Goal: Task Accomplishment & Management: Use online tool/utility

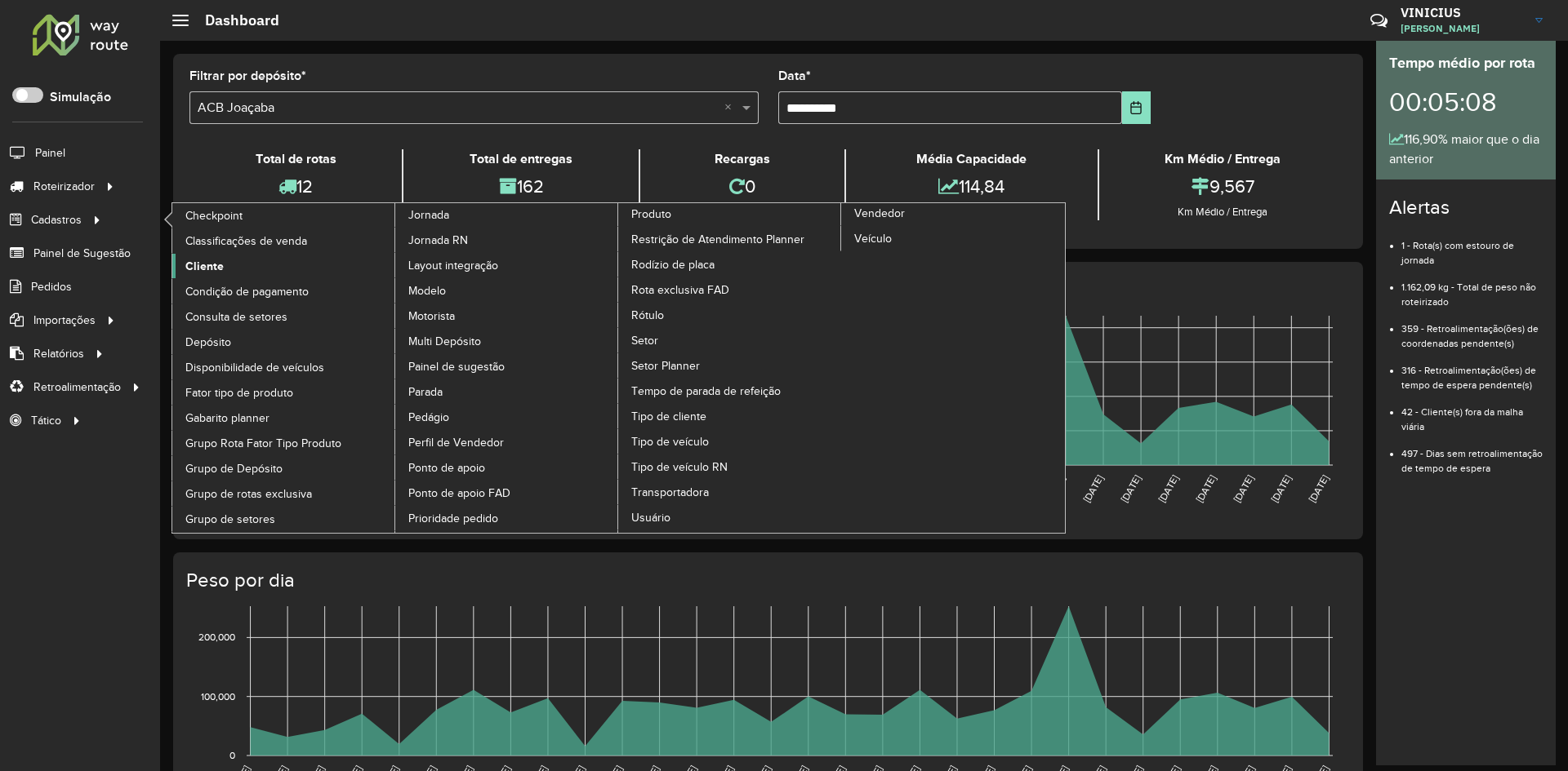
click at [208, 265] on span "Cliente" at bounding box center [204, 265] width 38 height 17
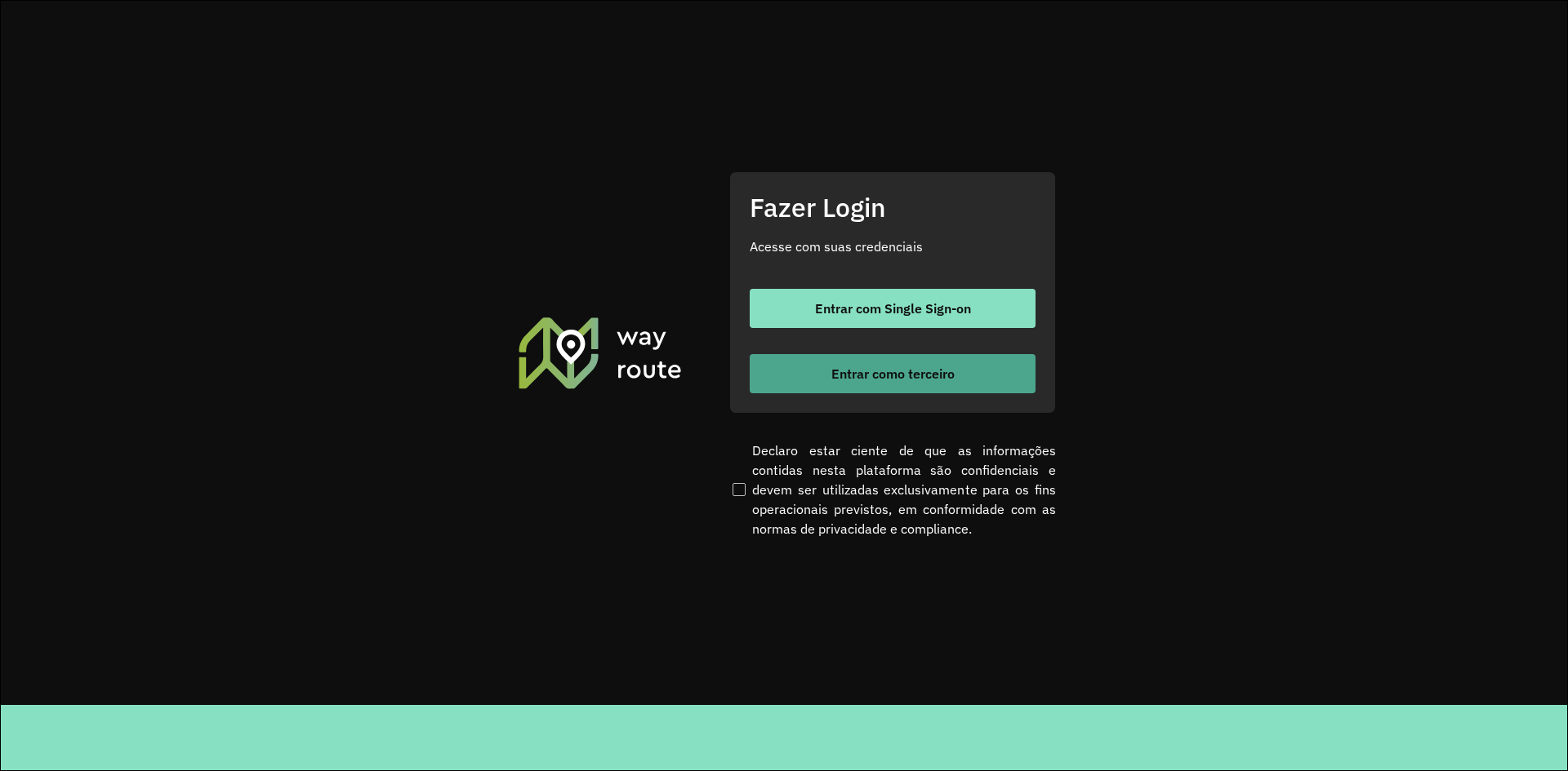
click at [943, 382] on button "Entrar como terceiro" at bounding box center [893, 374] width 286 height 39
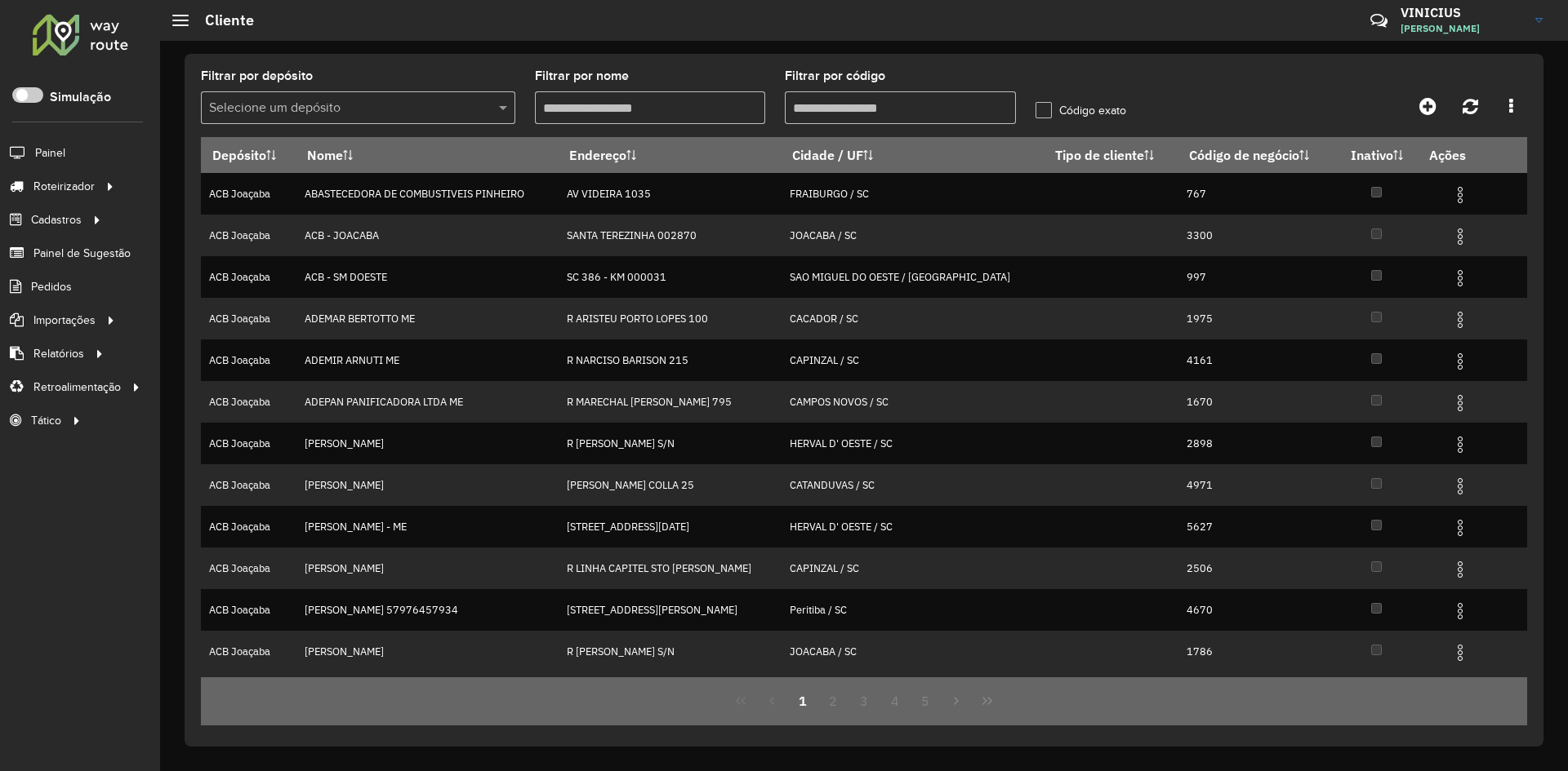
click at [0, 0] on span "Cliente" at bounding box center [0, 0] width 0 height 0
click at [849, 112] on input "Filtrar por código" at bounding box center [901, 107] width 231 height 32
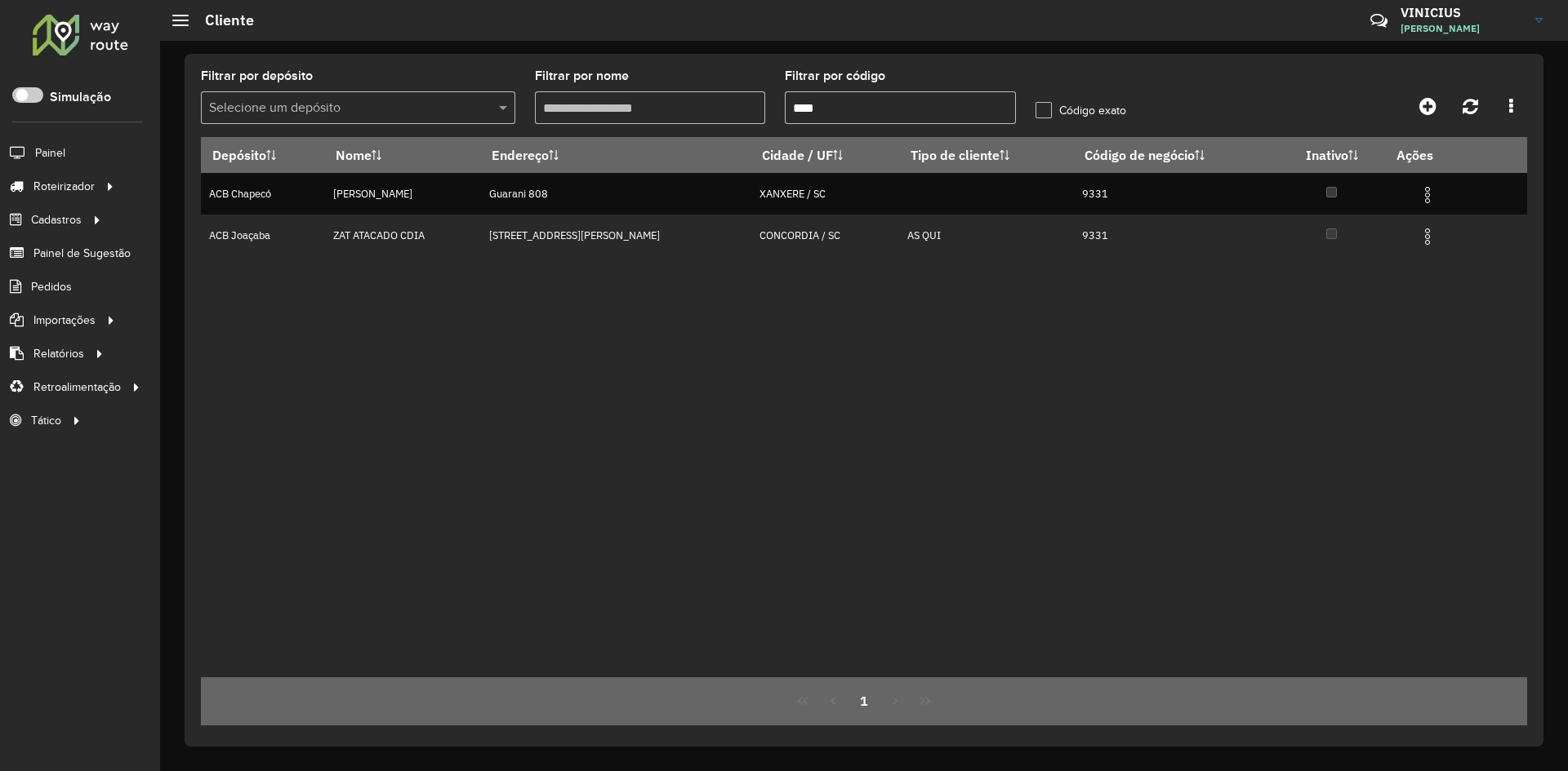
click at [875, 100] on input "****" at bounding box center [901, 107] width 231 height 32
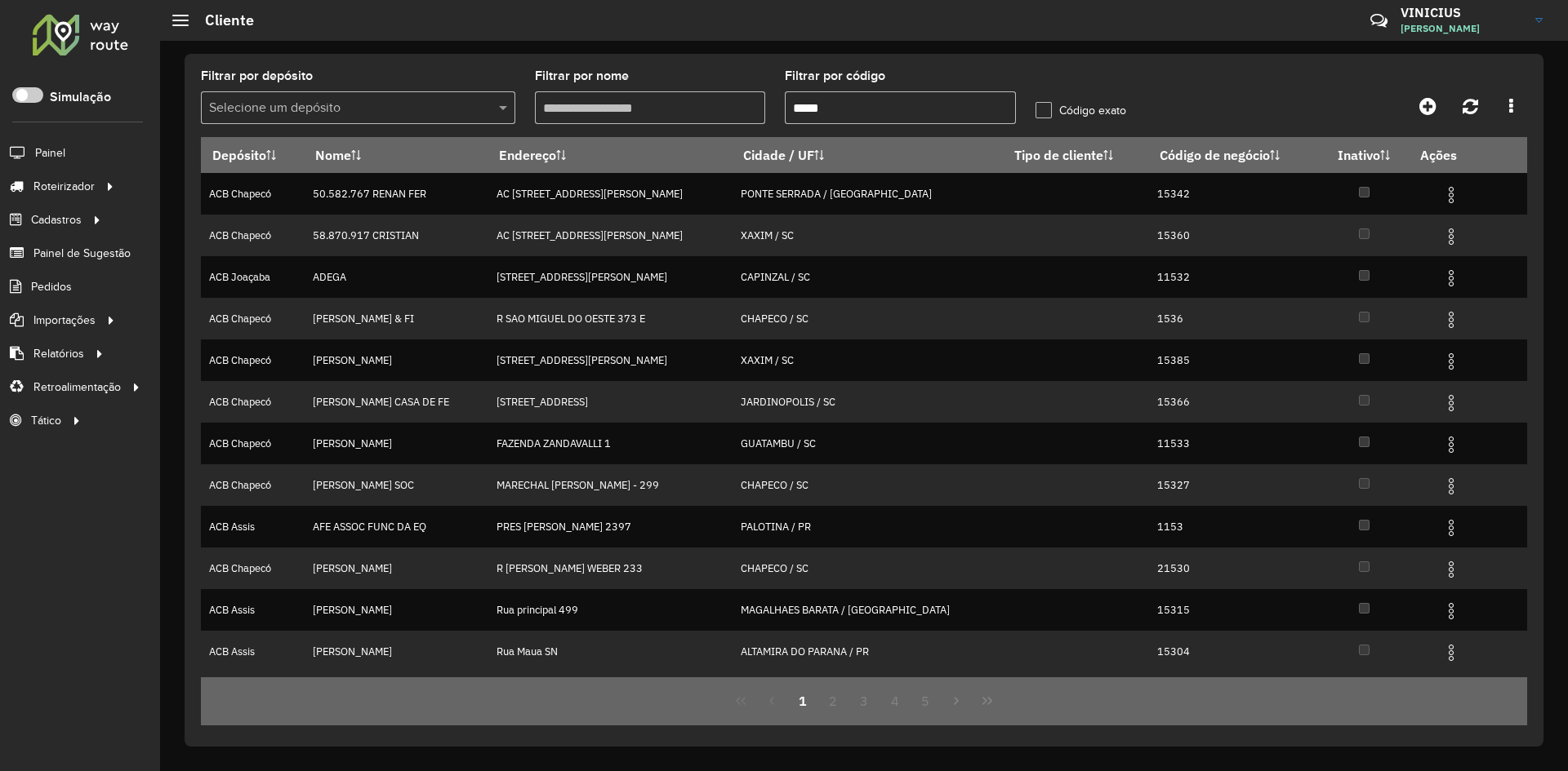
type input "*****"
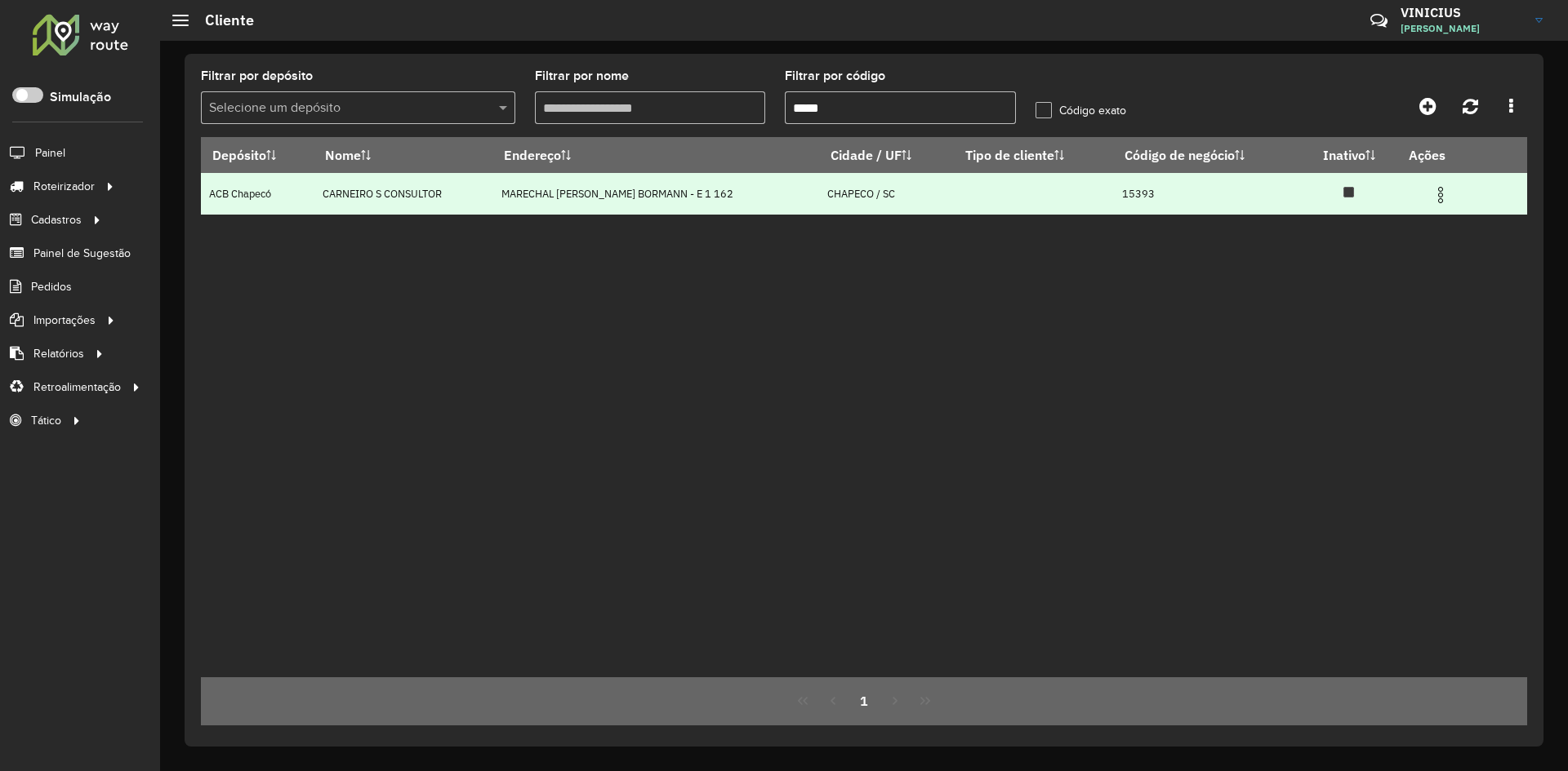
click at [1440, 190] on img at bounding box center [1441, 195] width 20 height 20
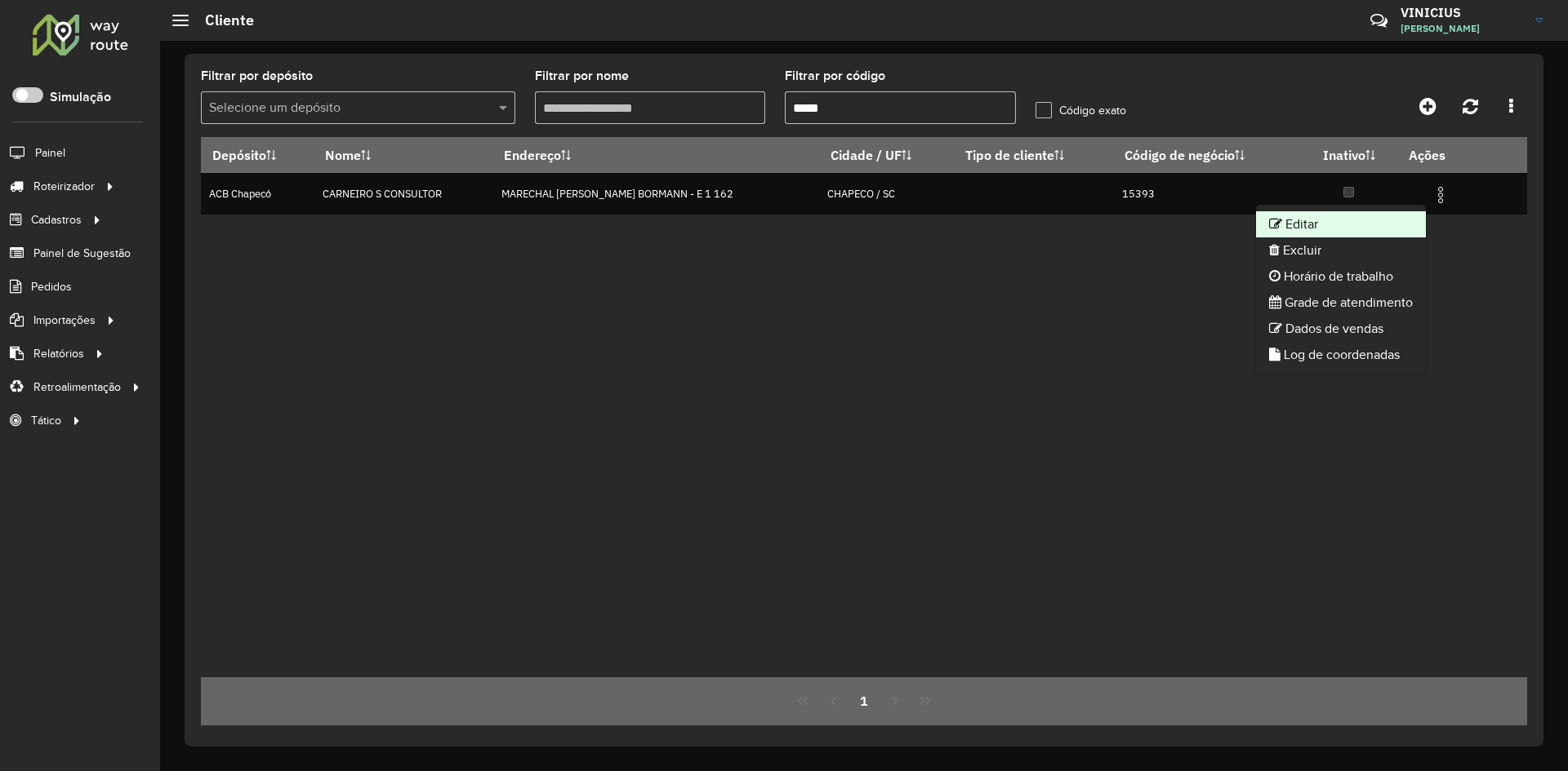
click at [1340, 226] on li "Editar" at bounding box center [1341, 224] width 170 height 26
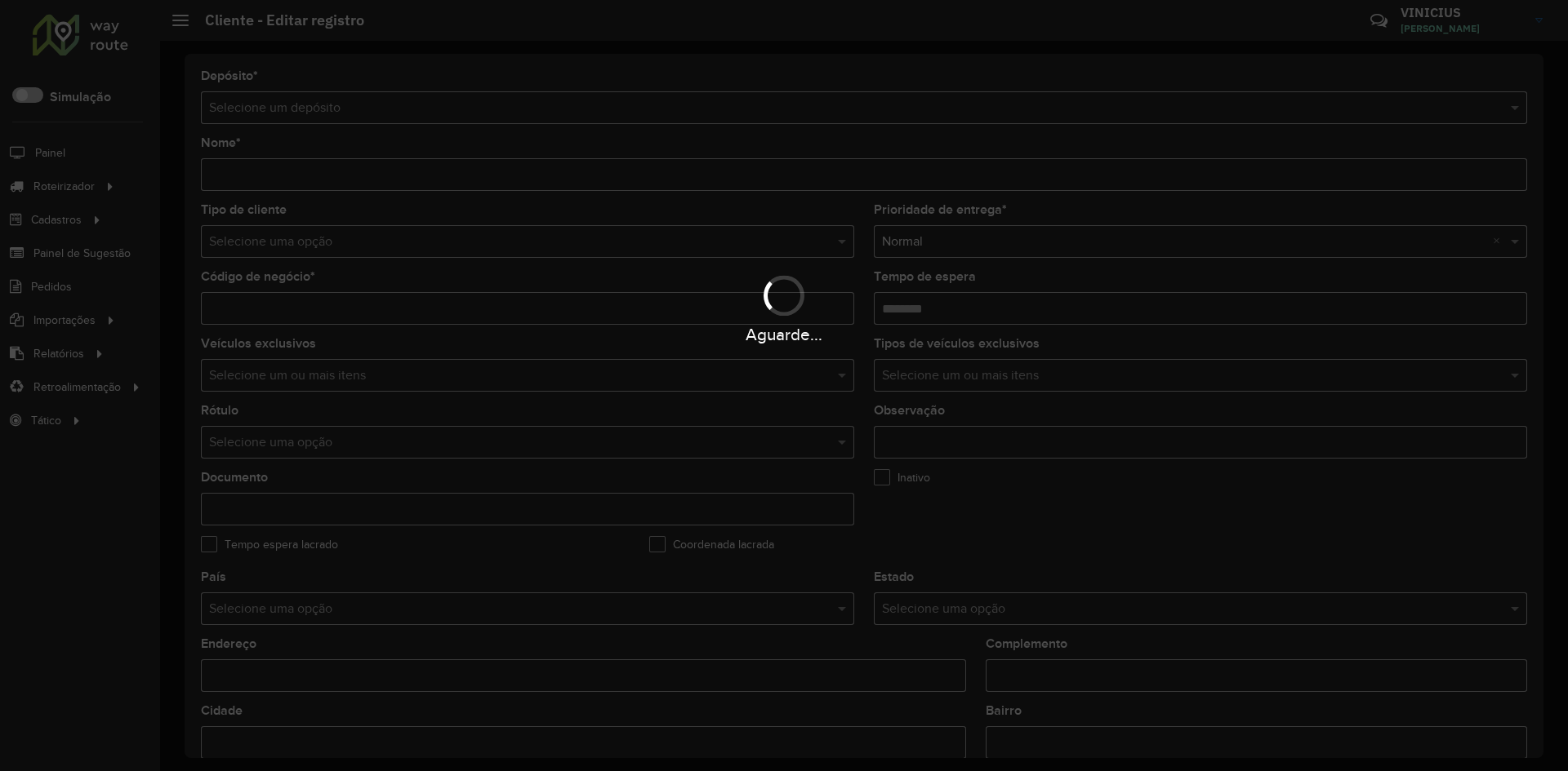
type input "**********"
type input "*****"
type input "********"
type input "**********"
type input "*******"
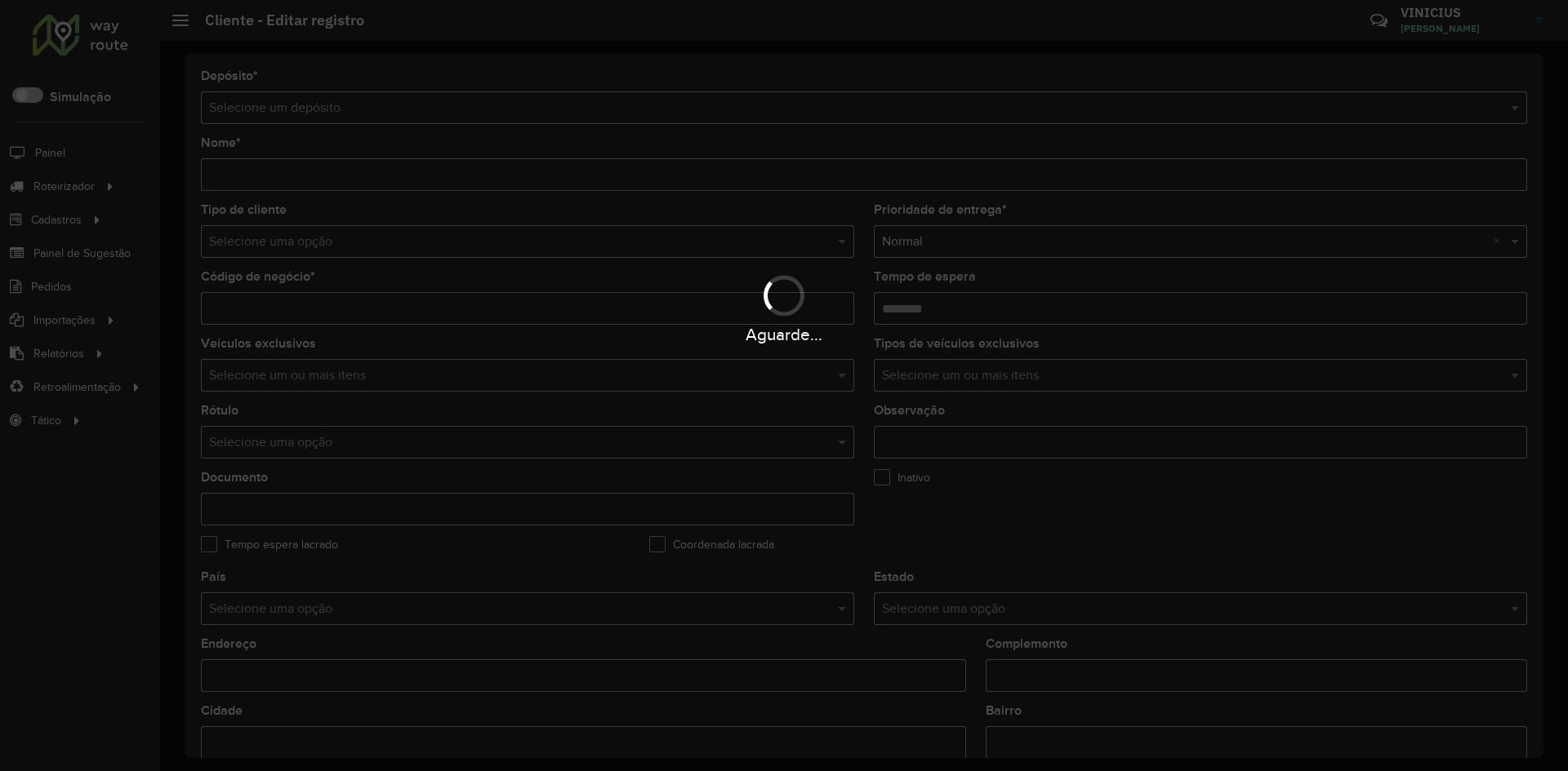
type input "******"
type input "**********"
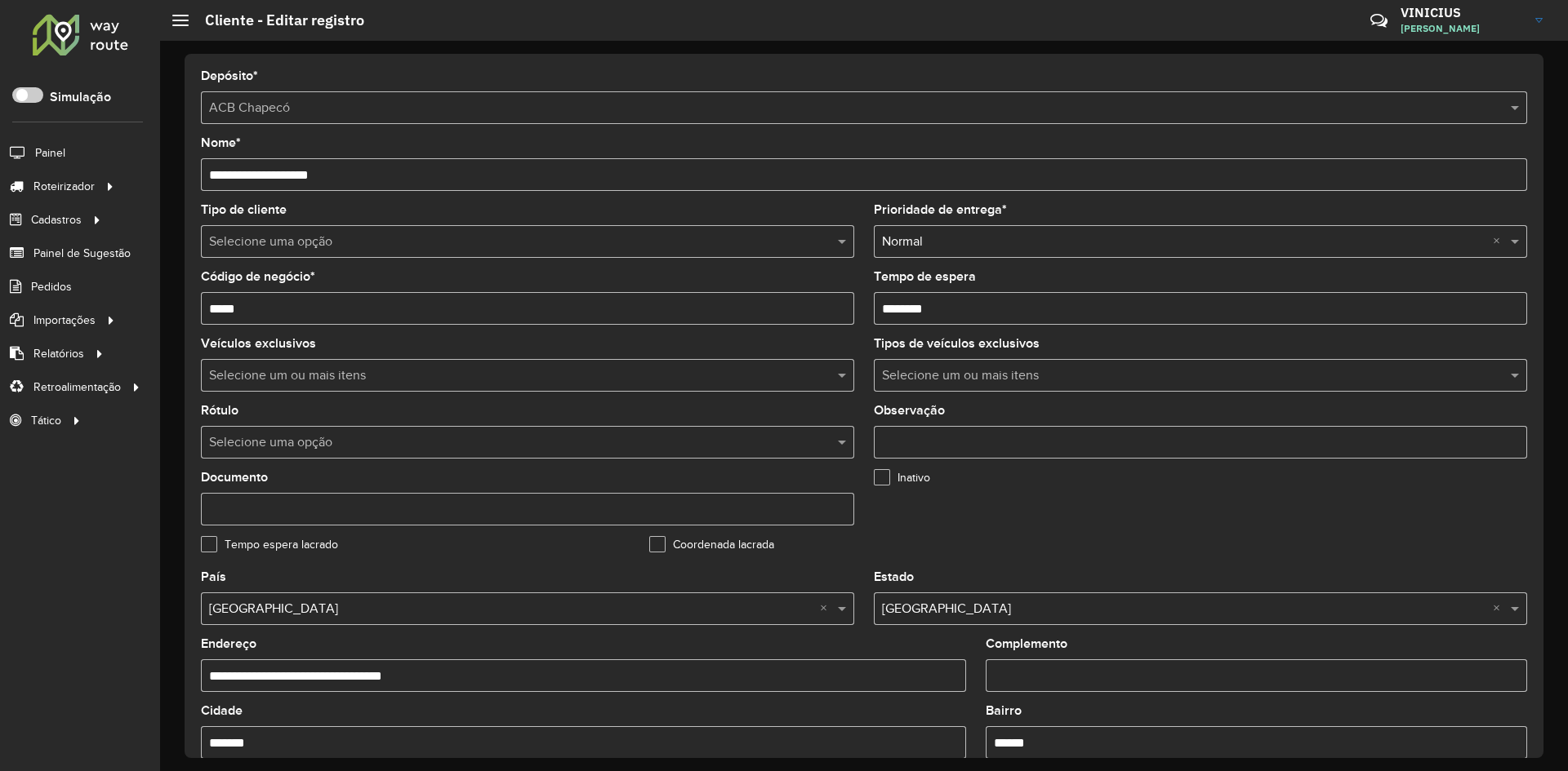
click at [716, 252] on div "Selecione uma opção" at bounding box center [527, 241] width 654 height 32
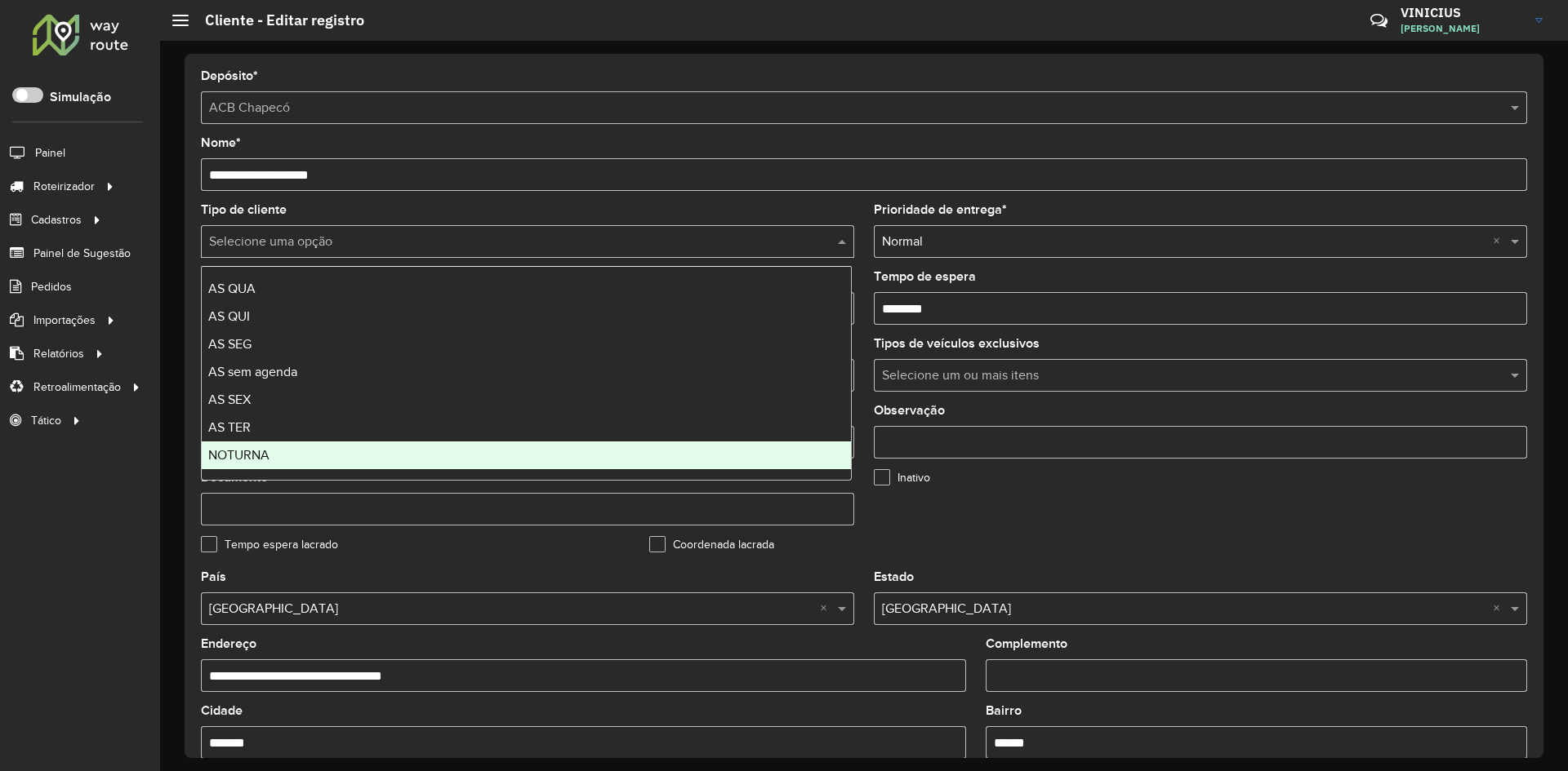
click at [343, 447] on div "NOTURNA" at bounding box center [526, 456] width 649 height 27
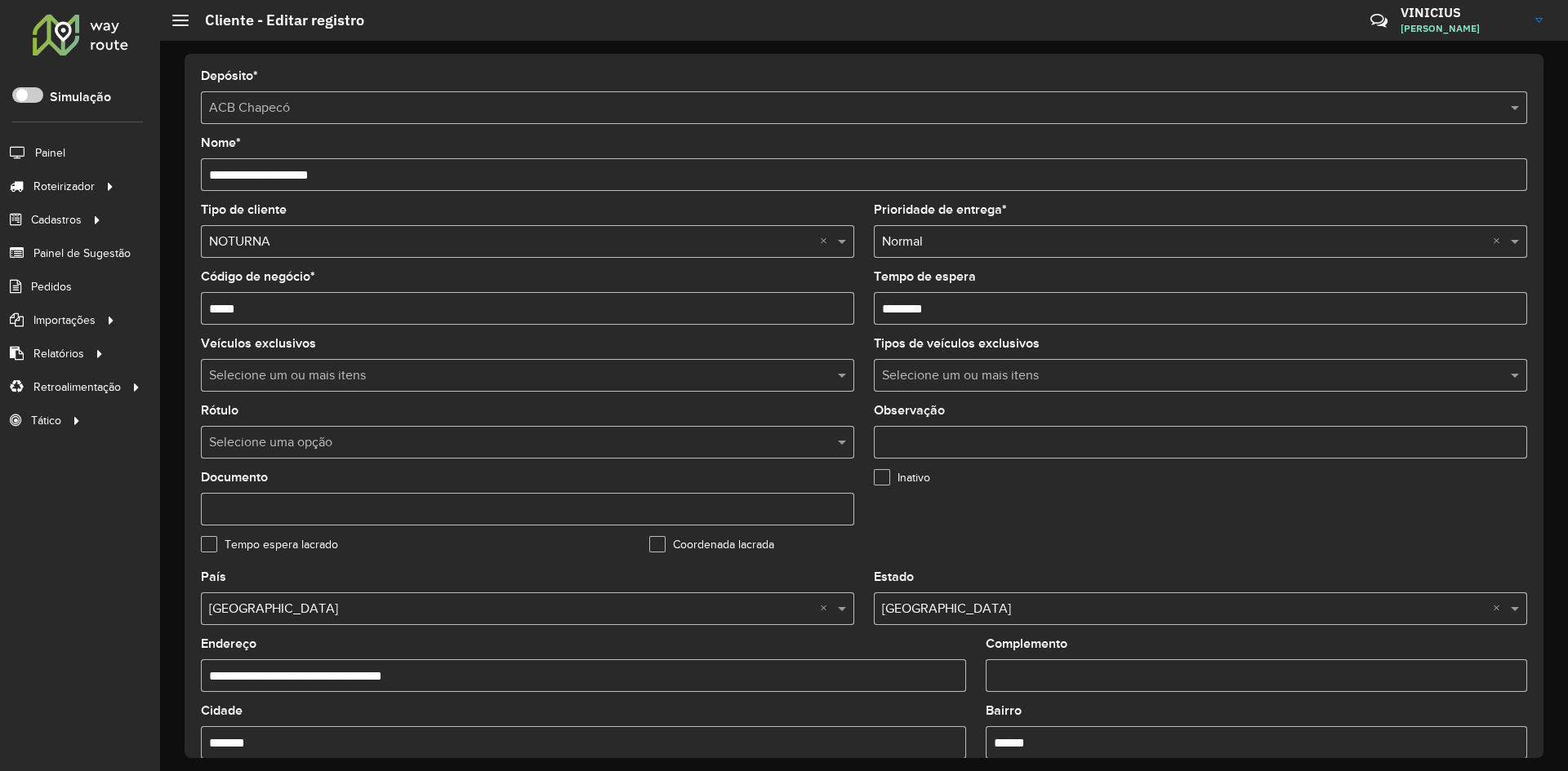
click at [507, 211] on div "Tipo de cliente Selecione uma opção × NOTURNA ×" at bounding box center [527, 230] width 654 height 54
click at [904, 307] on input "Tempo de espera" at bounding box center [1200, 308] width 654 height 32
type input "********"
click at [857, 284] on formly-field "Código de negócio * *****" at bounding box center [527, 305] width 673 height 67
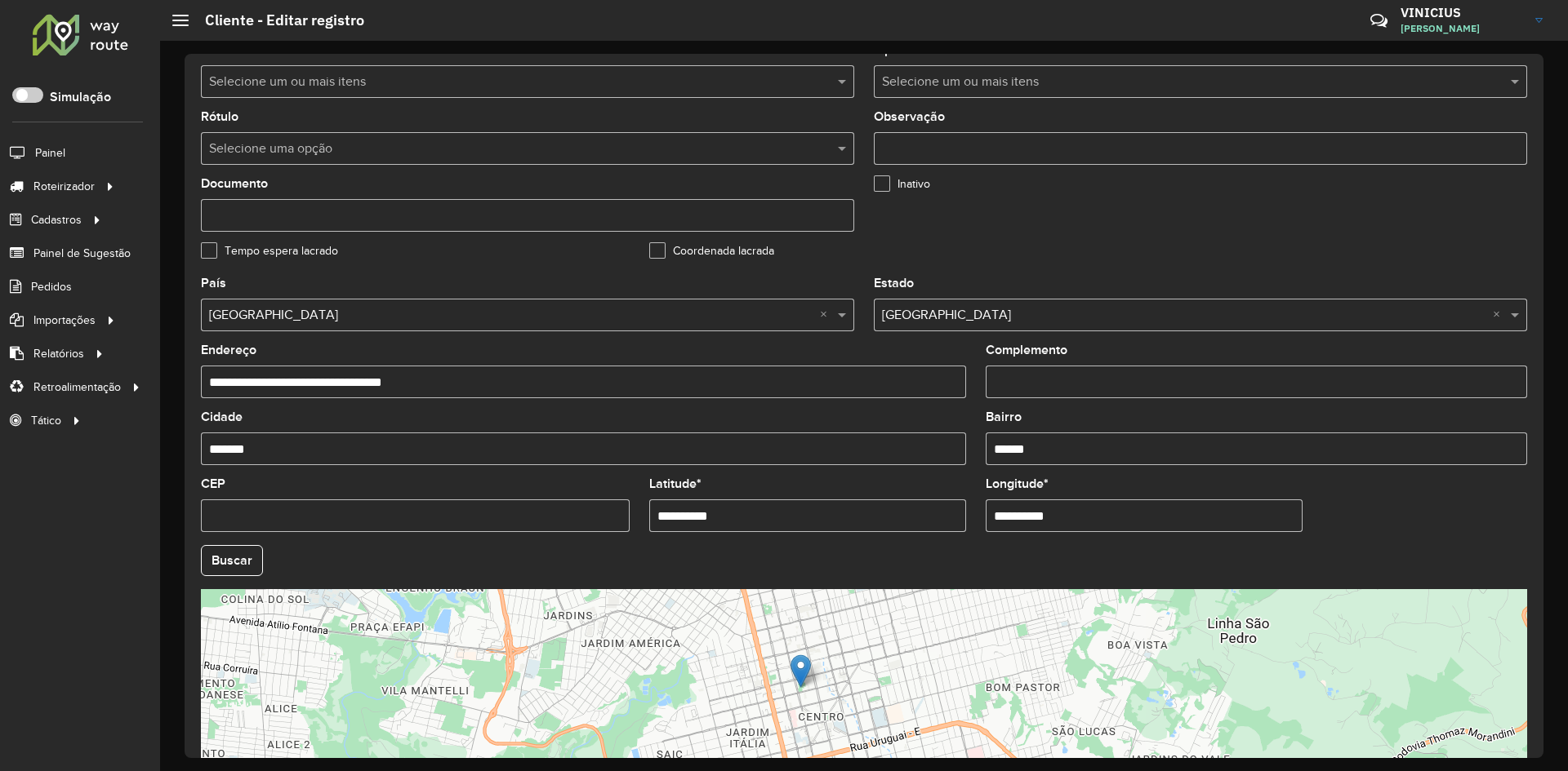
scroll to position [443, 0]
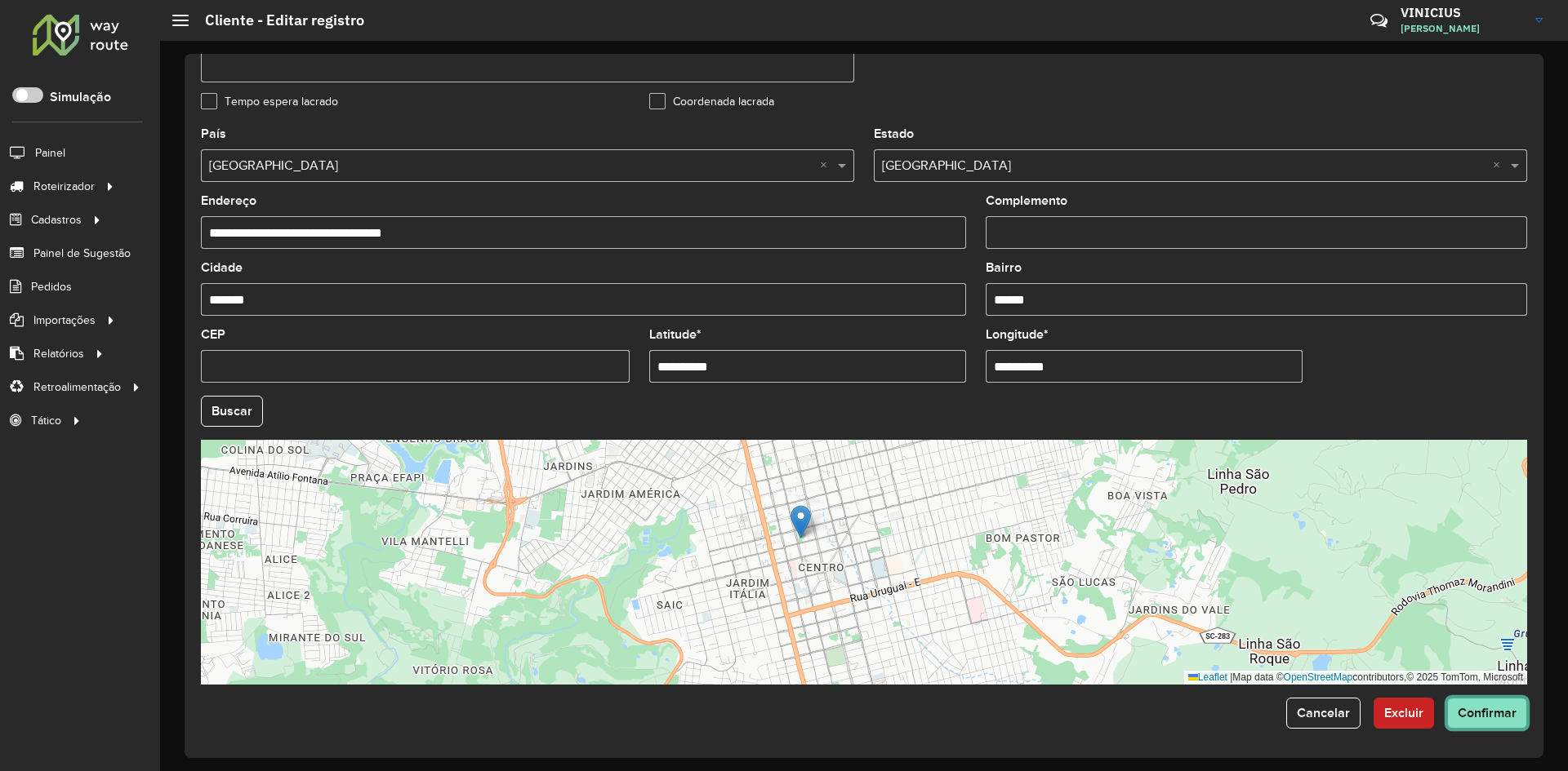
click at [1484, 718] on span "Confirmar" at bounding box center [1487, 713] width 59 height 14
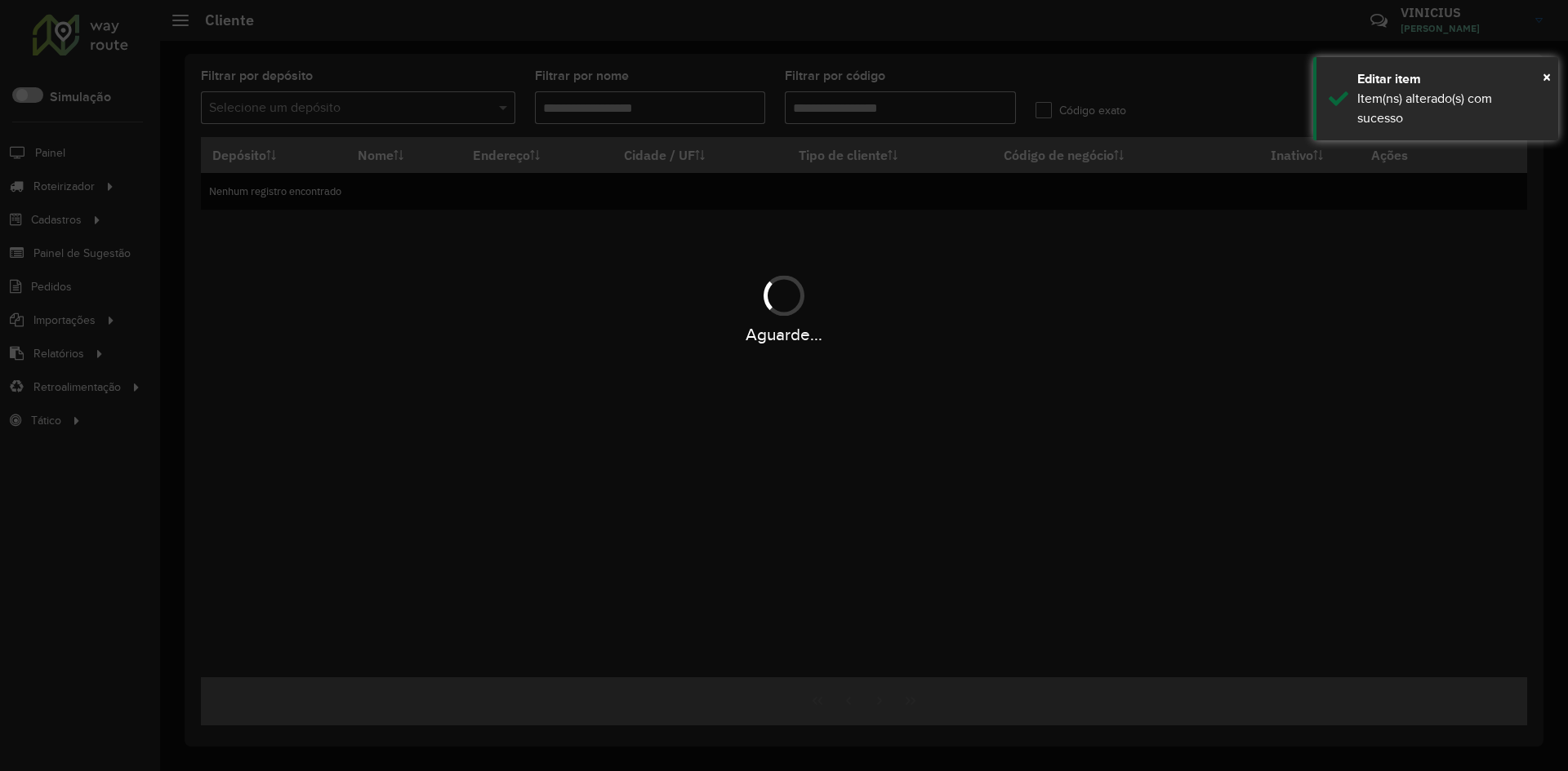
type input "*****"
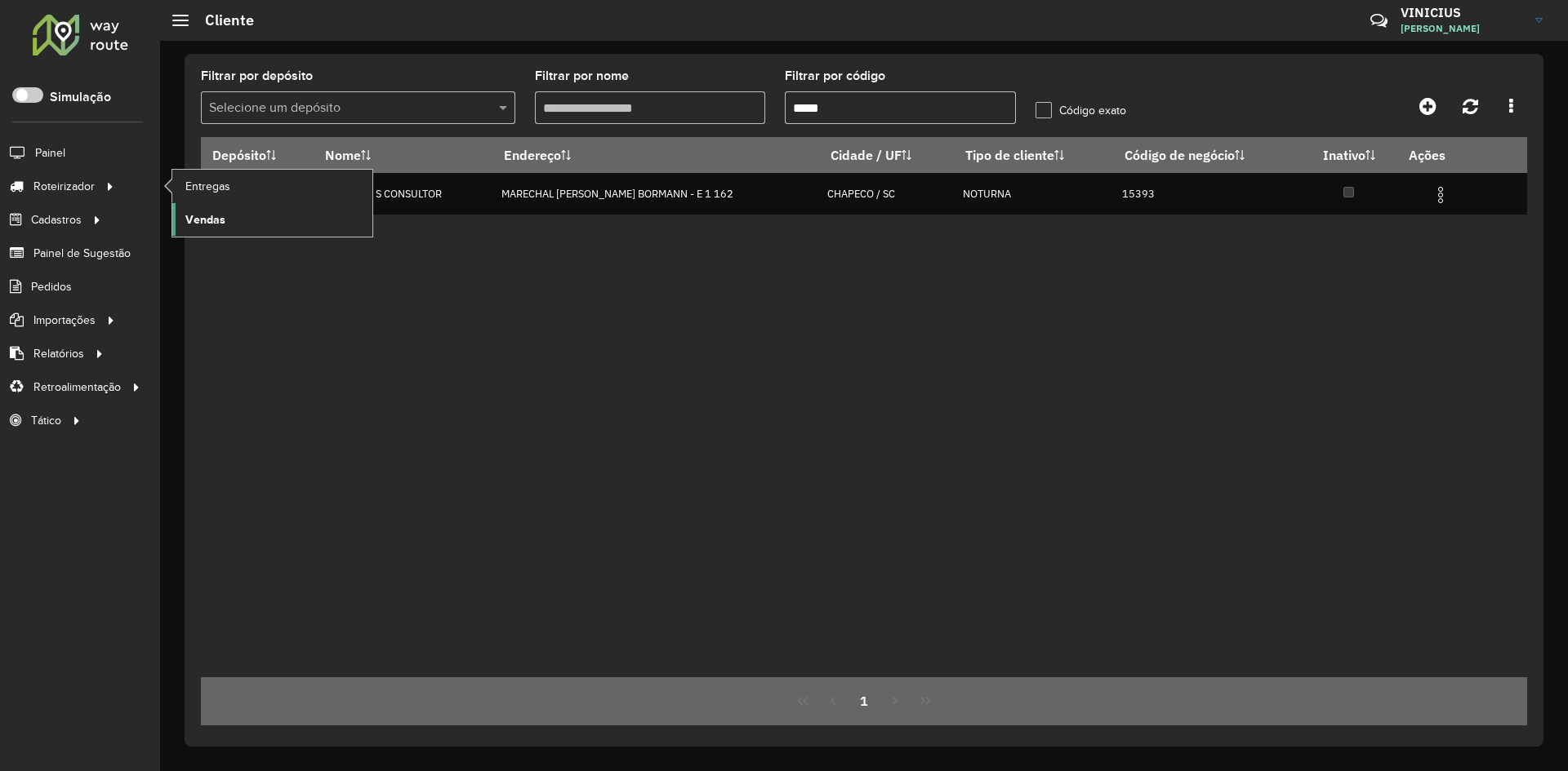
click at [207, 219] on span "Vendas" at bounding box center [205, 219] width 40 height 17
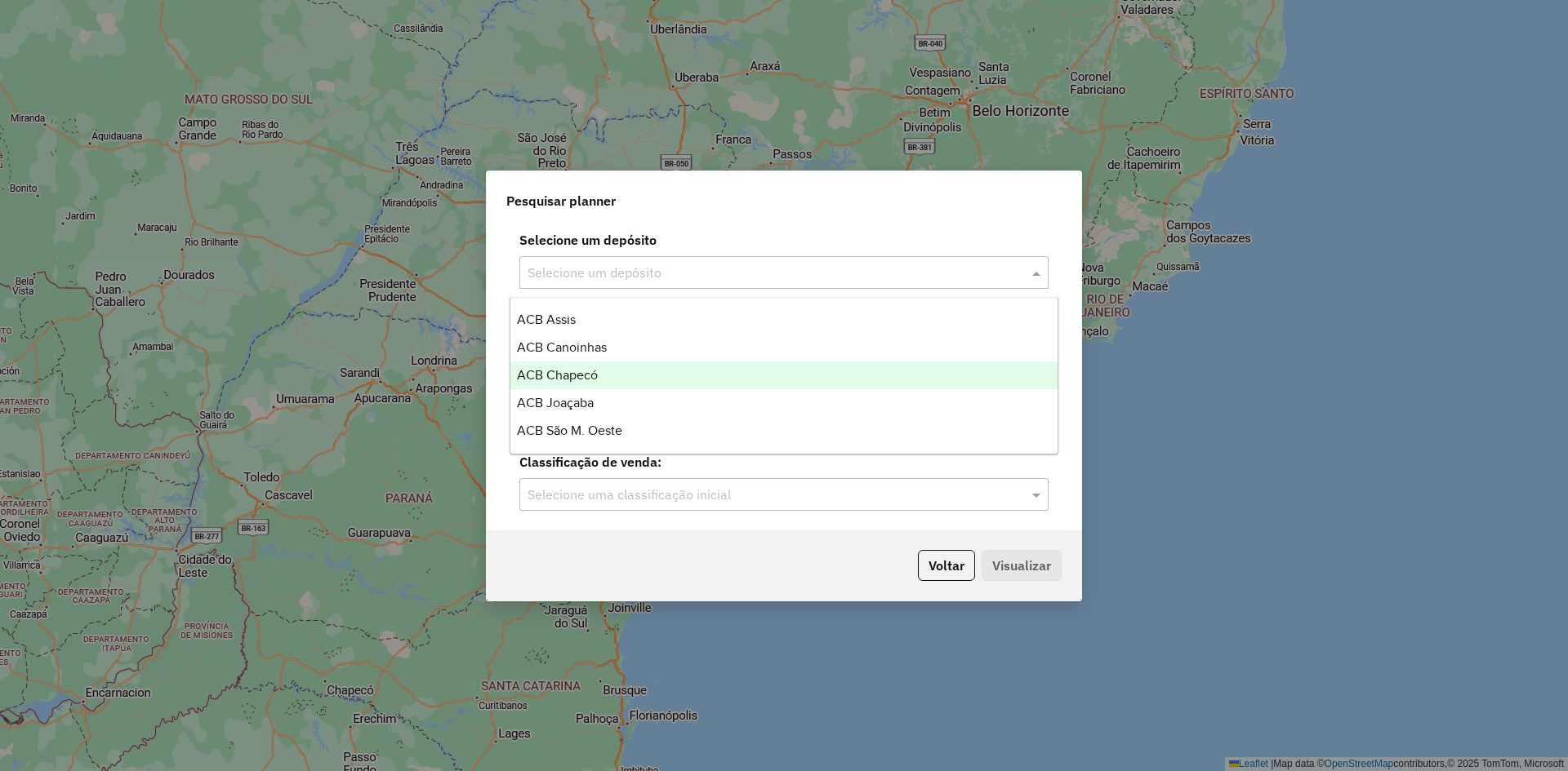
click at [599, 369] on div "ACB Chapecó" at bounding box center [784, 375] width 547 height 27
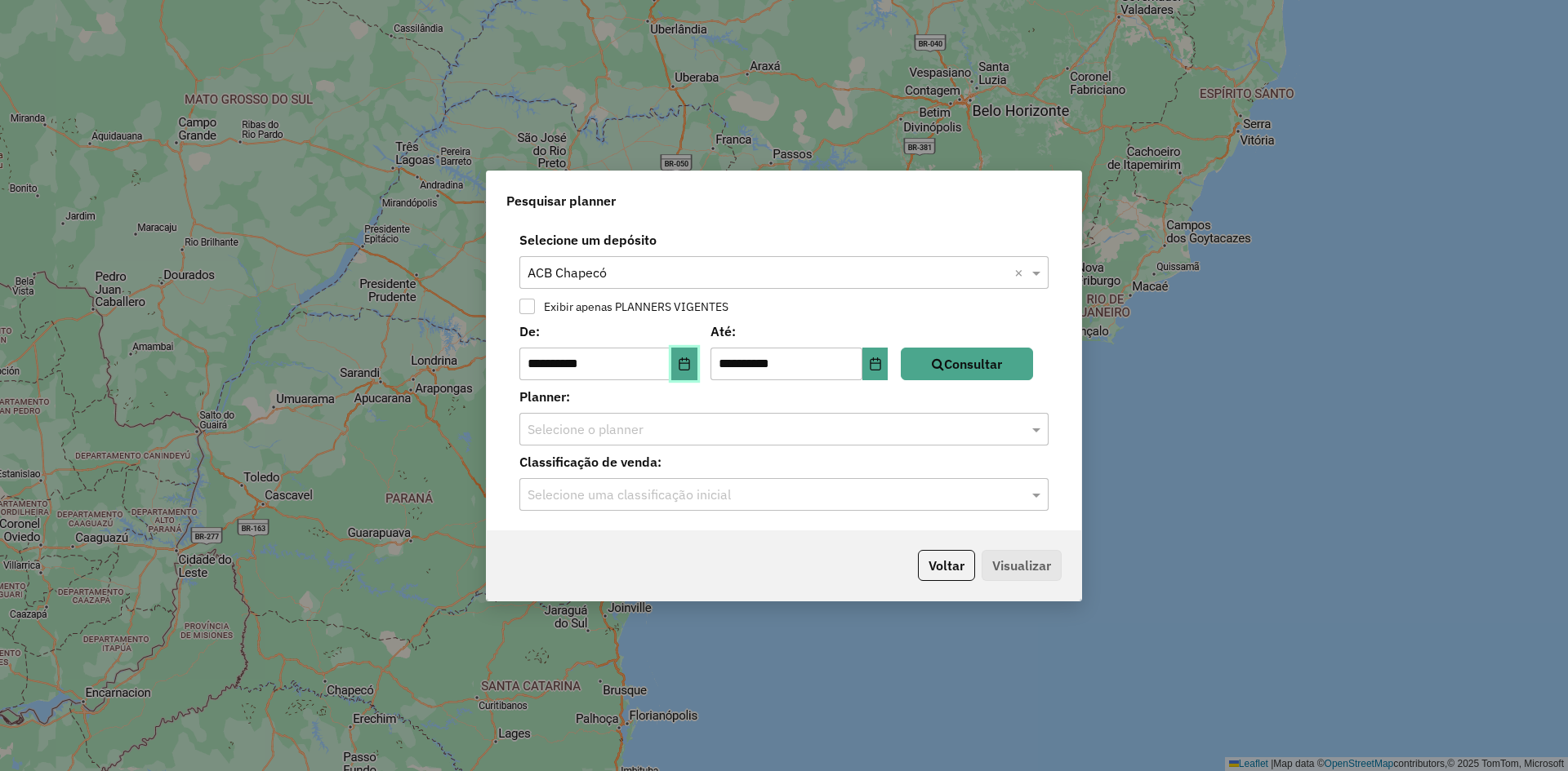
click at [689, 363] on icon "Choose Date" at bounding box center [683, 363] width 11 height 13
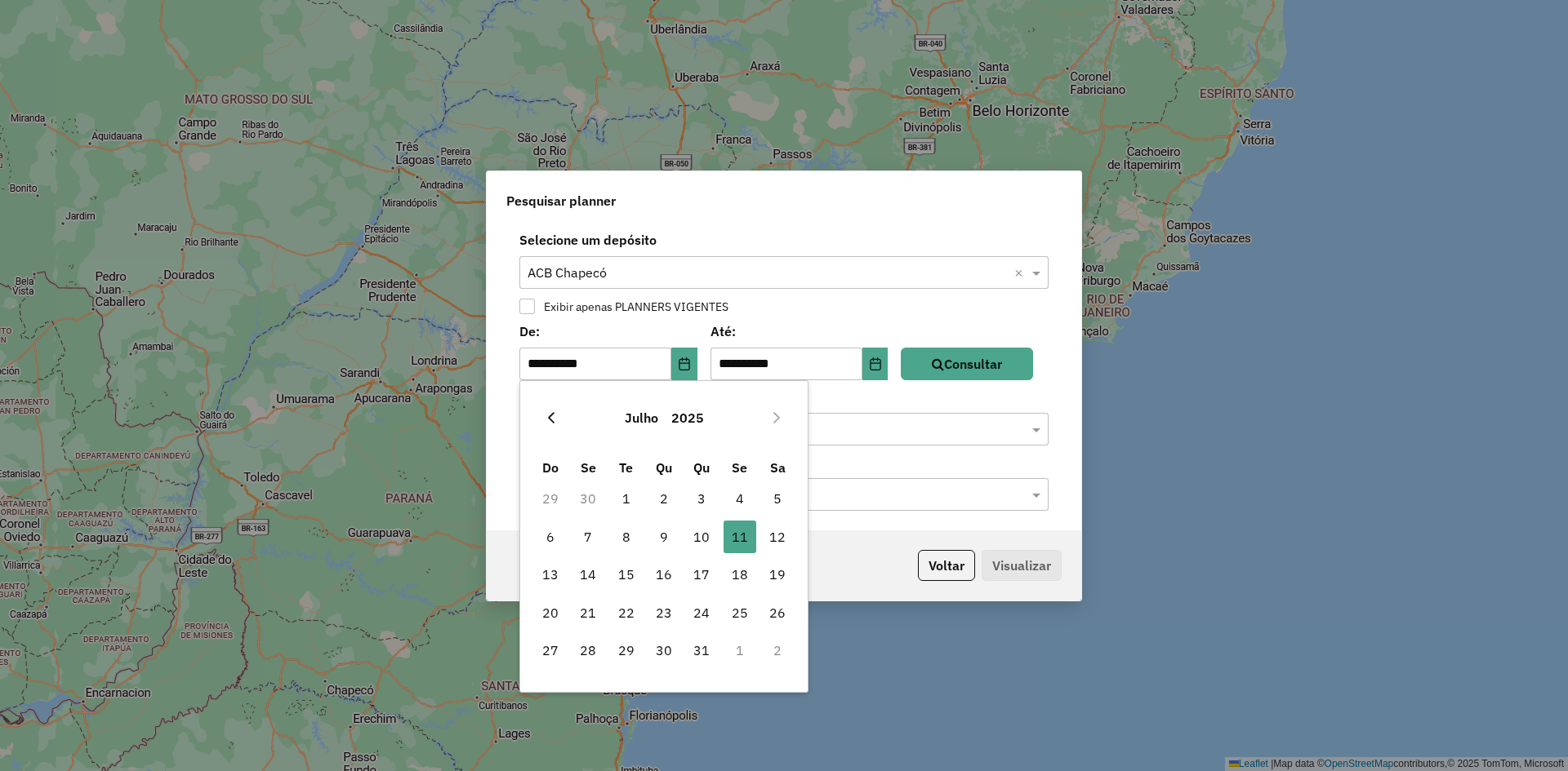
click at [549, 409] on button "Previous Month" at bounding box center [551, 417] width 26 height 26
click at [550, 410] on button "Previous Month" at bounding box center [551, 417] width 26 height 26
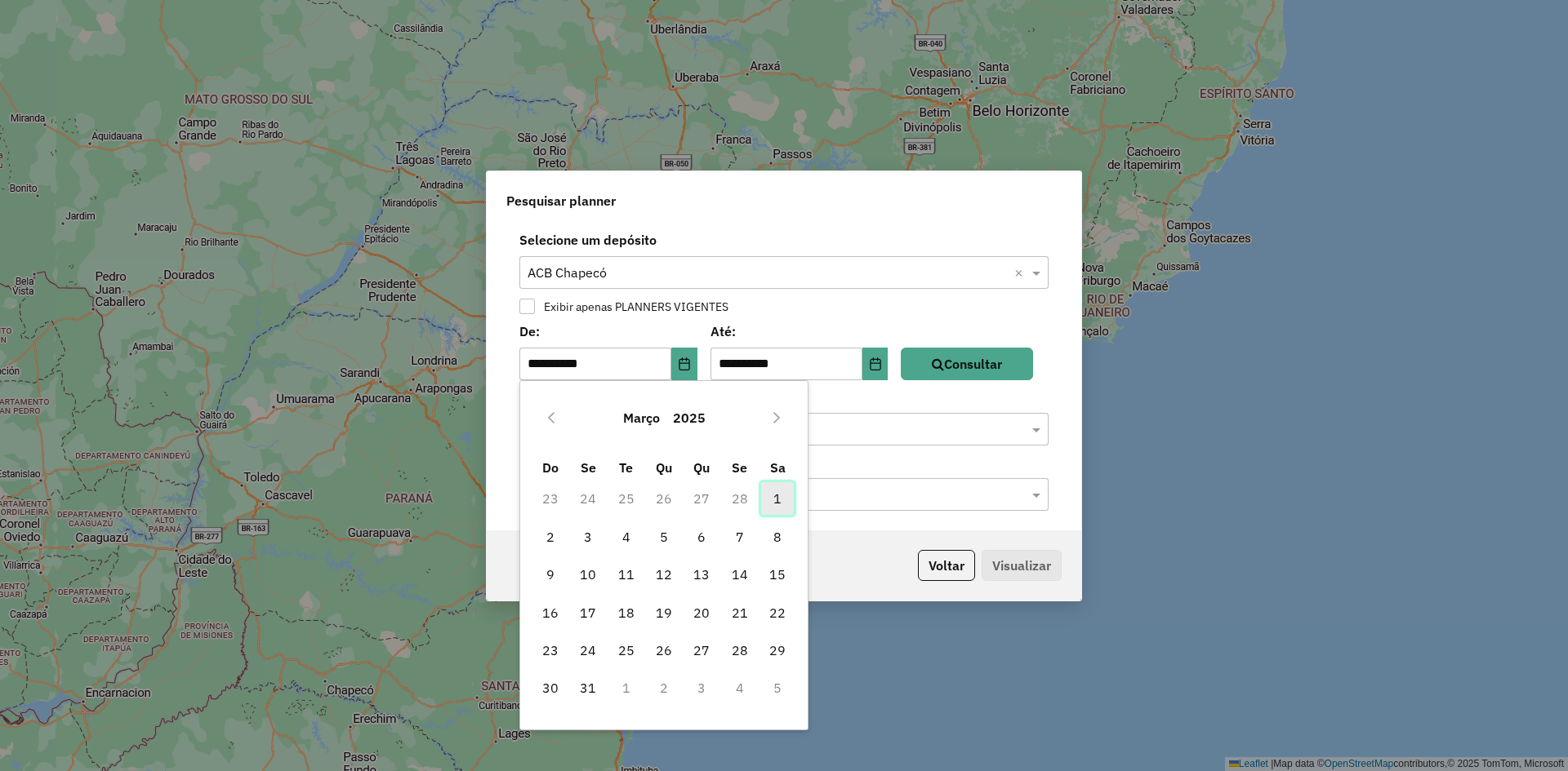
click at [781, 497] on span "1" at bounding box center [777, 498] width 32 height 32
type input "**********"
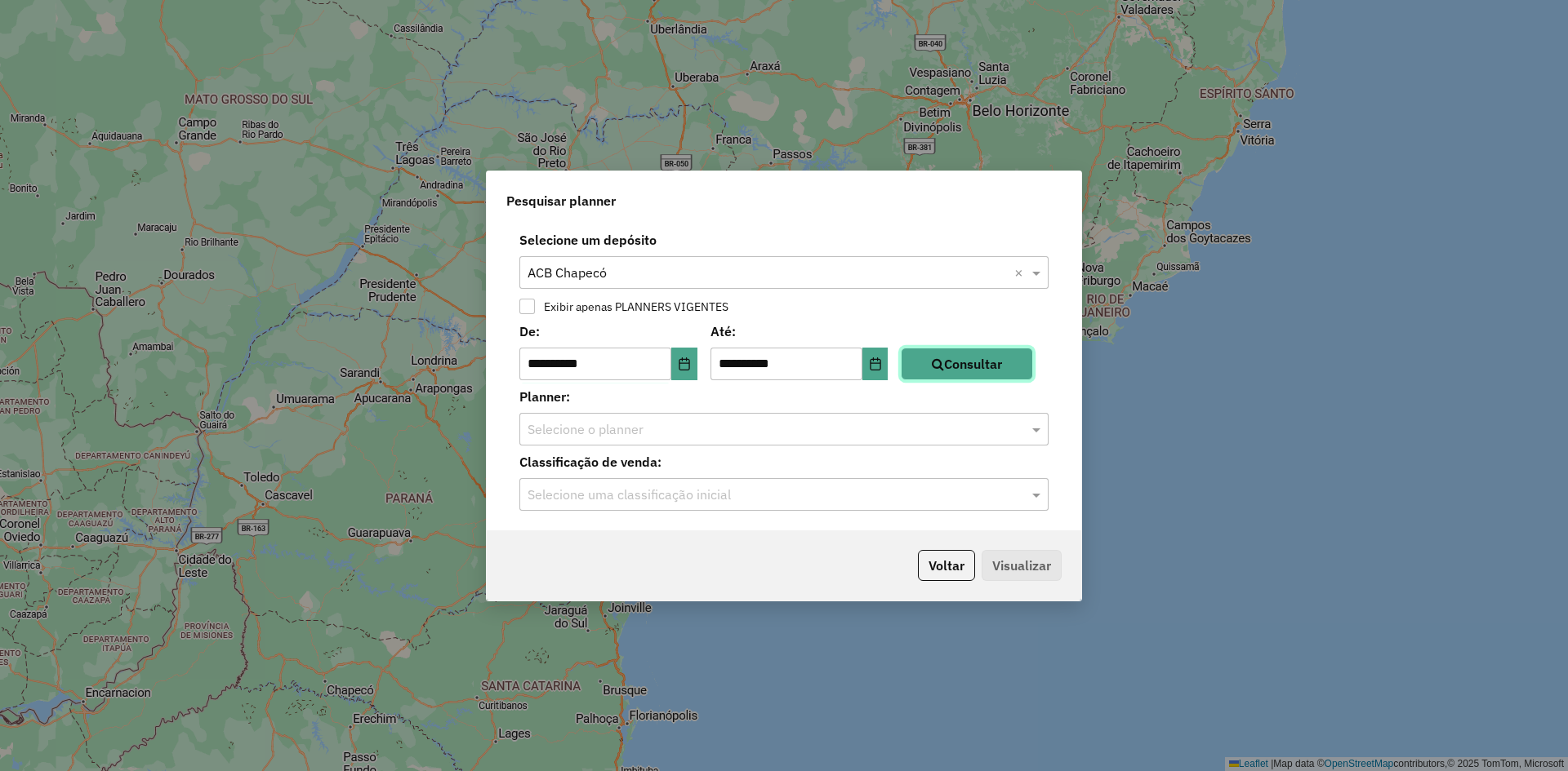
click at [976, 365] on button "Consultar" at bounding box center [966, 363] width 132 height 32
click at [666, 428] on input "text" at bounding box center [767, 430] width 480 height 20
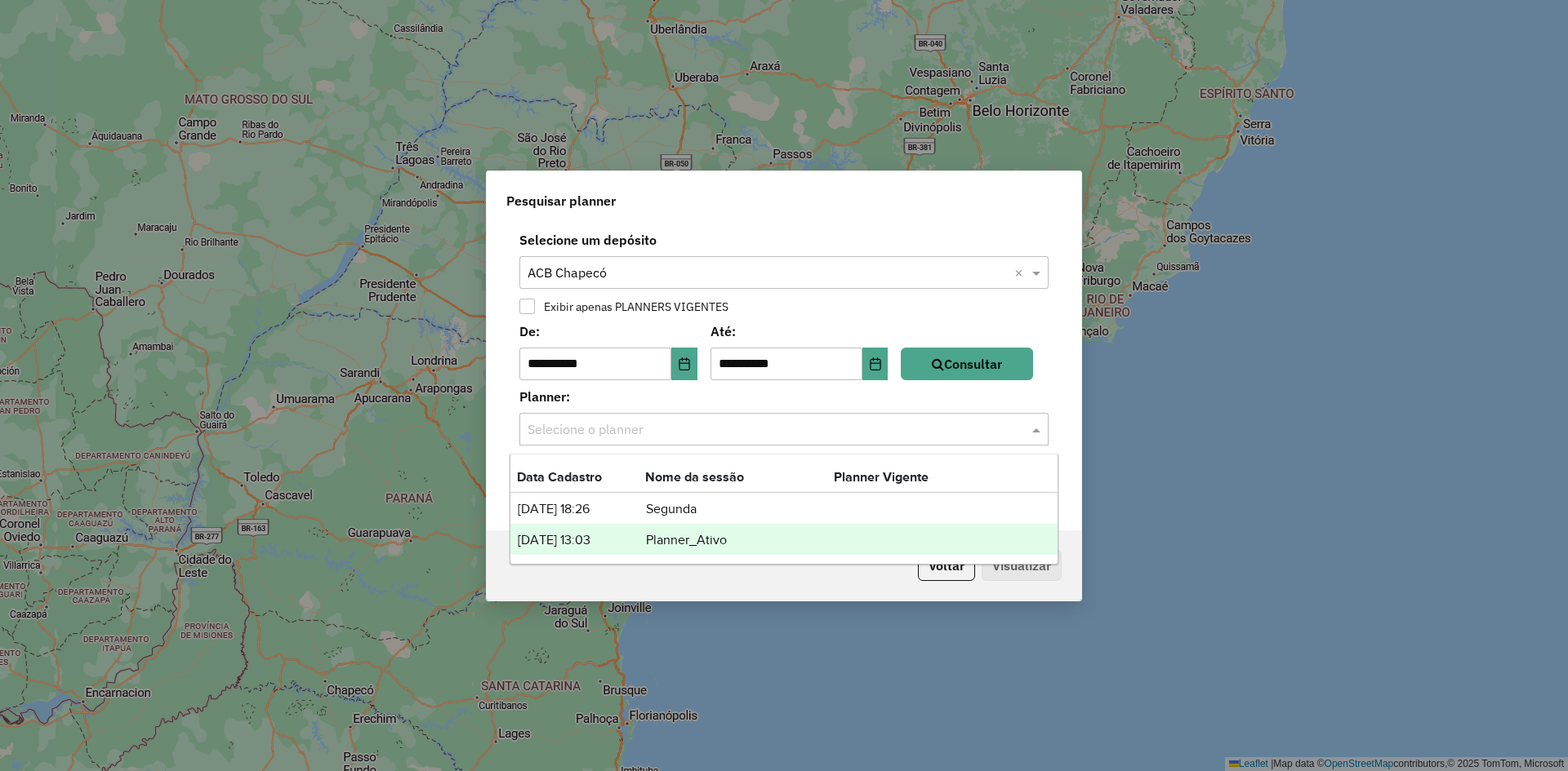
click at [659, 538] on td "Planner_Ativo" at bounding box center [739, 541] width 188 height 22
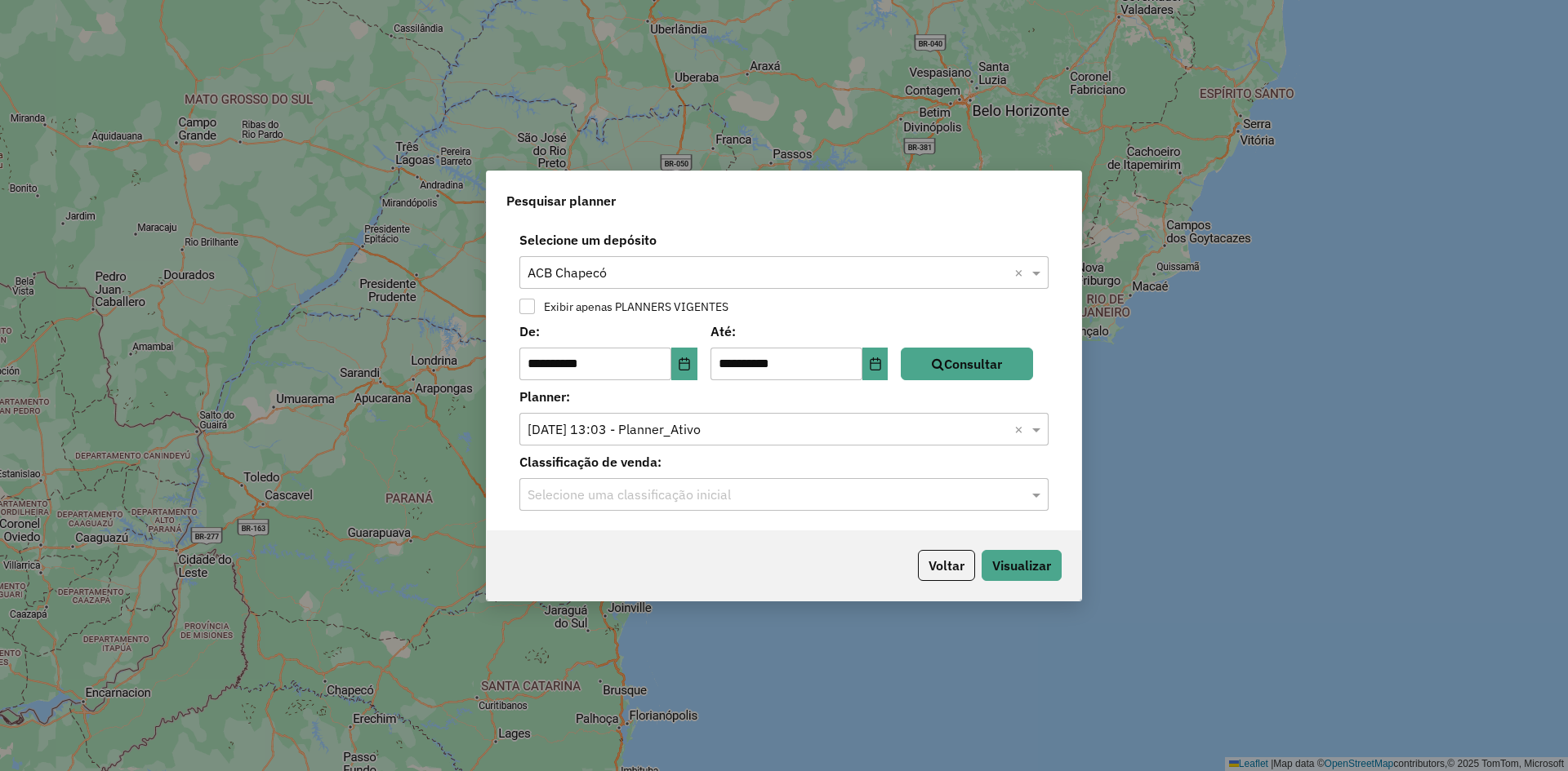
click at [680, 488] on input "text" at bounding box center [767, 496] width 480 height 20
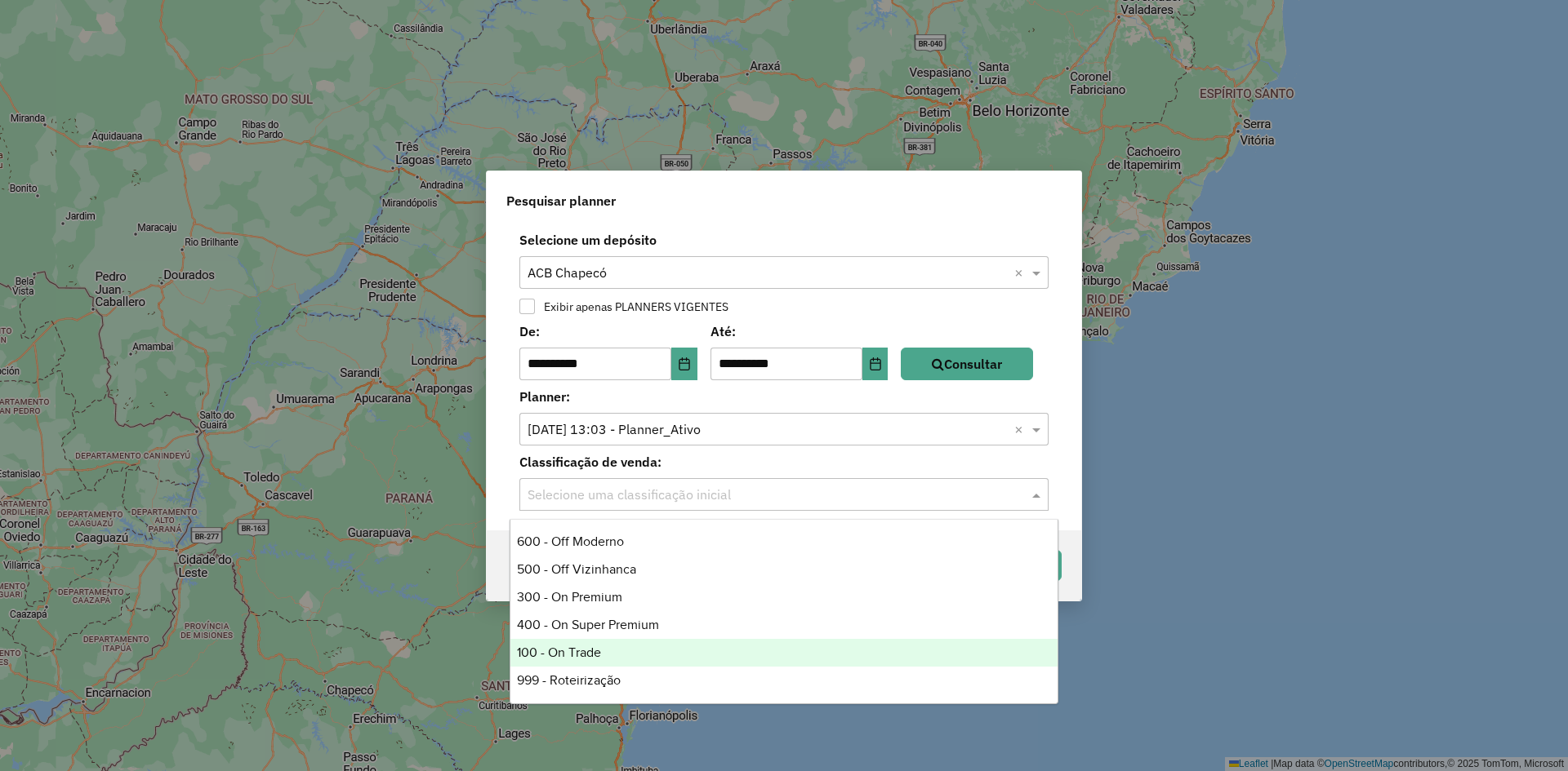
click at [605, 648] on div "100 - On Trade" at bounding box center [784, 652] width 547 height 27
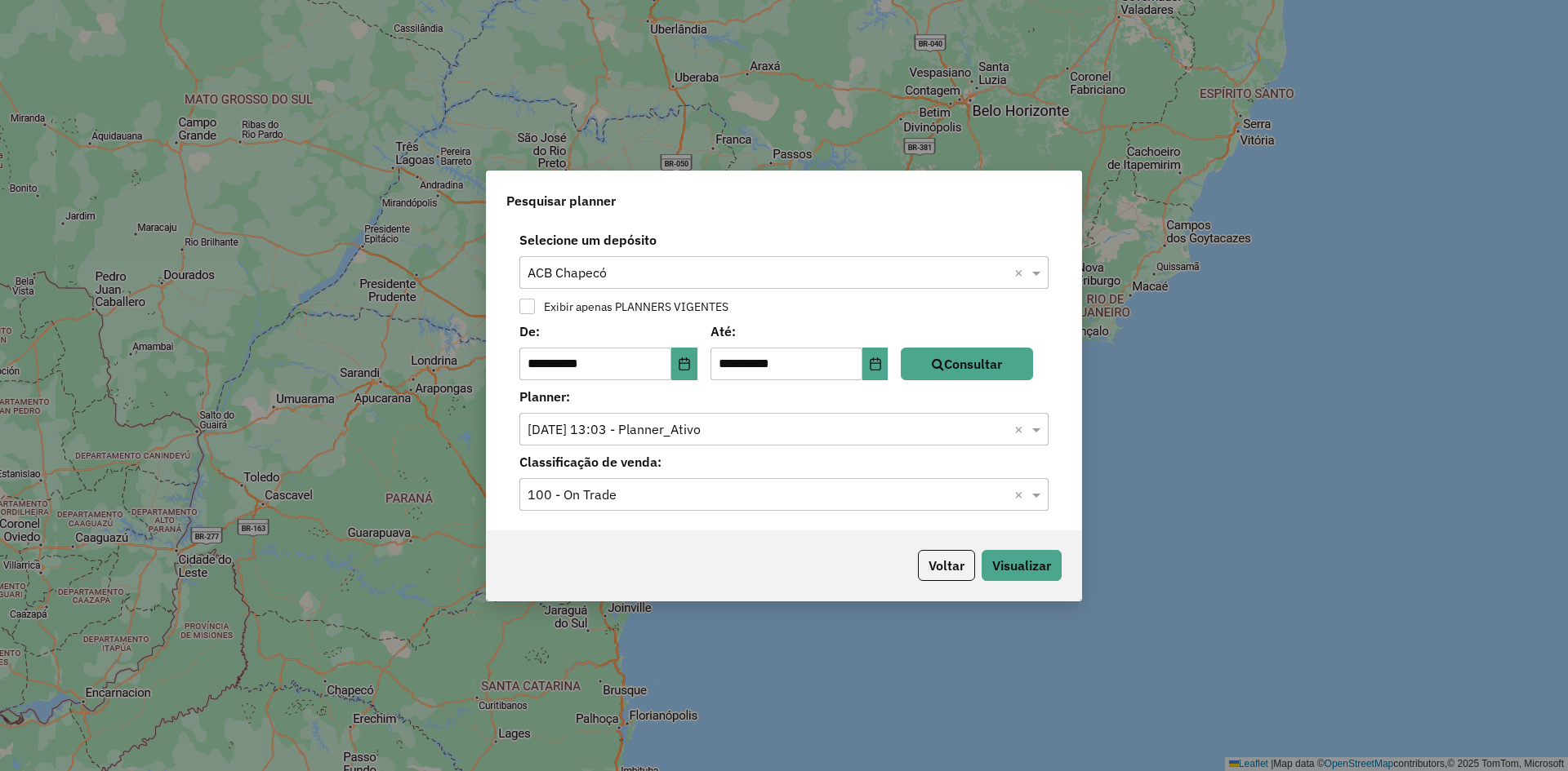
click at [820, 564] on div "Voltar Visualizar" at bounding box center [784, 566] width 595 height 71
click at [1031, 573] on button "Visualizar" at bounding box center [1022, 566] width 80 height 31
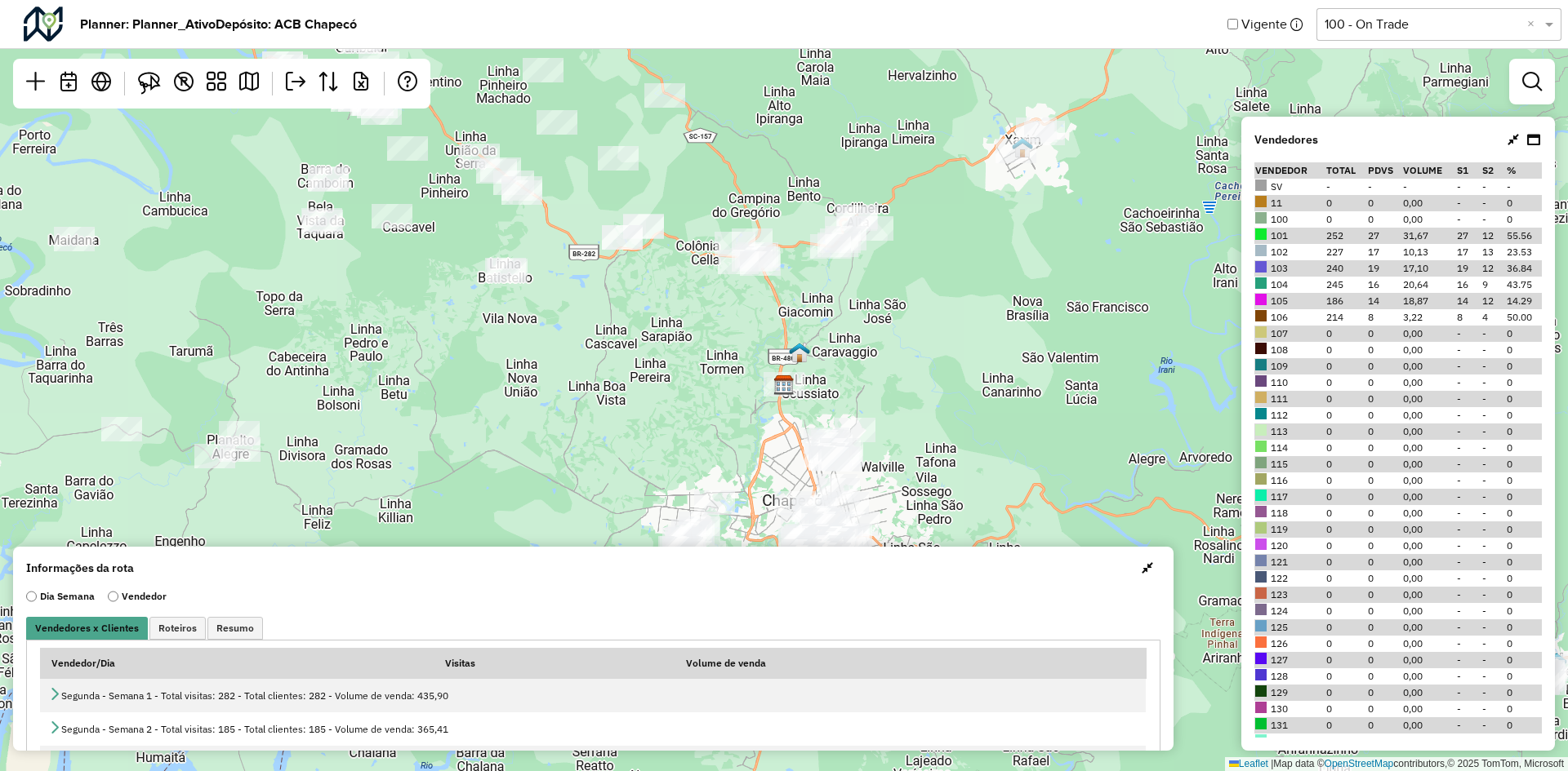
click at [1154, 577] on button "button" at bounding box center [1147, 568] width 26 height 26
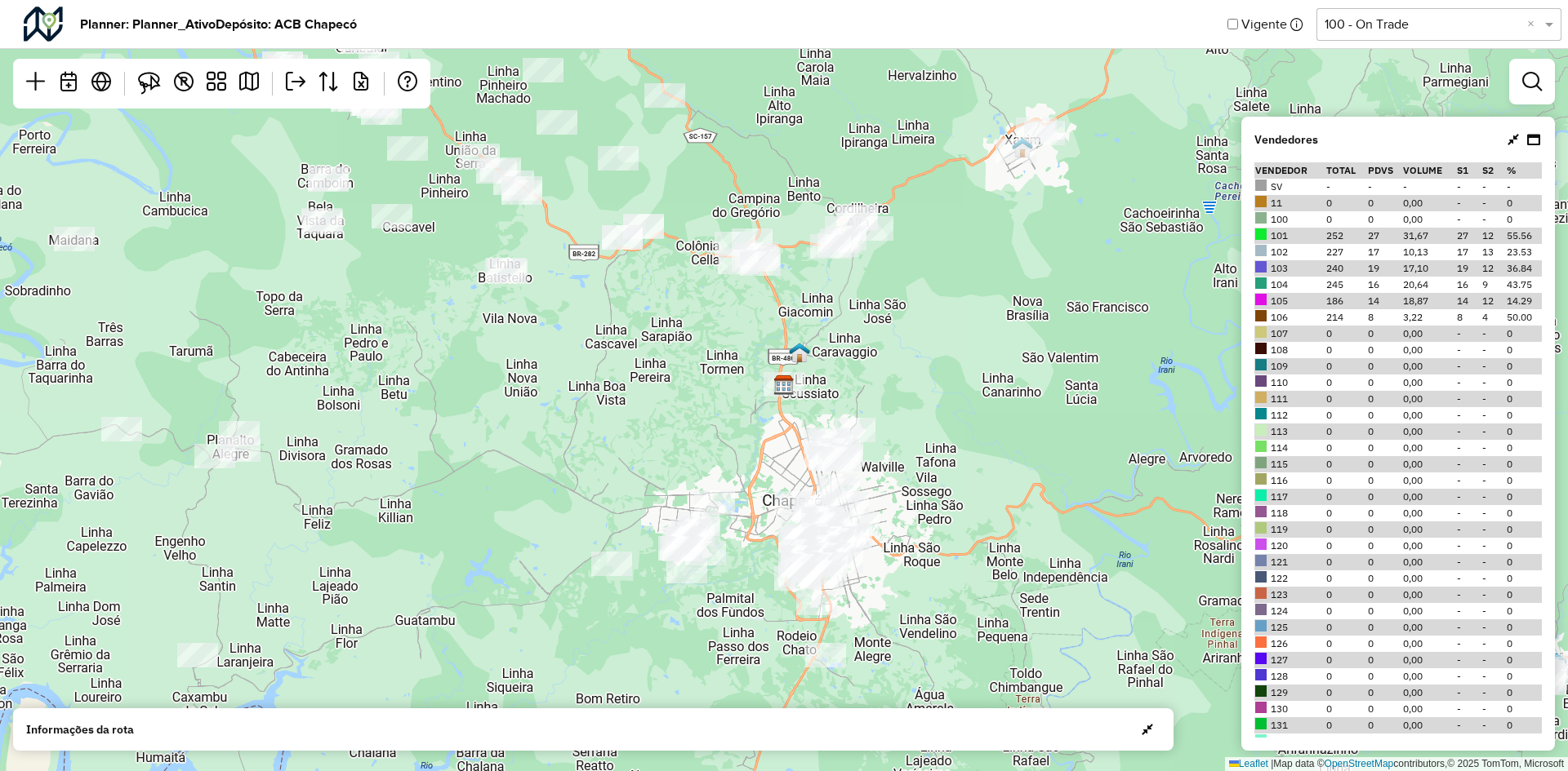
click at [1511, 136] on icon at bounding box center [1513, 139] width 12 height 13
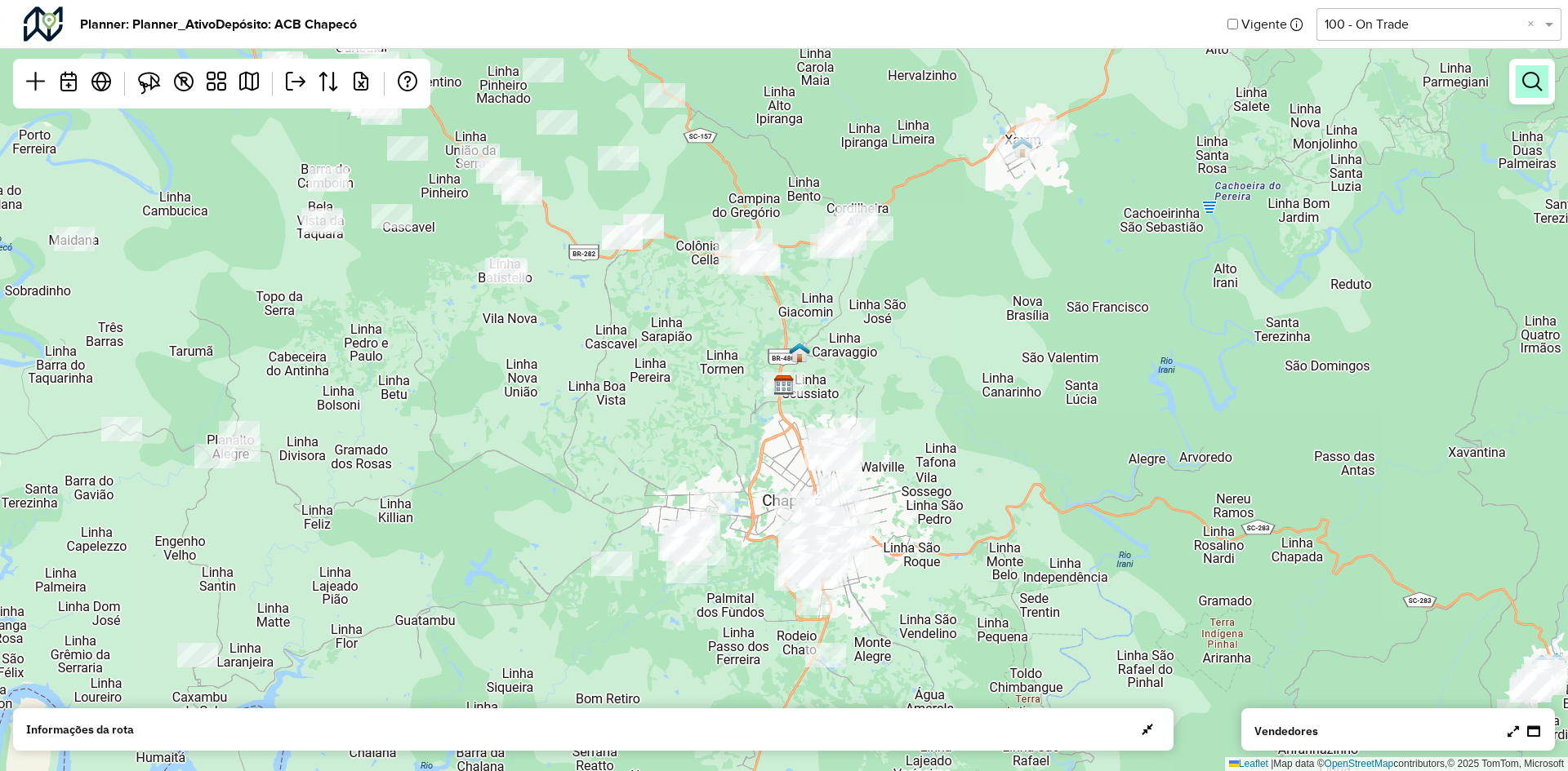
click at [1531, 95] on link at bounding box center [1532, 81] width 32 height 32
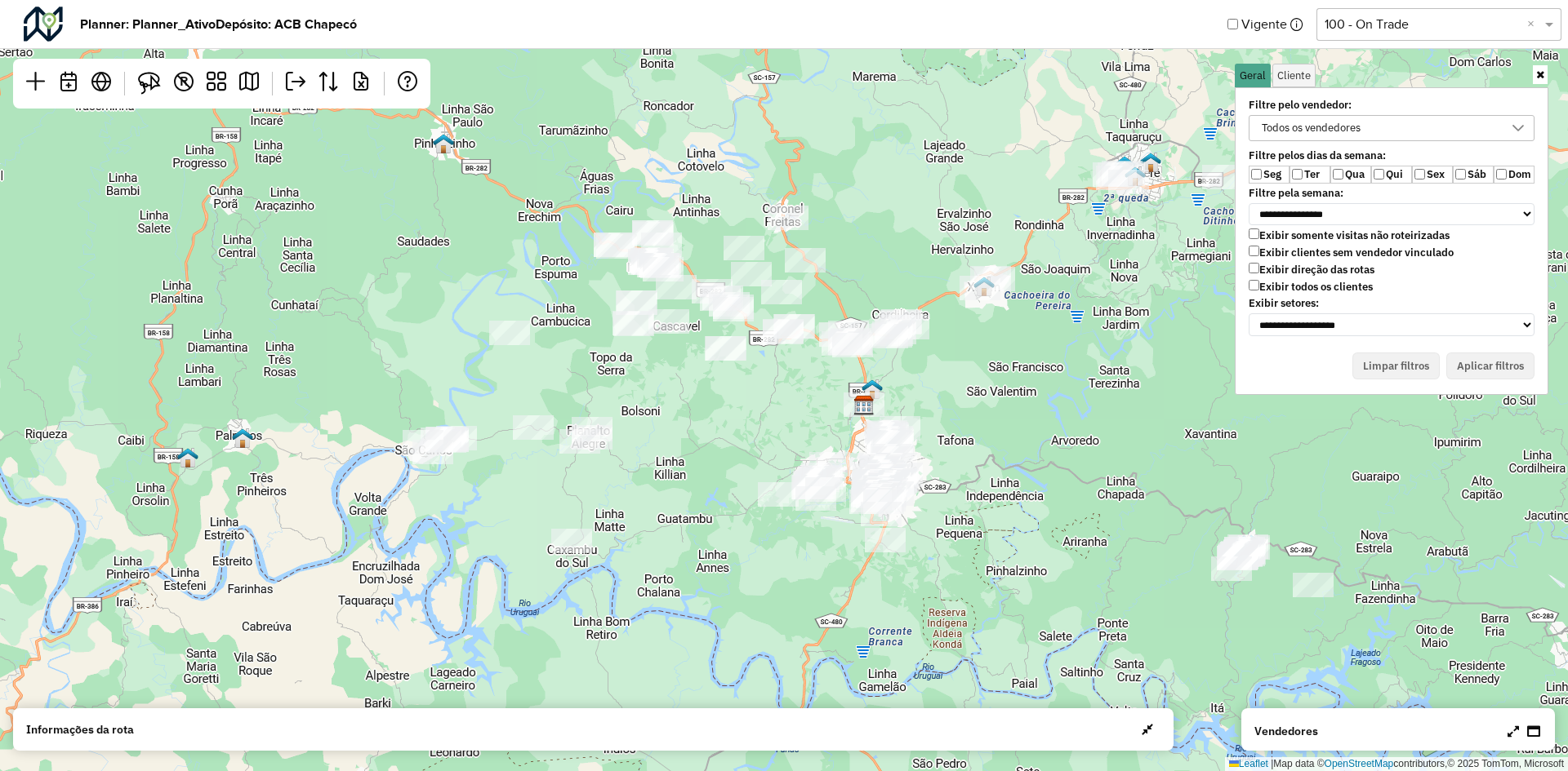
drag, startPoint x: 998, startPoint y: 352, endPoint x: 961, endPoint y: 424, distance: 81.0
click at [961, 424] on div "Leaflet | Map data © OpenStreetMap contributors,© 2025 TomTom, Microsoft" at bounding box center [784, 385] width 1568 height 771
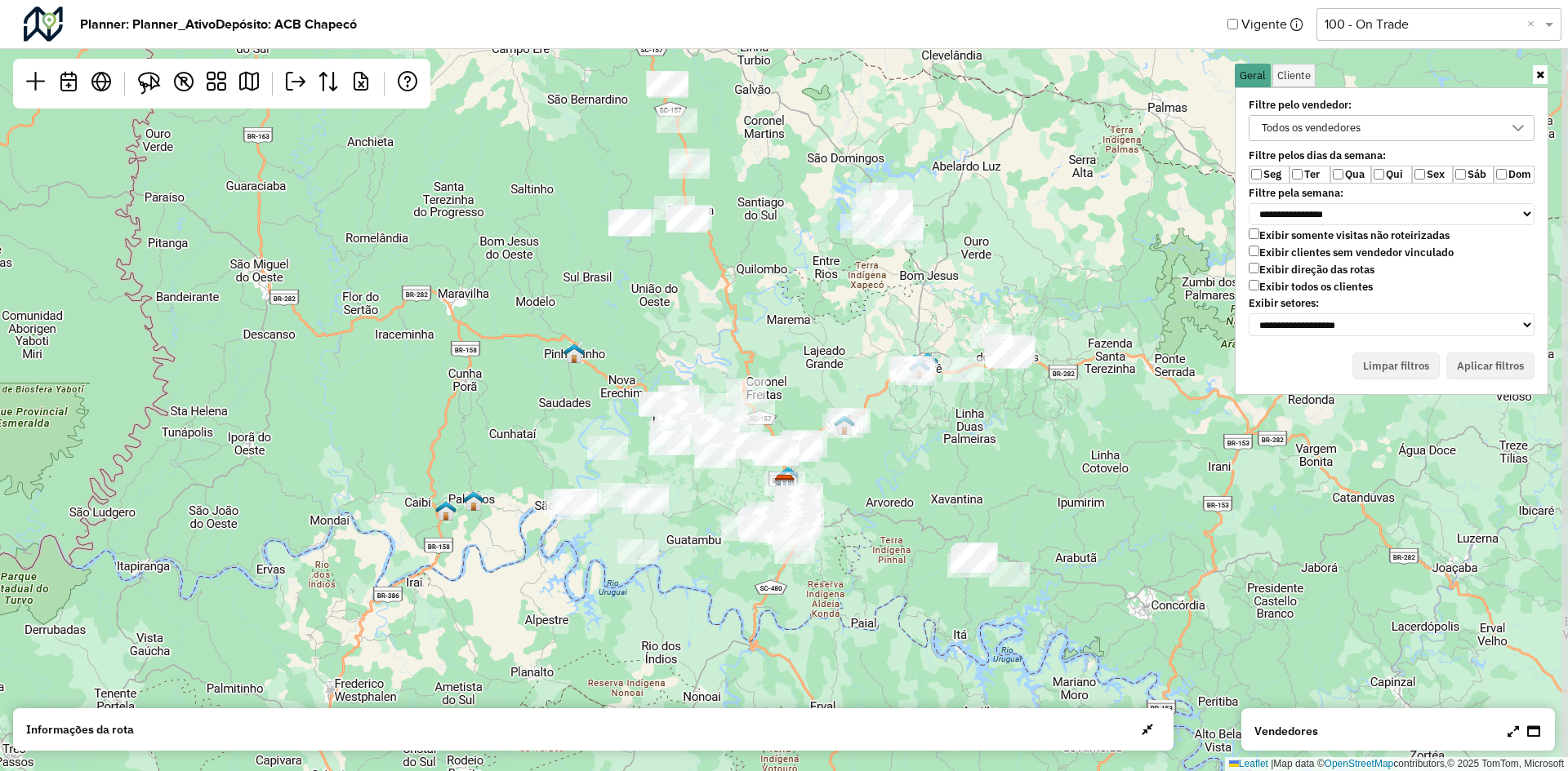
drag, startPoint x: 1045, startPoint y: 414, endPoint x: 942, endPoint y: 453, distance: 110.1
click at [938, 454] on div "Leaflet | Map data © OpenStreetMap contributors,© 2025 TomTom, Microsoft" at bounding box center [784, 385] width 1568 height 771
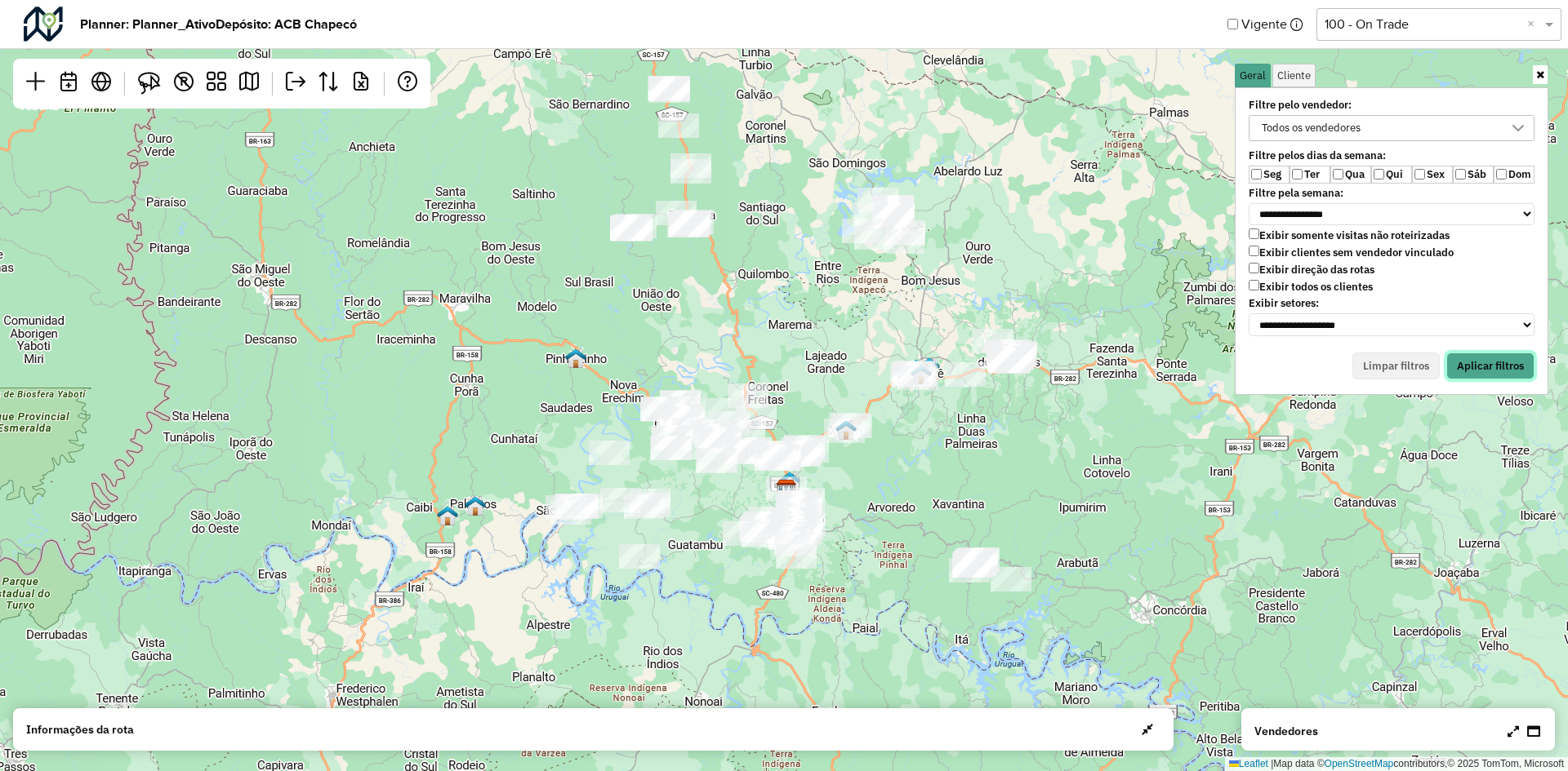
click at [1492, 359] on button "Aplicar filtros" at bounding box center [1491, 366] width 88 height 27
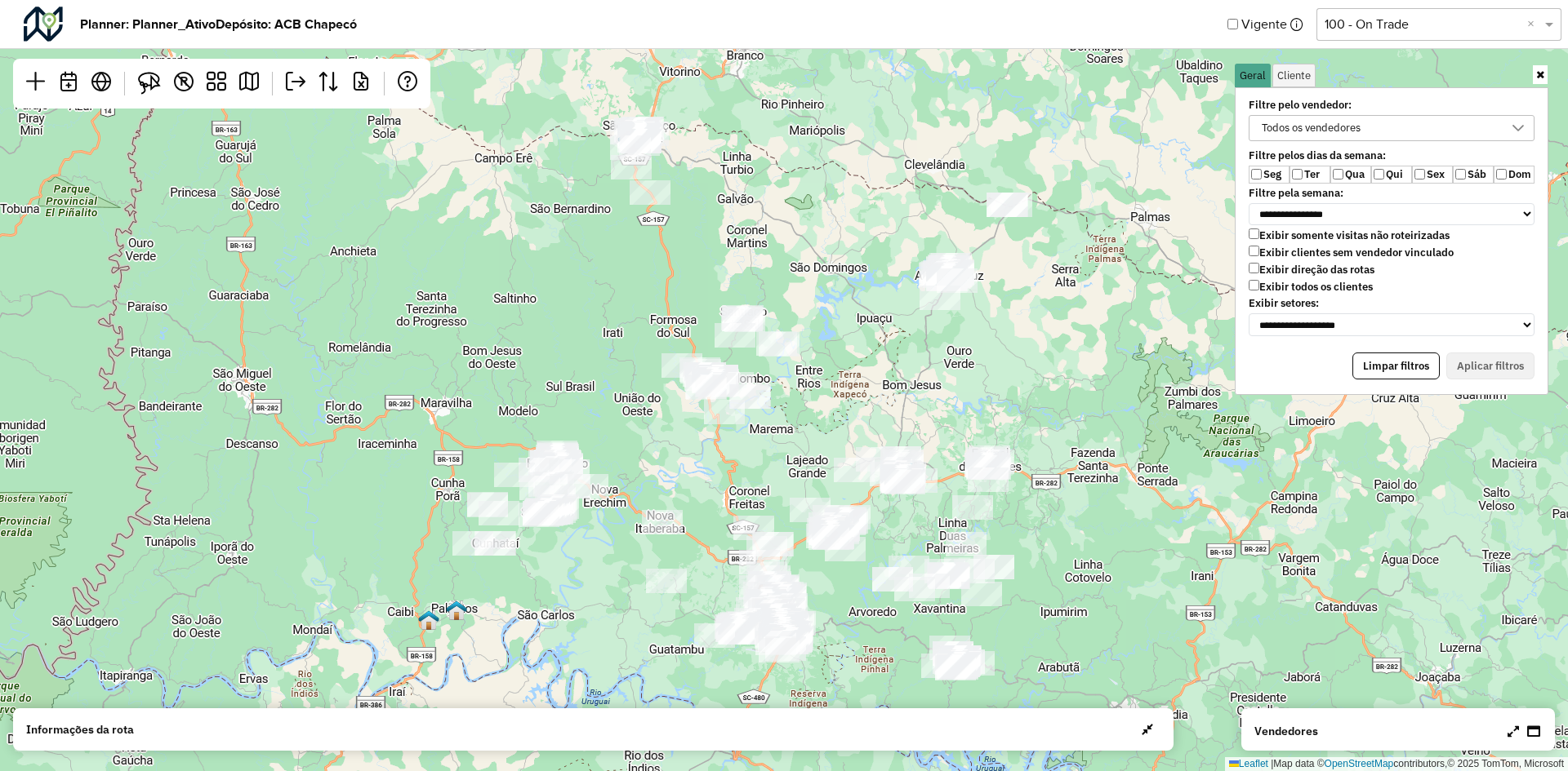
drag, startPoint x: 939, startPoint y: 287, endPoint x: 928, endPoint y: 385, distance: 98.6
click at [928, 385] on div "Leaflet | Map data © OpenStreetMap contributors,© 2025 TomTom, Microsoft" at bounding box center [784, 385] width 1568 height 771
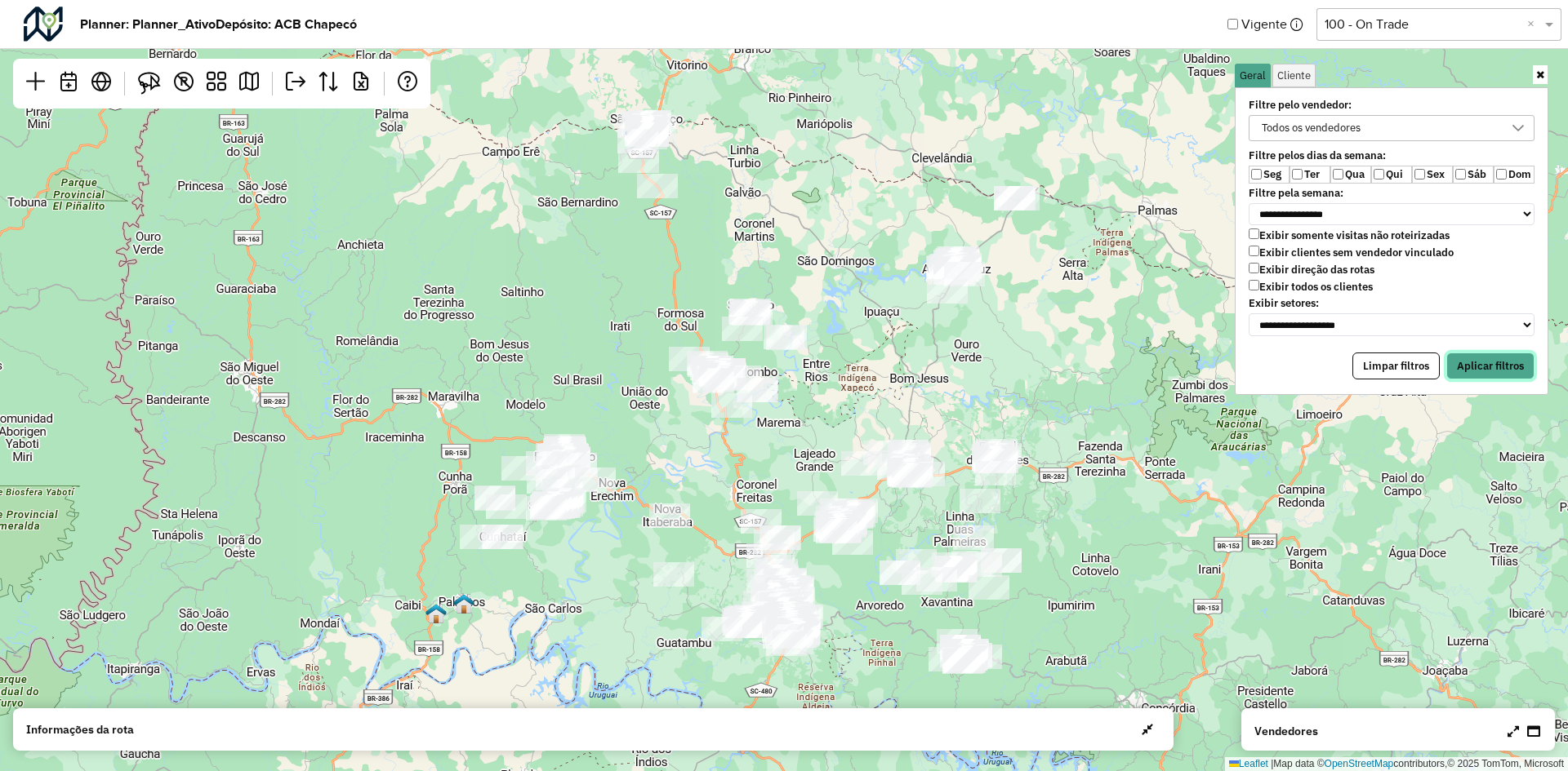
click at [1480, 361] on button "Aplicar filtros" at bounding box center [1491, 366] width 88 height 27
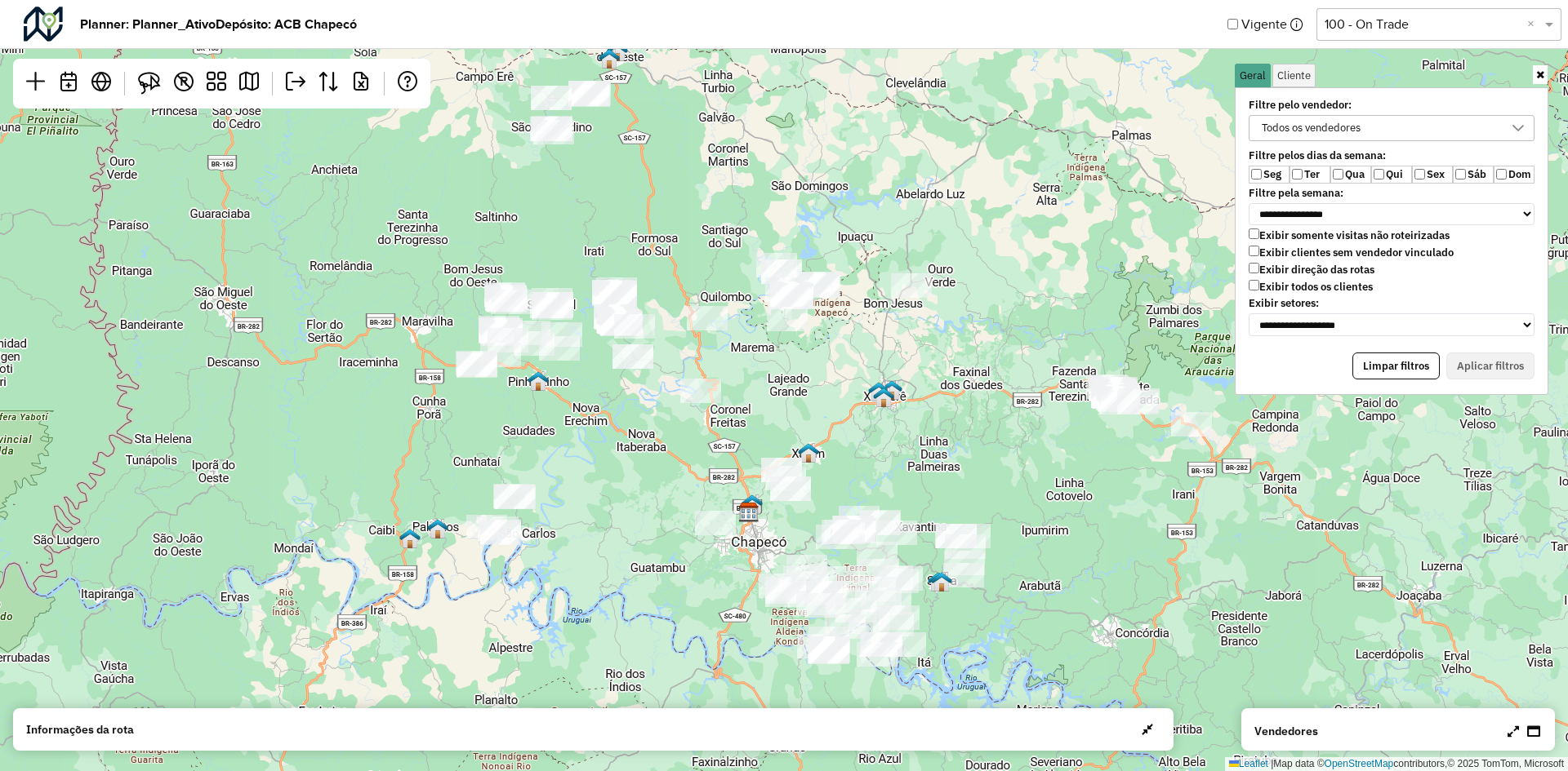
drag, startPoint x: 983, startPoint y: 497, endPoint x: 956, endPoint y: 423, distance: 78.8
click at [956, 423] on div "Leaflet | Map data © OpenStreetMap contributors,© 2025 TomTom, Microsoft" at bounding box center [784, 385] width 1568 height 771
drag, startPoint x: 1387, startPoint y: 169, endPoint x: 1397, endPoint y: 187, distance: 20.6
click at [1388, 169] on label "Qui" at bounding box center [1392, 174] width 41 height 18
click at [1492, 365] on button "Aplicar filtros" at bounding box center [1491, 366] width 88 height 27
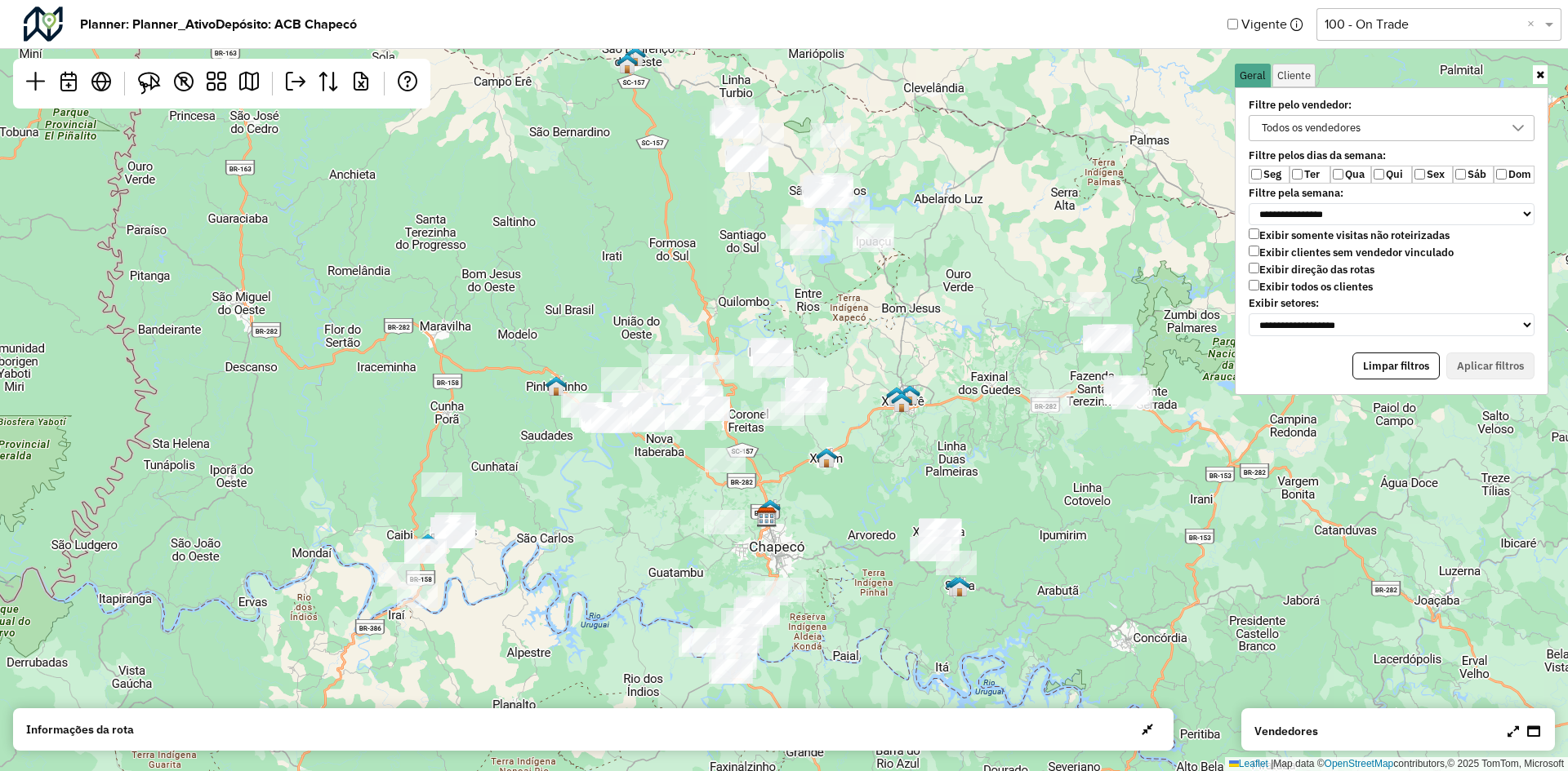
drag, startPoint x: 904, startPoint y: 355, endPoint x: 928, endPoint y: 361, distance: 24.7
click at [928, 361] on div "Leaflet | Map data © OpenStreetMap contributors,© 2025 TomTom, Microsoft" at bounding box center [784, 385] width 1568 height 771
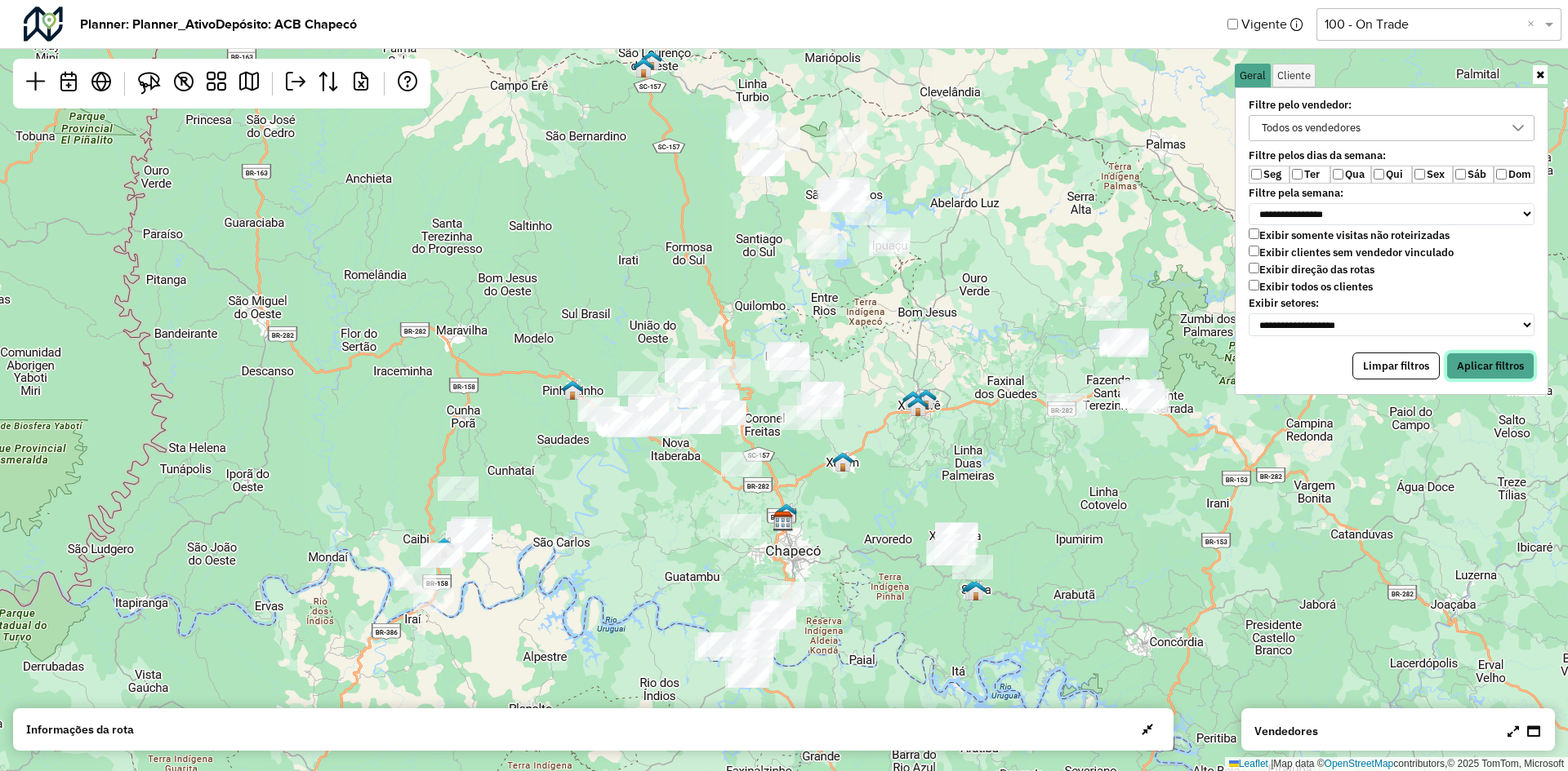
click at [1491, 363] on button "Aplicar filtros" at bounding box center [1491, 366] width 88 height 27
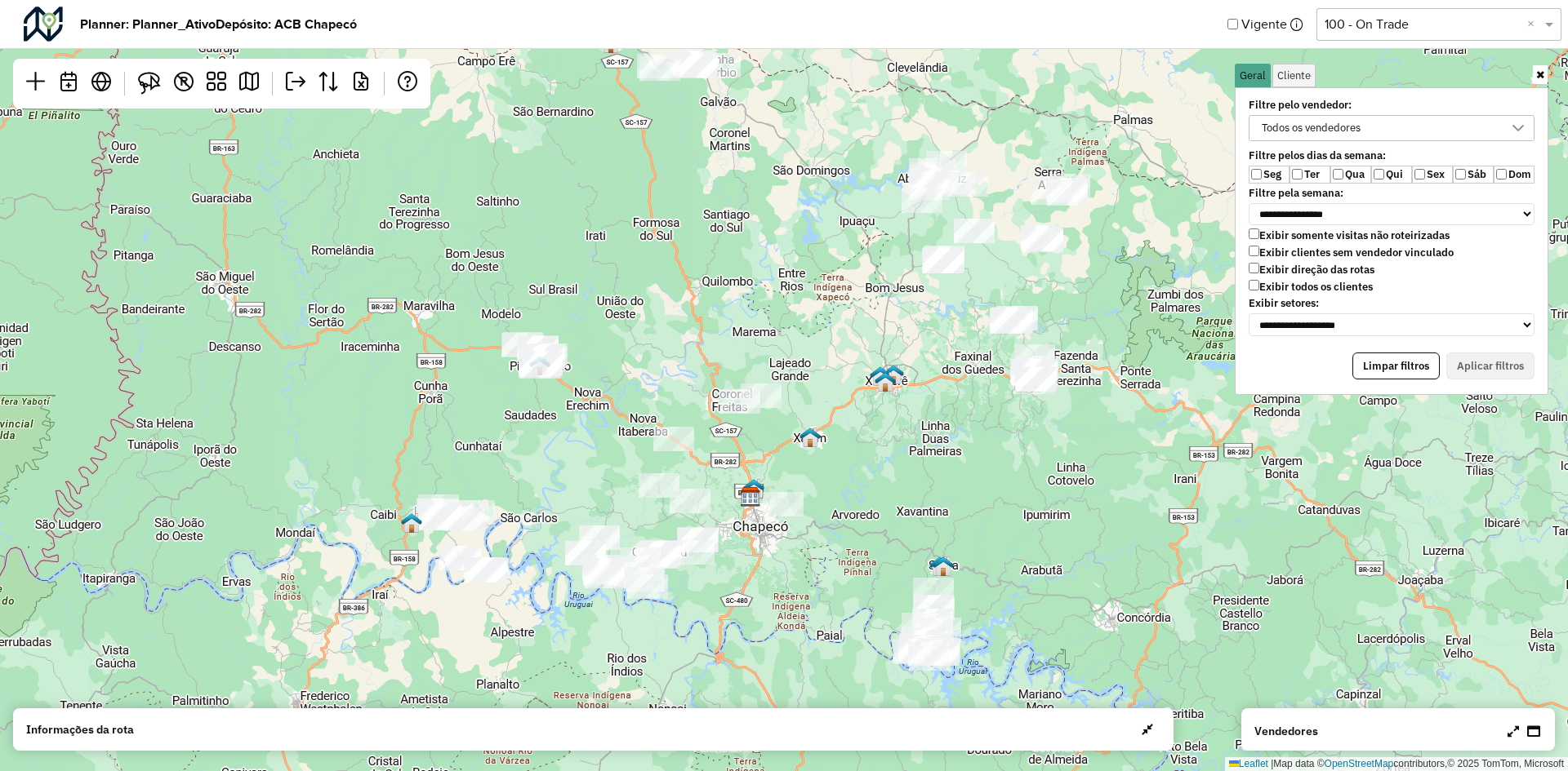
drag, startPoint x: 949, startPoint y: 492, endPoint x: 917, endPoint y: 467, distance: 40.6
click at [917, 467] on div "Leaflet | Map data © OpenStreetMap contributors,© 2025 TomTom, Microsoft" at bounding box center [784, 385] width 1568 height 771
click at [1426, 174] on label "Sex" at bounding box center [1433, 174] width 41 height 18
click at [1494, 373] on button "Aplicar filtros" at bounding box center [1491, 366] width 88 height 27
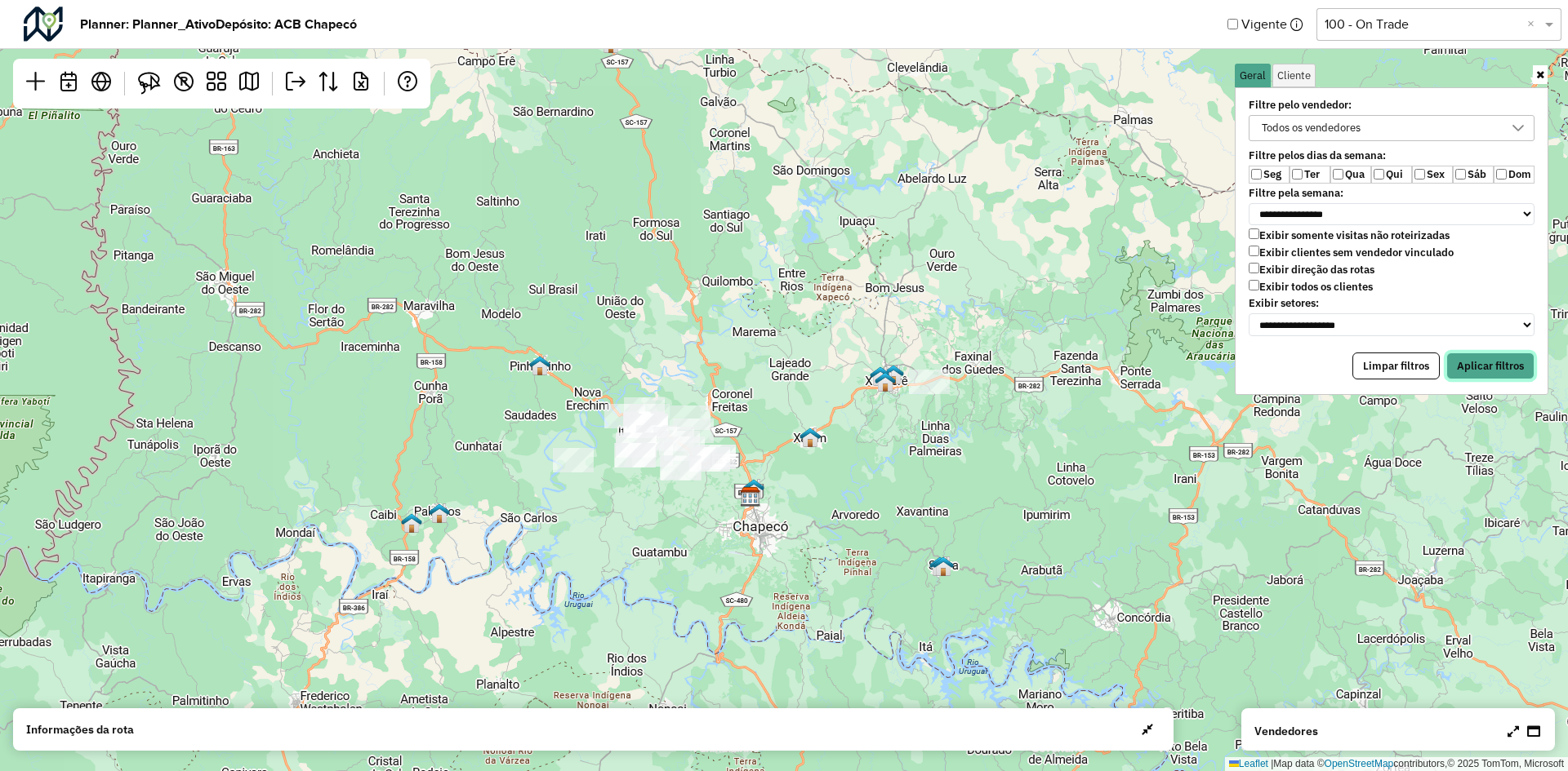
click at [1508, 365] on button "Aplicar filtros" at bounding box center [1491, 366] width 88 height 27
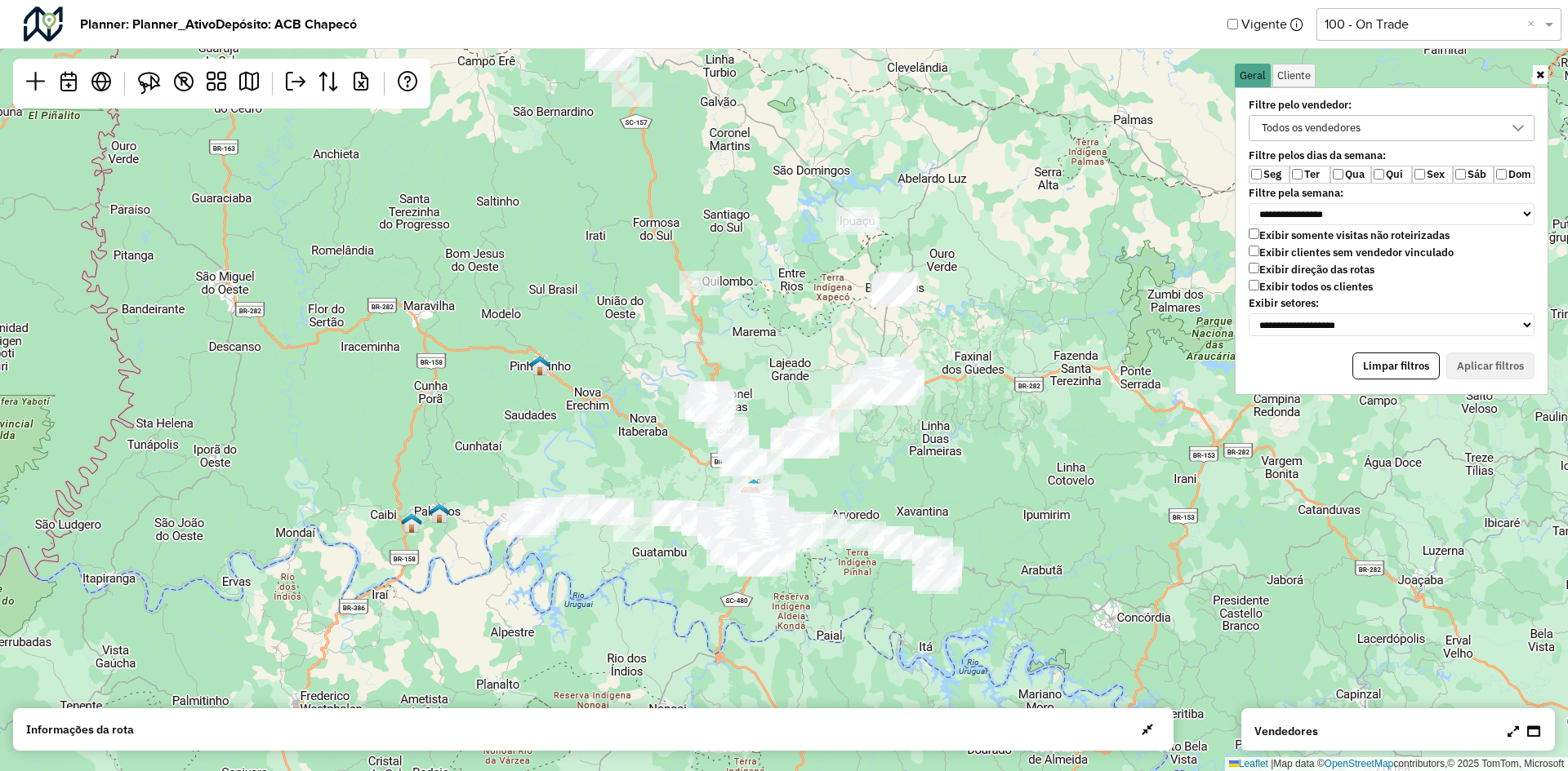
click at [1381, 364] on button "Limpar filtros" at bounding box center [1396, 366] width 87 height 27
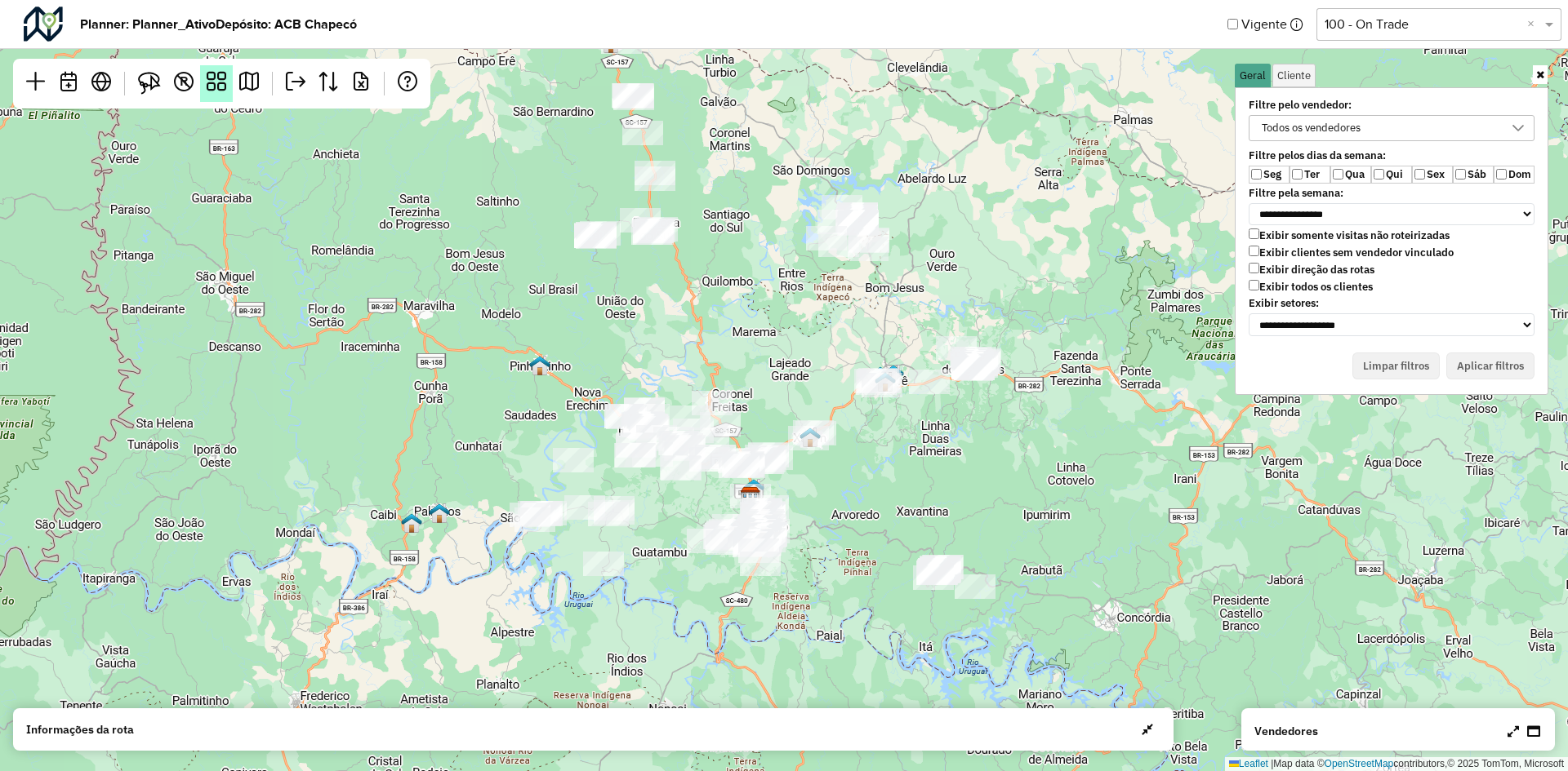
click at [218, 80] on em at bounding box center [217, 81] width 20 height 20
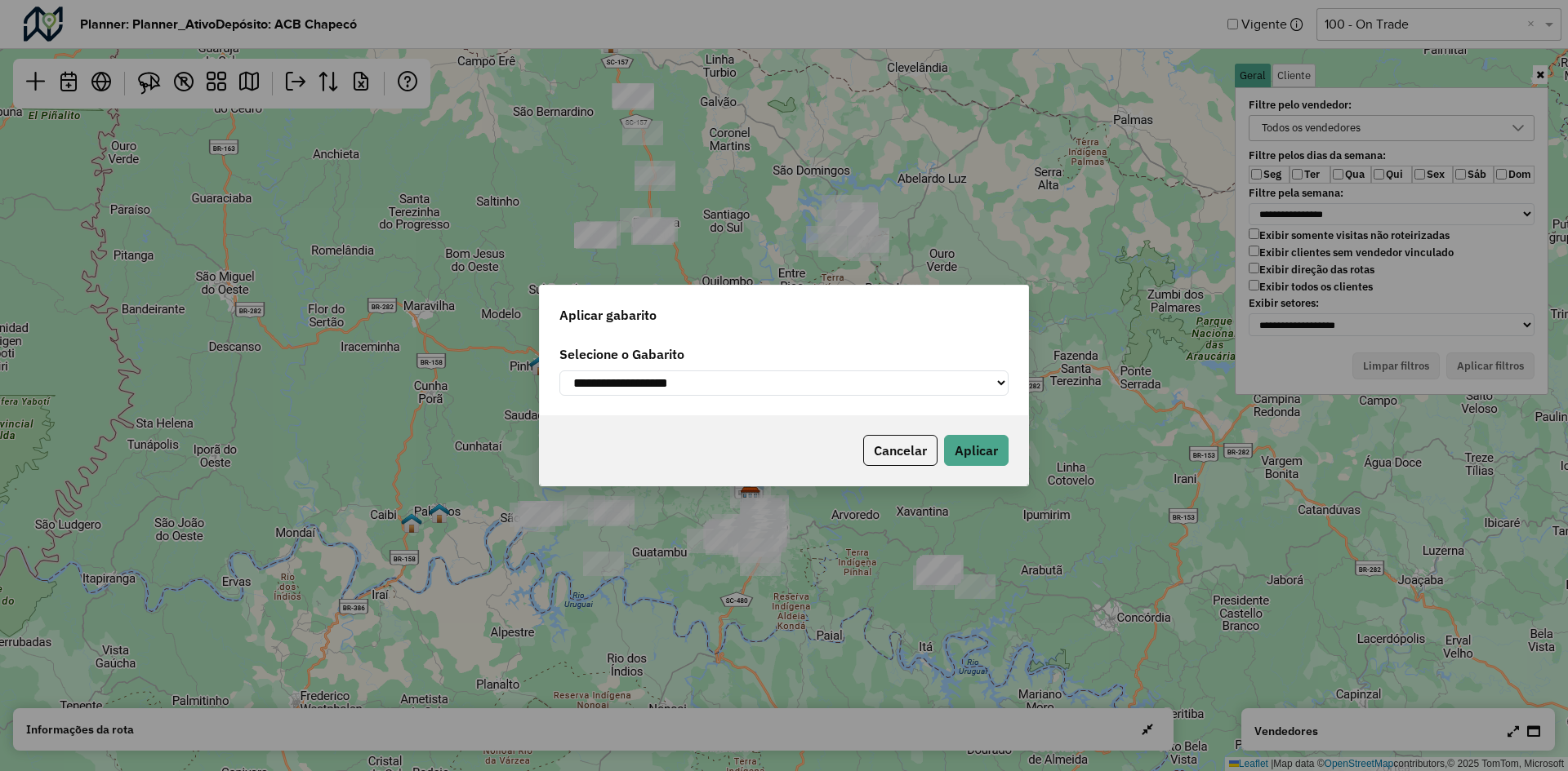
click at [612, 373] on select "**********" at bounding box center [784, 383] width 449 height 25
select select "*********"
click at [560, 370] on select "**********" at bounding box center [784, 383] width 449 height 25
click at [969, 456] on button "Aplicar" at bounding box center [976, 451] width 65 height 31
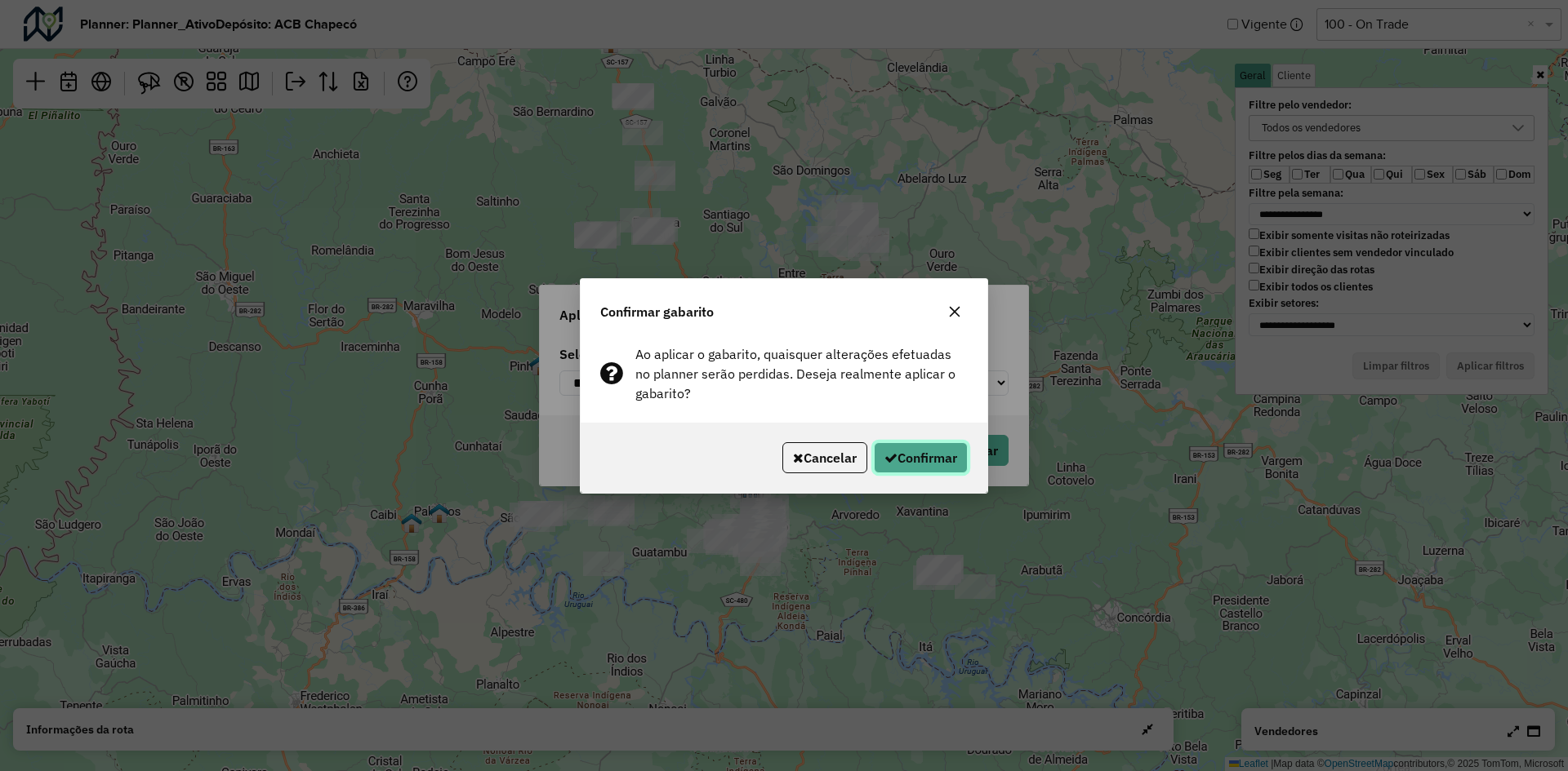
click at [919, 462] on button "Confirmar" at bounding box center [921, 458] width 94 height 31
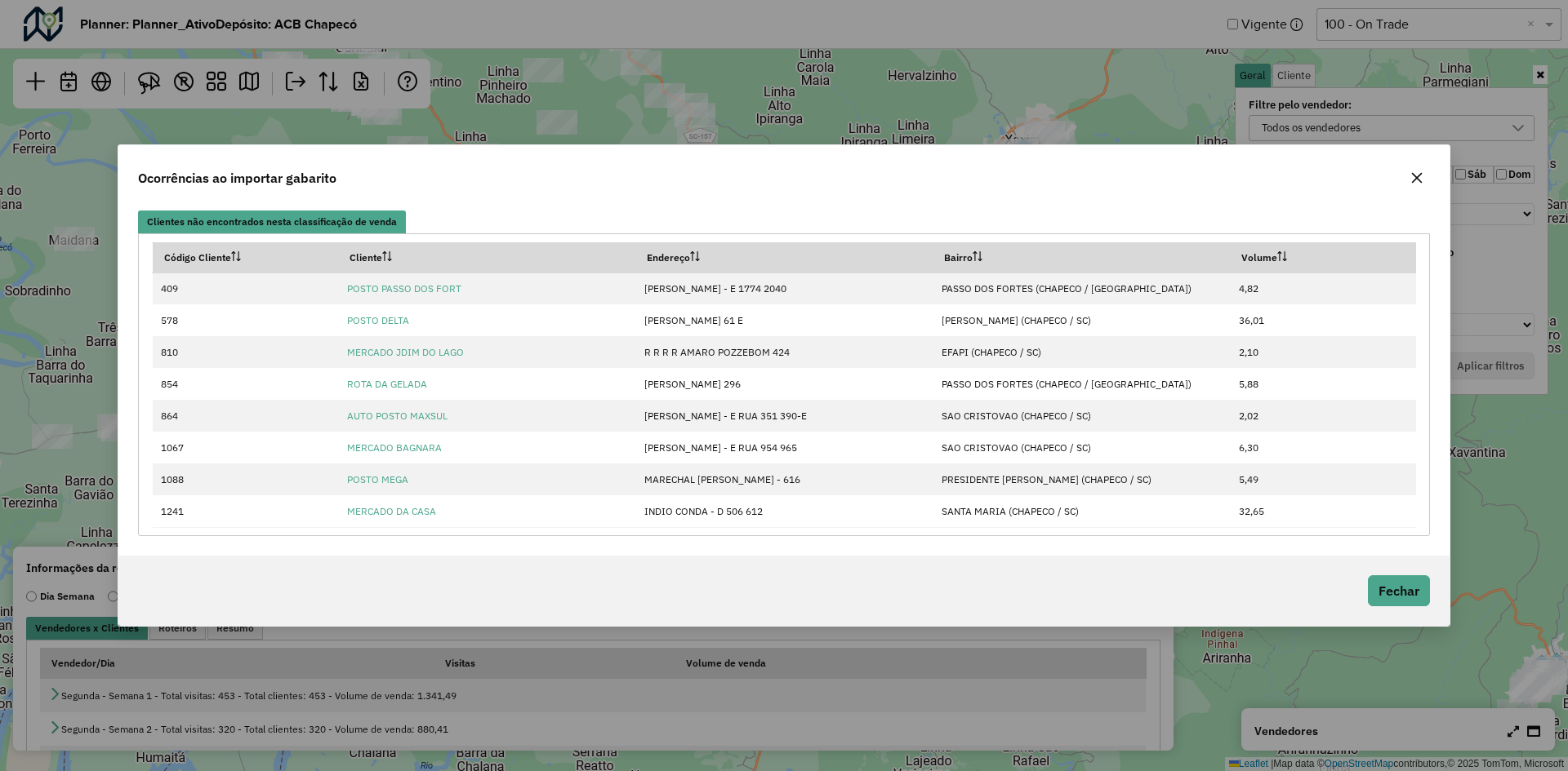
click at [1416, 186] on button "button" at bounding box center [1416, 177] width 26 height 26
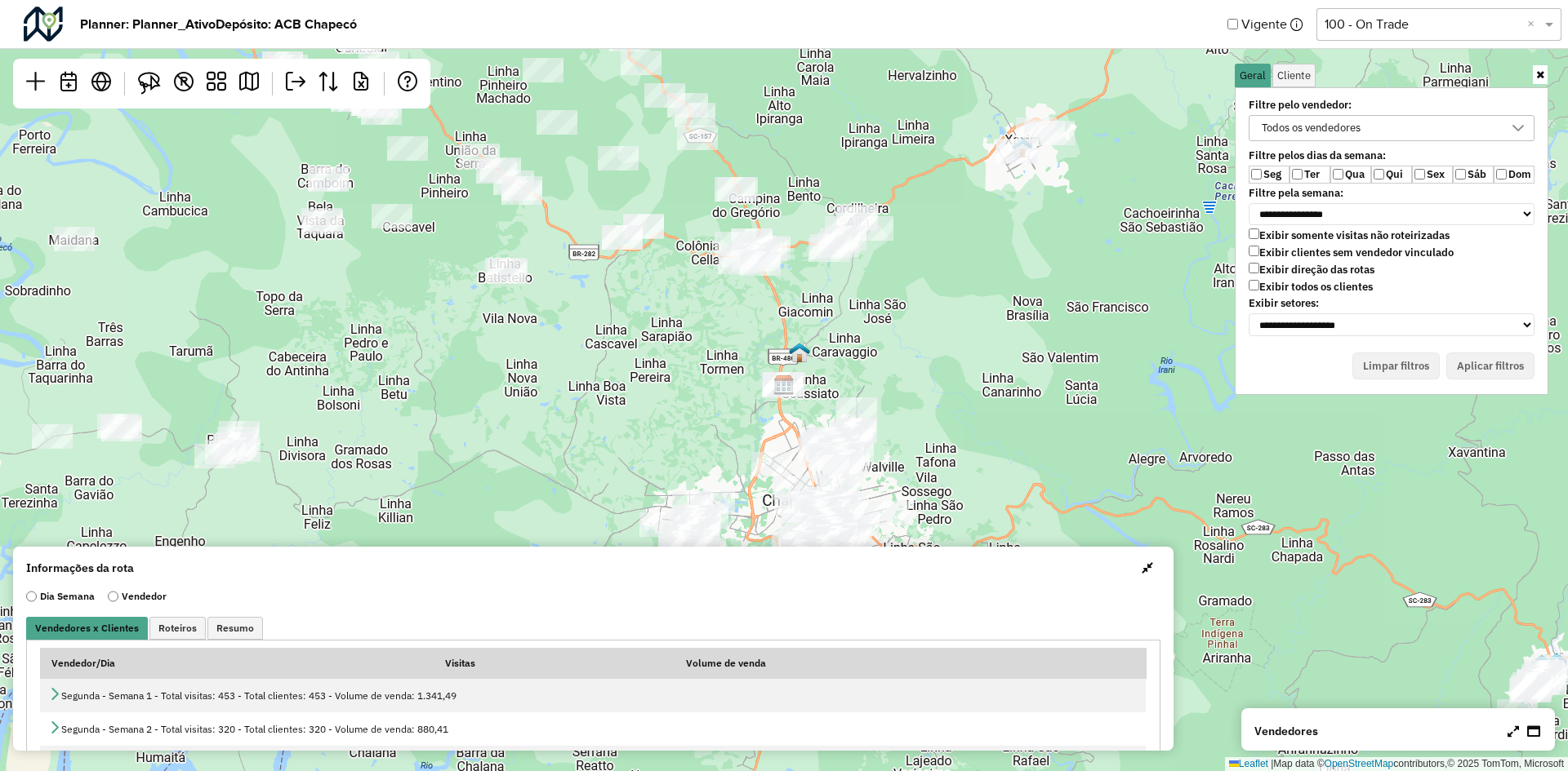
click at [1146, 571] on span "button" at bounding box center [1148, 567] width 12 height 13
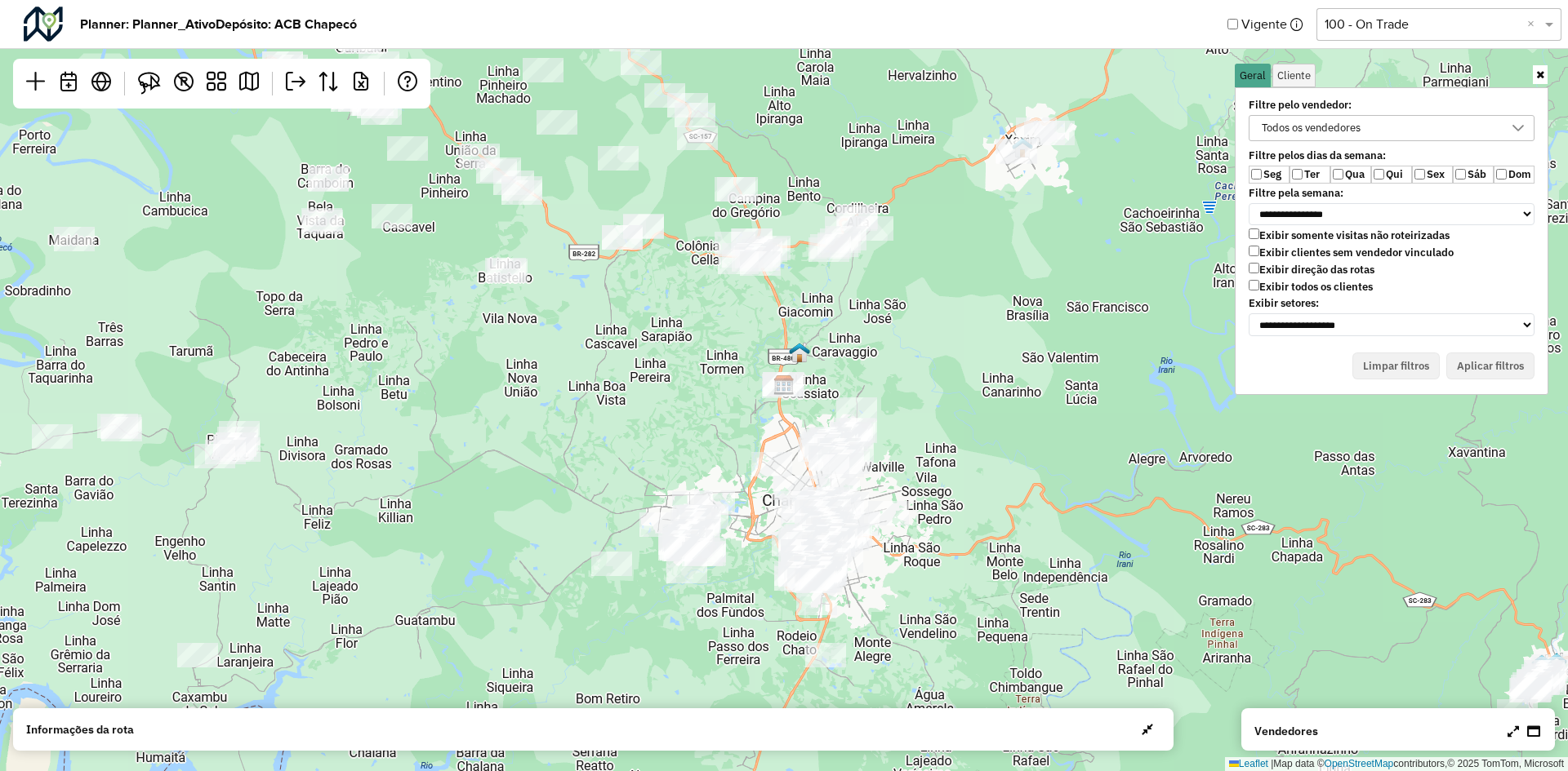
click at [1250, 178] on label "Seg" at bounding box center [1269, 174] width 41 height 18
click at [1503, 169] on label "Dom" at bounding box center [1514, 174] width 41 height 18
click at [1492, 367] on button "Aplicar filtros" at bounding box center [1491, 366] width 88 height 27
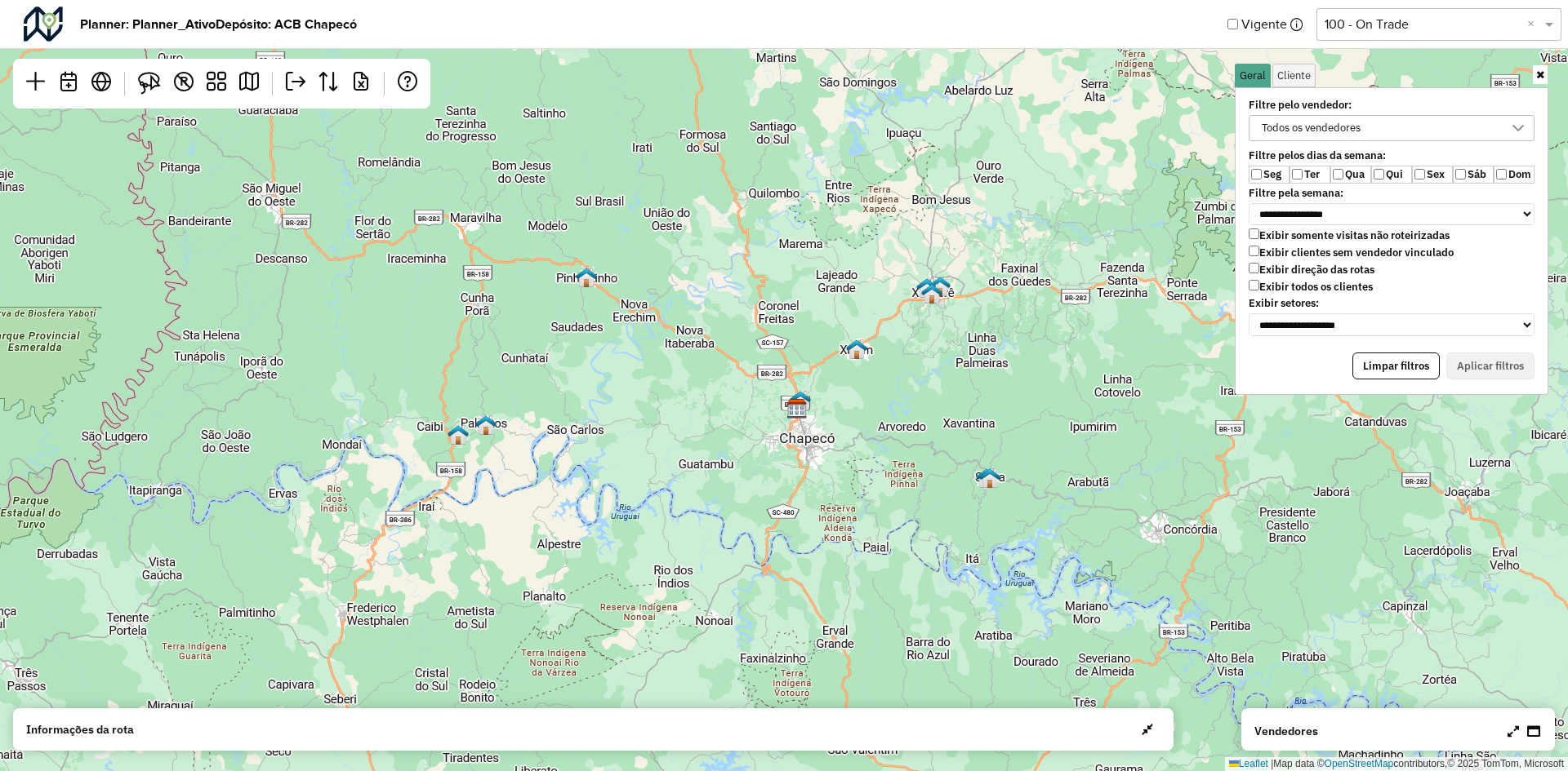
drag, startPoint x: 997, startPoint y: 350, endPoint x: 931, endPoint y: 365, distance: 67.7
click at [926, 371] on div "Leaflet | Map data © OpenStreetMap contributors,© 2025 TomTom, Microsoft" at bounding box center [784, 385] width 1568 height 771
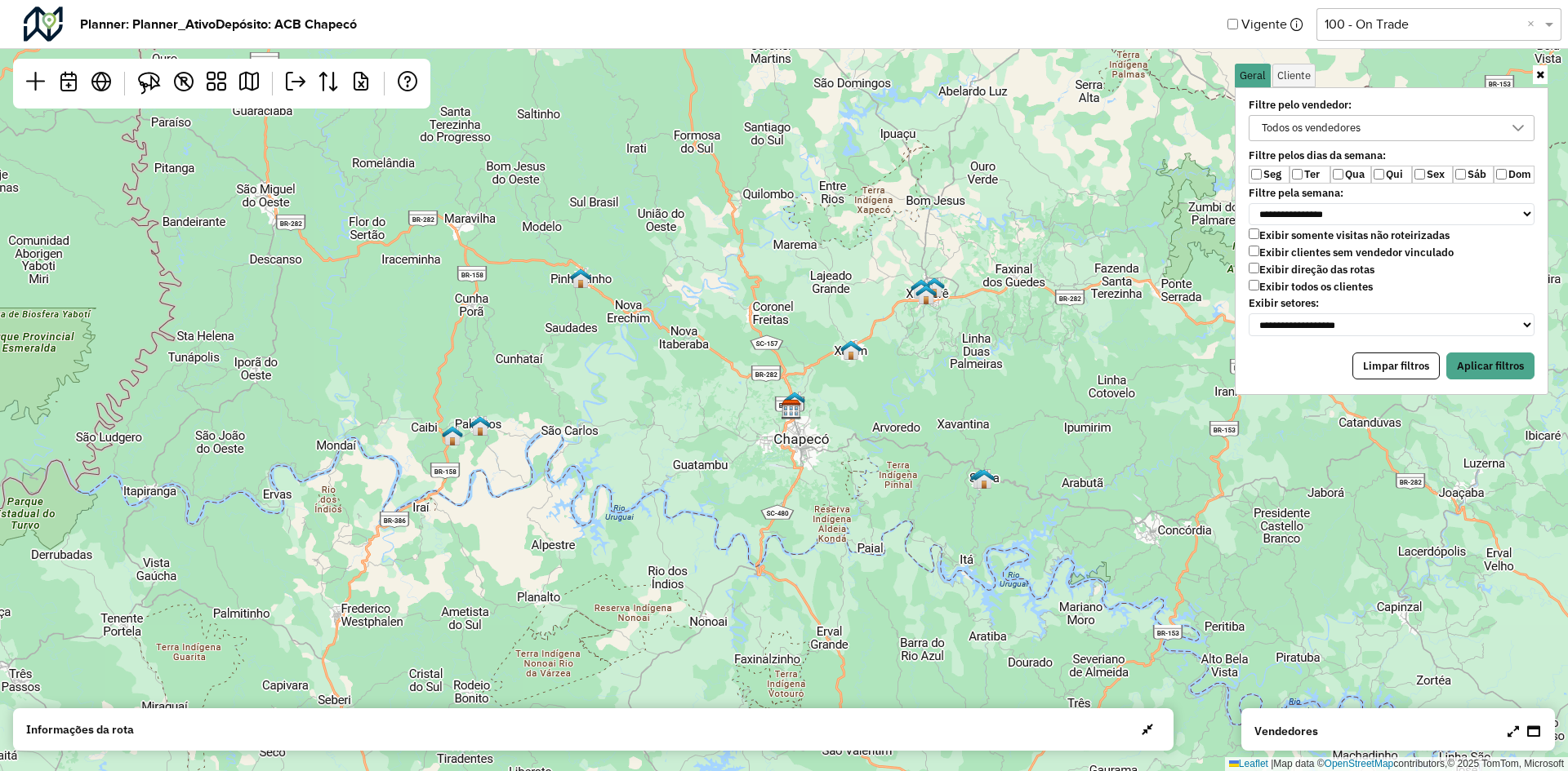
click at [1452, 173] on label "Sex" at bounding box center [1433, 174] width 41 height 18
click at [1430, 173] on label "Sex" at bounding box center [1433, 174] width 41 height 18
click at [1467, 175] on label "Sáb" at bounding box center [1473, 174] width 41 height 18
click at [1492, 367] on button "Aplicar filtros" at bounding box center [1491, 366] width 88 height 27
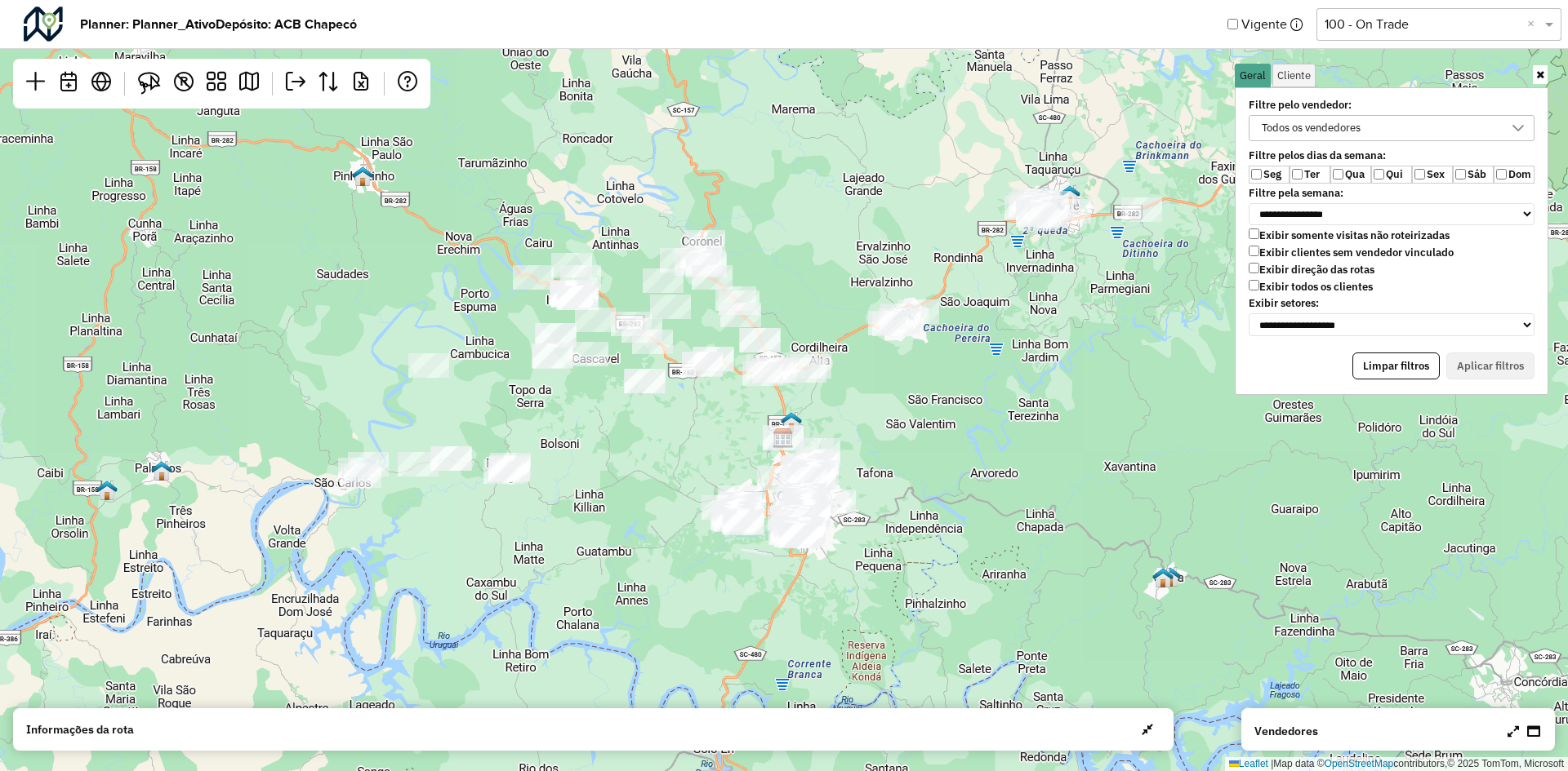
drag, startPoint x: 907, startPoint y: 425, endPoint x: 912, endPoint y: 448, distance: 23.5
click at [912, 448] on div "Leaflet | Map data © OpenStreetMap contributors,© 2025 TomTom, Microsoft" at bounding box center [784, 385] width 1568 height 771
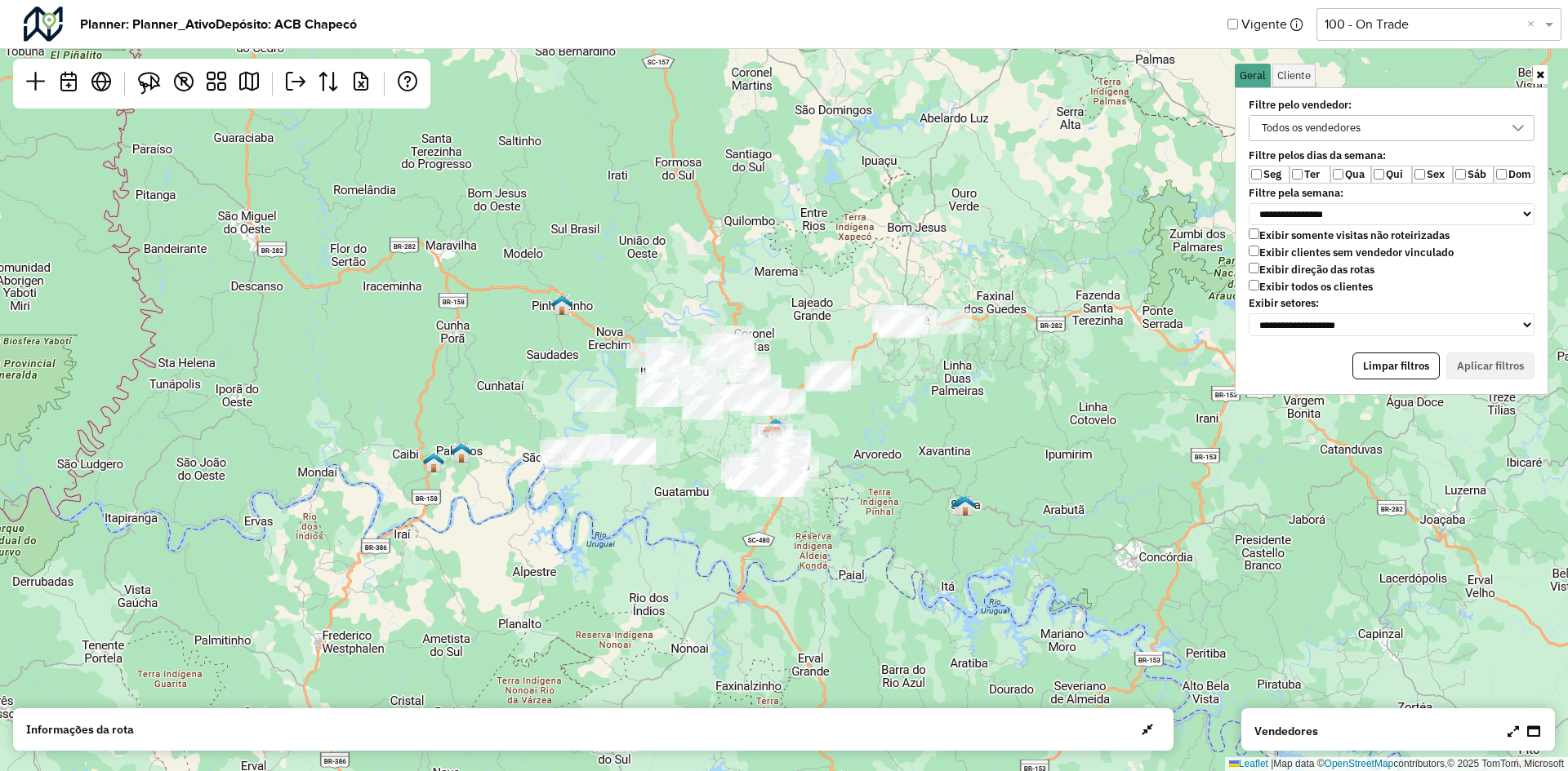
drag, startPoint x: 994, startPoint y: 425, endPoint x: 913, endPoint y: 410, distance: 82.4
click at [913, 410] on div "Leaflet | Map data © OpenStreetMap contributors,© 2025 TomTom, Microsoft" at bounding box center [784, 385] width 1568 height 771
click at [1429, 176] on label "Sex" at bounding box center [1433, 174] width 41 height 18
click at [1493, 361] on button "Aplicar filtros" at bounding box center [1491, 366] width 88 height 27
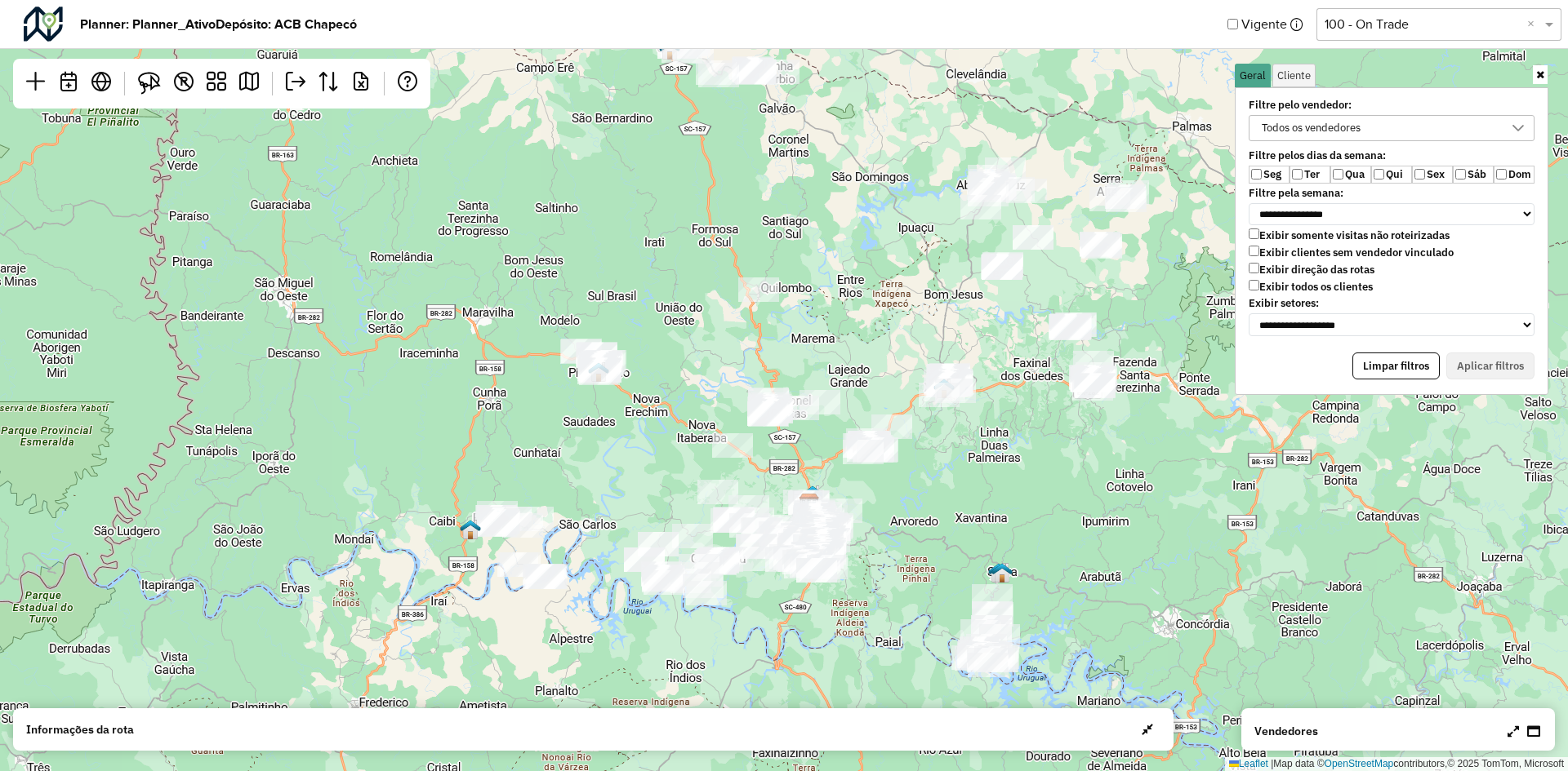
drag, startPoint x: 840, startPoint y: 266, endPoint x: 879, endPoint y: 322, distance: 68.2
click at [879, 322] on div "Leaflet | Map data © OpenStreetMap contributors,© 2025 TomTom, Microsoft" at bounding box center [784, 385] width 1568 height 771
click at [1425, 172] on label "Sex" at bounding box center [1433, 174] width 41 height 18
click at [1306, 171] on label "Ter" at bounding box center [1310, 174] width 41 height 18
click at [754, 153] on div "Leaflet | Map data © OpenStreetMap contributors,© 2025 TomTom, Microsoft" at bounding box center [784, 385] width 1568 height 771
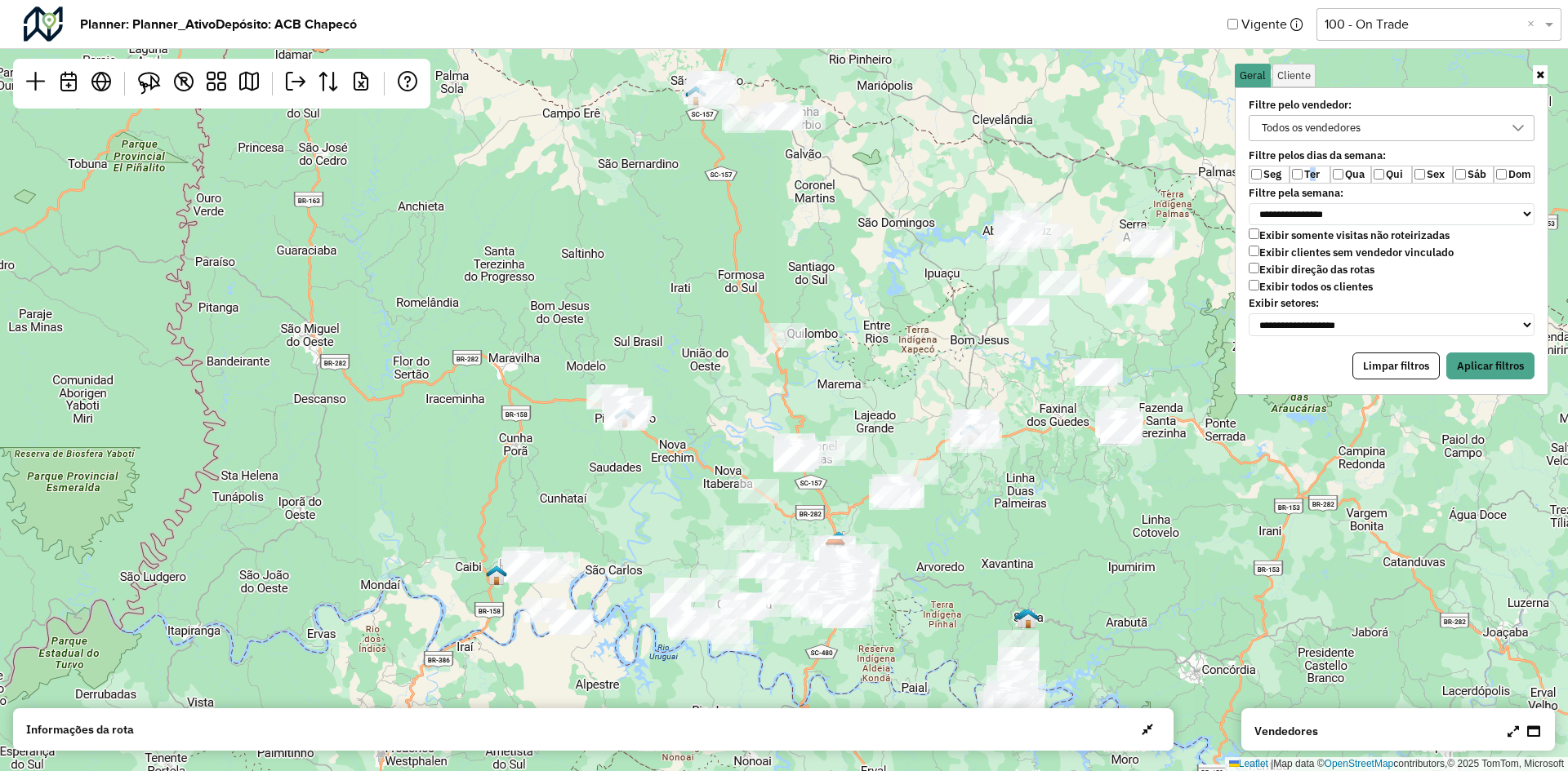
drag, startPoint x: 762, startPoint y: 147, endPoint x: 789, endPoint y: 193, distance: 53.3
click at [789, 193] on div "Leaflet | Map data © OpenStreetMap contributors,© 2025 TomTom, Microsoft" at bounding box center [784, 385] width 1568 height 771
click at [1540, 71] on icon at bounding box center [1540, 74] width 8 height 11
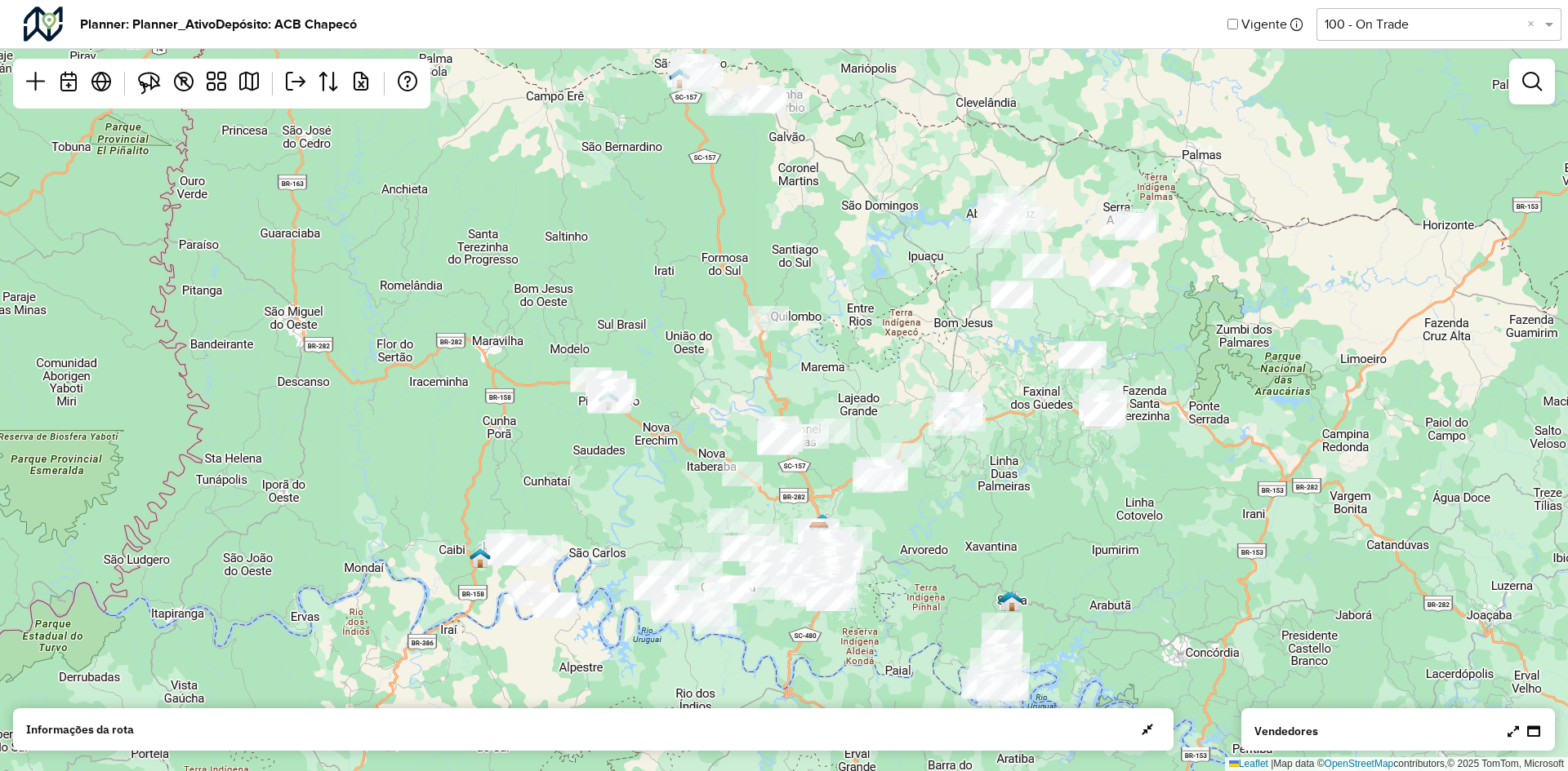
drag, startPoint x: 920, startPoint y: 301, endPoint x: 904, endPoint y: 283, distance: 24.1
click at [904, 283] on div "Leaflet | Map data © OpenStreetMap contributors,© 2025 TomTom, Microsoft" at bounding box center [784, 385] width 1568 height 771
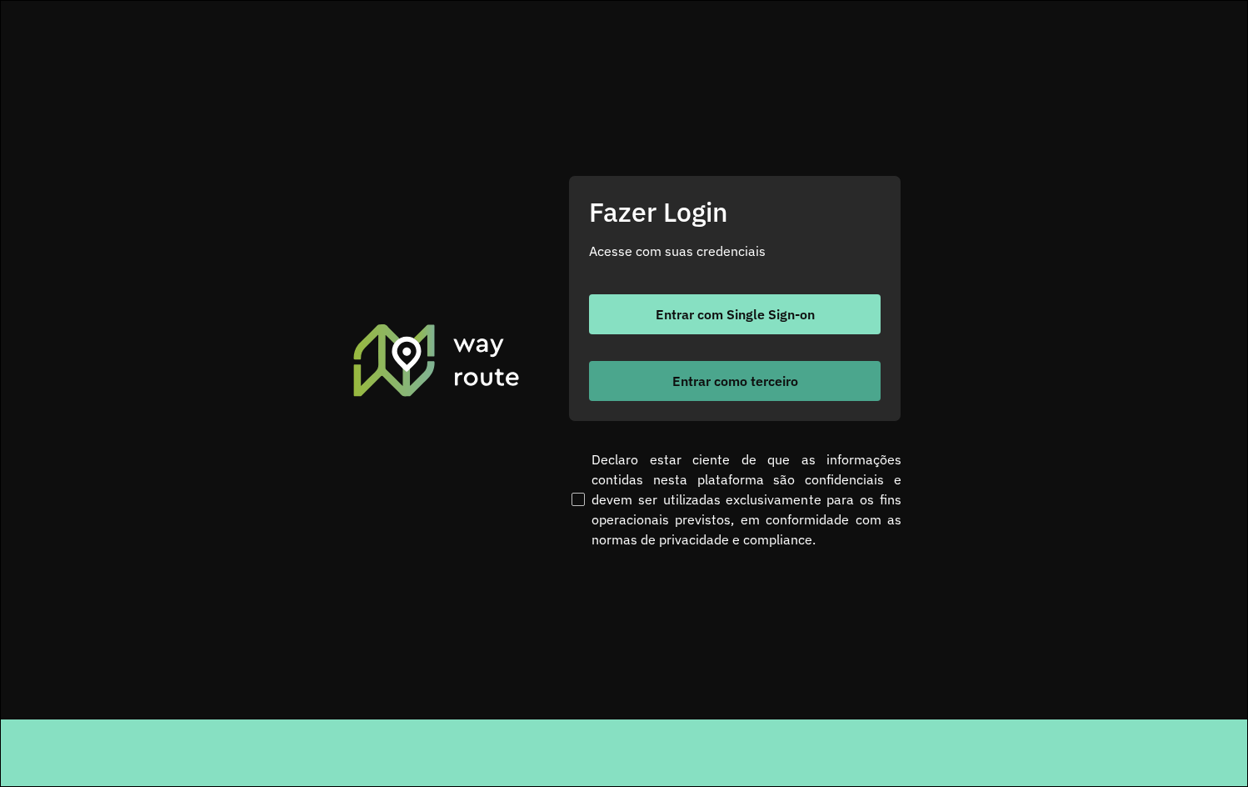
click at [817, 385] on button "Entrar como terceiro" at bounding box center [735, 381] width 292 height 40
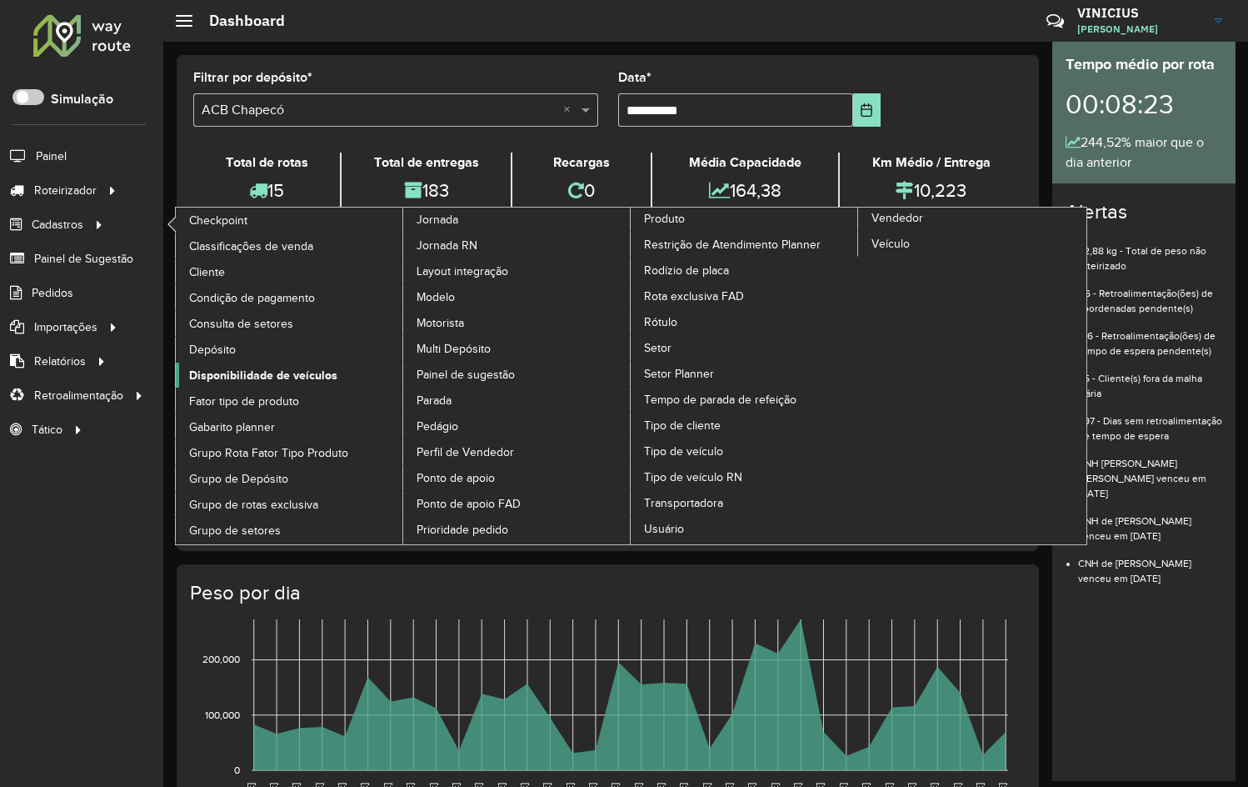
click at [231, 375] on span "Disponibilidade de veículos" at bounding box center [263, 375] width 148 height 17
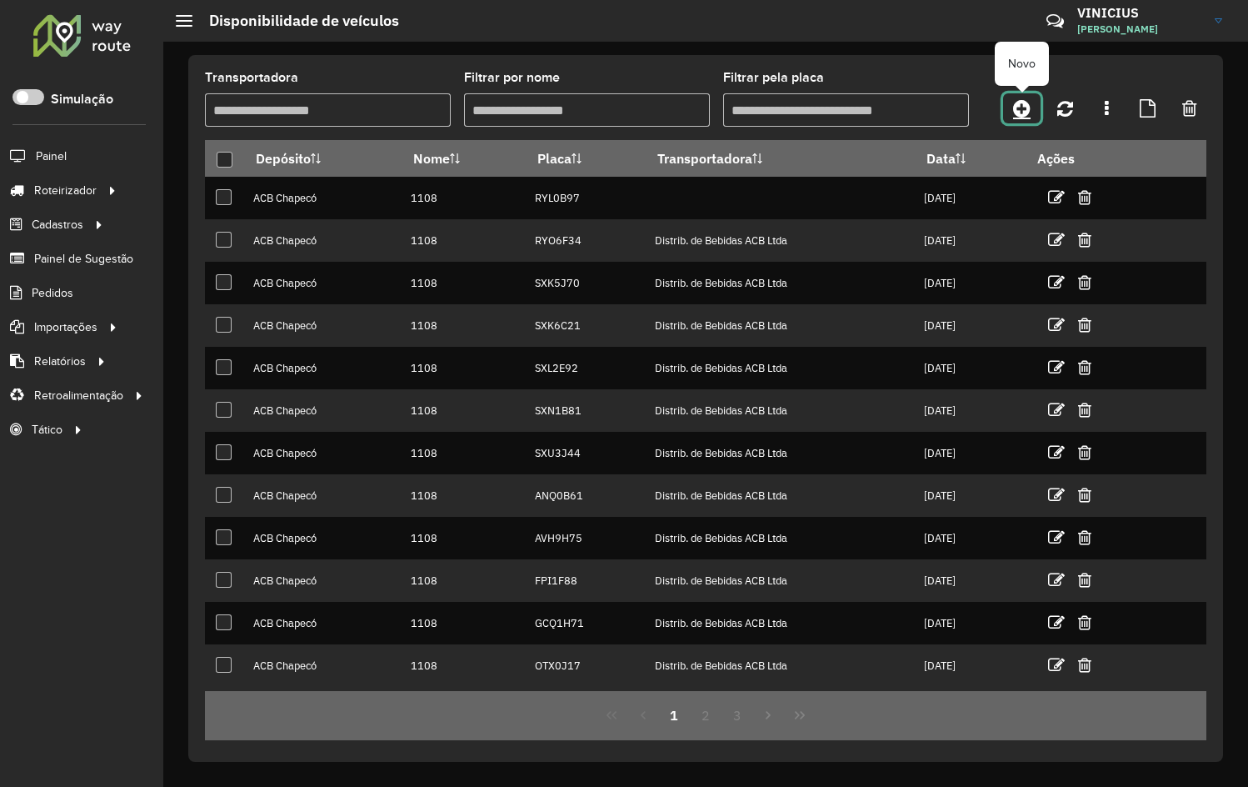
click at [1017, 107] on icon at bounding box center [1021, 108] width 17 height 20
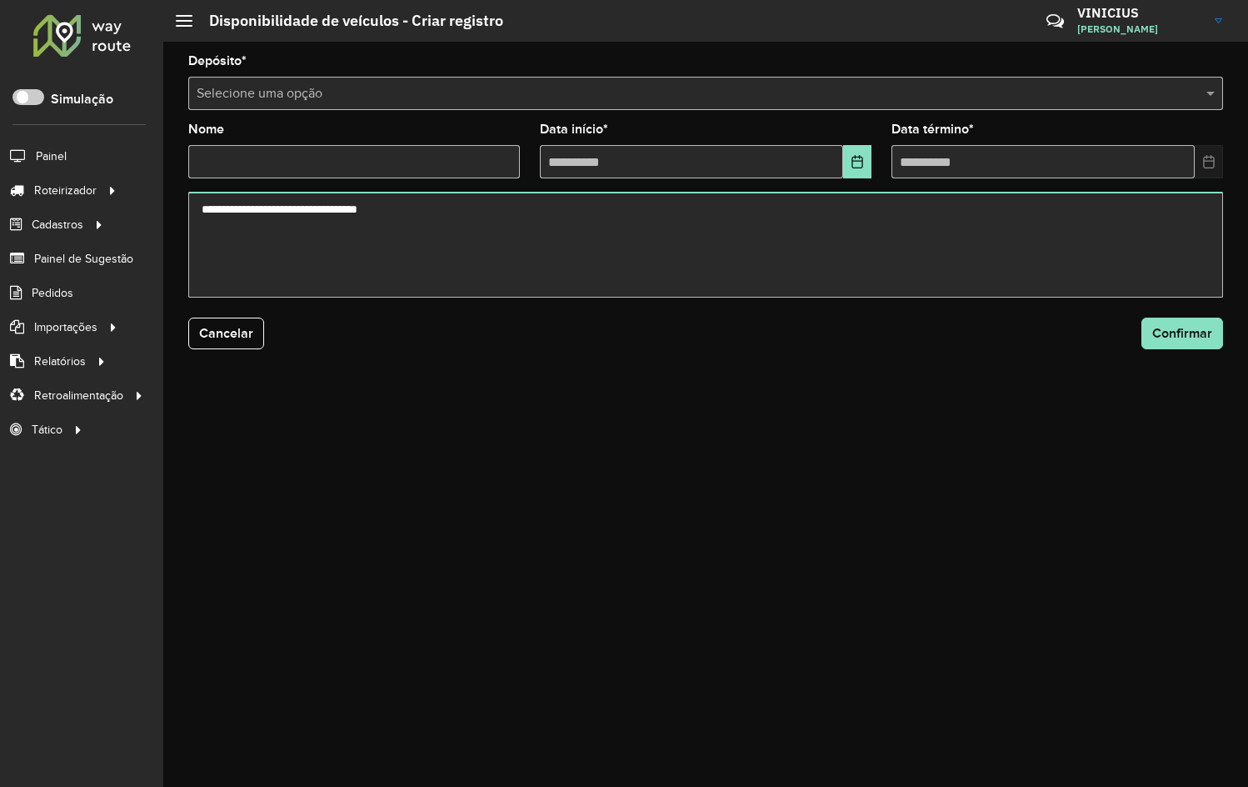
click at [346, 102] on input "text" at bounding box center [689, 94] width 985 height 20
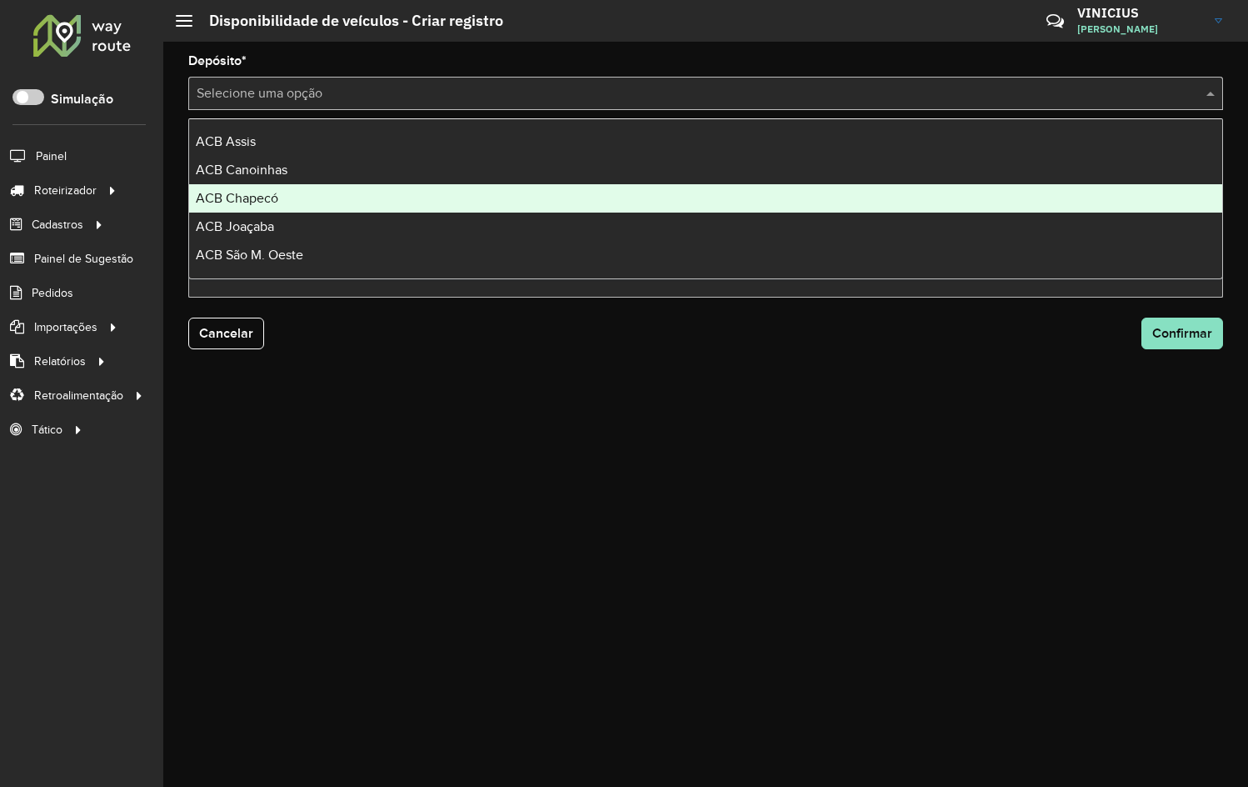
click at [280, 195] on div "ACB Chapecó" at bounding box center [705, 198] width 1033 height 28
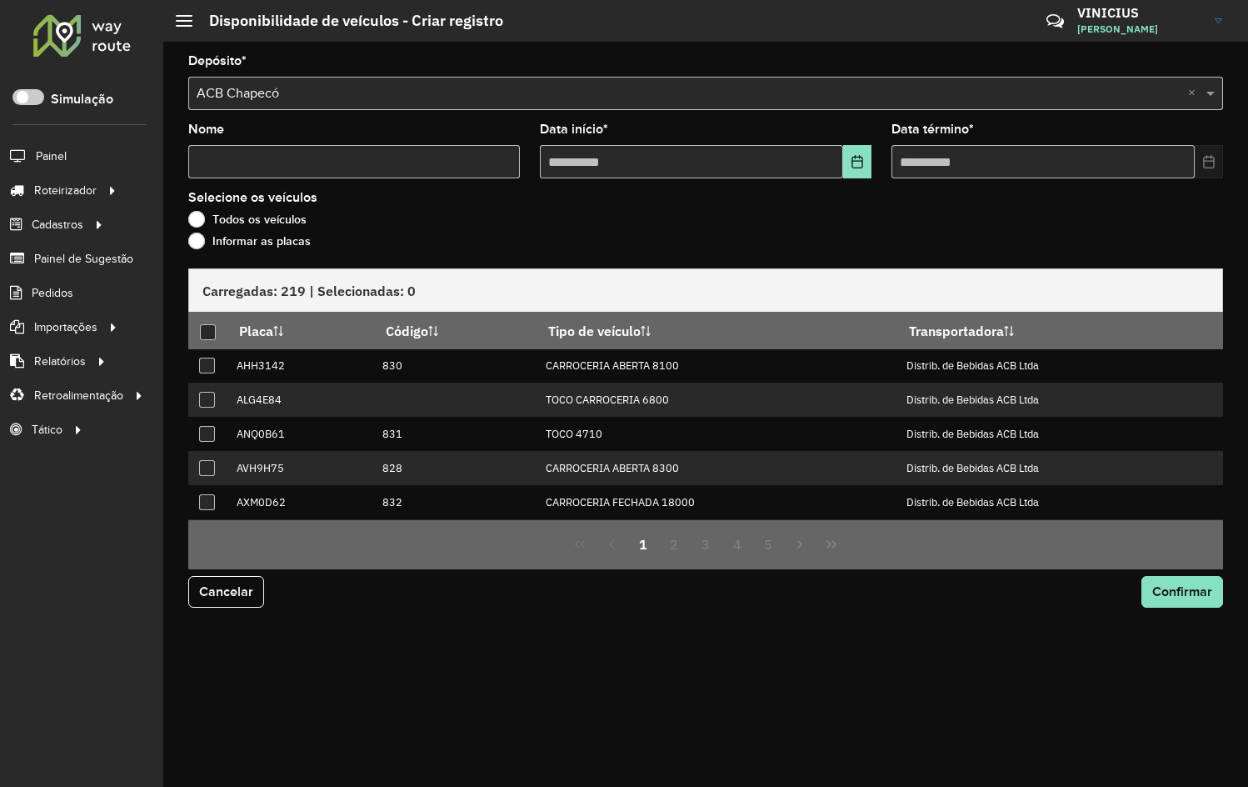
click at [438, 162] on input "Nome" at bounding box center [354, 161] width 332 height 33
type input "****"
click at [852, 162] on icon "Choose Date" at bounding box center [857, 161] width 13 height 13
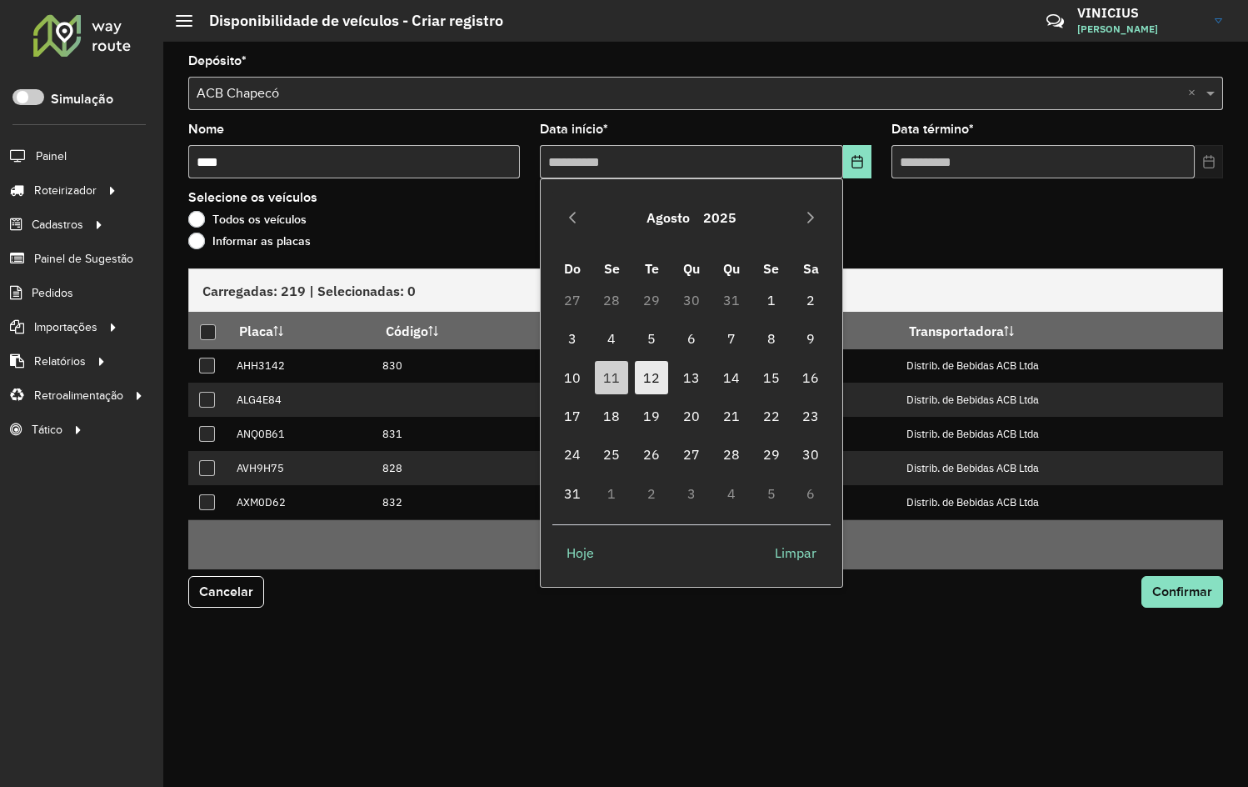
click at [656, 382] on span "12" at bounding box center [651, 377] width 33 height 33
type input "**********"
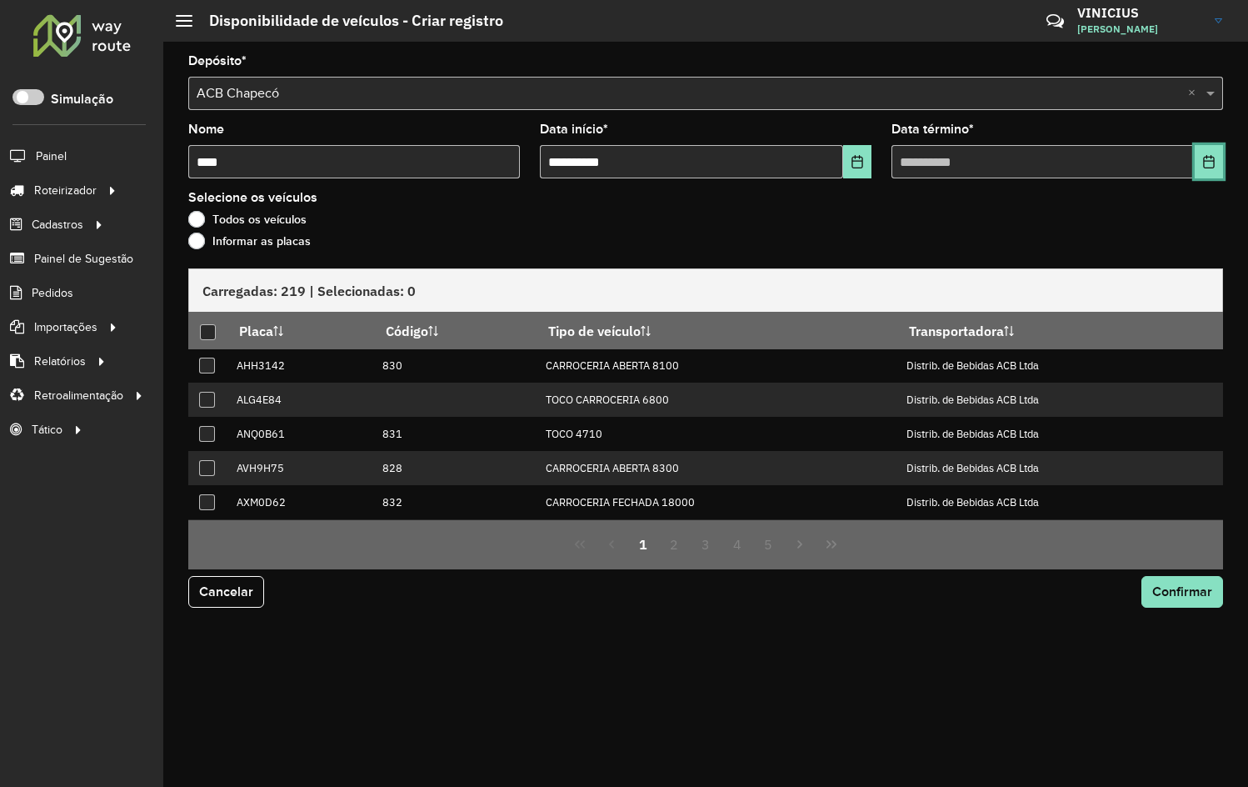
click at [1217, 156] on button "Choose Date" at bounding box center [1209, 161] width 28 height 33
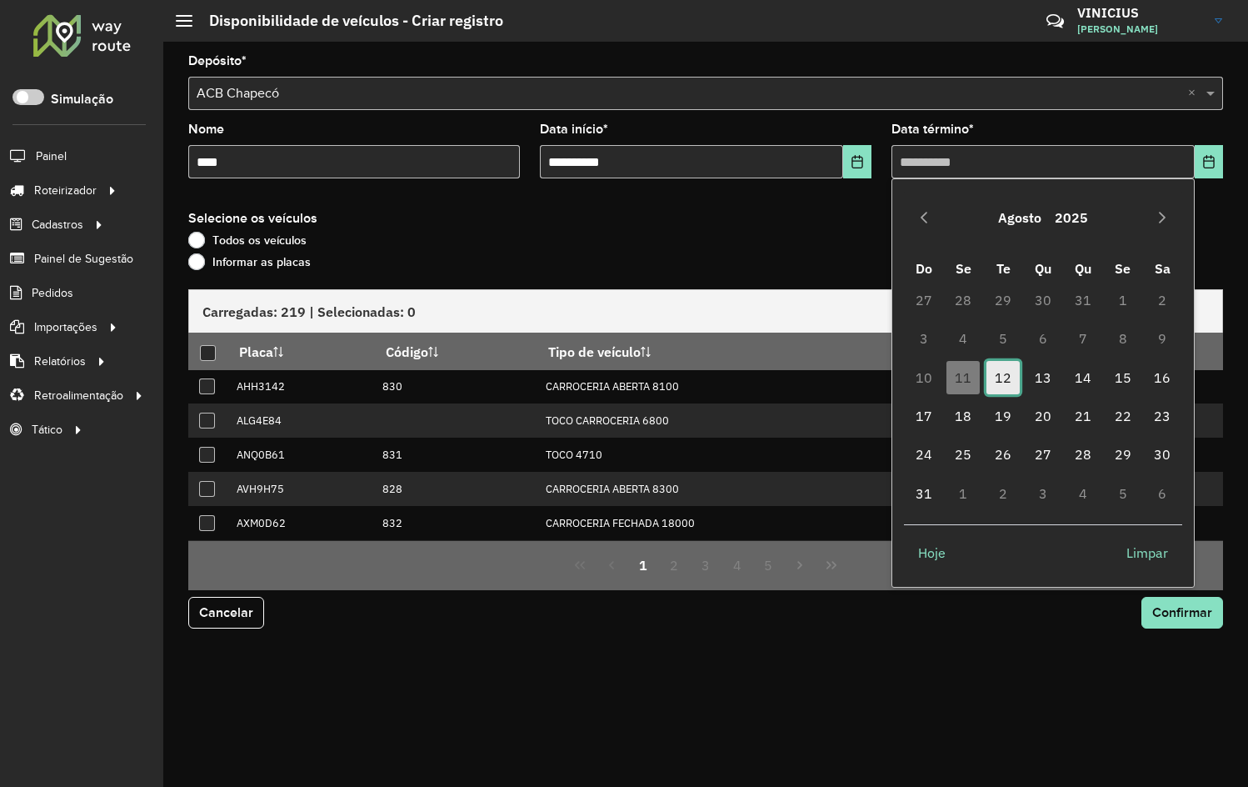
click at [1005, 374] on span "12" at bounding box center [1003, 377] width 33 height 33
type input "**********"
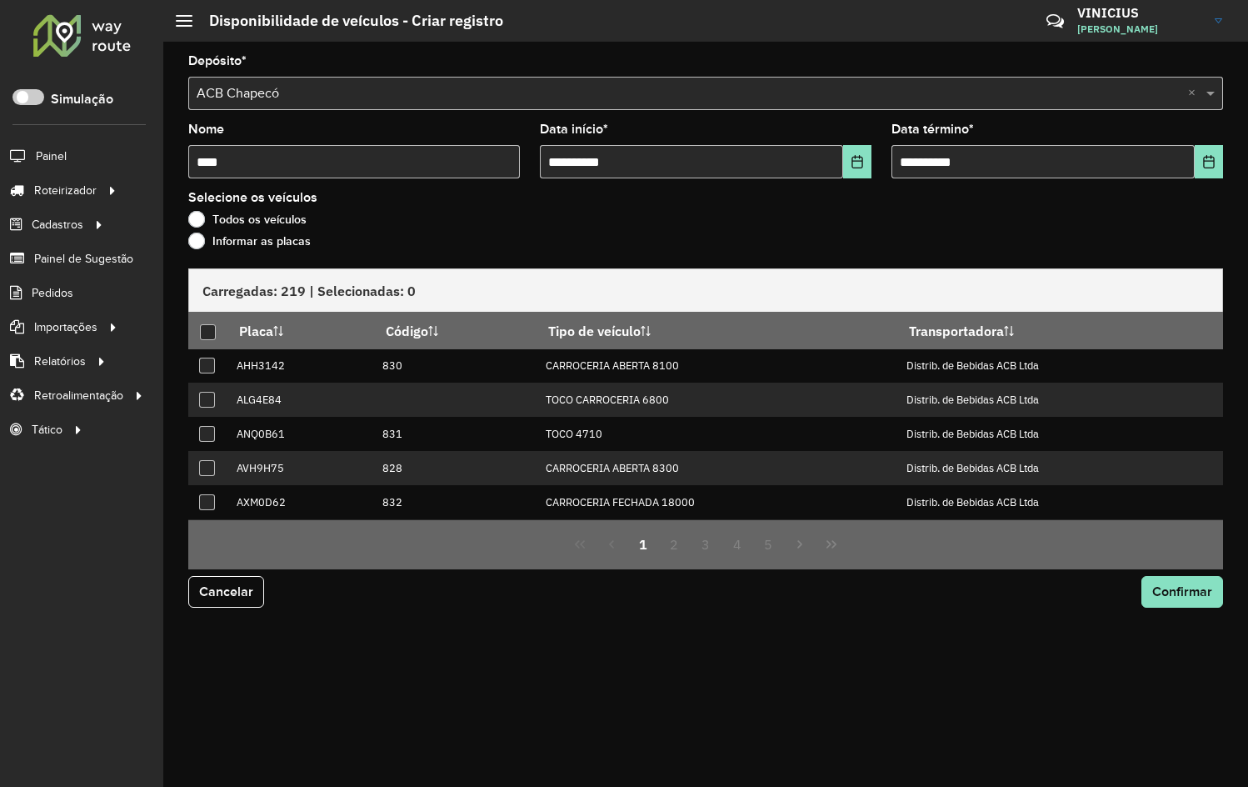
drag, startPoint x: 756, startPoint y: 215, endPoint x: 677, endPoint y: 212, distance: 78.4
click at [754, 215] on div "Todos os veículos" at bounding box center [705, 223] width 1035 height 20
click at [252, 237] on label "Informar as placas" at bounding box center [249, 240] width 122 height 17
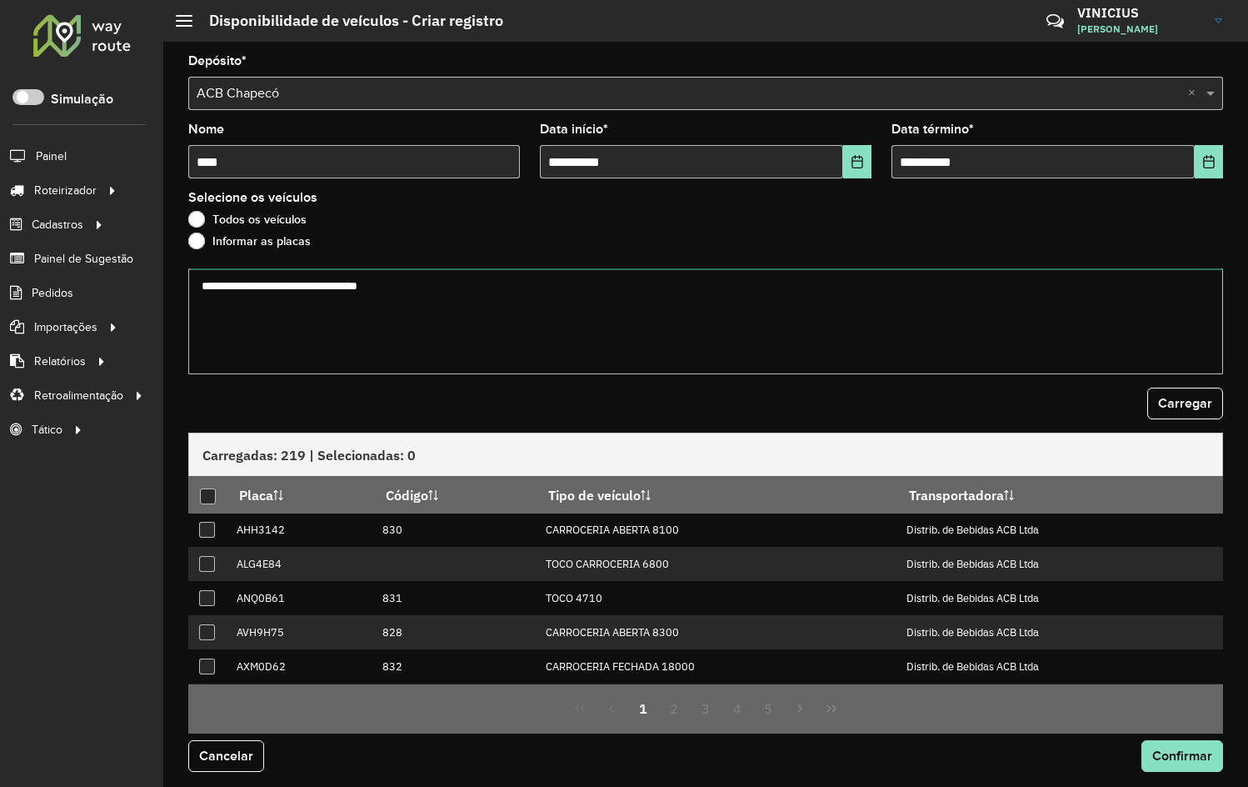
click at [302, 347] on textarea at bounding box center [705, 321] width 1035 height 106
paste textarea "******* ******* ******* ******* ******* ******* ******* ******* ******* *******…"
type textarea "******* ******* ******* ******* ******* ******* ******* ******* ******* *******…"
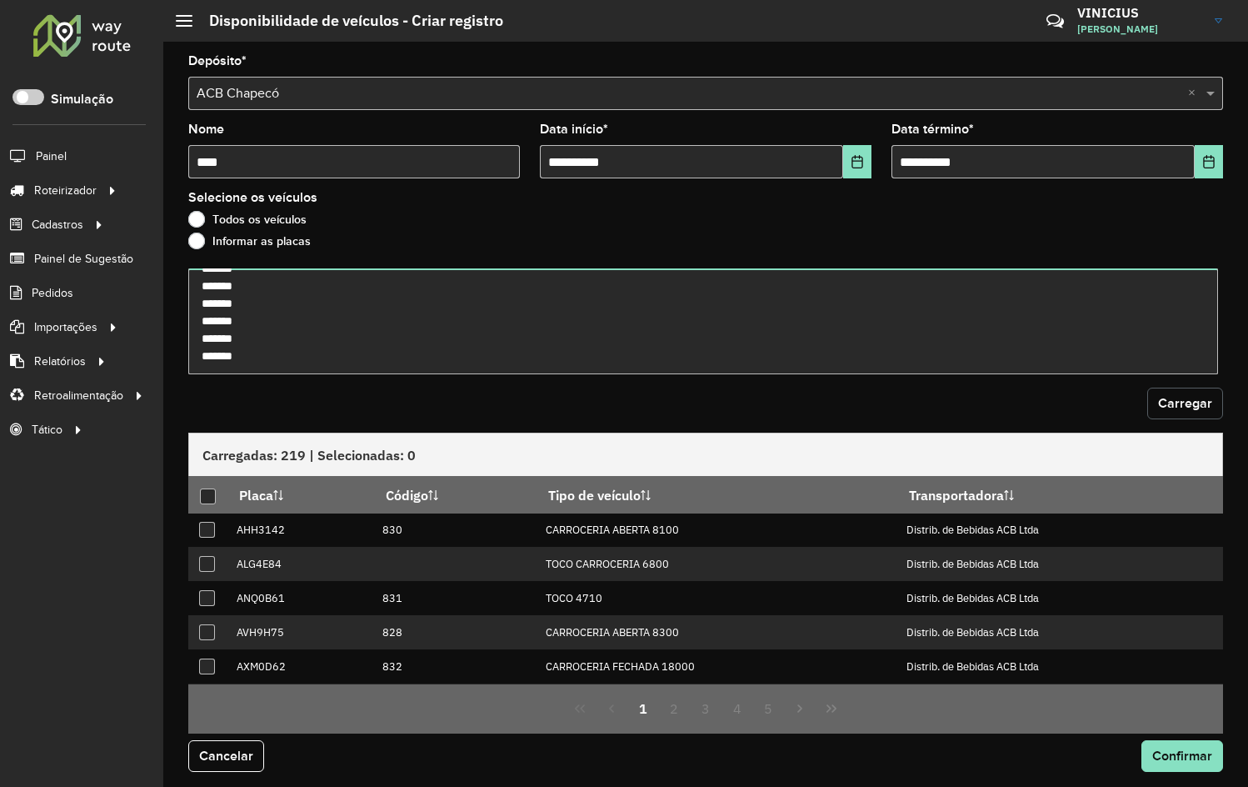
click at [1190, 412] on button "Carregar" at bounding box center [1185, 403] width 76 height 32
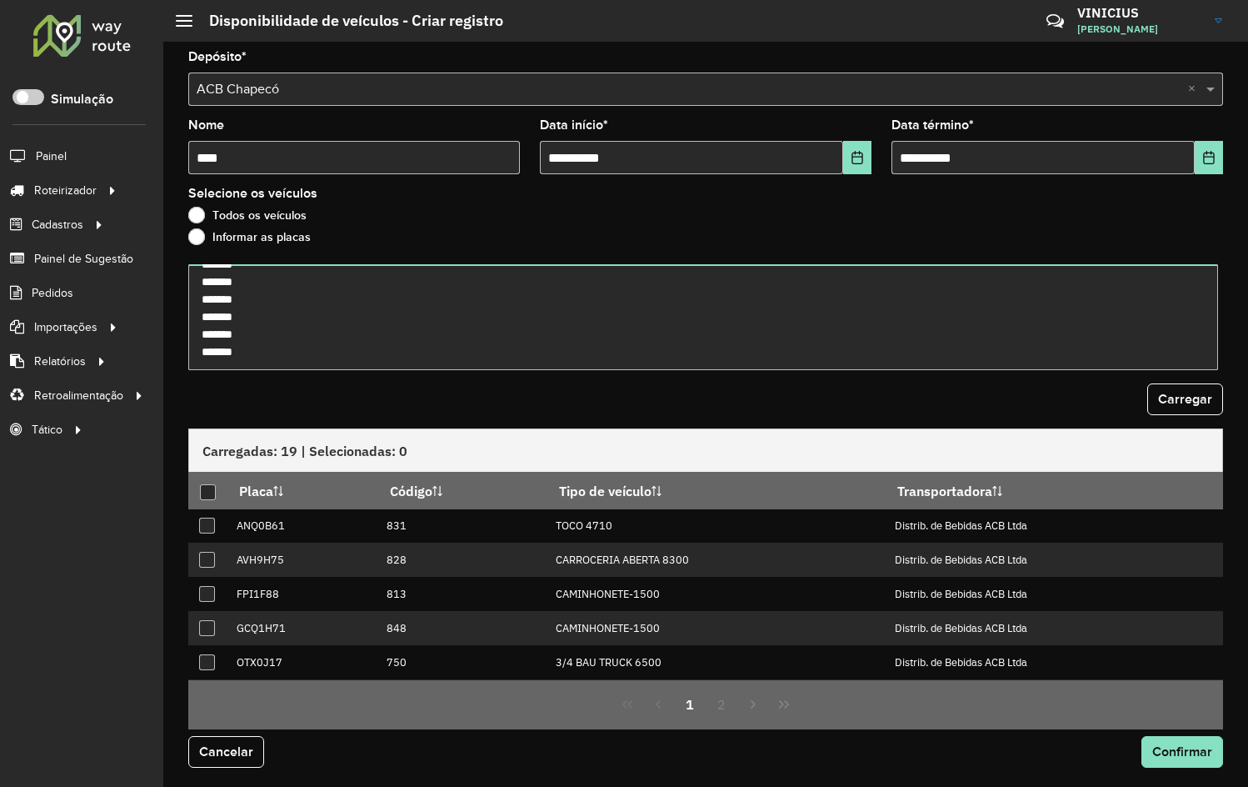
scroll to position [5, 0]
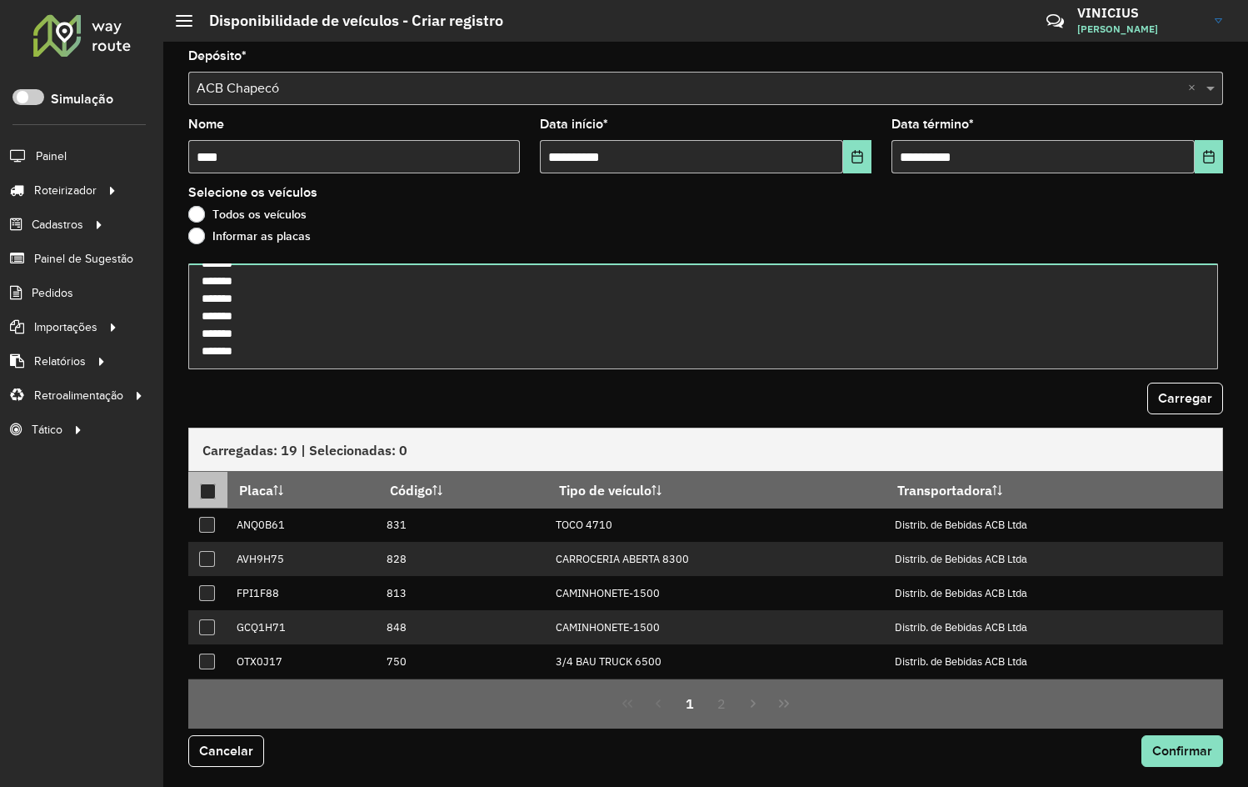
click at [207, 487] on div at bounding box center [208, 491] width 16 height 16
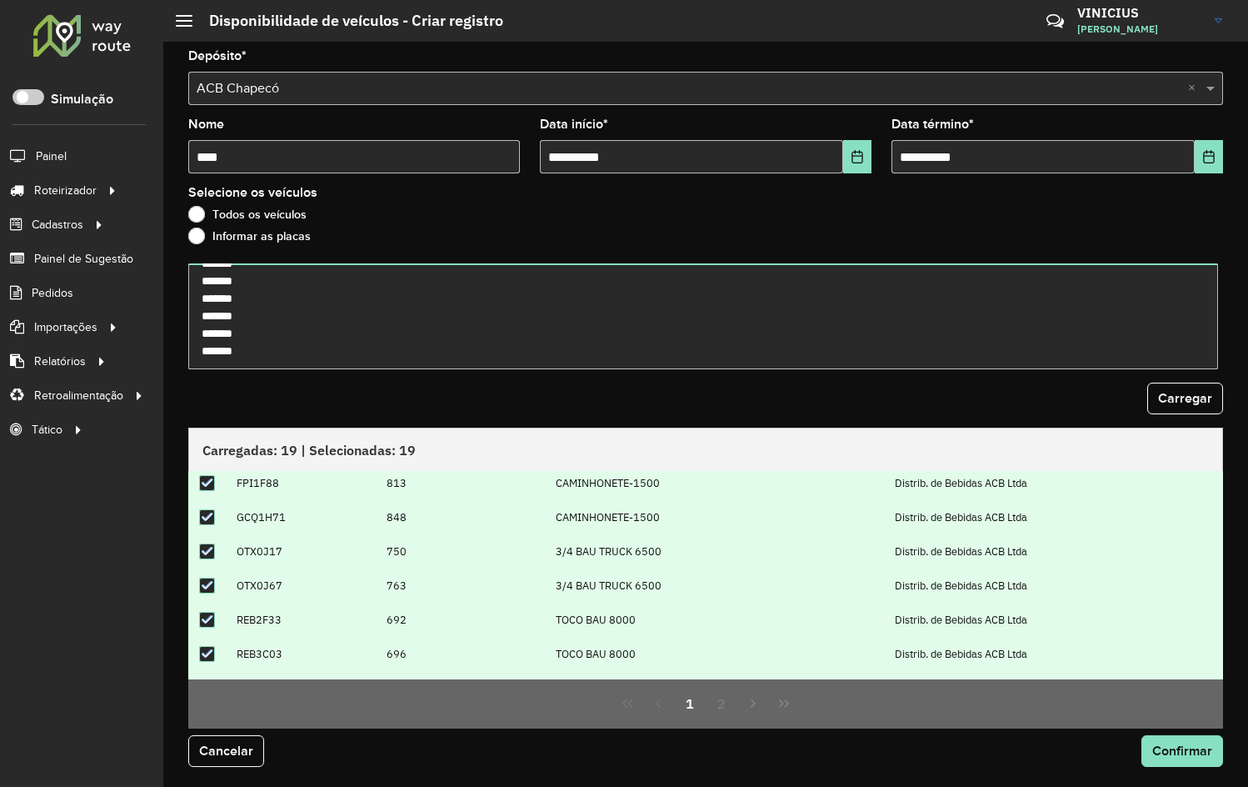
scroll to position [170, 0]
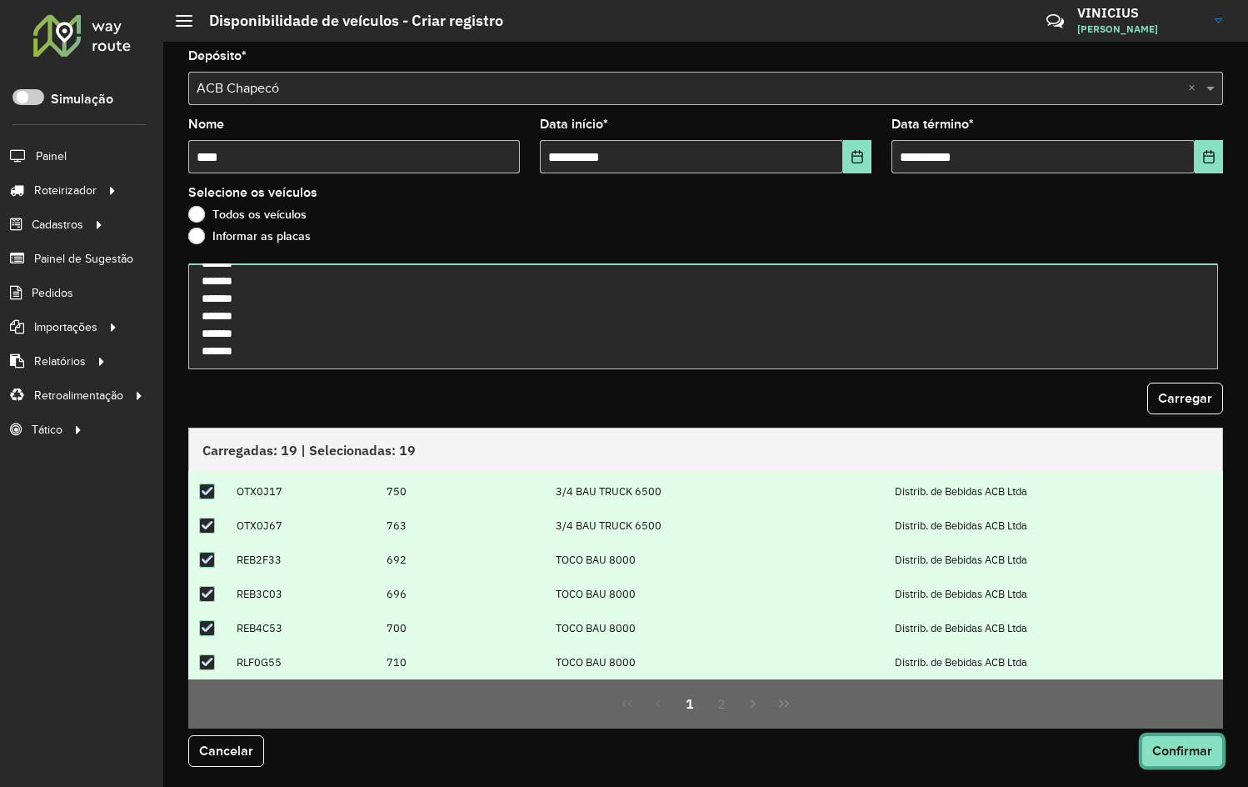
click at [1155, 747] on span "Confirmar" at bounding box center [1182, 750] width 60 height 14
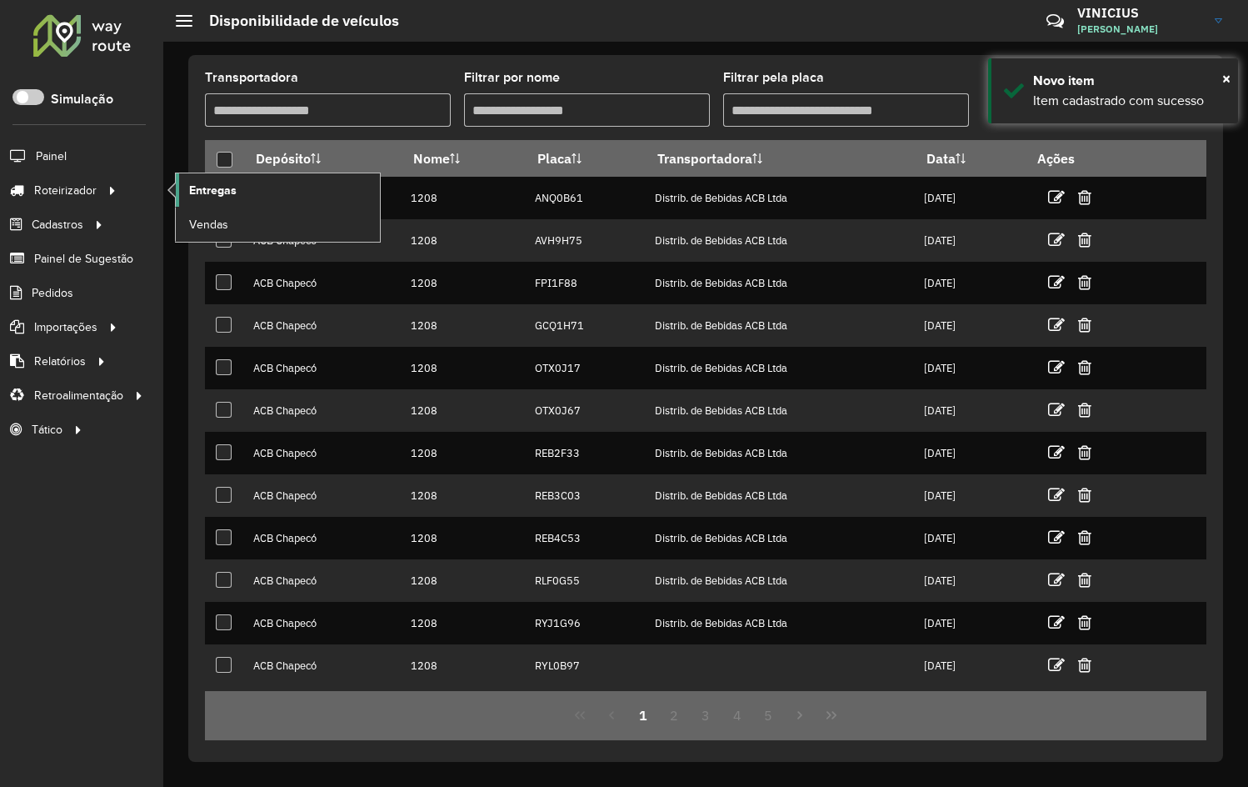
click at [273, 186] on link "Entregas" at bounding box center [278, 189] width 204 height 33
click at [223, 193] on span "Entregas" at bounding box center [212, 190] width 47 height 17
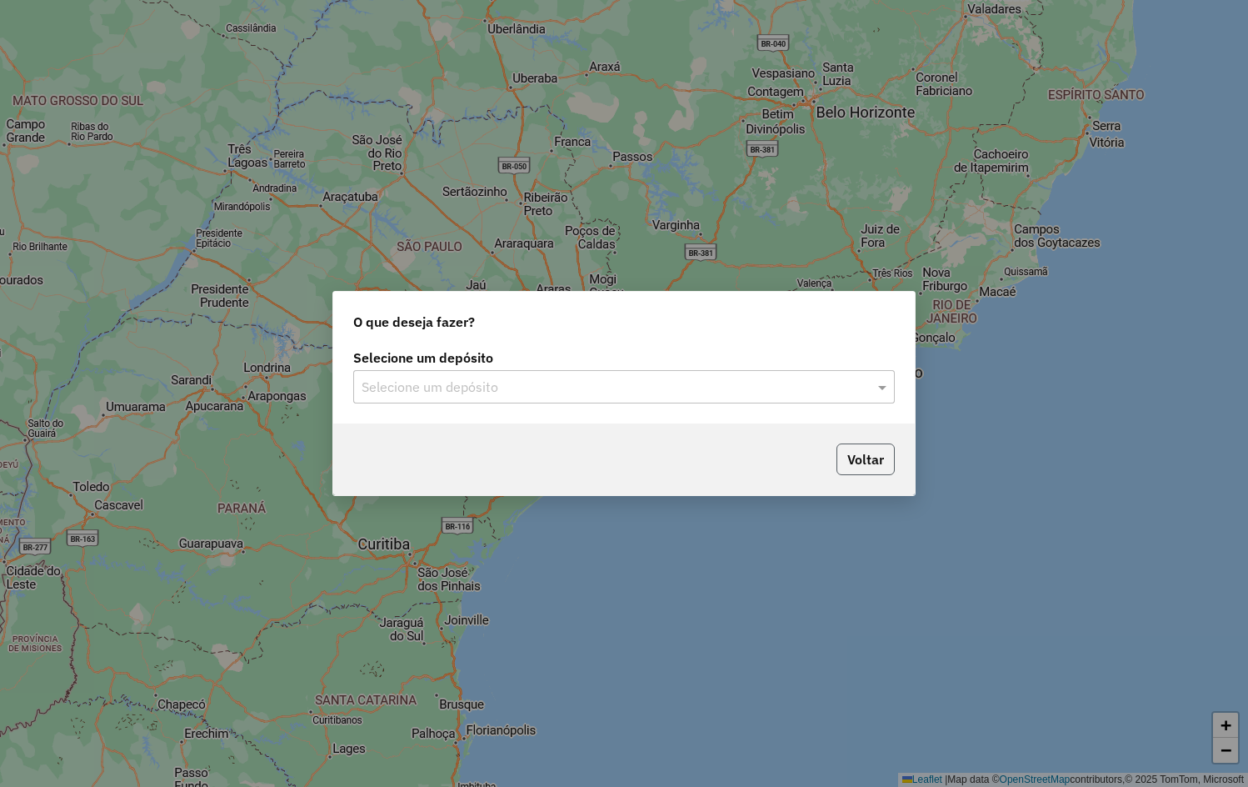
click at [877, 461] on button "Voltar" at bounding box center [866, 459] width 58 height 32
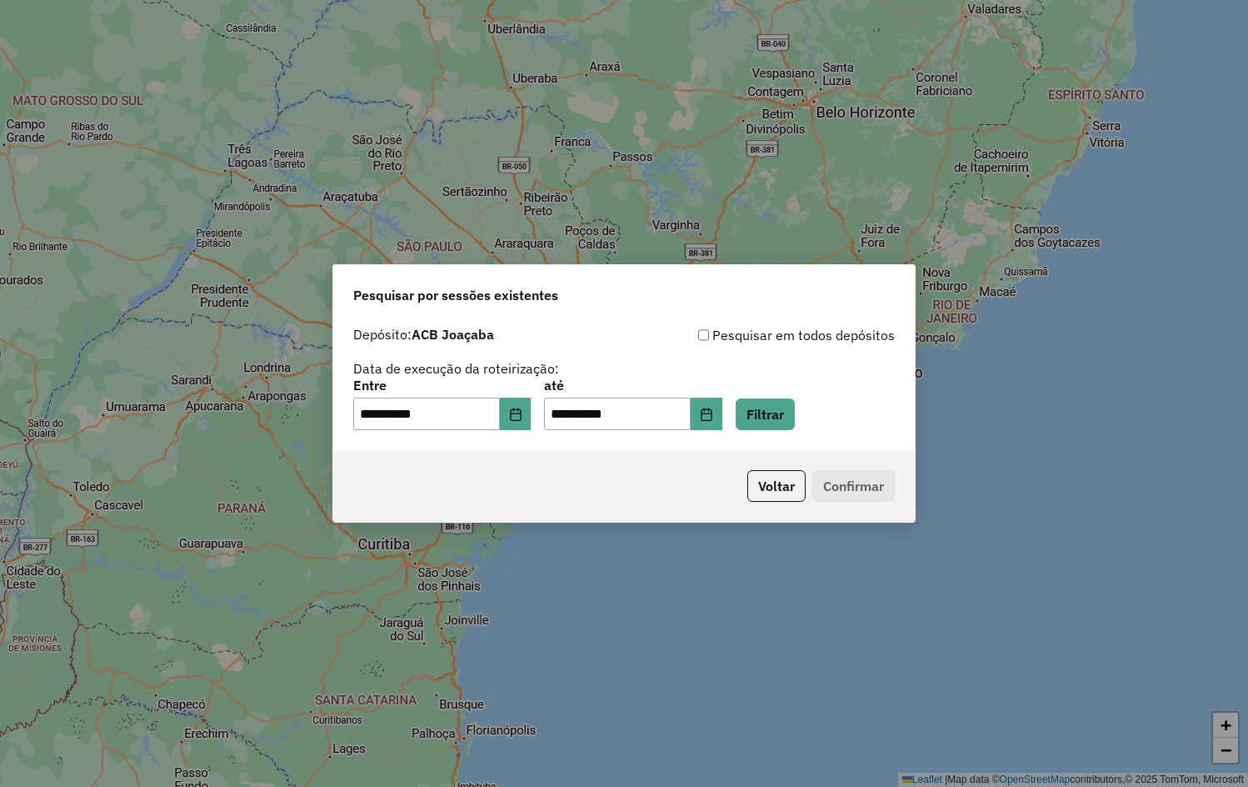
click at [532, 422] on button "Choose Date" at bounding box center [516, 413] width 32 height 33
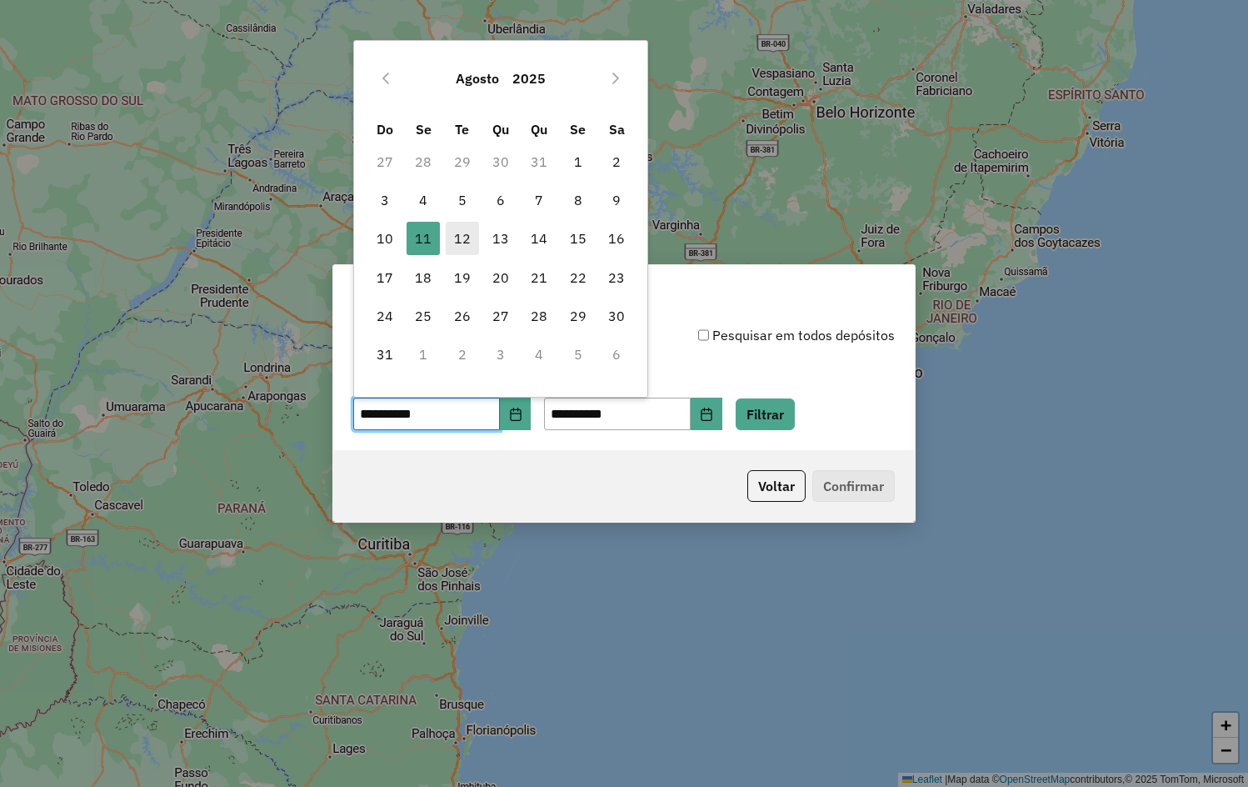
click at [458, 244] on span "12" at bounding box center [462, 238] width 33 height 33
type input "**********"
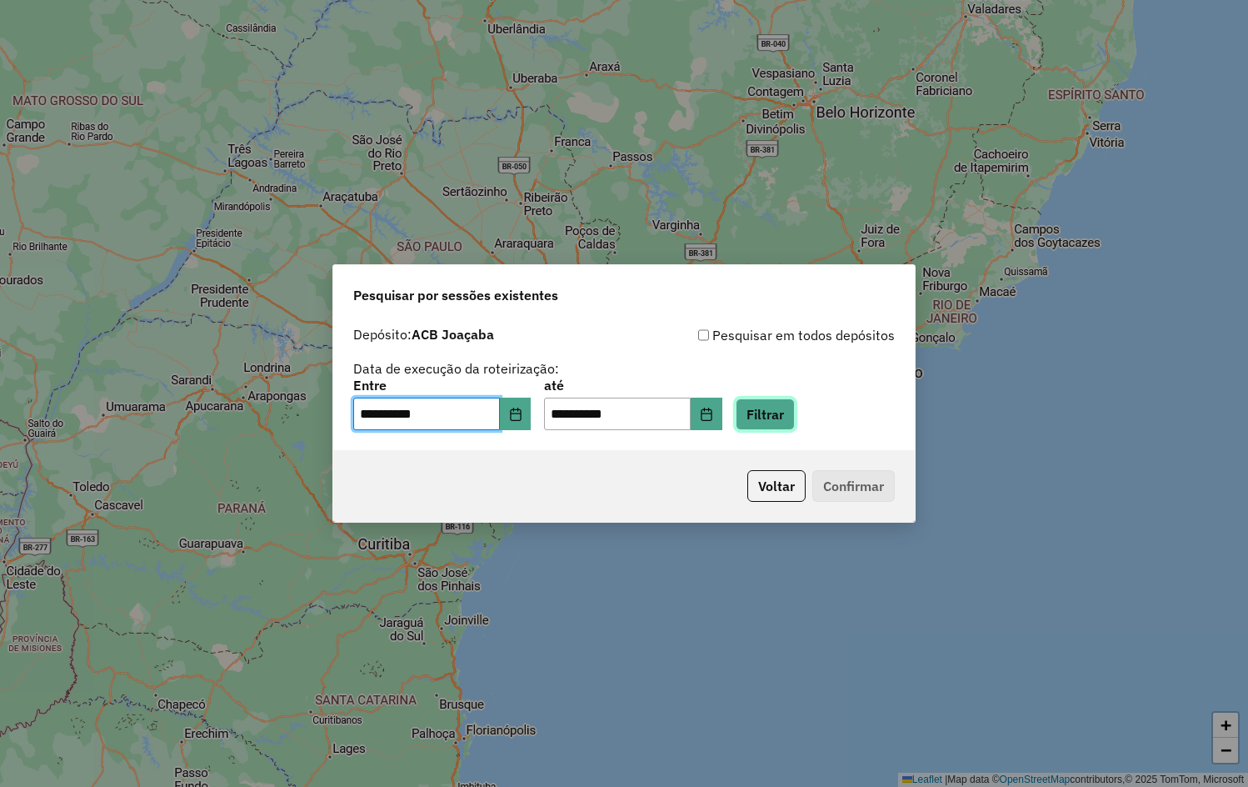
click at [778, 400] on button "Filtrar" at bounding box center [765, 414] width 59 height 32
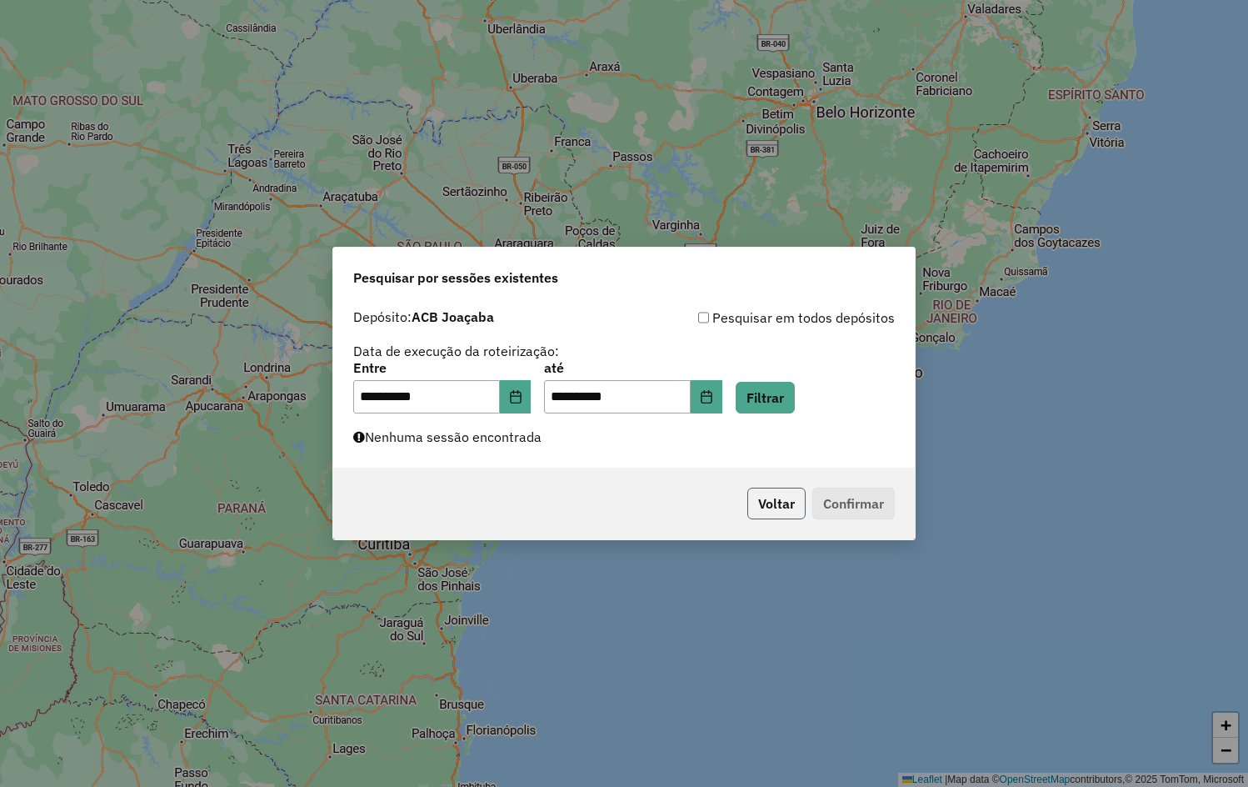
click at [771, 503] on button "Voltar" at bounding box center [776, 503] width 58 height 32
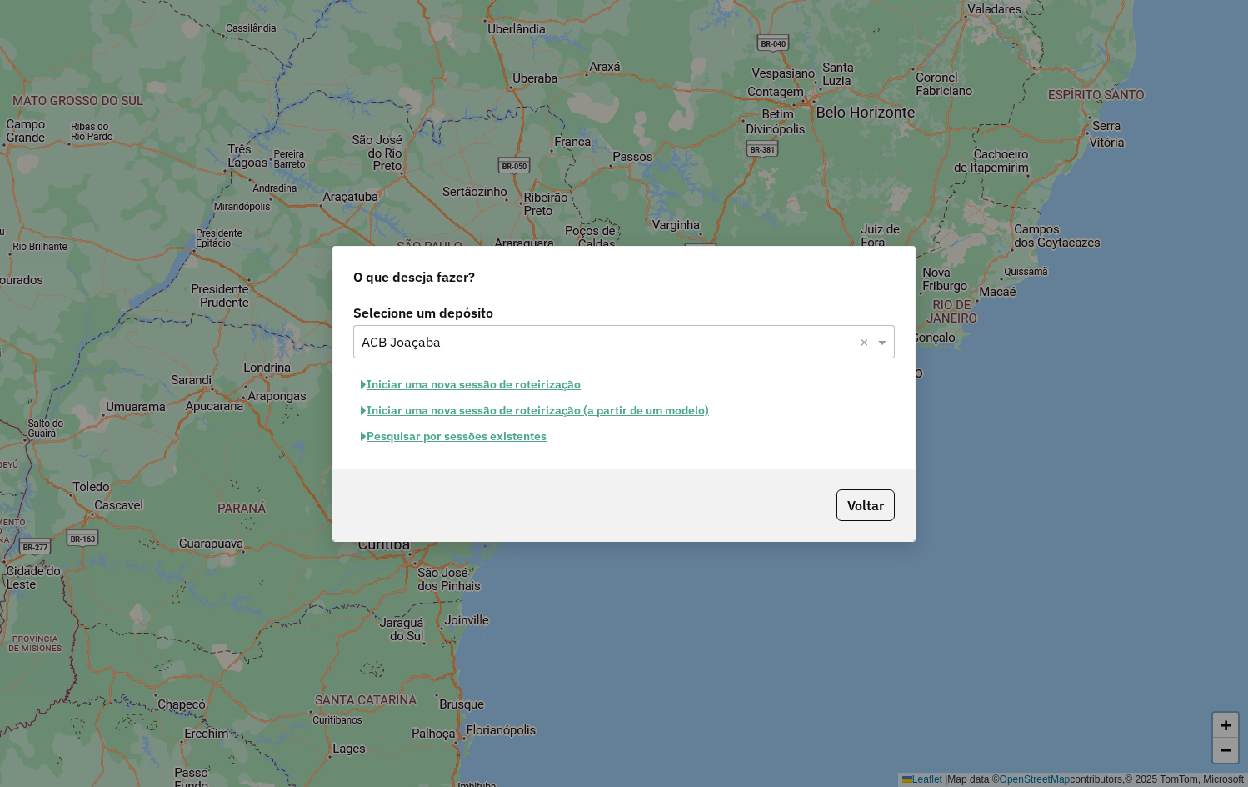
click at [471, 336] on input "text" at bounding box center [608, 342] width 492 height 20
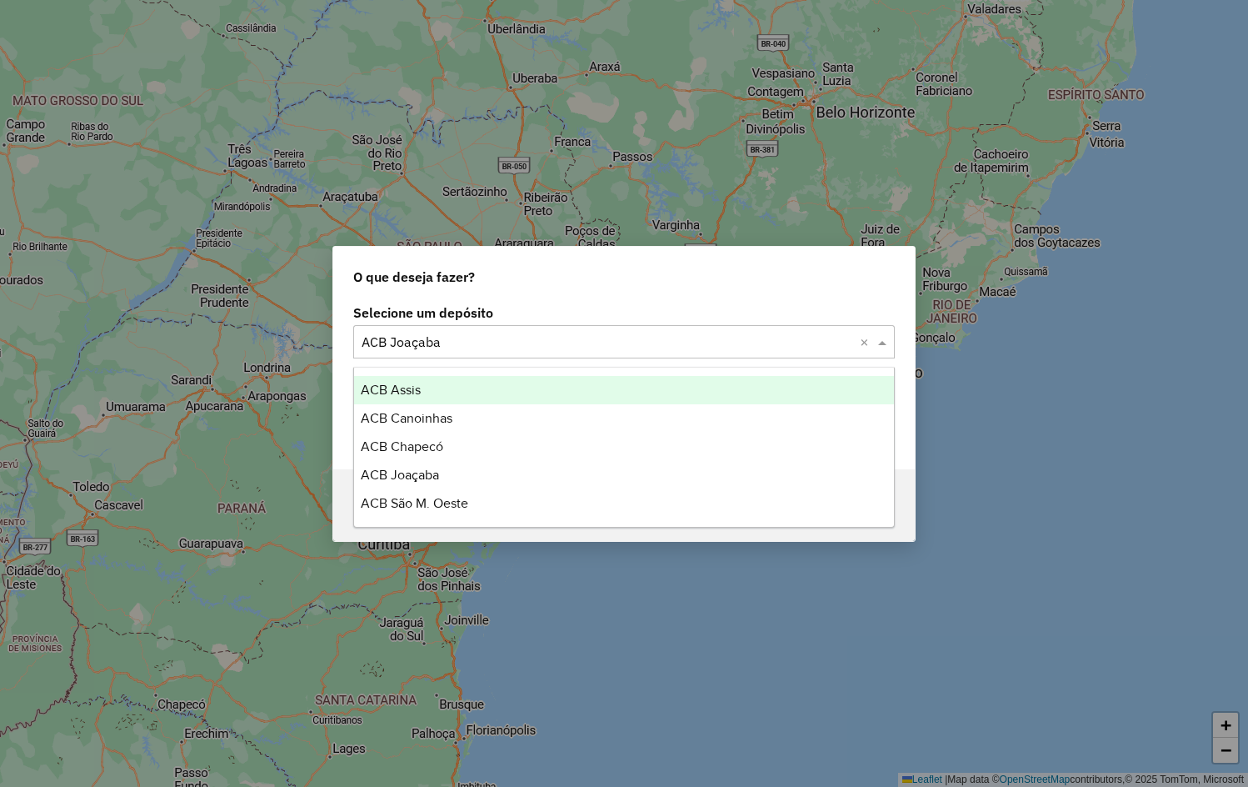
click at [447, 388] on div "ACB Assis" at bounding box center [624, 390] width 540 height 28
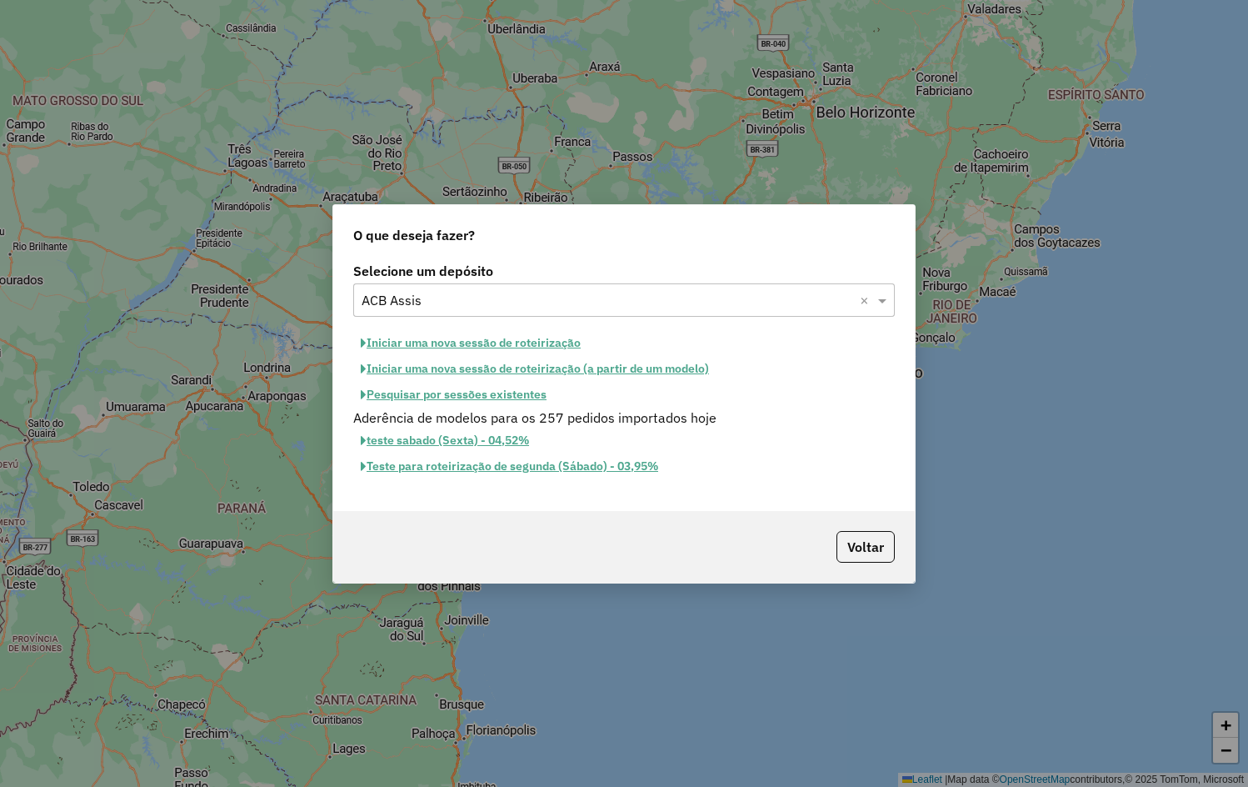
click at [497, 395] on button "Pesquisar por sessões existentes" at bounding box center [453, 395] width 201 height 26
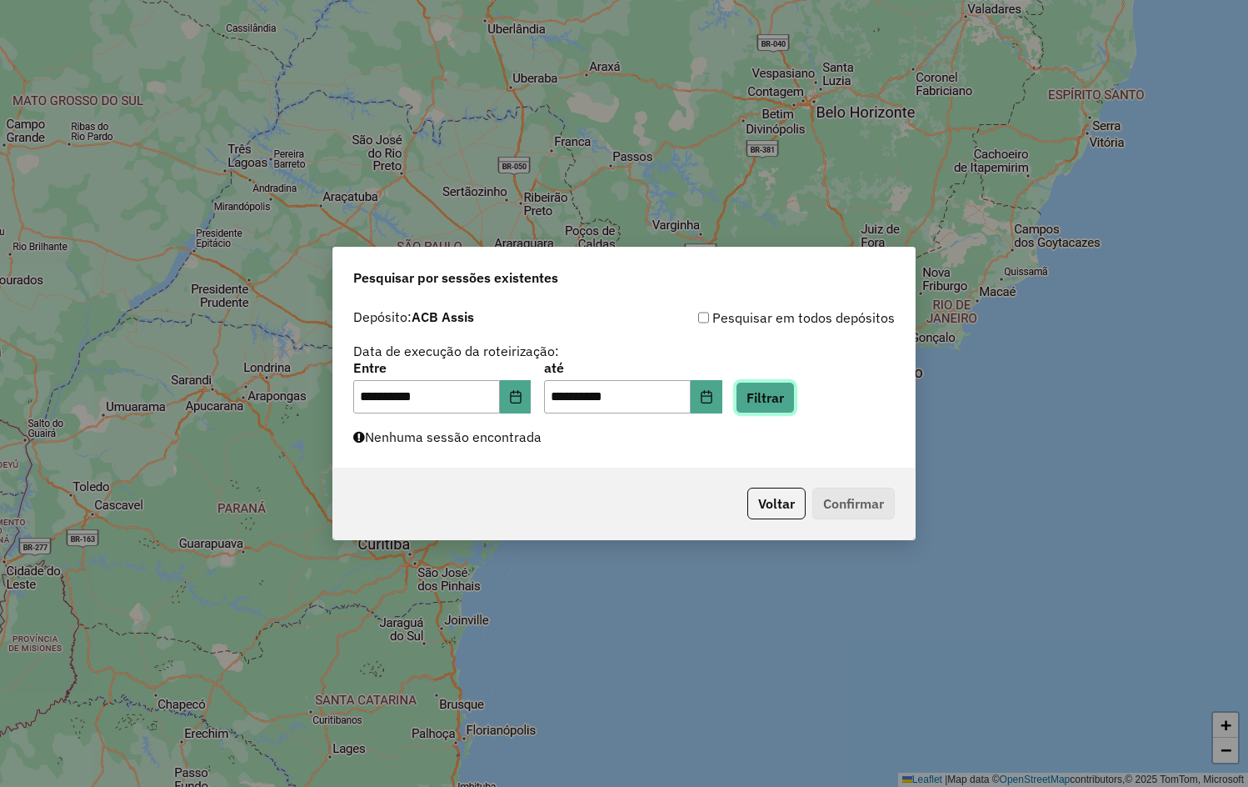
click at [795, 397] on button "Filtrar" at bounding box center [765, 398] width 59 height 32
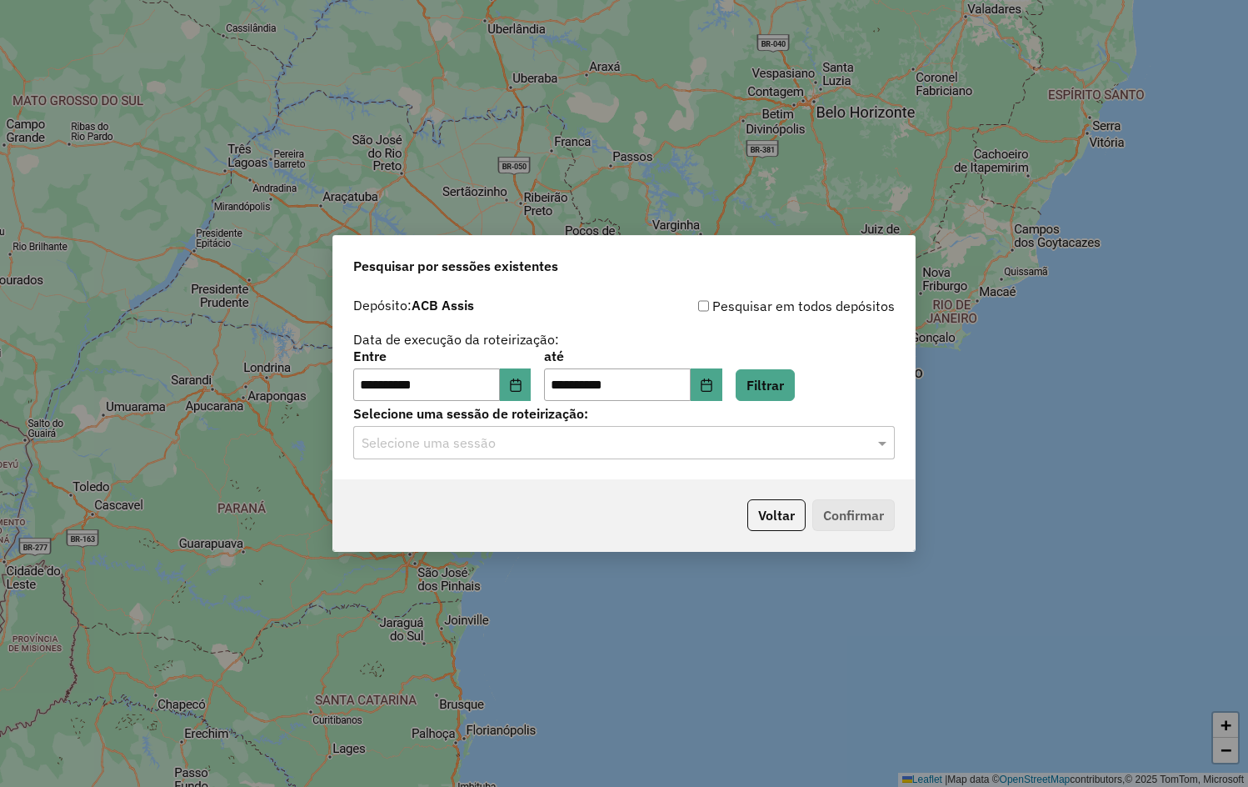
click at [632, 438] on input "text" at bounding box center [608, 443] width 492 height 20
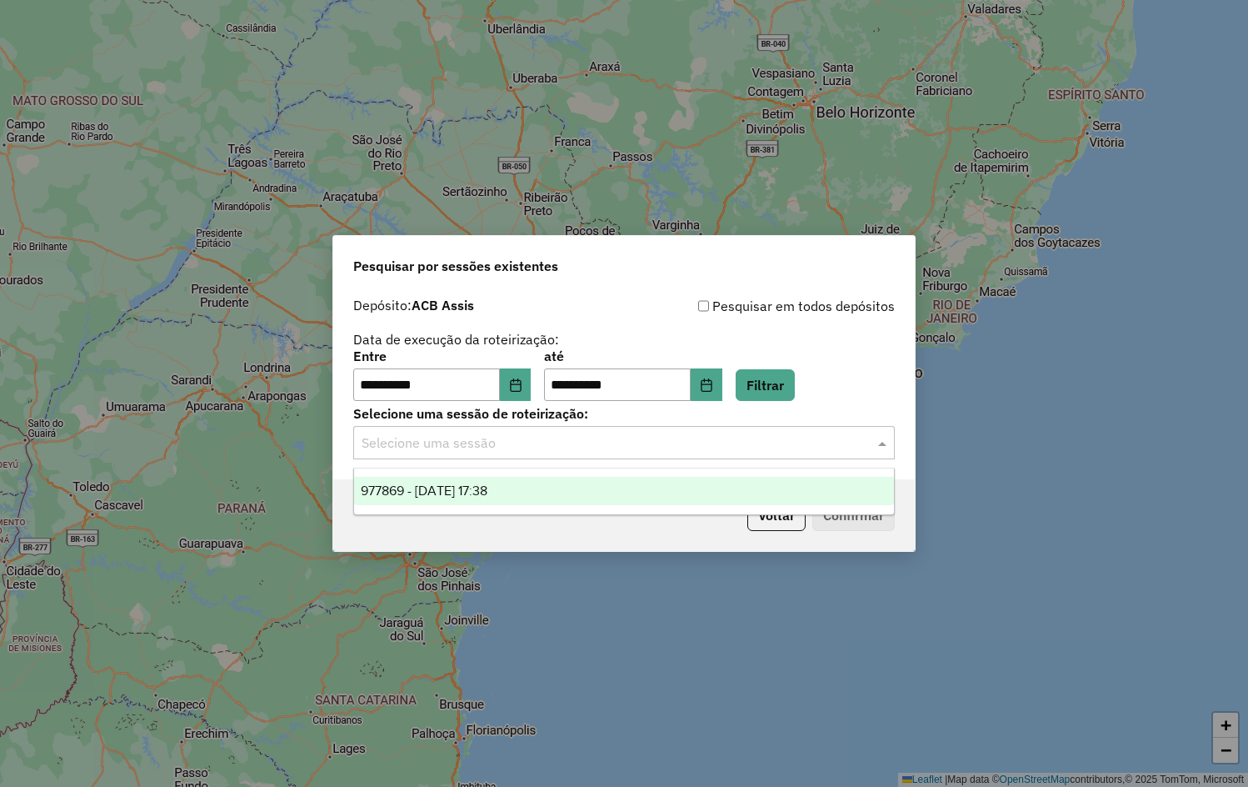
click at [548, 488] on div "977869 - 12/08/2025 17:38" at bounding box center [624, 491] width 540 height 28
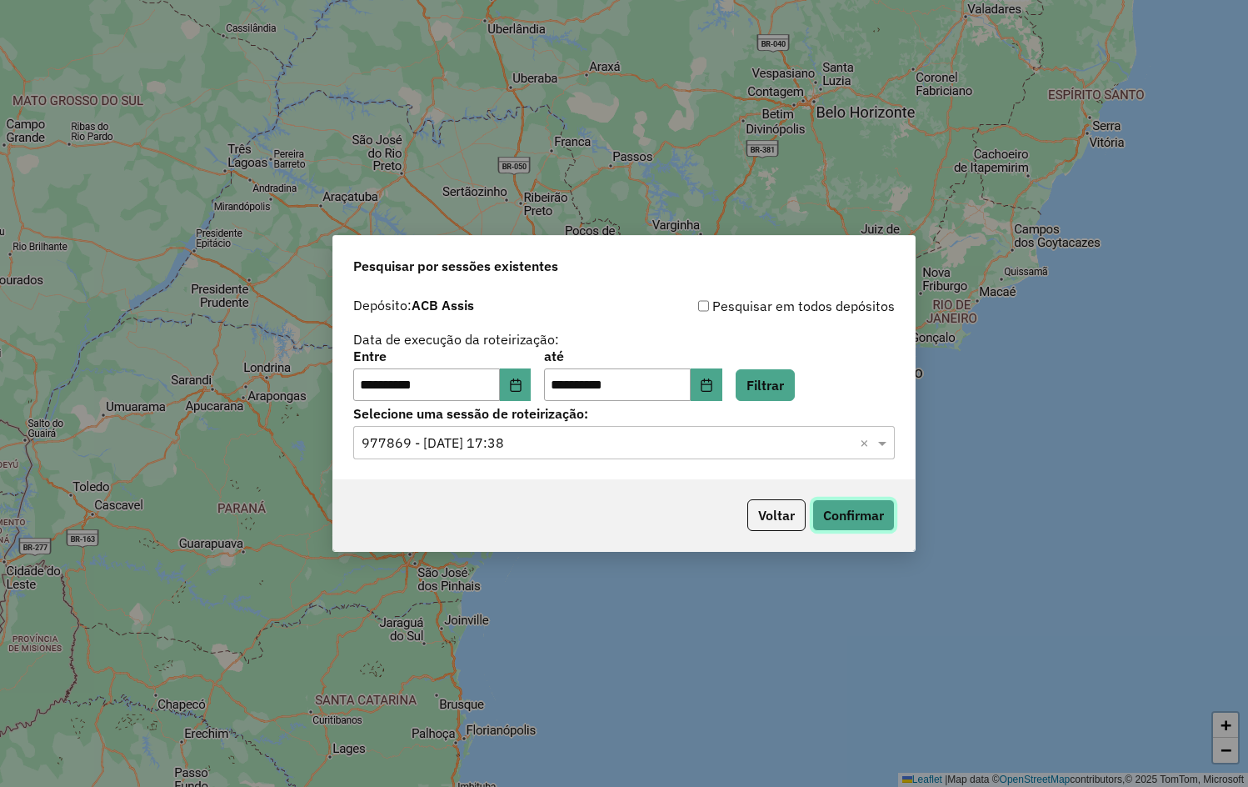
click at [857, 522] on button "Confirmar" at bounding box center [853, 515] width 82 height 32
click at [756, 509] on button "Voltar" at bounding box center [776, 515] width 58 height 32
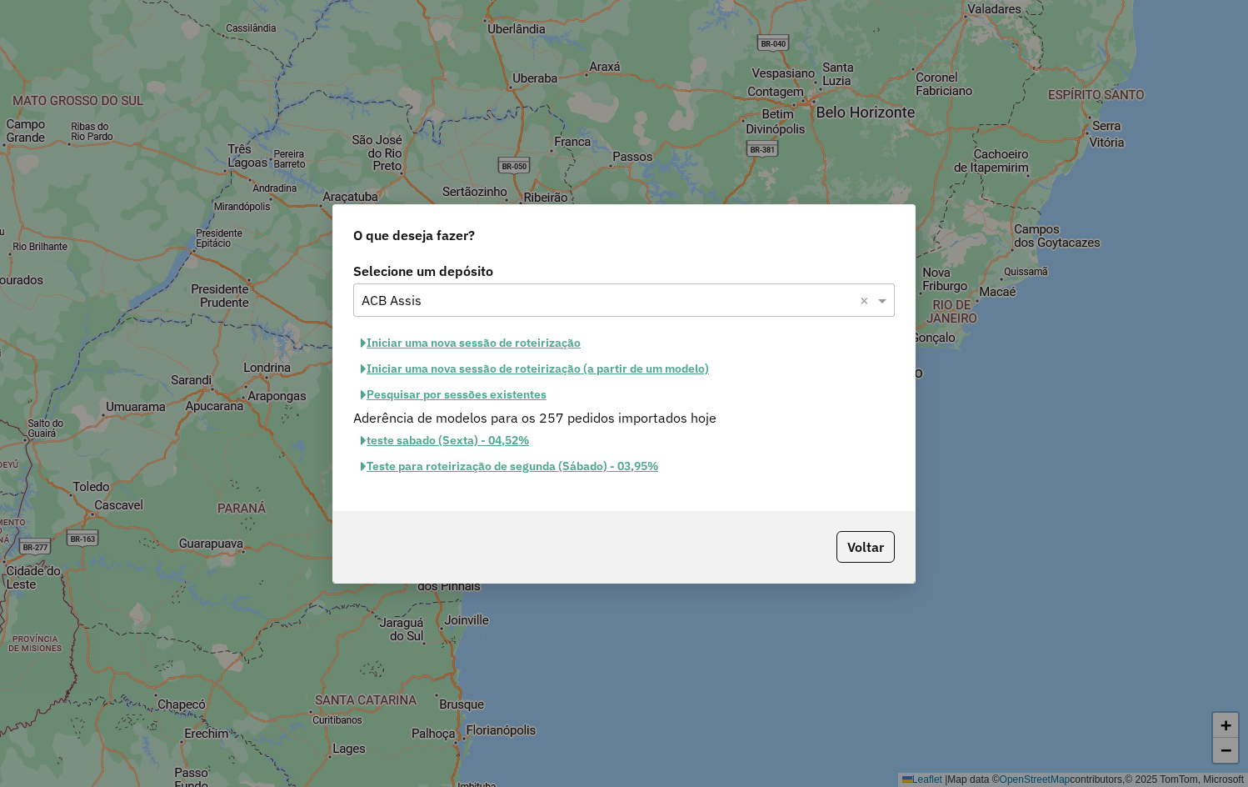
click at [514, 305] on input "text" at bounding box center [608, 301] width 492 height 20
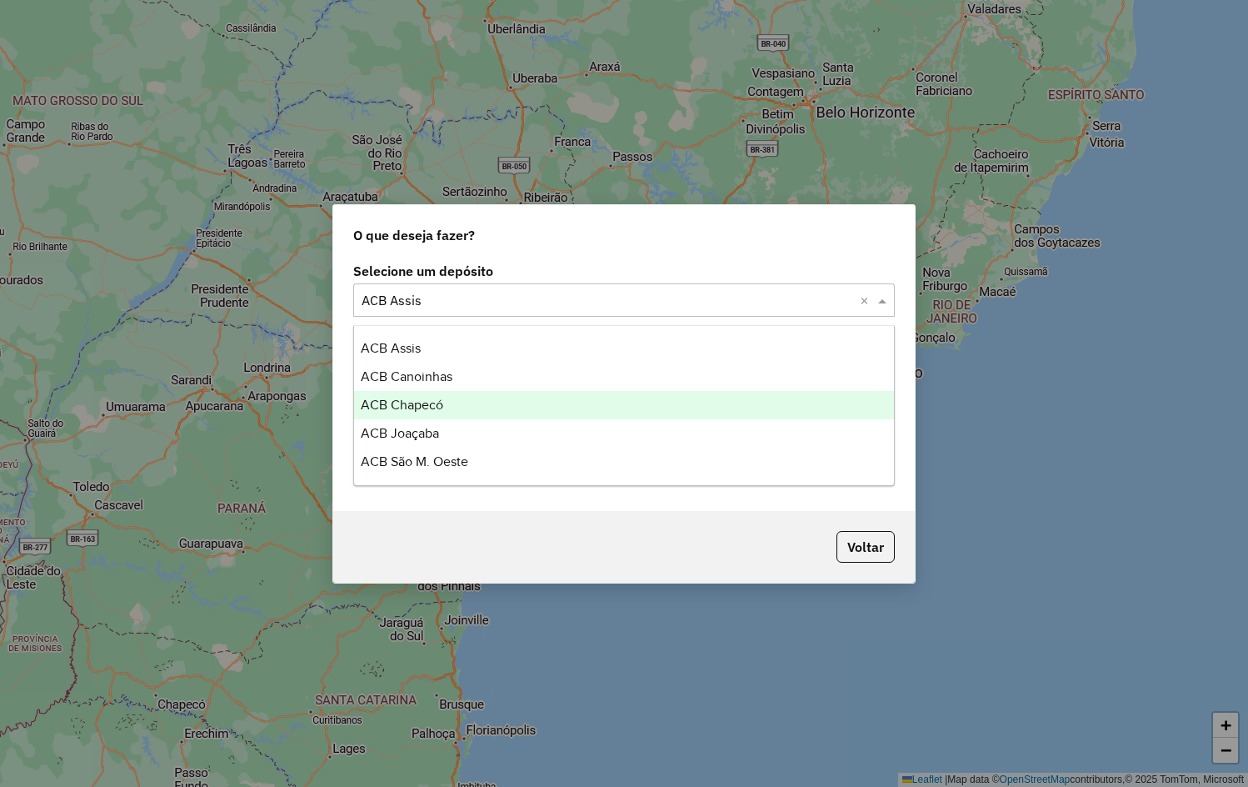
click at [444, 398] on div "ACB Chapecó" at bounding box center [624, 405] width 540 height 28
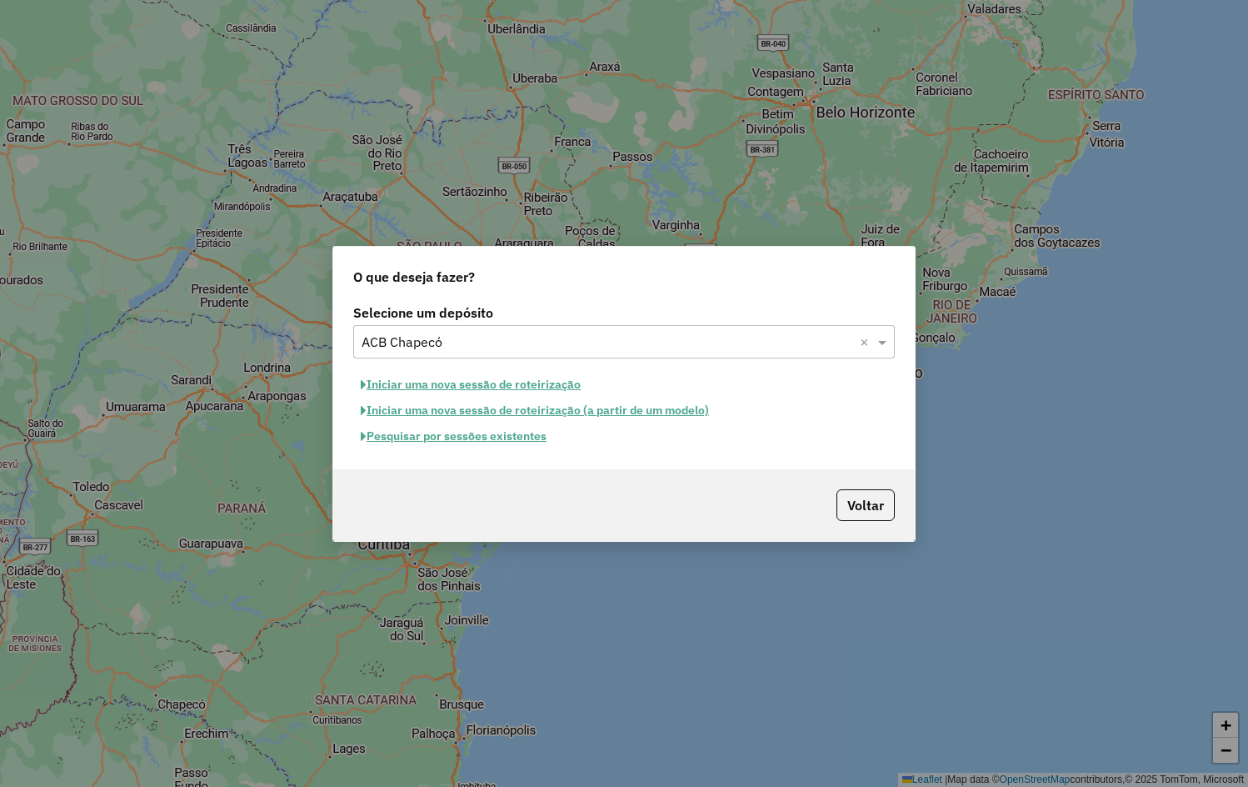
click at [452, 380] on button "Iniciar uma nova sessão de roteirização" at bounding box center [470, 385] width 235 height 26
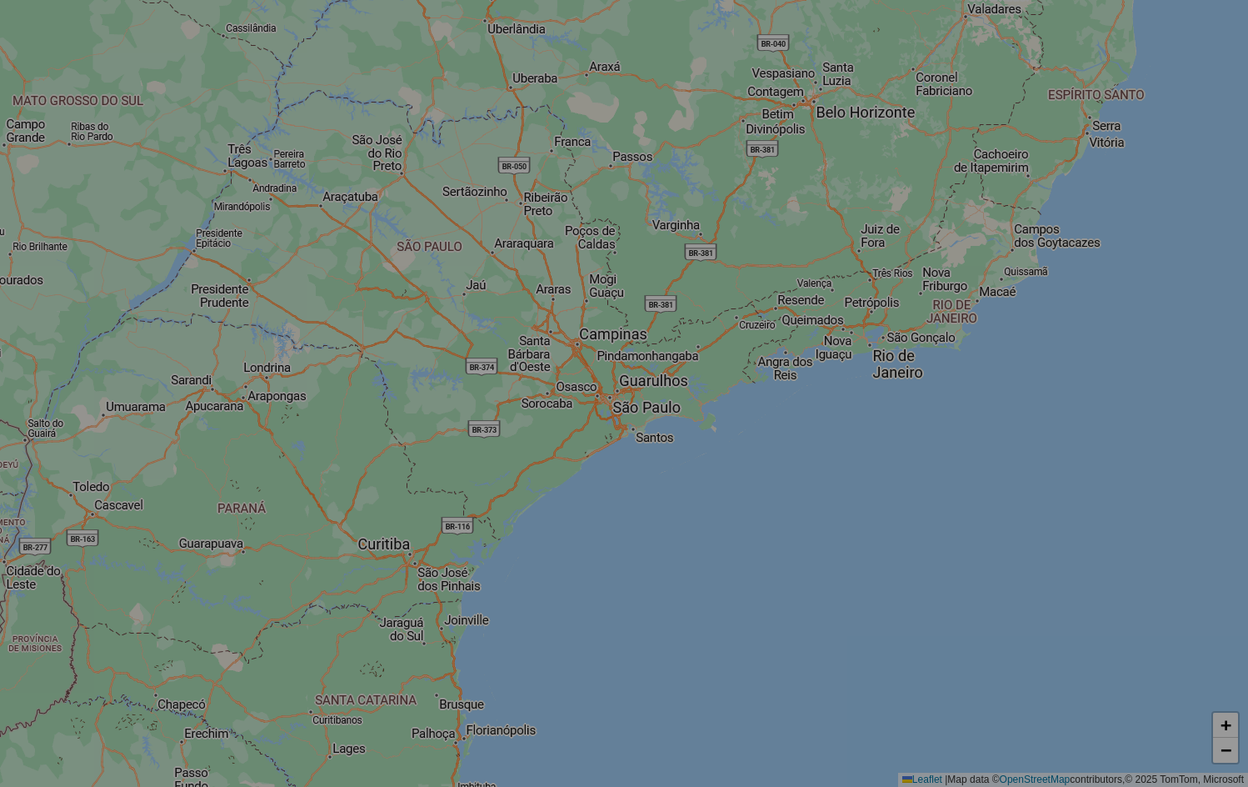
select select "*"
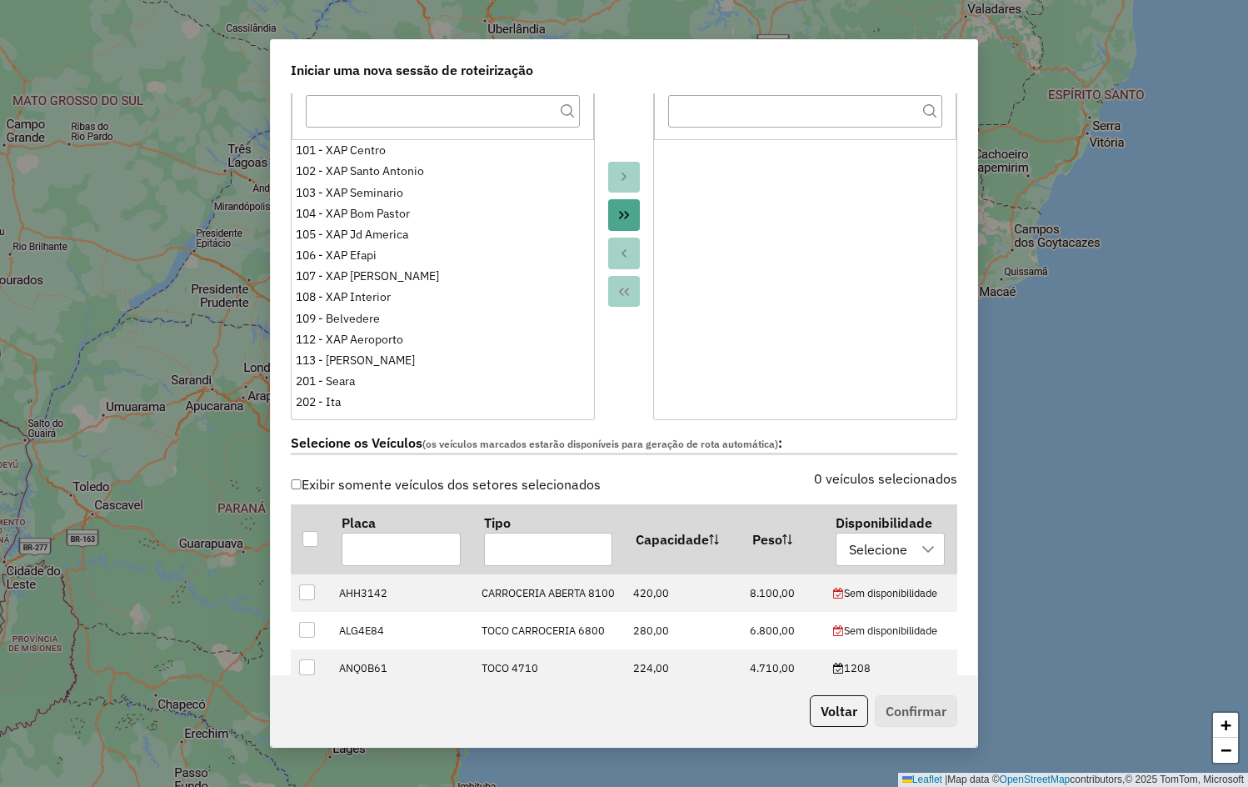
scroll to position [333, 0]
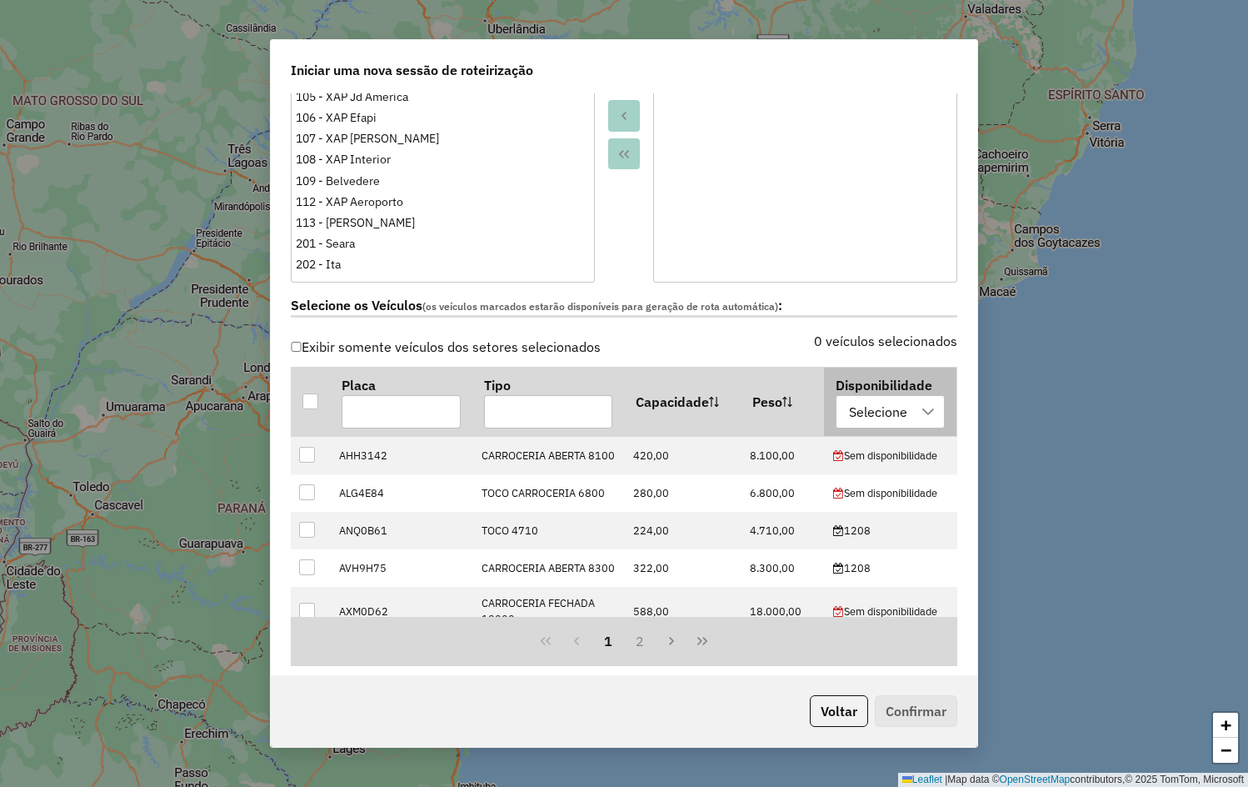
click at [897, 427] on div "Selecione" at bounding box center [878, 412] width 70 height 32
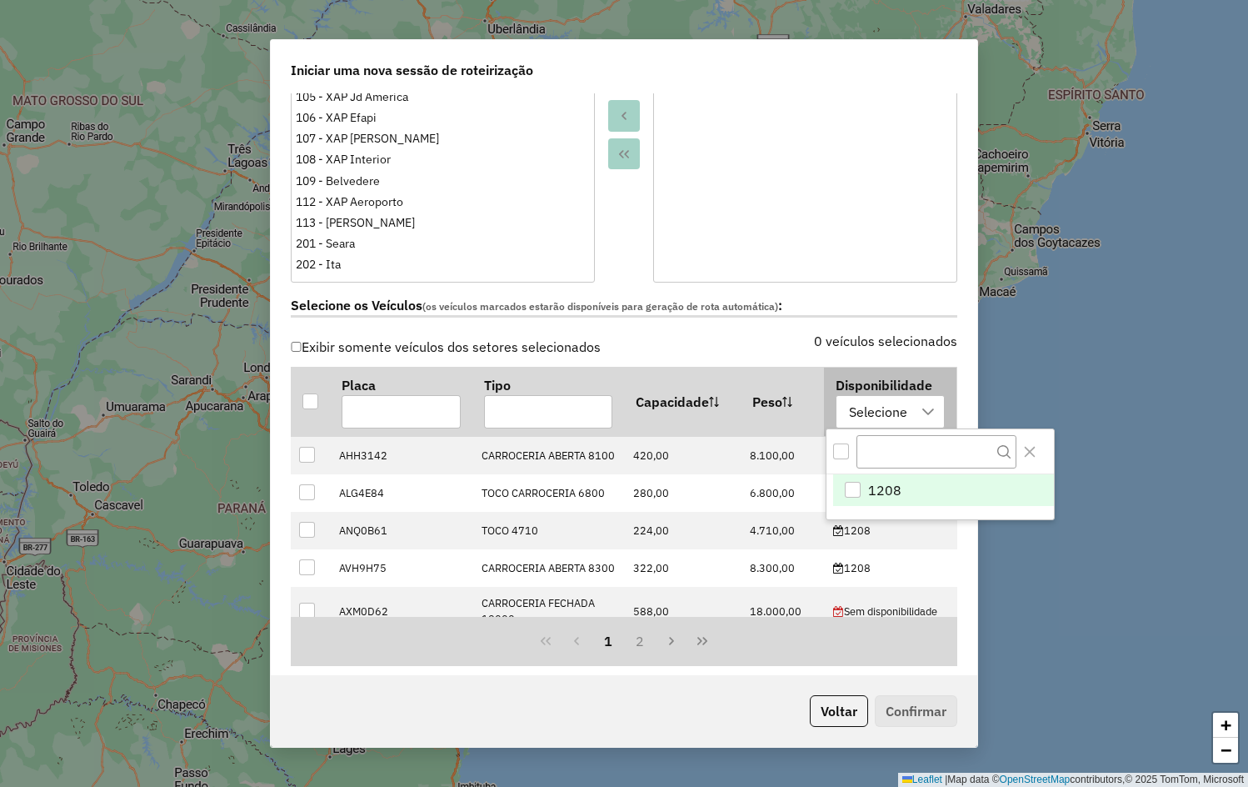
scroll to position [12, 76]
click at [882, 494] on span "1208" at bounding box center [883, 490] width 33 height 20
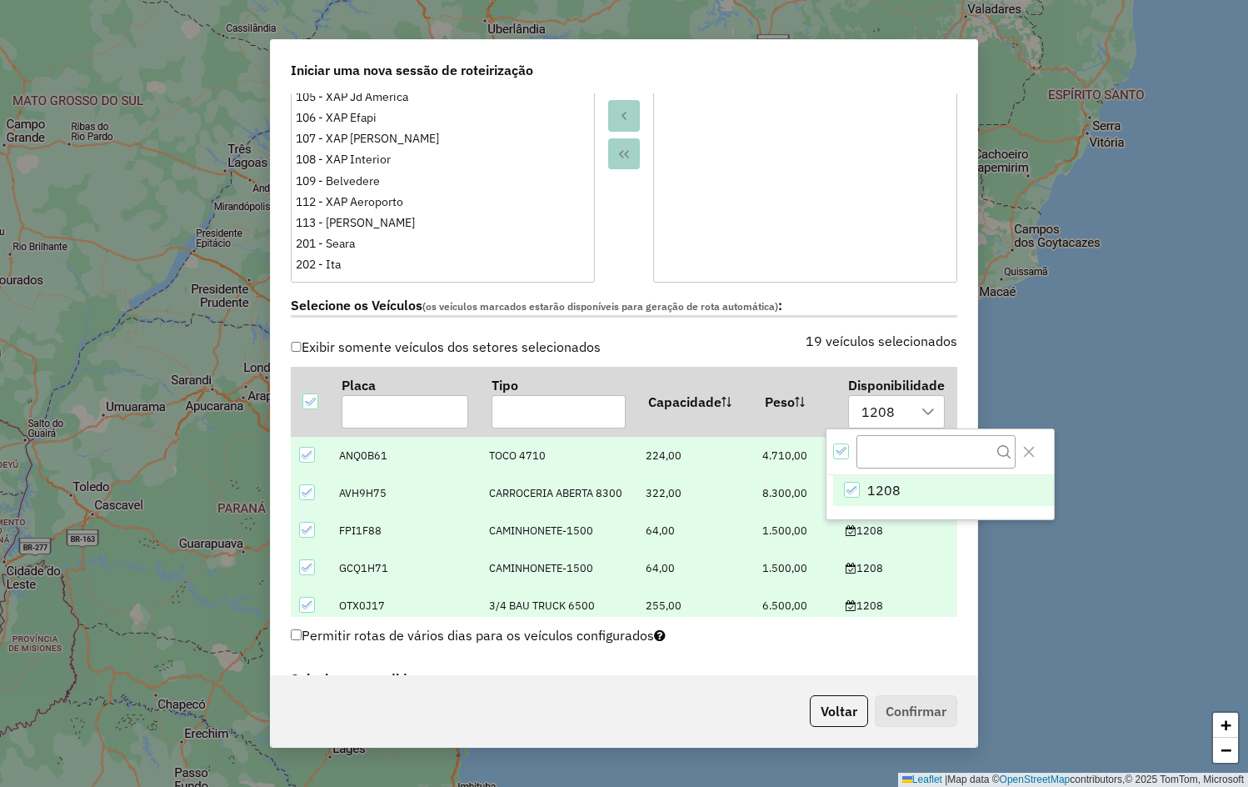
click at [715, 321] on div "Selecione os Veículos (os veículos marcados estarão disponíveis para geração de…" at bounding box center [624, 308] width 687 height 52
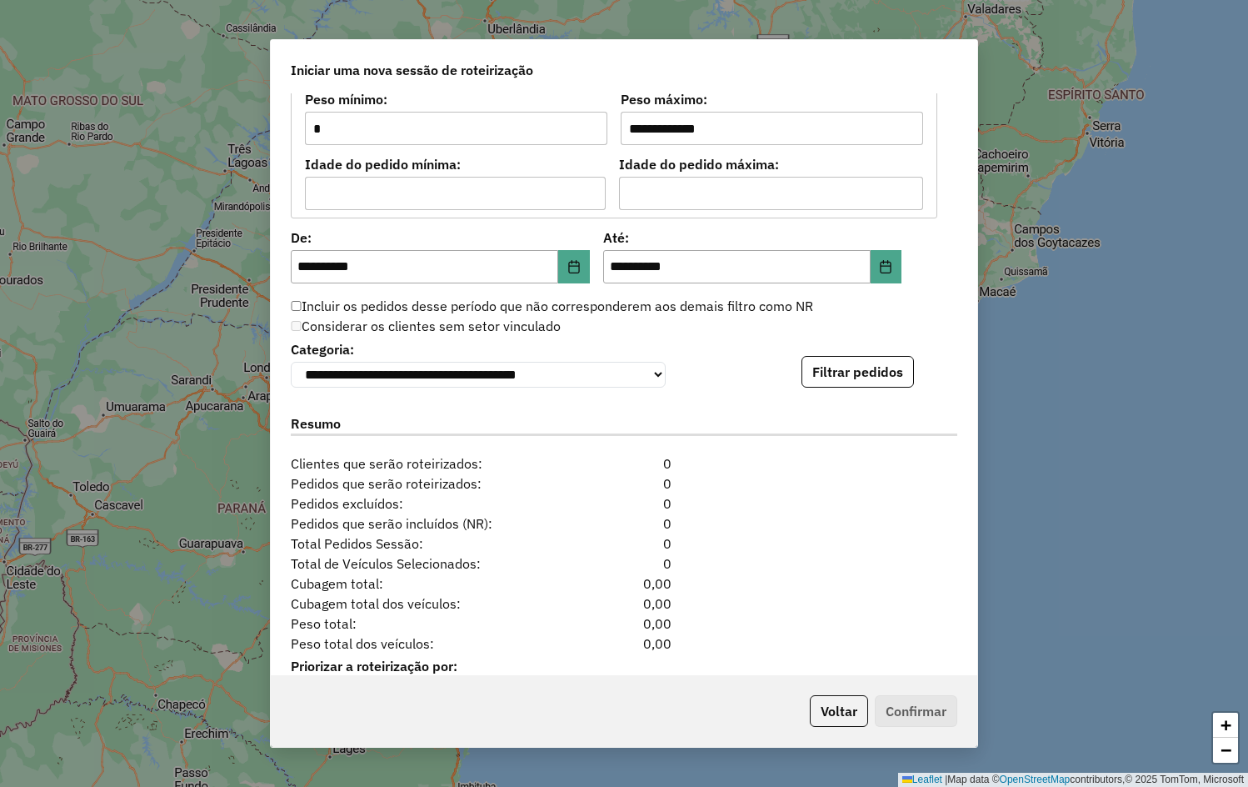
scroll to position [1532, 0]
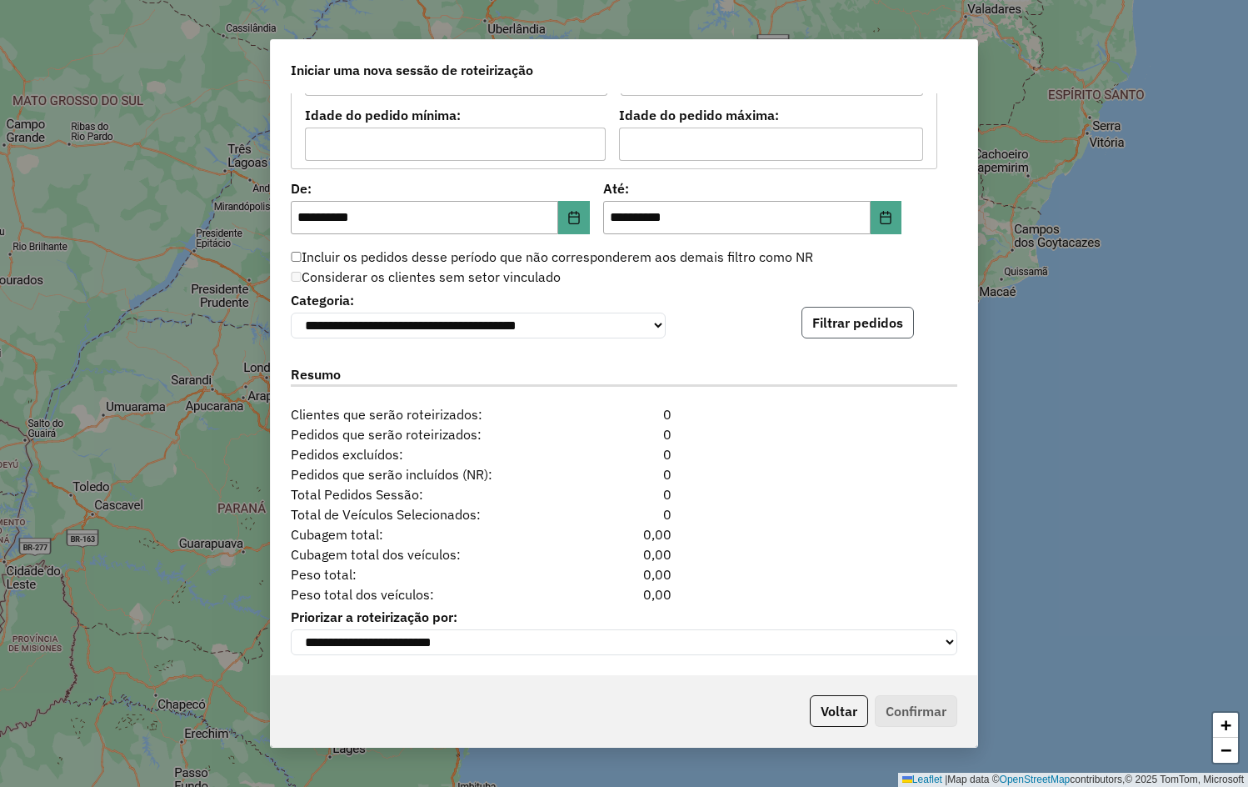
click at [872, 318] on button "Filtrar pedidos" at bounding box center [858, 323] width 112 height 32
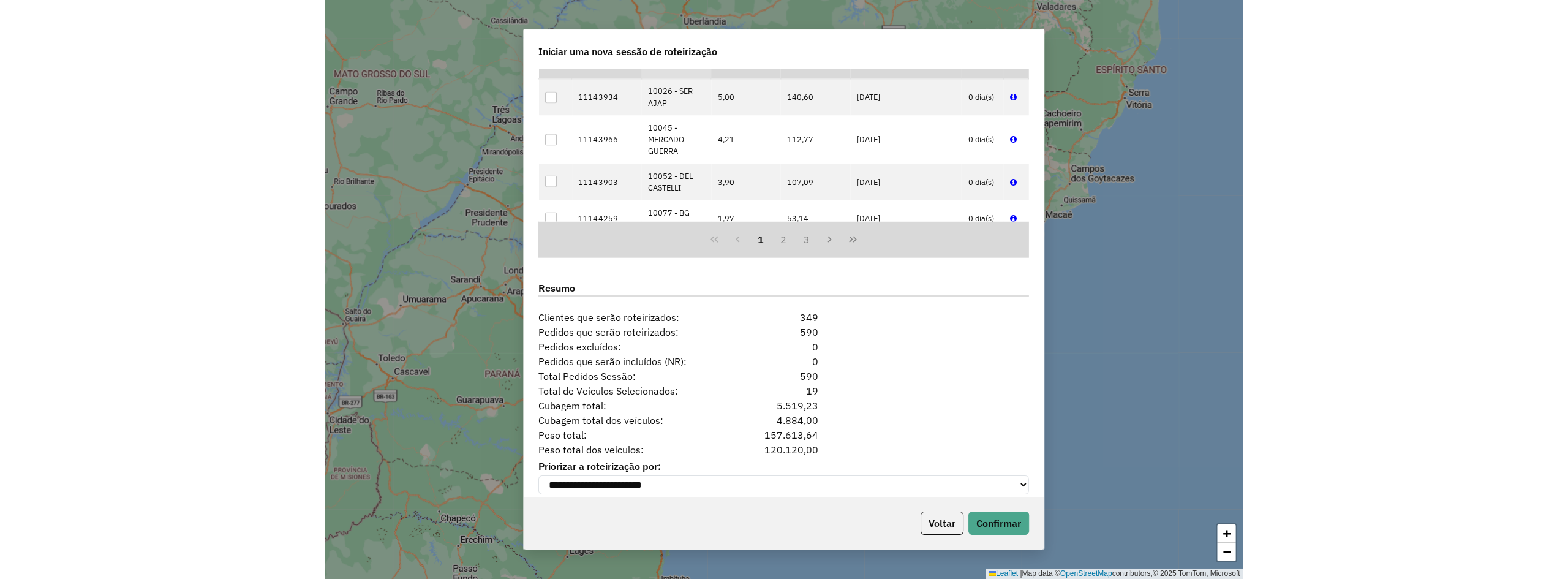
scroll to position [1380, 0]
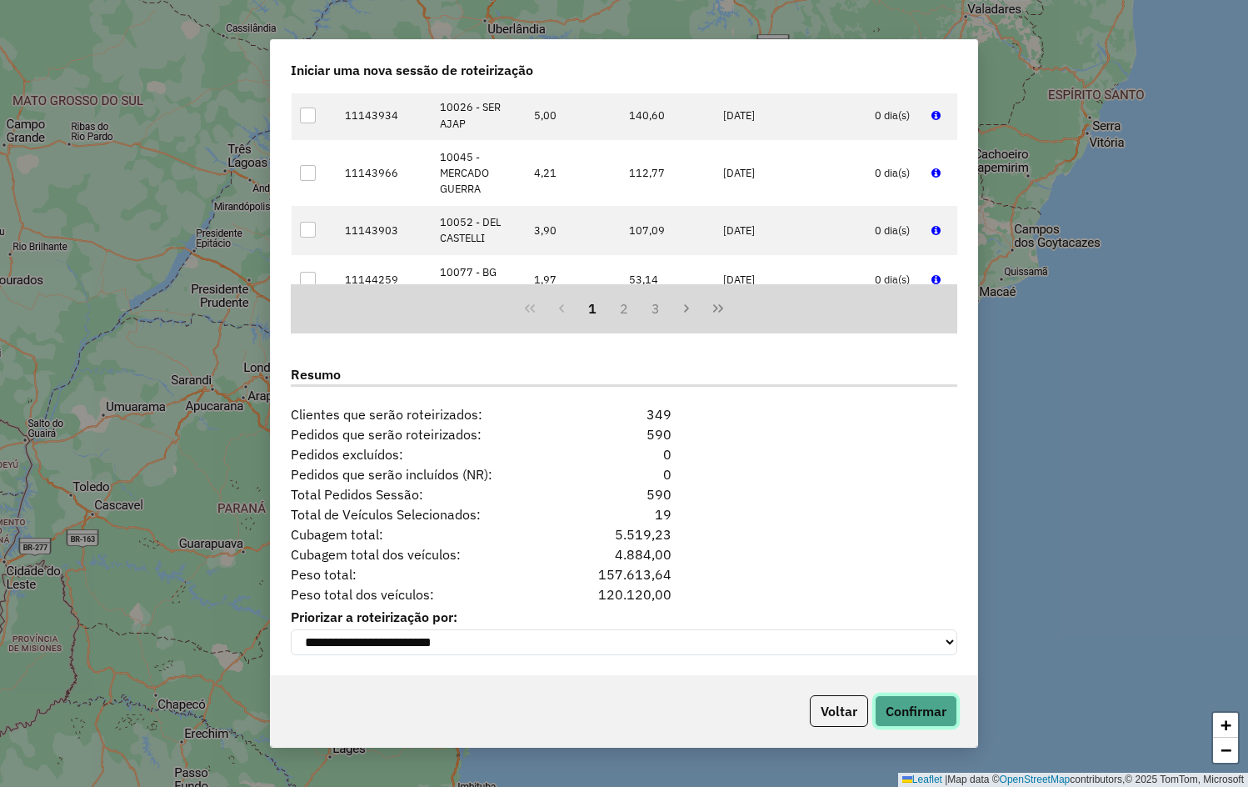
click at [923, 708] on button "Confirmar" at bounding box center [916, 711] width 82 height 32
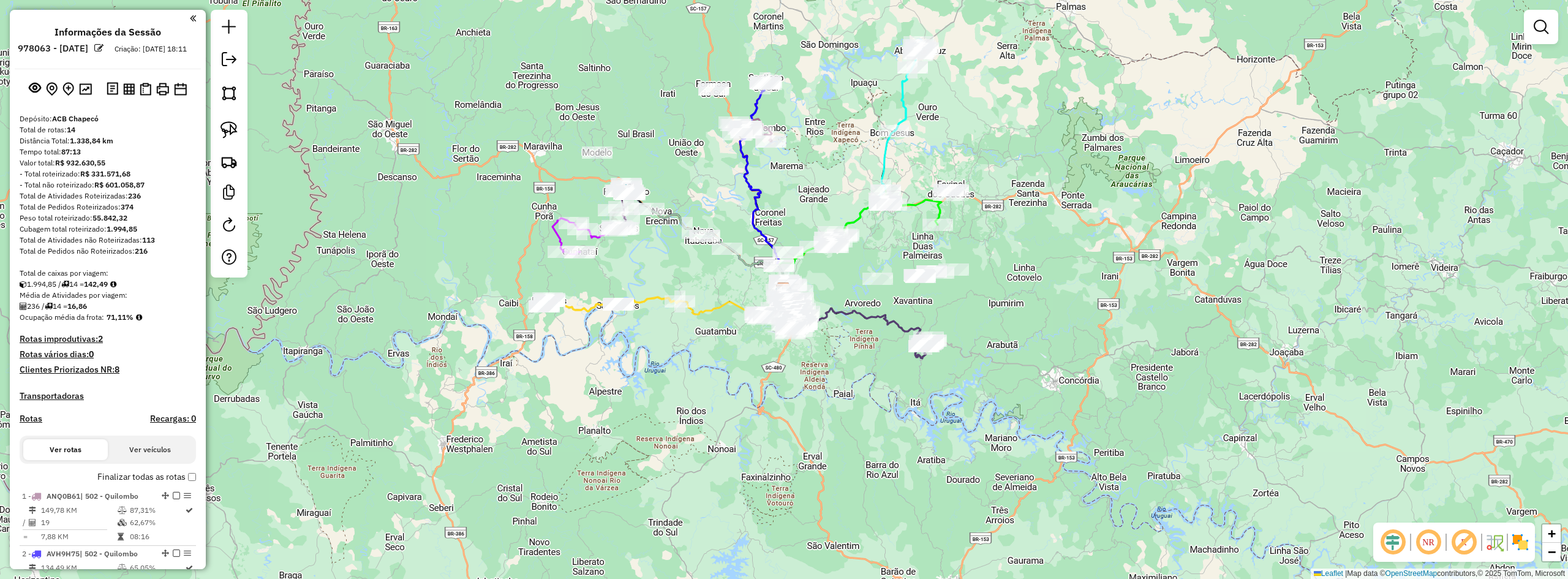
click at [917, 23] on link at bounding box center [1541, 26] width 24 height 24
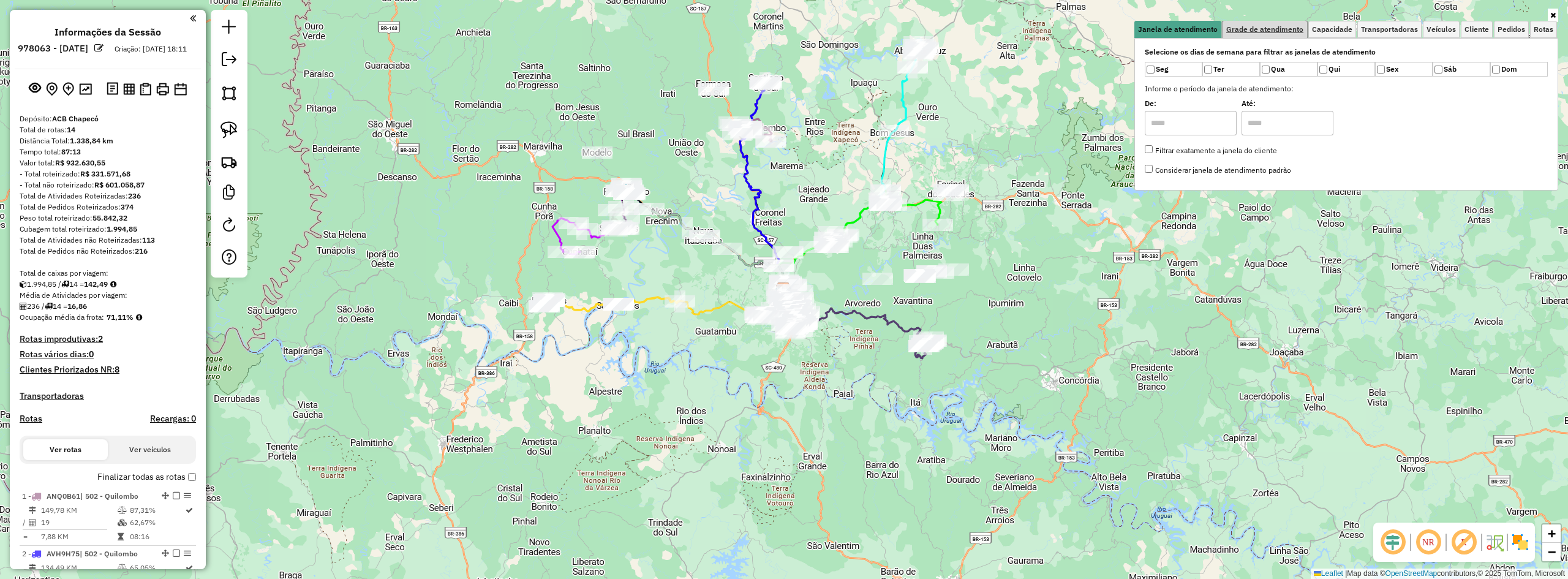
click at [917, 32] on span "Grade de atendimento" at bounding box center [1264, 29] width 77 height 7
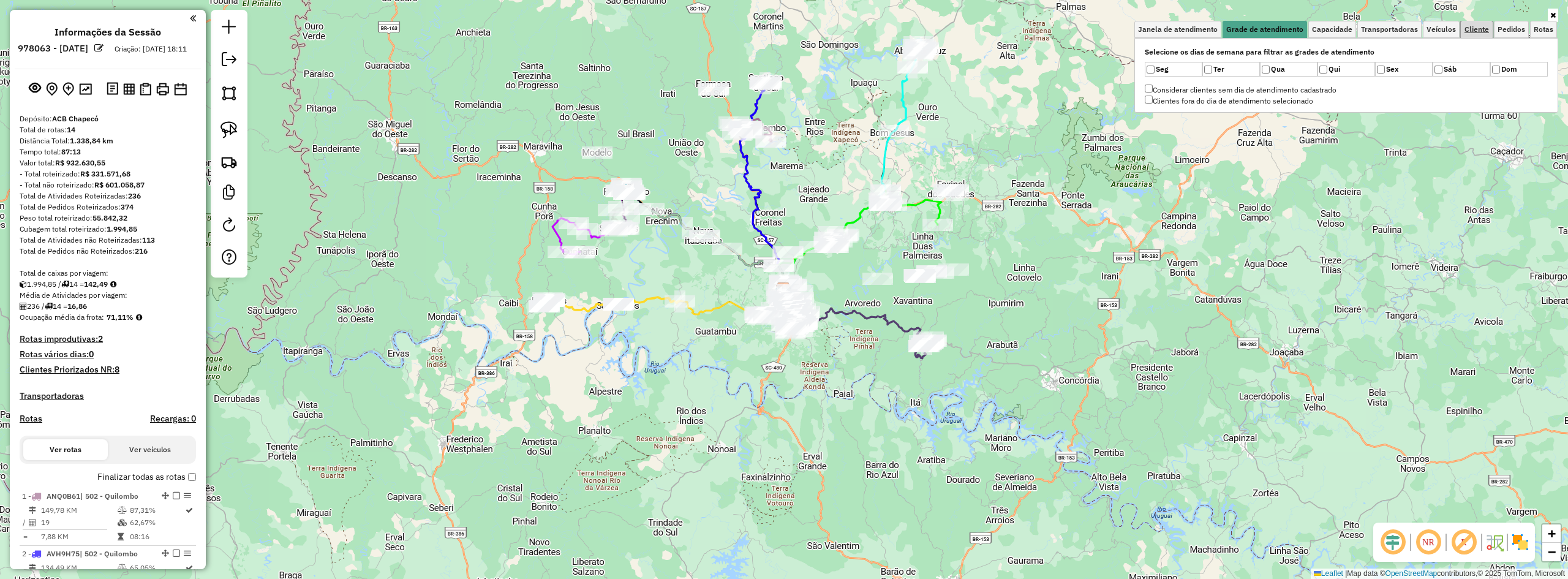
click at [917, 30] on span "Cliente" at bounding box center [1476, 29] width 24 height 7
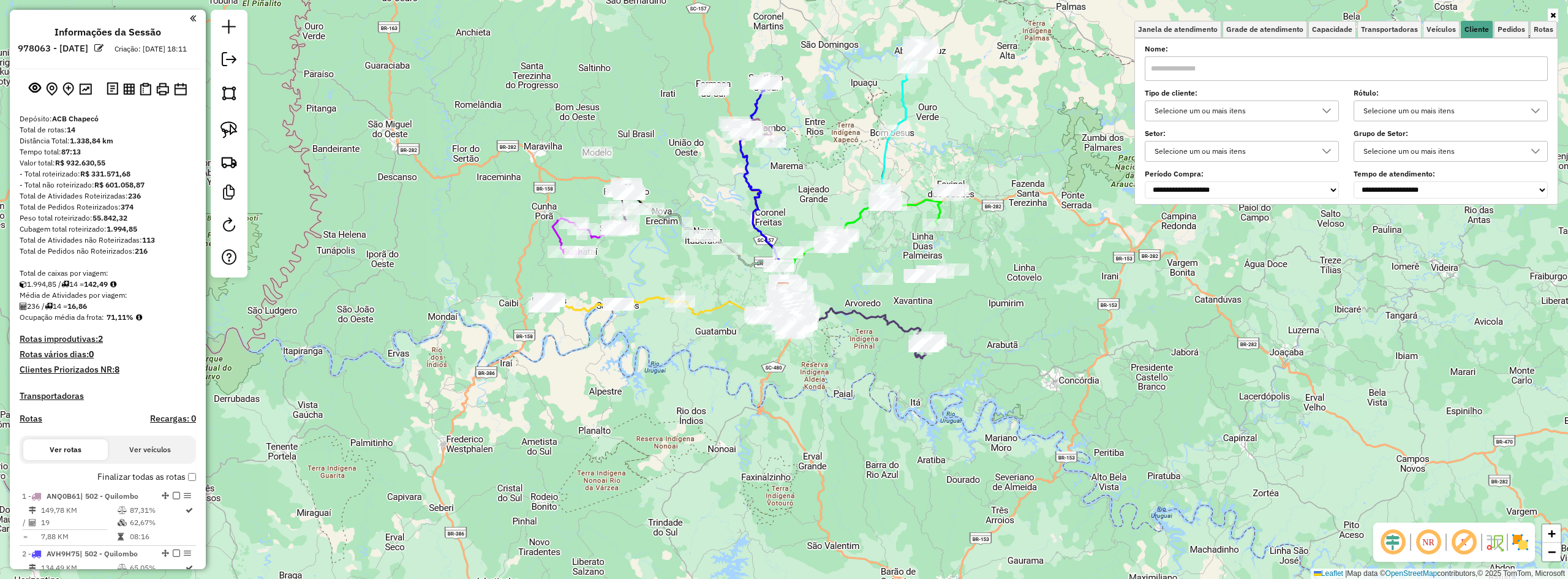
click at [917, 123] on div "**********" at bounding box center [1346, 122] width 403 height 152
click at [917, 112] on div "Selecione um ou mais itens" at bounding box center [1233, 110] width 165 height 20
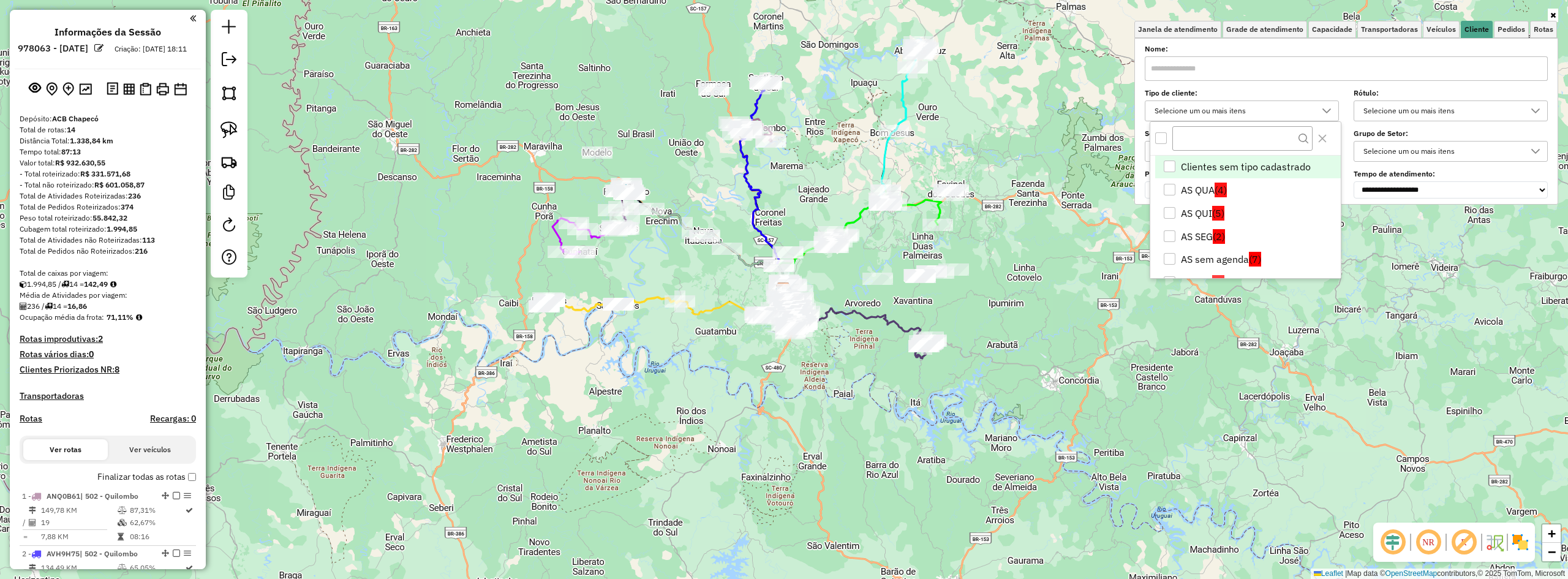
scroll to position [7, 42]
click at [917, 189] on li "AS QUA (4)" at bounding box center [1248, 190] width 185 height 24
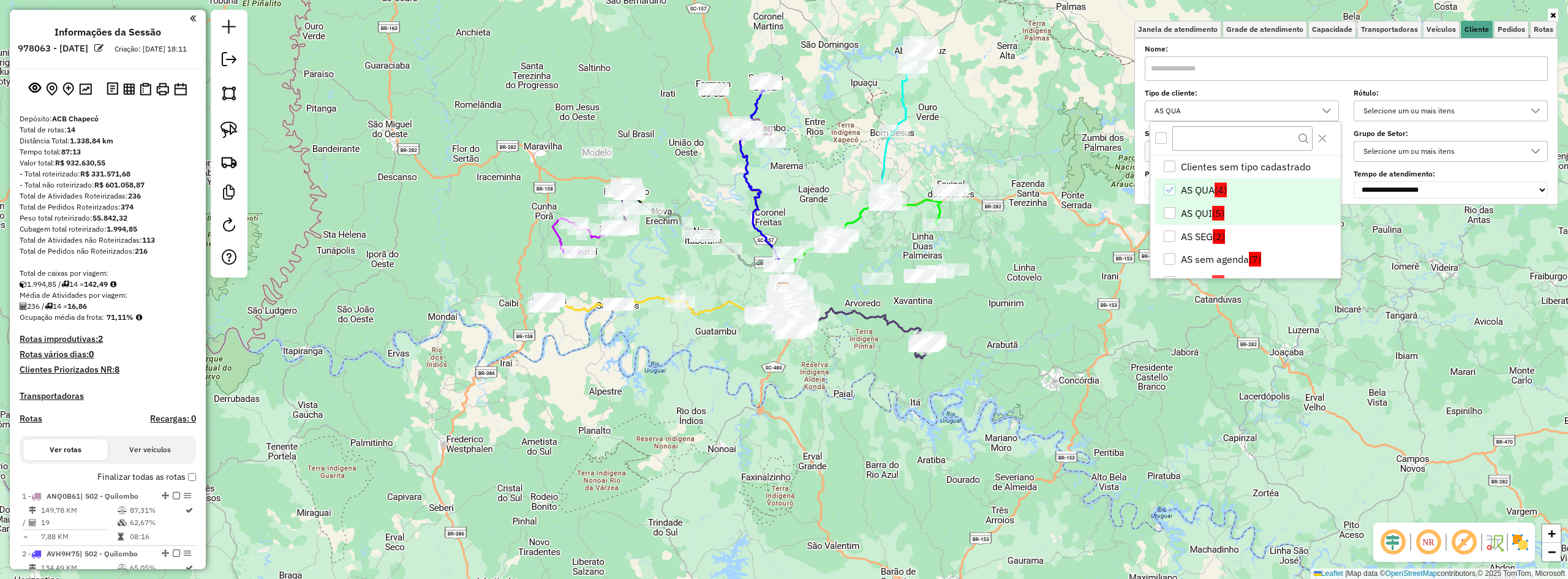
click at [917, 212] on li "AS QUI (5)" at bounding box center [1248, 213] width 185 height 24
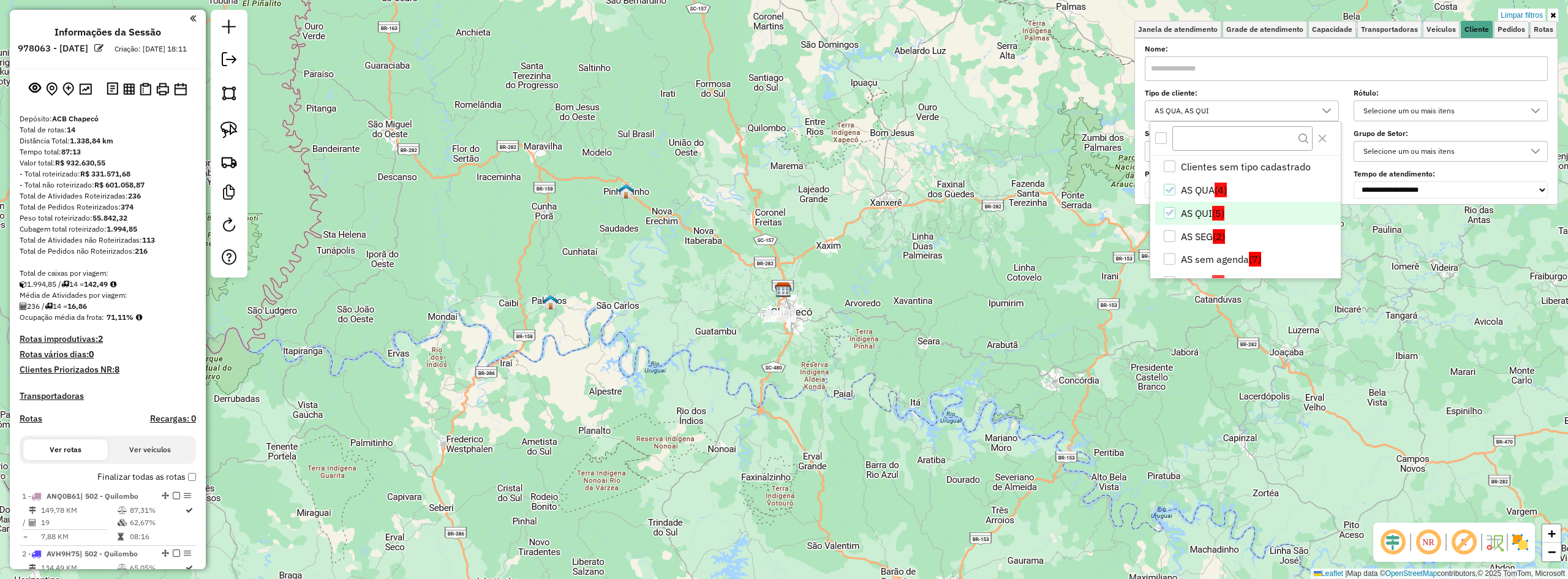
click at [917, 237] on li "AS SEG (2)" at bounding box center [1248, 237] width 185 height 24
click at [917, 256] on li "AS sem agenda (7)" at bounding box center [1248, 260] width 185 height 24
click at [917, 257] on li "AS sem agenda (7)" at bounding box center [1248, 260] width 185 height 24
click at [917, 227] on li "AS SEX (6)" at bounding box center [1248, 221] width 185 height 24
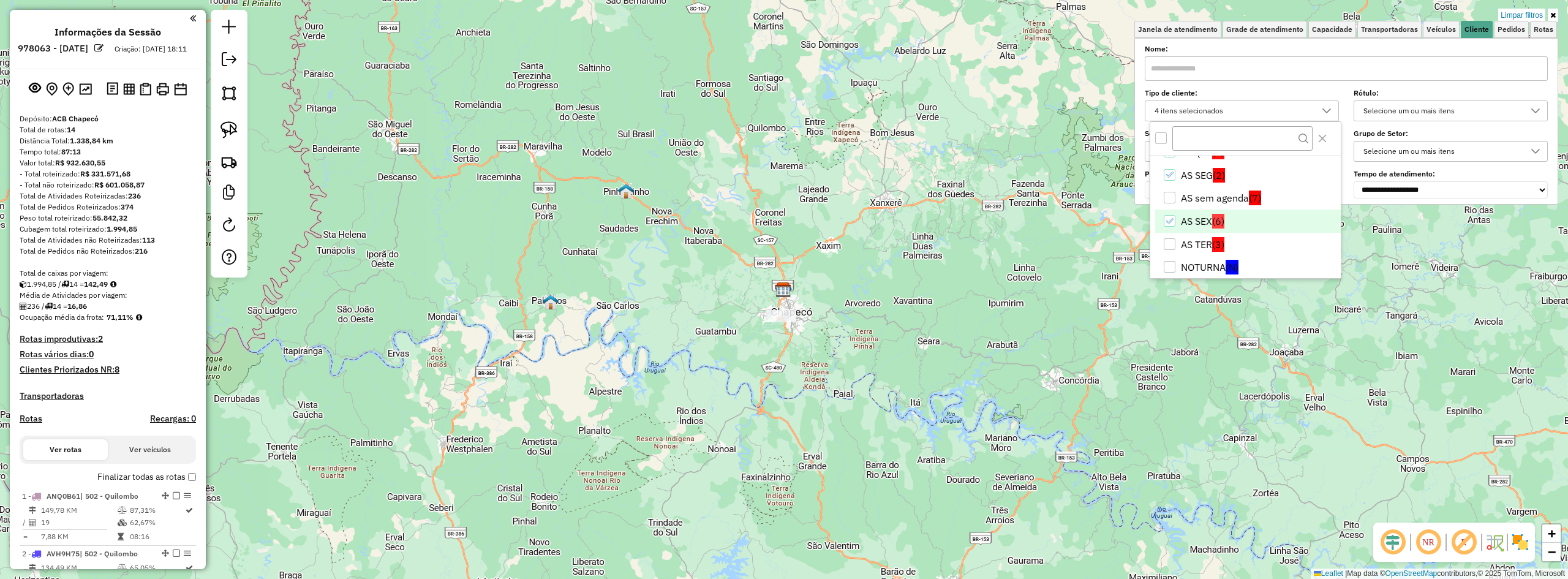
click at [917, 285] on div "Limpar filtros Janela de atendimento Grade de atendimento Capacidade Transporta…" at bounding box center [784, 289] width 1568 height 579
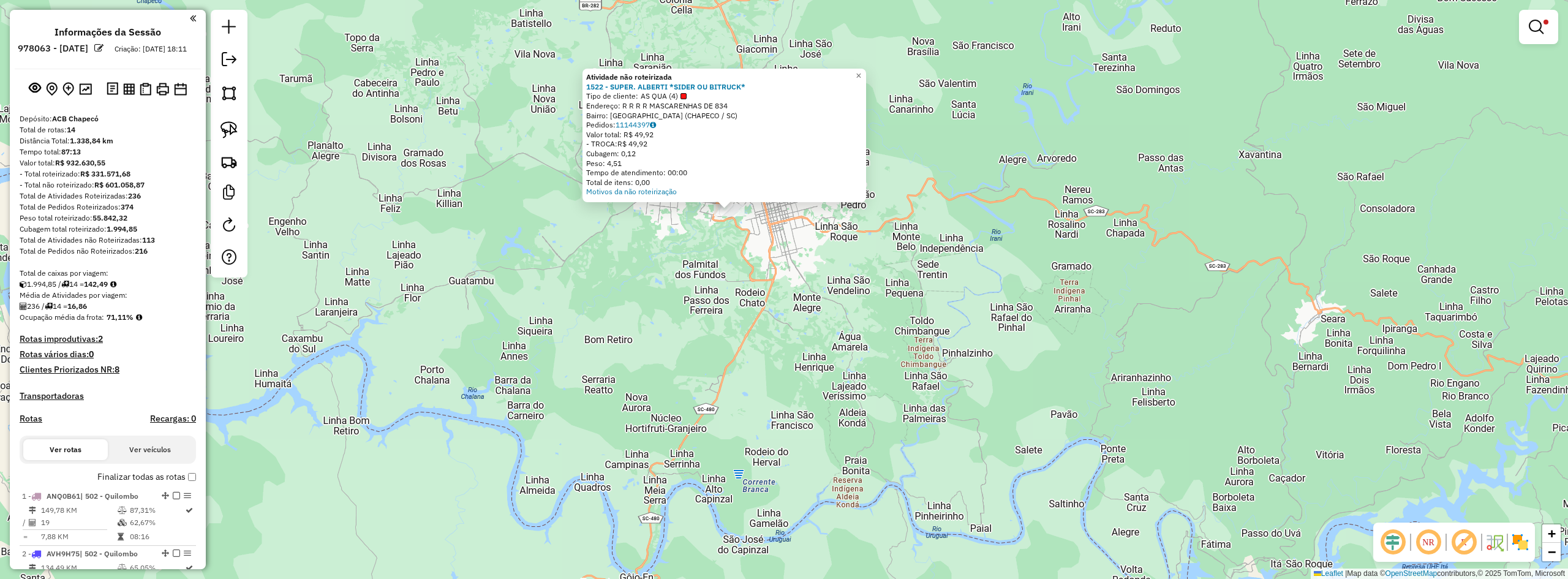
click at [754, 278] on div "Atividade não roteirizada 1522 - SUPER. ALBERTI *SIDER OU BITRUCK* Tipo de clie…" at bounding box center [784, 289] width 1568 height 579
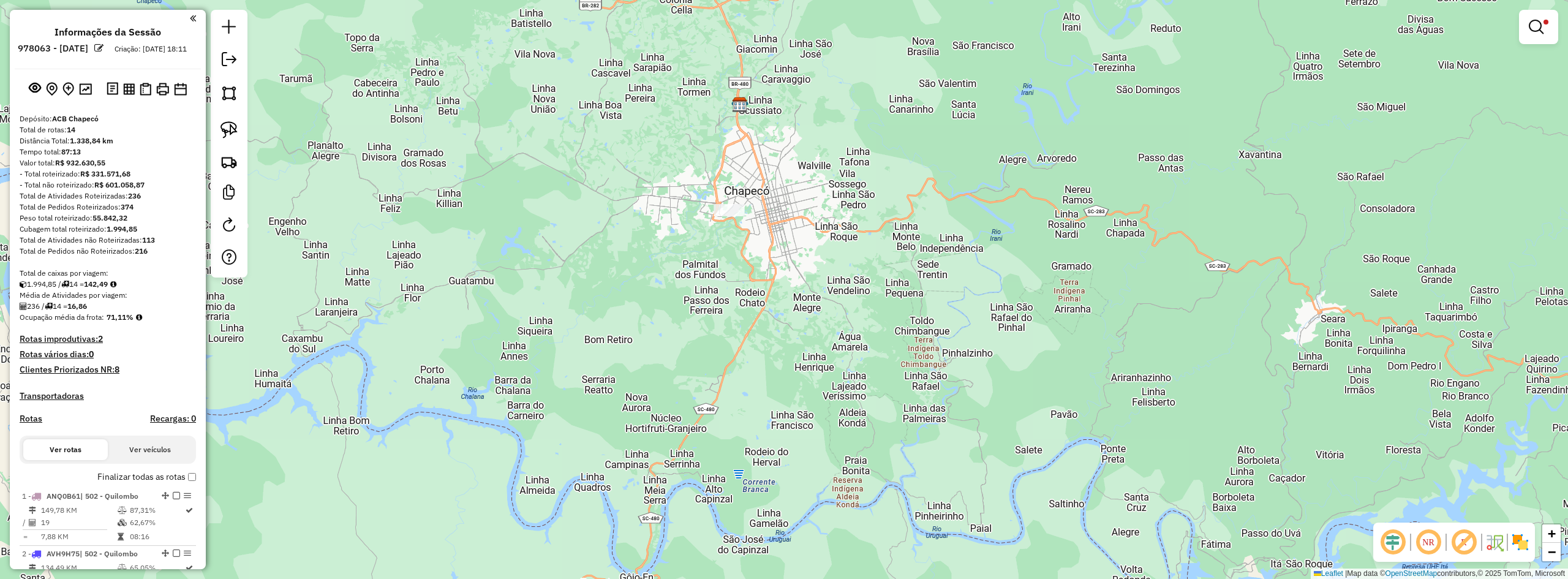
drag, startPoint x: 737, startPoint y: 244, endPoint x: 781, endPoint y: 322, distance: 89.6
click at [779, 322] on div "Limpar filtros Janela de atendimento Grade de atendimento Capacidade Transporta…" at bounding box center [784, 289] width 1568 height 579
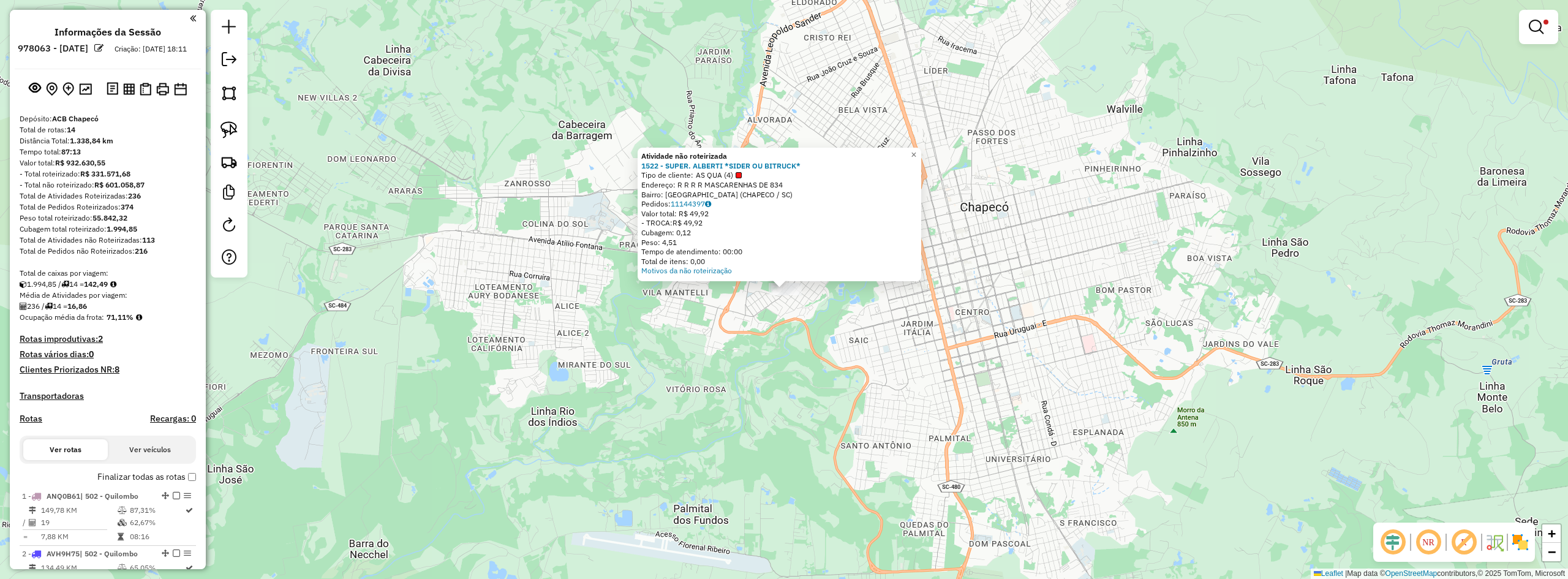
click at [799, 360] on div "Atividade não roteirizada 1522 - SUPER. ALBERTI *SIDER OU BITRUCK* Tipo de clie…" at bounding box center [784, 289] width 1568 height 579
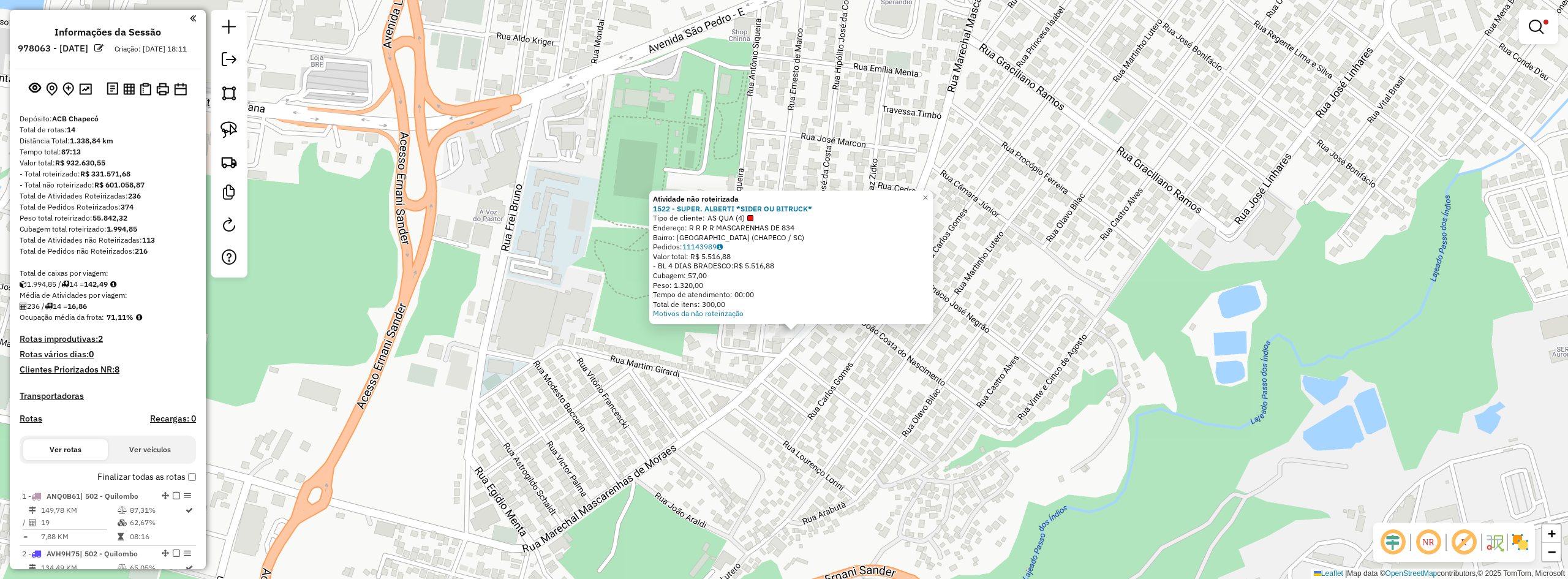
click at [917, 182] on div "Atividade não roteirizada 1522 - SUPER. ALBERTI *SIDER OU BITRUCK* Tipo de clie…" at bounding box center [784, 289] width 1568 height 579
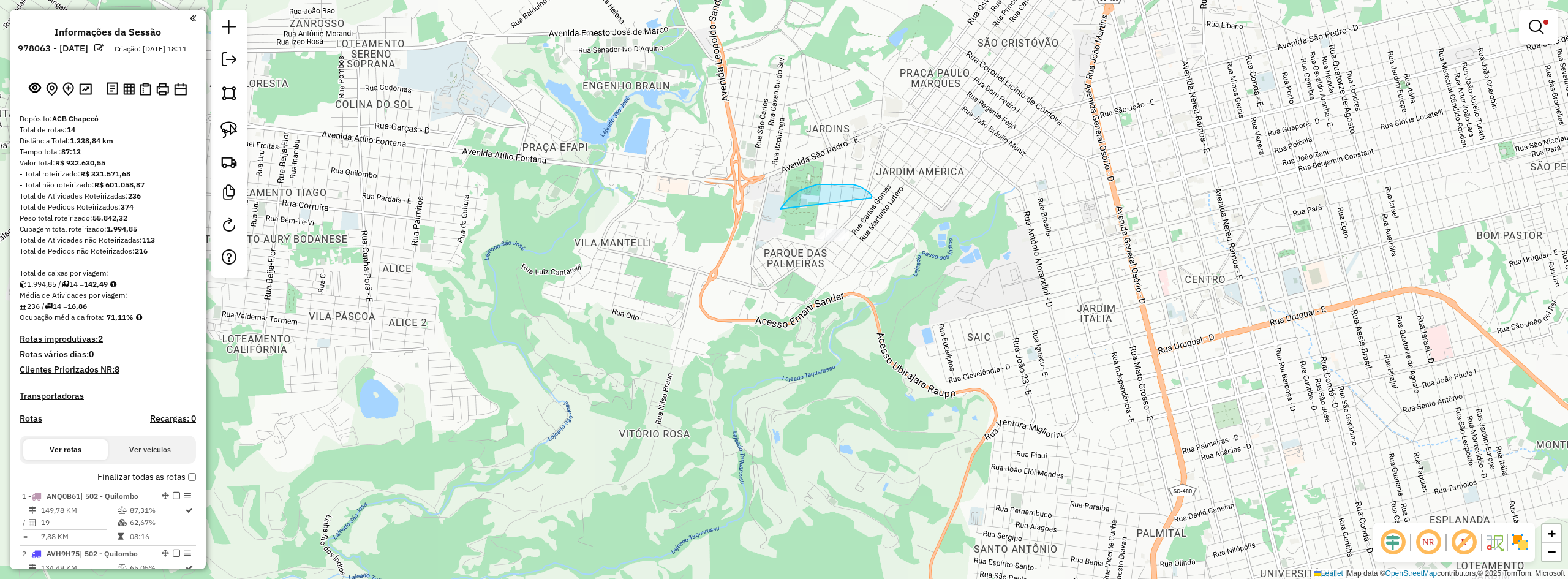
drag, startPoint x: 817, startPoint y: 185, endPoint x: 934, endPoint y: 265, distance: 141.7
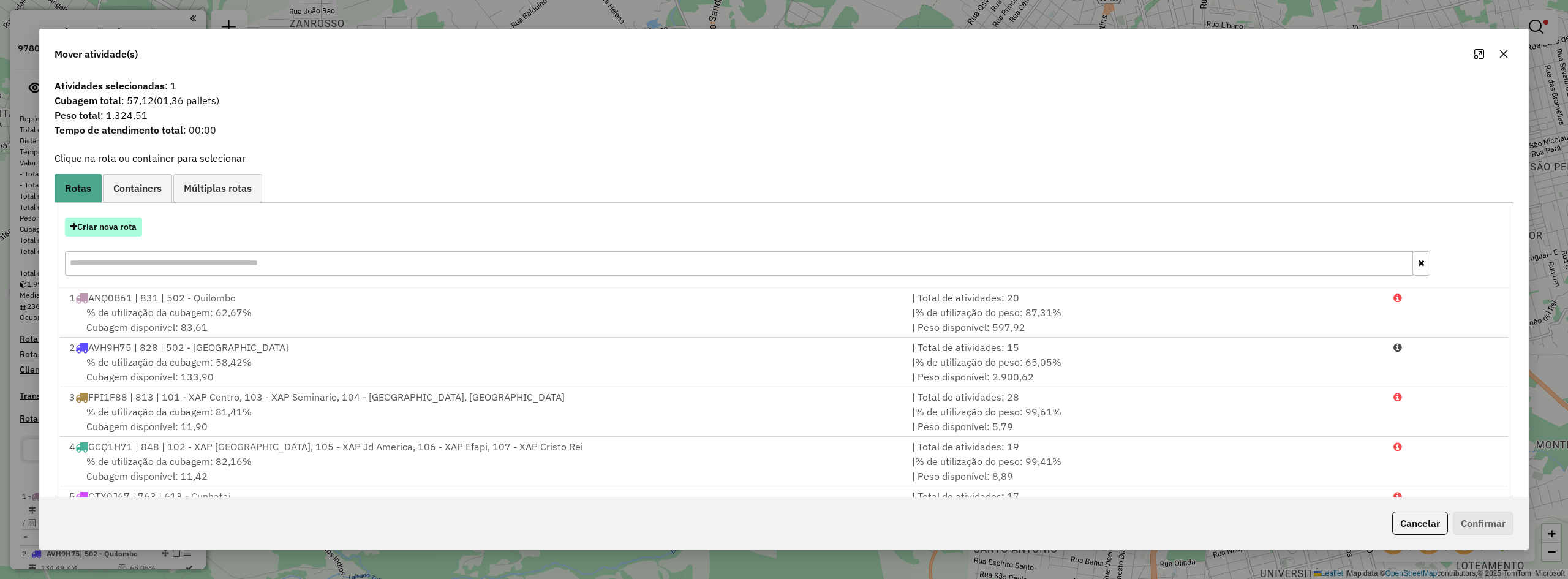
click at [112, 221] on button "Criar nova rota" at bounding box center [103, 227] width 77 height 19
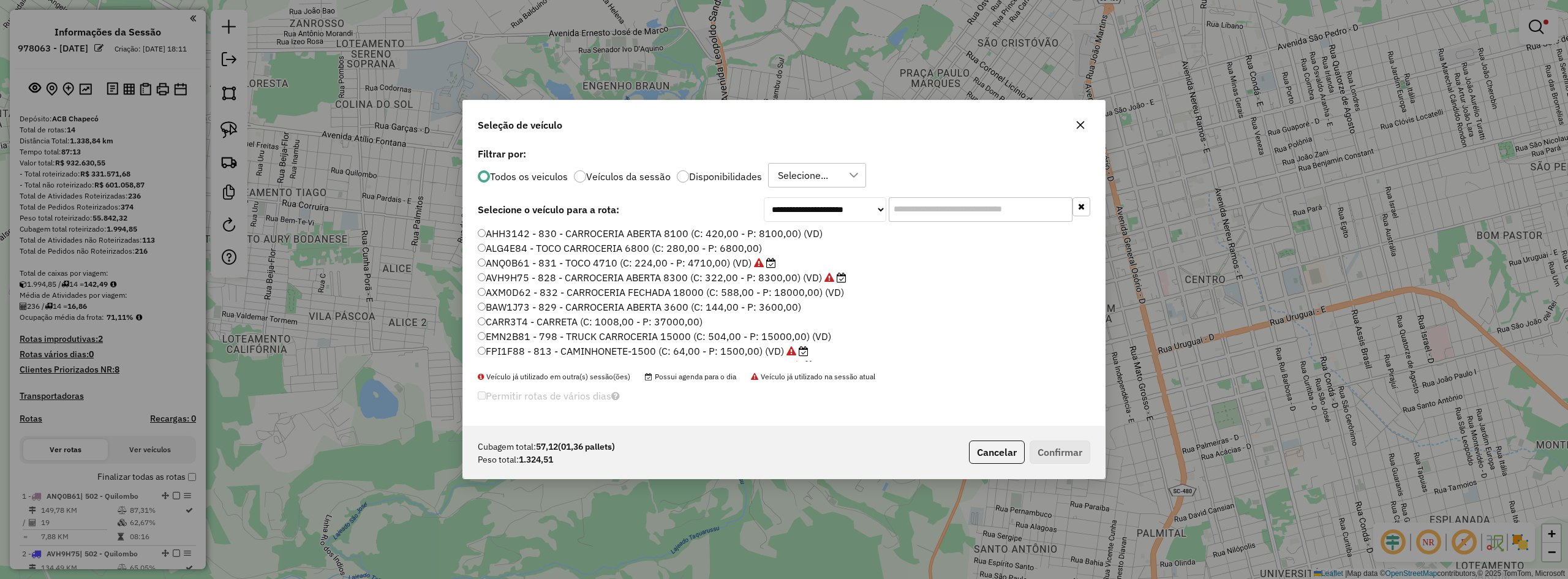
scroll to position [7, 4]
click at [917, 200] on input "text" at bounding box center [981, 209] width 184 height 24
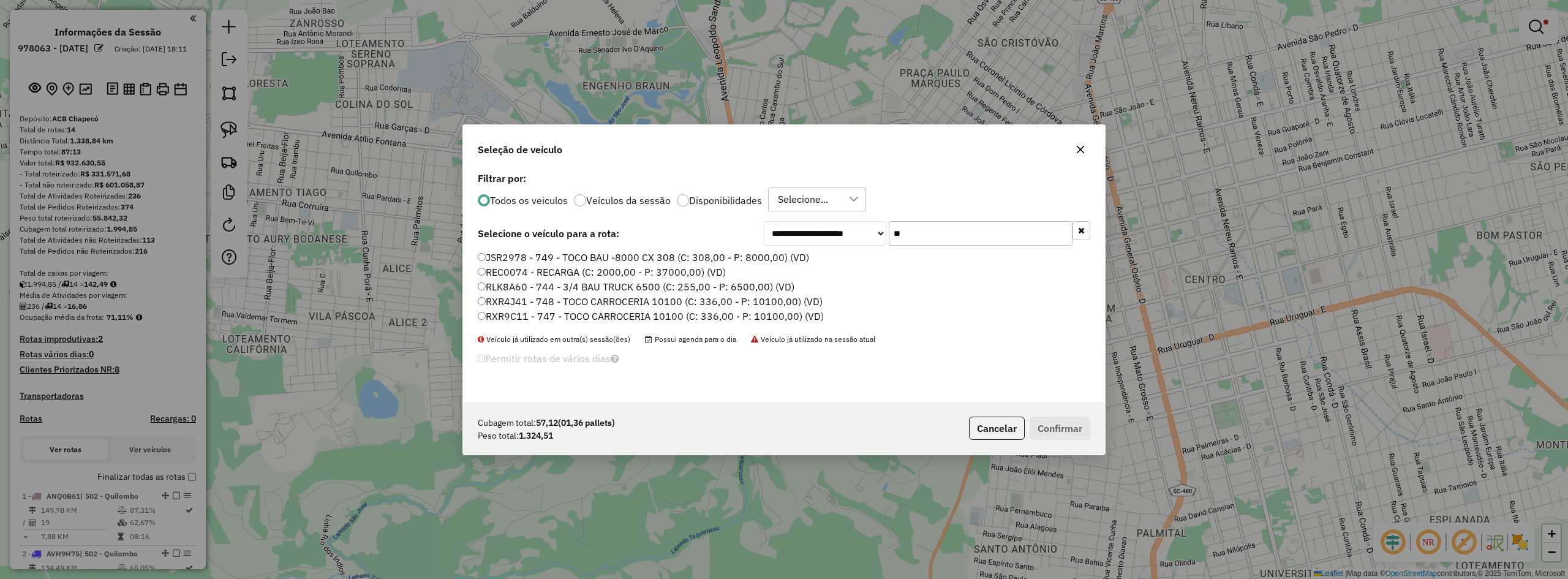
type input "**"
click at [589, 271] on label "REC0074 - RECARGA (C: 2000,00 - P: 37000,00) (VD)" at bounding box center [601, 272] width 248 height 15
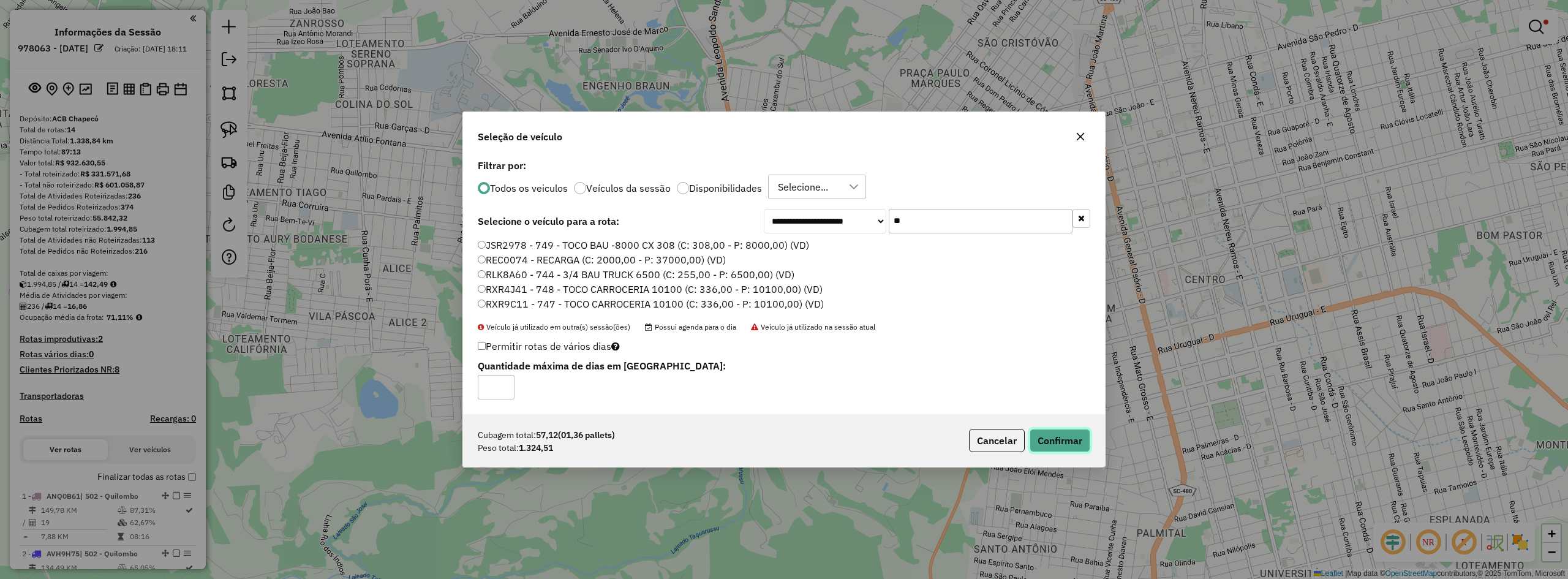
click at [917, 439] on button "Confirmar" at bounding box center [1060, 441] width 60 height 24
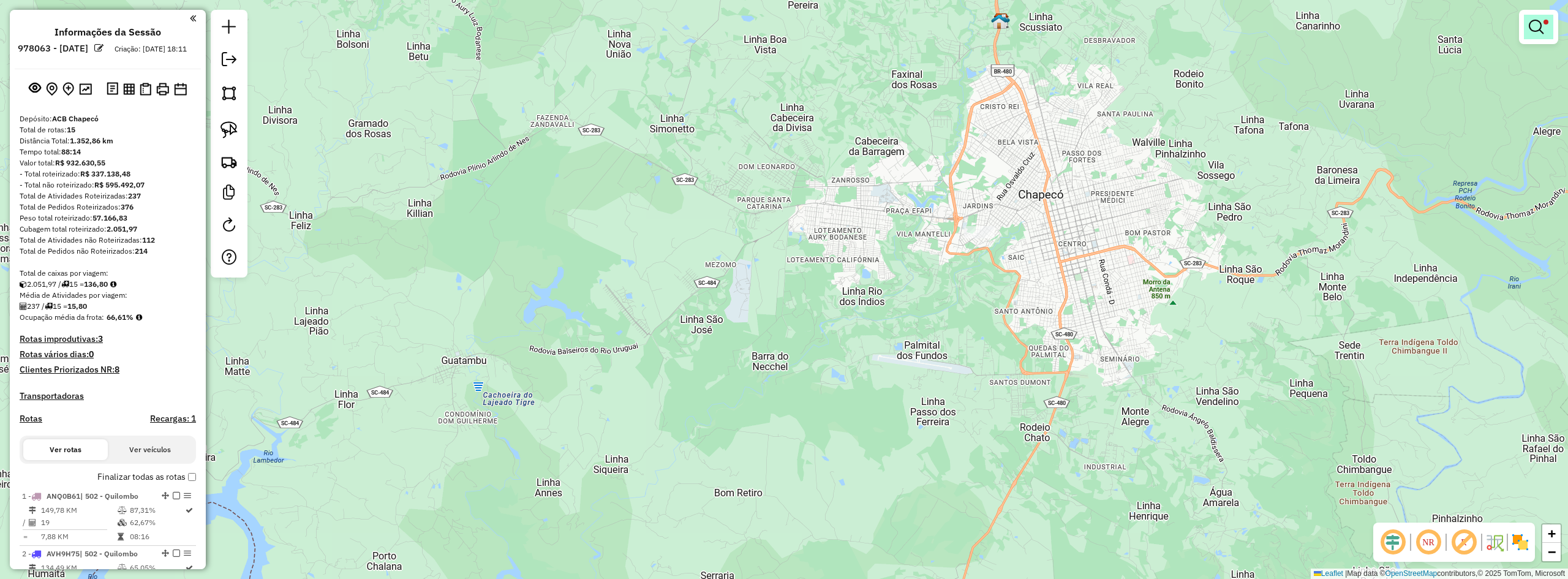
click at [917, 24] on em at bounding box center [1536, 27] width 15 height 15
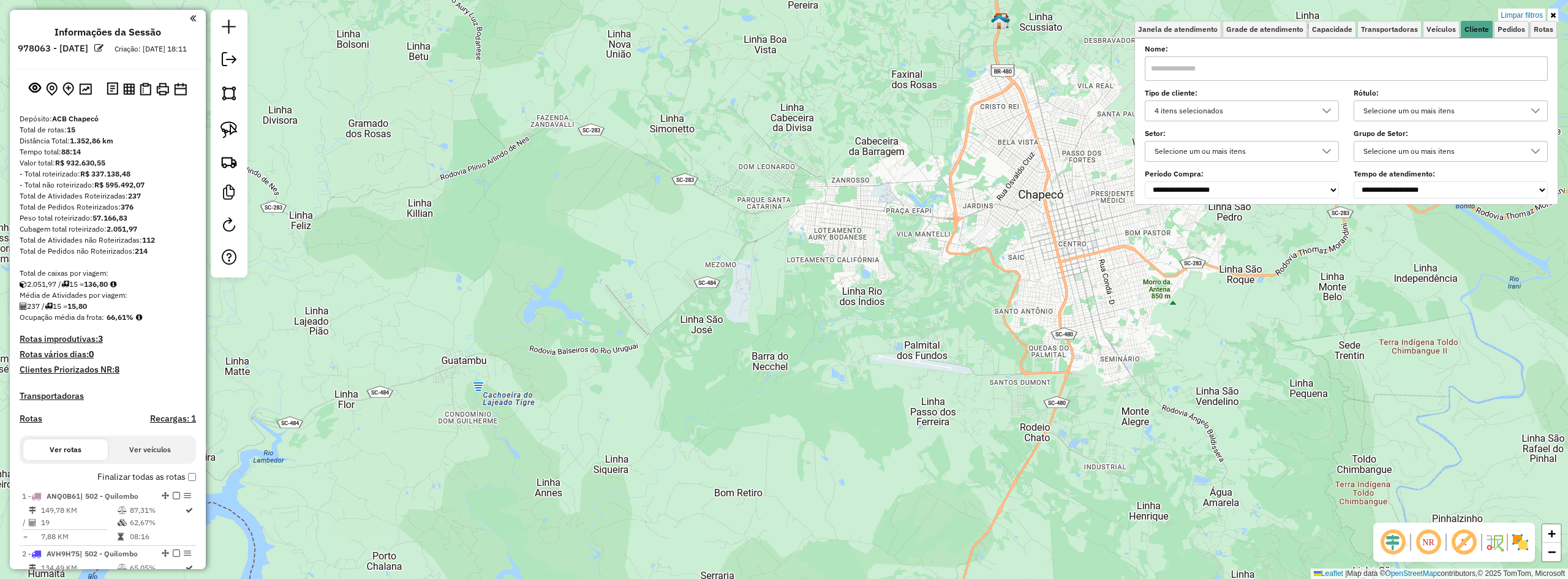
click at [917, 114] on div "4 itens selecionados" at bounding box center [1233, 110] width 165 height 20
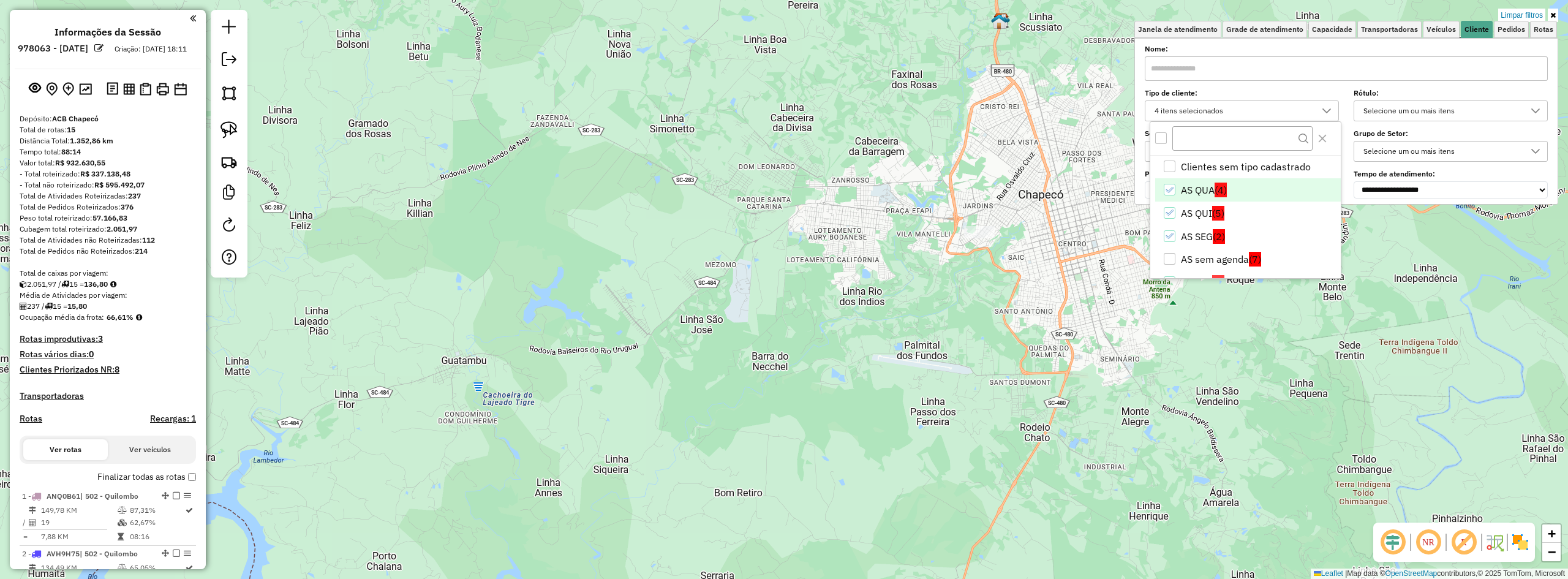
scroll to position [7, 42]
click at [917, 136] on icon "Close" at bounding box center [1322, 138] width 10 height 10
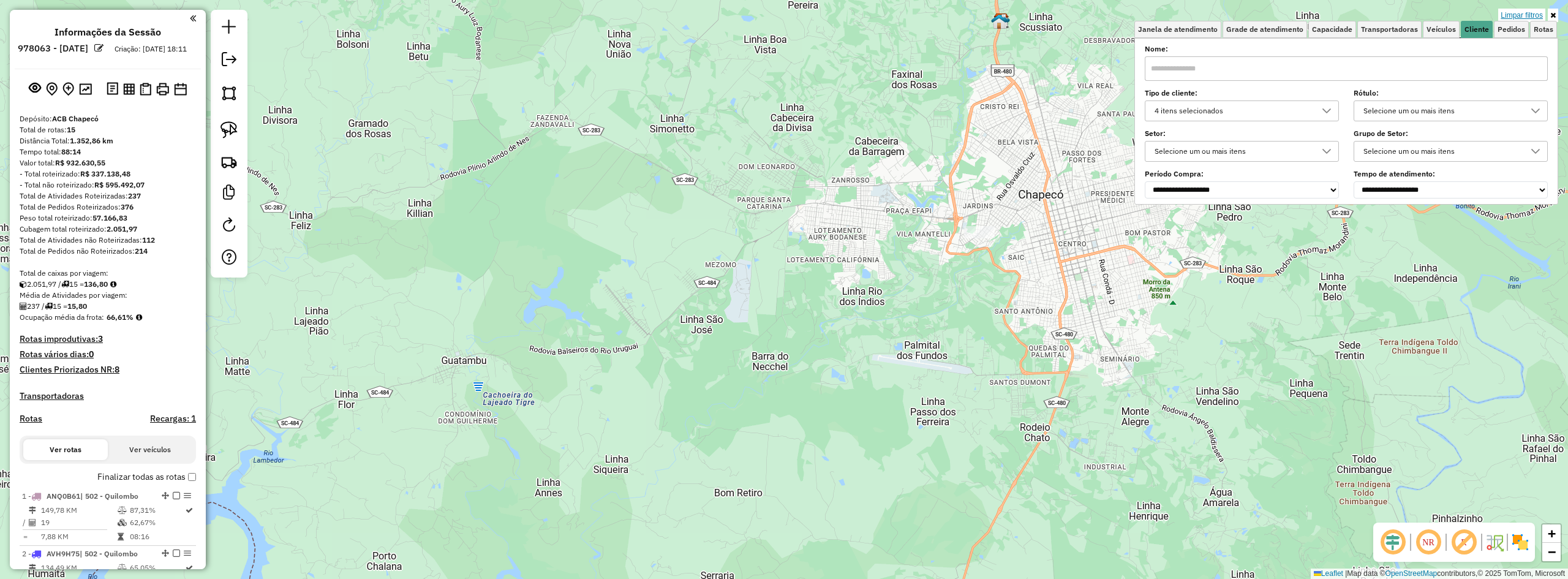
click at [917, 13] on link "Limpar filtros" at bounding box center [1522, 15] width 47 height 13
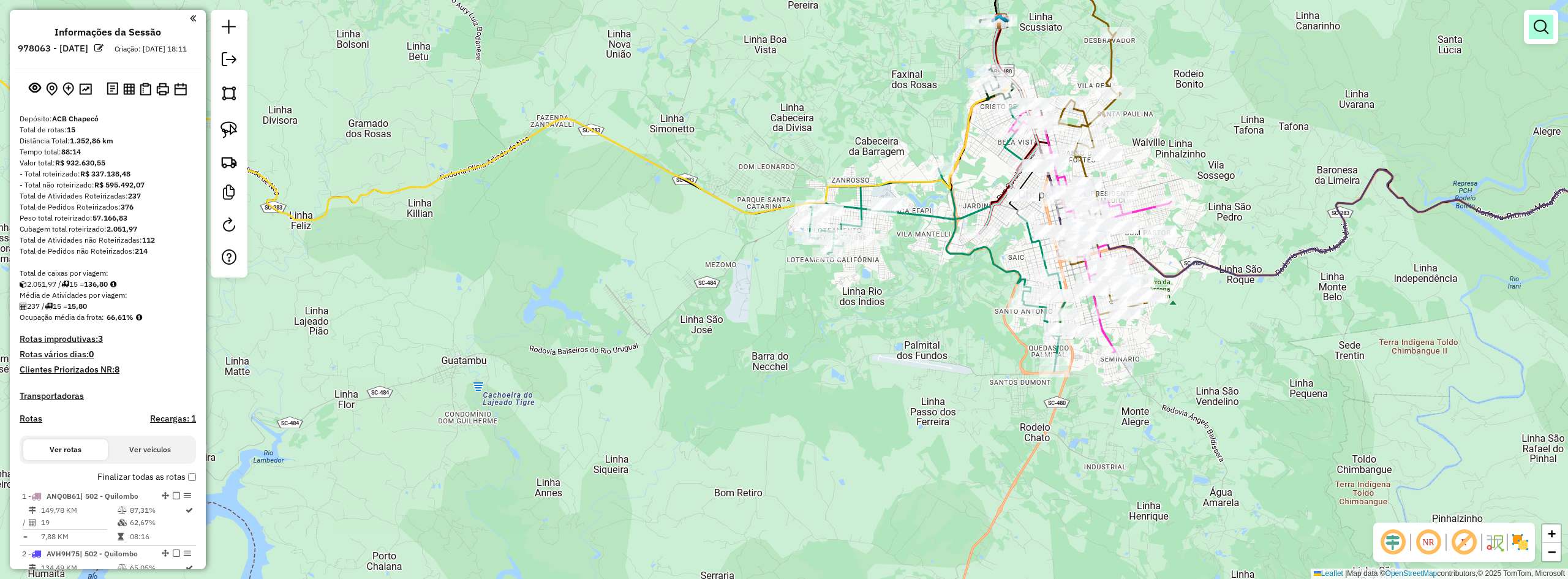
click at [917, 32] on em at bounding box center [1542, 27] width 15 height 15
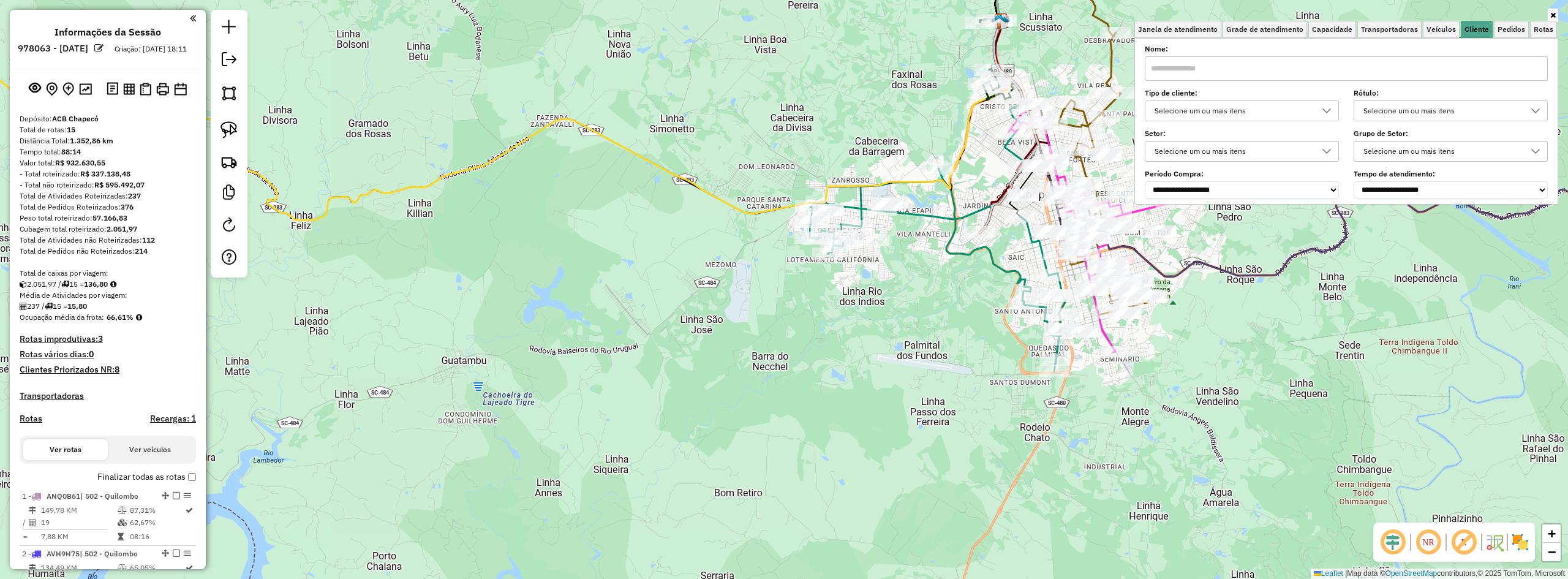
click at [917, 112] on div "Selecione um ou mais itens" at bounding box center [1233, 110] width 165 height 20
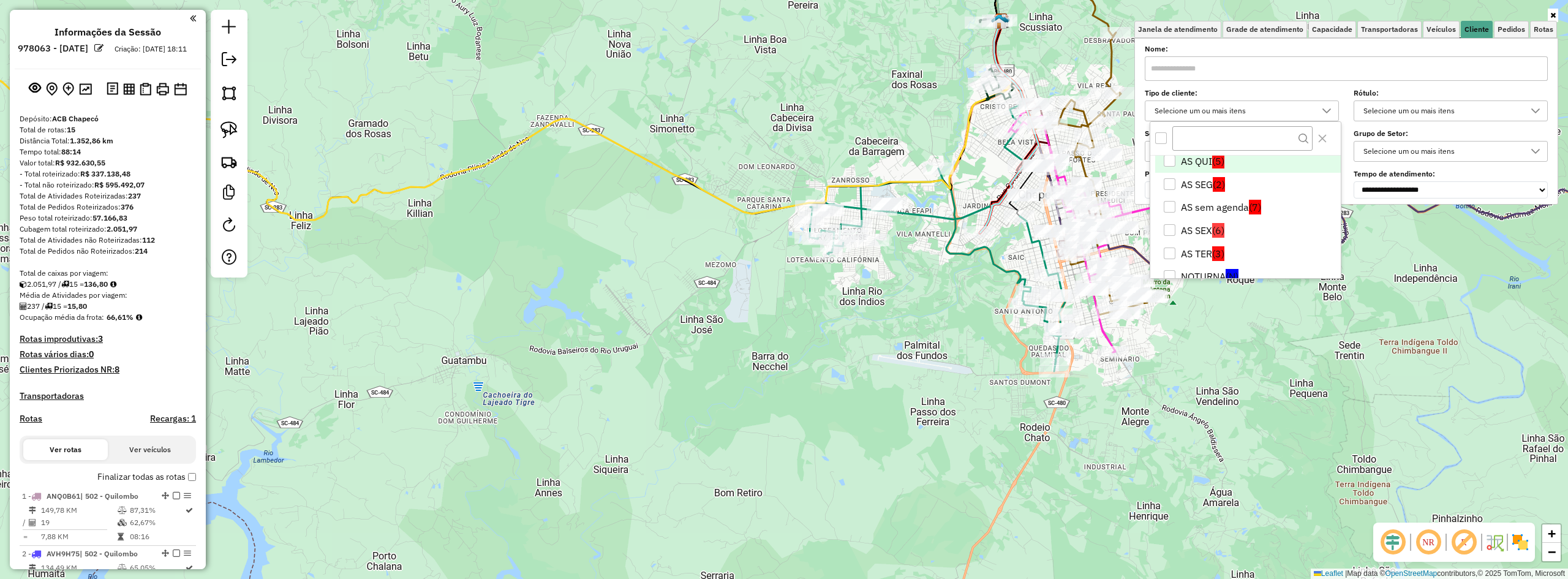
scroll to position [61, 0]
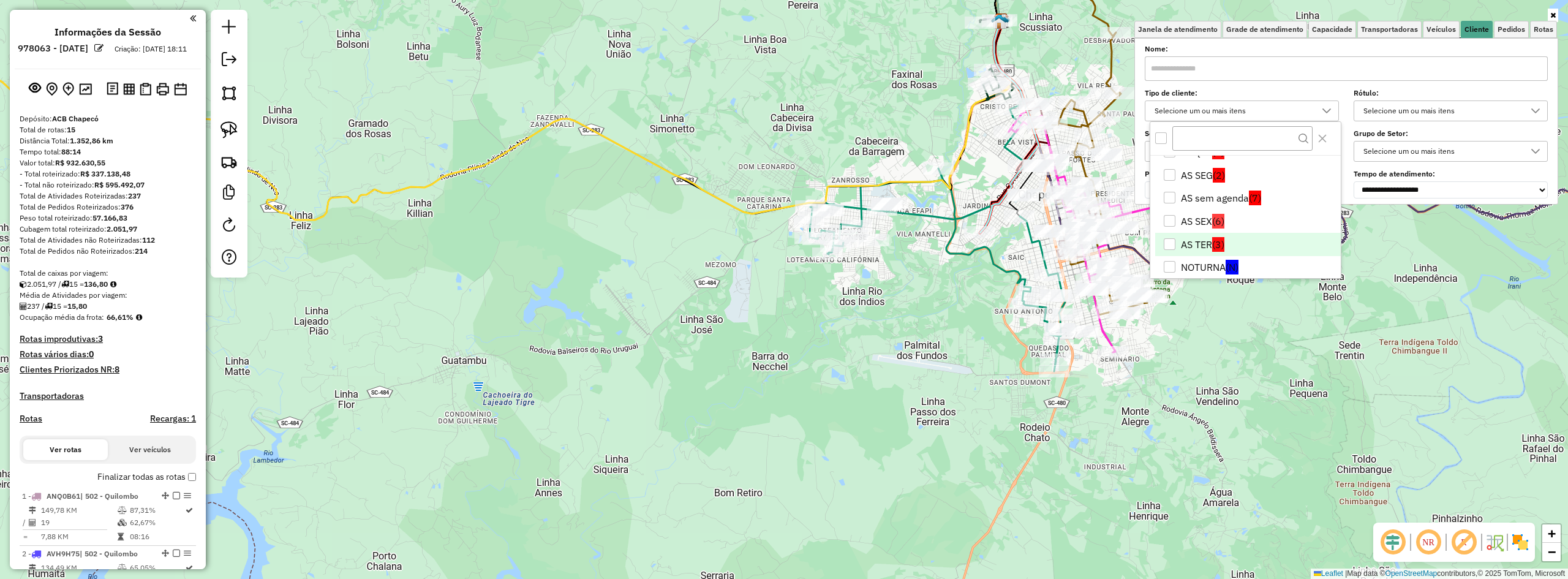
click at [917, 242] on li "AS TER (3)" at bounding box center [1248, 245] width 185 height 24
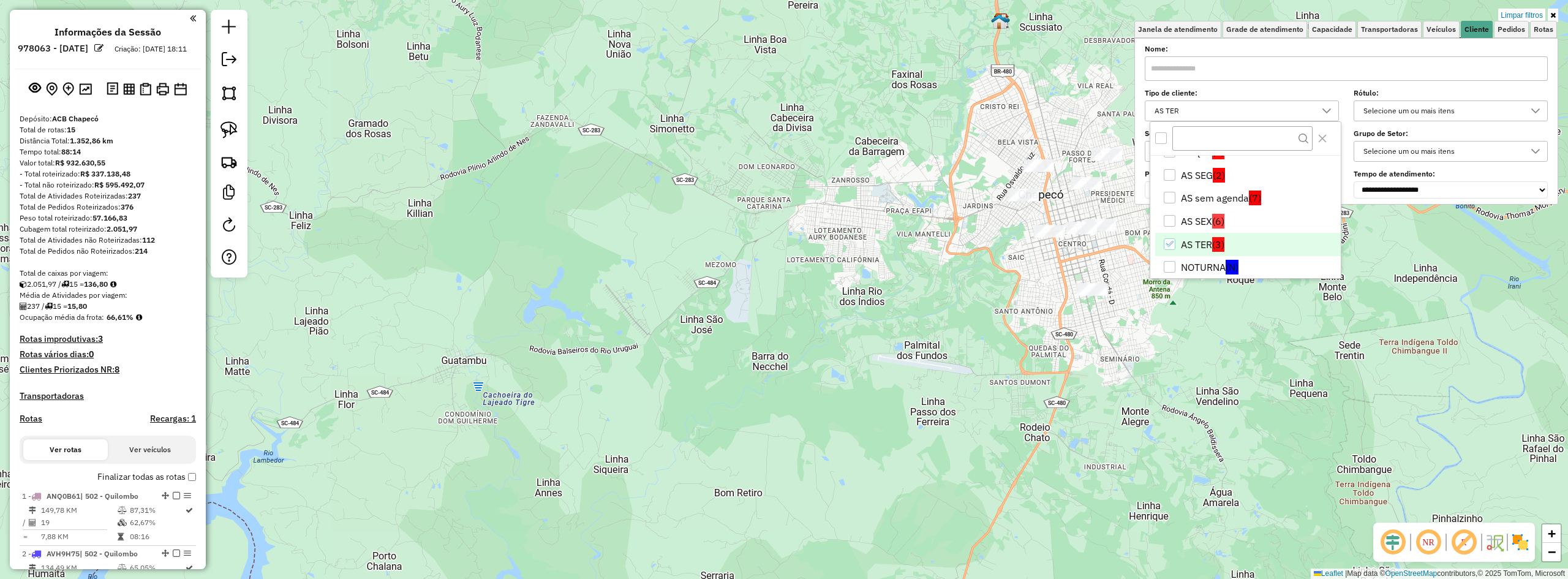
click at [917, 357] on div "Limpar filtros Janela de atendimento Grade de atendimento Capacidade Transporta…" at bounding box center [784, 289] width 1568 height 579
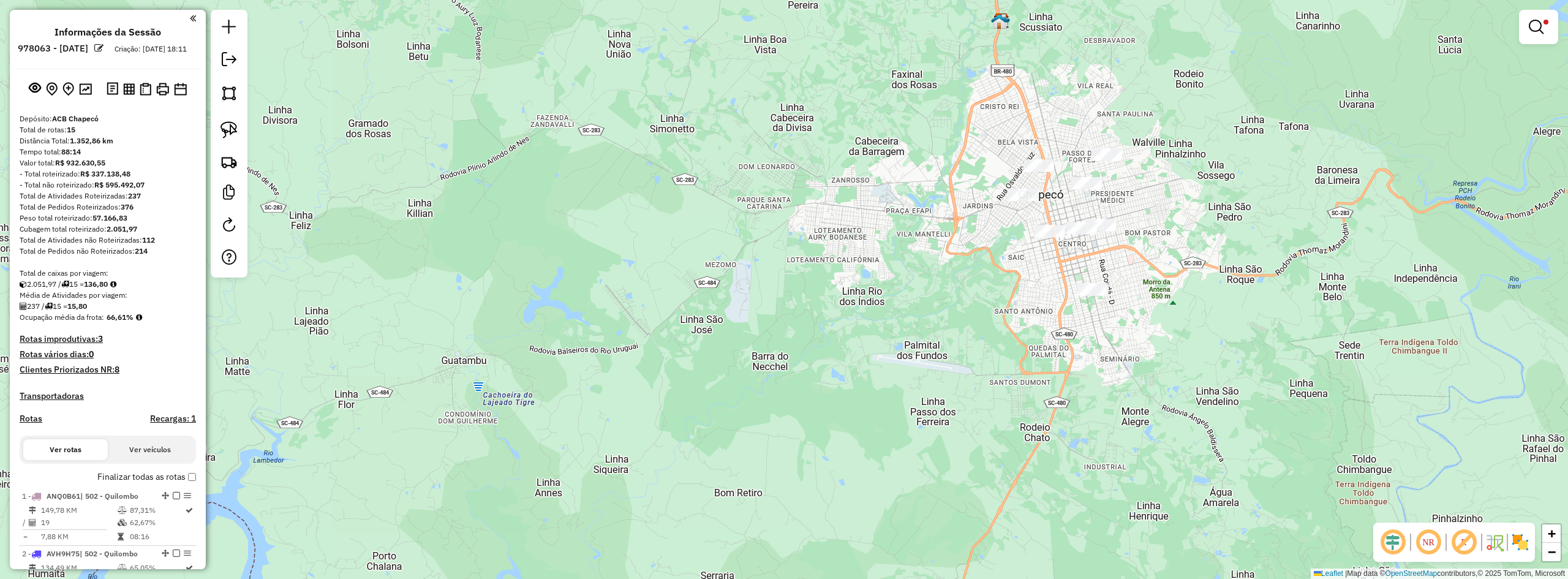
drag, startPoint x: 1184, startPoint y: 276, endPoint x: 1118, endPoint y: 338, distance: 90.6
click at [917, 338] on div "Limpar filtros Janela de atendimento Grade de atendimento Capacidade Transporta…" at bounding box center [784, 289] width 1568 height 579
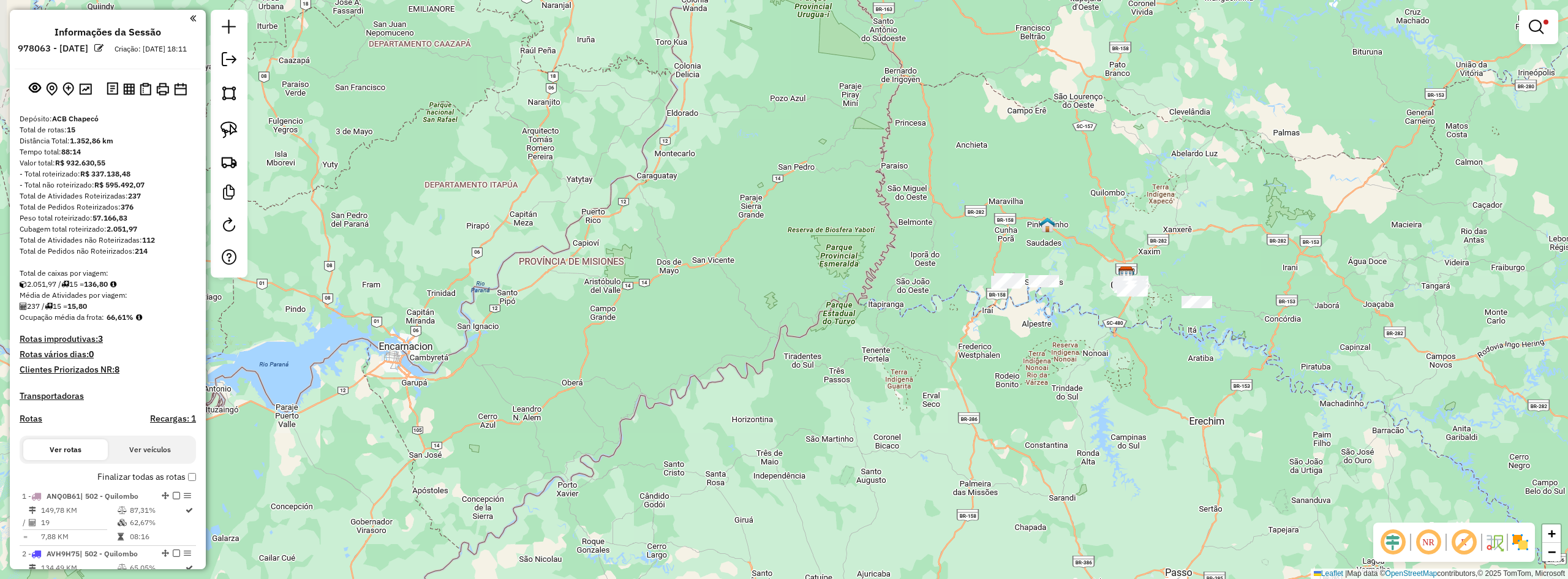
drag, startPoint x: 1262, startPoint y: 256, endPoint x: 1112, endPoint y: 280, distance: 151.9
click at [917, 280] on div "Limpar filtros Janela de atendimento Grade de atendimento Capacidade Transporta…" at bounding box center [784, 289] width 1568 height 579
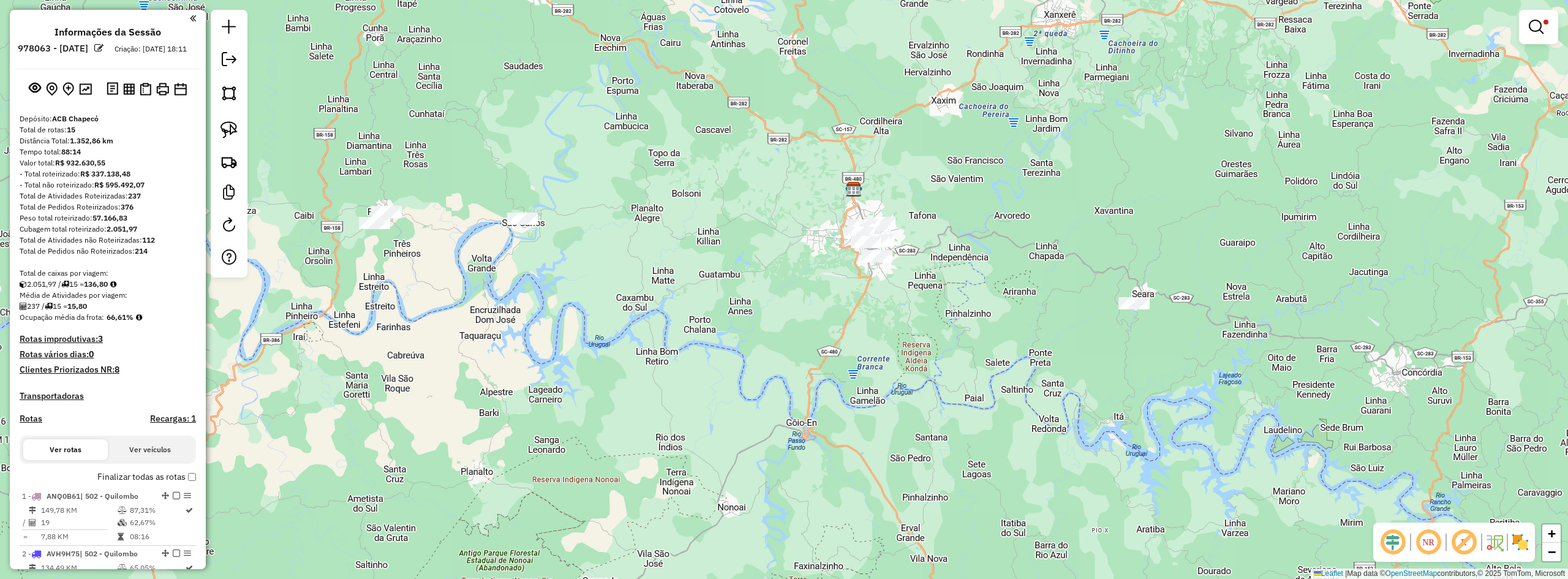
drag, startPoint x: 965, startPoint y: 265, endPoint x: 1001, endPoint y: 270, distance: 36.3
click at [917, 270] on div "Limpar filtros Janela de atendimento Grade de atendimento Capacidade Transporta…" at bounding box center [784, 289] width 1568 height 579
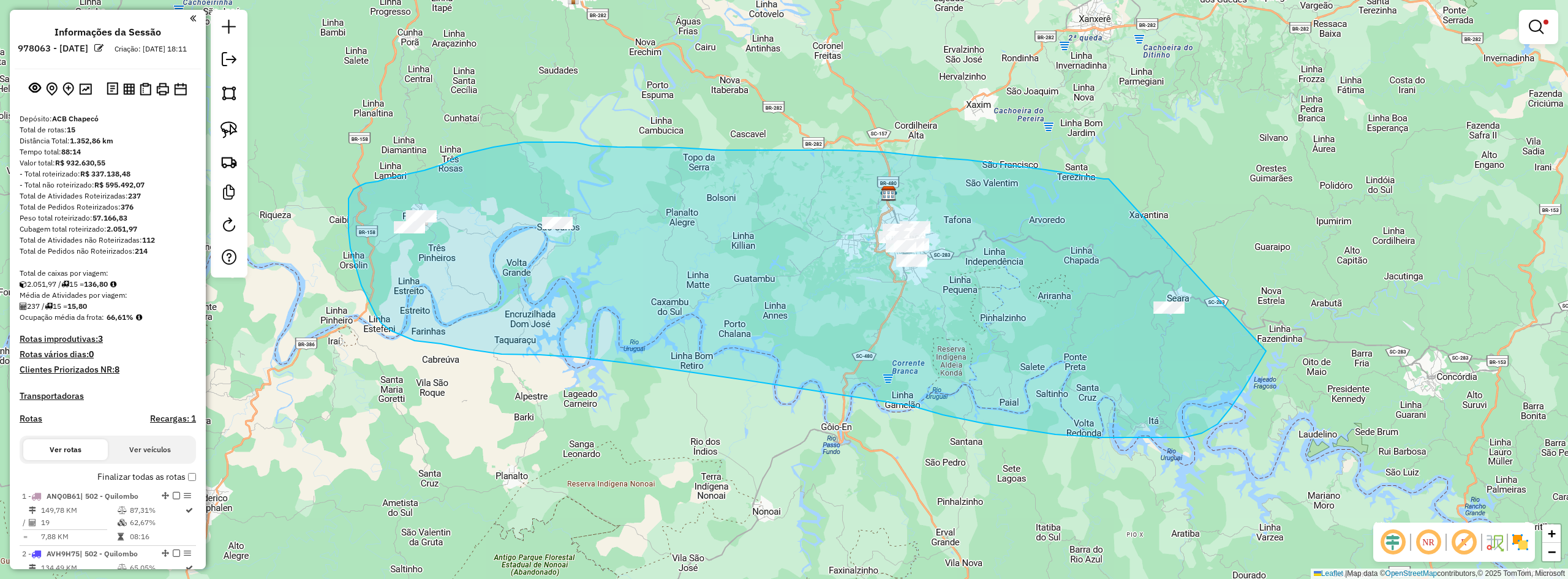
drag, startPoint x: 1100, startPoint y: 178, endPoint x: 1272, endPoint y: 255, distance: 188.4
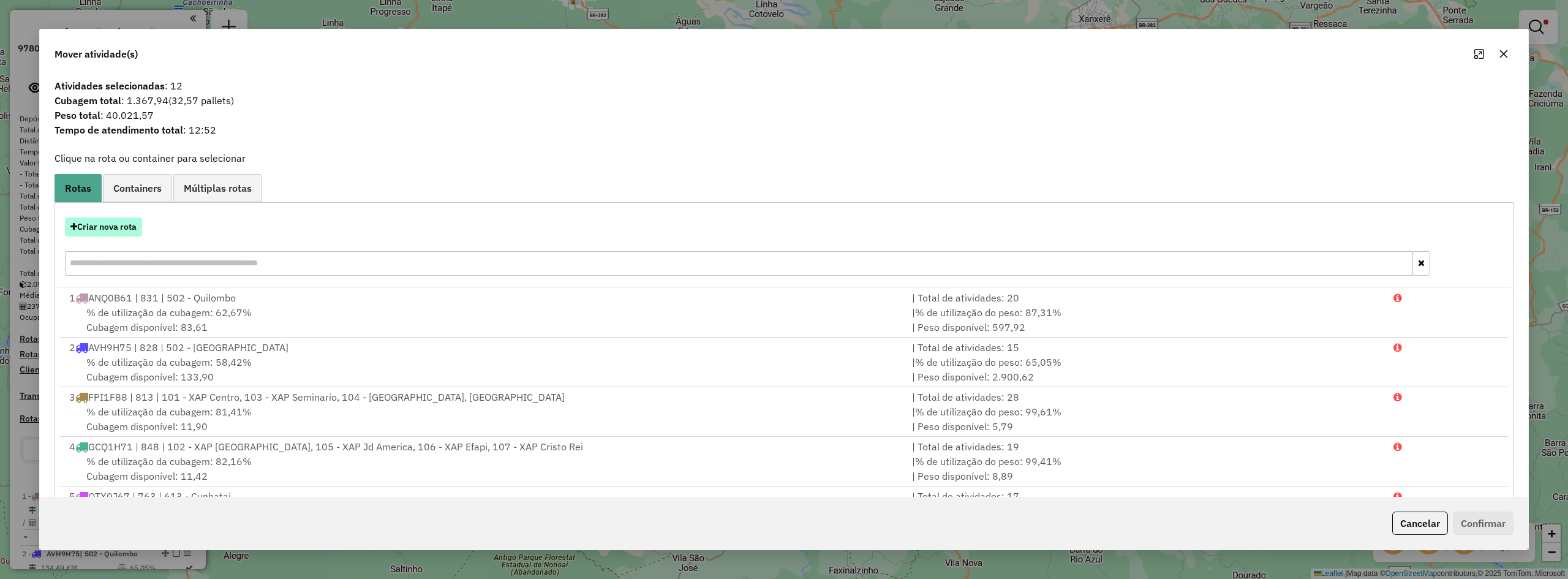
click at [107, 223] on button "Criar nova rota" at bounding box center [103, 227] width 77 height 19
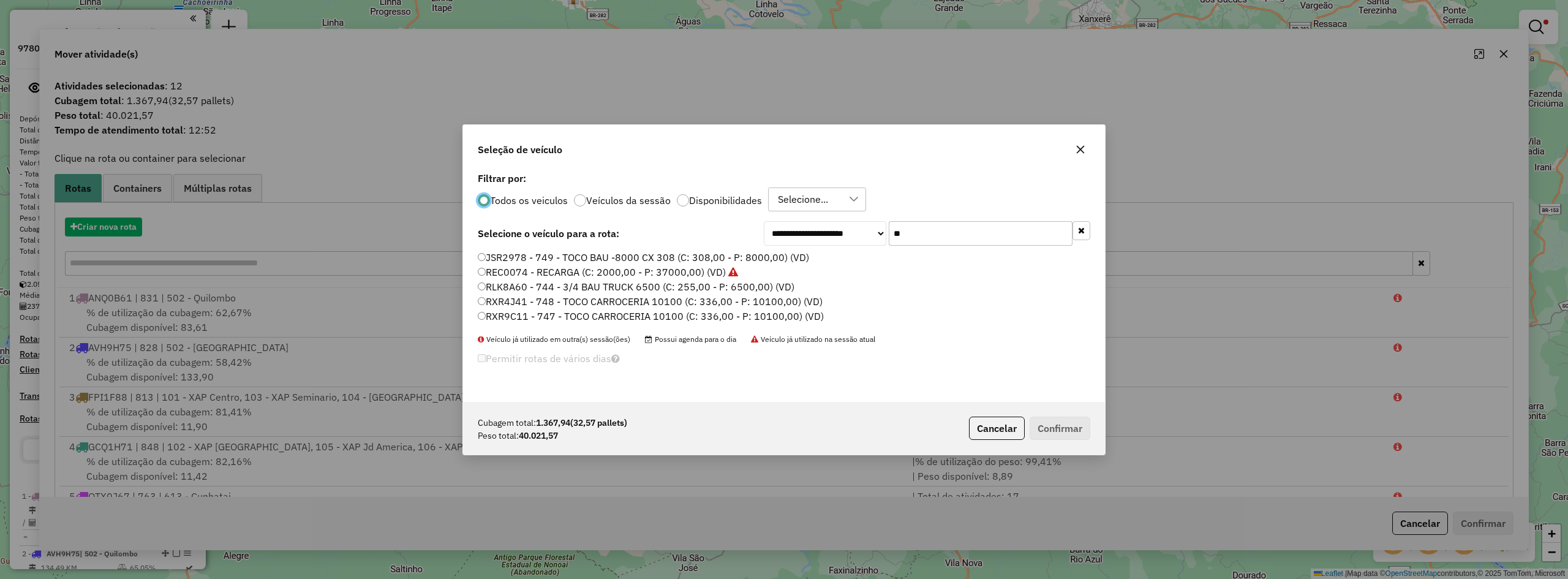
scroll to position [7, 4]
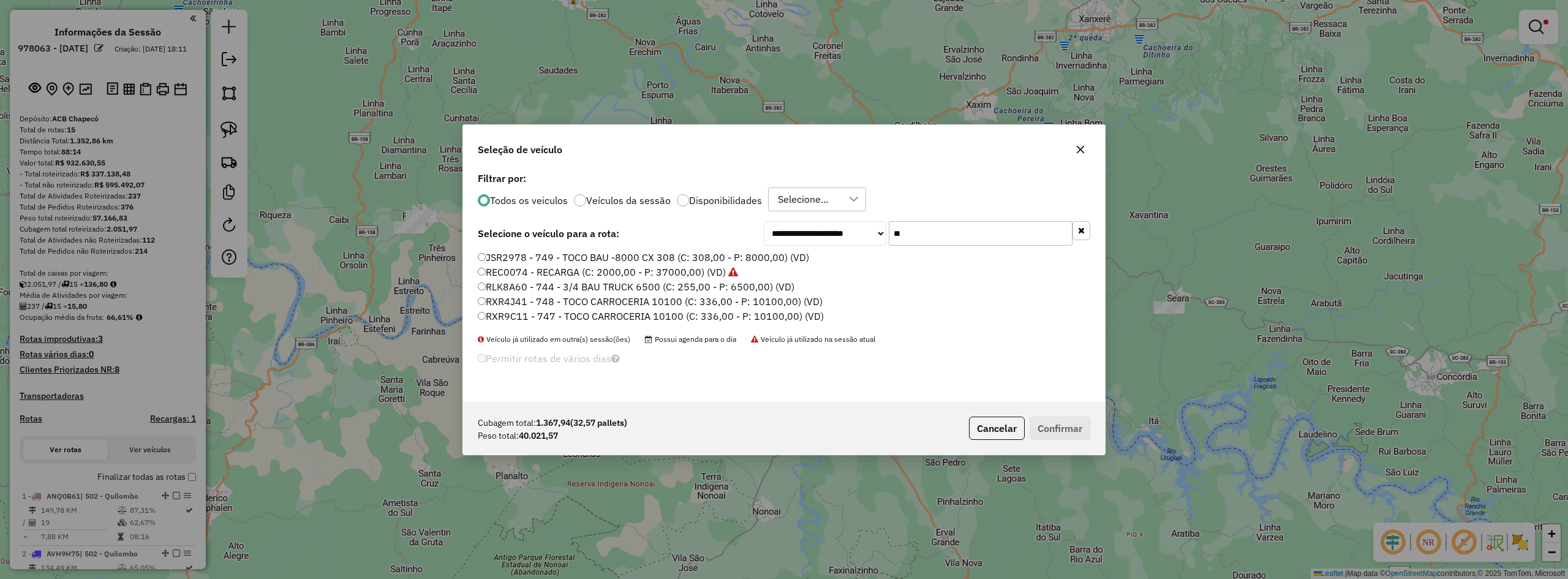
click at [917, 238] on input "**" at bounding box center [981, 233] width 184 height 24
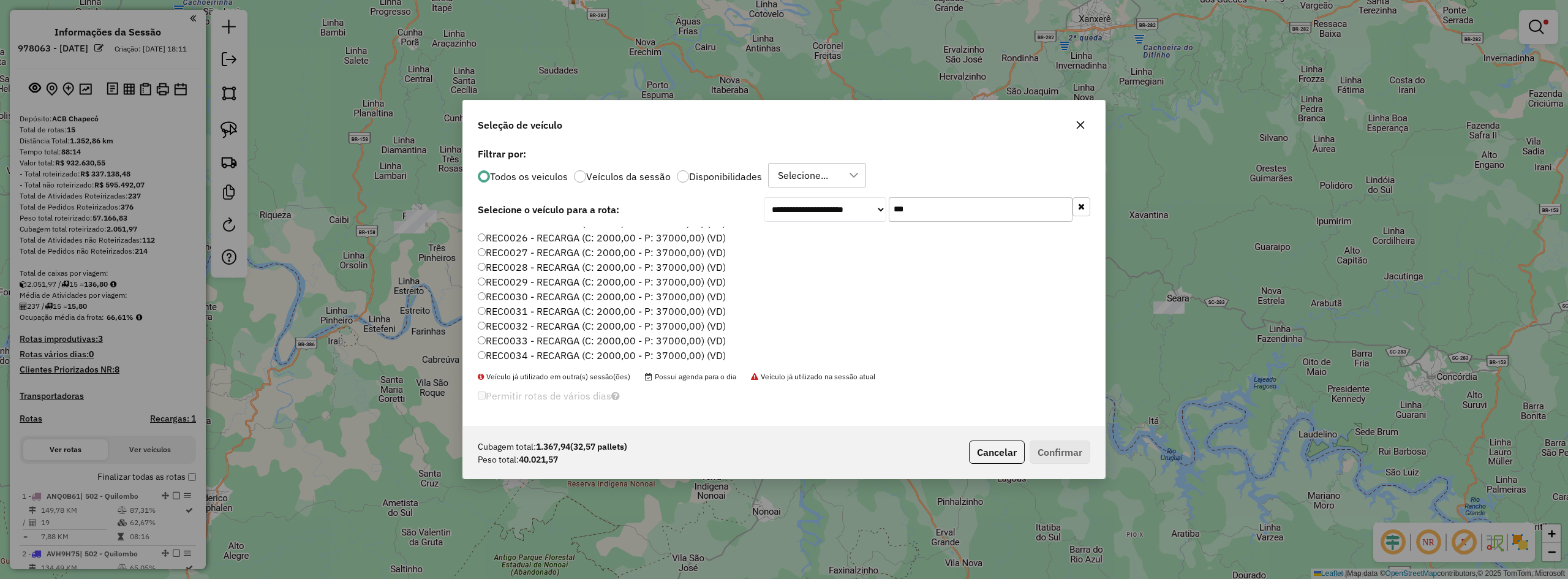
scroll to position [368, 0]
type input "***"
click at [573, 270] on label "REC0029 - RECARGA (C: 2000,00 - P: 37000,00) (VD)" at bounding box center [601, 277] width 248 height 15
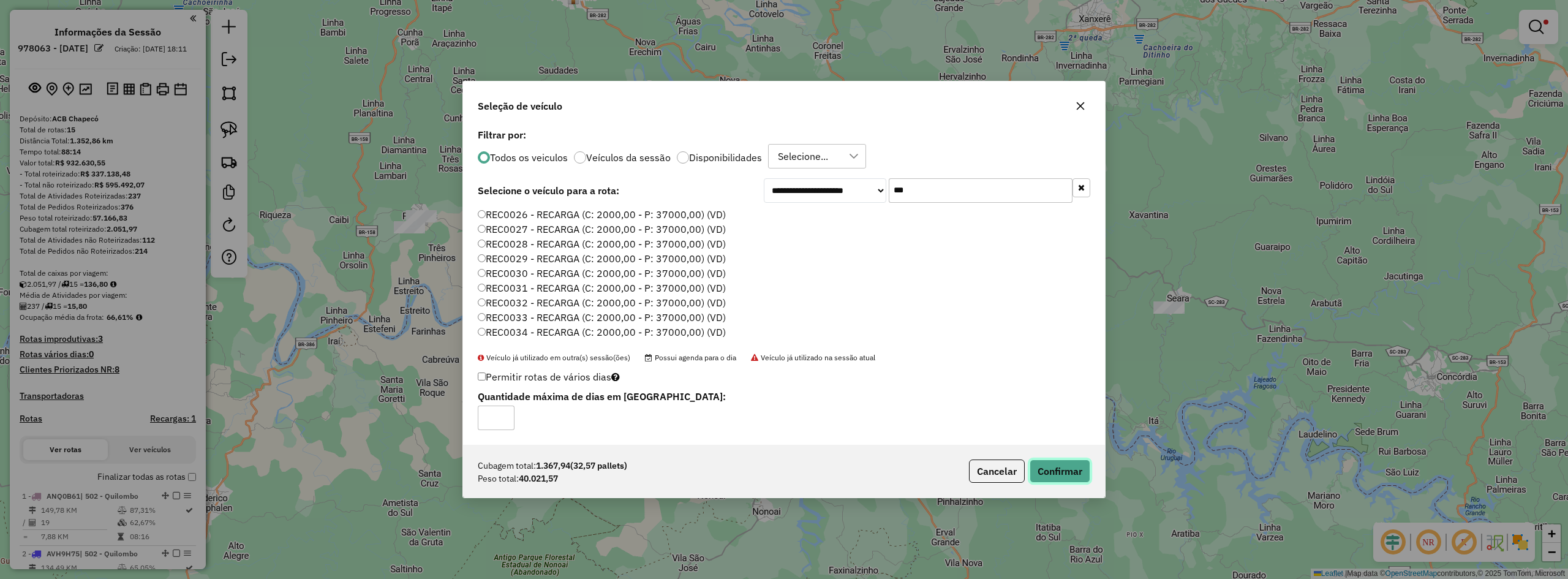
click at [917, 463] on button "Confirmar" at bounding box center [1060, 472] width 60 height 24
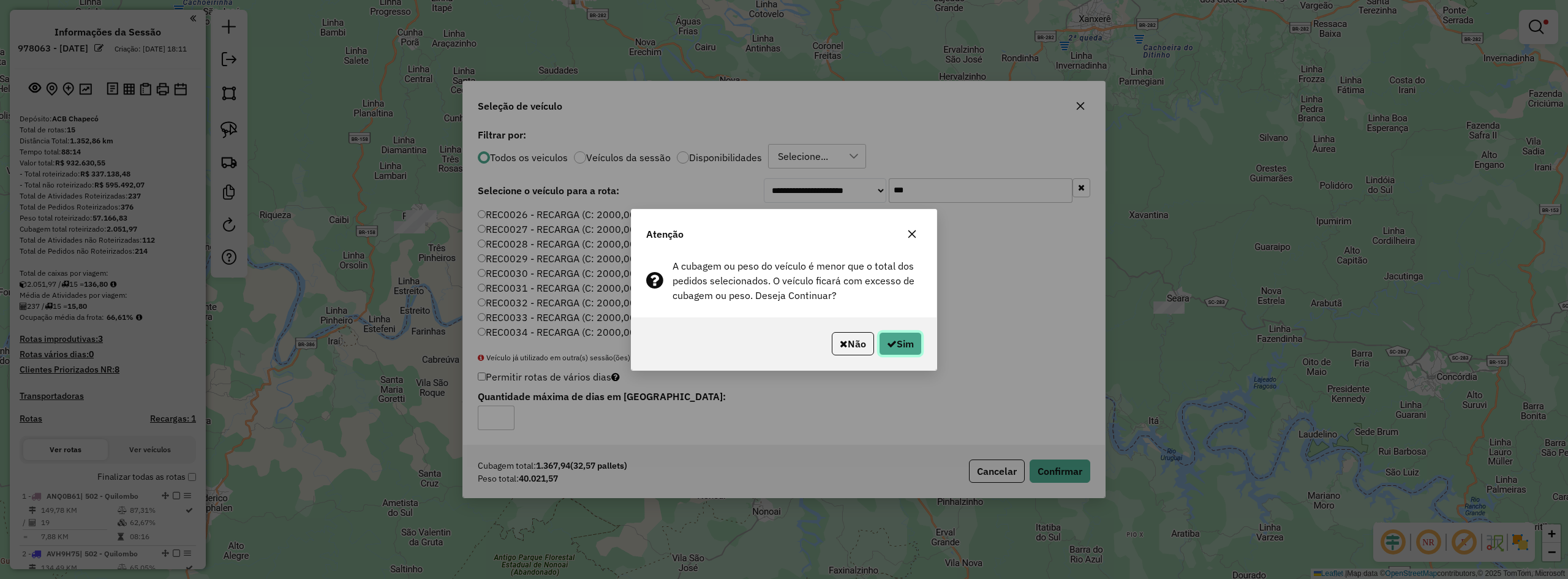
click at [907, 336] on button "Sim" at bounding box center [901, 344] width 43 height 24
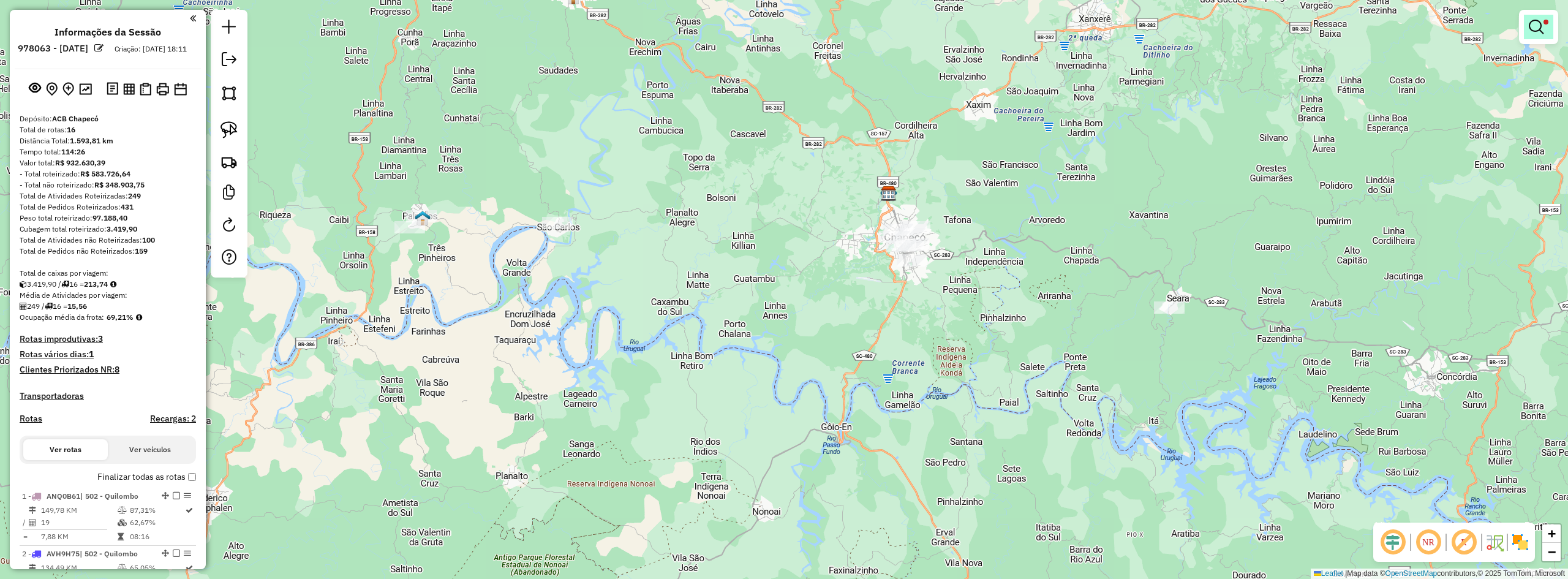
click at [917, 20] on link at bounding box center [1539, 26] width 29 height 24
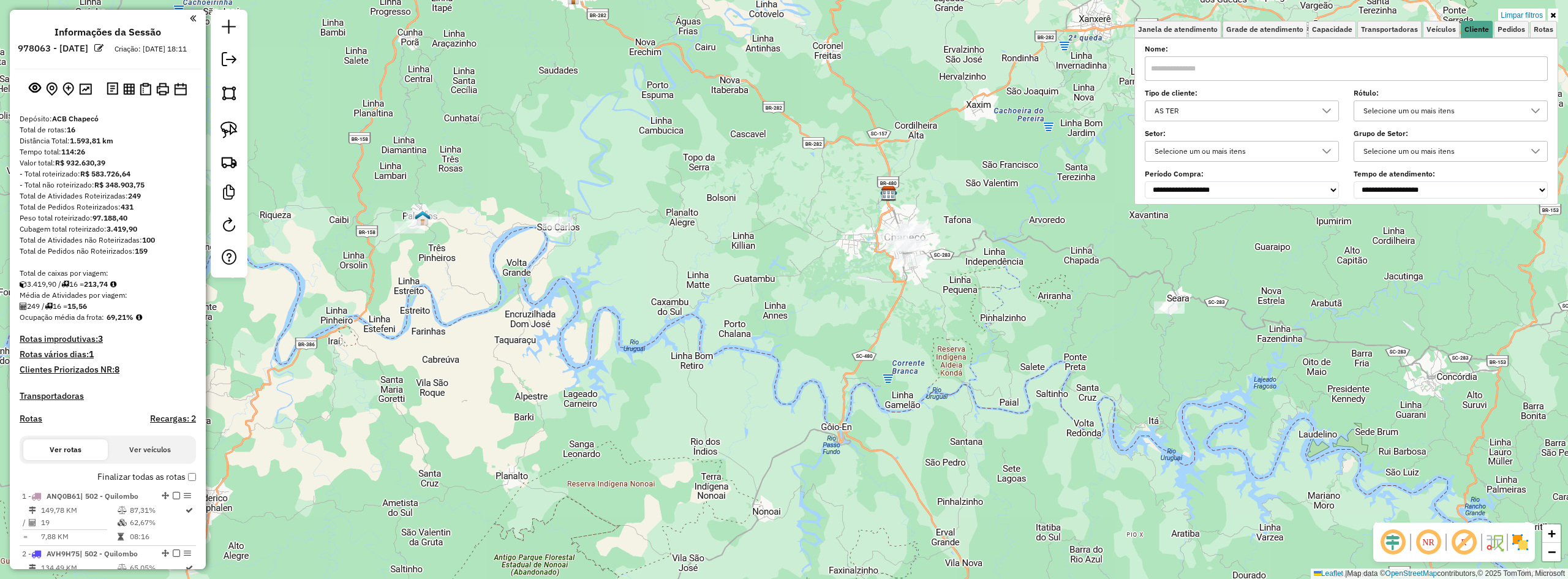
click at [917, 10] on link "Limpar filtros" at bounding box center [1522, 15] width 47 height 13
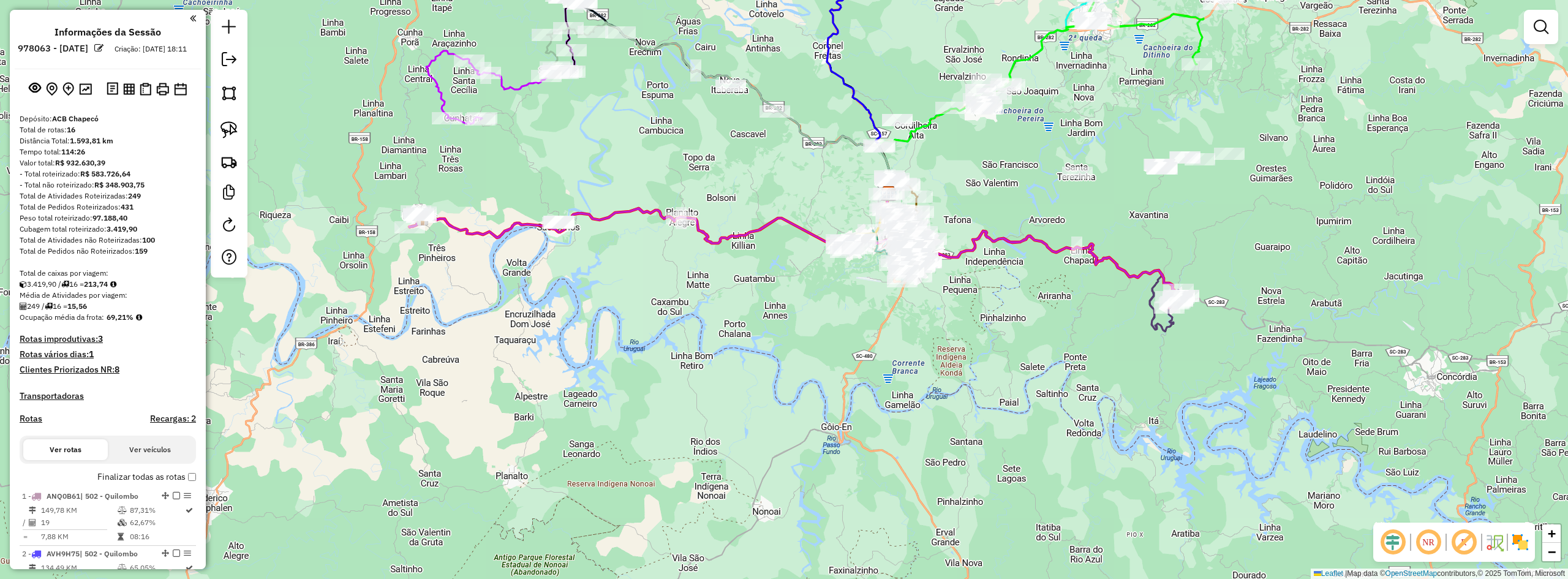
drag, startPoint x: 990, startPoint y: 168, endPoint x: 1083, endPoint y: 267, distance: 135.8
click at [917, 267] on div "Janela de atendimento Grade de atendimento Capacidade Transportadoras Veículos …" at bounding box center [784, 289] width 1568 height 579
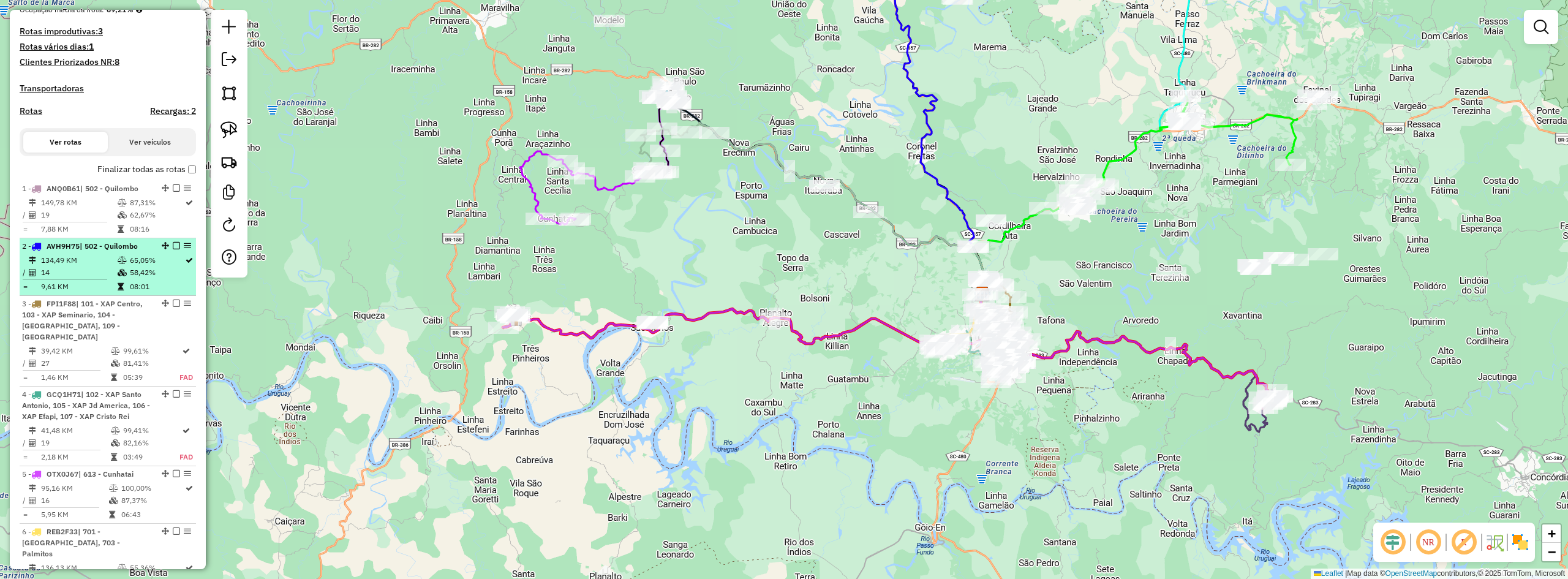
scroll to position [307, 0]
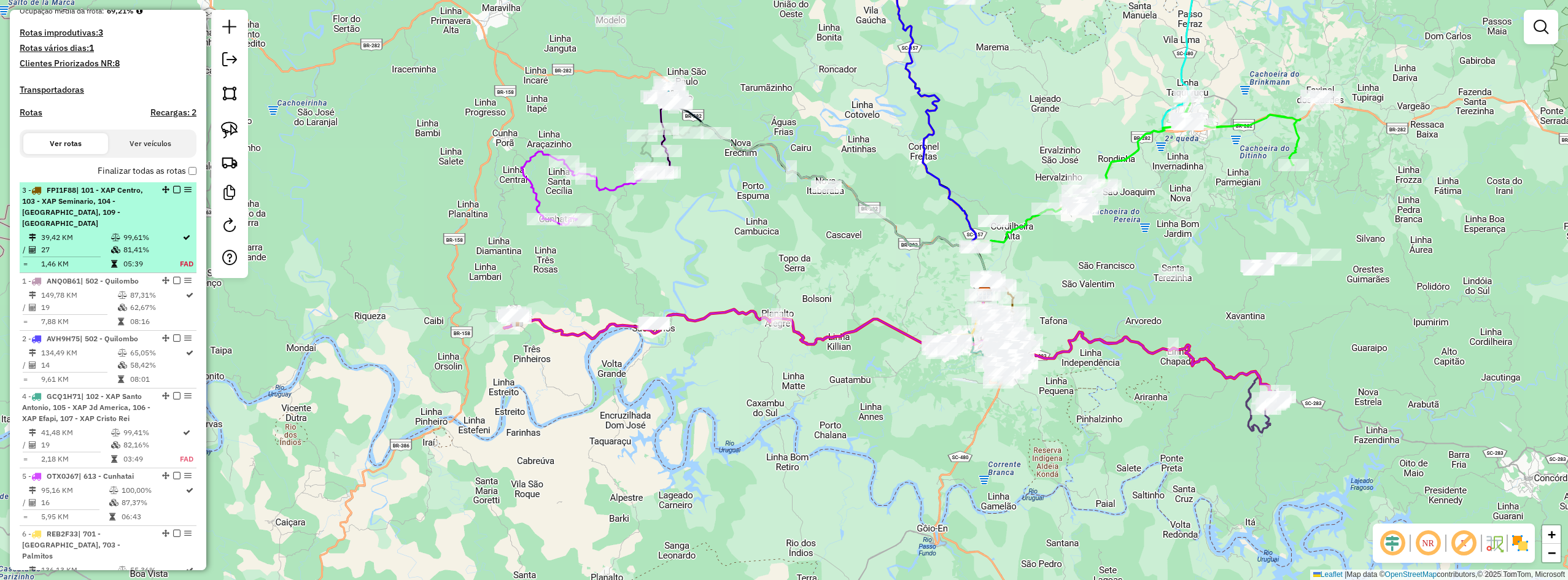
drag, startPoint x: 159, startPoint y: 316, endPoint x: 149, endPoint y: 204, distance: 112.4
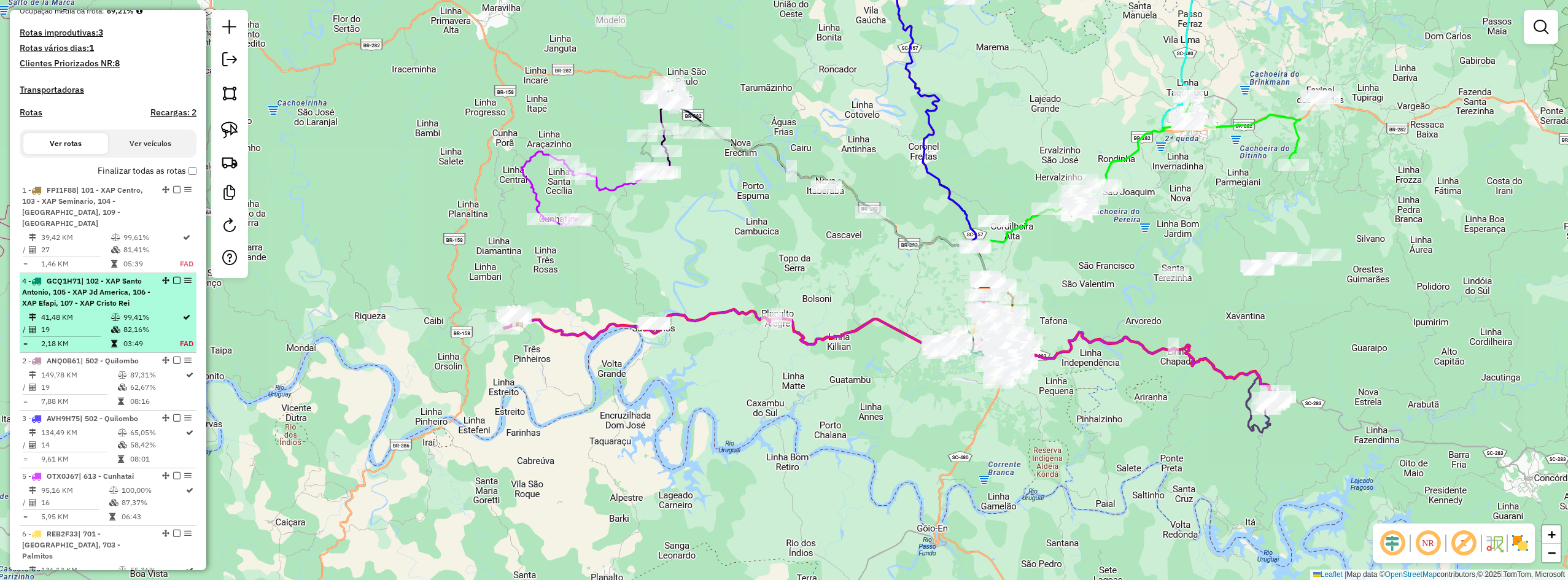
drag, startPoint x: 164, startPoint y: 399, endPoint x: 149, endPoint y: 284, distance: 116.0
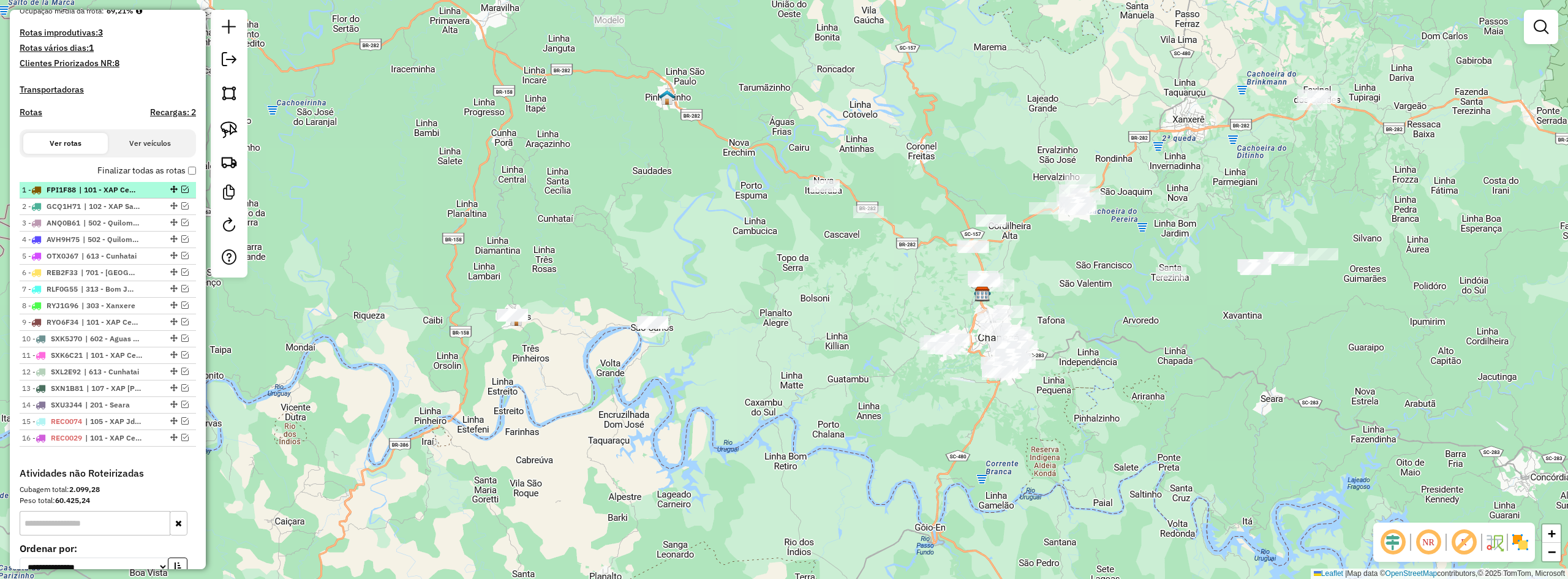
click at [182, 193] on em at bounding box center [185, 189] width 7 height 7
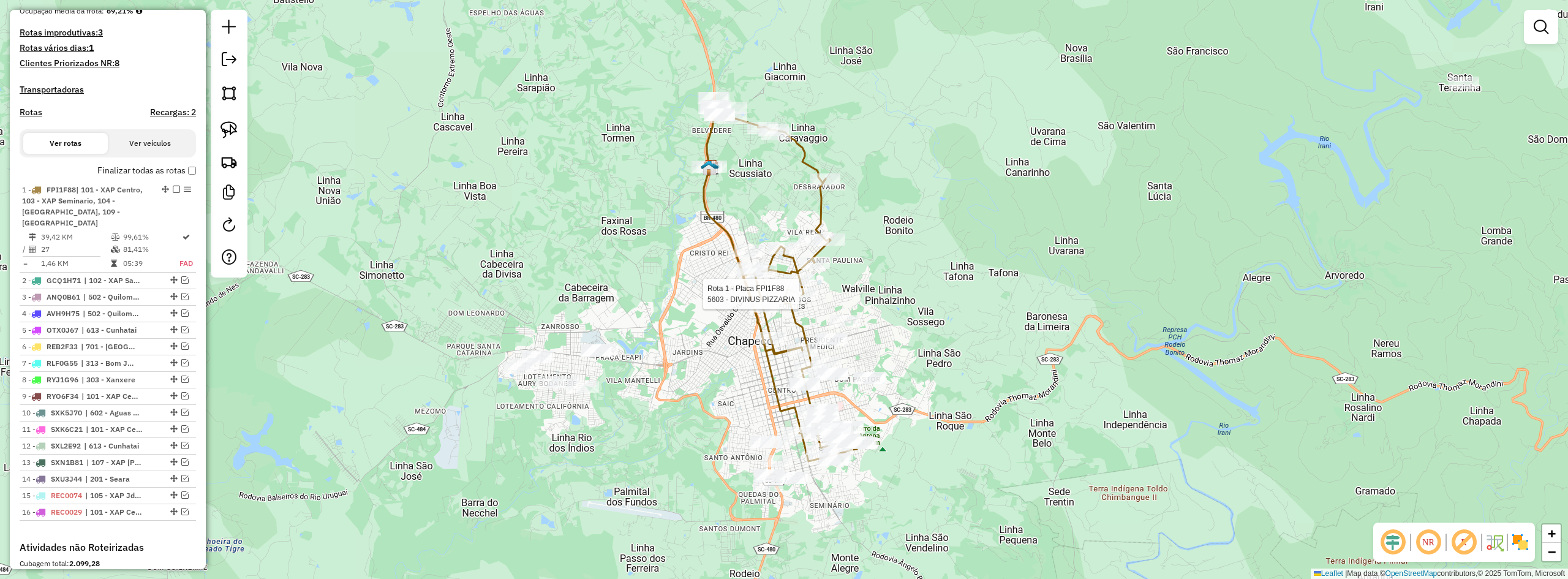
select select "**********"
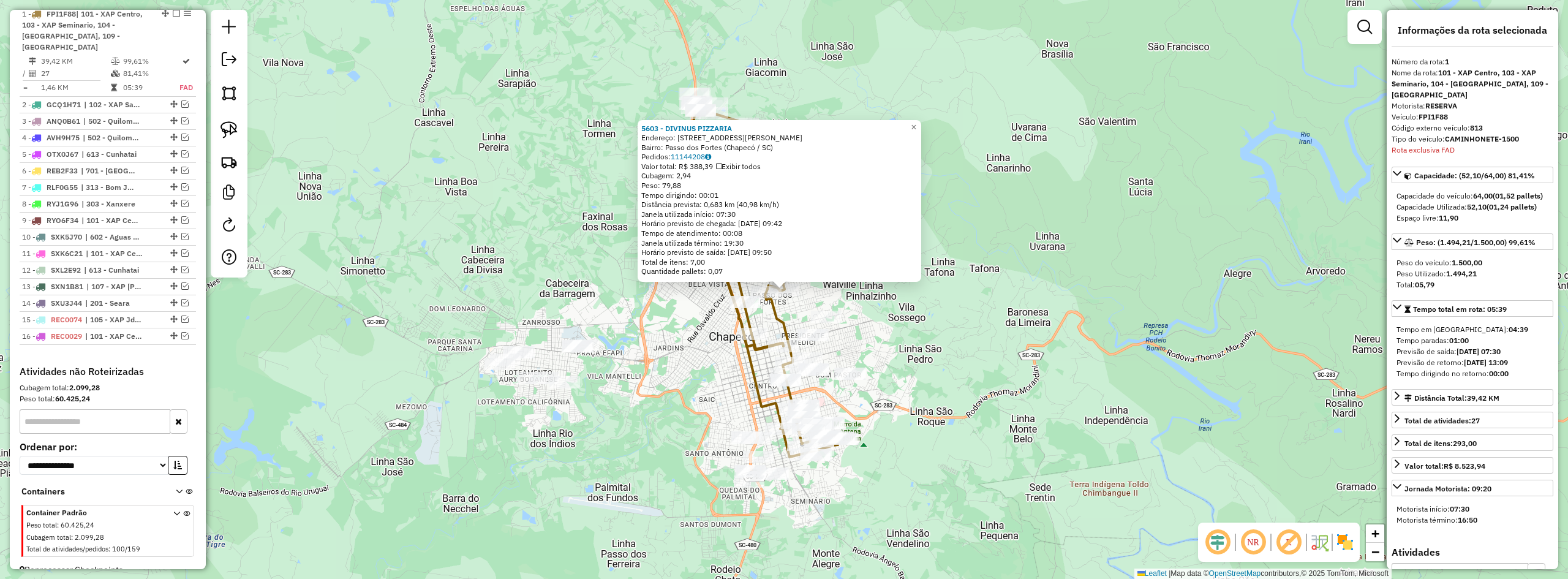
scroll to position [490, 0]
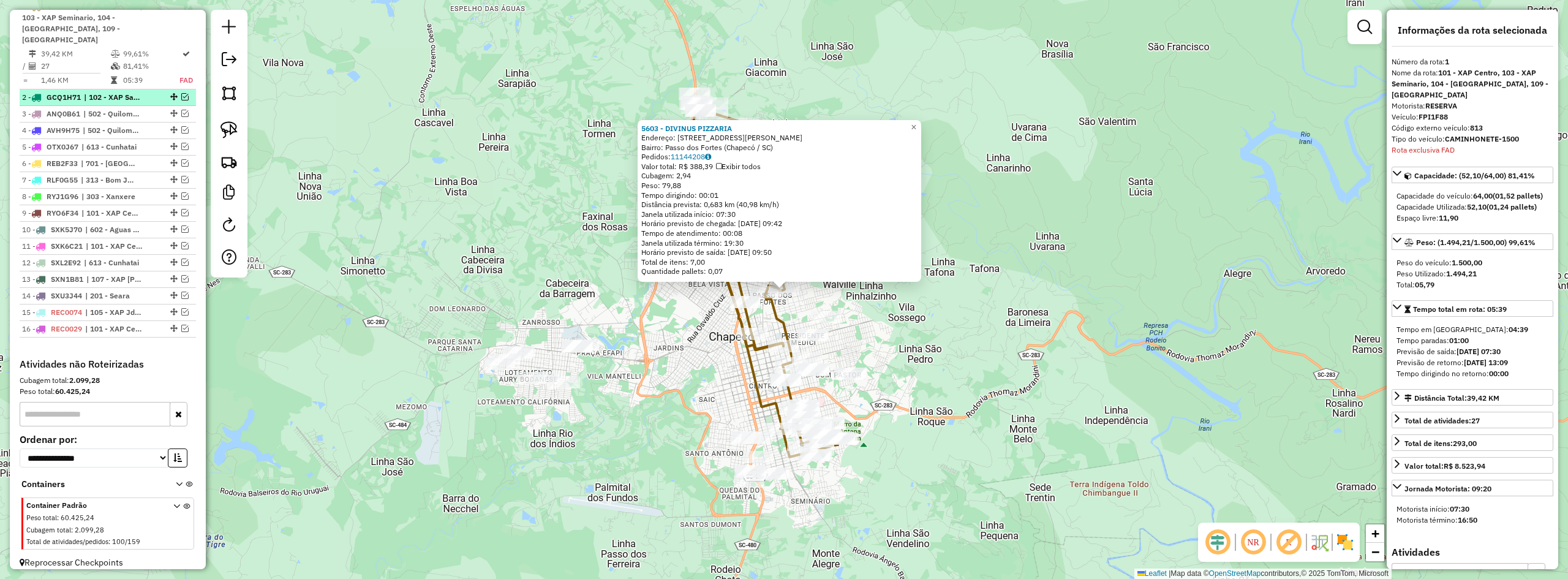
click at [182, 97] on em at bounding box center [185, 97] width 7 height 7
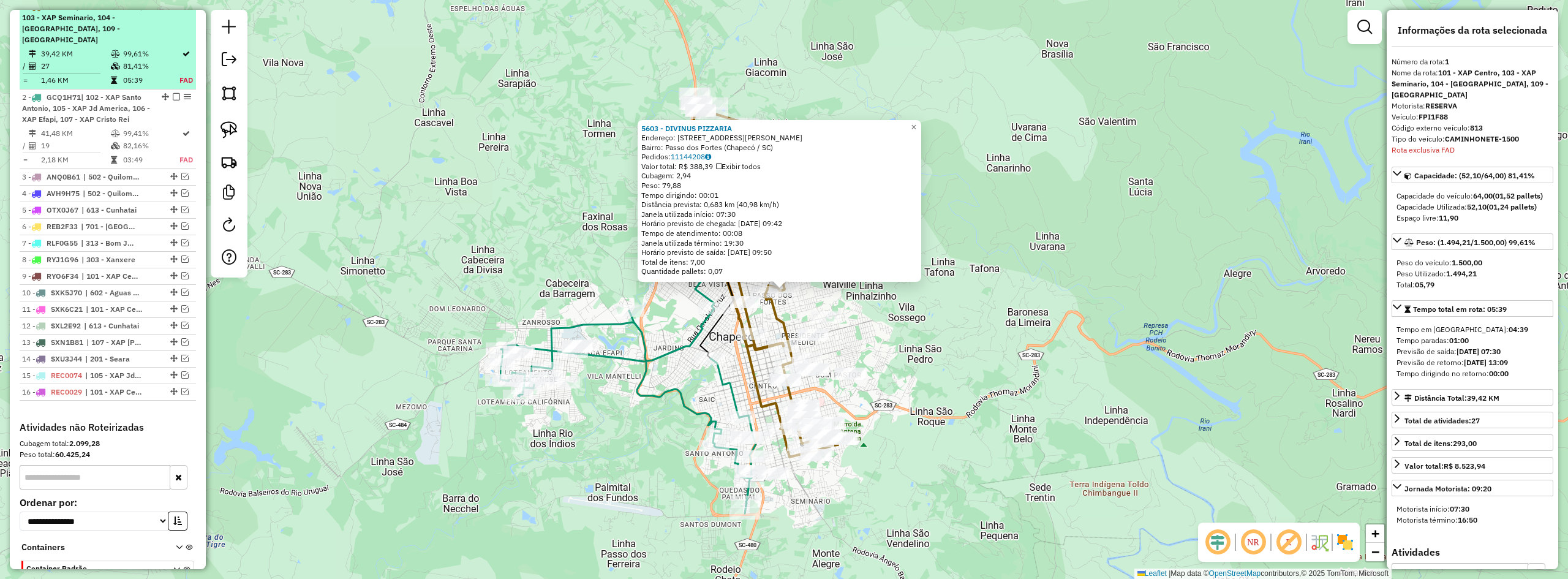
click at [173, 10] on em at bounding box center [176, 6] width 7 height 7
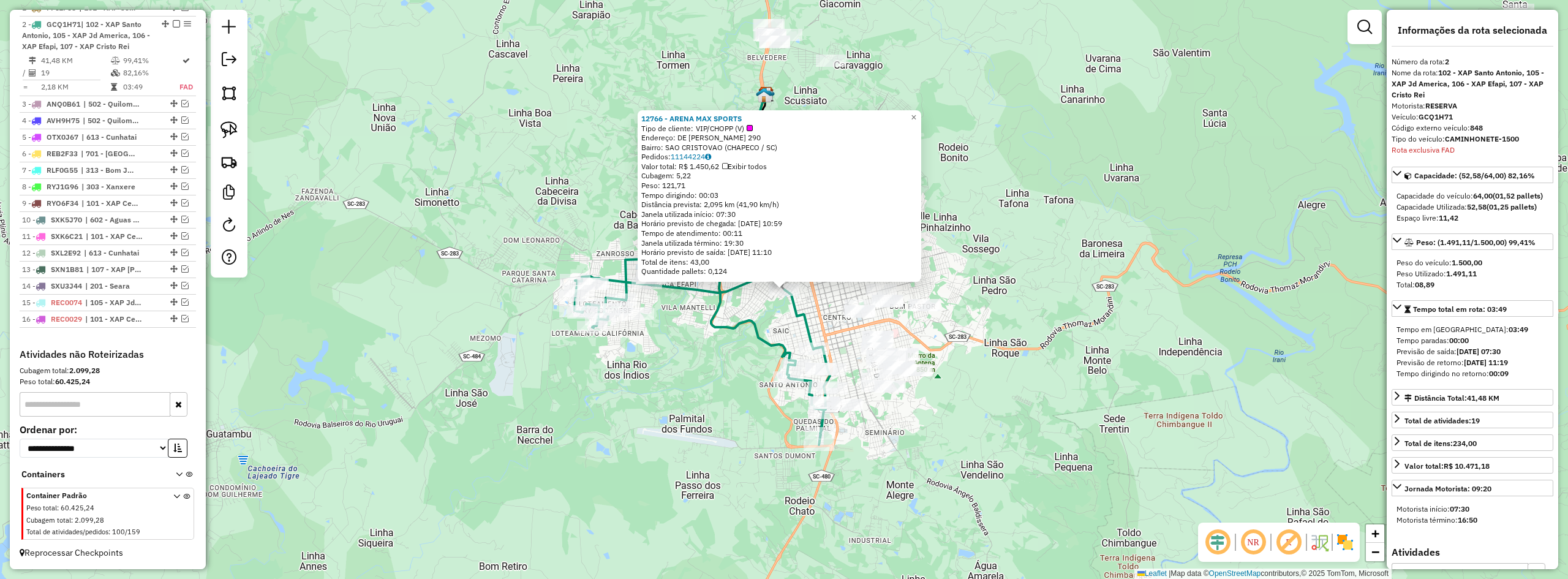
scroll to position [500, 0]
click at [692, 413] on div "Rota 2 - Placa GCQ1H71 12766 - ARENA MAX SPORTS 12766 - ARENA MAX SPORTS Tipo d…" at bounding box center [784, 289] width 1568 height 579
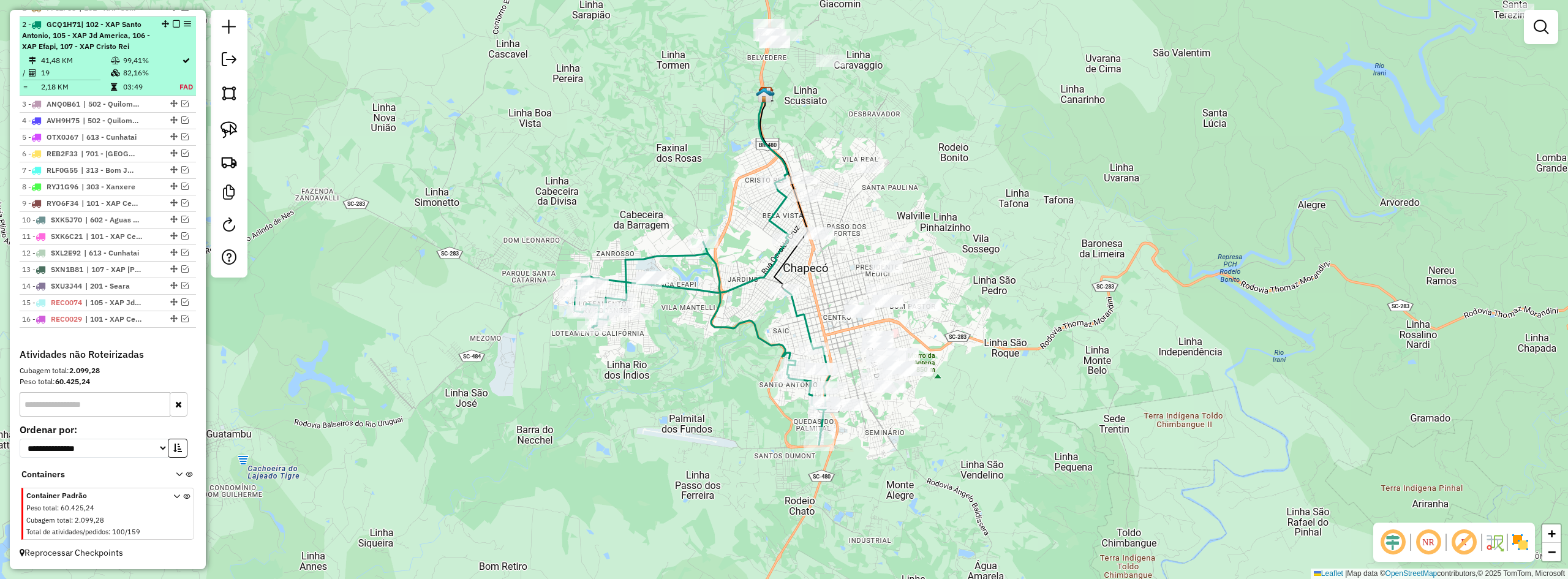
click at [173, 24] on em at bounding box center [176, 24] width 7 height 7
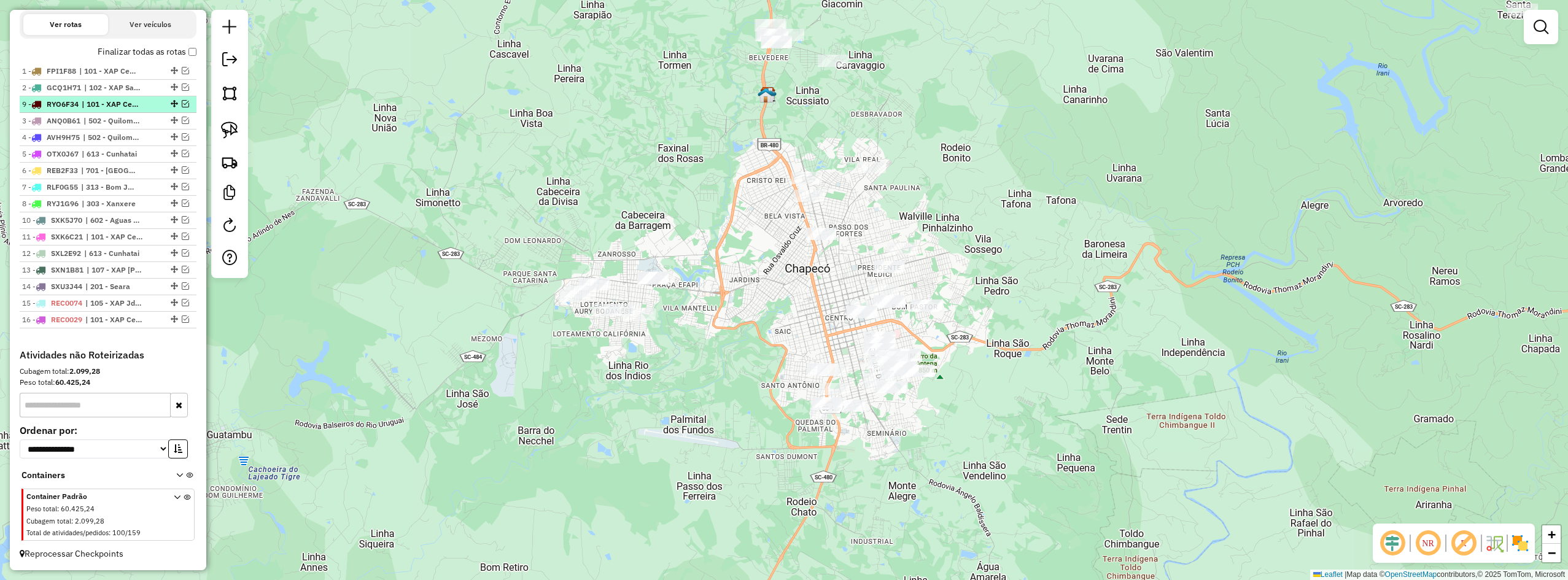
drag, startPoint x: 171, startPoint y: 203, endPoint x: 163, endPoint y: 102, distance: 101.3
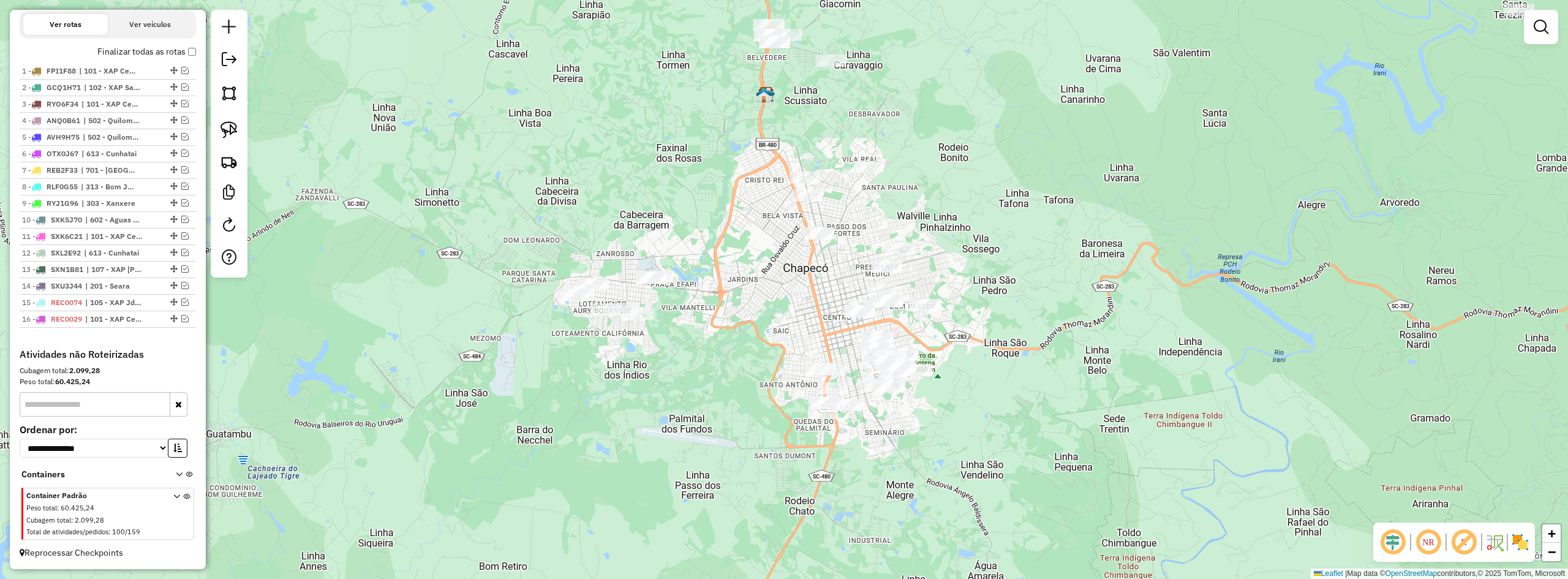
click at [182, 103] on em at bounding box center [185, 104] width 7 height 7
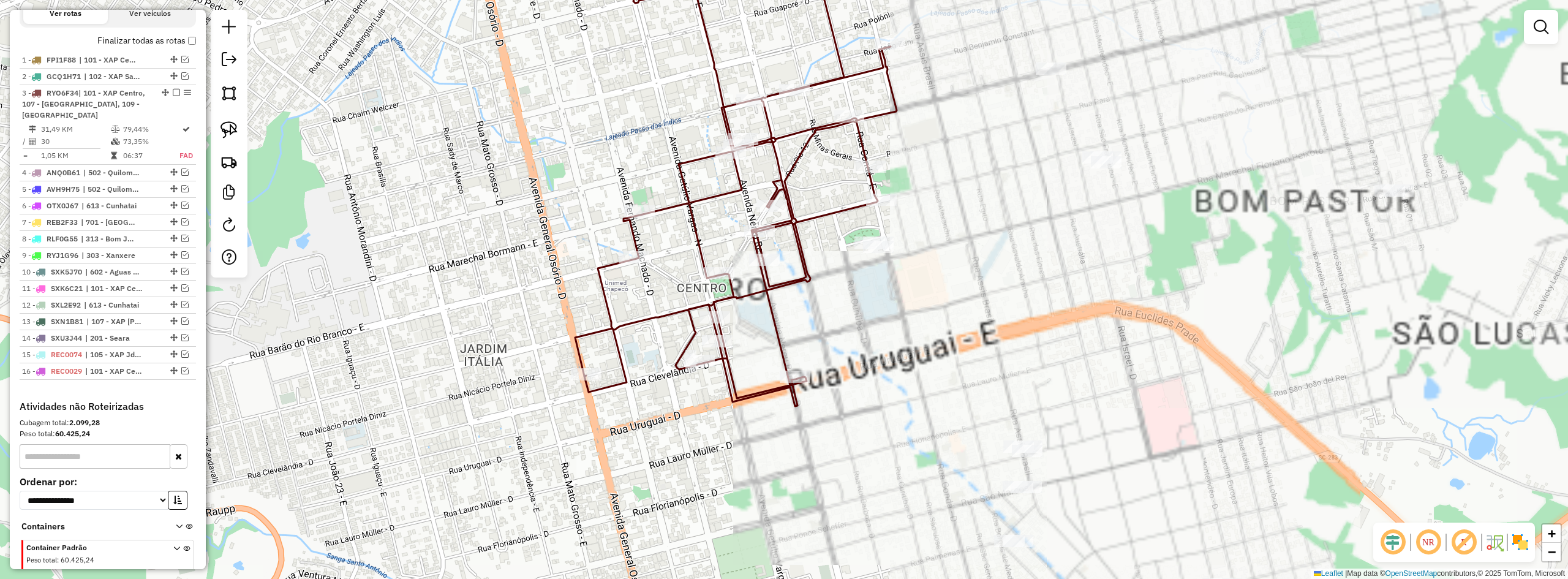
drag, startPoint x: 857, startPoint y: 295, endPoint x: 915, endPoint y: 369, distance: 94.0
click at [915, 368] on div "Janela de atendimento Grade de atendimento Capacidade Transportadoras Veículos …" at bounding box center [784, 289] width 1568 height 579
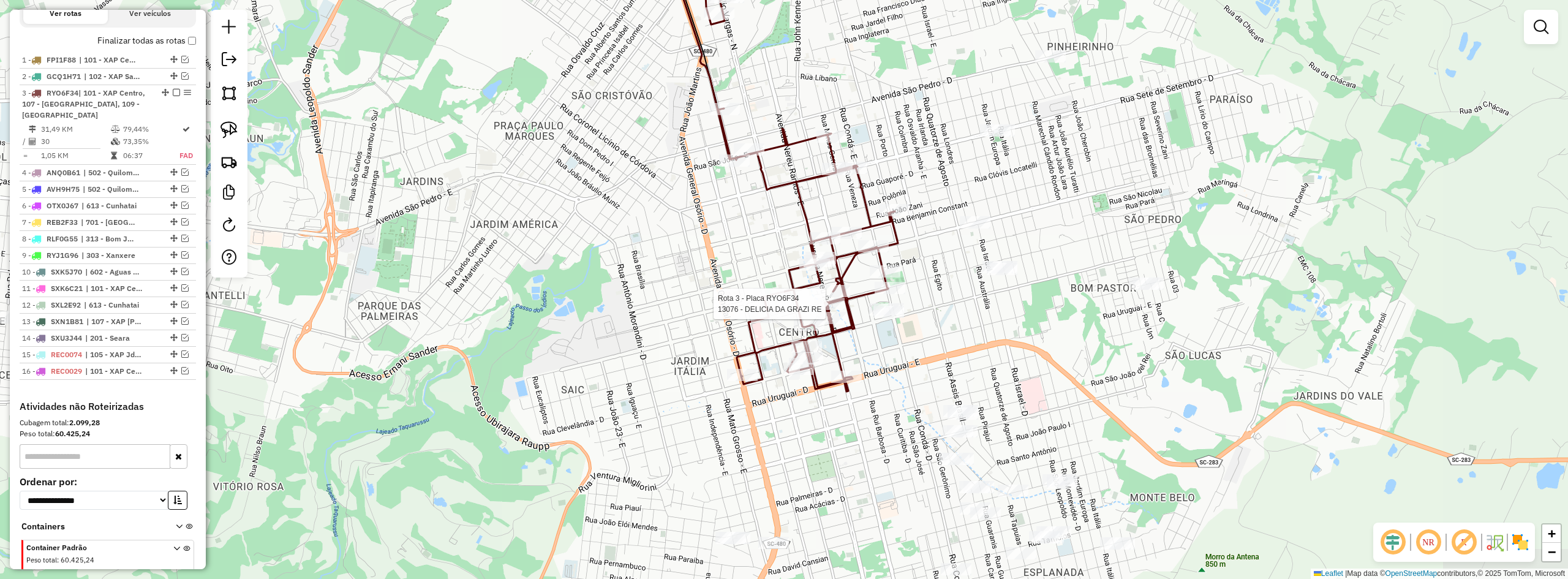
select select "**********"
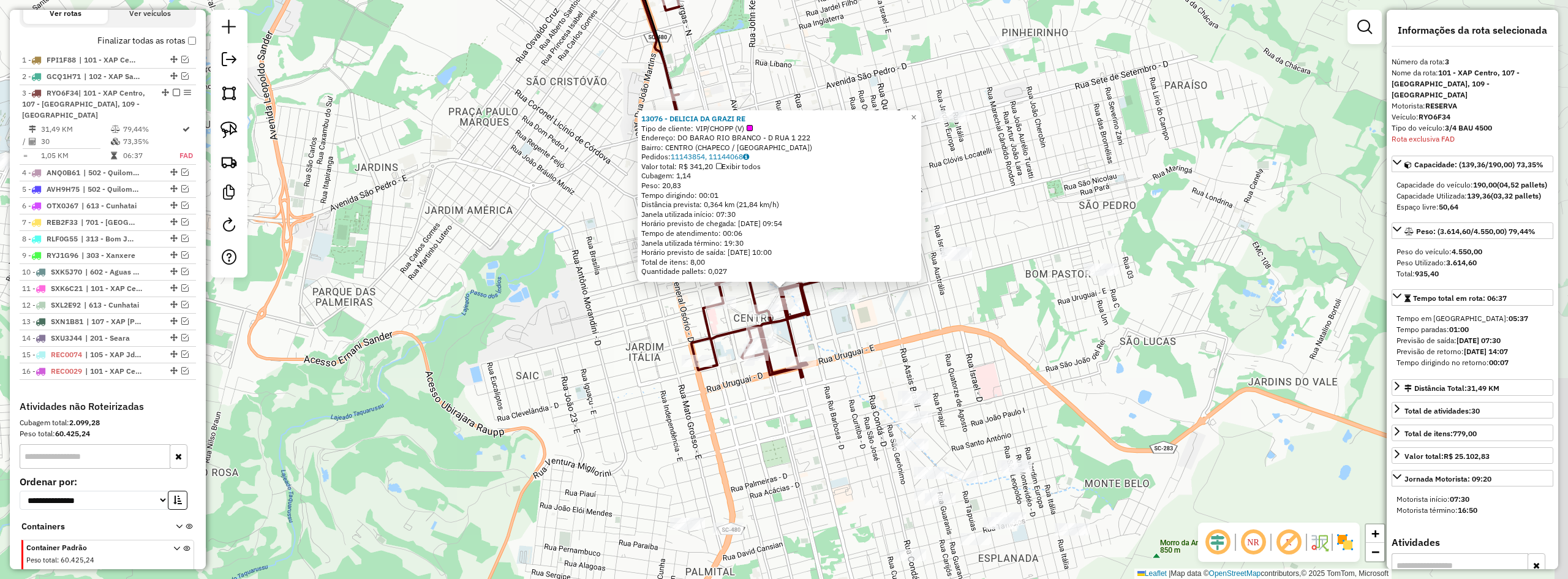
scroll to position [500, 0]
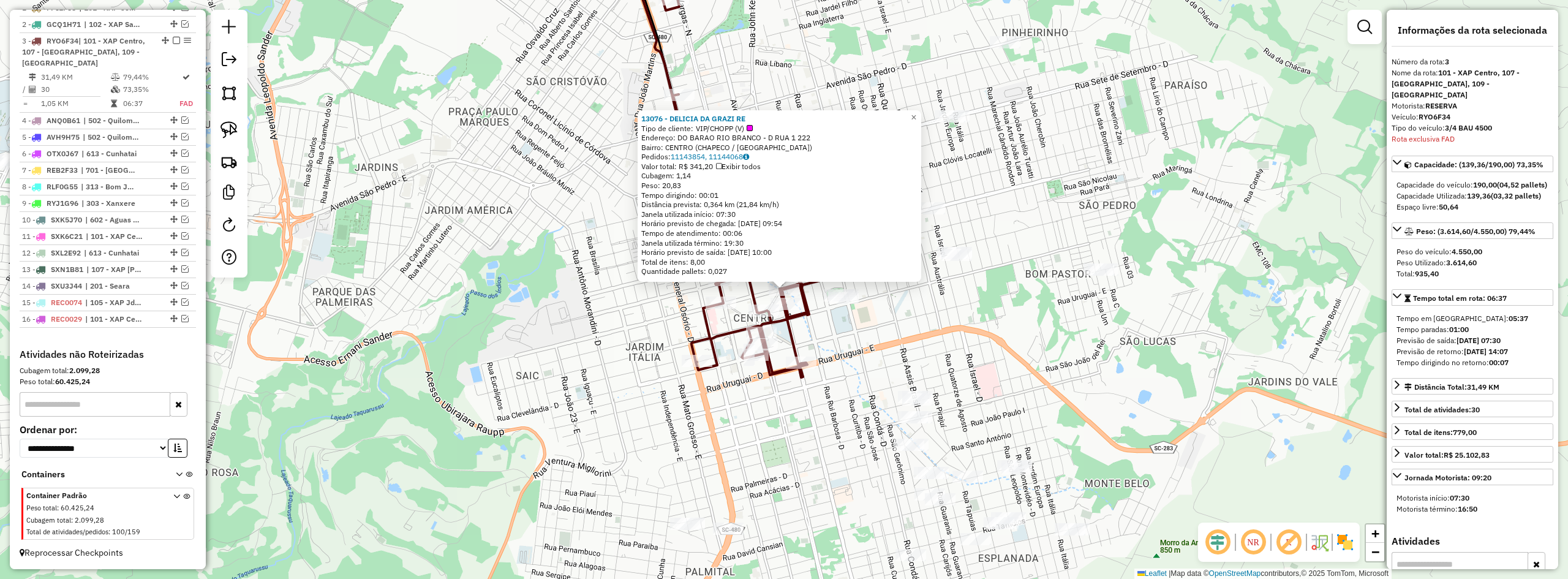
drag, startPoint x: 1444, startPoint y: 271, endPoint x: 1494, endPoint y: 273, distance: 50.0
click at [917, 269] on div "Peso Utilizado: 3.614,60" at bounding box center [1472, 263] width 152 height 11
click at [879, 344] on div "13076 - DELICIA DA GRAZI RE Tipo de cliente: VIP/CHOPP (V) Endereço: DO BARAO R…" at bounding box center [784, 289] width 1568 height 579
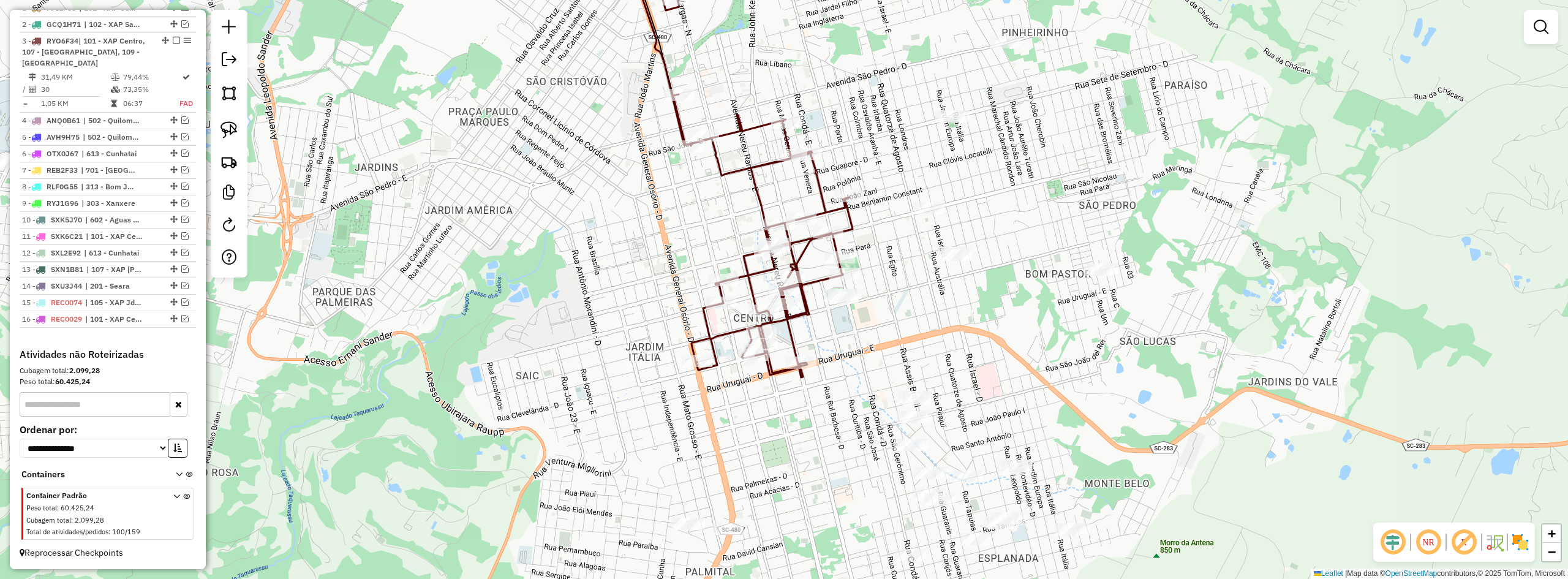
drag, startPoint x: 913, startPoint y: 381, endPoint x: 935, endPoint y: 405, distance: 32.6
click at [917, 405] on div "Janela de atendimento Grade de atendimento Capacidade Transportadoras Veículos …" at bounding box center [784, 289] width 1568 height 579
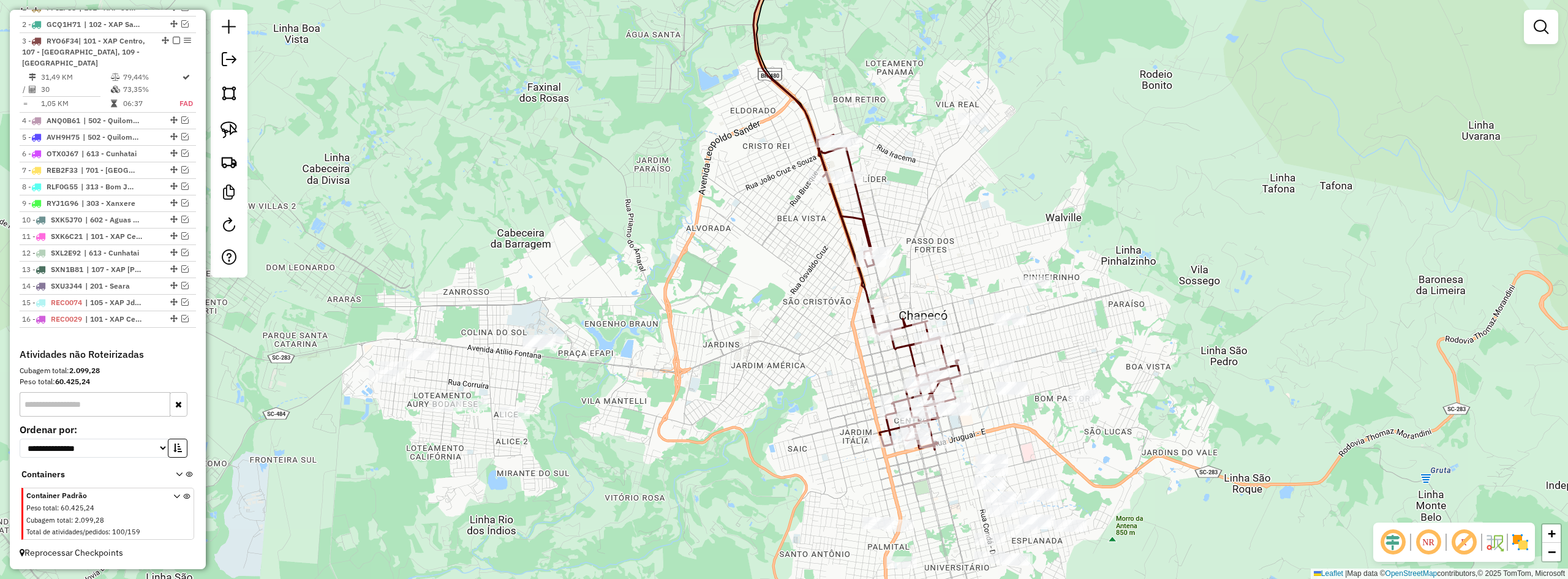
drag, startPoint x: 873, startPoint y: 139, endPoint x: 898, endPoint y: 197, distance: 63.2
click at [898, 197] on div "Janela de atendimento Grade de atendimento Capacidade Transportadoras Veículos …" at bounding box center [784, 289] width 1568 height 579
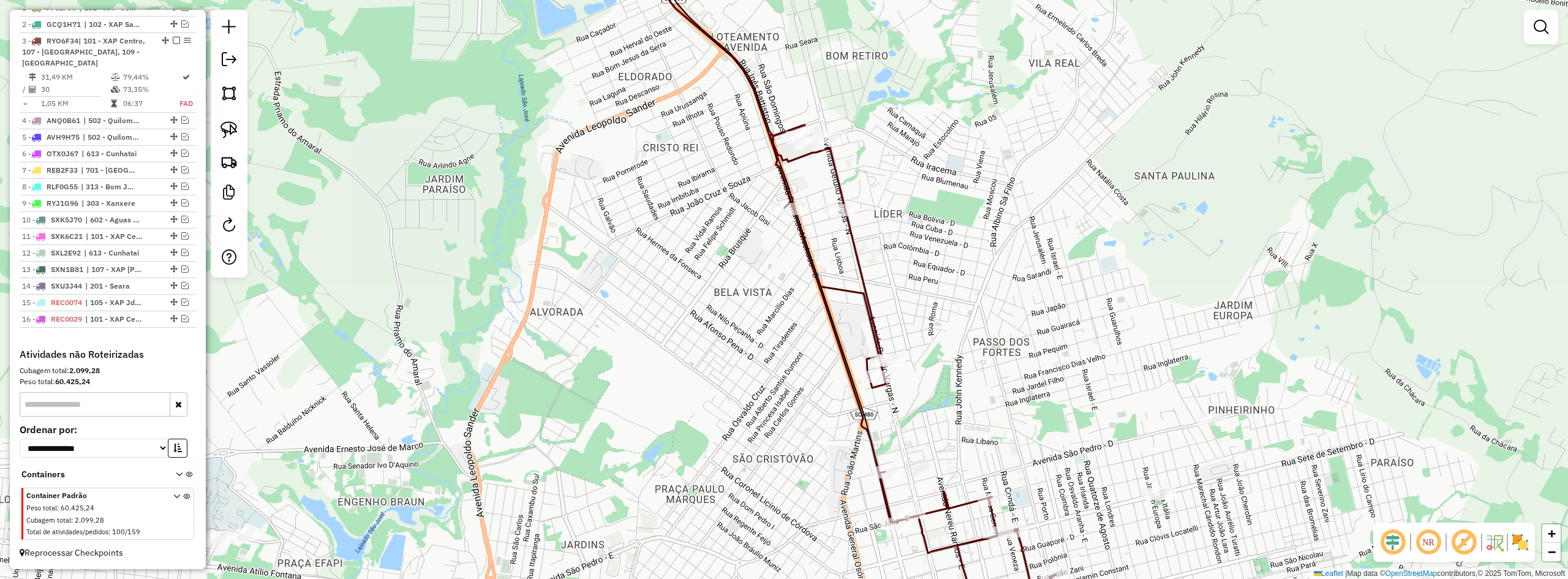
drag, startPoint x: 876, startPoint y: 178, endPoint x: 913, endPoint y: 210, distance: 48.9
click at [912, 210] on div "Janela de atendimento Grade de atendimento Capacidade Transportadoras Veículos …" at bounding box center [784, 289] width 1568 height 579
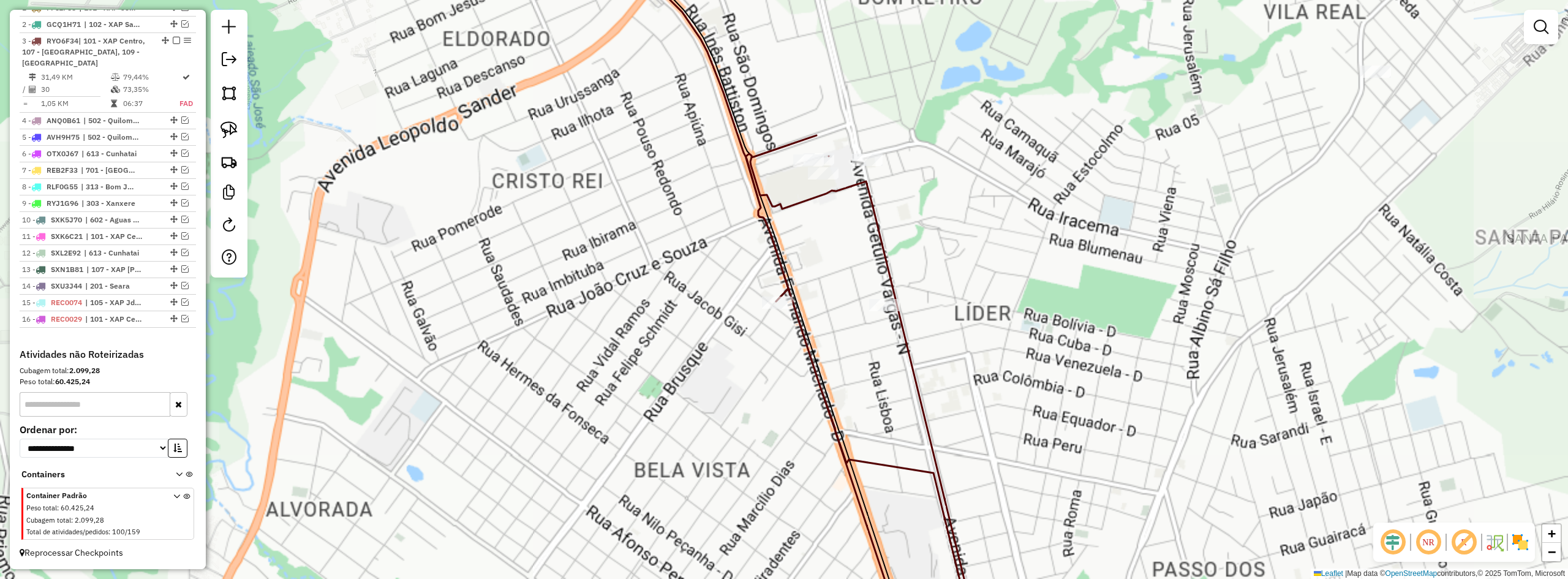
drag, startPoint x: 901, startPoint y: 152, endPoint x: 918, endPoint y: 191, distance: 42.5
click at [917, 195] on div "Janela de atendimento Grade de atendimento Capacidade Transportadoras Veículos …" at bounding box center [784, 289] width 1568 height 579
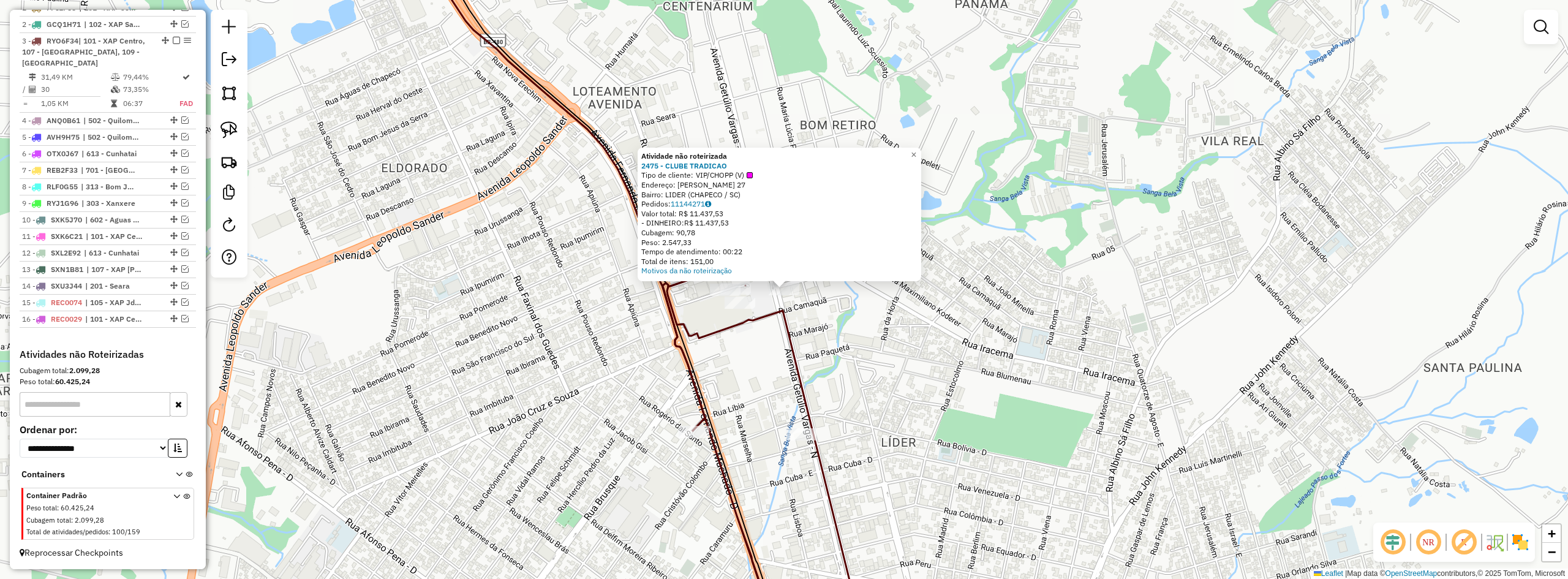
click at [845, 328] on div "Atividade não roteirizada 2475 - CLUBE TRADICAO Tipo de cliente: VIP/CHOPP (V) …" at bounding box center [784, 289] width 1568 height 579
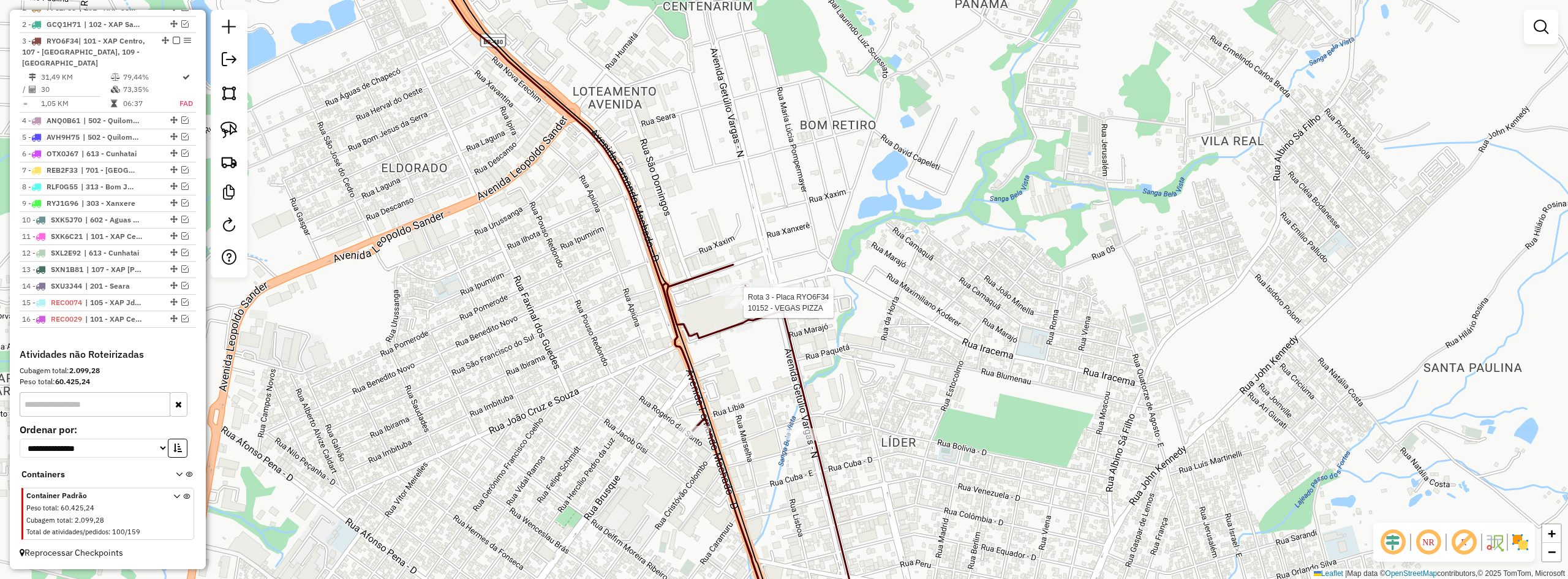
select select "**********"
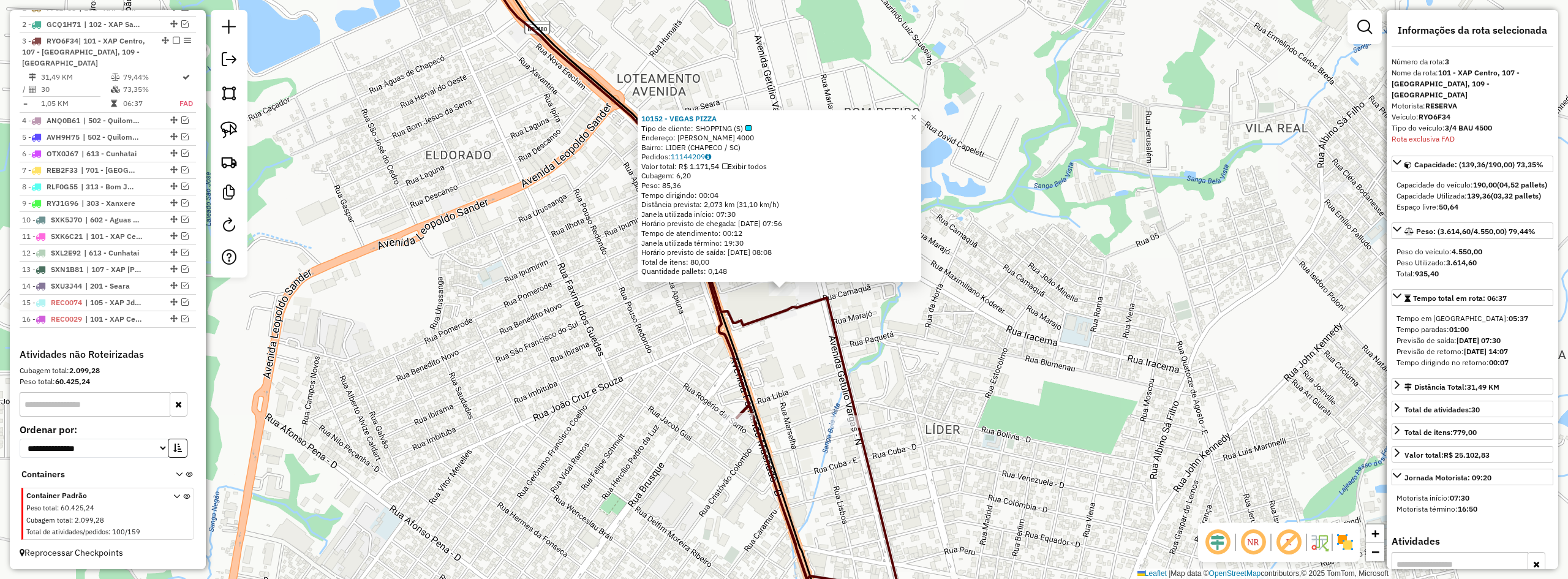
click at [917, 388] on div "10152 - VEGAS PIZZA Tipo de cliente: SHOPPING (S) Endereço: FERNANDO MACHADO 40…" at bounding box center [784, 289] width 1568 height 579
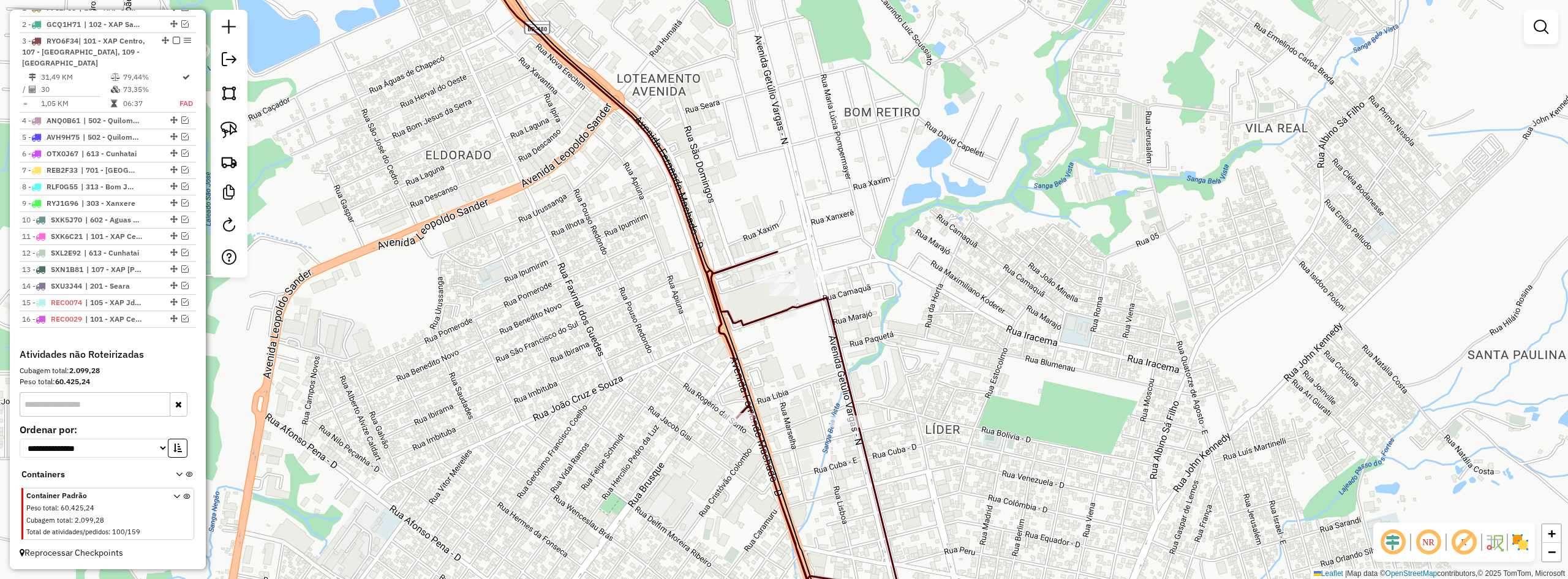
click at [917, 334] on div "10152 - VEGAS PIZZA Tipo de cliente: SHOPPING (S) Endereço: FERNANDO MACHADO 40…" at bounding box center [784, 289] width 1568 height 579
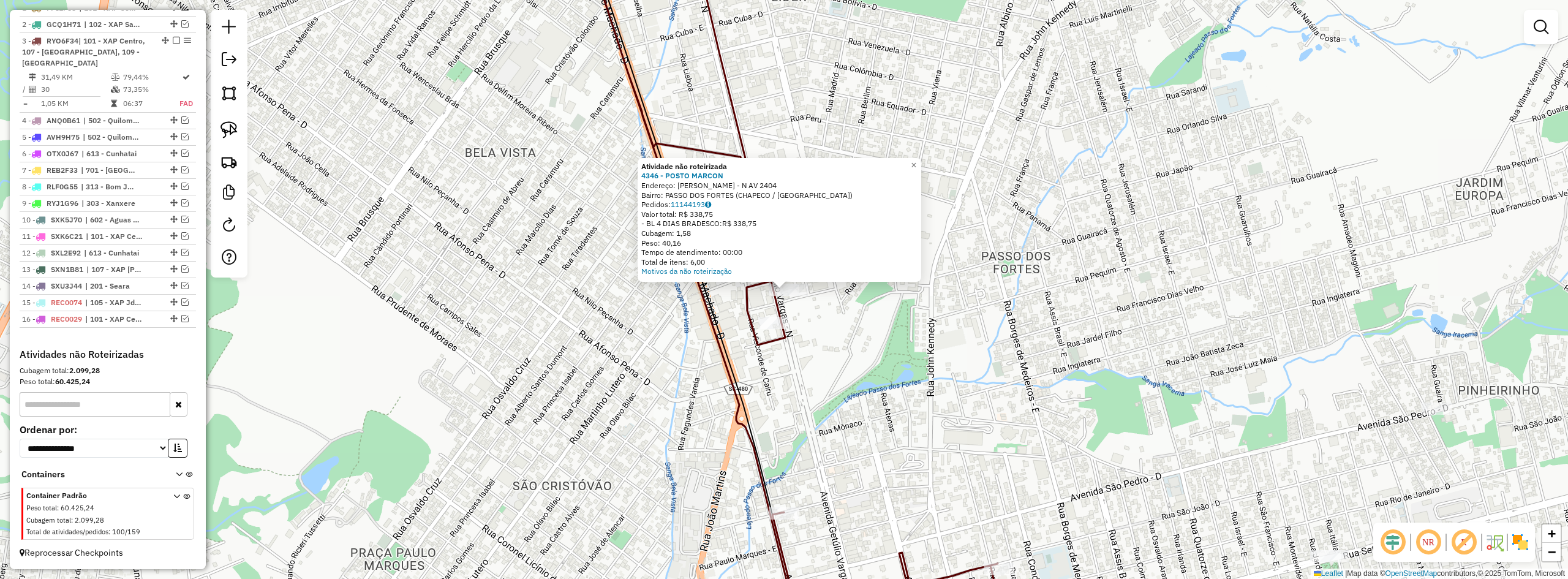
click at [834, 324] on div "Atividade não roteirizada 4346 - POSTO MARCON Endereço: GETULIO DORNELES VARGAS…" at bounding box center [784, 289] width 1568 height 579
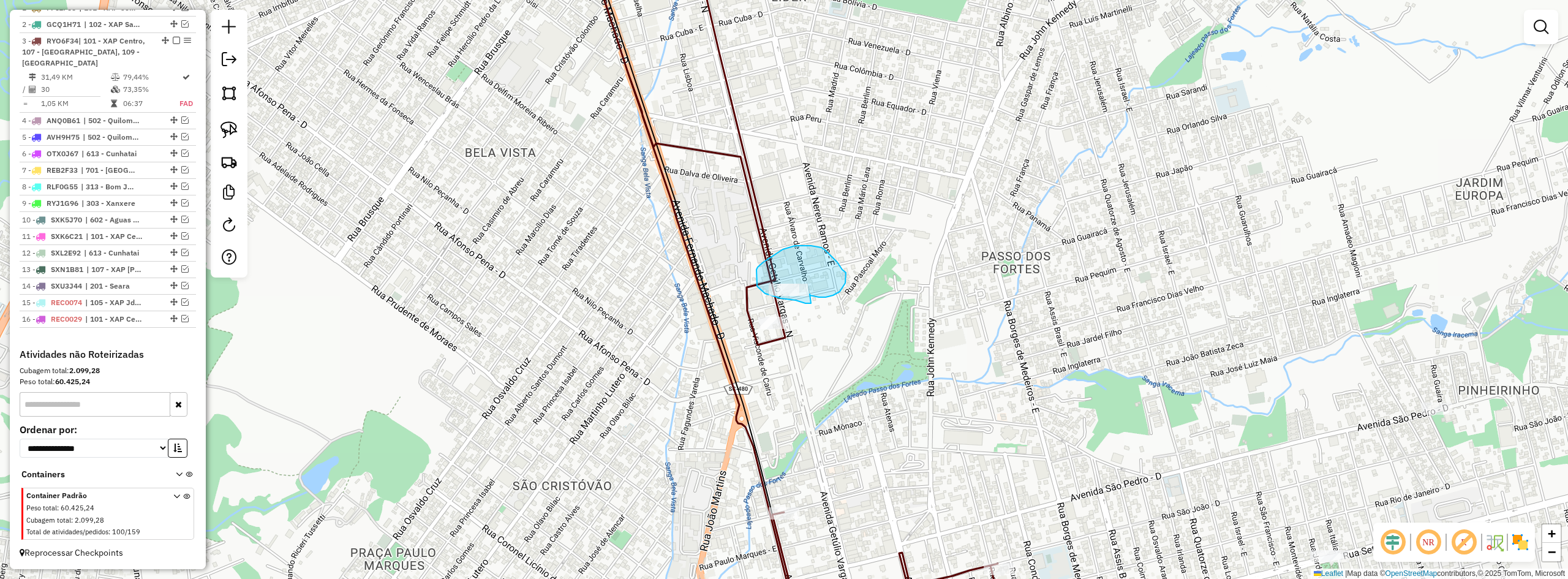
drag, startPoint x: 826, startPoint y: 297, endPoint x: 815, endPoint y: 303, distance: 12.5
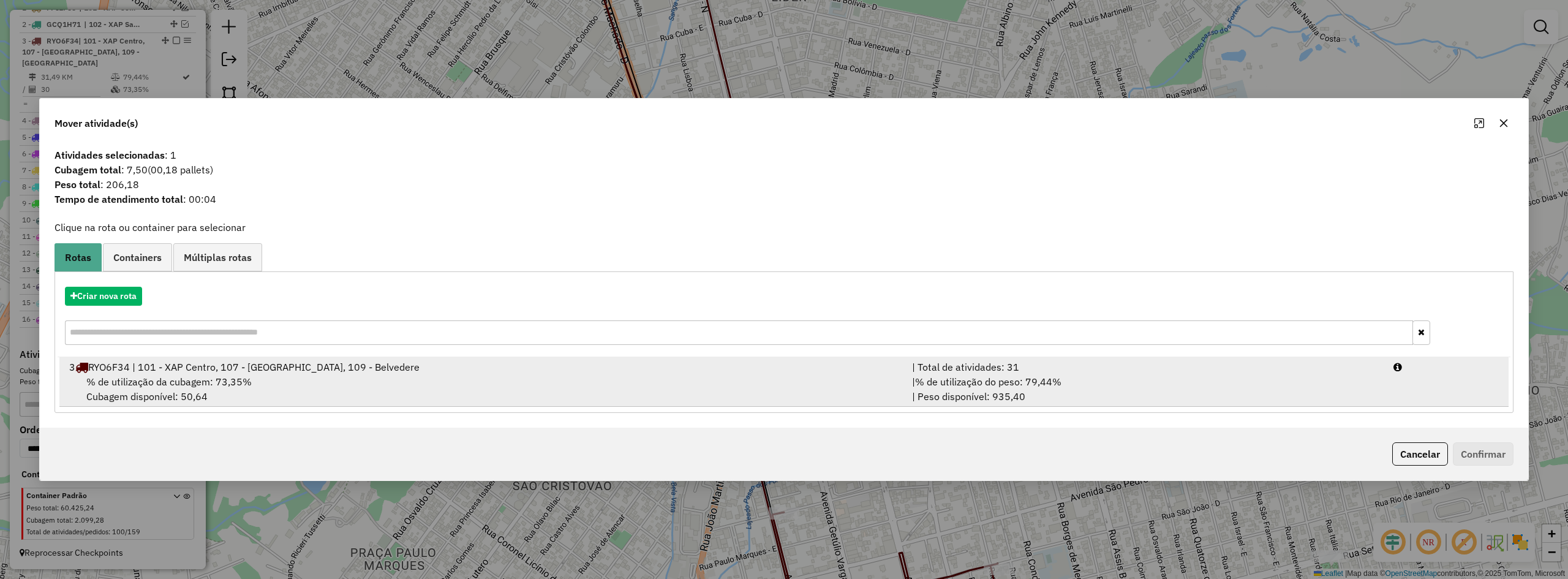
click at [554, 377] on div "% de utilização da cubagem: 73,35% Cubagem disponível: 50,64" at bounding box center [483, 389] width 843 height 29
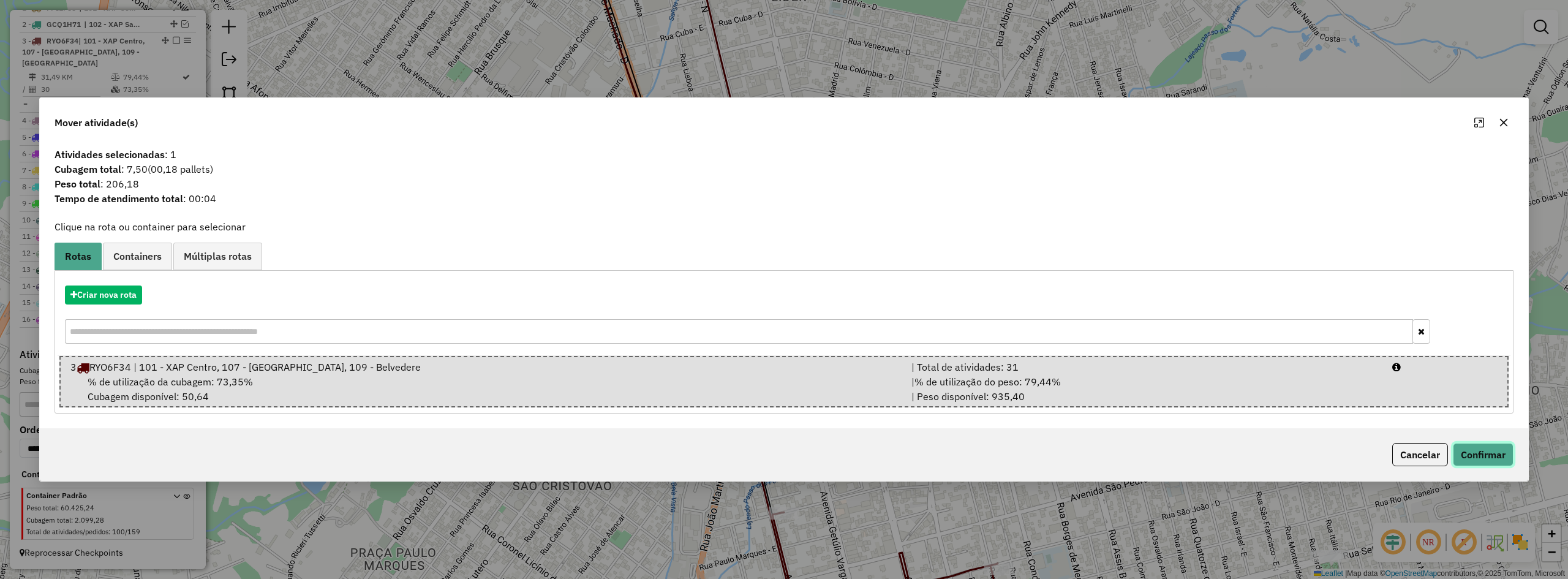
click at [917, 454] on button "Confirmar" at bounding box center [1483, 455] width 60 height 24
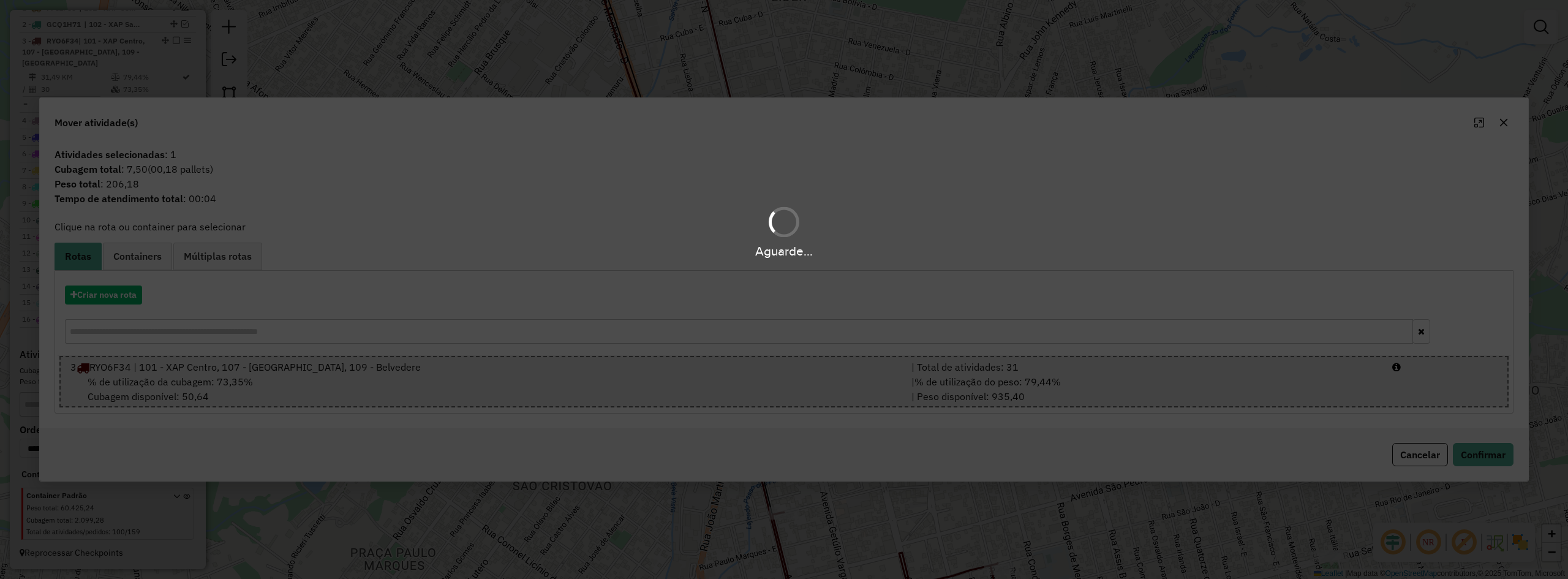
scroll to position [171, 0]
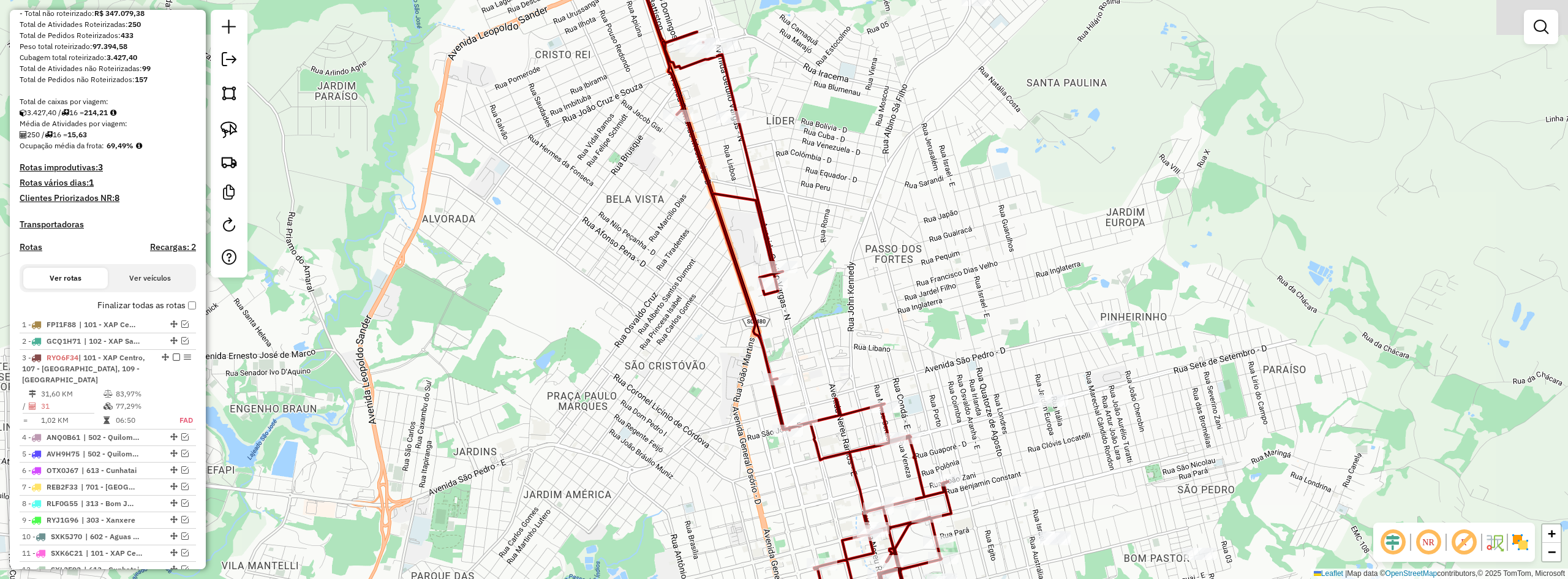
drag, startPoint x: 867, startPoint y: 309, endPoint x: 820, endPoint y: 177, distance: 140.1
click at [823, 192] on div "Janela de atendimento Grade de atendimento Capacidade Transportadoras Veículos …" at bounding box center [784, 289] width 1568 height 579
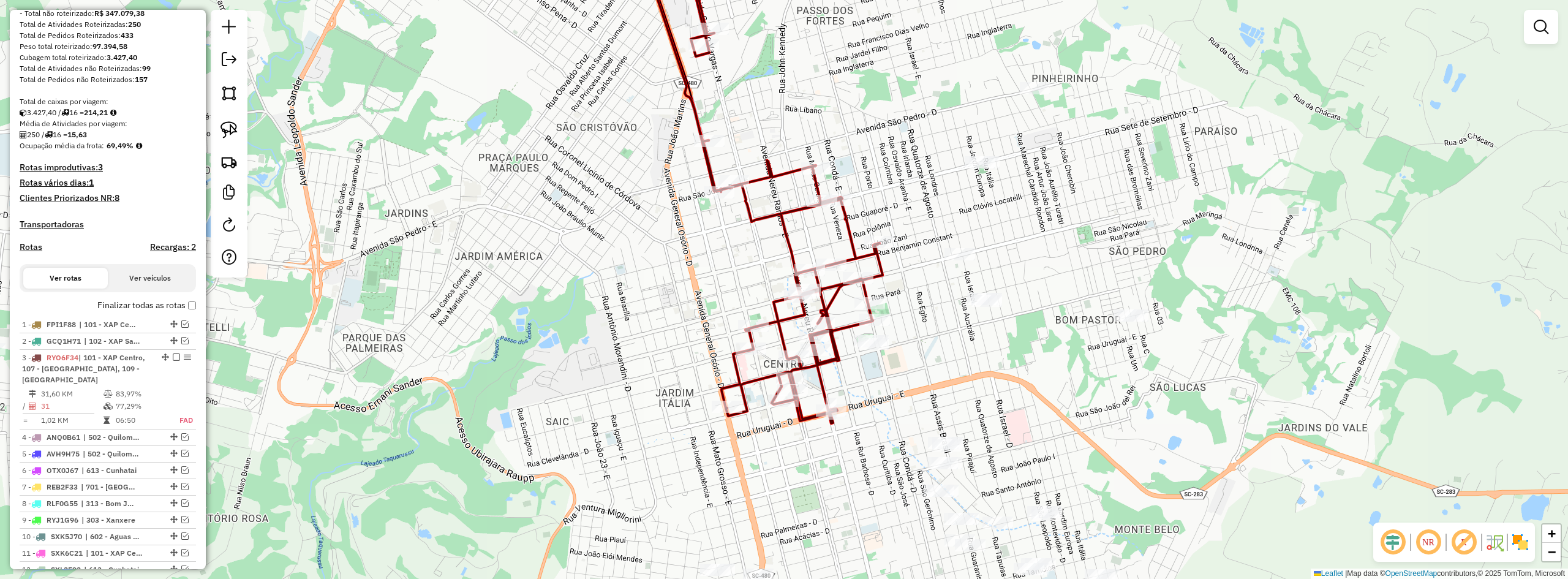
drag, startPoint x: 903, startPoint y: 346, endPoint x: 881, endPoint y: 241, distance: 107.3
click at [881, 245] on div "Janela de atendimento Grade de atendimento Capacidade Transportadoras Veículos …" at bounding box center [784, 289] width 1568 height 579
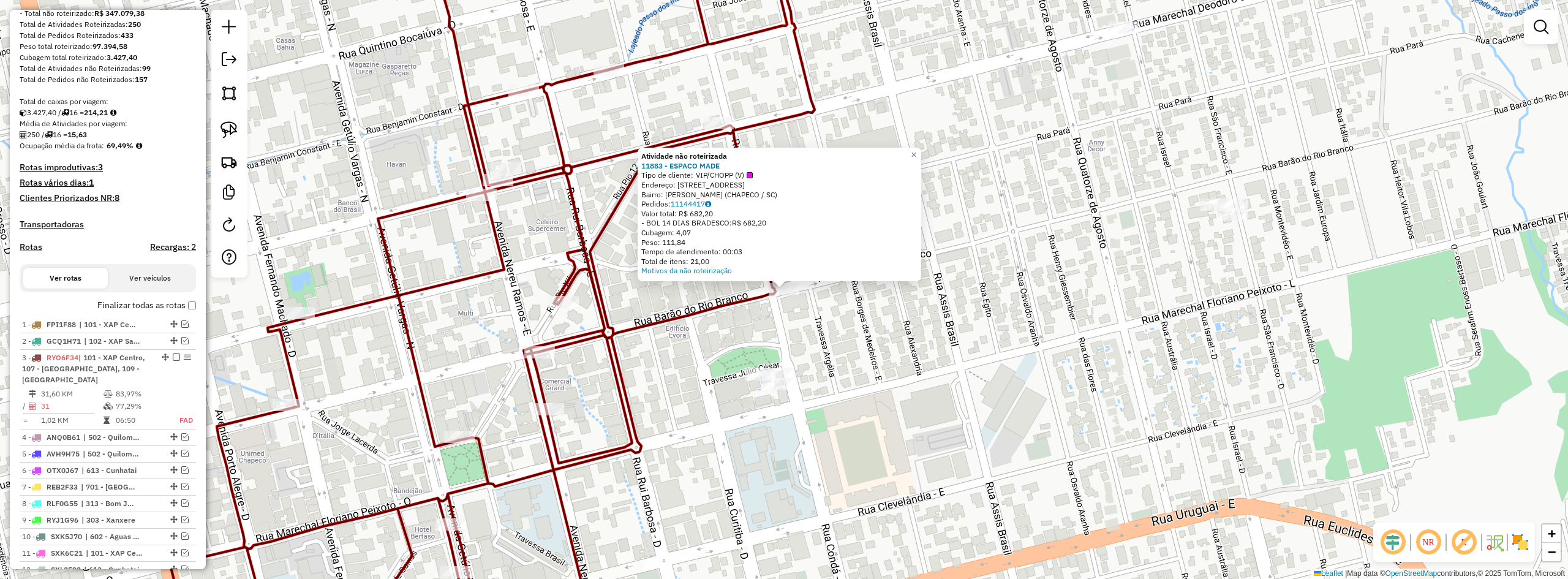
click at [762, 316] on div "Atividade não roteirizada 11883 - ESPACO MADE Tipo de cliente: VIP/CHOPP (V) En…" at bounding box center [784, 289] width 1568 height 579
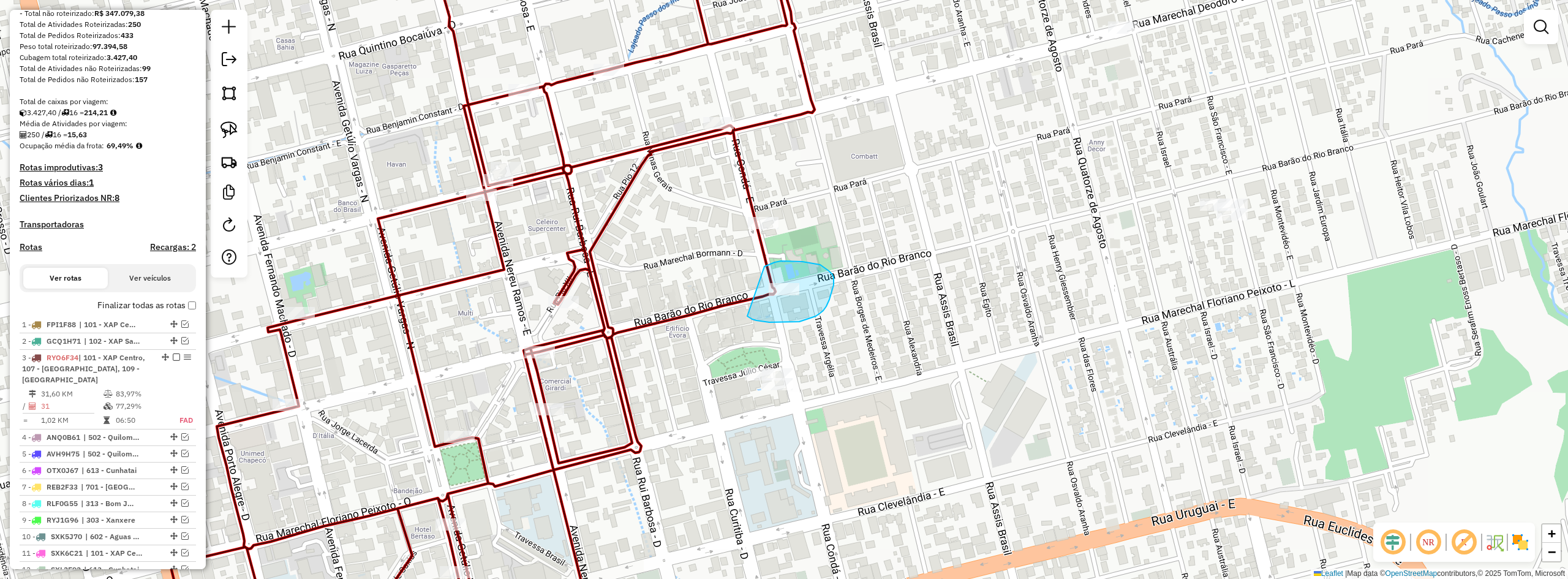
drag, startPoint x: 748, startPoint y: 316, endPoint x: 731, endPoint y: 278, distance: 41.6
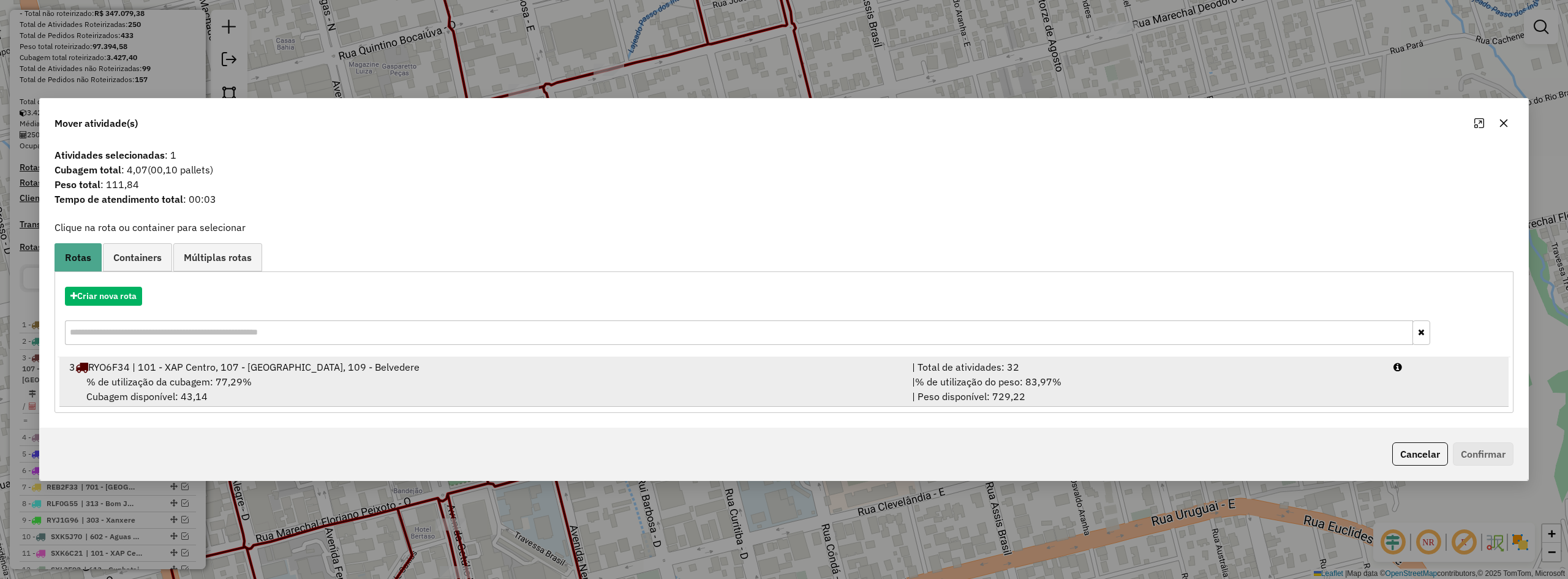
click at [331, 380] on div "% de utilização da cubagem: 77,29% Cubagem disponível: 43,14" at bounding box center [483, 389] width 843 height 29
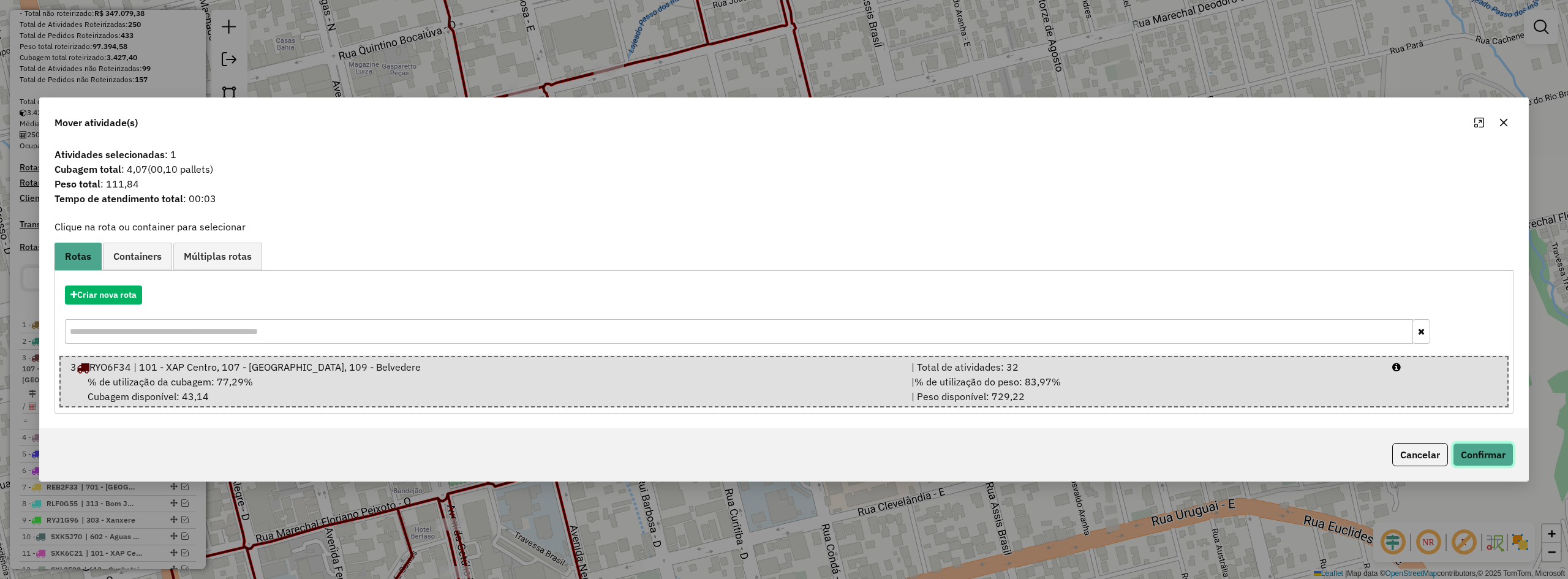
click at [917, 459] on button "Confirmar" at bounding box center [1483, 455] width 60 height 24
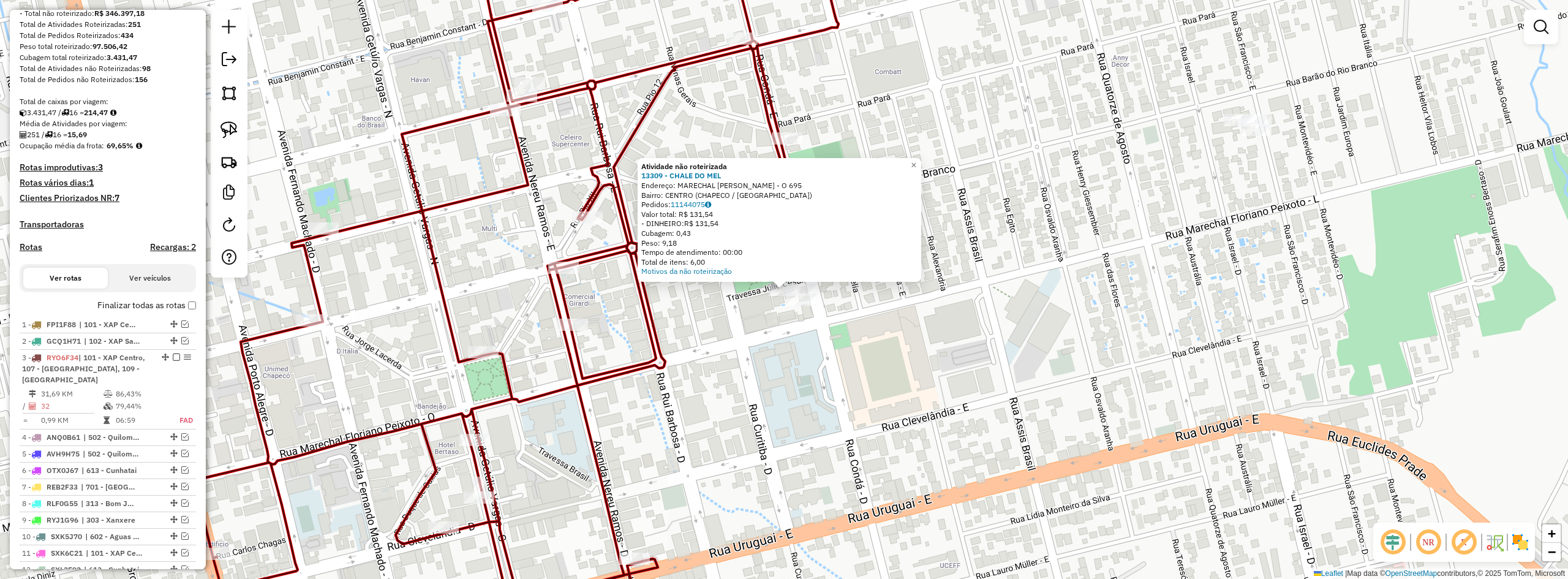
click at [765, 328] on div "Atividade não roteirizada 13309 - CHALE DO MEL Endereço: MARECHAL FLORIANO PEIX…" at bounding box center [784, 289] width 1568 height 579
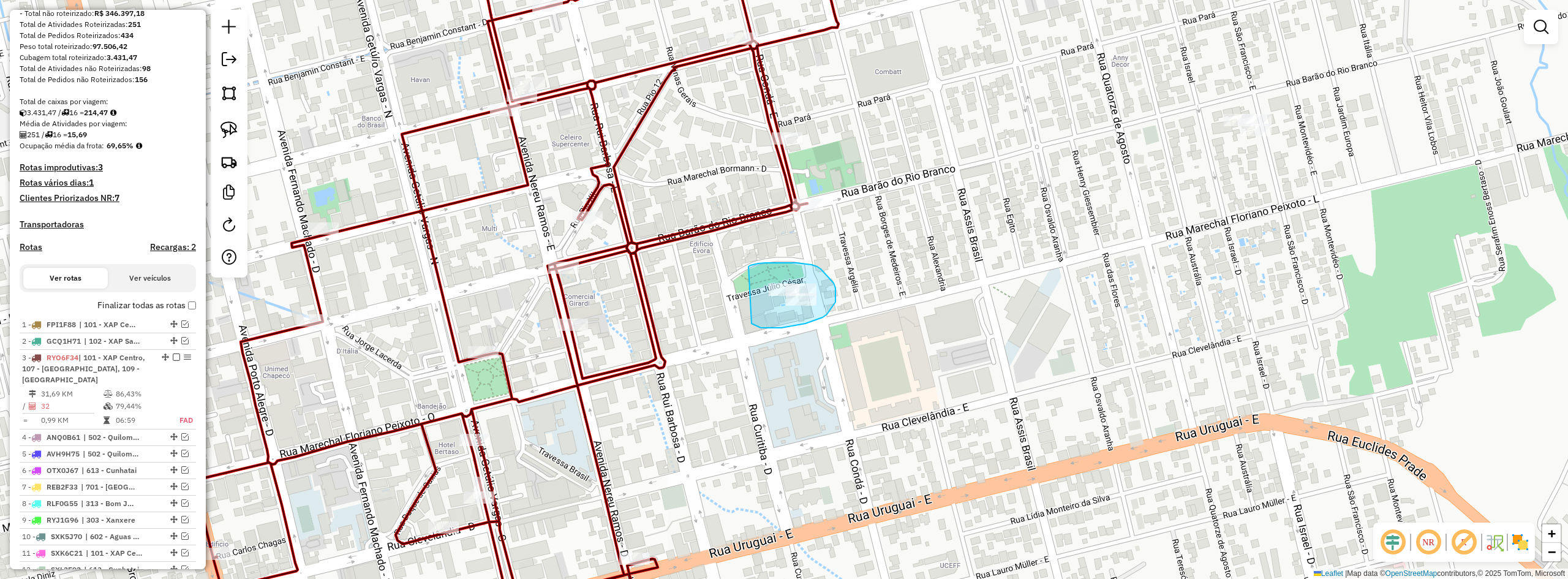
drag, startPoint x: 761, startPoint y: 328, endPoint x: 748, endPoint y: 268, distance: 61.4
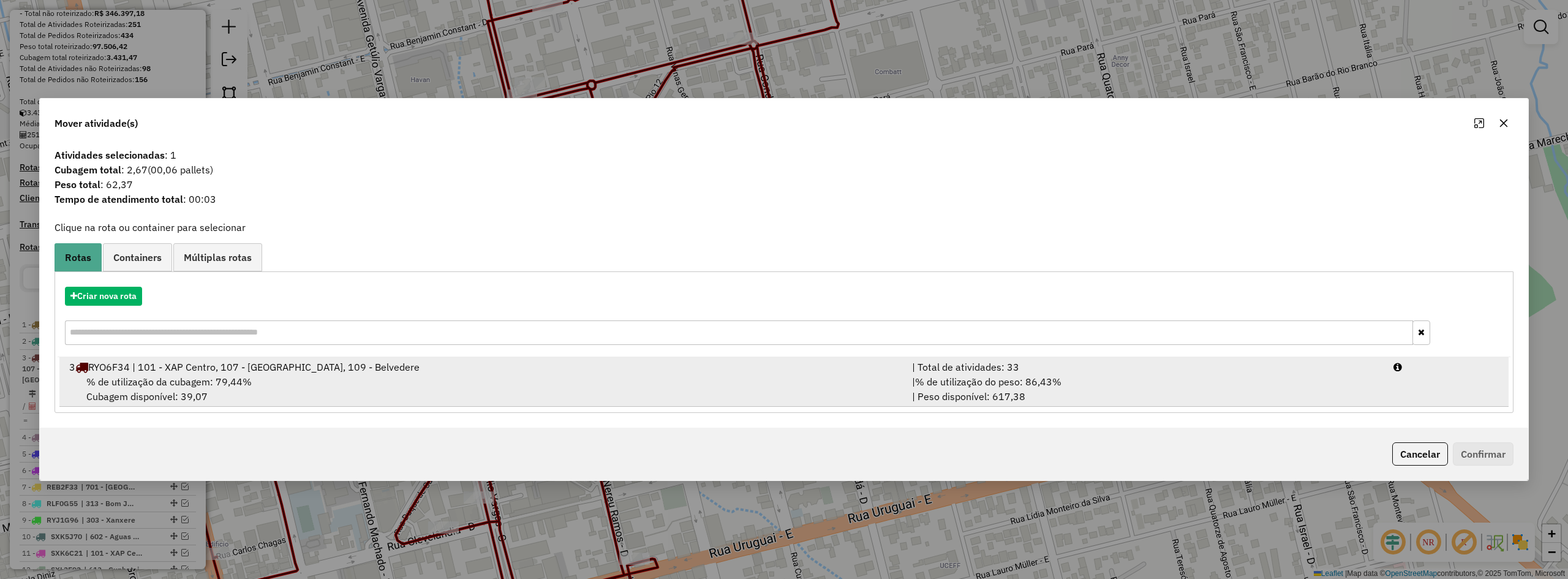
click at [432, 371] on div "3 RYO6F34 | 101 - XAP Centro, 107 - XAP Cristo Rei, 109 - Belvedere" at bounding box center [483, 367] width 843 height 15
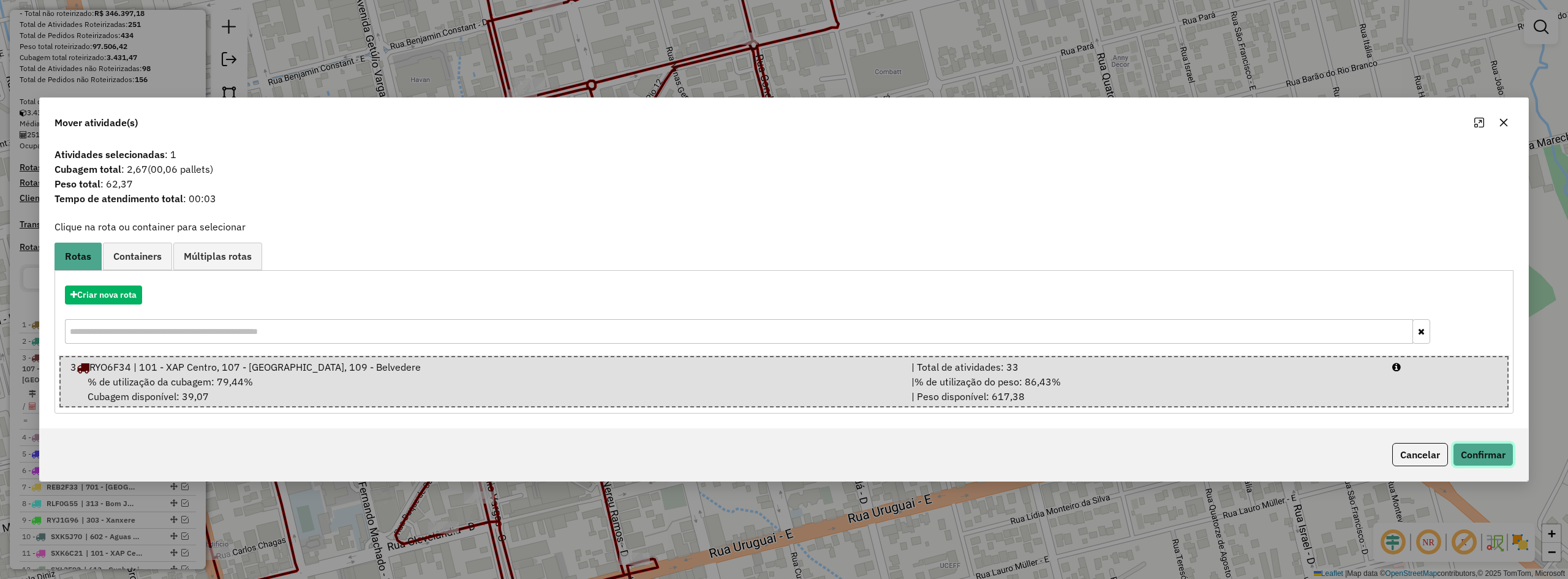
click at [917, 445] on button "Confirmar" at bounding box center [1483, 455] width 60 height 24
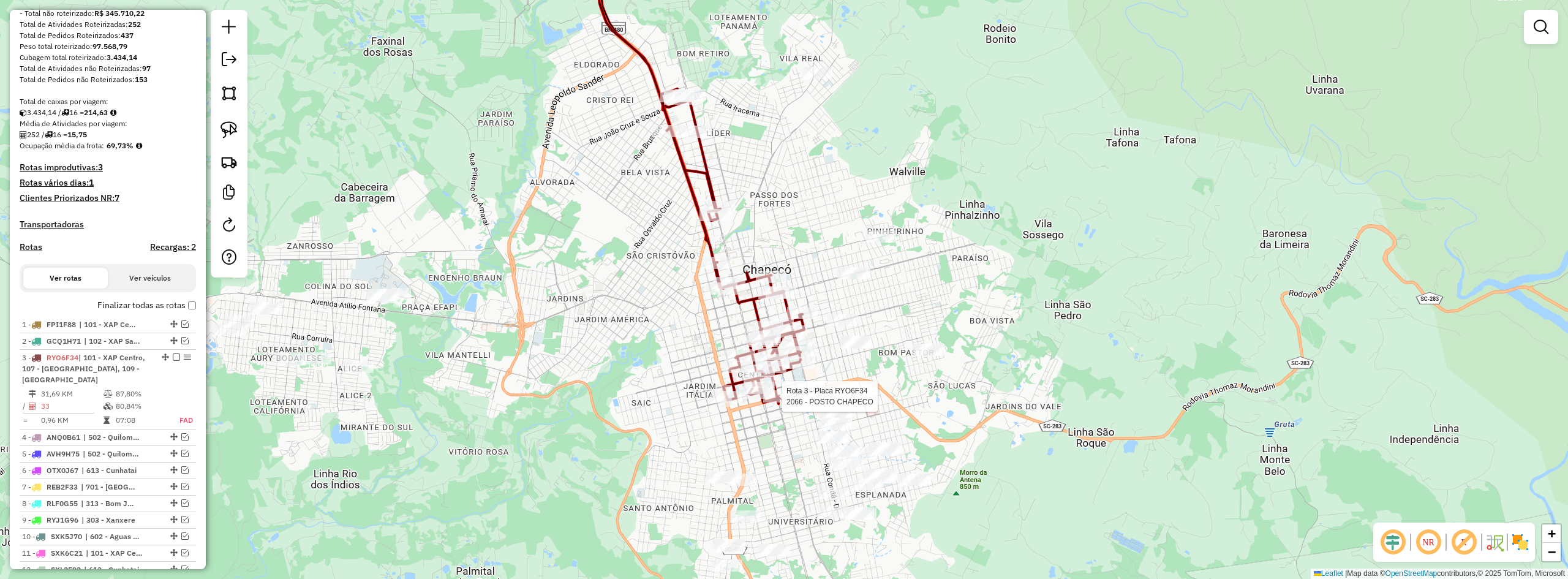
click at [785, 402] on div at bounding box center [778, 397] width 31 height 13
select select "**********"
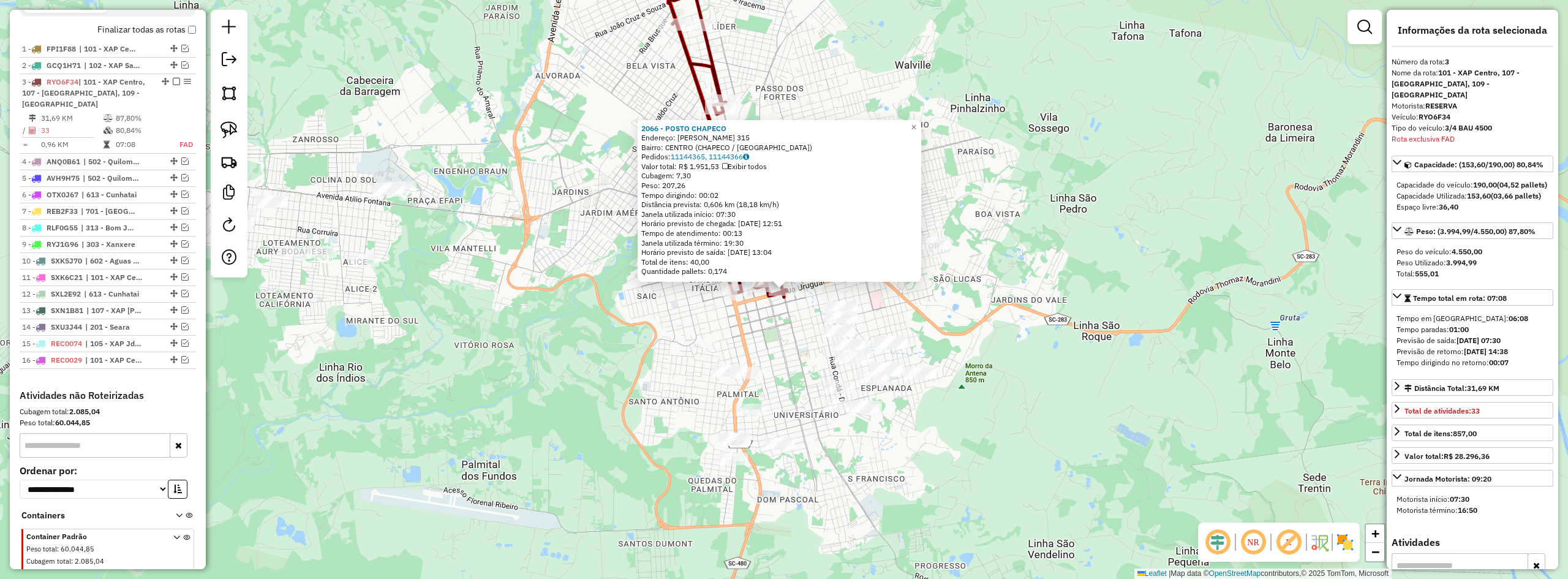
scroll to position [500, 0]
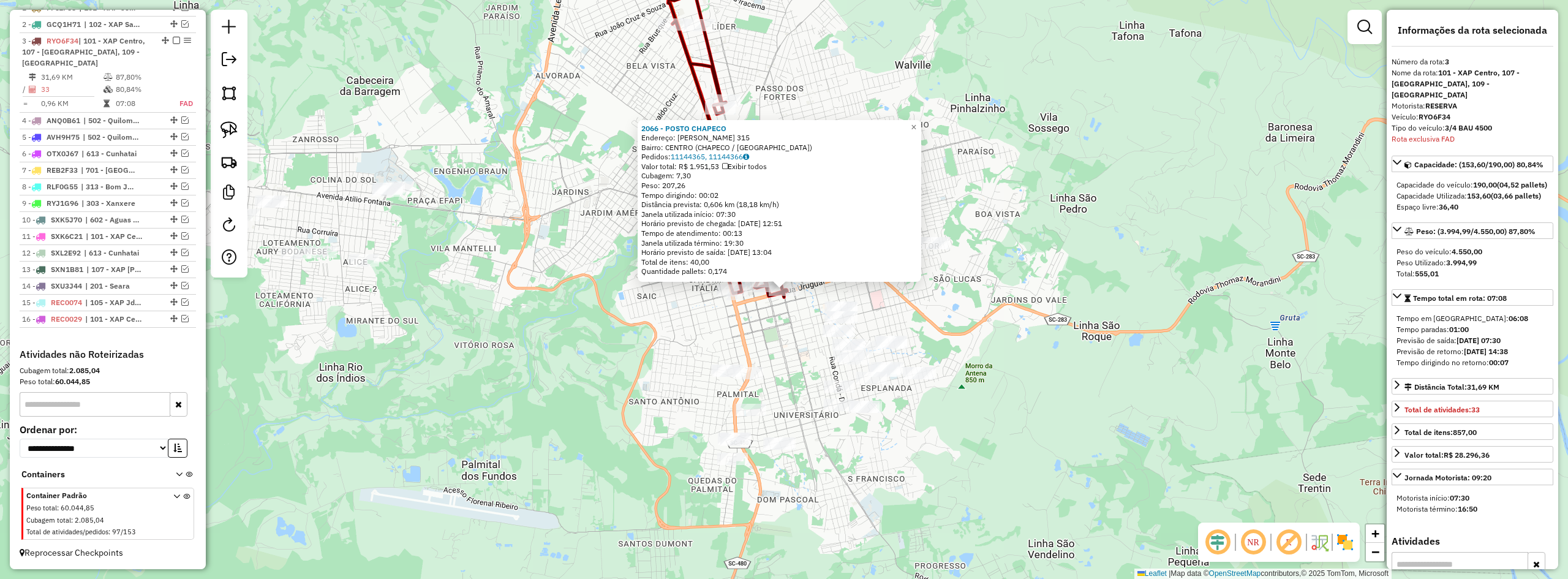
click at [796, 327] on div "2066 - POSTO CHAPECO Endereço: NEREU RAMOS 315 Bairro: CENTRO (CHAPECO / SC) Pe…" at bounding box center [784, 289] width 1568 height 579
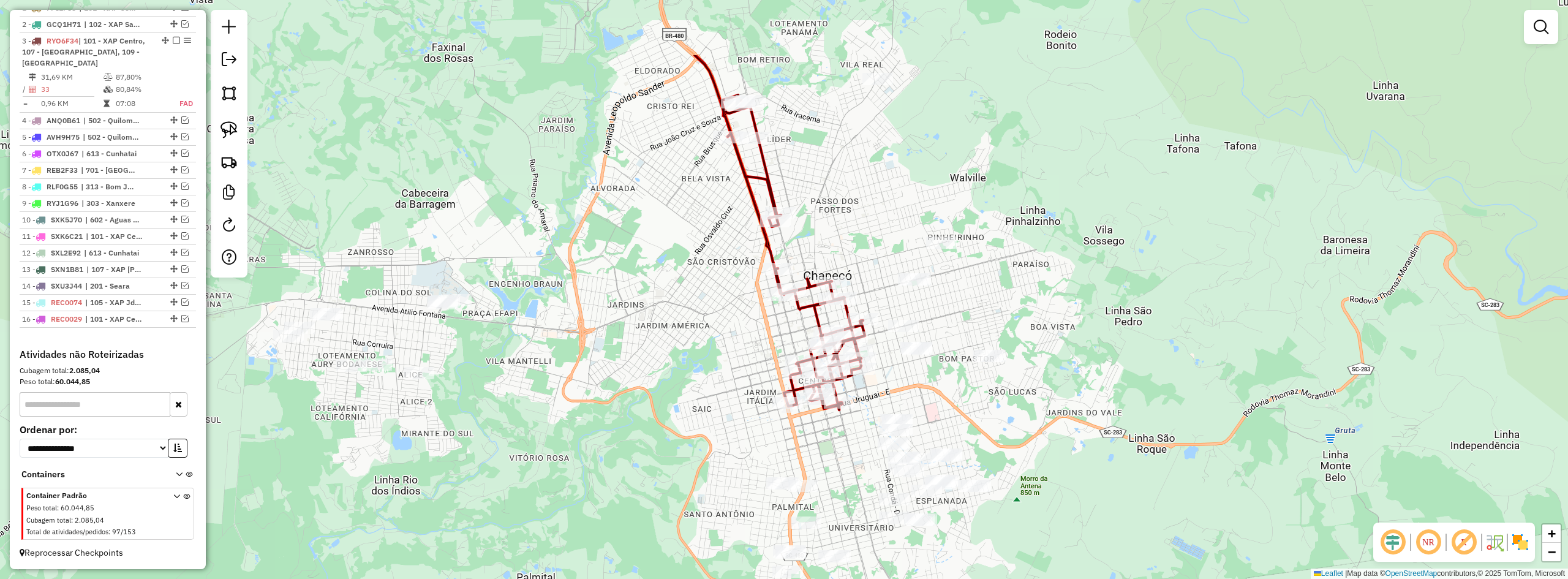
drag, startPoint x: 774, startPoint y: 335, endPoint x: 842, endPoint y: 472, distance: 152.9
click at [842, 472] on div "Janela de atendimento Grade de atendimento Capacidade Transportadoras Veículos …" at bounding box center [784, 289] width 1568 height 579
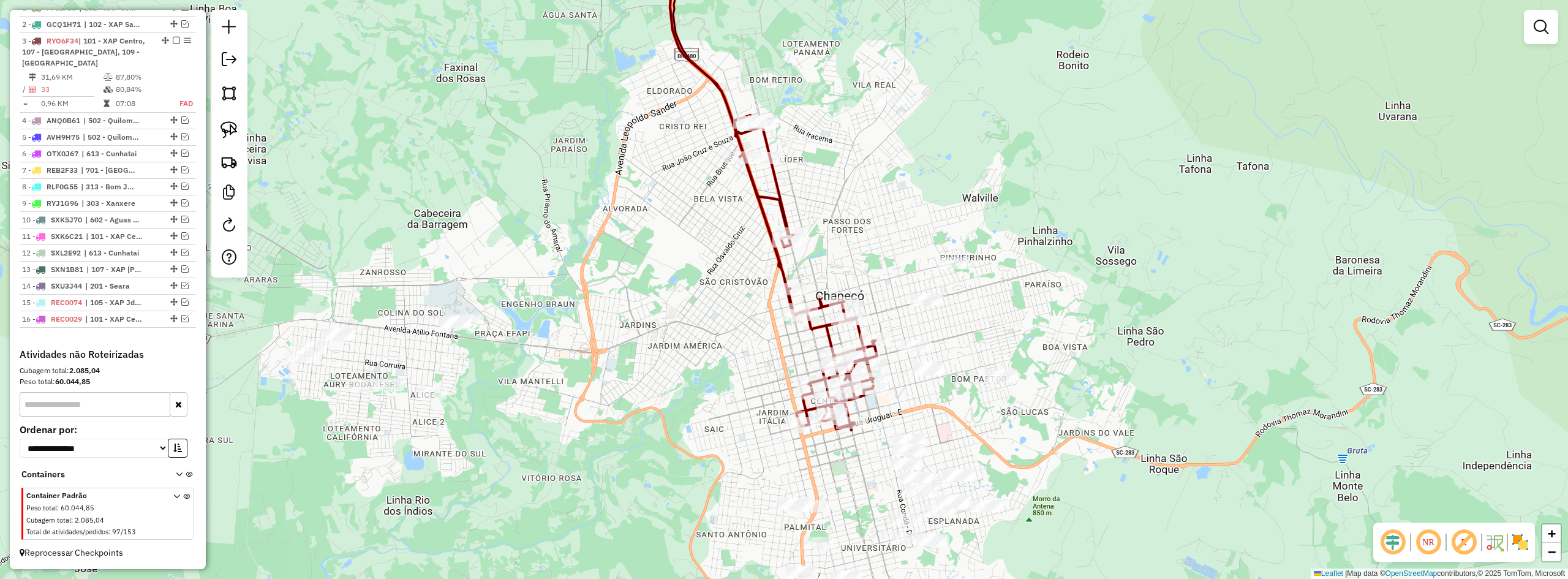
drag, startPoint x: 786, startPoint y: 364, endPoint x: 786, endPoint y: 352, distance: 12.0
click at [786, 353] on div "Janela de atendimento Grade de atendimento Capacidade Transportadoras Veículos …" at bounding box center [784, 289] width 1568 height 579
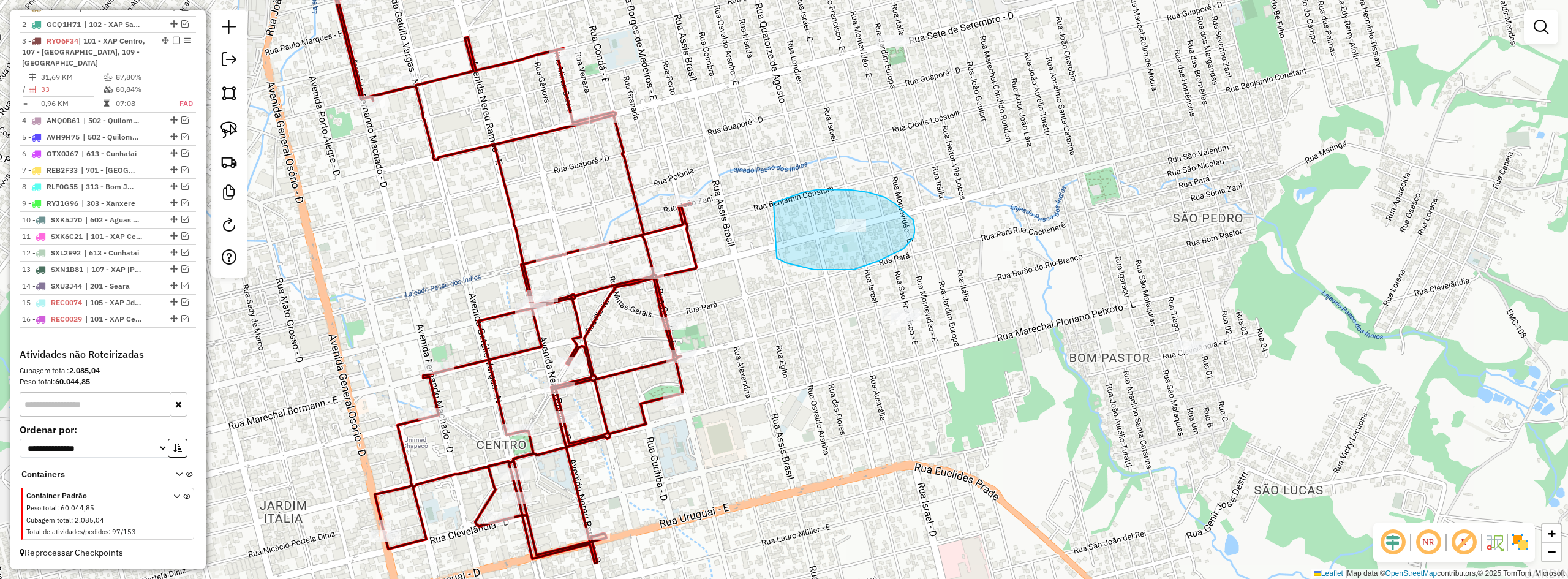
drag, startPoint x: 777, startPoint y: 258, endPoint x: 765, endPoint y: 205, distance: 54.3
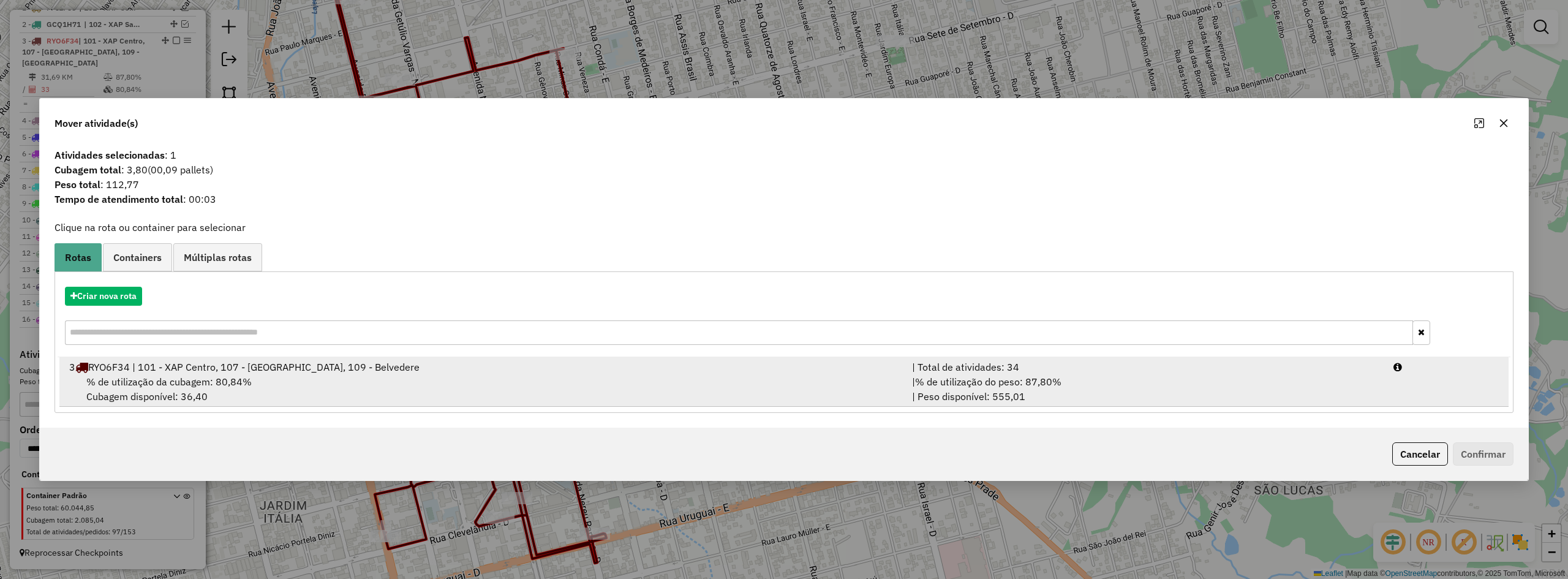
click at [519, 383] on div "% de utilização da cubagem: 80,84% Cubagem disponível: 36,40" at bounding box center [483, 389] width 843 height 29
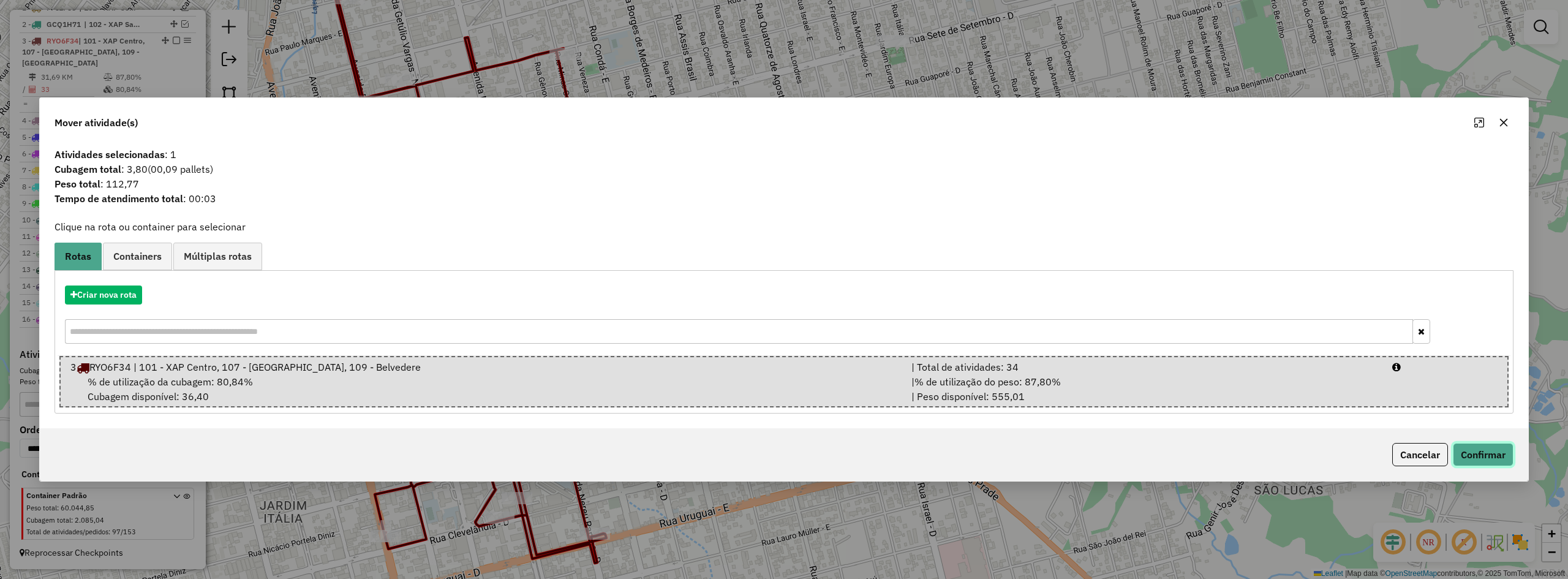
click at [917, 458] on button "Confirmar" at bounding box center [1483, 455] width 60 height 24
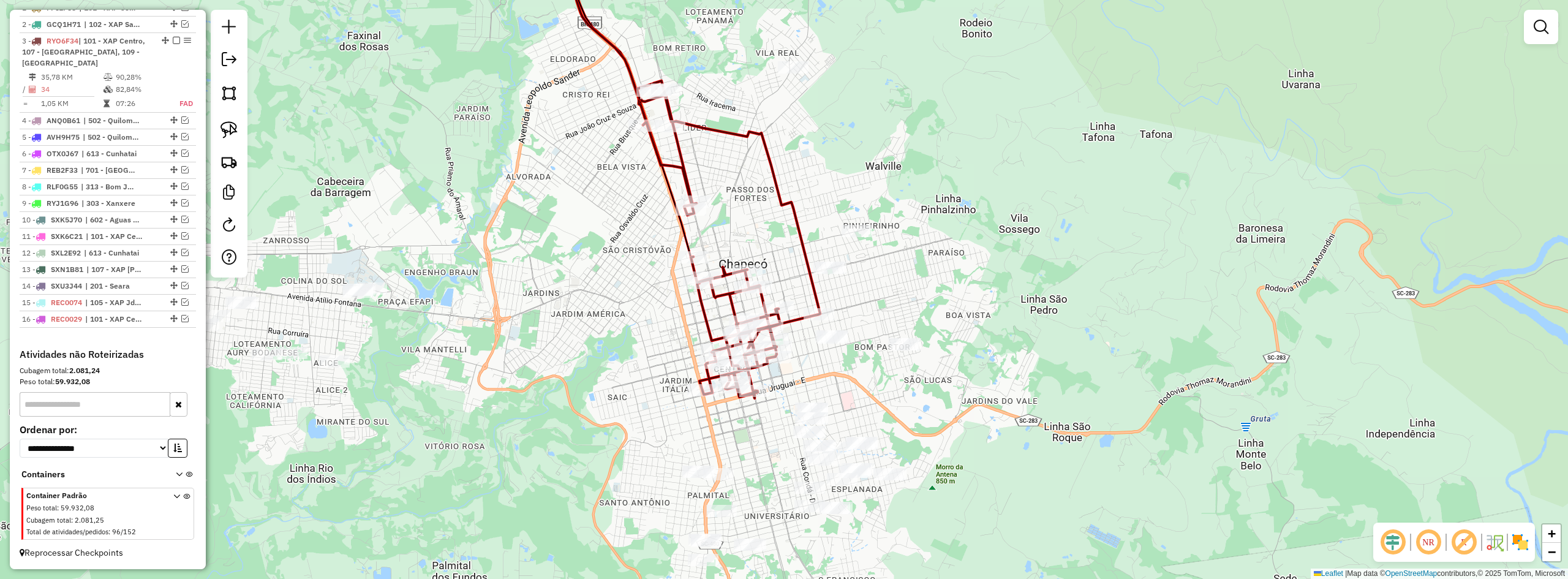
drag, startPoint x: 759, startPoint y: 230, endPoint x: 810, endPoint y: 264, distance: 61.3
click at [809, 264] on div "Janela de atendimento Grade de atendimento Capacidade Transportadoras Veículos …" at bounding box center [784, 289] width 1568 height 579
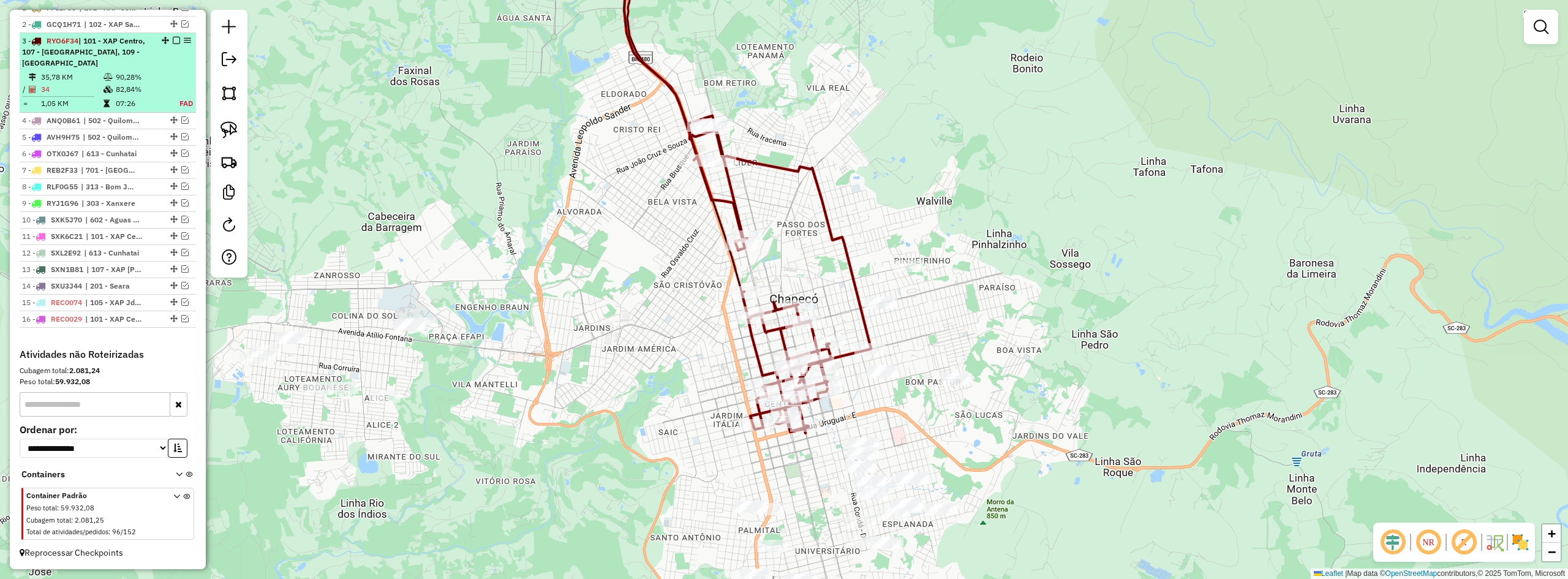
click at [173, 40] on em at bounding box center [176, 40] width 7 height 7
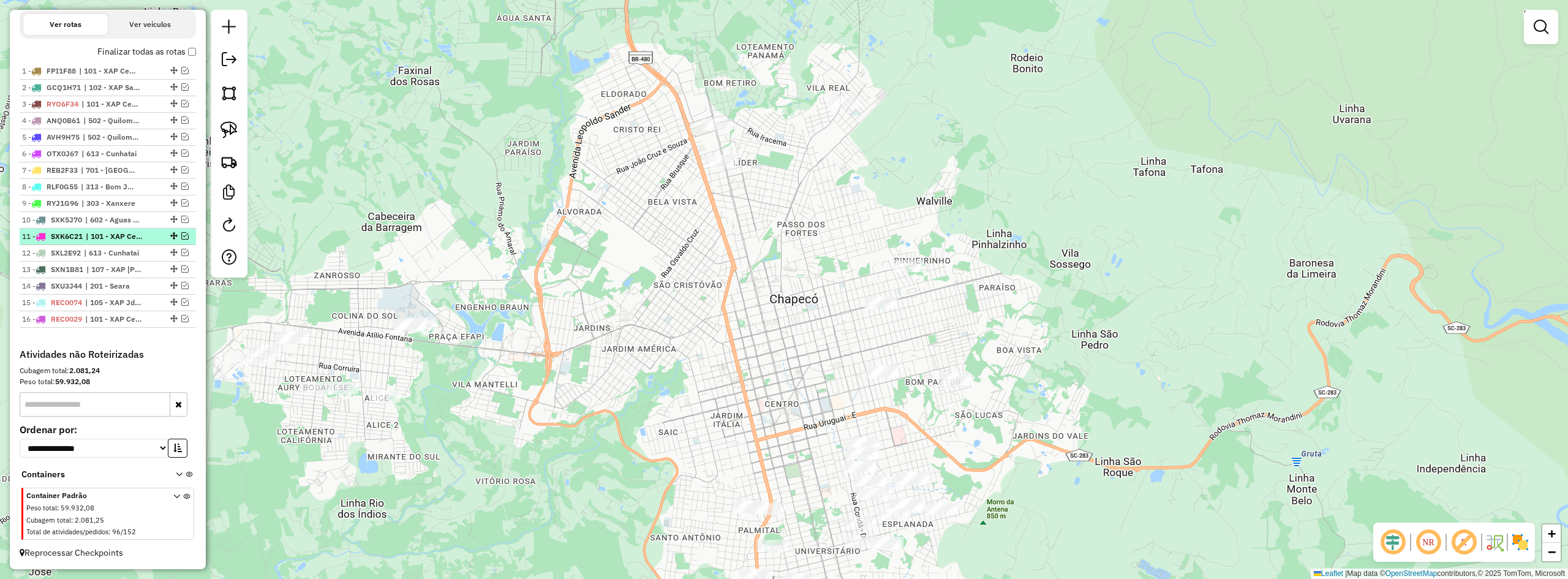
click at [182, 235] on em at bounding box center [185, 236] width 7 height 7
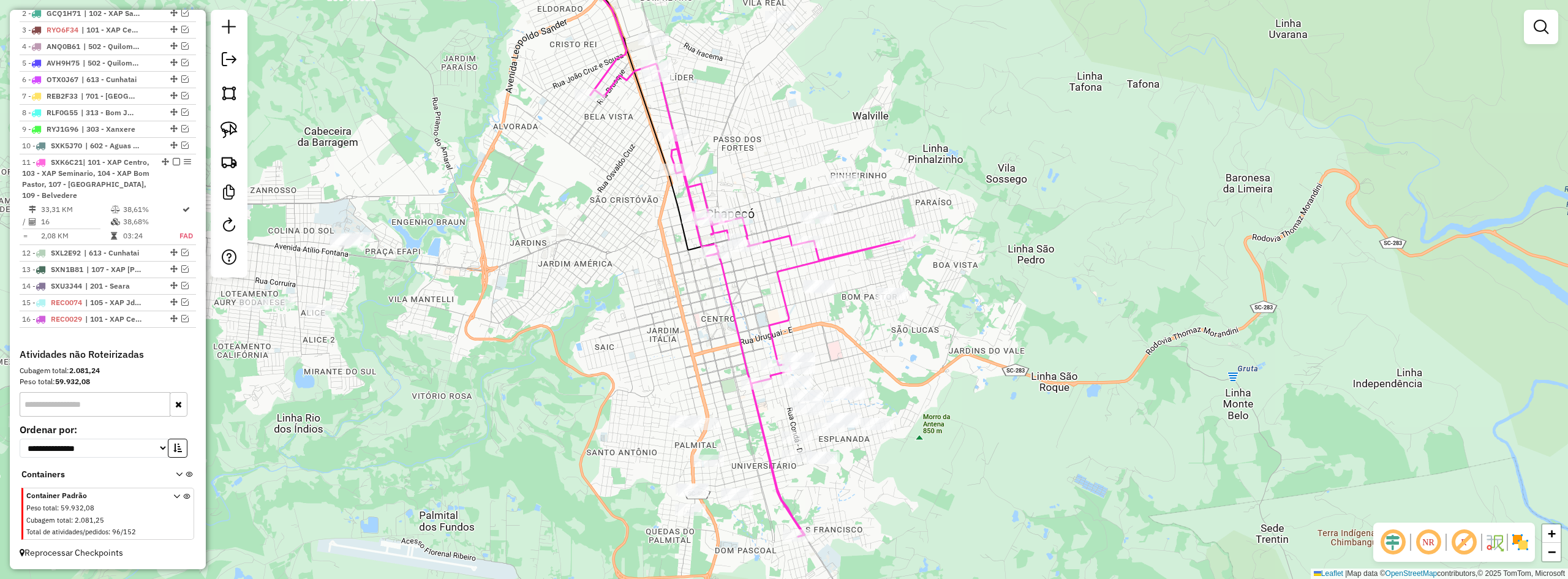
drag, startPoint x: 696, startPoint y: 371, endPoint x: 626, endPoint y: 275, distance: 118.8
click at [630, 283] on div "Janela de atendimento Grade de atendimento Capacidade Transportadoras Veículos …" at bounding box center [784, 289] width 1568 height 579
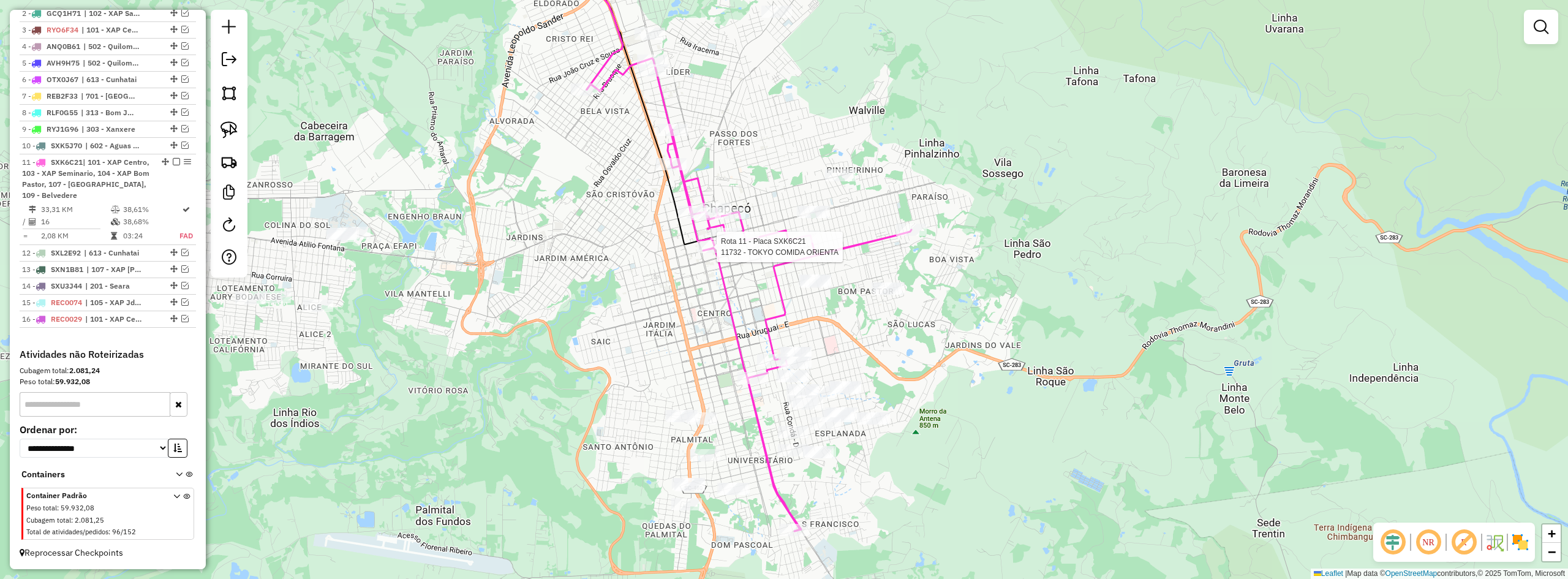
scroll to position [511, 0]
select select "**********"
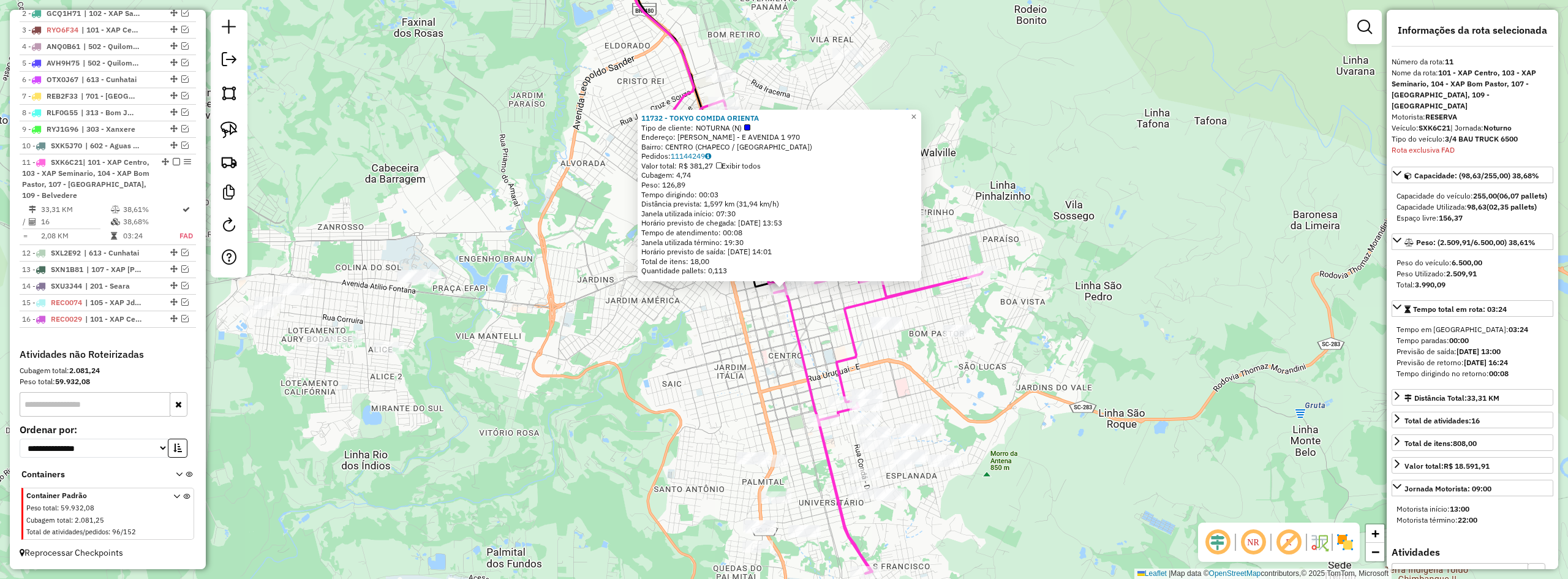
click at [917, 194] on div "11732 - TOKYO COMIDA ORIENTA Tipo de cliente: NOTURNA (N) Endereço: NEREU RAMOS…" at bounding box center [784, 289] width 1568 height 579
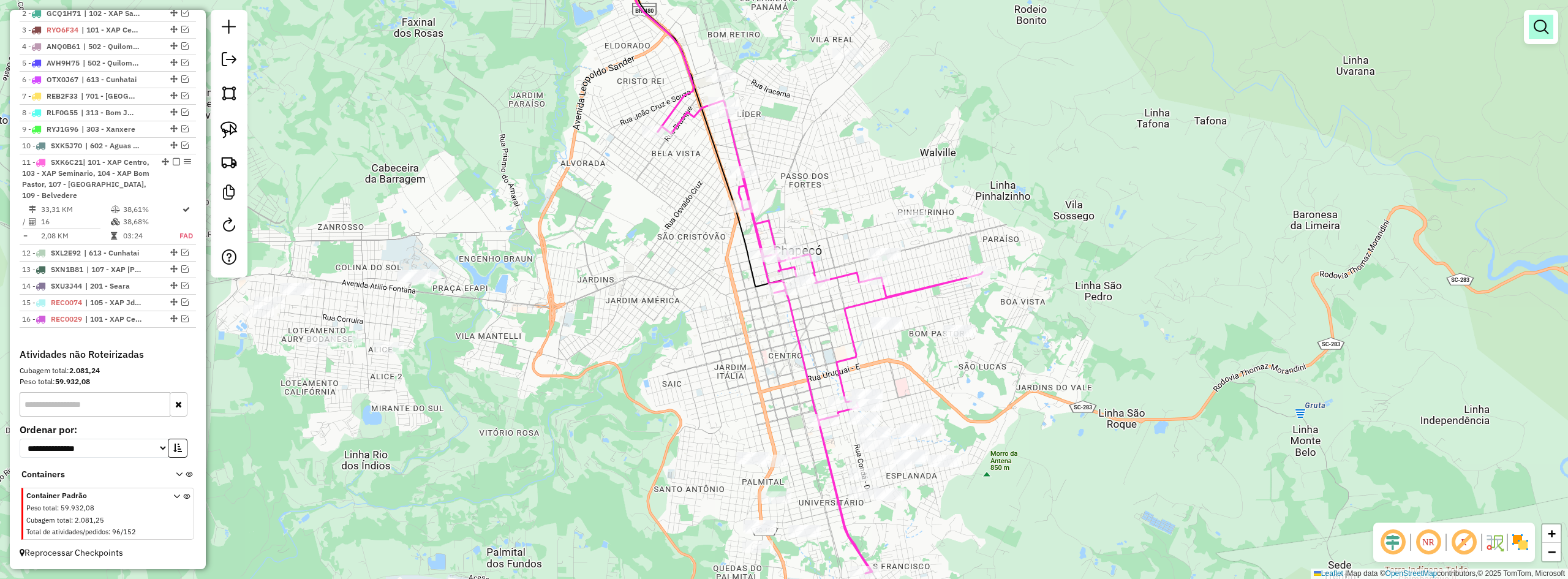
click at [917, 23] on em at bounding box center [1542, 27] width 15 height 15
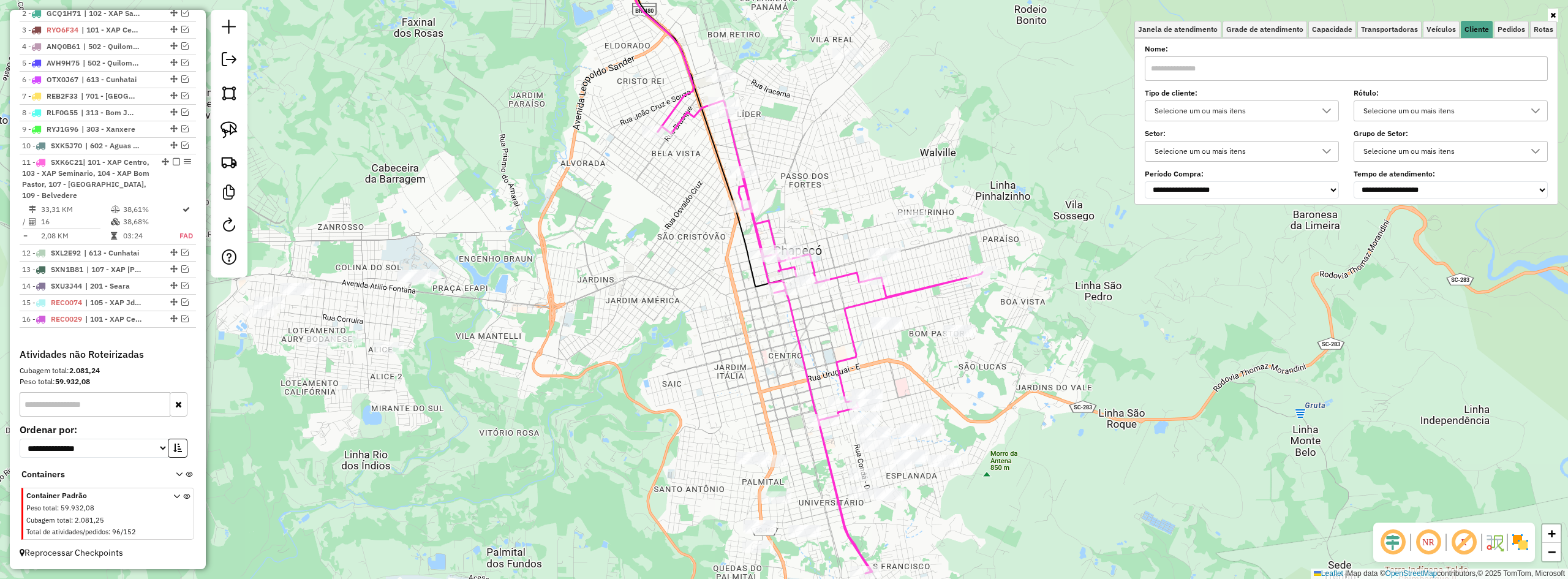
click at [917, 113] on div "Selecione um ou mais itens" at bounding box center [1233, 110] width 165 height 20
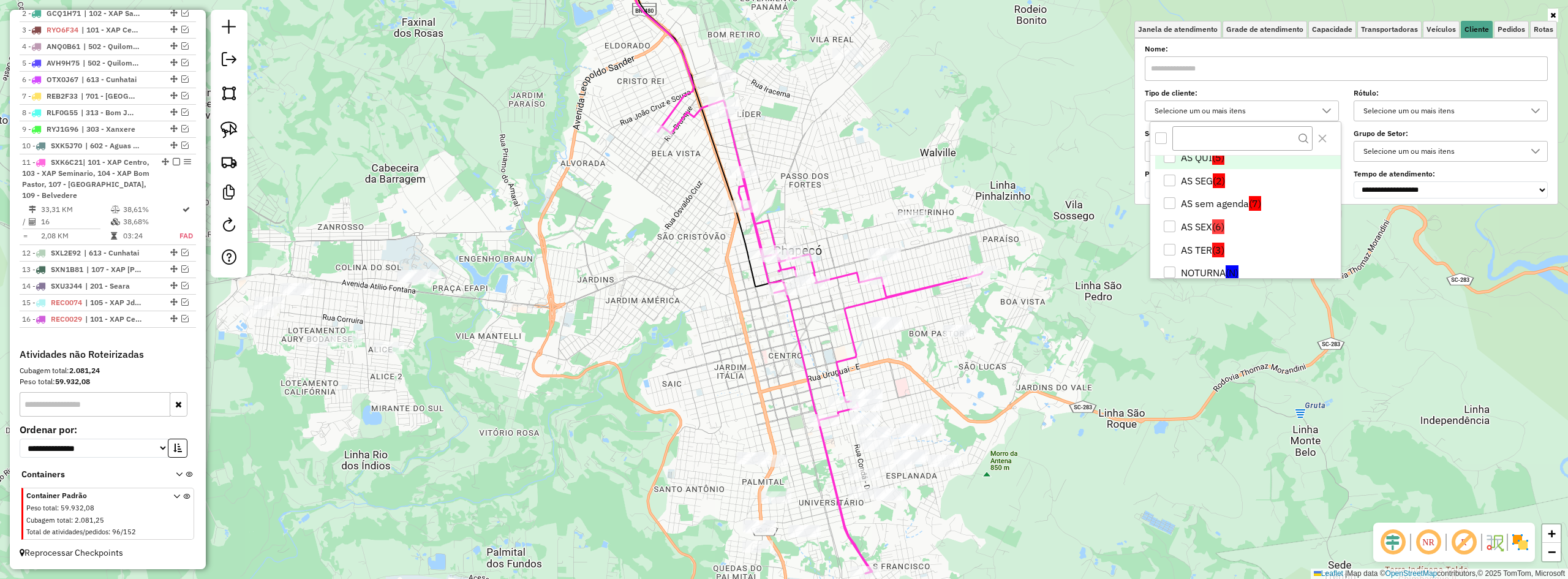
scroll to position [123, 0]
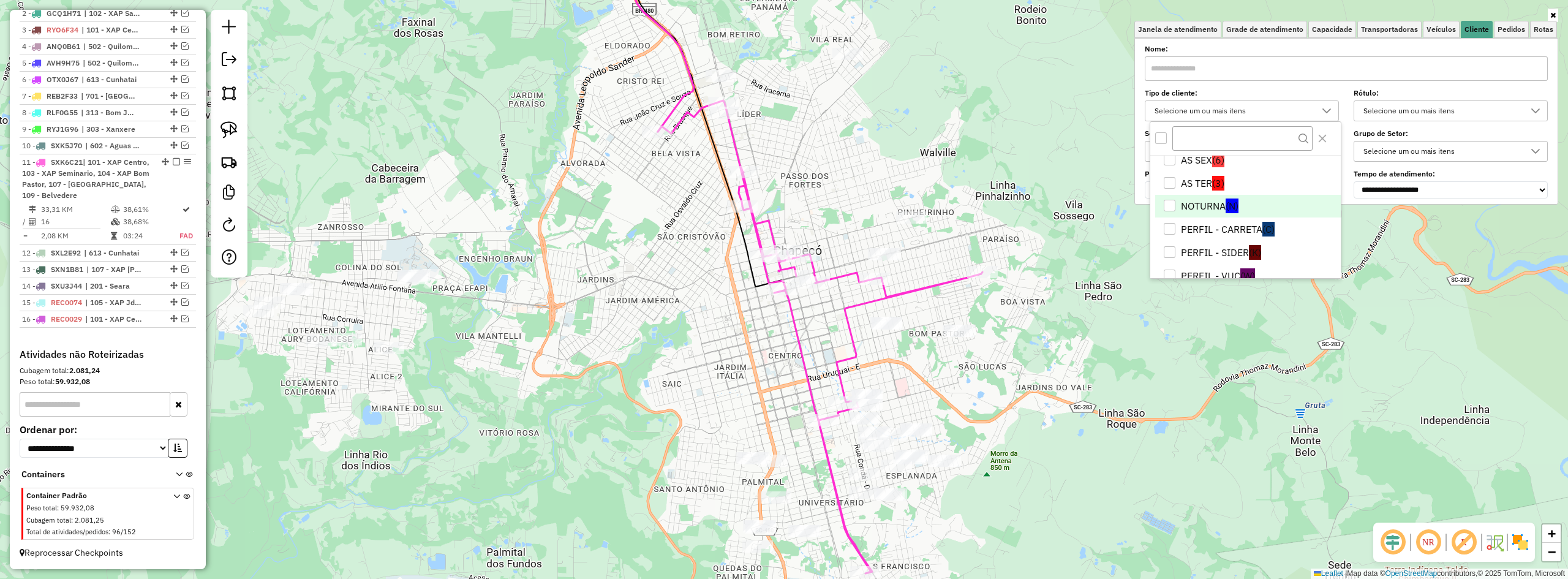
click at [917, 207] on li "NOTURNA (N)" at bounding box center [1248, 207] width 185 height 24
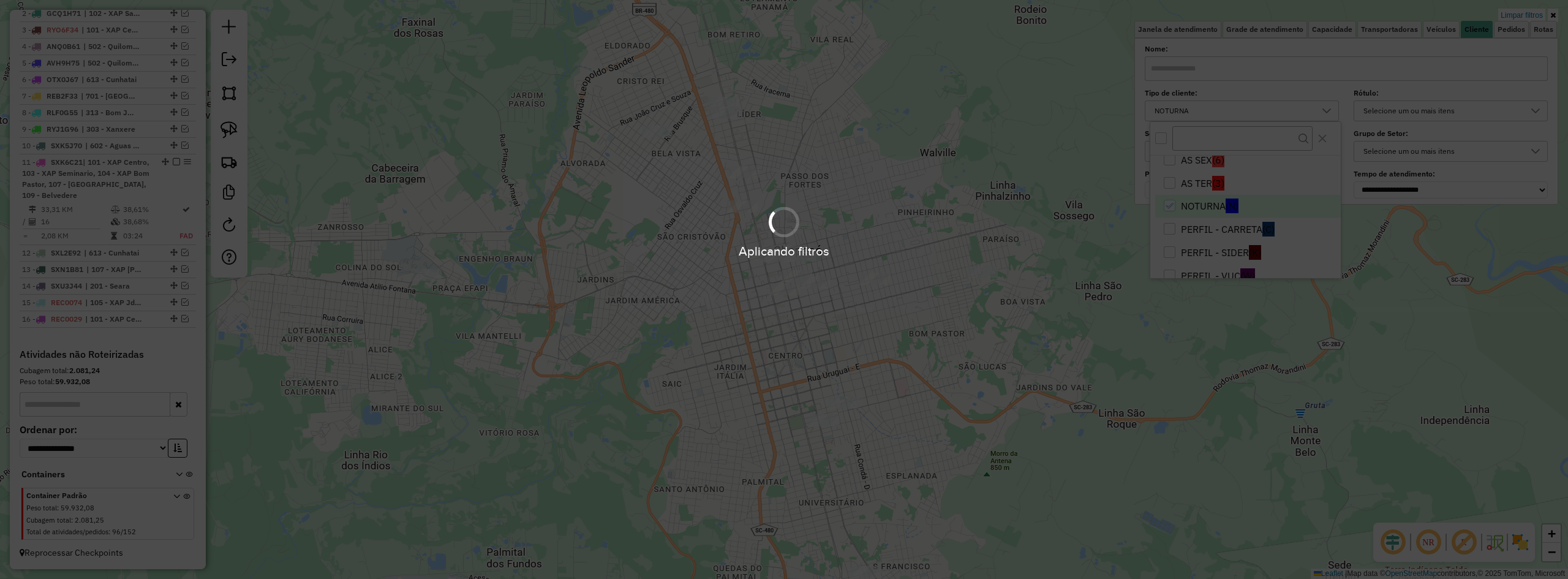
click at [917, 178] on hb-app "Aplicando filtros Pop-up bloqueado! Seu navegador bloqueou automáticamente a ab…" at bounding box center [784, 289] width 1568 height 579
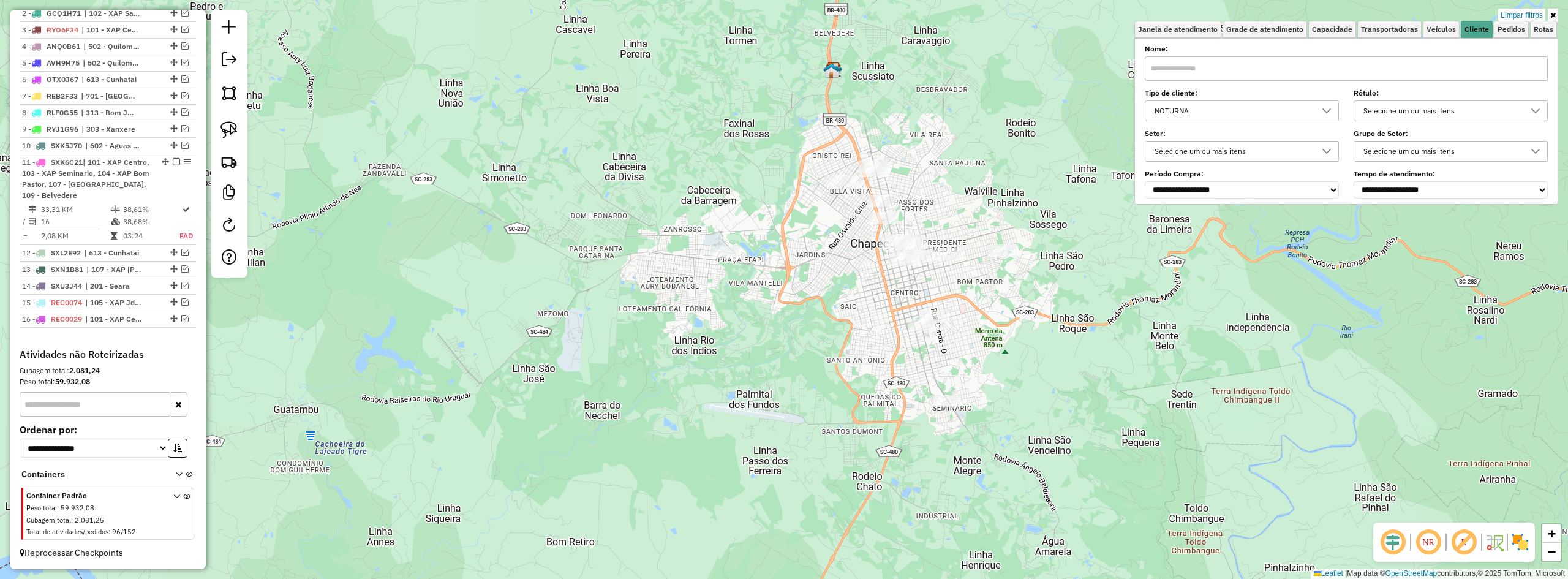
drag, startPoint x: 1014, startPoint y: 166, endPoint x: 1020, endPoint y: 199, distance: 33.5
click at [917, 199] on div "Limpar filtros Janela de atendimento Grade de atendimento Capacidade Transporta…" at bounding box center [784, 289] width 1568 height 579
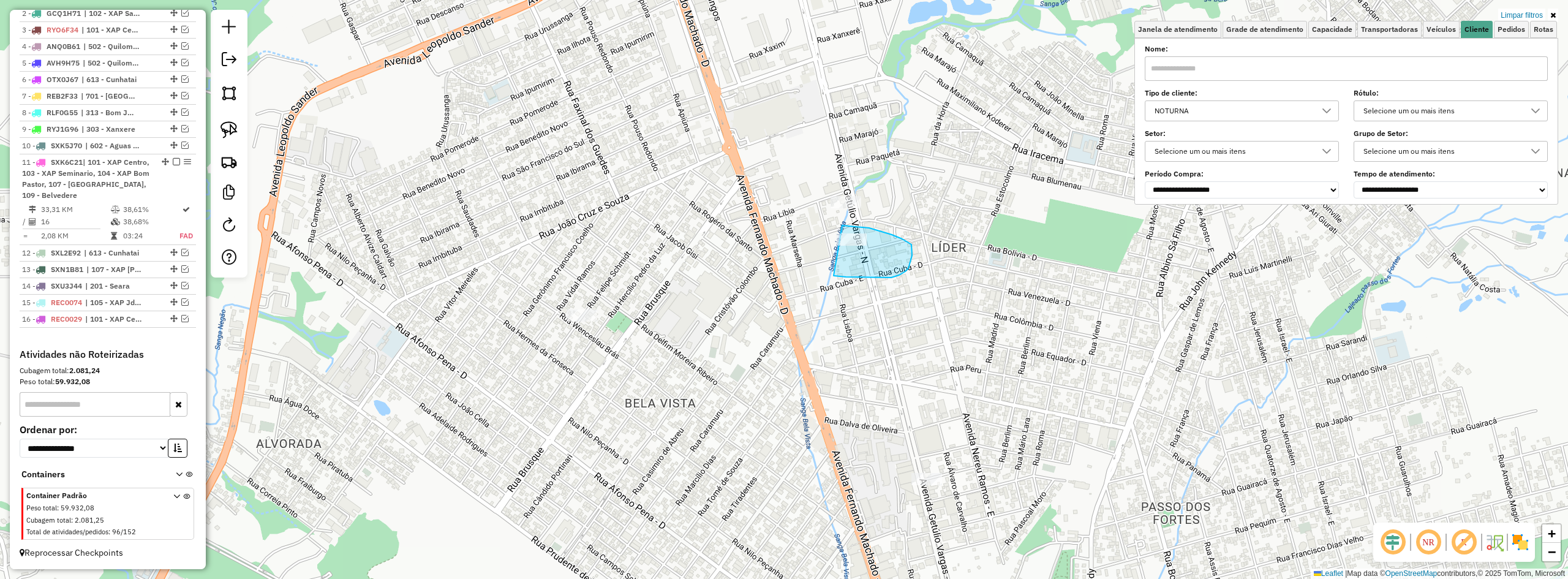
drag, startPoint x: 834, startPoint y: 276, endPoint x: 814, endPoint y: 230, distance: 50.2
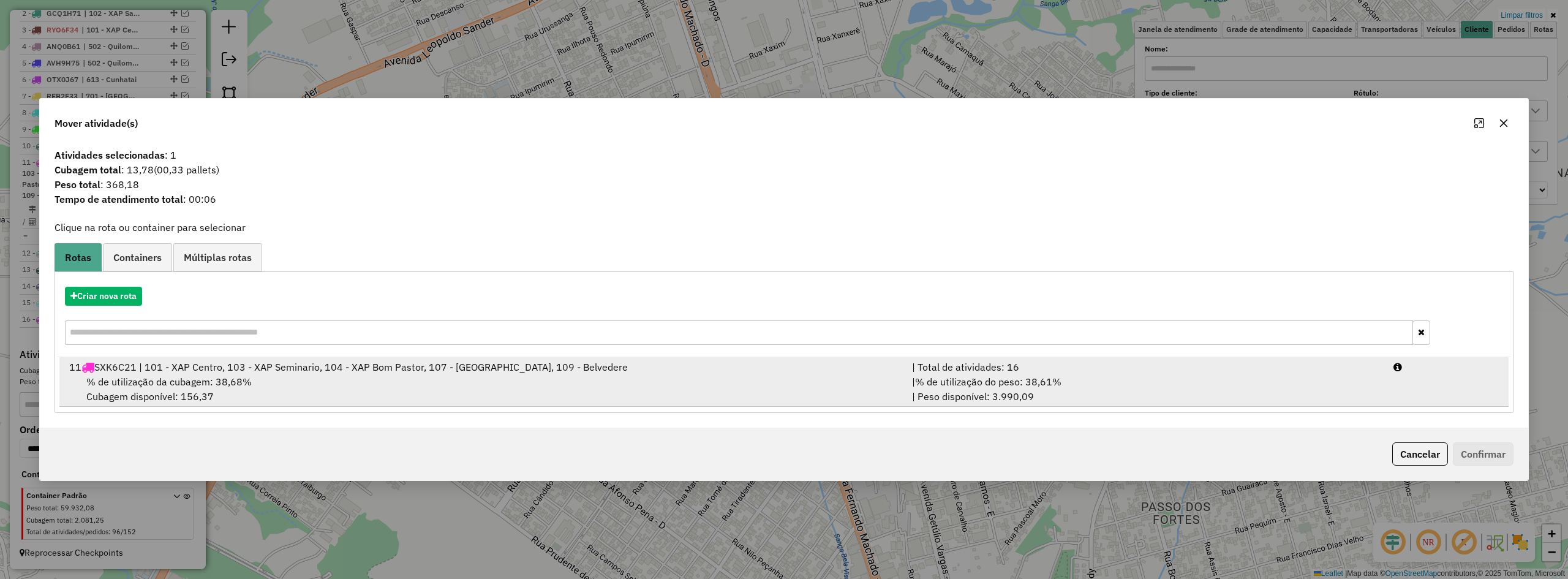
click at [262, 366] on div "11 SXK6C21 | 101 - XAP Centro, 103 - XAP Seminario, 104 - XAP Bom Pastor, 107 -…" at bounding box center [483, 367] width 843 height 15
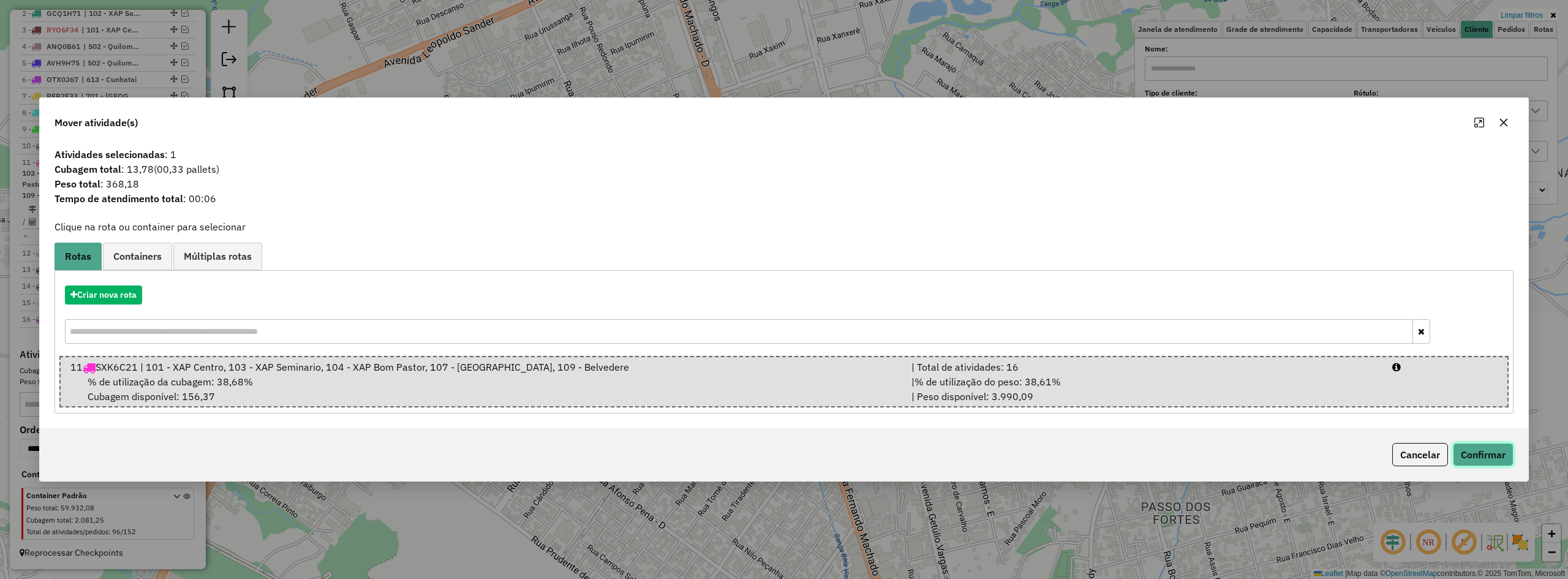
click at [917, 454] on button "Confirmar" at bounding box center [1483, 455] width 60 height 24
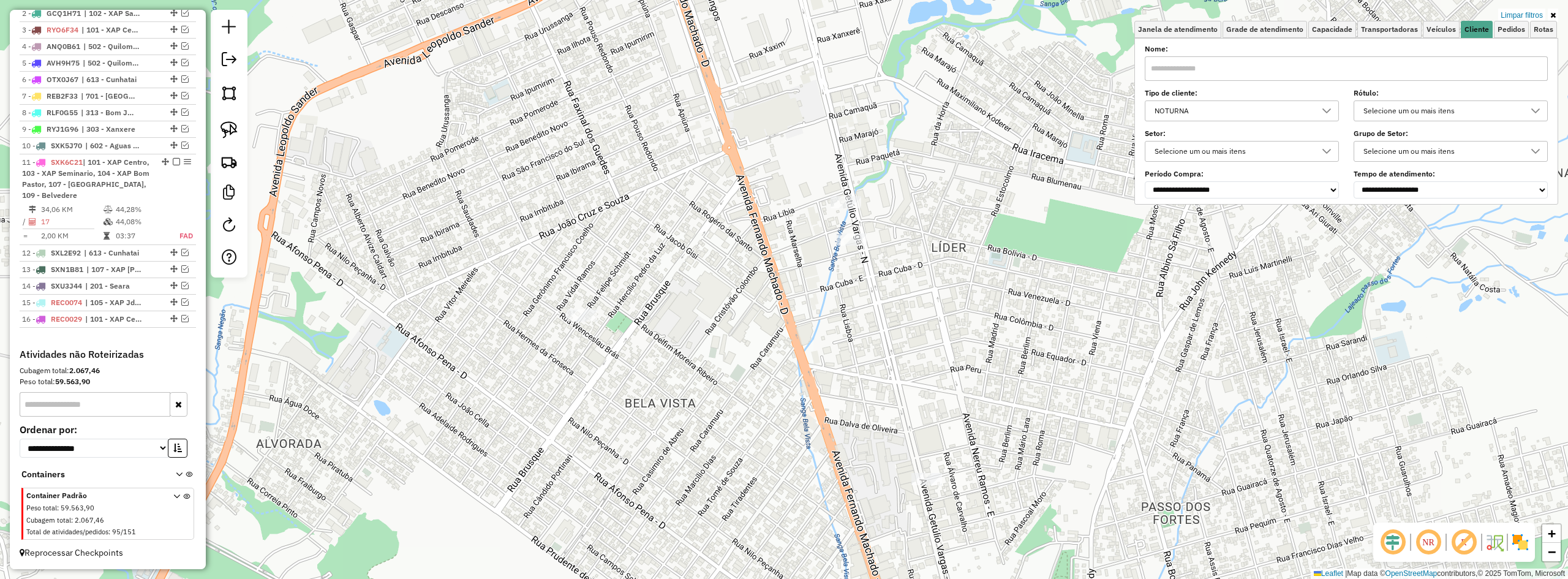
drag, startPoint x: 838, startPoint y: 316, endPoint x: 846, endPoint y: 277, distance: 39.8
click at [845, 280] on div "Limpar filtros Janela de atendimento Grade de atendimento Capacidade Transporta…" at bounding box center [784, 289] width 1568 height 579
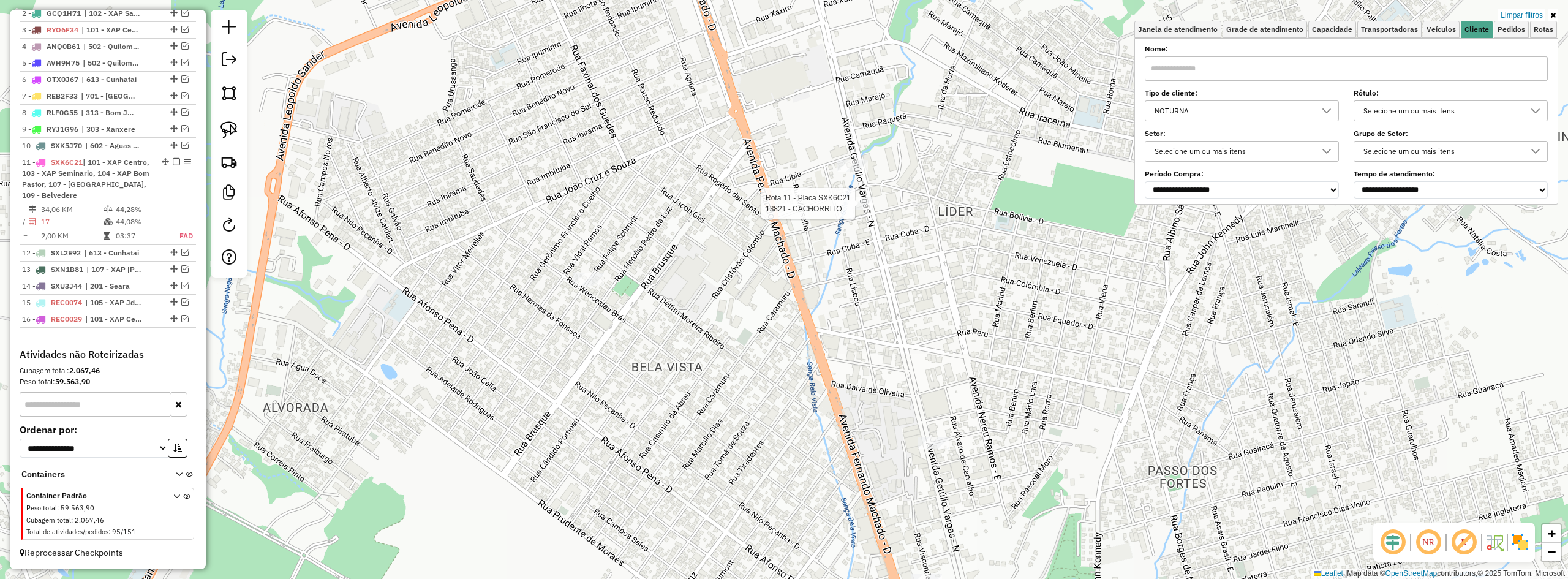
select select "**********"
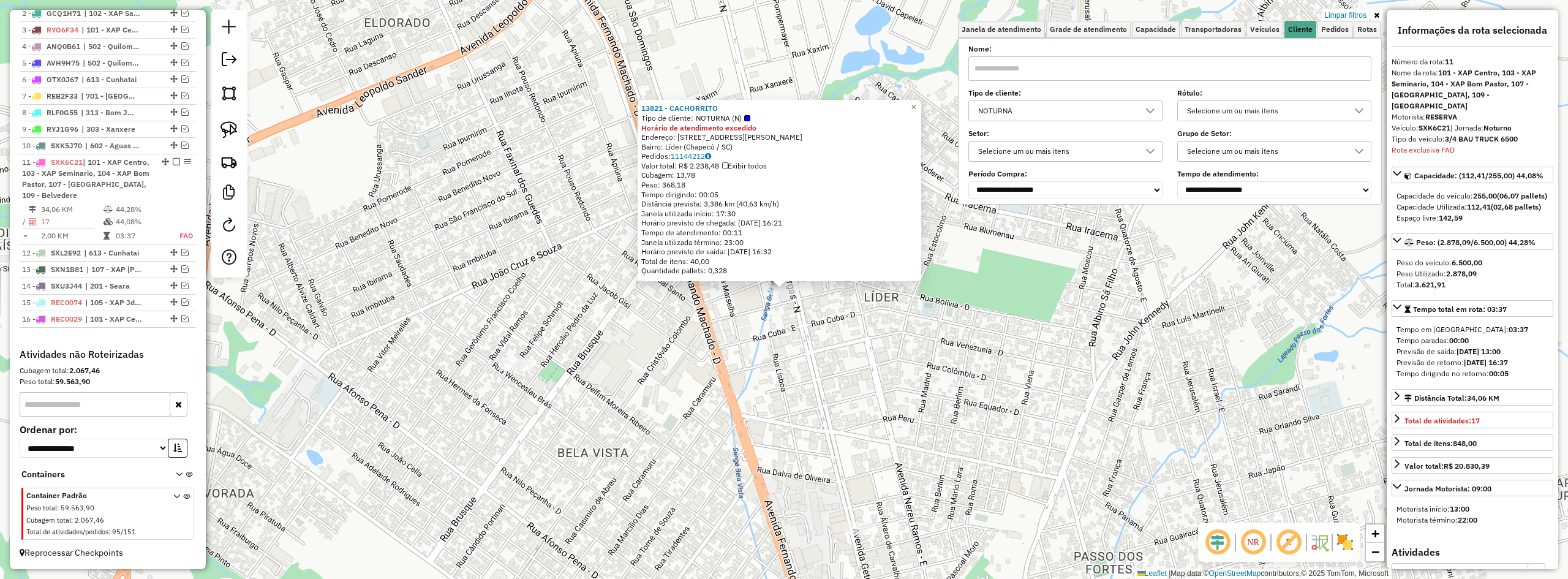
click at [850, 384] on div "13821 - CACHORRITO Tipo de cliente: NOTURNA (N) Horário de atendimento excedido…" at bounding box center [784, 289] width 1568 height 579
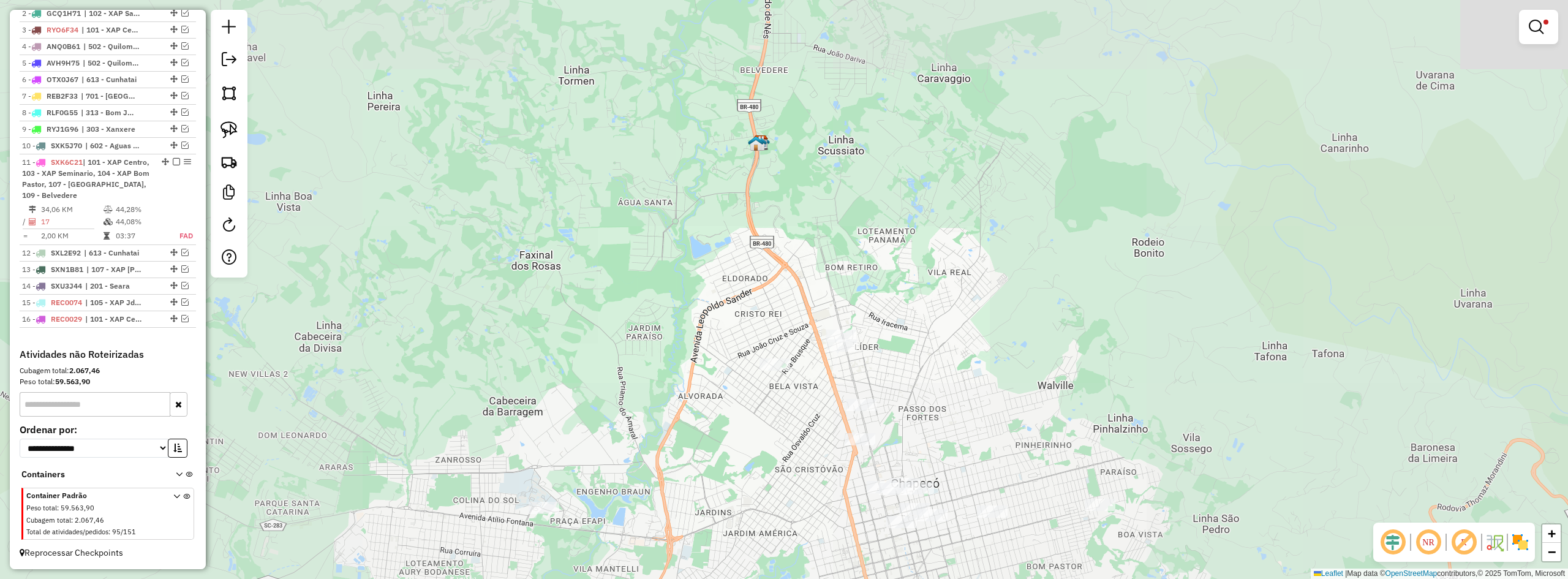
drag, startPoint x: 942, startPoint y: 336, endPoint x: 947, endPoint y: 302, distance: 34.4
click at [917, 307] on div "Limpar filtros Janela de atendimento Grade de atendimento Capacidade Transporta…" at bounding box center [784, 289] width 1568 height 579
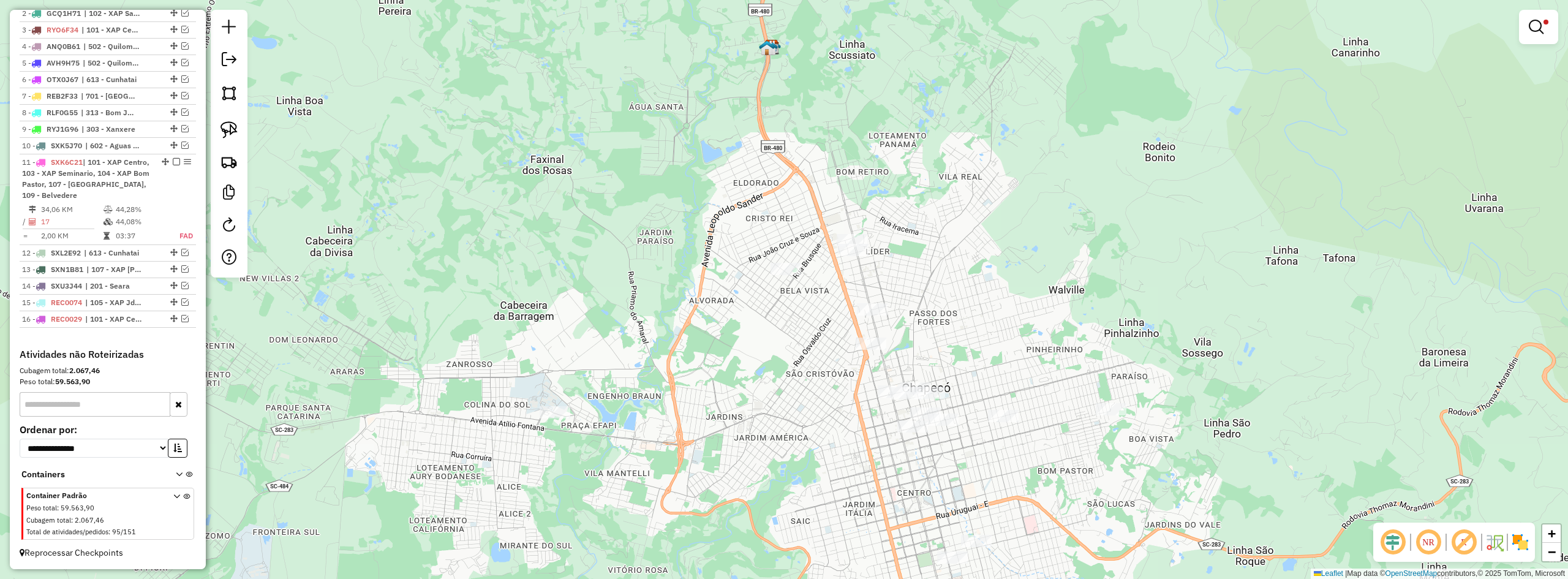
drag, startPoint x: 689, startPoint y: 369, endPoint x: 755, endPoint y: 294, distance: 99.9
click at [752, 296] on div "Limpar filtros Janela de atendimento Grade de atendimento Capacidade Transporta…" at bounding box center [784, 289] width 1568 height 579
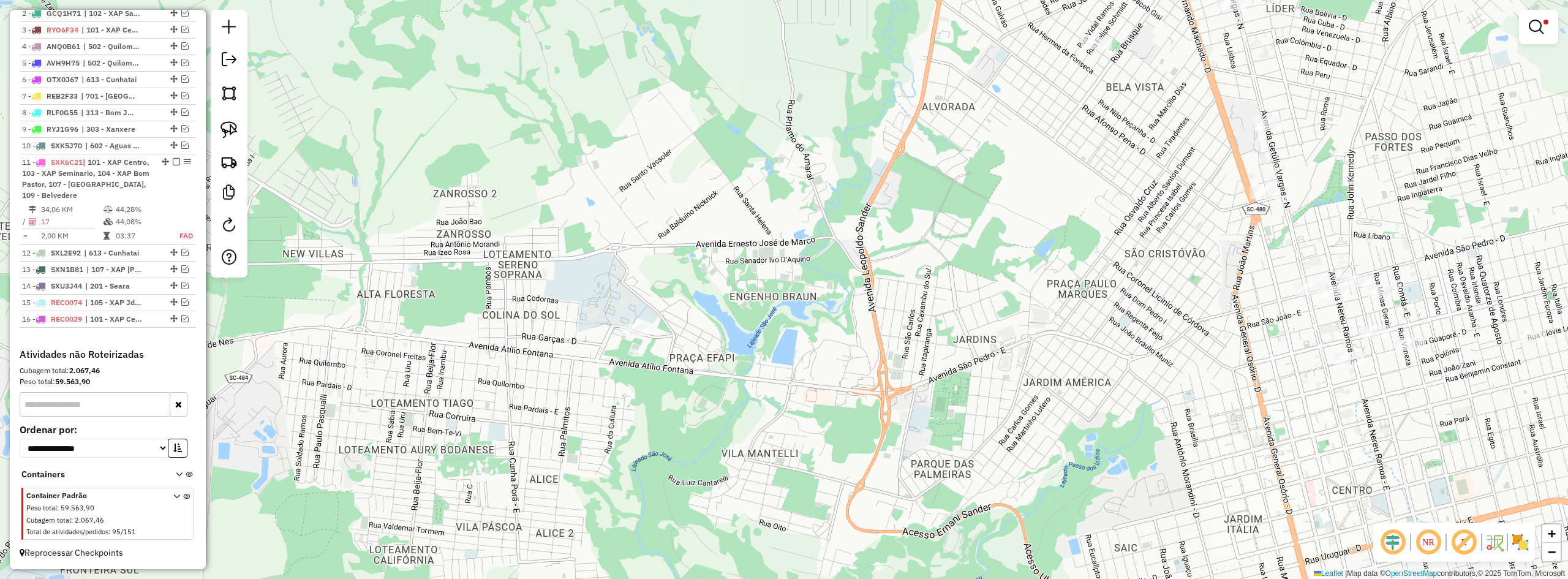
click at [753, 322] on div "Limpar filtros Janela de atendimento Grade de atendimento Capacidade Transporta…" at bounding box center [784, 289] width 1568 height 579
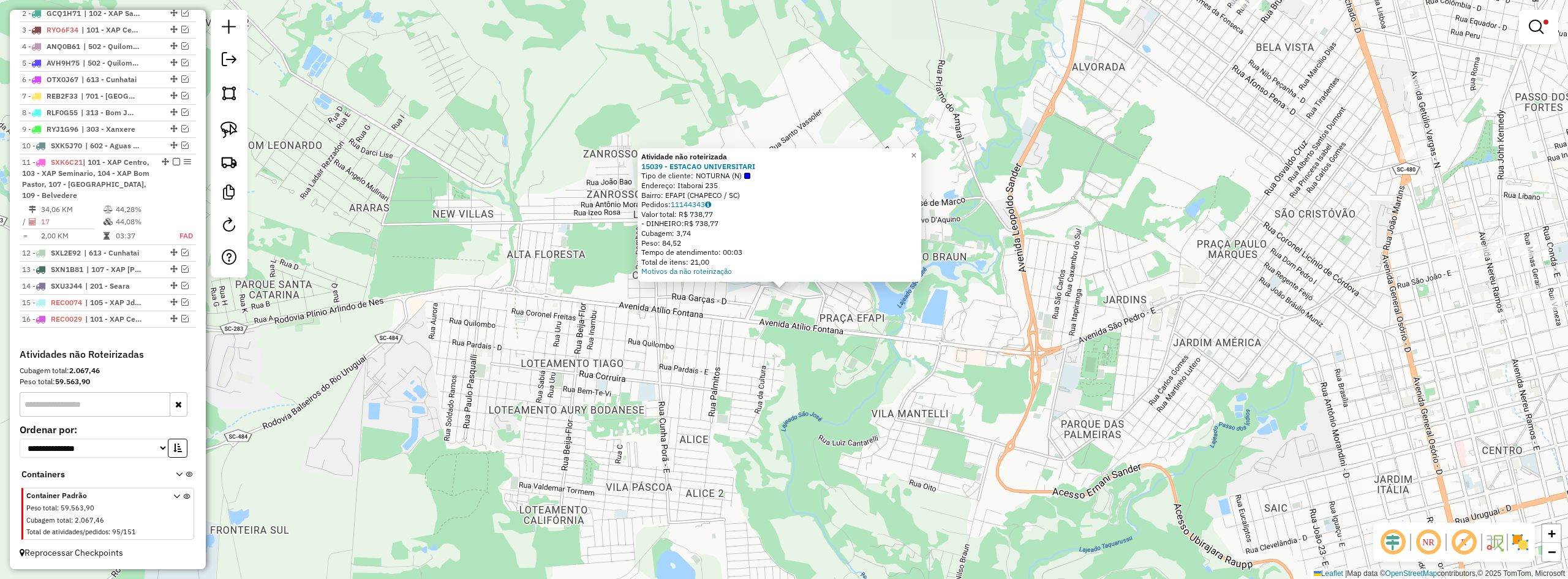
click at [760, 317] on div "Atividade não roteirizada 15039 - ESTACAO UNIVERSITARI Tipo de cliente: NOTURNA…" at bounding box center [784, 289] width 1568 height 579
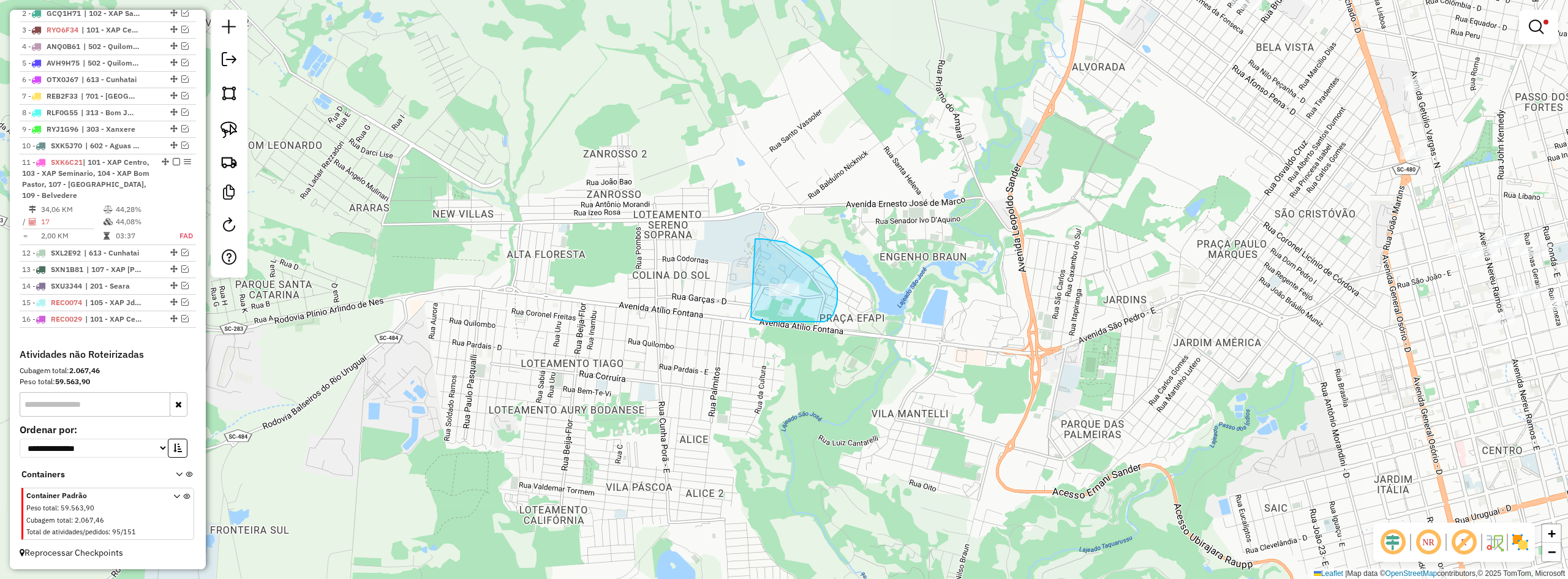
drag, startPoint x: 751, startPoint y: 317, endPoint x: 737, endPoint y: 255, distance: 63.6
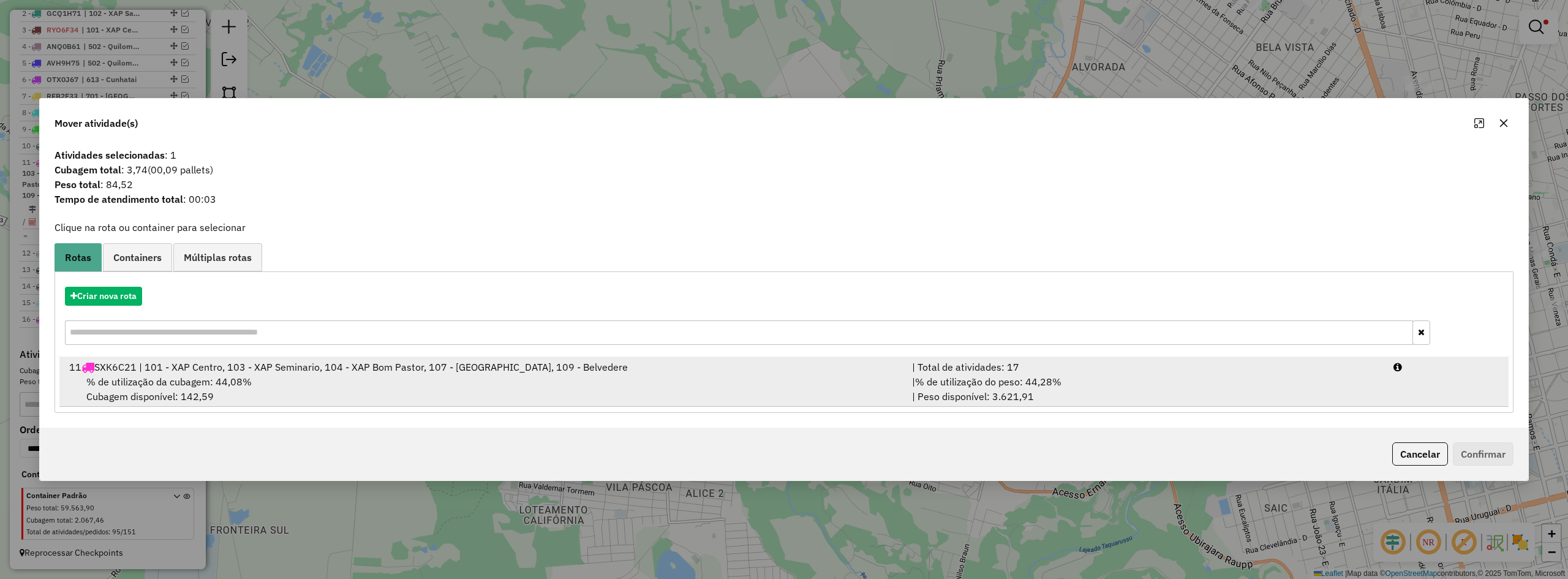
click at [169, 377] on span "% de utilização da cubagem: 44,08%" at bounding box center [168, 382] width 165 height 13
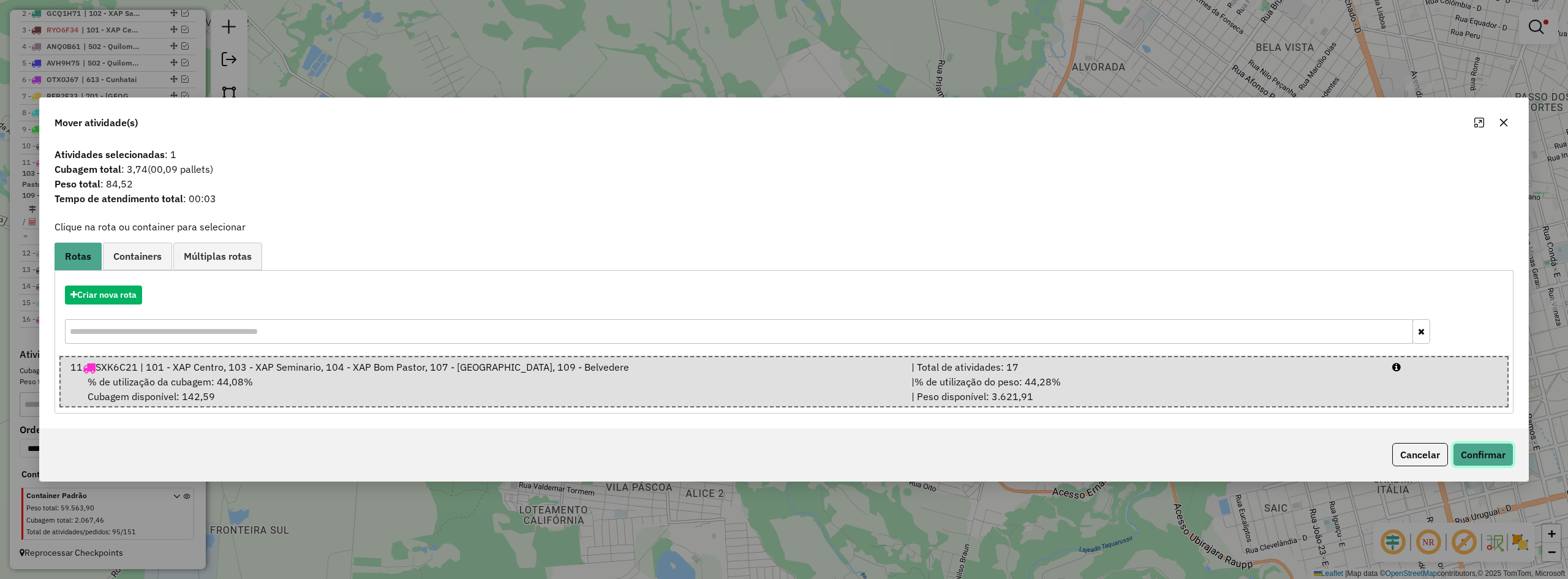
click at [917, 447] on button "Confirmar" at bounding box center [1483, 455] width 60 height 24
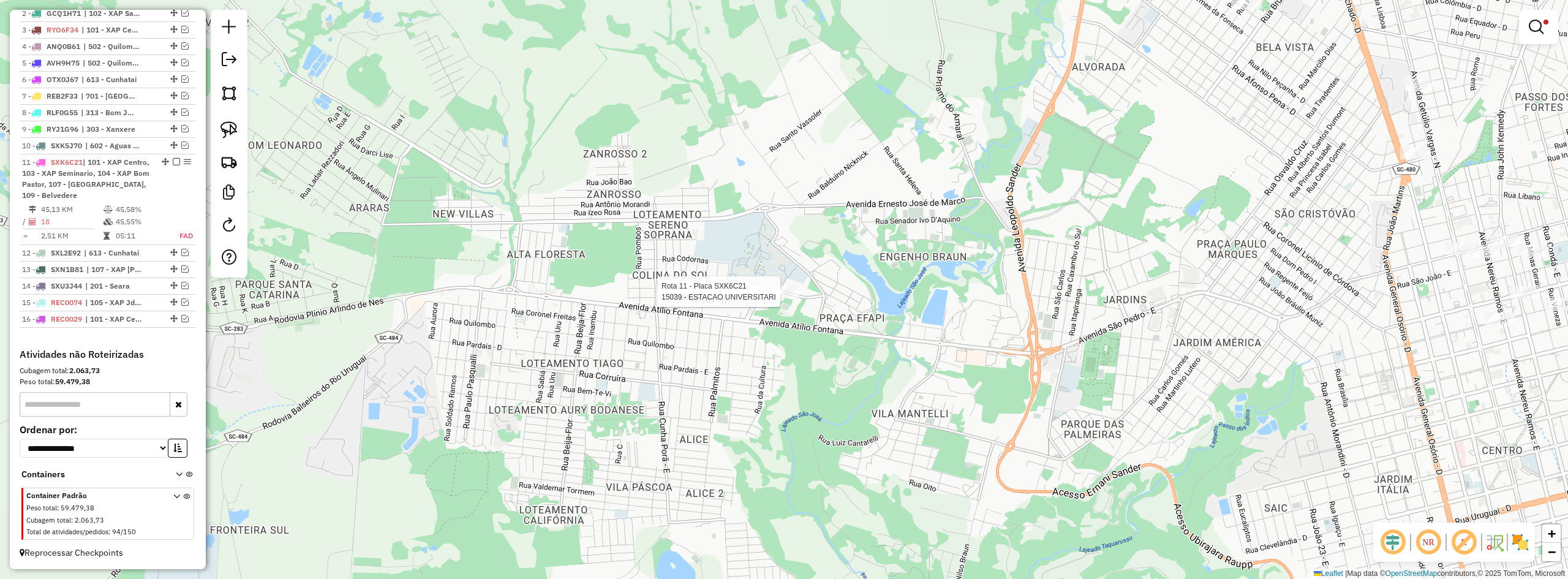
select select "**********"
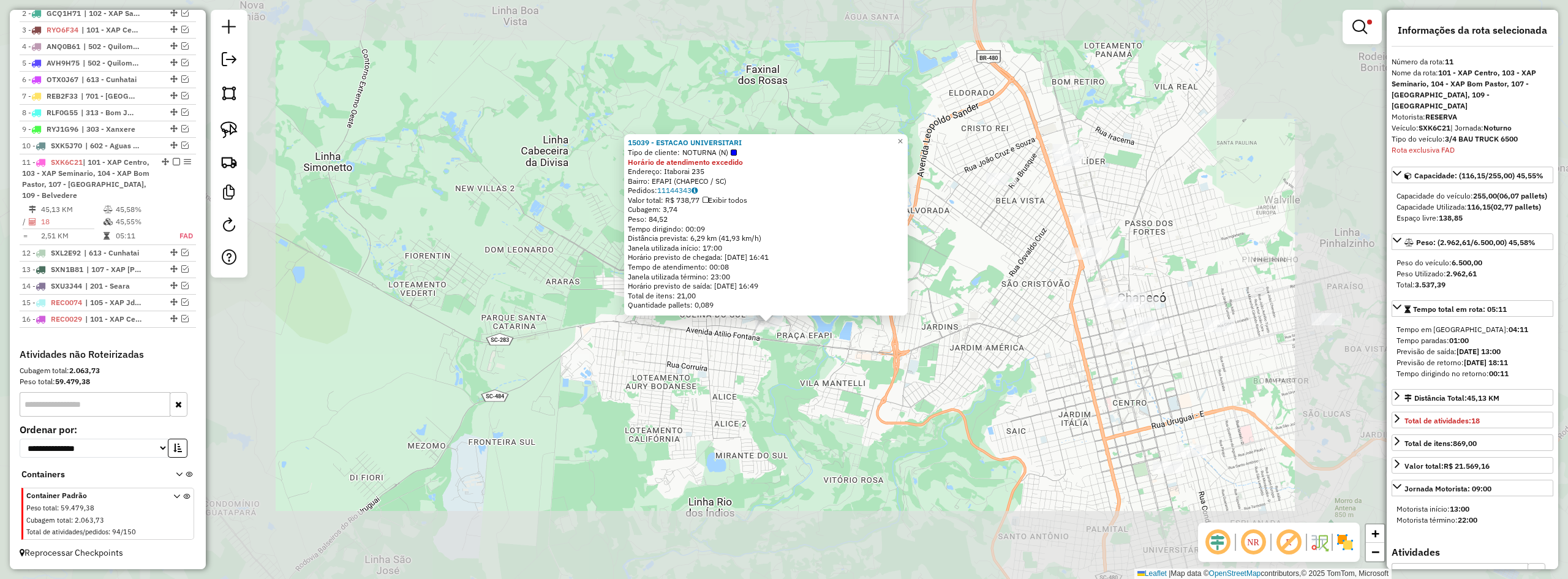
drag, startPoint x: 897, startPoint y: 399, endPoint x: 765, endPoint y: 373, distance: 134.5
click at [765, 373] on div "15039 - ESTACAO UNIVERSITARI Tipo de cliente: NOTURNA (N) Horário de atendiment…" at bounding box center [784, 289] width 1568 height 579
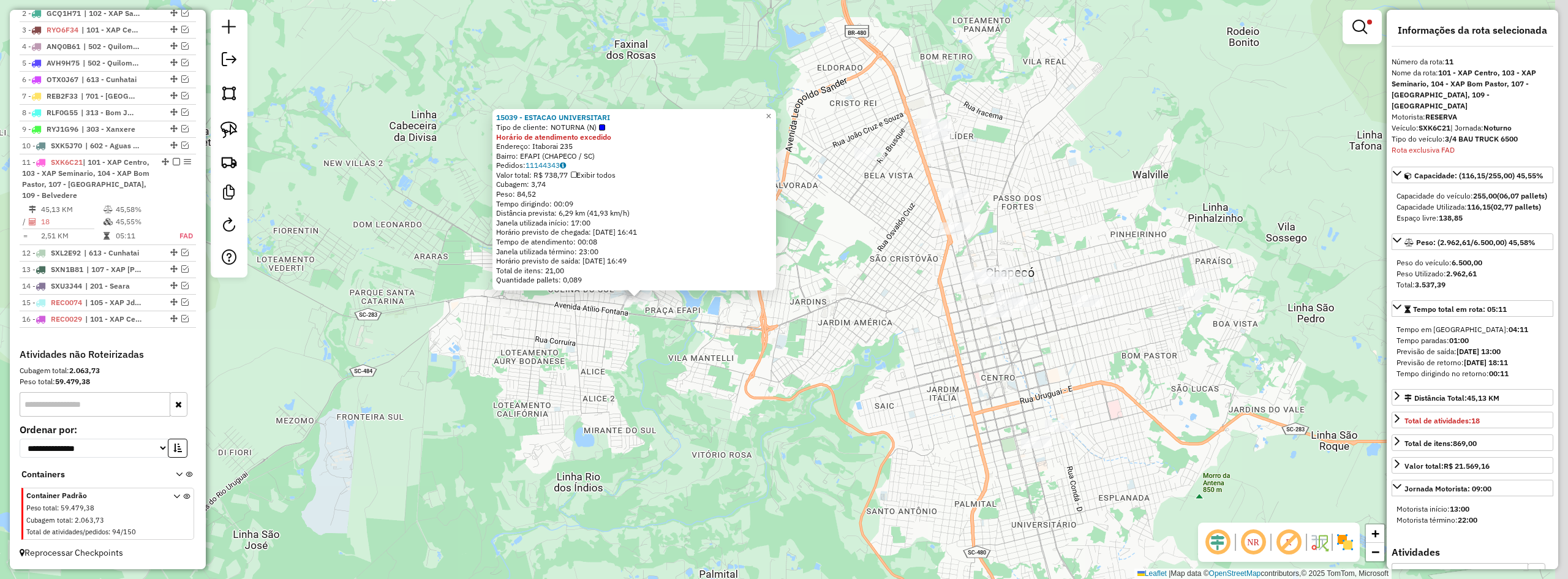
click at [765, 373] on div "15039 - ESTACAO UNIVERSITARI Tipo de cliente: NOTURNA (N) Horário de atendiment…" at bounding box center [784, 289] width 1568 height 579
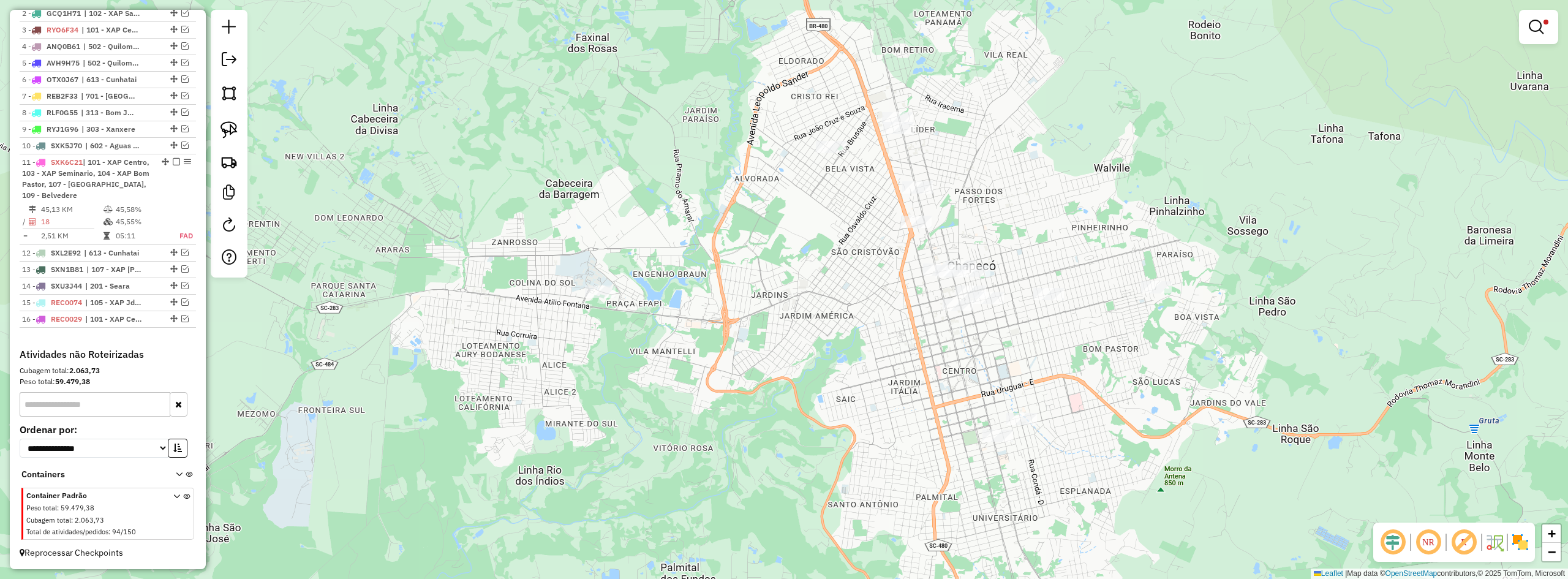
drag, startPoint x: 792, startPoint y: 263, endPoint x: 659, endPoint y: 241, distance: 134.8
click at [665, 242] on div "Limpar filtros Janela de atendimento Grade de atendimento Capacidade Transporta…" at bounding box center [784, 289] width 1568 height 579
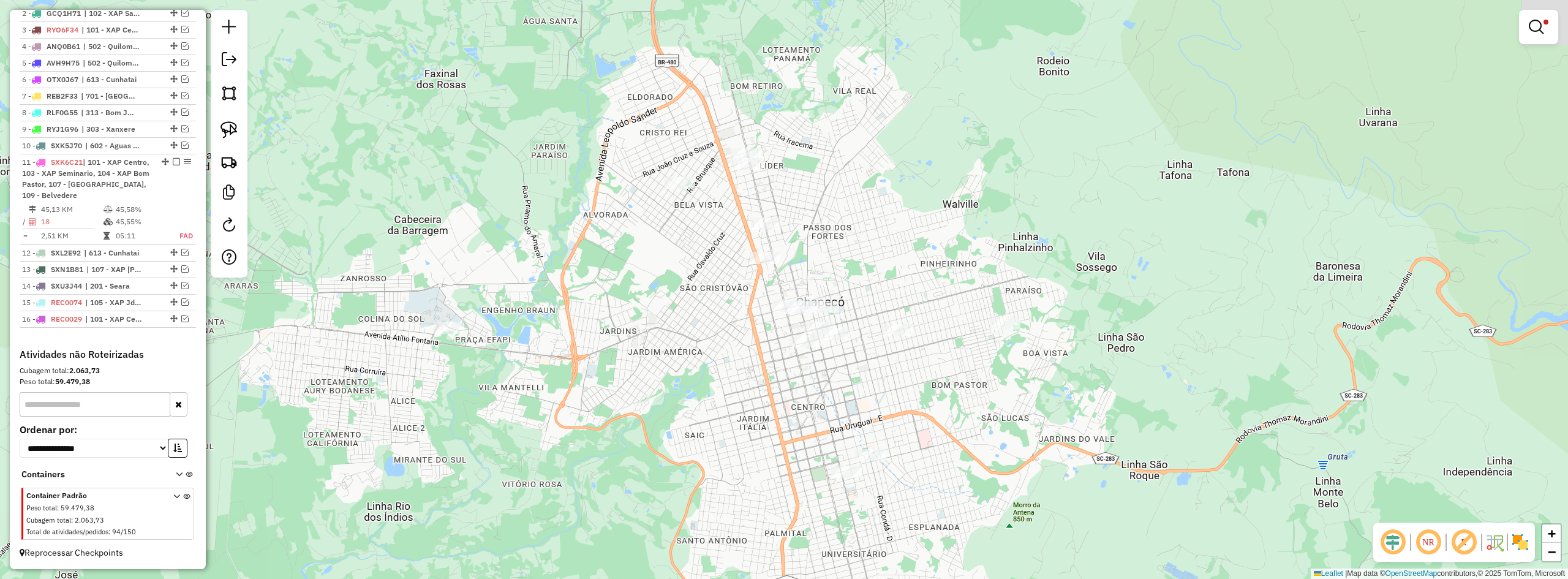
drag, startPoint x: 930, startPoint y: 127, endPoint x: 903, endPoint y: 202, distance: 79.7
click at [903, 202] on div "Limpar filtros Janela de atendimento Grade de atendimento Capacidade Transporta…" at bounding box center [784, 289] width 1568 height 579
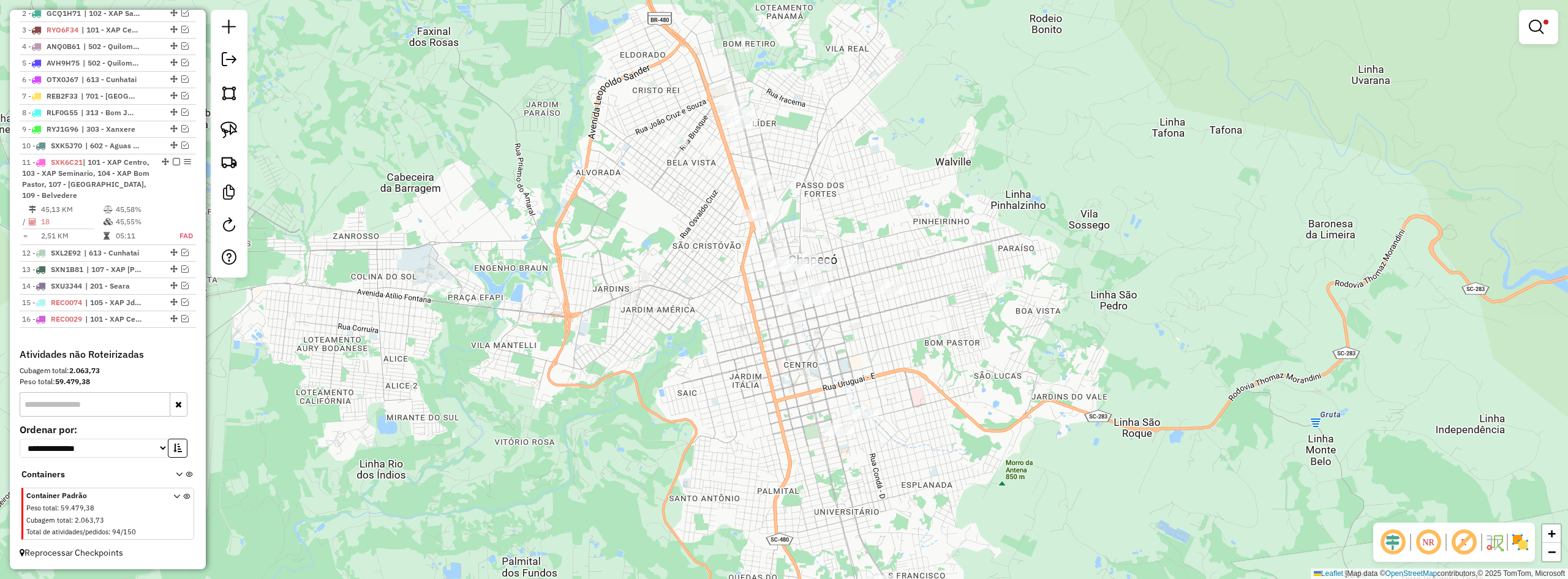
drag, startPoint x: 893, startPoint y: 207, endPoint x: 888, endPoint y: 145, distance: 62.2
click at [888, 145] on div "Limpar filtros Janela de atendimento Grade de atendimento Capacidade Transporta…" at bounding box center [784, 289] width 1568 height 579
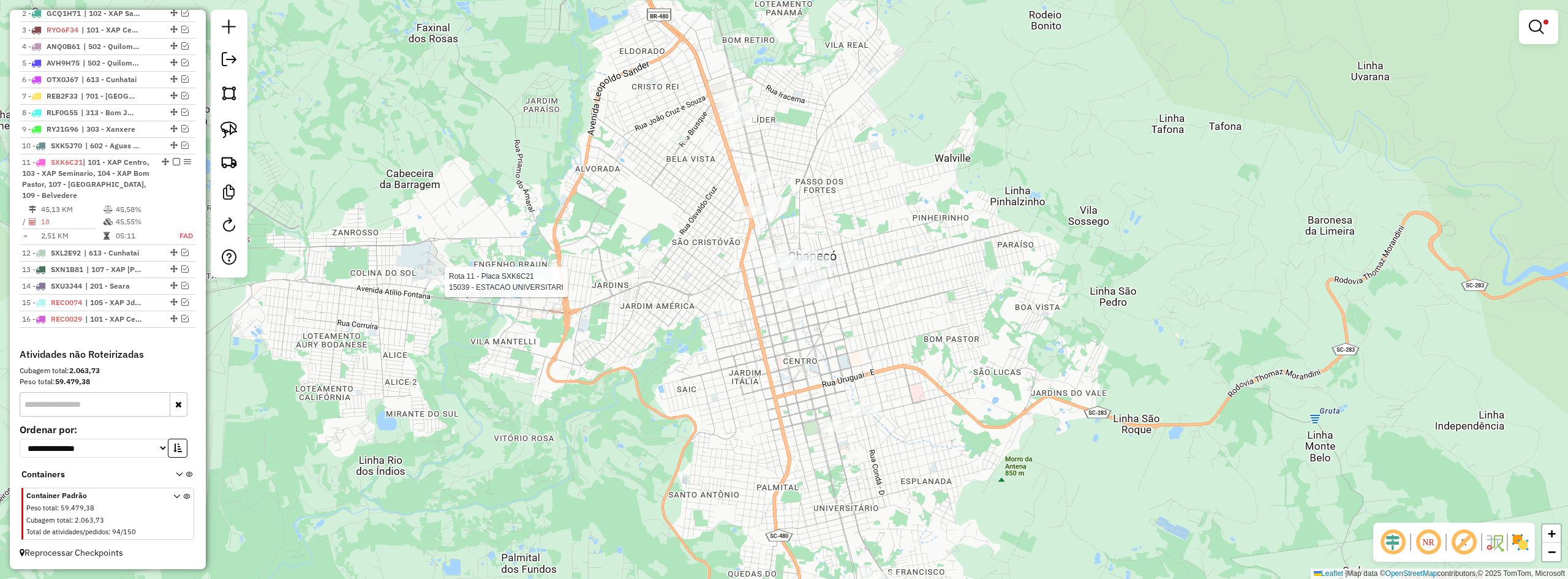
select select "**********"
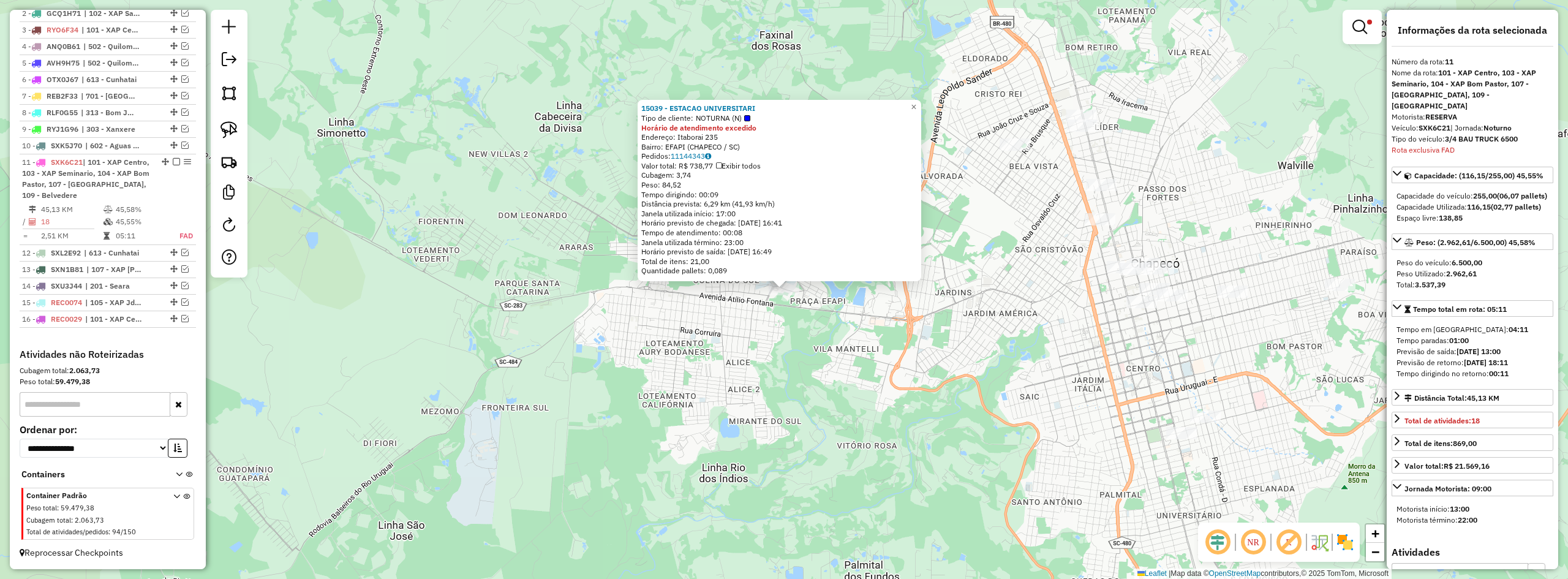
click at [898, 360] on div "15039 - ESTACAO UNIVERSITARI Tipo de cliente: NOTURNA (N) Horário de atendiment…" at bounding box center [784, 289] width 1568 height 579
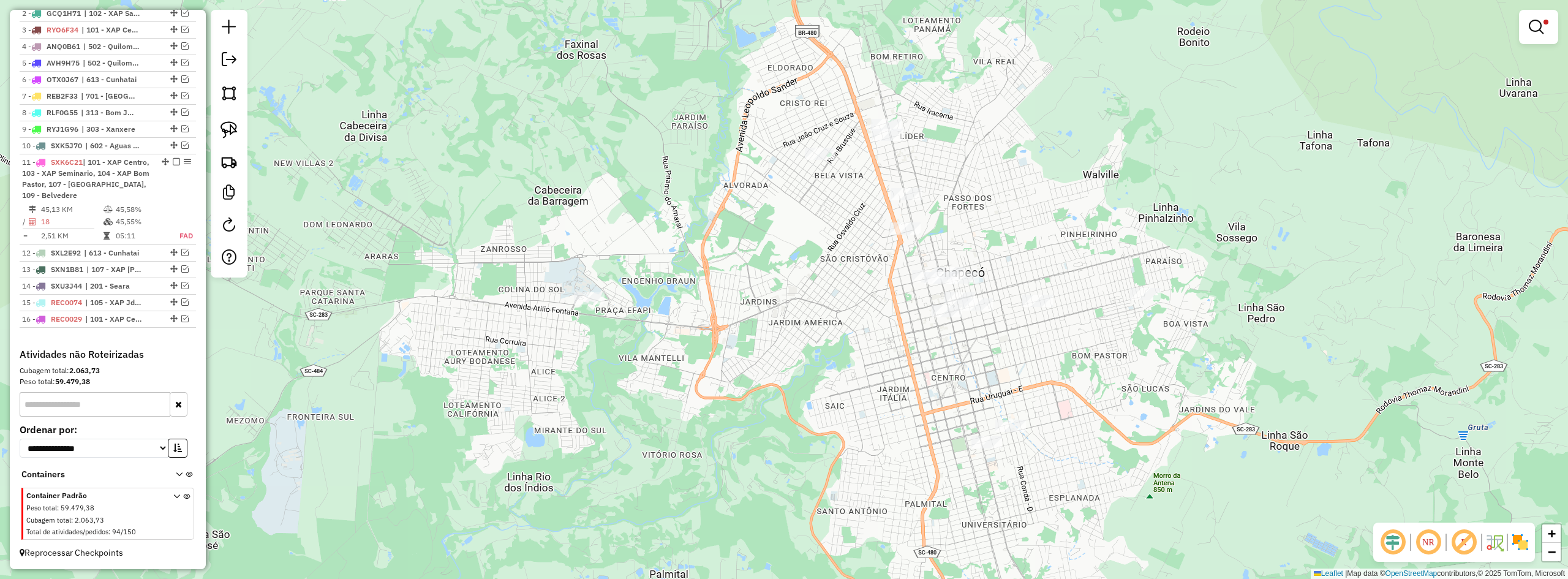
drag, startPoint x: 976, startPoint y: 338, endPoint x: 778, endPoint y: 345, distance: 198.1
click at [776, 347] on div "Limpar filtros Janela de atendimento Grade de atendimento Capacidade Transporta…" at bounding box center [784, 289] width 1568 height 579
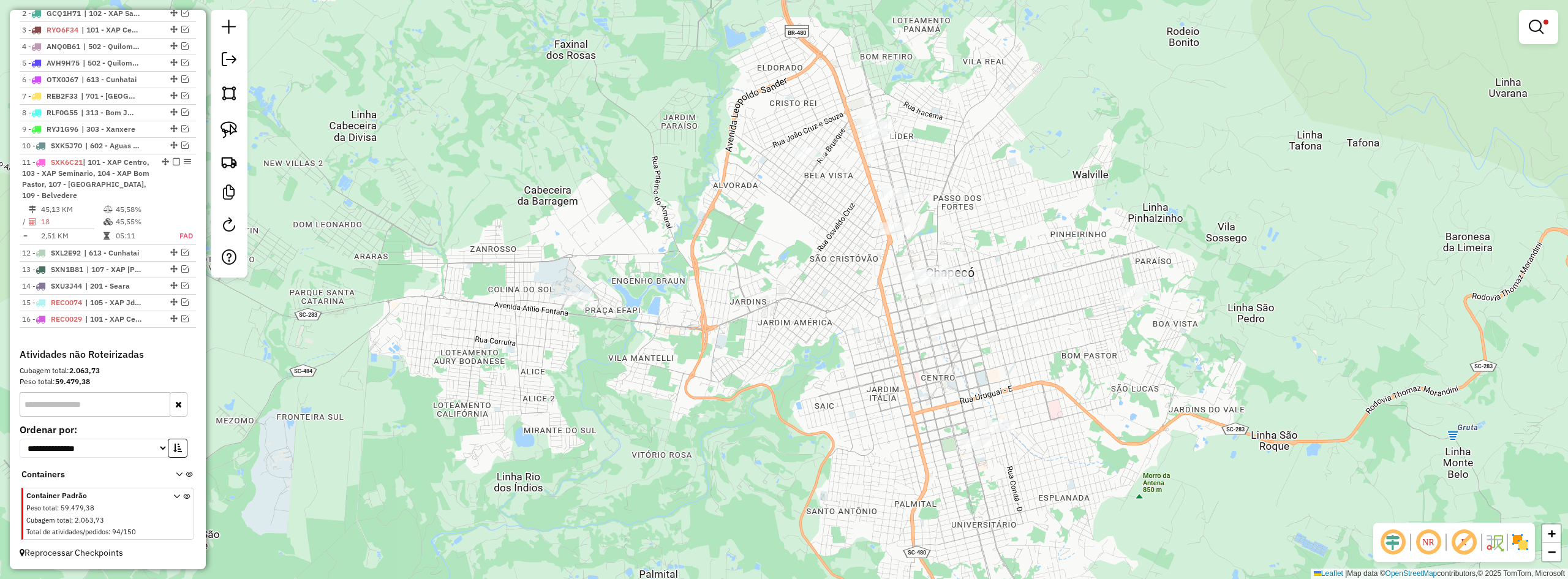
drag, startPoint x: 986, startPoint y: 358, endPoint x: 875, endPoint y: 327, distance: 115.2
click at [876, 329] on div "Limpar filtros Janela de atendimento Grade de atendimento Capacidade Transporta…" at bounding box center [784, 289] width 1568 height 579
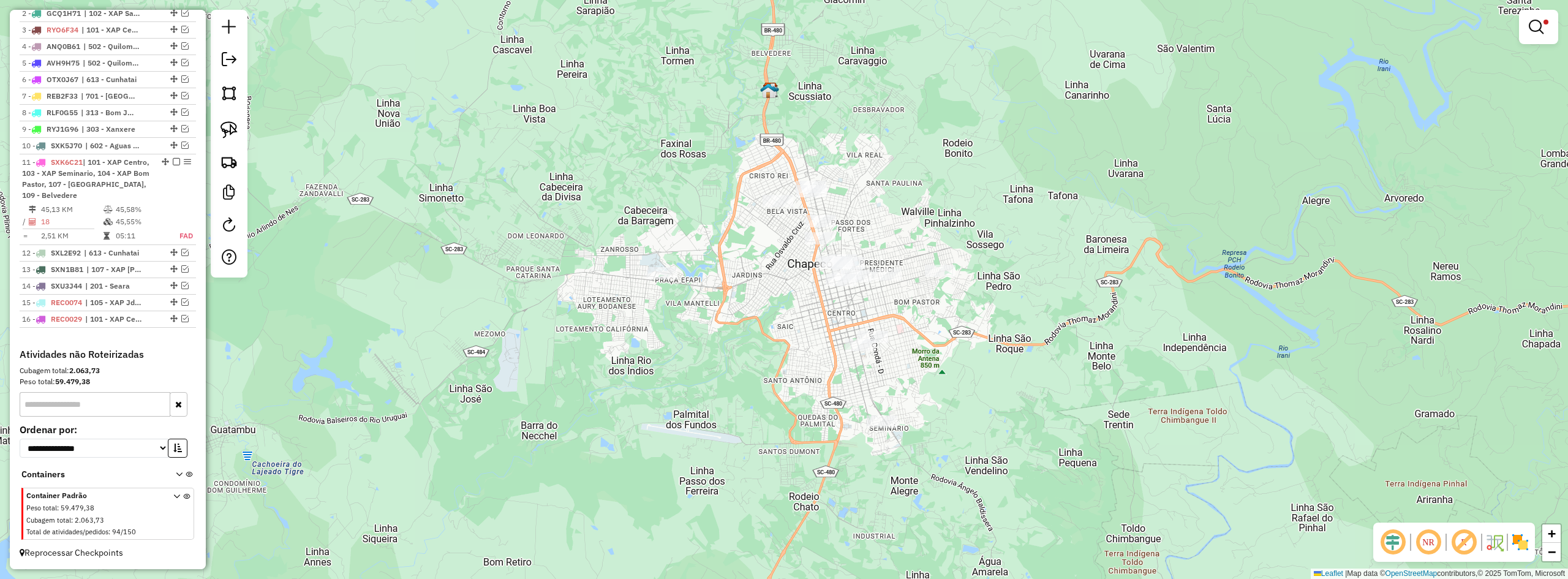
drag, startPoint x: 953, startPoint y: 351, endPoint x: 931, endPoint y: 314, distance: 43.0
click at [917, 316] on div "Limpar filtros Janela de atendimento Grade de atendimento Capacidade Transporta…" at bounding box center [784, 289] width 1568 height 579
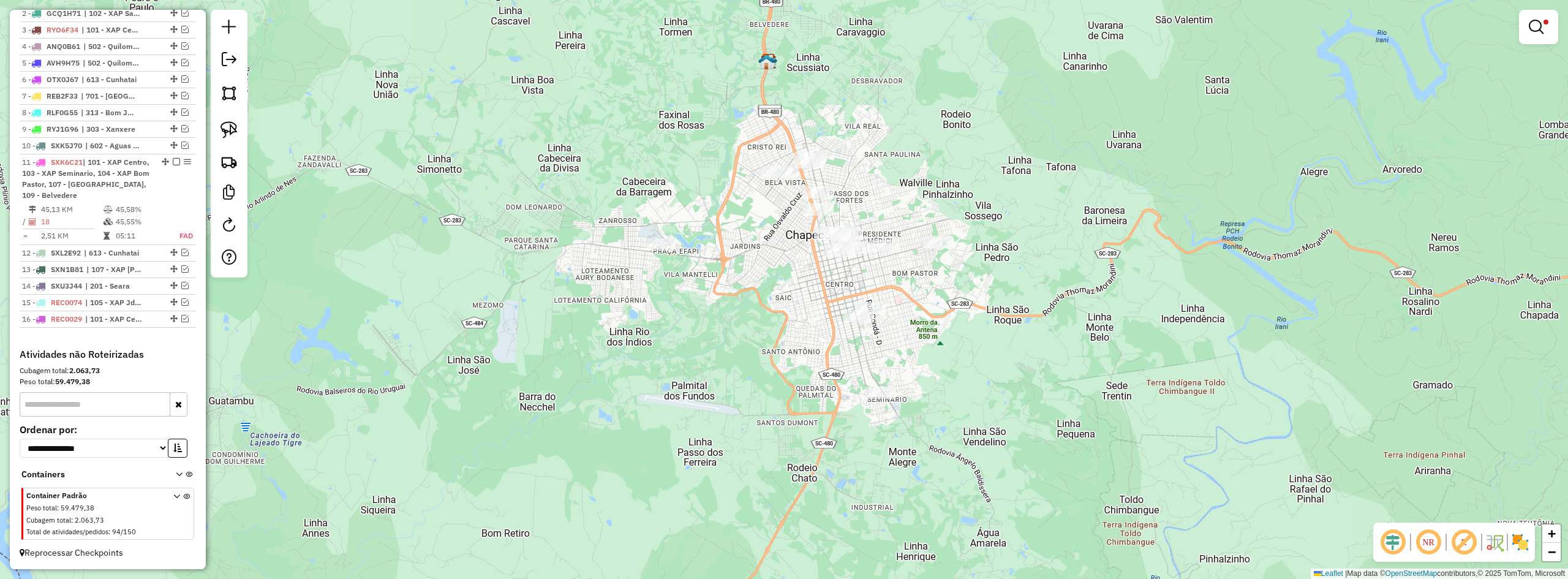
drag, startPoint x: 745, startPoint y: 274, endPoint x: 732, endPoint y: 347, distance: 74.1
click at [734, 347] on div "Limpar filtros Janela de atendimento Grade de atendimento Capacidade Transporta…" at bounding box center [784, 289] width 1568 height 579
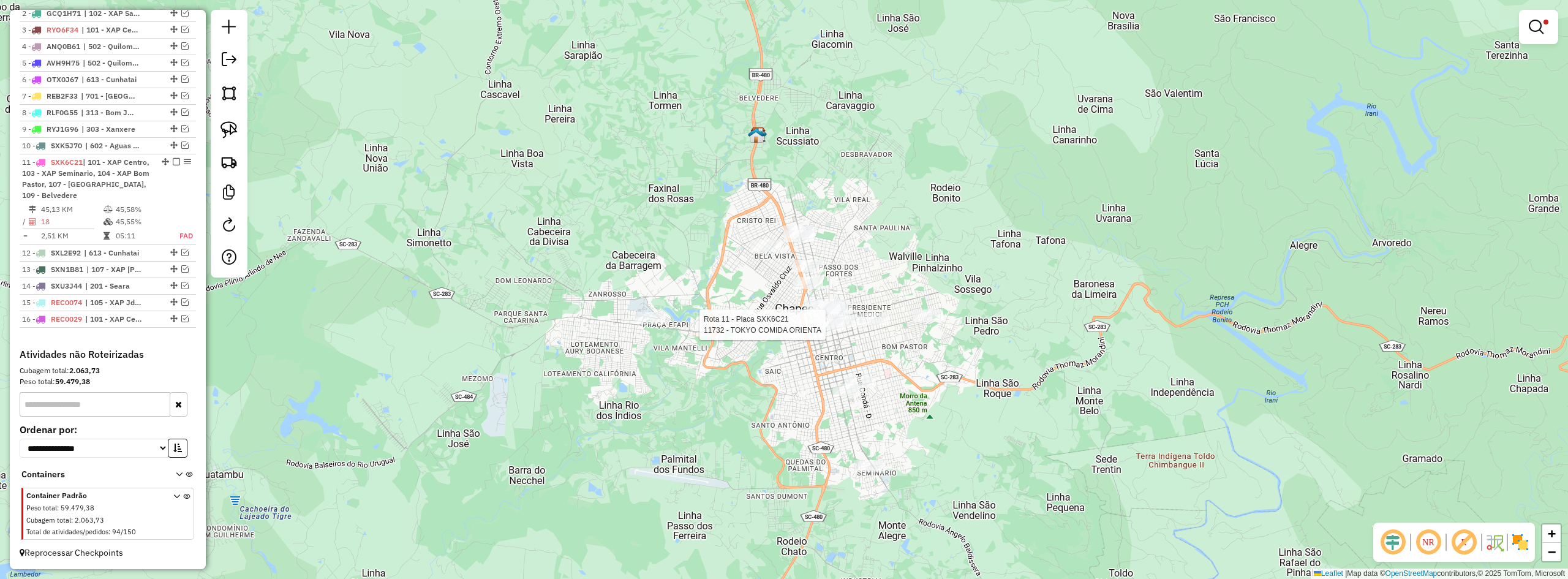
select select "**********"
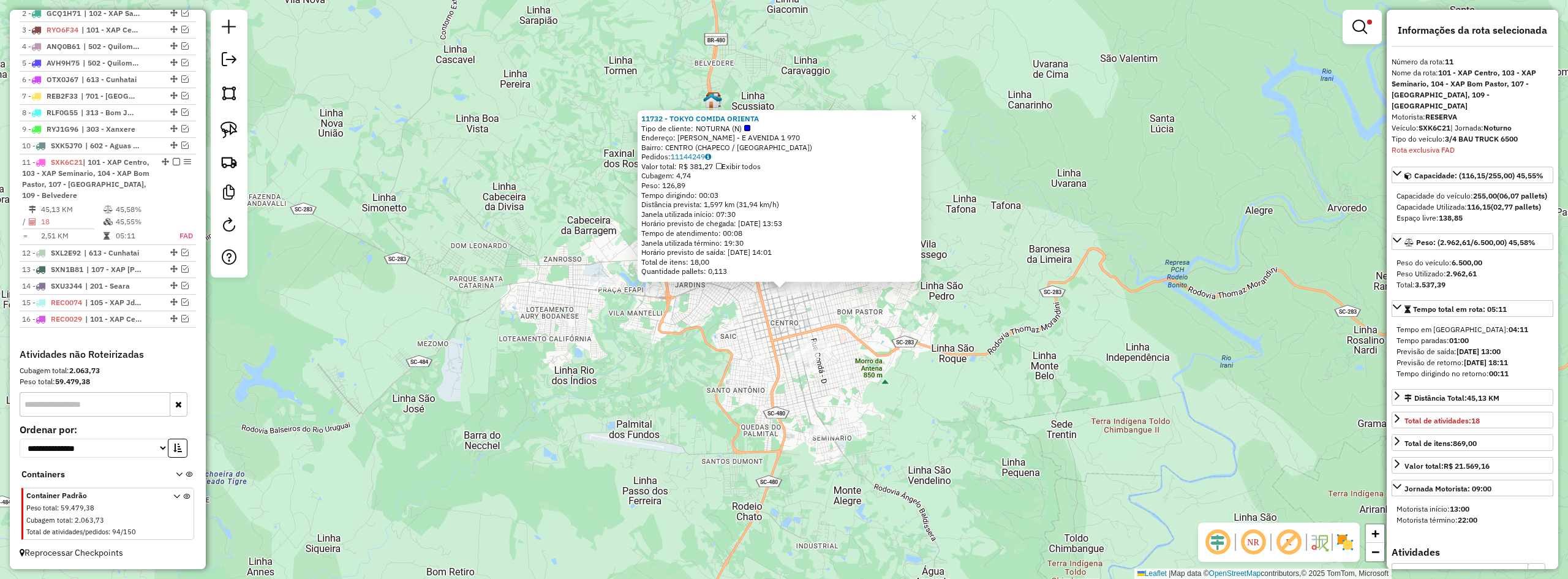
click at [917, 169] on div "11732 - TOKYO COMIDA ORIENTA Tipo de cliente: NOTURNA (N) Endereço: NEREU RAMOS…" at bounding box center [784, 289] width 1568 height 579
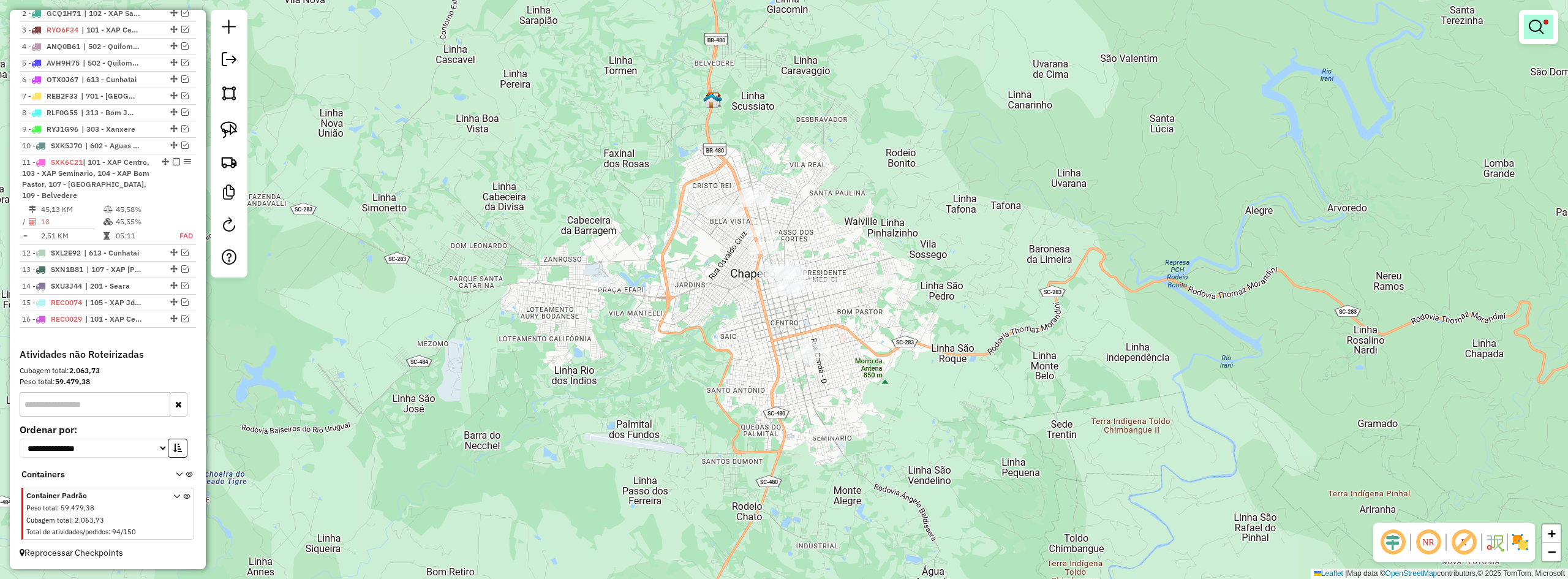
click at [917, 21] on em at bounding box center [1536, 27] width 15 height 15
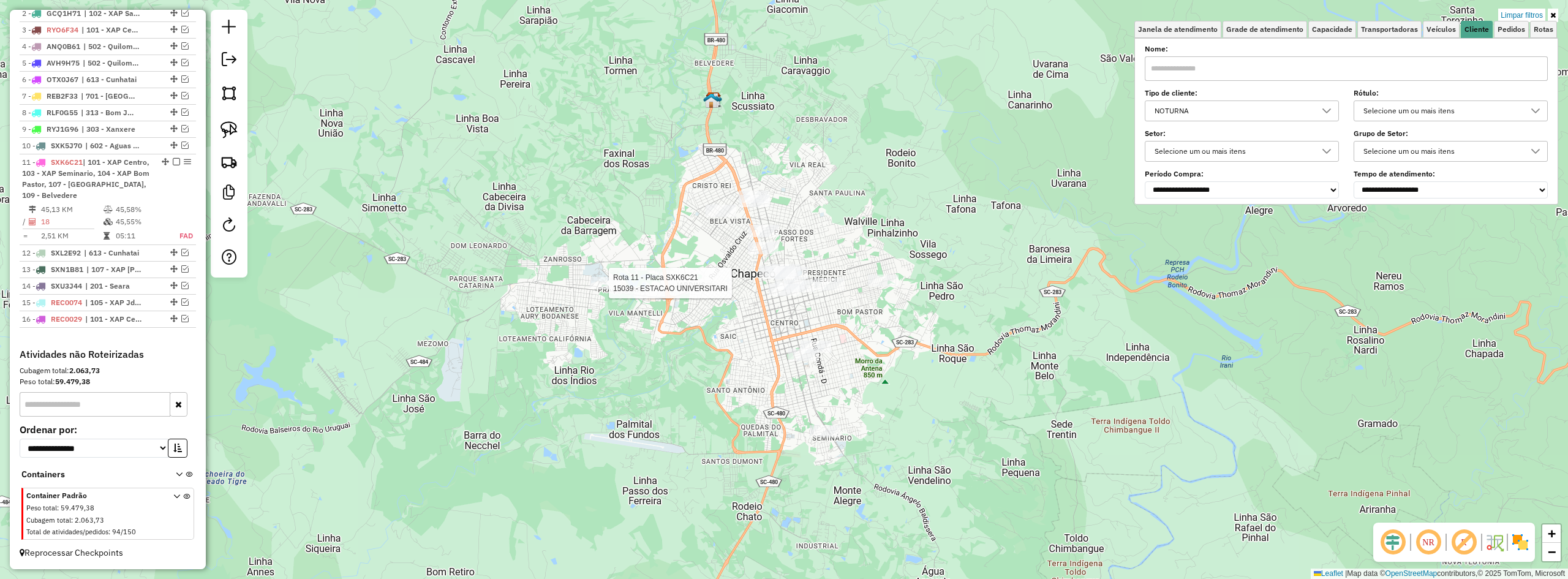
select select "**********"
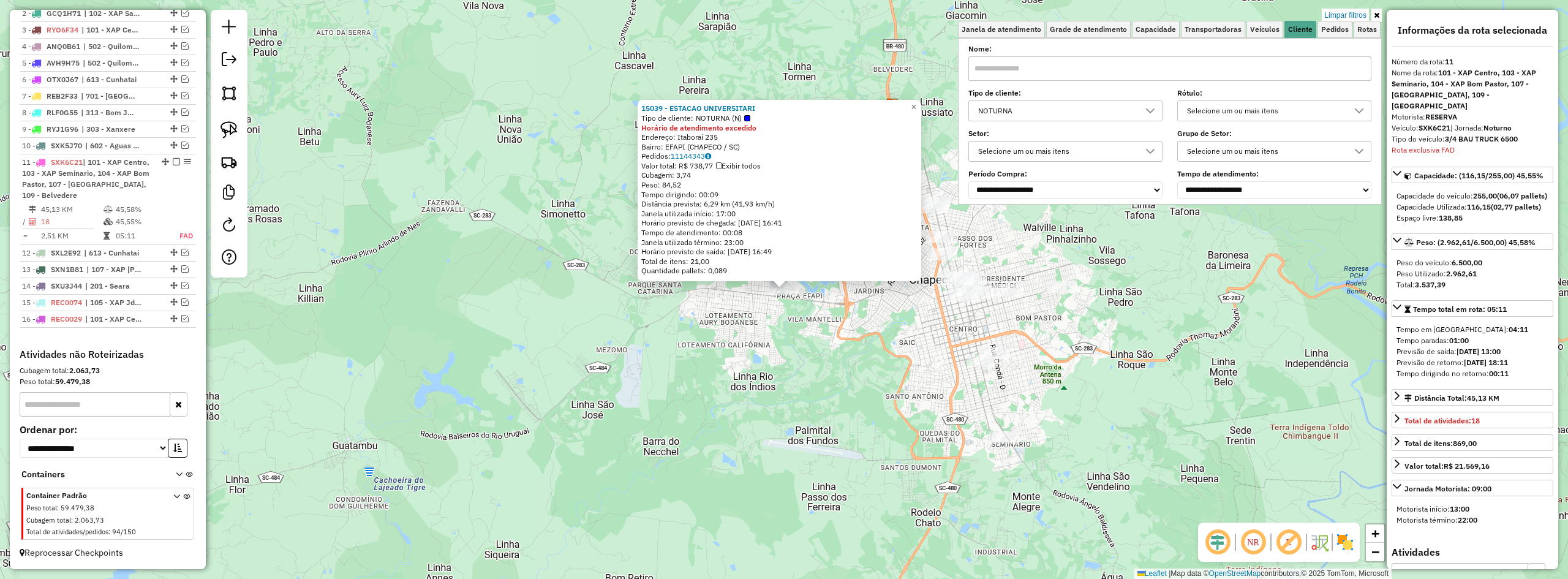
drag, startPoint x: 674, startPoint y: 215, endPoint x: 741, endPoint y: 215, distance: 67.0
click at [741, 215] on div "Janela utilizada início: 17:00" at bounding box center [779, 213] width 276 height 10
drag, startPoint x: 681, startPoint y: 241, endPoint x: 751, endPoint y: 241, distance: 70.0
click at [751, 241] on div "Janela utilizada término: 23:00" at bounding box center [779, 242] width 276 height 10
drag, startPoint x: 673, startPoint y: 222, endPoint x: 816, endPoint y: 222, distance: 143.0
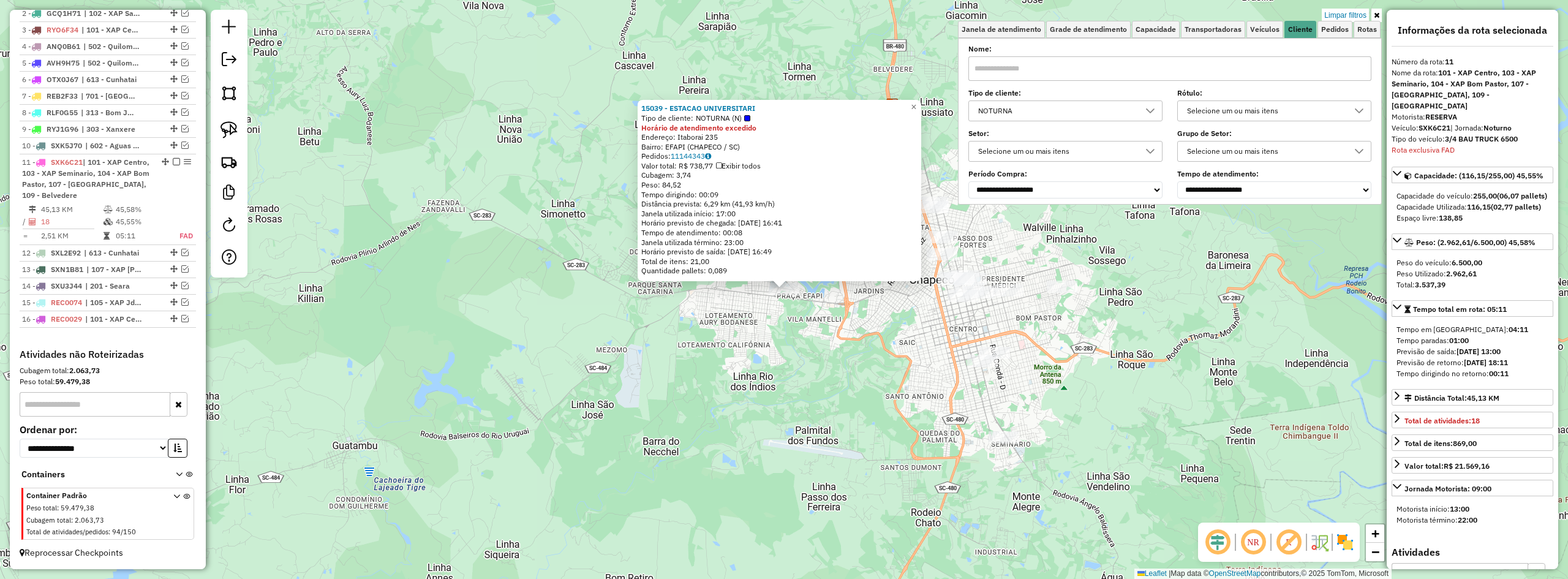
click at [816, 222] on div "Horário previsto de chegada: 12/08/2025 16:41" at bounding box center [779, 223] width 276 height 10
drag, startPoint x: 701, startPoint y: 213, endPoint x: 732, endPoint y: 213, distance: 31.0
click at [732, 213] on div "Janela utilizada início: 17:00" at bounding box center [779, 213] width 276 height 10
click at [840, 330] on div "15039 - ESTACAO UNIVERSITARI Tipo de cliente: NOTURNA (N) Horário de atendiment…" at bounding box center [784, 289] width 1568 height 579
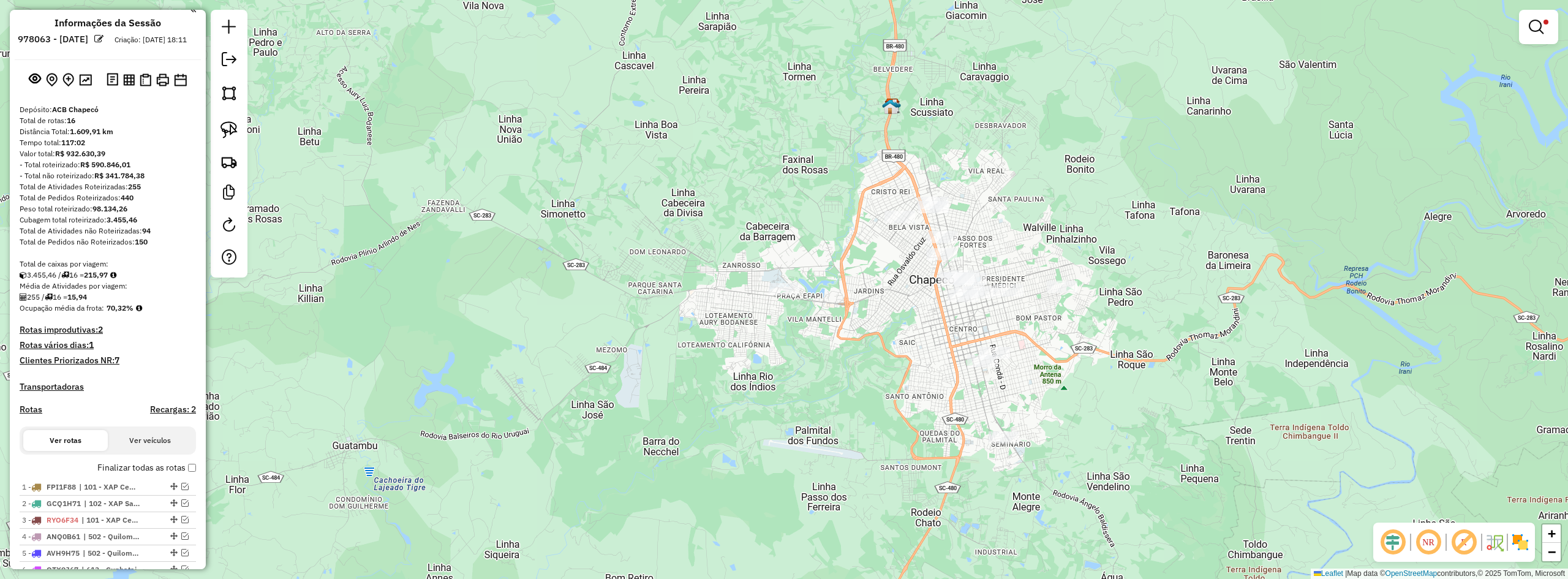
scroll to position [0, 0]
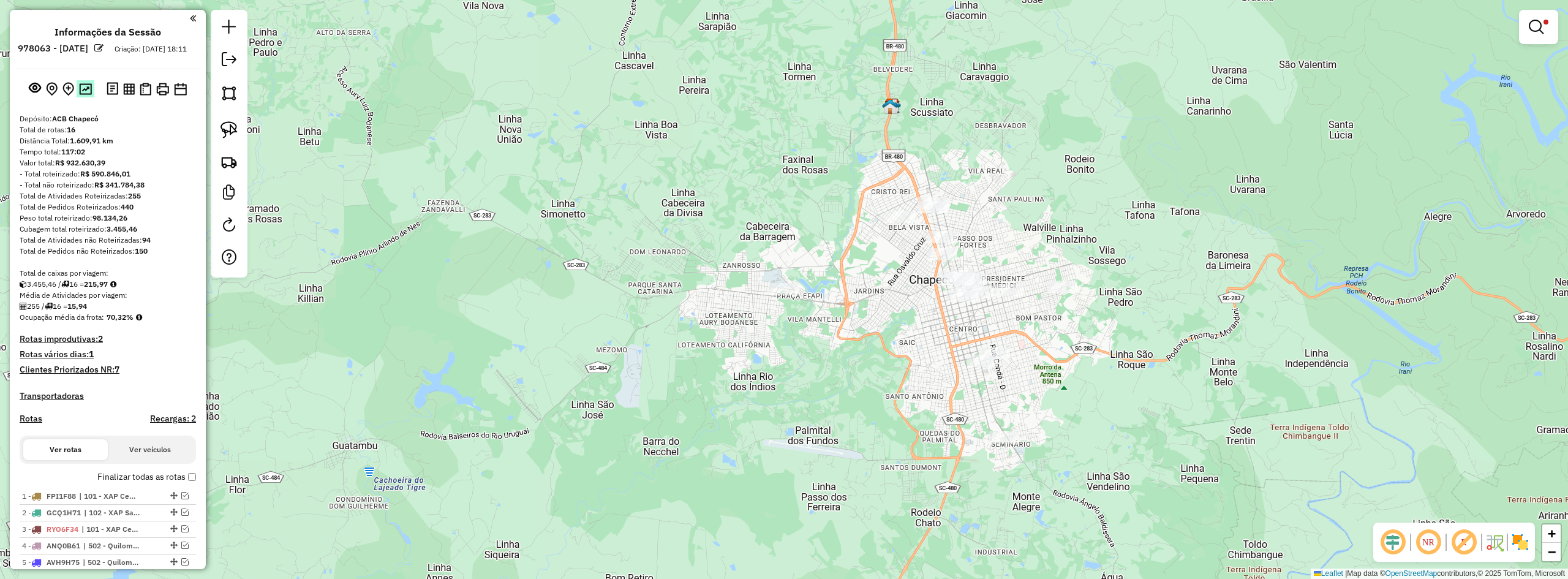
click at [80, 95] on img at bounding box center [85, 89] width 12 height 12
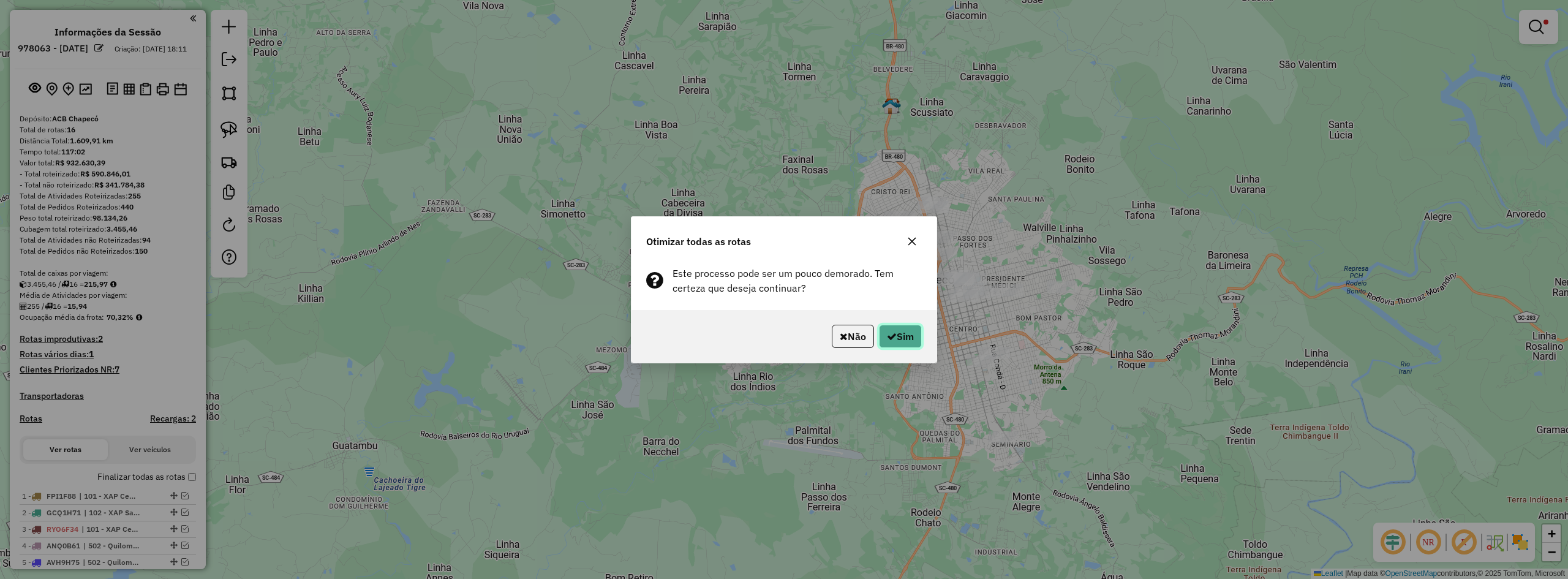
click at [891, 338] on icon "button" at bounding box center [892, 336] width 10 height 10
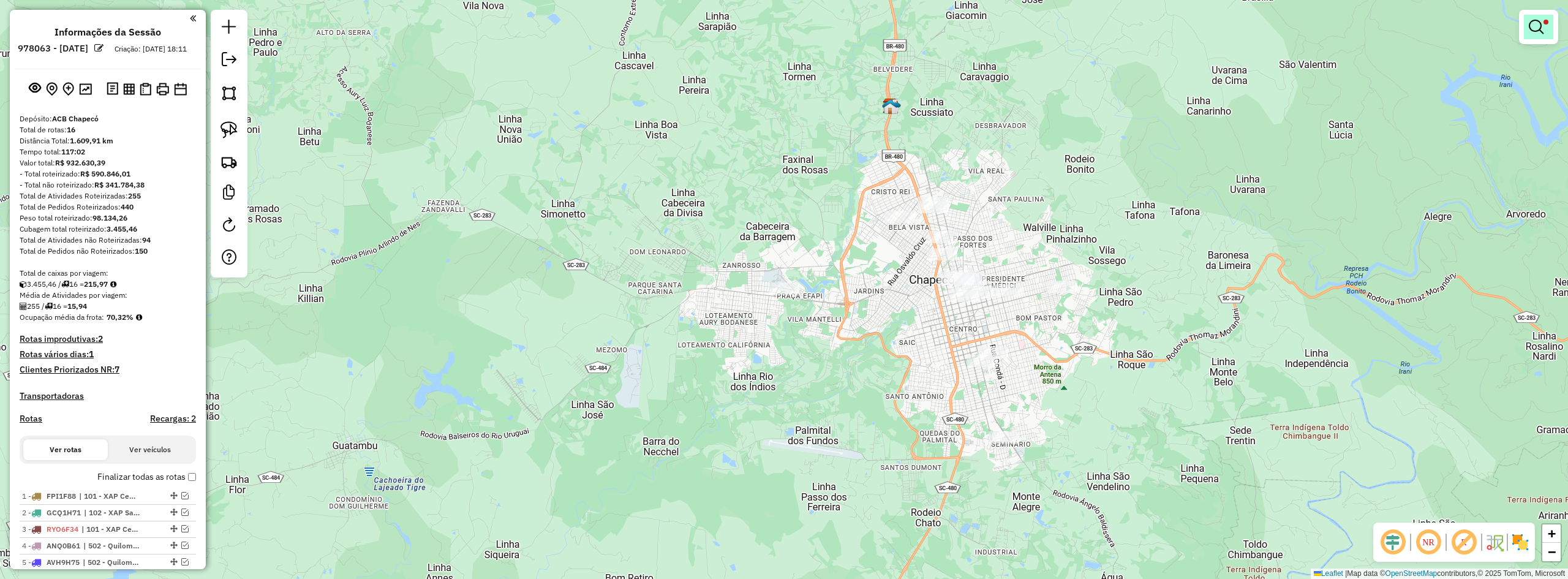
click at [917, 26] on em at bounding box center [1536, 27] width 15 height 15
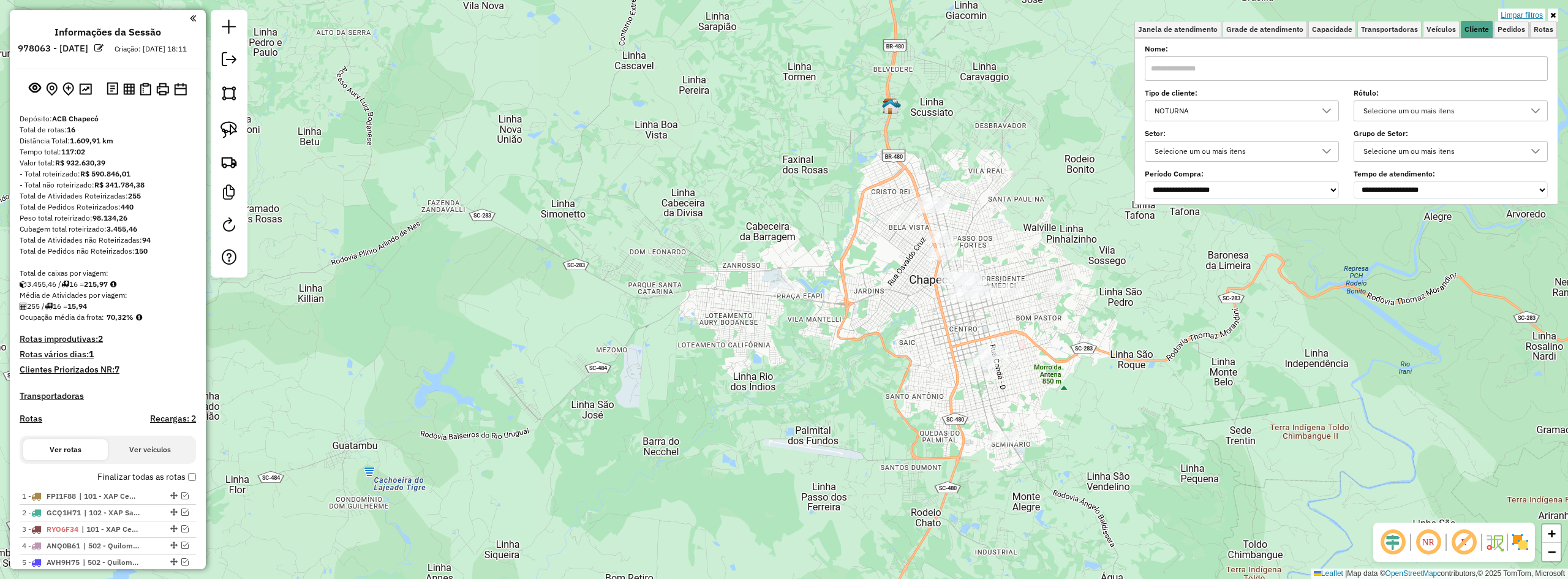
click at [917, 10] on link "Limpar filtros" at bounding box center [1522, 15] width 47 height 13
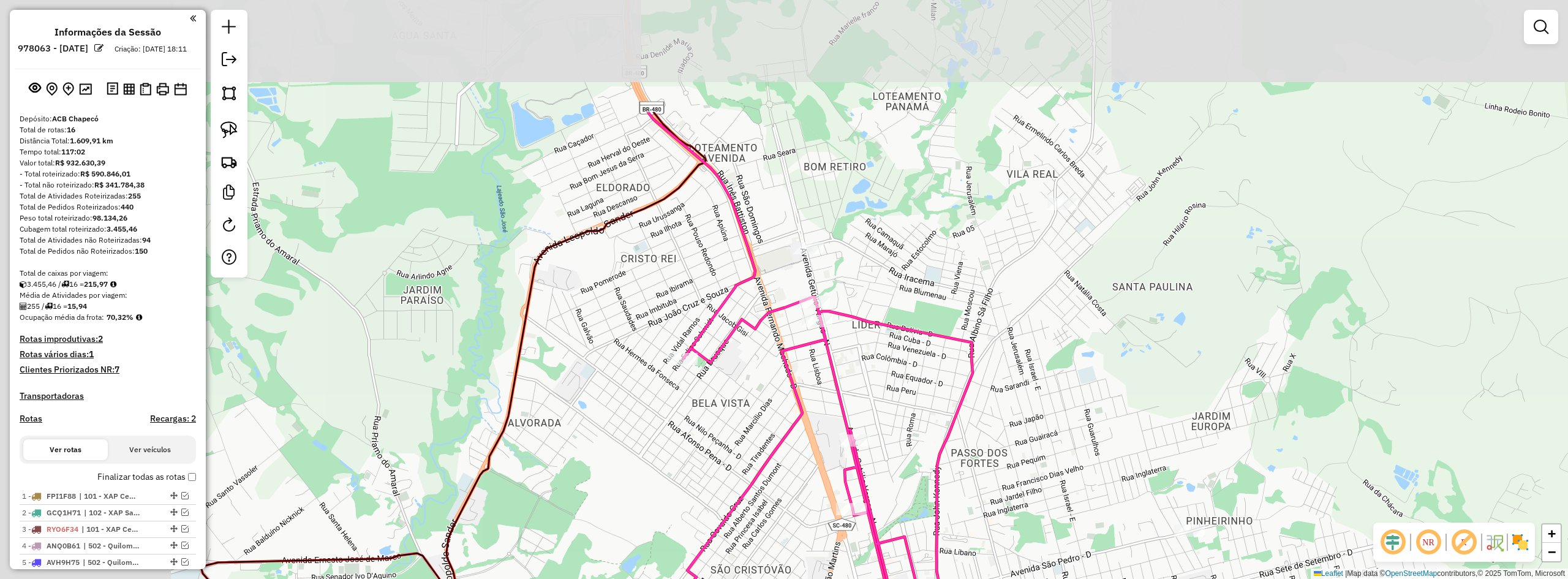
drag, startPoint x: 977, startPoint y: 219, endPoint x: 975, endPoint y: 261, distance: 42.0
click at [917, 369] on div "Janela de atendimento Grade de atendimento Capacidade Transportadoras Veículos …" at bounding box center [784, 289] width 1568 height 579
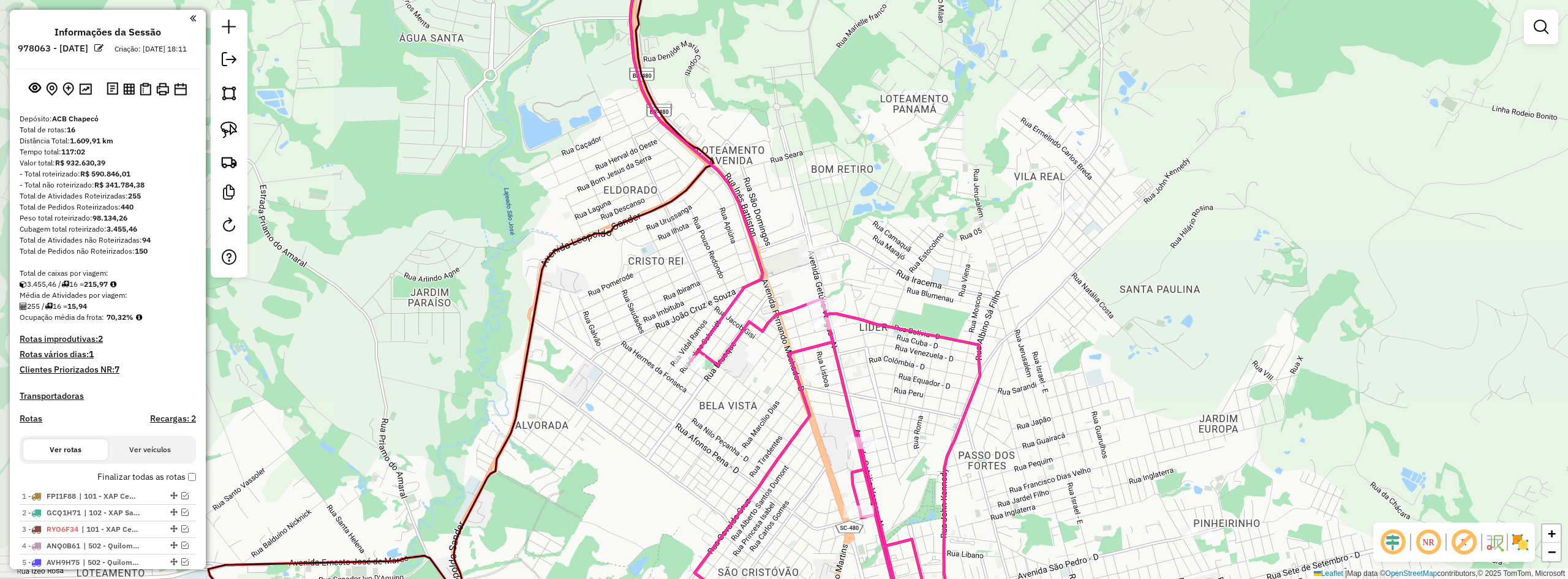
drag, startPoint x: 903, startPoint y: 223, endPoint x: 932, endPoint y: 255, distance: 43.2
click at [917, 255] on div "Janela de atendimento Grade de atendimento Capacidade Transportadoras Veículos …" at bounding box center [784, 289] width 1568 height 579
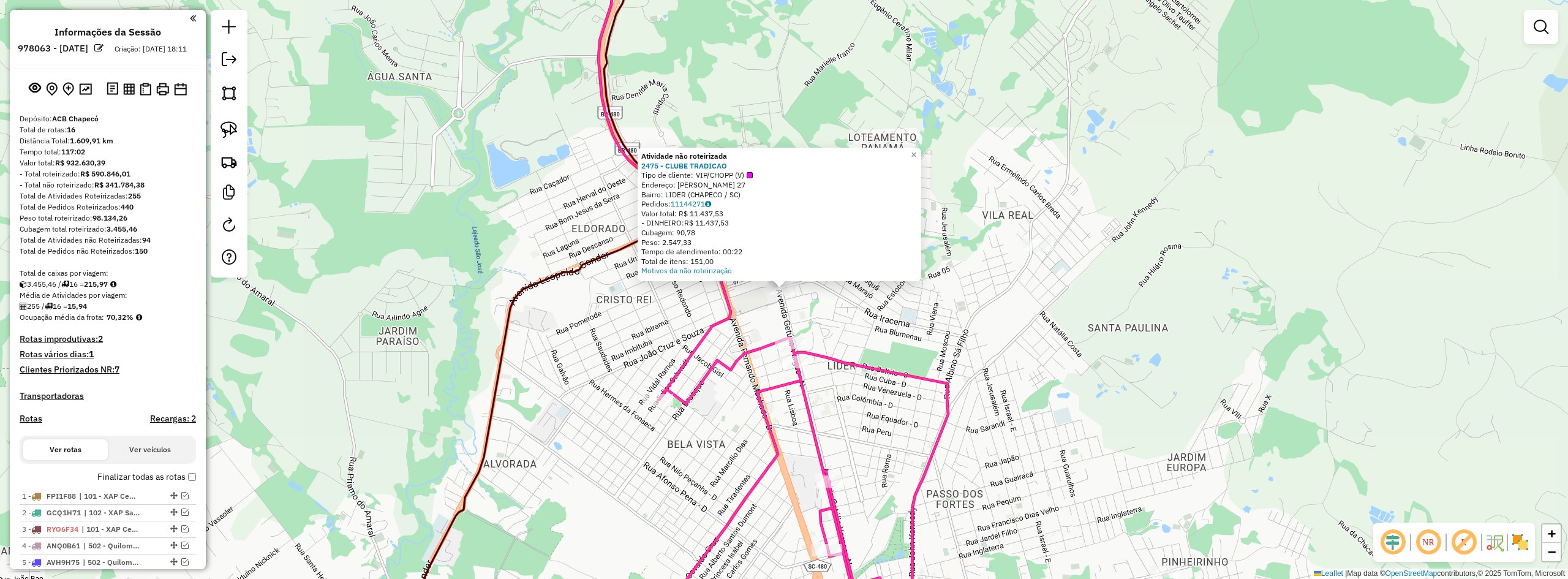
click at [858, 309] on div "Atividade não roteirizada 2475 - CLUBE TRADICAO Tipo de cliente: VIP/CHOPP (V) …" at bounding box center [784, 289] width 1568 height 579
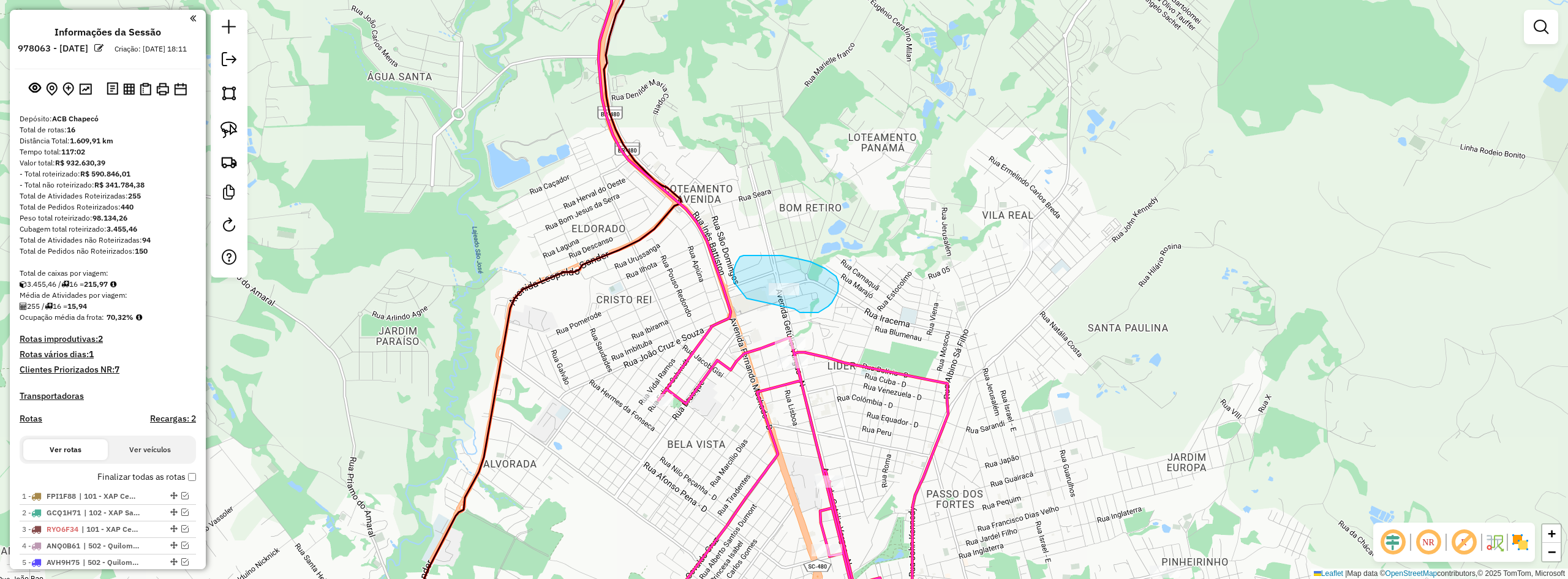
drag, startPoint x: 823, startPoint y: 310, endPoint x: 747, endPoint y: 299, distance: 76.8
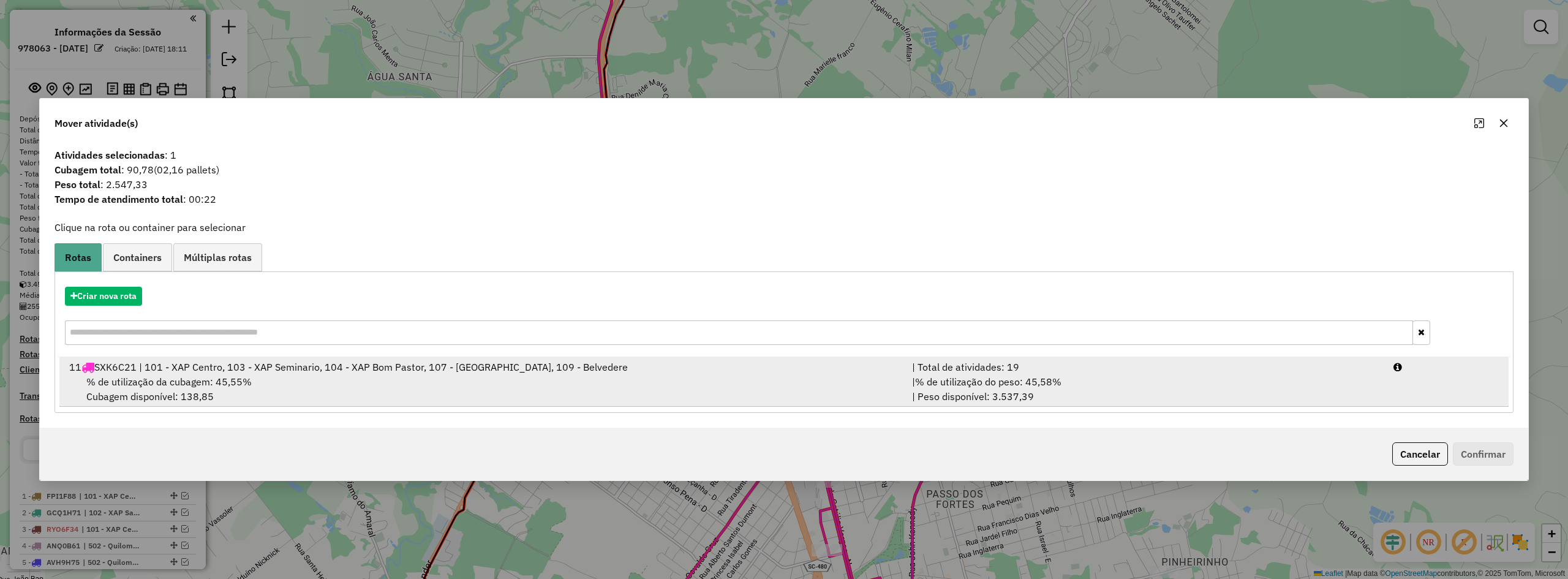
click at [340, 373] on div "11 SXK6C21 | 101 - XAP Centro, 103 - XAP Seminario, 104 - XAP Bom Pastor, 107 -…" at bounding box center [483, 367] width 843 height 15
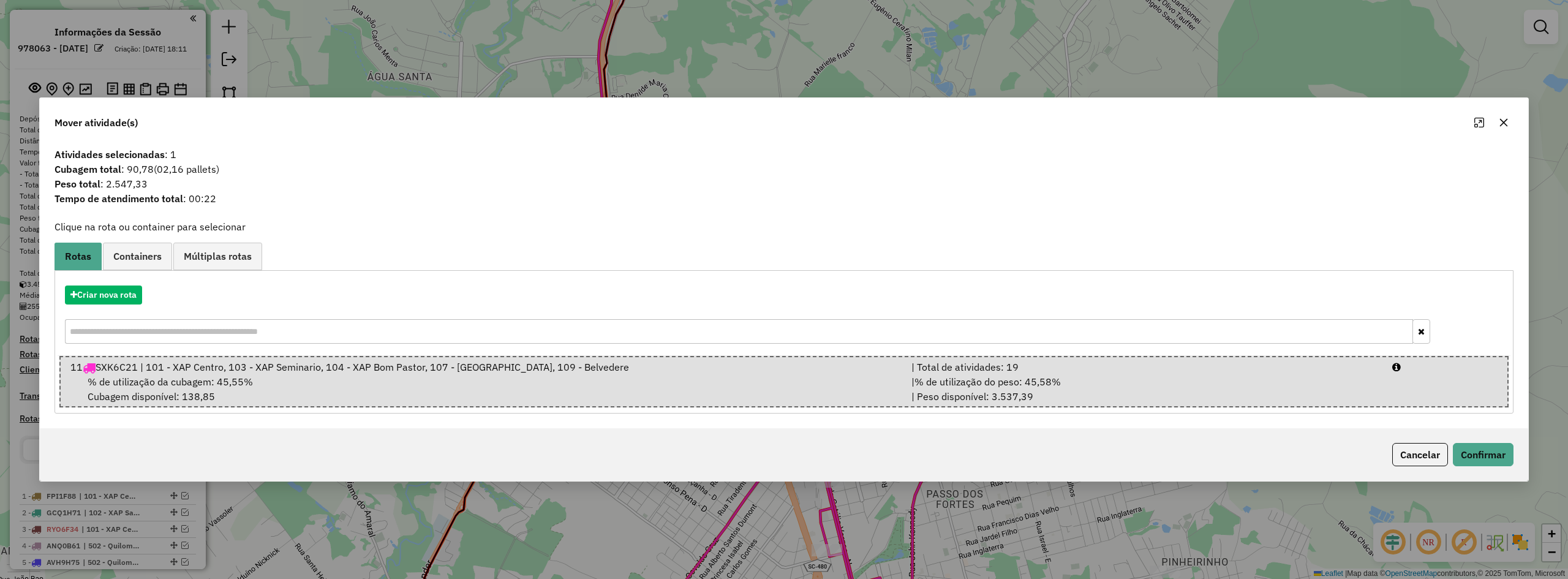
click at [917, 458] on button "Cancelar" at bounding box center [1420, 455] width 56 height 24
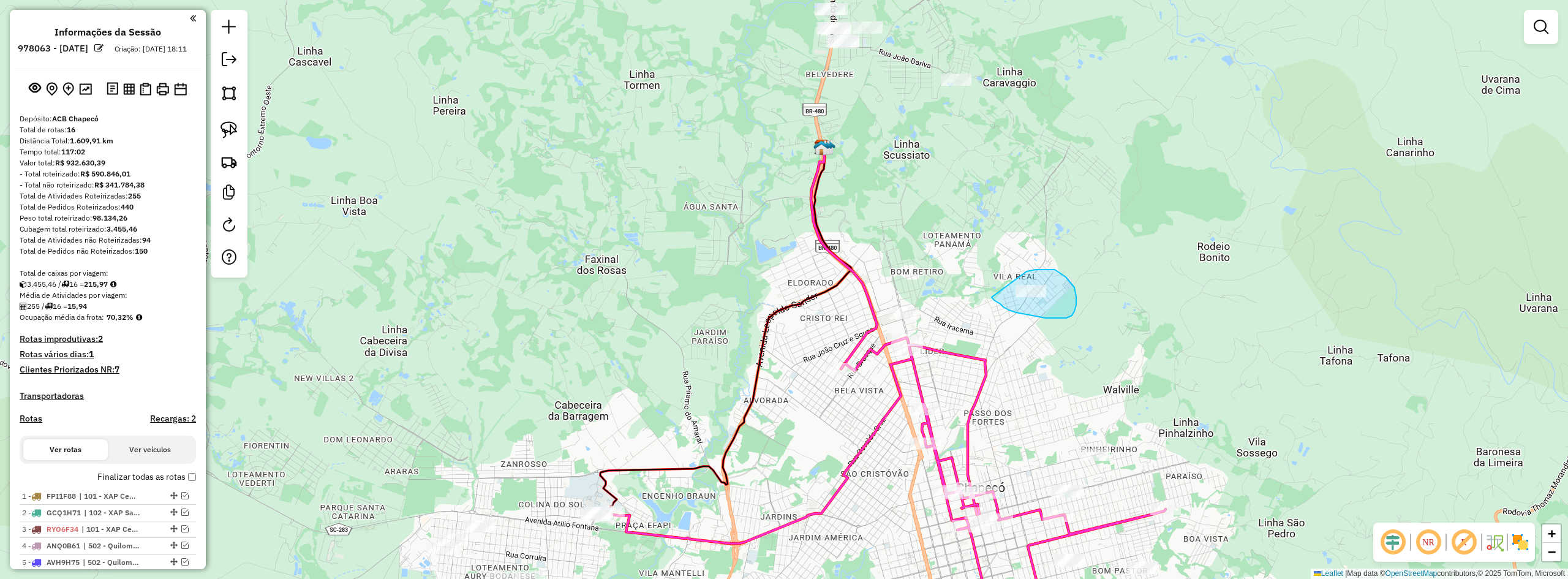
drag, startPoint x: 1027, startPoint y: 315, endPoint x: 1014, endPoint y: 274, distance: 43.0
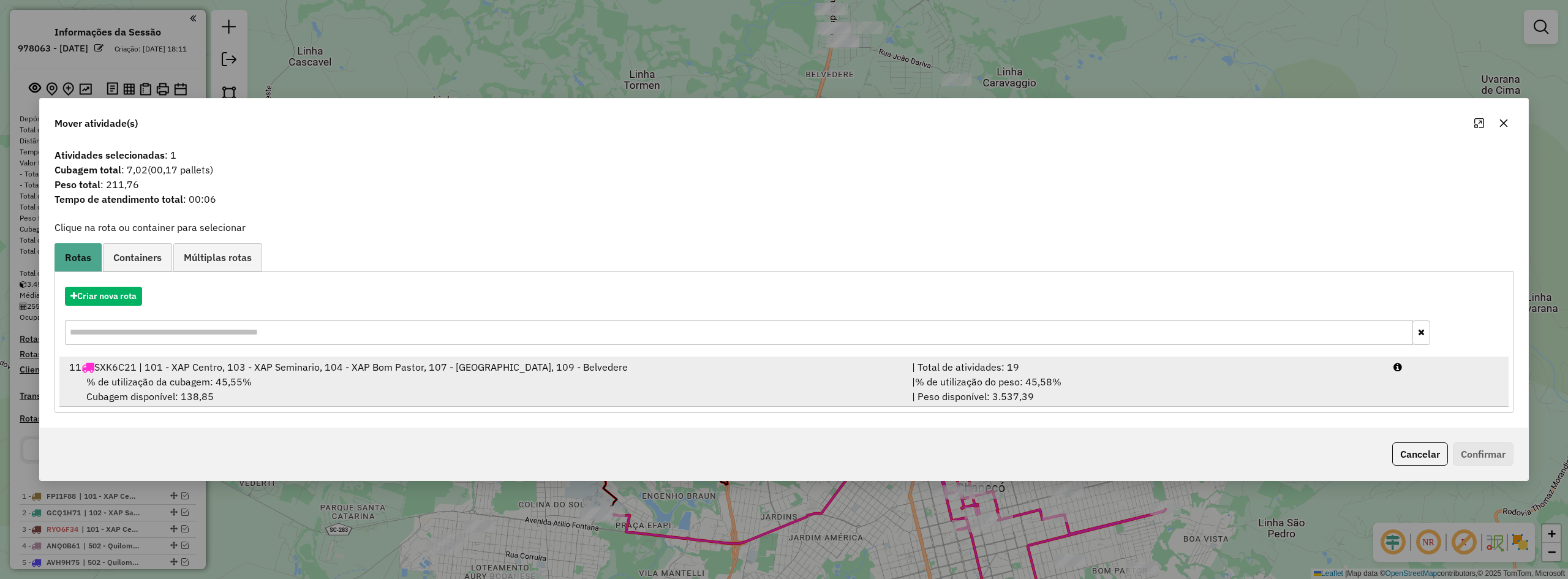
click at [540, 375] on div "% de utilização da cubagem: 45,55% Cubagem disponível: 138,85" at bounding box center [483, 389] width 843 height 29
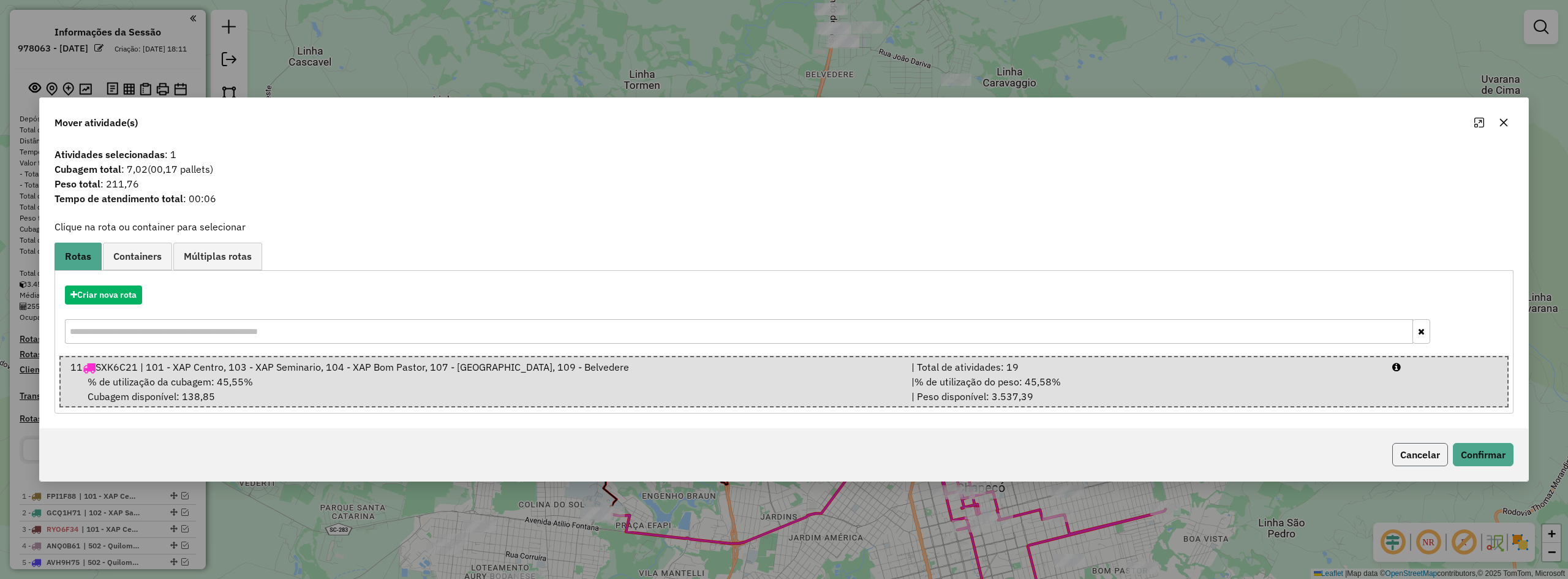
click at [917, 450] on button "Cancelar" at bounding box center [1420, 455] width 56 height 24
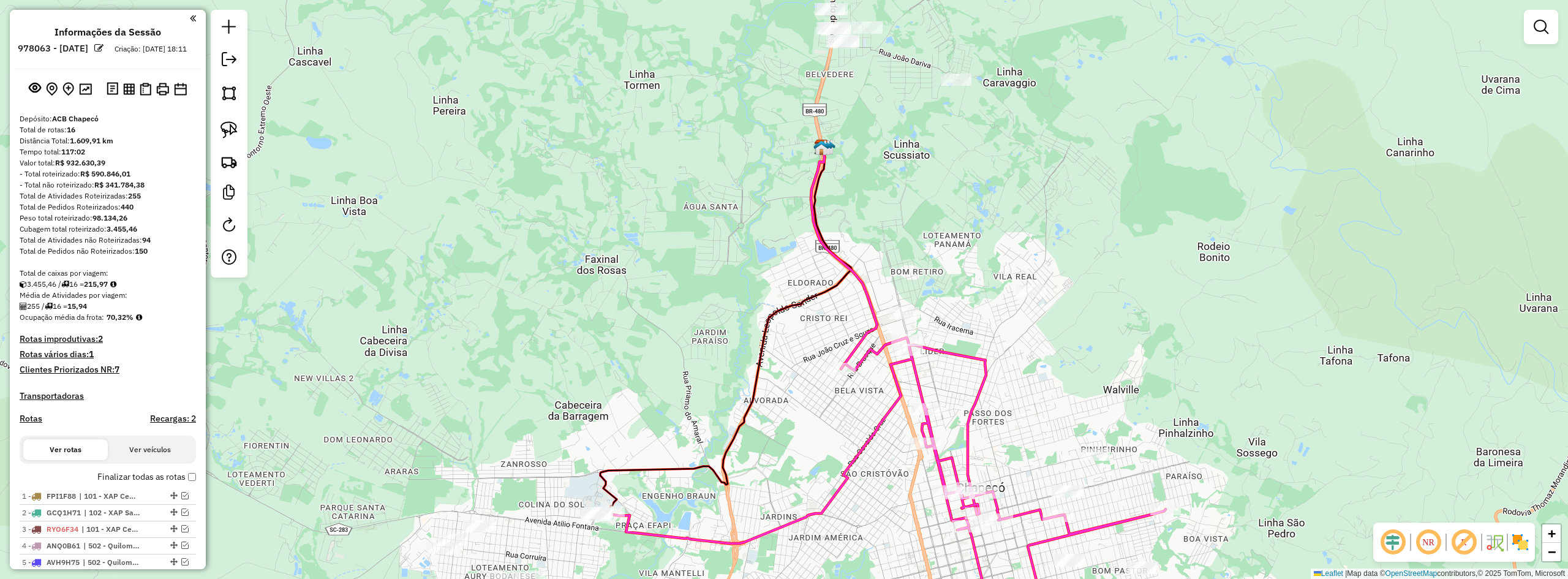
drag, startPoint x: 1295, startPoint y: 441, endPoint x: 1189, endPoint y: 295, distance: 180.4
click at [917, 331] on div "Janela de atendimento Grade de atendimento Capacidade Transportadoras Veículos …" at bounding box center [784, 289] width 1568 height 579
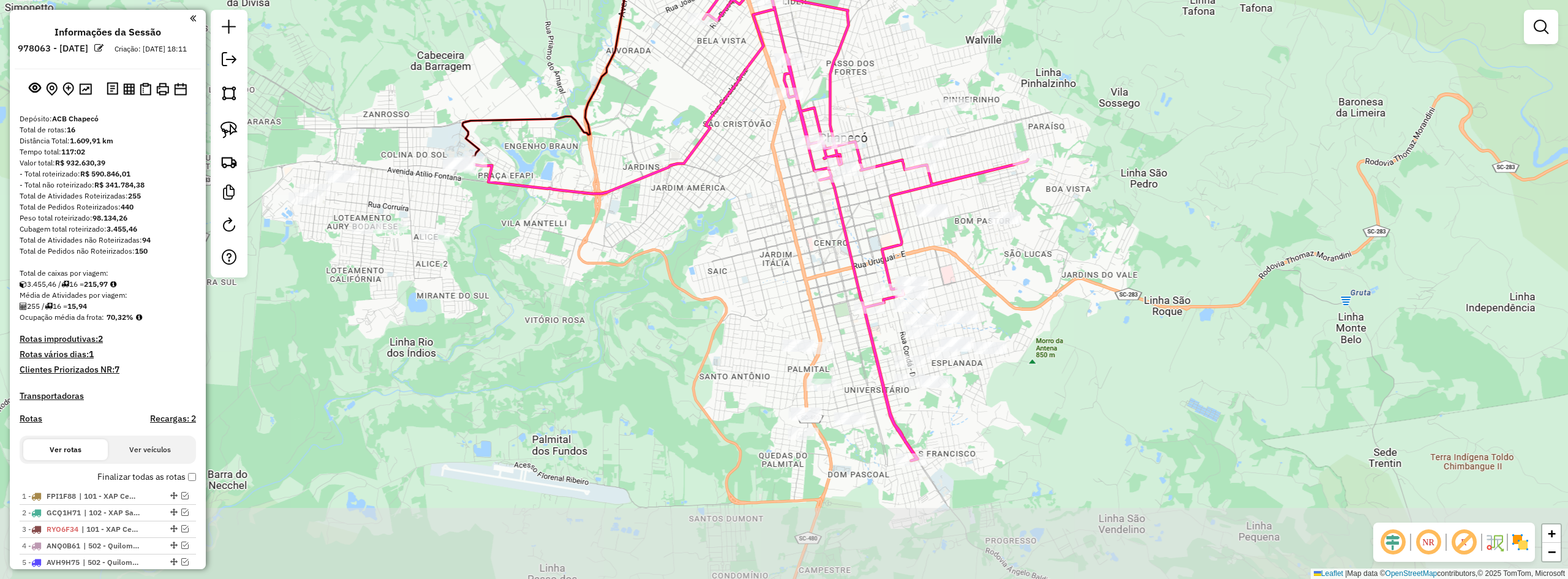
drag, startPoint x: 1157, startPoint y: 297, endPoint x: 1191, endPoint y: 224, distance: 80.5
click at [917, 226] on div "Janela de atendimento Grade de atendimento Capacidade Transportadoras Veículos …" at bounding box center [784, 289] width 1568 height 579
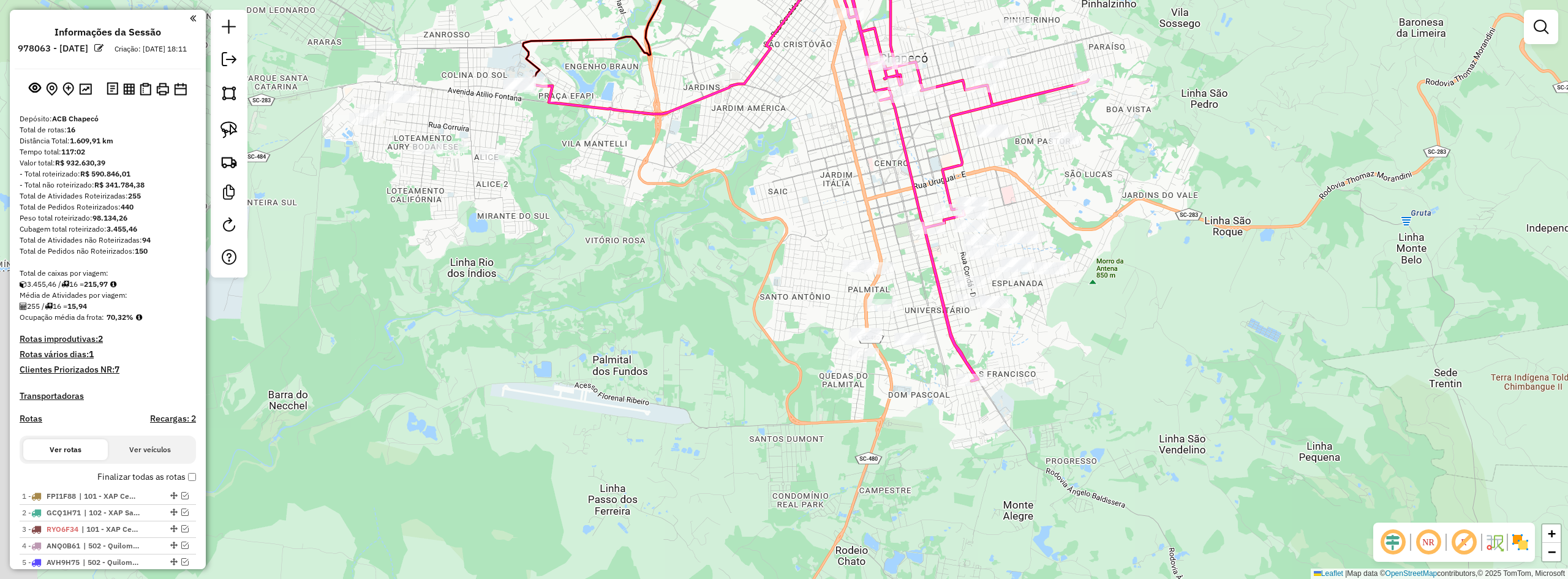
drag, startPoint x: 1120, startPoint y: 282, endPoint x: 1145, endPoint y: 249, distance: 41.4
click at [917, 249] on div "Janela de atendimento Grade de atendimento Capacidade Transportadoras Veículos …" at bounding box center [784, 289] width 1568 height 579
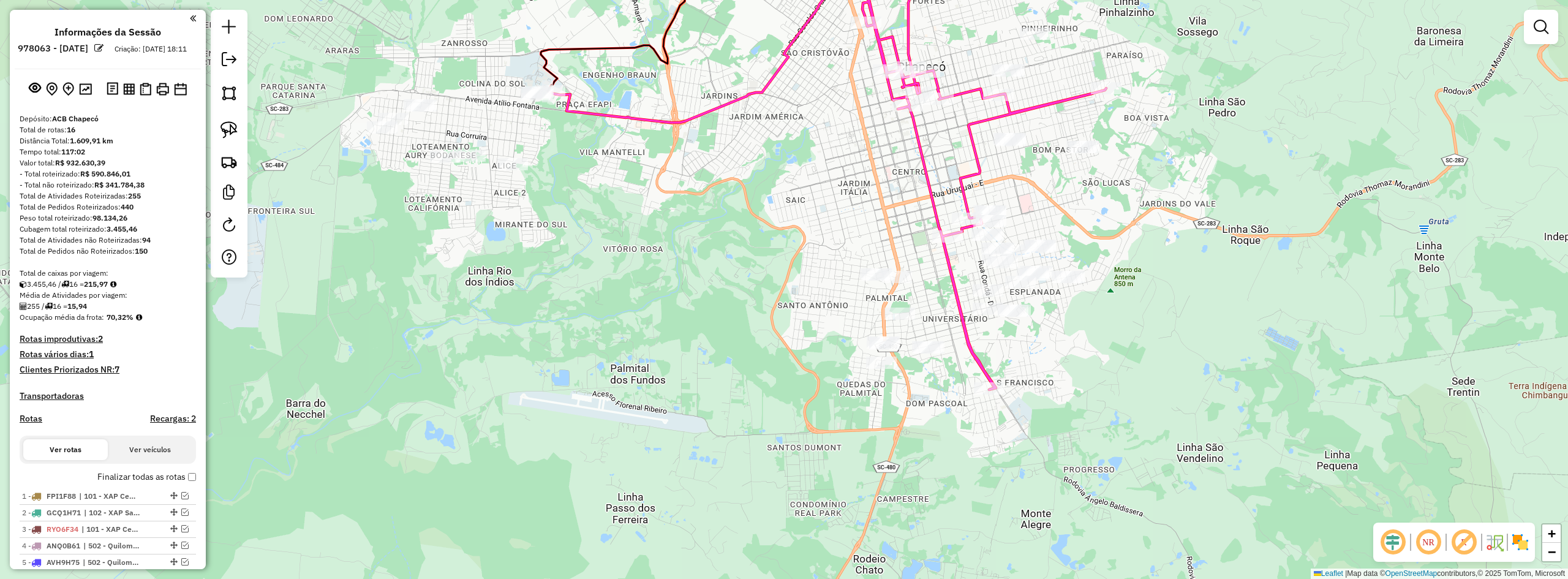
drag, startPoint x: 790, startPoint y: 283, endPoint x: 796, endPoint y: 305, distance: 22.8
click at [796, 305] on div "Janela de atendimento Grade de atendimento Capacidade Transportadoras Veículos …" at bounding box center [784, 289] width 1568 height 579
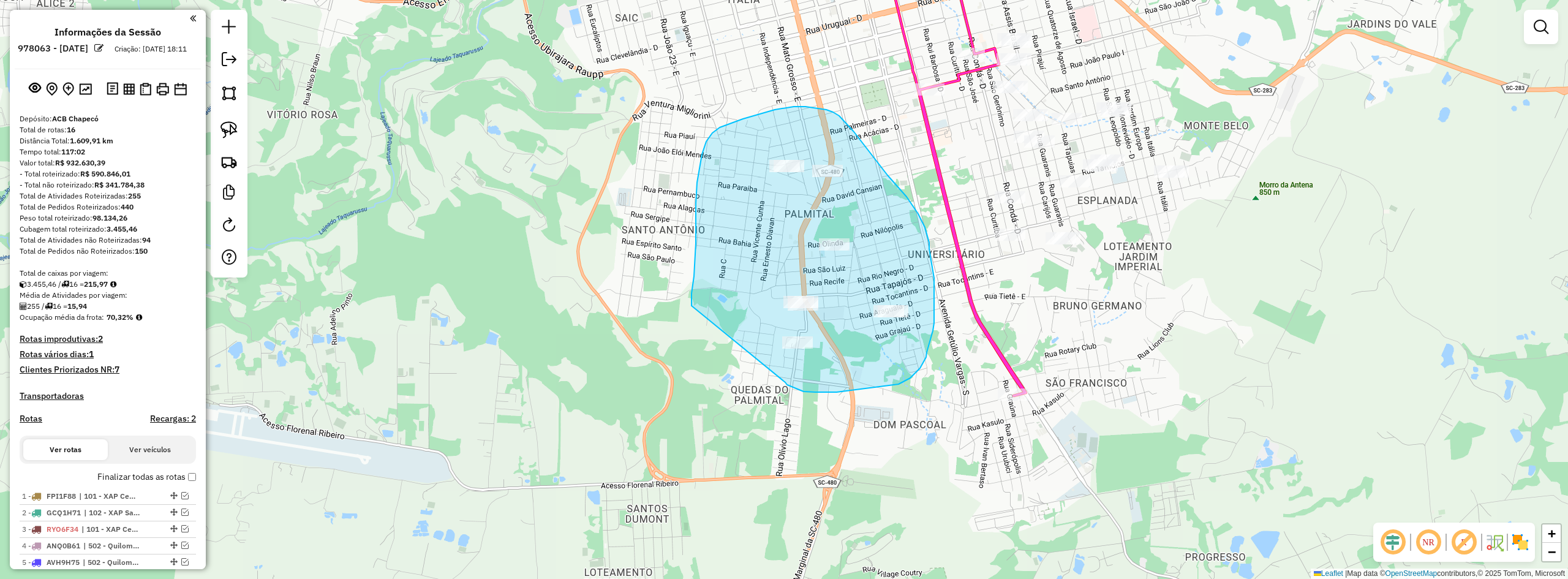
drag, startPoint x: 785, startPoint y: 383, endPoint x: 706, endPoint y: 350, distance: 85.6
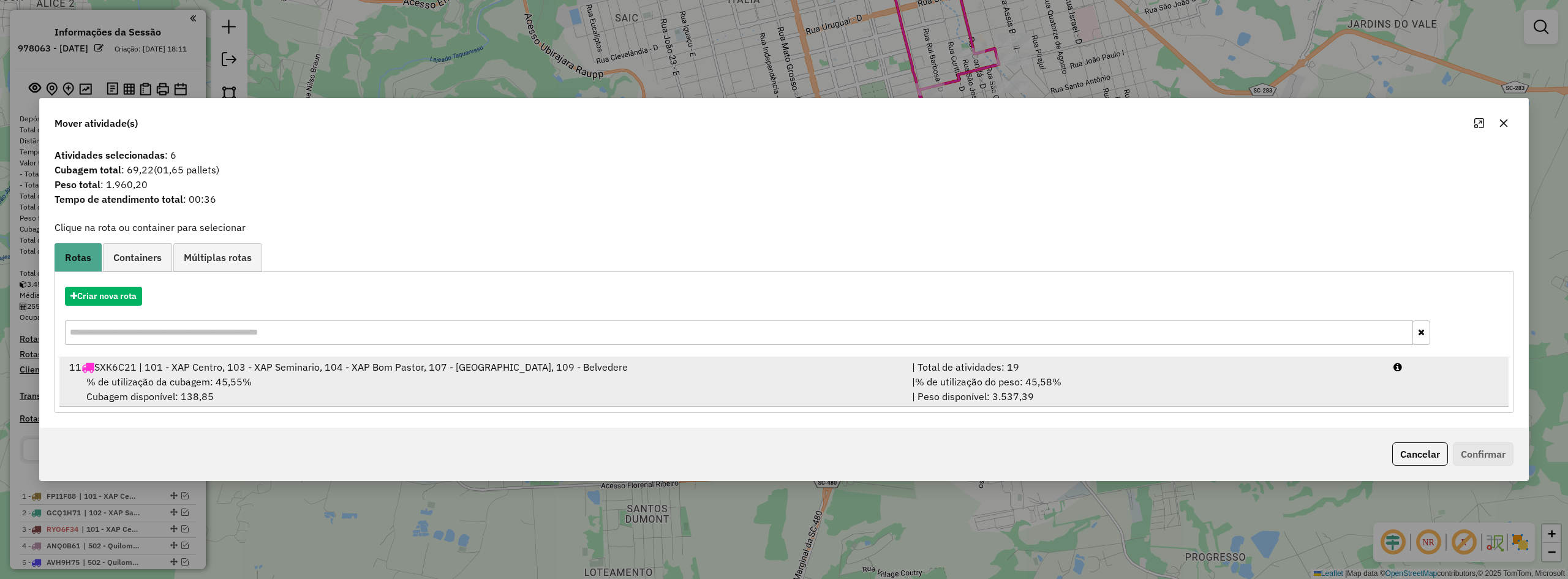
click at [762, 376] on div "% de utilização da cubagem: 45,55% Cubagem disponível: 138,85" at bounding box center [483, 389] width 843 height 29
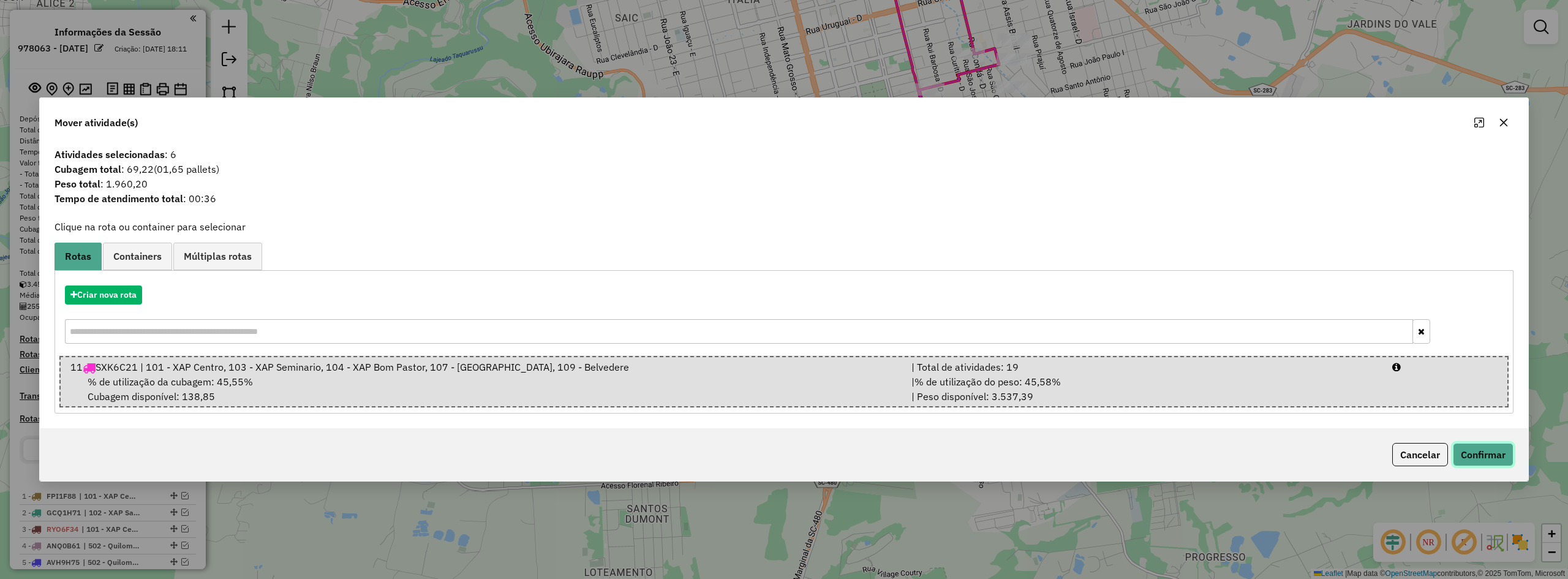
click at [917, 445] on button "Confirmar" at bounding box center [1483, 455] width 60 height 24
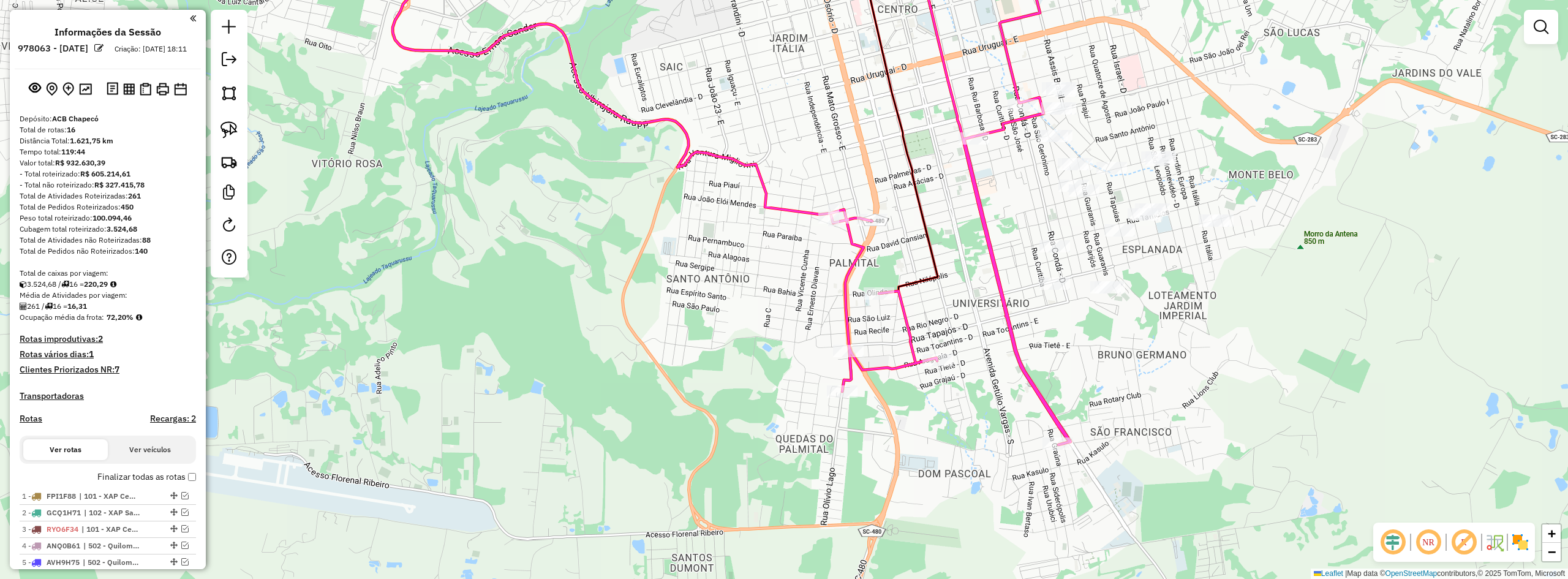
drag, startPoint x: 774, startPoint y: 259, endPoint x: 816, endPoint y: 302, distance: 60.1
click at [816, 302] on div "Janela de atendimento Grade de atendimento Capacidade Transportadoras Veículos …" at bounding box center [784, 289] width 1568 height 579
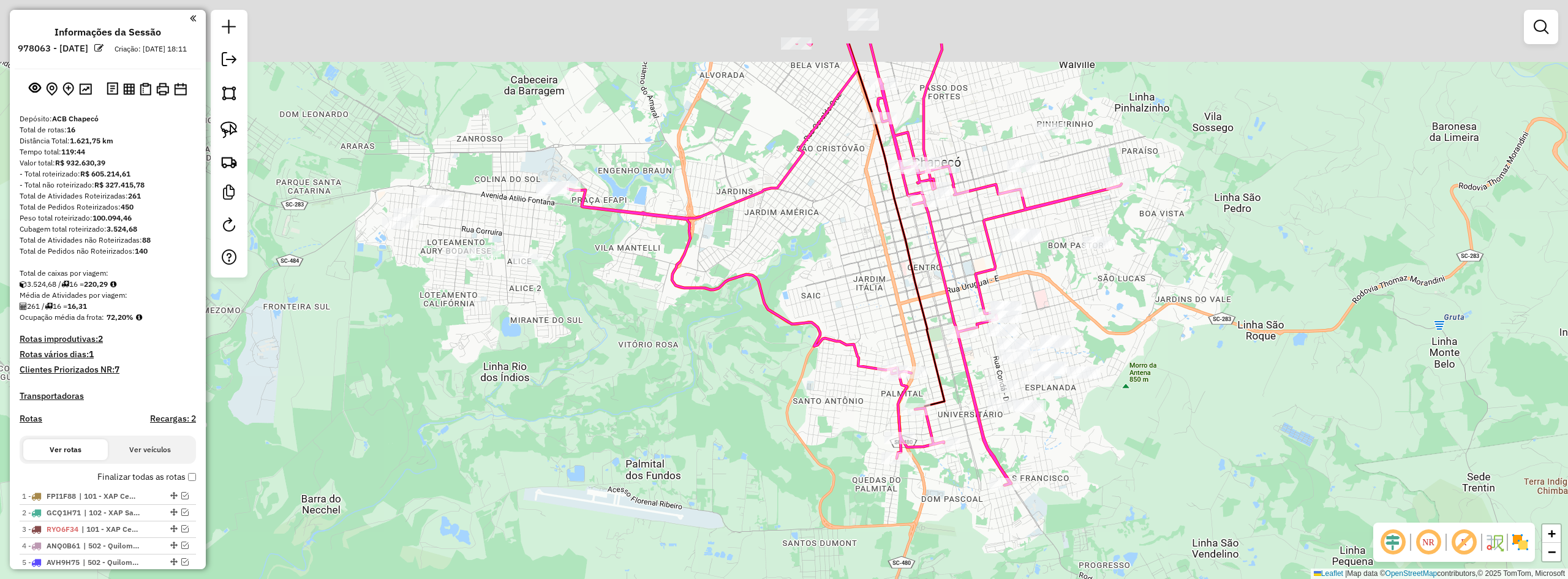
drag, startPoint x: 1198, startPoint y: 262, endPoint x: 1213, endPoint y: 430, distance: 168.7
click at [917, 438] on div "Janela de atendimento Grade de atendimento Capacidade Transportadoras Veículos …" at bounding box center [784, 289] width 1568 height 579
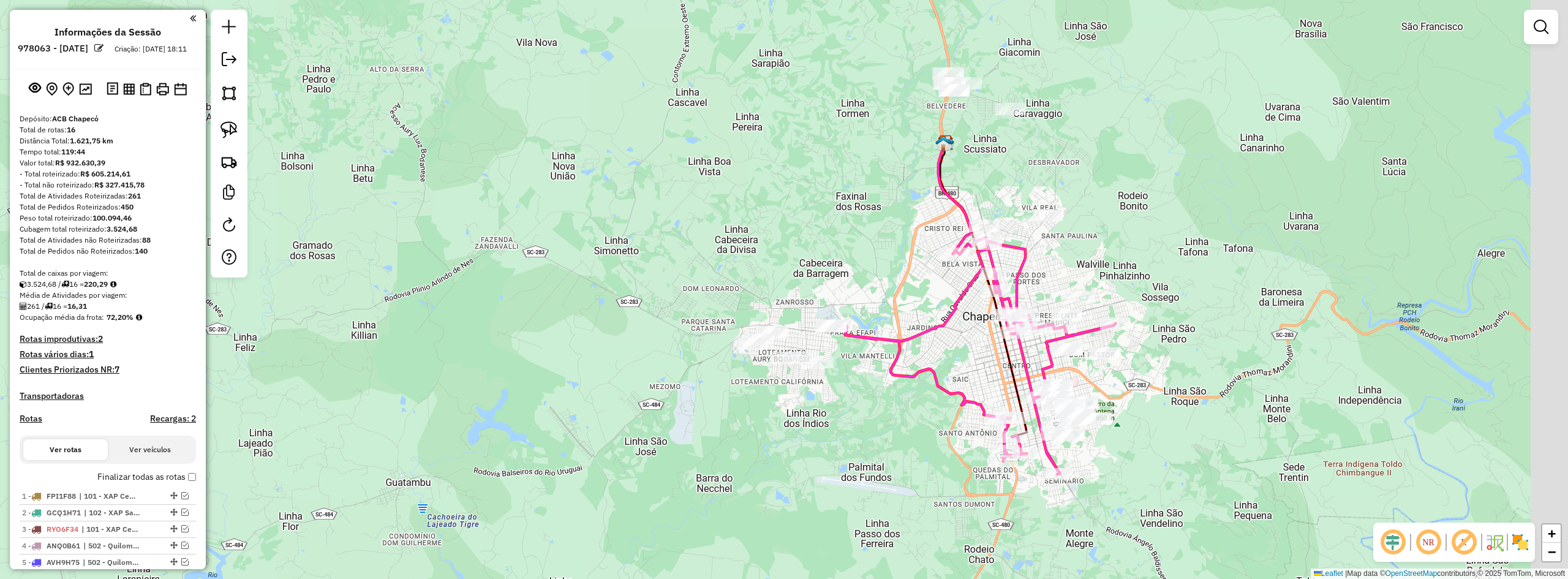
drag, startPoint x: 1220, startPoint y: 395, endPoint x: 1131, endPoint y: 375, distance: 91.2
click at [917, 375] on div "Janela de atendimento Grade de atendimento Capacidade Transportadoras Veículos …" at bounding box center [784, 289] width 1568 height 579
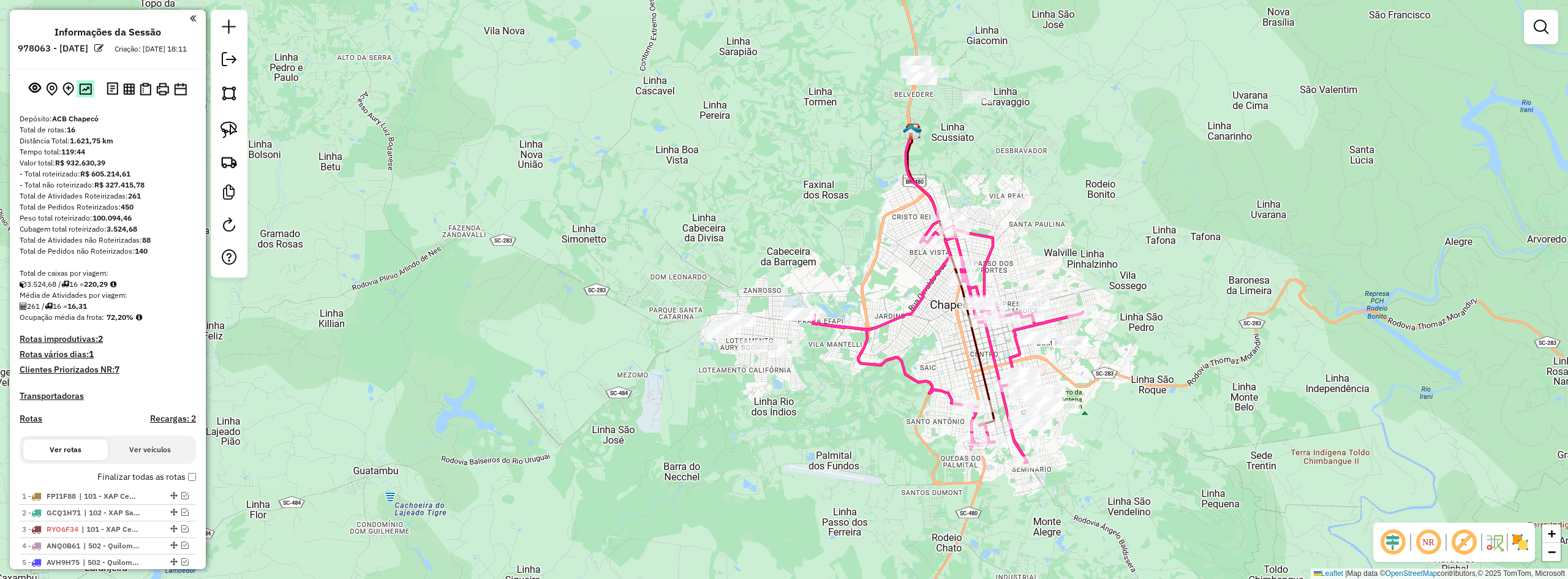
click at [82, 95] on img at bounding box center [85, 89] width 12 height 12
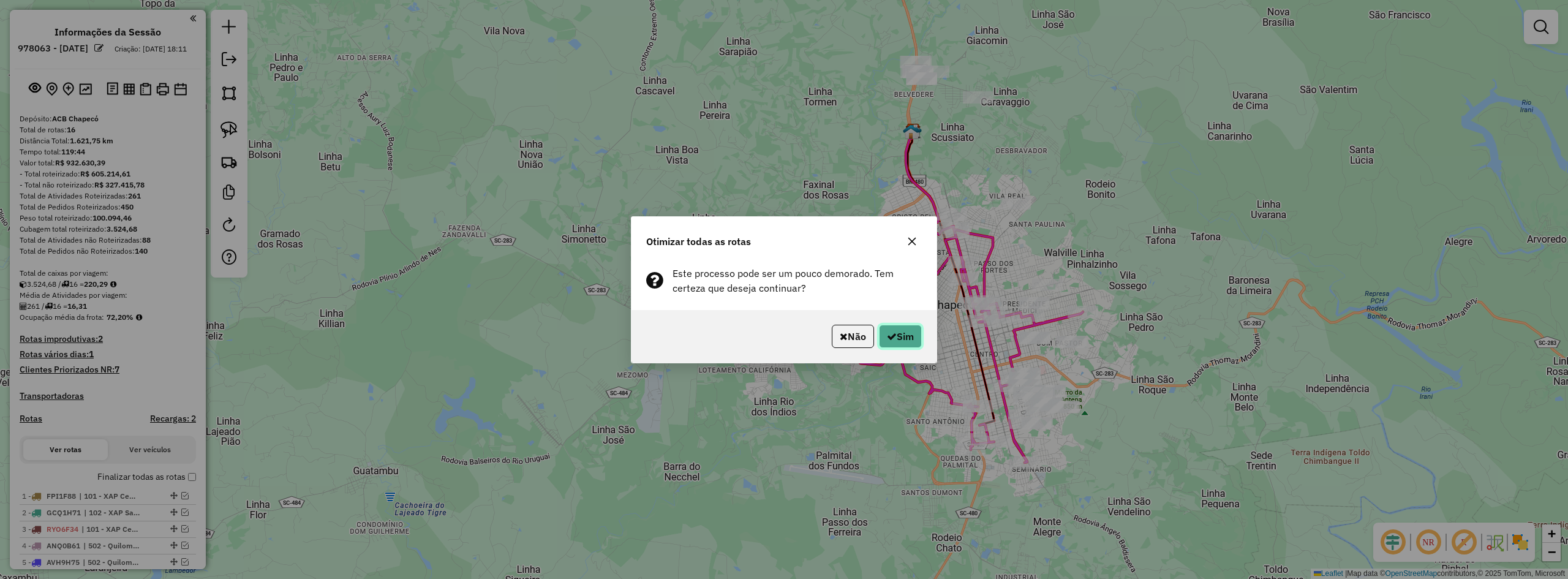
click at [898, 335] on button "Sim" at bounding box center [901, 337] width 43 height 24
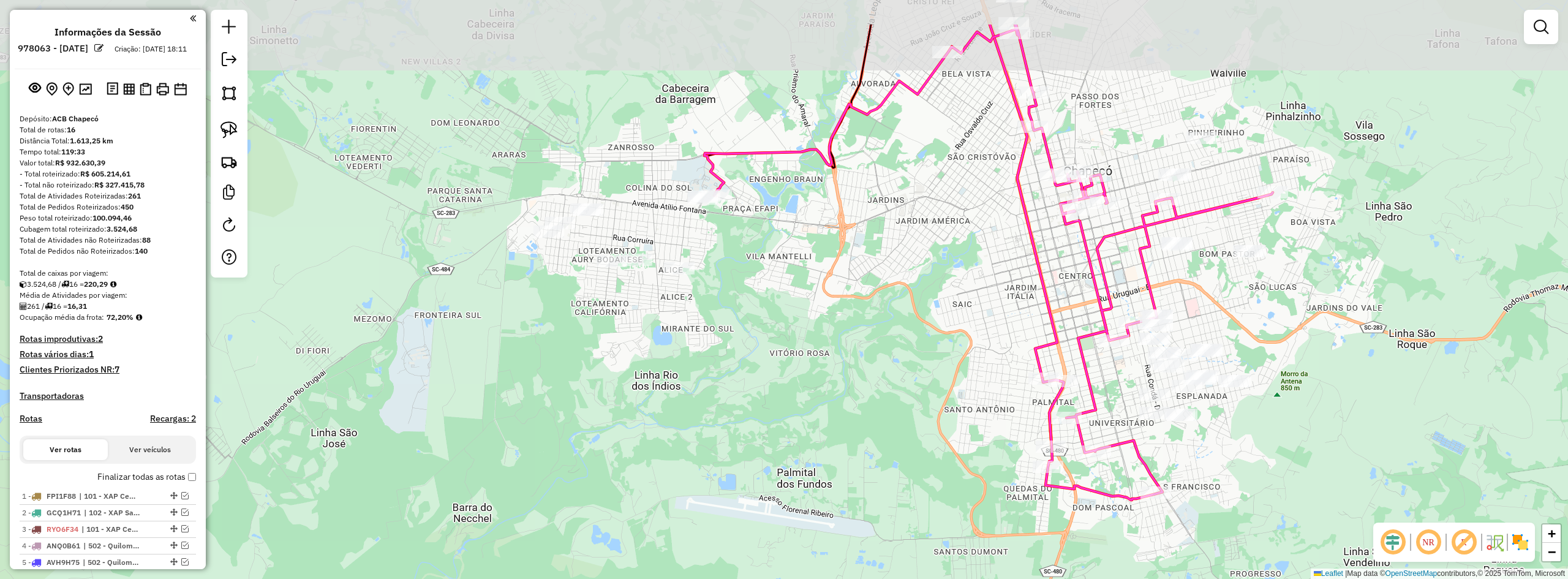
drag, startPoint x: 1070, startPoint y: 296, endPoint x: 1134, endPoint y: 413, distance: 133.4
click at [917, 416] on div "Janela de atendimento Grade de atendimento Capacidade Transportadoras Veículos …" at bounding box center [784, 289] width 1568 height 579
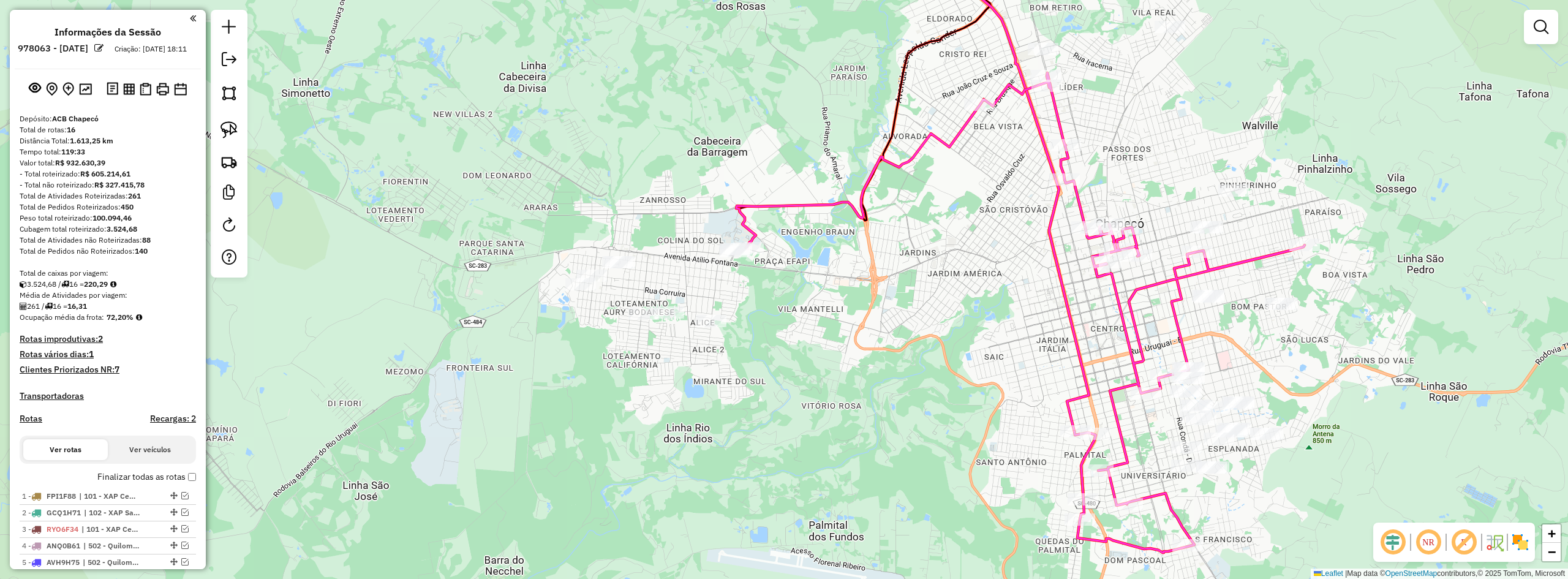
drag, startPoint x: 865, startPoint y: 310, endPoint x: 870, endPoint y: 347, distance: 37.3
click at [917, 368] on div "Janela de atendimento Grade de atendimento Capacidade Transportadoras Veículos …" at bounding box center [784, 289] width 1568 height 579
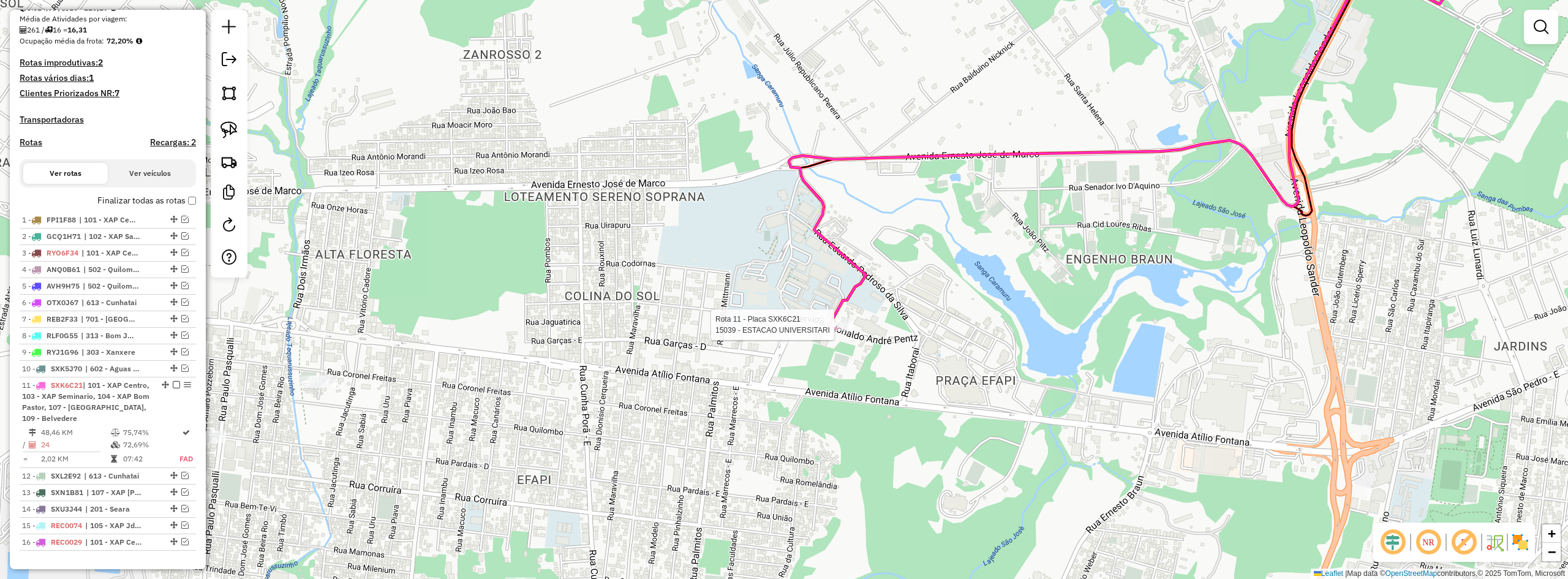
select select "**********"
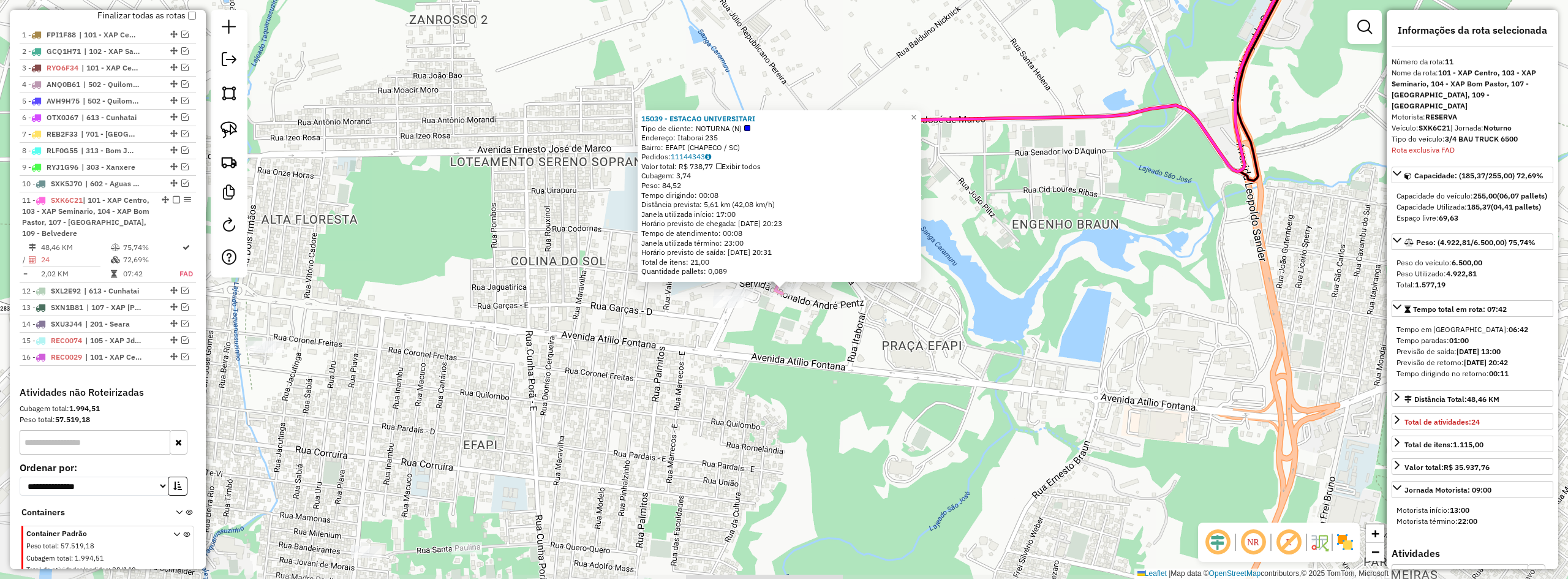
scroll to position [511, 0]
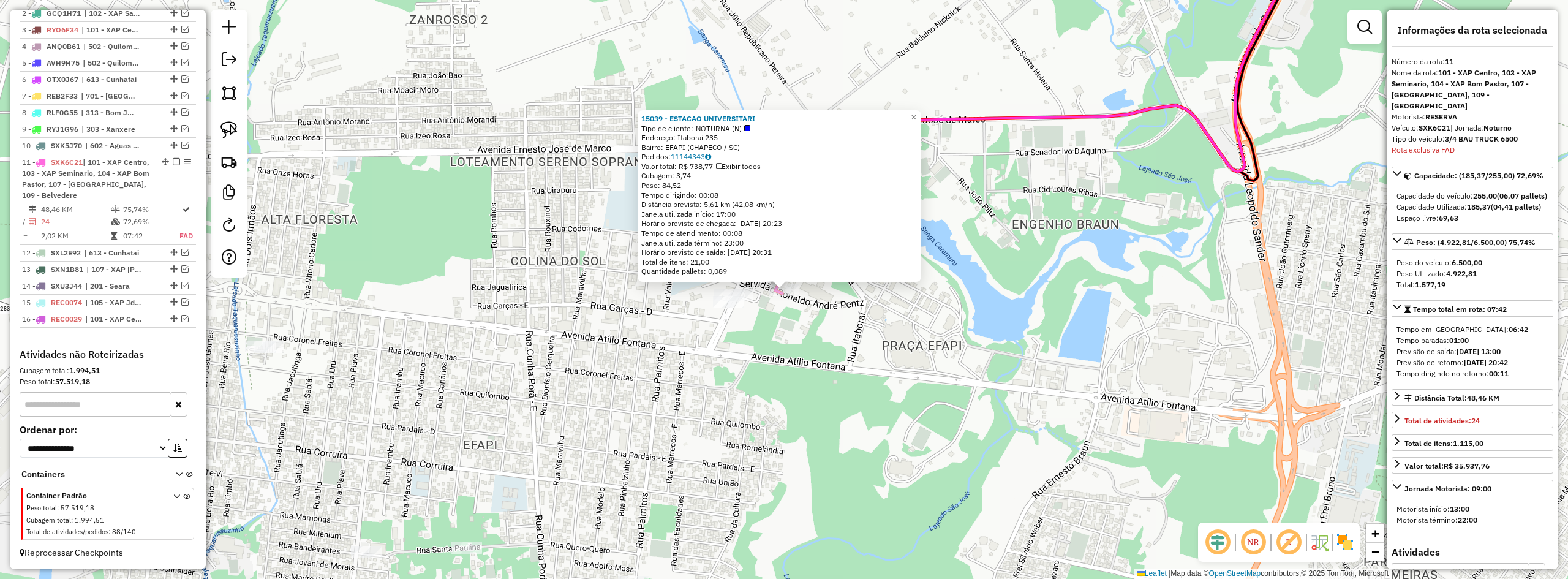
drag, startPoint x: 707, startPoint y: 224, endPoint x: 806, endPoint y: 220, distance: 99.1
click at [806, 220] on div "Horário previsto de chegada: 12/08/2025 20:23" at bounding box center [779, 223] width 276 height 10
click at [917, 355] on div "15039 - ESTACAO UNIVERSITARI Tipo de cliente: NOTURNA (N) Endereço: Itaborai 23…" at bounding box center [784, 289] width 1568 height 579
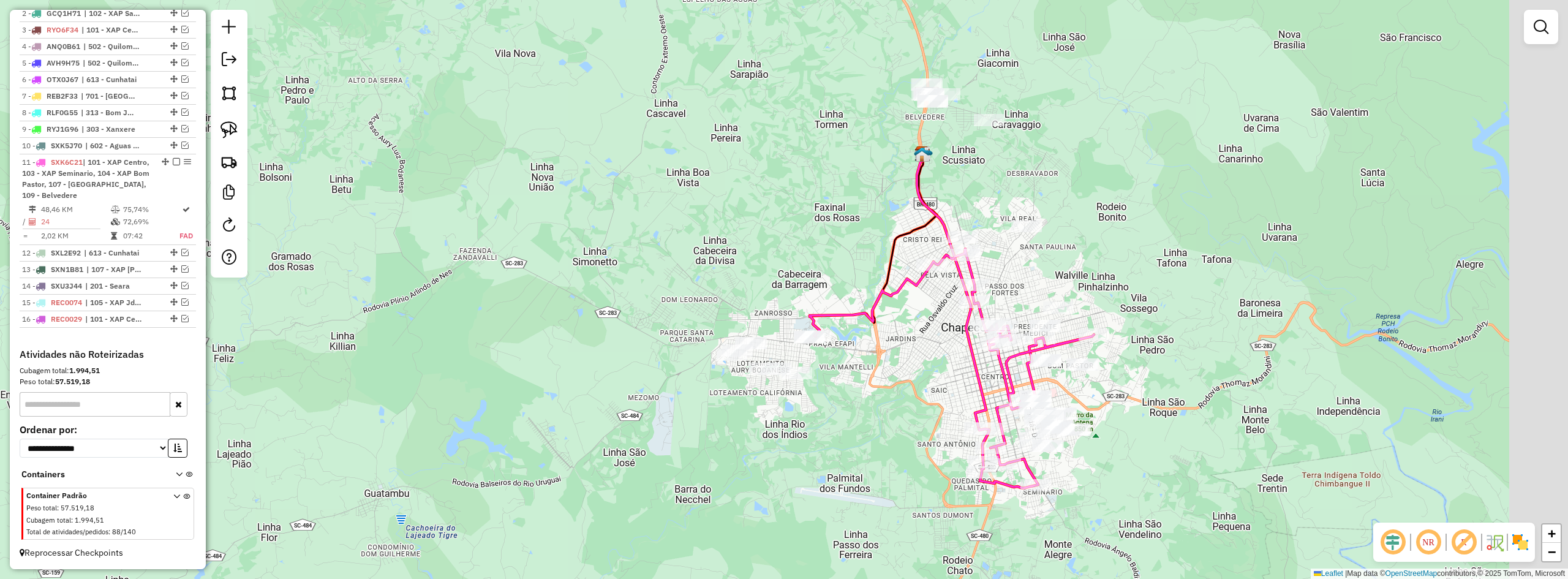
drag, startPoint x: 1031, startPoint y: 314, endPoint x: 894, endPoint y: 330, distance: 137.9
click at [895, 331] on div "Janela de atendimento Grade de atendimento Capacidade Transportadoras Veículos …" at bounding box center [784, 289] width 1568 height 579
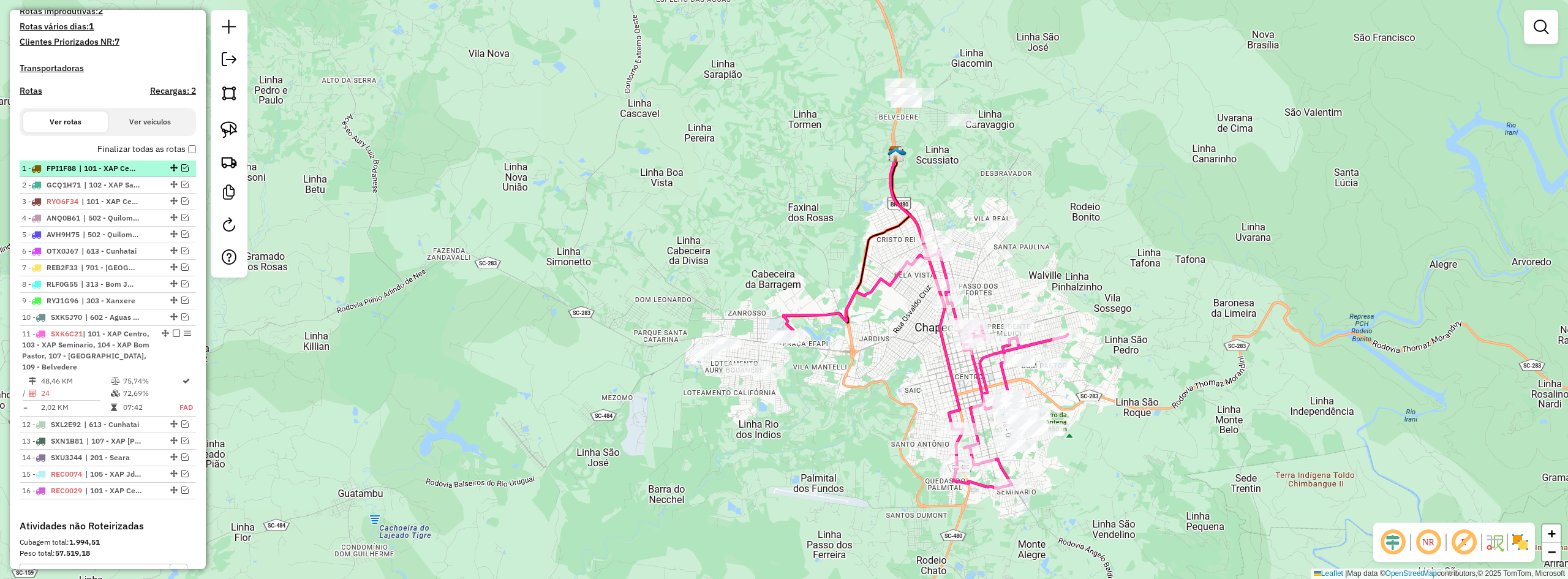
scroll to position [327, 0]
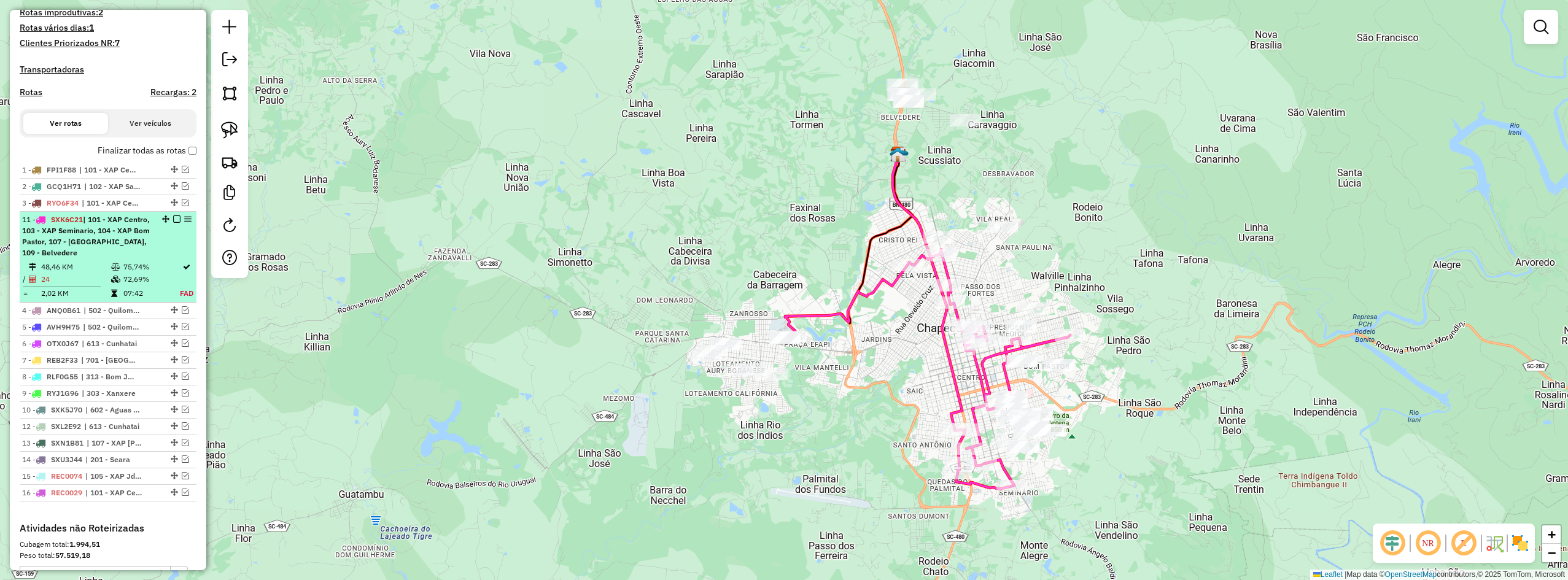
drag, startPoint x: 161, startPoint y: 346, endPoint x: 163, endPoint y: 231, distance: 115.0
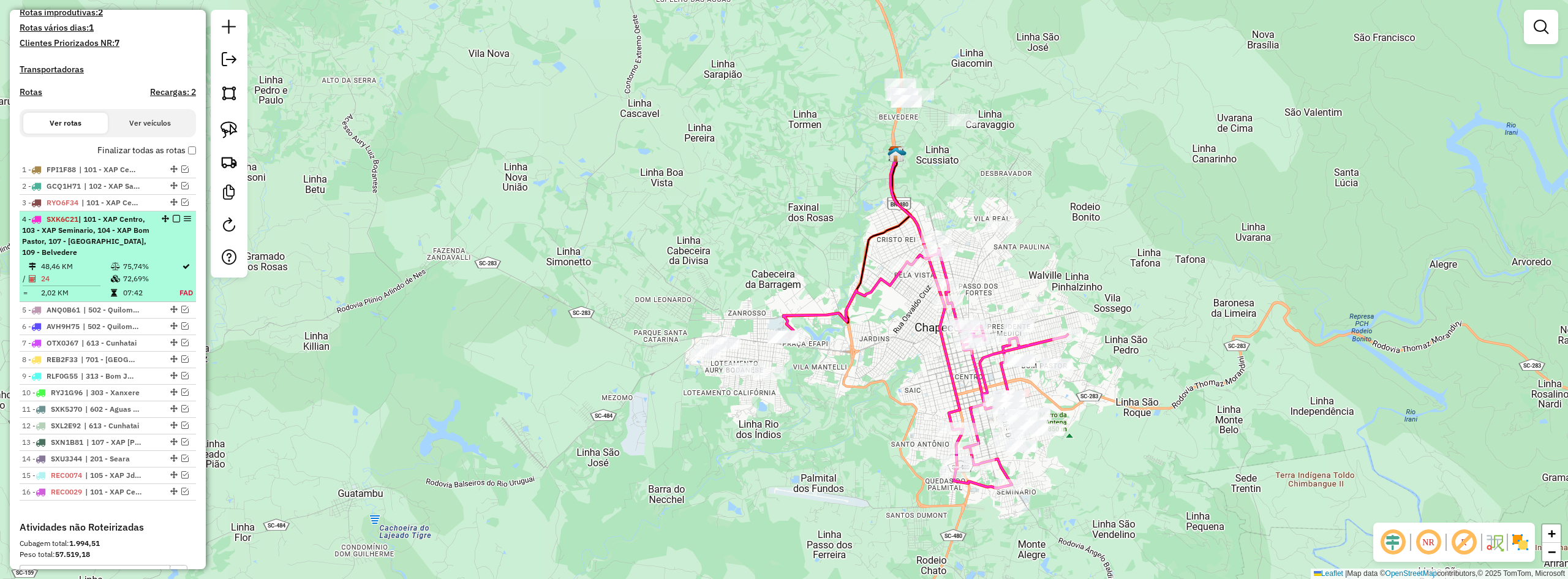
click at [173, 222] on em at bounding box center [176, 219] width 7 height 7
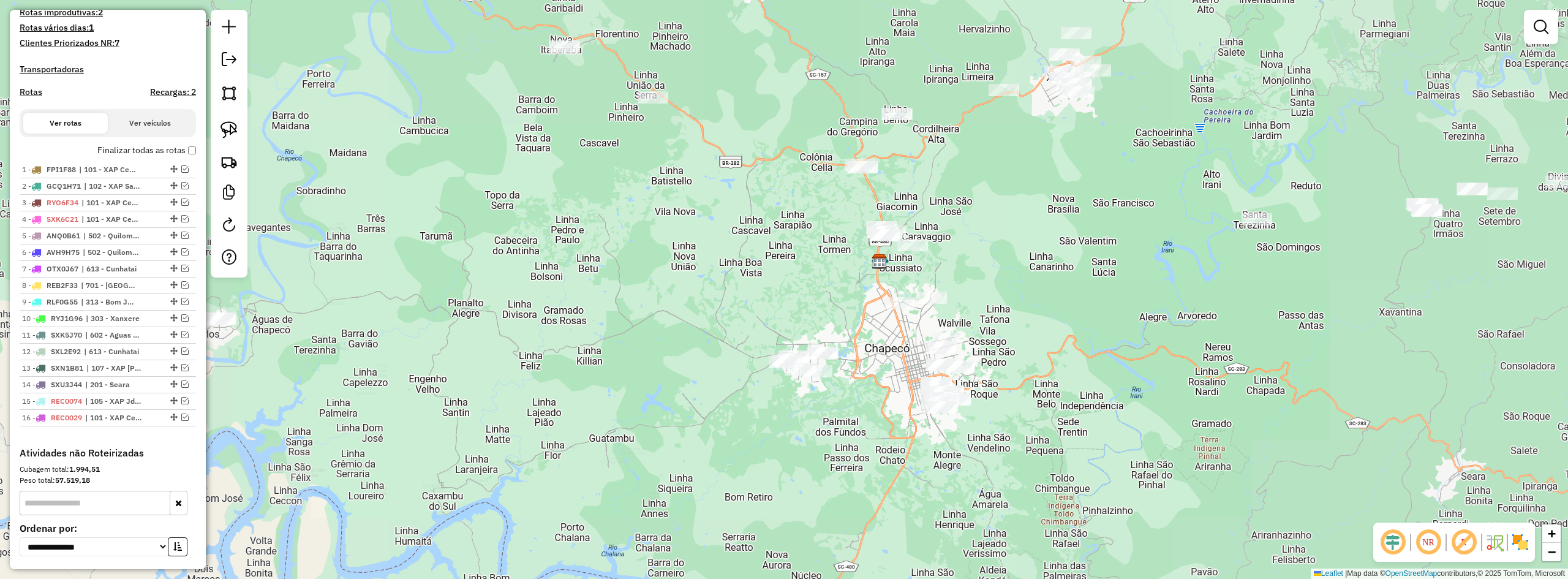
drag, startPoint x: 859, startPoint y: 383, endPoint x: 832, endPoint y: 362, distance: 34.2
click at [833, 363] on div "Janela de atendimento Grade de atendimento Capacidade Transportadoras Veículos …" at bounding box center [784, 289] width 1568 height 579
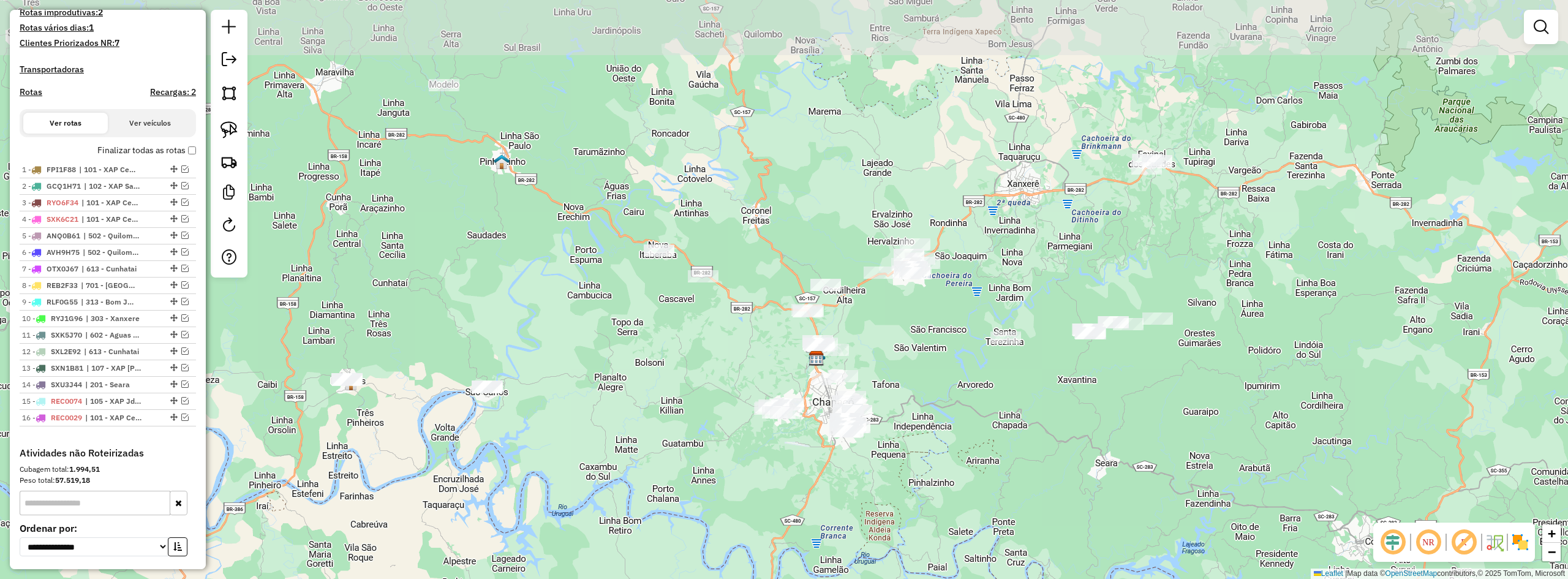
drag, startPoint x: 756, startPoint y: 278, endPoint x: 715, endPoint y: 358, distance: 89.9
click at [716, 358] on div "Janela de atendimento Grade de atendimento Capacidade Transportadoras Veículos …" at bounding box center [784, 289] width 1568 height 579
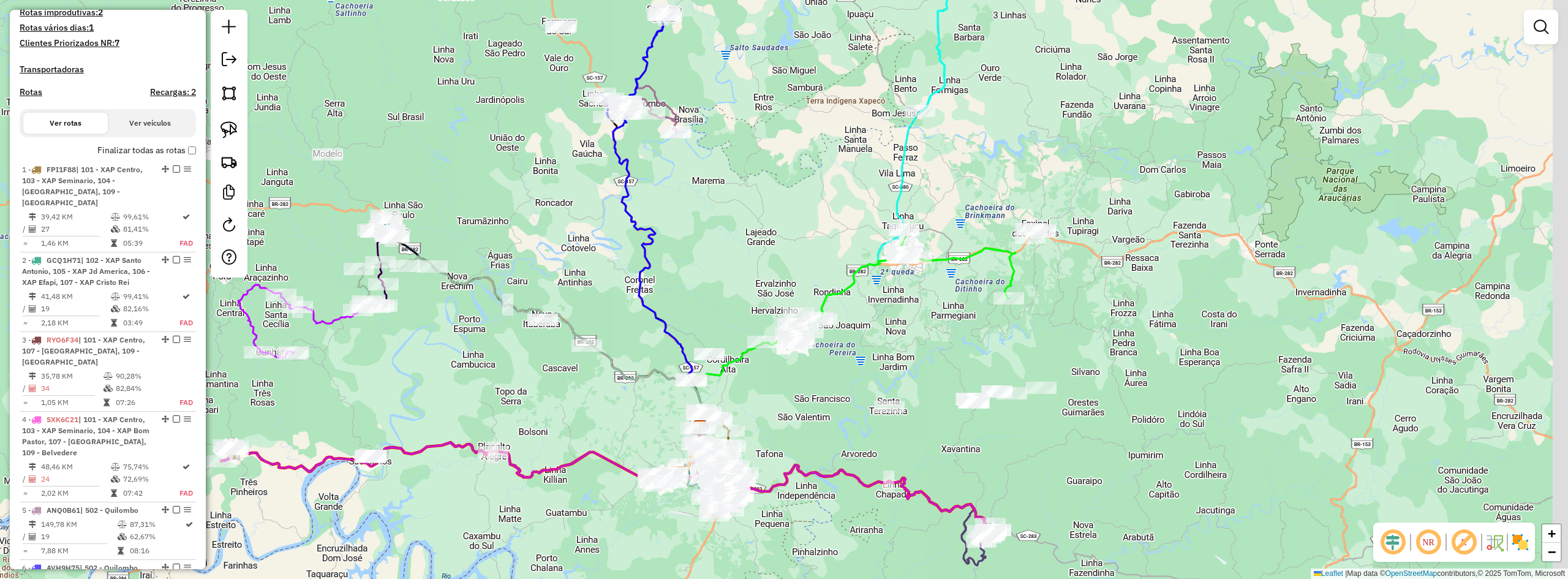
drag, startPoint x: 1276, startPoint y: 240, endPoint x: 1098, endPoint y: 279, distance: 182.2
click at [917, 279] on div "Janela de atendimento Grade de atendimento Capacidade Transportadoras Veículos …" at bounding box center [784, 289] width 1568 height 579
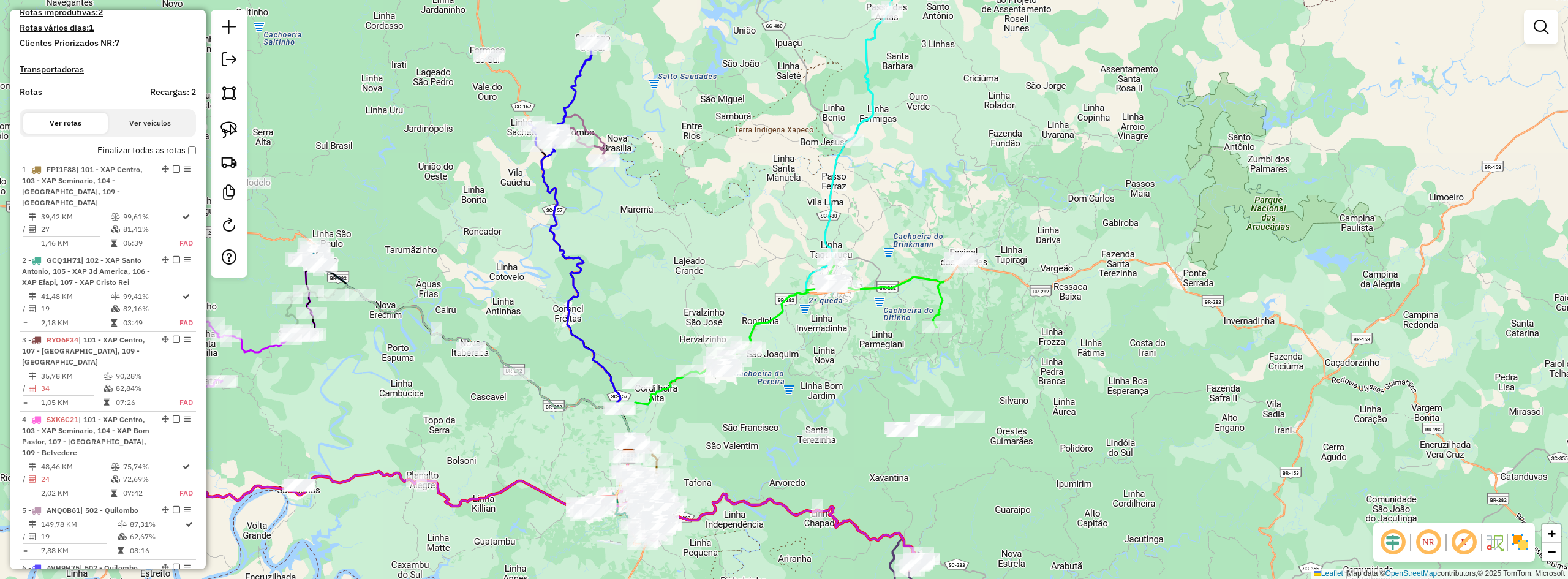
drag, startPoint x: 987, startPoint y: 307, endPoint x: 972, endPoint y: 289, distance: 23.4
click at [917, 297] on div "Janela de atendimento Grade de atendimento Capacidade Transportadoras Veículos …" at bounding box center [784, 289] width 1568 height 579
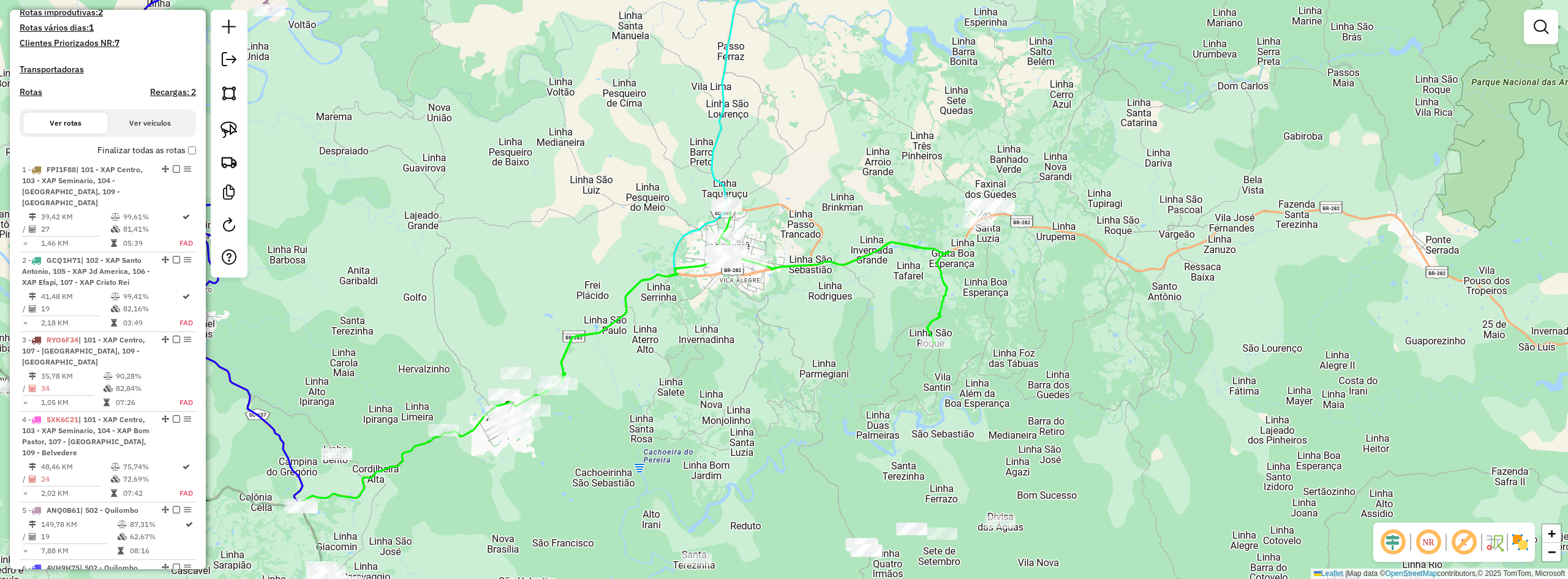
drag, startPoint x: 889, startPoint y: 277, endPoint x: 956, endPoint y: 285, distance: 67.5
click at [917, 285] on div "Janela de atendimento Grade de atendimento Capacidade Transportadoras Veículos …" at bounding box center [784, 289] width 1568 height 579
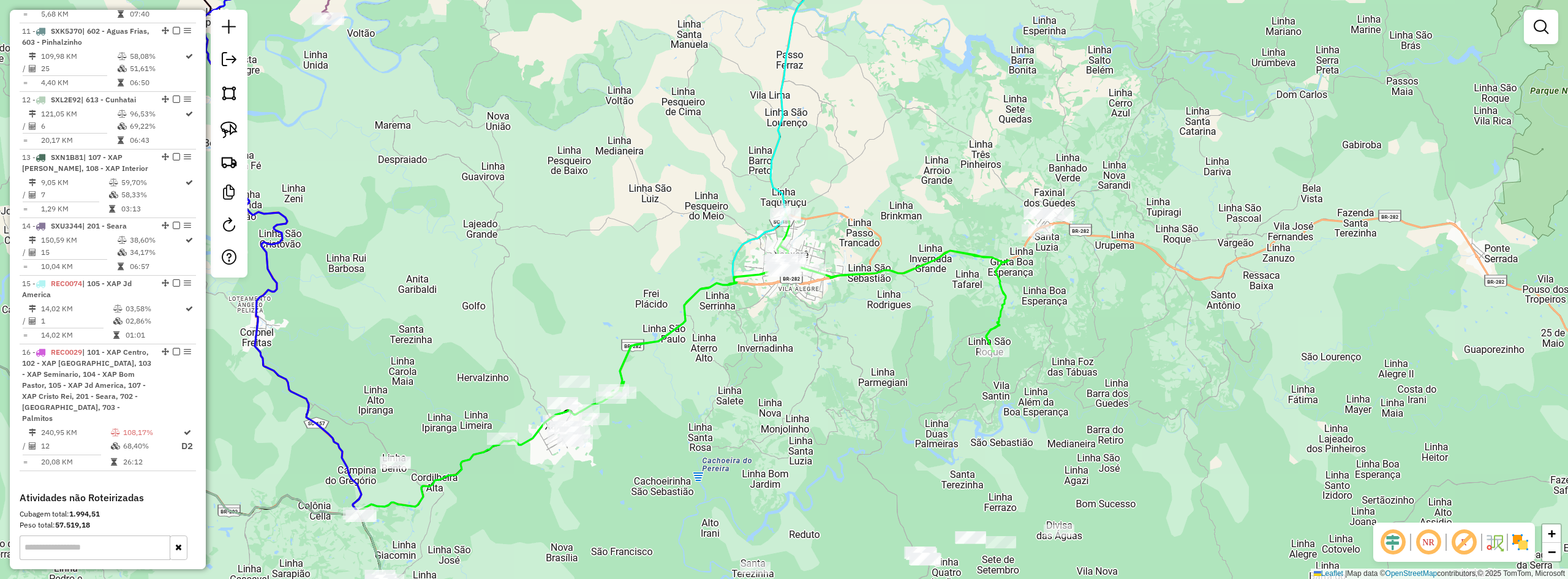
scroll to position [1246, 0]
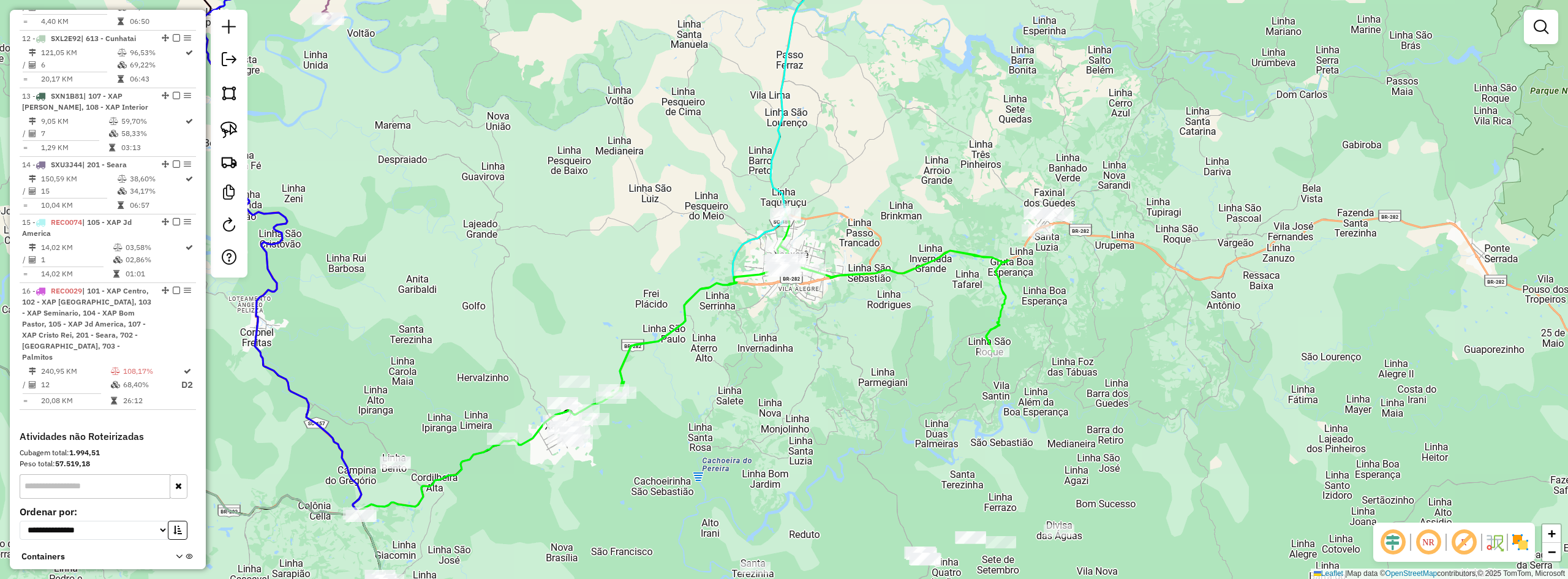
click at [917, 327] on div "Janela de atendimento Grade de atendimento Capacidade Transportadoras Veículos …" at bounding box center [784, 289] width 1568 height 579
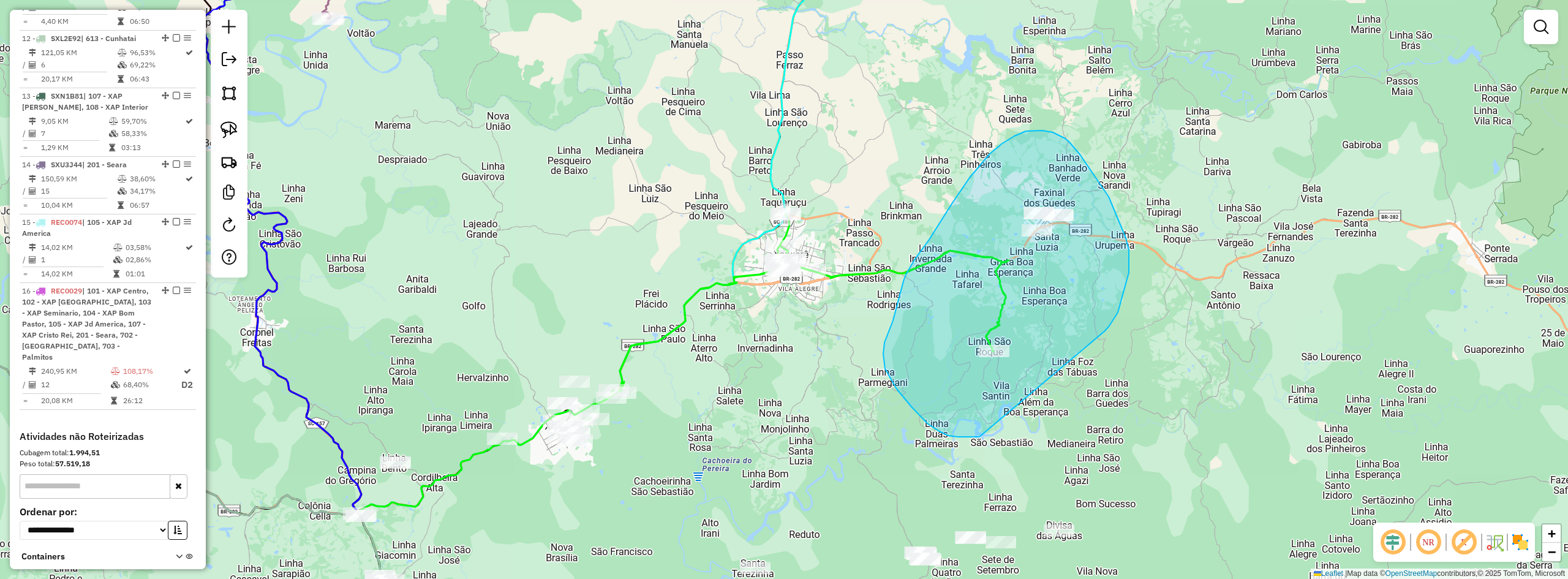
drag, startPoint x: 1105, startPoint y: 331, endPoint x: 1050, endPoint y: 415, distance: 100.4
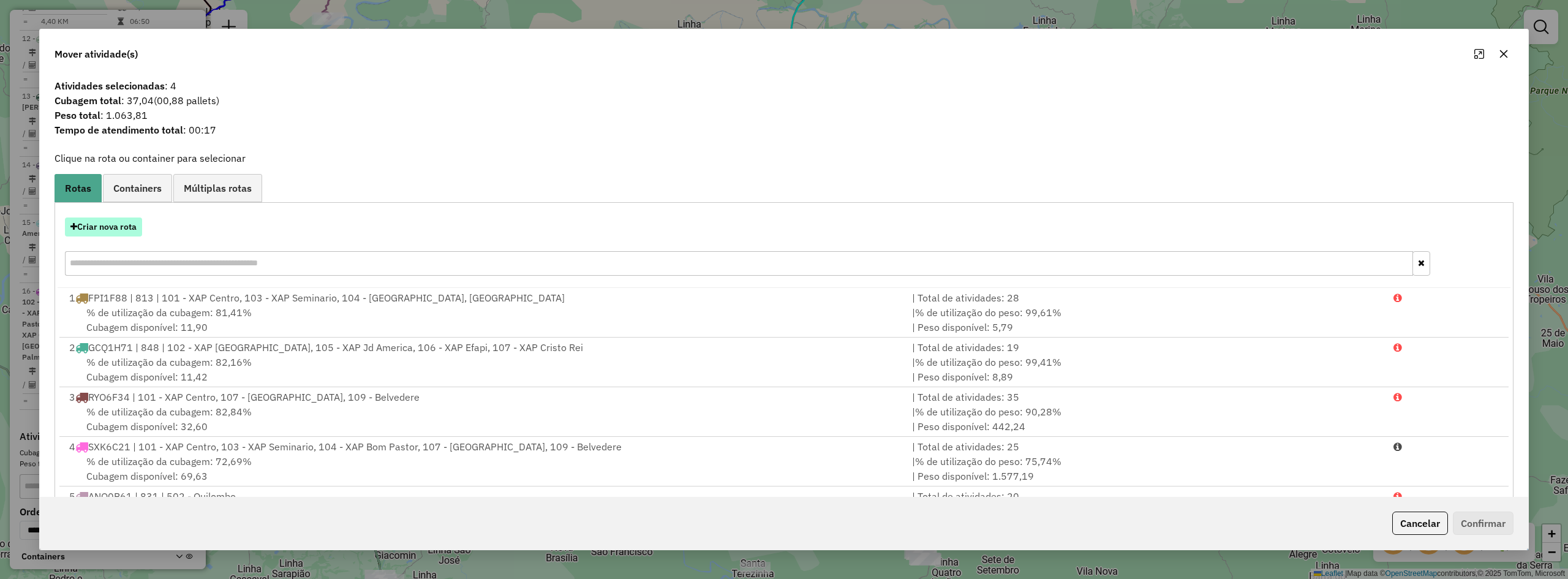
click at [103, 235] on button "Criar nova rota" at bounding box center [103, 227] width 77 height 19
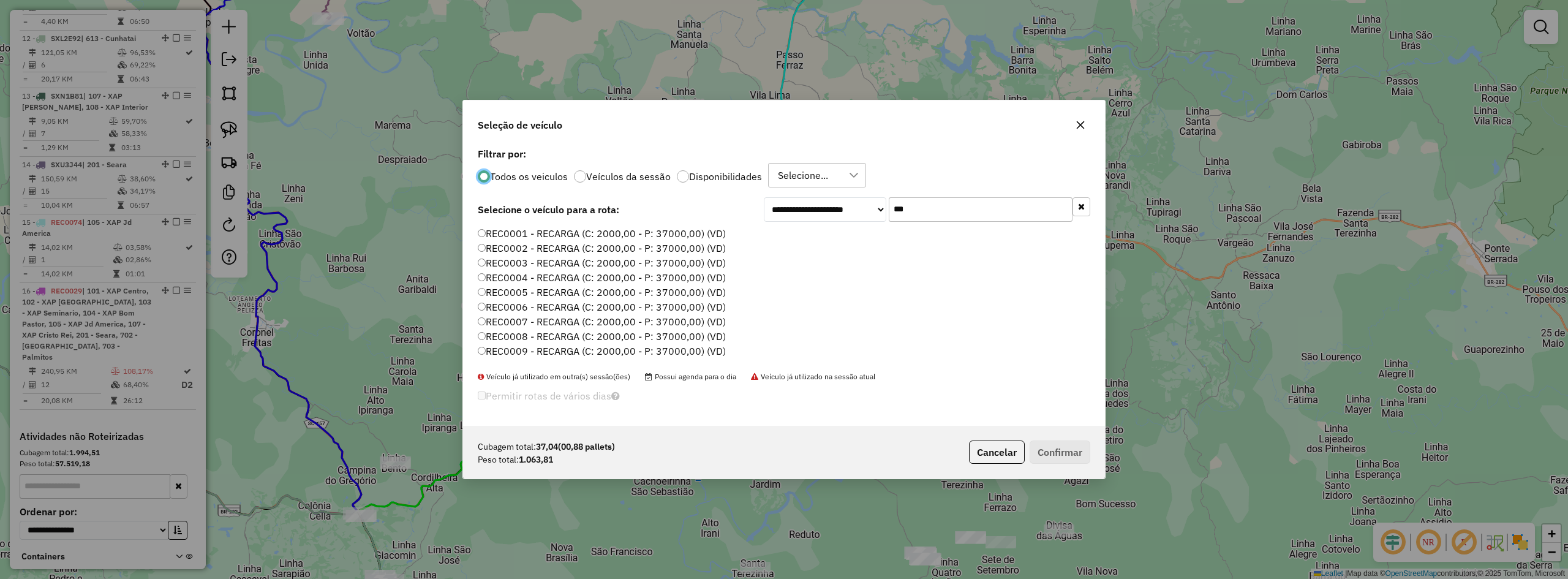
scroll to position [7, 4]
click at [917, 218] on input "***" at bounding box center [981, 209] width 184 height 24
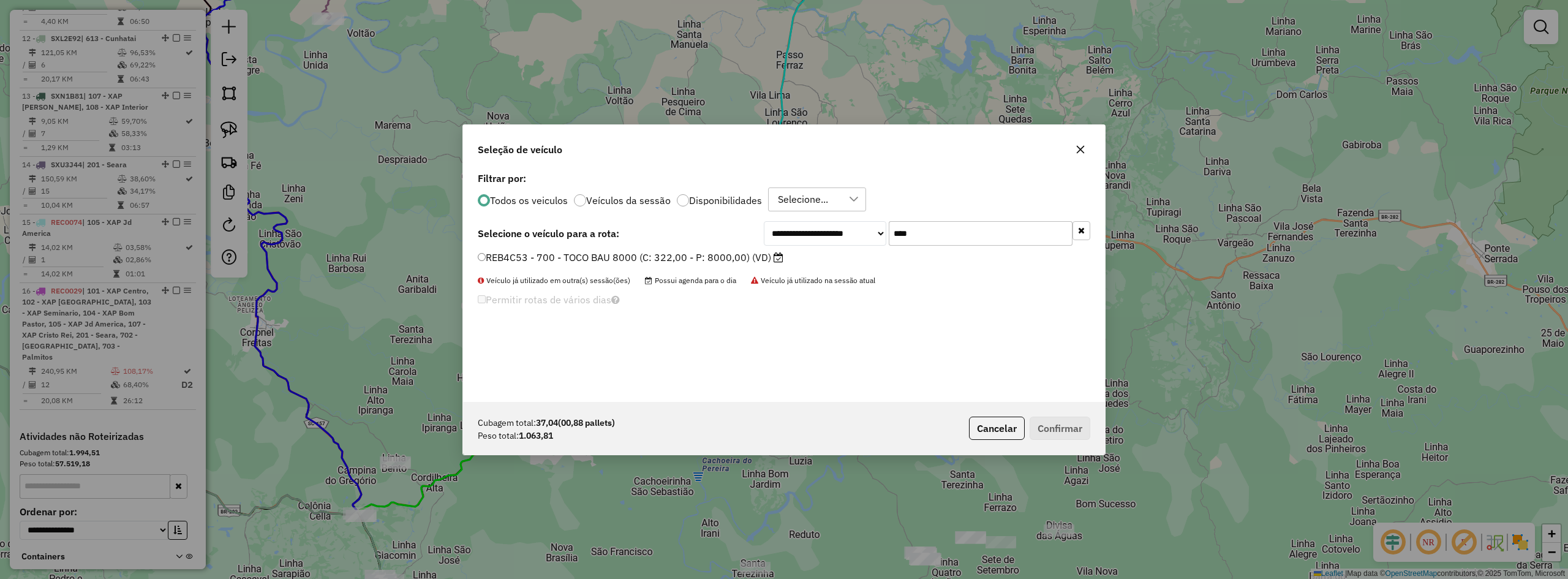
type input "****"
click at [548, 259] on label "REB4C53 - 700 - TOCO BAU 8000 (C: 322,00 - P: 8000,00) (VD)" at bounding box center [631, 257] width 306 height 15
click at [917, 429] on button "Confirmar" at bounding box center [1060, 429] width 60 height 24
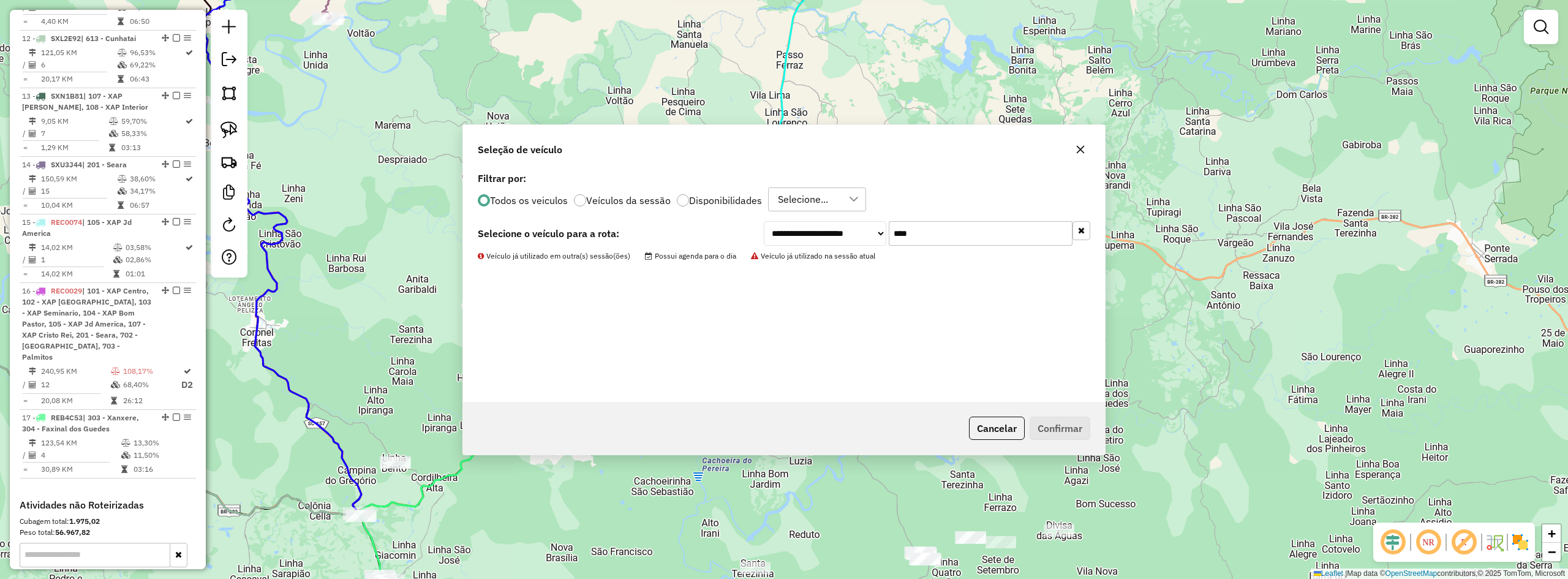
scroll to position [112, 0]
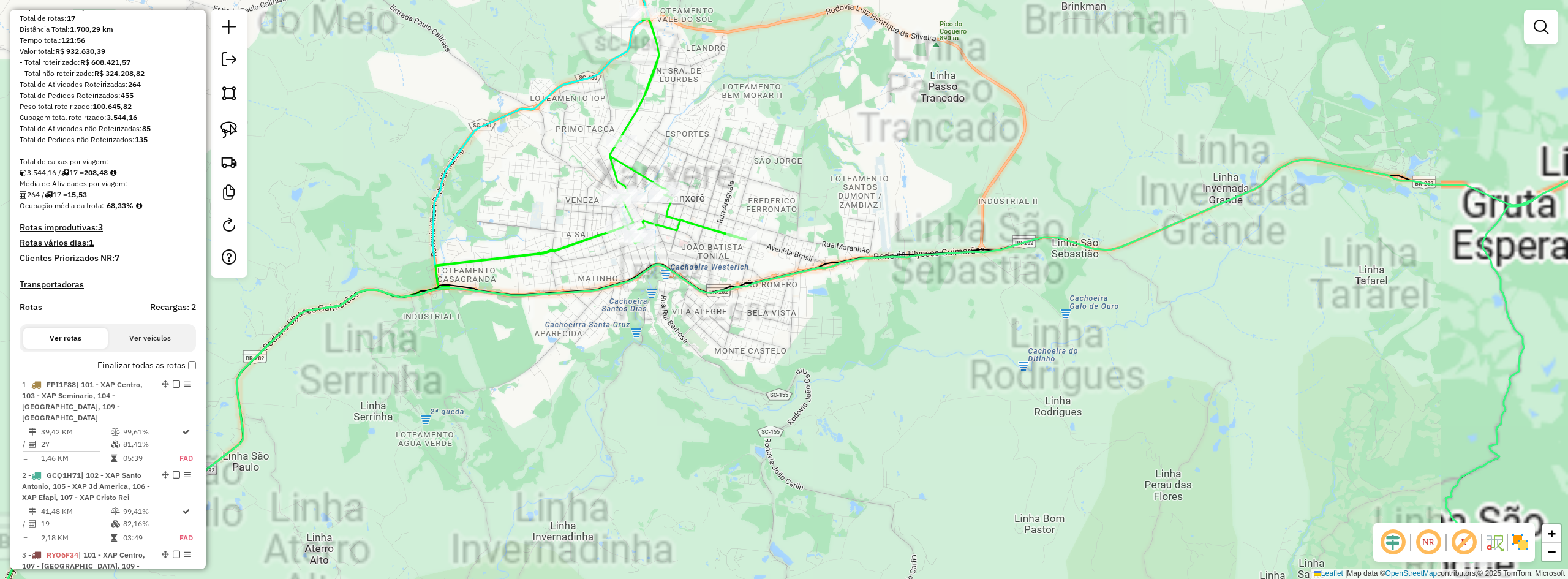
drag, startPoint x: 859, startPoint y: 296, endPoint x: 914, endPoint y: 352, distance: 78.5
click at [914, 352] on div "Janela de atendimento Grade de atendimento Capacidade Transportadoras Veículos …" at bounding box center [784, 289] width 1568 height 579
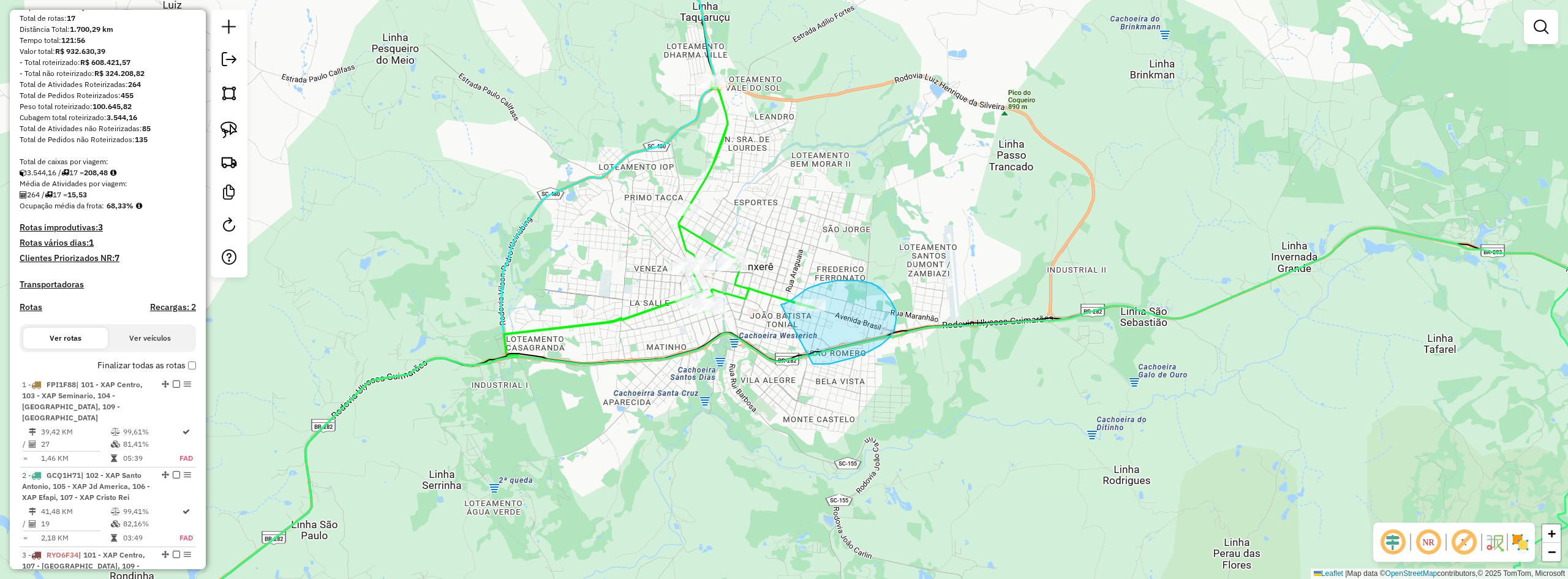
drag, startPoint x: 813, startPoint y: 364, endPoint x: 778, endPoint y: 308, distance: 66.0
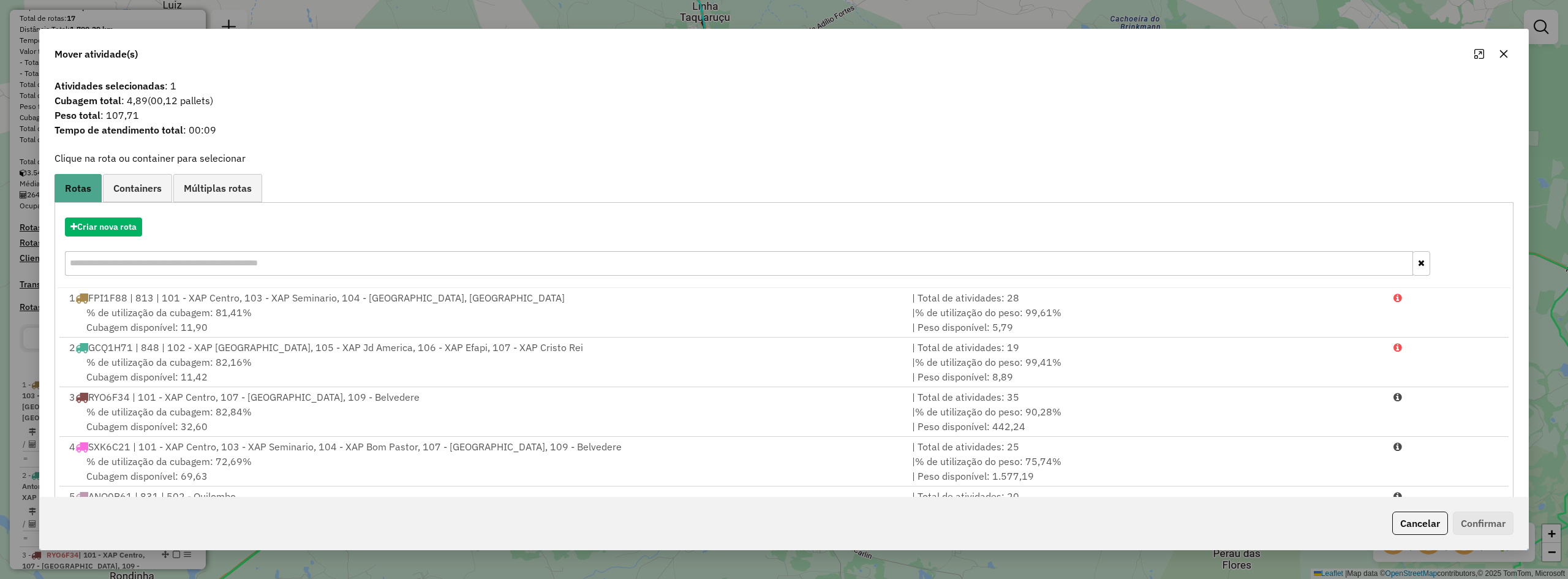
click at [917, 51] on icon "button" at bounding box center [1503, 54] width 10 height 10
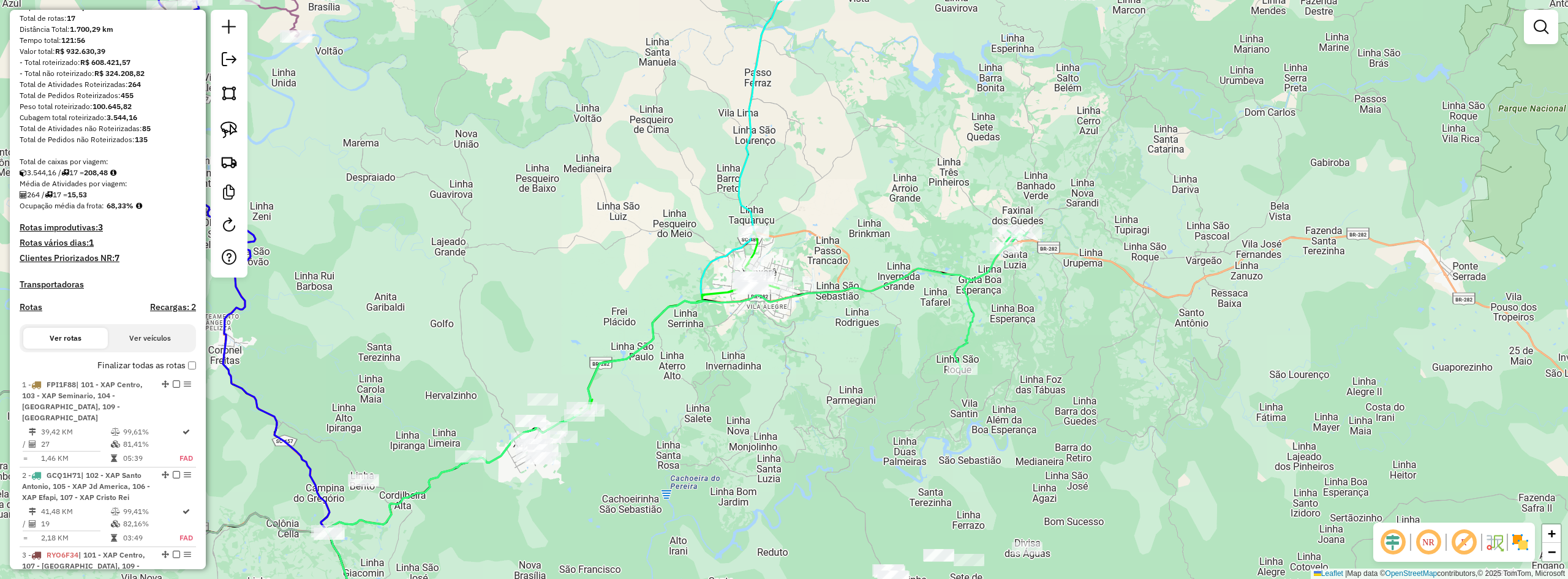
drag, startPoint x: 823, startPoint y: 242, endPoint x: 888, endPoint y: 226, distance: 66.9
click at [888, 226] on div "Janela de atendimento Grade de atendimento Capacidade Transportadoras Veículos …" at bounding box center [784, 289] width 1568 height 579
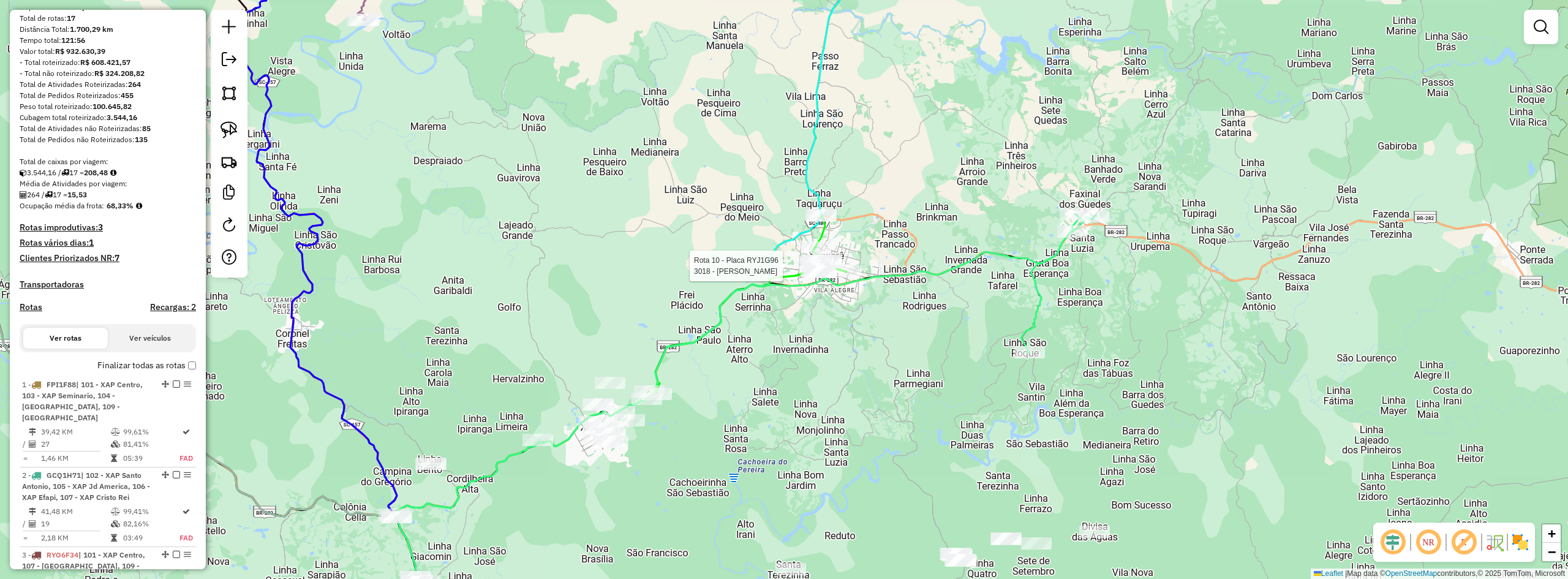
select select "**********"
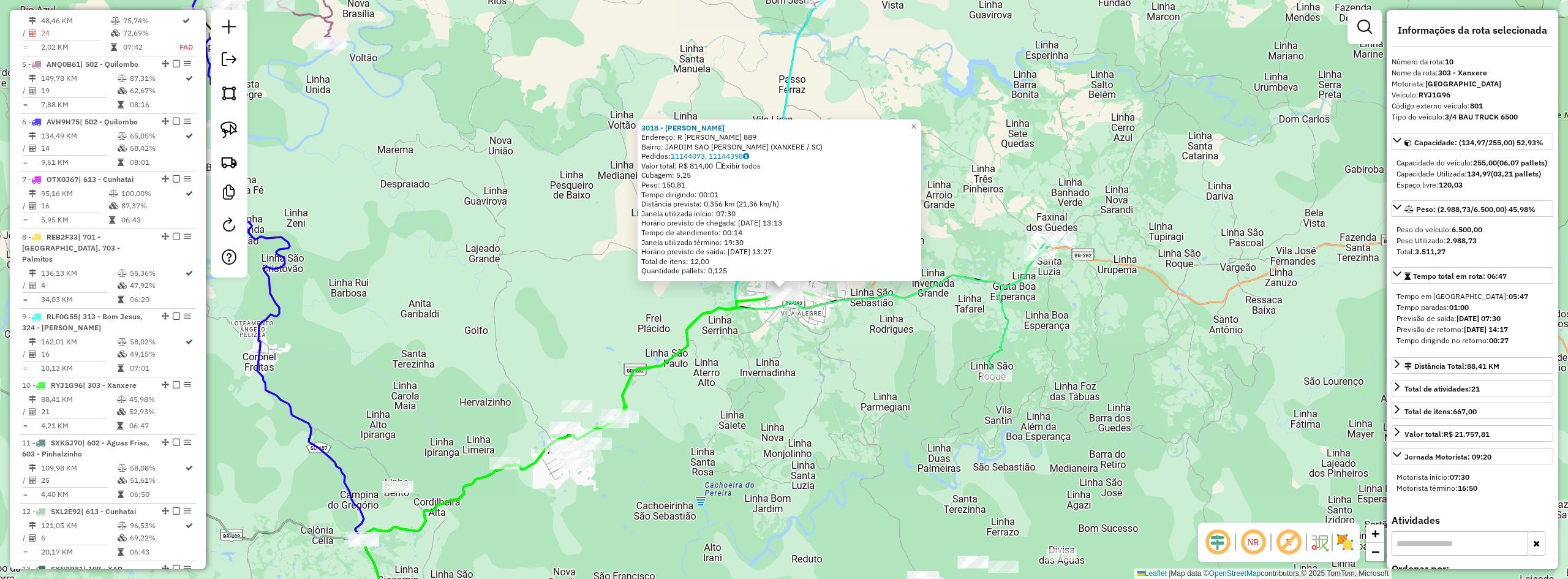
scroll to position [1130, 0]
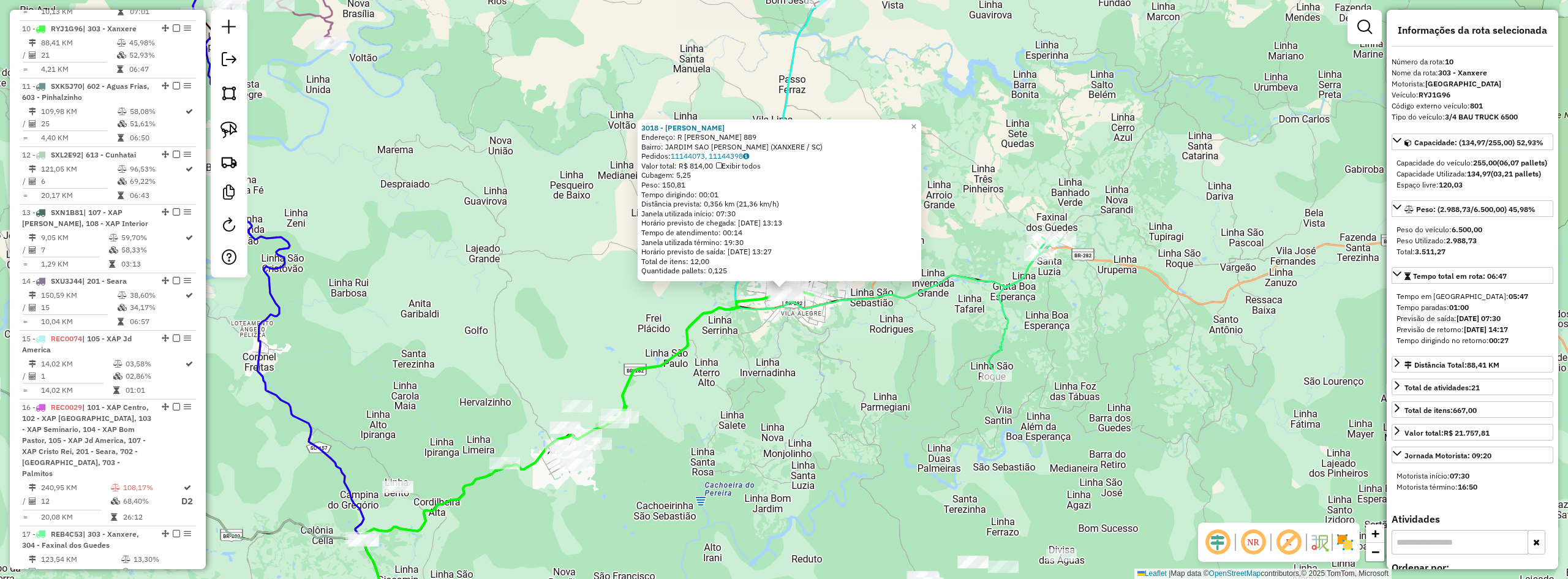
click at [859, 385] on div "3018 - VANDERLEY JOSE MAZUT Endereço: R VICTOR KONDER 889 Bairro: JARDIM SAO JU…" at bounding box center [784, 289] width 1568 height 579
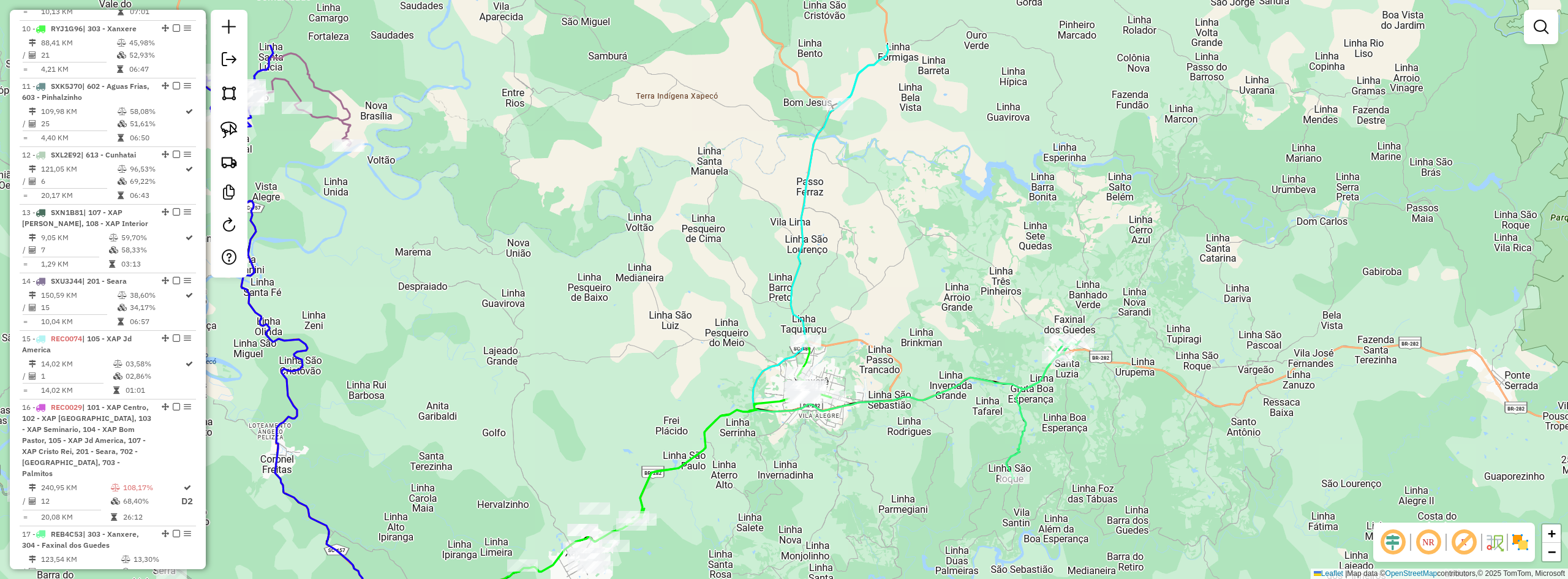
drag, startPoint x: 865, startPoint y: 366, endPoint x: 890, endPoint y: 428, distance: 66.9
click at [884, 470] on div "Janela de atendimento Grade de atendimento Capacidade Transportadoras Veículos …" at bounding box center [784, 289] width 1568 height 579
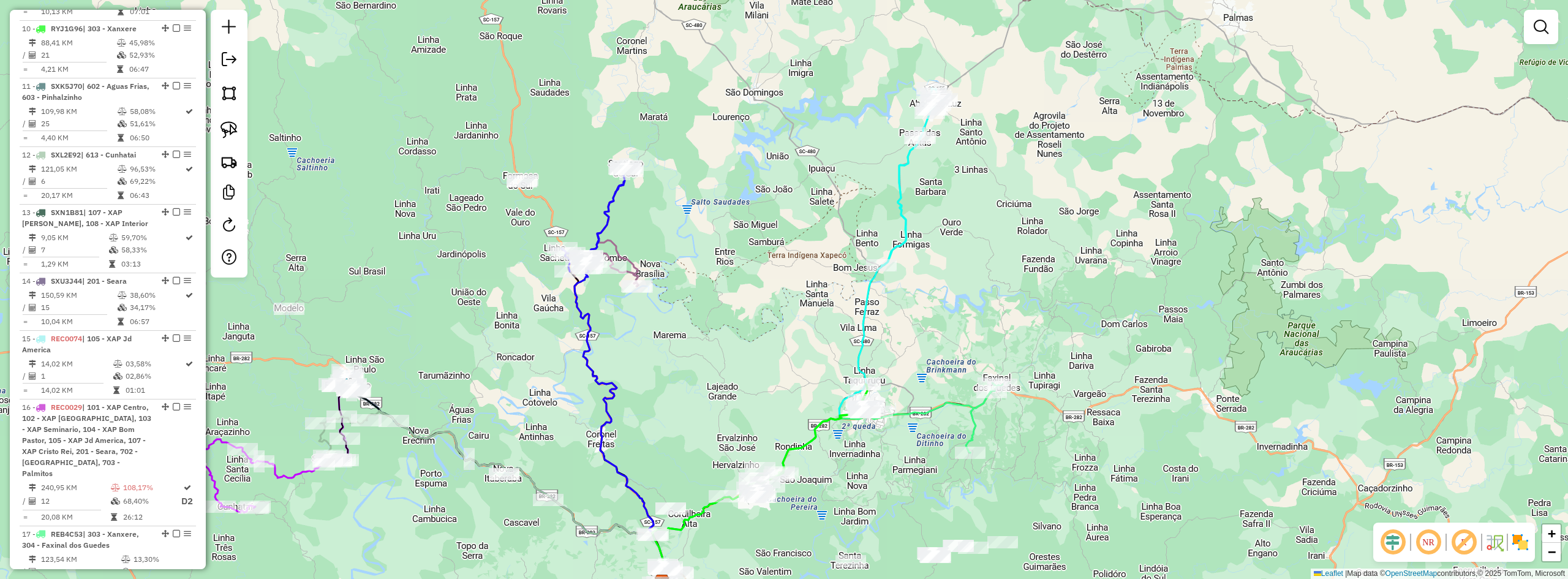
drag, startPoint x: 911, startPoint y: 380, endPoint x: 936, endPoint y: 311, distance: 73.4
click at [917, 323] on div "Janela de atendimento Grade de atendimento Capacidade Transportadoras Veículos …" at bounding box center [784, 289] width 1568 height 579
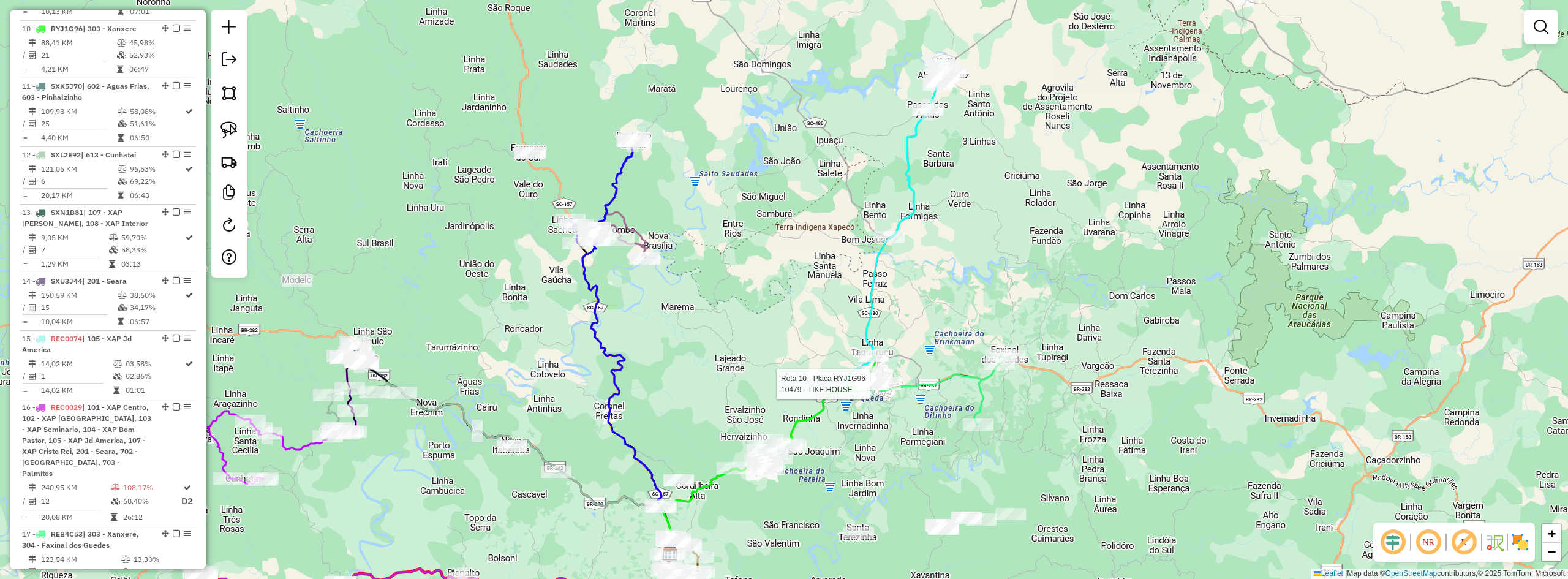
select select "**********"
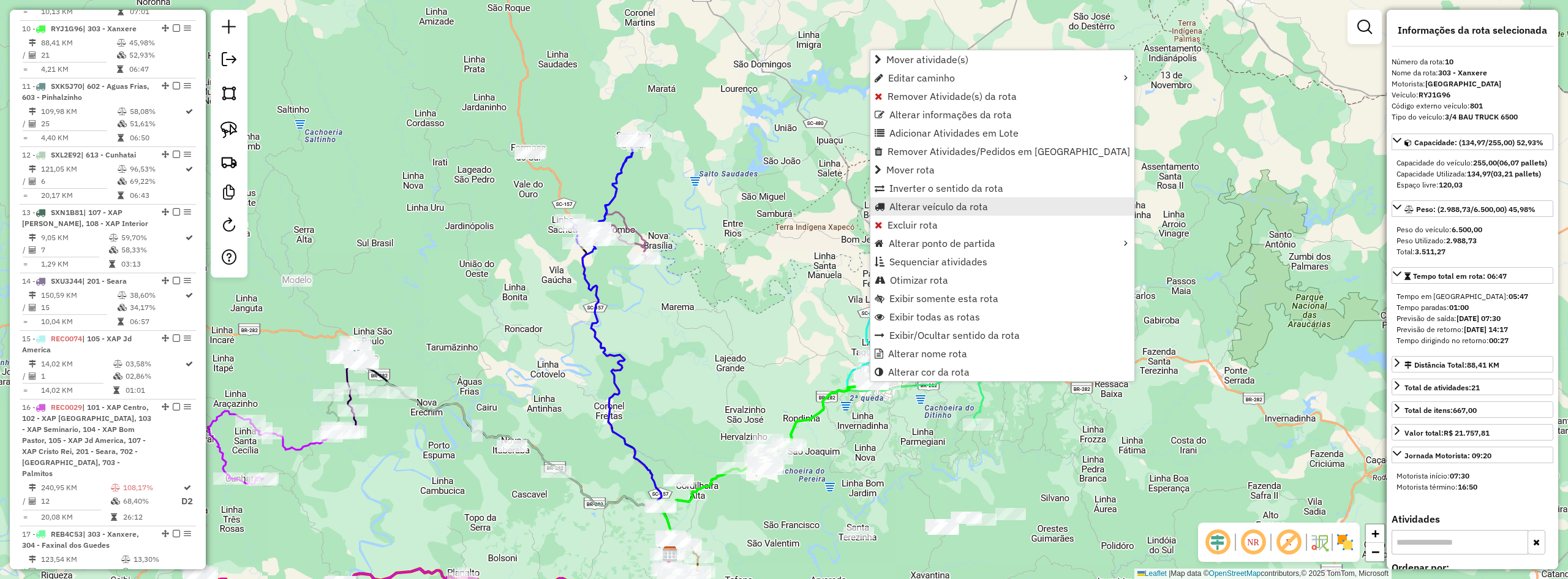
click at [906, 207] on span "Alterar veículo da rota" at bounding box center [939, 206] width 99 height 10
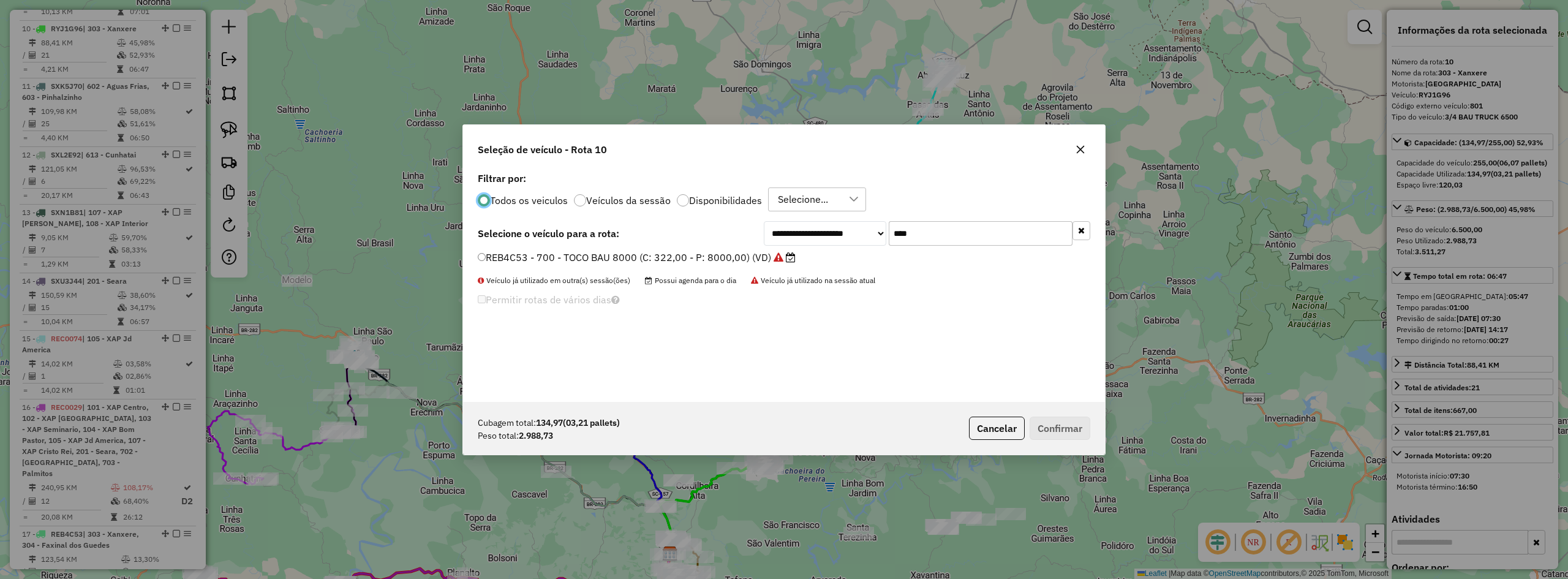
scroll to position [7, 4]
click at [917, 226] on input "****" at bounding box center [981, 233] width 184 height 24
type input "****"
click at [917, 436] on button "Confirmar" at bounding box center [1060, 429] width 60 height 24
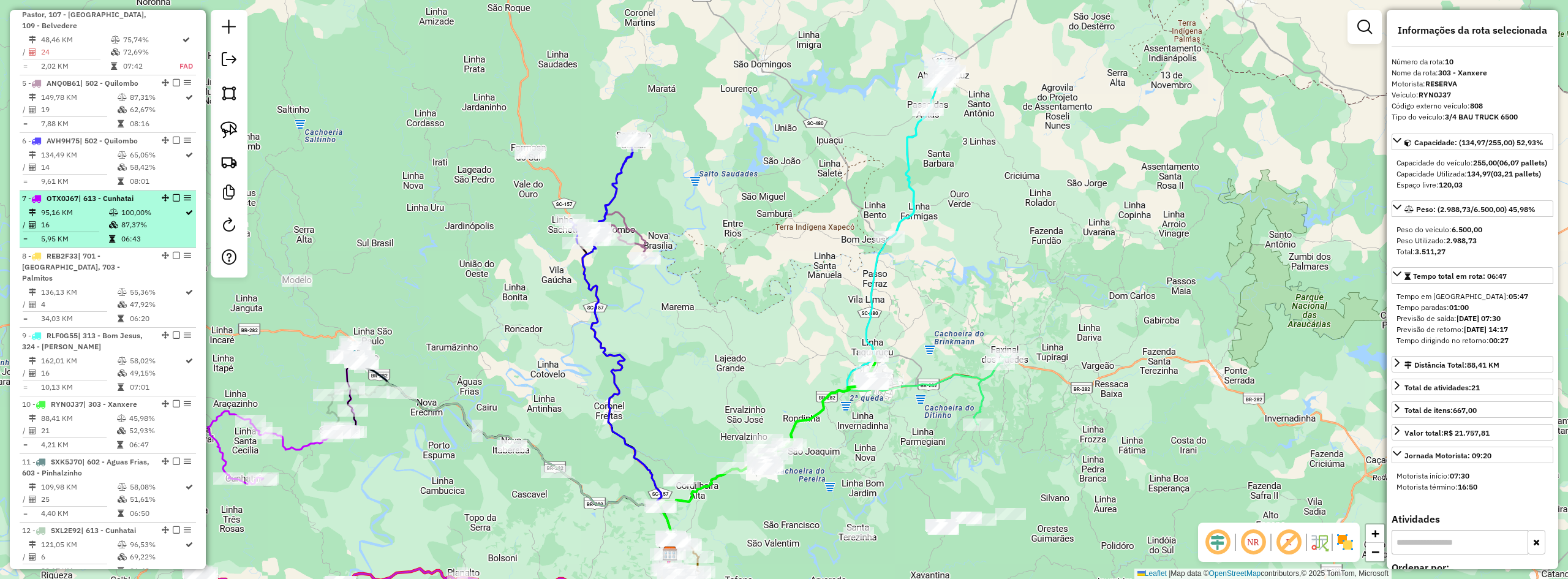
scroll to position [700, 0]
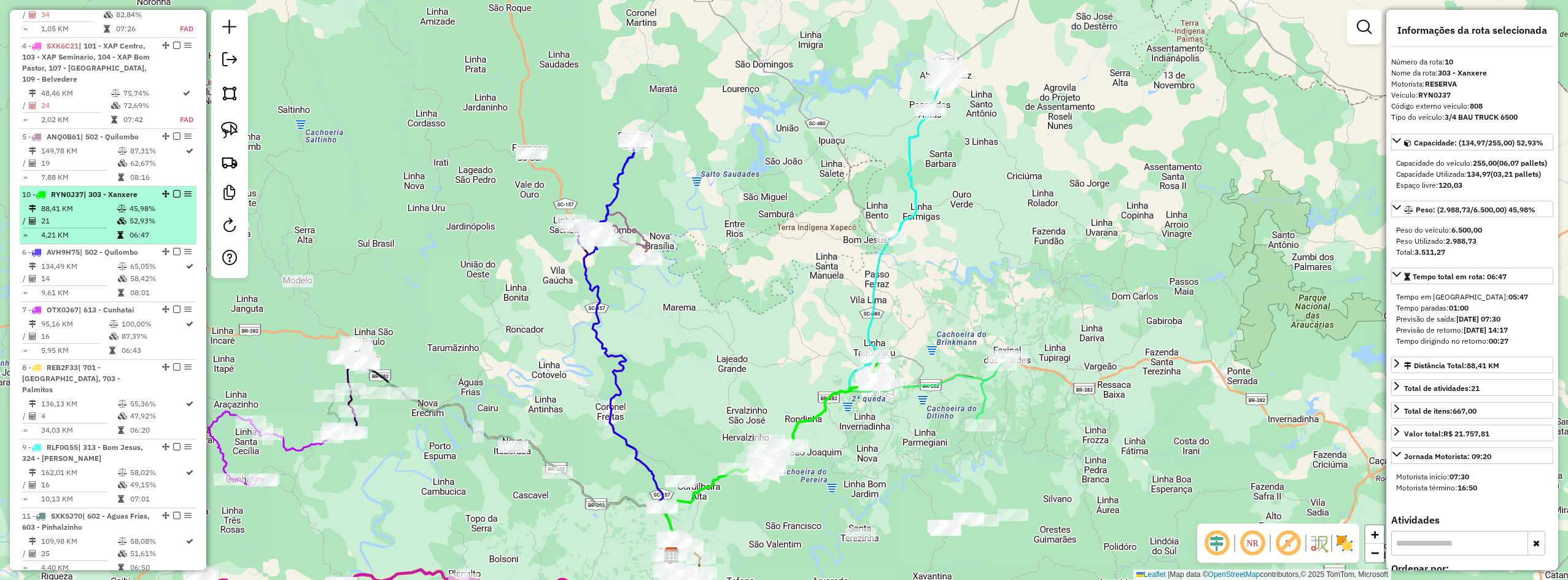
drag, startPoint x: 161, startPoint y: 444, endPoint x: 144, endPoint y: 196, distance: 248.6
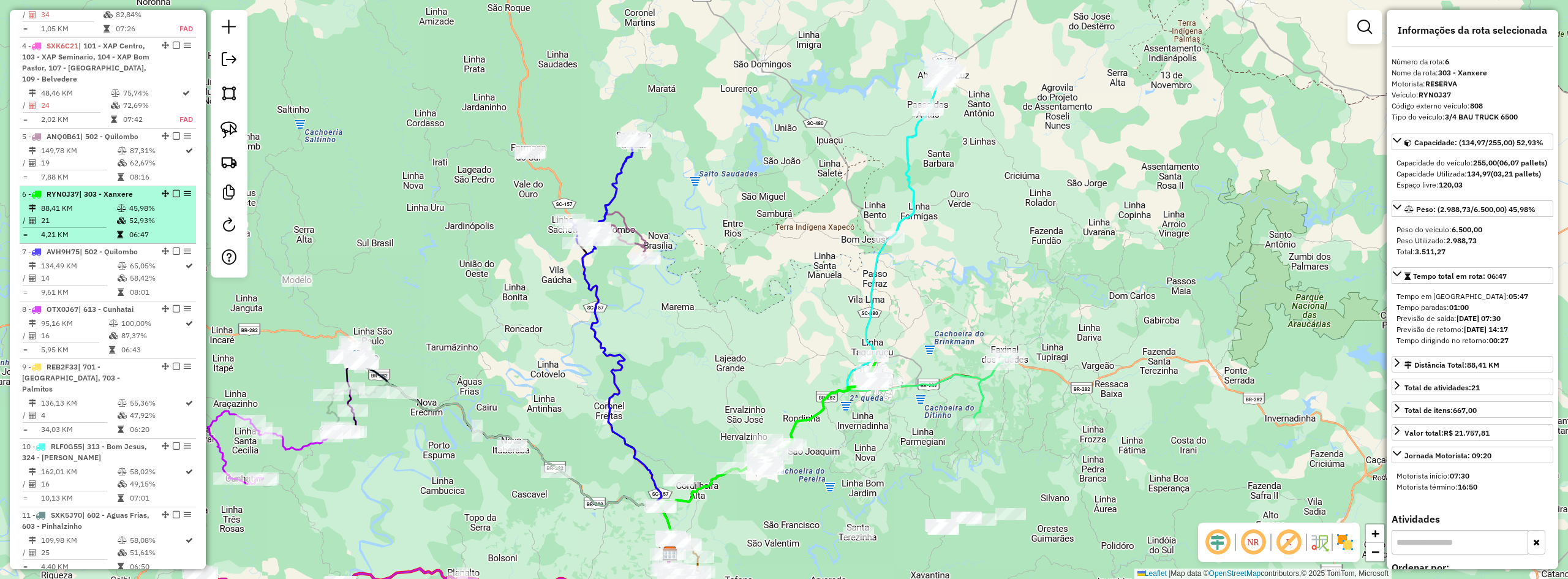
click at [173, 193] on em at bounding box center [176, 193] width 7 height 7
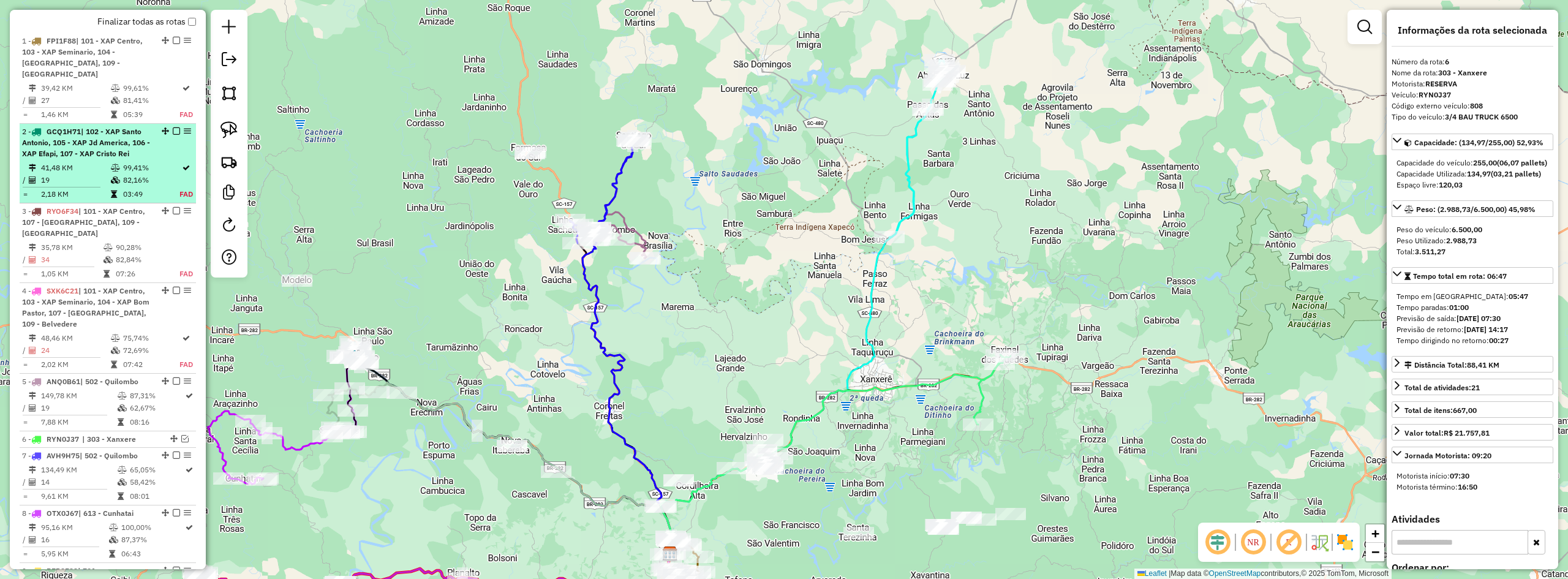
scroll to position [394, 0]
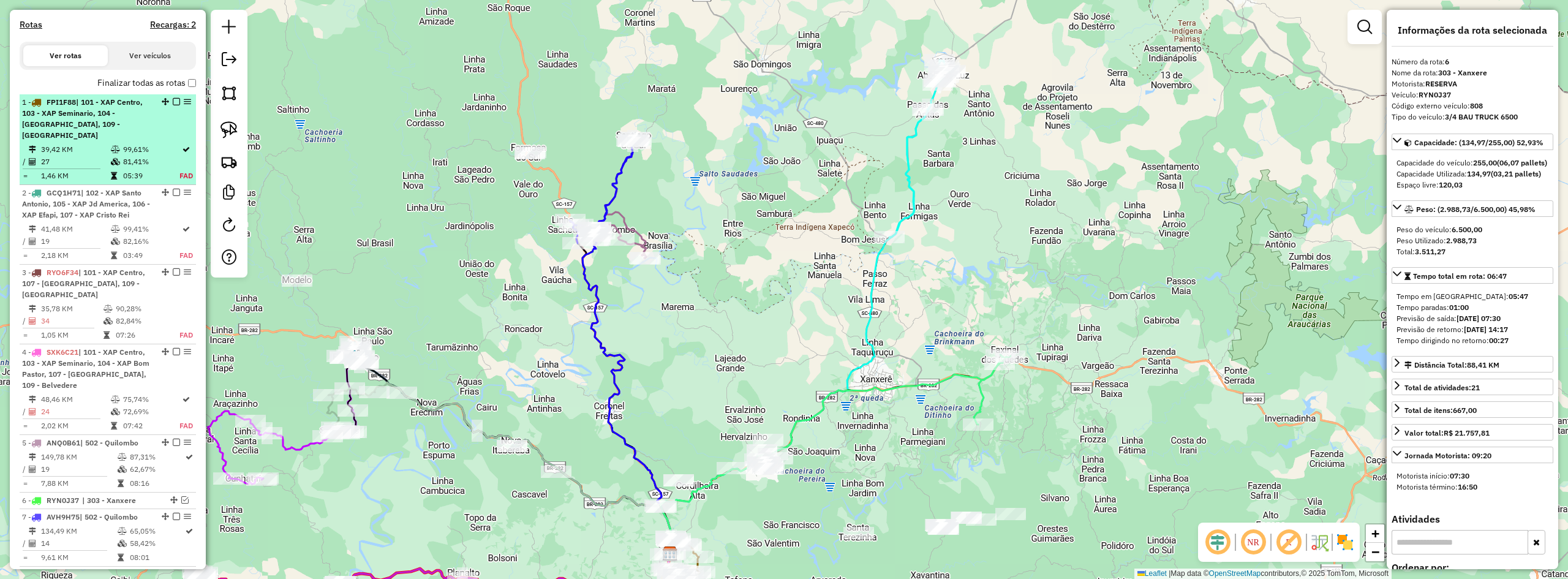
click at [173, 105] on em at bounding box center [176, 102] width 7 height 7
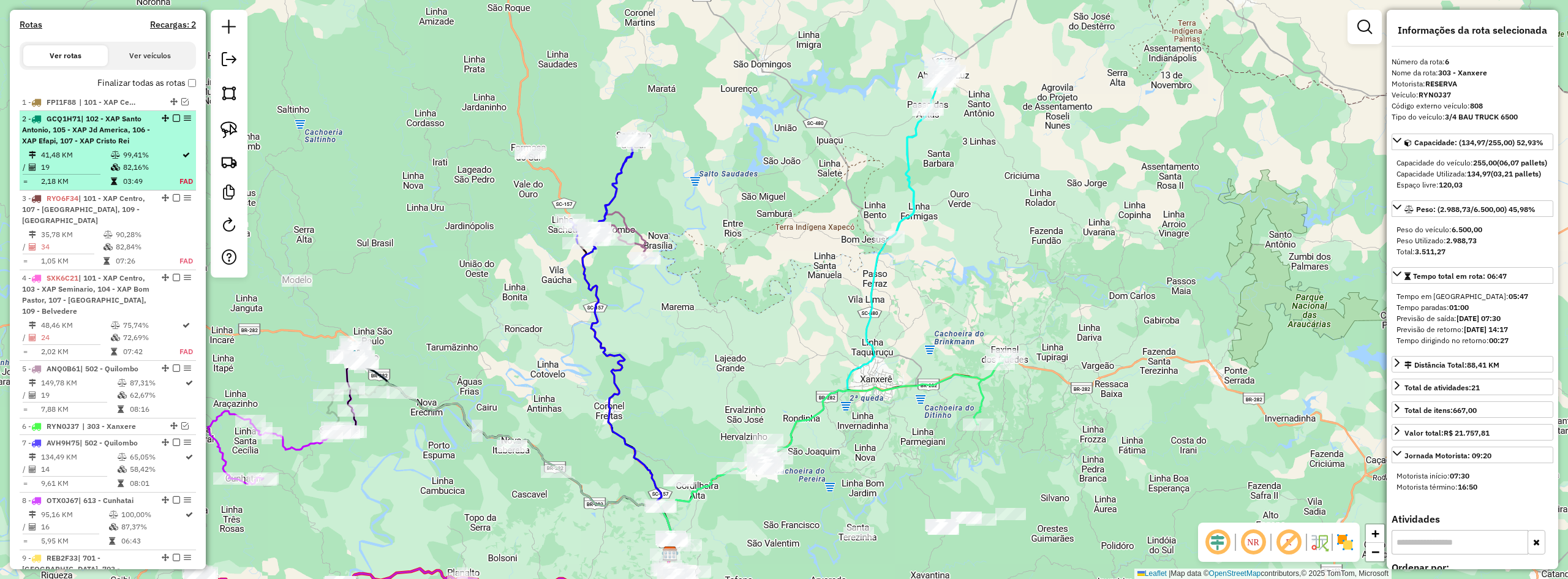
click at [173, 122] on em at bounding box center [176, 118] width 7 height 7
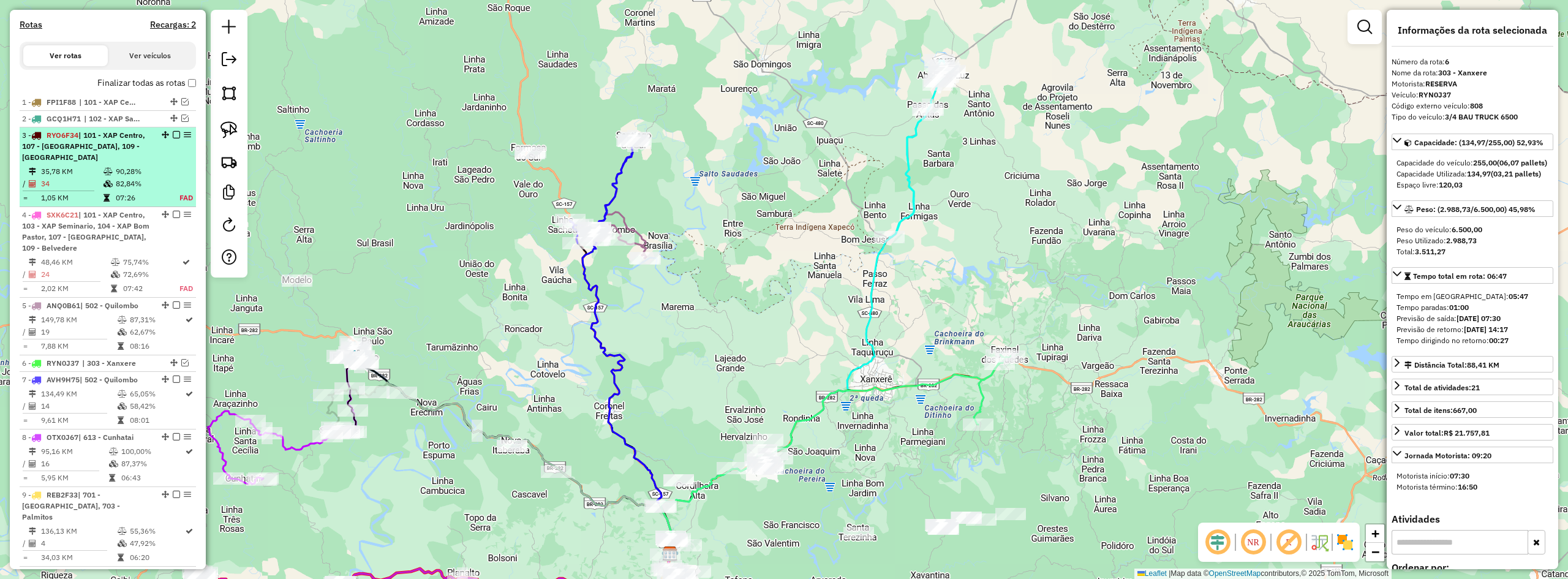
click at [173, 138] on em at bounding box center [176, 135] width 7 height 7
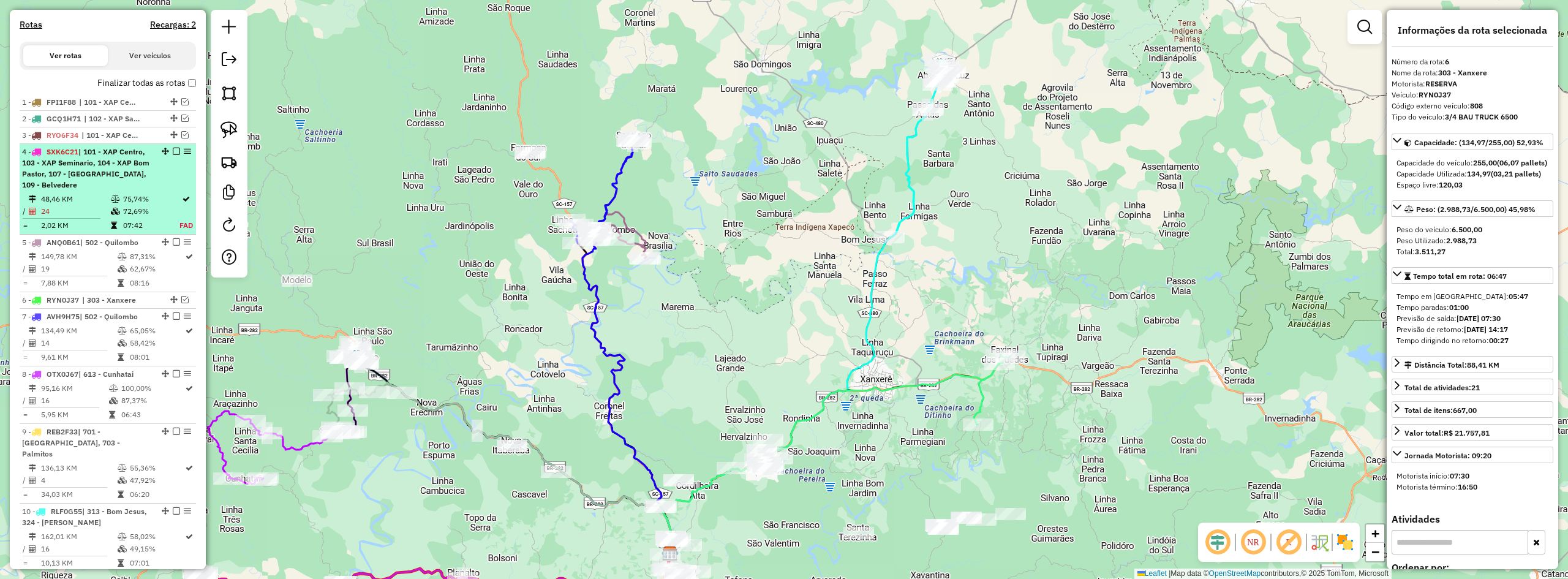
click at [173, 155] on em at bounding box center [176, 152] width 7 height 7
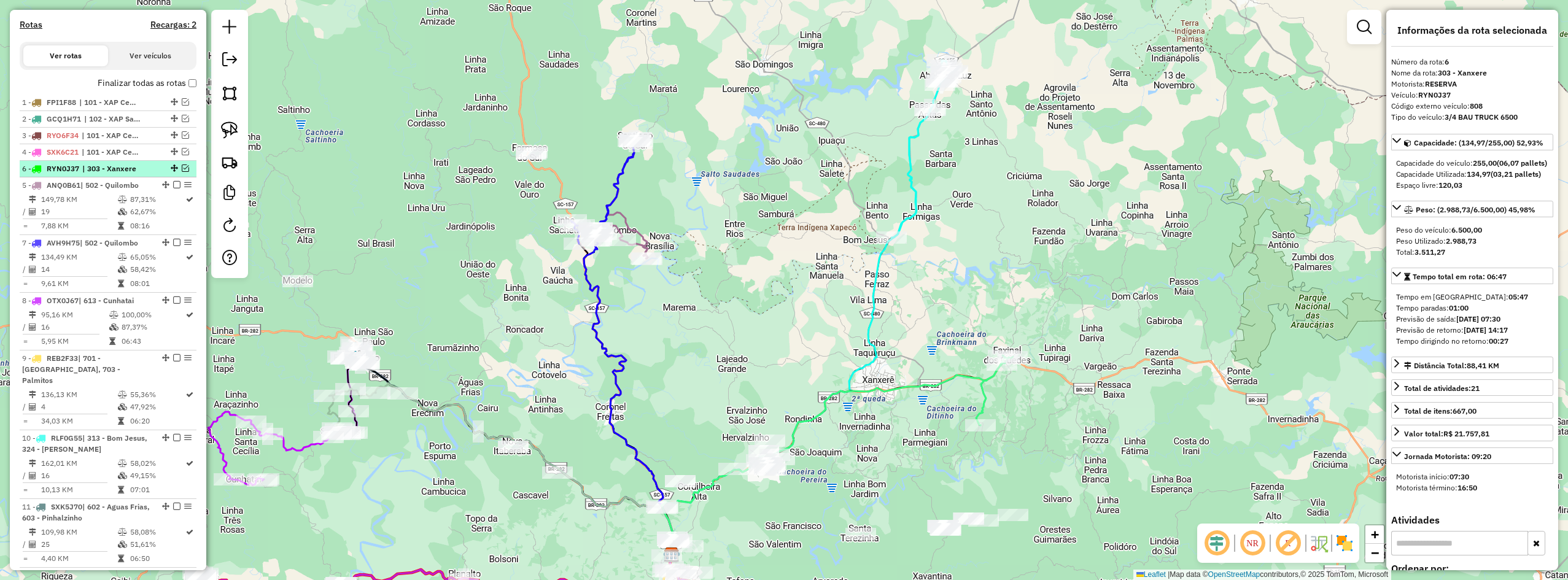
drag, startPoint x: 172, startPoint y: 237, endPoint x: 175, endPoint y: 180, distance: 57.1
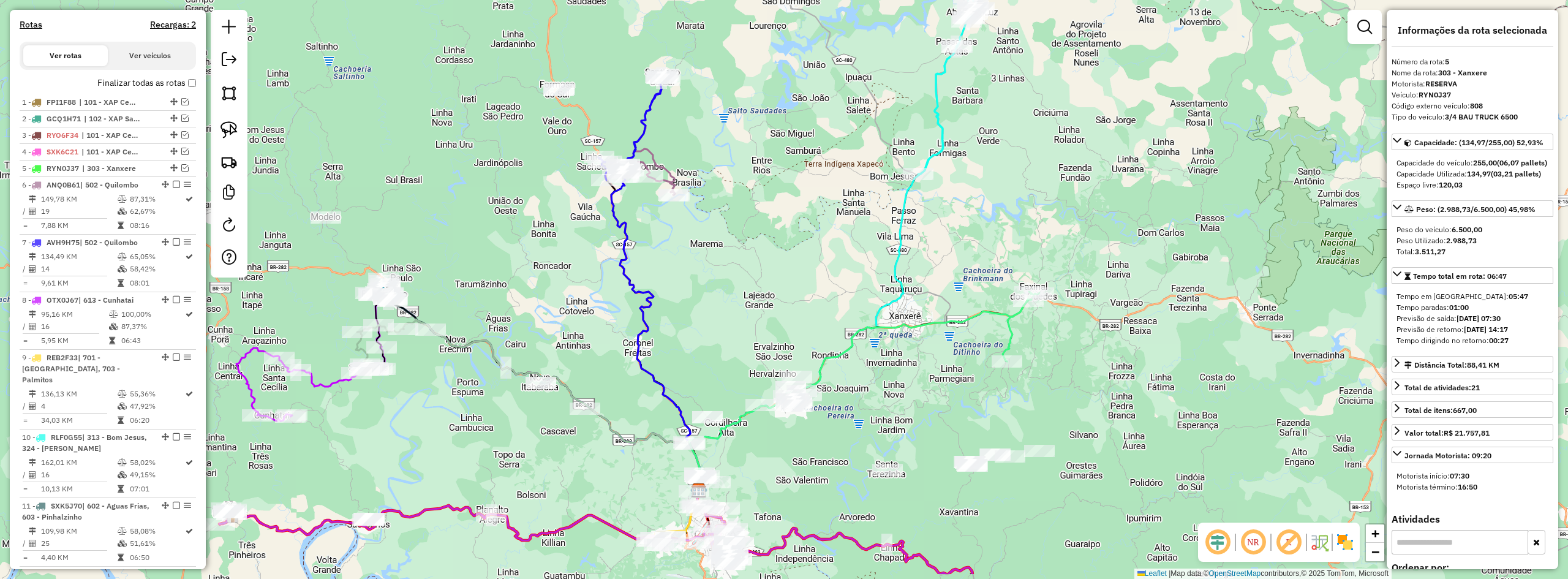
drag, startPoint x: 887, startPoint y: 441, endPoint x: 893, endPoint y: 384, distance: 57.3
click at [913, 377] on div "Janela de atendimento Grade de atendimento Capacidade Transportadoras Veículos …" at bounding box center [784, 289] width 1568 height 579
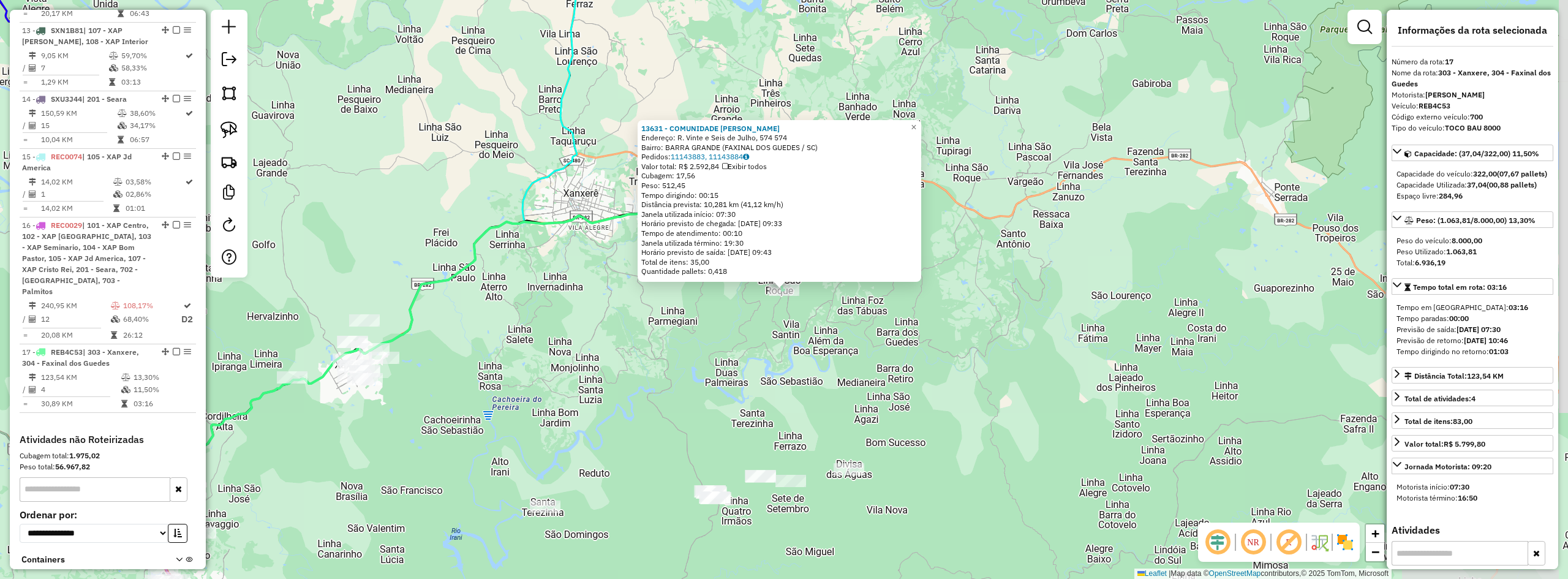
scroll to position [1070, 0]
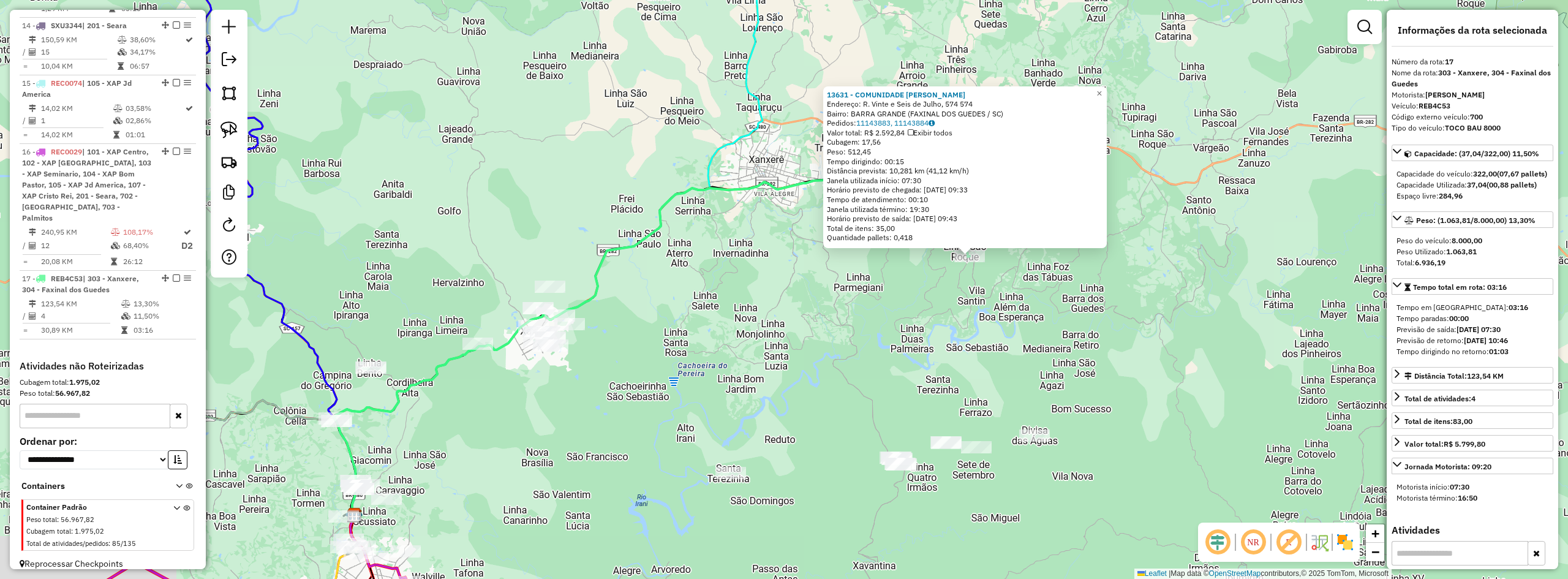
drag, startPoint x: 902, startPoint y: 380, endPoint x: 1142, endPoint y: 346, distance: 242.4
click at [917, 346] on div "13631 - COMUNIDADE SaO ROQUE Endereço: R. Vinte e Seis de Julho, 574 574 Bairro…" at bounding box center [784, 289] width 1568 height 579
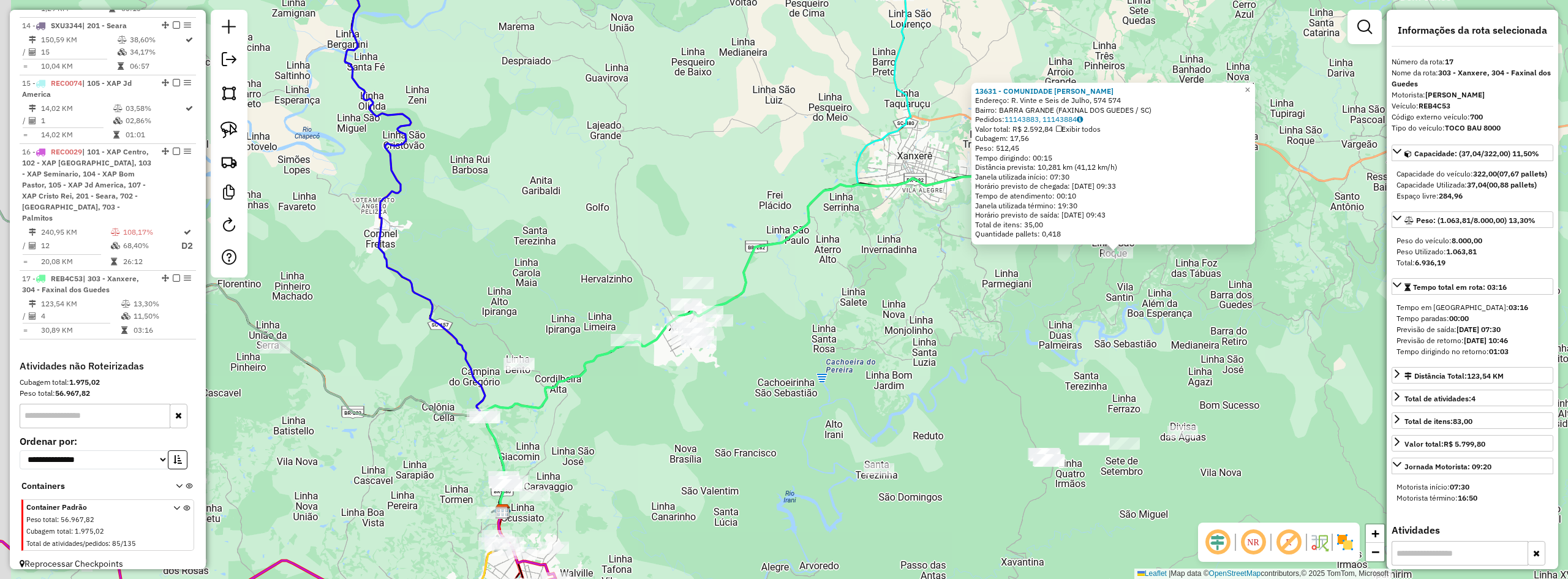
drag, startPoint x: 903, startPoint y: 380, endPoint x: 1052, endPoint y: 374, distance: 149.1
click at [917, 374] on div "13631 - COMUNIDADE SaO ROQUE Endereço: R. Vinte e Seis de Julho, 574 574 Bairro…" at bounding box center [784, 289] width 1568 height 579
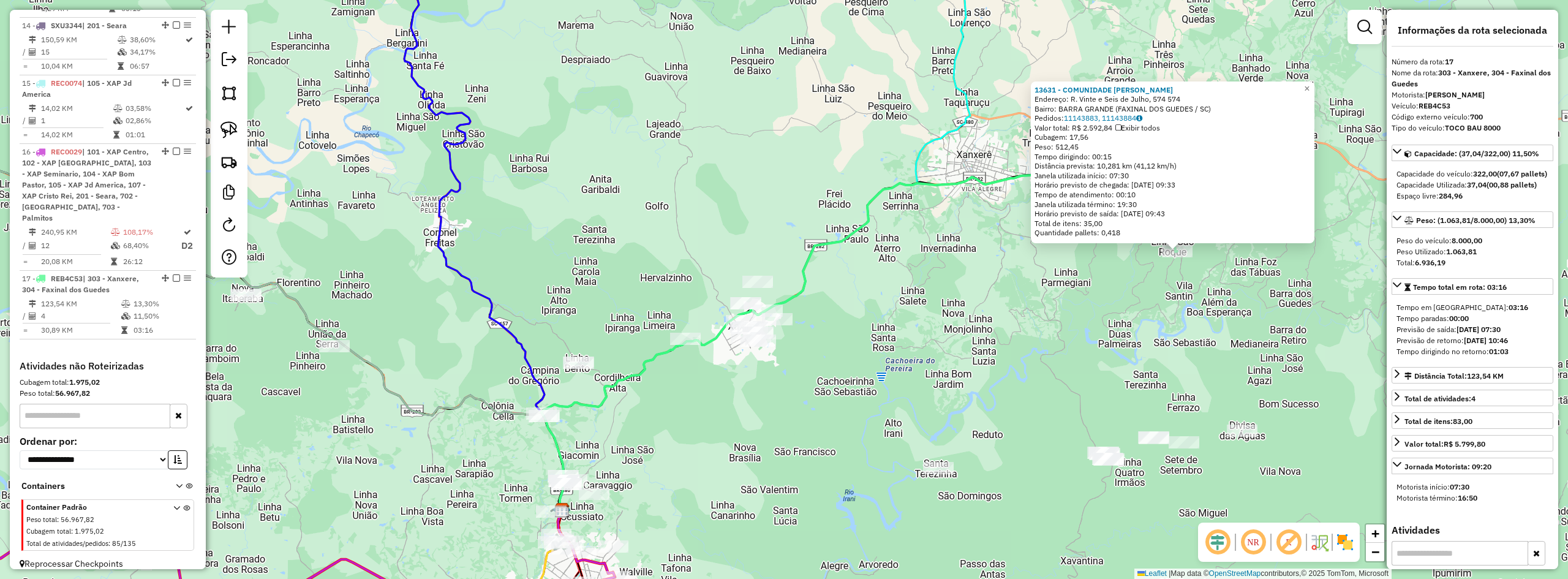
click at [917, 368] on div "13631 - COMUNIDADE SaO ROQUE Endereço: R. Vinte e Seis de Julho, 574 574 Bairro…" at bounding box center [784, 289] width 1568 height 579
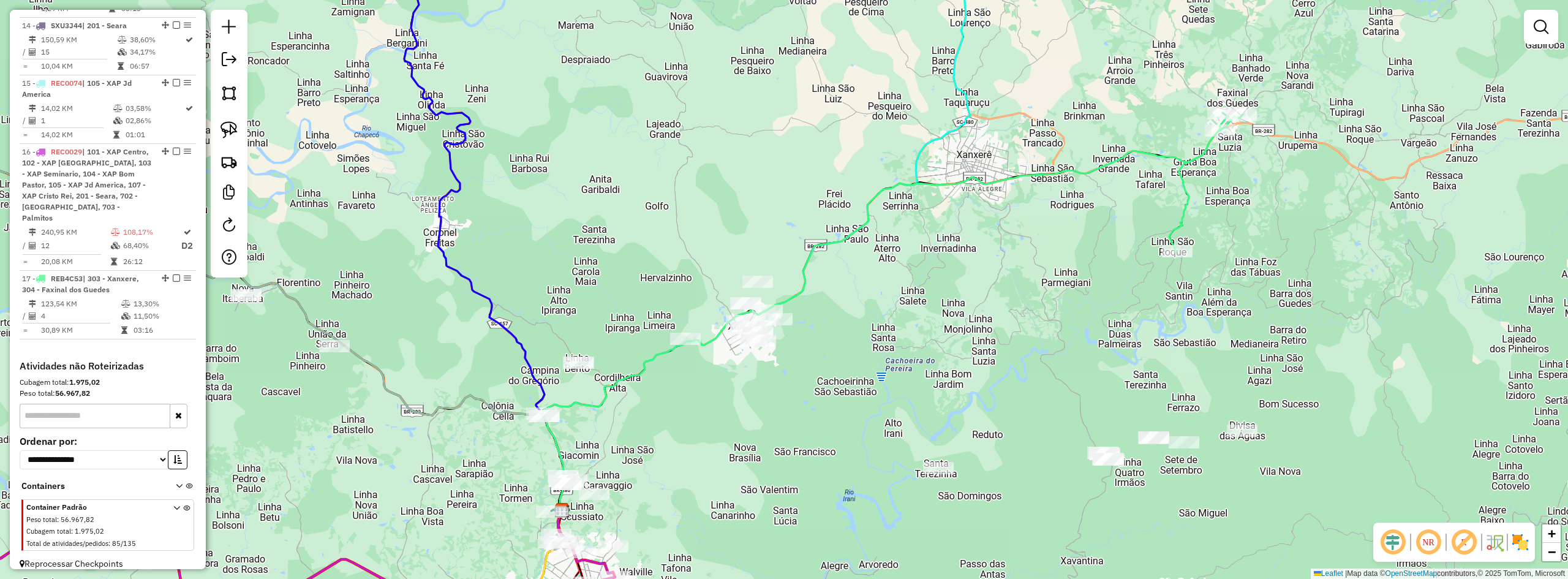
drag, startPoint x: 923, startPoint y: 346, endPoint x: 1013, endPoint y: 344, distance: 90.0
click at [917, 344] on div "Janela de atendimento Grade de atendimento Capacidade Transportadoras Veículos …" at bounding box center [784, 289] width 1568 height 579
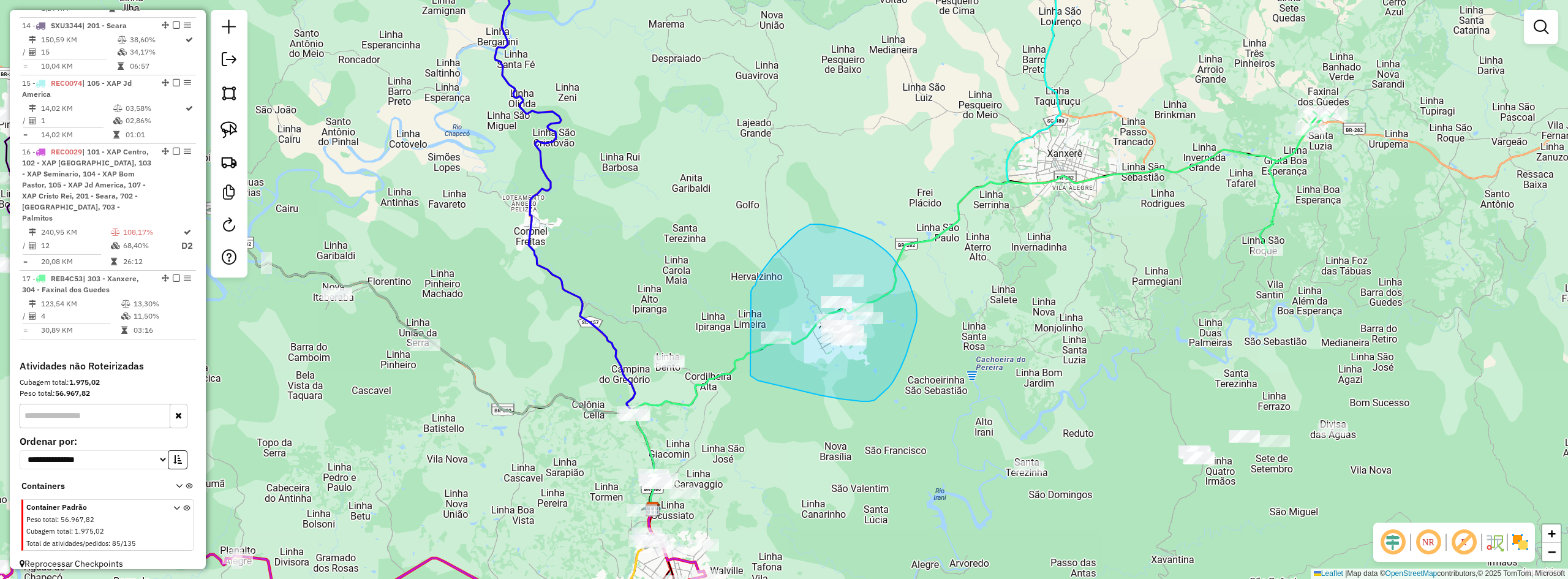
drag, startPoint x: 751, startPoint y: 376, endPoint x: 746, endPoint y: 314, distance: 62.2
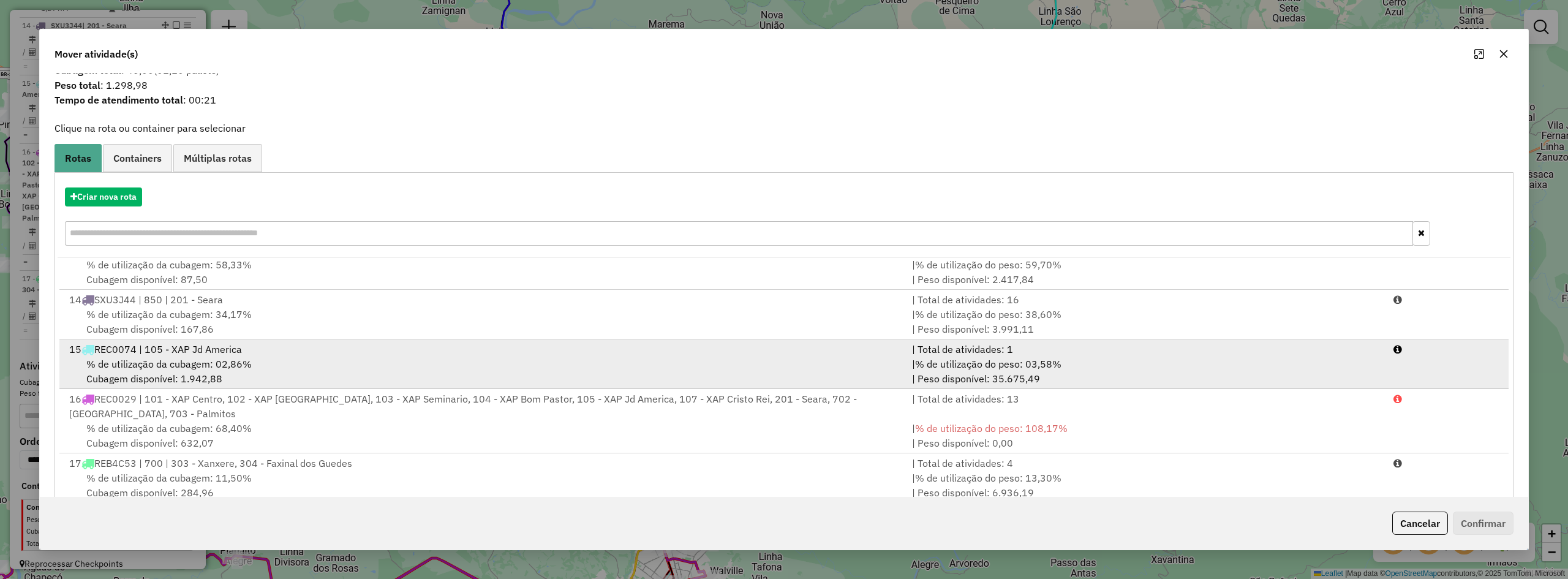
scroll to position [57, 0]
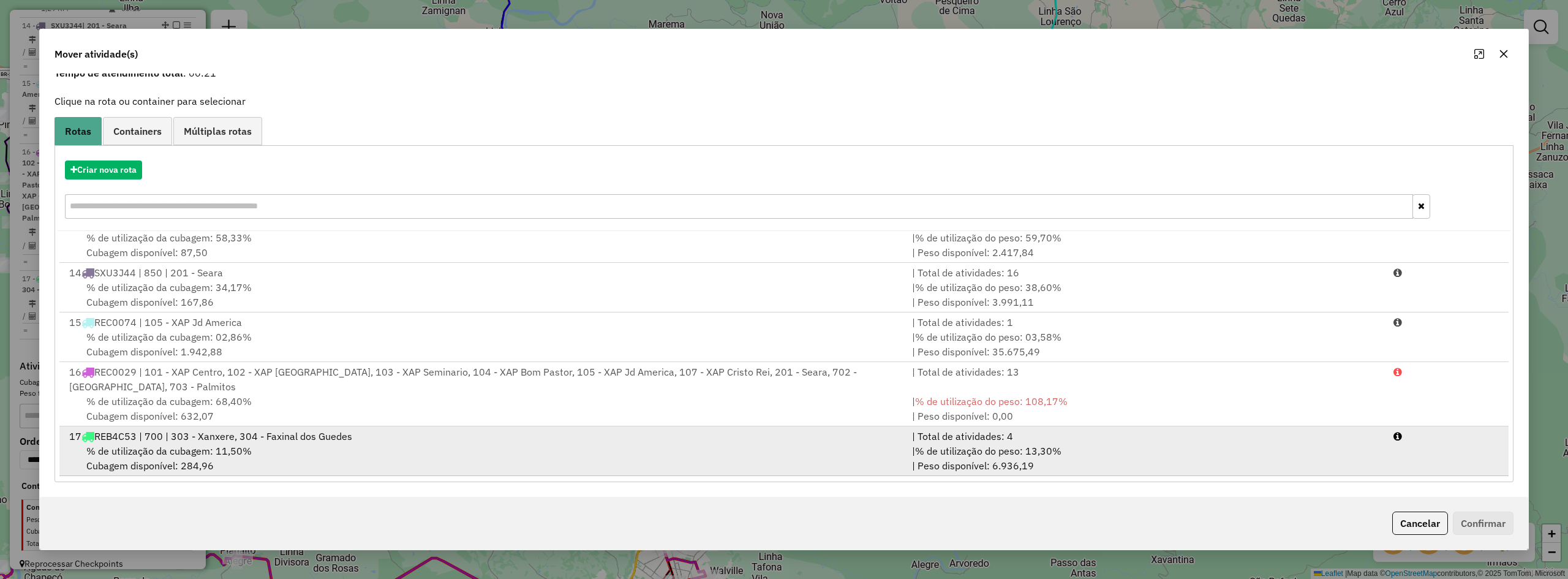
click at [225, 444] on div "% de utilização da cubagem: 11,50% Cubagem disponível: 284,96" at bounding box center [483, 458] width 843 height 29
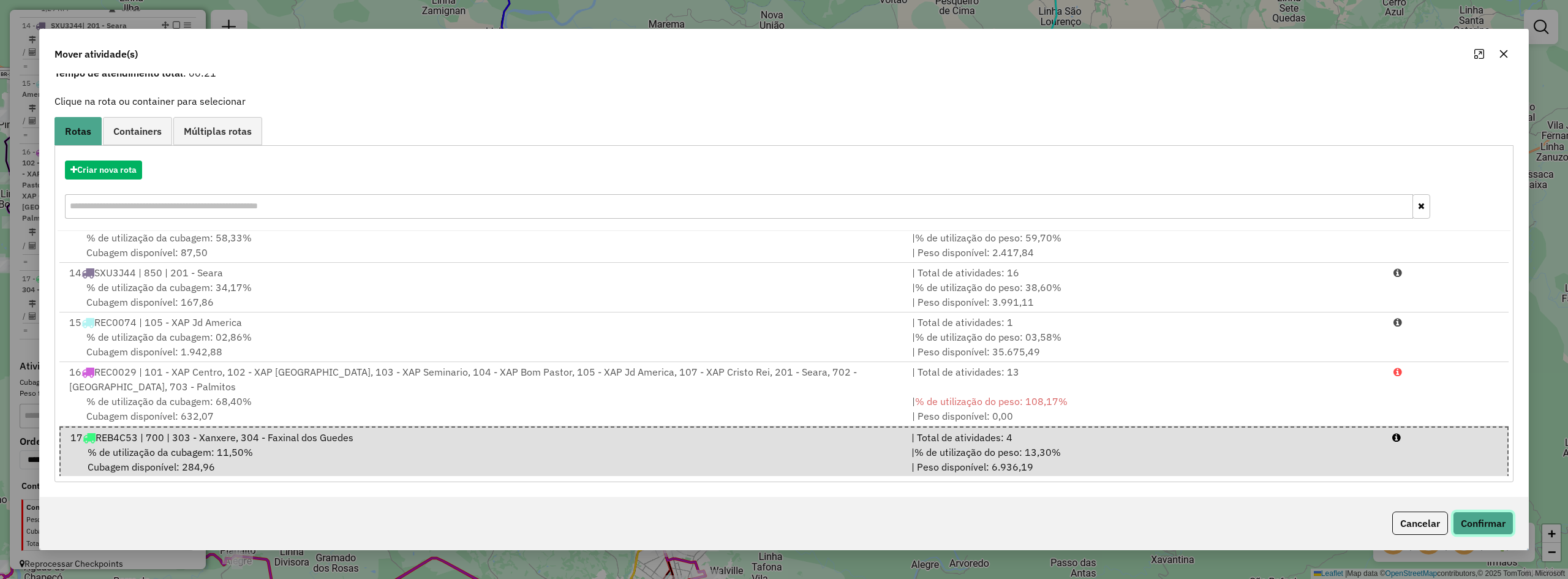
click at [917, 519] on button "Confirmar" at bounding box center [1483, 524] width 60 height 24
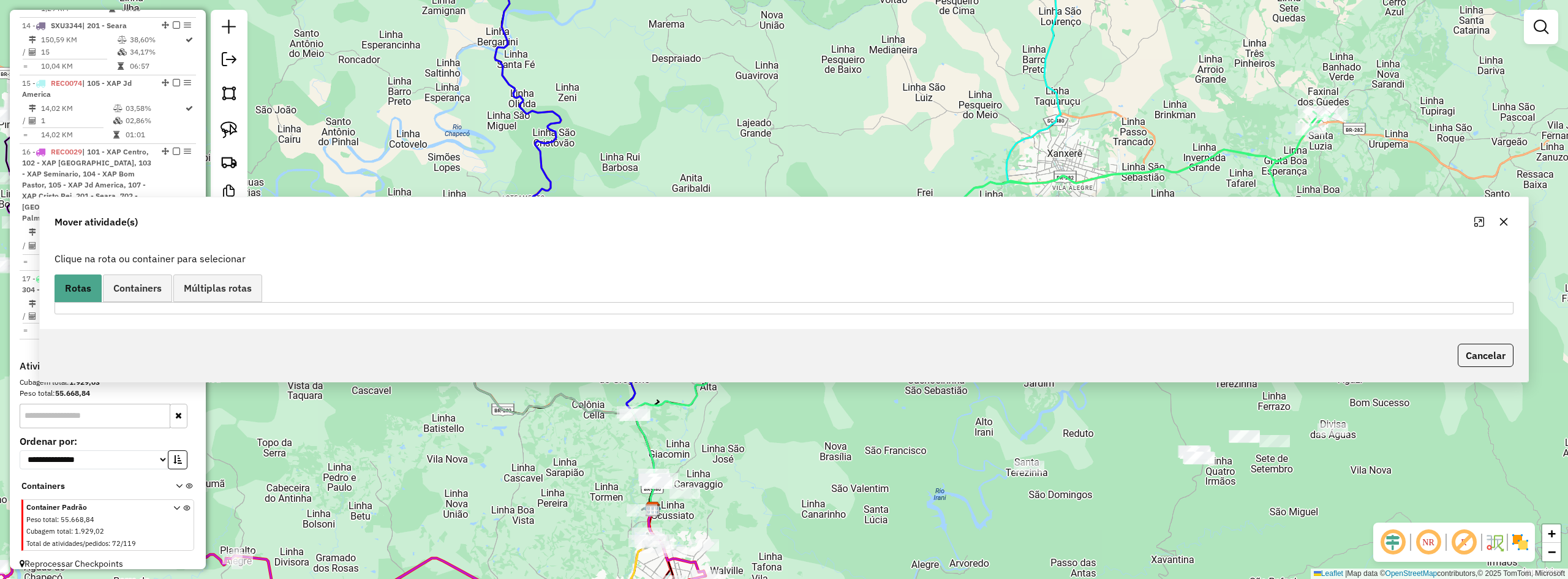
scroll to position [171, 0]
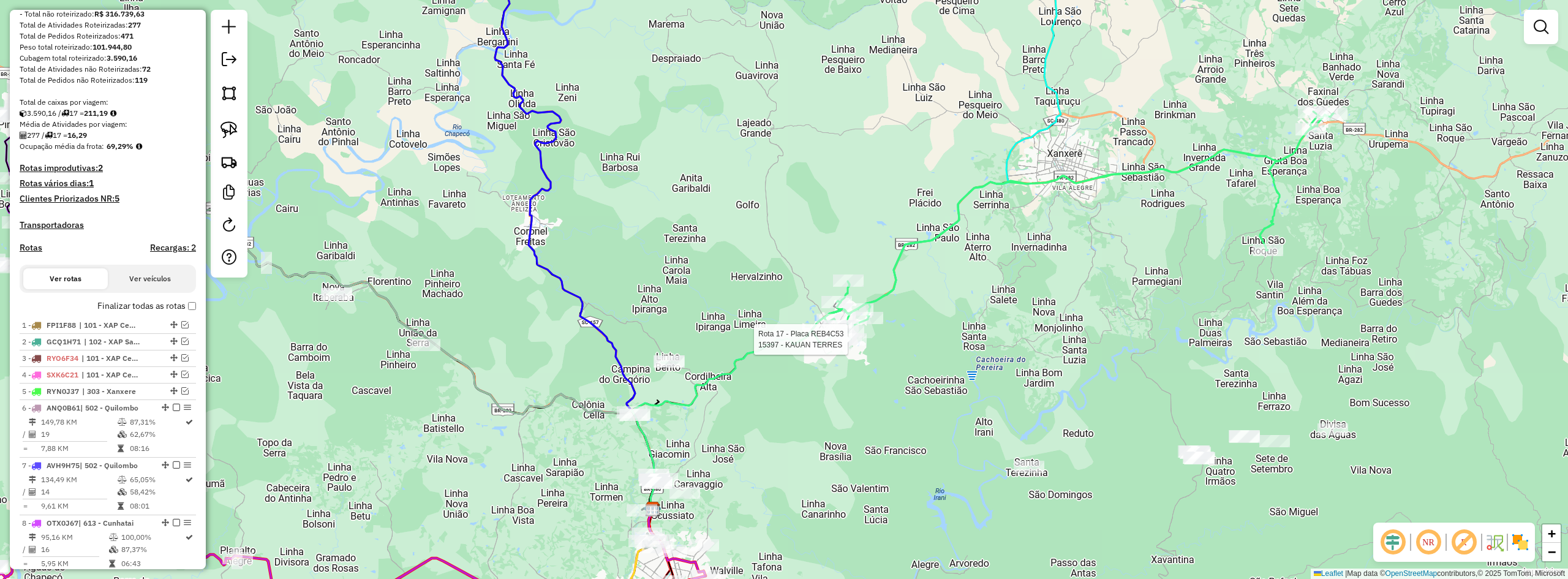
click at [854, 346] on div at bounding box center [851, 339] width 31 height 13
select select "**********"
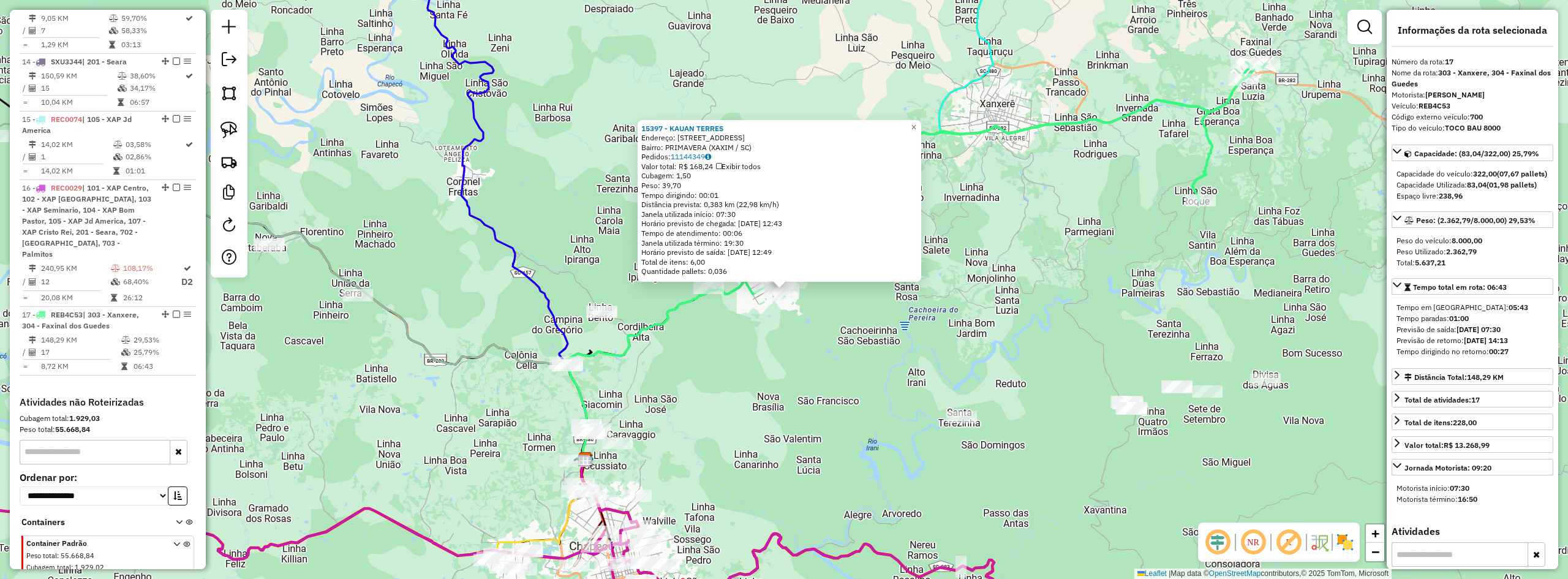
scroll to position [1070, 0]
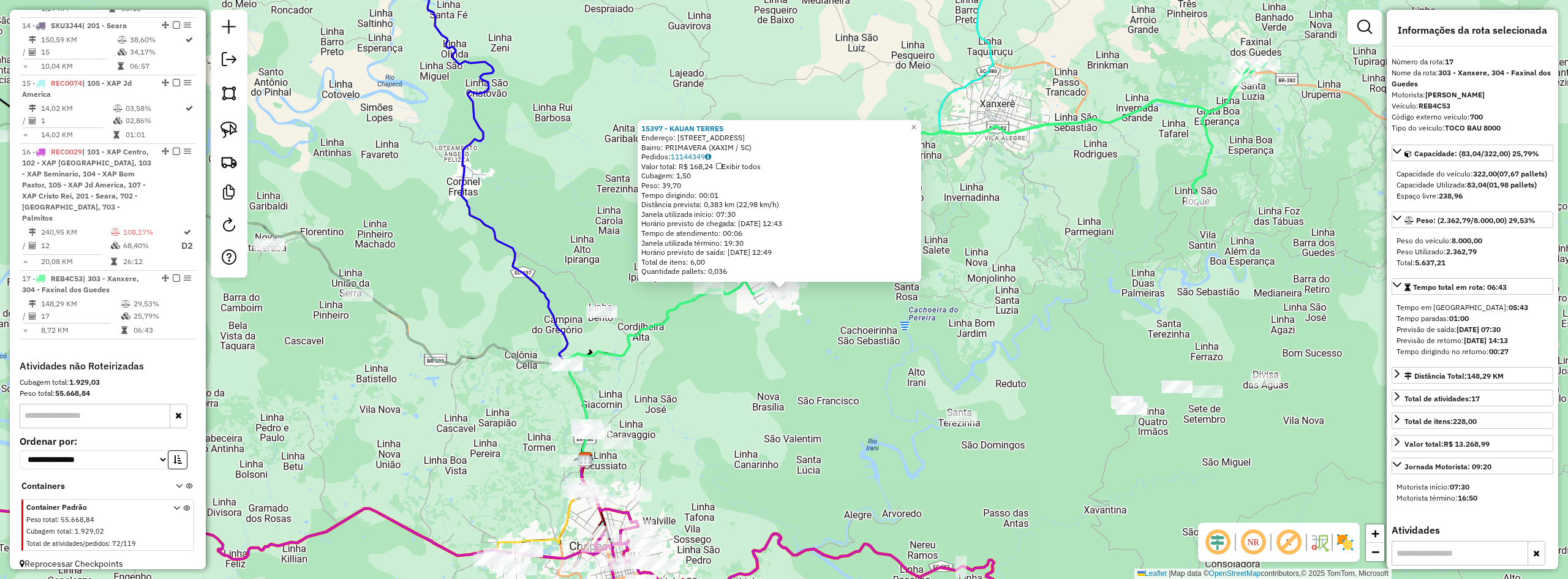
click at [815, 386] on div "15397 - KAUAN TERRES Endereço: Rua Germano Reginato 74 Bairro: PRIMAVERA (XAXIM…" at bounding box center [784, 289] width 1568 height 579
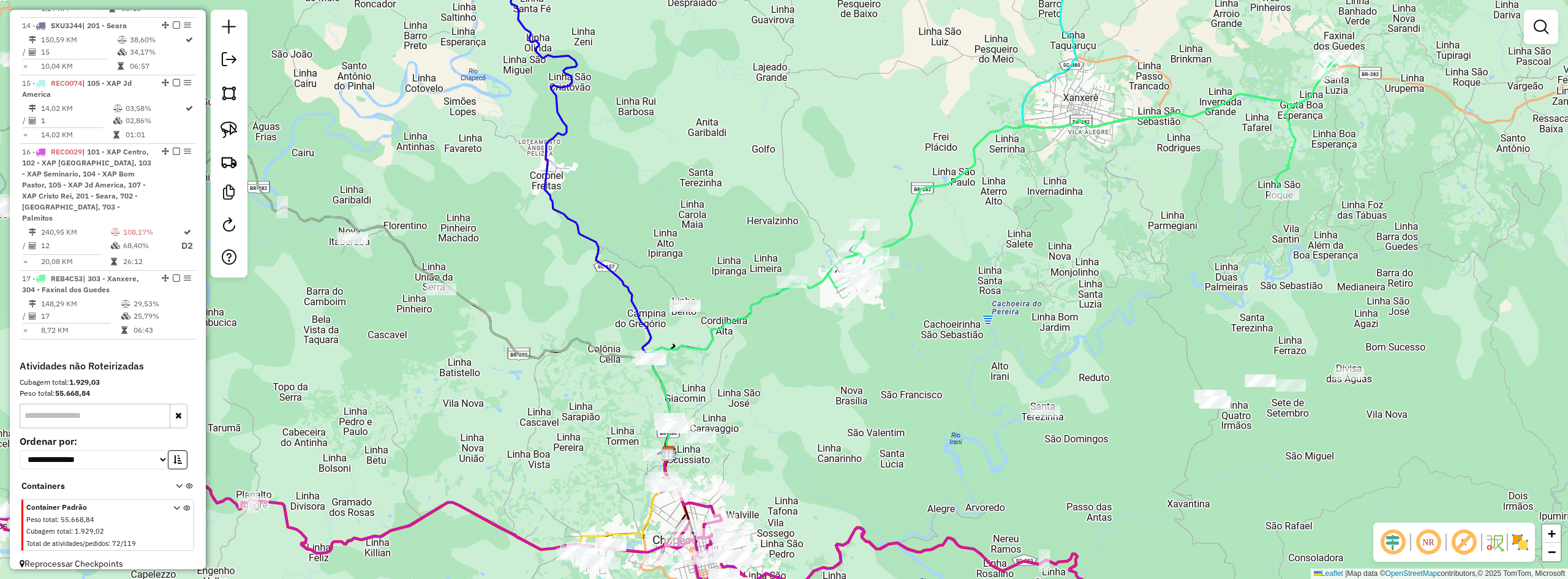
drag, startPoint x: 775, startPoint y: 390, endPoint x: 862, endPoint y: 383, distance: 87.3
click at [860, 383] on div "Janela de atendimento Grade de atendimento Capacidade Transportadoras Veículos …" at bounding box center [784, 289] width 1568 height 579
drag, startPoint x: 729, startPoint y: 336, endPoint x: 670, endPoint y: 320, distance: 61.1
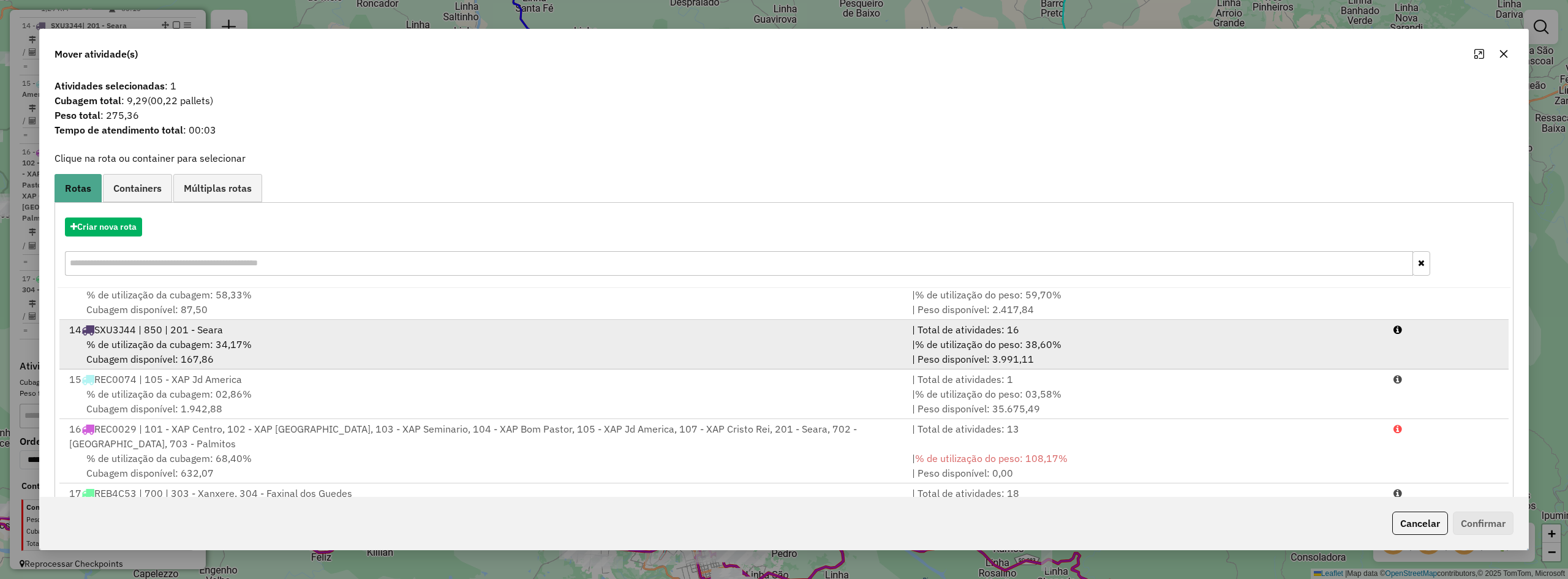
scroll to position [57, 0]
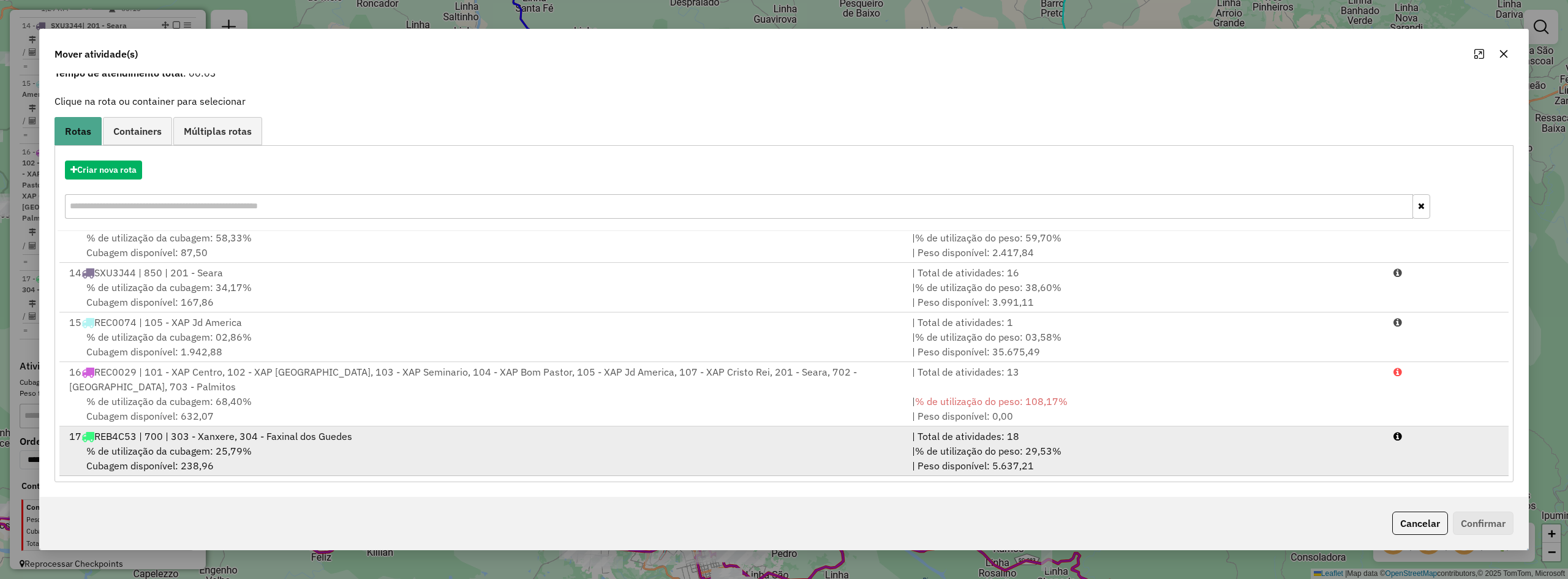
click at [329, 438] on span "REB4C53 | 700 | 303 - Xanxere, 304 - Faxinal dos Guedes" at bounding box center [223, 436] width 258 height 13
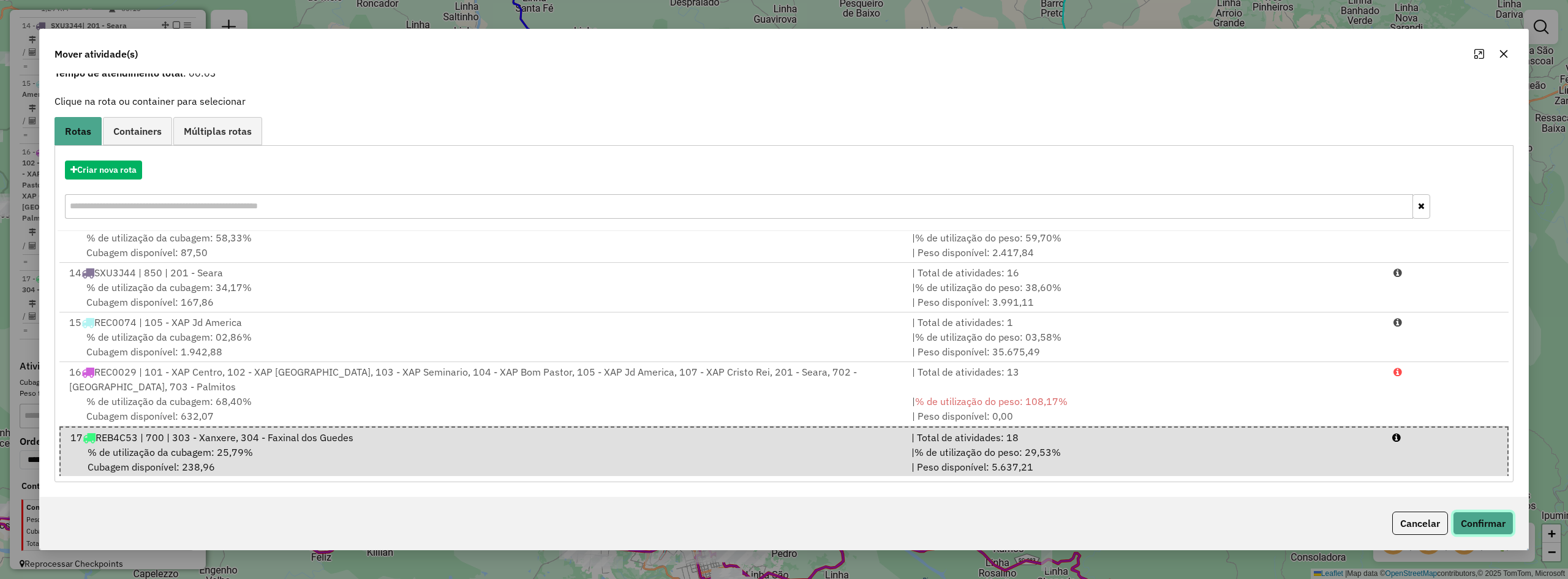
click at [917, 520] on button "Confirmar" at bounding box center [1483, 524] width 60 height 24
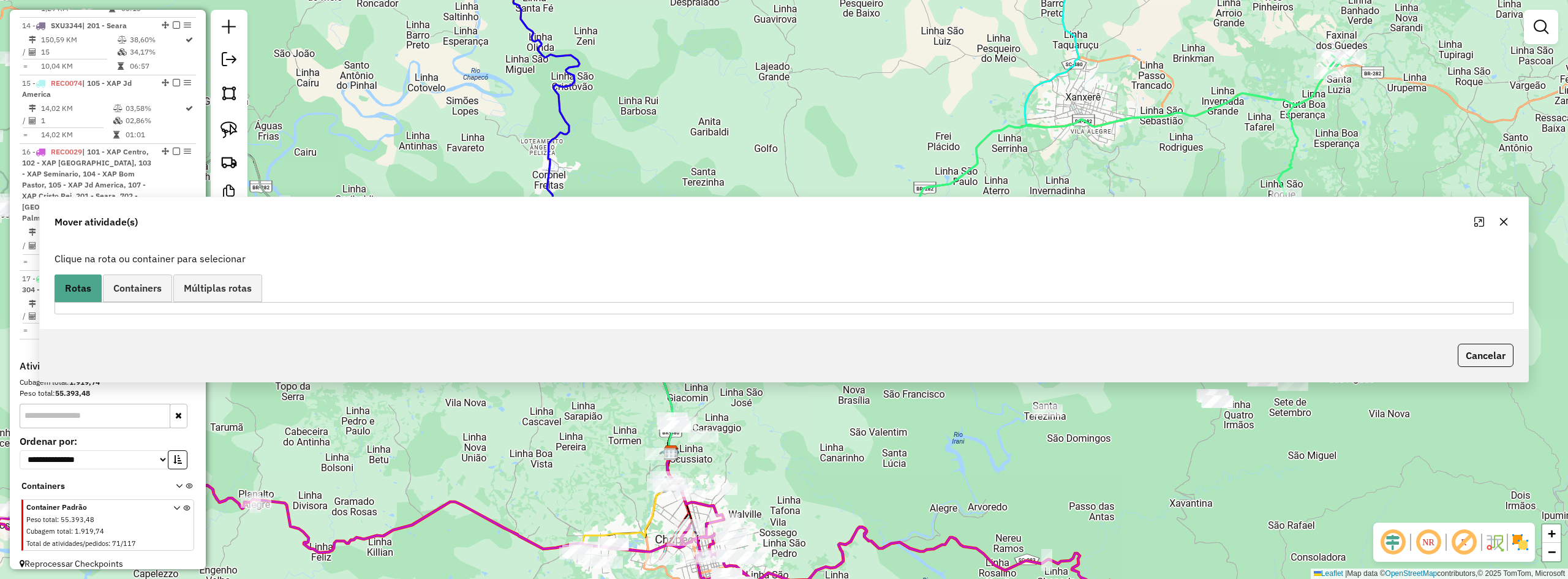
scroll to position [0, 0]
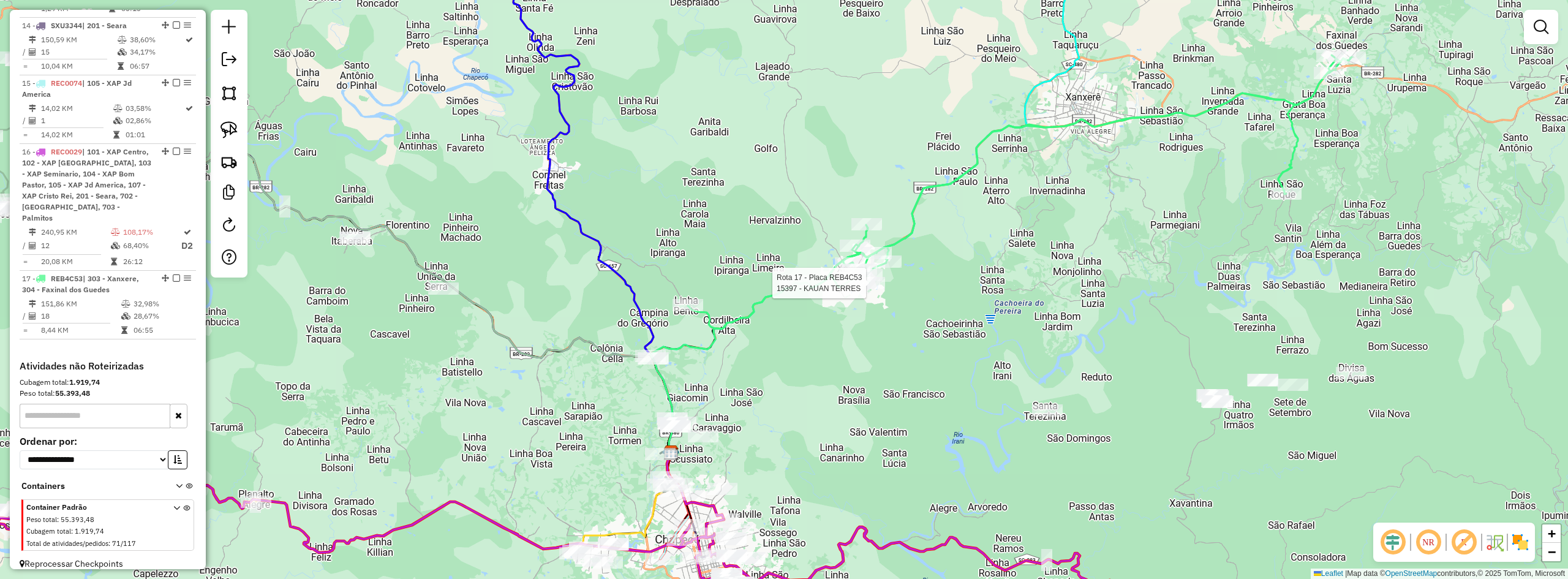
select select "**********"
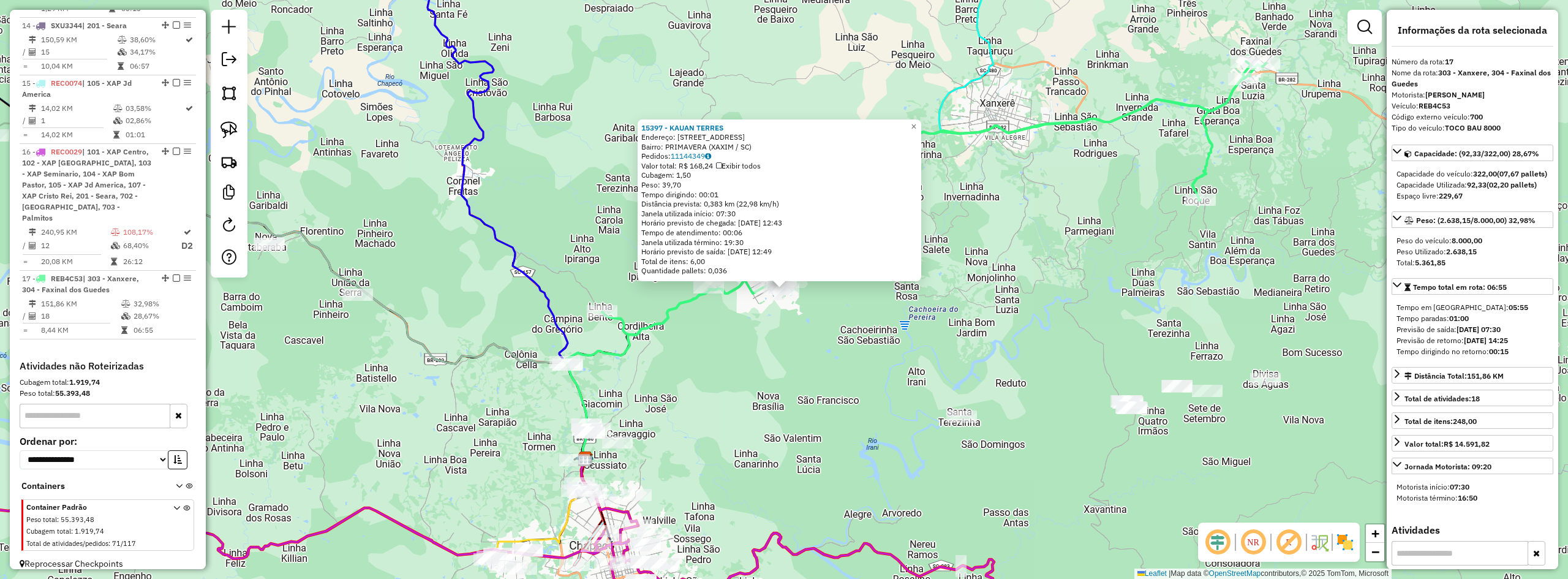
click at [866, 309] on div "15397 - KAUAN TERRES Endereço: Rua Germano Reginato 74 Bairro: PRIMAVERA (XAXIM…" at bounding box center [784, 289] width 1568 height 579
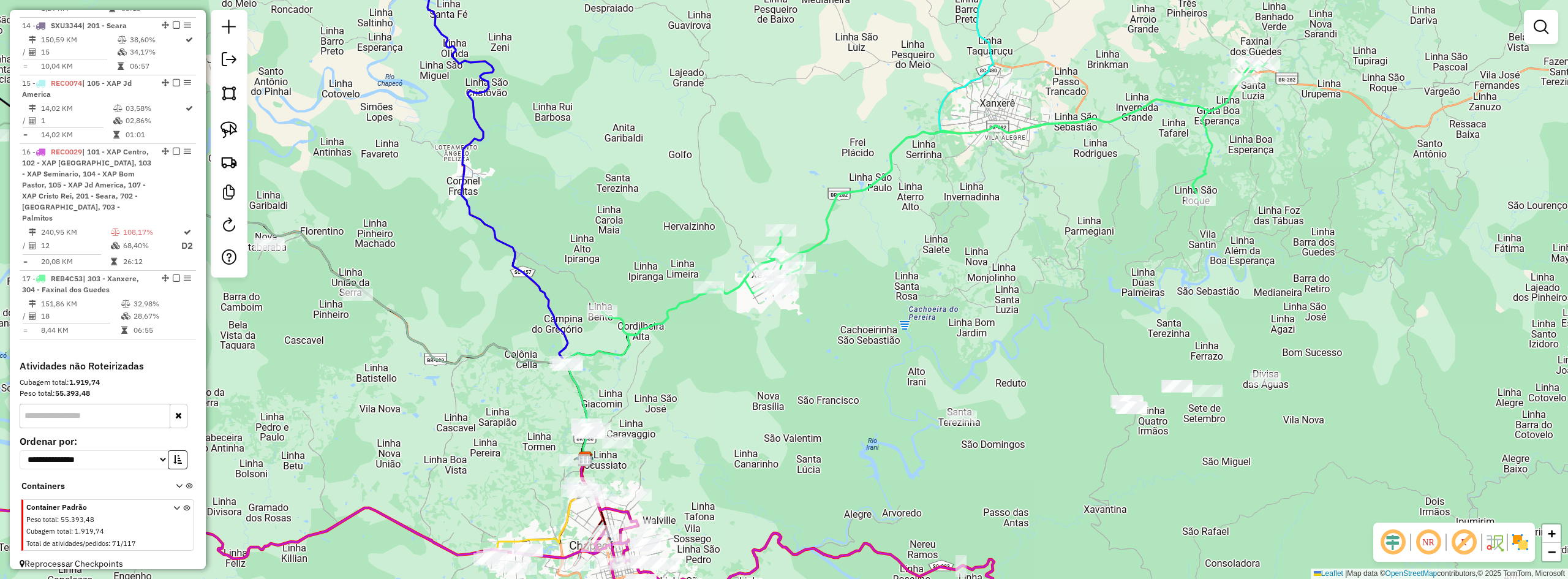
drag, startPoint x: 942, startPoint y: 338, endPoint x: 903, endPoint y: 323, distance: 41.8
click at [905, 325] on div "Janela de atendimento Grade de atendimento Capacidade Transportadoras Veículos …" at bounding box center [784, 289] width 1568 height 579
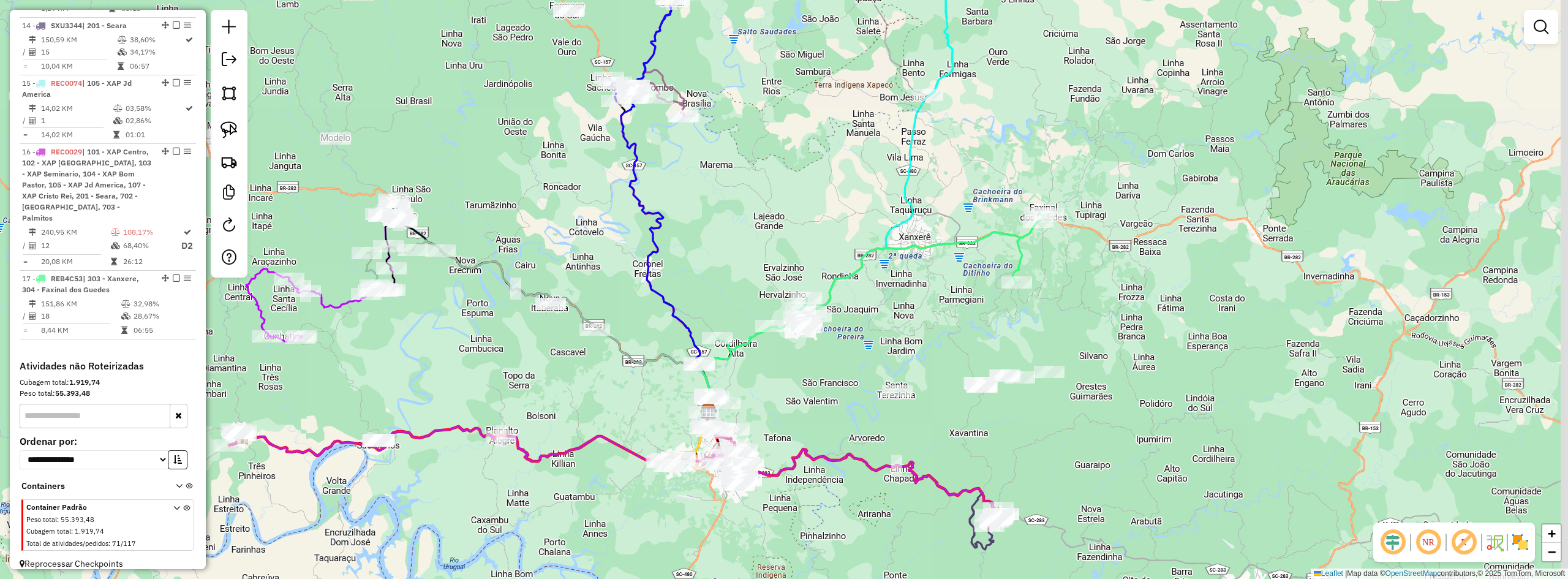
drag, startPoint x: 959, startPoint y: 312, endPoint x: 943, endPoint y: 340, distance: 32.2
click at [917, 340] on div "Janela de atendimento Grade de atendimento Capacidade Transportadoras Veículos …" at bounding box center [784, 289] width 1568 height 579
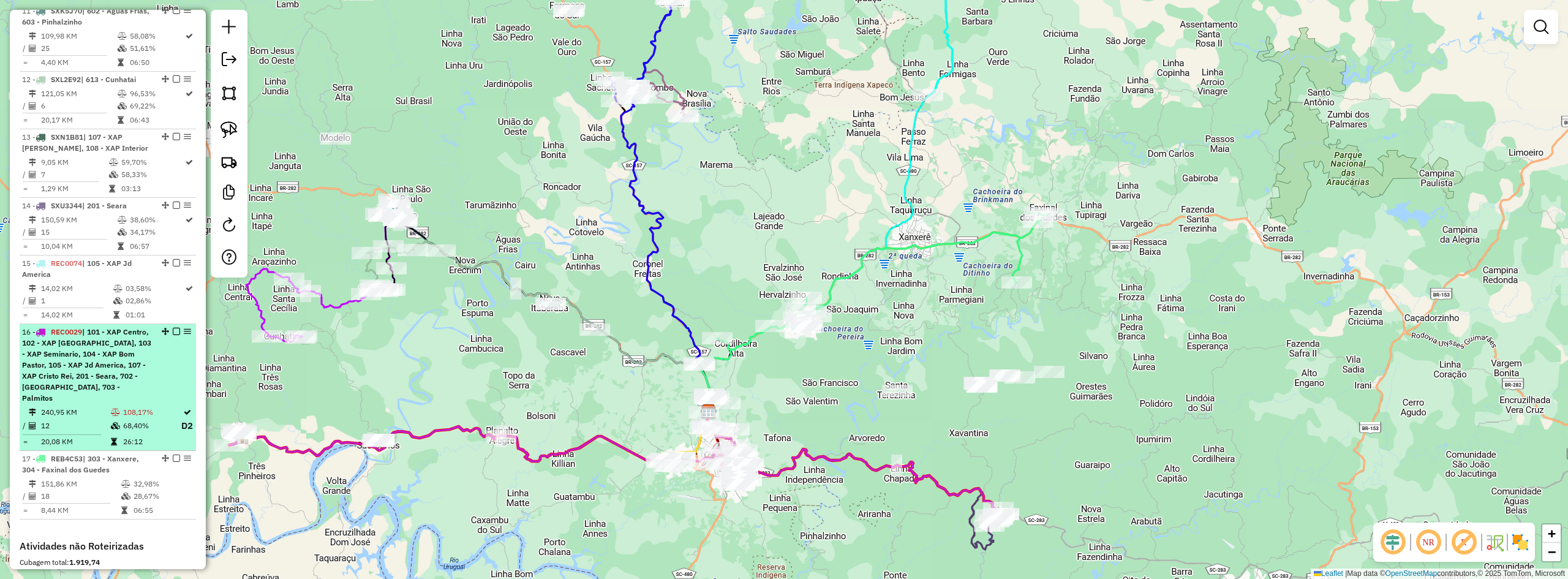
scroll to position [886, 0]
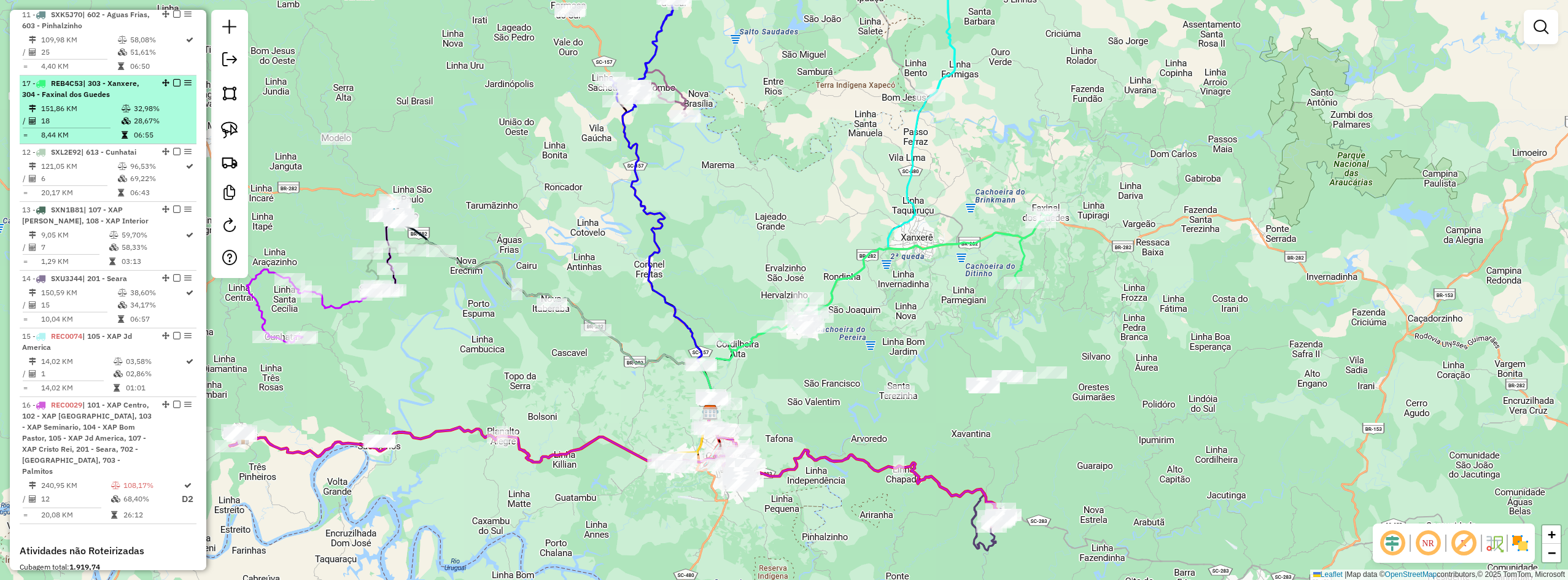
drag, startPoint x: 161, startPoint y: 453, endPoint x: 144, endPoint y: 80, distance: 373.4
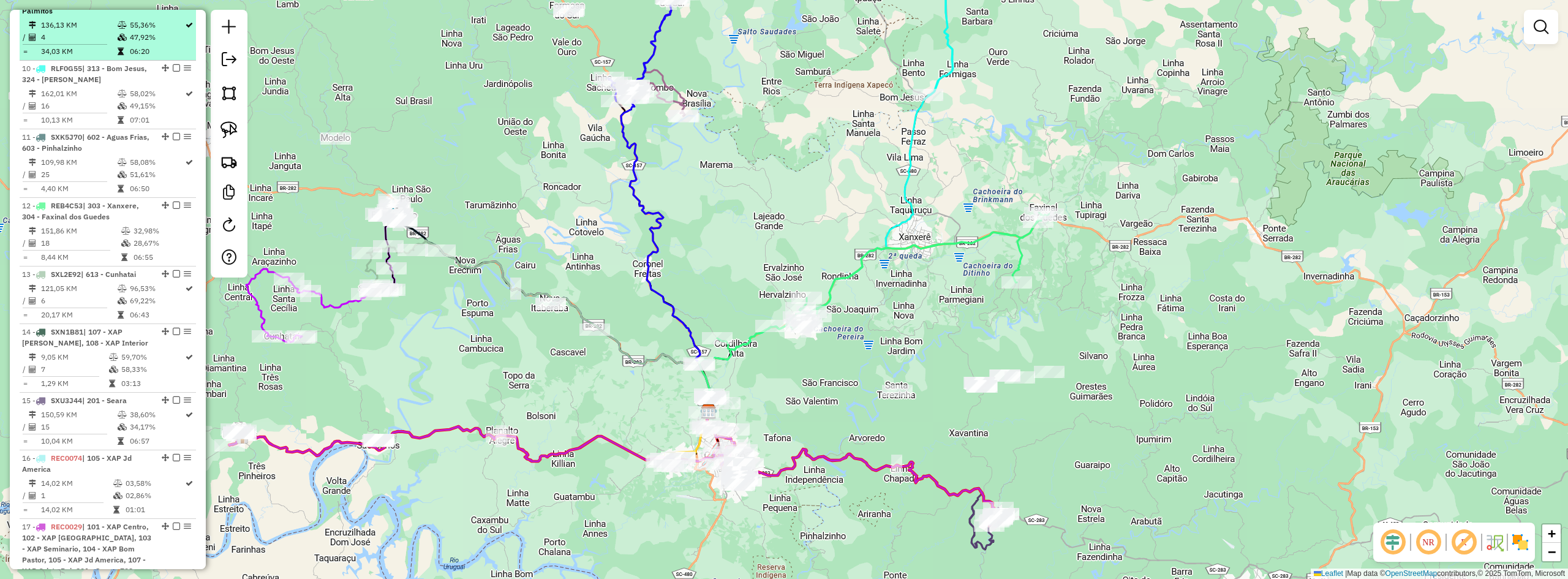
scroll to position [641, 0]
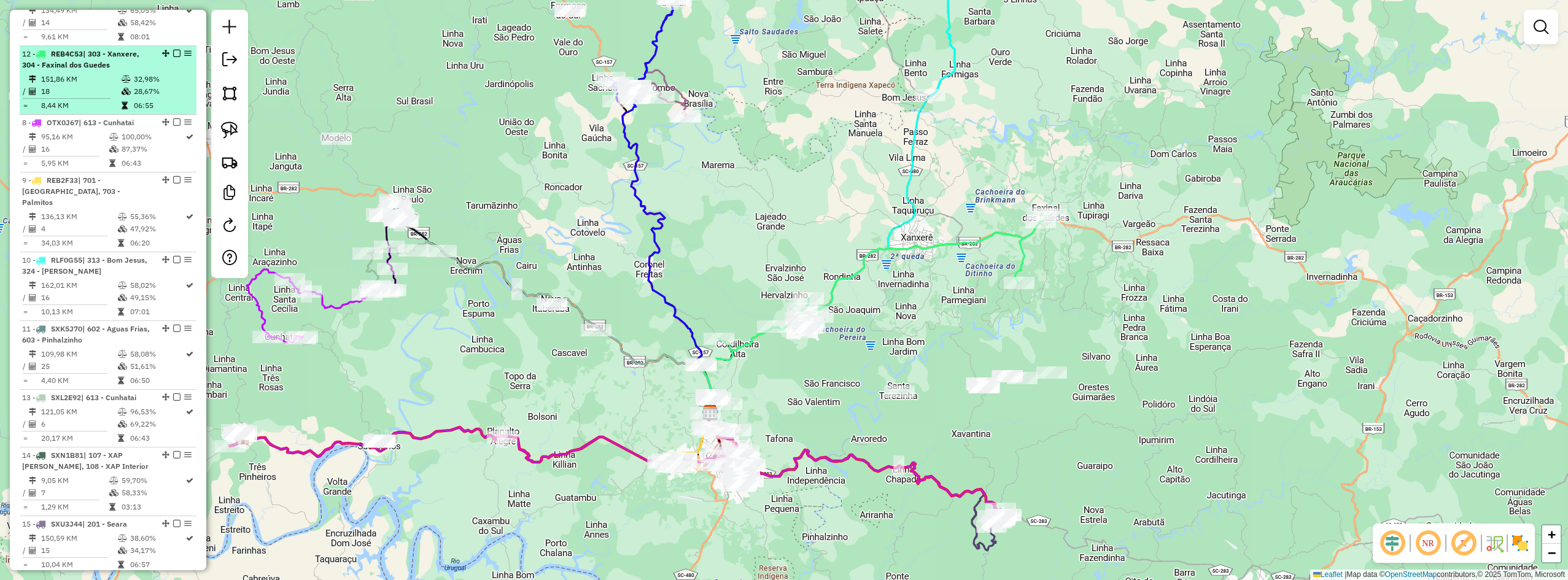
drag, startPoint x: 158, startPoint y: 329, endPoint x: 147, endPoint y: 65, distance: 264.2
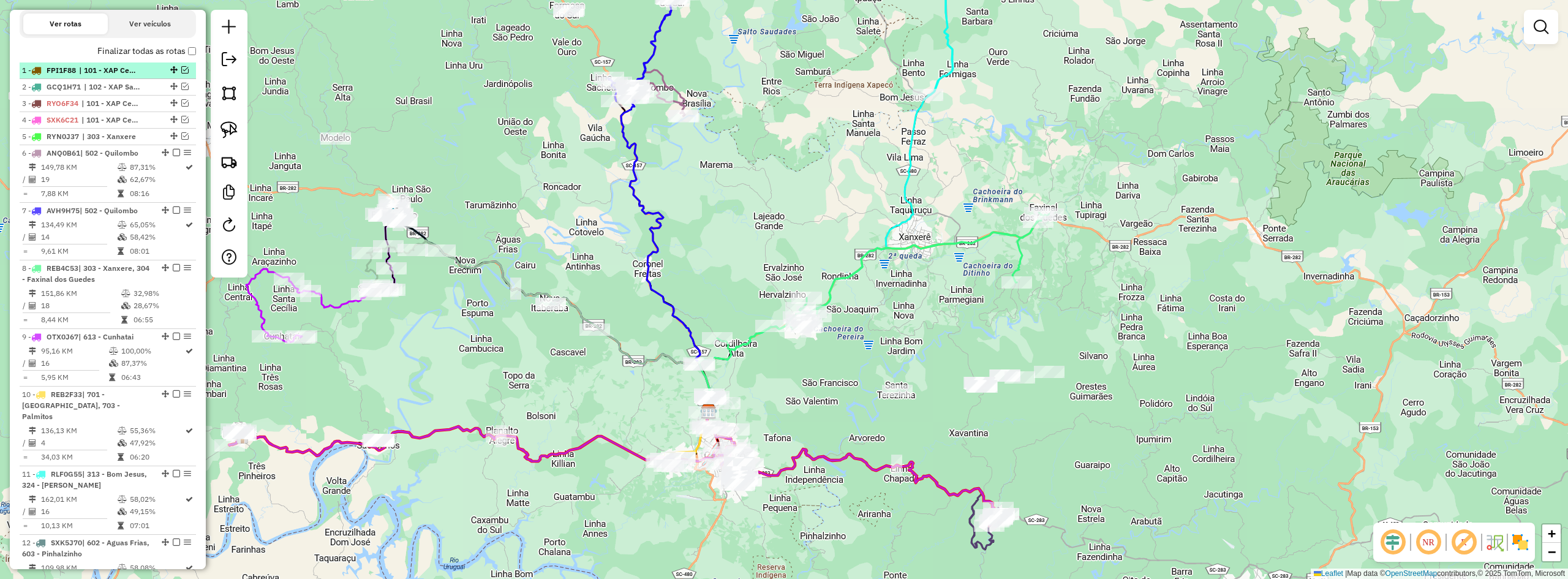
scroll to position [334, 0]
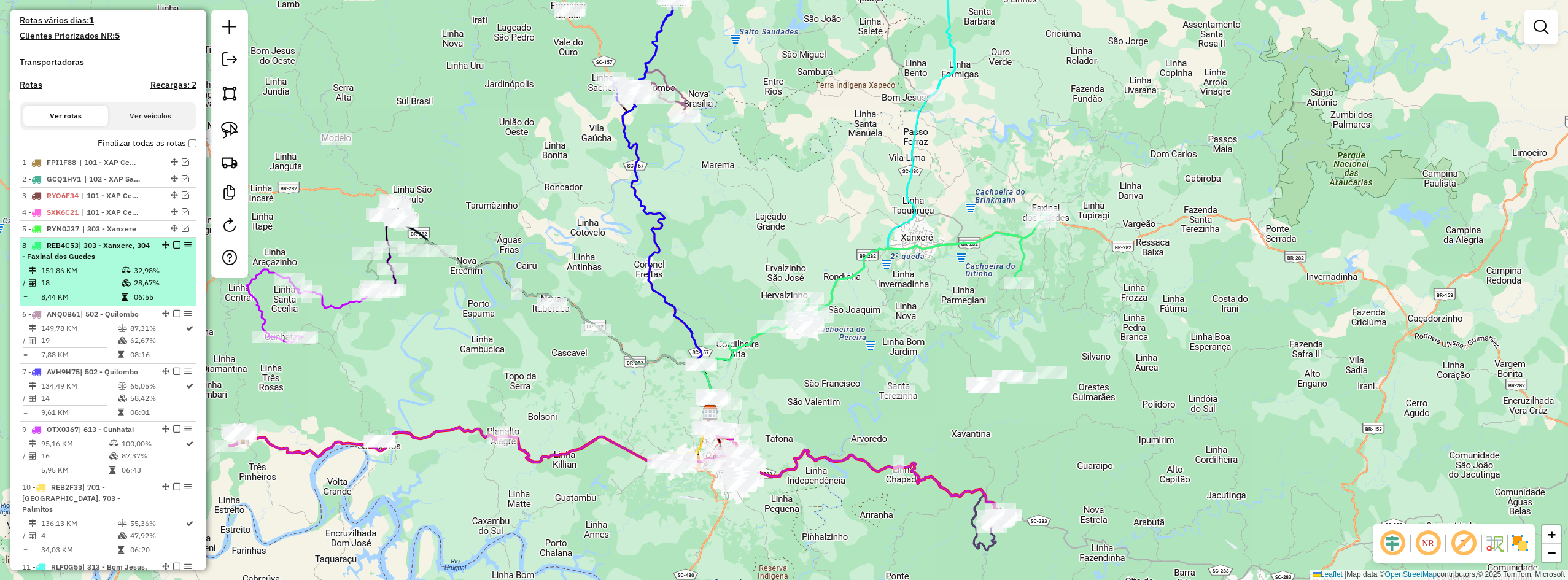
drag, startPoint x: 163, startPoint y: 371, endPoint x: 158, endPoint y: 264, distance: 107.1
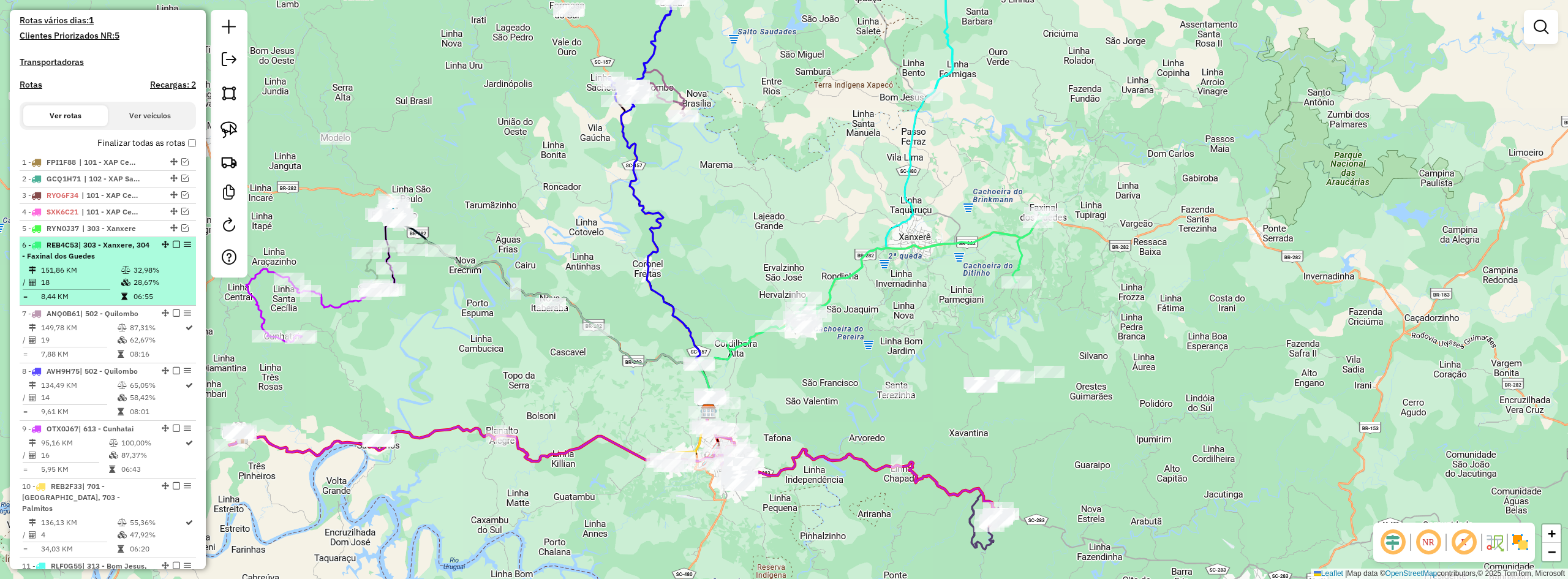
click at [174, 248] on em at bounding box center [176, 244] width 7 height 7
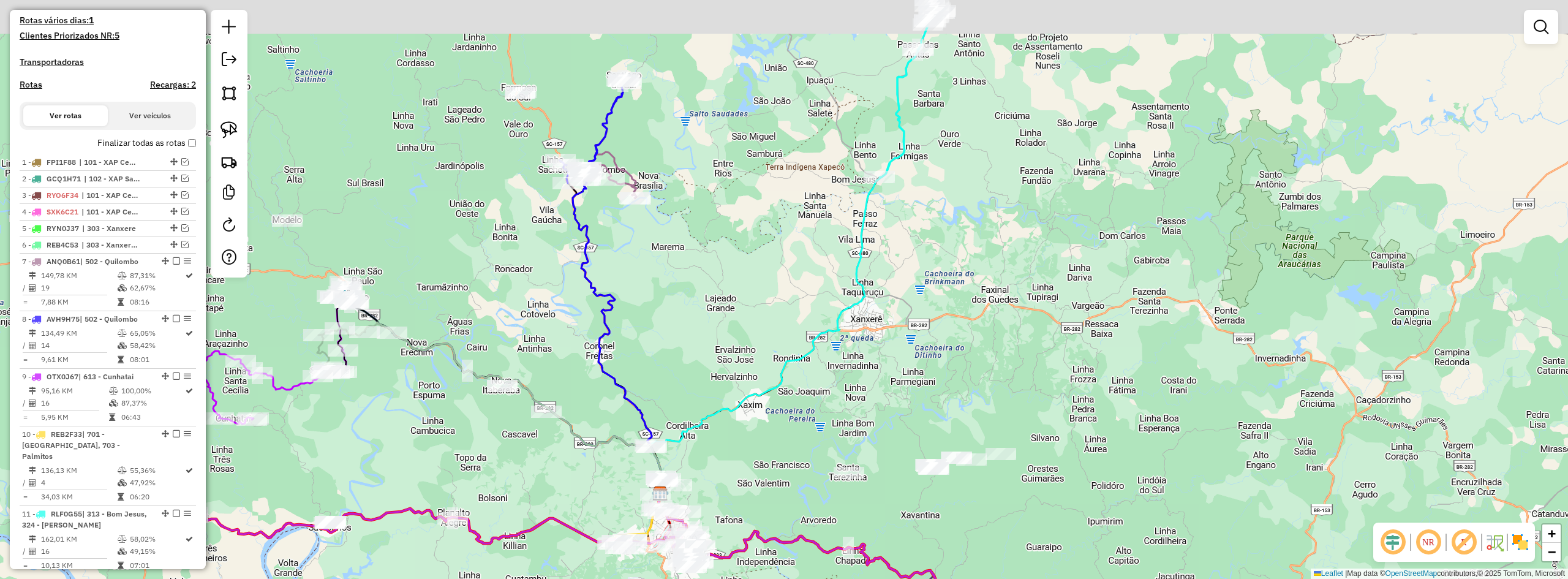
drag, startPoint x: 928, startPoint y: 162, endPoint x: 829, endPoint y: 358, distance: 219.6
click at [828, 359] on div "Janela de atendimento Grade de atendimento Capacidade Transportadoras Veículos …" at bounding box center [784, 289] width 1568 height 579
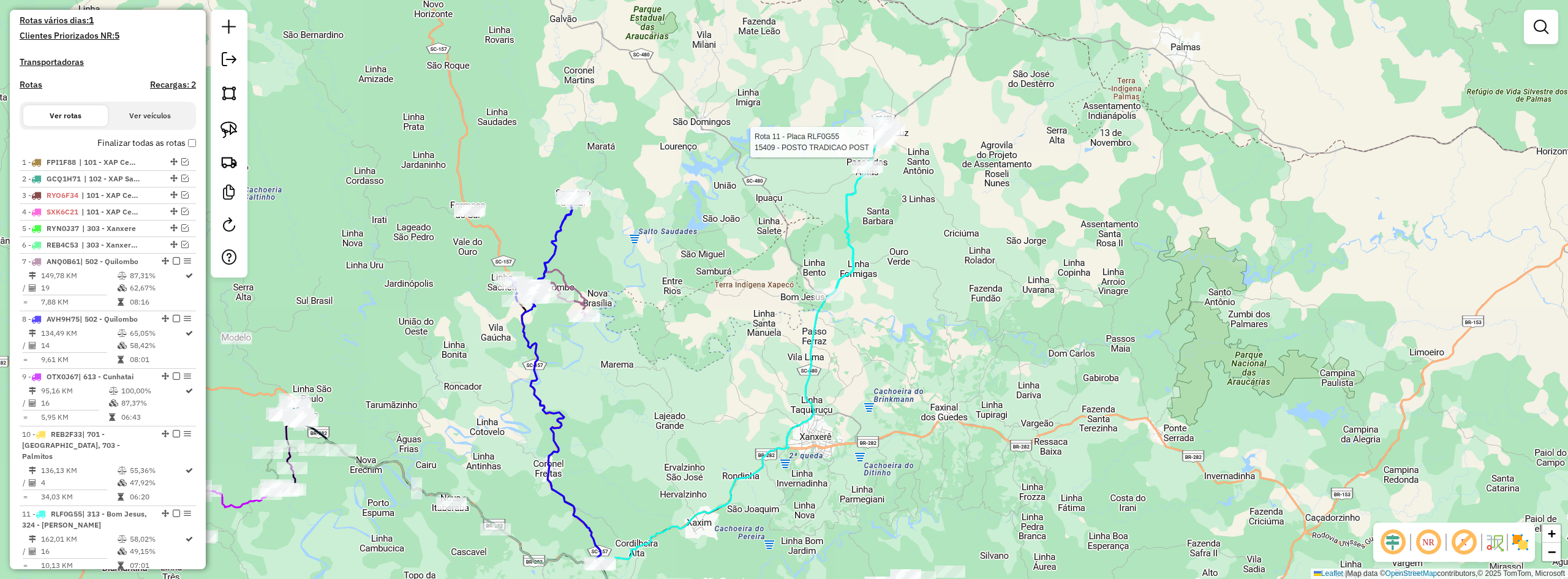
select select "**********"
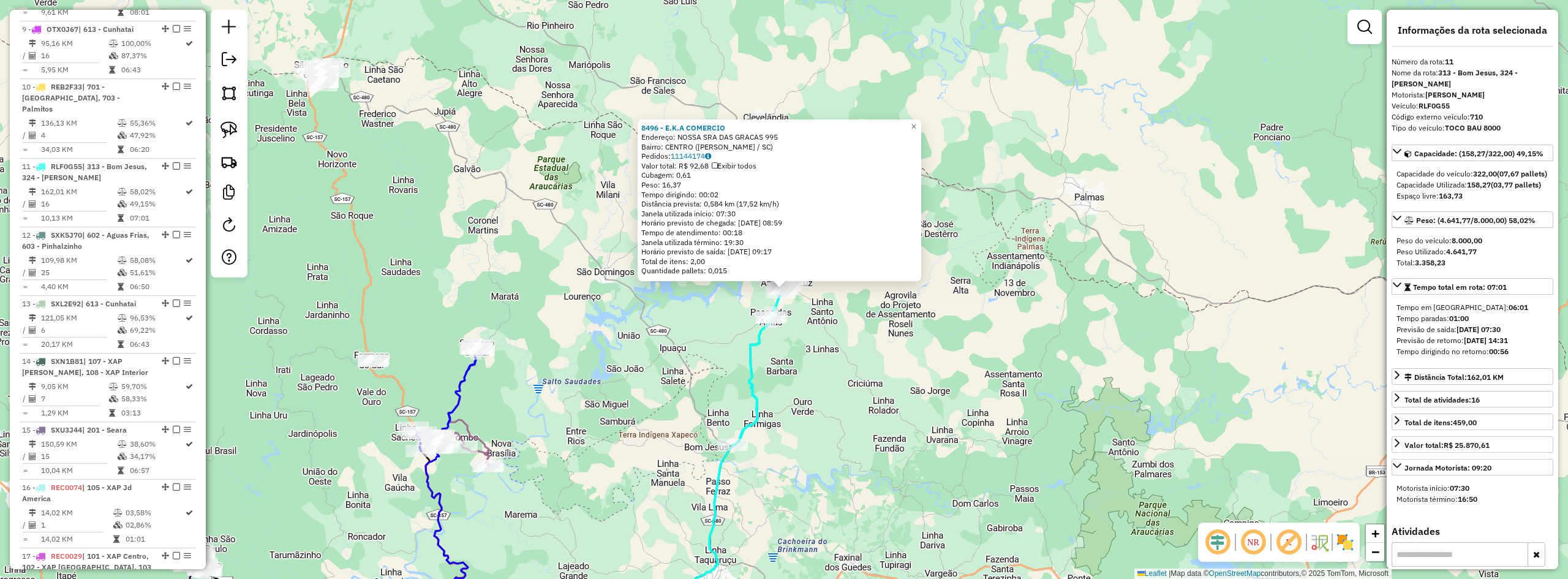
scroll to position [831, 0]
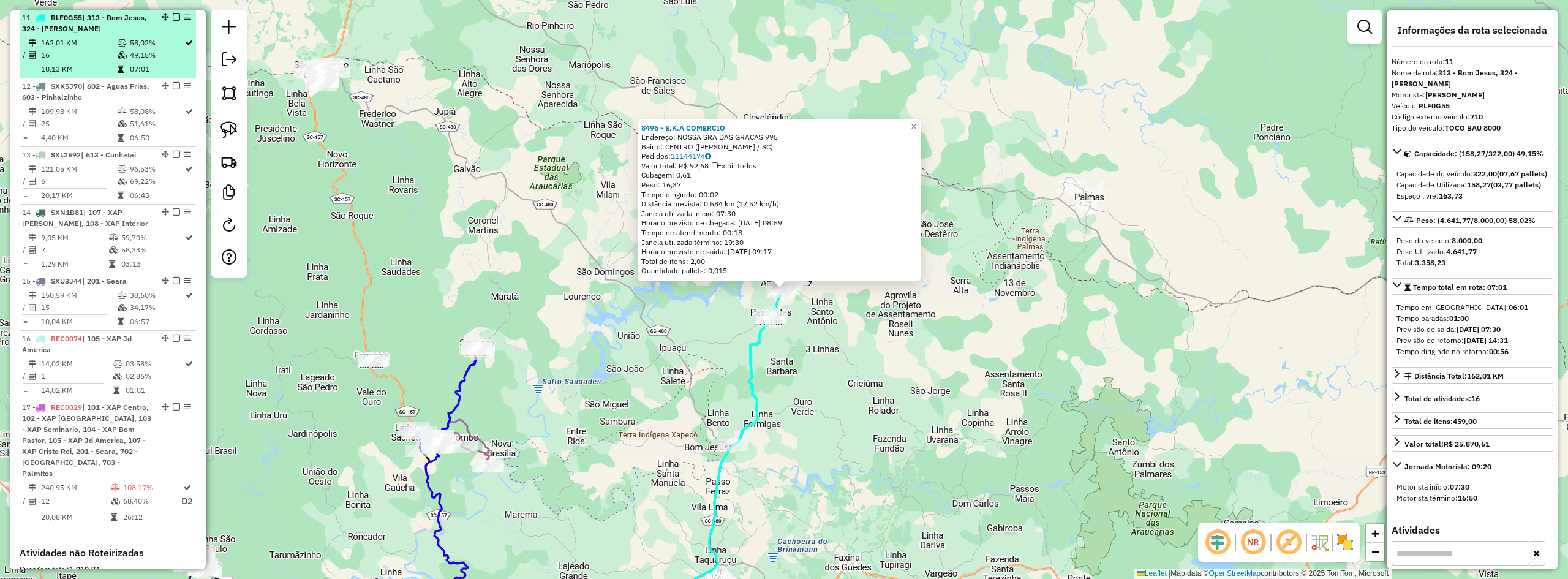
click at [173, 18] on em at bounding box center [176, 17] width 7 height 7
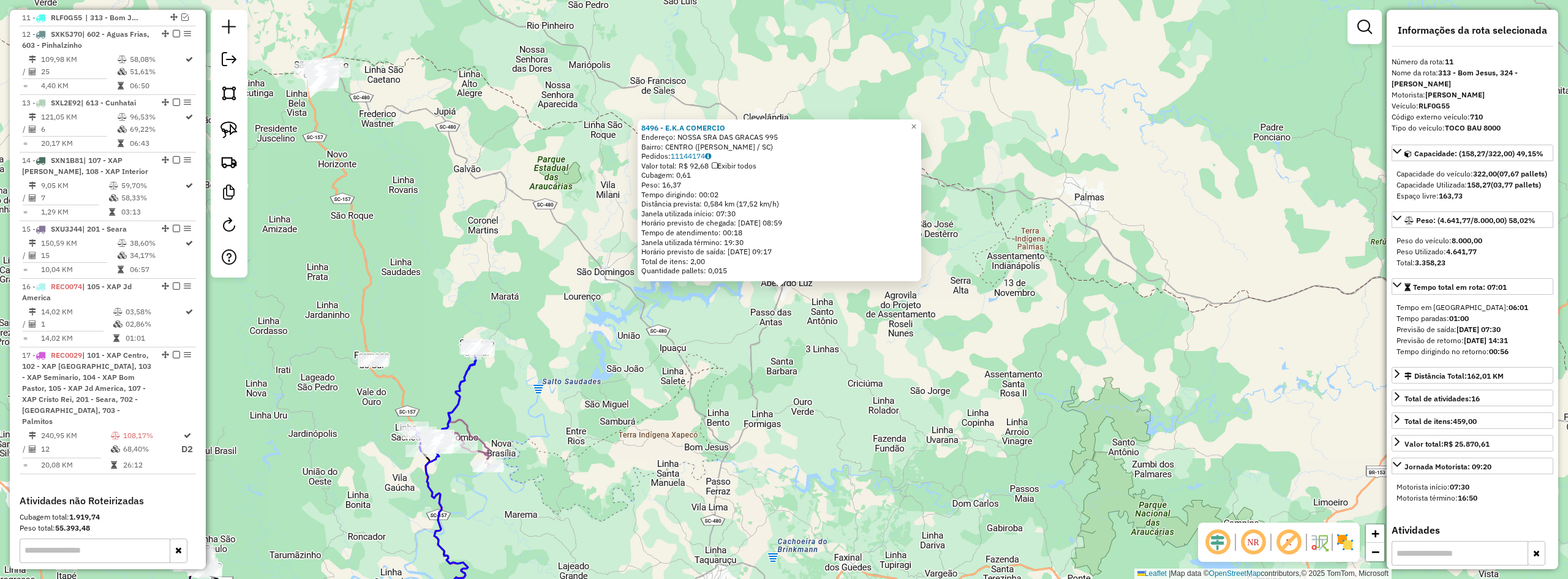
click at [665, 304] on div "8496 - E.K.A COMERCIO Endereço: NOSSA SRA DAS GRACAS 995 Bairro: CENTRO (ABELAR…" at bounding box center [784, 289] width 1568 height 579
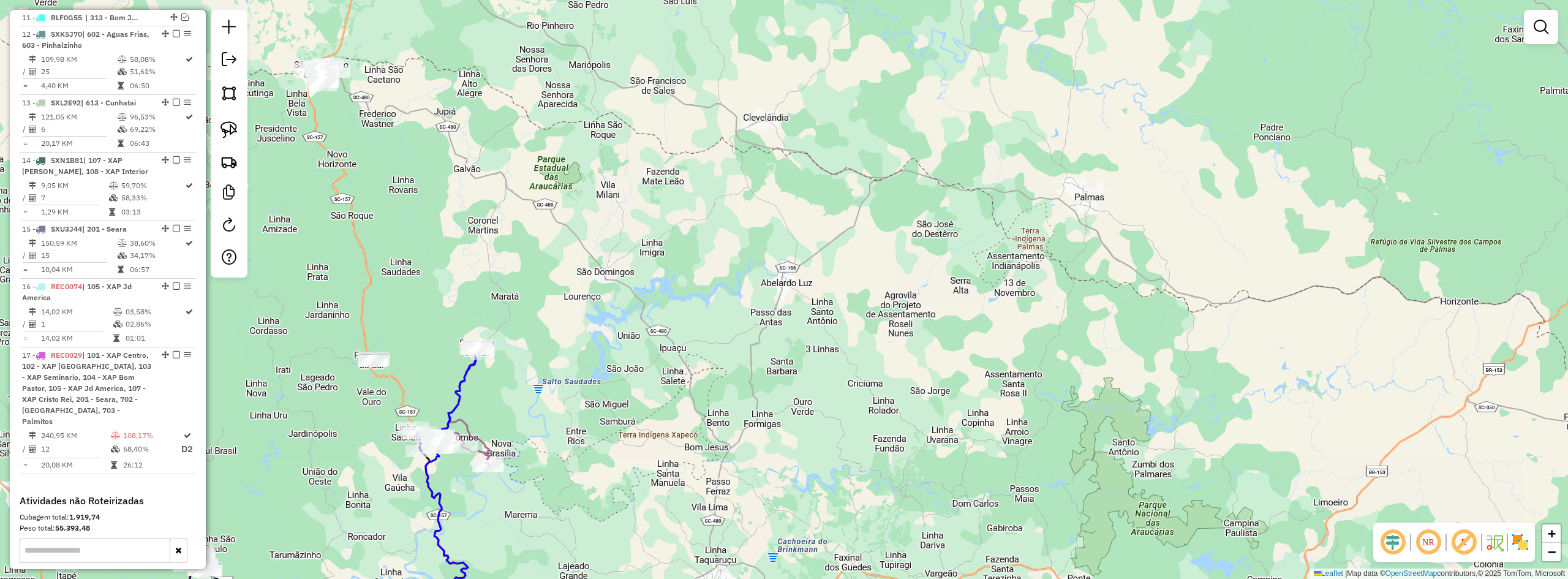
scroll to position [892, 0]
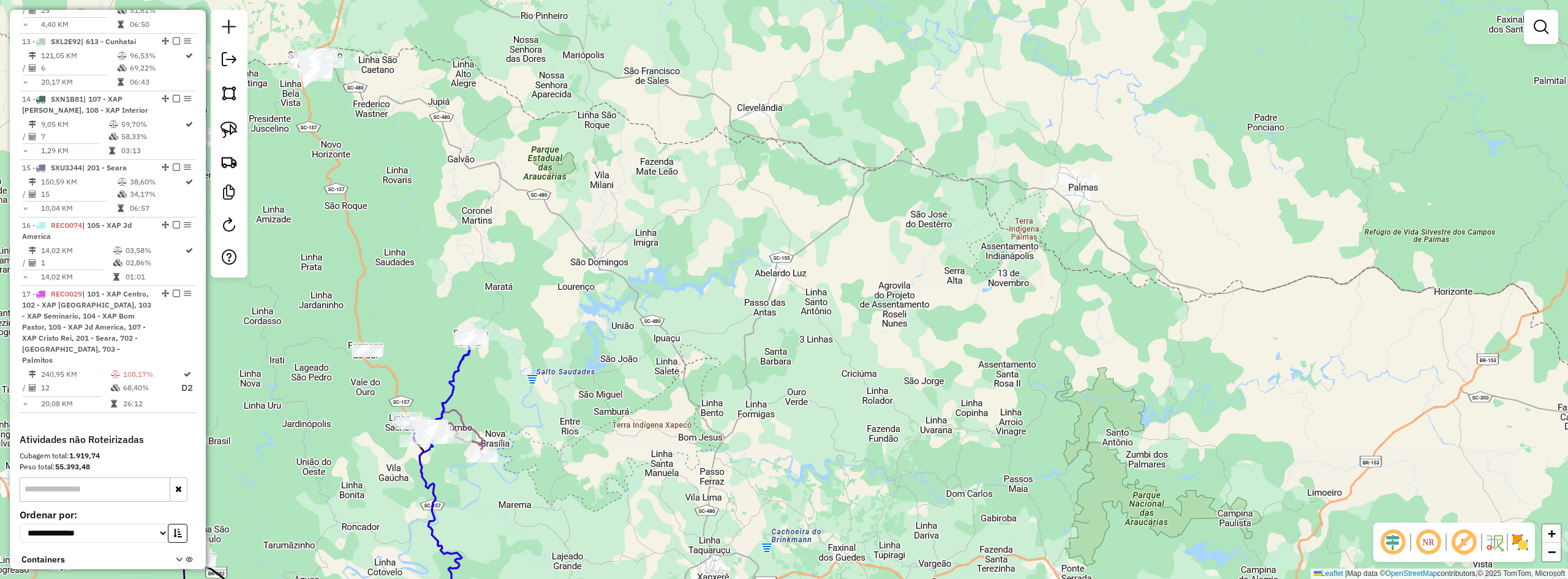
drag, startPoint x: 709, startPoint y: 373, endPoint x: 632, endPoint y: 160, distance: 226.5
click at [633, 185] on div "Janela de atendimento Grade de atendimento Capacidade Transportadoras Veículos …" at bounding box center [784, 289] width 1568 height 579
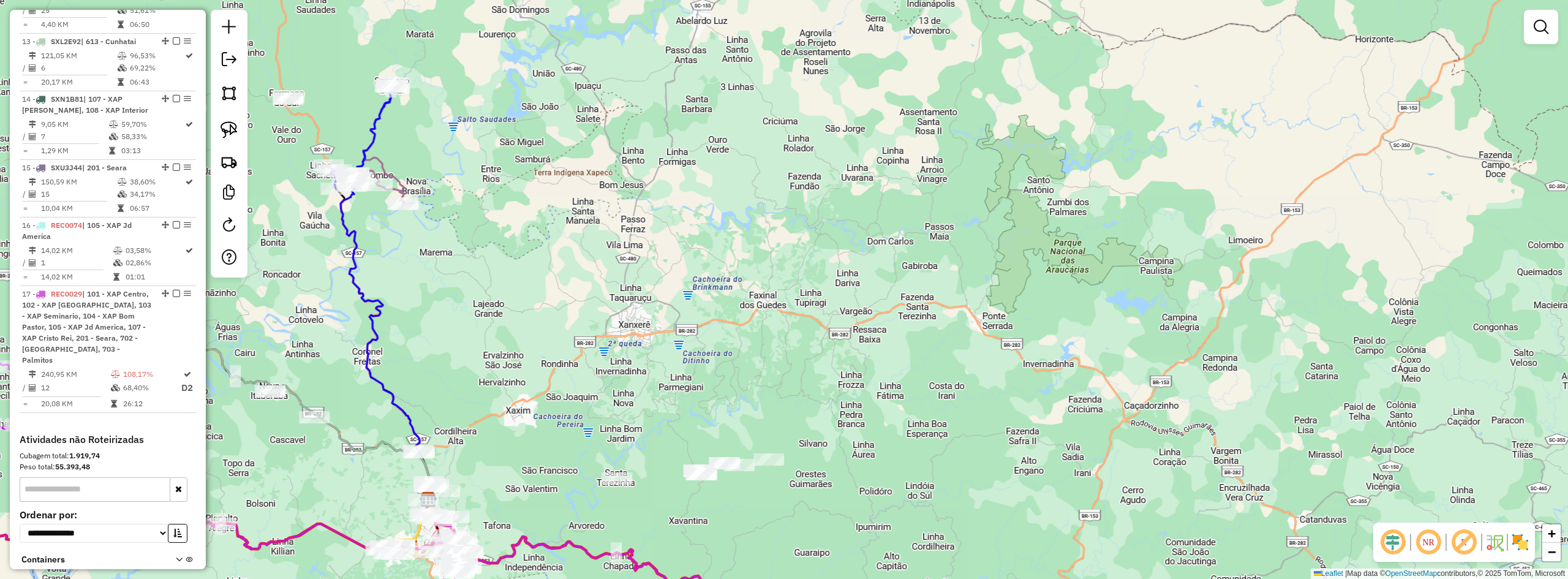
drag, startPoint x: 697, startPoint y: 310, endPoint x: 660, endPoint y: 141, distance: 173.0
click at [665, 167] on div "Janela de atendimento Grade de atendimento Capacidade Transportadoras Veículos …" at bounding box center [784, 289] width 1568 height 579
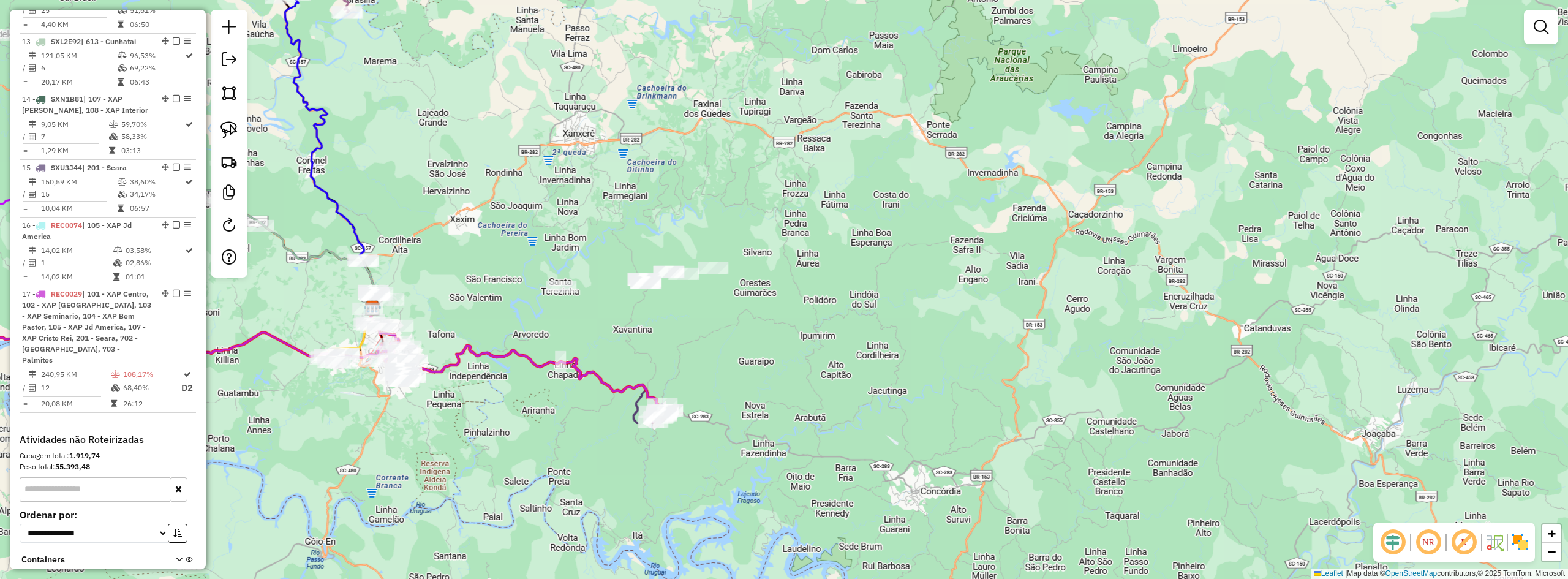
drag, startPoint x: 735, startPoint y: 342, endPoint x: 782, endPoint y: 302, distance: 61.7
click at [781, 302] on div "Janela de atendimento Grade de atendimento Capacidade Transportadoras Veículos …" at bounding box center [784, 289] width 1568 height 579
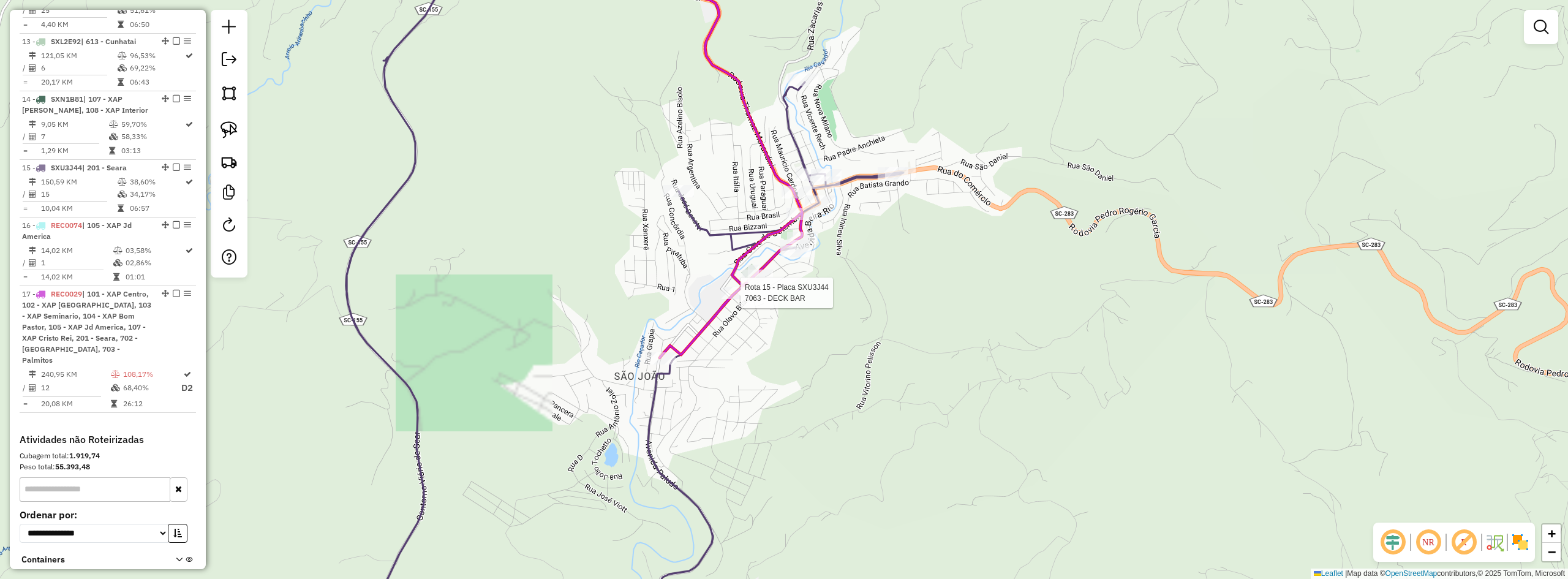
select select "**********"
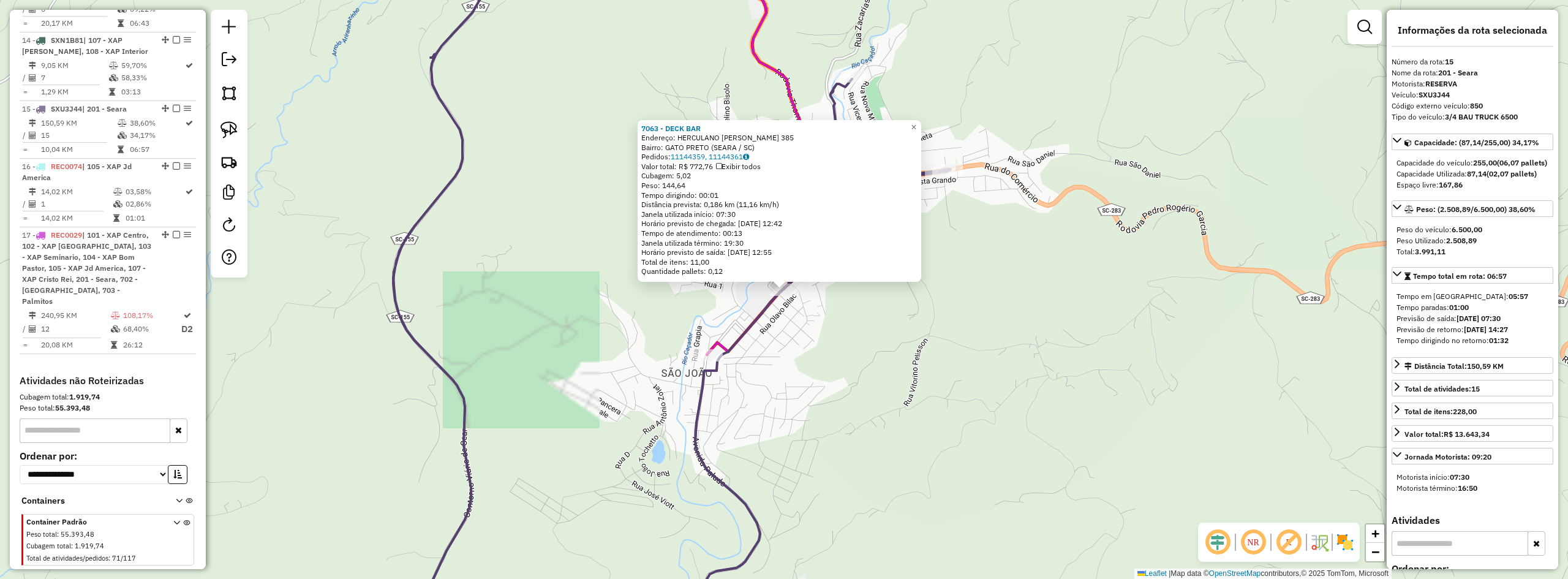
scroll to position [965, 0]
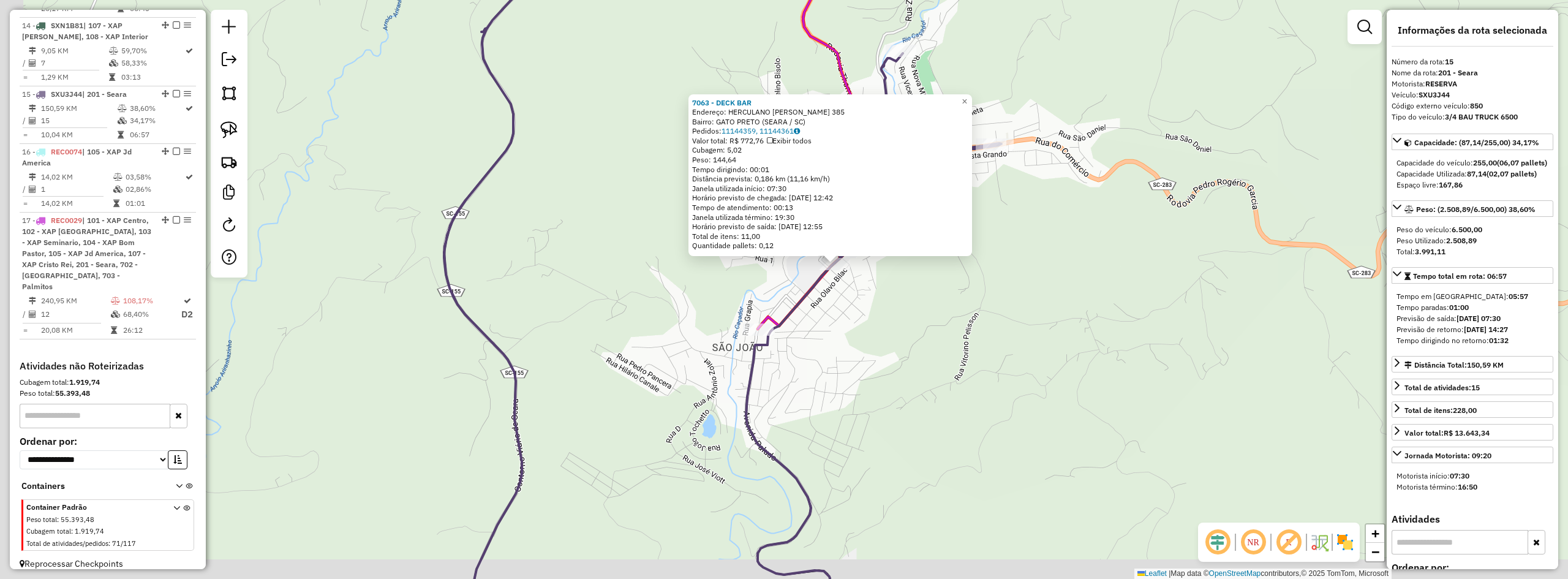
drag, startPoint x: 853, startPoint y: 373, endPoint x: 884, endPoint y: 355, distance: 35.8
click at [884, 355] on div "7063 - DECK BAR Endereço: HERCULANO HERCULES ZANUZZO 385 Bairro: GATO PRETO (SE…" at bounding box center [784, 289] width 1568 height 579
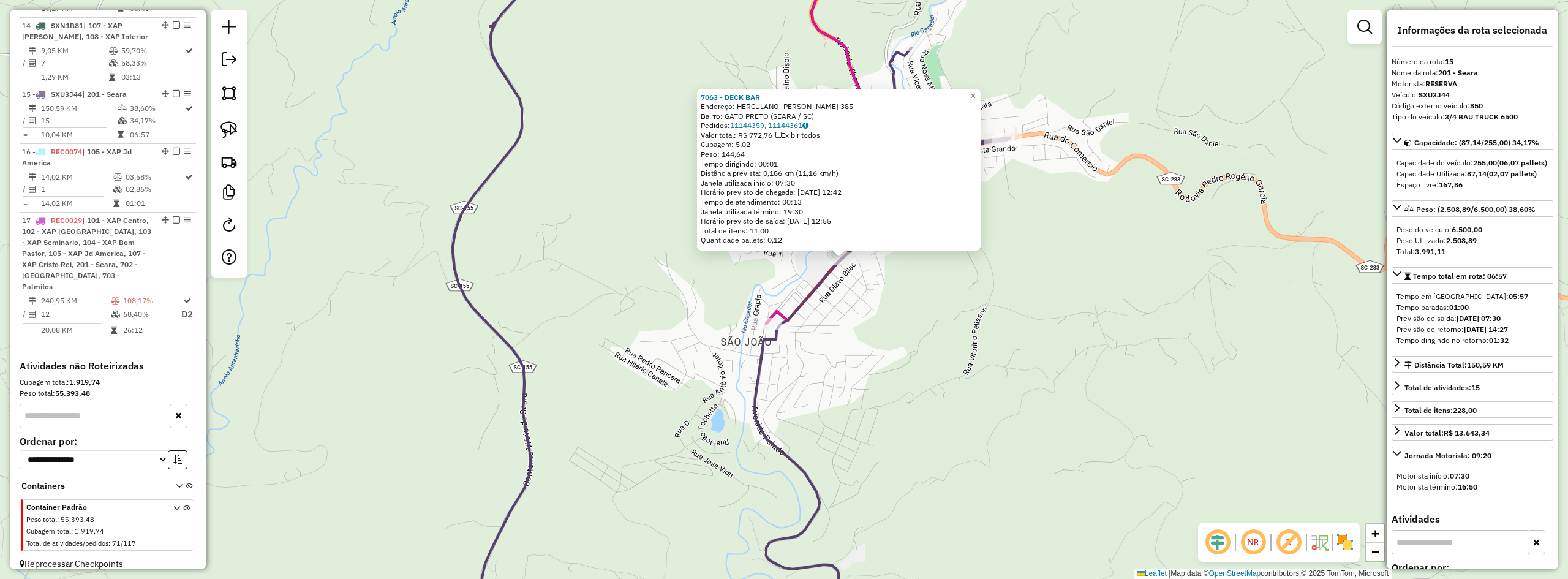
click at [876, 363] on div "7063 - DECK BAR Endereço: HERCULANO HERCULES ZANUZZO 385 Bairro: GATO PRETO (SE…" at bounding box center [784, 289] width 1568 height 579
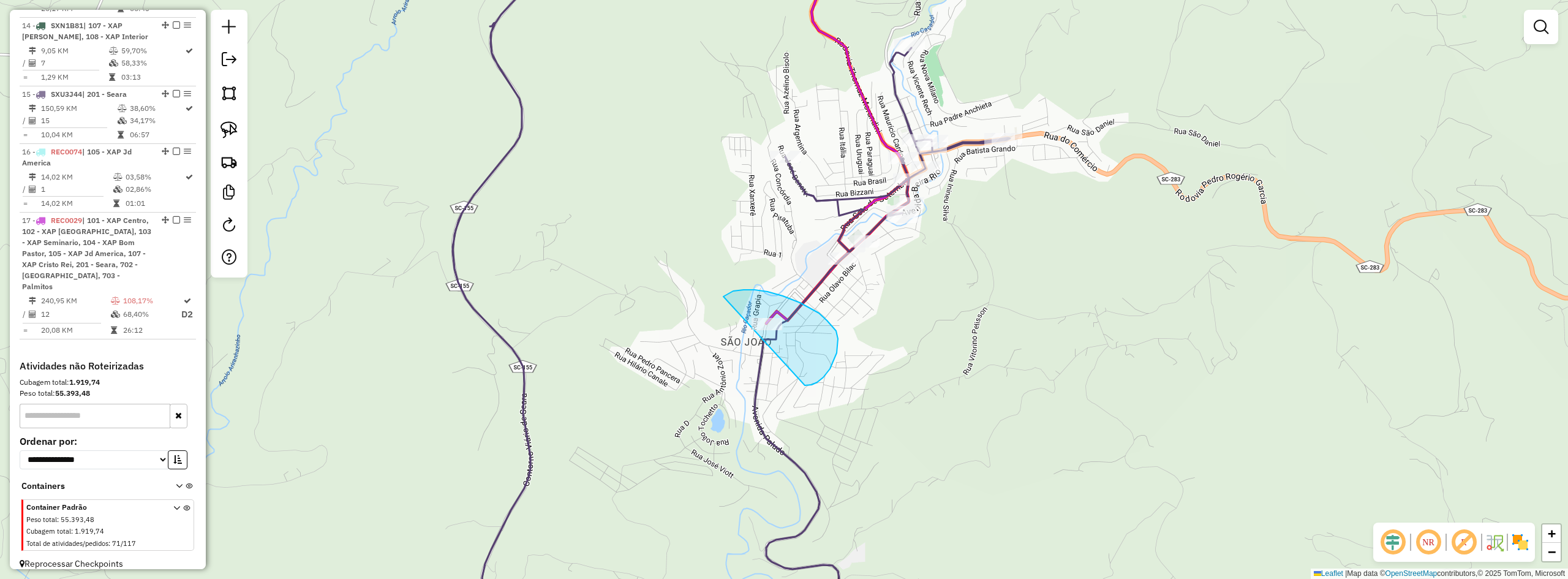
drag, startPoint x: 805, startPoint y: 386, endPoint x: 711, endPoint y: 350, distance: 100.7
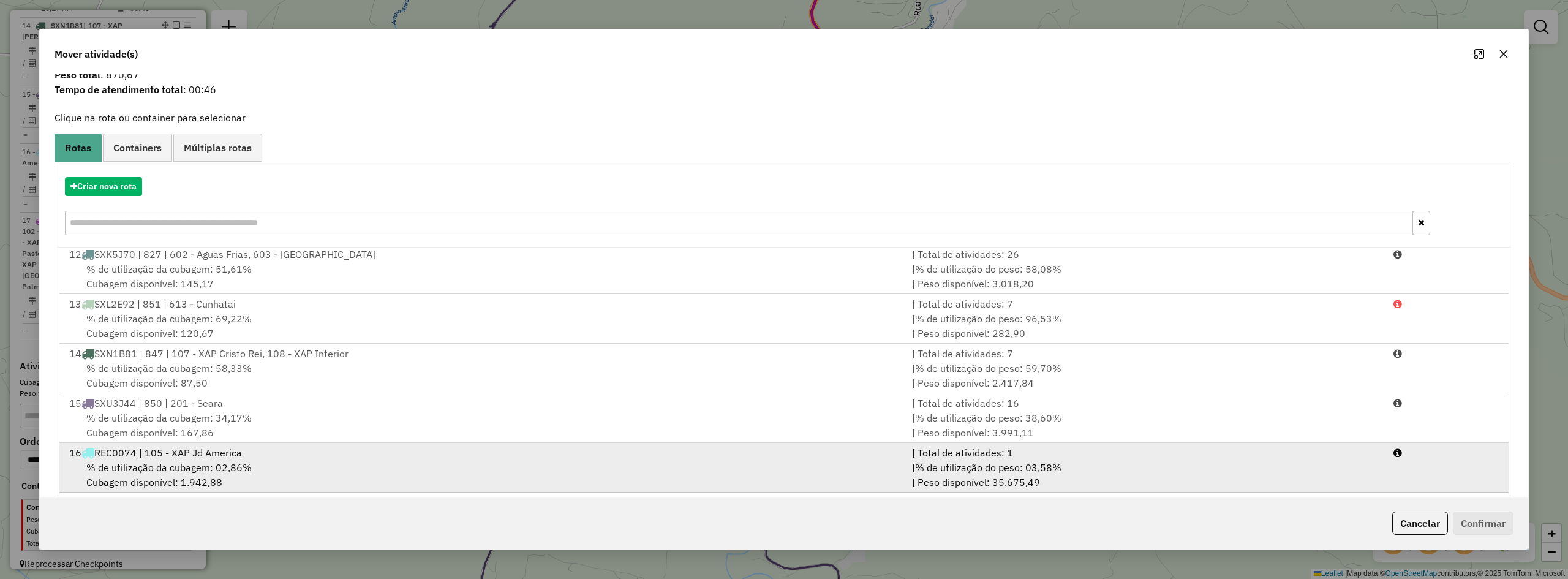
scroll to position [57, 0]
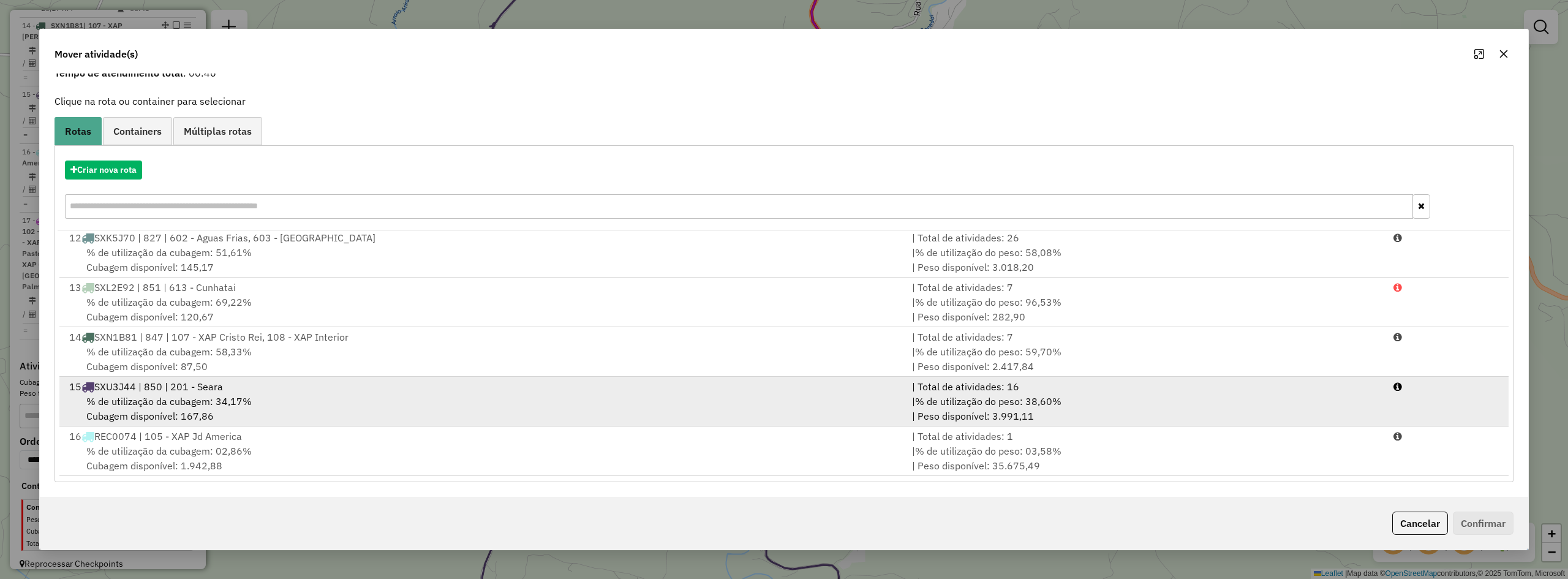
click at [252, 396] on div "% de utilização da cubagem: 34,17% Cubagem disponível: 167,86" at bounding box center [483, 409] width 843 height 29
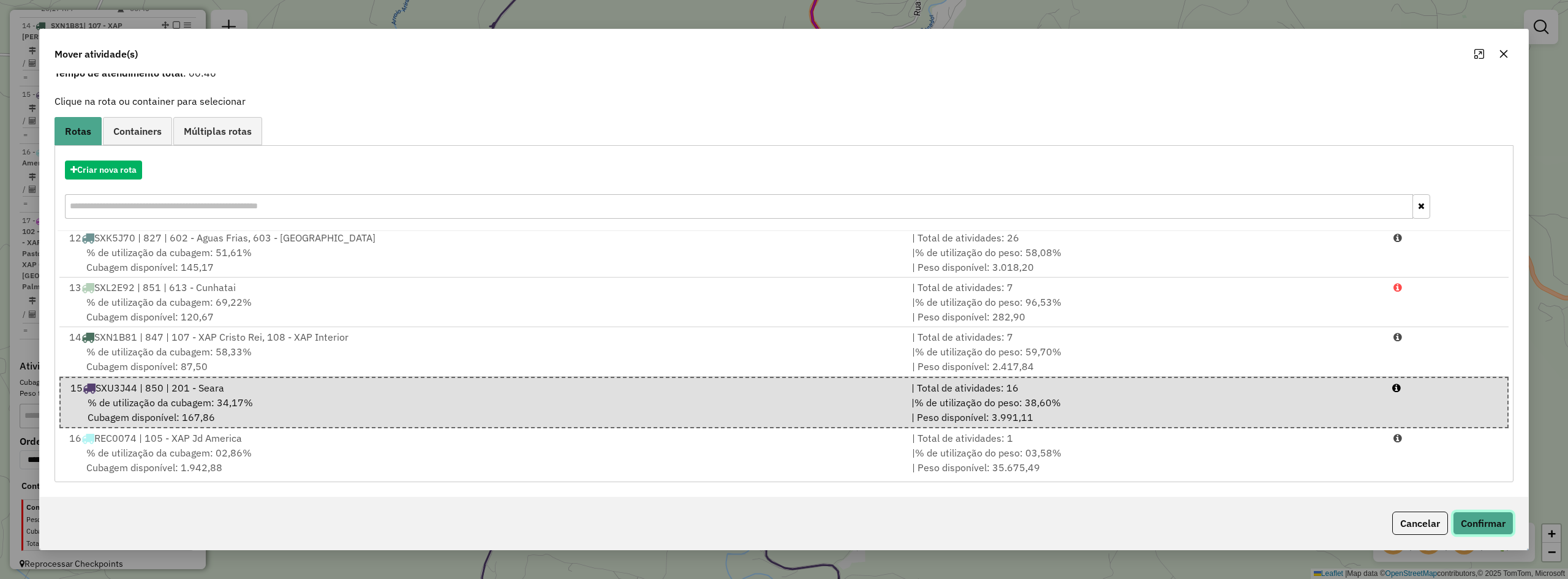
click at [917, 528] on button "Confirmar" at bounding box center [1483, 524] width 60 height 24
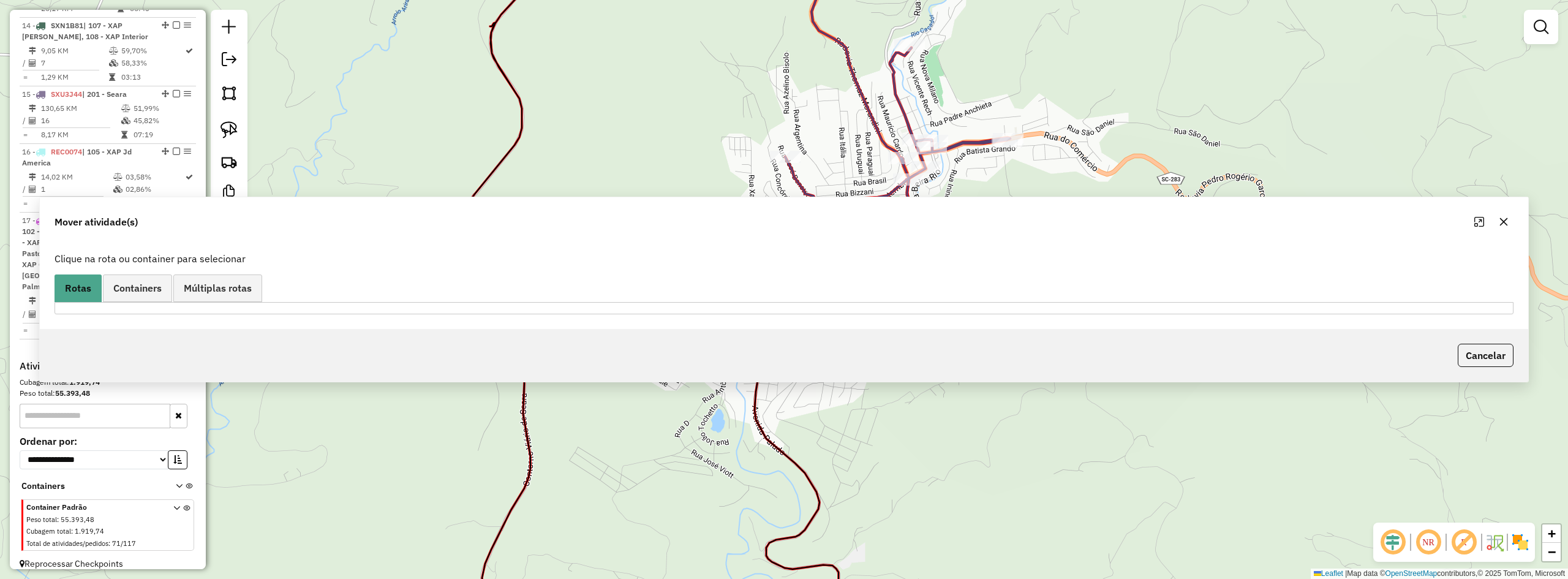
scroll to position [171, 0]
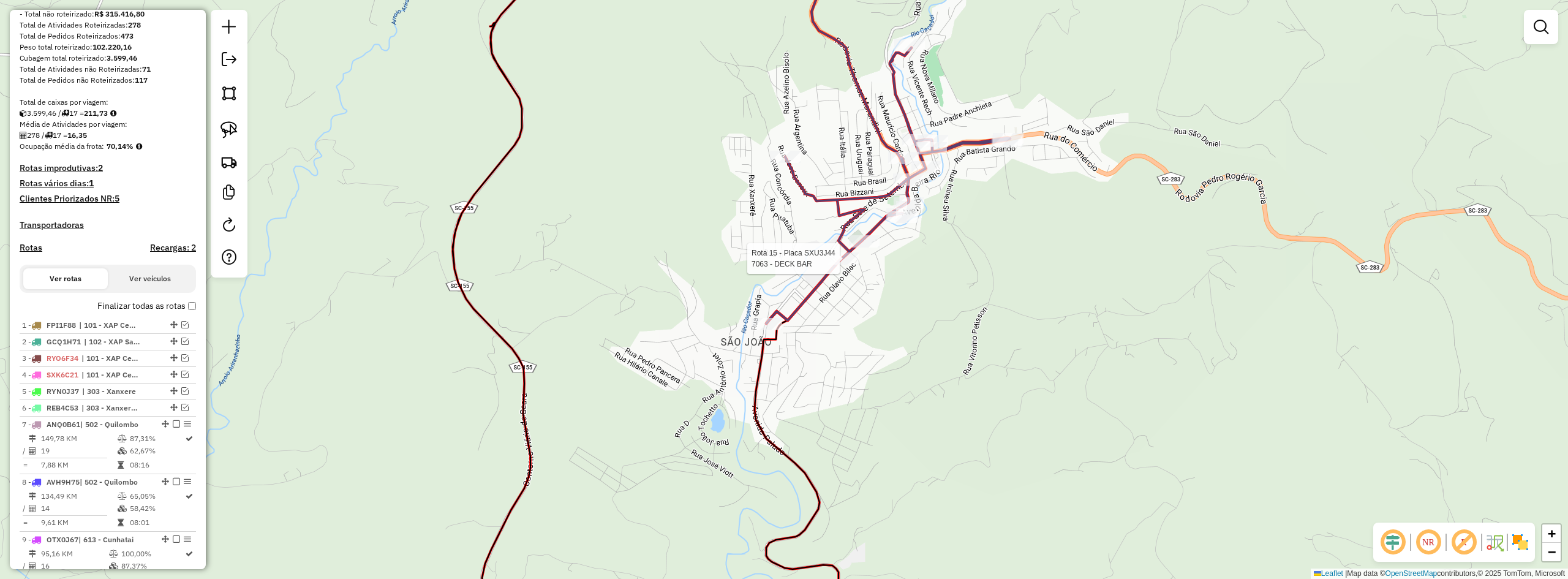
select select "**********"
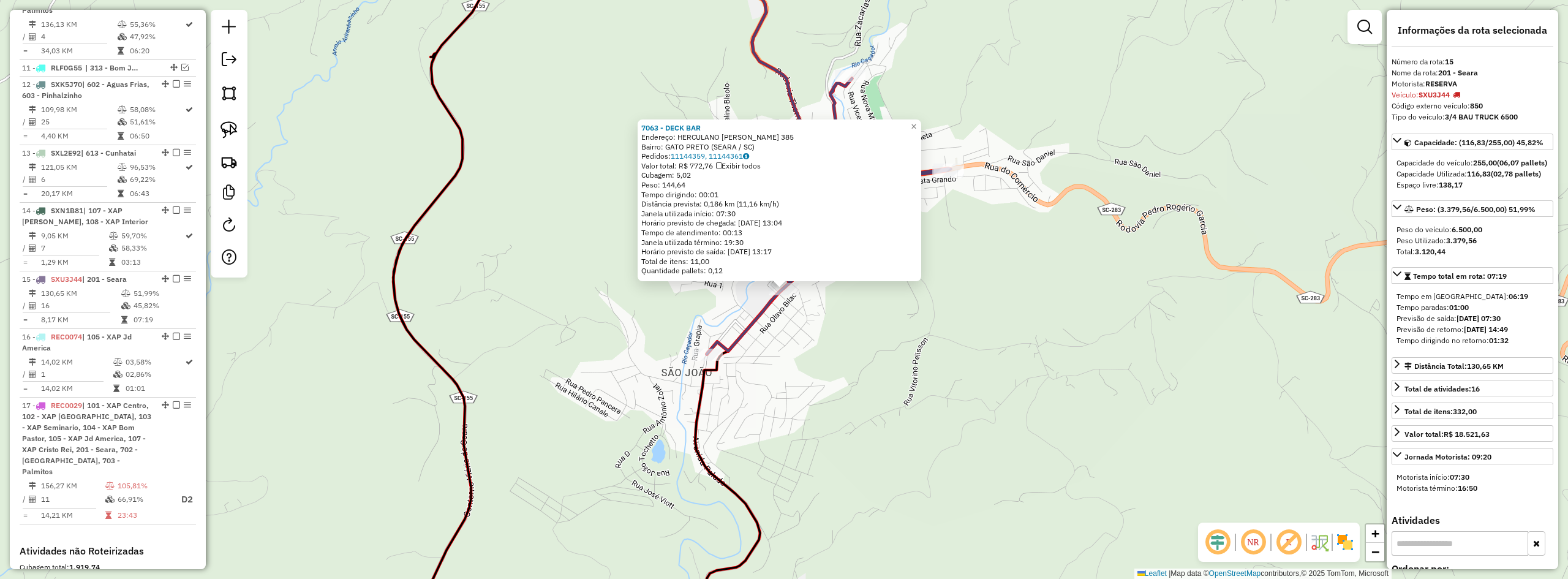
scroll to position [965, 0]
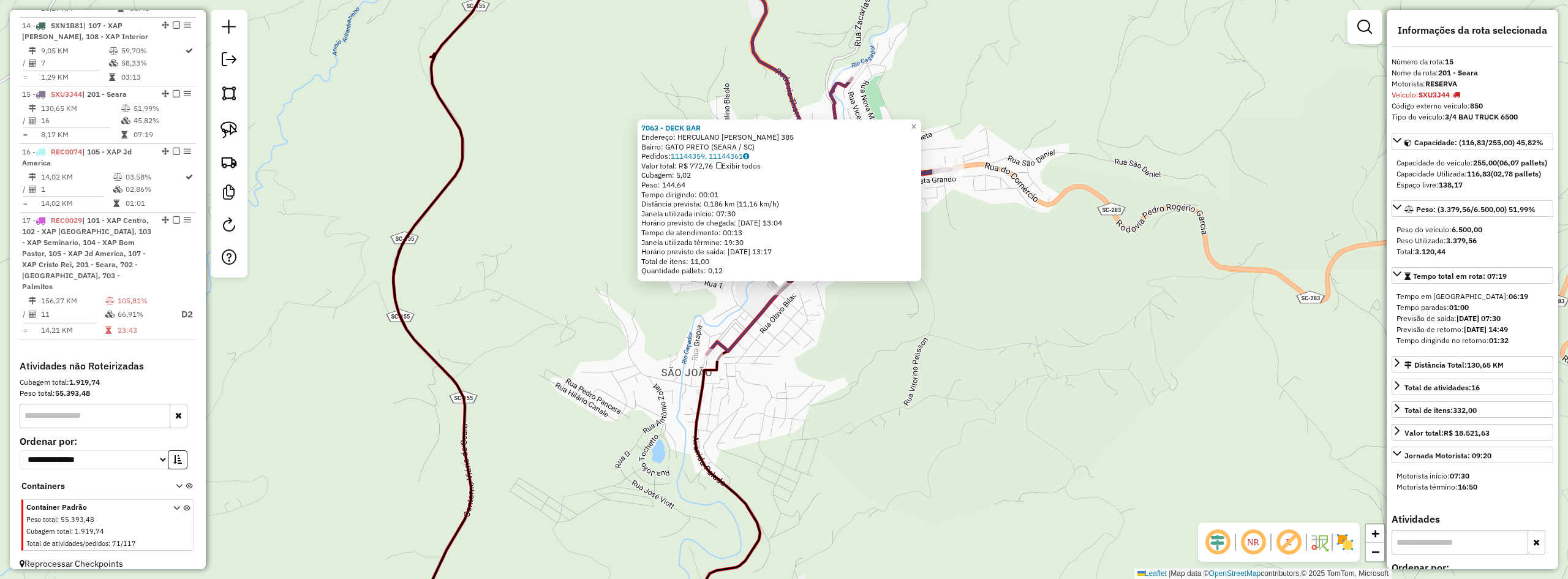
click at [917, 380] on div "7063 - DECK BAR Endereço: HERCULANO HERCULES ZANUZZO 385 Bairro: GATO PRETO (SE…" at bounding box center [784, 289] width 1568 height 579
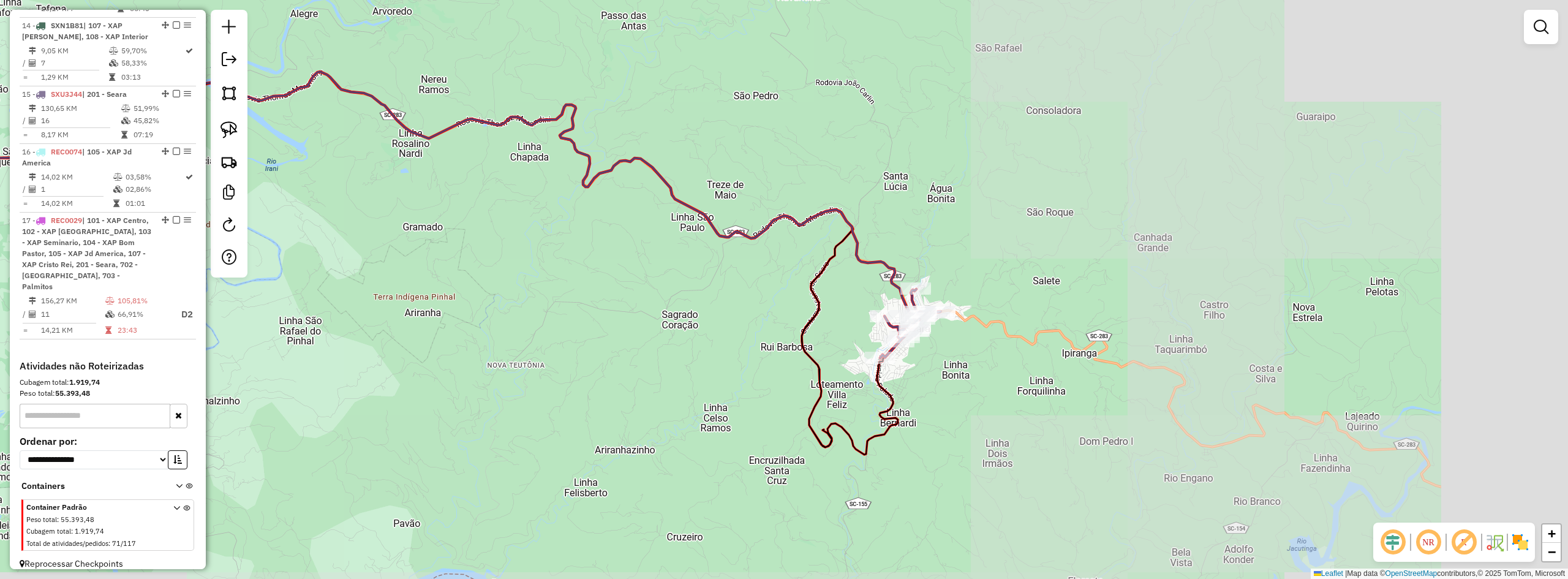
drag, startPoint x: 962, startPoint y: 390, endPoint x: 1048, endPoint y: 457, distance: 109.0
click at [917, 457] on div "Janela de atendimento Grade de atendimento Capacidade Transportadoras Veículos …" at bounding box center [784, 289] width 1568 height 579
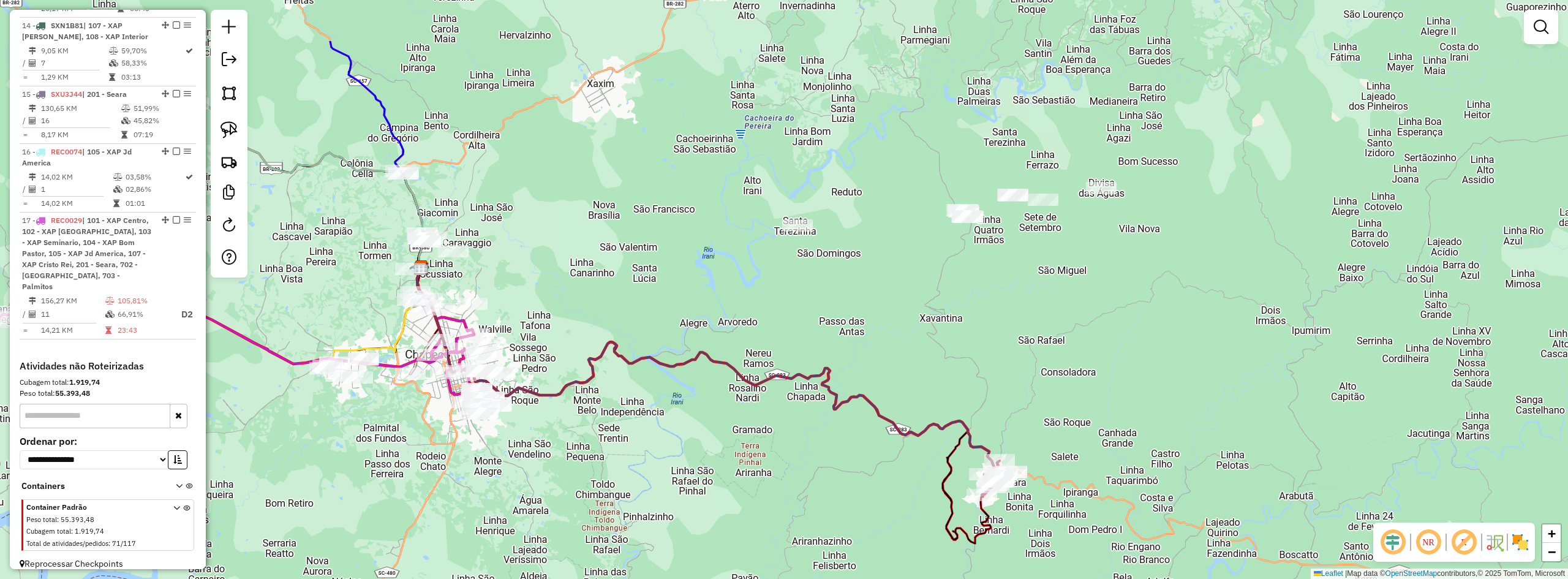
drag, startPoint x: 896, startPoint y: 221, endPoint x: 906, endPoint y: 320, distance: 99.5
click at [906, 320] on div "Janela de atendimento Grade de atendimento Capacidade Transportadoras Veículos …" at bounding box center [784, 289] width 1568 height 579
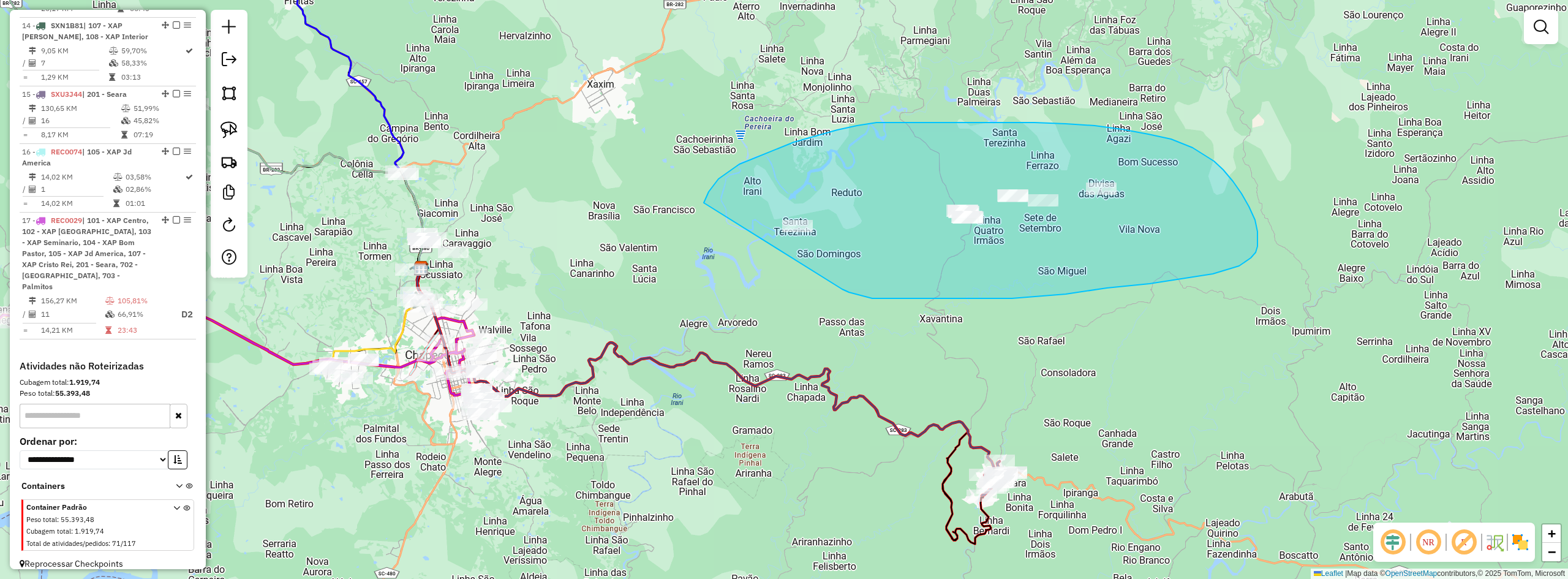
drag, startPoint x: 842, startPoint y: 289, endPoint x: 723, endPoint y: 237, distance: 129.9
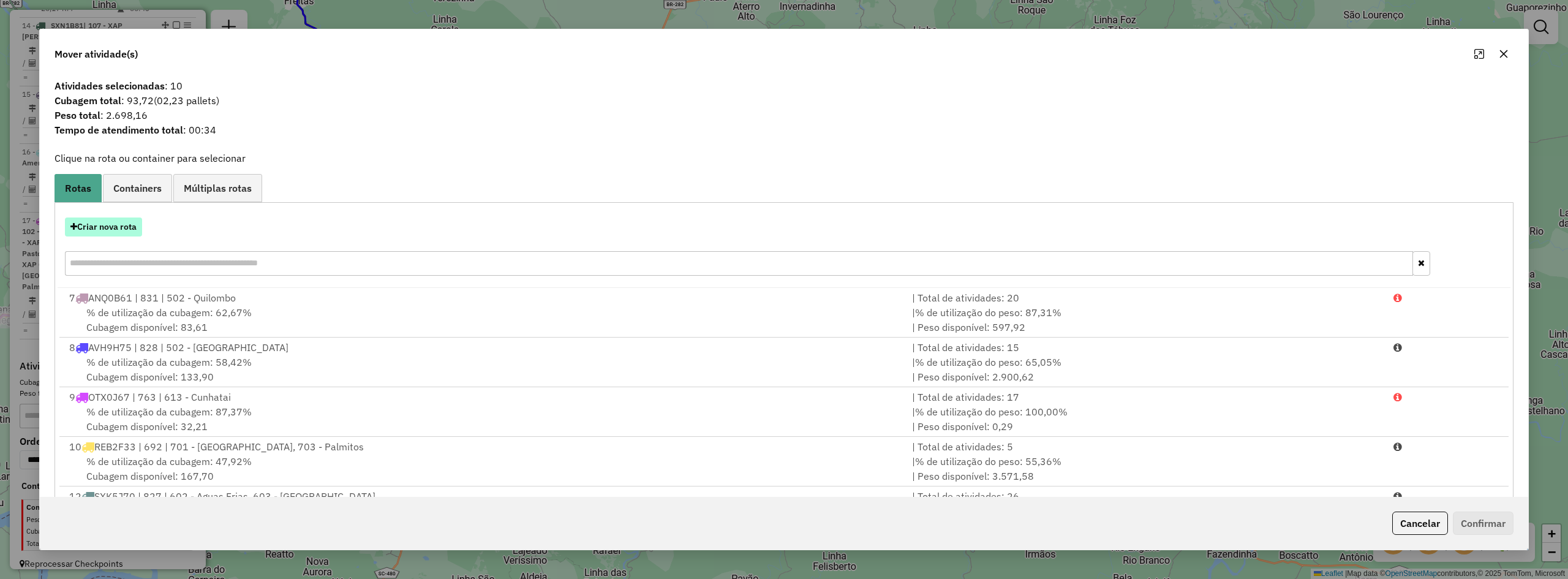
click at [111, 227] on button "Criar nova rota" at bounding box center [103, 227] width 77 height 19
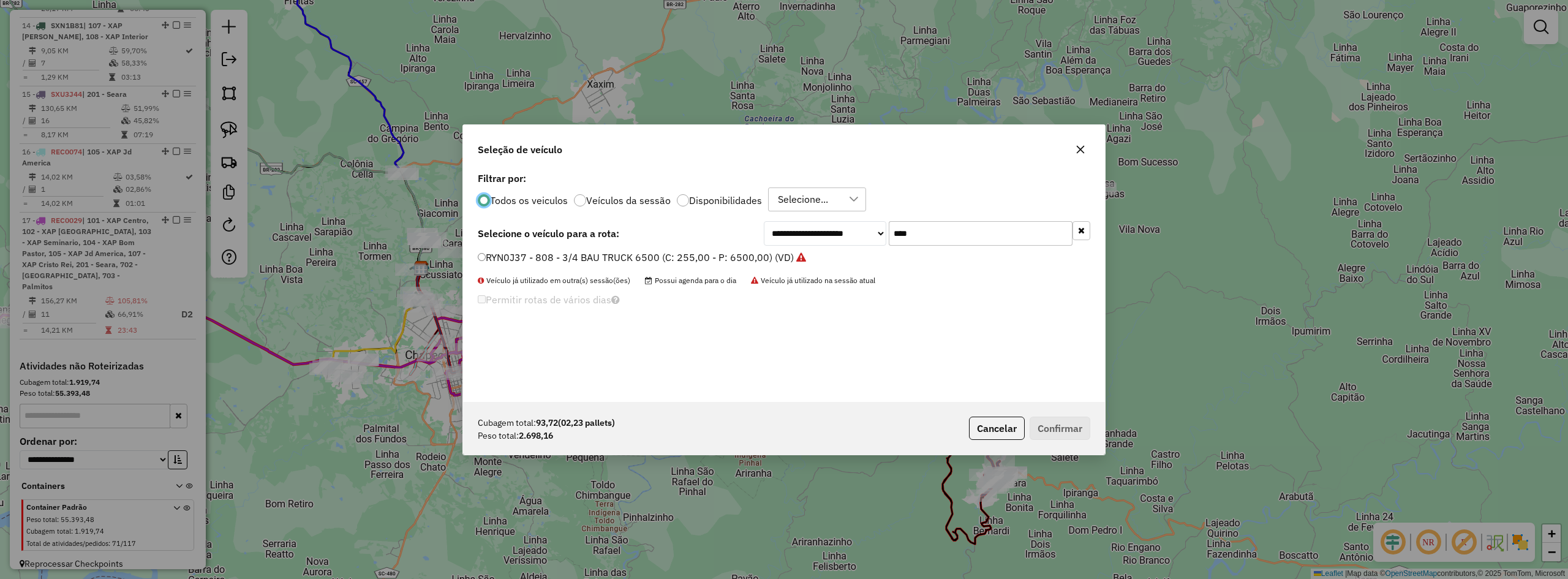
scroll to position [7, 4]
click at [917, 237] on input "****" at bounding box center [981, 233] width 184 height 24
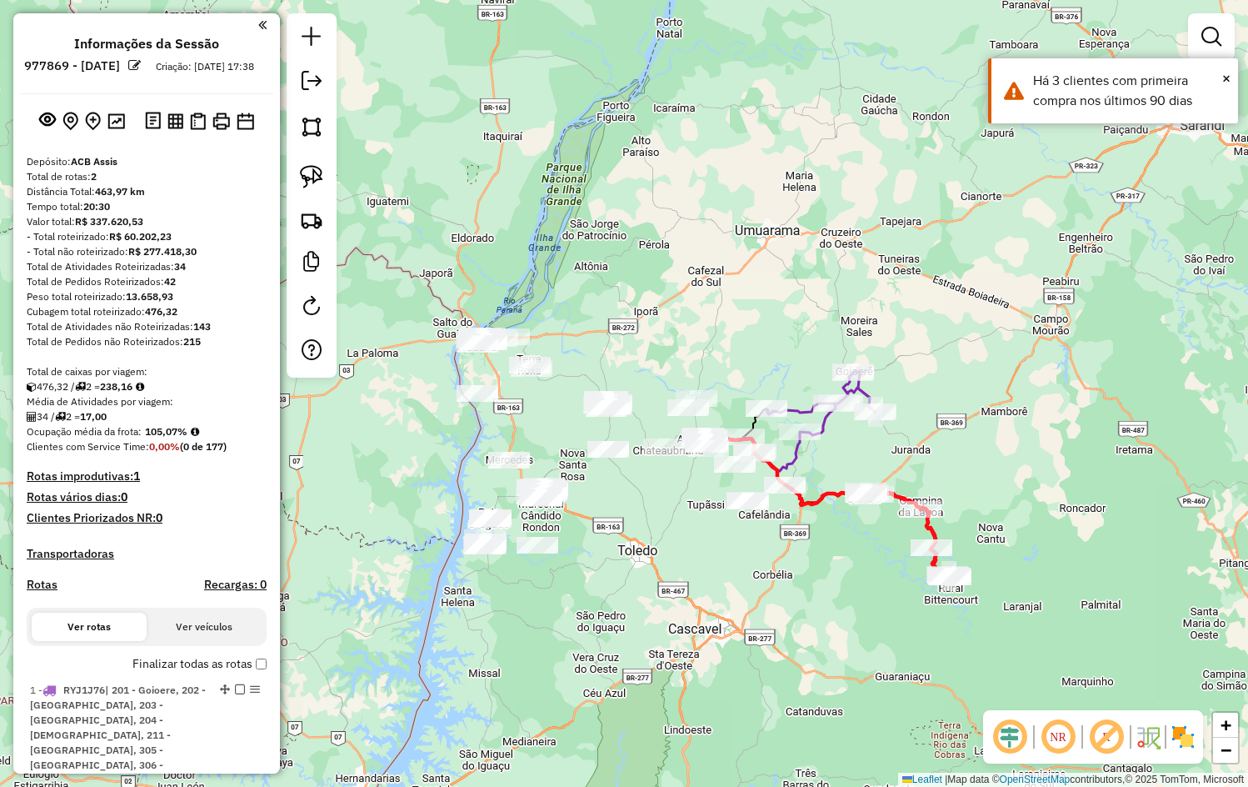
drag, startPoint x: 808, startPoint y: 596, endPoint x: 806, endPoint y: 552, distance: 44.2
click at [806, 552] on div "Janela de atendimento Grade de atendimento Capacidade Transportadoras Veículos …" at bounding box center [624, 393] width 1248 height 787
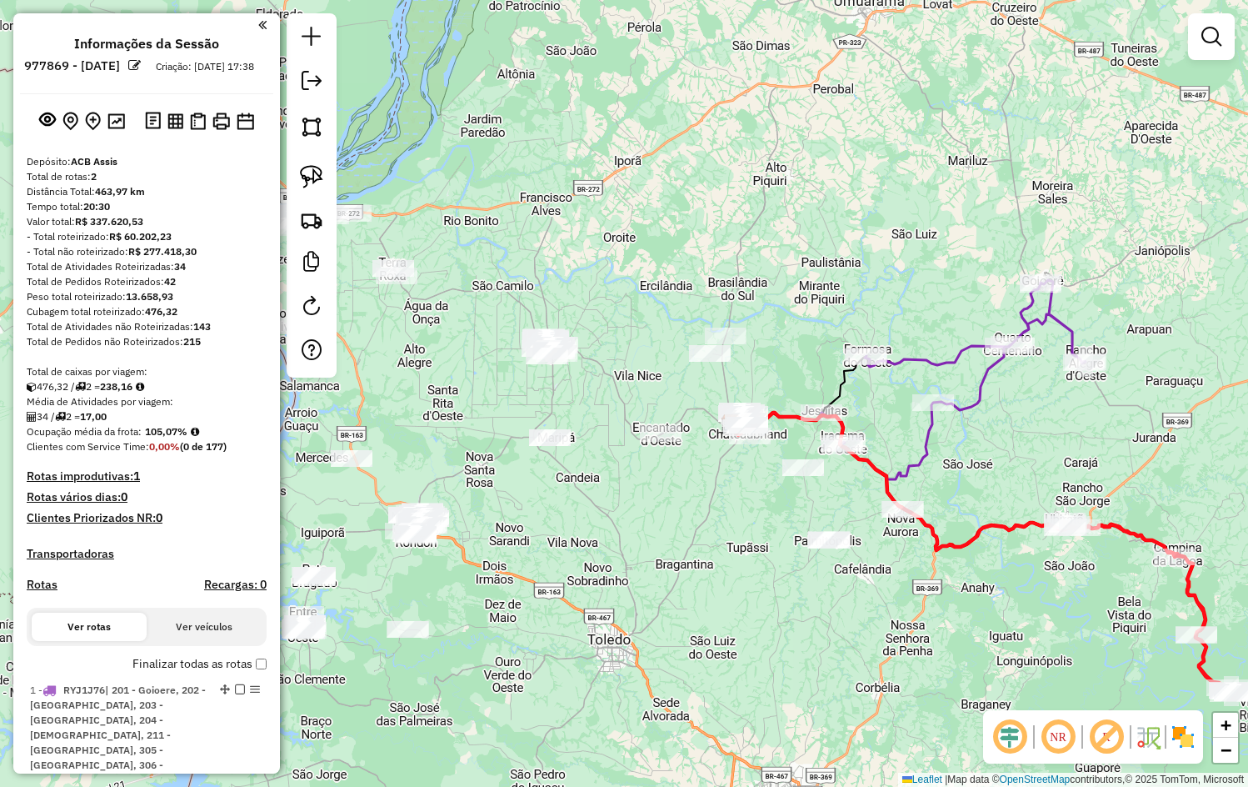
drag, startPoint x: 767, startPoint y: 516, endPoint x: 985, endPoint y: 629, distance: 245.2
click at [985, 629] on div "Janela de atendimento Grade de atendimento Capacidade Transportadoras Veículos …" at bounding box center [624, 393] width 1248 height 787
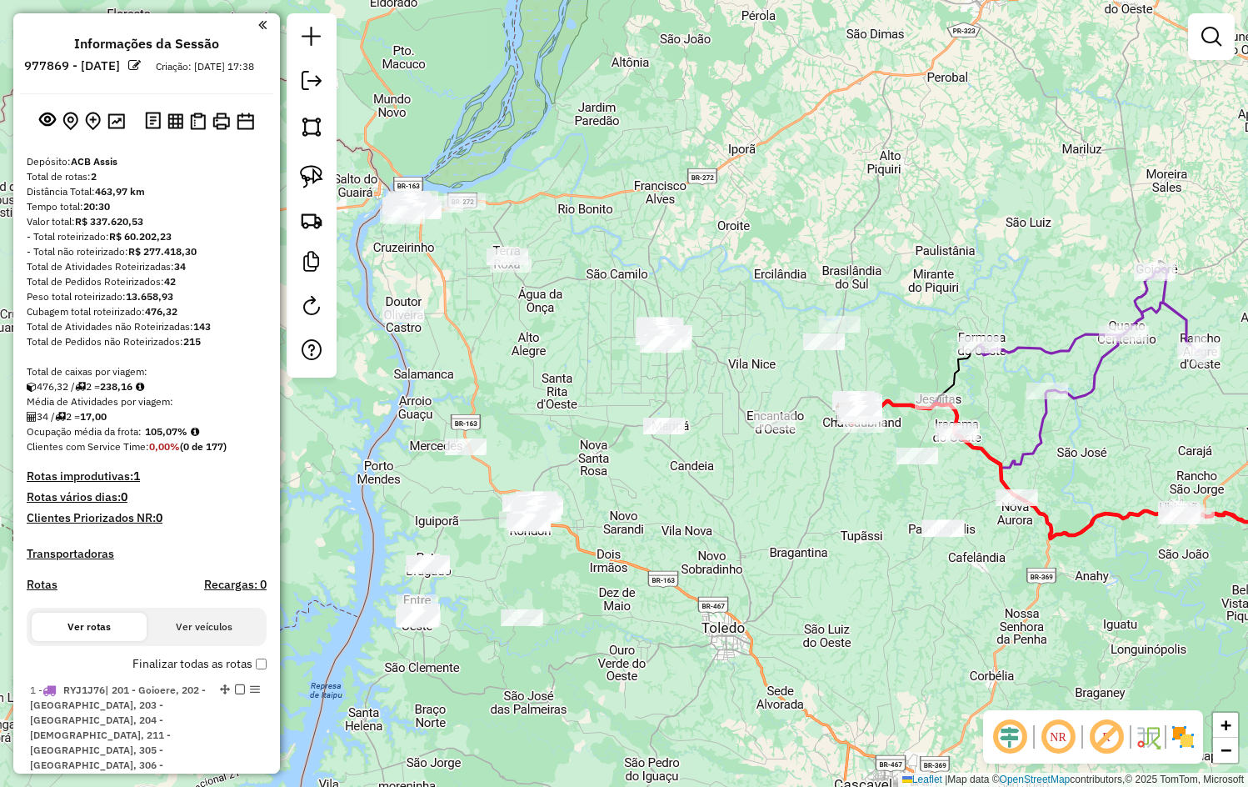
drag, startPoint x: 717, startPoint y: 523, endPoint x: 827, endPoint y: 510, distance: 110.8
click at [827, 510] on div "Janela de atendimento Grade de atendimento Capacidade Transportadoras Veículos …" at bounding box center [624, 393] width 1248 height 787
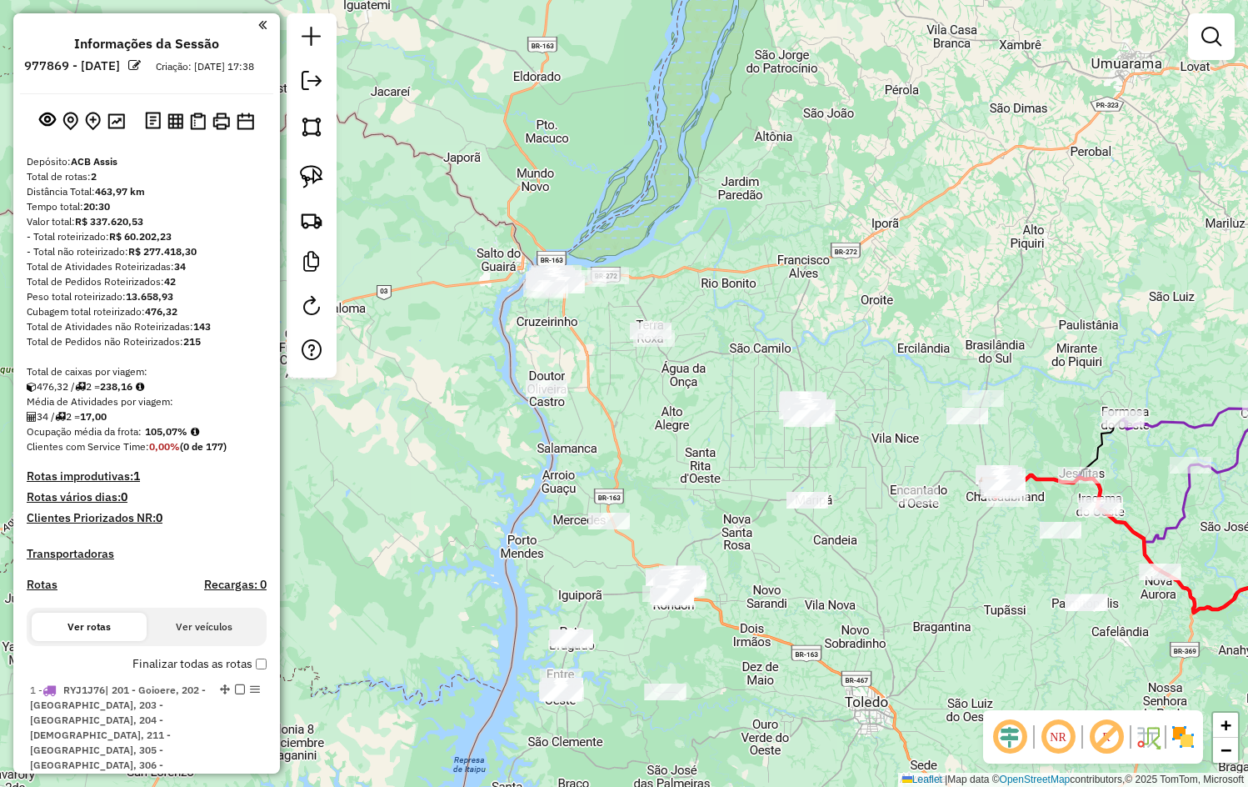
drag, startPoint x: 729, startPoint y: 491, endPoint x: 872, endPoint y: 565, distance: 161.4
click at [872, 565] on div "Janela de atendimento Grade de atendimento Capacidade Transportadoras Veículos …" at bounding box center [624, 393] width 1248 height 787
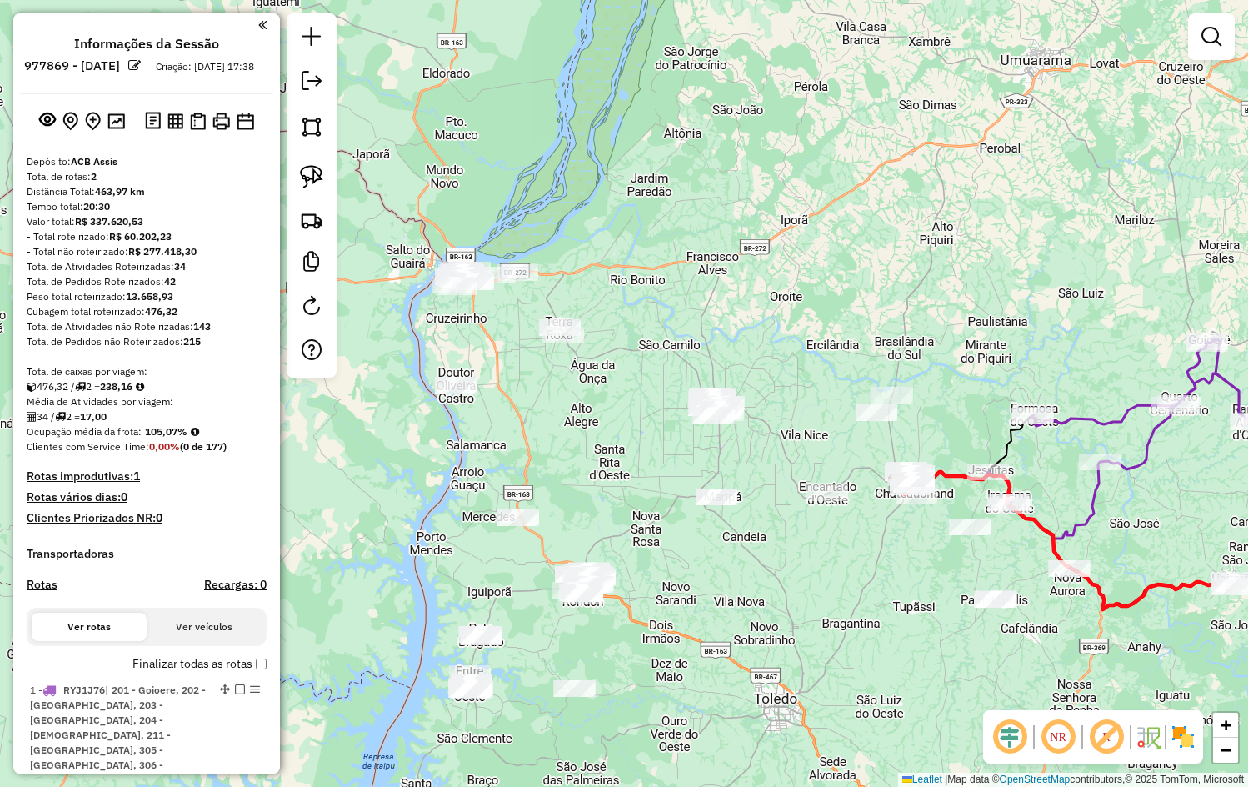
drag, startPoint x: 811, startPoint y: 543, endPoint x: 734, endPoint y: 539, distance: 76.8
click at [734, 539] on div "Janela de atendimento Grade de atendimento Capacidade Transportadoras Veículos …" at bounding box center [624, 393] width 1248 height 787
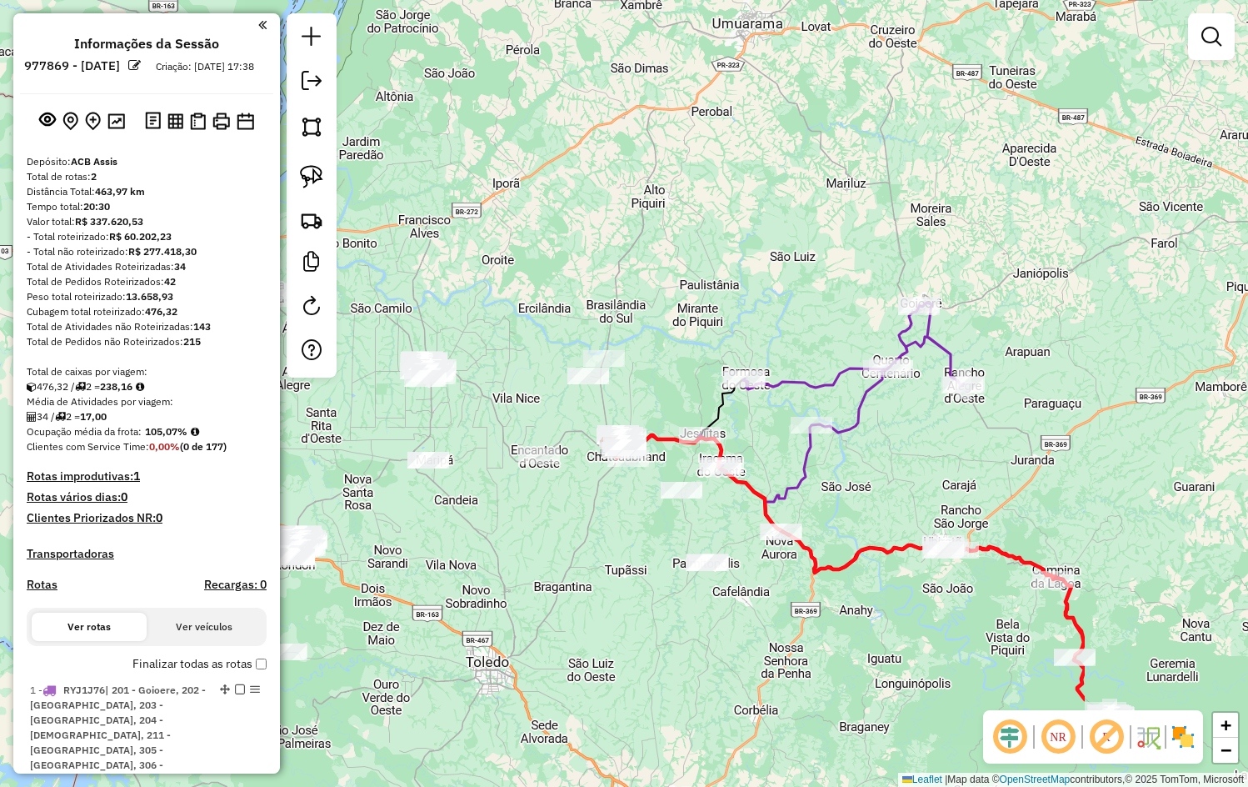
drag, startPoint x: 875, startPoint y: 556, endPoint x: 567, endPoint y: 515, distance: 310.2
click at [567, 516] on div "Janela de atendimento Grade de atendimento Capacidade Transportadoras Veículos …" at bounding box center [624, 393] width 1248 height 787
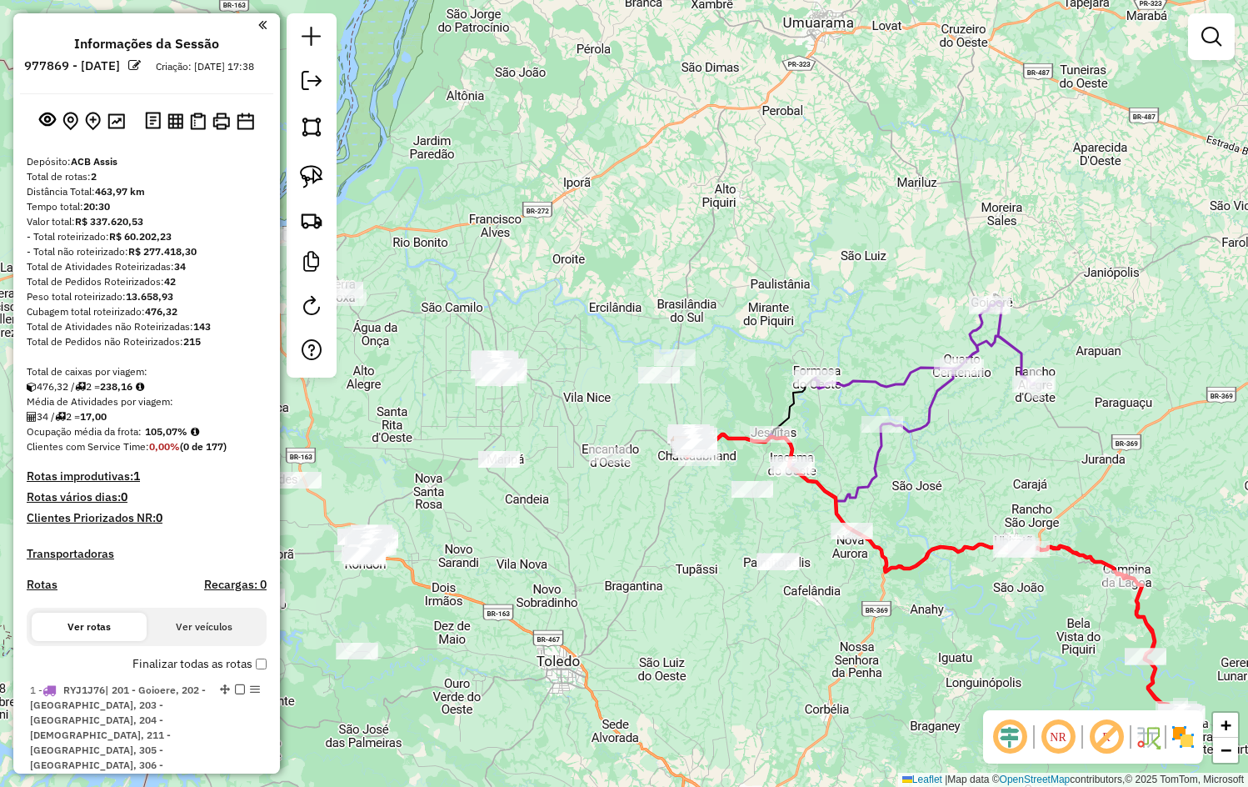
drag, startPoint x: 813, startPoint y: 495, endPoint x: 940, endPoint y: 496, distance: 126.7
click at [934, 497] on div "Janela de atendimento Grade de atendimento Capacidade Transportadoras Veículos …" at bounding box center [624, 393] width 1248 height 787
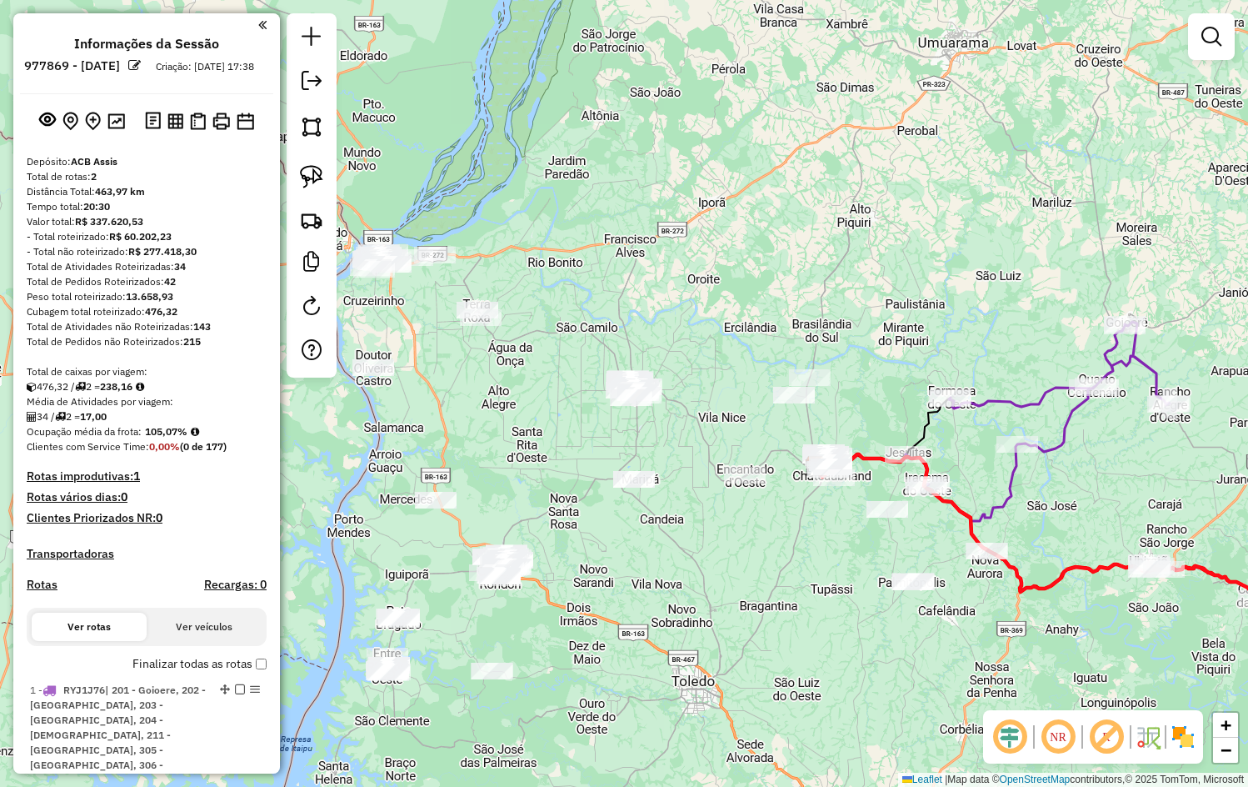
drag, startPoint x: 758, startPoint y: 542, endPoint x: 870, endPoint y: 564, distance: 113.9
click at [870, 564] on div "Janela de atendimento Grade de atendimento Capacidade Transportadoras Veículos …" at bounding box center [624, 393] width 1248 height 787
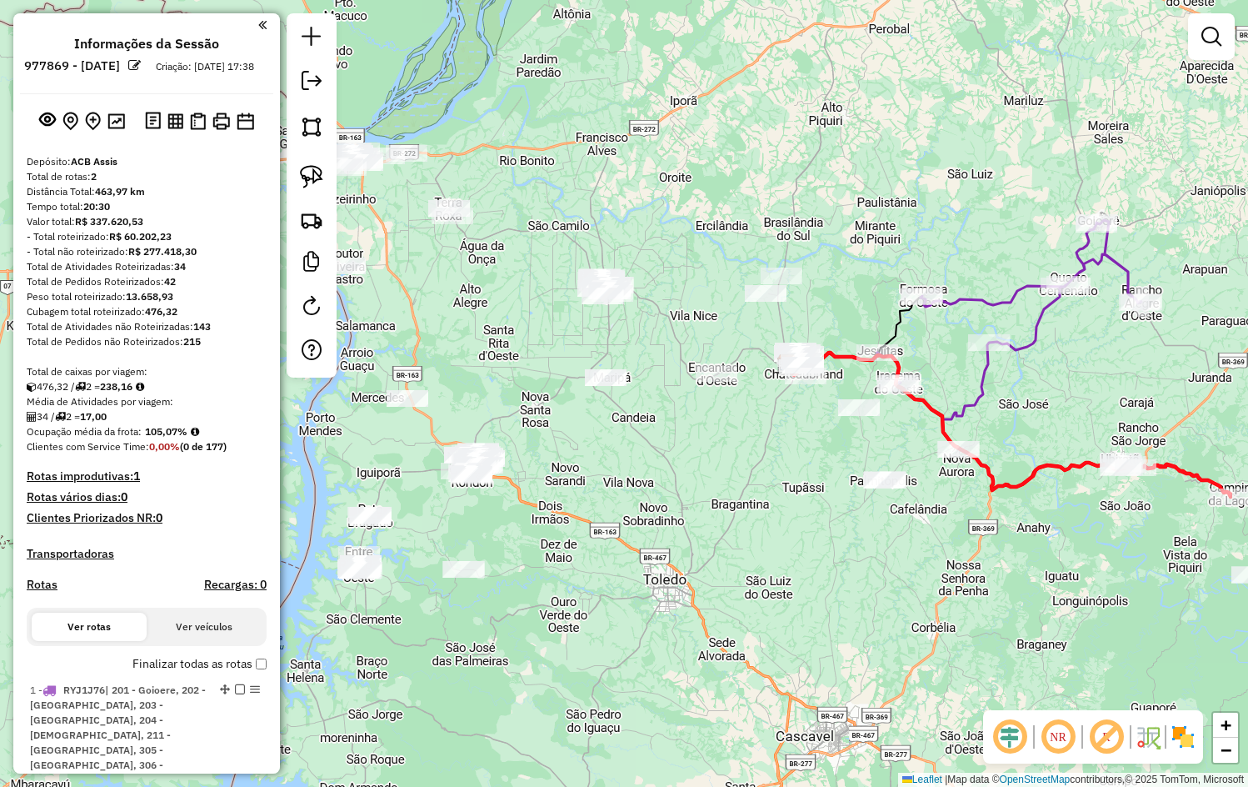
drag, startPoint x: 744, startPoint y: 584, endPoint x: 537, endPoint y: 458, distance: 242.7
click at [537, 458] on div "Janela de atendimento Grade de atendimento Capacidade Transportadoras Veículos …" at bounding box center [624, 393] width 1248 height 787
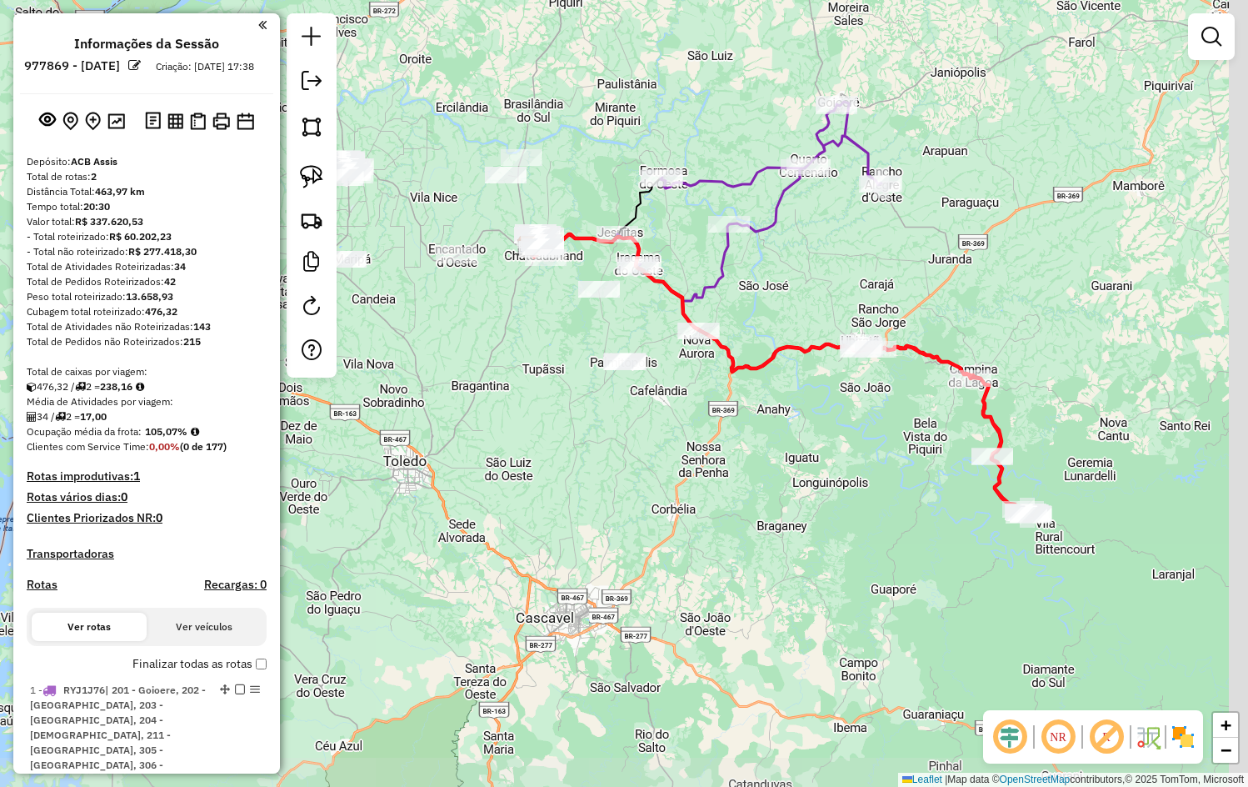
drag, startPoint x: 744, startPoint y: 531, endPoint x: 537, endPoint y: 412, distance: 238.5
click at [537, 412] on div "Janela de atendimento Grade de atendimento Capacidade Transportadoras Veículos …" at bounding box center [624, 393] width 1248 height 787
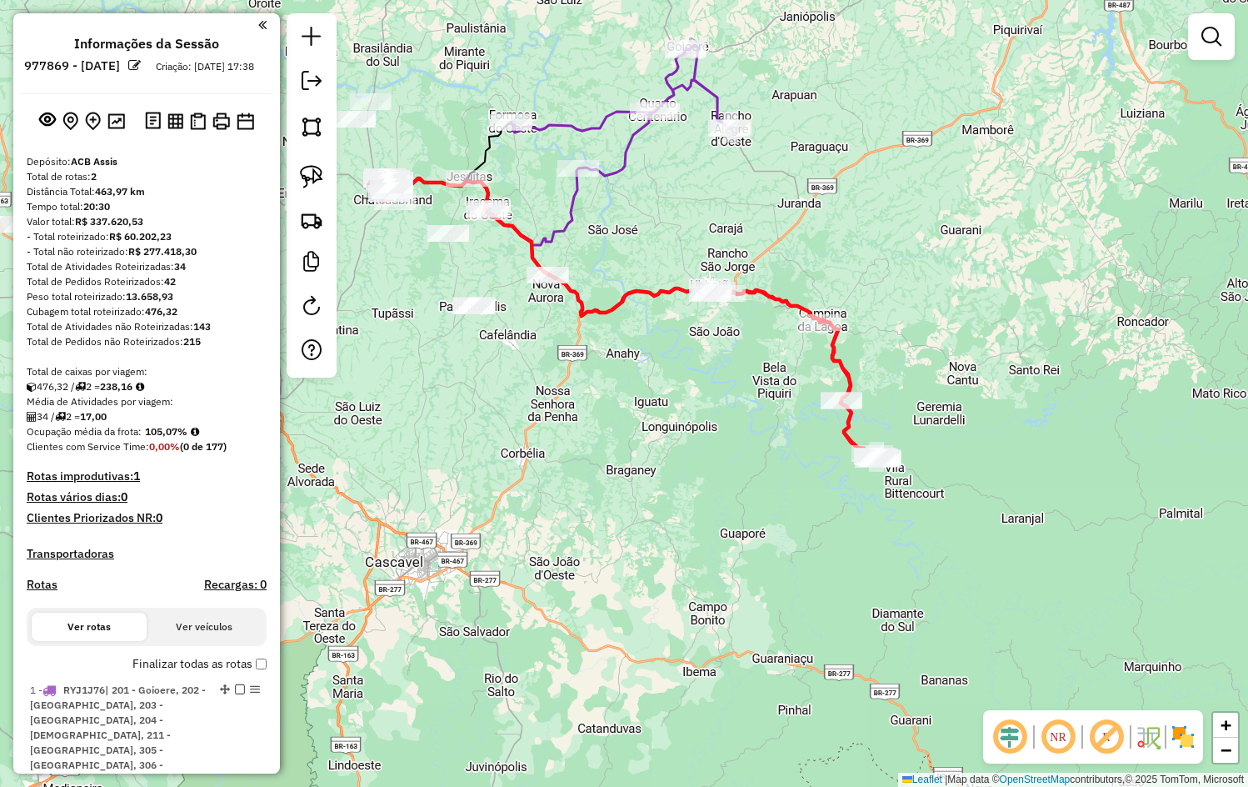
drag, startPoint x: 725, startPoint y: 513, endPoint x: 590, endPoint y: 465, distance: 143.4
click at [590, 465] on div "Janela de atendimento Grade de atendimento Capacidade Transportadoras Veículos …" at bounding box center [624, 393] width 1248 height 787
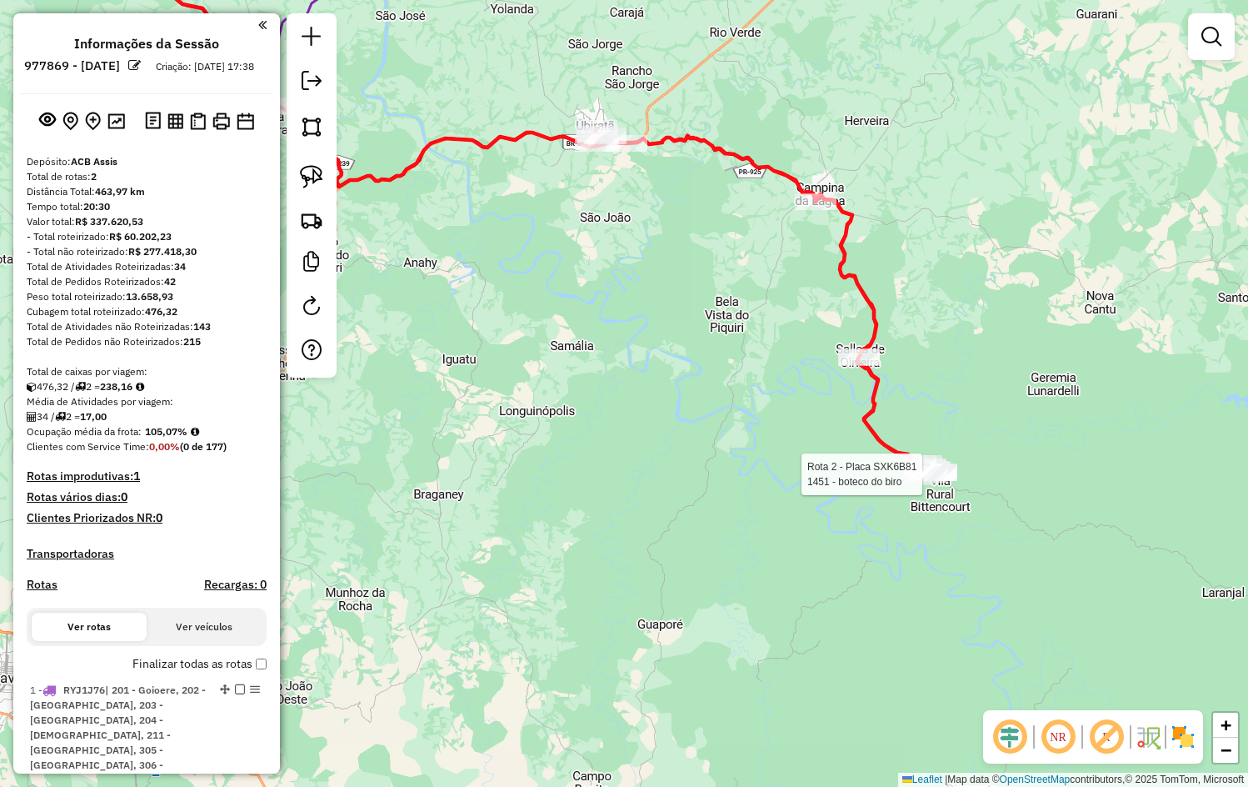
select select "**********"
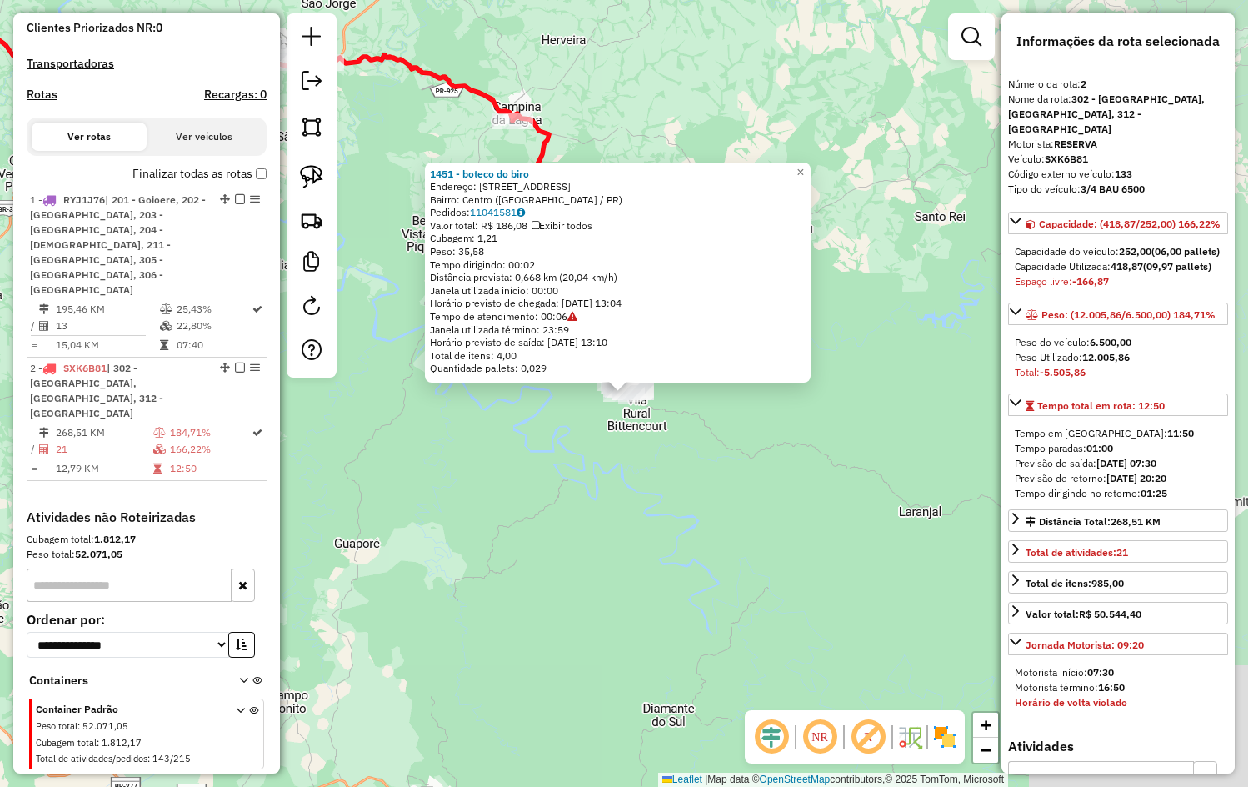
scroll to position [496, 0]
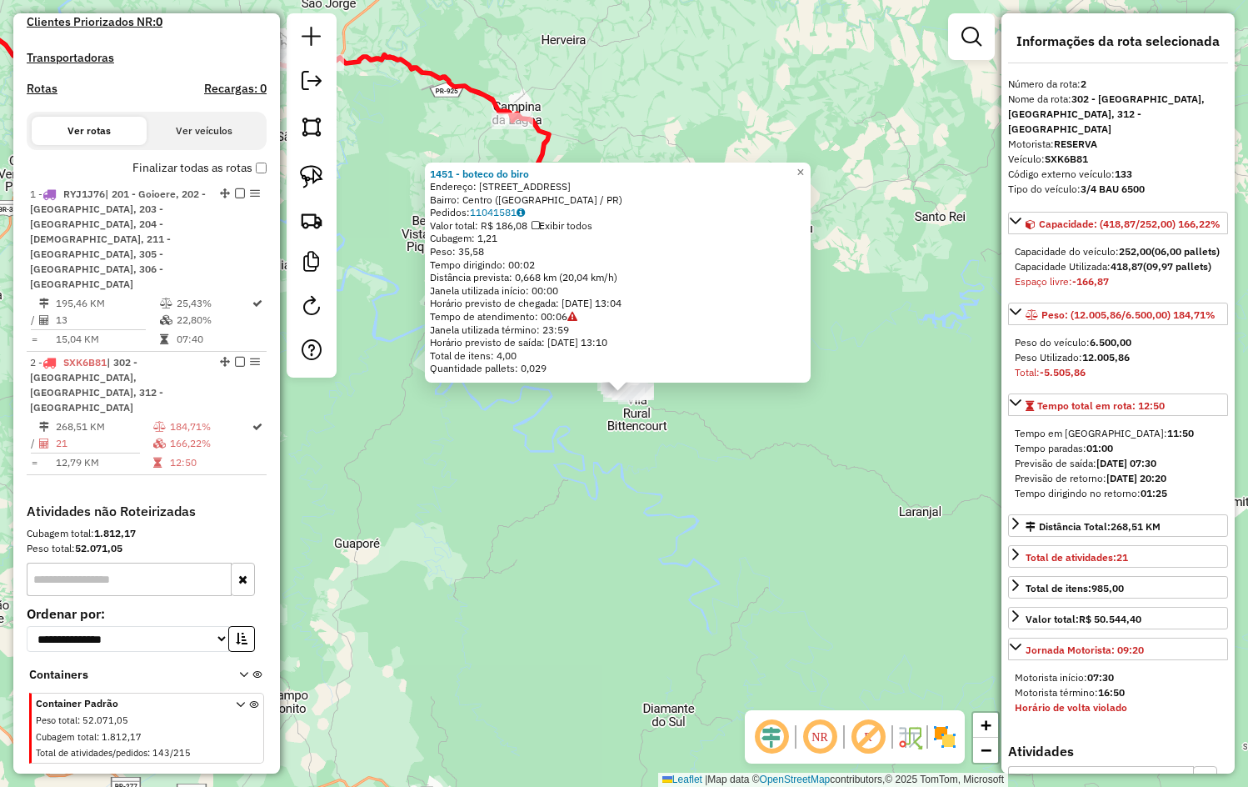
click at [692, 513] on div "1451 - boteco do biro Endereço: rua perenetral 1 Bairro: Centro (ALTAMIRA DO PA…" at bounding box center [624, 393] width 1248 height 787
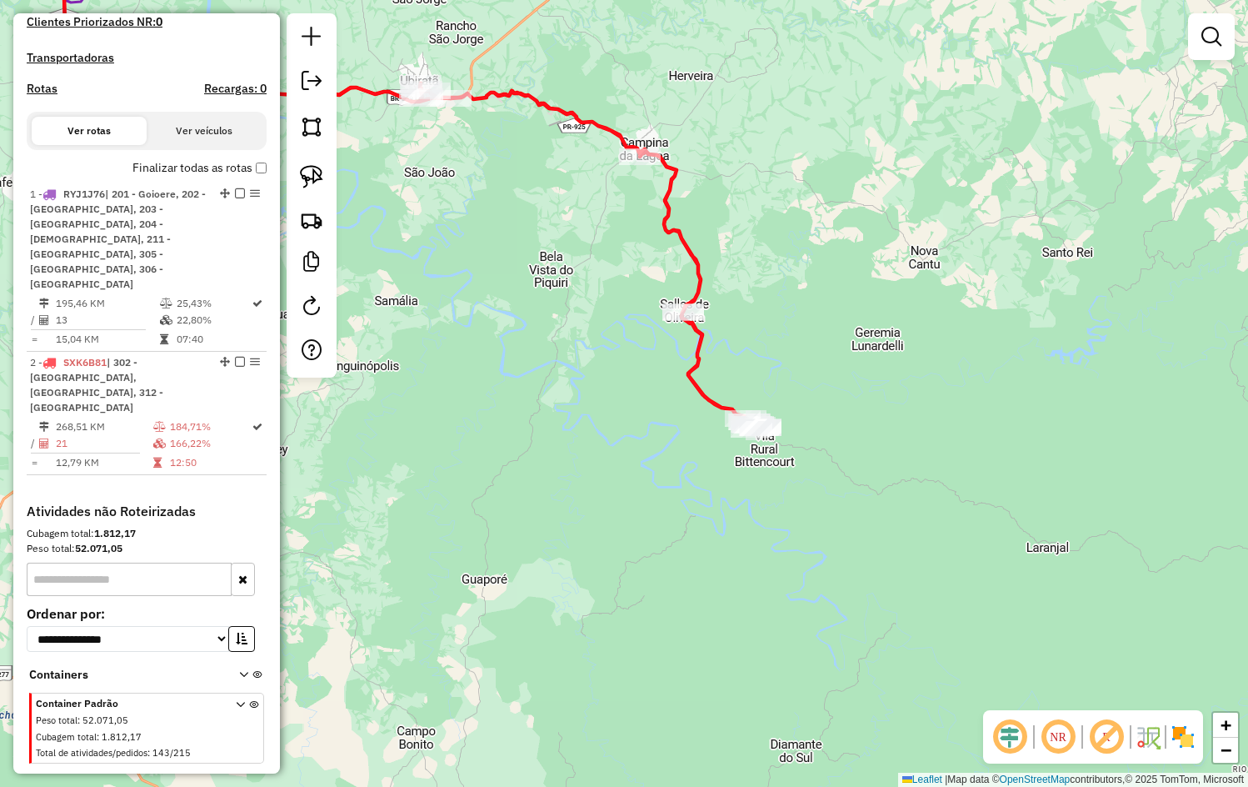
drag, startPoint x: 561, startPoint y: 480, endPoint x: 812, endPoint y: 550, distance: 261.2
click at [800, 550] on div "Janela de atendimento Grade de atendimento Capacidade Transportadoras Veículos …" at bounding box center [624, 393] width 1248 height 787
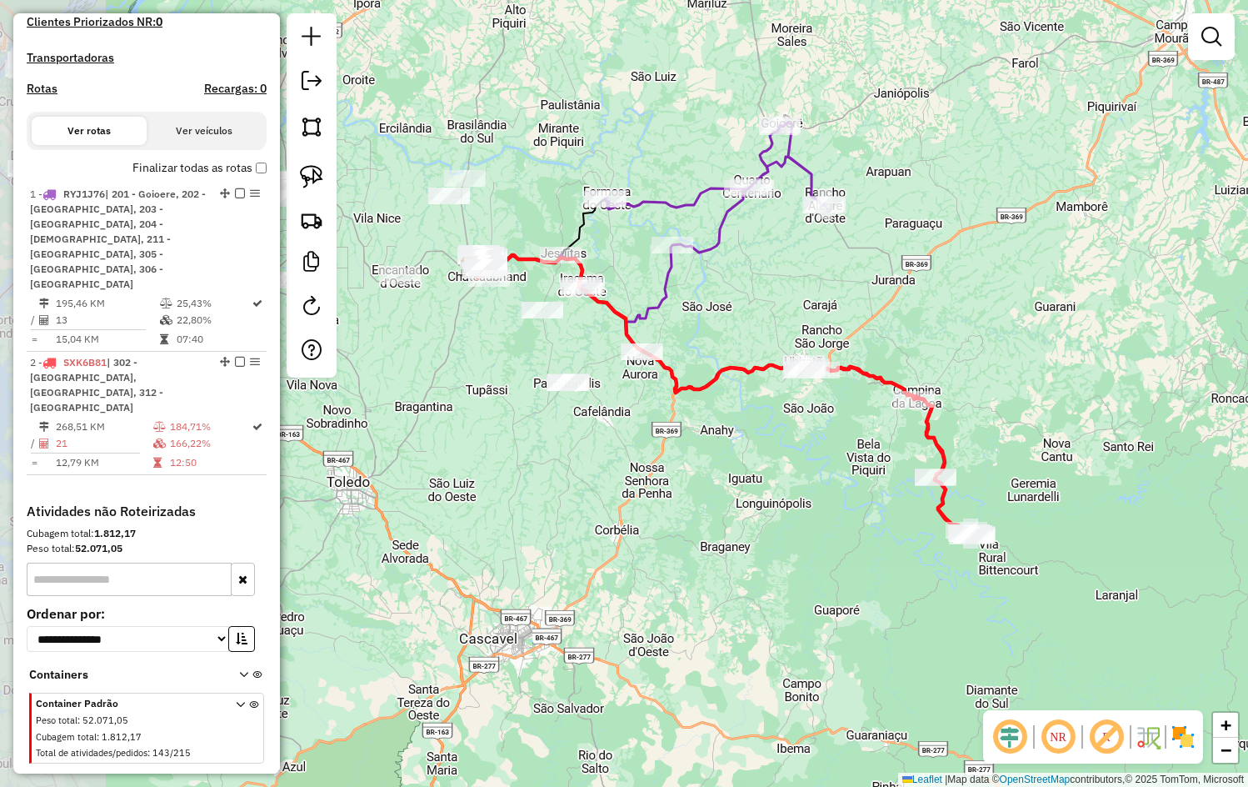
drag, startPoint x: 647, startPoint y: 480, endPoint x: 806, endPoint y: 528, distance: 165.5
click at [806, 528] on div "Janela de atendimento Grade de atendimento Capacidade Transportadoras Veículos …" at bounding box center [624, 393] width 1248 height 787
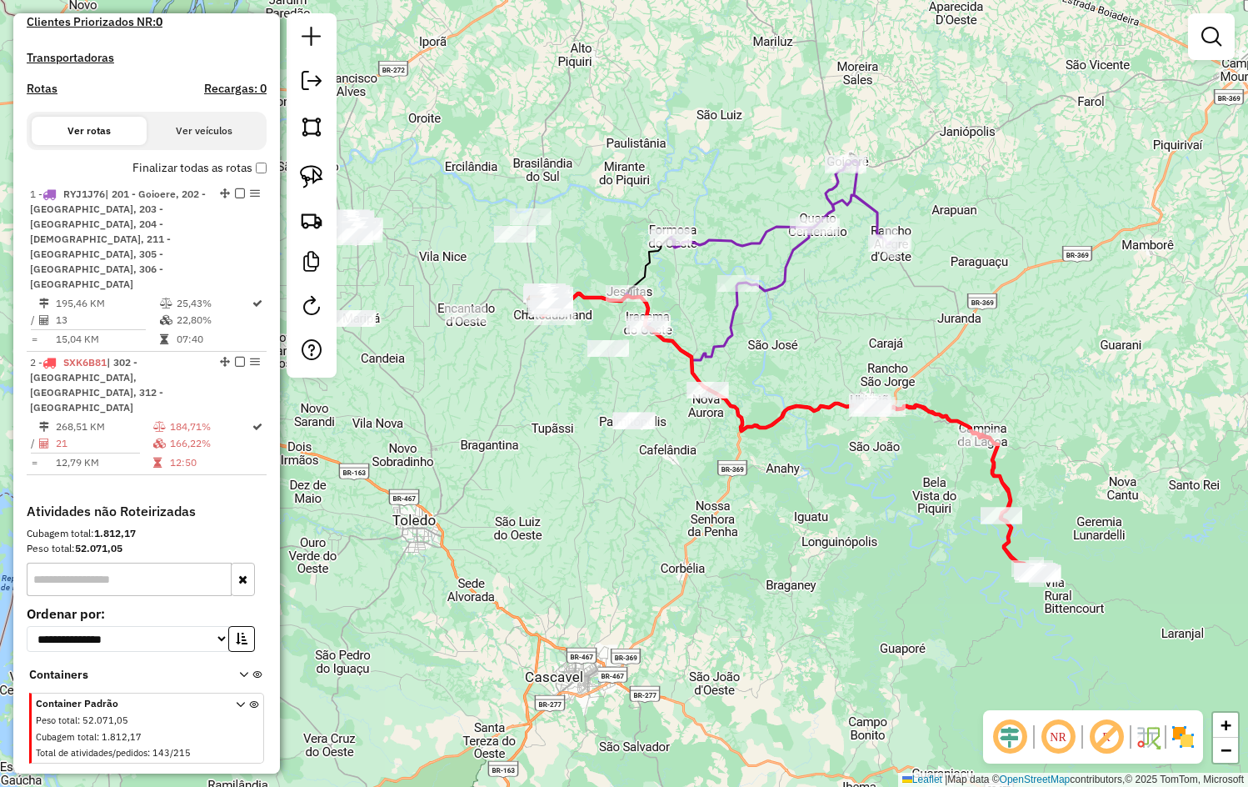
drag, startPoint x: 723, startPoint y: 465, endPoint x: 785, endPoint y: 503, distance: 72.6
click at [785, 503] on div "Janela de atendimento Grade de atendimento Capacidade Transportadoras Veículos …" at bounding box center [624, 393] width 1248 height 787
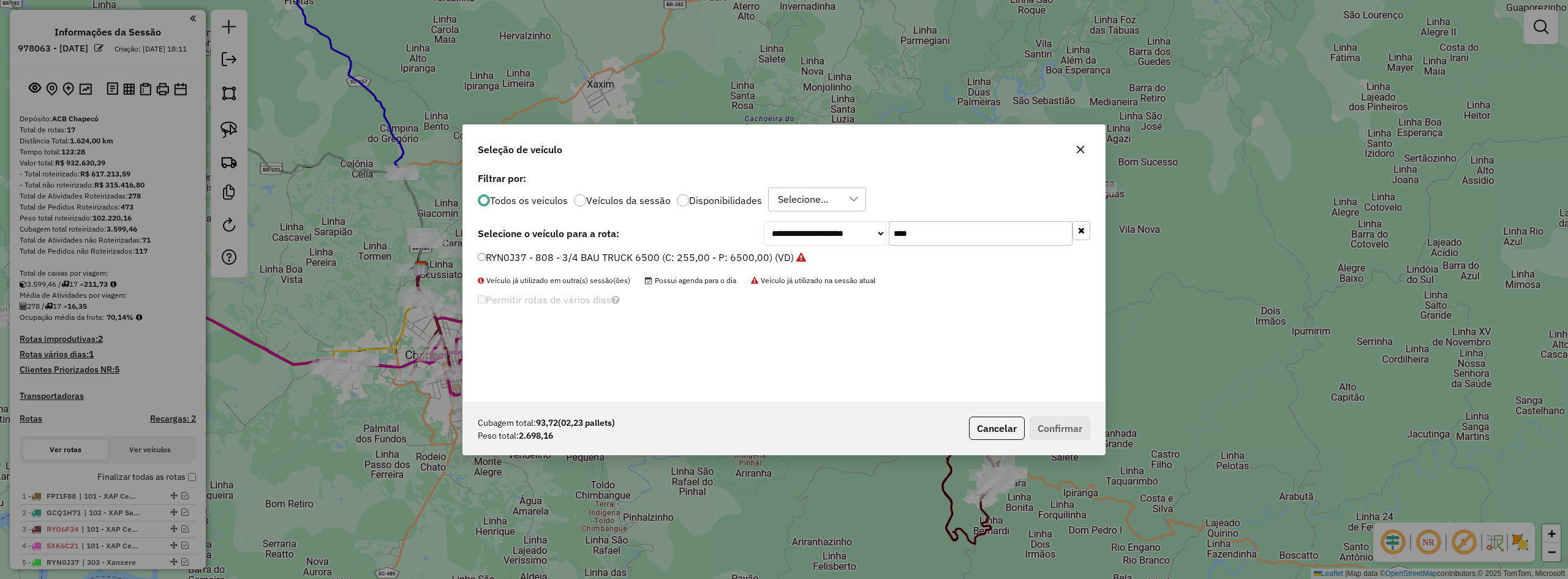
scroll to position [7, 4]
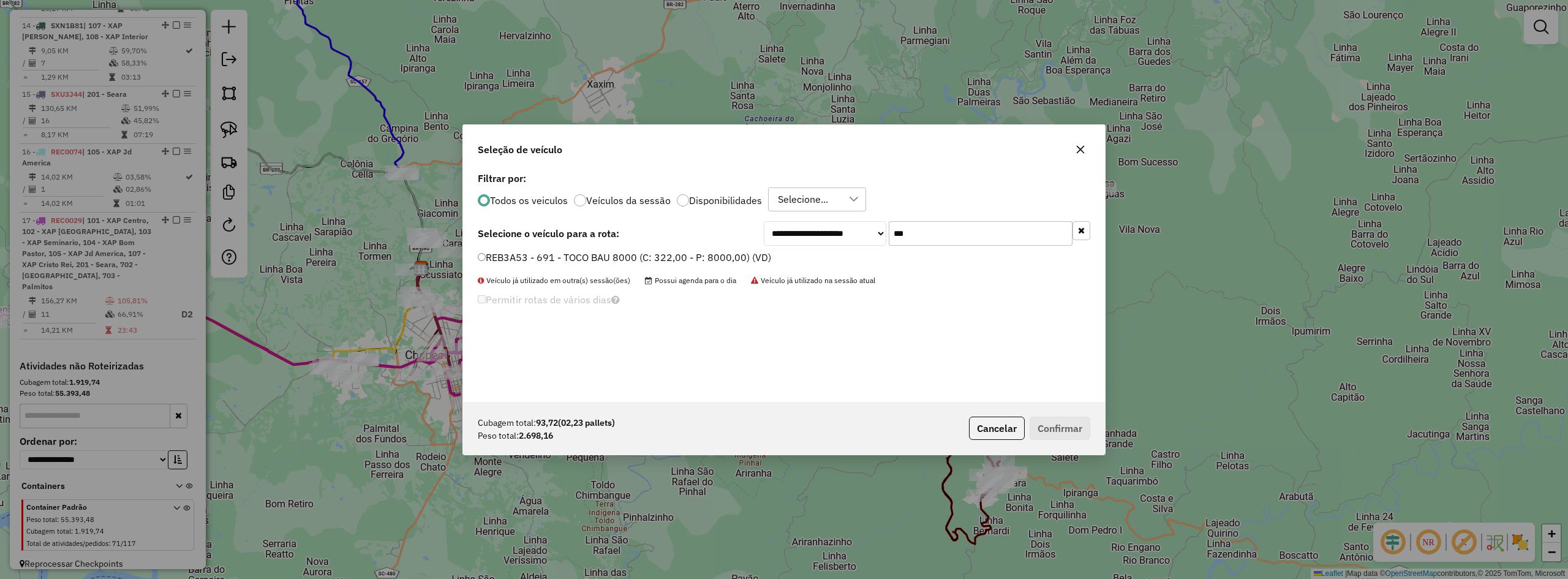
type input "***"
click at [553, 258] on label "REB3A53 - 691 - TOCO BAU 8000 (C: 322,00 - P: 8000,00) (VD)" at bounding box center [624, 257] width 293 height 15
click at [1088, 436] on button "Confirmar" at bounding box center [1060, 429] width 60 height 24
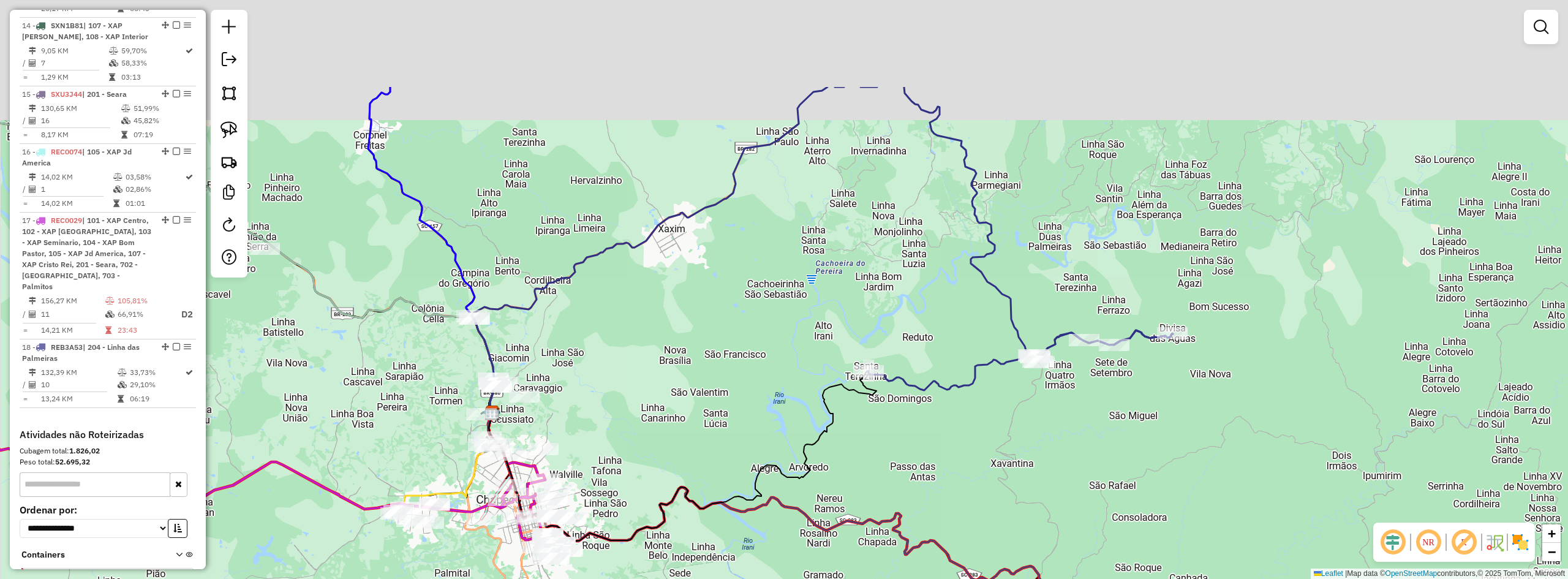
drag, startPoint x: 847, startPoint y: 333, endPoint x: 915, endPoint y: 457, distance: 141.4
click at [913, 454] on div "Janela de atendimento Grade de atendimento Capacidade Transportadoras Veículos …" at bounding box center [784, 289] width 1568 height 579
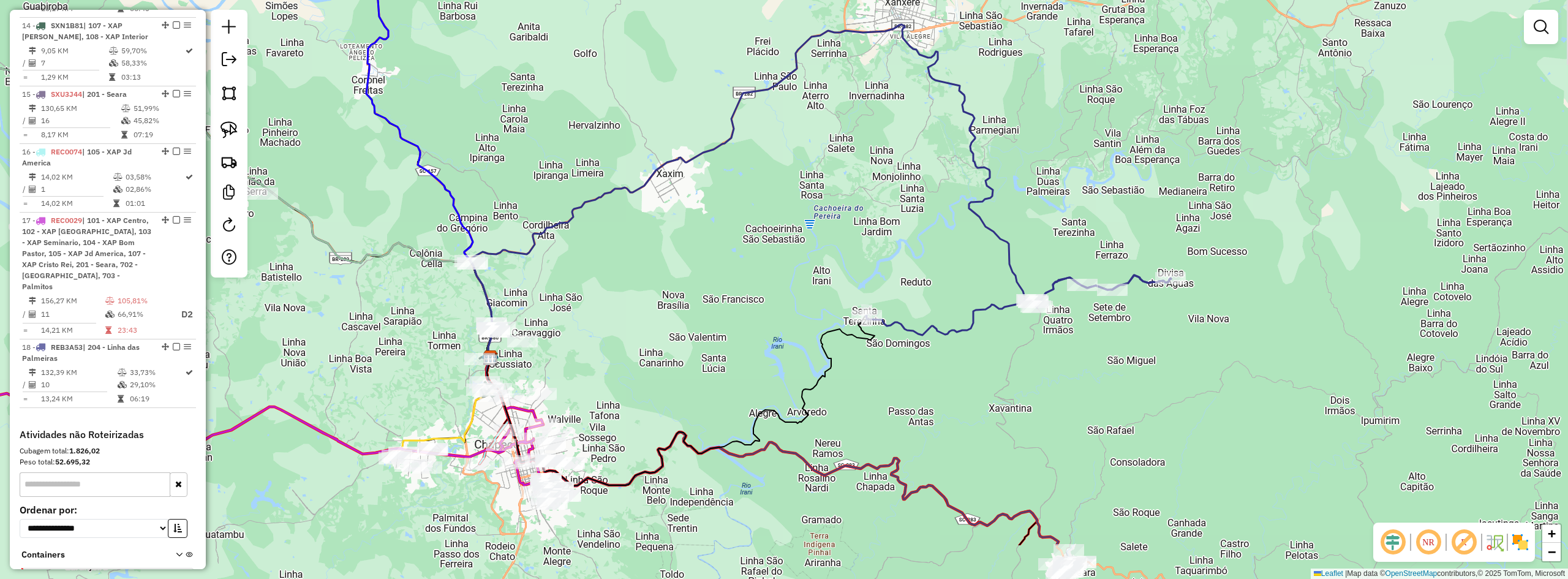
drag, startPoint x: 851, startPoint y: 240, endPoint x: 847, endPoint y: 202, distance: 38.2
click at [847, 221] on div "Janela de atendimento Grade de atendimento Capacidade Transportadoras Veículos …" at bounding box center [784, 289] width 1568 height 579
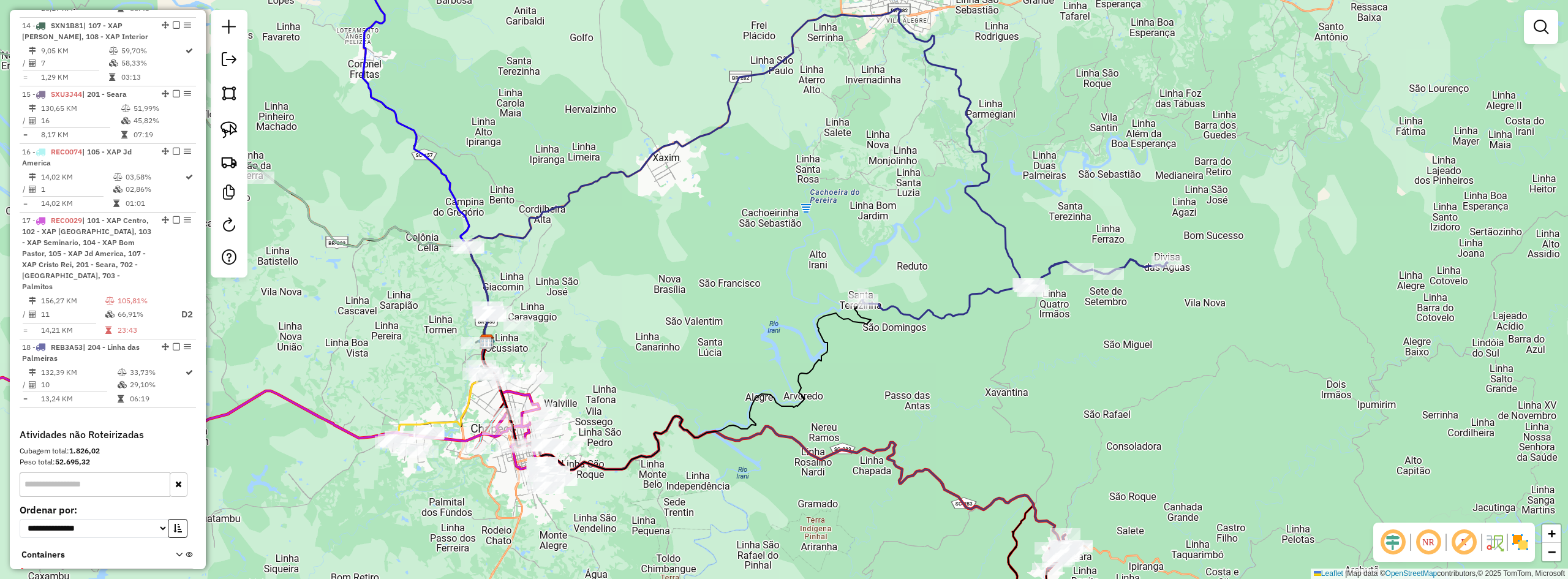
click at [957, 338] on div "Janela de atendimento Grade de atendimento Capacidade Transportadoras Veículos …" at bounding box center [784, 289] width 1568 height 579
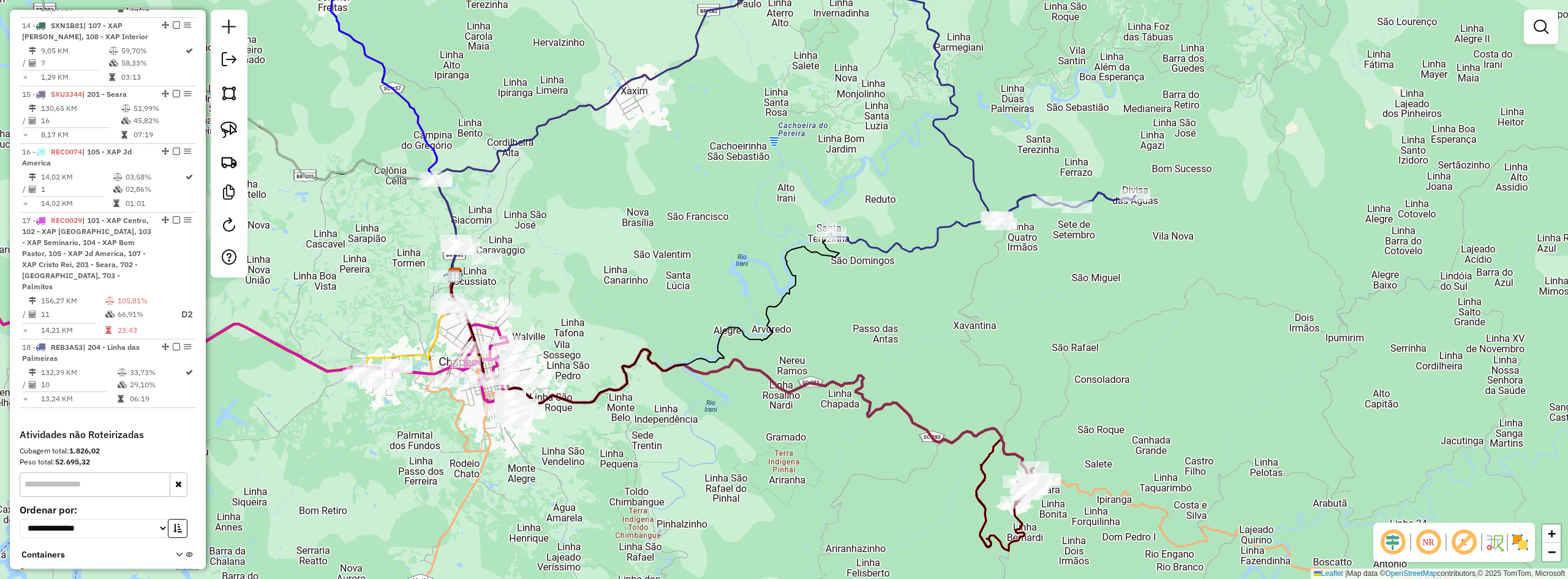
drag, startPoint x: 1049, startPoint y: 347, endPoint x: 1059, endPoint y: 360, distance: 16.4
click at [1059, 360] on div "Janela de atendimento Grade de atendimento Capacidade Transportadoras Veículos …" at bounding box center [784, 289] width 1568 height 579
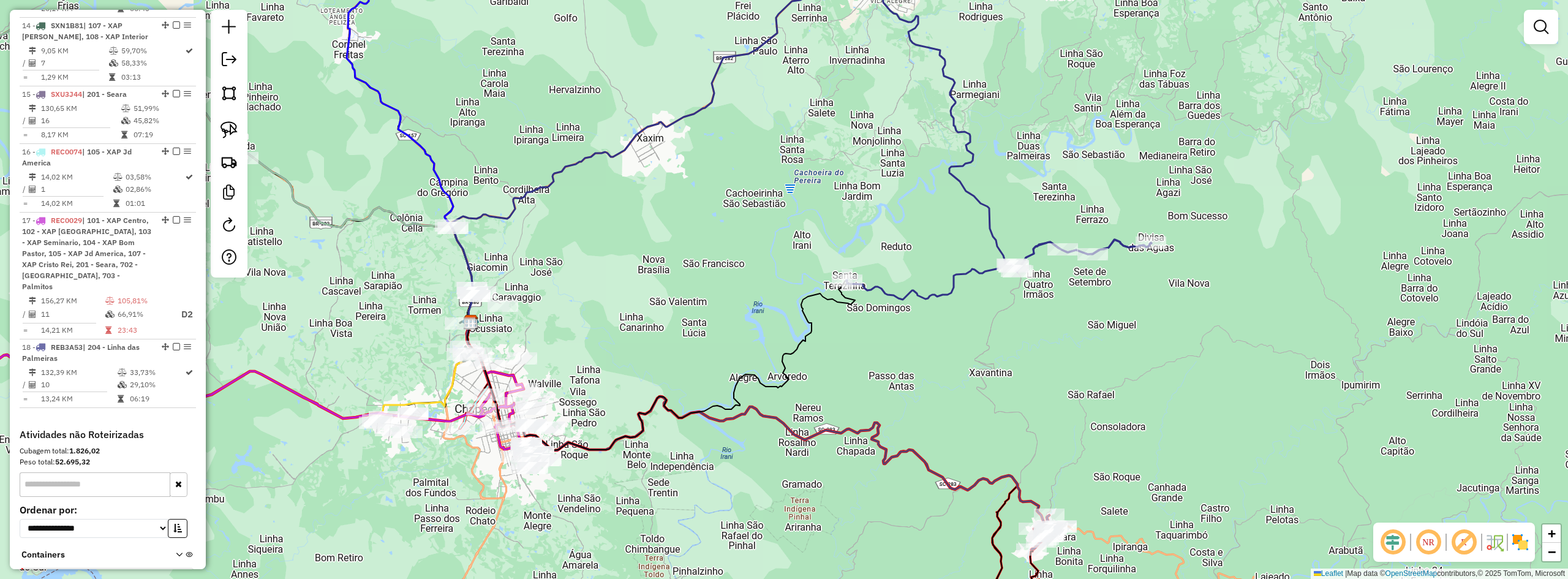
click at [1022, 311] on div "Janela de atendimento Grade de atendimento Capacidade Transportadoras Veículos …" at bounding box center [784, 289] width 1568 height 579
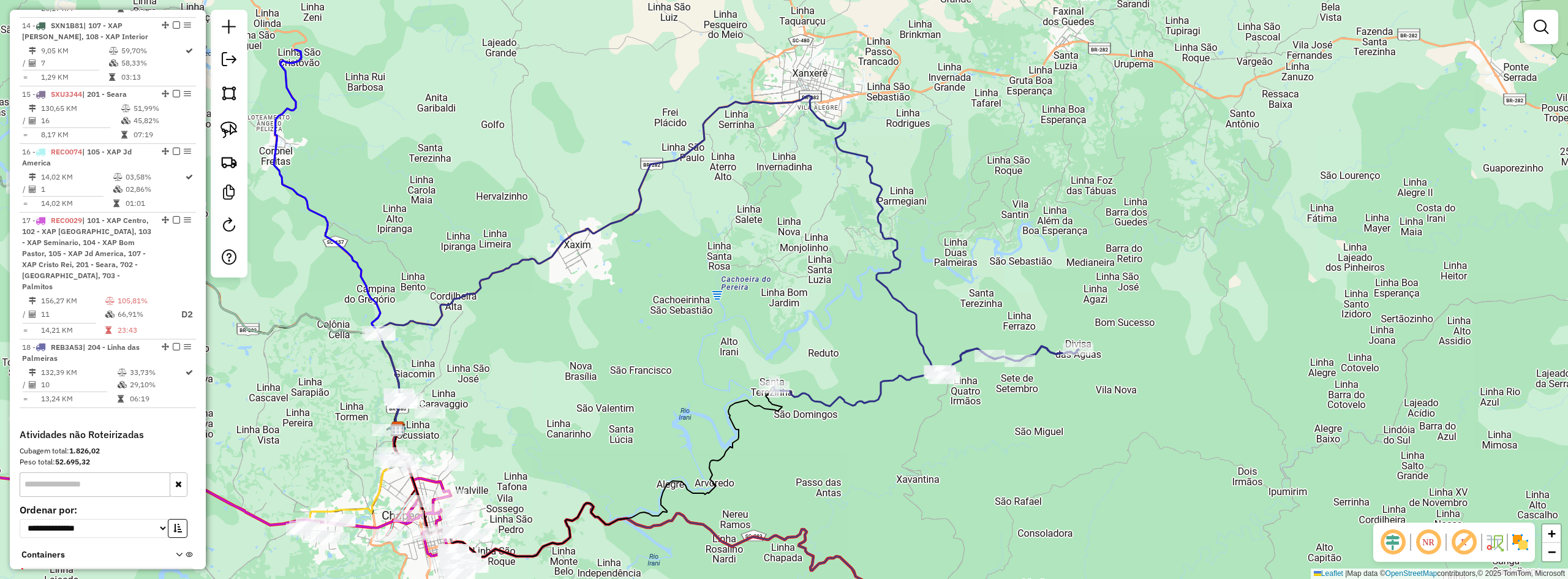
drag, startPoint x: 827, startPoint y: 130, endPoint x: 681, endPoint y: 360, distance: 272.4
click at [686, 360] on div "Janela de atendimento Grade de atendimento Capacidade Transportadoras Veículos …" at bounding box center [784, 289] width 1568 height 579
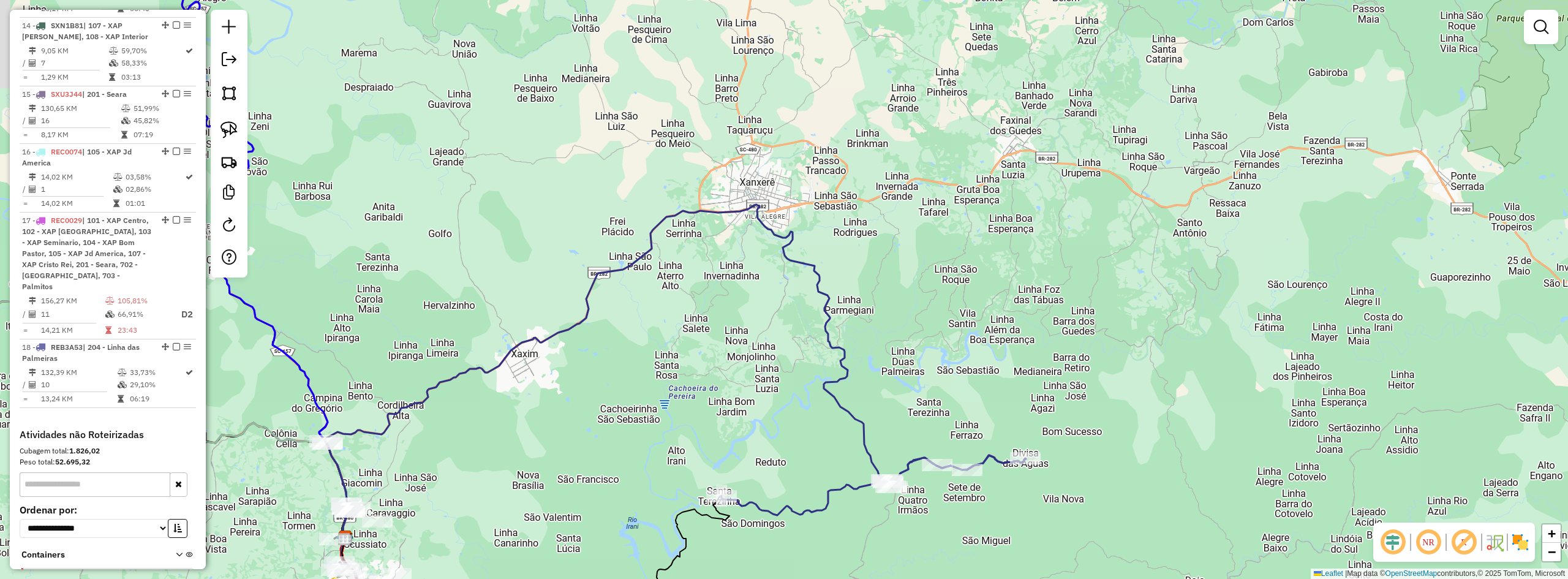
drag, startPoint x: 912, startPoint y: 268, endPoint x: 931, endPoint y: 240, distance: 33.8
click at [931, 240] on div "Janela de atendimento Grade de atendimento Capacidade Transportadoras Veículos …" at bounding box center [784, 289] width 1568 height 579
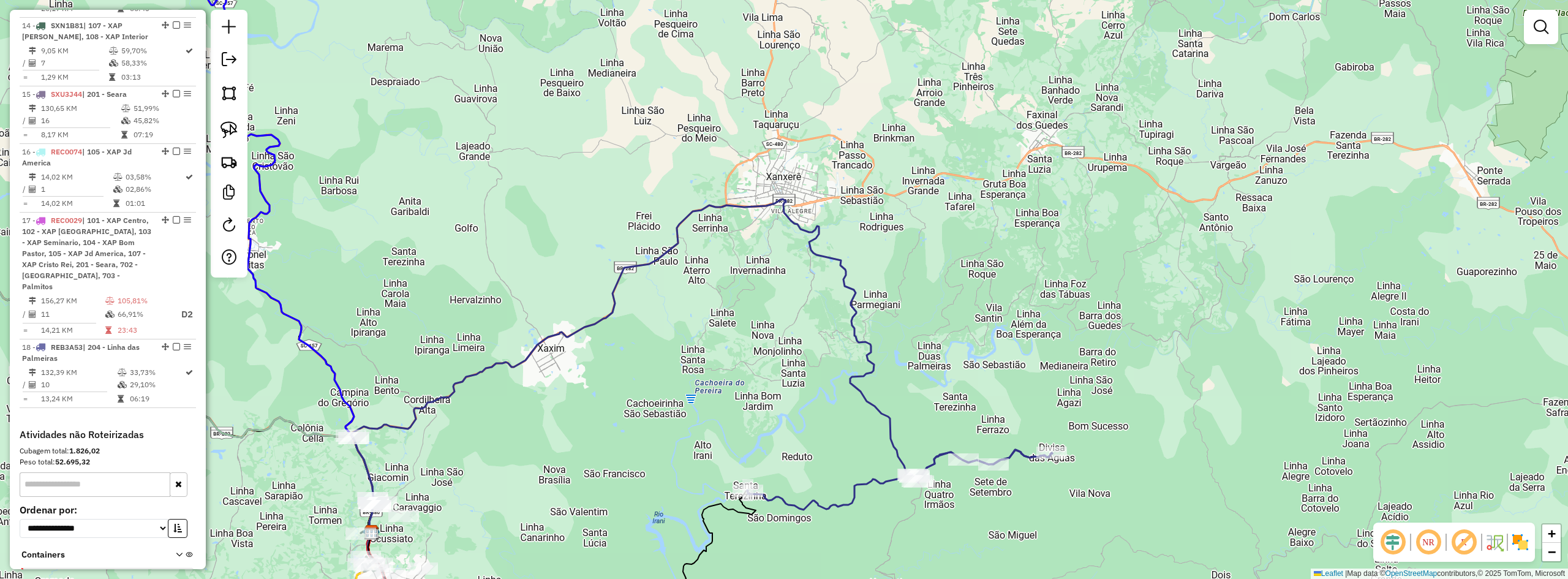
drag, startPoint x: 872, startPoint y: 239, endPoint x: 912, endPoint y: 230, distance: 41.0
click at [912, 230] on div "Janela de atendimento Grade de atendimento Capacidade Transportadoras Veículos …" at bounding box center [784, 289] width 1568 height 579
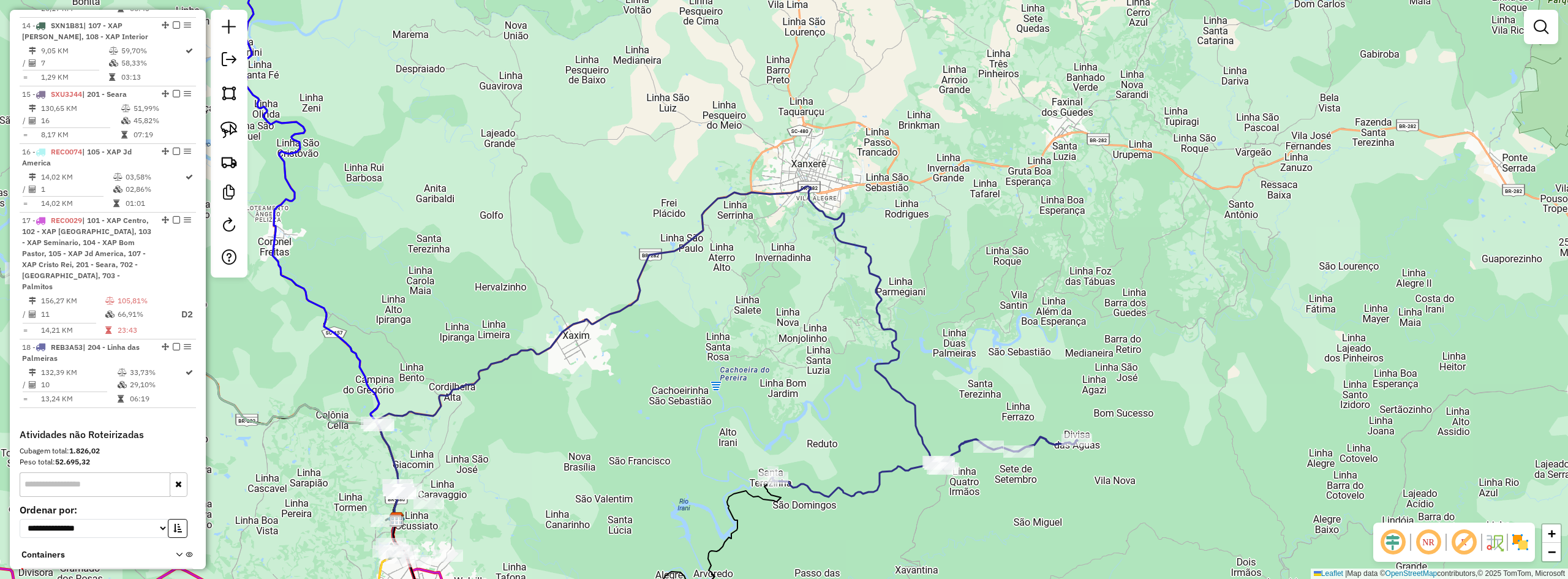
drag, startPoint x: 767, startPoint y: 301, endPoint x: 773, endPoint y: 295, distance: 8.5
click at [773, 296] on div "Janela de atendimento Grade de atendimento Capacidade Transportadoras Veículos …" at bounding box center [784, 289] width 1568 height 579
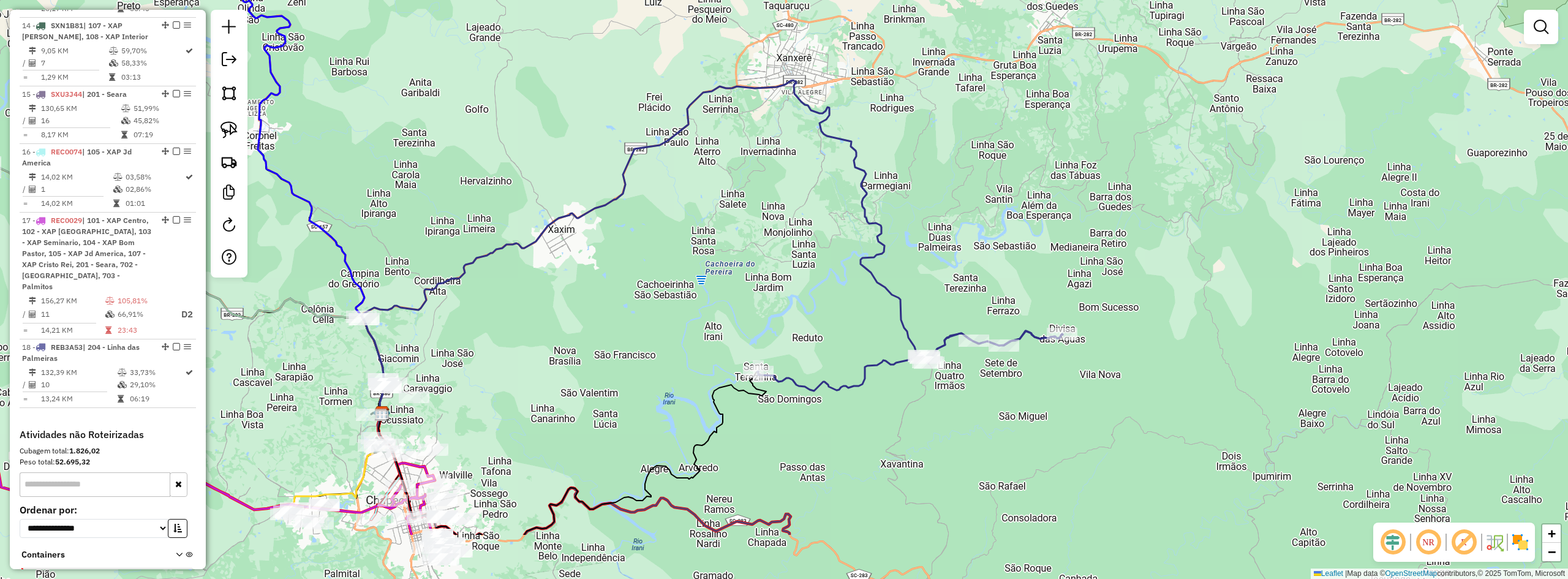
drag, startPoint x: 956, startPoint y: 459, endPoint x: 948, endPoint y: 420, distance: 39.8
click at [948, 420] on div "Janela de atendimento Grade de atendimento Capacidade Transportadoras Veículos …" at bounding box center [784, 289] width 1568 height 579
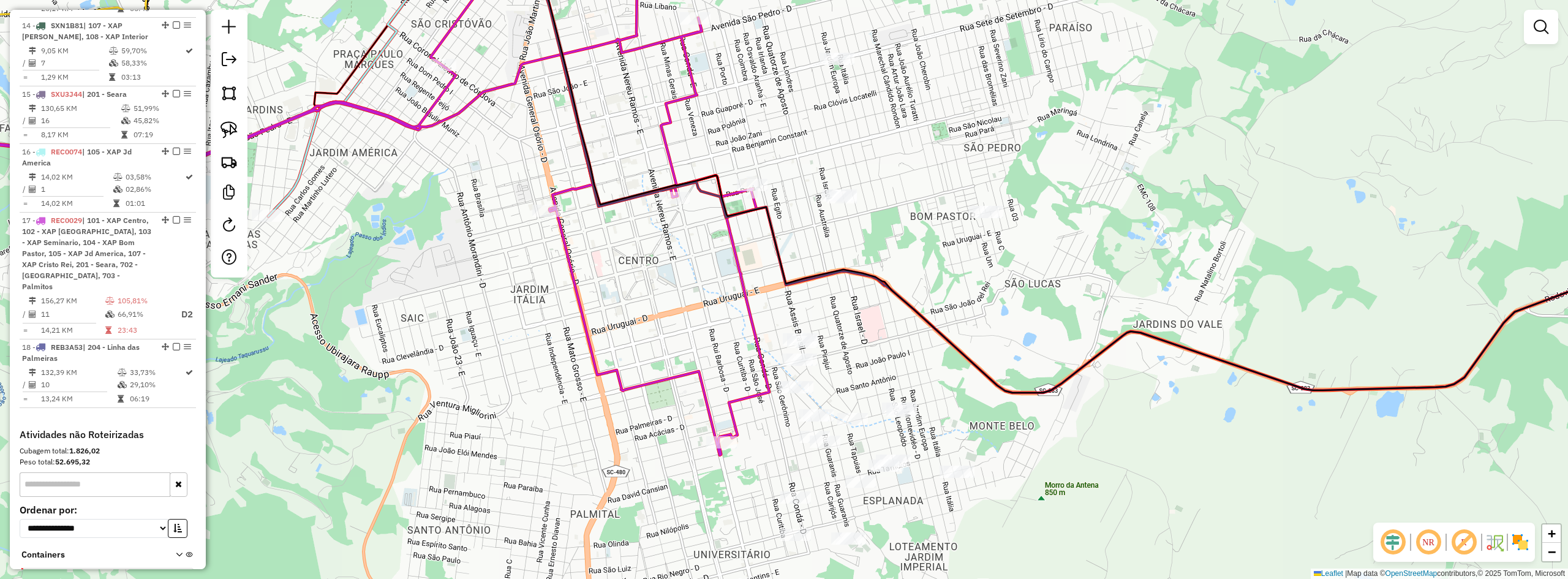
drag, startPoint x: 531, startPoint y: 472, endPoint x: 546, endPoint y: 421, distance: 53.2
click at [546, 421] on div "Janela de atendimento Grade de atendimento Capacidade Transportadoras Veículos …" at bounding box center [784, 289] width 1568 height 579
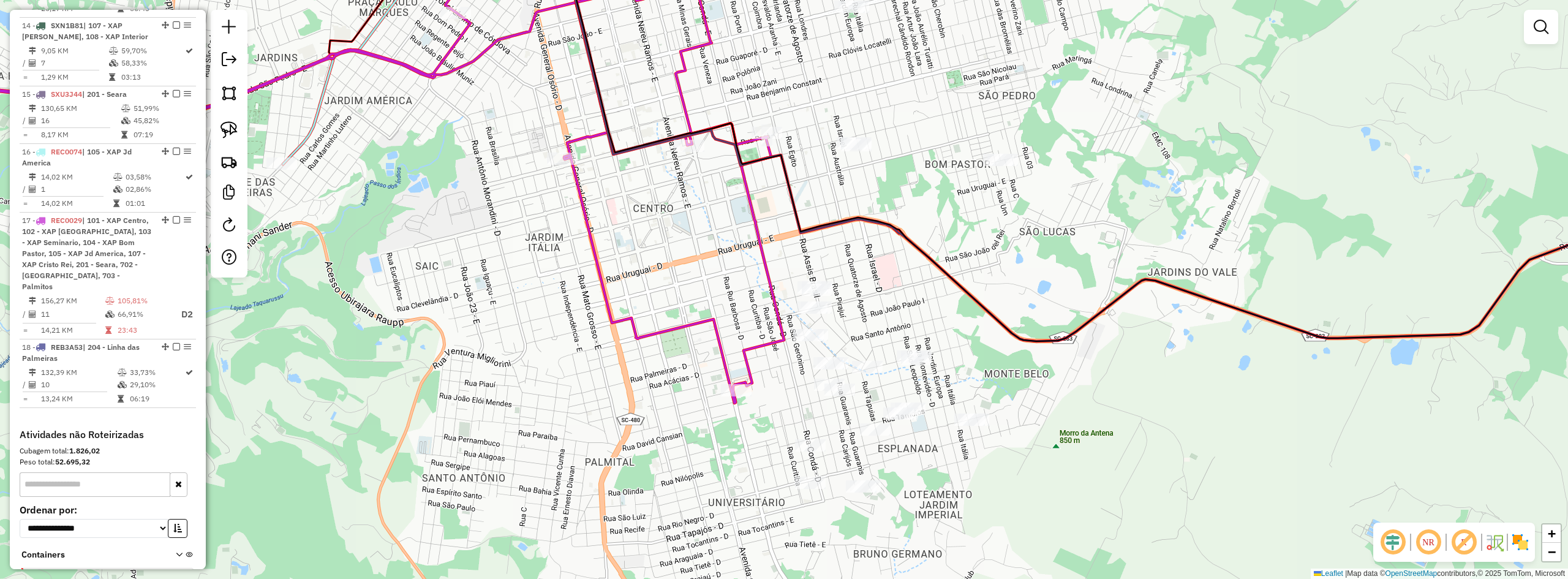
click at [1031, 109] on div "Janela de atendimento Grade de atendimento Capacidade Transportadoras Veículos …" at bounding box center [784, 289] width 1568 height 579
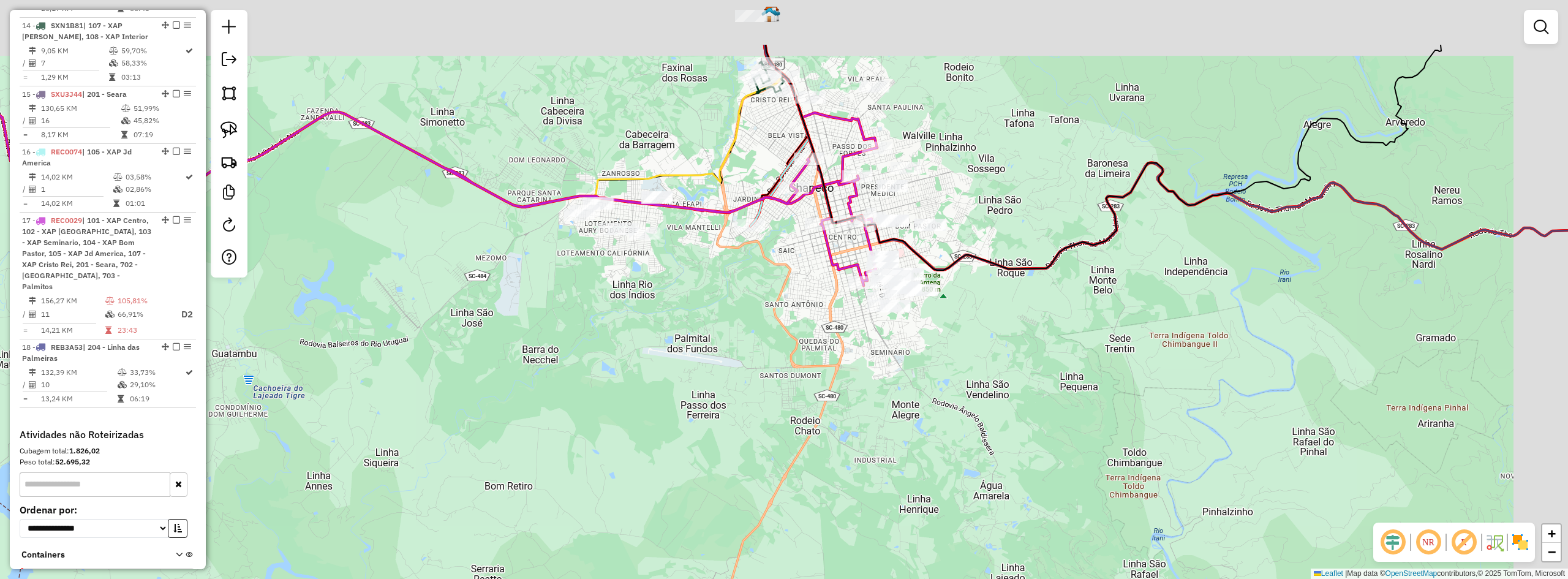
drag, startPoint x: 1201, startPoint y: 79, endPoint x: 893, endPoint y: 271, distance: 362.9
click at [909, 270] on div "Janela de atendimento Grade de atendimento Capacidade Transportadoras Veículos …" at bounding box center [784, 289] width 1568 height 579
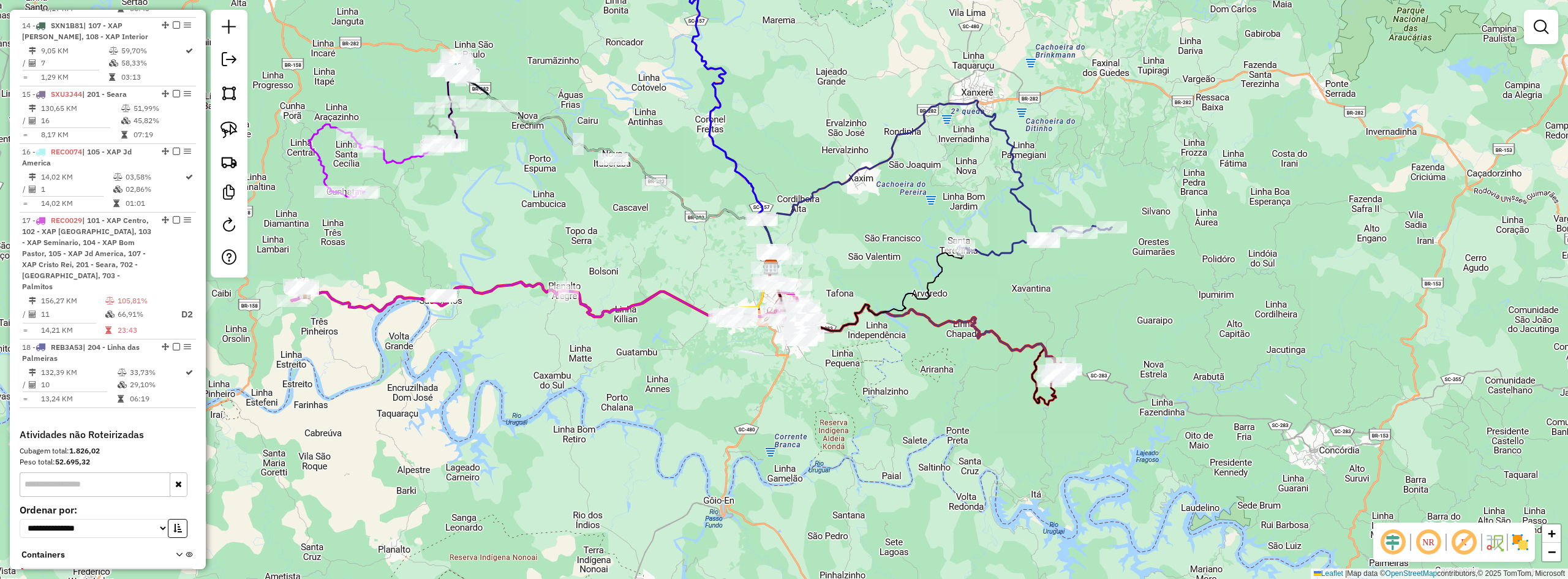
drag, startPoint x: 1018, startPoint y: 280, endPoint x: 1015, endPoint y: 295, distance: 15.3
click at [1015, 294] on div "Janela de atendimento Grade de atendimento Capacidade Transportadoras Veículos …" at bounding box center [784, 289] width 1568 height 579
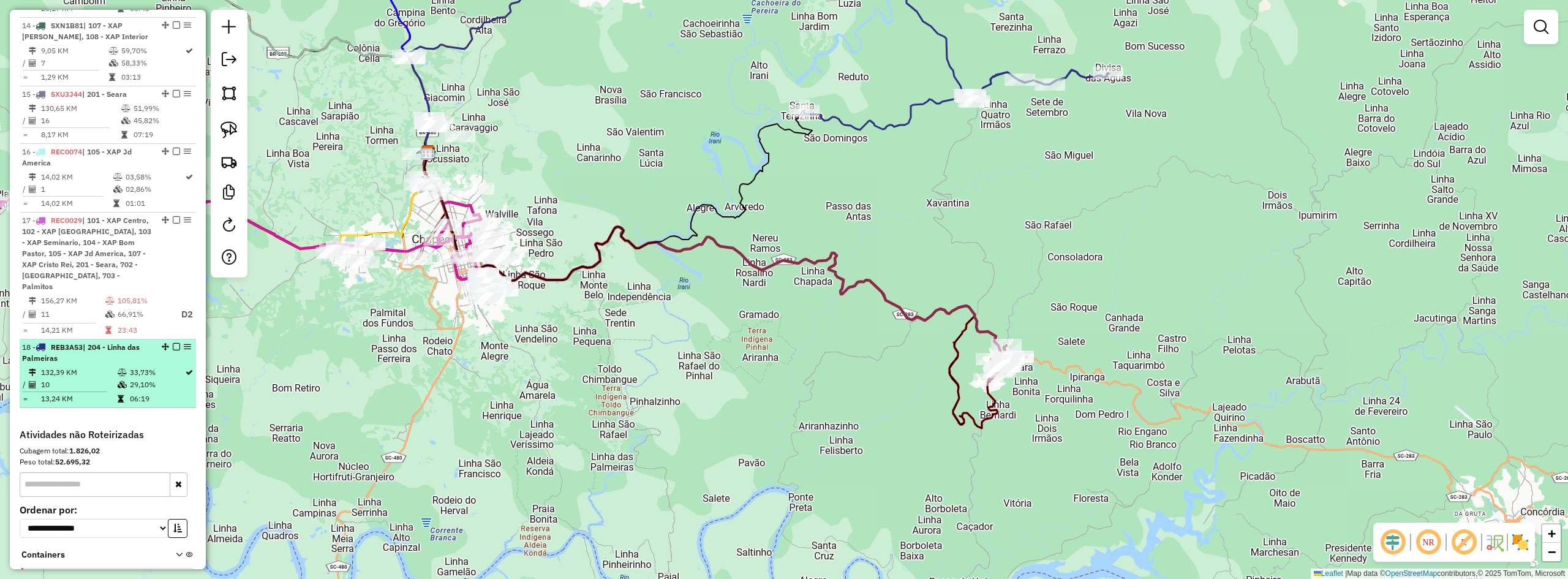
click at [173, 344] on em at bounding box center [176, 347] width 7 height 7
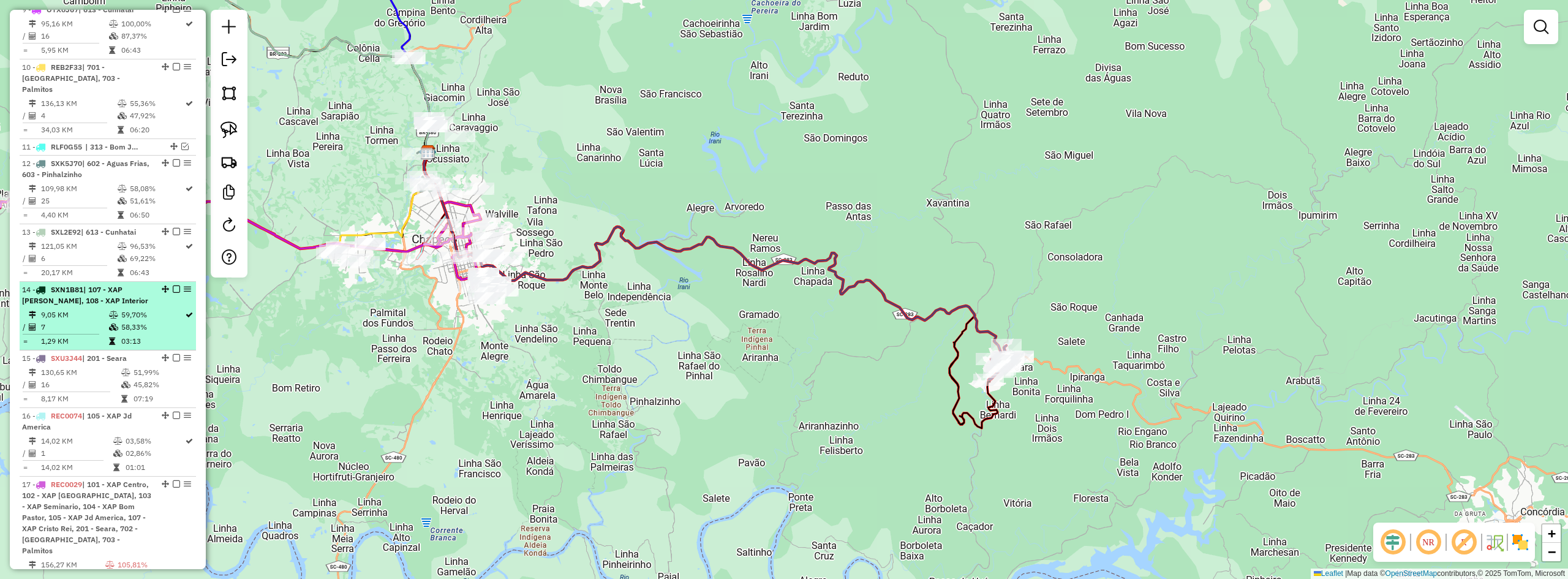
scroll to position [720, 0]
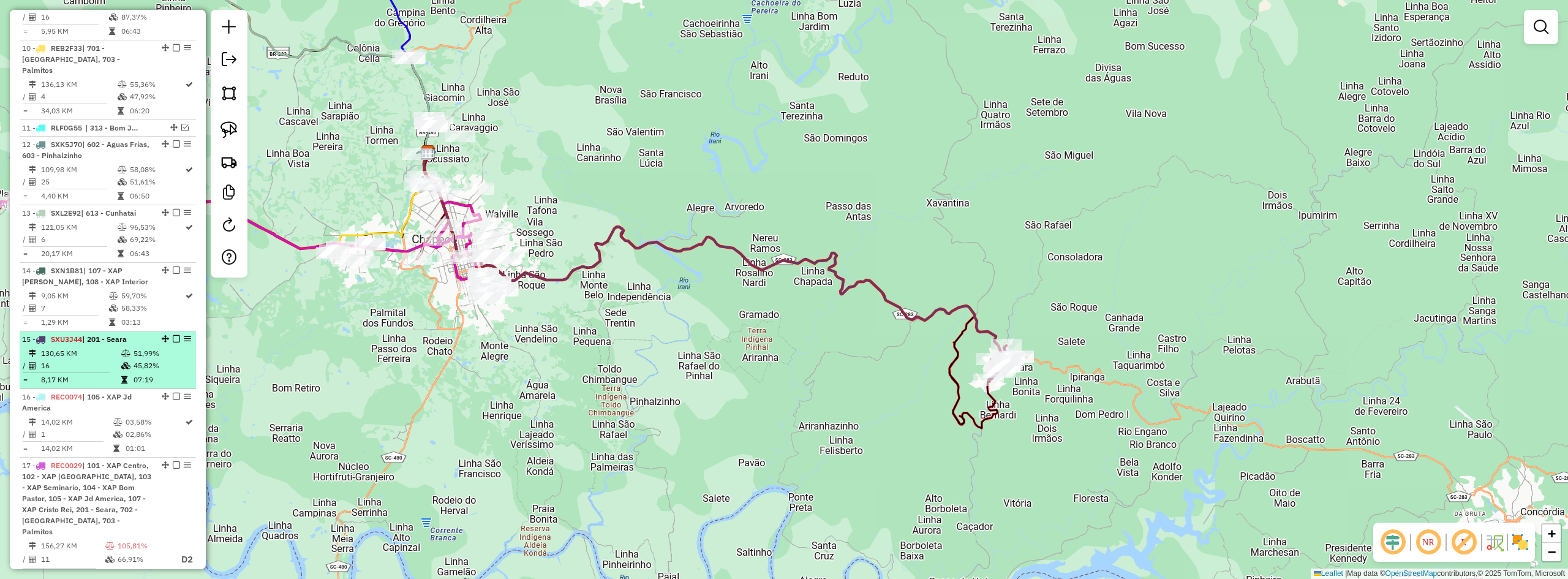
click at [173, 341] on em at bounding box center [176, 339] width 7 height 7
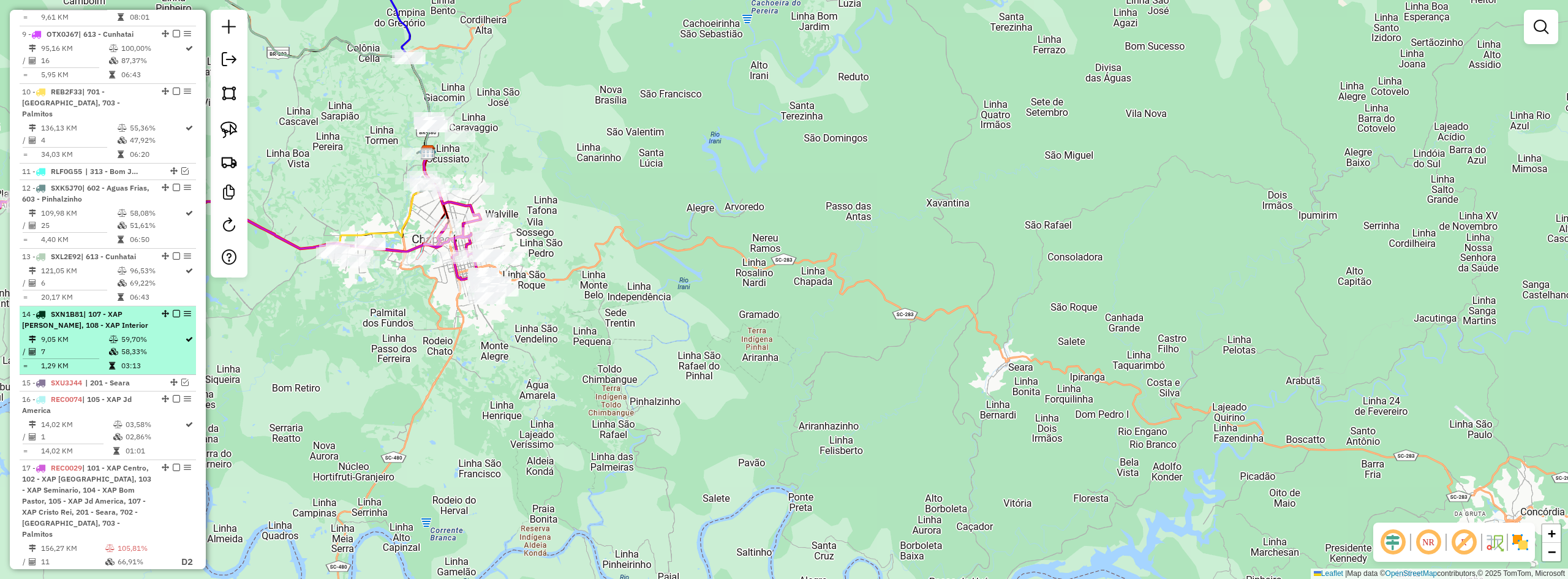
scroll to position [659, 0]
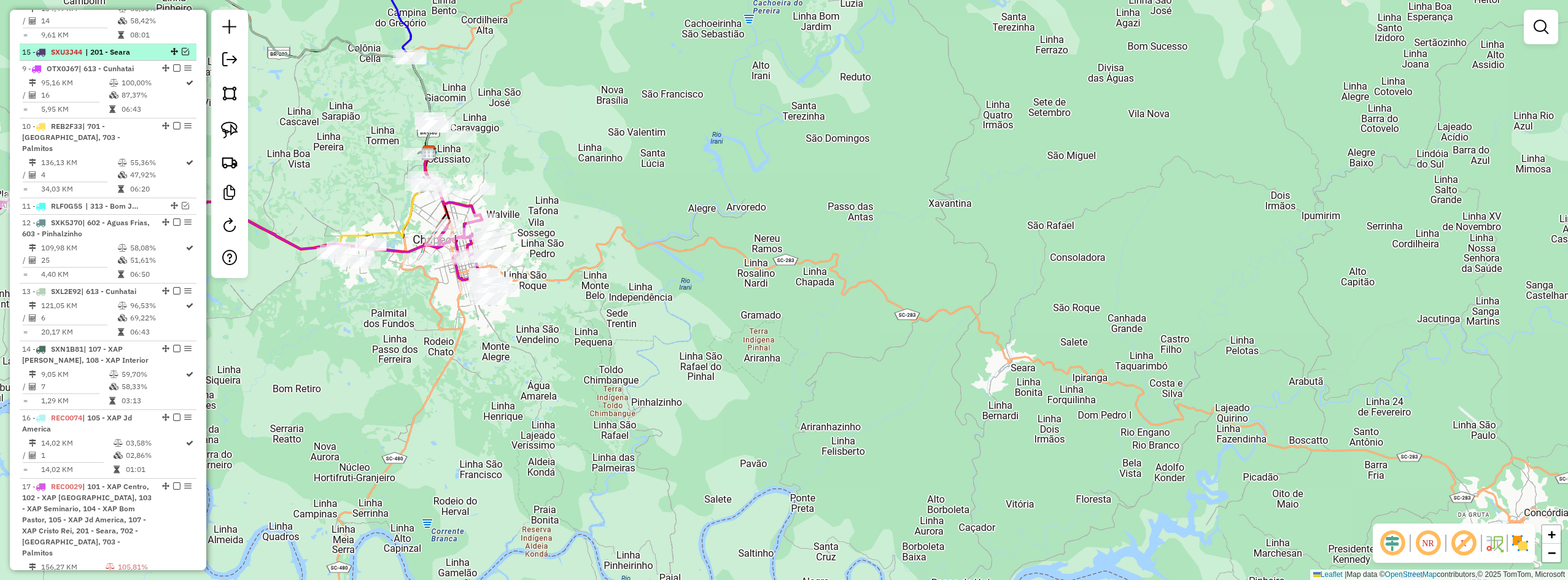
drag, startPoint x: 171, startPoint y: 403, endPoint x: 183, endPoint y: 67, distance: 336.2
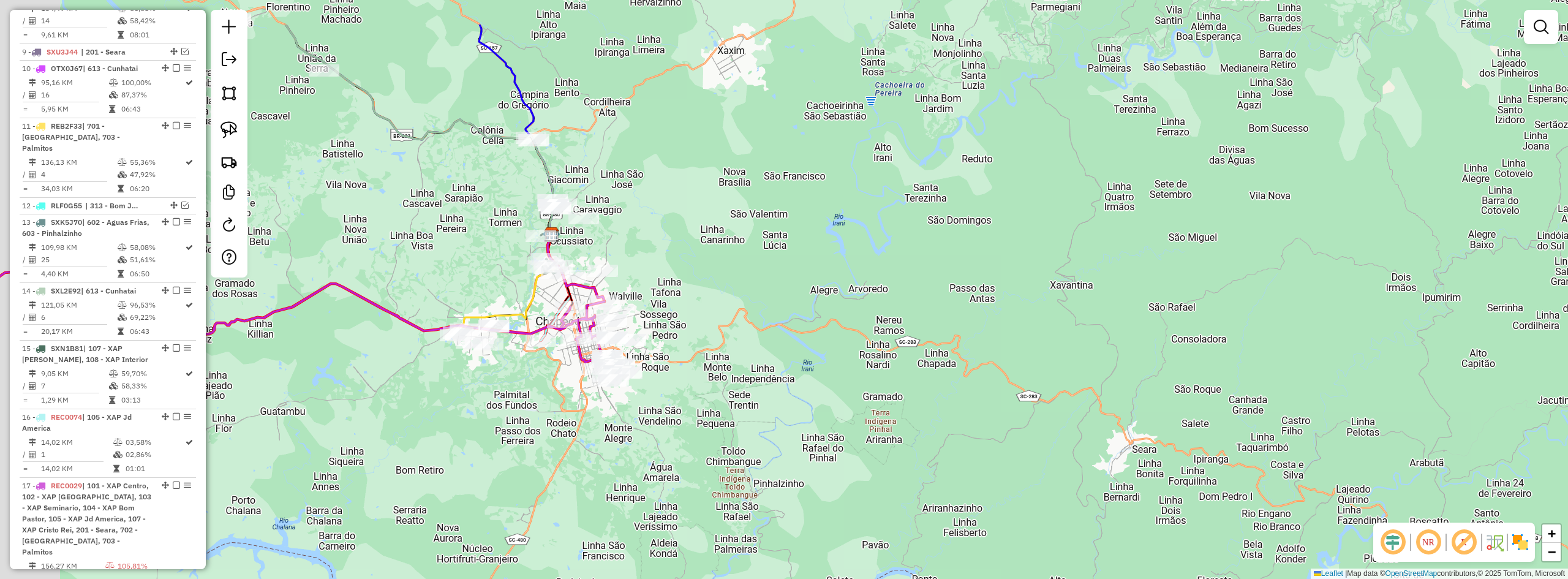
drag, startPoint x: 644, startPoint y: 162, endPoint x: 777, endPoint y: 237, distance: 152.7
click at [775, 236] on div "Janela de atendimento Grade de atendimento Capacidade Transportadoras Veículos …" at bounding box center [784, 289] width 1568 height 579
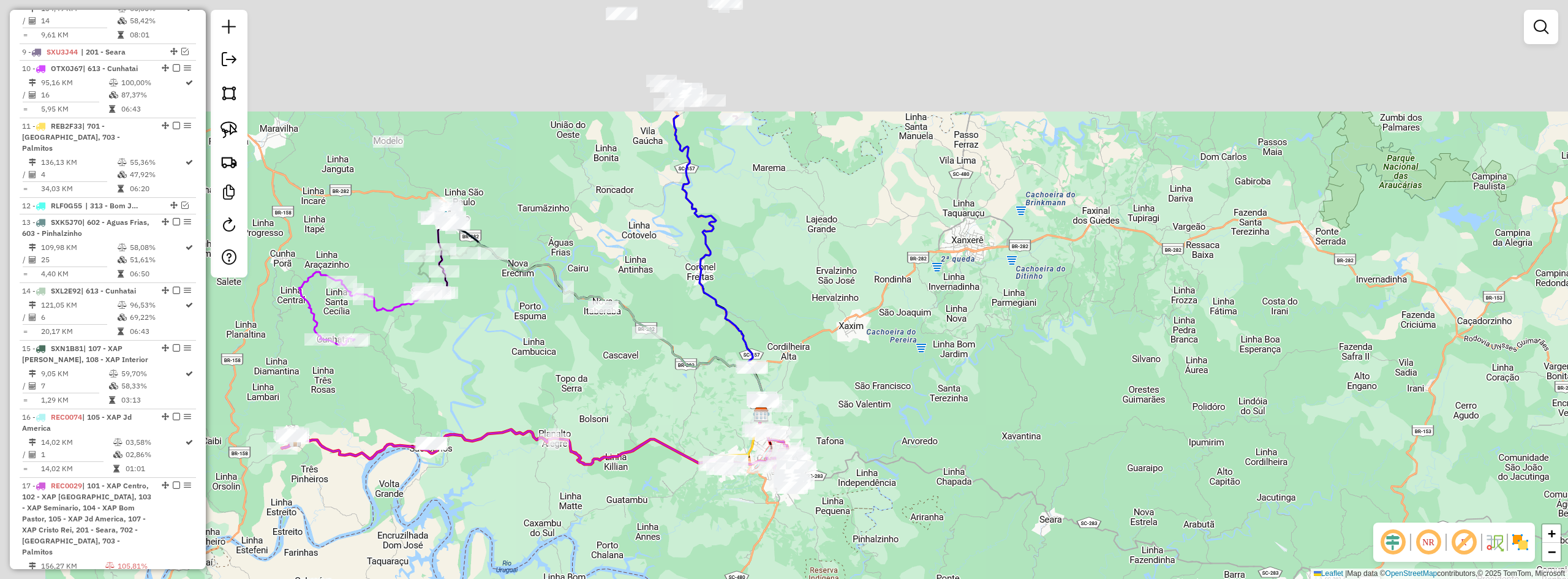
drag, startPoint x: 767, startPoint y: 150, endPoint x: 850, endPoint y: 385, distance: 249.2
click at [850, 384] on div "Janela de atendimento Grade de atendimento Capacidade Transportadoras Veículos …" at bounding box center [784, 289] width 1568 height 579
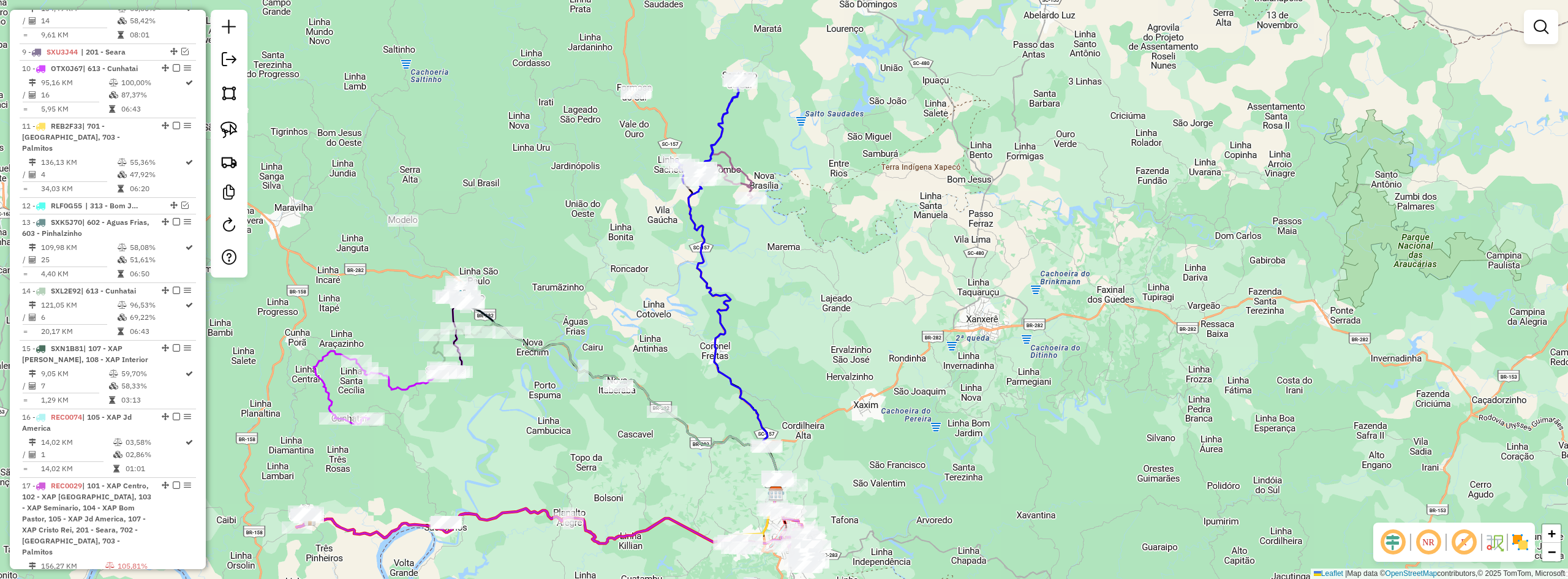
drag, startPoint x: 820, startPoint y: 277, endPoint x: 884, endPoint y: 476, distance: 209.0
click at [881, 472] on div "Janela de atendimento Grade de atendimento Capacidade Transportadoras Veículos …" at bounding box center [784, 289] width 1568 height 579
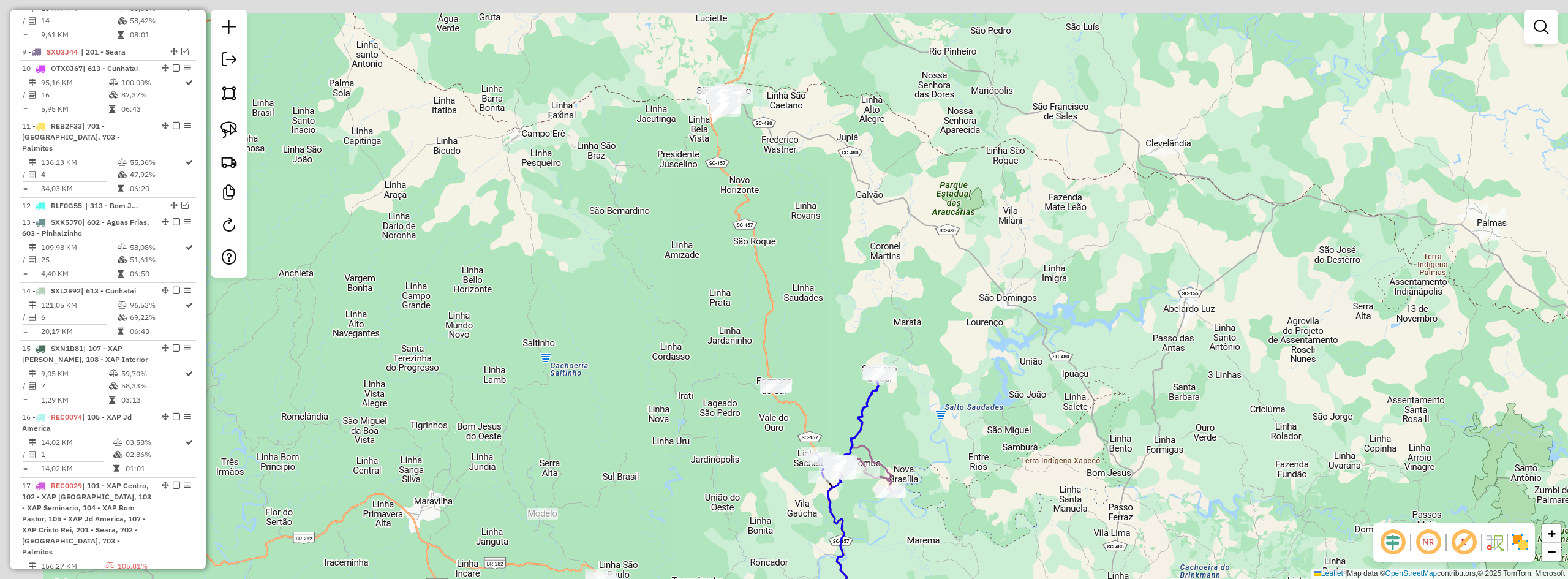
drag, startPoint x: 749, startPoint y: 213, endPoint x: 817, endPoint y: 292, distance: 104.2
click at [817, 292] on div "Janela de atendimento Grade de atendimento Capacidade Transportadoras Veículos …" at bounding box center [784, 289] width 1568 height 579
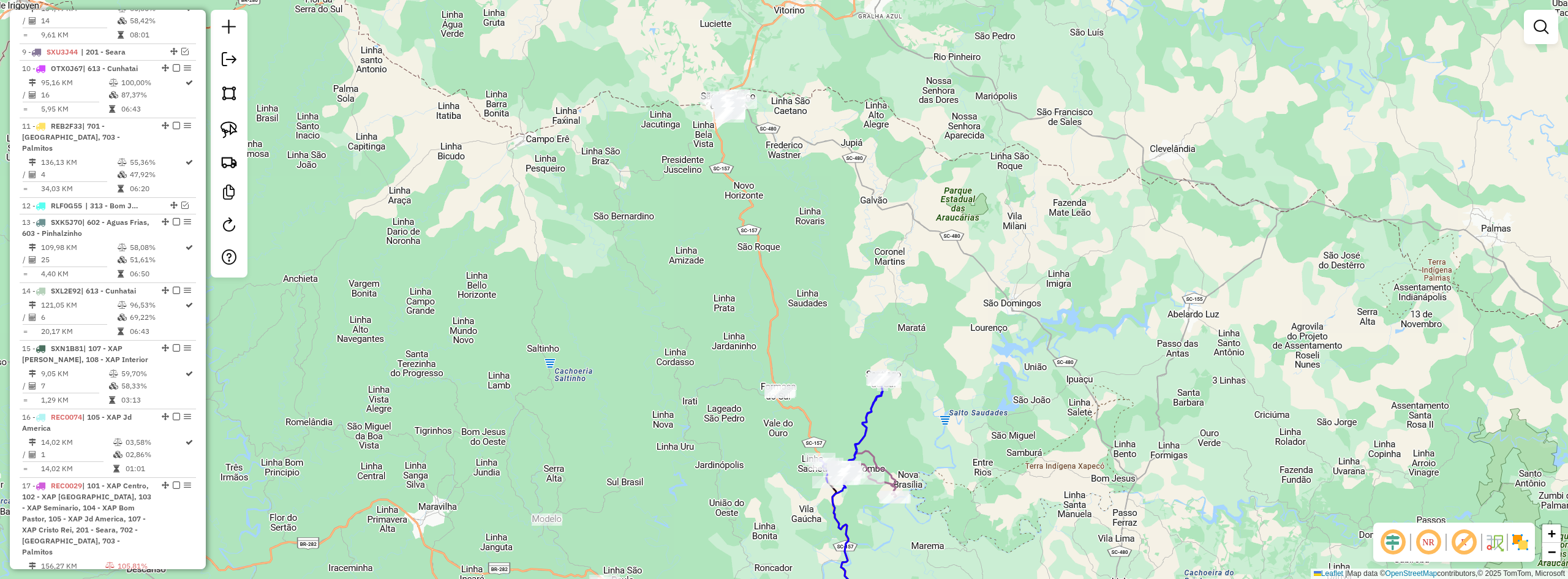
drag, startPoint x: 906, startPoint y: 433, endPoint x: 920, endPoint y: 344, distance: 90.1
click at [920, 347] on div "Janela de atendimento Grade de atendimento Capacidade Transportadoras Veículos …" at bounding box center [784, 289] width 1568 height 579
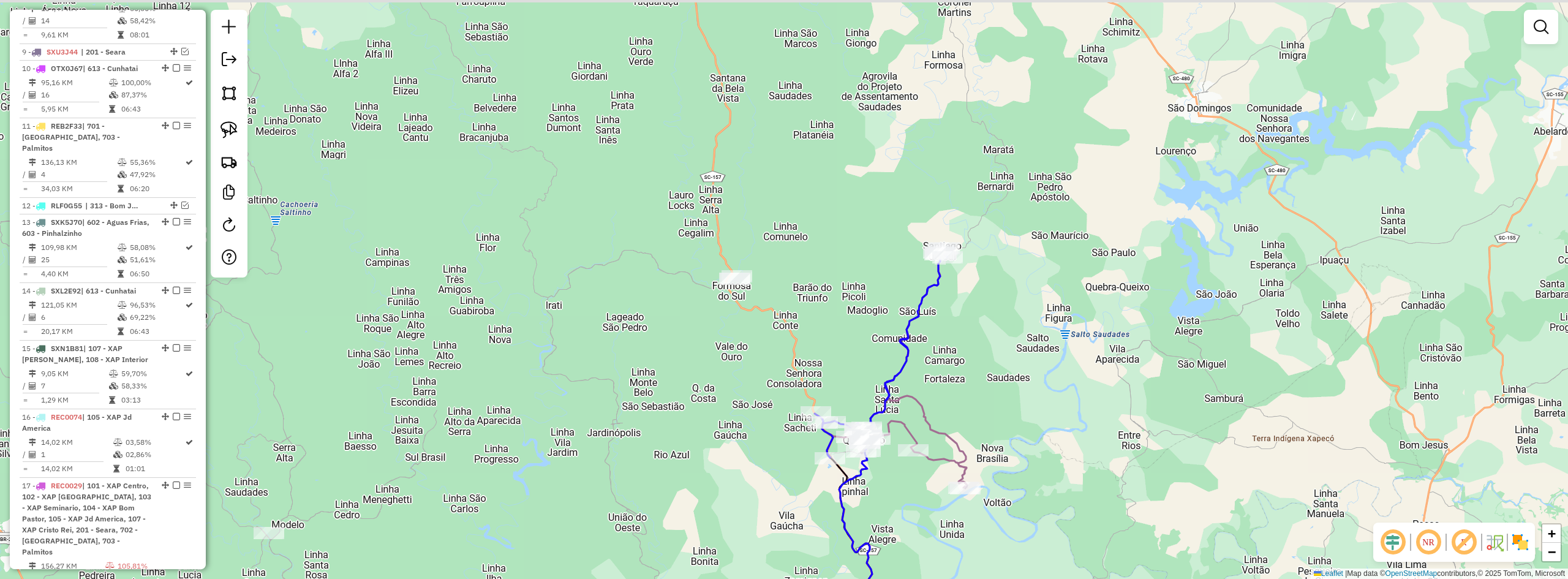
drag, startPoint x: 781, startPoint y: 199, endPoint x: 803, endPoint y: 272, distance: 76.2
click at [803, 272] on div "Janela de atendimento Grade de atendimento Capacidade Transportadoras Veículos …" at bounding box center [784, 289] width 1568 height 579
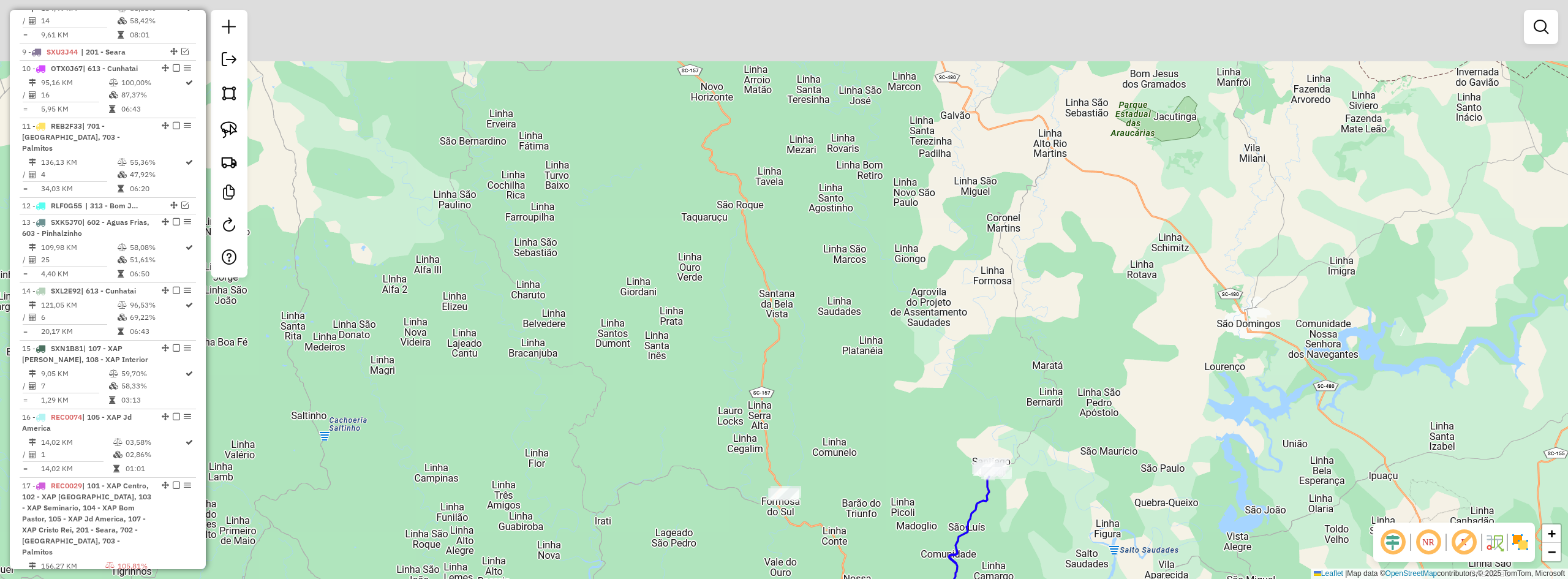
drag, startPoint x: 754, startPoint y: 158, endPoint x: 826, endPoint y: 366, distance: 220.1
click at [823, 421] on div "Janela de atendimento Grade de atendimento Capacidade Transportadoras Veículos …" at bounding box center [784, 289] width 1568 height 579
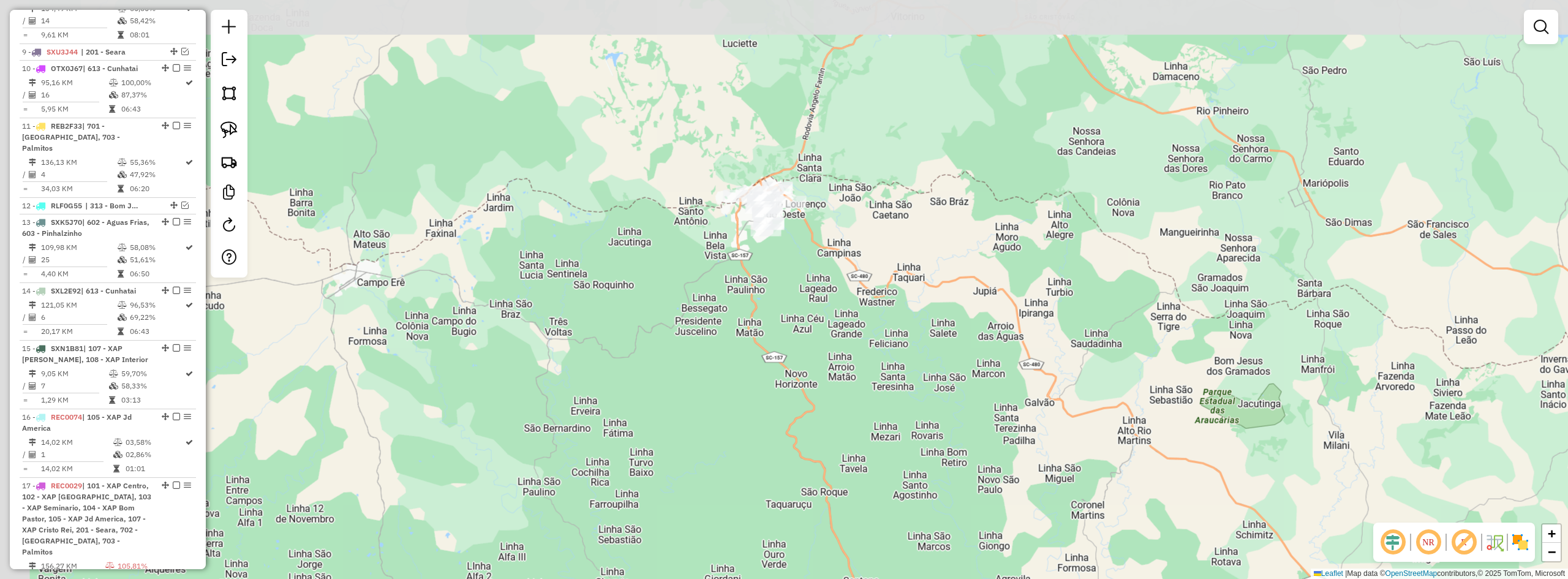
drag, startPoint x: 816, startPoint y: 259, endPoint x: 843, endPoint y: 411, distance: 154.4
click at [843, 411] on div "Janela de atendimento Grade de atendimento Capacidade Transportadoras Veículos …" at bounding box center [784, 289] width 1568 height 579
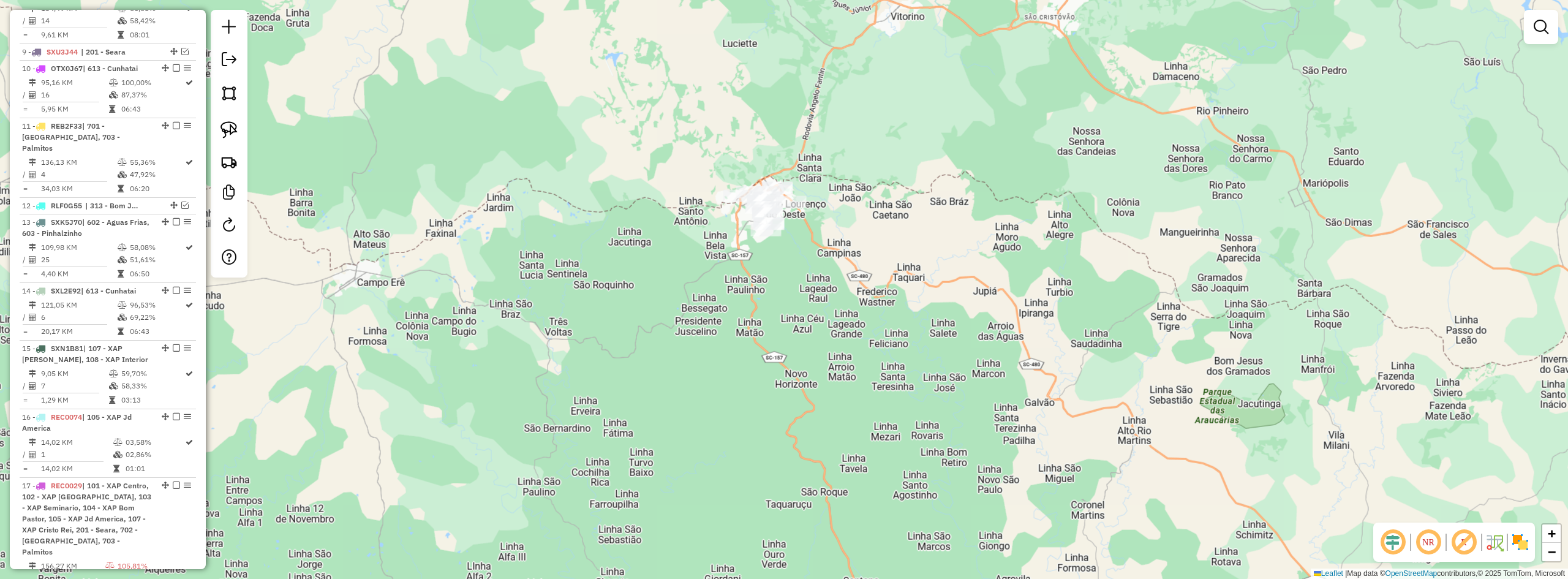
drag, startPoint x: 853, startPoint y: 432, endPoint x: 823, endPoint y: 256, distance: 178.5
click at [824, 262] on div "Janela de atendimento Grade de atendimento Capacidade Transportadoras Veículos …" at bounding box center [784, 289] width 1568 height 579
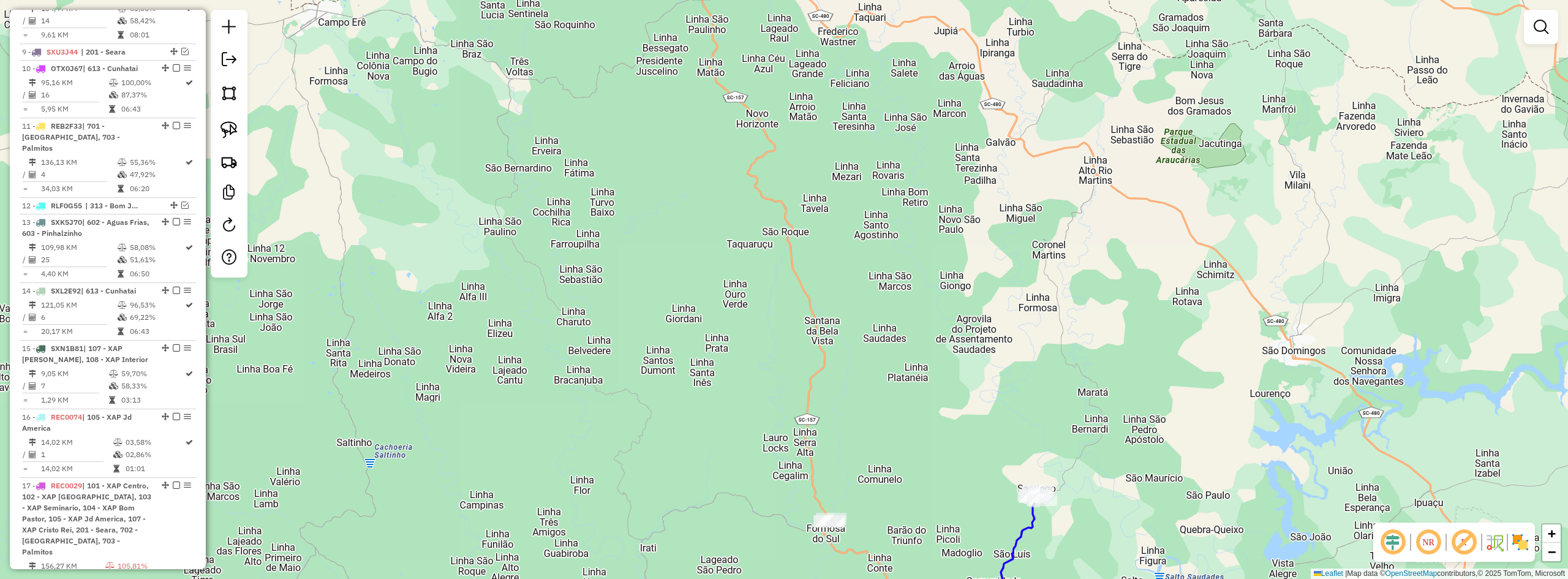
drag, startPoint x: 910, startPoint y: 331, endPoint x: 891, endPoint y: 196, distance: 136.3
click at [893, 216] on div "Janela de atendimento Grade de atendimento Capacidade Transportadoras Veículos …" at bounding box center [784, 289] width 1568 height 579
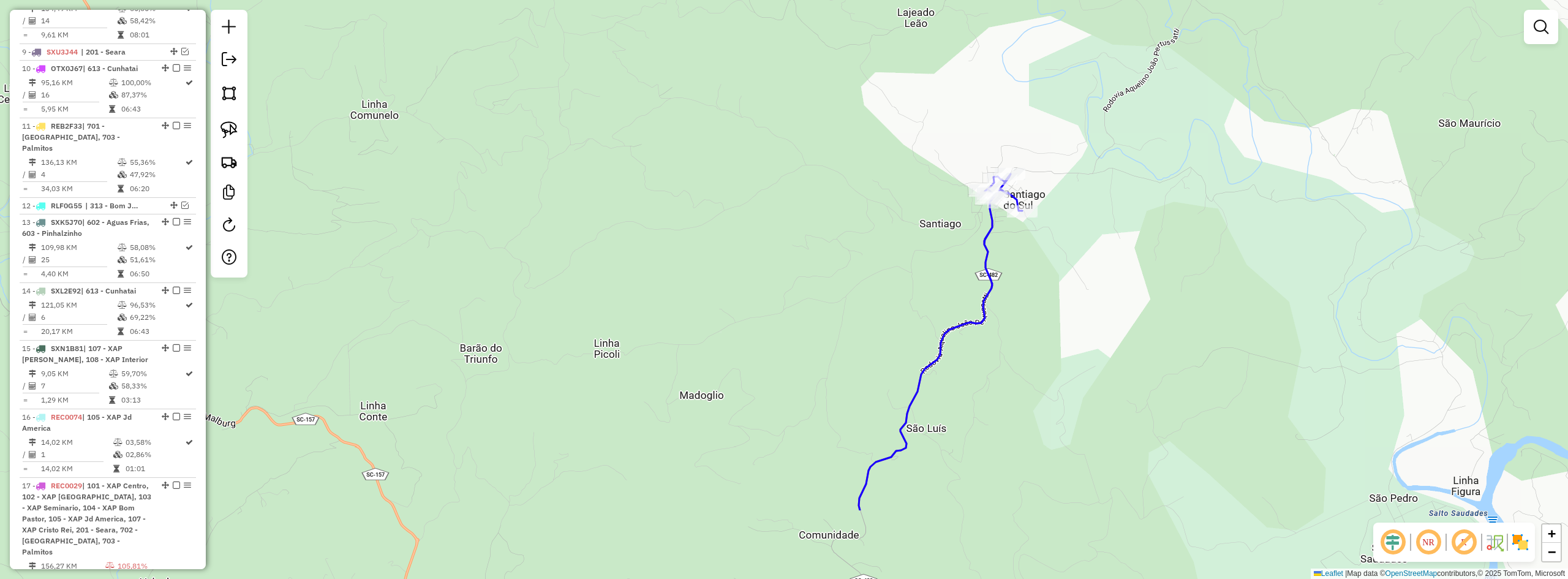
drag, startPoint x: 981, startPoint y: 399, endPoint x: 973, endPoint y: 214, distance: 185.2
click at [970, 231] on div "Janela de atendimento Grade de atendimento Capacidade Transportadoras Veículos …" at bounding box center [784, 289] width 1568 height 579
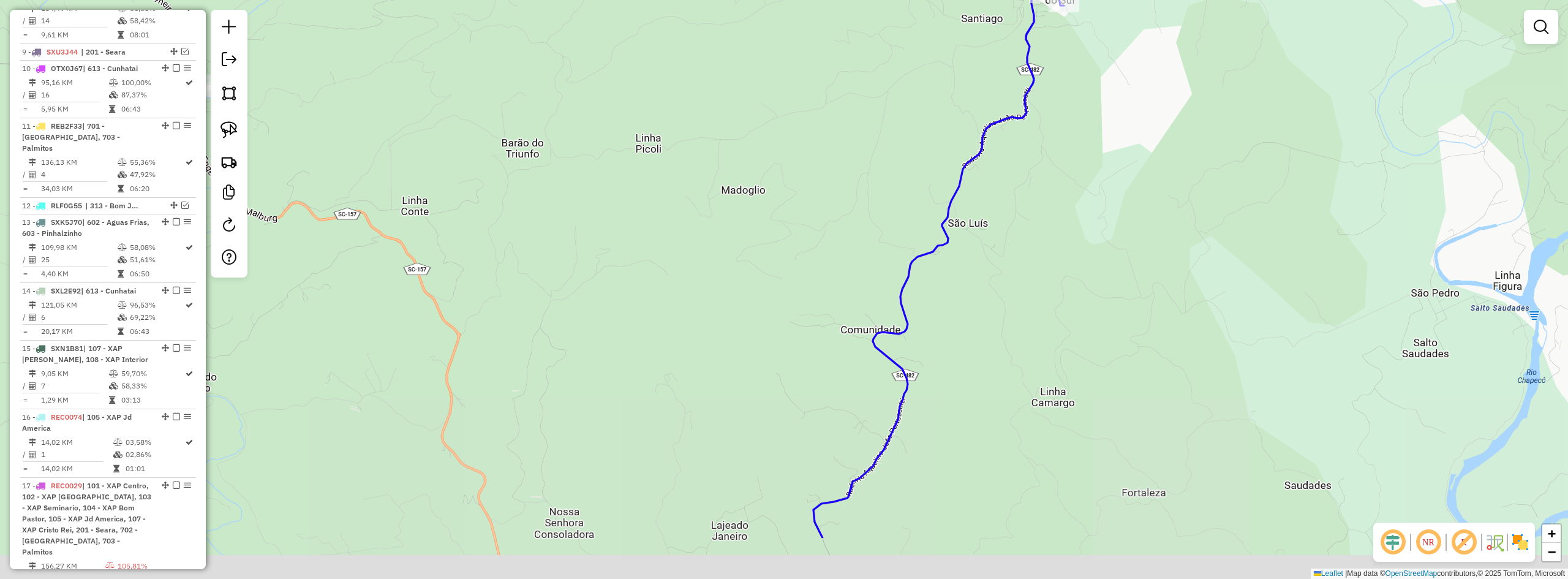
drag, startPoint x: 937, startPoint y: 353, endPoint x: 1013, endPoint y: 185, distance: 184.4
click at [998, 210] on div "Janela de atendimento Grade de atendimento Capacidade Transportadoras Veículos …" at bounding box center [784, 289] width 1568 height 579
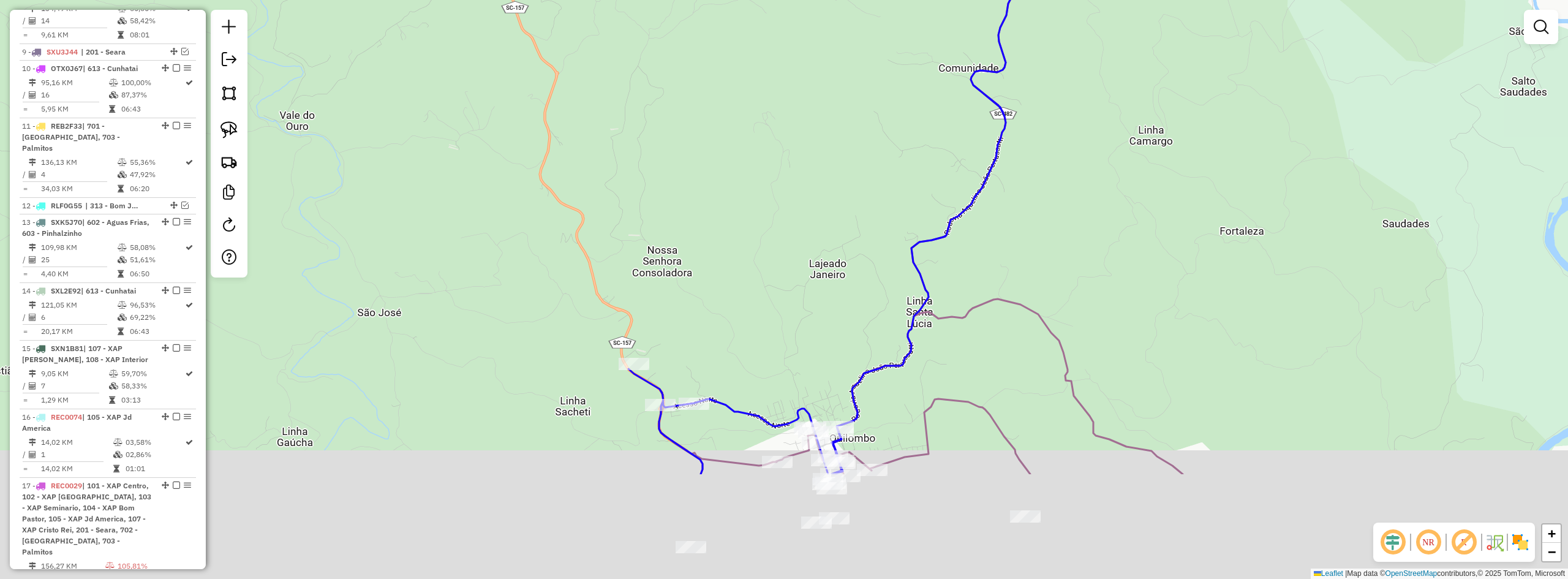
drag, startPoint x: 990, startPoint y: 249, endPoint x: 1014, endPoint y: 200, distance: 54.6
click at [1004, 226] on div "Janela de atendimento Grade de atendimento Capacidade Transportadoras Veículos …" at bounding box center [784, 289] width 1568 height 579
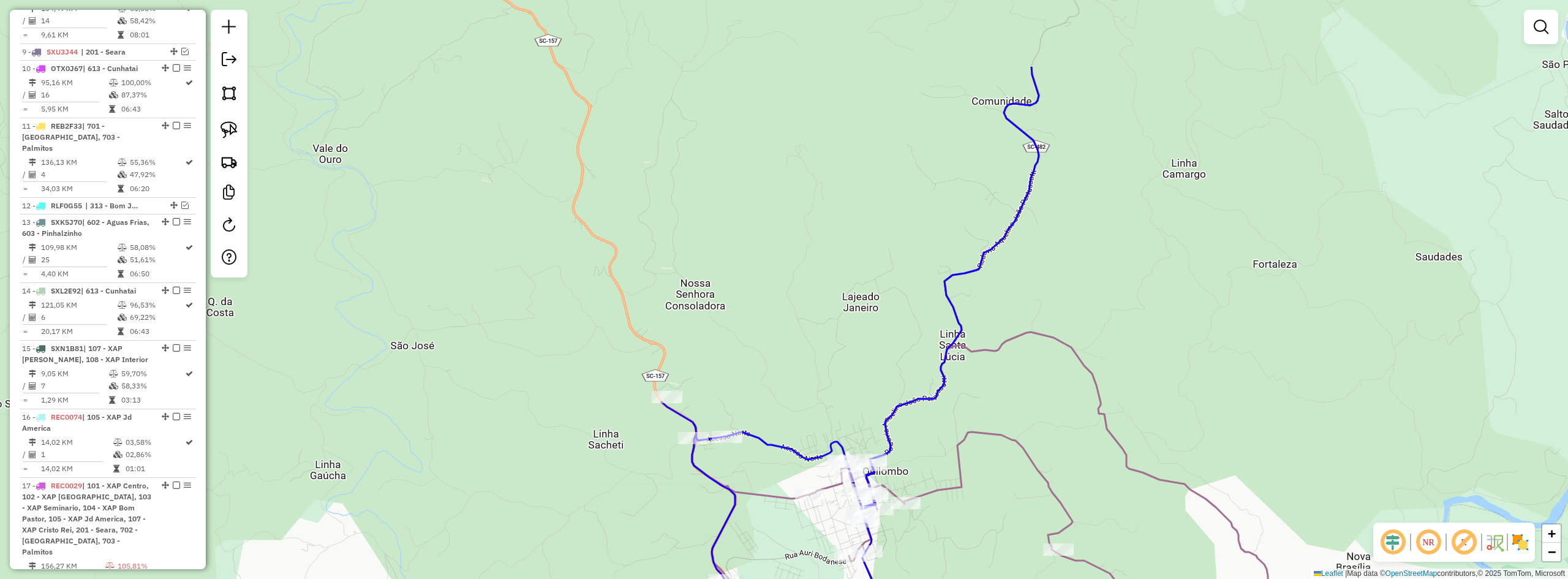
drag, startPoint x: 1049, startPoint y: 261, endPoint x: 1013, endPoint y: 472, distance: 214.0
click at [1006, 499] on div "Janela de atendimento Grade de atendimento Capacidade Transportadoras Veículos …" at bounding box center [784, 289] width 1568 height 579
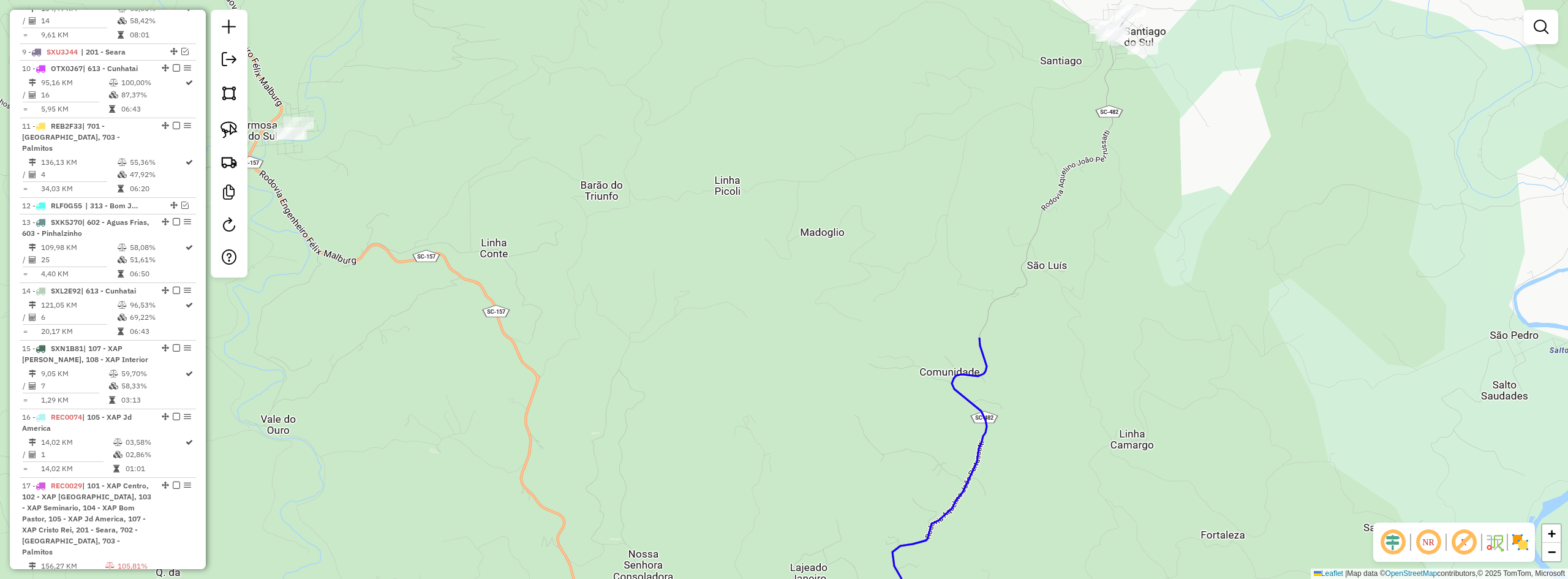
drag, startPoint x: 1120, startPoint y: 227, endPoint x: 1019, endPoint y: 469, distance: 262.2
click at [1019, 469] on div "Janela de atendimento Grade de atendimento Capacidade Transportadoras Veículos …" at bounding box center [784, 289] width 1568 height 579
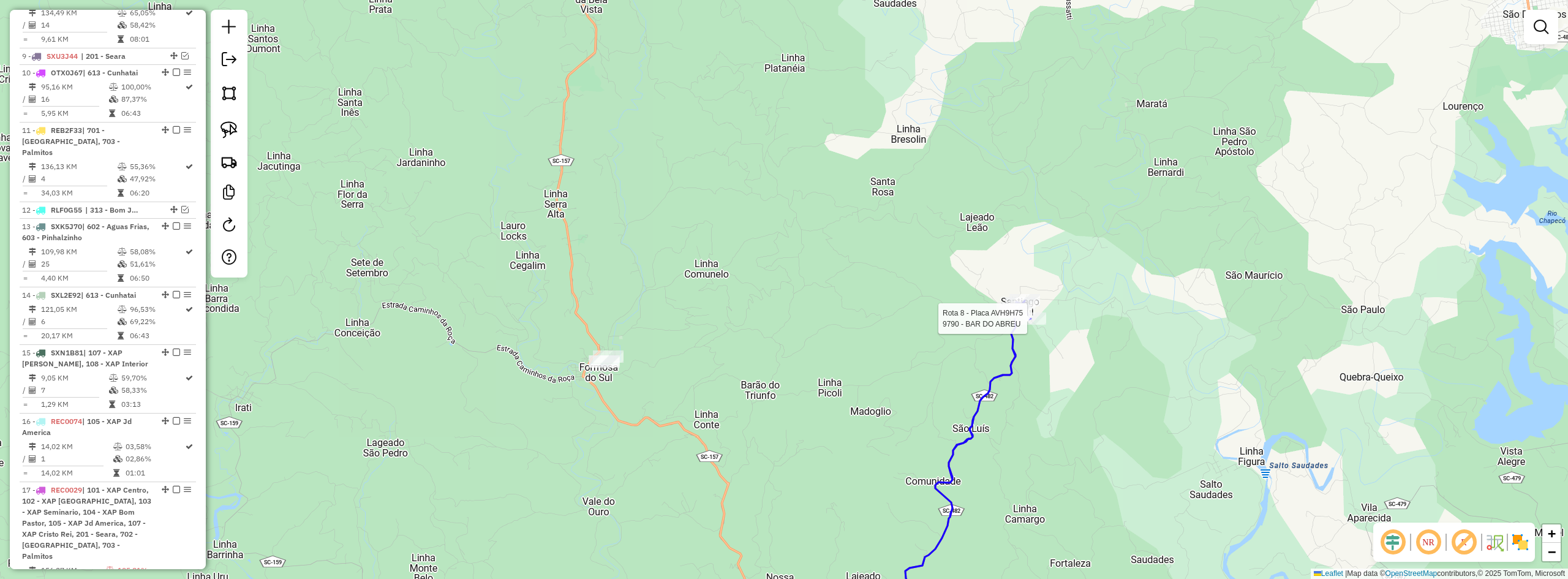
select select "**********"
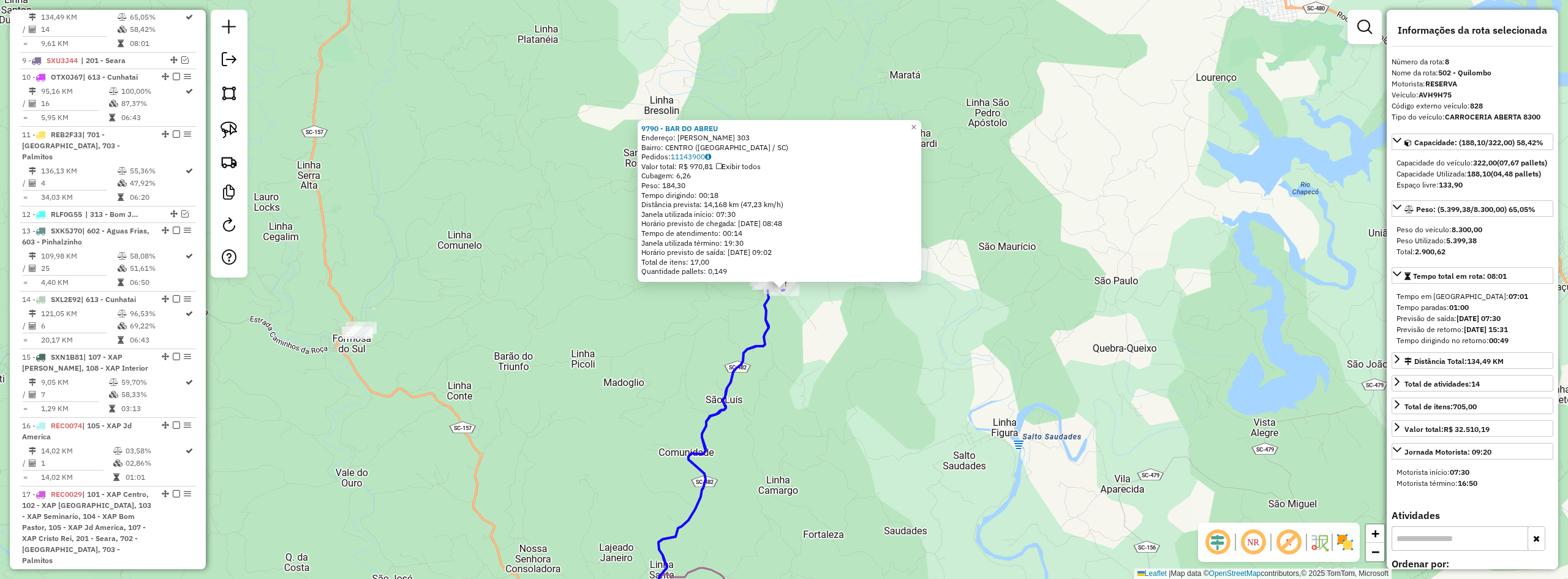
scroll to position [647, 0]
drag, startPoint x: 1441, startPoint y: 73, endPoint x: 1481, endPoint y: 73, distance: 40.0
click at [1481, 73] on div "Nome da rota: 502 - Quilombo" at bounding box center [1472, 73] width 162 height 11
click at [1100, 294] on div "9790 - BAR DO ABREU Endereço: HONORINO COMACHIO 303 Bairro: CENTRO (SANTIAGO DO…" at bounding box center [784, 289] width 1568 height 579
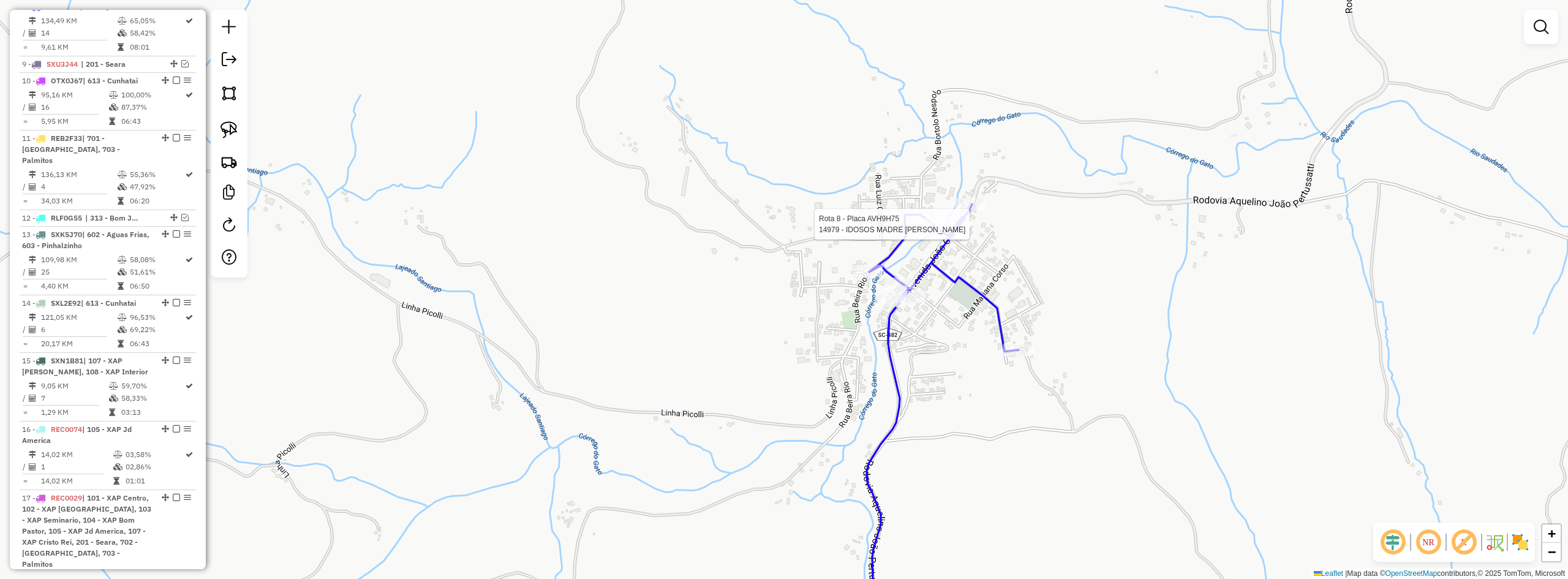
select select "**********"
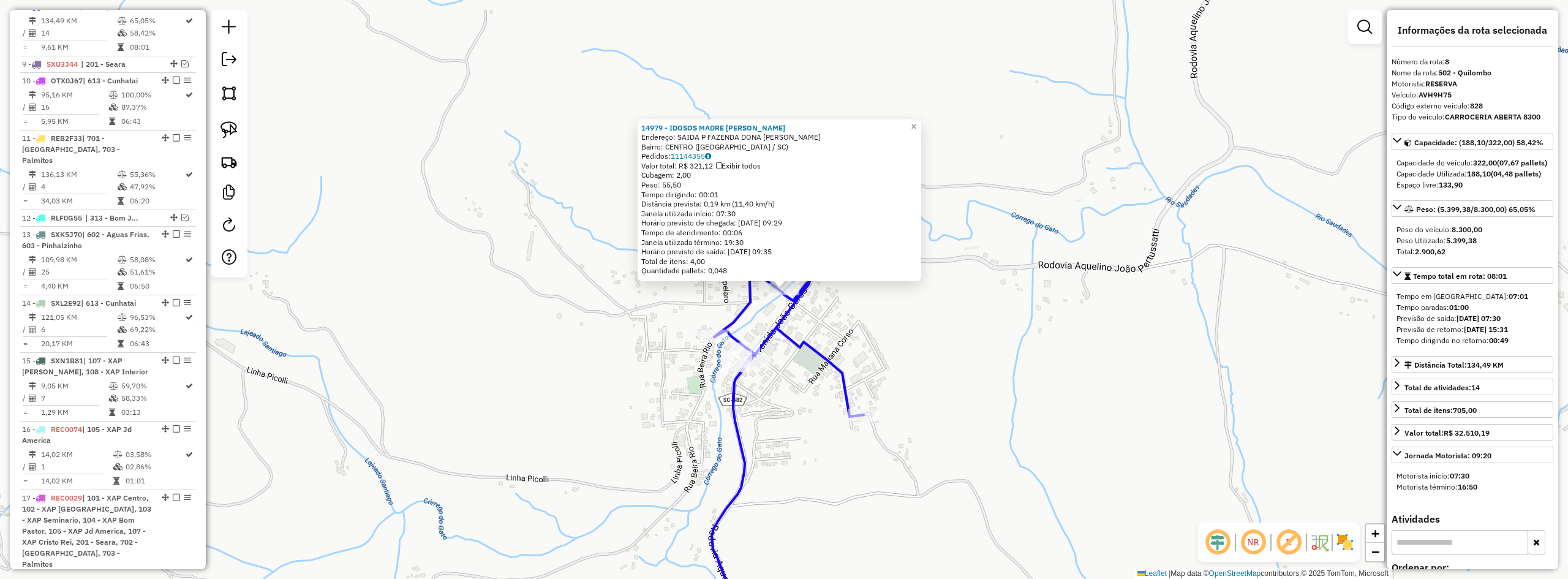
click at [912, 346] on div "Rota 8 - Placa AVH9H75 14979 - IDOSOS MADRE PAULIN 14979 - IDOSOS MADRE PAULIN …" at bounding box center [784, 289] width 1568 height 579
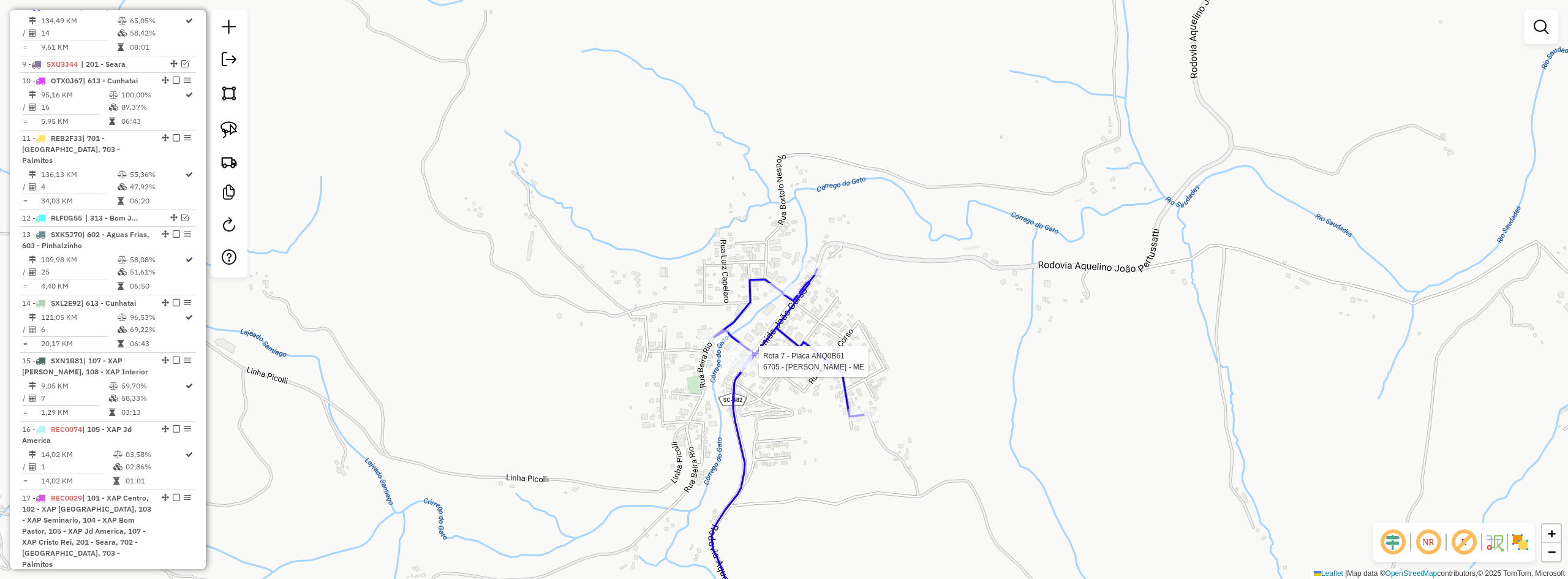
select select "**********"
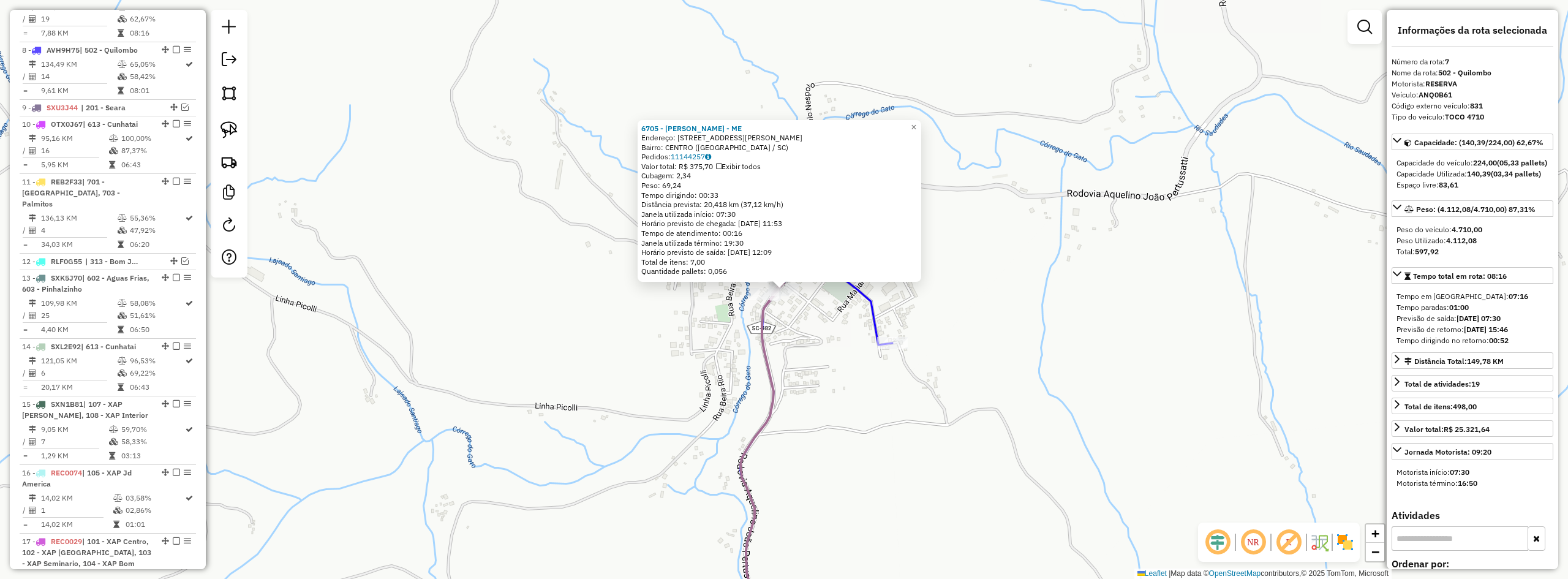
scroll to position [589, 0]
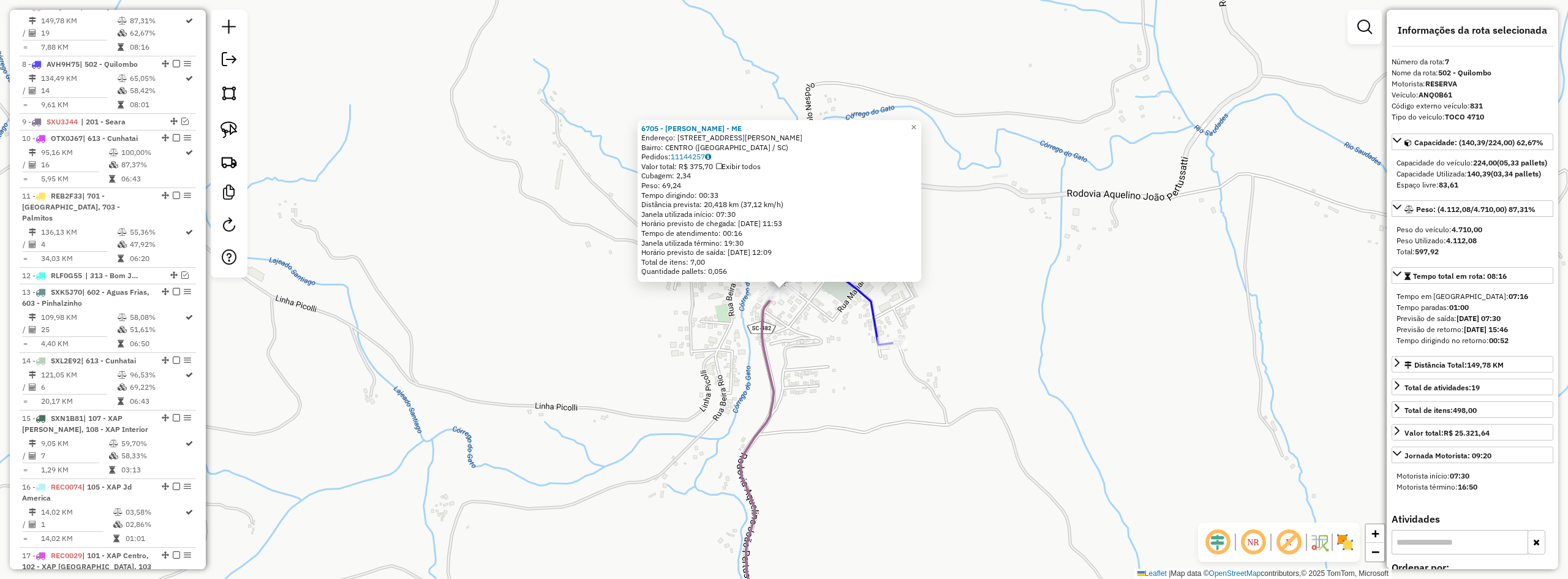
click at [824, 385] on div "Rota 8 - Placa AVH9H75 14542 - SALAO DE BE SIQUEIRA 6705 - DORILDE CONTE - ME E…" at bounding box center [784, 289] width 1568 height 579
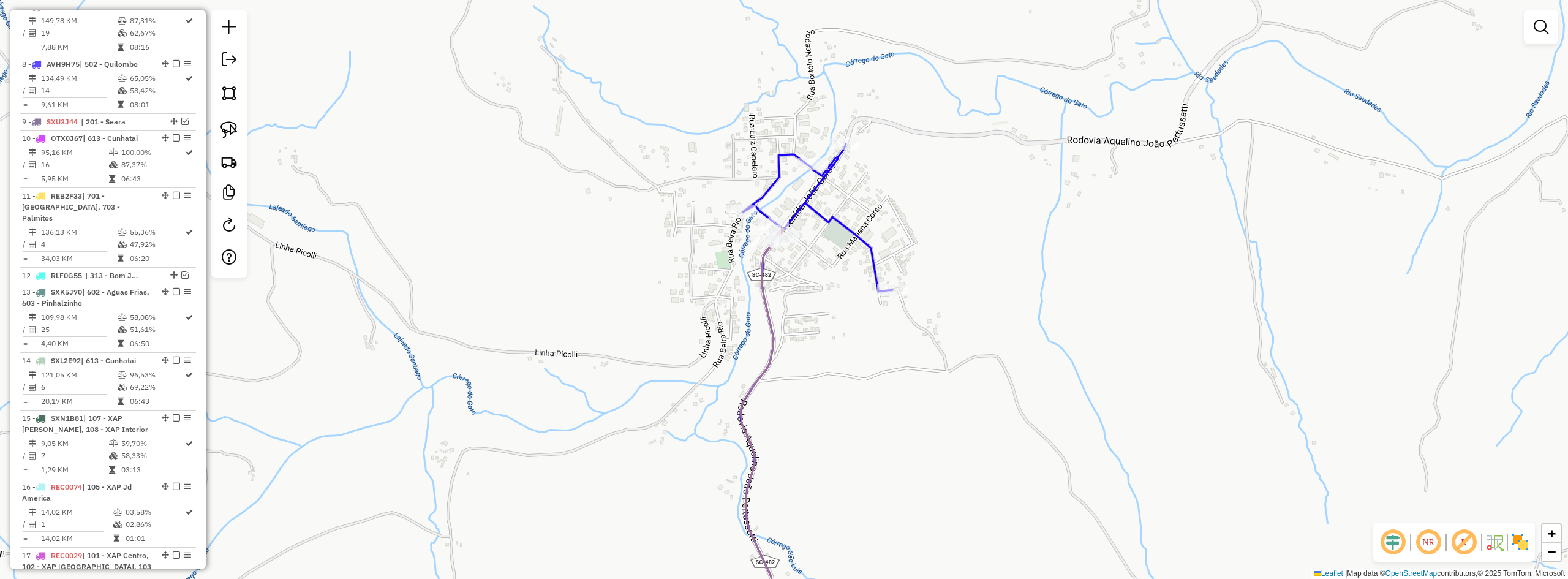
drag, startPoint x: 827, startPoint y: 416, endPoint x: 826, endPoint y: 351, distance: 65.0
click at [827, 358] on div "Janela de atendimento Grade de atendimento Capacidade Transportadoras Veículos …" at bounding box center [784, 289] width 1568 height 579
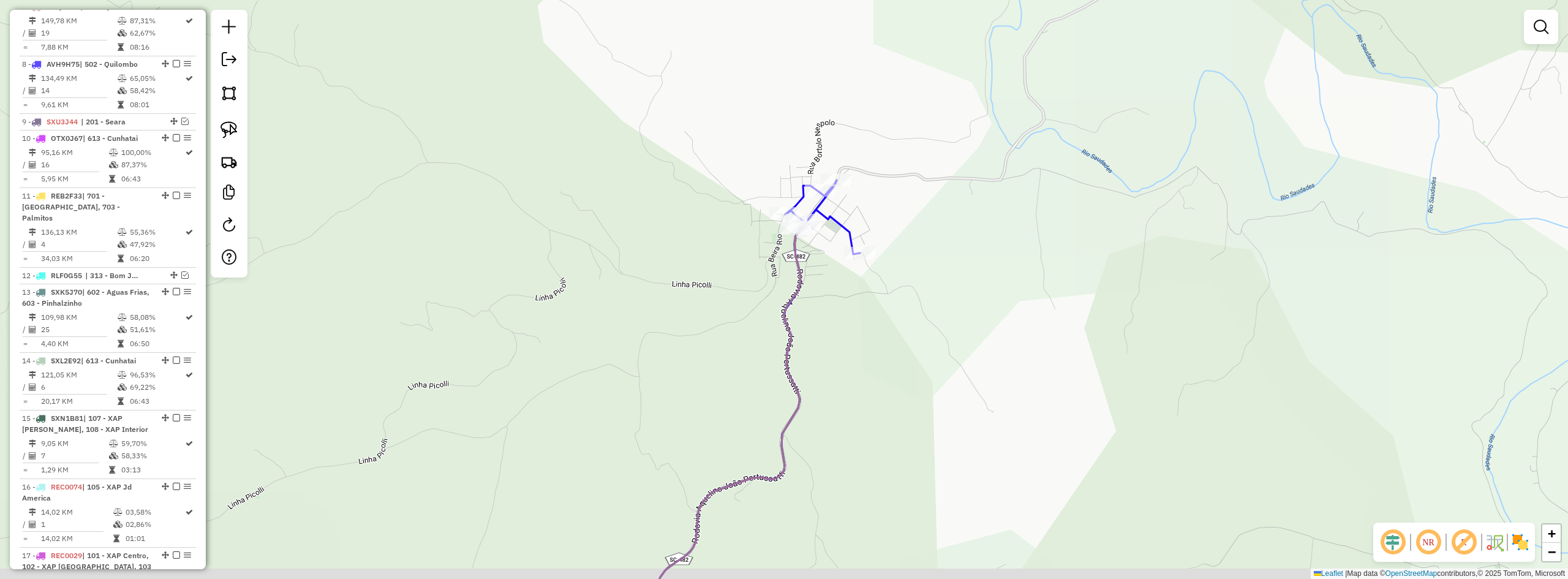
drag, startPoint x: 875, startPoint y: 360, endPoint x: 882, endPoint y: 304, distance: 56.4
click at [880, 331] on div "Janela de atendimento Grade de atendimento Capacidade Transportadoras Veículos …" at bounding box center [784, 289] width 1568 height 579
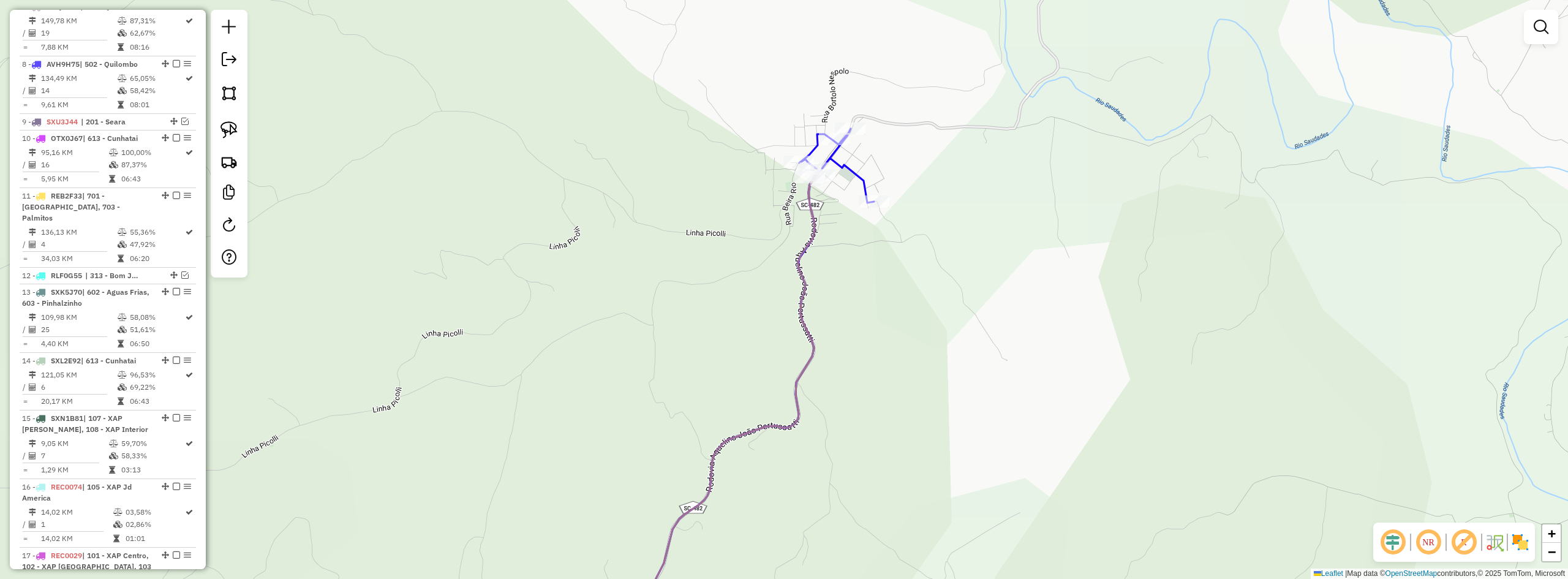
drag, startPoint x: 873, startPoint y: 311, endPoint x: 891, endPoint y: 260, distance: 54.1
click at [887, 267] on div "Janela de atendimento Grade de atendimento Capacidade Transportadoras Veículos …" at bounding box center [784, 289] width 1568 height 579
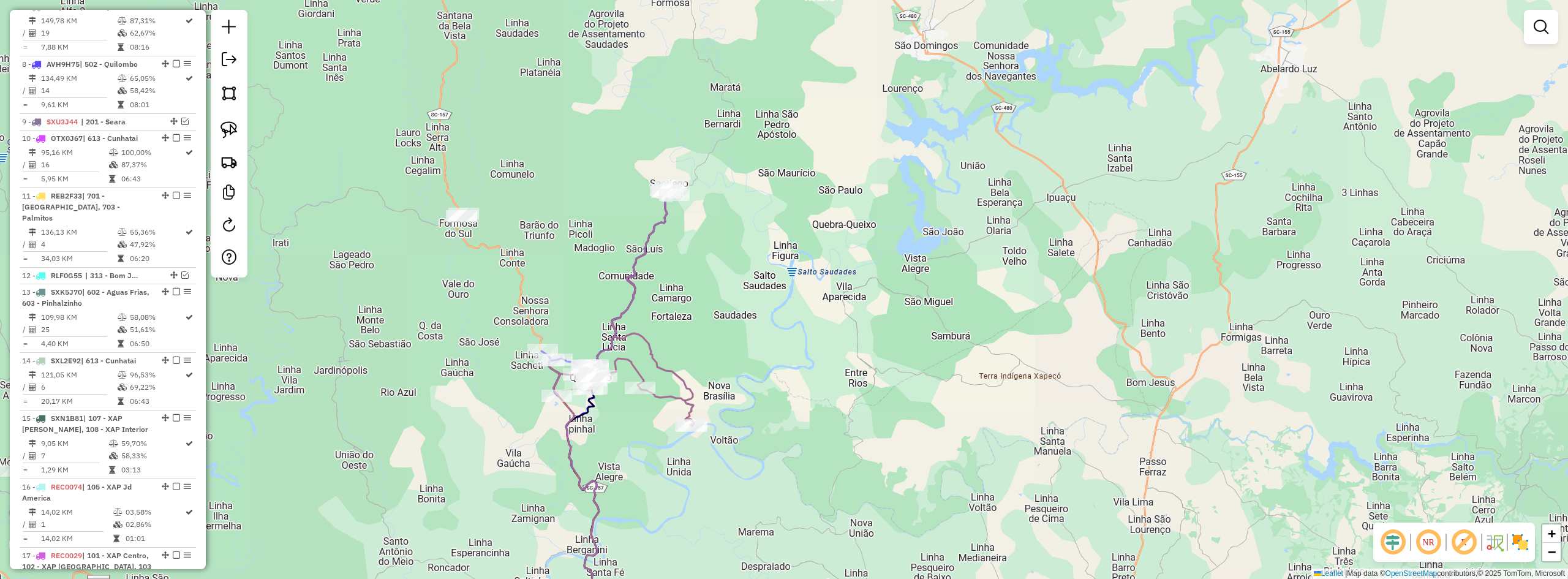
drag, startPoint x: 579, startPoint y: 110, endPoint x: 725, endPoint y: 263, distance: 211.5
click at [723, 272] on div "Janela de atendimento Grade de atendimento Capacidade Transportadoras Veículos …" at bounding box center [784, 289] width 1568 height 579
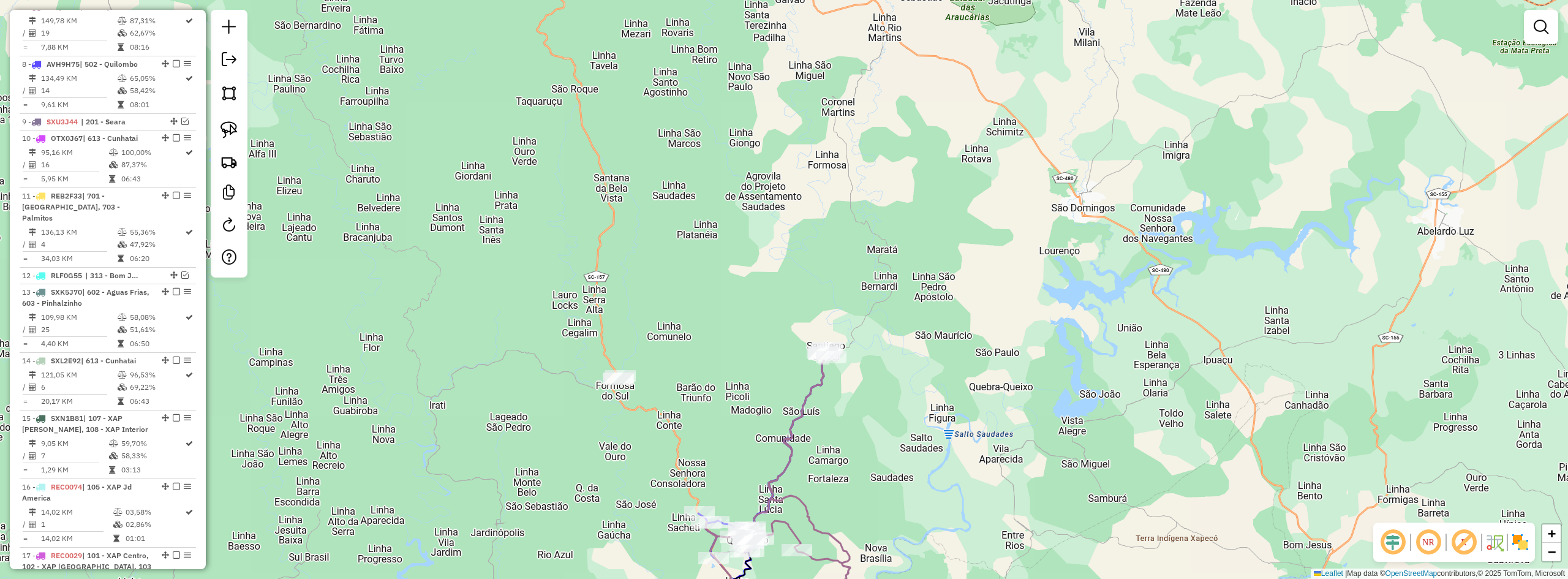
drag, startPoint x: 656, startPoint y: 121, endPoint x: 695, endPoint y: 368, distance: 250.1
click at [691, 349] on div "Janela de atendimento Grade de atendimento Capacidade Transportadoras Veículos …" at bounding box center [784, 289] width 1568 height 579
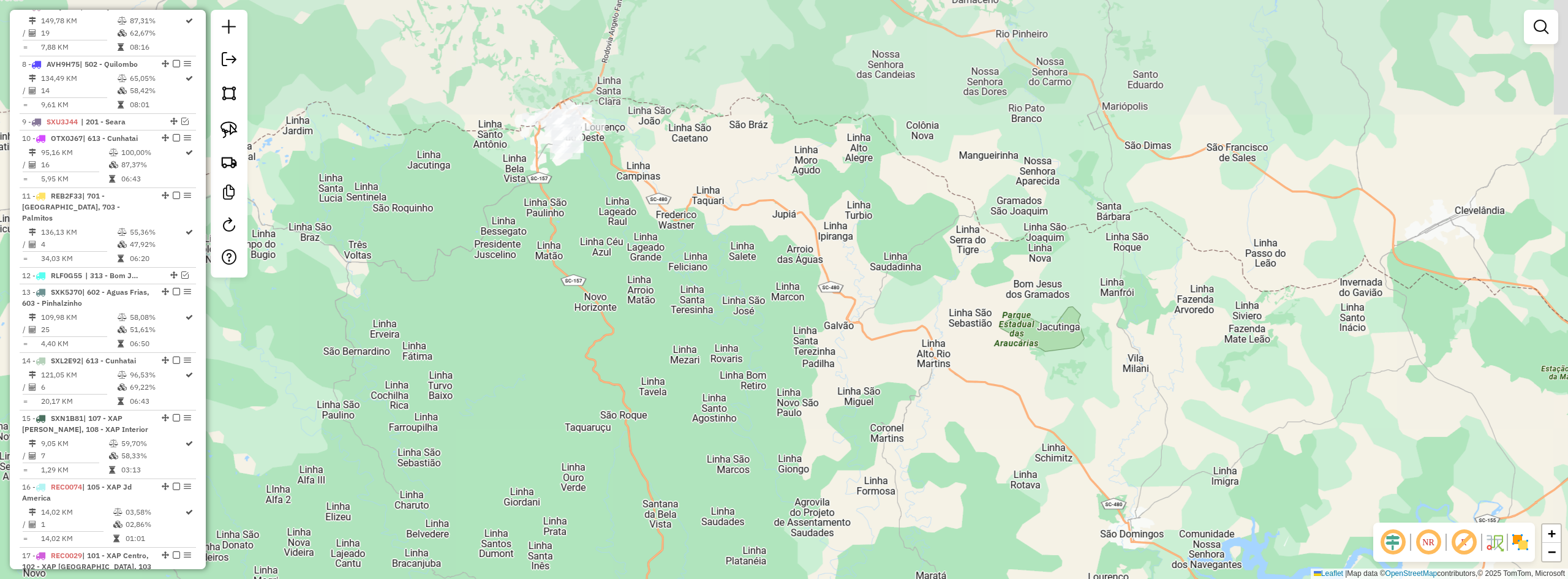
drag, startPoint x: 684, startPoint y: 188, endPoint x: 764, endPoint y: 295, distance: 133.6
click at [762, 300] on div "Janela de atendimento Grade de atendimento Capacidade Transportadoras Veículos …" at bounding box center [784, 289] width 1568 height 579
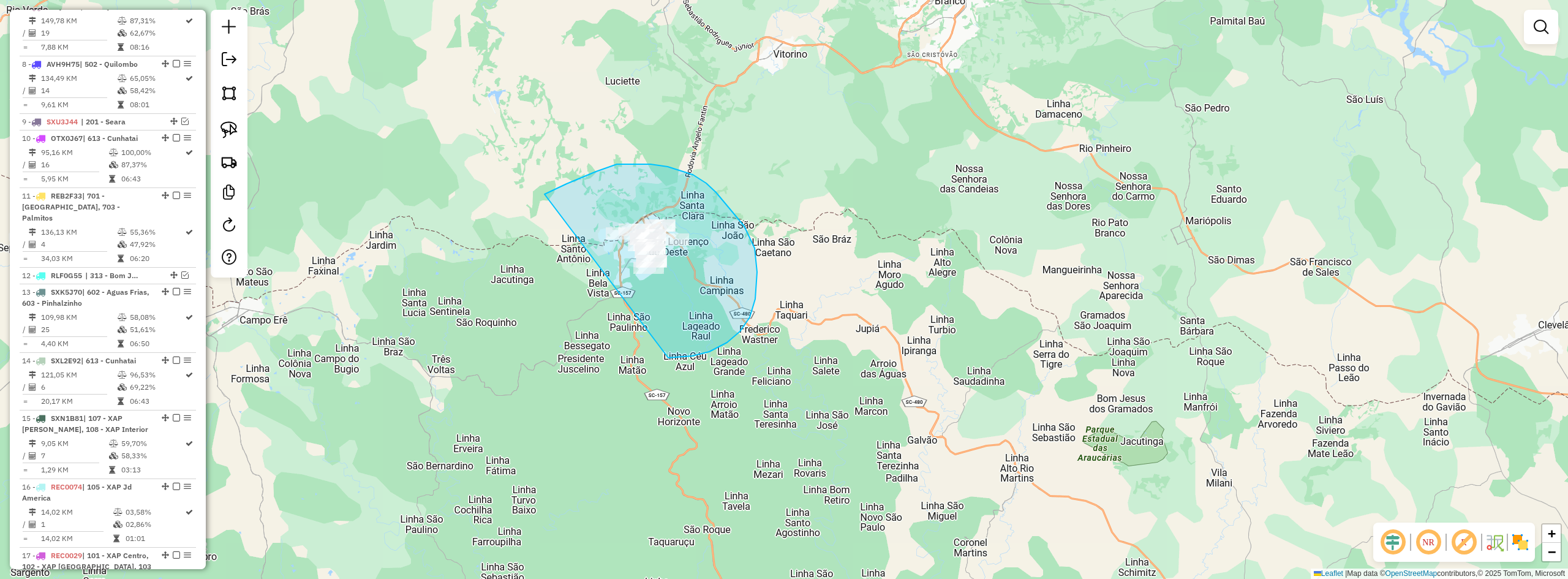
drag, startPoint x: 727, startPoint y: 343, endPoint x: 520, endPoint y: 255, distance: 224.9
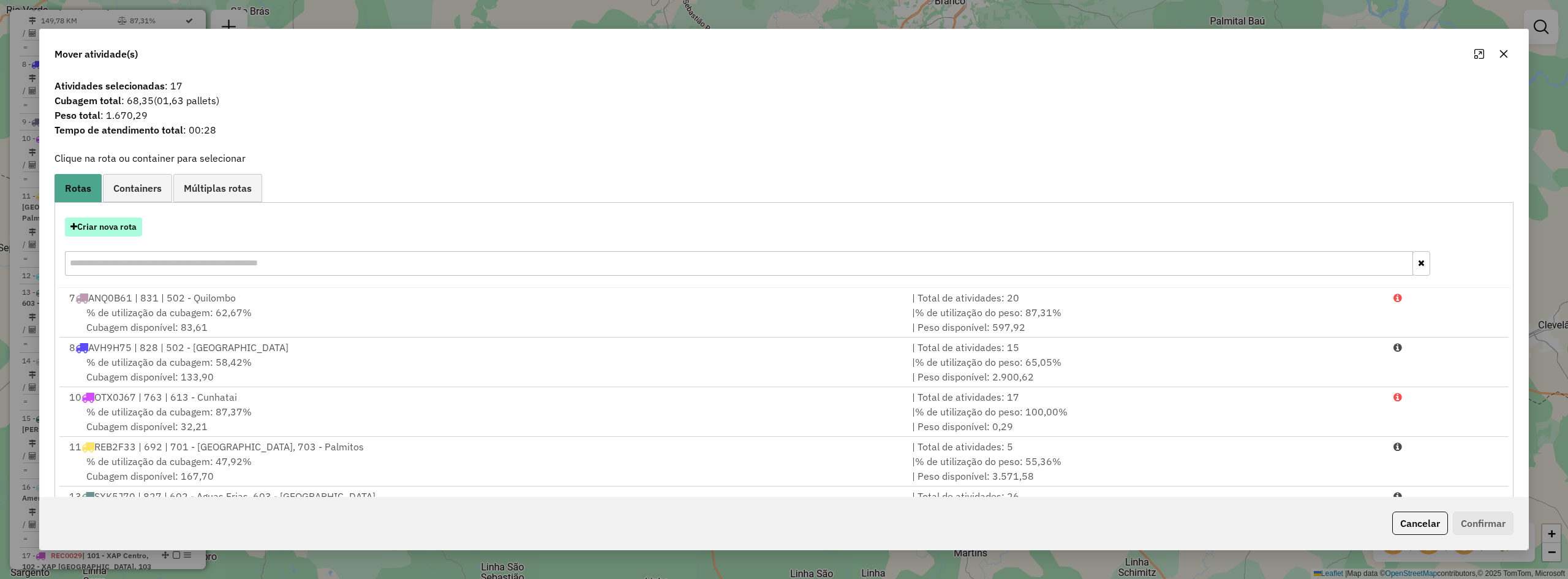
click at [99, 226] on button "Criar nova rota" at bounding box center [103, 227] width 77 height 19
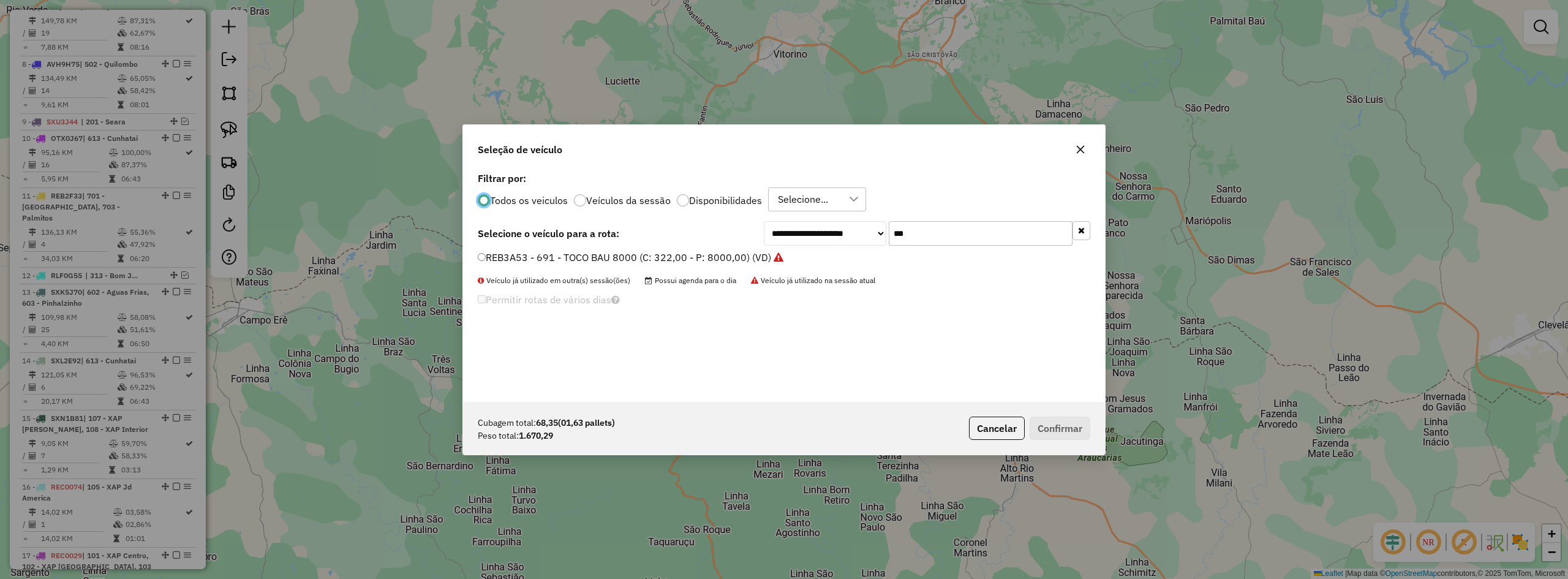
scroll to position [7, 4]
click at [929, 235] on input "***" at bounding box center [981, 233] width 184 height 24
type input "****"
click at [673, 261] on label "ANQ0B61 - 831 - TOCO 4710 (C: 224,00 - P: 4710,00) (VD)" at bounding box center [627, 257] width 298 height 15
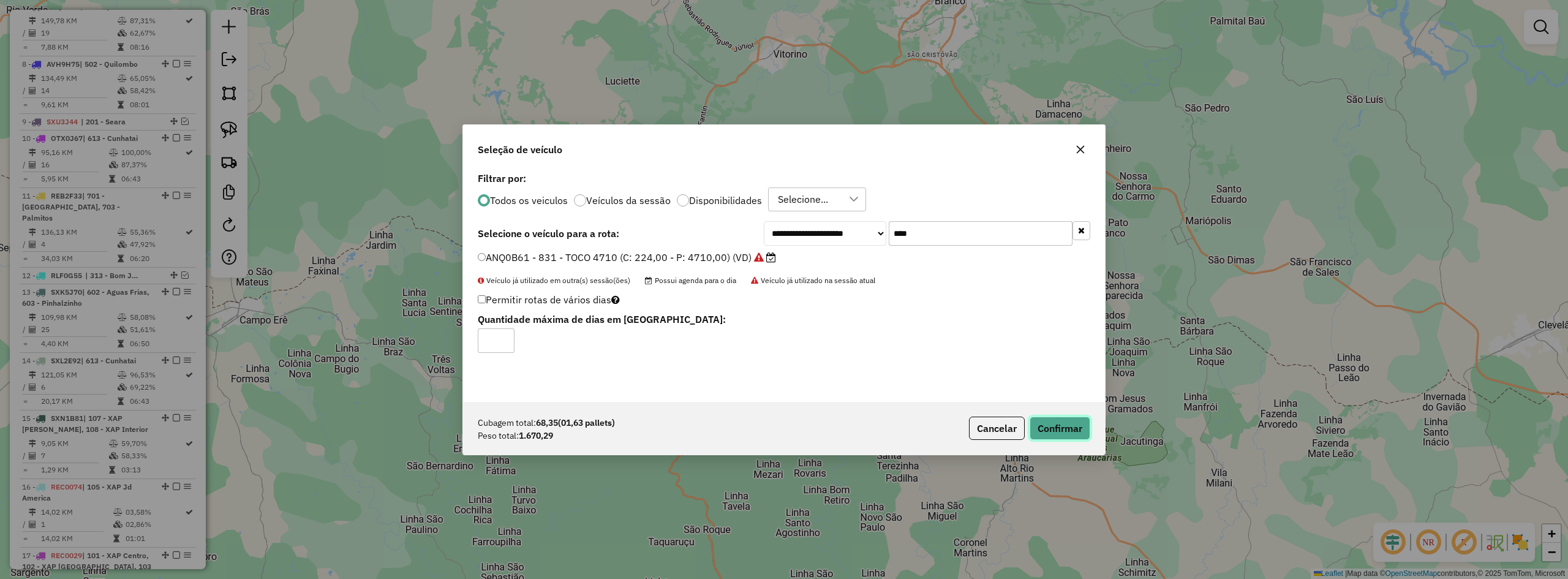
click at [1052, 423] on button "Confirmar" at bounding box center [1060, 429] width 60 height 24
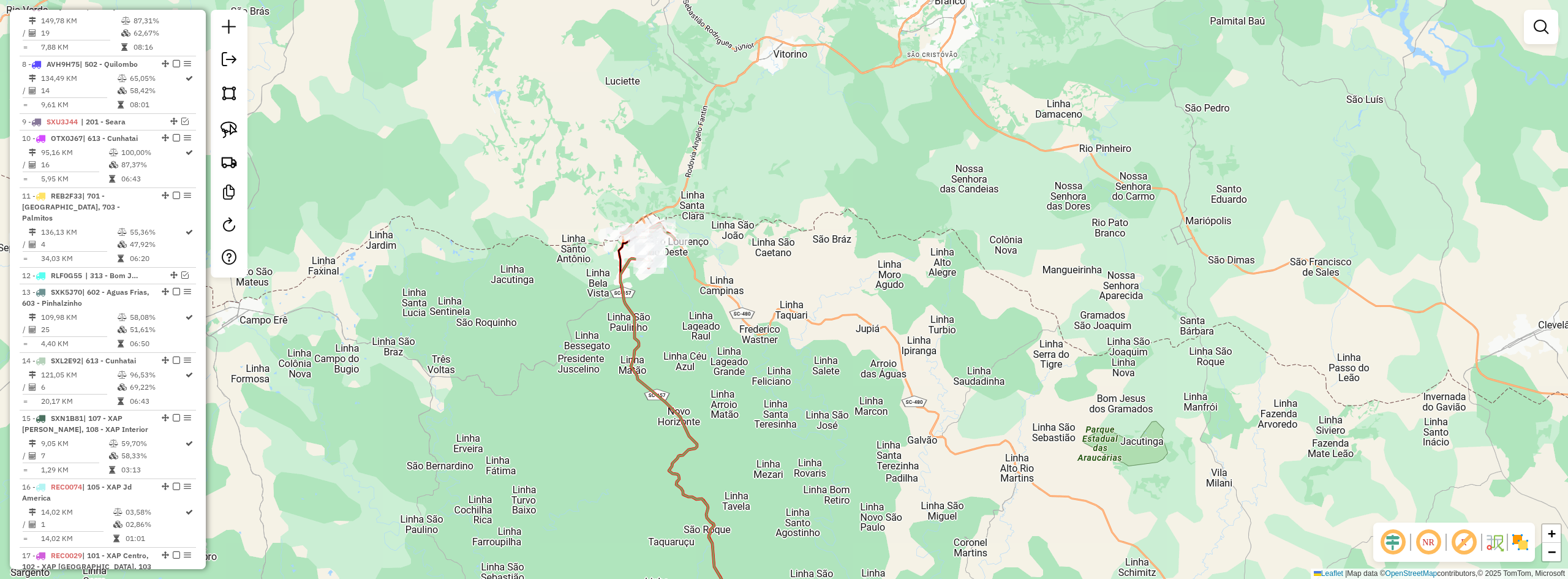
drag, startPoint x: 891, startPoint y: 487, endPoint x: 859, endPoint y: 288, distance: 201.6
click at [859, 300] on div "Janela de atendimento Grade de atendimento Capacidade Transportadoras Veículos …" at bounding box center [784, 289] width 1568 height 579
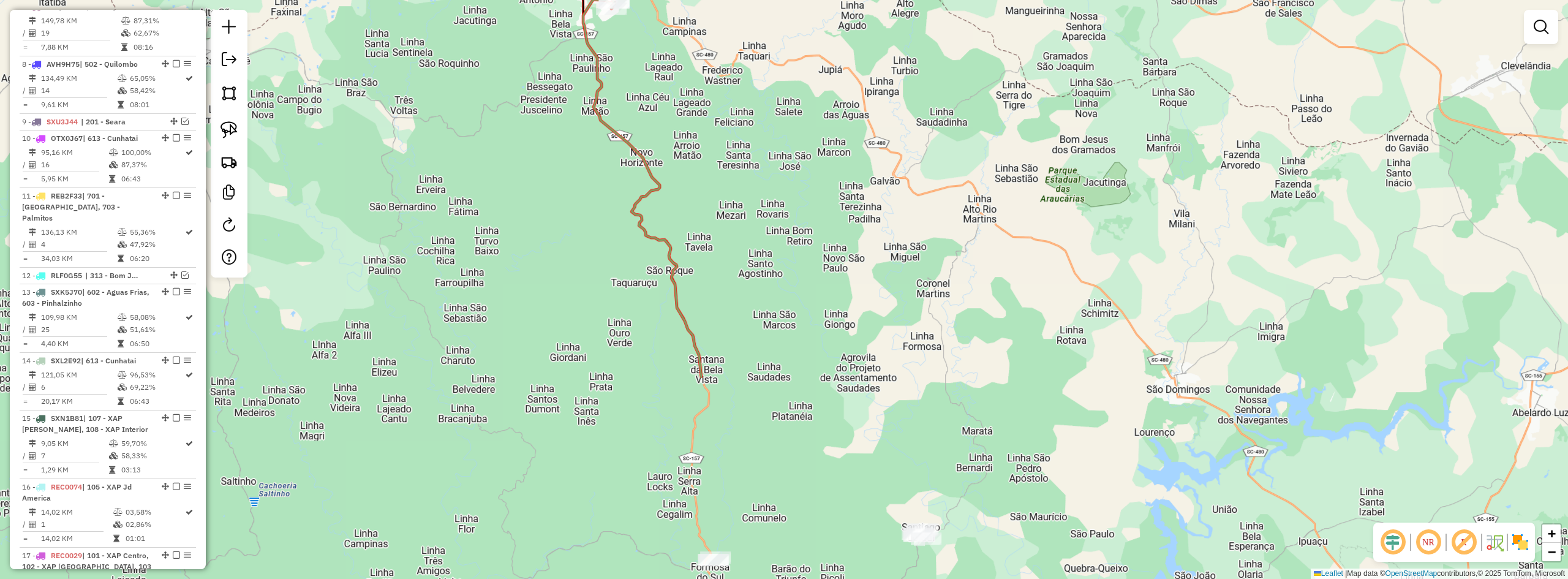
drag, startPoint x: 918, startPoint y: 390, endPoint x: 914, endPoint y: 225, distance: 165.0
click at [914, 256] on div "Janela de atendimento Grade de atendimento Capacidade Transportadoras Veículos …" at bounding box center [784, 289] width 1568 height 579
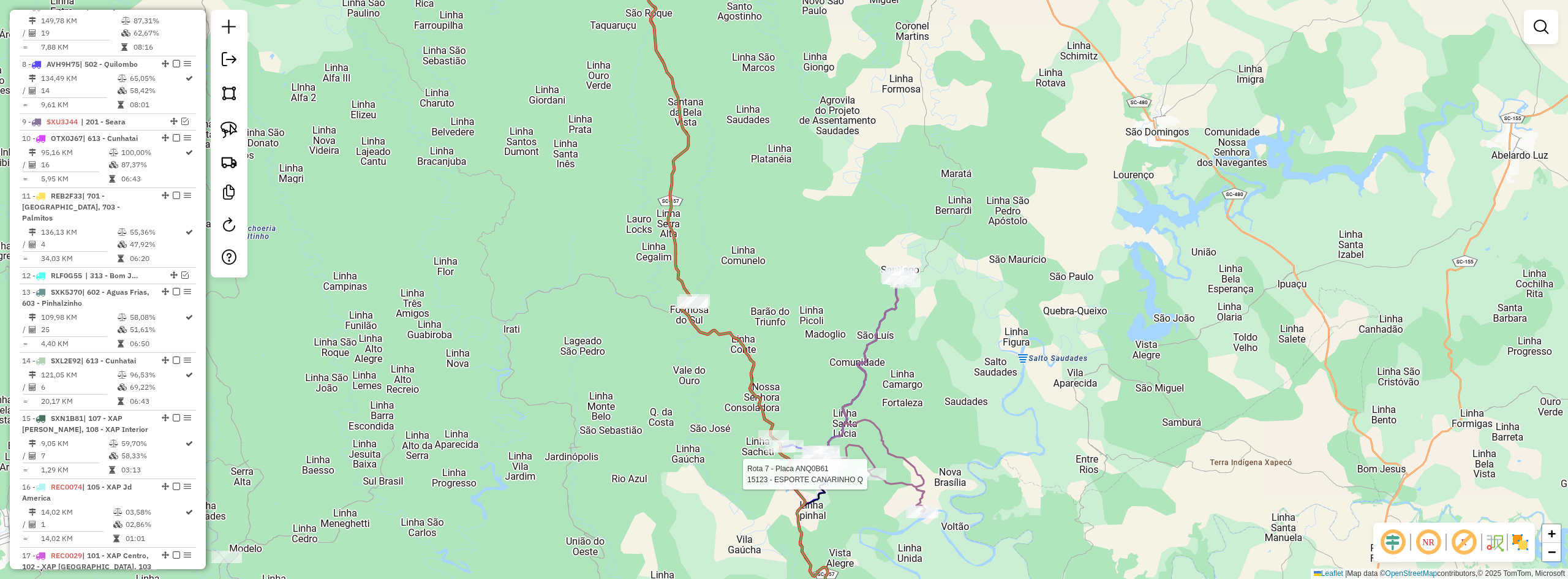
select select "**********"
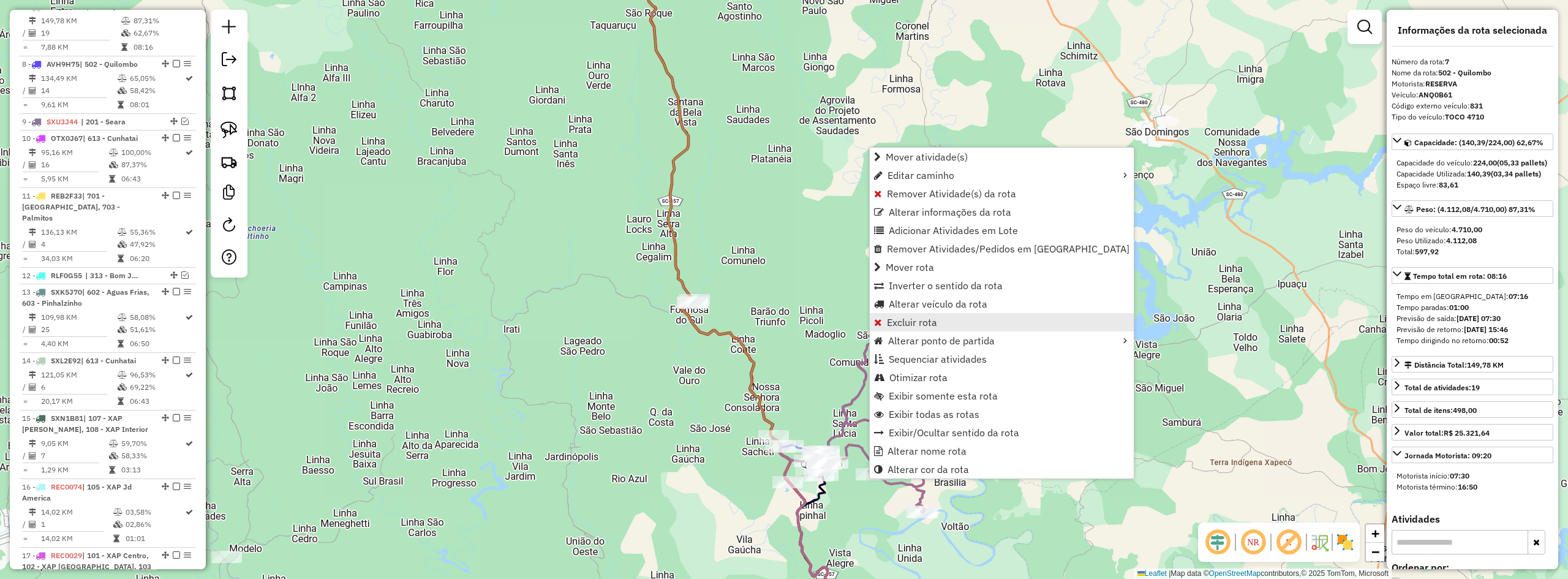
click at [907, 320] on span "Excluir rota" at bounding box center [912, 322] width 50 height 10
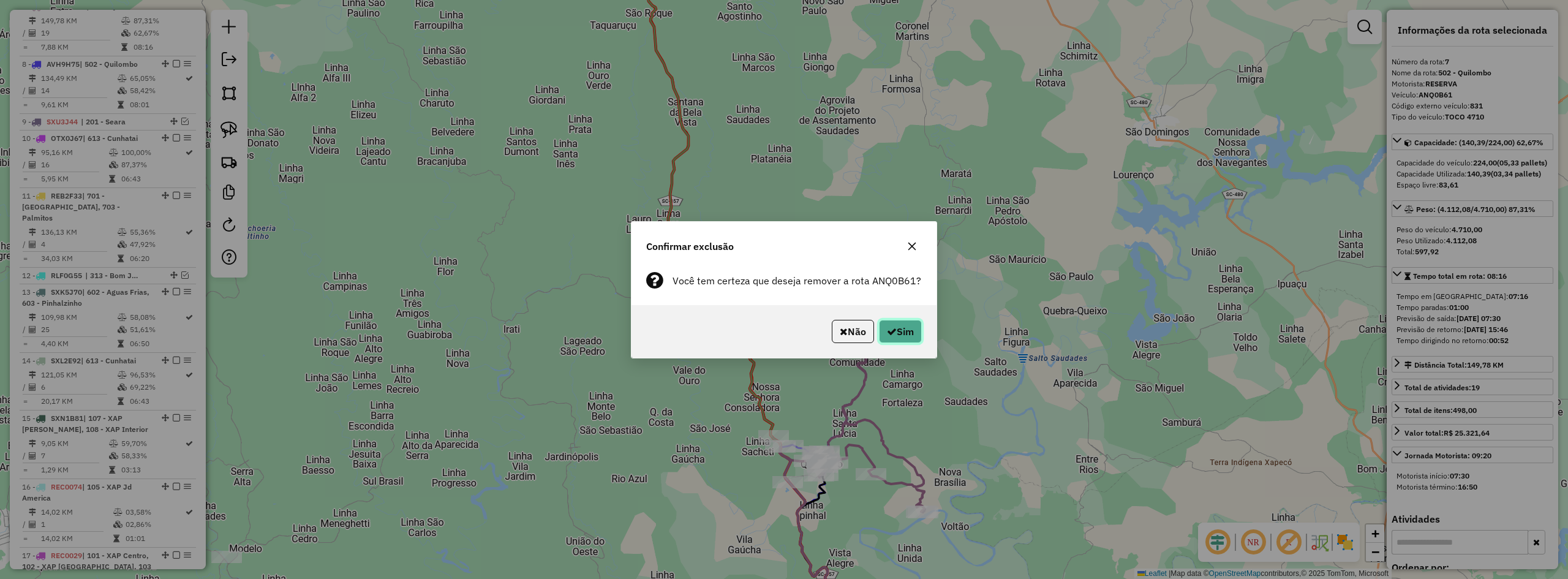
click at [905, 335] on button "Sim" at bounding box center [901, 332] width 43 height 24
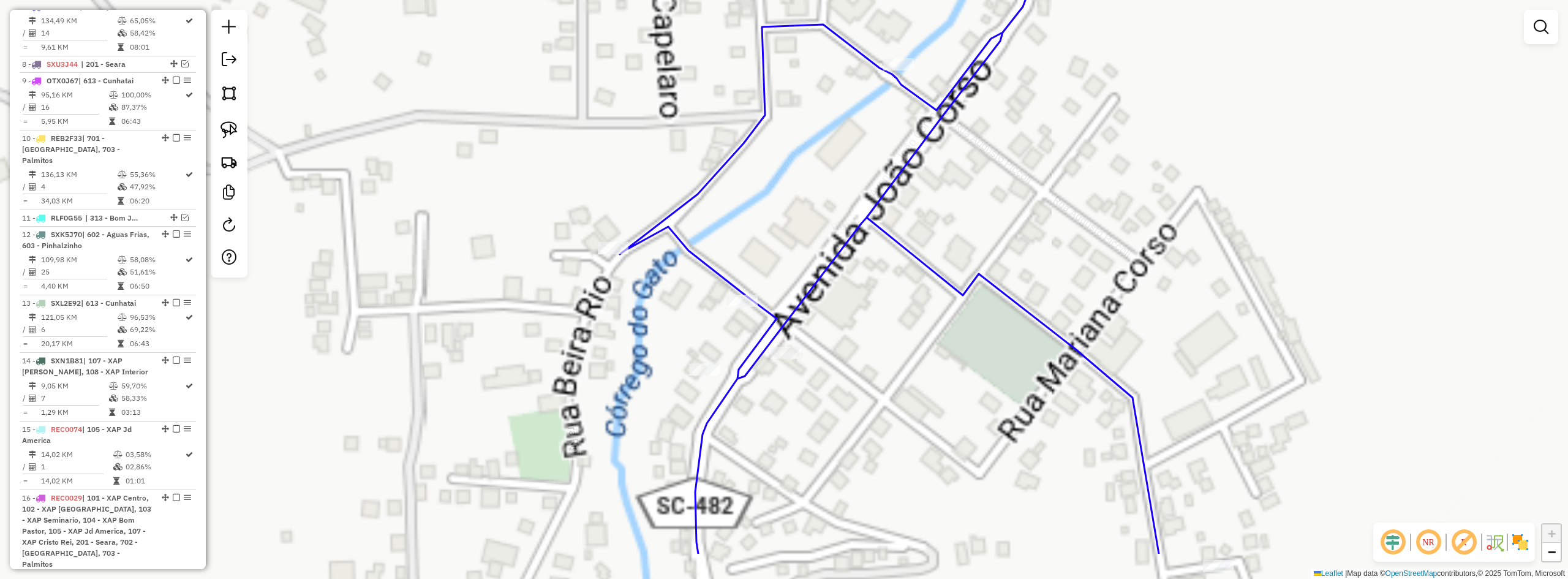
drag, startPoint x: 901, startPoint y: 300, endPoint x: 965, endPoint y: 255, distance: 78.2
click at [964, 256] on div "Janela de atendimento Grade de atendimento Capacidade Transportadoras Veículos …" at bounding box center [784, 289] width 1568 height 579
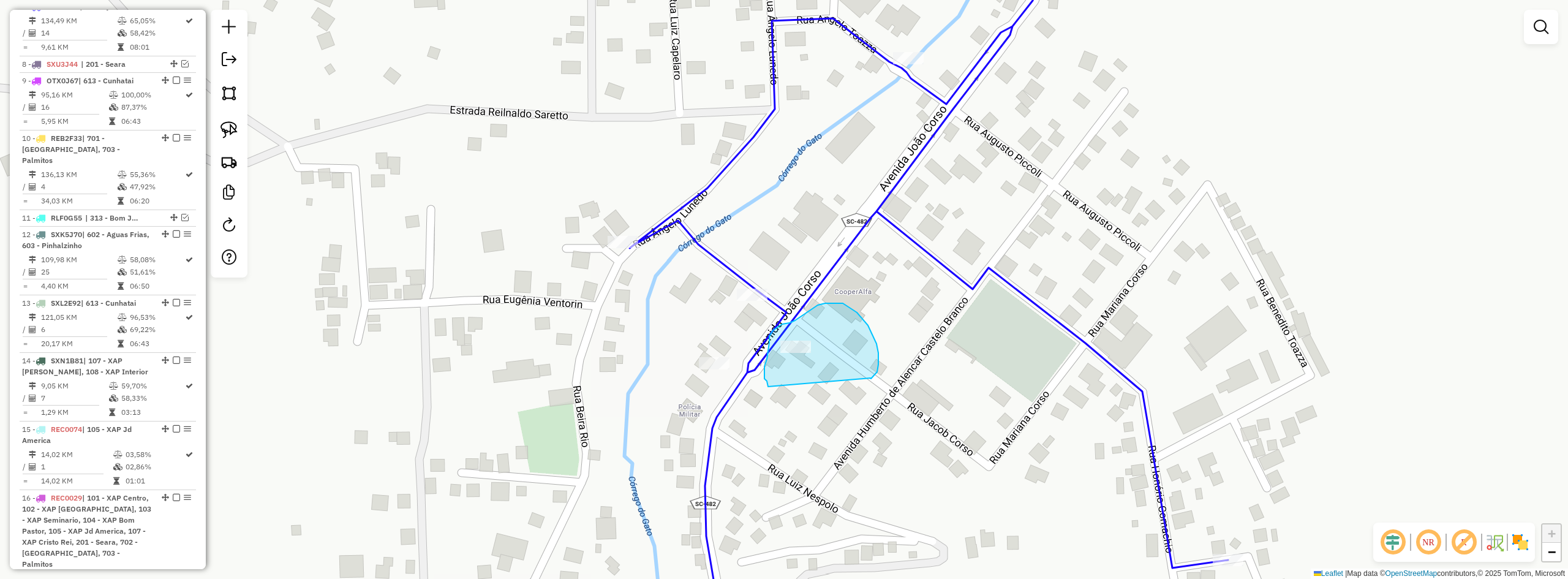
drag, startPoint x: 871, startPoint y: 379, endPoint x: 770, endPoint y: 389, distance: 101.5
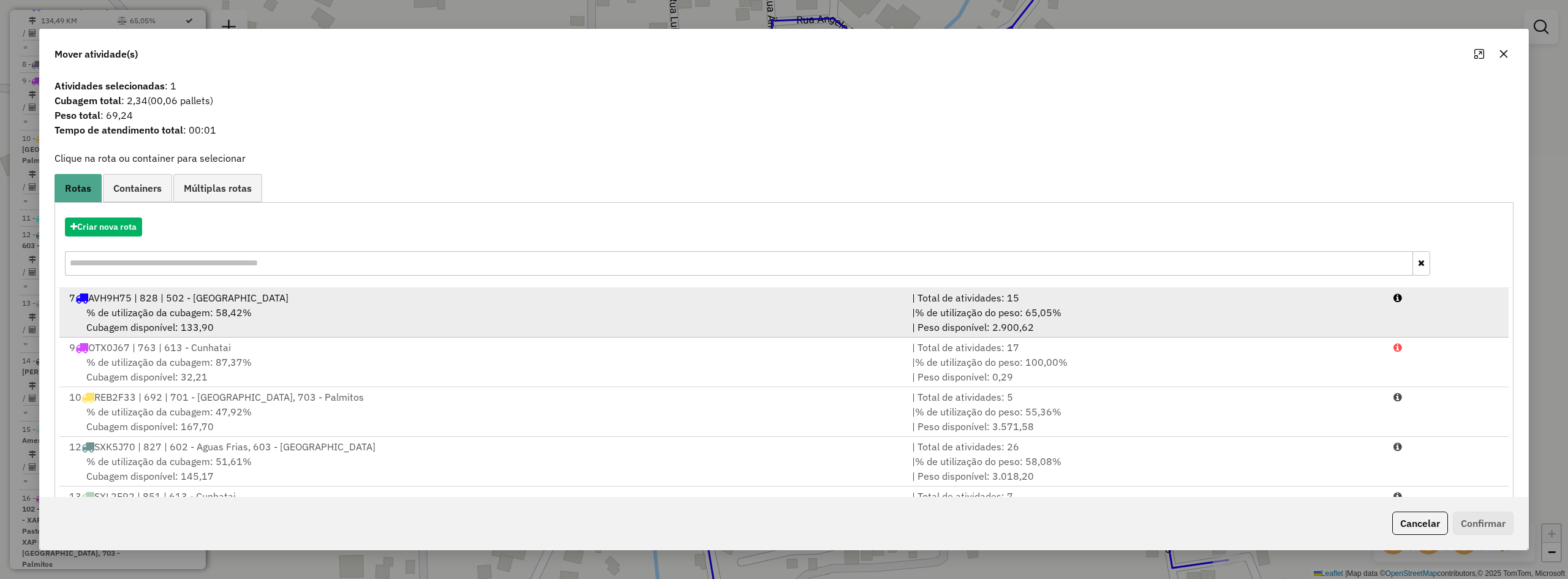
click at [381, 291] on div "7 AVH9H75 | 828 | 502 - Quilombo" at bounding box center [483, 298] width 843 height 15
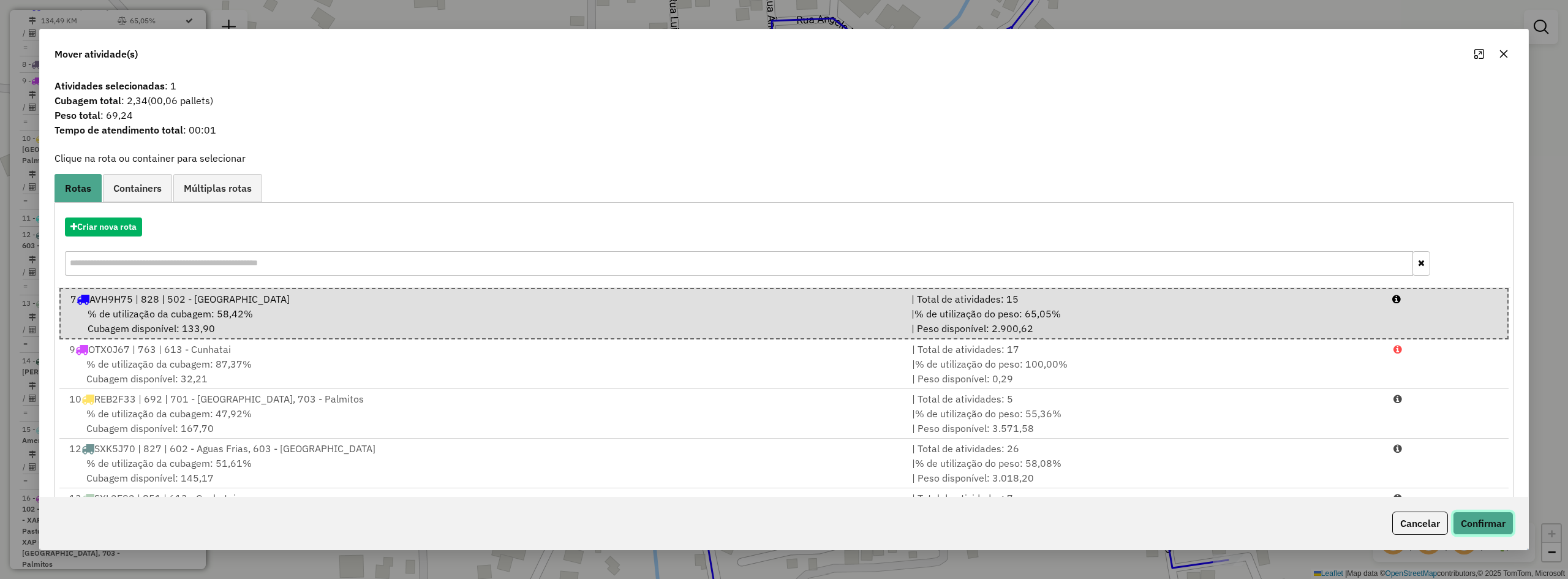
click at [1483, 526] on button "Confirmar" at bounding box center [1483, 524] width 60 height 24
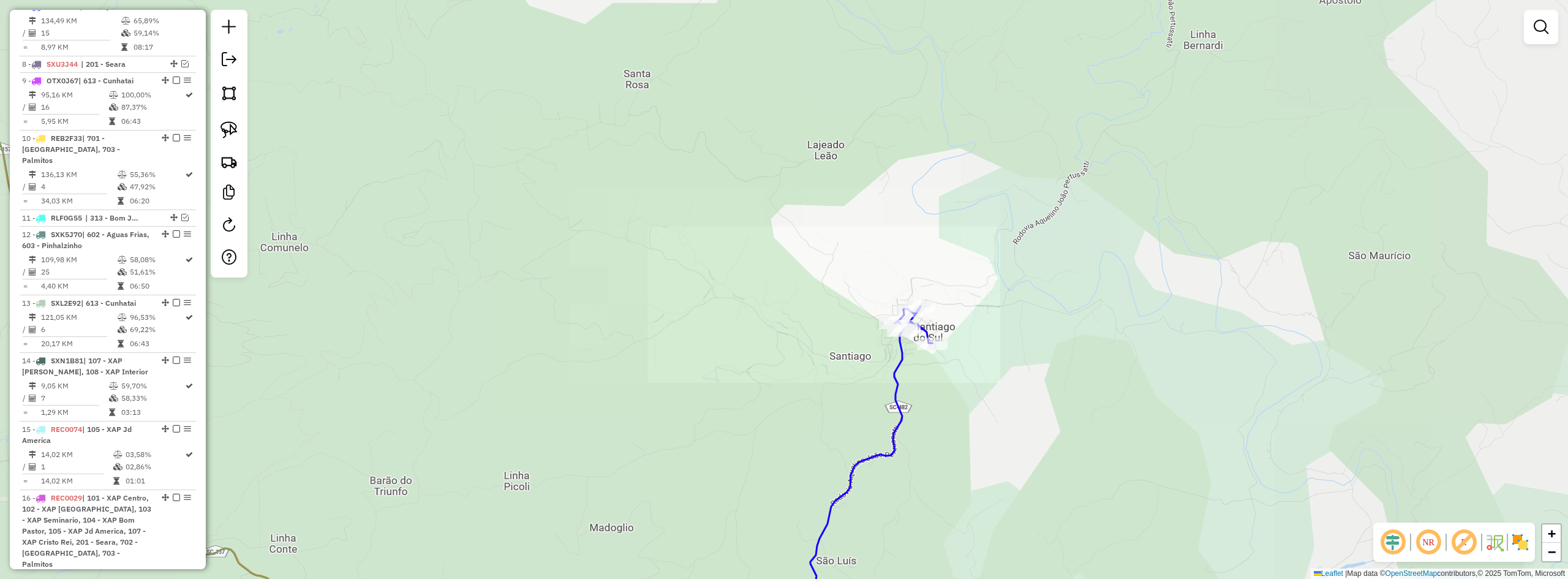
drag, startPoint x: 997, startPoint y: 283, endPoint x: 1004, endPoint y: 230, distance: 53.5
click at [1003, 263] on div "Janela de atendimento Grade de atendimento Capacidade Transportadoras Veículos …" at bounding box center [784, 289] width 1568 height 579
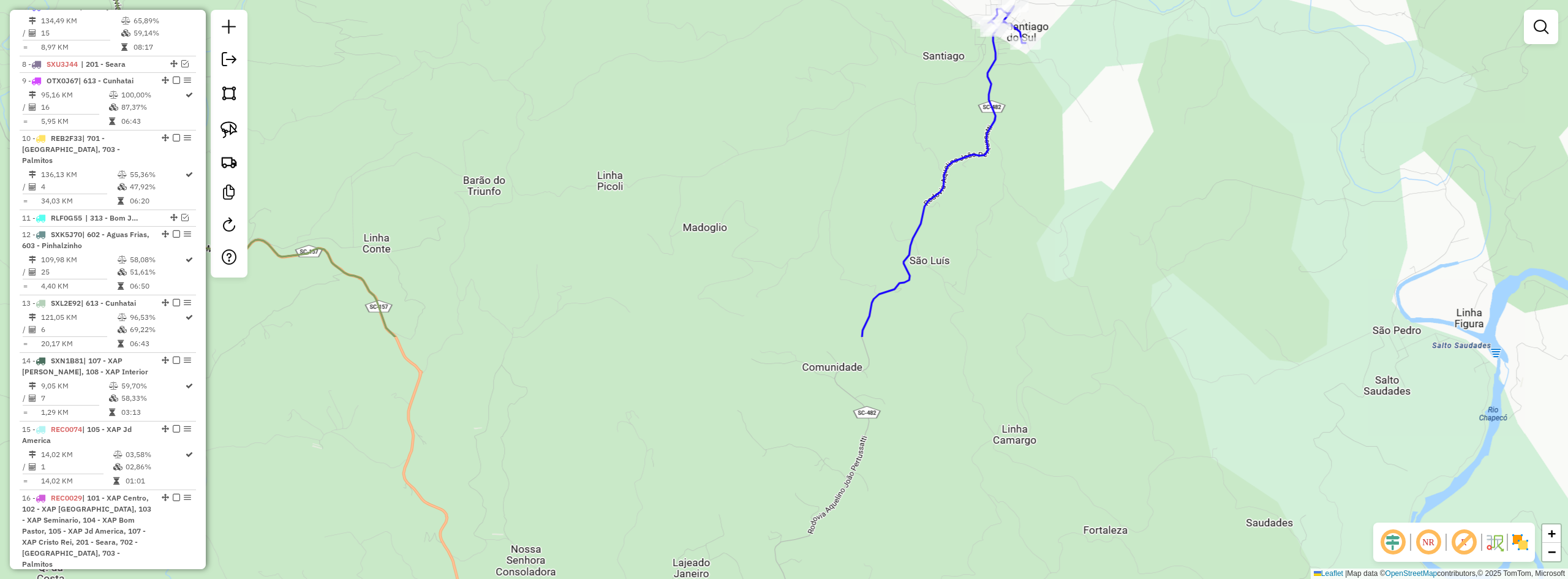
drag, startPoint x: 965, startPoint y: 383, endPoint x: 1034, endPoint y: 252, distance: 148.1
click at [1029, 259] on div "Janela de atendimento Grade de atendimento Capacidade Transportadoras Veículos …" at bounding box center [784, 289] width 1568 height 579
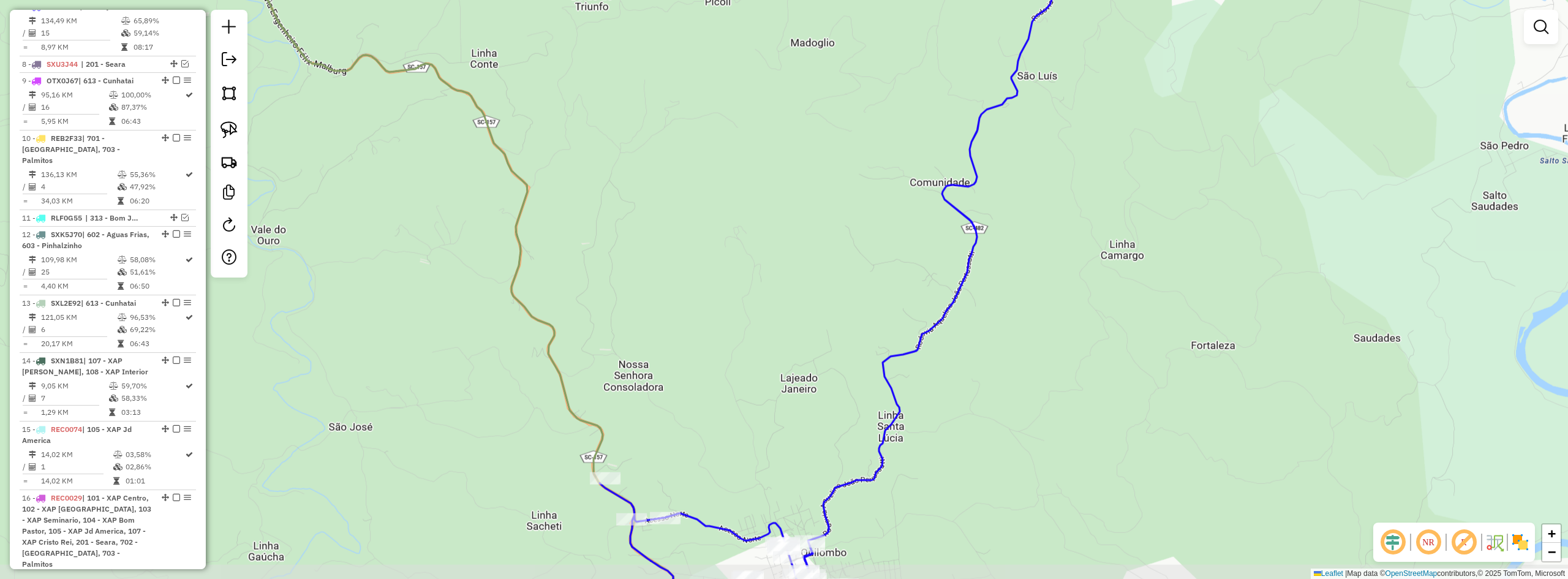
drag, startPoint x: 988, startPoint y: 403, endPoint x: 999, endPoint y: 241, distance: 162.4
click at [997, 255] on div "Janela de atendimento Grade de atendimento Capacidade Transportadoras Veículos …" at bounding box center [784, 289] width 1568 height 579
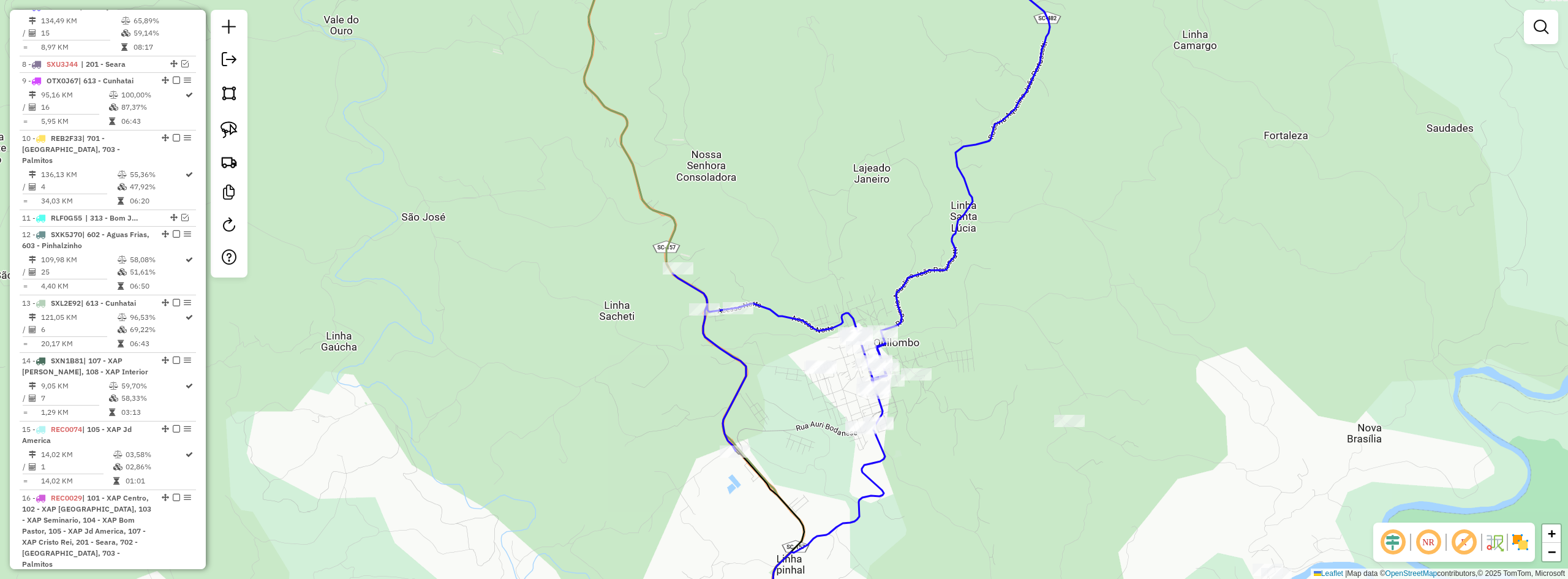
drag, startPoint x: 942, startPoint y: 243, endPoint x: 1003, endPoint y: 293, distance: 78.9
click at [1002, 293] on div "Janela de atendimento Grade de atendimento Capacidade Transportadoras Veículos …" at bounding box center [784, 289] width 1568 height 579
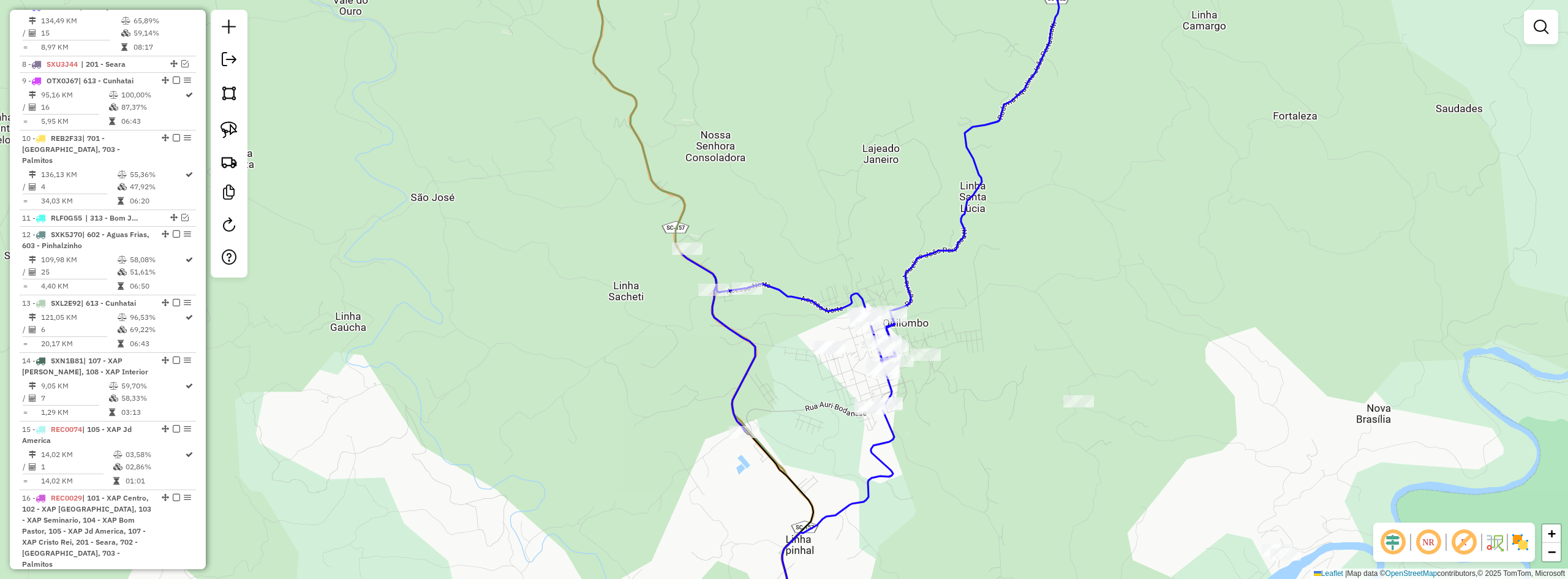
drag, startPoint x: 821, startPoint y: 221, endPoint x: 866, endPoint y: 164, distance: 72.6
click at [864, 167] on div "Janela de atendimento Grade de atendimento Capacidade Transportadoras Veículos …" at bounding box center [784, 289] width 1568 height 579
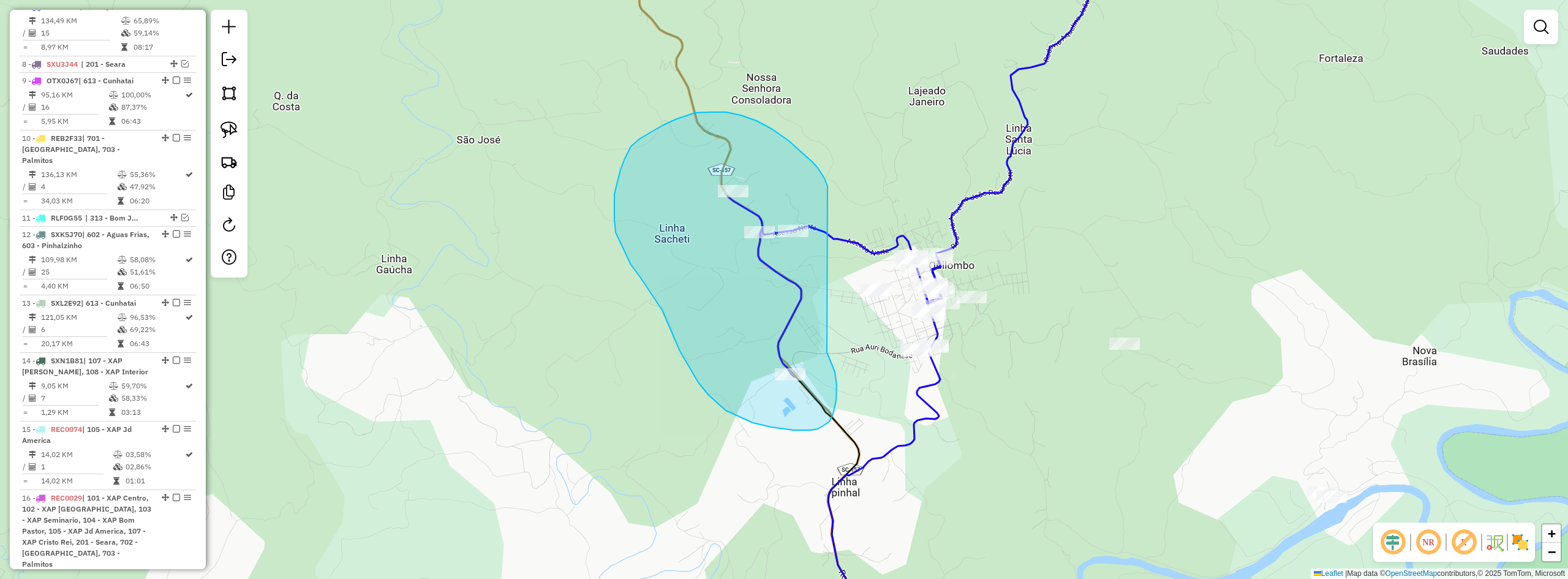
drag, startPoint x: 800, startPoint y: 151, endPoint x: 823, endPoint y: 344, distance: 194.4
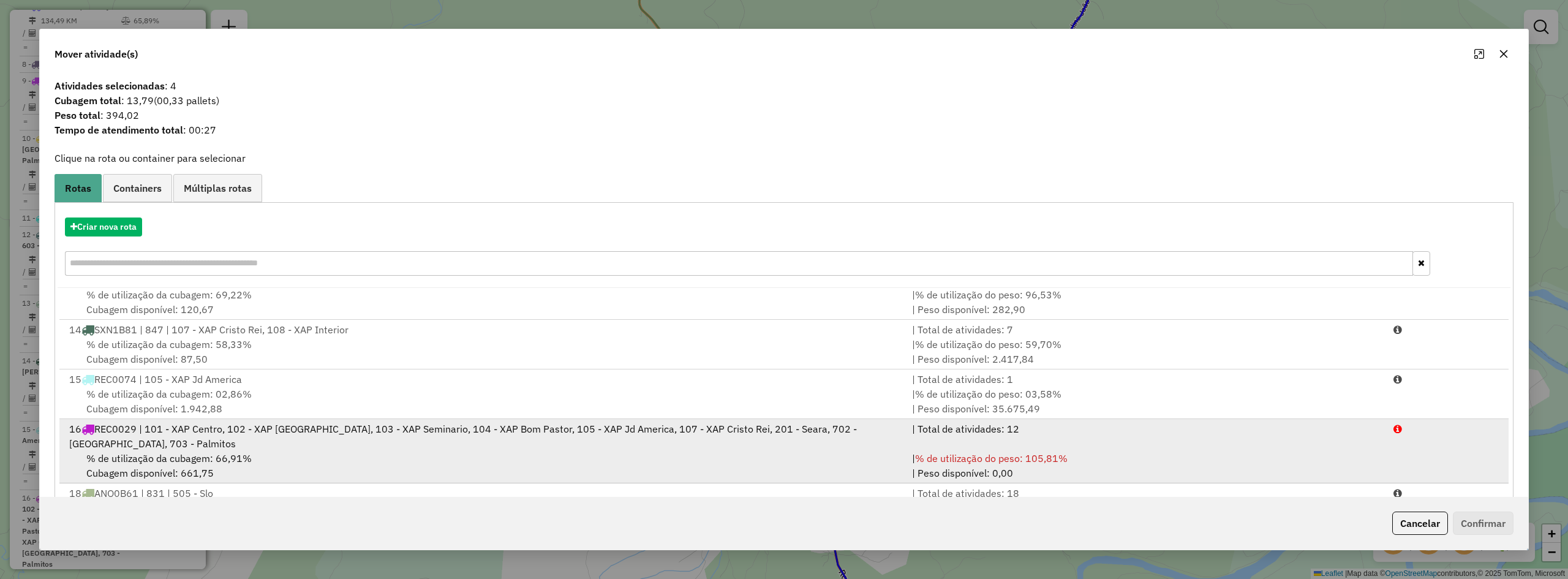
scroll to position [57, 0]
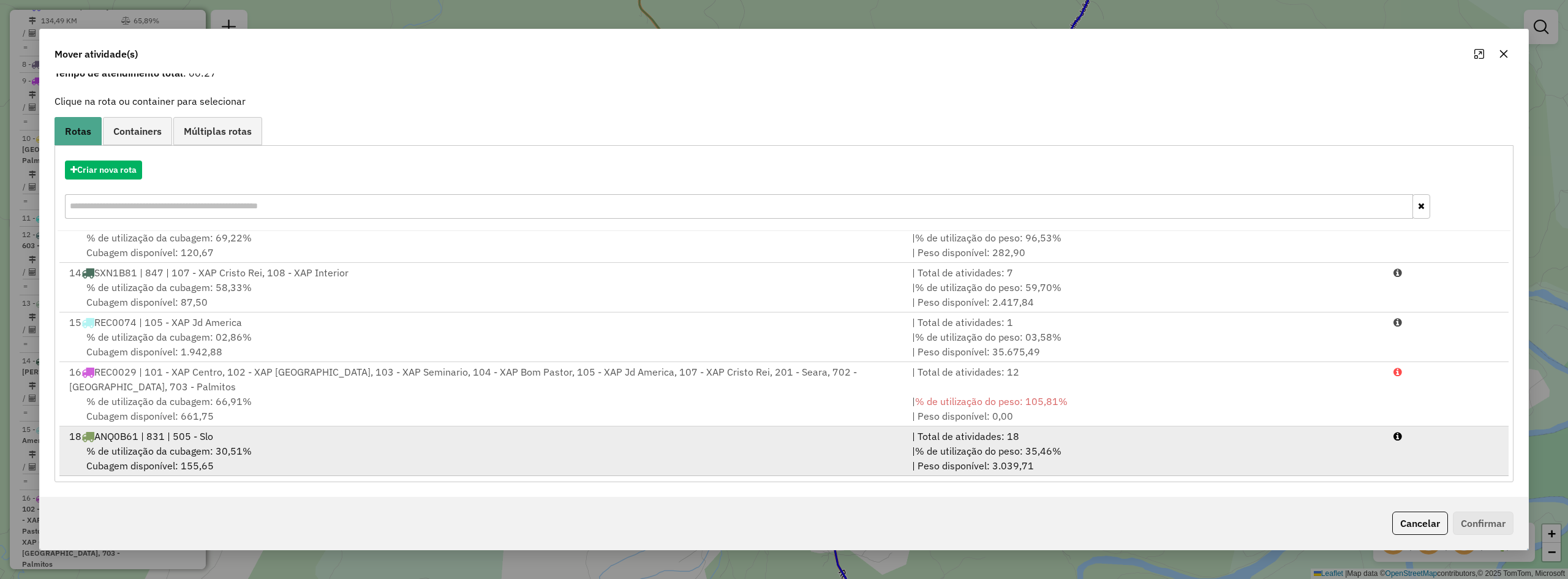
click at [344, 447] on div "% de utilização da cubagem: 30,51% Cubagem disponível: 155,65" at bounding box center [483, 458] width 843 height 29
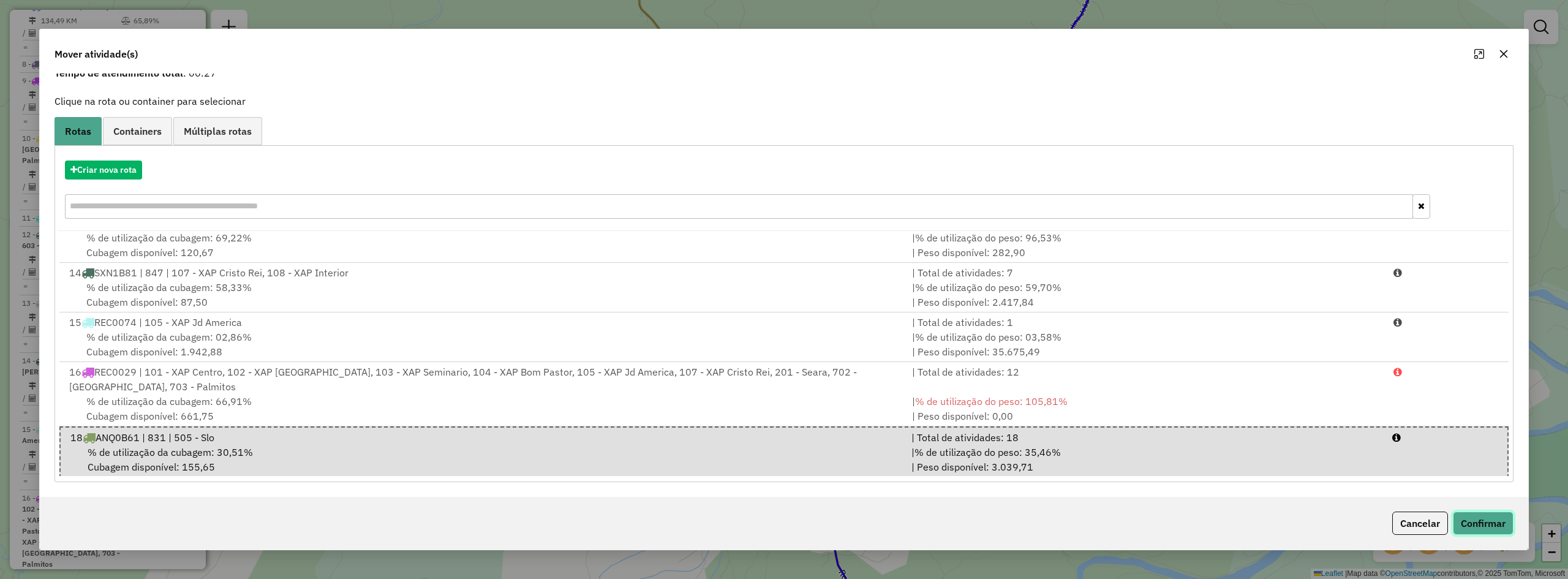
click at [1488, 525] on button "Confirmar" at bounding box center [1483, 524] width 60 height 24
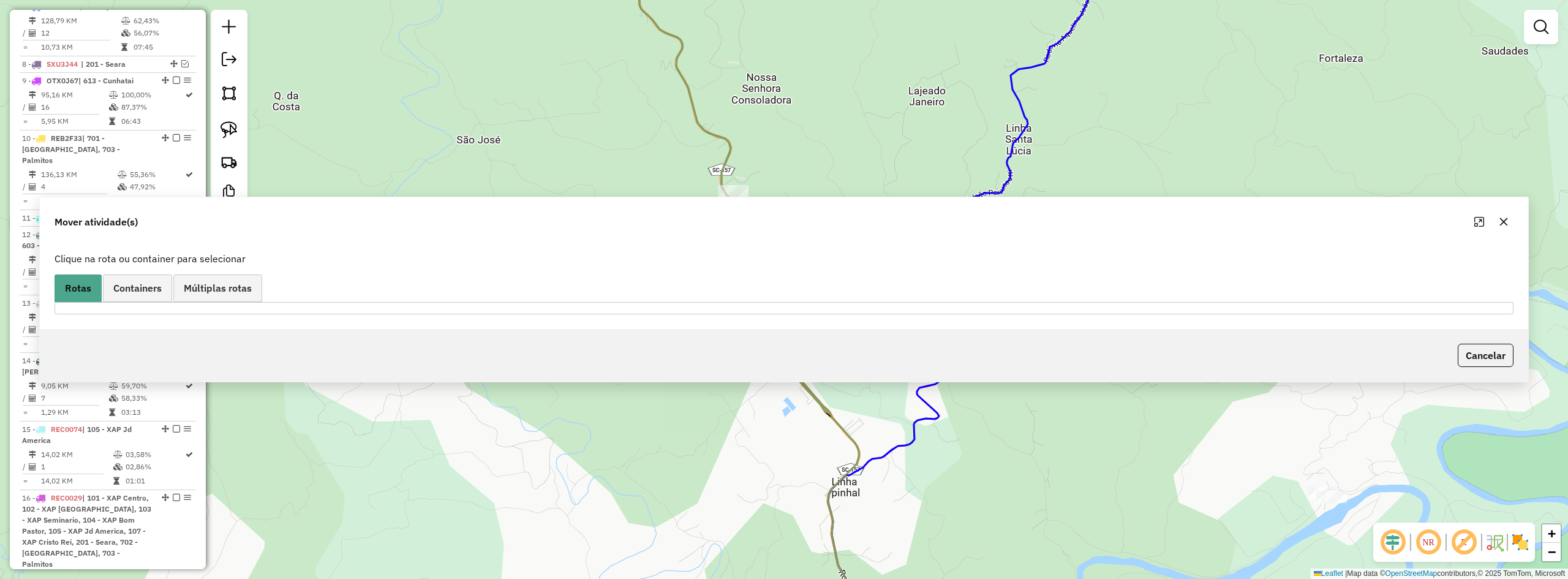
scroll to position [0, 0]
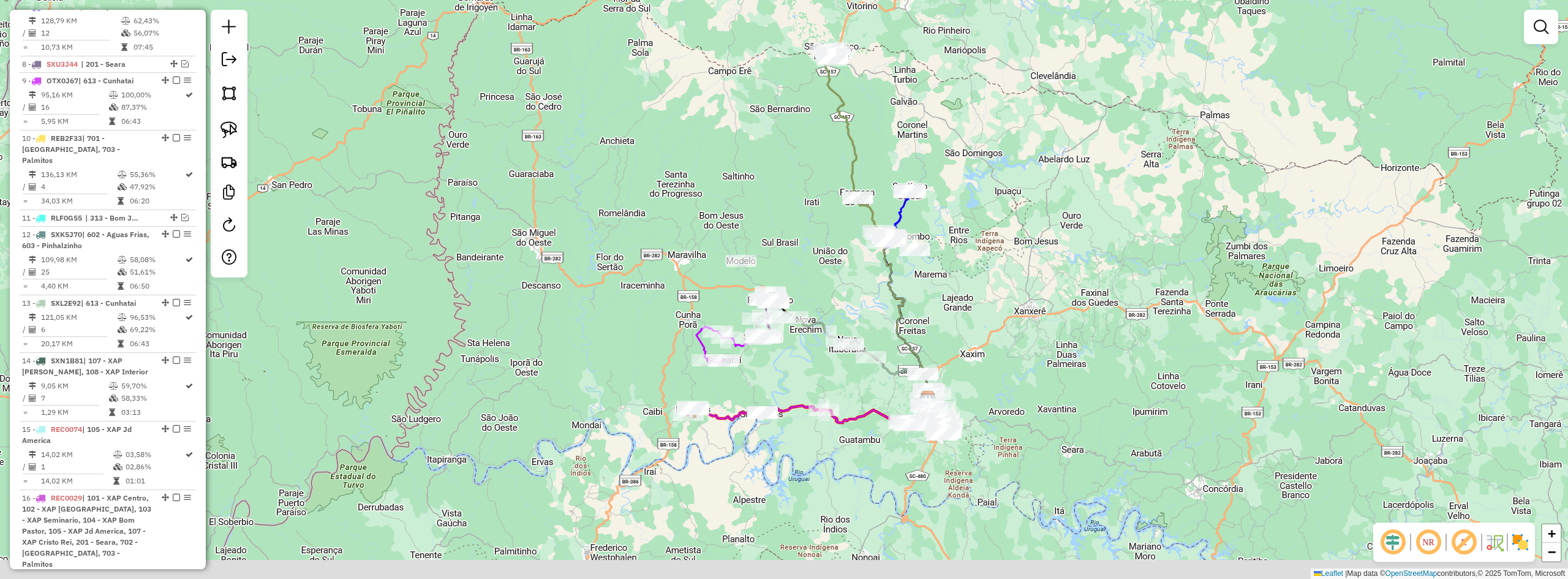
drag, startPoint x: 1023, startPoint y: 448, endPoint x: 989, endPoint y: 329, distance: 123.8
click at [989, 329] on div "Janela de atendimento Grade de atendimento Capacidade Transportadoras Veículos …" at bounding box center [784, 289] width 1568 height 579
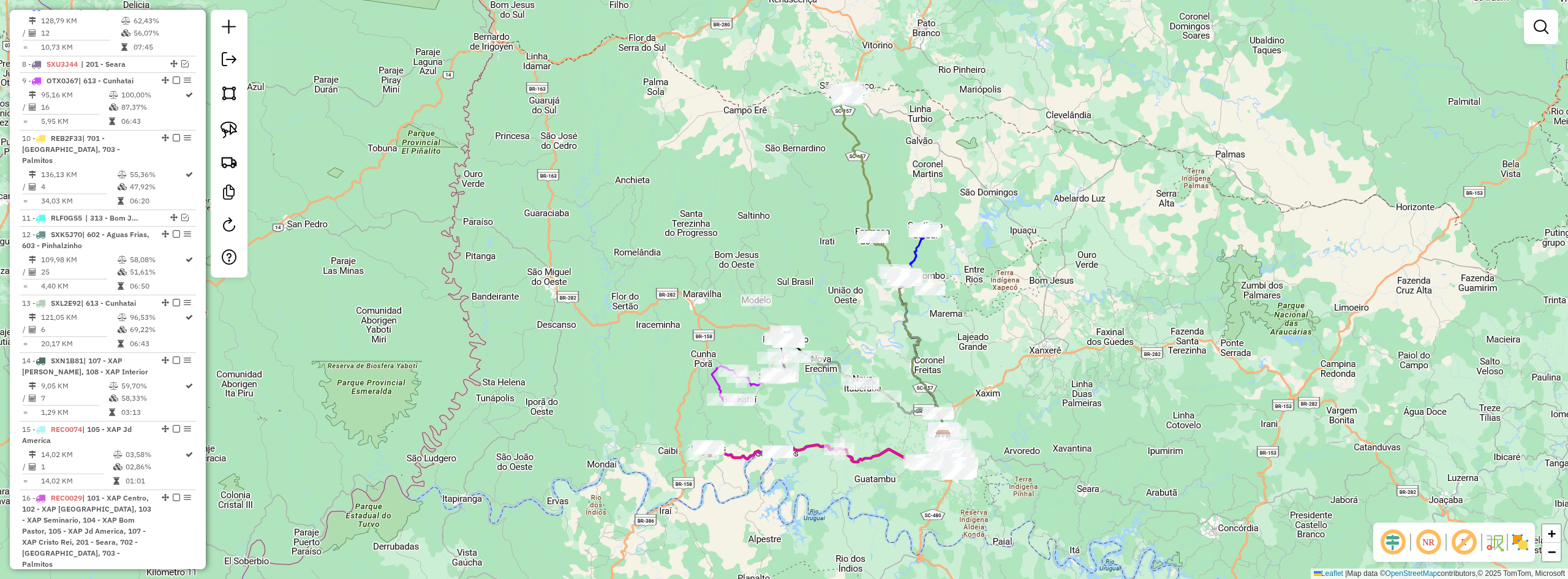
drag, startPoint x: 950, startPoint y: 306, endPoint x: 957, endPoint y: 372, distance: 66.4
click at [968, 377] on div "Janela de atendimento Grade de atendimento Capacidade Transportadoras Veículos …" at bounding box center [784, 289] width 1568 height 579
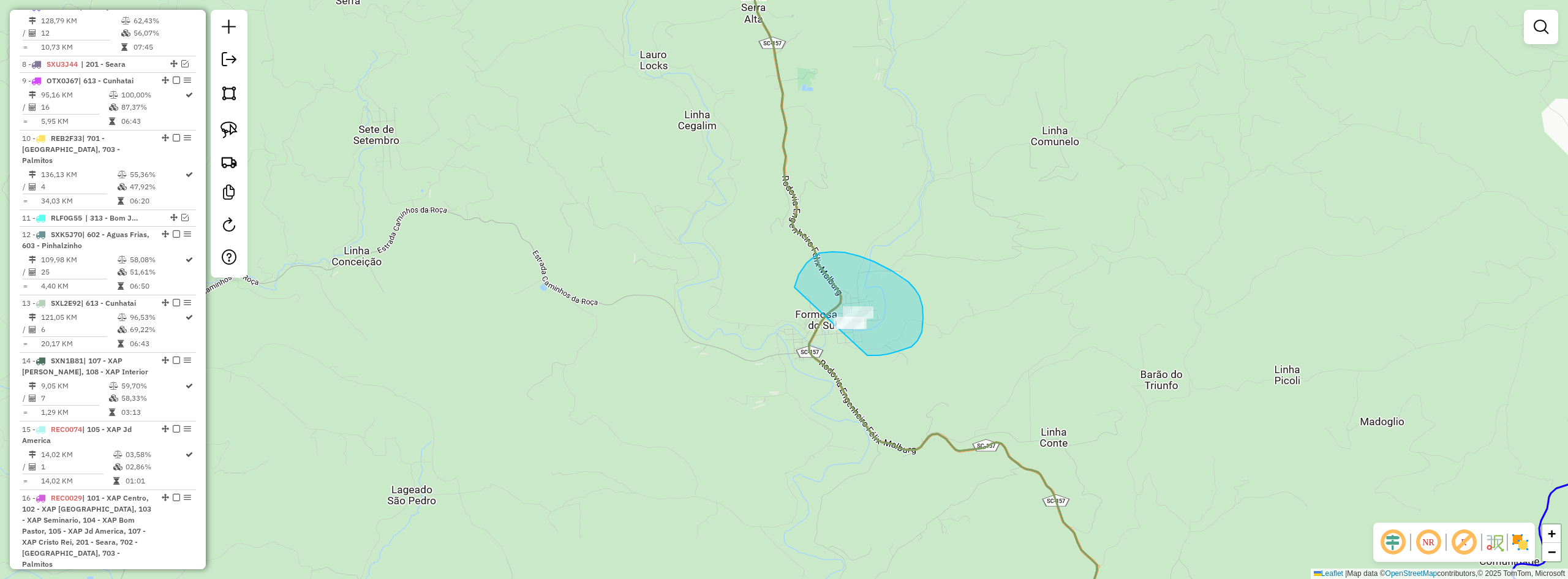
drag, startPoint x: 922, startPoint y: 333, endPoint x: 793, endPoint y: 344, distance: 129.5
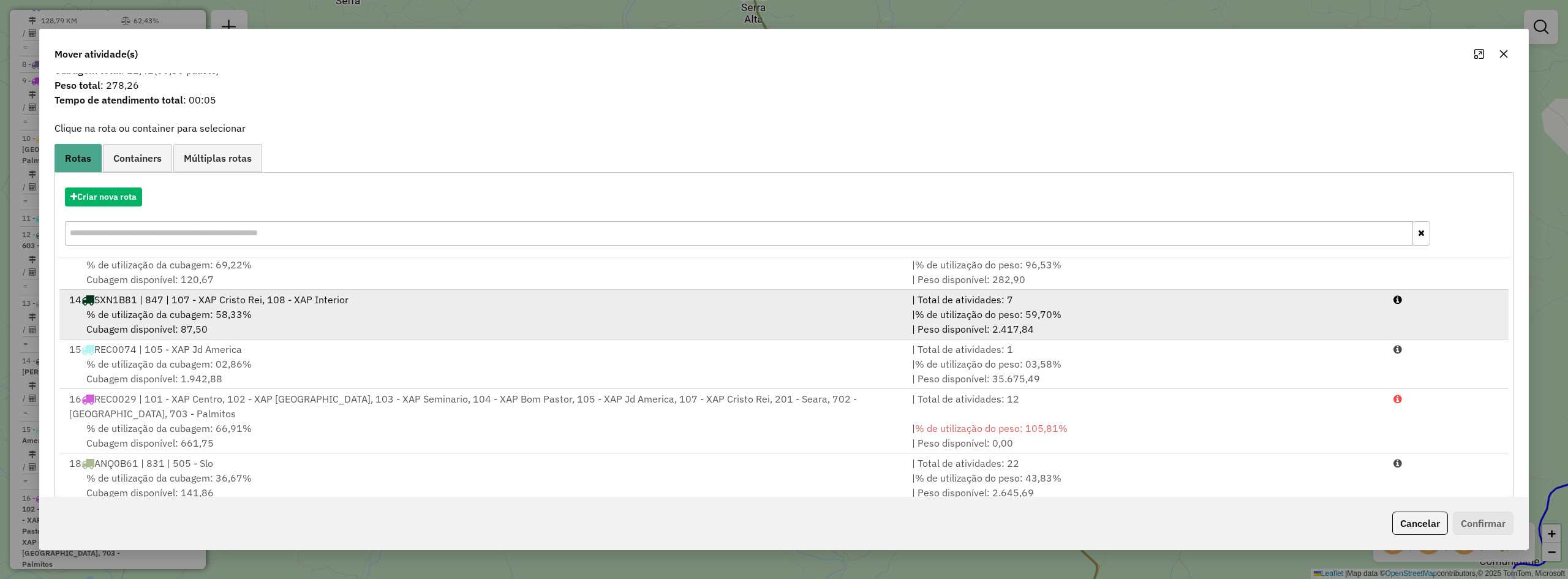
scroll to position [57, 0]
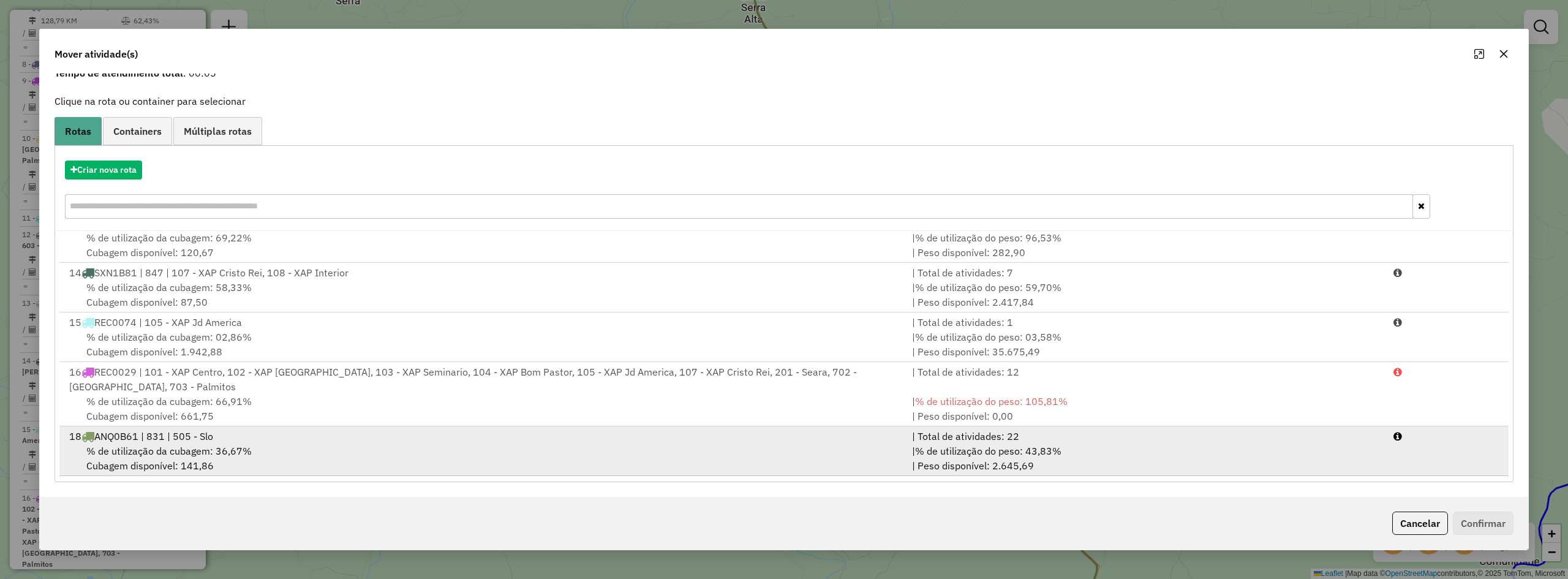
click at [420, 433] on div "18 ANQ0B61 | 831 | 505 - Slo" at bounding box center [483, 436] width 843 height 15
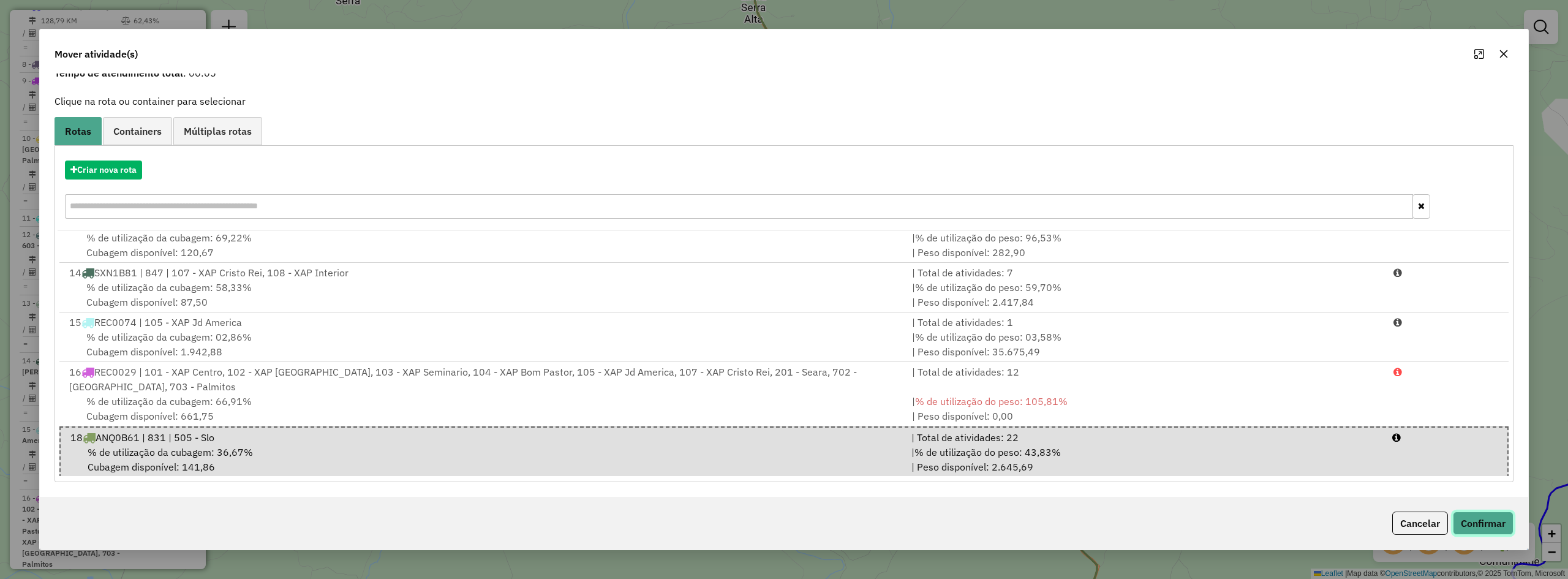
click at [1472, 522] on button "Confirmar" at bounding box center [1483, 524] width 60 height 24
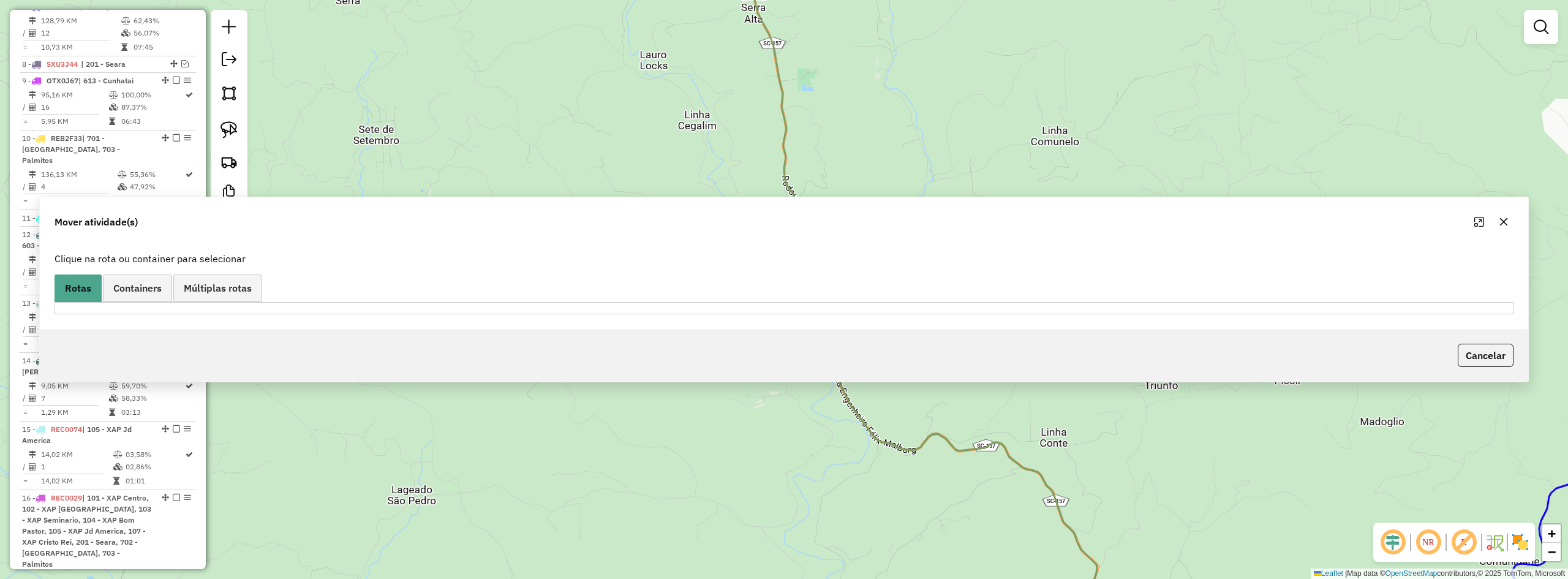
scroll to position [0, 0]
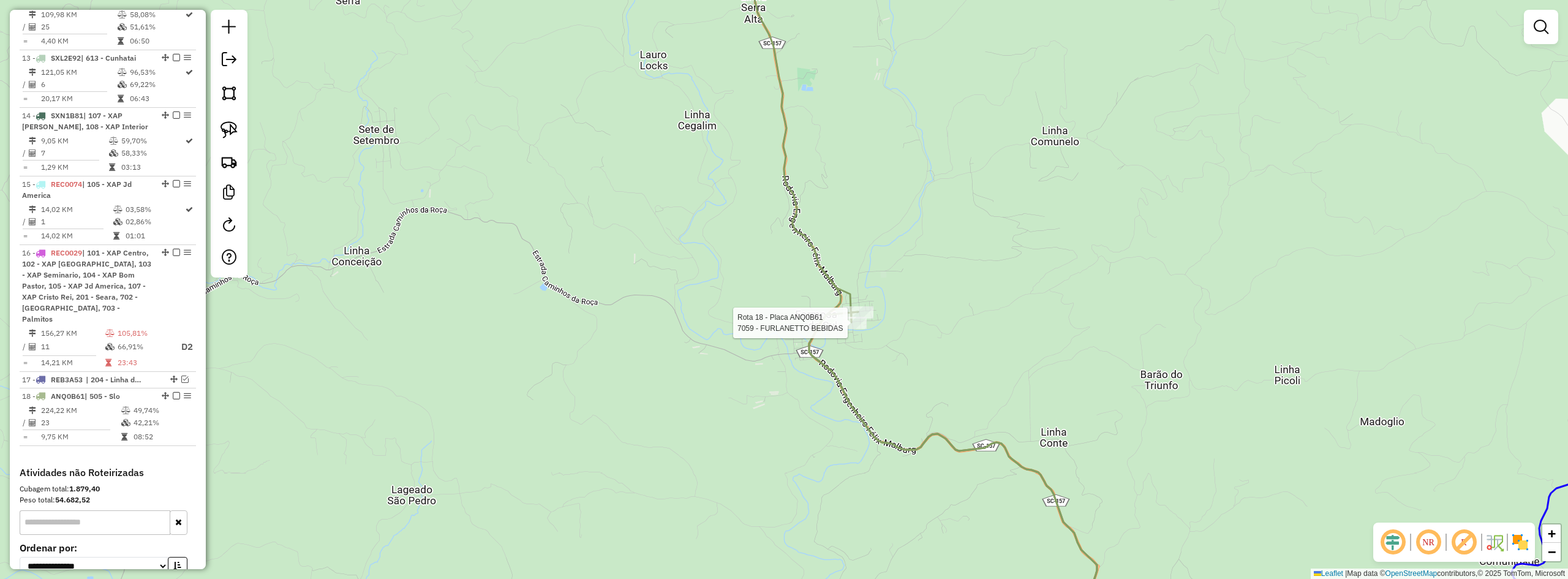
select select "**********"
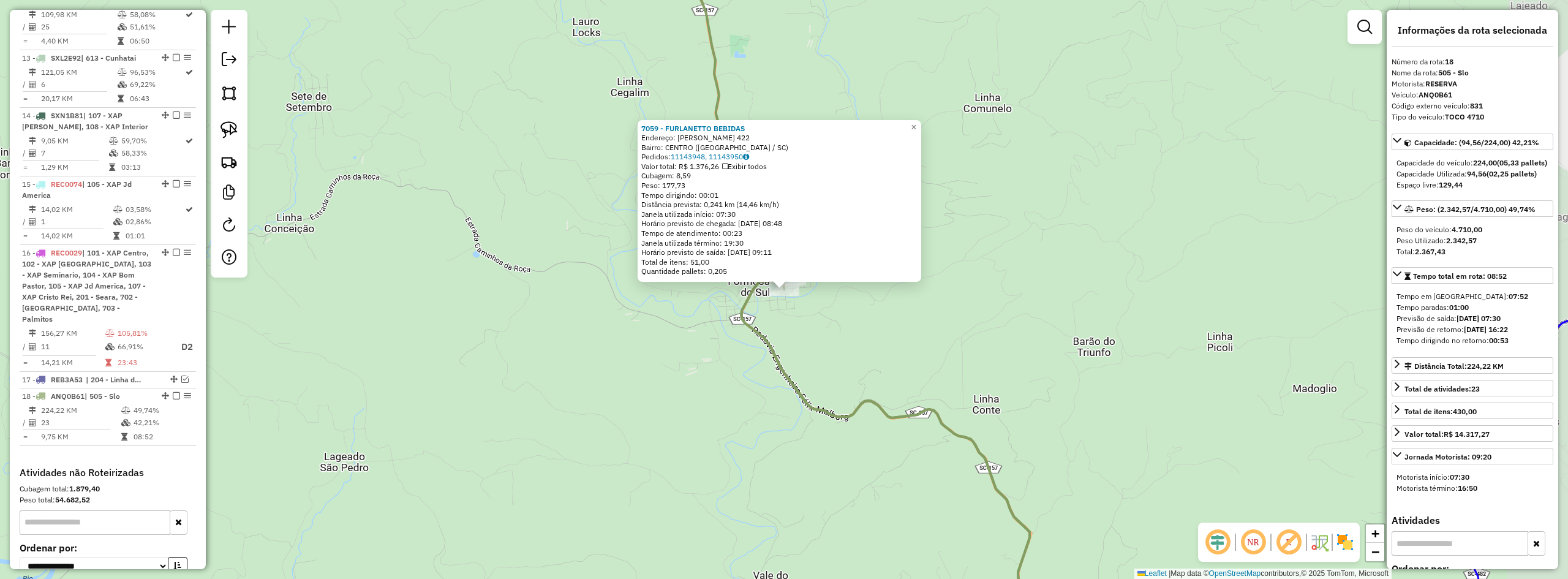
scroll to position [941, 0]
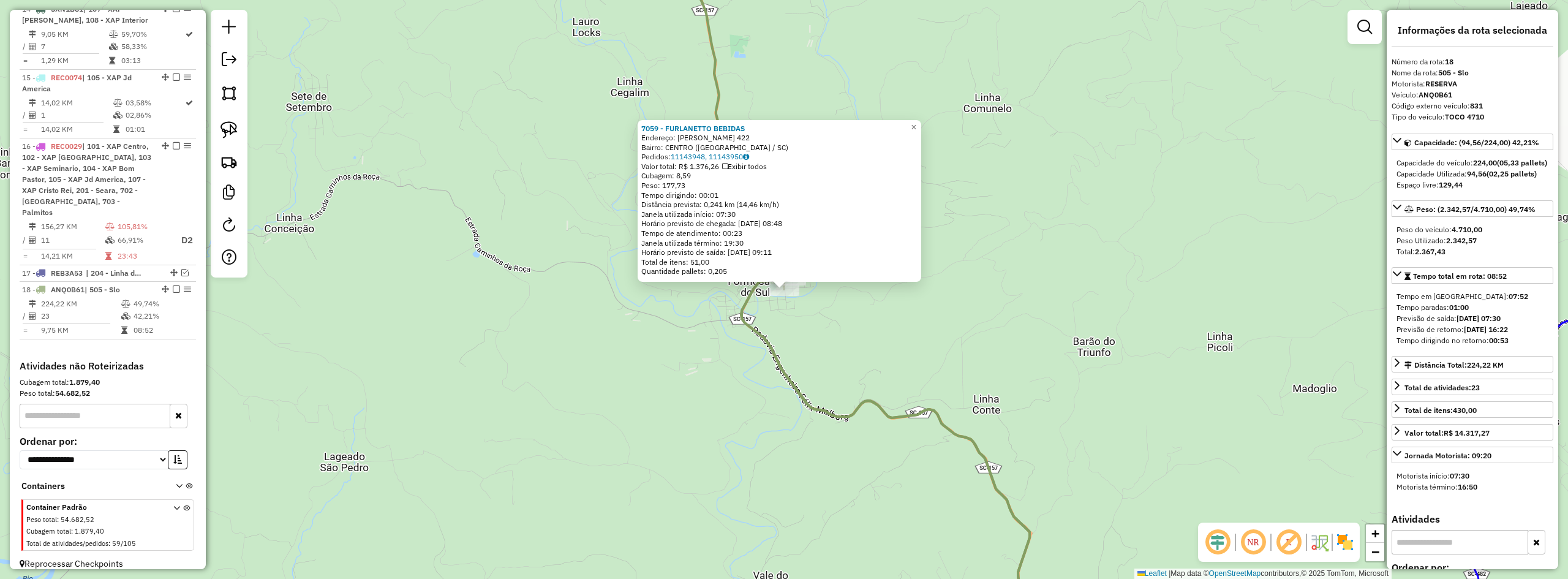
drag, startPoint x: 1042, startPoint y: 413, endPoint x: 941, endPoint y: 227, distance: 211.7
click at [945, 235] on div "7059 - FURLANETTO BEBIDAS Endereço: GETULIO VARGAS 422 Bairro: CENTRO (FORMOSA …" at bounding box center [784, 289] width 1568 height 579
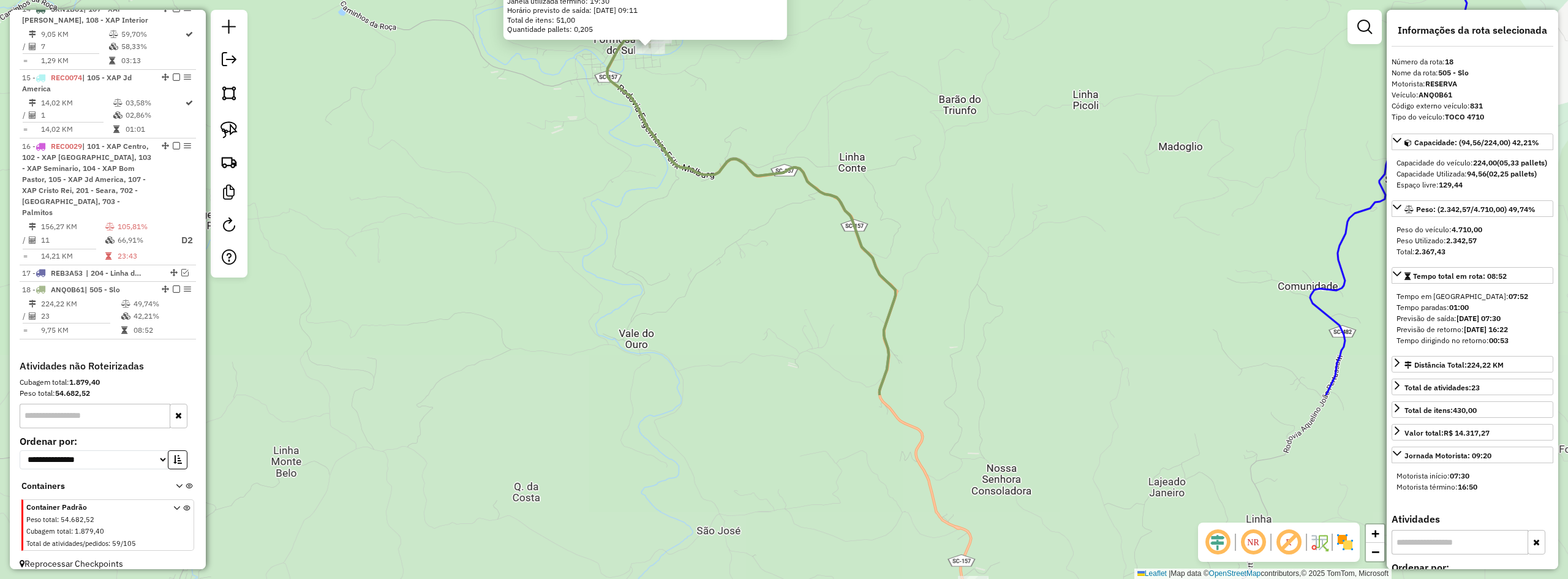
drag, startPoint x: 1002, startPoint y: 340, endPoint x: 946, endPoint y: 162, distance: 186.6
click at [957, 191] on div "7059 - FURLANETTO BEBIDAS Endereço: GETULIO VARGAS 422 Bairro: CENTRO (FORMOSA …" at bounding box center [784, 289] width 1568 height 579
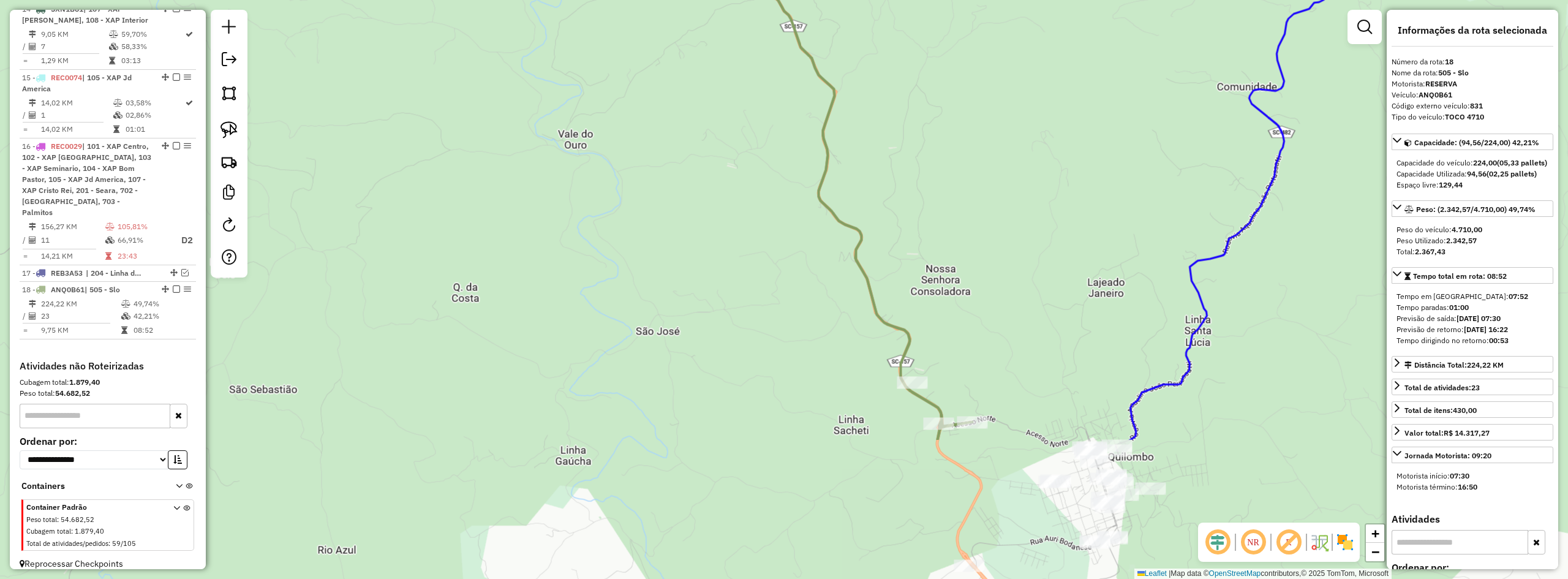
click at [990, 250] on div "7059 - FURLANETTO BEBIDAS Endereço: GETULIO VARGAS 422 Bairro: CENTRO (FORMOSA …" at bounding box center [784, 289] width 1568 height 579
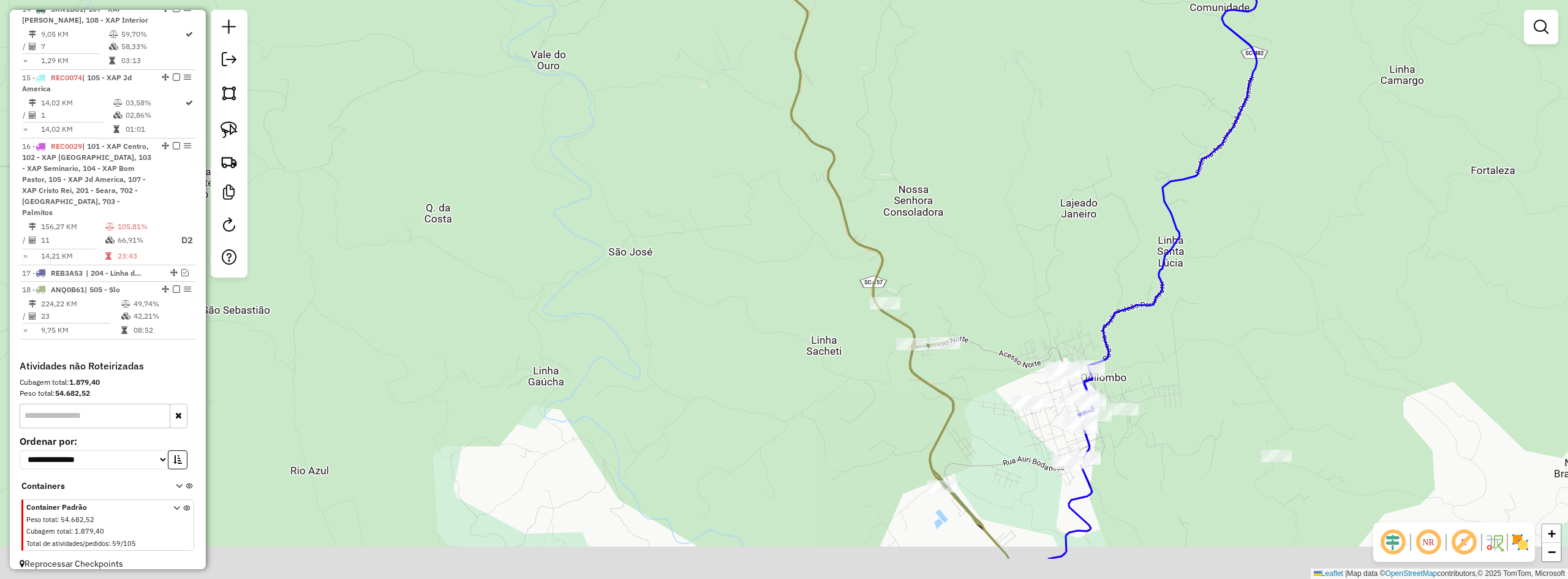
drag, startPoint x: 1060, startPoint y: 318, endPoint x: 1010, endPoint y: 159, distance: 166.7
click at [1017, 194] on div "Janela de atendimento Grade de atendimento Capacidade Transportadoras Veículos …" at bounding box center [784, 289] width 1568 height 579
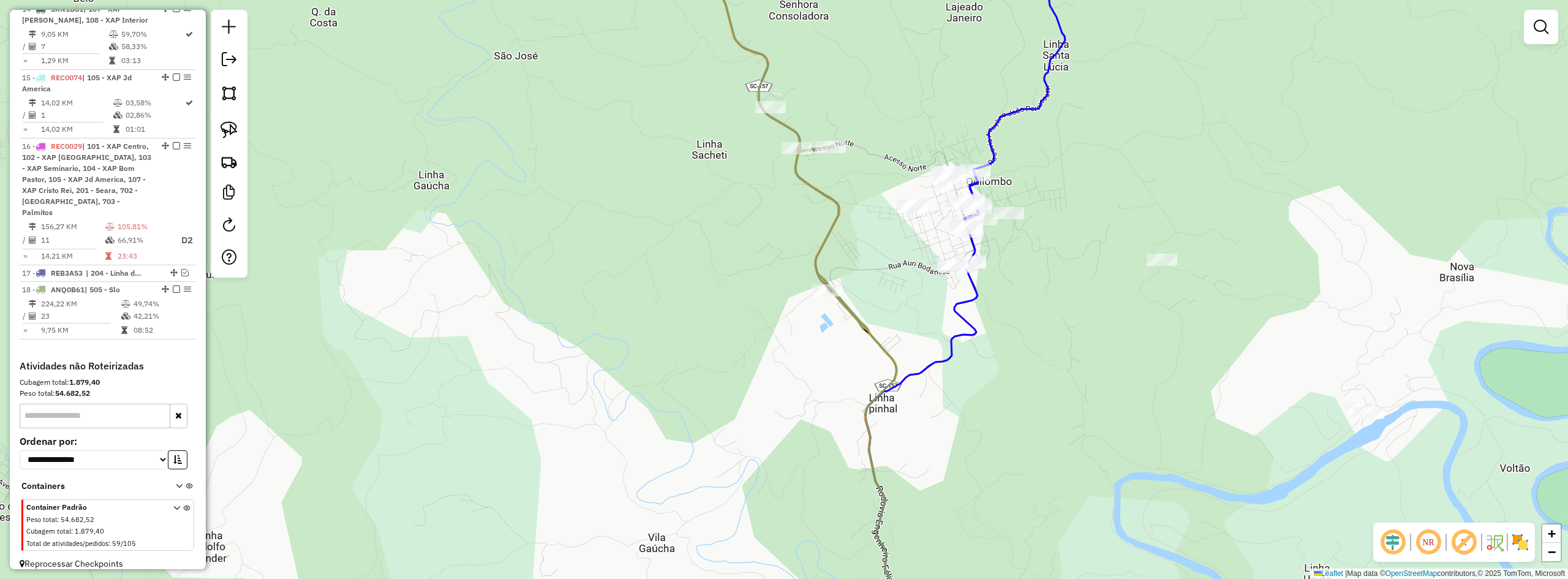
drag, startPoint x: 1202, startPoint y: 390, endPoint x: 1150, endPoint y: 355, distance: 62.7
click at [1152, 357] on div "Janela de atendimento Grade de atendimento Capacidade Transportadoras Veículos …" at bounding box center [784, 289] width 1568 height 579
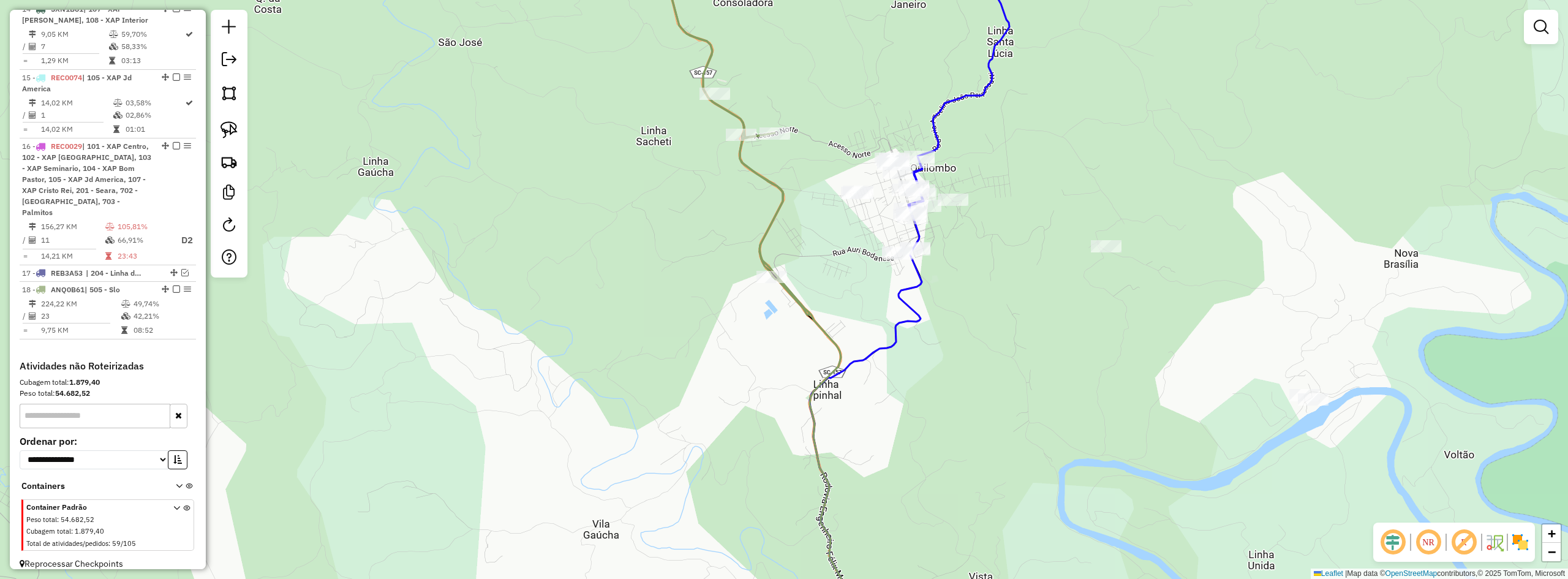
drag, startPoint x: 1305, startPoint y: 322, endPoint x: 1150, endPoint y: 307, distance: 155.7
click at [1174, 313] on div "Janela de atendimento Grade de atendimento Capacidade Transportadoras Veículos …" at bounding box center [784, 289] width 1568 height 579
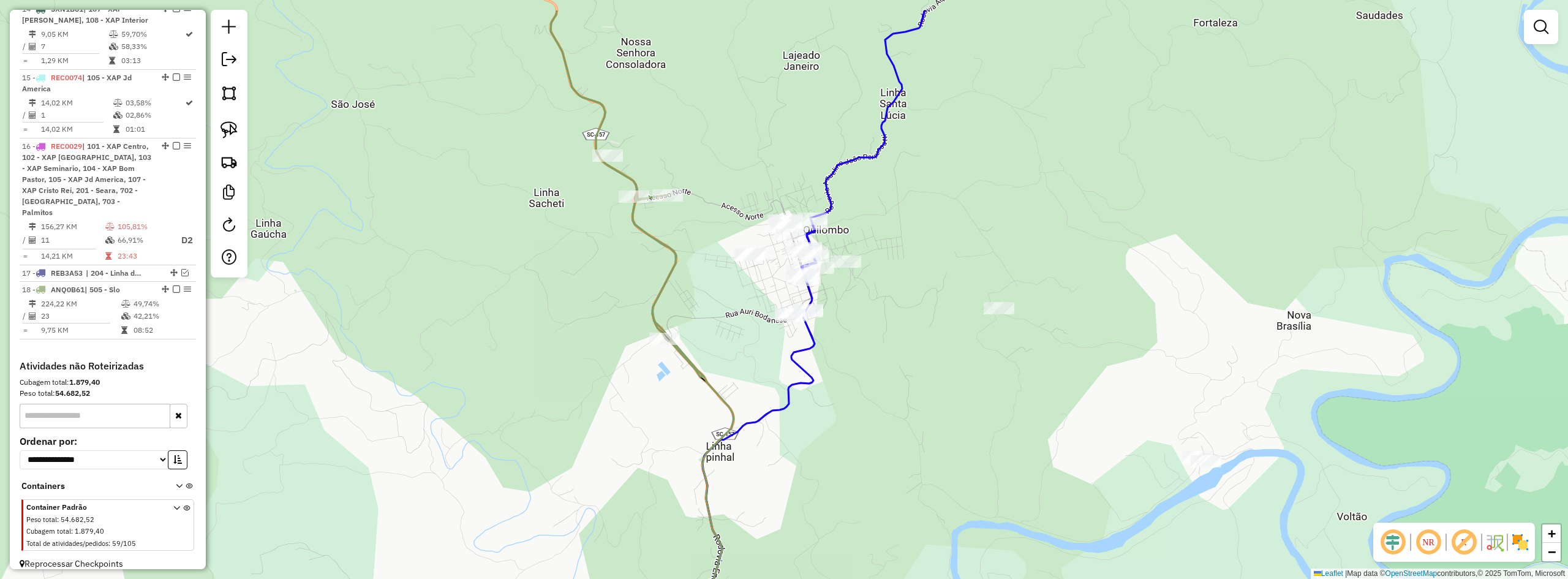
drag, startPoint x: 1052, startPoint y: 269, endPoint x: 1078, endPoint y: 363, distance: 97.5
click at [1078, 363] on div "Janela de atendimento Grade de atendimento Capacidade Transportadoras Veículos …" at bounding box center [784, 289] width 1568 height 579
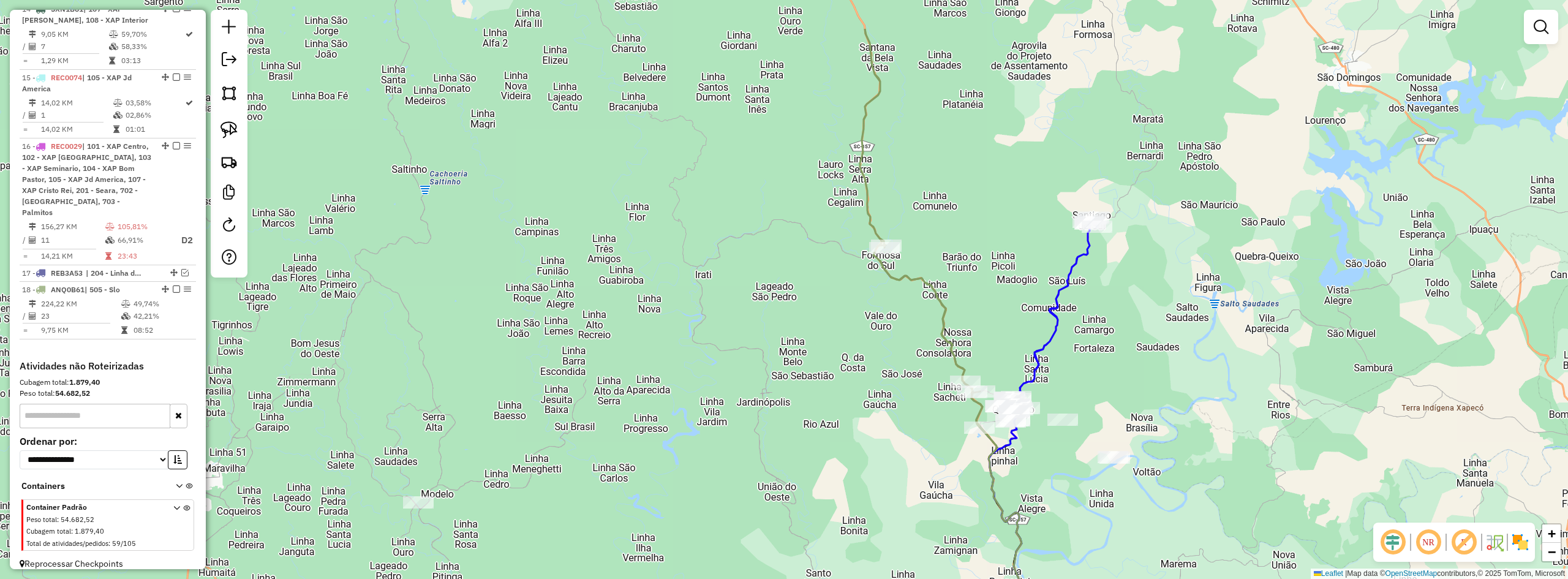
drag, startPoint x: 1101, startPoint y: 255, endPoint x: 1105, endPoint y: 341, distance: 86.1
click at [1105, 341] on div "Janela de atendimento Grade de atendimento Capacidade Transportadoras Veículos …" at bounding box center [784, 289] width 1568 height 579
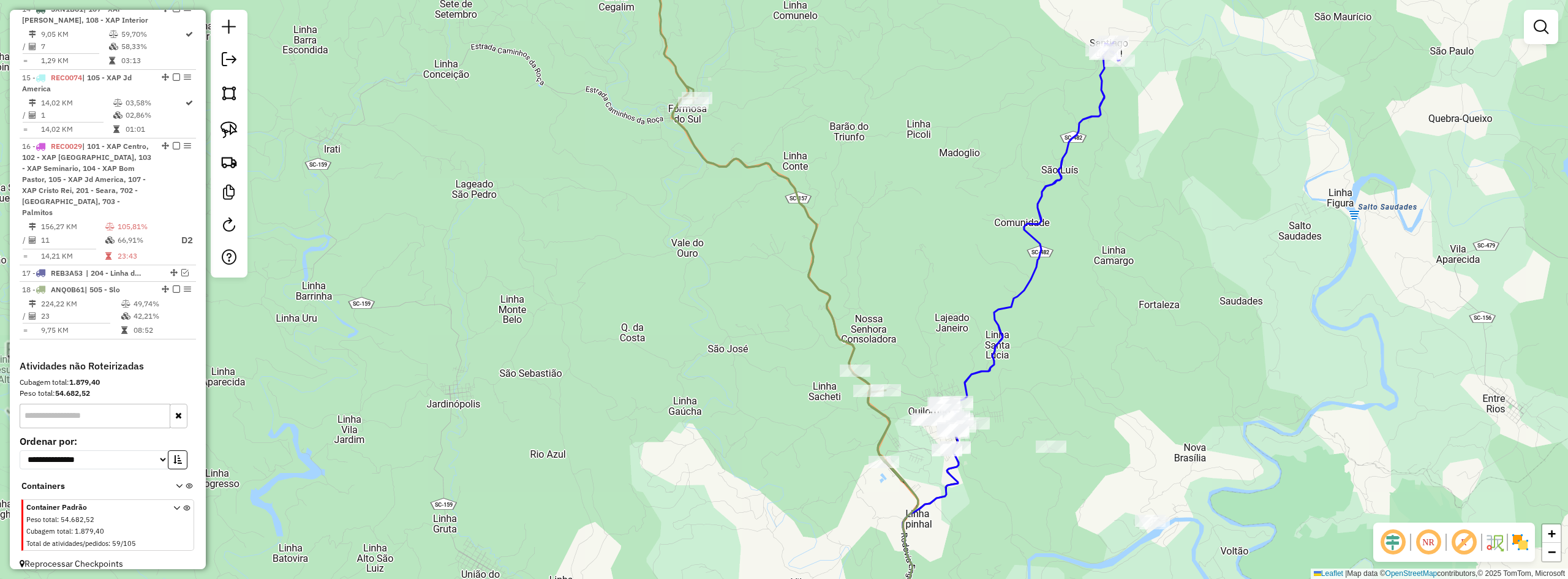
click at [1102, 310] on div "Janela de atendimento Grade de atendimento Capacidade Transportadoras Veículos …" at bounding box center [784, 289] width 1568 height 579
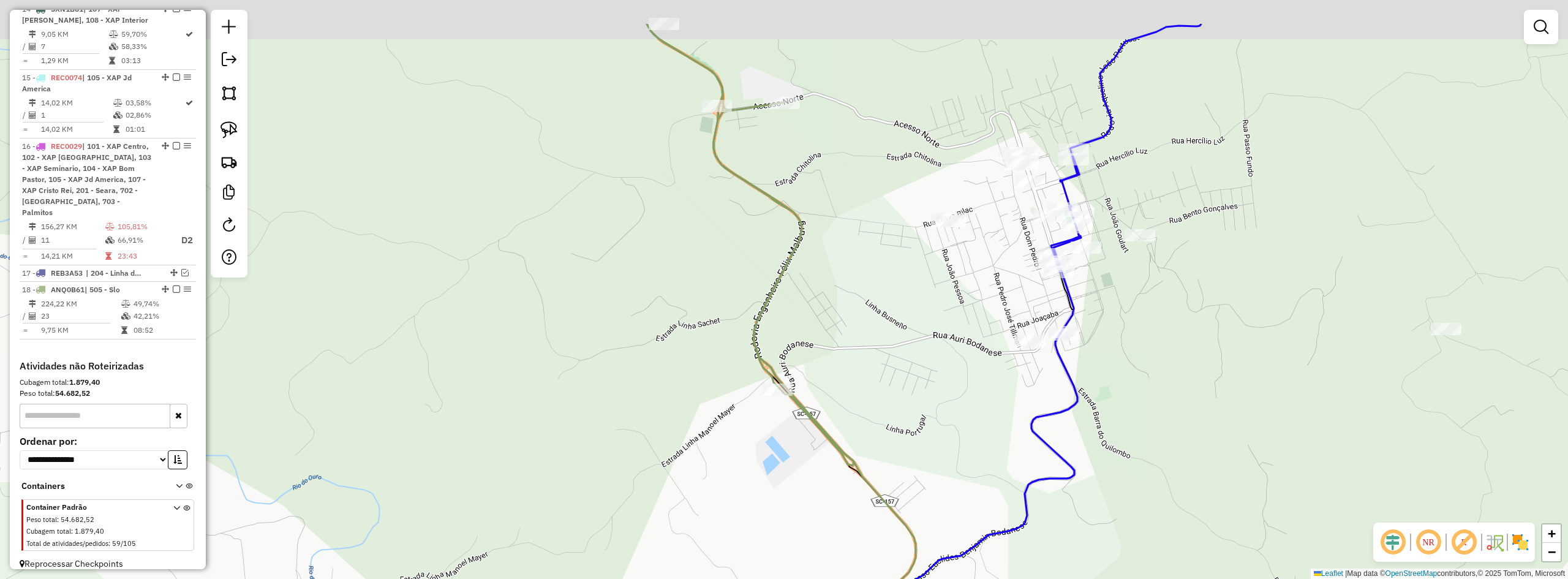
drag, startPoint x: 1196, startPoint y: 253, endPoint x: 1221, endPoint y: 394, distance: 143.2
click at [1221, 399] on div "Janela de atendimento Grade de atendimento Capacidade Transportadoras Veículos …" at bounding box center [784, 289] width 1568 height 579
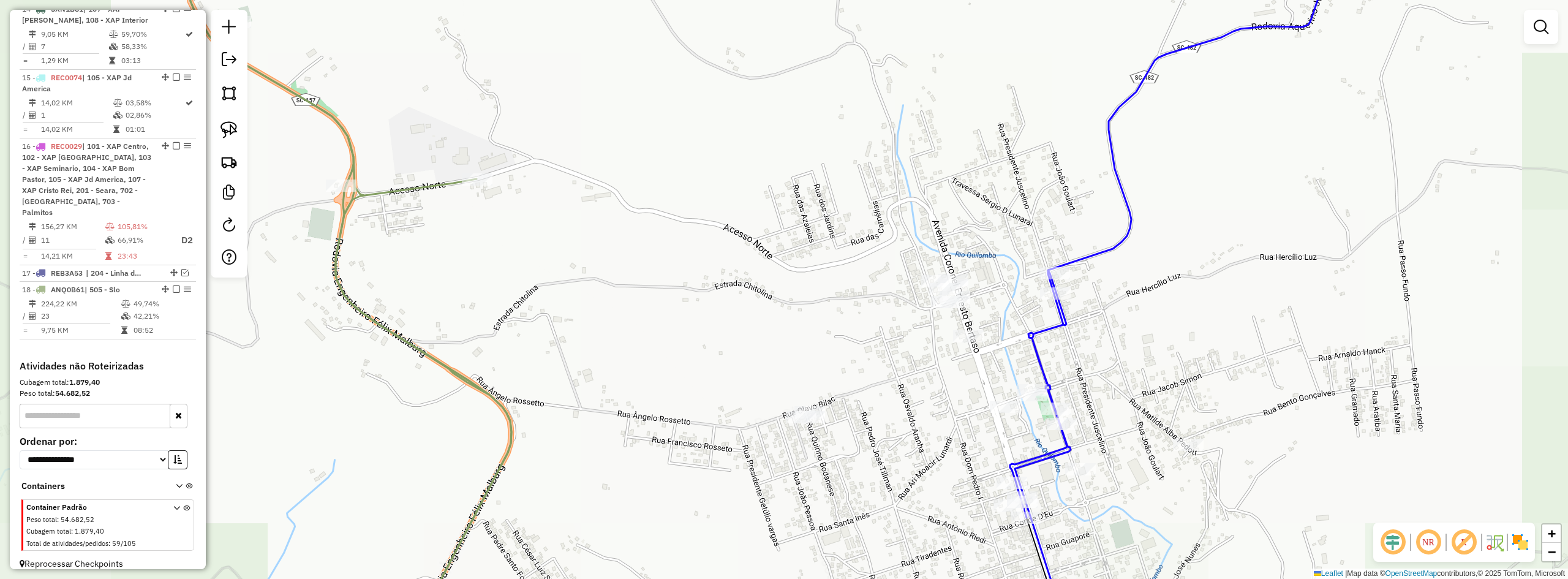
drag, startPoint x: 1148, startPoint y: 330, endPoint x: 1148, endPoint y: 339, distance: 9.0
click at [1180, 320] on div "Janela de atendimento Grade de atendimento Capacidade Transportadoras Veículos …" at bounding box center [784, 289] width 1568 height 579
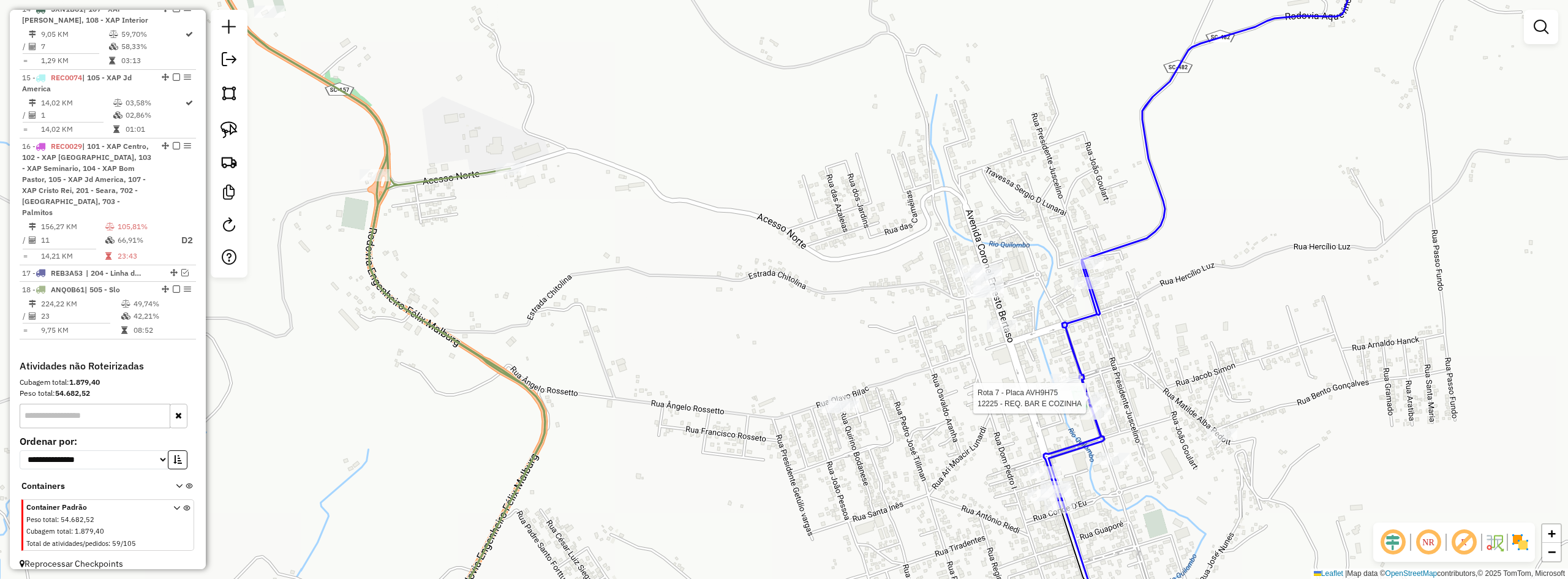
click at [1089, 405] on div at bounding box center [1090, 398] width 31 height 13
select select "**********"
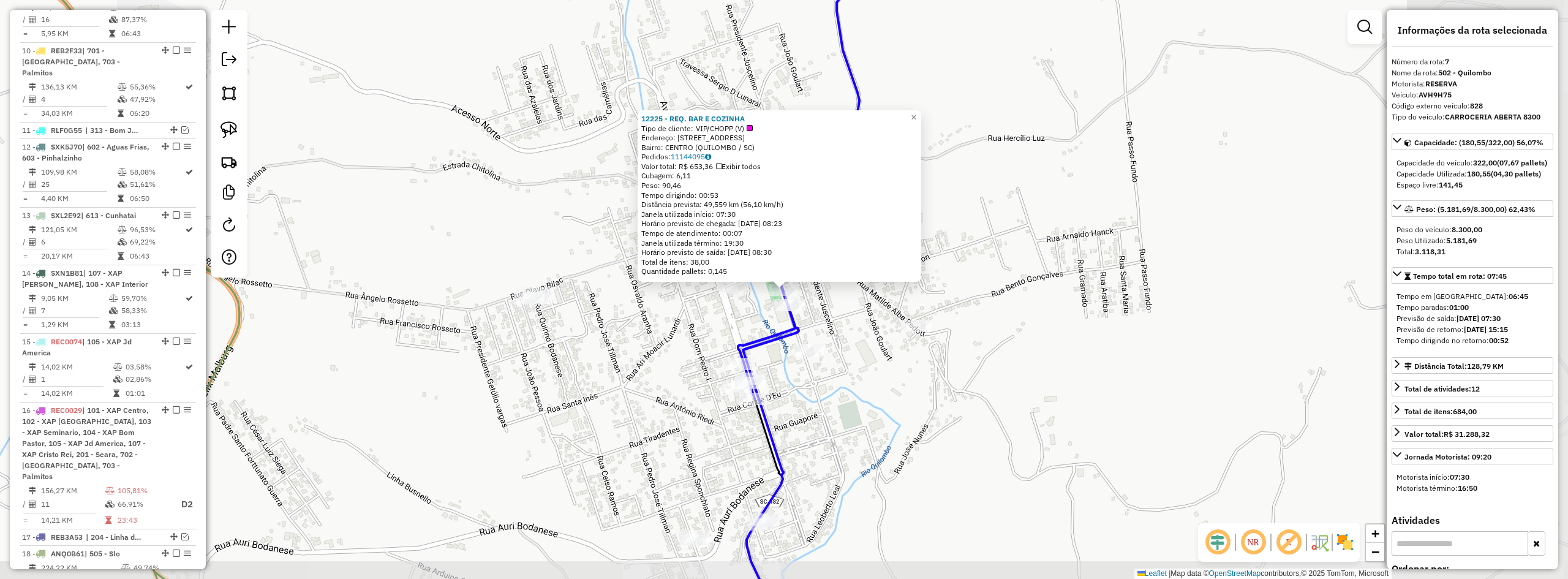
scroll to position [589, 0]
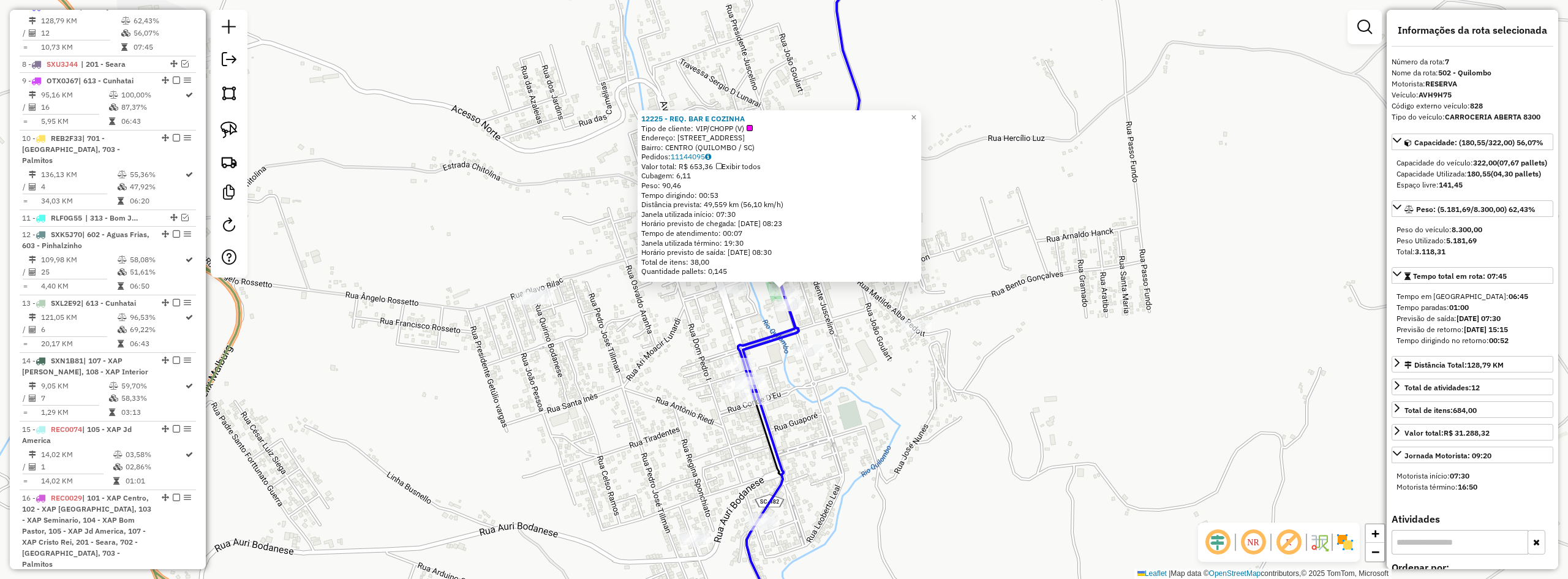
click at [1123, 284] on div "12225 - REQ. BAR E COZINHA Tipo de cliente: VIP/CHOPP (V) Endereço: RUA PRIMO B…" at bounding box center [784, 289] width 1568 height 579
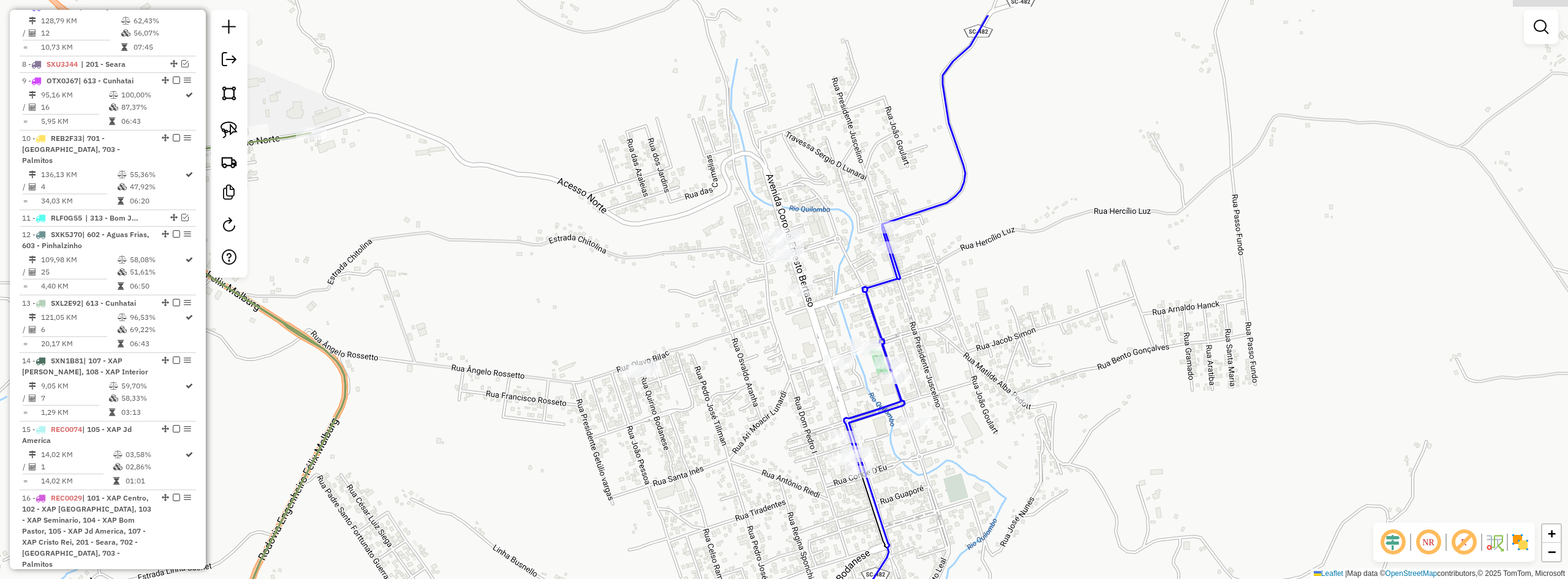
drag, startPoint x: 1054, startPoint y: 282, endPoint x: 1144, endPoint y: 318, distance: 96.9
click at [1142, 318] on div "Janela de atendimento Grade de atendimento Capacidade Transportadoras Veículos …" at bounding box center [784, 289] width 1568 height 579
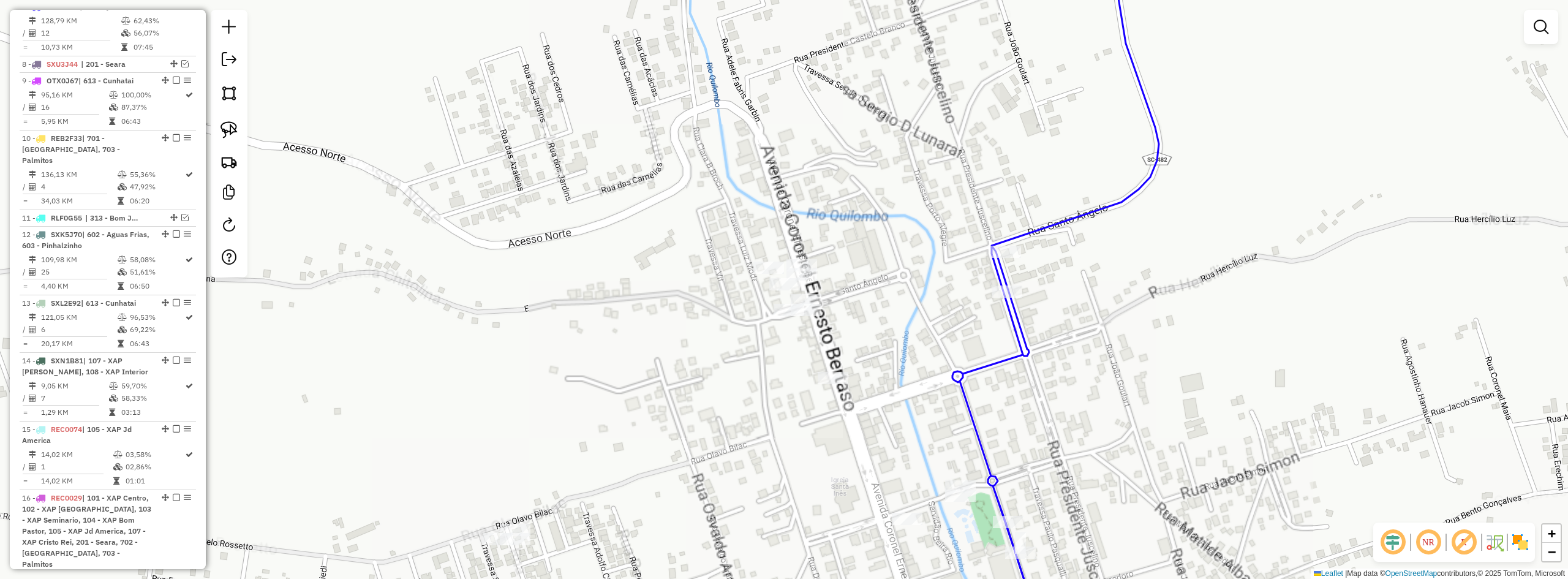
drag, startPoint x: 810, startPoint y: 200, endPoint x: 826, endPoint y: 189, distance: 19.4
click at [826, 190] on div "Janela de atendimento Grade de atendimento Capacidade Transportadoras Veículos …" at bounding box center [784, 289] width 1568 height 579
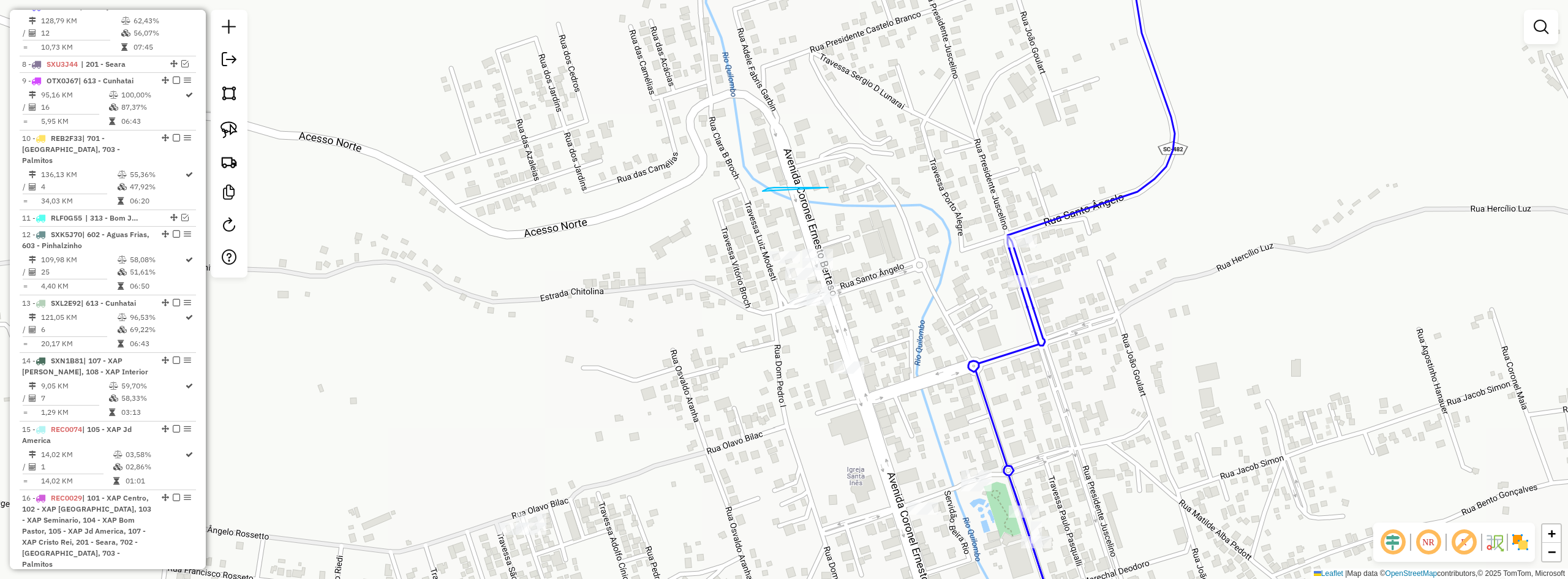
drag, startPoint x: 781, startPoint y: 188, endPoint x: 745, endPoint y: 204, distance: 39.4
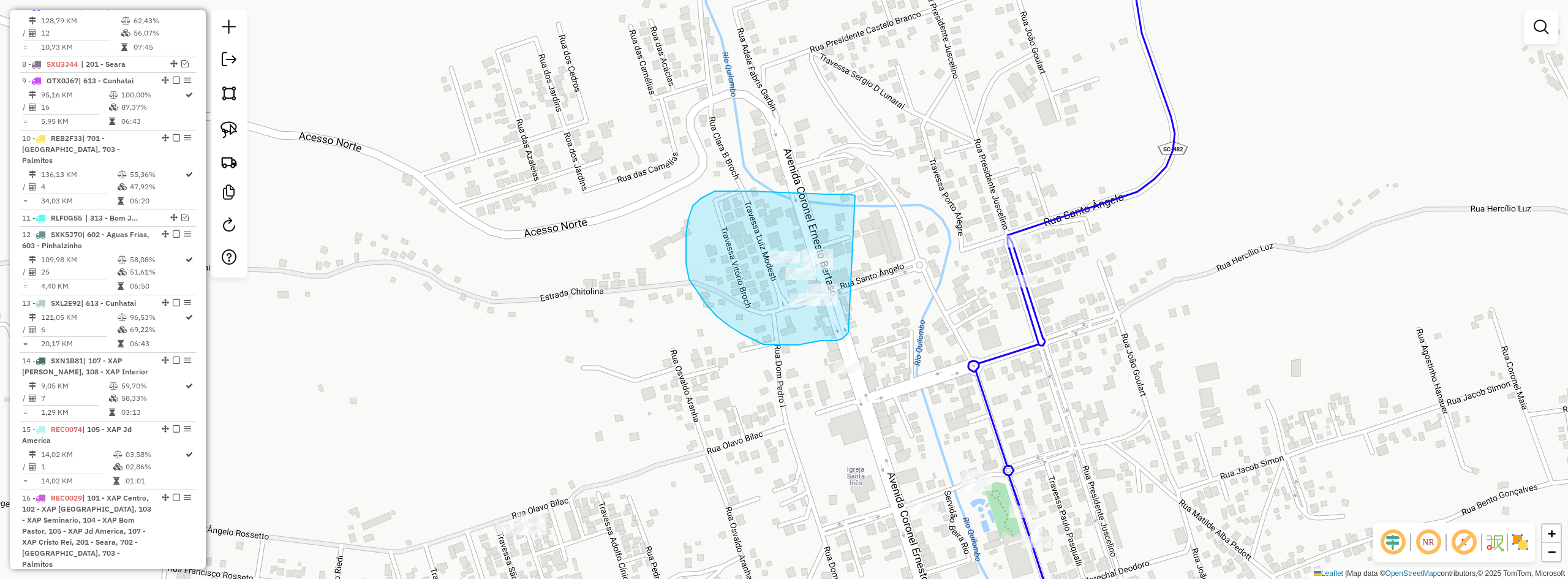
drag, startPoint x: 799, startPoint y: 193, endPoint x: 862, endPoint y: 276, distance: 104.2
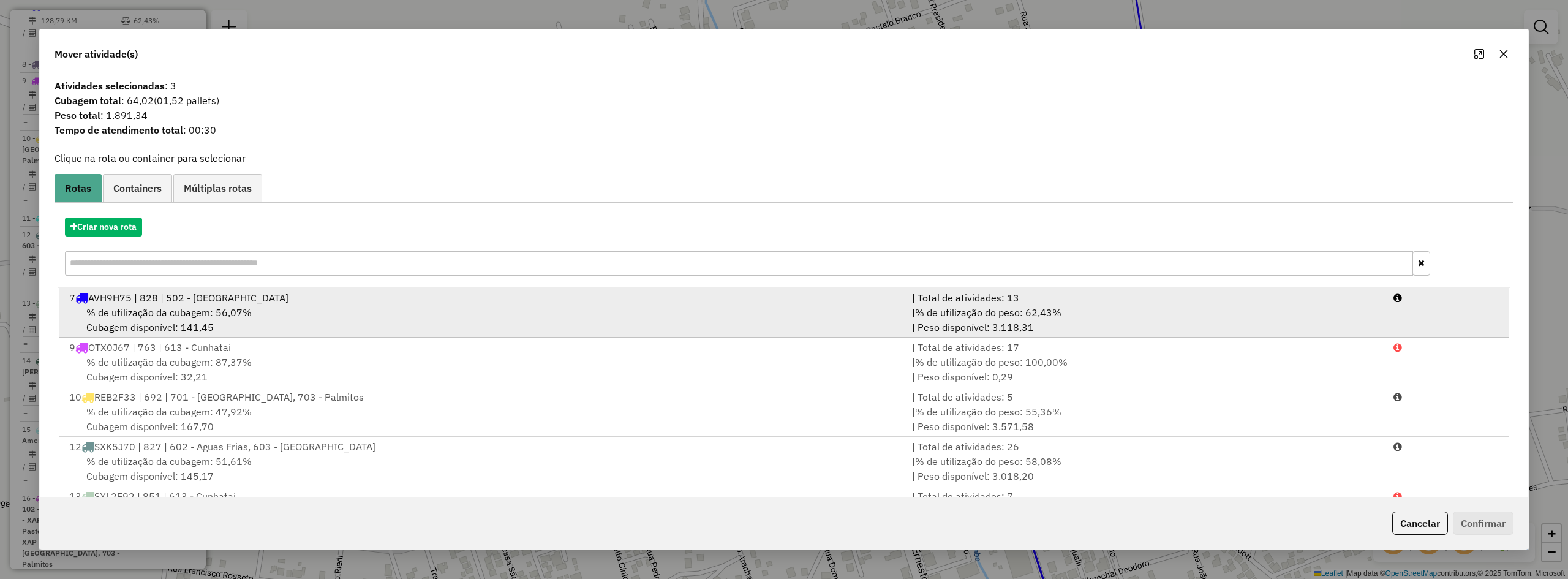
click at [432, 307] on div "% de utilização da cubagem: 56,07% Cubagem disponível: 141,45" at bounding box center [483, 320] width 843 height 29
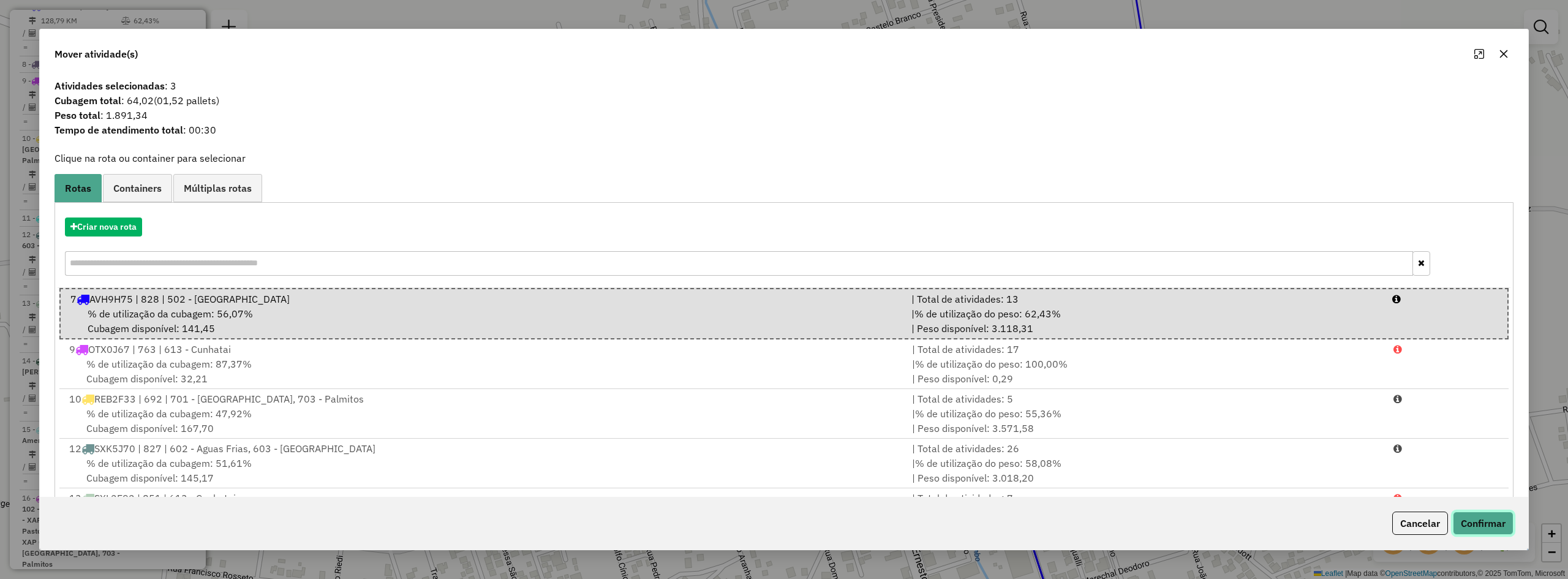
click at [1494, 528] on button "Confirmar" at bounding box center [1483, 524] width 60 height 24
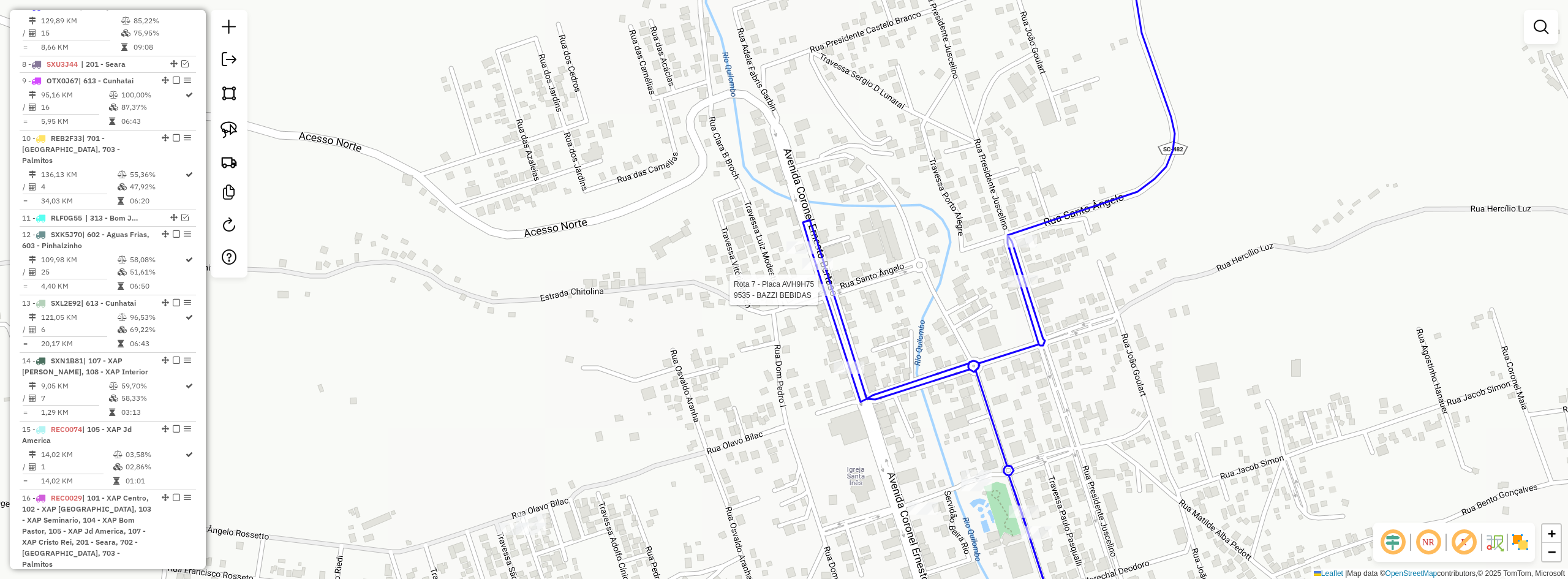
select select "**********"
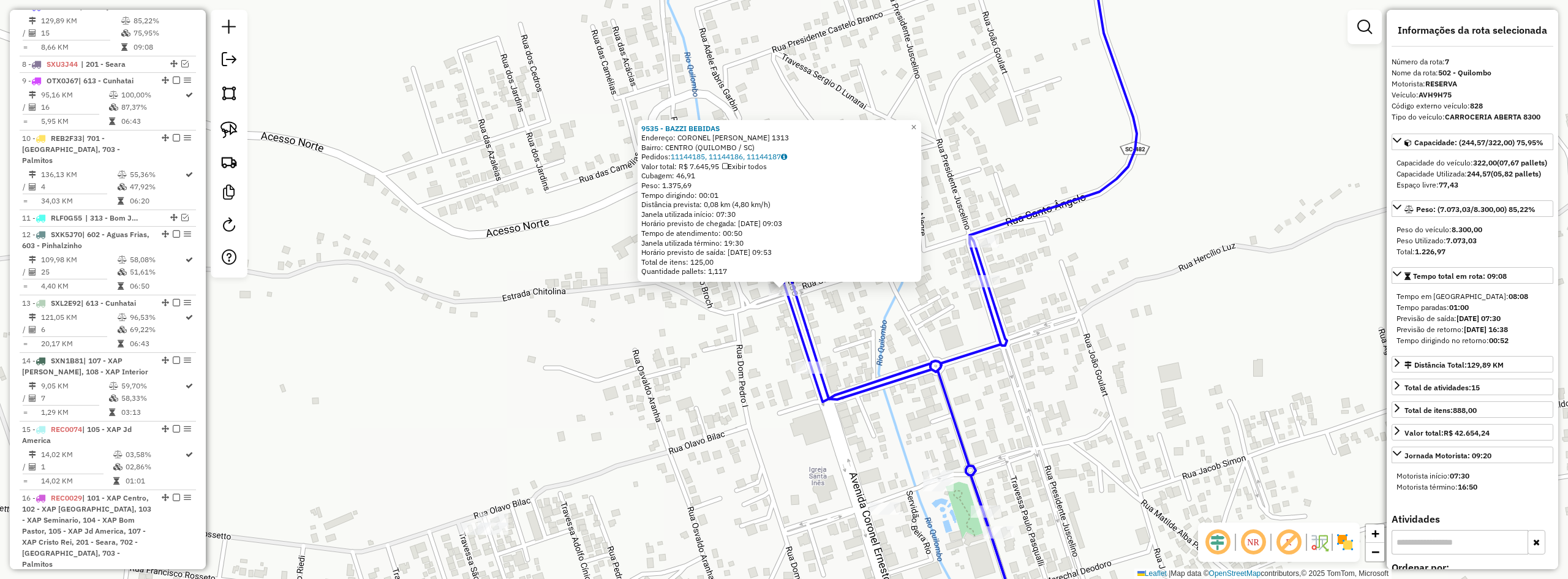
click at [1094, 428] on div "9535 - BAZZI BEBIDAS Endereço: CORONEL ERNESTO FRANCISCO BERT 1313 Bairro: CENT…" at bounding box center [784, 289] width 1568 height 579
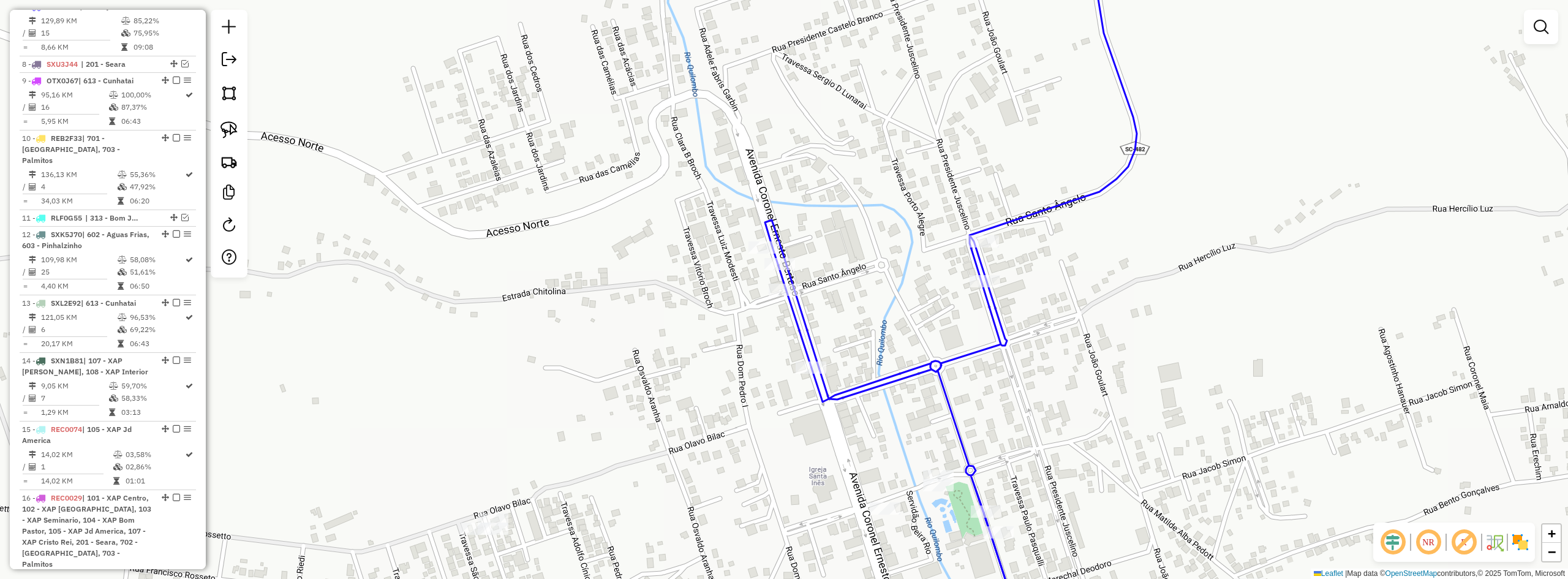
click at [1075, 319] on div "Janela de atendimento Grade de atendimento Capacidade Transportadoras Veículos …" at bounding box center [784, 289] width 1568 height 579
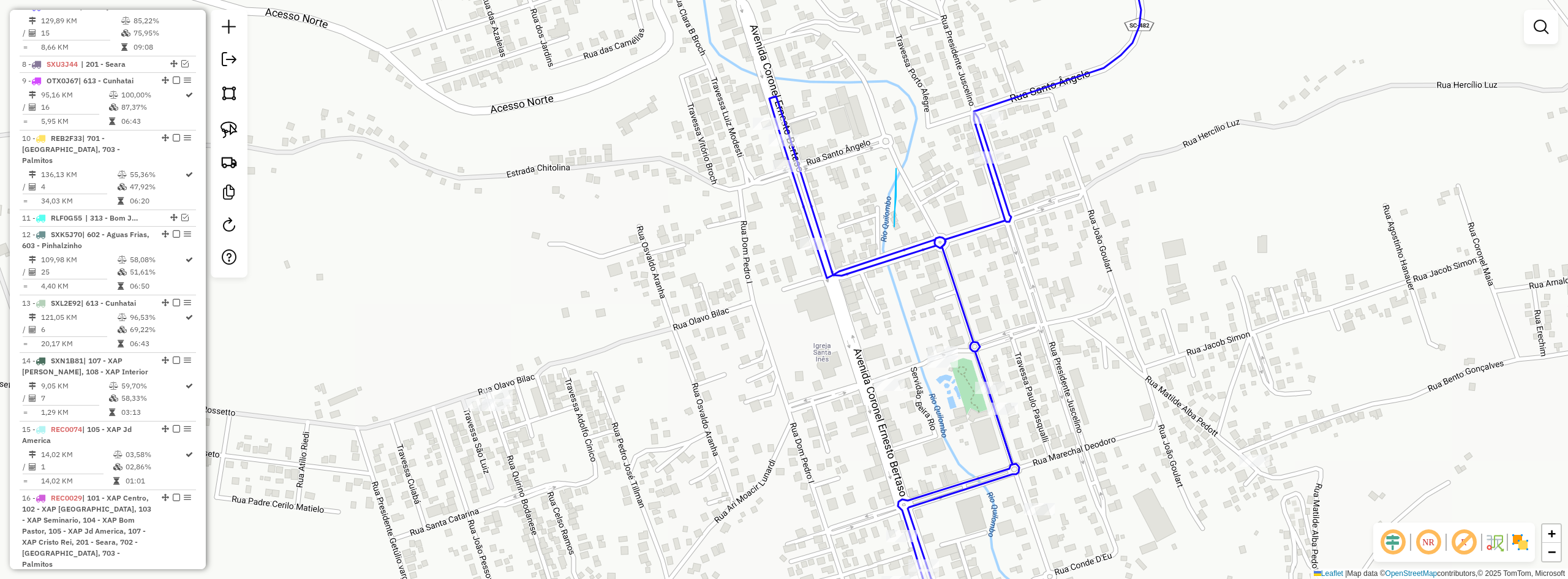
drag, startPoint x: 896, startPoint y: 171, endPoint x: 897, endPoint y: 219, distance: 48.0
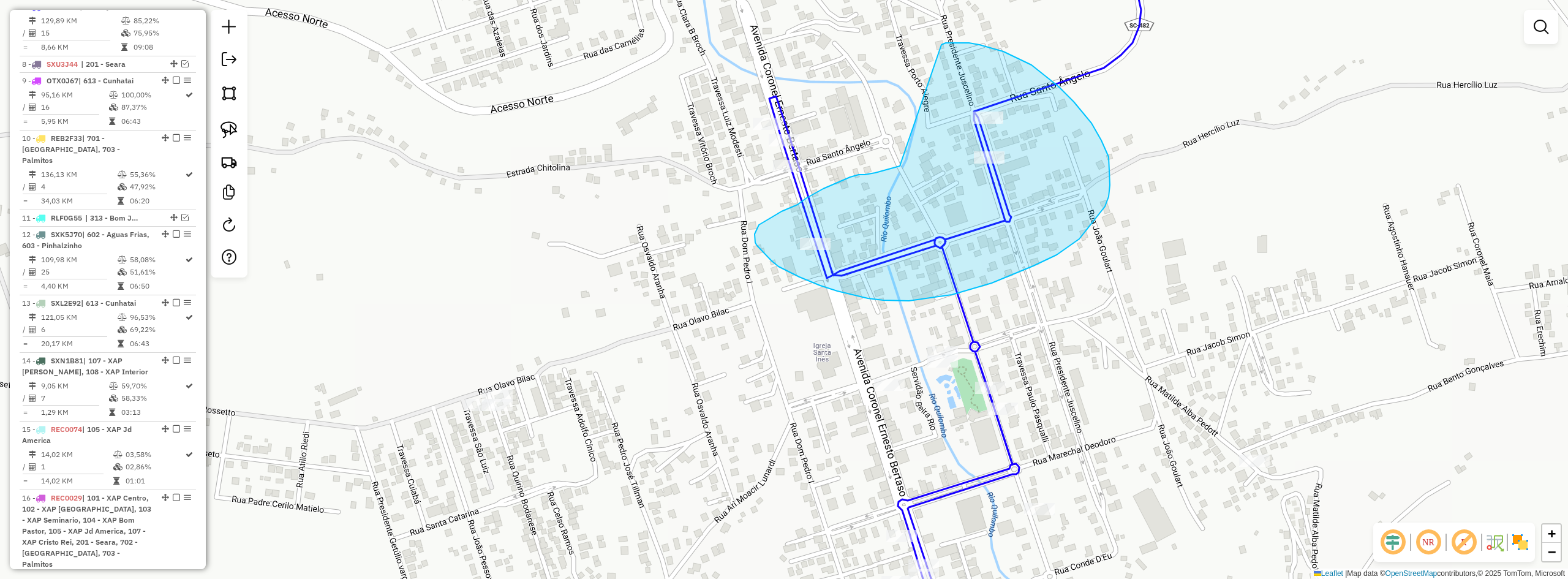
drag, startPoint x: 898, startPoint y: 167, endPoint x: 933, endPoint y: 64, distance: 108.8
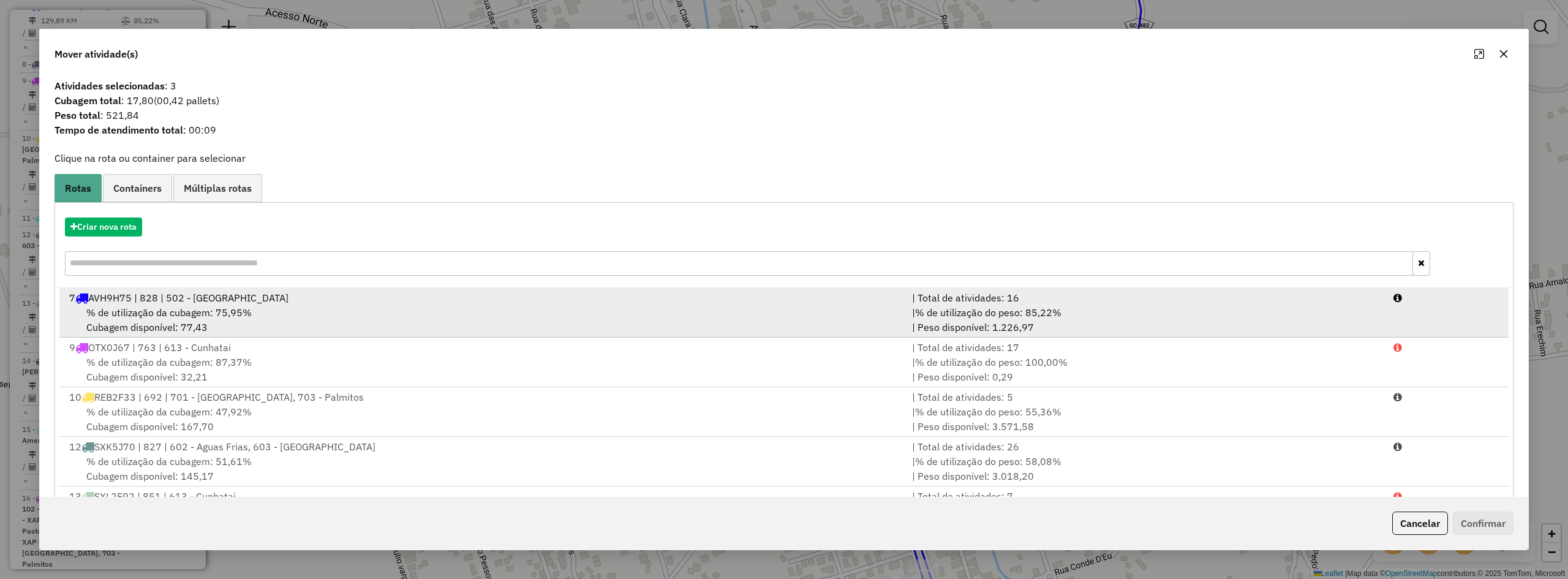
click at [778, 306] on div "% de utilização da cubagem: 75,95% Cubagem disponível: 77,43" at bounding box center [483, 320] width 843 height 29
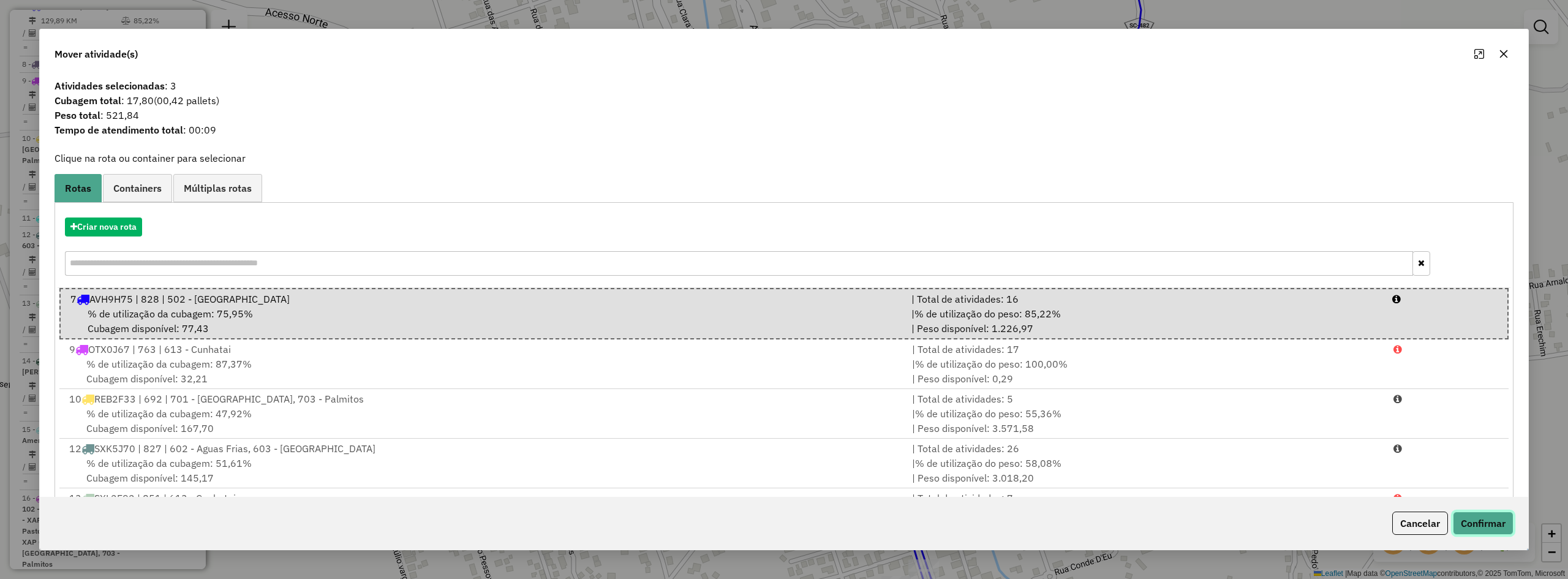
click at [1486, 524] on button "Confirmar" at bounding box center [1483, 524] width 60 height 24
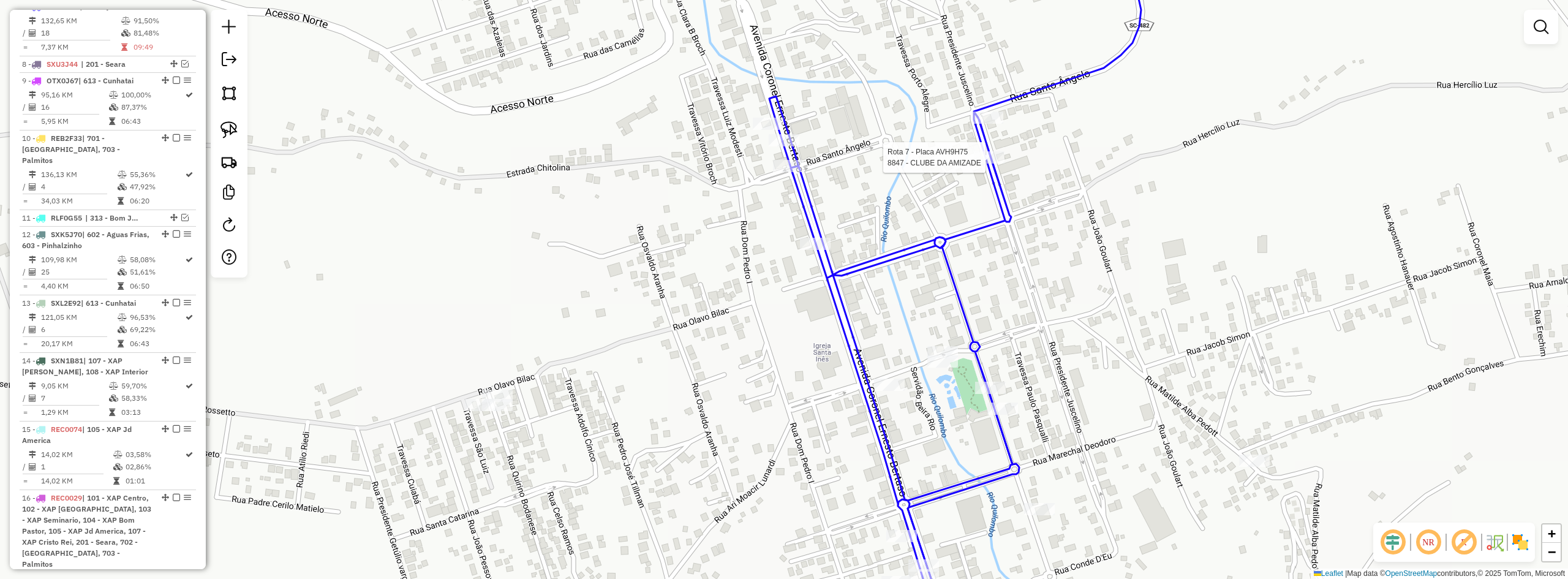
select select "**********"
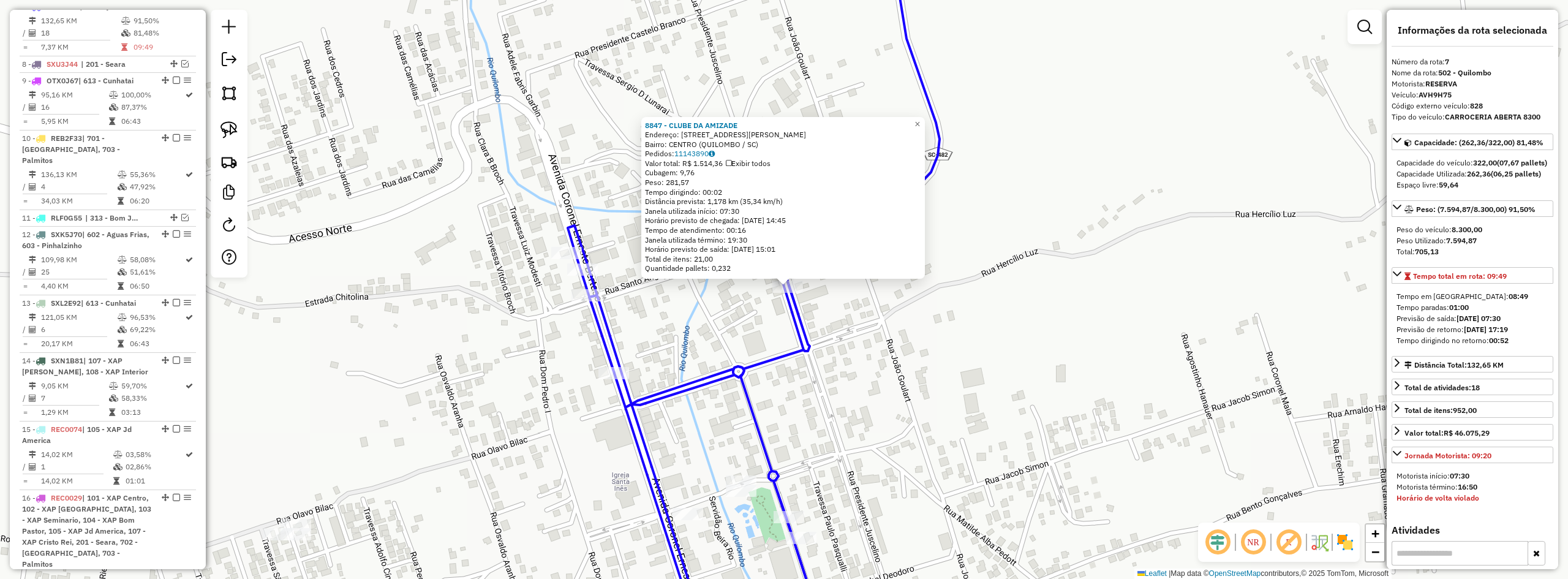
drag, startPoint x: 993, startPoint y: 350, endPoint x: 1070, endPoint y: 259, distance: 119.2
click at [1065, 263] on div "8847 - CLUBE DA AMIZADE Endereço: R PRESIDENTE JUSCELINO 750 Bairro: CENTRO (QU…" at bounding box center [784, 289] width 1568 height 579
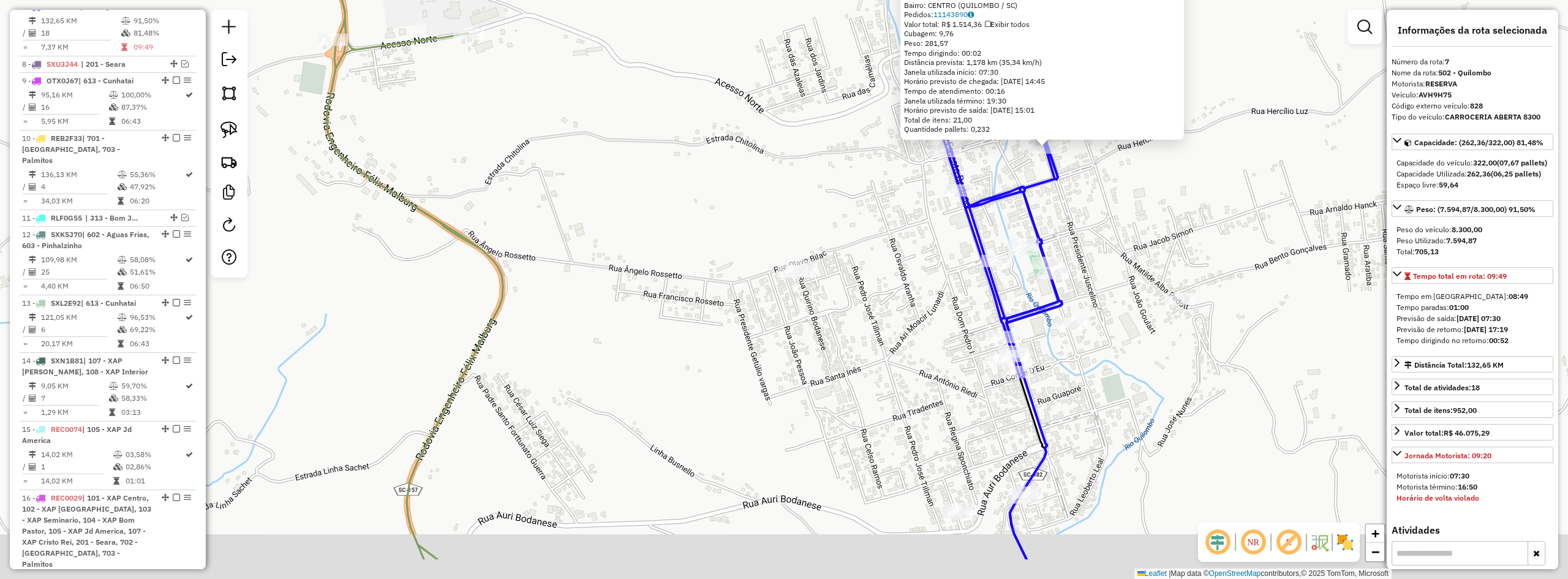
drag, startPoint x: 1214, startPoint y: 373, endPoint x: 1267, endPoint y: 322, distance: 73.6
click at [1272, 327] on div "8847 - CLUBE DA AMIZADE Endereço: R PRESIDENTE JUSCELINO 750 Bairro: CENTRO (QU…" at bounding box center [784, 289] width 1568 height 579
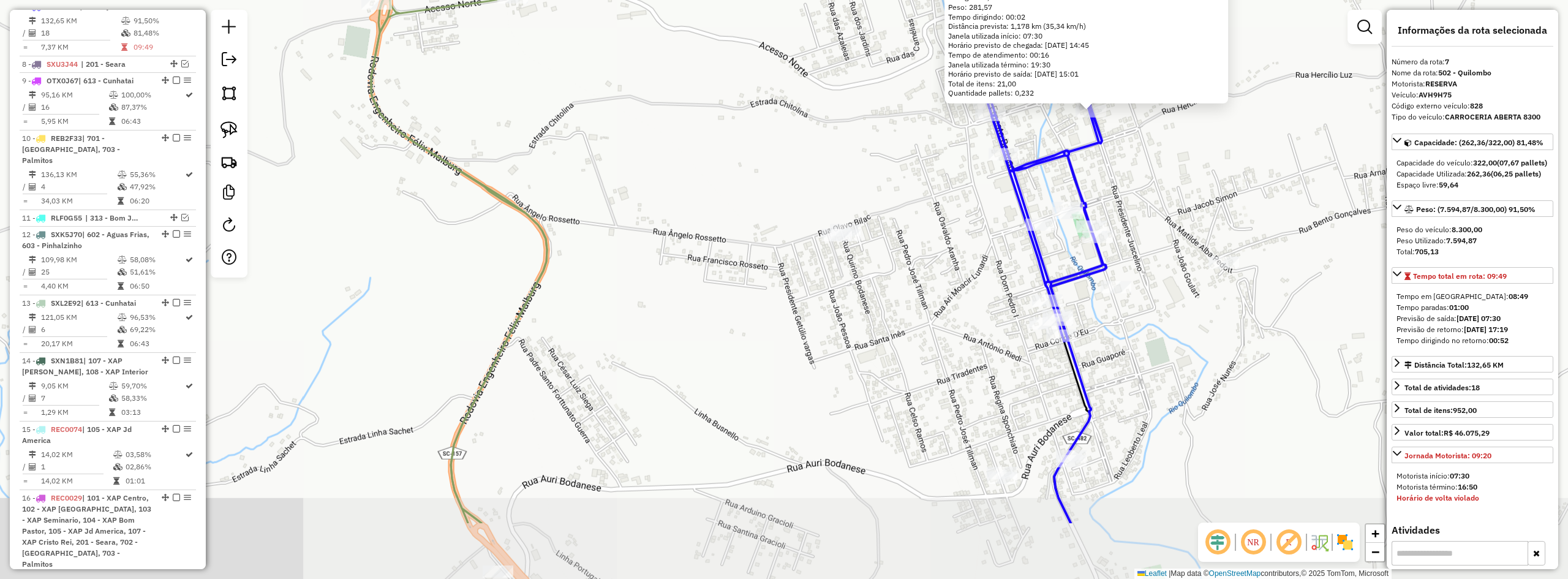
drag, startPoint x: 993, startPoint y: 324, endPoint x: 981, endPoint y: 322, distance: 12.2
click at [992, 324] on div "8847 - CLUBE DA AMIZADE Endereço: R PRESIDENTE JUSCELINO 750 Bairro: CENTRO (QU…" at bounding box center [784, 289] width 1568 height 579
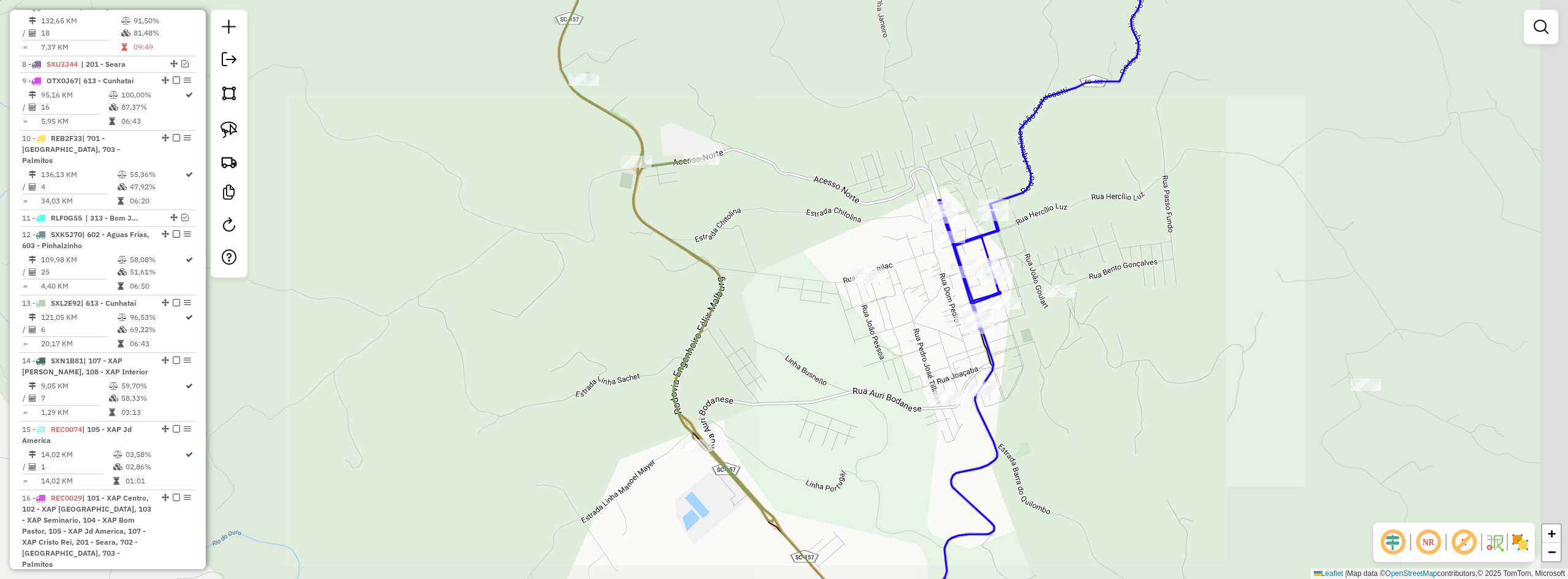
drag, startPoint x: 807, startPoint y: 300, endPoint x: 851, endPoint y: 311, distance: 45.4
click at [850, 312] on div "Janela de atendimento Grade de atendimento Capacidade Transportadoras Veículos …" at bounding box center [784, 289] width 1568 height 579
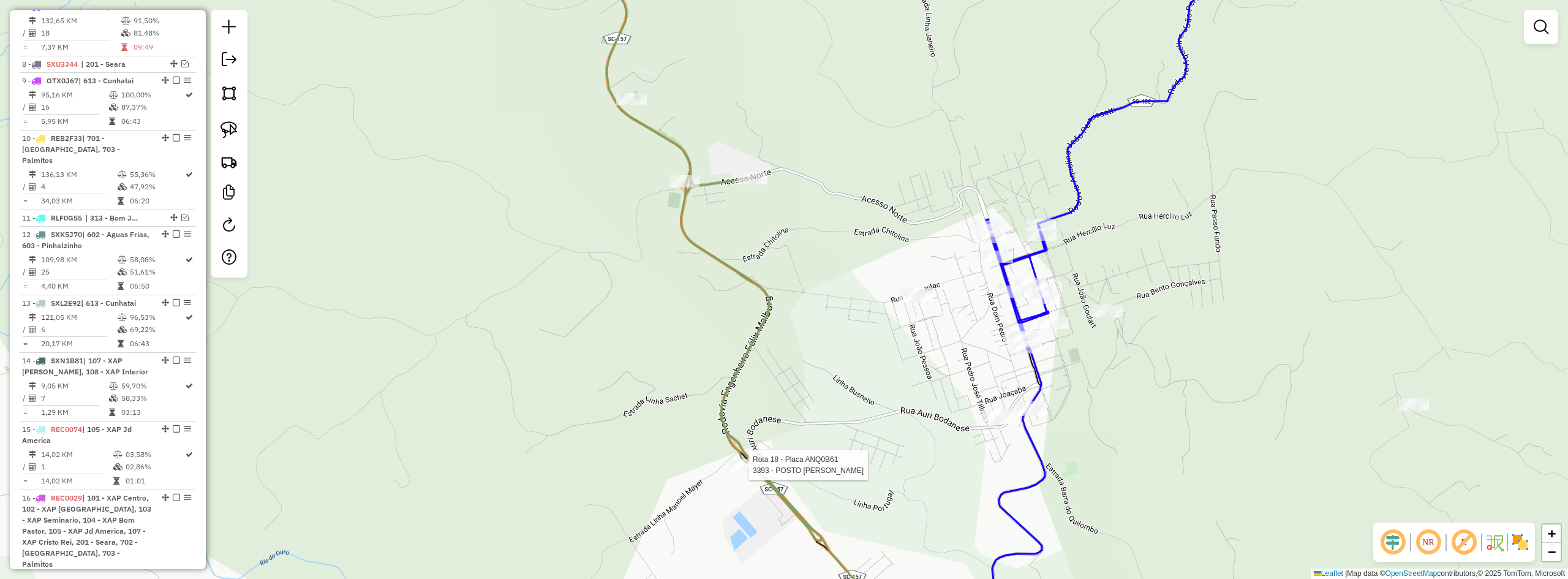
select select "**********"
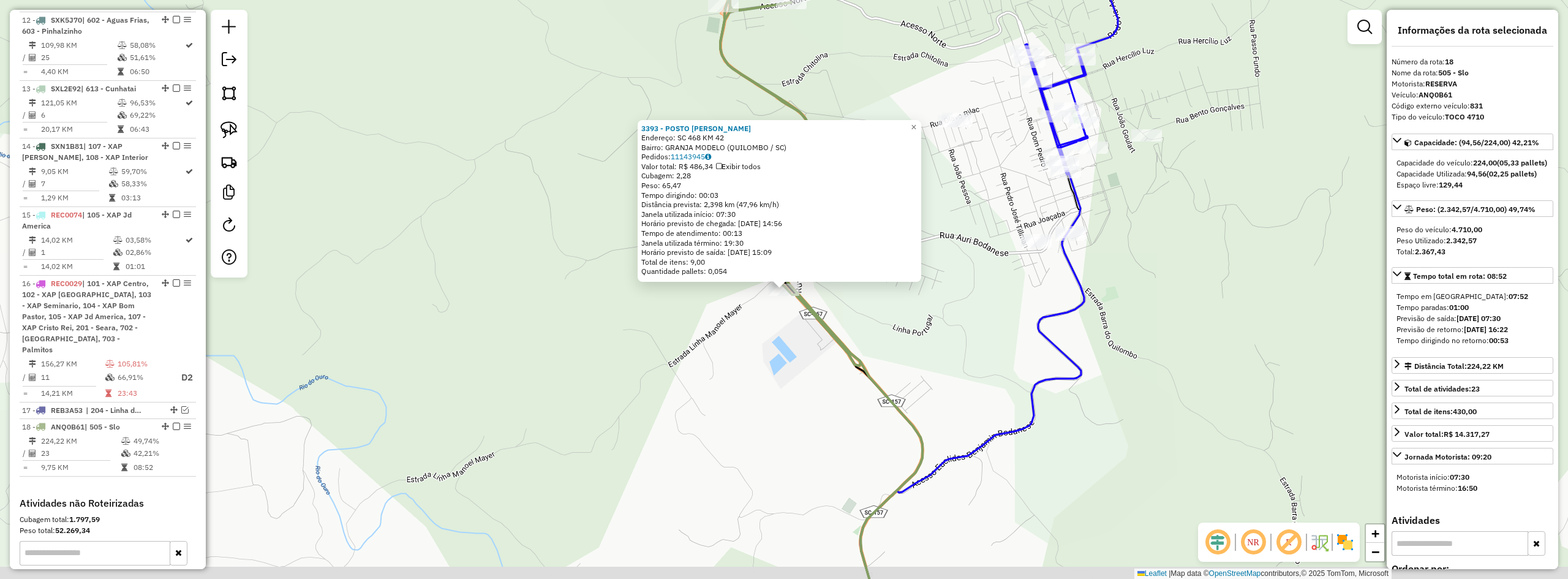
scroll to position [941, 0]
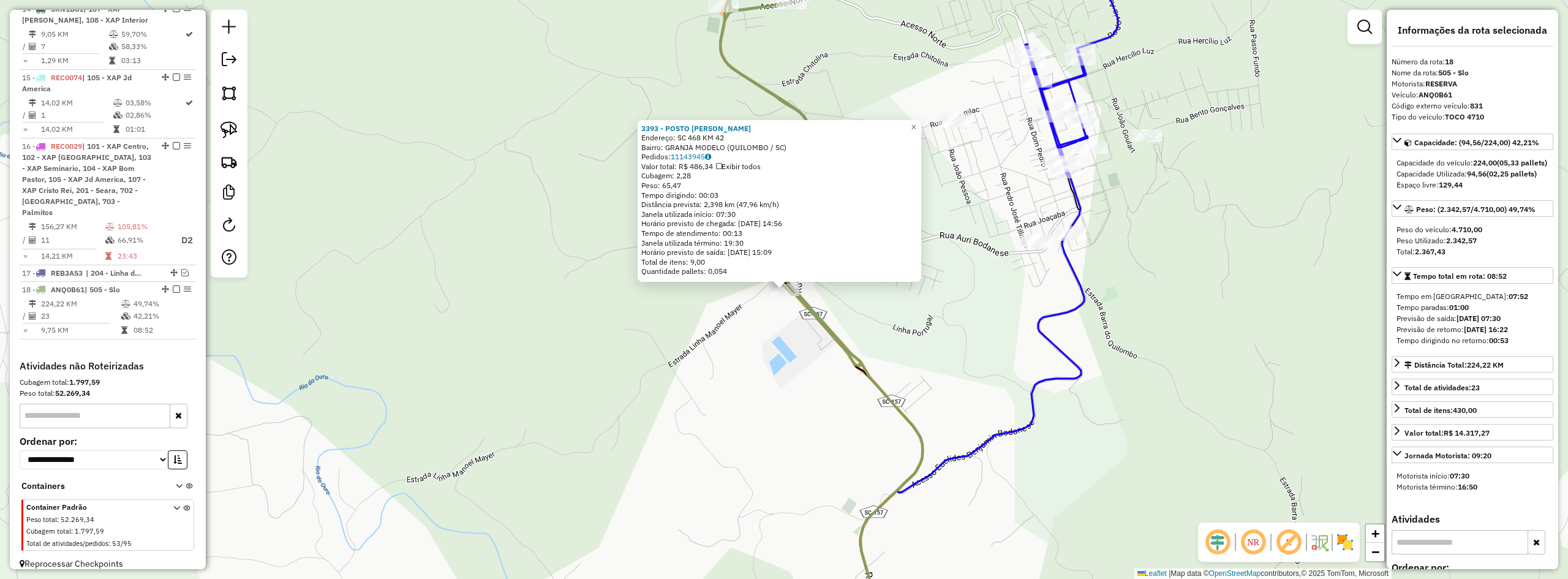
drag, startPoint x: 987, startPoint y: 302, endPoint x: 980, endPoint y: 355, distance: 53.5
click at [980, 355] on div "3393 - POSTO GASPARI Endereço: SC 468 KM 42 Bairro: GRANJA MODELO (QUILOMBO / S…" at bounding box center [784, 289] width 1568 height 579
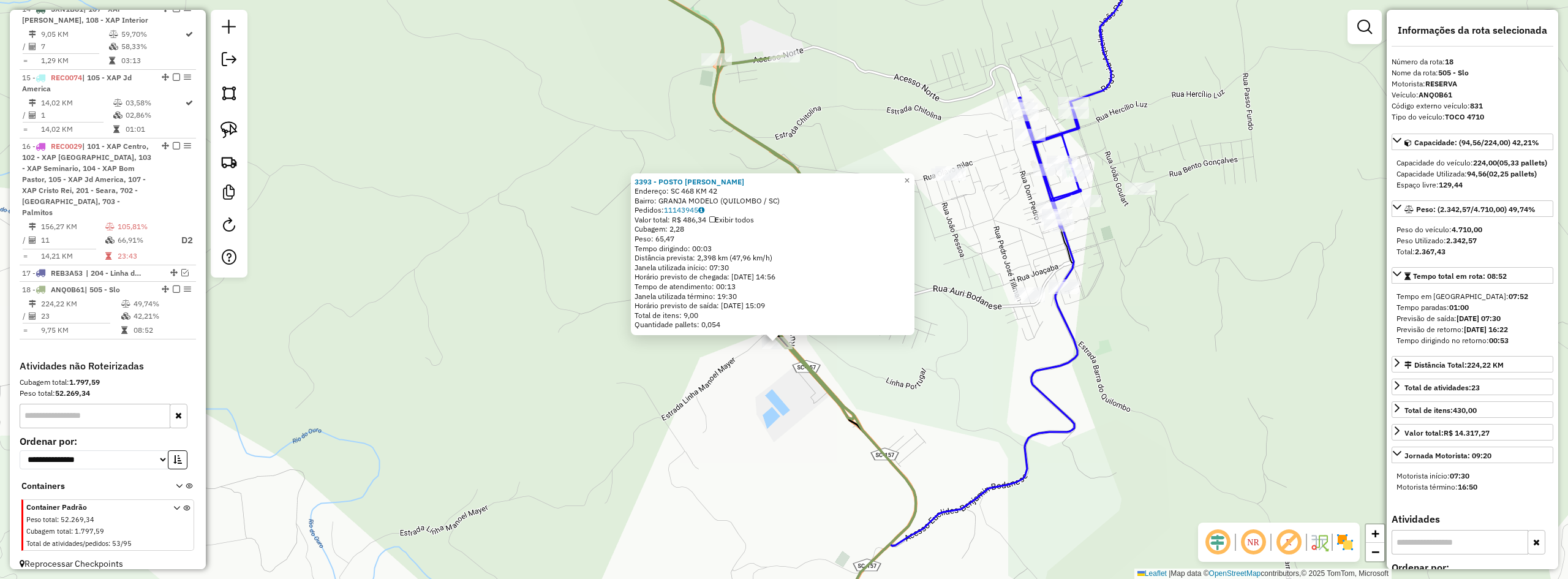
click at [977, 357] on div "3393 - POSTO GASPARI Endereço: SC 468 KM 42 Bairro: GRANJA MODELO (QUILOMBO / S…" at bounding box center [784, 289] width 1568 height 579
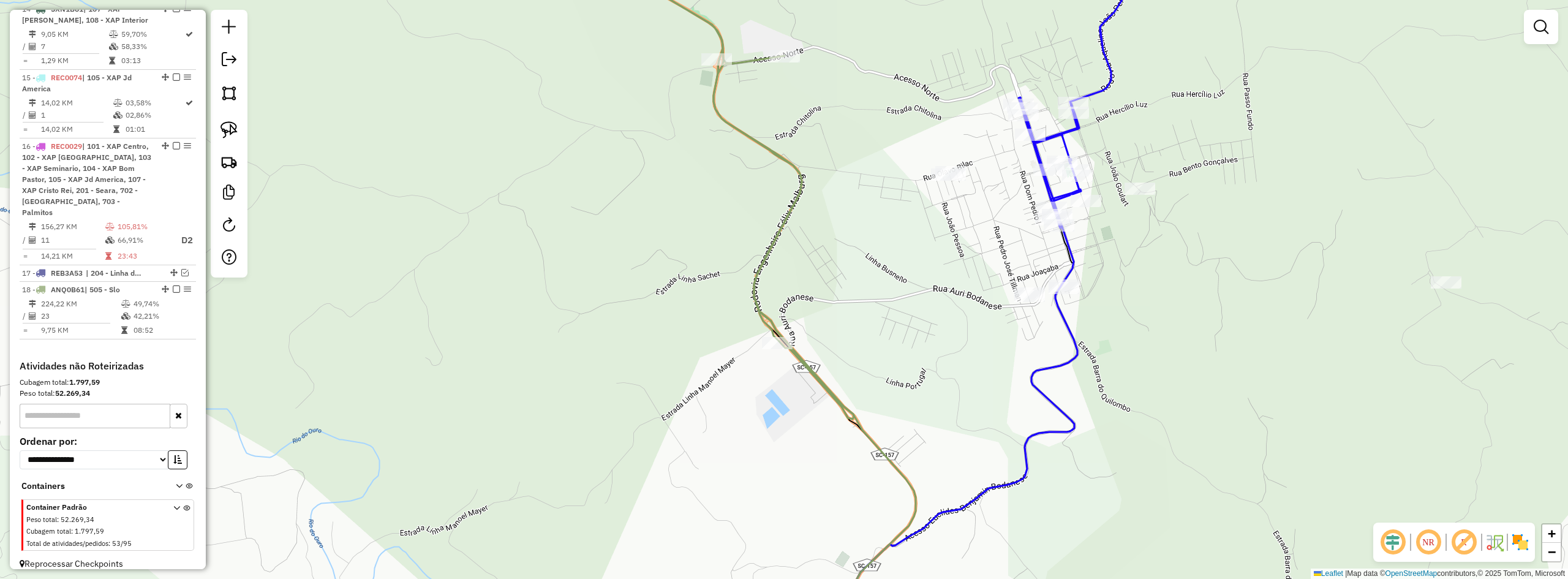
drag, startPoint x: 930, startPoint y: 329, endPoint x: 909, endPoint y: 359, distance: 36.6
click at [909, 359] on div "Janela de atendimento Grade de atendimento Capacidade Transportadoras Veículos …" at bounding box center [784, 289] width 1568 height 579
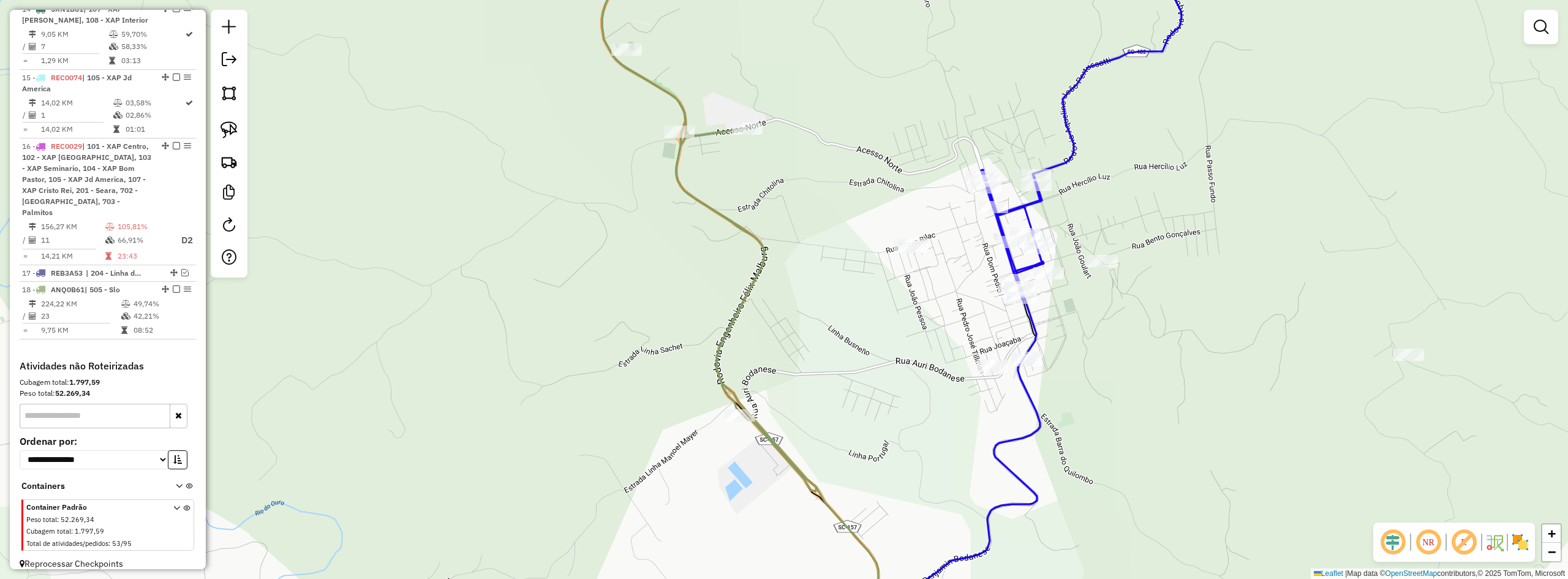
drag, startPoint x: 931, startPoint y: 333, endPoint x: 834, endPoint y: 307, distance: 100.4
click at [837, 308] on div "Janela de atendimento Grade de atendimento Capacidade Transportadoras Veículos …" at bounding box center [784, 289] width 1568 height 579
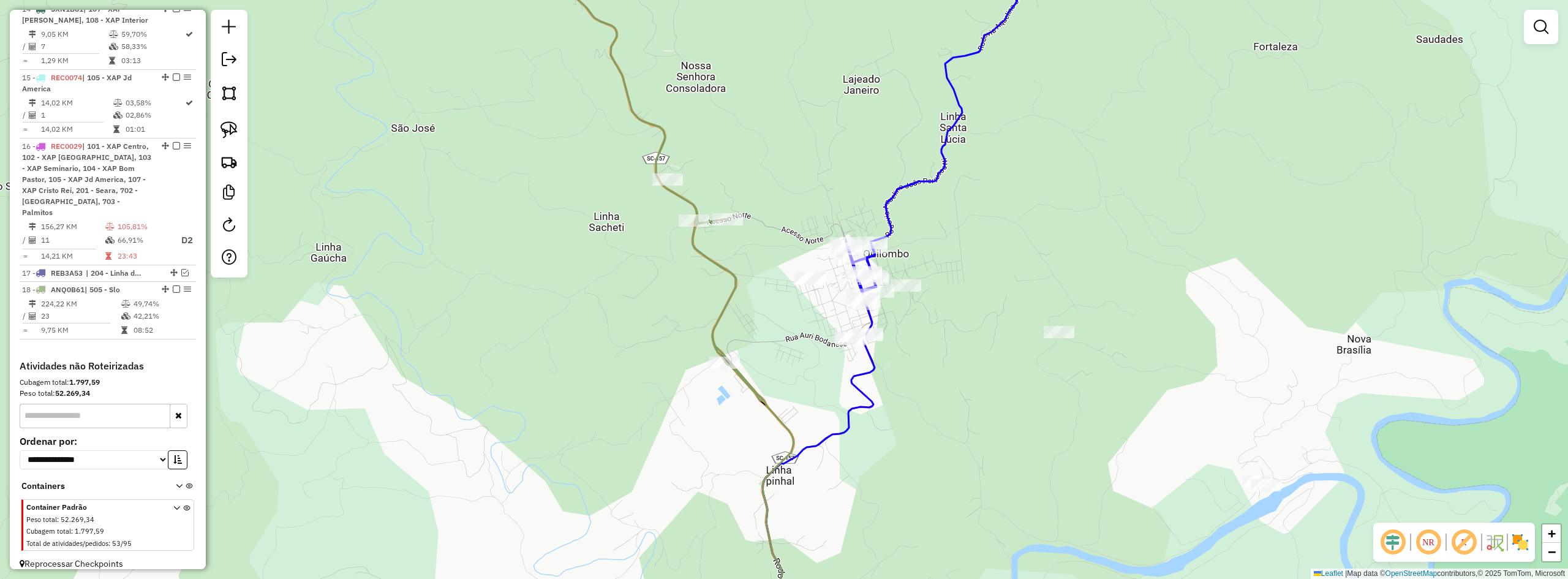
drag, startPoint x: 1005, startPoint y: 296, endPoint x: 980, endPoint y: 310, distance: 28.7
click at [980, 310] on div "Janela de atendimento Grade de atendimento Capacidade Transportadoras Veículos …" at bounding box center [784, 289] width 1568 height 579
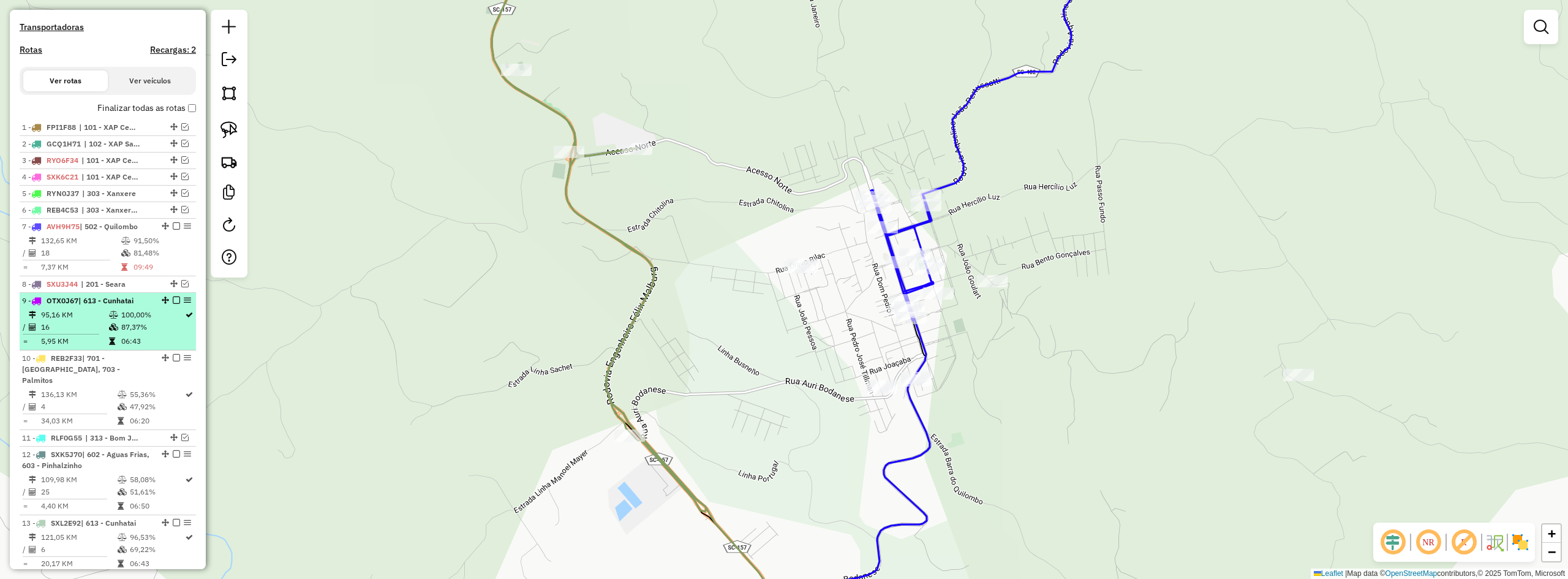
scroll to position [328, 0]
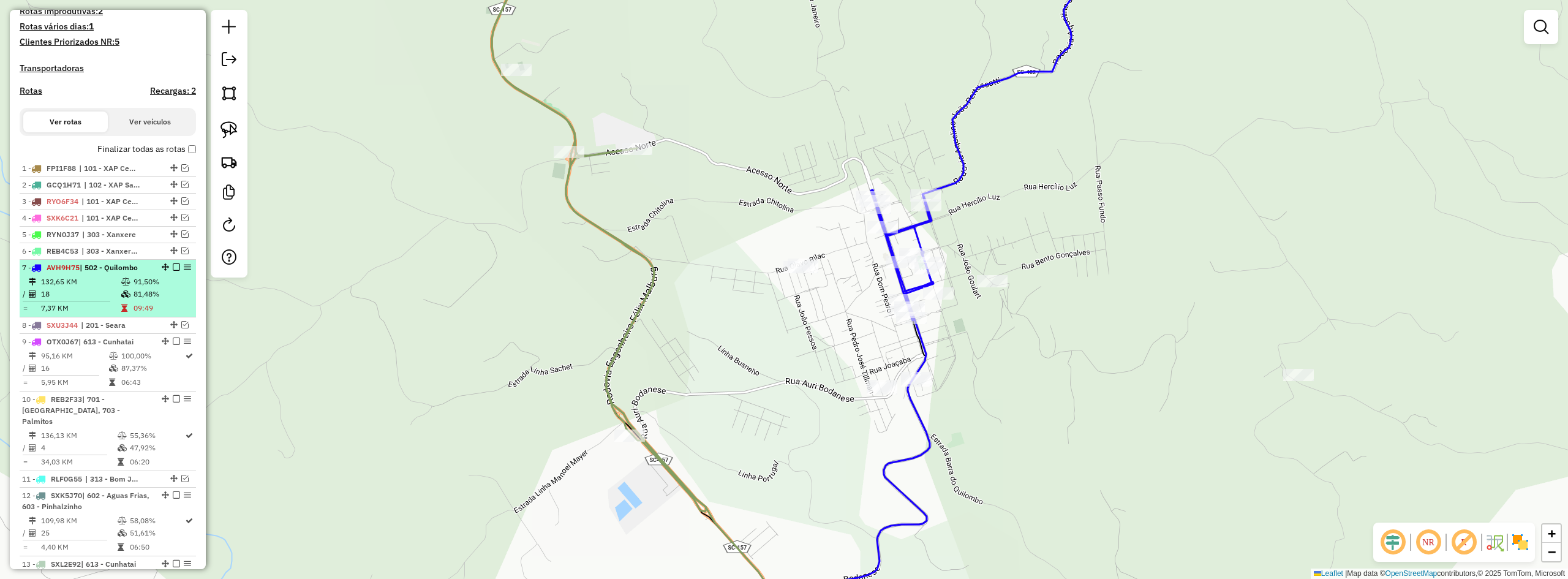
click at [173, 271] on em at bounding box center [176, 267] width 7 height 7
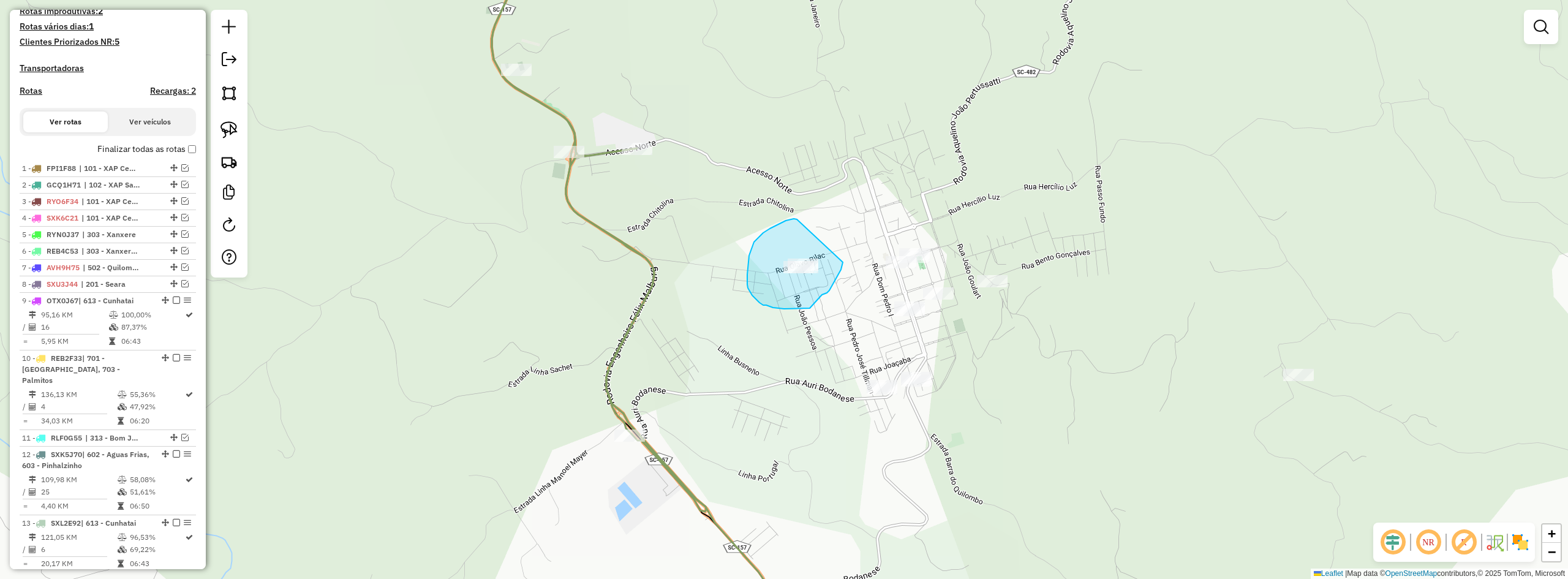
drag, startPoint x: 797, startPoint y: 219, endPoint x: 844, endPoint y: 249, distance: 55.8
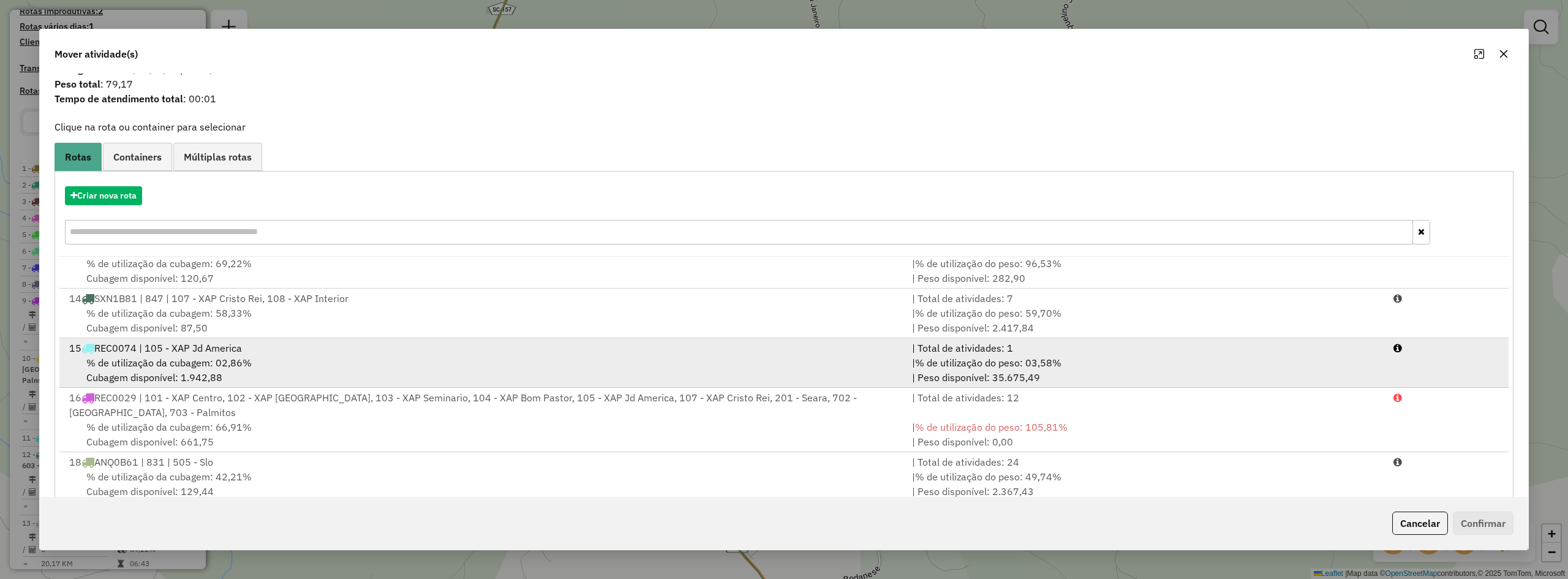
scroll to position [57, 0]
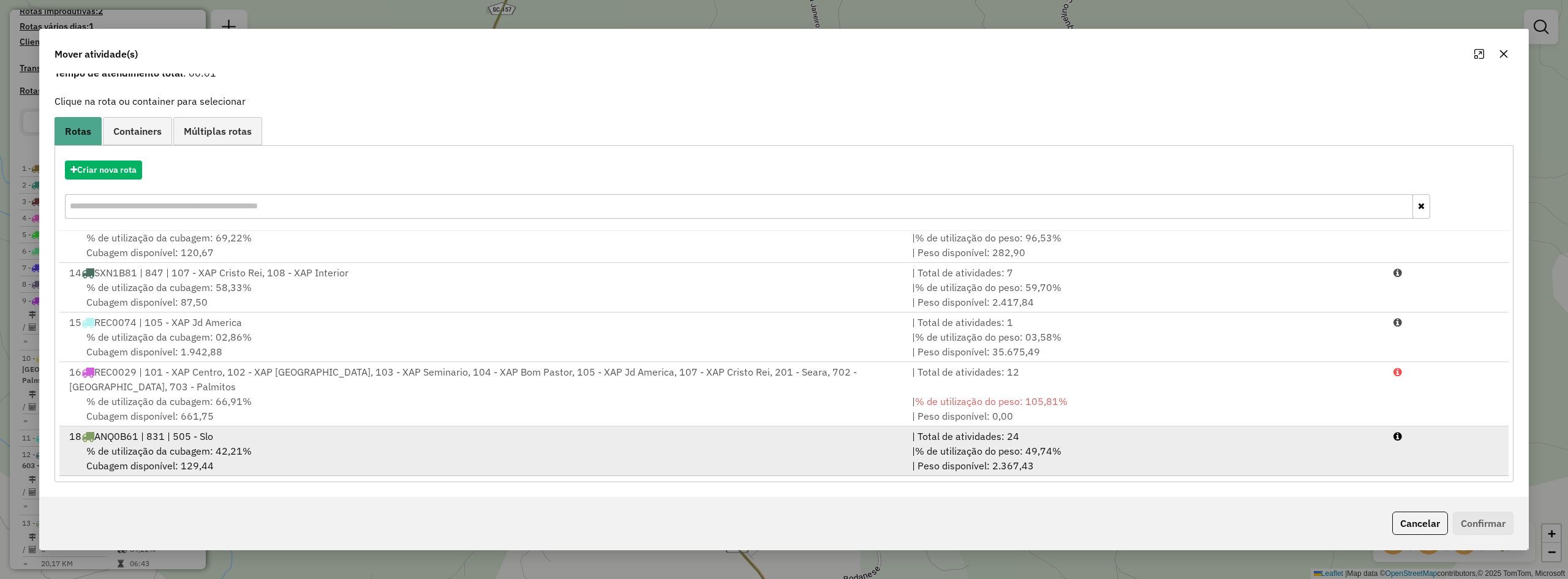
drag, startPoint x: 341, startPoint y: 432, endPoint x: 351, endPoint y: 428, distance: 10.8
click at [342, 432] on div "18 ANQ0B61 | 831 | 505 - Slo" at bounding box center [483, 436] width 843 height 15
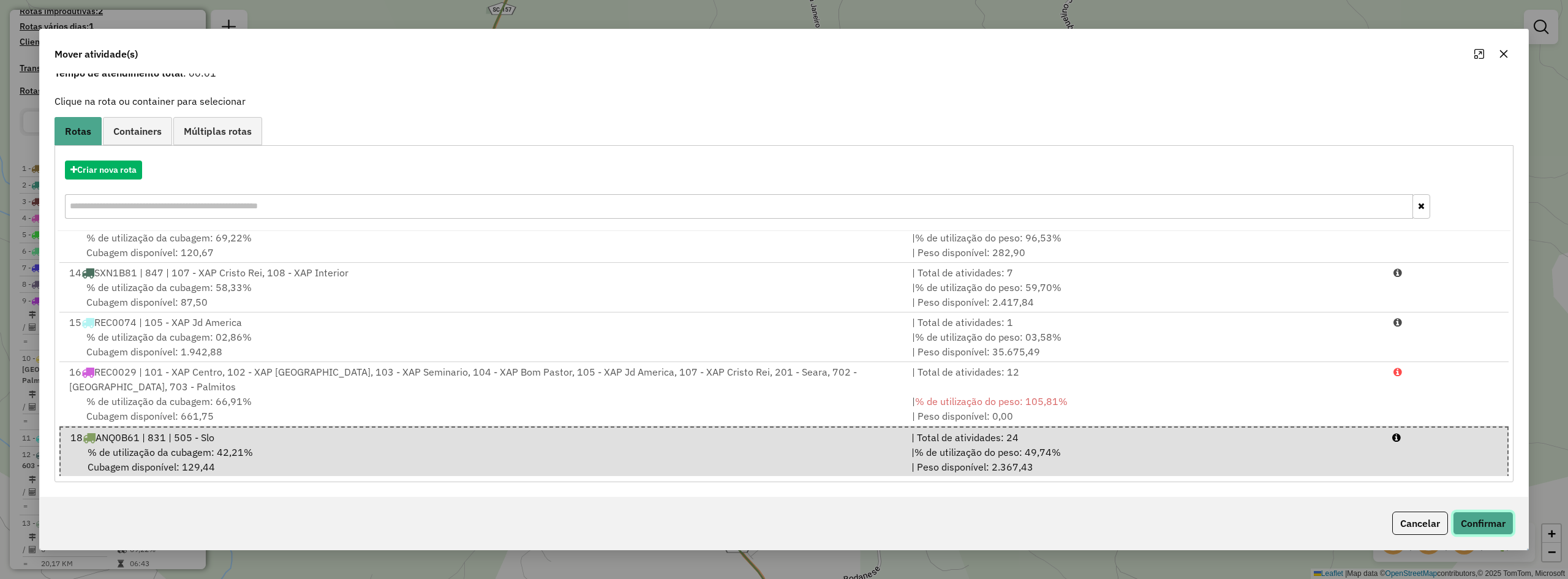
click at [1492, 522] on button "Confirmar" at bounding box center [1483, 524] width 60 height 24
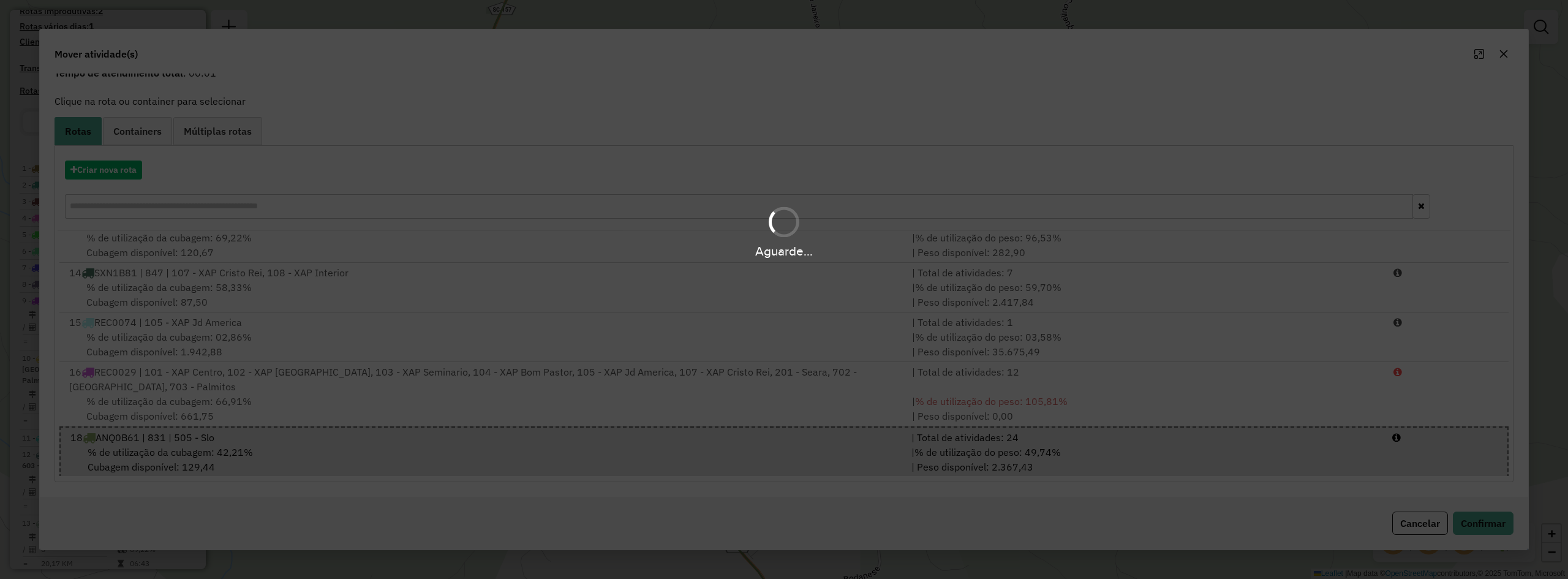
scroll to position [0, 0]
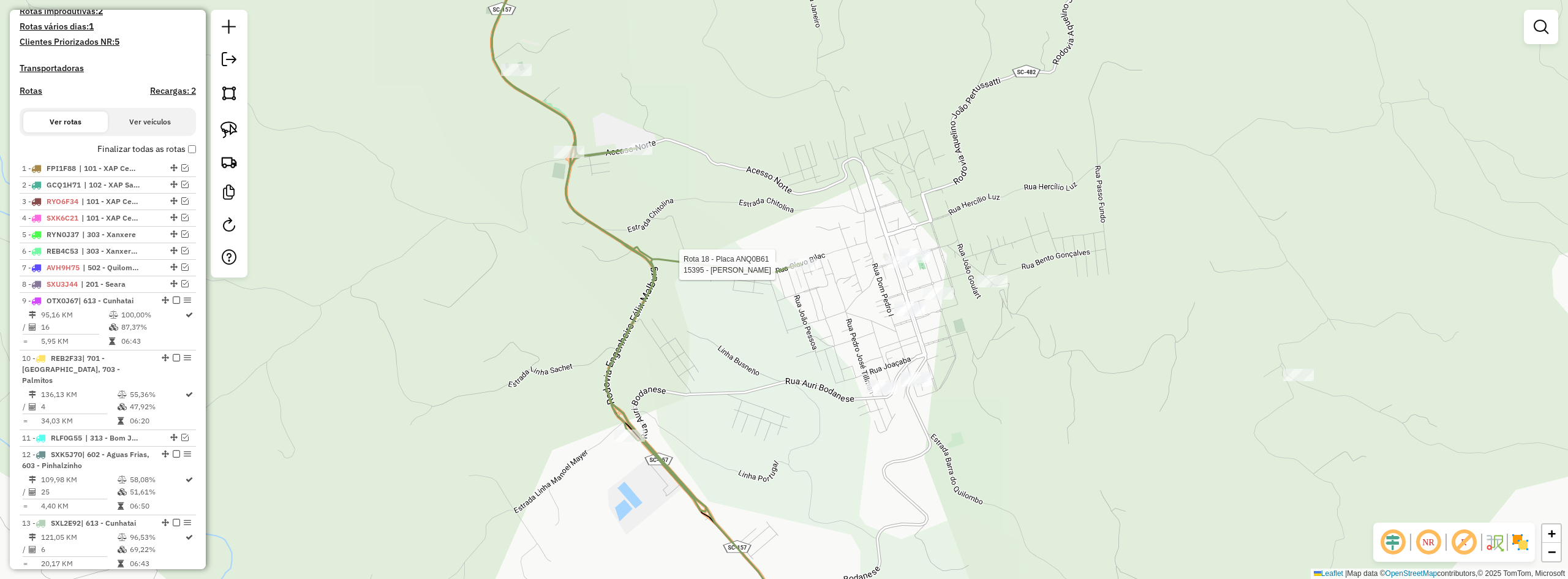
select select "**********"
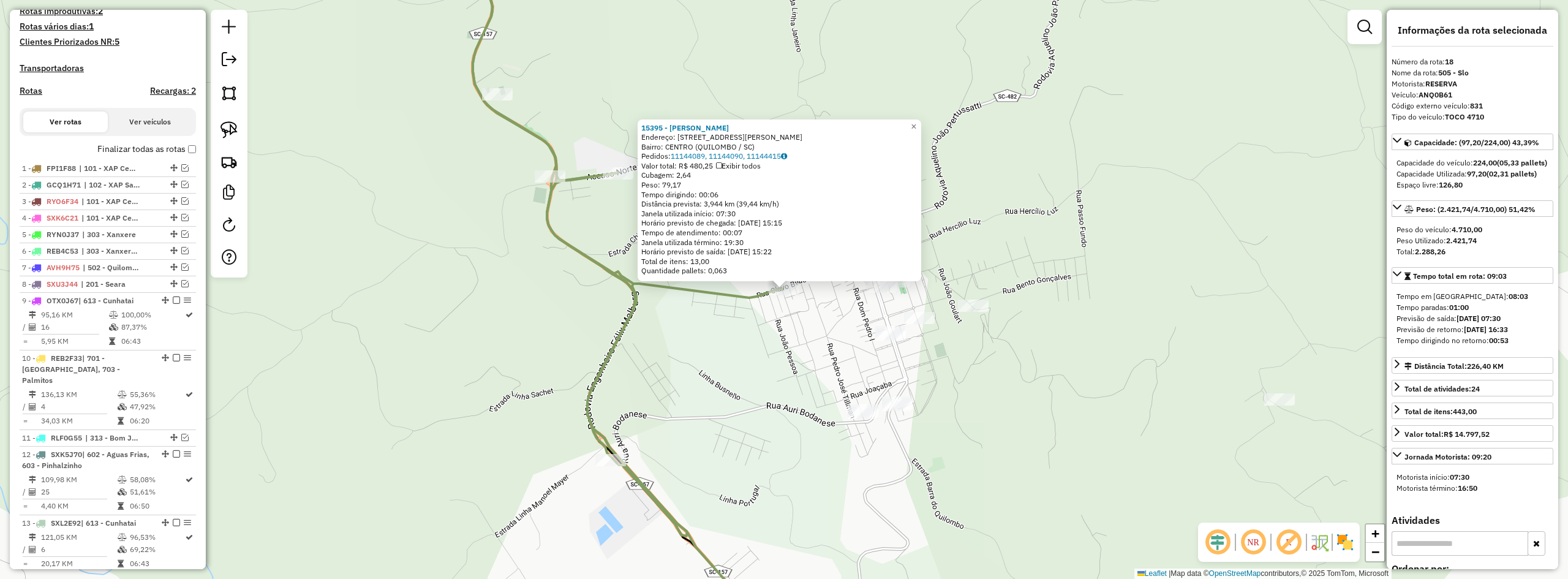
scroll to position [900, 0]
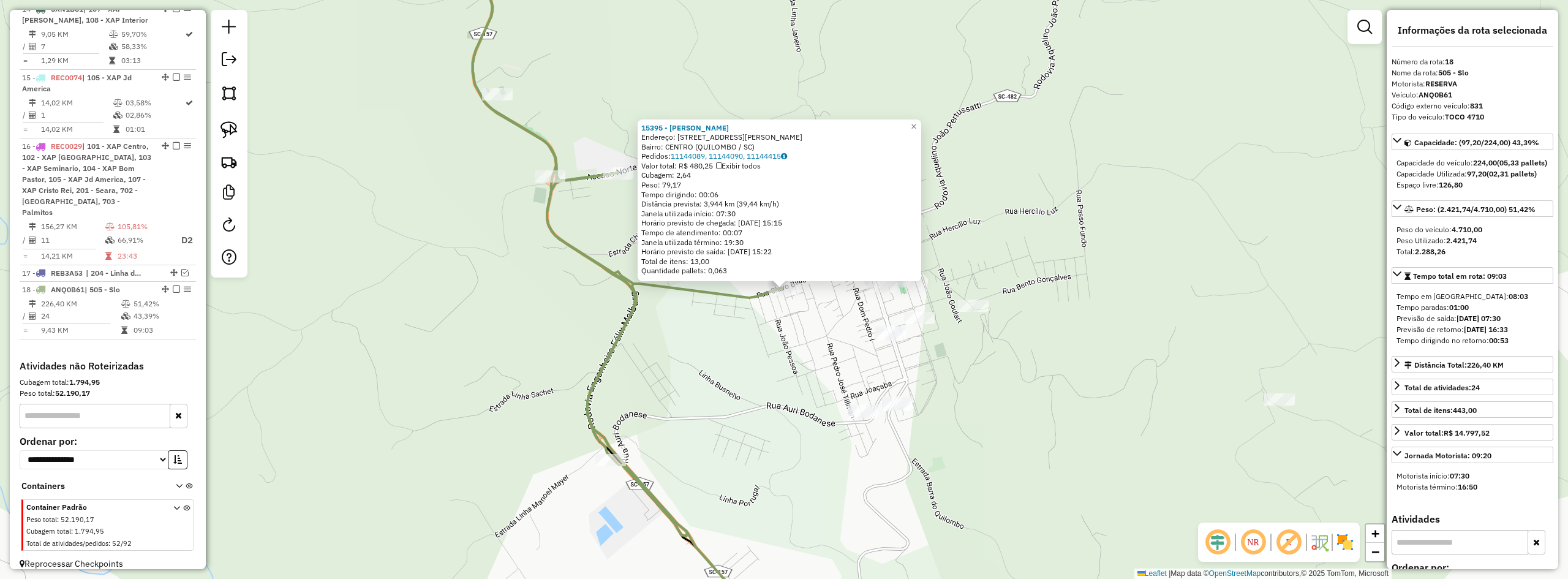
click at [978, 389] on div "15395 - SILVANA ANTUNES MAC Endereço: Avenida Coronel Ernesto Bertas 484 Bairro…" at bounding box center [784, 289] width 1568 height 579
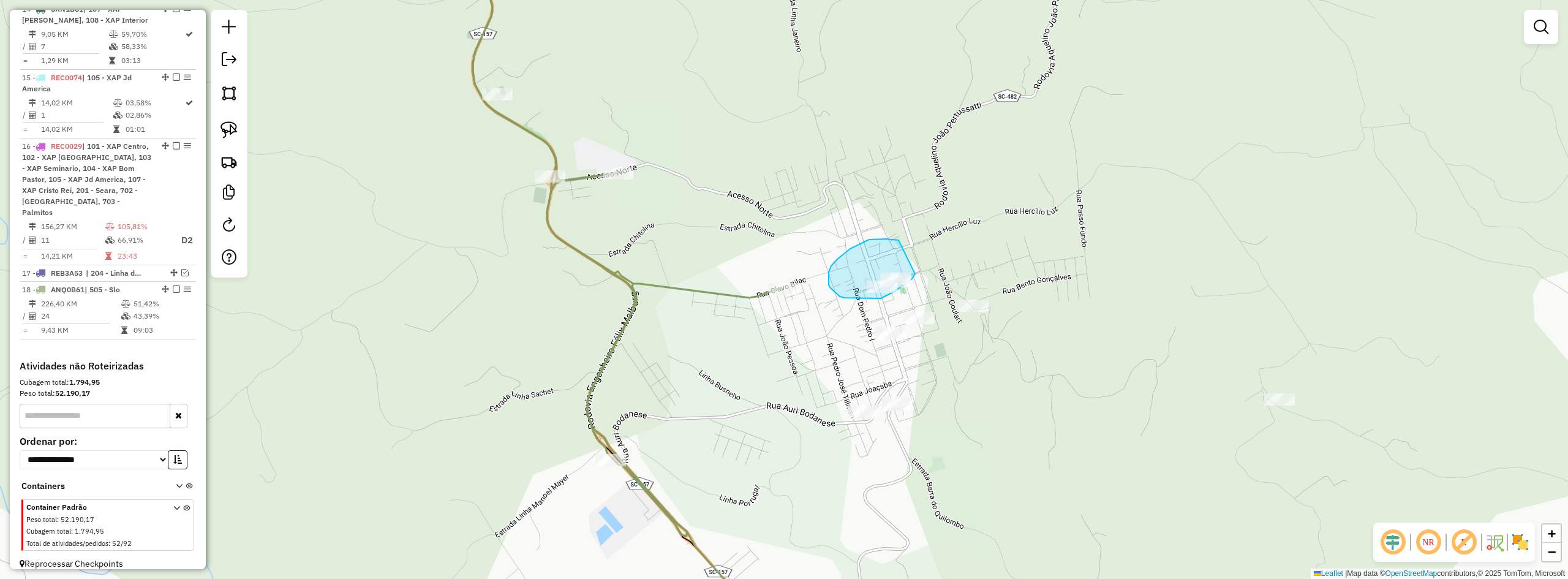
drag, startPoint x: 851, startPoint y: 249, endPoint x: 915, endPoint y: 274, distance: 68.7
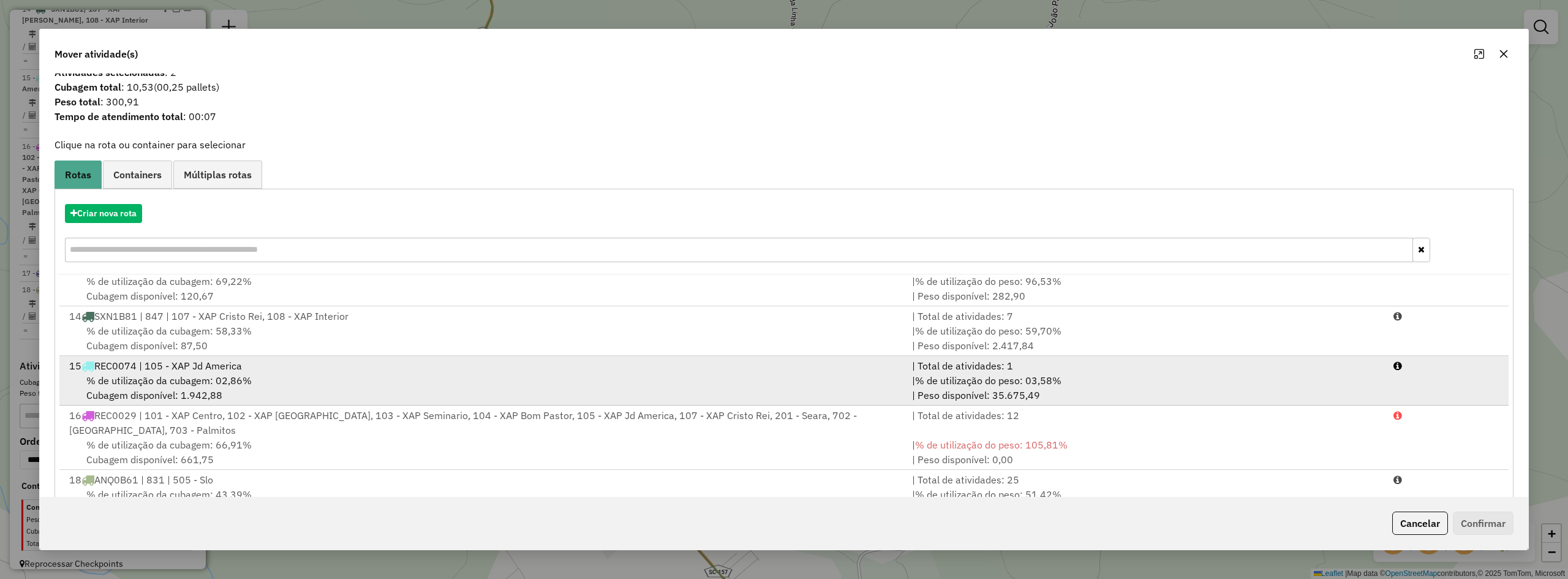
scroll to position [57, 0]
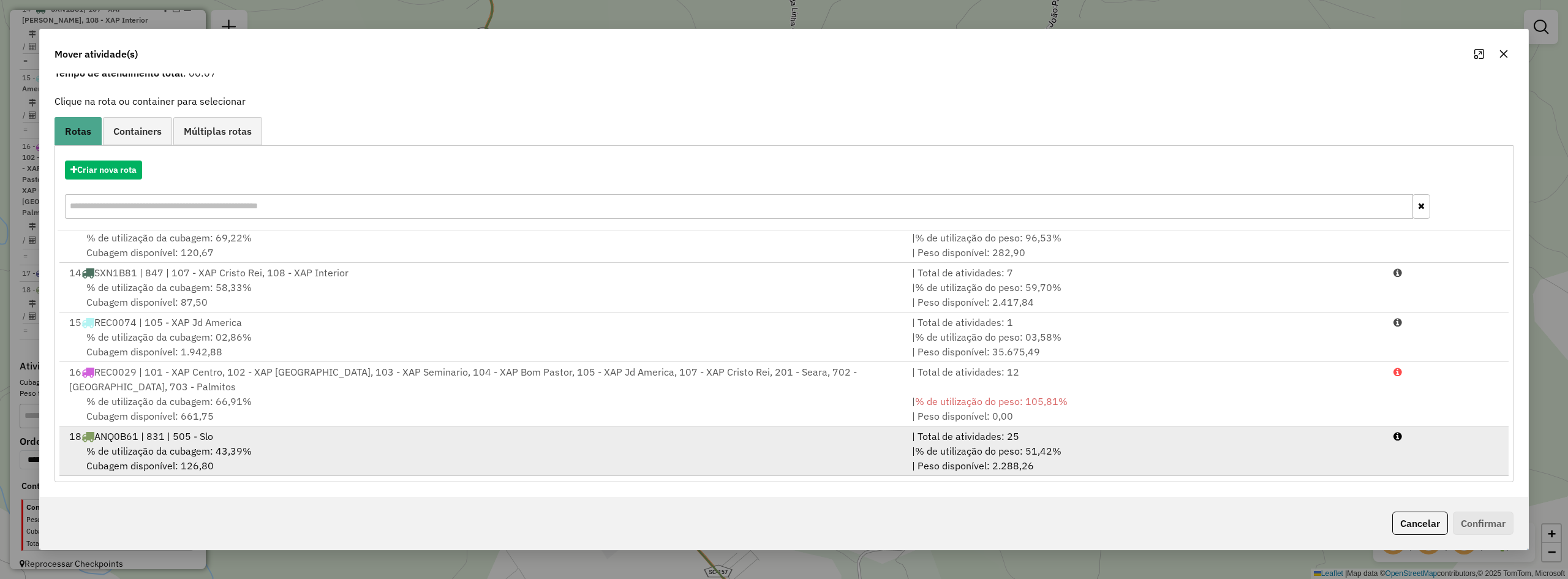
click at [292, 438] on div "18 ANQ0B61 | 831 | 505 - Slo" at bounding box center [483, 436] width 843 height 15
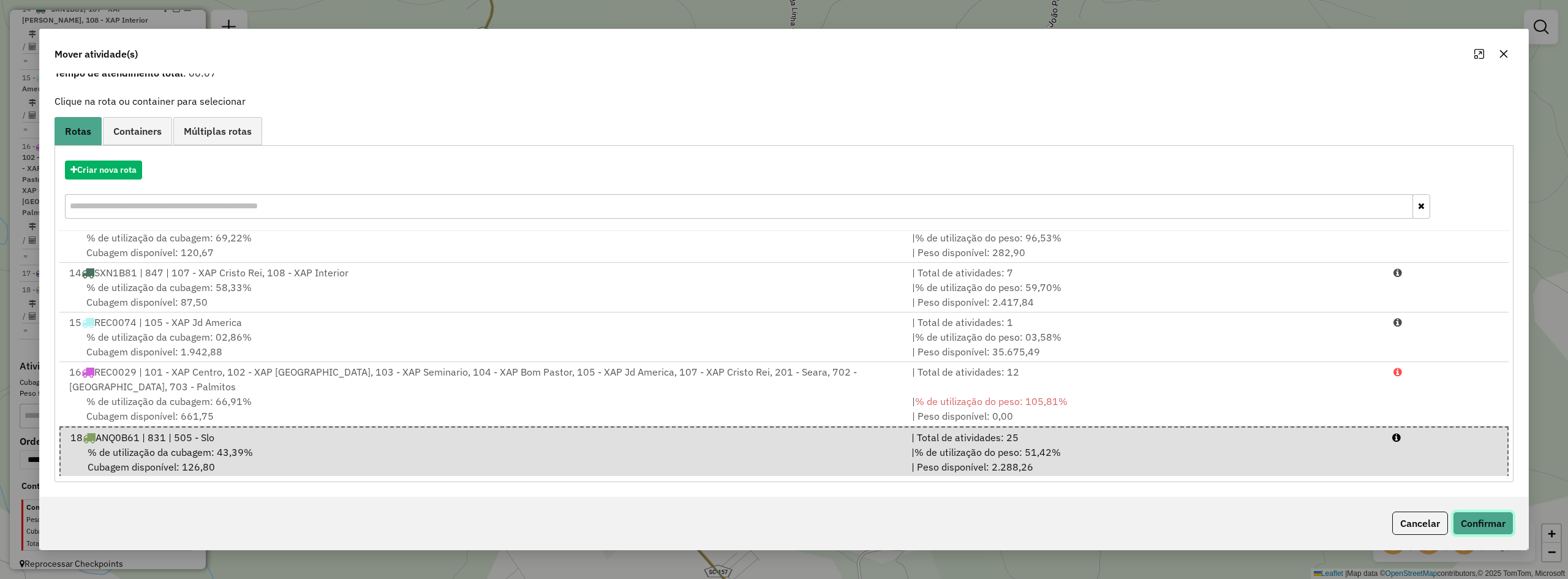
click at [1471, 521] on button "Confirmar" at bounding box center [1483, 524] width 60 height 24
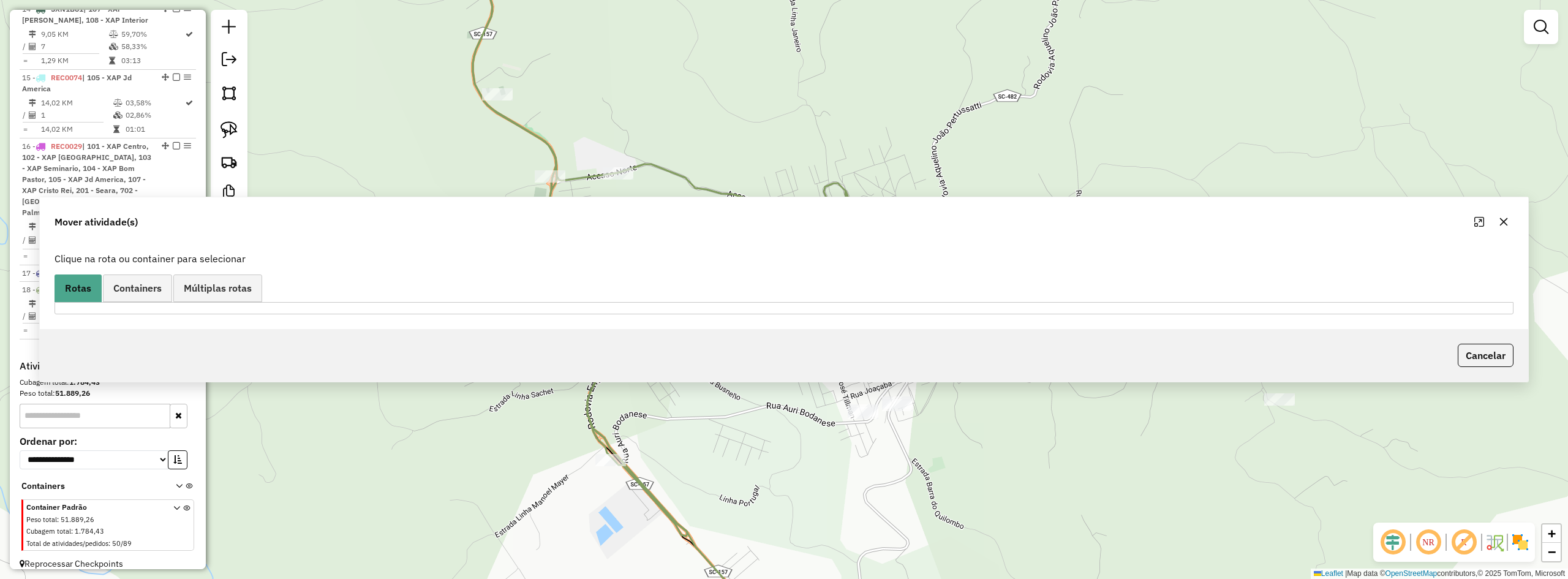
scroll to position [0, 0]
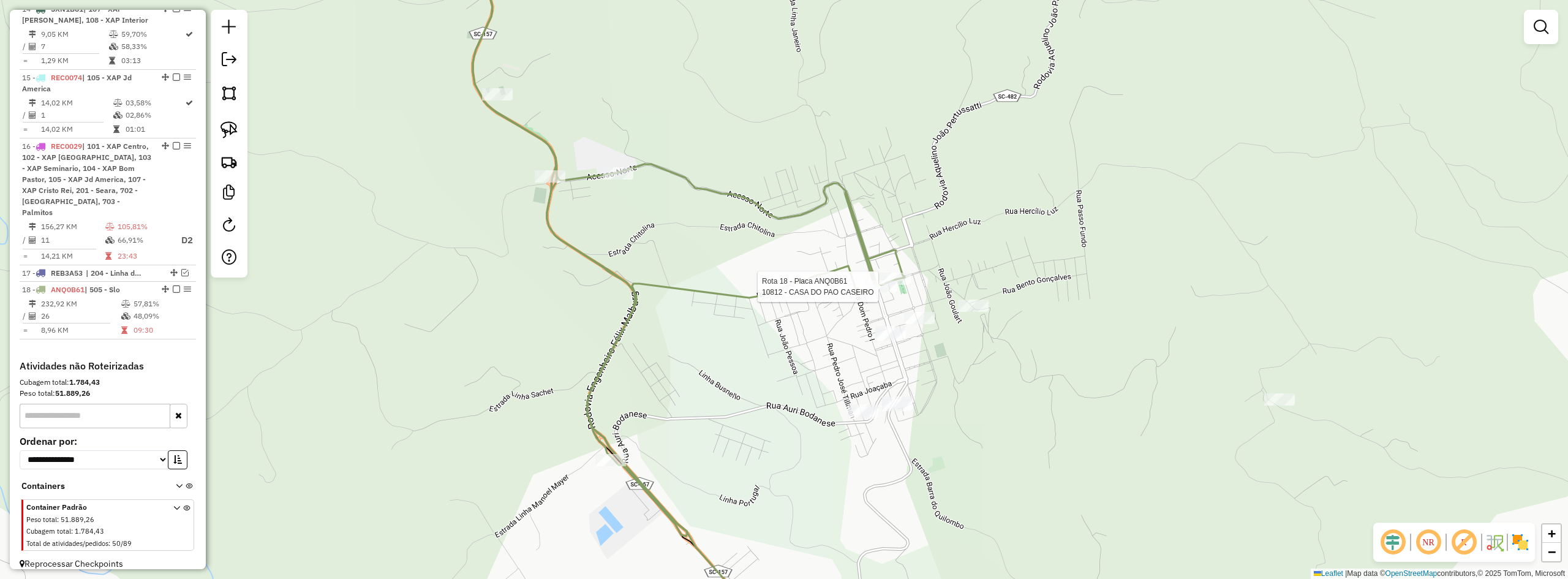
select select "**********"
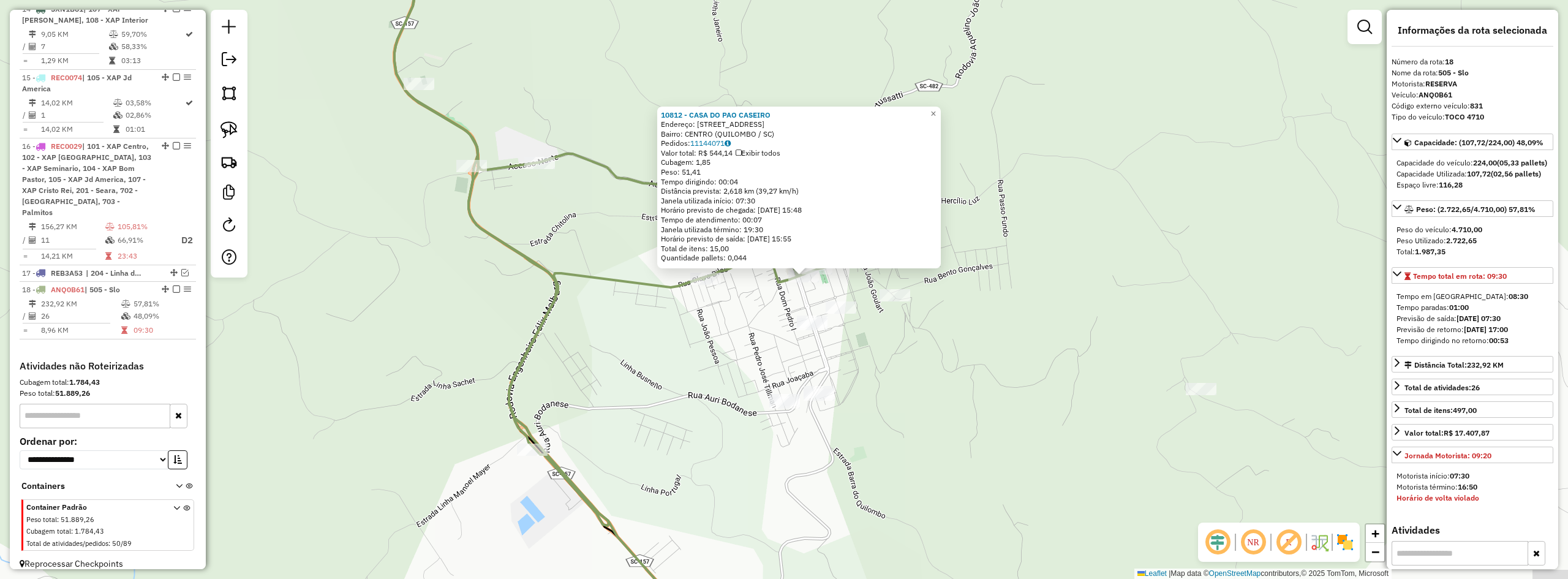
drag, startPoint x: 965, startPoint y: 382, endPoint x: 986, endPoint y: 369, distance: 24.7
click at [986, 369] on div "10812 - CASA DO PAO CASEIRO Endereço: RUA DUQUE DE CAXIAS 42 42 Bairro: CENTRO …" at bounding box center [784, 289] width 1568 height 579
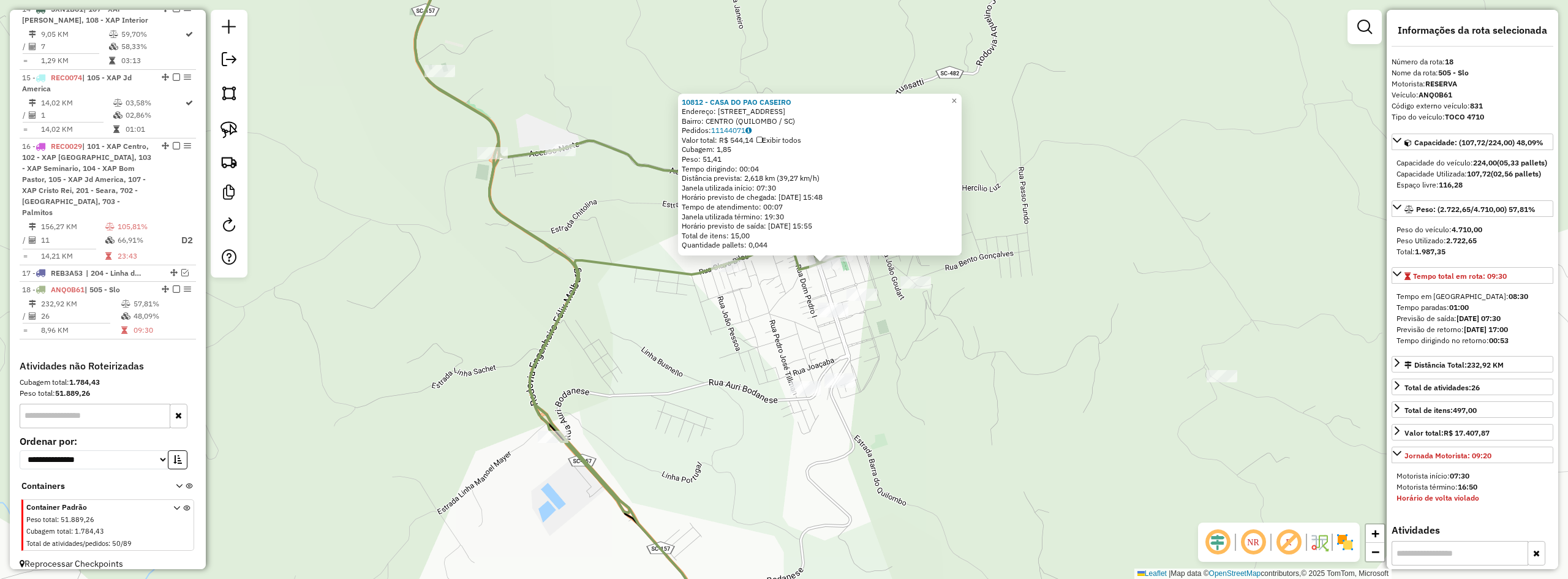
click at [986, 355] on div "10812 - CASA DO PAO CASEIRO Endereço: RUA DUQUE DE CAXIAS 42 42 Bairro: CENTRO …" at bounding box center [784, 289] width 1568 height 579
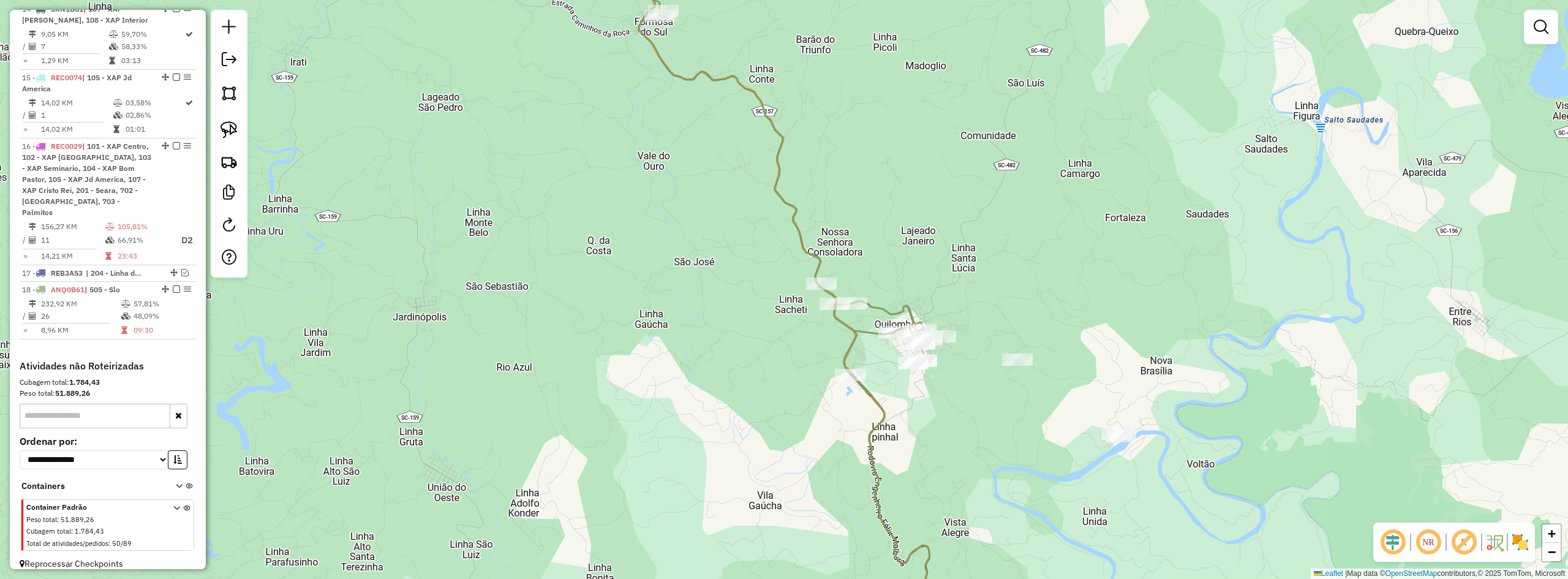
drag, startPoint x: 964, startPoint y: 387, endPoint x: 920, endPoint y: 340, distance: 64.4
click at [920, 341] on div "Janela de atendimento Grade de atendimento Capacidade Transportadoras Veículos …" at bounding box center [784, 289] width 1568 height 579
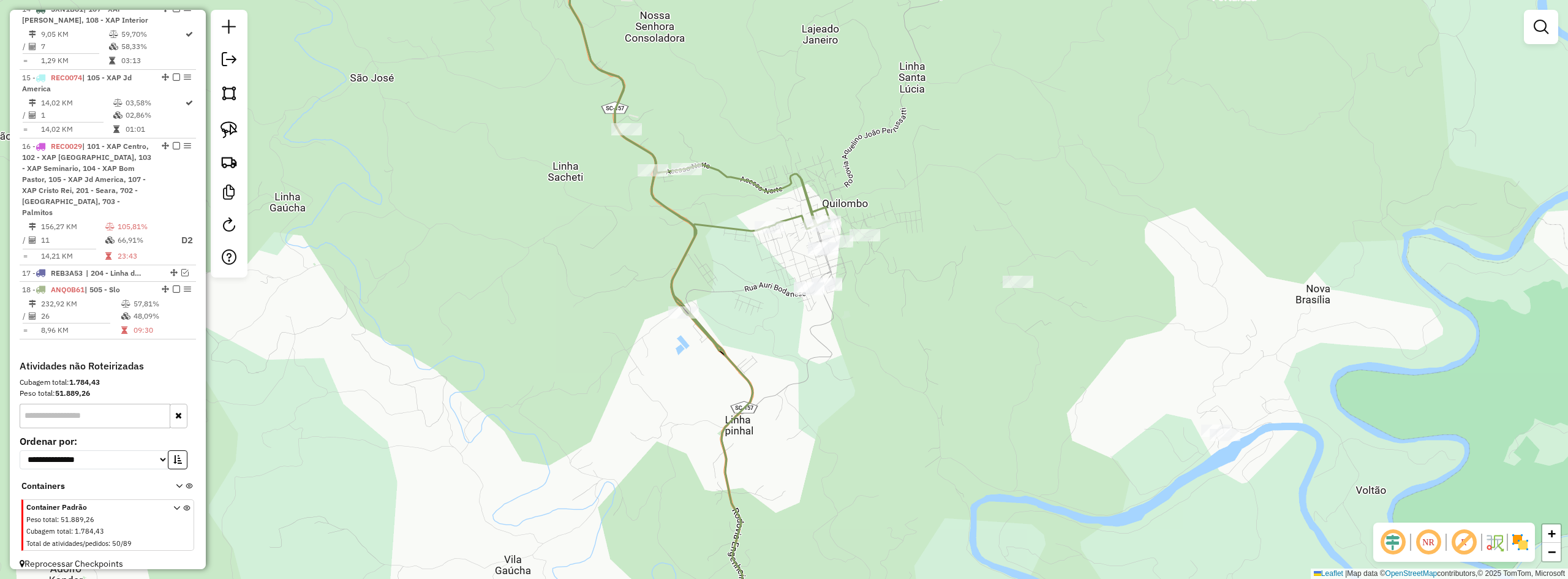
drag, startPoint x: 924, startPoint y: 333, endPoint x: 840, endPoint y: 315, distance: 85.9
click at [842, 315] on div "Janela de atendimento Grade de atendimento Capacidade Transportadoras Veículos …" at bounding box center [784, 289] width 1568 height 579
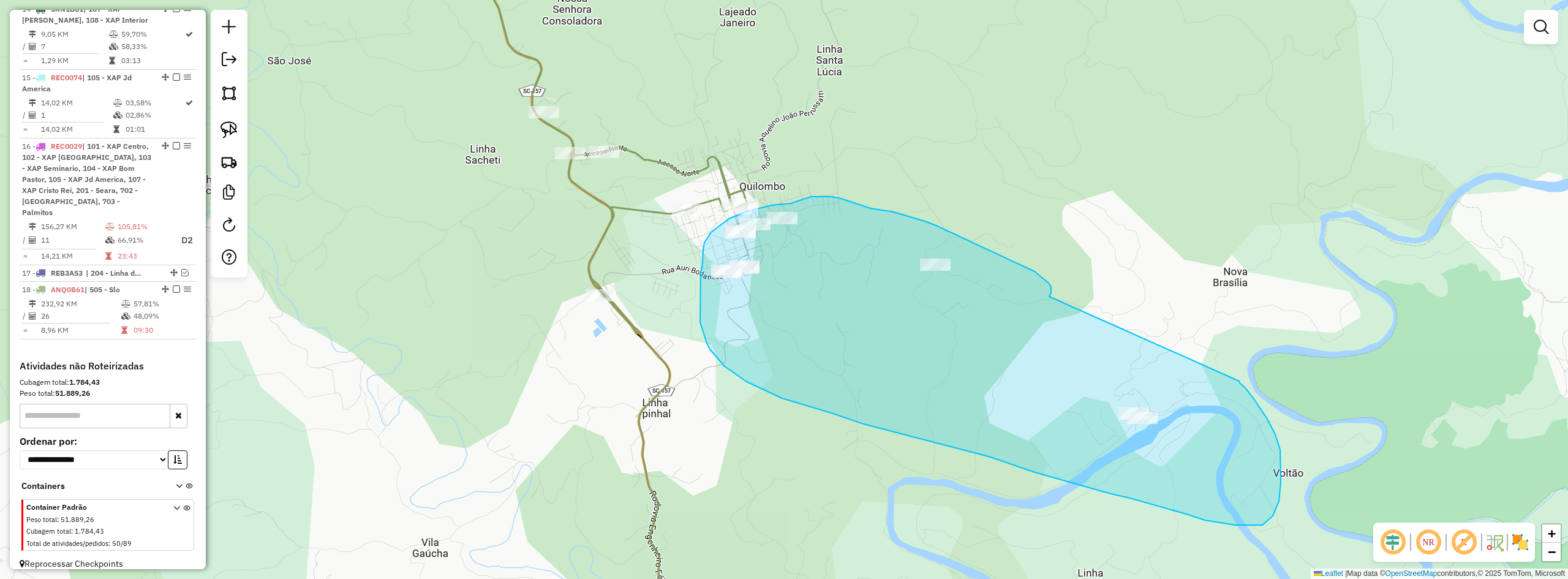
drag, startPoint x: 1050, startPoint y: 295, endPoint x: 1239, endPoint y: 381, distance: 207.6
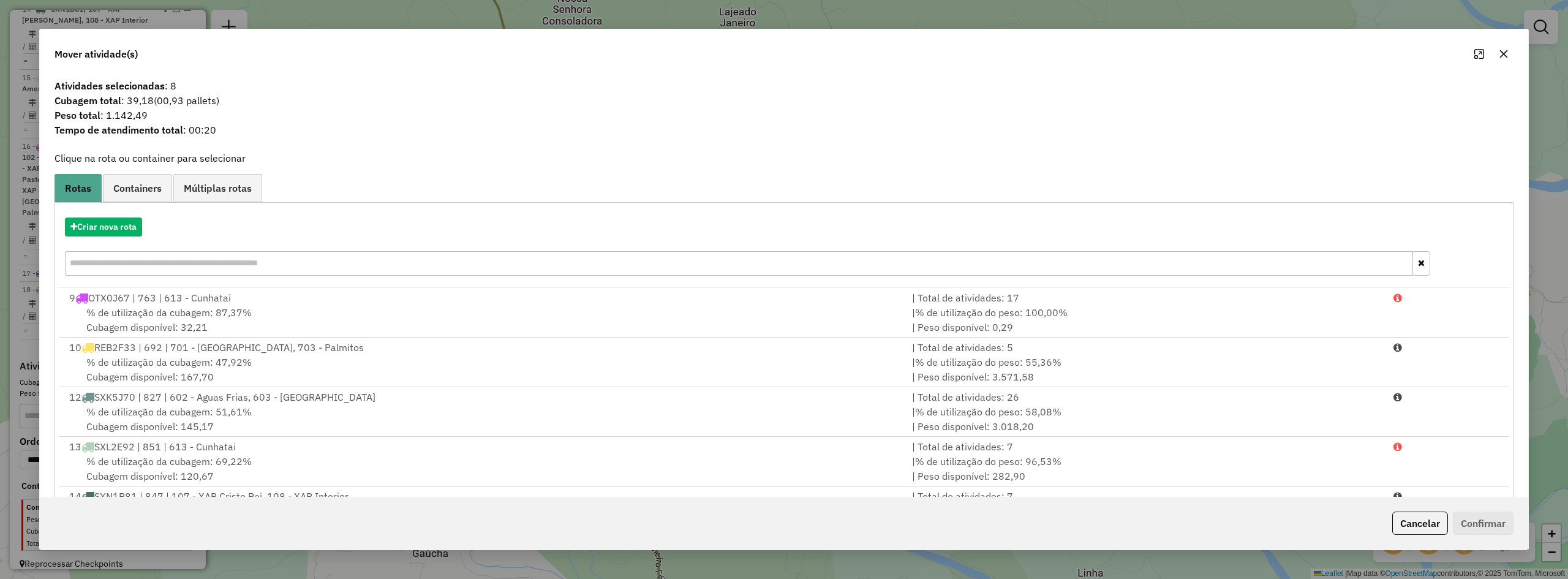
click at [1503, 53] on icon "button" at bounding box center [1504, 54] width 8 height 8
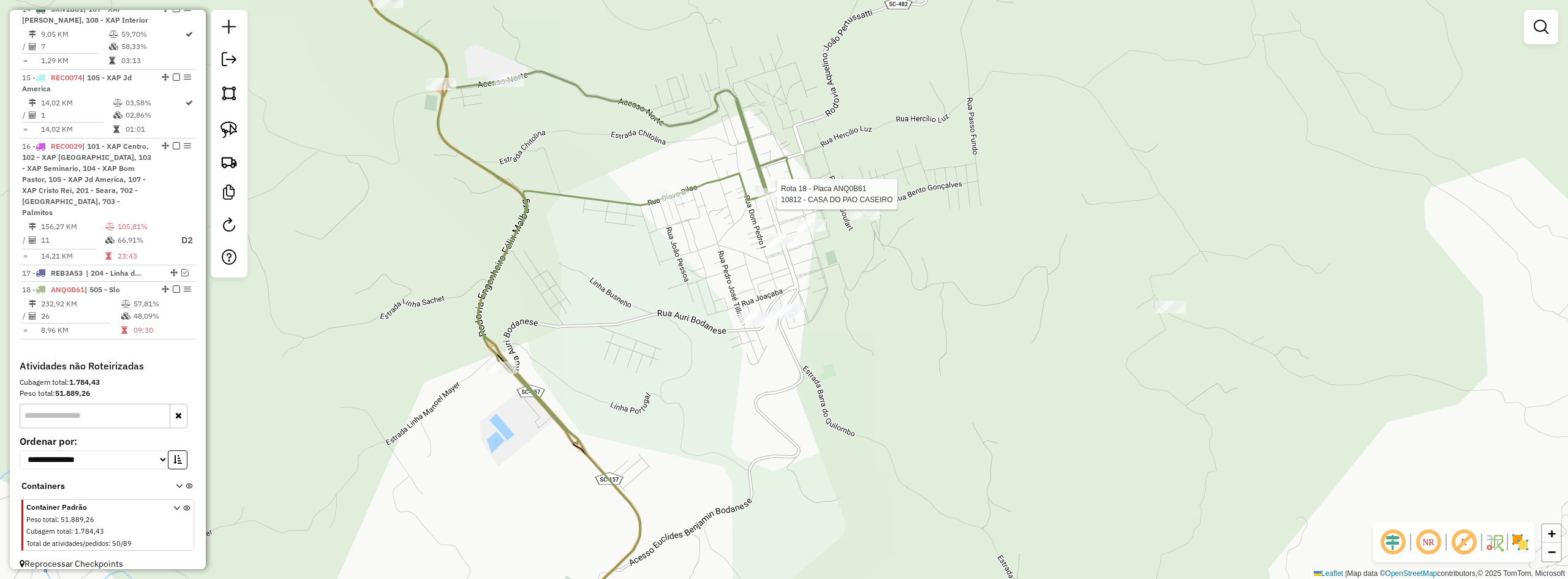
select select "**********"
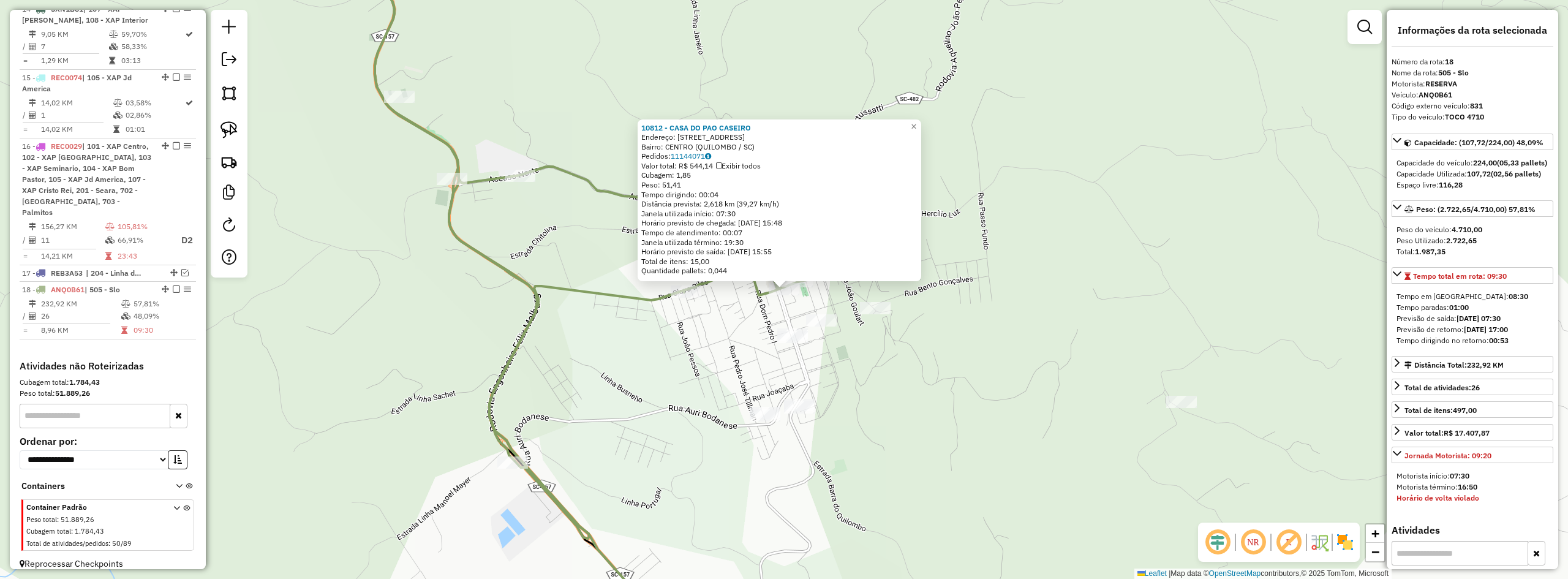
click at [867, 363] on div "10812 - CASA DO PAO CASEIRO Endereço: RUA DUQUE DE CAXIAS 42 42 Bairro: CENTRO …" at bounding box center [784, 289] width 1568 height 579
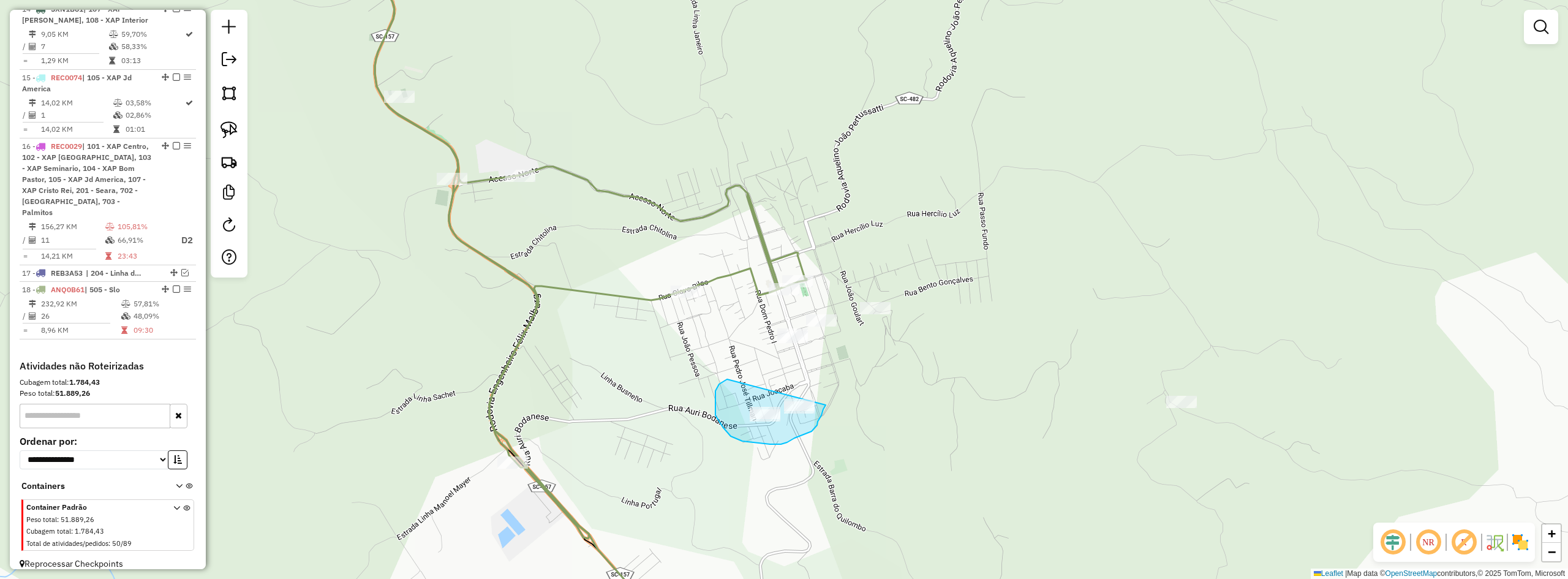
drag, startPoint x: 722, startPoint y: 383, endPoint x: 826, endPoint y: 388, distance: 104.1
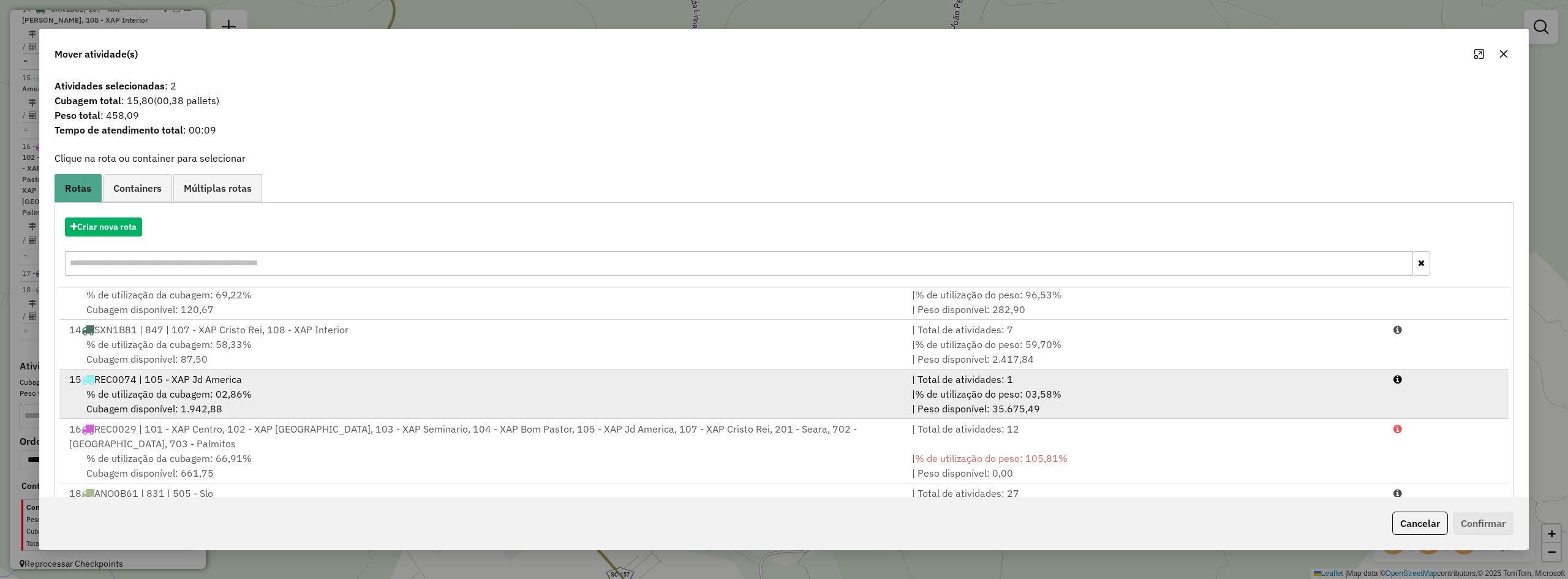
scroll to position [57, 0]
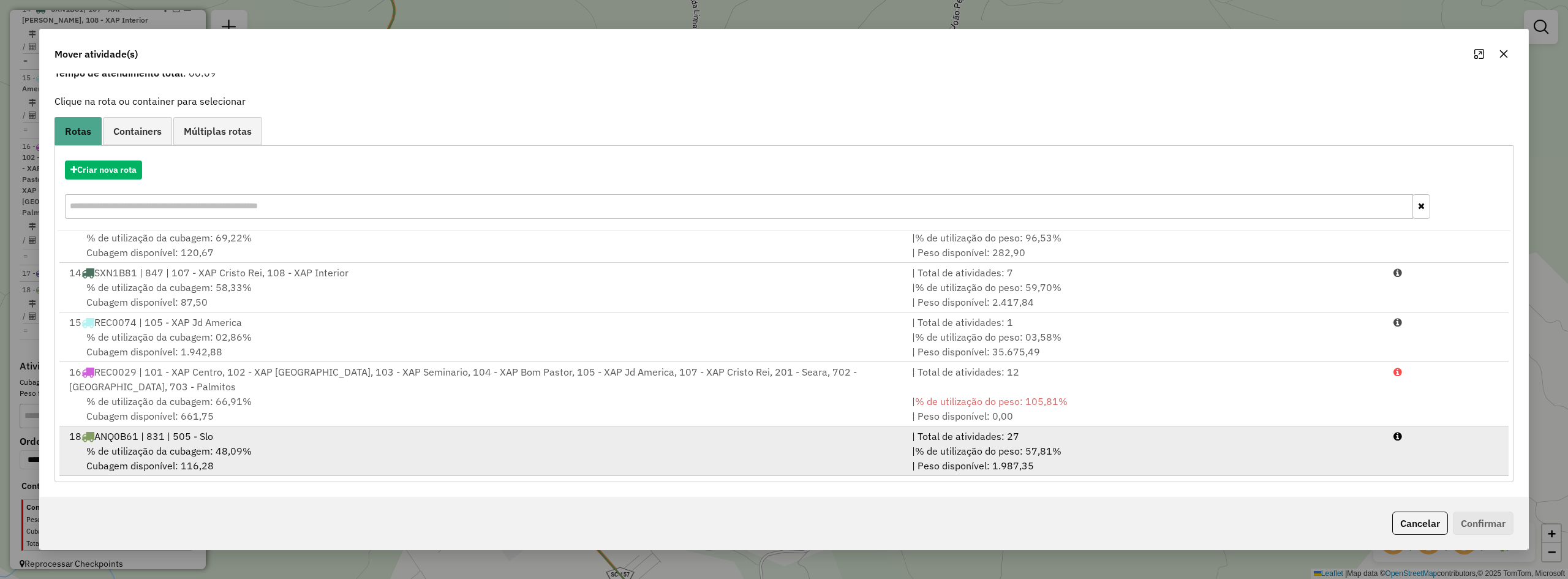
click at [423, 439] on div "18 ANQ0B61 | 831 | 505 - Slo" at bounding box center [483, 436] width 843 height 15
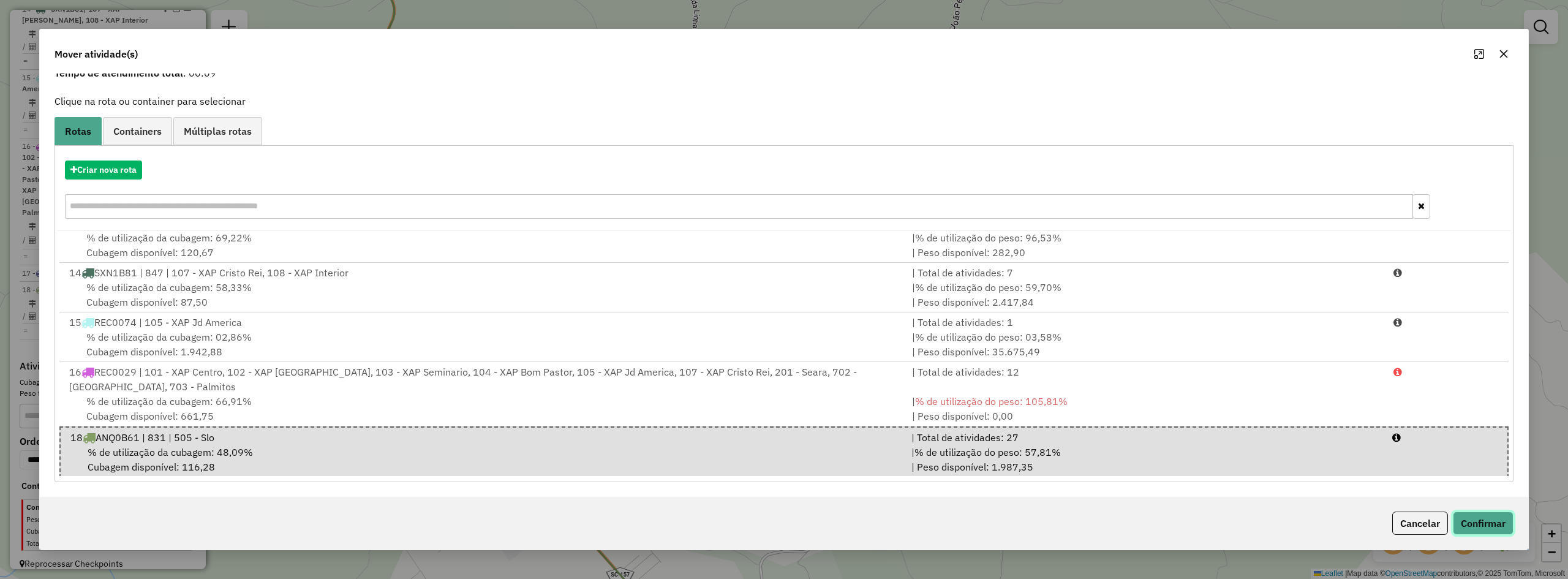
click at [1497, 526] on button "Confirmar" at bounding box center [1483, 524] width 60 height 24
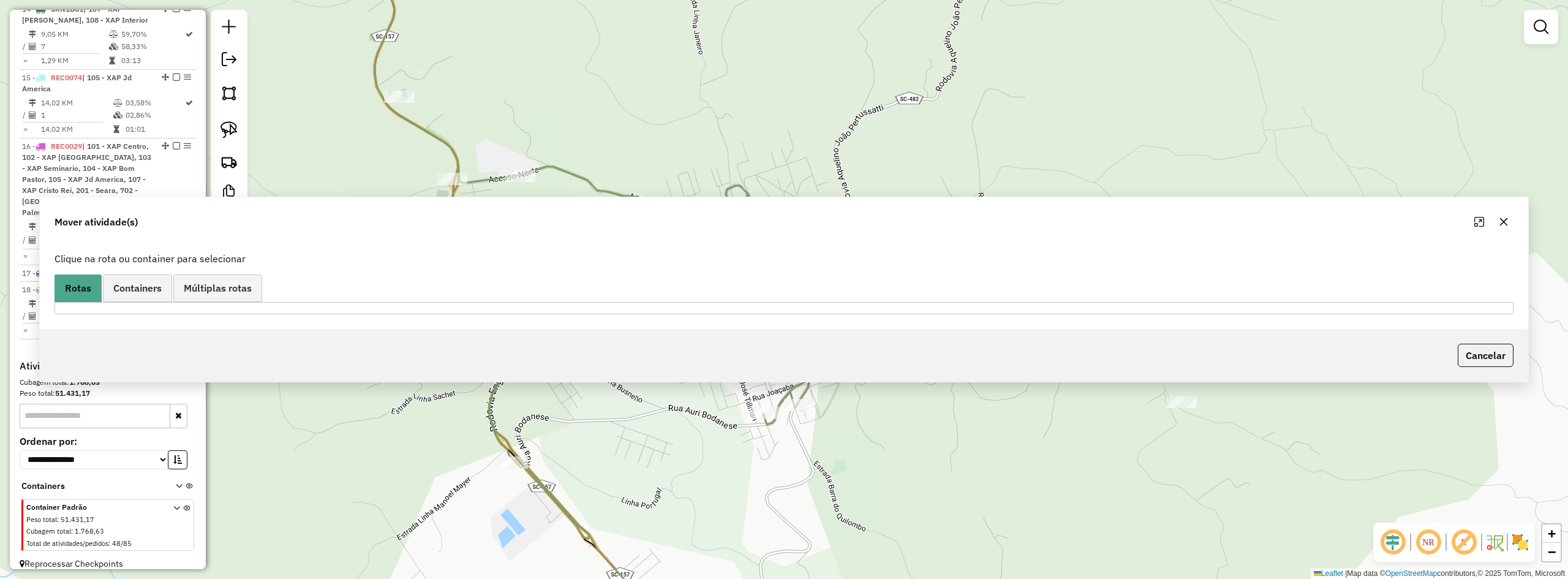
scroll to position [0, 0]
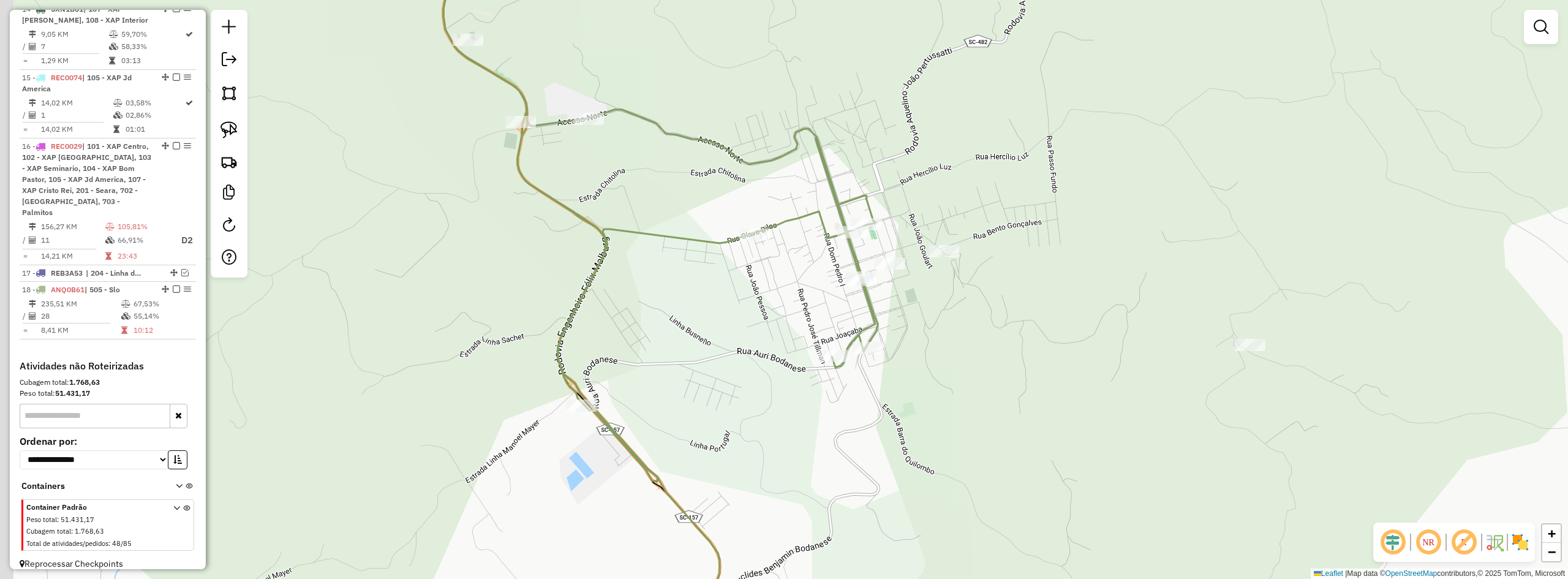
drag, startPoint x: 1092, startPoint y: 328, endPoint x: 1092, endPoint y: 300, distance: 28.0
click at [1098, 315] on div "Janela de atendimento Grade de atendimento Capacidade Transportadoras Veículos …" at bounding box center [784, 289] width 1568 height 579
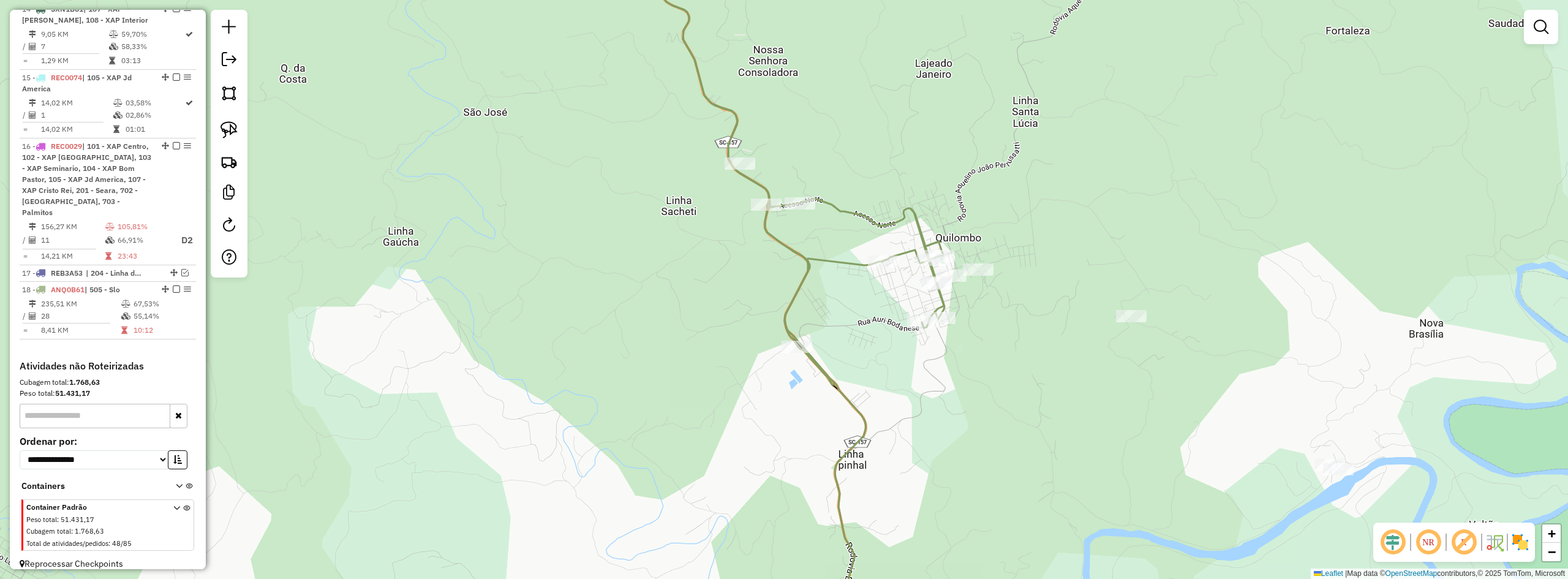
drag, startPoint x: 1063, startPoint y: 335, endPoint x: 964, endPoint y: 309, distance: 102.4
click at [970, 310] on div "Janela de atendimento Grade de atendimento Capacidade Transportadoras Veículos …" at bounding box center [784, 289] width 1568 height 579
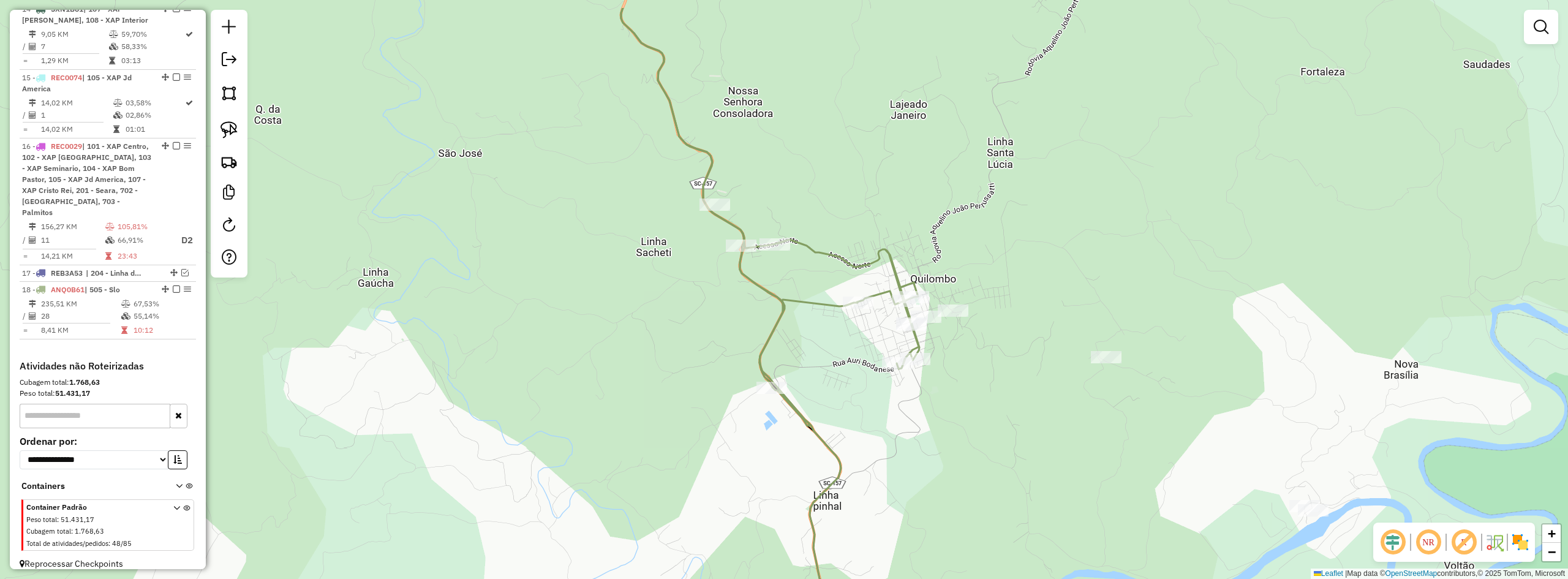
drag, startPoint x: 1228, startPoint y: 309, endPoint x: 1149, endPoint y: 347, distance: 87.7
click at [1268, 334] on div "Janela de atendimento Grade de atendimento Capacidade Transportadoras Veículos …" at bounding box center [784, 289] width 1568 height 579
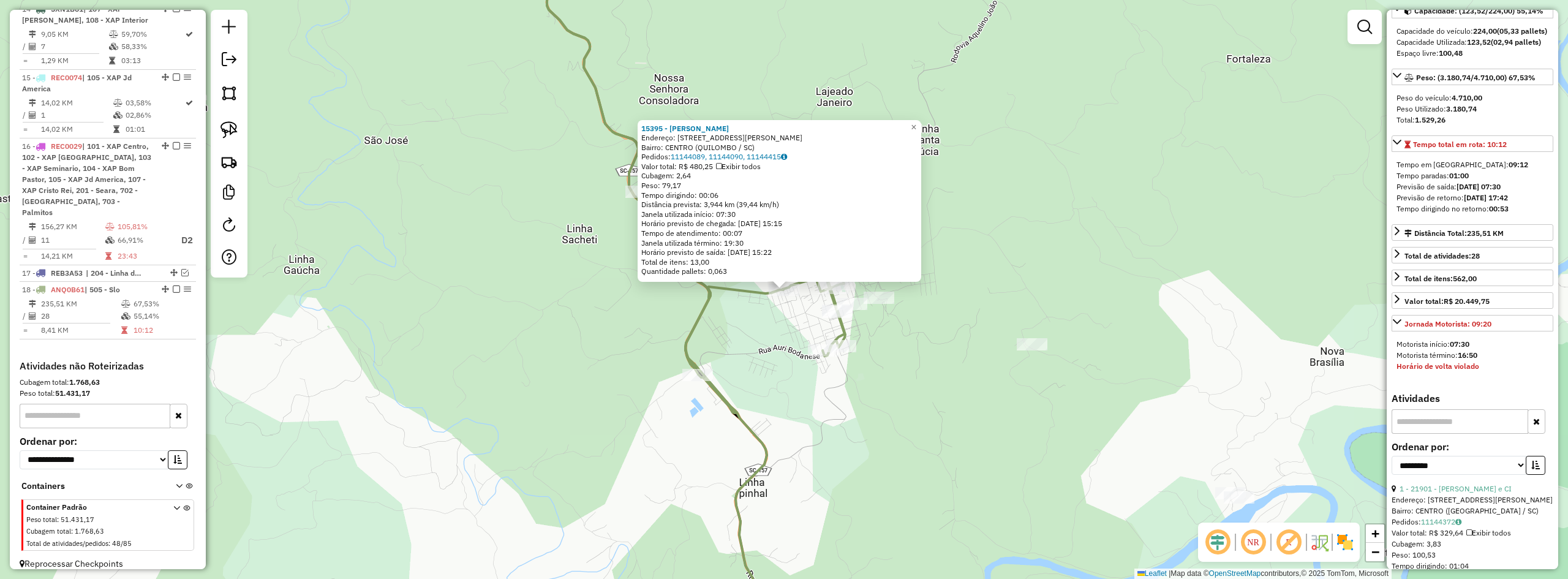
scroll to position [307, 0]
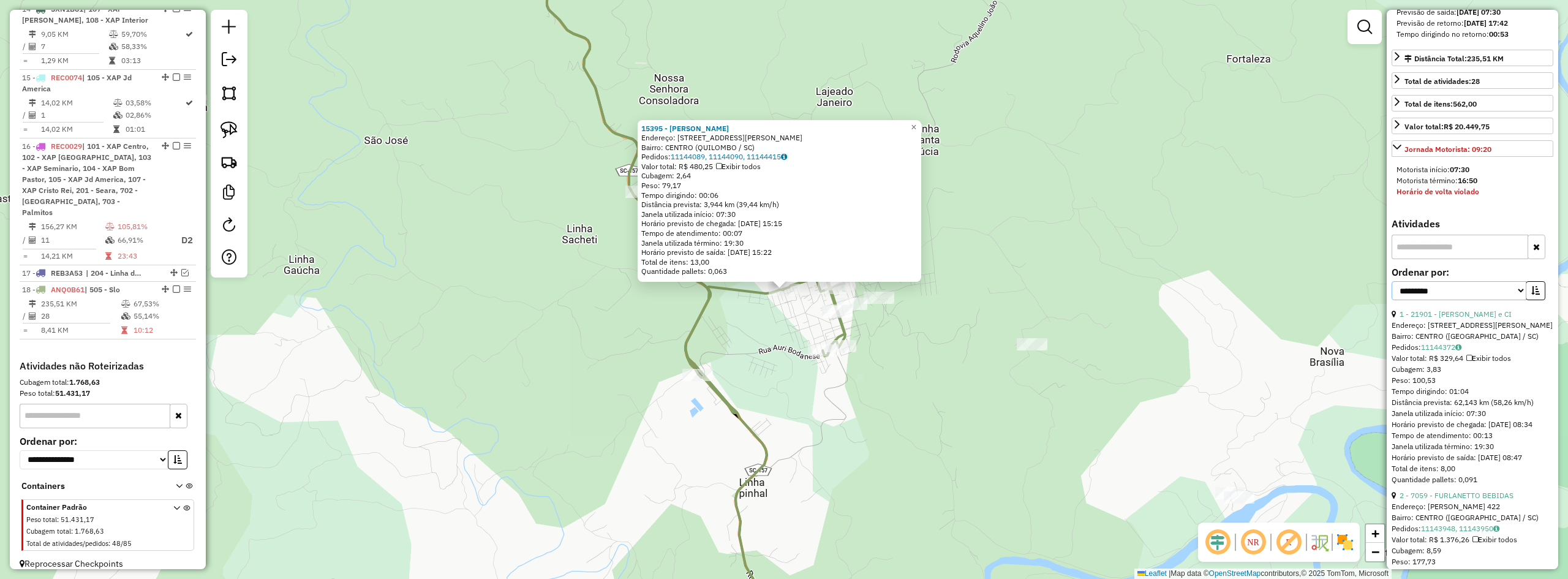
click at [1476, 300] on select "**********" at bounding box center [1458, 291] width 135 height 19
select select "*********"
click at [1392, 300] on select "**********" at bounding box center [1458, 291] width 135 height 19
click at [1545, 309] on div "**********" at bounding box center [1472, 288] width 162 height 41
click at [1532, 295] on icon "button" at bounding box center [1536, 291] width 9 height 9
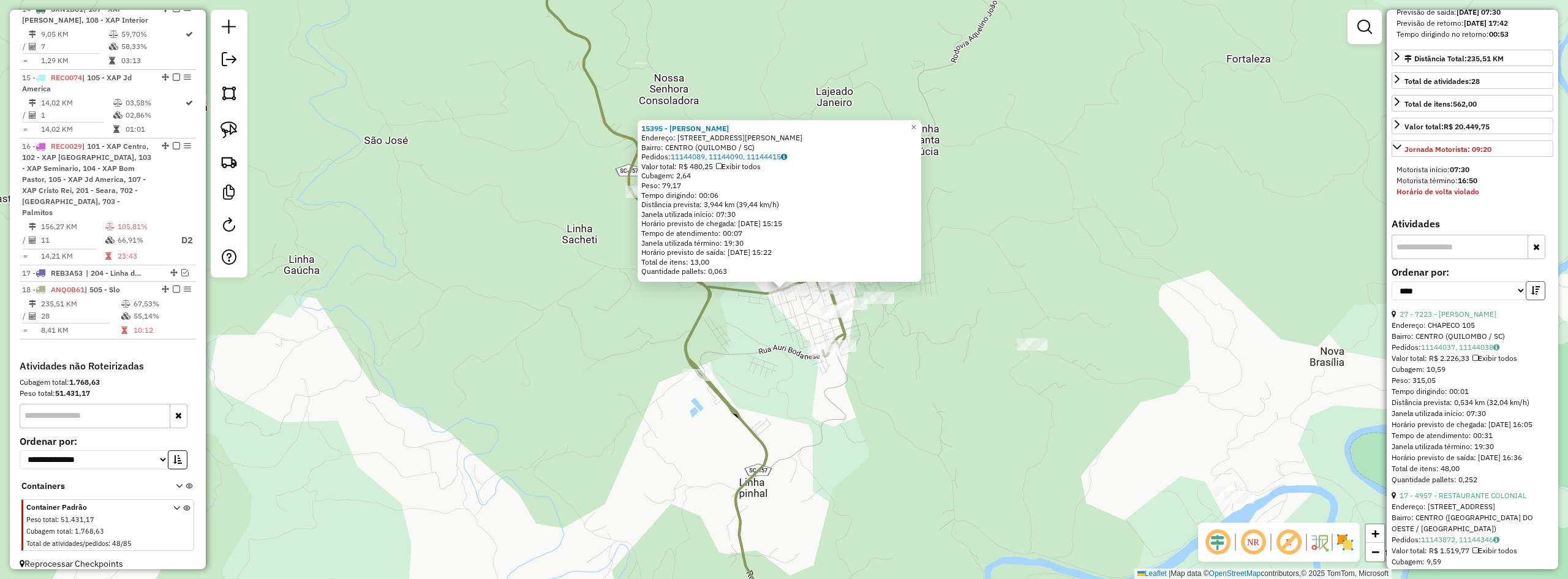
click at [1533, 295] on icon "button" at bounding box center [1536, 291] width 9 height 9
click at [1469, 319] on link "4 - 8604 - BODEGA DO CELLA" at bounding box center [1449, 314] width 99 height 9
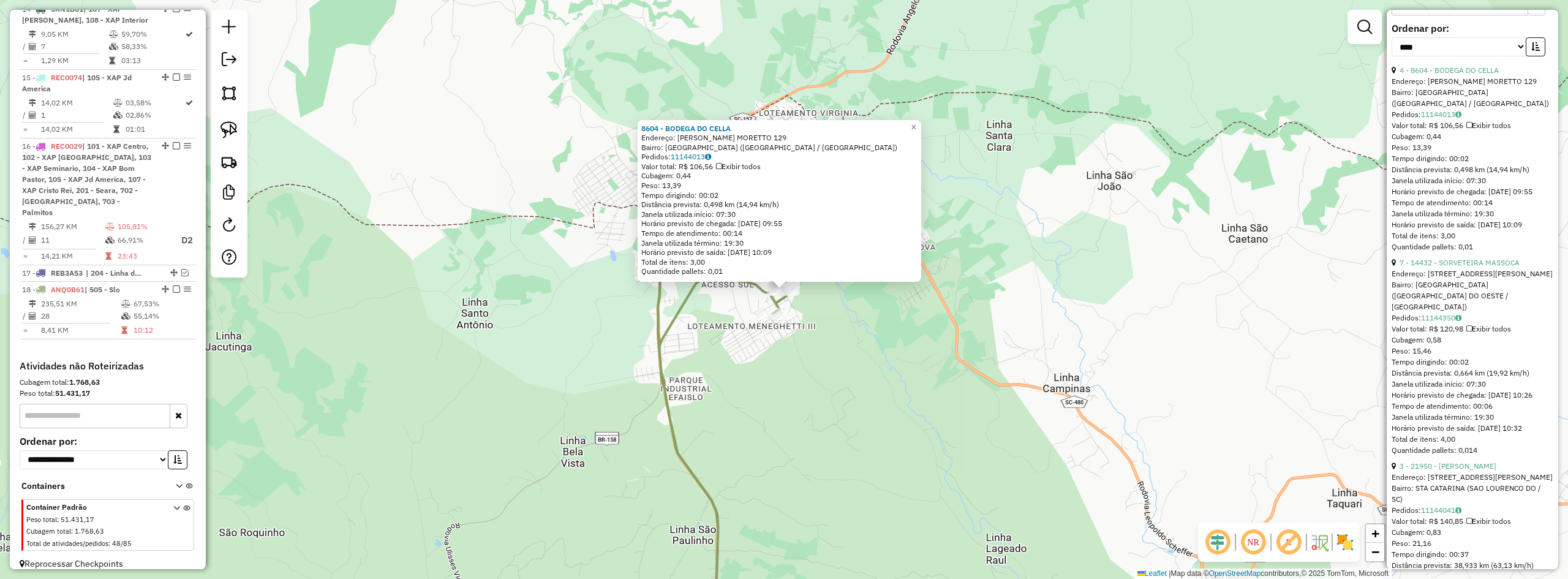
scroll to position [552, 0]
click at [1468, 266] on link "7 - 14432 - SORVETEIRA MASSOCA" at bounding box center [1459, 261] width 120 height 9
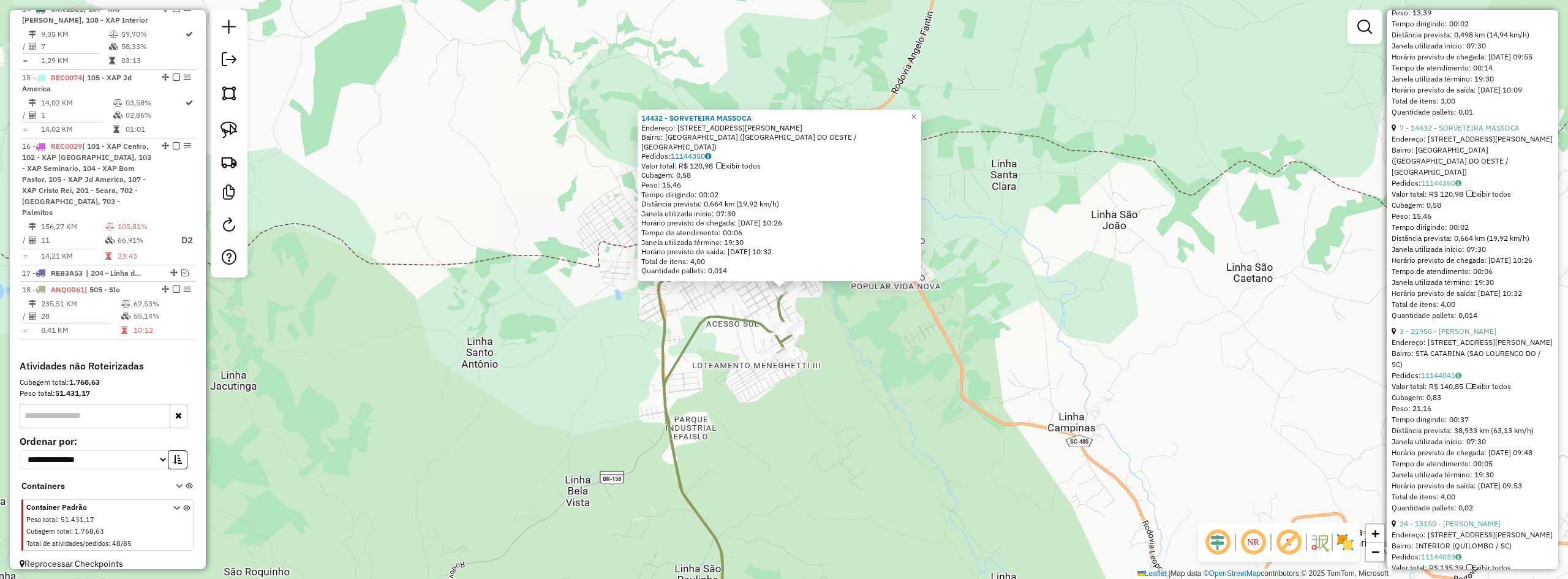
scroll to position [859, 0]
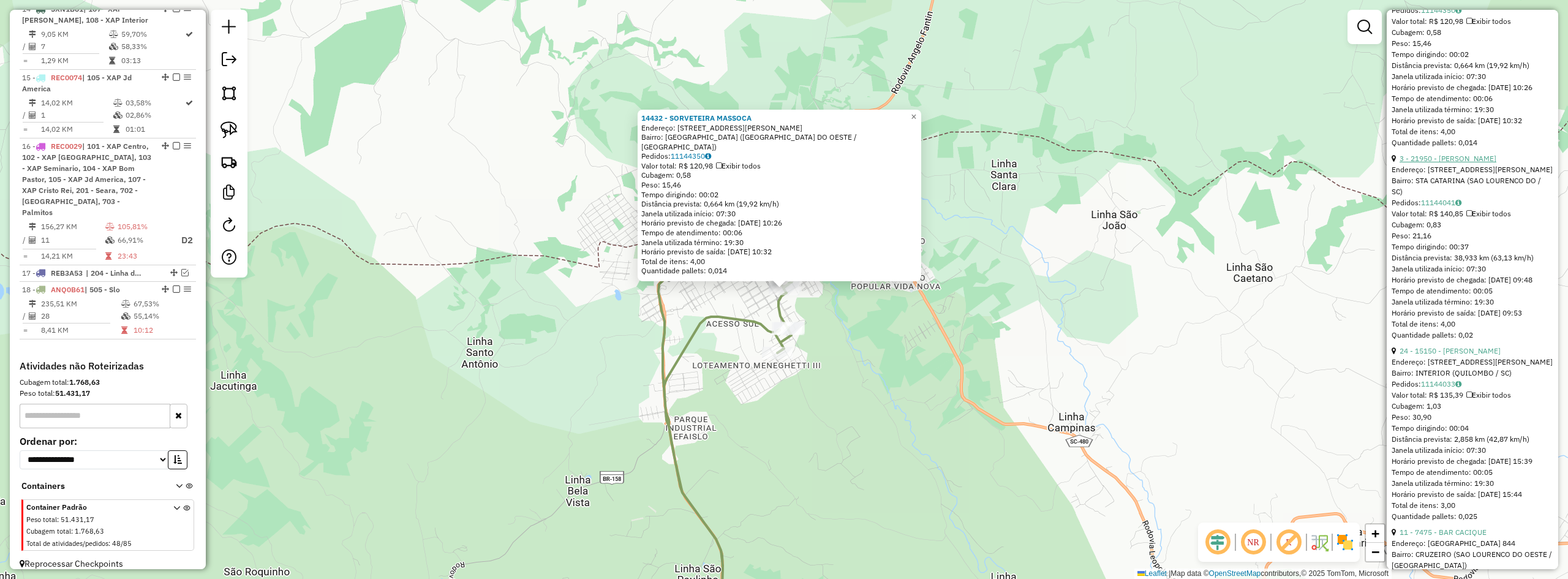
click at [1449, 163] on link "3 - 21950 - ROSEMARI FATIMA CERE" at bounding box center [1448, 158] width 97 height 9
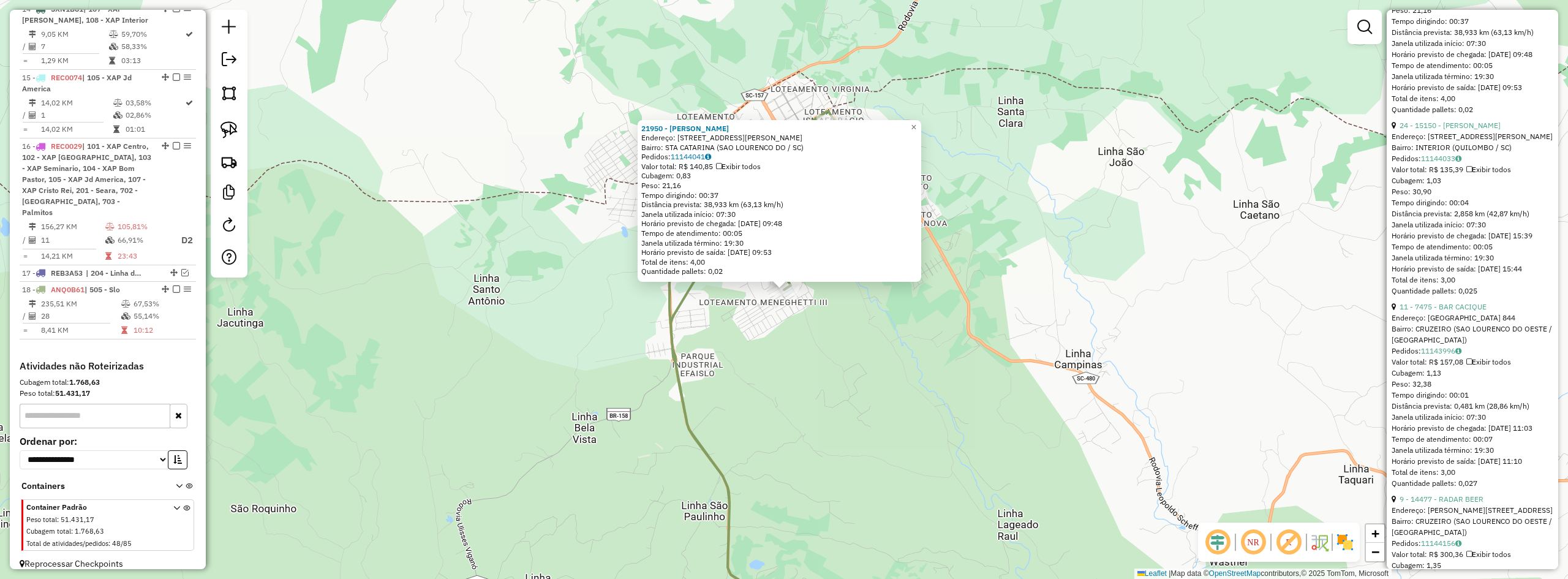
scroll to position [1104, 0]
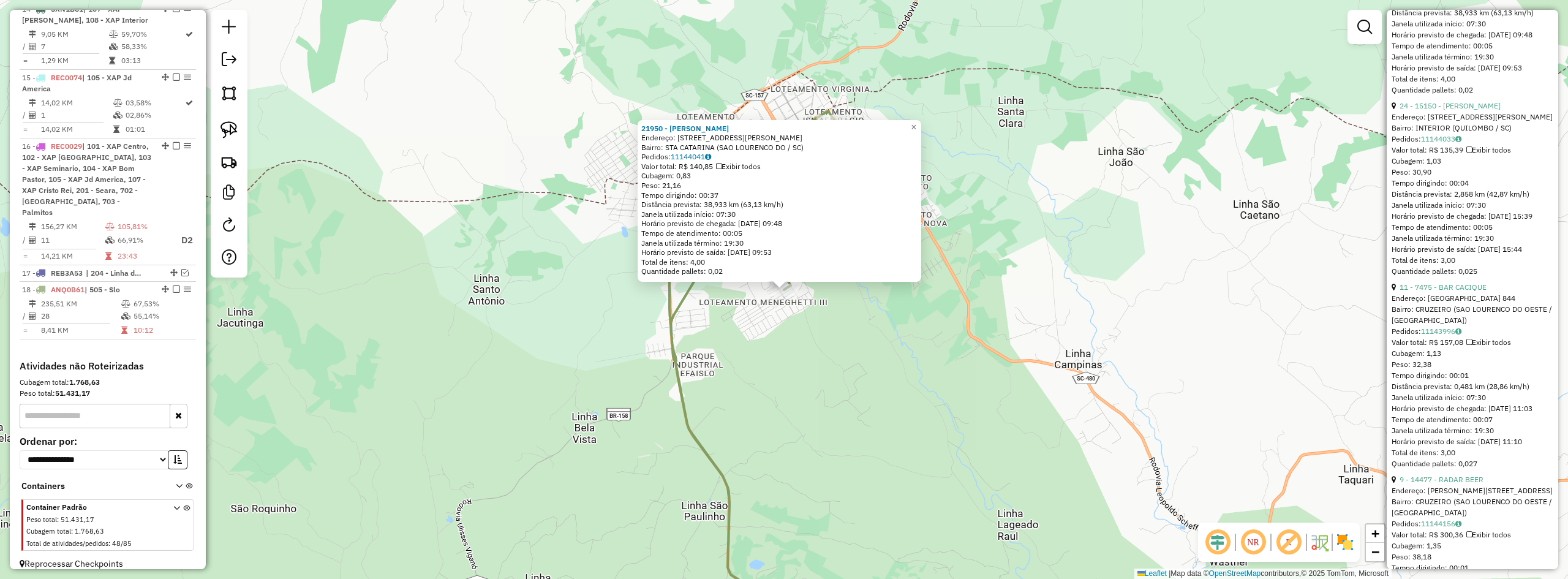
click at [1446, 112] on div "24 - 15150 - ANTONIO ANTUNES MAC" at bounding box center [1472, 106] width 162 height 11
click at [1447, 110] on link "24 - 15150 - ANTONIO ANTUNES MAC" at bounding box center [1450, 105] width 101 height 9
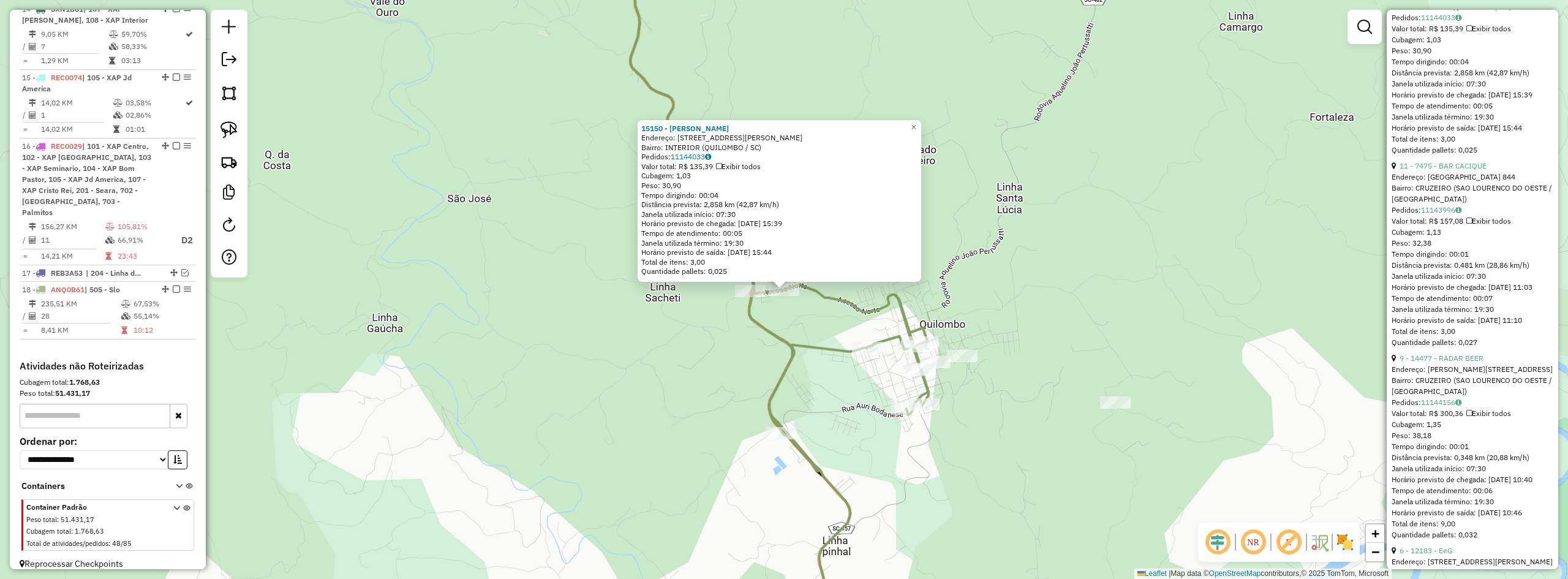
scroll to position [1226, 0]
click at [1456, 169] on link "11 - 7475 - BAR CACIQUE" at bounding box center [1443, 164] width 87 height 9
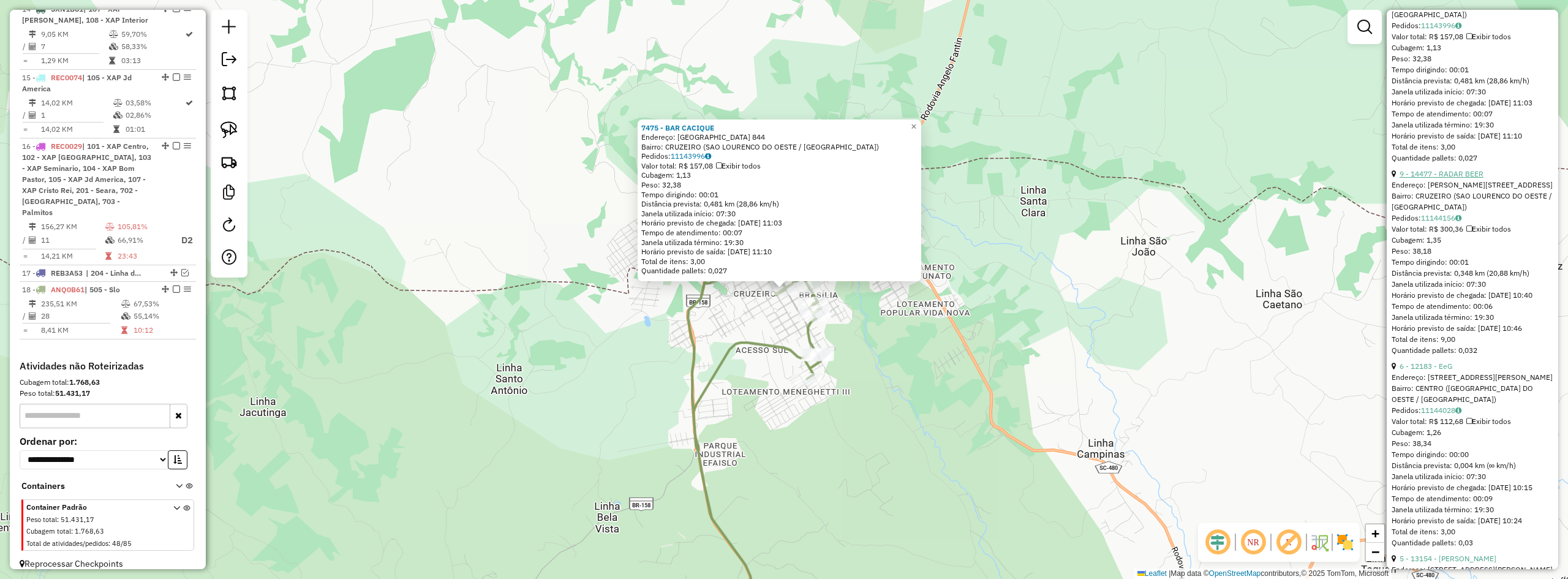
scroll to position [1410, 0]
click at [1448, 178] on link "9 - 14477 - RADAR BEER" at bounding box center [1442, 173] width 84 height 9
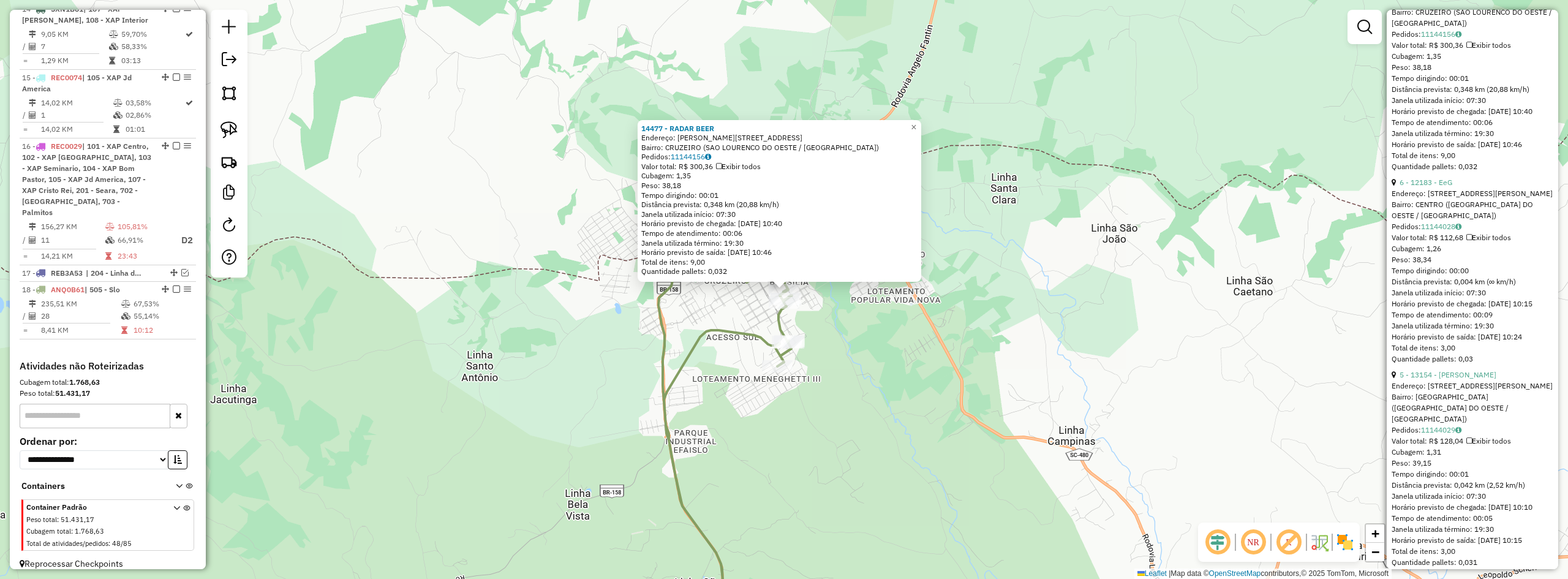
scroll to position [1594, 0]
click at [1447, 186] on link "6 - 12183 - EeG" at bounding box center [1426, 182] width 53 height 9
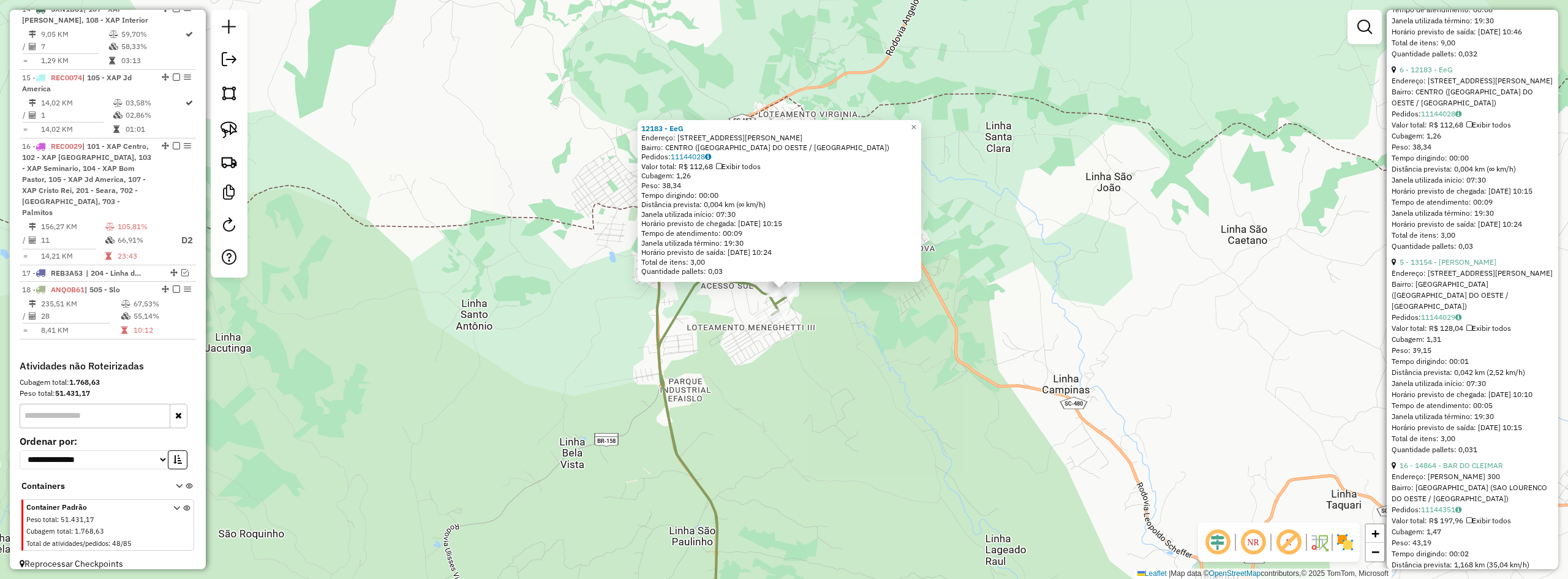
scroll to position [1716, 0]
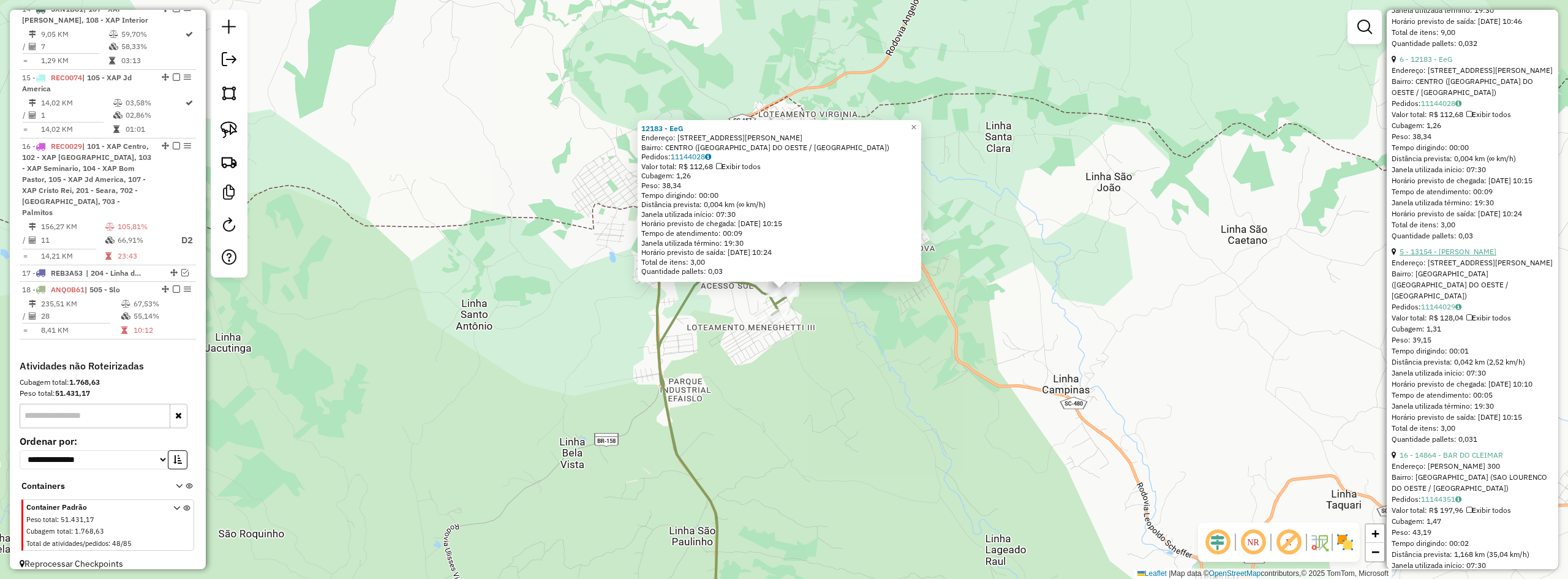
click at [1448, 256] on link "5 - 13154 - ADRIANI MARLI CELLA" at bounding box center [1448, 252] width 97 height 9
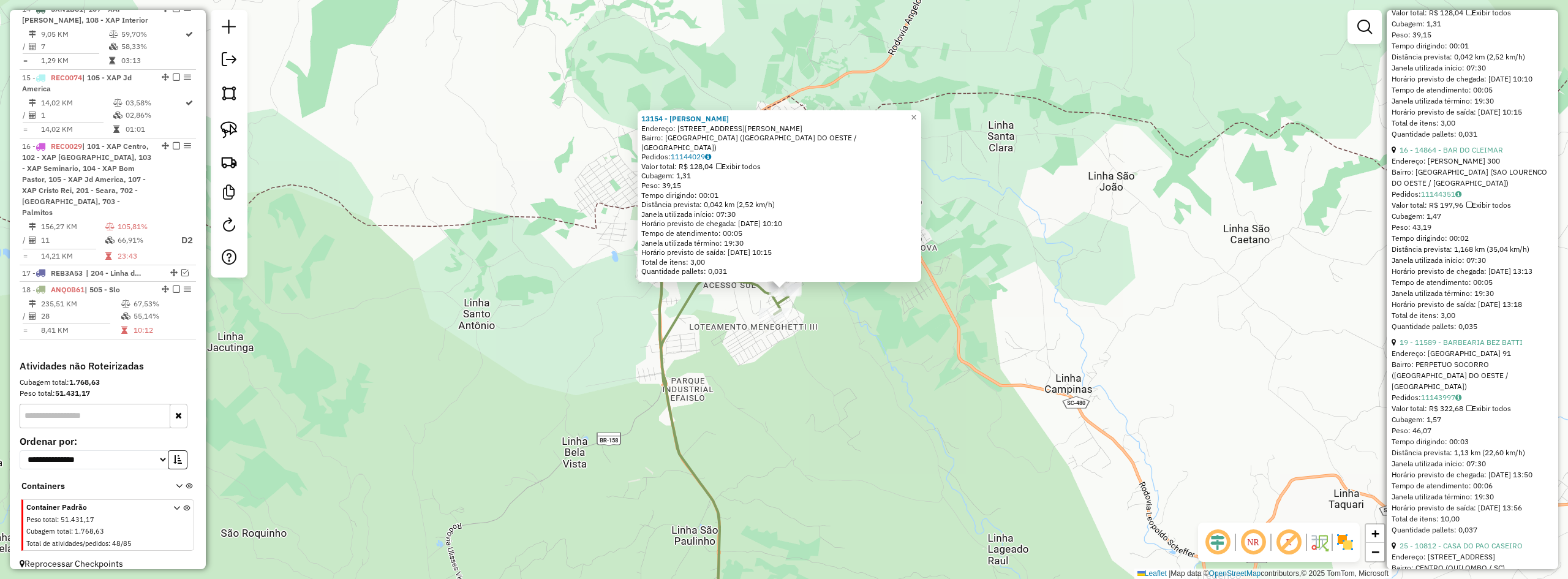
scroll to position [2023, 0]
click at [1449, 153] on link "16 - 14864 - BAR DO CLEIMAR" at bounding box center [1451, 149] width 104 height 9
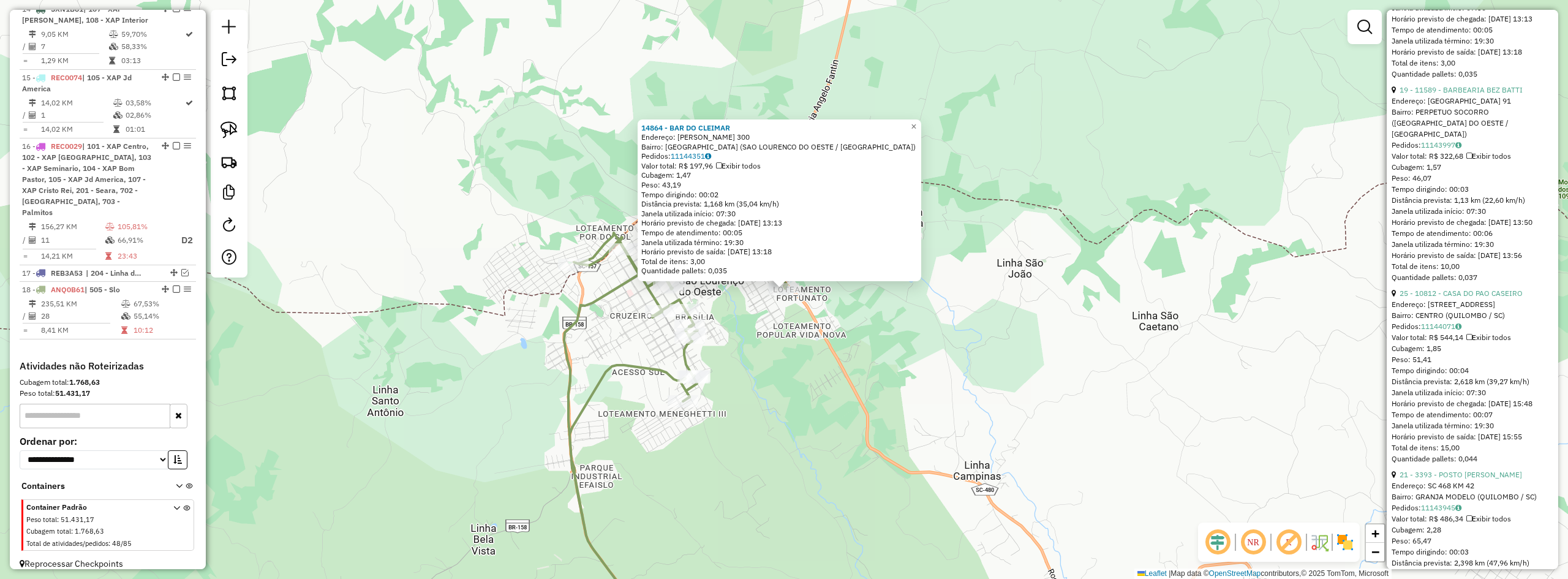
scroll to position [2329, 0]
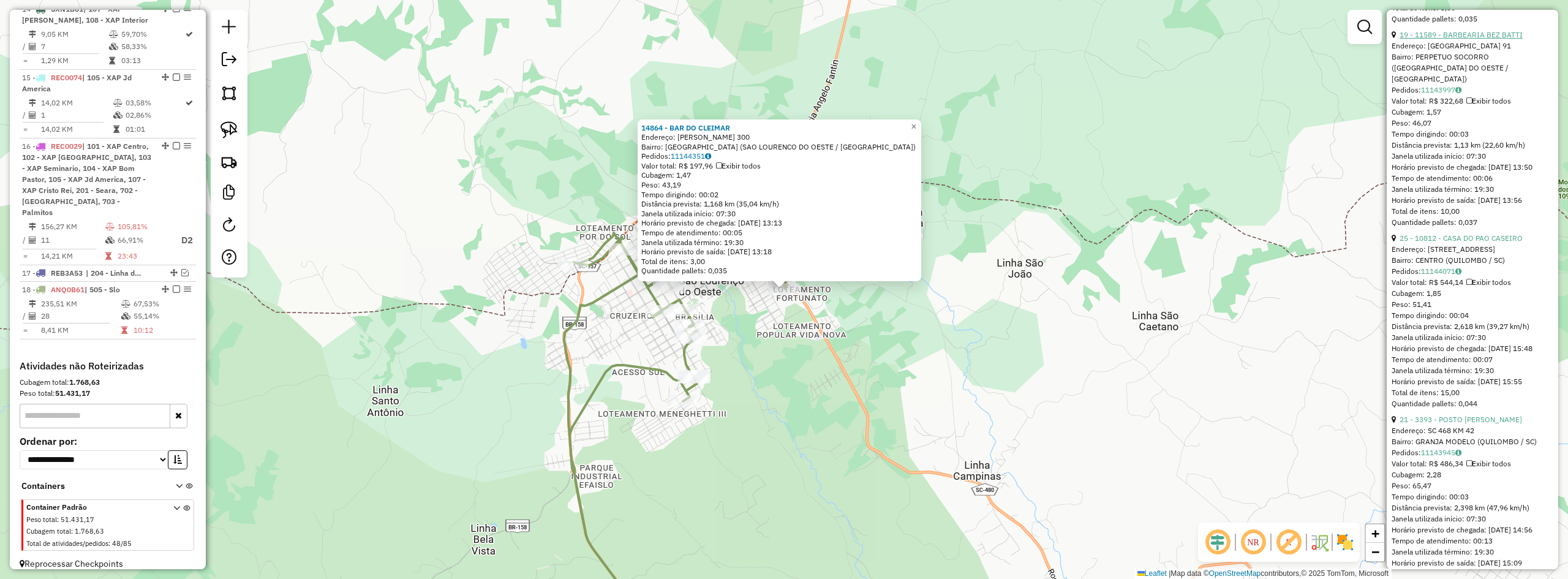
click at [1466, 39] on link "19 - 11589 - BARBEARIA BEZ BATTI" at bounding box center [1461, 35] width 123 height 9
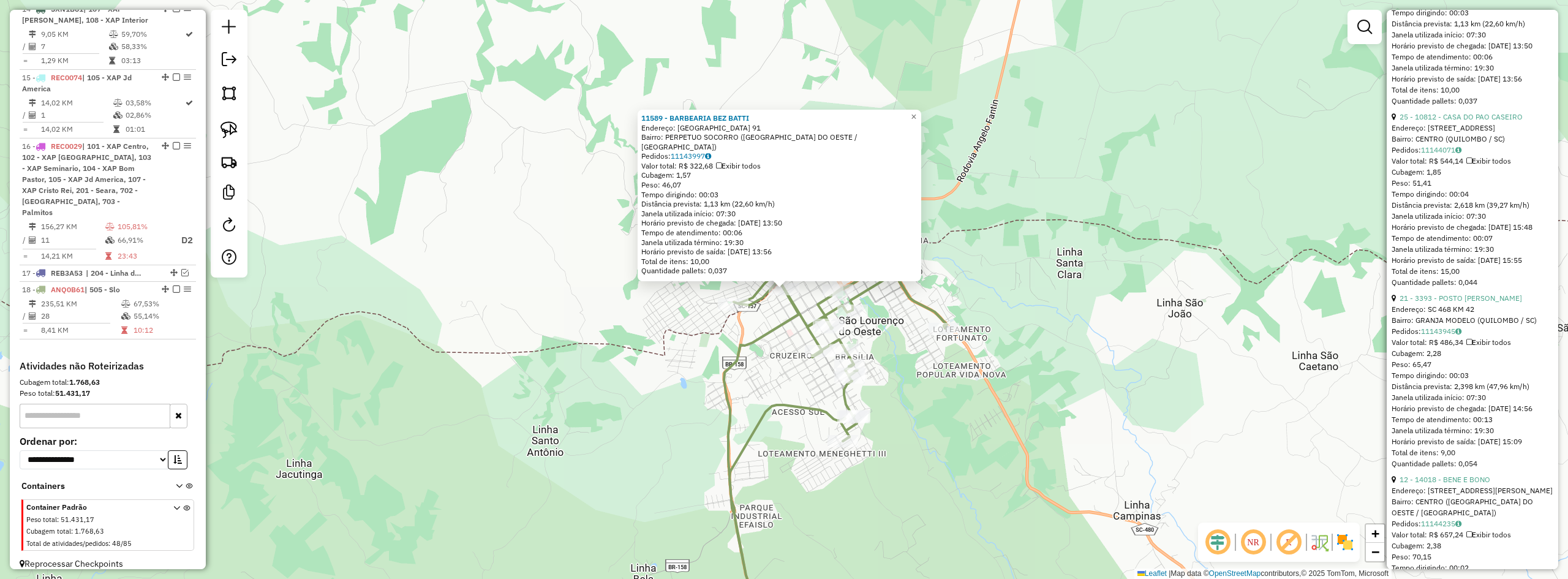
scroll to position [2452, 0]
click at [1460, 120] on link "25 - 10812 - CASA DO PAO CASEIRO" at bounding box center [1461, 116] width 123 height 9
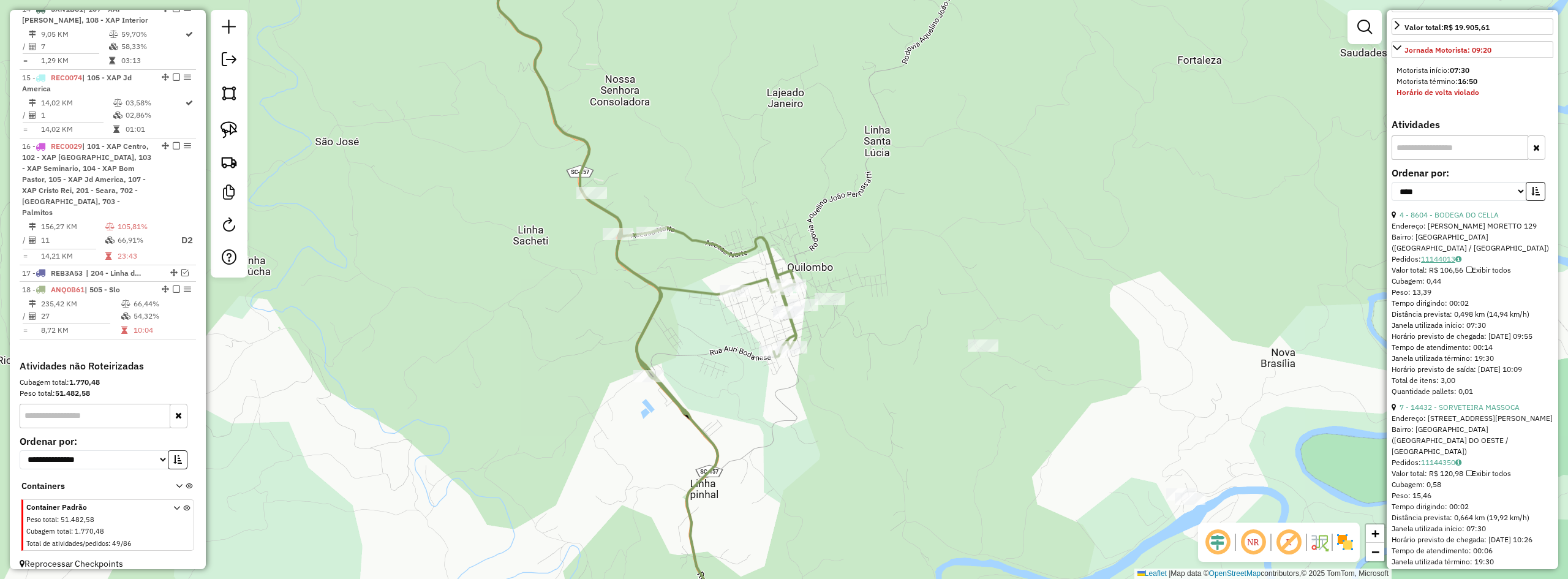
scroll to position [467, 0]
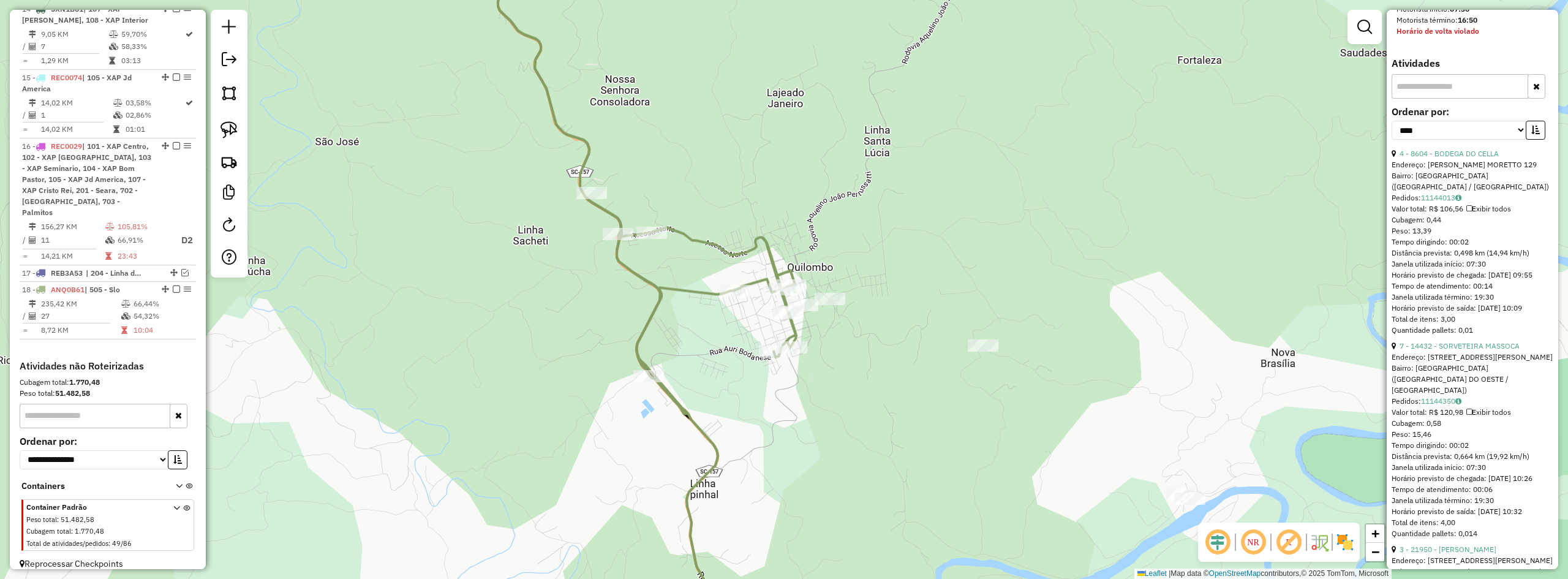
click at [1109, 271] on div "Janela de atendimento Grade de atendimento Capacidade Transportadoras Veículos …" at bounding box center [784, 289] width 1568 height 579
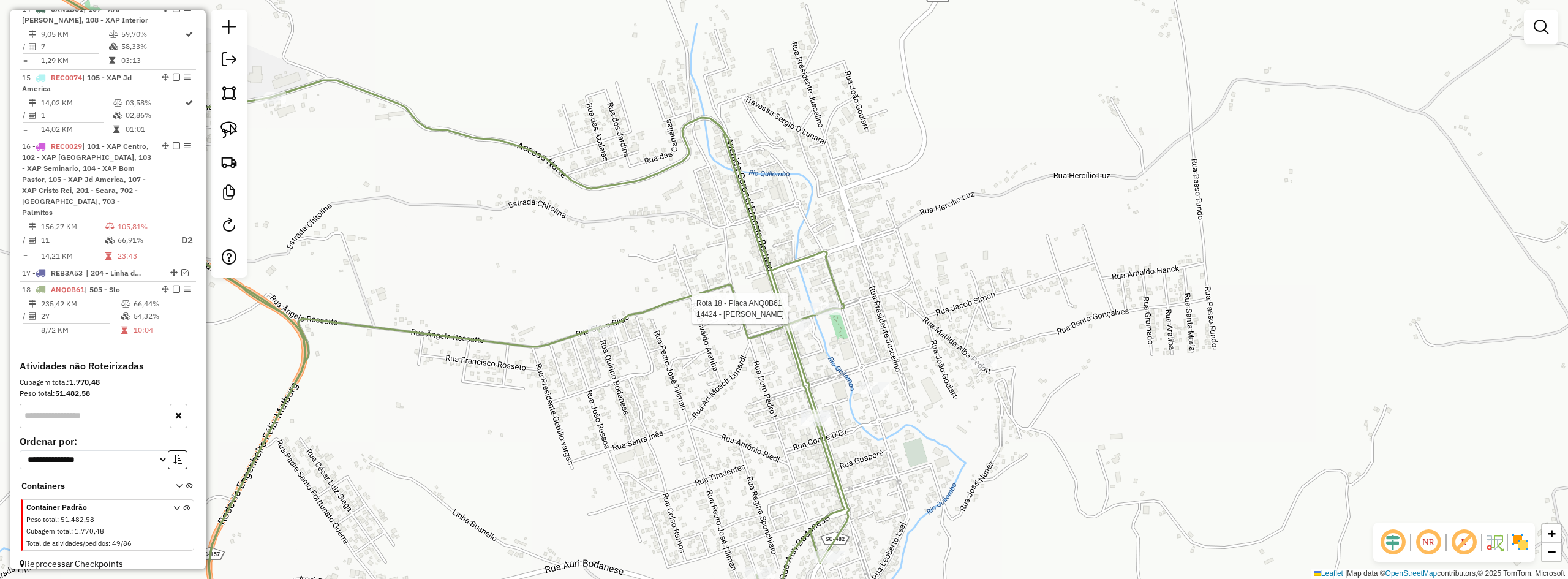
select select "*********"
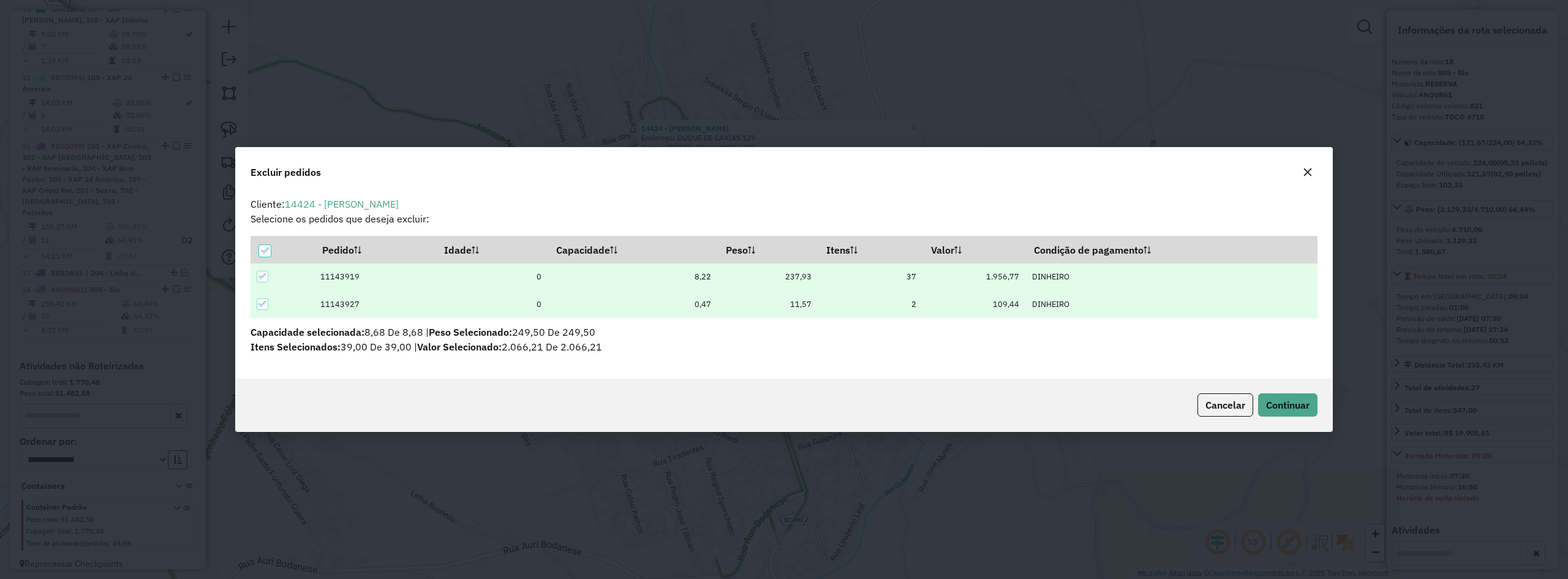
scroll to position [0, 0]
click at [1266, 406] on span "Continuar" at bounding box center [1287, 405] width 43 height 13
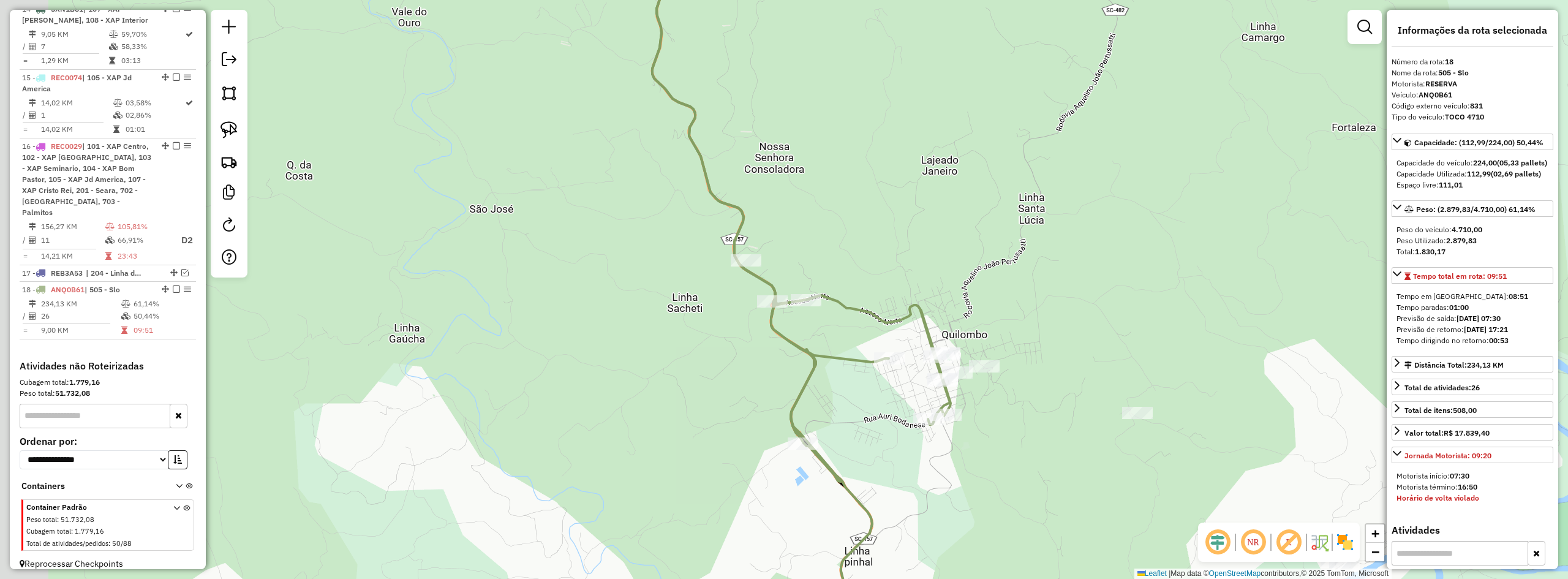
drag, startPoint x: 957, startPoint y: 402, endPoint x: 979, endPoint y: 380, distance: 31.1
click at [979, 380] on div "Janela de atendimento Grade de atendimento Capacidade Transportadoras Veículos …" at bounding box center [784, 289] width 1568 height 579
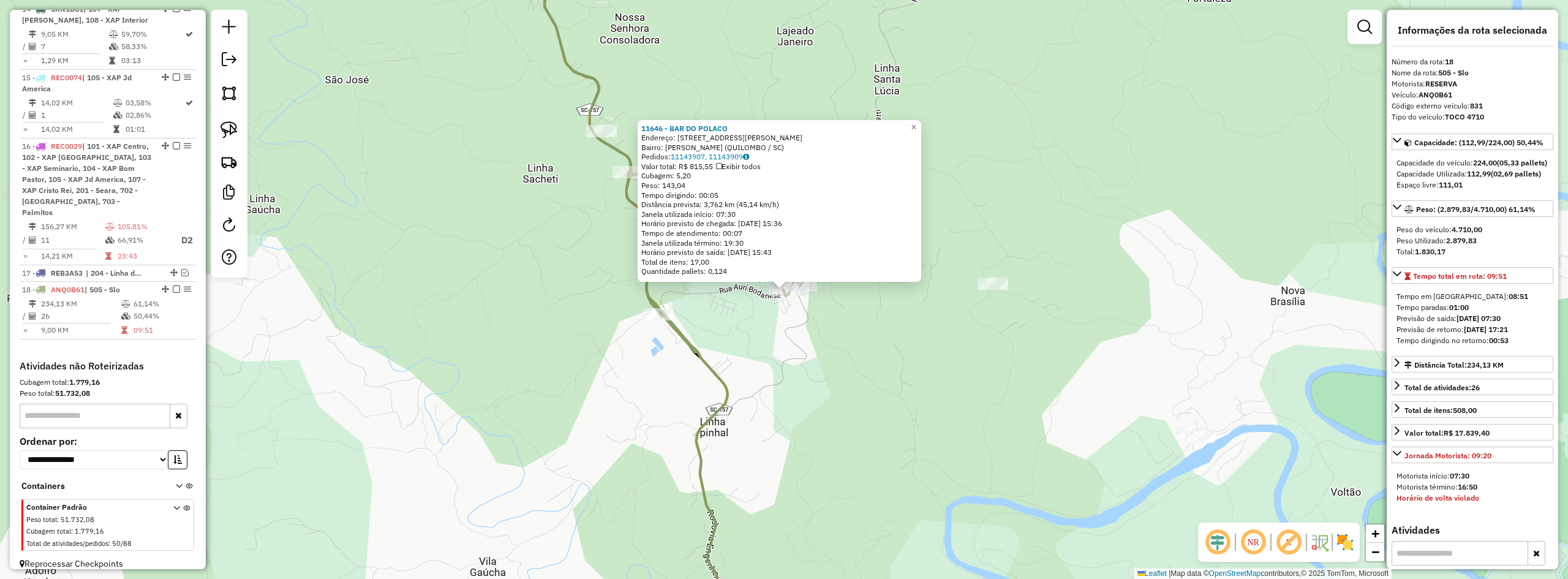
click at [1126, 199] on div "11646 - BAR DO POLACO Endereço: RUA NADIR ANTONIO BERTOLDI 261 261 Bairro: CRIS…" at bounding box center [784, 289] width 1568 height 579
click at [1092, 237] on div "11646 - BAR DO POLACO Endereço: RUA NADIR ANTONIO BERTOLDI 261 261 Bairro: CRIS…" at bounding box center [784, 289] width 1568 height 579
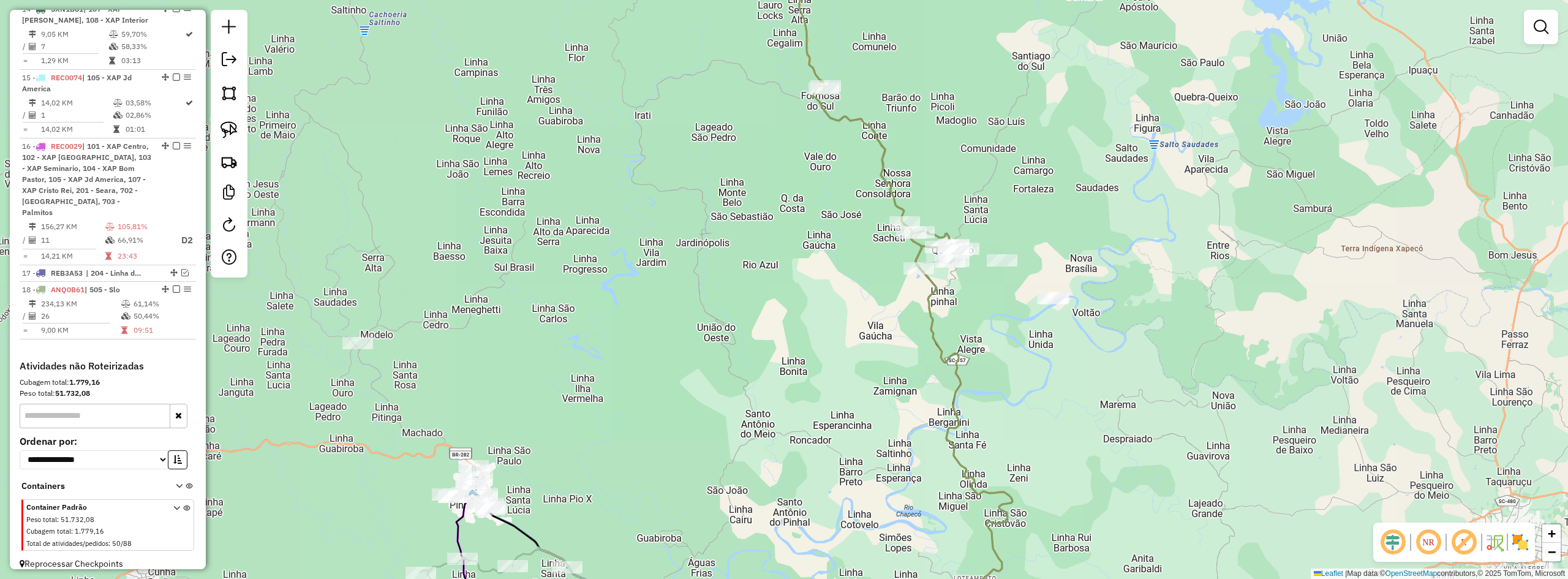
drag, startPoint x: 1025, startPoint y: 78, endPoint x: 1038, endPoint y: 264, distance: 186.5
click at [1034, 269] on div "Janela de atendimento Grade de atendimento Capacidade Transportadoras Veículos …" at bounding box center [784, 289] width 1568 height 579
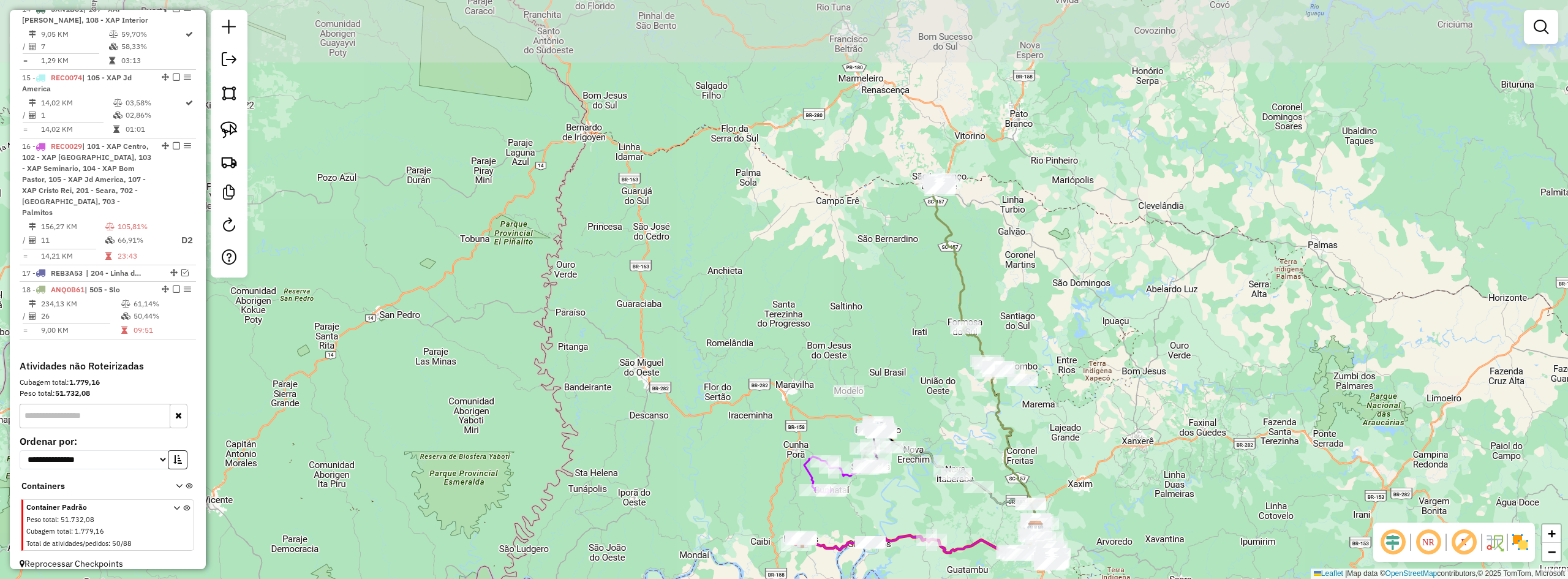
drag, startPoint x: 1041, startPoint y: 199, endPoint x: 1016, endPoint y: 228, distance: 38.3
click at [1016, 230] on div "Janela de atendimento Grade de atendimento Capacidade Transportadoras Veículos …" at bounding box center [784, 289] width 1568 height 579
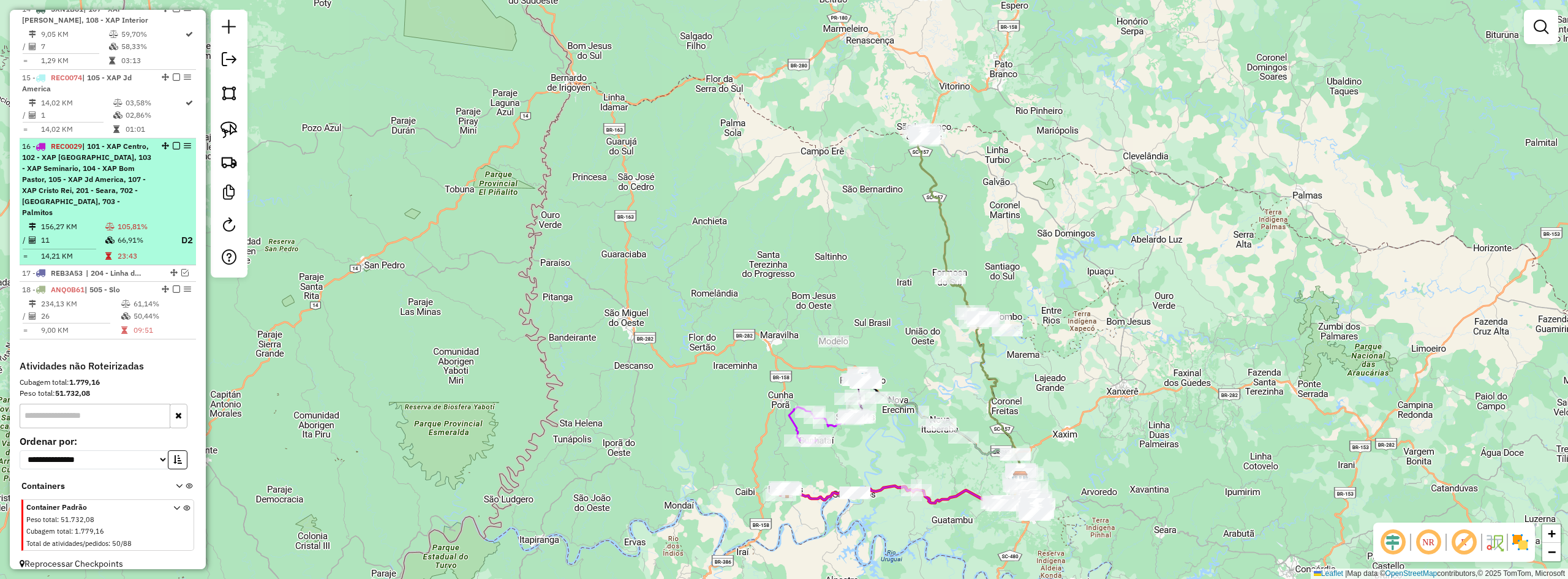
click at [173, 285] on em at bounding box center [176, 289] width 7 height 7
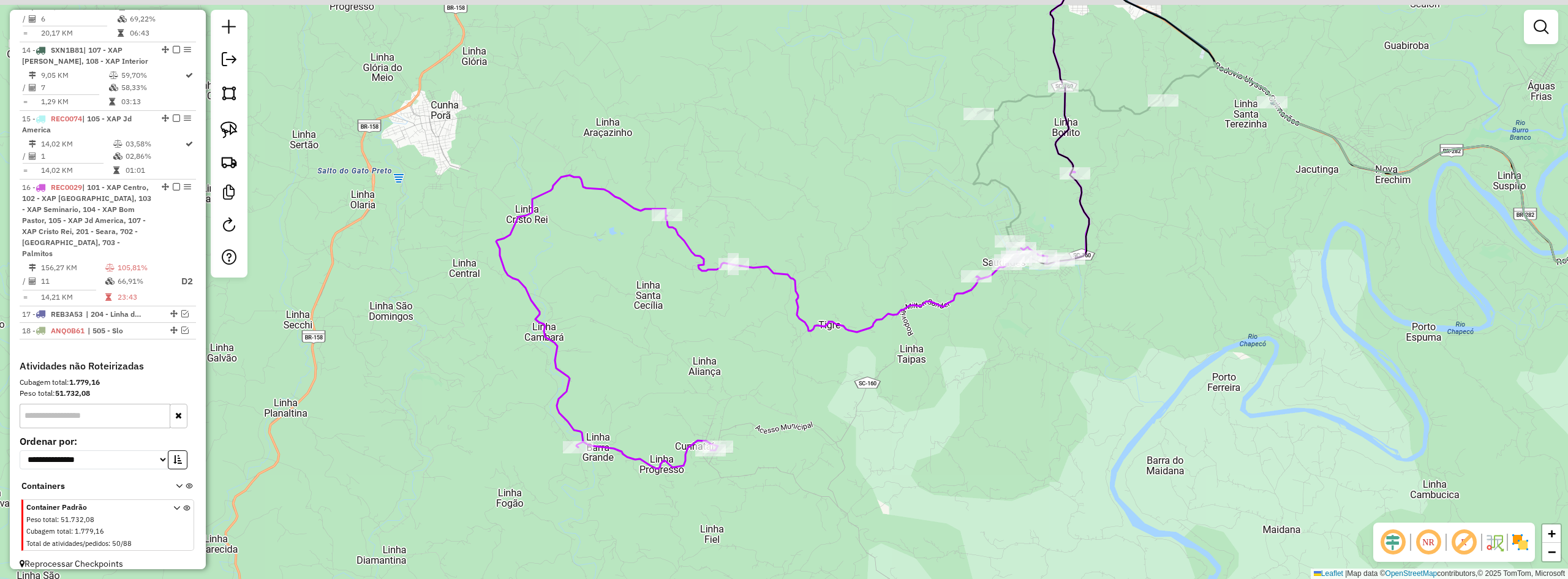
drag, startPoint x: 764, startPoint y: 376, endPoint x: 795, endPoint y: 411, distance: 46.8
click at [795, 411] on div "Janela de atendimento Grade de atendimento Capacidade Transportadoras Veículos …" at bounding box center [784, 289] width 1568 height 579
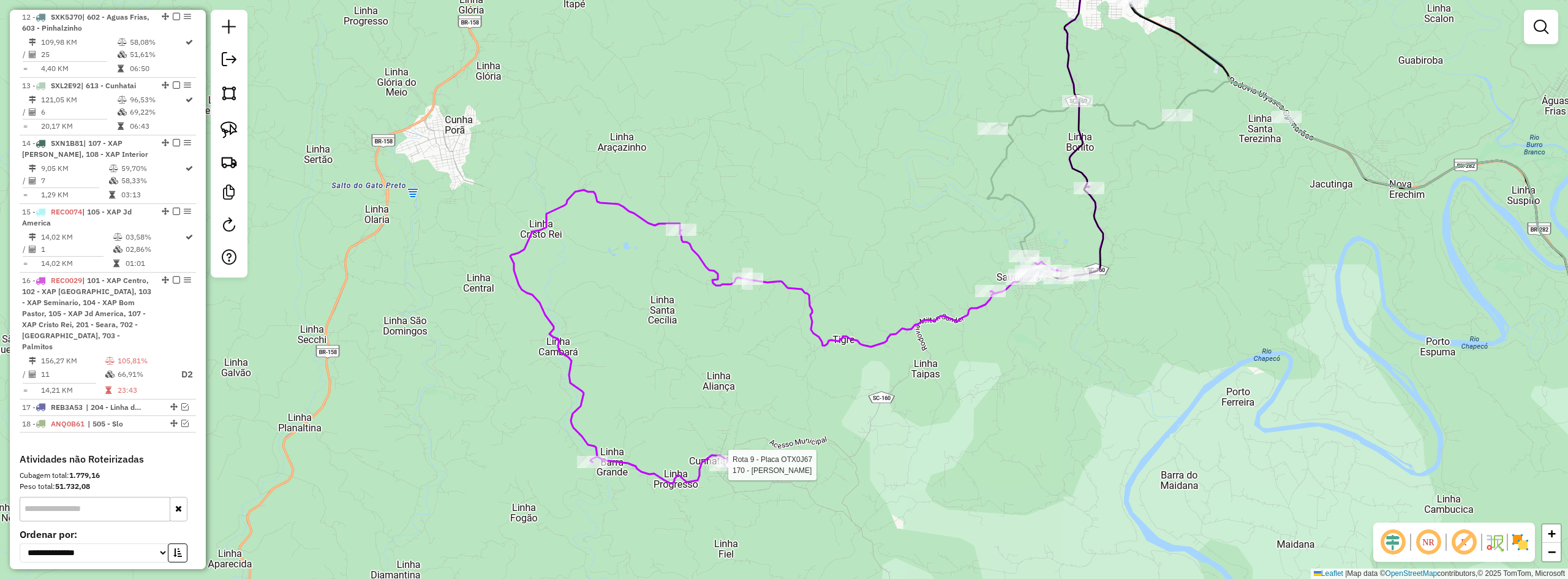
select select "*********"
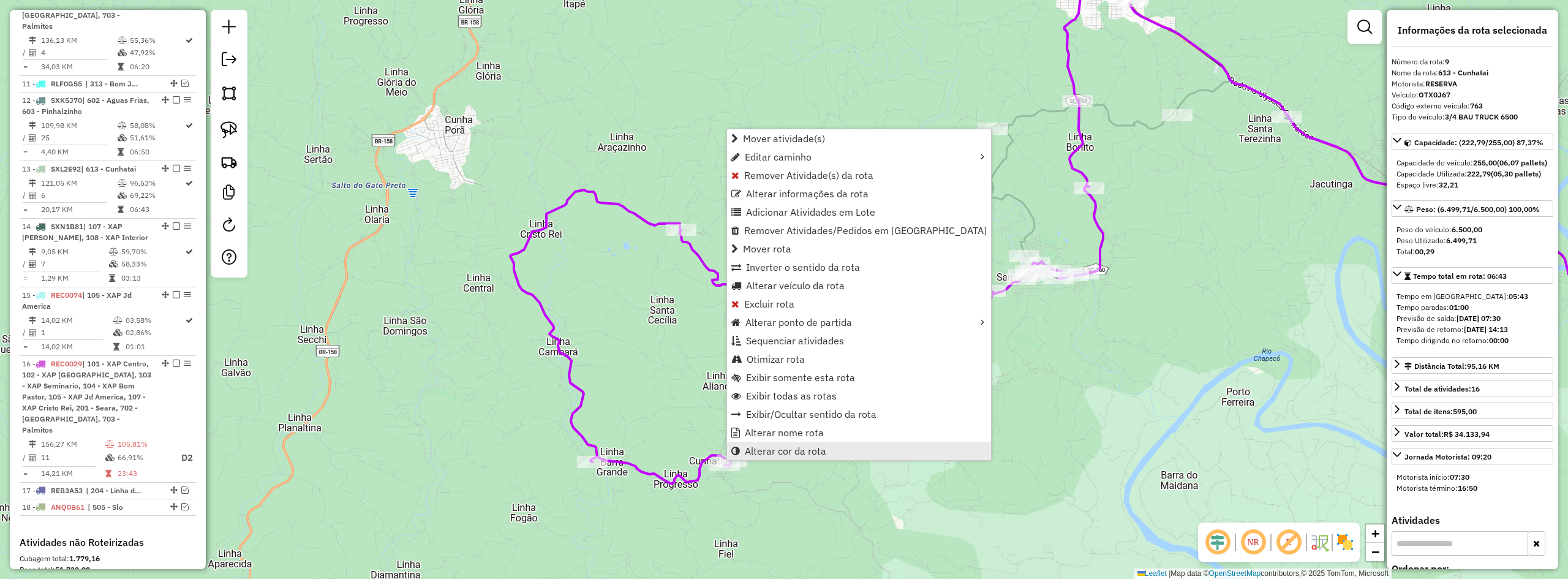
scroll to position [622, 0]
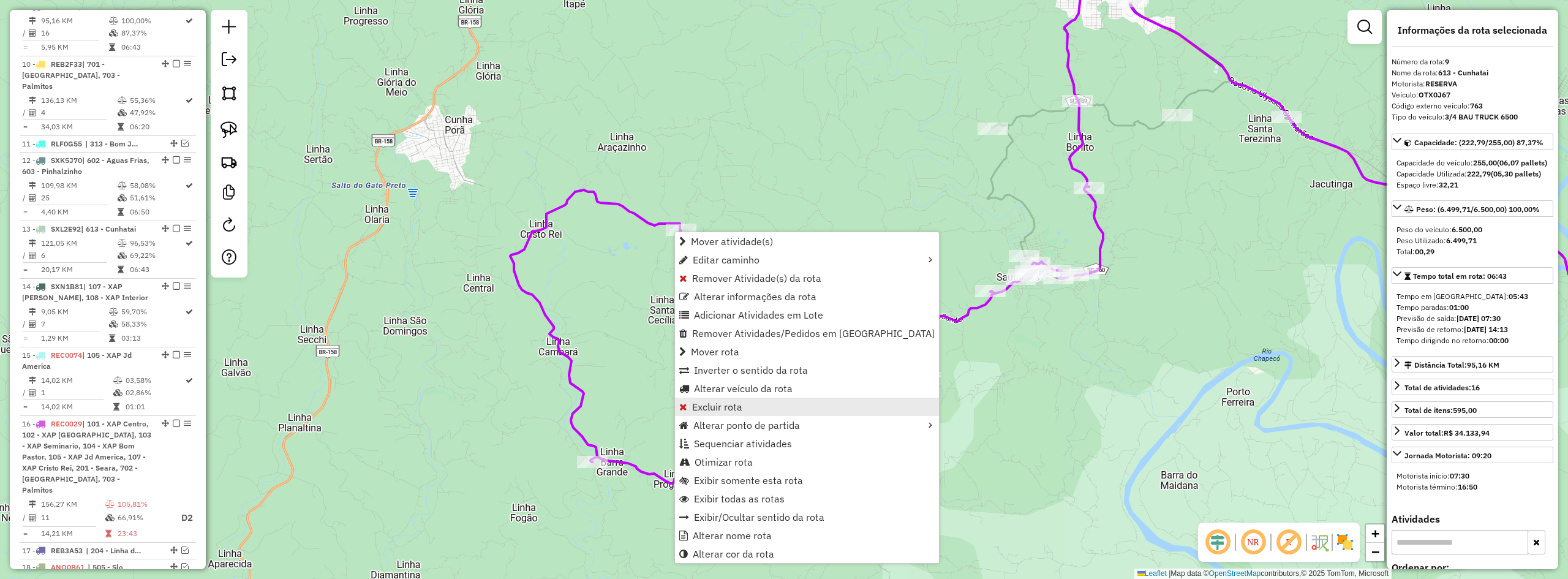
click at [718, 408] on span "Excluir rota" at bounding box center [717, 407] width 50 height 10
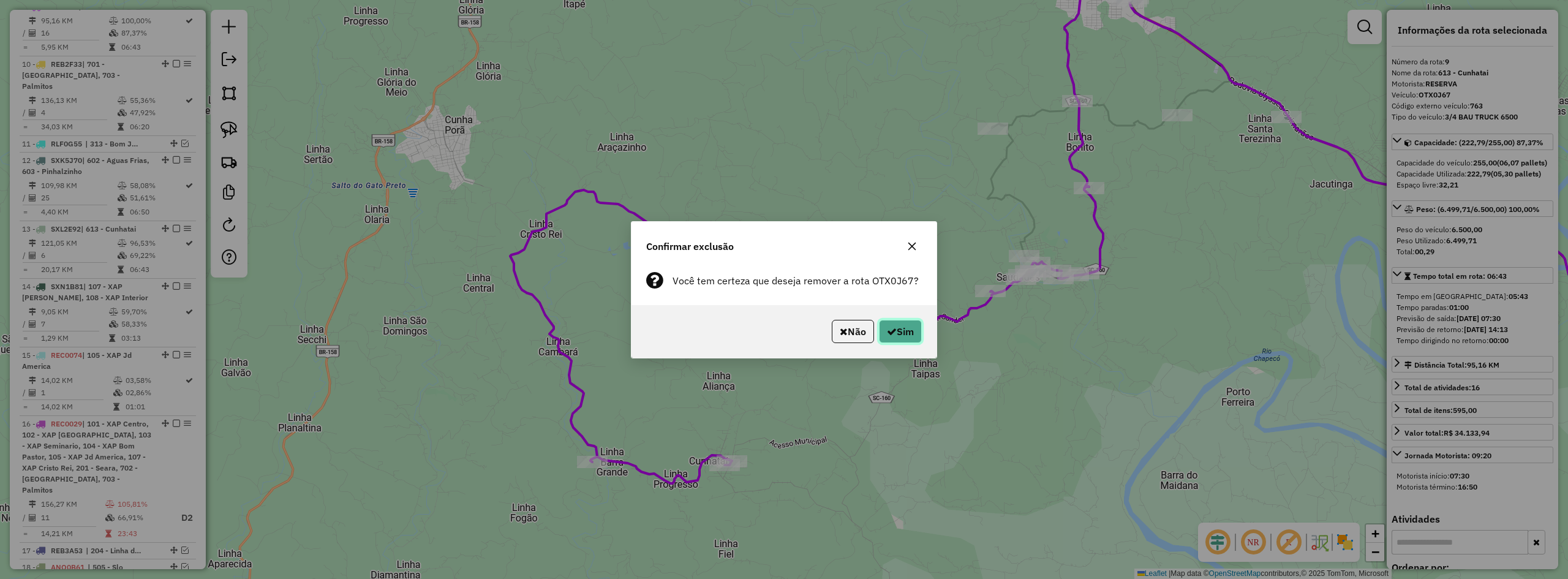
click at [903, 331] on button "Sim" at bounding box center [901, 332] width 43 height 24
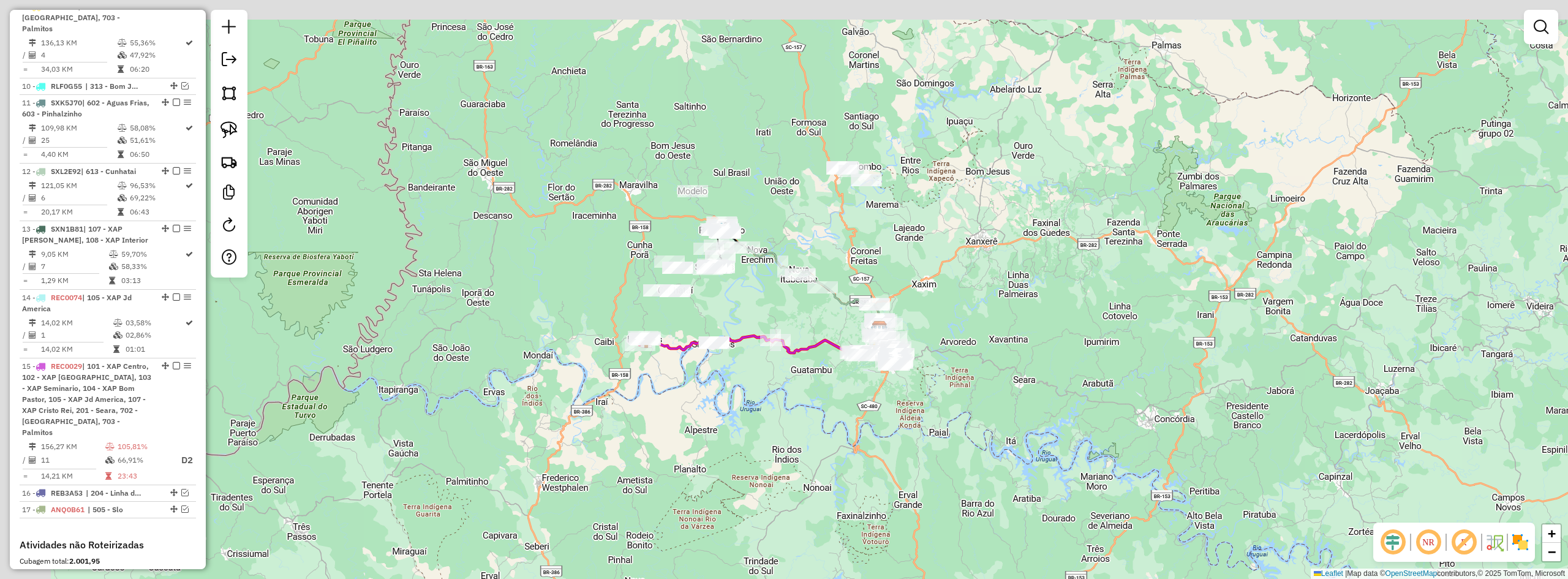
drag, startPoint x: 676, startPoint y: 266, endPoint x: 822, endPoint y: 304, distance: 150.9
click at [821, 303] on div "Janela de atendimento Grade de atendimento Capacidade Transportadoras Veículos …" at bounding box center [784, 289] width 1568 height 579
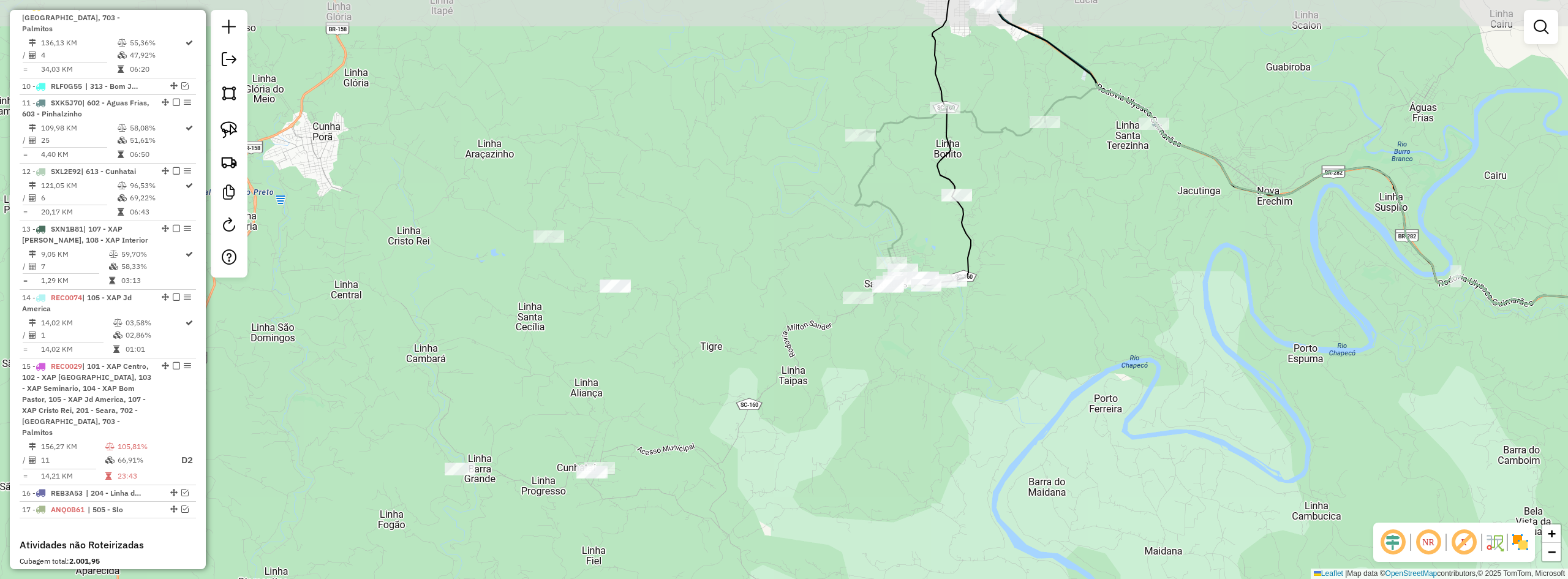
drag, startPoint x: 762, startPoint y: 257, endPoint x: 759, endPoint y: 283, distance: 26.2
click at [759, 283] on div "Janela de atendimento Grade de atendimento Capacidade Transportadoras Veículos …" at bounding box center [784, 289] width 1568 height 579
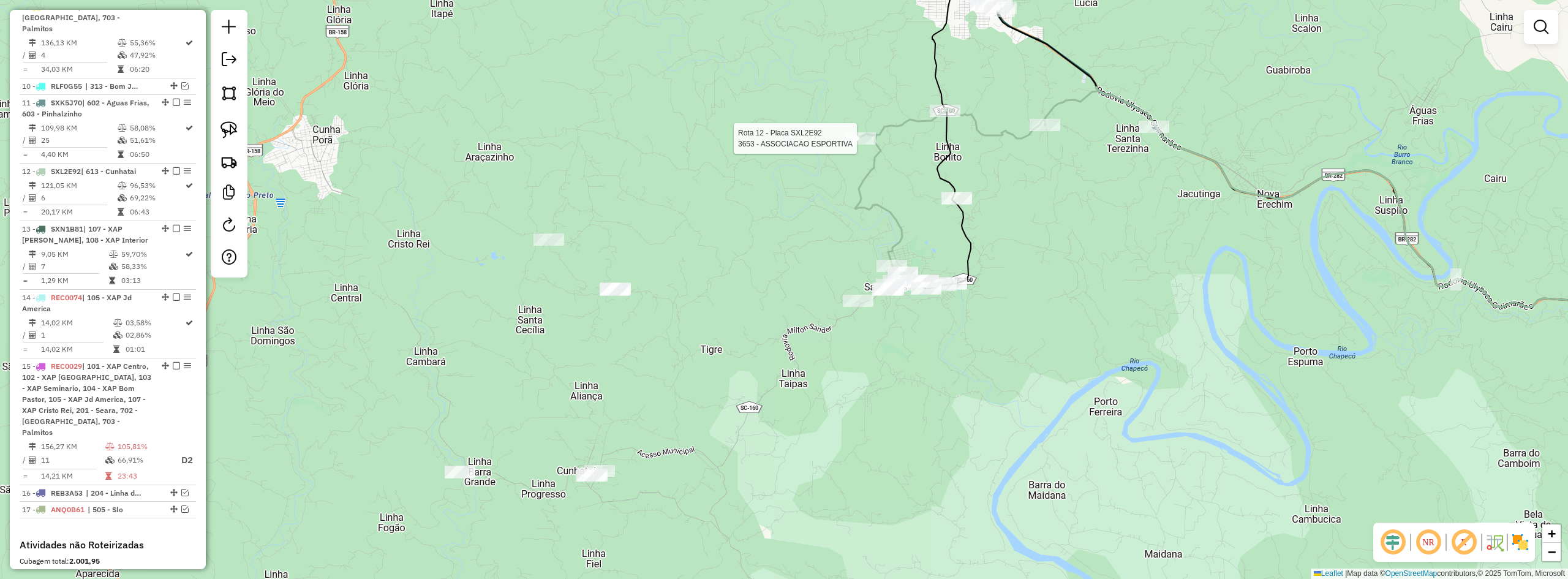
select select "*********"
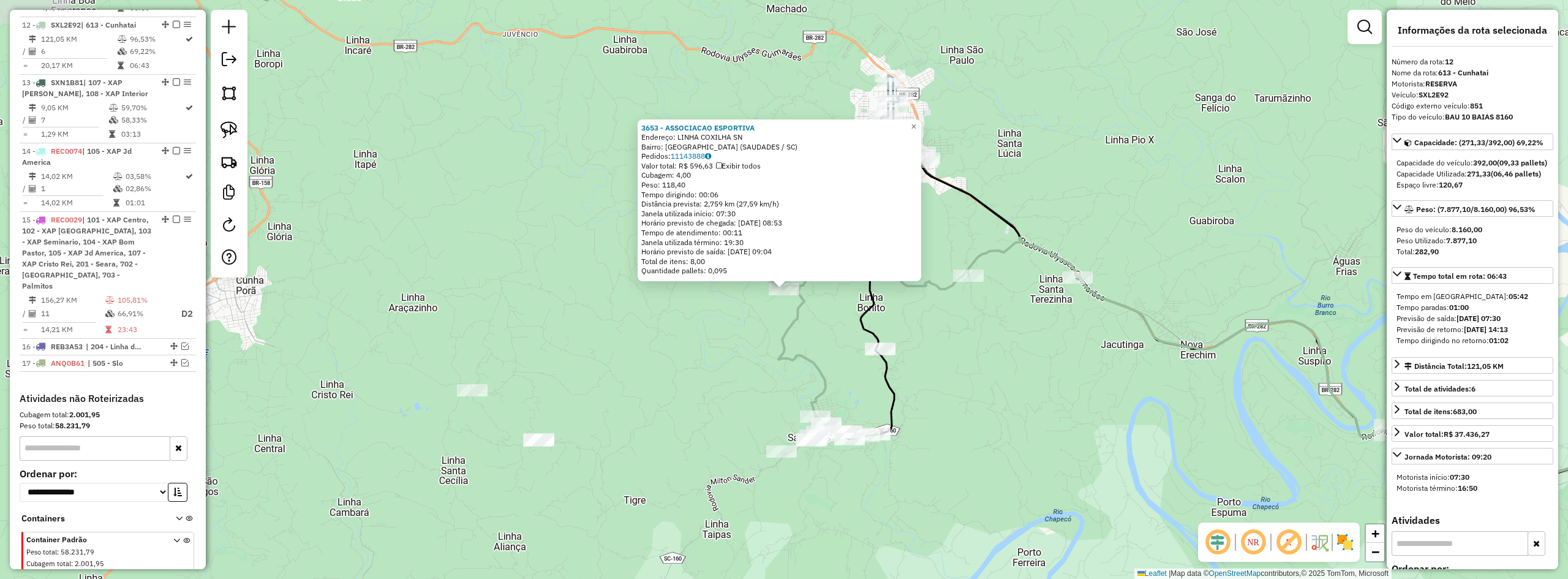
scroll to position [776, 0]
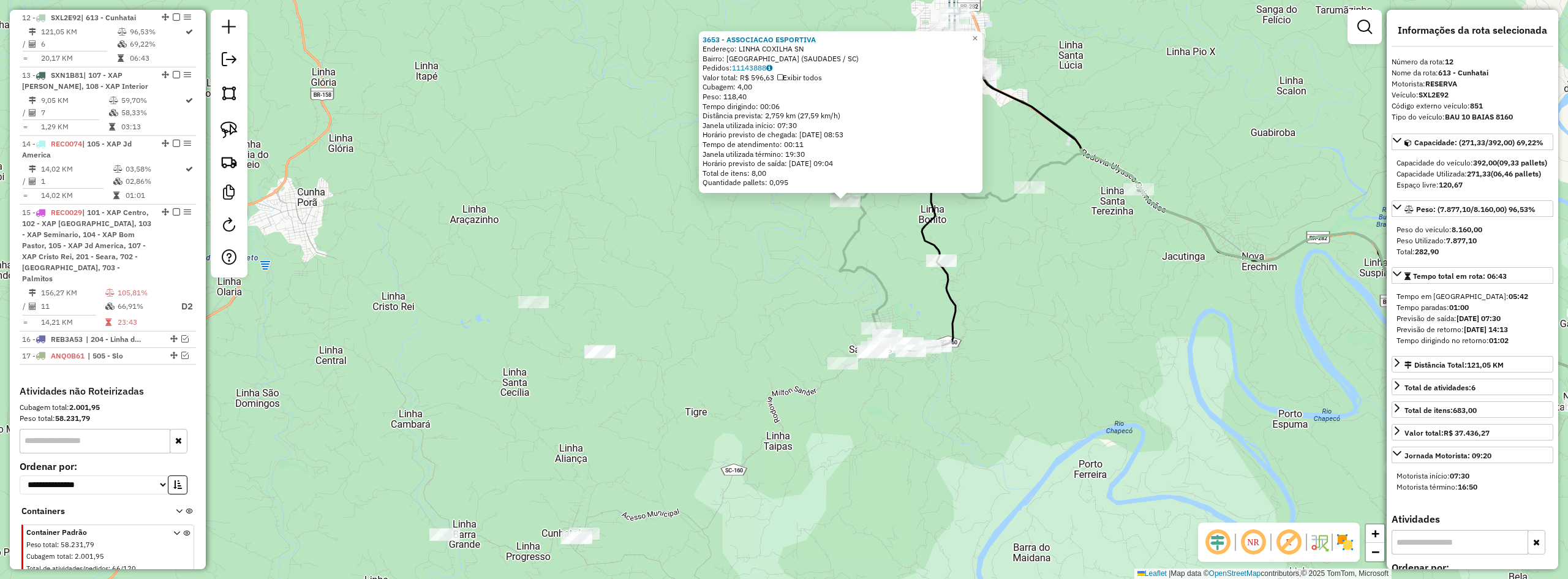
drag, startPoint x: 1144, startPoint y: 363, endPoint x: 1170, endPoint y: 331, distance: 41.2
click at [1170, 331] on div "3653 - ASSOCIACAO ESPORTIVA Endereço: LINHA COXILHA SN Bairro: JARDIM SANTA CLA…" at bounding box center [784, 289] width 1568 height 579
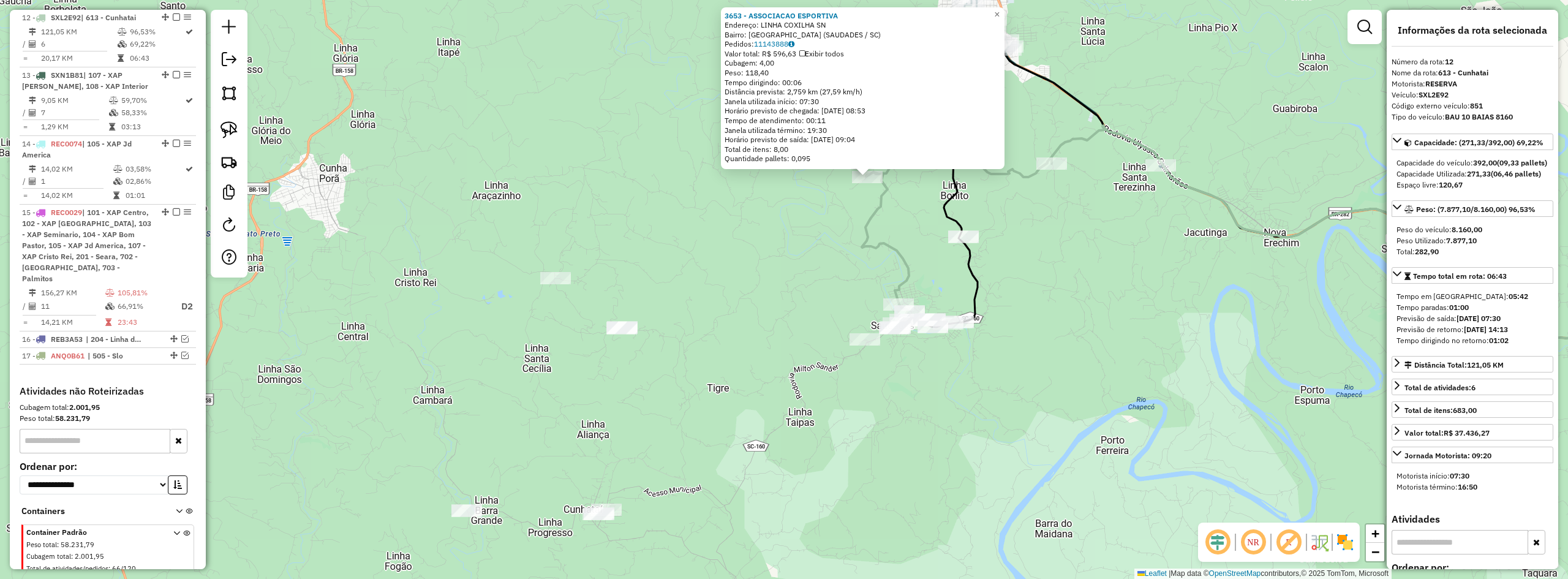
drag, startPoint x: 1106, startPoint y: 393, endPoint x: 1125, endPoint y: 369, distance: 30.6
click at [1126, 369] on div "3653 - ASSOCIACAO ESPORTIVA Endereço: LINHA COXILHA SN Bairro: JARDIM SANTA CLA…" at bounding box center [784, 289] width 1568 height 579
drag, startPoint x: 1125, startPoint y: 369, endPoint x: 1111, endPoint y: 422, distance: 54.8
click at [1111, 422] on div "3653 - ASSOCIACAO ESPORTIVA Endereço: LINHA COXILHA SN Bairro: JARDIM SANTA CLA…" at bounding box center [784, 289] width 1568 height 579
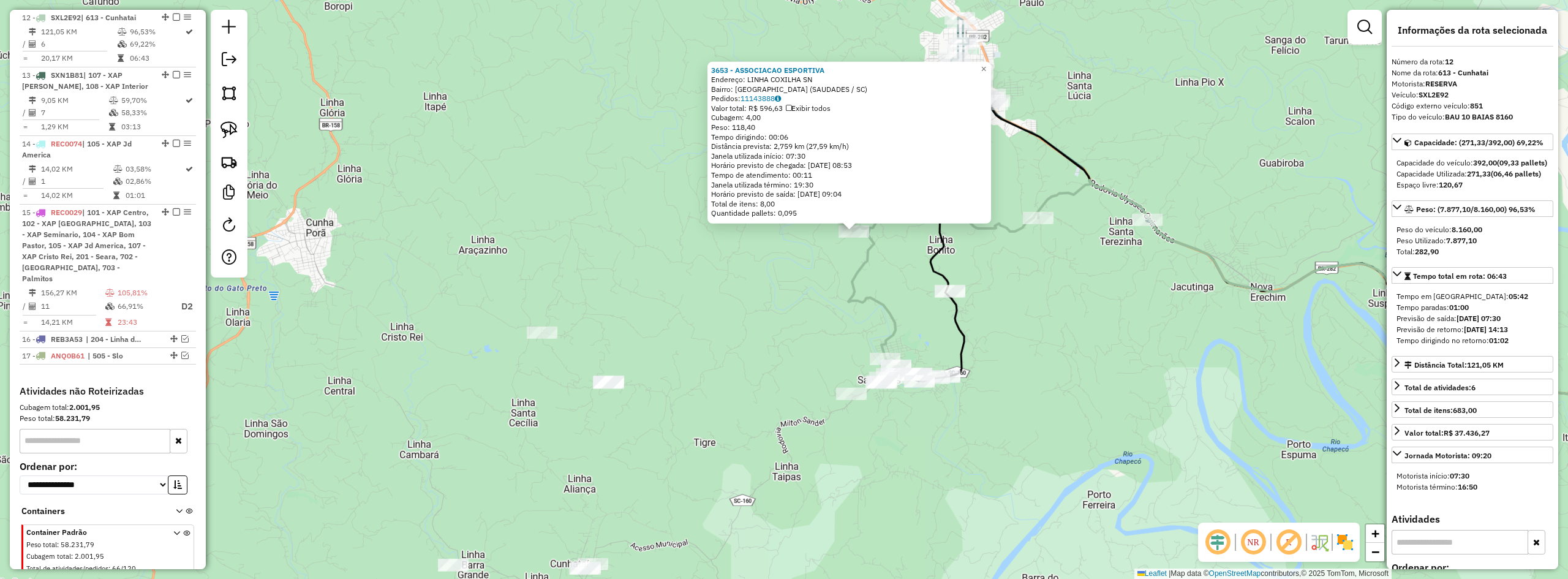
click at [1111, 422] on div "3653 - ASSOCIACAO ESPORTIVA Endereço: LINHA COXILHA SN Bairro: JARDIM SANTA CLA…" at bounding box center [784, 289] width 1568 height 579
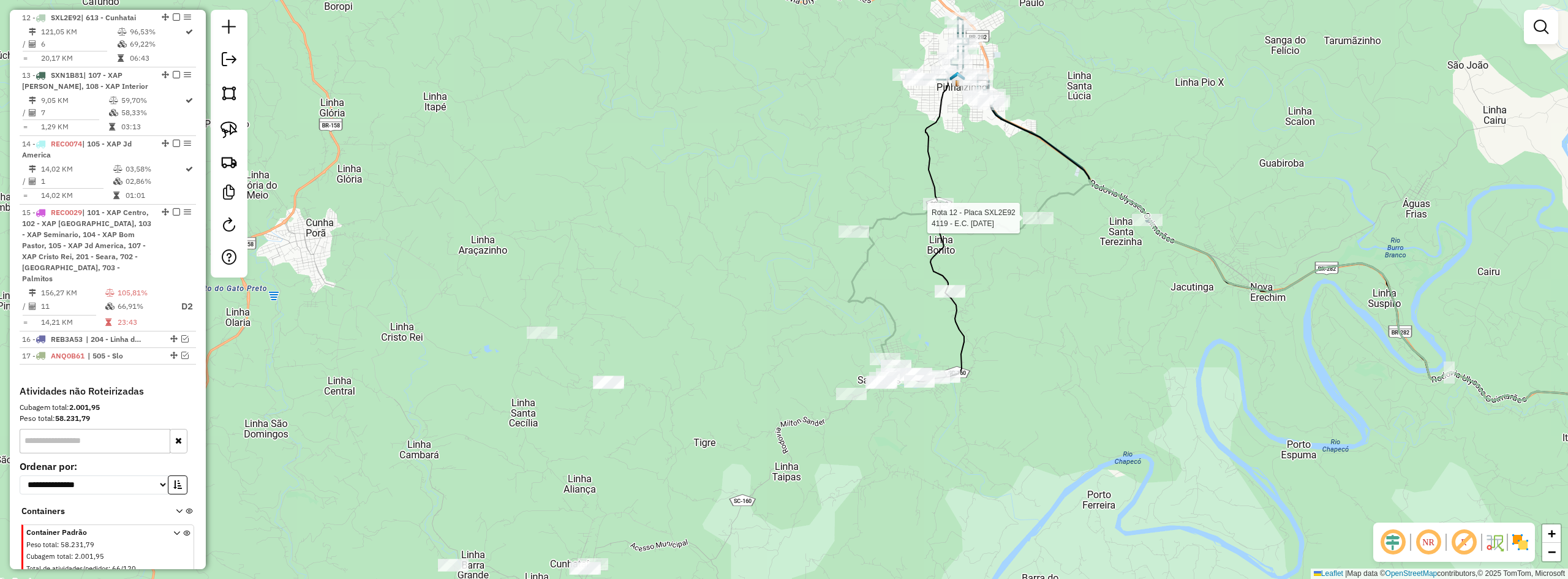
select select "*********"
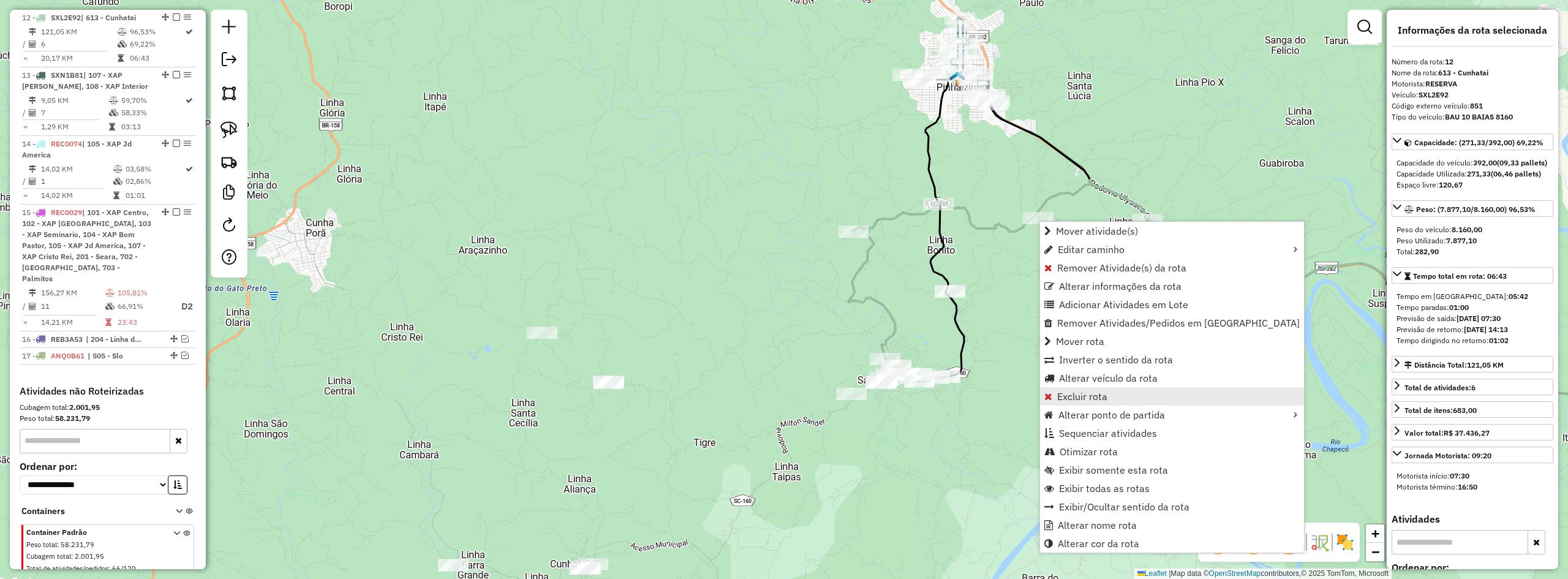
click at [1097, 397] on span "Excluir rota" at bounding box center [1082, 396] width 50 height 10
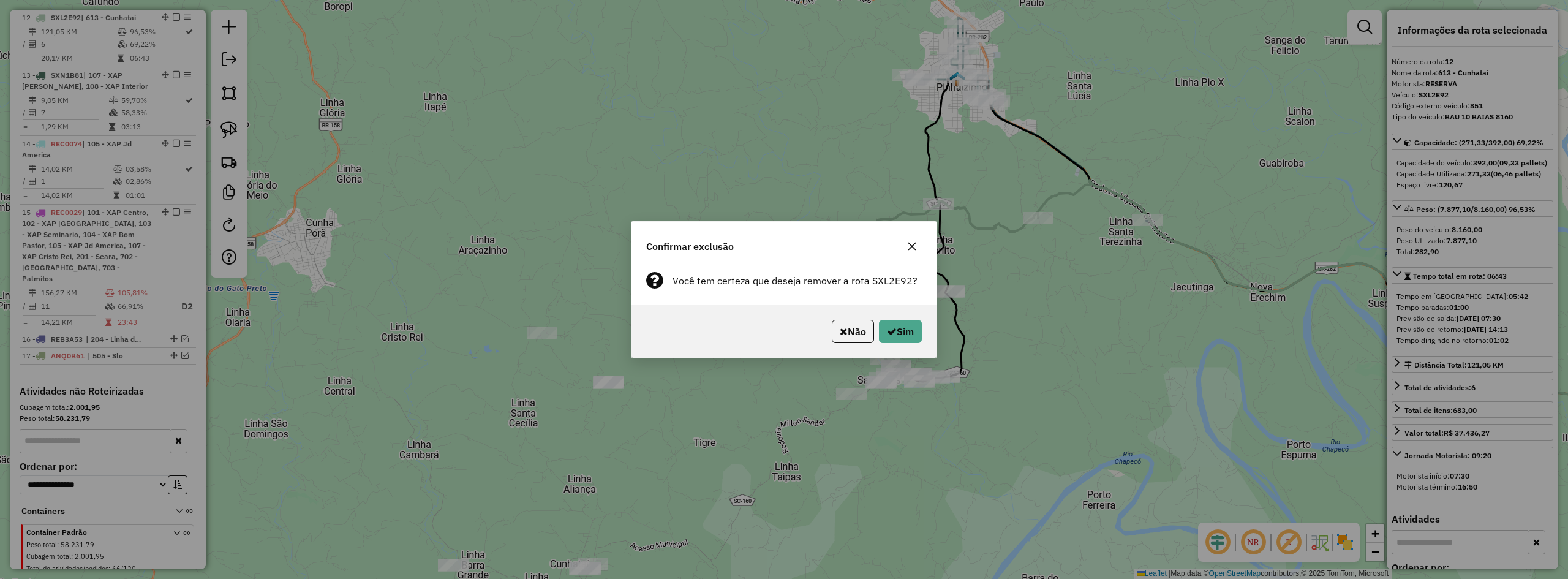
click at [924, 327] on div "Não Sim" at bounding box center [784, 332] width 305 height 53
click at [912, 327] on button "Sim" at bounding box center [901, 332] width 43 height 24
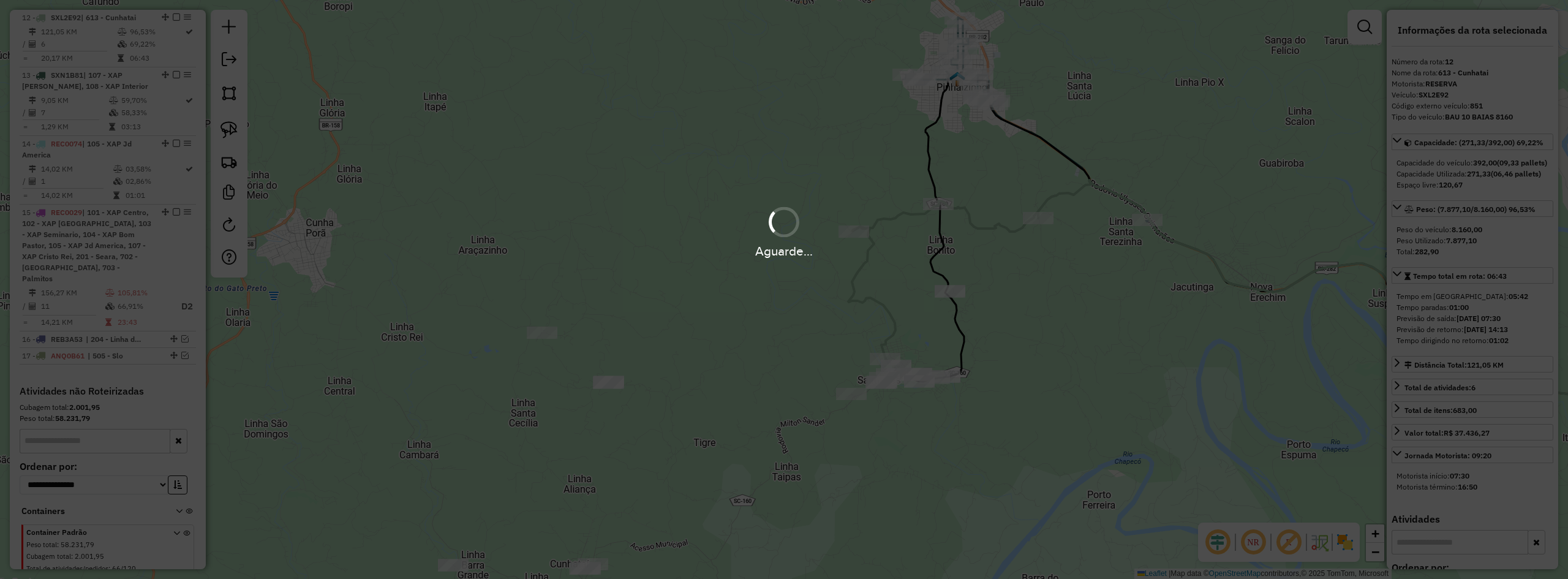
scroll to position [744, 0]
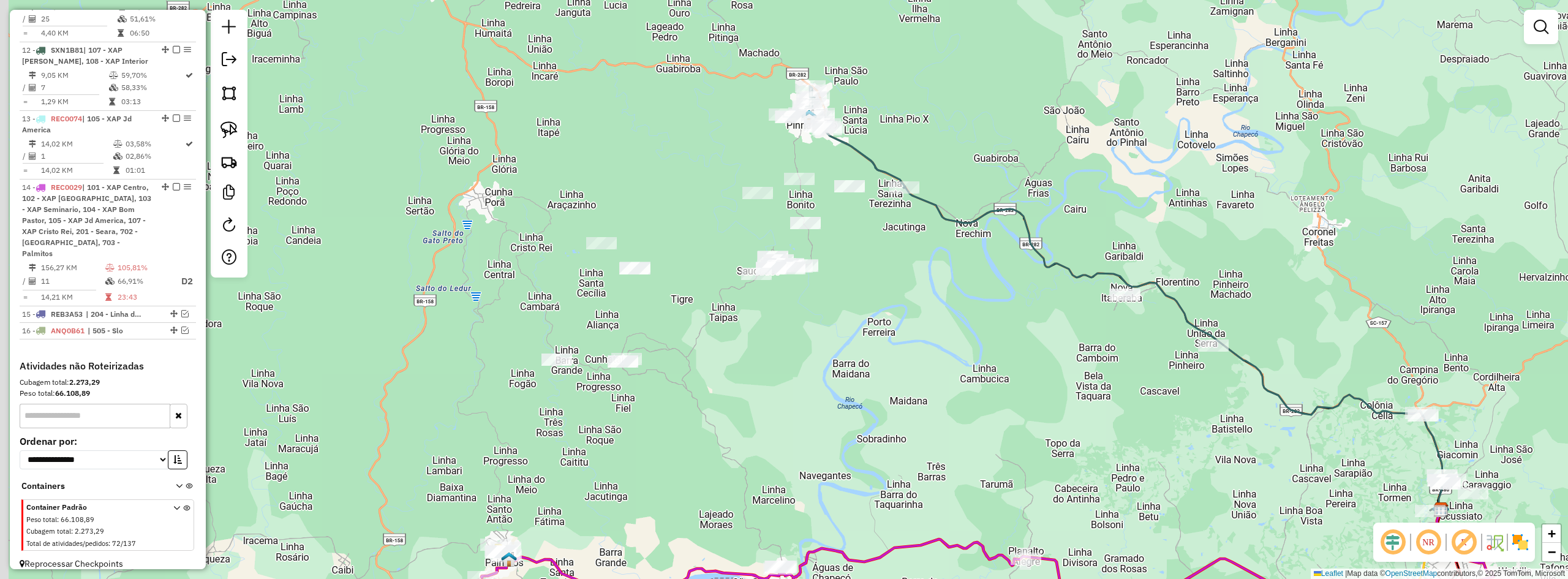
drag, startPoint x: 704, startPoint y: 231, endPoint x: 752, endPoint y: 257, distance: 54.6
click at [751, 257] on div "Janela de atendimento Grade de atendimento Capacidade Transportadoras Veículos …" at bounding box center [784, 289] width 1568 height 579
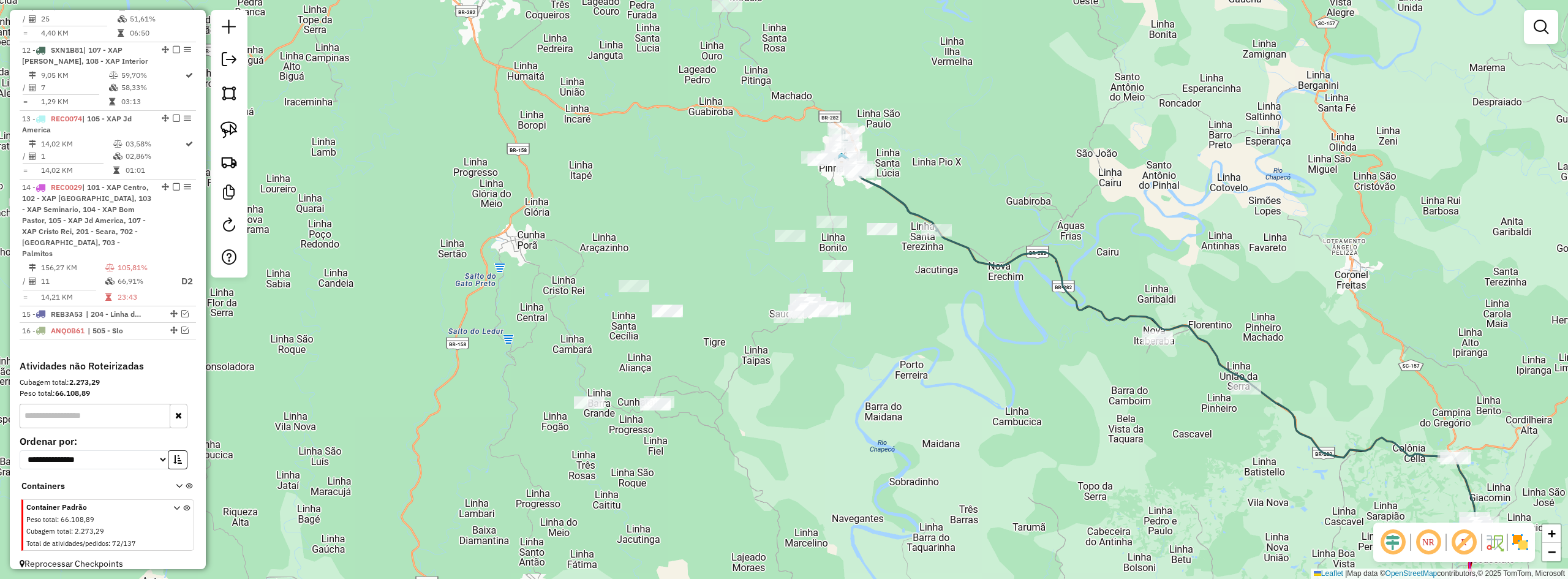
drag, startPoint x: 715, startPoint y: 246, endPoint x: 720, endPoint y: 291, distance: 45.3
click at [720, 291] on div "Janela de atendimento Grade de atendimento Capacidade Transportadoras Veículos …" at bounding box center [784, 289] width 1568 height 579
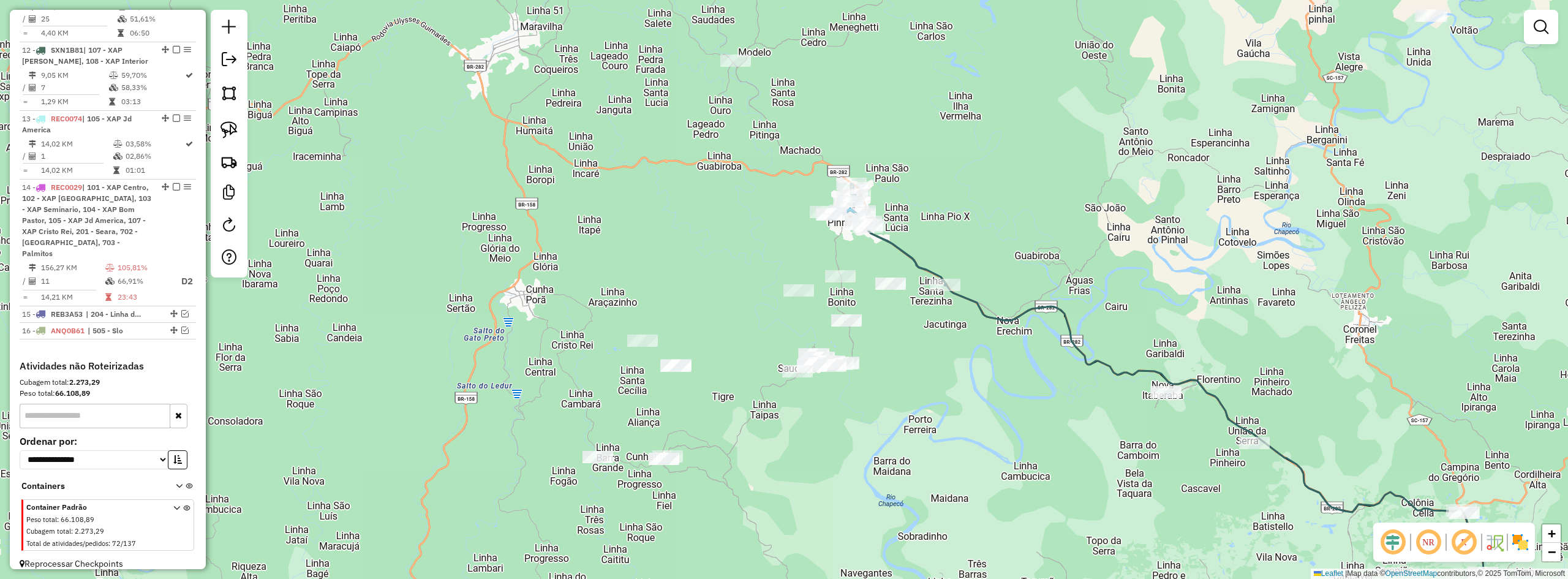
drag, startPoint x: 727, startPoint y: 292, endPoint x: 732, endPoint y: 309, distance: 17.7
click at [732, 309] on div "Janela de atendimento Grade de atendimento Capacidade Transportadoras Veículos …" at bounding box center [784, 289] width 1568 height 579
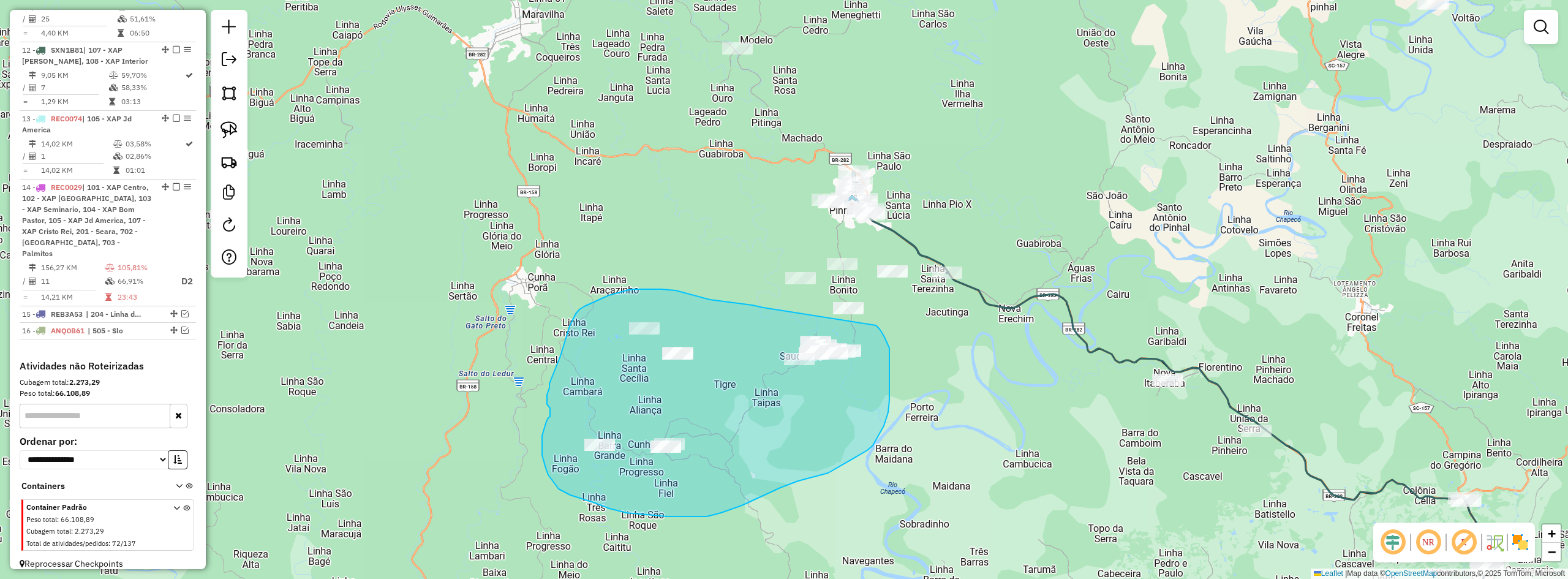
drag, startPoint x: 763, startPoint y: 308, endPoint x: 873, endPoint y: 324, distance: 111.2
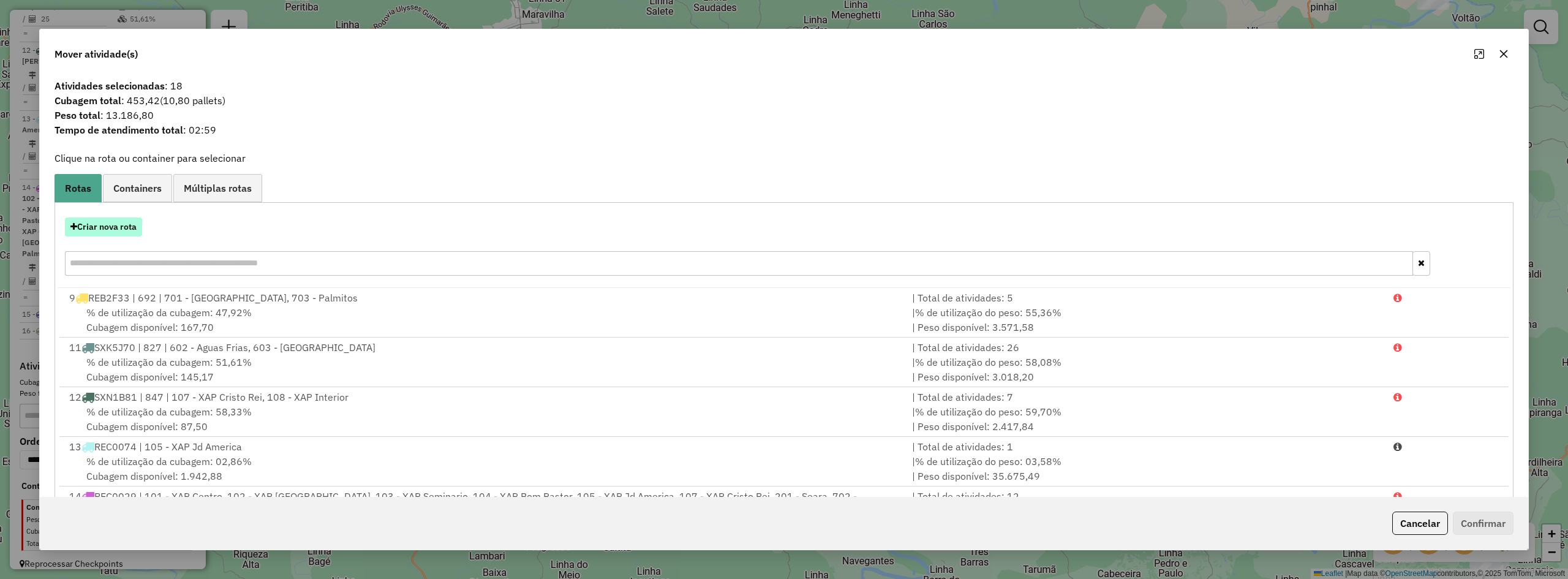
click at [119, 223] on button "Criar nova rota" at bounding box center [103, 227] width 77 height 19
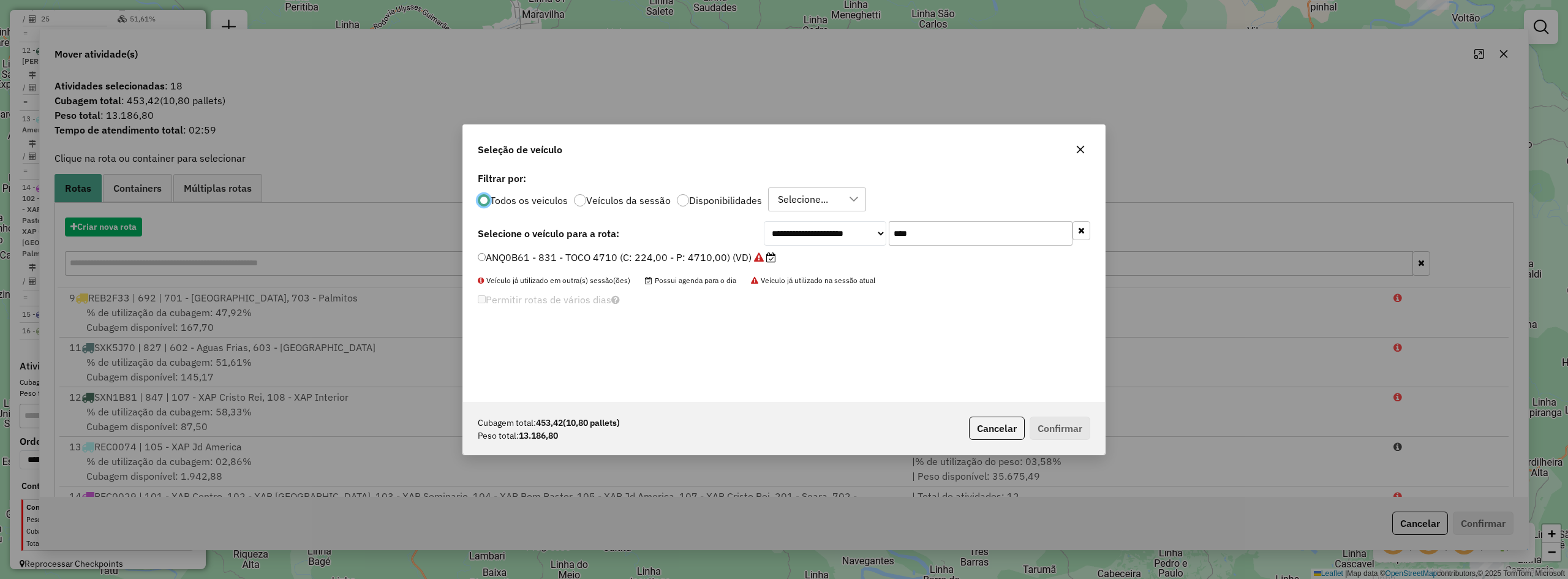
scroll to position [7, 4]
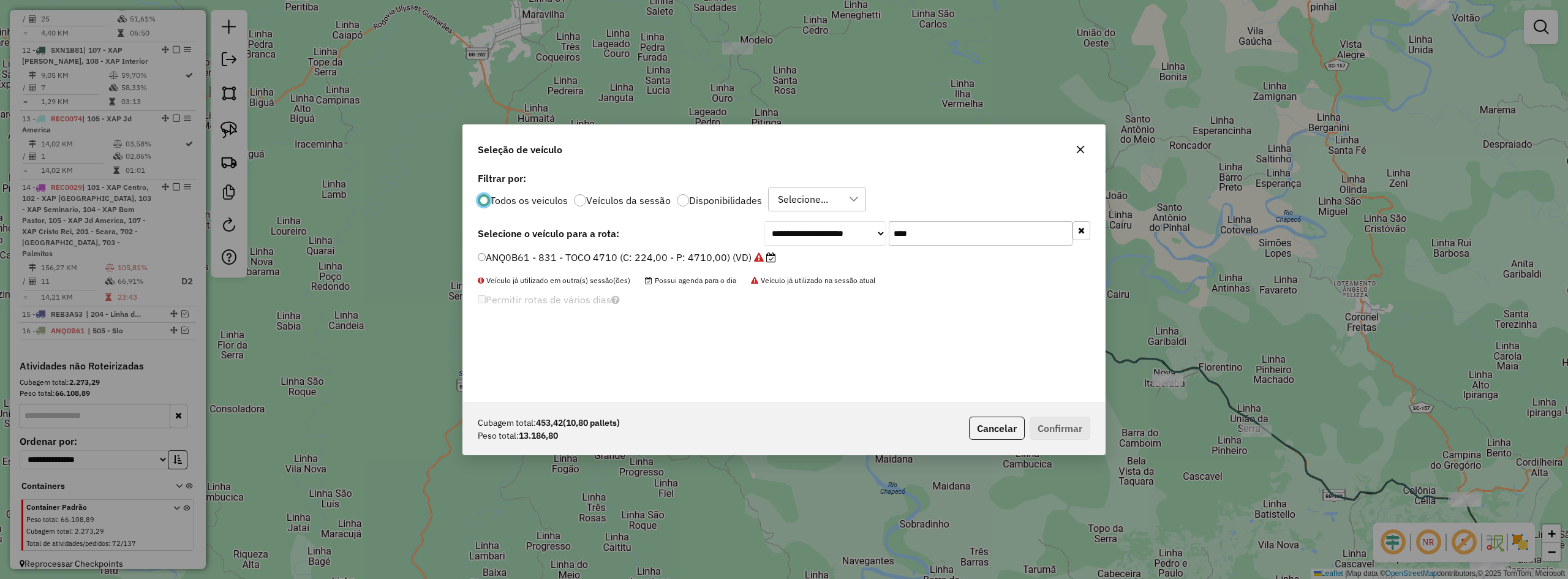
click at [945, 242] on input "****" at bounding box center [981, 233] width 184 height 24
type input "****"
click at [620, 259] on label "SXL2E92 - 851 - BAU 10 BAIAS 8160 (C: 392,00 - P: 8160,00) (VD)" at bounding box center [638, 257] width 321 height 15
click at [1075, 433] on button "Confirmar" at bounding box center [1060, 429] width 60 height 24
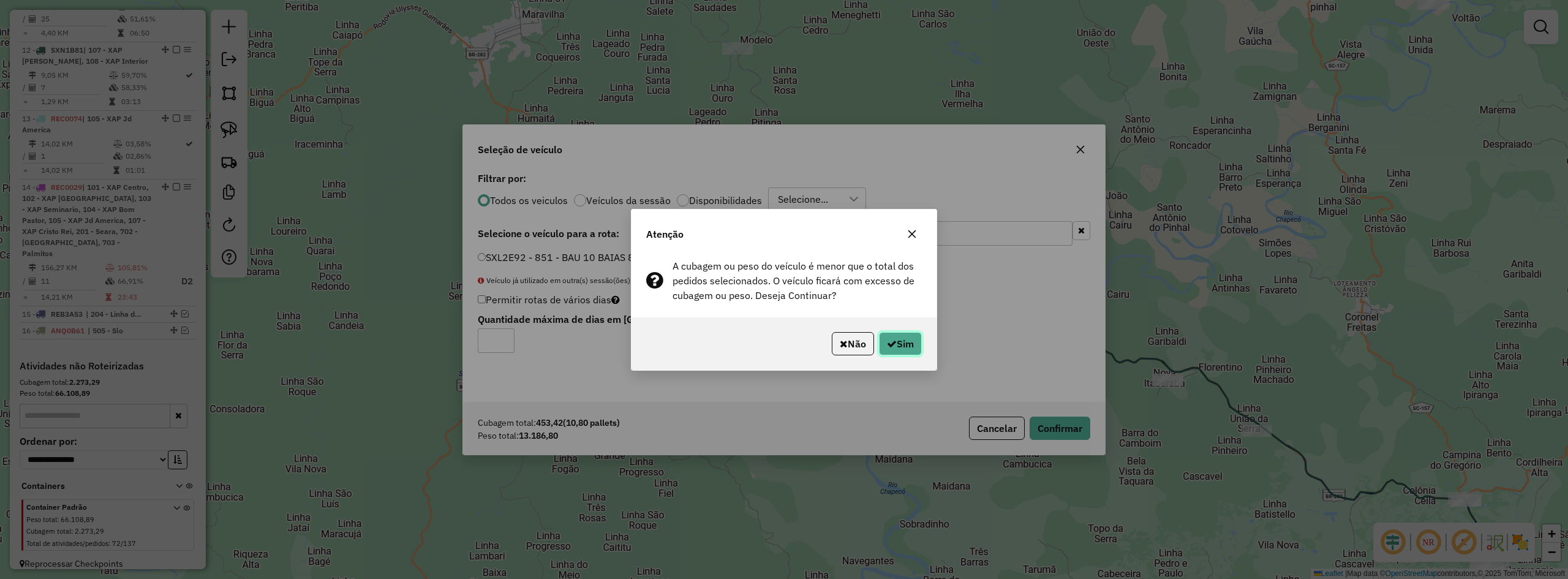
click at [920, 352] on button "Sim" at bounding box center [901, 344] width 43 height 24
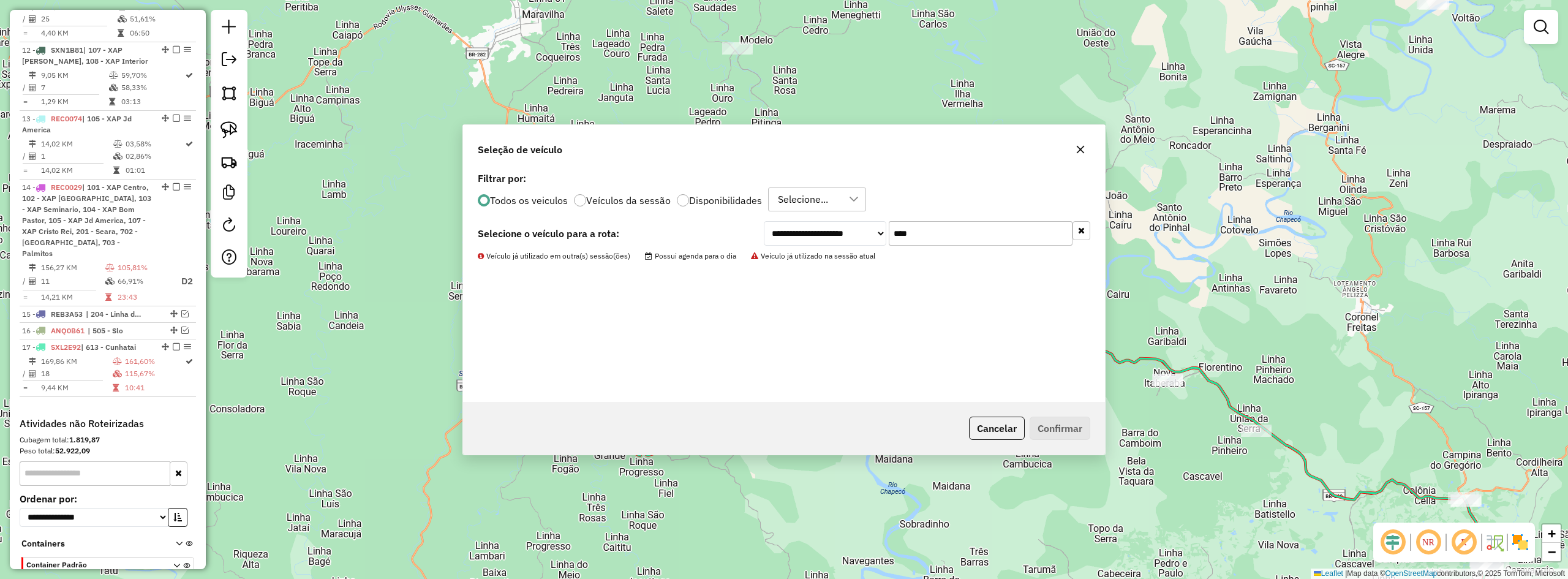
scroll to position [776, 0]
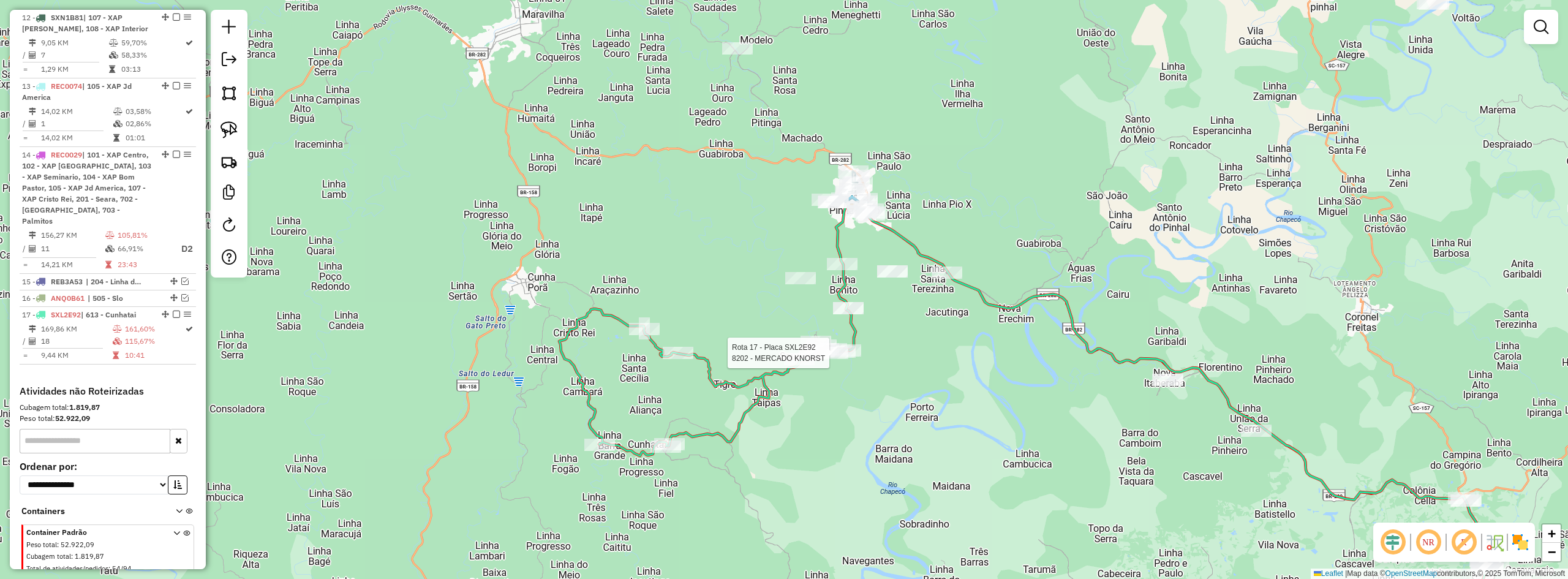
select select "*********"
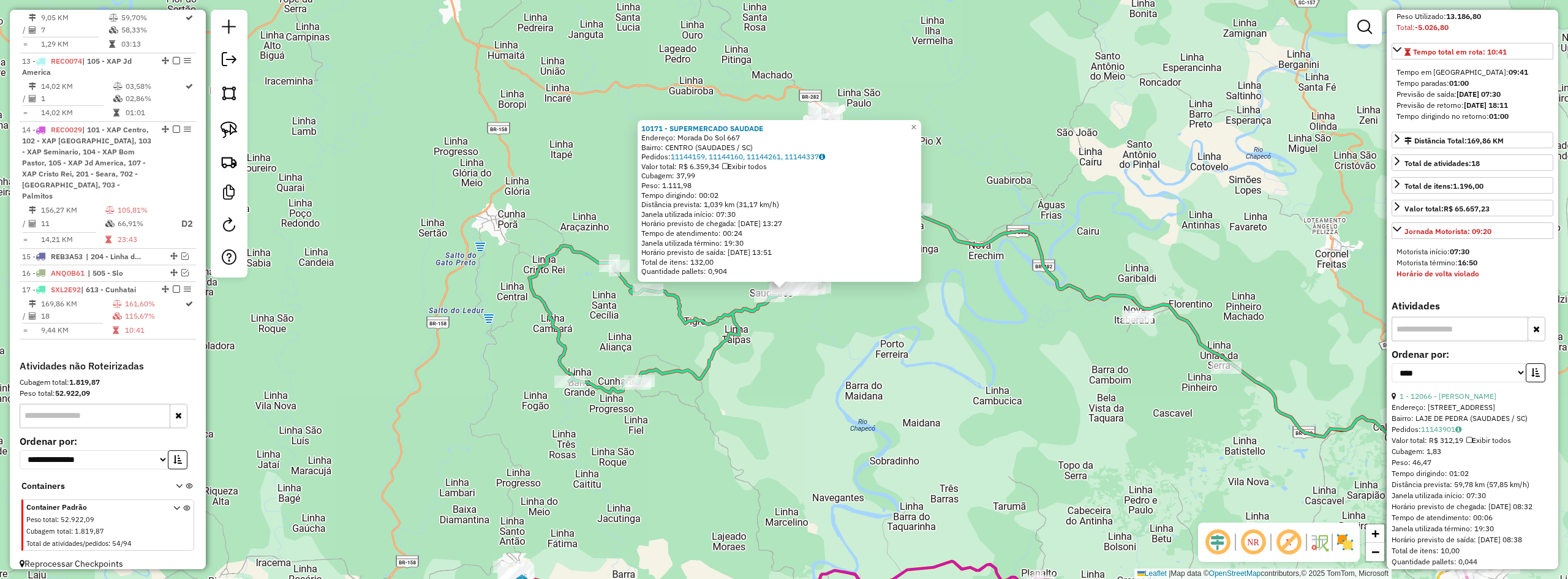
scroll to position [245, 0]
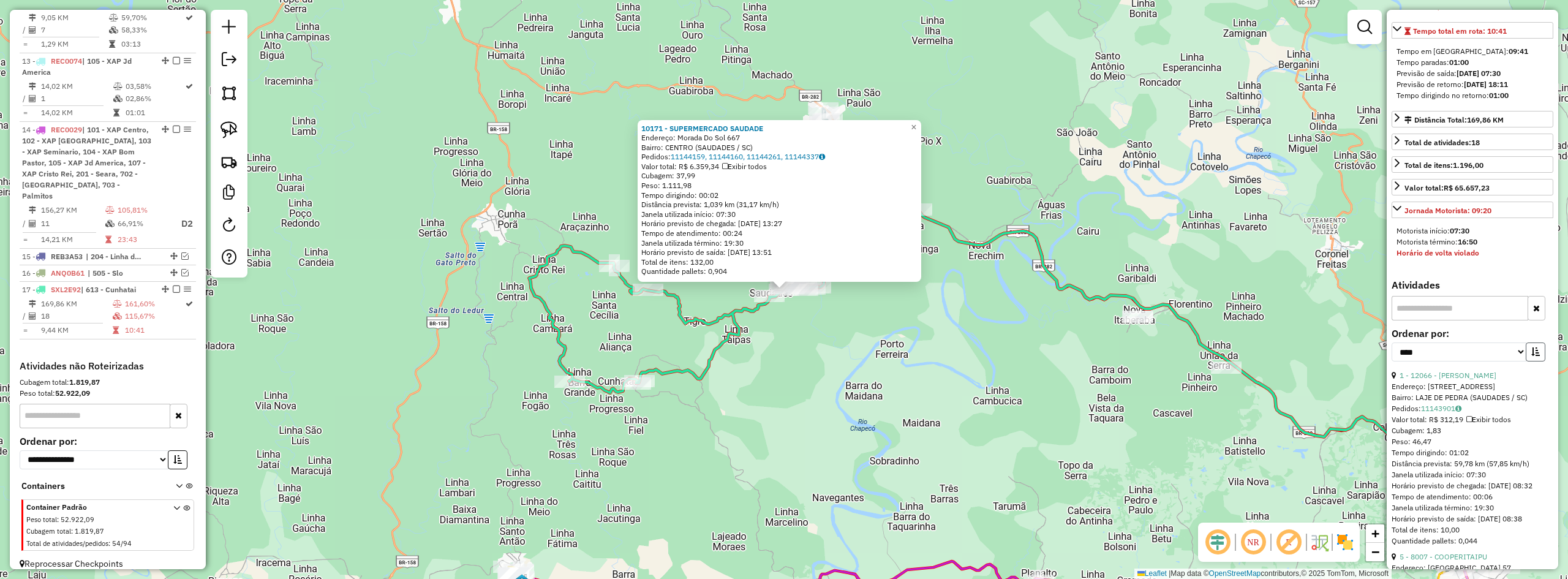
click at [1536, 356] on icon "button" at bounding box center [1536, 352] width 9 height 9
click at [1475, 380] on link "16 - 6470 - SUPERMERCADO JL LTDA" at bounding box center [1462, 375] width 125 height 9
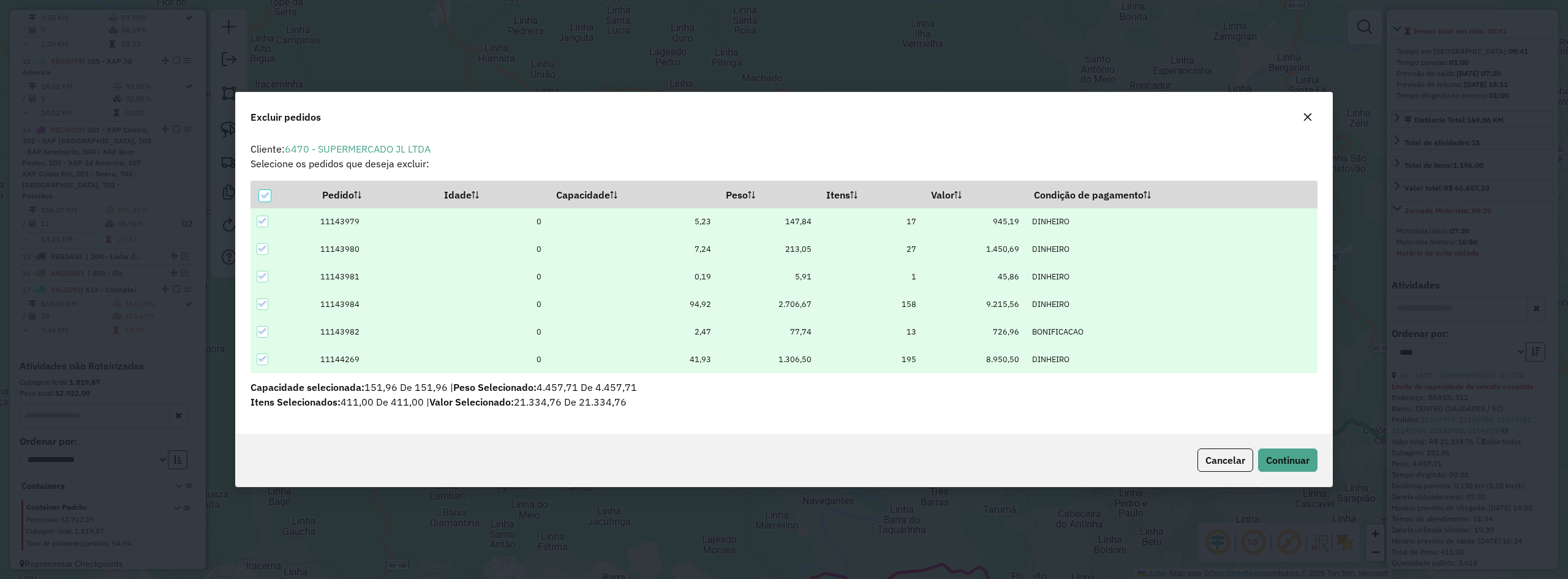
scroll to position [0, 0]
click at [1292, 457] on span "Continuar" at bounding box center [1287, 460] width 43 height 13
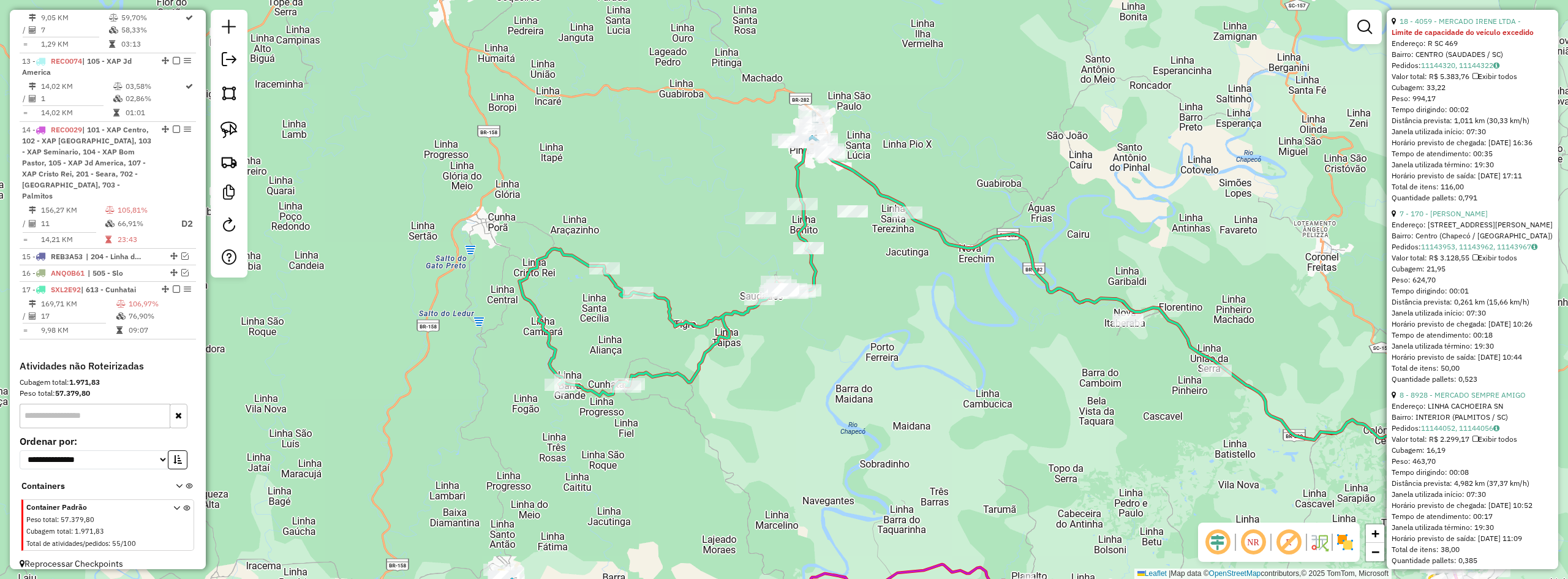
scroll to position [1399, 0]
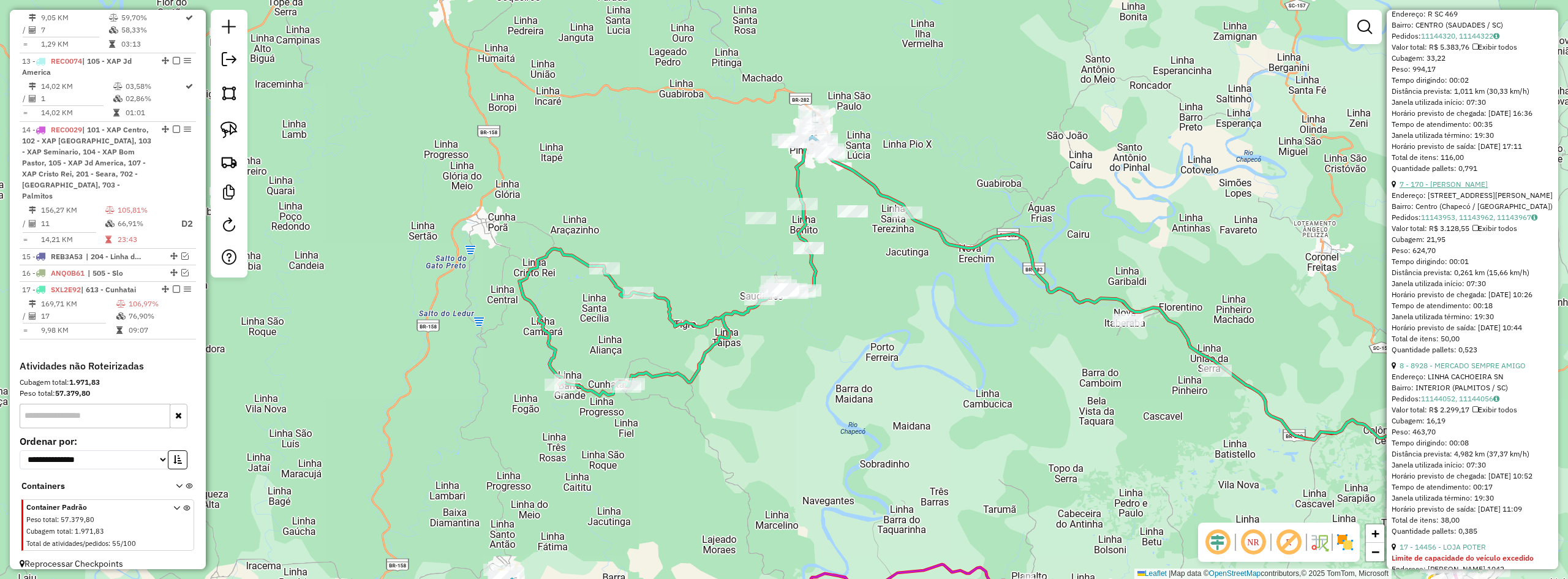
click at [1450, 189] on link "7 - 170 - MERCADO RITTER" at bounding box center [1444, 184] width 88 height 9
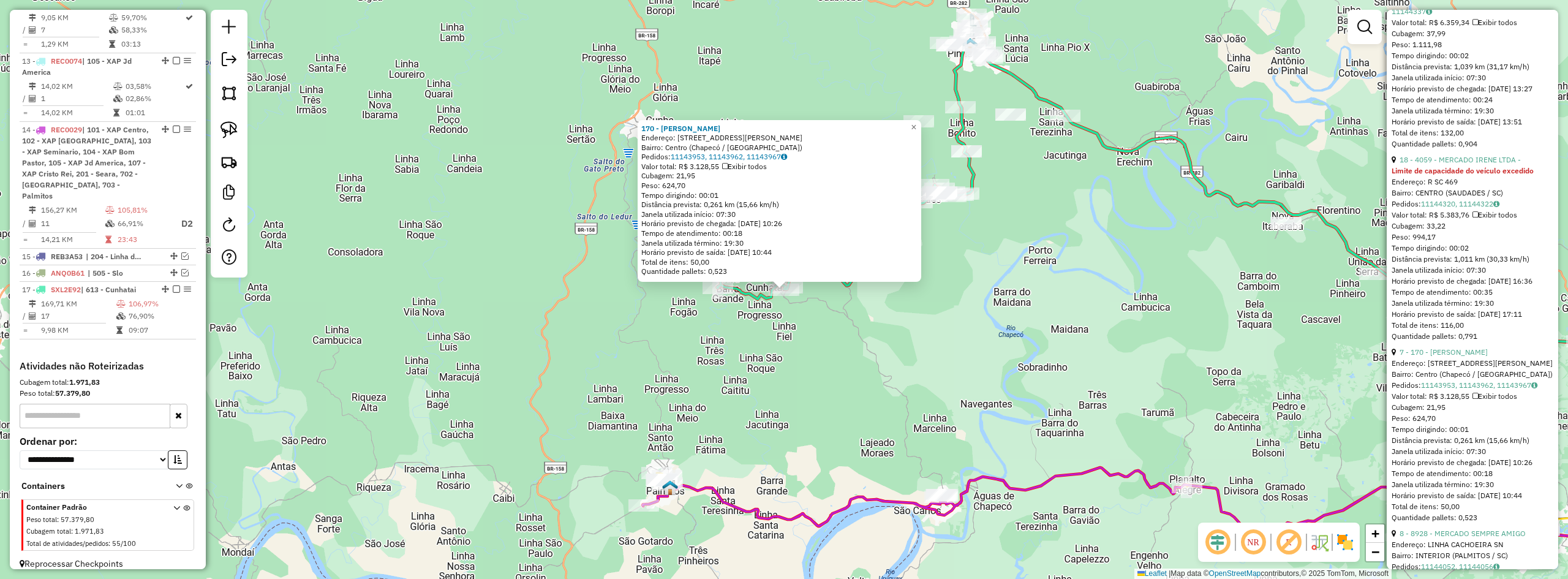
scroll to position [1215, 0]
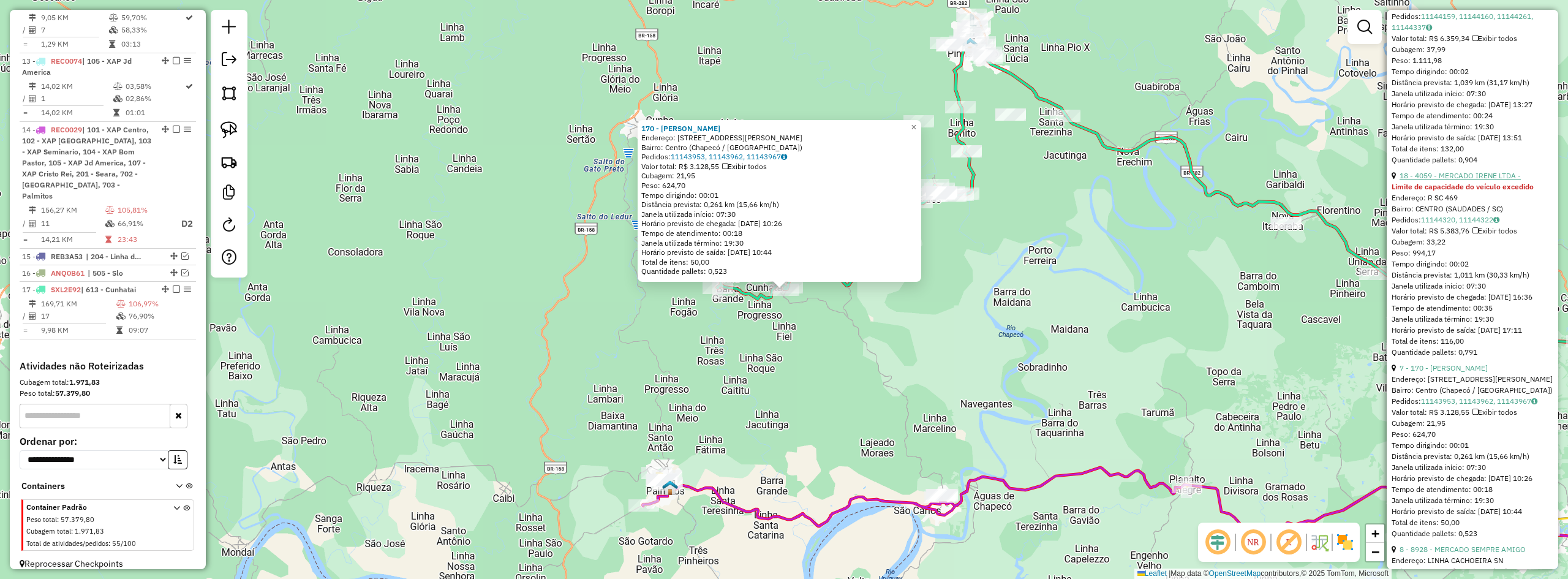
click at [1456, 180] on link "18 - 4059 - MERCADO IRENE LTDA -" at bounding box center [1460, 175] width 121 height 9
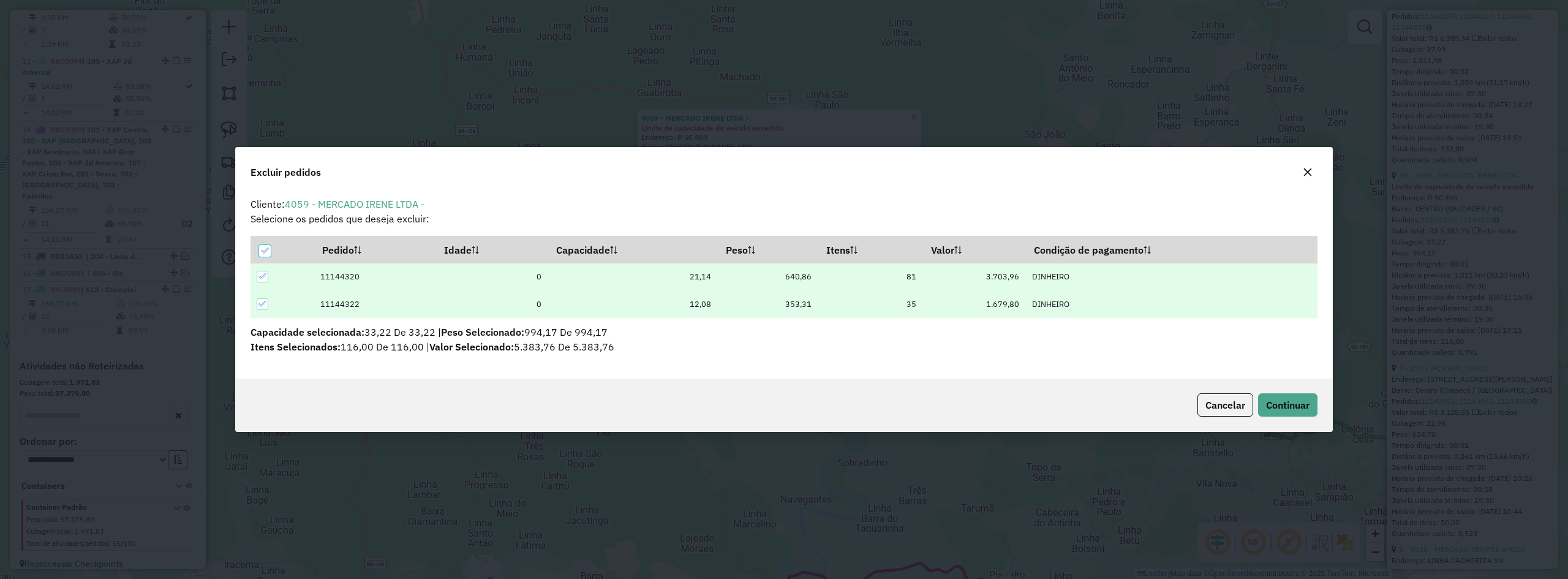
scroll to position [0, 0]
click at [1288, 404] on span "Continuar" at bounding box center [1287, 405] width 43 height 13
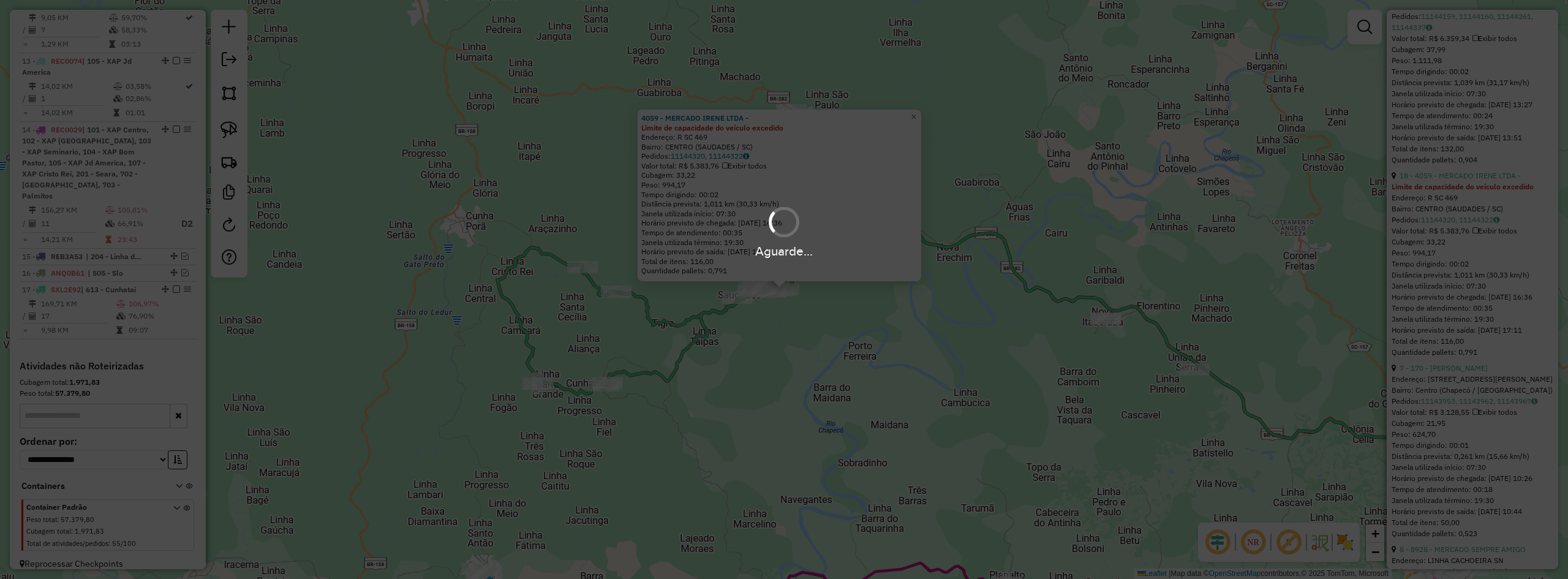
scroll to position [401, 0]
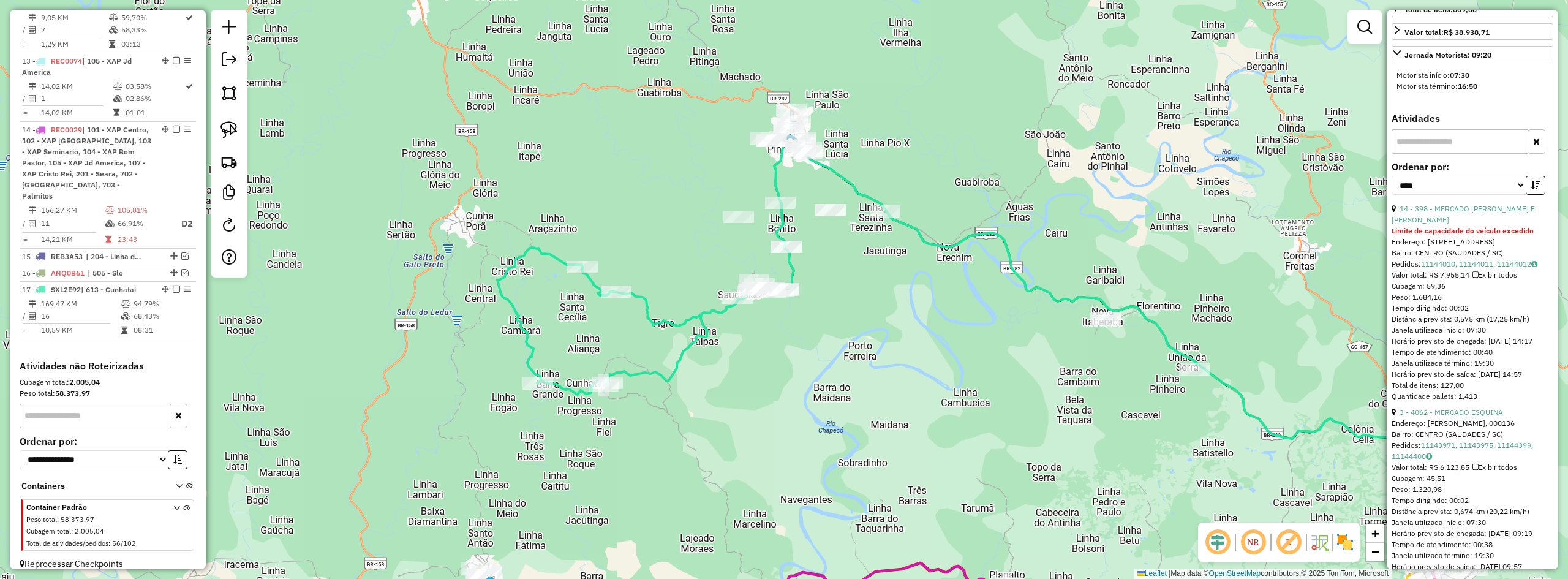
click at [851, 347] on div "Janela de atendimento Grade de atendimento Capacidade Transportadoras Veículos …" at bounding box center [784, 289] width 1568 height 579
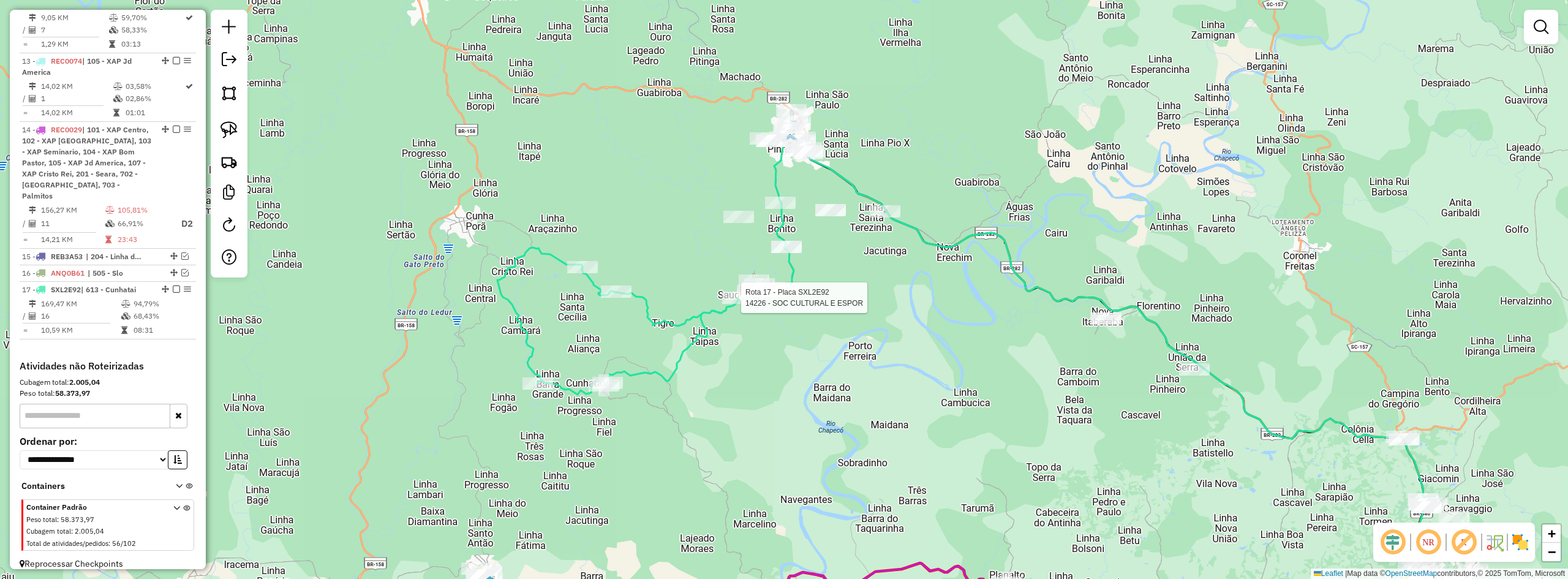
select select "*********"
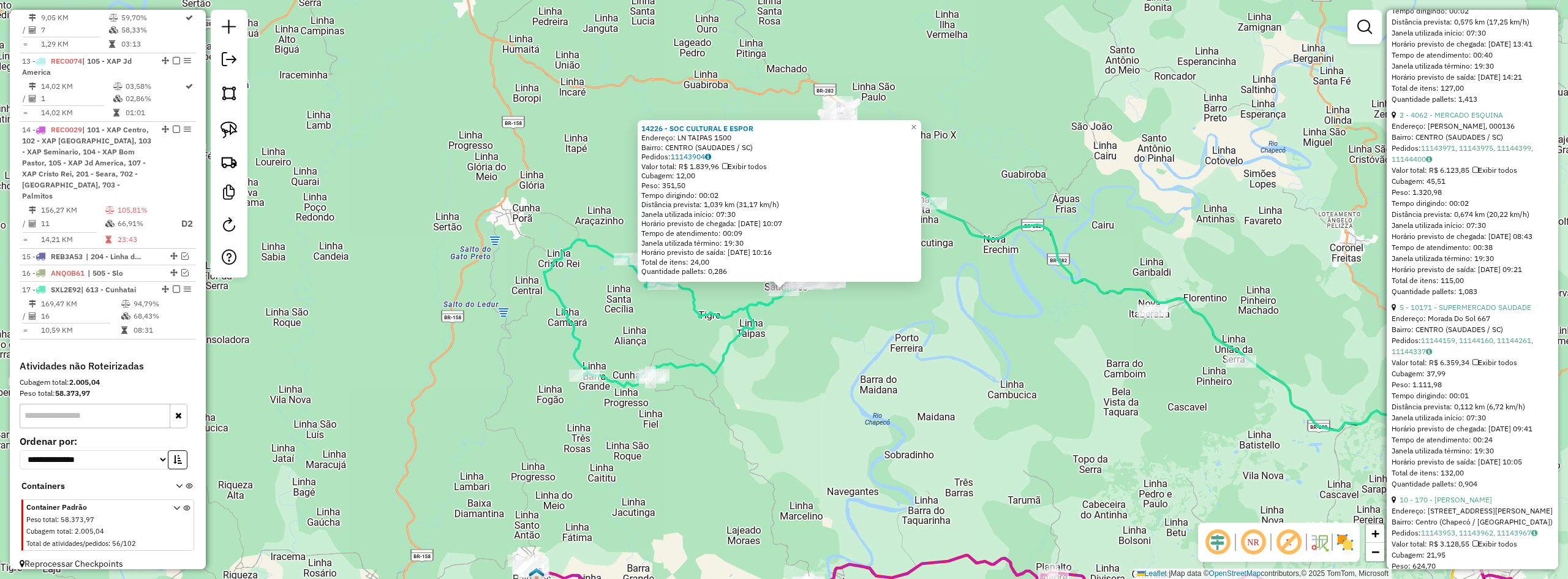
scroll to position [797, 0]
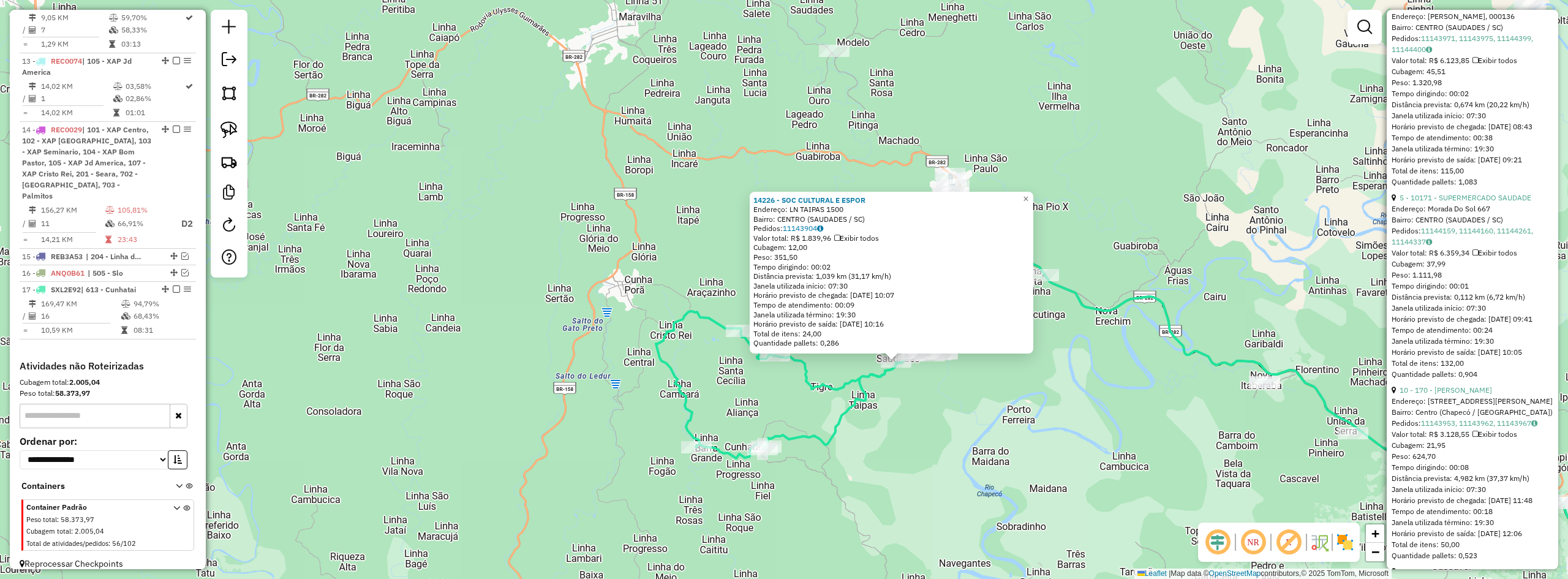
drag, startPoint x: 931, startPoint y: 352, endPoint x: 1045, endPoint y: 424, distance: 134.8
click at [1045, 424] on div "14226 - SOC CULTURAL E ESPOR Endereço: LN TAIPAS 1500 Bairro: CENTRO (SAUDADES …" at bounding box center [784, 289] width 1568 height 579
click at [1034, 424] on div "14226 - SOC CULTURAL E ESPOR Endereço: LN TAIPAS 1500 Bairro: CENTRO (SAUDADES …" at bounding box center [784, 289] width 1568 height 579
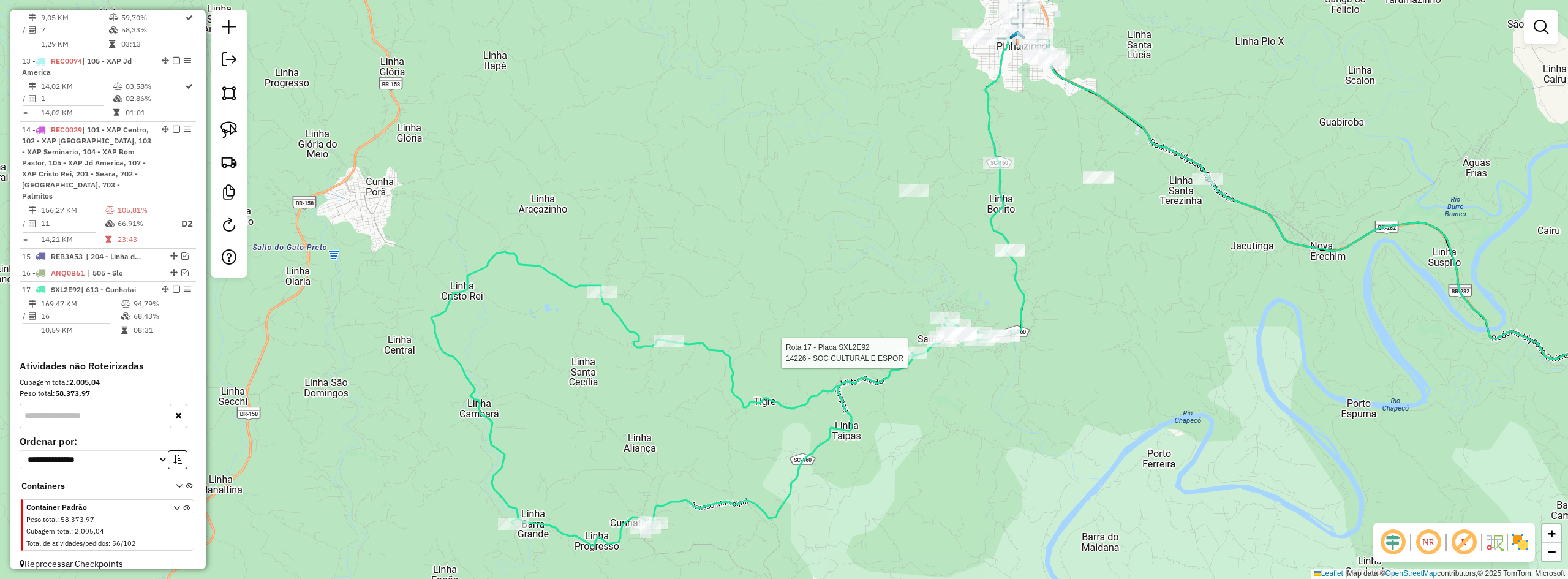
select select "*********"
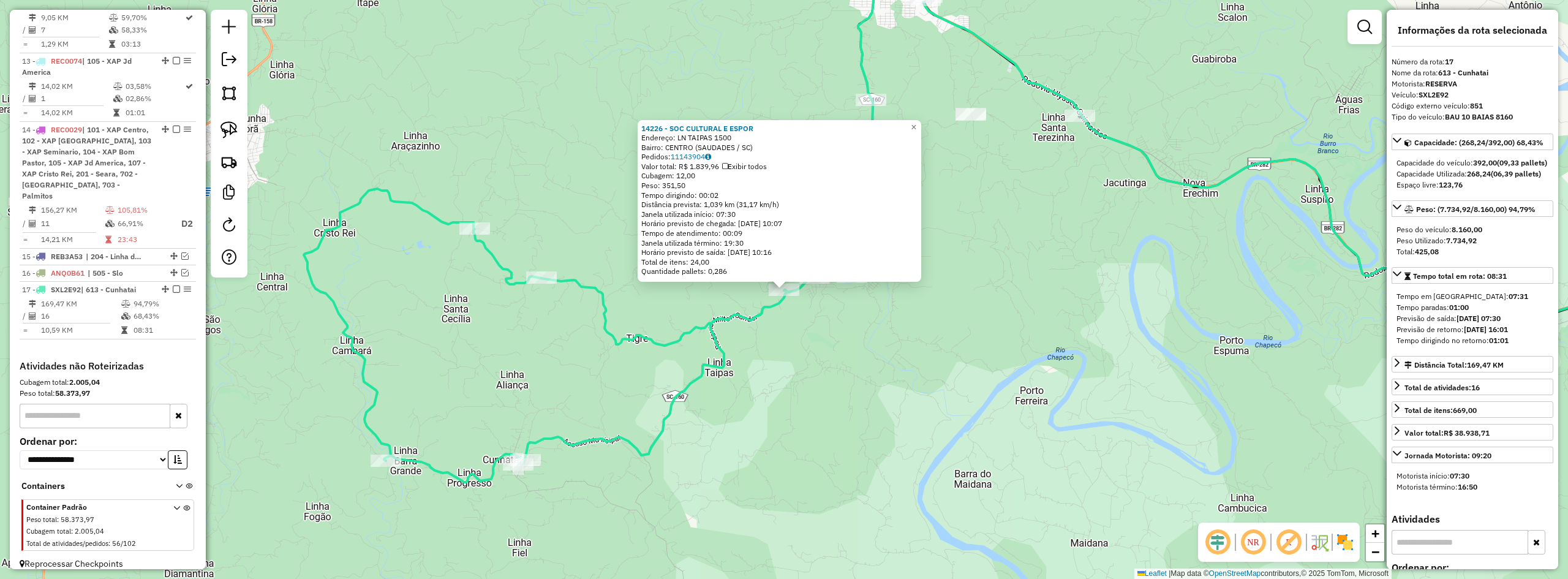
click at [853, 376] on div "14226 - SOC CULTURAL E ESPOR Endereço: LN TAIPAS 1500 Bairro: CENTRO (SAUDADES …" at bounding box center [784, 289] width 1568 height 579
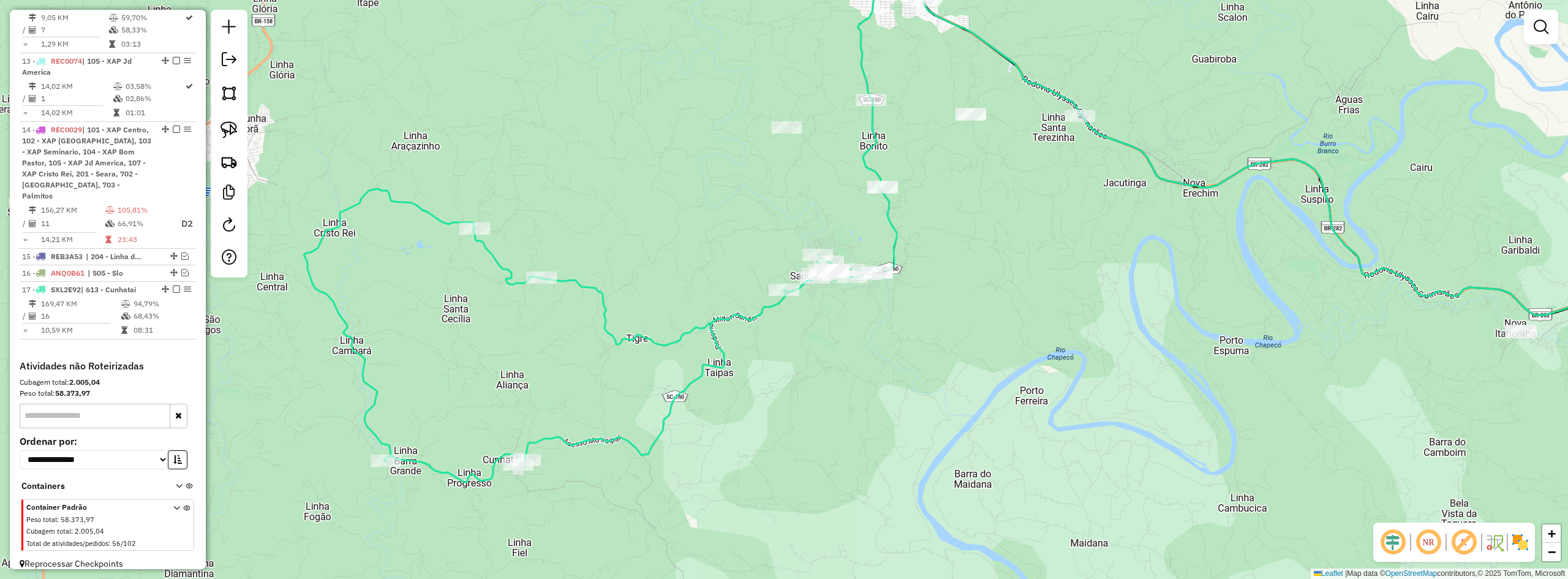
drag, startPoint x: 937, startPoint y: 382, endPoint x: 968, endPoint y: 370, distance: 33.2
click at [962, 374] on div "Janela de atendimento Grade de atendimento Capacidade Transportadoras Veículos …" at bounding box center [784, 289] width 1568 height 579
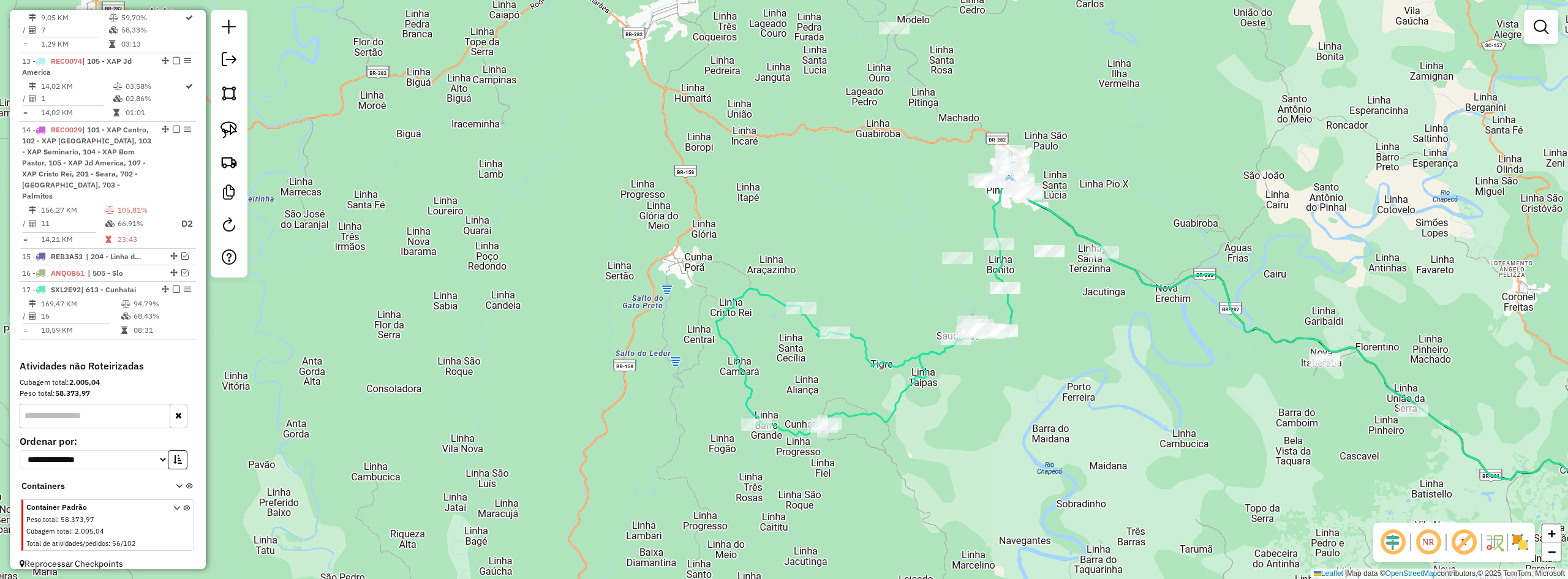
drag, startPoint x: 1043, startPoint y: 300, endPoint x: 1054, endPoint y: 363, distance: 64.0
click at [1054, 363] on div "Janela de atendimento Grade de atendimento Capacidade Transportadoras Veículos …" at bounding box center [784, 289] width 1568 height 579
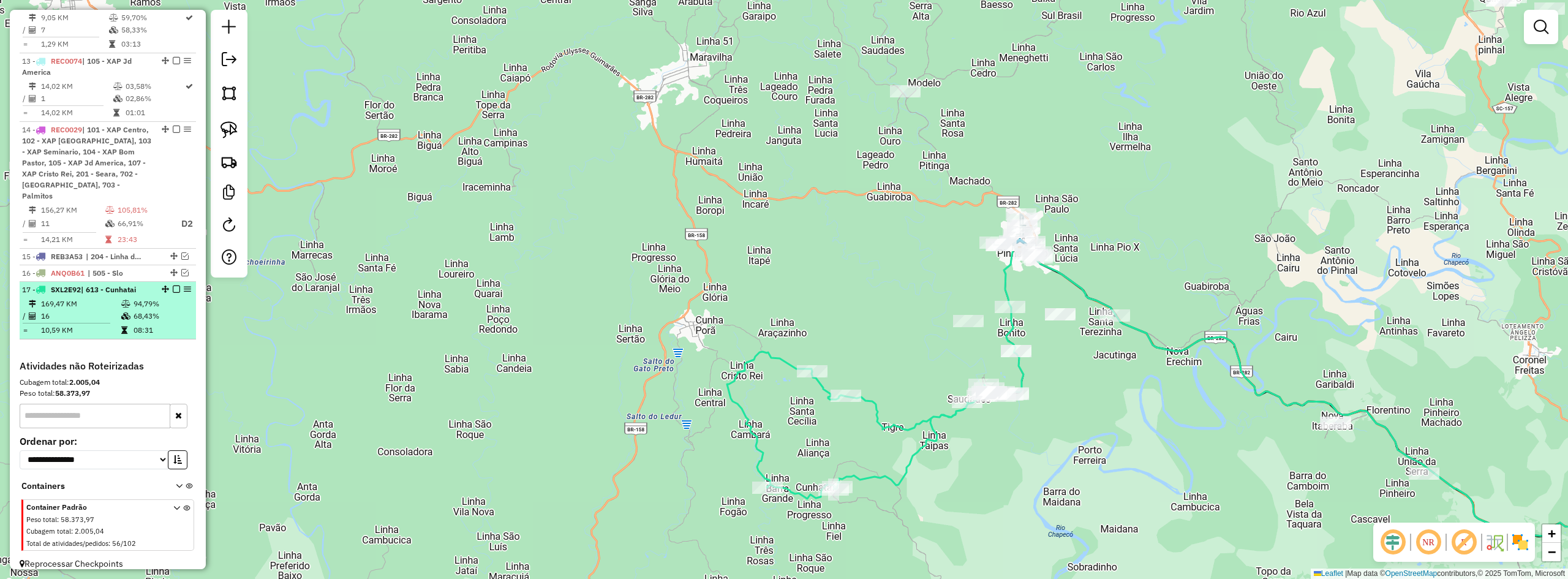
click at [173, 285] on em at bounding box center [176, 289] width 7 height 7
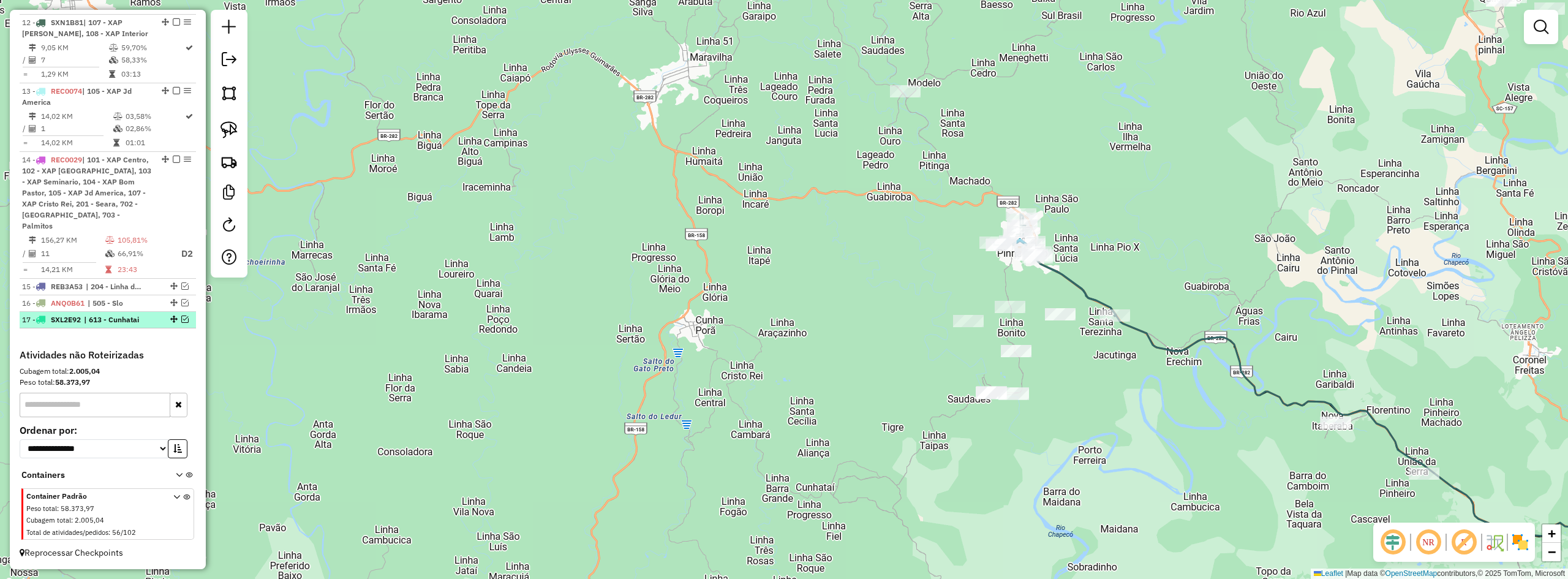
scroll to position [760, 0]
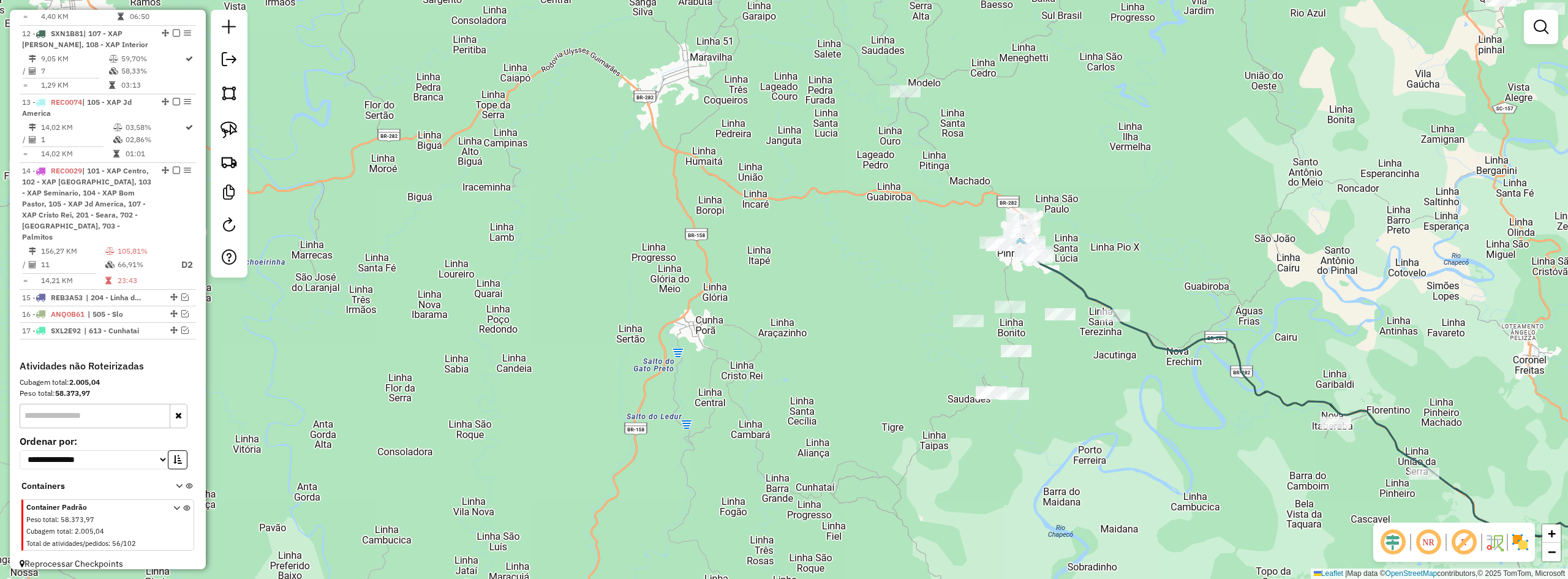
select select "*********"
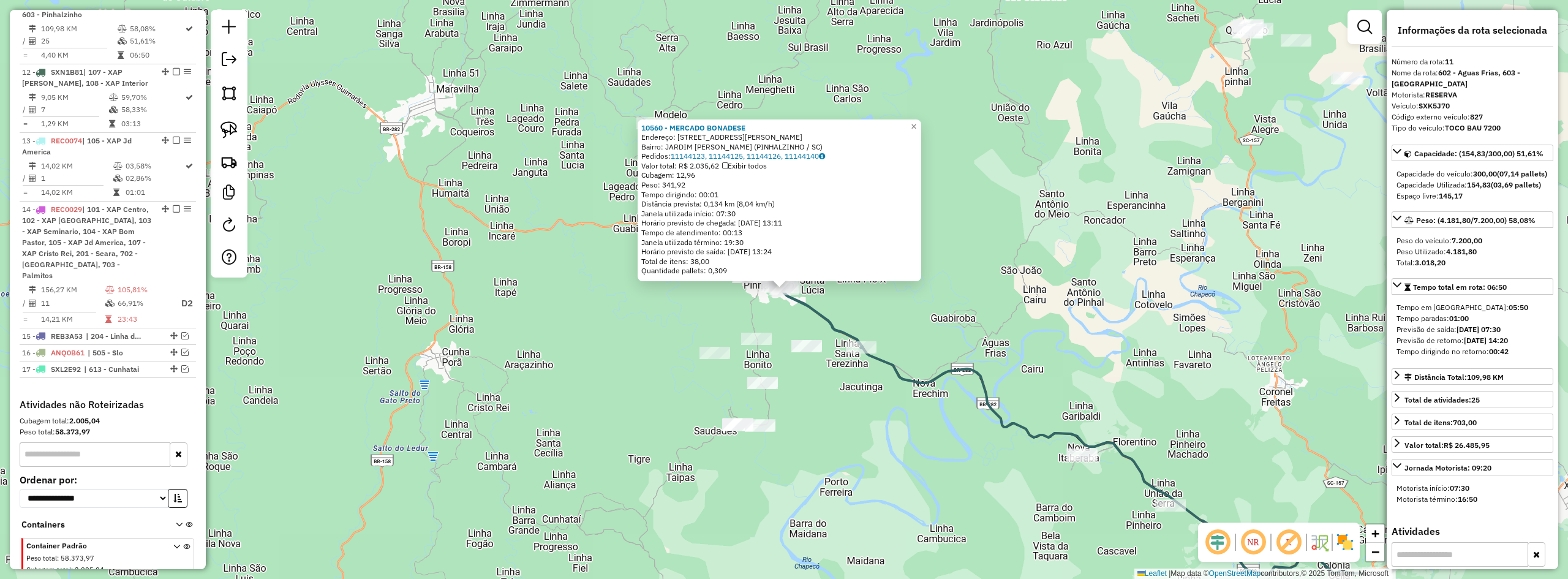
scroll to position [708, 0]
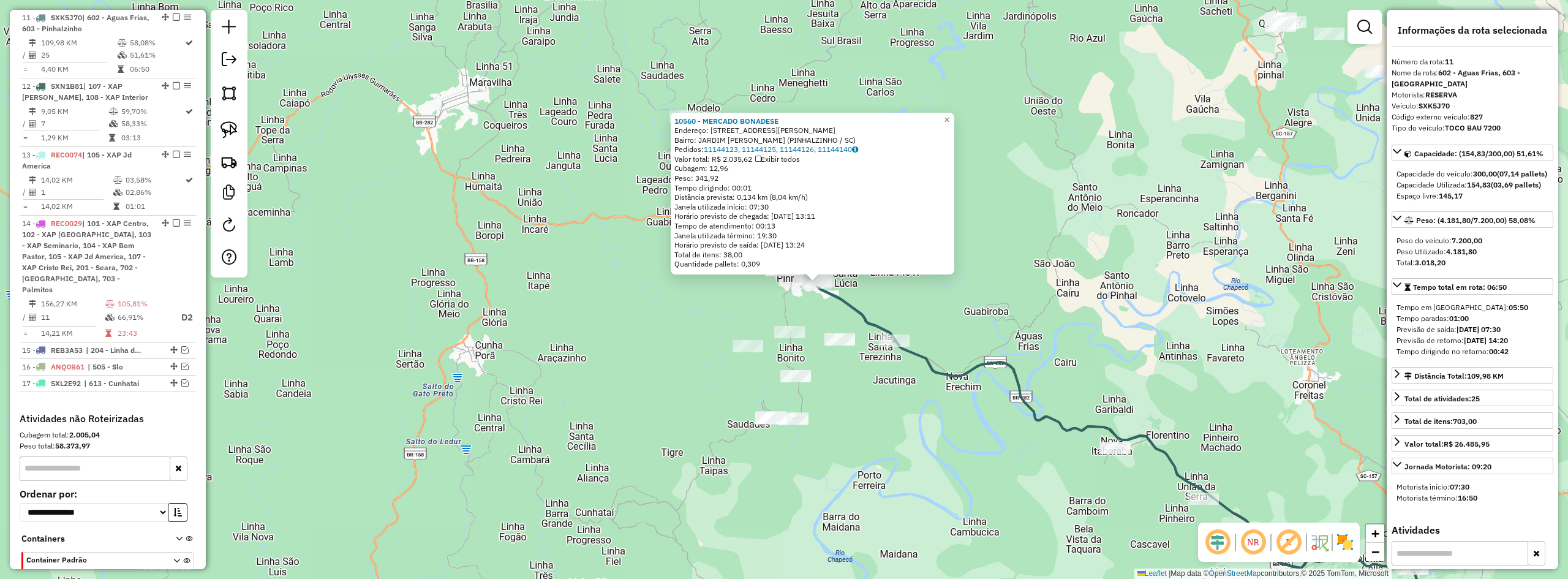
drag, startPoint x: 980, startPoint y: 440, endPoint x: 1048, endPoint y: 421, distance: 70.6
click at [1048, 421] on div "10560 - MERCADO BONADESE Endereço: Avenida Leo Almindo Da Cunha 1291 Bairro: JA…" at bounding box center [784, 289] width 1568 height 579
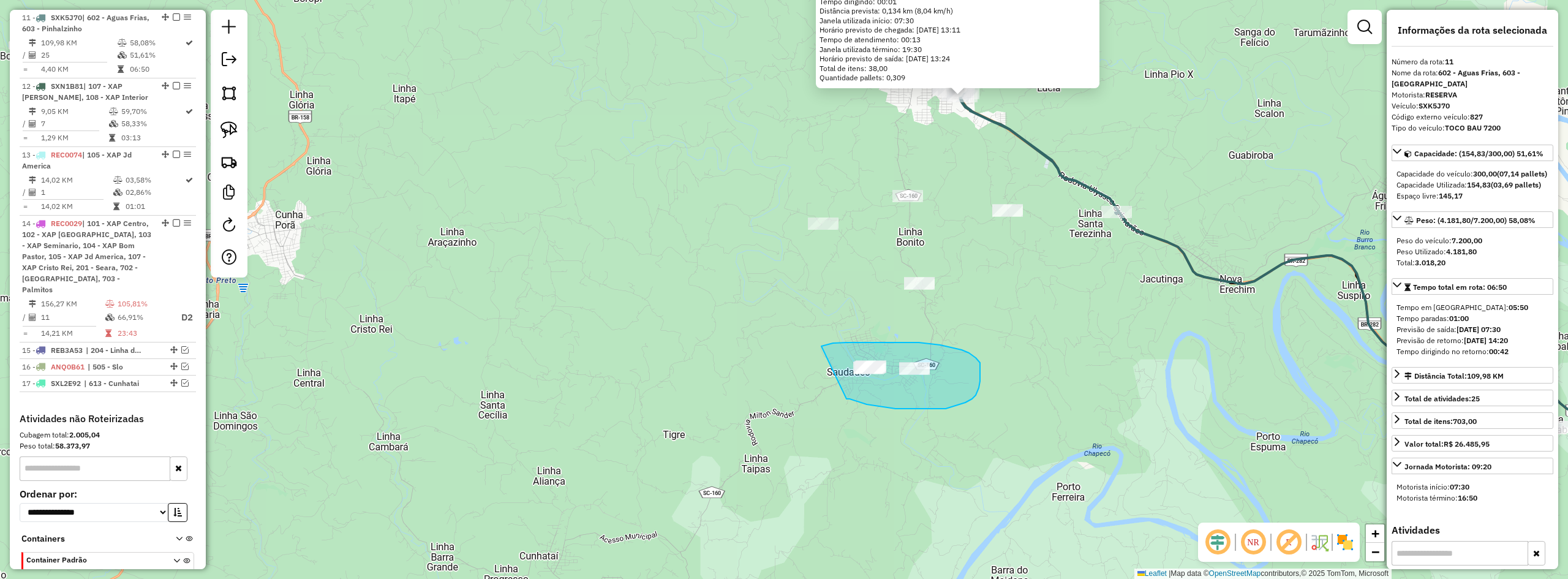
drag, startPoint x: 848, startPoint y: 399, endPoint x: 792, endPoint y: 359, distance: 68.8
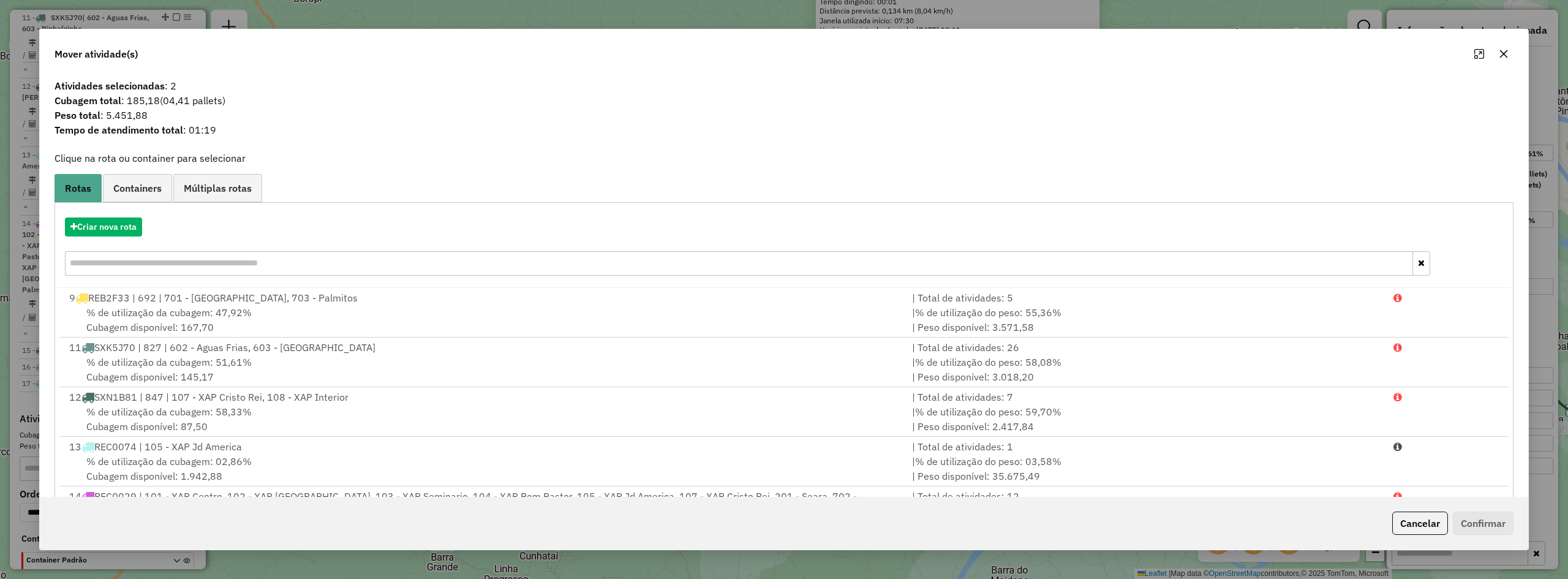
click at [1506, 54] on icon "button" at bounding box center [1503, 54] width 10 height 10
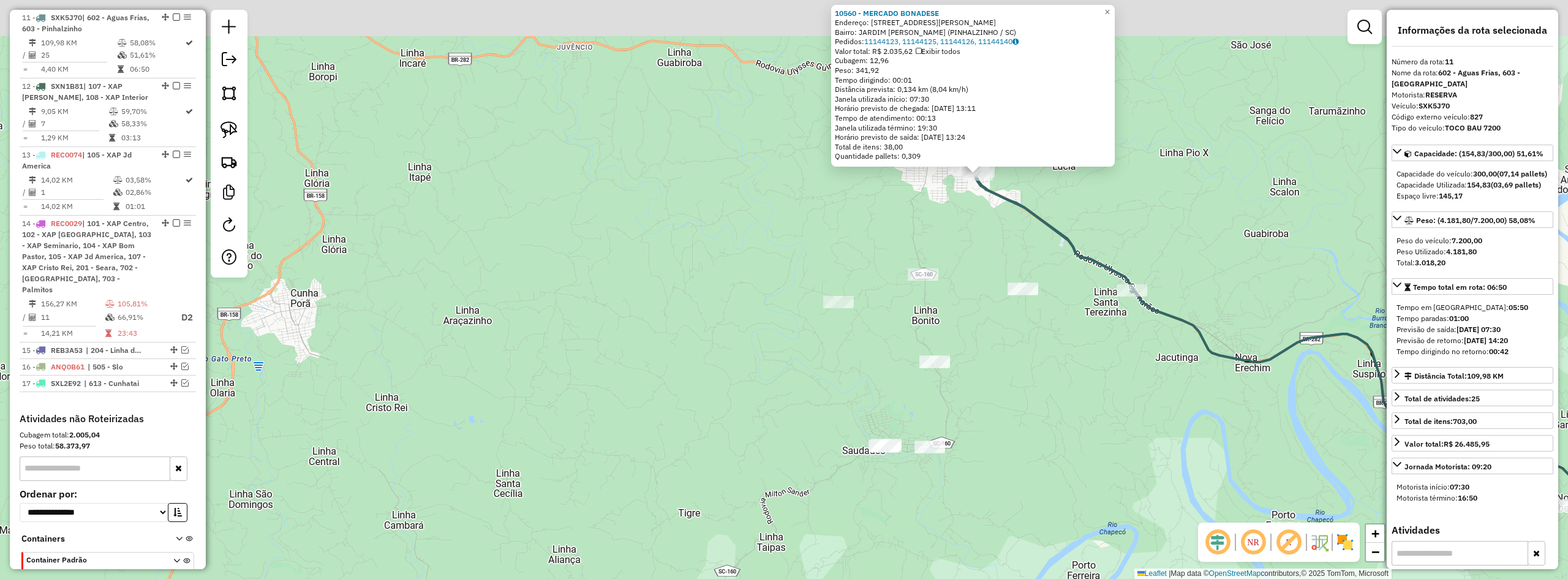
drag, startPoint x: 975, startPoint y: 222, endPoint x: 984, endPoint y: 255, distance: 34.2
click at [984, 252] on div "10560 - MERCADO BONADESE Endereço: Avenida Leo Almindo Da Cunha 1291 Bairro: JA…" at bounding box center [784, 289] width 1568 height 579
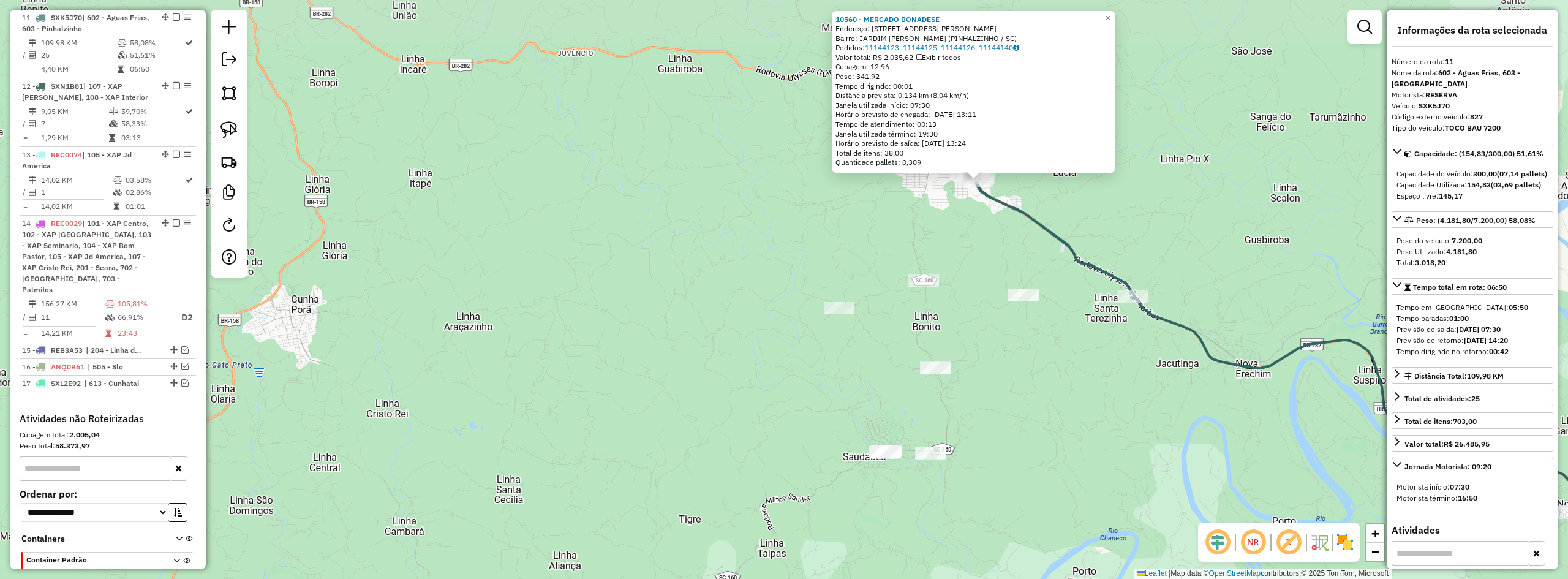
click at [976, 257] on div "10560 - MERCADO BONADESE Endereço: Avenida Leo Almindo Da Cunha 1291 Bairro: JA…" at bounding box center [784, 289] width 1568 height 579
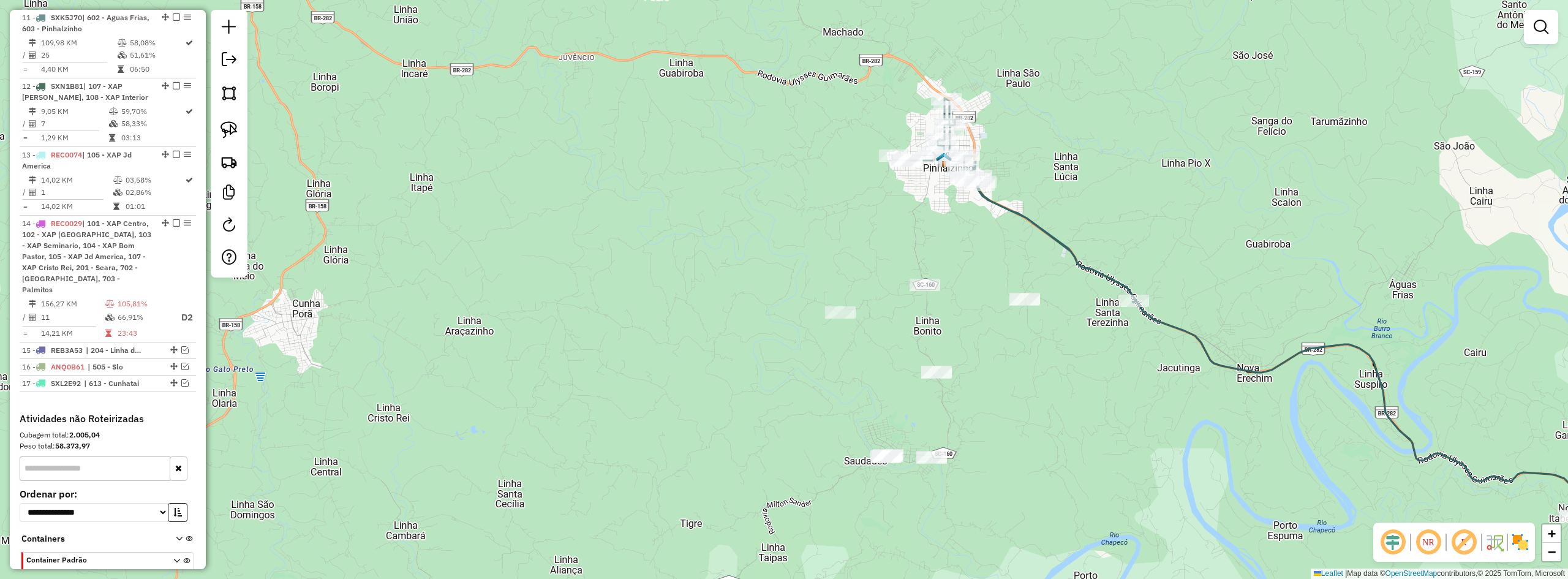
drag, startPoint x: 942, startPoint y: 223, endPoint x: 982, endPoint y: 277, distance: 67.2
click at [979, 280] on div "Janela de atendimento Grade de atendimento Capacidade Transportadoras Veículos …" at bounding box center [784, 289] width 1568 height 579
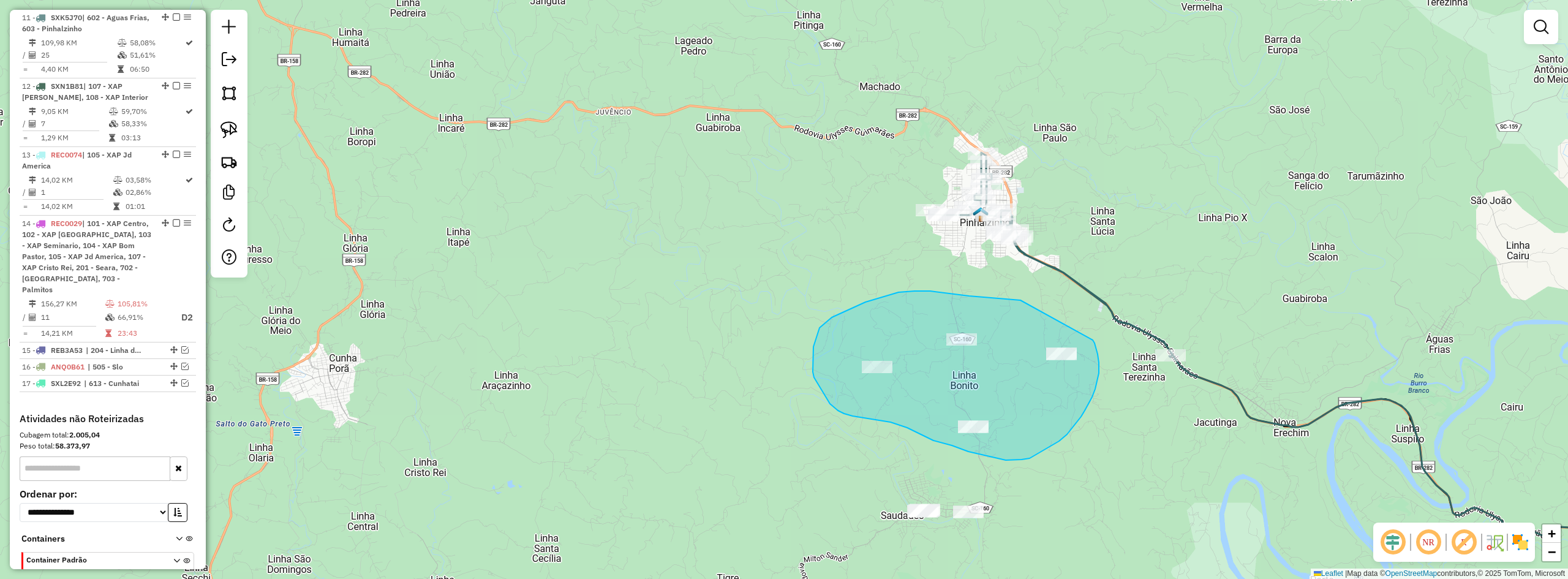
drag, startPoint x: 1006, startPoint y: 299, endPoint x: 1092, endPoint y: 340, distance: 95.3
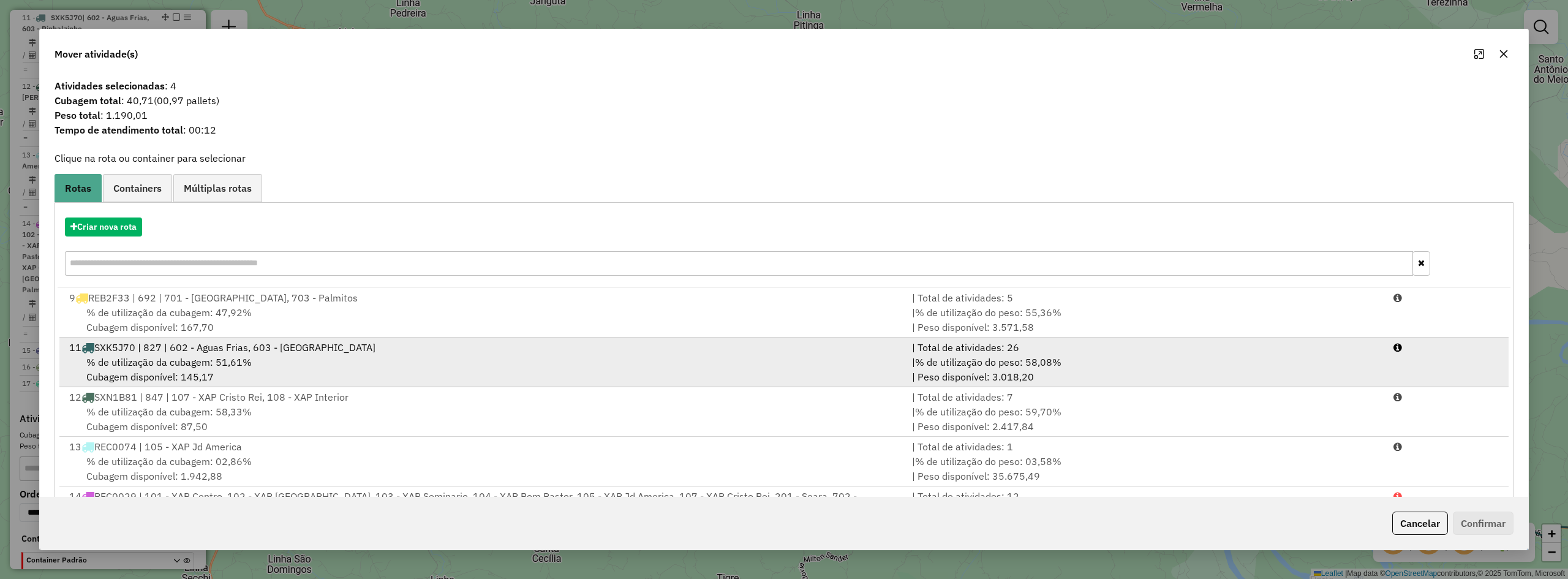
click at [379, 343] on div "11 SXK5J70 | 827 | 602 - Aguas Frias, 603 - Pinhalzinho" at bounding box center [483, 347] width 843 height 15
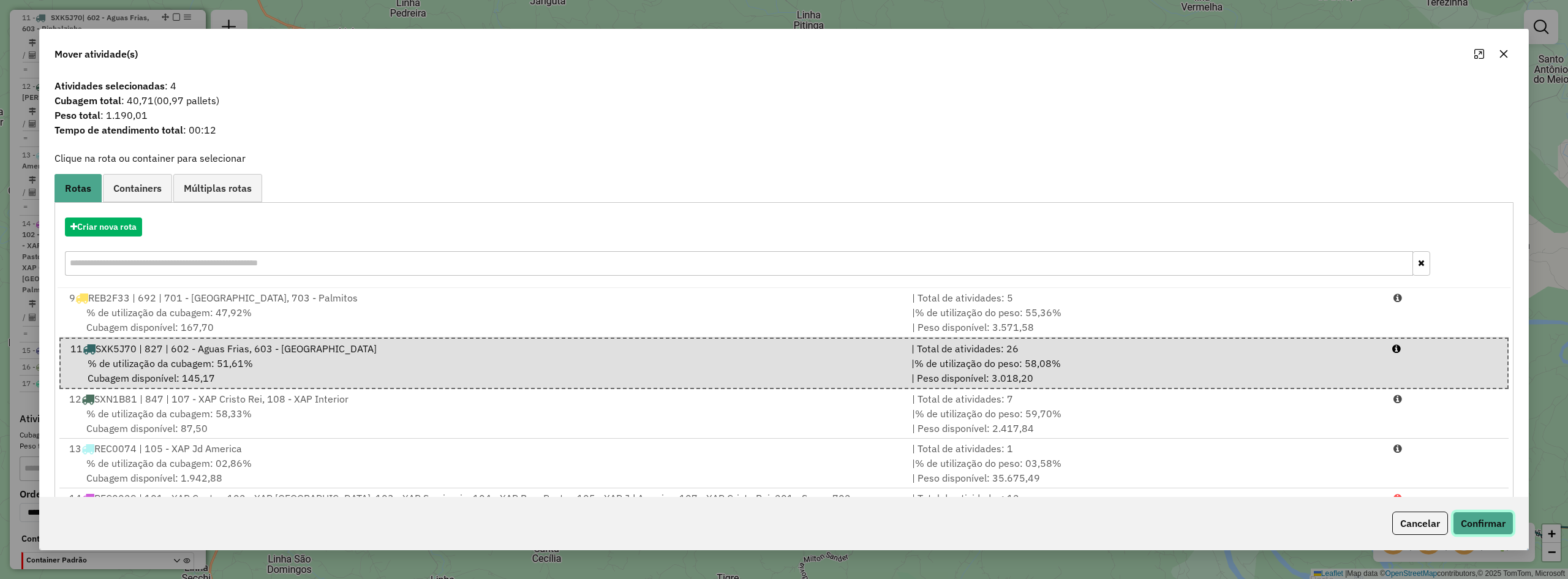
click at [1483, 518] on button "Confirmar" at bounding box center [1483, 524] width 60 height 24
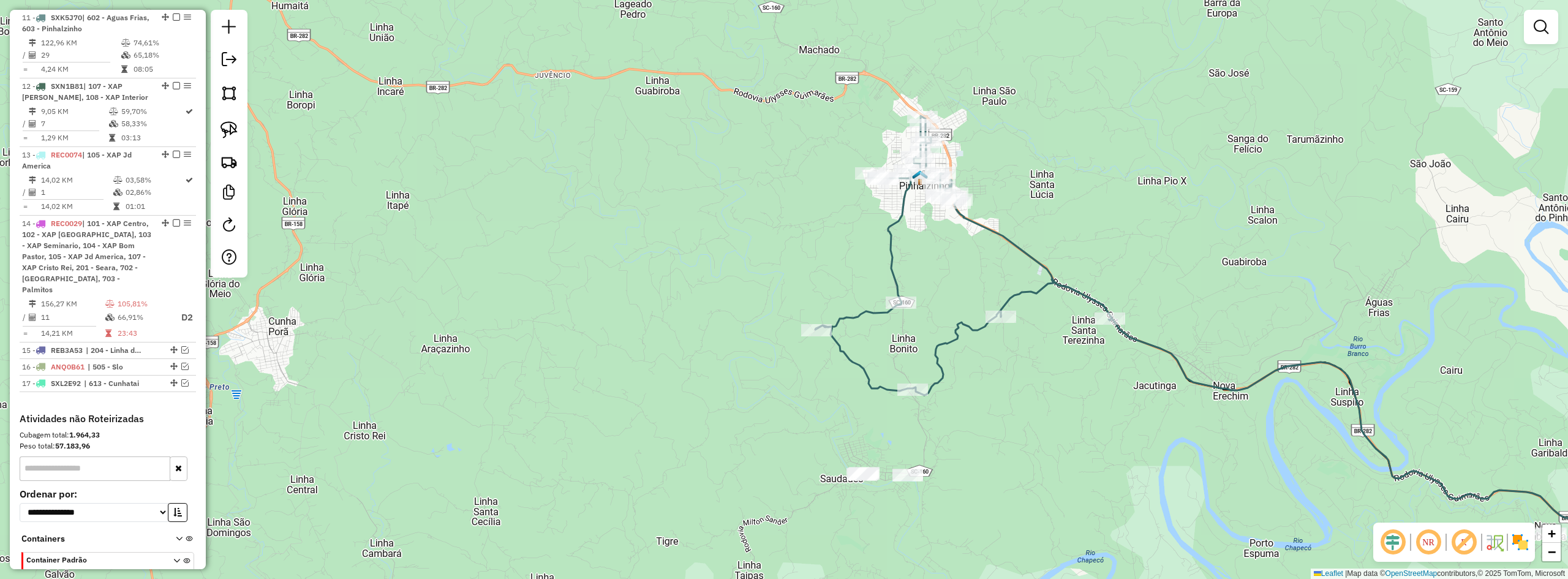
drag, startPoint x: 1019, startPoint y: 316, endPoint x: 927, endPoint y: 261, distance: 107.2
click at [930, 262] on div "Janela de atendimento Grade de atendimento Capacidade Transportadoras Veículos …" at bounding box center [784, 289] width 1568 height 579
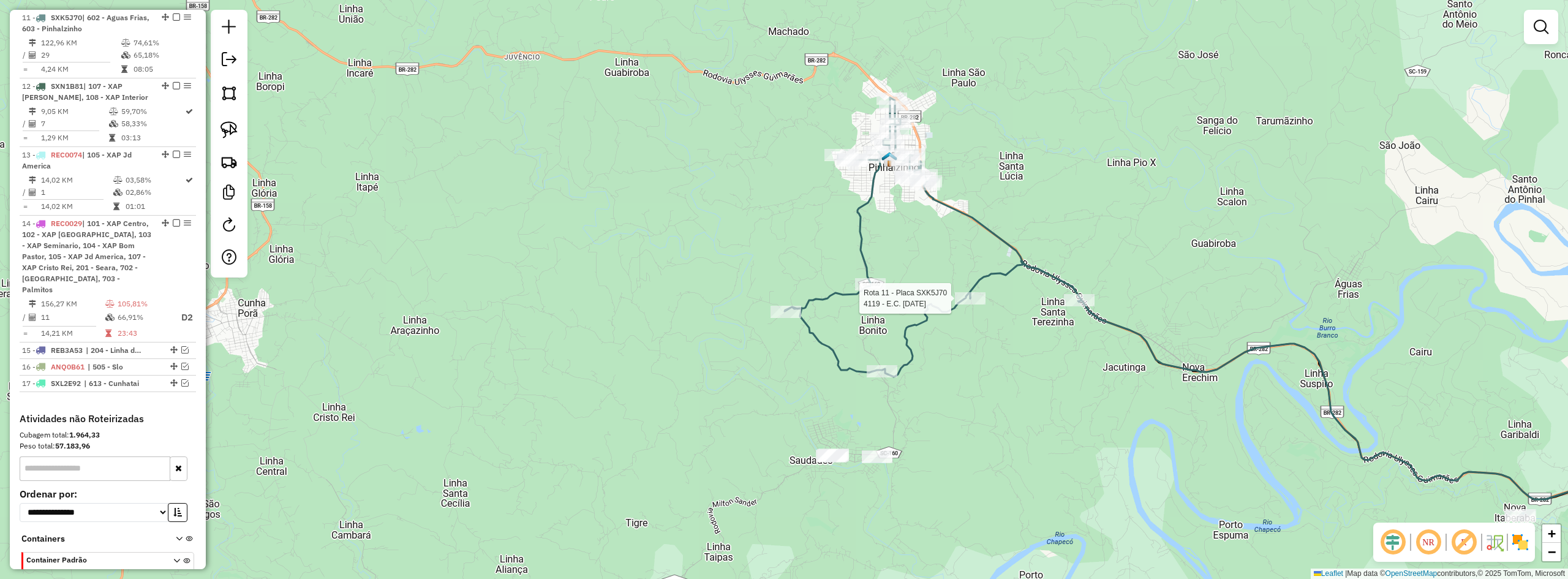
select select "*********"
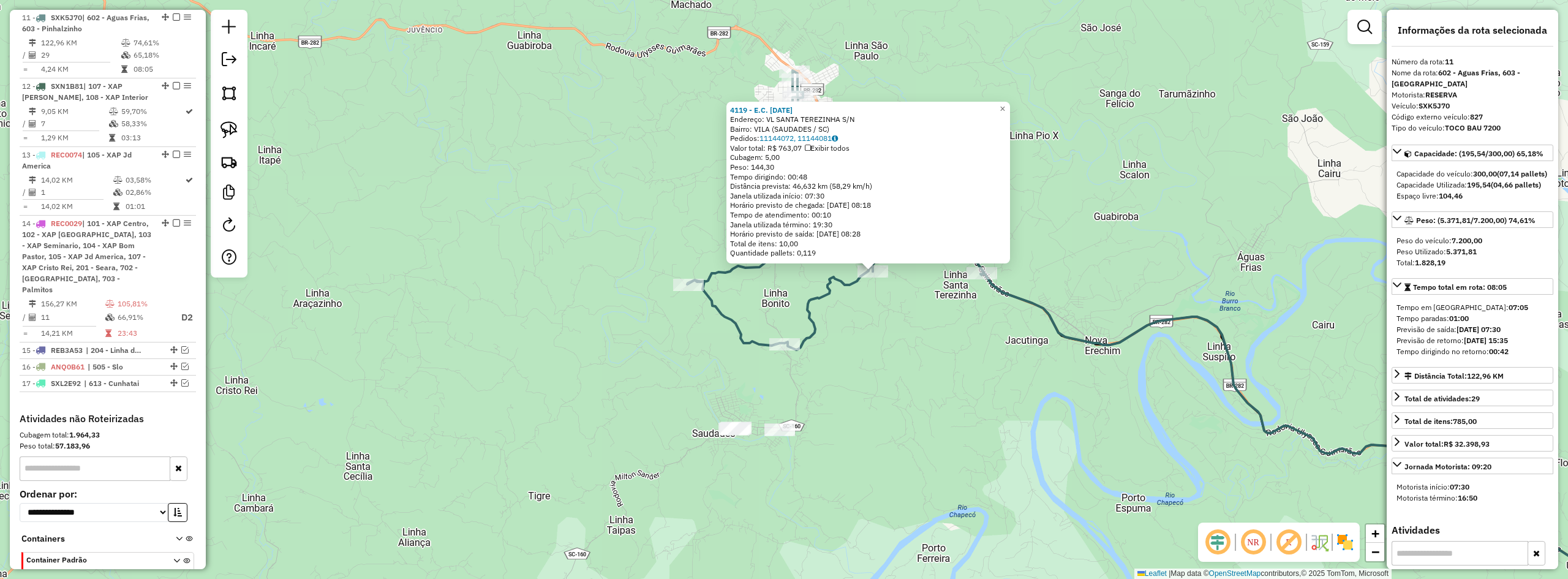
drag, startPoint x: 906, startPoint y: 365, endPoint x: 1012, endPoint y: 345, distance: 107.9
click at [1031, 336] on div "4119 - E.C. 7 DE SETEMBRO Endereço: VL SANTA TEREZINHA S/N Bairro: VILA (SAUDAD…" at bounding box center [784, 289] width 1568 height 579
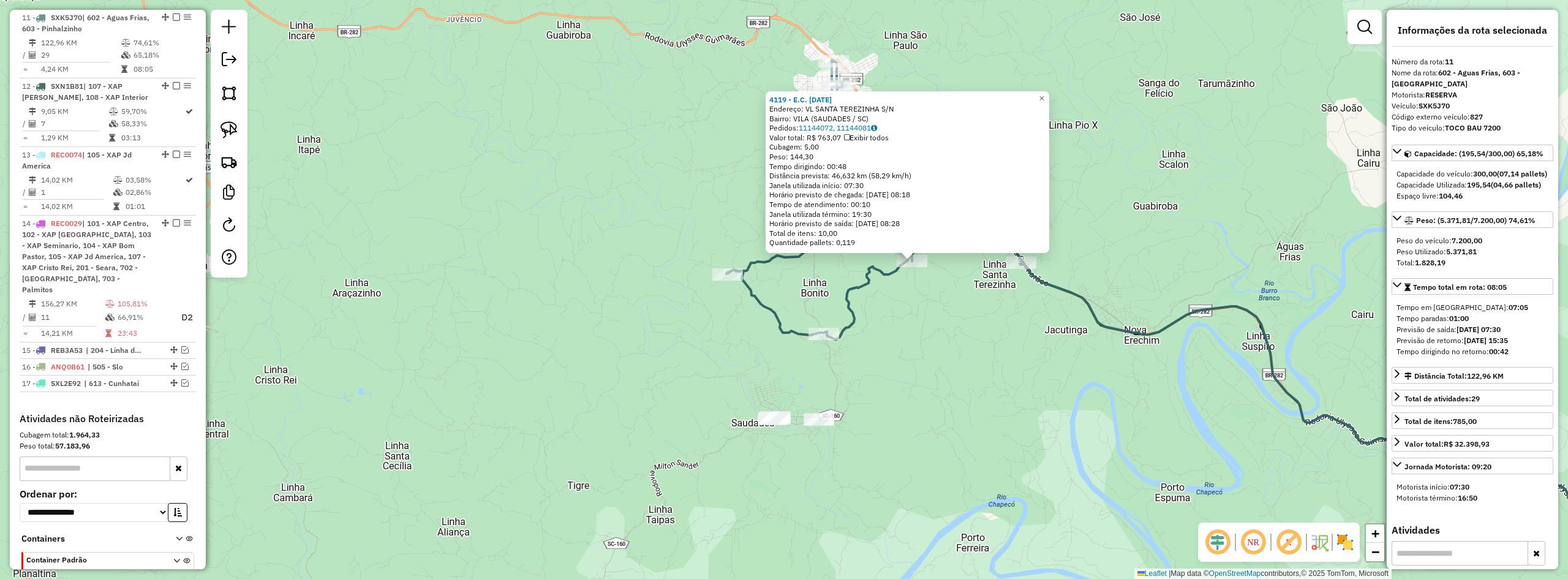
click at [1000, 347] on div "4119 - E.C. 7 DE SETEMBRO Endereço: VL SANTA TEREZINHA S/N Bairro: VILA (SAUDAD…" at bounding box center [784, 289] width 1568 height 579
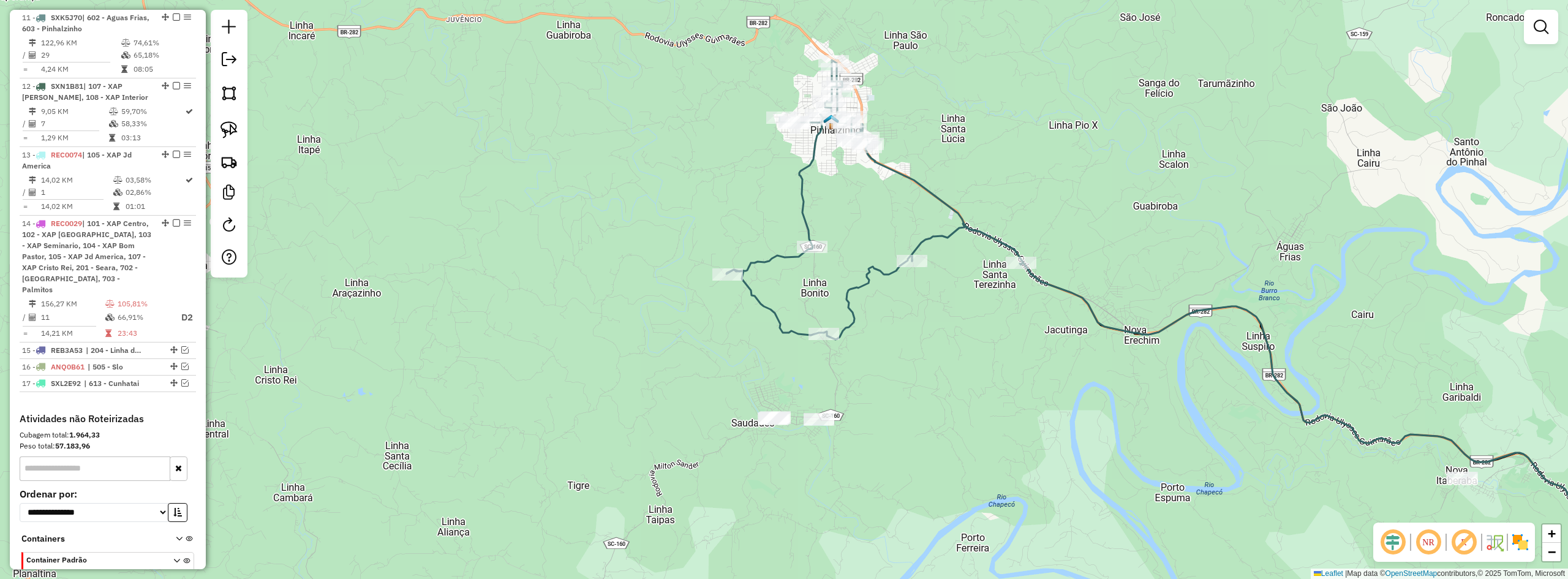
drag, startPoint x: 957, startPoint y: 344, endPoint x: 964, endPoint y: 338, distance: 9.2
click at [960, 342] on div "Janela de atendimento Grade de atendimento Capacidade Transportadoras Veículos …" at bounding box center [784, 289] width 1568 height 579
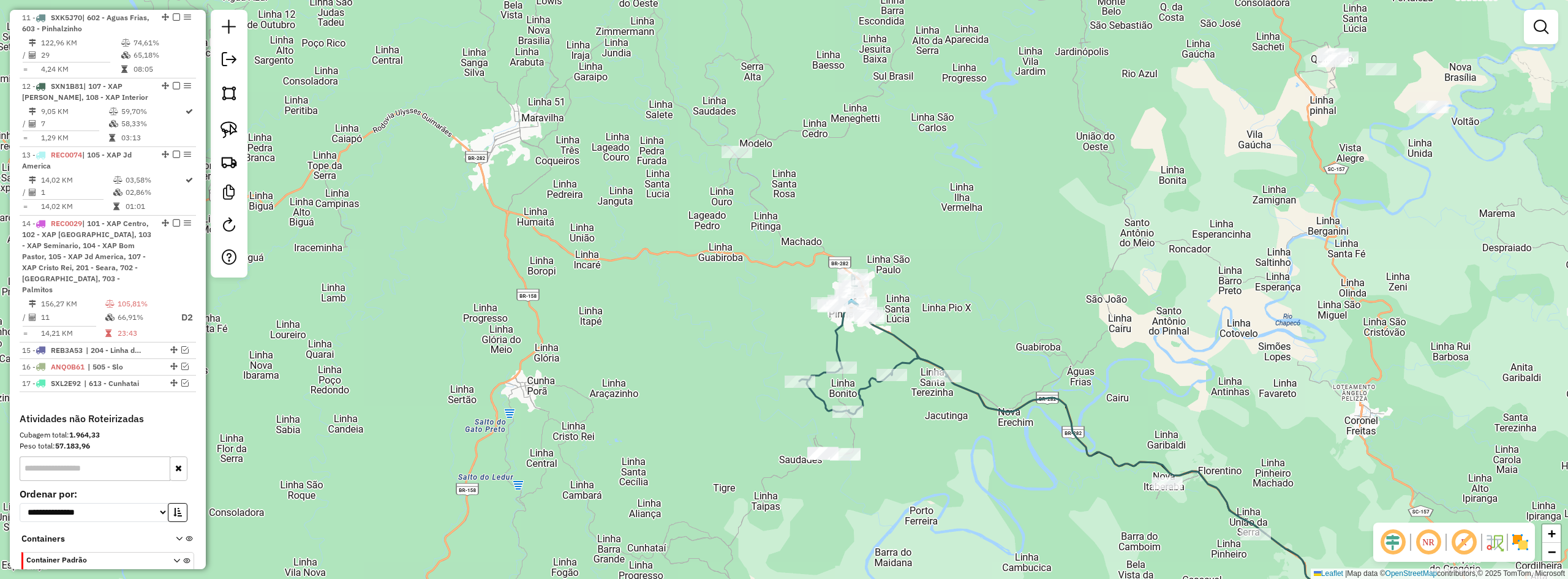
drag, startPoint x: 1049, startPoint y: 336, endPoint x: 944, endPoint y: 422, distance: 135.7
click at [945, 426] on div "Janela de atendimento Grade de atendimento Capacidade Transportadoras Veículos …" at bounding box center [784, 289] width 1568 height 579
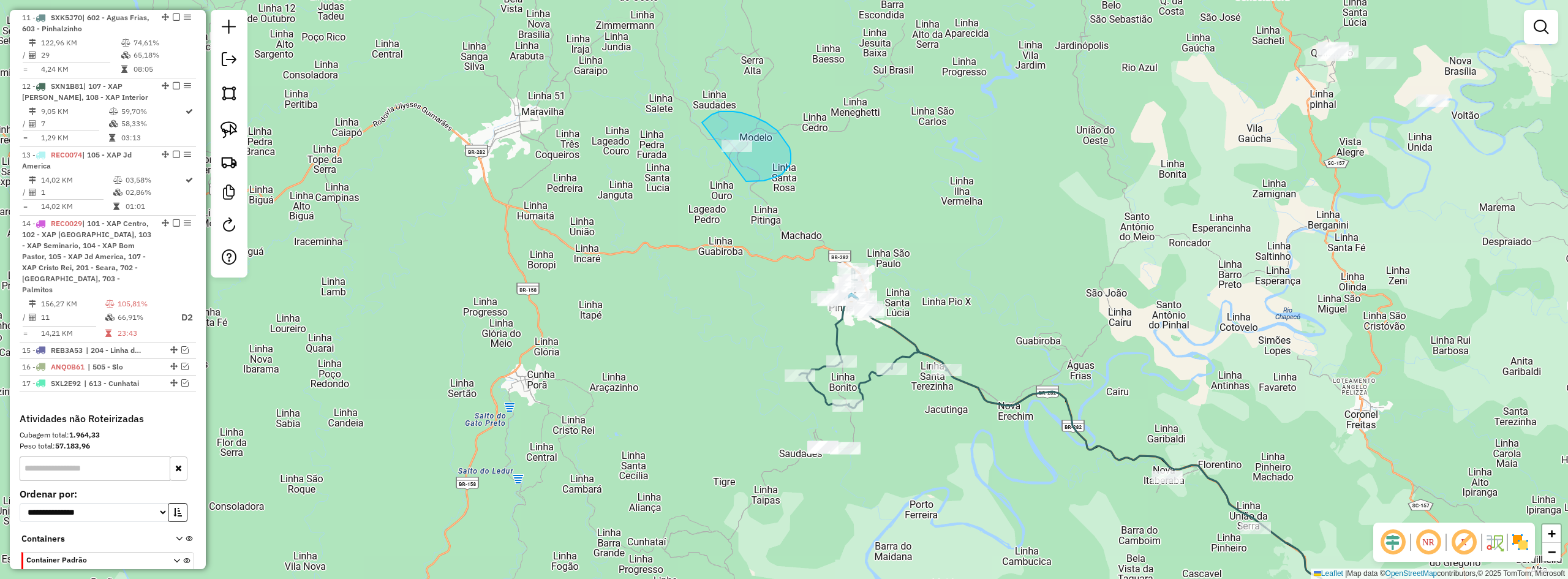
drag, startPoint x: 787, startPoint y: 170, endPoint x: 695, endPoint y: 141, distance: 96.5
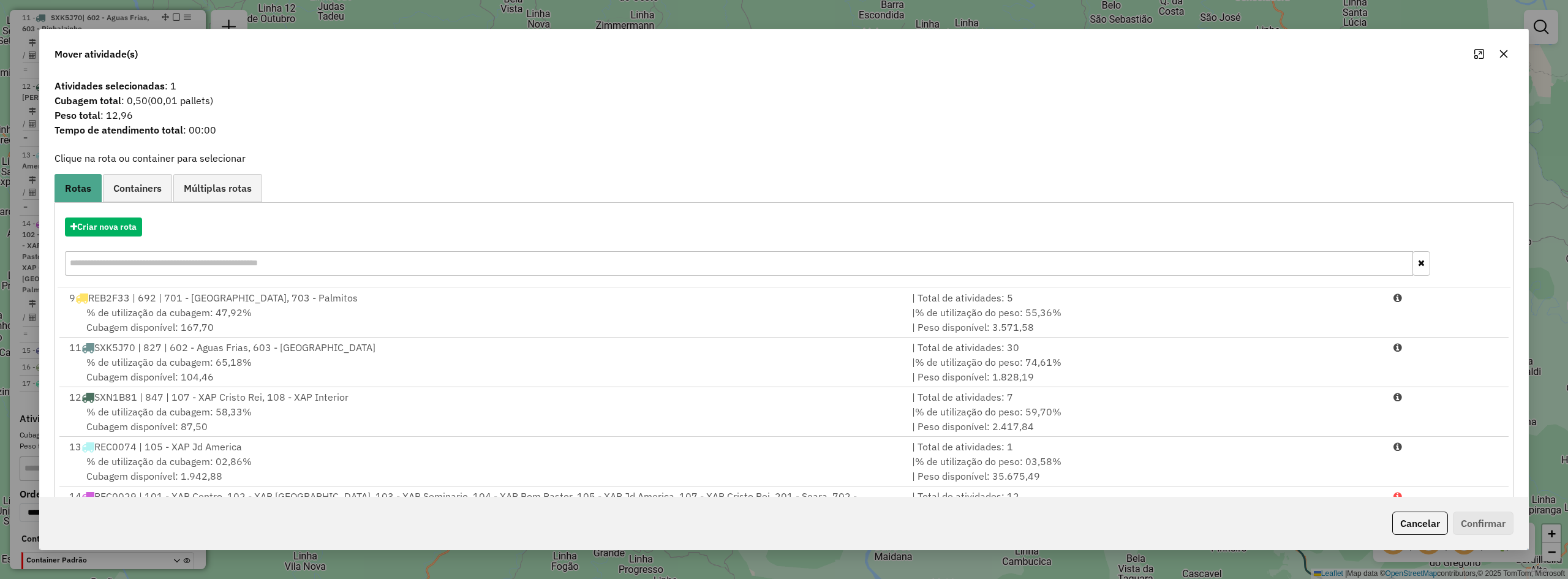
click at [1508, 48] on button "button" at bounding box center [1503, 54] width 20 height 20
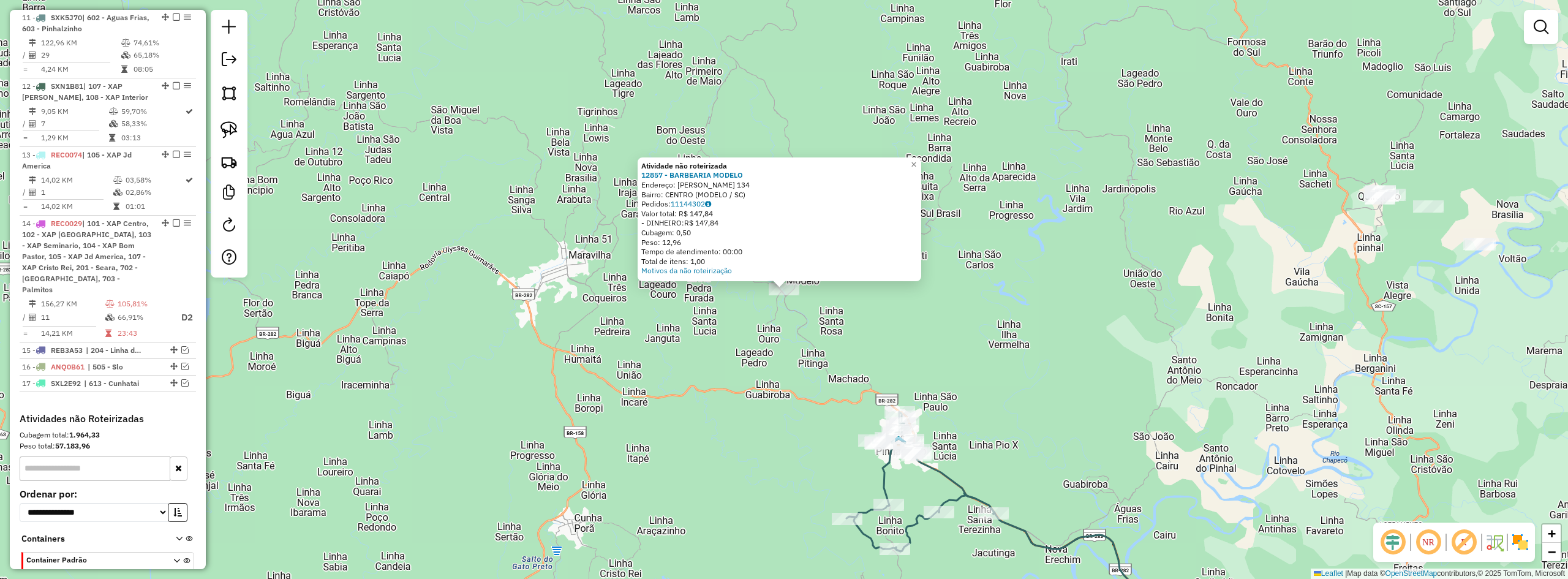
drag, startPoint x: 685, startPoint y: 213, endPoint x: 679, endPoint y: 212, distance: 6.1
click at [678, 213] on div "Valor total: R$ 147,84" at bounding box center [779, 213] width 276 height 10
click at [1025, 358] on div "Atividade não roteirizada 12857 - BARBEARIA MODELO Endereço: JORGE LACERDA 134 …" at bounding box center [784, 289] width 1568 height 579
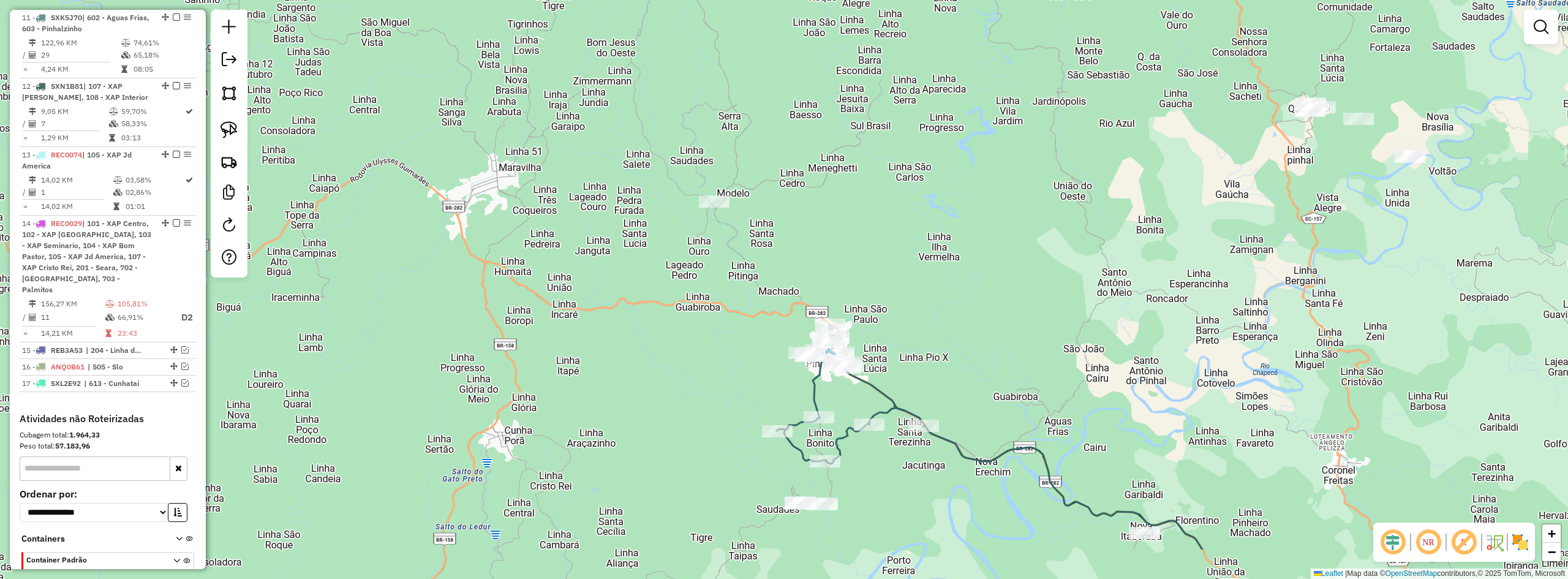
drag, startPoint x: 999, startPoint y: 310, endPoint x: 935, endPoint y: 251, distance: 87.0
click at [961, 276] on div "Janela de atendimento Grade de atendimento Capacidade Transportadoras Veículos …" at bounding box center [784, 289] width 1568 height 579
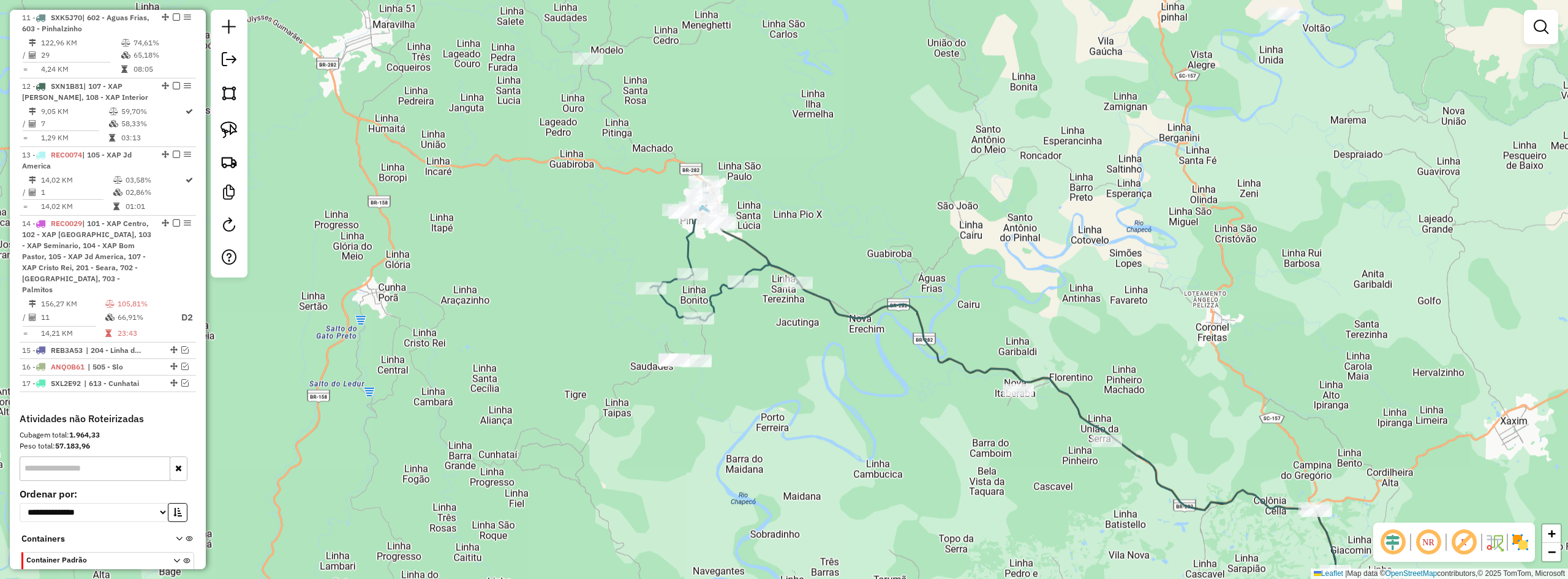
drag, startPoint x: 1027, startPoint y: 322, endPoint x: 950, endPoint y: 210, distance: 135.9
click at [962, 229] on div "Janela de atendimento Grade de atendimento Capacidade Transportadoras Veículos …" at bounding box center [784, 289] width 1568 height 579
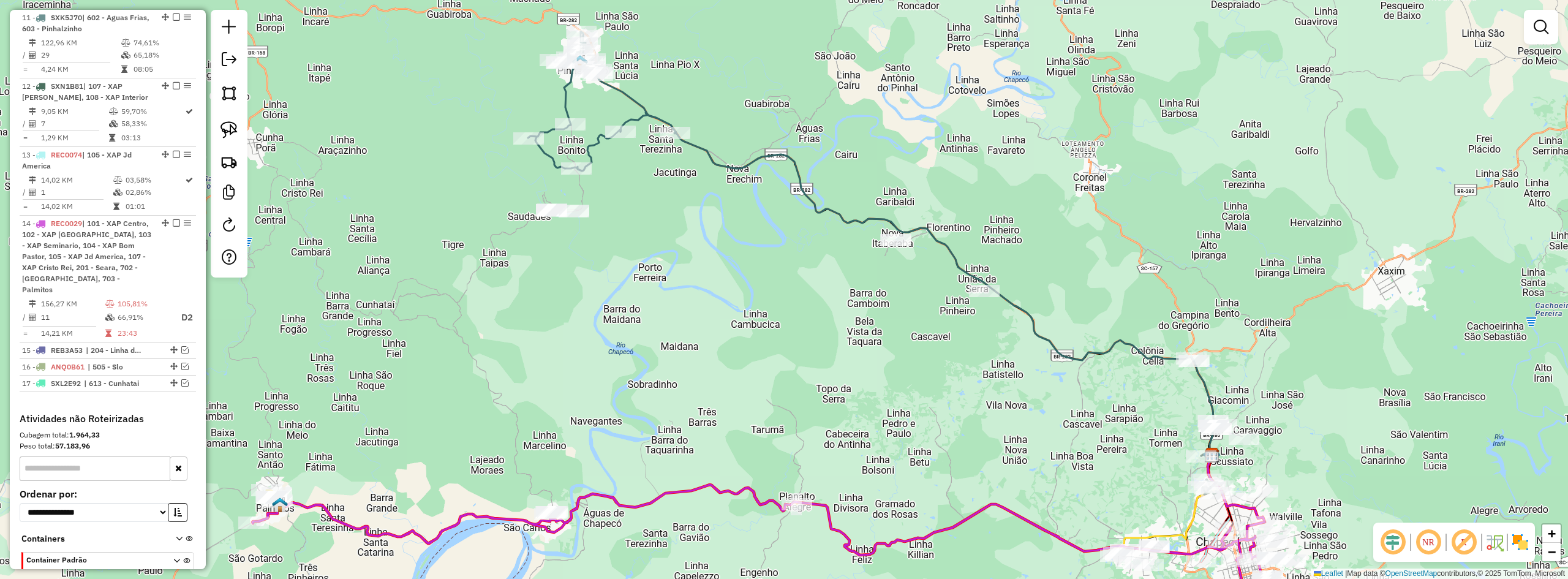
drag, startPoint x: 1036, startPoint y: 241, endPoint x: 1001, endPoint y: 241, distance: 35.0
click at [1001, 241] on div "Janela de atendimento Grade de atendimento Capacidade Transportadoras Veículos …" at bounding box center [784, 289] width 1568 height 579
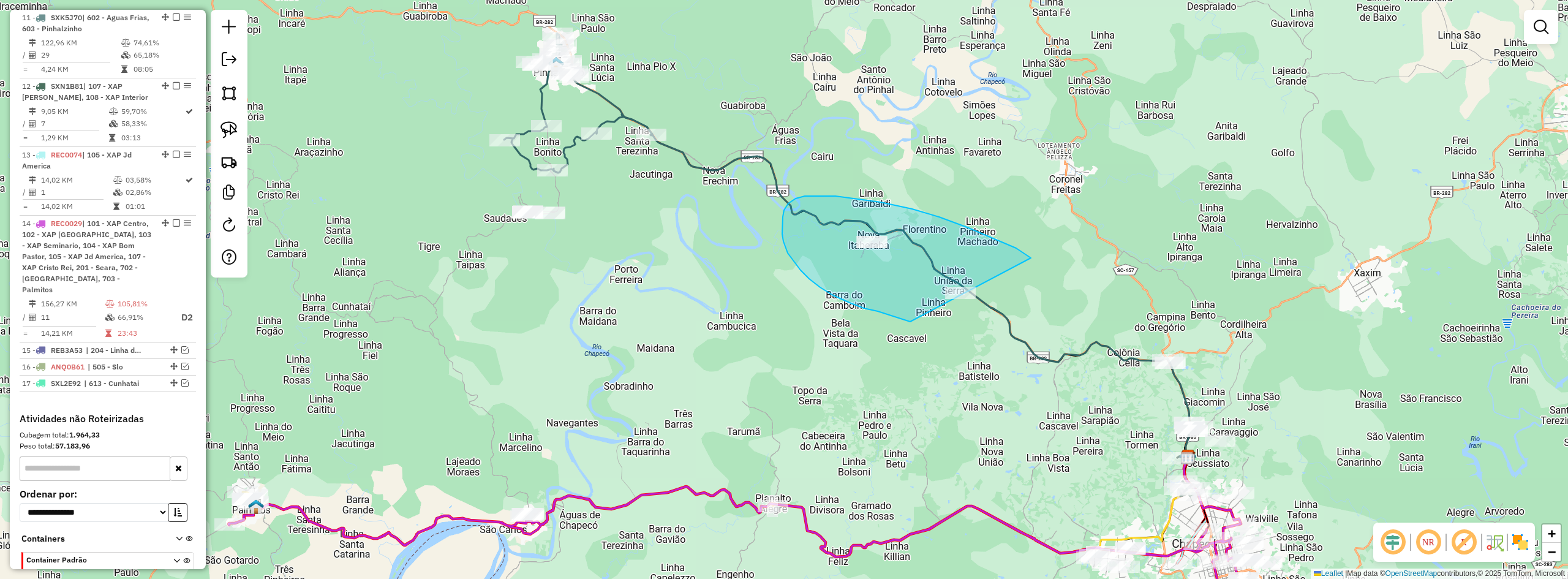
drag, startPoint x: 1025, startPoint y: 255, endPoint x: 1048, endPoint y: 322, distance: 70.8
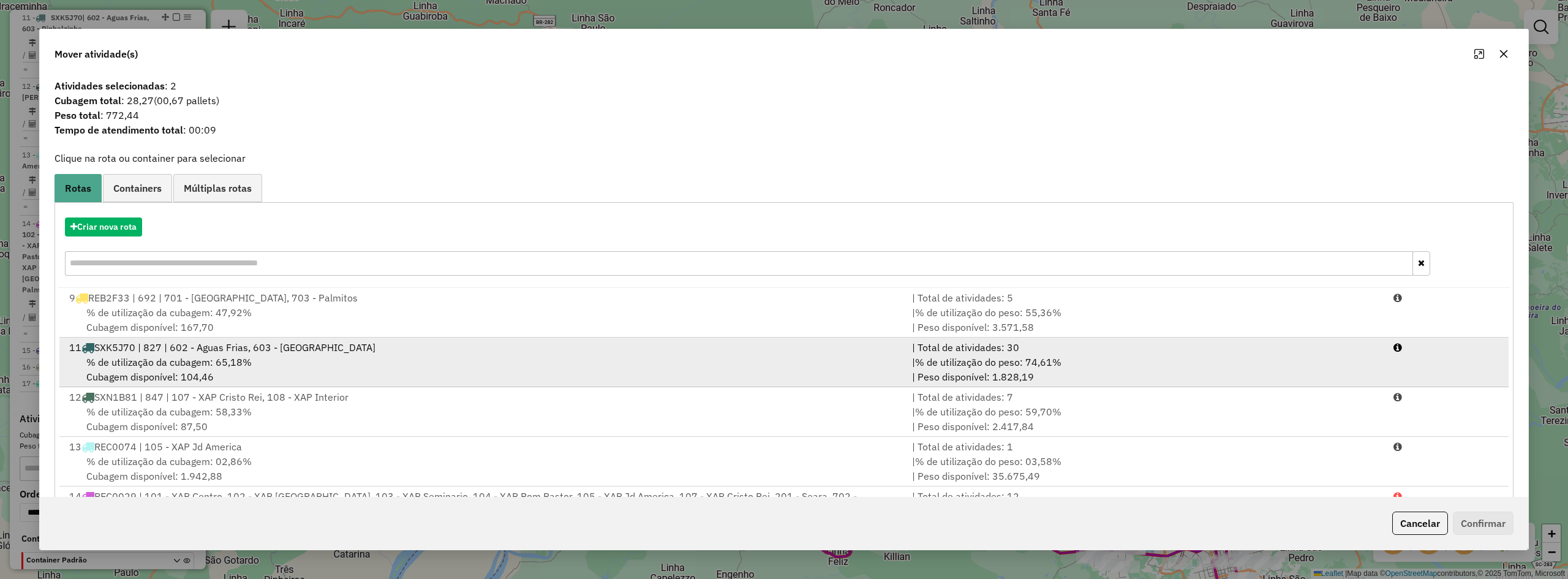
click at [355, 355] on div "% de utilização da cubagem: 65,18% Cubagem disponível: 104,46" at bounding box center [483, 369] width 843 height 29
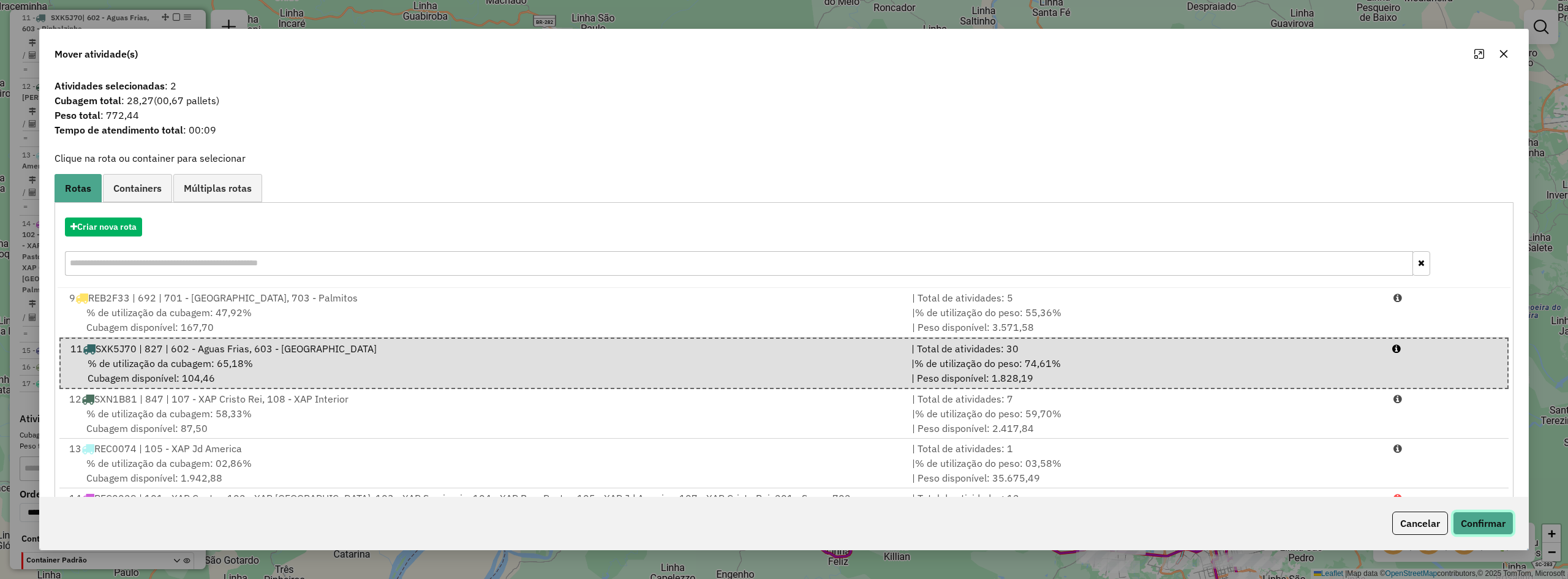
click at [1473, 522] on button "Confirmar" at bounding box center [1483, 524] width 60 height 24
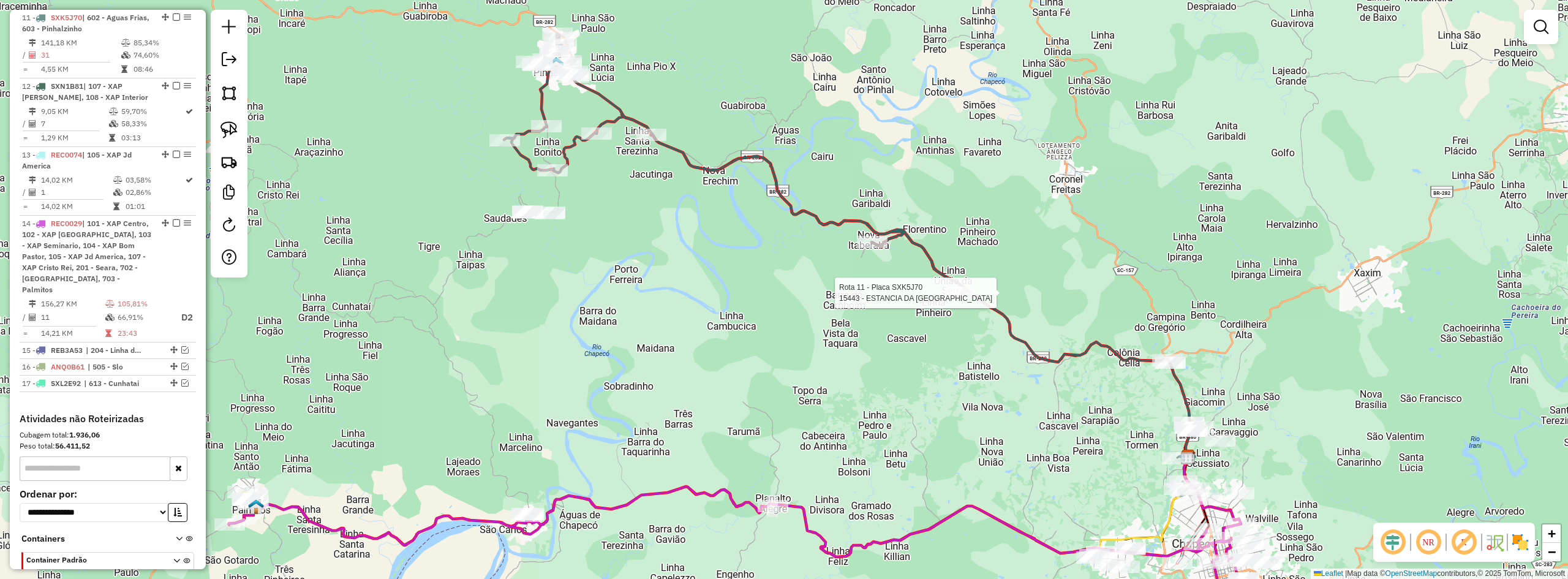
select select "*********"
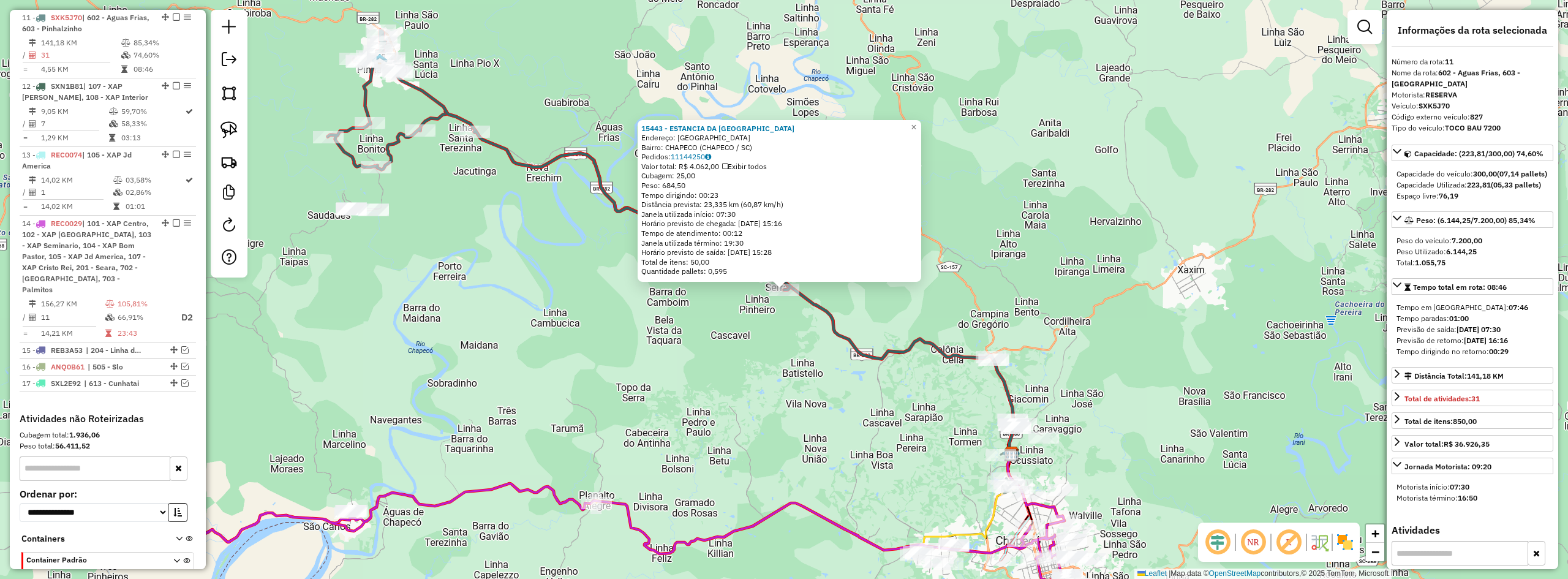
drag, startPoint x: 1198, startPoint y: 358, endPoint x: 1306, endPoint y: 358, distance: 108.0
click at [1303, 358] on div "15443 - ESTANCIA DA SERRA EV Endereço: Distrito SN Bairro: CHAPECO (CHAPECO / S…" at bounding box center [784, 289] width 1568 height 579
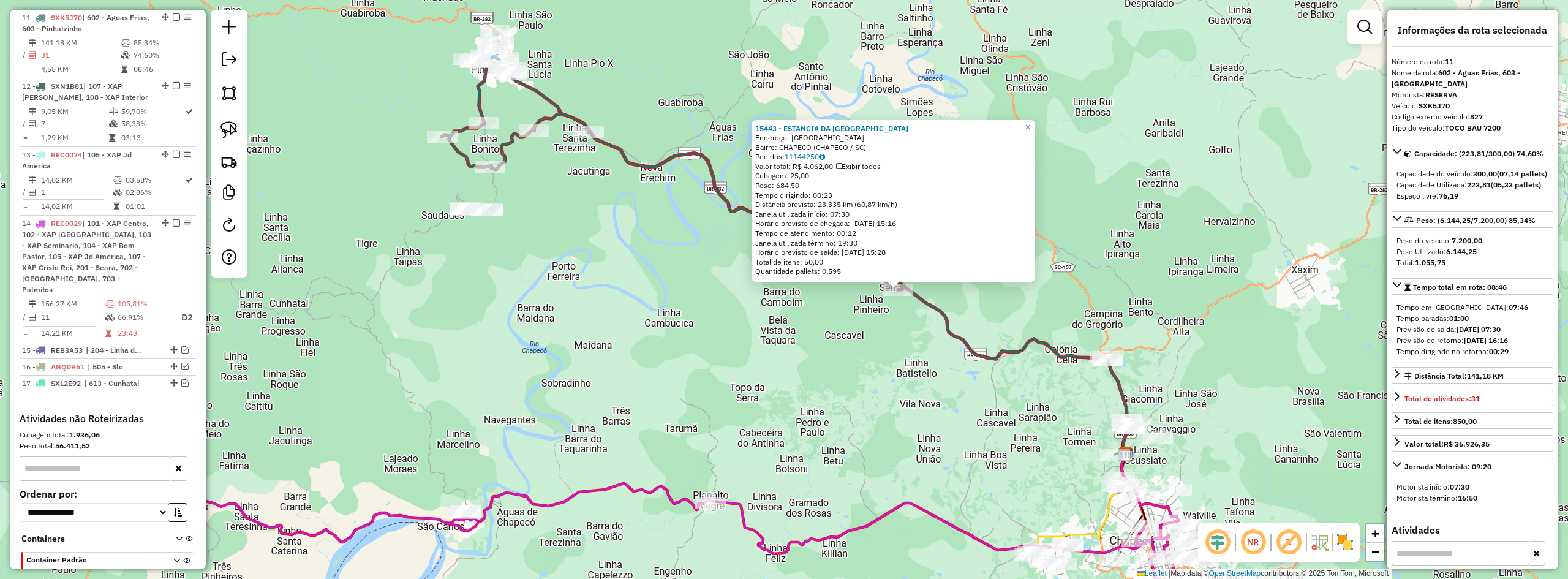
click at [930, 369] on div "15443 - ESTANCIA DA SERRA EV Endereço: Distrito SN Bairro: CHAPECO (CHAPECO / S…" at bounding box center [784, 289] width 1568 height 579
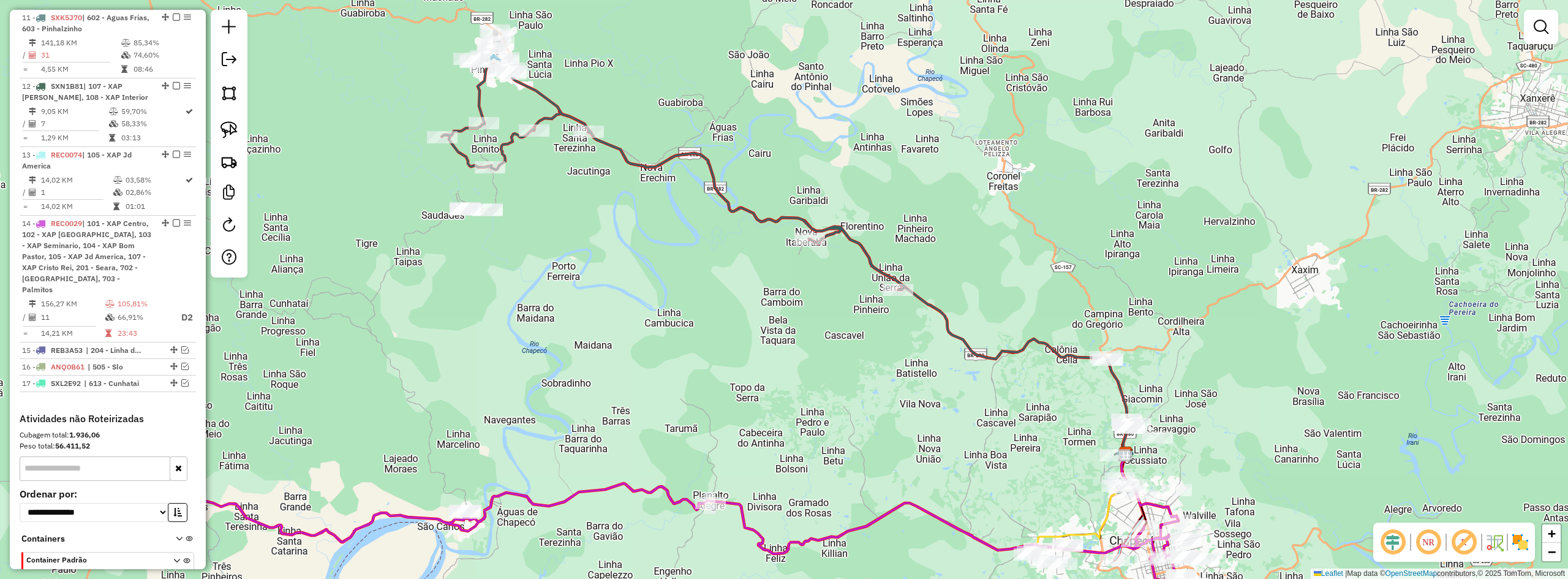
drag, startPoint x: 835, startPoint y: 344, endPoint x: 959, endPoint y: 437, distance: 155.0
click at [953, 436] on div "Janela de atendimento Grade de atendimento Capacidade Transportadoras Veículos …" at bounding box center [784, 289] width 1568 height 579
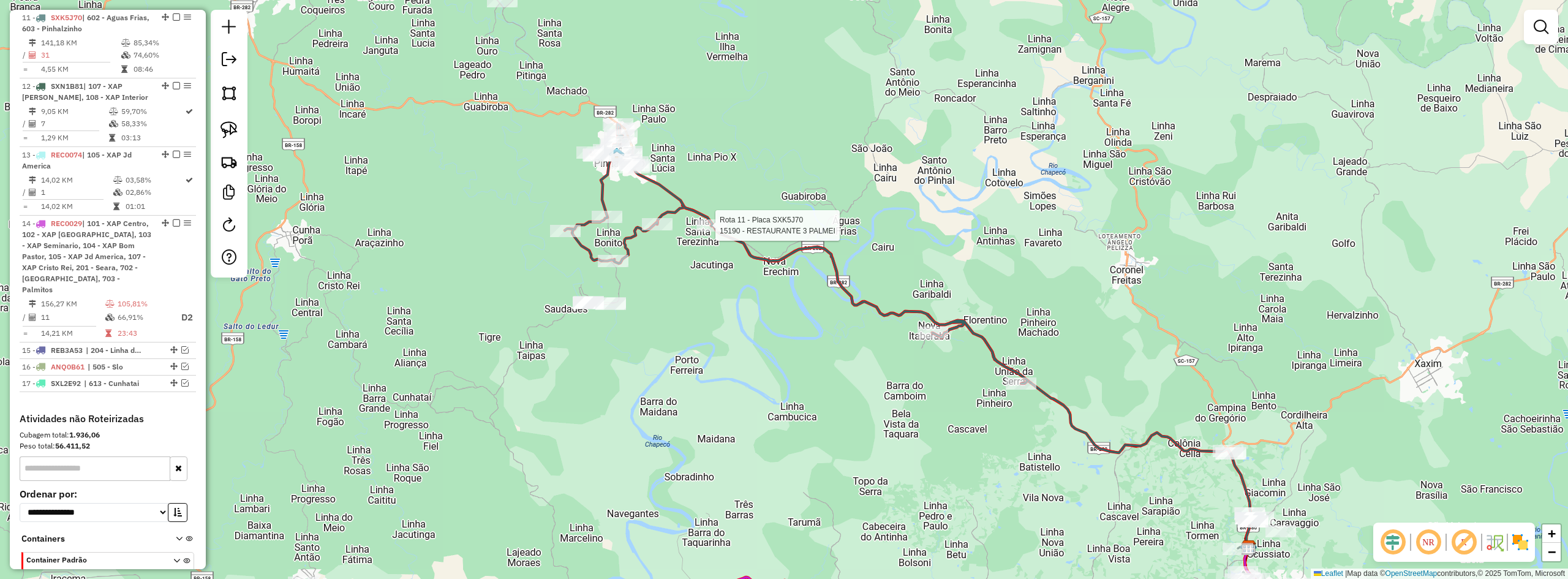
select select "*********"
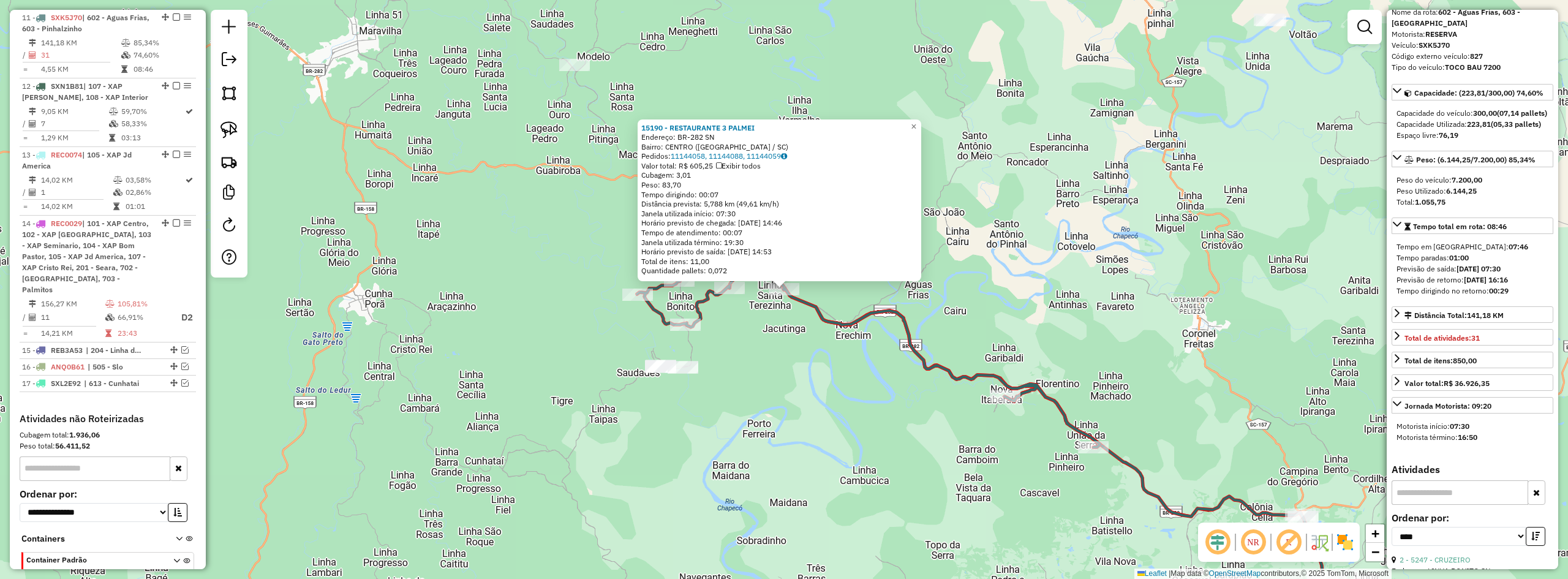
scroll to position [61, 0]
click at [1078, 351] on div "15190 - RESTAURANTE 3 PALMEI Endereço: BR-282 SN Bairro: CENTRO (NOVA ERECHIM /…" at bounding box center [784, 289] width 1568 height 579
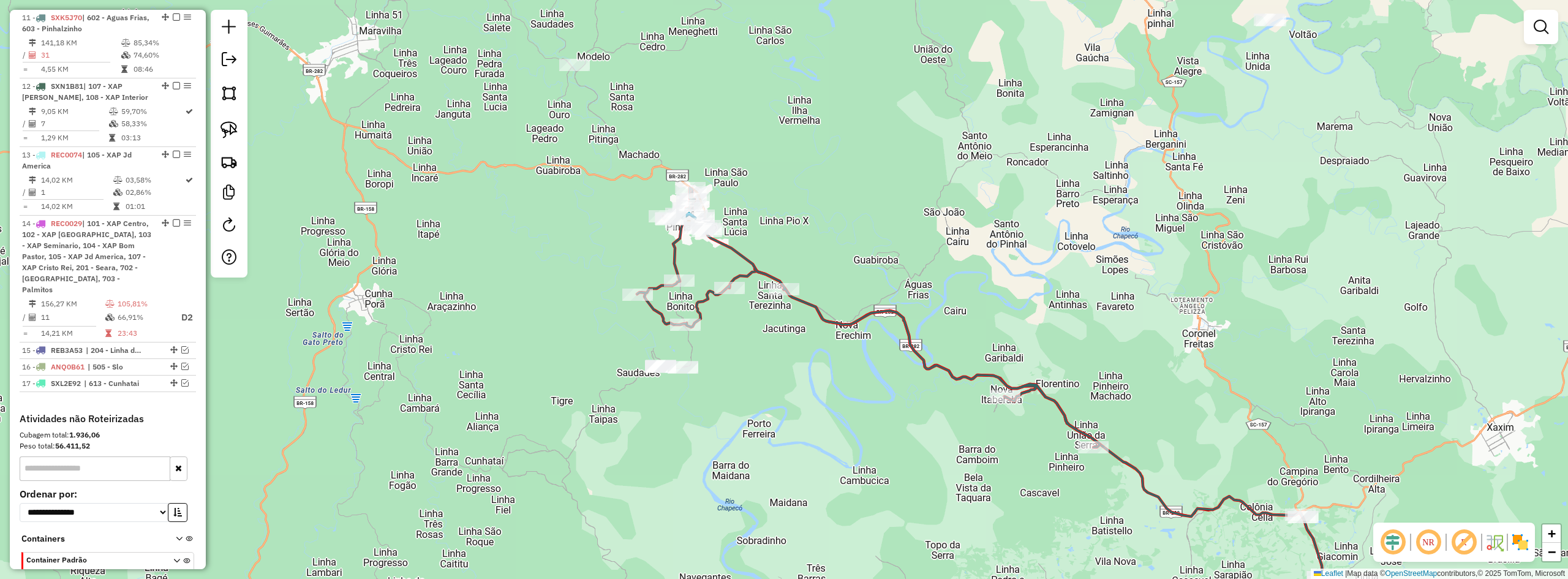
click at [859, 405] on div "Janela de atendimento Grade de atendimento Capacidade Transportadoras Veículos …" at bounding box center [784, 289] width 1568 height 579
drag, startPoint x: 673, startPoint y: 411, endPoint x: 604, endPoint y: 362, distance: 84.6
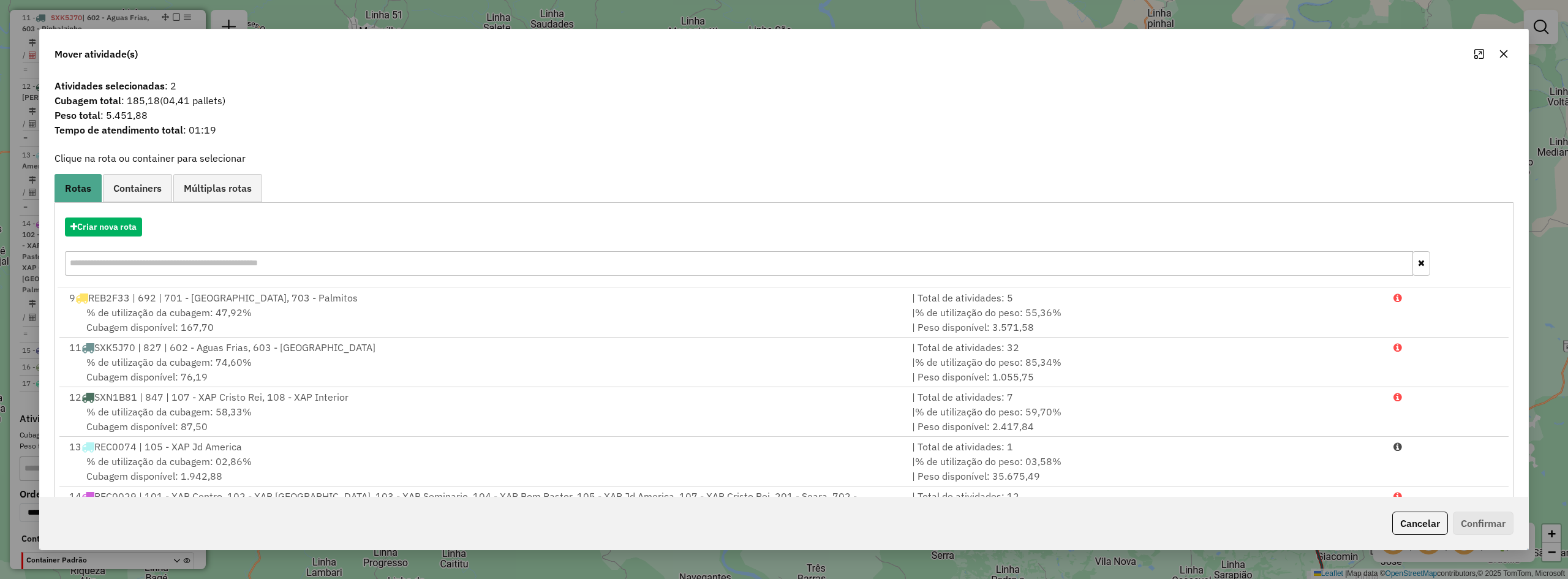
click at [1505, 53] on icon "button" at bounding box center [1504, 54] width 8 height 8
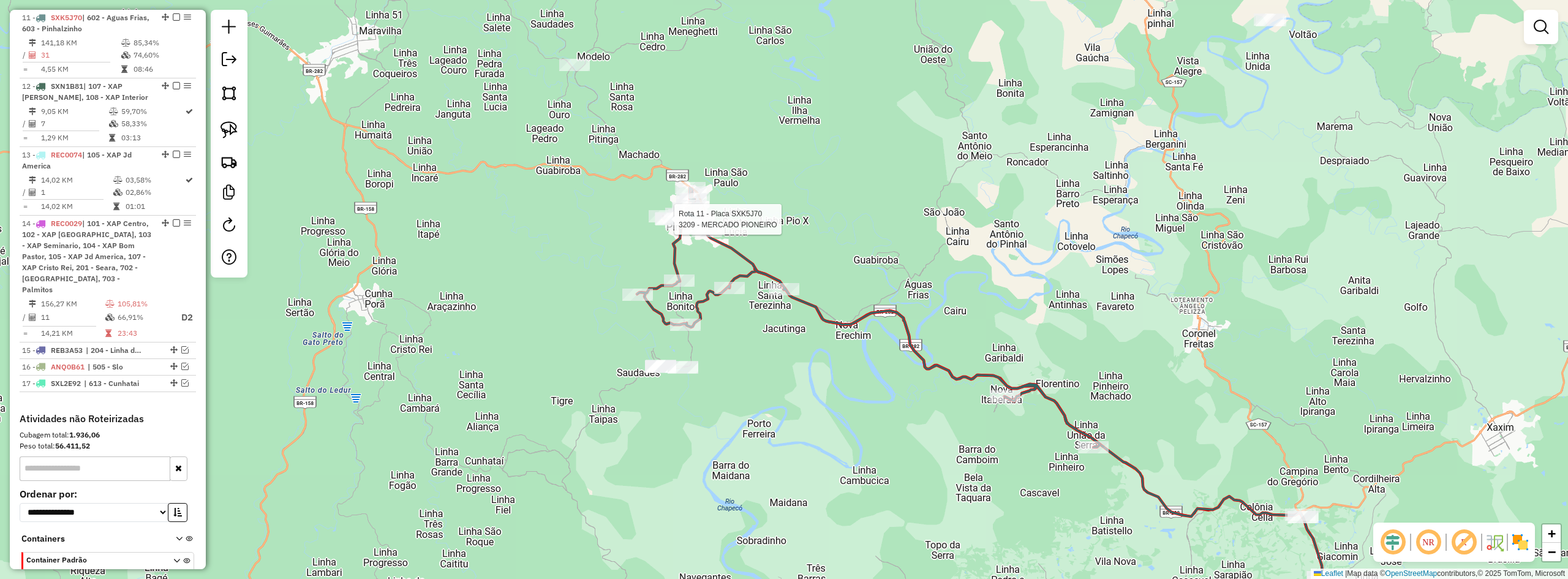
select select "*********"
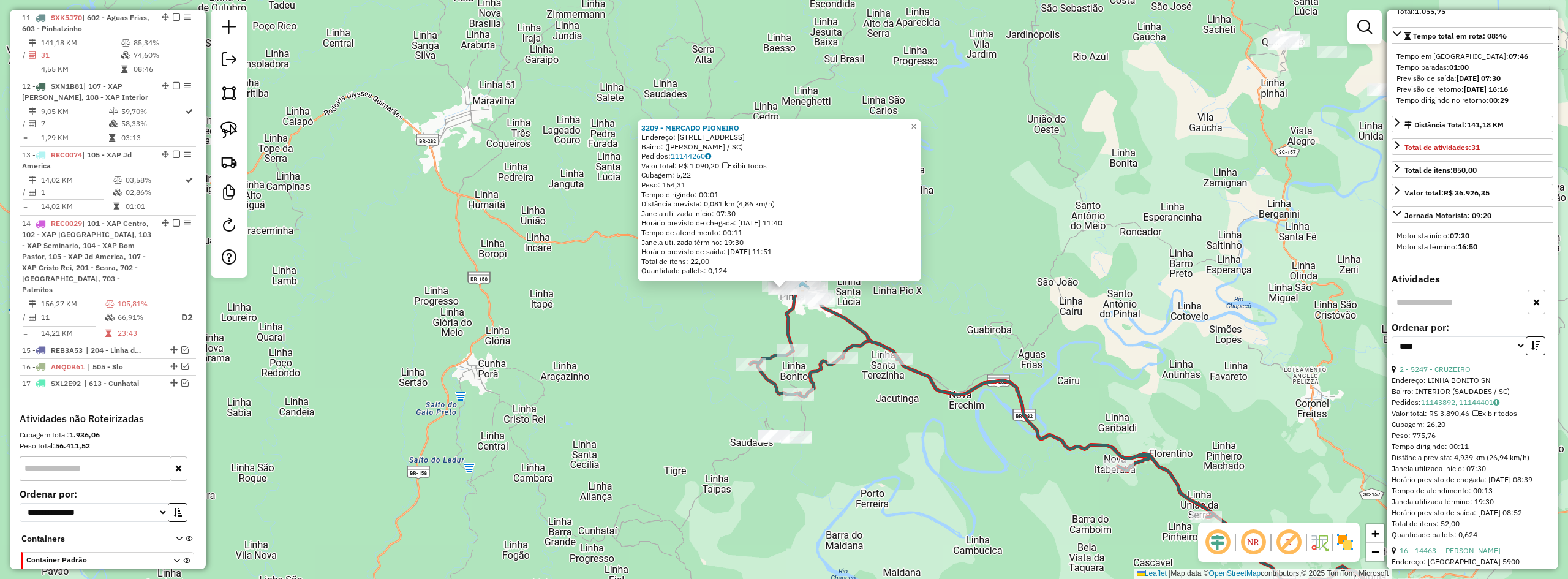
scroll to position [307, 0]
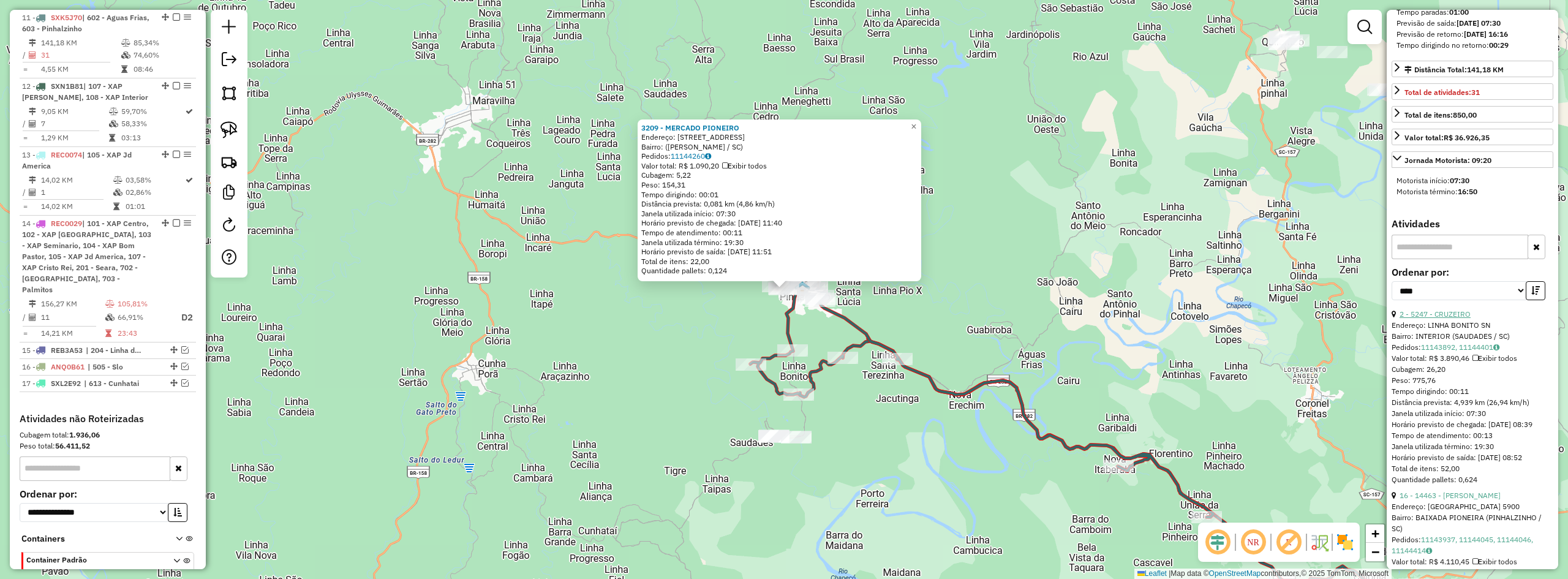
click at [1446, 319] on link "2 - 5247 - CRUZEIRO" at bounding box center [1435, 314] width 71 height 9
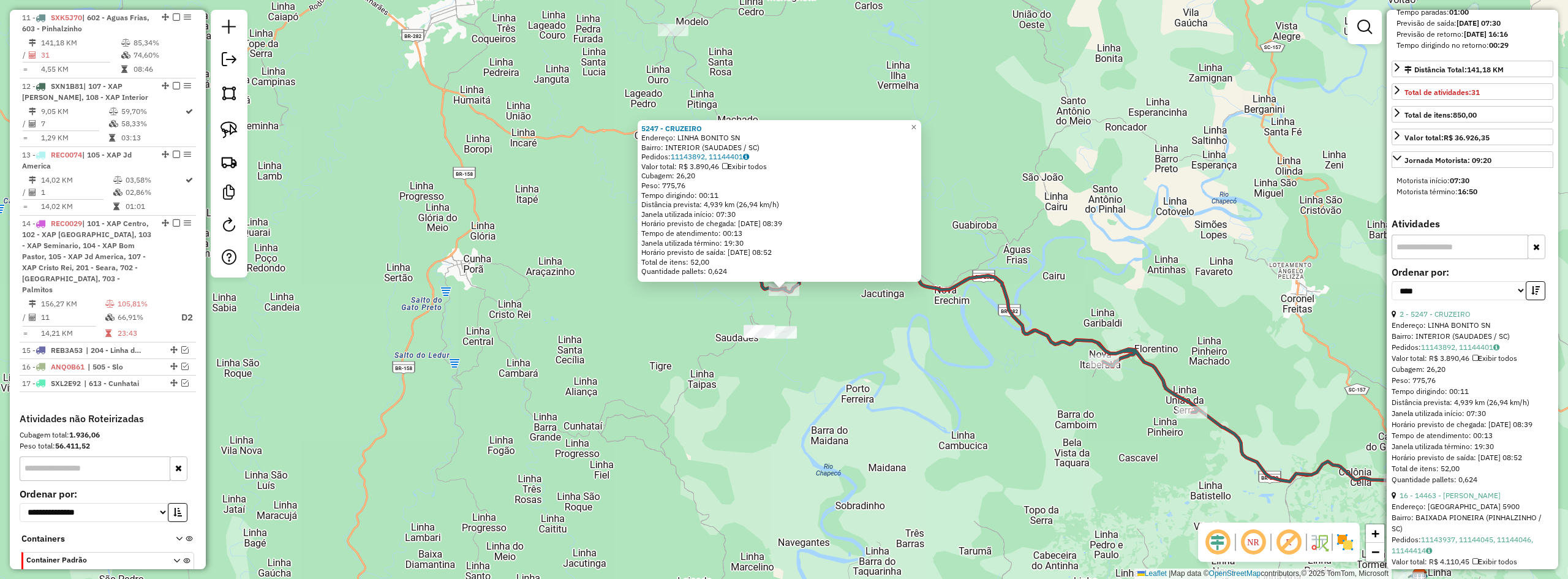
scroll to position [491, 0]
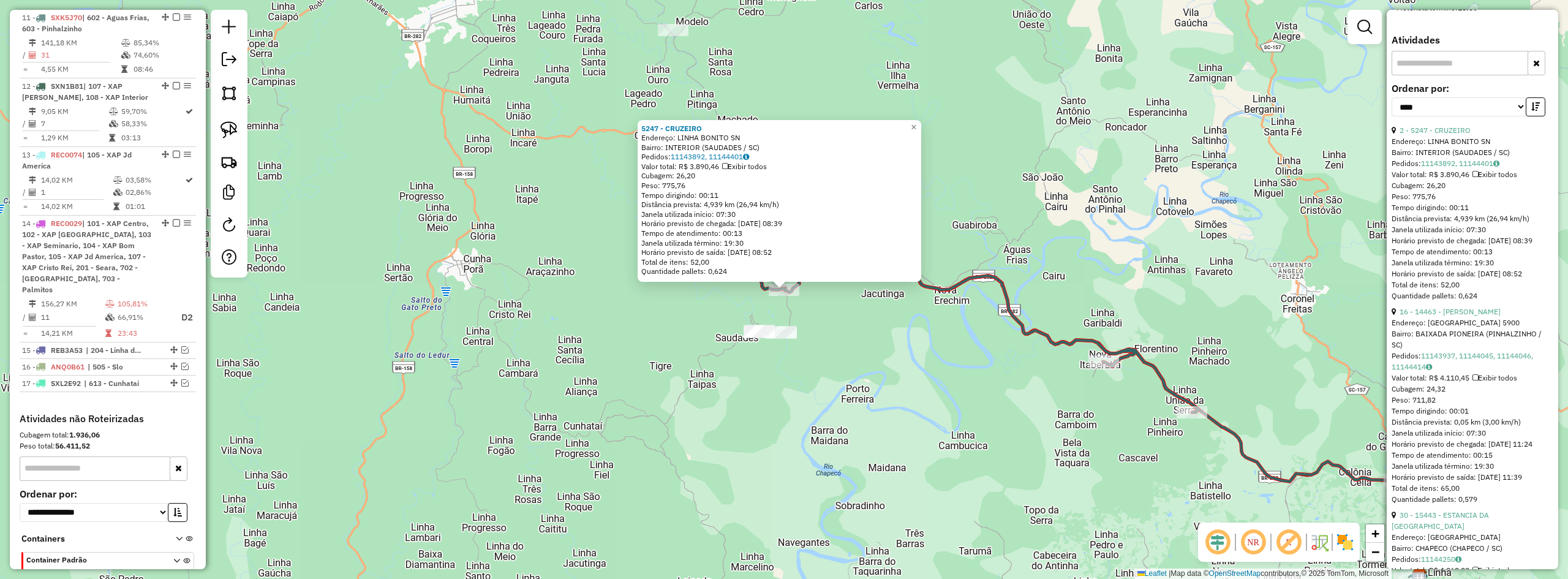
click at [1070, 259] on div "5247 - CRUZEIRO Endereço: LINHA BONITO SN Bairro: INTERIOR (SAUDADES / SC) Pedi…" at bounding box center [784, 289] width 1568 height 579
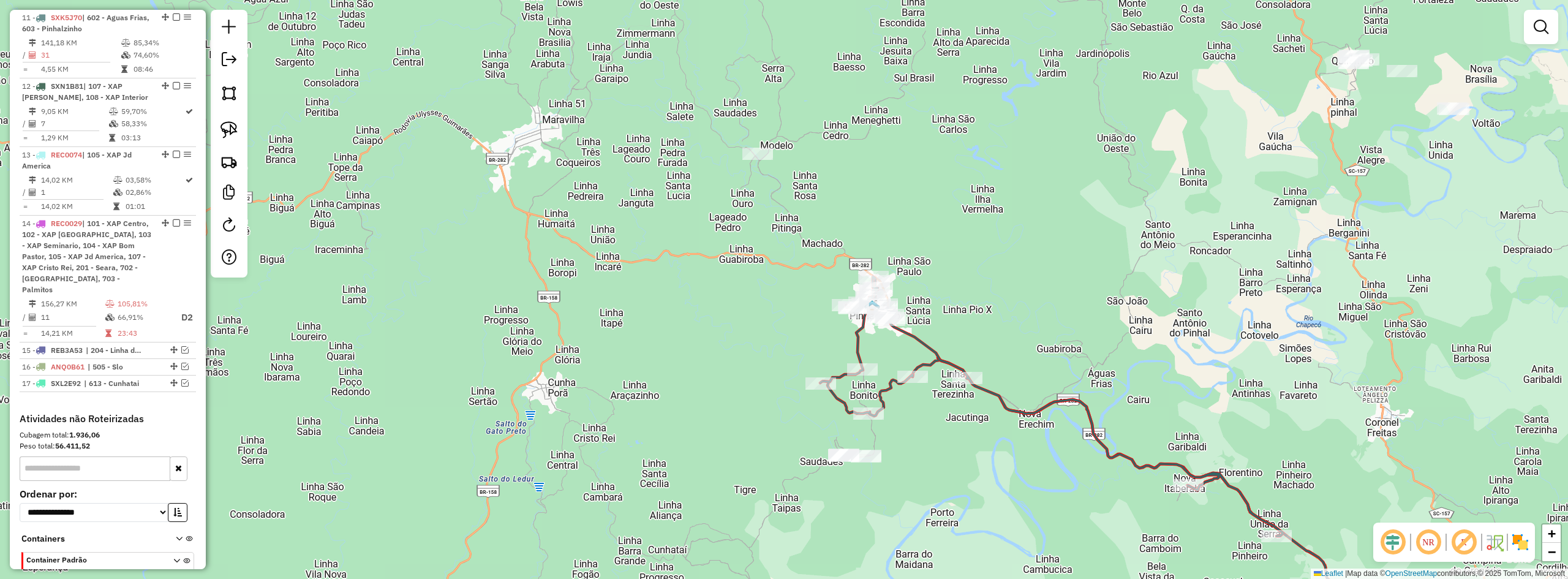
drag, startPoint x: 1062, startPoint y: 207, endPoint x: 1153, endPoint y: 340, distance: 161.2
click at [1153, 339] on div "Janela de atendimento Grade de atendimento Capacidade Transportadoras Veículos …" at bounding box center [784, 289] width 1568 height 579
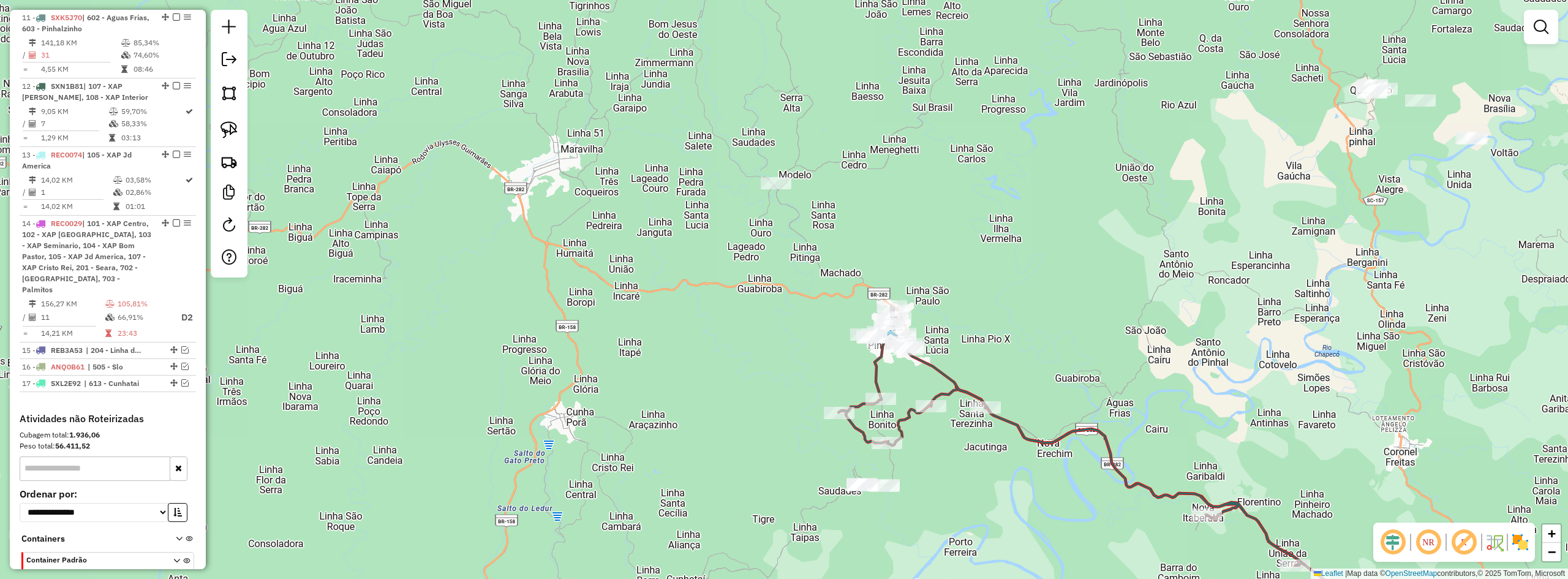
drag, startPoint x: 1056, startPoint y: 255, endPoint x: 995, endPoint y: 193, distance: 87.0
click at [1006, 204] on div "Janela de atendimento Grade de atendimento Capacidade Transportadoras Veículos …" at bounding box center [784, 289] width 1568 height 579
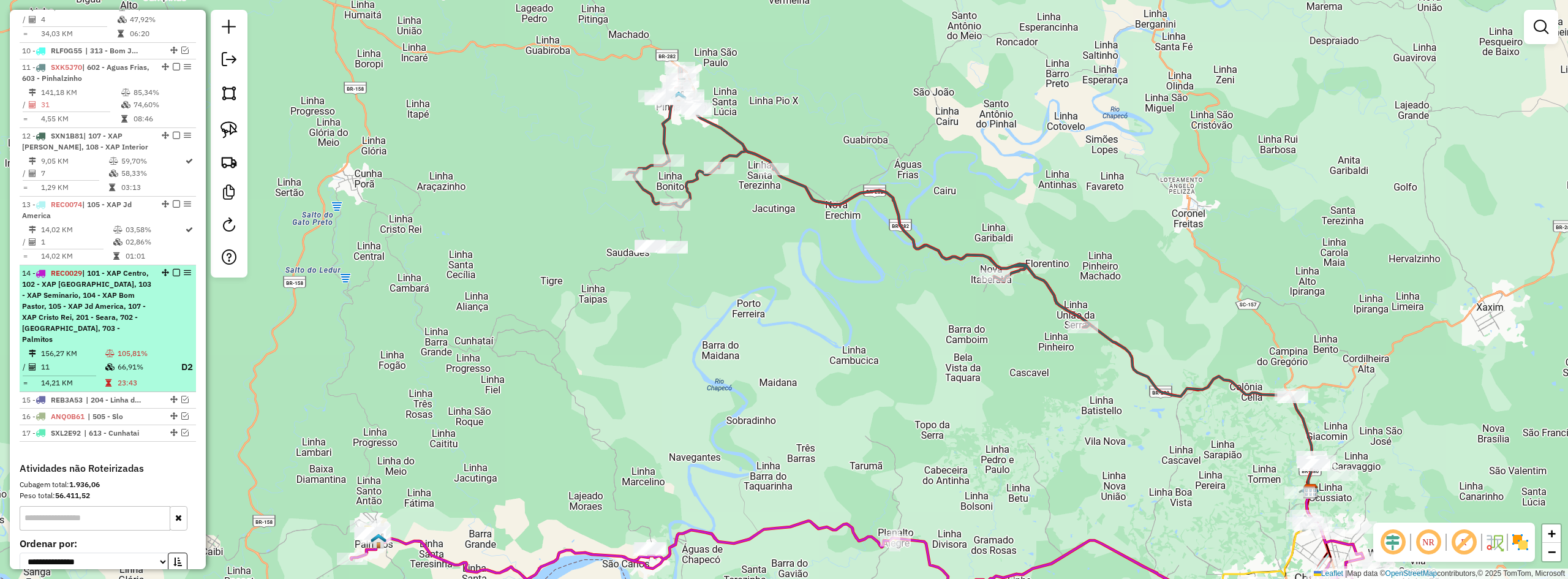
scroll to position [585, 0]
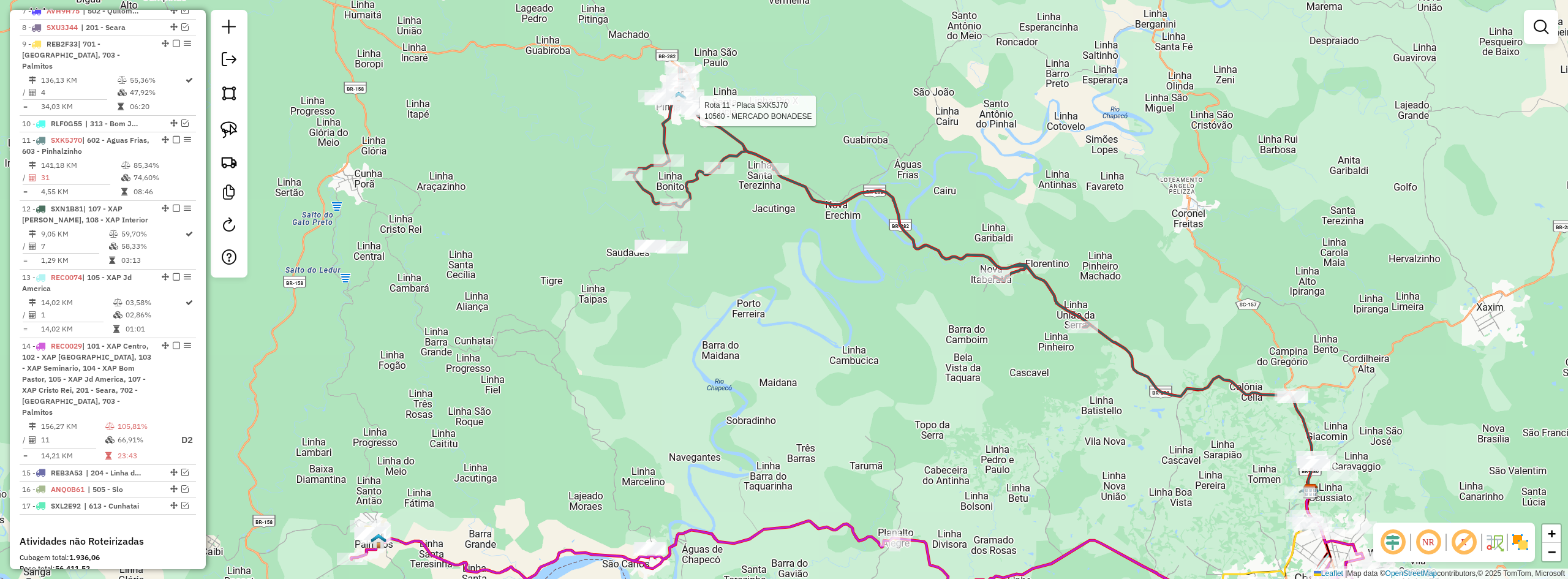
select select "*********"
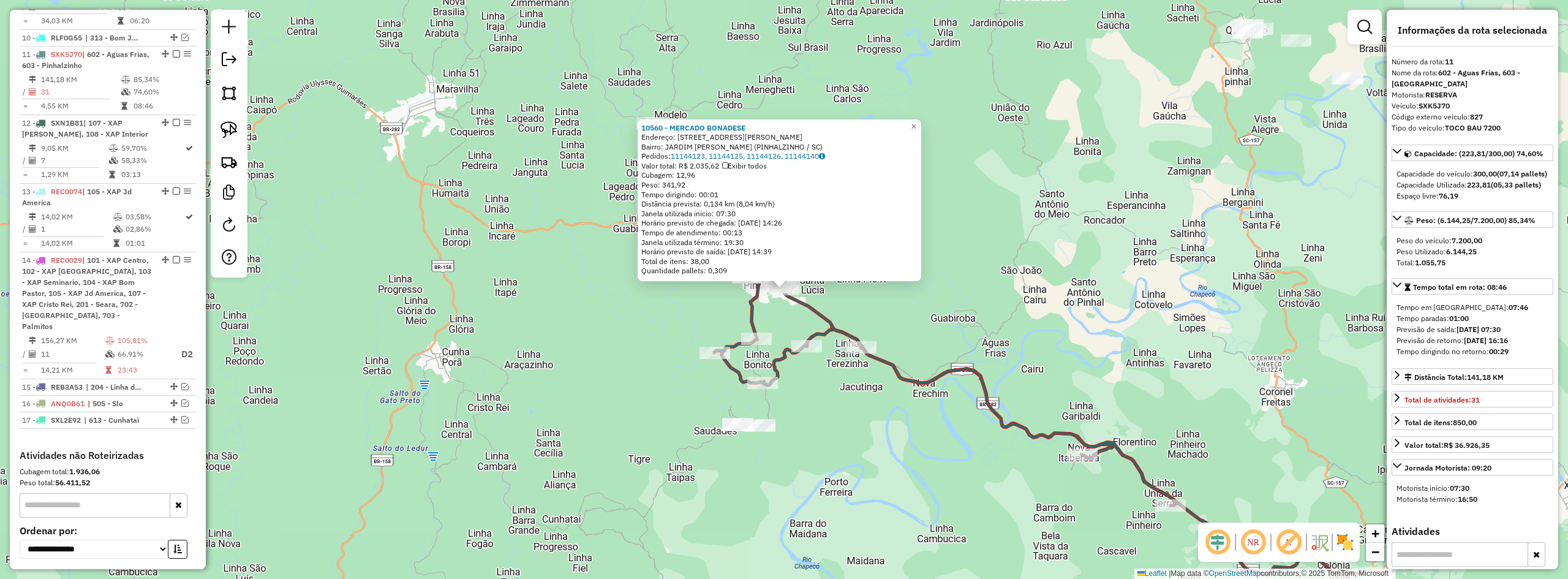
scroll to position [708, 0]
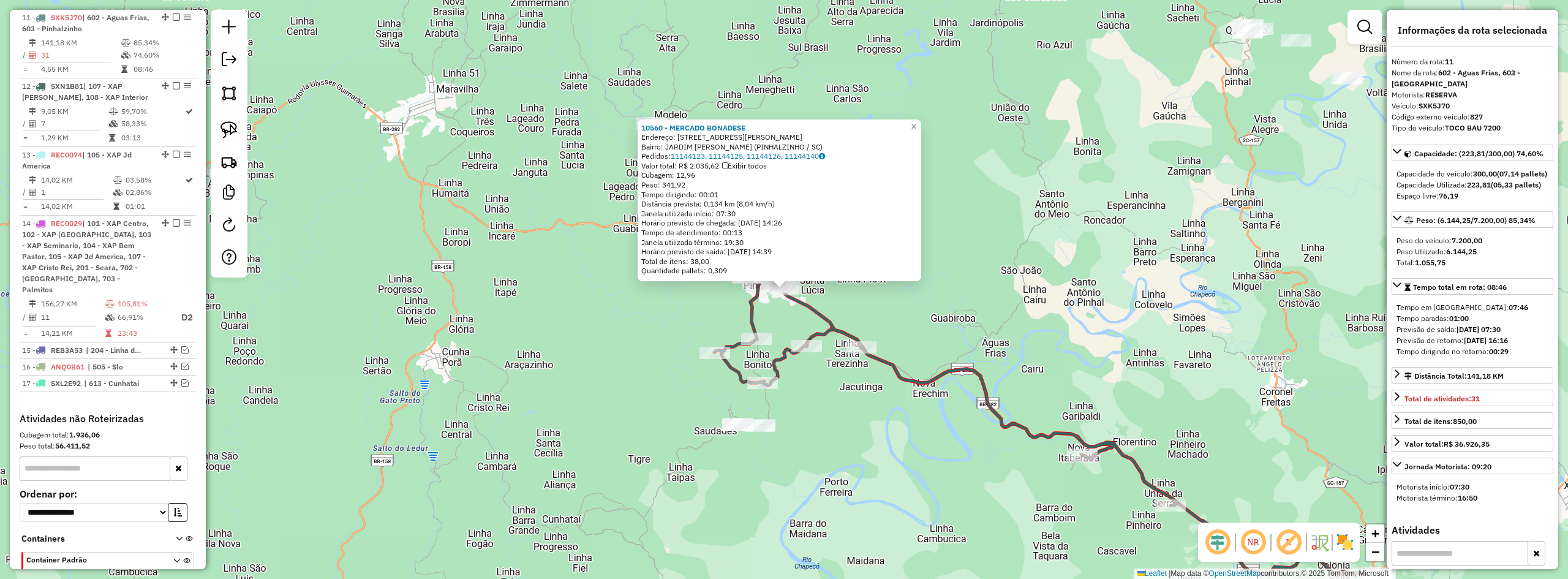
click at [900, 296] on div "10560 - MERCADO BONADESE Endereço: Avenida Leo Almindo Da Cunha 1291 Bairro: JA…" at bounding box center [784, 289] width 1568 height 579
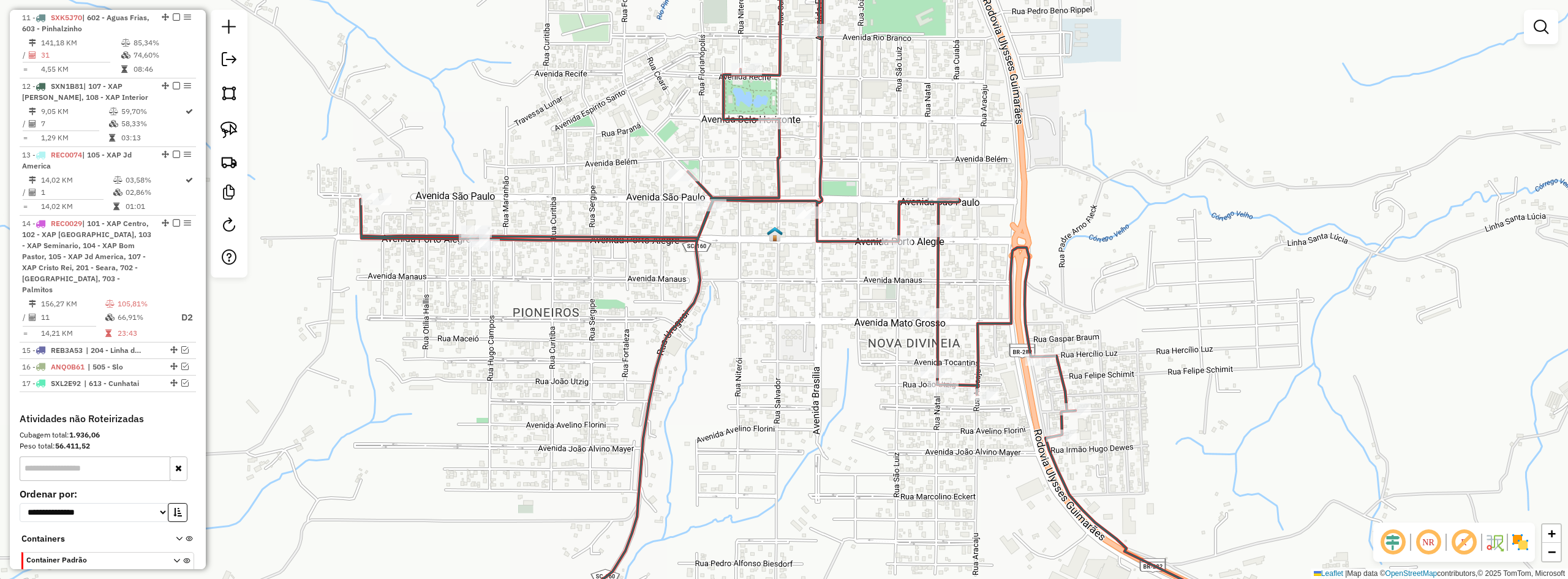
drag, startPoint x: 816, startPoint y: 314, endPoint x: 842, endPoint y: 463, distance: 151.3
click at [843, 467] on div "Janela de atendimento Grade de atendimento Capacidade Transportadoras Veículos …" at bounding box center [784, 289] width 1568 height 579
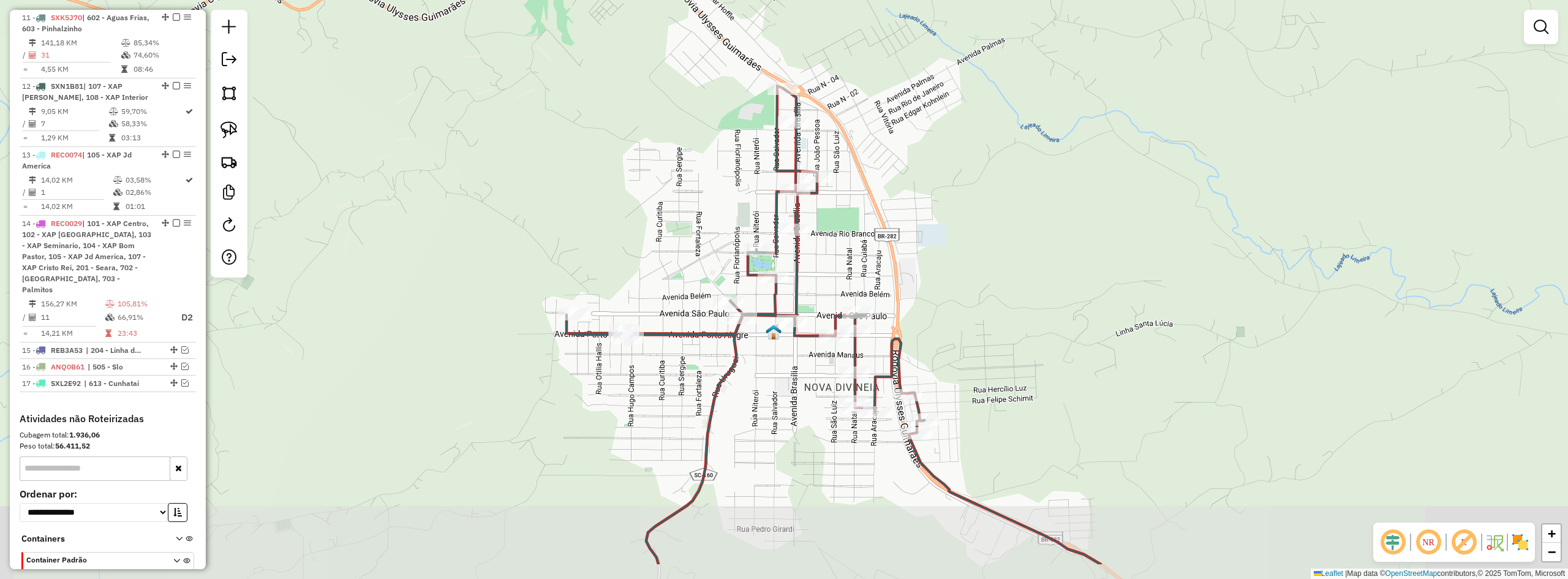
drag, startPoint x: 909, startPoint y: 329, endPoint x: 853, endPoint y: 226, distance: 117.2
click at [853, 227] on div "Janela de atendimento Grade de atendimento Capacidade Transportadoras Veículos …" at bounding box center [784, 289] width 1568 height 579
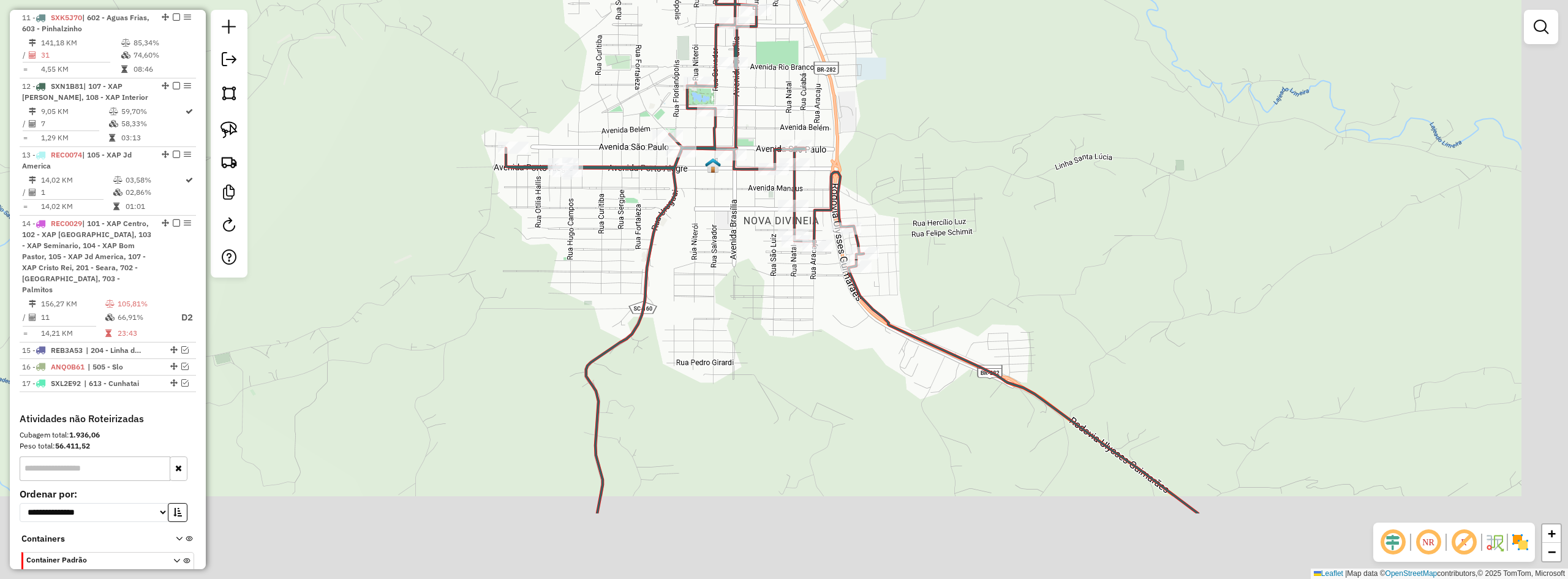
drag, startPoint x: 992, startPoint y: 286, endPoint x: 980, endPoint y: 222, distance: 65.1
click at [980, 230] on div "Janela de atendimento Grade de atendimento Capacidade Transportadoras Veículos …" at bounding box center [784, 289] width 1568 height 579
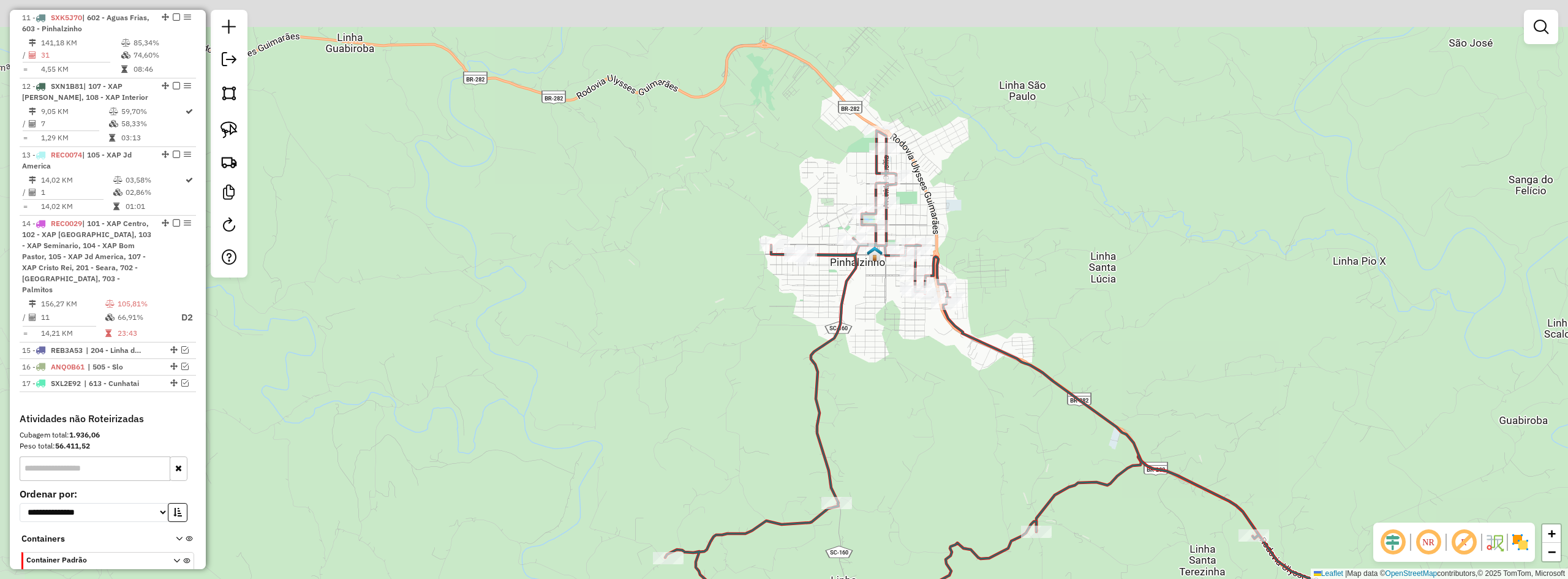
drag, startPoint x: 995, startPoint y: 189, endPoint x: 964, endPoint y: 230, distance: 51.4
click at [1025, 277] on div "Janela de atendimento Grade de atendimento Capacidade Transportadoras Veículos …" at bounding box center [784, 289] width 1568 height 579
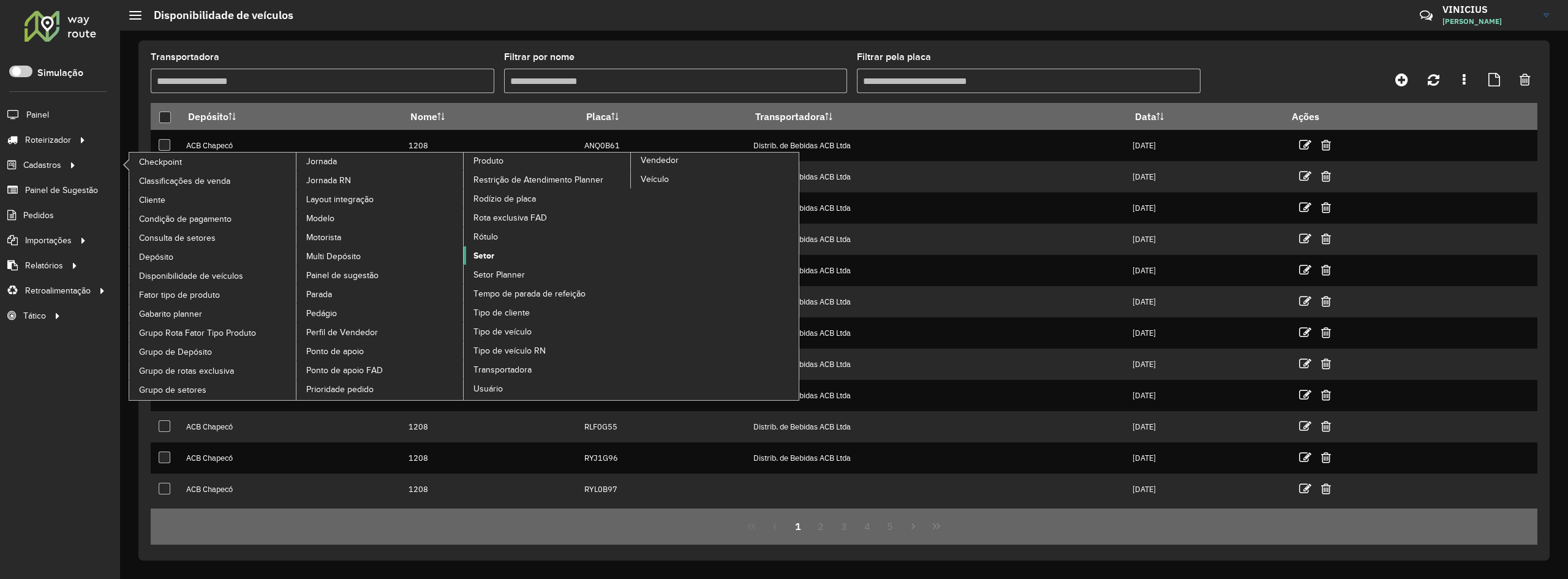
click at [485, 255] on span "Setor" at bounding box center [484, 255] width 21 height 13
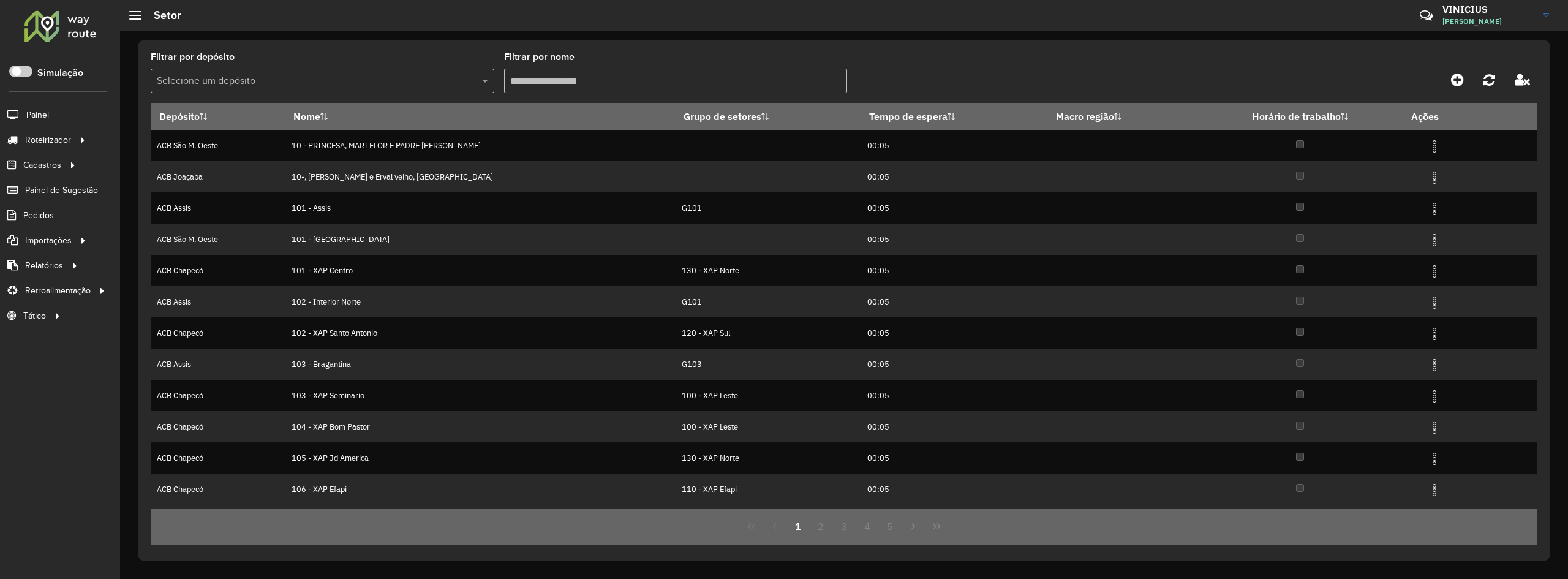
click at [559, 80] on input "Filtrar por nome" at bounding box center [676, 80] width 343 height 24
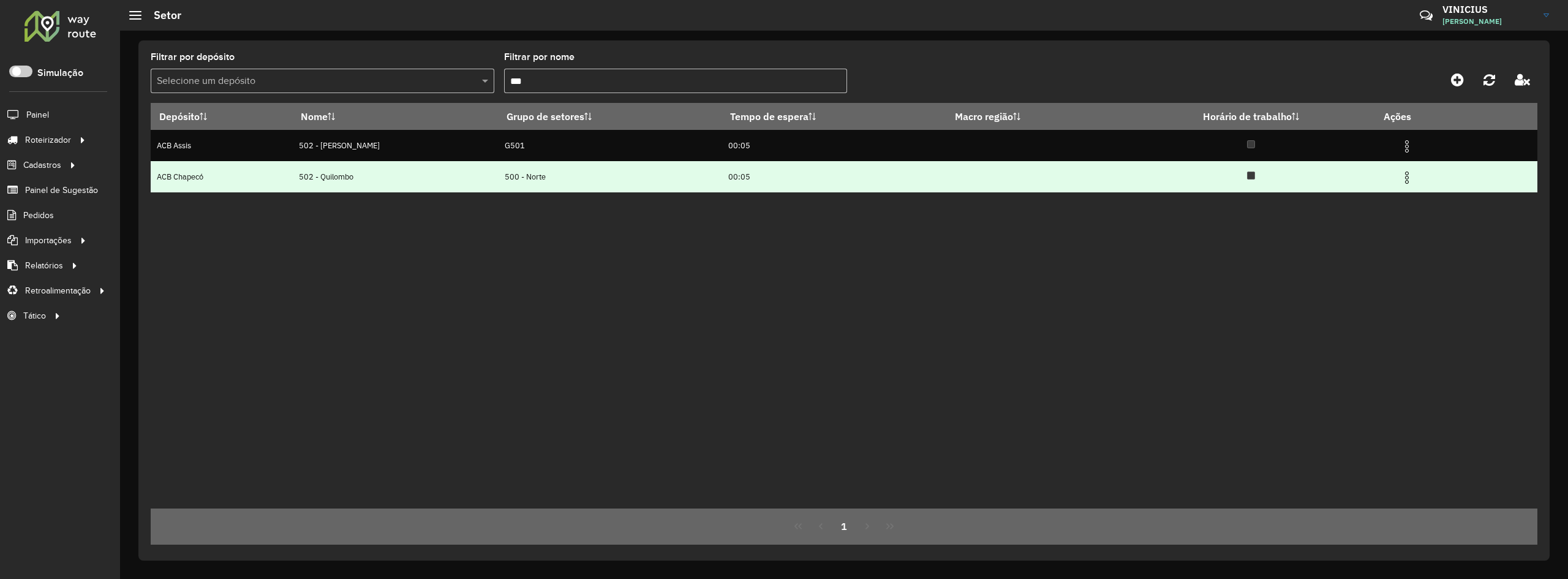
type input "***"
click at [1406, 178] on img at bounding box center [1407, 178] width 15 height 15
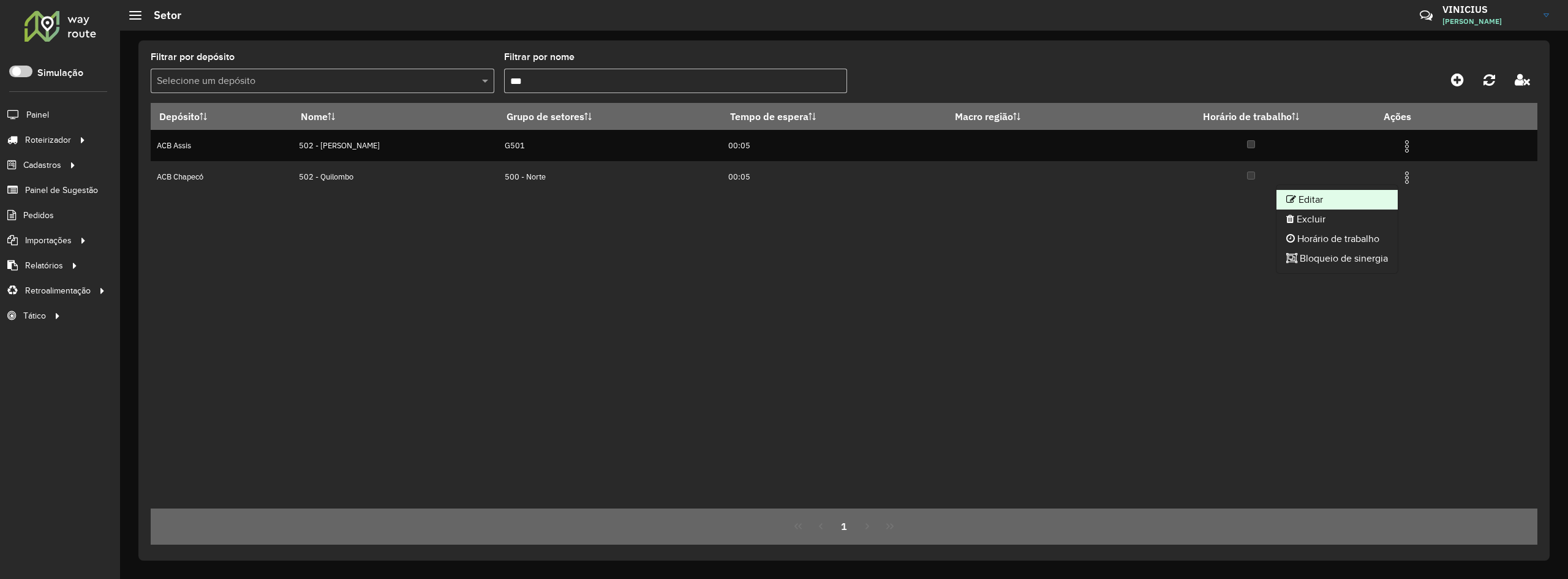
click at [1330, 196] on li "Editar" at bounding box center [1337, 199] width 121 height 20
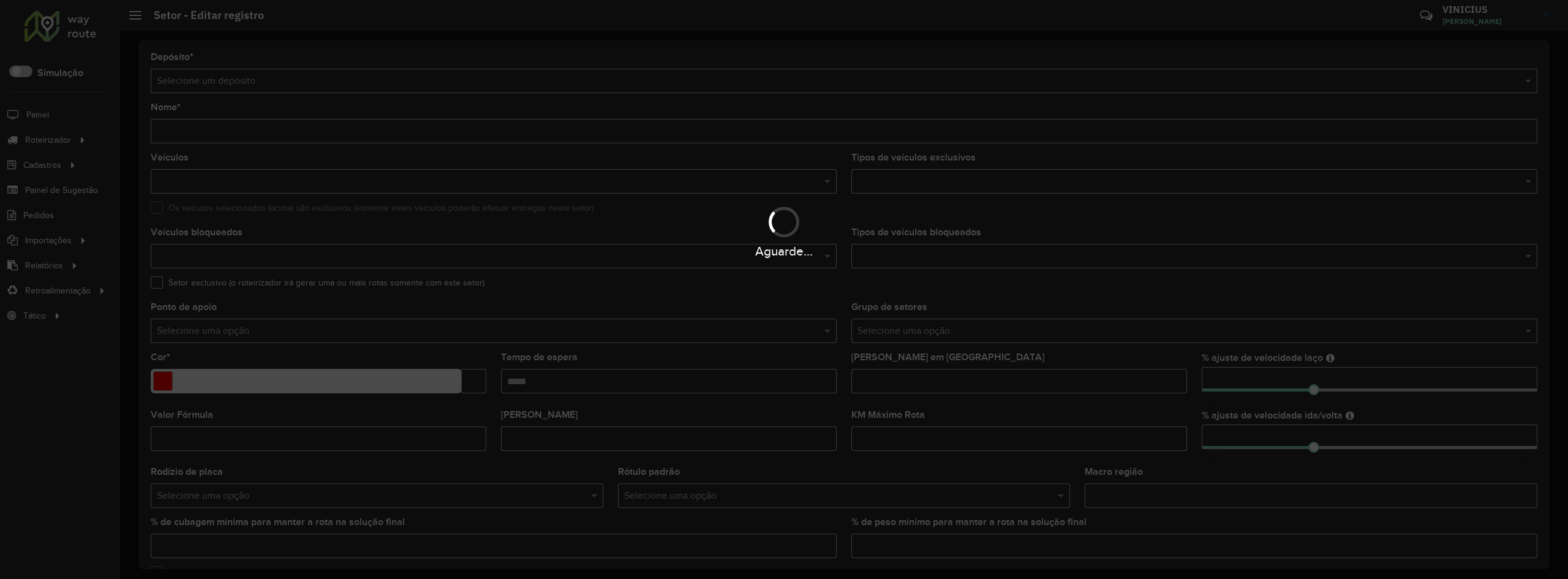
type input "**********"
type input "*******"
type input "*****"
type input "*"
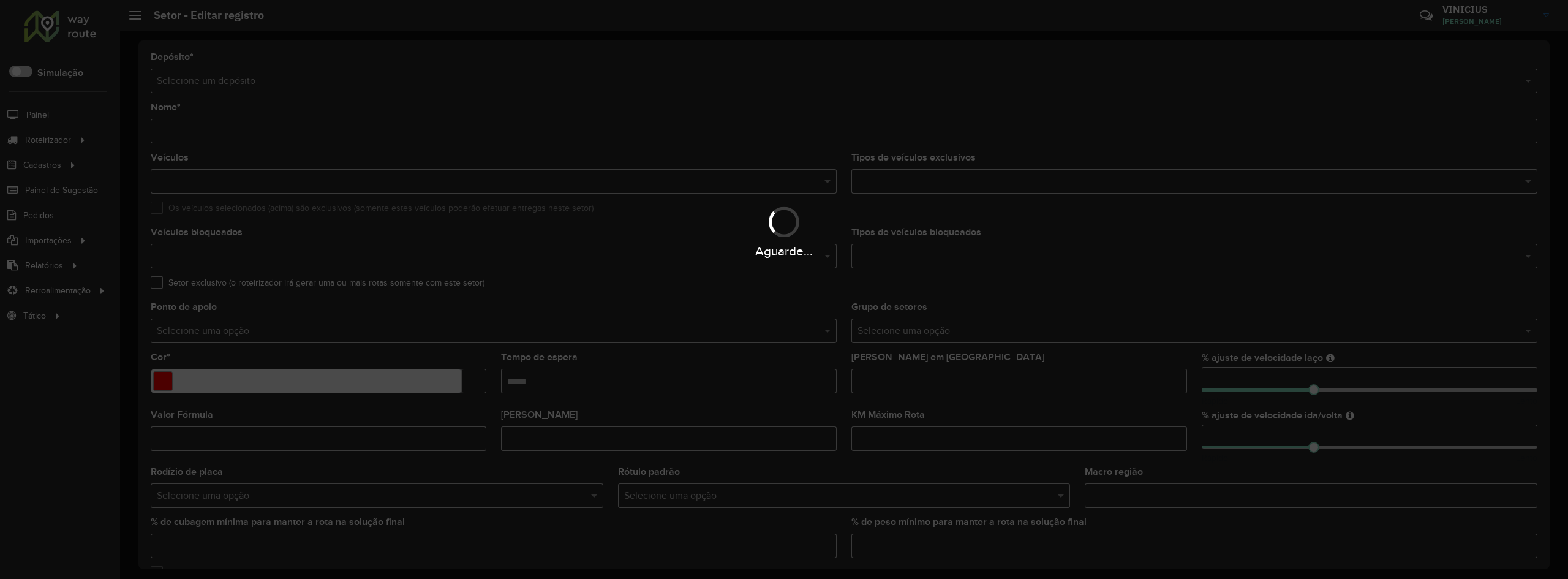
type input "**"
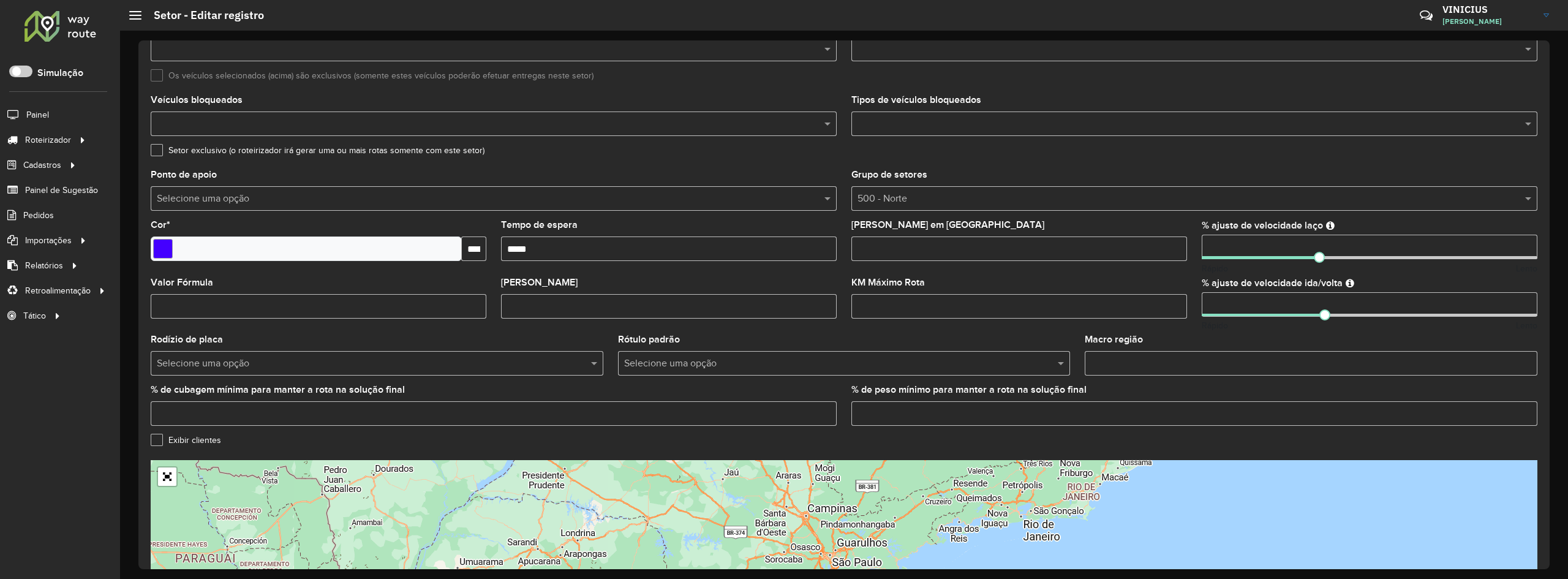
scroll to position [263, 0]
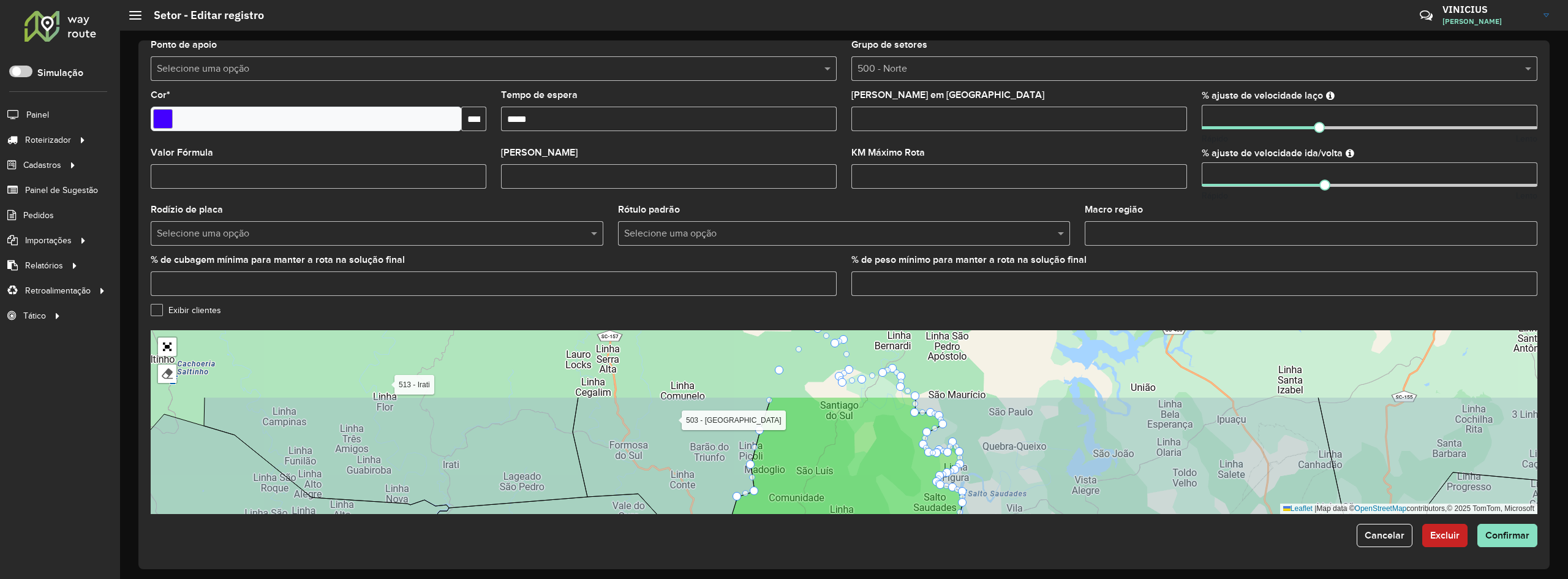
drag, startPoint x: 867, startPoint y: 377, endPoint x: 869, endPoint y: 468, distance: 91.0
click at [869, 468] on icon at bounding box center [811, 508] width 345 height 222
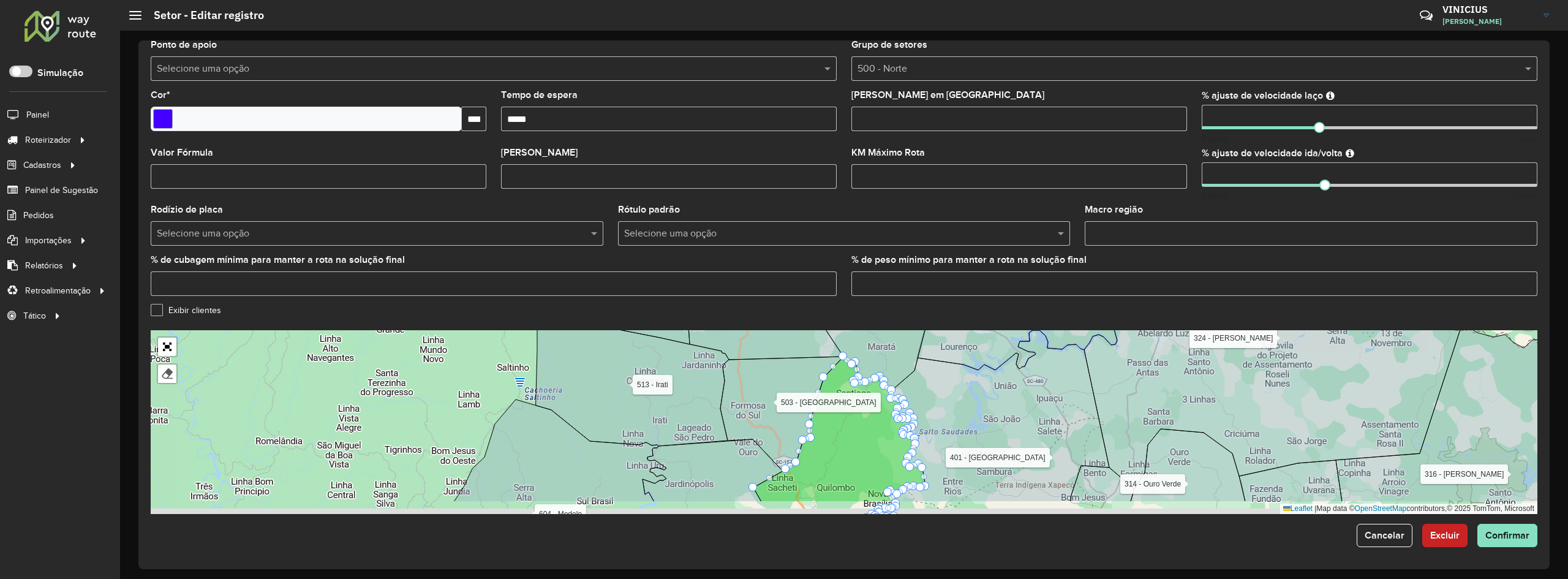
drag, startPoint x: 860, startPoint y: 458, endPoint x: 873, endPoint y: 371, distance: 88.0
click at [873, 371] on icon at bounding box center [840, 429] width 172 height 145
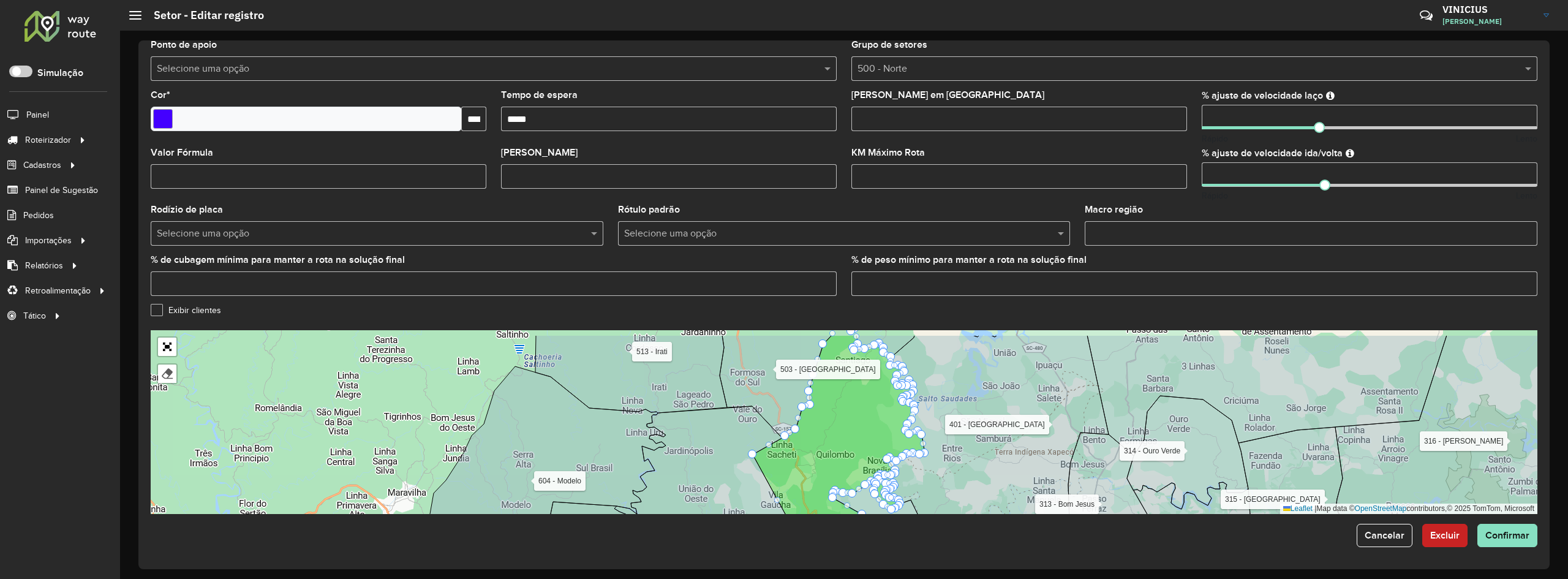
drag, startPoint x: 853, startPoint y: 394, endPoint x: 847, endPoint y: 412, distance: 19.0
click at [847, 412] on icon at bounding box center [839, 447] width 172 height 222
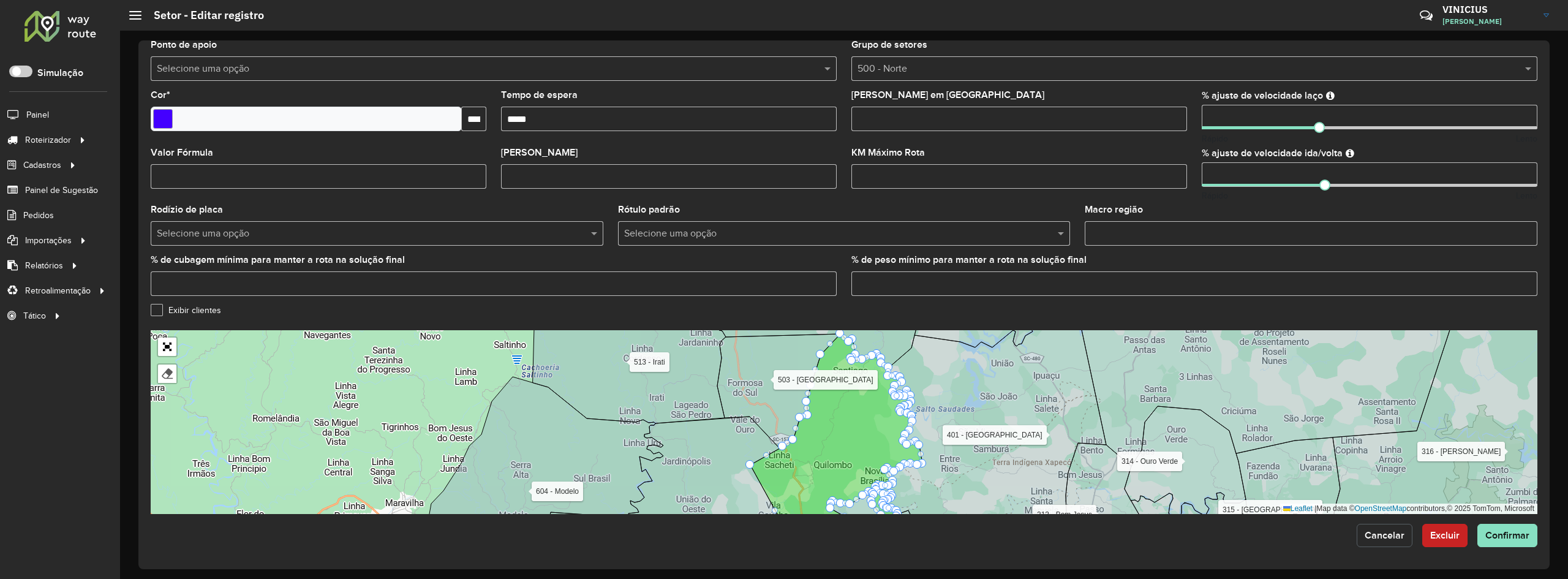
click at [1380, 539] on span "Cancelar" at bounding box center [1385, 536] width 40 height 10
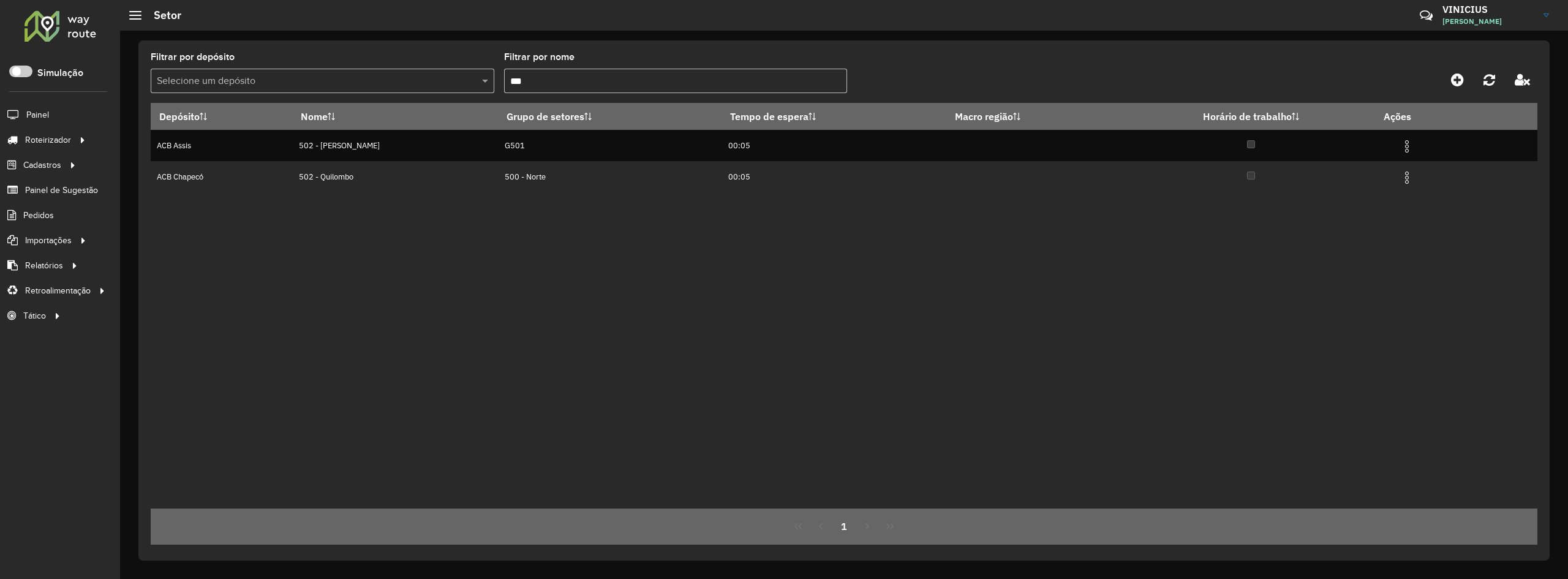
click at [578, 78] on input "***" at bounding box center [676, 80] width 343 height 24
click at [579, 77] on input "***" at bounding box center [676, 80] width 343 height 24
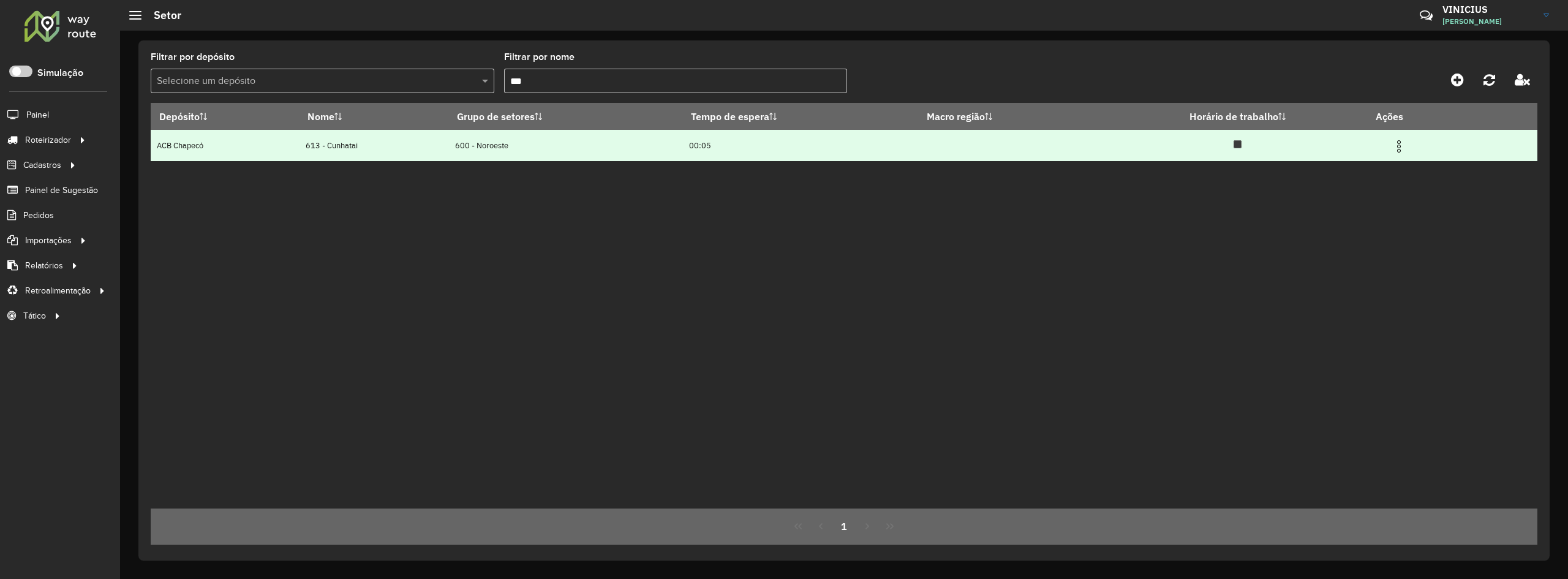
type input "***"
click at [1403, 145] on img at bounding box center [1399, 146] width 15 height 15
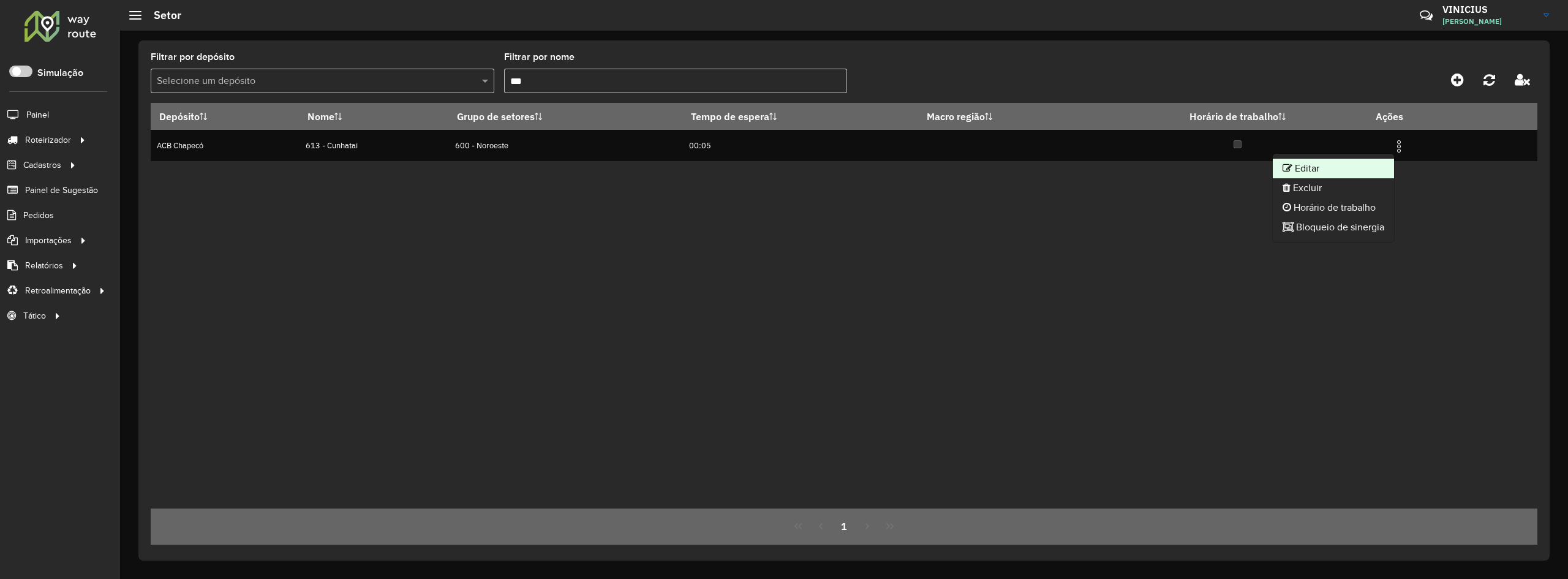
click at [1336, 161] on li "Editar" at bounding box center [1333, 168] width 121 height 20
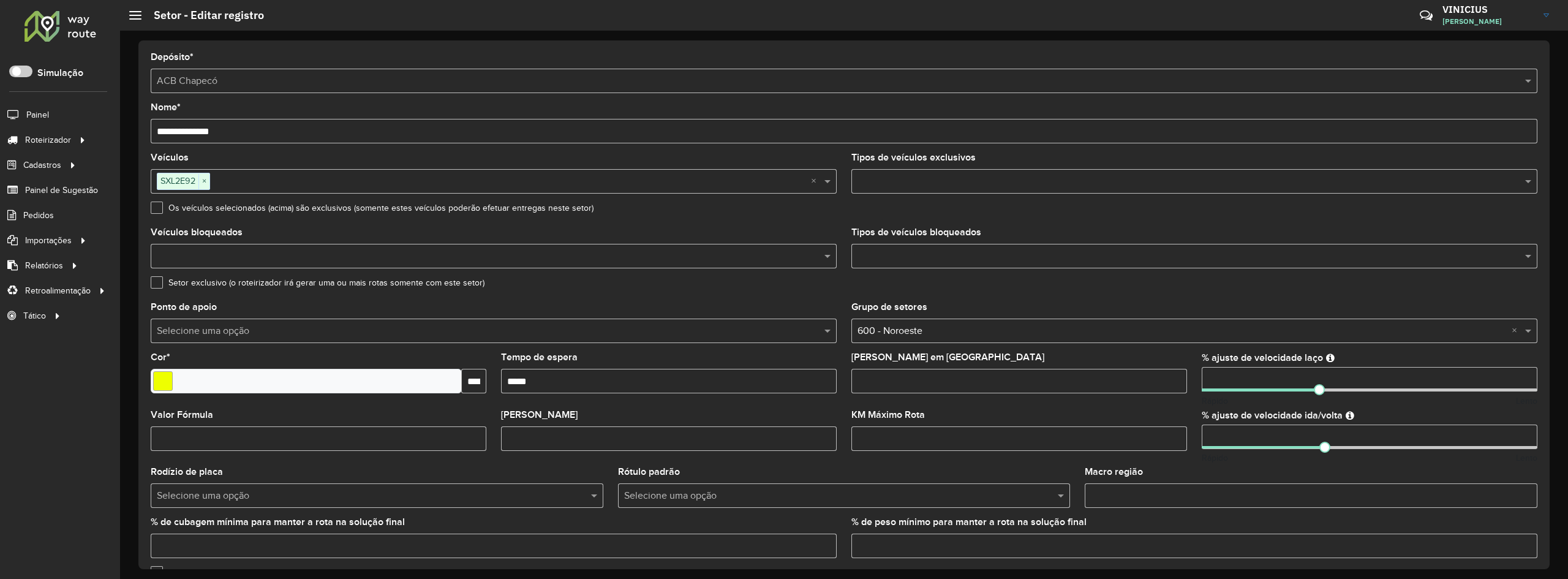
click at [160, 207] on label "Os veículos selecionados (acima) são exclusivos (somente estes veículos poderão…" at bounding box center [372, 207] width 443 height 13
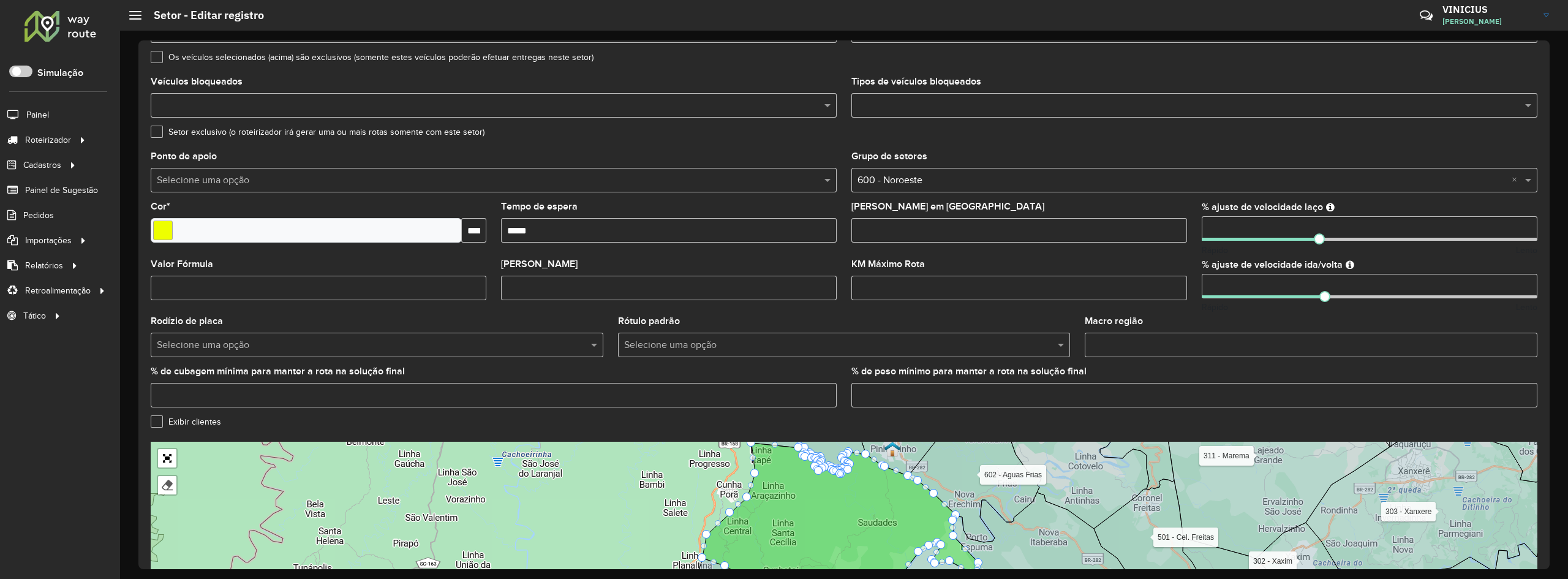
scroll to position [263, 0]
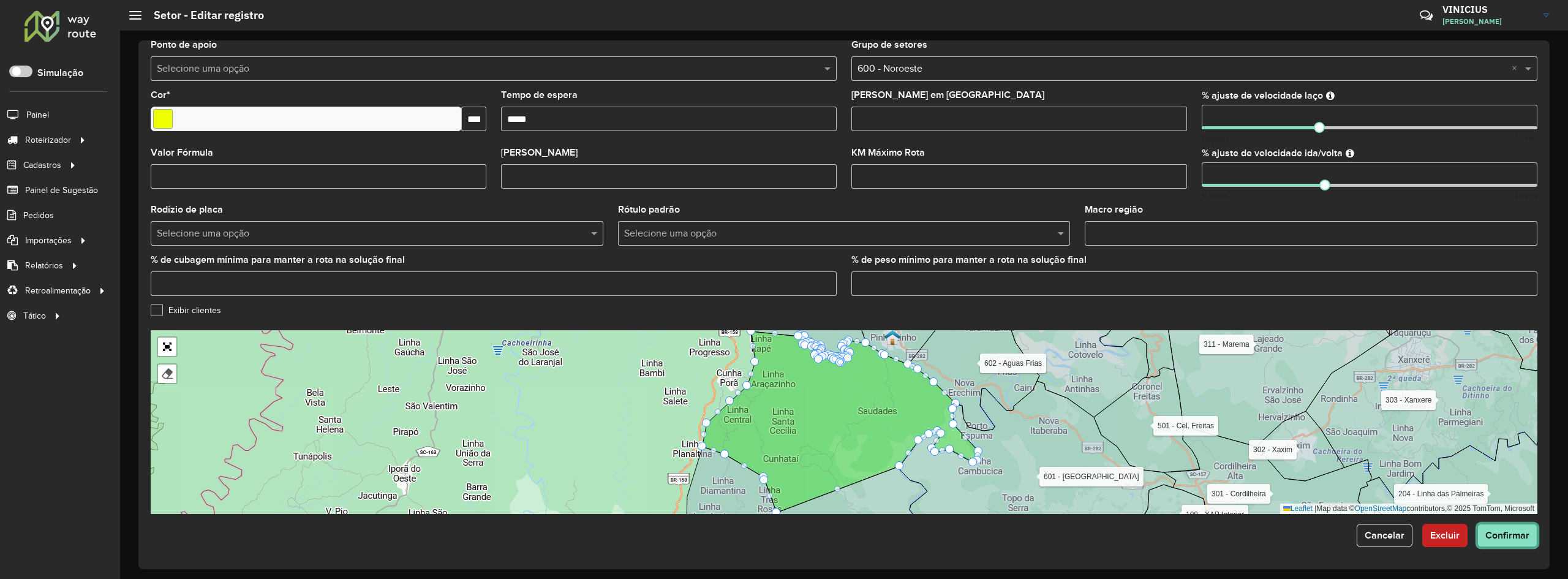
click at [1502, 533] on span "Confirmar" at bounding box center [1508, 536] width 44 height 10
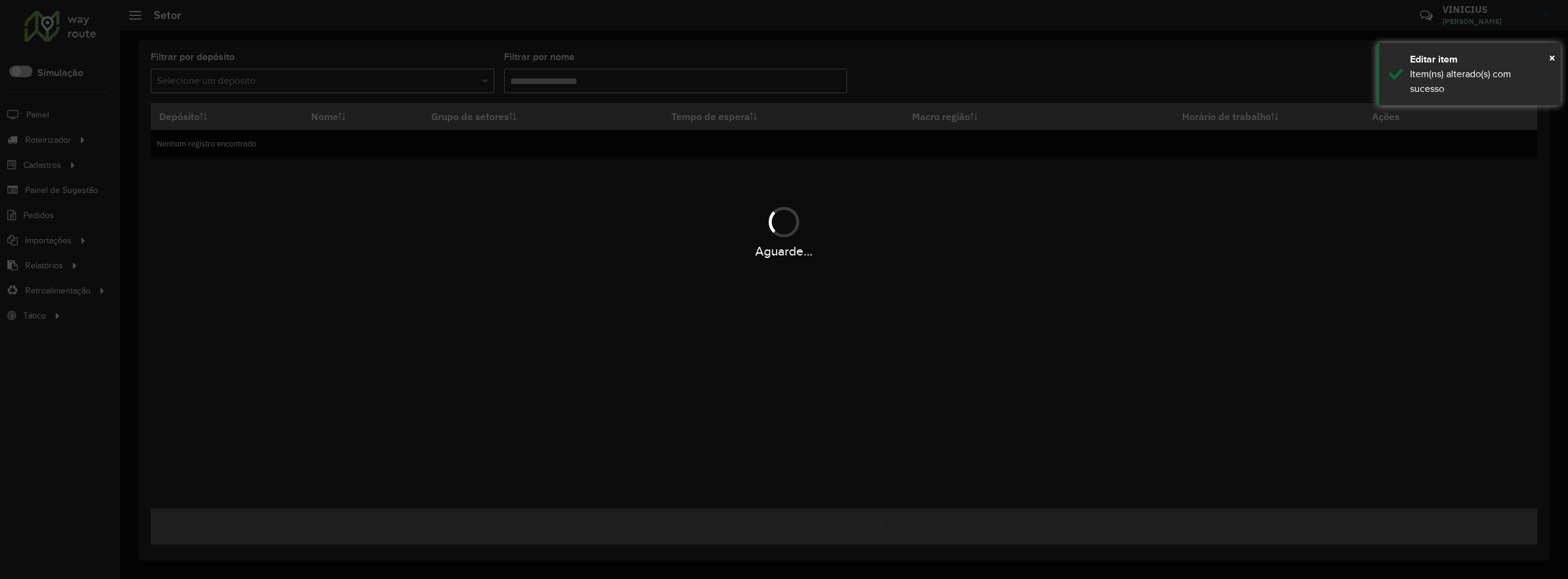
type input "***"
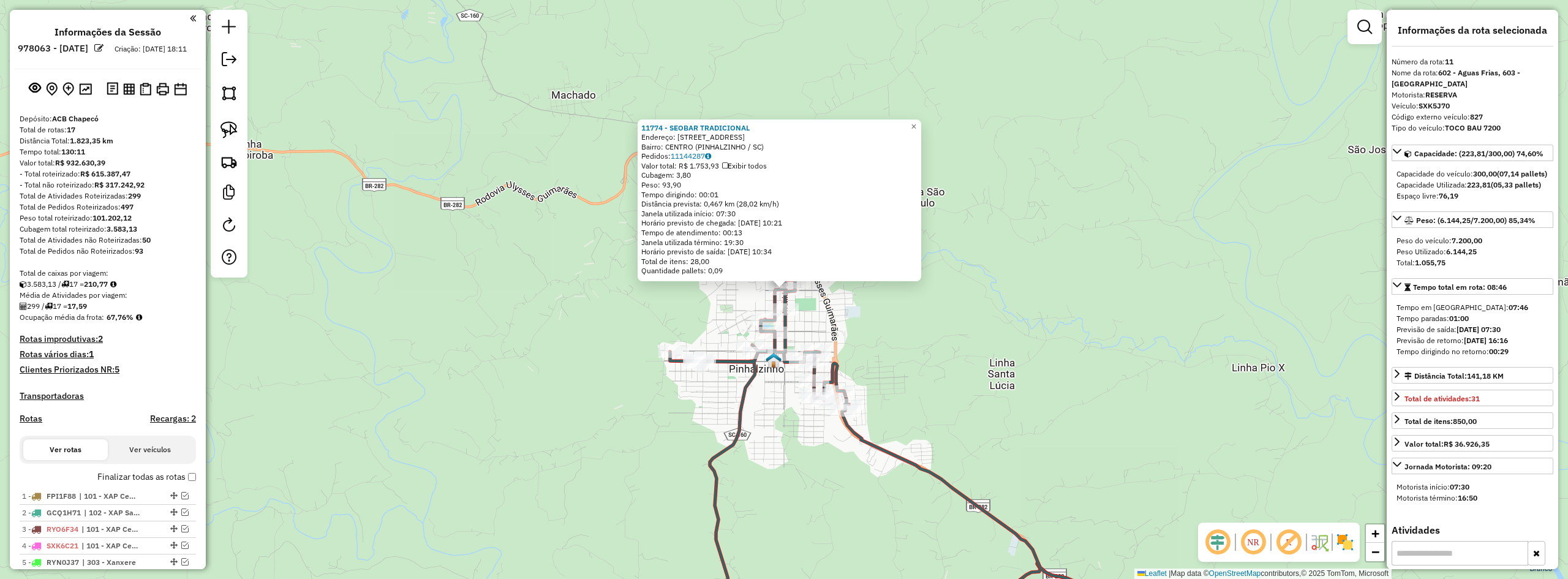
select select "*********"
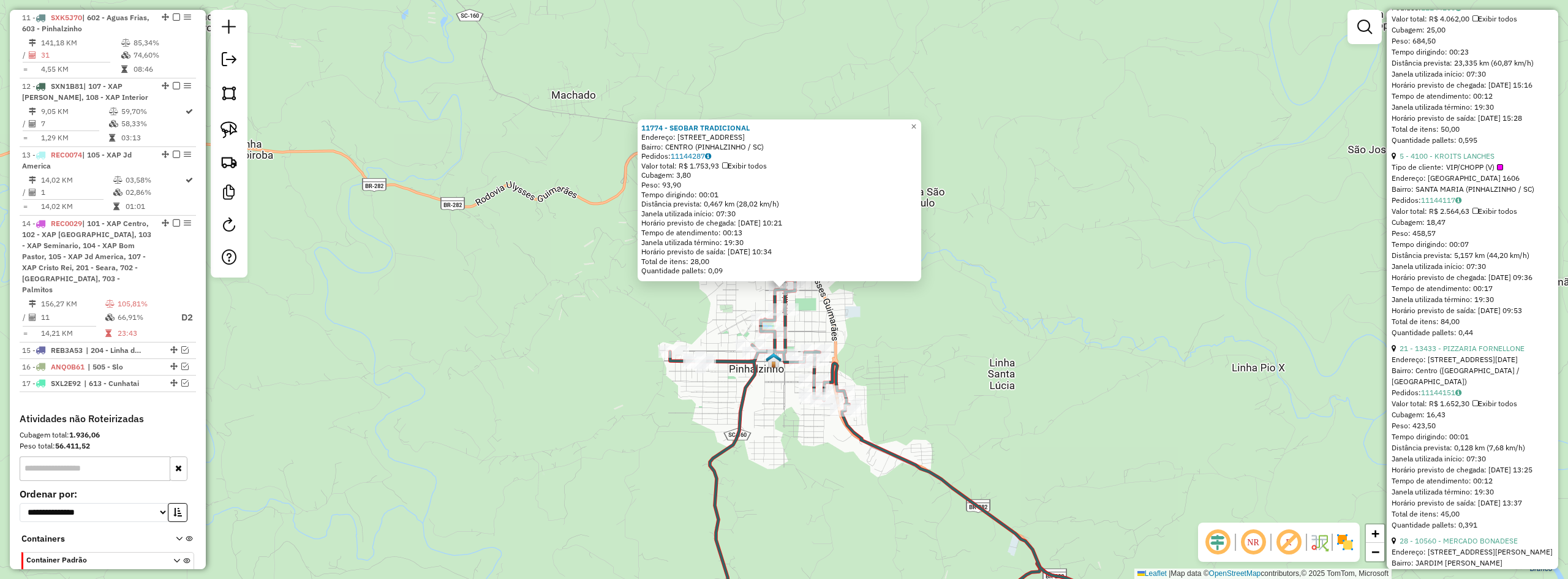
scroll to position [1226, 0]
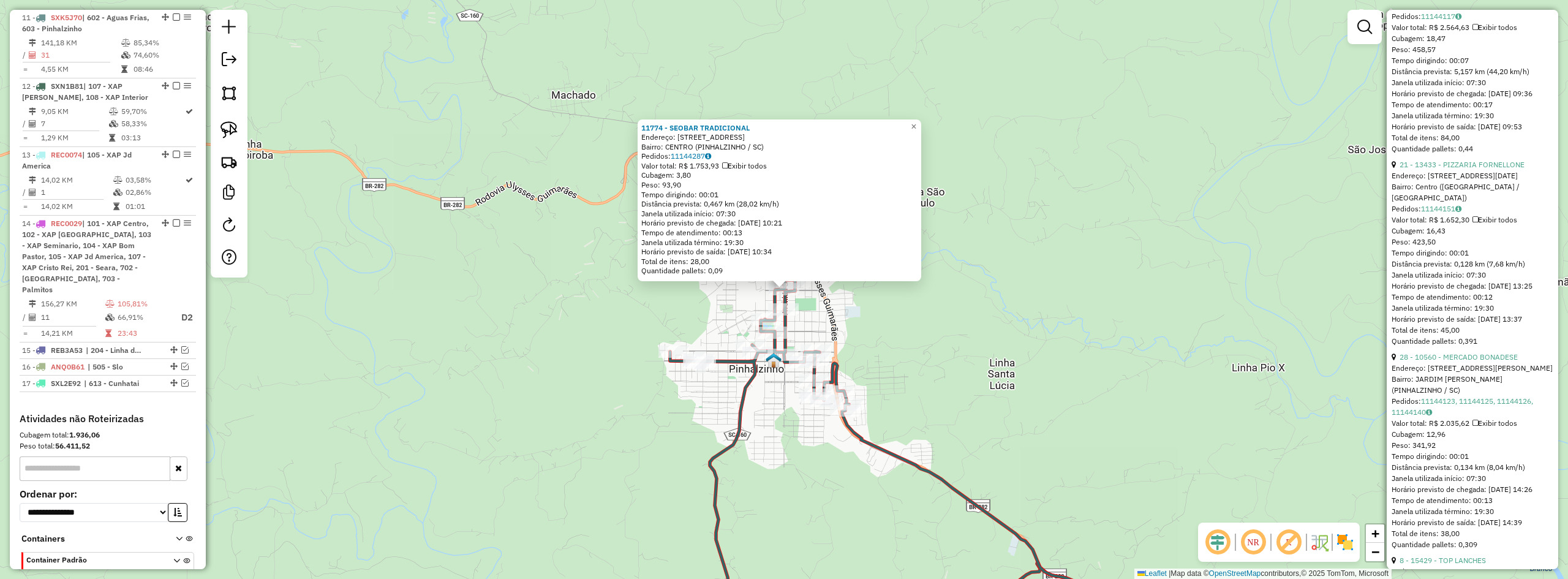
click at [1123, 441] on div "11774 - SEOBAR TRADICIONAL Endereço: [STREET_ADDRESS] Bairro: [GEOGRAPHIC_DATA]…" at bounding box center [784, 289] width 1568 height 579
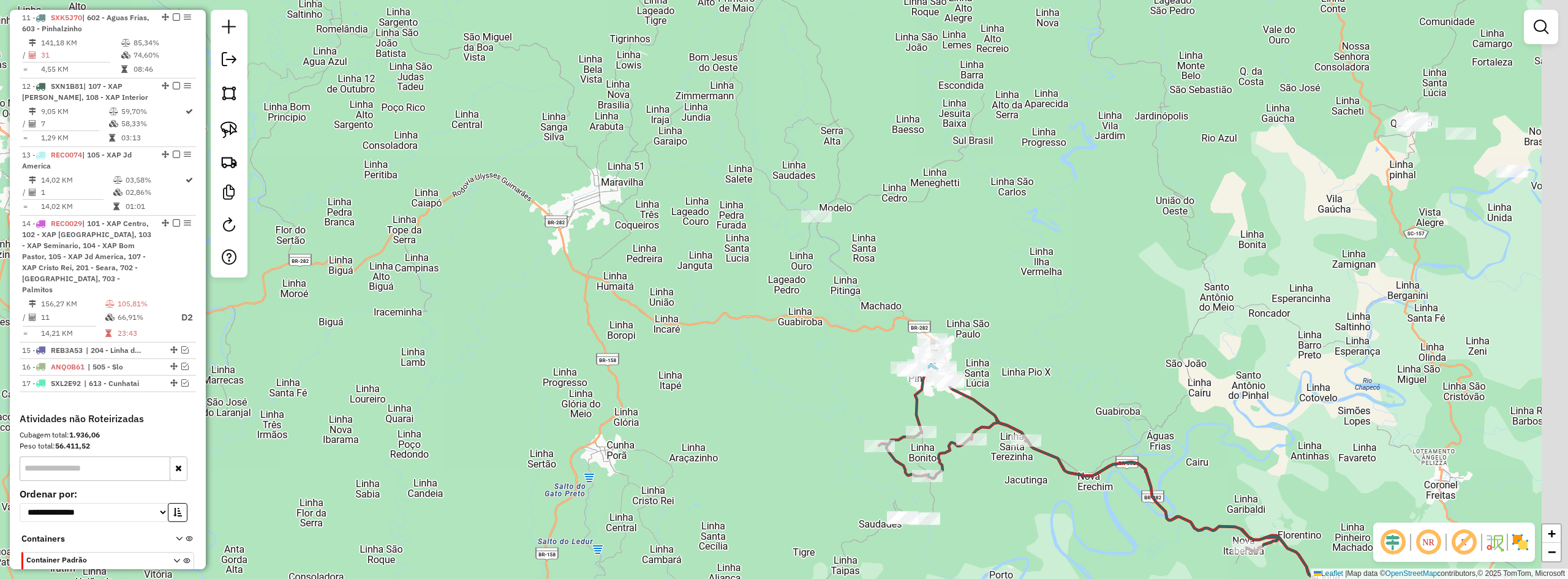
drag, startPoint x: 1128, startPoint y: 374, endPoint x: 987, endPoint y: 263, distance: 179.4
click at [992, 269] on div "Janela de atendimento Grade de atendimento Capacidade Transportadoras Veículos …" at bounding box center [784, 289] width 1568 height 579
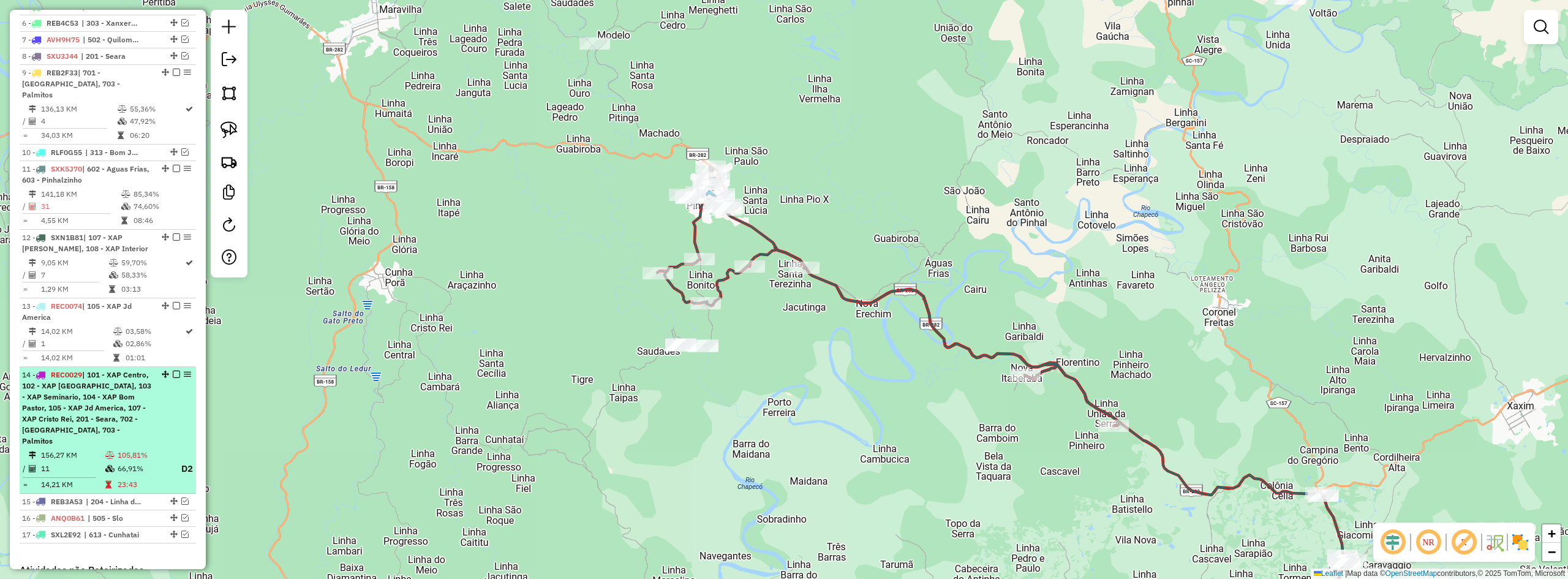
scroll to position [524, 0]
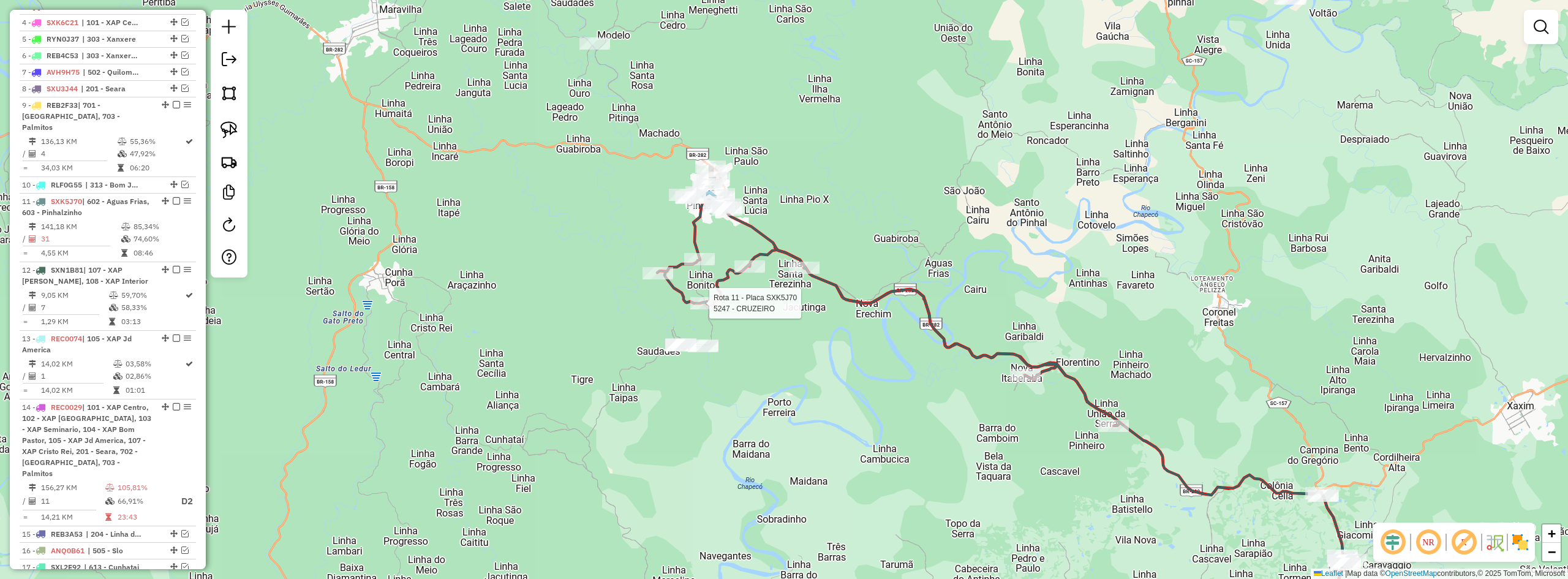
select select "*********"
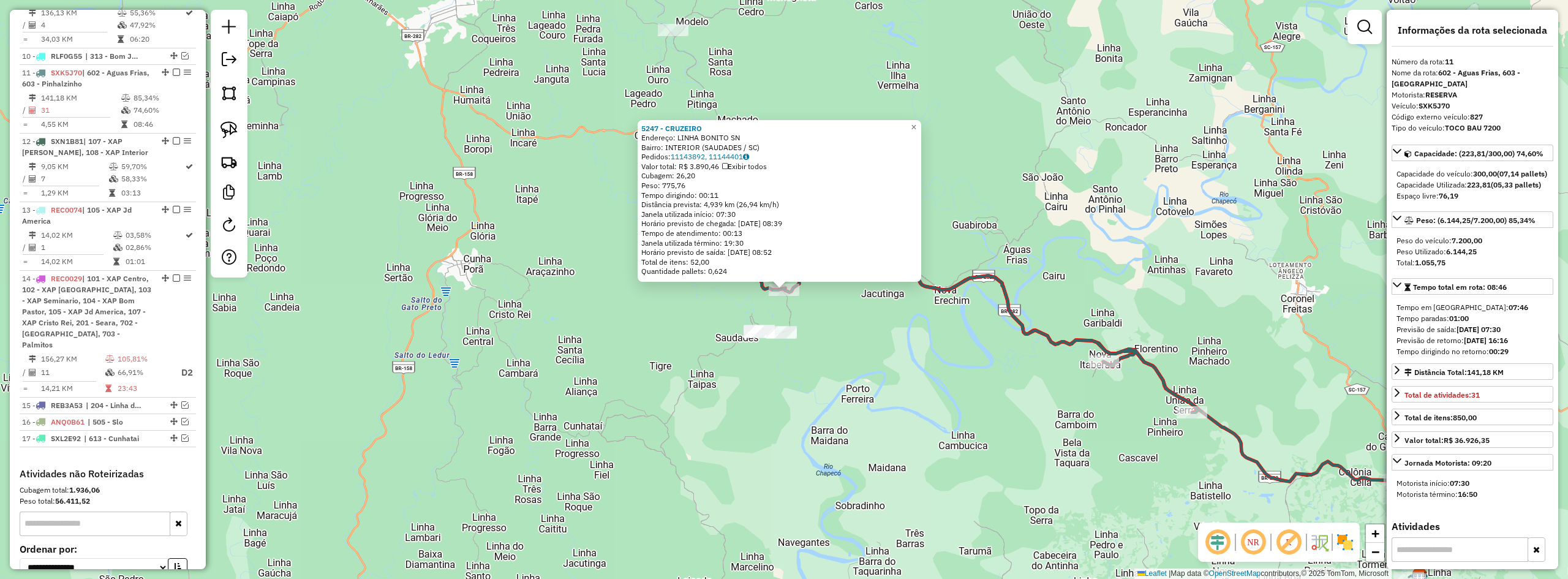
scroll to position [708, 0]
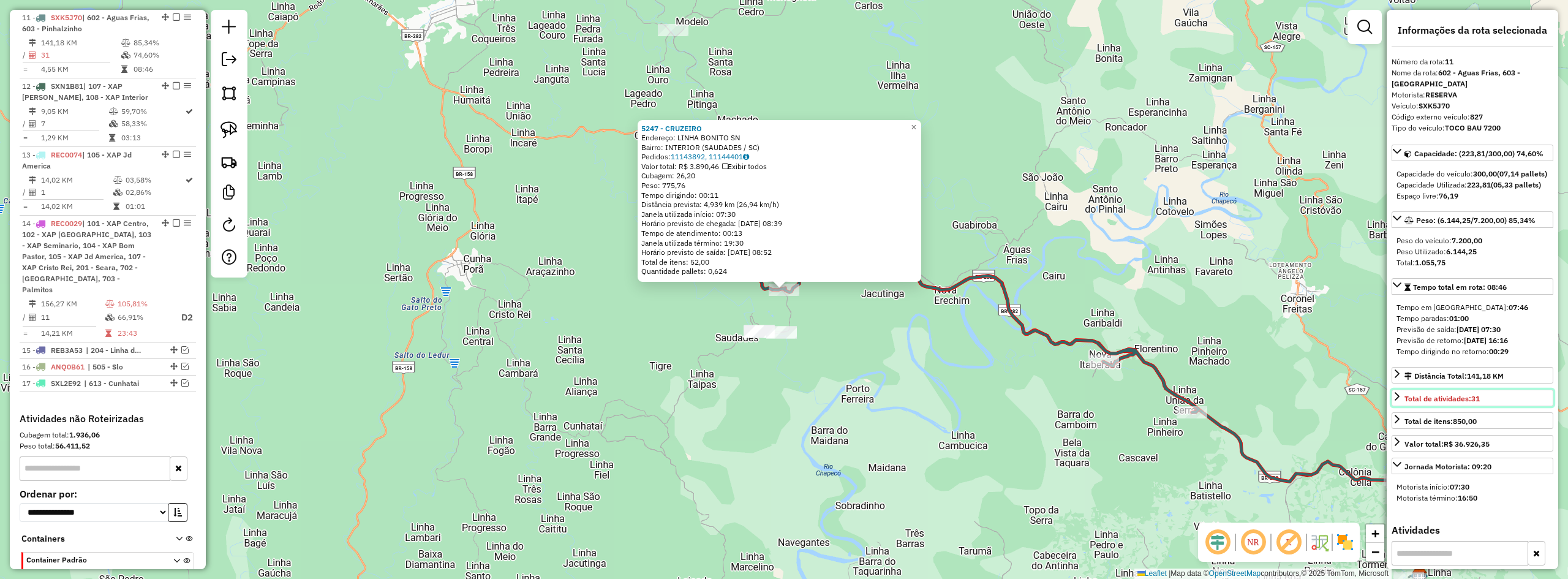
click at [1419, 403] on span "Total de atividades: 31" at bounding box center [1442, 399] width 75 height 9
drag, startPoint x: 1403, startPoint y: 449, endPoint x: 1481, endPoint y: 452, distance: 78.1
click at [1484, 446] on strong "Quantidade máxima de atividades excedida: 1" at bounding box center [1455, 435] width 117 height 20
click at [1470, 446] on strong "Quantidade máxima de atividades excedida: 1" at bounding box center [1455, 435] width 117 height 20
drag, startPoint x: 1462, startPoint y: 461, endPoint x: 1389, endPoint y: 454, distance: 73.3
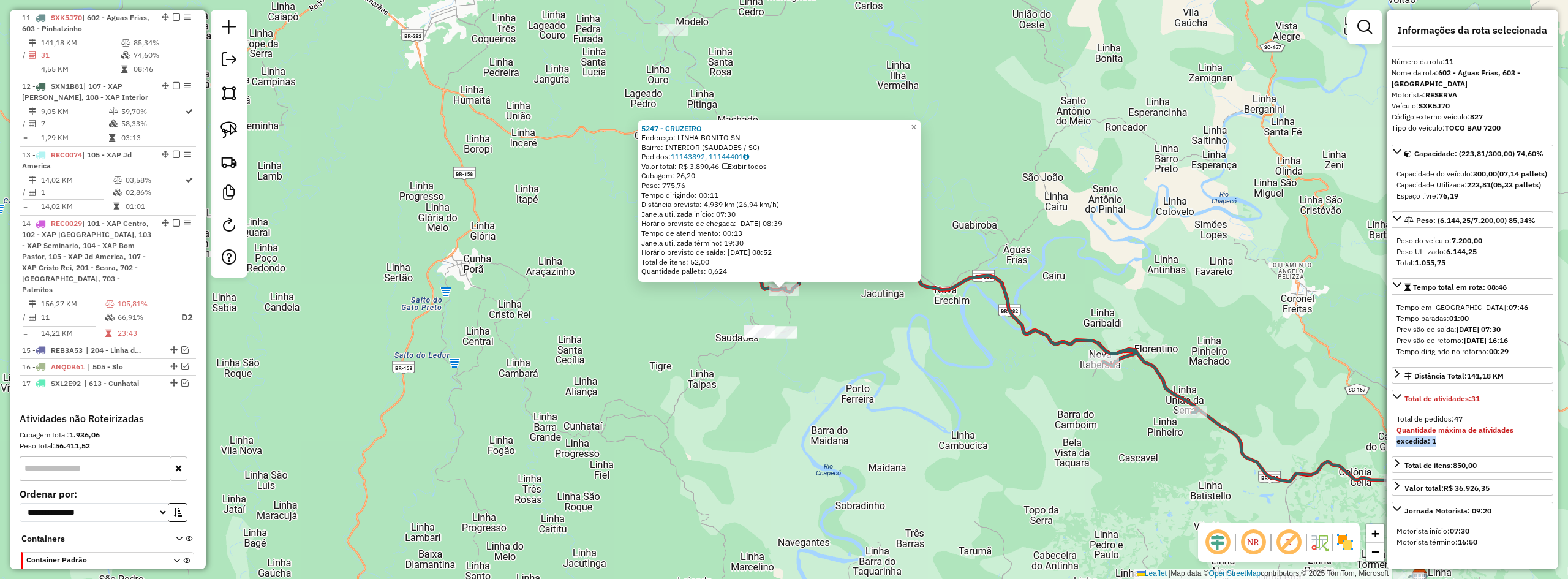
click at [1389, 455] on div "**********" at bounding box center [1472, 289] width 171 height 560
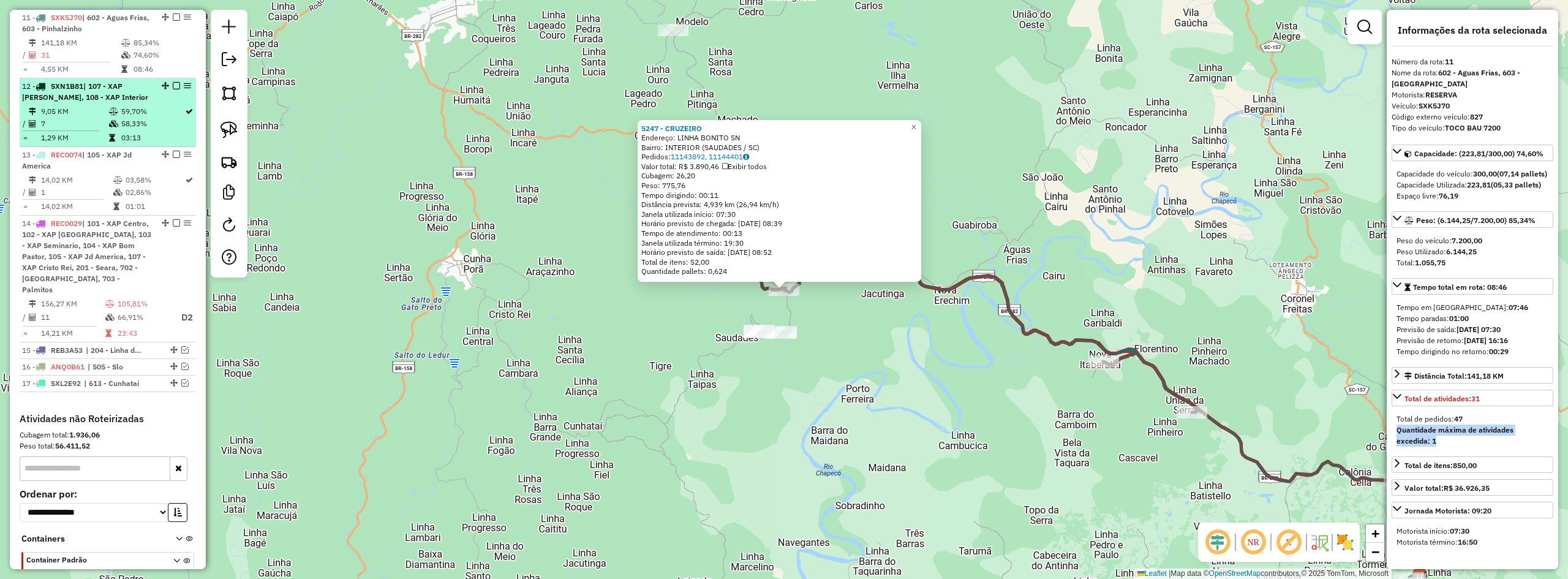
scroll to position [646, 0]
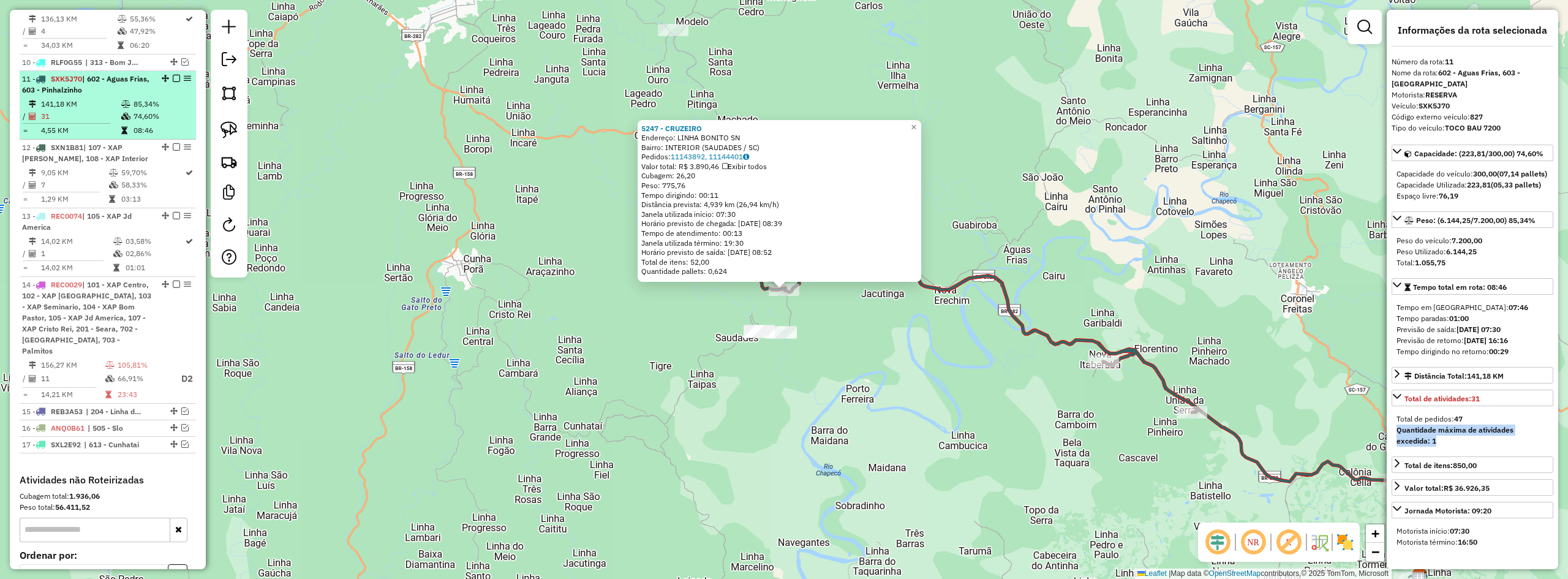
click at [173, 77] on em at bounding box center [176, 79] width 7 height 7
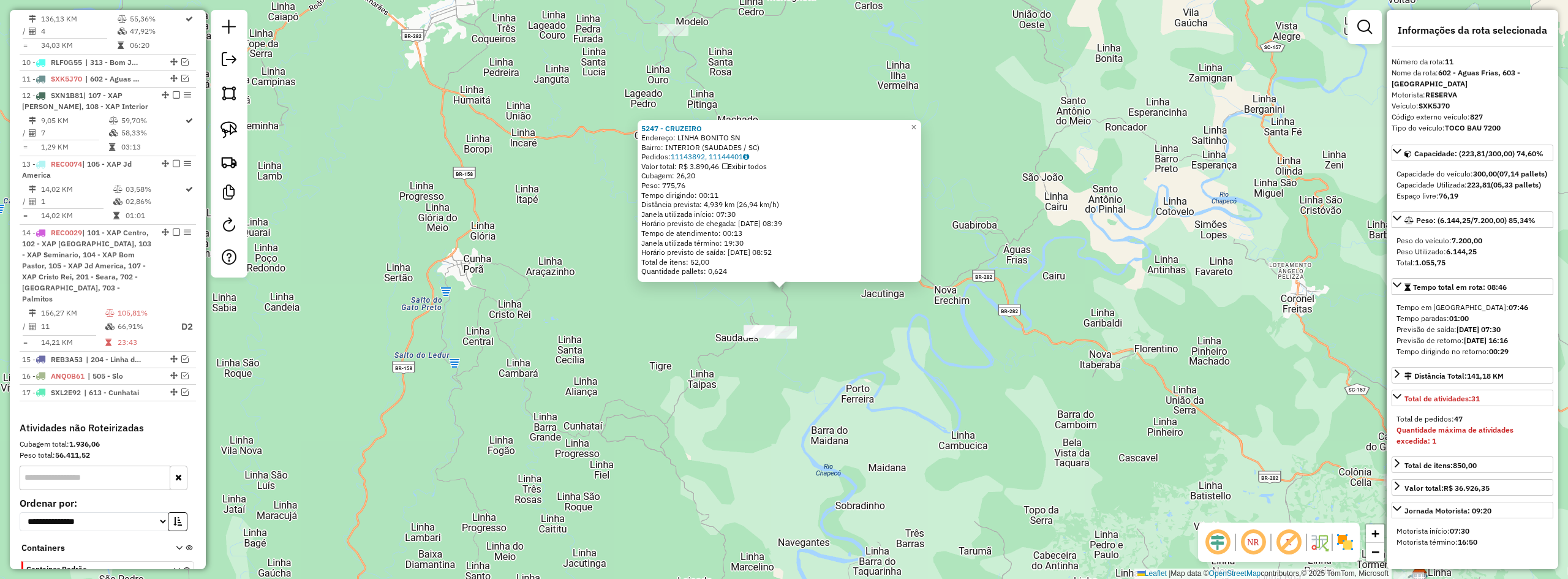
click at [356, 277] on div "5247 - CRUZEIRO Endereço: LINHA BONITO SN Bairro: INTERIOR (SAUDADES / SC) Pedi…" at bounding box center [784, 289] width 1568 height 579
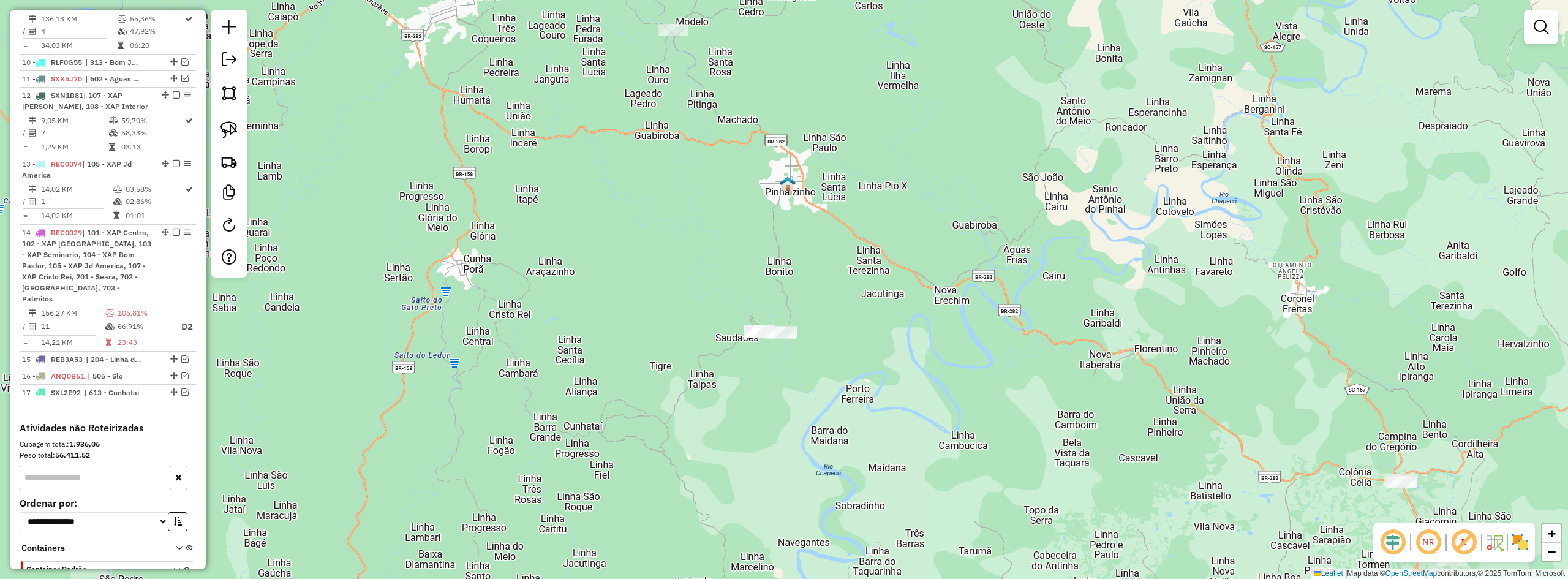
scroll to position [401, 0]
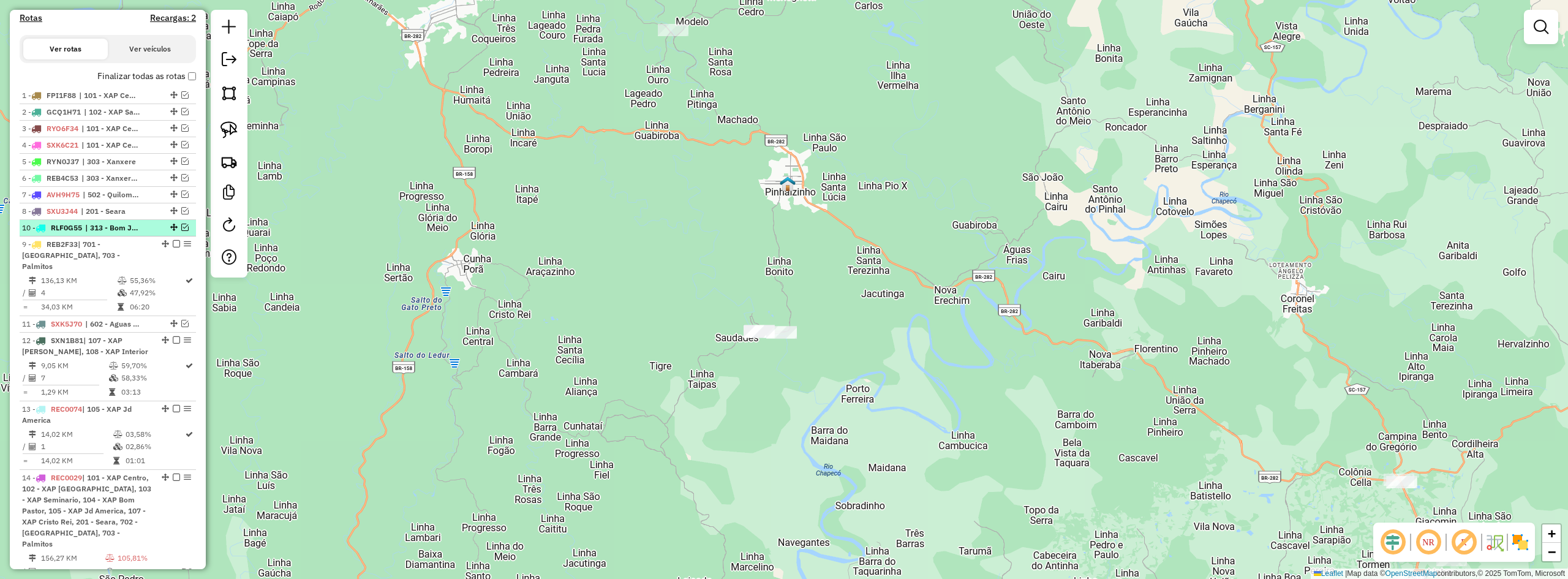
drag, startPoint x: 172, startPoint y: 310, endPoint x: 168, endPoint y: 238, distance: 72.1
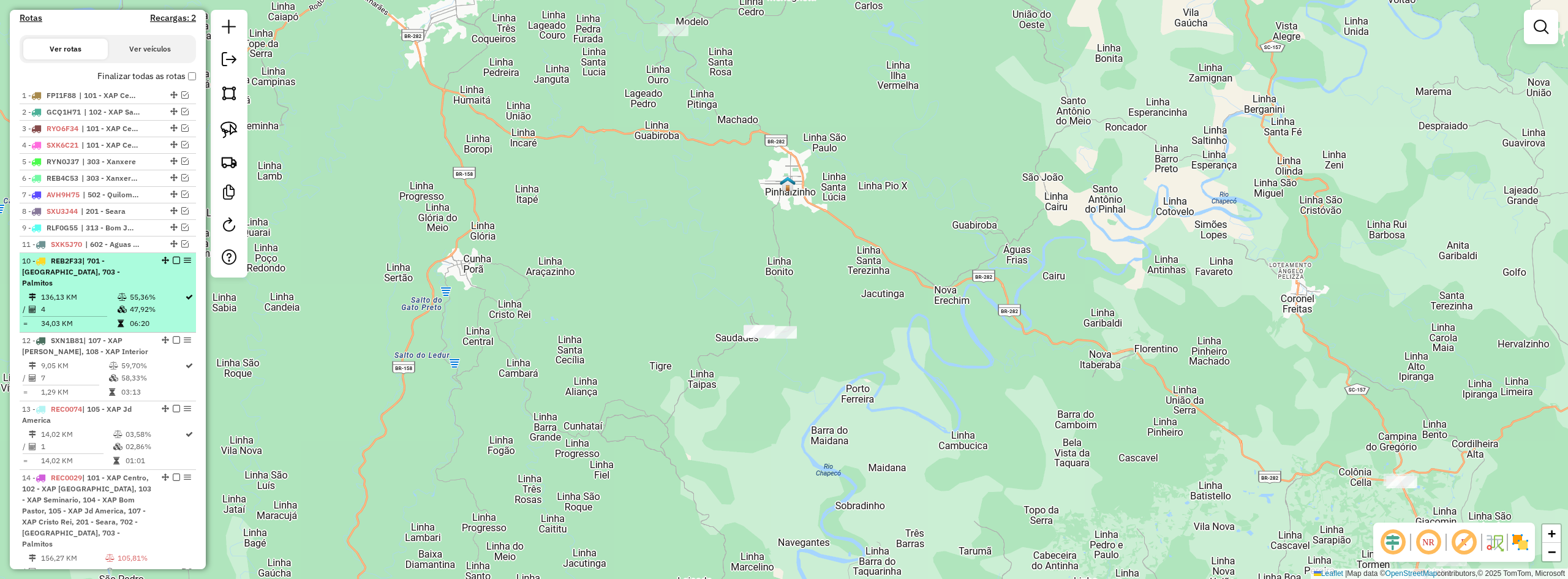
drag, startPoint x: 168, startPoint y: 327, endPoint x: 174, endPoint y: 268, distance: 59.3
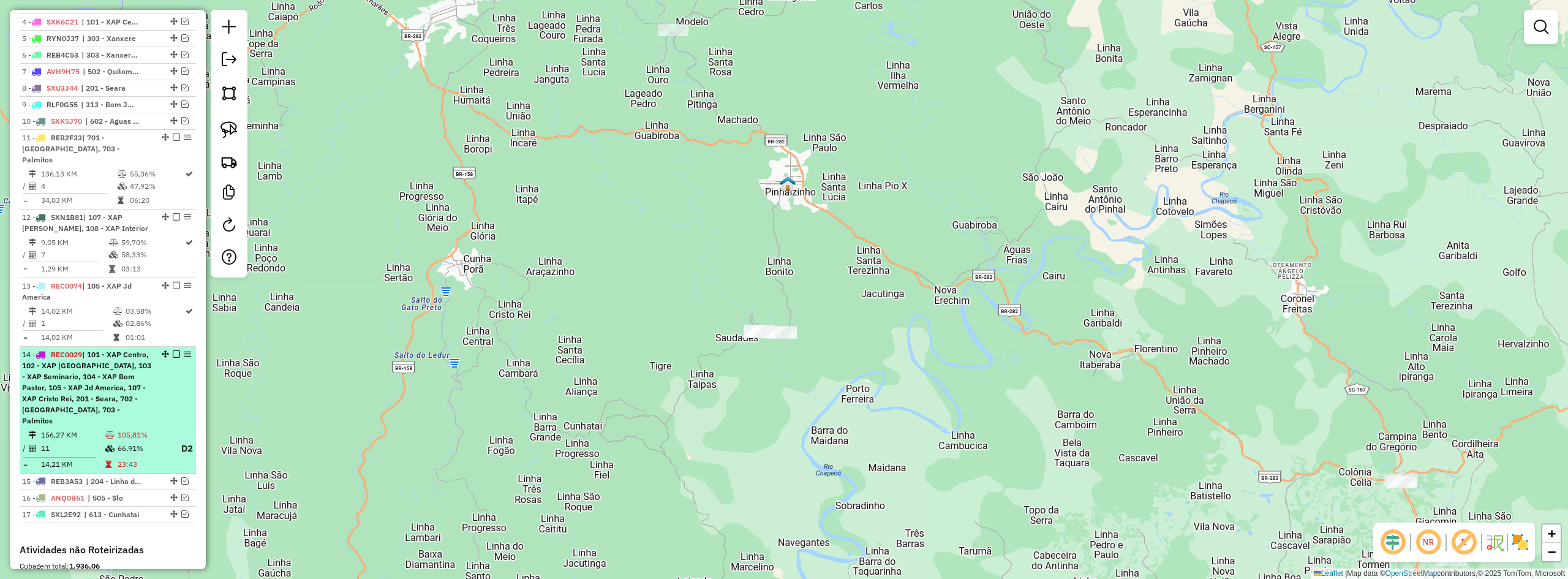
scroll to position [524, 0]
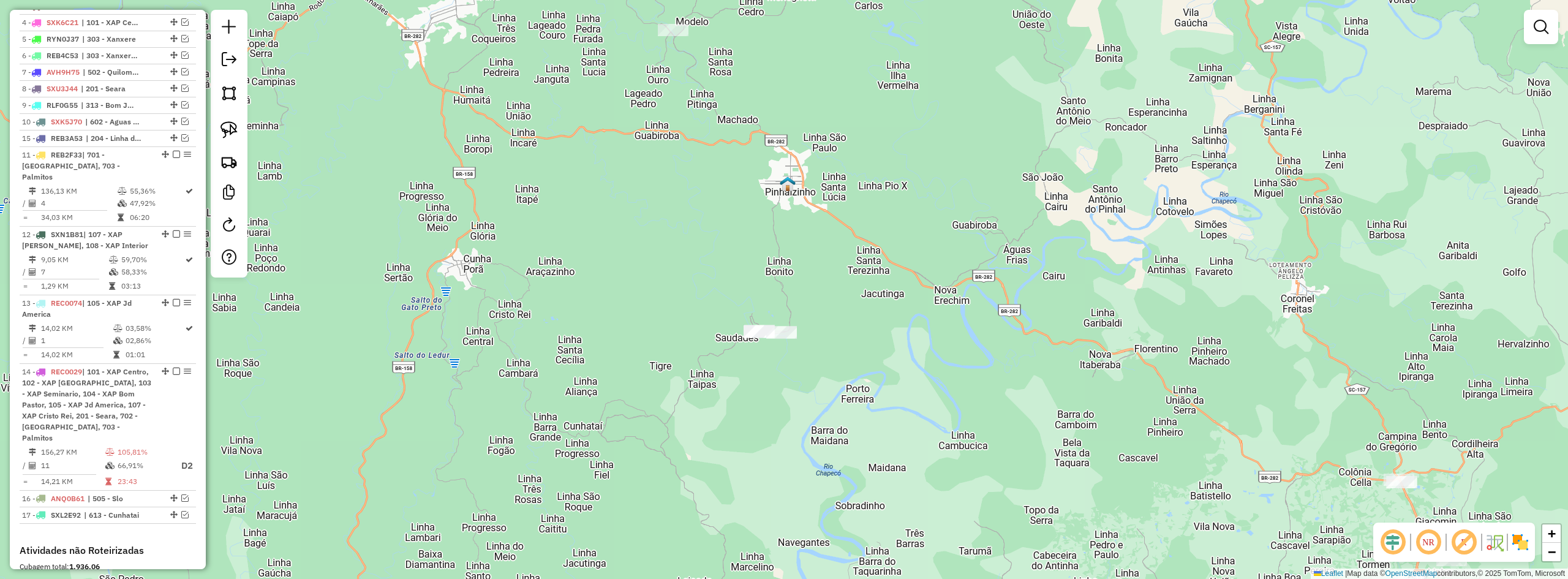
drag, startPoint x: 172, startPoint y: 473, endPoint x: 183, endPoint y: 174, distance: 299.2
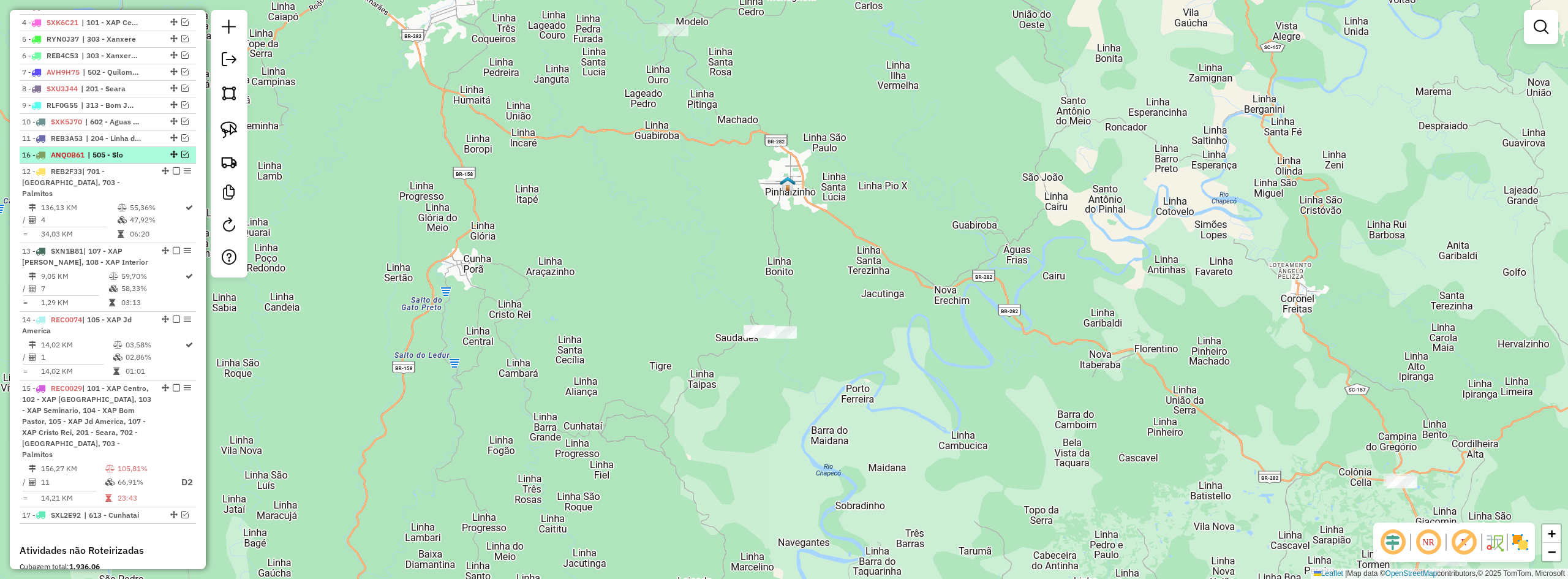
drag, startPoint x: 171, startPoint y: 487, endPoint x: 182, endPoint y: 169, distance: 318.2
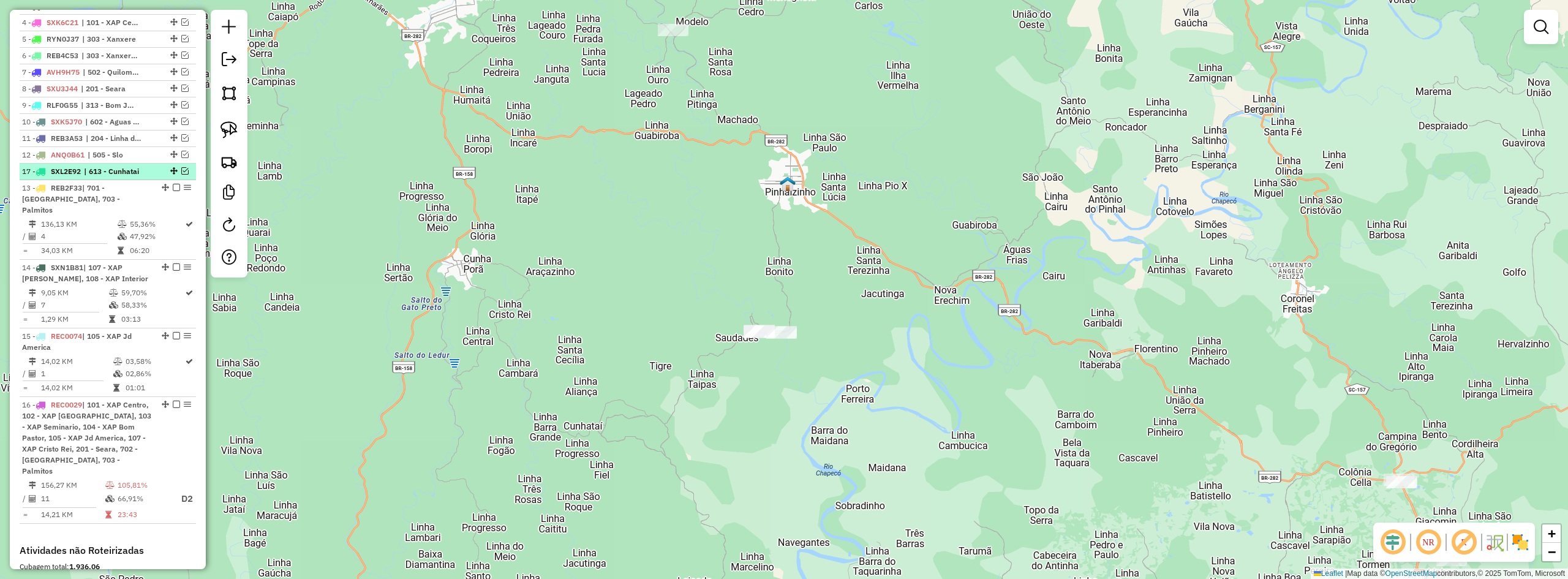
drag, startPoint x: 171, startPoint y: 503, endPoint x: 178, endPoint y: 191, distance: 312.1
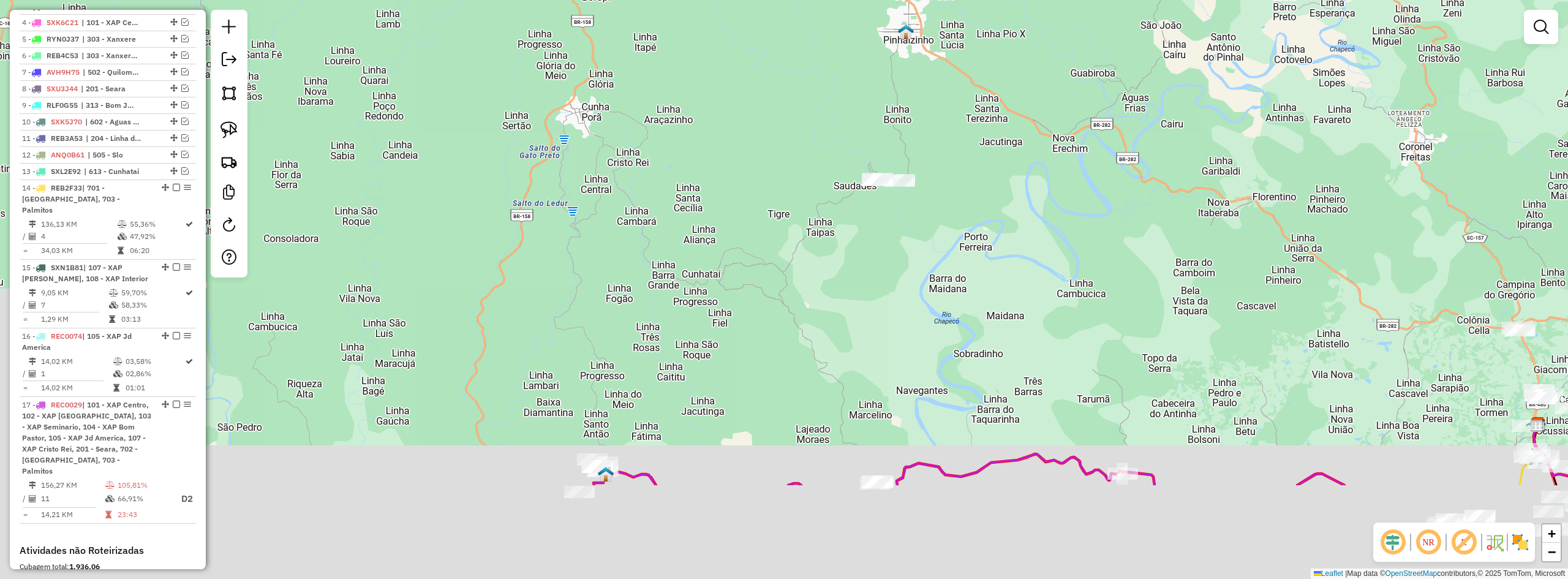
drag, startPoint x: 670, startPoint y: 477, endPoint x: 806, endPoint y: 297, distance: 225.6
click at [793, 318] on div "Janela de atendimento Grade de atendimento Capacidade Transportadoras Veículos …" at bounding box center [784, 289] width 1568 height 579
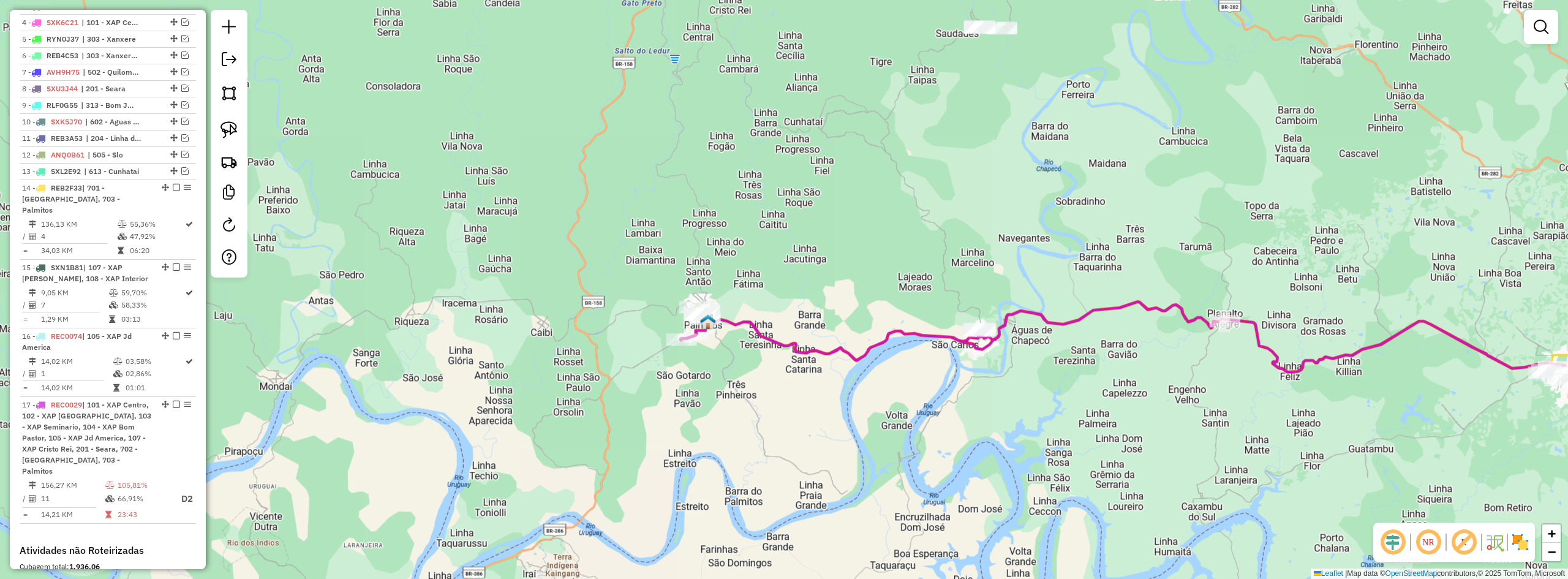
drag, startPoint x: 851, startPoint y: 374, endPoint x: 851, endPoint y: 363, distance: 11.0
click at [851, 363] on div "Janela de atendimento Grade de atendimento Capacidade Transportadoras Veículos …" at bounding box center [784, 289] width 1568 height 579
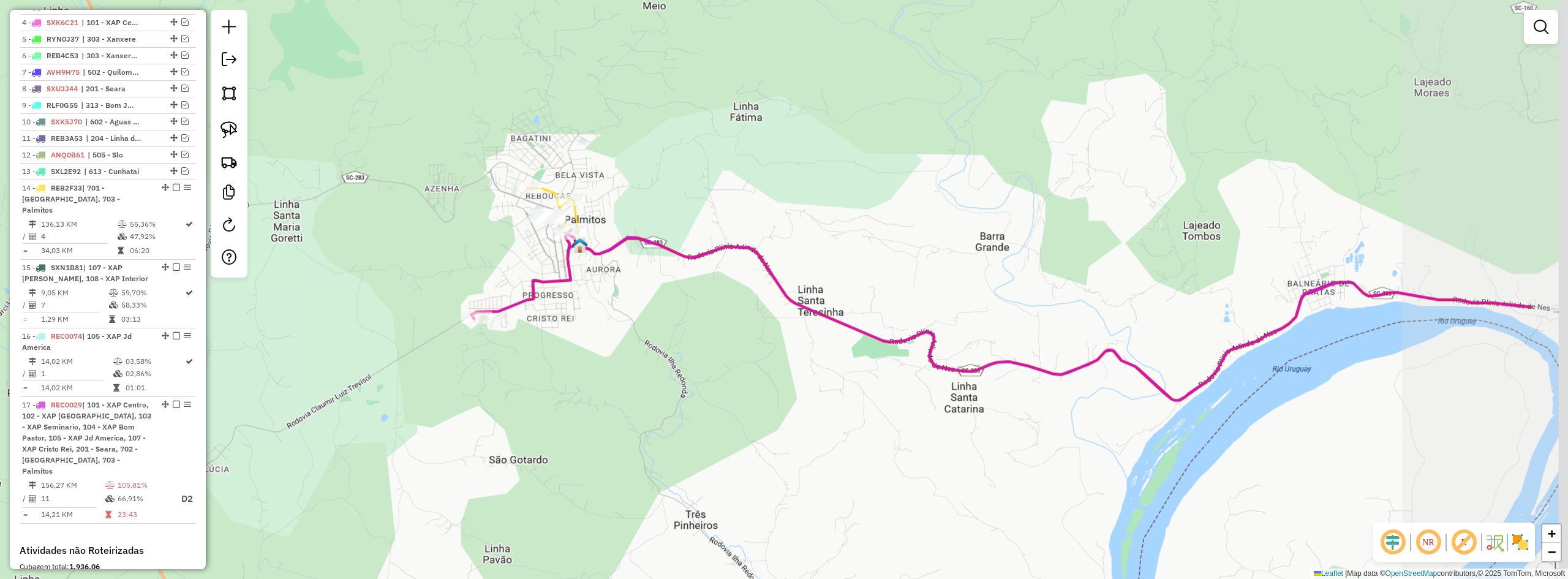
drag, startPoint x: 918, startPoint y: 318, endPoint x: 626, endPoint y: 286, distance: 293.7
click at [677, 294] on div "Janela de atendimento Grade de atendimento Capacidade Transportadoras Veículos …" at bounding box center [784, 289] width 1568 height 579
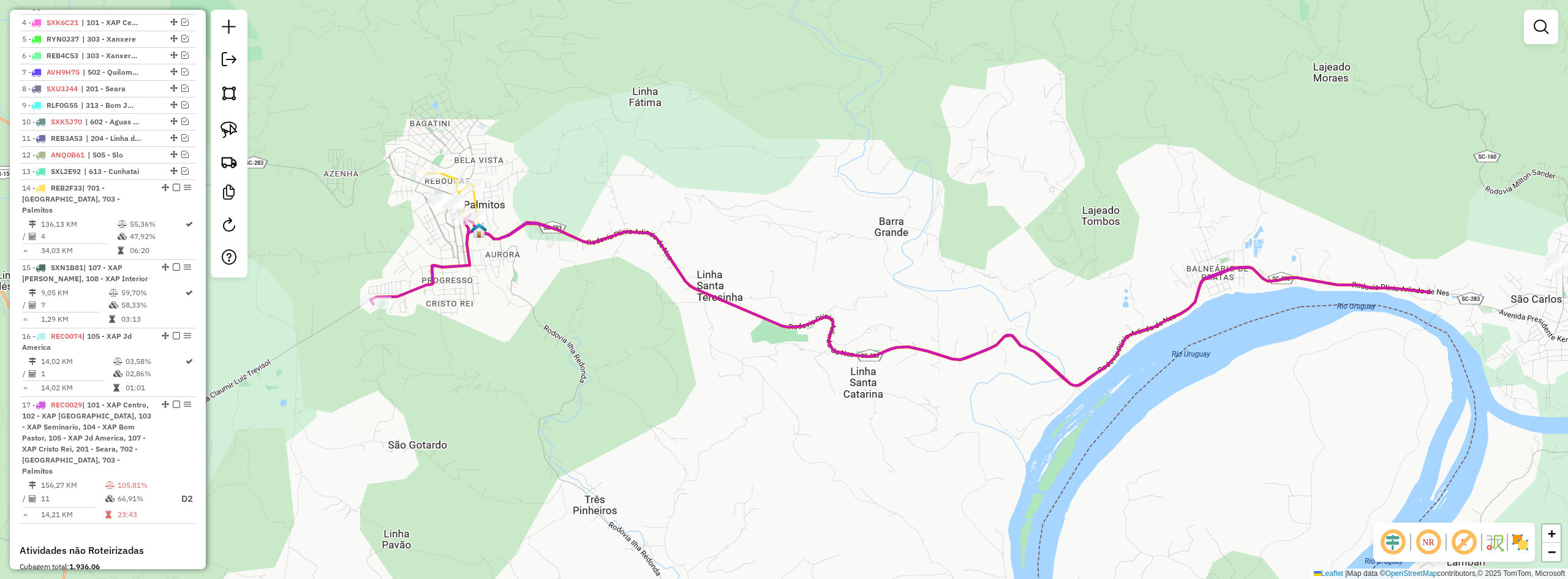
drag, startPoint x: 1339, startPoint y: 377, endPoint x: 1030, endPoint y: 375, distance: 309.0
click at [1056, 377] on div "Janela de atendimento Grade de atendimento Capacidade Transportadoras Veículos …" at bounding box center [784, 289] width 1568 height 579
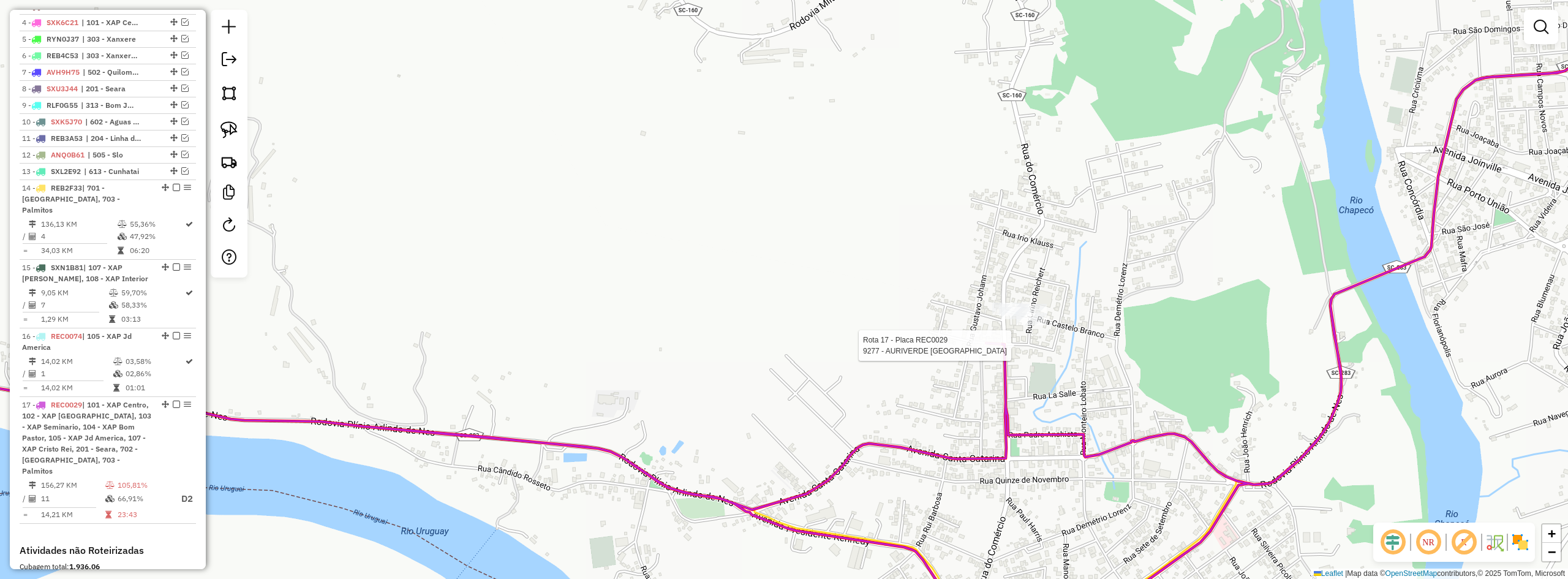
scroll to position [708, 0]
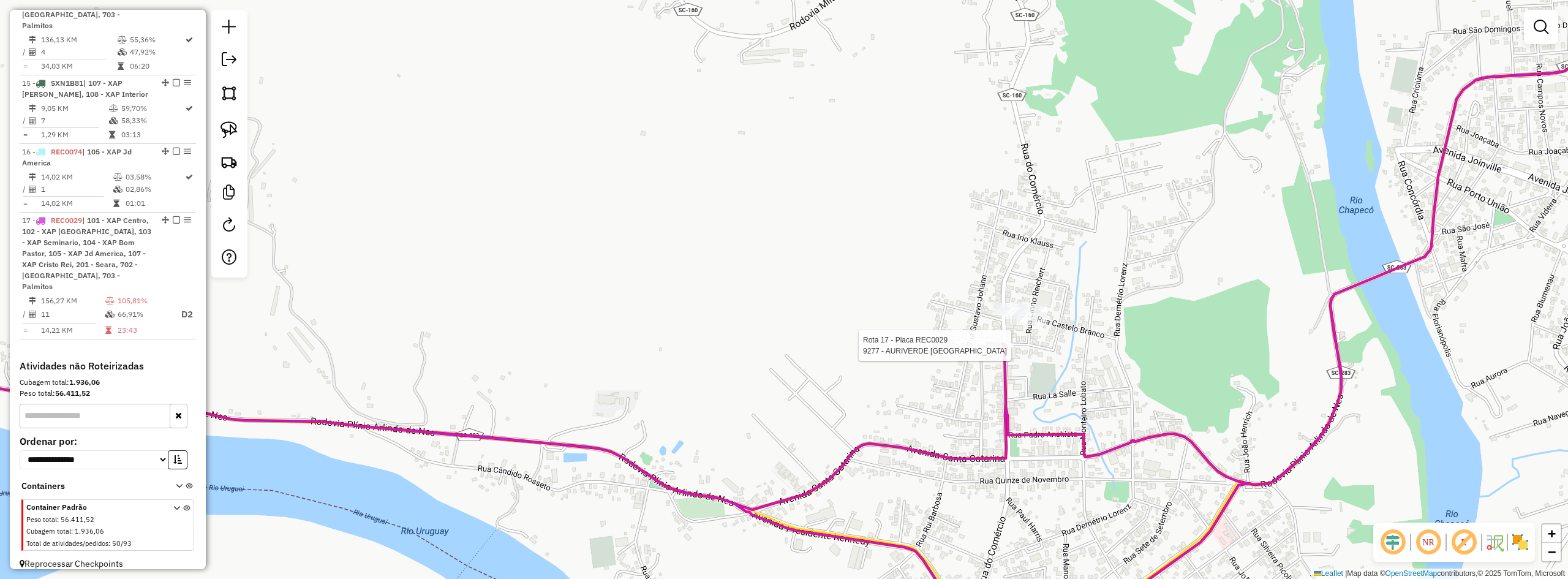
select select "*********"
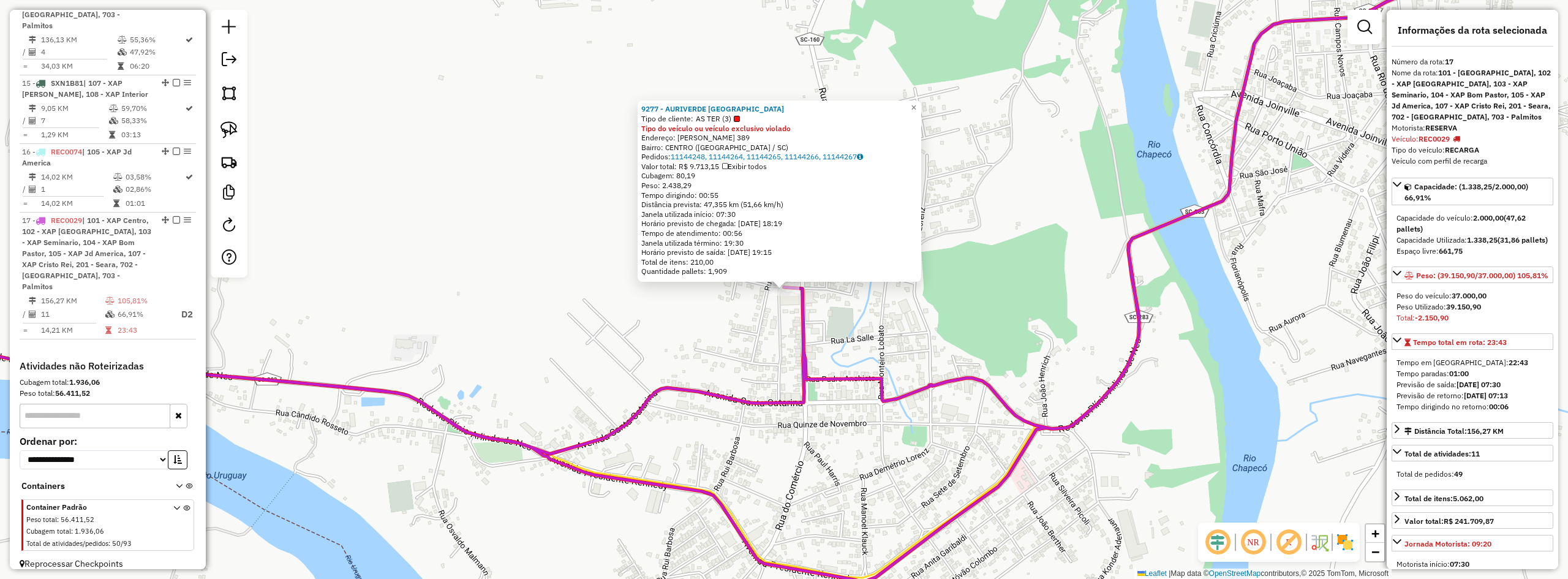
click at [923, 319] on div "9277 - AURIVERDE SAO CARLOS Tipo de cliente: AS TER (3) Tipo do veículo ou veíc…" at bounding box center [784, 289] width 1568 height 579
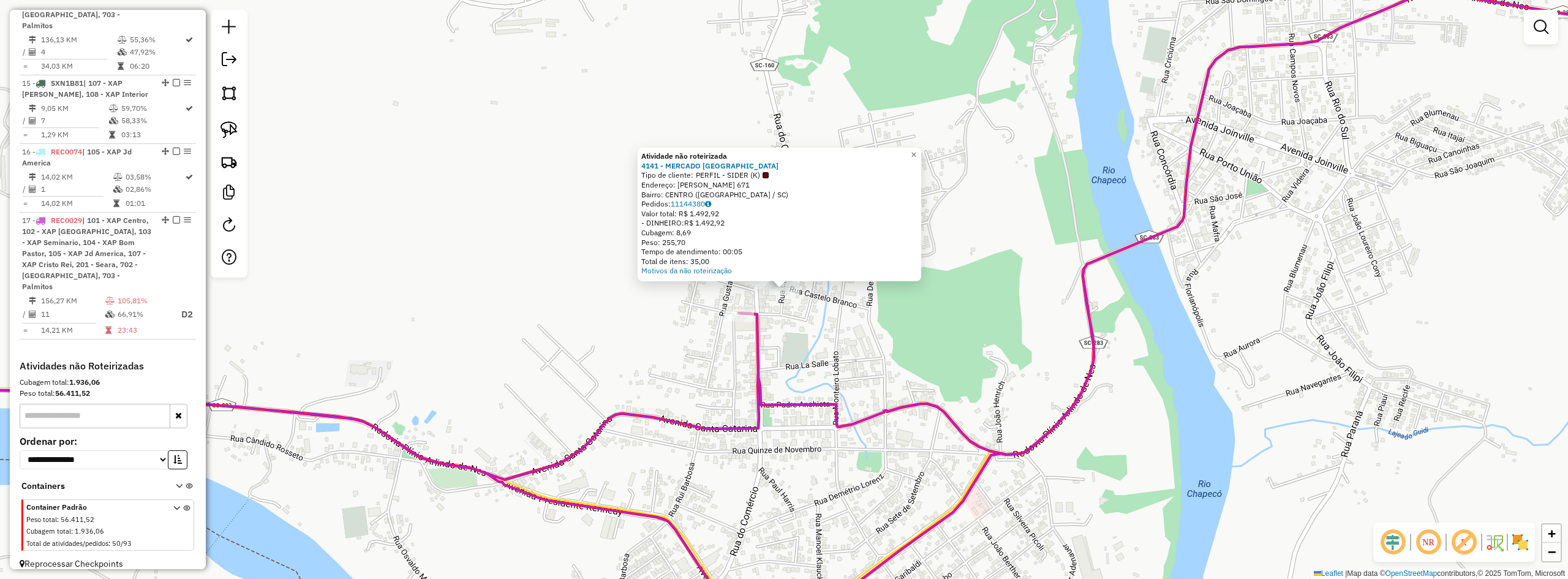
click at [818, 338] on div "Atividade não roteirizada 4141 - MERCADO VALE VERDE Tipo de cliente: PERFIL - S…" at bounding box center [784, 289] width 1568 height 579
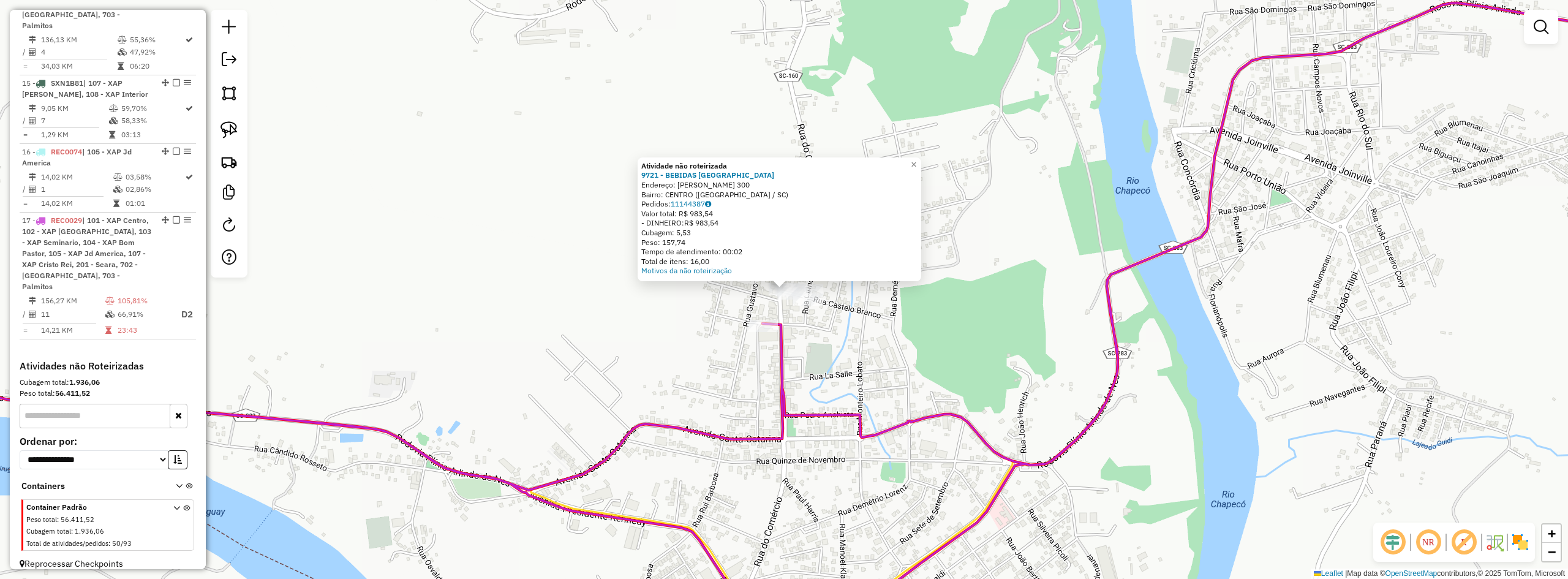
click at [943, 344] on div "Atividade não roteirizada 9721 - BEBIDAS VALE VERDE Endereço: DEMETRIO LORENS 3…" at bounding box center [784, 289] width 1568 height 579
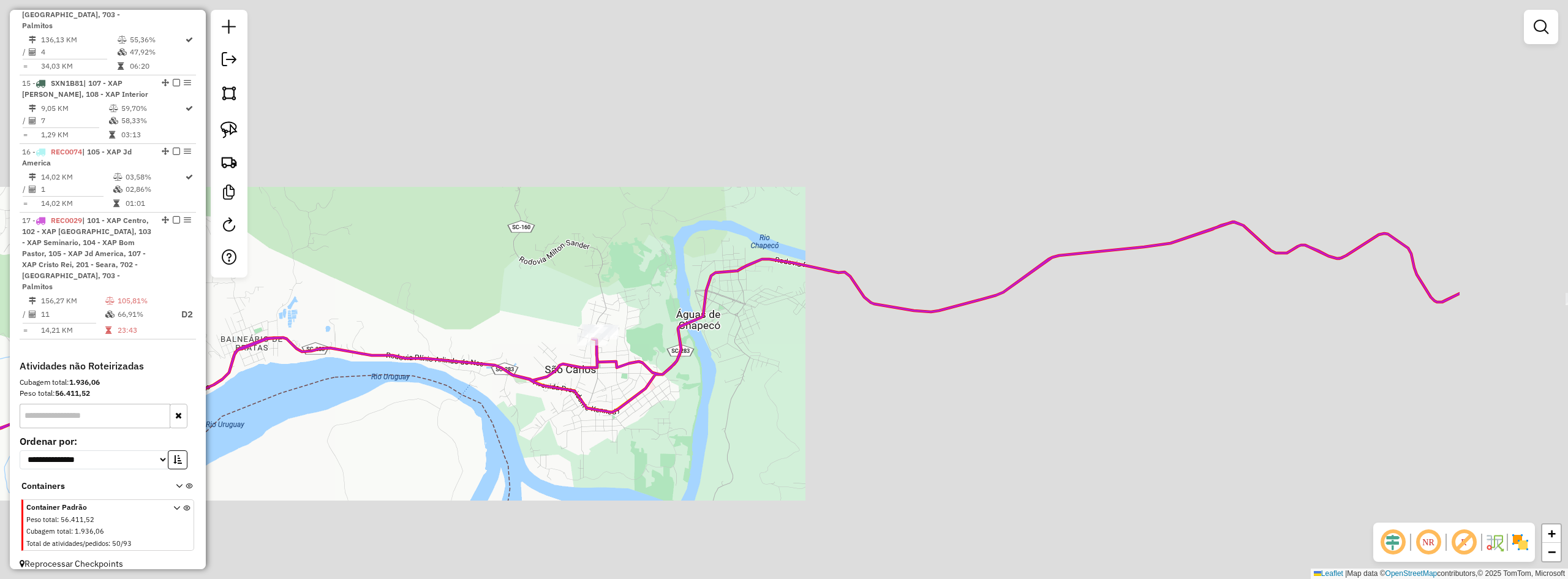
drag, startPoint x: 1180, startPoint y: 353, endPoint x: 942, endPoint y: 347, distance: 238.1
click at [881, 349] on div "Janela de atendimento Grade de atendimento Capacidade Transportadoras Veículos …" at bounding box center [784, 289] width 1568 height 579
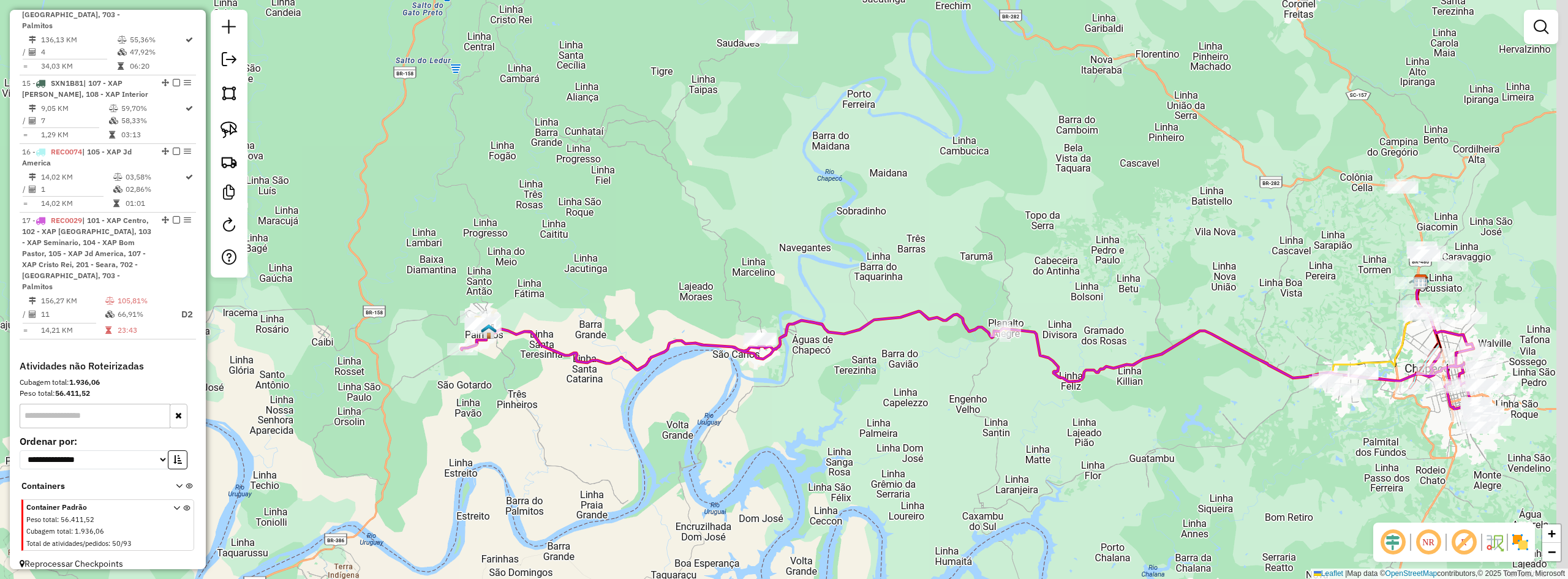
drag, startPoint x: 996, startPoint y: 358, endPoint x: 963, endPoint y: 347, distance: 34.8
click at [959, 353] on div "Janela de atendimento Grade de atendimento Capacidade Transportadoras Veículos …" at bounding box center [784, 289] width 1568 height 579
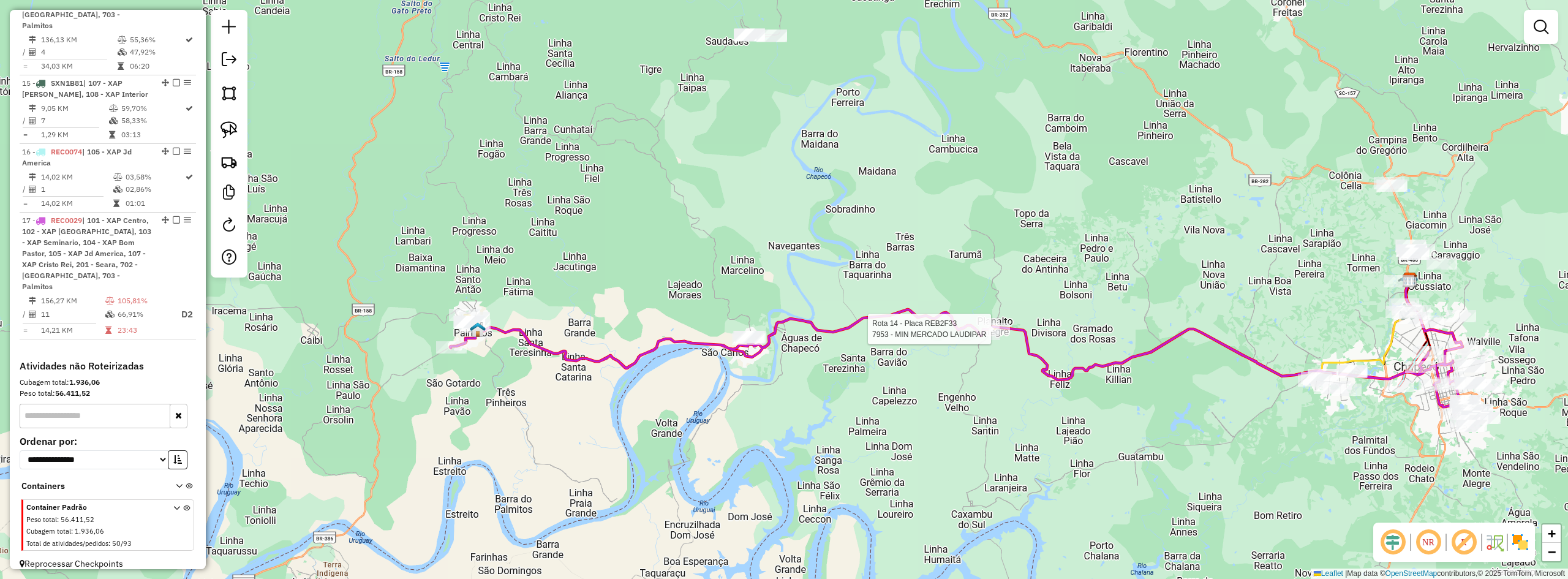
select select "*********"
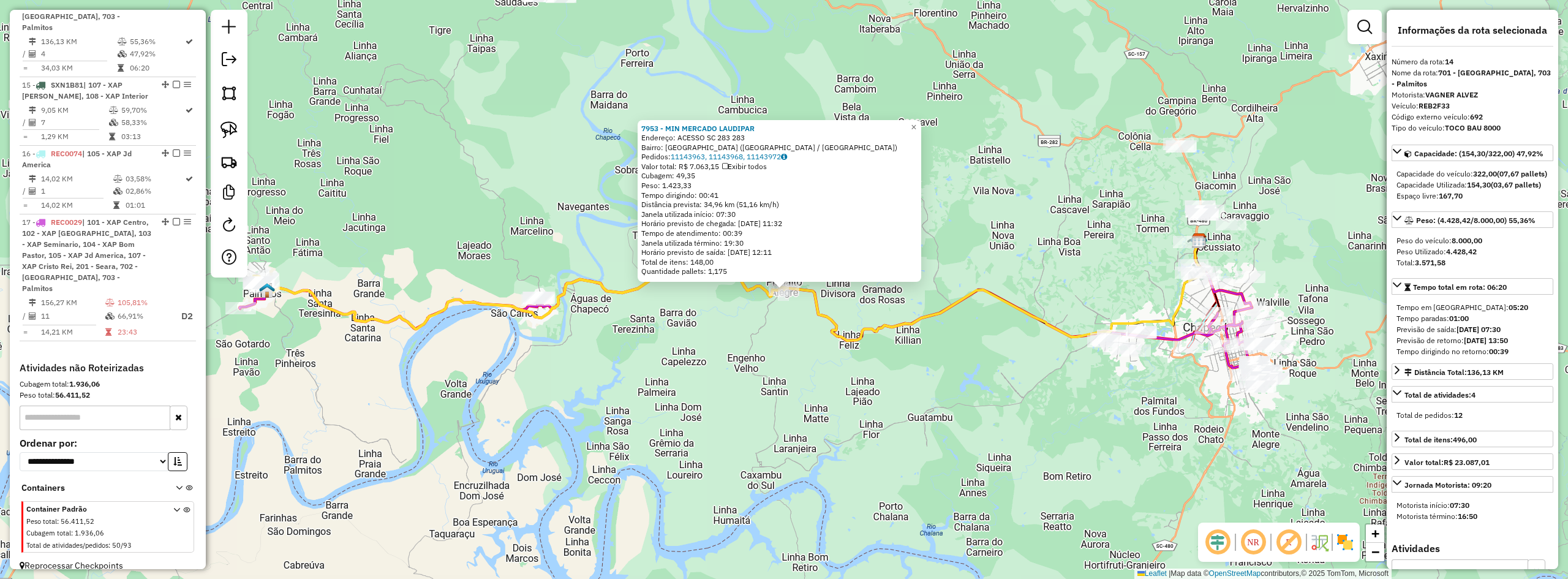
scroll to position [705, 0]
click at [858, 373] on div "7953 - MIN MERCADO LAUDIPAR Endereço: ACESSO SC 283 283 Bairro: JARDIM CRUZEIRO…" at bounding box center [784, 289] width 1568 height 579
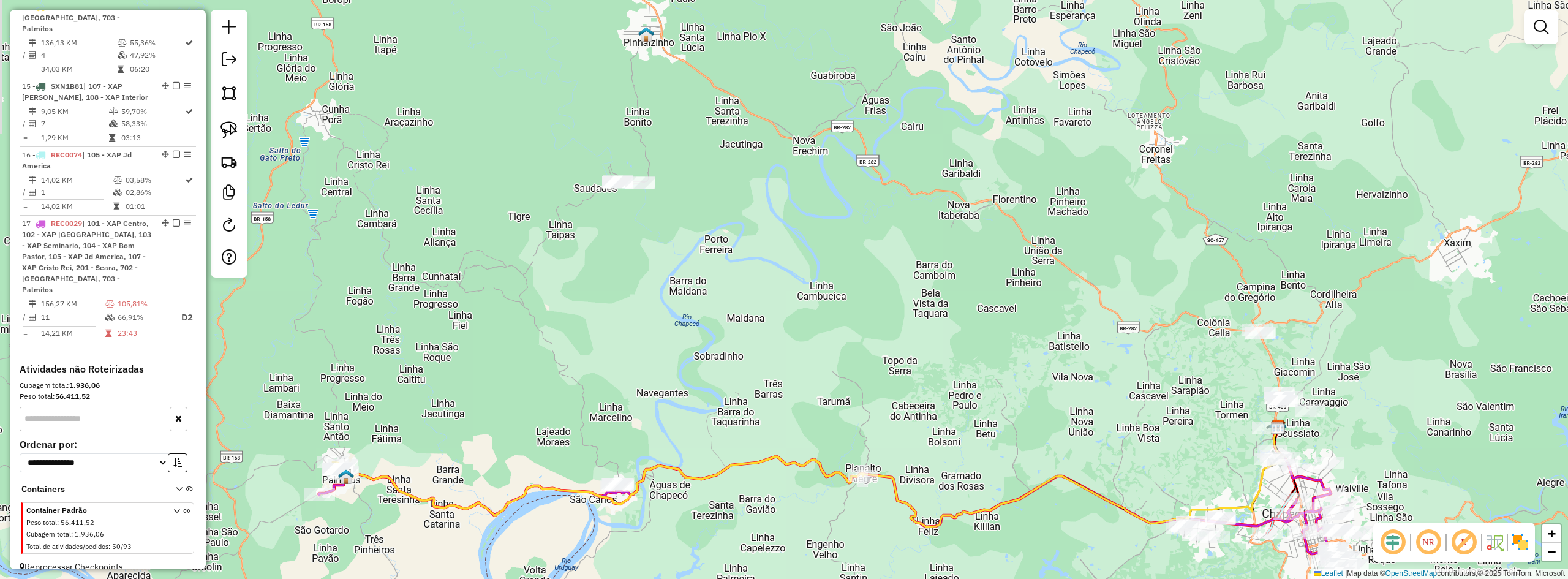
drag, startPoint x: 964, startPoint y: 237, endPoint x: 1058, endPoint y: 416, distance: 202.2
click at [1057, 416] on div "Janela de atendimento Grade de atendimento Capacidade Transportadoras Veículos …" at bounding box center [784, 289] width 1568 height 579
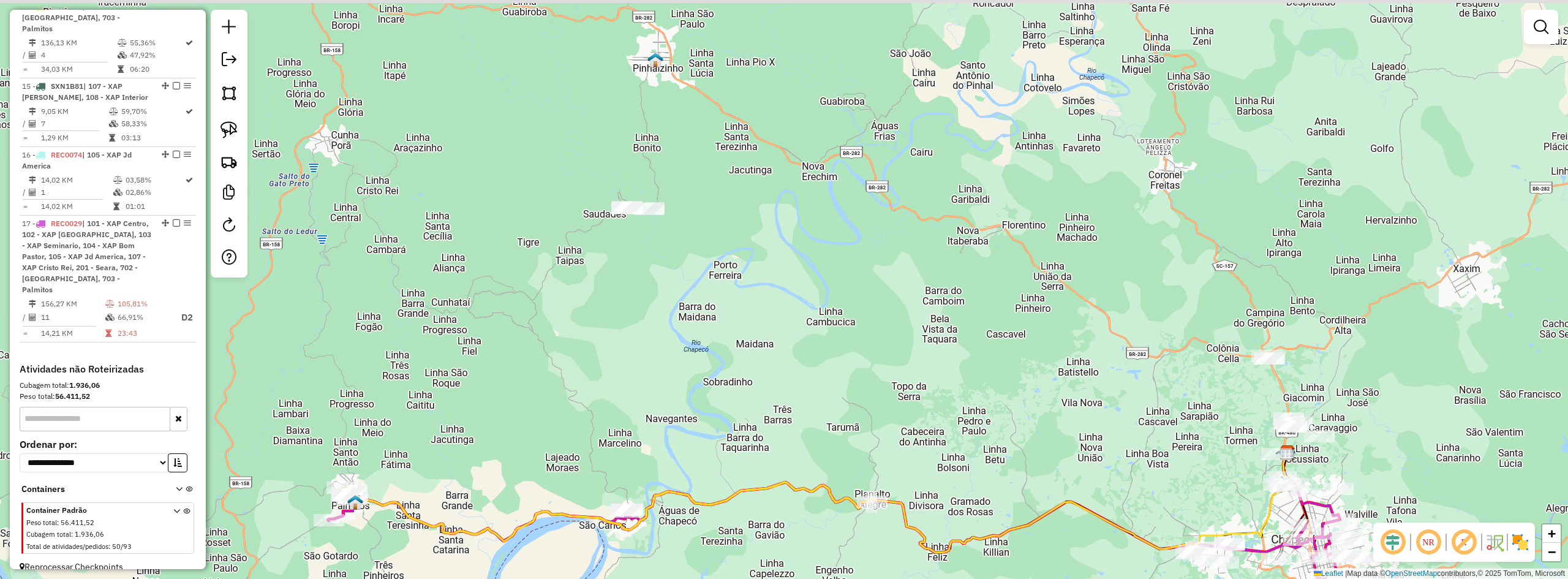
drag, startPoint x: 817, startPoint y: 341, endPoint x: 776, endPoint y: 373, distance: 52.0
click at [777, 372] on div "Janela de atendimento Grade de atendimento Capacidade Transportadoras Veículos …" at bounding box center [784, 289] width 1568 height 579
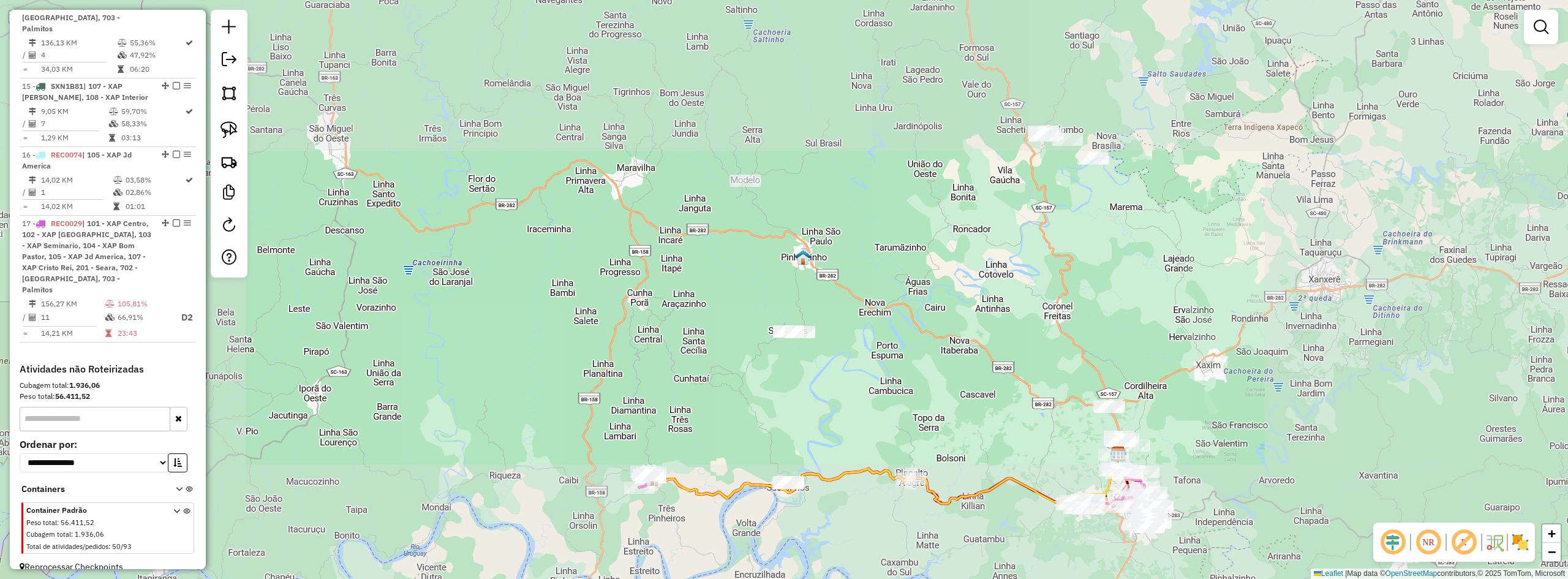
drag, startPoint x: 1008, startPoint y: 259, endPoint x: 967, endPoint y: 296, distance: 55.2
click at [967, 296] on div "Janela de atendimento Grade de atendimento Capacidade Transportadoras Veículos …" at bounding box center [784, 289] width 1568 height 579
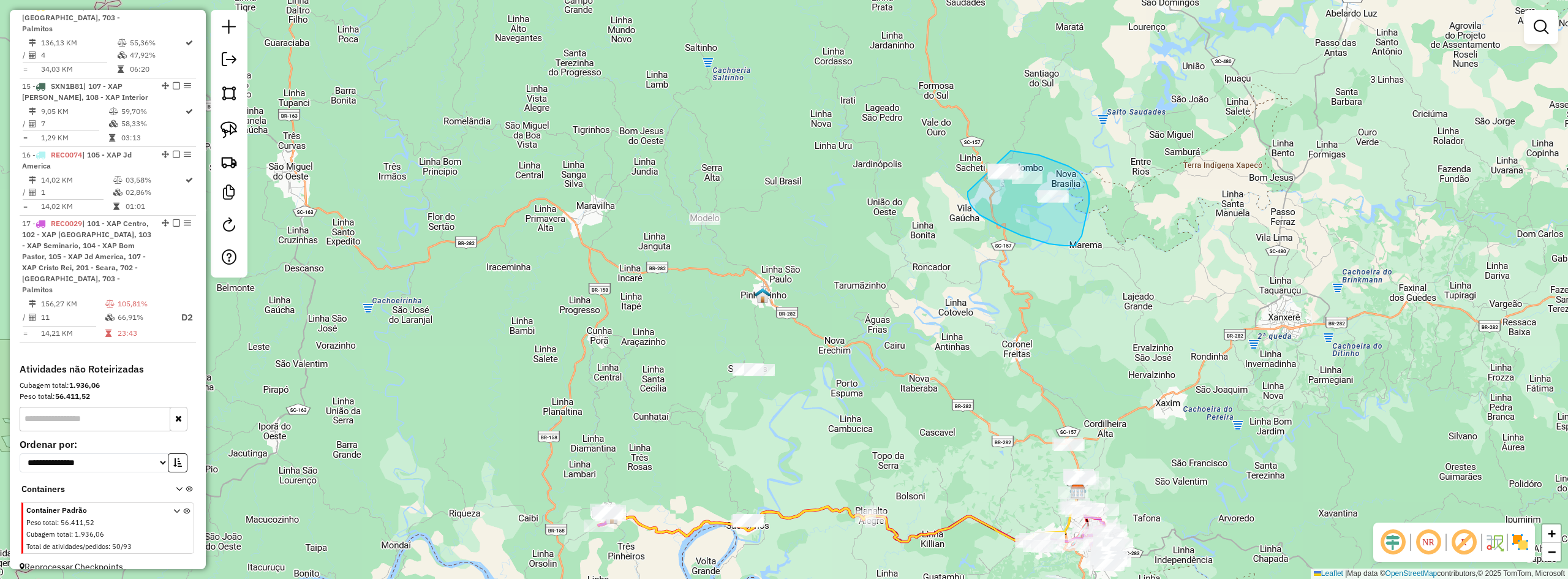
drag, startPoint x: 1021, startPoint y: 235, endPoint x: 947, endPoint y: 158, distance: 106.8
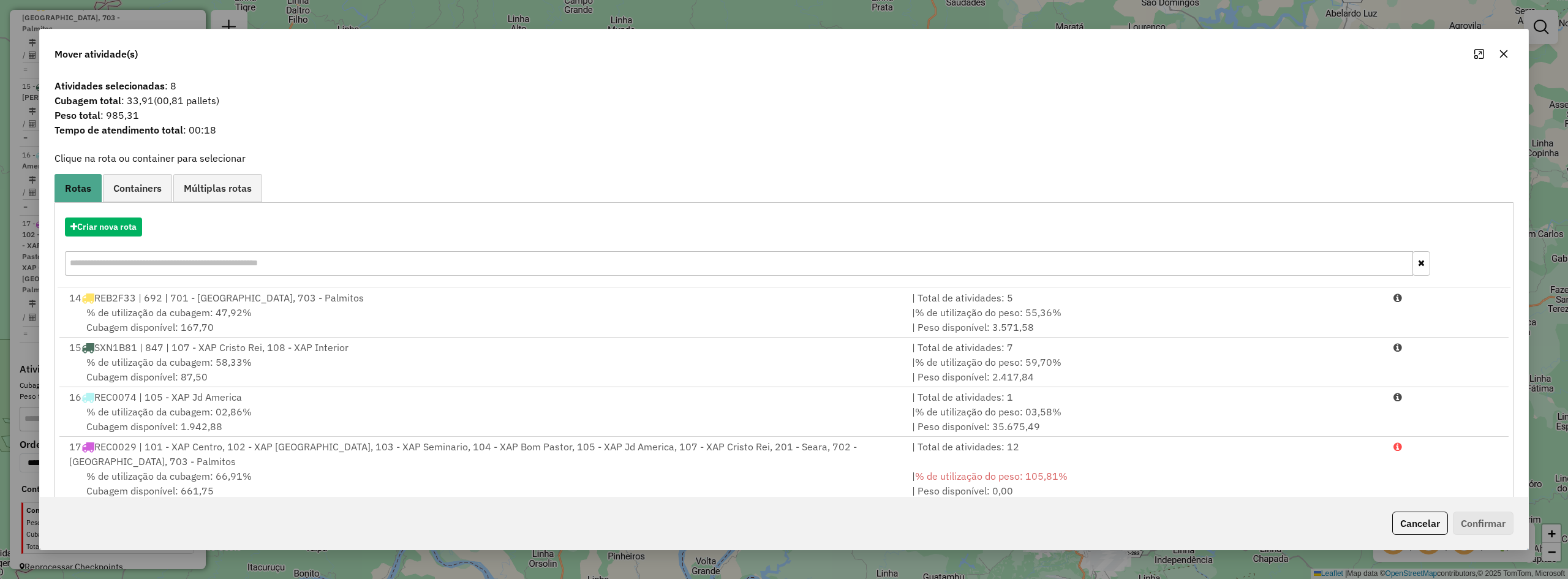
click at [1500, 49] on icon "button" at bounding box center [1503, 54] width 10 height 10
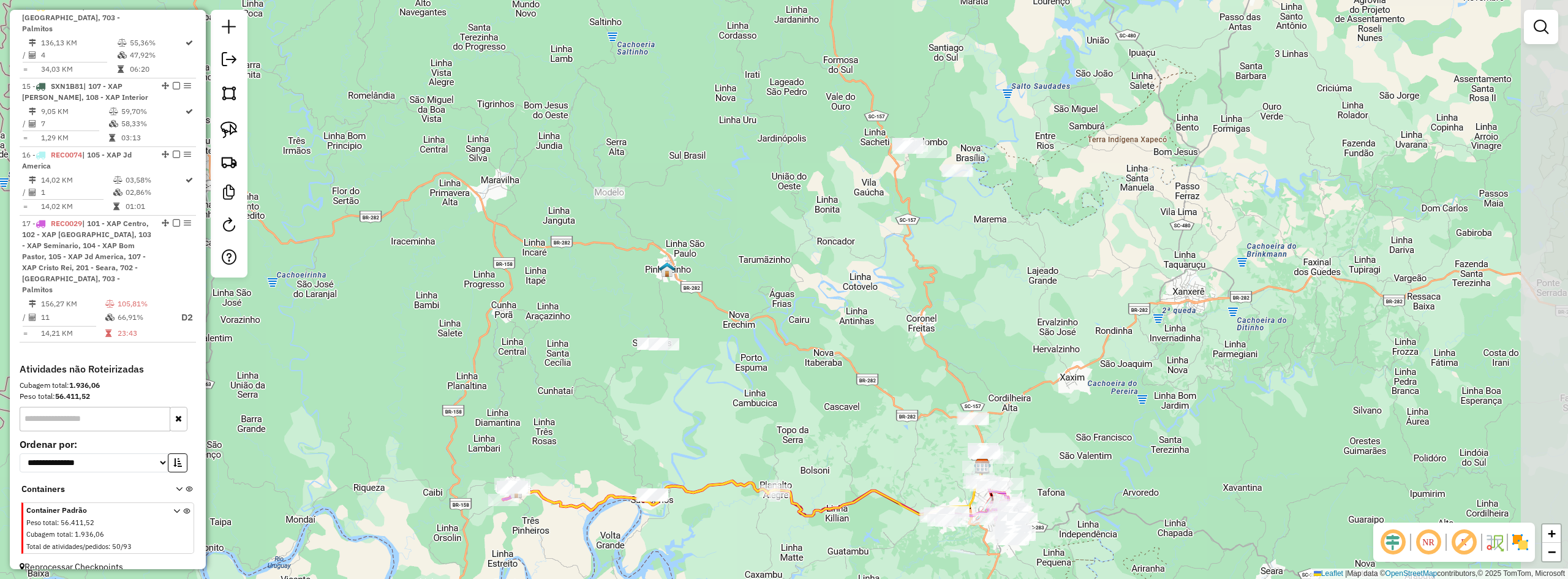
drag, startPoint x: 803, startPoint y: 360, endPoint x: 717, endPoint y: 336, distance: 89.3
click at [707, 336] on div "Janela de atendimento Grade de atendimento Capacidade Transportadoras Veículos …" at bounding box center [784, 289] width 1568 height 579
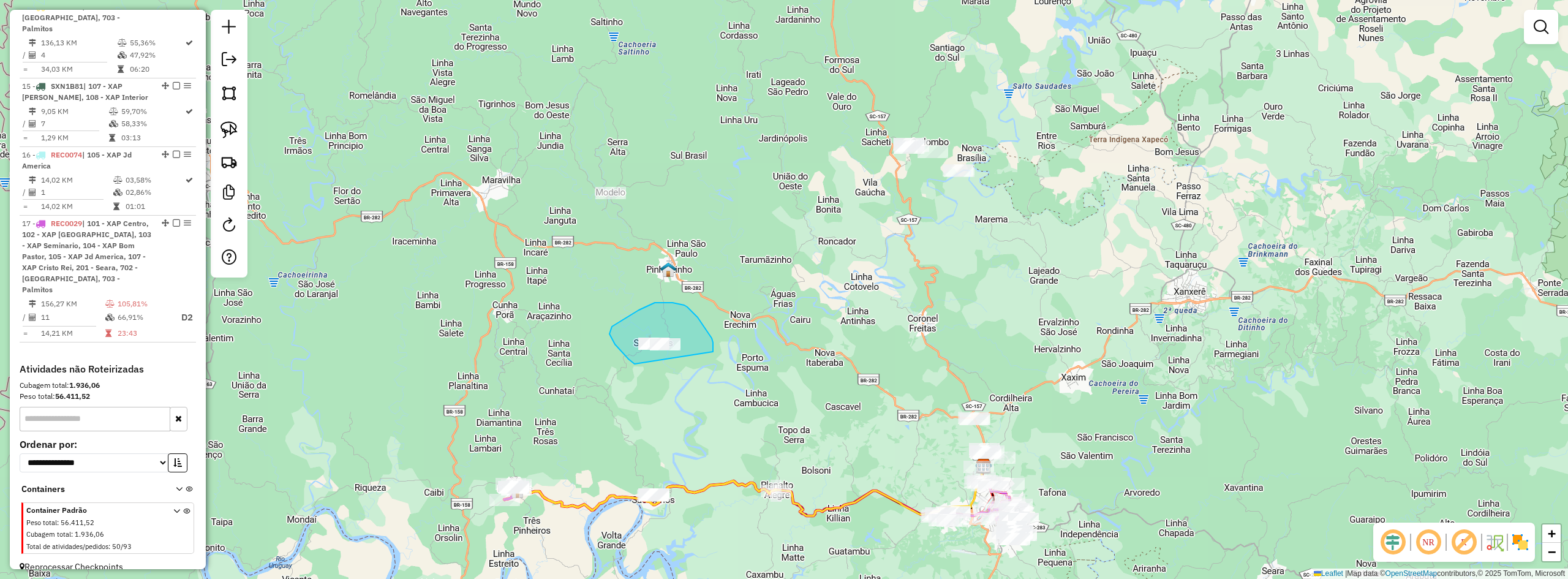
drag, startPoint x: 709, startPoint y: 335, endPoint x: 634, endPoint y: 364, distance: 80.4
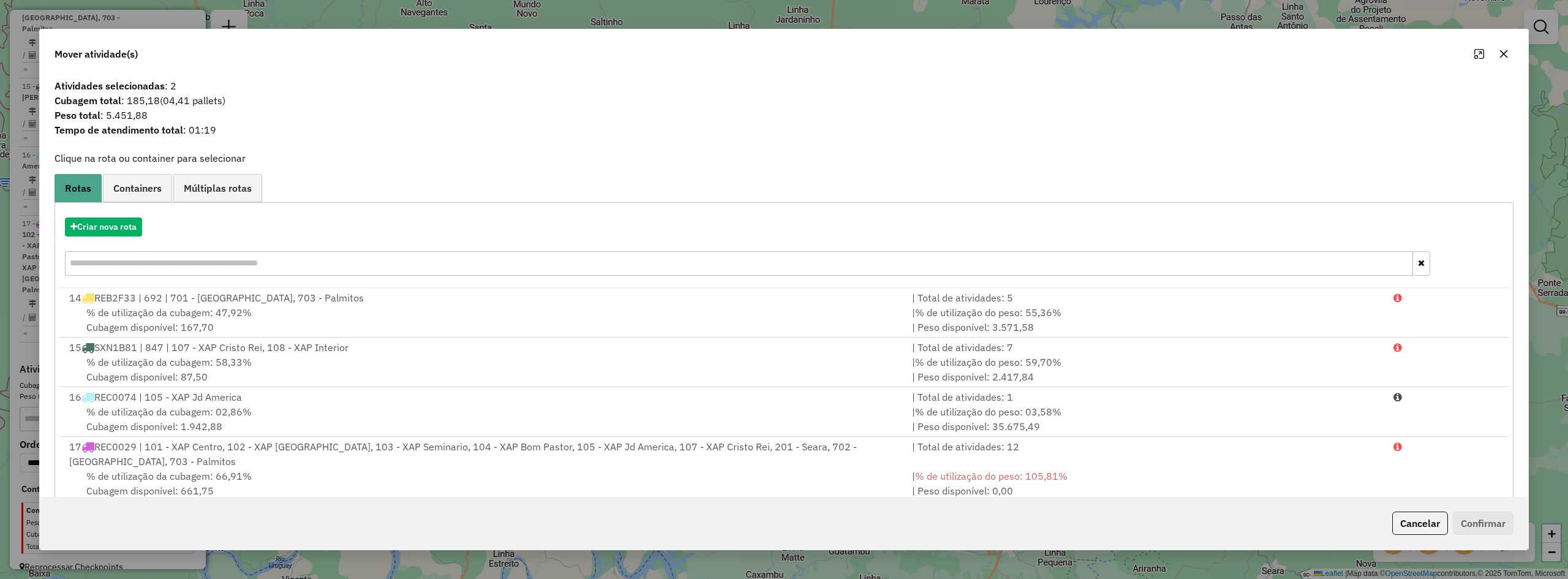
click at [1506, 54] on icon "button" at bounding box center [1503, 54] width 10 height 10
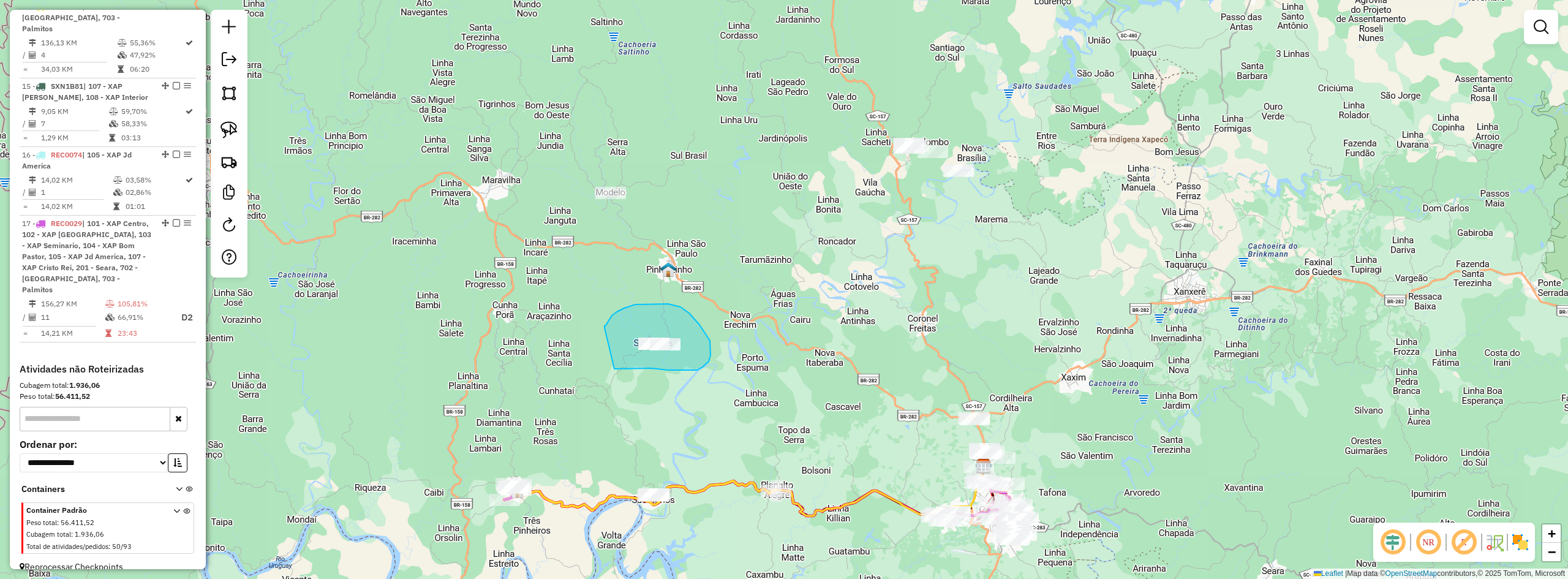
drag, startPoint x: 651, startPoint y: 369, endPoint x: 604, endPoint y: 328, distance: 62.4
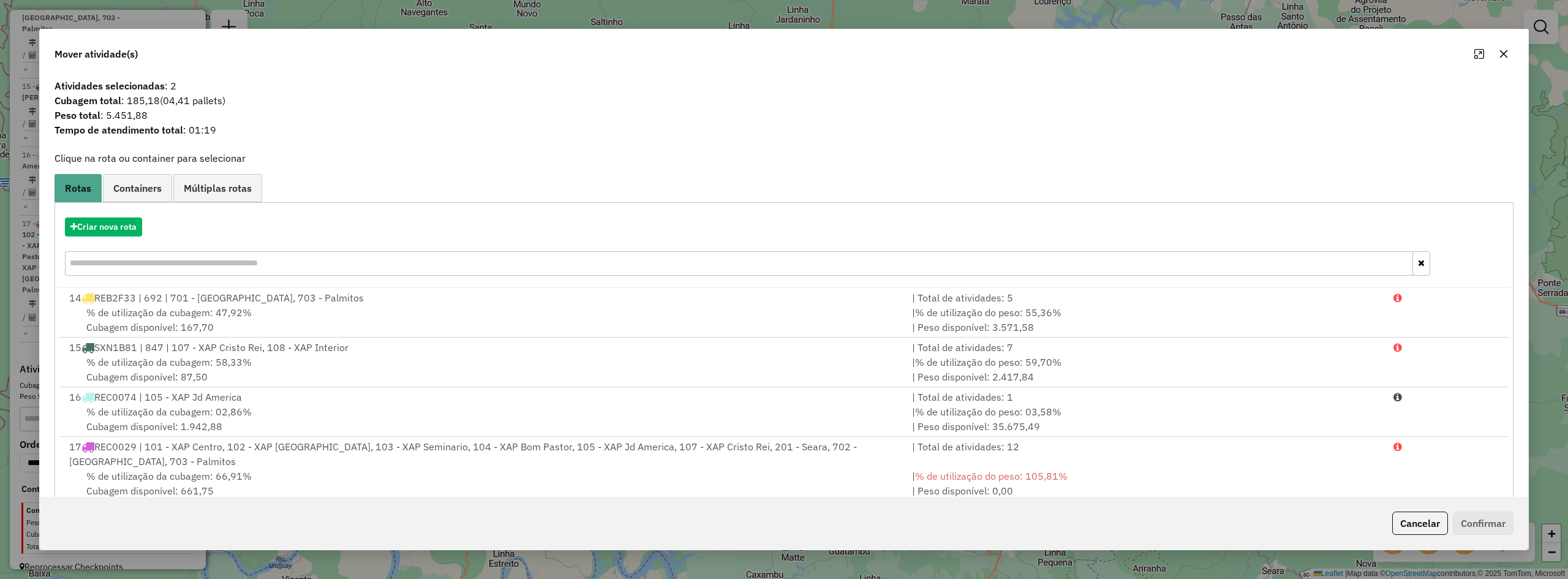
click at [146, 226] on div "Criar nova rota" at bounding box center [784, 227] width 1453 height 19
click at [131, 226] on button "Criar nova rota" at bounding box center [103, 227] width 77 height 19
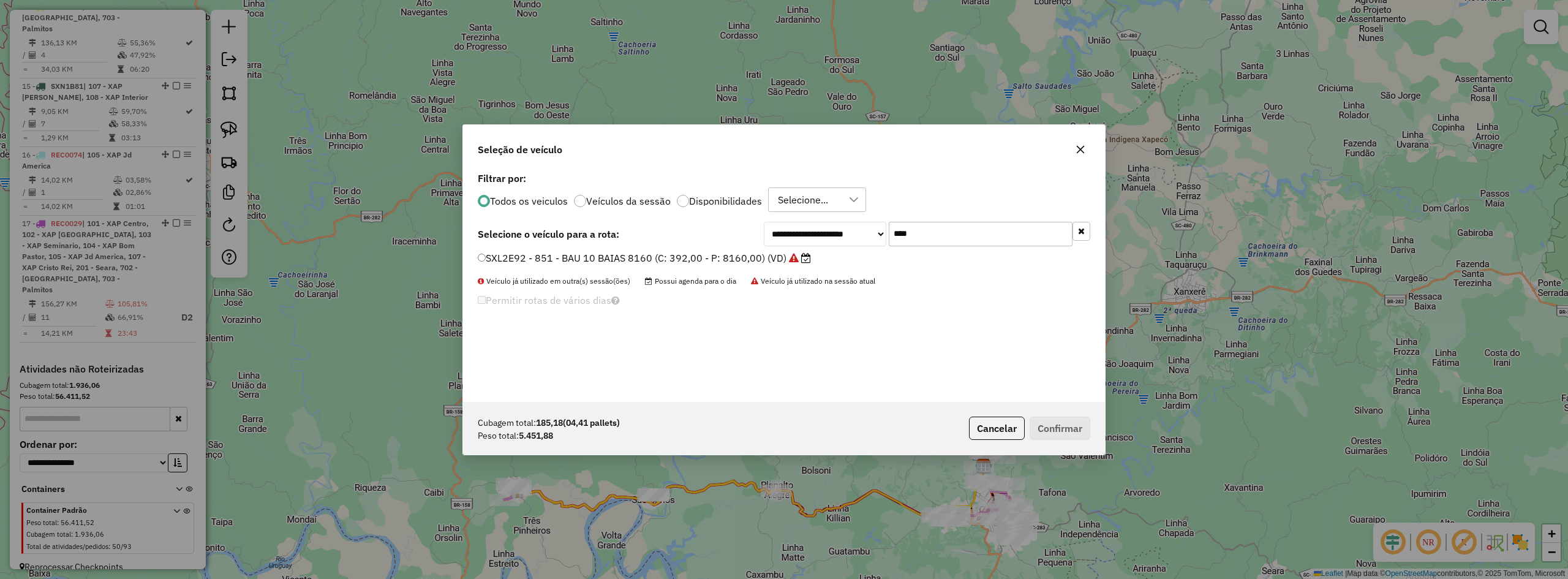
scroll to position [7, 4]
click at [956, 233] on input "****" at bounding box center [981, 233] width 184 height 24
click at [956, 233] on input "****" at bounding box center [981, 233] width 184 height 24
type input "****"
click at [997, 425] on button "Cancelar" at bounding box center [997, 429] width 56 height 24
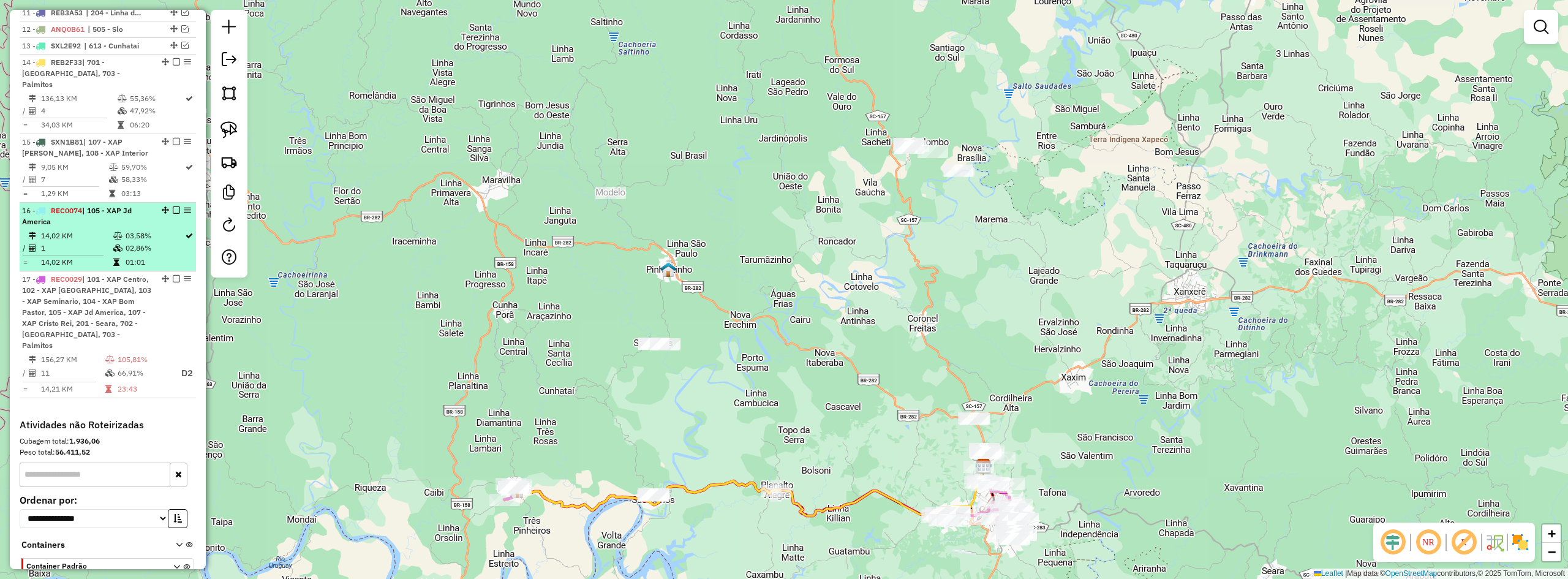
scroll to position [583, 0]
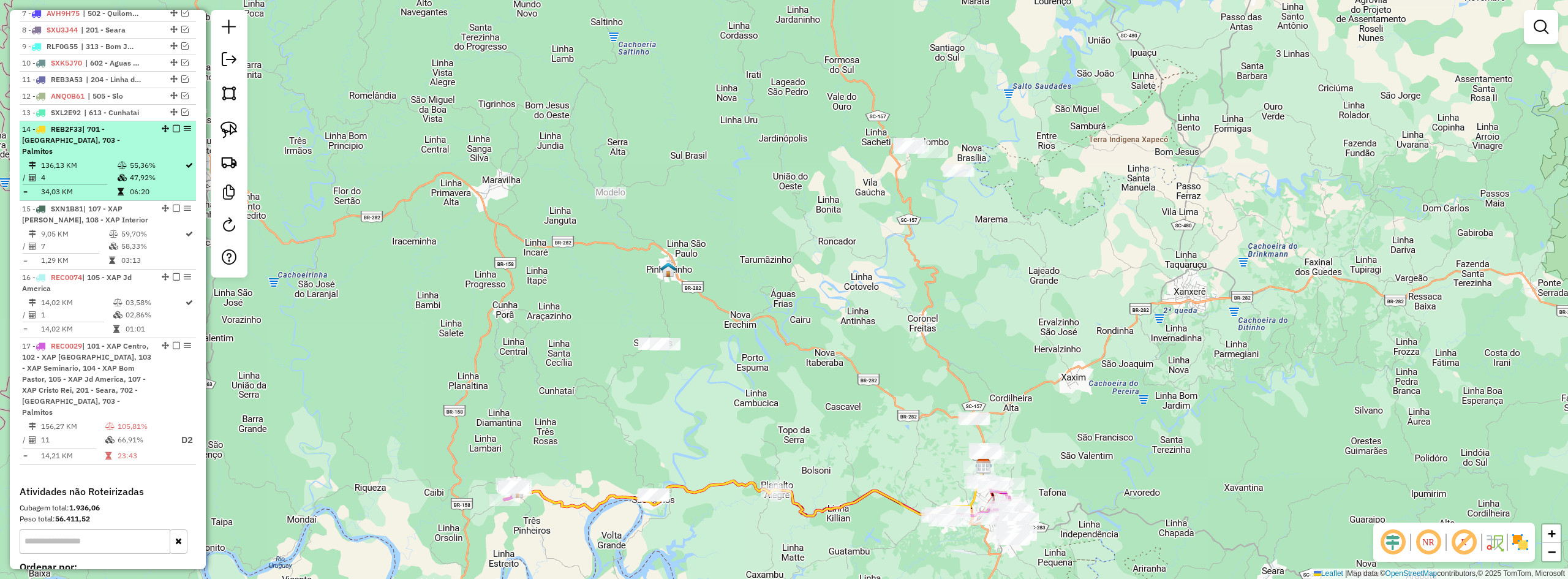
click at [82, 134] on span "REB2F33" at bounding box center [66, 129] width 31 height 9
select select "*********"
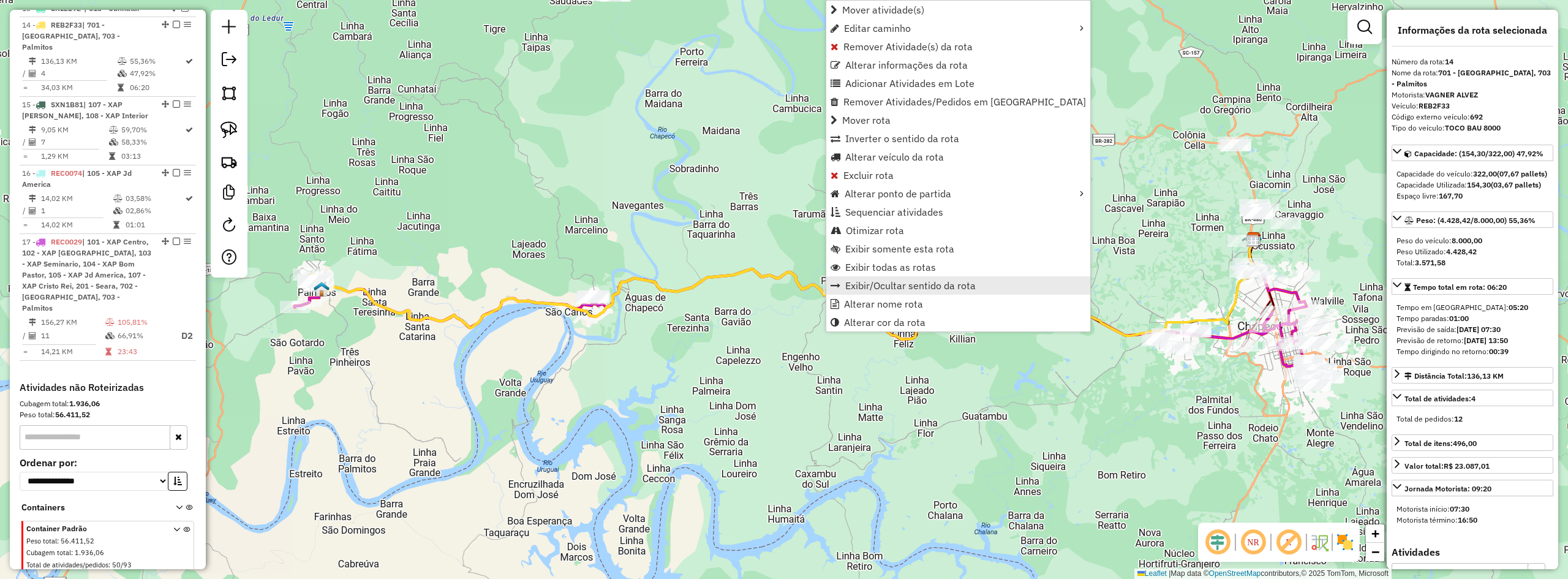
scroll to position [705, 0]
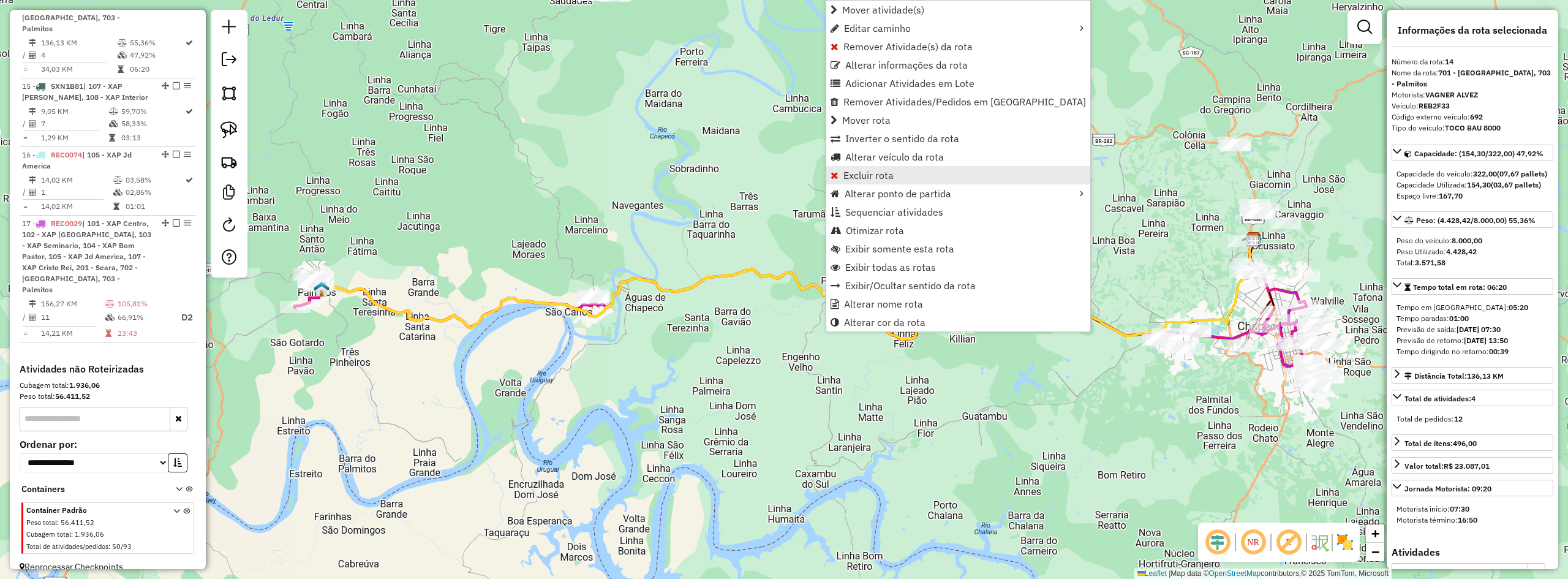
click at [869, 171] on span "Excluir rota" at bounding box center [868, 175] width 50 height 10
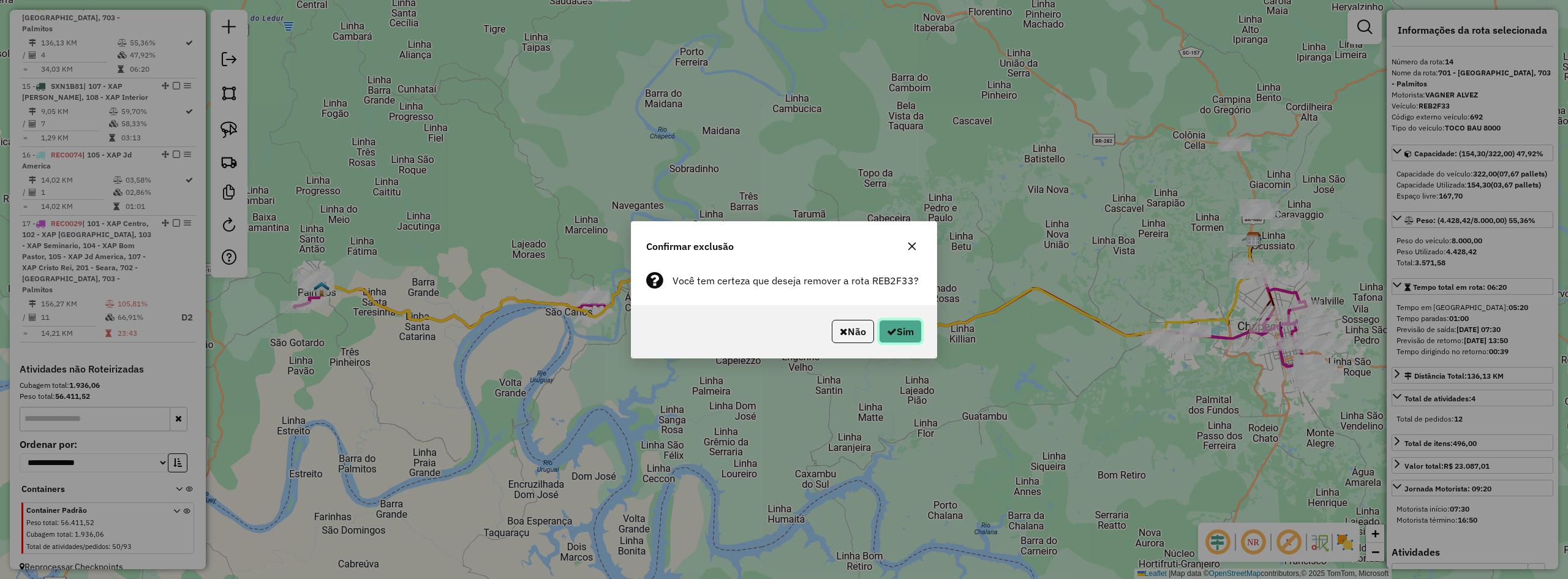
click at [894, 341] on button "Sim" at bounding box center [901, 332] width 43 height 24
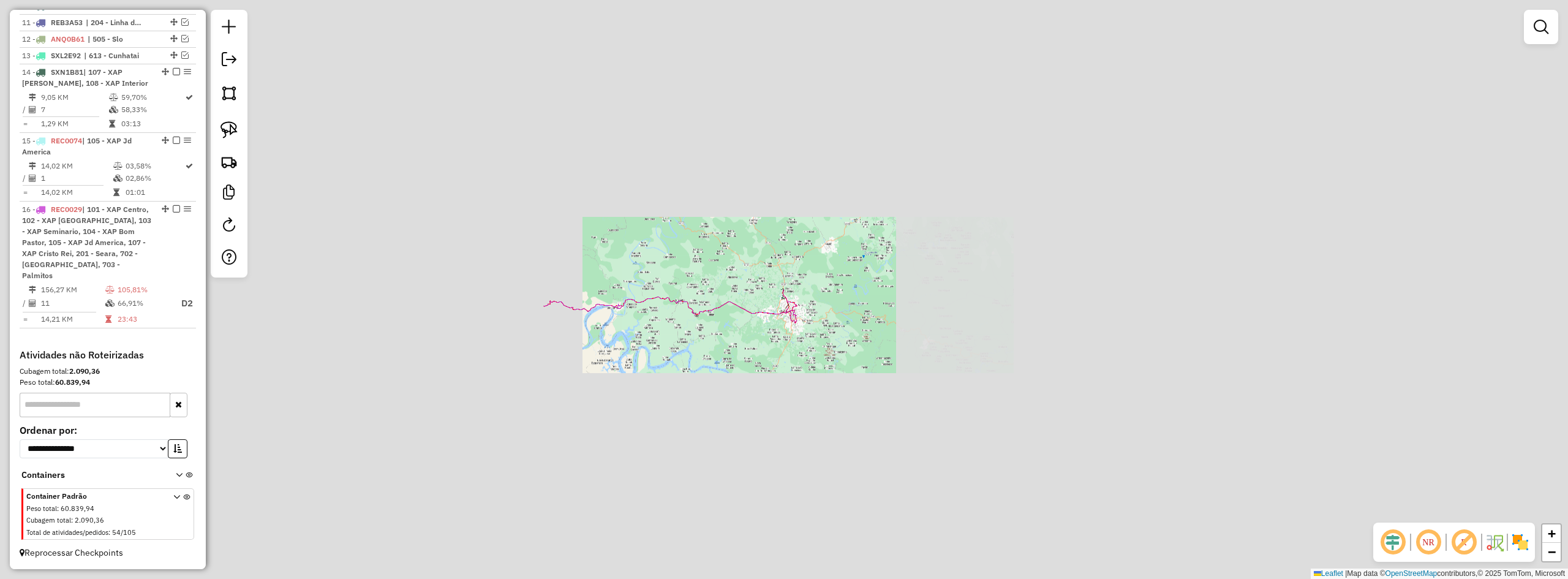
scroll to position [639, 0]
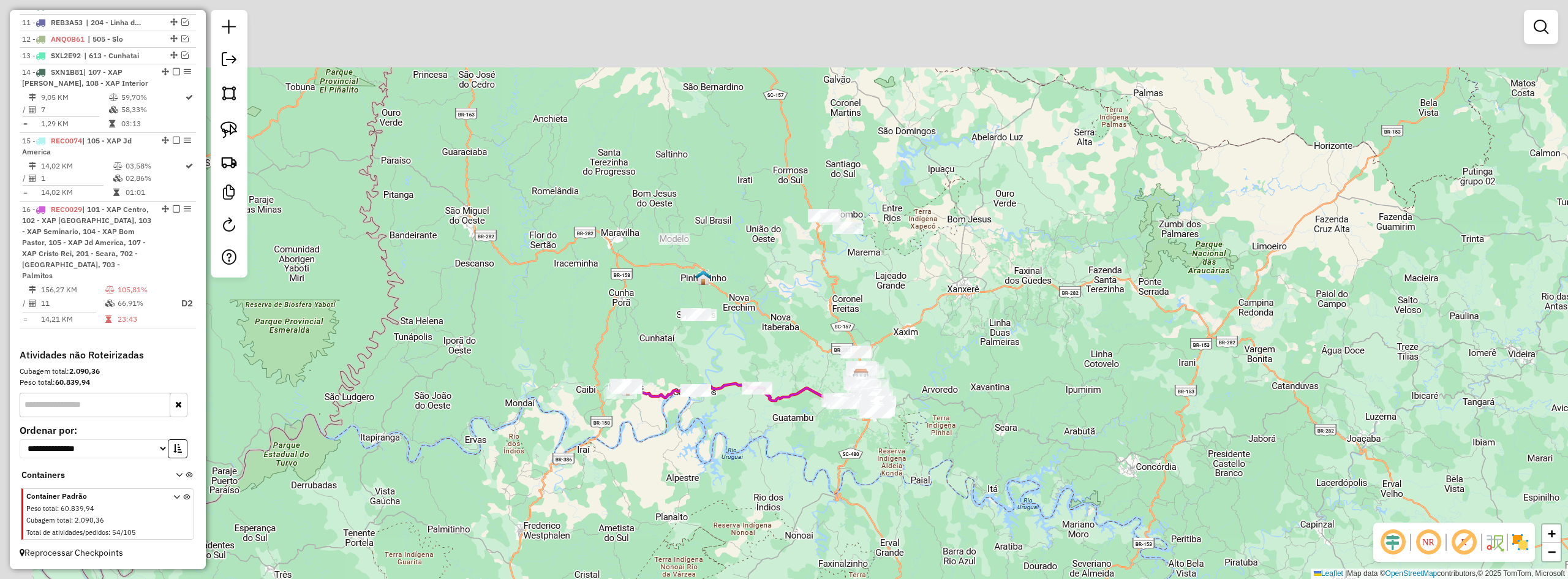
drag, startPoint x: 746, startPoint y: 233, endPoint x: 751, endPoint y: 271, distance: 38.3
click at [771, 254] on div "Janela de atendimento Grade de atendimento Capacidade Transportadoras Veículos …" at bounding box center [784, 289] width 1568 height 579
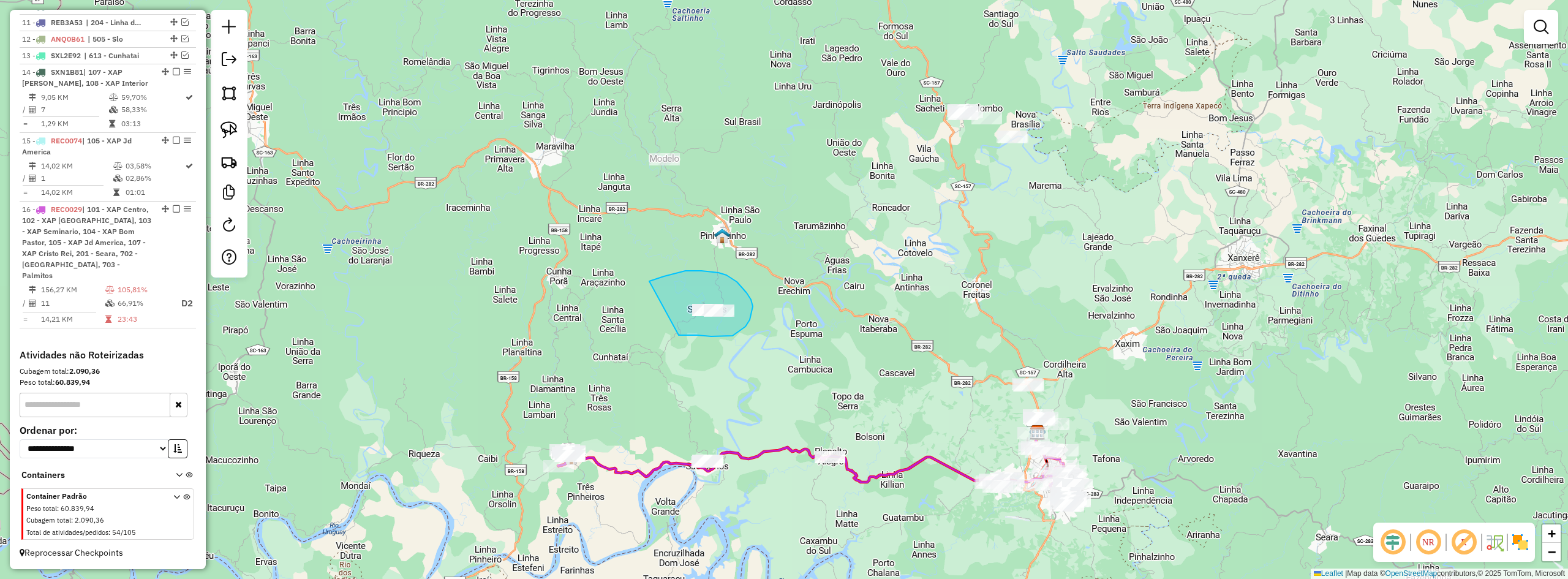
drag, startPoint x: 679, startPoint y: 335, endPoint x: 649, endPoint y: 281, distance: 61.8
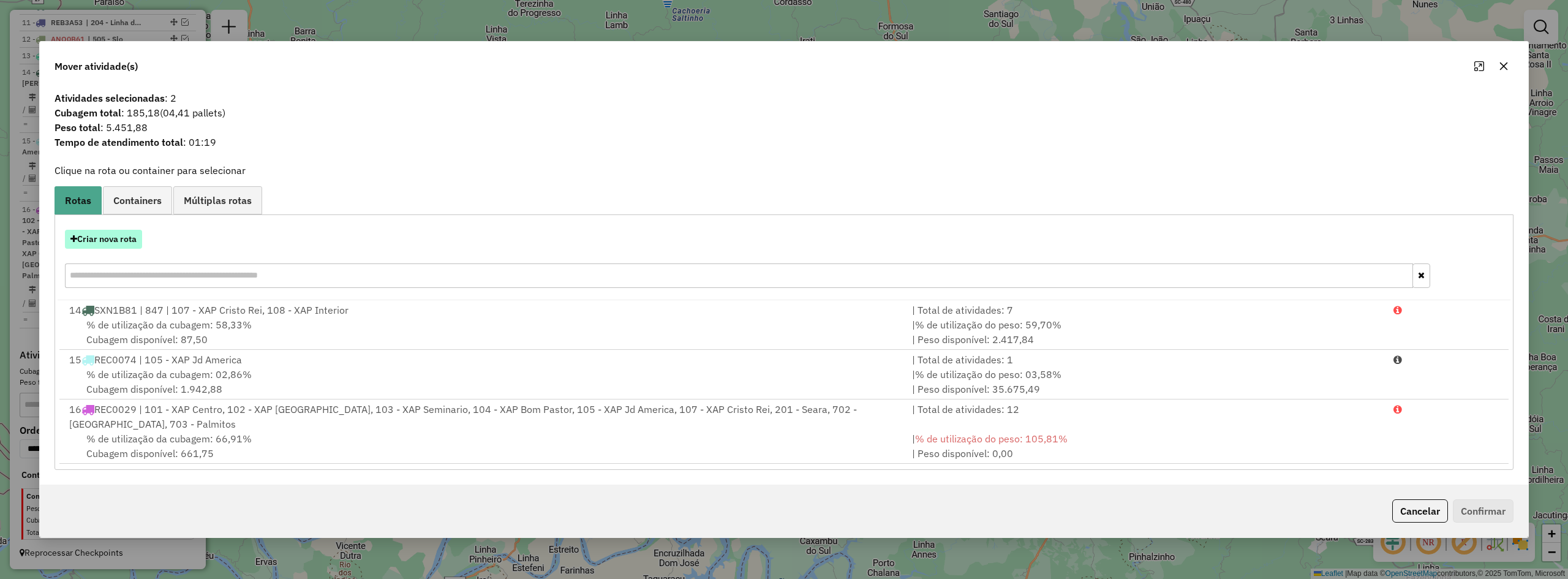
click at [112, 241] on button "Criar nova rota" at bounding box center [103, 239] width 77 height 19
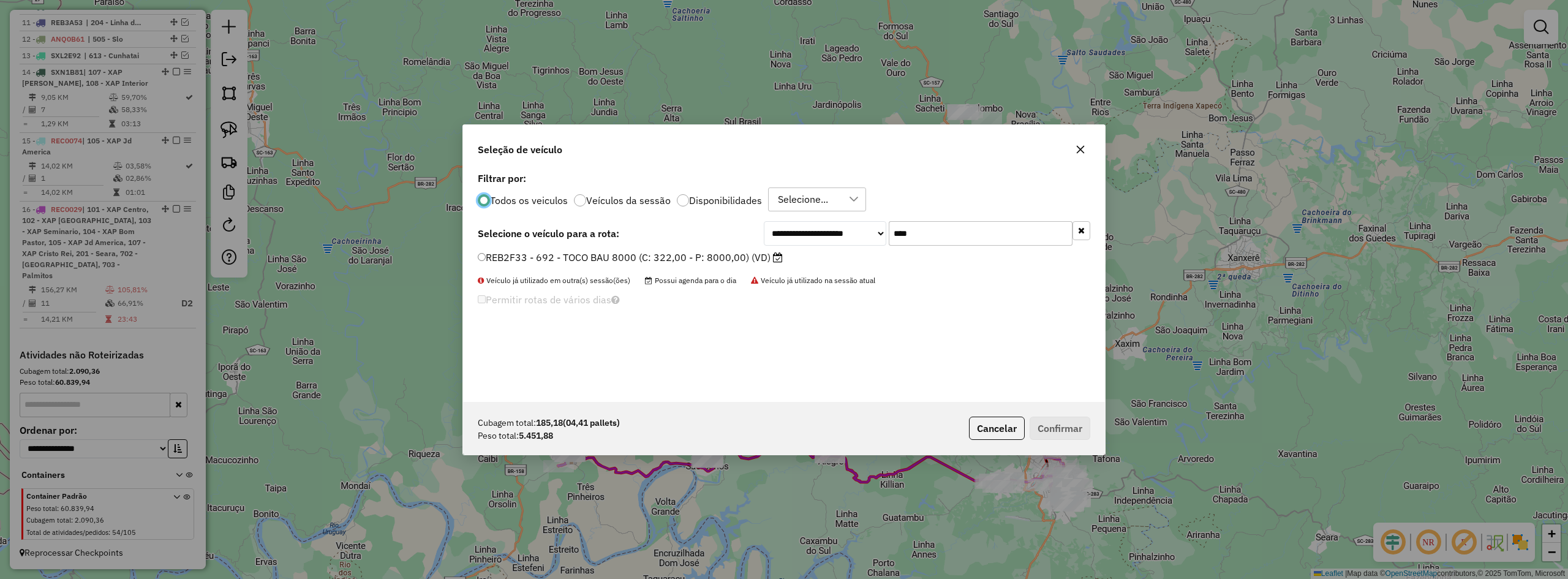
scroll to position [7, 4]
click at [909, 231] on input "****" at bounding box center [981, 233] width 184 height 24
click at [570, 259] on label "REB2F33 - 692 - TOCO BAU 8000 (C: 322,00 - P: 8000,00) (VD)" at bounding box center [630, 257] width 305 height 15
click at [1073, 422] on button "Confirmar" at bounding box center [1060, 429] width 60 height 24
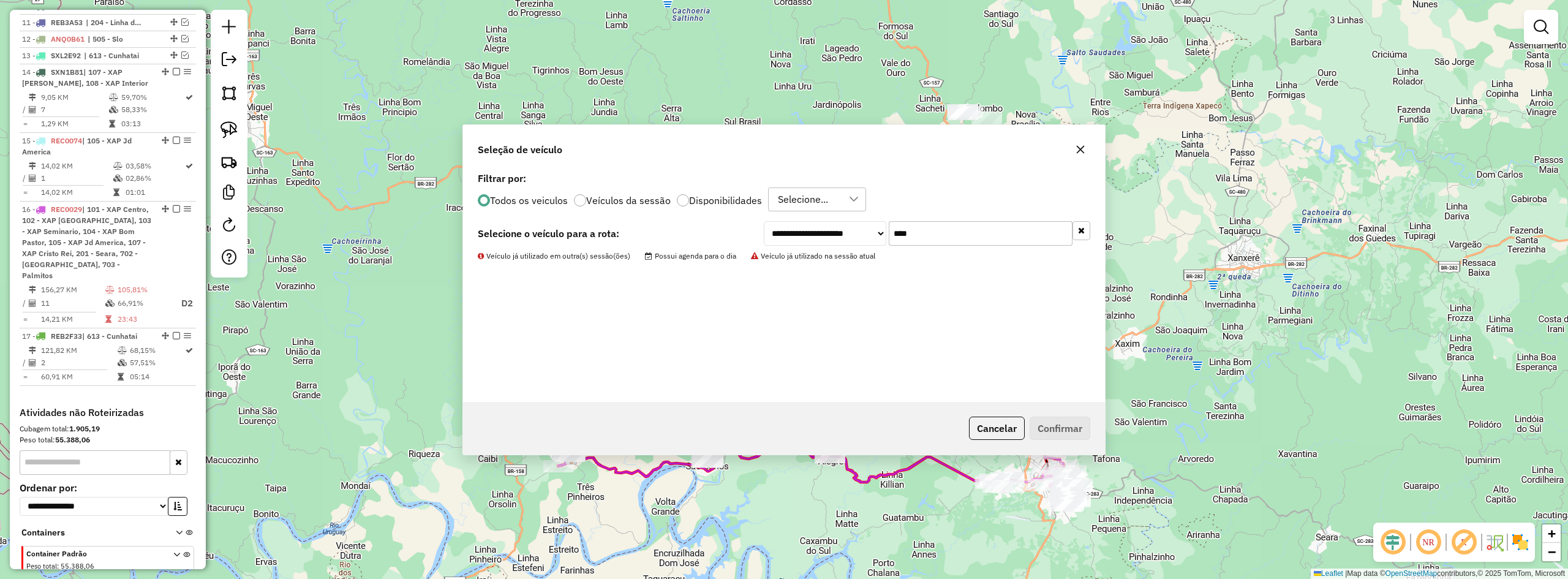
scroll to position [697, 0]
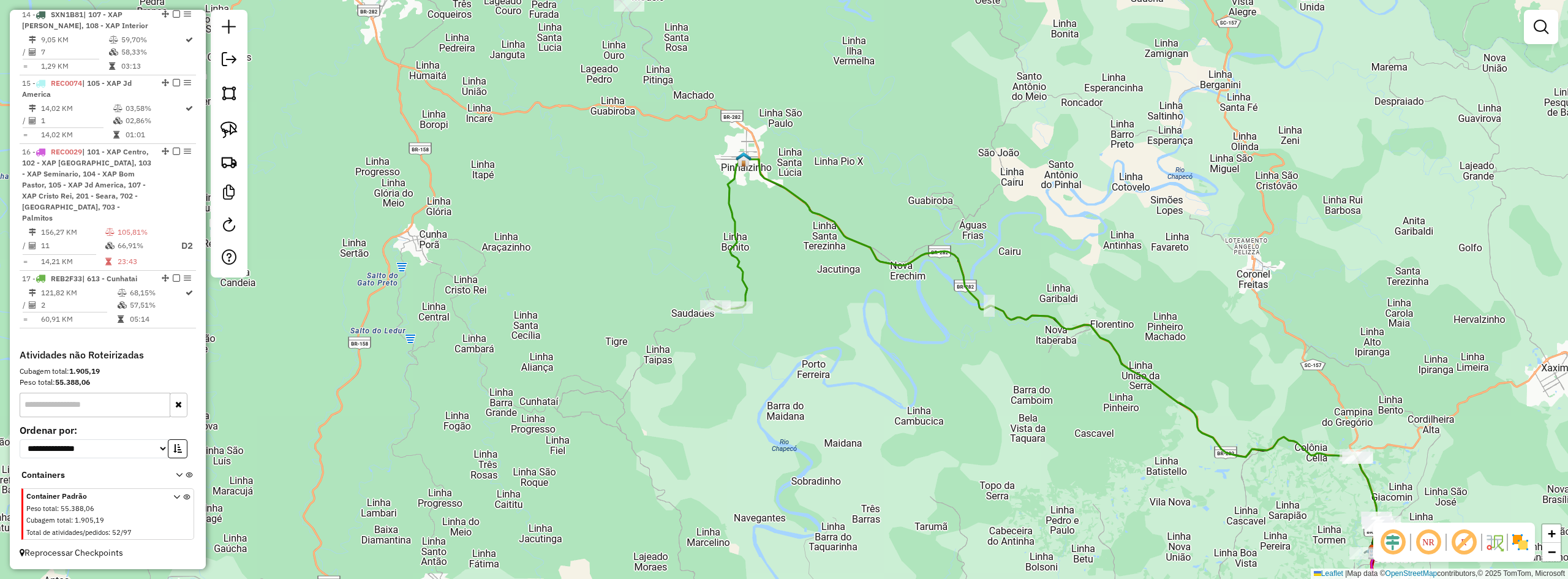
drag, startPoint x: 704, startPoint y: 342, endPoint x: 766, endPoint y: 345, distance: 62.1
click at [766, 345] on div "Janela de atendimento Grade de atendimento Capacidade Transportadoras Veículos …" at bounding box center [784, 289] width 1568 height 579
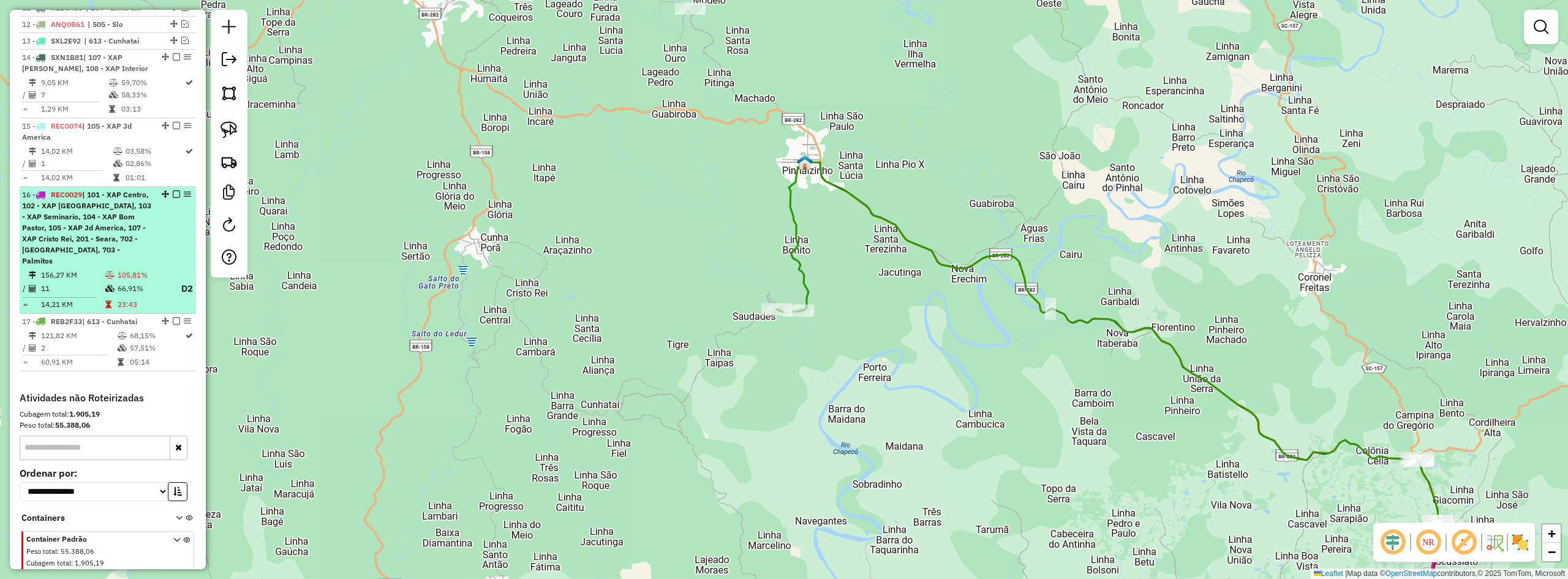
scroll to position [636, 0]
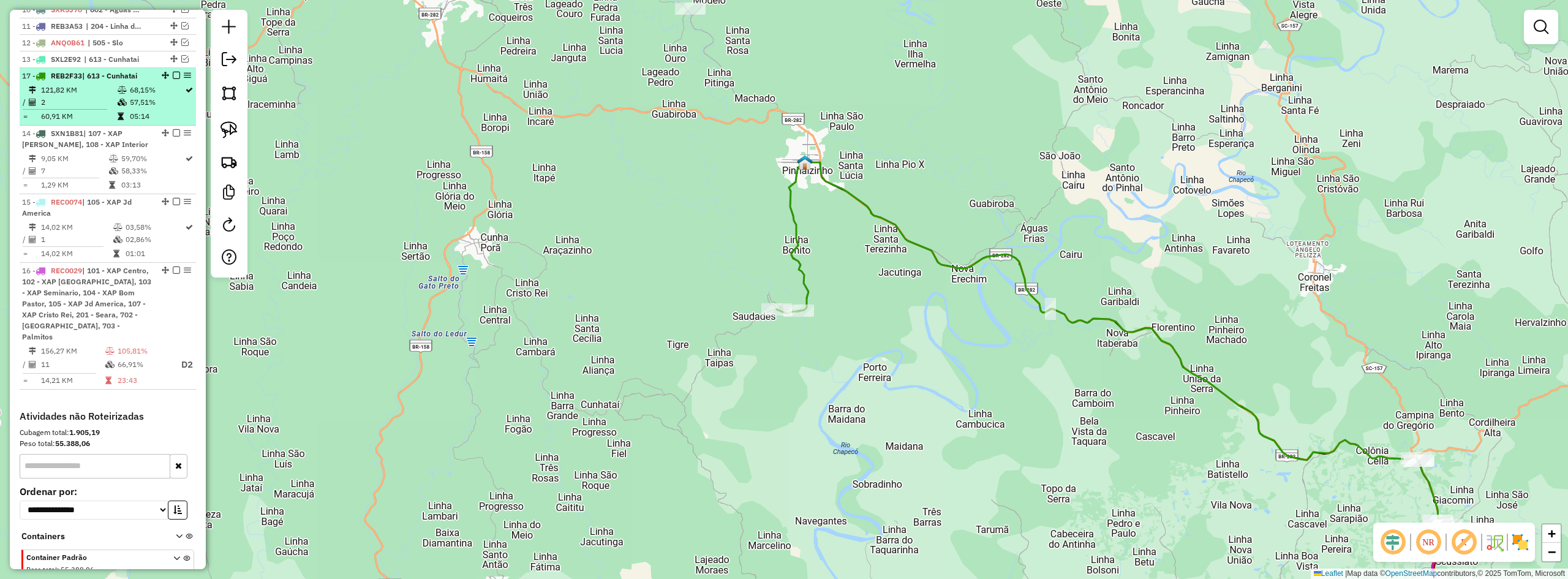
drag, startPoint x: 162, startPoint y: 341, endPoint x: 143, endPoint y: 101, distance: 240.8
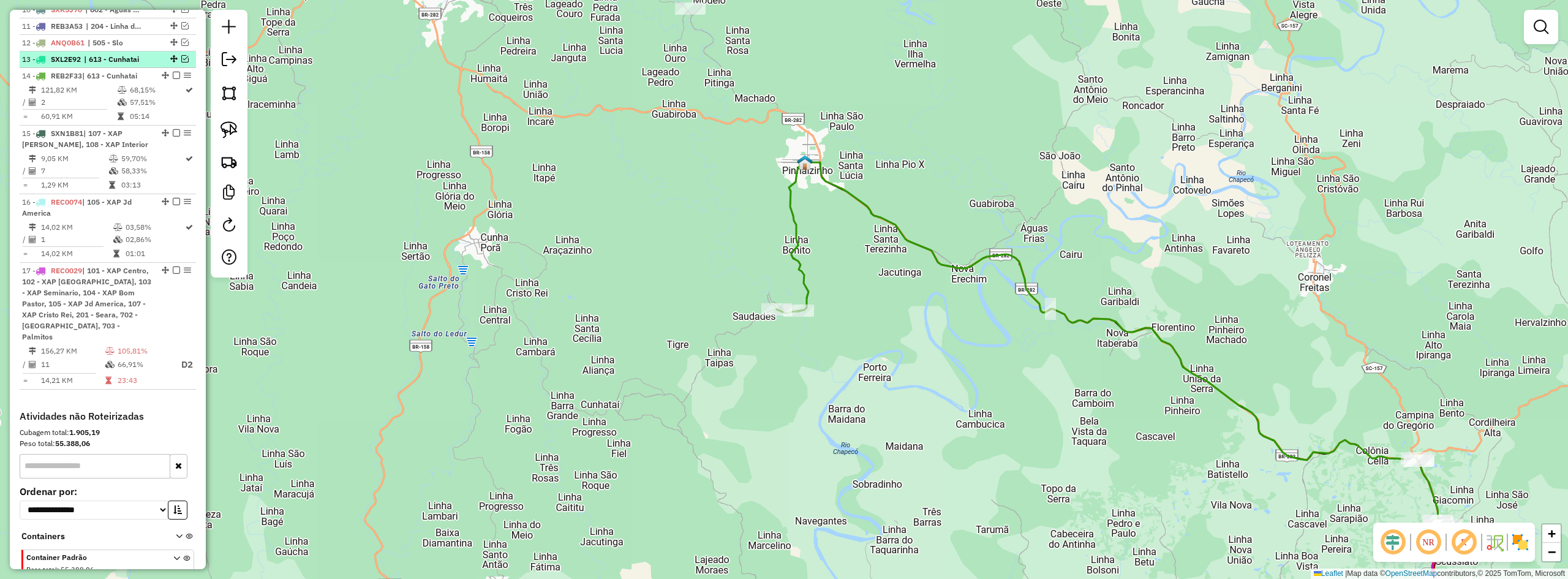
click at [184, 63] on em at bounding box center [185, 59] width 7 height 7
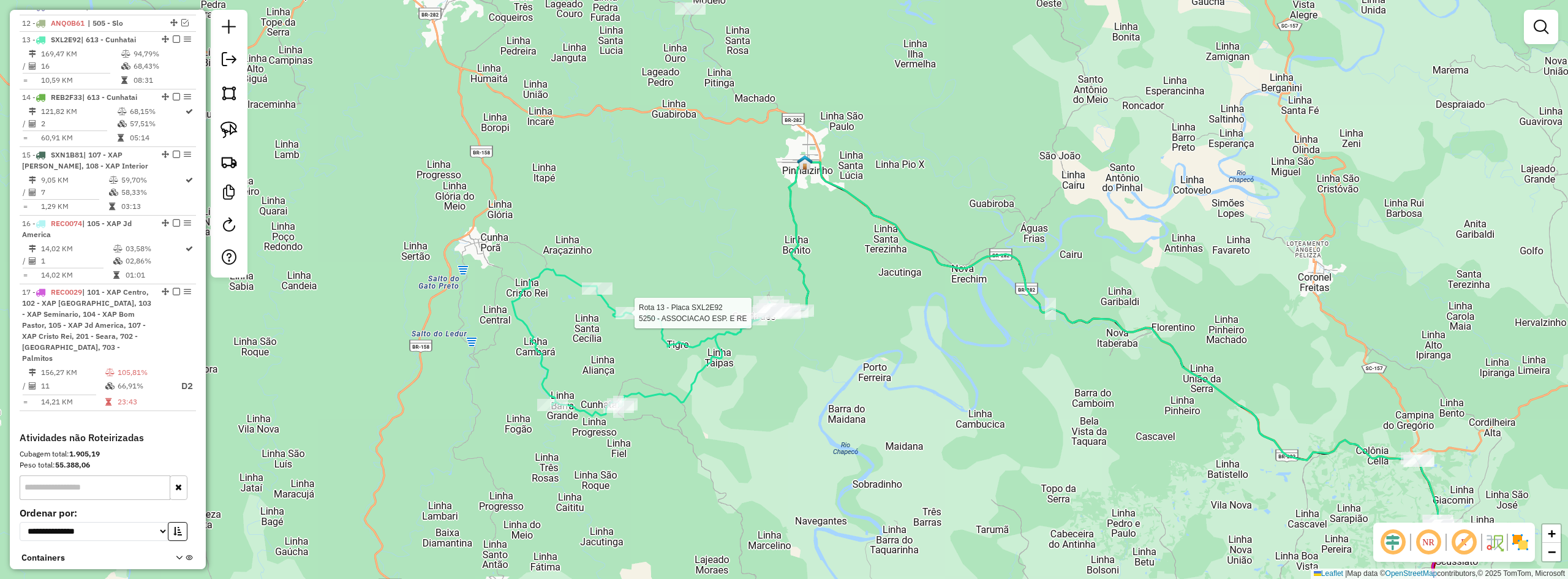
select select "*********"
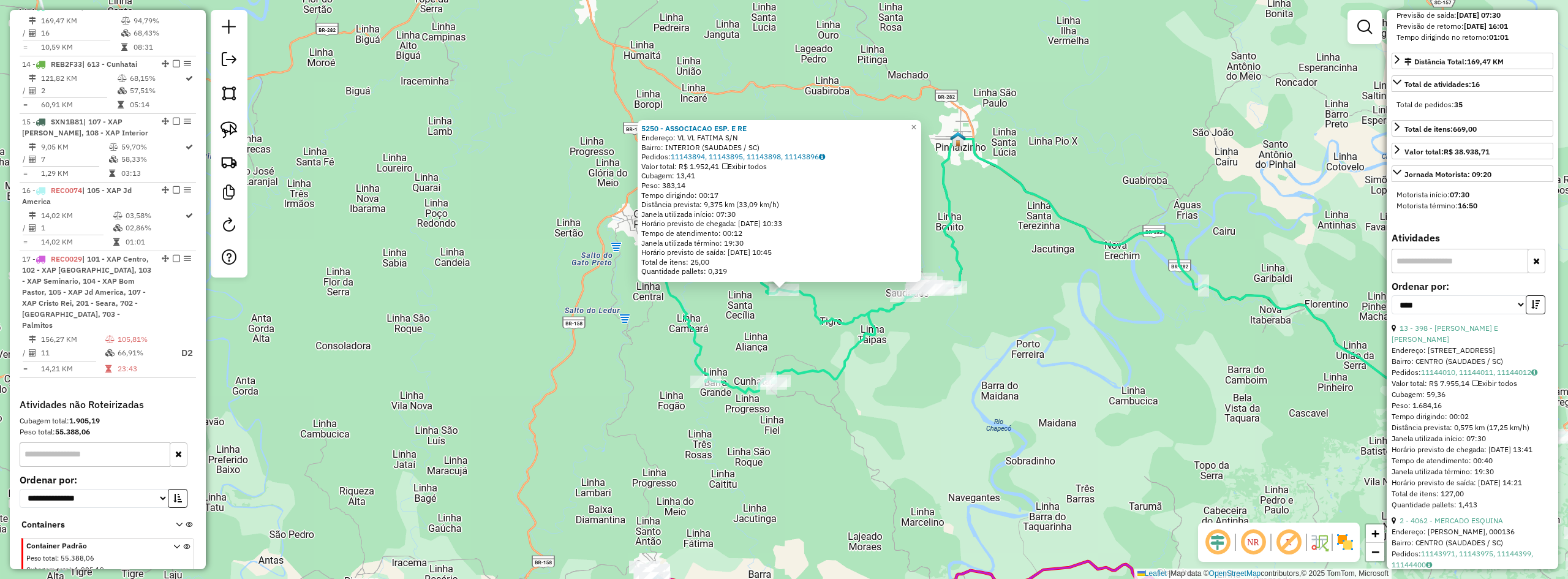
scroll to position [307, 0]
click at [1483, 341] on link "13 - 398 - MERCADO ALAN E ARIEL" at bounding box center [1445, 330] width 107 height 20
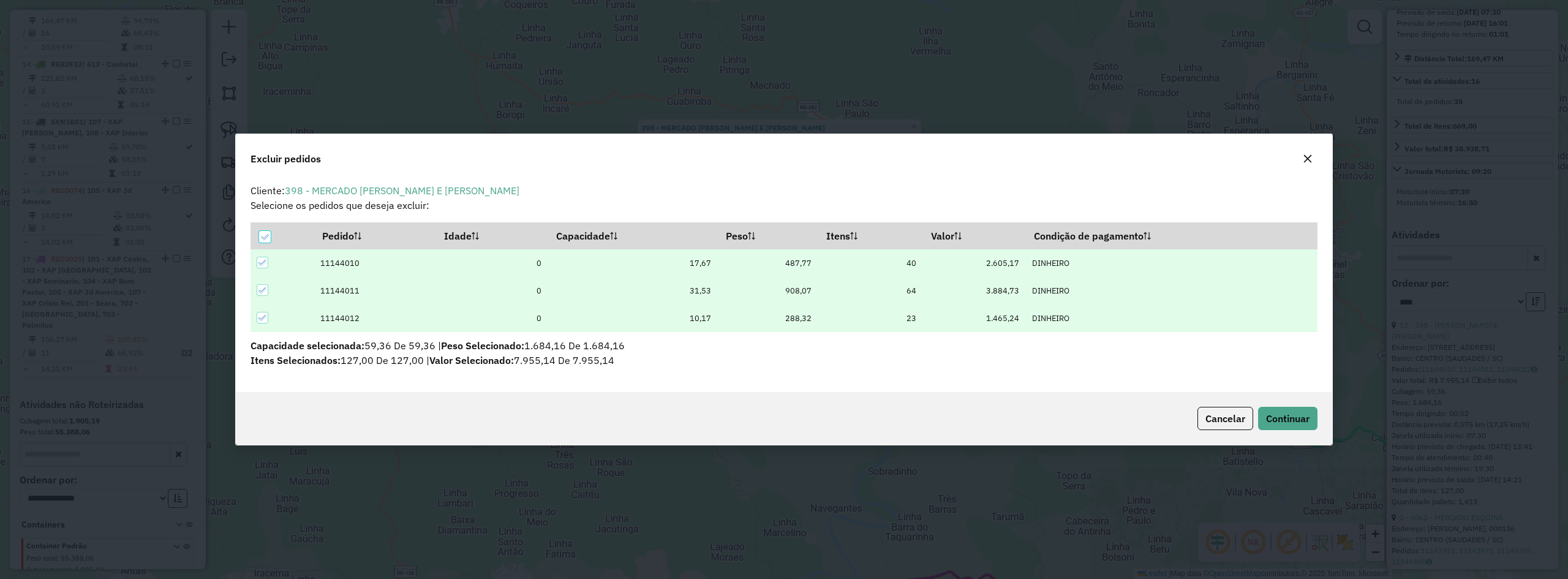
scroll to position [7, 4]
click at [1292, 418] on span "Continuar" at bounding box center [1287, 419] width 43 height 13
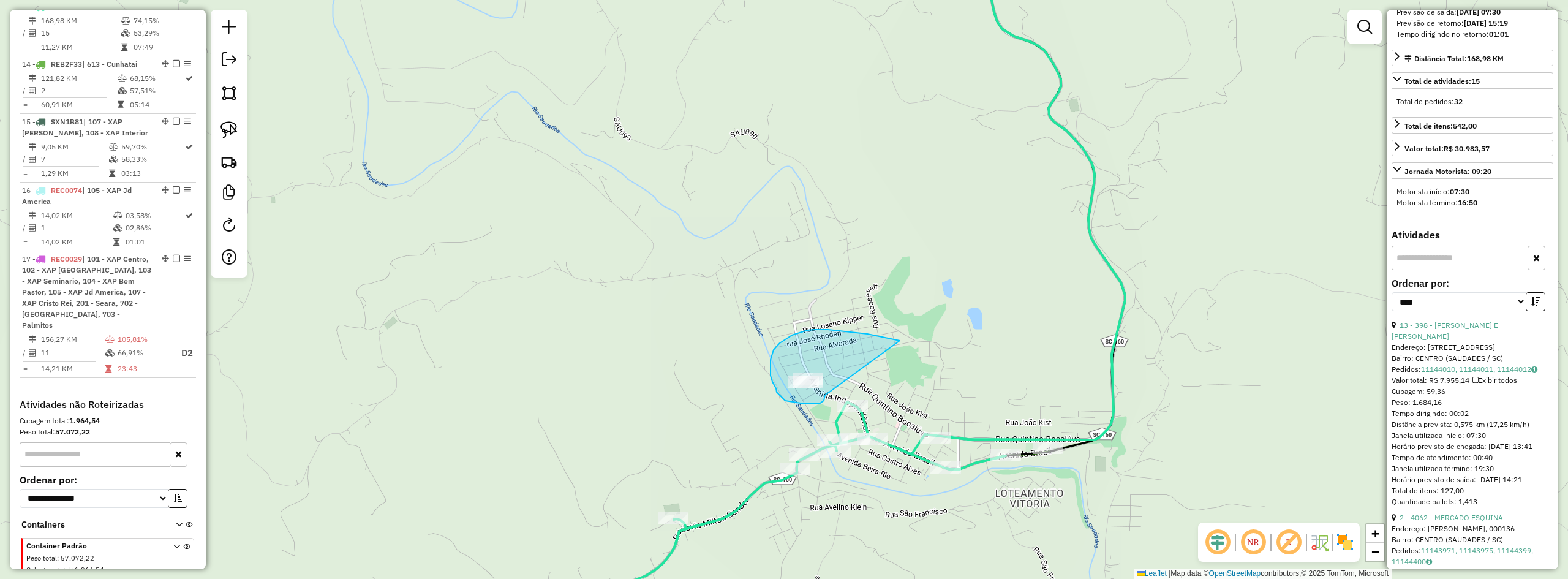
drag, startPoint x: 889, startPoint y: 338, endPoint x: 826, endPoint y: 387, distance: 79.8
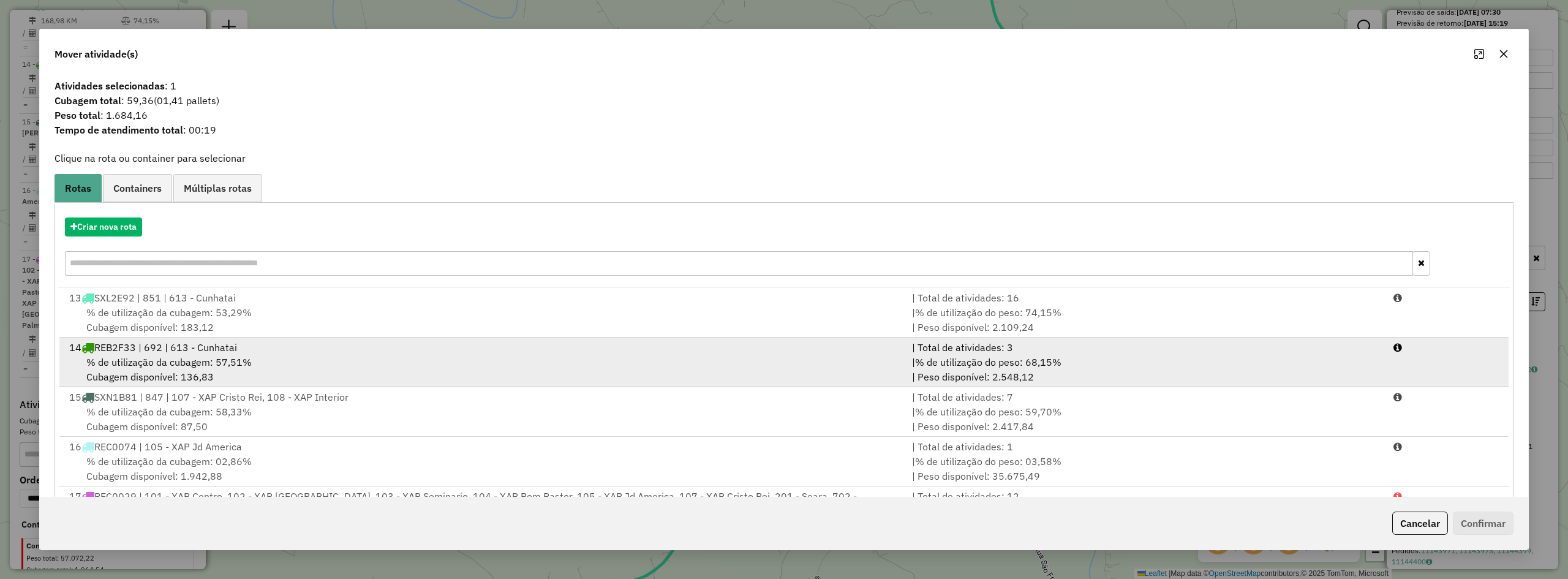
scroll to position [18, 0]
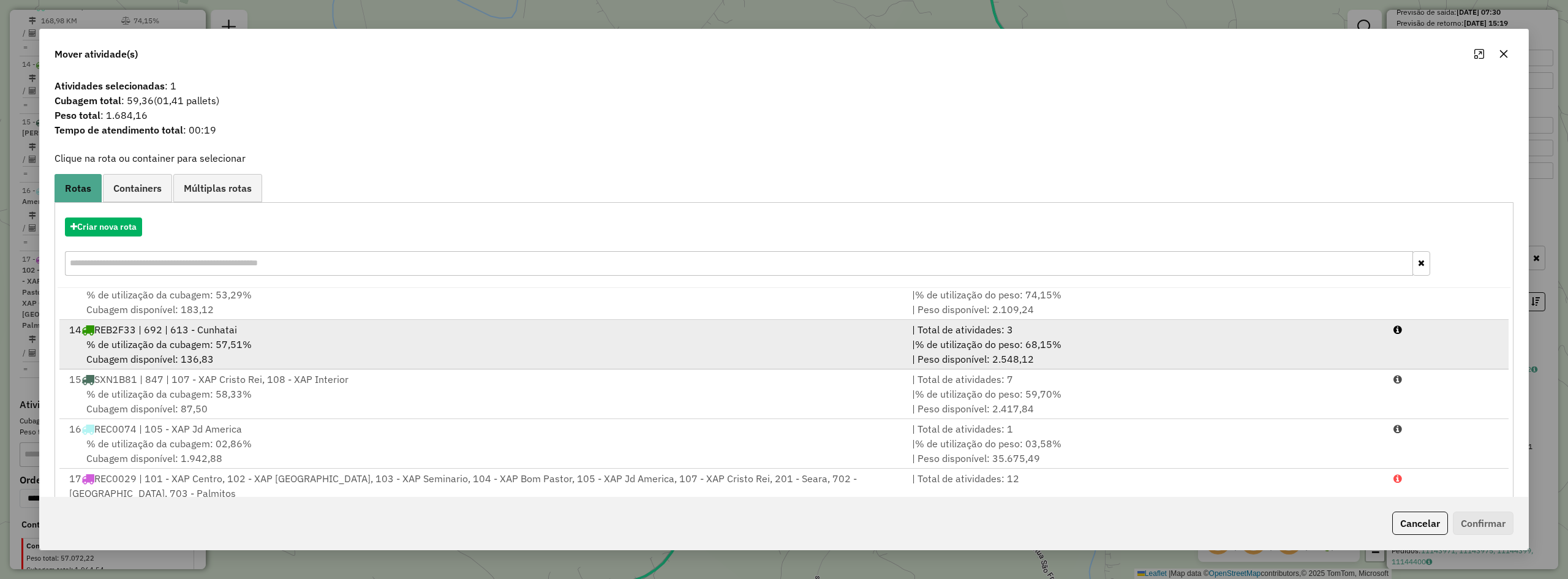
click at [751, 339] on div "% de utilização da cubagem: 57,51% Cubagem disponível: 136,83" at bounding box center [483, 352] width 843 height 29
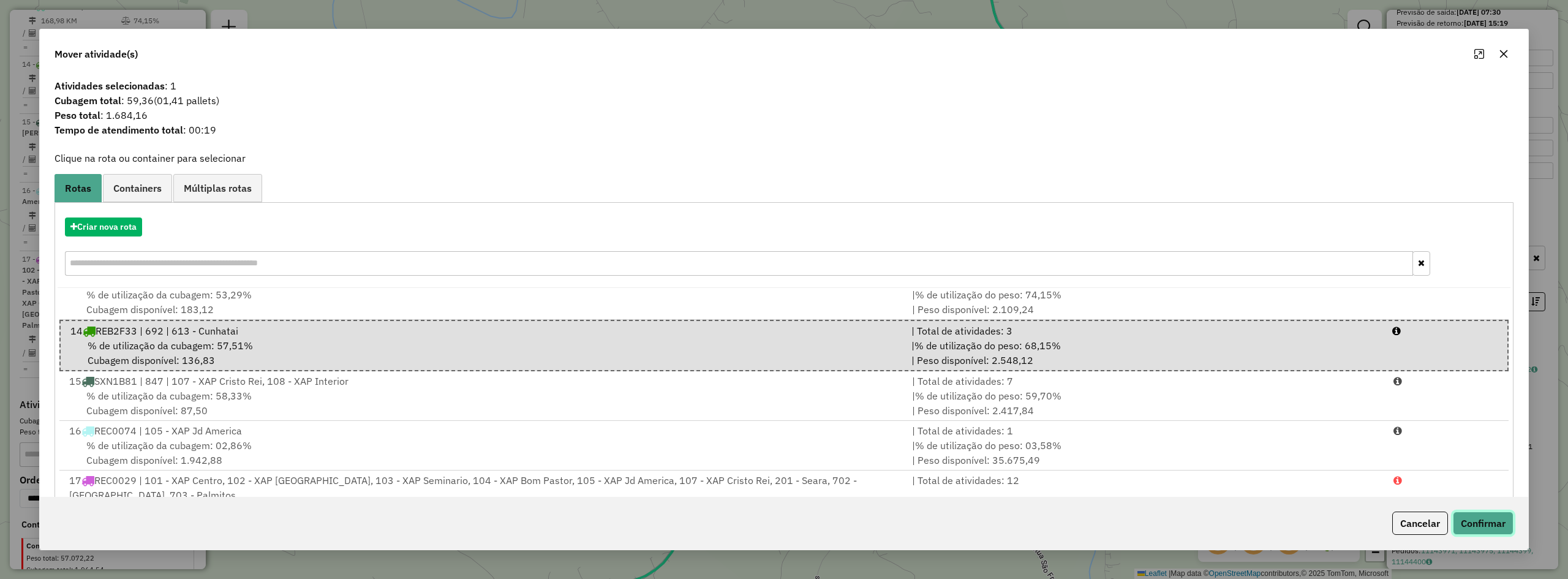
click at [1492, 528] on button "Confirmar" at bounding box center [1483, 524] width 60 height 24
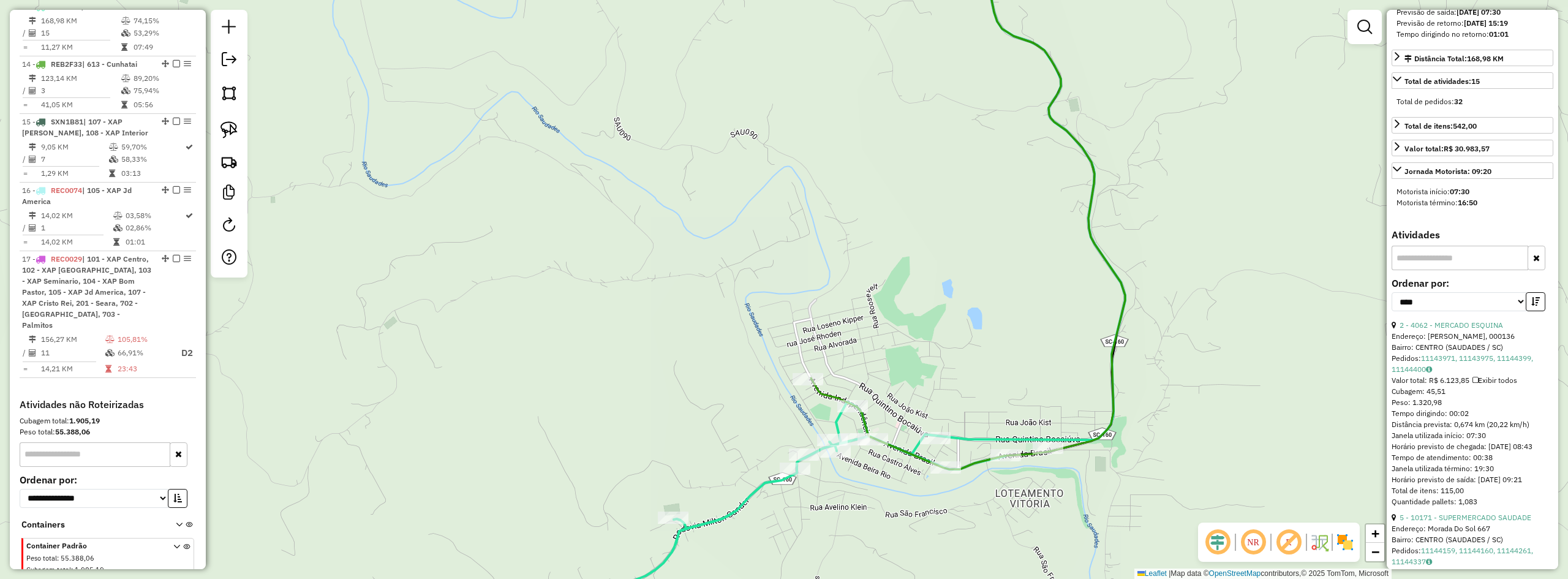
click at [816, 441] on div "Rota 13 - Placa SXL2E92 4066 - SULZBACH MERCADO Janela de atendimento Grade de …" at bounding box center [784, 289] width 1568 height 579
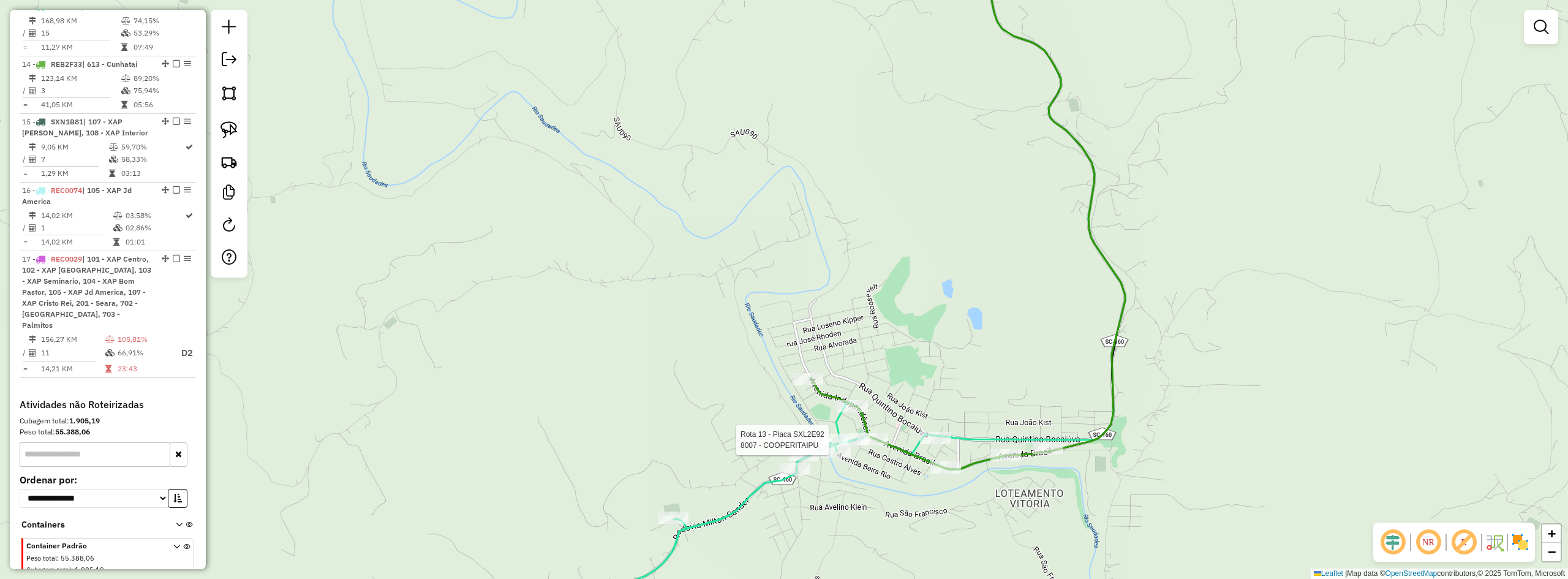
select select "*********"
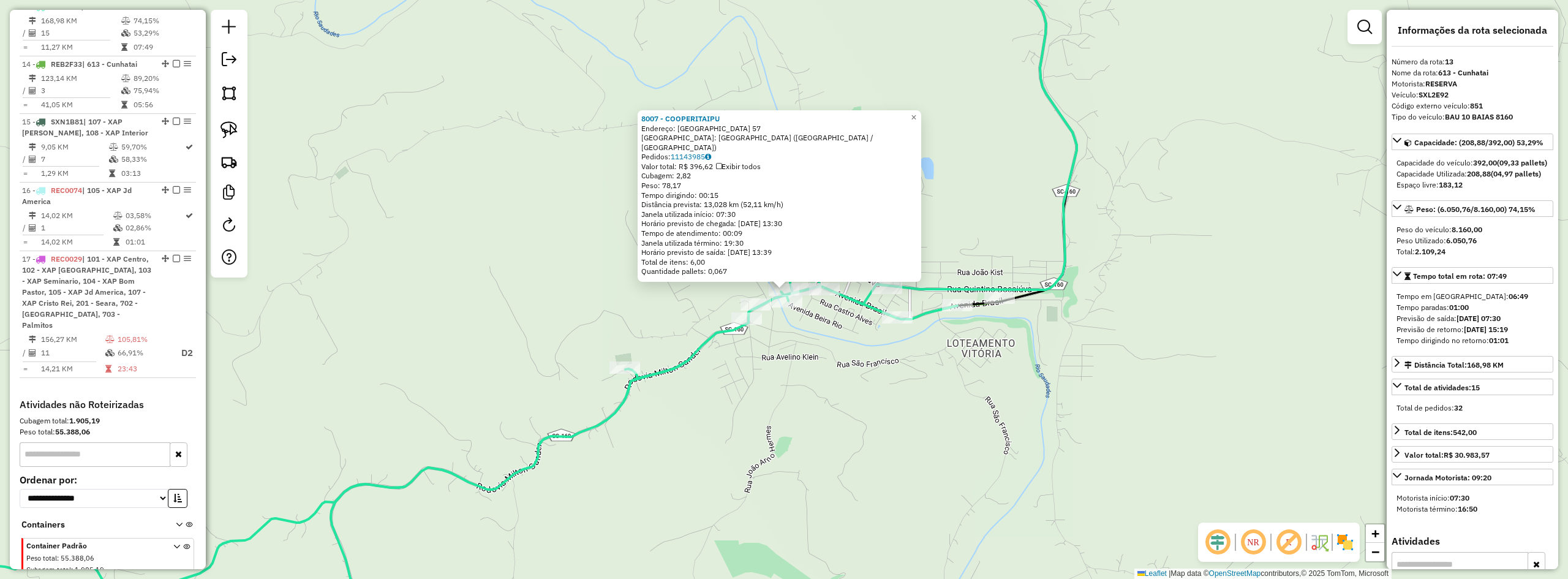
click at [1035, 406] on div "8007 - COOPERITAIPU Endereço: BRASIL 57 Bairro: BAIRRO BOA VISTA (SAUDADES / SC…" at bounding box center [784, 289] width 1568 height 579
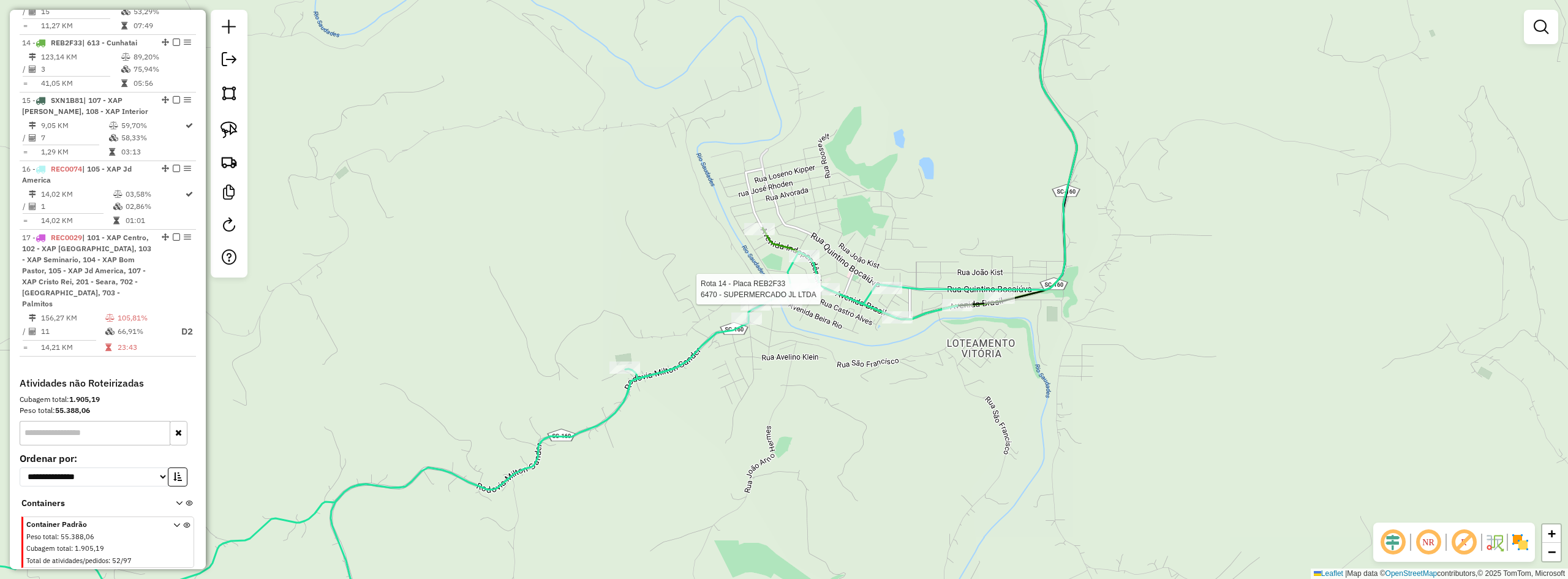
select select "*********"
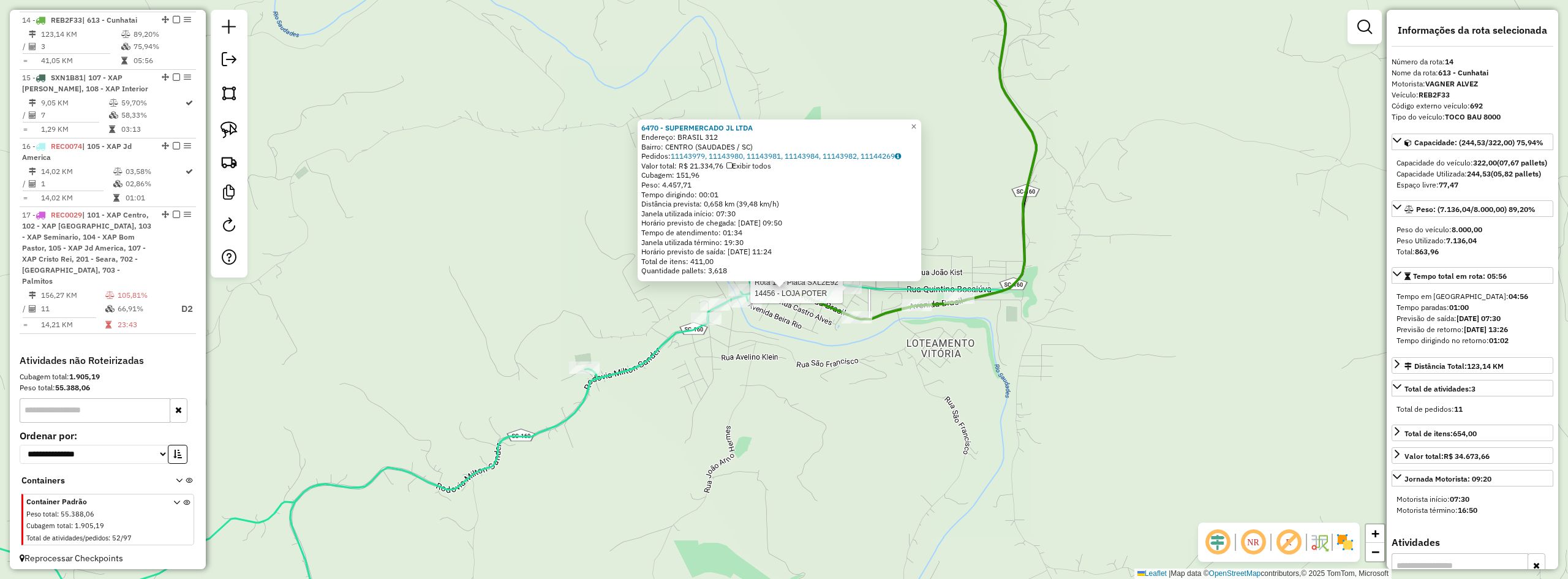
scroll to position [738, 0]
click at [648, 402] on div "6470 - SUPERMERCADO JL LTDA Endereço: BRASIL 312 Bairro: CENTRO (SAUDADES / SC)…" at bounding box center [784, 289] width 1568 height 579
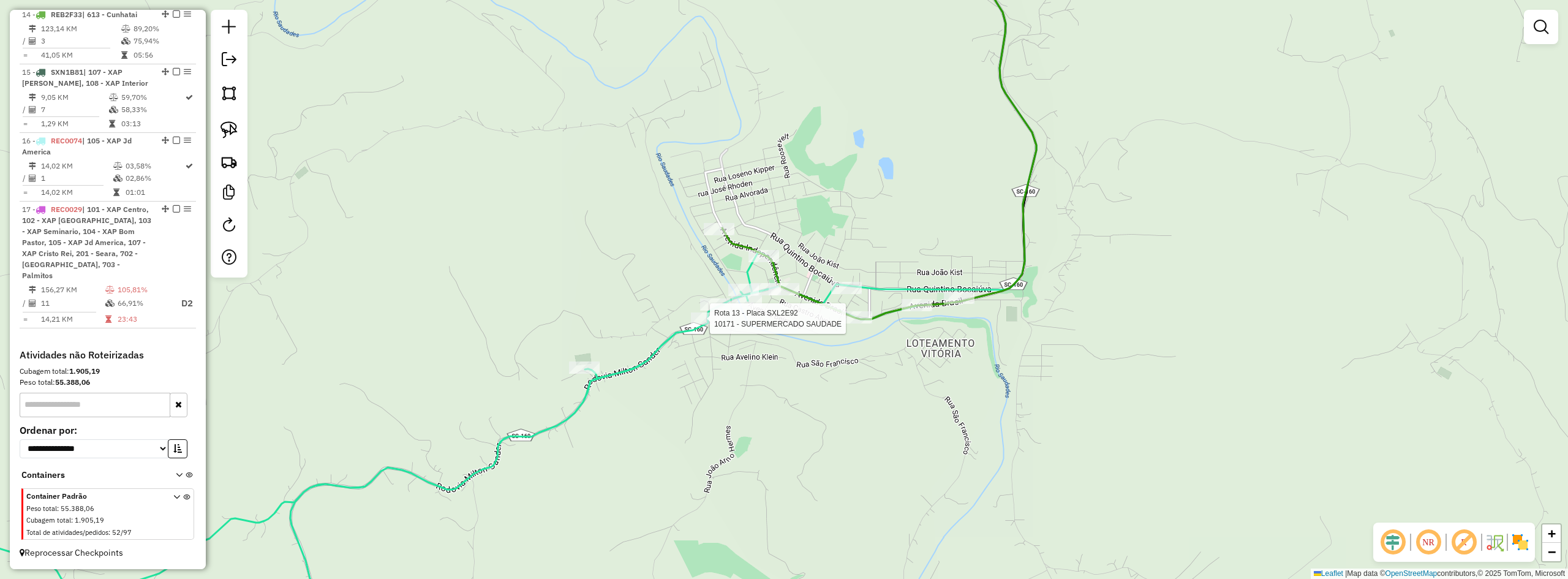
select select "*********"
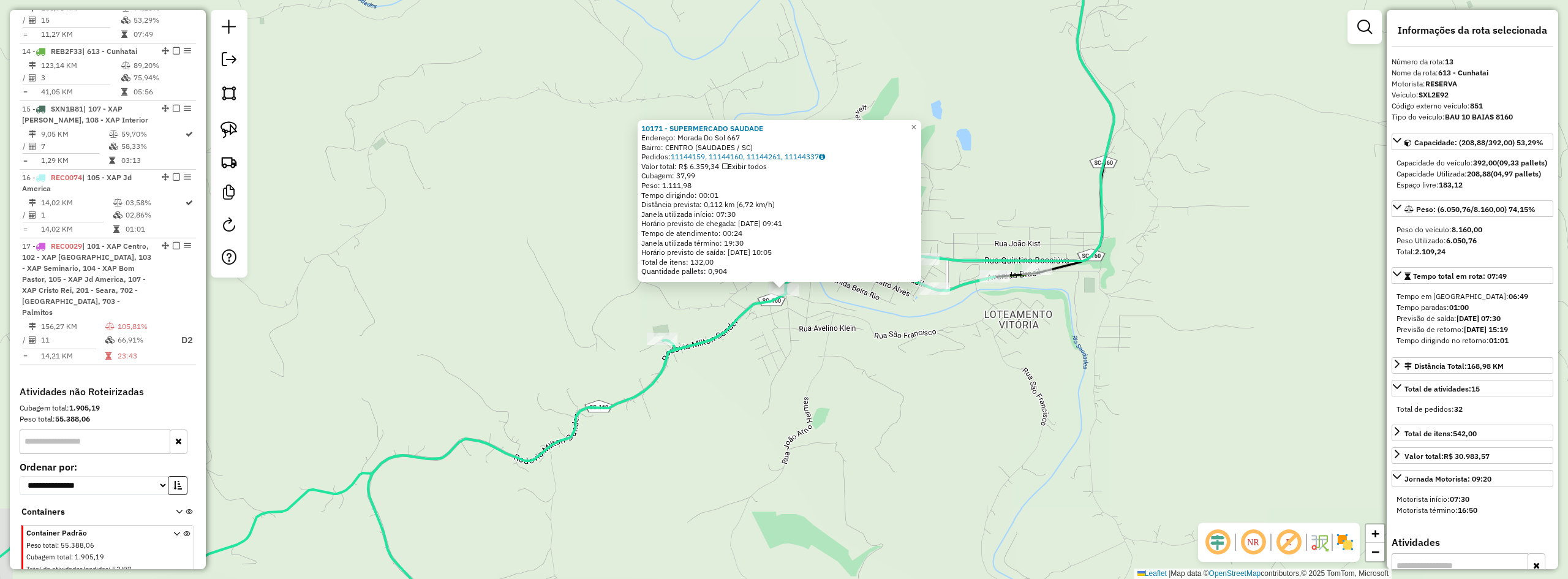
scroll to position [689, 0]
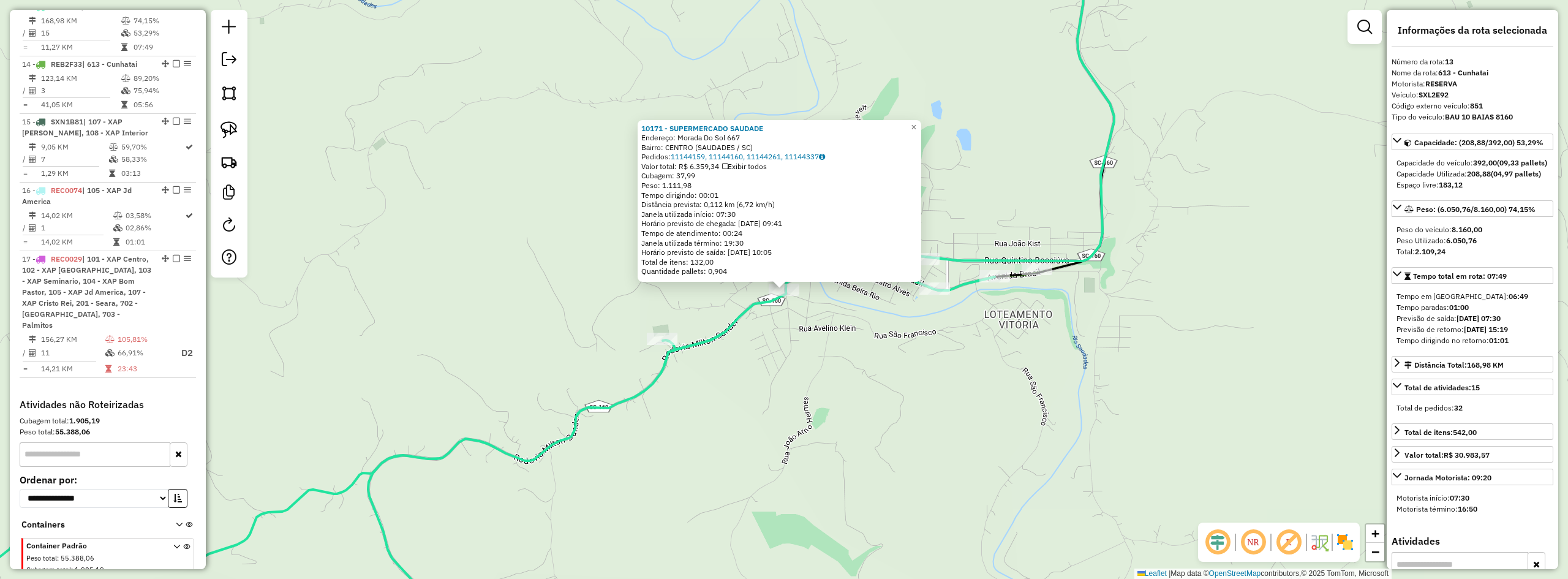
click at [822, 357] on div "10171 - SUPERMERCADO SAUDADE Endereço: Morada Do Sol 667 Bairro: CENTRO (SAUDAD…" at bounding box center [784, 289] width 1568 height 579
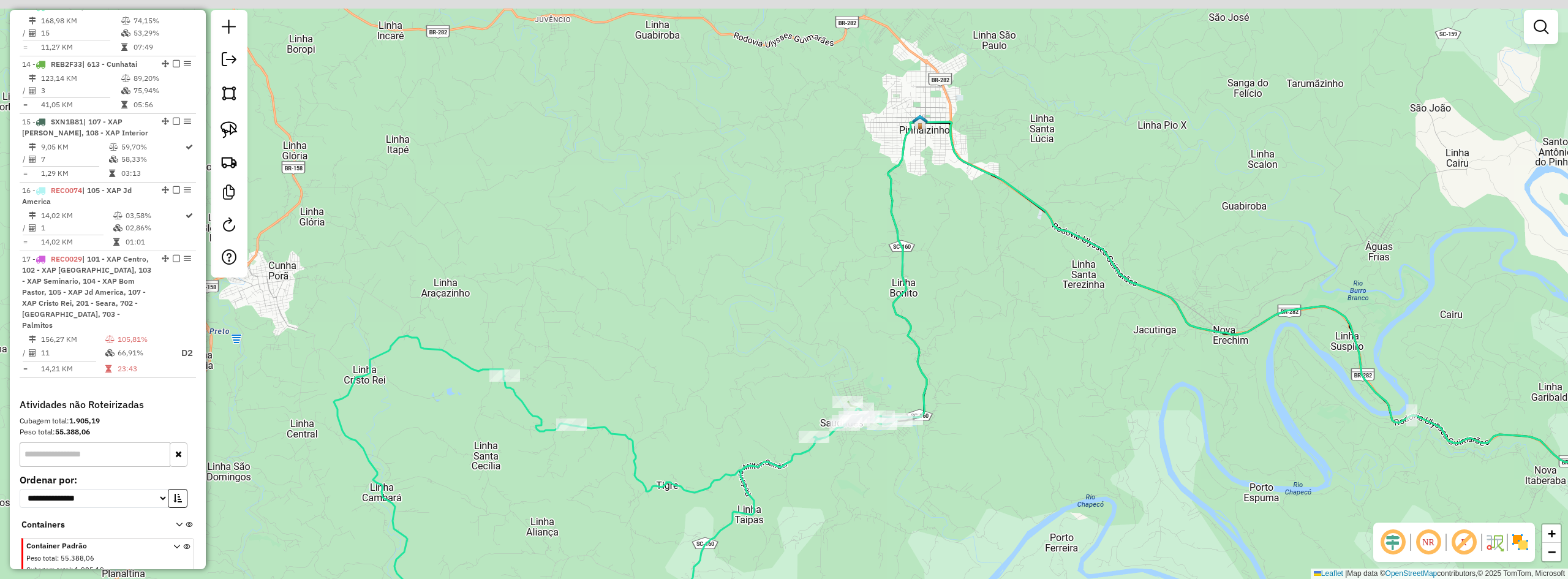
drag, startPoint x: 873, startPoint y: 274, endPoint x: 876, endPoint y: 344, distance: 70.1
click at [876, 344] on div "Janela de atendimento Grade de atendimento Capacidade Transportadoras Veículos …" at bounding box center [784, 289] width 1568 height 579
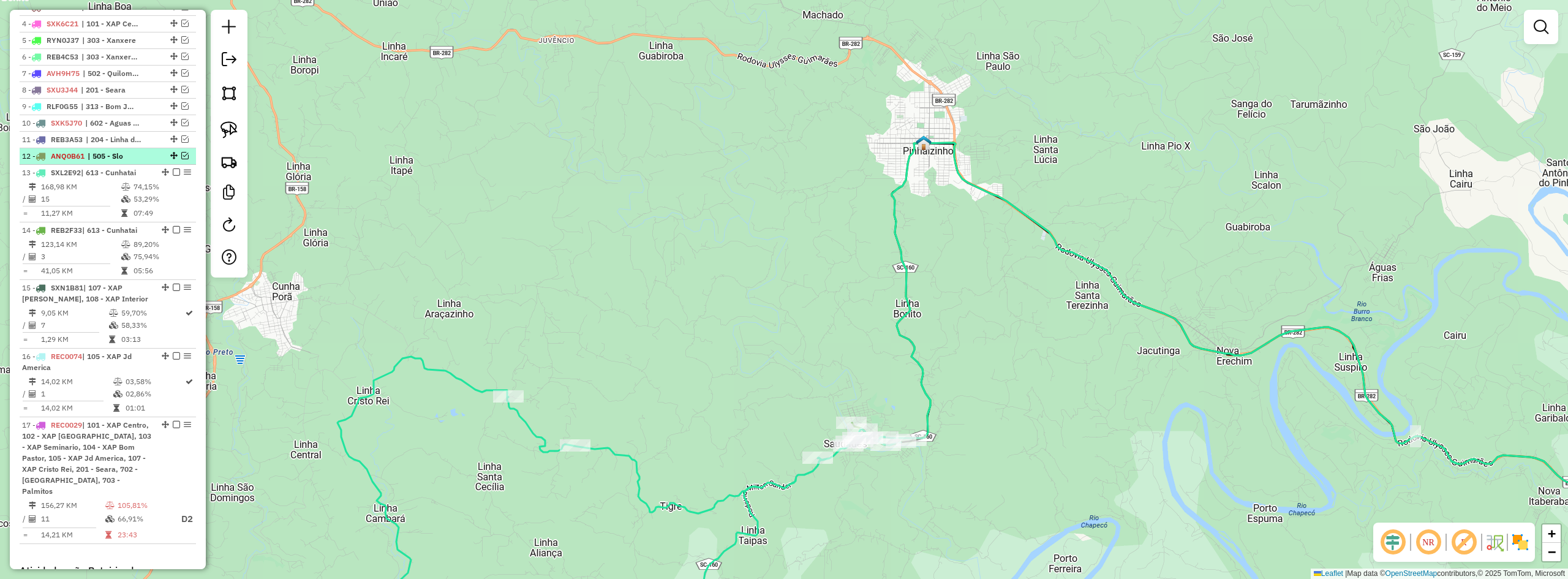
scroll to position [505, 0]
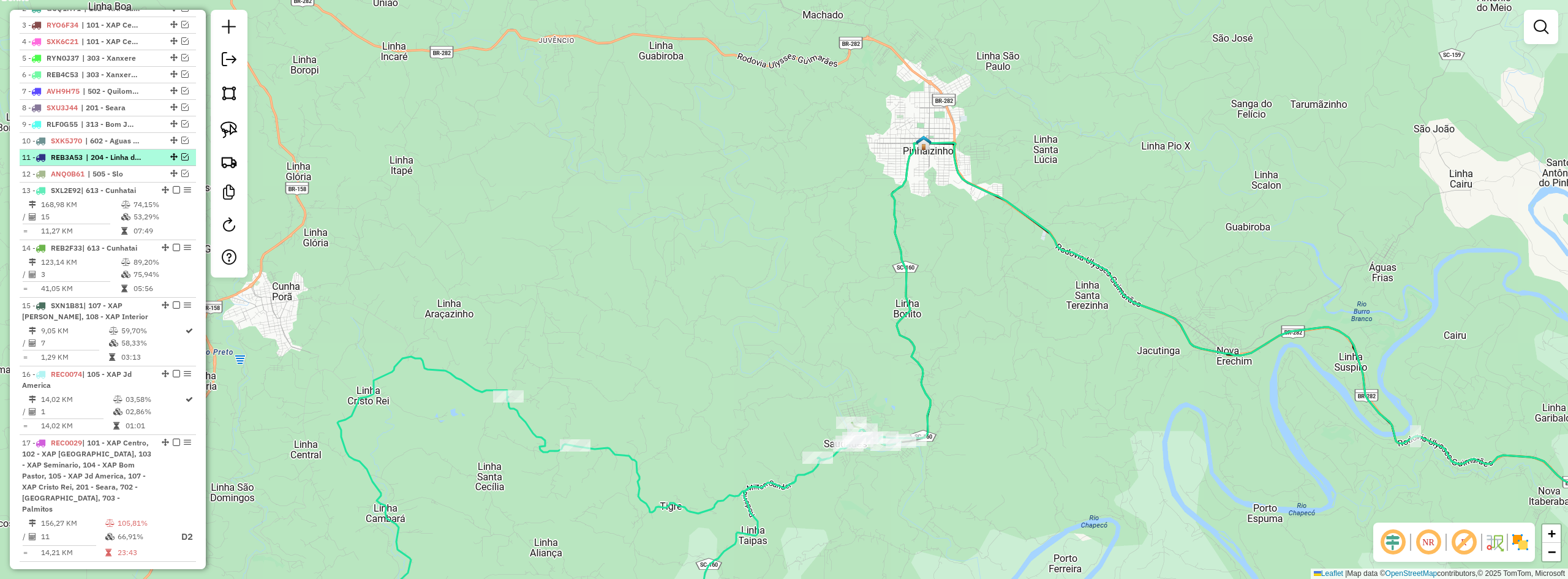
click at [182, 160] on em at bounding box center [185, 157] width 7 height 7
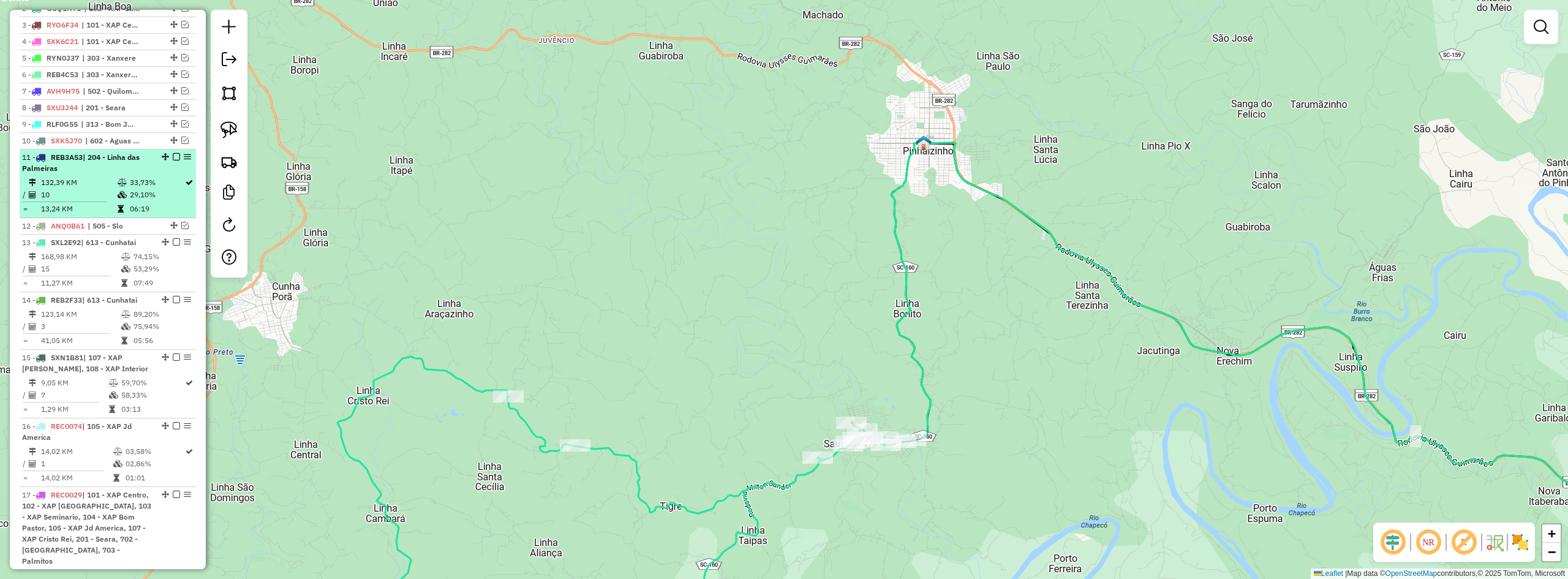
click at [175, 160] on em at bounding box center [176, 157] width 7 height 7
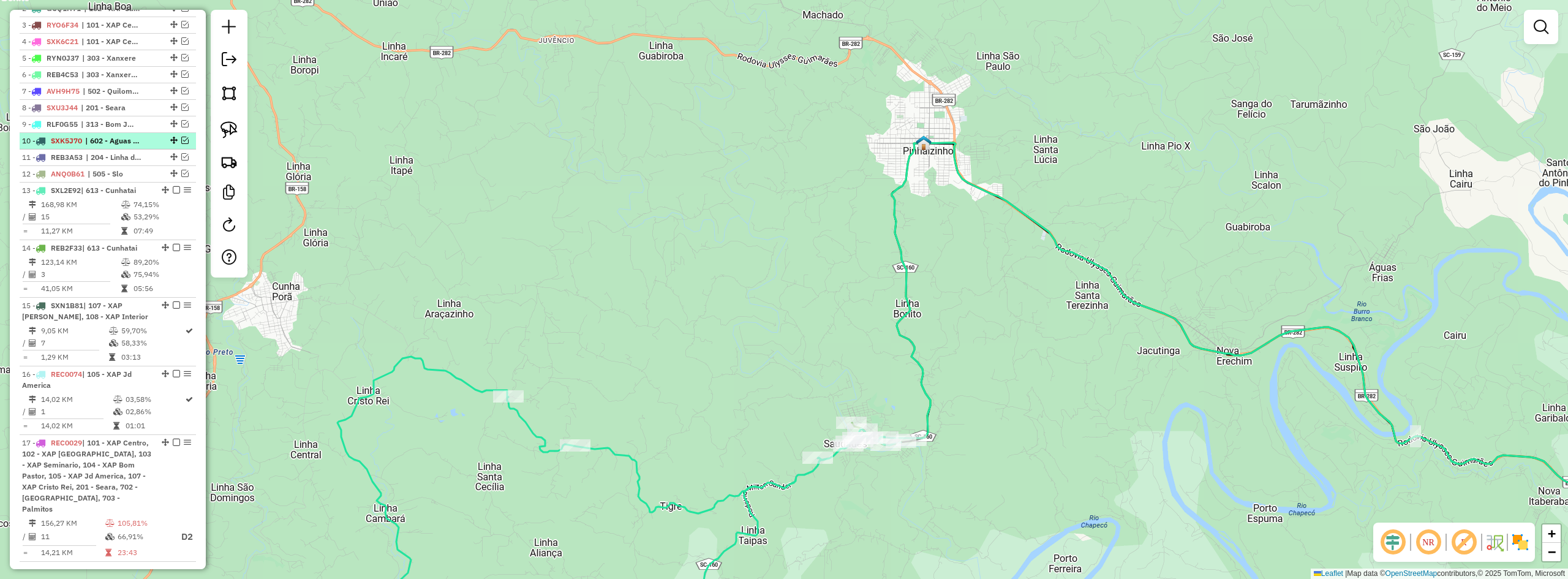
click at [182, 144] on em at bounding box center [185, 141] width 7 height 7
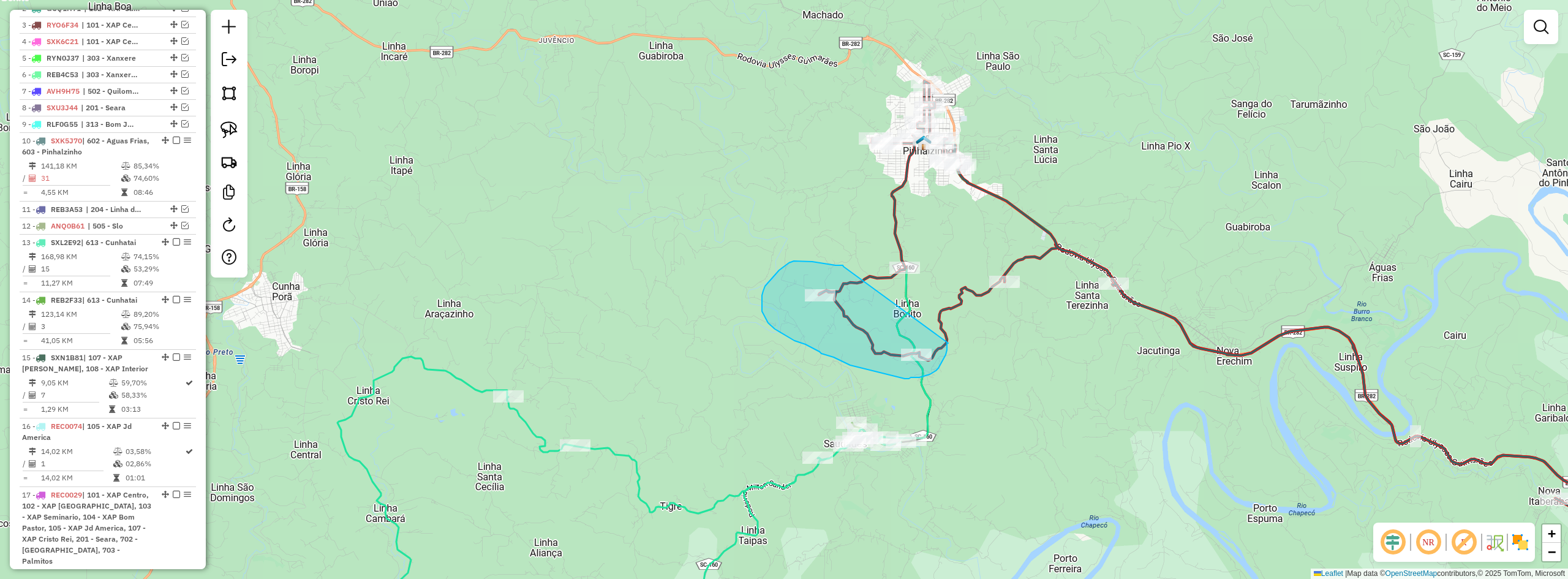
drag, startPoint x: 829, startPoint y: 264, endPoint x: 948, endPoint y: 344, distance: 143.4
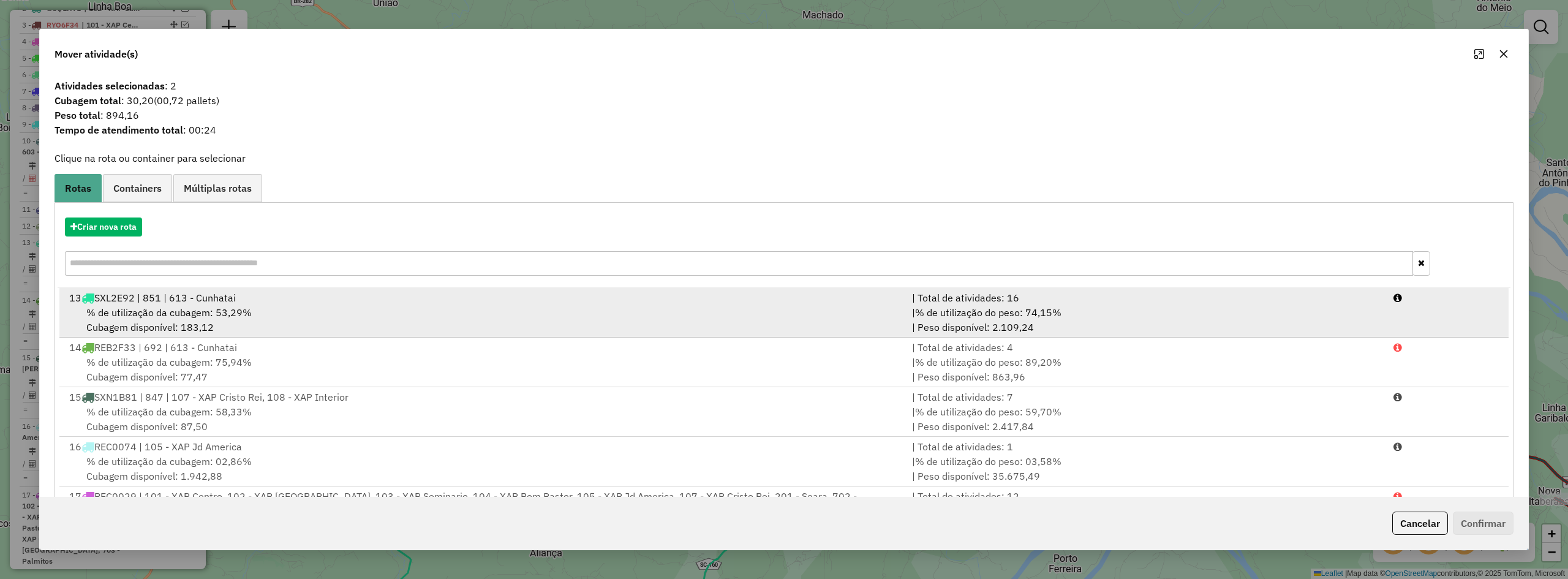
click at [273, 301] on div "13 SXL2E92 | 851 | 613 - Cunhatai" at bounding box center [483, 298] width 843 height 15
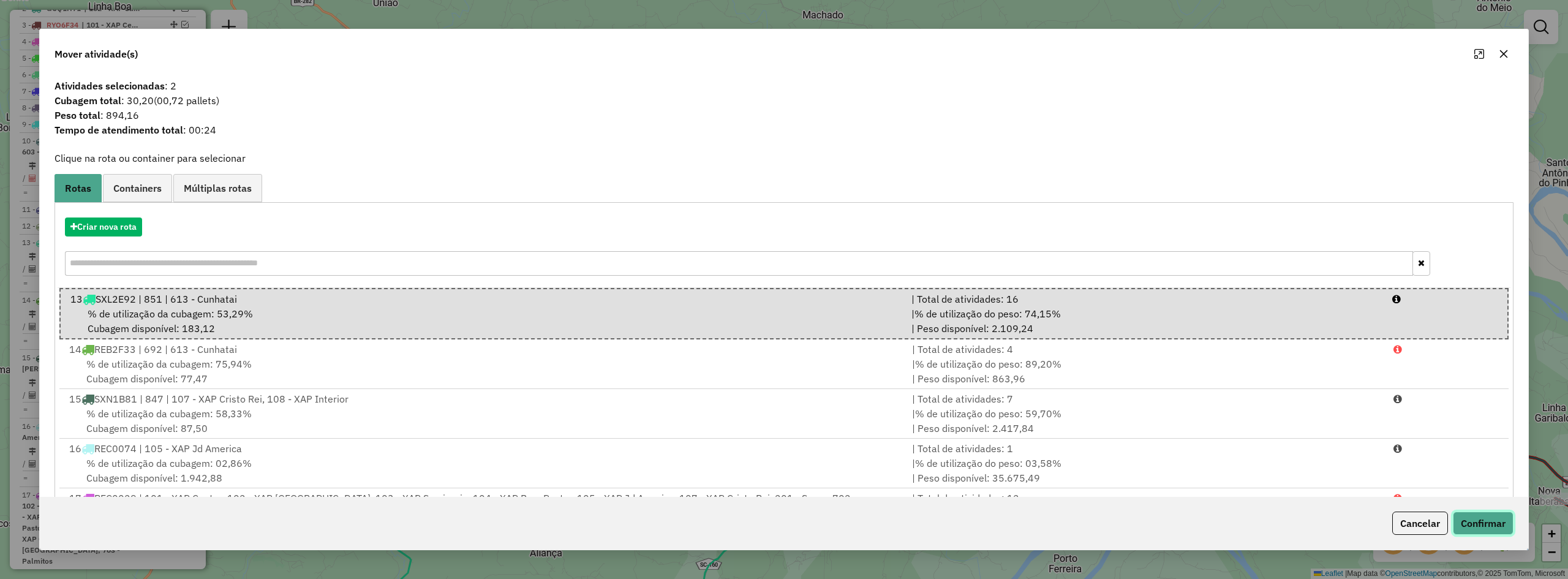
click at [1486, 526] on button "Confirmar" at bounding box center [1483, 524] width 60 height 24
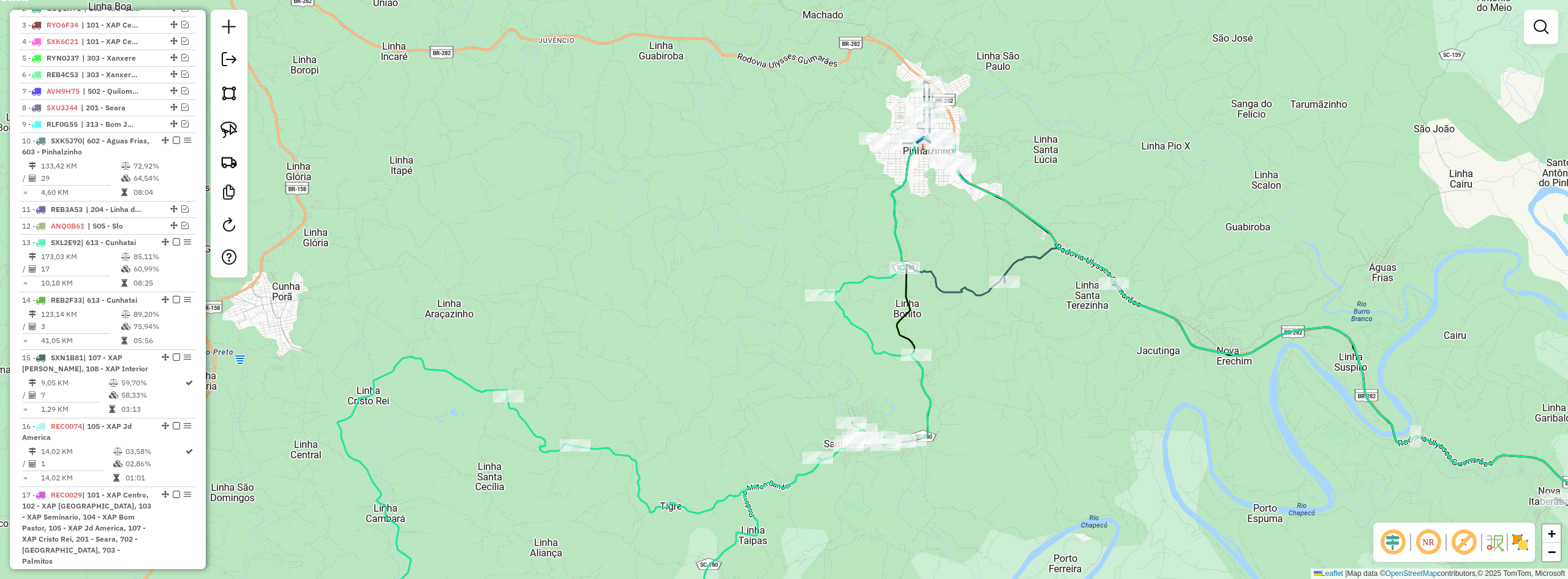
click at [1000, 359] on div "Janela de atendimento Grade de atendimento Capacidade Transportadoras Veículos …" at bounding box center [784, 289] width 1568 height 579
click at [914, 361] on div at bounding box center [917, 355] width 31 height 13
select select "*********"
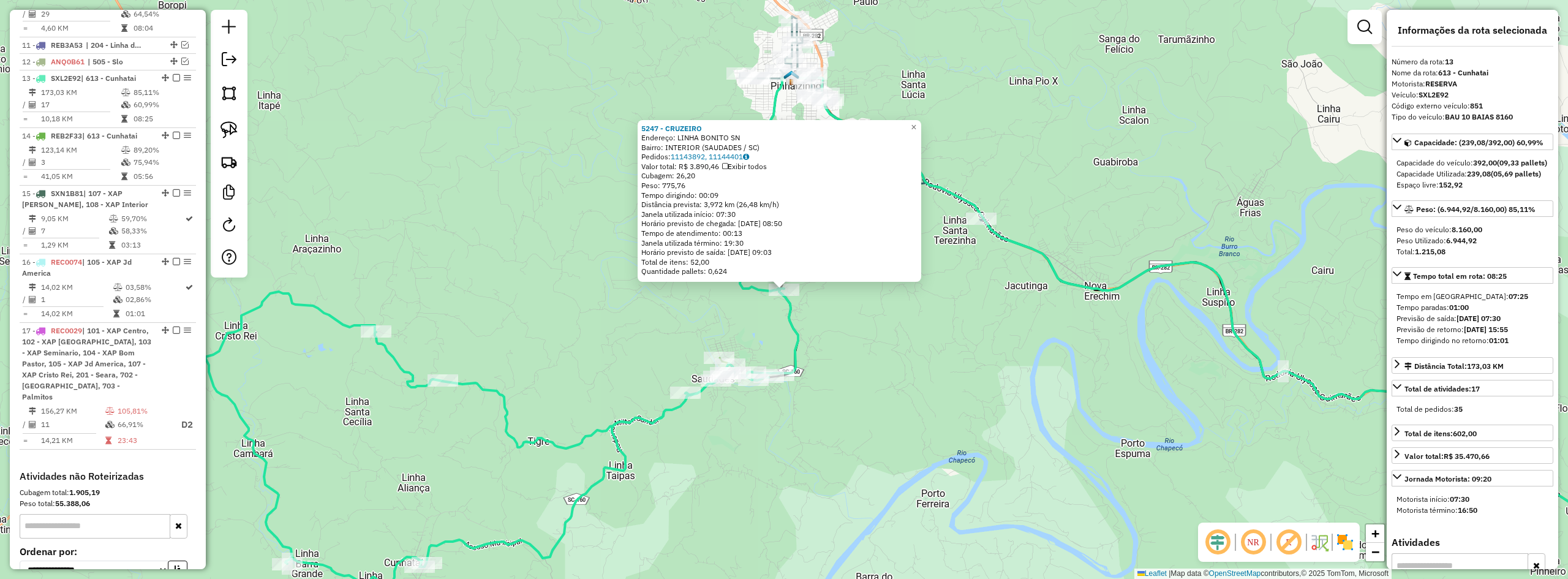
scroll to position [741, 0]
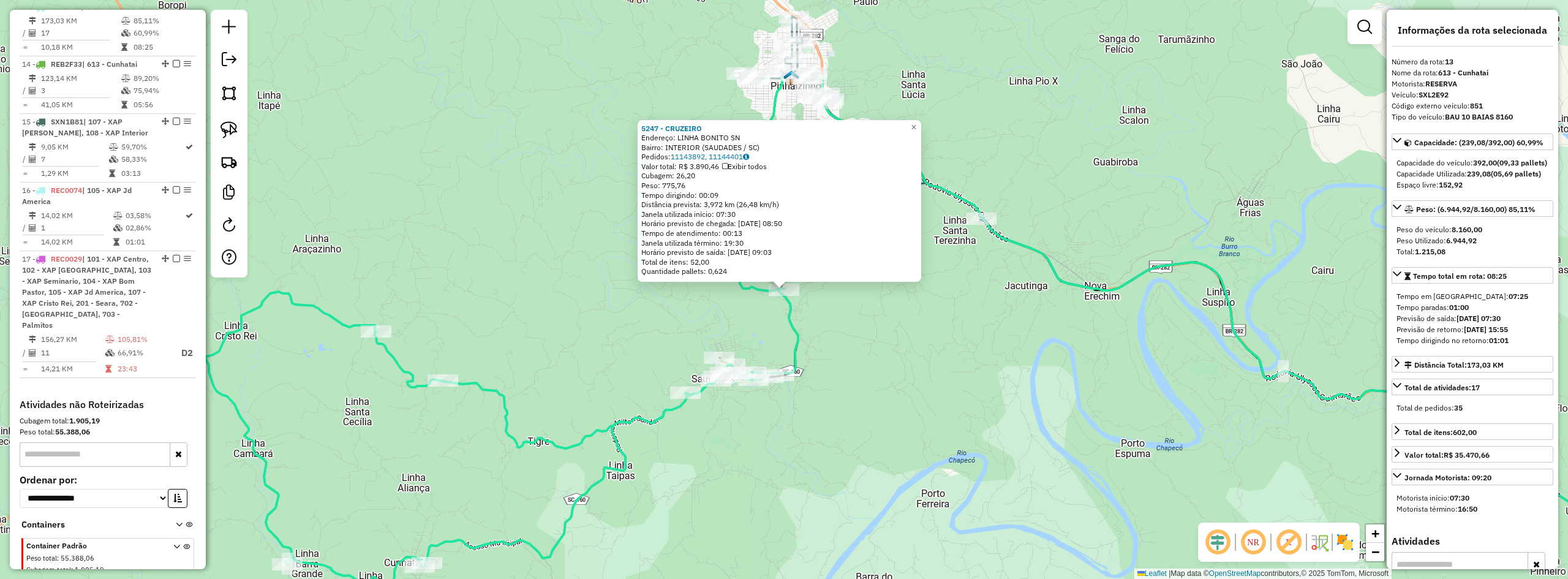
click at [915, 334] on div "5247 - CRUZEIRO Endereço: LINHA BONITO SN Bairro: INTERIOR (SAUDADES / SC) Pedi…" at bounding box center [784, 289] width 1568 height 579
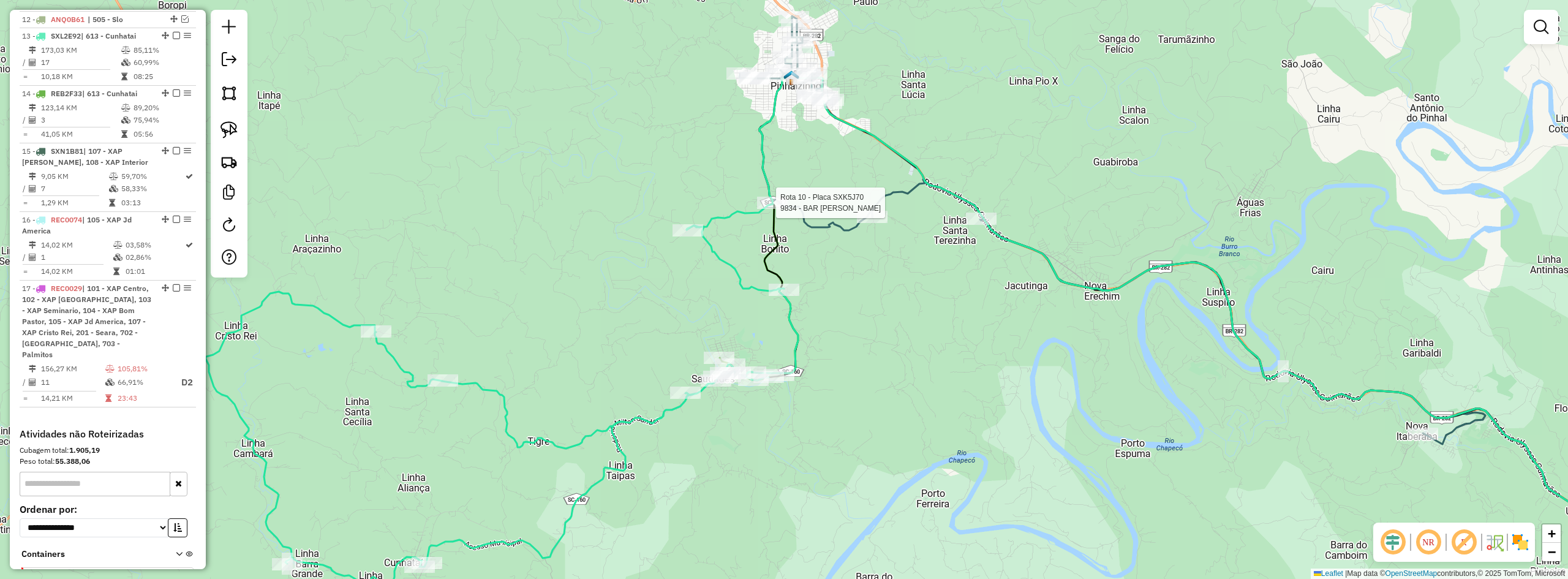
select select "*********"
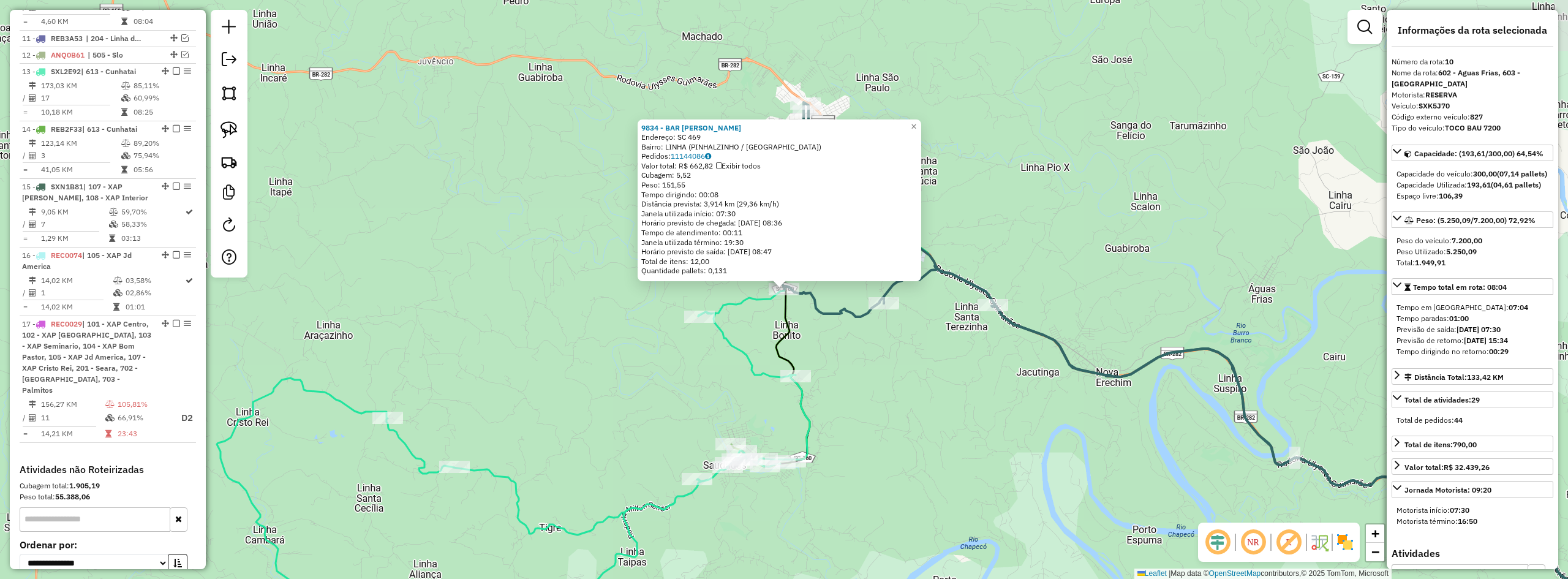
scroll to position [639, 0]
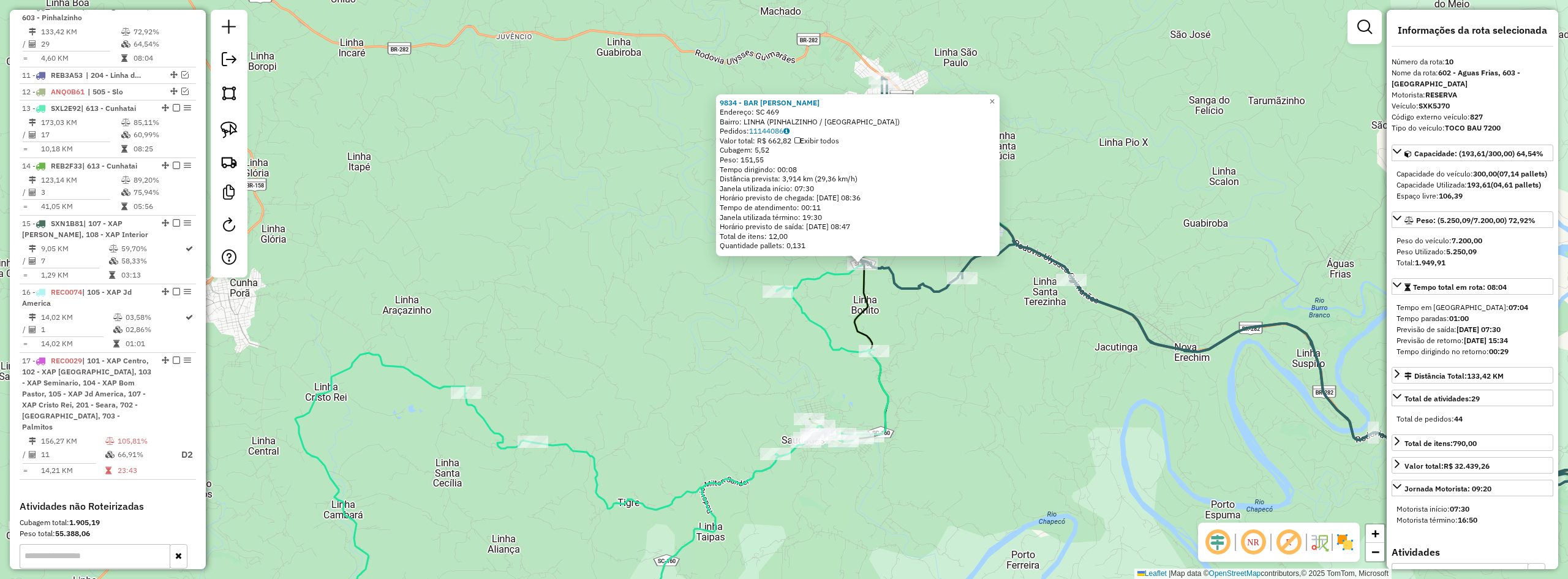
drag, startPoint x: 1067, startPoint y: 416, endPoint x: 1125, endPoint y: 395, distance: 61.7
click at [1125, 395] on div "9834 - BAR ARMAZEM GREGORY Endereço: SC 469 Bairro: LINHA (PINHALZINHO / SC) Pe…" at bounding box center [784, 289] width 1568 height 579
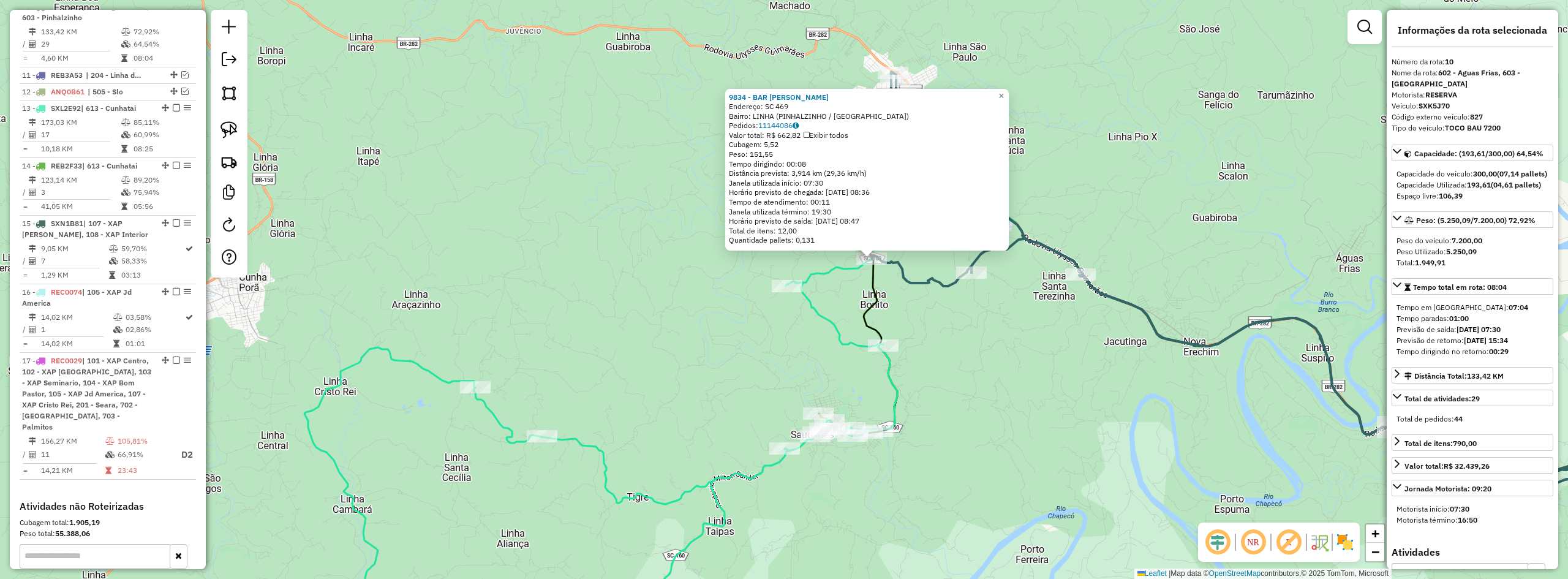
click at [1093, 396] on div "9834 - BAR ARMAZEM GREGORY Endereço: SC 469 Bairro: LINHA (PINHALZINHO / SC) Pe…" at bounding box center [784, 289] width 1568 height 579
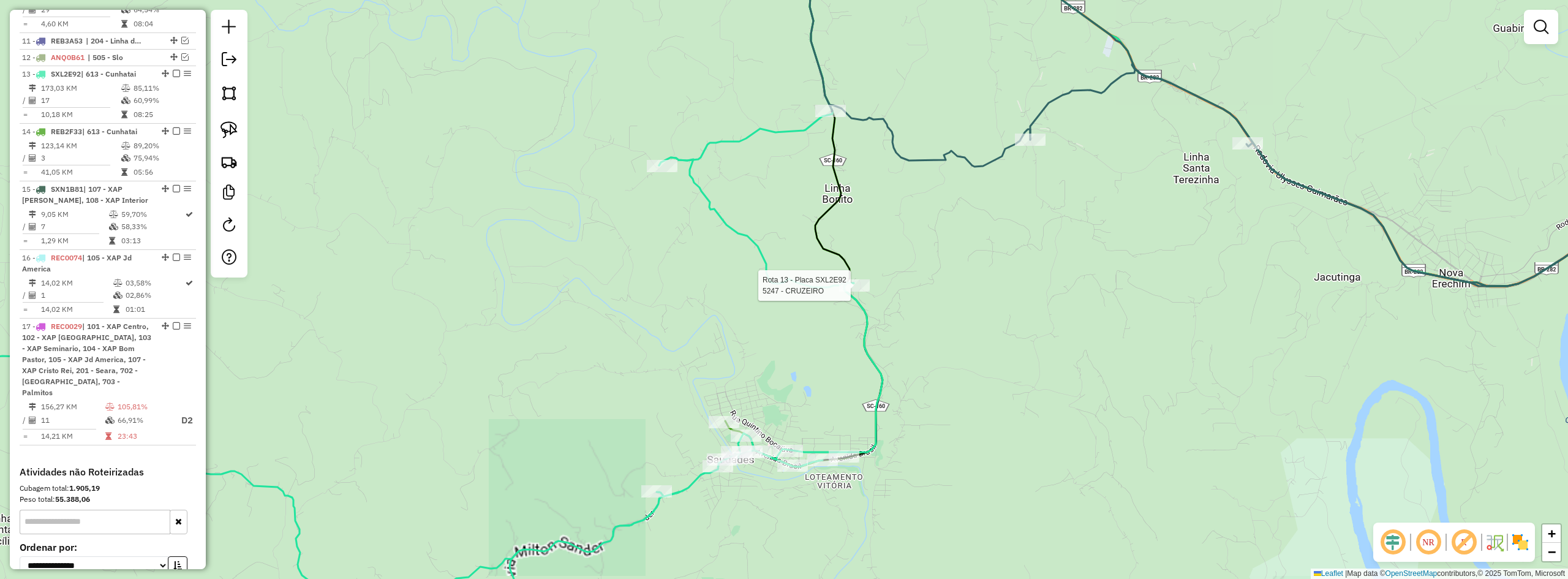
select select "*********"
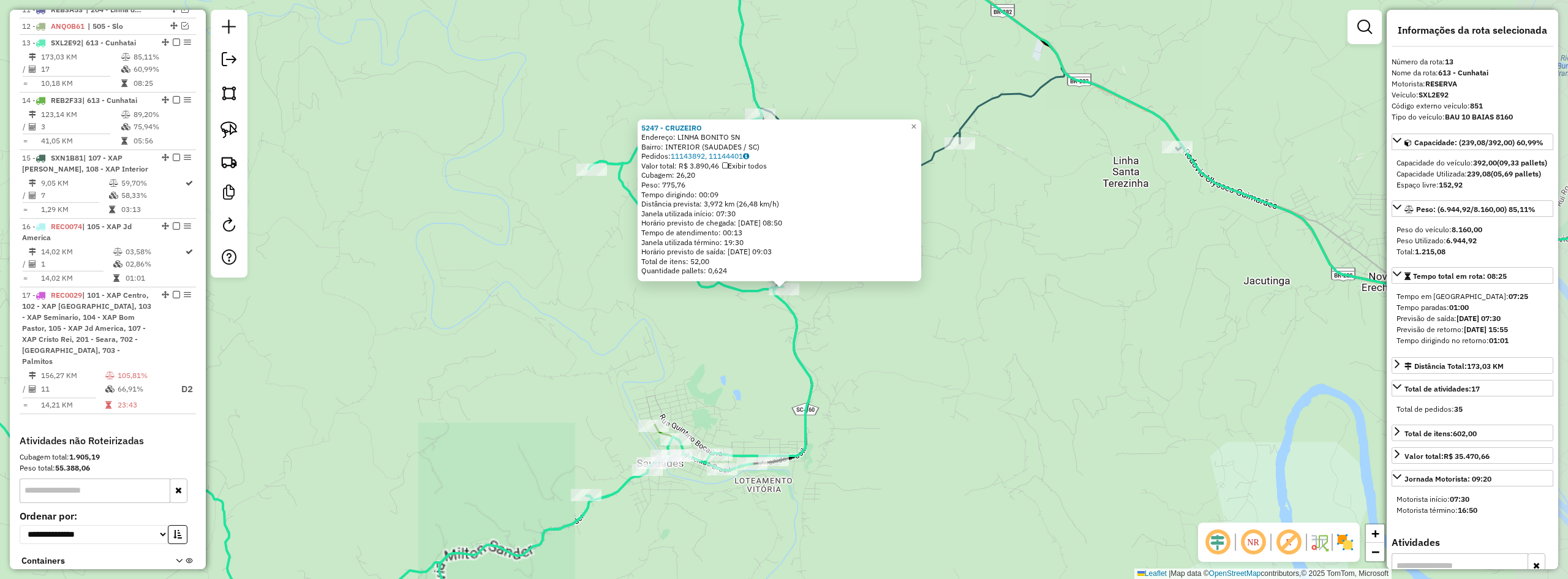
scroll to position [741, 0]
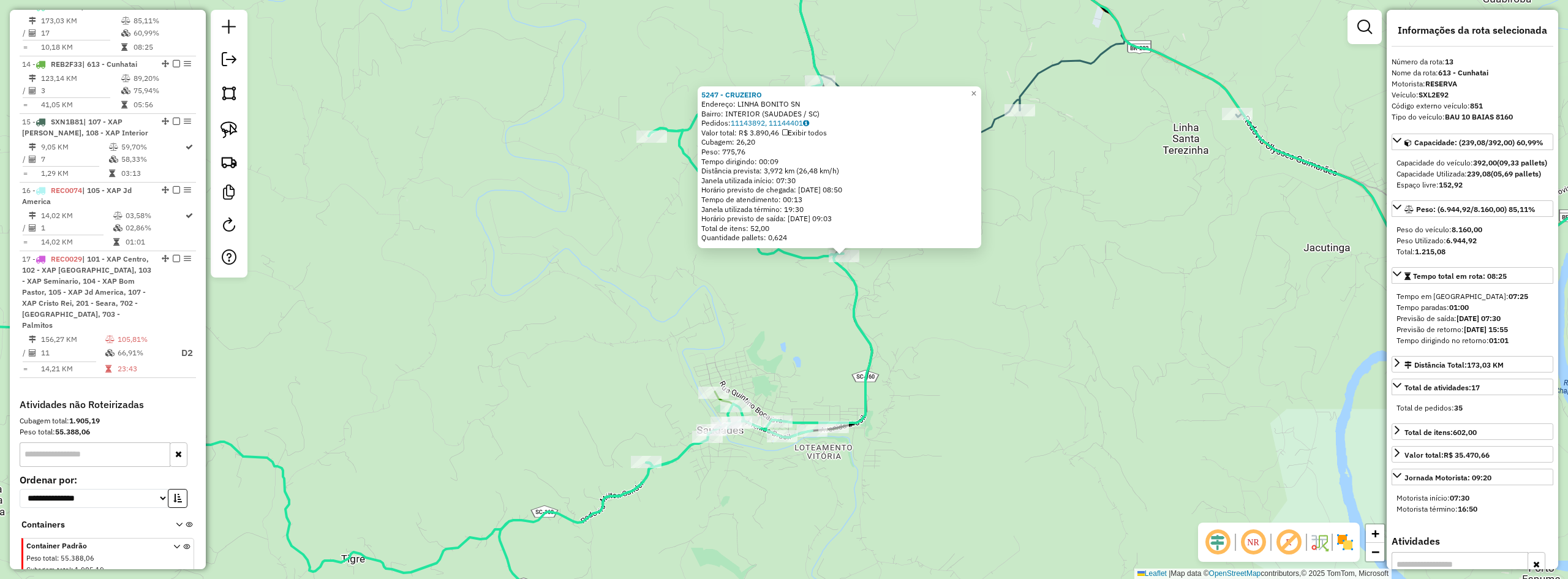
drag, startPoint x: 962, startPoint y: 391, endPoint x: 1060, endPoint y: 335, distance: 112.9
click at [1060, 335] on div "5247 - CRUZEIRO Endereço: LINHA BONITO SN Bairro: INTERIOR (SAUDADES / SC) Pedi…" at bounding box center [784, 289] width 1568 height 579
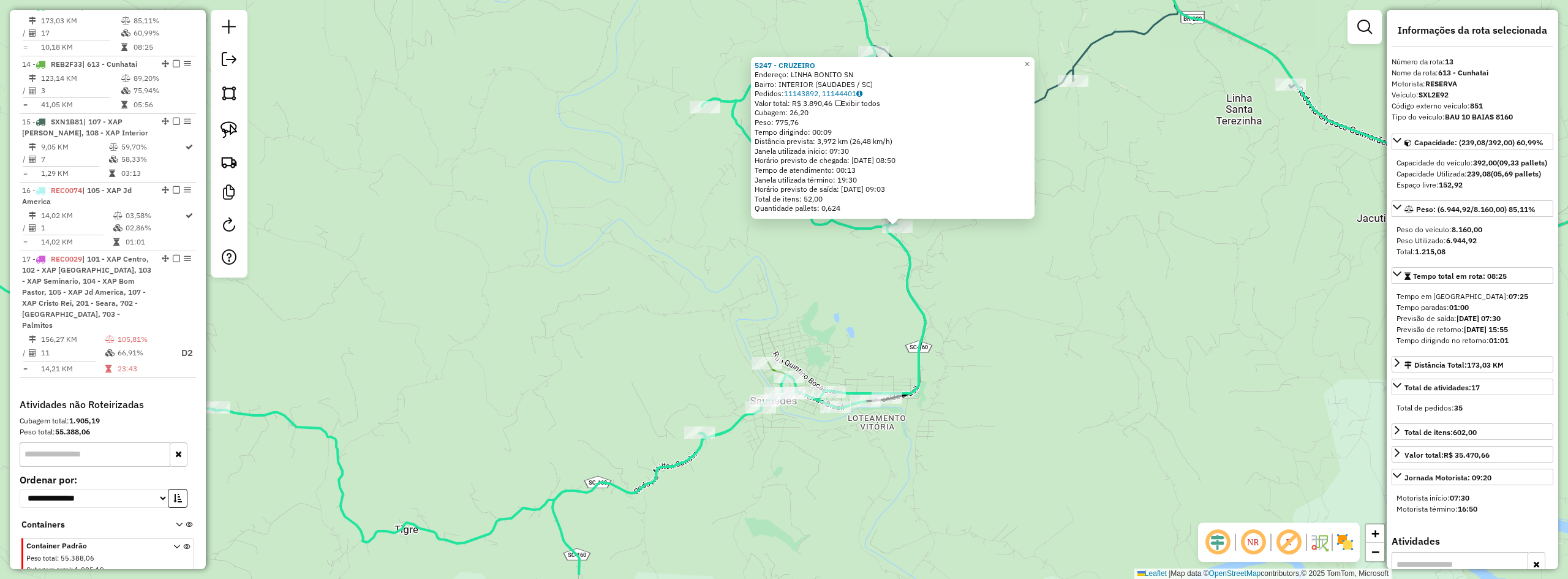
click at [1060, 335] on div "5247 - CRUZEIRO Endereço: LINHA BONITO SN Bairro: INTERIOR (SAUDADES / SC) Pedi…" at bounding box center [784, 289] width 1568 height 579
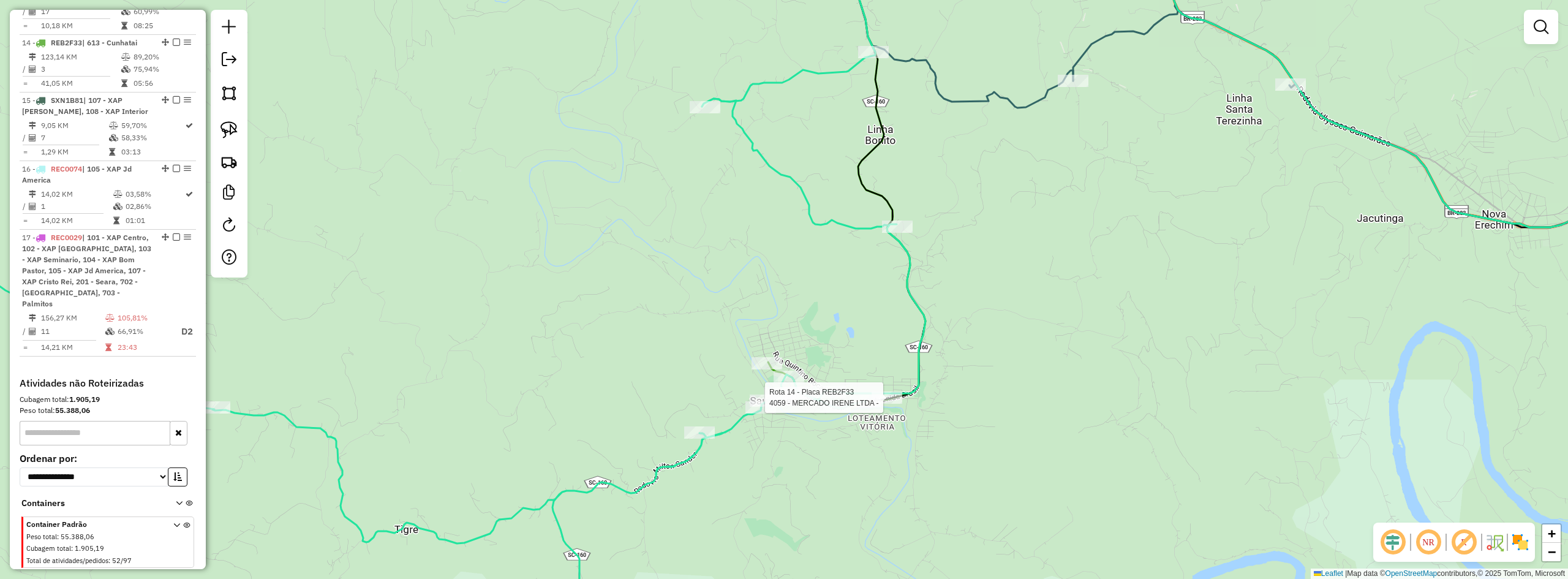
select select "*********"
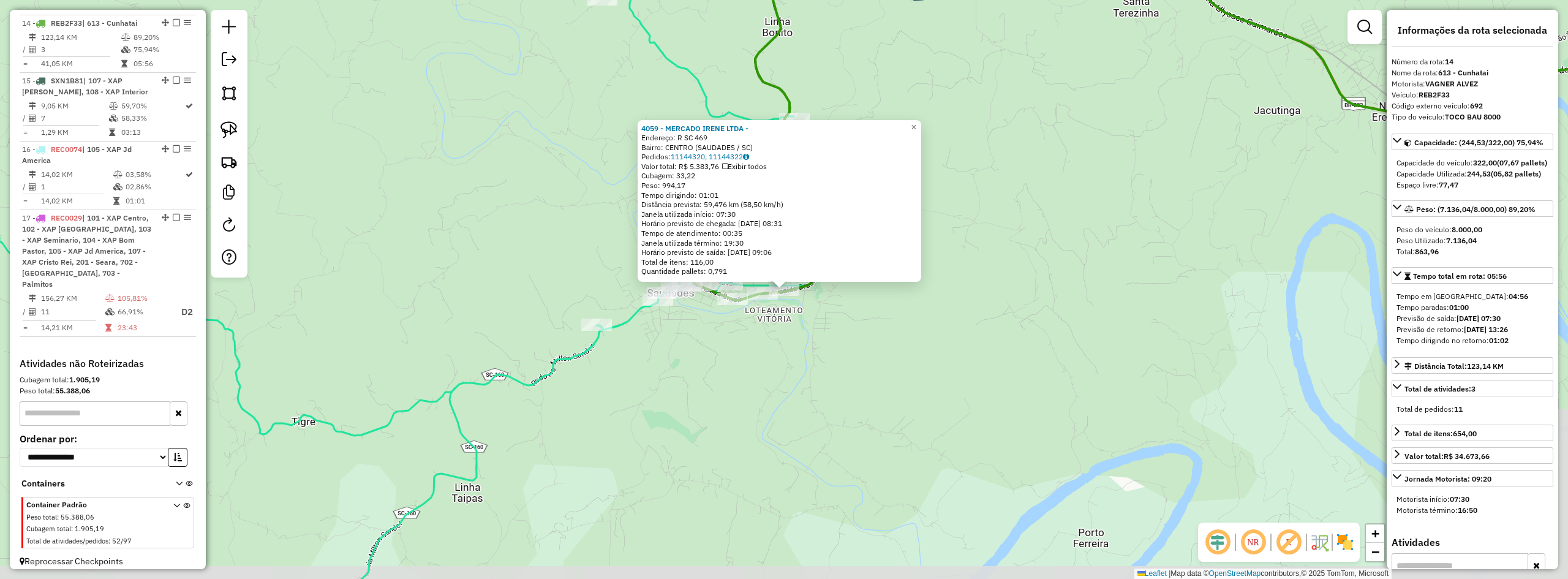
scroll to position [790, 0]
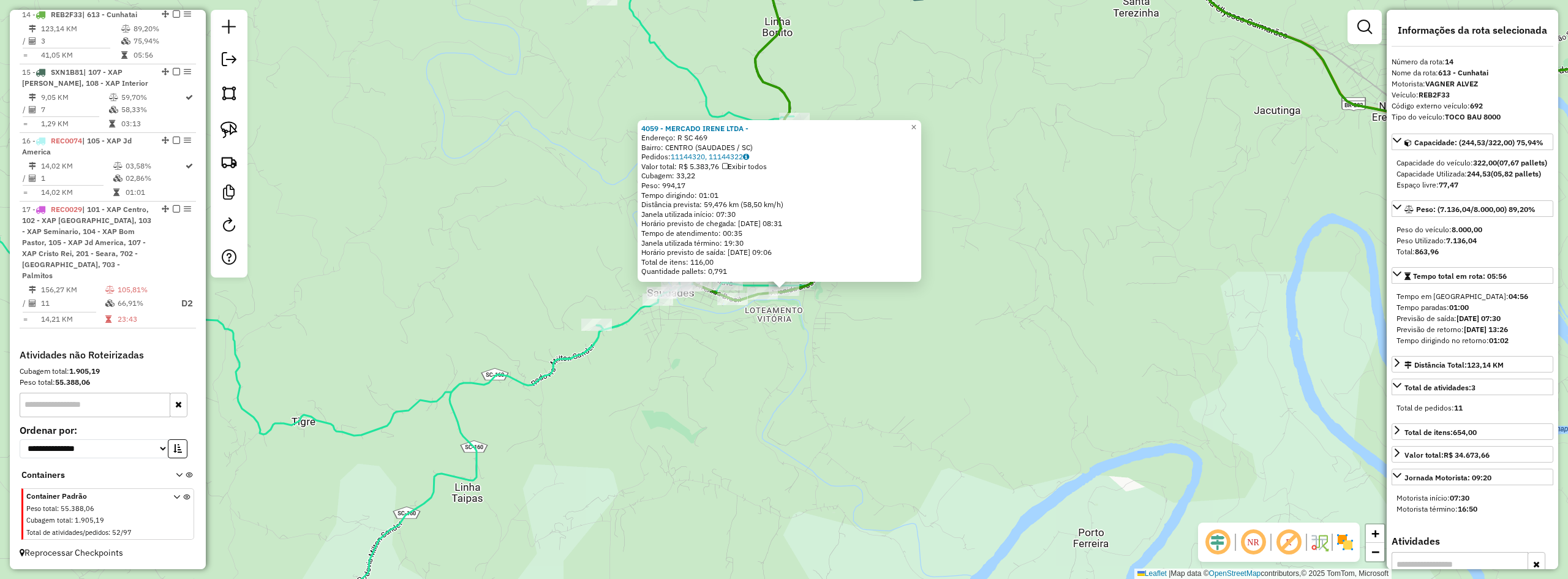
drag, startPoint x: 895, startPoint y: 355, endPoint x: 906, endPoint y: 356, distance: 11.0
click at [895, 357] on div "4059 - MERCADO IRENE LTDA - Endereço: R SC 469 Bairro: CENTRO (SAUDADES / SC) P…" at bounding box center [784, 289] width 1568 height 579
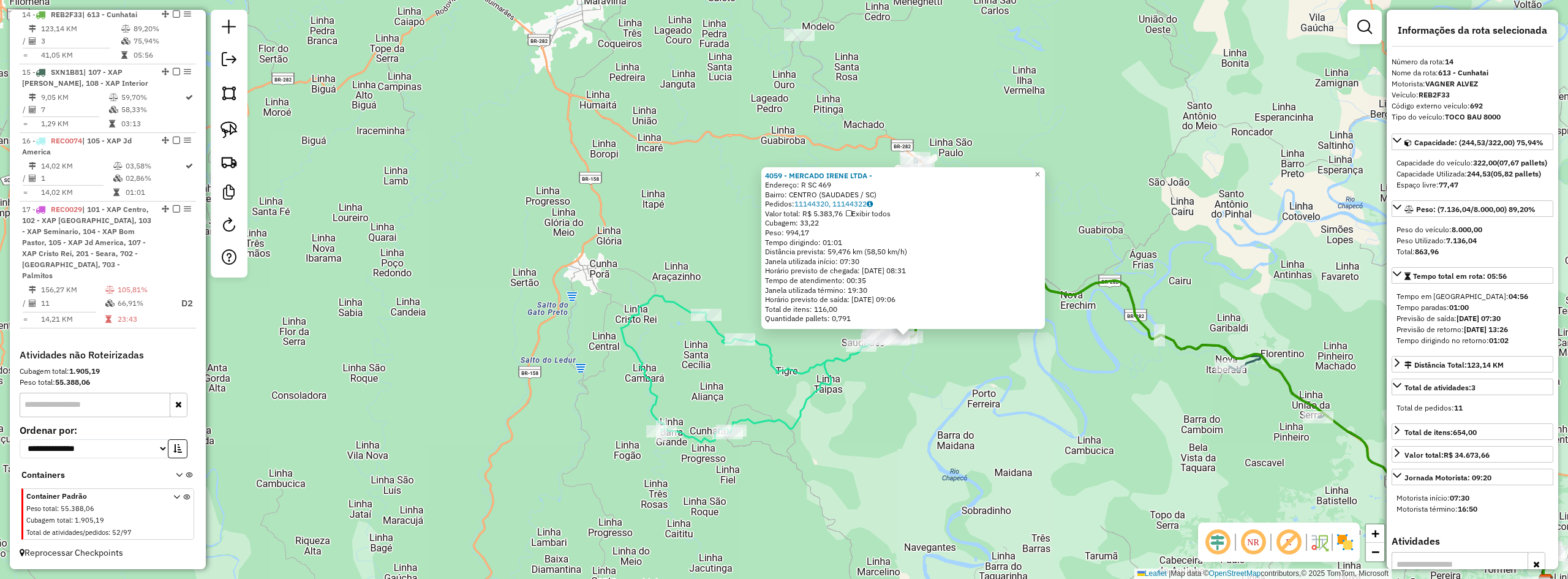
click at [1036, 388] on div "4059 - MERCADO IRENE LTDA - Endereço: R SC 469 Bairro: CENTRO (SAUDADES / SC) P…" at bounding box center [784, 289] width 1568 height 579
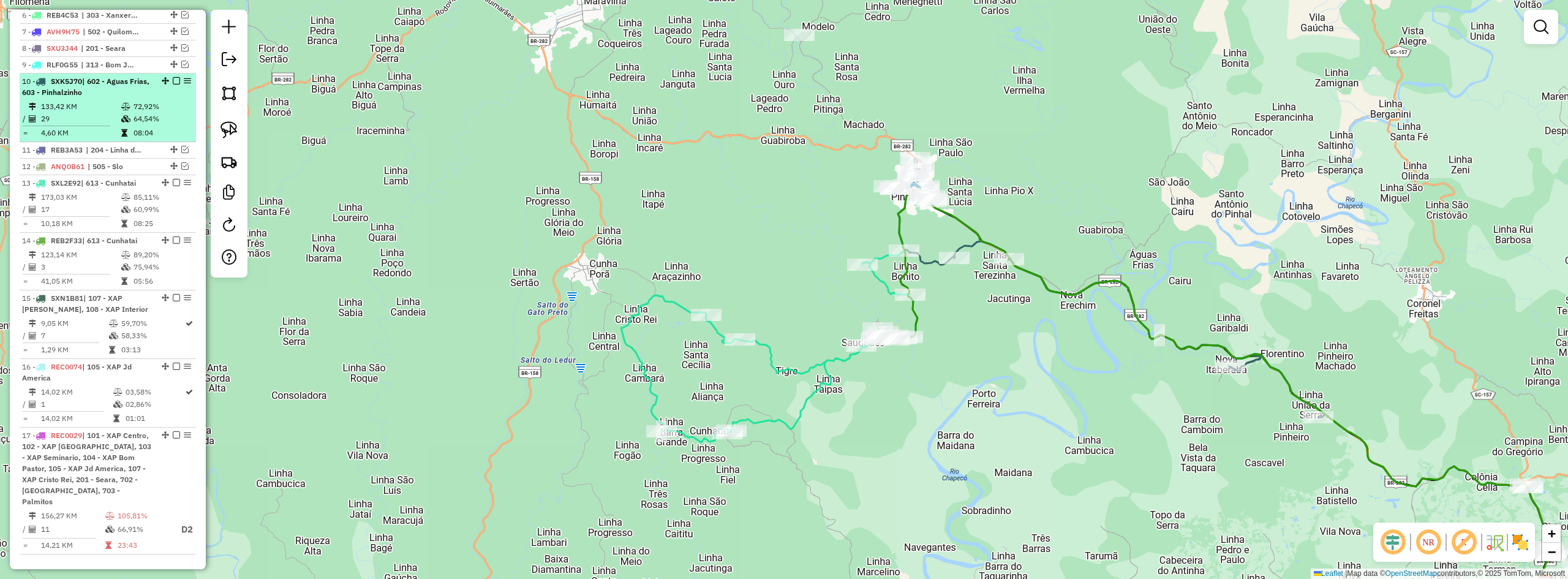
scroll to position [545, 0]
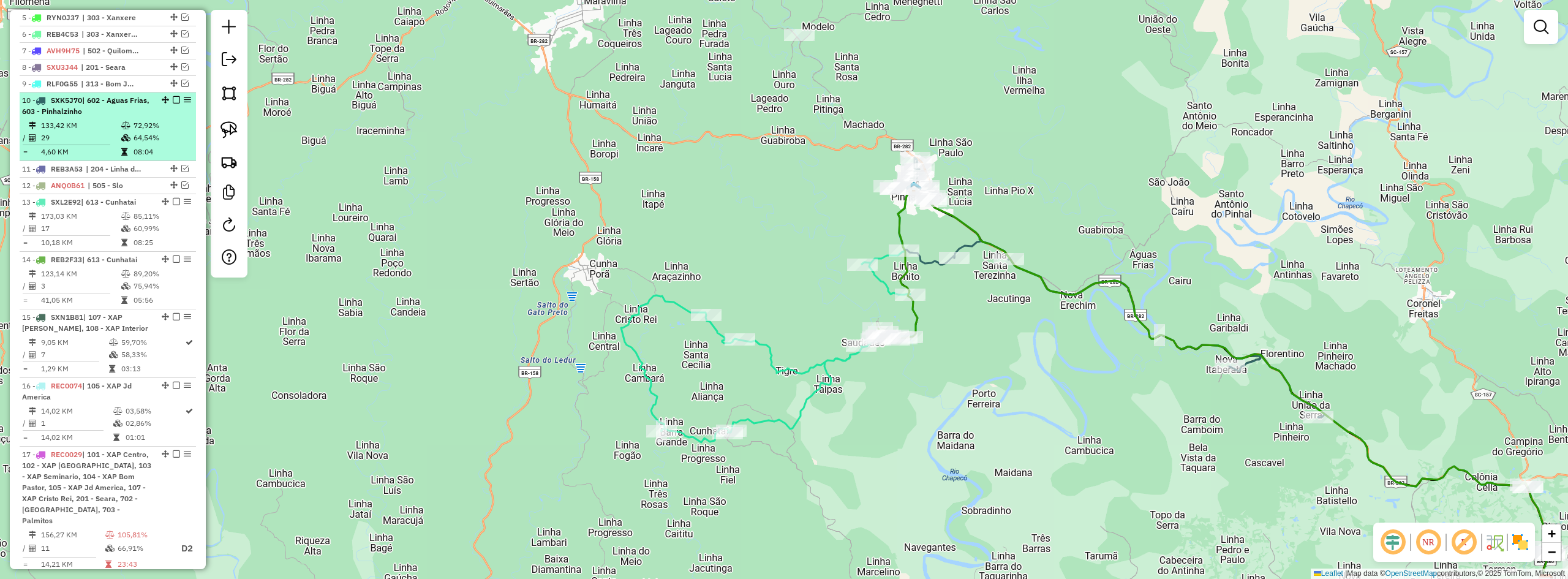
click at [173, 104] on em at bounding box center [176, 100] width 7 height 7
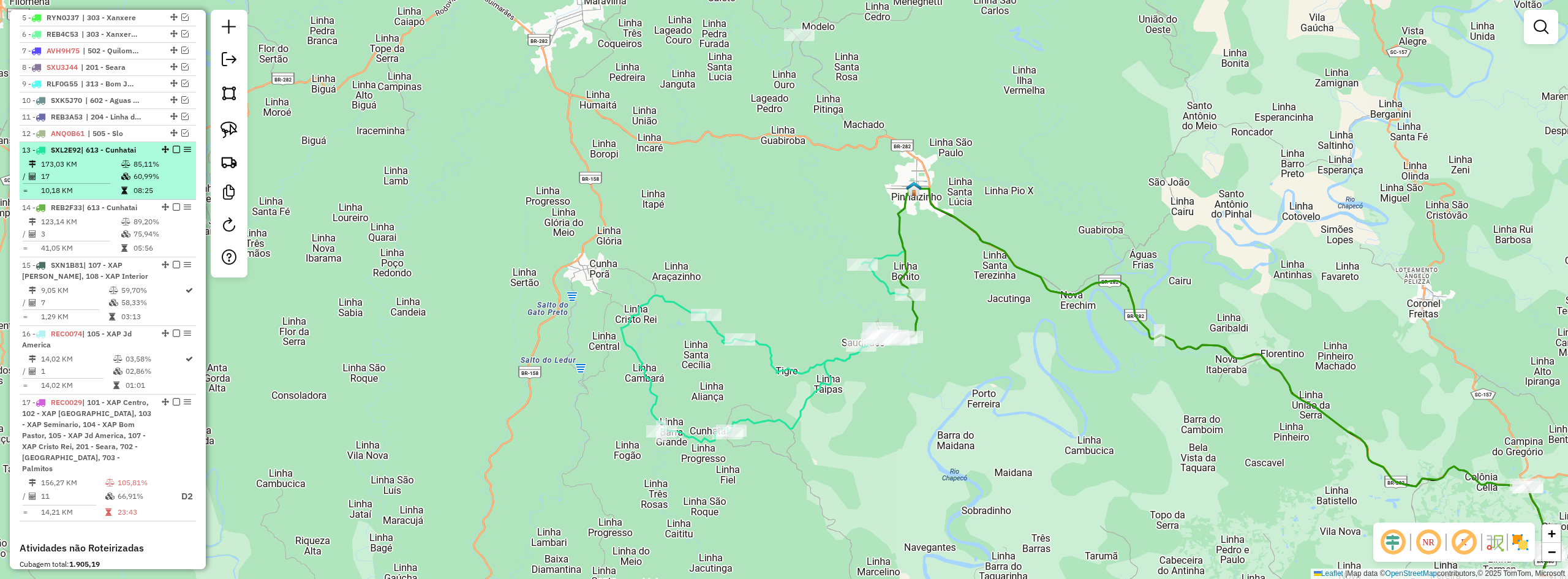
click at [173, 153] on em at bounding box center [176, 149] width 7 height 7
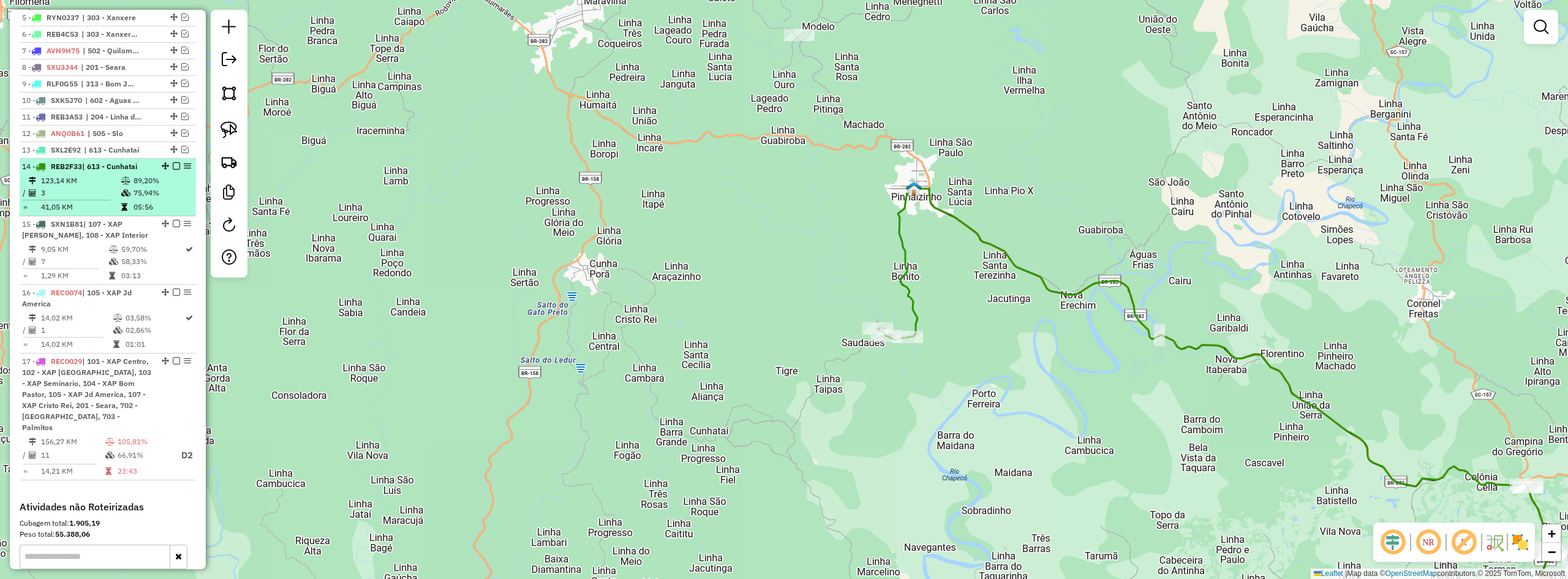
click at [173, 170] on em at bounding box center [176, 166] width 7 height 7
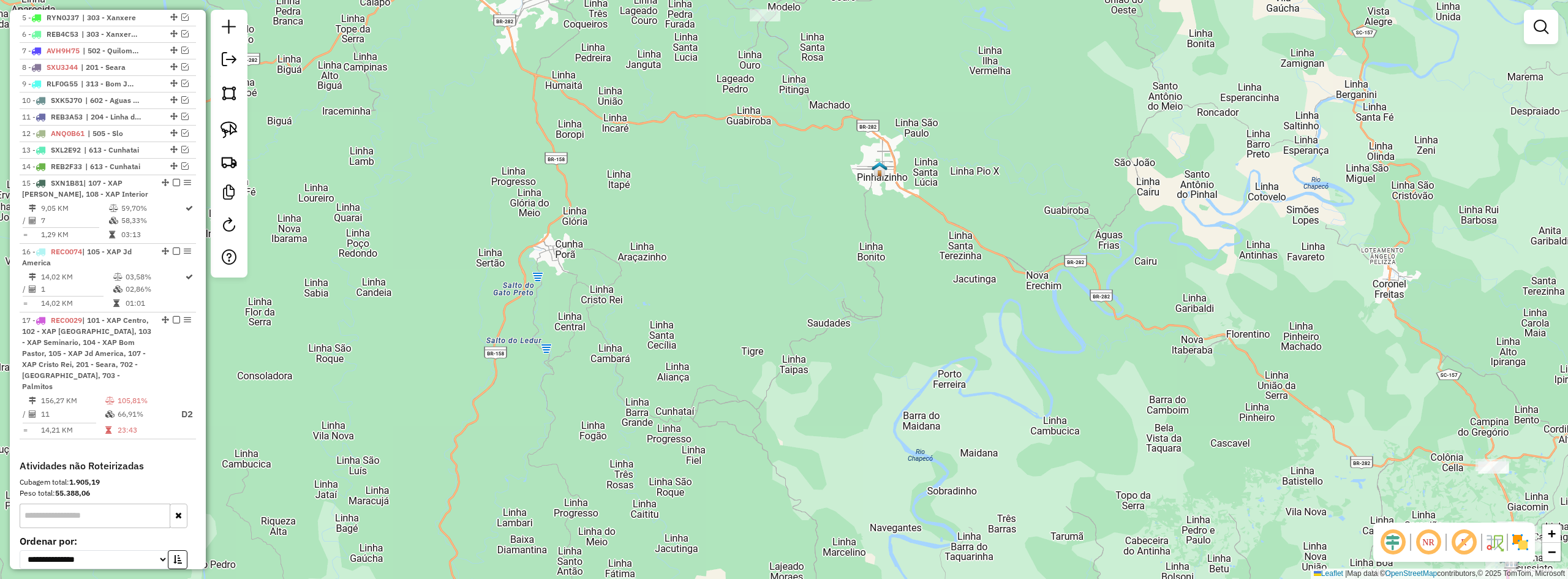
drag, startPoint x: 873, startPoint y: 371, endPoint x: 752, endPoint y: 316, distance: 132.9
click at [773, 326] on div "Janela de atendimento Grade de atendimento Capacidade Transportadoras Veículos …" at bounding box center [784, 289] width 1568 height 579
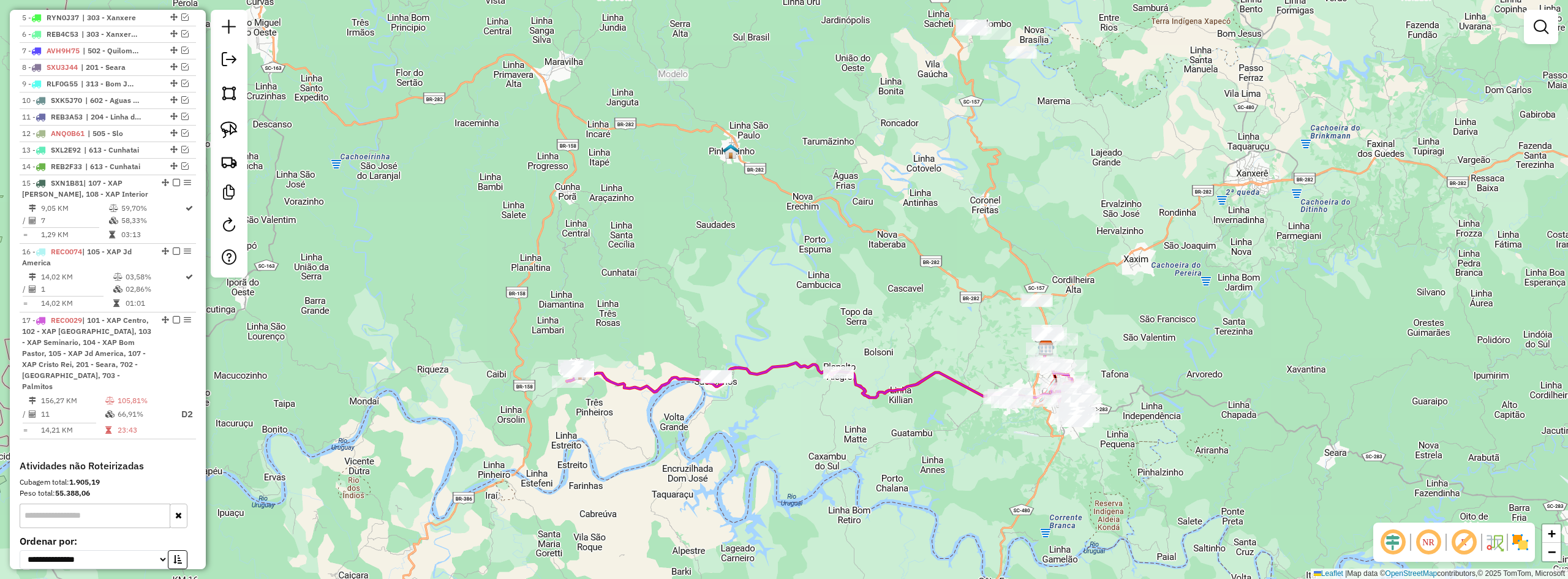
drag, startPoint x: 818, startPoint y: 337, endPoint x: 817, endPoint y: 296, distance: 41.0
click at [817, 296] on div "Janela de atendimento Grade de atendimento Capacidade Transportadoras Veículos …" at bounding box center [784, 289] width 1568 height 579
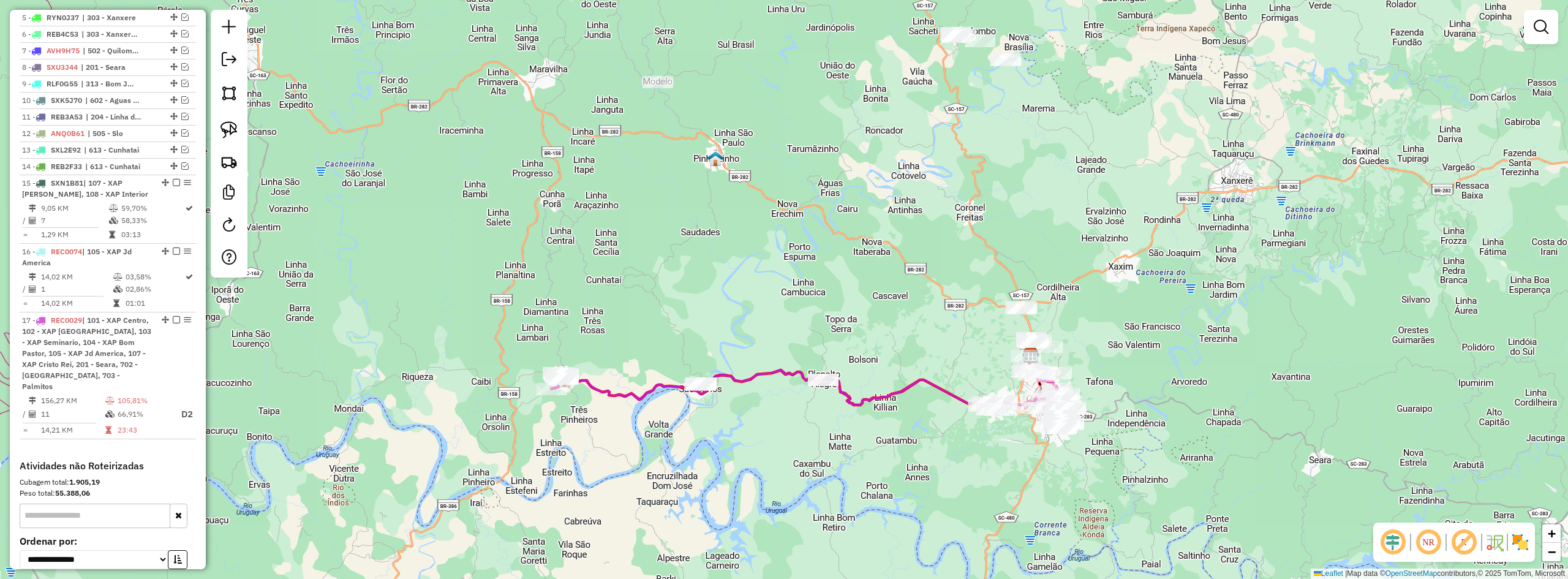
drag, startPoint x: 892, startPoint y: 293, endPoint x: 821, endPoint y: 340, distance: 85.1
click at [821, 340] on div "Janela de atendimento Grade de atendimento Capacidade Transportadoras Veículos …" at bounding box center [784, 289] width 1568 height 579
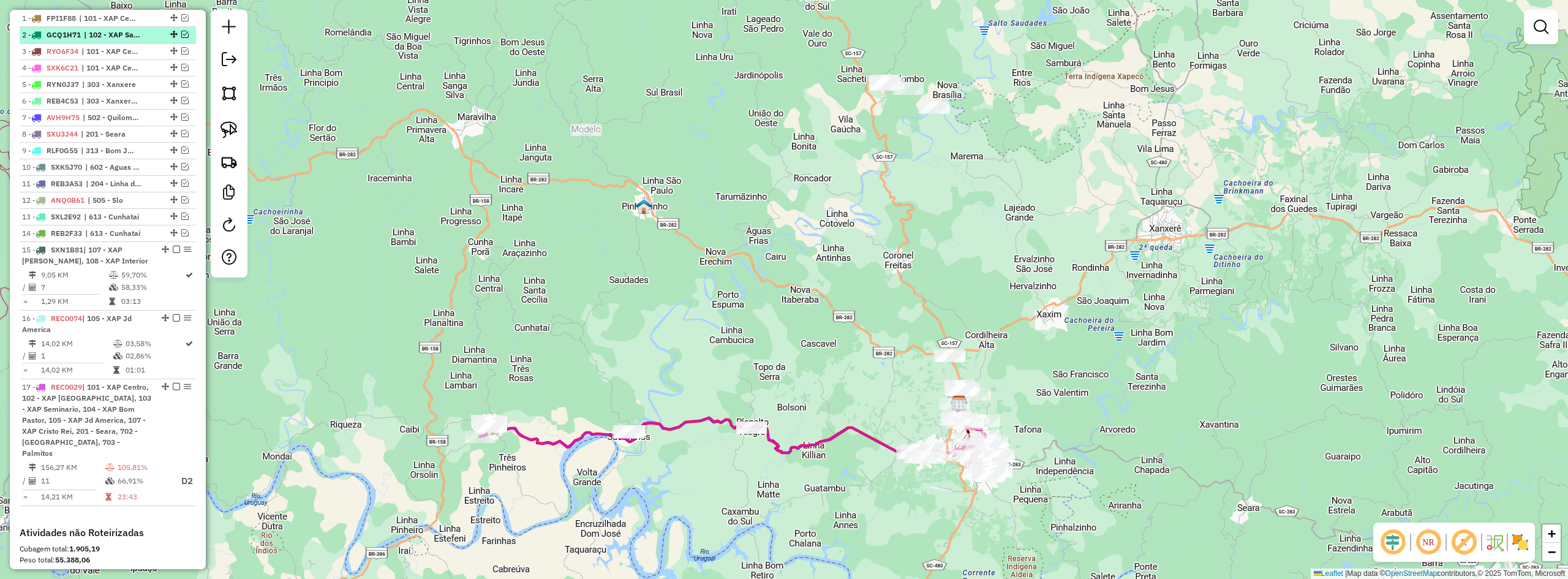
scroll to position [361, 0]
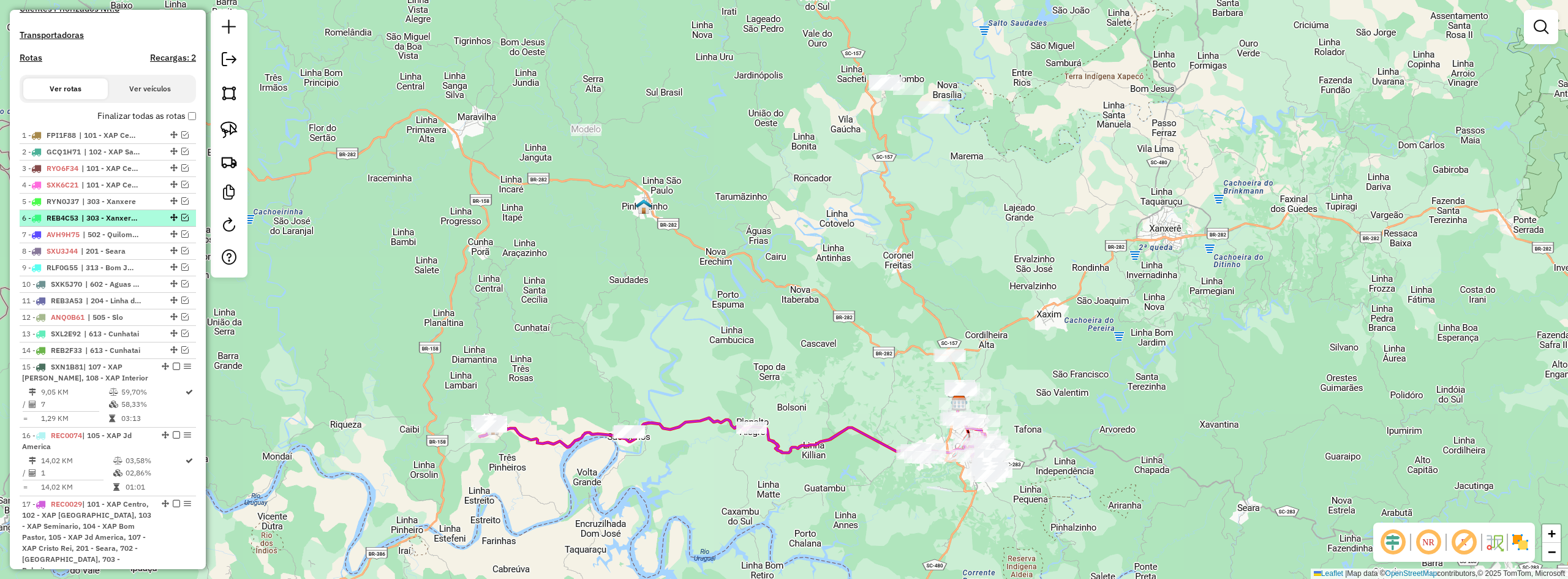
click at [182, 221] on em at bounding box center [185, 218] width 7 height 7
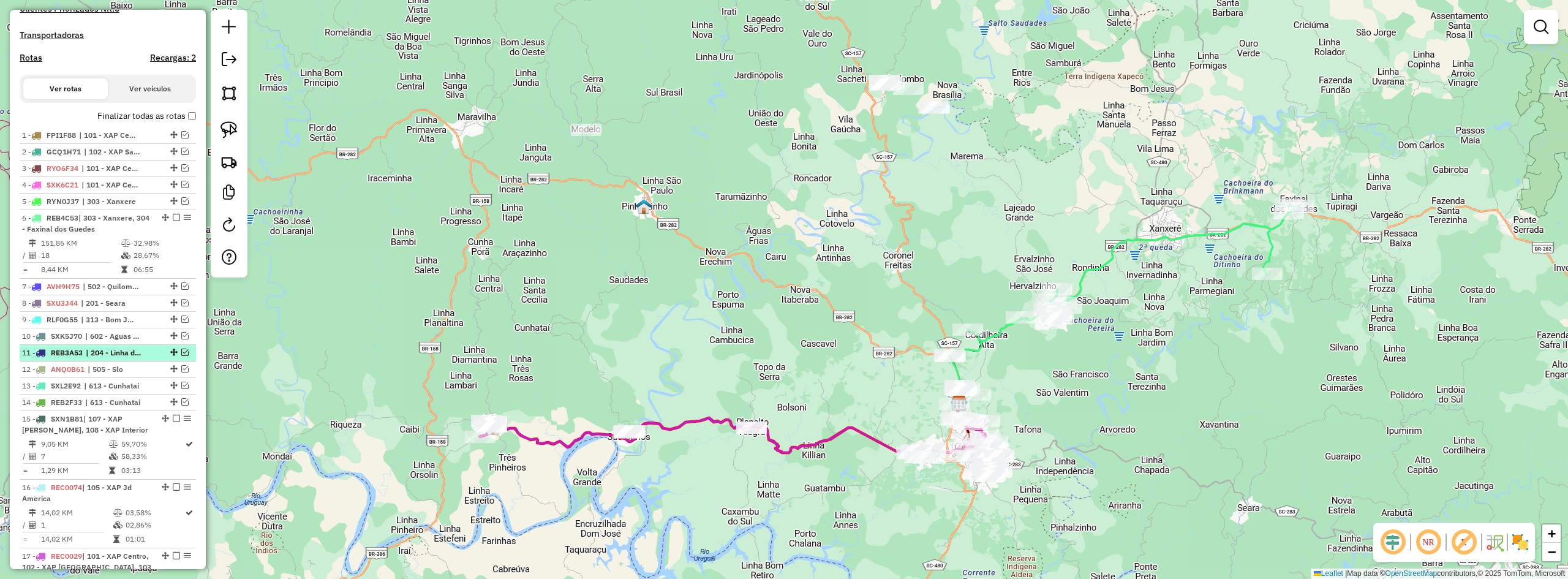
click at [182, 356] on em at bounding box center [185, 352] width 7 height 7
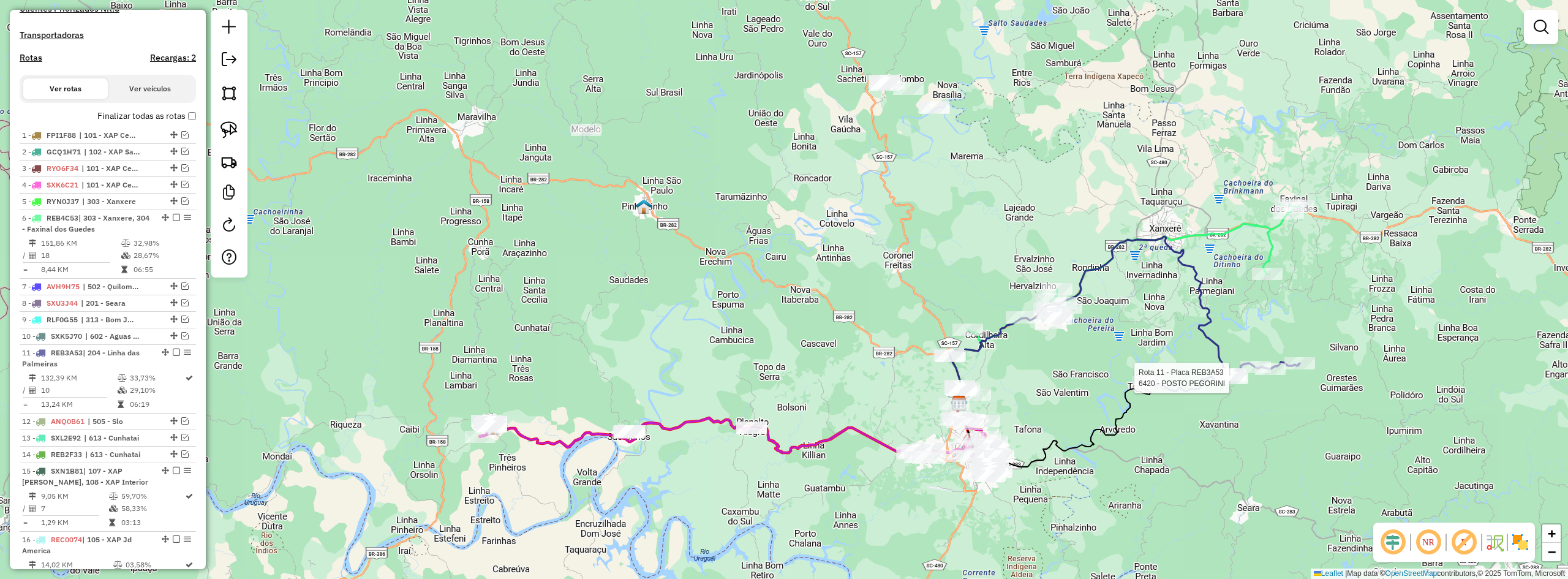
select select "*********"
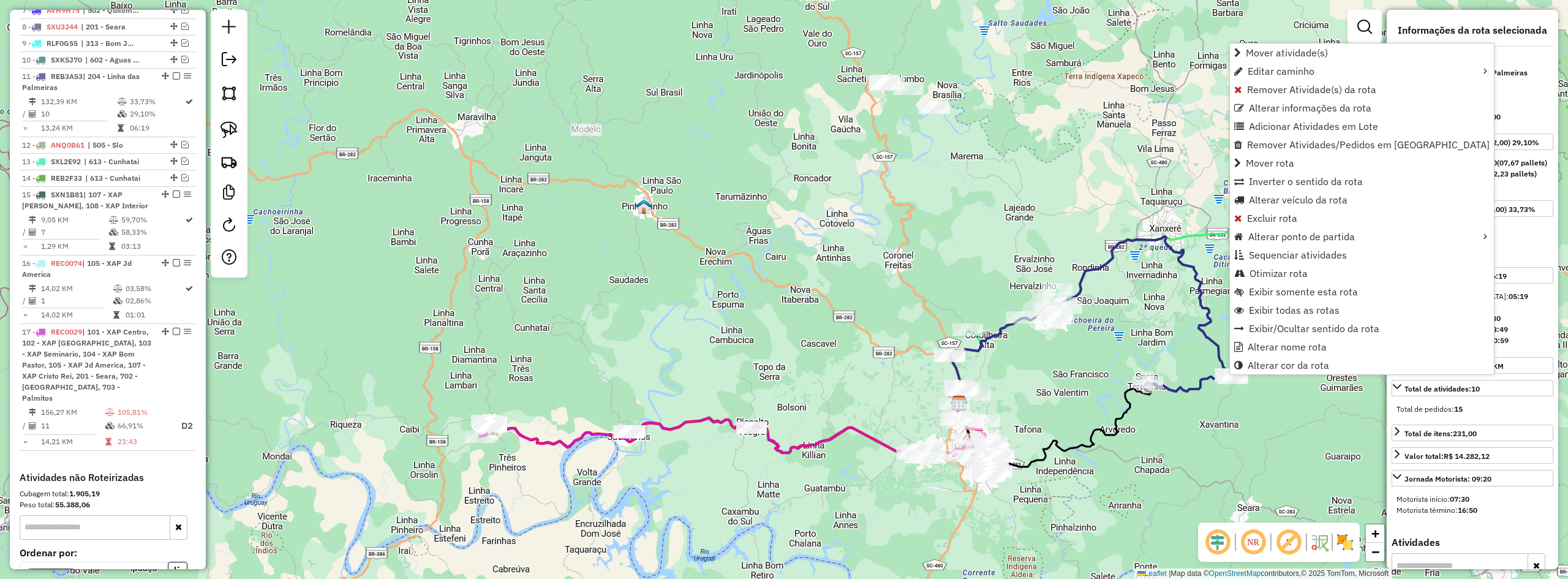
scroll to position [708, 0]
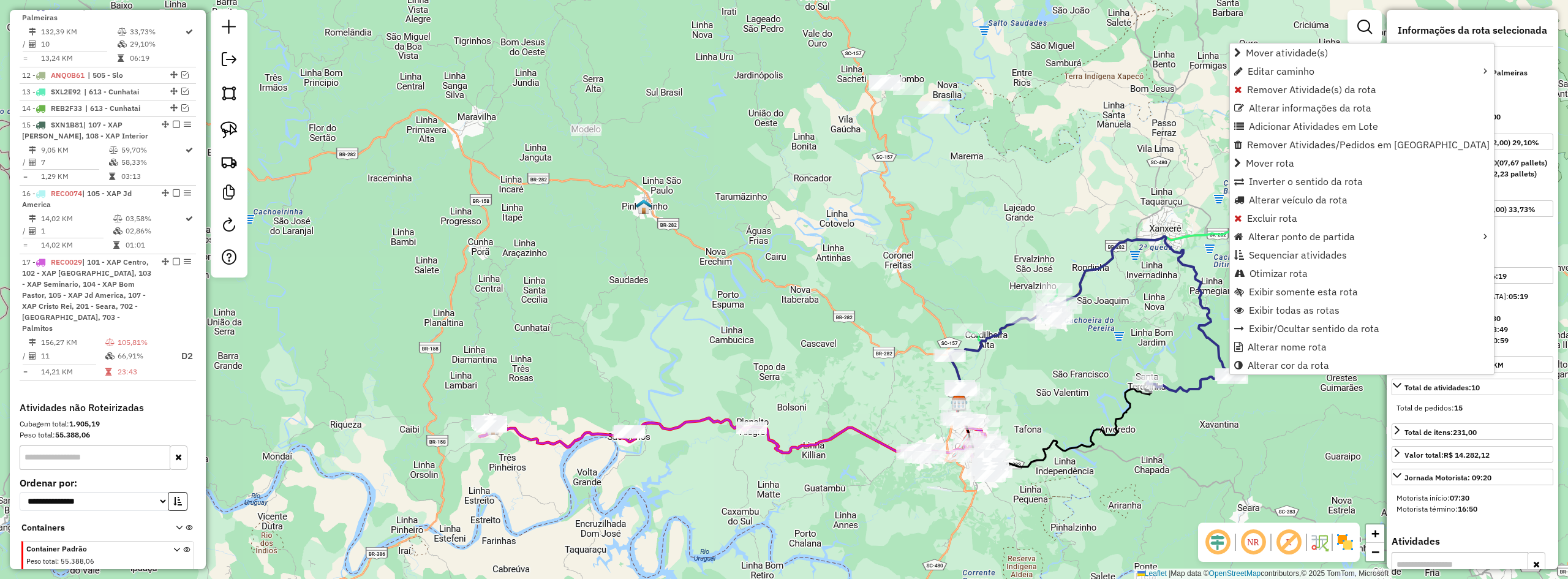
click at [1220, 411] on div "Janela de atendimento Grade de atendimento Capacidade Transportadoras Veículos …" at bounding box center [784, 289] width 1568 height 579
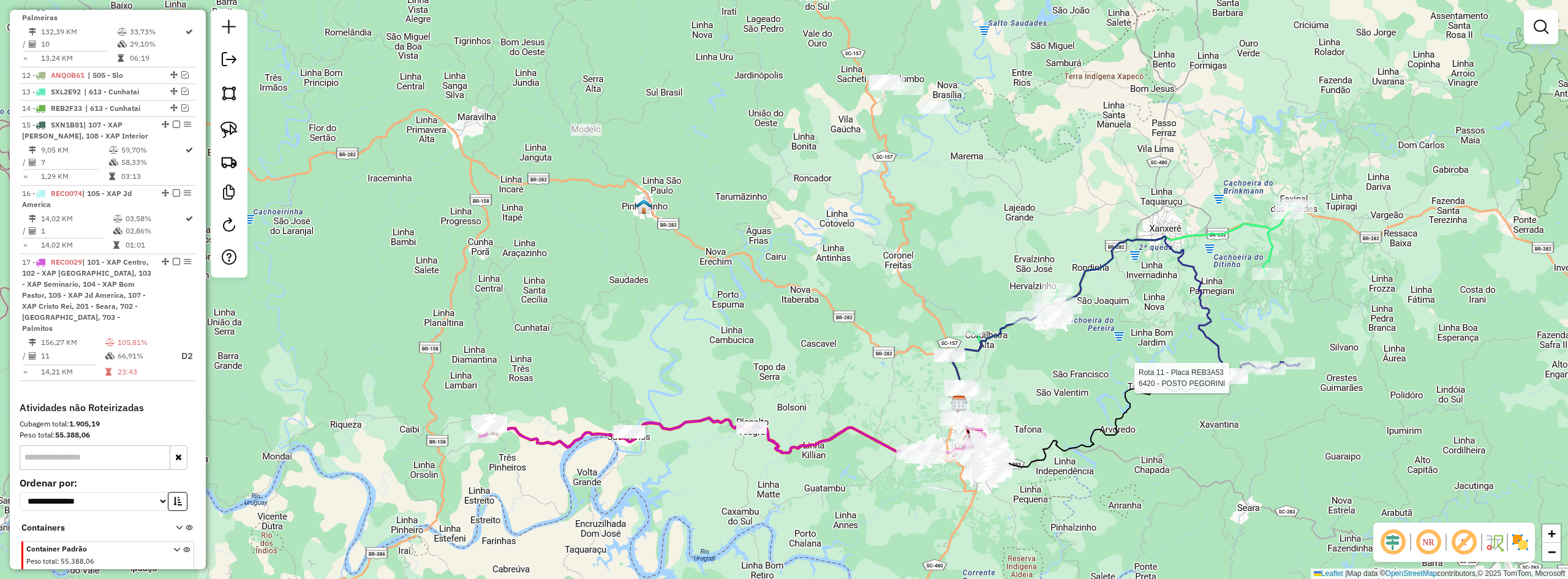
select select "*********"
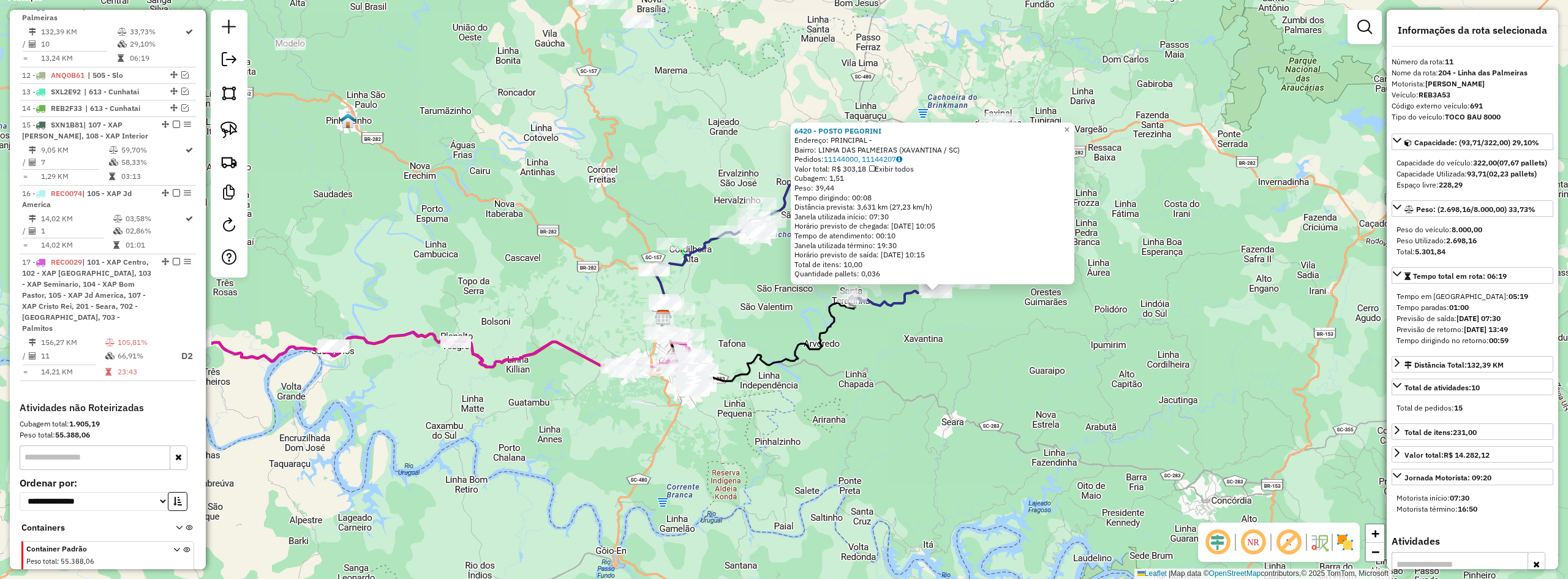
drag, startPoint x: 939, startPoint y: 388, endPoint x: 1095, endPoint y: 390, distance: 156.0
click at [1095, 390] on div "6420 - POSTO PEGORINI Endereço: PRINCIPAL - Bairro: LINHA DAS PALMEIRAS (XAVANT…" at bounding box center [784, 289] width 1568 height 579
click at [1014, 391] on div "6420 - POSTO PEGORINI Endereço: PRINCIPAL - Bairro: LINHA DAS PALMEIRAS (XAVANT…" at bounding box center [784, 289] width 1568 height 579
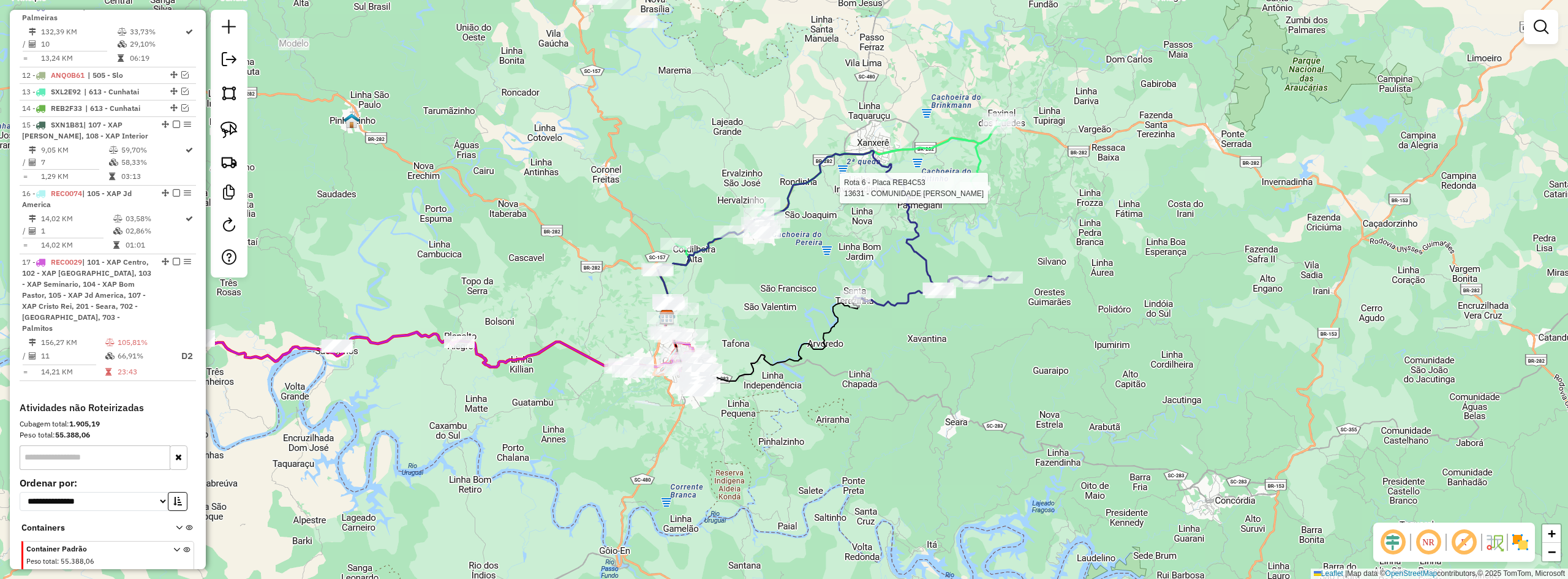
select select "*********"
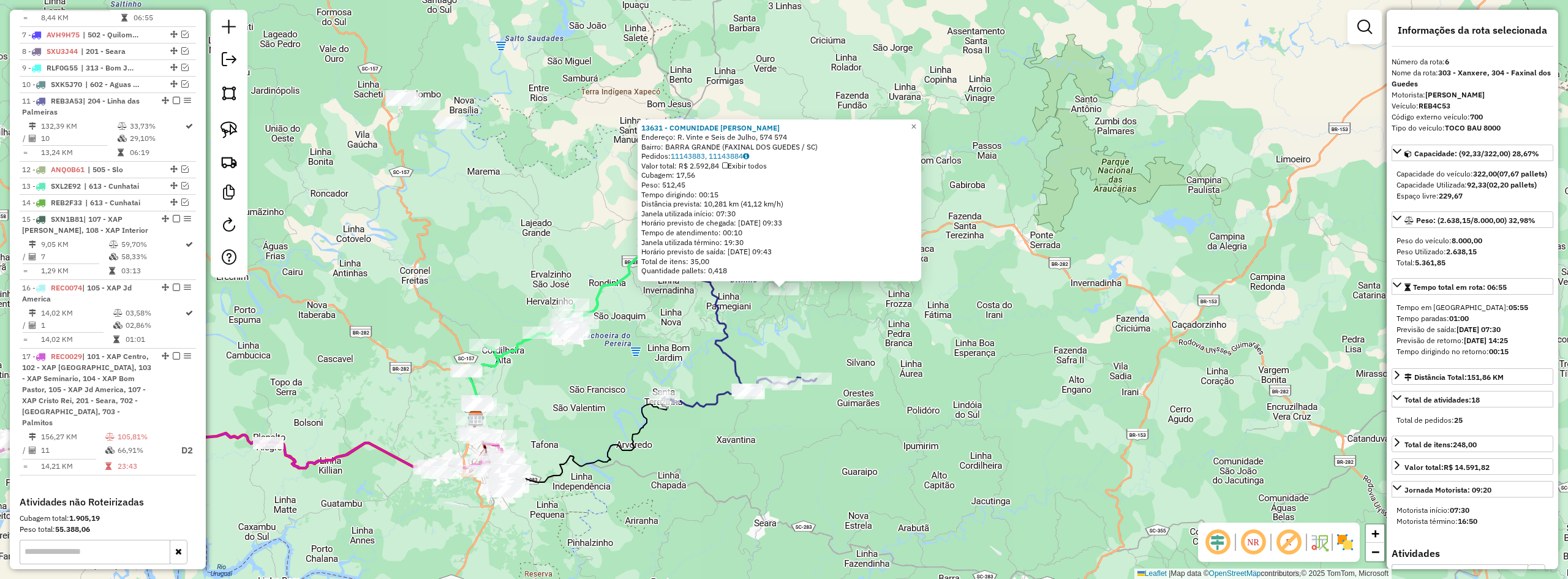
scroll to position [572, 0]
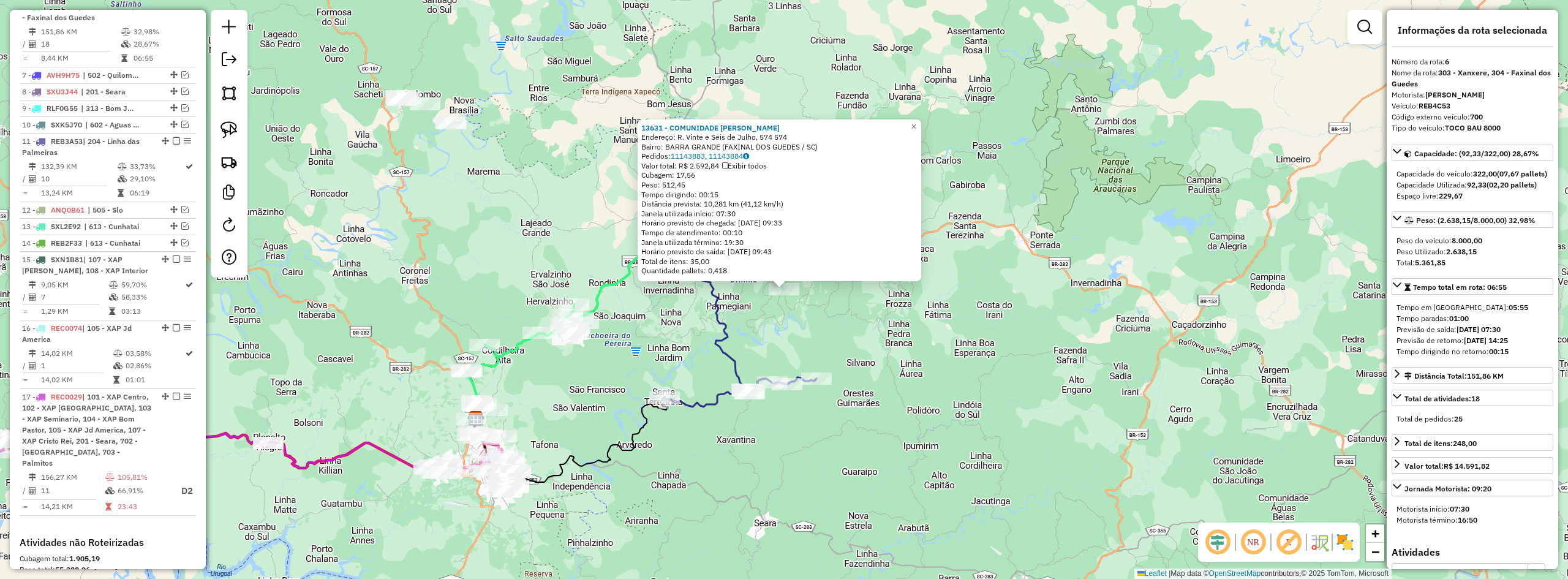
click at [789, 419] on div "13631 - COMUNIDADE SaO ROQUE Endereço: R. Vinte e Seis de Julho, 574 574 Bairro…" at bounding box center [784, 289] width 1568 height 579
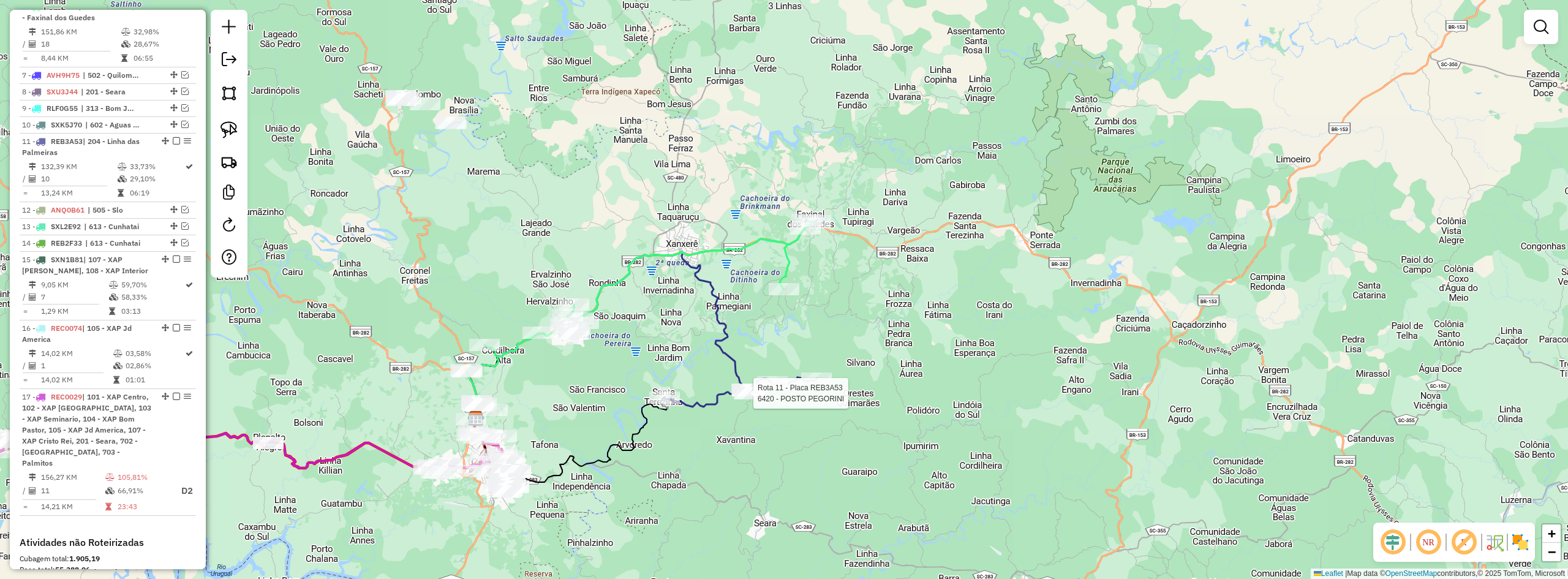
select select "*********"
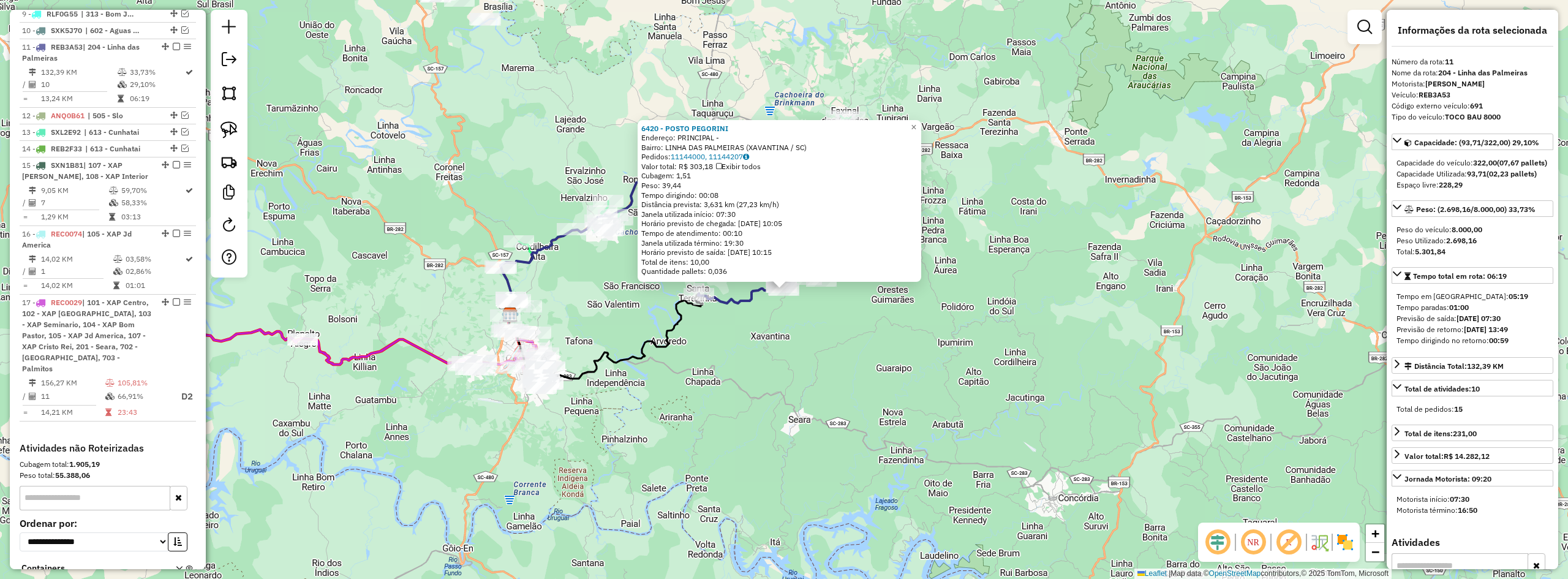
scroll to position [708, 0]
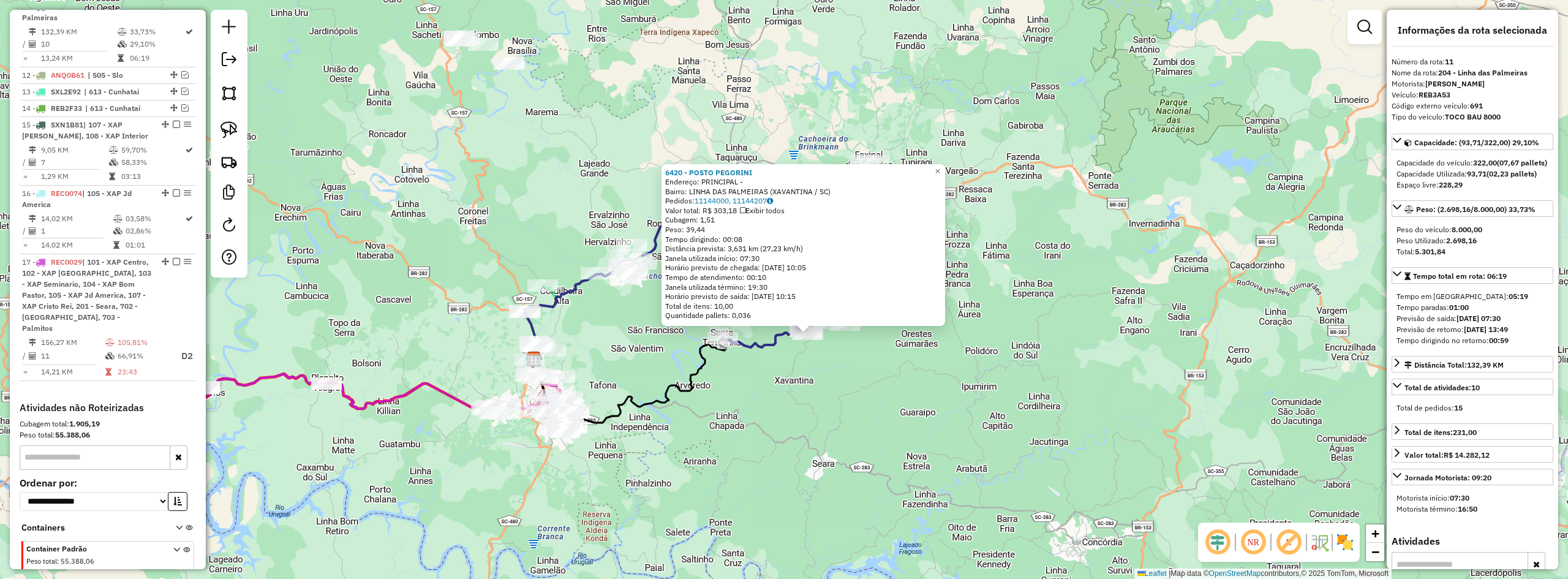
drag, startPoint x: 762, startPoint y: 339, endPoint x: 807, endPoint y: 399, distance: 75.0
click at [799, 401] on div "6420 - POSTO PEGORINI Endereço: PRINCIPAL - Bairro: LINHA DAS PALMEIRAS (XAVANT…" at bounding box center [784, 289] width 1568 height 579
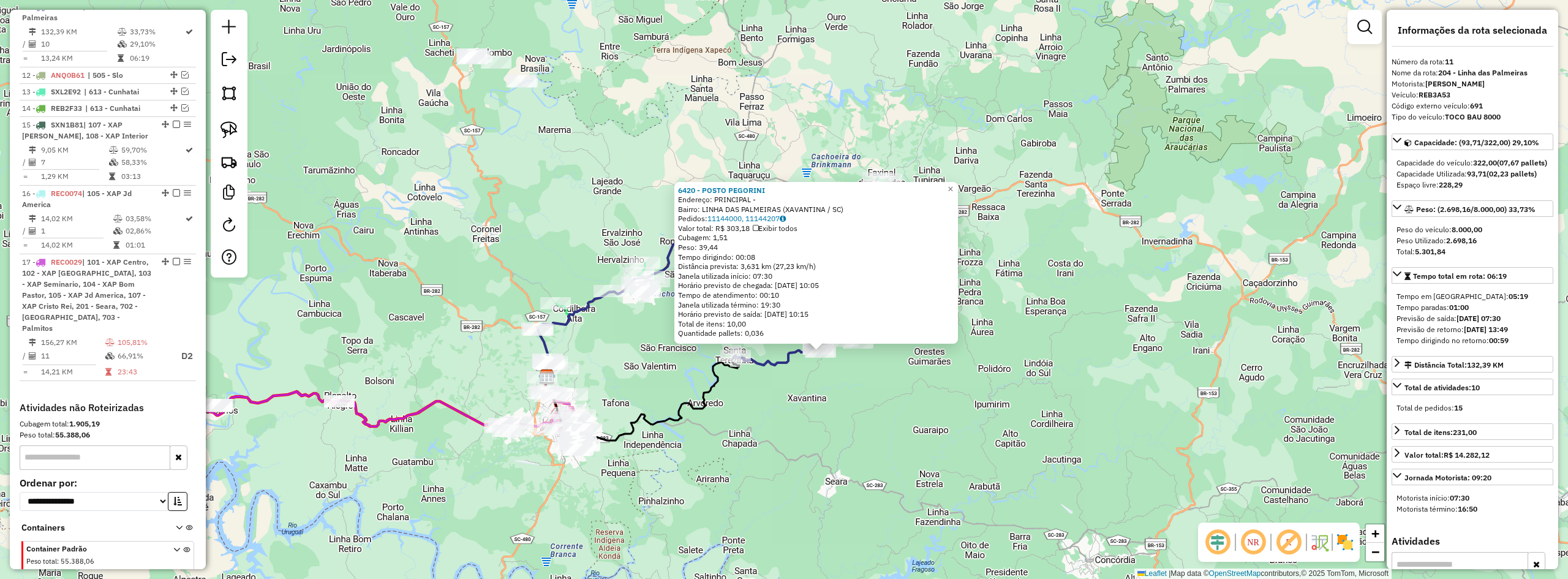
click at [809, 375] on div "6420 - POSTO PEGORINI Endereço: PRINCIPAL - Bairro: LINHA DAS PALMEIRAS (XAVANT…" at bounding box center [784, 289] width 1568 height 579
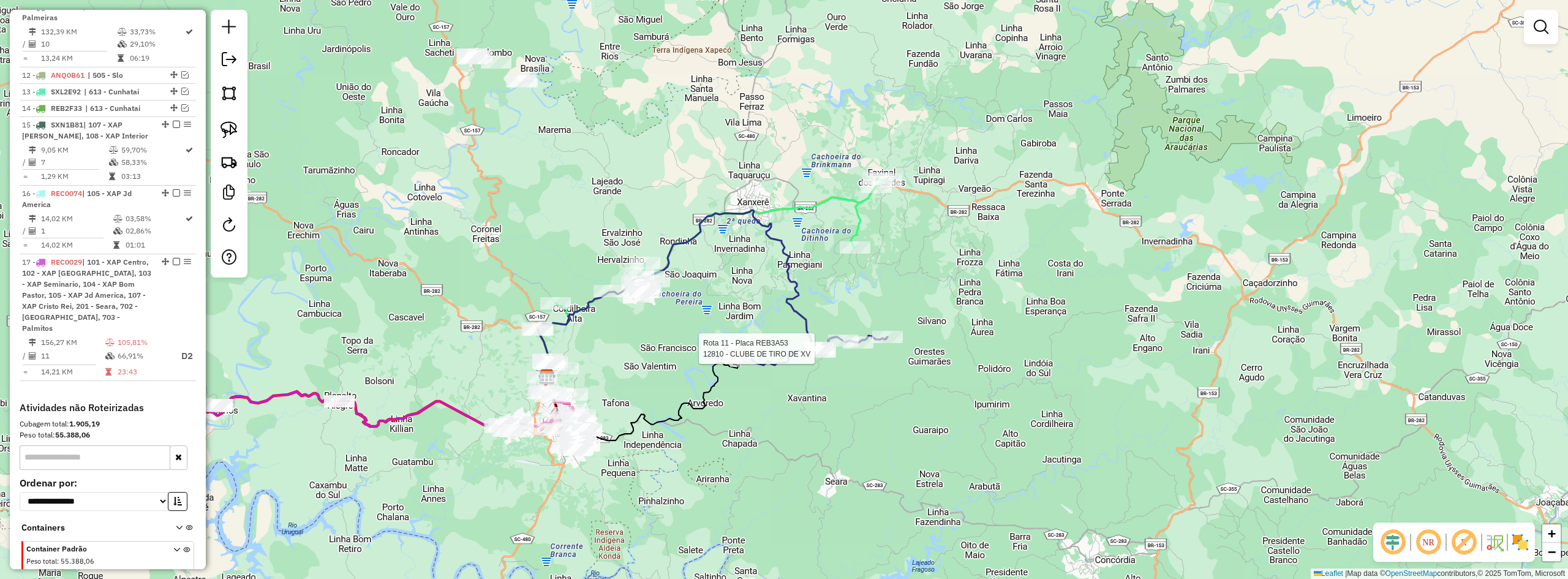
select select "*********"
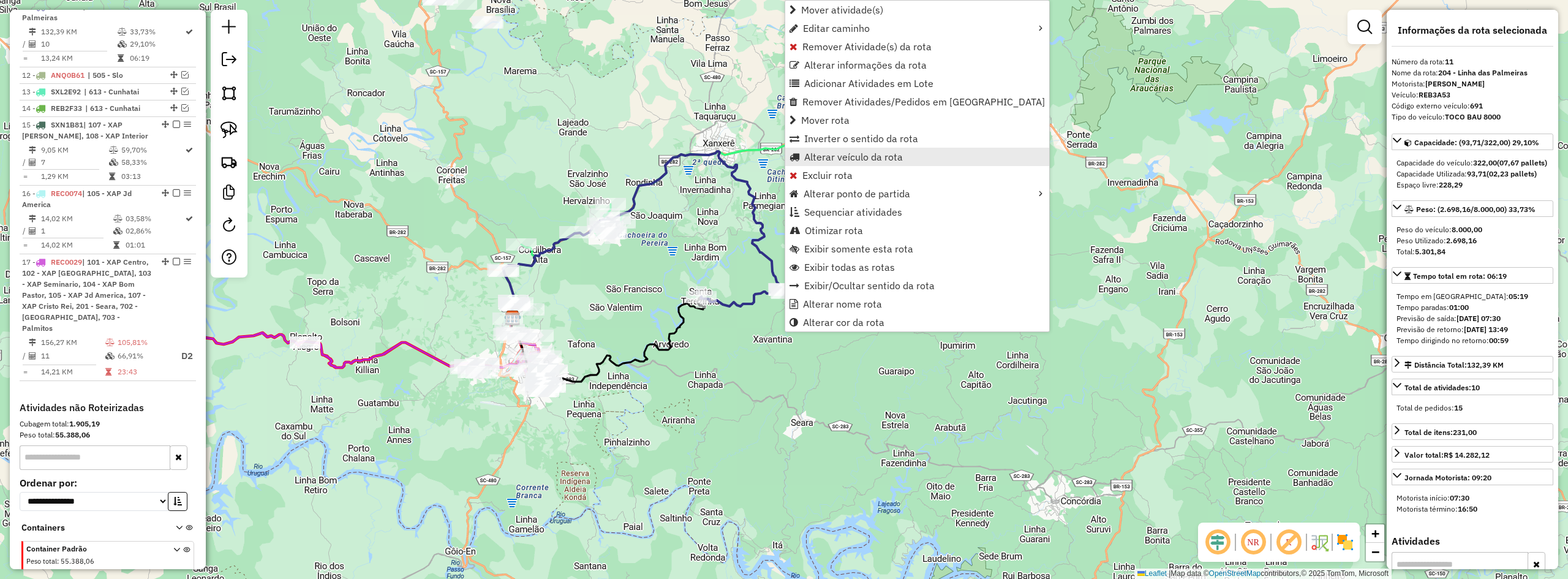
click at [840, 152] on span "Alterar veículo da rota" at bounding box center [853, 157] width 99 height 10
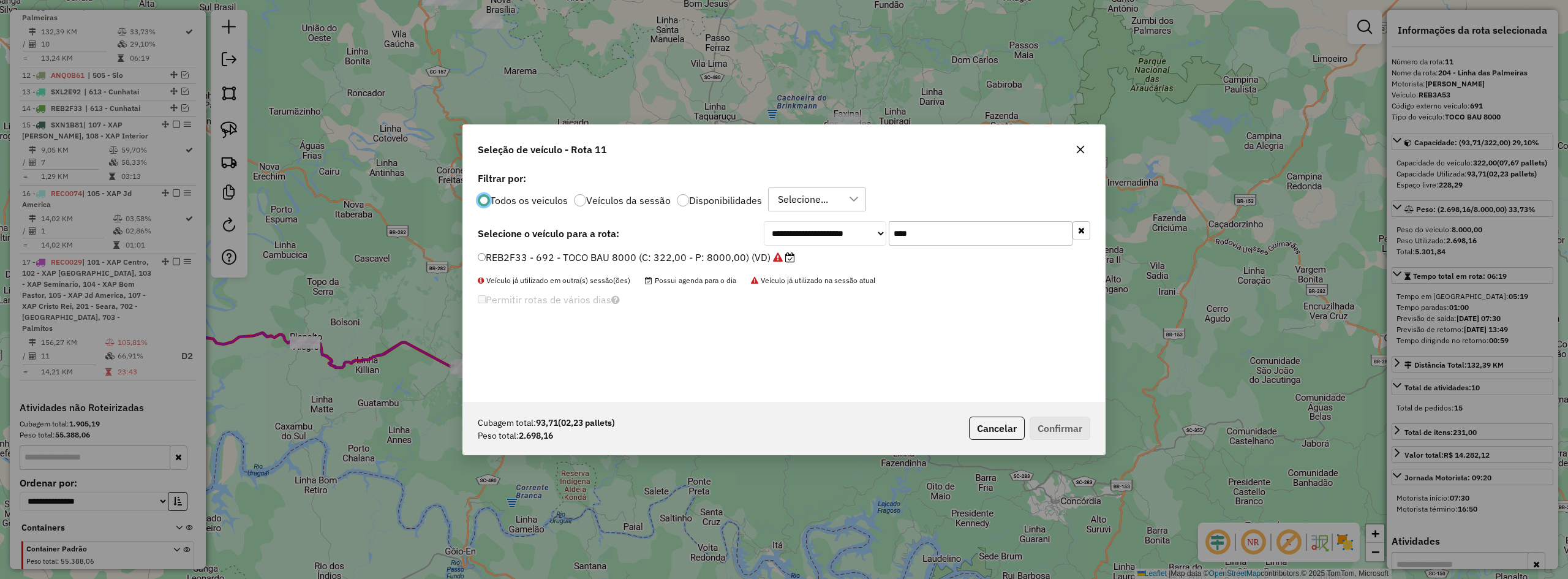
scroll to position [7, 4]
click at [932, 227] on input "****" at bounding box center [981, 233] width 184 height 24
type input "****"
click at [652, 257] on label "REB4C53 - 700 - TOCO BAU 8000 (C: 322,00 - P: 8000,00) (VD)" at bounding box center [637, 257] width 318 height 15
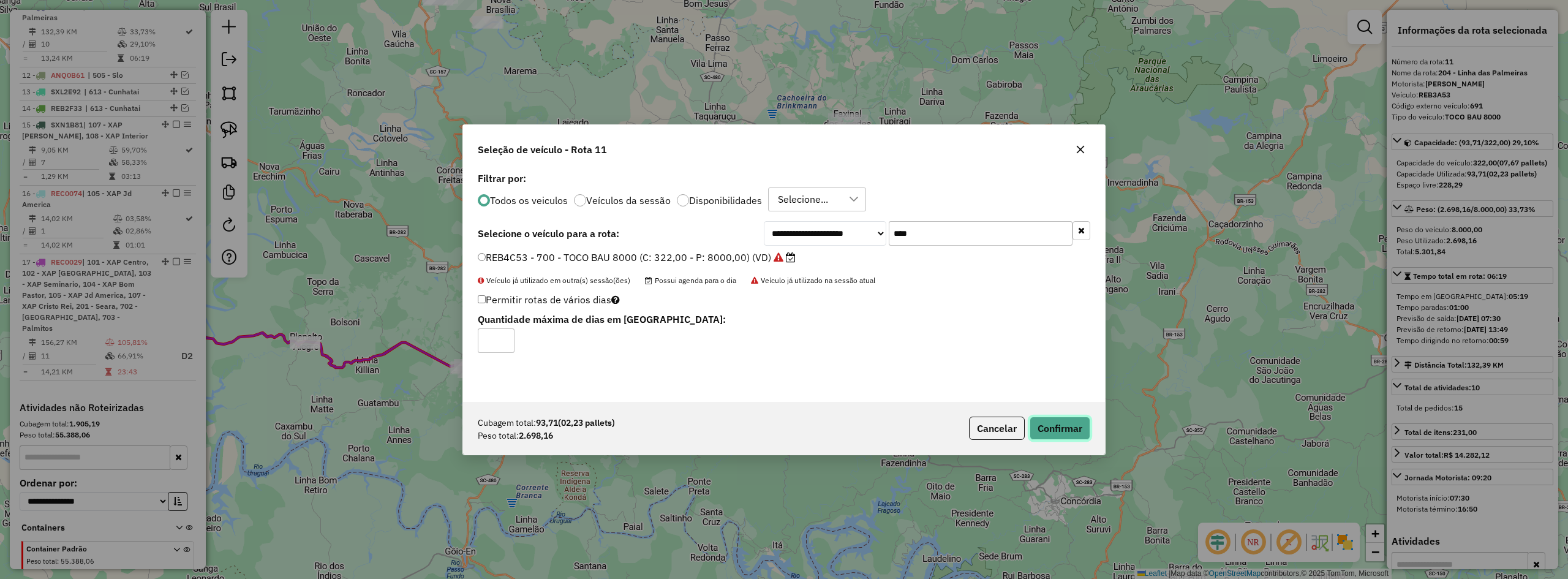
click at [1065, 427] on button "Confirmar" at bounding box center [1060, 429] width 60 height 24
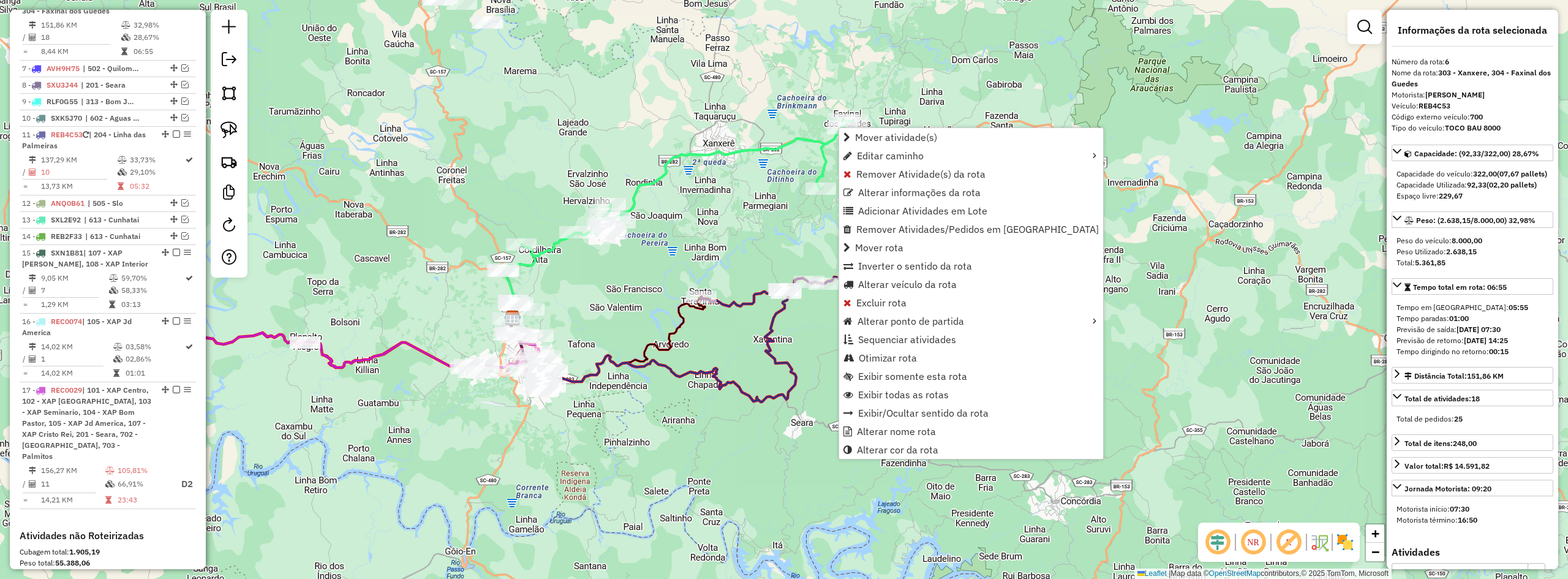
scroll to position [572, 0]
click at [889, 286] on span "Alterar veículo da rota" at bounding box center [907, 284] width 99 height 10
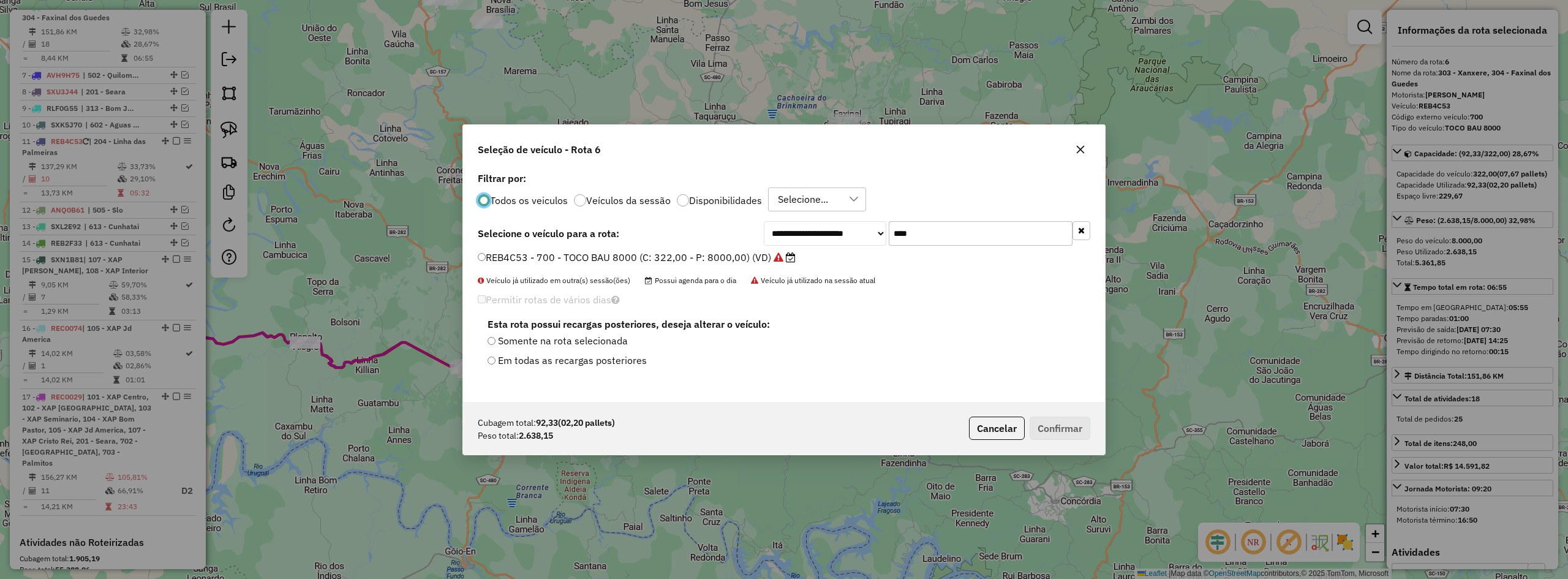
scroll to position [7, 4]
click at [923, 230] on input "****" at bounding box center [981, 233] width 184 height 24
type input "****"
click at [608, 258] on label "REB3A53 - 691 - TOCO BAU 8000 (C: 322,00 - P: 8000,00) (VD)" at bounding box center [624, 257] width 293 height 15
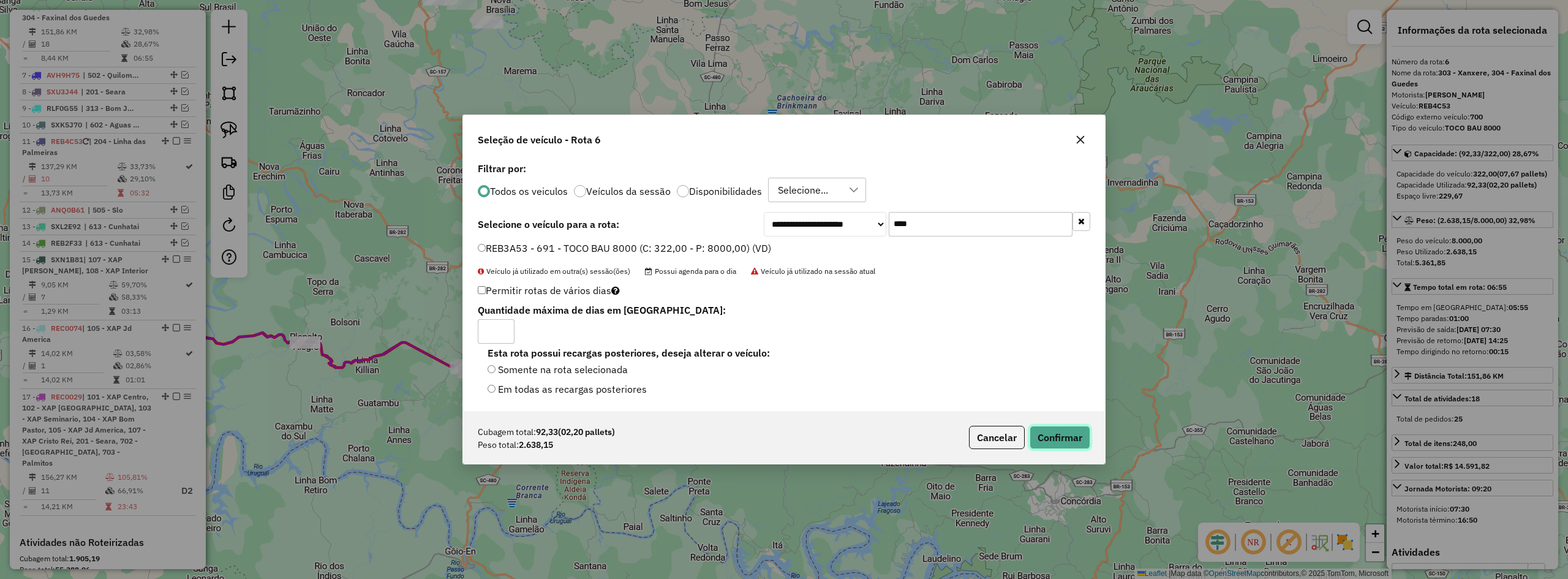
click at [1053, 437] on button "Confirmar" at bounding box center [1060, 438] width 60 height 24
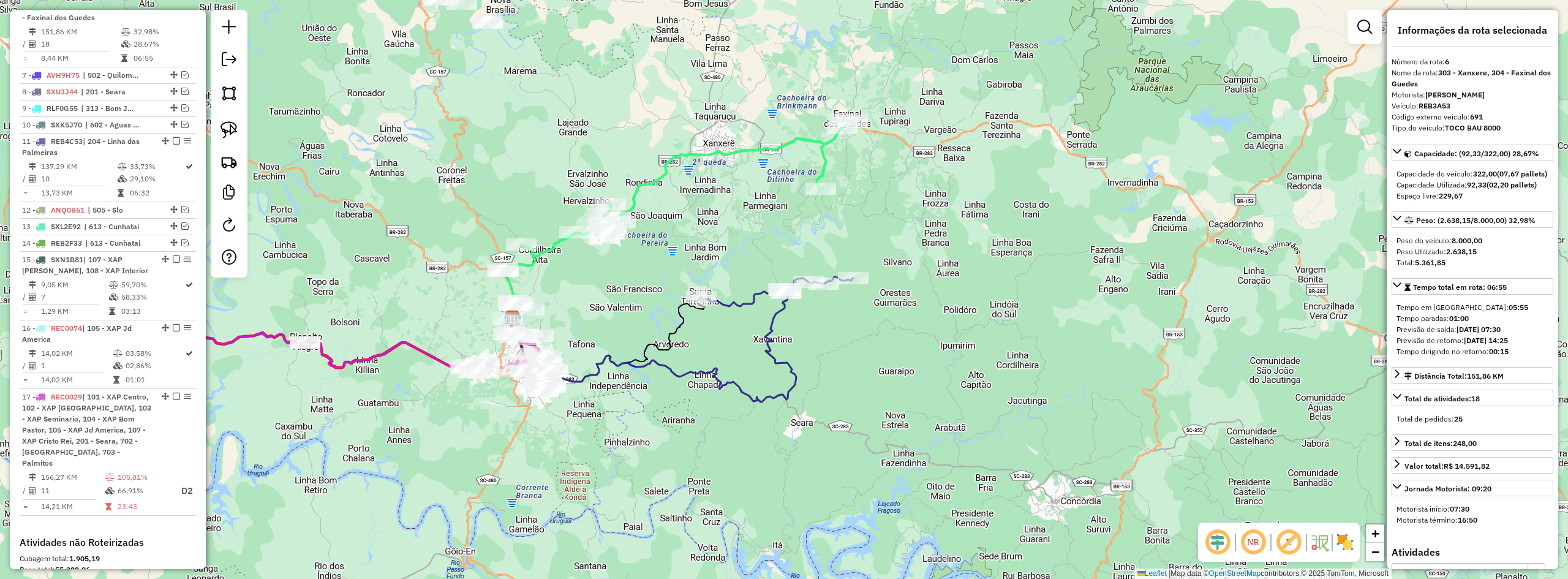
click at [872, 369] on div "Janela de atendimento Grade de atendimento Capacidade Transportadoras Veículos …" at bounding box center [784, 289] width 1568 height 579
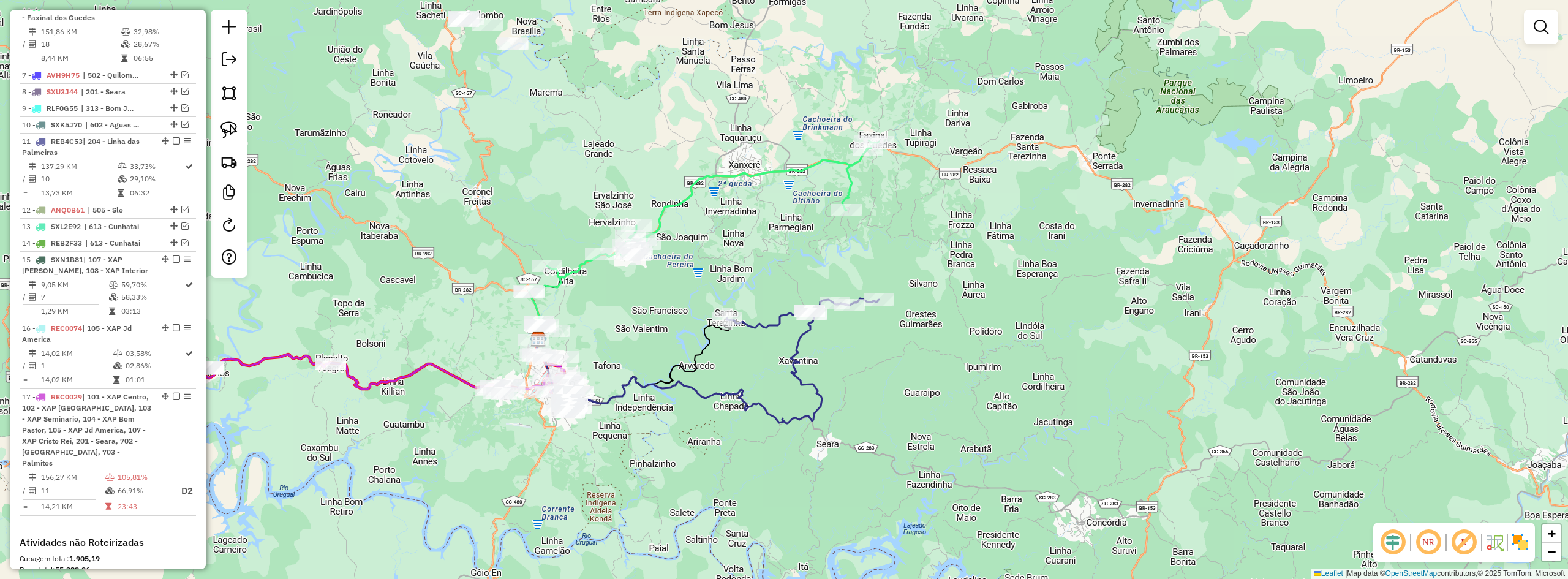
drag, startPoint x: 773, startPoint y: 249, endPoint x: 1063, endPoint y: 351, distance: 307.4
click at [1058, 351] on div "Janela de atendimento Grade de atendimento Capacidade Transportadoras Veículos …" at bounding box center [784, 289] width 1568 height 579
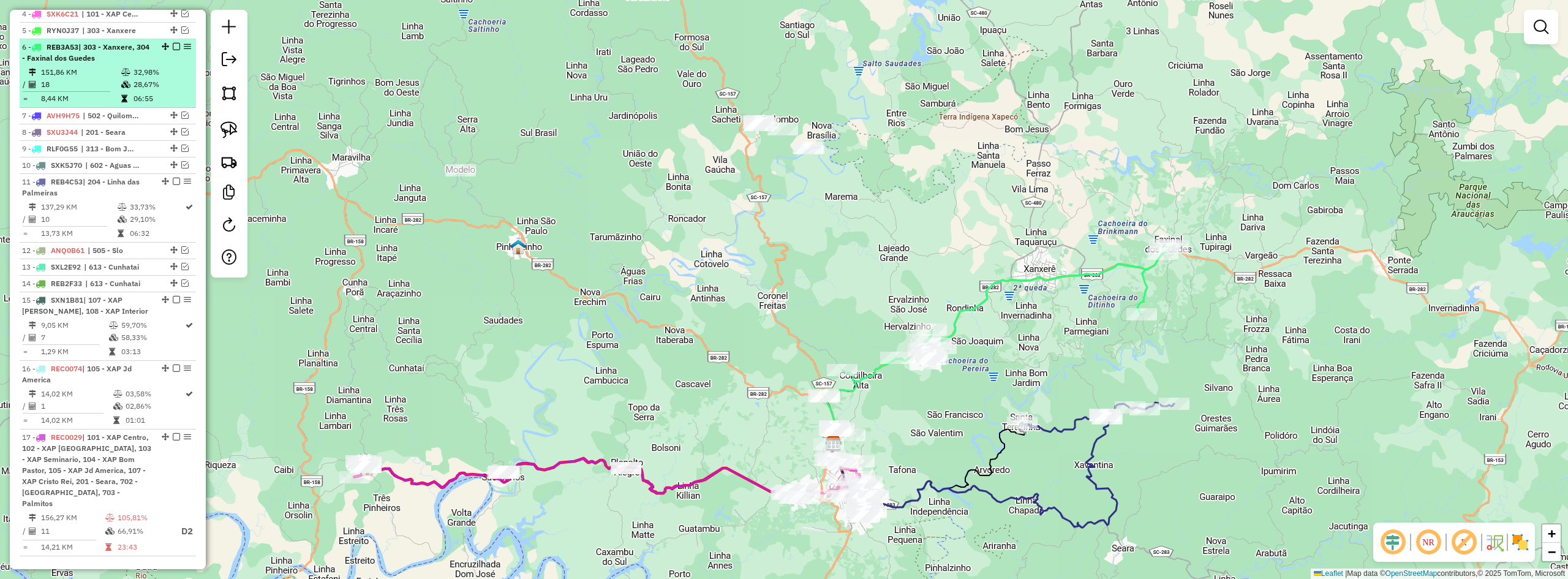
scroll to position [511, 0]
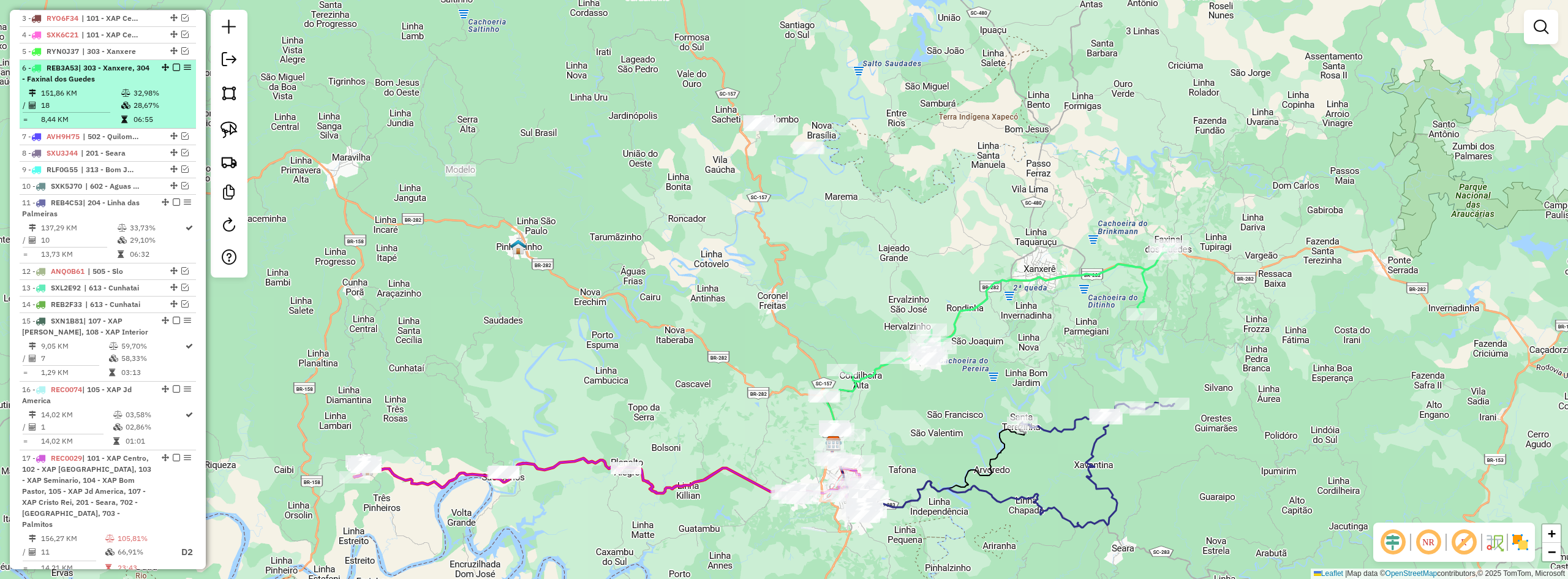
click at [173, 74] on div "6 - REB3A53 | 303 - Xanxere, 304 - Faxinal dos Guedes" at bounding box center [107, 74] width 171 height 22
select select "*********"
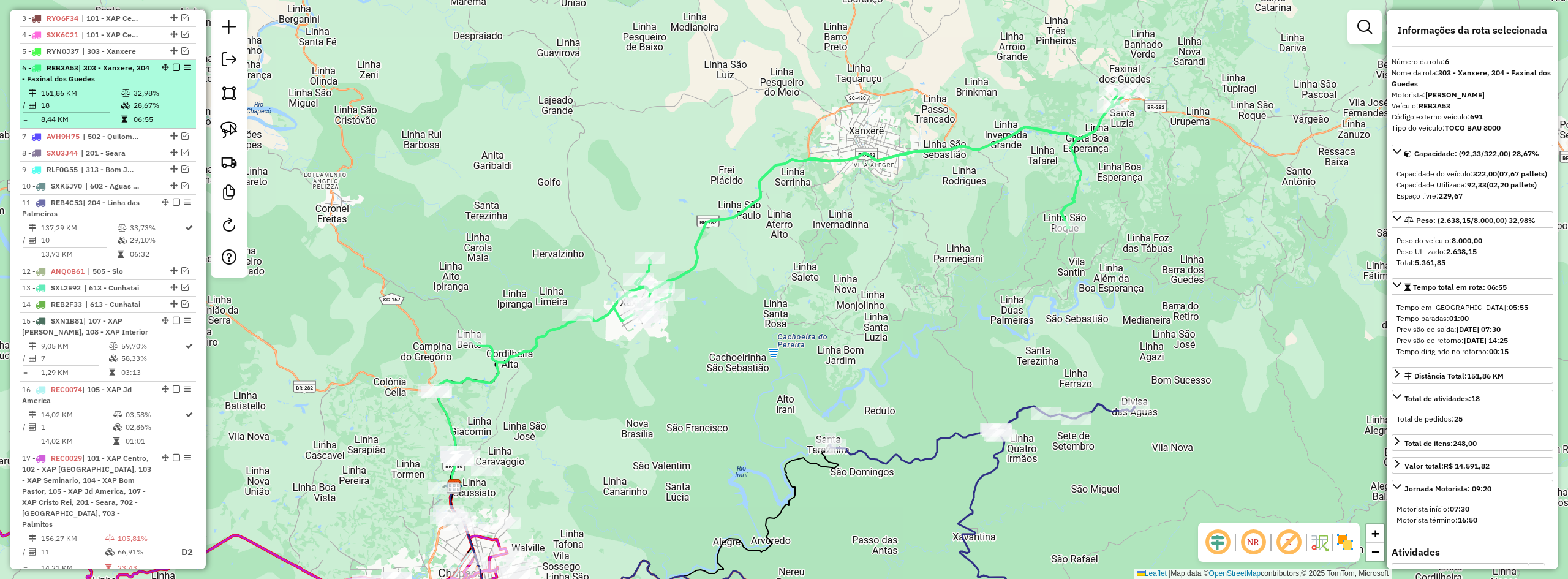
click at [173, 71] on em at bounding box center [176, 68] width 7 height 7
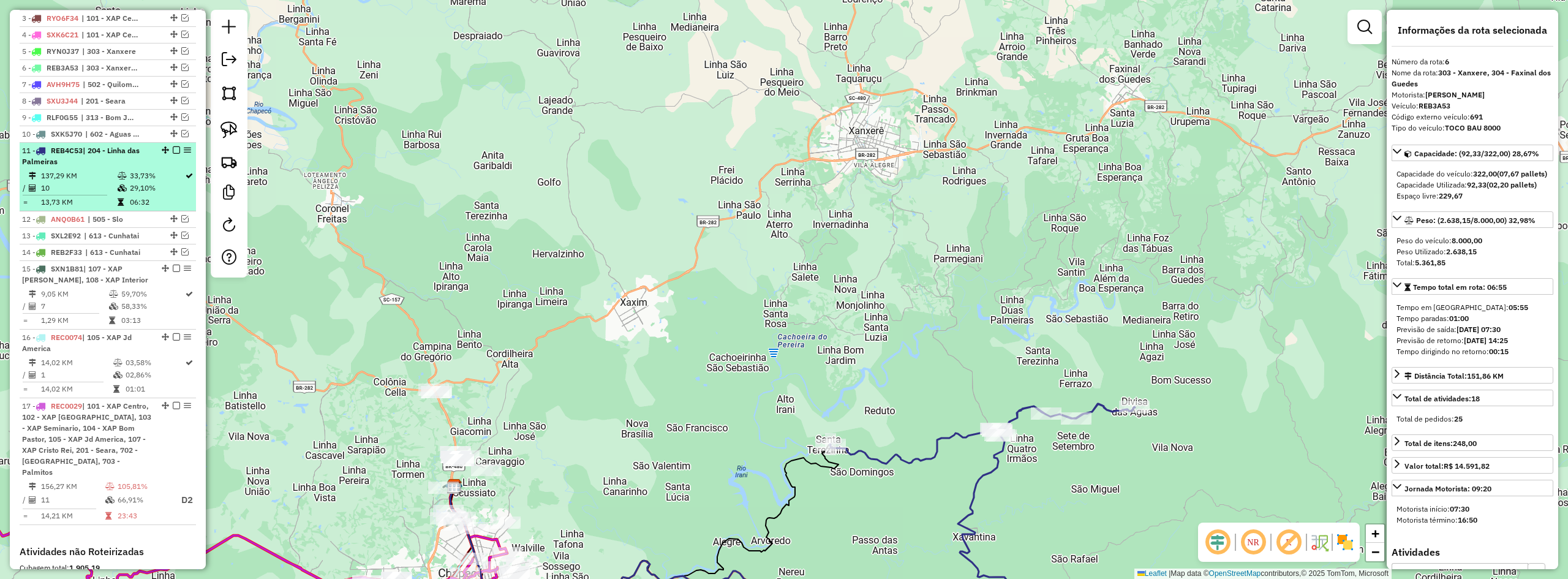
click at [173, 154] on em at bounding box center [176, 150] width 7 height 7
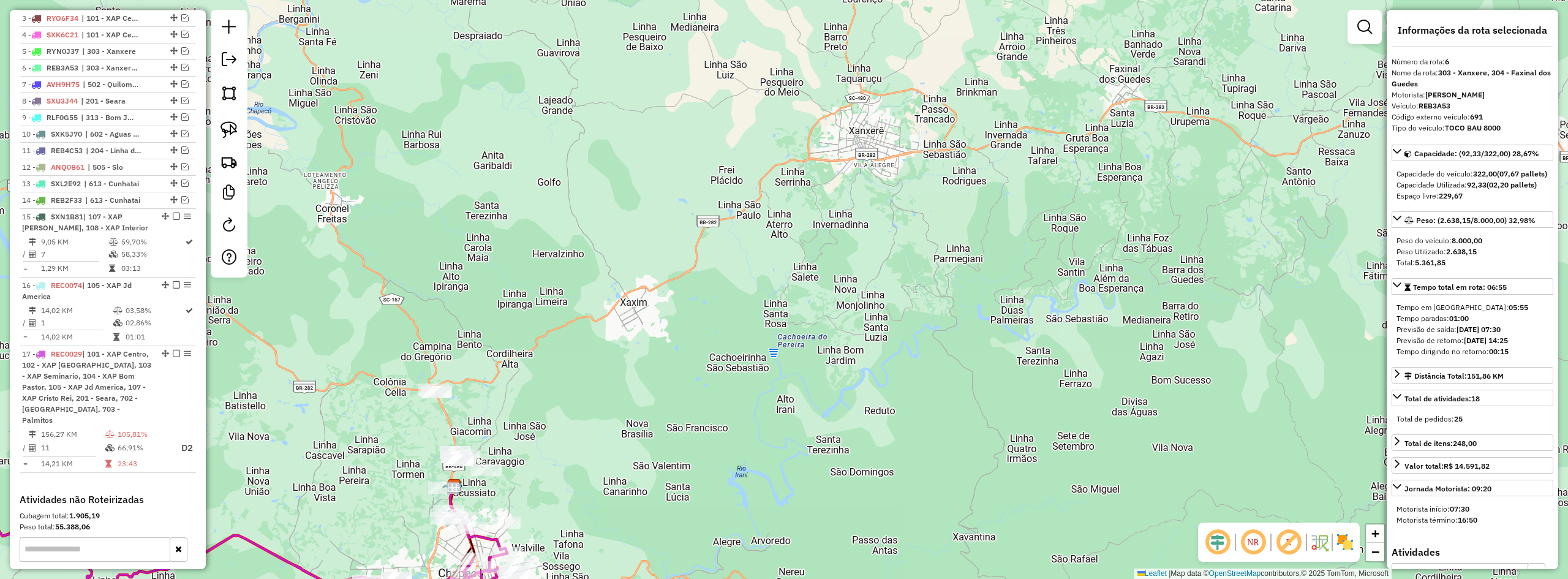
drag, startPoint x: 1007, startPoint y: 252, endPoint x: 1015, endPoint y: 245, distance: 10.6
click at [1009, 249] on div "Janela de atendimento Grade de atendimento Capacidade Transportadoras Veículos …" at bounding box center [784, 289] width 1568 height 579
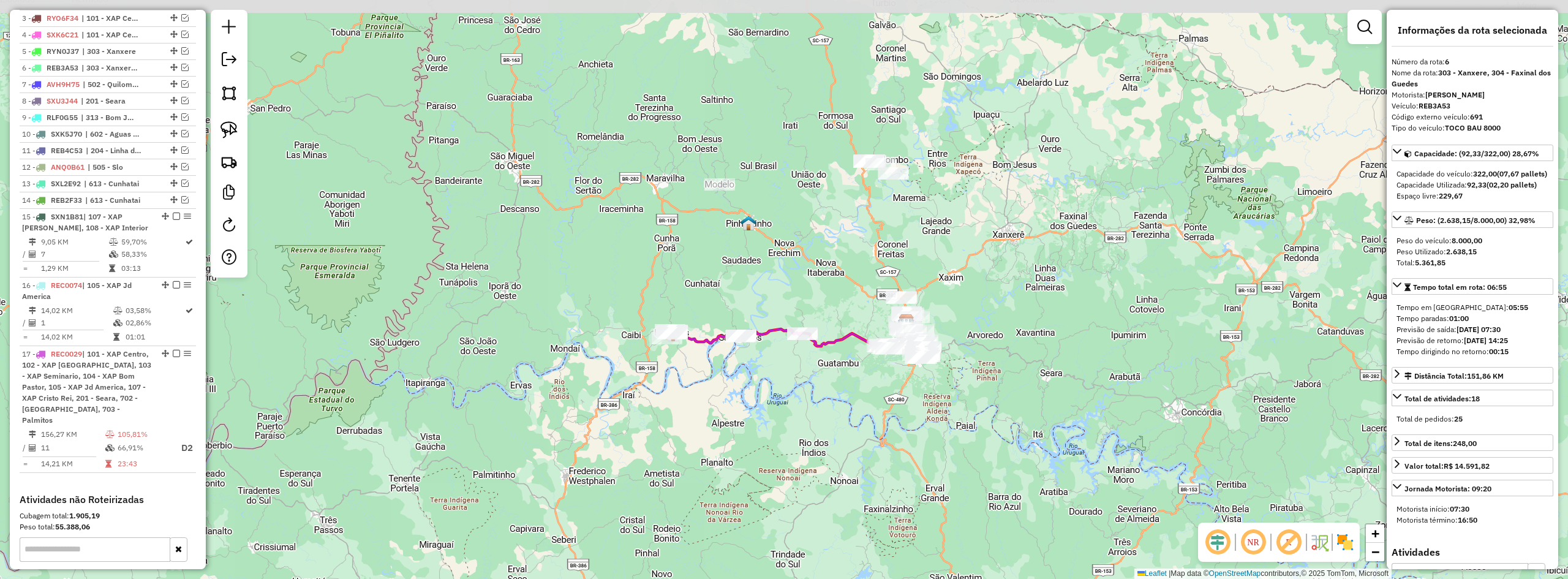
drag, startPoint x: 1006, startPoint y: 281, endPoint x: 1045, endPoint y: 373, distance: 99.9
click at [1045, 373] on div "Janela de atendimento Grade de atendimento Capacidade Transportadoras Veículos …" at bounding box center [784, 289] width 1568 height 579
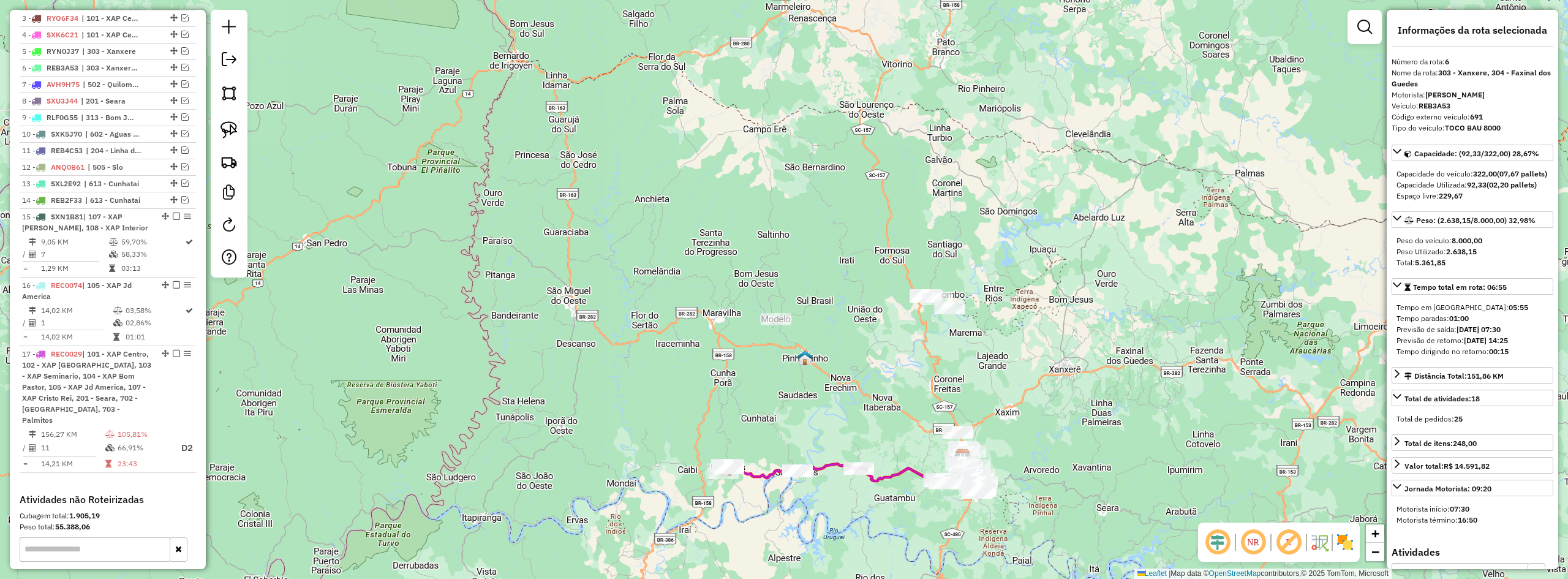
drag, startPoint x: 1005, startPoint y: 369, endPoint x: 1007, endPoint y: 375, distance: 6.3
click at [1008, 375] on div "Janela de atendimento Grade de atendimento Capacidade Transportadoras Veículos …" at bounding box center [784, 289] width 1568 height 579
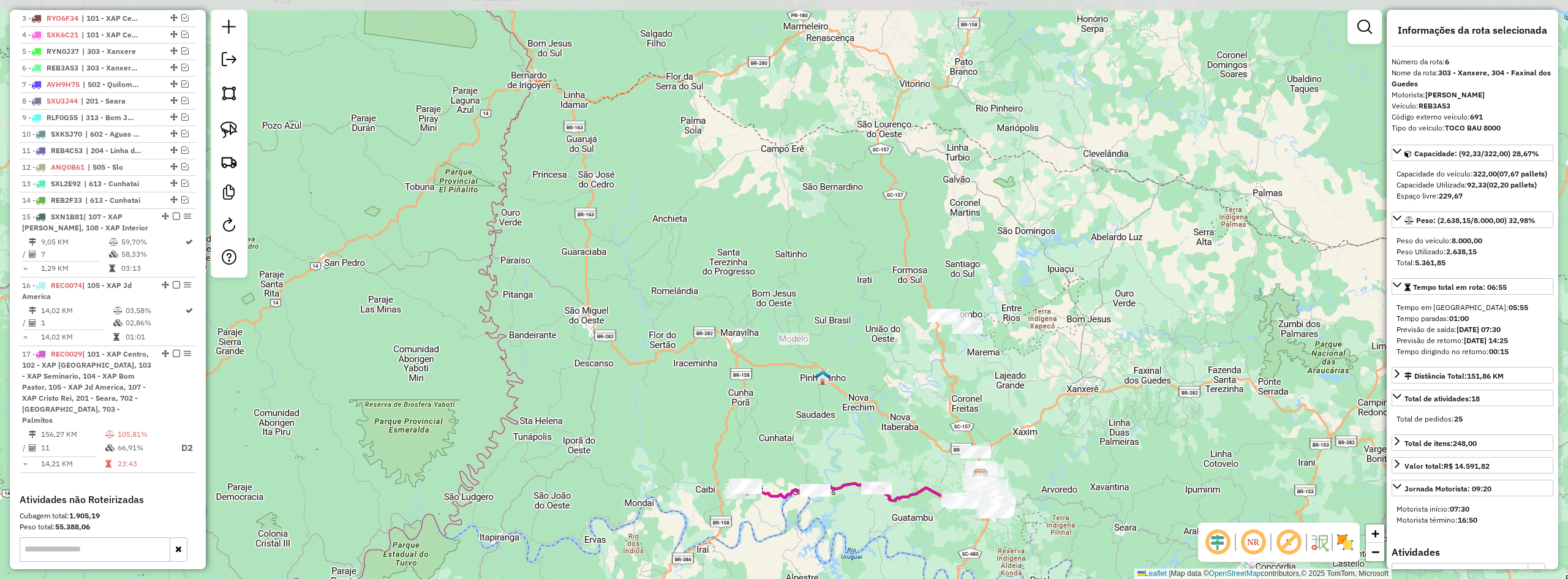
drag, startPoint x: 968, startPoint y: 210, endPoint x: 1009, endPoint y: 241, distance: 51.4
click at [1007, 241] on div "Janela de atendimento Grade de atendimento Capacidade Transportadoras Veículos …" at bounding box center [784, 289] width 1568 height 579
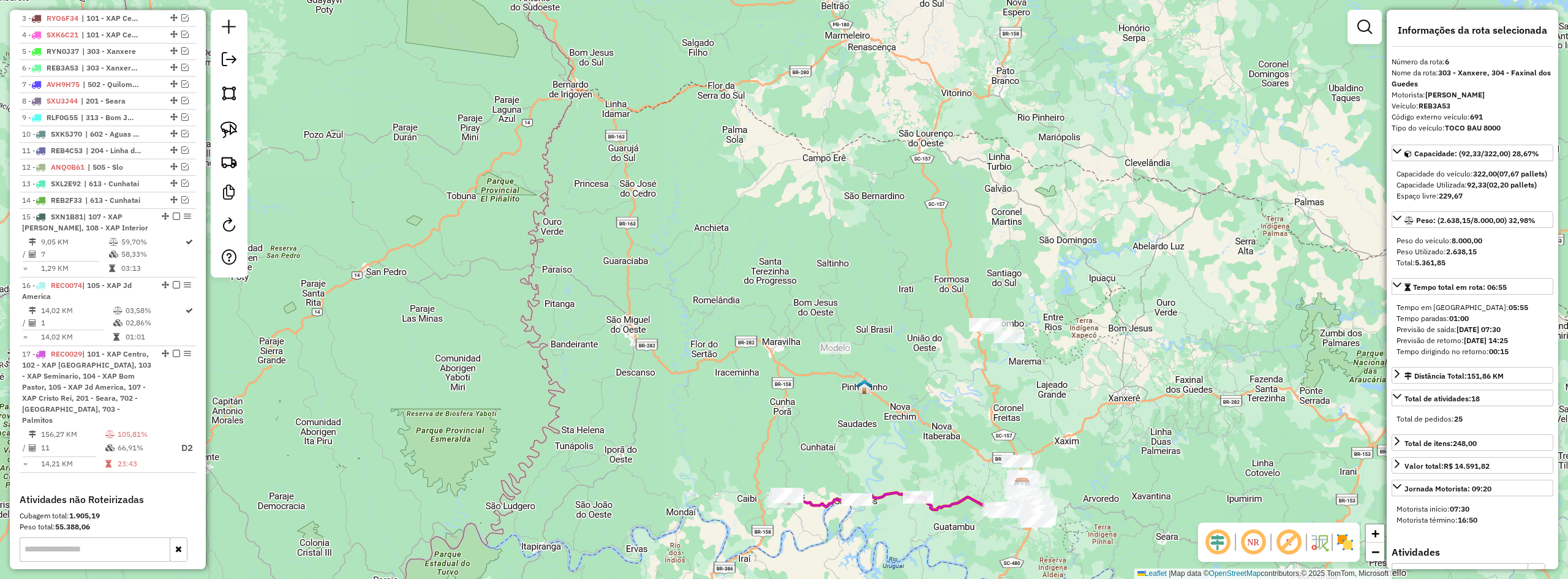
drag, startPoint x: 1095, startPoint y: 405, endPoint x: 1102, endPoint y: 319, distance: 86.3
click at [1101, 325] on div "Janela de atendimento Grade de atendimento Capacidade Transportadoras Veículos …" at bounding box center [784, 289] width 1568 height 579
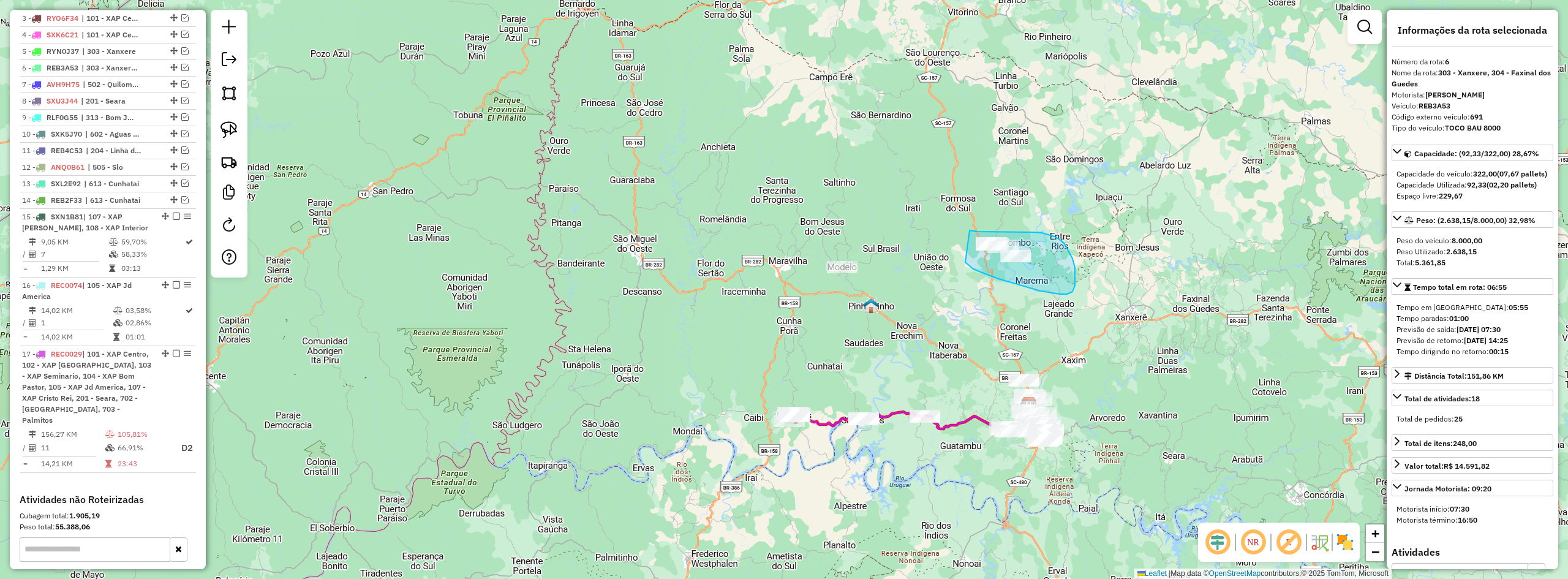
drag, startPoint x: 1031, startPoint y: 288, endPoint x: 954, endPoint y: 227, distance: 98.2
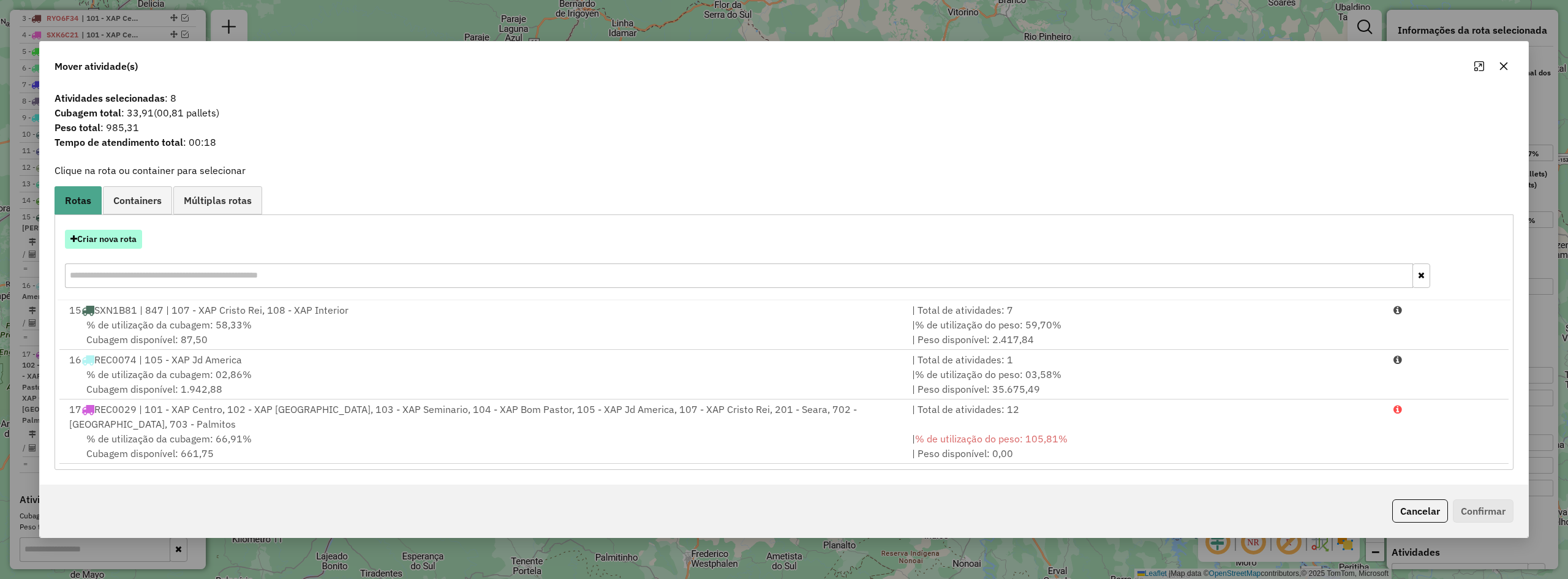
click at [114, 240] on button "Criar nova rota" at bounding box center [103, 239] width 77 height 19
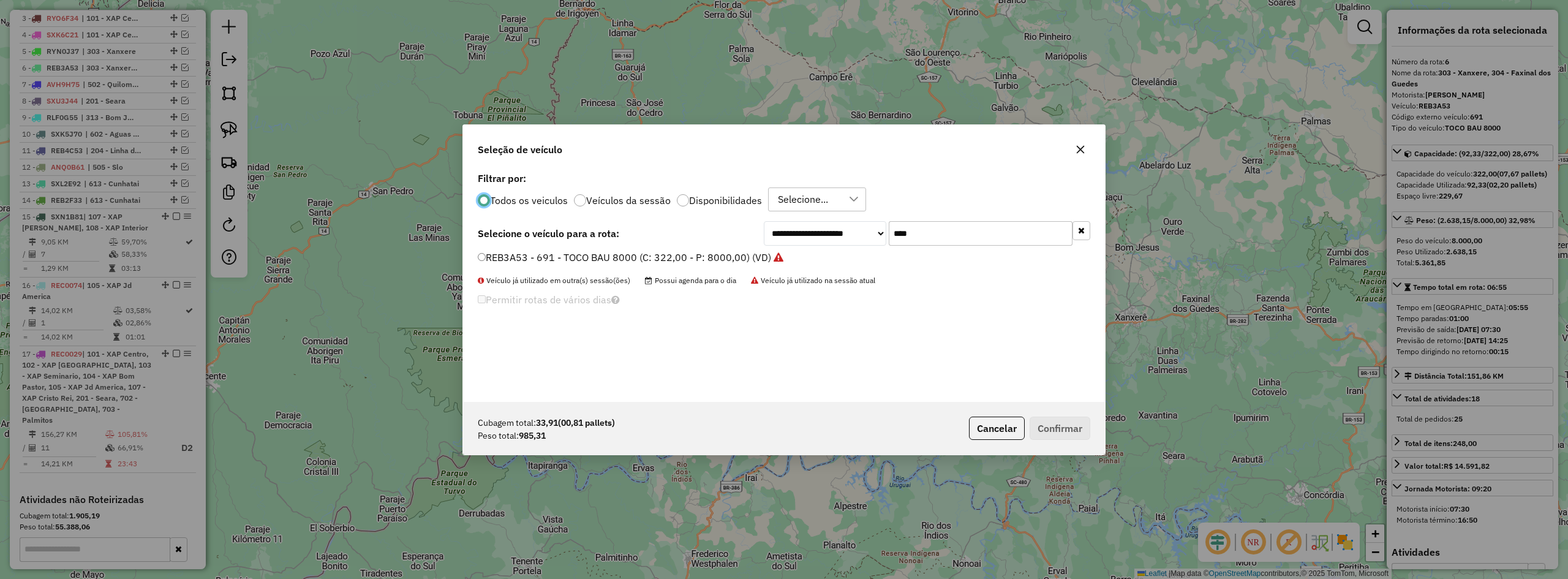
scroll to position [7, 4]
click at [947, 236] on input "****" at bounding box center [981, 233] width 184 height 24
type input "****"
click at [596, 255] on label "SXK7G82 - TOCO BAU 7200 (C: 300,00 - P: 7200,00) (VD)" at bounding box center [617, 257] width 279 height 15
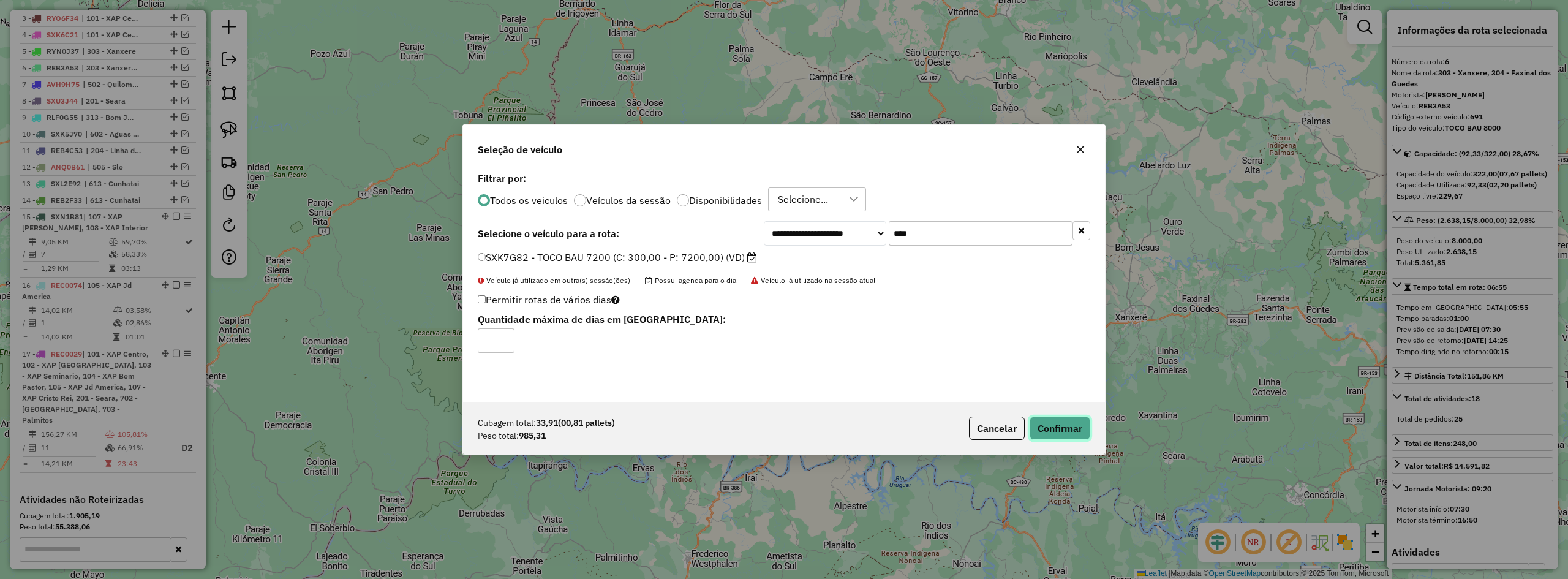
click at [1067, 421] on button "Confirmar" at bounding box center [1060, 429] width 60 height 24
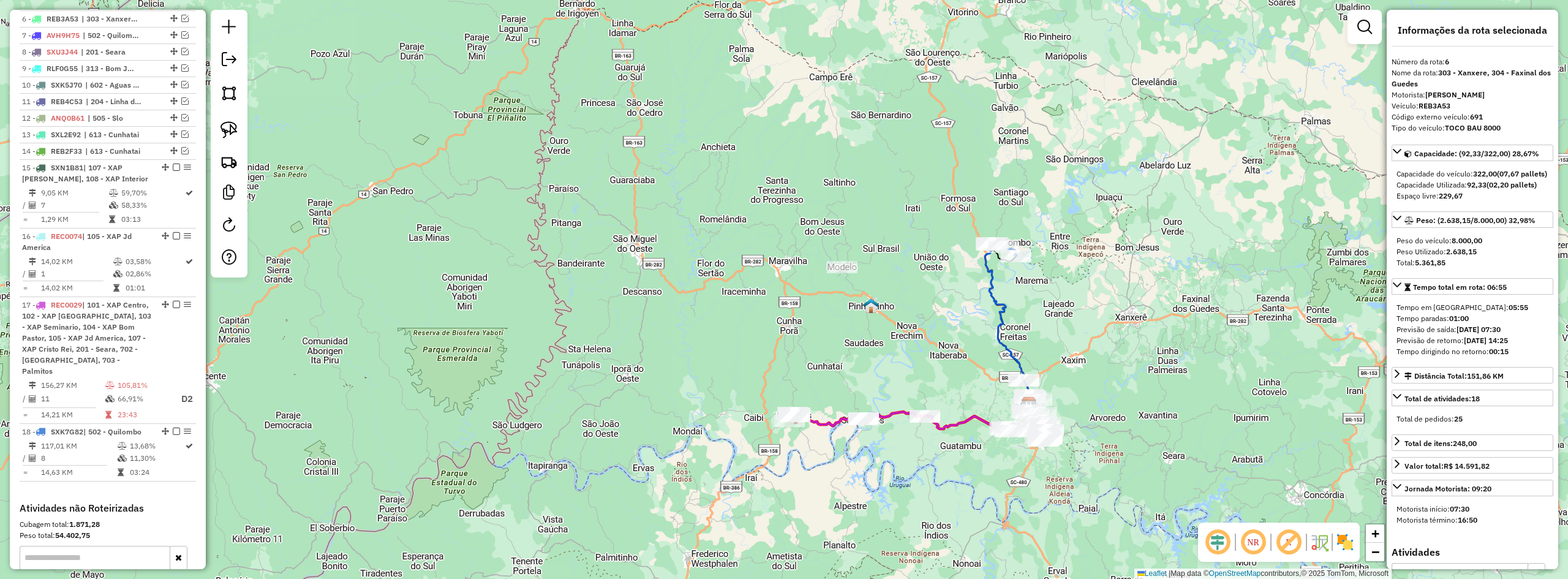
scroll to position [572, 0]
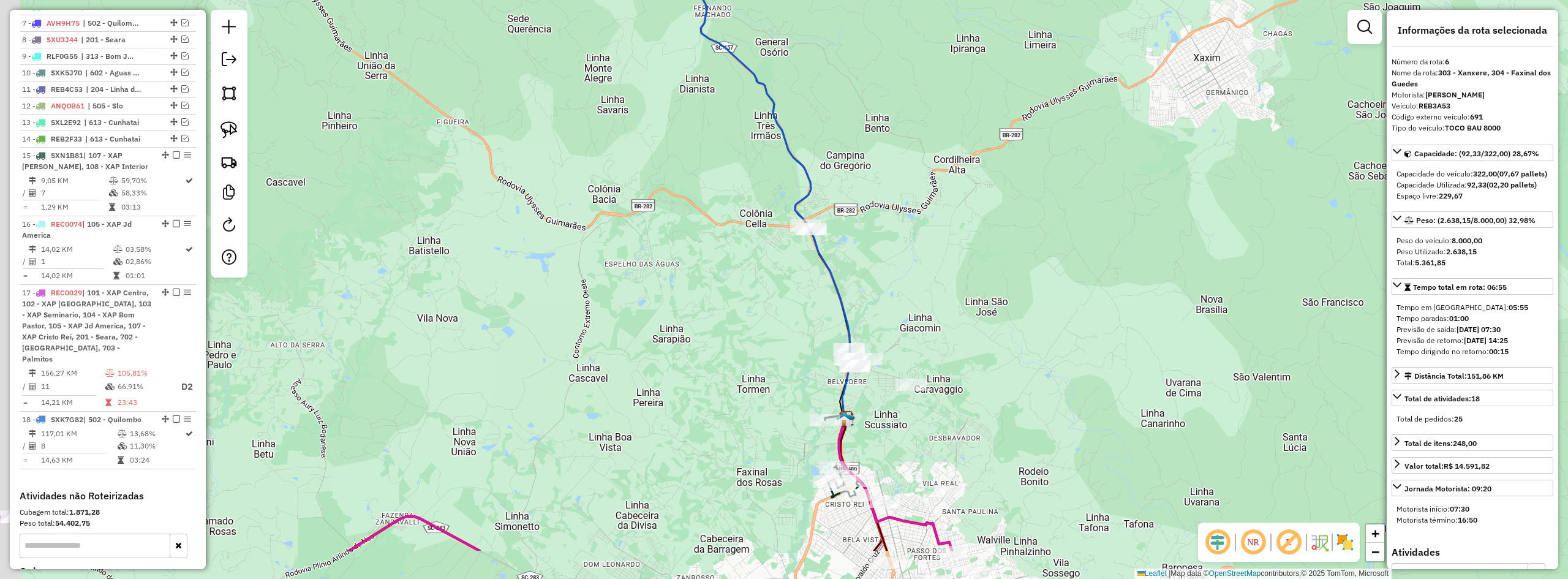
drag, startPoint x: 976, startPoint y: 332, endPoint x: 1001, endPoint y: 301, distance: 39.8
click at [1000, 303] on div "Janela de atendimento Grade de atendimento Capacidade Transportadoras Veículos …" at bounding box center [784, 289] width 1568 height 579
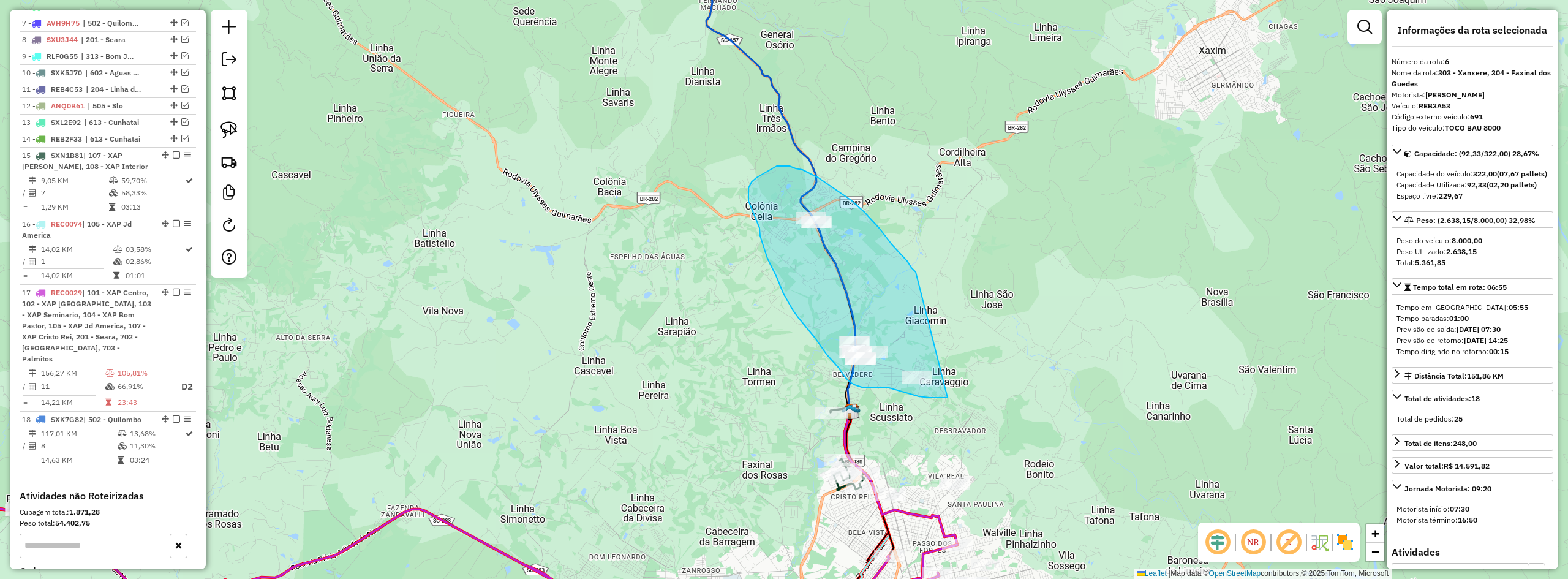
drag, startPoint x: 916, startPoint y: 272, endPoint x: 962, endPoint y: 363, distance: 102.0
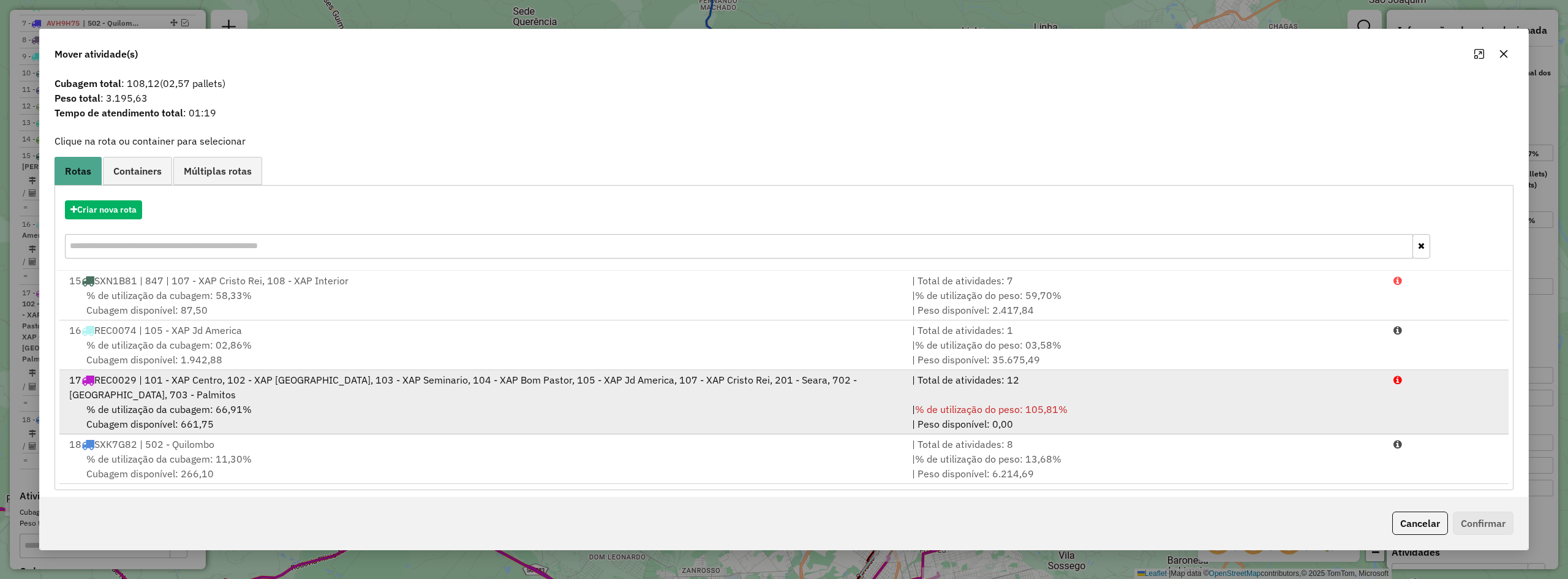
scroll to position [25, 0]
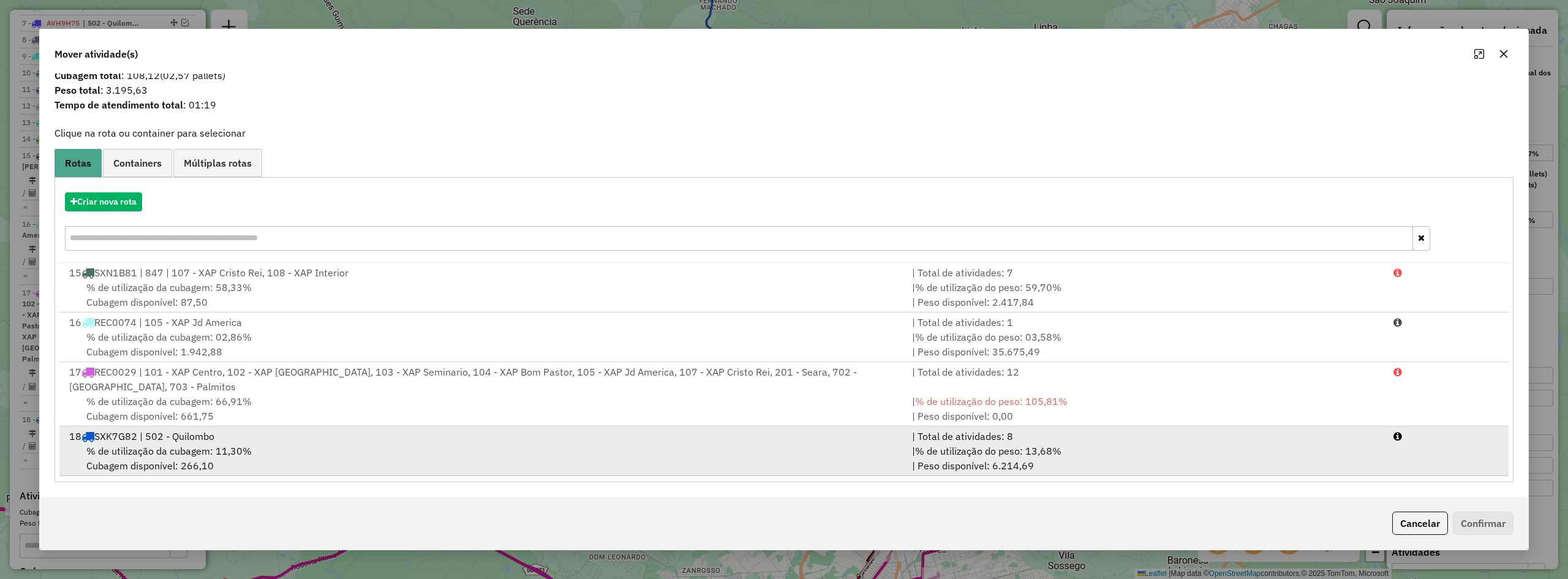
click at [320, 448] on div "% de utilização da cubagem: 11,30% Cubagem disponível: 266,10" at bounding box center [483, 458] width 843 height 29
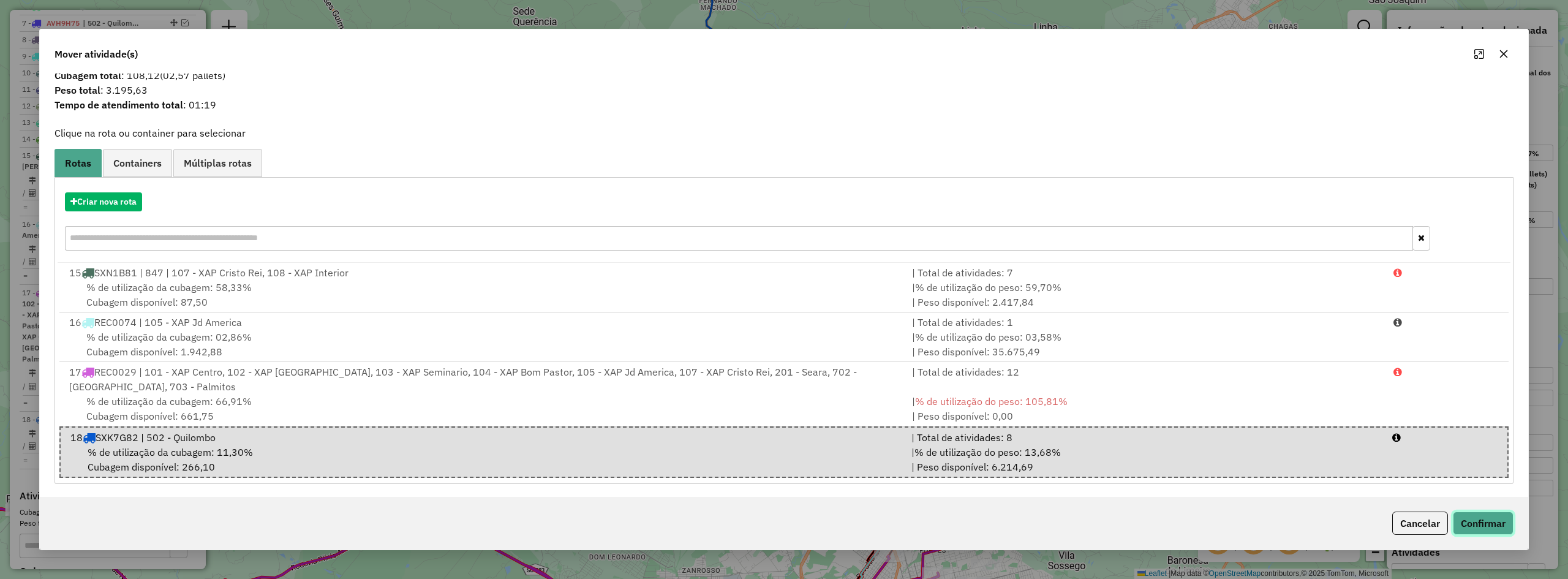
click at [1484, 525] on button "Confirmar" at bounding box center [1483, 524] width 60 height 24
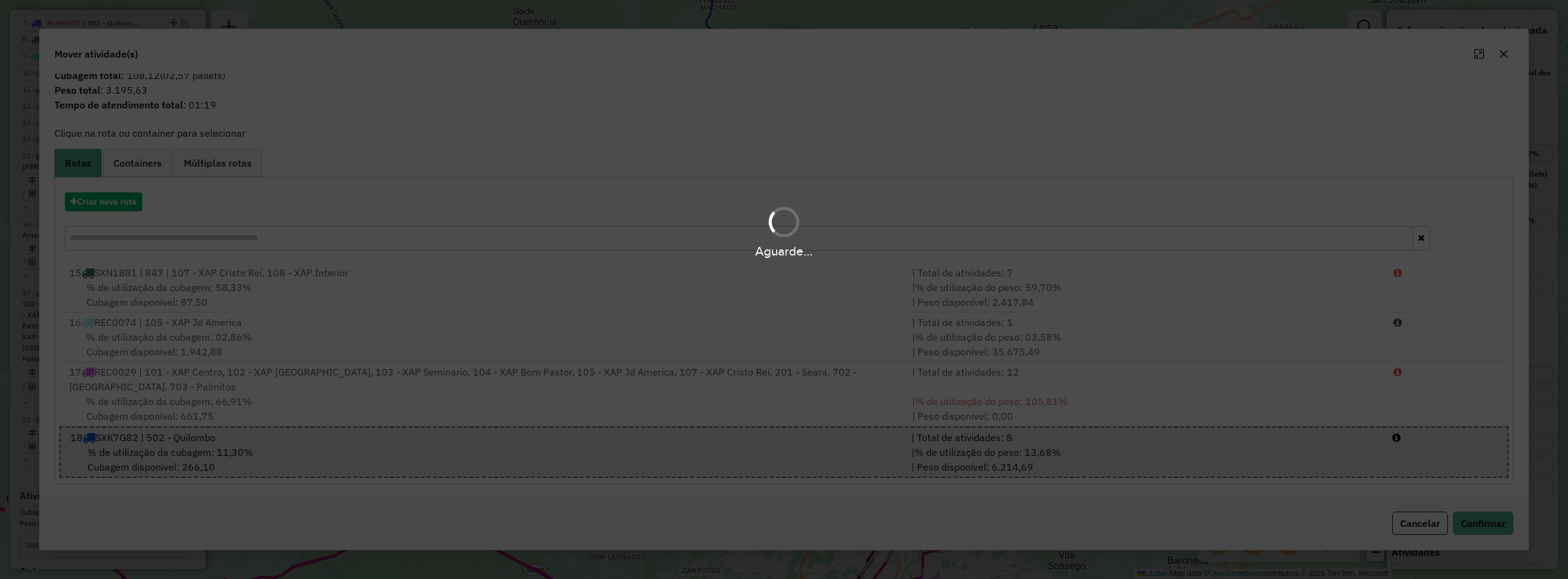
scroll to position [0, 0]
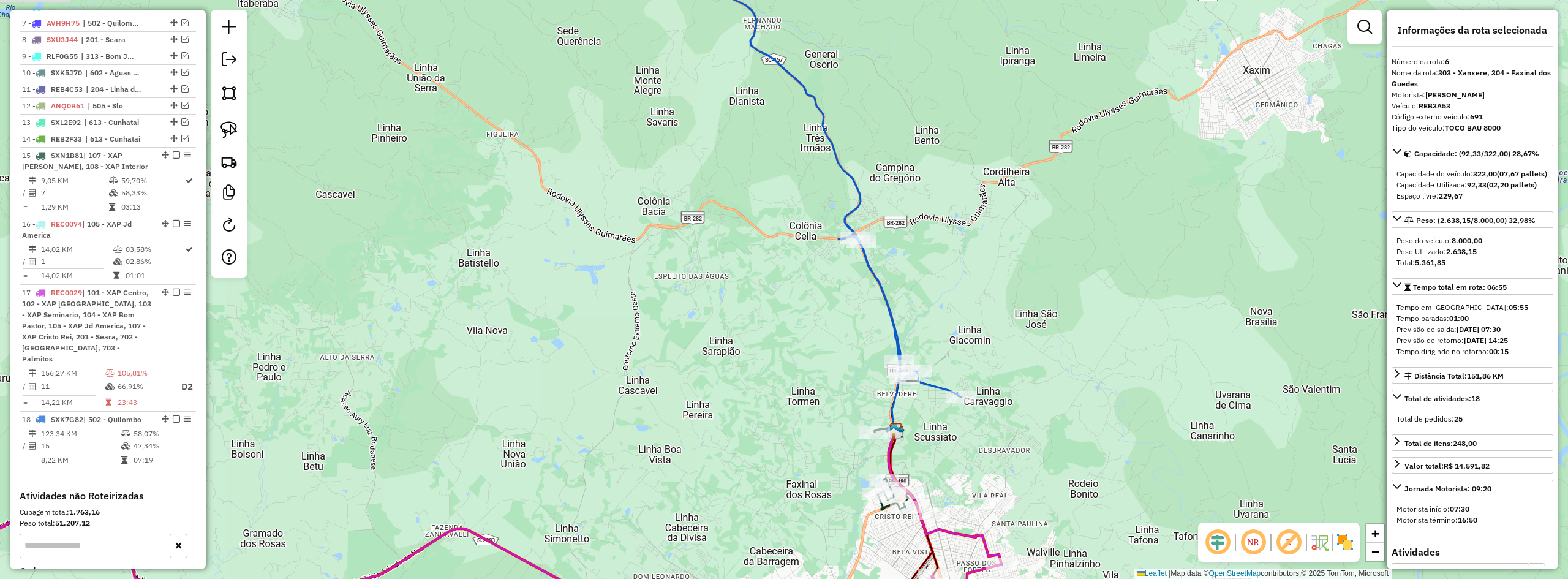
drag, startPoint x: 934, startPoint y: 300, endPoint x: 977, endPoint y: 324, distance: 49.2
click at [976, 324] on div "Janela de atendimento Grade de atendimento Capacidade Transportadoras Veículos …" at bounding box center [784, 289] width 1568 height 579
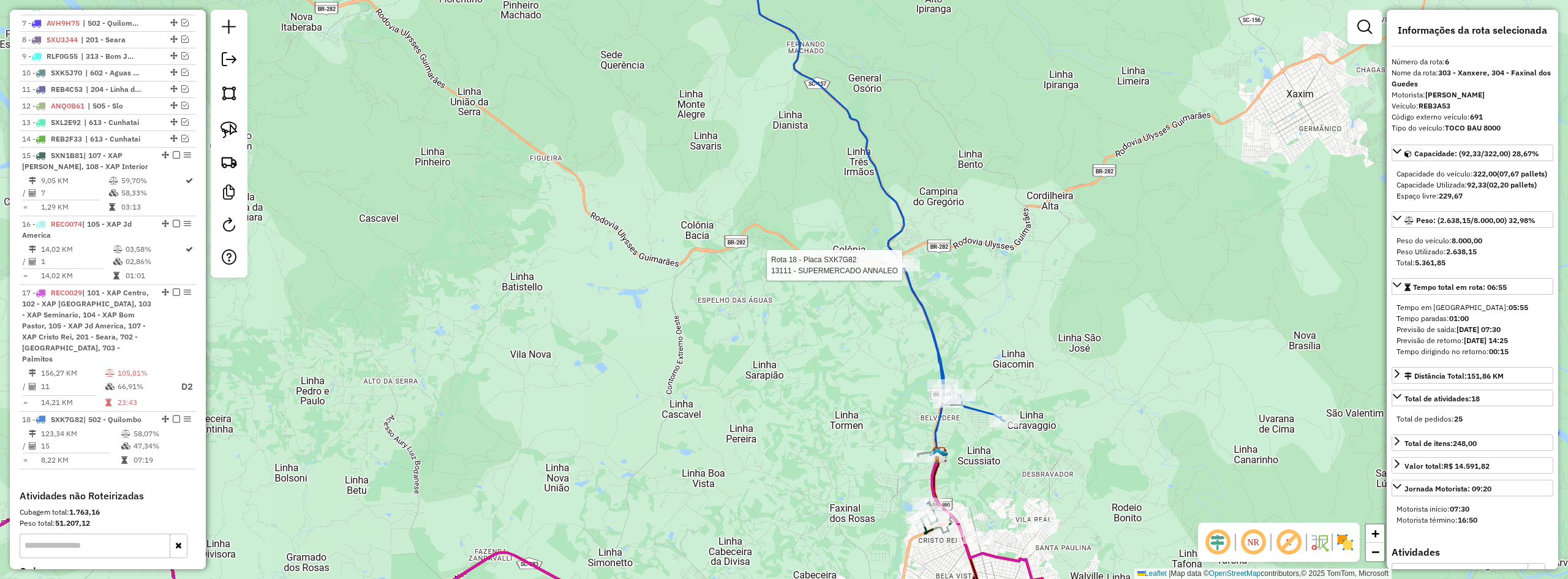
scroll to position [714, 0]
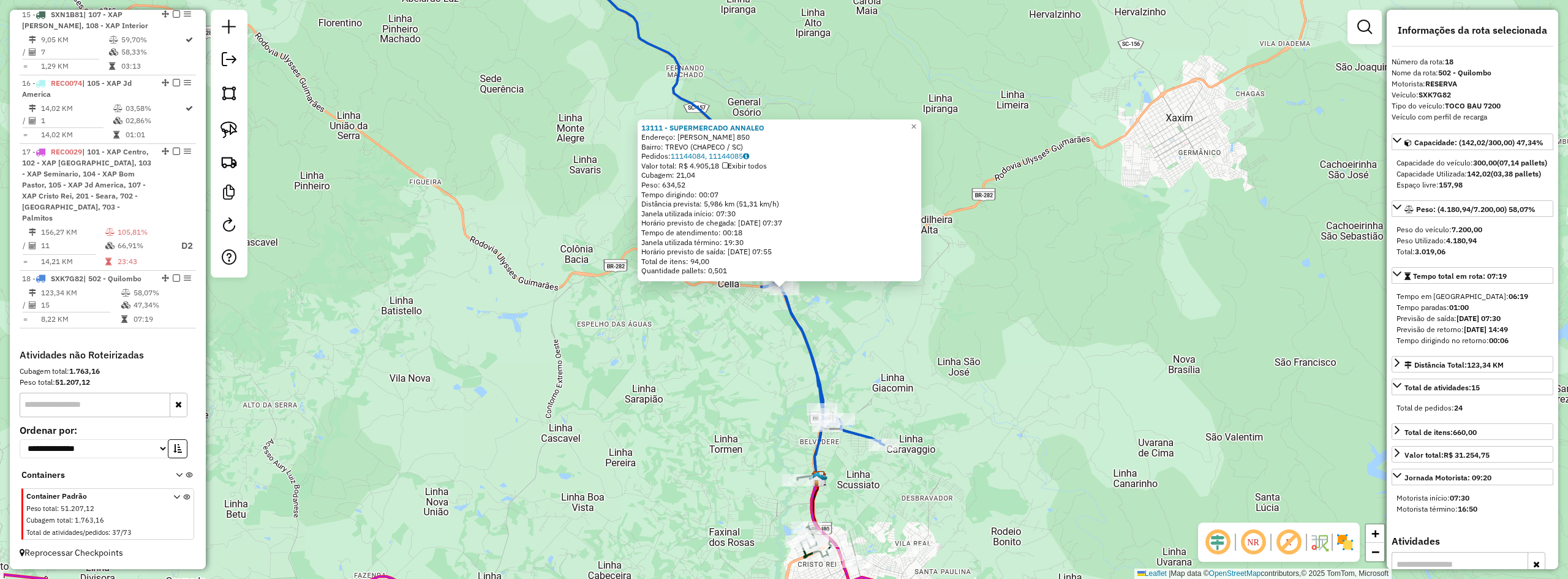
click at [1089, 363] on div "13111 - SUPERMERCADO ANNALEO Endereço: PEDRO GIORDANO CELLA 850 Bairro: TREVO (…" at bounding box center [784, 289] width 1568 height 579
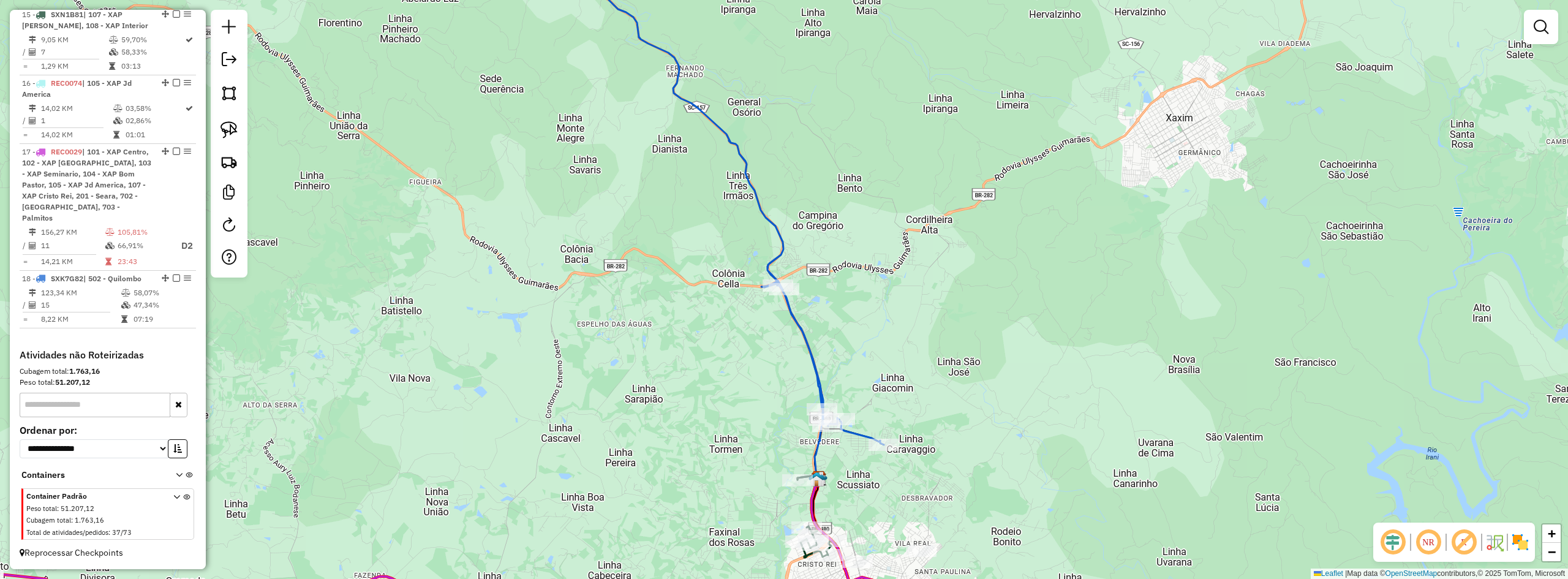
drag, startPoint x: 990, startPoint y: 333, endPoint x: 1138, endPoint y: 350, distance: 149.0
click at [1077, 344] on div "Janela de atendimento Grade de atendimento Capacidade Transportadoras Veículos …" at bounding box center [784, 289] width 1568 height 579
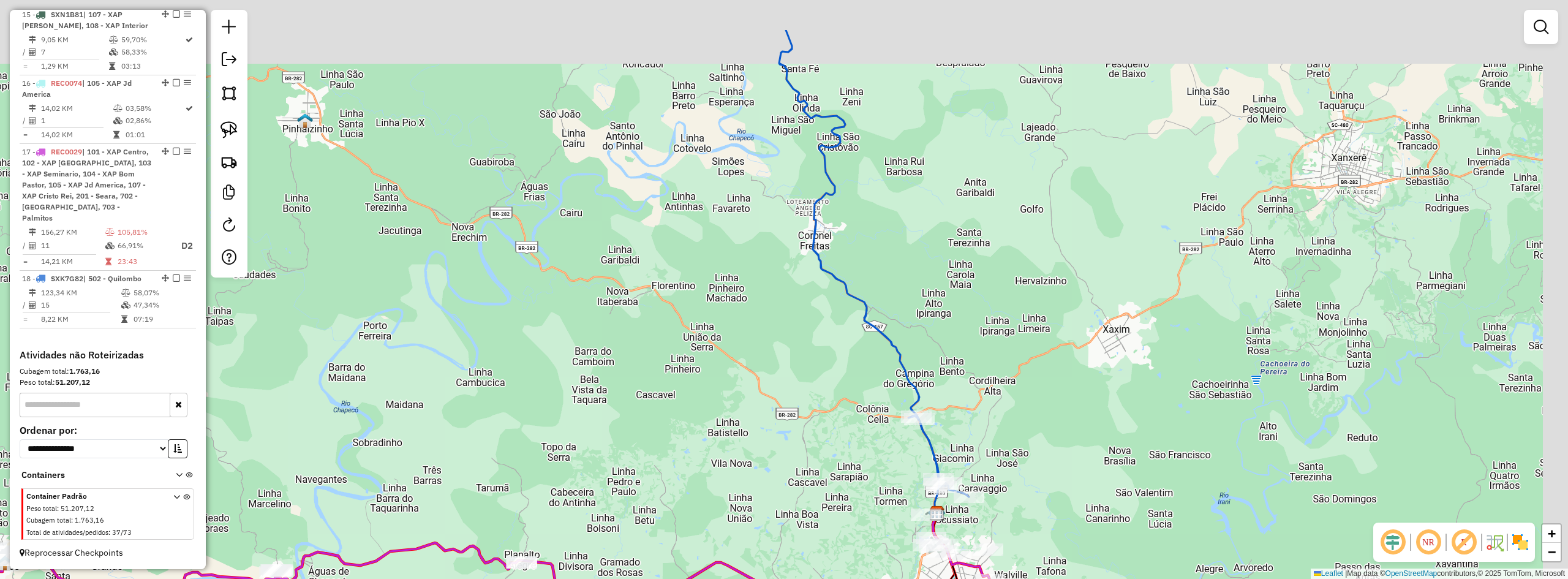
drag, startPoint x: 1031, startPoint y: 279, endPoint x: 988, endPoint y: 329, distance: 65.9
click at [991, 325] on div "Janela de atendimento Grade de atendimento Capacidade Transportadoras Veículos …" at bounding box center [784, 289] width 1568 height 579
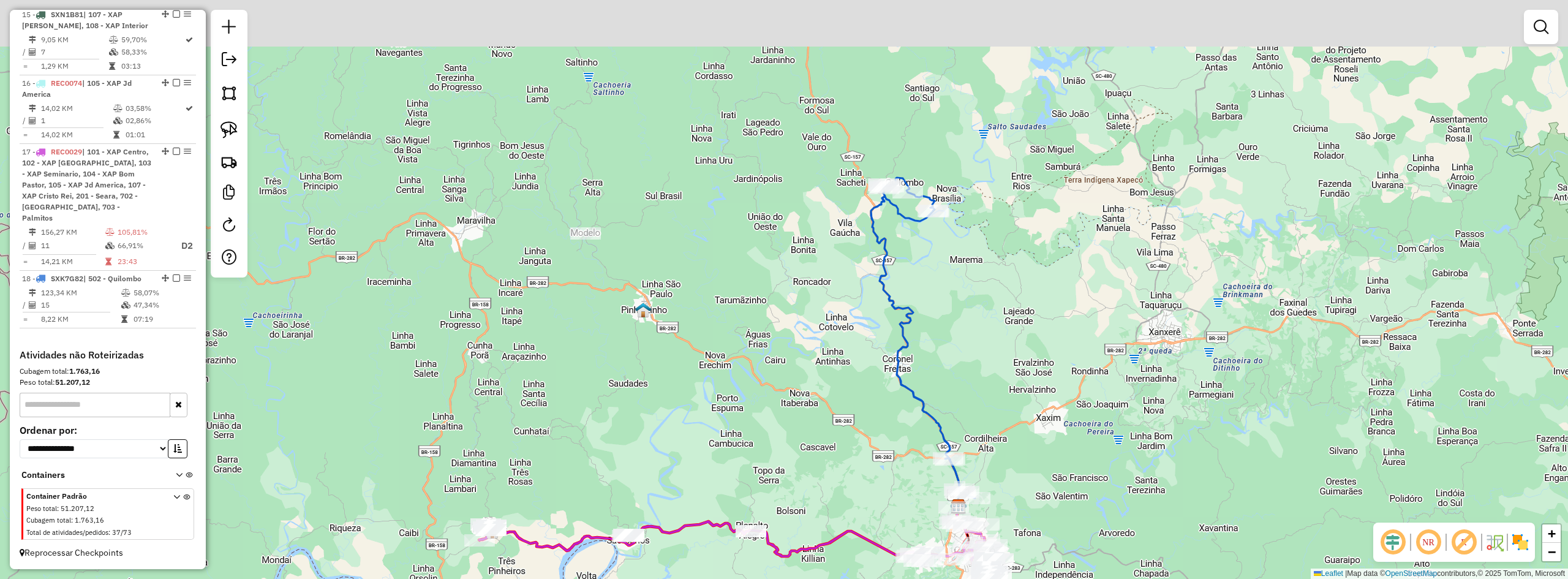
drag, startPoint x: 1003, startPoint y: 263, endPoint x: 1003, endPoint y: 351, distance: 88.0
click at [1003, 351] on div "Janela de atendimento Grade de atendimento Capacidade Transportadoras Veículos …" at bounding box center [784, 289] width 1568 height 579
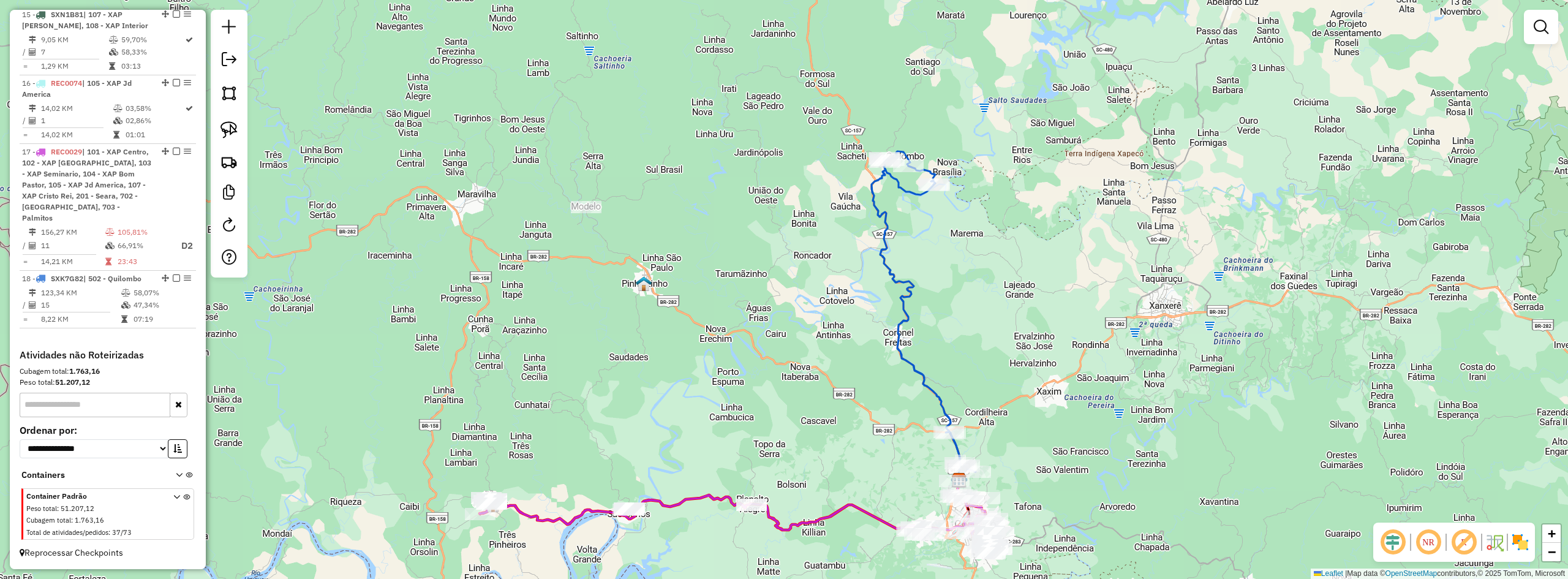
drag, startPoint x: 1003, startPoint y: 352, endPoint x: 1003, endPoint y: 305, distance: 47.0
click at [1003, 306] on div "Janela de atendimento Grade de atendimento Capacidade Transportadoras Veículos …" at bounding box center [784, 289] width 1568 height 579
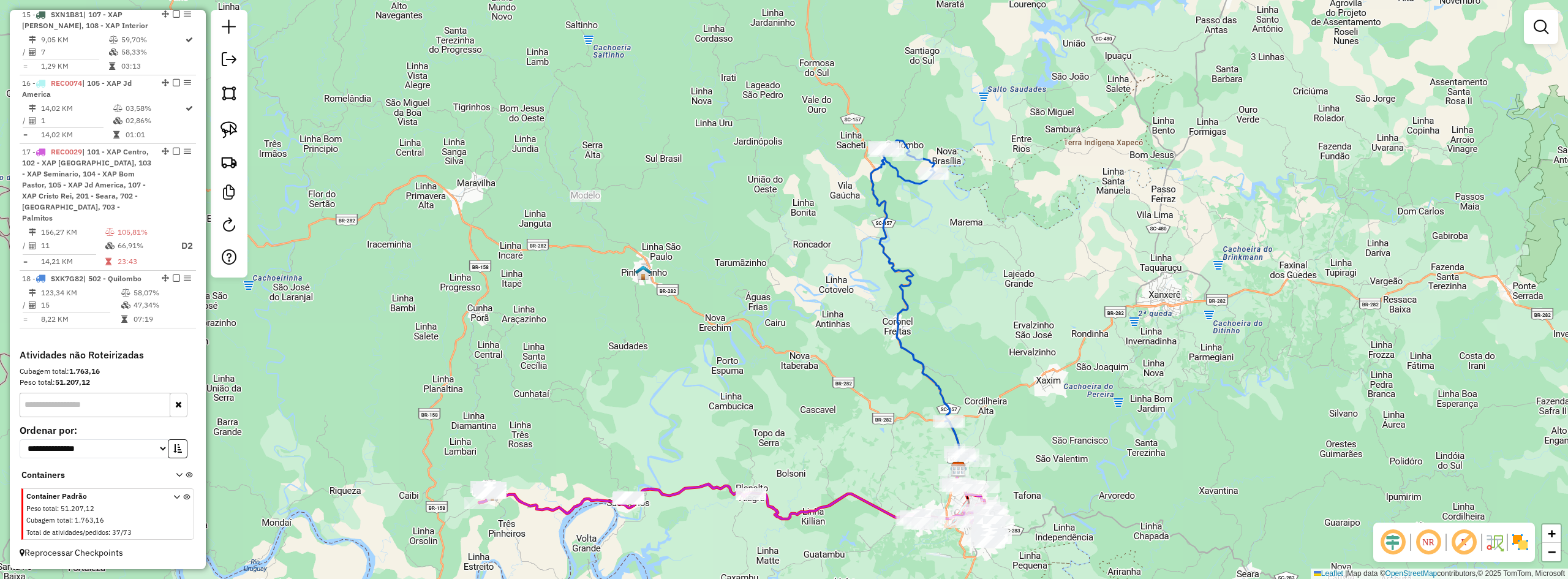
drag, startPoint x: 1007, startPoint y: 314, endPoint x: 1007, endPoint y: 305, distance: 9.0
click at [1007, 309] on div "Janela de atendimento Grade de atendimento Capacidade Transportadoras Veículos …" at bounding box center [784, 289] width 1568 height 579
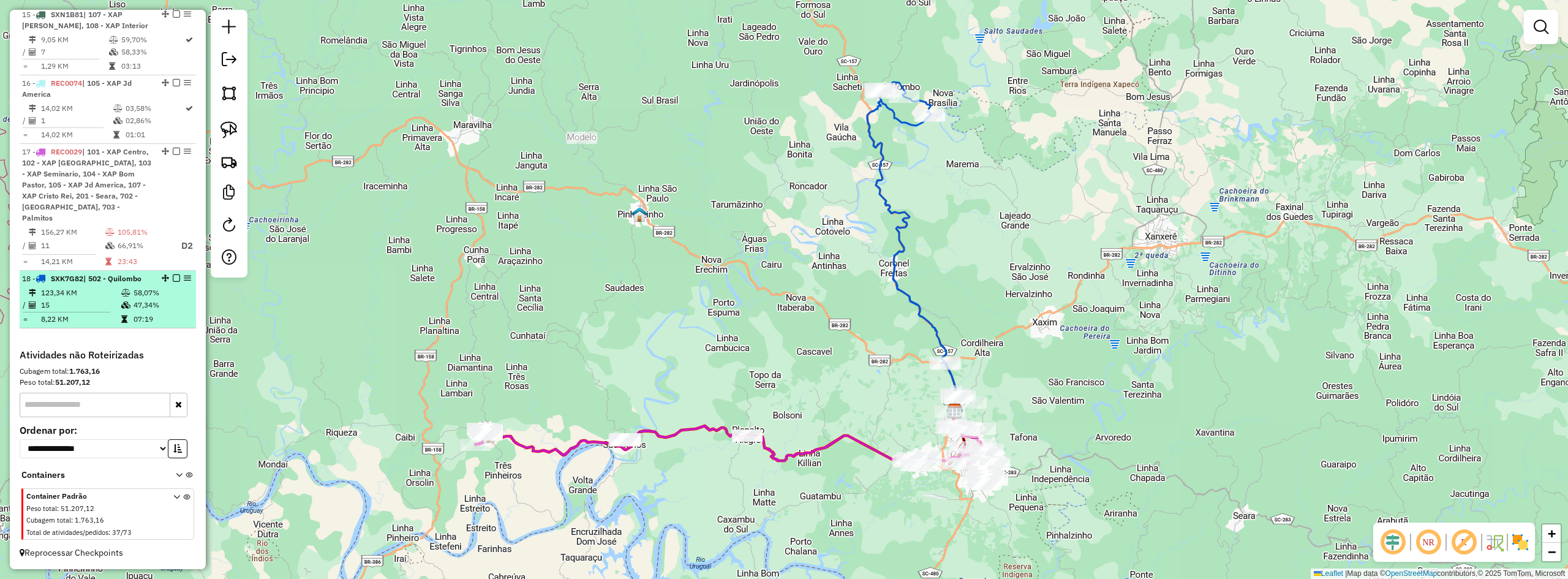
click at [174, 280] on em at bounding box center [176, 278] width 7 height 7
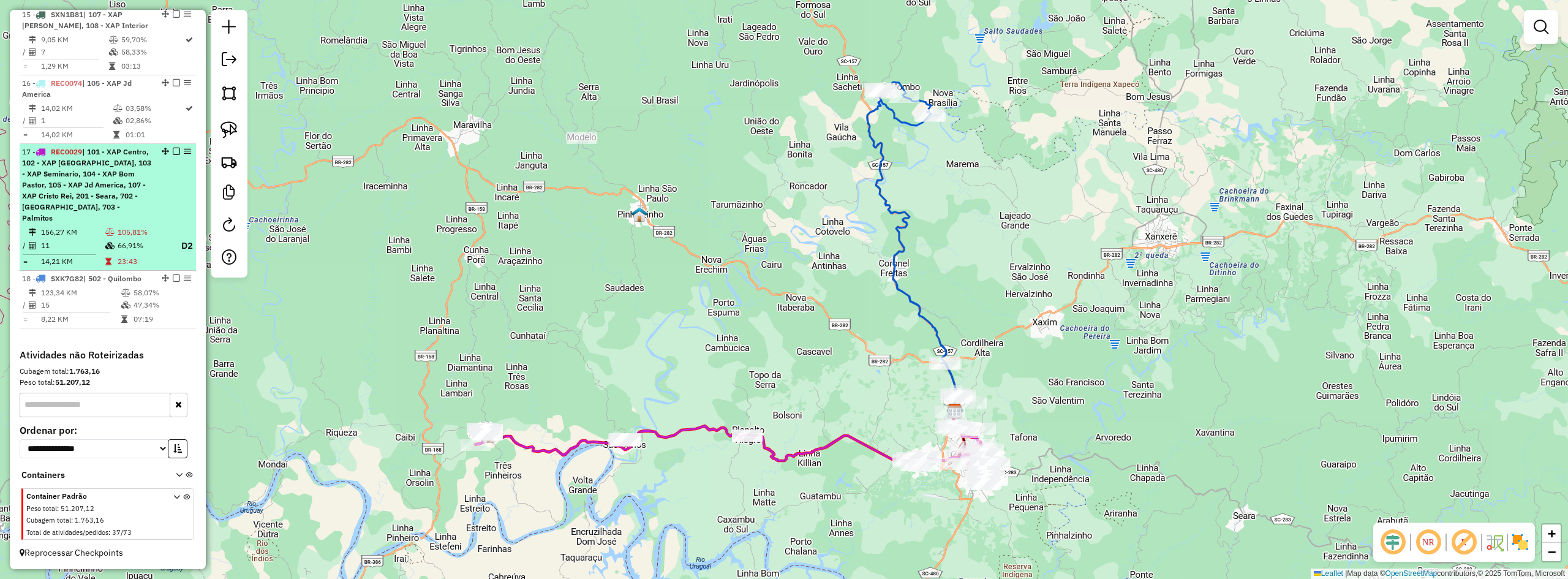
scroll to position [672, 0]
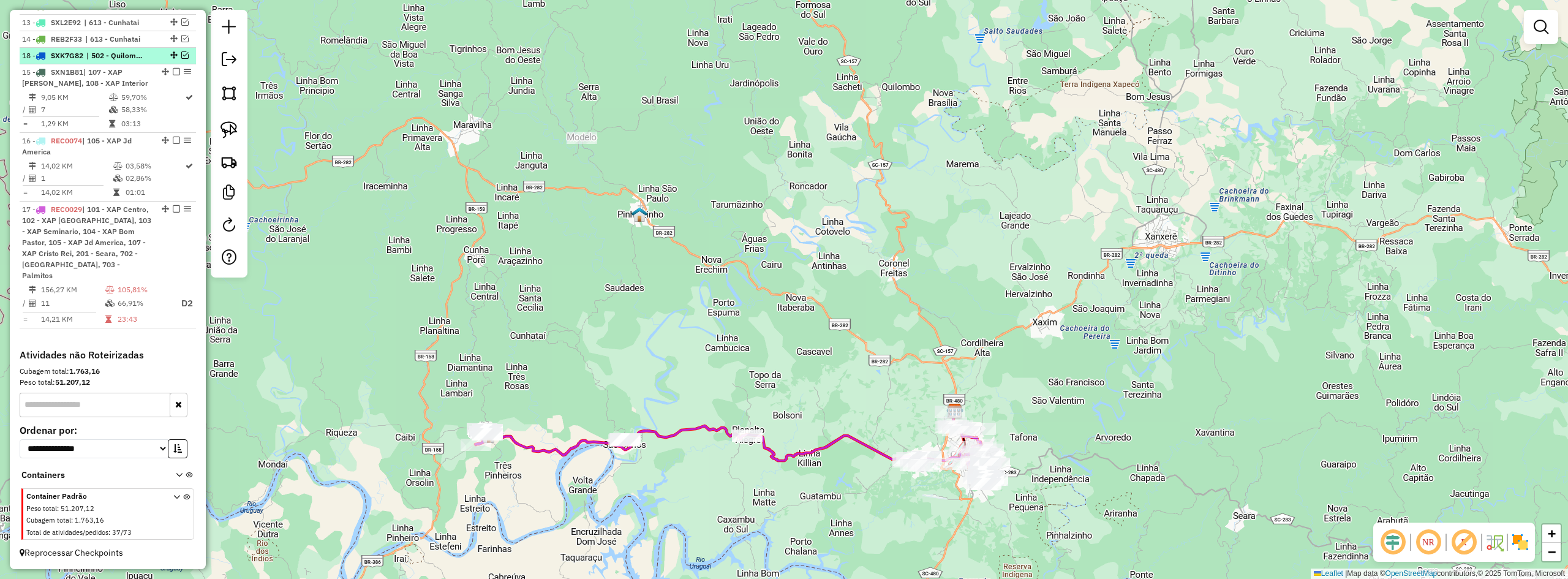
drag, startPoint x: 170, startPoint y: 320, endPoint x: 160, endPoint y: 65, distance: 255.2
click at [1001, 355] on div "Janela de atendimento Grade de atendimento Capacidade Transportadoras Veículos …" at bounding box center [784, 289] width 1568 height 579
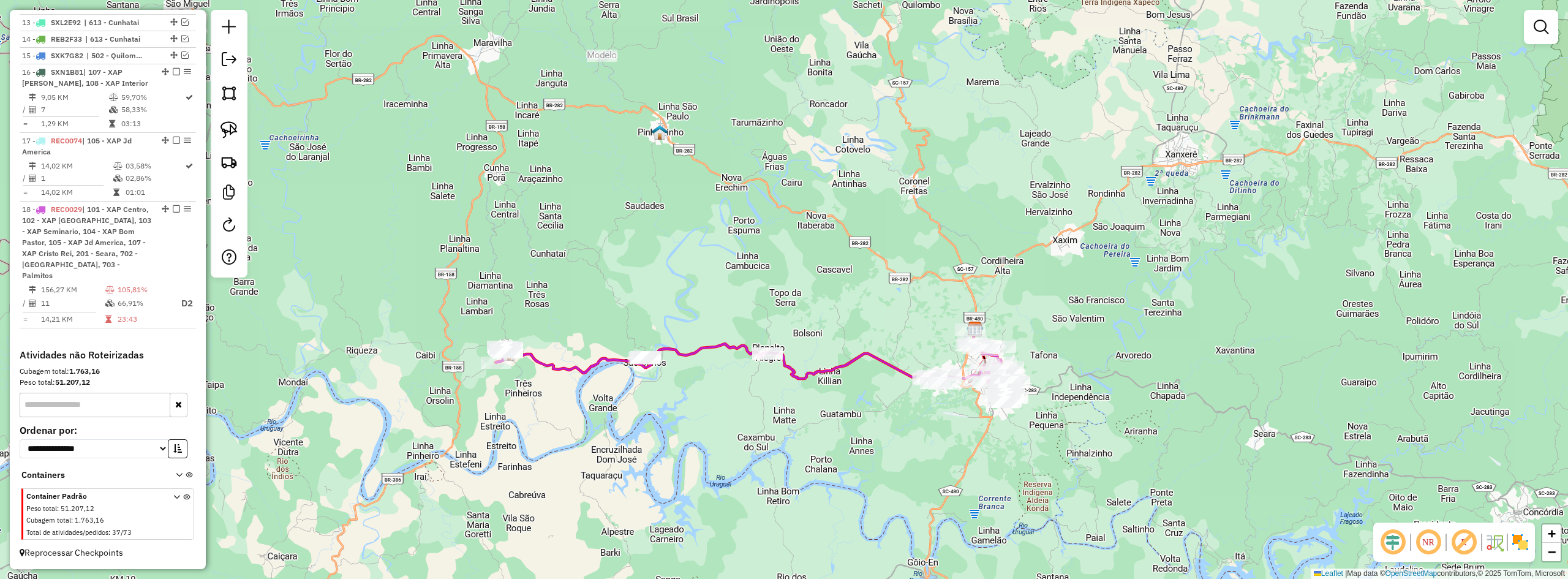
drag, startPoint x: 1080, startPoint y: 414, endPoint x: 1106, endPoint y: 327, distance: 90.8
click at [1105, 327] on div "Janela de atendimento Grade de atendimento Capacidade Transportadoras Veículos …" at bounding box center [784, 289] width 1568 height 579
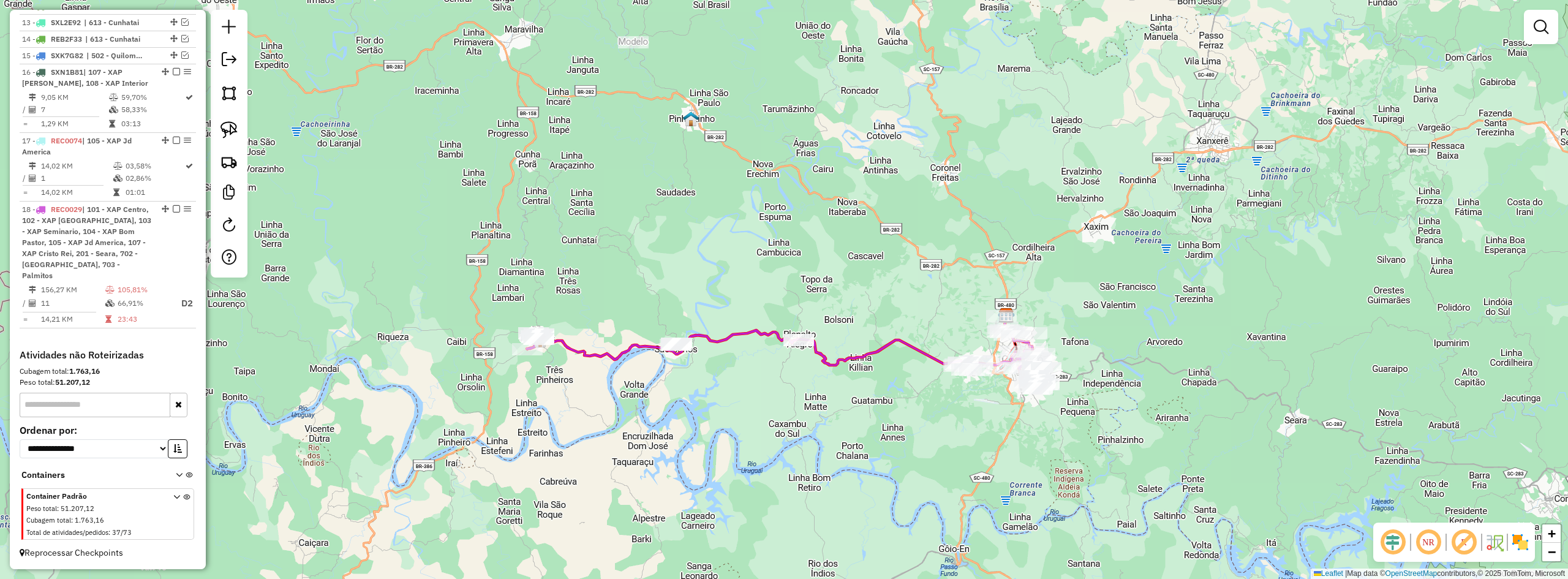
drag, startPoint x: 751, startPoint y: 423, endPoint x: 834, endPoint y: 424, distance: 83.0
click at [834, 424] on div "Janela de atendimento Grade de atendimento Capacidade Transportadoras Veículos …" at bounding box center [784, 289] width 1568 height 579
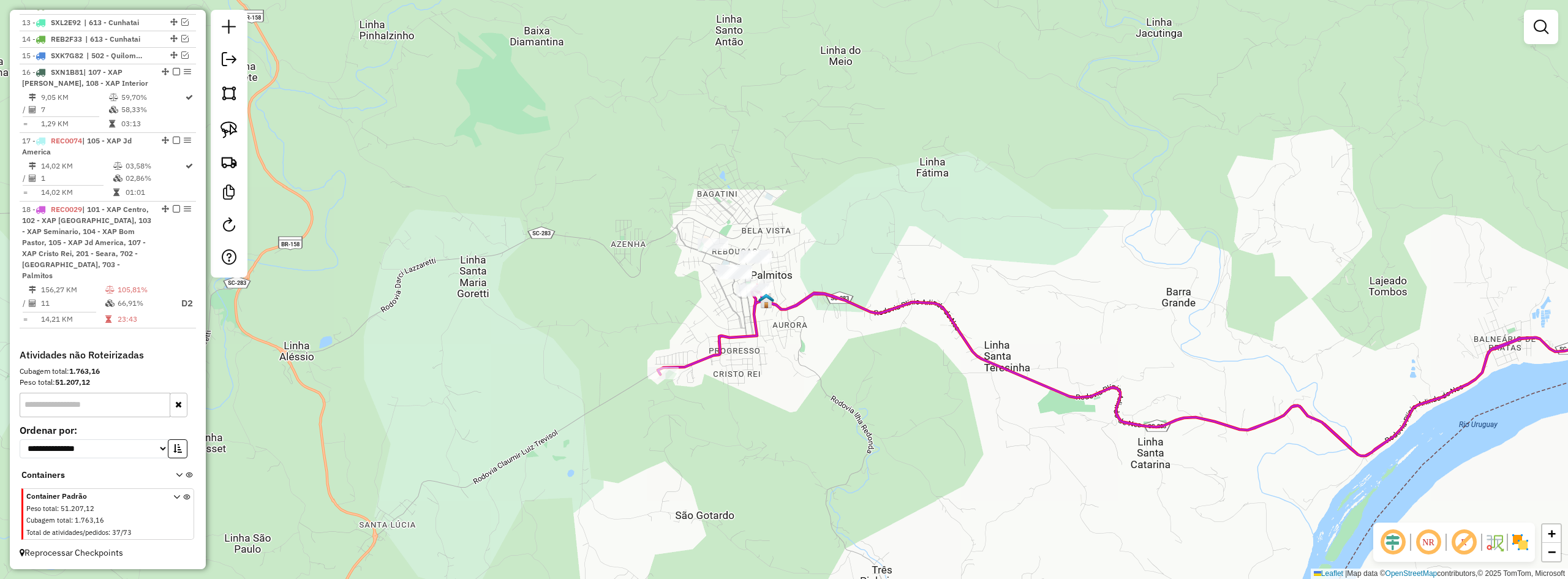
drag, startPoint x: 662, startPoint y: 331, endPoint x: 623, endPoint y: 372, distance: 56.6
click at [623, 372] on div "Janela de atendimento Grade de atendimento Capacidade Transportadoras Veículos …" at bounding box center [784, 289] width 1568 height 579
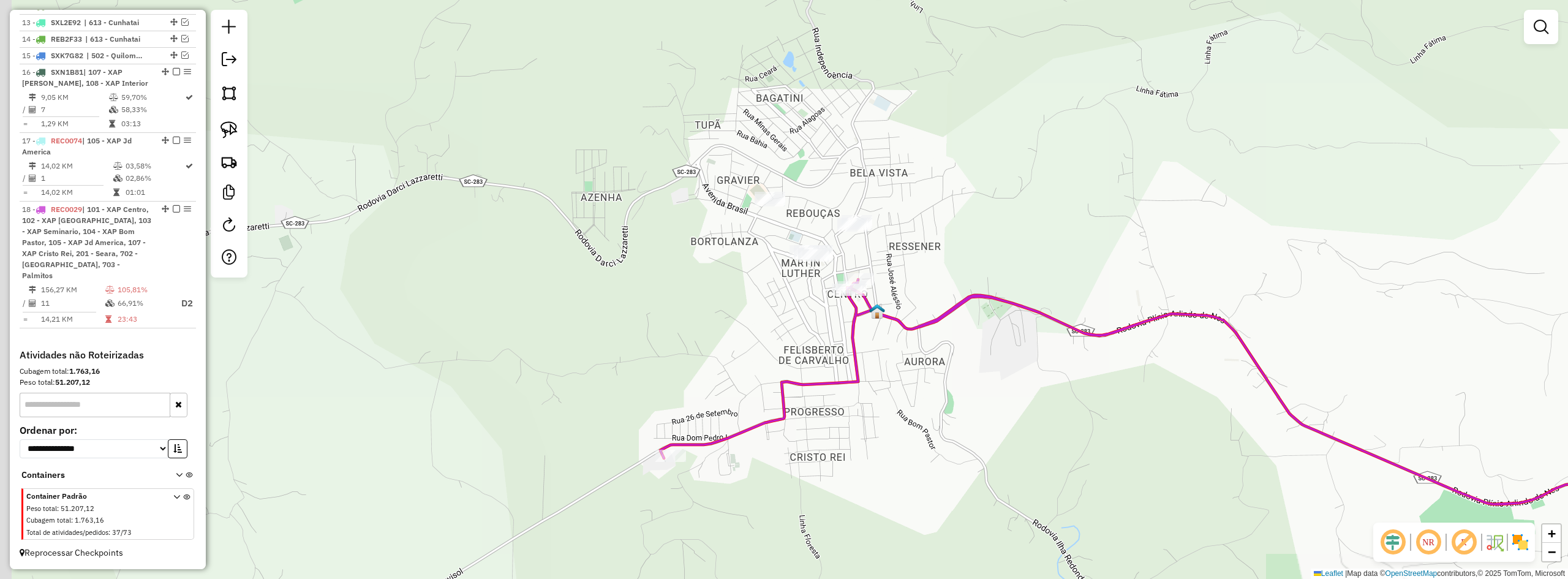
drag, startPoint x: 626, startPoint y: 368, endPoint x: 676, endPoint y: 365, distance: 50.1
click at [675, 365] on div "Janela de atendimento Grade de atendimento Capacidade Transportadoras Veículos …" at bounding box center [784, 289] width 1568 height 579
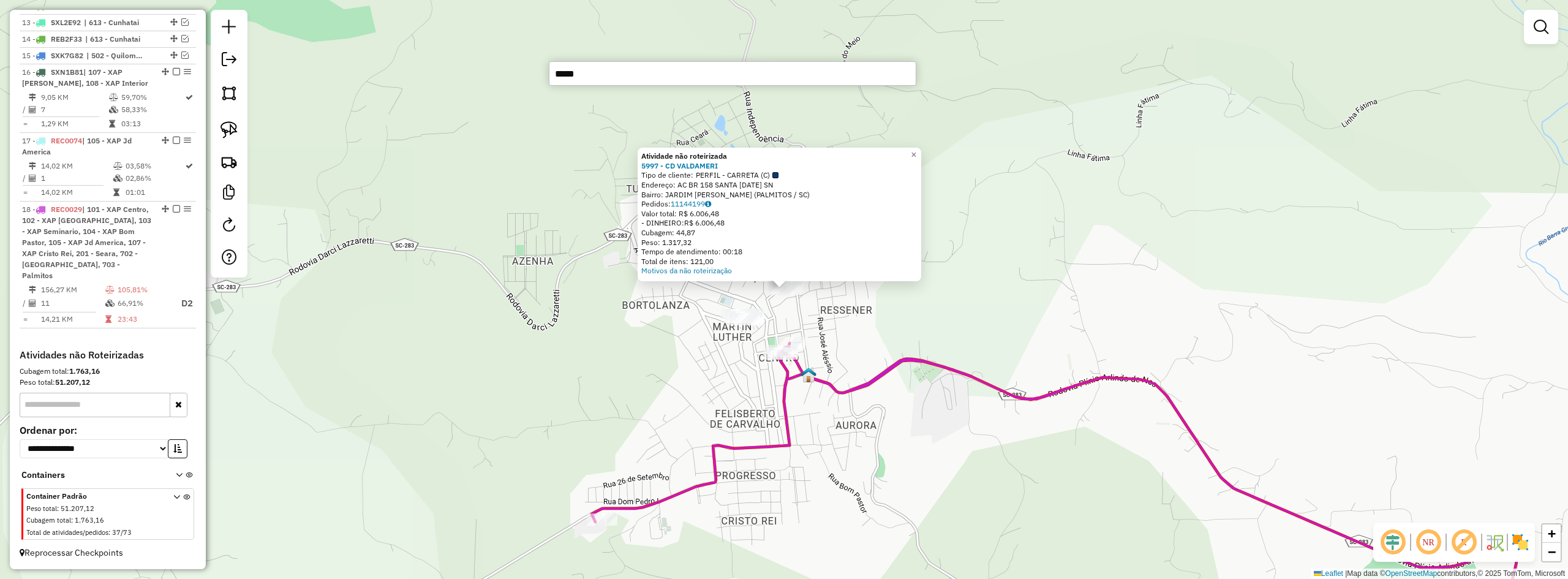
drag, startPoint x: 694, startPoint y: 175, endPoint x: 773, endPoint y: 176, distance: 79.0
click at [773, 176] on div "Tipo de cliente: PERFIL - CARRETA (C)" at bounding box center [779, 175] width 276 height 10
click at [637, 82] on input "*****" at bounding box center [733, 73] width 368 height 24
click at [651, 77] on input "*****" at bounding box center [733, 73] width 368 height 24
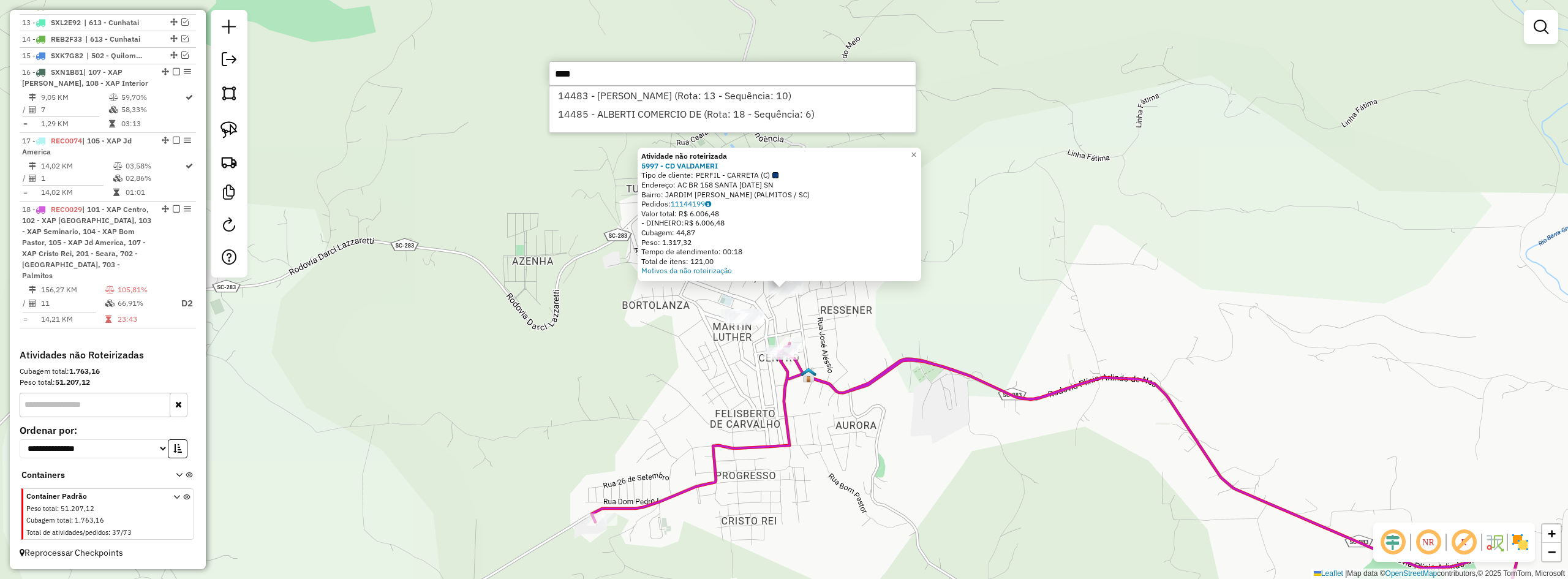
type input "*****"
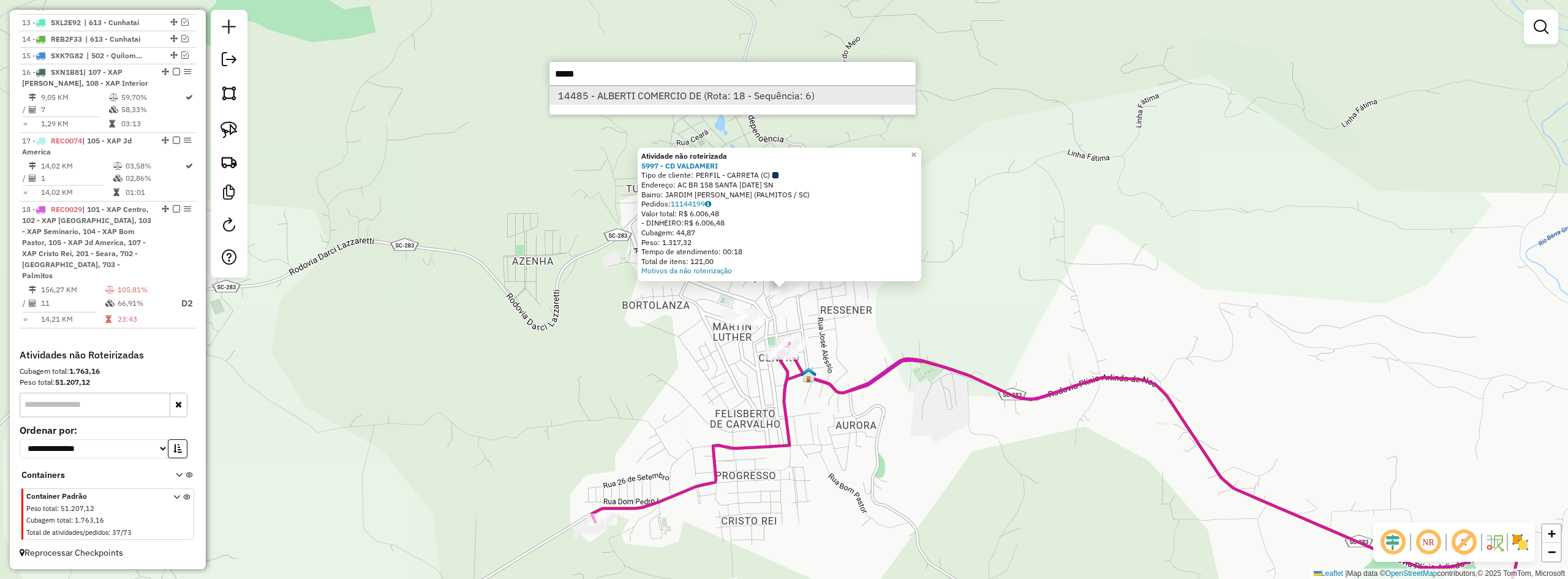
click at [673, 91] on li "14485 - ALBERTI COMERCIO DE (Rota: 18 - Sequência: 6)" at bounding box center [732, 95] width 366 height 18
select select "*********"
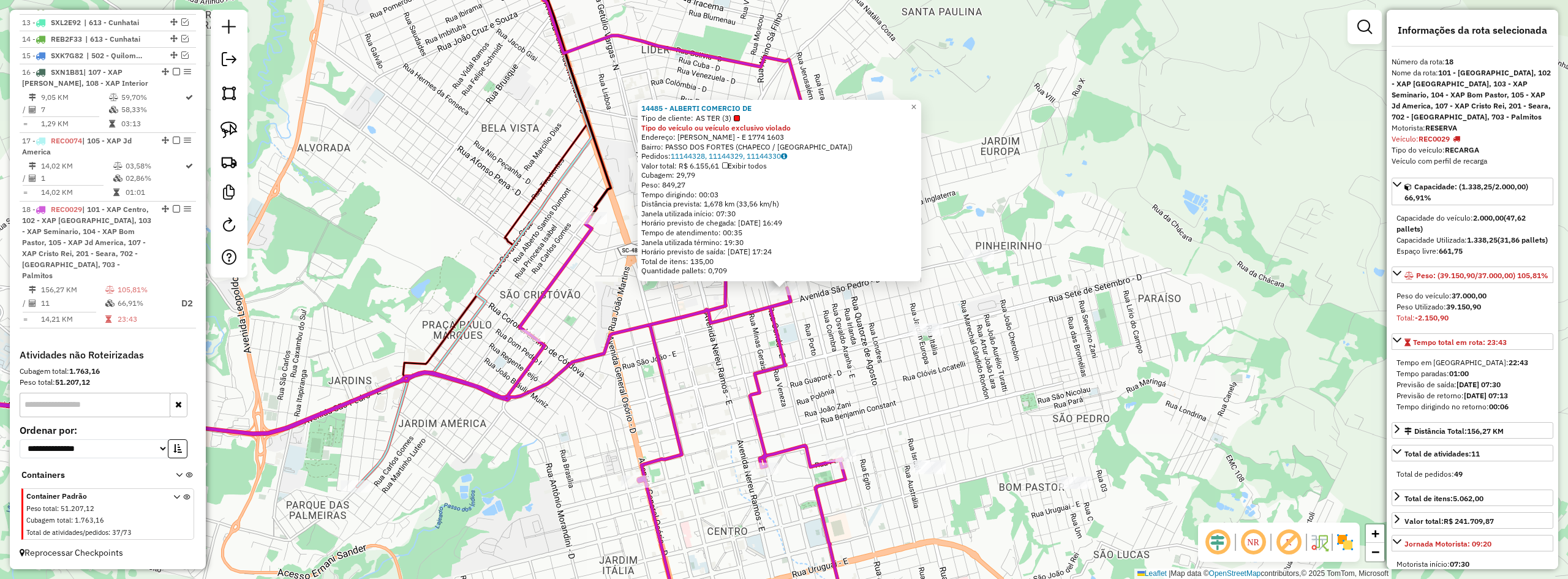
click at [676, 356] on div "14485 - ALBERTI COMERCIO DE Tipo de cliente: AS TER (3) Tipo do veículo ou veíc…" at bounding box center [784, 289] width 1568 height 579
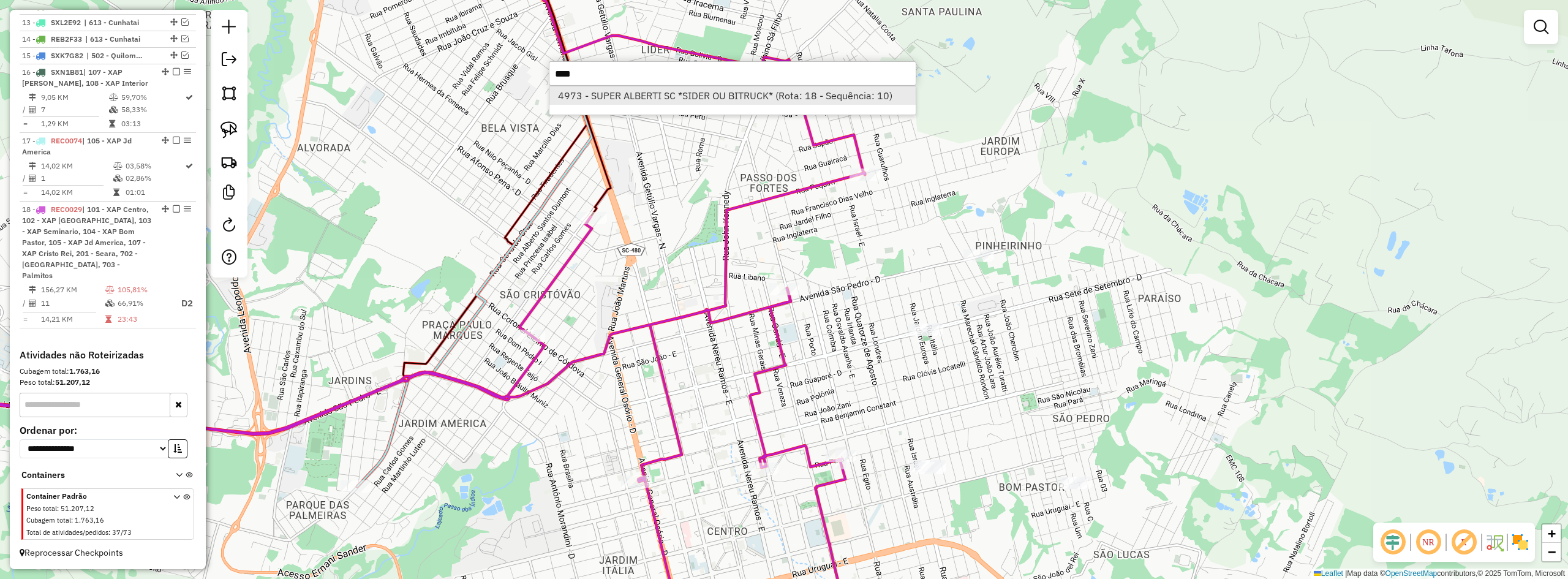
type input "****"
click at [704, 99] on li "4973 - SUPER ALBERTI SC *SIDER OU BITRUCK* (Rota: 18 - Sequência: 10)" at bounding box center [732, 95] width 366 height 18
select select "*********"
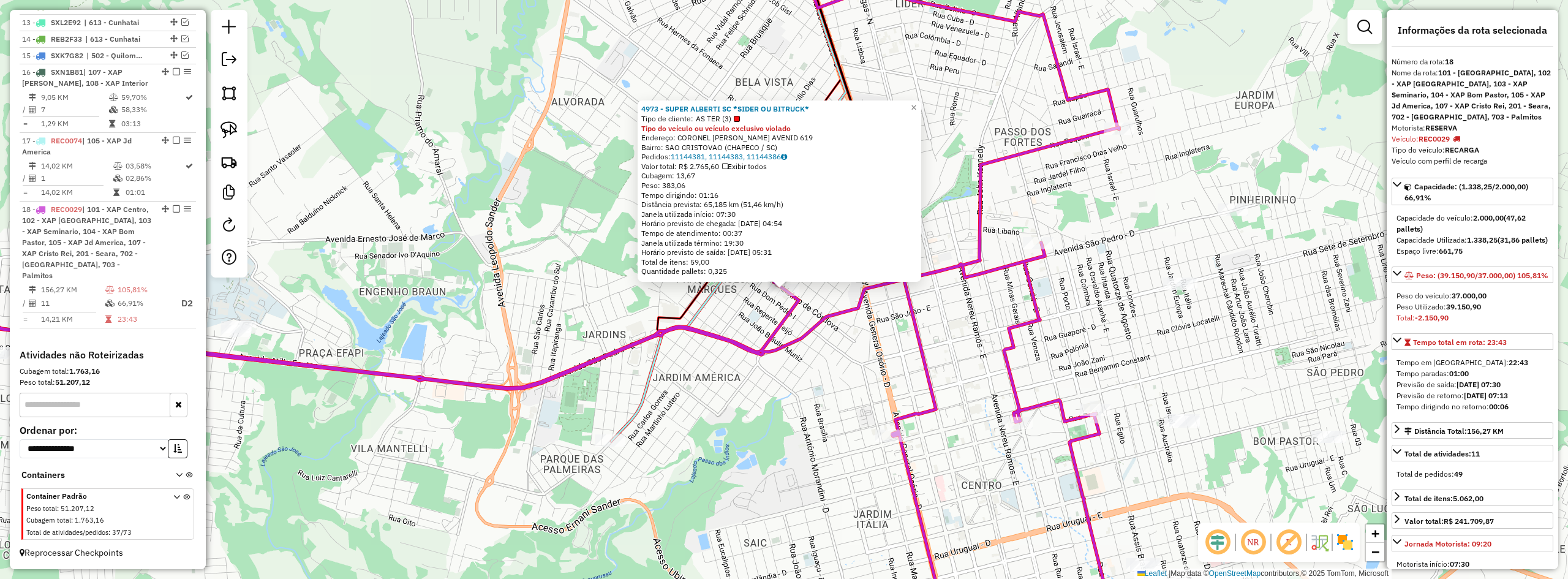
click at [617, 425] on div "4973 - SUPER ALBERTI SC *SIDER OU BITRUCK* Tipo de cliente: AS TER (3) Tipo do …" at bounding box center [784, 289] width 1568 height 579
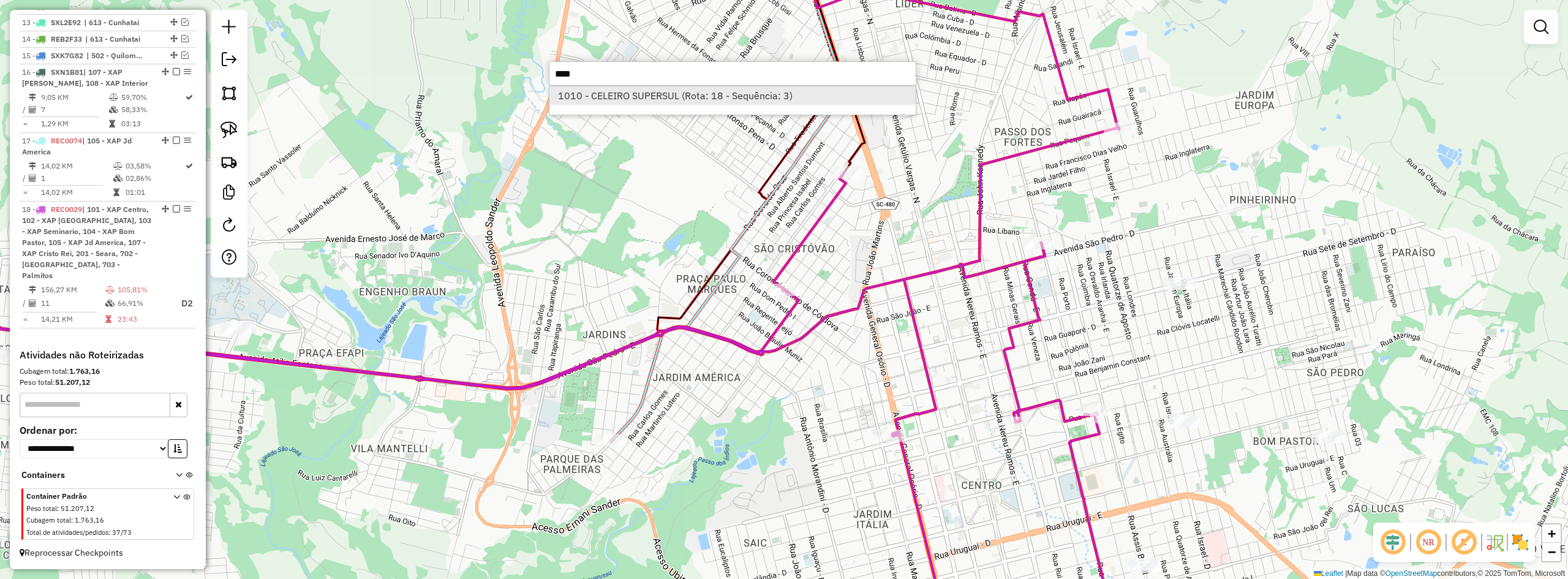
type input "****"
click at [673, 98] on li "1010 - CELEIRO SUPERSUL (Rota: 18 - Sequência: 3)" at bounding box center [732, 95] width 366 height 18
select select "*********"
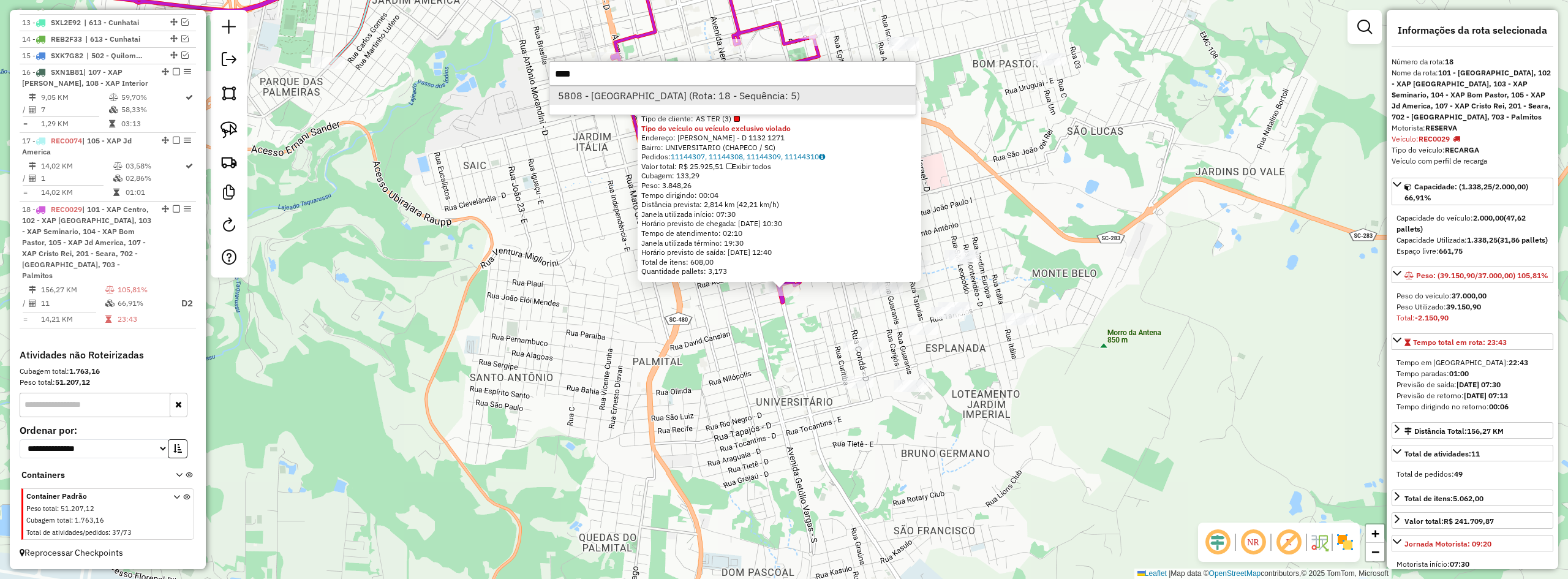
type input "****"
click at [662, 102] on li "5808 - CELEIRO SUPER CENTER (Rota: 18 - Sequência: 5)" at bounding box center [732, 95] width 366 height 18
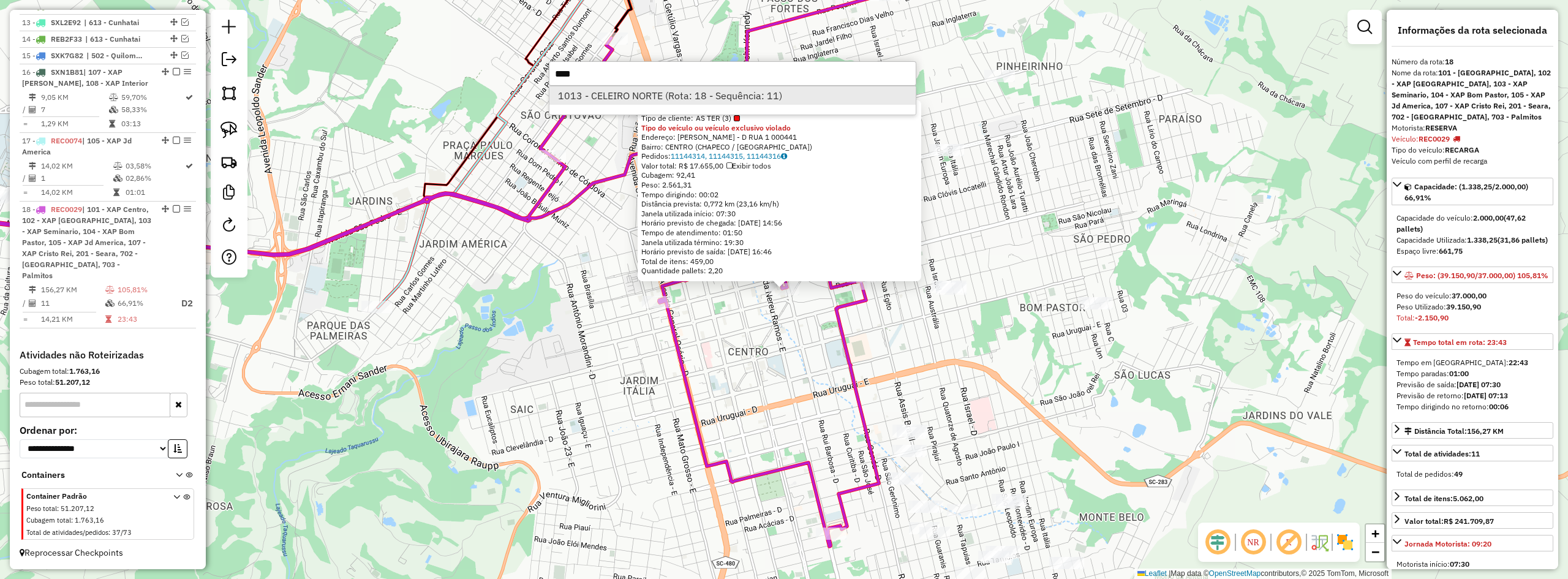
type input "****"
click at [711, 93] on li "1013 - CELEIRO NORTE (Rota: 18 - Sequência: 11)" at bounding box center [732, 95] width 366 height 18
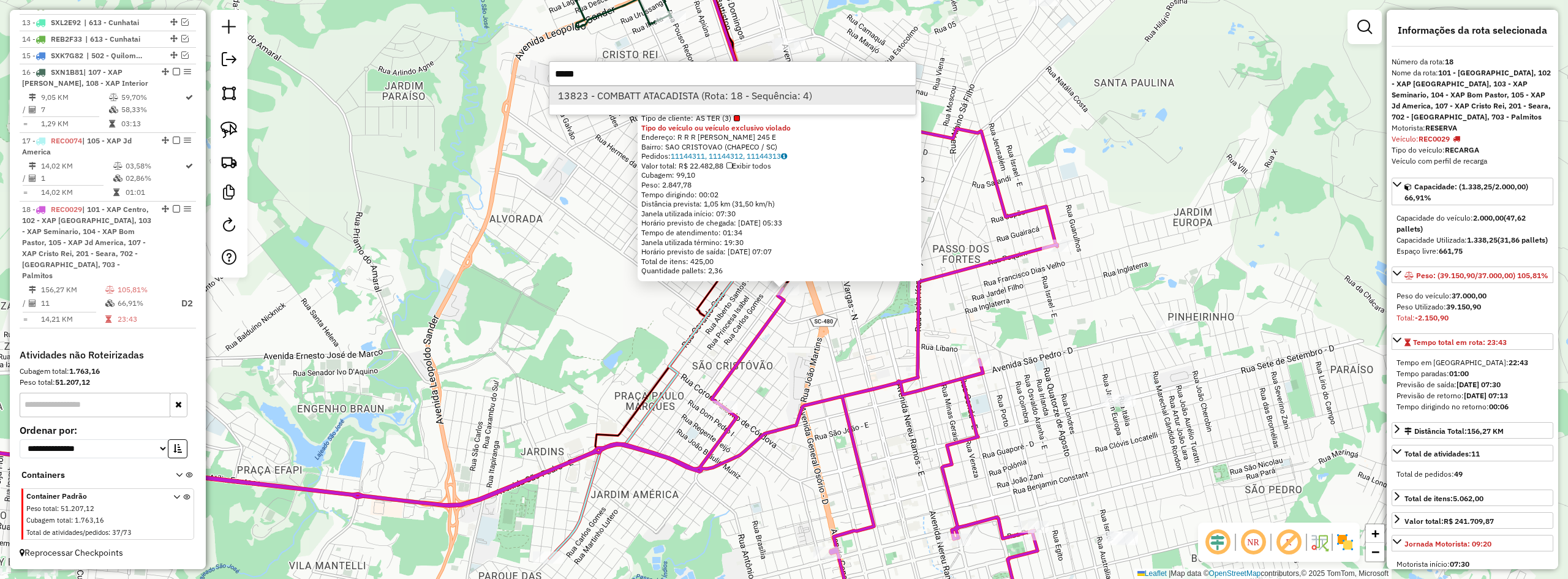
type input "*****"
click at [743, 92] on li "13823 - COMBATT ATACADISTA (Rota: 18 - Sequência: 4)" at bounding box center [732, 95] width 366 height 18
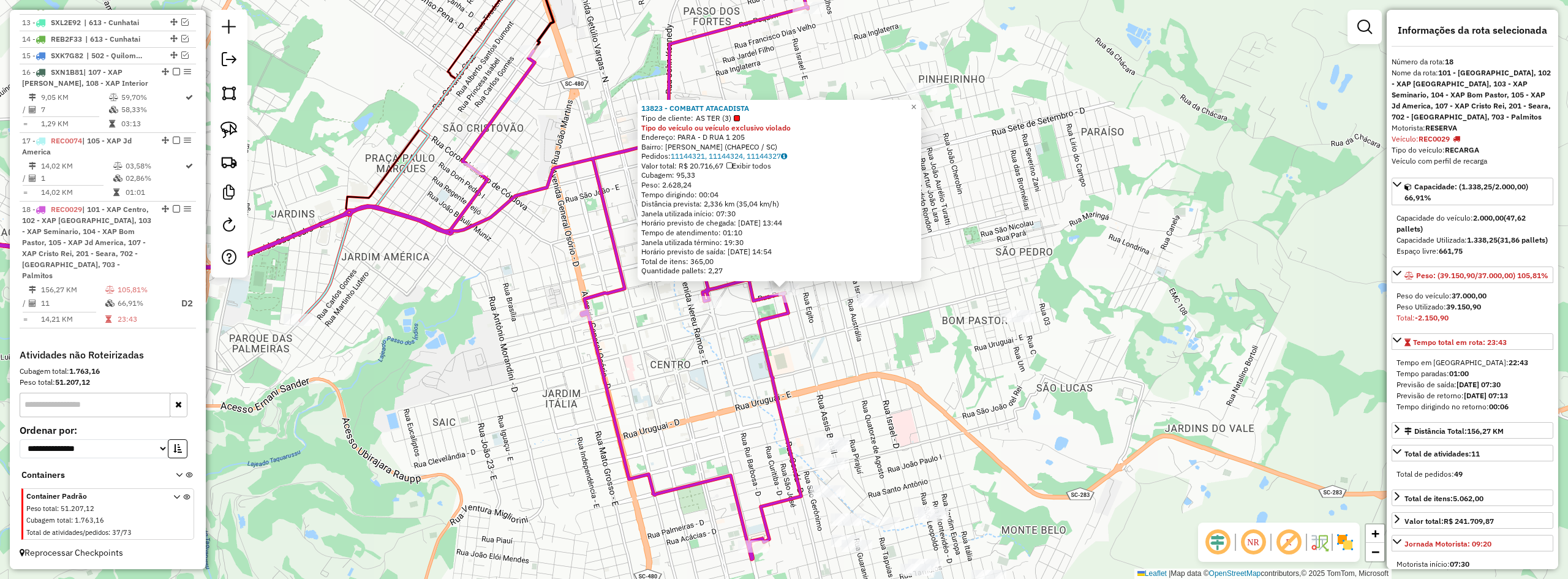
click at [829, 345] on div "13823 - COMBATT ATACADISTA Tipo de cliente: AS TER (3) Tipo do veículo ou veícu…" at bounding box center [784, 289] width 1568 height 579
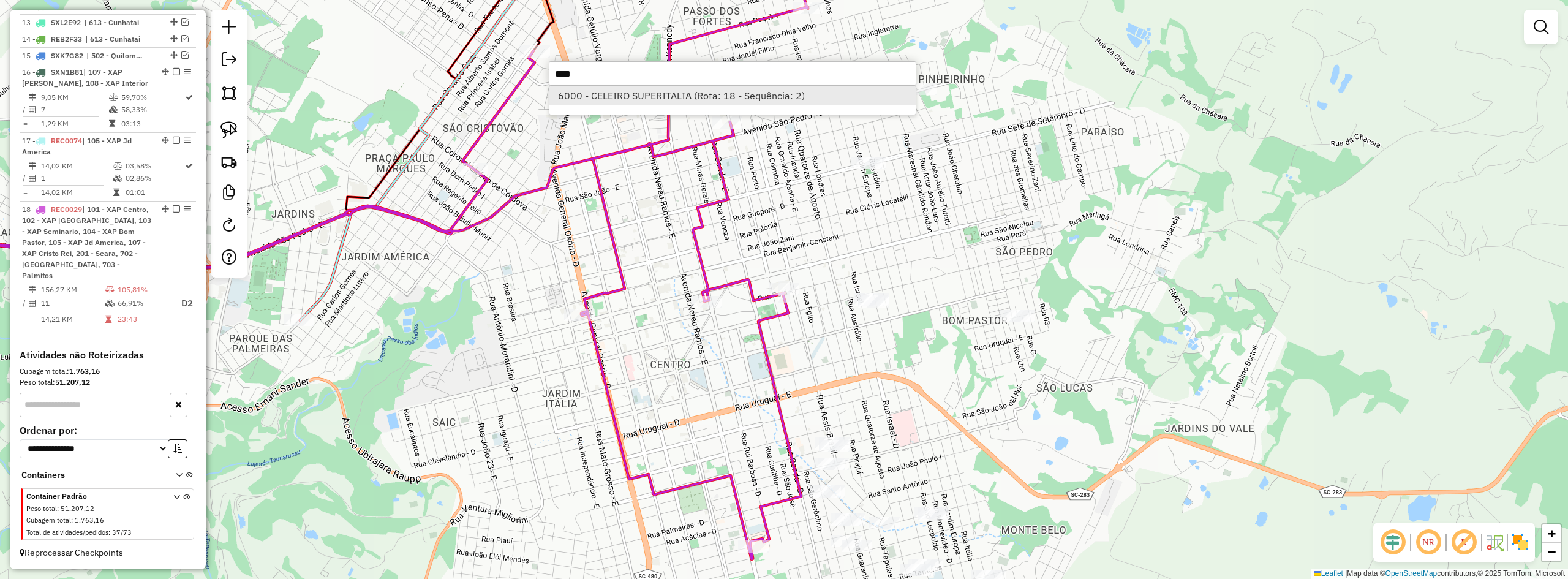
type input "****"
click at [723, 90] on li "6000 - CELEIRO SUPERITALIA (Rota: 18 - Sequência: 2)" at bounding box center [732, 95] width 366 height 18
select select "*********"
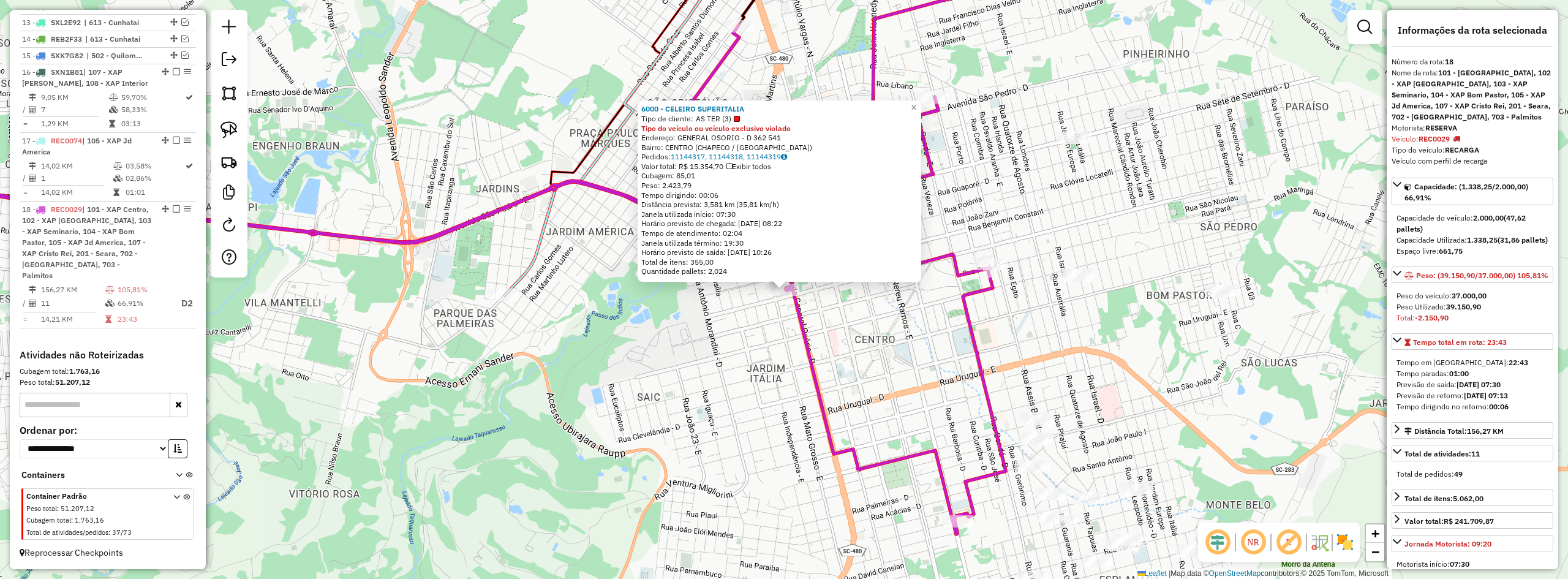
click at [887, 338] on div "6000 - CELEIRO SUPERITALIA Tipo de cliente: AS TER (3) Tipo do veículo ou veícu…" at bounding box center [784, 289] width 1568 height 579
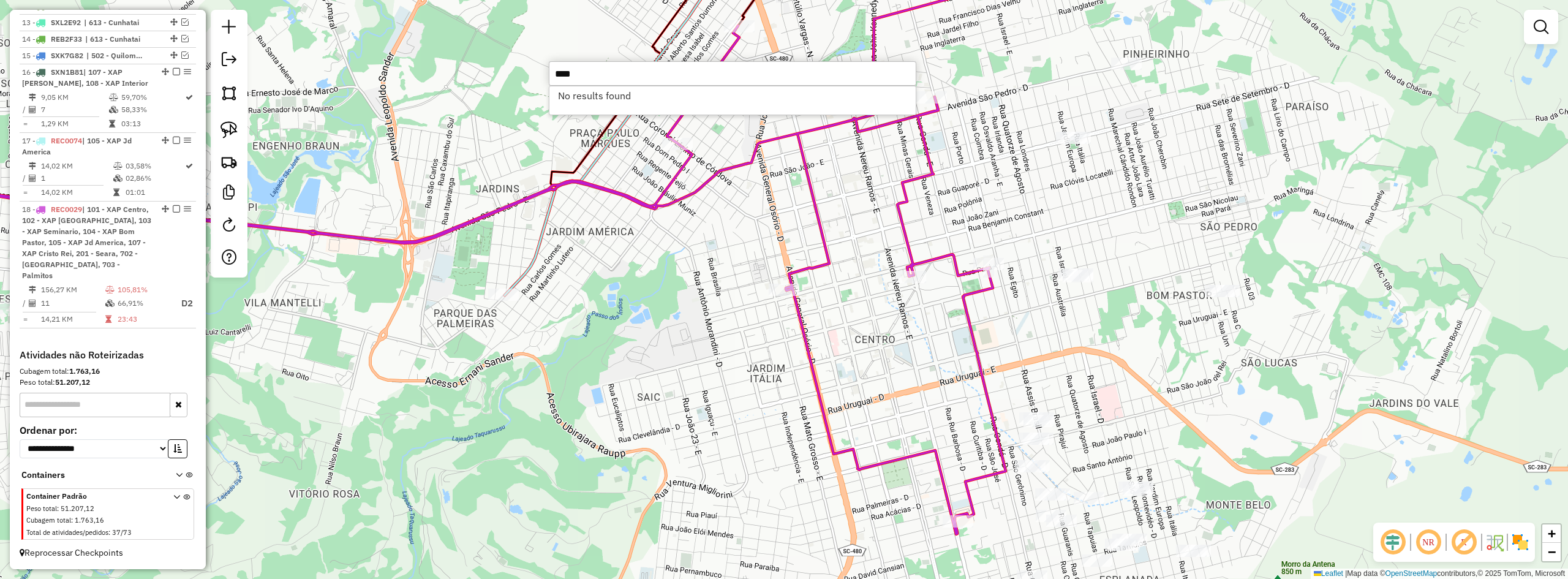
click at [593, 76] on input "****" at bounding box center [733, 73] width 368 height 24
click at [593, 76] on input "****" at bounding box center [733, 73] width 368 height 24
type input "*"
type input "*****"
click at [635, 90] on li "21816 - COOPERATIVA A1 (Rota: 18 - Sequência: 9)" at bounding box center [732, 95] width 366 height 18
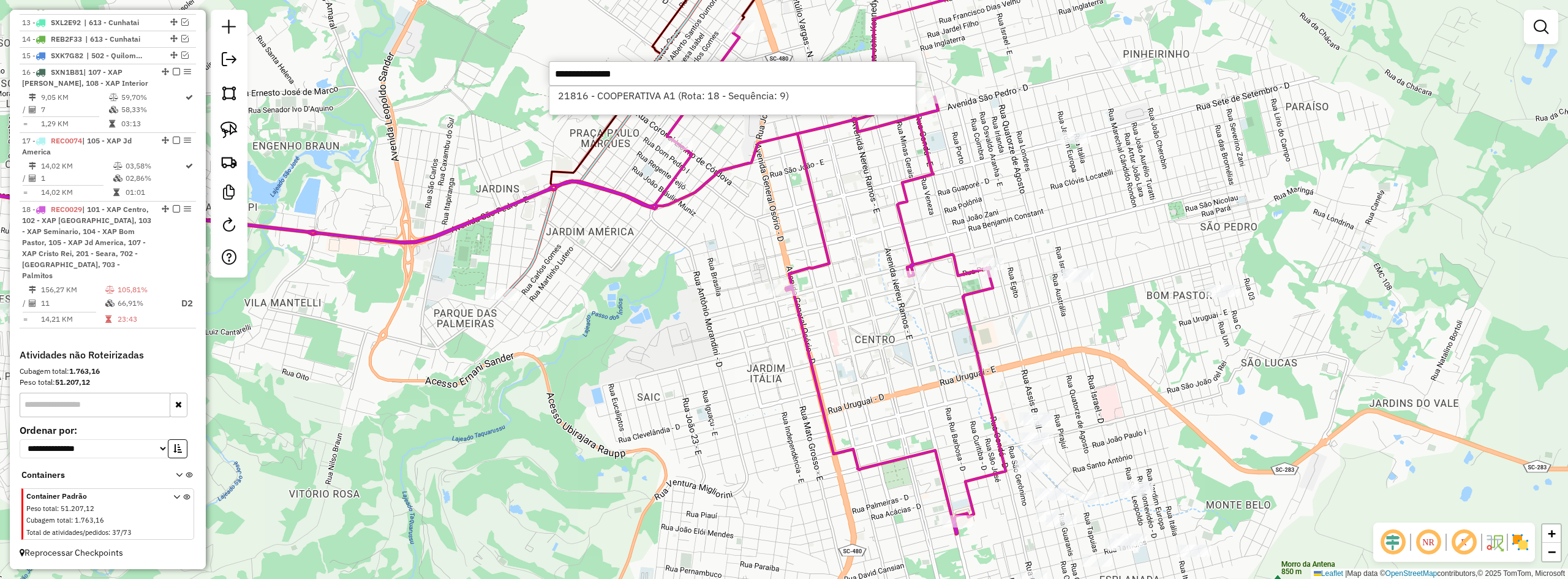
select select "*********"
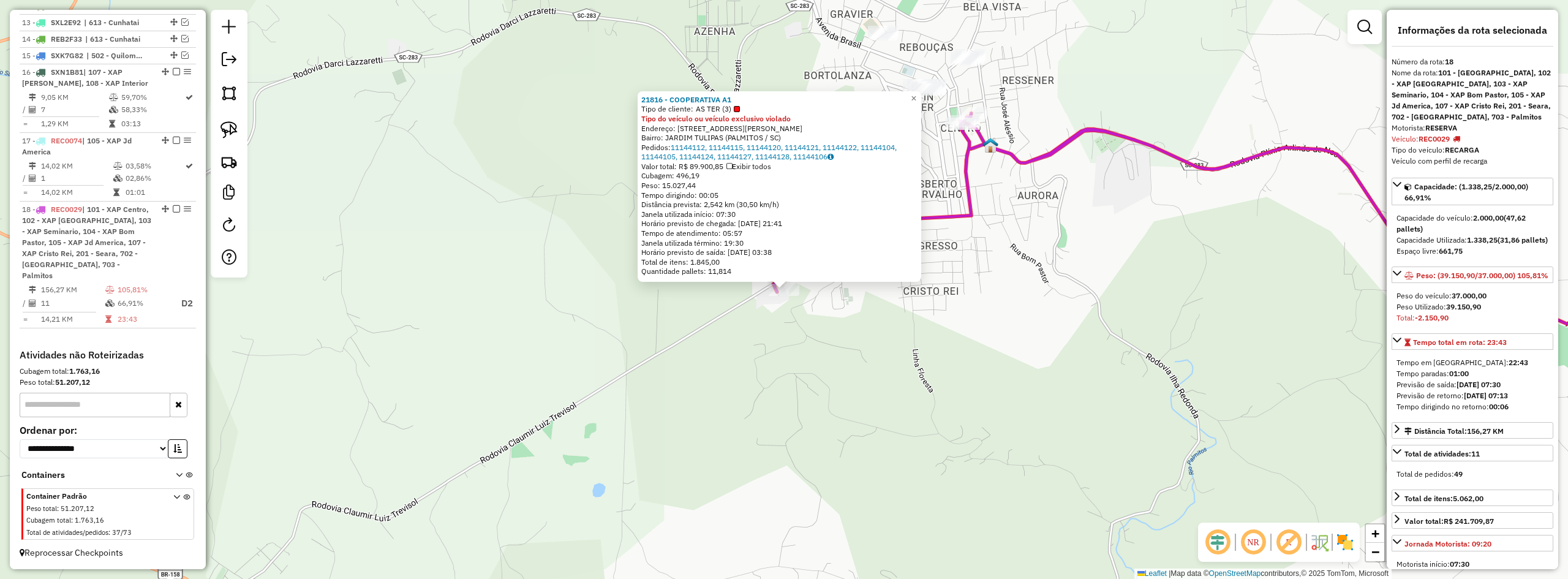
click at [831, 343] on div "21816 - COOPERATIVA A1 Tipo de cliente: AS TER (3) Tipo do veículo ou veículo e…" at bounding box center [784, 289] width 1568 height 579
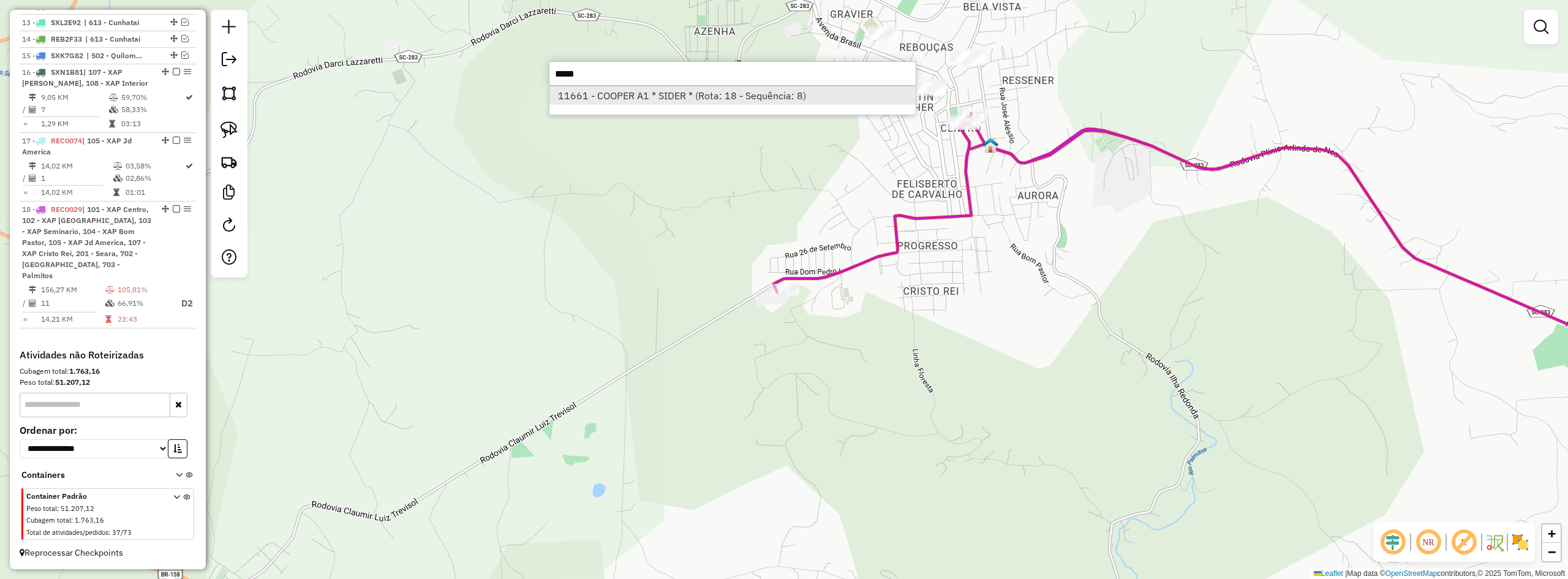
type input "*****"
click at [765, 96] on li "11661 - COOPER A1 * SIDER * (Rota: 18 - Sequência: 8)" at bounding box center [732, 95] width 366 height 18
select select "*********"
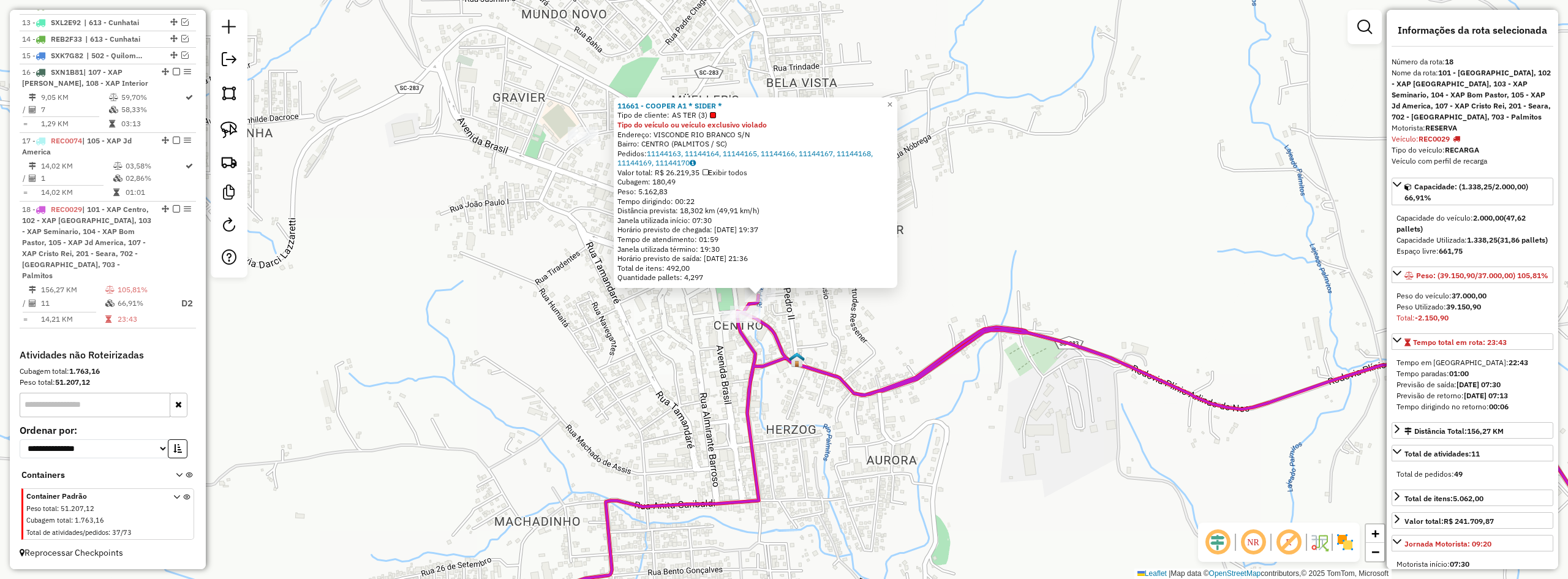
click at [860, 347] on div "11661 - COOPER A1 * SIDER * Tipo de cliente: AS TER (3) Tipo do veículo ou veíc…" at bounding box center [784, 289] width 1568 height 579
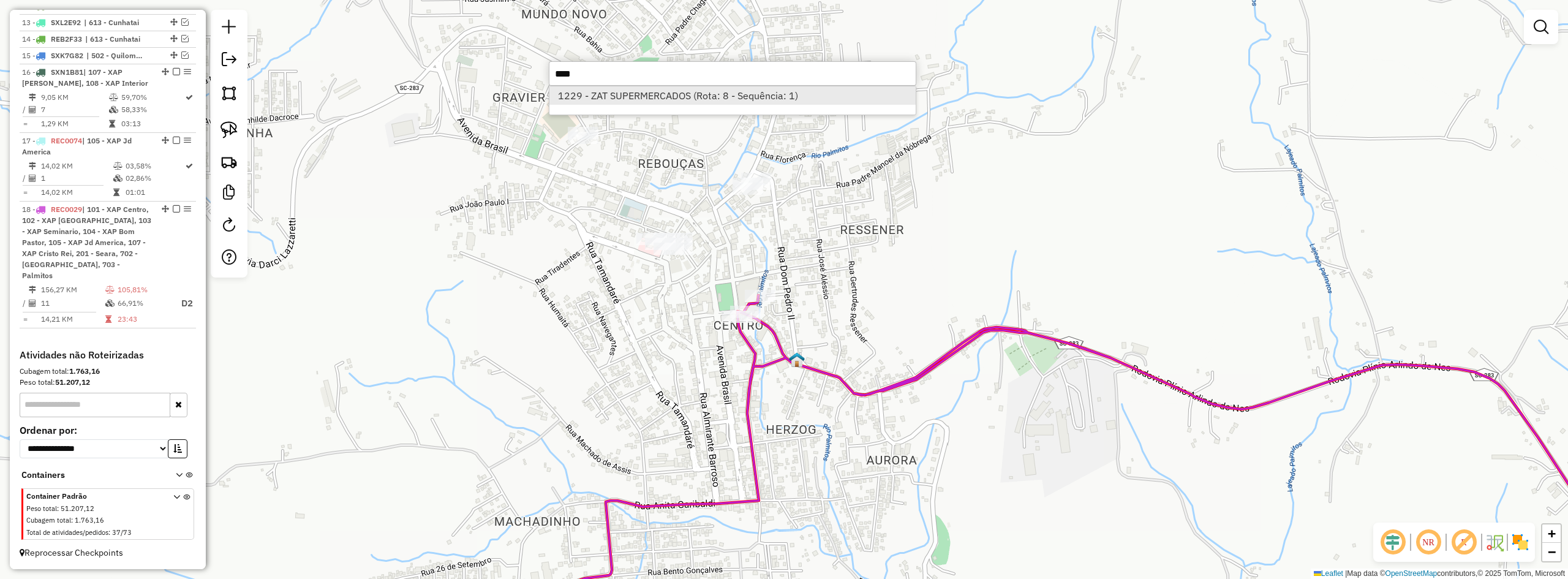
type input "****"
click at [733, 90] on li "1229 - ZAT SUPERMERCADOS (Rota: 8 - Sequência: 1)" at bounding box center [732, 95] width 366 height 18
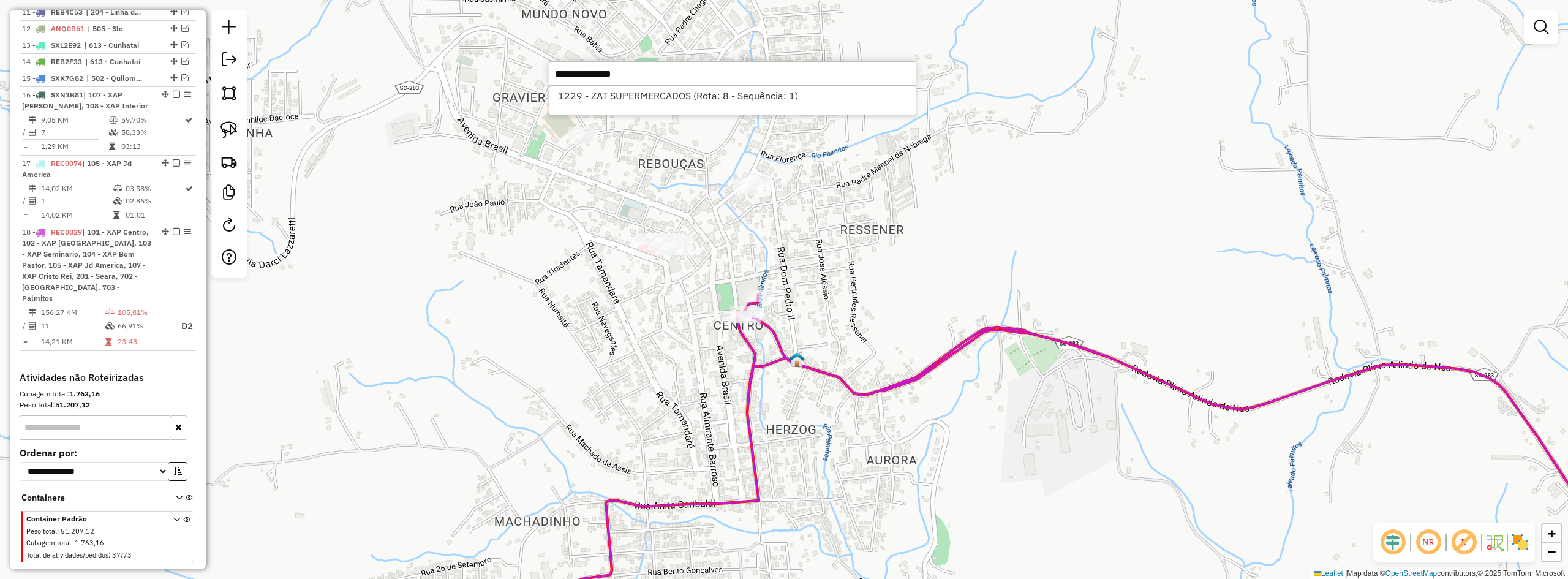
select select "*********"
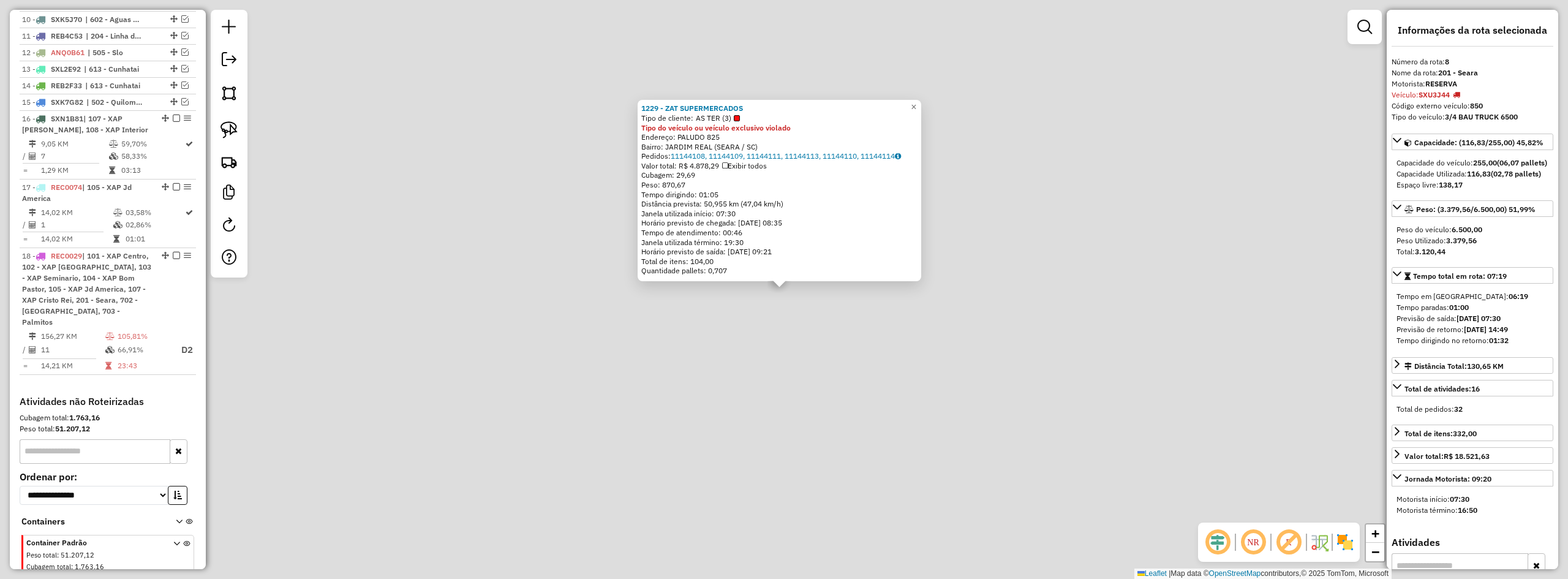
scroll to position [605, 0]
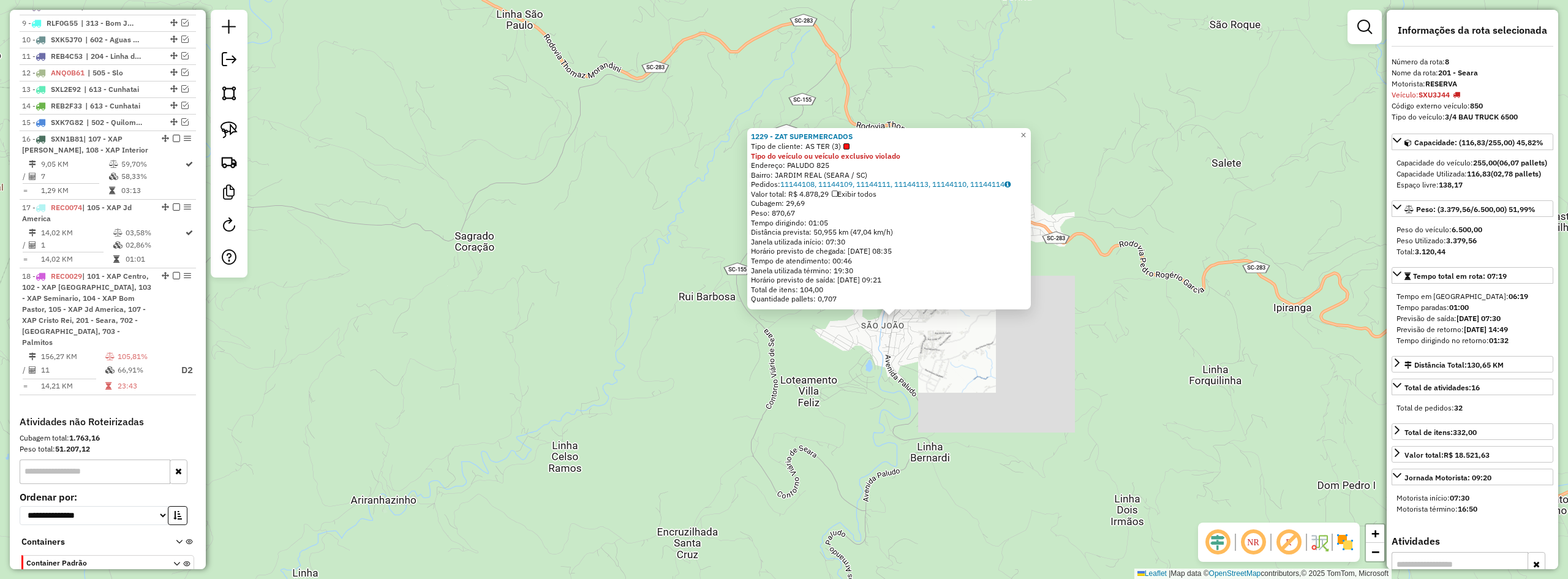
click at [930, 374] on div "1229 - ZAT SUPERMERCADOS Tipo de cliente: AS TER (3) Tipo do veículo ou veículo…" at bounding box center [784, 289] width 1568 height 579
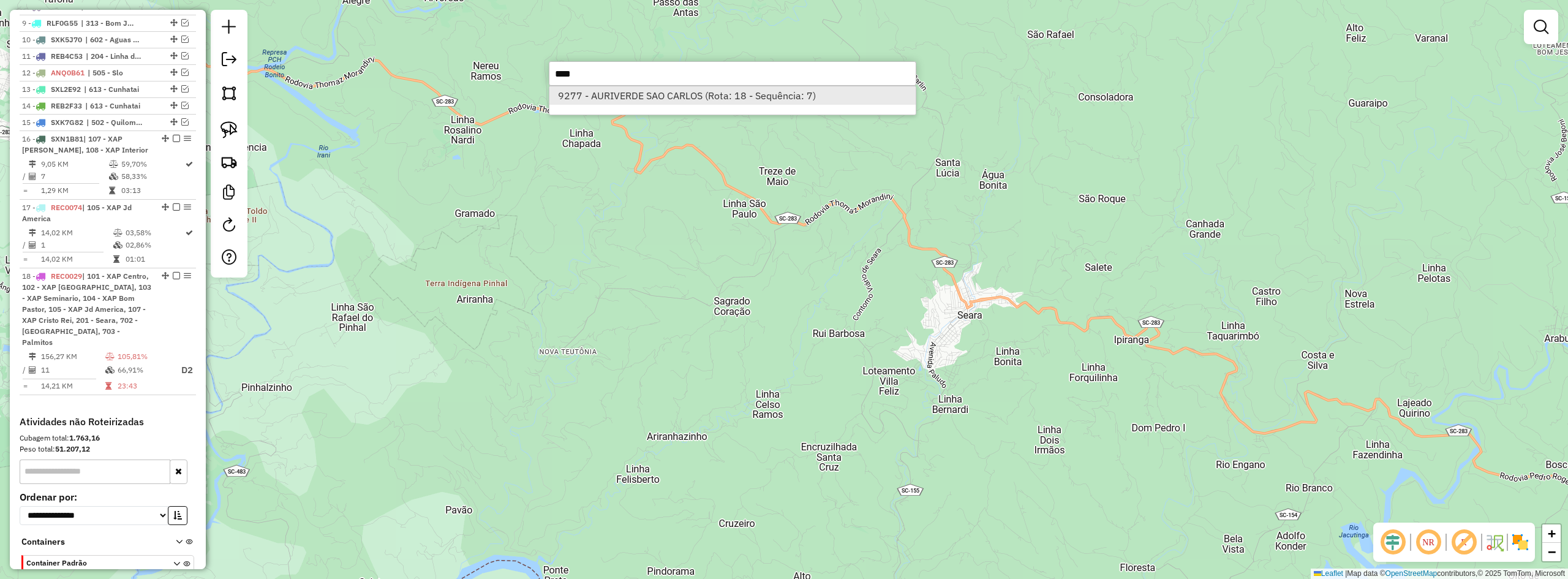
type input "****"
click at [707, 102] on li "9277 - AURIVERDE SAO CARLOS (Rota: 18 - Sequência: 7)" at bounding box center [732, 95] width 366 height 18
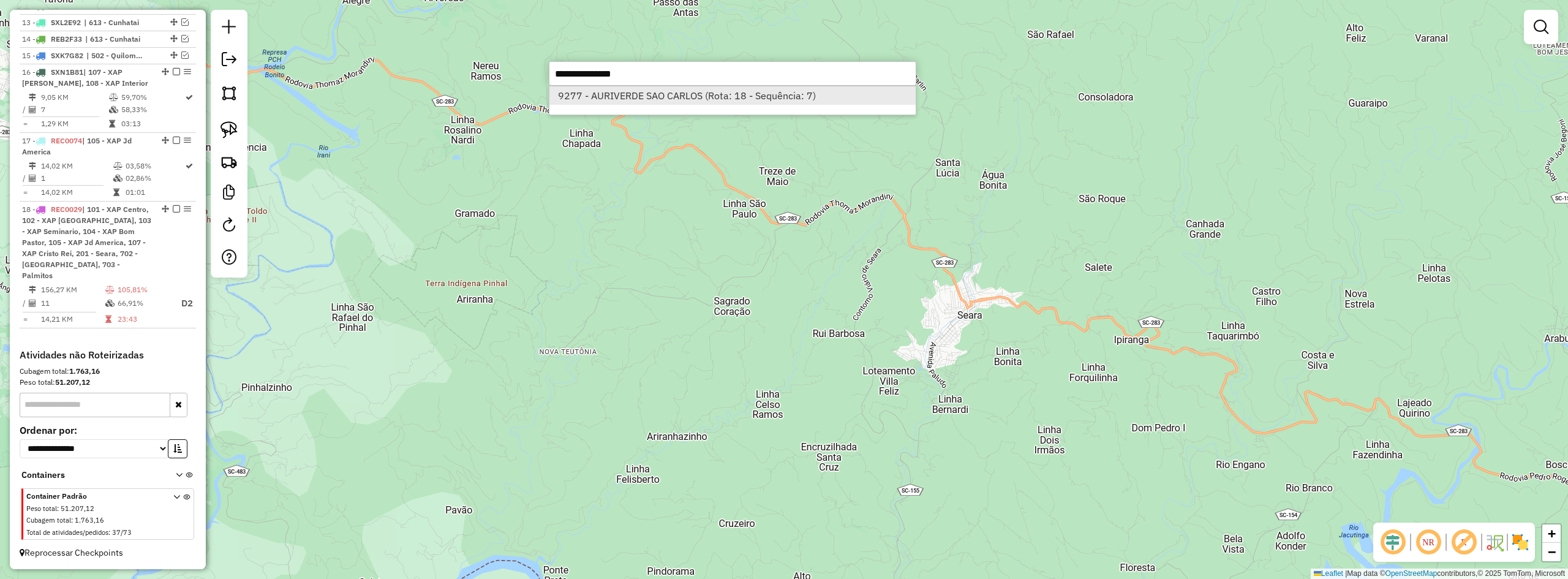
select select "*********"
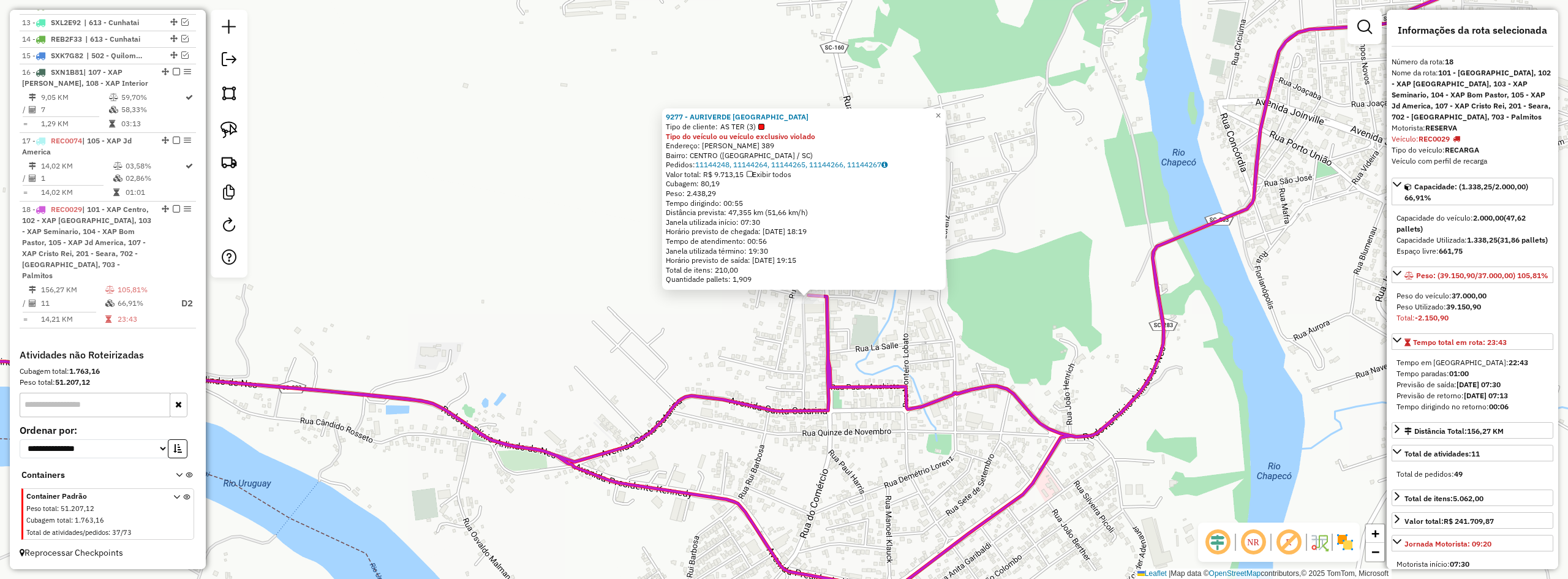
click at [985, 323] on div "9277 - AURIVERDE SAO CARLOS Tipo de cliente: AS TER (3) Tipo do veículo ou veíc…" at bounding box center [784, 289] width 1568 height 579
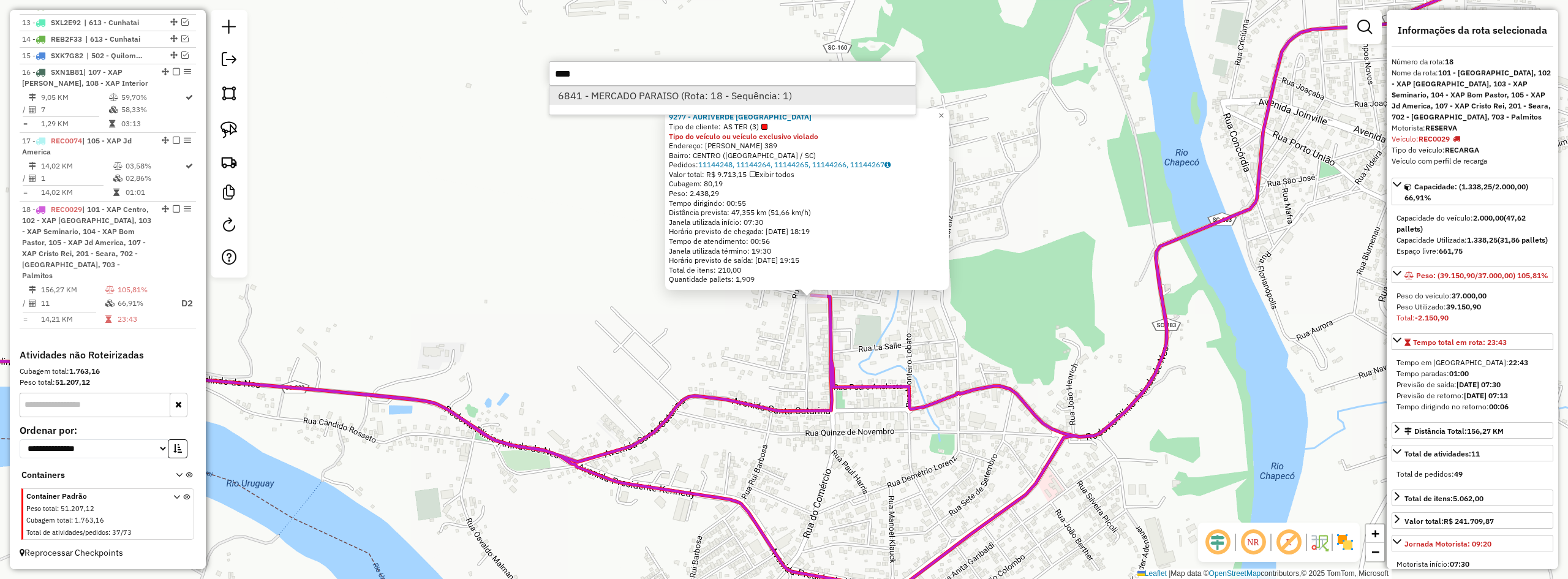
type input "****"
click at [705, 89] on li "6841 - MERCADO PARAISO (Rota: 18 - Sequência: 1)" at bounding box center [732, 95] width 366 height 18
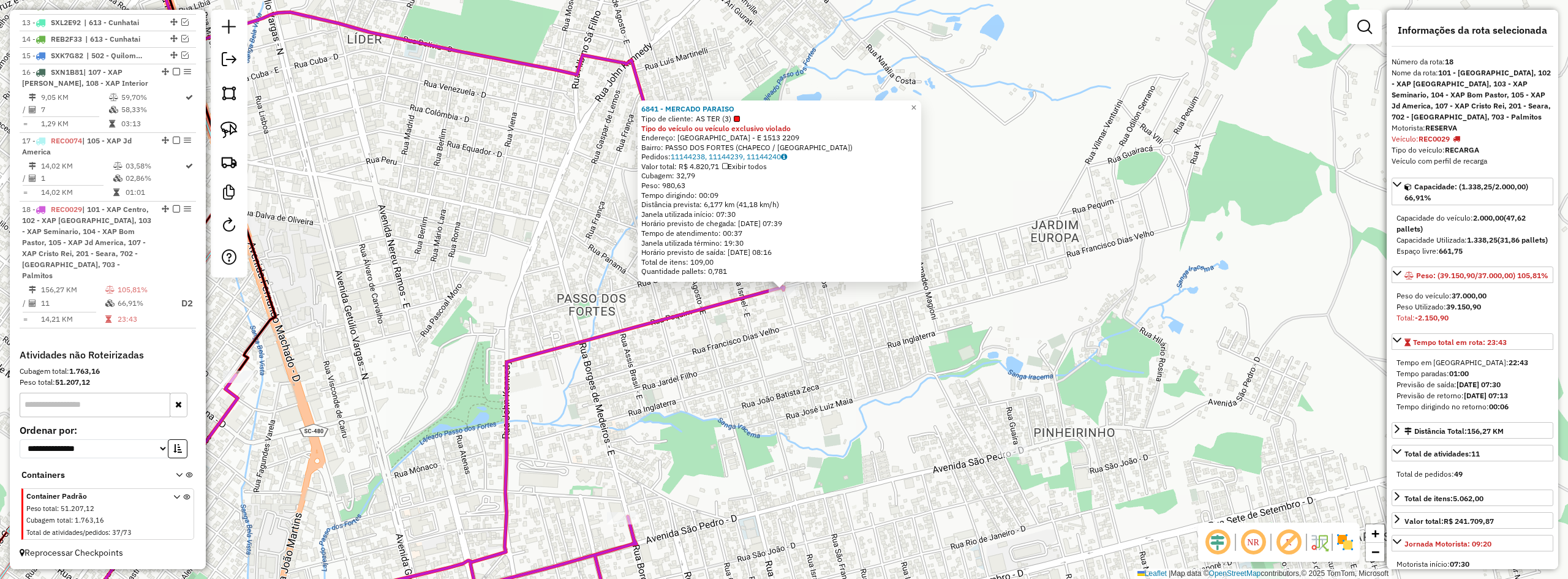
click at [777, 410] on div "6841 - MERCADO PARAISO Tipo de cliente: AS TER (3) Tipo do veículo ou veículo e…" at bounding box center [784, 289] width 1568 height 579
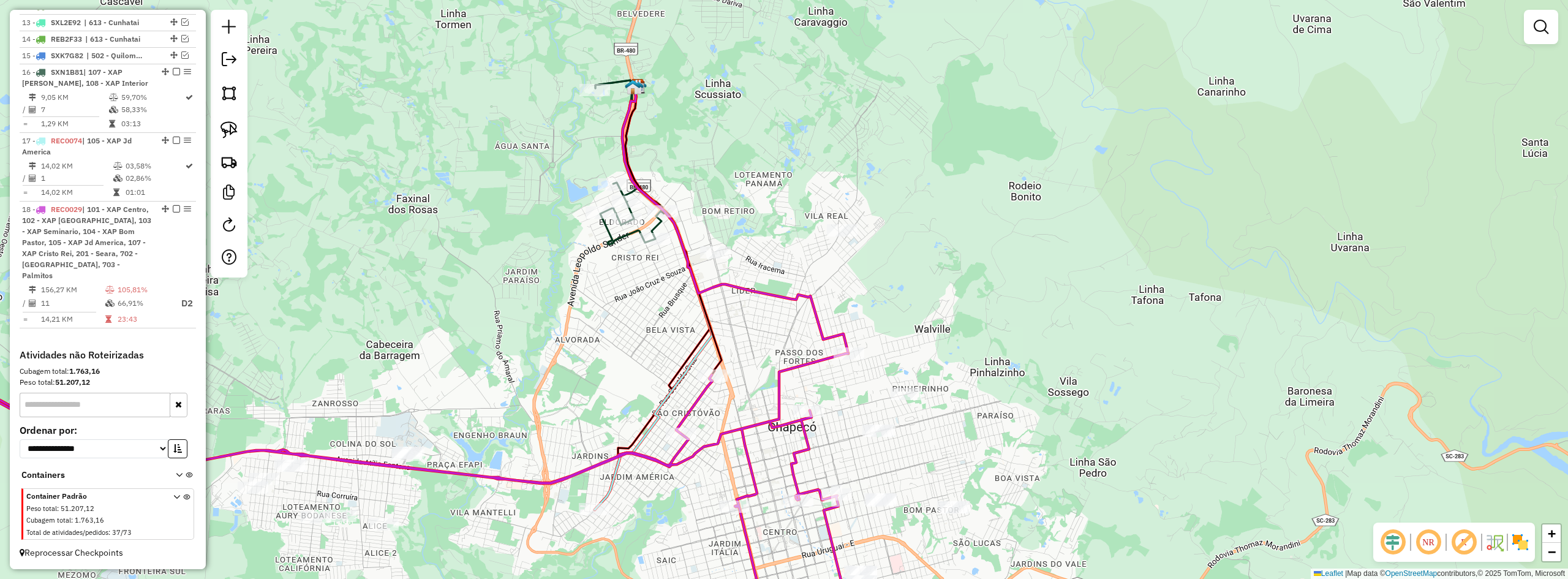
drag, startPoint x: 787, startPoint y: 405, endPoint x: 975, endPoint y: 322, distance: 205.5
click at [927, 346] on div "Janela de atendimento Grade de atendimento Capacidade Transportadoras Veículos …" at bounding box center [784, 289] width 1568 height 579
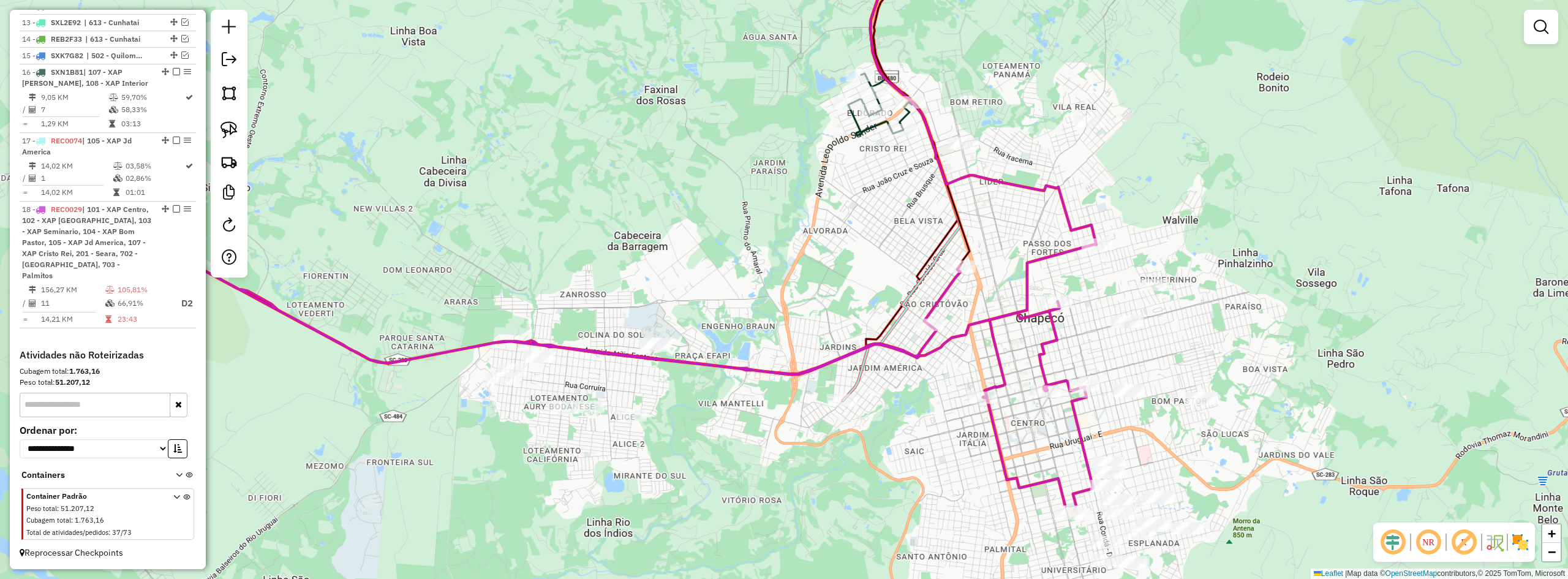
drag, startPoint x: 690, startPoint y: 236, endPoint x: 983, endPoint y: 252, distance: 293.4
click at [889, 252] on div "Janela de atendimento Grade de atendimento Capacidade Transportadoras Veículos …" at bounding box center [784, 289] width 1568 height 579
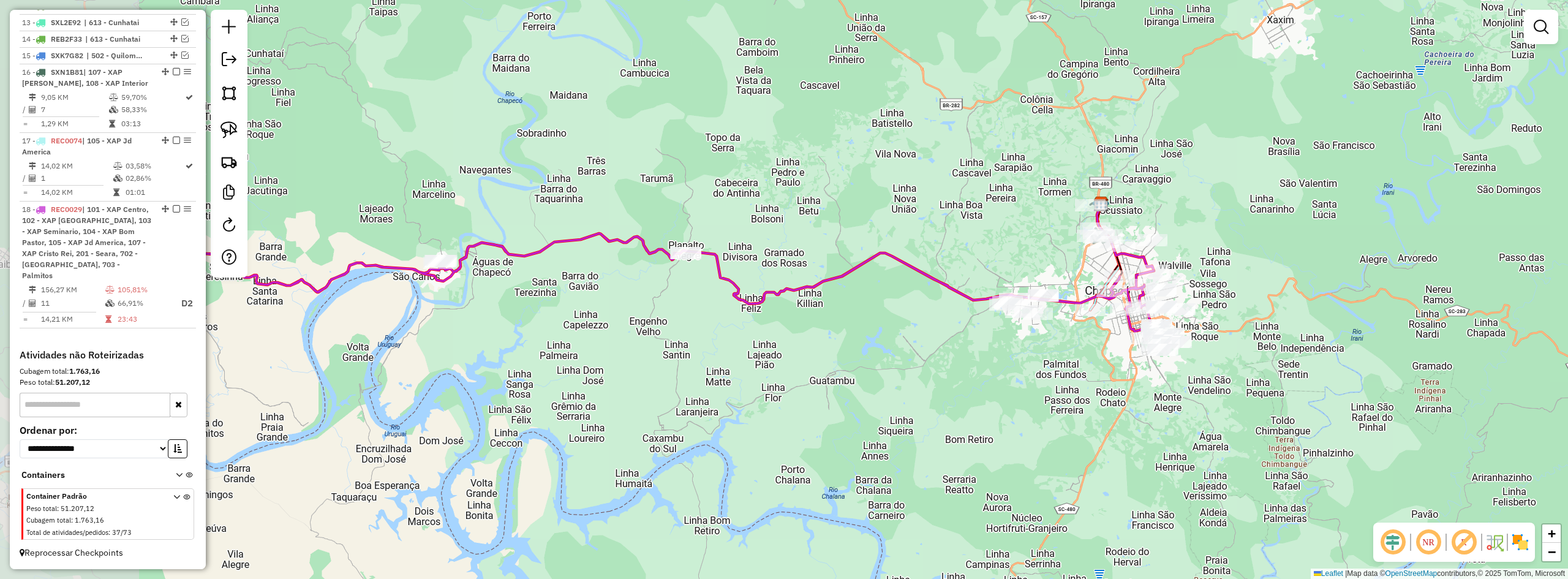
drag, startPoint x: 641, startPoint y: 296, endPoint x: 983, endPoint y: 329, distance: 343.6
click at [975, 327] on div "Janela de atendimento Grade de atendimento Capacidade Transportadoras Veículos …" at bounding box center [784, 289] width 1568 height 579
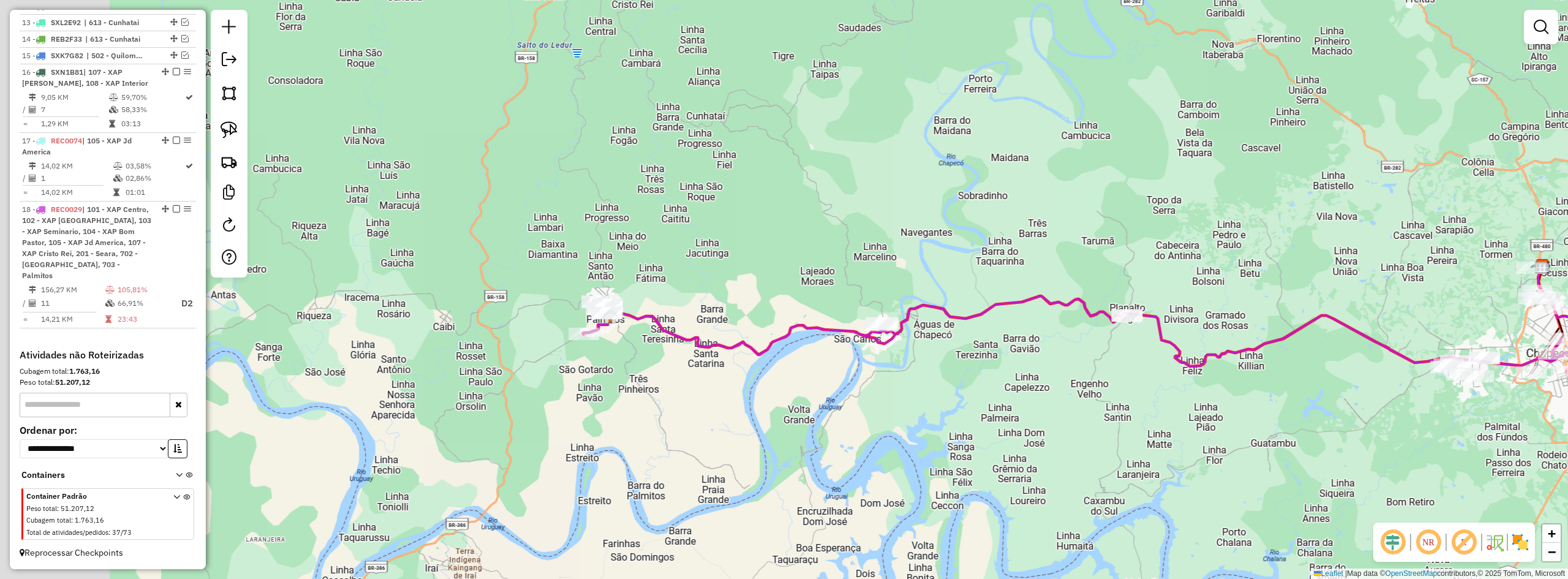
drag, startPoint x: 635, startPoint y: 346, endPoint x: 805, endPoint y: 369, distance: 171.5
click at [803, 369] on div "Janela de atendimento Grade de atendimento Capacidade Transportadoras Veículos …" at bounding box center [784, 289] width 1568 height 579
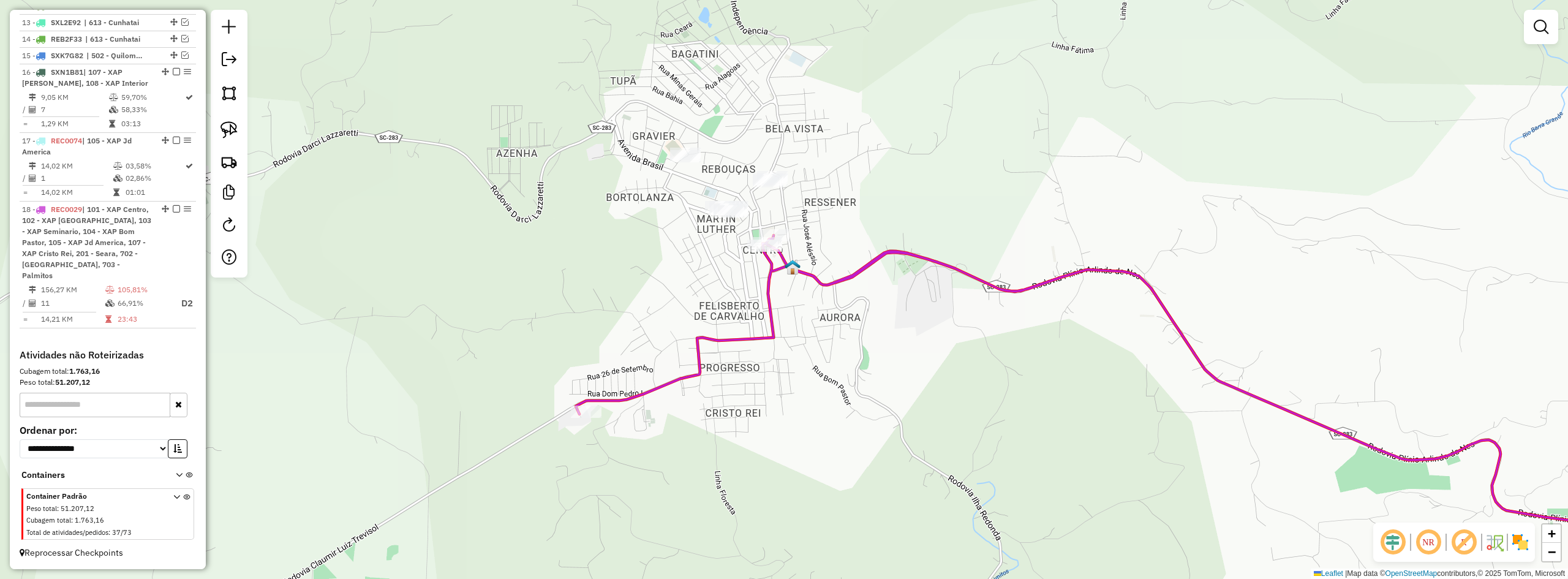
drag, startPoint x: 641, startPoint y: 293, endPoint x: 718, endPoint y: 313, distance: 79.6
click at [715, 315] on div "Janela de atendimento Grade de atendimento Capacidade Transportadoras Veículos …" at bounding box center [784, 289] width 1568 height 579
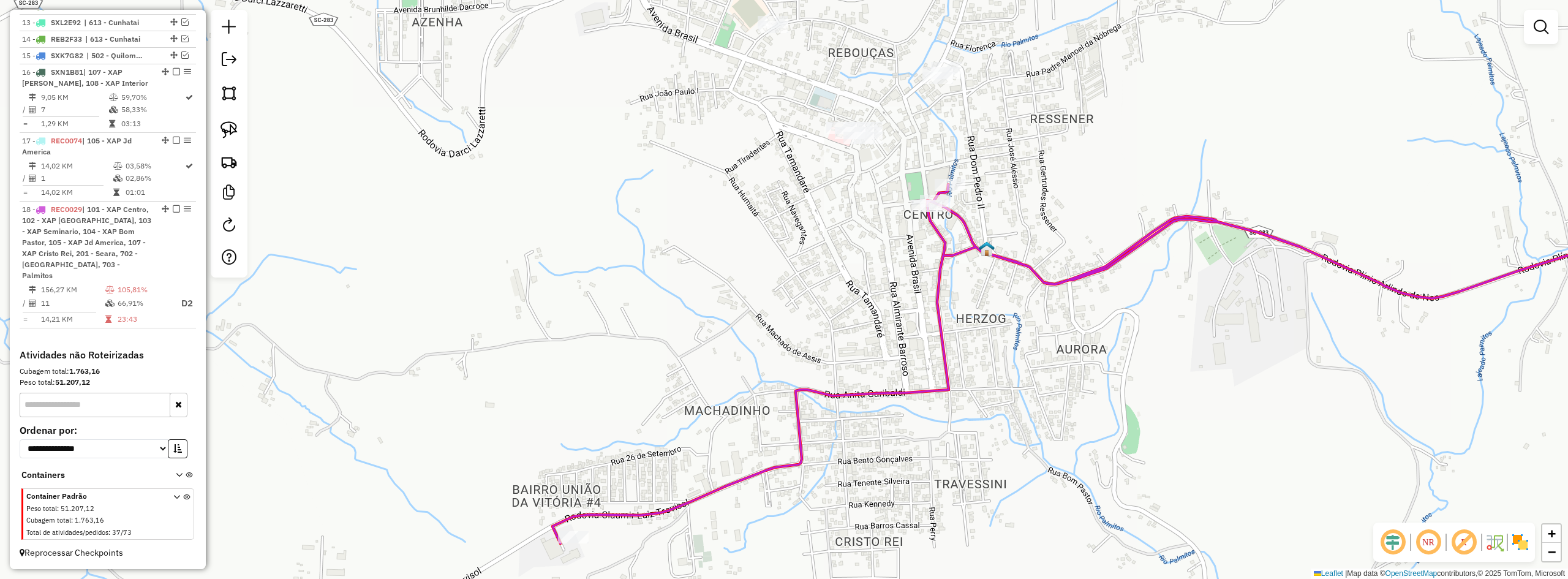
drag, startPoint x: 744, startPoint y: 308, endPoint x: 707, endPoint y: 368, distance: 70.5
click at [707, 368] on div "Janela de atendimento Grade de atendimento Capacidade Transportadoras Veículos …" at bounding box center [784, 289] width 1568 height 579
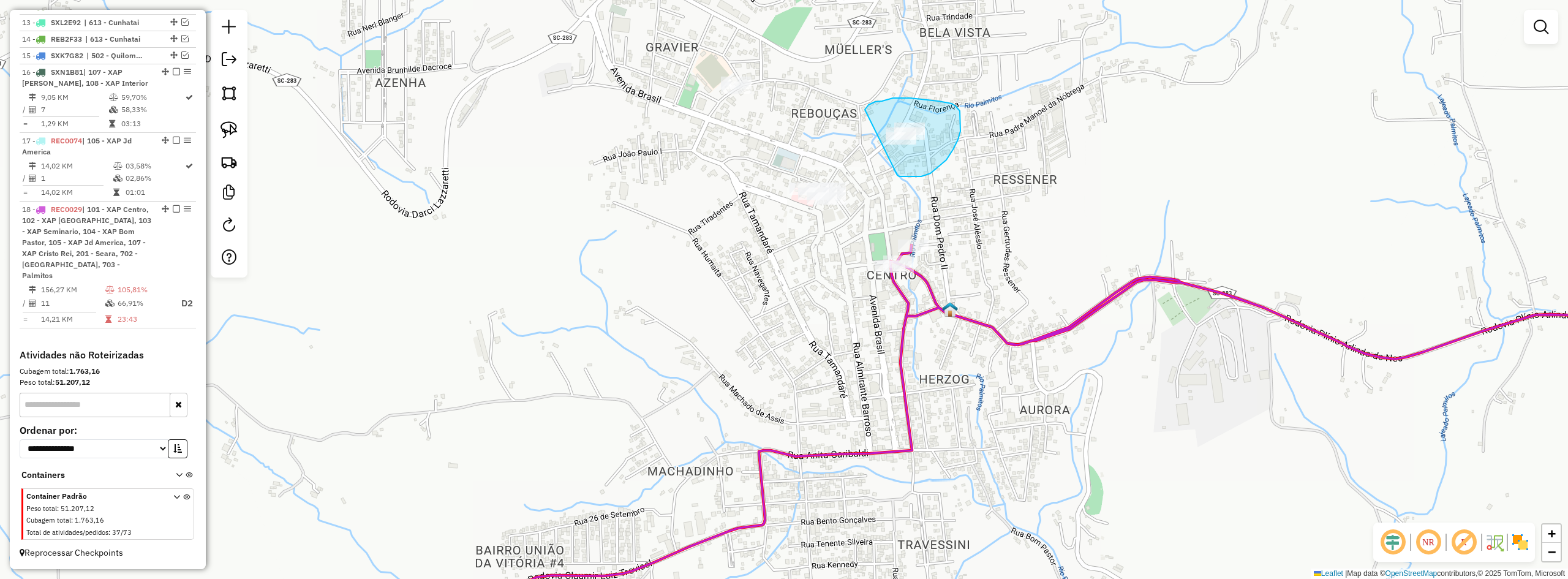
drag, startPoint x: 898, startPoint y: 175, endPoint x: 861, endPoint y: 132, distance: 56.7
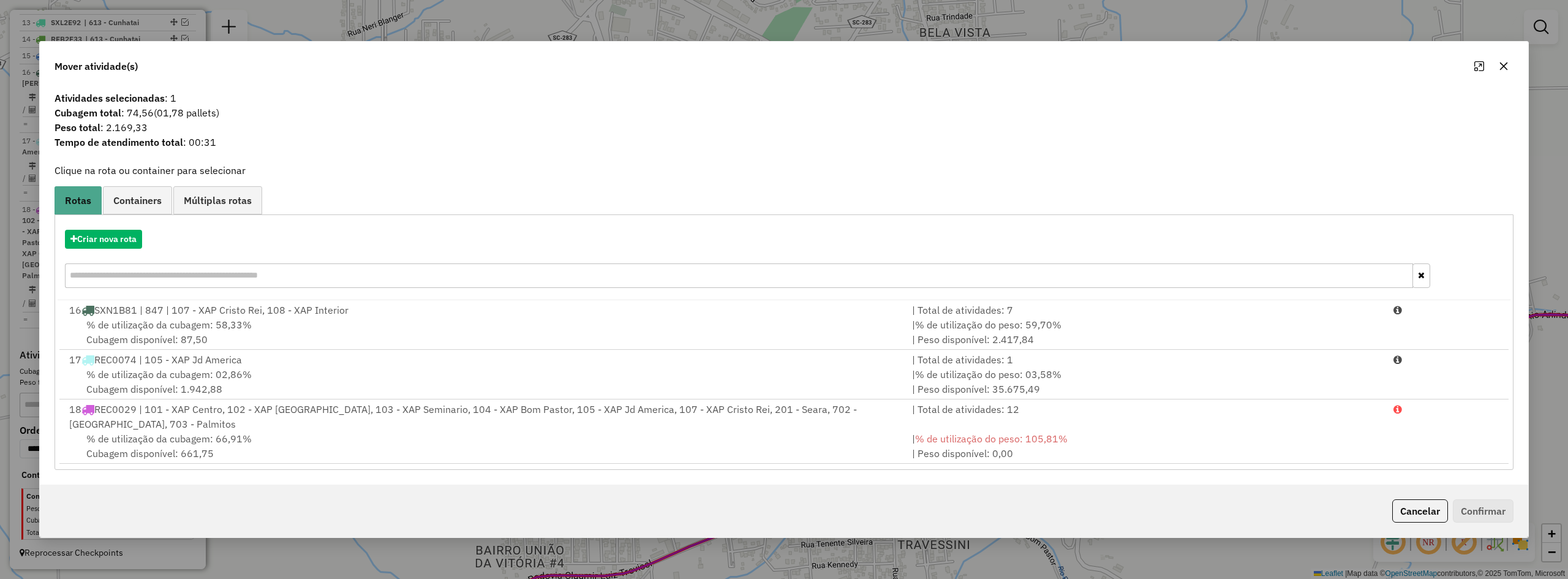
click at [1505, 67] on icon "button" at bounding box center [1503, 65] width 10 height 10
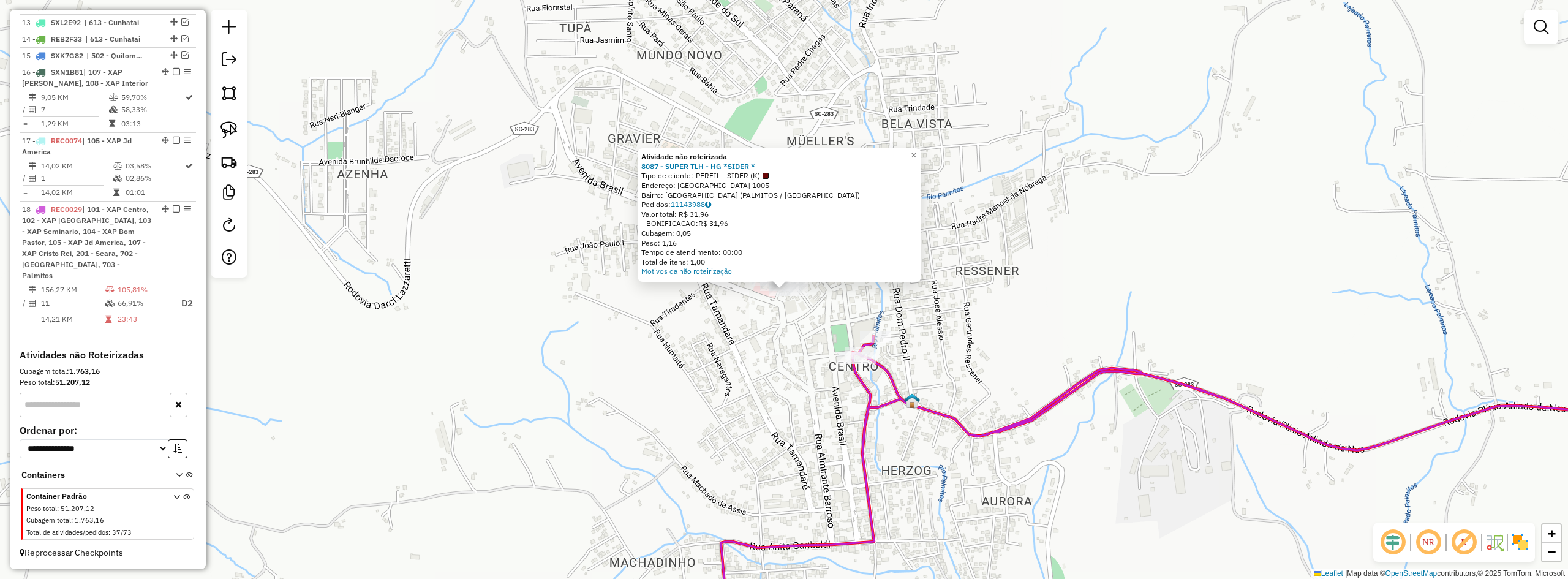
click at [797, 355] on div "Atividade não roteirizada 8087 - SUPER TLH - HG *SIDER * Tipo de cliente: PERFI…" at bounding box center [784, 289] width 1568 height 579
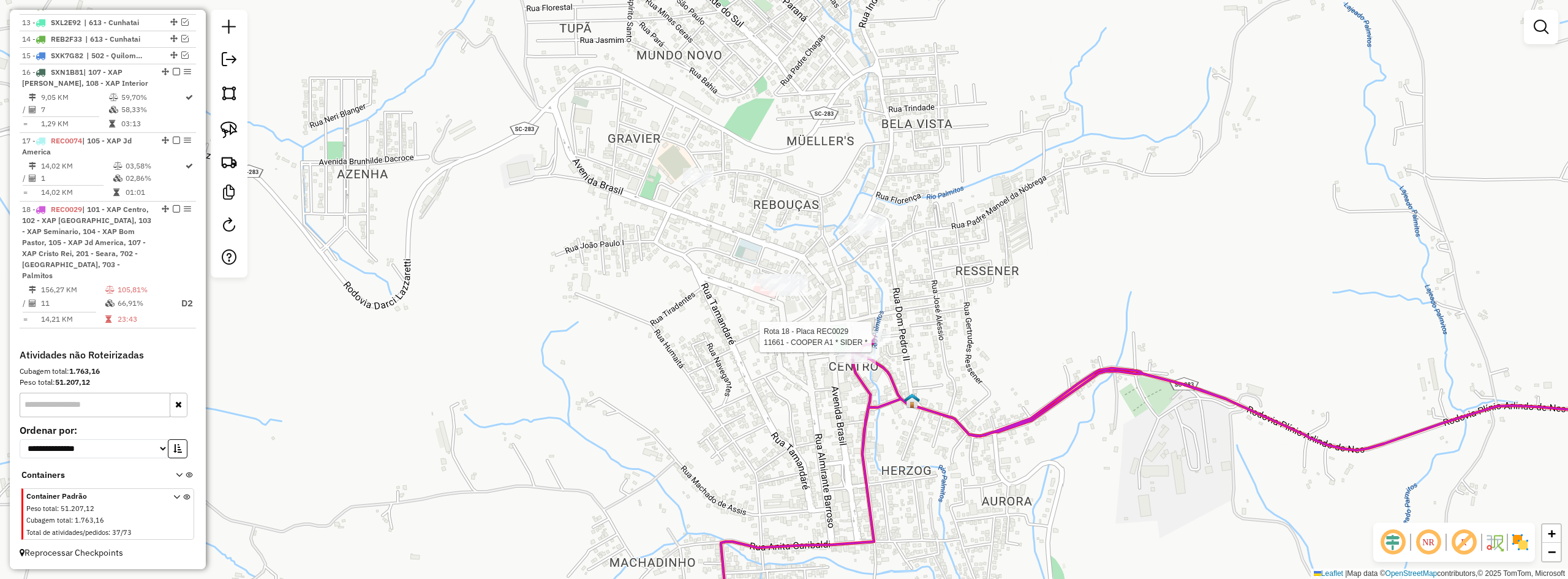
select select "*********"
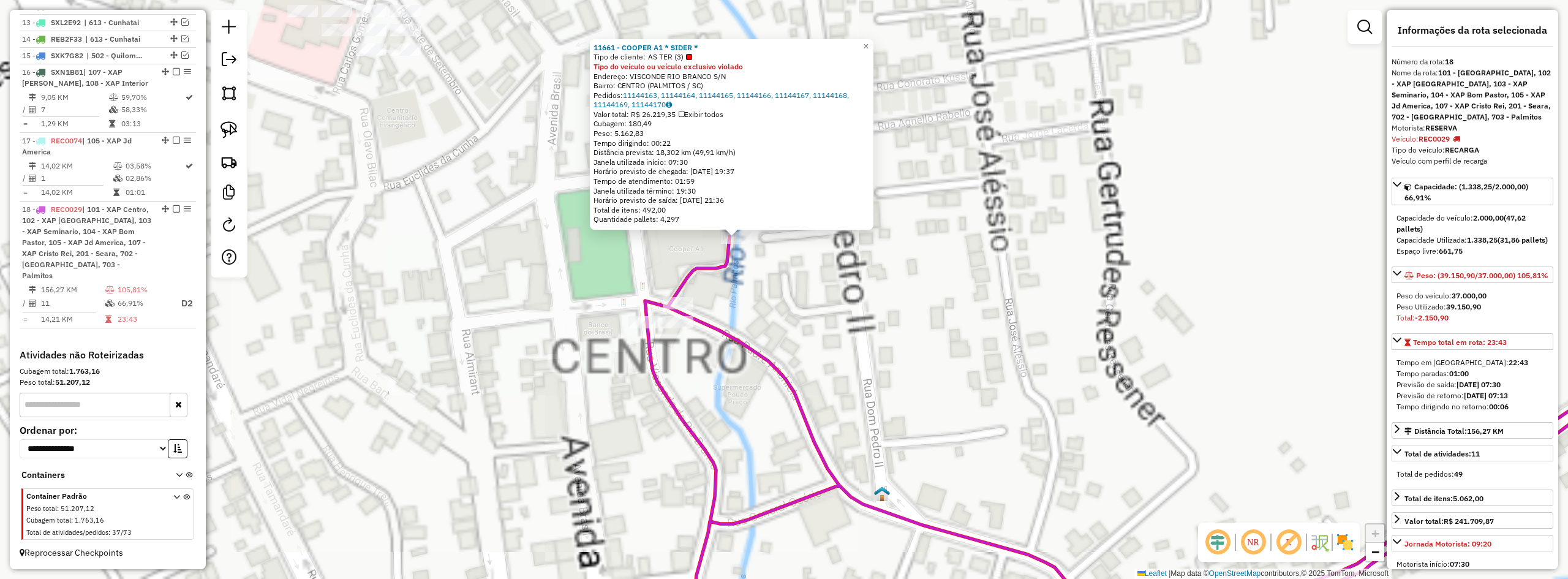
click at [810, 314] on div "11661 - COOPER A1 * SIDER * Tipo de cliente: AS TER (3) Tipo do veículo ou veíc…" at bounding box center [784, 289] width 1568 height 579
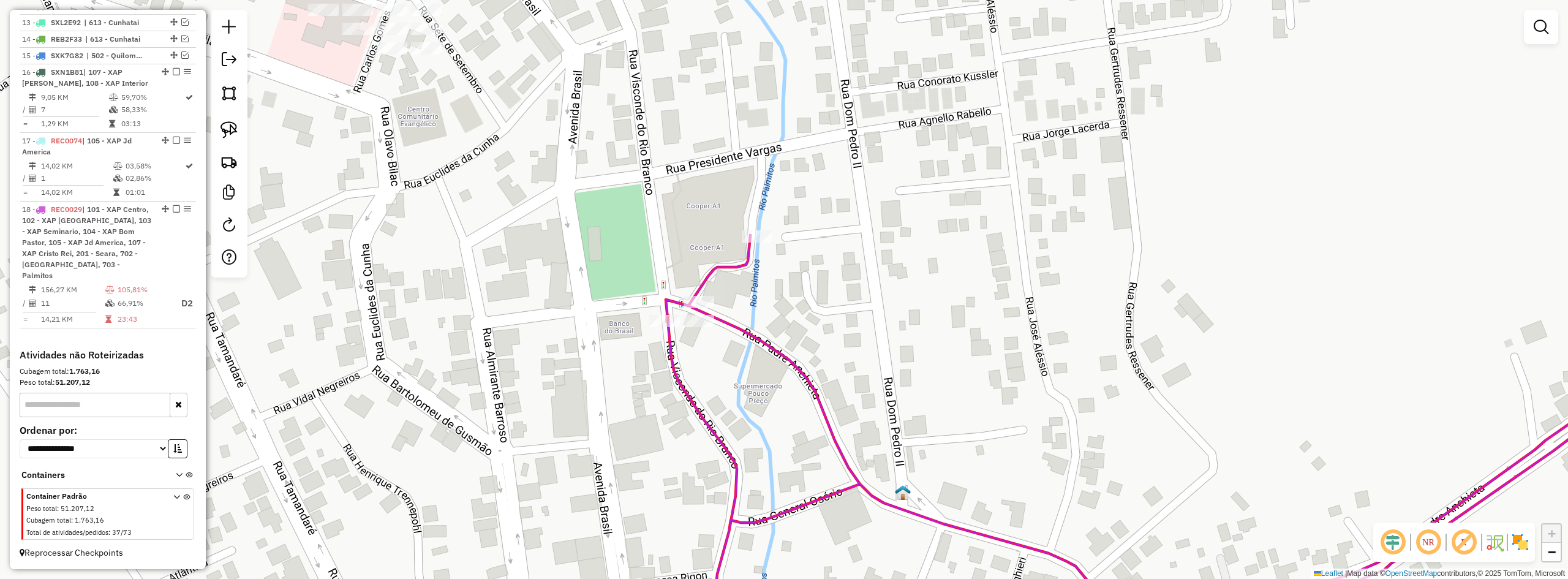
drag, startPoint x: 806, startPoint y: 313, endPoint x: 849, endPoint y: 304, distance: 43.9
click at [843, 306] on div "Janela de atendimento Grade de atendimento Capacidade Transportadoras Veículos …" at bounding box center [784, 289] width 1568 height 579
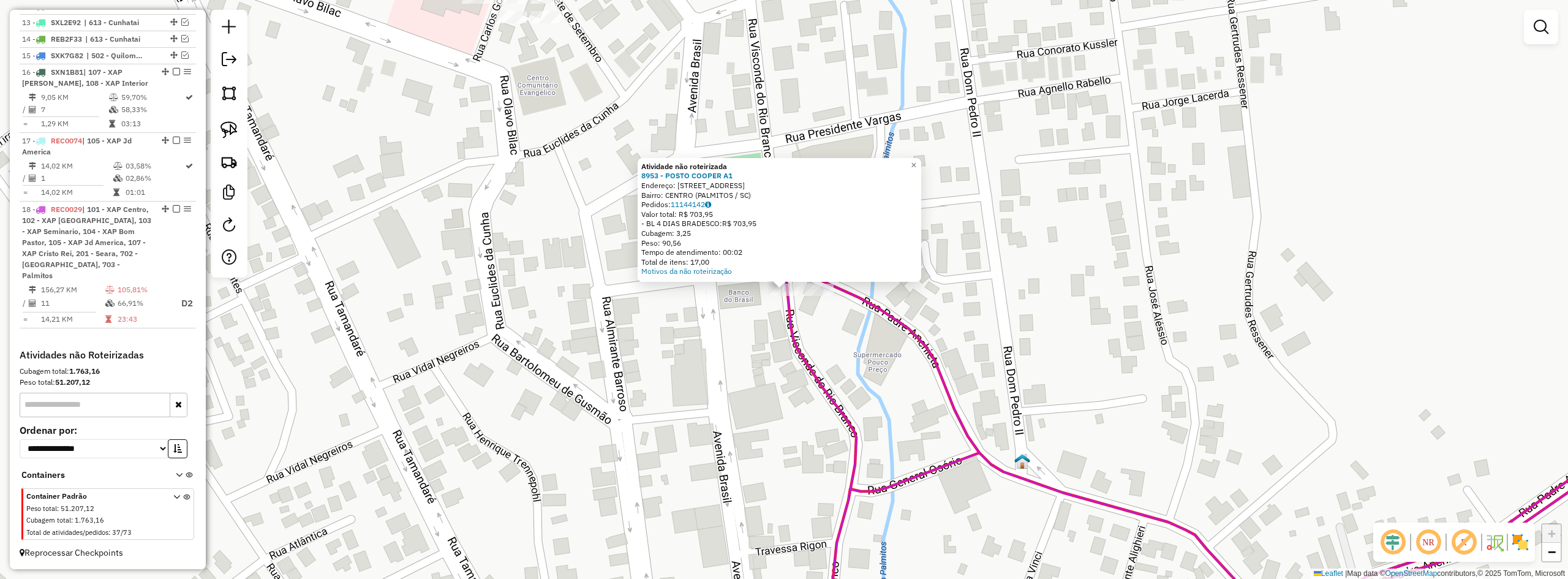
drag, startPoint x: 715, startPoint y: 342, endPoint x: 722, endPoint y: 342, distance: 7.0
click at [715, 342] on div "Atividade não roteirizada 8953 - POSTO COOPER A1 Endereço: Rua Padre Anchieta 2…" at bounding box center [784, 289] width 1568 height 579
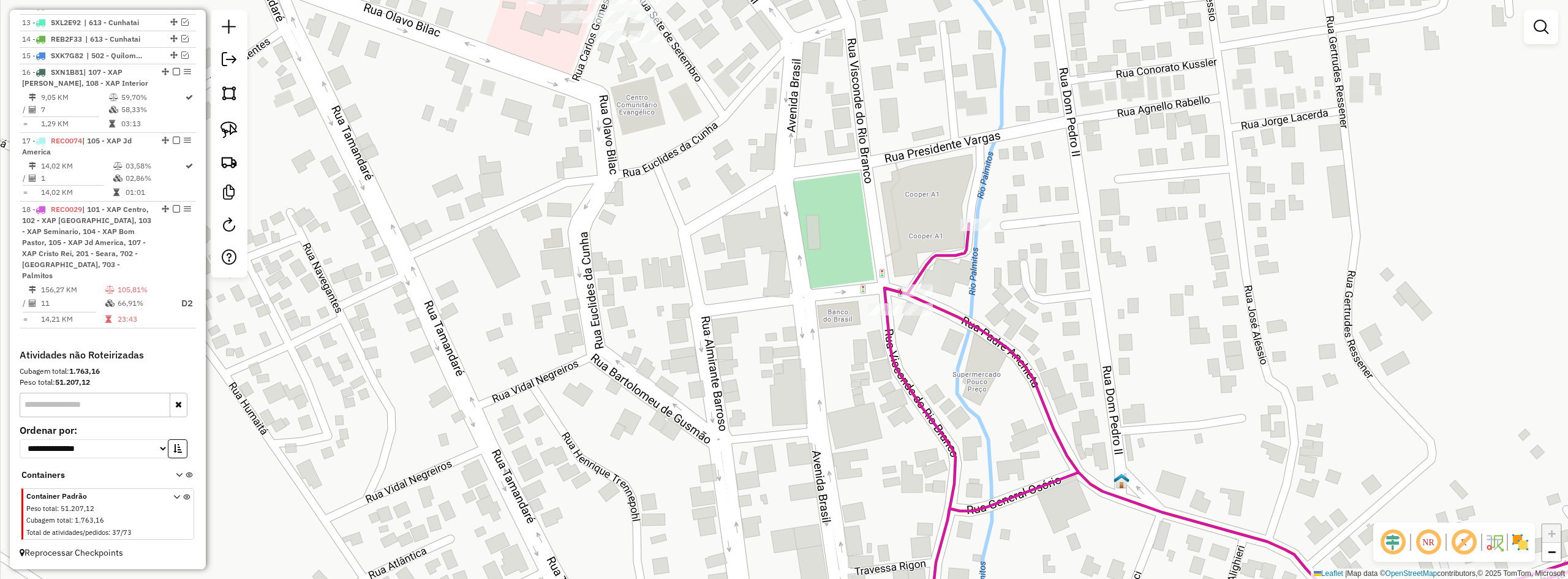
drag, startPoint x: 728, startPoint y: 327, endPoint x: 831, endPoint y: 338, distance: 103.6
click at [831, 341] on div "Janela de atendimento Grade de atendimento Capacidade Transportadoras Veículos …" at bounding box center [784, 289] width 1568 height 579
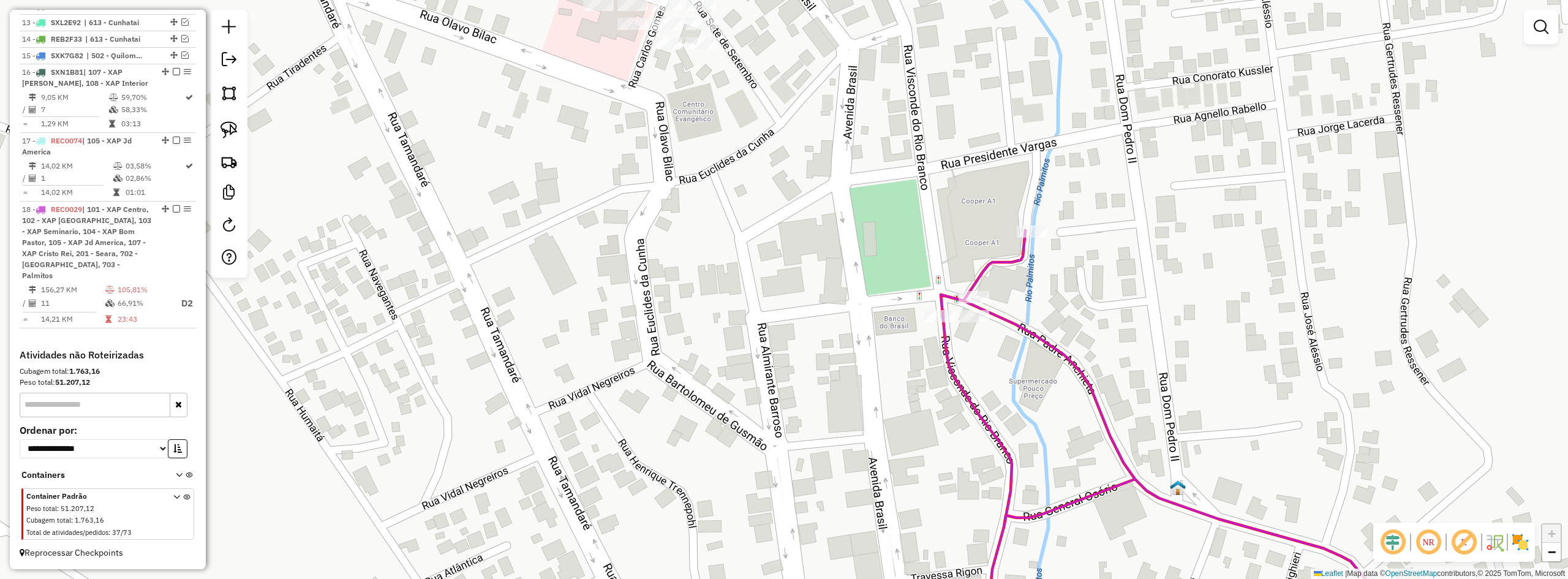
drag, startPoint x: 836, startPoint y: 334, endPoint x: 939, endPoint y: 347, distance: 103.8
click at [942, 347] on div "Janela de atendimento Grade de atendimento Capacidade Transportadoras Veículos …" at bounding box center [784, 289] width 1568 height 579
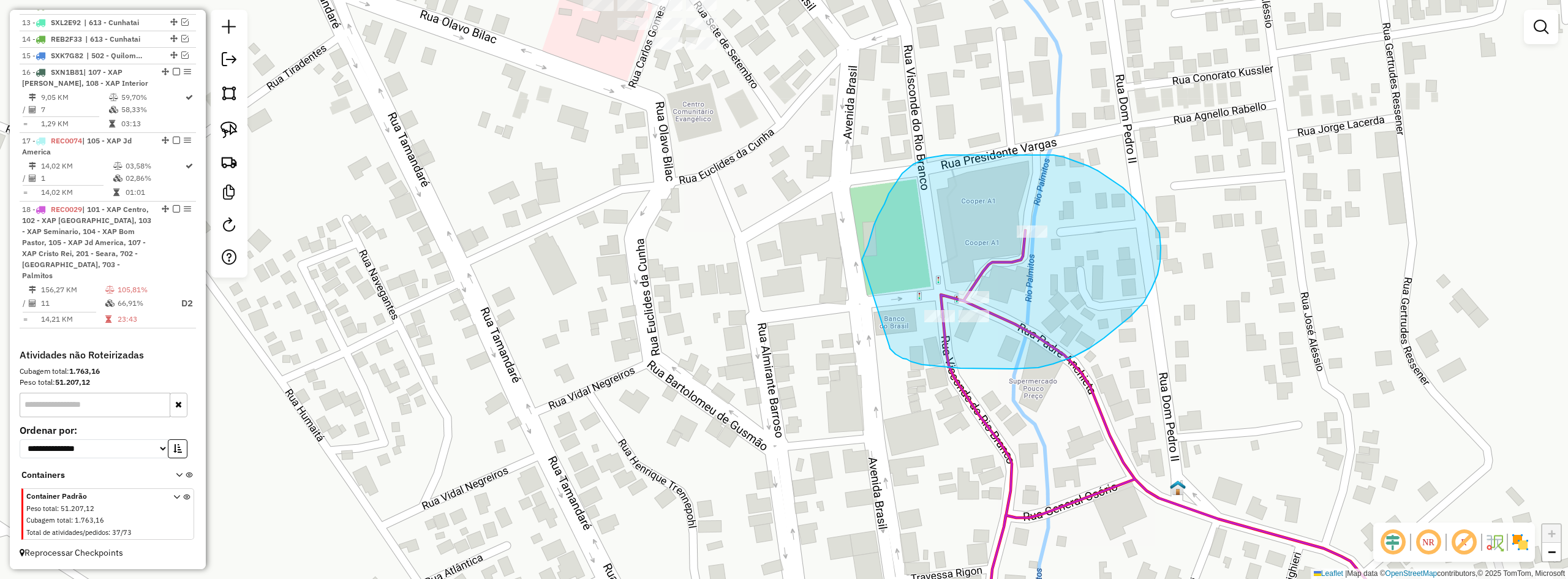
drag, startPoint x: 889, startPoint y: 347, endPoint x: 862, endPoint y: 260, distance: 91.1
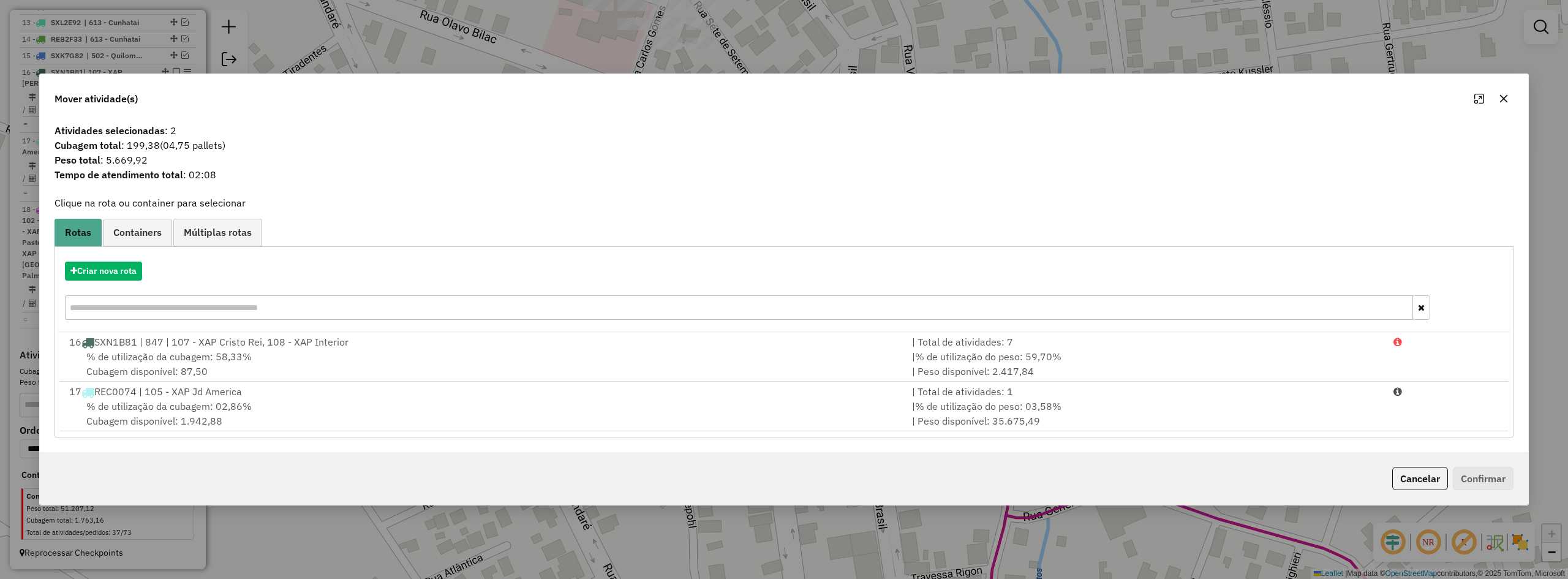
click at [1500, 93] on icon "button" at bounding box center [1503, 98] width 10 height 10
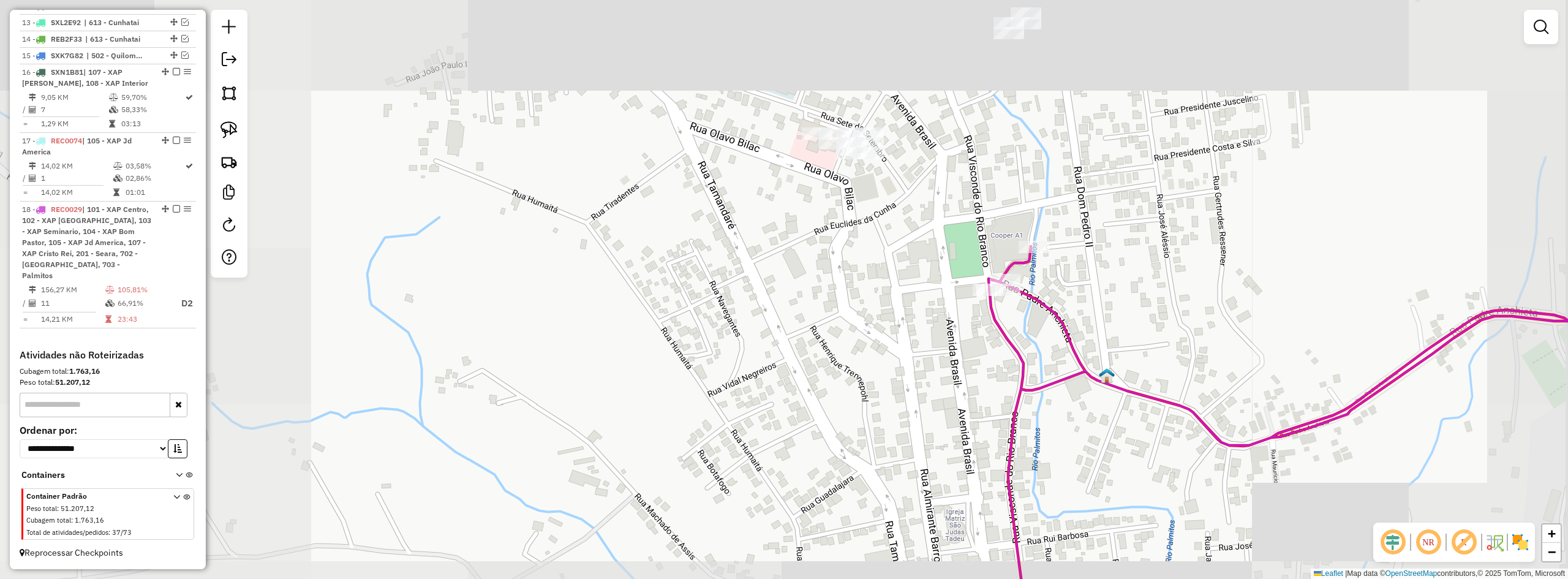
drag, startPoint x: 1130, startPoint y: 225, endPoint x: 1073, endPoint y: 280, distance: 79.2
click at [1073, 280] on div "Janela de atendimento Grade de atendimento Capacidade Transportadoras Veículos …" at bounding box center [784, 289] width 1568 height 579
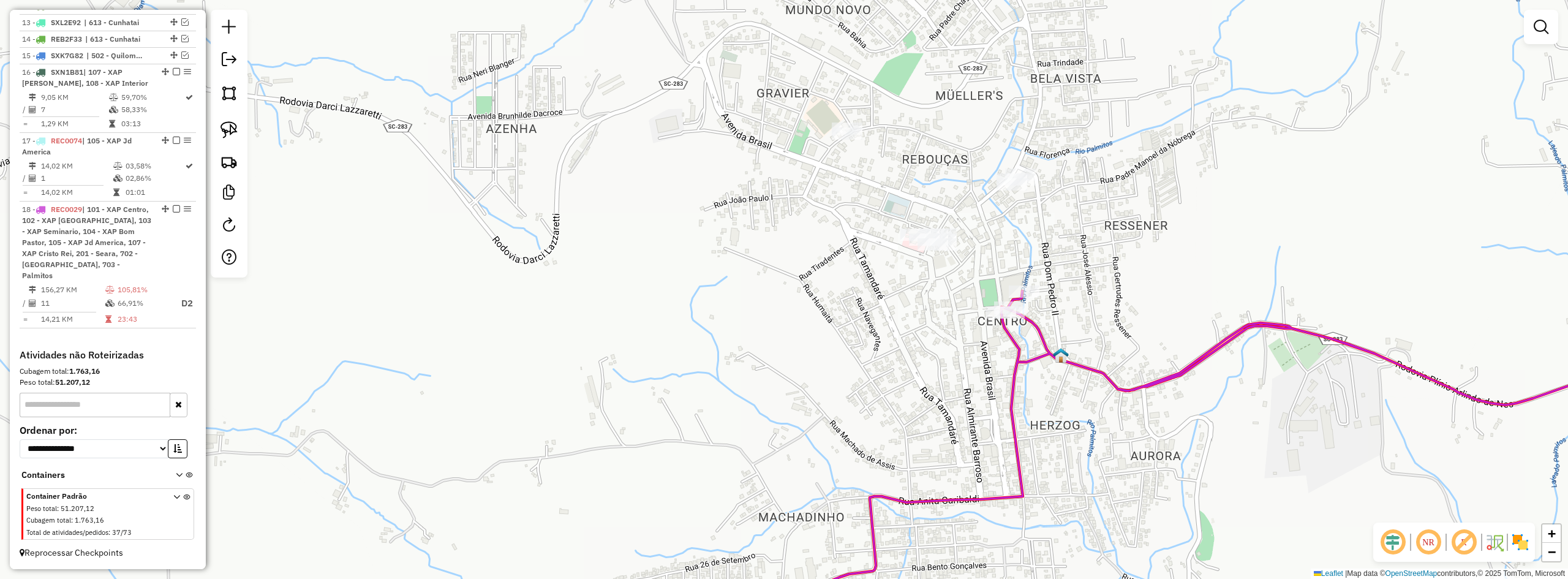
drag, startPoint x: 1116, startPoint y: 319, endPoint x: 1056, endPoint y: 194, distance: 138.7
click at [1064, 207] on div "Janela de atendimento Grade de atendimento Capacidade Transportadoras Veículos …" at bounding box center [784, 289] width 1568 height 579
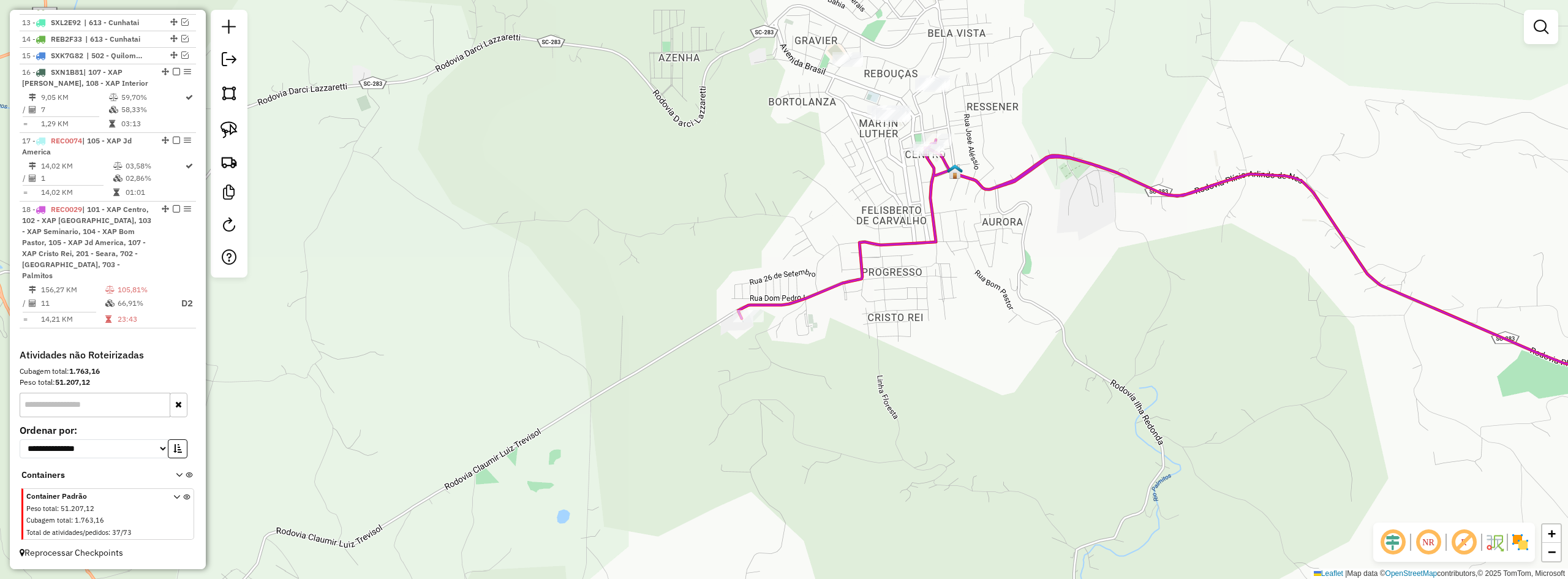
drag, startPoint x: 1123, startPoint y: 293, endPoint x: 996, endPoint y: 299, distance: 127.1
click at [1012, 294] on div "Janela de atendimento Grade de atendimento Capacidade Transportadoras Veículos …" at bounding box center [784, 289] width 1568 height 579
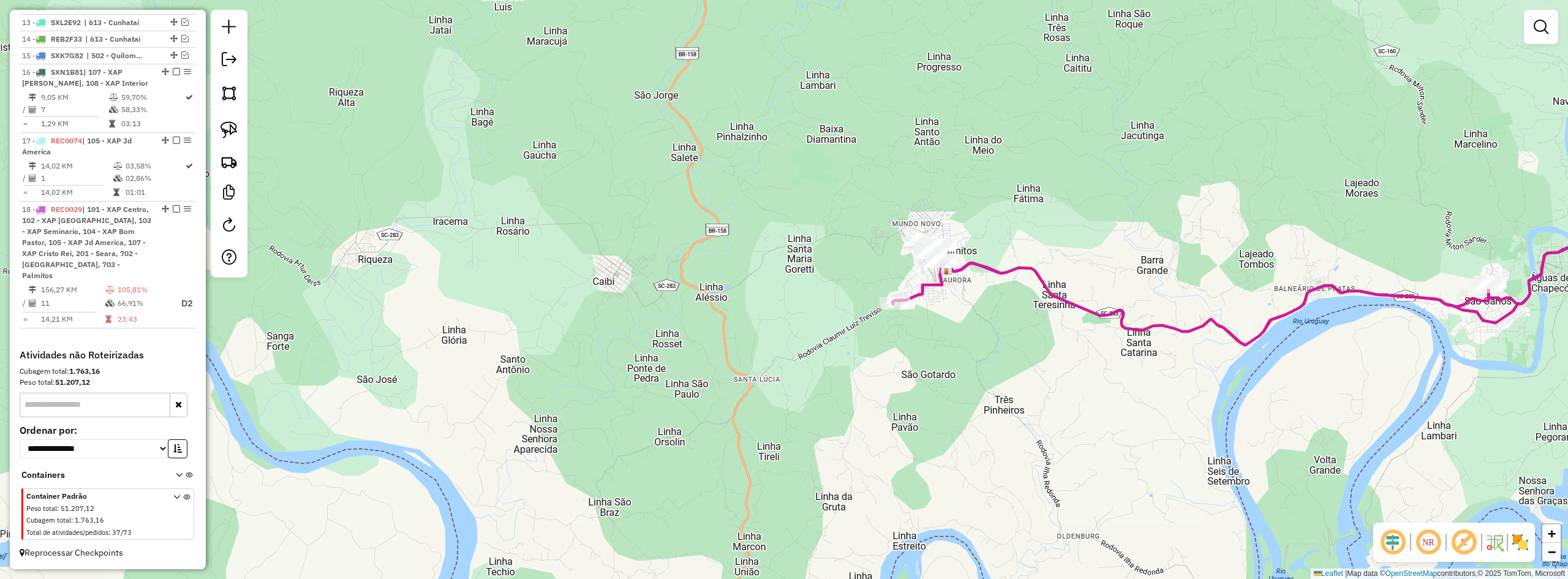
drag, startPoint x: 1156, startPoint y: 373, endPoint x: 960, endPoint y: 325, distance: 201.8
click at [979, 335] on div "Janela de atendimento Grade de atendimento Capacidade Transportadoras Veículos …" at bounding box center [784, 289] width 1568 height 579
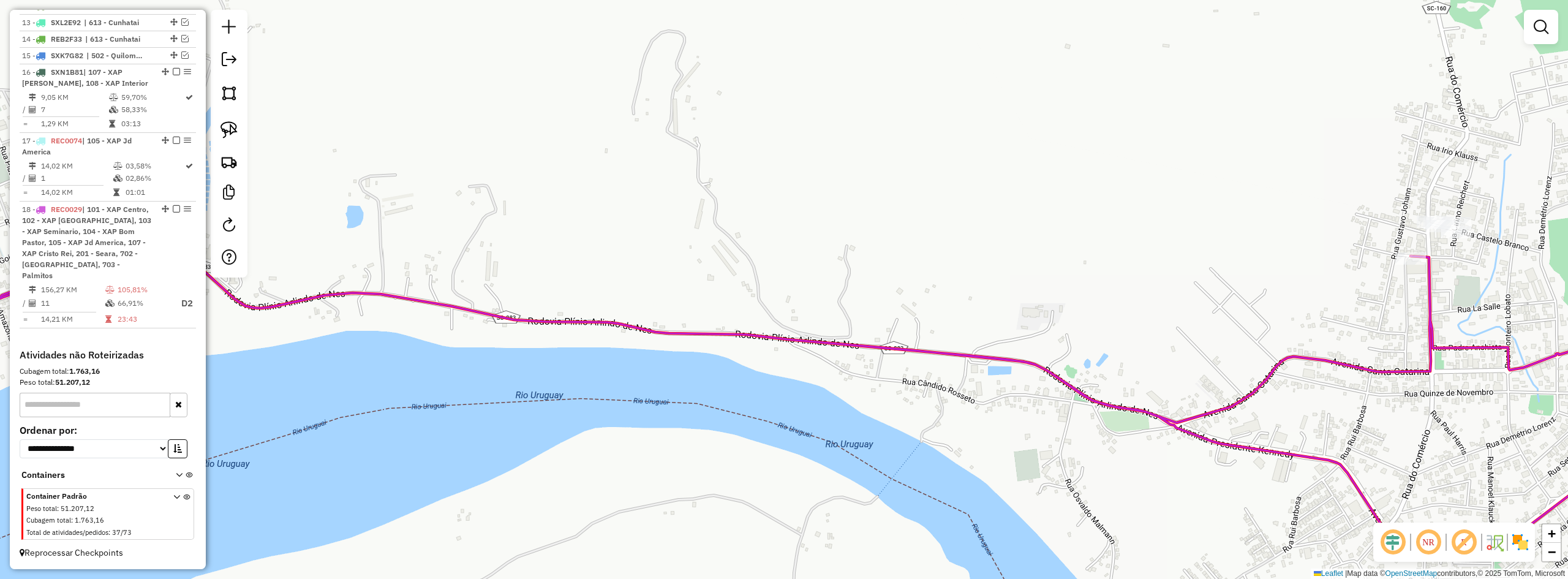
drag, startPoint x: 1358, startPoint y: 263, endPoint x: 1038, endPoint y: 296, distance: 321.7
click at [1071, 296] on div "Janela de atendimento Grade de atendimento Capacidade Transportadoras Veículos …" at bounding box center [784, 289] width 1568 height 579
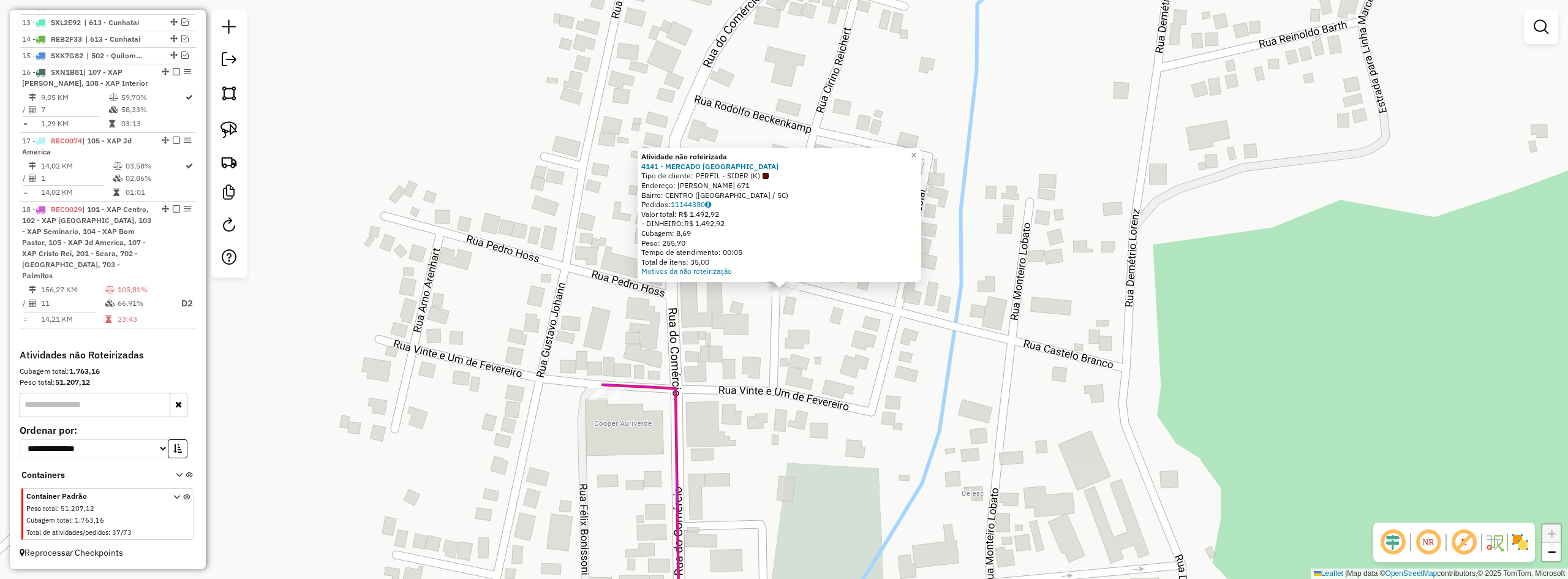
click at [813, 329] on div "Atividade não roteirizada 4141 - MERCADO VALE VERDE Tipo de cliente: PERFIL - S…" at bounding box center [784, 289] width 1568 height 579
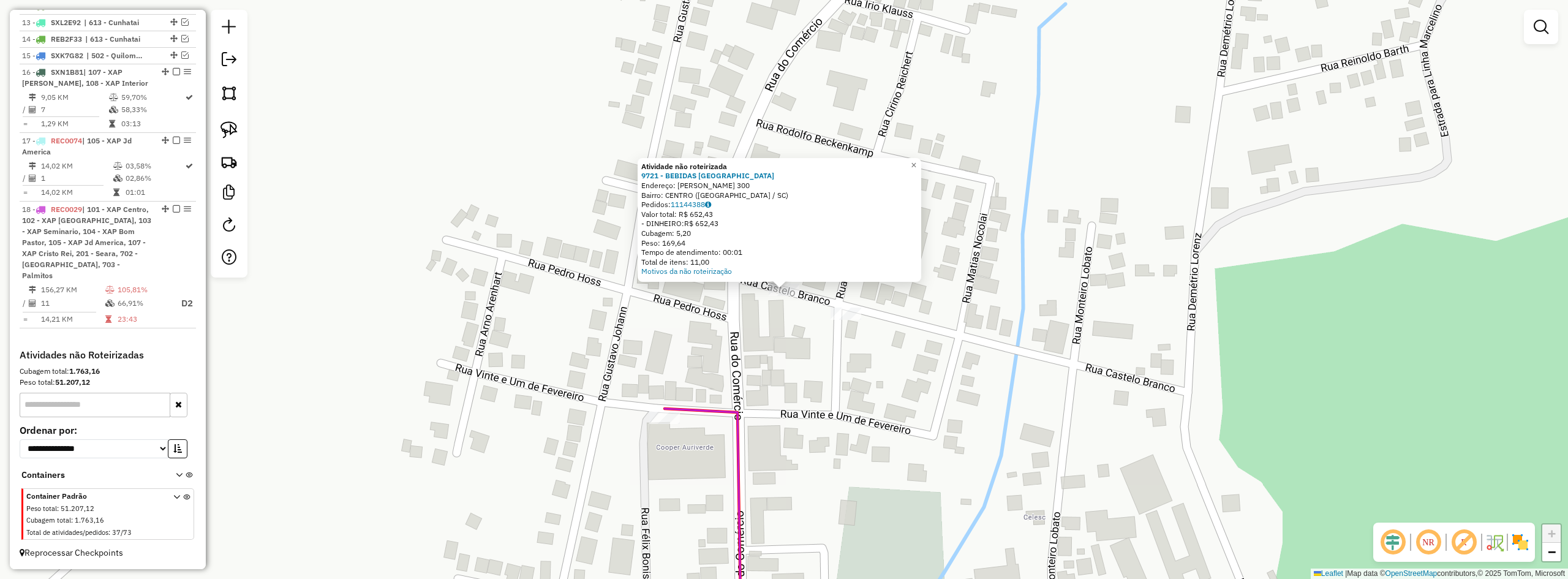
click at [665, 411] on icon at bounding box center [703, 523] width 76 height 229
select select "*********"
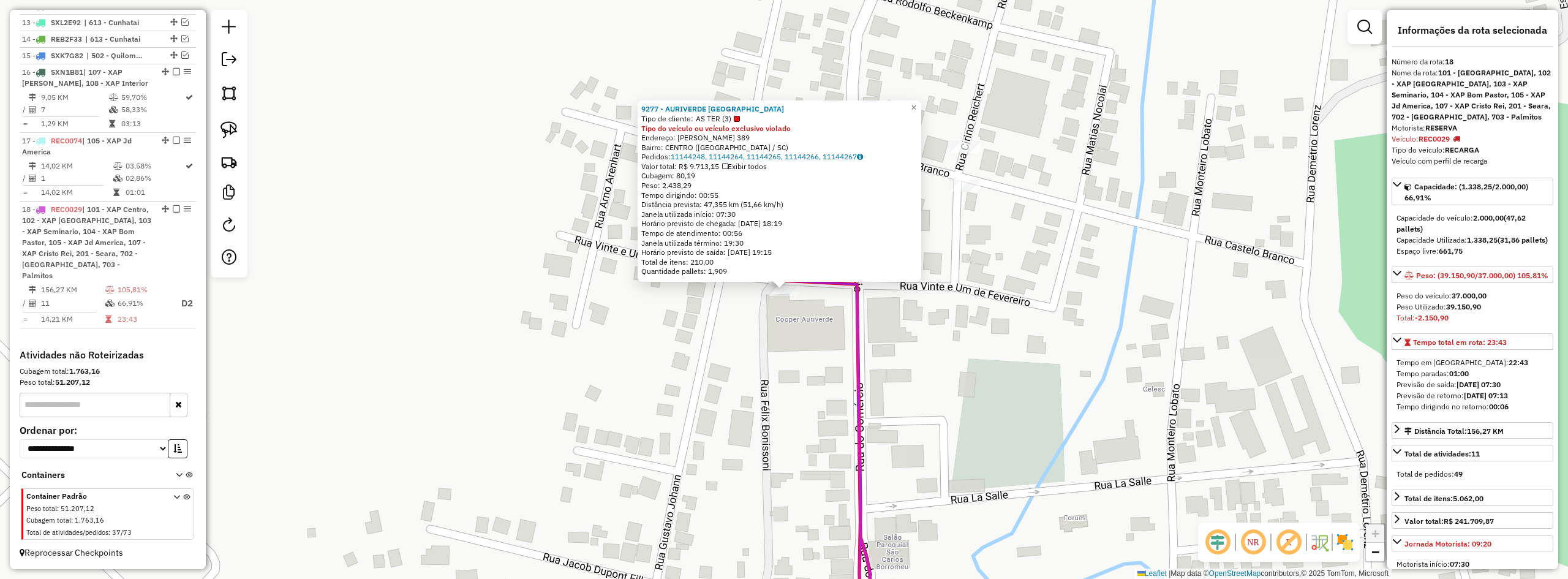
click at [790, 358] on div "9277 - AURIVERDE SAO CARLOS Tipo de cliente: AS TER (3) Tipo do veículo ou veíc…" at bounding box center [784, 289] width 1568 height 579
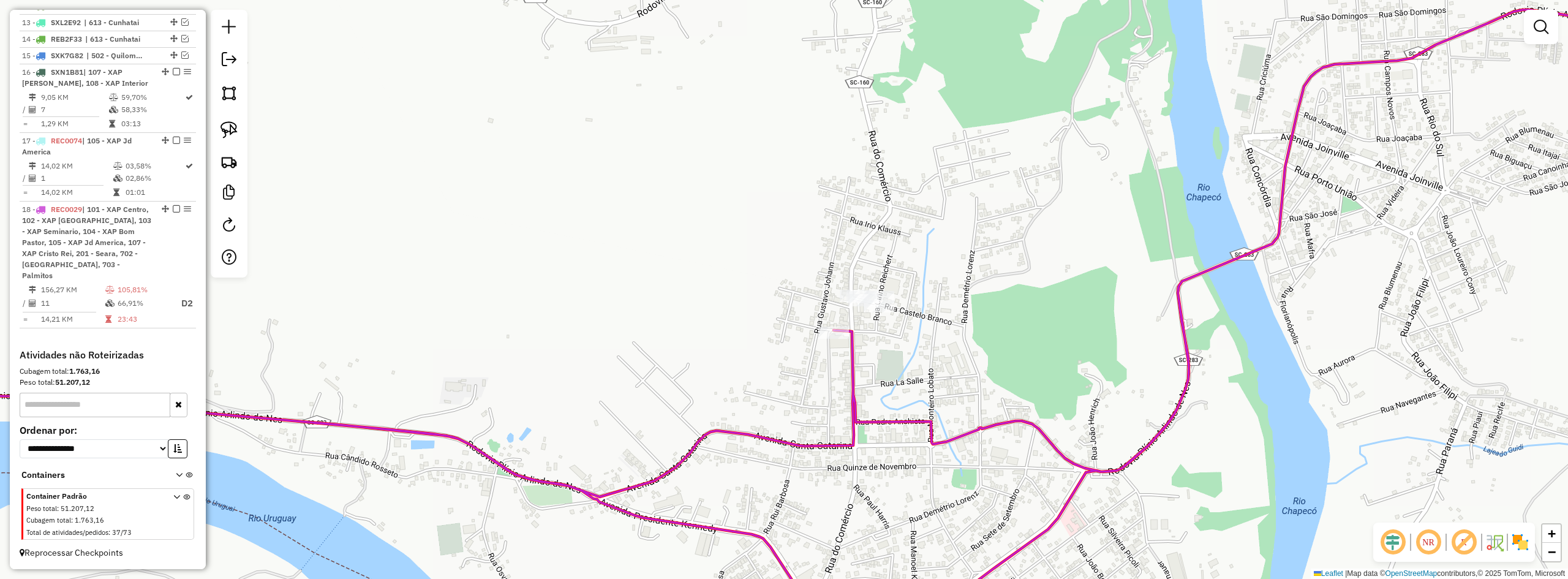
drag, startPoint x: 840, startPoint y: 364, endPoint x: 1049, endPoint y: 314, distance: 214.9
click at [991, 329] on div "Janela de atendimento Grade de atendimento Capacidade Transportadoras Veículos …" at bounding box center [784, 289] width 1568 height 579
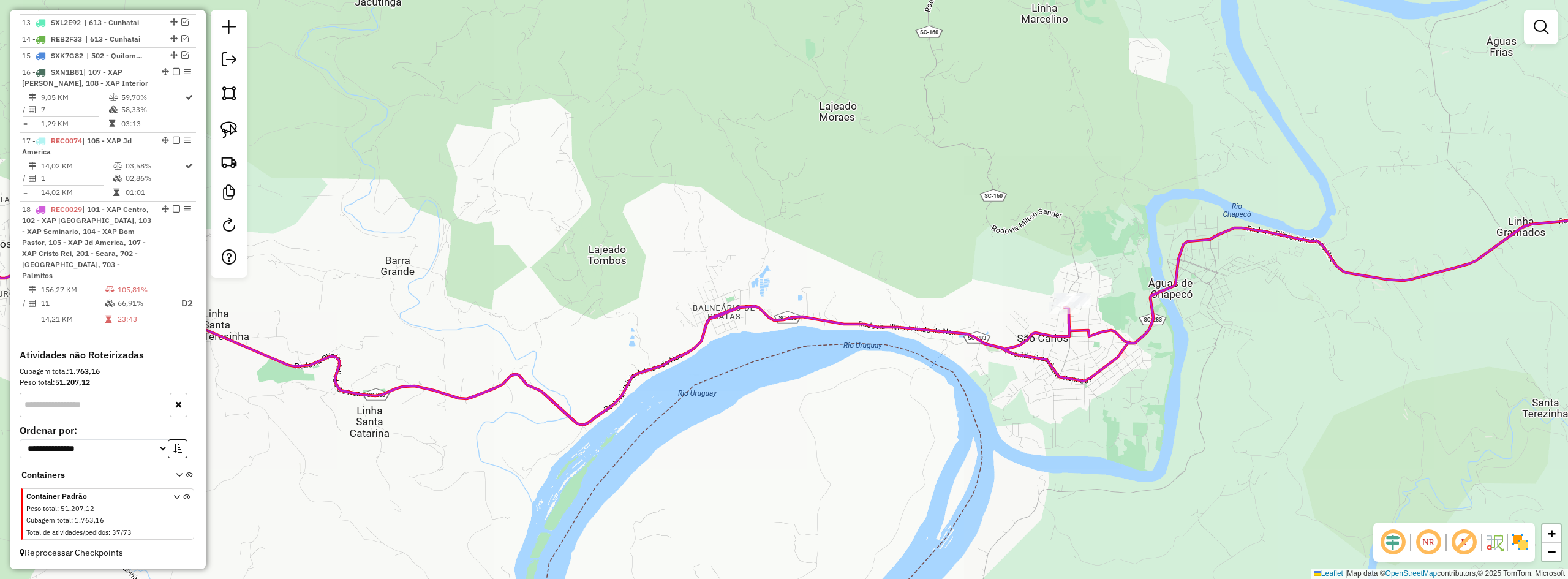
drag, startPoint x: 787, startPoint y: 275, endPoint x: 1075, endPoint y: 255, distance: 288.7
click at [1031, 255] on div "Janela de atendimento Grade de atendimento Capacidade Transportadoras Veículos …" at bounding box center [784, 289] width 1568 height 579
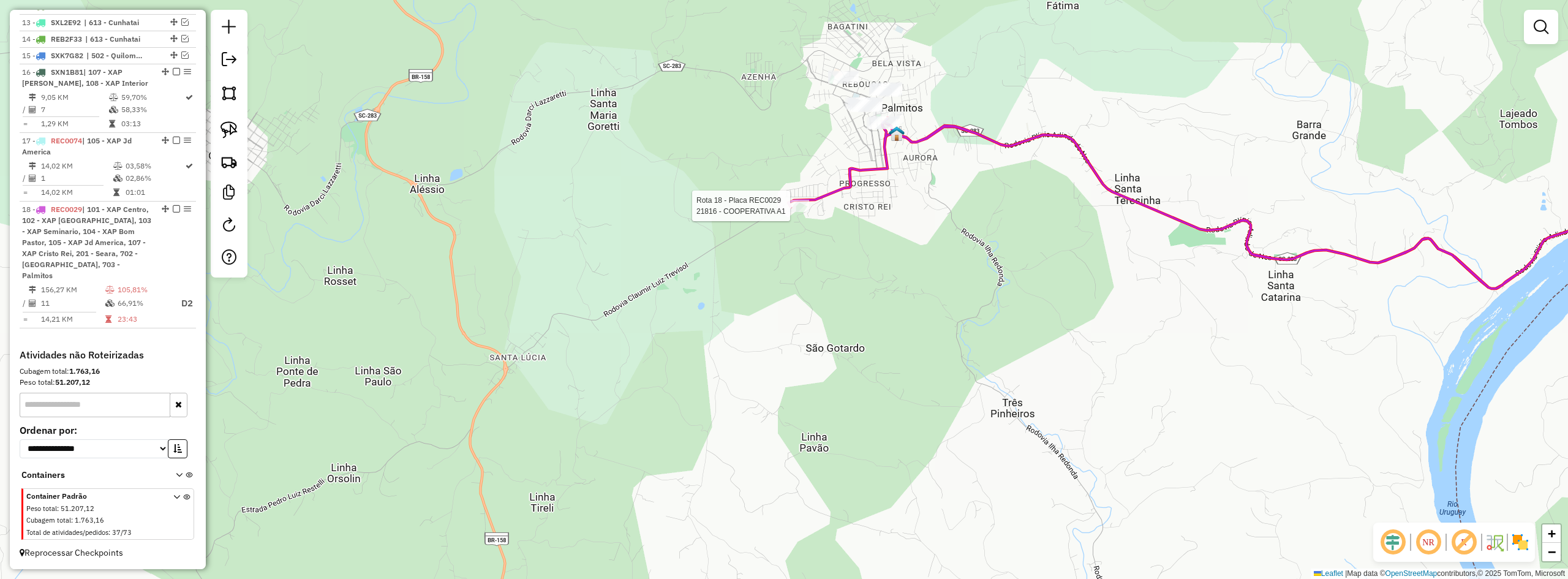
click at [792, 212] on div at bounding box center [794, 206] width 31 height 13
select select "*********"
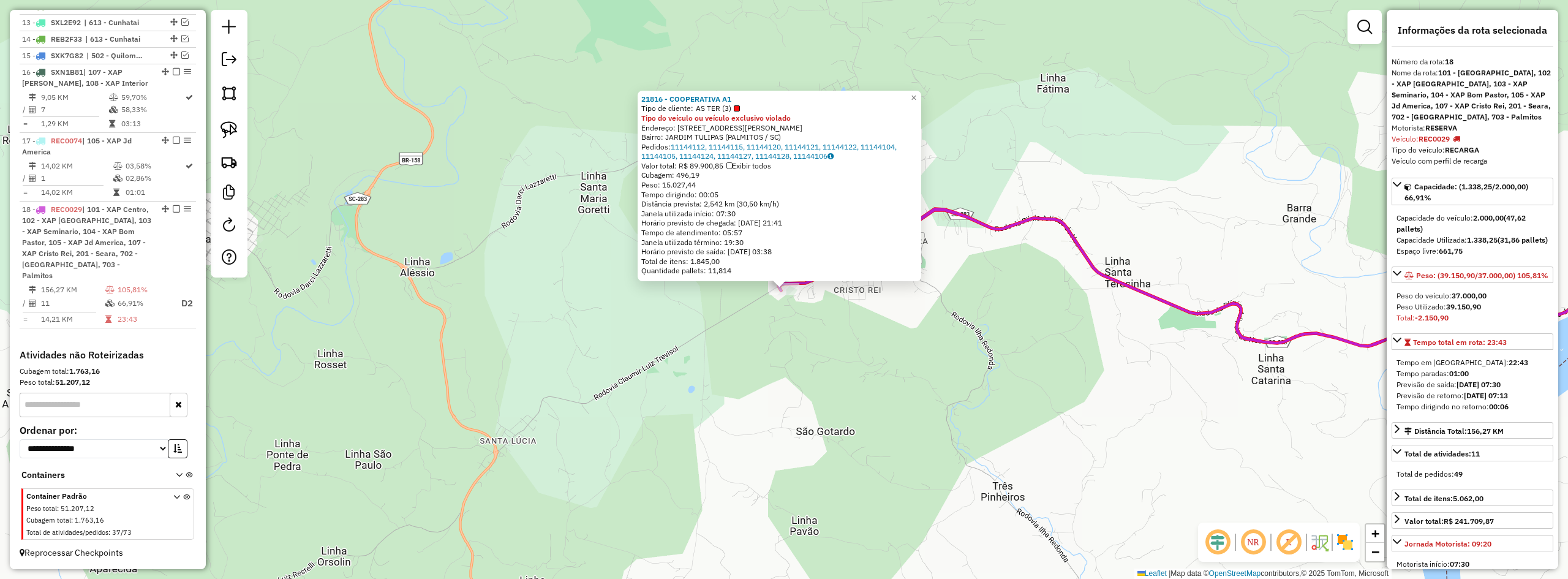
click at [837, 350] on div "Rota 18 - Placa REC0029 21816 - COOPERATIVA A1 21816 - COOPERATIVA A1 Tipo de c…" at bounding box center [784, 289] width 1568 height 579
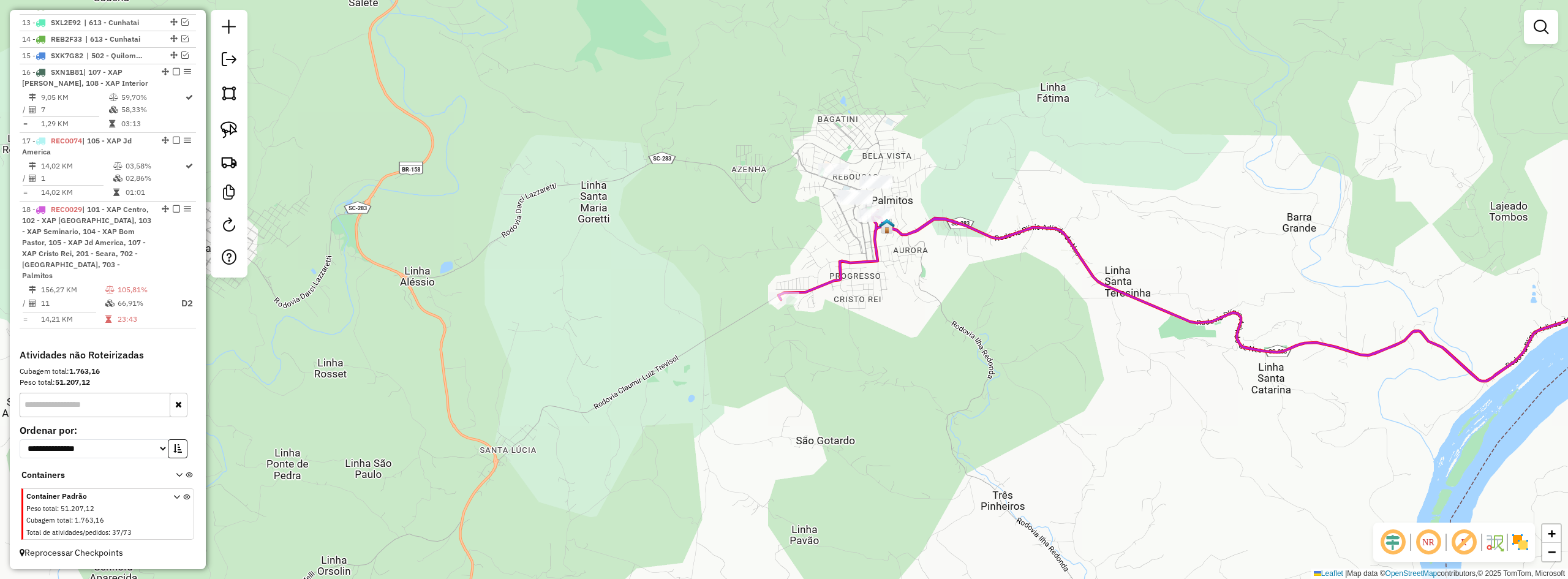
drag, startPoint x: 842, startPoint y: 291, endPoint x: 850, endPoint y: 360, distance: 69.5
click at [850, 360] on div "Janela de atendimento Grade de atendimento Capacidade Transportadoras Veículos …" at bounding box center [784, 289] width 1568 height 579
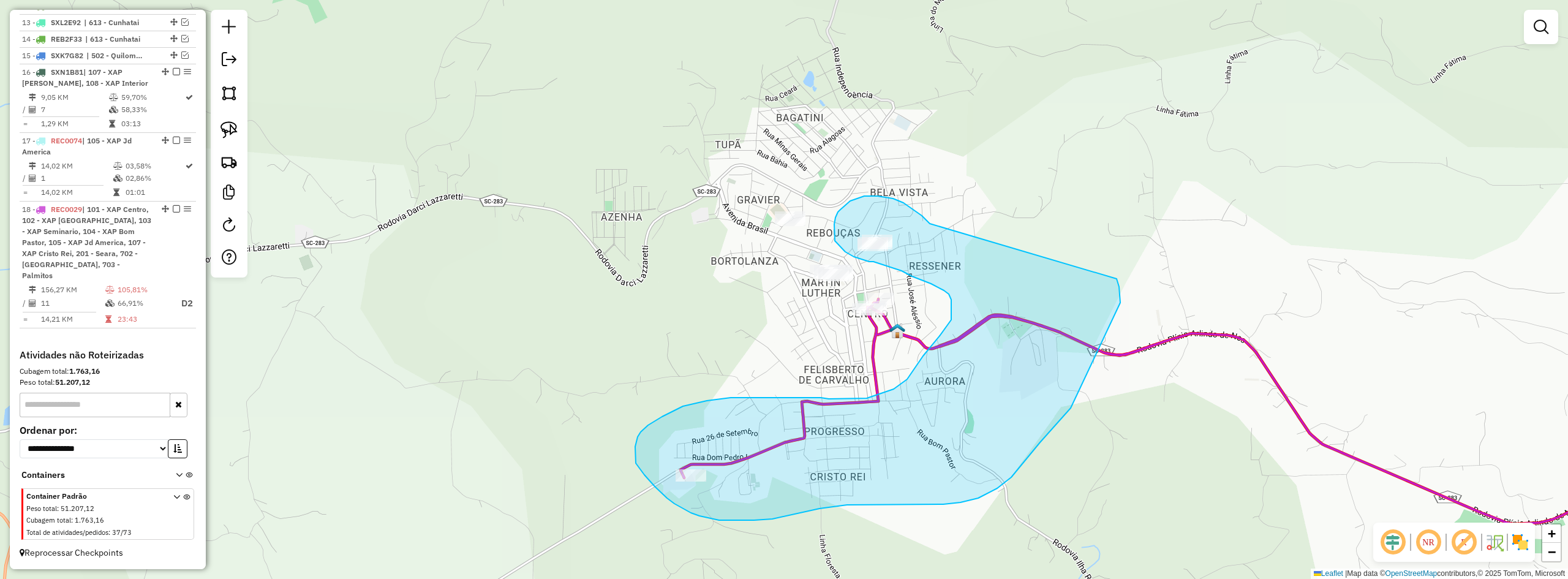
drag, startPoint x: 914, startPoint y: 210, endPoint x: 1111, endPoint y: 268, distance: 205.4
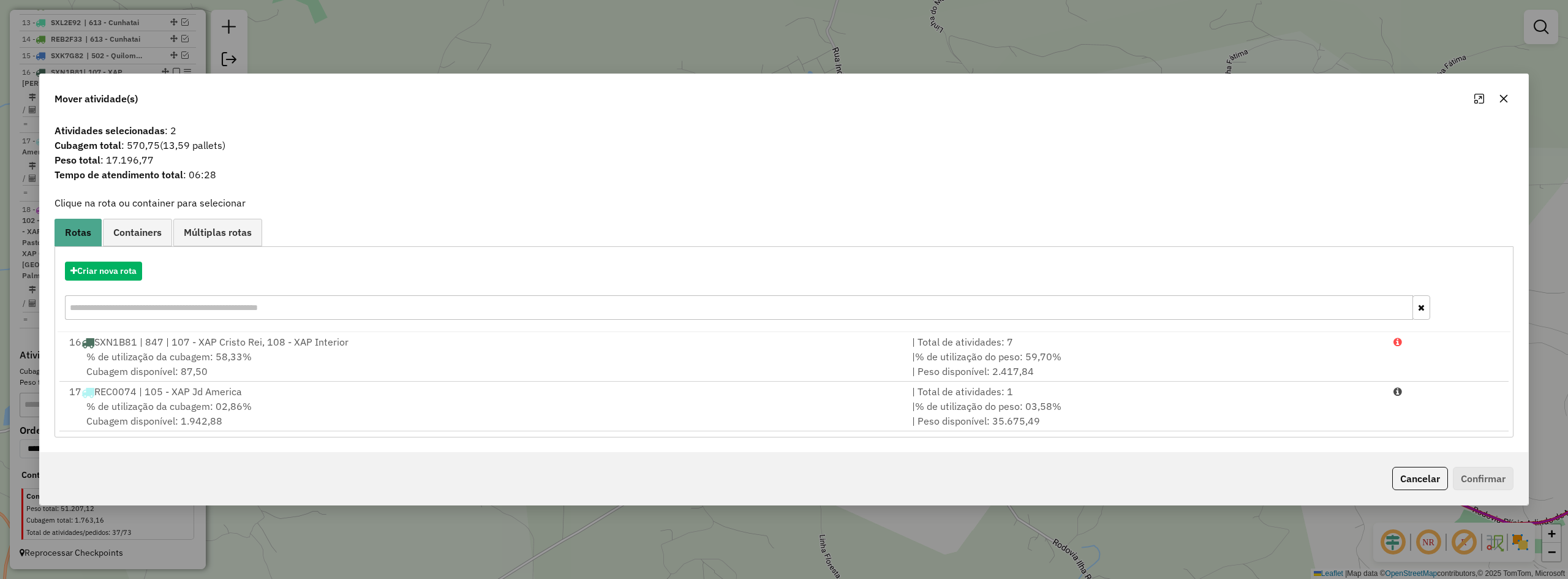
click at [1508, 96] on icon "button" at bounding box center [1503, 98] width 10 height 10
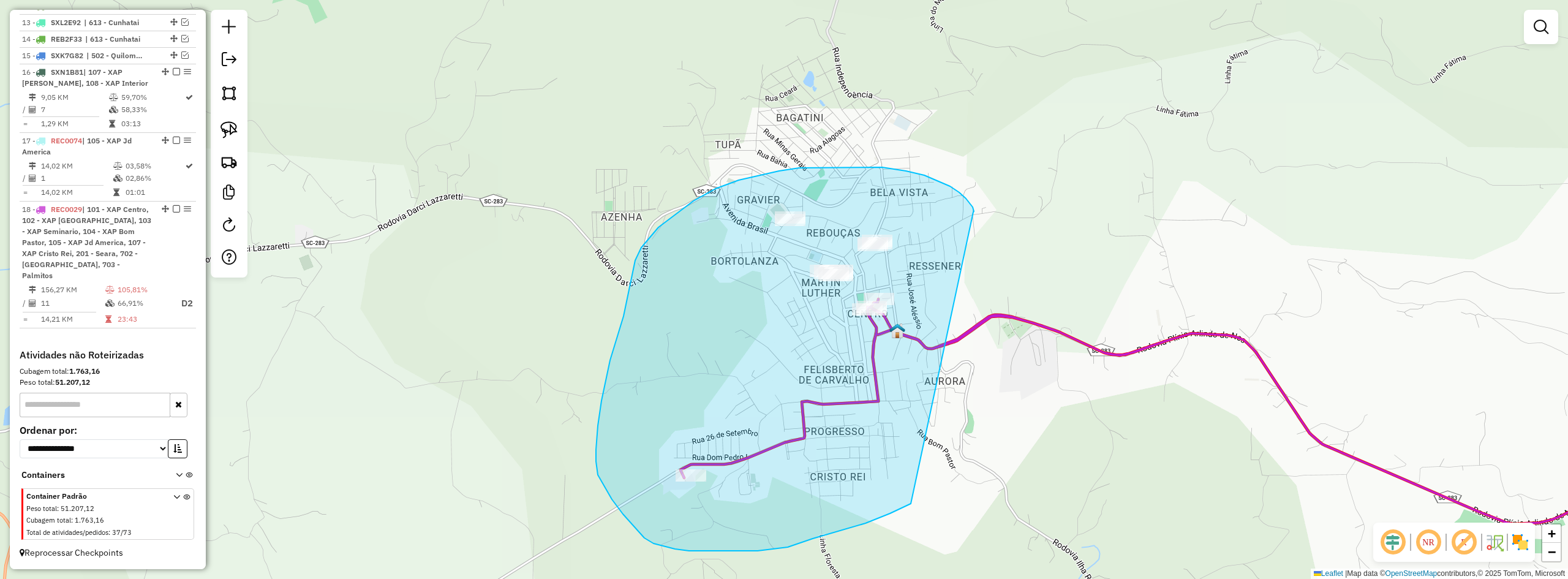
drag, startPoint x: 974, startPoint y: 211, endPoint x: 1020, endPoint y: 376, distance: 171.3
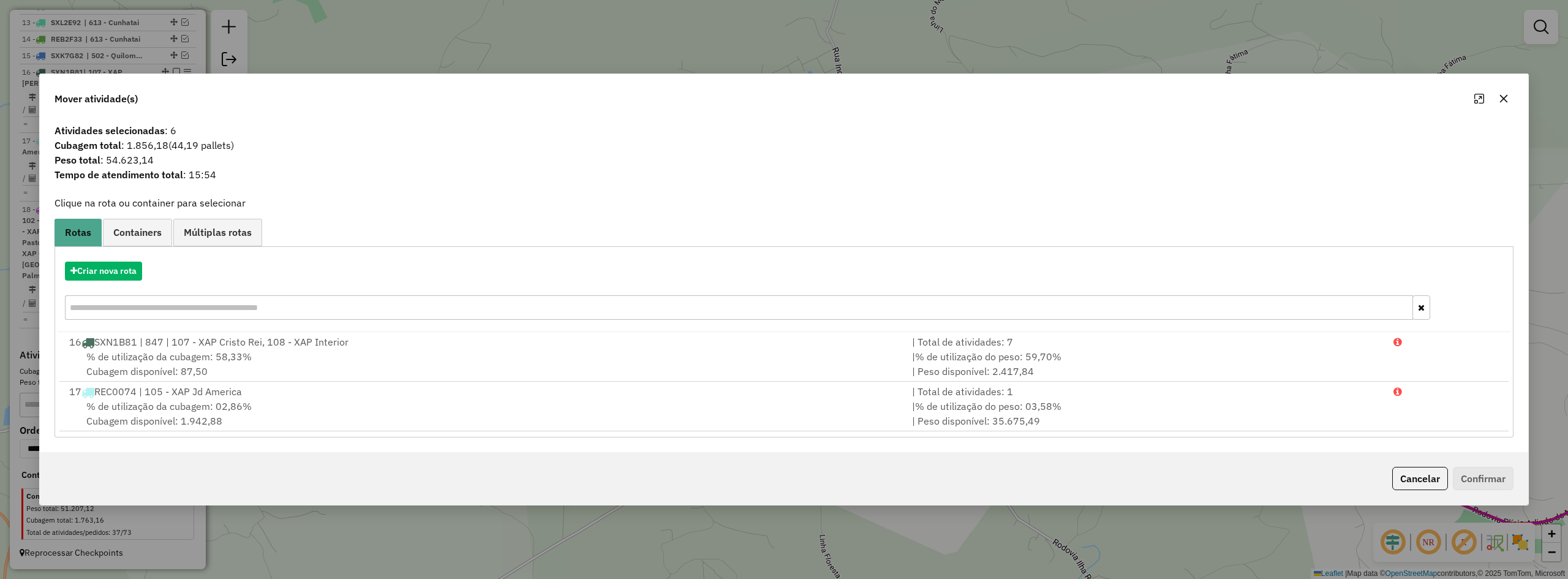
click at [1508, 96] on button "button" at bounding box center [1503, 99] width 20 height 20
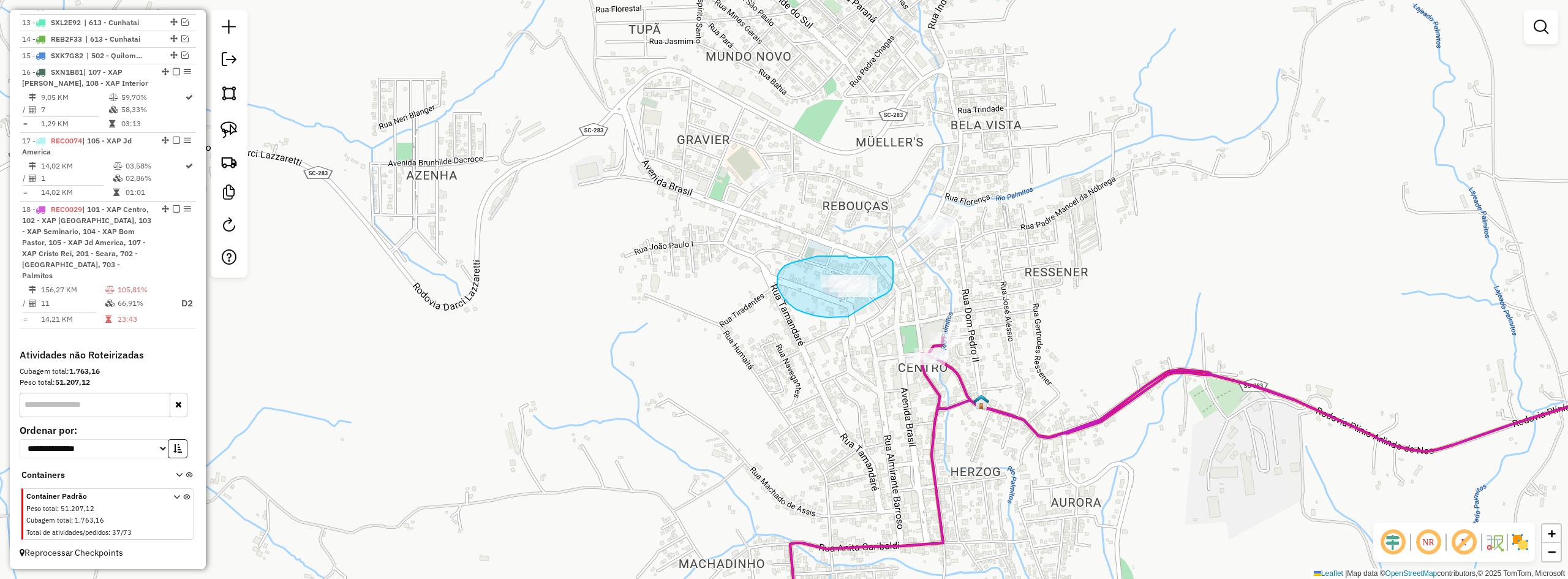
drag, startPoint x: 848, startPoint y: 258, endPoint x: 884, endPoint y: 256, distance: 36.1
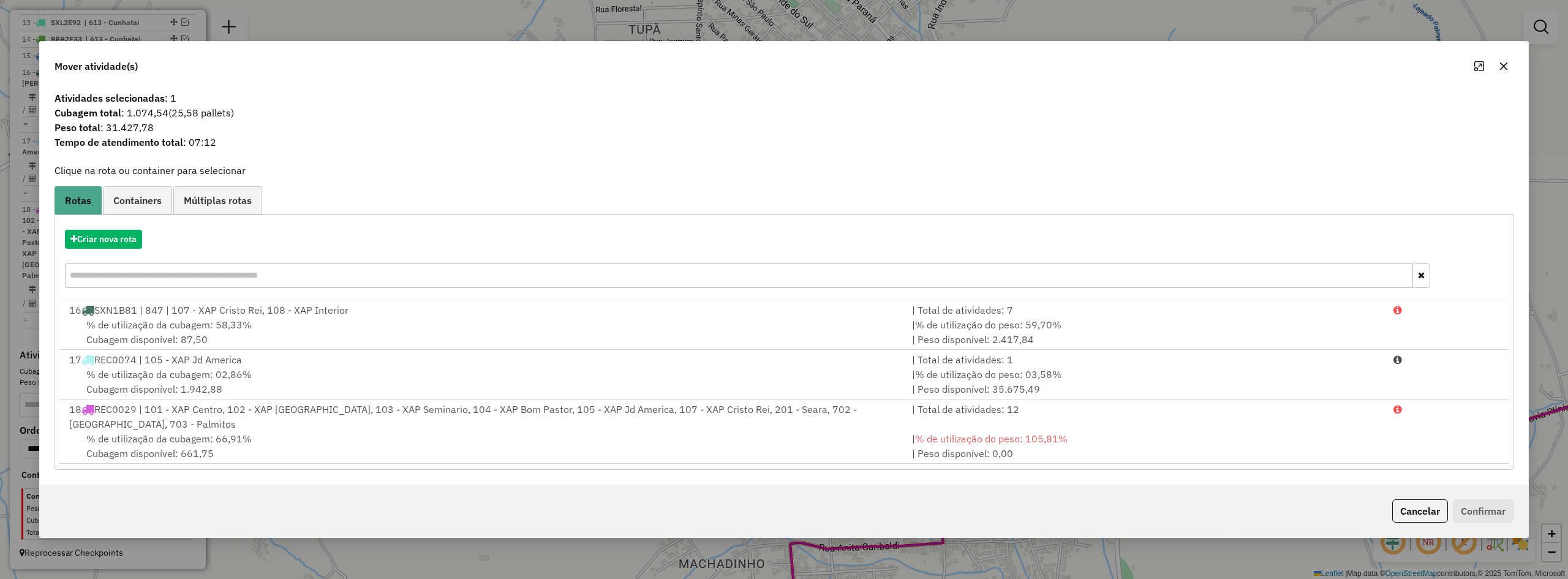
click at [1508, 67] on button "button" at bounding box center [1503, 66] width 20 height 20
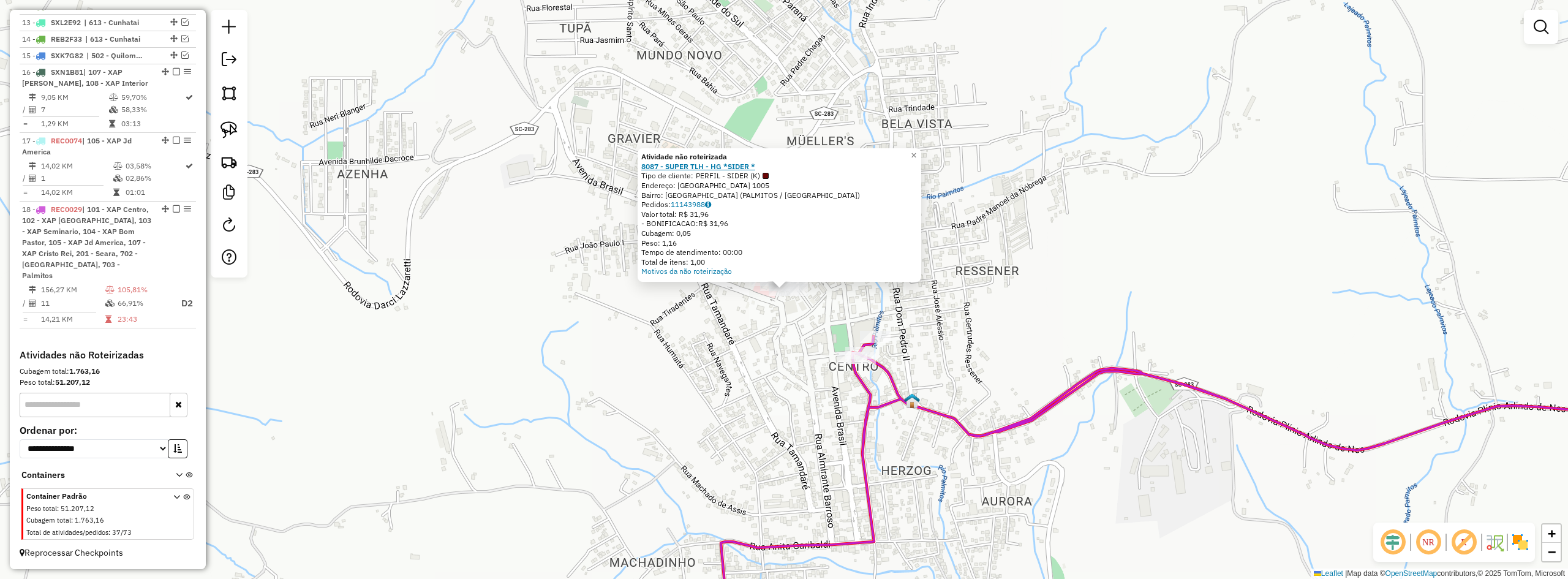
click at [715, 166] on strong "8087 - SUPER TLH - HG *SIDER *" at bounding box center [698, 166] width 114 height 9
click at [723, 163] on strong "8087 - SUPER TLH - HG *SIDER *" at bounding box center [698, 166] width 114 height 9
click at [781, 369] on div "Atividade não roteirizada 8087 - SUPER TLH - HG *SIDER * Tipo de cliente: PERFI…" at bounding box center [784, 289] width 1568 height 579
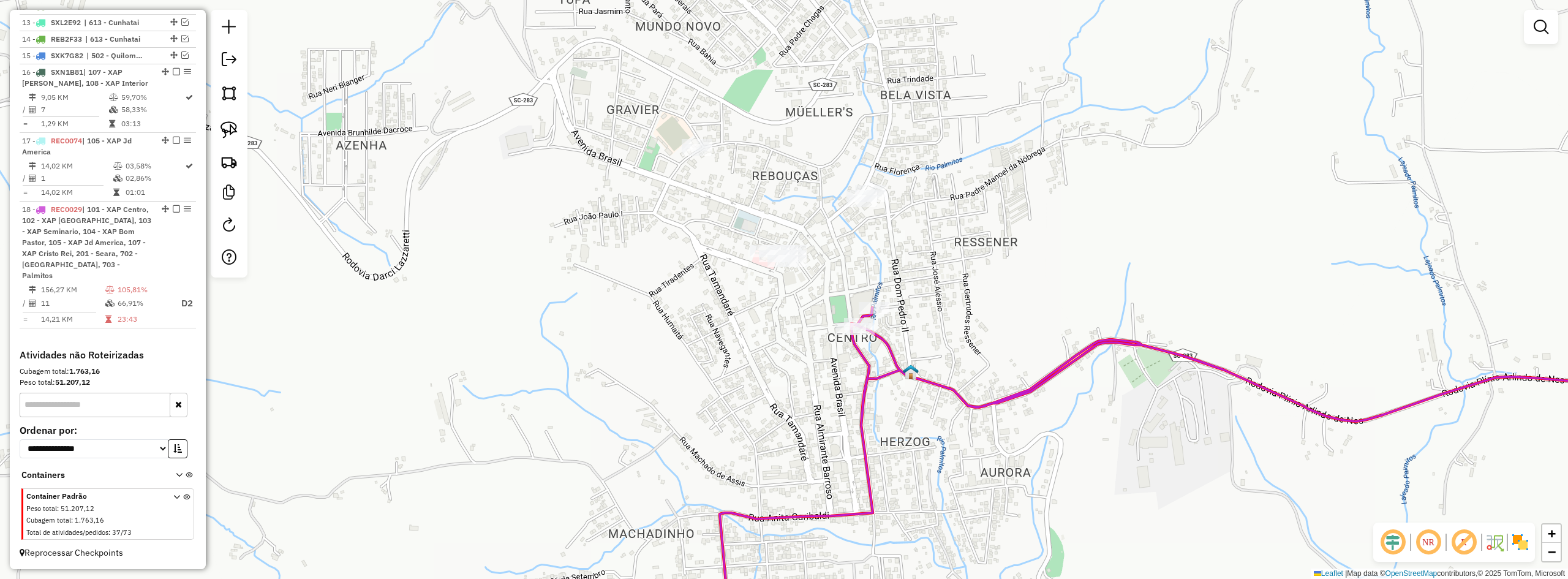
drag, startPoint x: 778, startPoint y: 407, endPoint x: 759, endPoint y: 327, distance: 82.2
click at [760, 328] on div "Janela de atendimento Grade de atendimento Capacidade Transportadoras Veículos …" at bounding box center [784, 289] width 1568 height 579
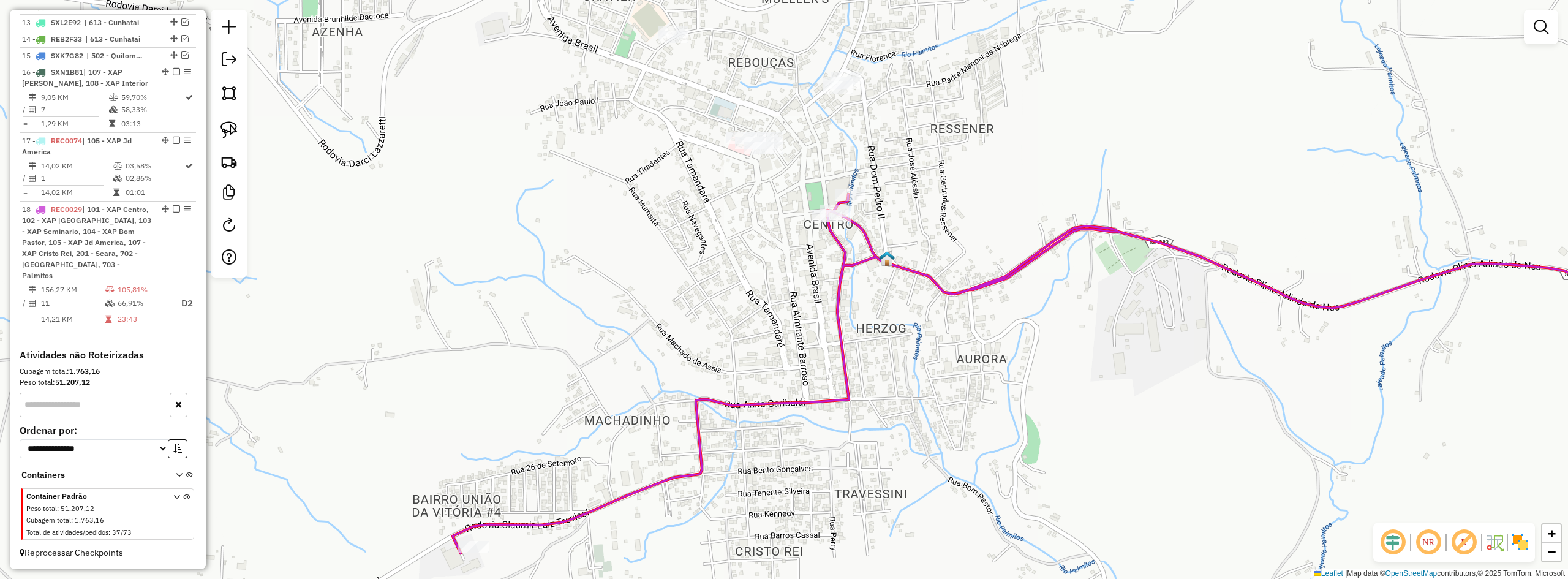
drag, startPoint x: 766, startPoint y: 368, endPoint x: 759, endPoint y: 299, distance: 69.4
click at [759, 301] on div "Janela de atendimento Grade de atendimento Capacidade Transportadoras Veículos …" at bounding box center [784, 289] width 1568 height 579
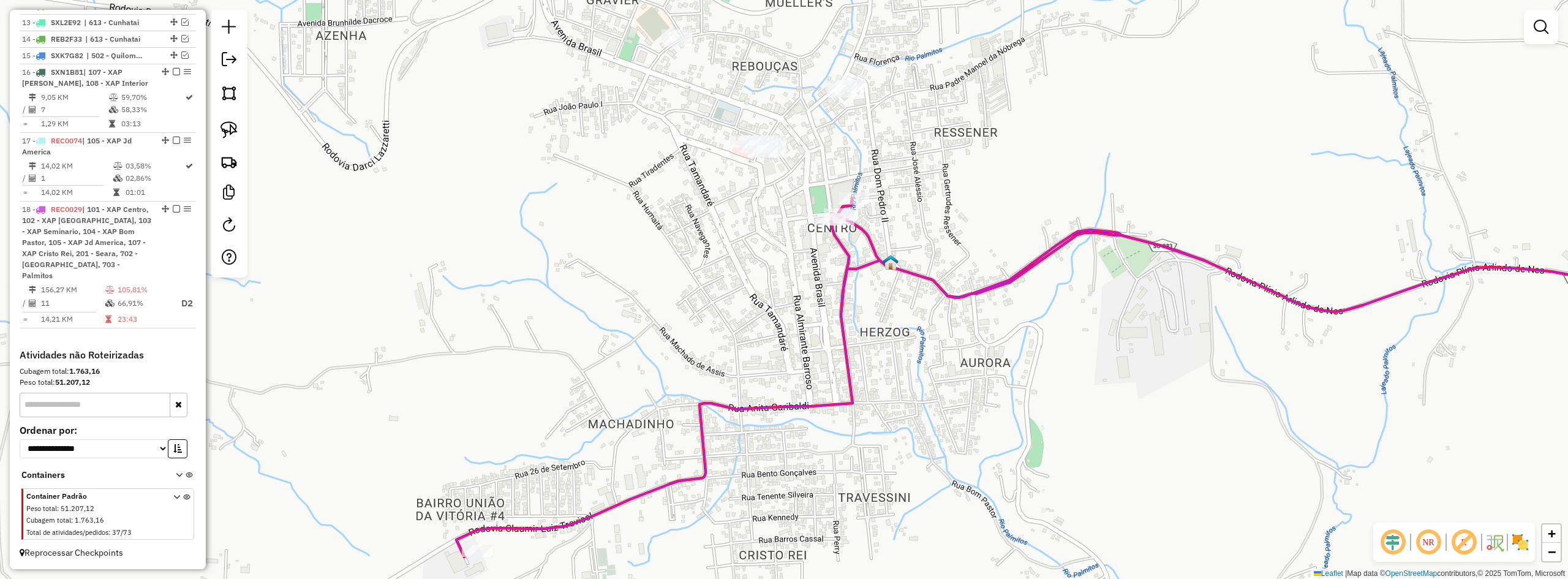
drag, startPoint x: 759, startPoint y: 299, endPoint x: 777, endPoint y: 404, distance: 106.5
click at [777, 406] on div "Janela de atendimento Grade de atendimento Capacidade Transportadoras Veículos …" at bounding box center [784, 289] width 1568 height 579
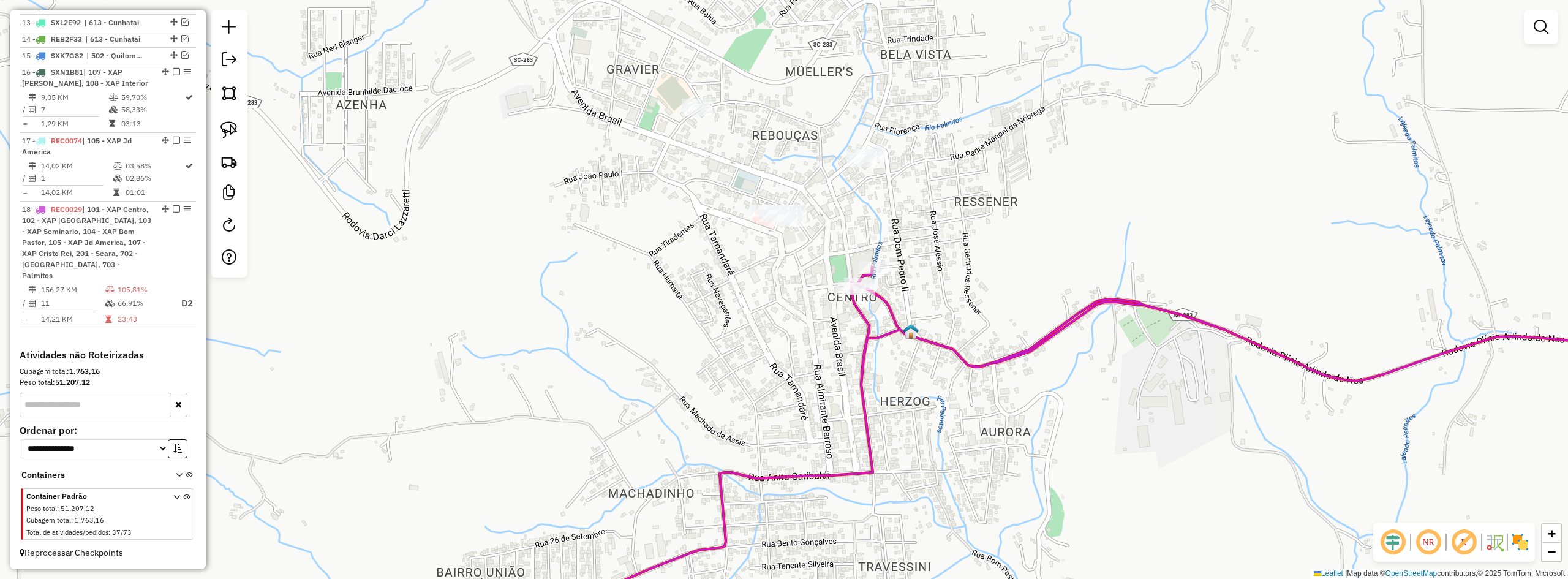
drag, startPoint x: 758, startPoint y: 318, endPoint x: 760, endPoint y: 285, distance: 33.1
click at [762, 283] on div "Janela de atendimento Grade de atendimento Capacidade Transportadoras Veículos …" at bounding box center [784, 289] width 1568 height 579
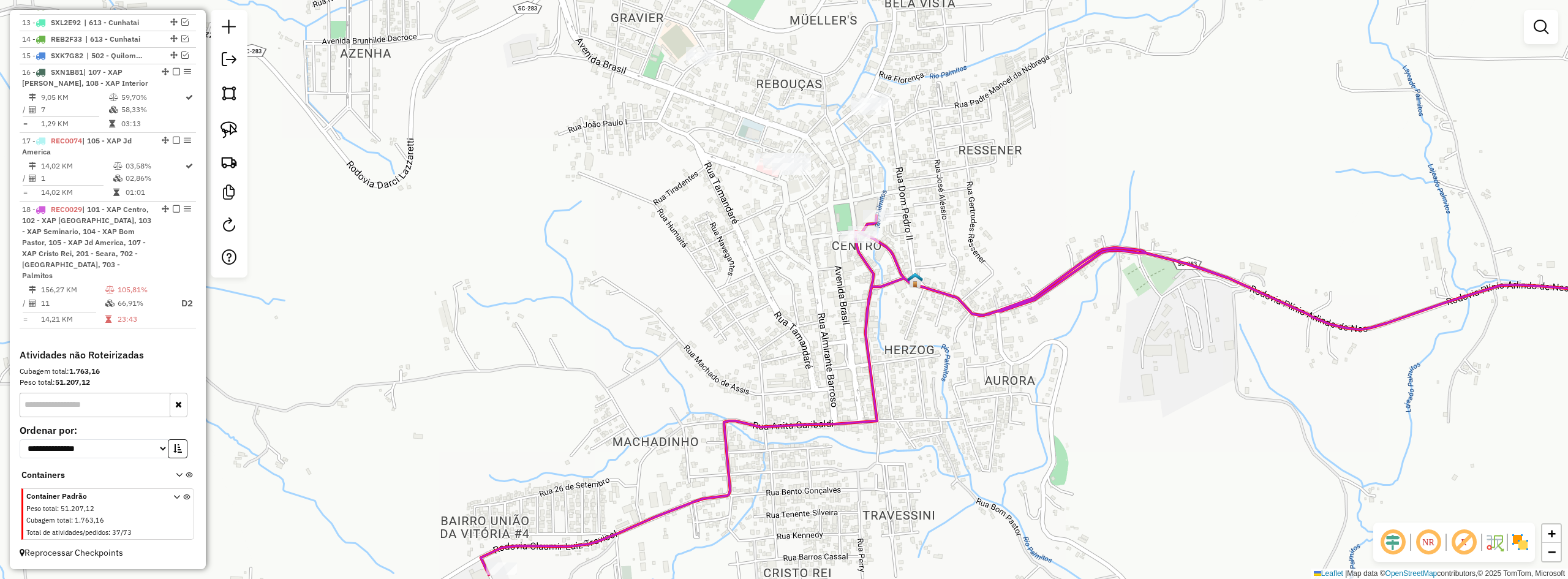
drag, startPoint x: 764, startPoint y: 316, endPoint x: 765, endPoint y: 270, distance: 46.0
click at [764, 280] on div "Janela de atendimento Grade de atendimento Capacidade Transportadoras Veículos …" at bounding box center [784, 289] width 1568 height 579
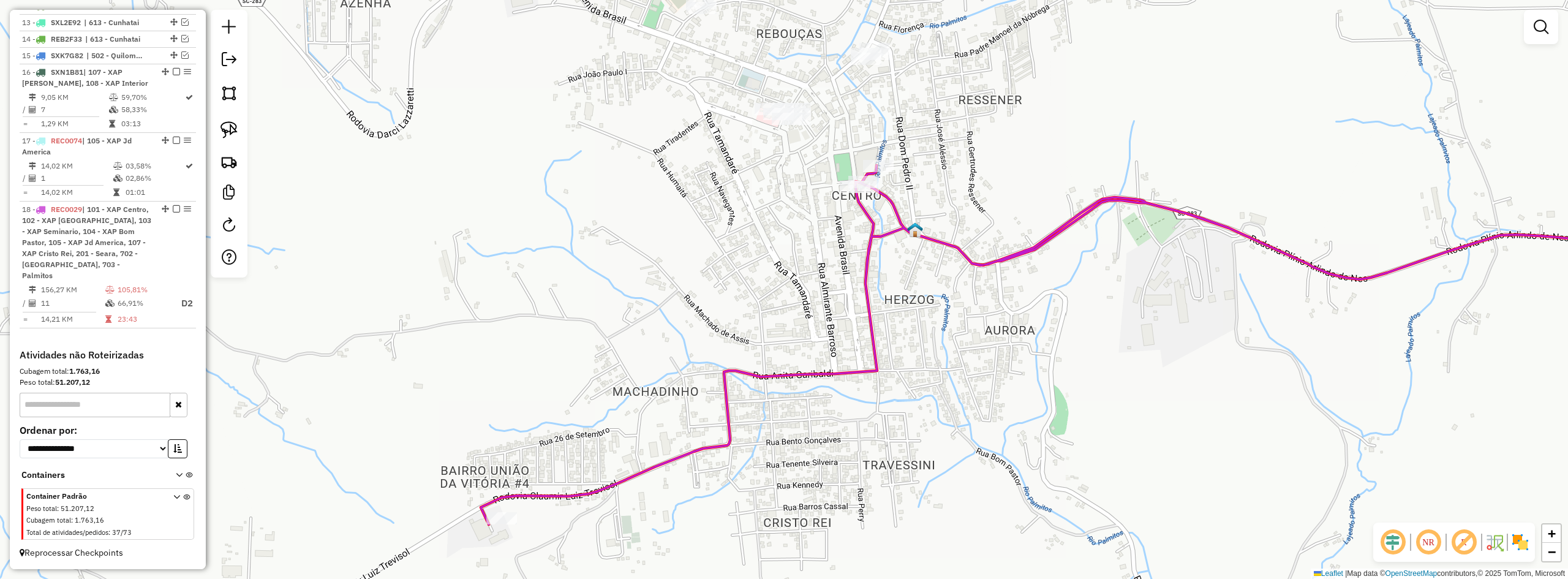
drag, startPoint x: 737, startPoint y: 263, endPoint x: 782, endPoint y: 241, distance: 50.1
click at [782, 241] on div "Janela de atendimento Grade de atendimento Capacidade Transportadoras Veículos …" at bounding box center [784, 289] width 1568 height 579
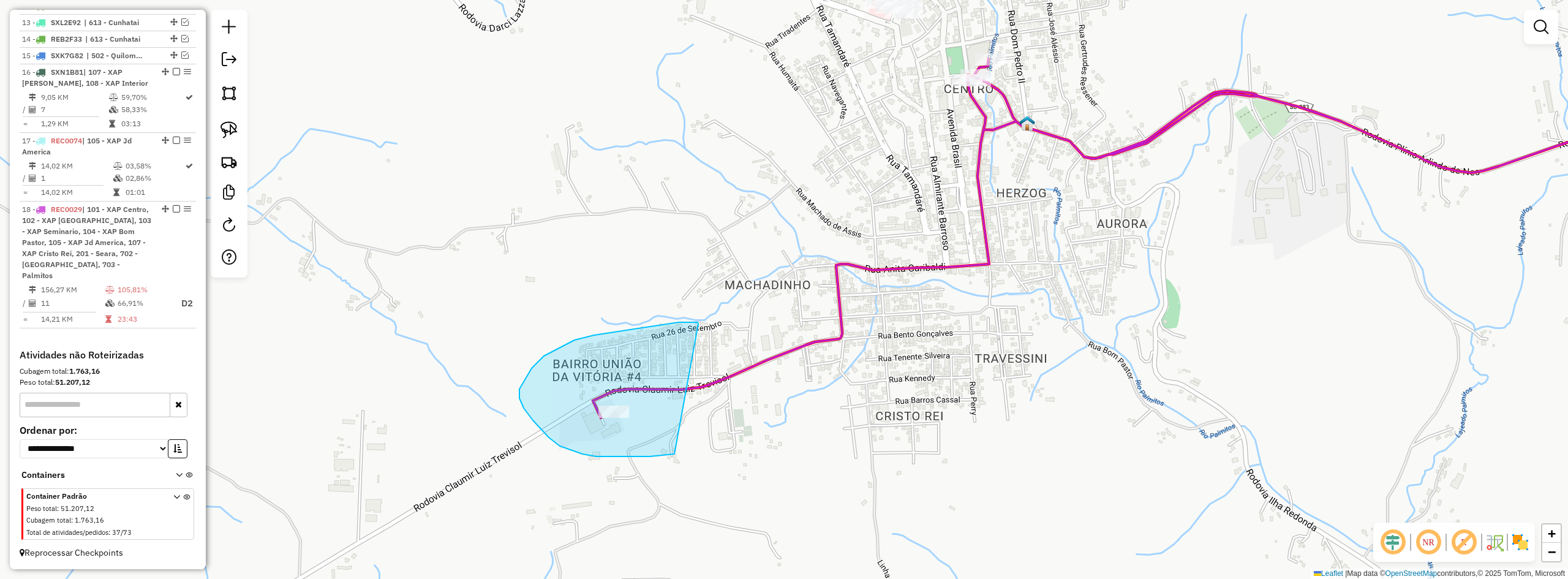
drag, startPoint x: 698, startPoint y: 324, endPoint x: 696, endPoint y: 433, distance: 109.0
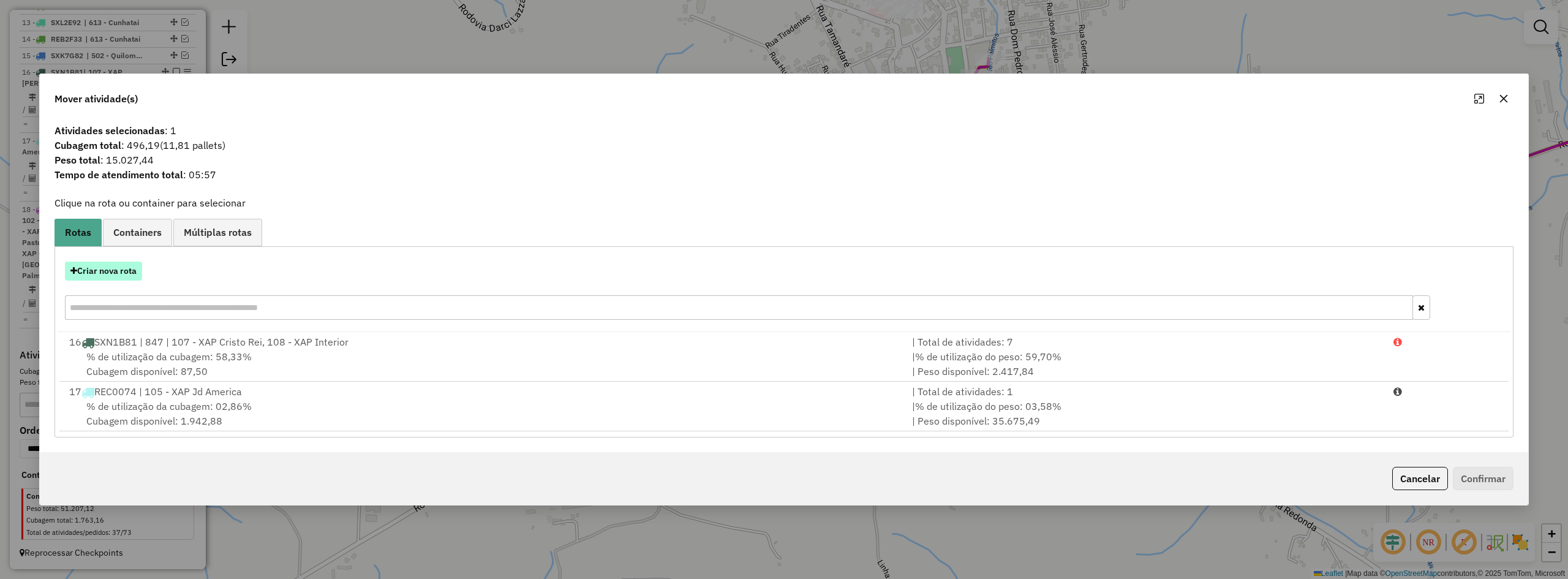
click at [104, 274] on button "Criar nova rota" at bounding box center [103, 271] width 77 height 19
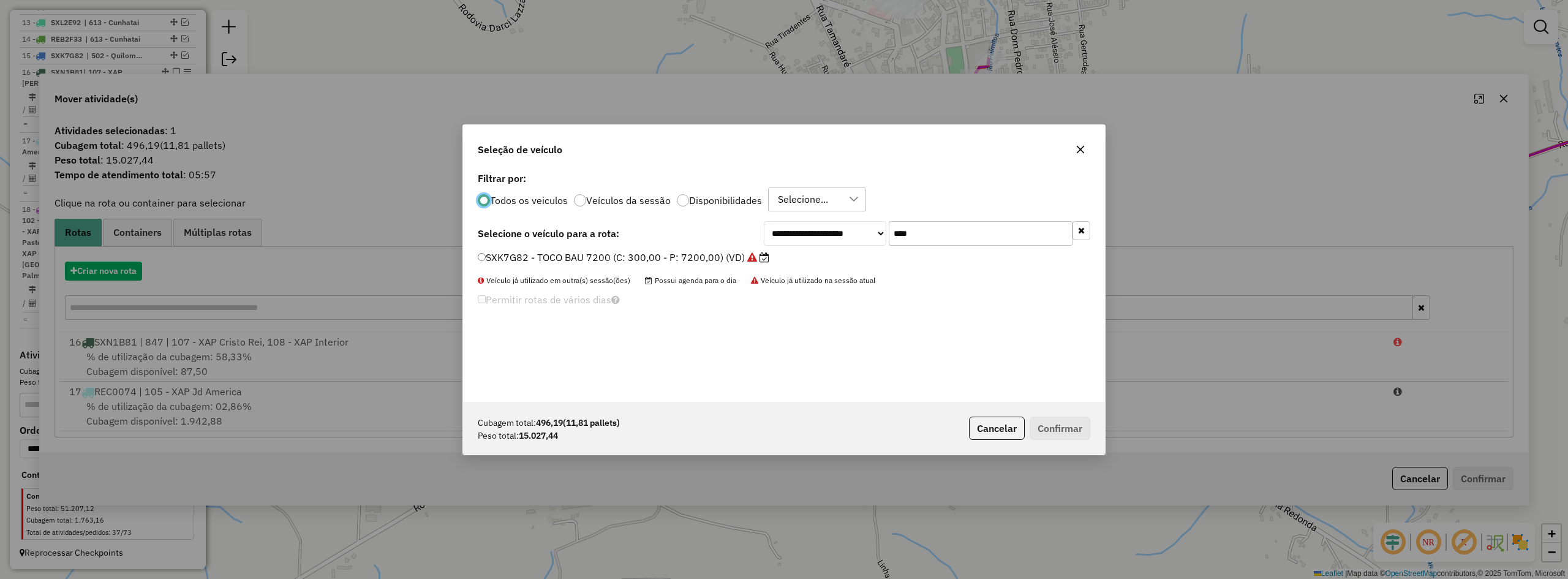
scroll to position [7, 4]
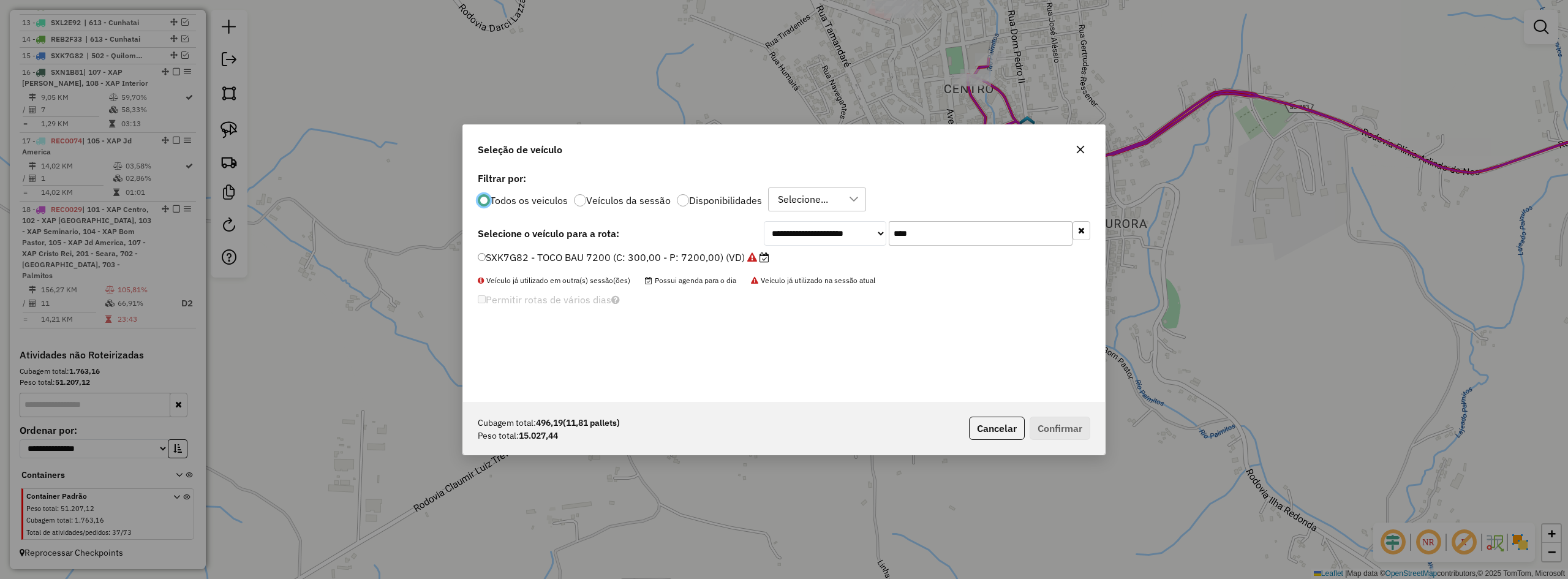
click at [968, 230] on input "****" at bounding box center [981, 233] width 184 height 24
type input "*****"
click at [598, 252] on label "RYD6D19 - 782 - SIDER CARROCERIA (C: 504,00 - P: 15000,00) (VD)" at bounding box center [635, 257] width 315 height 15
click at [1077, 443] on div "Cubagem total: 496,19 (11,81 pallets) Peso total: 15.027,44 Cancelar Confirmar" at bounding box center [784, 429] width 642 height 53
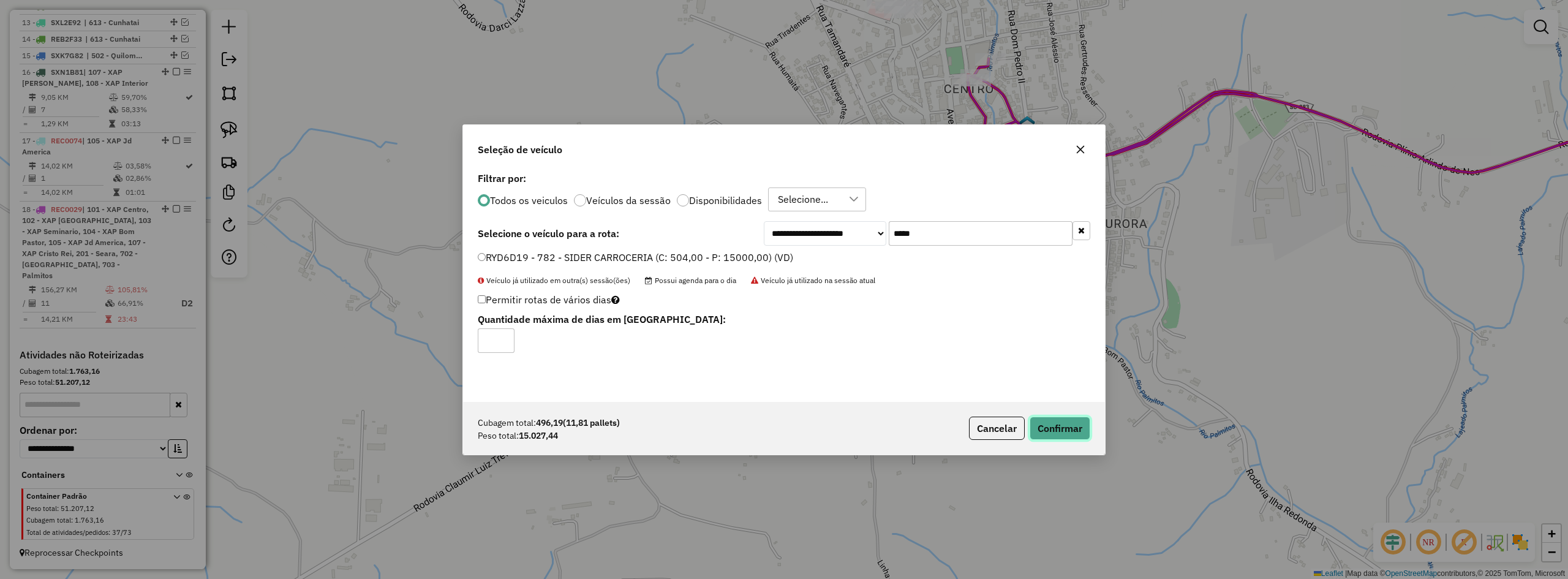
click at [1073, 424] on button "Confirmar" at bounding box center [1060, 429] width 60 height 24
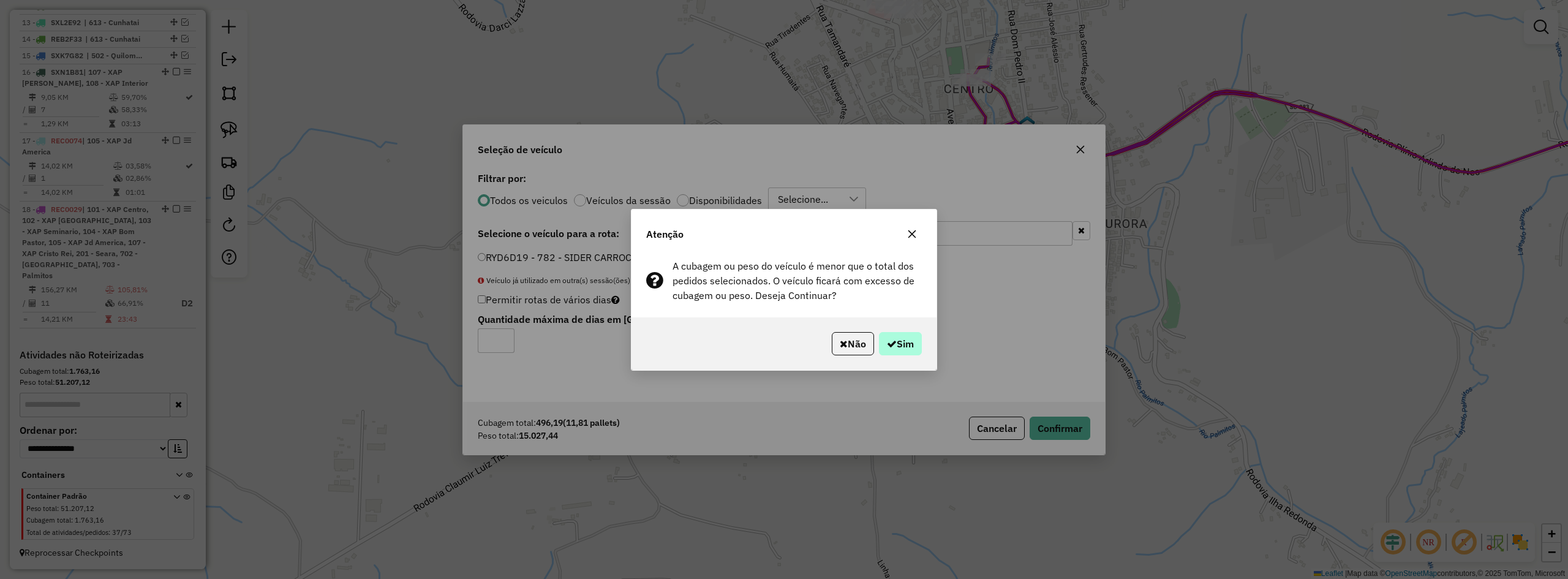
click at [923, 351] on div "Não Sim" at bounding box center [784, 344] width 305 height 53
click at [902, 345] on button "Sim" at bounding box center [901, 344] width 43 height 24
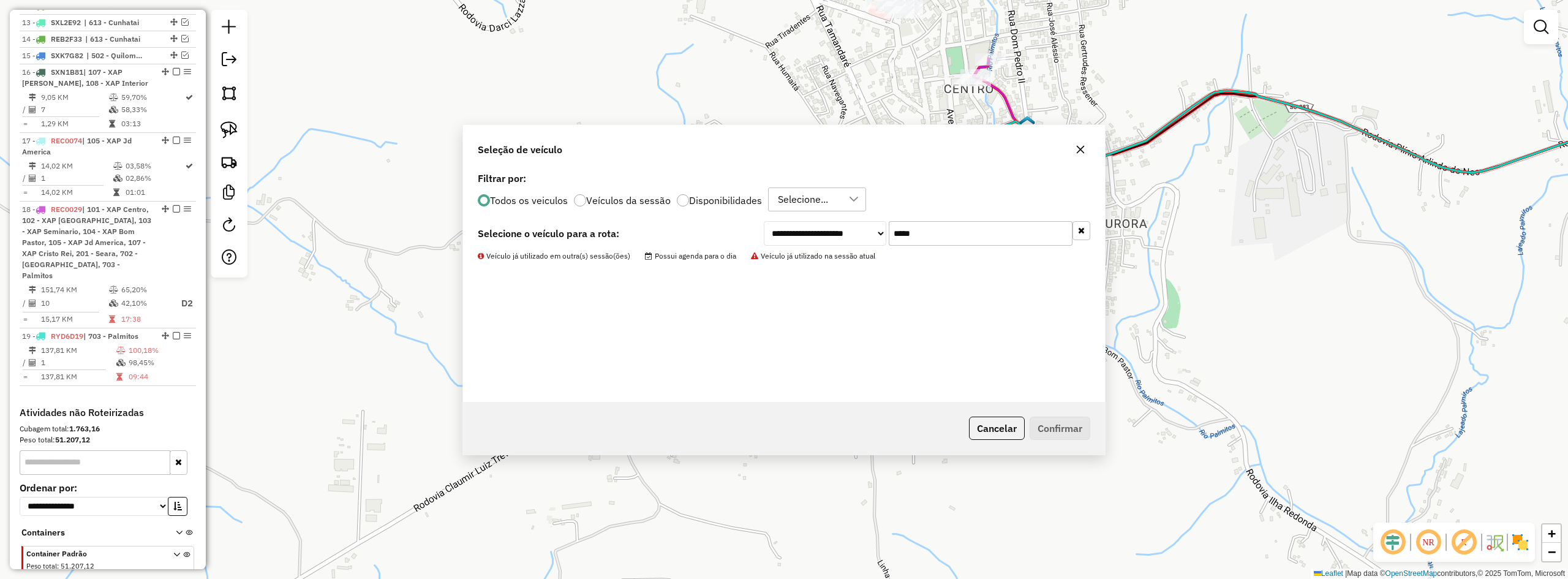
scroll to position [171, 0]
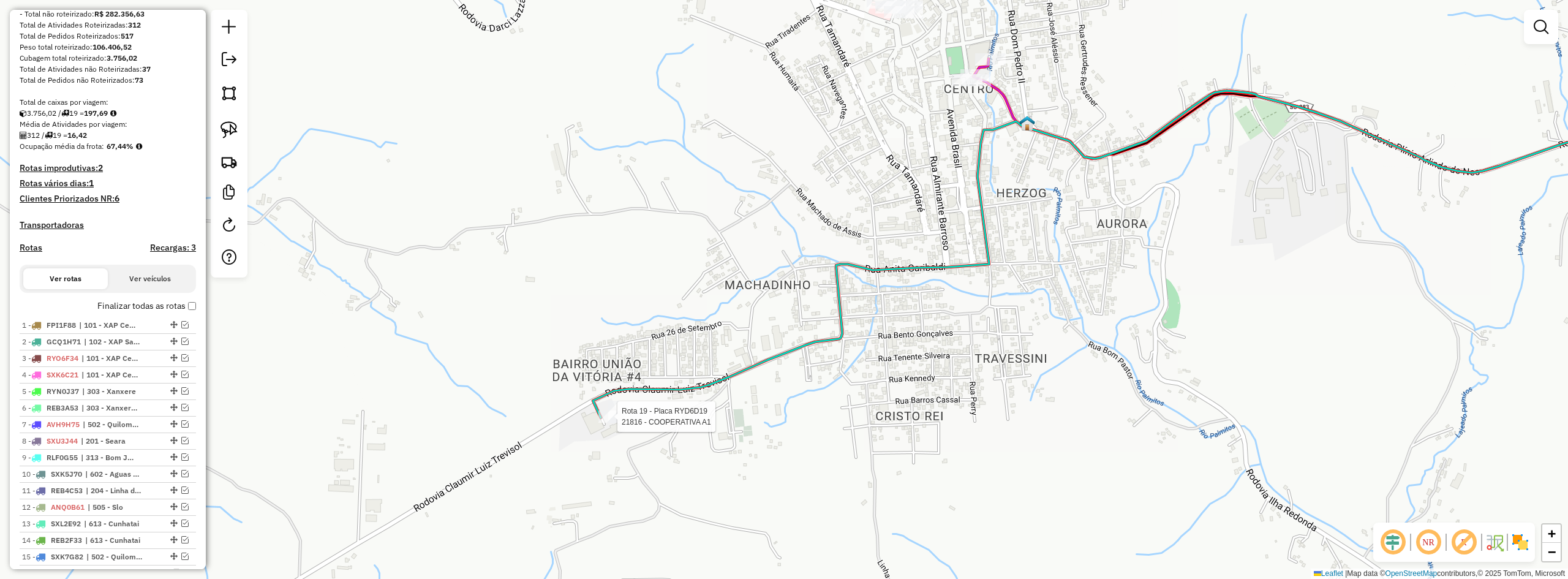
select select "*********"
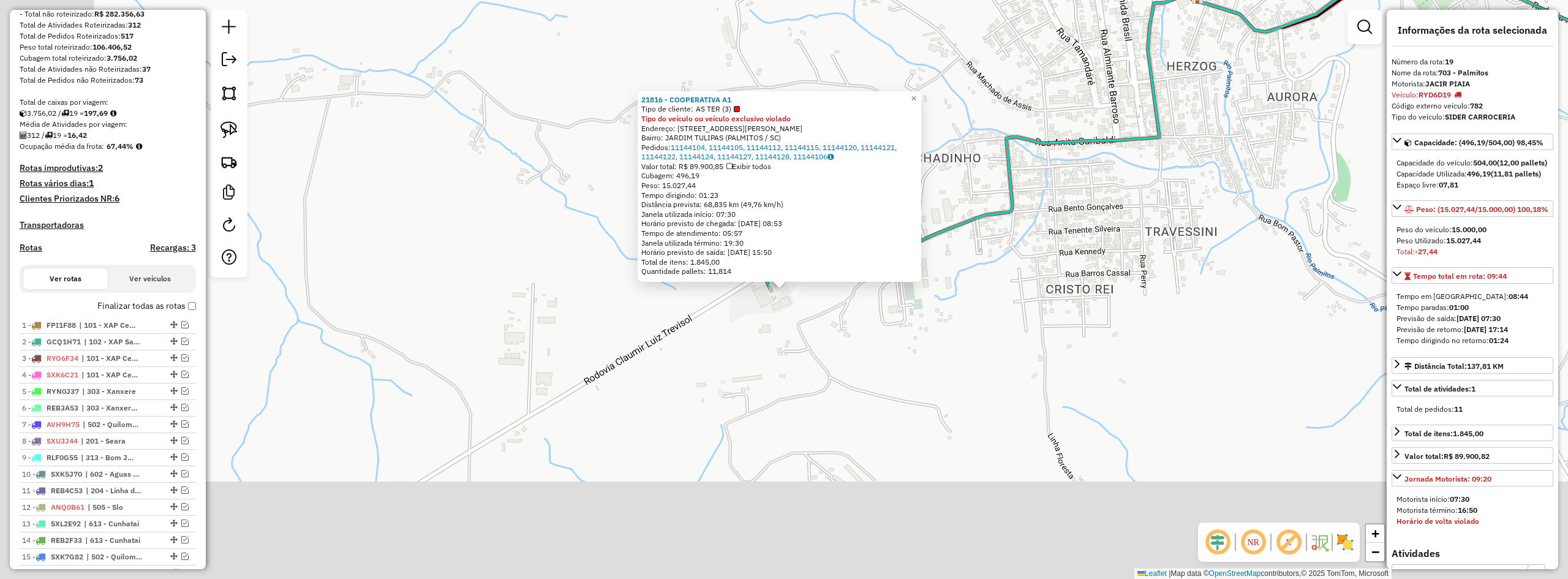
scroll to position [730, 0]
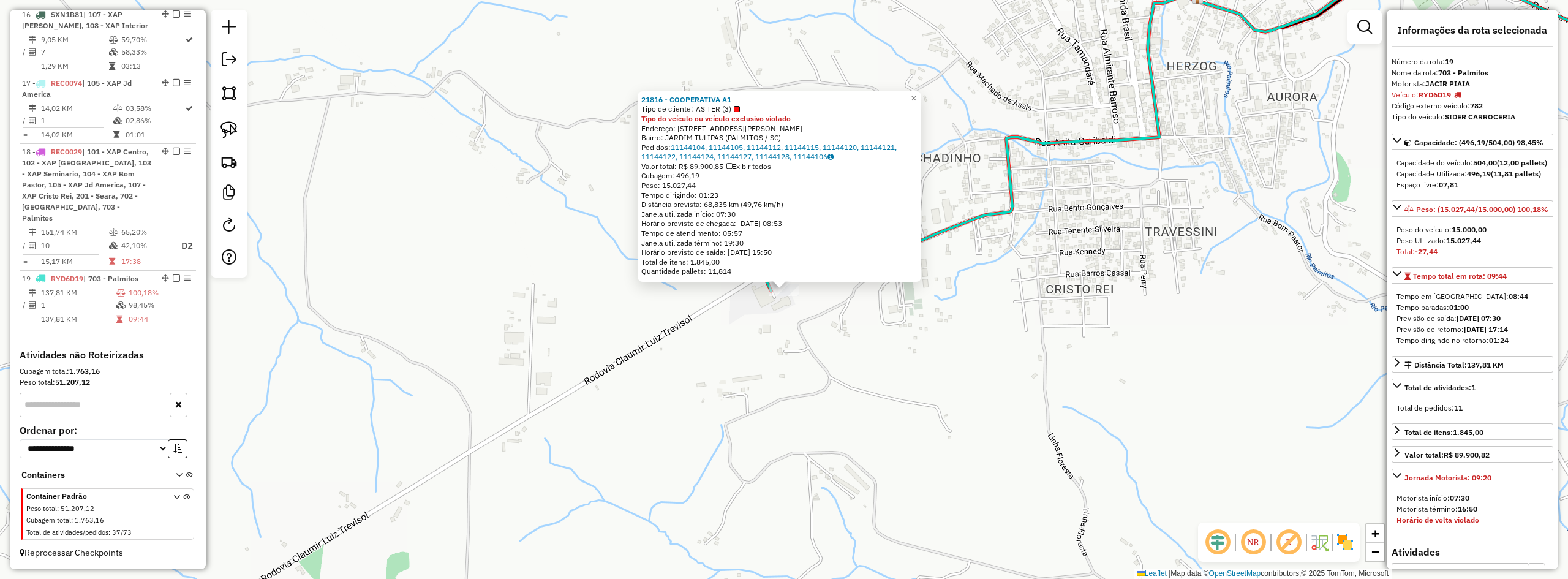
drag, startPoint x: 1472, startPoint y: 162, endPoint x: 1499, endPoint y: 161, distance: 27.0
click at [1499, 161] on div "Capacidade do veículo: 504,00 (12,00 pallets)" at bounding box center [1472, 163] width 152 height 11
drag, startPoint x: 1501, startPoint y: 163, endPoint x: 1523, endPoint y: 163, distance: 22.0
click at [1523, 163] on div "Capacidade do veículo: 504,00 (12,00 pallets)" at bounding box center [1472, 163] width 152 height 11
drag, startPoint x: 1469, startPoint y: 183, endPoint x: 1494, endPoint y: 186, distance: 25.2
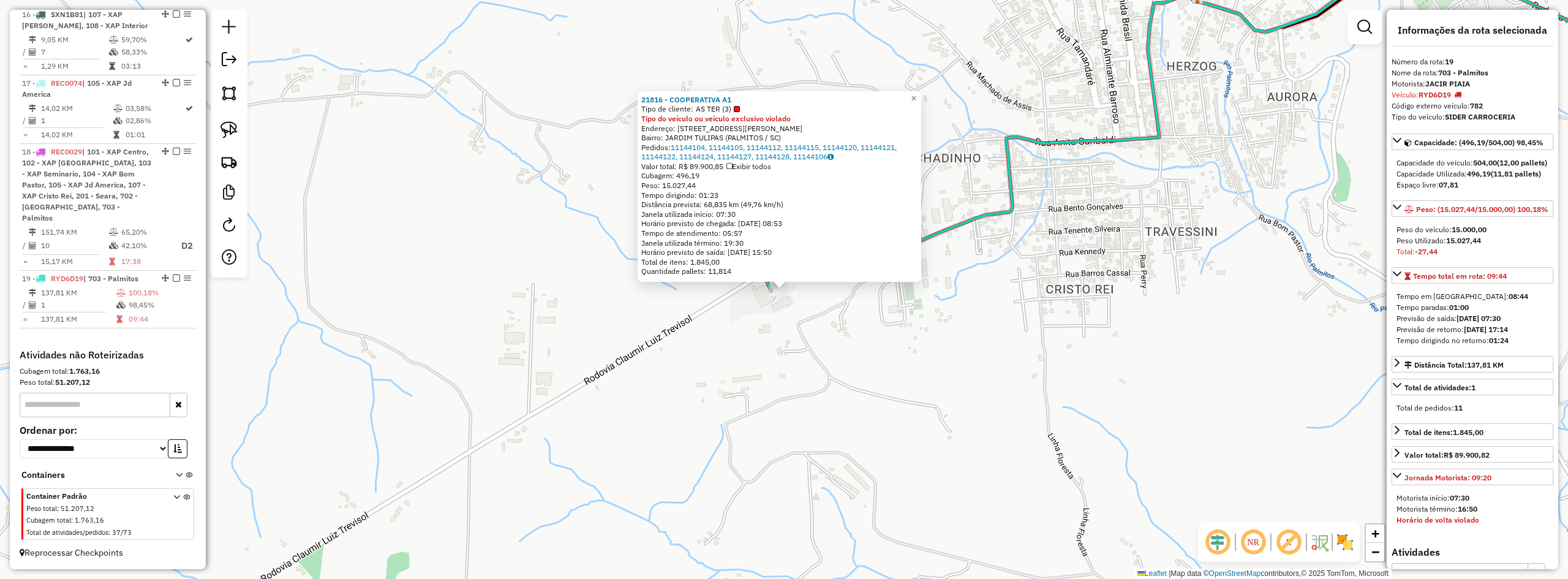
click at [1494, 180] on div "Capacidade Utilizada: 496,19 (11,81 pallets)" at bounding box center [1472, 174] width 152 height 11
drag, startPoint x: 1461, startPoint y: 274, endPoint x: 1498, endPoint y: 272, distance: 37.1
click at [1498, 246] on div "Peso Utilizado: 15.027,44" at bounding box center [1472, 241] width 152 height 11
drag, startPoint x: 820, startPoint y: 341, endPoint x: 808, endPoint y: 341, distance: 12.0
click at [819, 341] on div "21816 - COOPERATIVA A1 Tipo de cliente: AS TER (3) Tipo do veículo ou veículo e…" at bounding box center [784, 289] width 1568 height 579
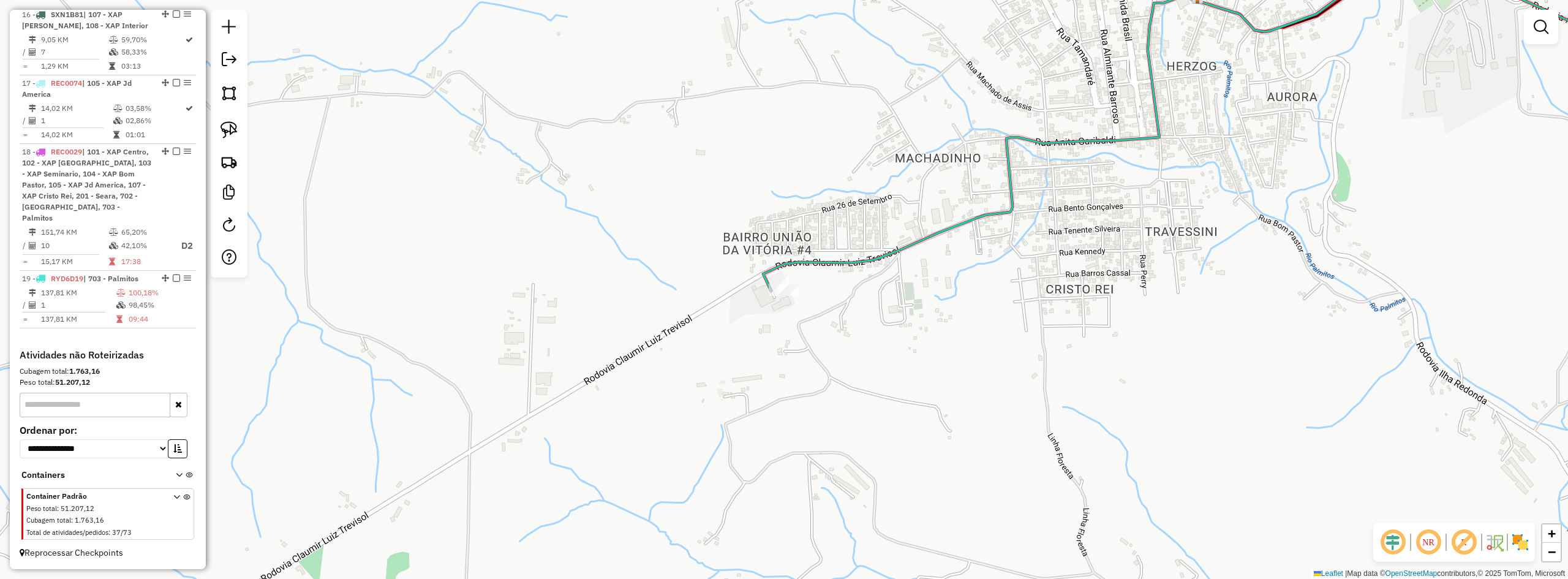
drag, startPoint x: 846, startPoint y: 322, endPoint x: 842, endPoint y: 377, distance: 55.1
click at [842, 377] on div "Janela de atendimento Grade de atendimento Capacidade Transportadoras Veículos …" at bounding box center [784, 289] width 1568 height 579
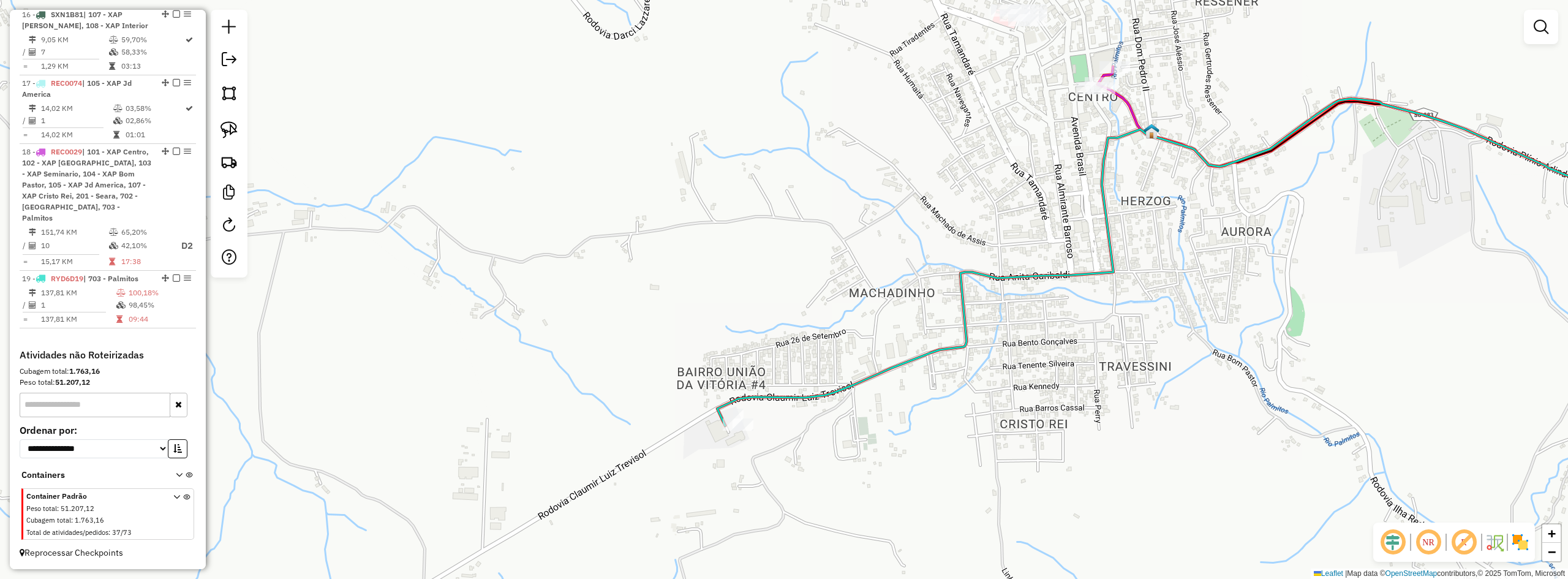
drag, startPoint x: 881, startPoint y: 391, endPoint x: 854, endPoint y: 395, distance: 27.3
click at [878, 395] on div "Janela de atendimento Grade de atendimento Capacidade Transportadoras Veículos …" at bounding box center [784, 289] width 1568 height 579
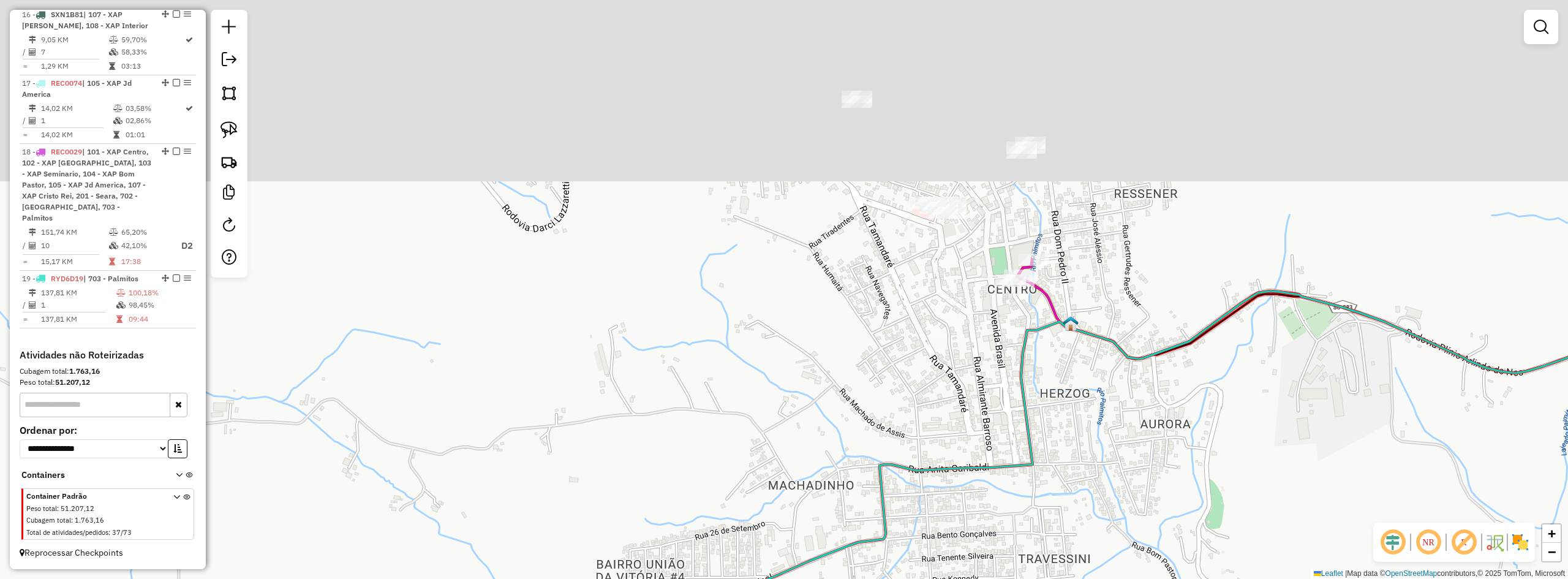
drag, startPoint x: 946, startPoint y: 276, endPoint x: 836, endPoint y: 458, distance: 212.7
click at [836, 458] on div "Janela de atendimento Grade de atendimento Capacidade Transportadoras Veículos …" at bounding box center [784, 289] width 1568 height 579
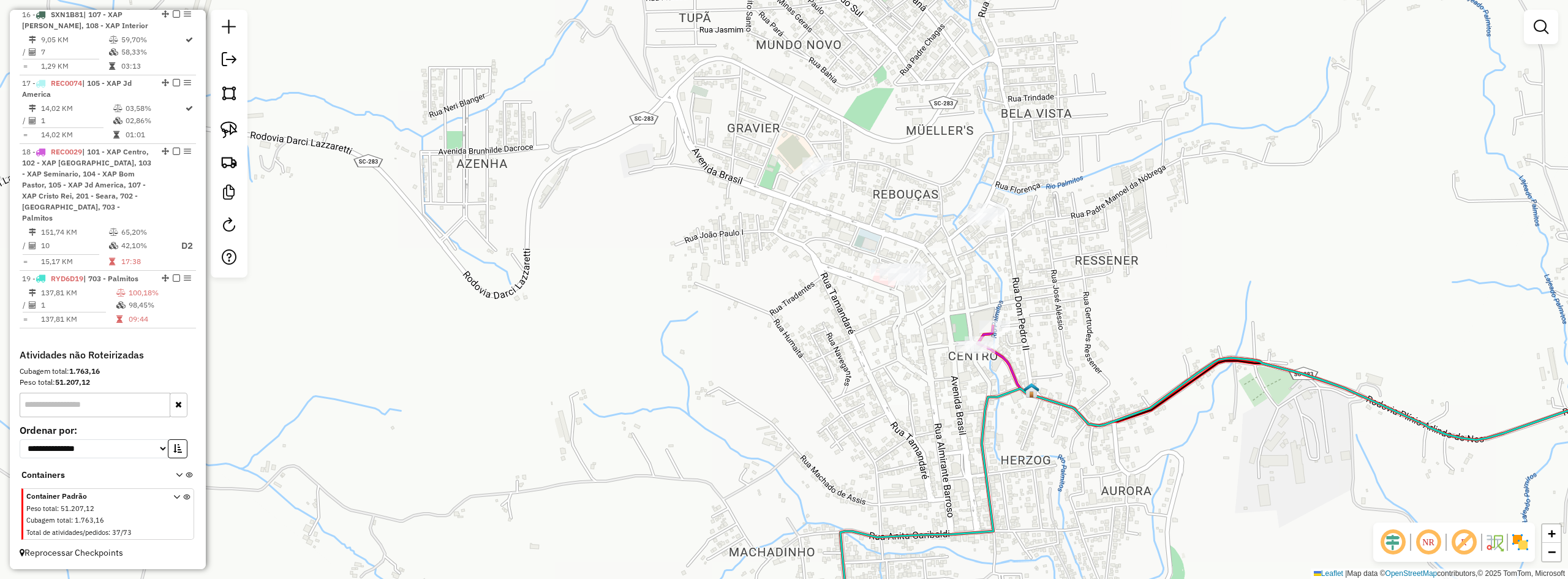
drag, startPoint x: 1033, startPoint y: 301, endPoint x: 1081, endPoint y: 301, distance: 48.0
click at [1079, 301] on div "Janela de atendimento Grade de atendimento Capacidade Transportadoras Veículos …" at bounding box center [784, 289] width 1568 height 579
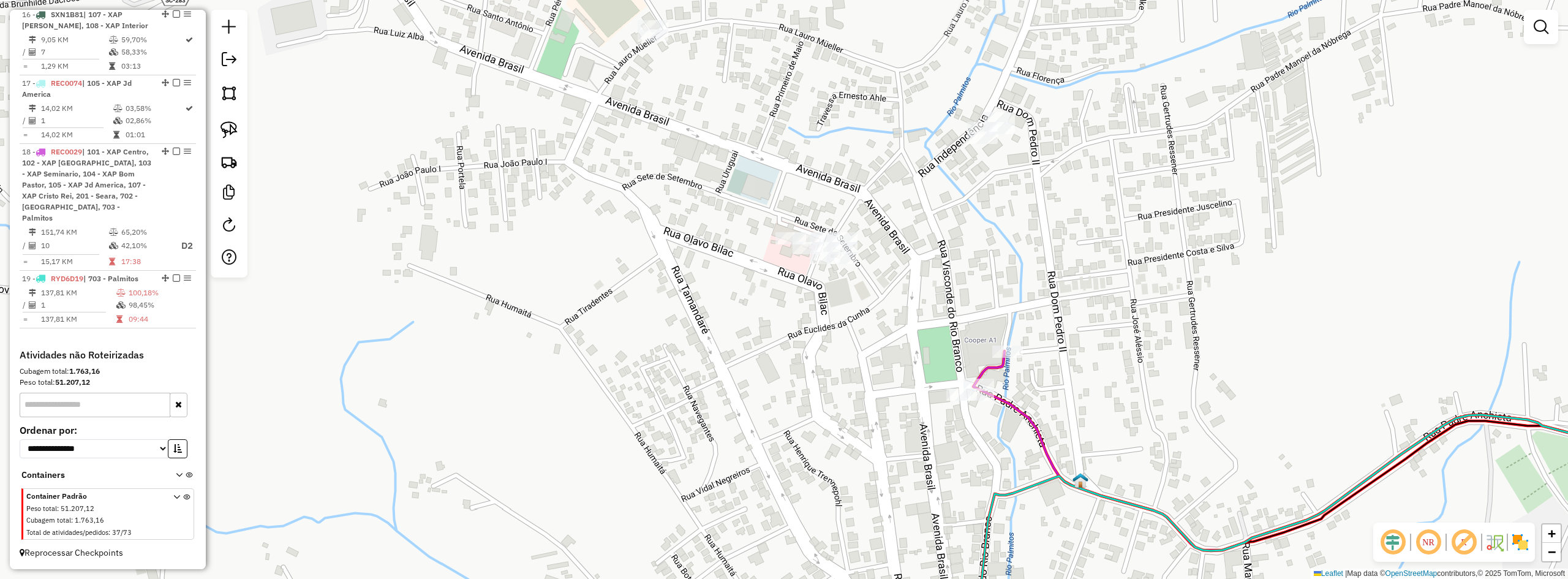
drag, startPoint x: 1071, startPoint y: 299, endPoint x: 1092, endPoint y: 351, distance: 56.1
click at [1092, 351] on div "Janela de atendimento Grade de atendimento Capacidade Transportadoras Veículos …" at bounding box center [784, 289] width 1568 height 579
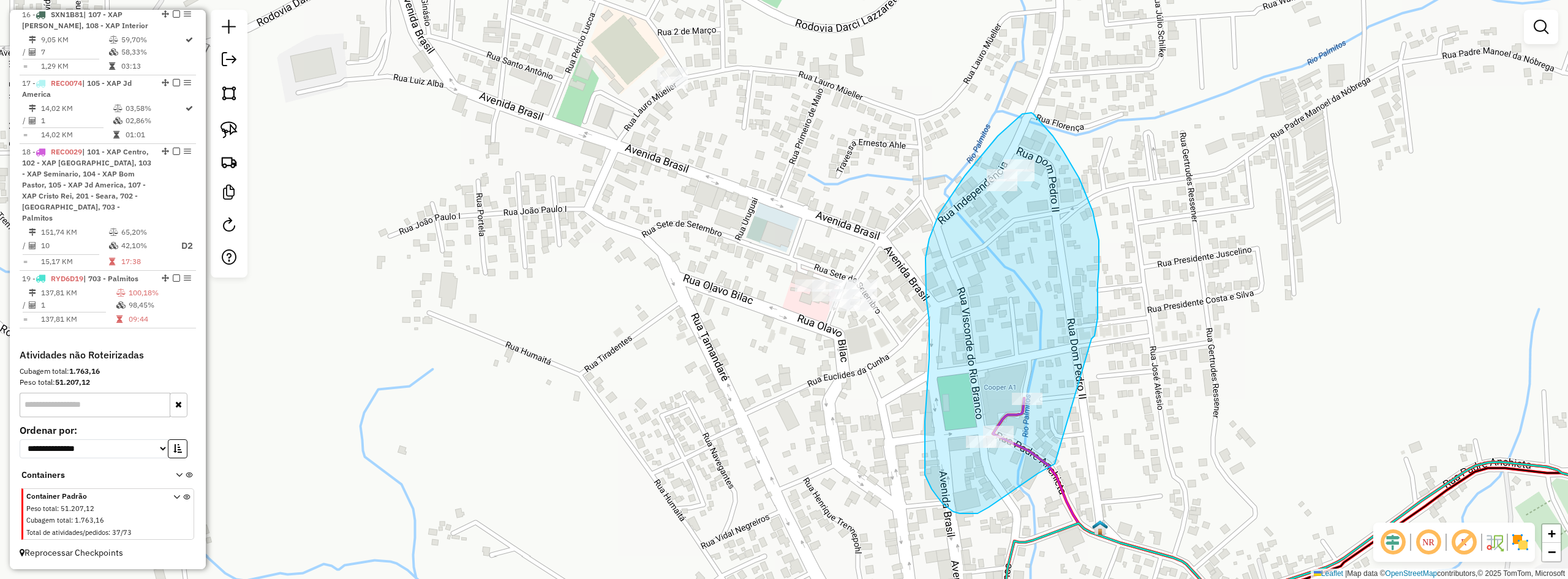
drag, startPoint x: 1097, startPoint y: 329, endPoint x: 1093, endPoint y: 439, distance: 110.1
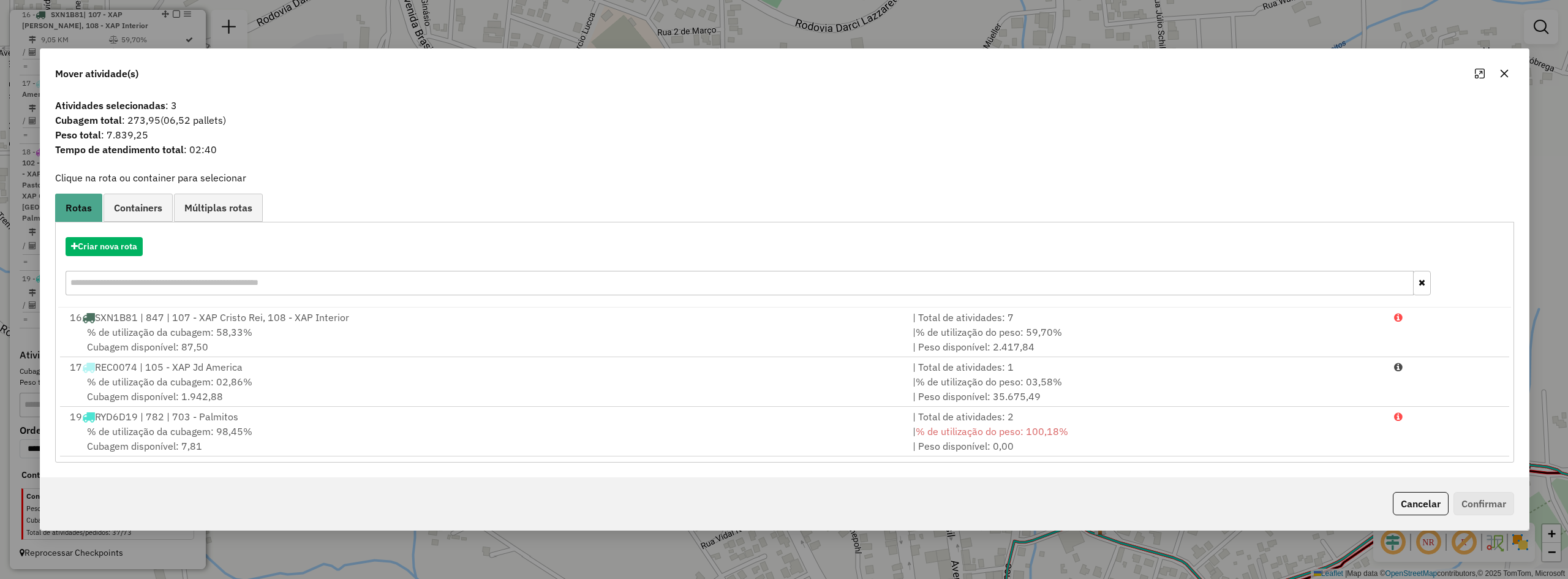
click at [1501, 71] on icon "button" at bounding box center [1505, 74] width 8 height 8
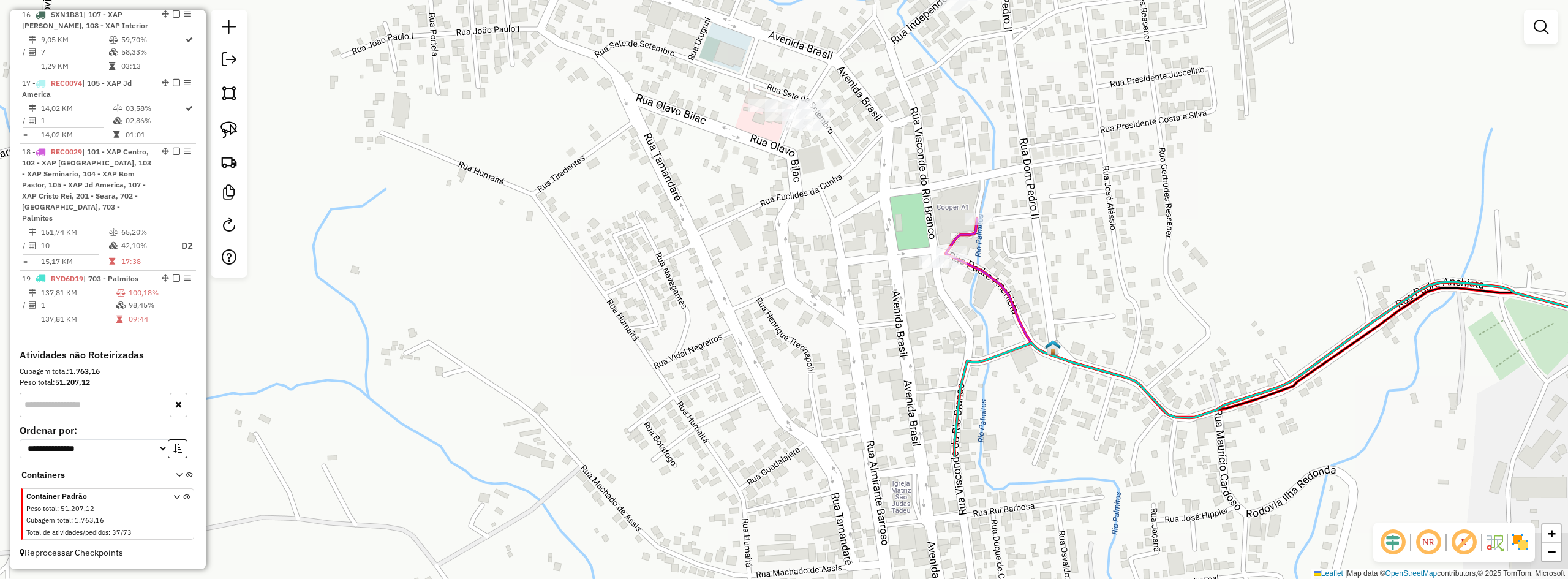
drag, startPoint x: 1110, startPoint y: 322, endPoint x: 1079, endPoint y: 345, distance: 38.6
click at [1079, 345] on div "Janela de atendimento Grade de atendimento Capacidade Transportadoras Veículos …" at bounding box center [784, 289] width 1568 height 579
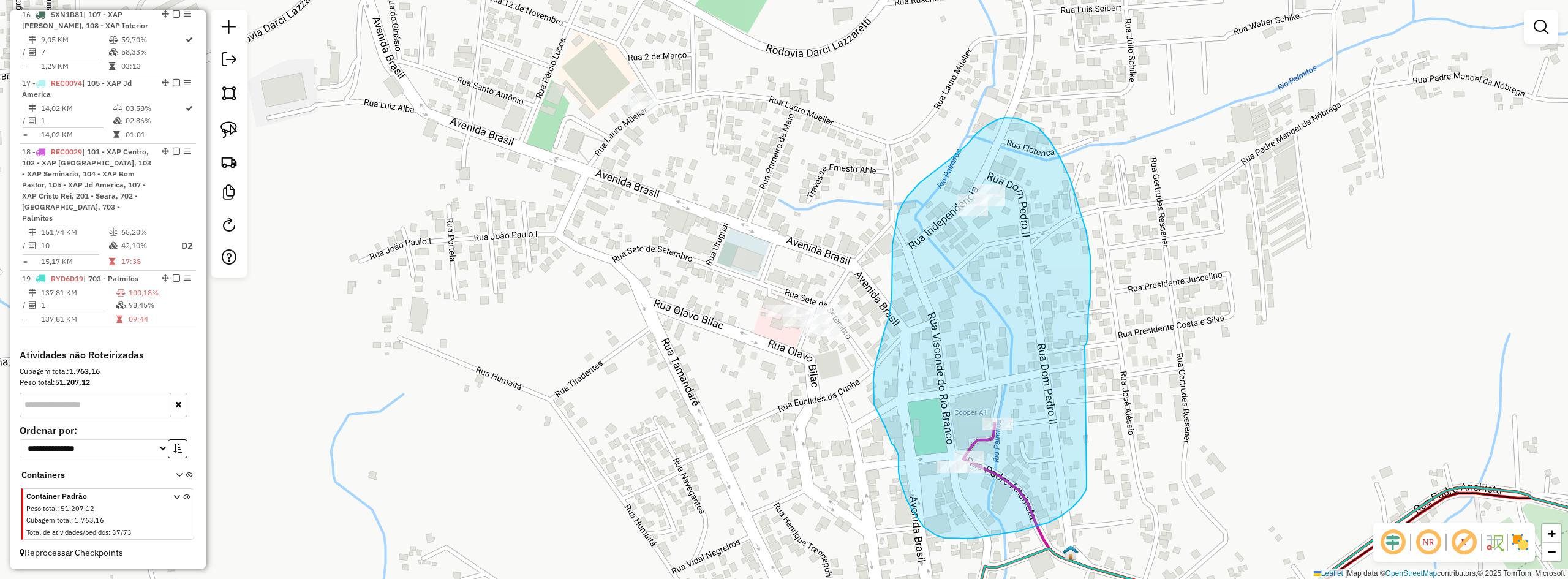
drag, startPoint x: 1085, startPoint y: 346, endPoint x: 1086, endPoint y: 483, distance: 137.0
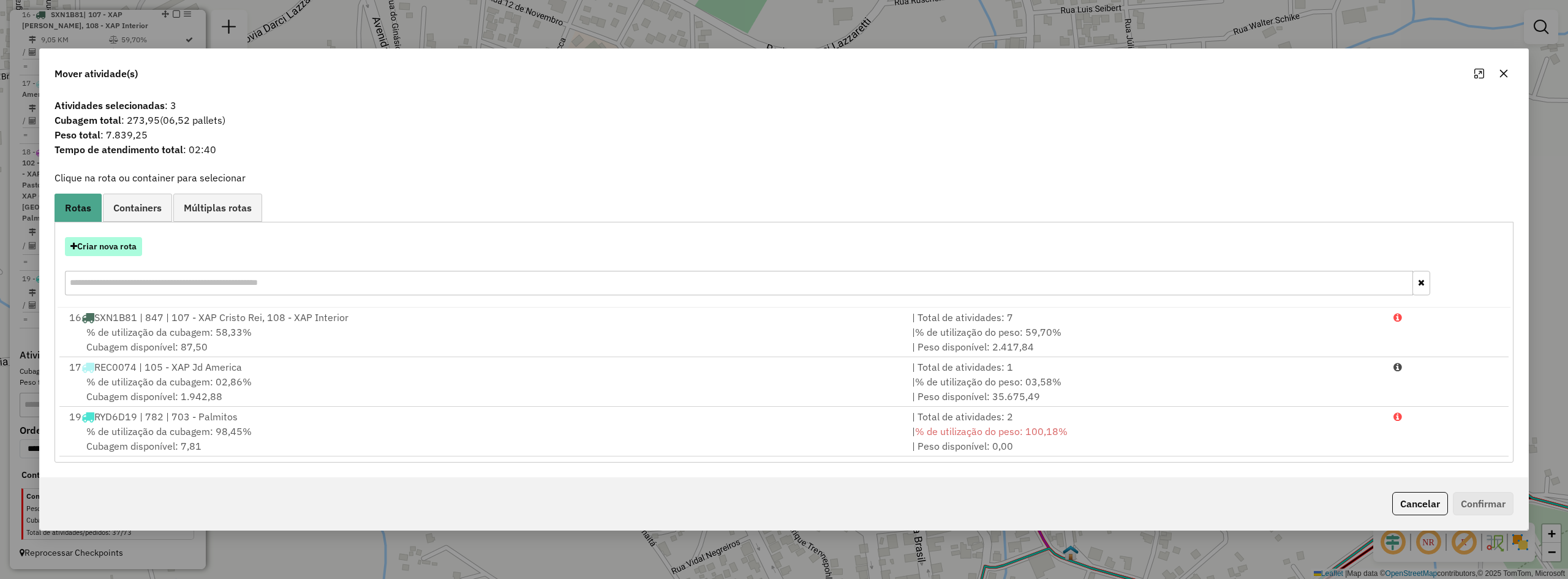
click at [115, 253] on button "Criar nova rota" at bounding box center [103, 246] width 77 height 19
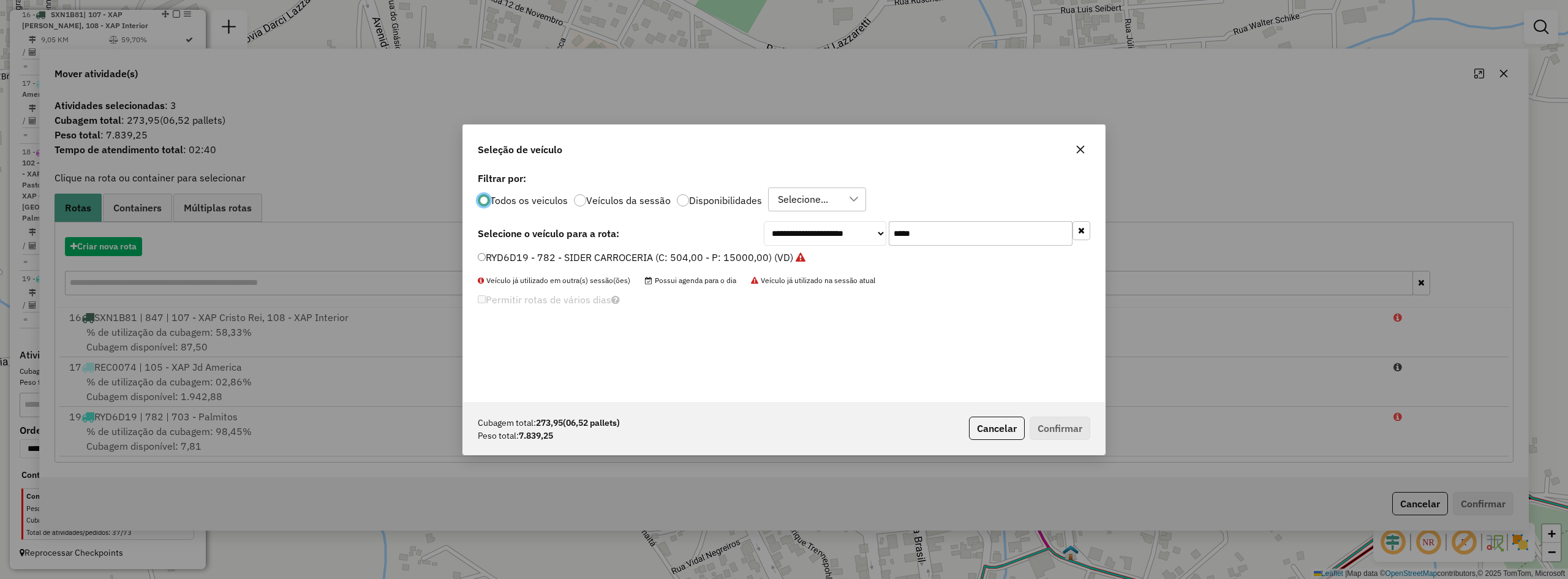
scroll to position [7, 4]
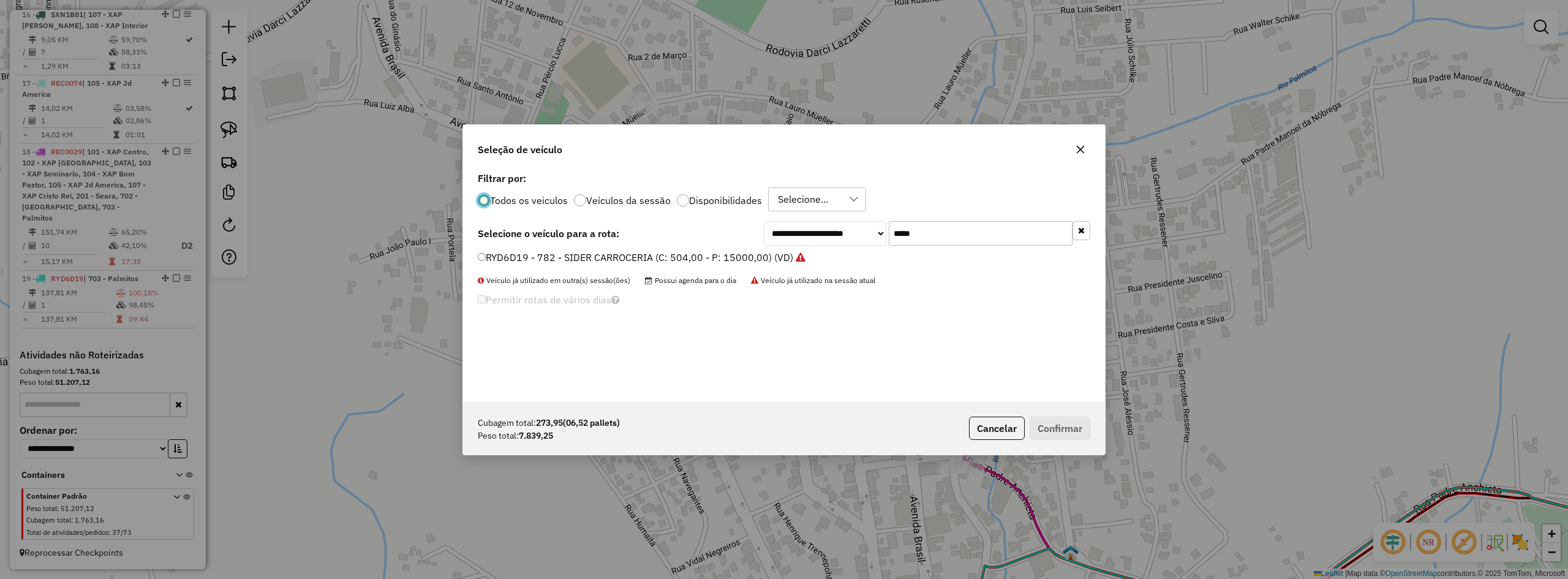
click at [949, 237] on input "*****" at bounding box center [981, 233] width 184 height 24
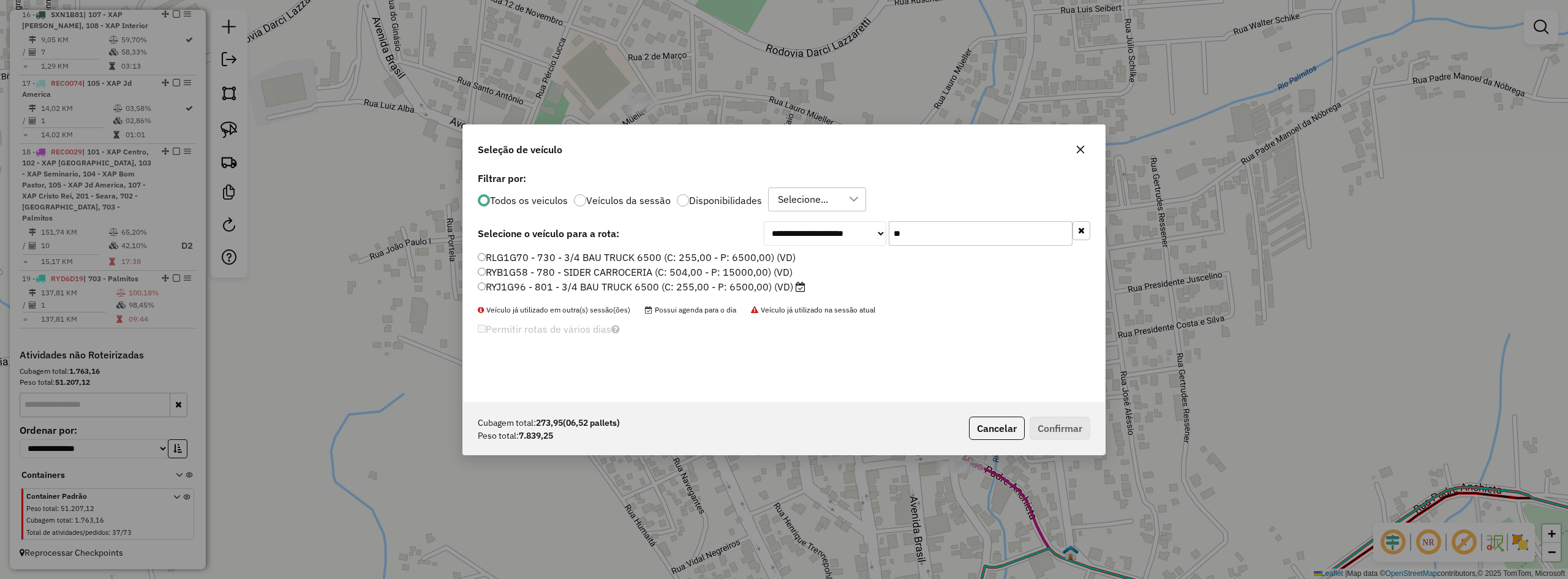
type input "**"
click at [560, 280] on label "RYJ1G96 - 801 - 3/4 BAU TRUCK 6500 (C: 255,00 - P: 6500,00) (VD)" at bounding box center [642, 287] width 328 height 15
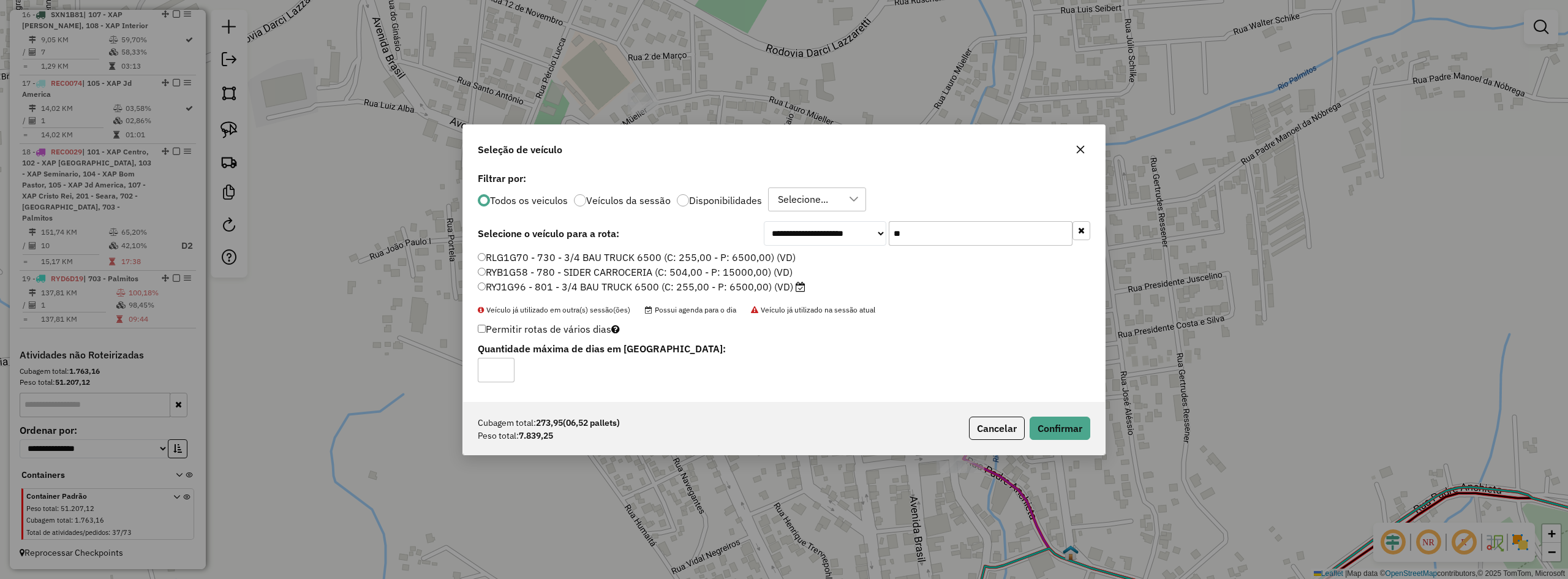
click at [594, 266] on label "RYB1G58 - 780 - SIDER CARROCERIA (C: 504,00 - P: 15000,00) (VD)" at bounding box center [635, 272] width 315 height 15
click at [1054, 422] on button "Confirmar" at bounding box center [1060, 429] width 60 height 24
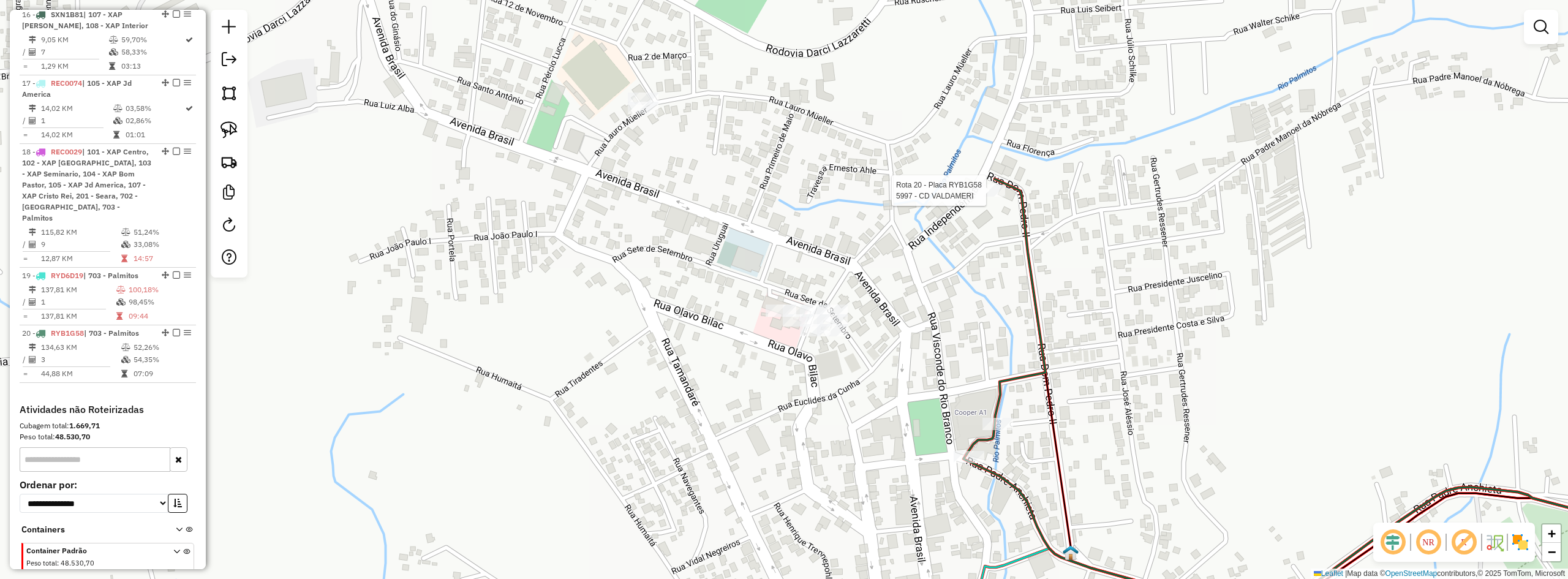
click at [988, 196] on div at bounding box center [990, 191] width 31 height 13
select select "*********"
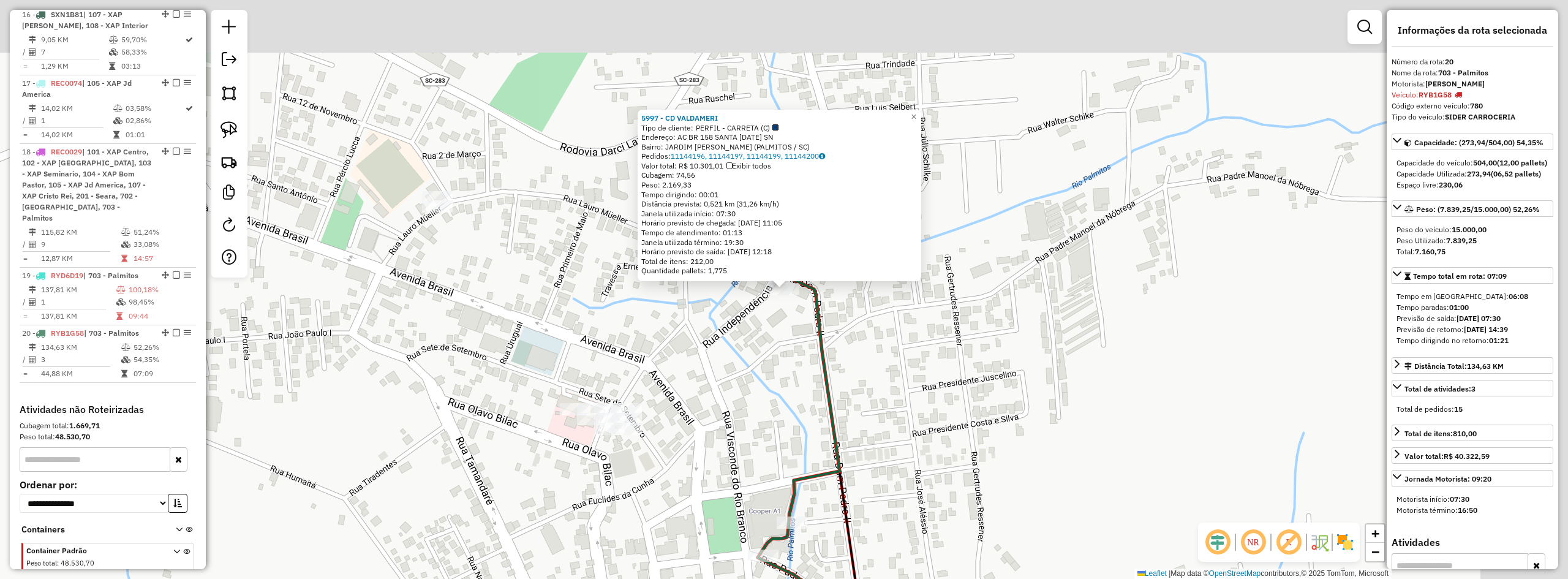
scroll to position [785, 0]
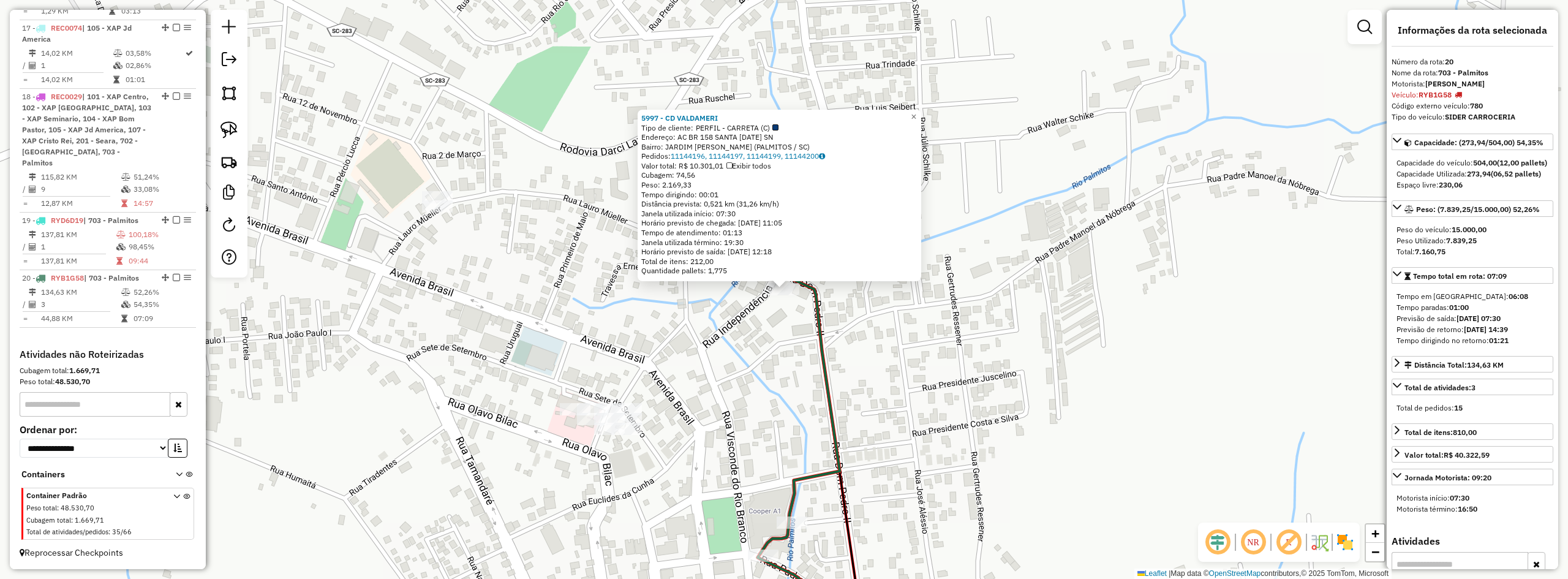
drag, startPoint x: 1414, startPoint y: 274, endPoint x: 1458, endPoint y: 274, distance: 44.0
click at [1457, 257] on div "Total: 7.160,75" at bounding box center [1472, 252] width 152 height 11
click at [585, 481] on div "5997 - CD VALDAMERI Tipo de cliente: PERFIL - CARRETA (C) Endereço: AC BR 158 S…" at bounding box center [784, 289] width 1568 height 579
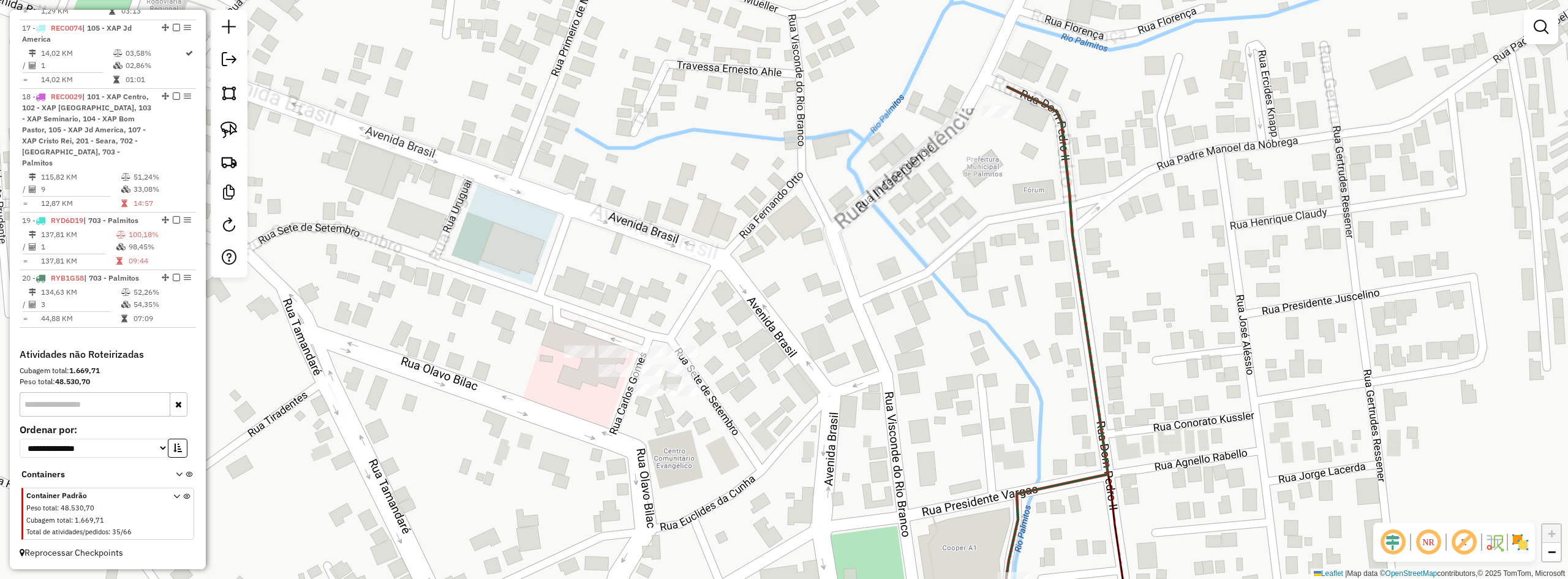
drag, startPoint x: 571, startPoint y: 468, endPoint x: 692, endPoint y: 454, distance: 121.8
click at [690, 455] on div "Janela de atendimento Grade de atendimento Capacidade Transportadoras Veículos …" at bounding box center [784, 289] width 1568 height 579
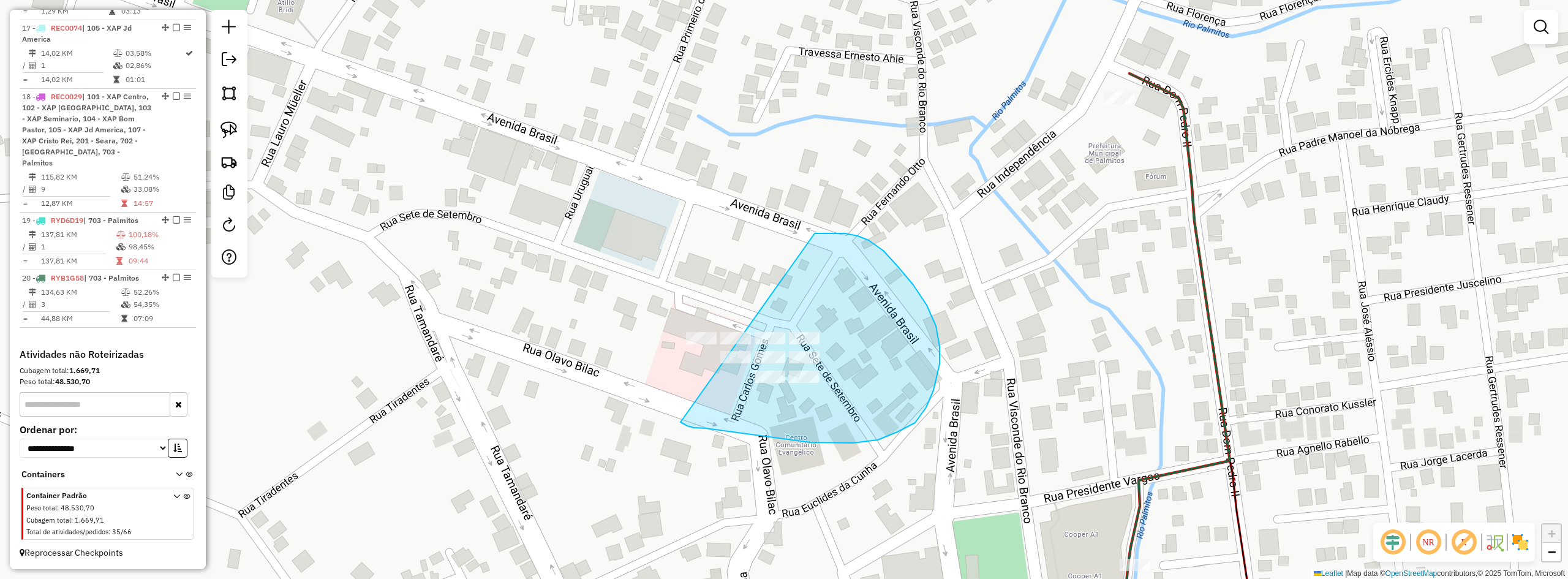
drag, startPoint x: 681, startPoint y: 422, endPoint x: 635, endPoint y: 342, distance: 92.3
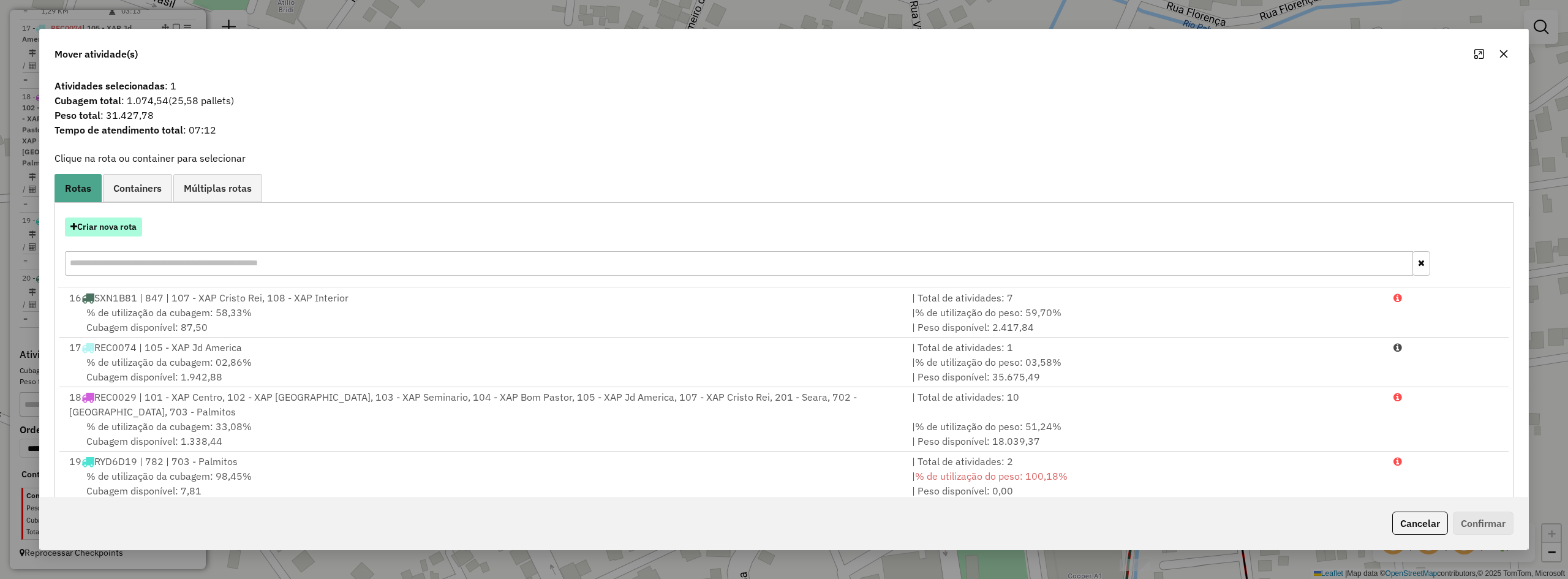
click at [134, 233] on button "Criar nova rota" at bounding box center [103, 227] width 77 height 19
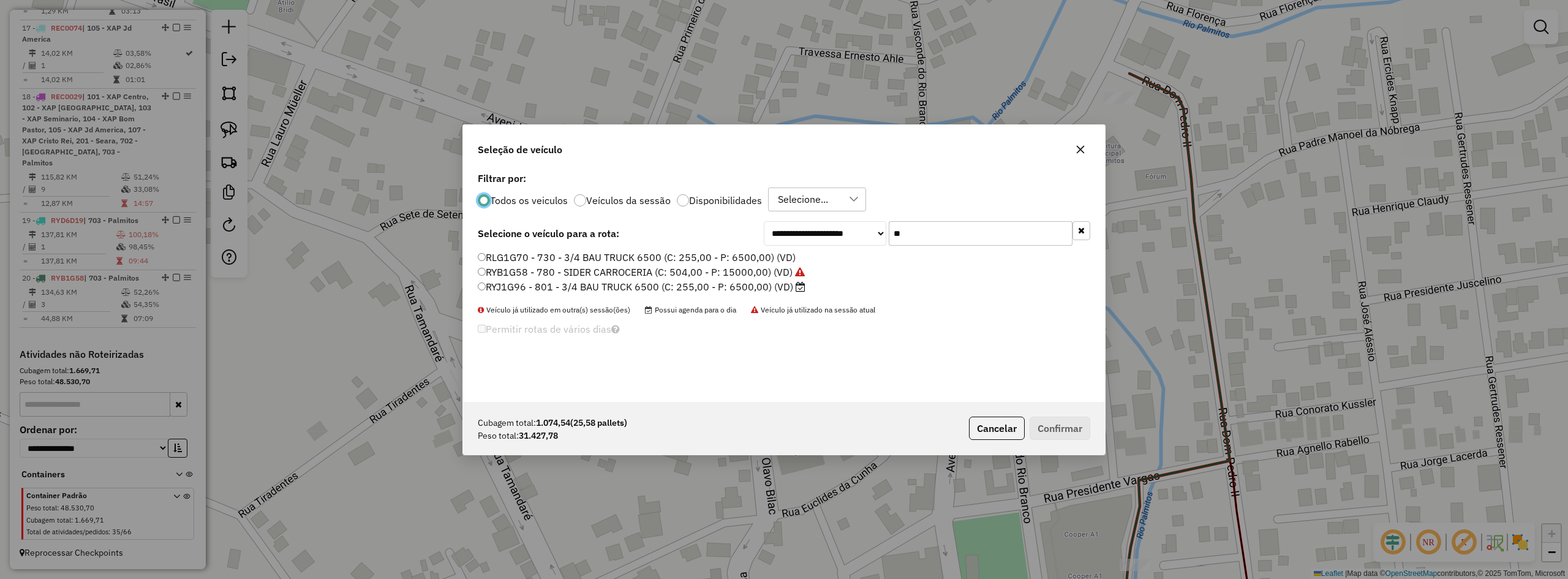
scroll to position [7, 4]
click at [985, 222] on input "**" at bounding box center [981, 233] width 184 height 24
click at [962, 232] on input "**" at bounding box center [981, 233] width 184 height 24
click at [960, 233] on input "**" at bounding box center [981, 233] width 184 height 24
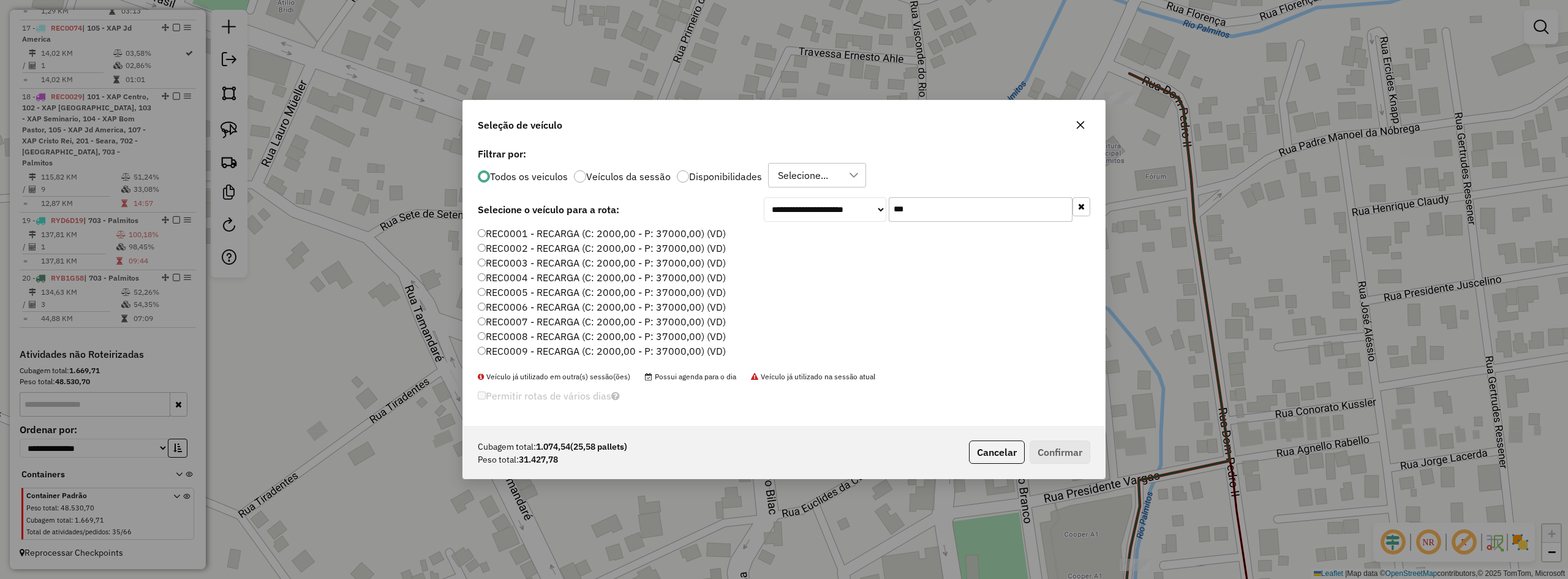
type input "***"
click at [601, 290] on label "REC0005 - RECARGA (C: 2000,00 - P: 37000,00) (VD)" at bounding box center [601, 292] width 248 height 15
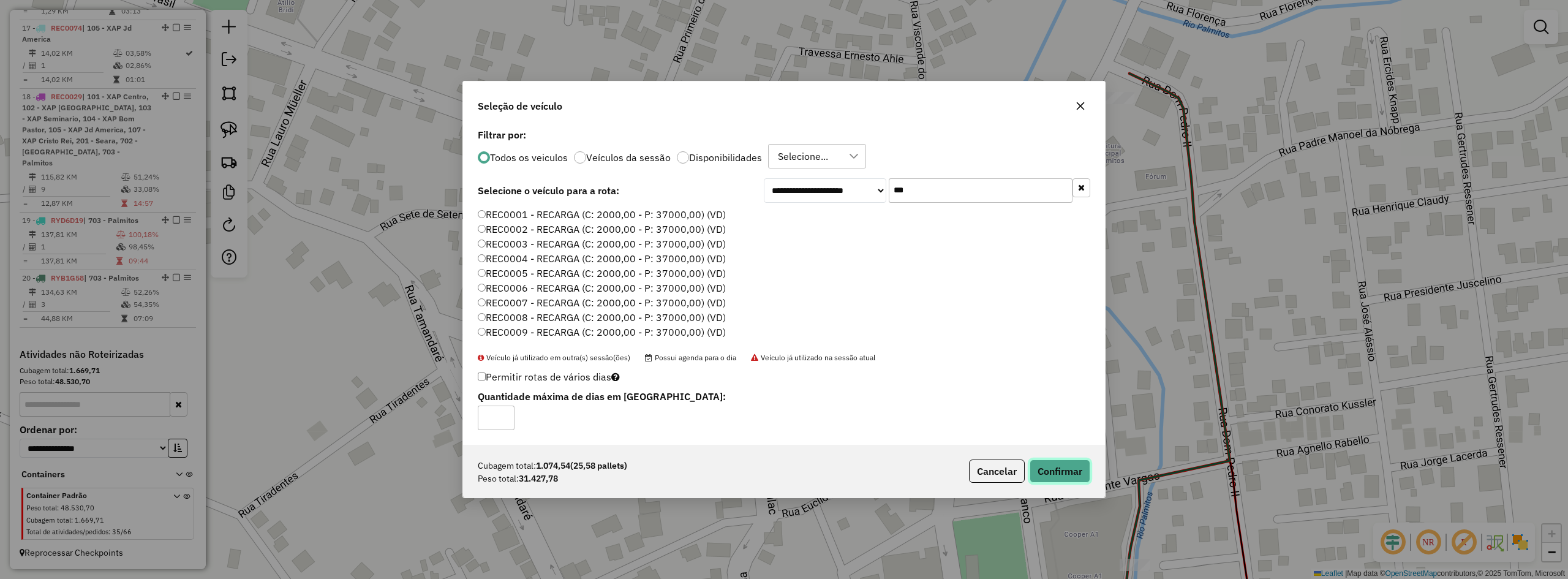
click at [1068, 475] on button "Confirmar" at bounding box center [1060, 472] width 60 height 24
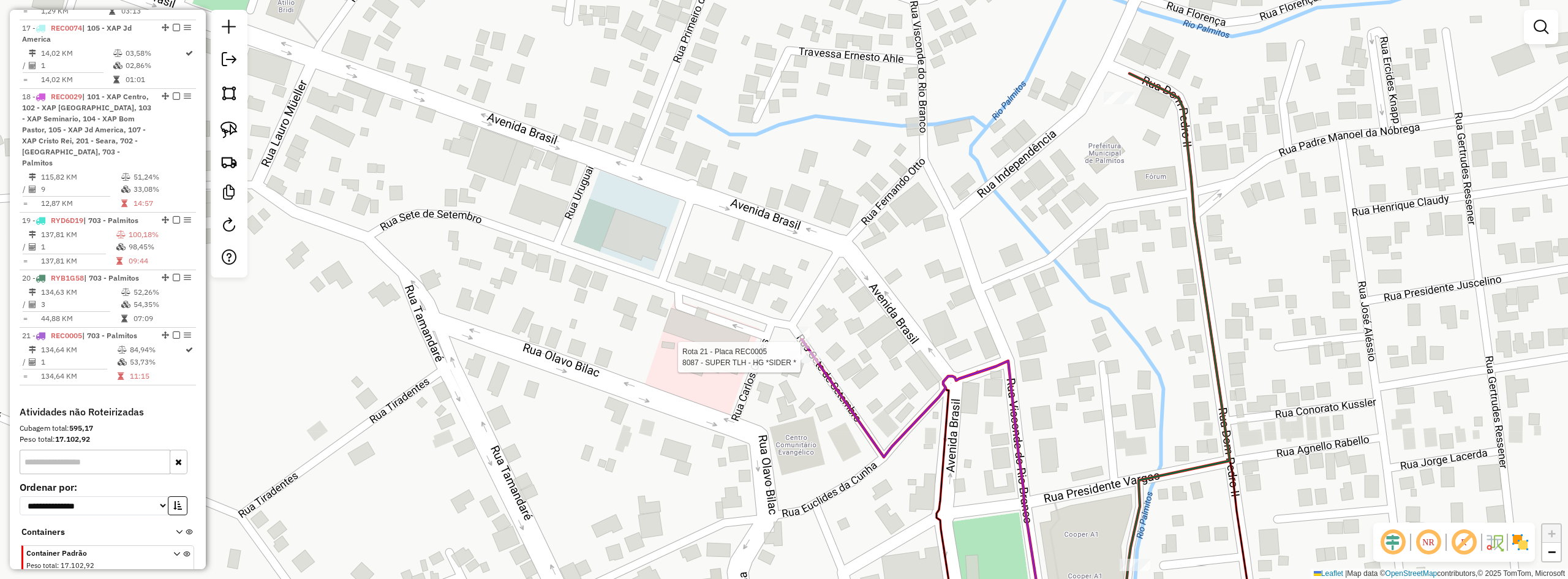
select select "*********"
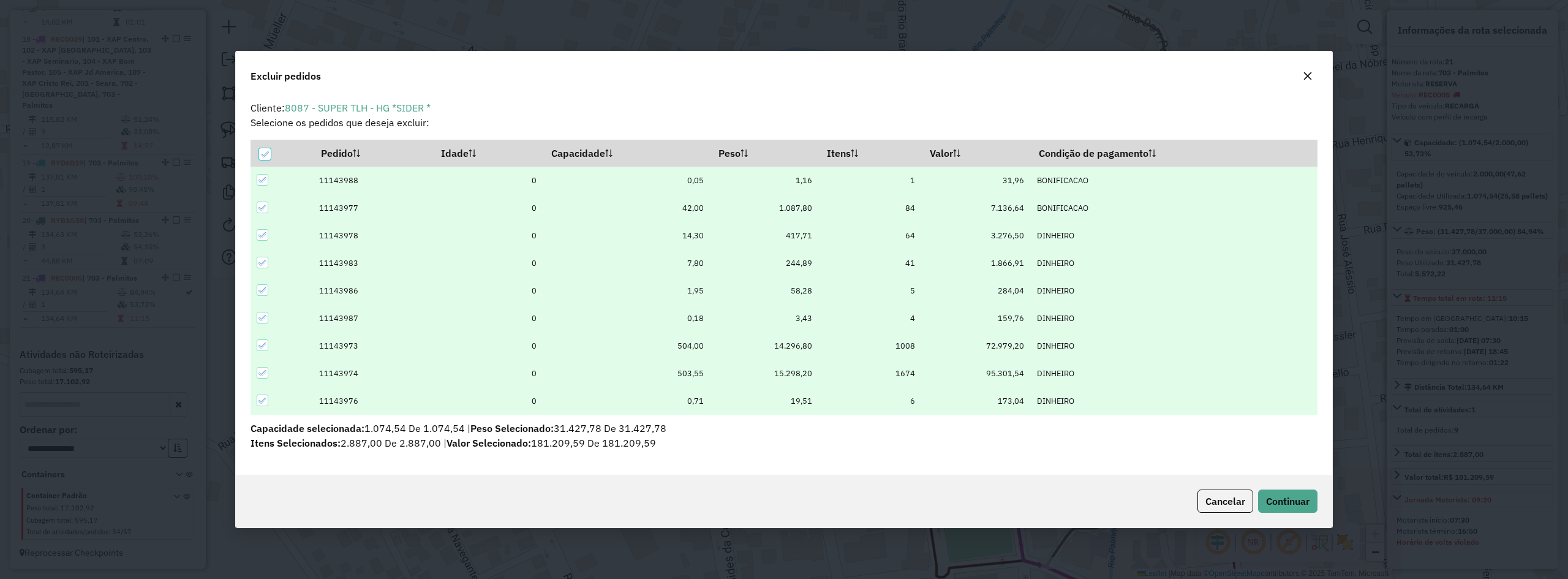
scroll to position [0, 0]
click at [261, 151] on icon at bounding box center [265, 154] width 9 height 9
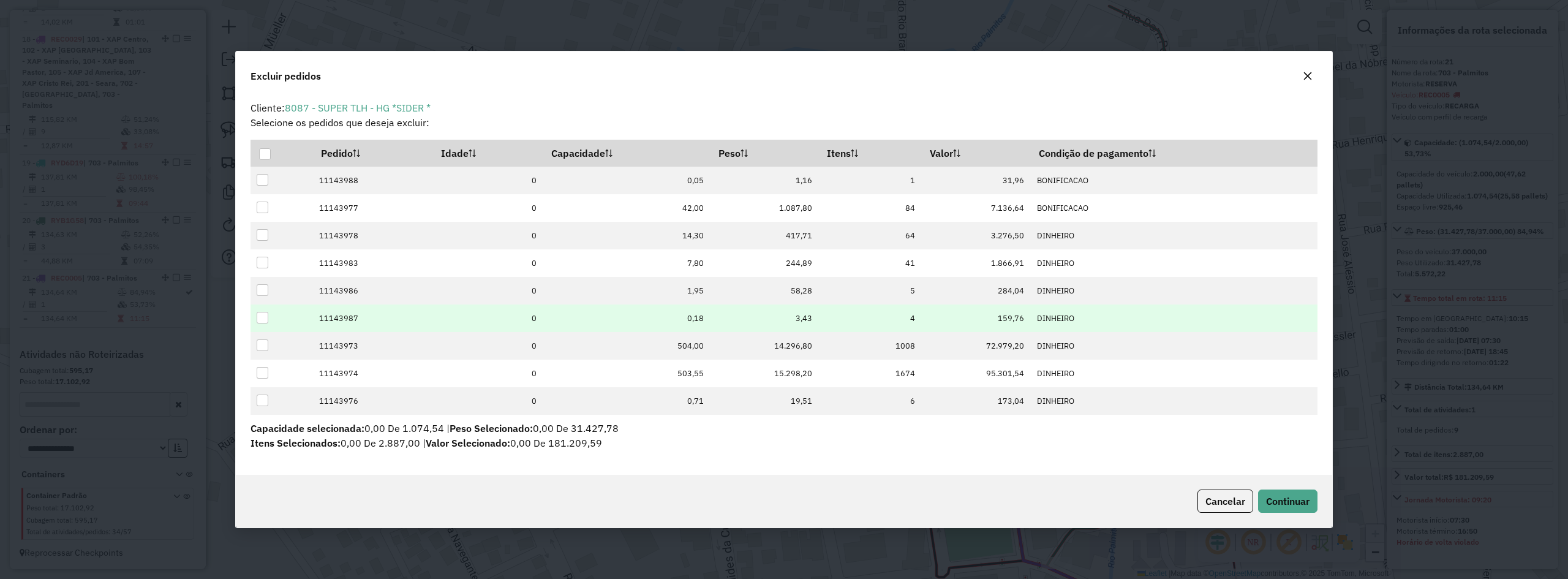
click at [261, 319] on div at bounding box center [262, 318] width 12 height 12
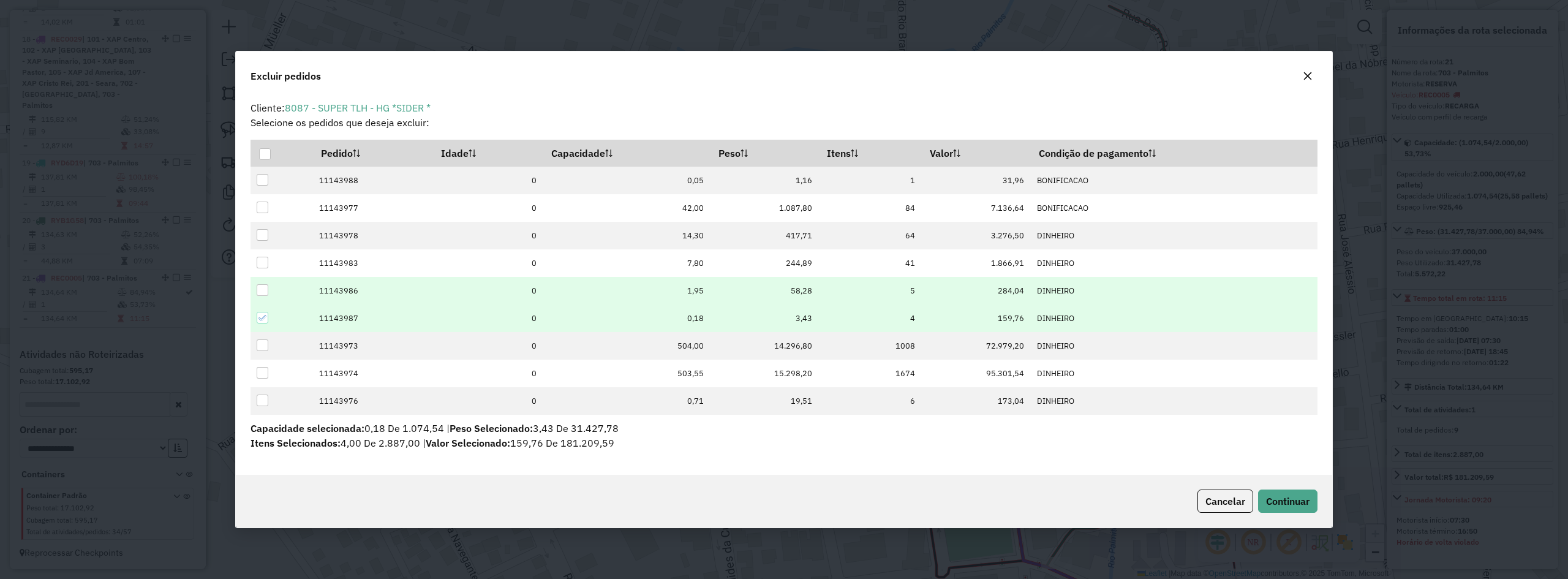
click at [256, 285] on td at bounding box center [282, 291] width 62 height 27
click at [266, 290] on div at bounding box center [262, 291] width 12 height 12
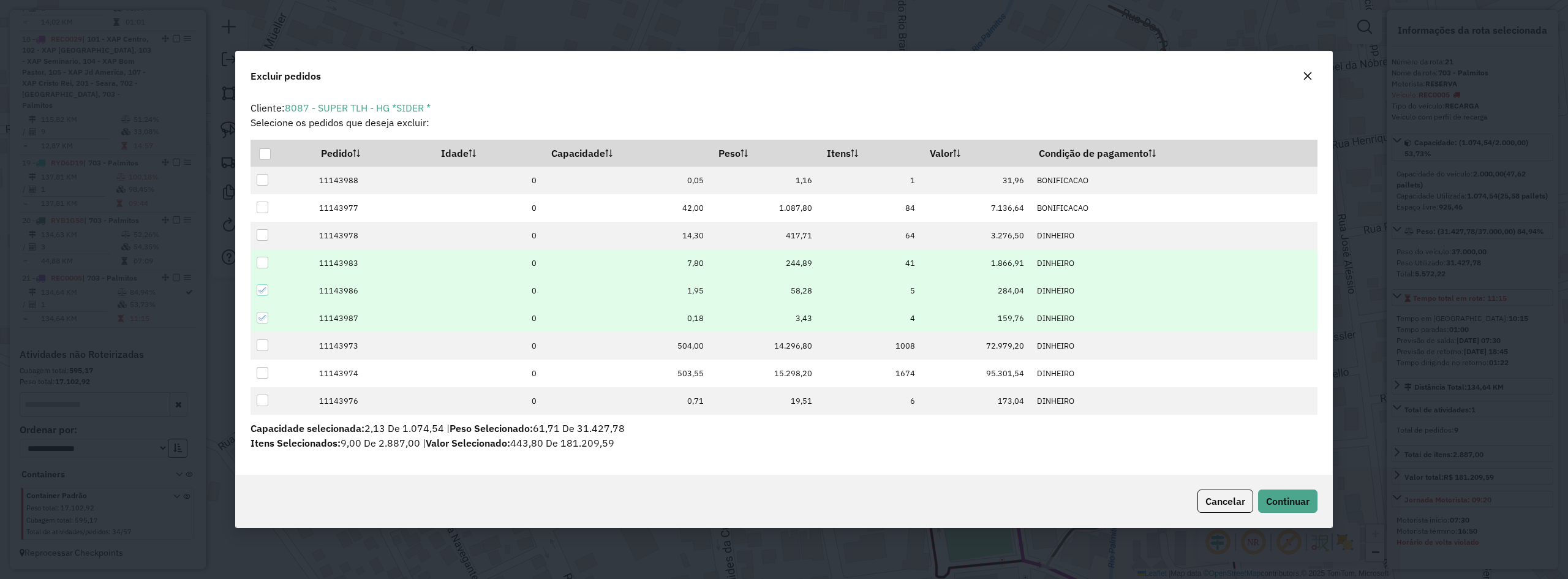
click at [266, 261] on div at bounding box center [262, 263] width 12 height 12
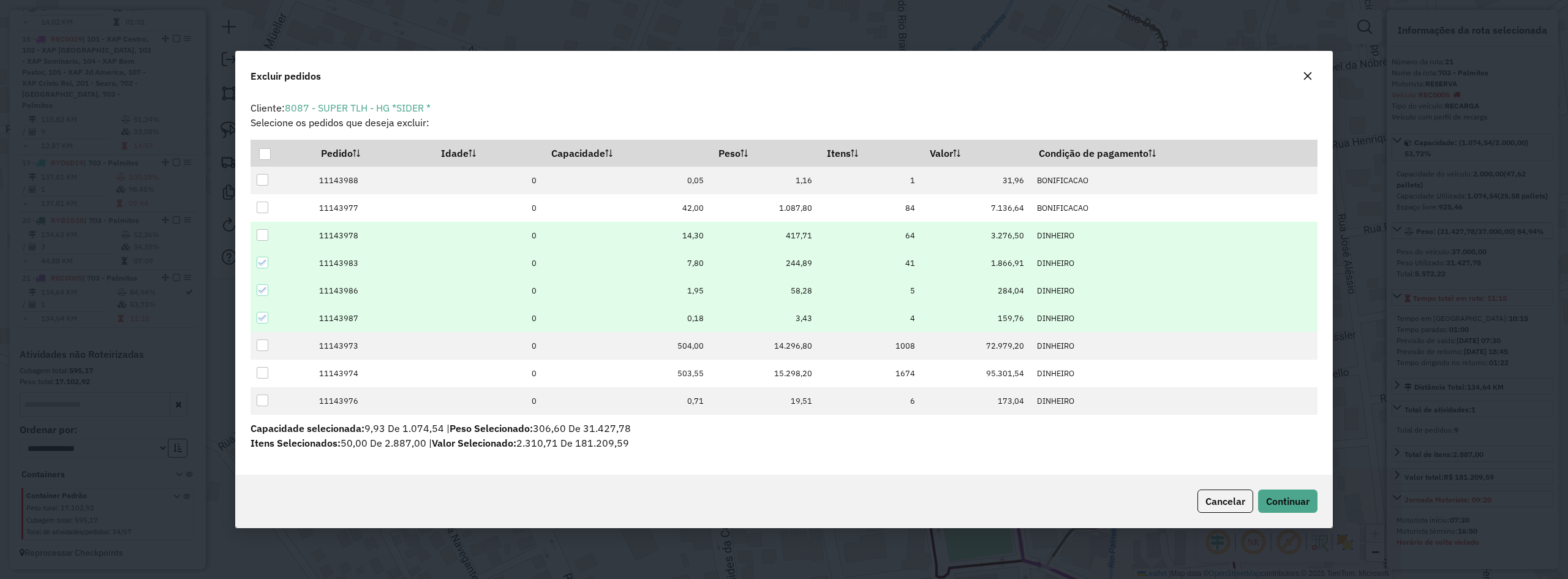
click at [262, 226] on td at bounding box center [282, 235] width 62 height 27
click at [265, 237] on div at bounding box center [262, 235] width 12 height 12
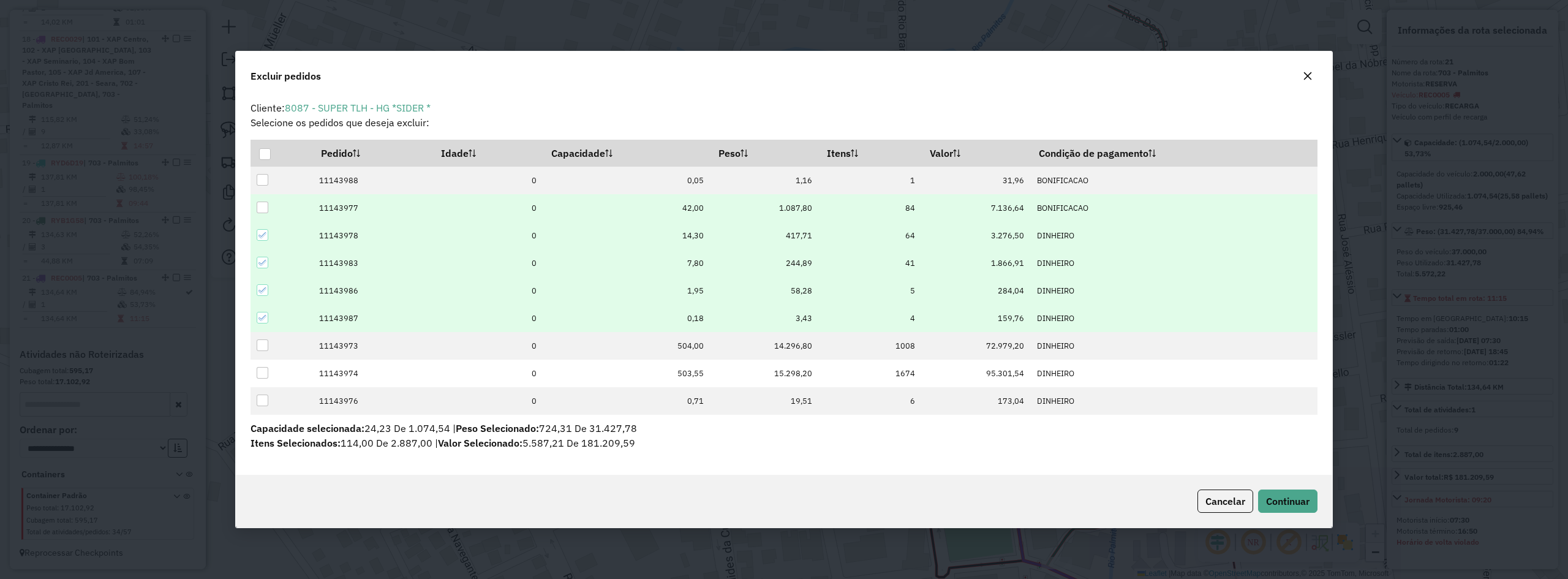
click at [260, 210] on div at bounding box center [262, 207] width 12 height 12
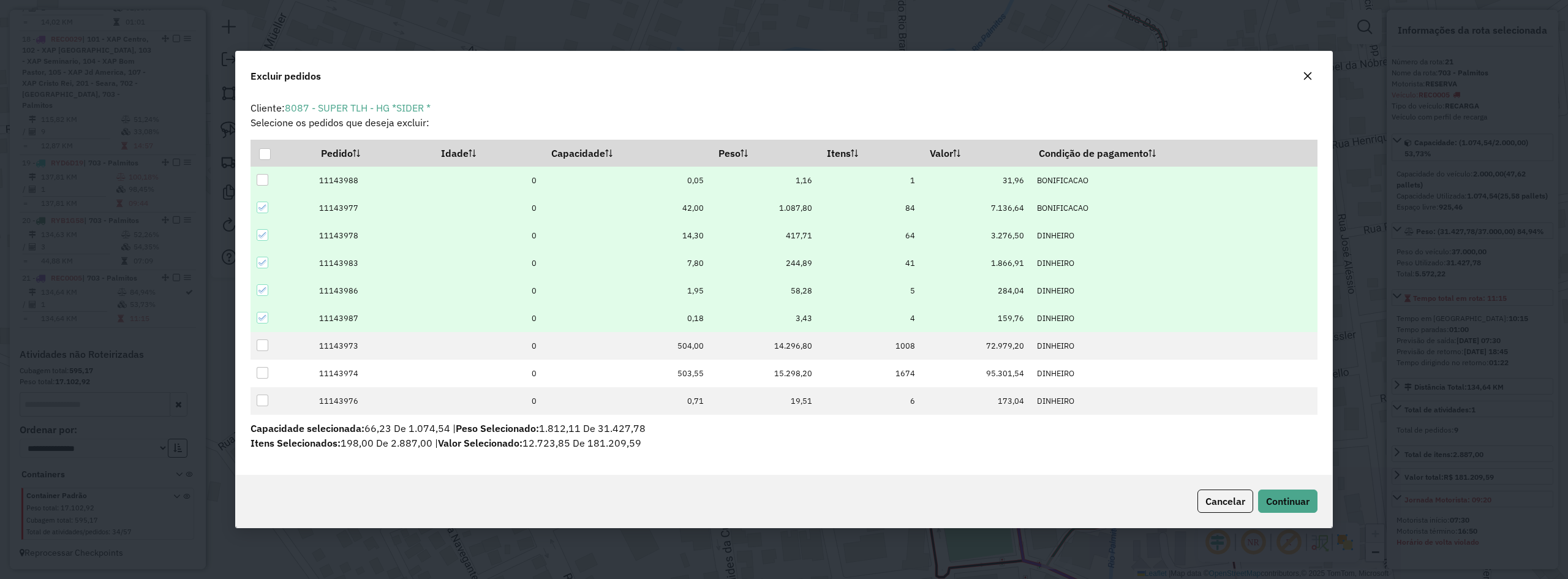
click at [266, 179] on div at bounding box center [262, 180] width 12 height 12
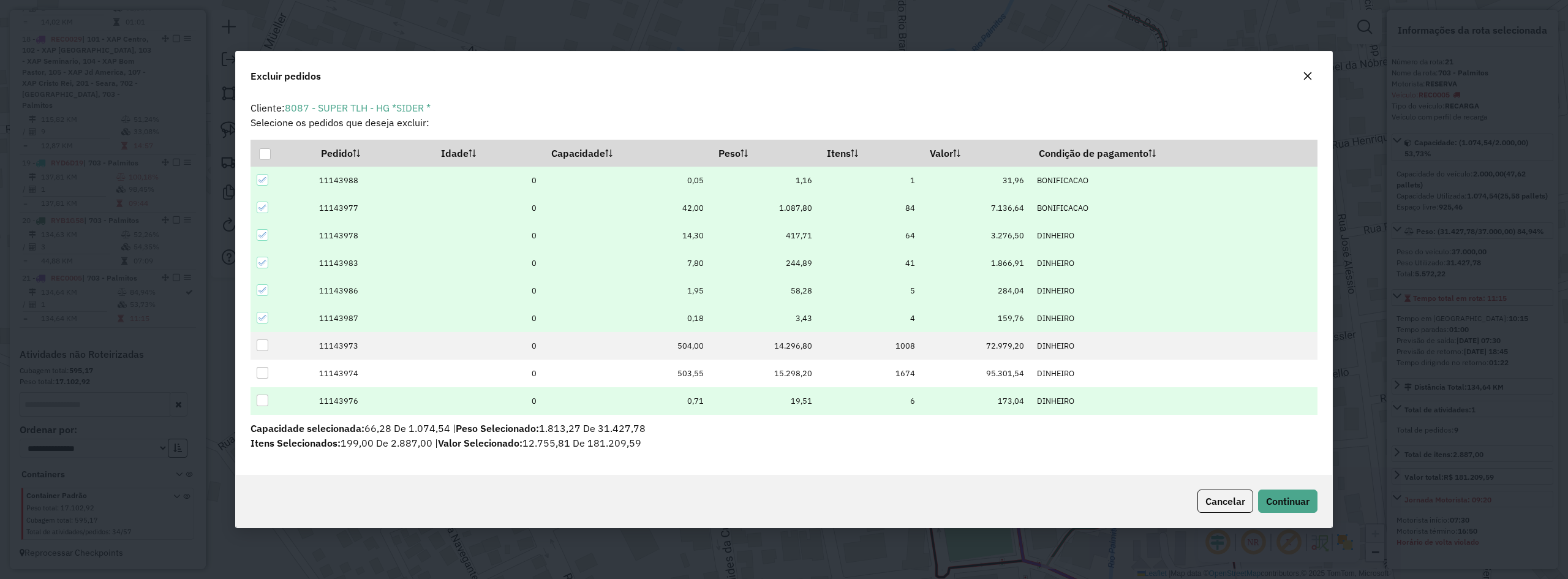
click at [263, 404] on div at bounding box center [262, 401] width 12 height 12
drag, startPoint x: 534, startPoint y: 428, endPoint x: 617, endPoint y: 431, distance: 83.1
click at [617, 431] on p "Capacidade selecionada: 66,99 De 1.074,54 | Peso Selecionado: 1.832,78 De 31.42…" at bounding box center [784, 428] width 1067 height 15
click at [1290, 505] on span "Continuar" at bounding box center [1287, 501] width 43 height 13
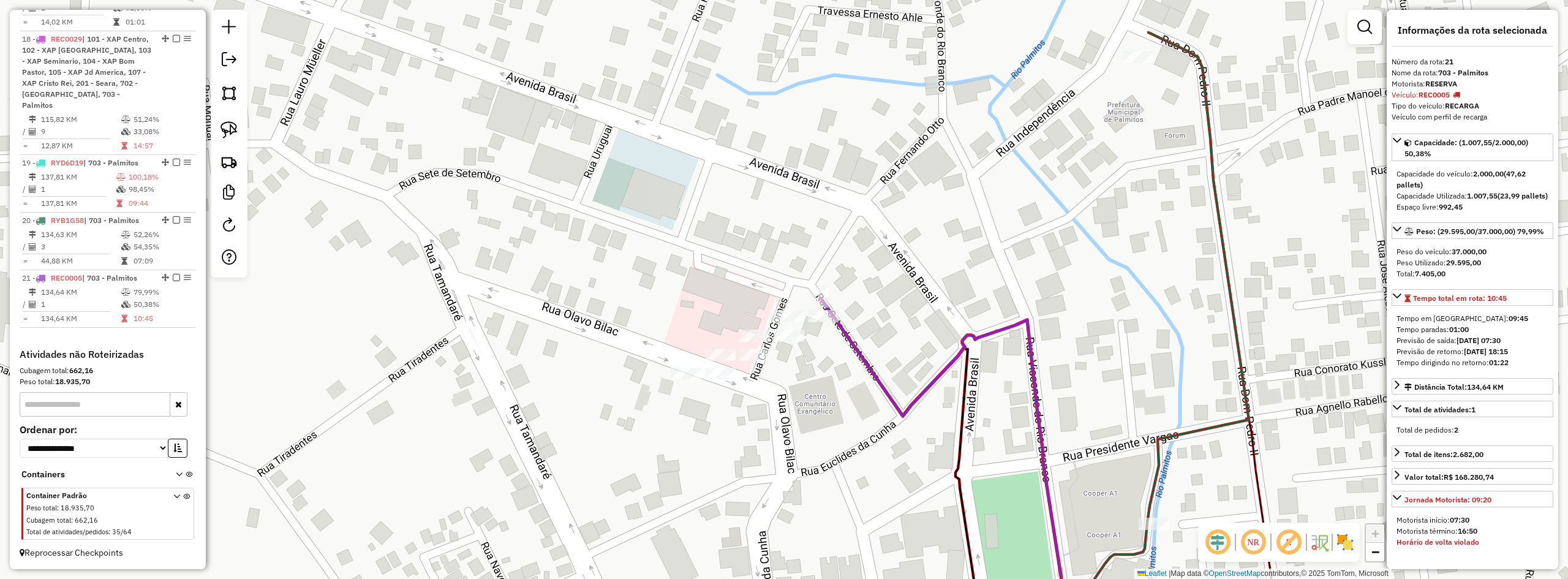
drag, startPoint x: 773, startPoint y: 362, endPoint x: 808, endPoint y: 386, distance: 42.4
click at [808, 386] on div "Janela de atendimento Grade de atendimento Capacidade Transportadoras Veículos …" at bounding box center [784, 289] width 1568 height 579
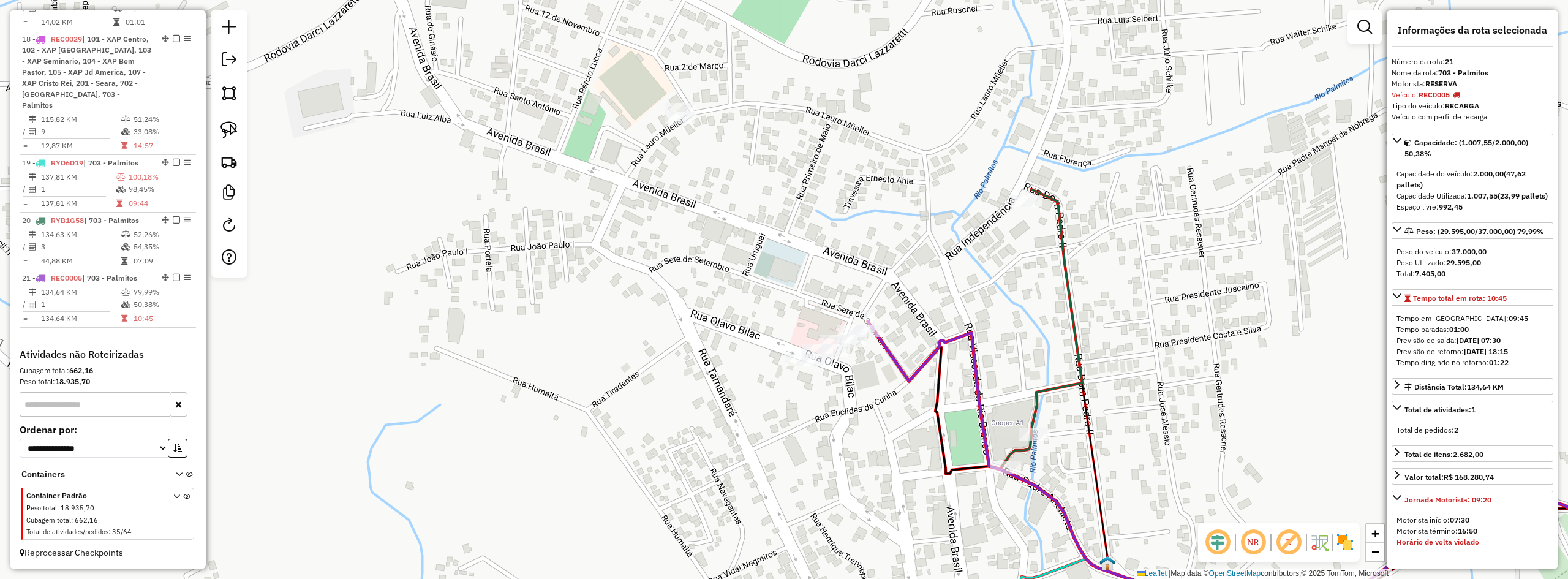
drag, startPoint x: 815, startPoint y: 472, endPoint x: 928, endPoint y: 244, distance: 254.5
click at [903, 278] on div "Janela de atendimento Grade de atendimento Capacidade Transportadoras Veículos …" at bounding box center [784, 289] width 1568 height 579
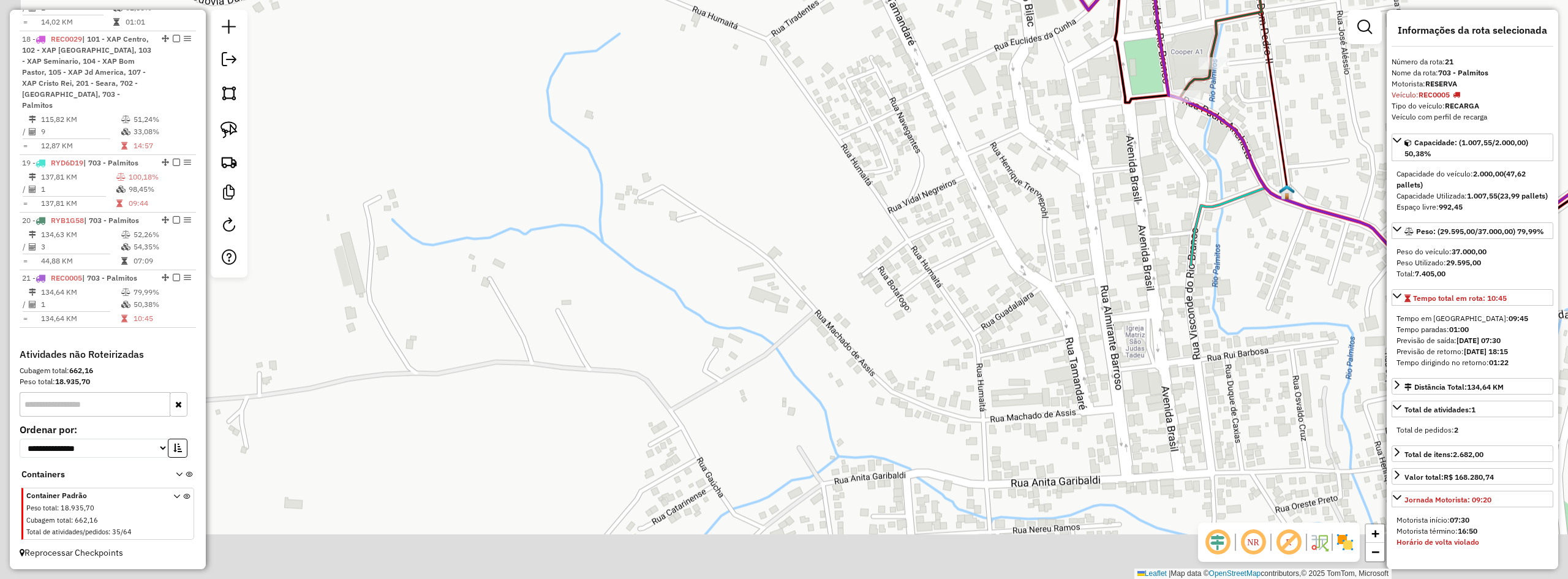
drag, startPoint x: 867, startPoint y: 332, endPoint x: 931, endPoint y: 185, distance: 160.3
click at [924, 215] on div "Janela de atendimento Grade de atendimento Capacidade Transportadoras Veículos …" at bounding box center [784, 289] width 1568 height 579
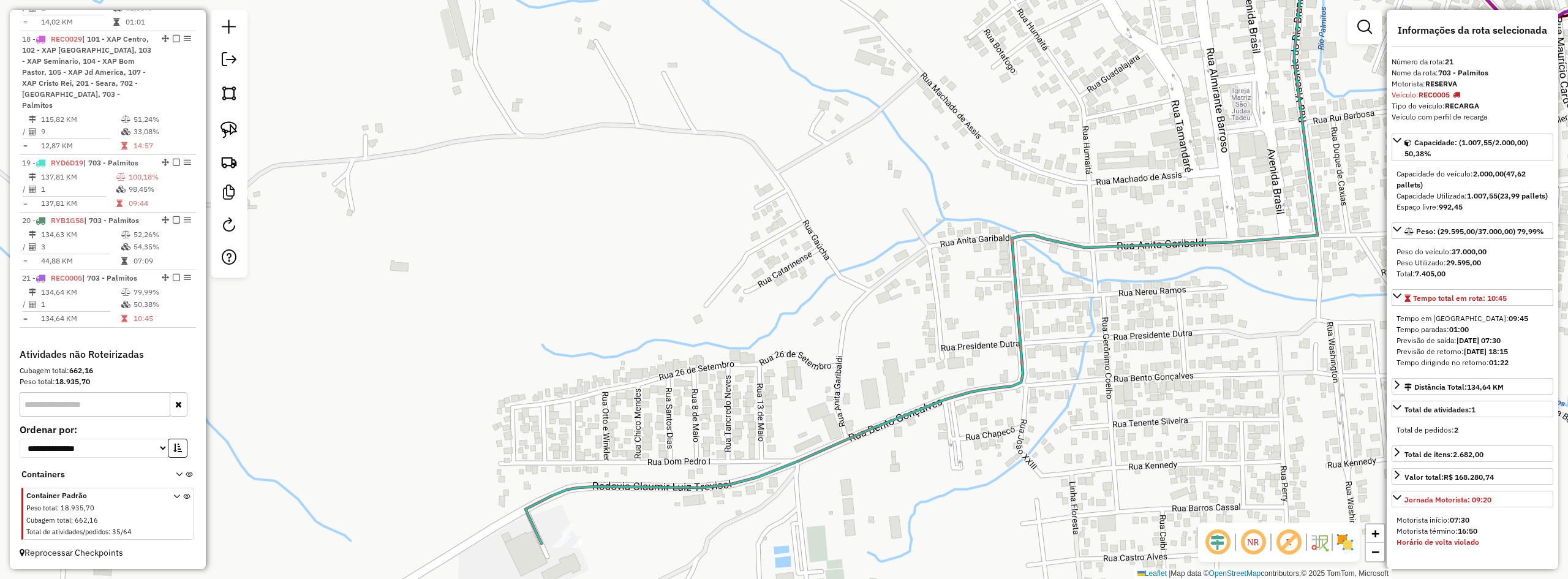
drag, startPoint x: 903, startPoint y: 360, endPoint x: 984, endPoint y: 163, distance: 213.0
click at [964, 200] on div "Janela de atendimento Grade de atendimento Capacidade Transportadoras Veículos …" at bounding box center [784, 289] width 1568 height 579
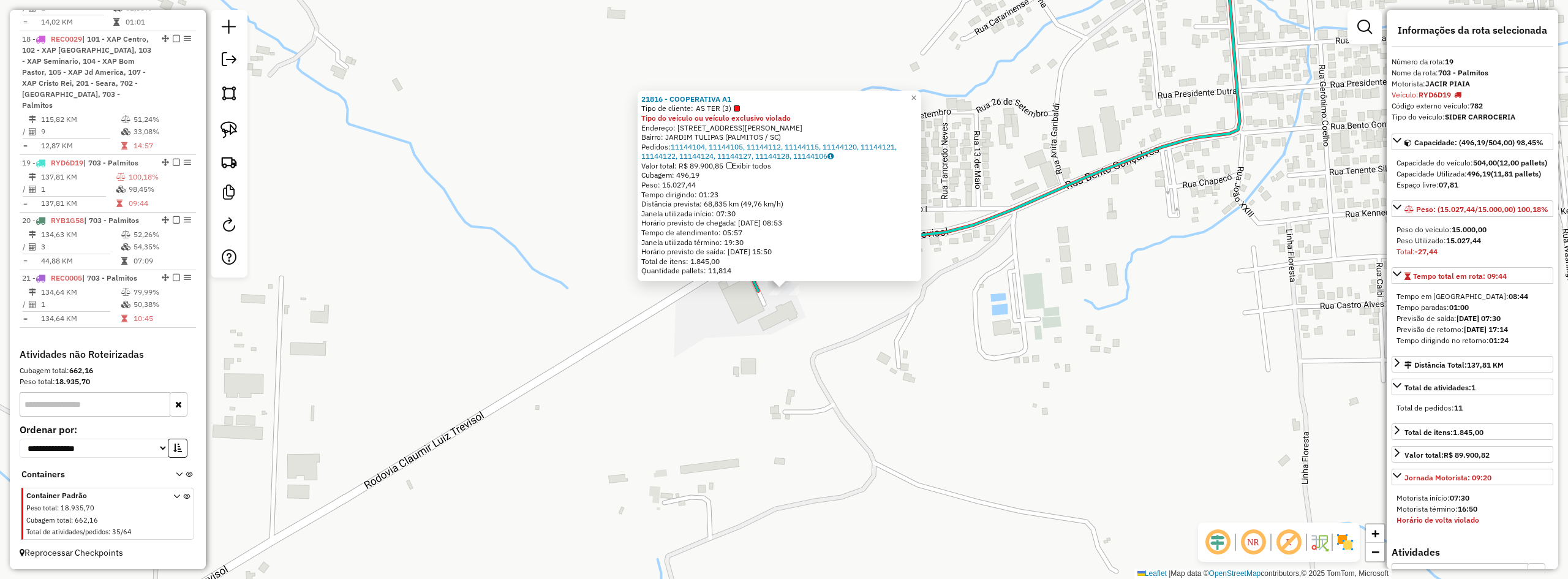
drag, startPoint x: 1072, startPoint y: 158, endPoint x: 1055, endPoint y: 355, distance: 197.7
click at [1051, 358] on div "21816 - COOPERATIVA A1 Tipo de cliente: AS TER (3) Tipo do veículo ou veículo e…" at bounding box center [784, 289] width 1568 height 579
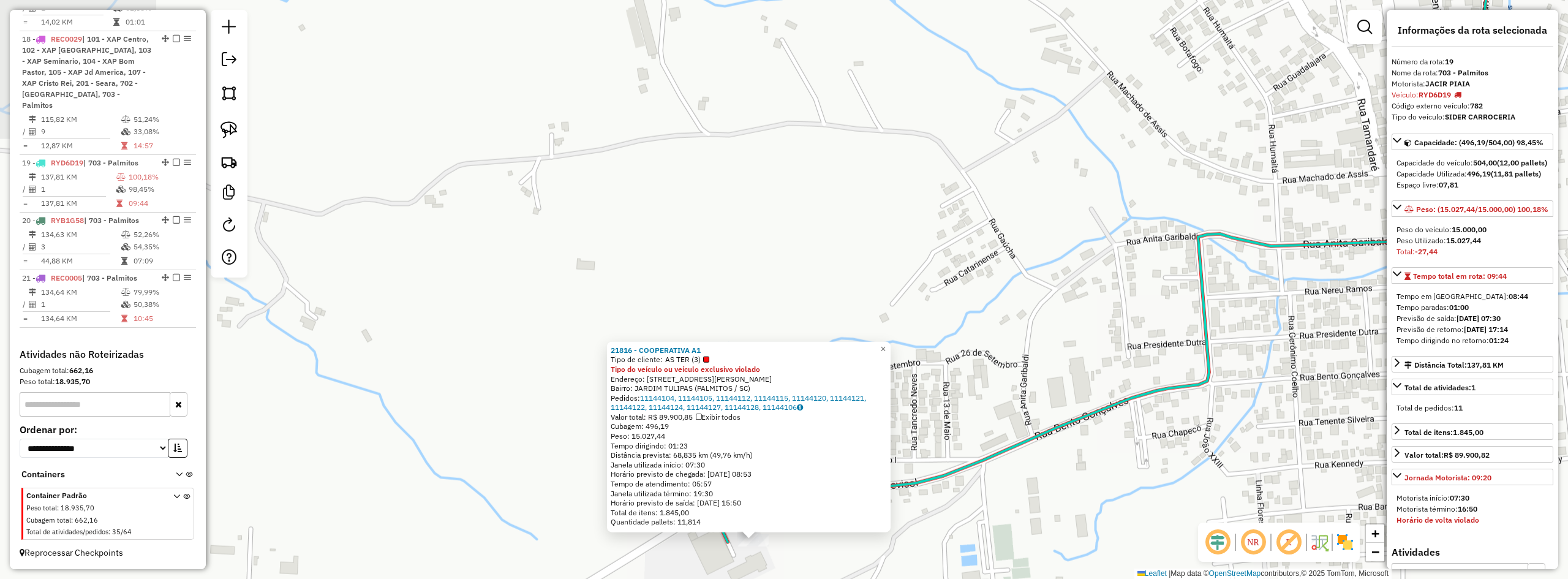
drag, startPoint x: 1064, startPoint y: 196, endPoint x: 931, endPoint y: 303, distance: 170.7
click at [964, 283] on div "21816 - COOPERATIVA A1 Tipo de cliente: AS TER (3) Tipo do veículo ou veículo e…" at bounding box center [784, 289] width 1568 height 579
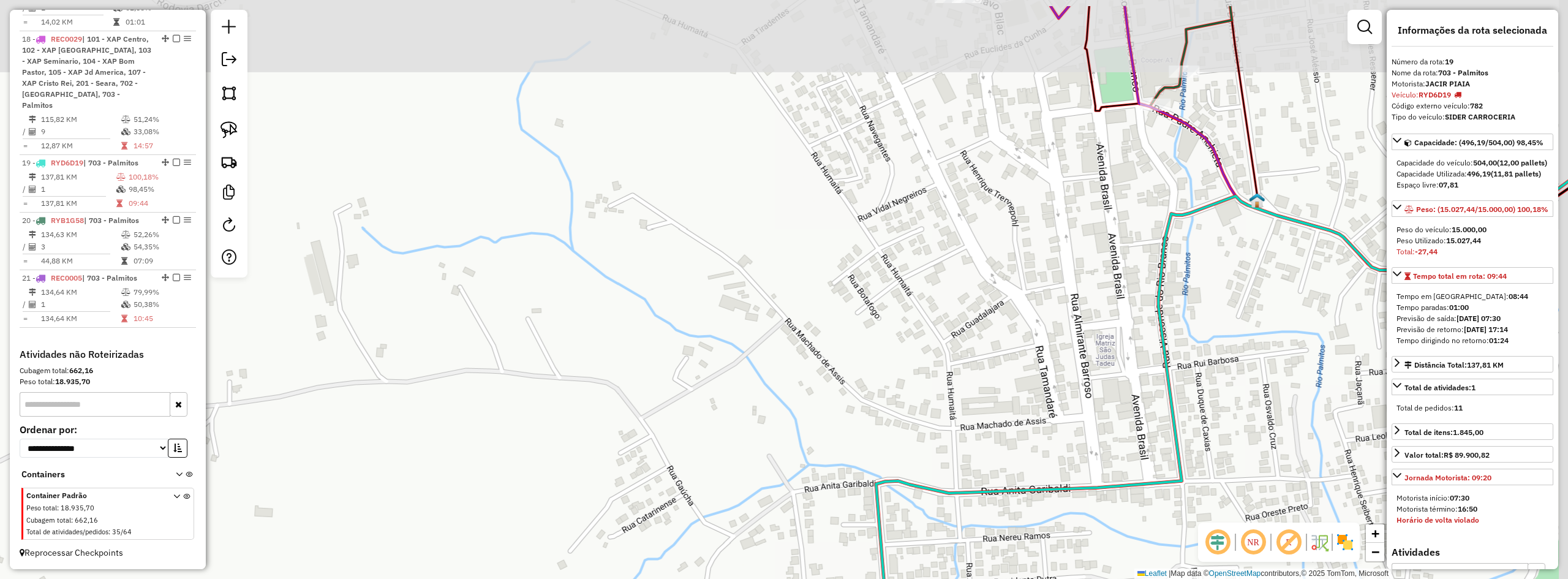
drag, startPoint x: 1022, startPoint y: 228, endPoint x: 858, endPoint y: 344, distance: 200.9
click at [867, 344] on div "21816 - COOPERATIVA A1 Tipo de cliente: AS TER (3) Tipo do veículo ou veículo e…" at bounding box center [784, 289] width 1568 height 579
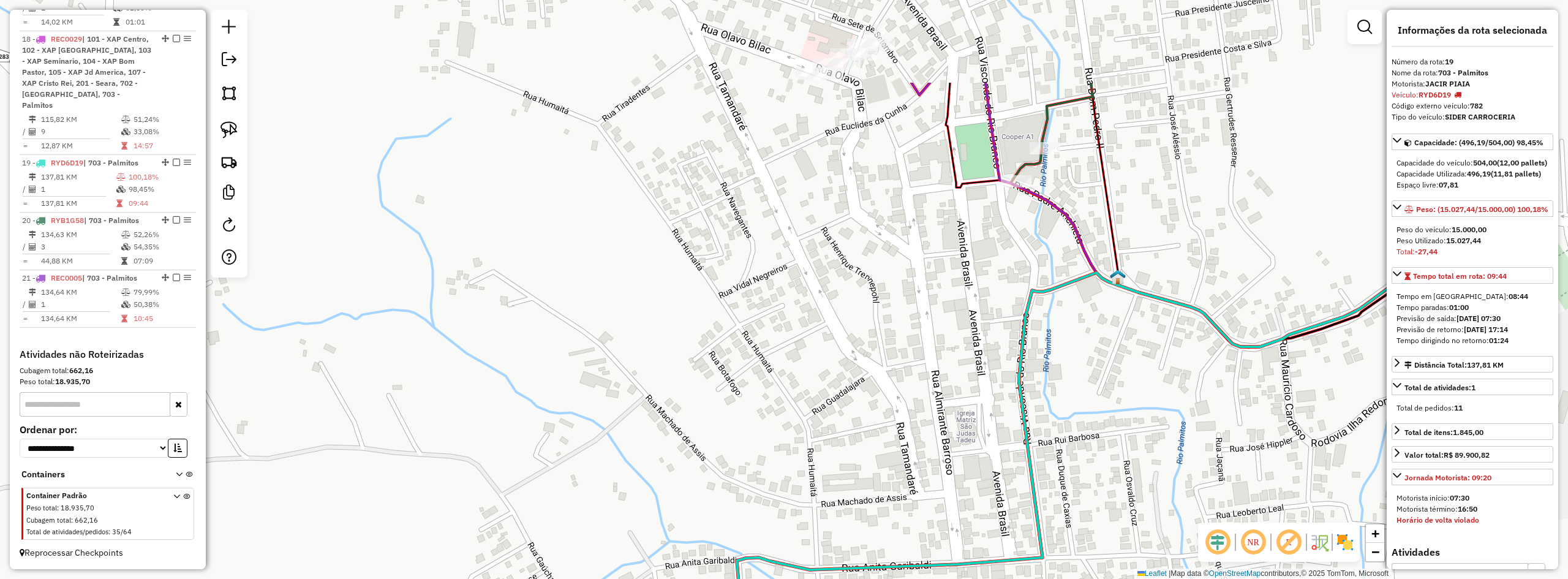
drag, startPoint x: 883, startPoint y: 255, endPoint x: 839, endPoint y: 397, distance: 148.7
click at [840, 395] on div "21816 - COOPERATIVA A1 Tipo de cliente: AS TER (3) Tipo do veículo ou veículo e…" at bounding box center [784, 289] width 1568 height 579
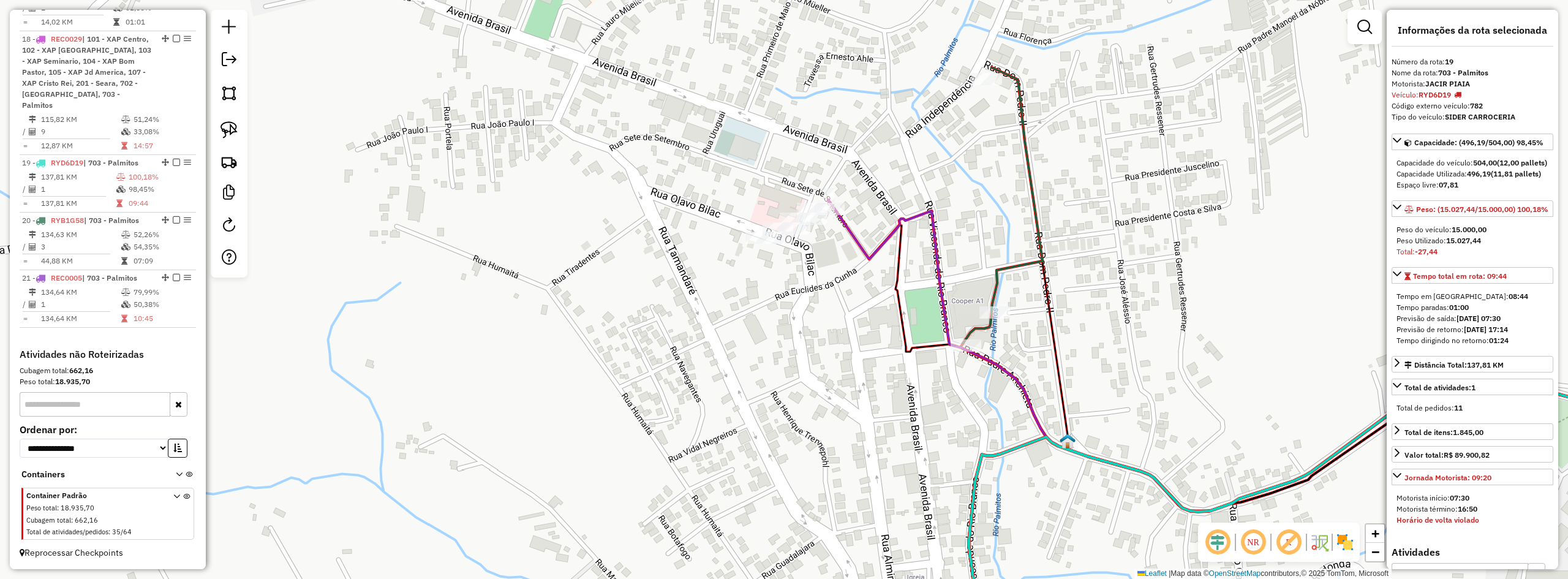
click at [1123, 310] on div "Rota 20 - Placa RYB1G58 11661 - COOPER A1 * SIDER * 21816 - COOPERATIVA A1 Tipo…" at bounding box center [784, 289] width 1568 height 579
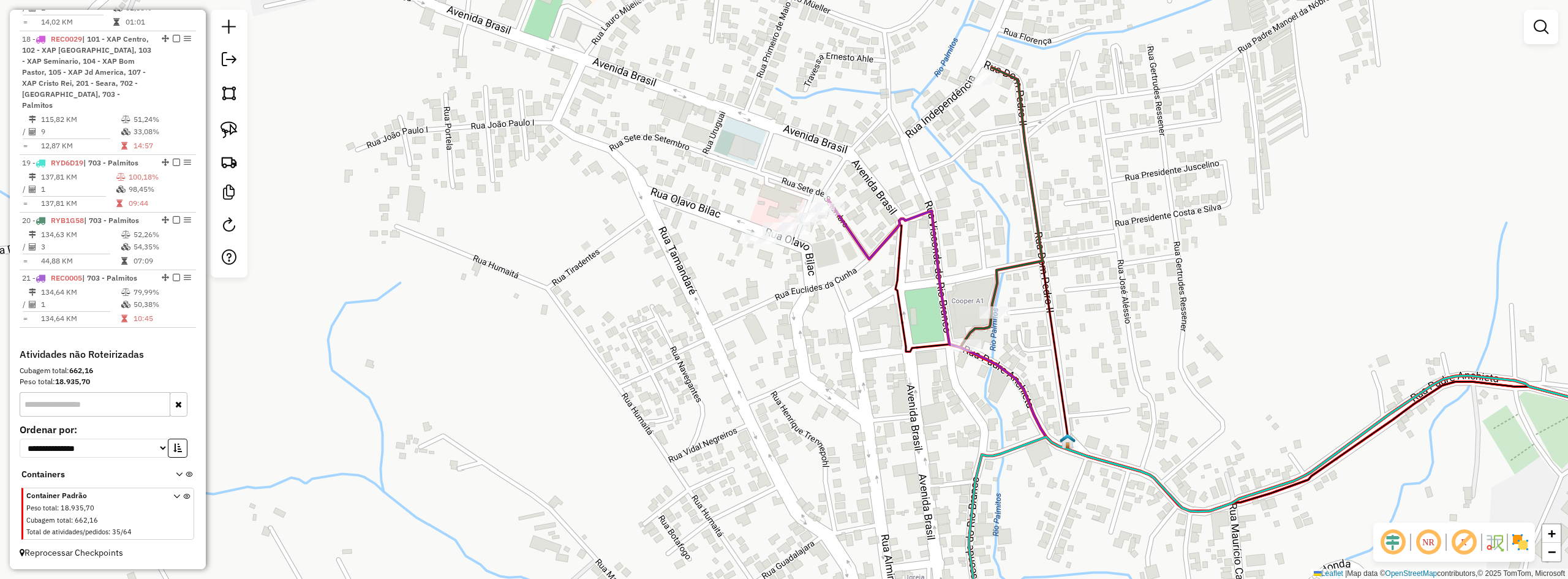
drag, startPoint x: 1097, startPoint y: 261, endPoint x: 1092, endPoint y: 322, distance: 61.2
click at [1093, 324] on div "Janela de atendimento Grade de atendimento Capacidade Transportadoras Veículos …" at bounding box center [784, 289] width 1568 height 579
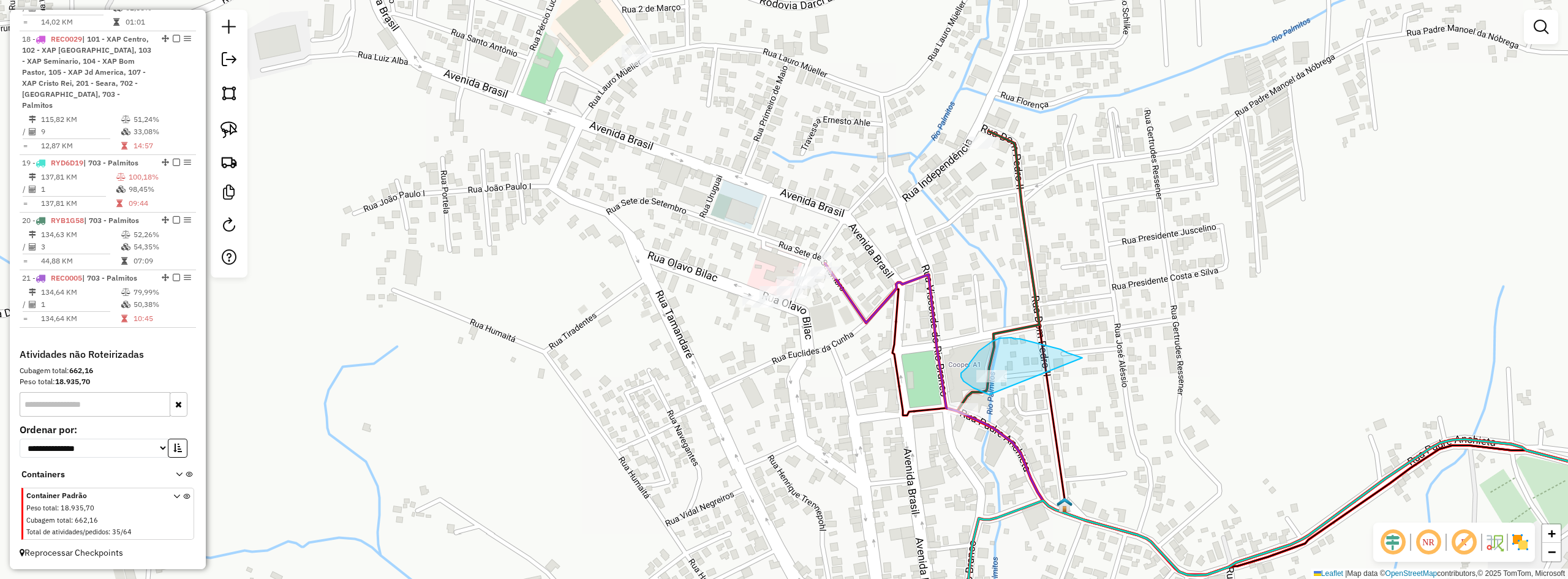
drag, startPoint x: 1067, startPoint y: 353, endPoint x: 1040, endPoint y: 388, distance: 44.2
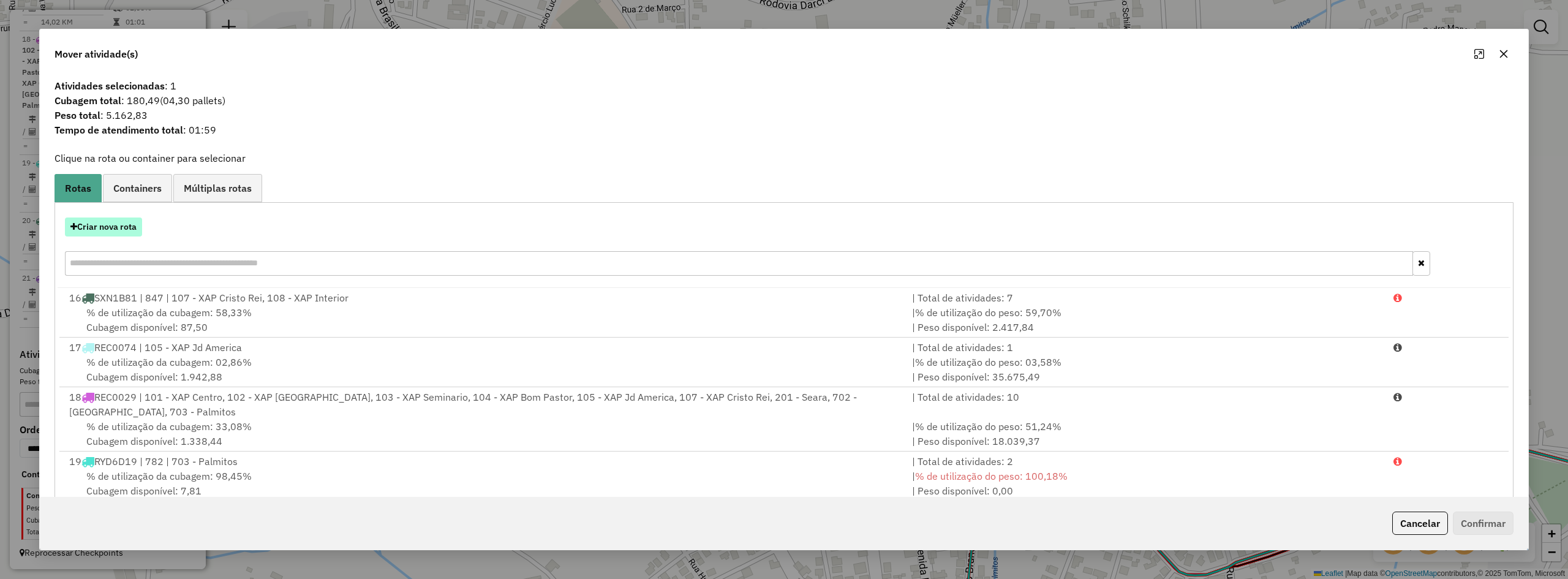
click at [113, 231] on button "Criar nova rota" at bounding box center [103, 227] width 77 height 19
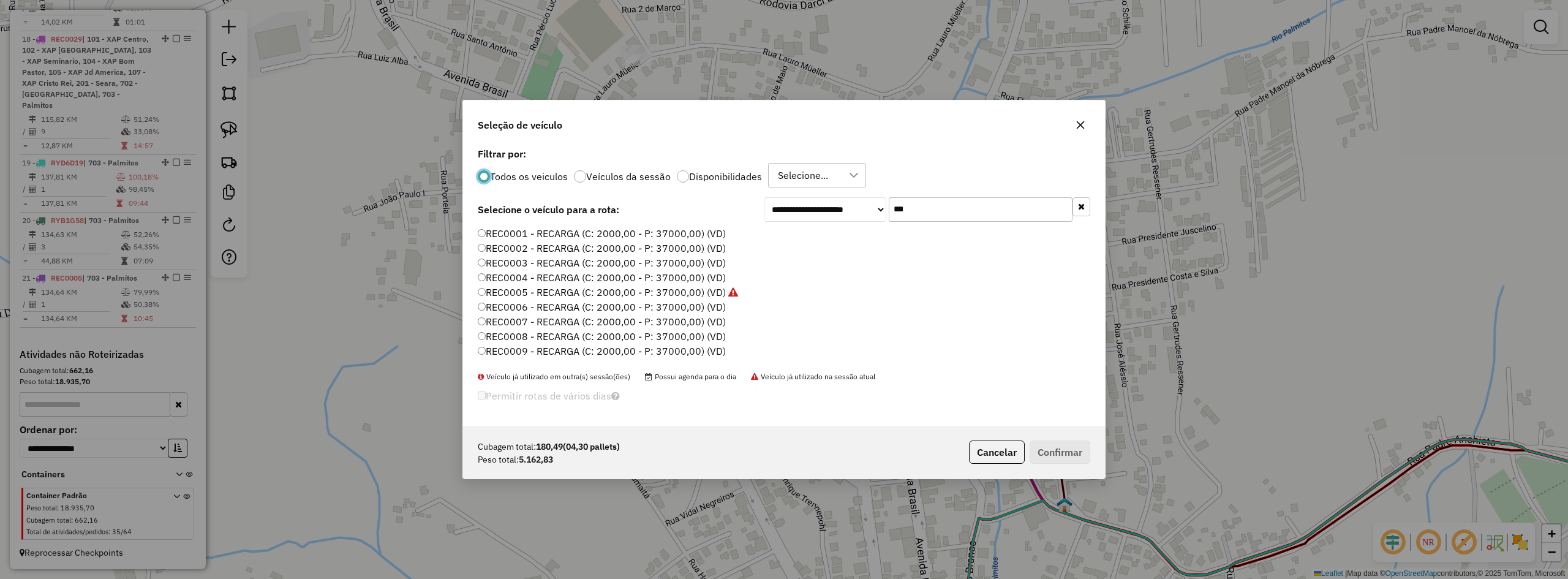
scroll to position [7, 4]
click at [573, 232] on label "REC0001 - RECARGA (C: 2000,00 - P: 37000,00) (VD)" at bounding box center [601, 233] width 248 height 15
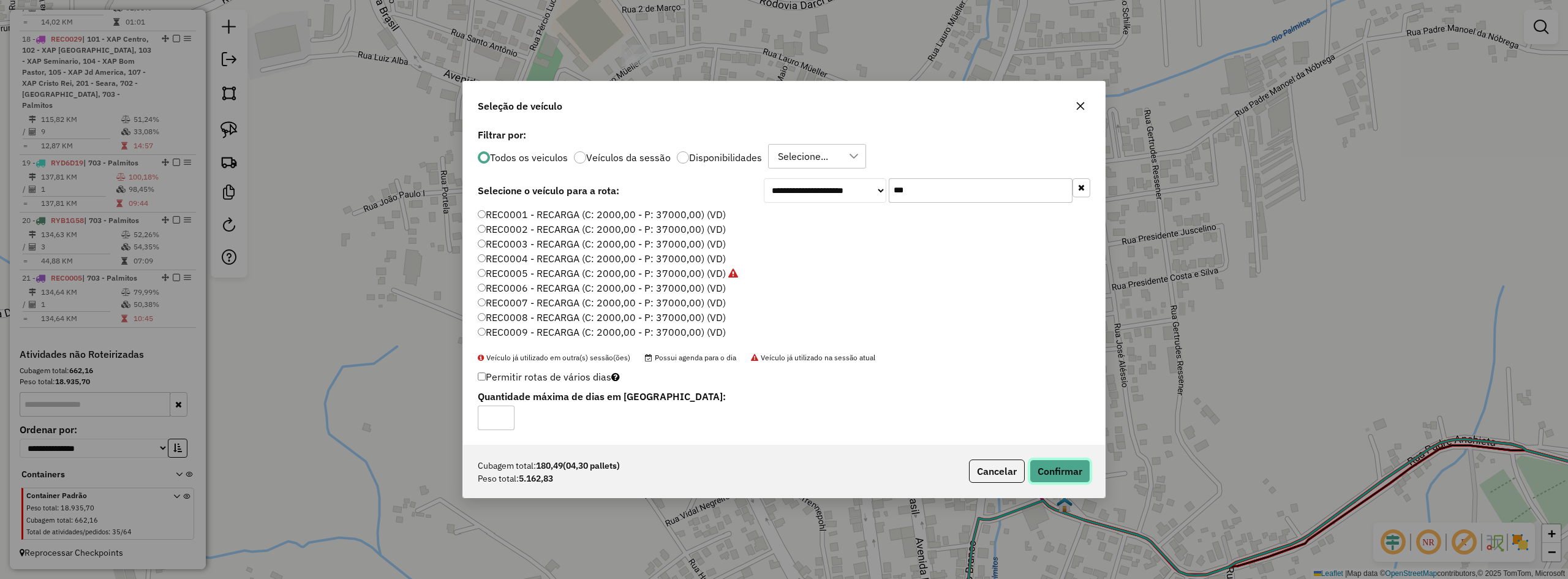
click at [1070, 470] on button "Confirmar" at bounding box center [1060, 472] width 60 height 24
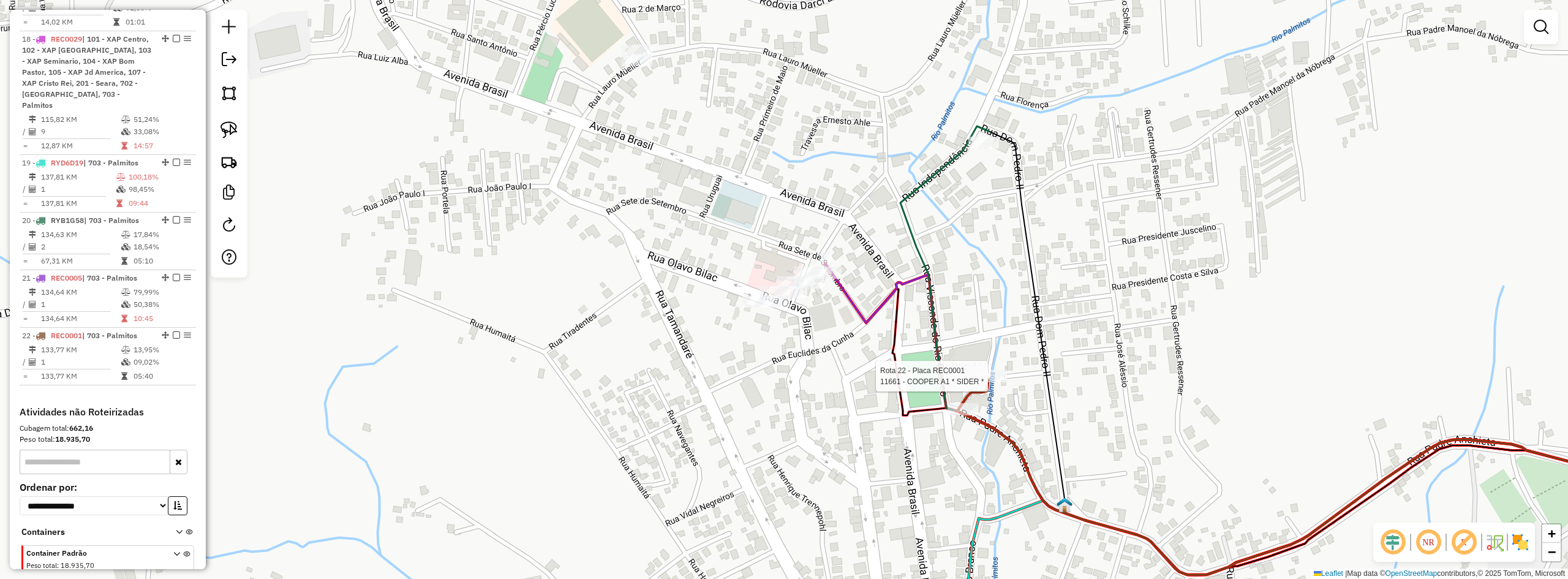
select select "*********"
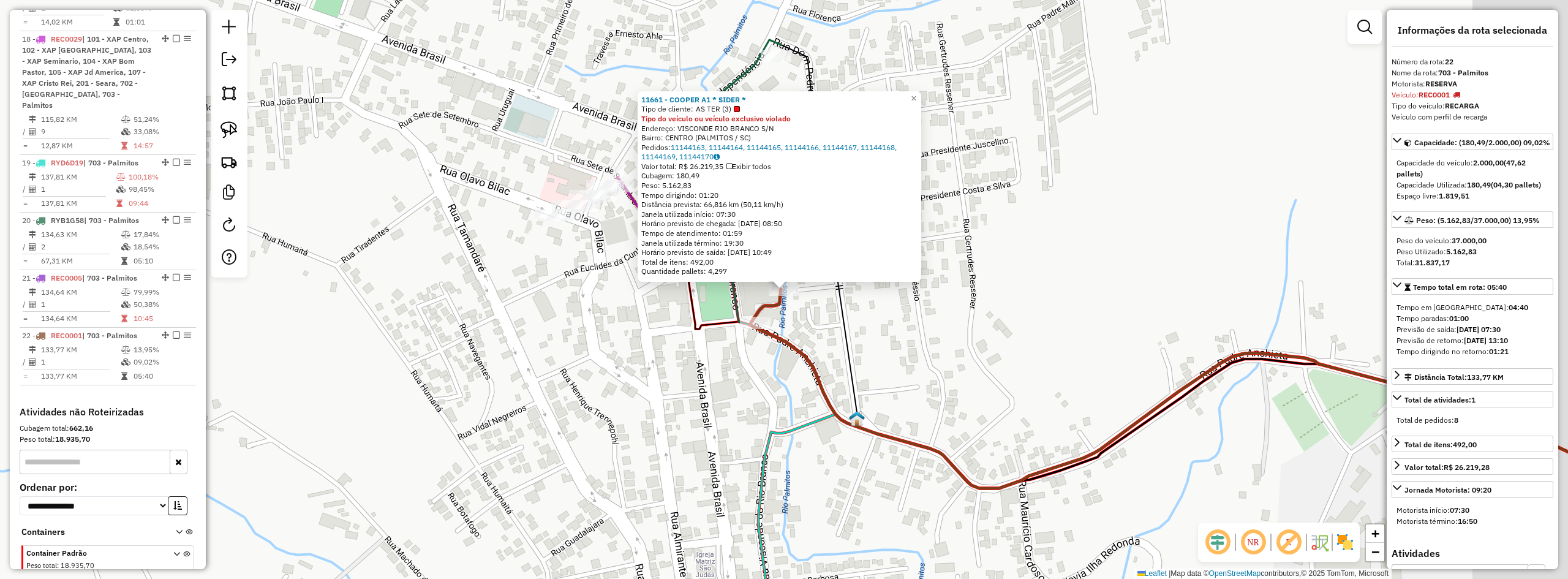
scroll to position [901, 0]
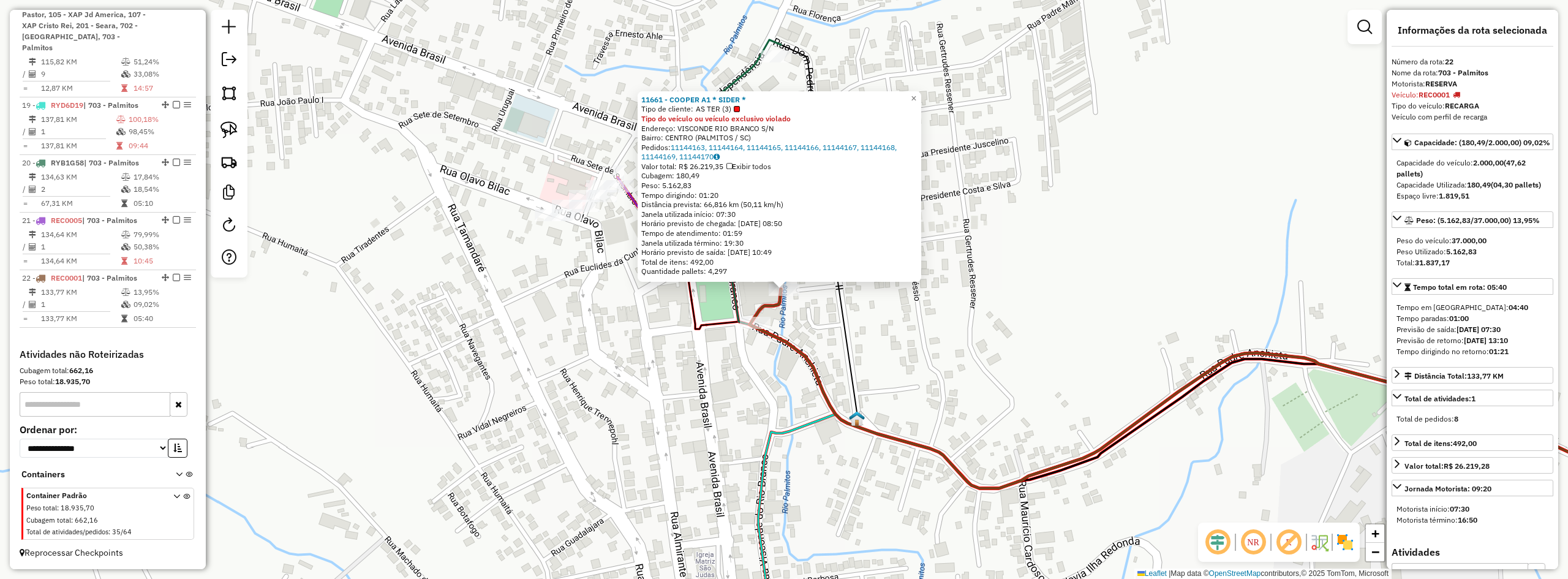
click at [951, 373] on div "11661 - COOPER A1 * SIDER * Tipo de cliente: AS TER (3) Tipo do veículo ou veíc…" at bounding box center [784, 289] width 1568 height 579
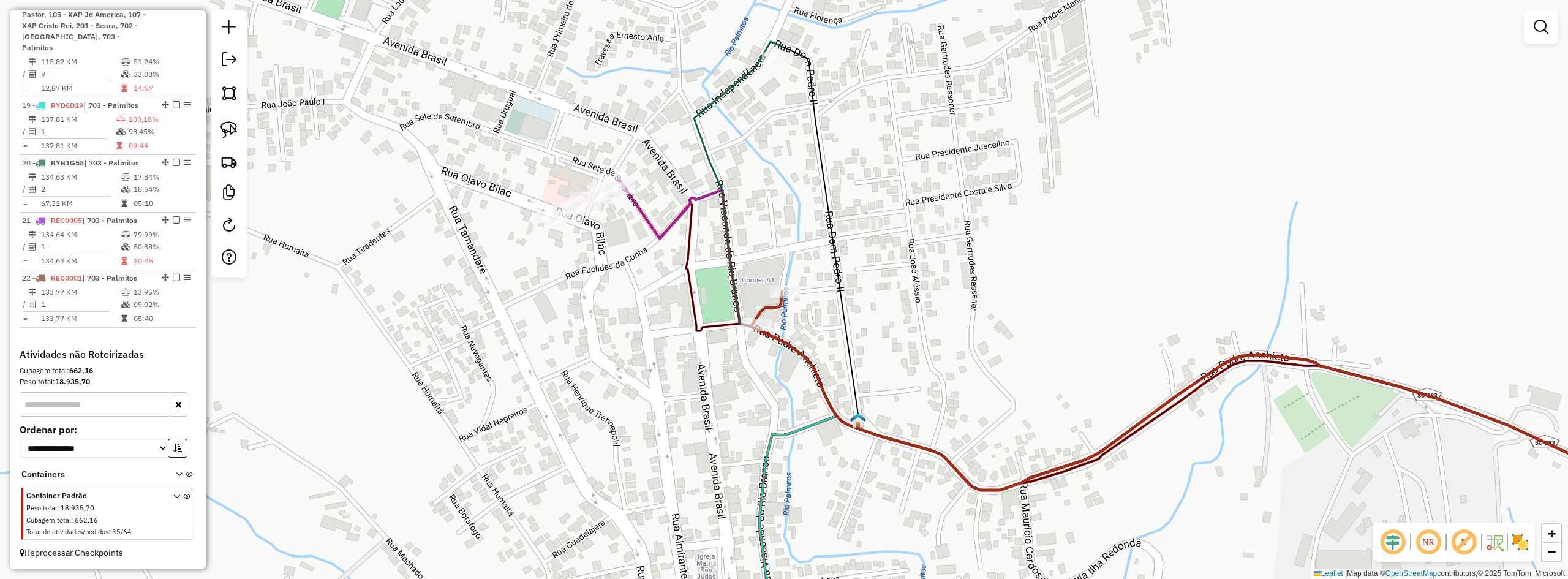
drag, startPoint x: 737, startPoint y: 355, endPoint x: 778, endPoint y: 319, distance: 54.6
click at [779, 319] on div "Janela de atendimento Grade de atendimento Capacidade Transportadoras Veículos …" at bounding box center [784, 289] width 1568 height 579
drag, startPoint x: 748, startPoint y: 351, endPoint x: 695, endPoint y: 336, distance: 55.1
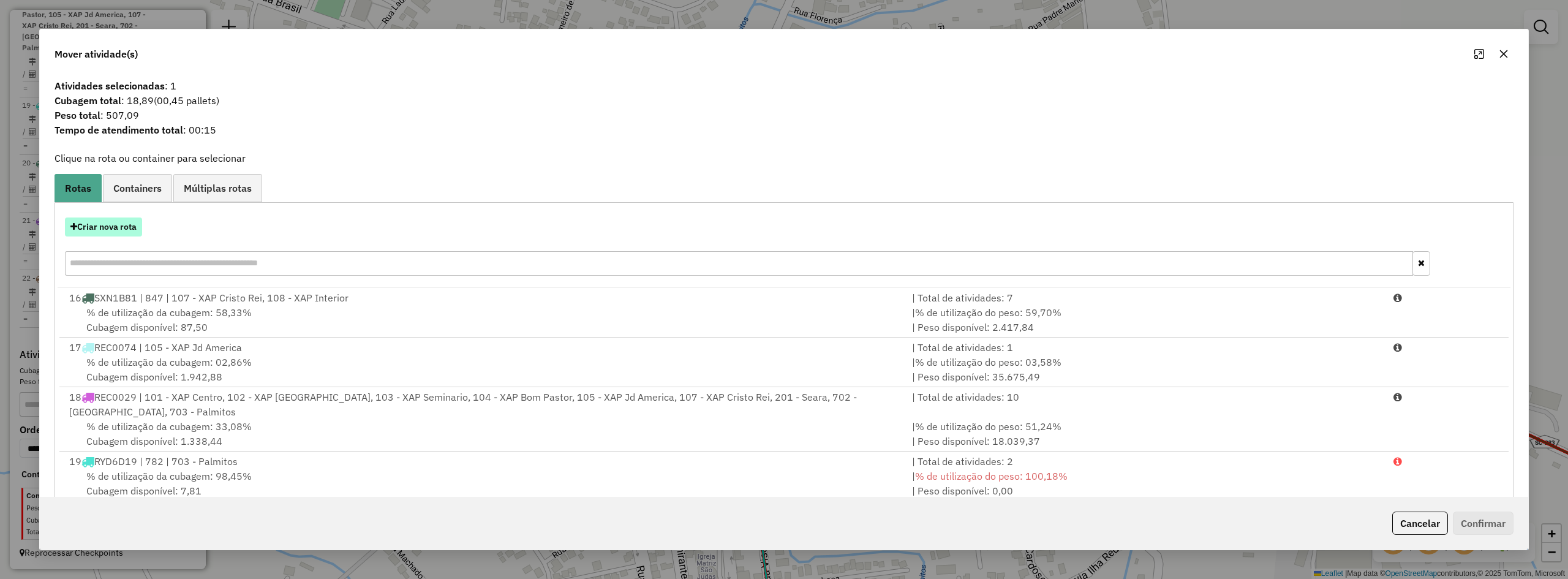
click at [112, 222] on button "Criar nova rota" at bounding box center [103, 227] width 77 height 19
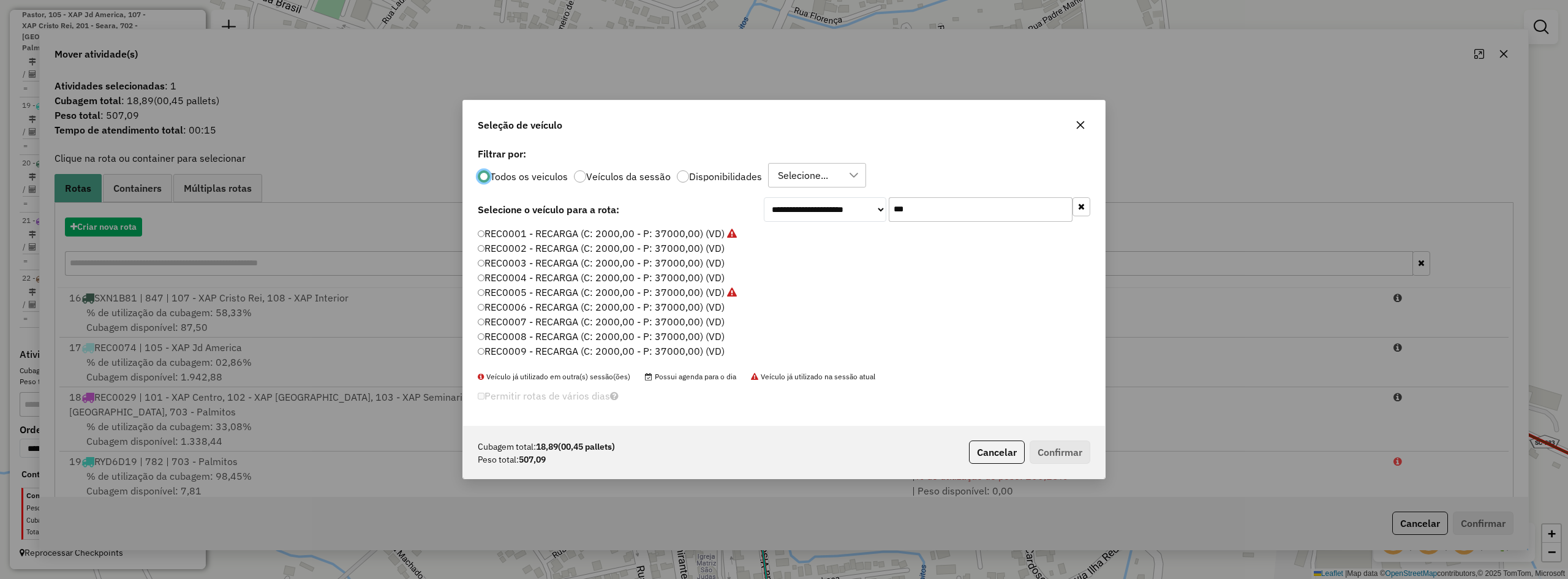
scroll to position [7, 4]
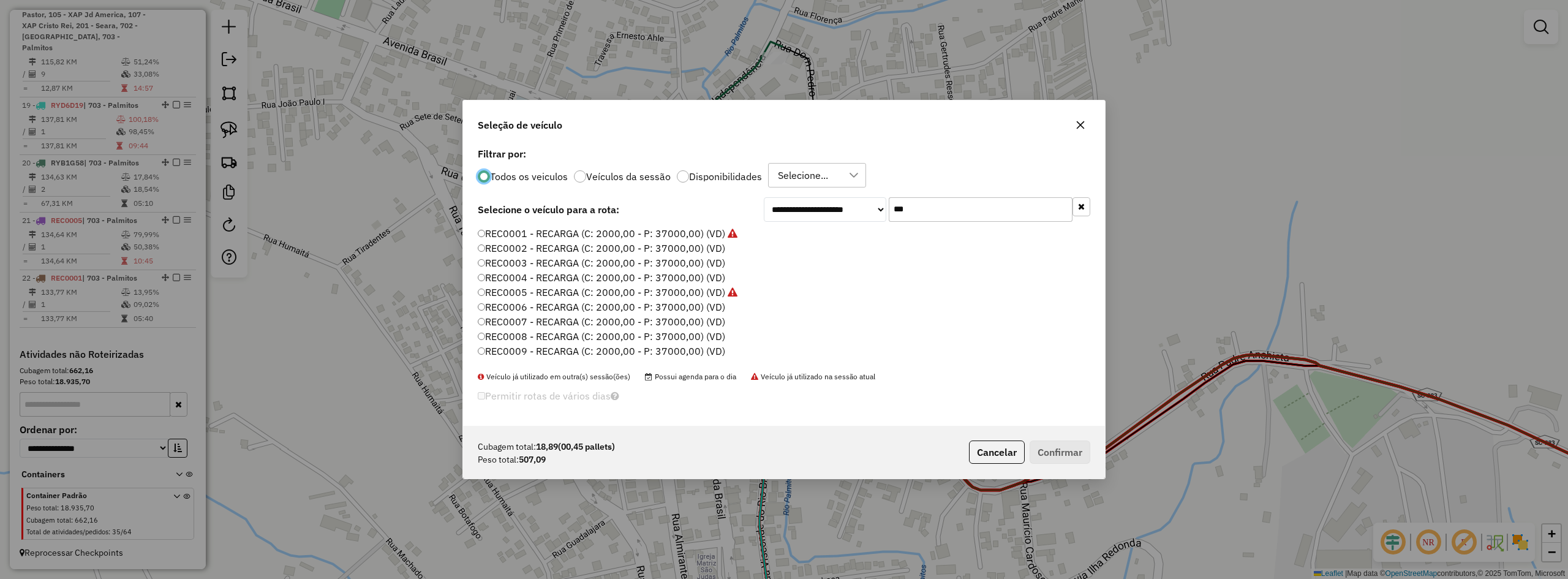
click at [692, 247] on label "REC0002 - RECARGA (C: 2000,00 - P: 37000,00) (VD)" at bounding box center [601, 248] width 248 height 15
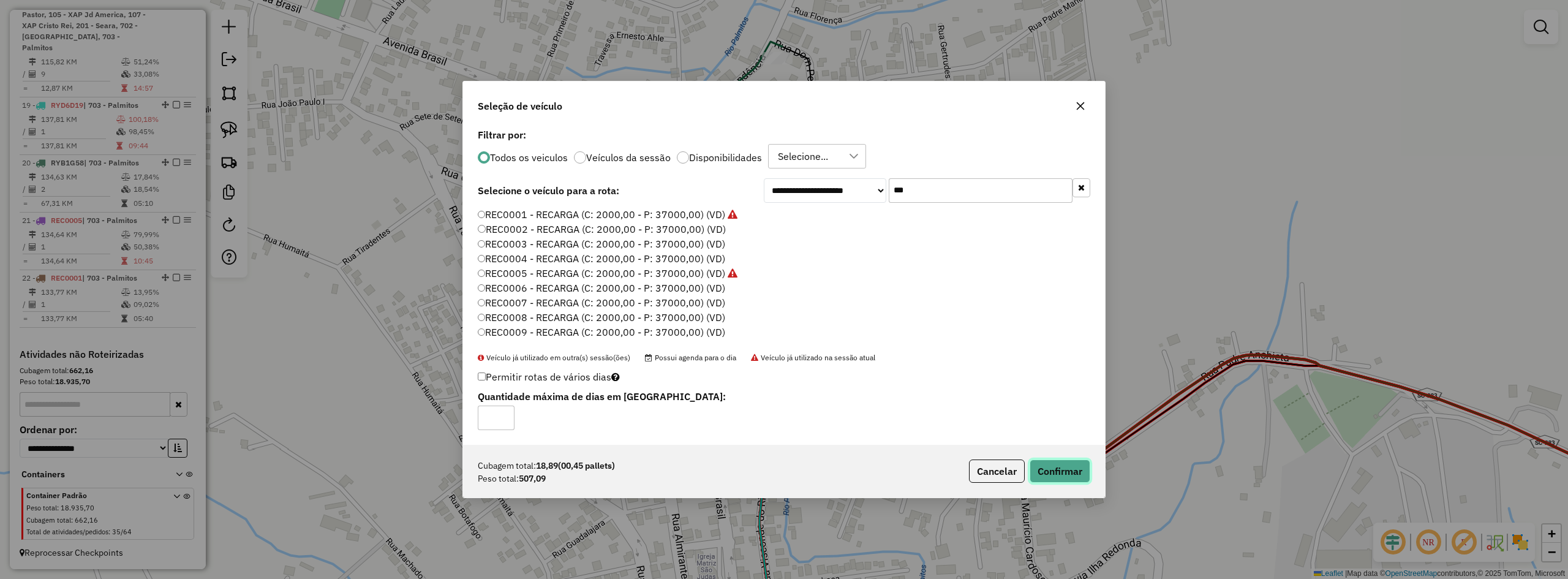
click at [1059, 470] on button "Confirmar" at bounding box center [1060, 472] width 60 height 24
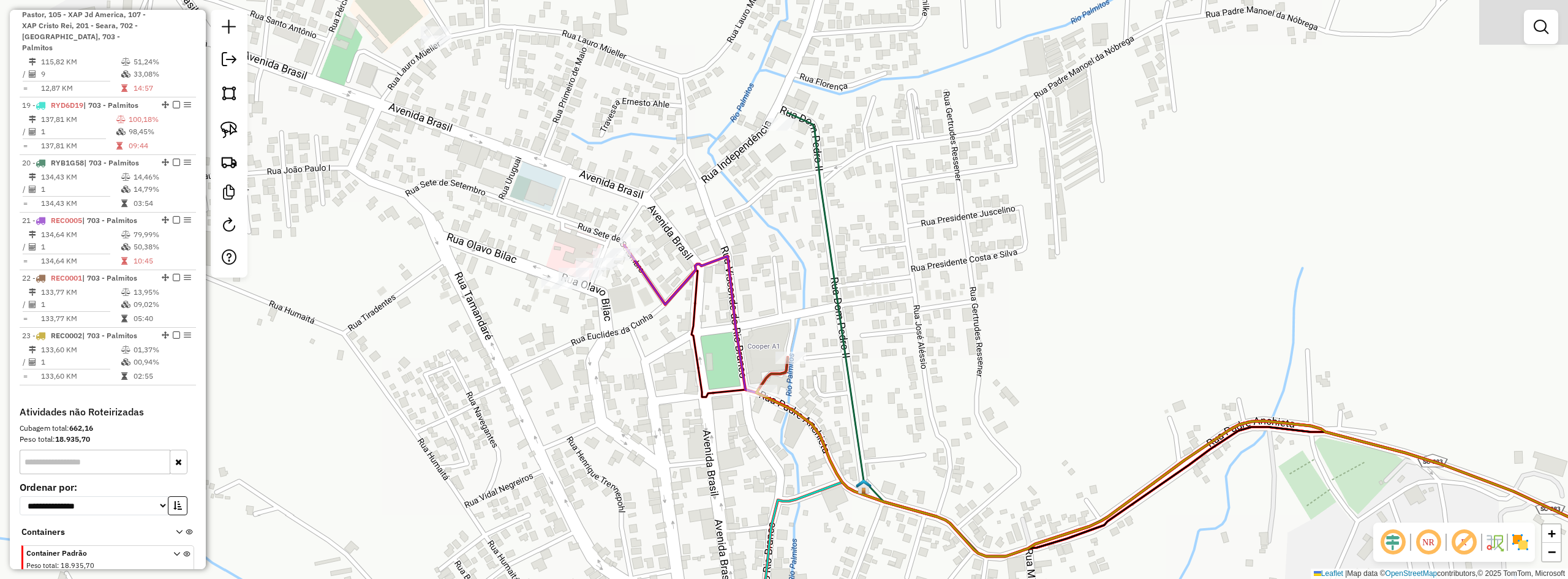
drag, startPoint x: 987, startPoint y: 210, endPoint x: 1018, endPoint y: 291, distance: 86.7
click at [1018, 291] on div "Janela de atendimento Grade de atendimento Capacidade Transportadoras Veículos …" at bounding box center [784, 289] width 1568 height 579
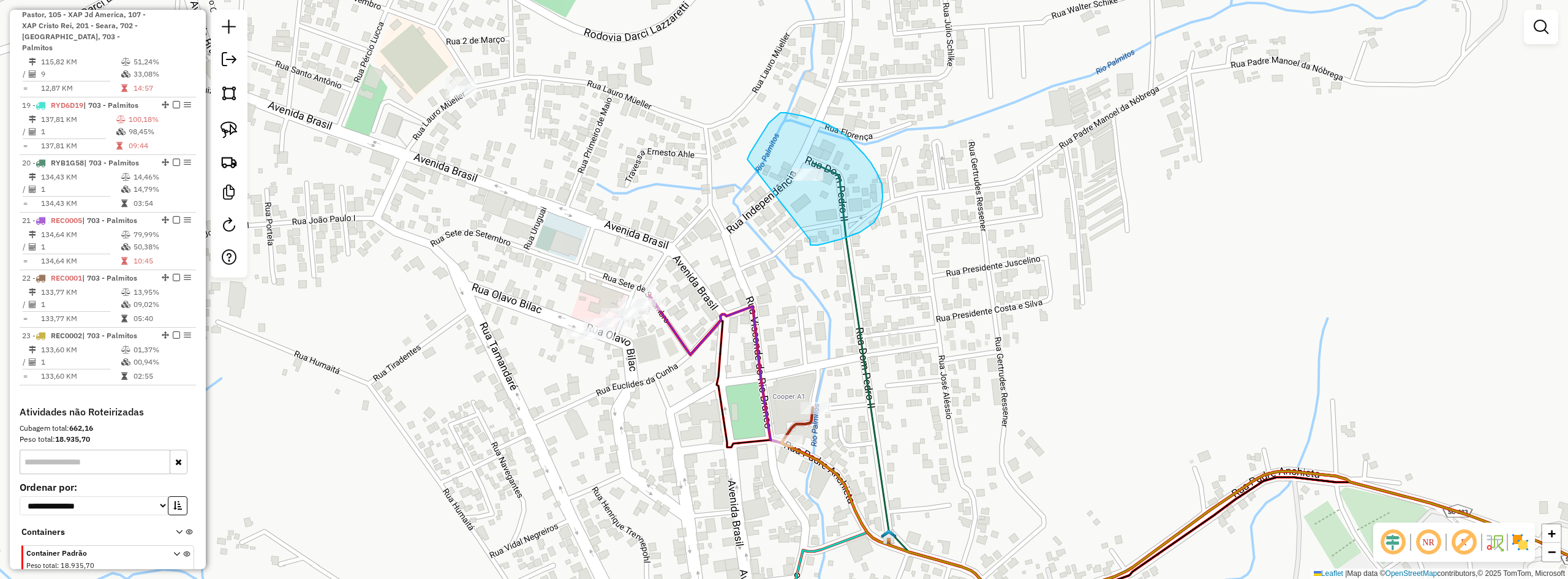
drag, startPoint x: 810, startPoint y: 241, endPoint x: 747, endPoint y: 163, distance: 100.3
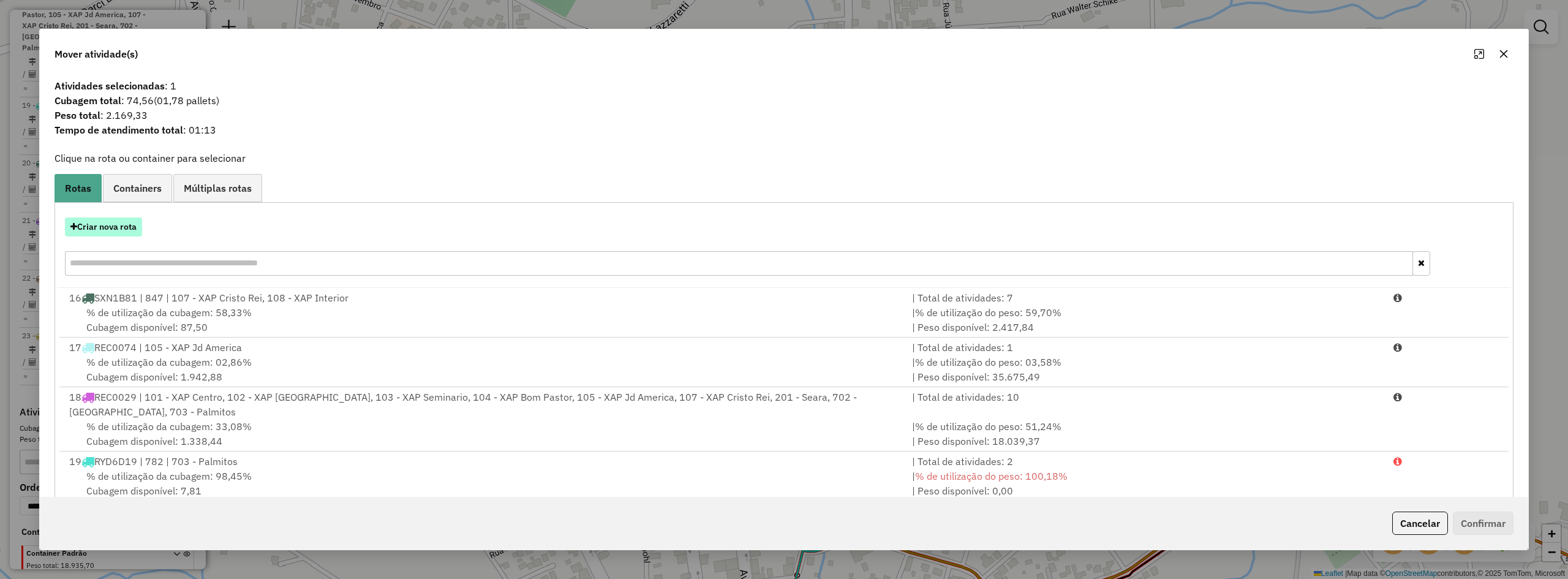
click at [129, 235] on button "Criar nova rota" at bounding box center [103, 227] width 77 height 19
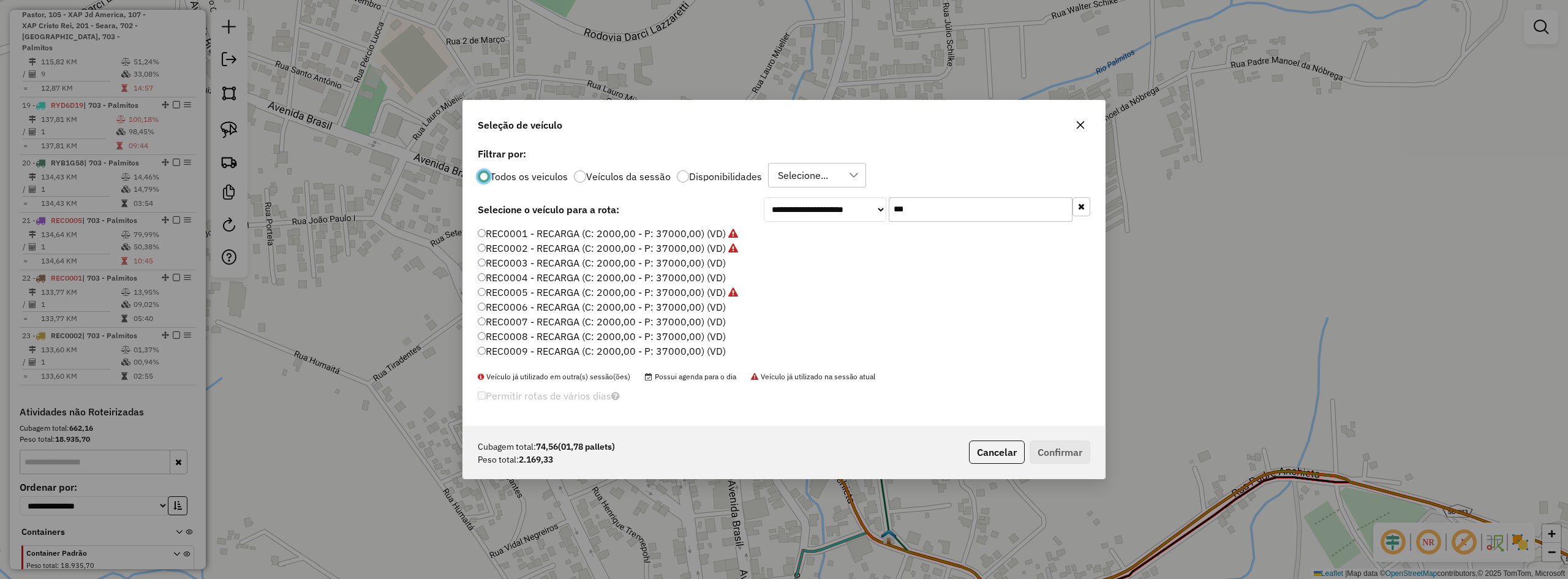
click at [656, 265] on label "REC0003 - RECARGA (C: 2000,00 - P: 37000,00) (VD)" at bounding box center [601, 263] width 248 height 15
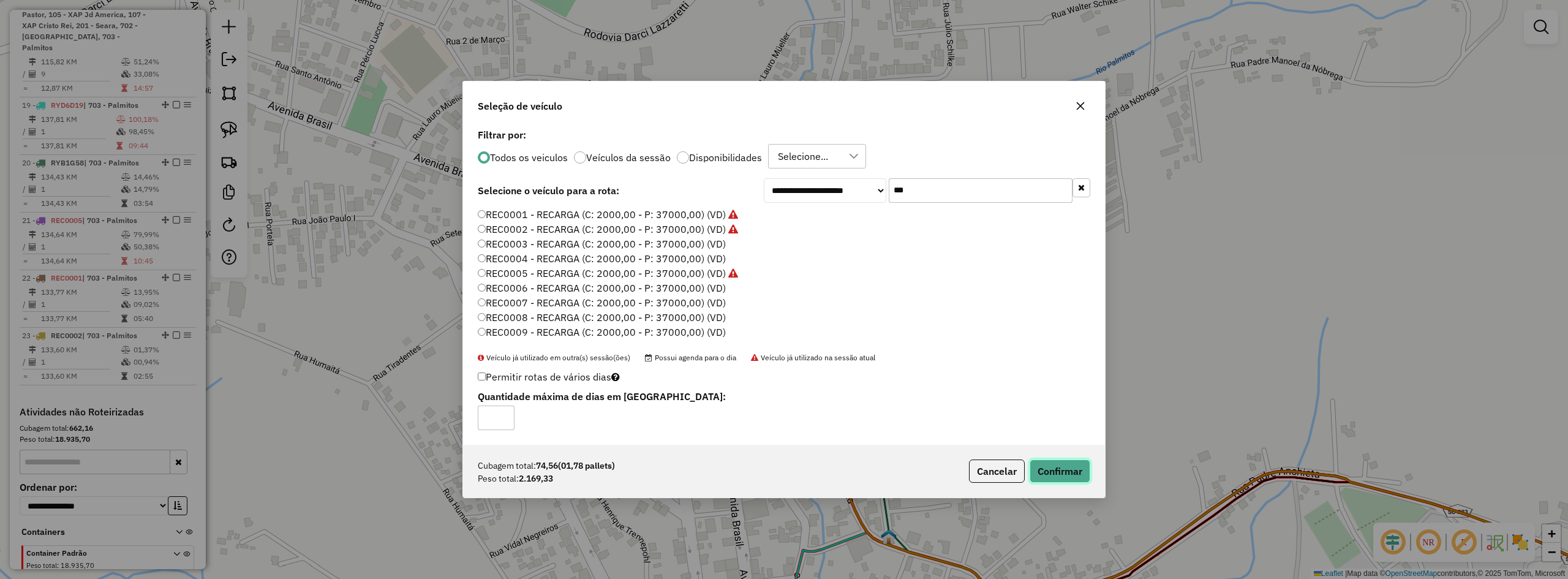
click at [1063, 462] on button "Confirmar" at bounding box center [1060, 472] width 60 height 24
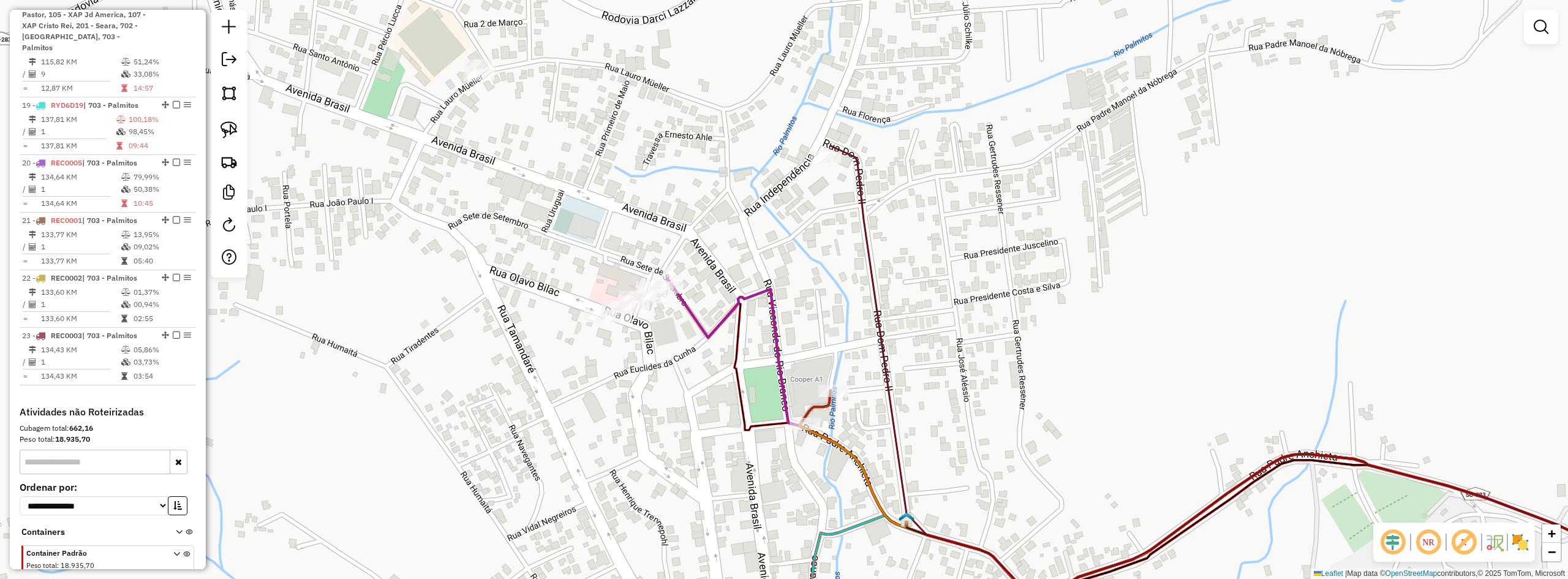
drag, startPoint x: 820, startPoint y: 313, endPoint x: 856, endPoint y: 283, distance: 46.9
click at [856, 283] on div "Janela de atendimento Grade de atendimento Capacidade Transportadoras Veículos …" at bounding box center [784, 289] width 1568 height 579
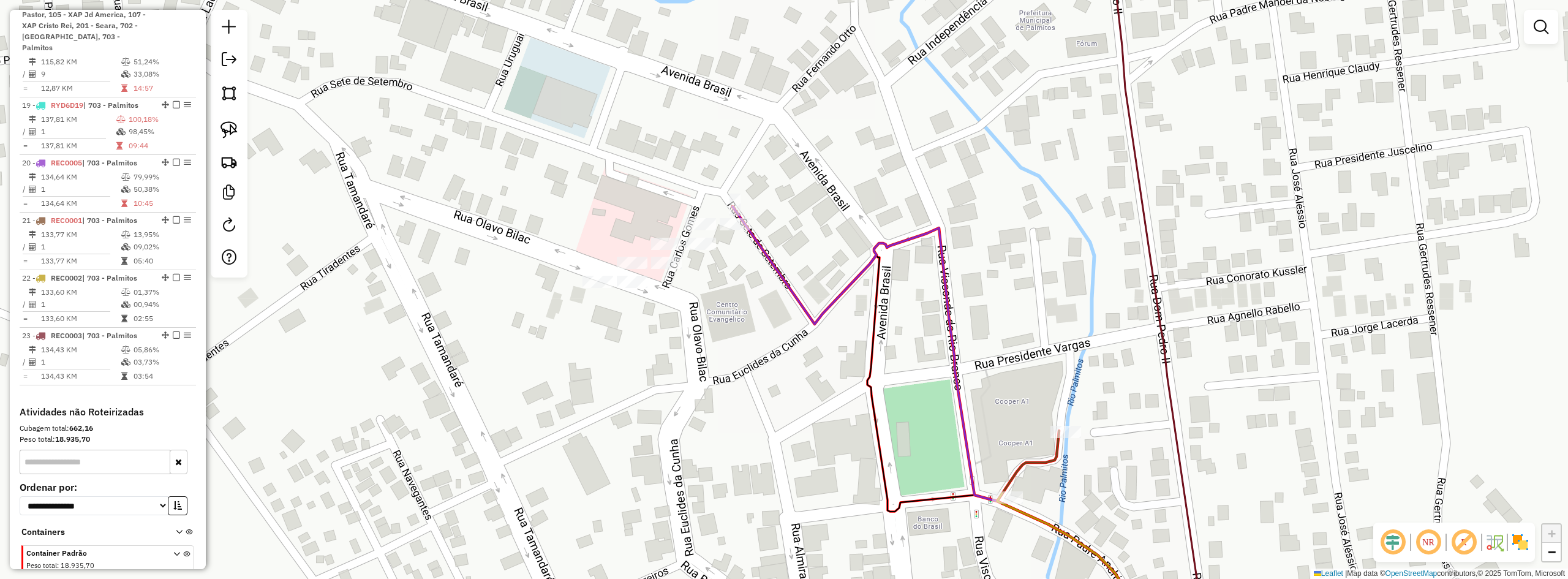
drag, startPoint x: 715, startPoint y: 291, endPoint x: 825, endPoint y: 313, distance: 112.2
click at [823, 313] on div "Janela de atendimento Grade de atendimento Capacidade Transportadoras Veículos …" at bounding box center [784, 289] width 1568 height 579
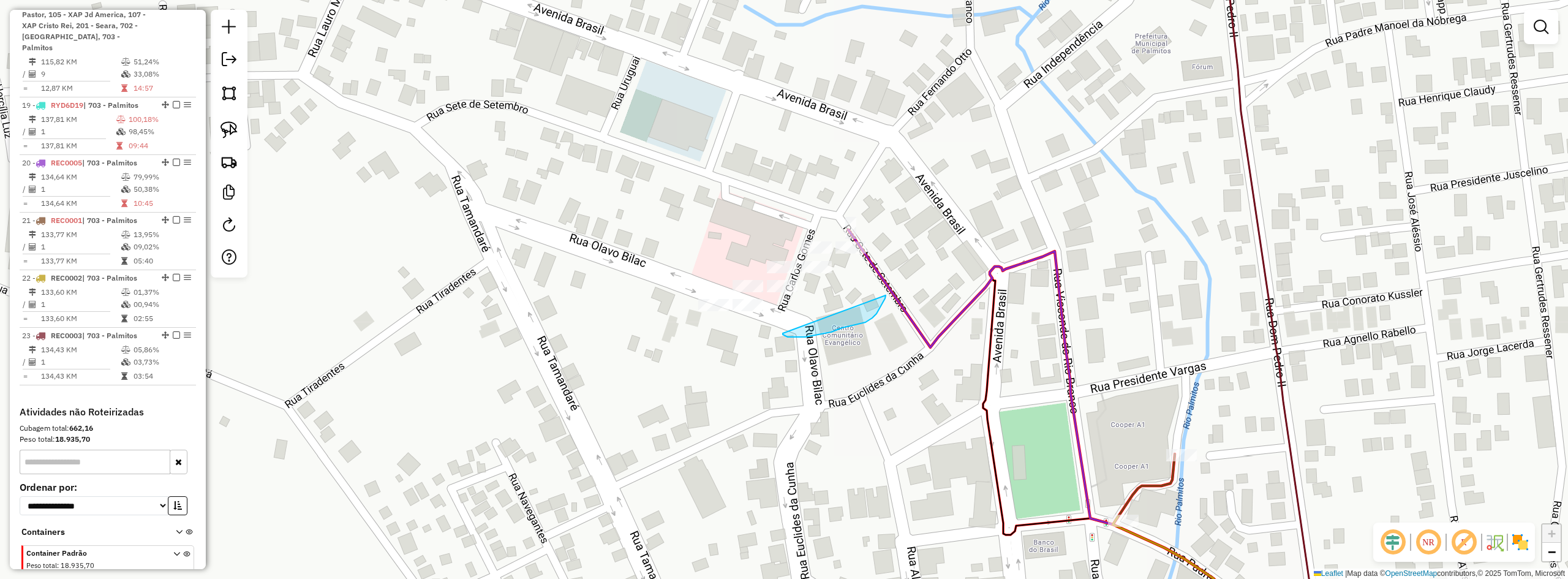
drag, startPoint x: 783, startPoint y: 333, endPoint x: 886, endPoint y: 296, distance: 109.4
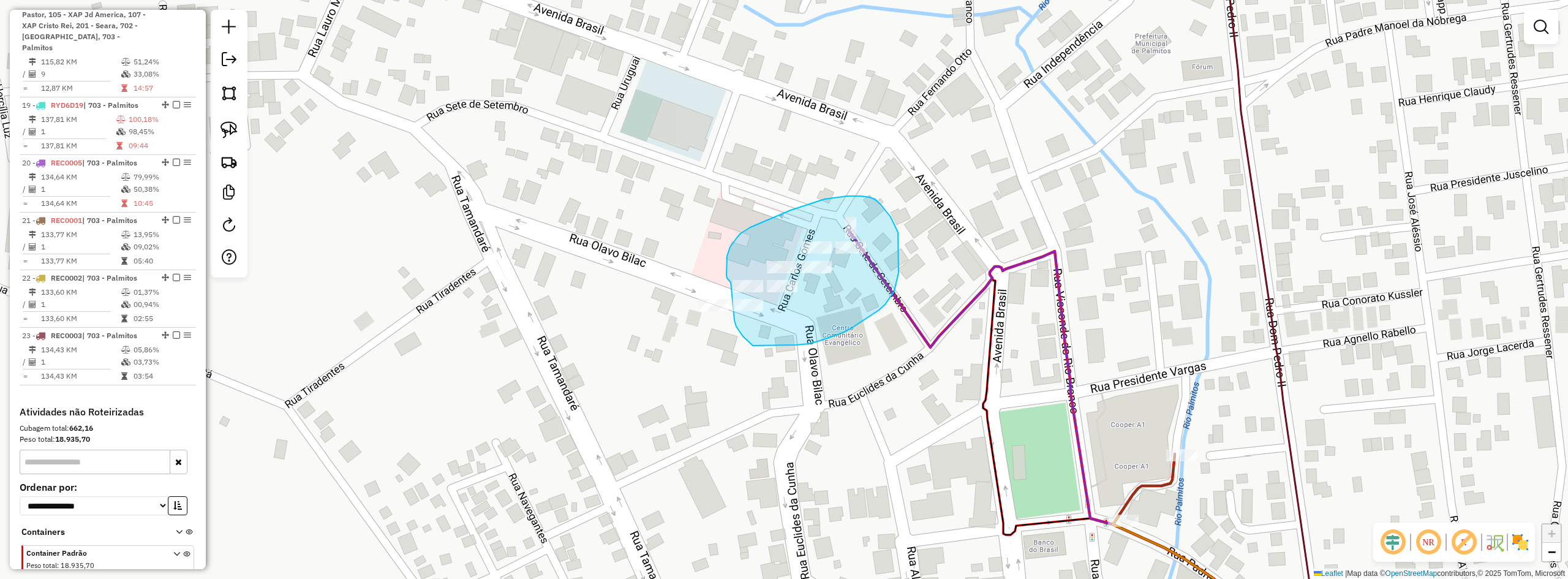
drag, startPoint x: 796, startPoint y: 345, endPoint x: 753, endPoint y: 346, distance: 43.0
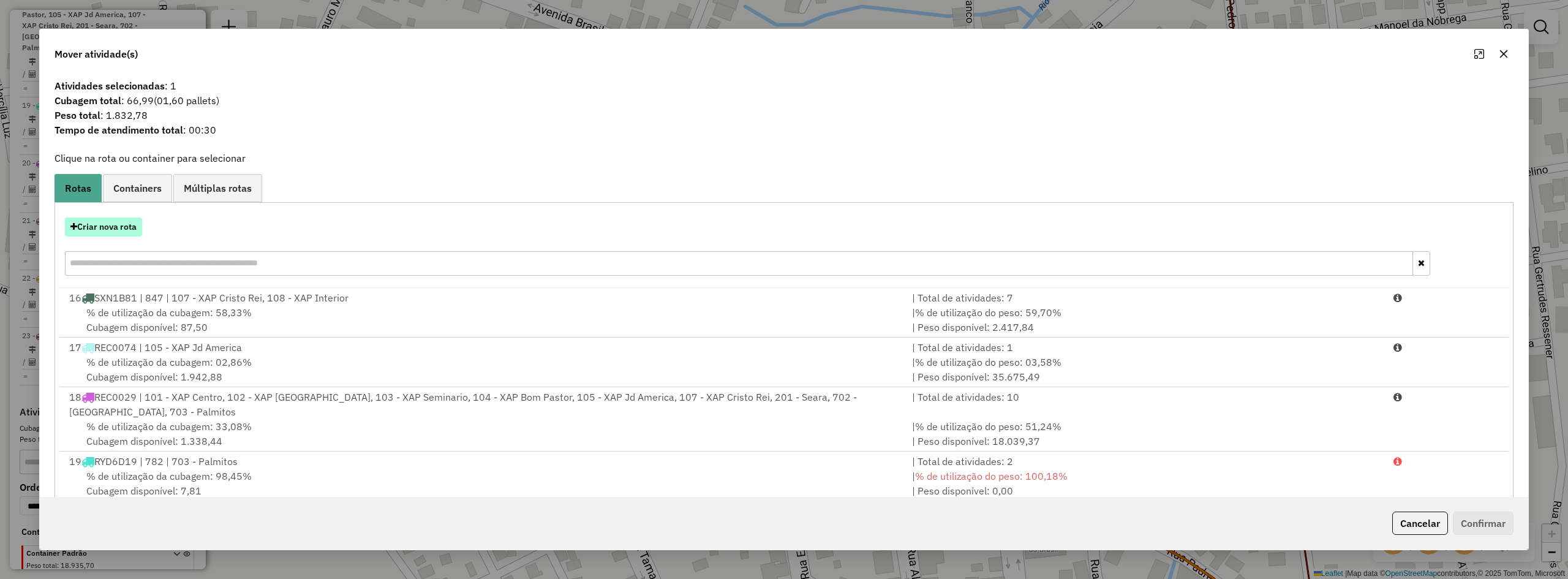
click at [118, 230] on button "Criar nova rota" at bounding box center [103, 227] width 77 height 19
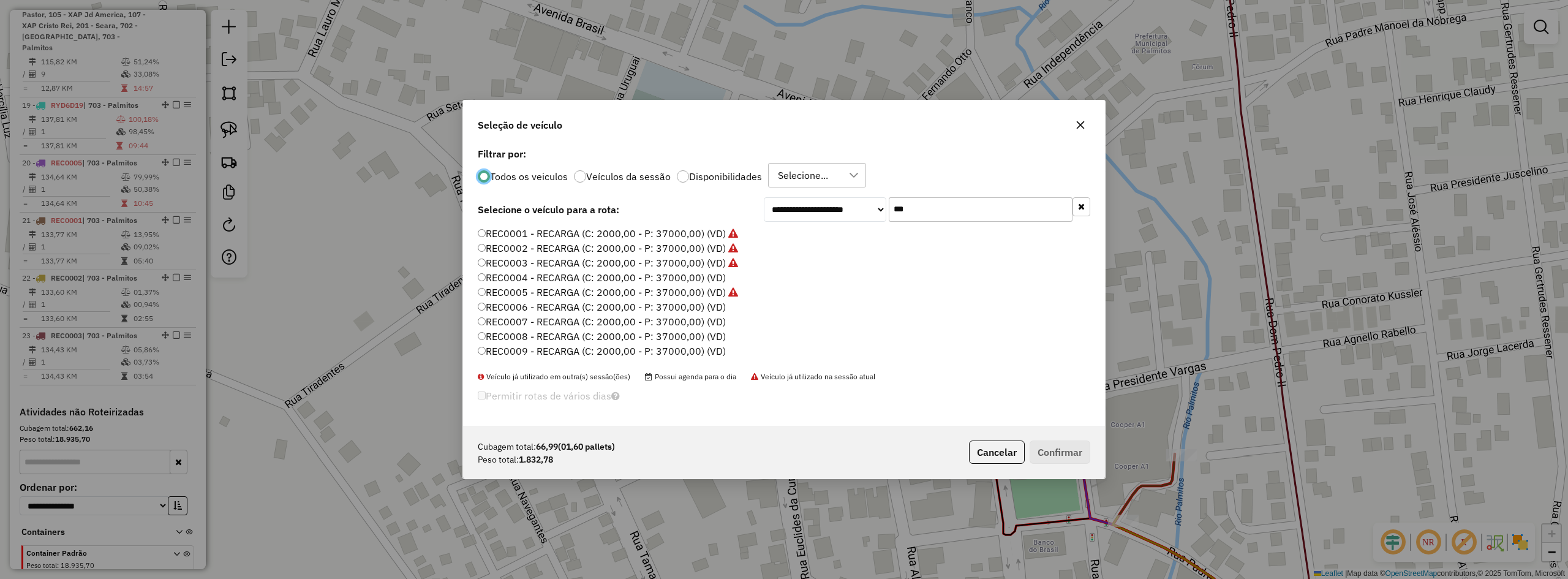
click at [651, 281] on label "REC0004 - RECARGA (C: 2000,00 - P: 37000,00) (VD)" at bounding box center [601, 277] width 248 height 15
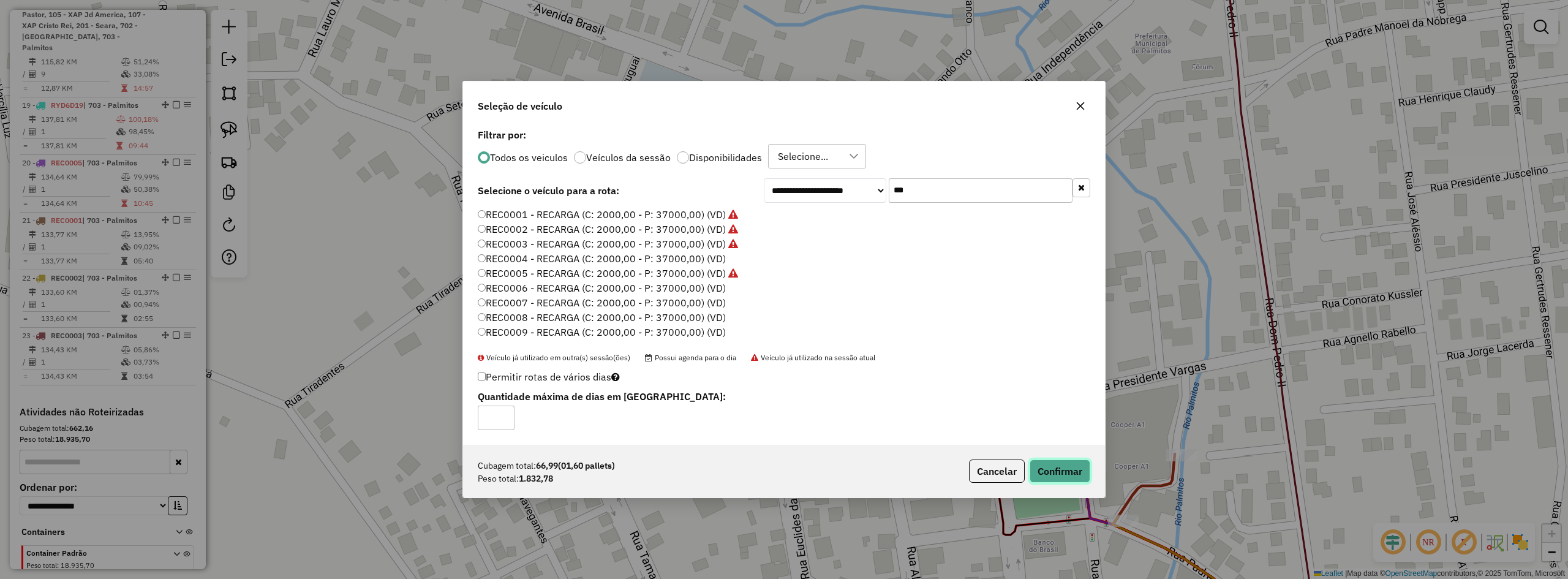
click at [1071, 469] on button "Confirmar" at bounding box center [1060, 472] width 60 height 24
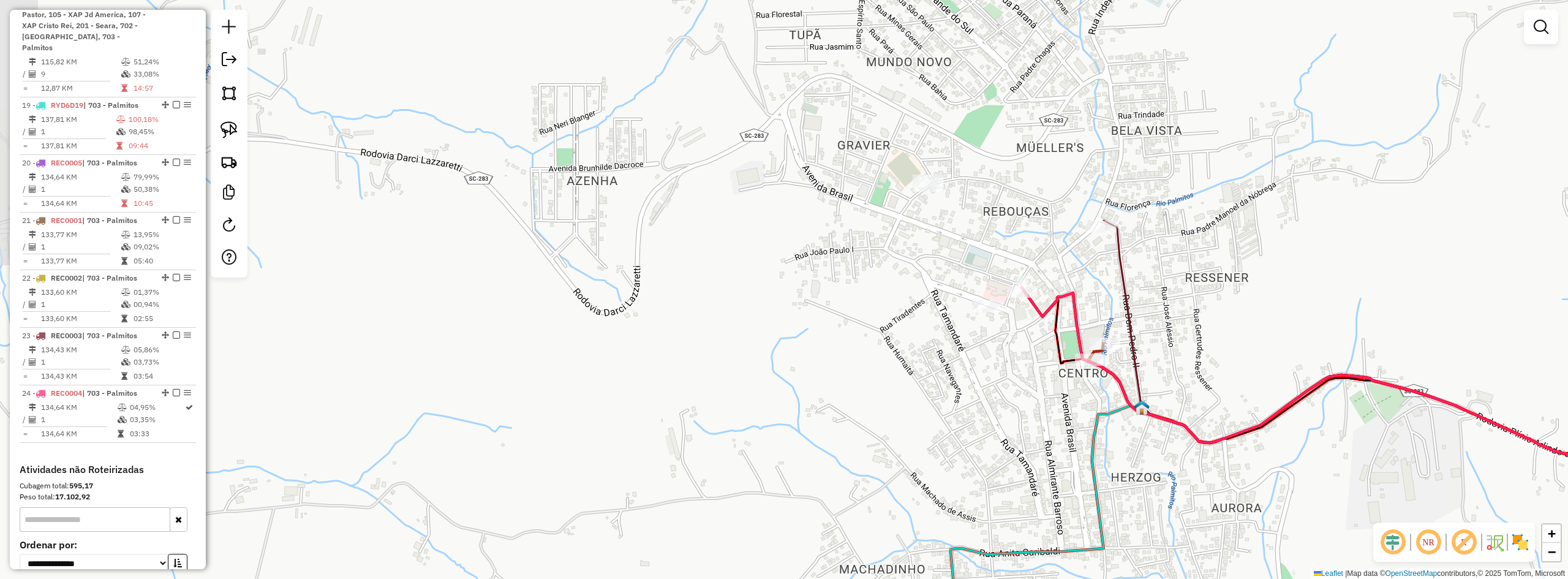
drag, startPoint x: 1234, startPoint y: 263, endPoint x: 1143, endPoint y: 299, distance: 97.9
click at [1144, 299] on div "Janela de atendimento Grade de atendimento Capacidade Transportadoras Veículos …" at bounding box center [784, 289] width 1568 height 579
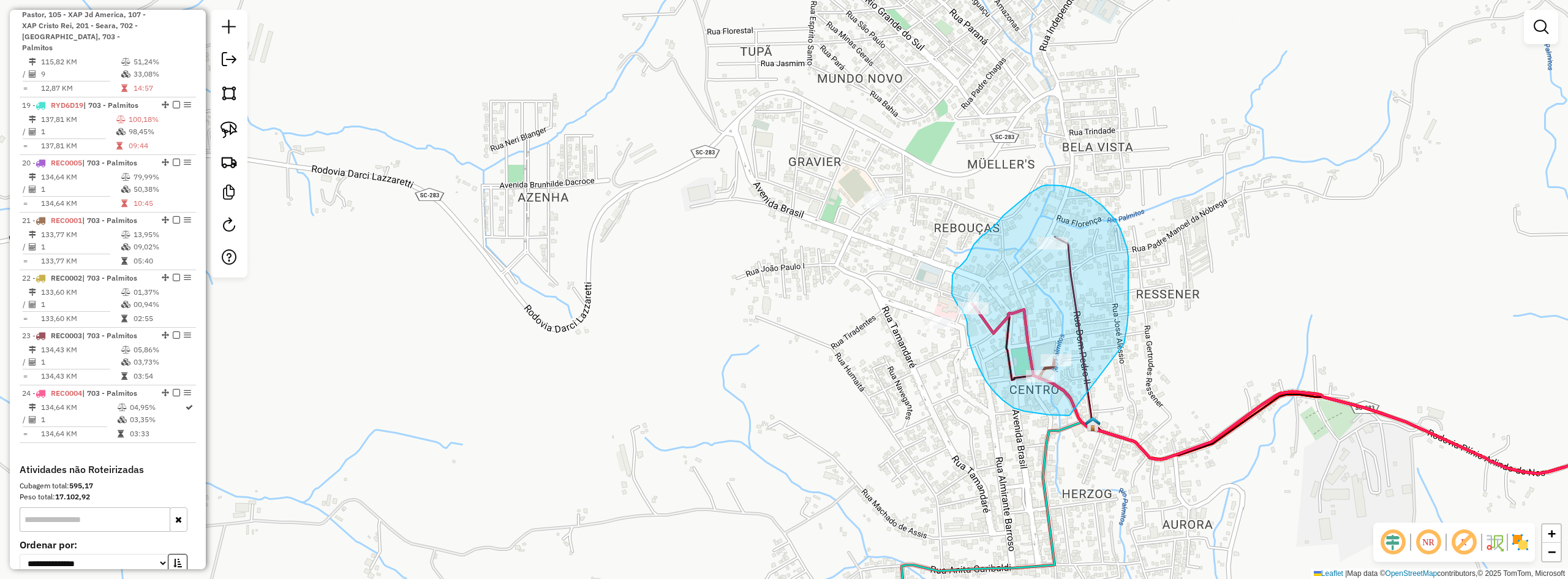
drag, startPoint x: 1128, startPoint y: 277, endPoint x: 1071, endPoint y: 416, distance: 150.2
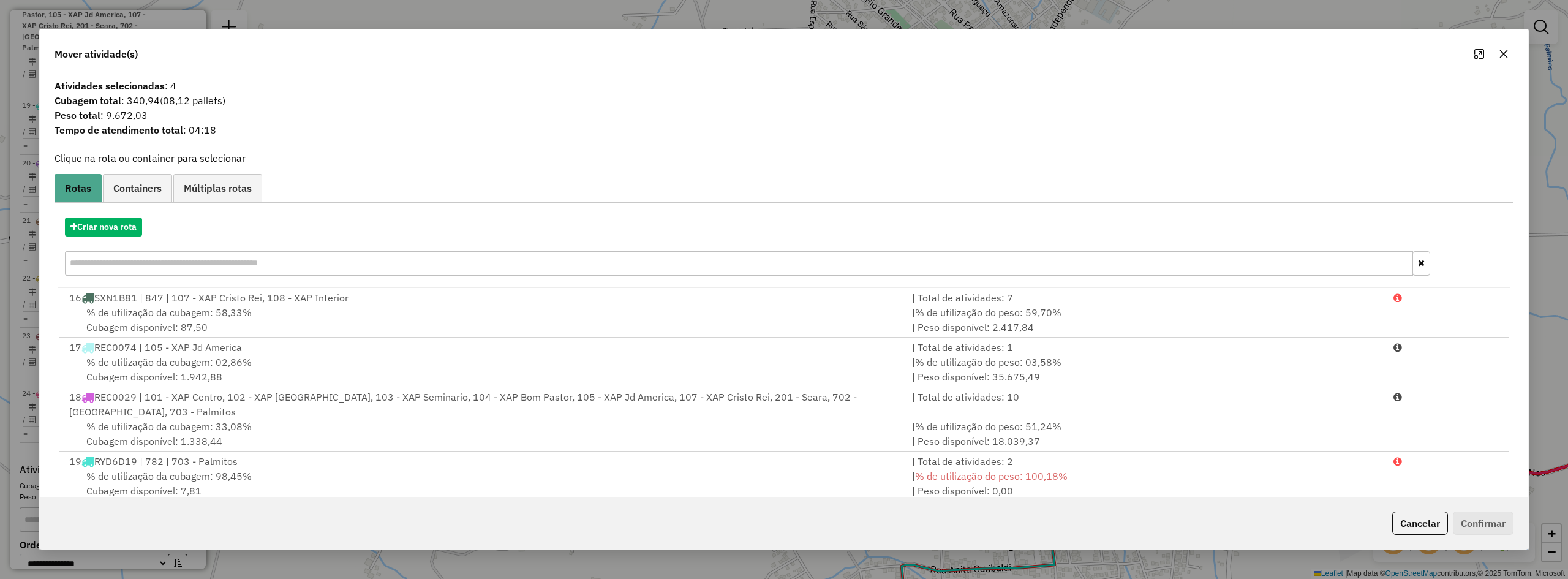
click at [1506, 54] on icon "button" at bounding box center [1503, 54] width 10 height 10
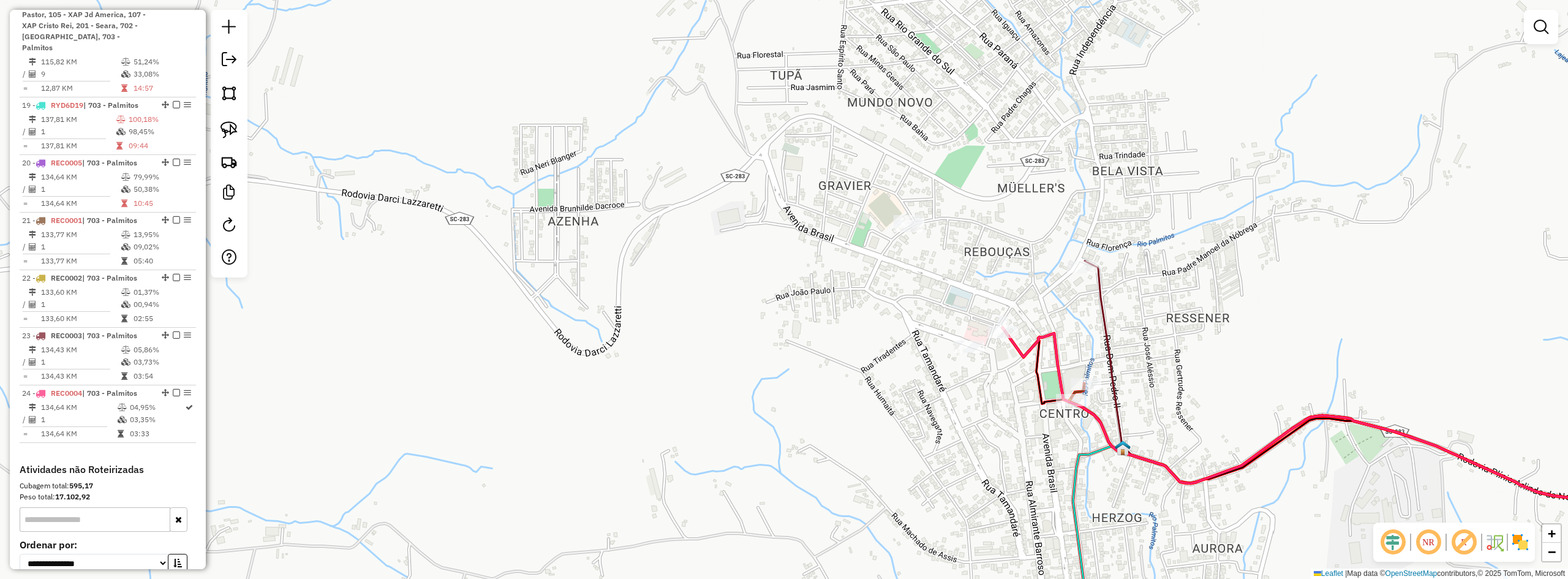
drag, startPoint x: 1020, startPoint y: 124, endPoint x: 1043, endPoint y: 142, distance: 29.2
click at [1043, 142] on div "Janela de atendimento Grade de atendimento Capacidade Transportadoras Veículos …" at bounding box center [784, 289] width 1568 height 579
drag, startPoint x: 969, startPoint y: 166, endPoint x: 928, endPoint y: 261, distance: 103.5
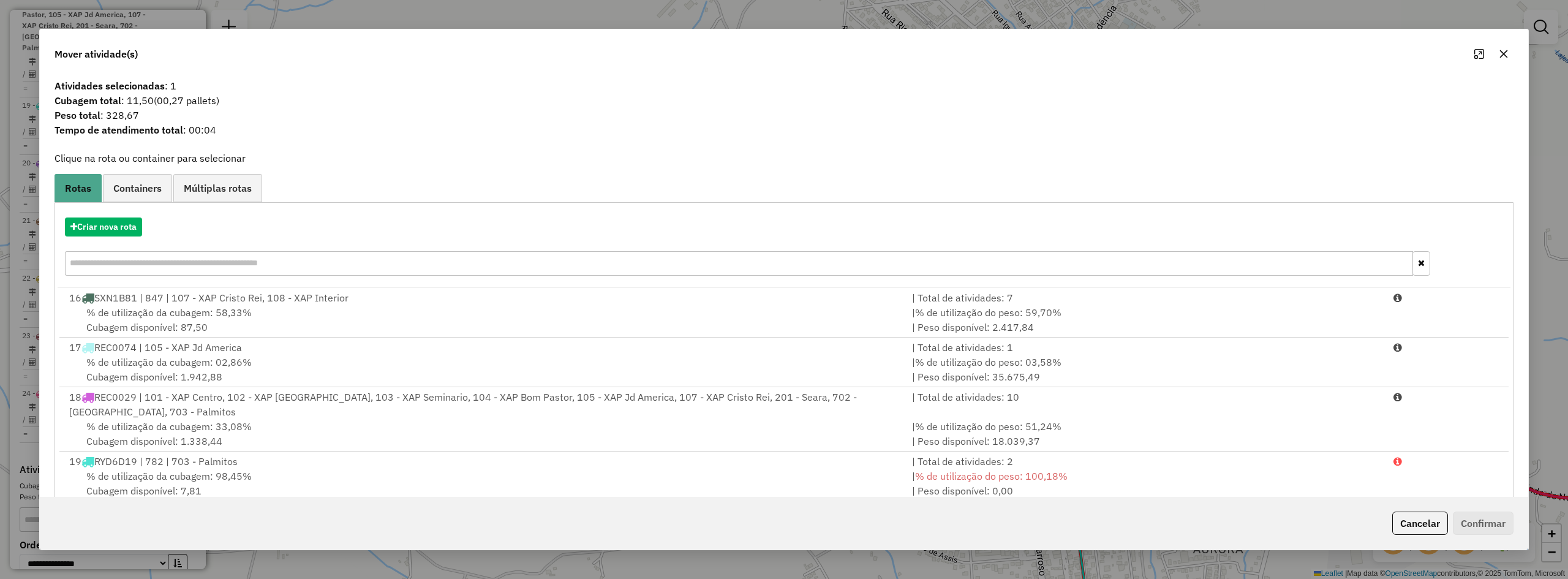
click at [1501, 51] on icon "button" at bounding box center [1504, 54] width 8 height 8
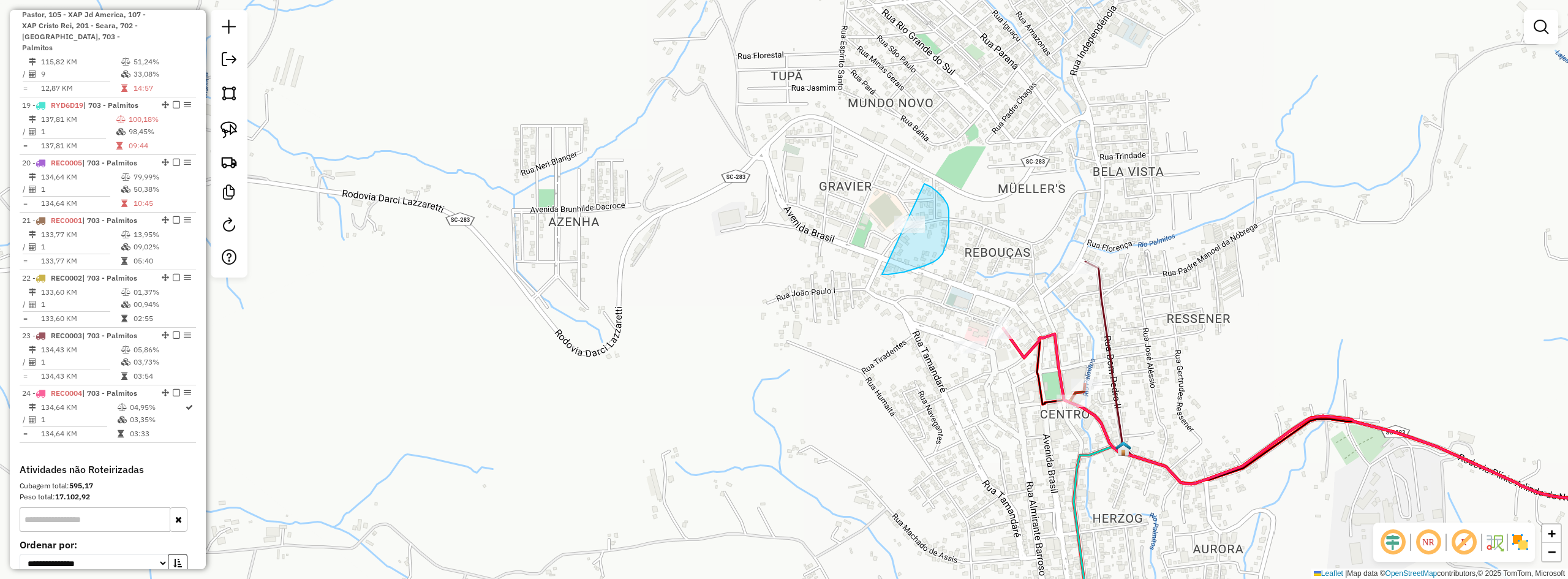
drag, startPoint x: 882, startPoint y: 274, endPoint x: 861, endPoint y: 209, distance: 68.3
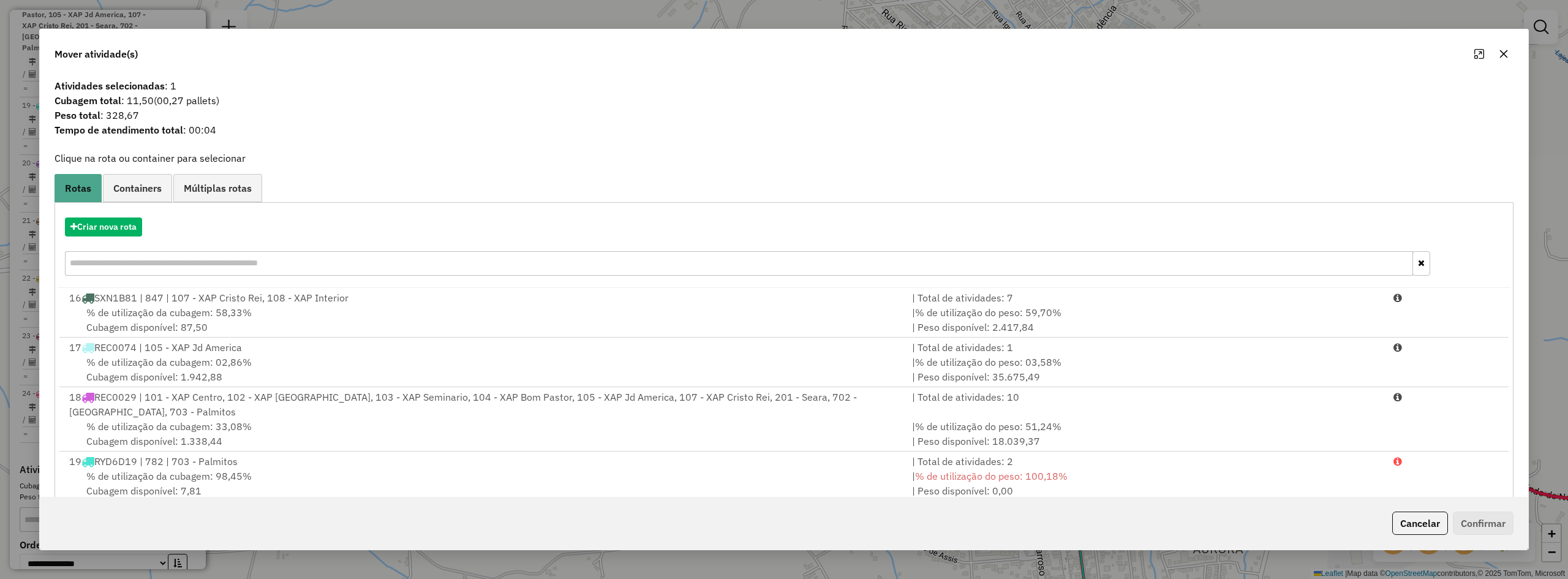
click at [186, 261] on input "text" at bounding box center [739, 263] width 1348 height 24
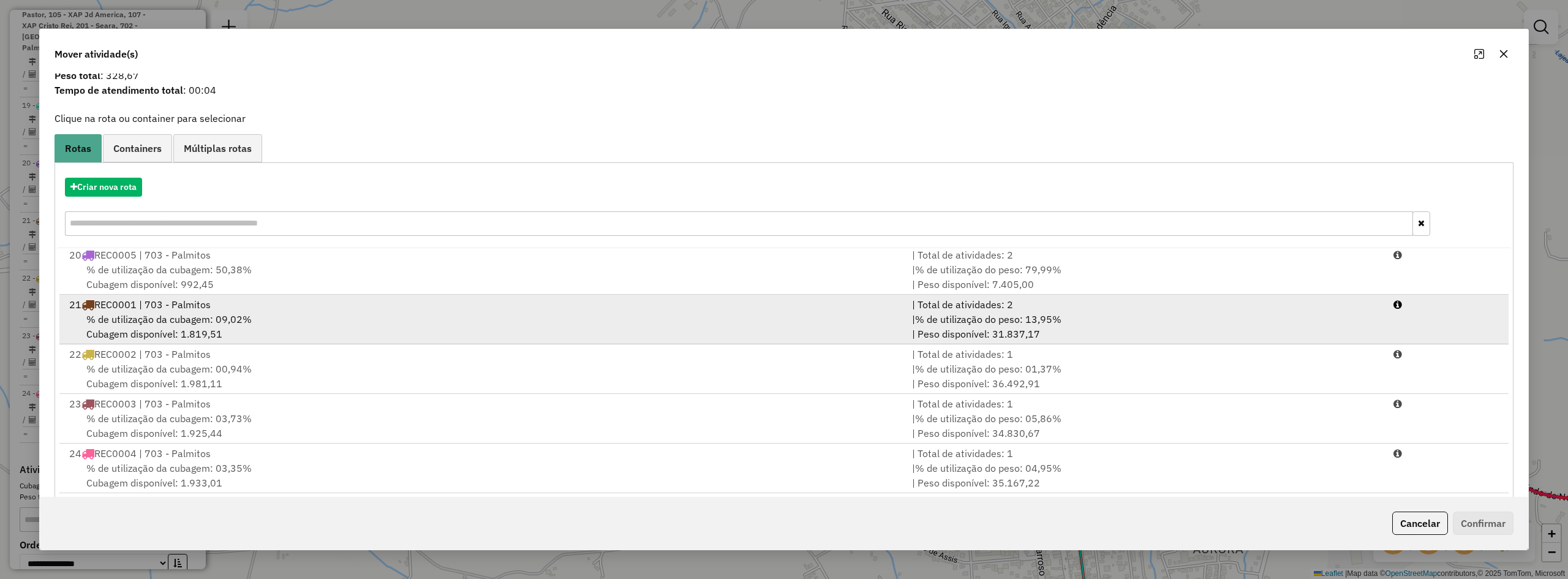
scroll to position [57, 0]
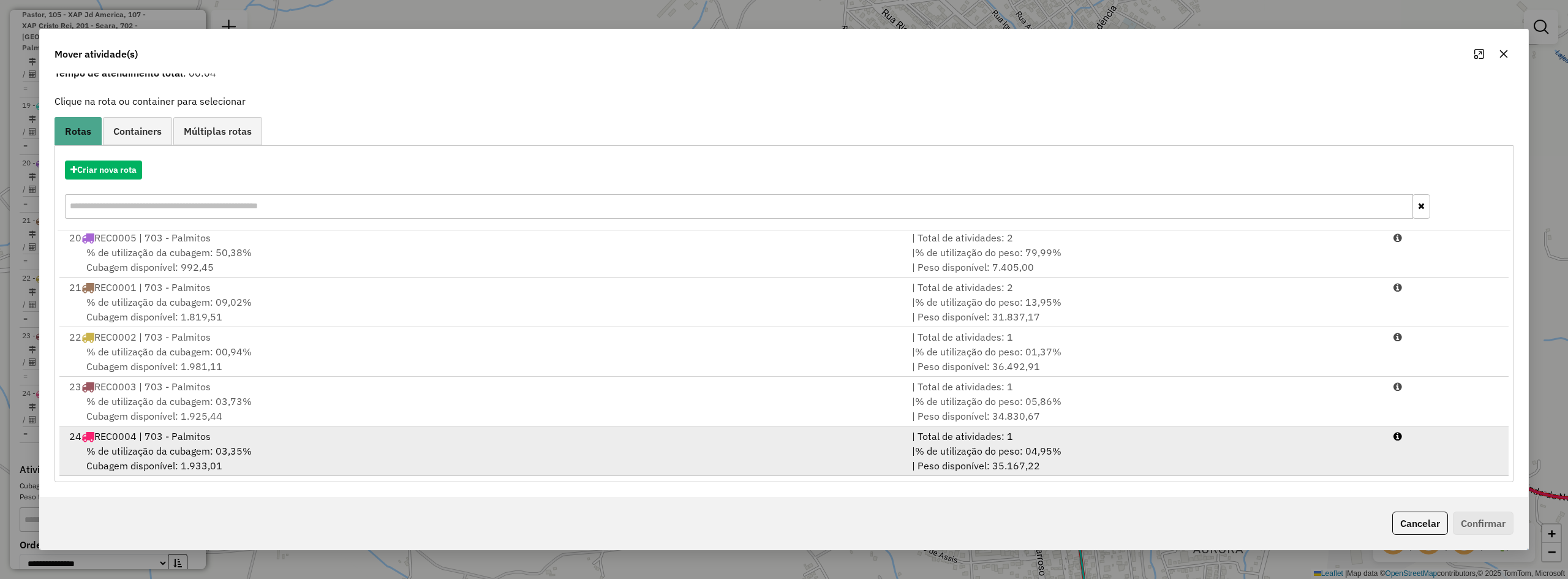
click at [232, 436] on div "24 REC0004 | 703 - Palmitos" at bounding box center [483, 436] width 843 height 15
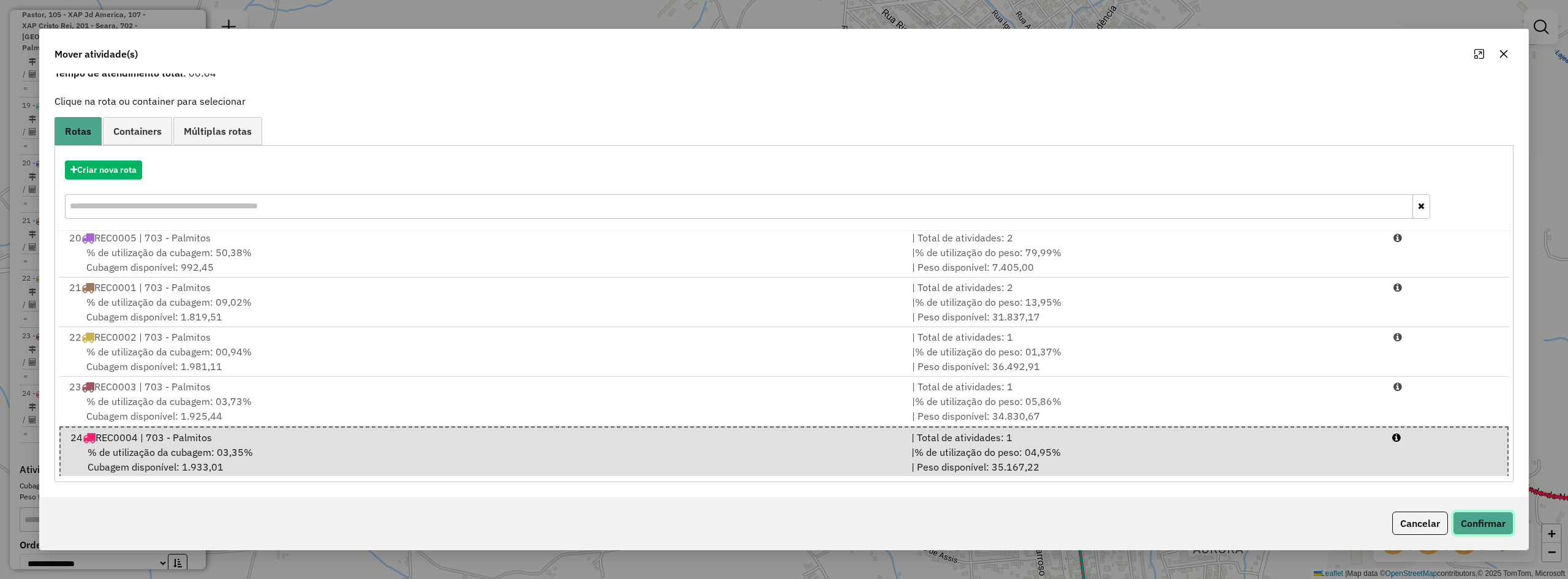
click at [1482, 528] on button "Confirmar" at bounding box center [1483, 524] width 60 height 24
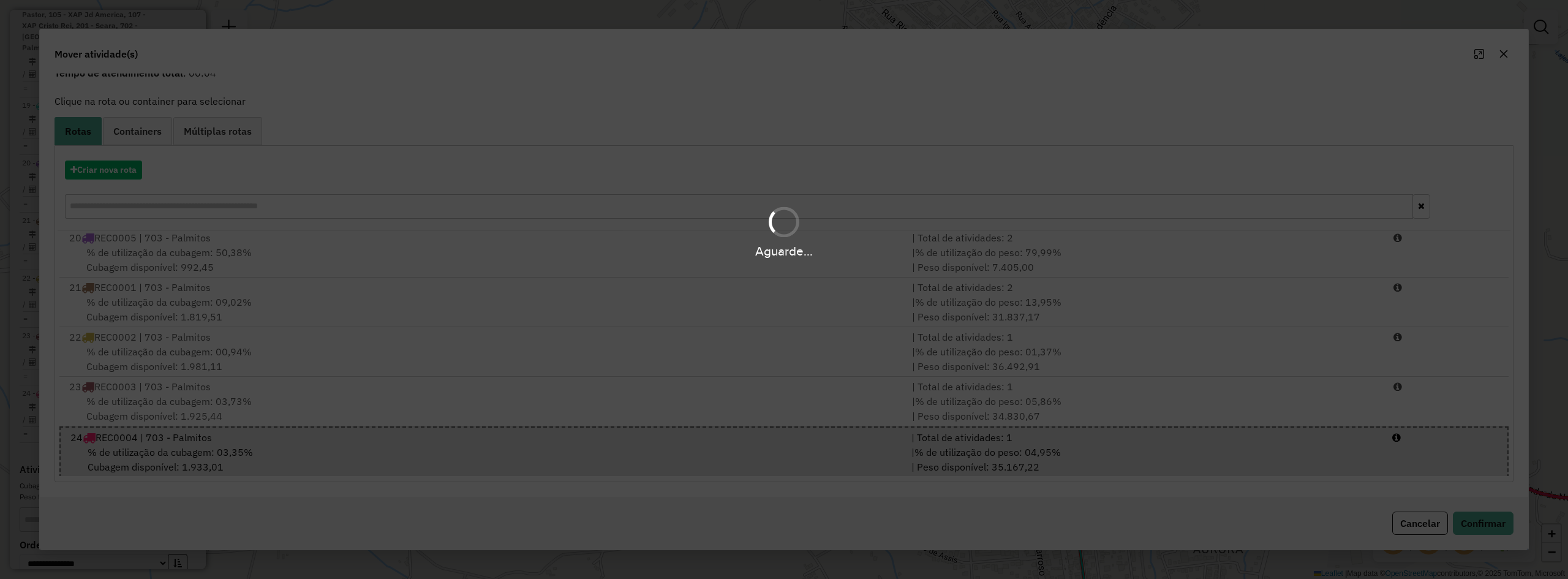
scroll to position [0, 0]
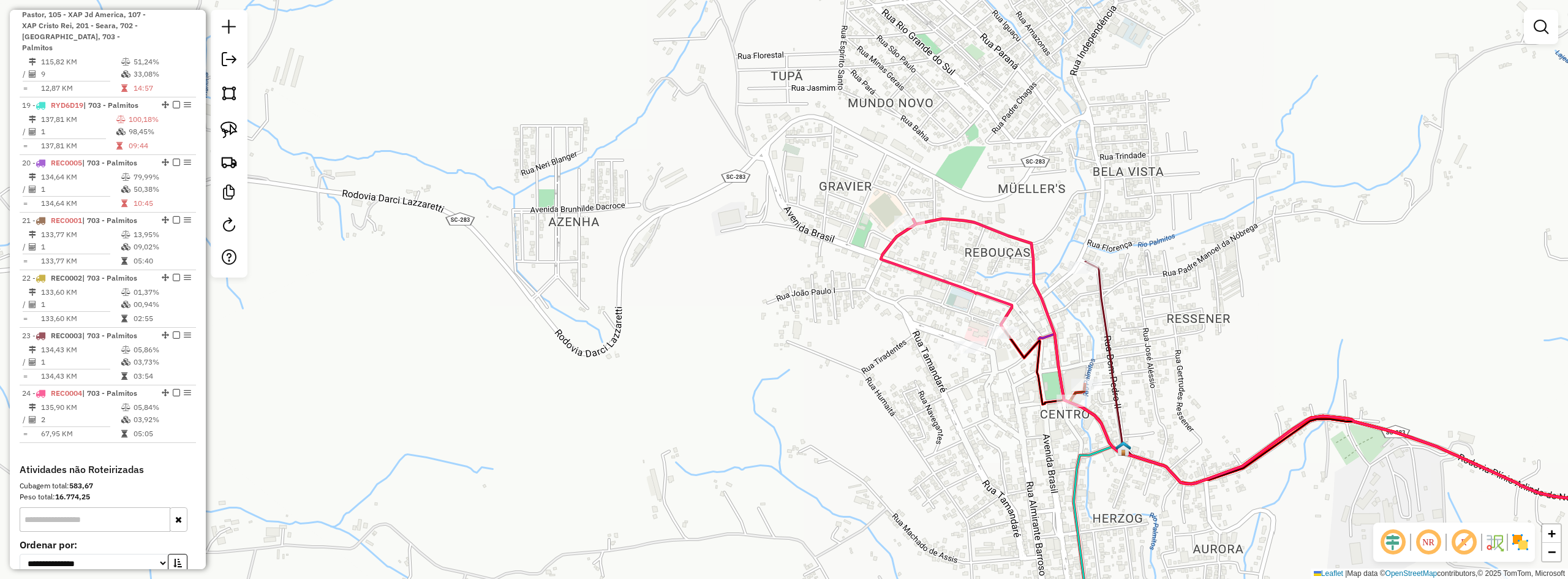
drag, startPoint x: 1096, startPoint y: 494, endPoint x: 998, endPoint y: 397, distance: 137.9
click at [1014, 413] on div "Janela de atendimento Grade de atendimento Capacidade Transportadoras Veículos …" at bounding box center [784, 289] width 1568 height 579
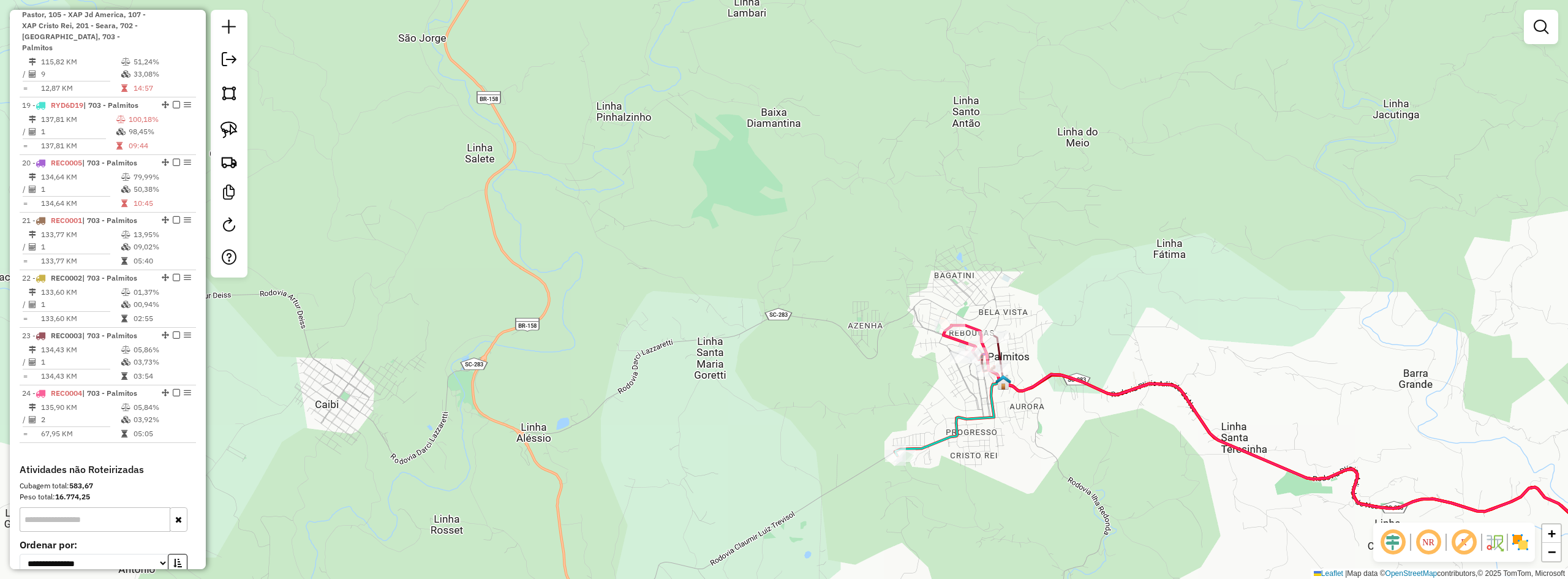
select select "*********"
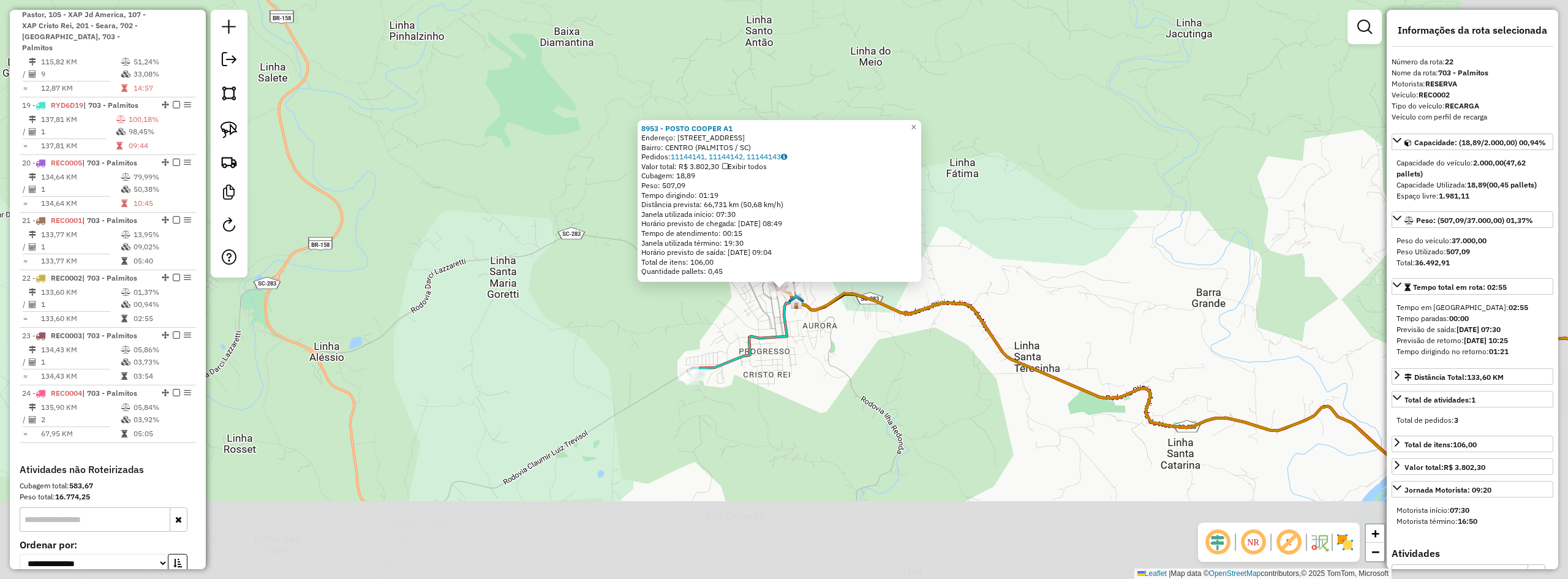
scroll to position [1016, 0]
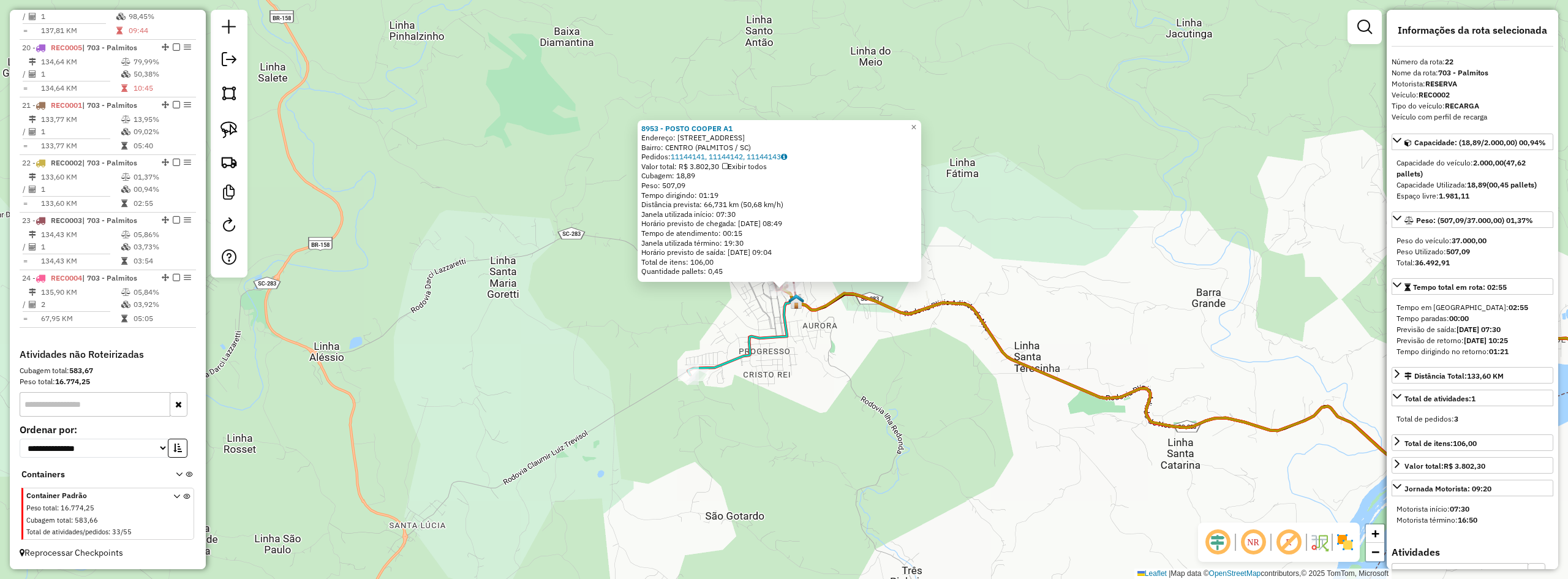
click at [968, 458] on div "8953 - POSTO COOPER A1 Endereço: Rua Padre Anchieta 247 Bairro: CENTRO (PALMITO…" at bounding box center [784, 289] width 1568 height 579
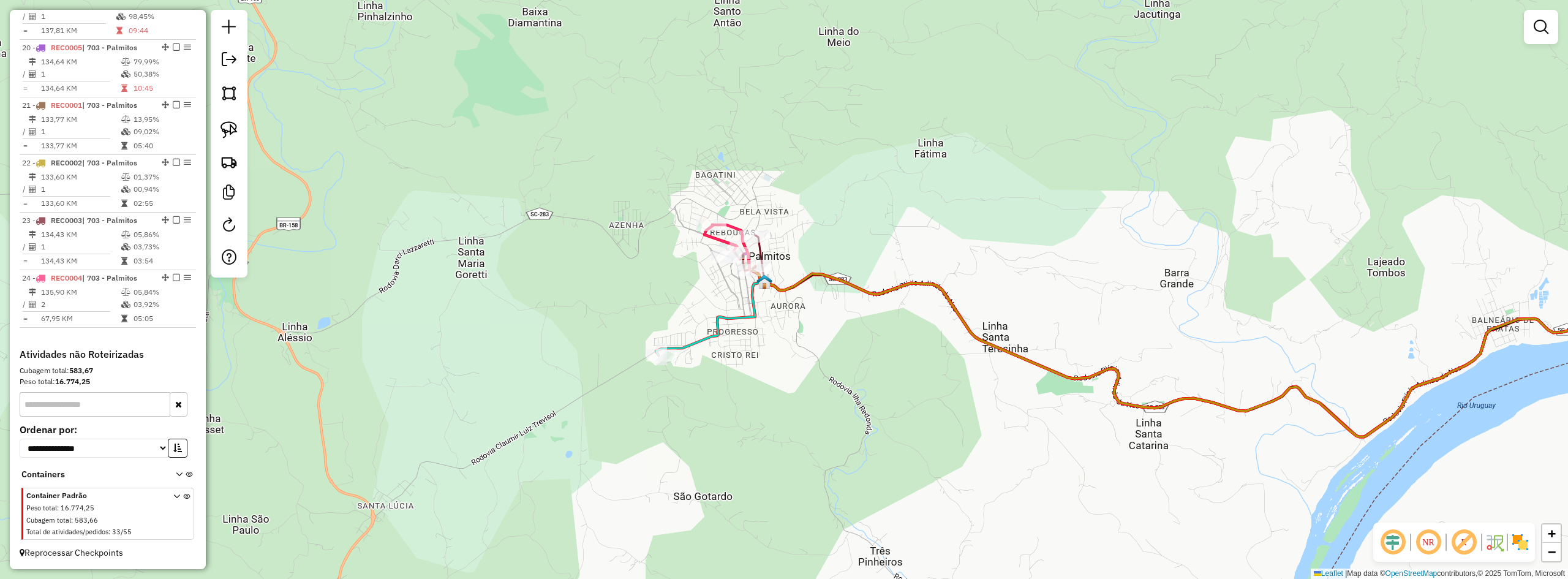
drag, startPoint x: 998, startPoint y: 433, endPoint x: 928, endPoint y: 399, distance: 77.8
click at [930, 399] on div "Janela de atendimento Grade de atendimento Capacidade Transportadoras Veículos …" at bounding box center [784, 289] width 1568 height 579
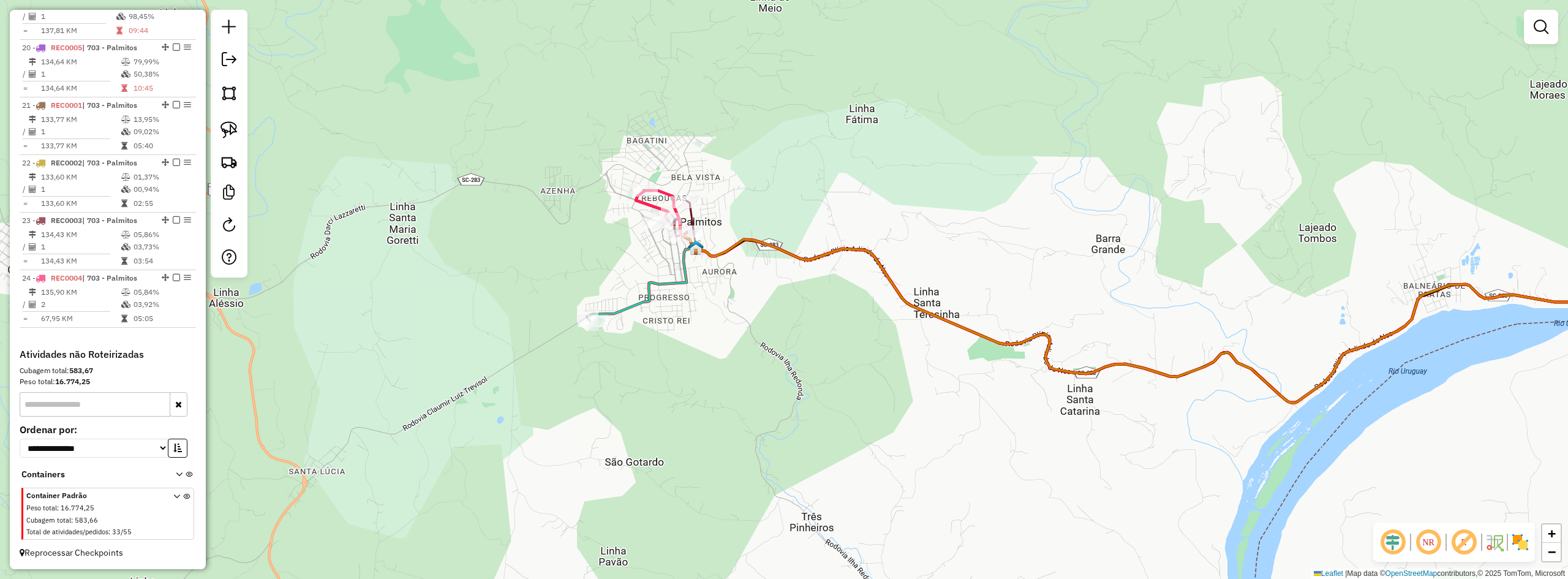
drag, startPoint x: 748, startPoint y: 318, endPoint x: 972, endPoint y: 466, distance: 268.5
click at [969, 476] on div "Janela de atendimento Grade de atendimento Capacidade Transportadoras Veículos …" at bounding box center [784, 289] width 1568 height 579
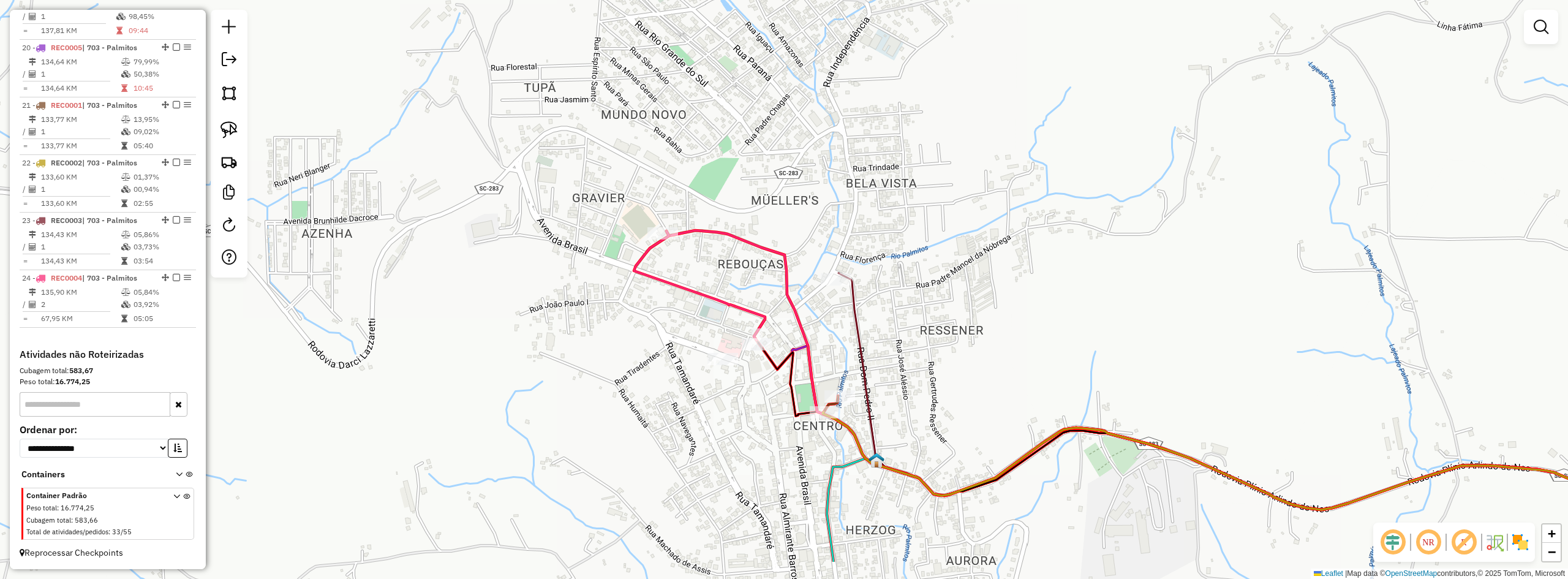
drag, startPoint x: 917, startPoint y: 435, endPoint x: 948, endPoint y: 358, distance: 83.0
click at [948, 358] on div "Janela de atendimento Grade de atendimento Capacidade Transportadoras Veículos …" at bounding box center [784, 289] width 1568 height 579
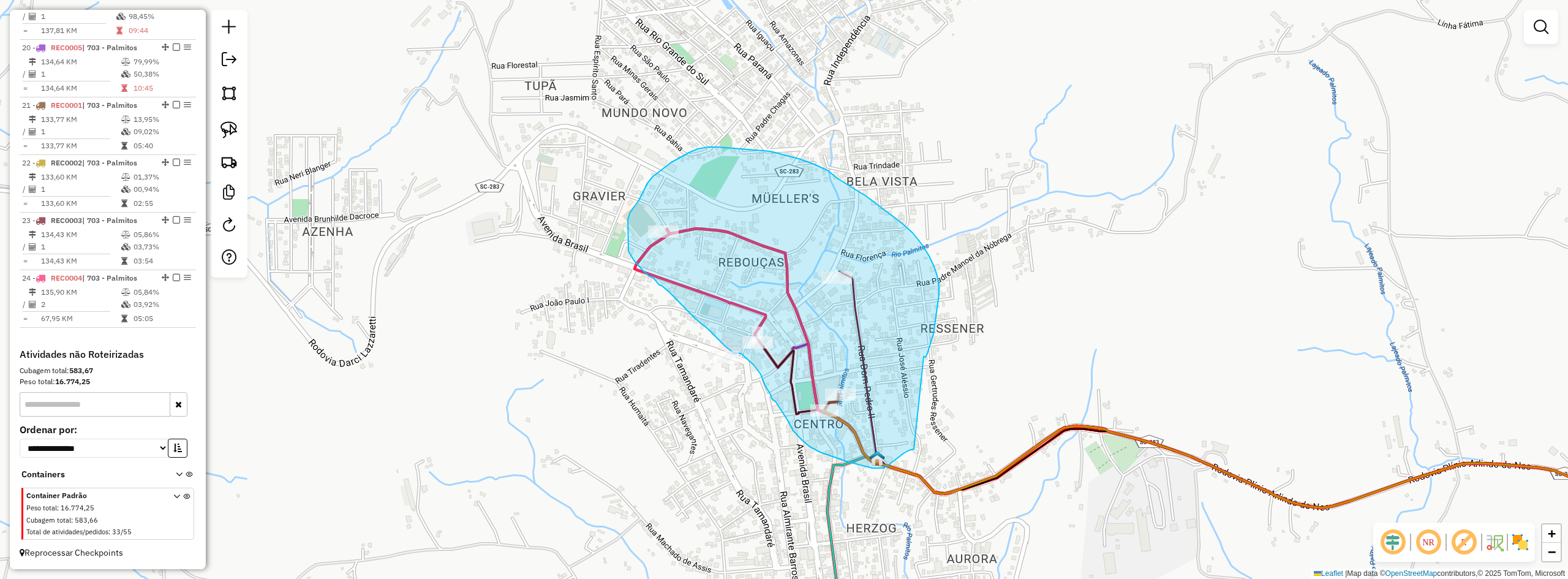
drag, startPoint x: 924, startPoint y: 357, endPoint x: 918, endPoint y: 447, distance: 90.2
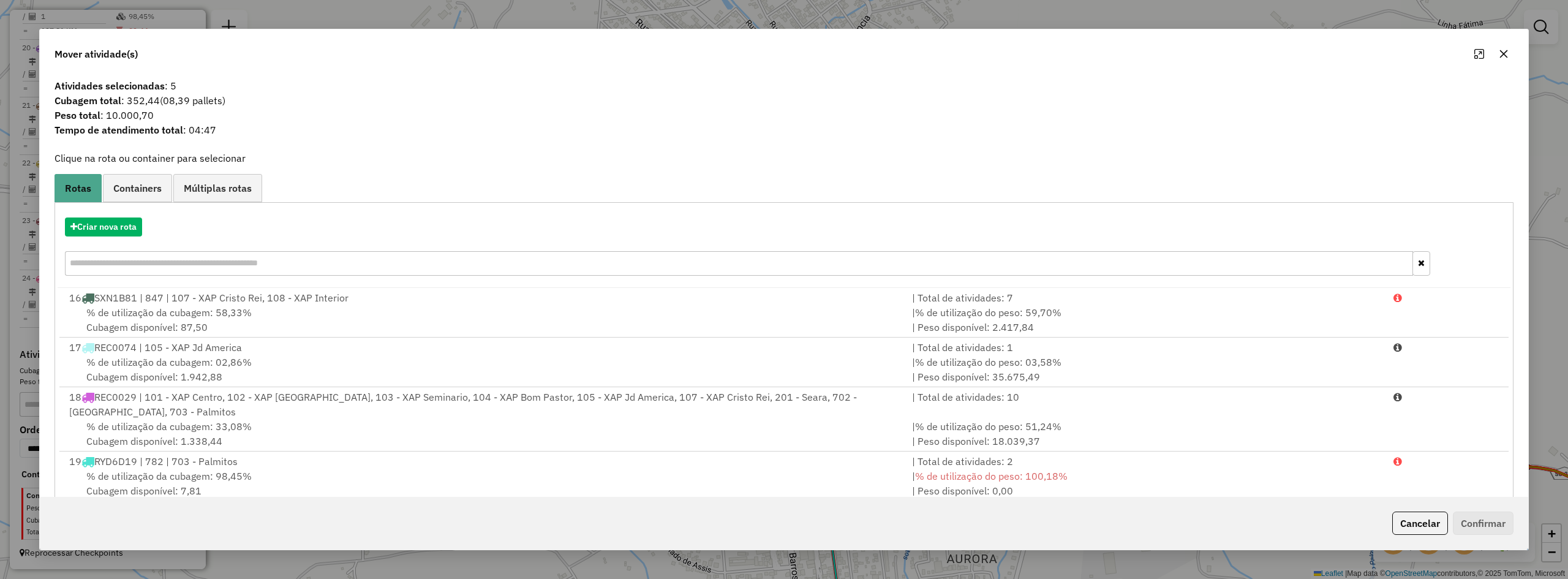
click at [1506, 51] on icon "button" at bounding box center [1503, 54] width 10 height 10
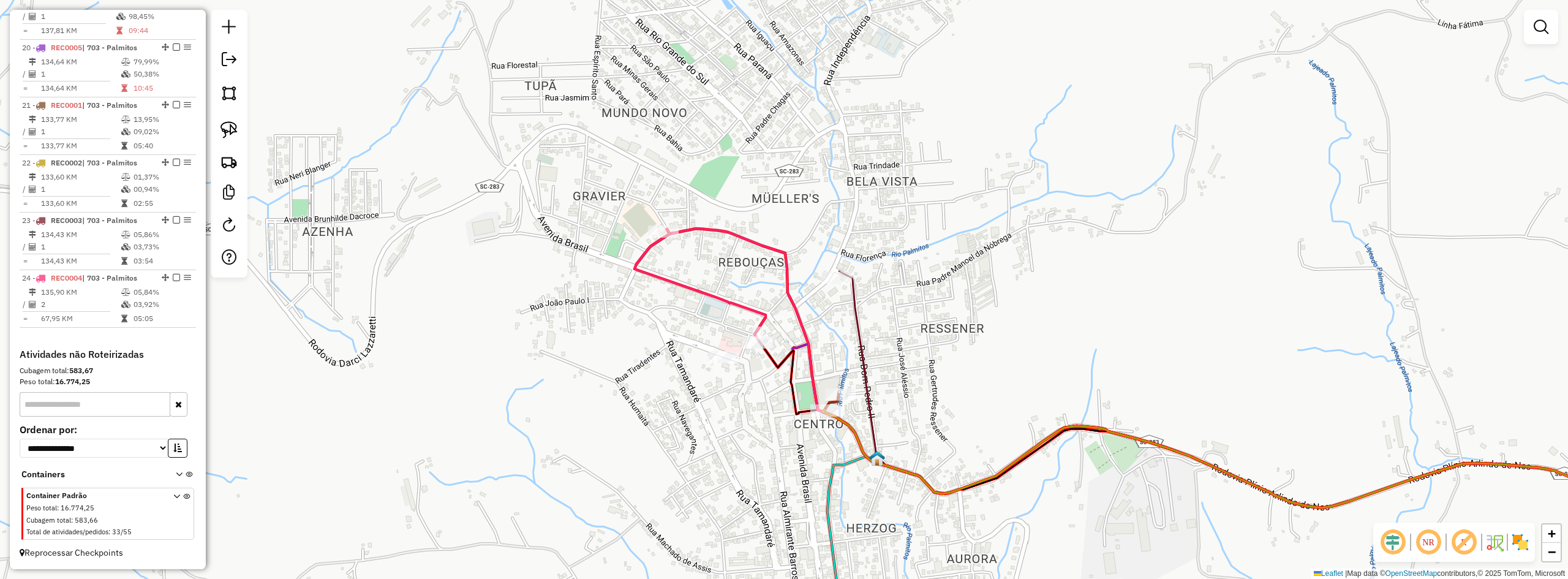
drag, startPoint x: 1079, startPoint y: 236, endPoint x: 888, endPoint y: 164, distance: 204.1
click at [901, 167] on div "Janela de atendimento Grade de atendimento Capacidade Transportadoras Veículos …" at bounding box center [784, 289] width 1568 height 579
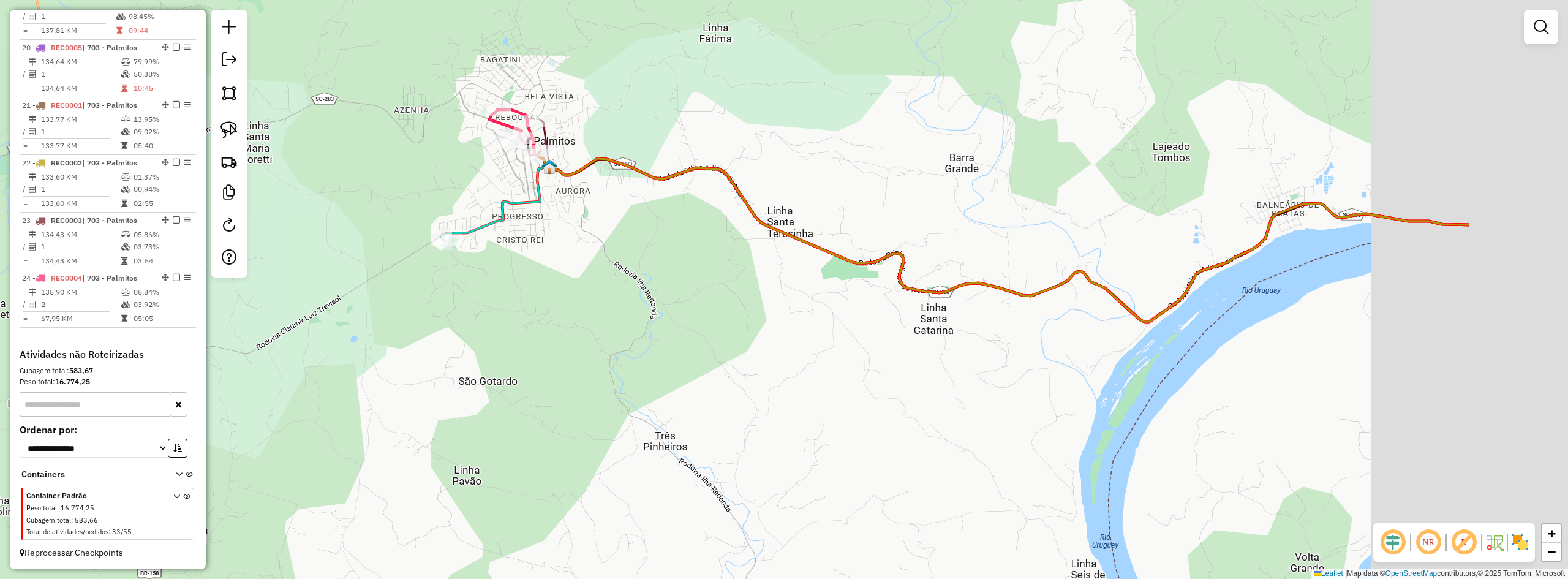
drag, startPoint x: 1089, startPoint y: 250, endPoint x: 691, endPoint y: 185, distance: 403.3
click at [717, 188] on div "Janela de atendimento Grade de atendimento Capacidade Transportadoras Veículos …" at bounding box center [784, 289] width 1568 height 579
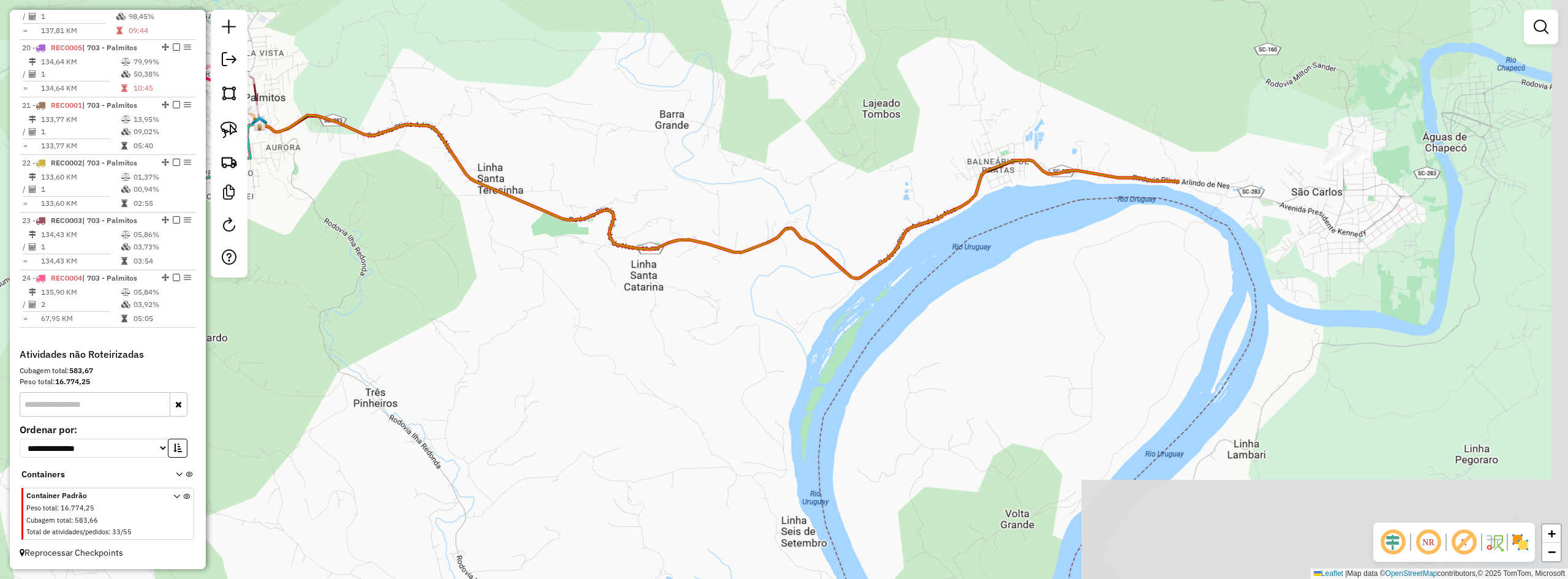
drag, startPoint x: 1009, startPoint y: 152, endPoint x: 729, endPoint y: 199, distance: 283.9
click at [740, 199] on div "Janela de atendimento Grade de atendimento Capacidade Transportadoras Veículos …" at bounding box center [784, 289] width 1568 height 579
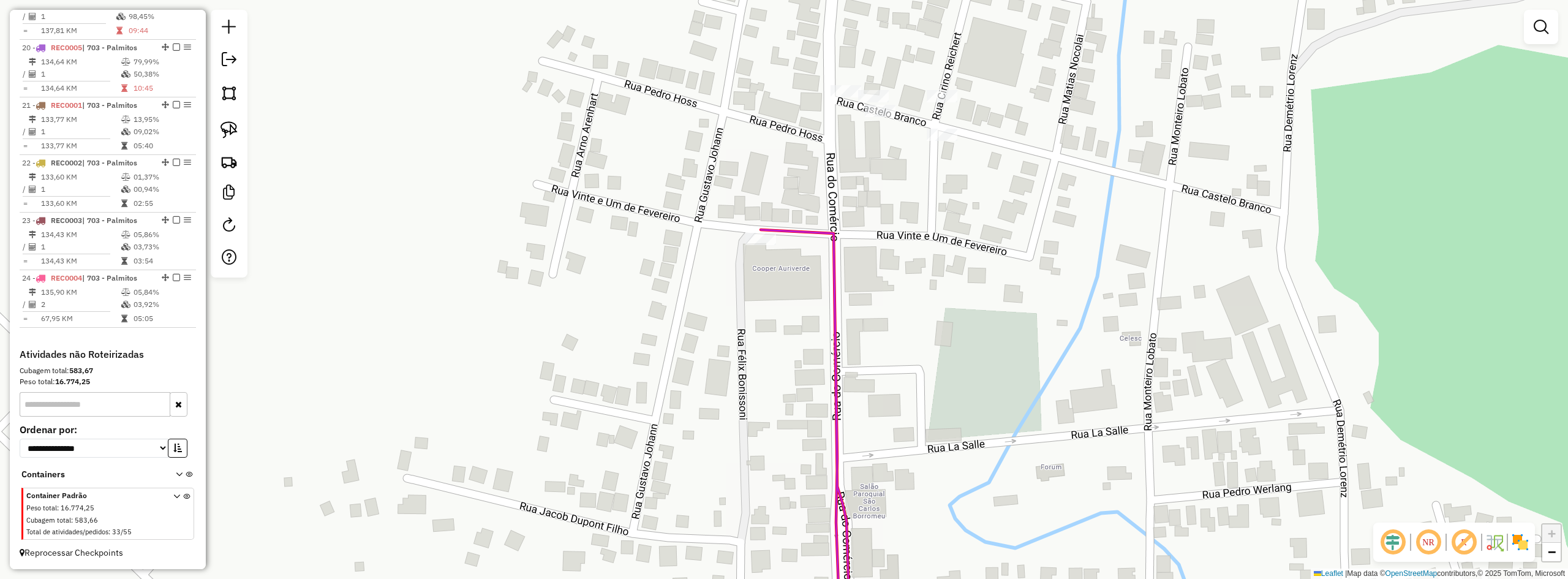
drag, startPoint x: 884, startPoint y: 219, endPoint x: 967, endPoint y: 325, distance: 134.6
click at [964, 324] on div "Janela de atendimento Grade de atendimento Capacidade Transportadoras Veículos …" at bounding box center [784, 289] width 1568 height 579
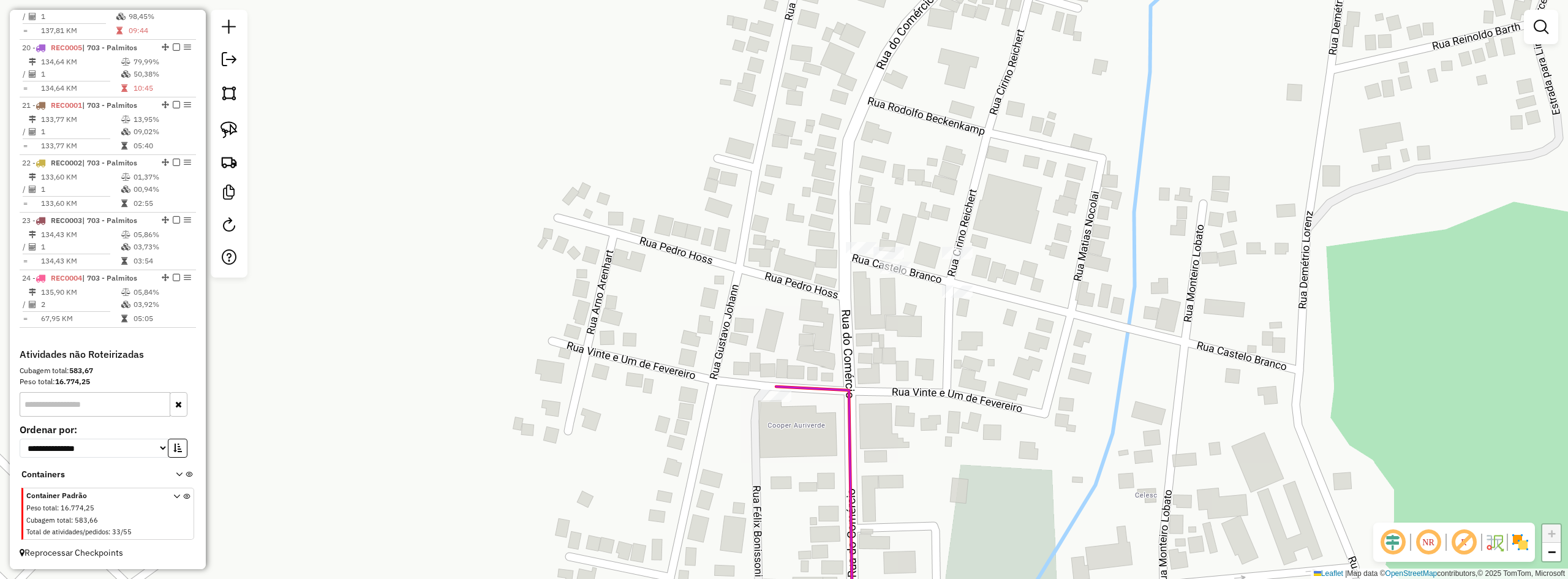
drag, startPoint x: 953, startPoint y: 211, endPoint x: 914, endPoint y: 296, distance: 93.5
click at [905, 300] on div "Janela de atendimento Grade de atendimento Capacidade Transportadoras Veículos …" at bounding box center [784, 289] width 1568 height 579
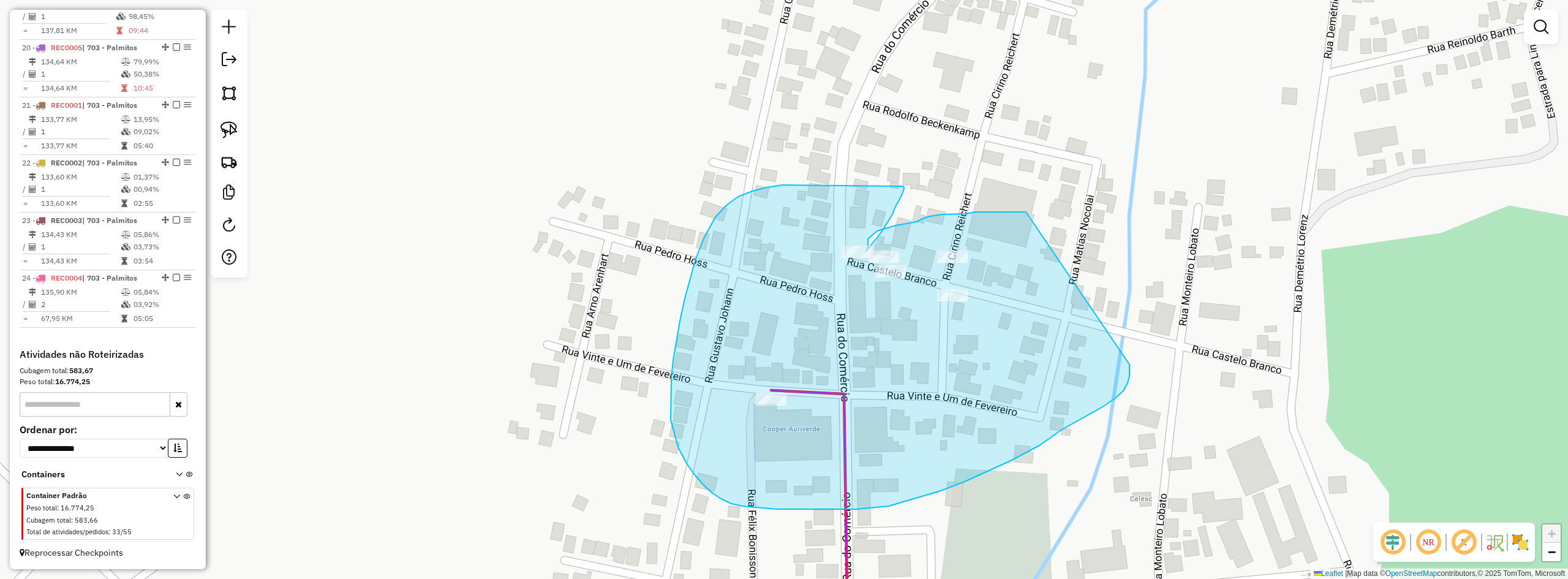
drag, startPoint x: 966, startPoint y: 214, endPoint x: 1129, endPoint y: 359, distance: 218.2
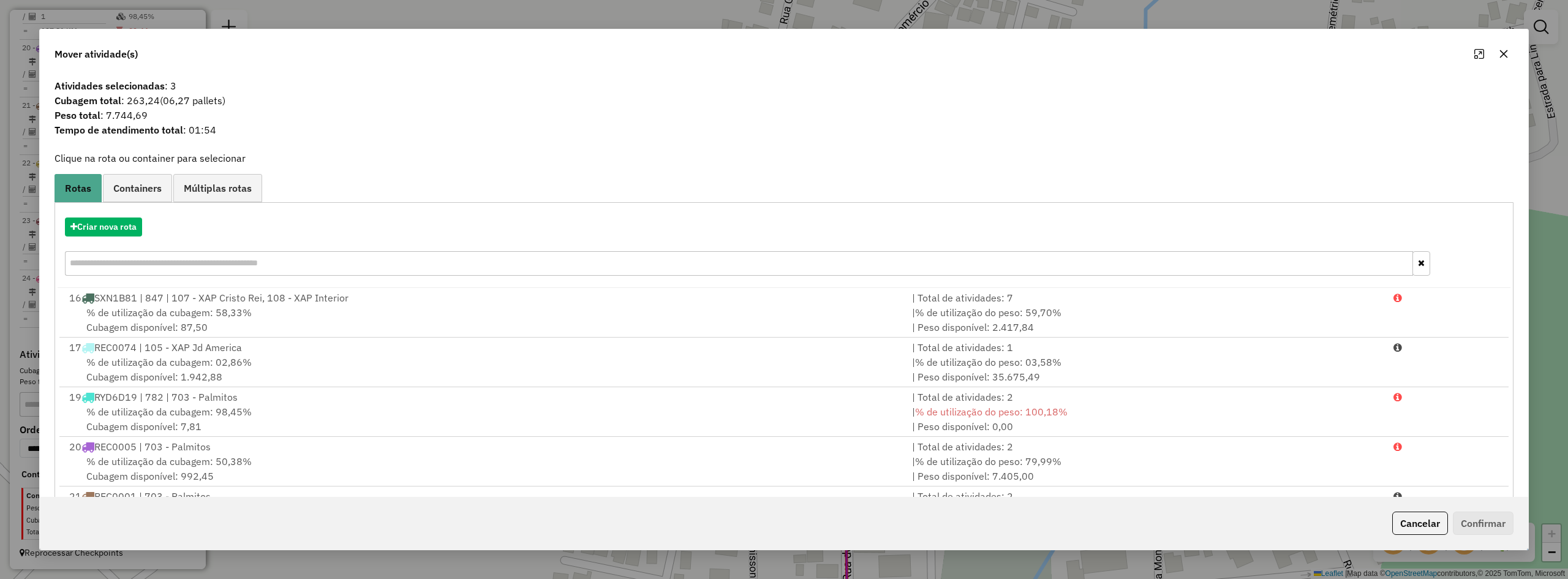
click at [1511, 54] on button "button" at bounding box center [1503, 54] width 20 height 20
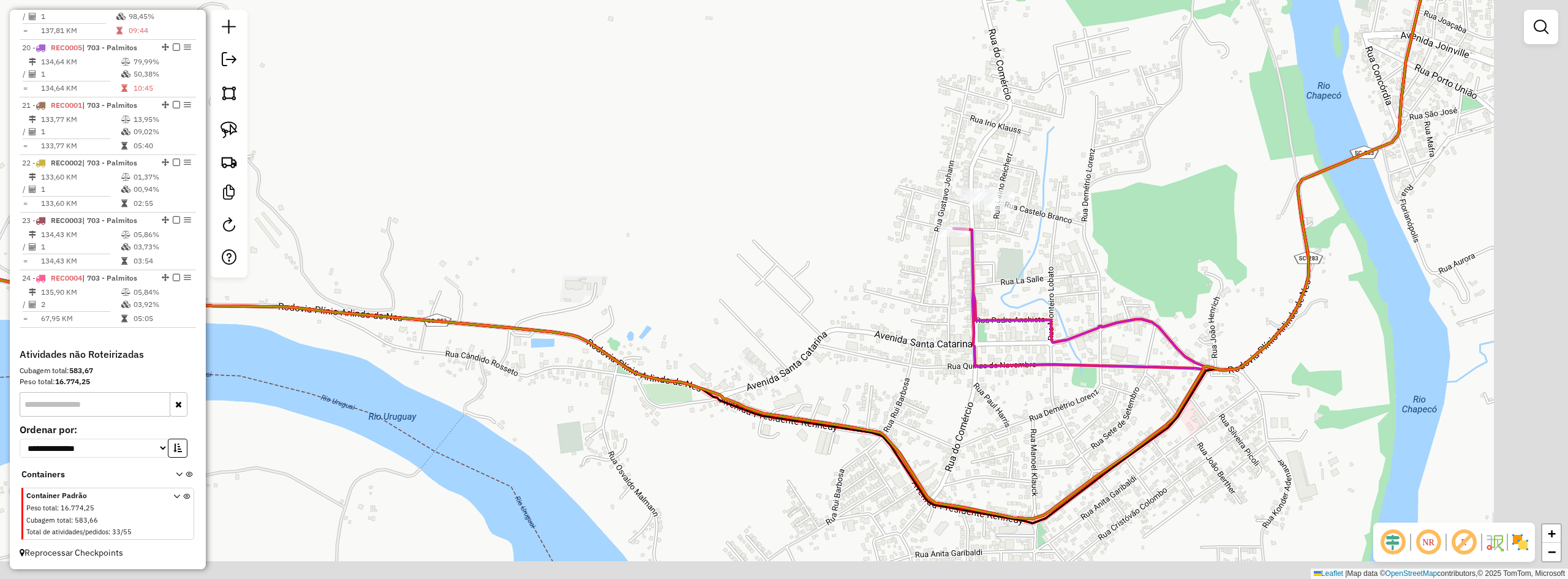
drag, startPoint x: 1184, startPoint y: 357, endPoint x: 1088, endPoint y: 282, distance: 121.8
click at [1089, 283] on div "Janela de atendimento Grade de atendimento Capacidade Transportadoras Veículos …" at bounding box center [784, 289] width 1568 height 579
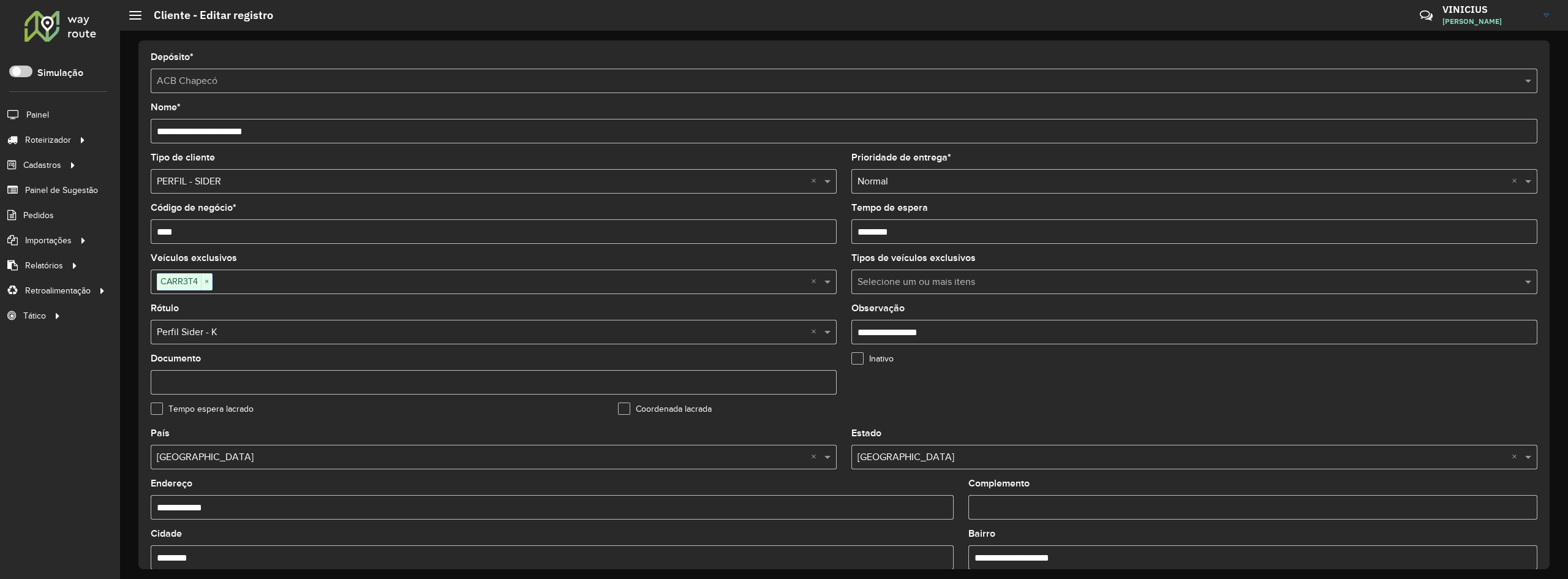
click at [970, 337] on input "**********" at bounding box center [1194, 332] width 686 height 24
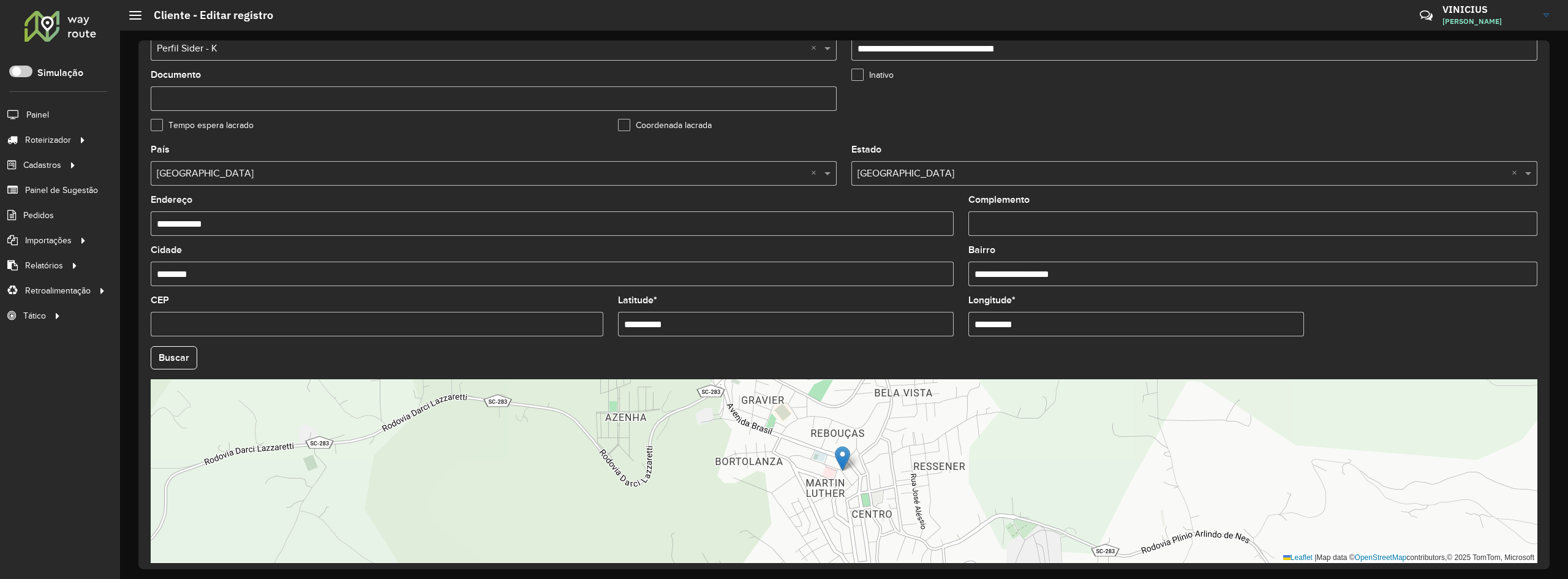
scroll to position [333, 0]
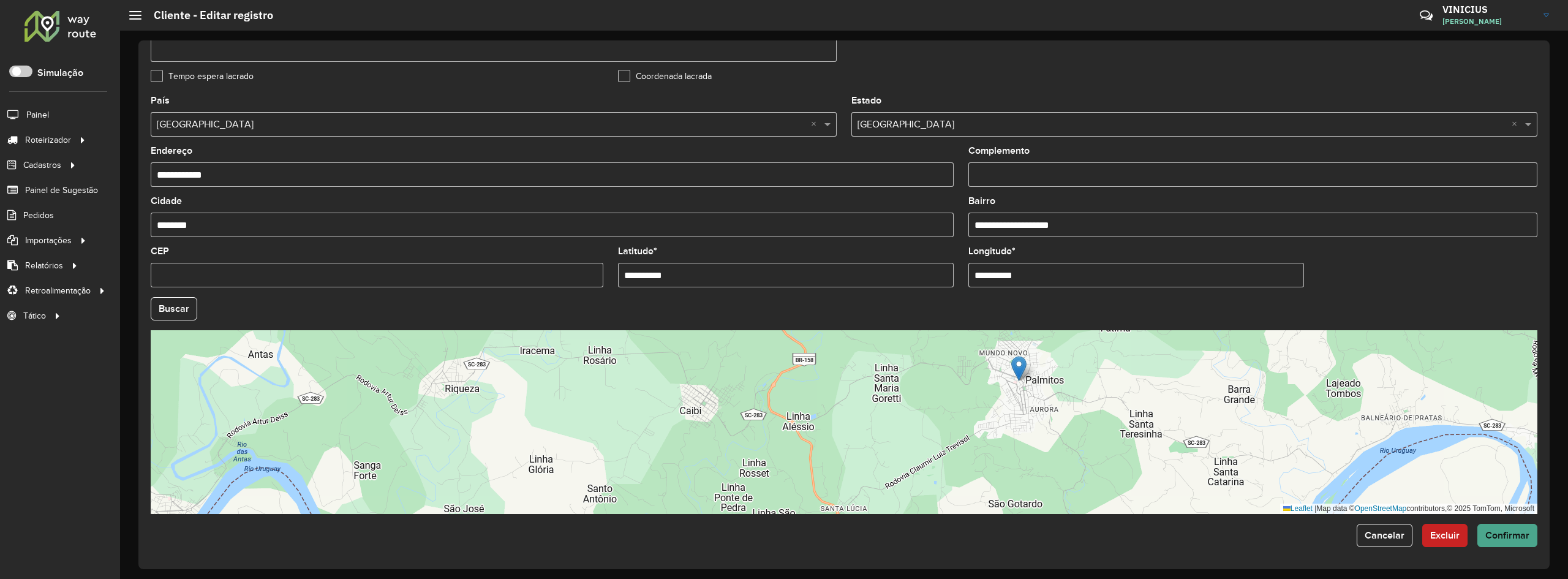
type input "**********"
click at [1515, 536] on span "Confirmar" at bounding box center [1508, 536] width 44 height 10
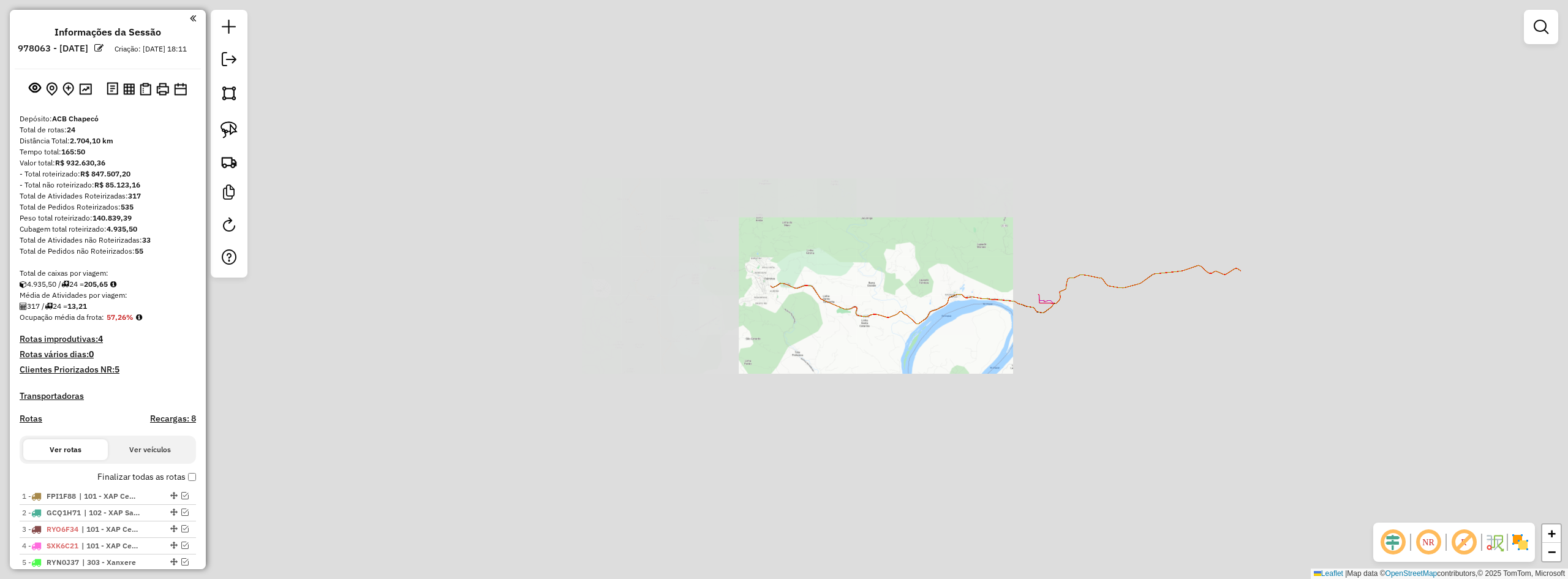
scroll to position [1016, 0]
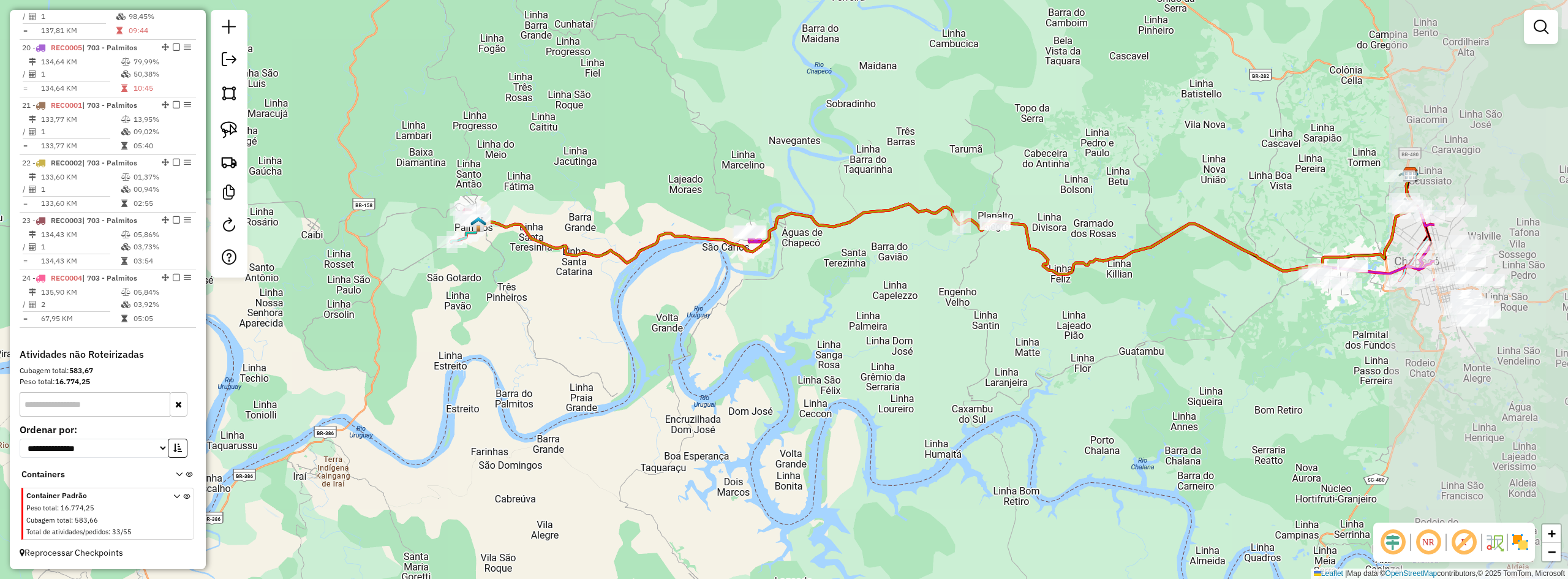
drag, startPoint x: 1192, startPoint y: 333, endPoint x: 902, endPoint y: 271, distance: 296.6
click at [902, 271] on div "Janela de atendimento Grade de atendimento Capacidade Transportadoras Veículos …" at bounding box center [784, 289] width 1568 height 579
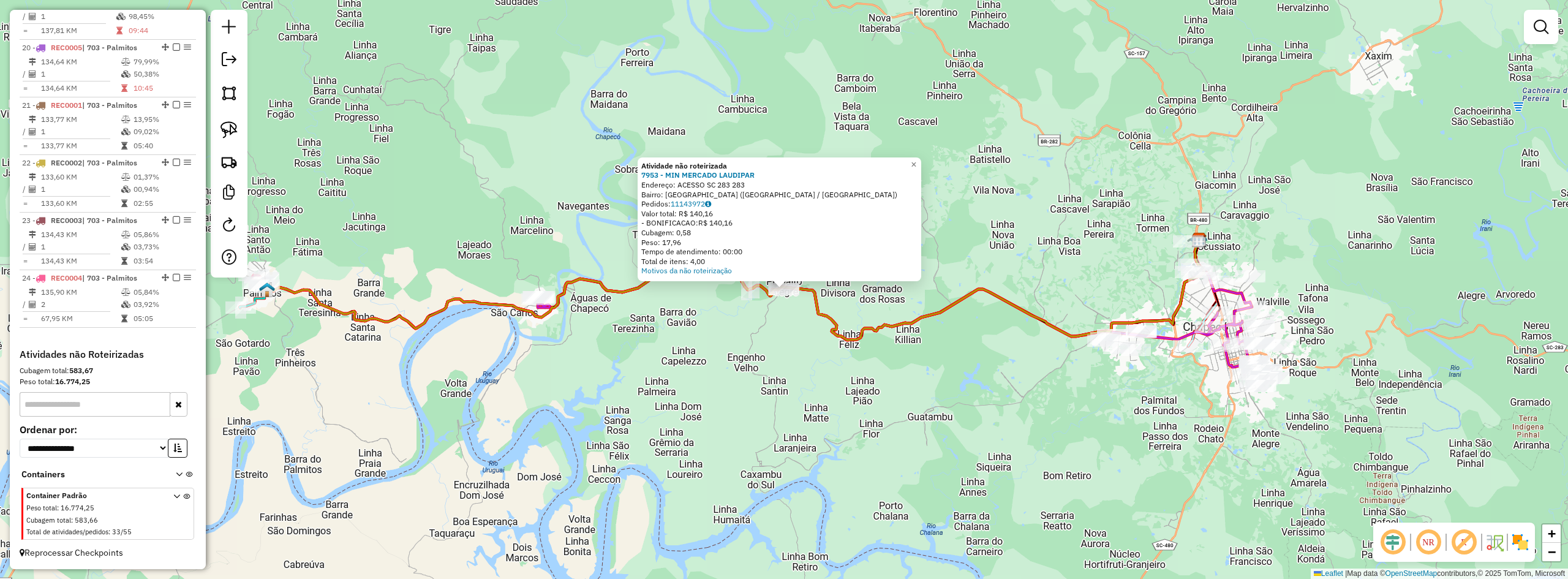
click at [790, 334] on div "Atividade não roteirizada 7953 - MIN MERCADO LAUDIPAR Endereço: ACESSO SC 283 2…" at bounding box center [784, 289] width 1568 height 579
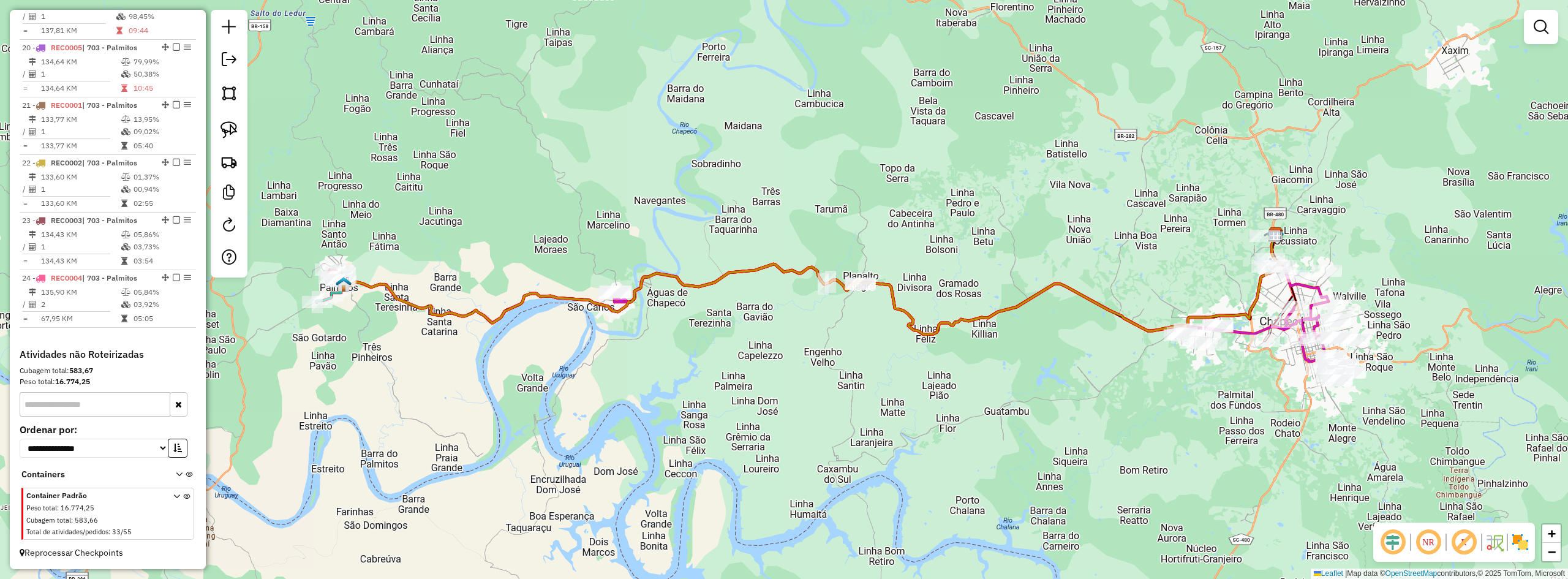
drag, startPoint x: 697, startPoint y: 342, endPoint x: 773, endPoint y: 336, distance: 76.2
click at [773, 336] on div "Janela de atendimento Grade de atendimento Capacidade Transportadoras Veículos …" at bounding box center [784, 289] width 1568 height 579
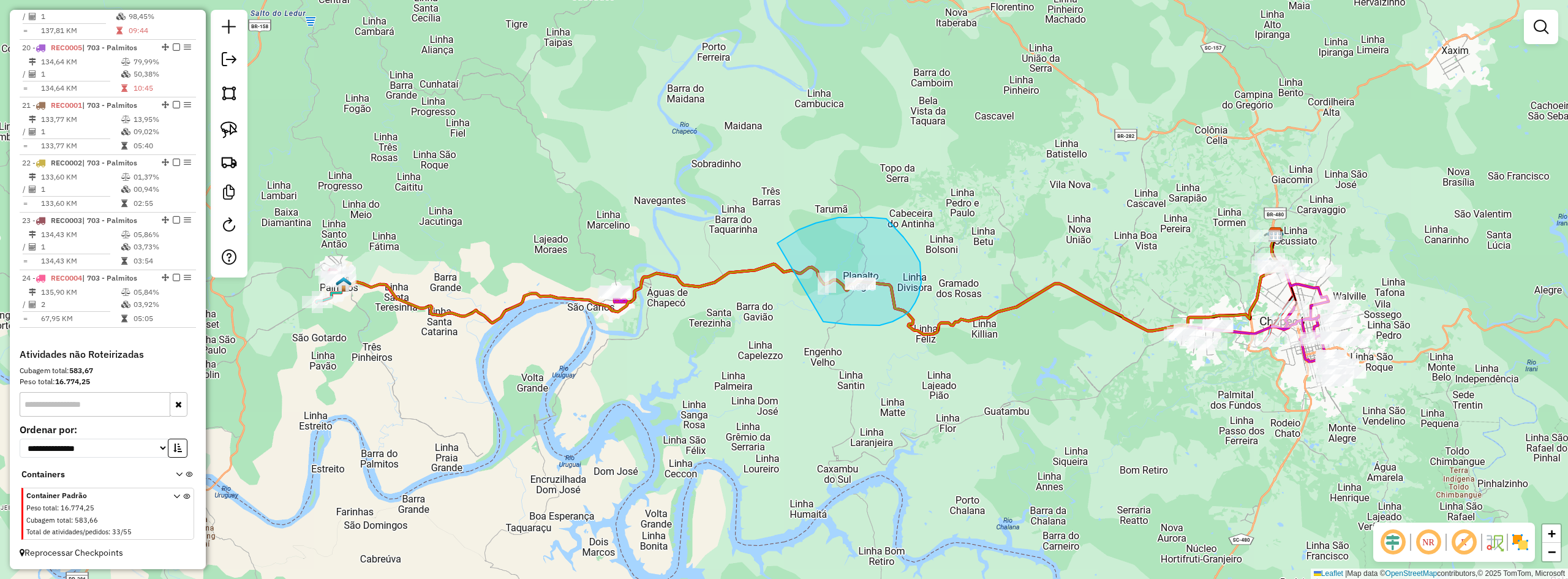
drag, startPoint x: 823, startPoint y: 322, endPoint x: 773, endPoint y: 255, distance: 83.6
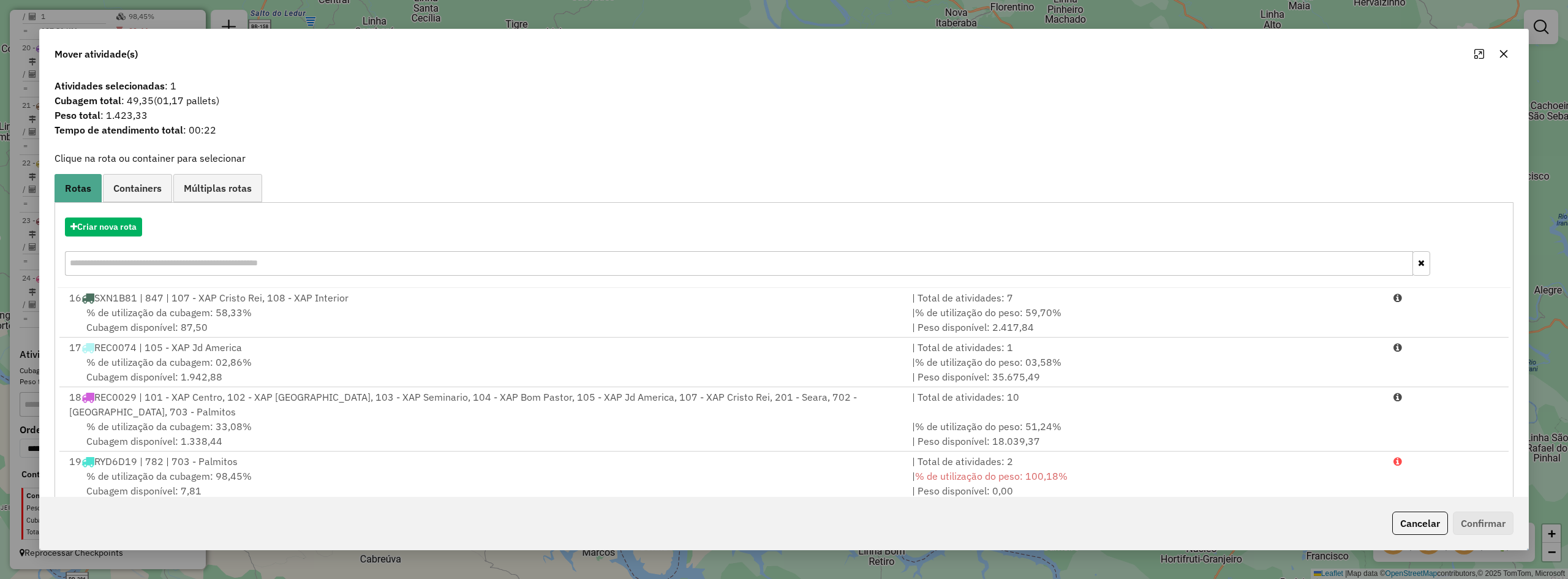
click at [1504, 52] on icon "button" at bounding box center [1503, 54] width 10 height 10
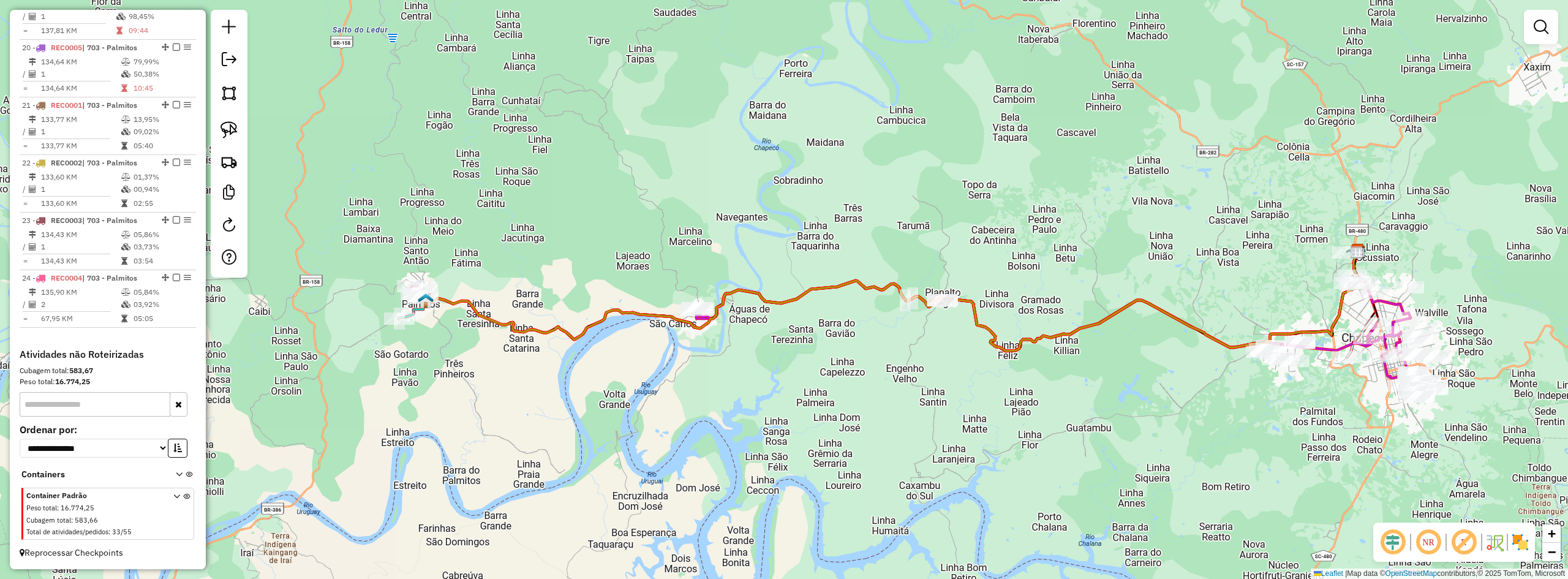
drag, startPoint x: 798, startPoint y: 168, endPoint x: 924, endPoint y: 179, distance: 126.5
click at [913, 170] on div "Janela de atendimento Grade de atendimento Capacidade Transportadoras Veículos …" at bounding box center [784, 289] width 1568 height 579
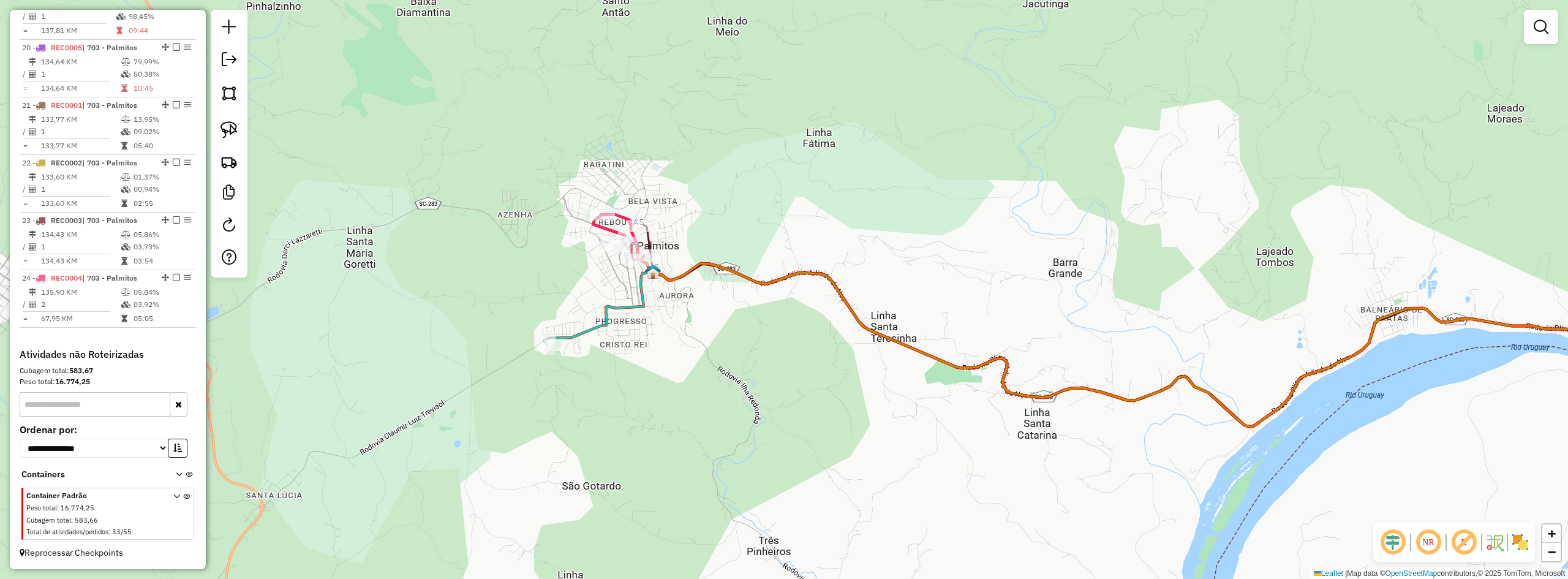
drag, startPoint x: 771, startPoint y: 235, endPoint x: 804, endPoint y: 262, distance: 42.6
click at [803, 260] on div "Janela de atendimento Grade de atendimento Capacidade Transportadoras Veículos …" at bounding box center [784, 289] width 1568 height 579
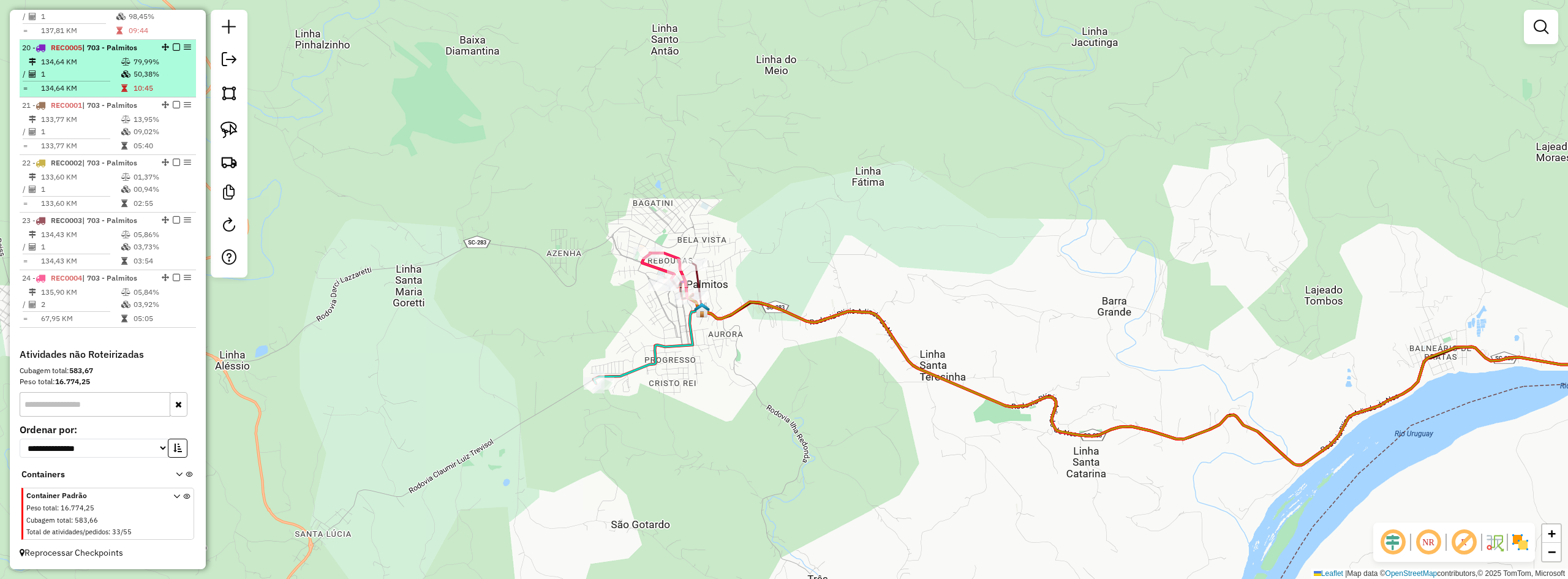
click at [173, 104] on em at bounding box center [176, 104] width 7 height 7
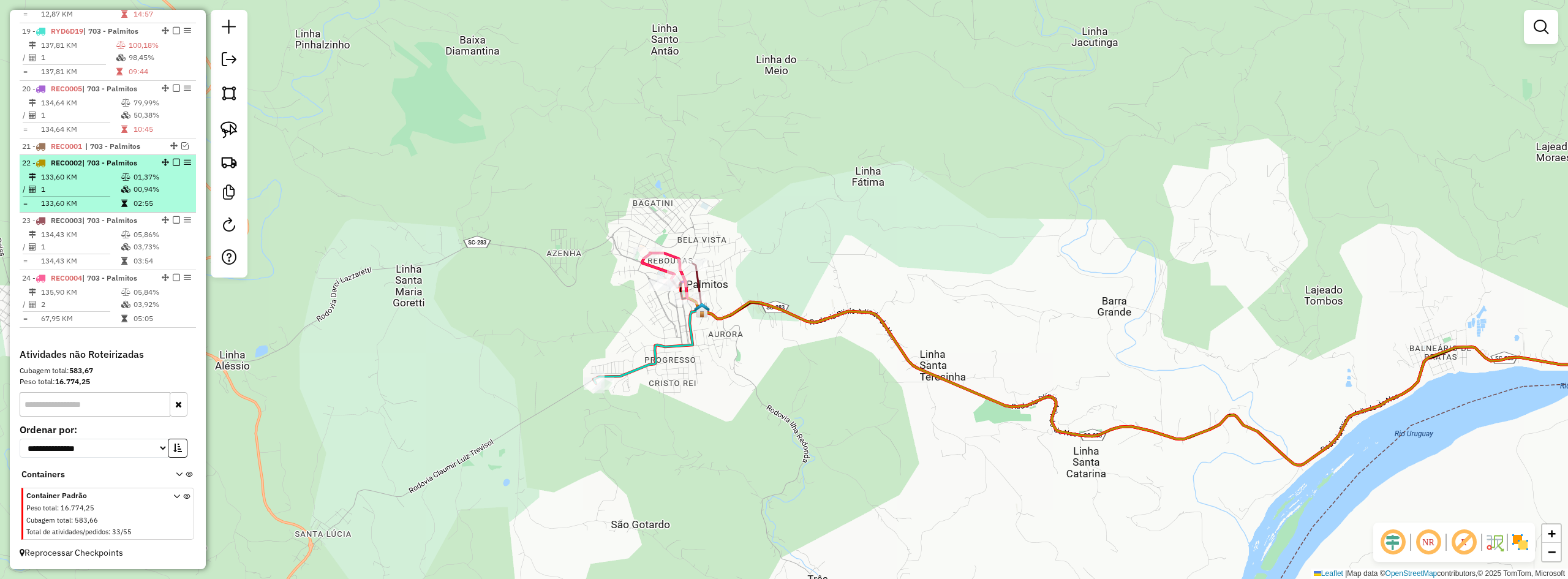
click at [173, 161] on em at bounding box center [176, 163] width 7 height 7
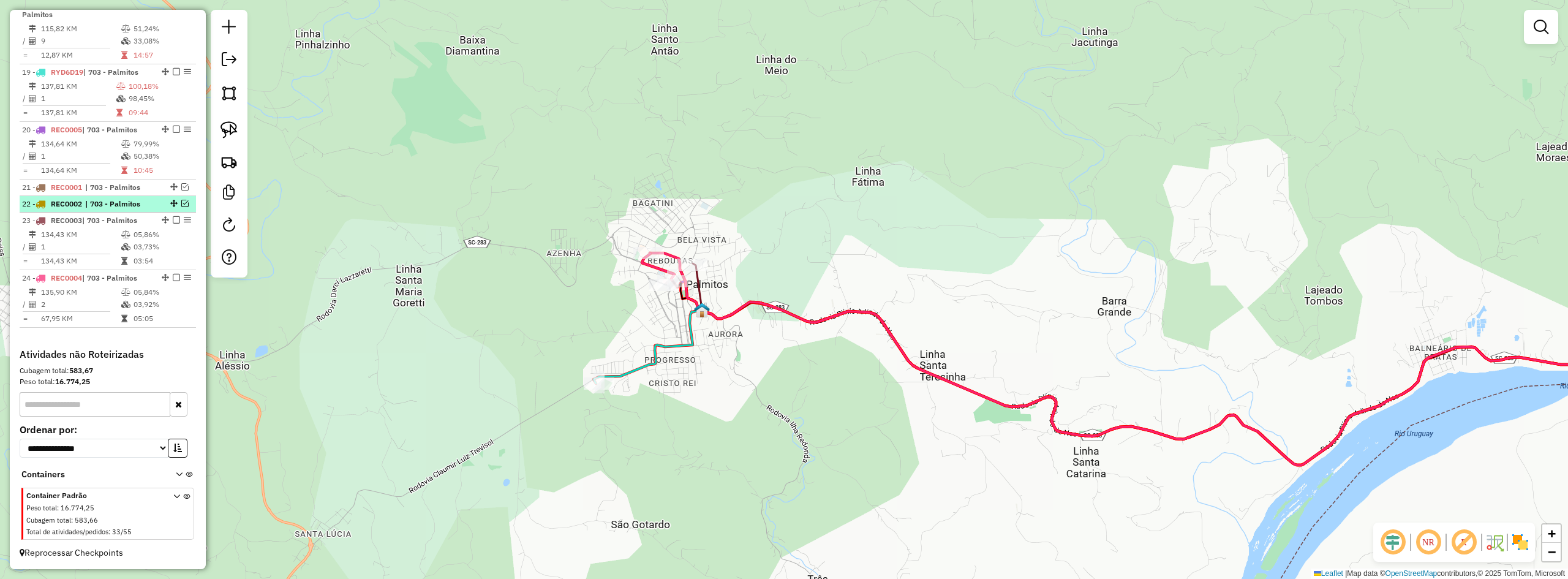
scroll to position [934, 0]
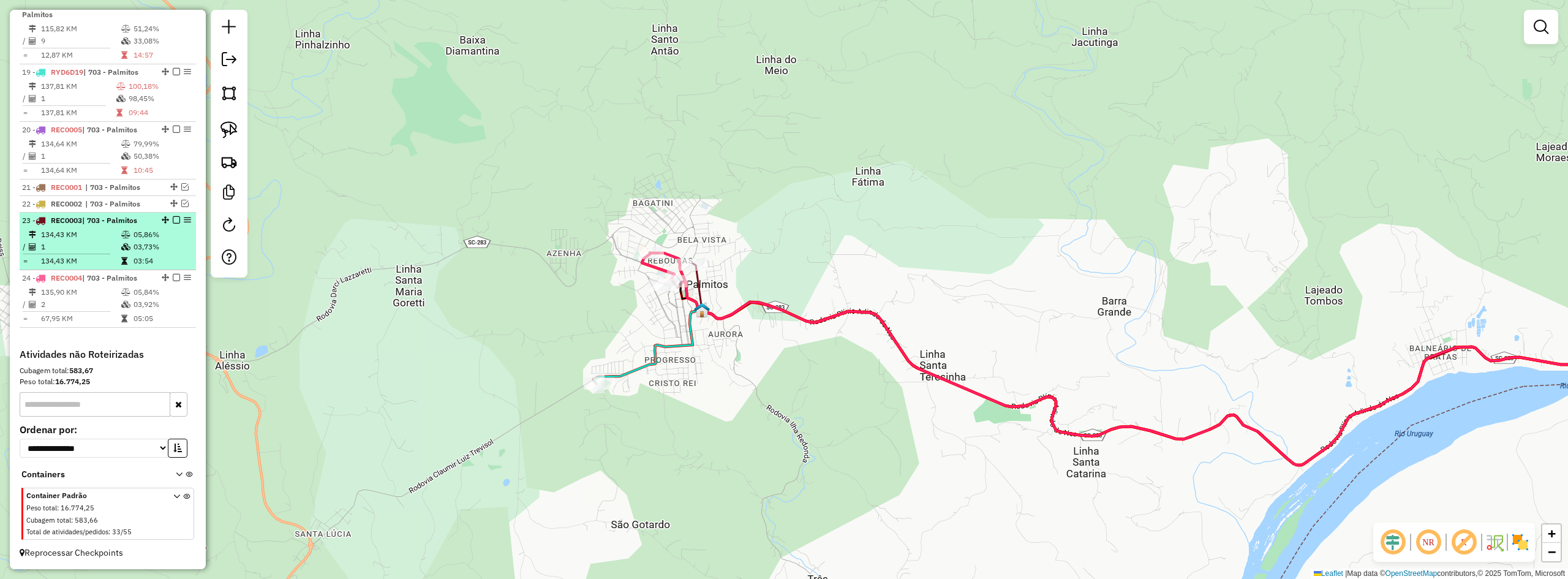
click at [179, 224] on div "23 - REC0003 | 703 - Palmitos" at bounding box center [107, 220] width 171 height 11
select select "*********"
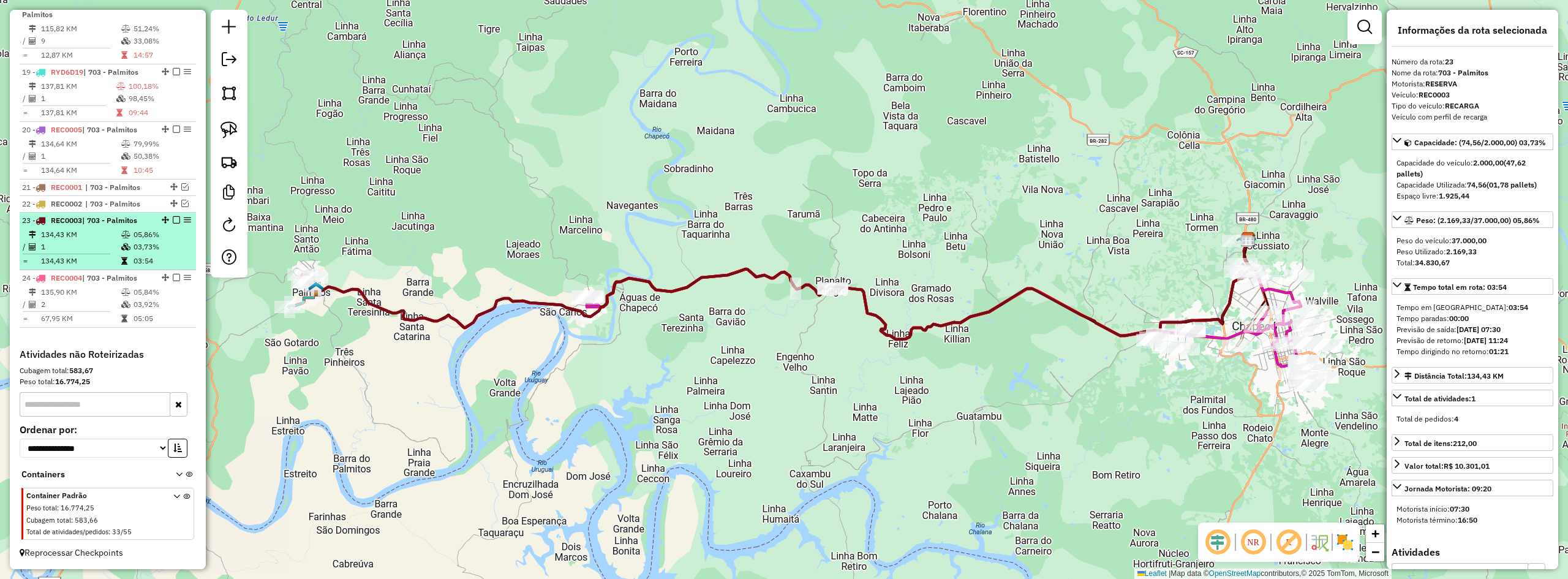
click at [173, 219] on em at bounding box center [176, 220] width 7 height 7
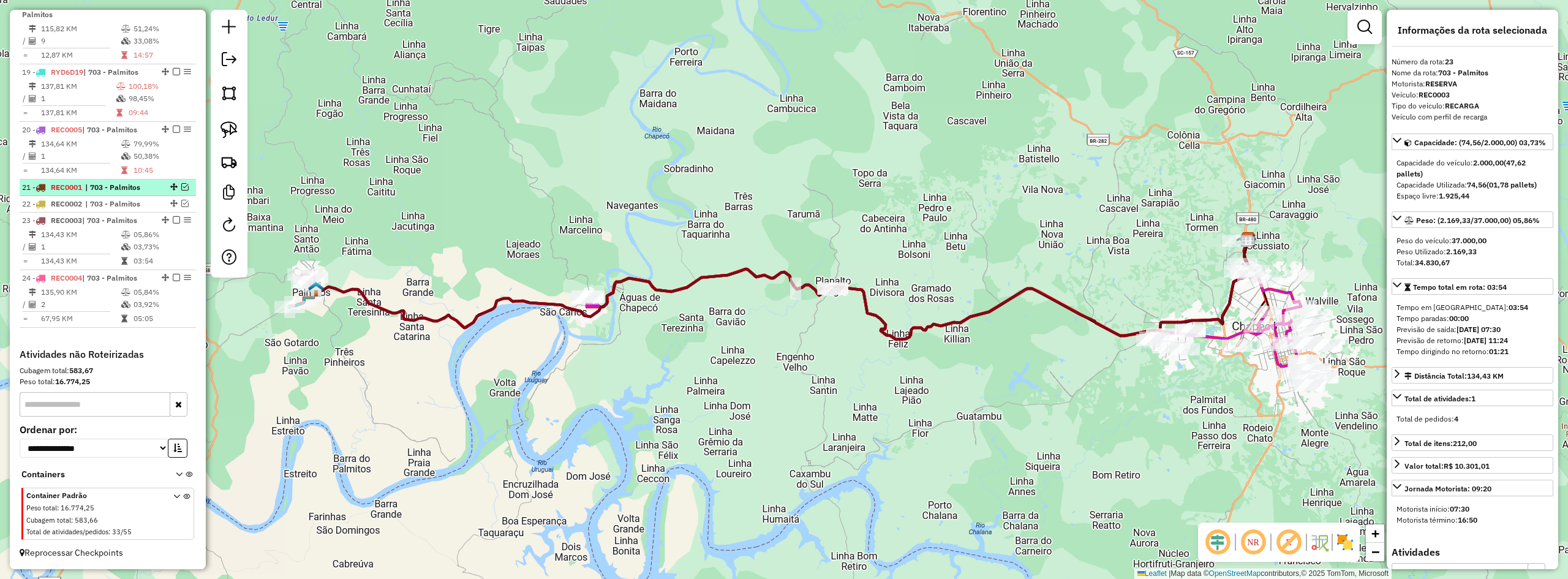
scroll to position [892, 0]
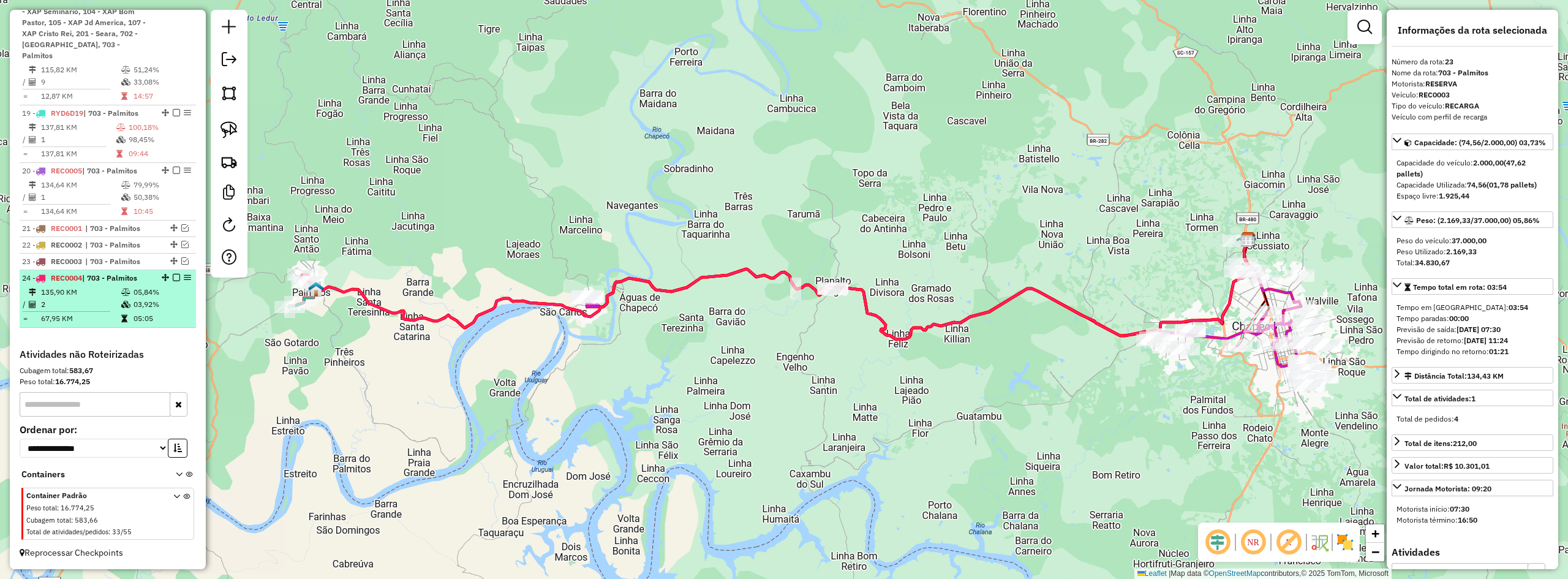
click at [174, 280] on em at bounding box center [176, 277] width 7 height 7
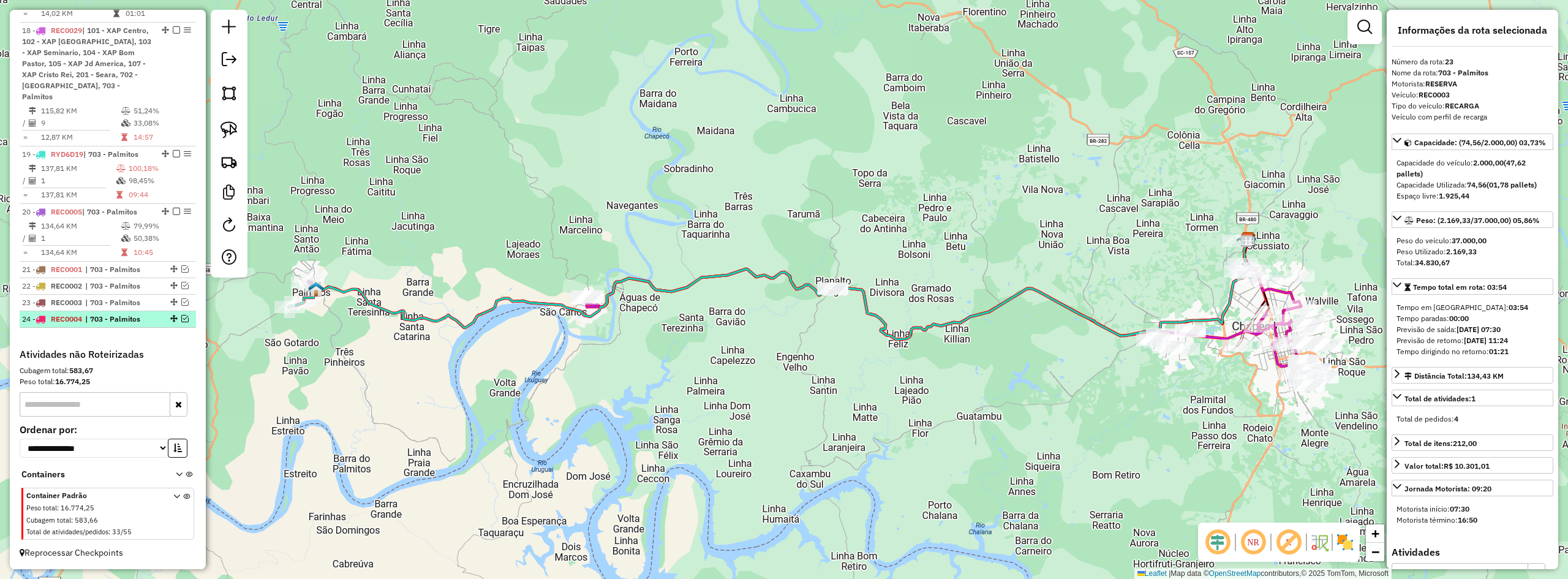
scroll to position [851, 0]
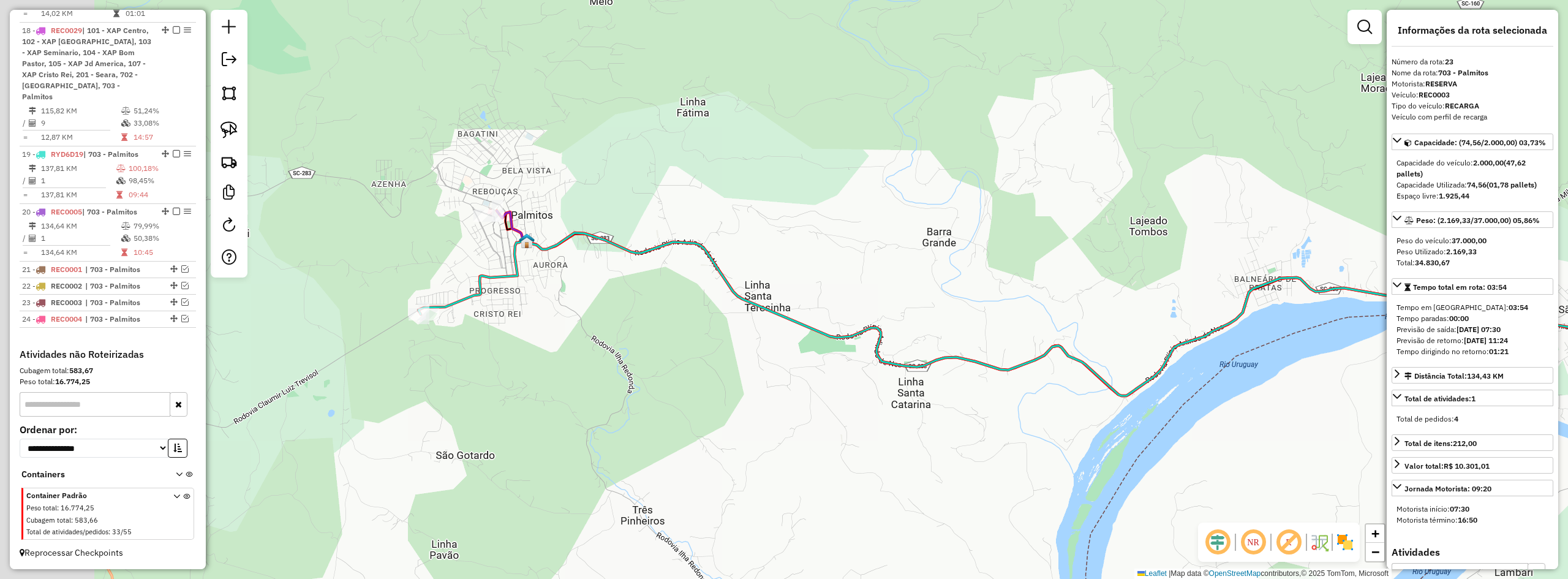
drag, startPoint x: 437, startPoint y: 319, endPoint x: 631, endPoint y: 344, distance: 195.6
click at [625, 344] on div "Janela de atendimento Grade de atendimento Capacidade Transportadoras Veículos …" at bounding box center [784, 289] width 1568 height 579
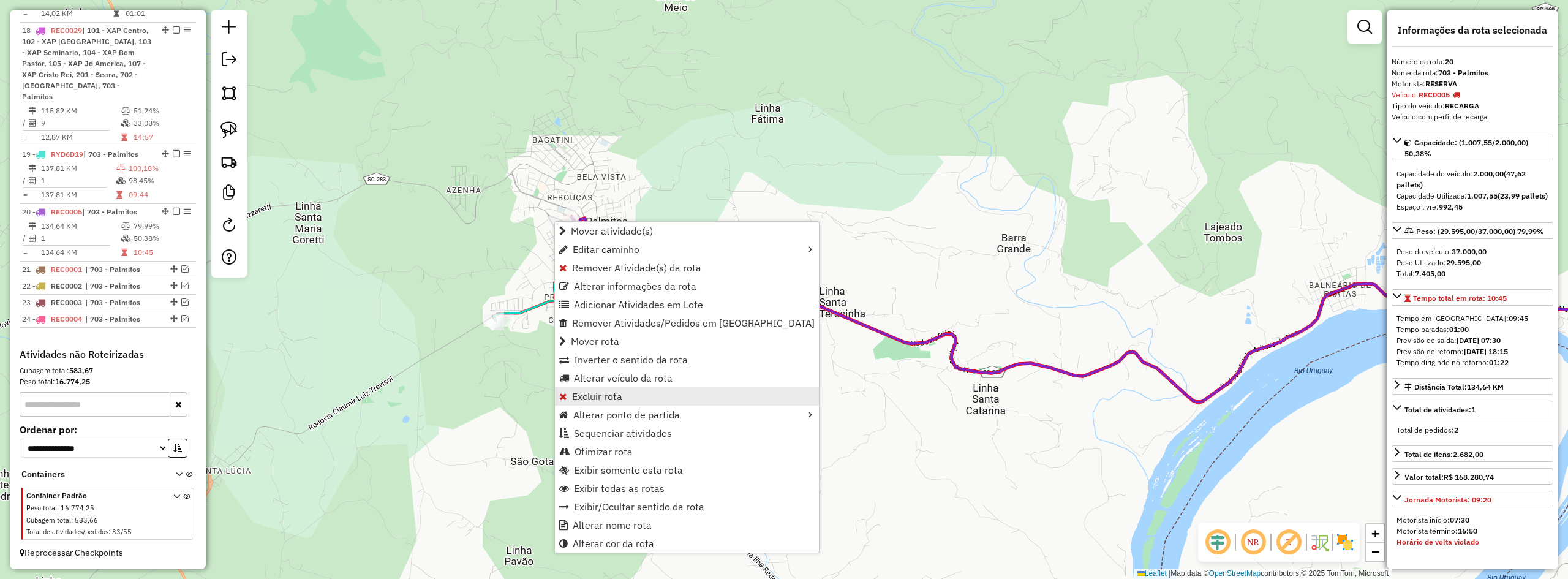
click at [586, 397] on span "Excluir rota" at bounding box center [597, 396] width 50 height 10
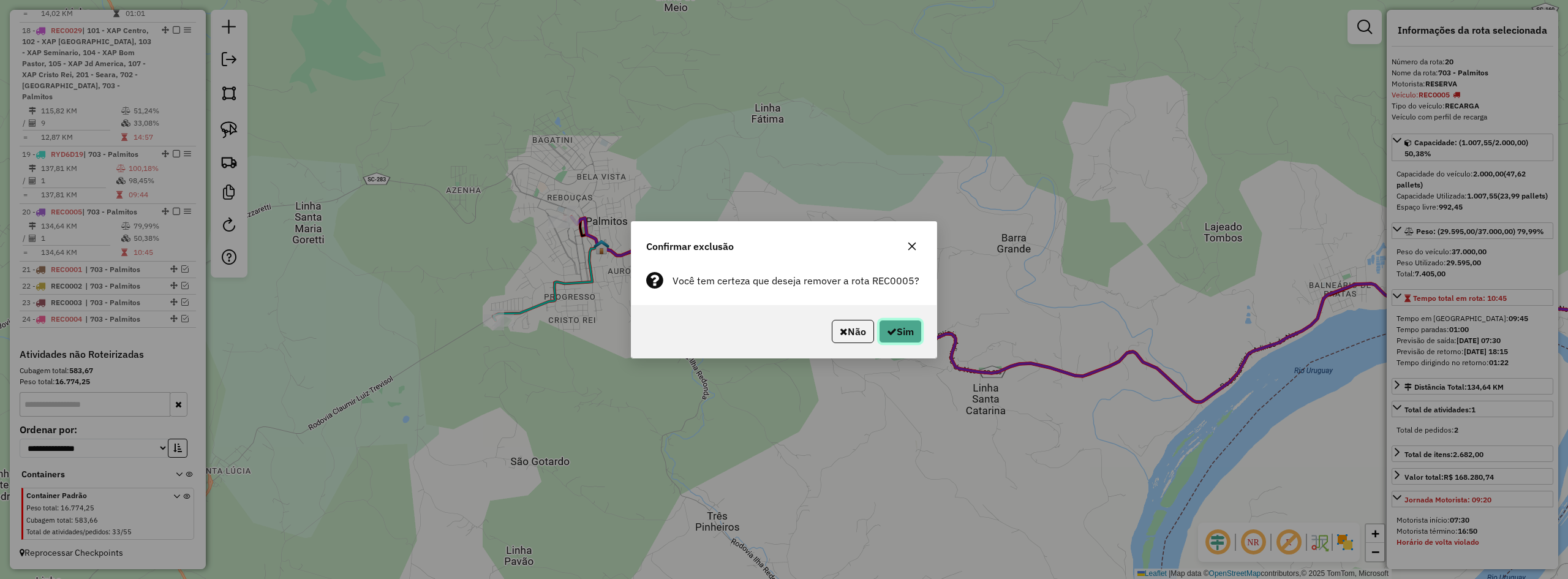
click at [909, 324] on button "Sim" at bounding box center [901, 332] width 43 height 24
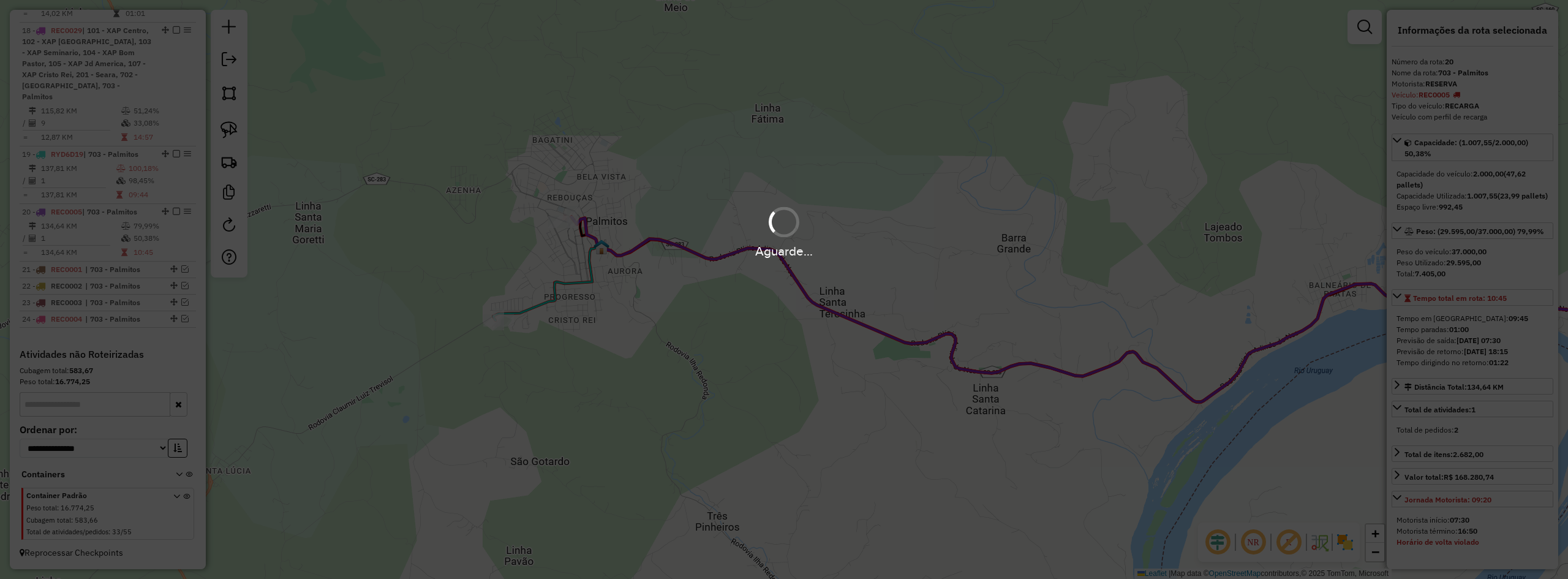
scroll to position [794, 0]
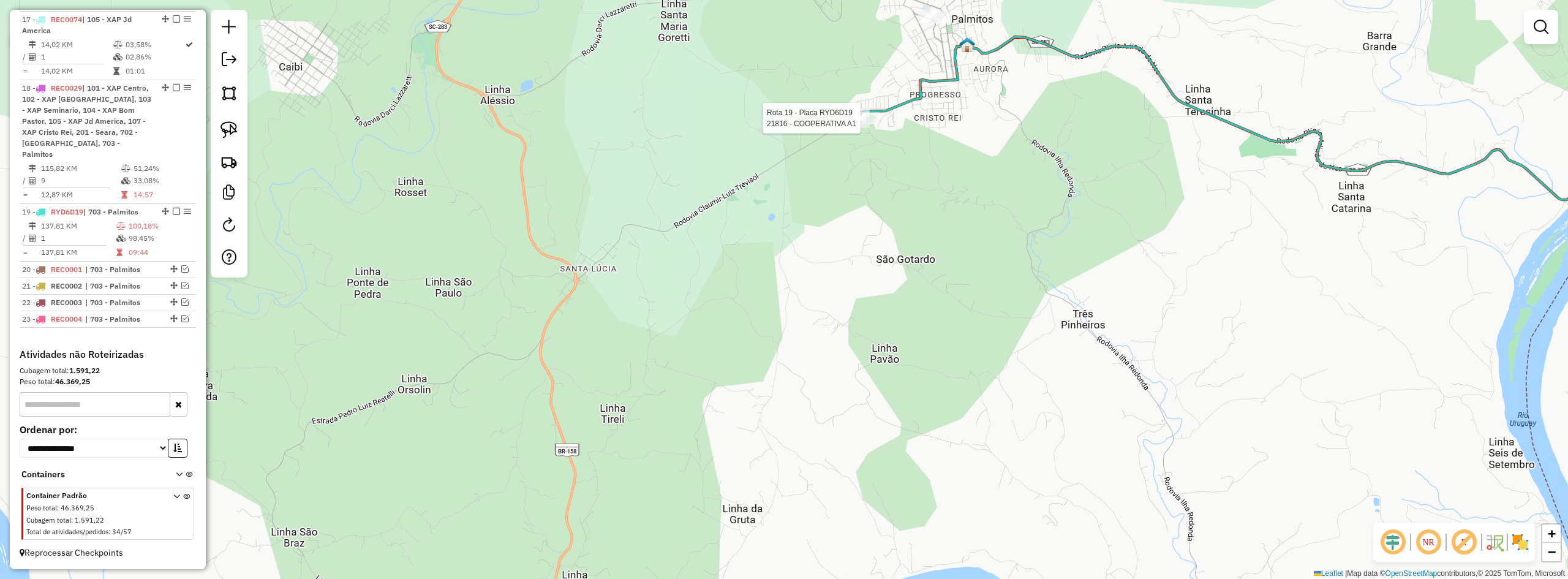
select select "*********"
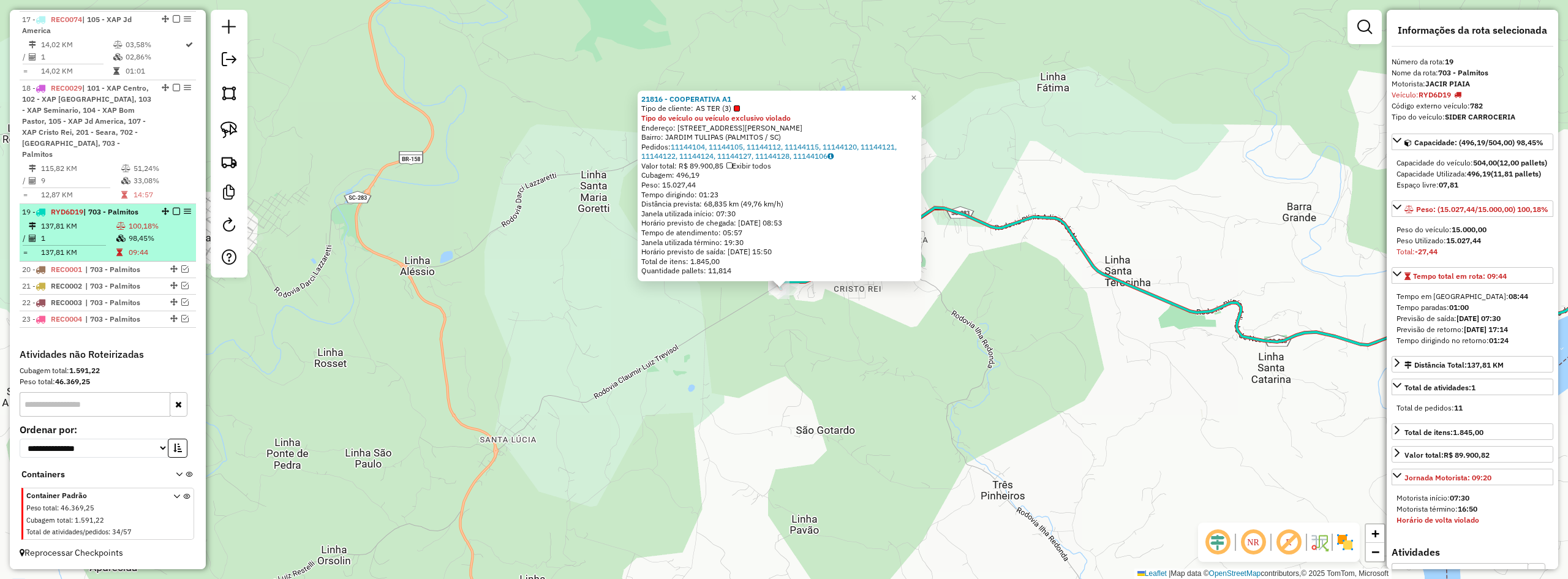
click at [174, 213] on em at bounding box center [176, 211] width 7 height 7
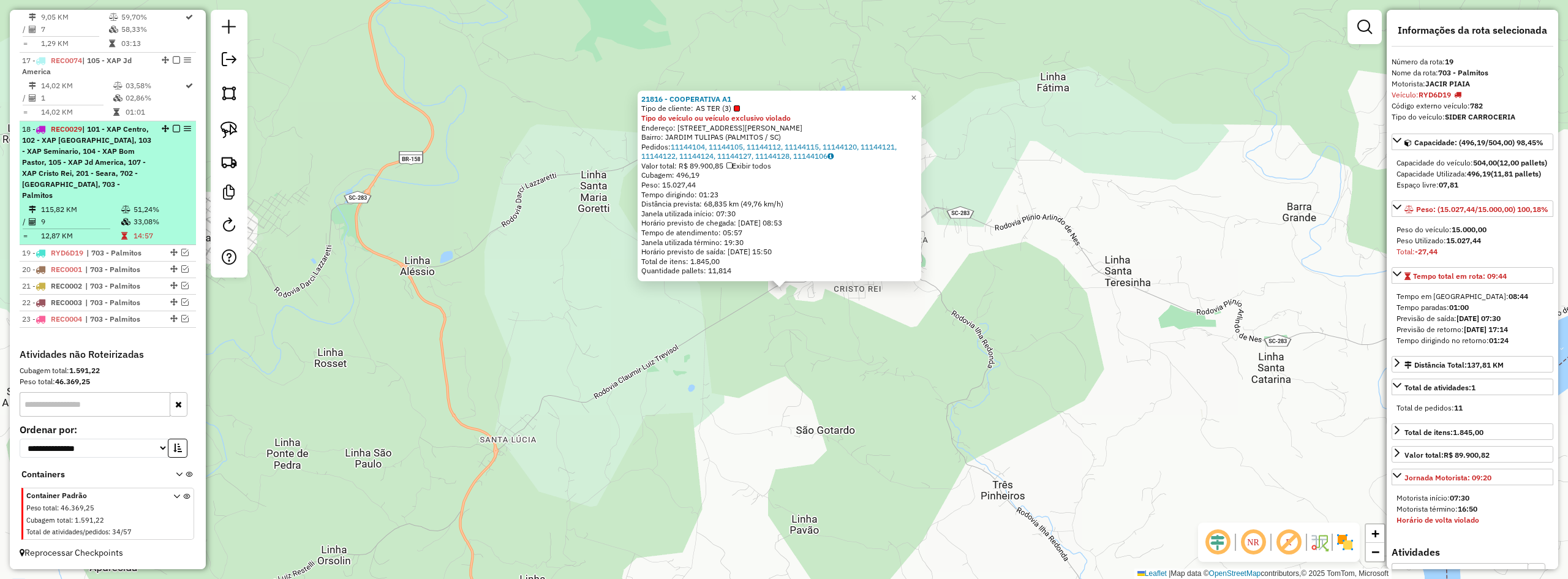
scroll to position [753, 0]
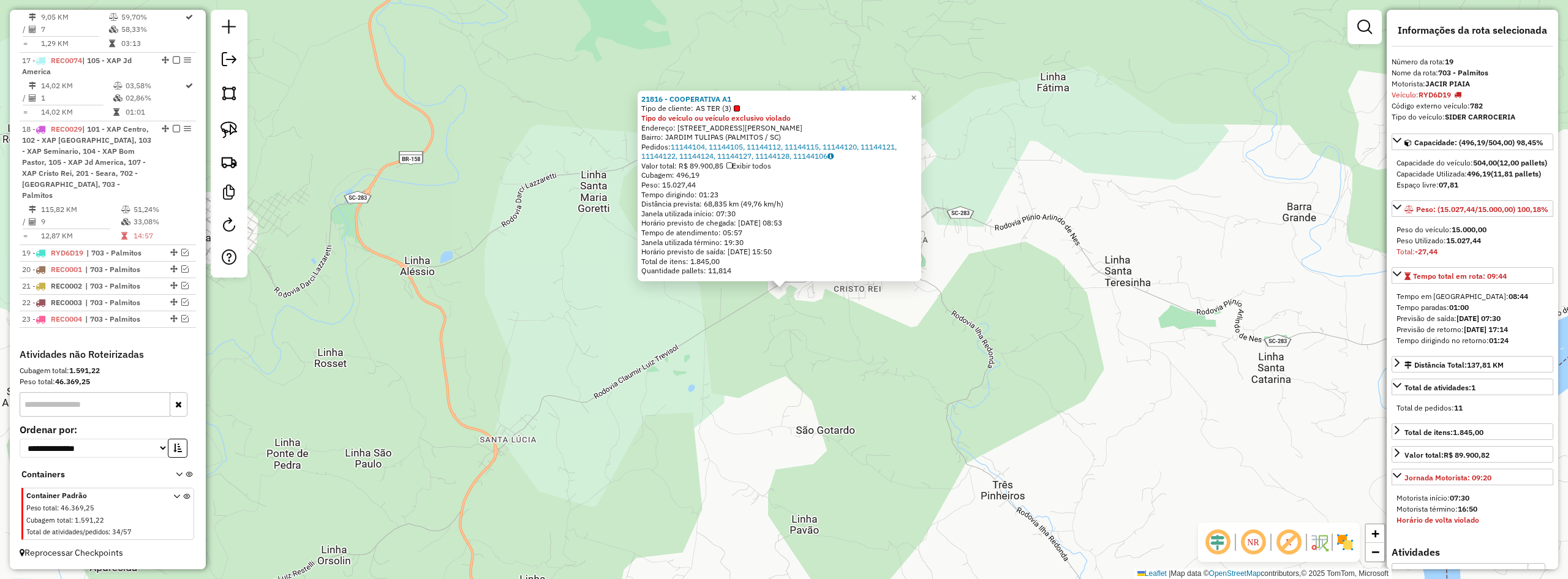
click at [554, 414] on div "21816 - COOPERATIVA A1 Tipo de cliente: AS TER (3) Tipo do veículo ou veículo e…" at bounding box center [784, 289] width 1568 height 579
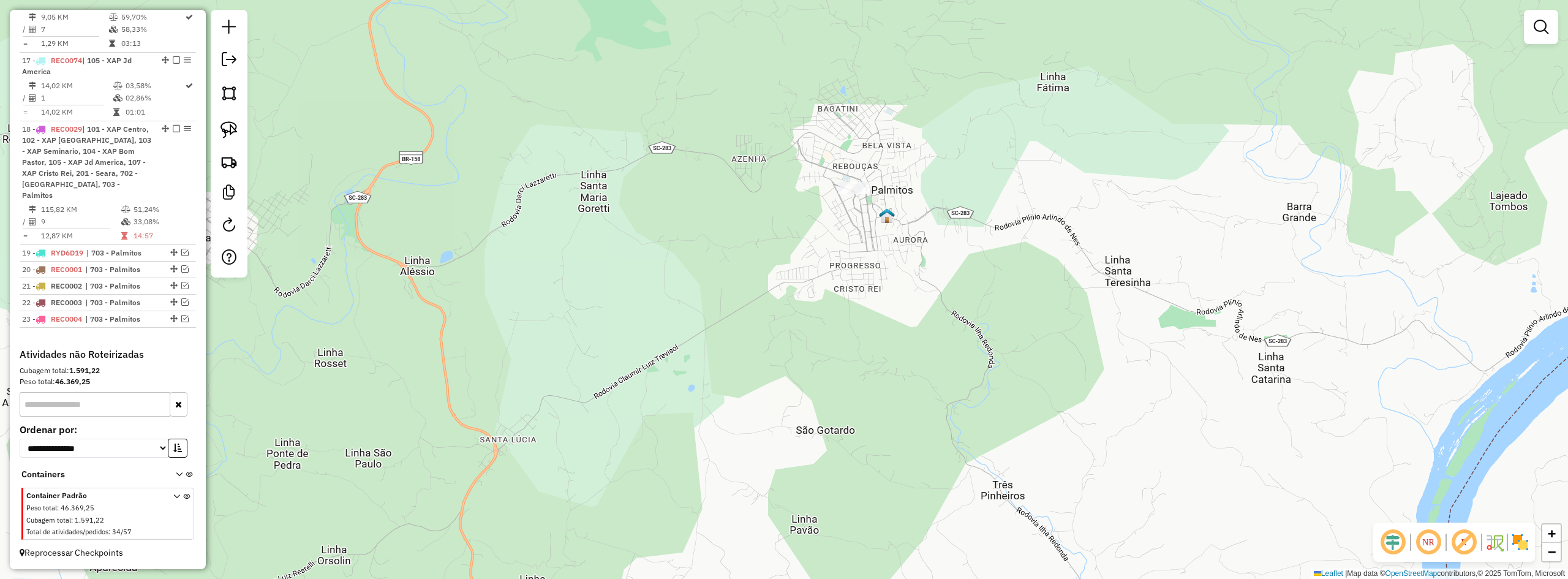
drag, startPoint x: 792, startPoint y: 388, endPoint x: 575, endPoint y: 380, distance: 217.1
click at [608, 386] on div "Janela de atendimento Grade de atendimento Capacidade Transportadoras Veículos …" at bounding box center [784, 289] width 1568 height 579
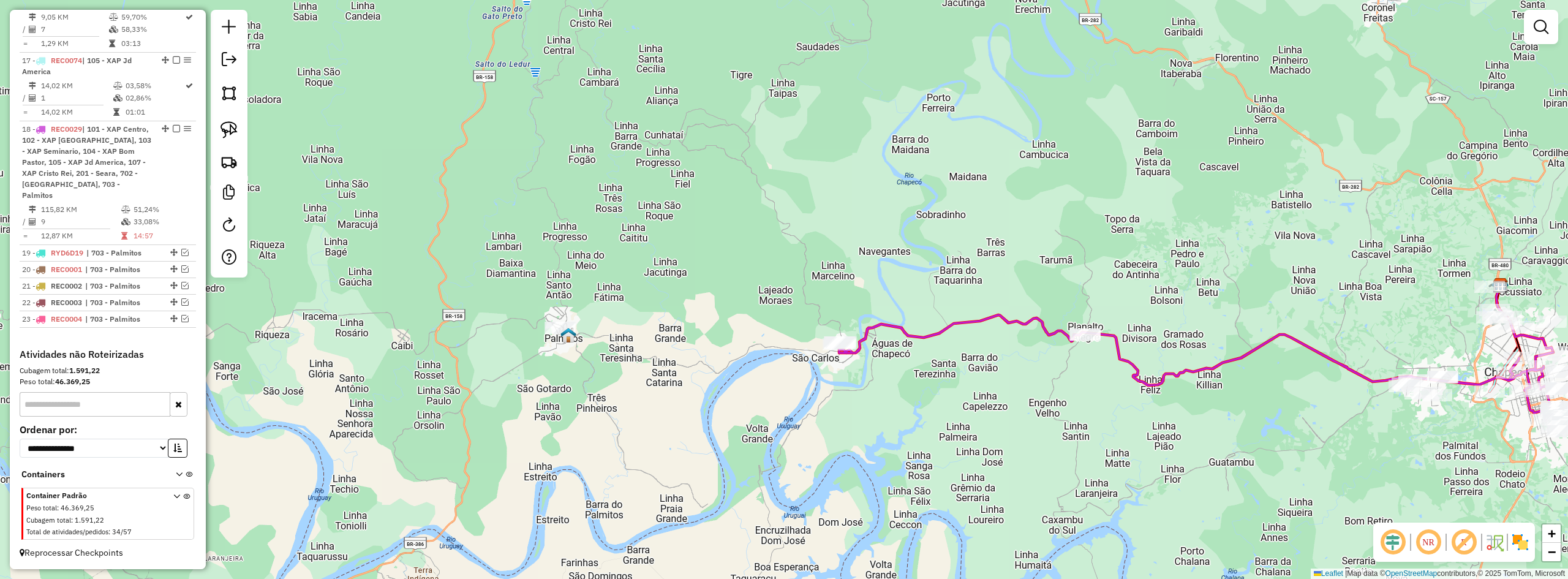
drag, startPoint x: 756, startPoint y: 391, endPoint x: 666, endPoint y: 385, distance: 90.2
click at [667, 385] on div "Janela de atendimento Grade de atendimento Capacidade Transportadoras Veículos …" at bounding box center [784, 289] width 1568 height 579
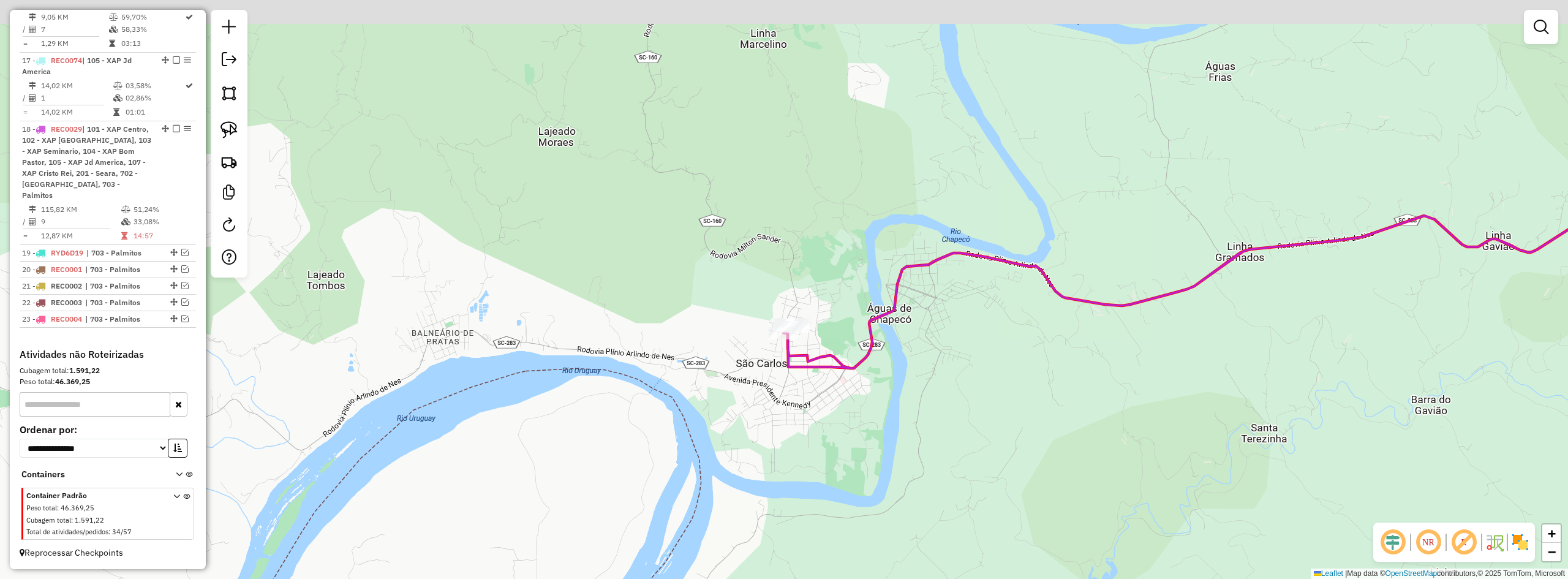
drag, startPoint x: 796, startPoint y: 367, endPoint x: 806, endPoint y: 402, distance: 36.4
click at [806, 369] on icon at bounding box center [1260, 291] width 953 height 152
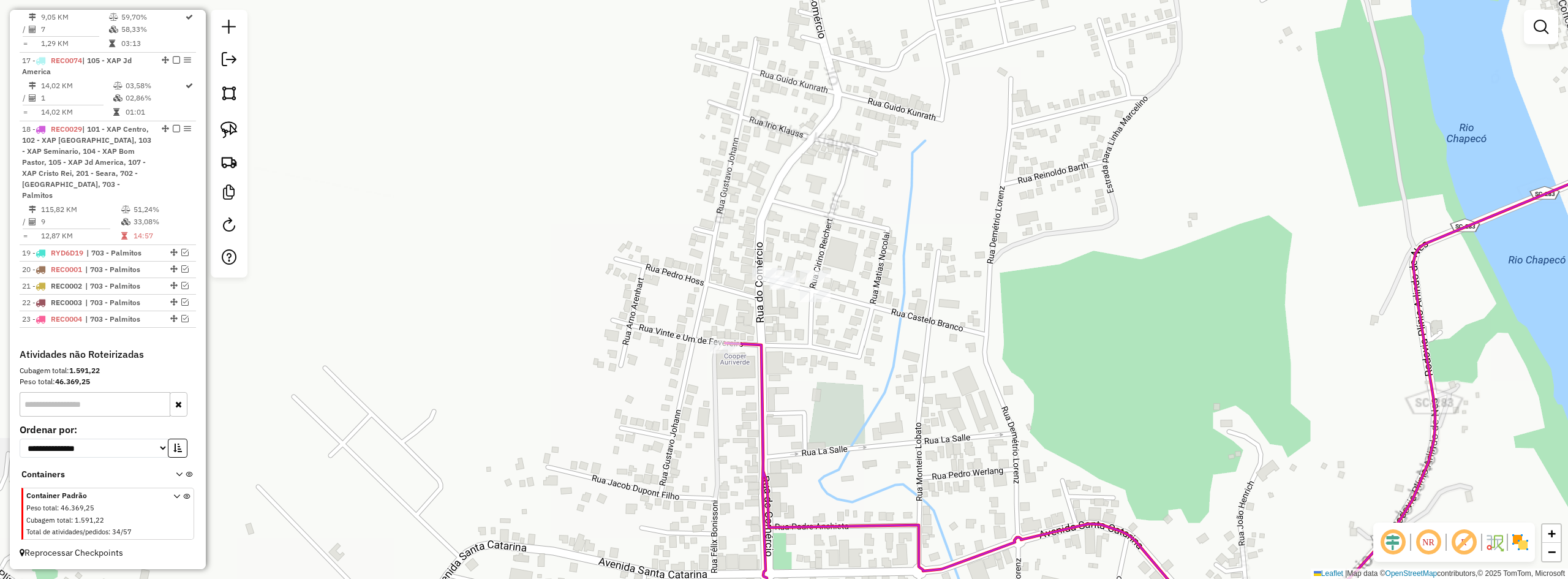
drag, startPoint x: 824, startPoint y: 374, endPoint x: 850, endPoint y: 357, distance: 31.1
click at [845, 360] on div "Janela de atendimento Grade de atendimento Capacidade Transportadoras Veículos …" at bounding box center [784, 289] width 1568 height 579
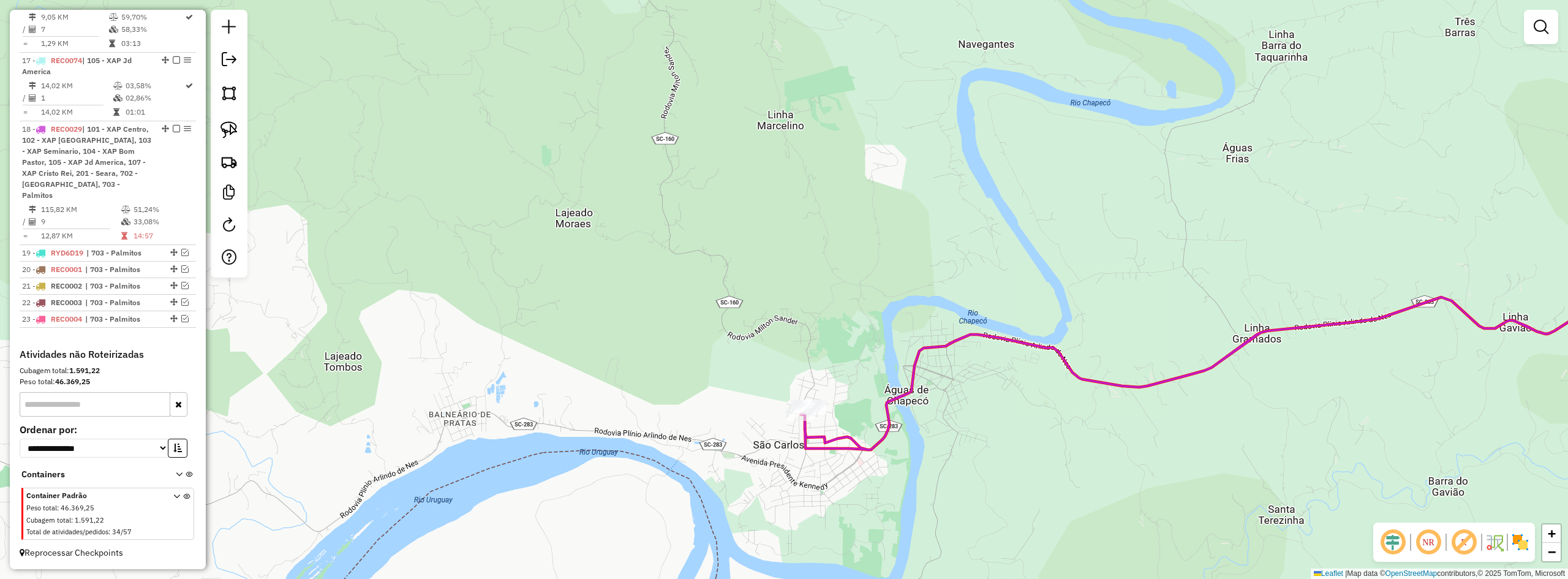
drag, startPoint x: 1105, startPoint y: 469, endPoint x: 879, endPoint y: 429, distance: 229.5
click at [892, 437] on div "Janela de atendimento Grade de atendimento Capacidade Transportadoras Veículos …" at bounding box center [784, 289] width 1568 height 579
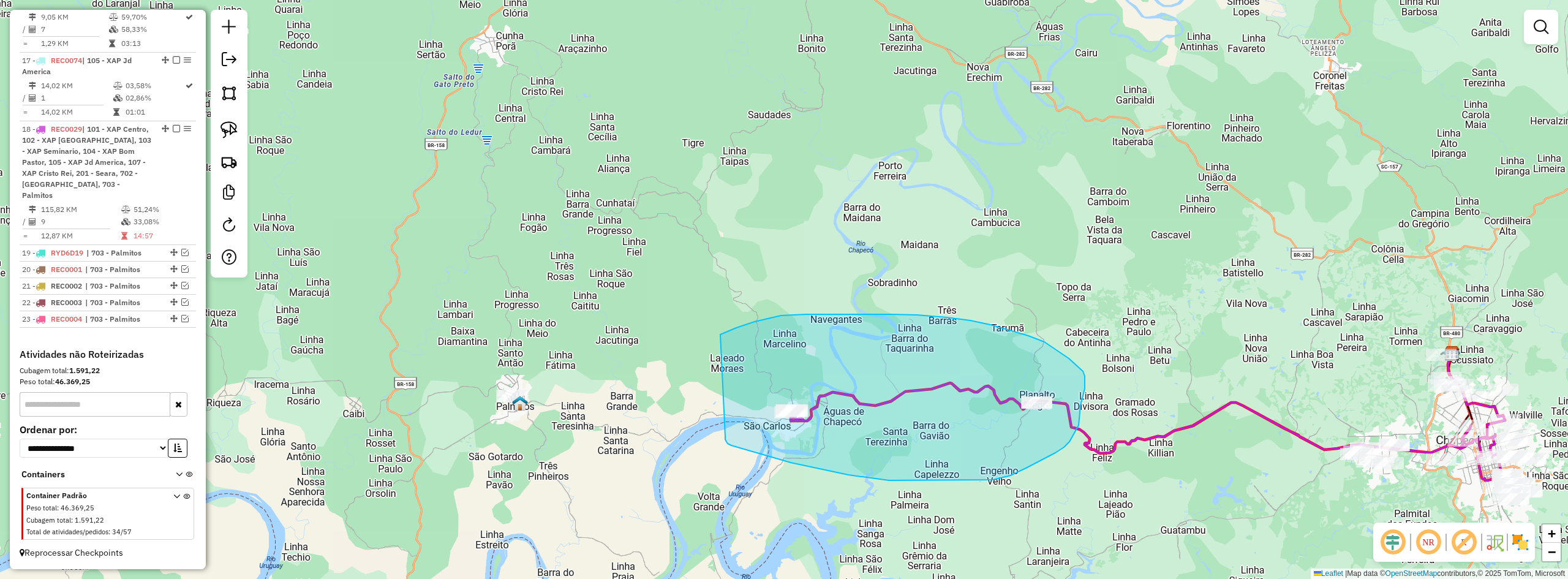
drag, startPoint x: 762, startPoint y: 455, endPoint x: 670, endPoint y: 388, distance: 113.8
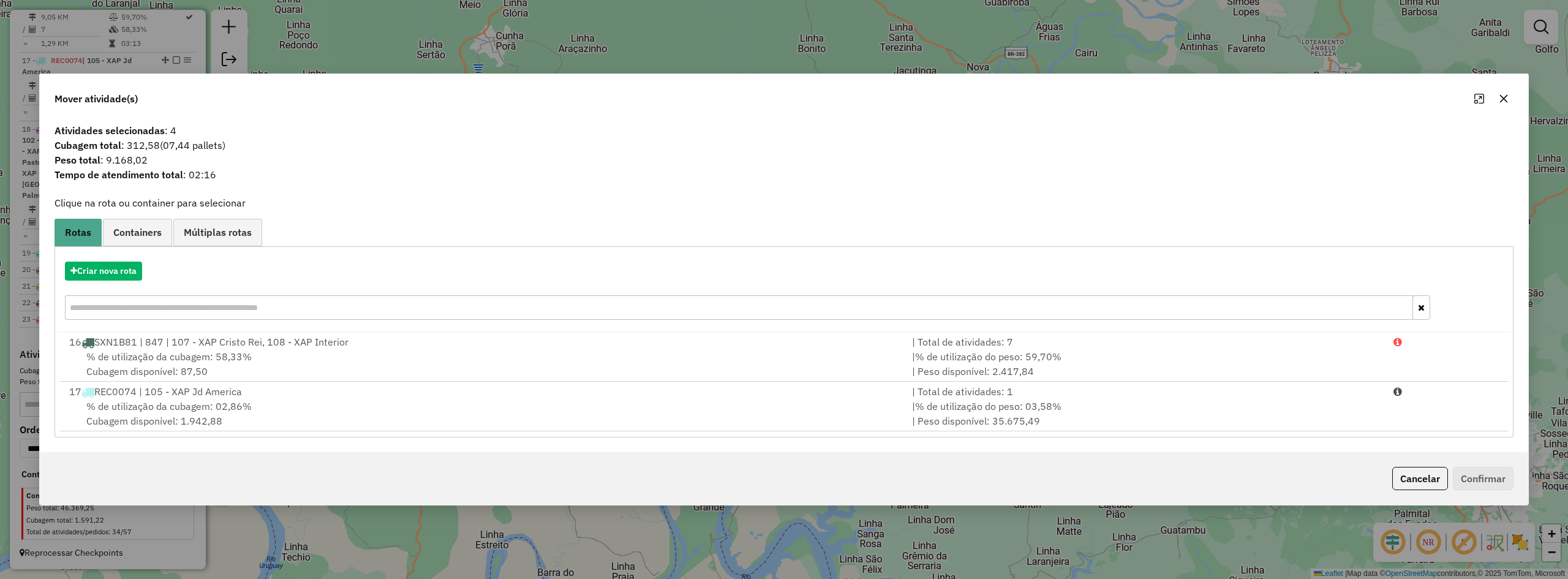
drag, startPoint x: 1507, startPoint y: 99, endPoint x: 1411, endPoint y: 127, distance: 100.0
click at [1506, 99] on icon "button" at bounding box center [1503, 98] width 10 height 10
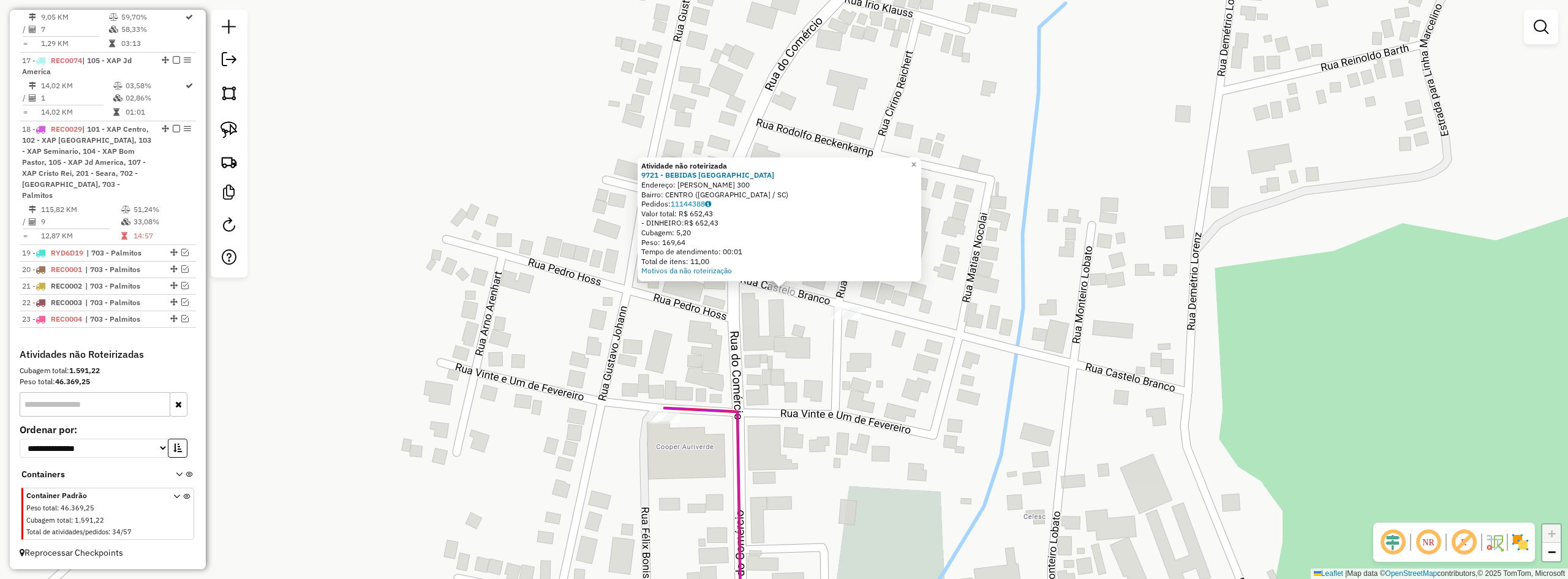
click at [773, 373] on div "Atividade não roteirizada 9721 - BEBIDAS VALE VERDE Endereço: [PERSON_NAME] 300…" at bounding box center [784, 289] width 1568 height 579
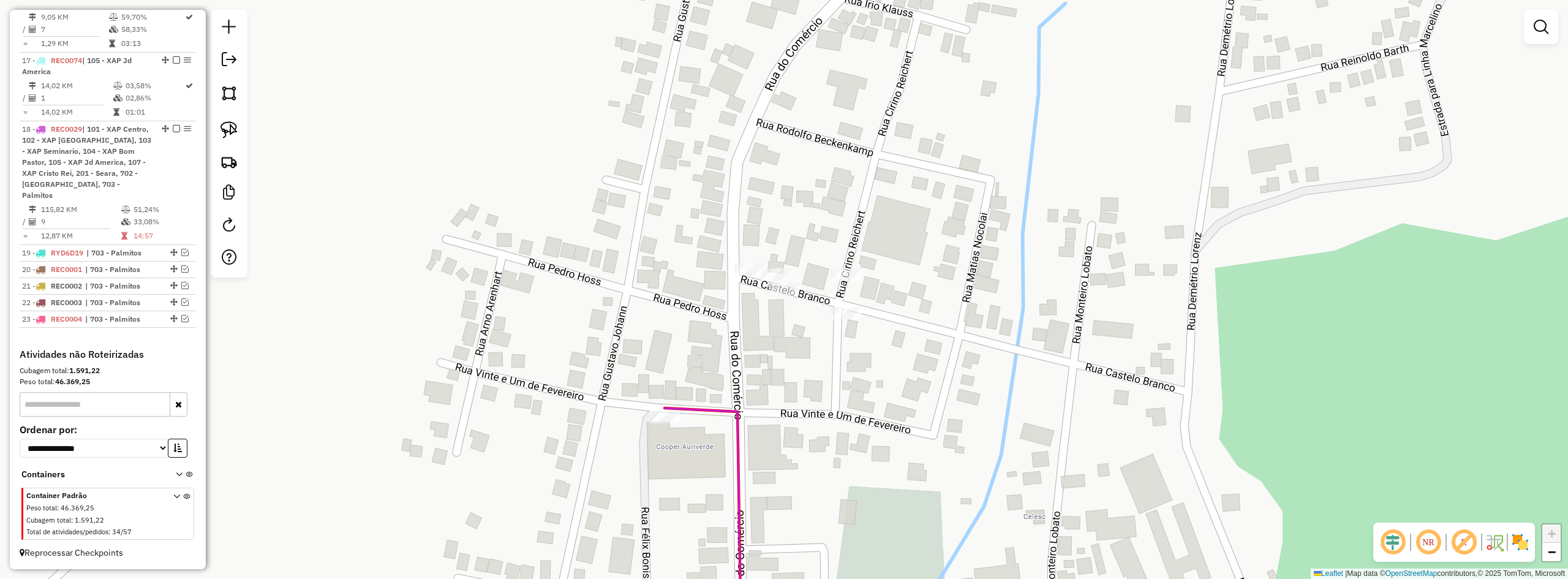
click at [843, 296] on div "Janela de atendimento Grade de atendimento Capacidade Transportadoras Veículos …" at bounding box center [784, 289] width 1568 height 579
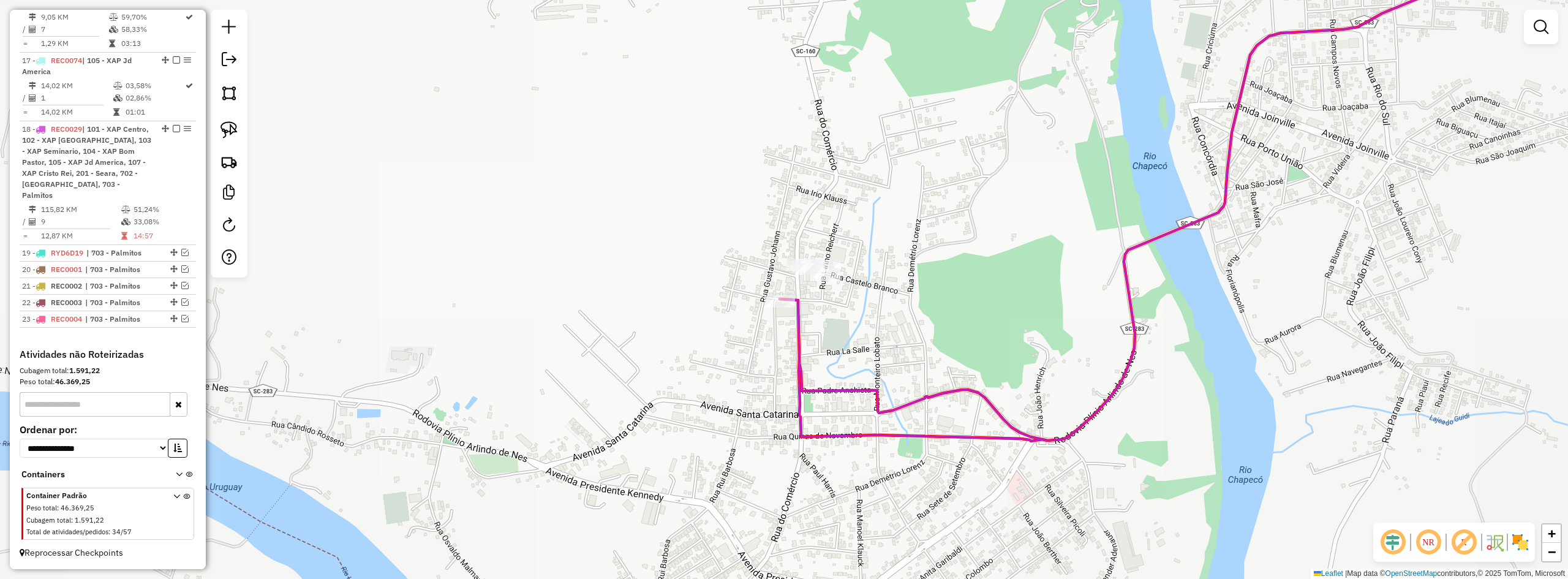
drag, startPoint x: 891, startPoint y: 363, endPoint x: 822, endPoint y: 308, distance: 88.2
click at [825, 309] on div "Janela de atendimento Grade de atendimento Capacidade Transportadoras Veículos …" at bounding box center [784, 289] width 1568 height 579
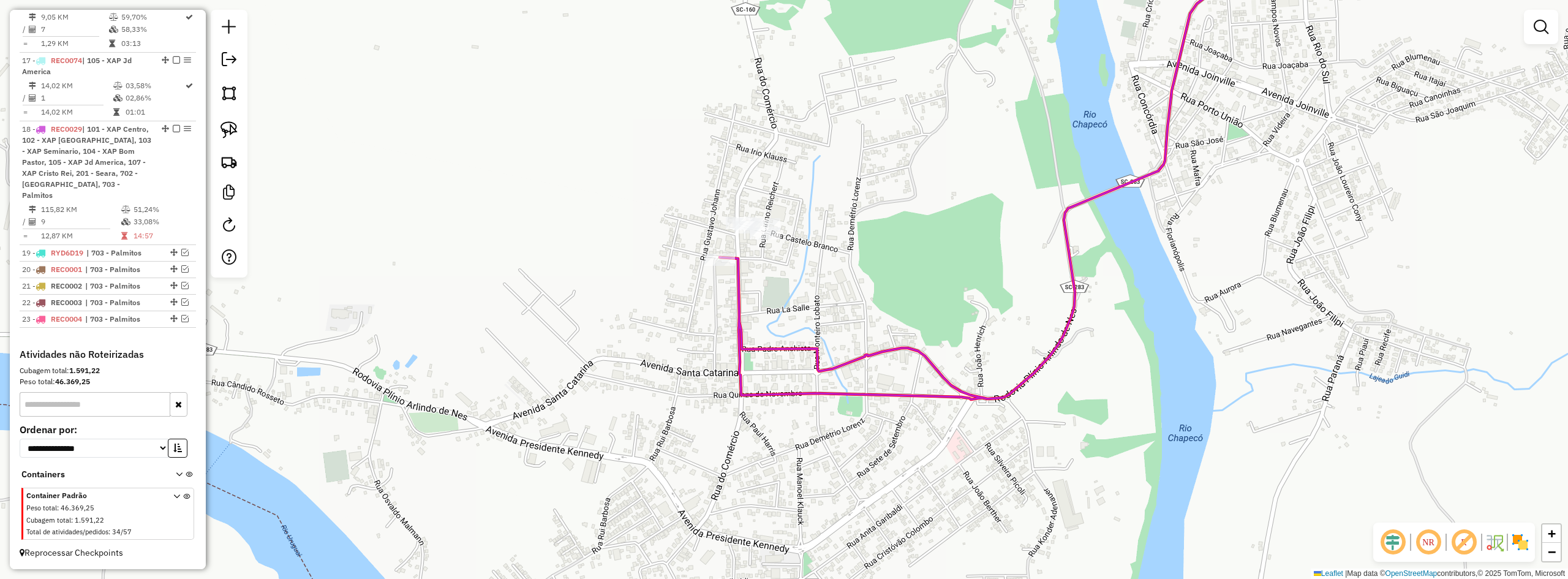
drag, startPoint x: 787, startPoint y: 305, endPoint x: 842, endPoint y: 311, distance: 55.3
click at [842, 311] on div "Janela de atendimento Grade de atendimento Capacidade Transportadoras Veículos …" at bounding box center [784, 289] width 1568 height 579
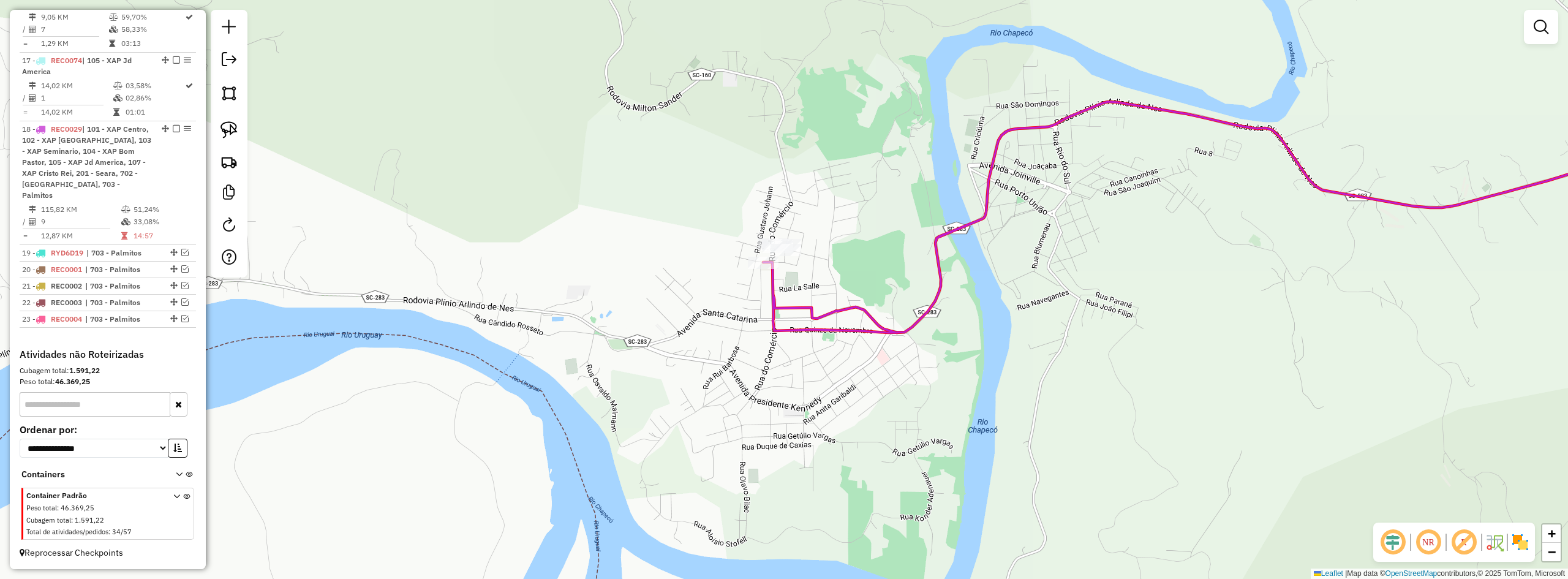
drag, startPoint x: 1073, startPoint y: 276, endPoint x: 895, endPoint y: 246, distance: 180.5
click at [963, 259] on div "Janela de atendimento Grade de atendimento Capacidade Transportadoras Veículos …" at bounding box center [784, 289] width 1568 height 579
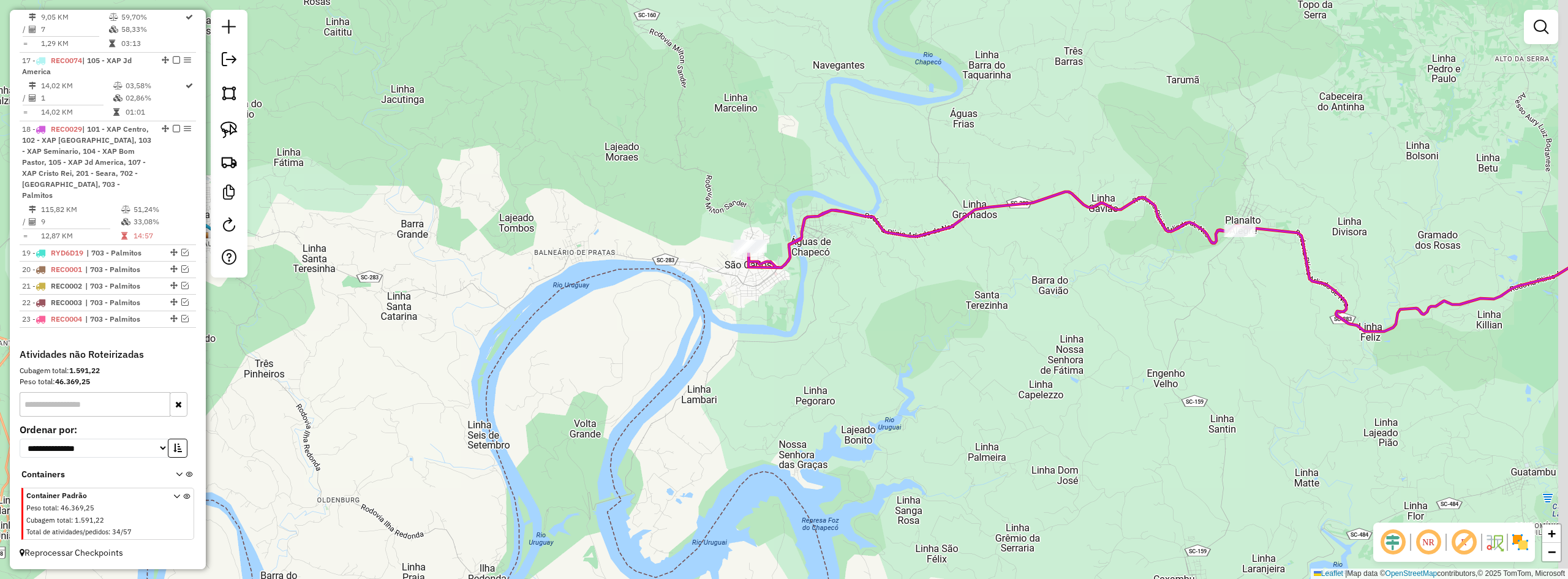
drag, startPoint x: 1181, startPoint y: 257, endPoint x: 1142, endPoint y: 240, distance: 42.5
click at [1073, 267] on div "Janela de atendimento Grade de atendimento Capacidade Transportadoras Veículos …" at bounding box center [784, 289] width 1568 height 579
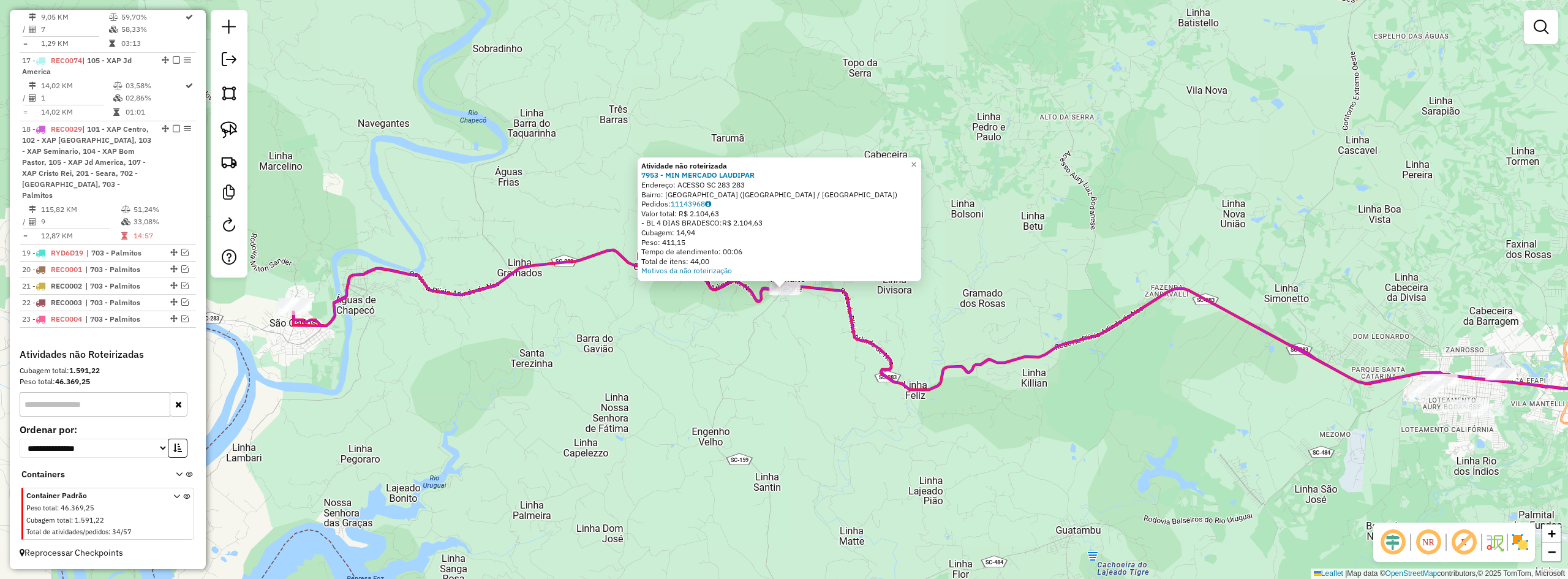
click at [723, 326] on div "Atividade não roteirizada 7953 - MIN MERCADO LAUDIPAR Endereço: ACESSO SC 283 2…" at bounding box center [784, 289] width 1568 height 579
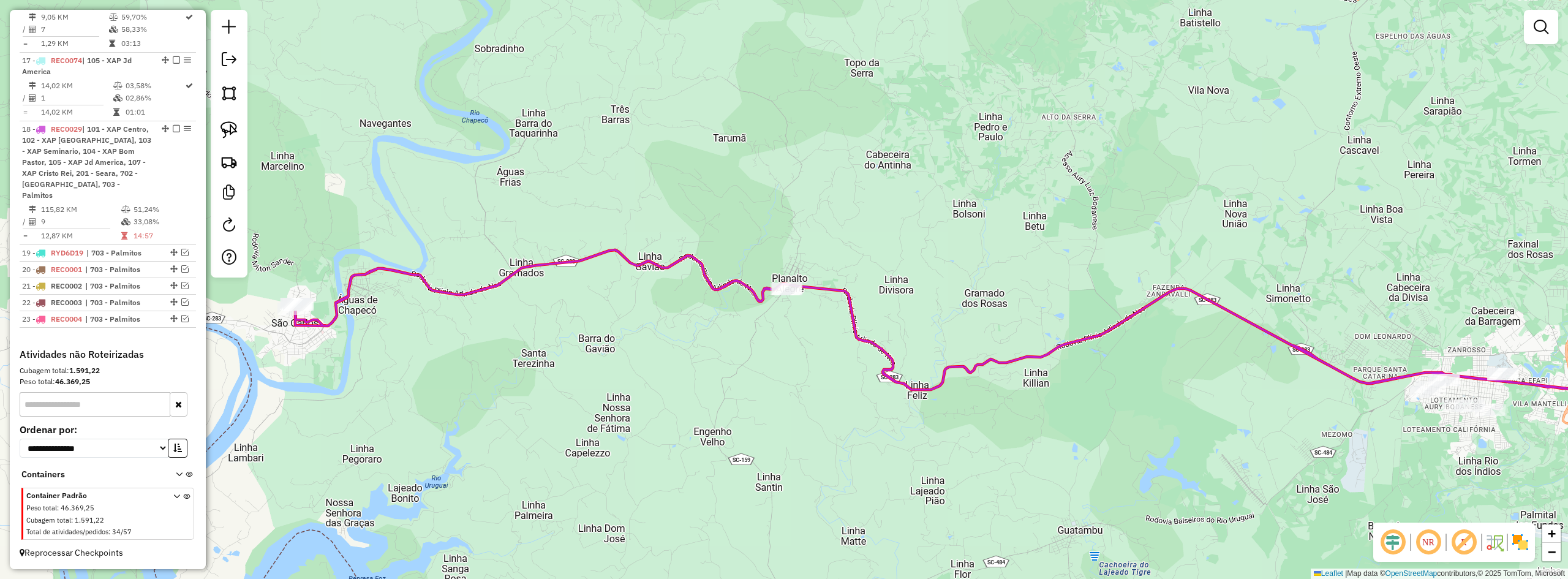
drag, startPoint x: 641, startPoint y: 327, endPoint x: 878, endPoint y: 317, distance: 237.2
click at [869, 319] on div "Janela de atendimento Grade de atendimento Capacidade Transportadoras Veículos …" at bounding box center [784, 289] width 1568 height 579
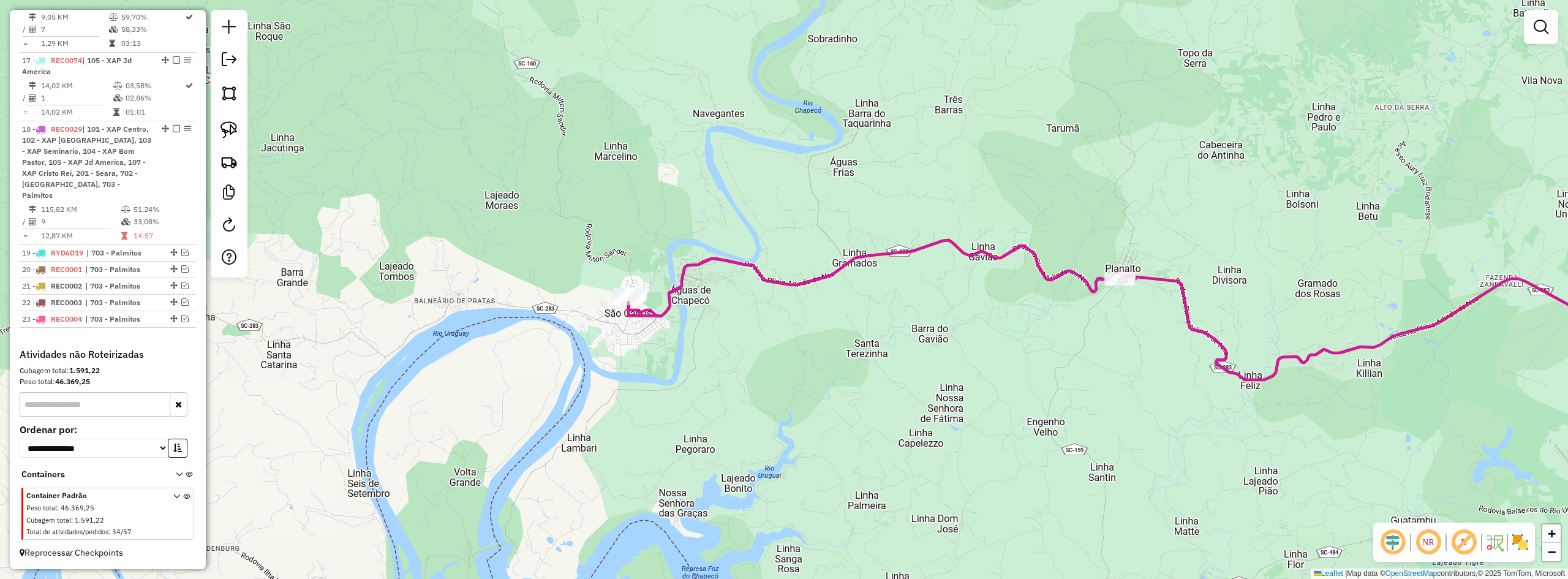
drag, startPoint x: 658, startPoint y: 329, endPoint x: 748, endPoint y: 326, distance: 90.0
click at [746, 327] on div "Janela de atendimento Grade de atendimento Capacidade Transportadoras Veículos …" at bounding box center [784, 289] width 1568 height 579
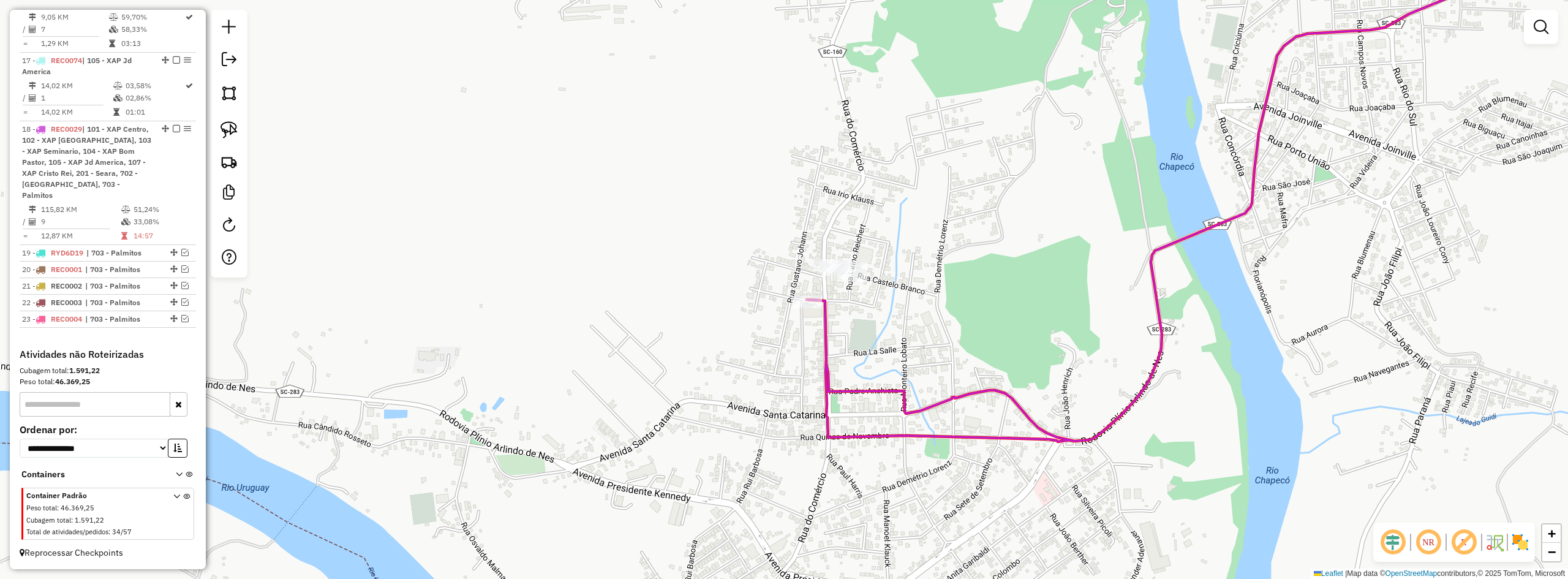
drag, startPoint x: 887, startPoint y: 338, endPoint x: 906, endPoint y: 338, distance: 19.0
click at [906, 338] on div "Janela de atendimento Grade de atendimento Capacidade Transportadoras Veículos …" at bounding box center [784, 289] width 1568 height 579
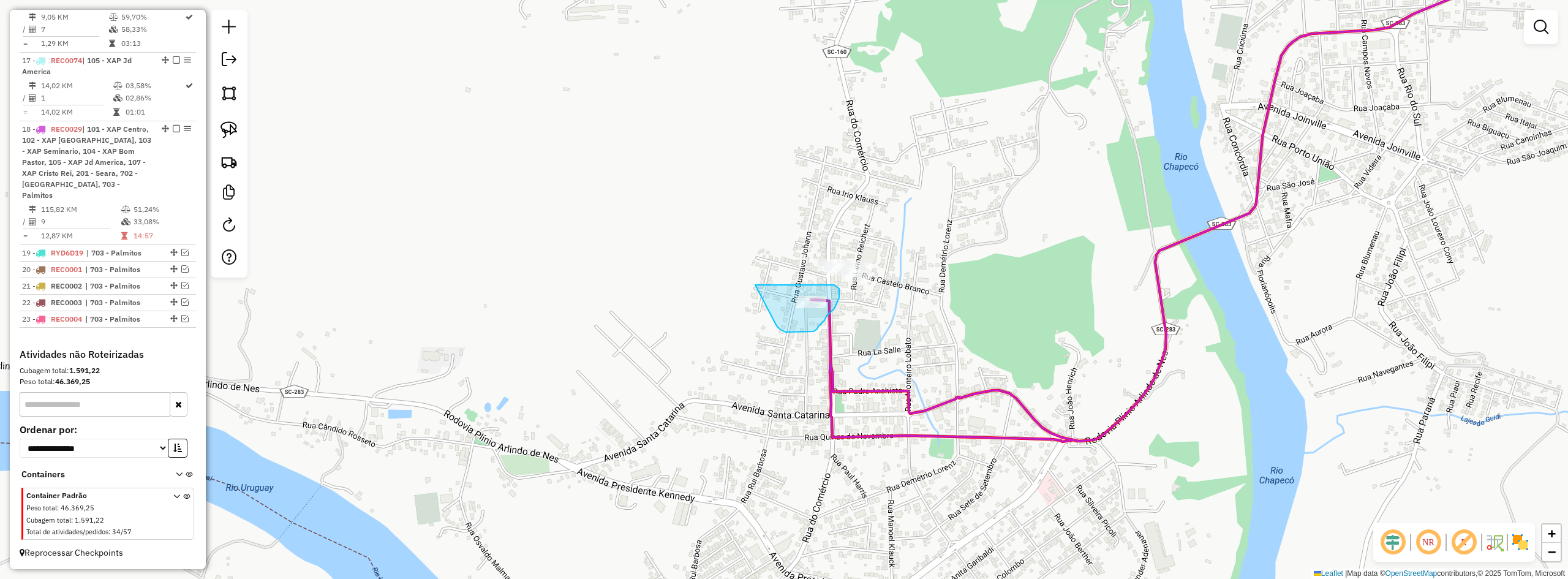
drag, startPoint x: 777, startPoint y: 326, endPoint x: 749, endPoint y: 288, distance: 47.2
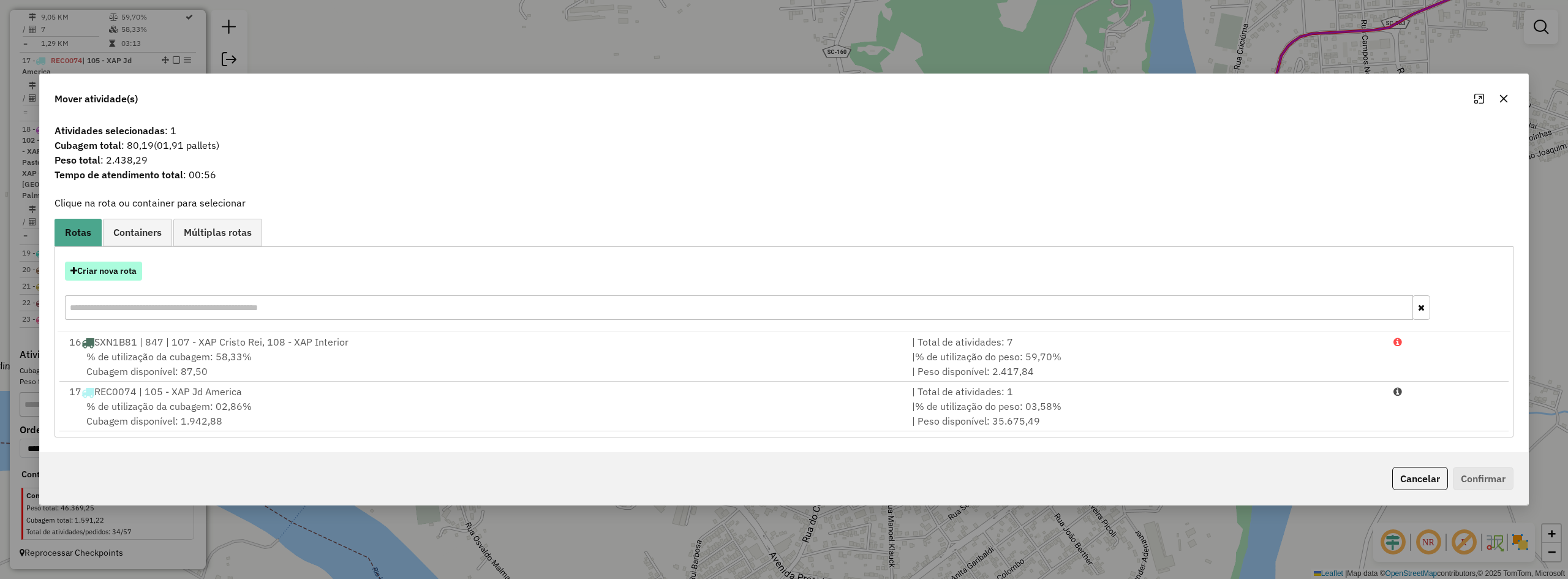
click at [96, 270] on button "Criar nova rota" at bounding box center [103, 271] width 77 height 19
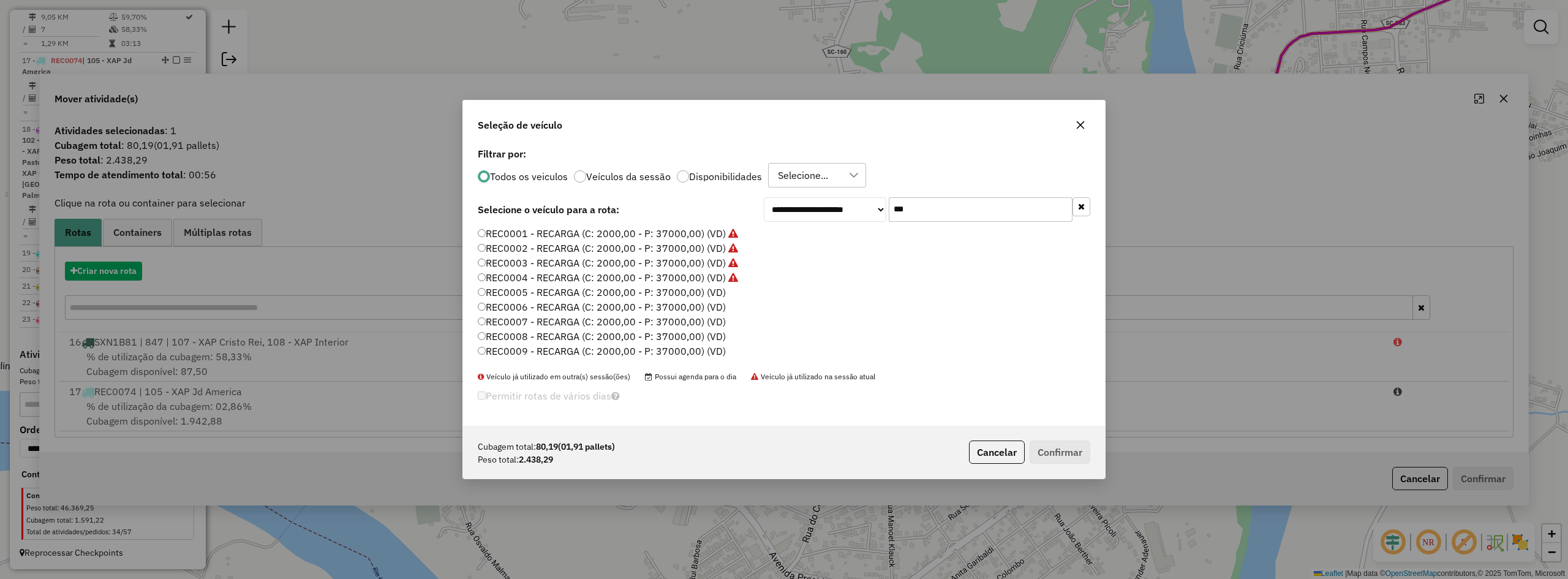
scroll to position [7, 4]
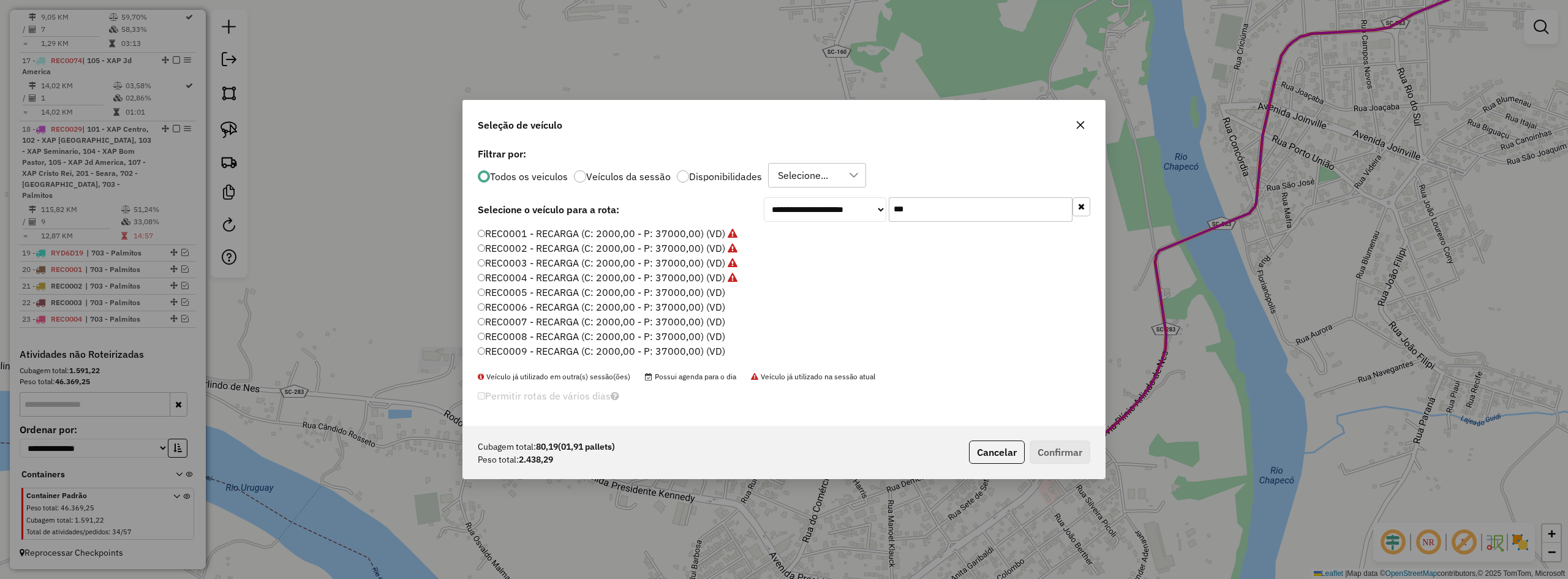
click at [615, 291] on label "REC0005 - RECARGA (C: 2000,00 - P: 37000,00) (VD)" at bounding box center [601, 292] width 248 height 15
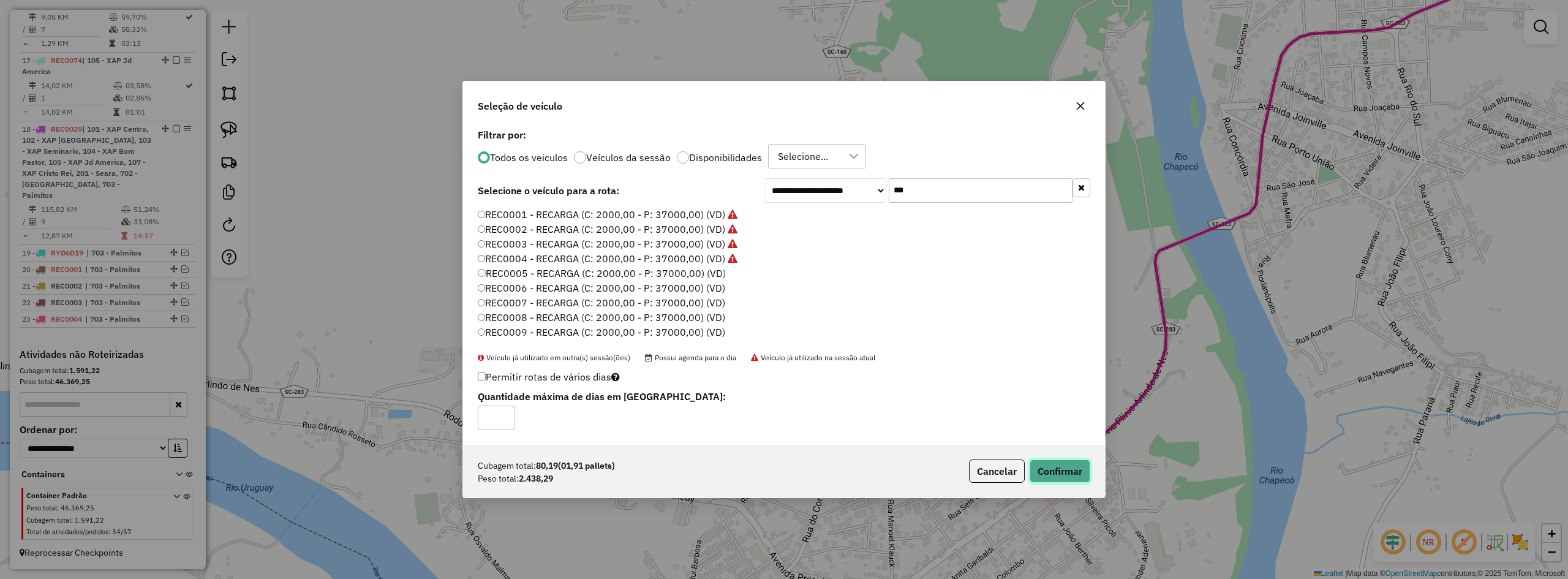
click at [1049, 474] on button "Confirmar" at bounding box center [1060, 472] width 60 height 24
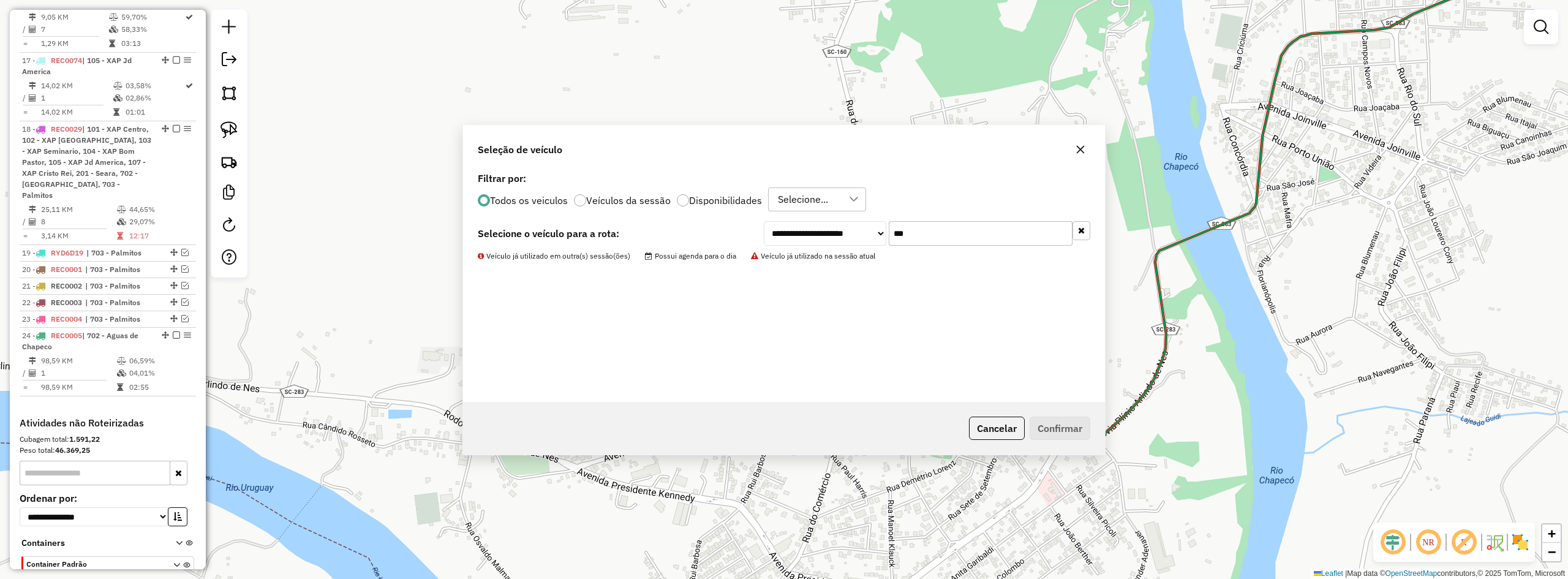
scroll to position [794, 0]
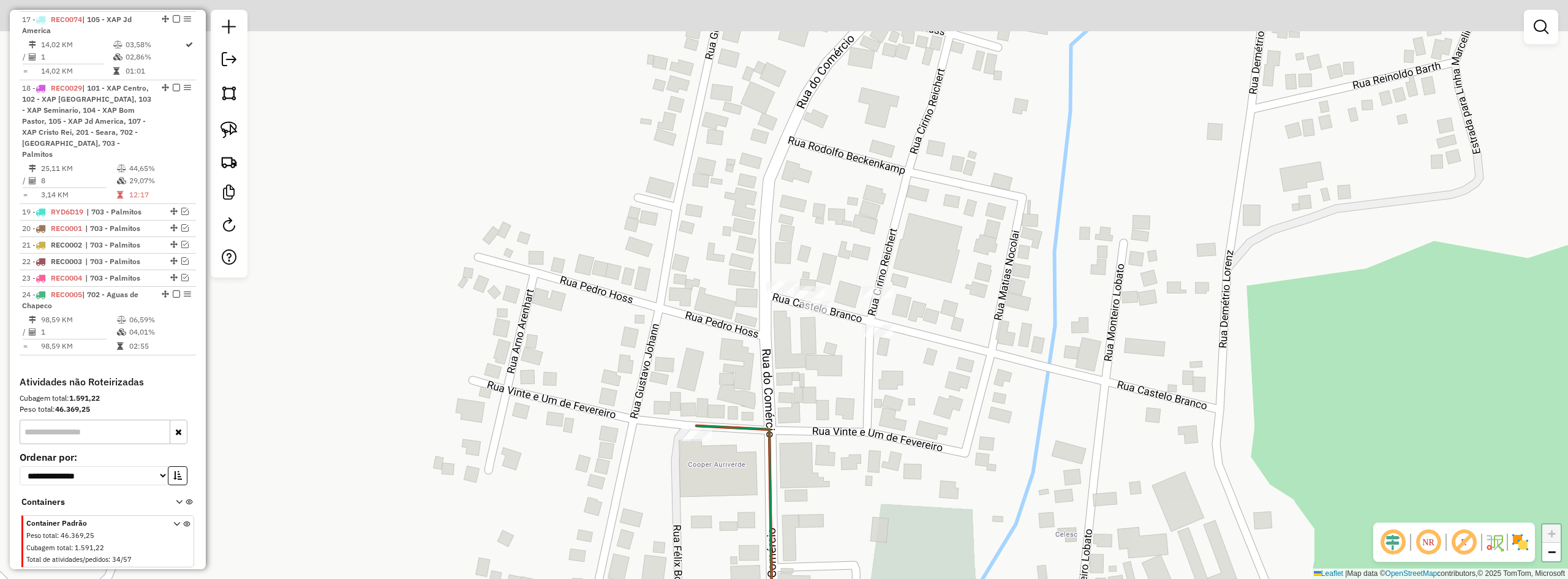
drag, startPoint x: 912, startPoint y: 226, endPoint x: 872, endPoint y: 359, distance: 138.9
click at [872, 359] on div "Janela de atendimento Grade de atendimento Capacidade Transportadoras Veículos …" at bounding box center [784, 289] width 1568 height 579
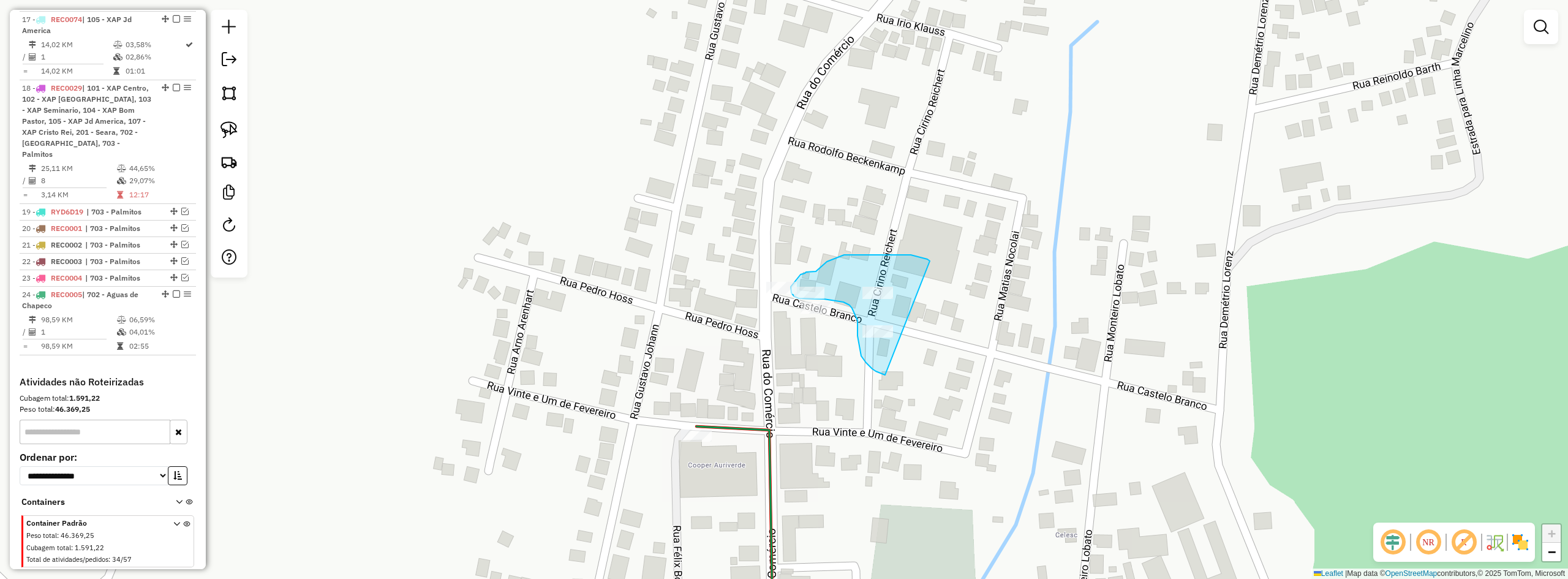
drag, startPoint x: 923, startPoint y: 258, endPoint x: 925, endPoint y: 329, distance: 71.0
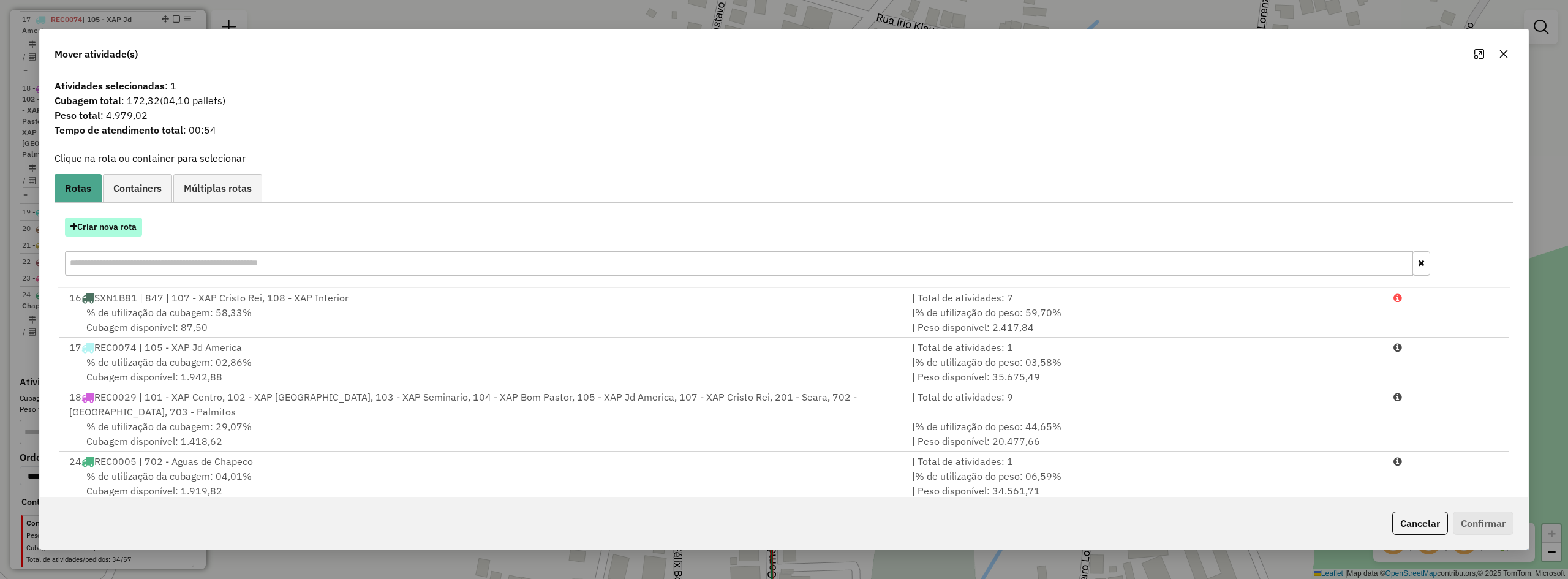
click at [123, 230] on button "Criar nova rota" at bounding box center [103, 227] width 77 height 19
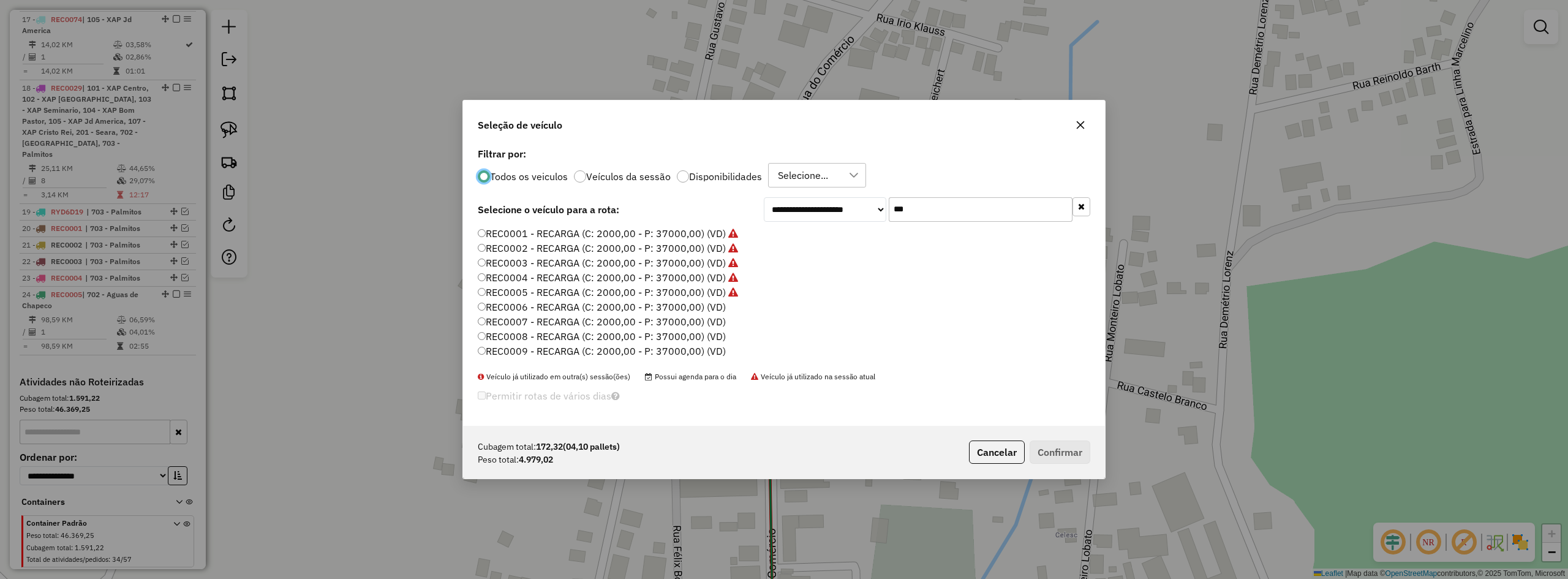
scroll to position [7, 4]
click at [621, 306] on label "REC0006 - RECARGA (C: 2000,00 - P: 37000,00) (VD)" at bounding box center [601, 307] width 248 height 15
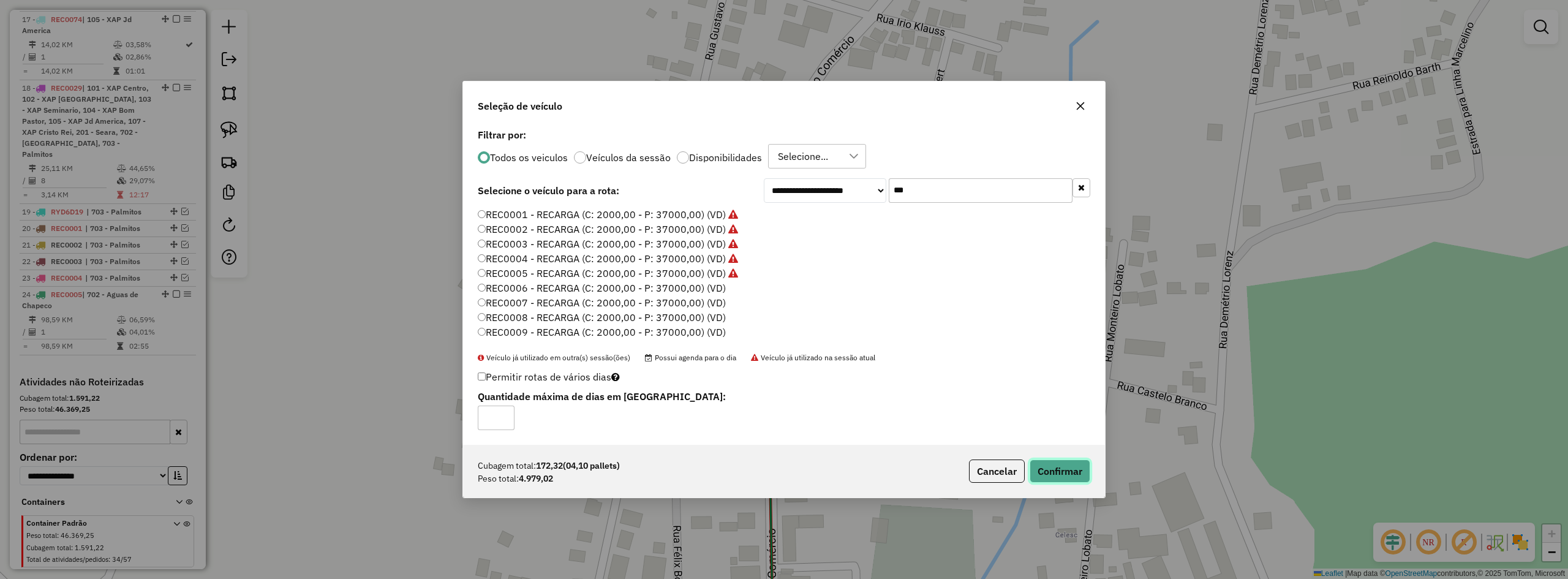
click at [1053, 471] on button "Confirmar" at bounding box center [1060, 472] width 60 height 24
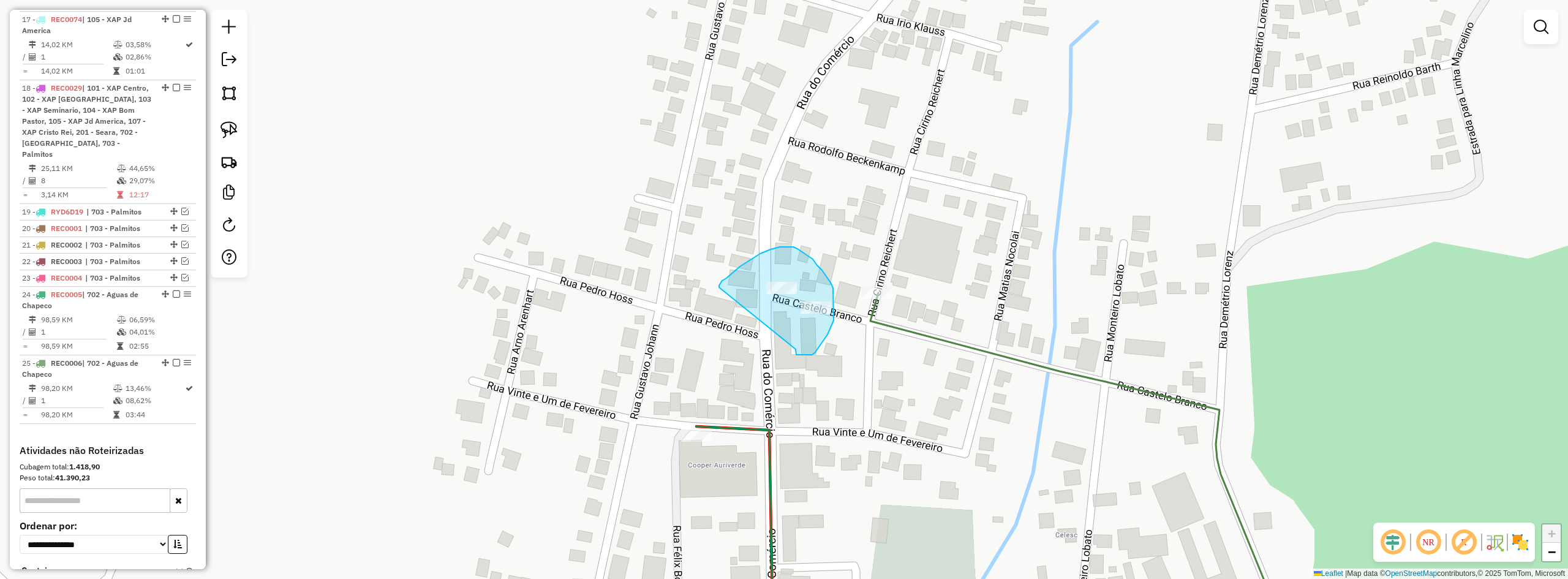
drag, startPoint x: 800, startPoint y: 355, endPoint x: 719, endPoint y: 288, distance: 105.1
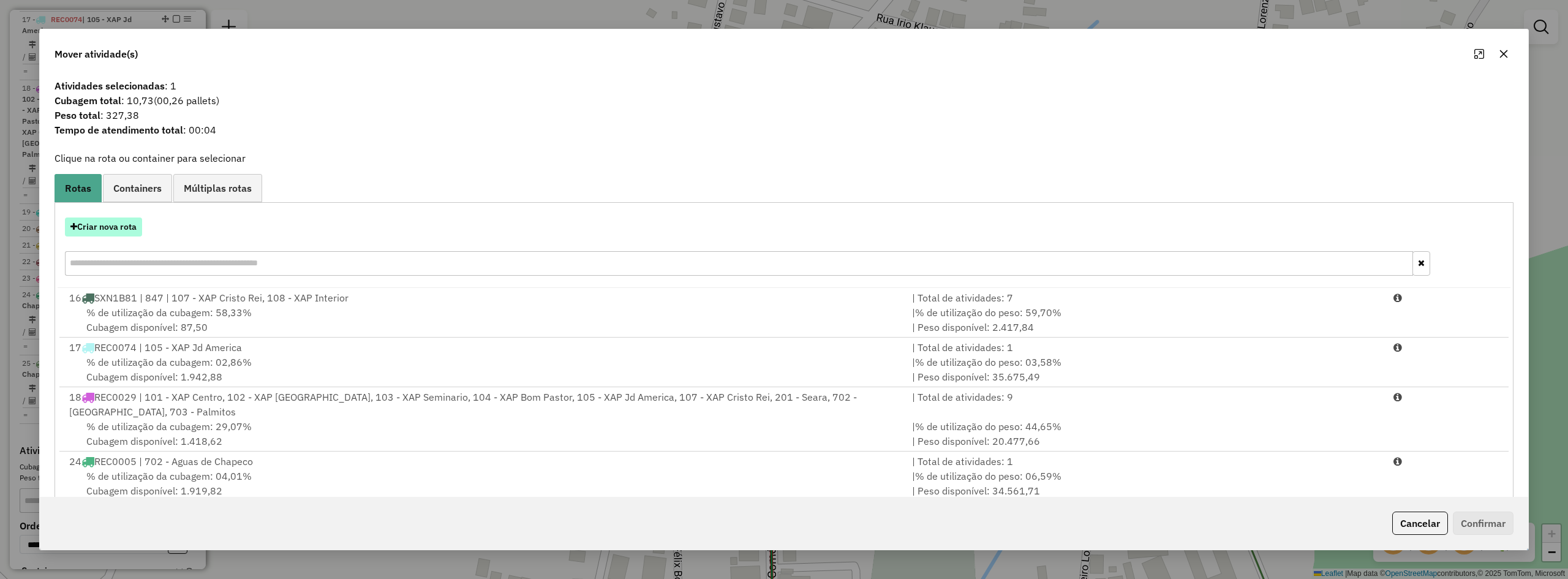
click at [116, 235] on button "Criar nova rota" at bounding box center [103, 227] width 77 height 19
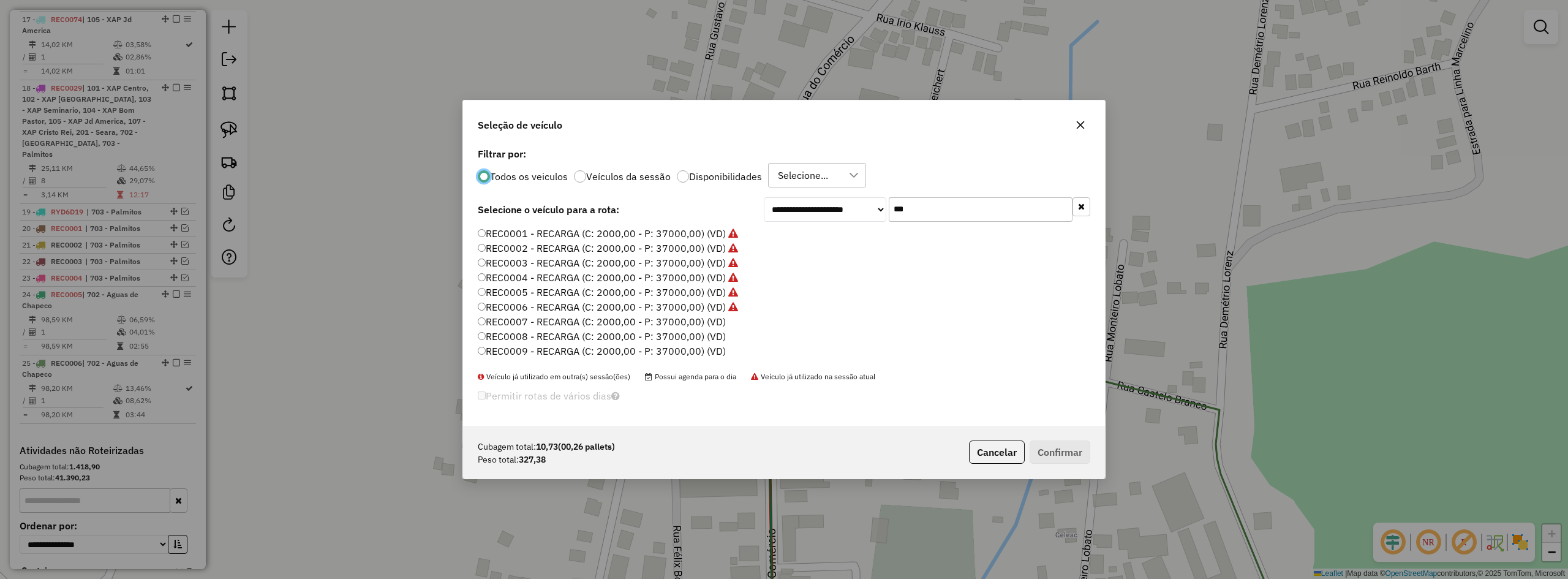
click at [599, 322] on label "REC0007 - RECARGA (C: 2000,00 - P: 37000,00) (VD)" at bounding box center [601, 322] width 248 height 15
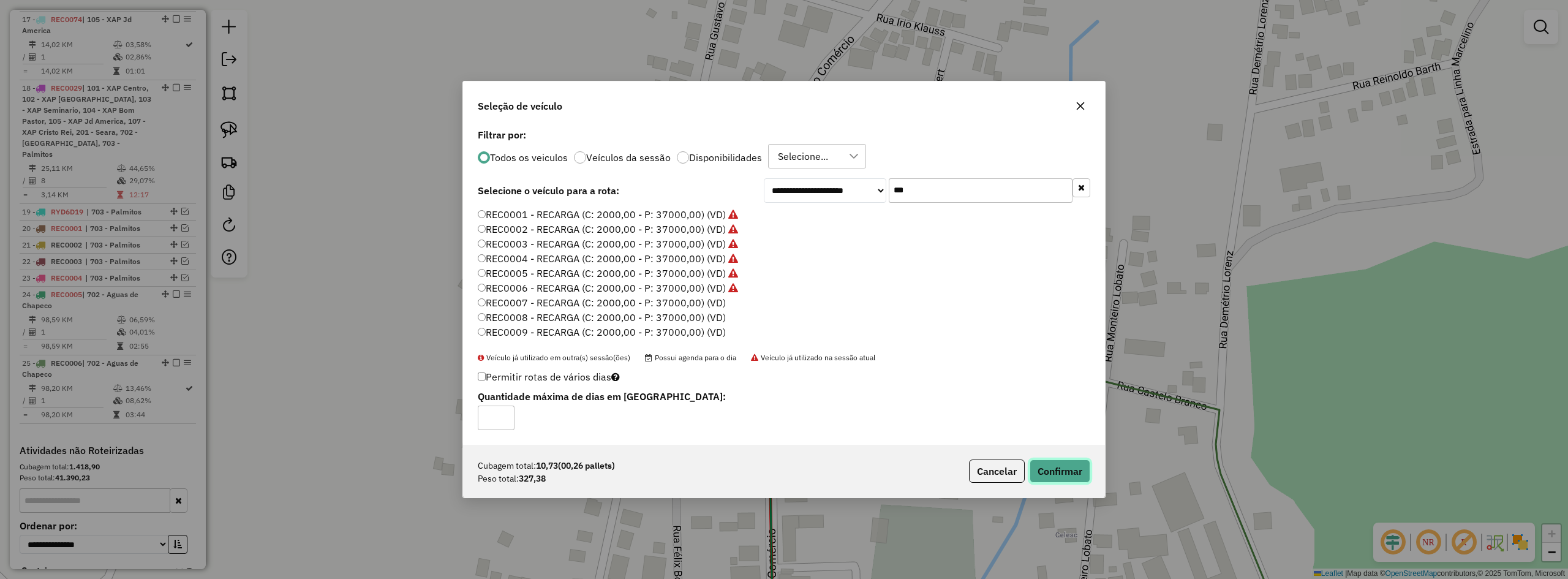
click at [1049, 466] on button "Confirmar" at bounding box center [1060, 472] width 60 height 24
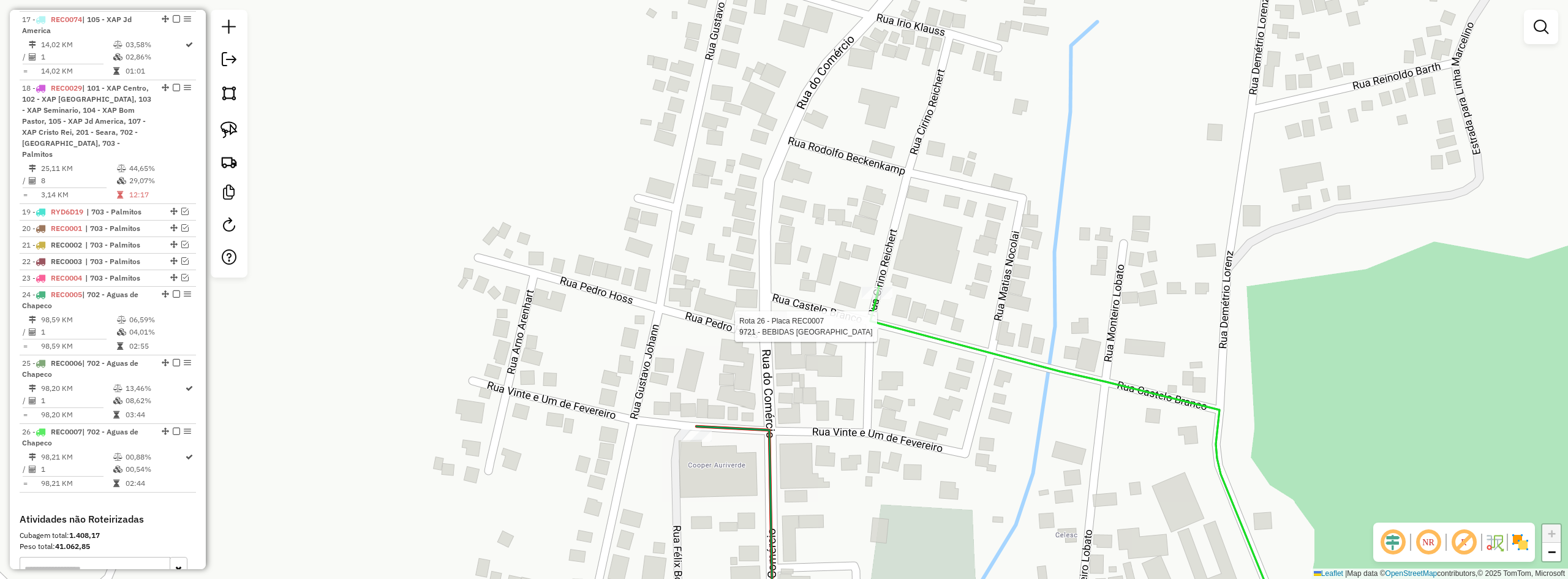
select select "*********"
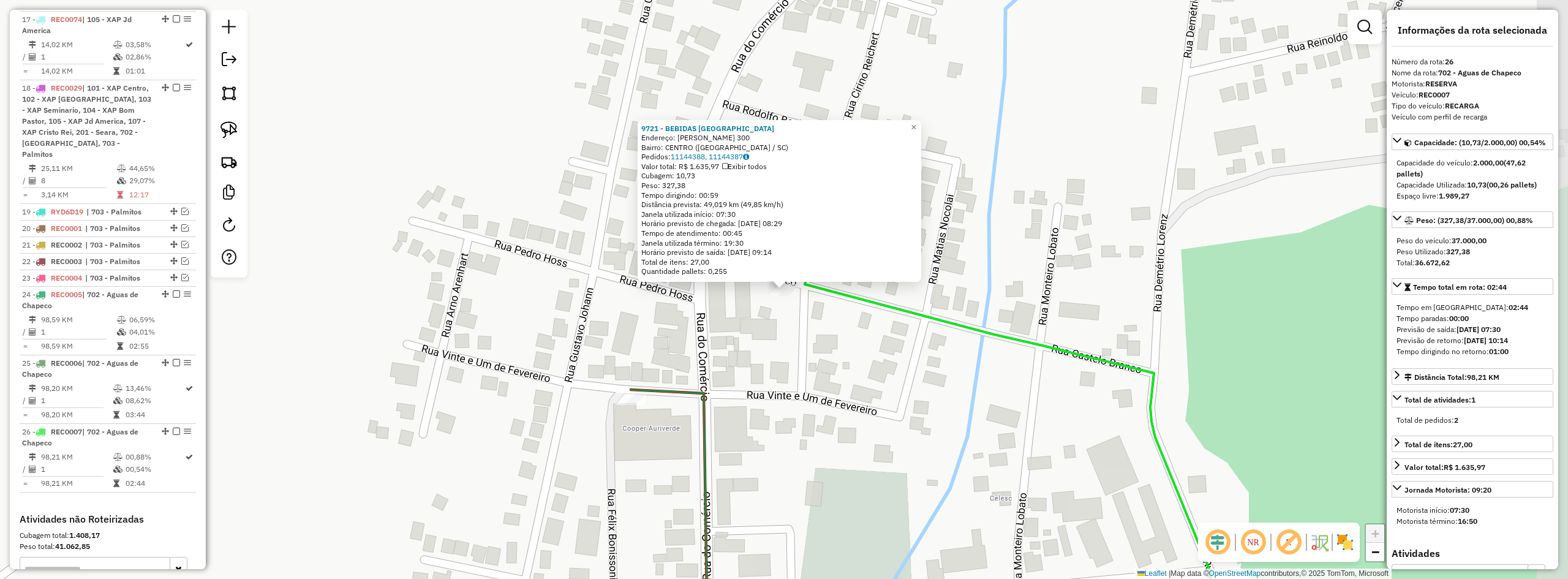
scroll to position [959, 0]
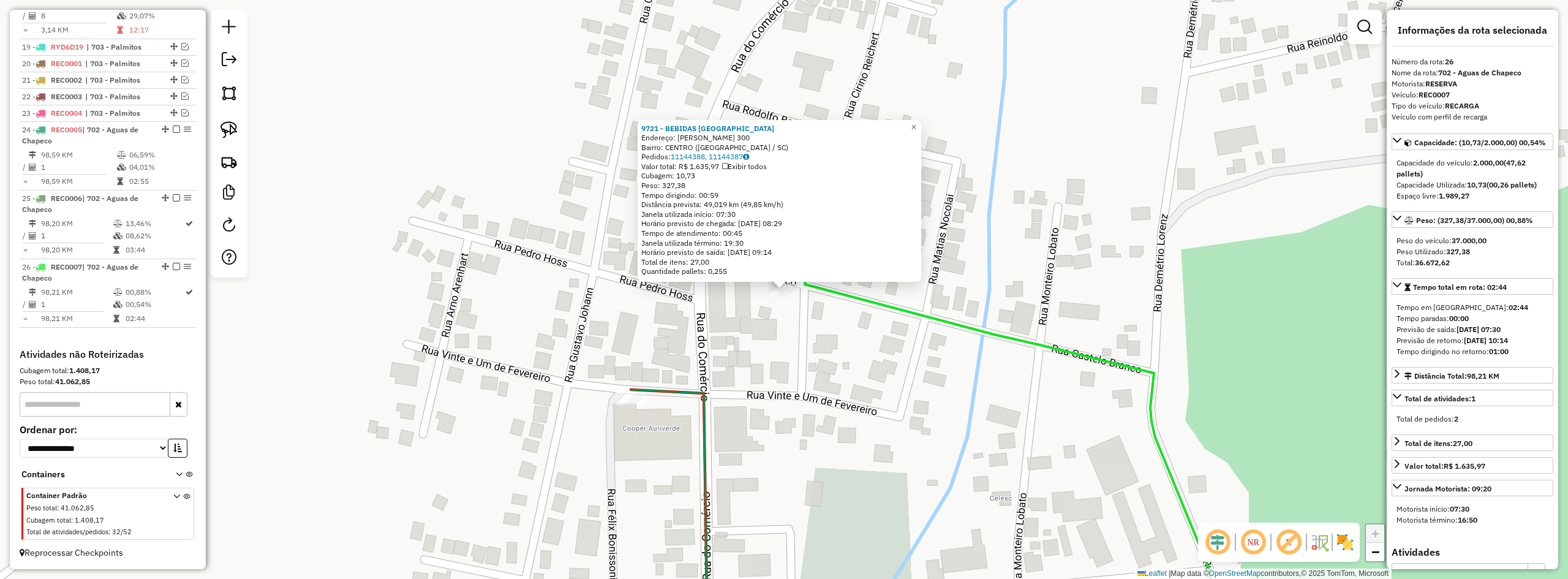
click at [828, 377] on div "9721 - BEBIDAS VALE VERDE Endereço: [PERSON_NAME] 300 Bairro: CENTRO ([GEOGRAPH…" at bounding box center [784, 289] width 1568 height 579
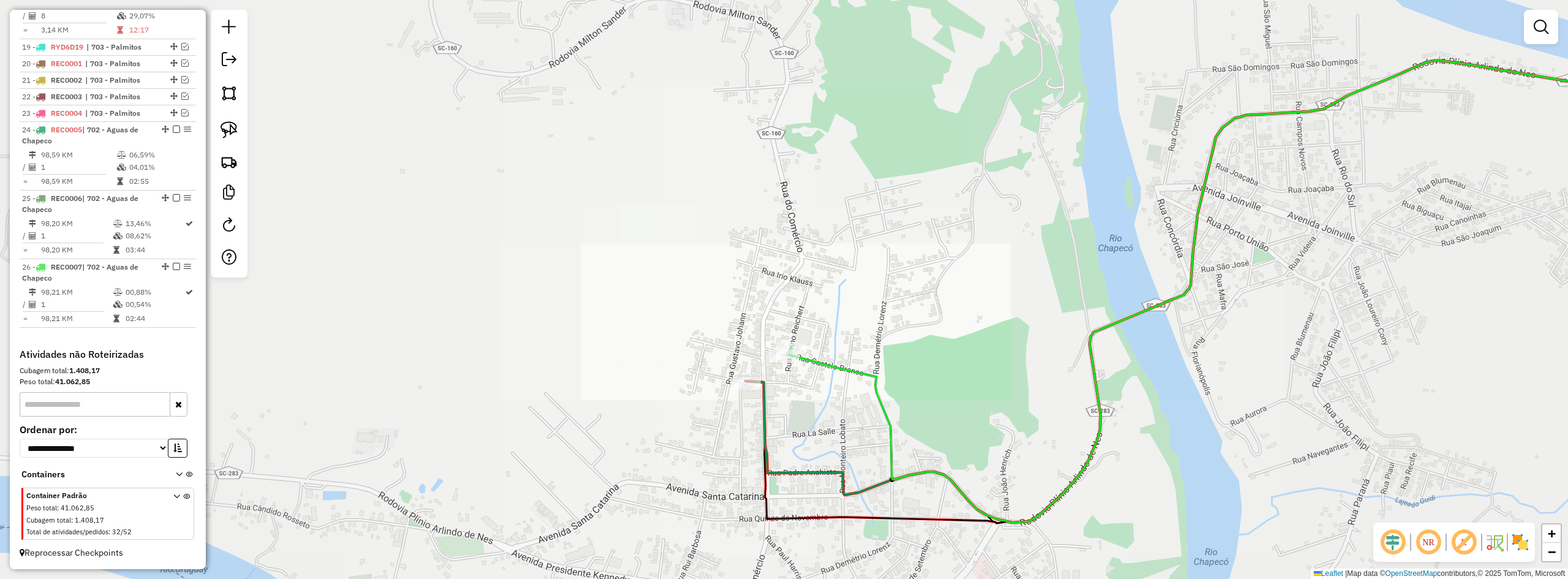
drag, startPoint x: 961, startPoint y: 450, endPoint x: 826, endPoint y: 370, distance: 156.9
click at [841, 378] on div "Janela de atendimento Grade de atendimento Capacidade Transportadoras Veículos …" at bounding box center [784, 289] width 1568 height 579
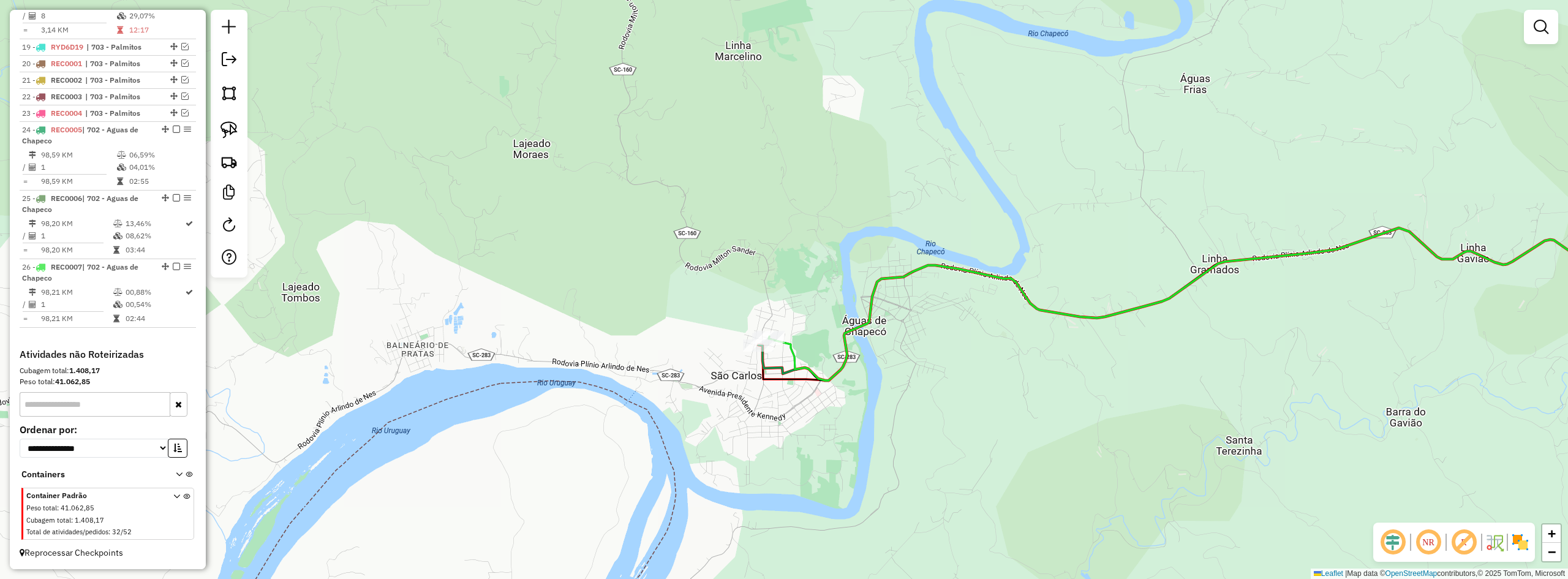
drag, startPoint x: 1102, startPoint y: 373, endPoint x: 804, endPoint y: 377, distance: 298.0
click at [814, 379] on div "Janela de atendimento Grade de atendimento Capacidade Transportadoras Veículos …" at bounding box center [784, 289] width 1568 height 579
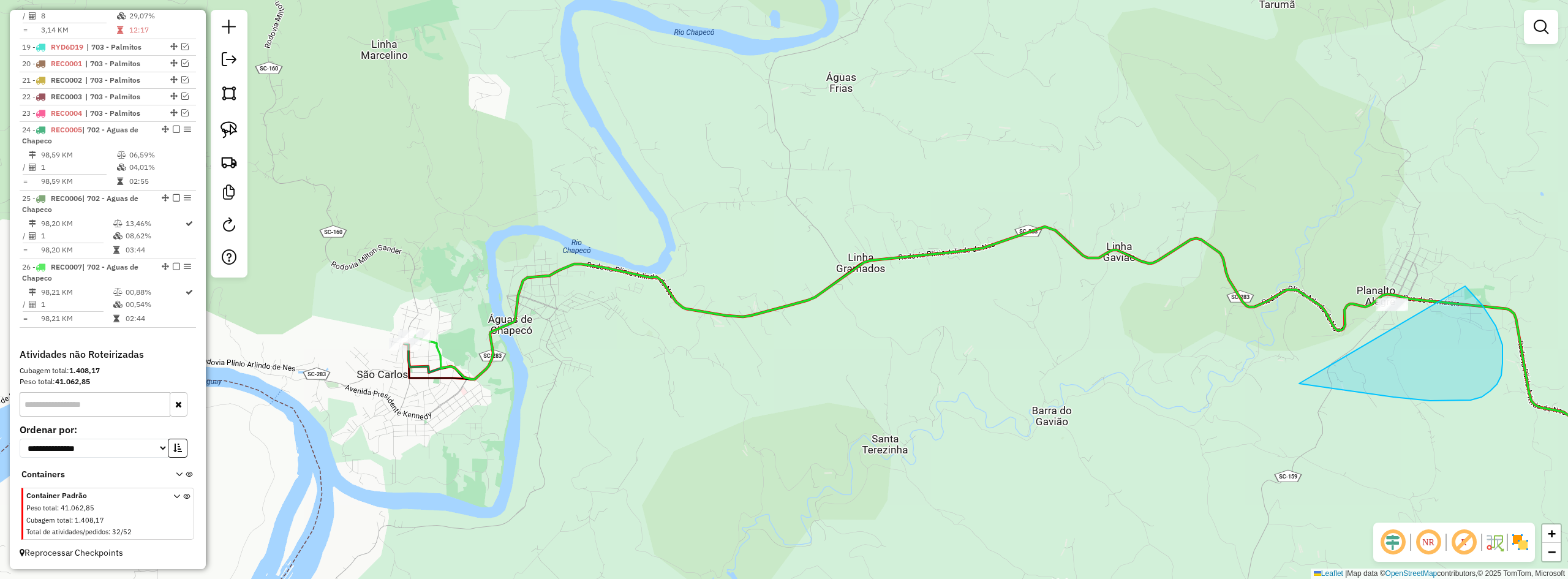
drag, startPoint x: 1374, startPoint y: 394, endPoint x: 1214, endPoint y: 248, distance: 216.6
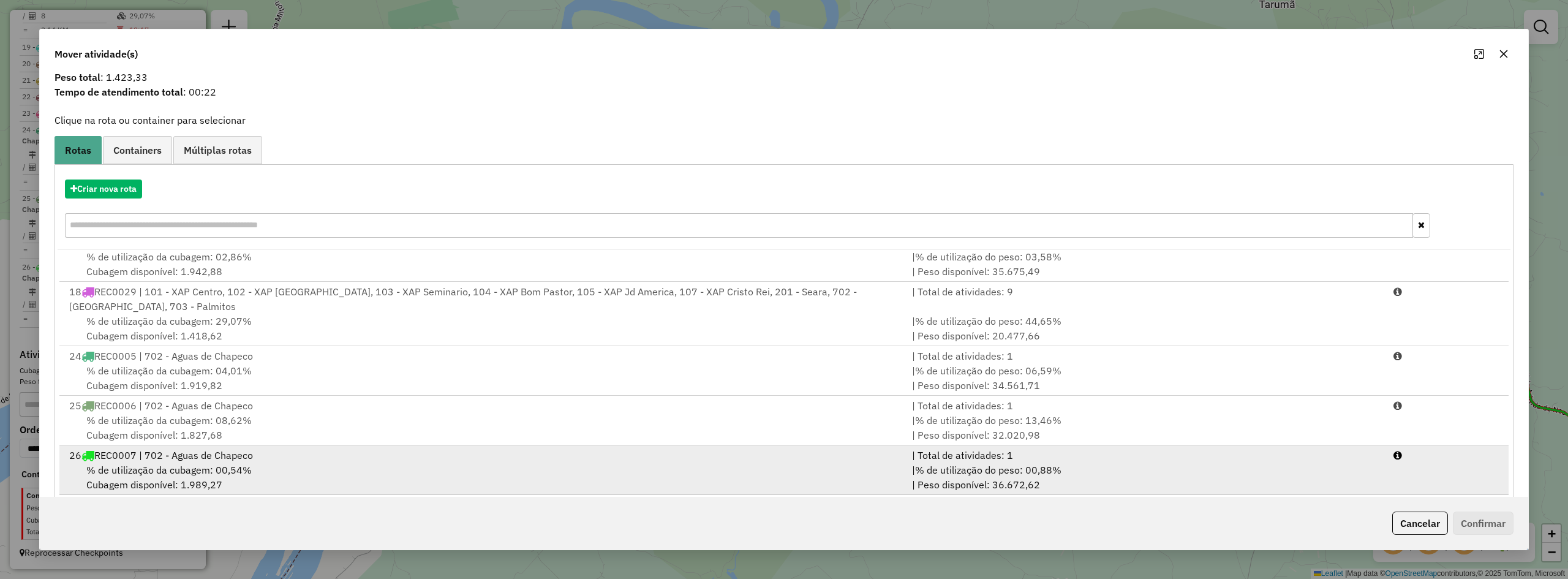
scroll to position [57, 0]
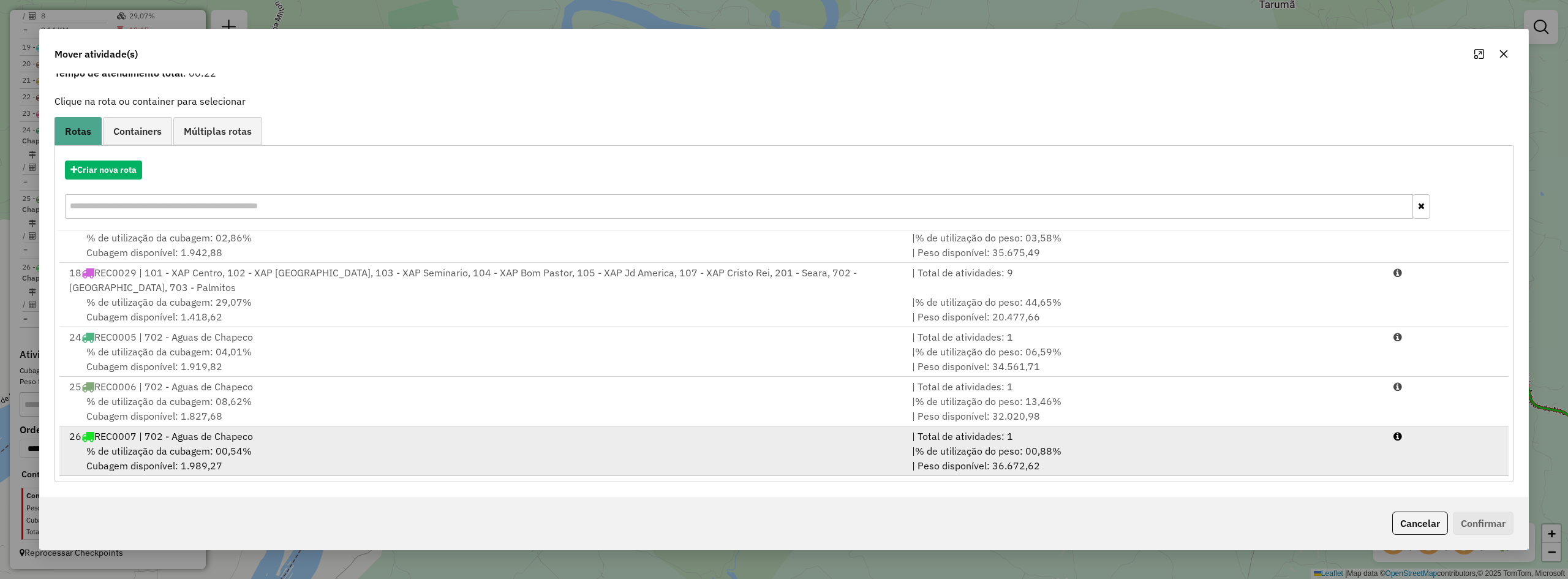
click at [281, 441] on div "26 REC0007 | 702 - Aguas de Chapeco" at bounding box center [483, 436] width 843 height 15
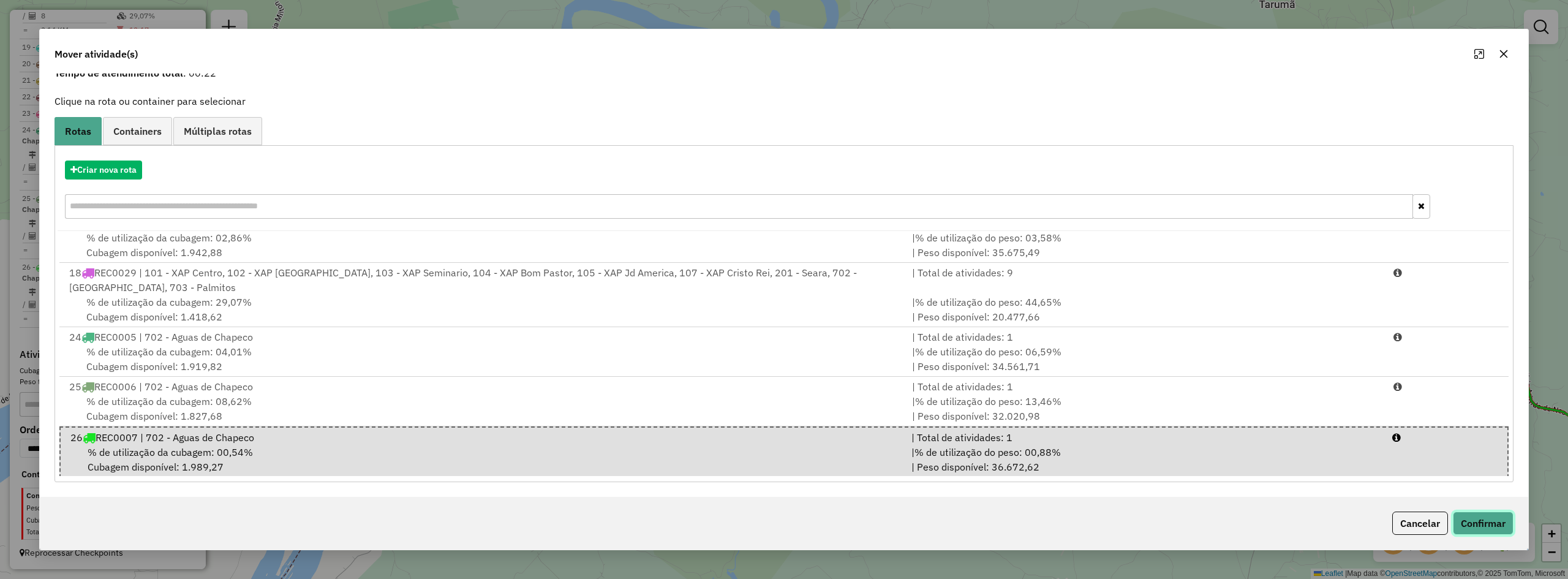
click at [1491, 522] on button "Confirmar" at bounding box center [1483, 524] width 60 height 24
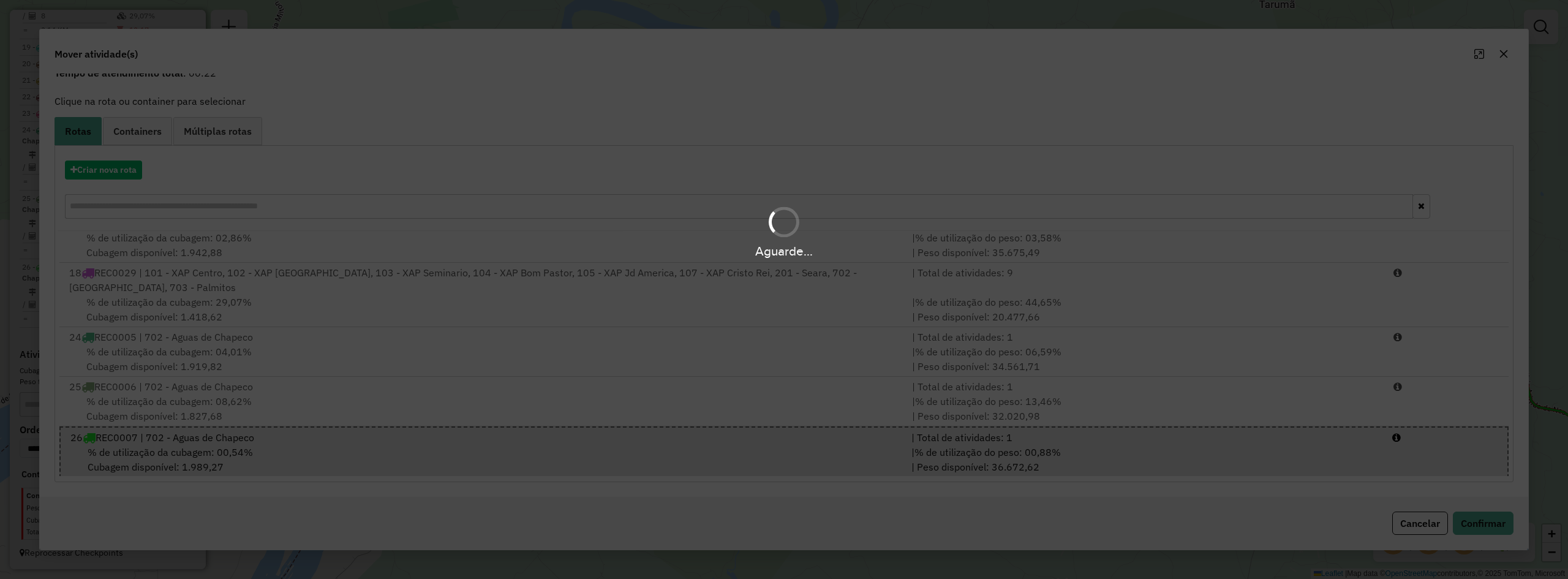
scroll to position [0, 0]
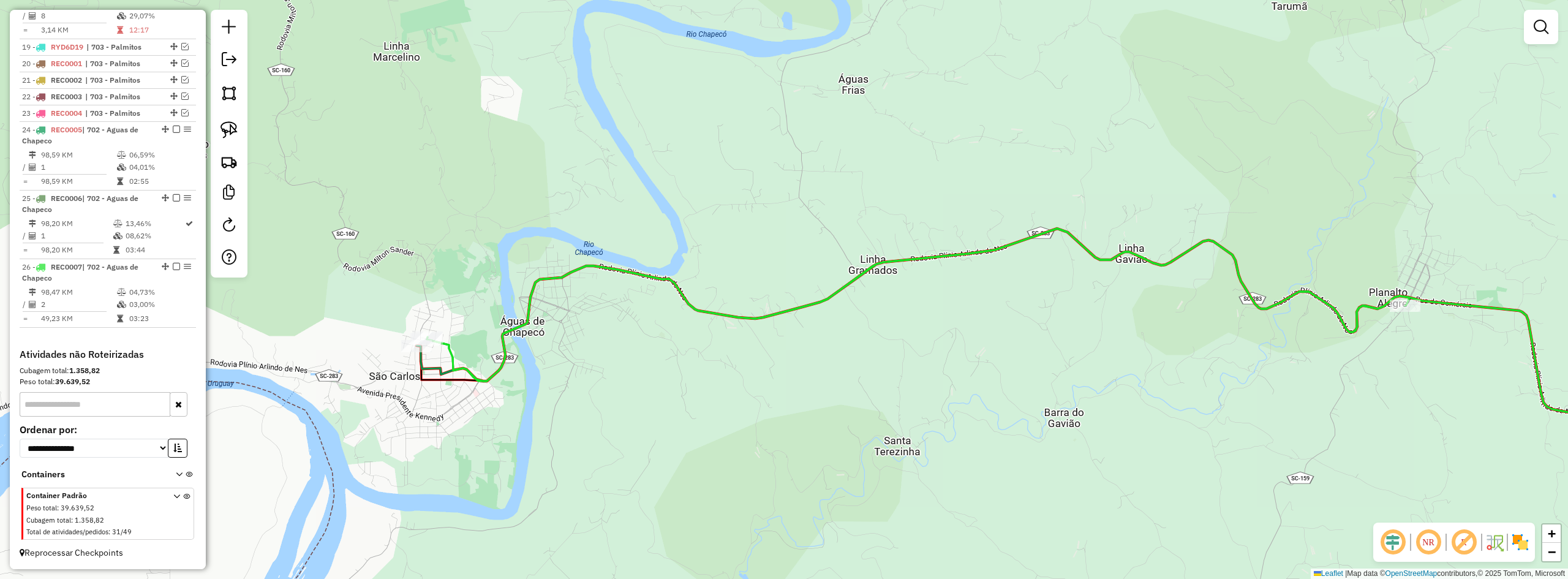
drag, startPoint x: 711, startPoint y: 421, endPoint x: 862, endPoint y: 422, distance: 151.0
click at [844, 428] on div "Janela de atendimento Grade de atendimento Capacidade Transportadoras Veículos …" at bounding box center [784, 289] width 1568 height 579
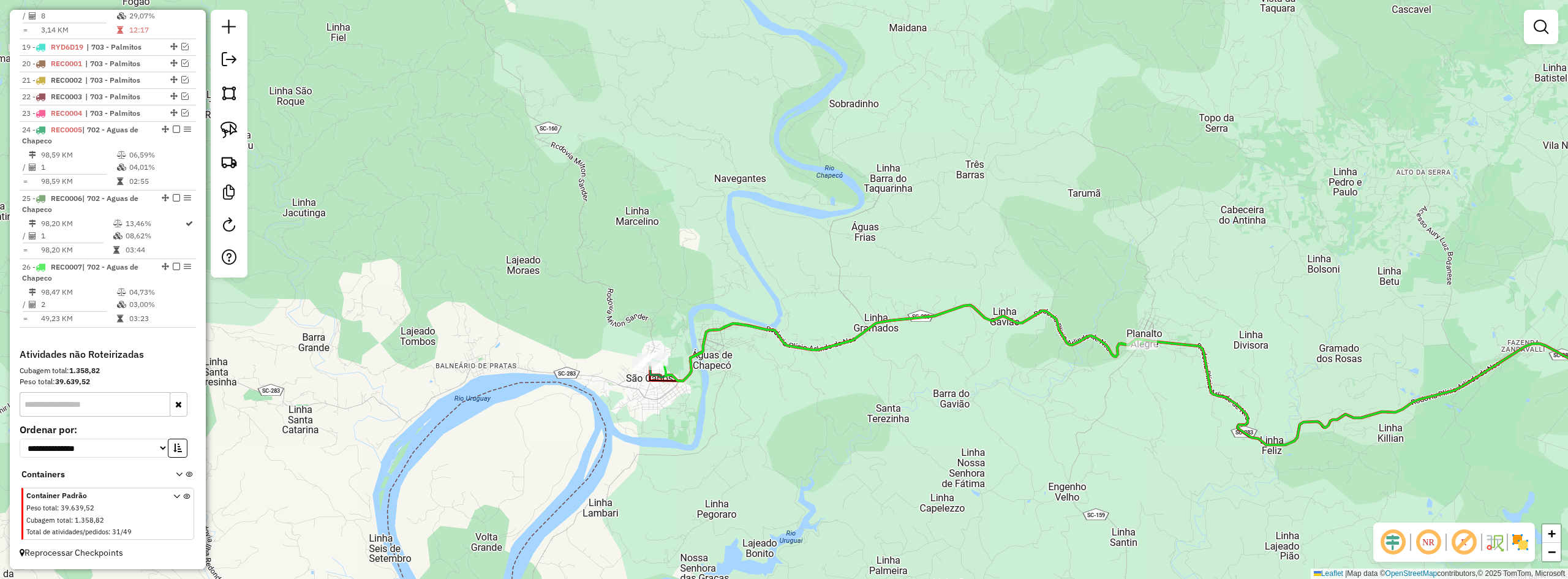
drag, startPoint x: 863, startPoint y: 443, endPoint x: 776, endPoint y: 405, distance: 94.9
click at [784, 412] on div "Janela de atendimento Grade de atendimento Capacidade Transportadoras Veículos …" at bounding box center [784, 289] width 1568 height 579
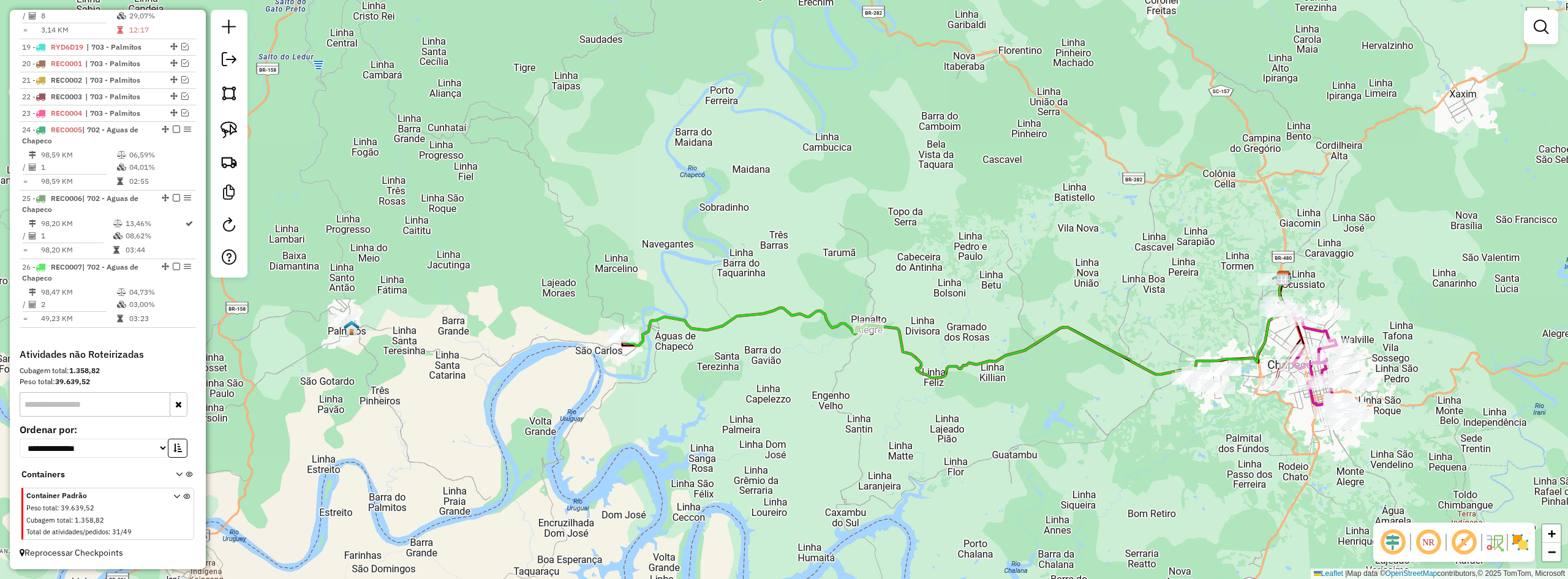
drag, startPoint x: 860, startPoint y: 428, endPoint x: 713, endPoint y: 362, distance: 161.1
click at [715, 362] on div "Janela de atendimento Grade de atendimento Capacidade Transportadoras Veículos …" at bounding box center [784, 289] width 1568 height 579
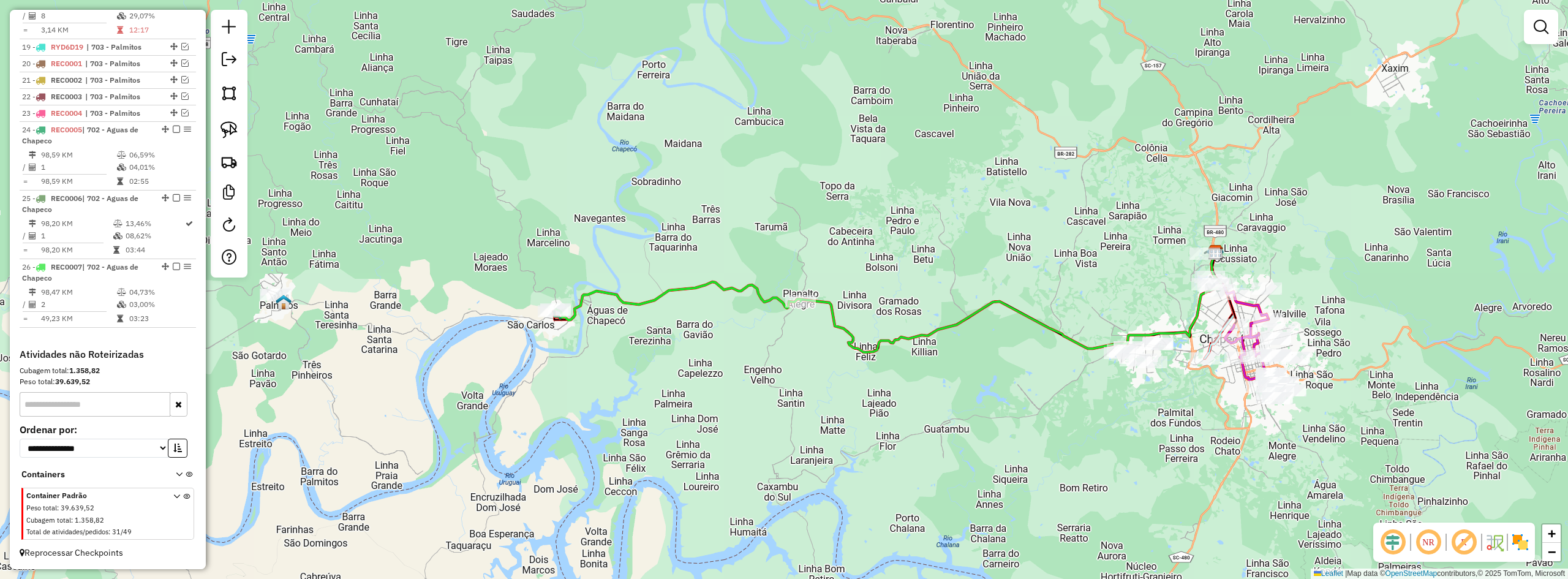
drag, startPoint x: 685, startPoint y: 340, endPoint x: 801, endPoint y: 378, distance: 122.1
click at [801, 378] on div "Janela de atendimento Grade de atendimento Capacidade Transportadoras Veículos …" at bounding box center [784, 289] width 1568 height 579
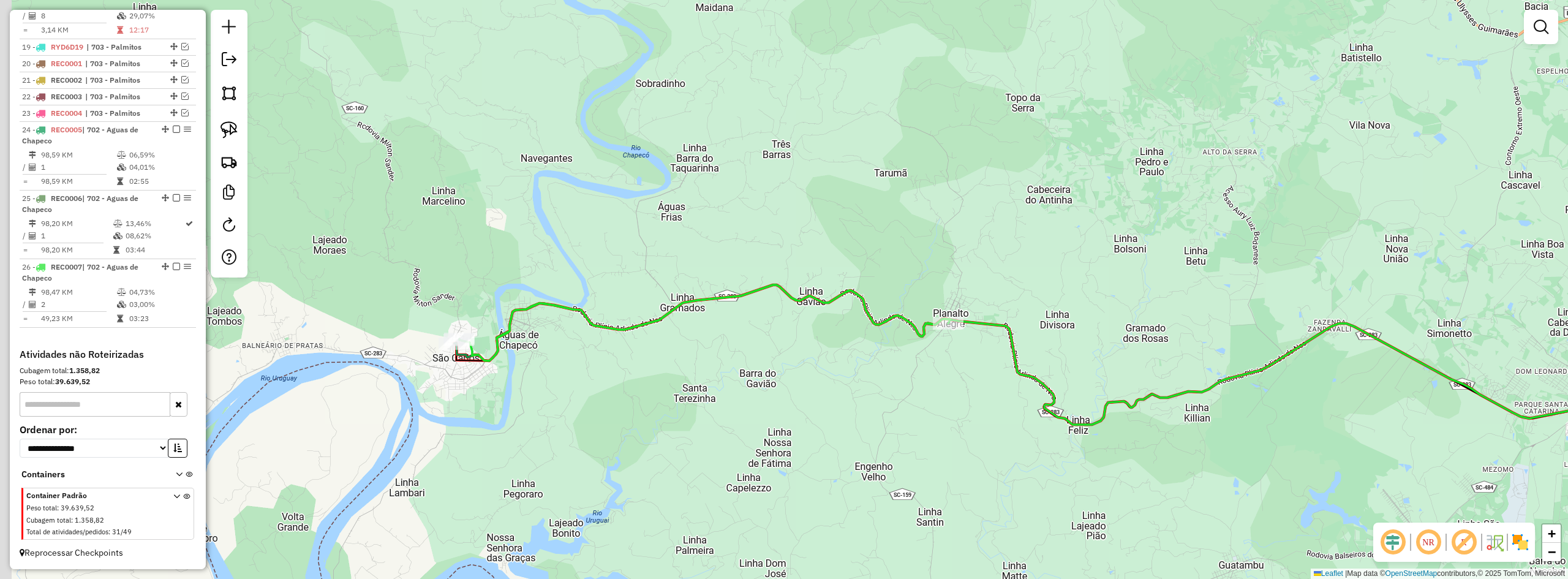
drag, startPoint x: 839, startPoint y: 352, endPoint x: 884, endPoint y: 352, distance: 45.0
click at [884, 352] on div "Janela de atendimento Grade de atendimento Capacidade Transportadoras Veículos …" at bounding box center [784, 289] width 1568 height 579
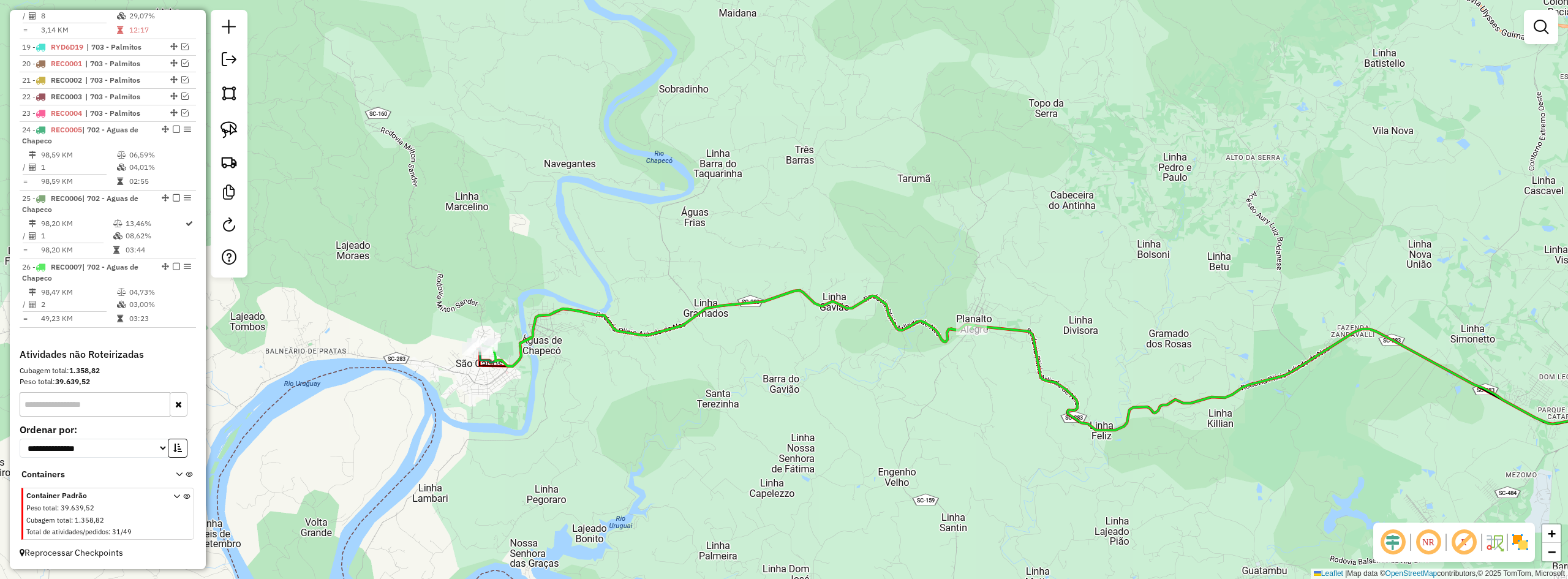
drag, startPoint x: 841, startPoint y: 353, endPoint x: 857, endPoint y: 358, distance: 16.8
click at [857, 358] on div "Janela de atendimento Grade de atendimento Capacidade Transportadoras Veículos …" at bounding box center [784, 289] width 1568 height 579
drag, startPoint x: 877, startPoint y: 355, endPoint x: 917, endPoint y: 399, distance: 59.5
drag, startPoint x: 902, startPoint y: 354, endPoint x: 951, endPoint y: 289, distance: 81.4
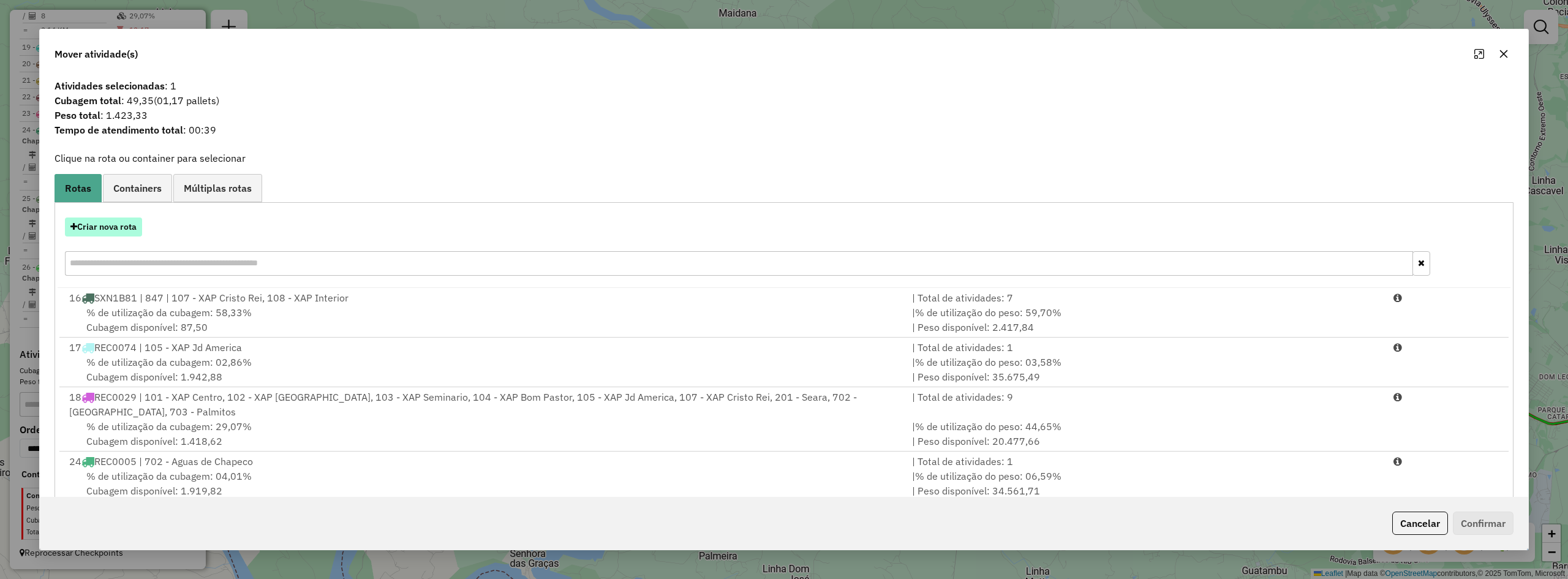
click at [101, 226] on button "Criar nova rota" at bounding box center [103, 227] width 77 height 19
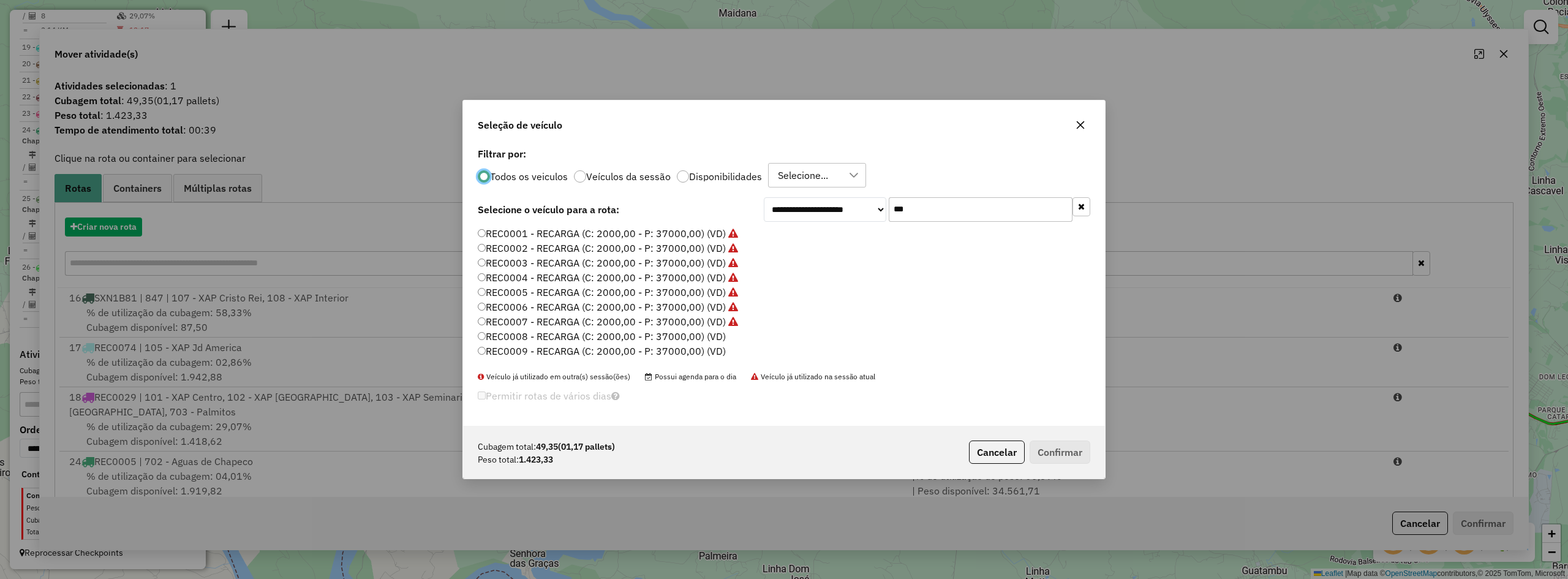
scroll to position [7, 4]
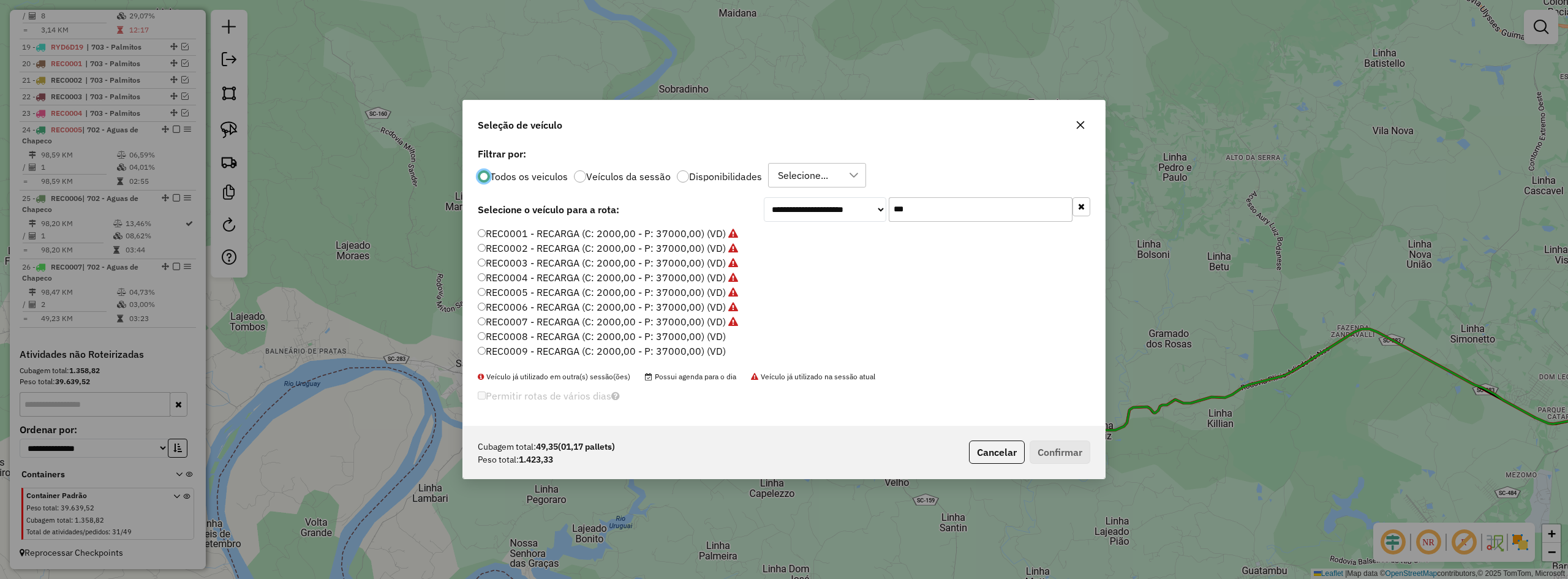
click at [556, 338] on label "REC0008 - RECARGA (C: 2000,00 - P: 37000,00) (VD)" at bounding box center [601, 336] width 248 height 15
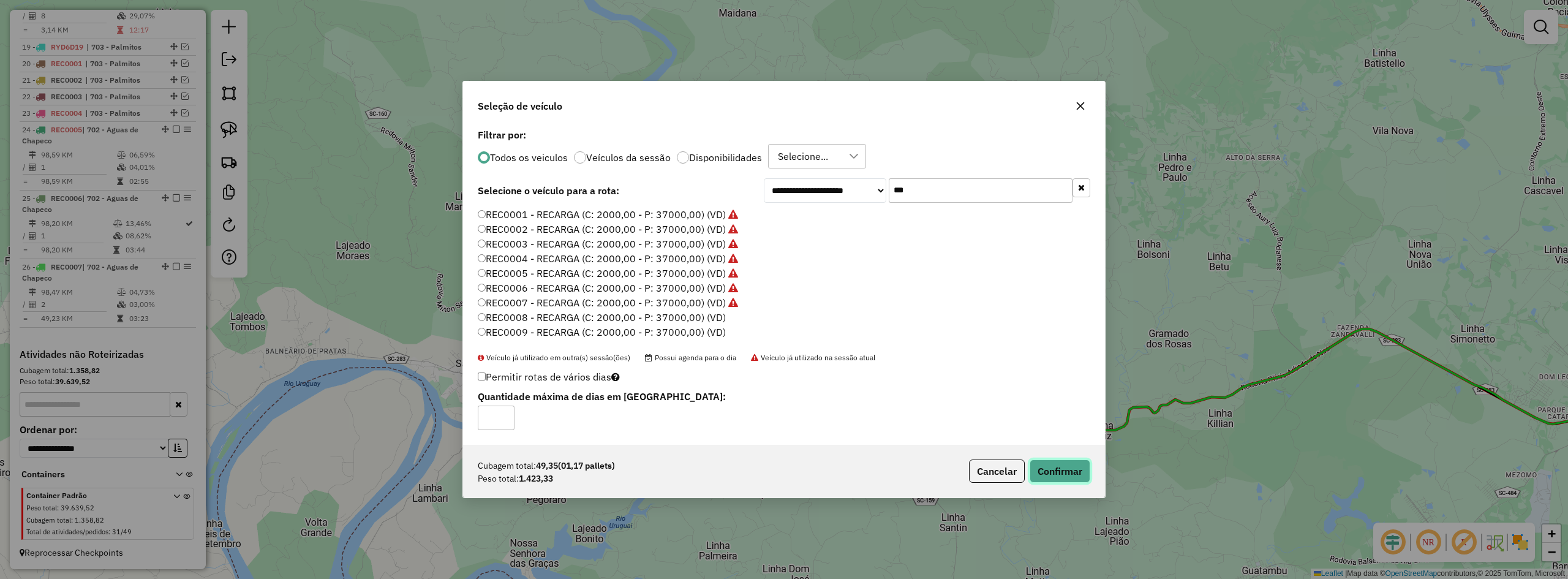
click at [1069, 473] on button "Confirmar" at bounding box center [1060, 472] width 60 height 24
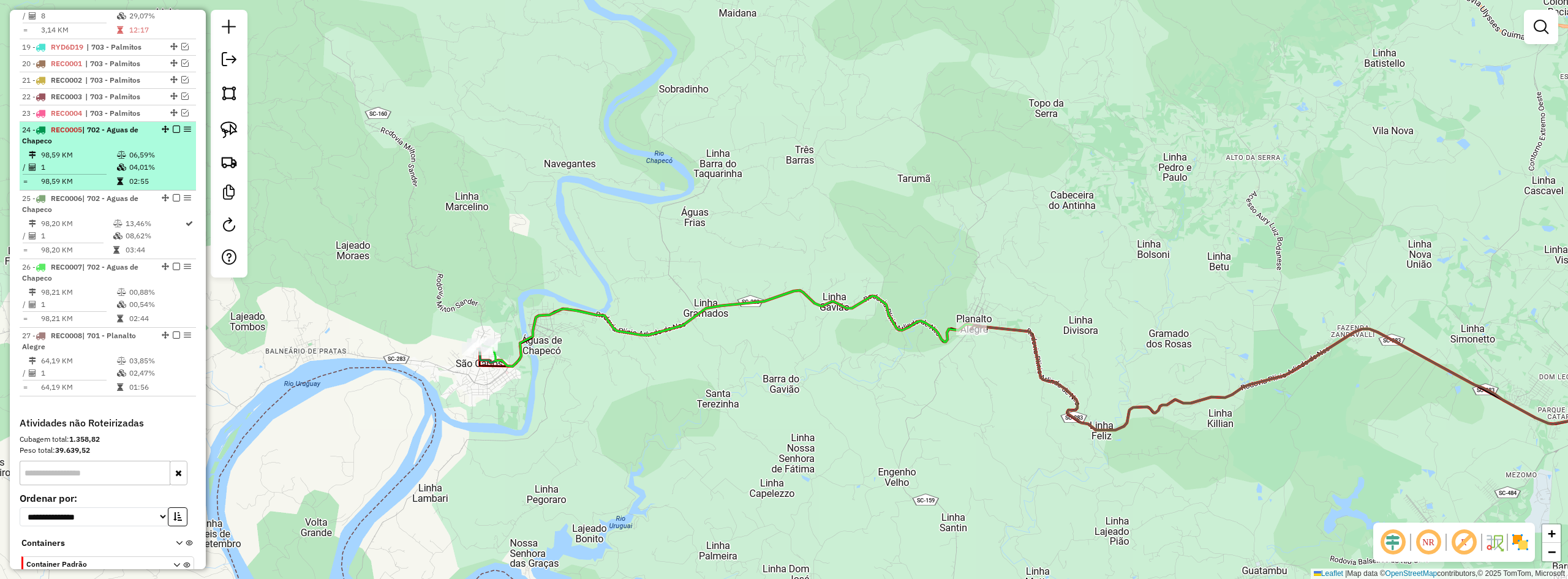
click at [173, 130] on em at bounding box center [176, 129] width 7 height 7
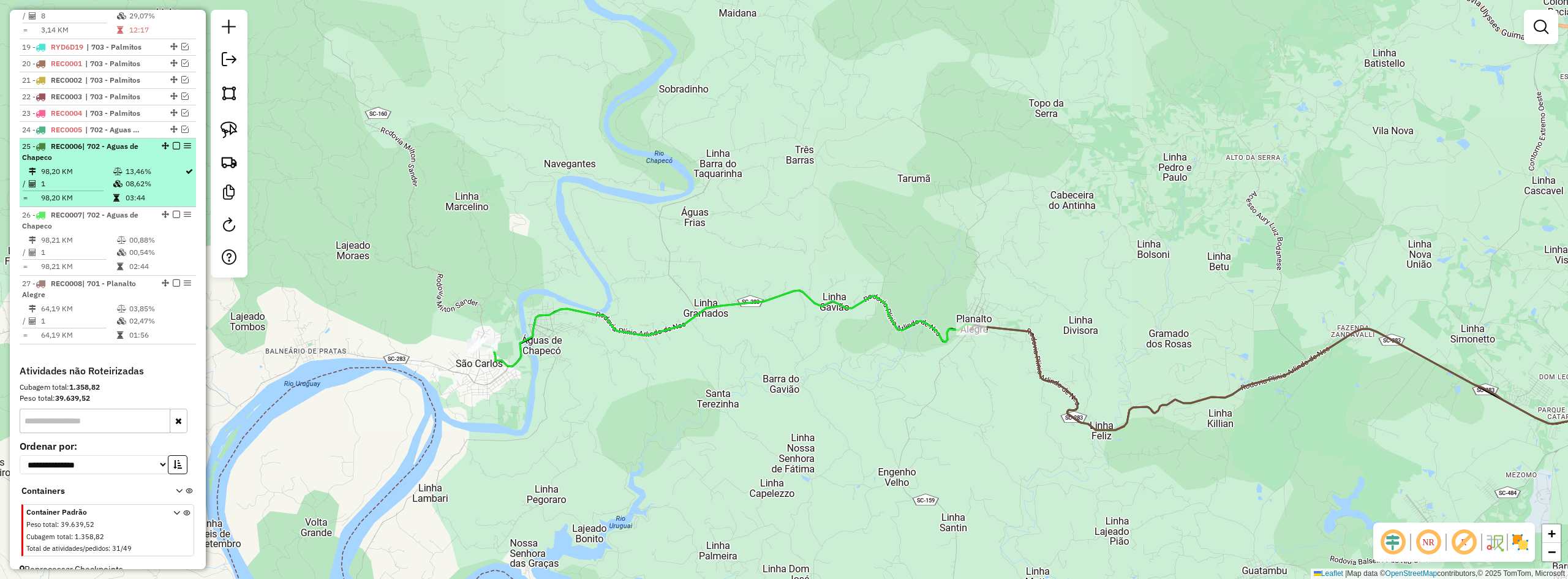
click at [173, 143] on em at bounding box center [176, 146] width 7 height 7
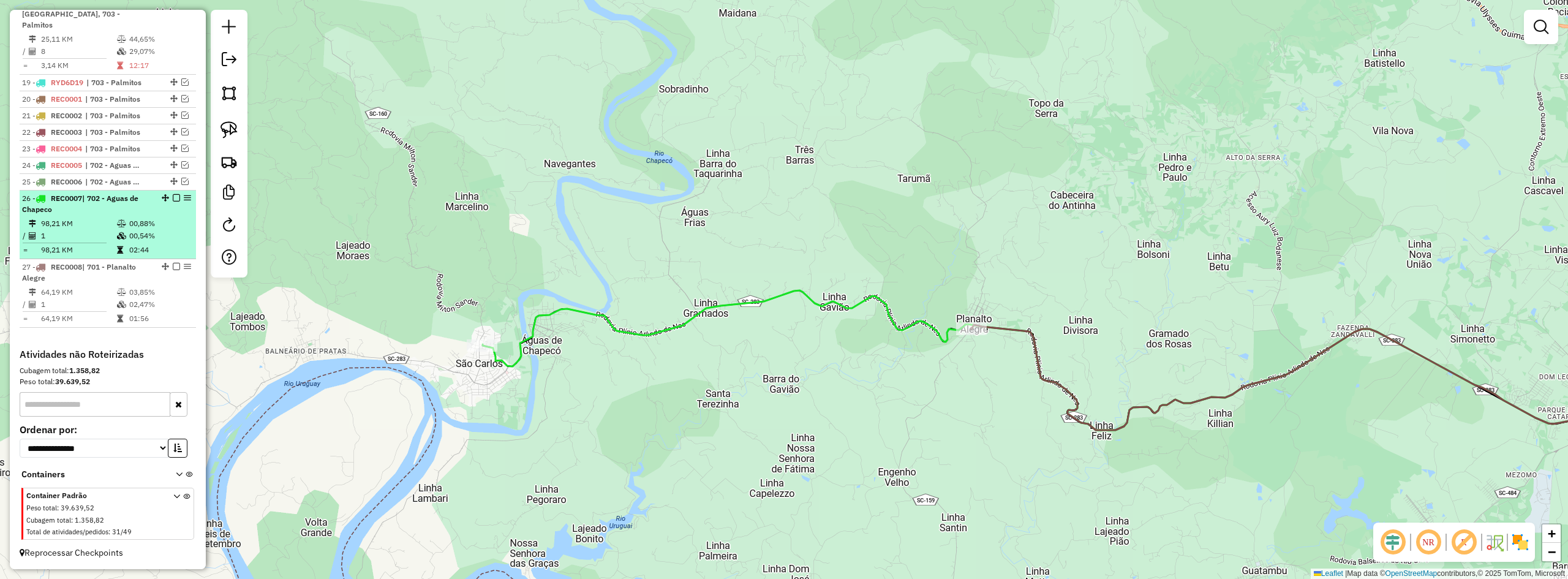
click at [173, 199] on em at bounding box center [176, 198] width 7 height 7
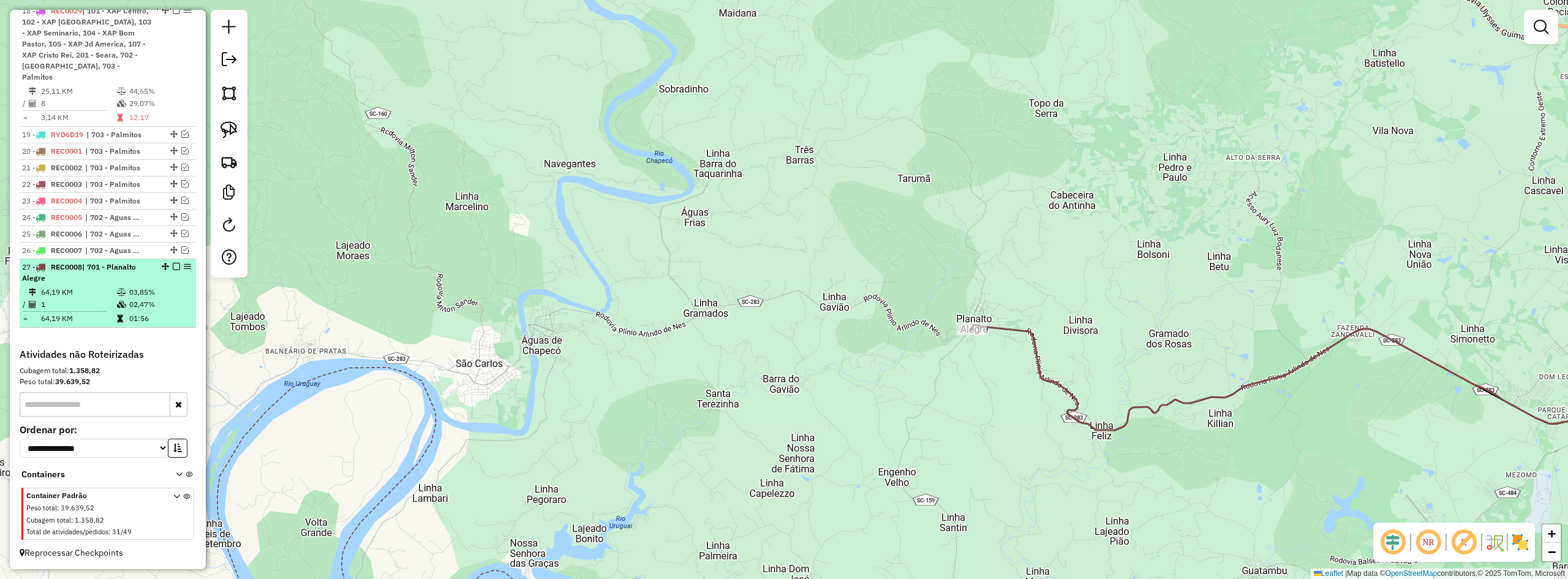
click at [173, 268] on em at bounding box center [176, 266] width 7 height 7
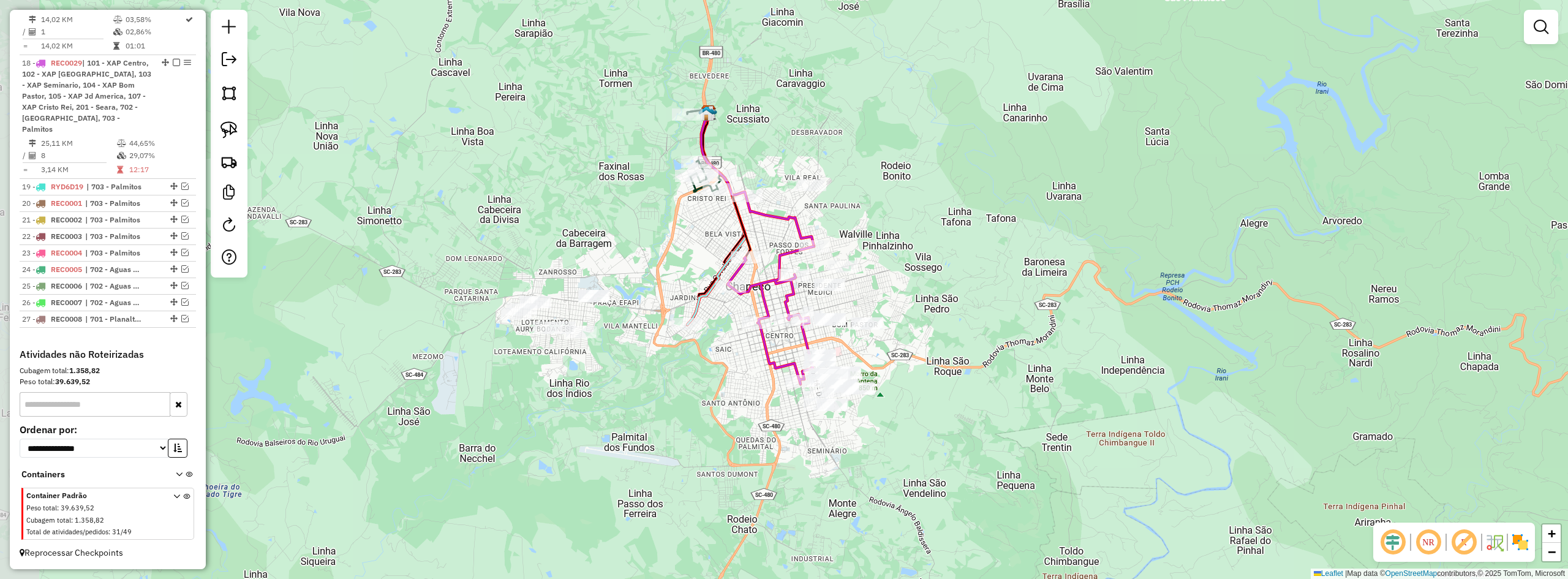
drag, startPoint x: 884, startPoint y: 348, endPoint x: 959, endPoint y: 306, distance: 86.0
click at [959, 306] on div "Janela de atendimento Grade de atendimento Capacidade Transportadoras Veículos …" at bounding box center [784, 289] width 1568 height 579
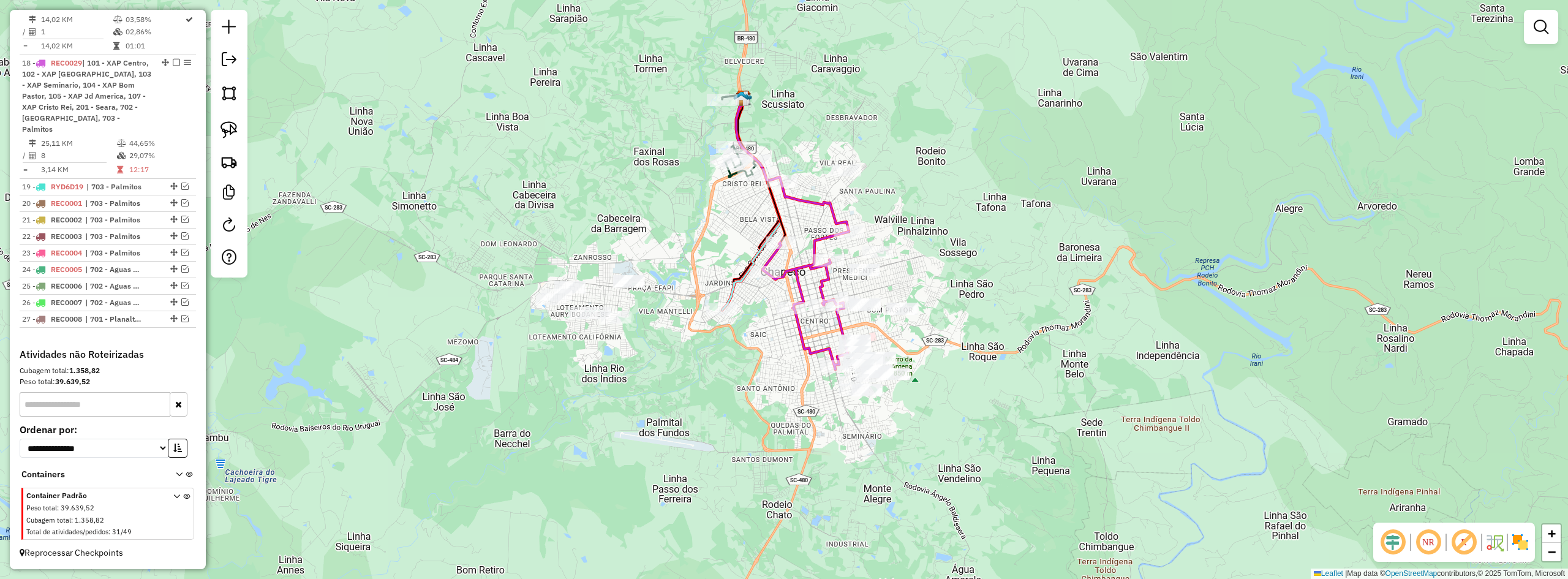
drag, startPoint x: 556, startPoint y: 229, endPoint x: 563, endPoint y: 221, distance: 10.6
click at [559, 227] on div "Janela de atendimento Grade de atendimento Capacidade Transportadoras Veículos …" at bounding box center [784, 289] width 1568 height 579
drag, startPoint x: 554, startPoint y: 247, endPoint x: 495, endPoint y: 280, distance: 67.6
click at [494, 285] on div "Janela de atendimento Grade de atendimento Capacidade Transportadoras Veículos …" at bounding box center [784, 289] width 1568 height 579
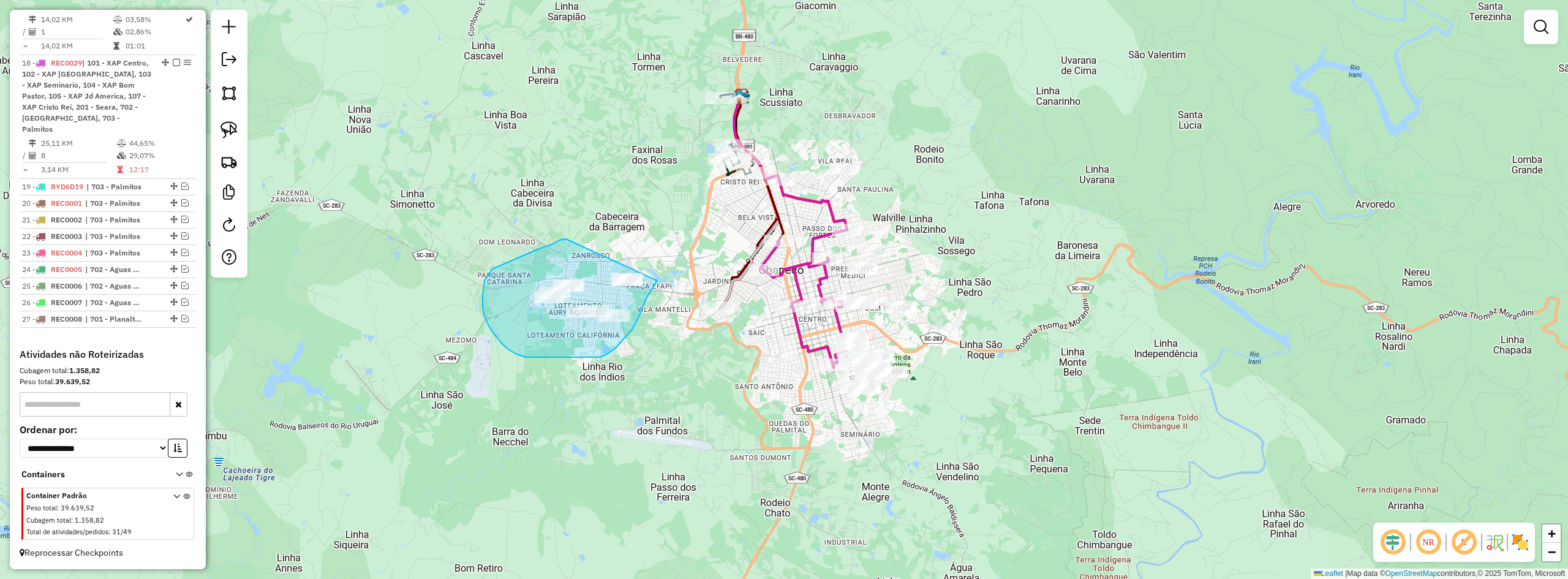
drag, startPoint x: 525, startPoint y: 255, endPoint x: 642, endPoint y: 235, distance: 118.7
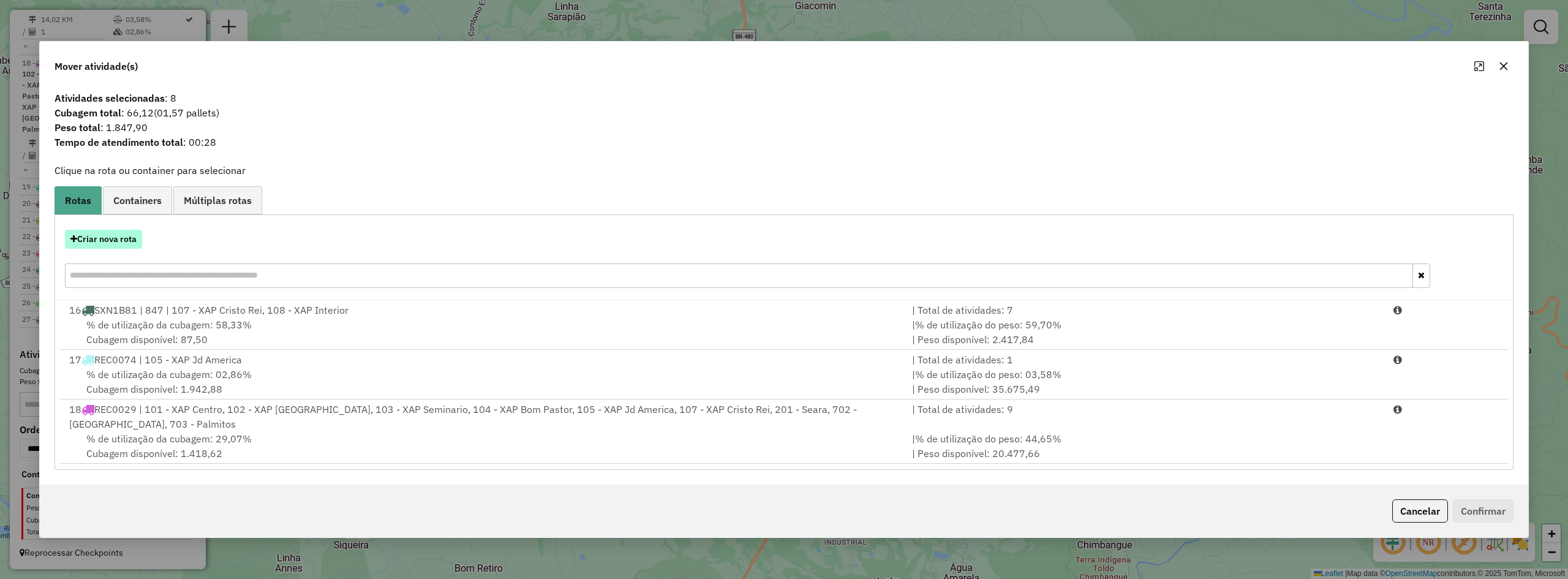
click at [96, 241] on button "Criar nova rota" at bounding box center [103, 239] width 77 height 19
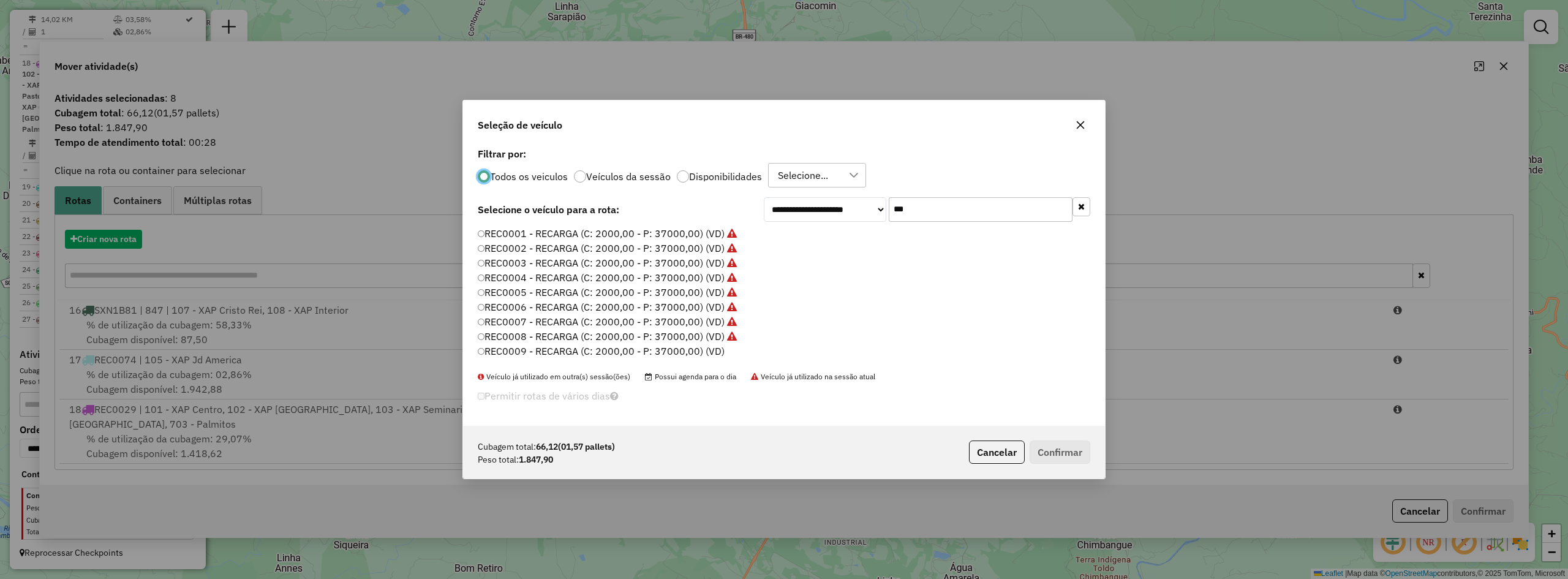
scroll to position [7, 4]
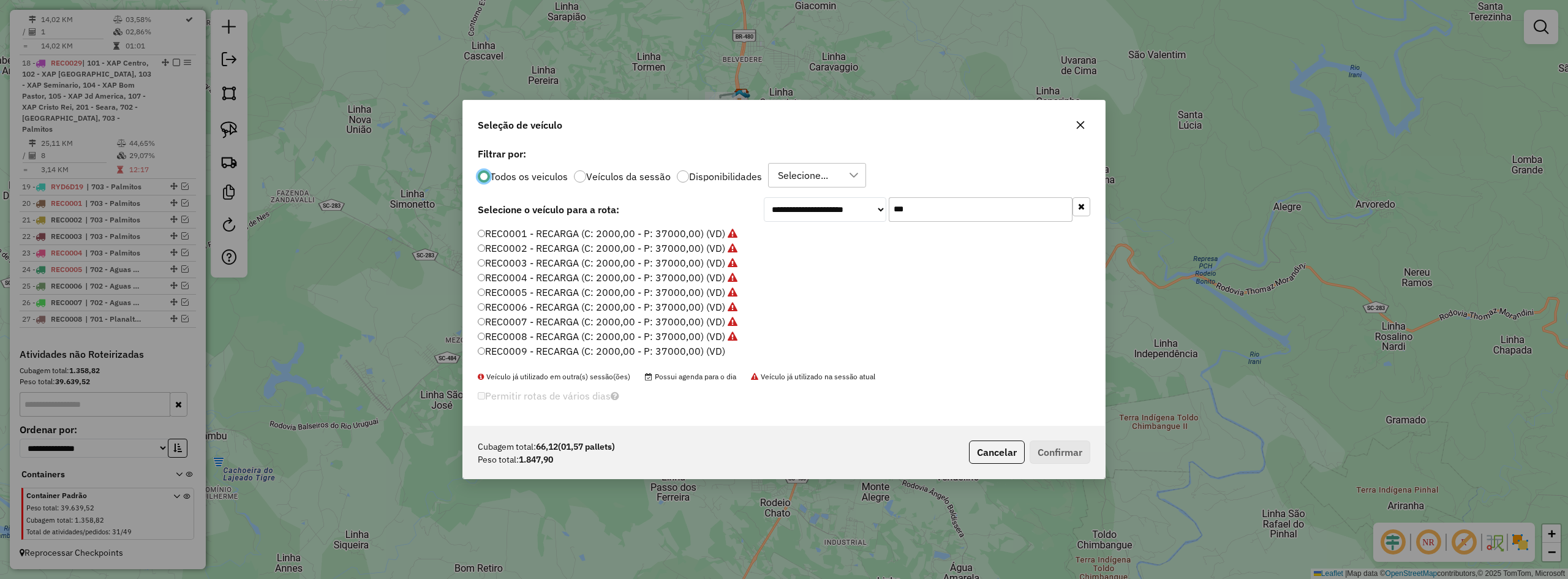
click at [918, 216] on input "***" at bounding box center [981, 209] width 184 height 24
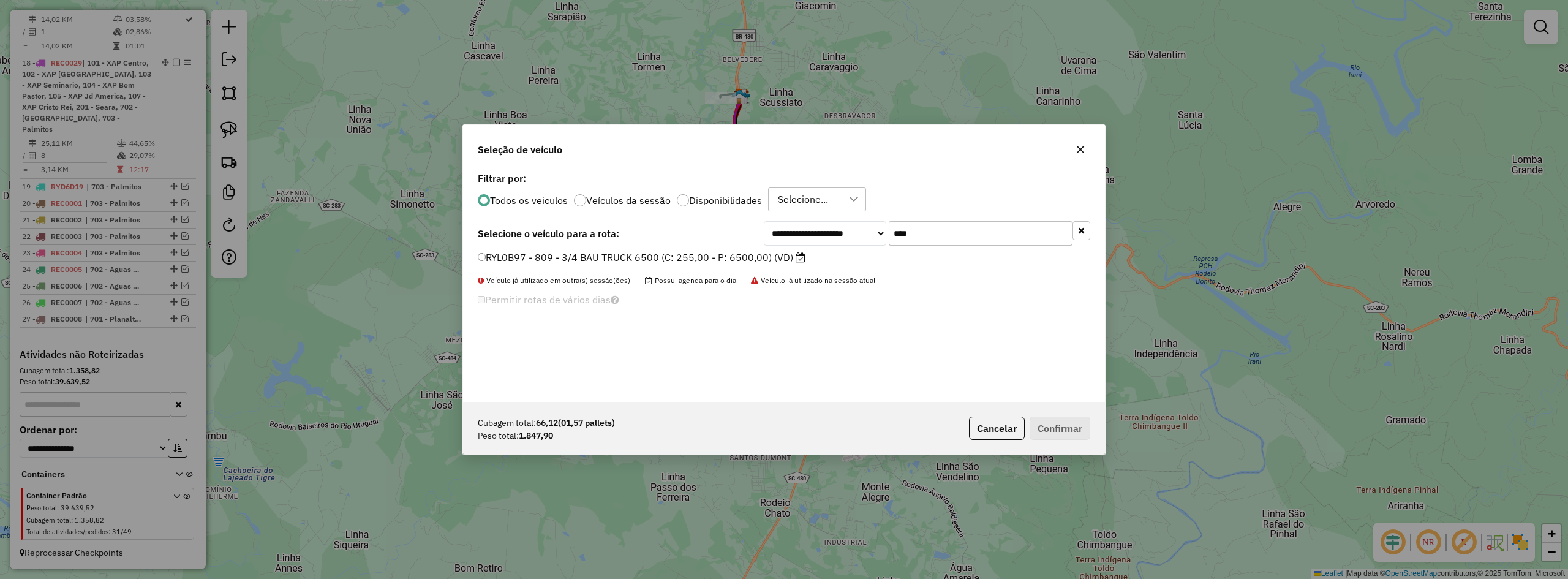
type input "****"
click at [581, 257] on label "RYL0B97 - 809 - 3/4 BAU TRUCK 6500 (C: 255,00 - P: 6500,00) (VD)" at bounding box center [642, 257] width 328 height 15
click at [1073, 423] on button "Confirmar" at bounding box center [1060, 429] width 60 height 24
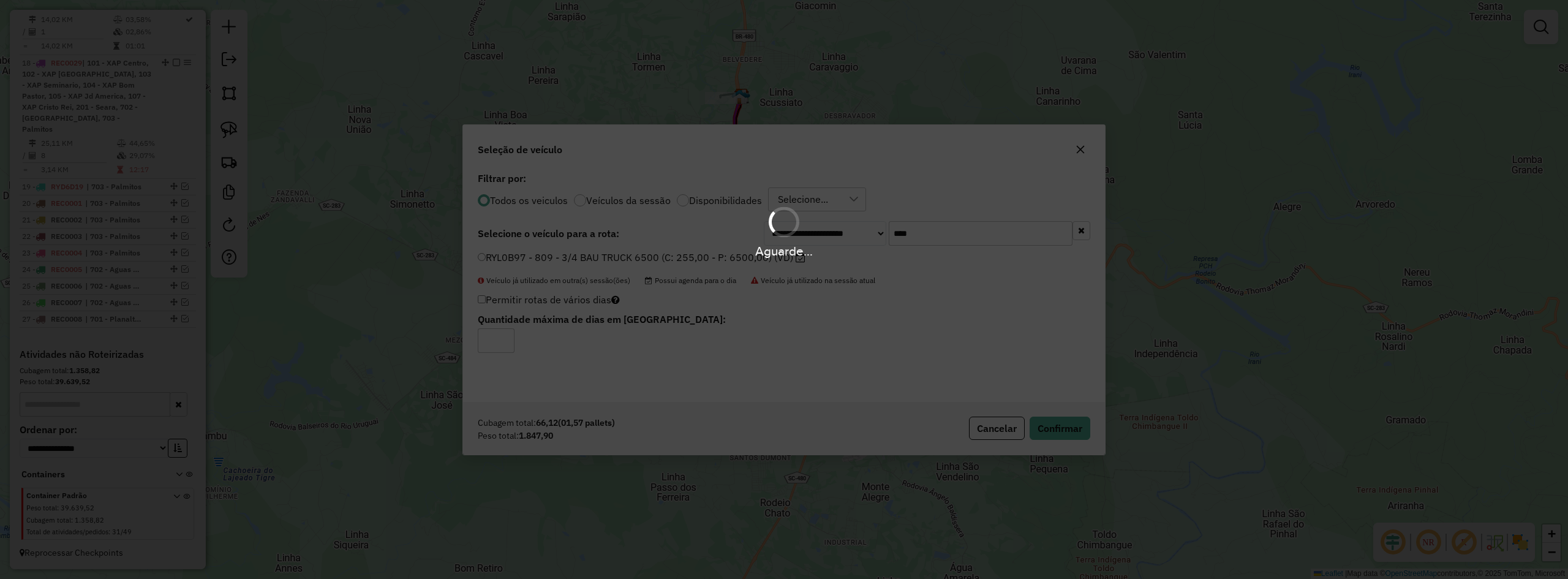
scroll to position [877, 0]
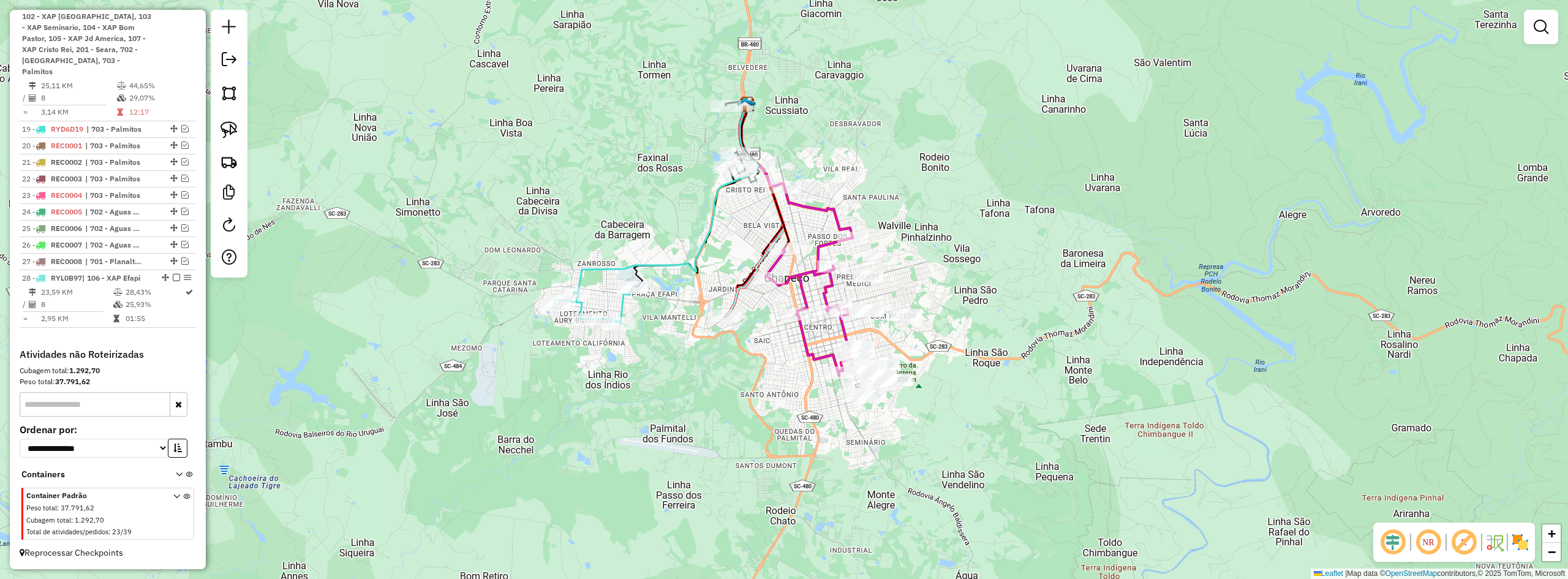
drag, startPoint x: 1075, startPoint y: 176, endPoint x: 1123, endPoint y: 217, distance: 63.1
click at [1123, 217] on div "Janela de atendimento Grade de atendimento Capacidade Transportadoras Veículos …" at bounding box center [784, 289] width 1568 height 579
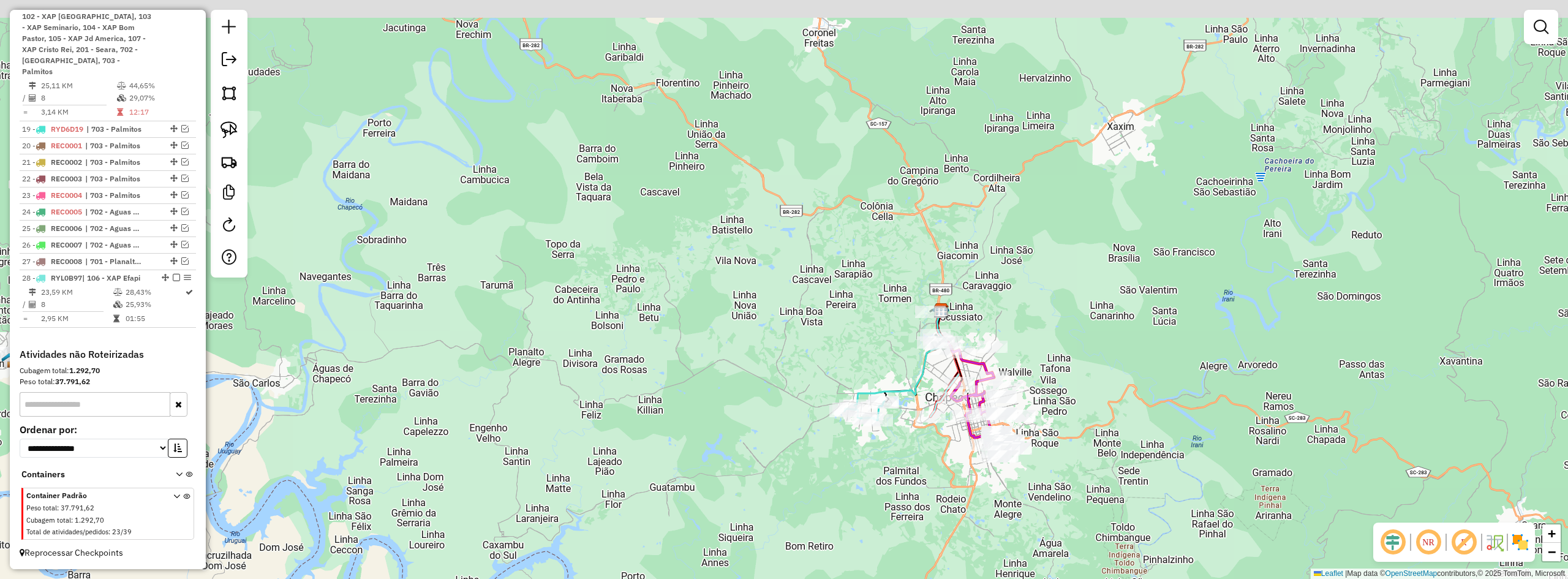
drag, startPoint x: 1056, startPoint y: 164, endPoint x: 1078, endPoint y: 310, distance: 147.6
click at [1078, 310] on div "Janela de atendimento Grade de atendimento Capacidade Transportadoras Veículos …" at bounding box center [784, 289] width 1568 height 579
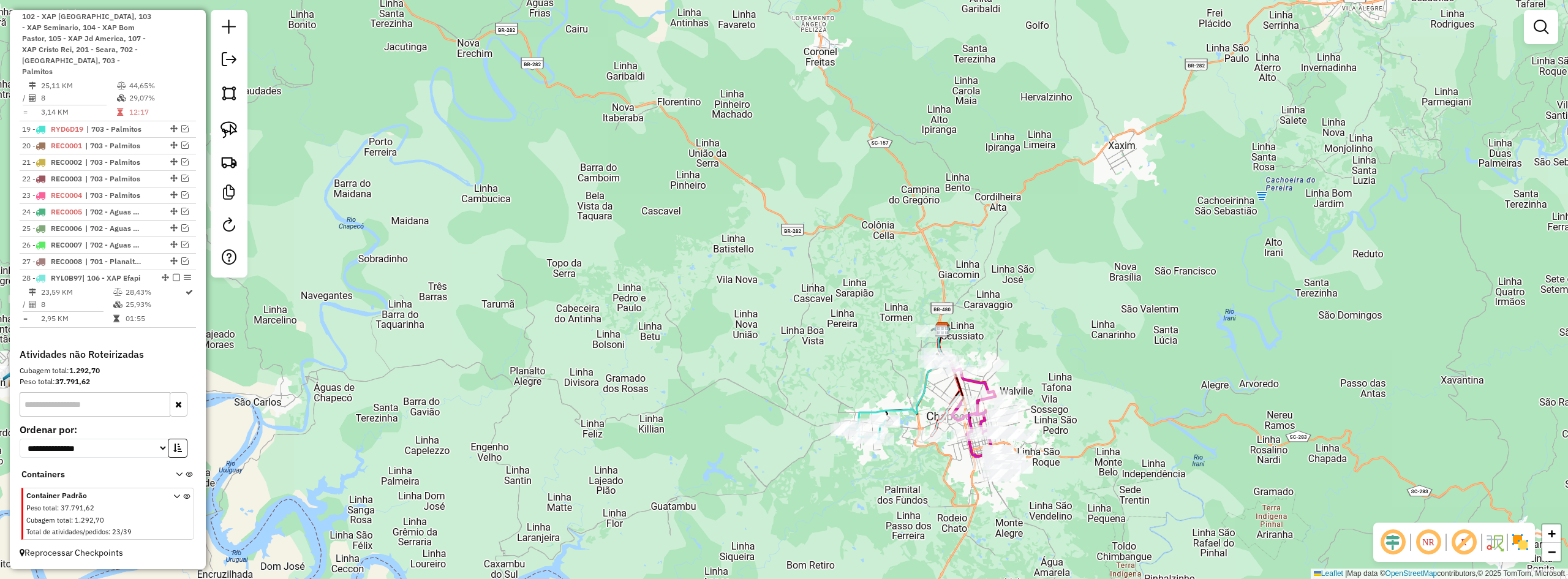
drag, startPoint x: 1073, startPoint y: 344, endPoint x: 1074, endPoint y: 271, distance: 73.0
click at [1074, 272] on div "Janela de atendimento Grade de atendimento Capacidade Transportadoras Veículos …" at bounding box center [784, 289] width 1568 height 579
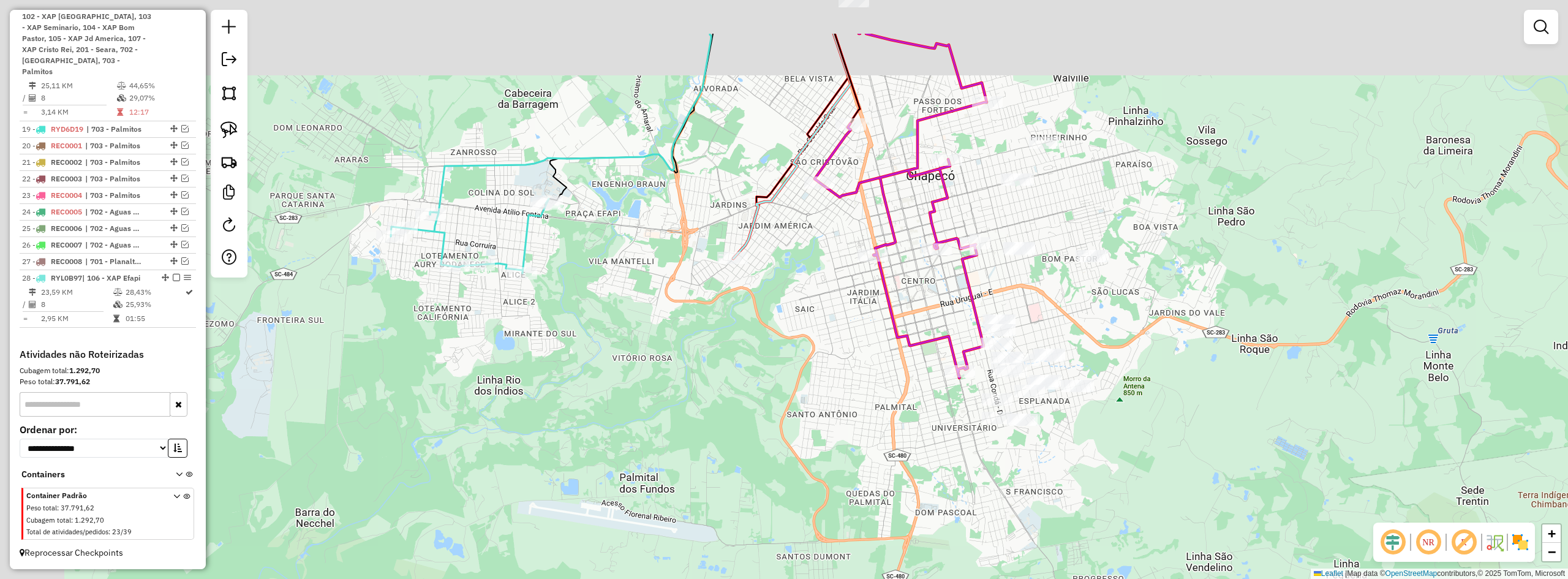
drag, startPoint x: 851, startPoint y: 369, endPoint x: 895, endPoint y: 417, distance: 65.1
click at [895, 417] on div "Janela de atendimento Grade de atendimento Capacidade Transportadoras Veículos …" at bounding box center [784, 289] width 1568 height 579
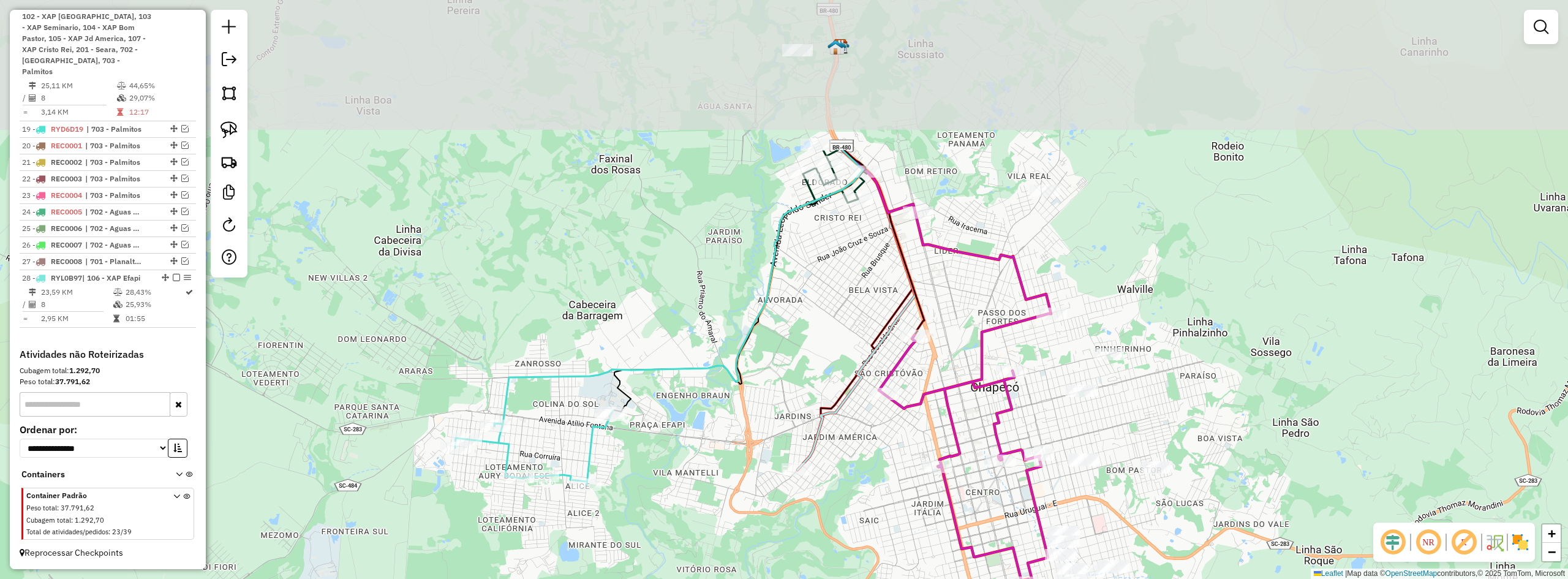
drag, startPoint x: 896, startPoint y: 207, endPoint x: 953, endPoint y: 402, distance: 203.2
click at [953, 402] on icon at bounding box center [965, 452] width 172 height 276
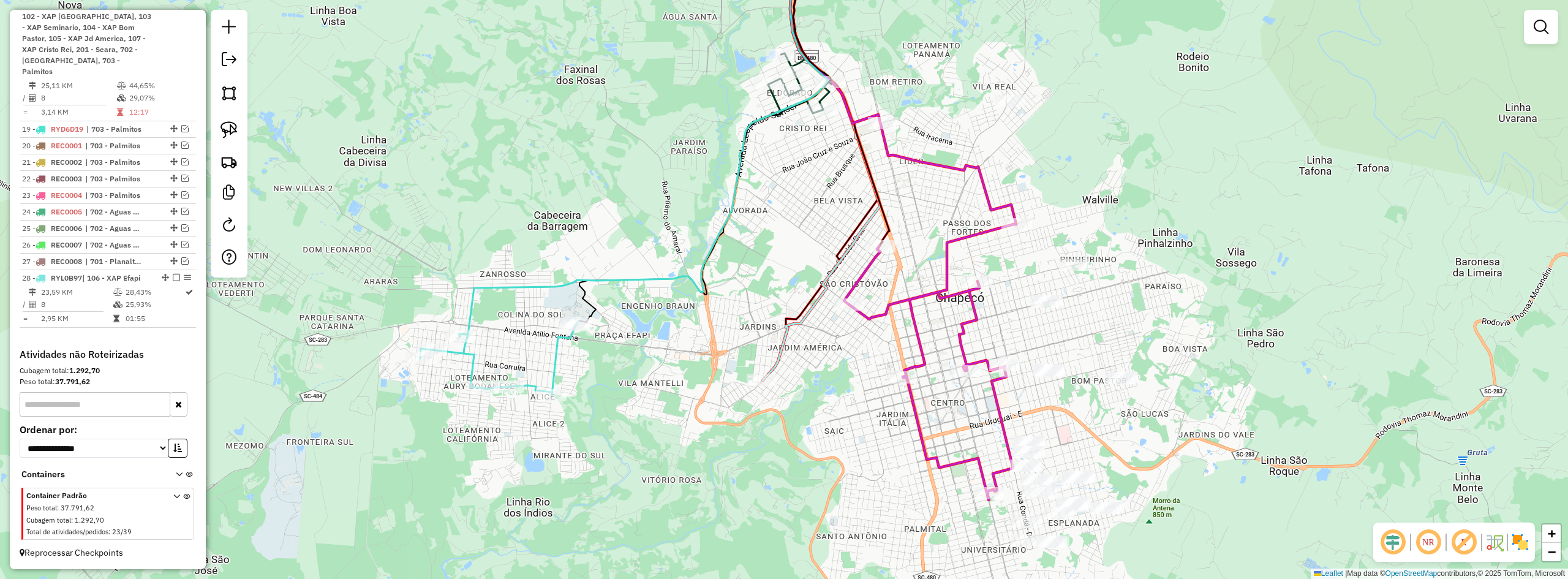
drag, startPoint x: 951, startPoint y: 277, endPoint x: 899, endPoint y: 162, distance: 126.2
click at [906, 174] on div "Janela de atendimento Grade de atendimento Capacidade Transportadoras Veículos …" at bounding box center [784, 289] width 1568 height 579
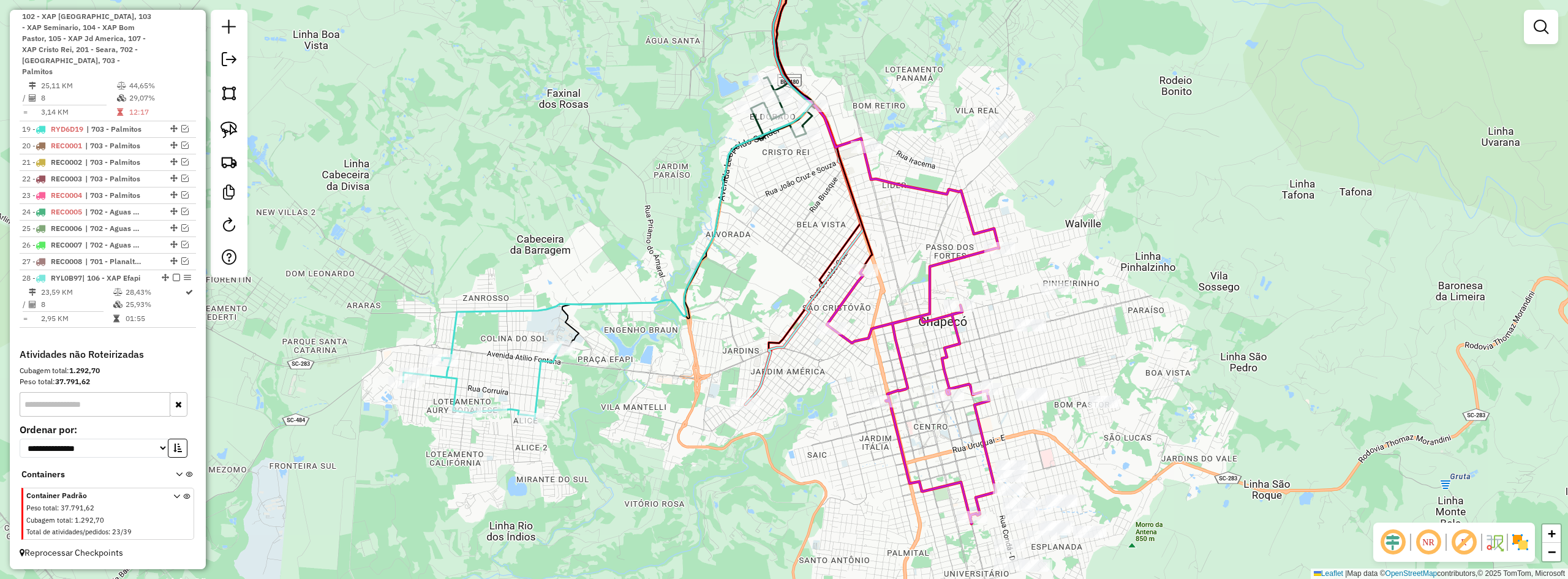
drag, startPoint x: 806, startPoint y: 185, endPoint x: 790, endPoint y: 252, distance: 68.9
click at [790, 252] on div "Janela de atendimento Grade de atendimento Capacidade Transportadoras Veículos …" at bounding box center [784, 289] width 1568 height 579
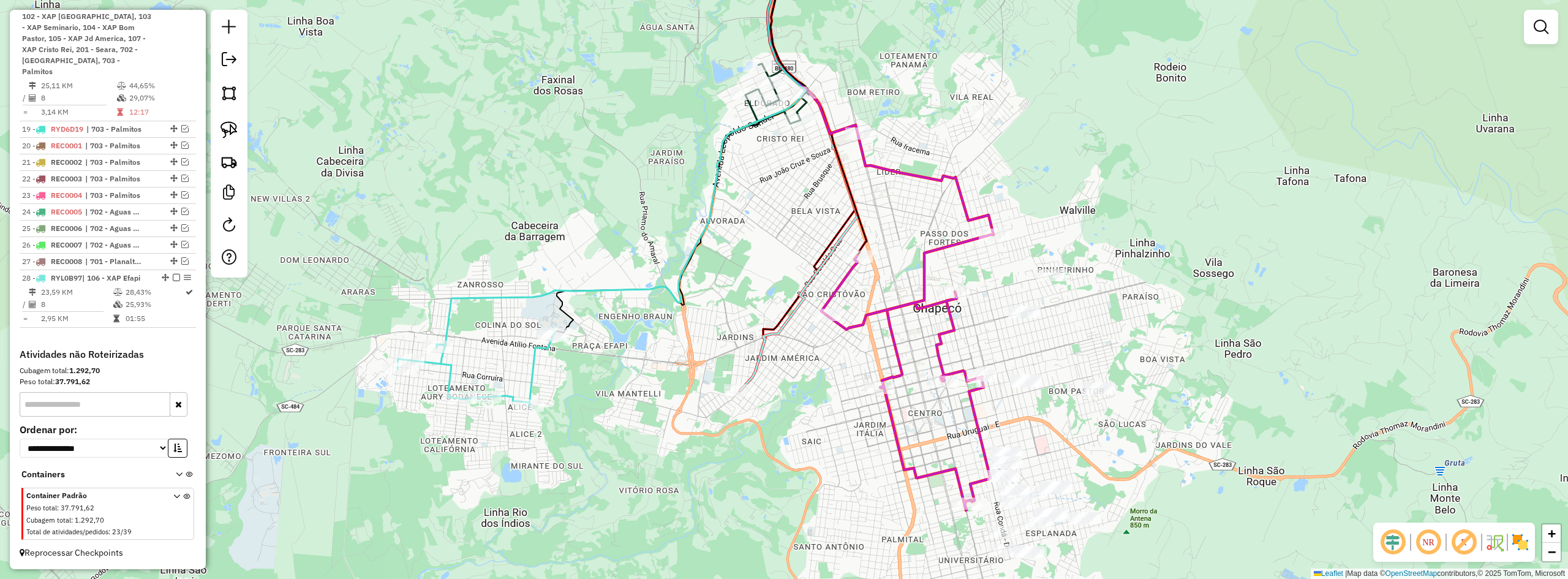
drag, startPoint x: 948, startPoint y: 248, endPoint x: 958, endPoint y: 191, distance: 57.9
click at [958, 235] on icon at bounding box center [907, 372] width 172 height 276
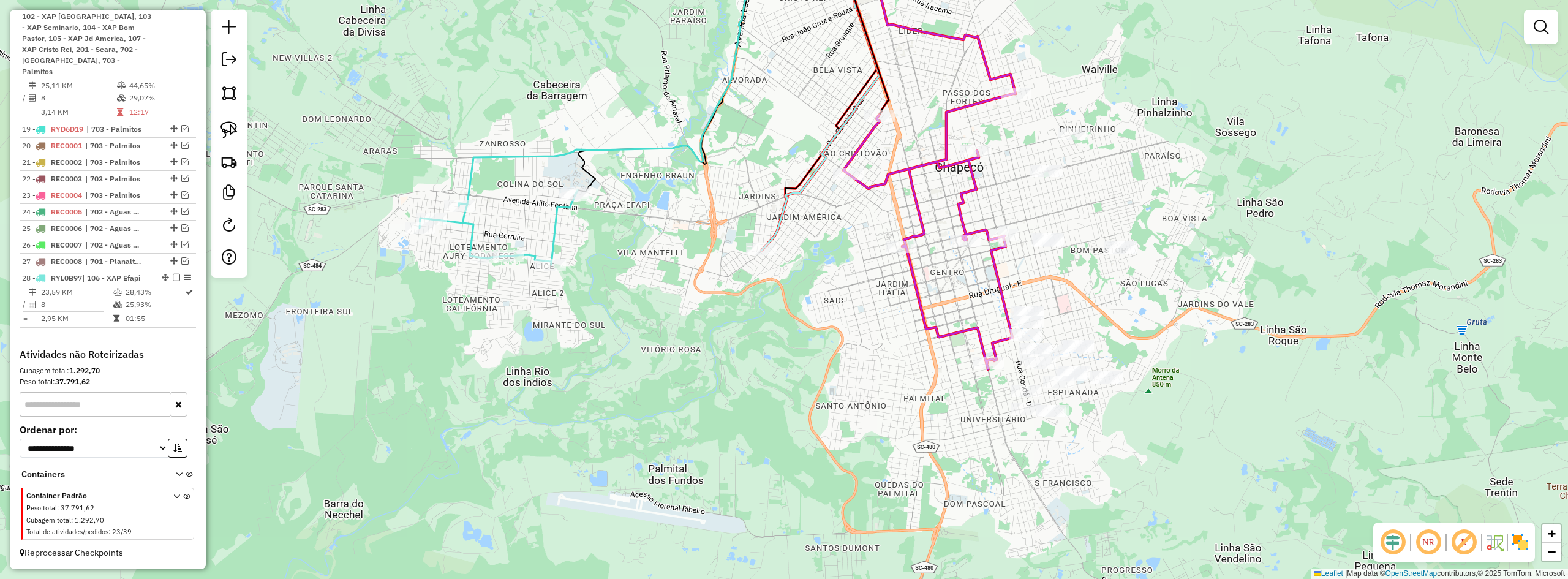
drag, startPoint x: 888, startPoint y: 399, endPoint x: 791, endPoint y: 285, distance: 149.7
click at [902, 307] on div "Janela de atendimento Grade de atendimento Capacidade Transportadoras Veículos …" at bounding box center [784, 289] width 1568 height 579
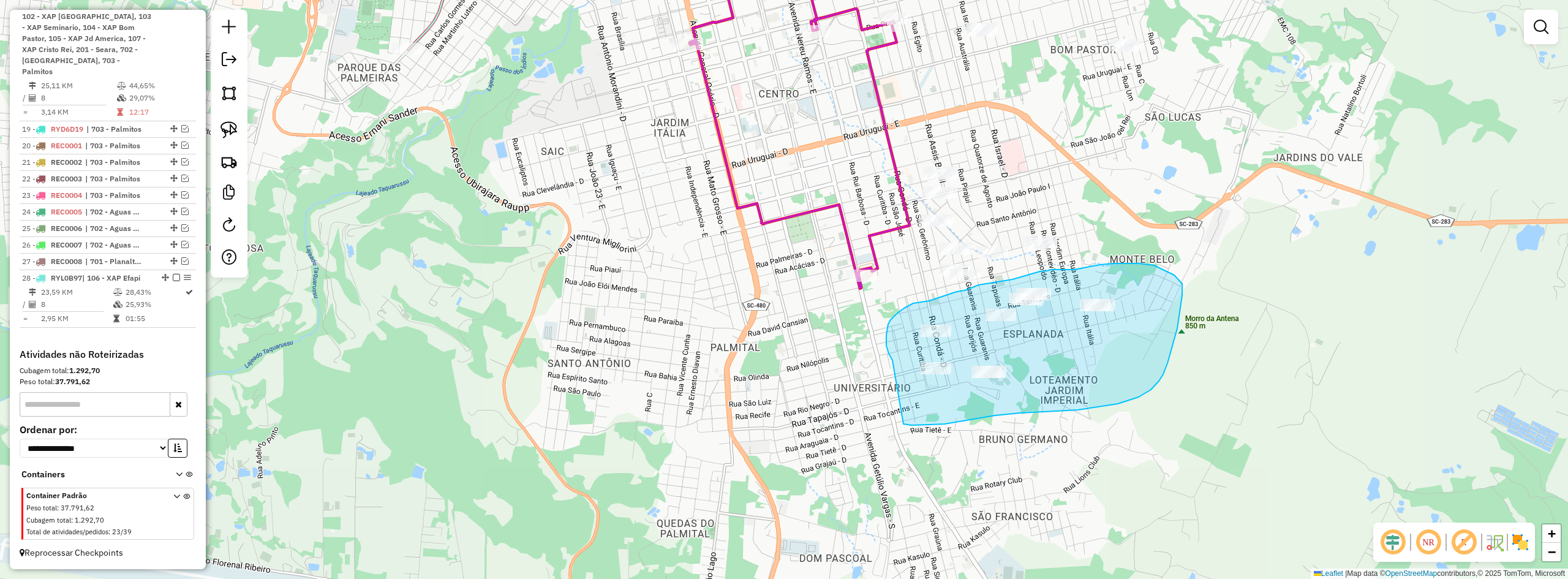
drag, startPoint x: 903, startPoint y: 425, endPoint x: 892, endPoint y: 361, distance: 64.9
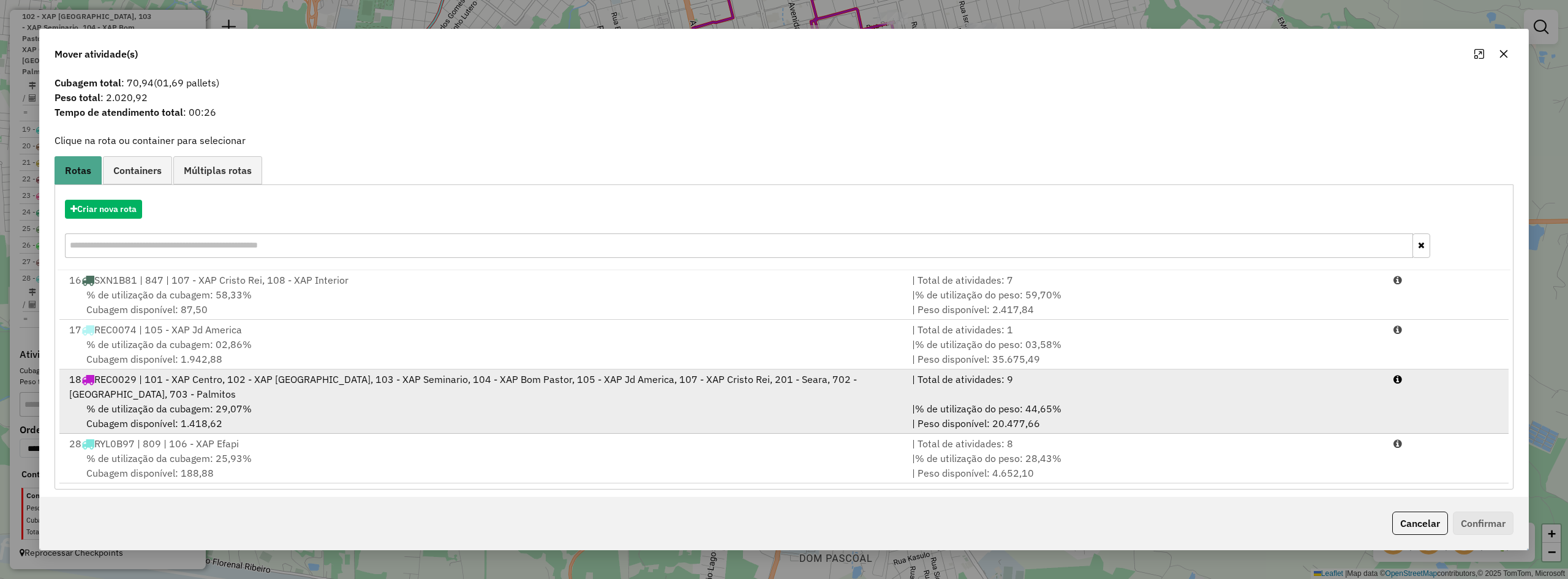
scroll to position [25, 0]
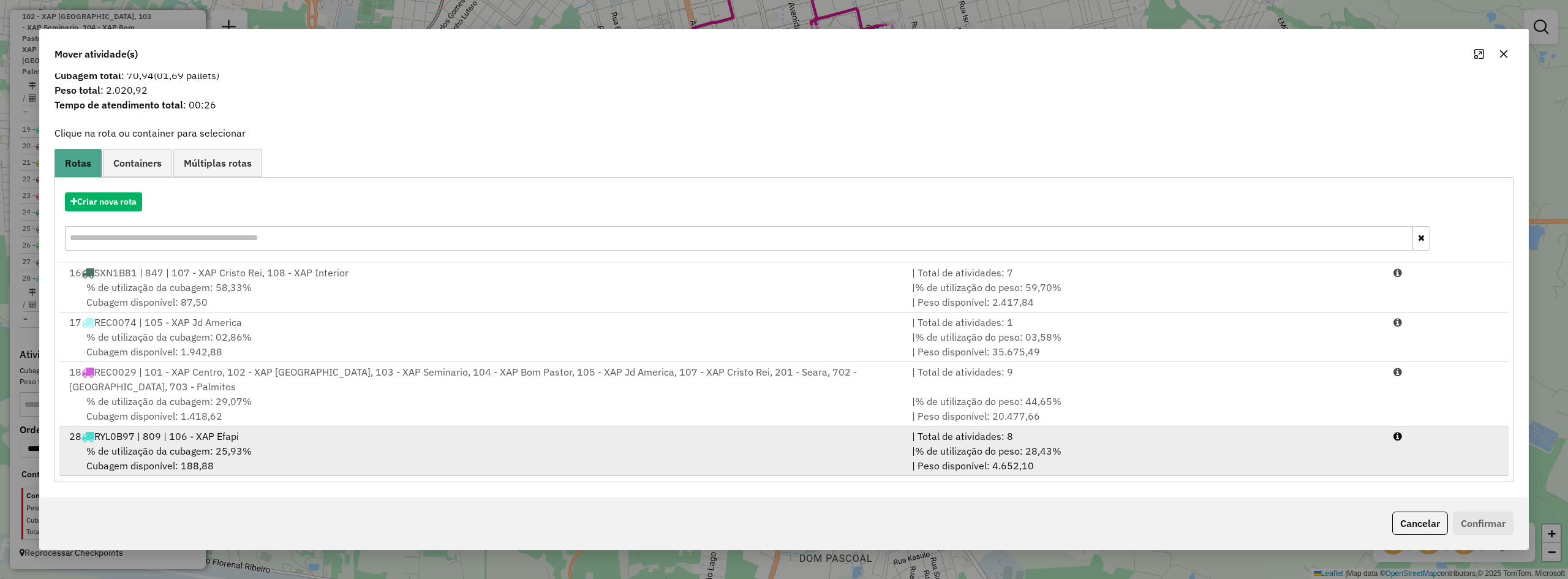
click at [318, 442] on div "28 RYL0B97 | 809 | 106 - XAP Efapi" at bounding box center [483, 436] width 843 height 15
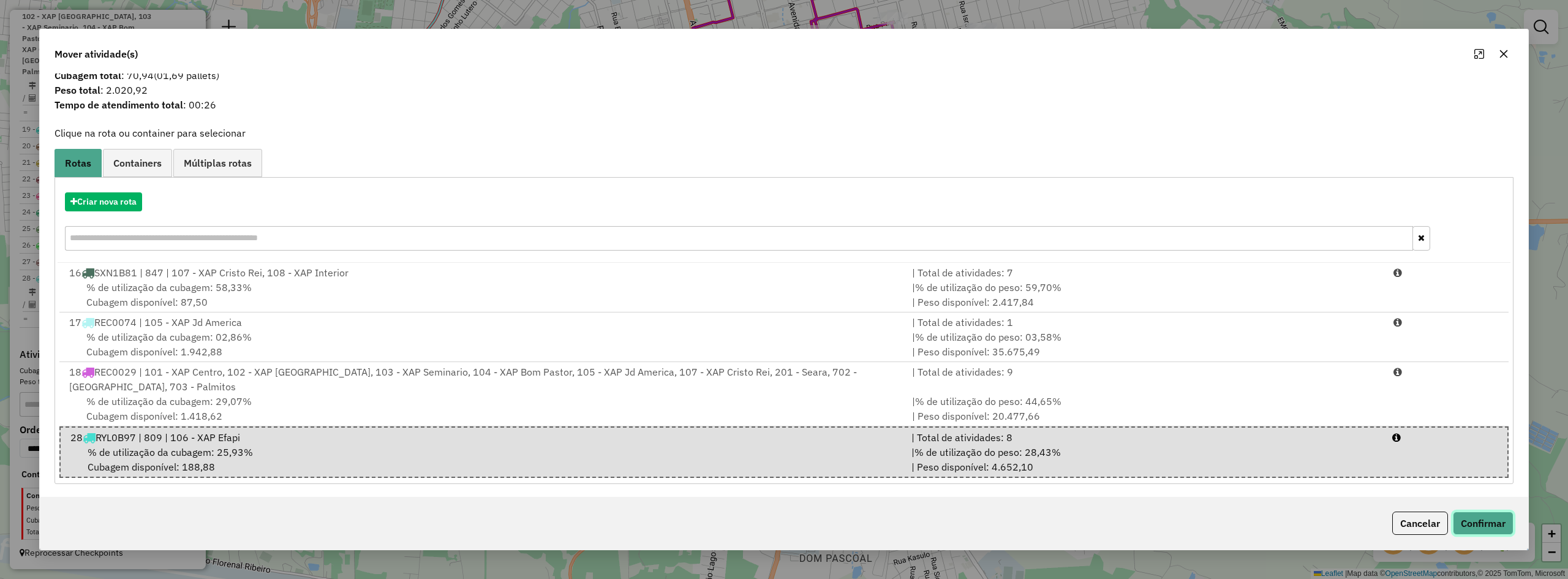
click at [1479, 528] on button "Confirmar" at bounding box center [1483, 524] width 60 height 24
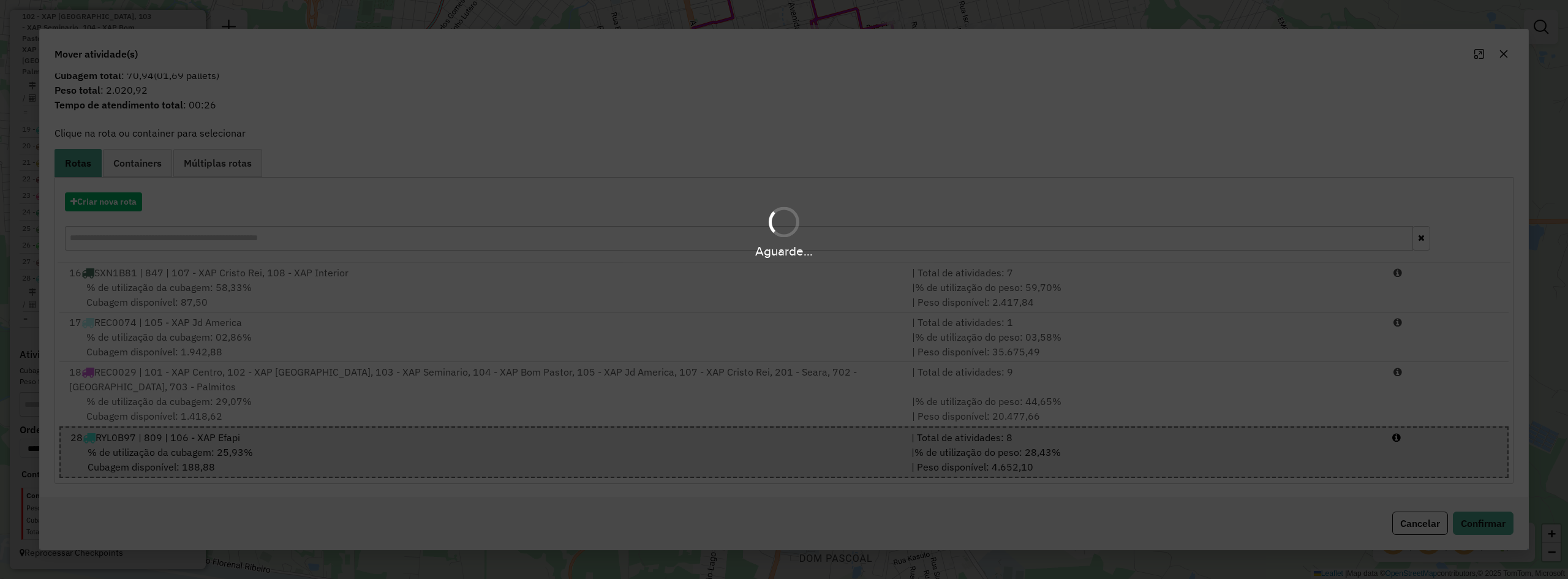
scroll to position [0, 0]
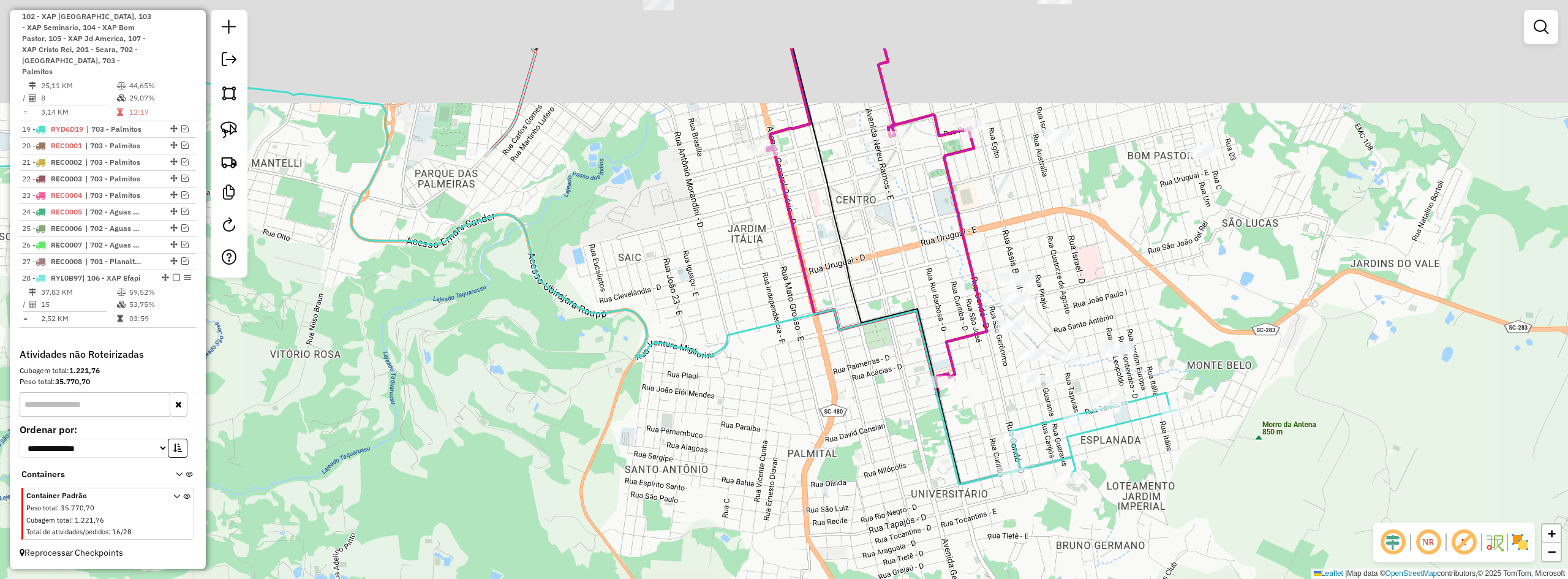
drag, startPoint x: 1081, startPoint y: 392, endPoint x: 1137, endPoint y: 469, distance: 95.2
click at [1137, 469] on div "Janela de atendimento Grade de atendimento Capacidade Transportadoras Veículos …" at bounding box center [784, 289] width 1568 height 579
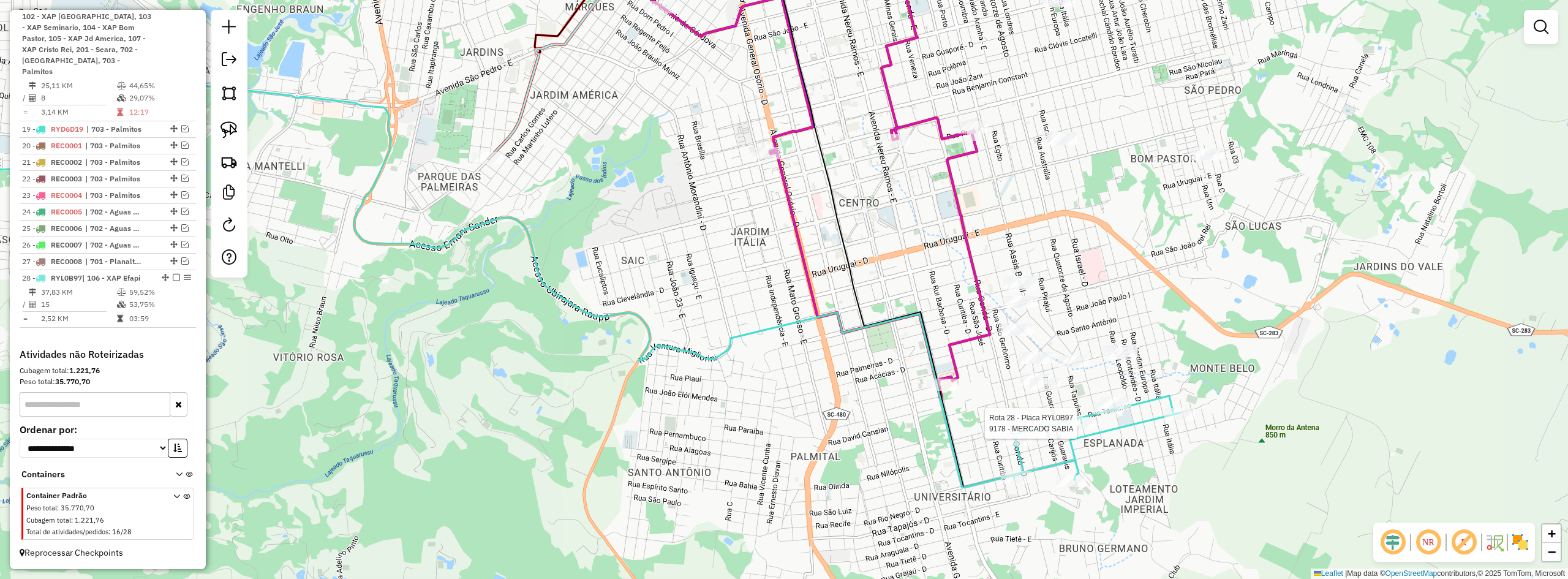
select select "*********"
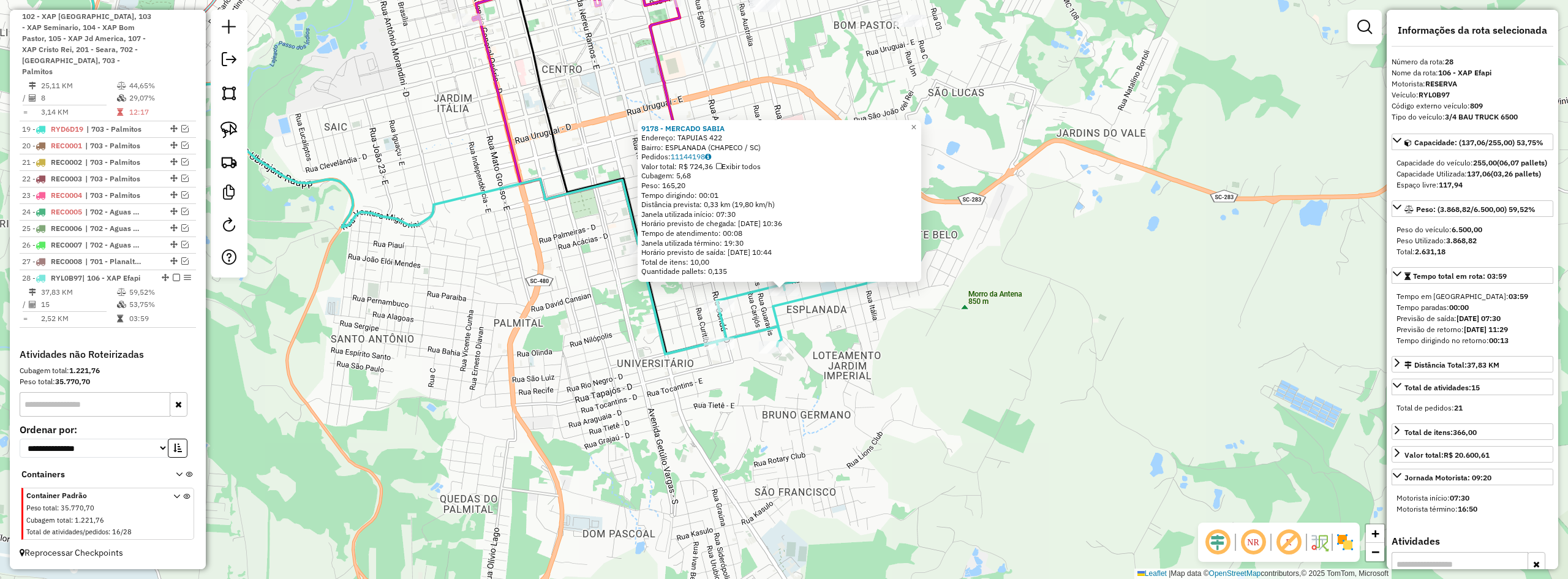
click at [1018, 418] on div "9178 - MERCADO SABIA Endereço: TAPUIAS 422 Bairro: ESPLANADA (CHAPECO / [GEOGRA…" at bounding box center [784, 289] width 1568 height 579
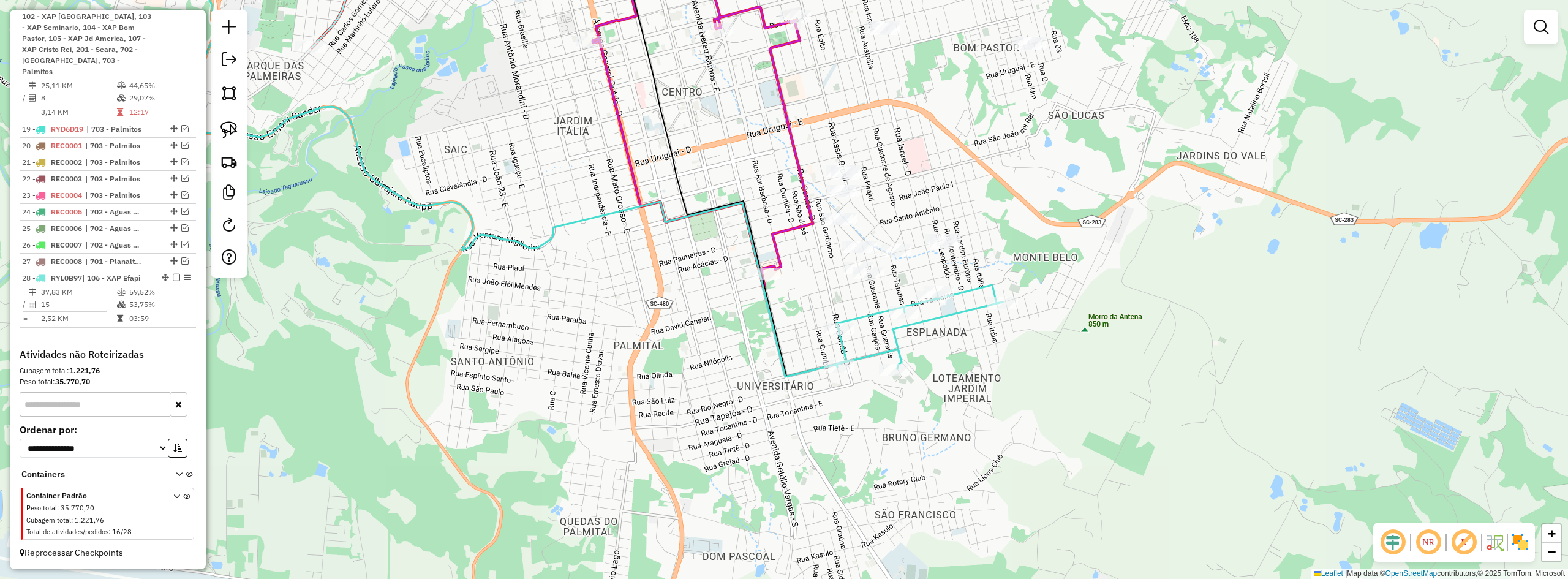
drag, startPoint x: 914, startPoint y: 389, endPoint x: 1039, endPoint y: 410, distance: 126.8
click at [1037, 413] on div "Janela de atendimento Grade de atendimento Capacidade Transportadoras Veículos …" at bounding box center [784, 289] width 1568 height 579
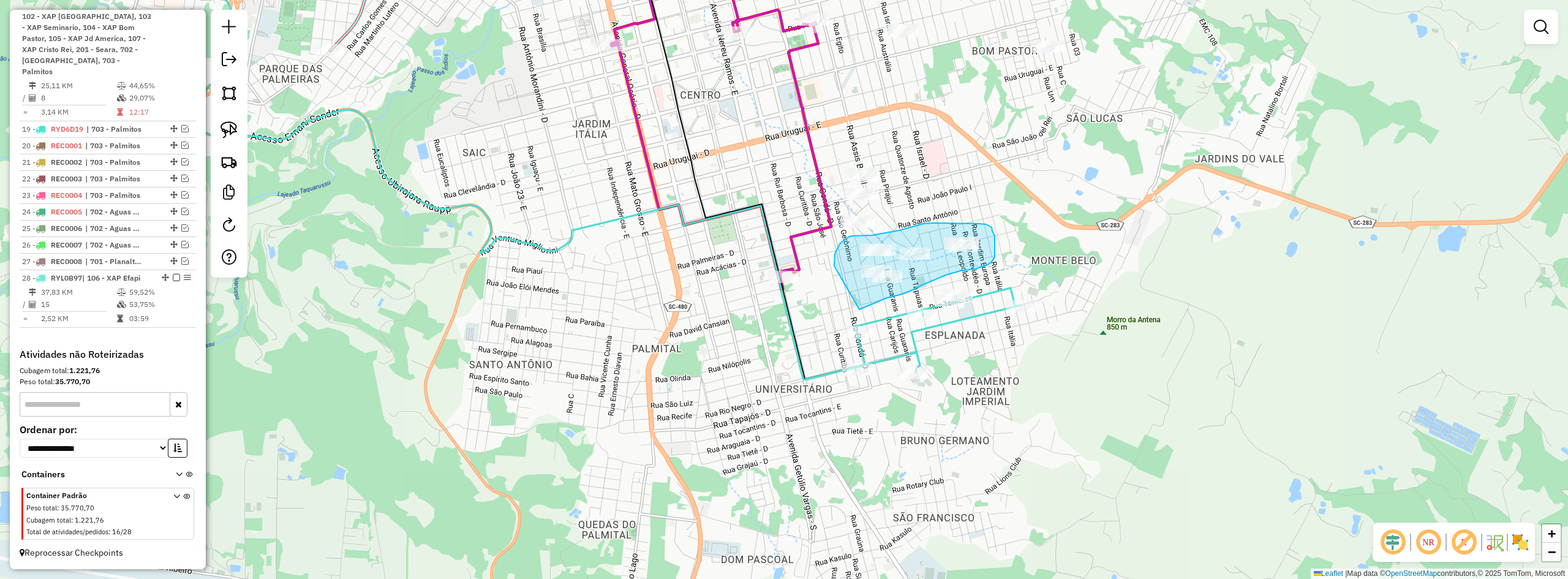
drag, startPoint x: 859, startPoint y: 310, endPoint x: 834, endPoint y: 266, distance: 50.6
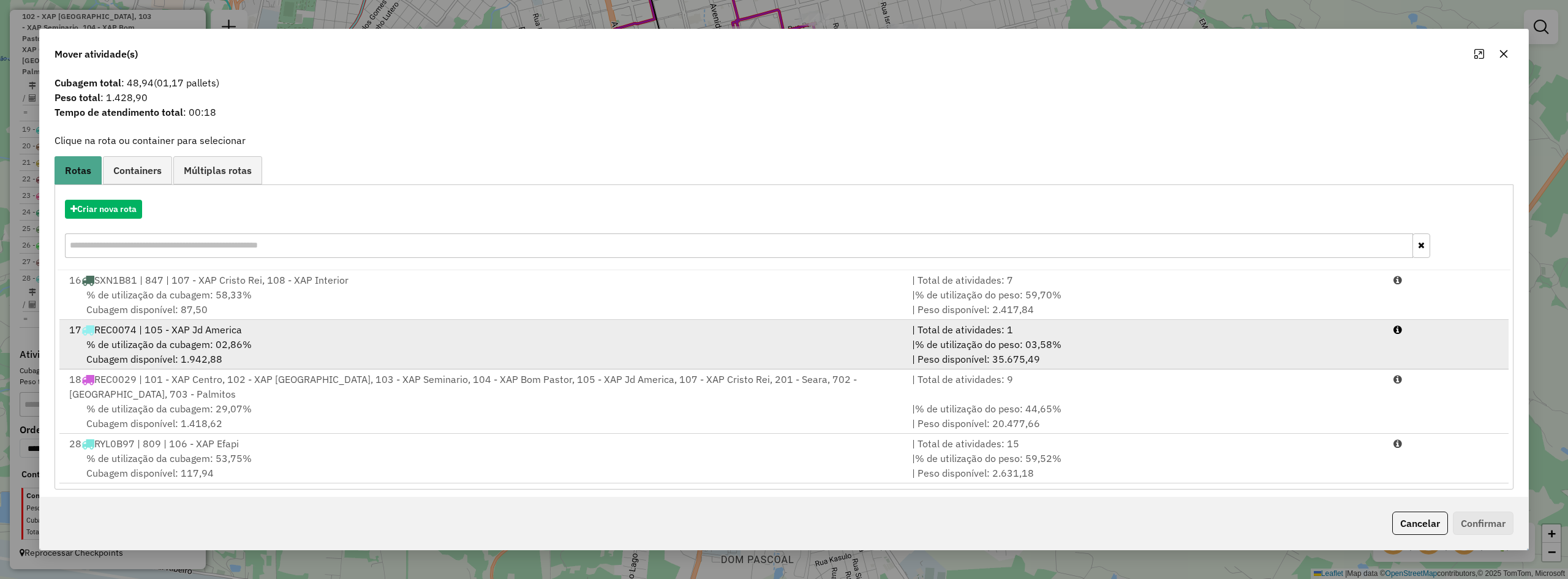
scroll to position [25, 0]
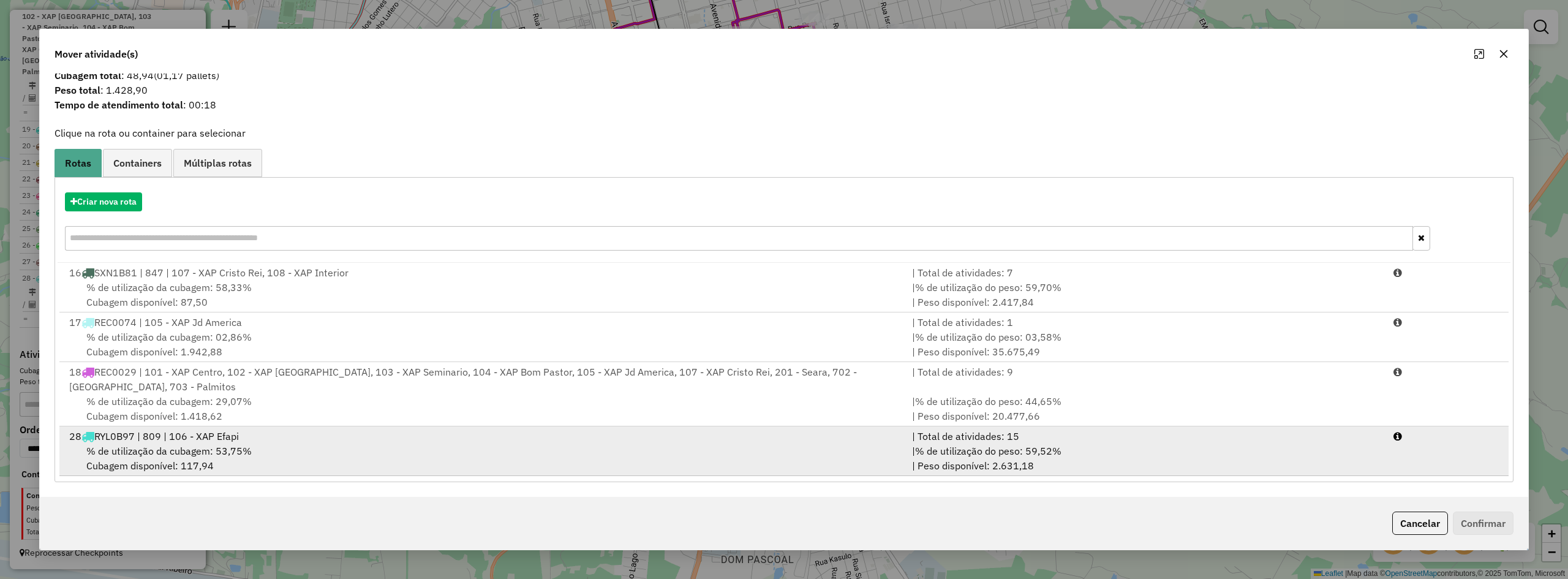
click at [277, 450] on div "% de utilização da cubagem: 53,75% Cubagem disponível: 117,94" at bounding box center [483, 458] width 843 height 29
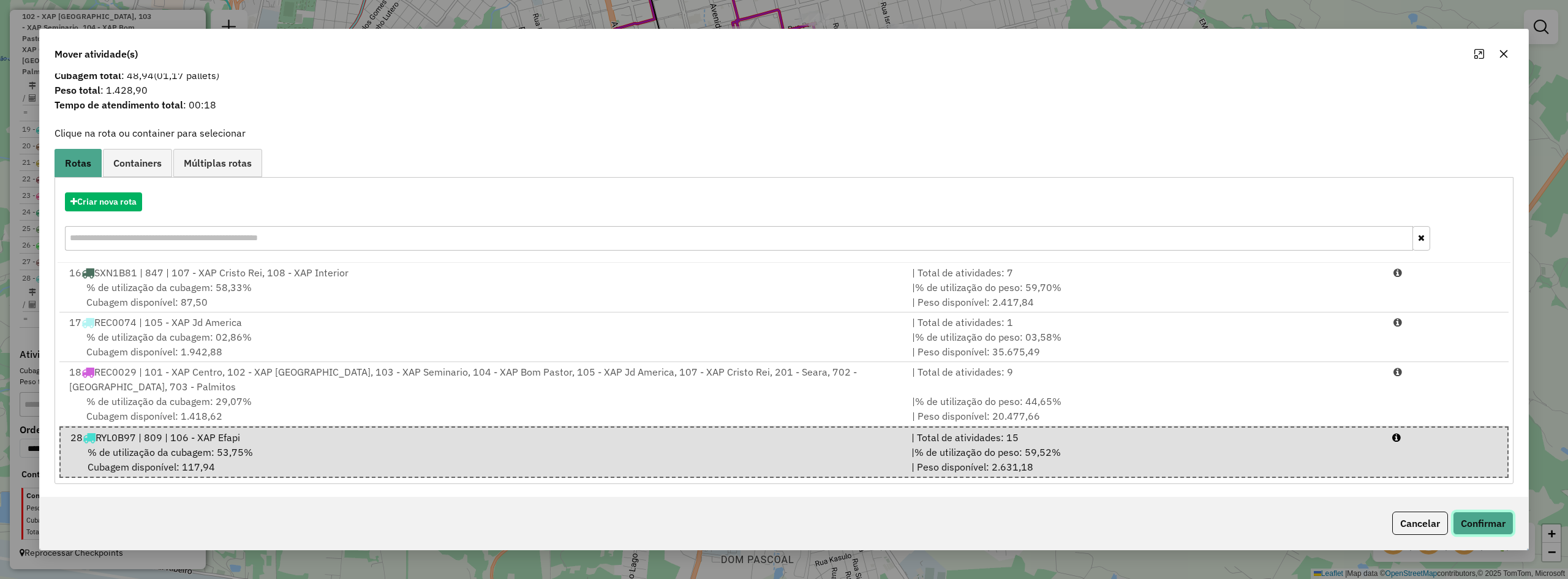
click at [1494, 529] on button "Confirmar" at bounding box center [1483, 524] width 60 height 24
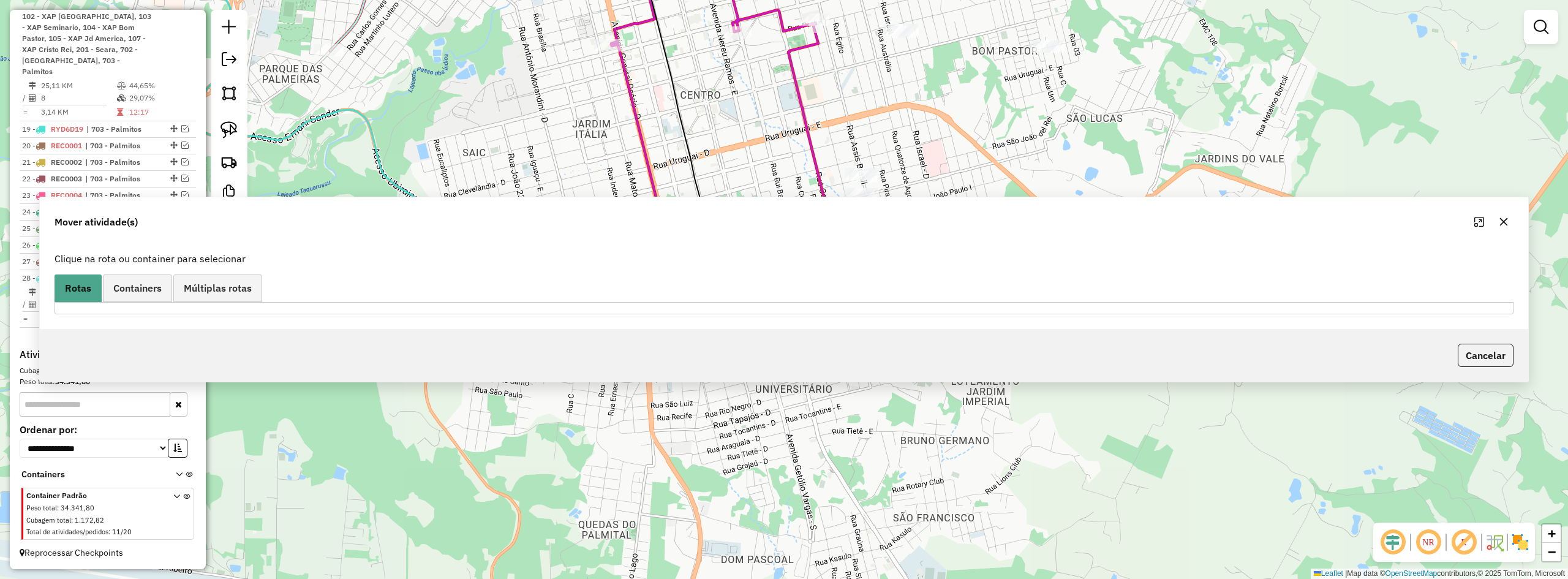
scroll to position [0, 0]
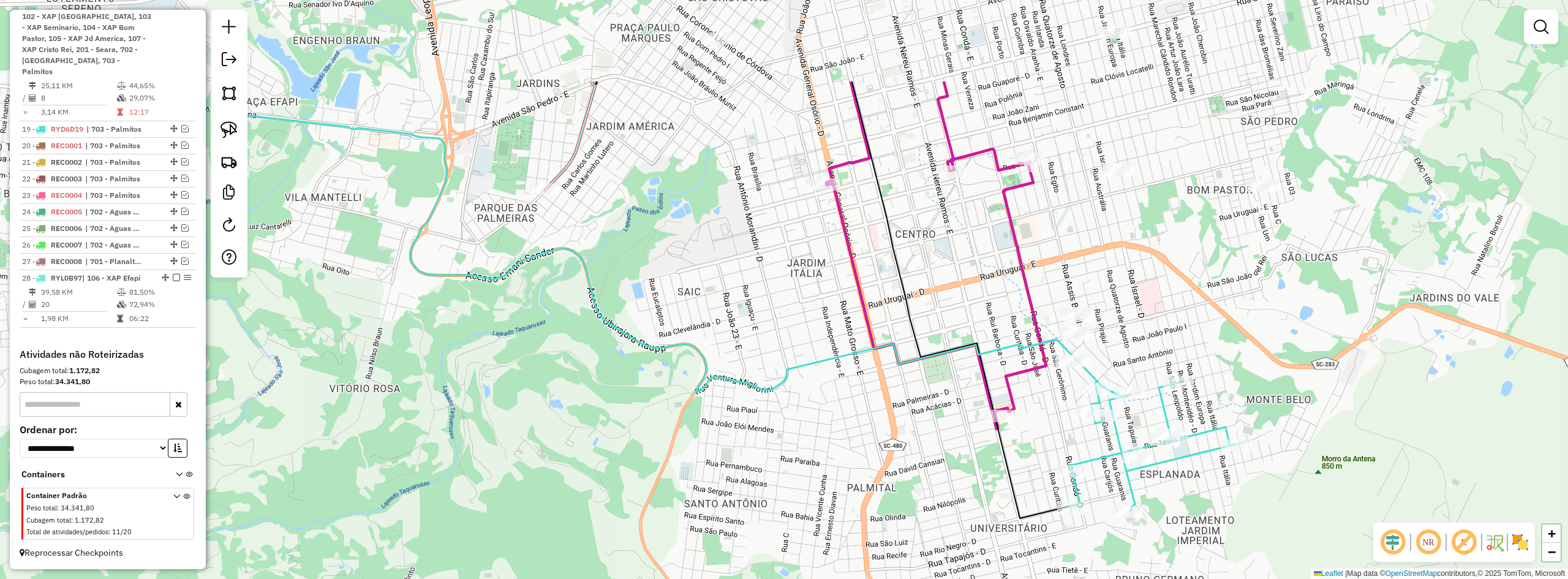
drag, startPoint x: 1053, startPoint y: 413, endPoint x: 1256, endPoint y: 511, distance: 225.4
click at [1284, 554] on div "Janela de atendimento Grade de atendimento Capacidade Transportadoras Veículos …" at bounding box center [784, 289] width 1568 height 579
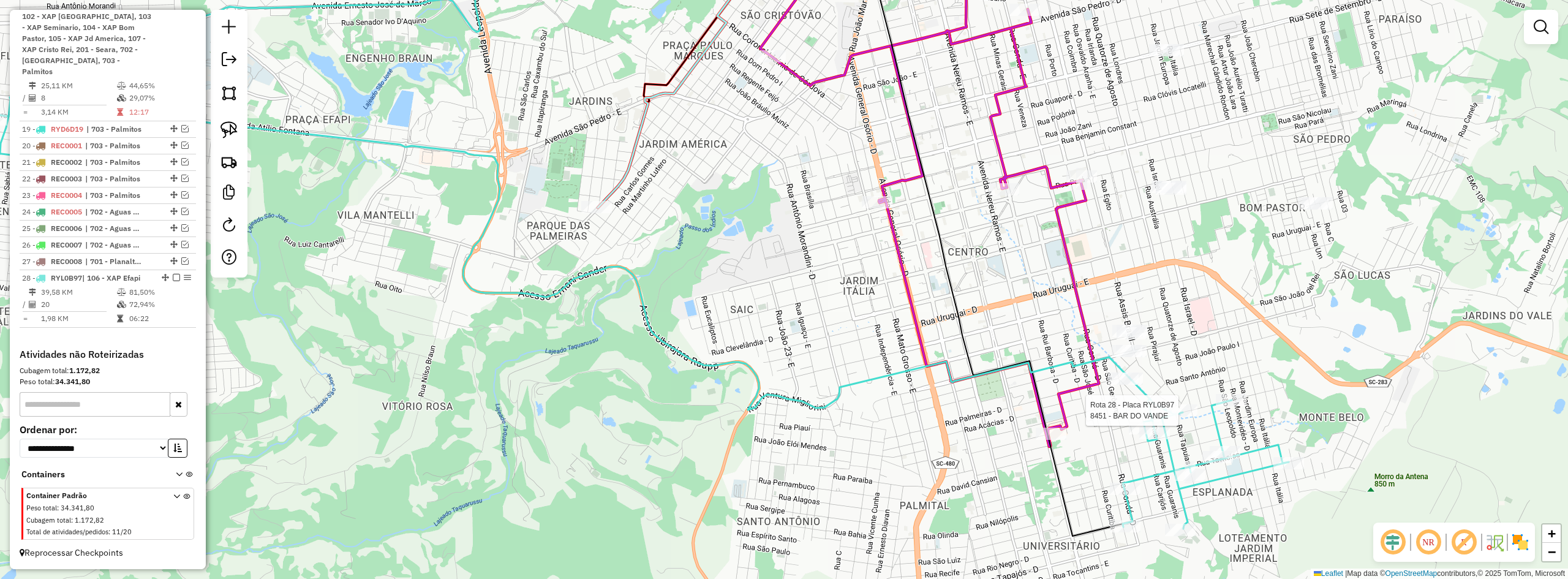
select select "*********"
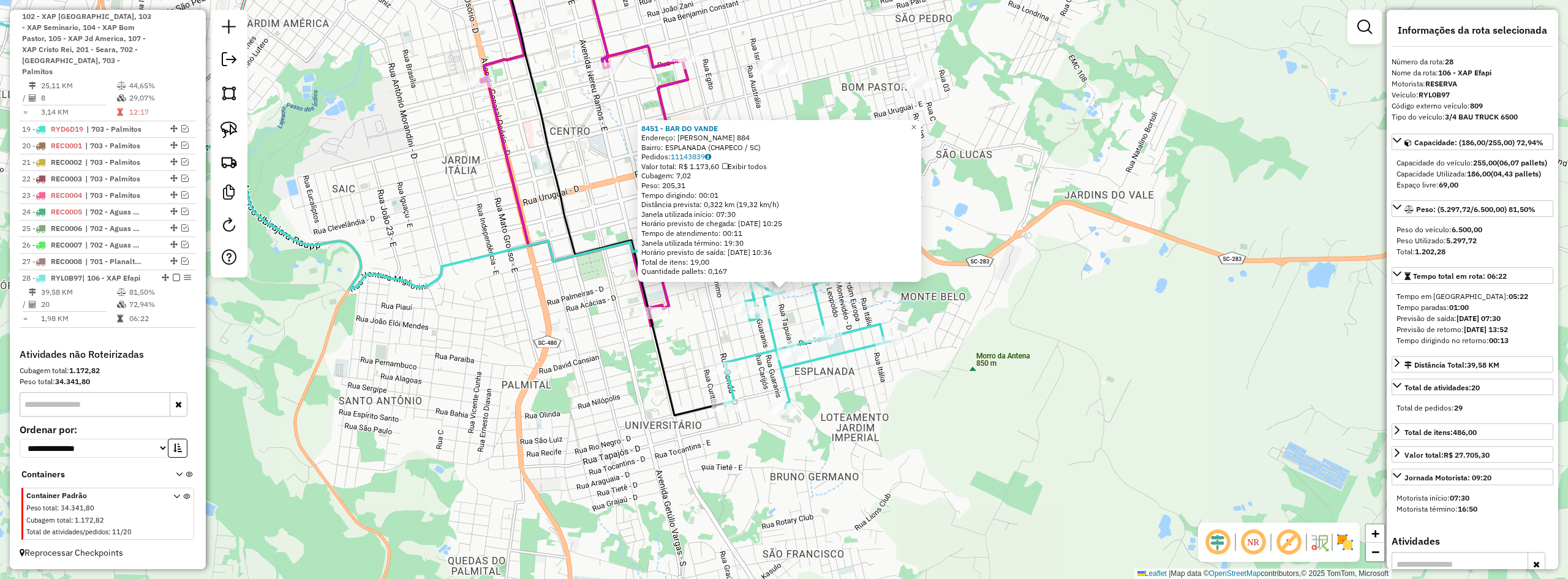
click at [1186, 356] on div "8451 - BAR DO [PERSON_NAME]: R SAO [PERSON_NAME] - E 884 Bairro: ESPLANADA (CHA…" at bounding box center [784, 289] width 1568 height 579
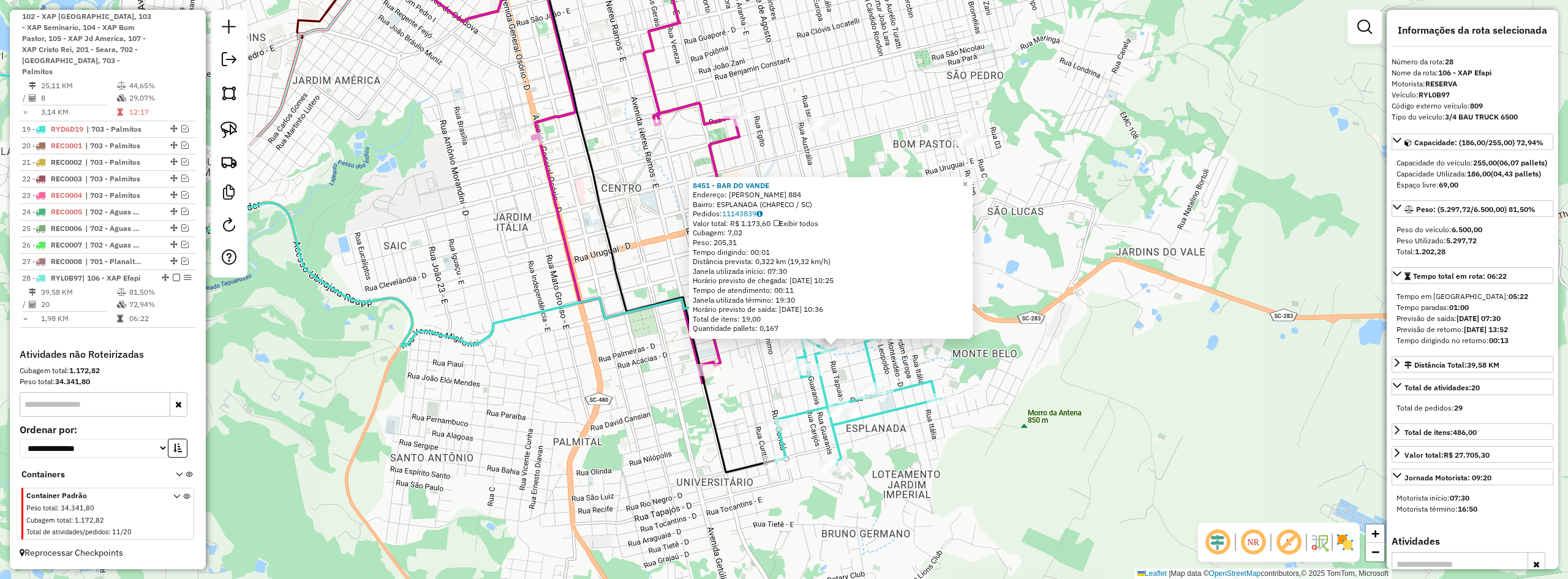
drag, startPoint x: 1178, startPoint y: 368, endPoint x: 1198, endPoint y: 385, distance: 26.2
click at [1196, 384] on div "8451 - BAR DO [PERSON_NAME]: R SAO [PERSON_NAME] - E 884 Bairro: ESPLANADA (CHA…" at bounding box center [784, 289] width 1568 height 579
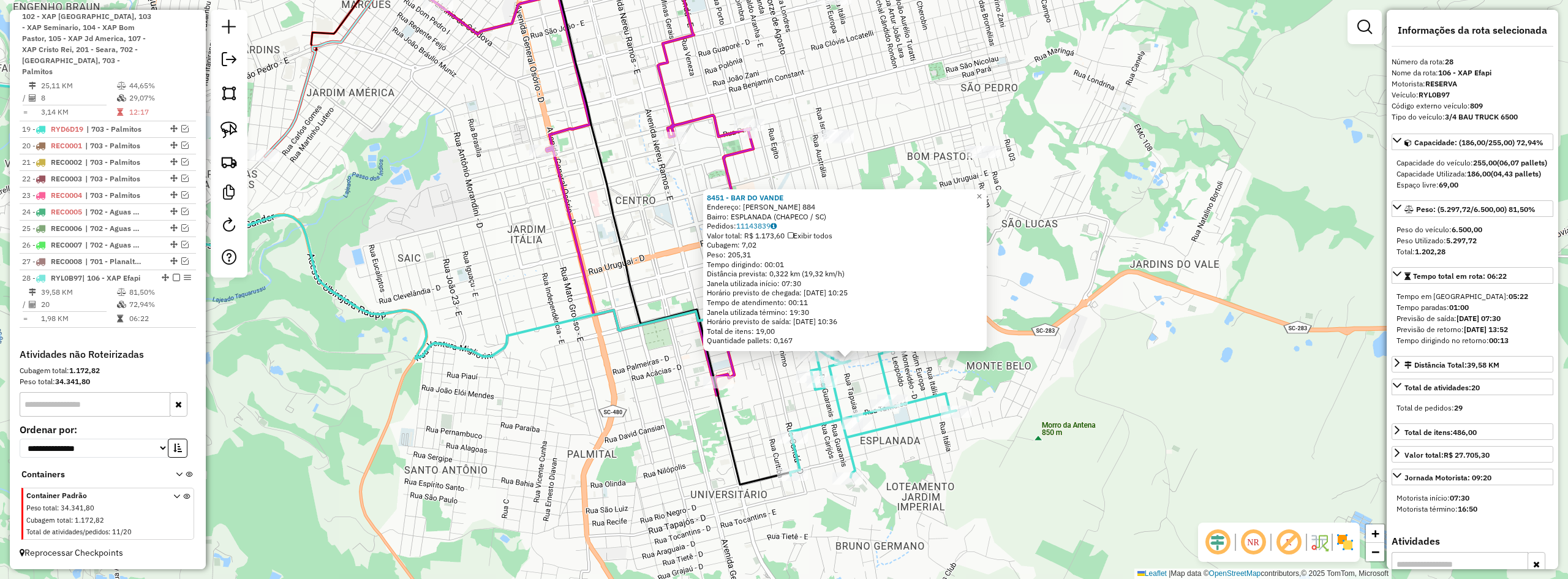
click at [1198, 385] on div "8451 - BAR DO [PERSON_NAME]: R SAO [PERSON_NAME] - E 884 Bairro: ESPLANADA (CHA…" at bounding box center [784, 289] width 1568 height 579
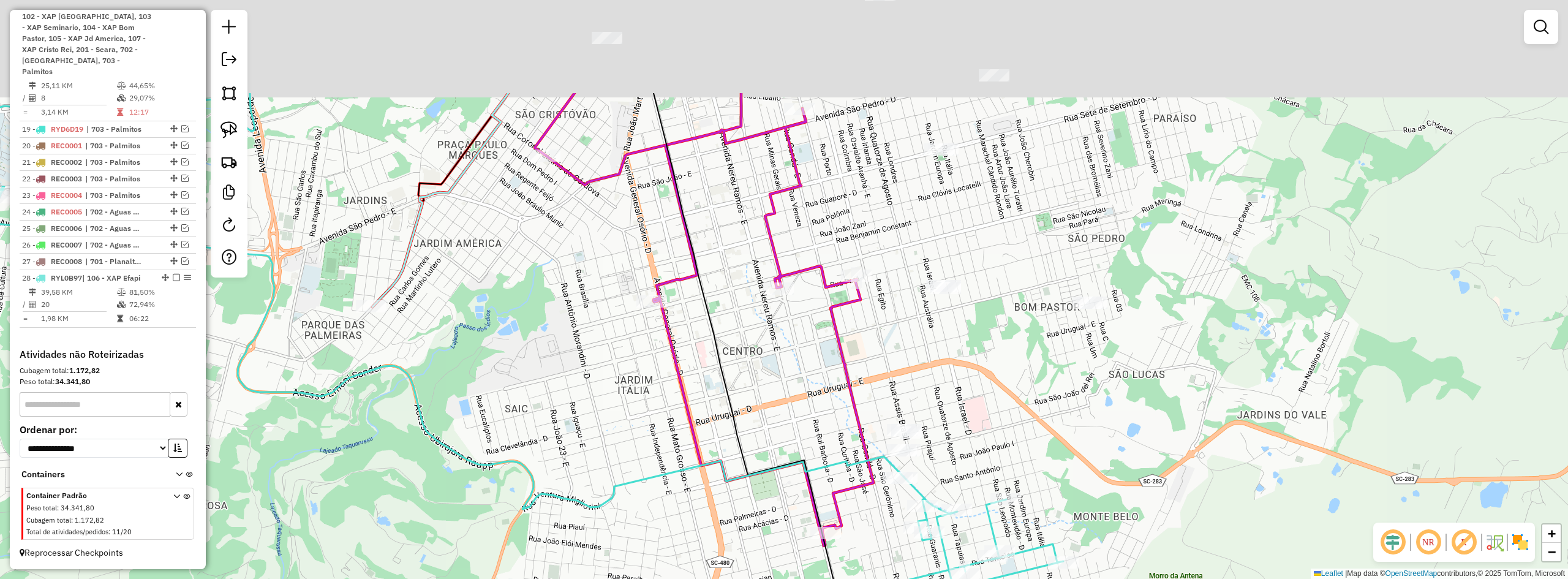
drag, startPoint x: 1199, startPoint y: 378, endPoint x: 1191, endPoint y: 370, distance: 11.3
click at [1240, 427] on div "Janela de atendimento Grade de atendimento Capacidade Transportadoras Veículos …" at bounding box center [784, 289] width 1568 height 579
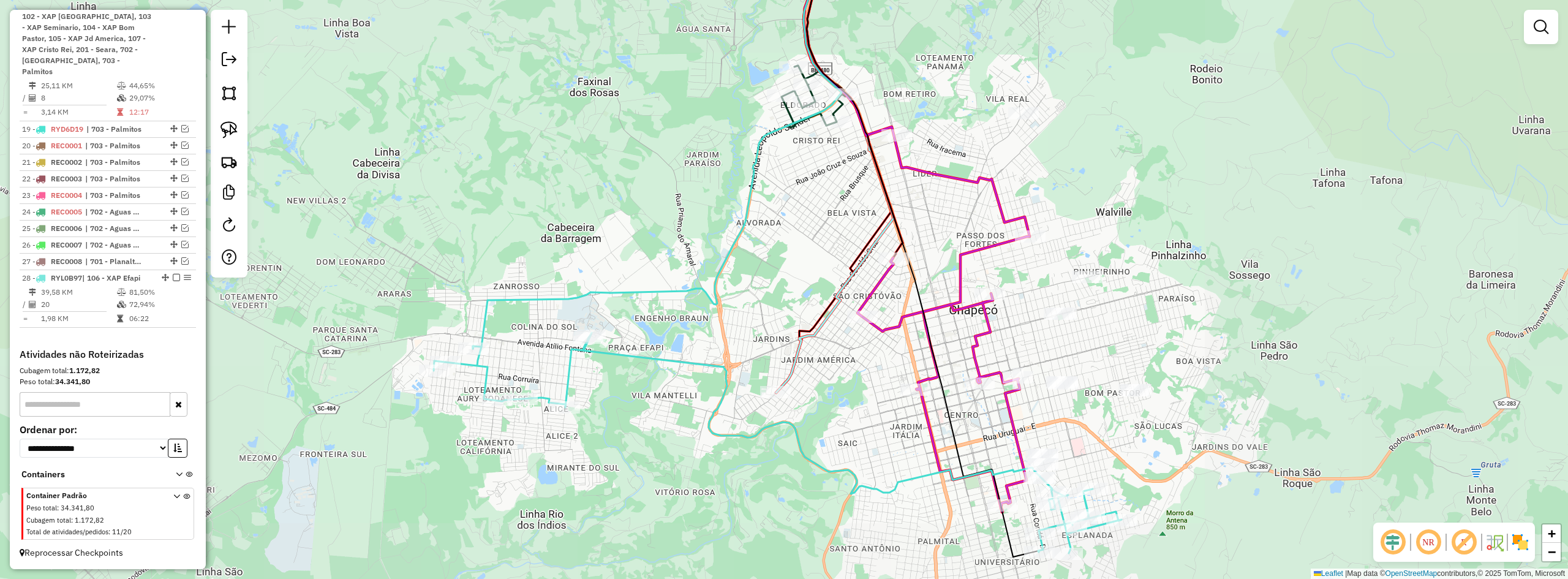
drag, startPoint x: 1148, startPoint y: 272, endPoint x: 1134, endPoint y: 335, distance: 64.5
click at [1134, 335] on div "Janela de atendimento Grade de atendimento Capacidade Transportadoras Veículos …" at bounding box center [784, 289] width 1568 height 579
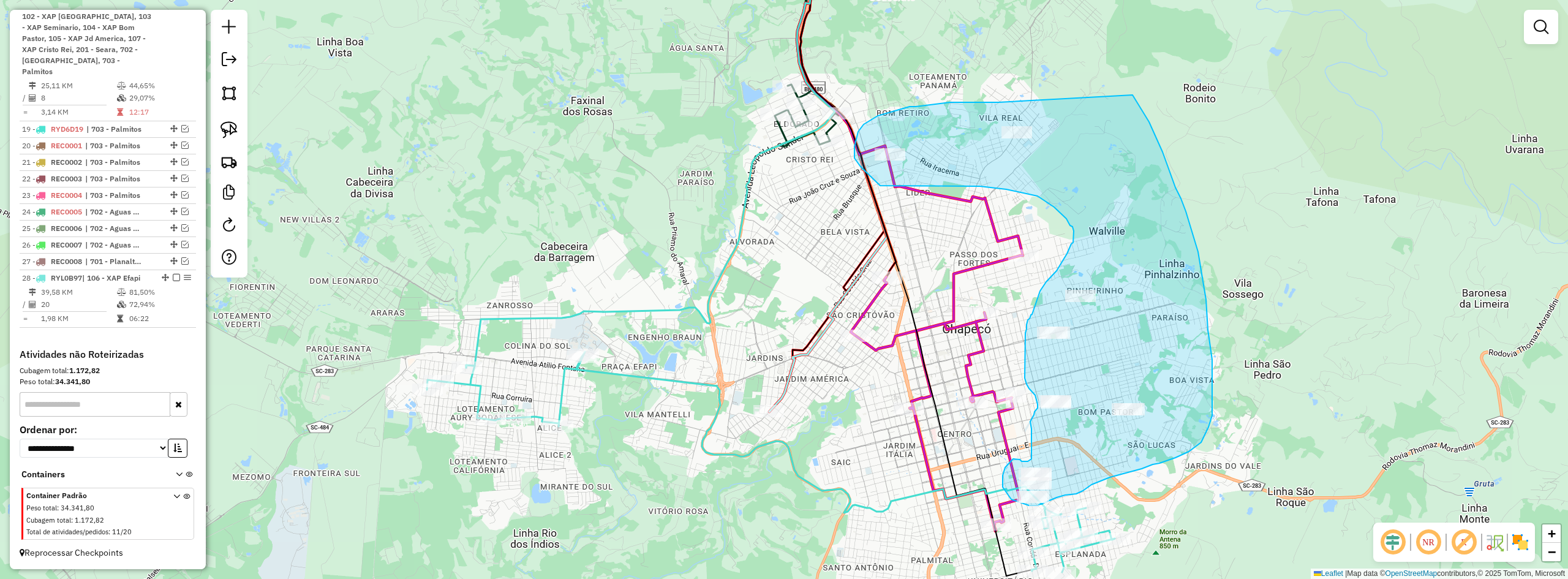
drag, startPoint x: 998, startPoint y: 102, endPoint x: 1121, endPoint y: 82, distance: 124.6
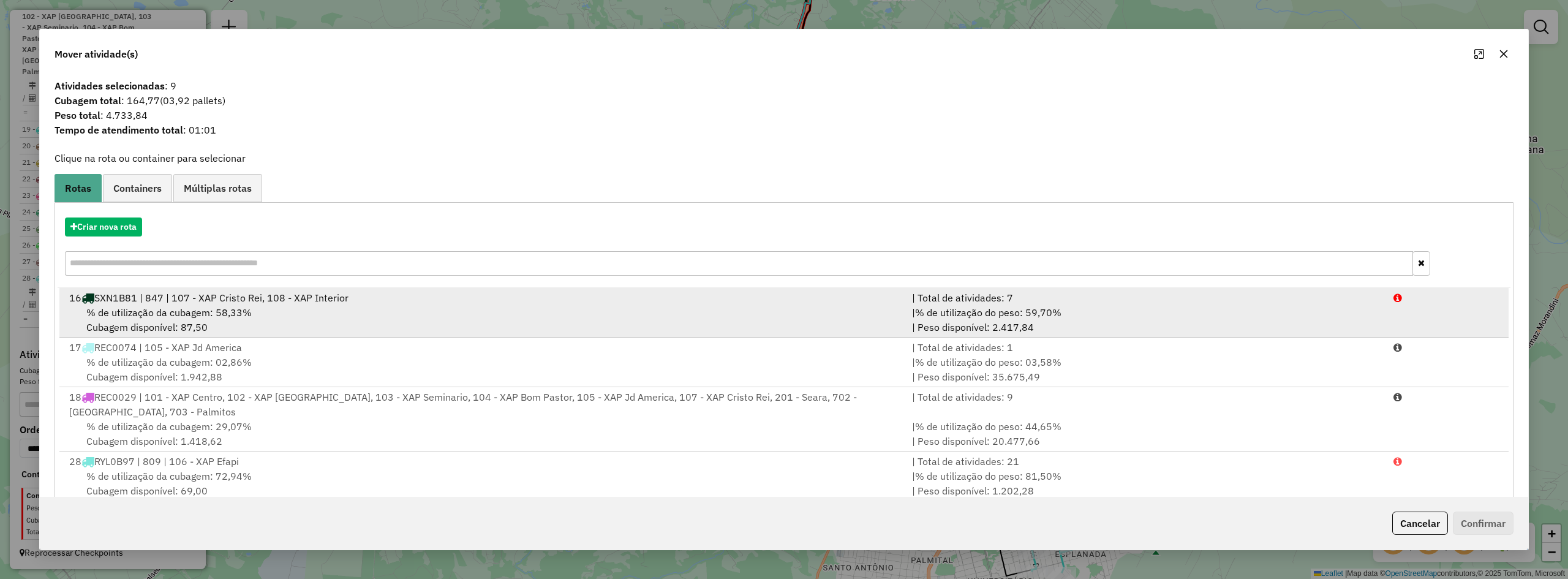
click at [354, 310] on div "% de utilização da cubagem: 58,33% Cubagem disponível: 87,50" at bounding box center [483, 320] width 843 height 29
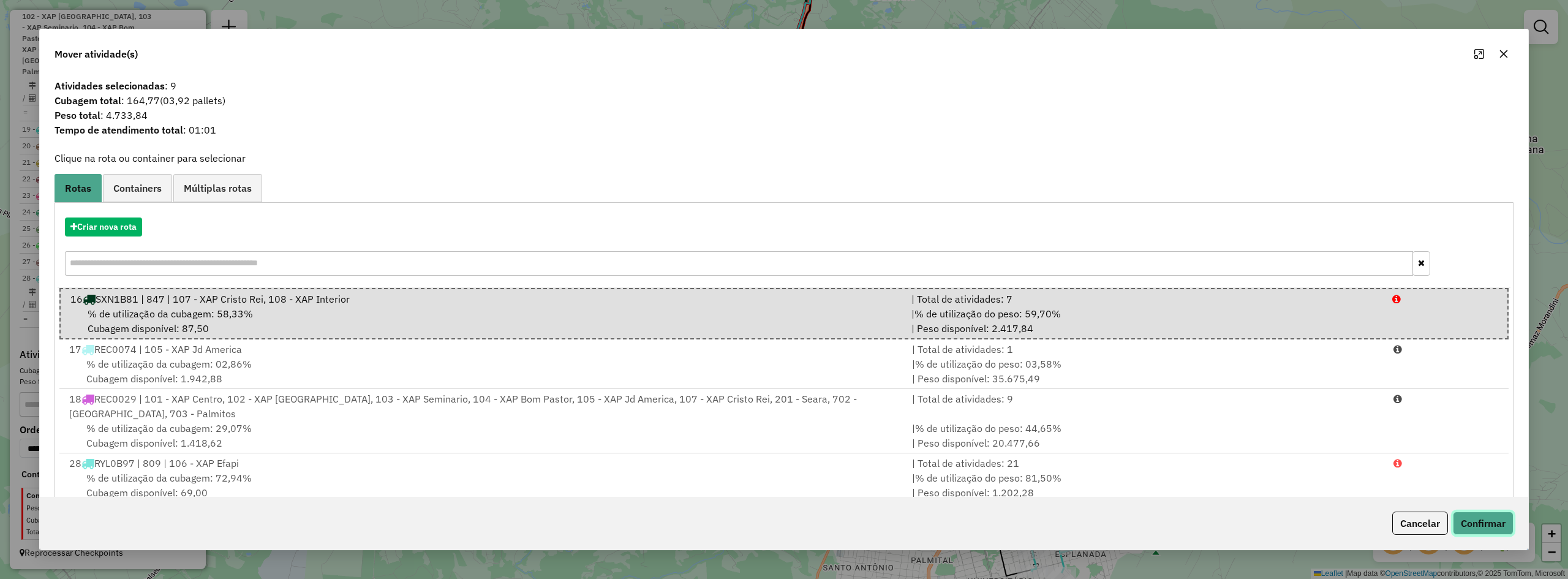
click at [1480, 519] on button "Confirmar" at bounding box center [1483, 524] width 60 height 24
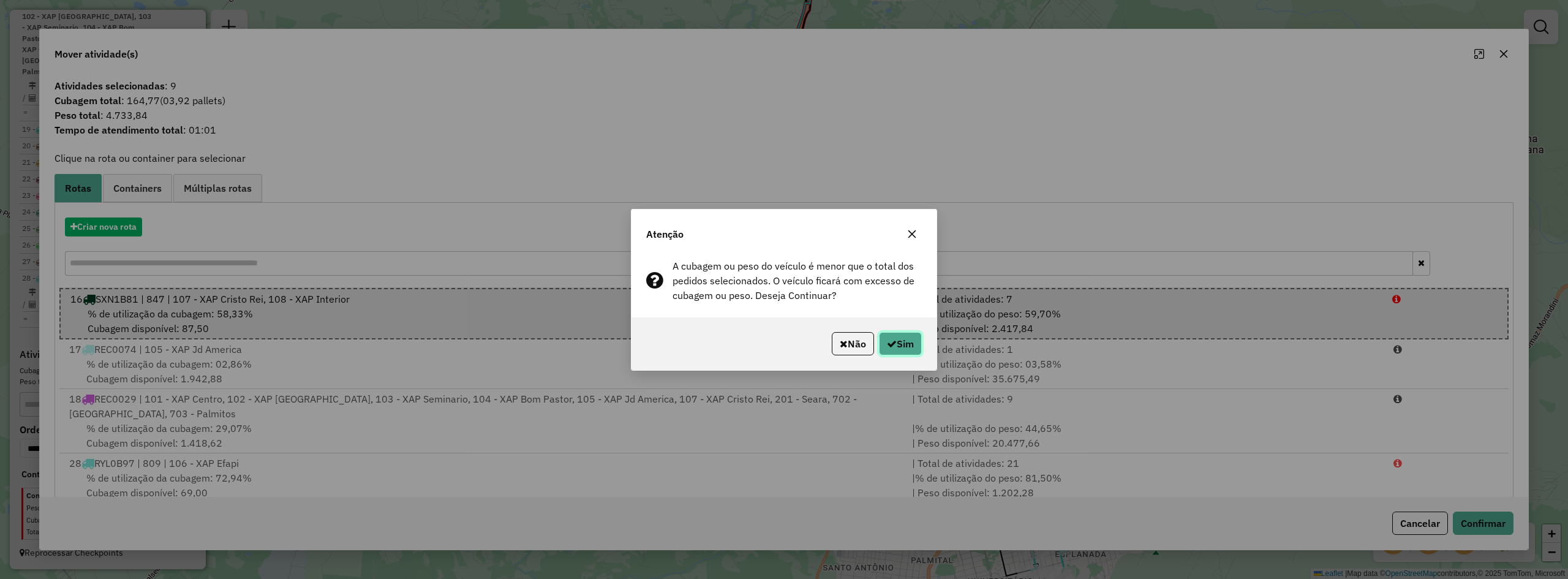
click at [891, 348] on icon "button" at bounding box center [892, 344] width 10 height 10
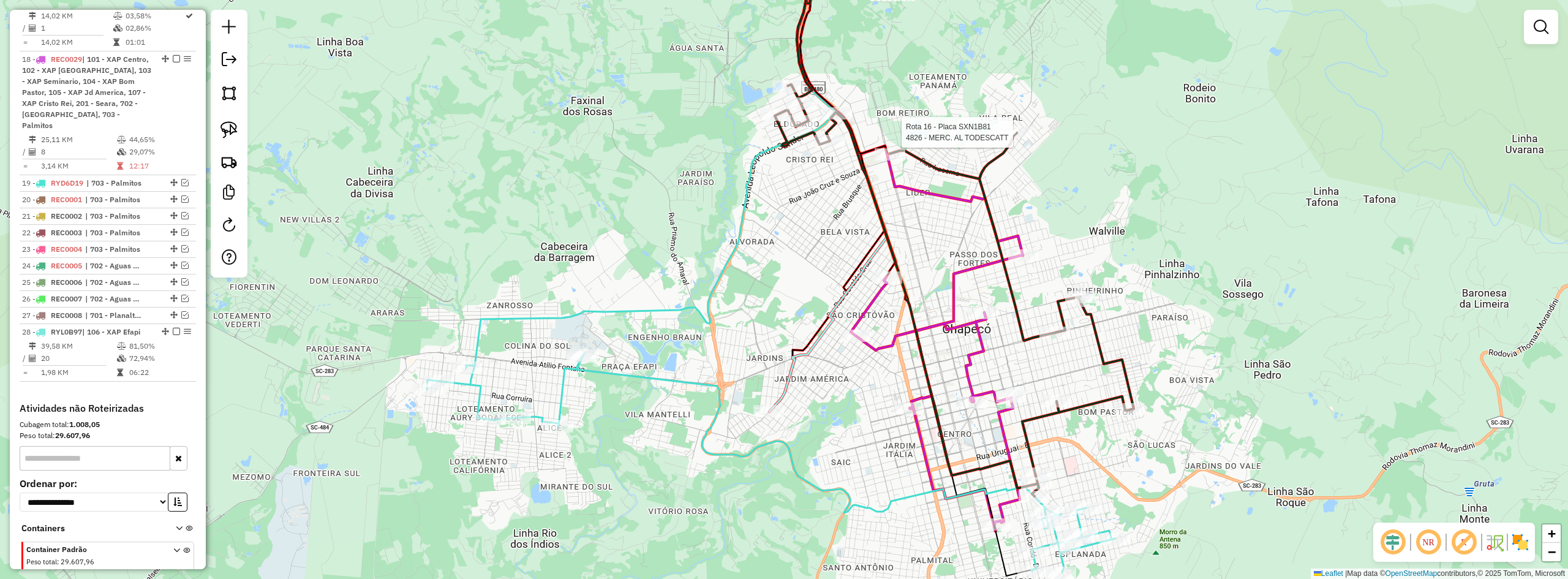
select select "*********"
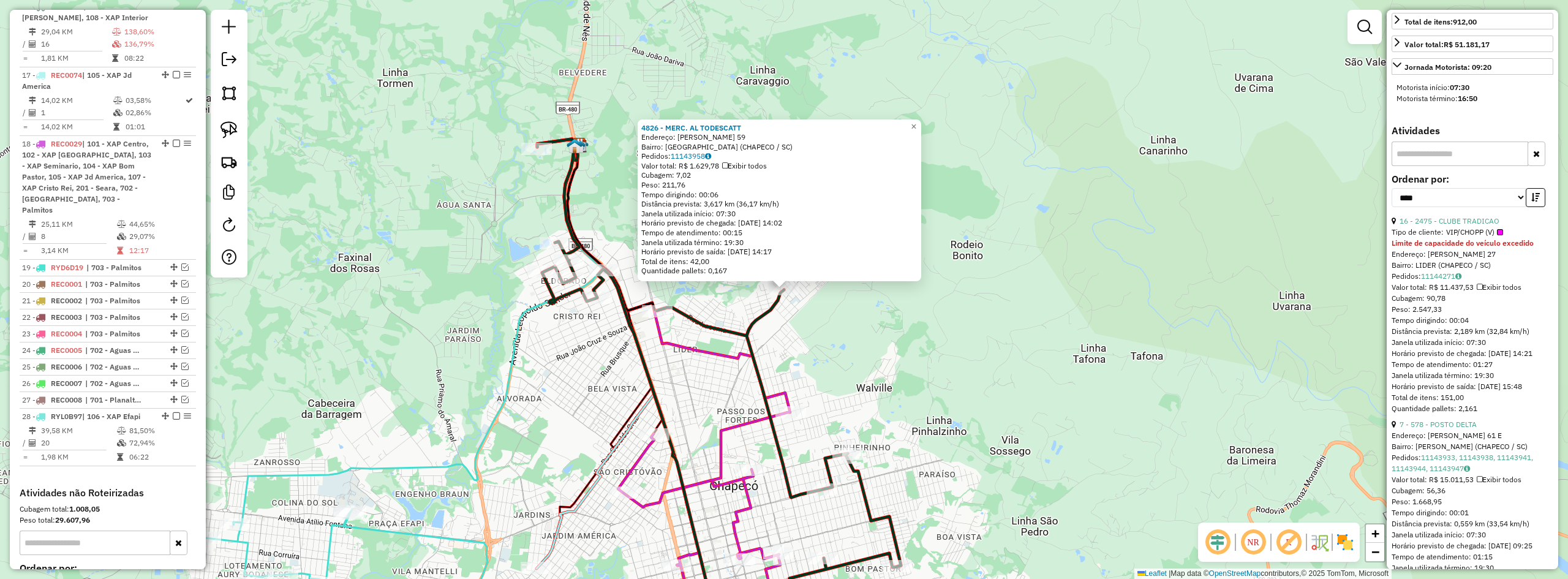
scroll to position [429, 0]
click at [1450, 219] on link "16 - 2475 - CLUBE TRADICAO" at bounding box center [1450, 213] width 100 height 9
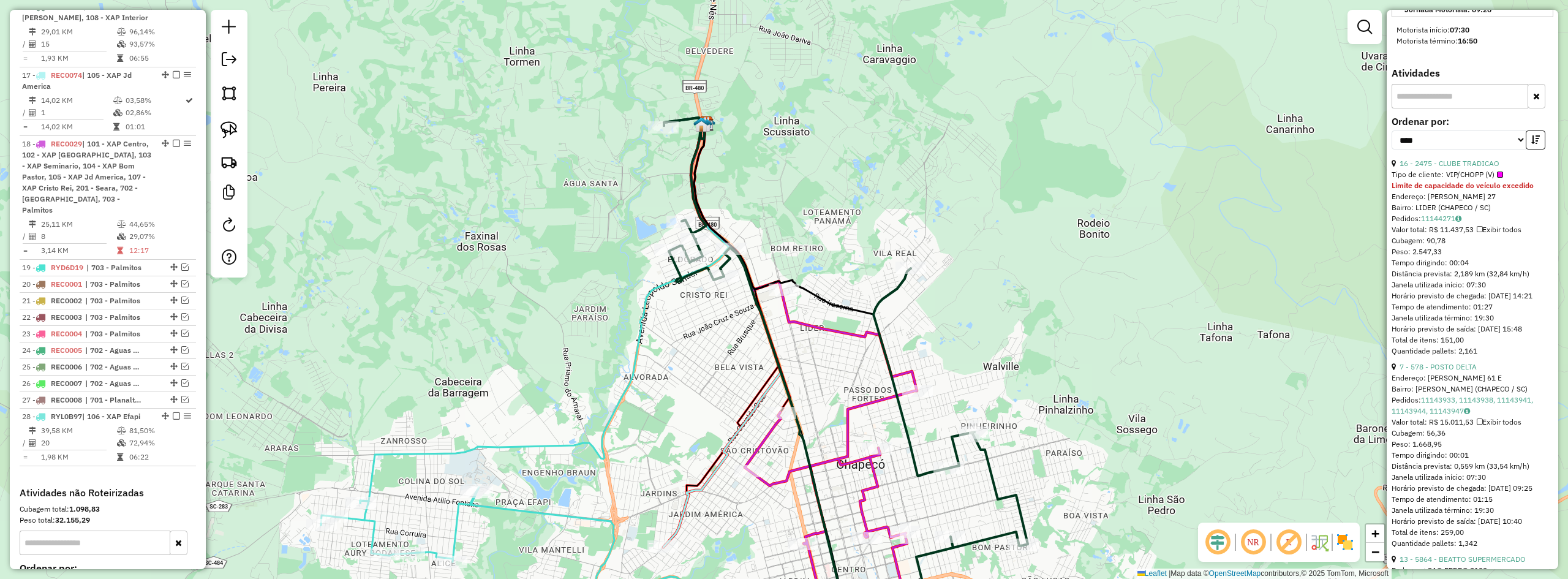
scroll to position [602, 0]
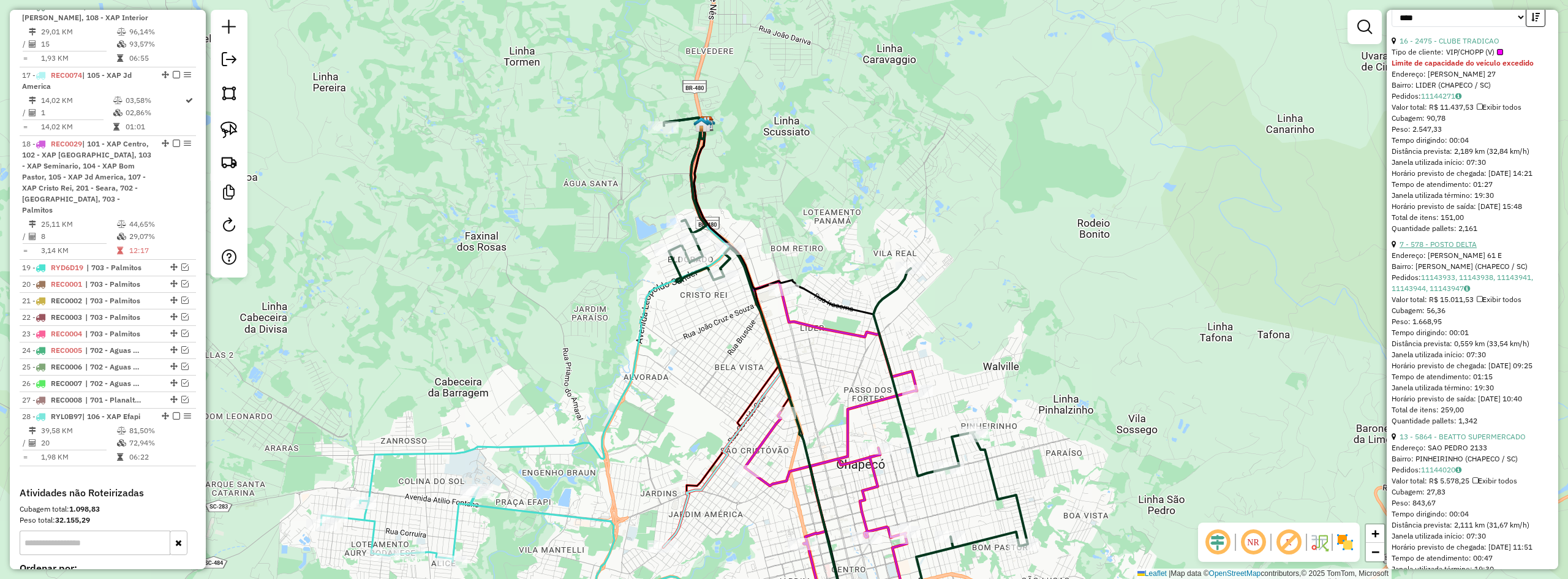
click at [1444, 249] on link "7 - 578 - POSTO DELTA" at bounding box center [1438, 244] width 77 height 9
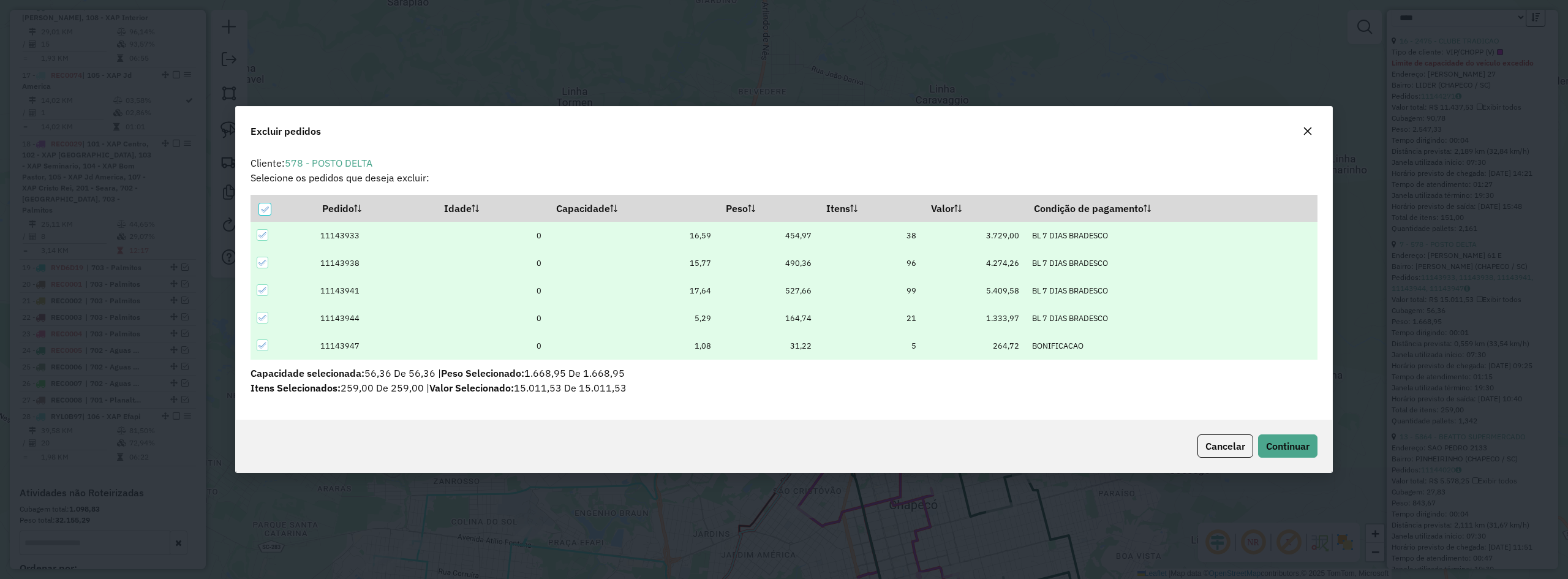
scroll to position [0, 0]
click at [1296, 450] on span "Continuar" at bounding box center [1287, 446] width 43 height 13
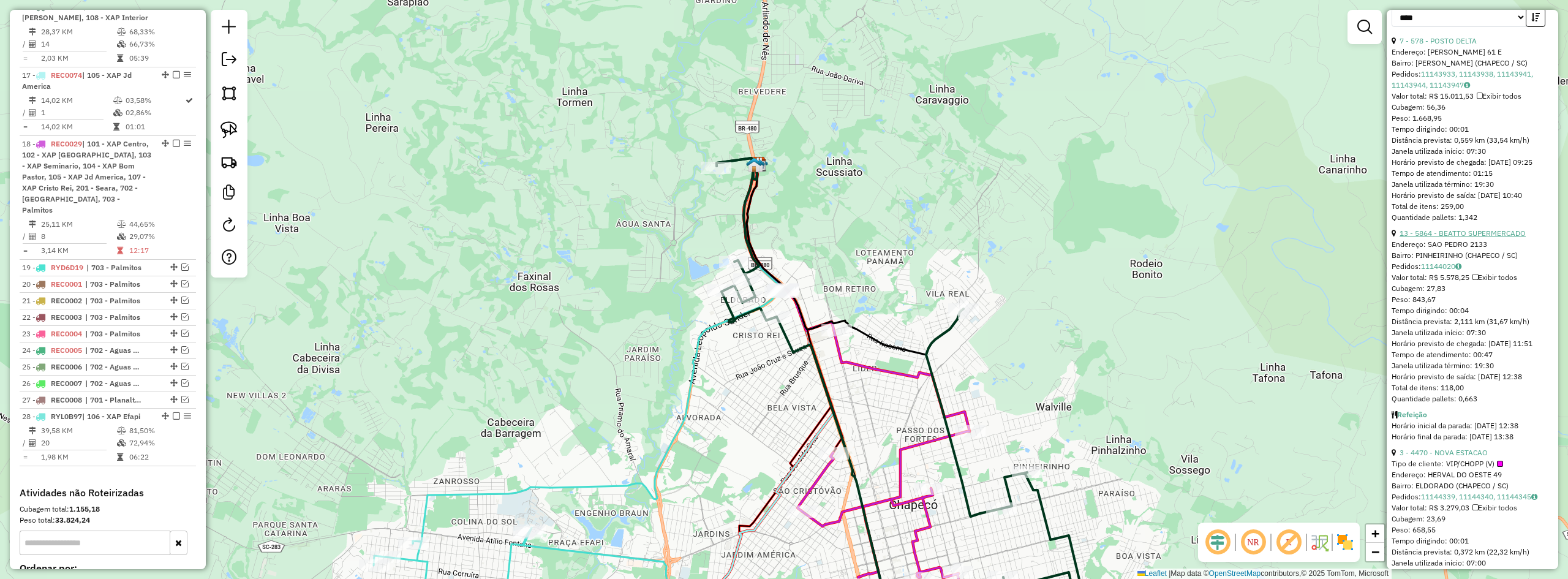
click at [1460, 238] on link "13 - 5864 - BEATTO SUPERMERCADO" at bounding box center [1463, 233] width 126 height 9
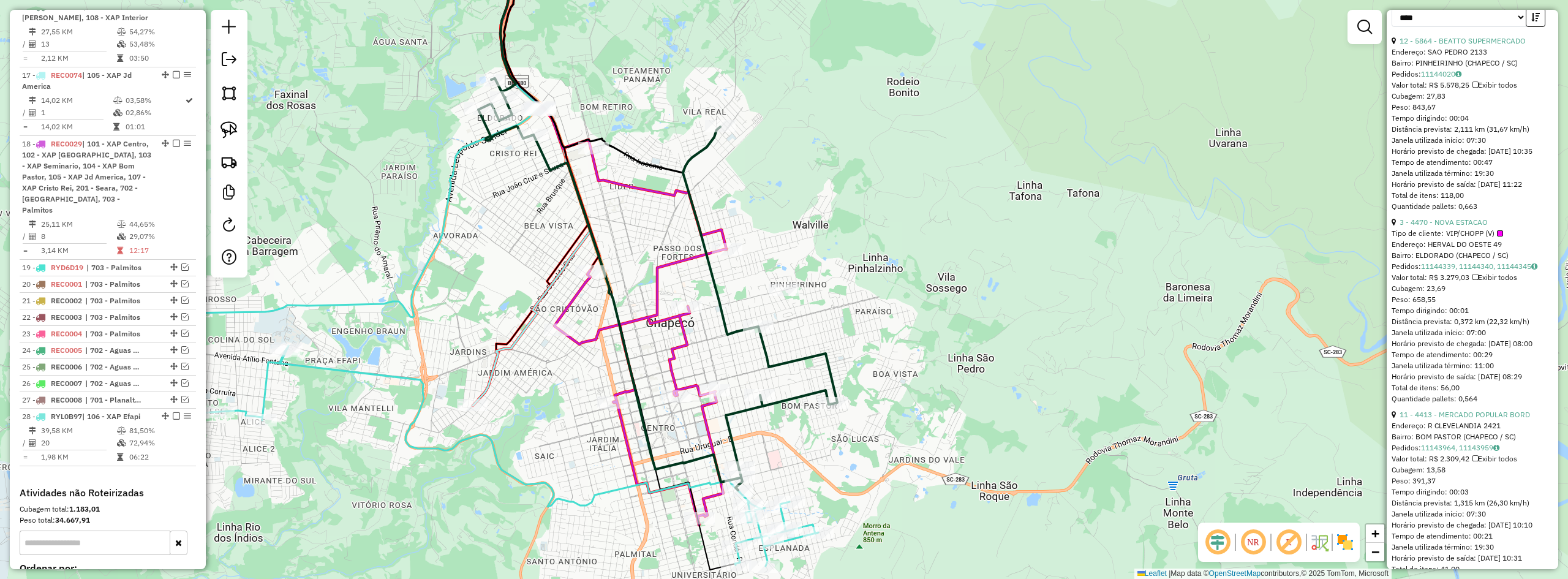
click at [942, 360] on div "Janela de atendimento Grade de atendimento Capacidade Transportadoras Veículos …" at bounding box center [784, 289] width 1568 height 579
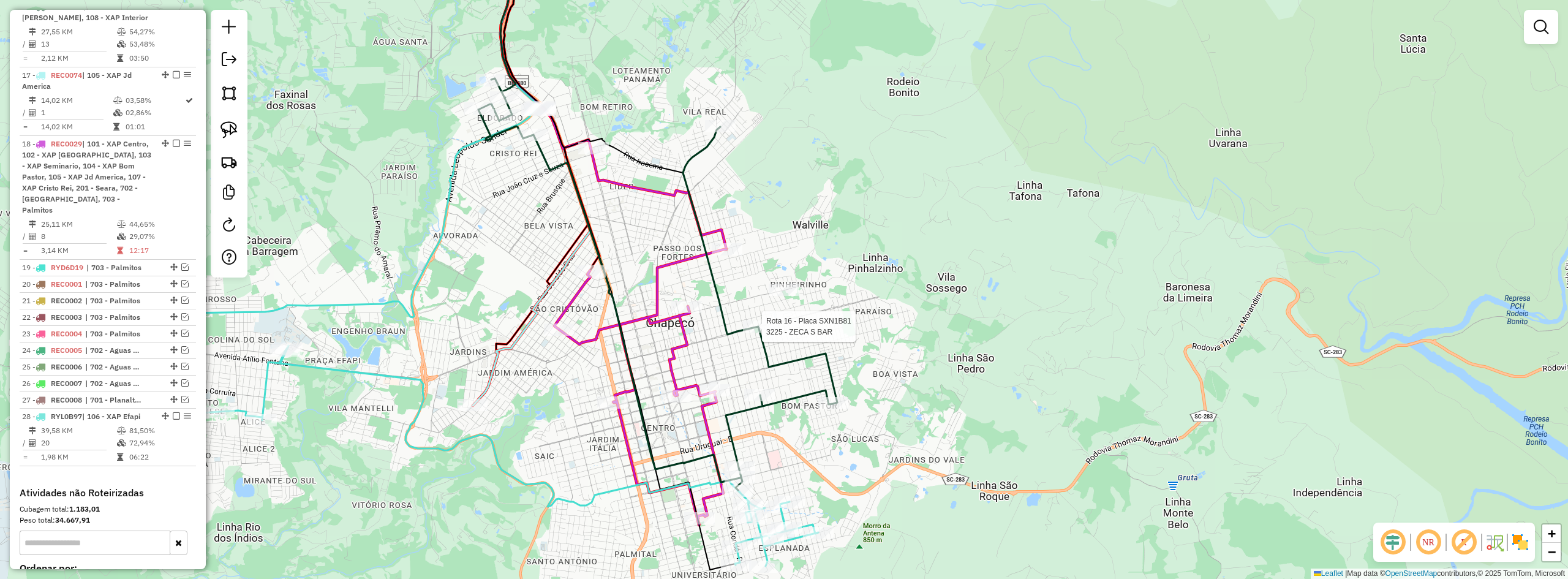
select select "*********"
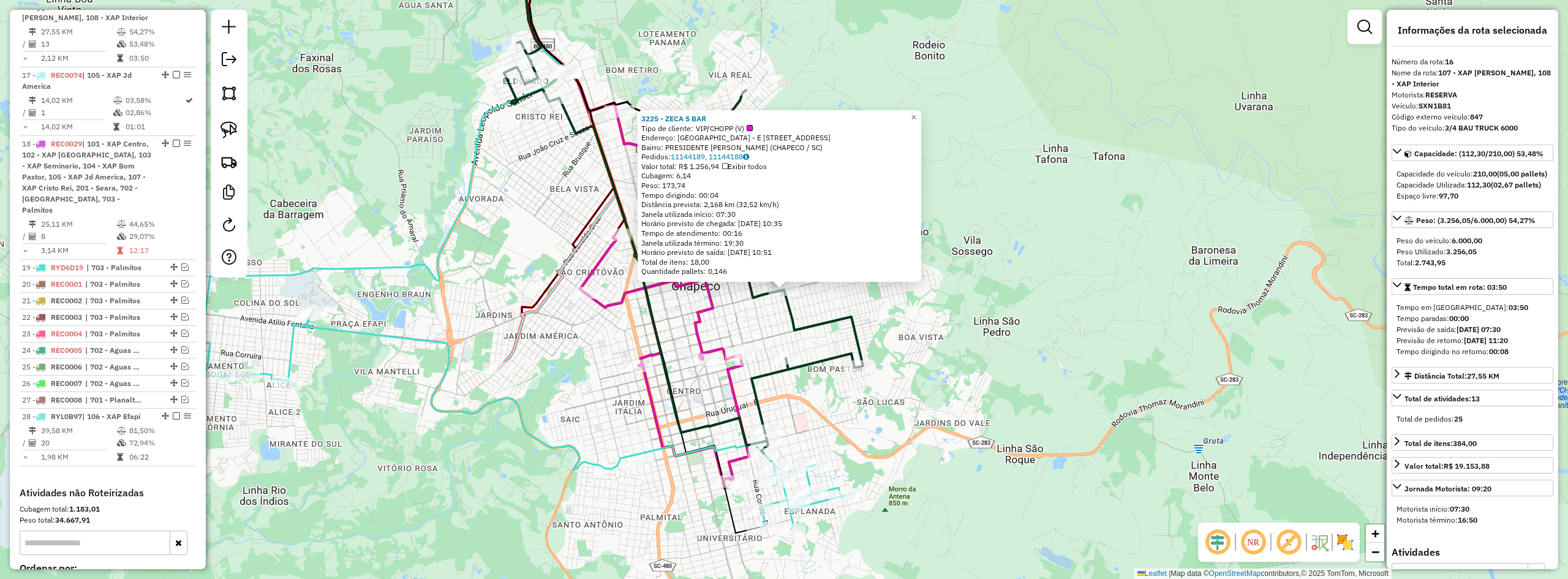
click at [1031, 334] on div "3225 - ZECA S BAR Tipo de cliente: VIP/CHOPP (V) Endereço: [GEOGRAPHIC_DATA] - …" at bounding box center [784, 289] width 1568 height 579
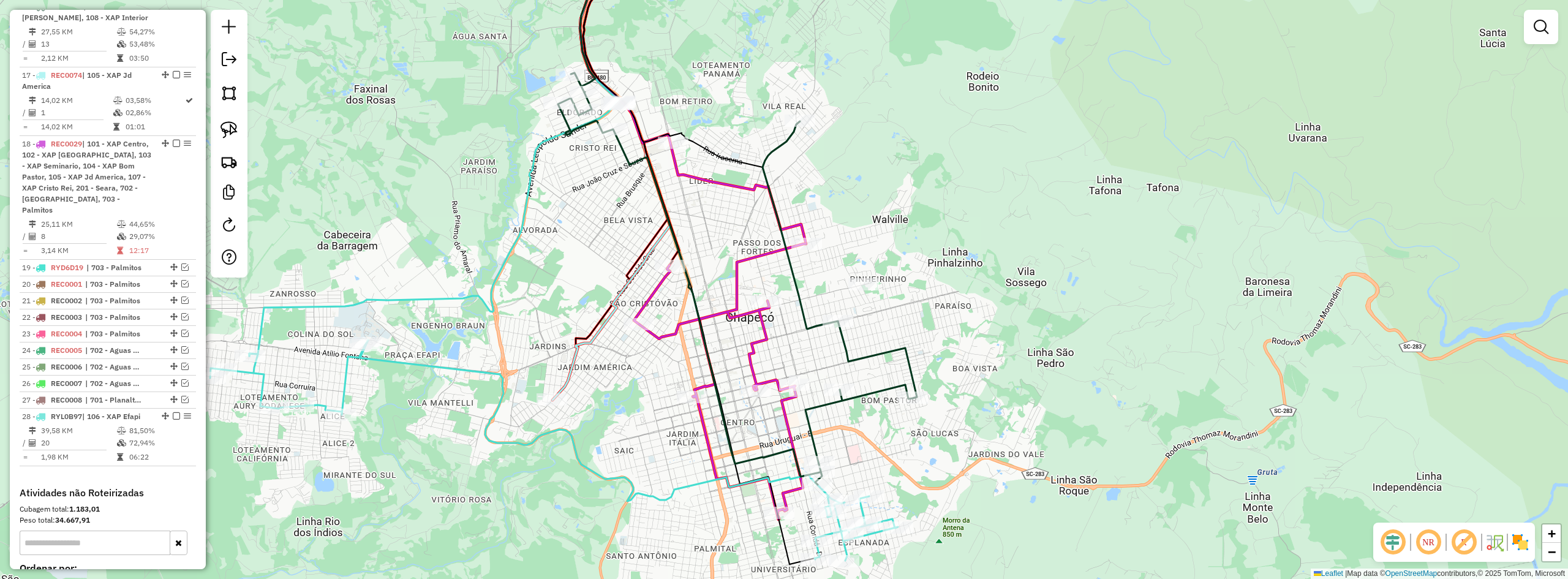
drag, startPoint x: 1028, startPoint y: 285, endPoint x: 1065, endPoint y: 299, distance: 39.6
click at [1065, 299] on div "Janela de atendimento Grade de atendimento Capacidade Transportadoras Veículos …" at bounding box center [784, 289] width 1568 height 579
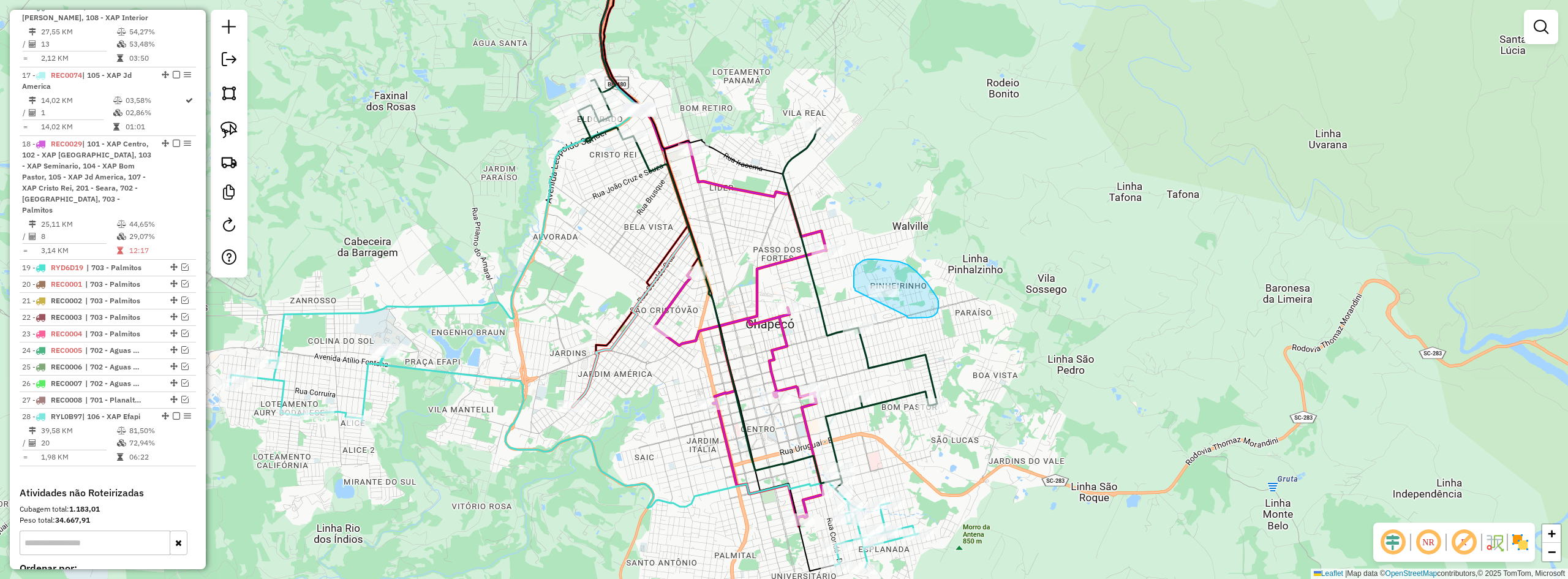
drag, startPoint x: 907, startPoint y: 316, endPoint x: 858, endPoint y: 293, distance: 54.1
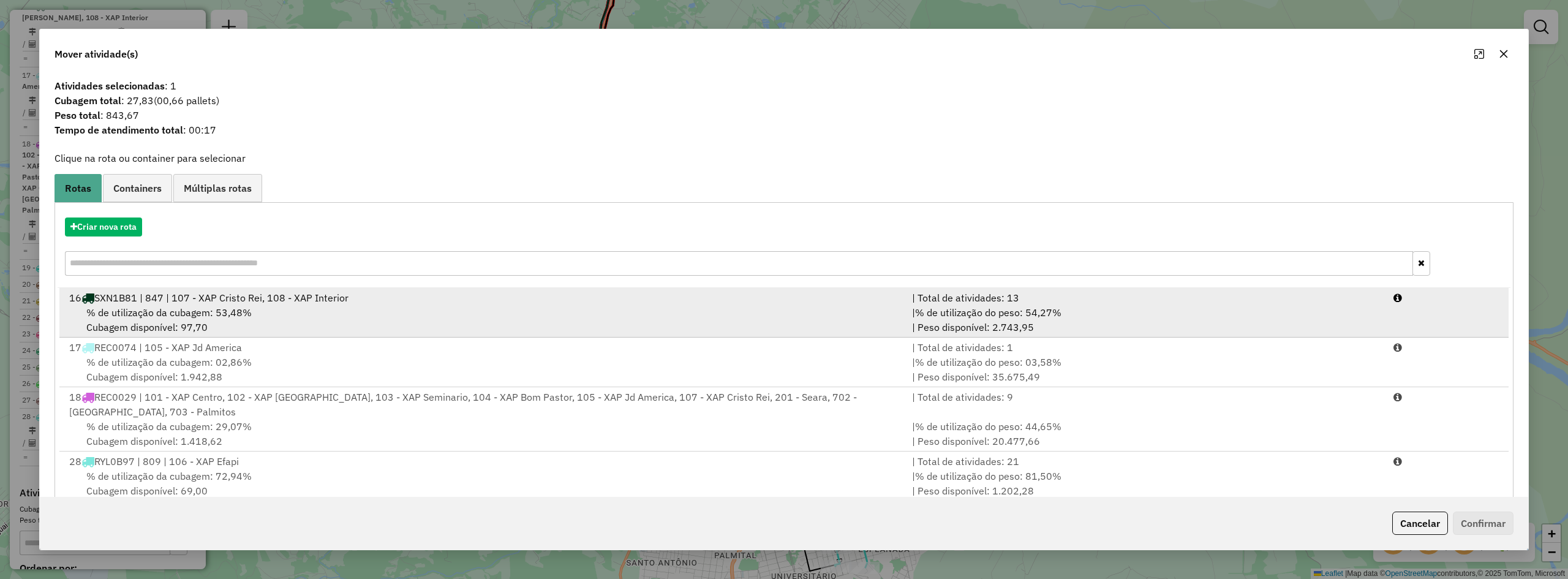
click at [403, 306] on div "% de utilização da cubagem: 53,48% Cubagem disponível: 97,70" at bounding box center [483, 320] width 843 height 29
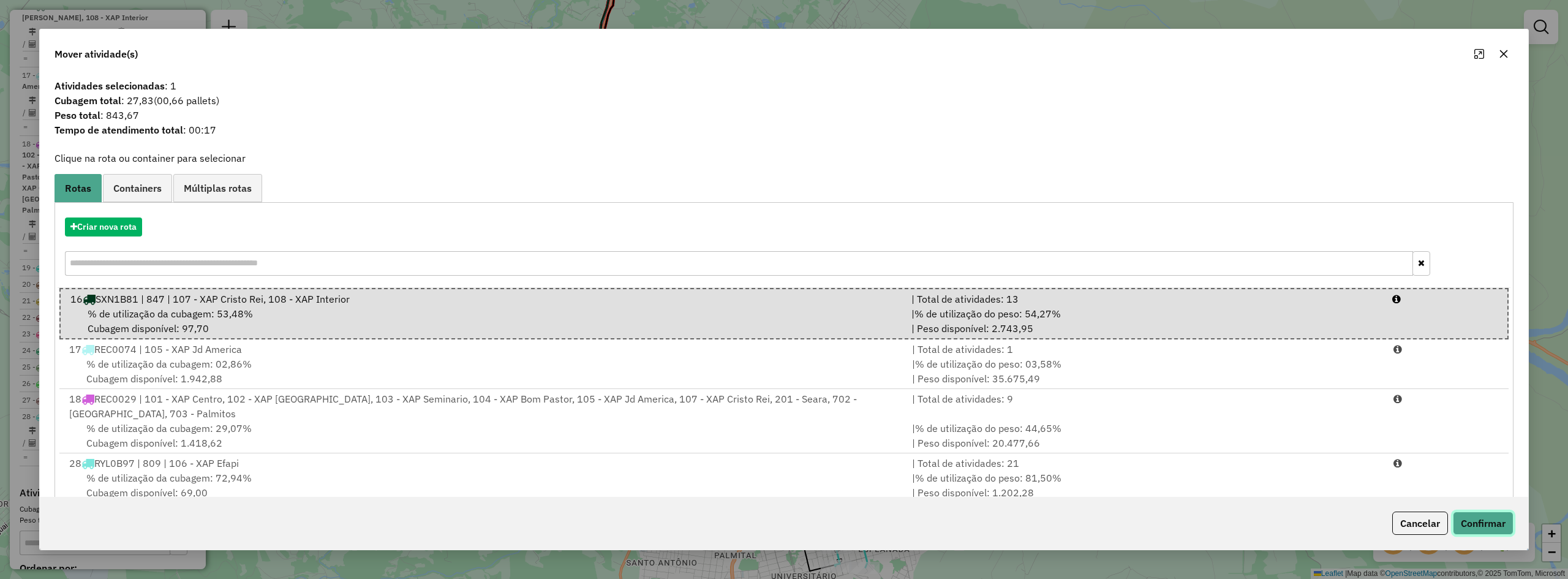
click at [1483, 525] on button "Confirmar" at bounding box center [1483, 524] width 60 height 24
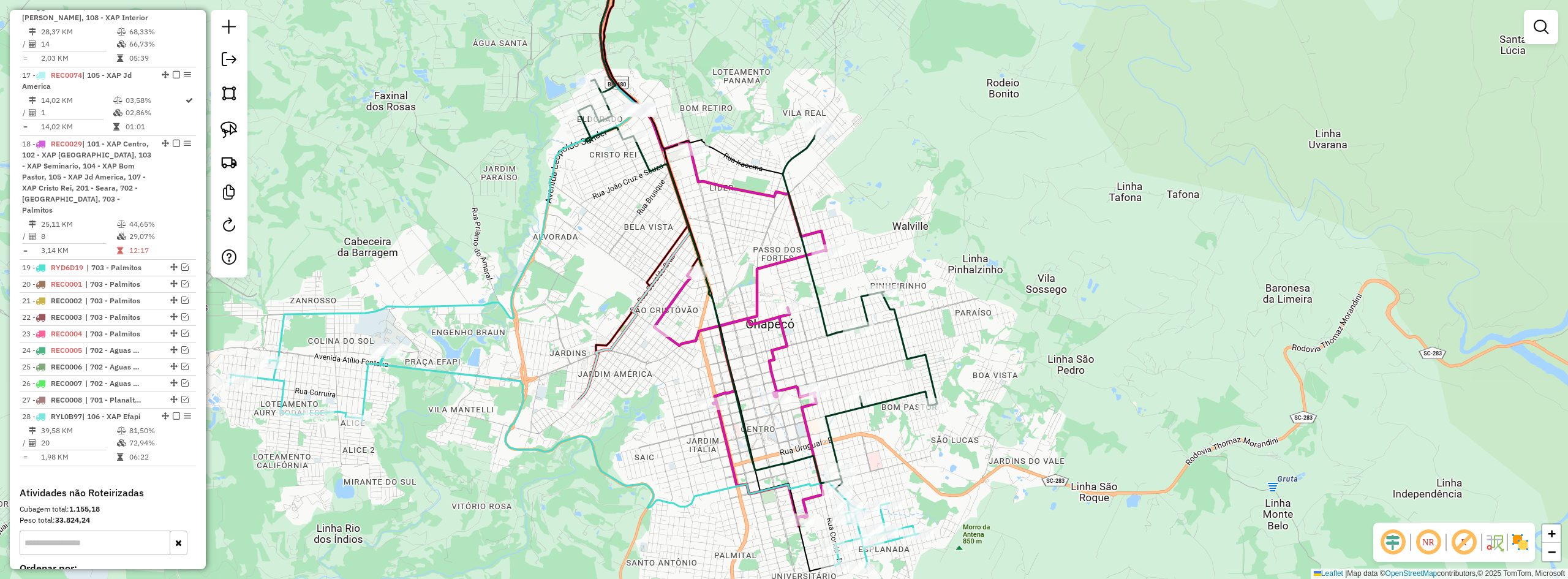
click at [989, 260] on div "Janela de atendimento Grade de atendimento Capacidade Transportadoras Veículos …" at bounding box center [784, 289] width 1568 height 579
select select "*********"
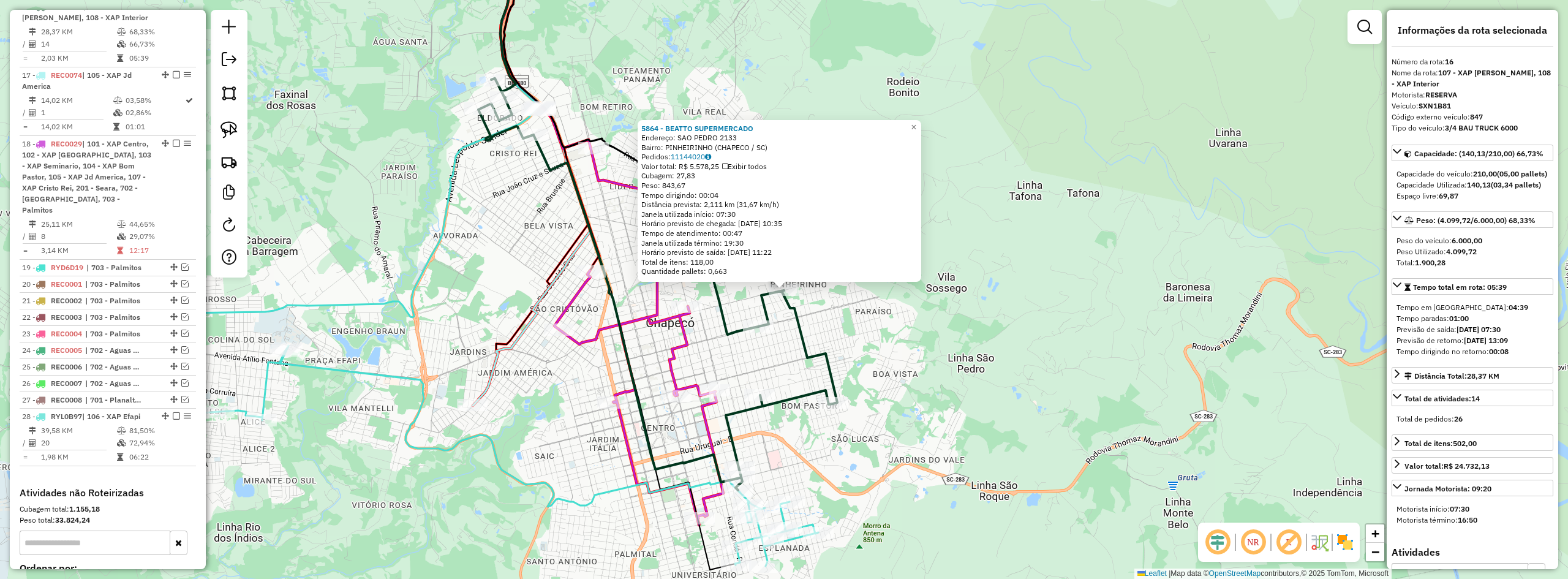
click at [1046, 366] on div "5864 - BEATTO SUPERMERCADO Endereço: SAO PEDRO 2133 Bairro: PINHEIRINHO (CHAPEC…" at bounding box center [784, 289] width 1568 height 579
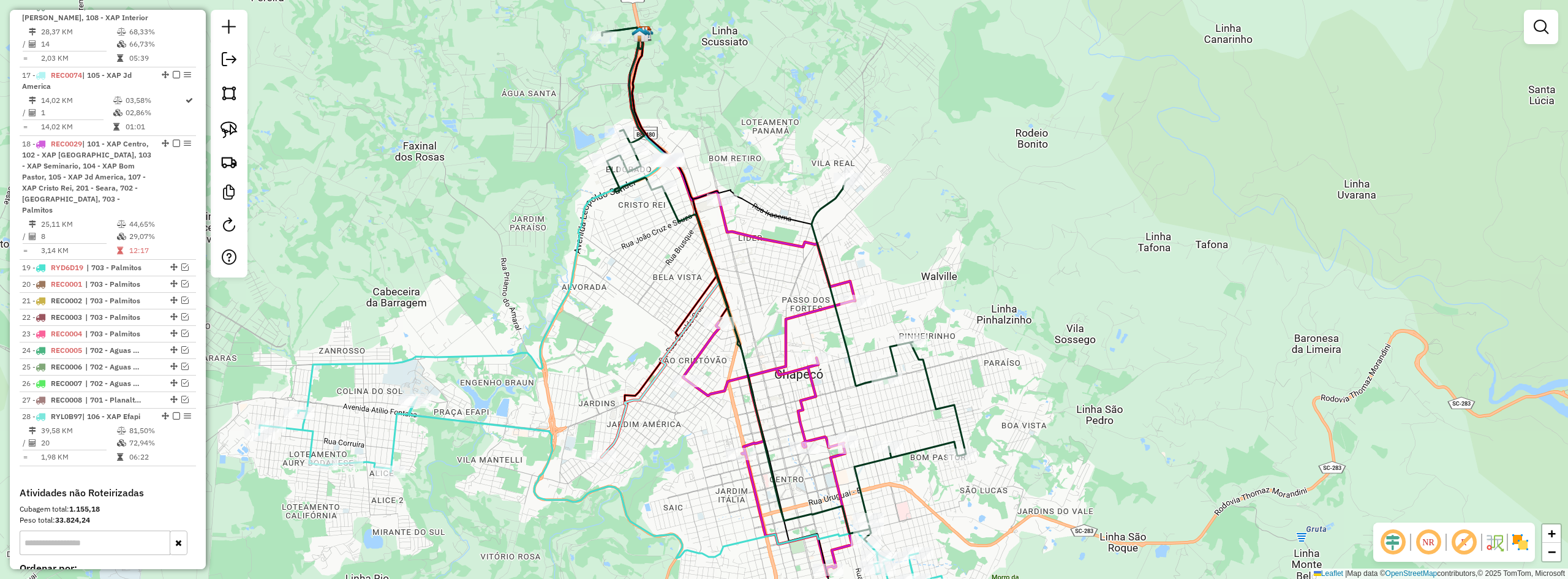
drag, startPoint x: 955, startPoint y: 387, endPoint x: 1050, endPoint y: 425, distance: 102.3
click at [1050, 425] on div "Janela de atendimento Grade de atendimento Capacidade Transportadoras Veículos …" at bounding box center [784, 289] width 1568 height 579
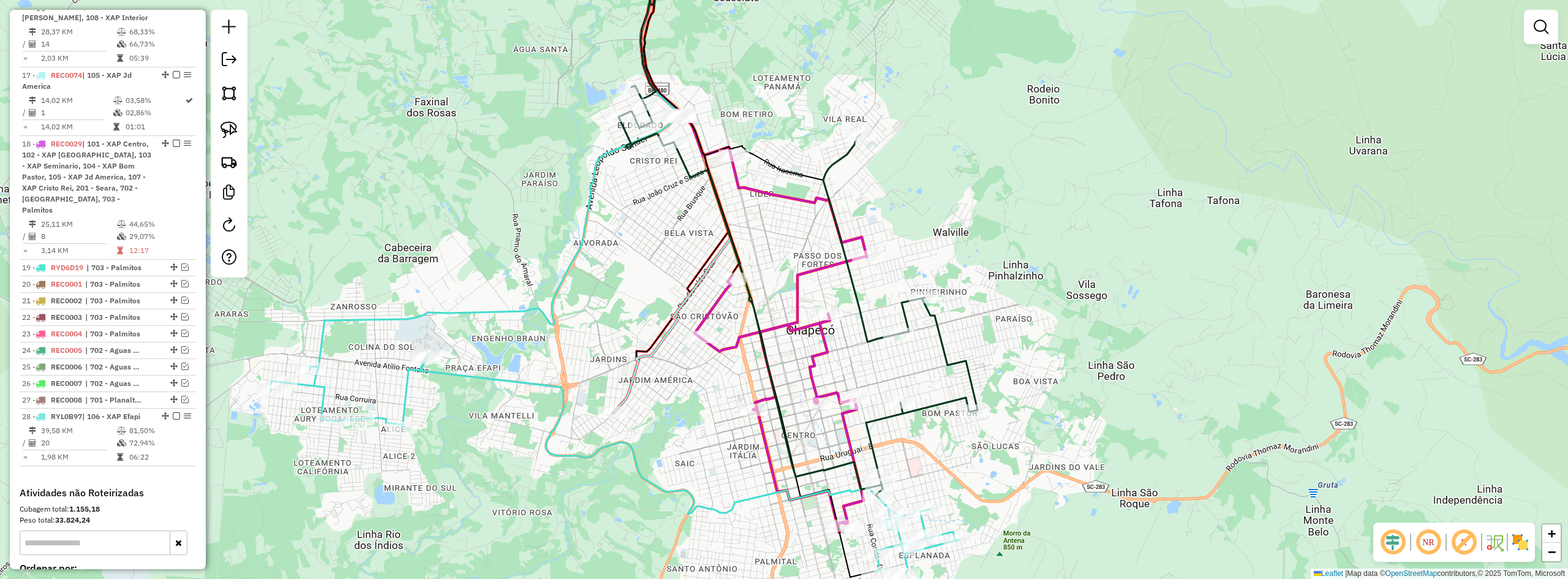
drag, startPoint x: 1060, startPoint y: 445, endPoint x: 1070, endPoint y: 381, distance: 64.8
click at [1070, 384] on div "Janela de atendimento Grade de atendimento Capacidade Transportadoras Veículos …" at bounding box center [784, 289] width 1568 height 579
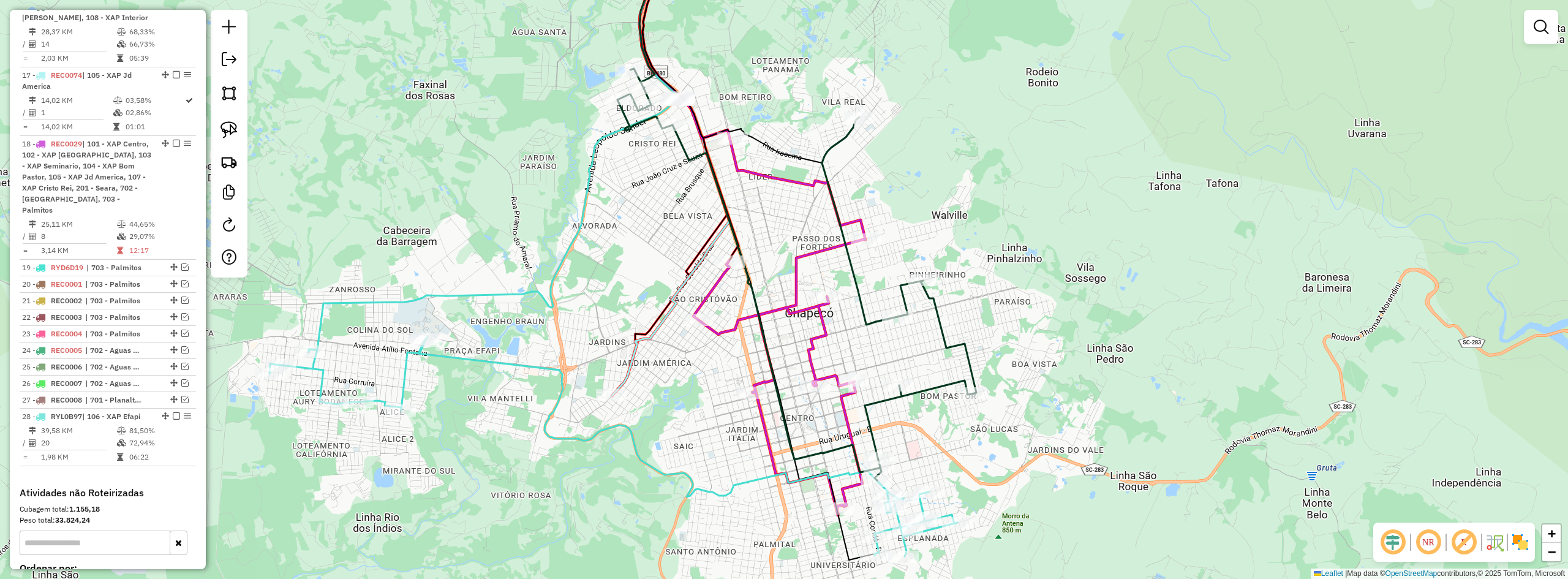
drag, startPoint x: 1069, startPoint y: 403, endPoint x: 1073, endPoint y: 280, distance: 123.1
click at [1073, 286] on div "Janela de atendimento Grade de atendimento Capacidade Transportadoras Veículos …" at bounding box center [784, 289] width 1568 height 579
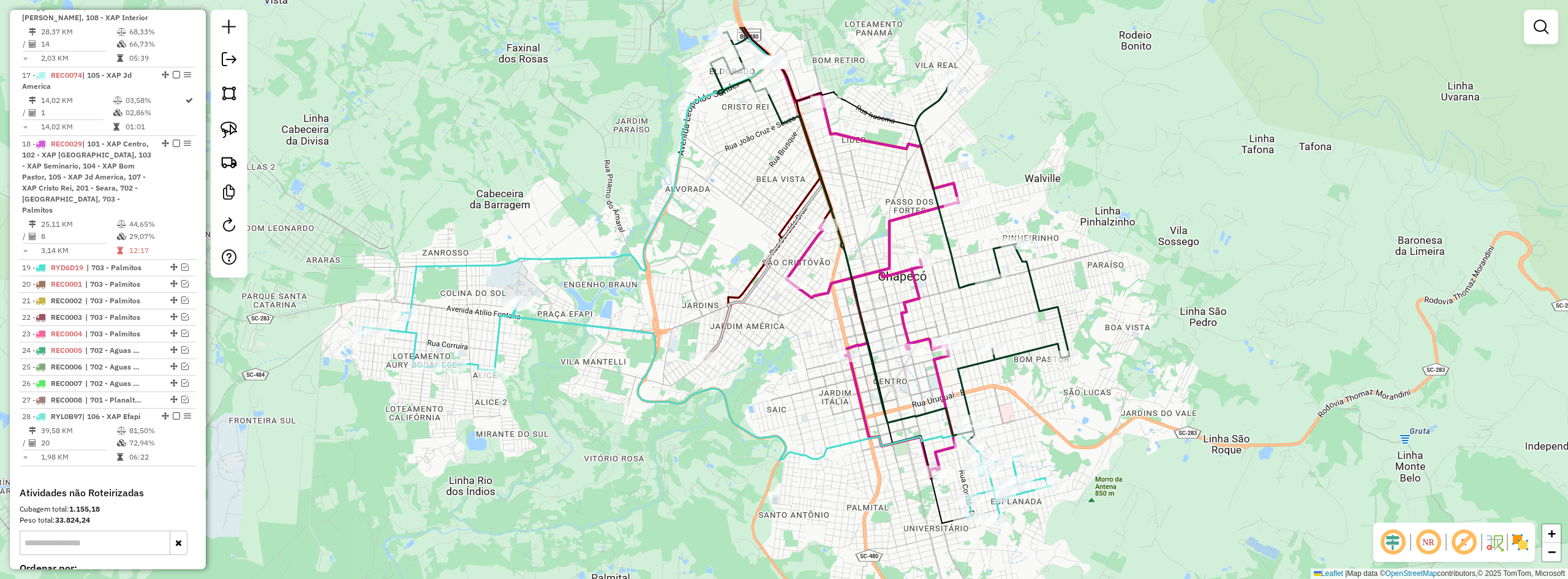
drag, startPoint x: 1040, startPoint y: 341, endPoint x: 1163, endPoint y: 485, distance: 189.4
click at [1159, 487] on div "Janela de atendimento Grade de atendimento Capacidade Transportadoras Veículos …" at bounding box center [784, 289] width 1568 height 579
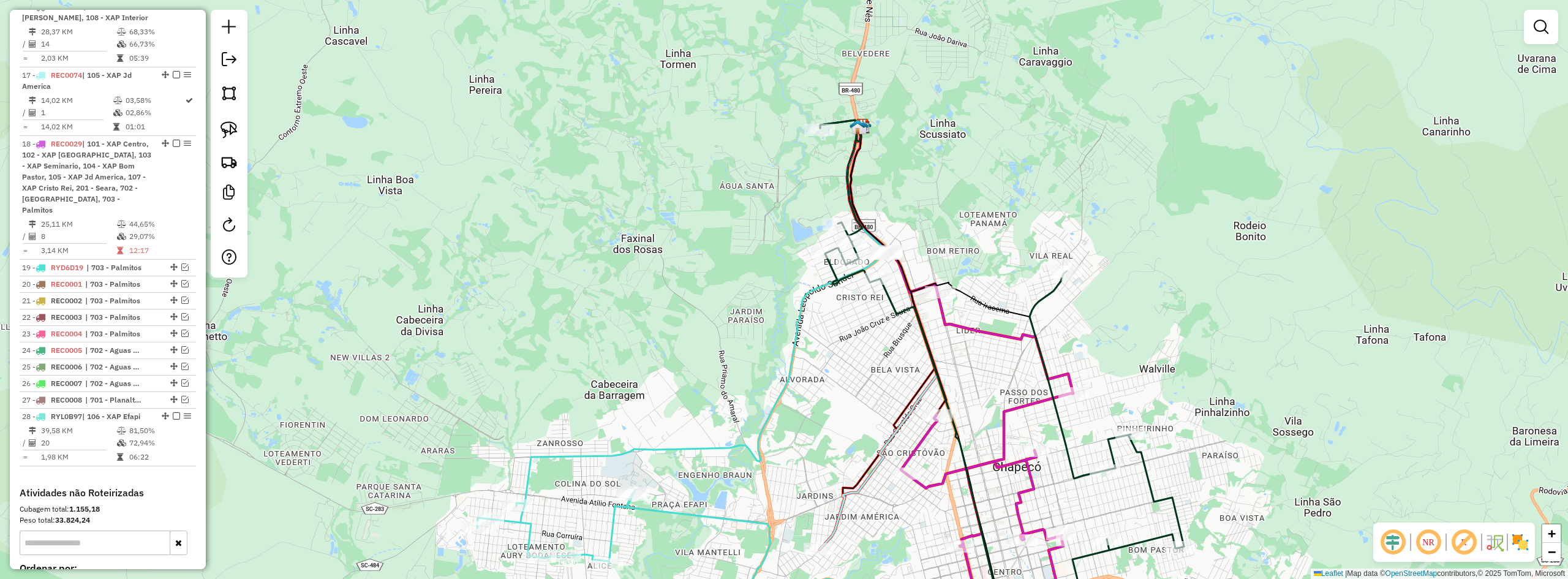
drag, startPoint x: 1189, startPoint y: 318, endPoint x: 1339, endPoint y: 483, distance: 223.0
click at [1339, 483] on div "Janela de atendimento Grade de atendimento Capacidade Transportadoras Veículos …" at bounding box center [784, 289] width 1568 height 579
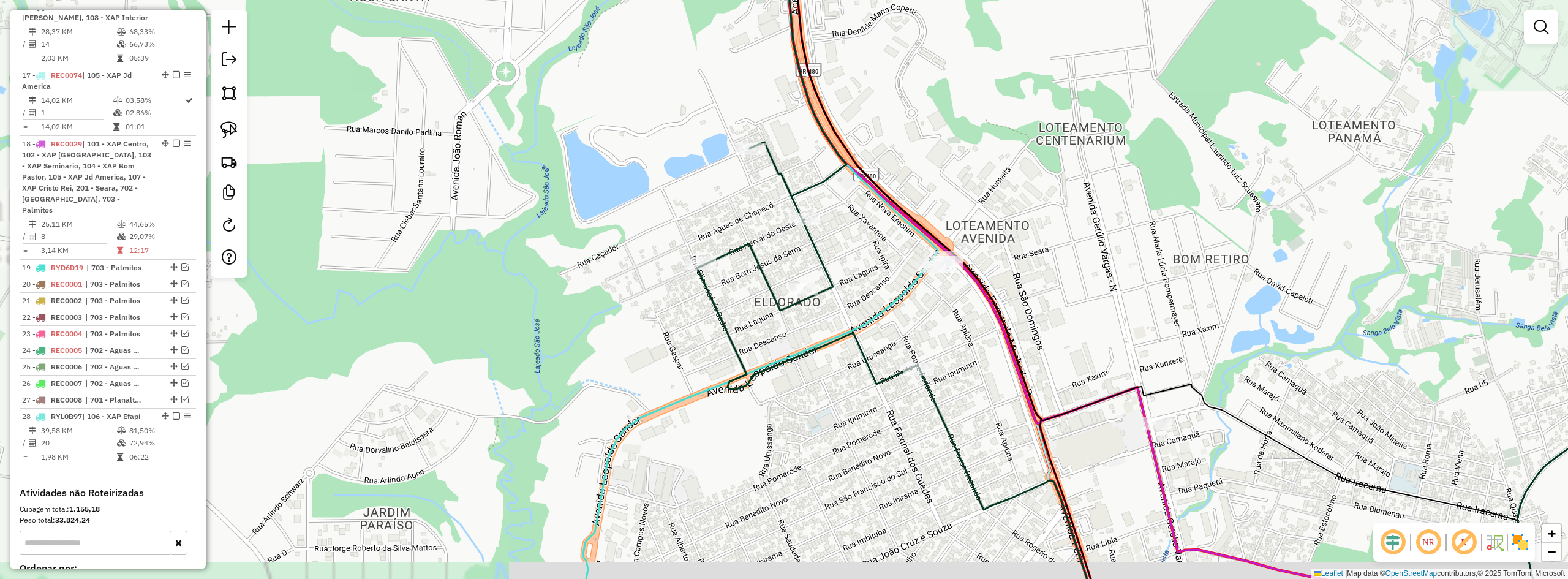
drag, startPoint x: 1022, startPoint y: 307, endPoint x: 1001, endPoint y: 288, distance: 28.3
click at [1009, 288] on div "Janela de atendimento Grade de atendimento Capacidade Transportadoras Veículos …" at bounding box center [784, 289] width 1568 height 579
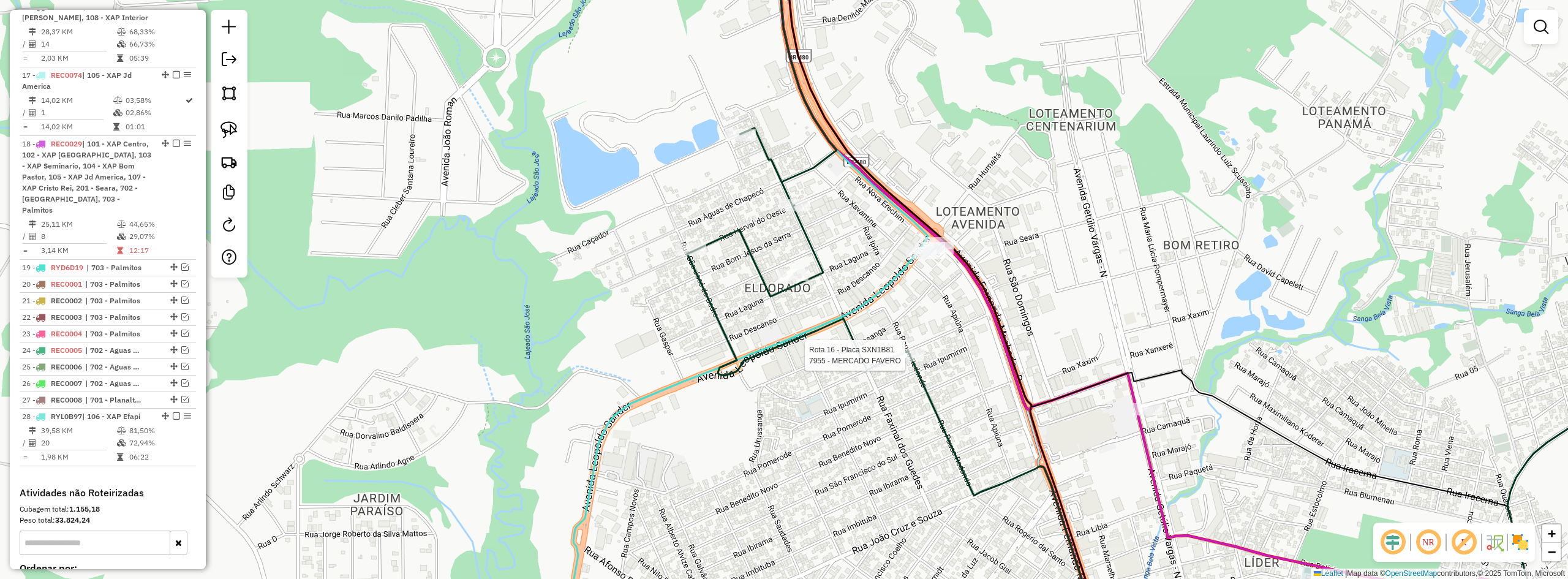
select select "*********"
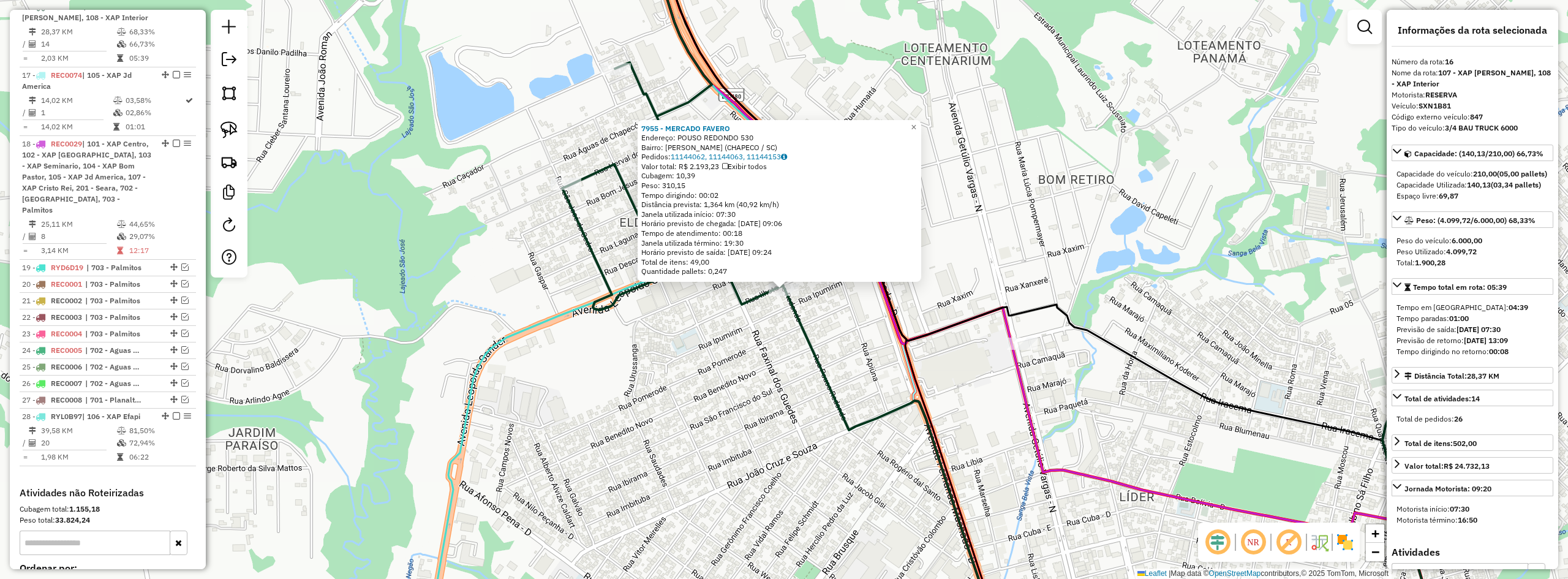
click at [1181, 292] on div "7955 - MERCADO FAVERO Endereço: POUSO REDONDO 530 Bairro: CRISTO REI (CHAPECO /…" at bounding box center [784, 289] width 1568 height 579
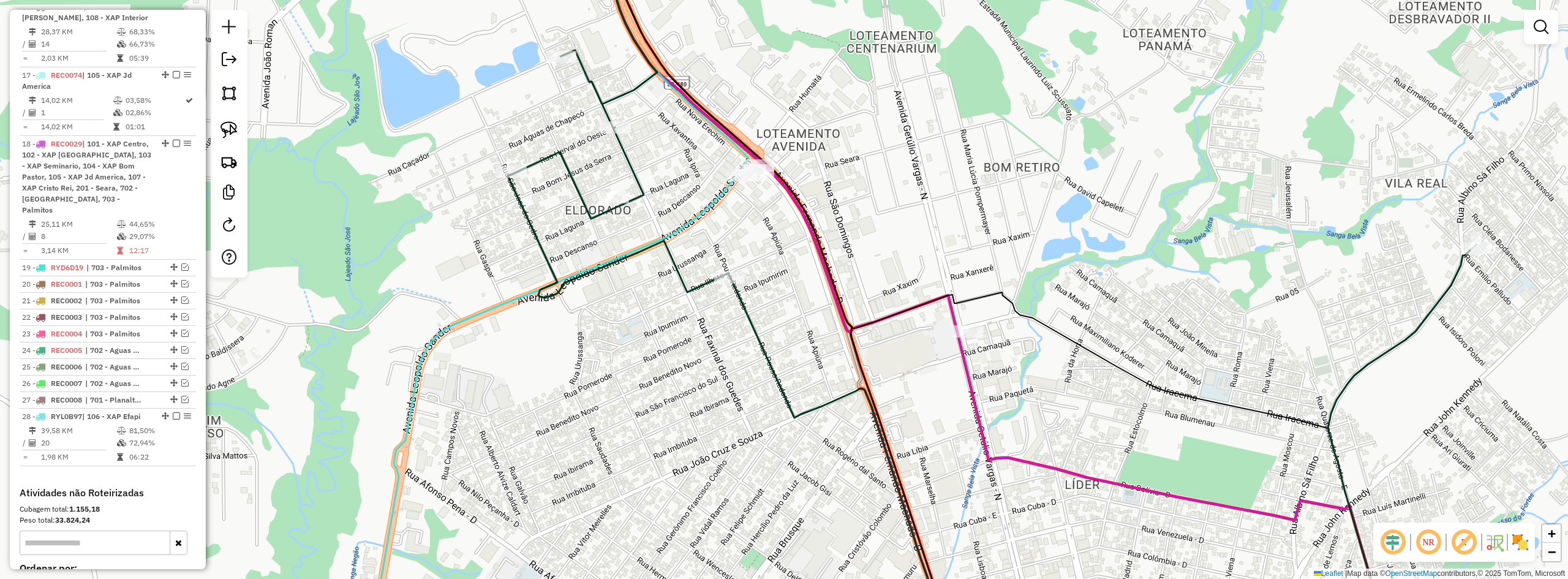
drag, startPoint x: 1116, startPoint y: 305, endPoint x: 958, endPoint y: 314, distance: 158.3
click at [958, 314] on div "Janela de atendimento Grade de atendimento Capacidade Transportadoras Veículos …" at bounding box center [784, 289] width 1568 height 579
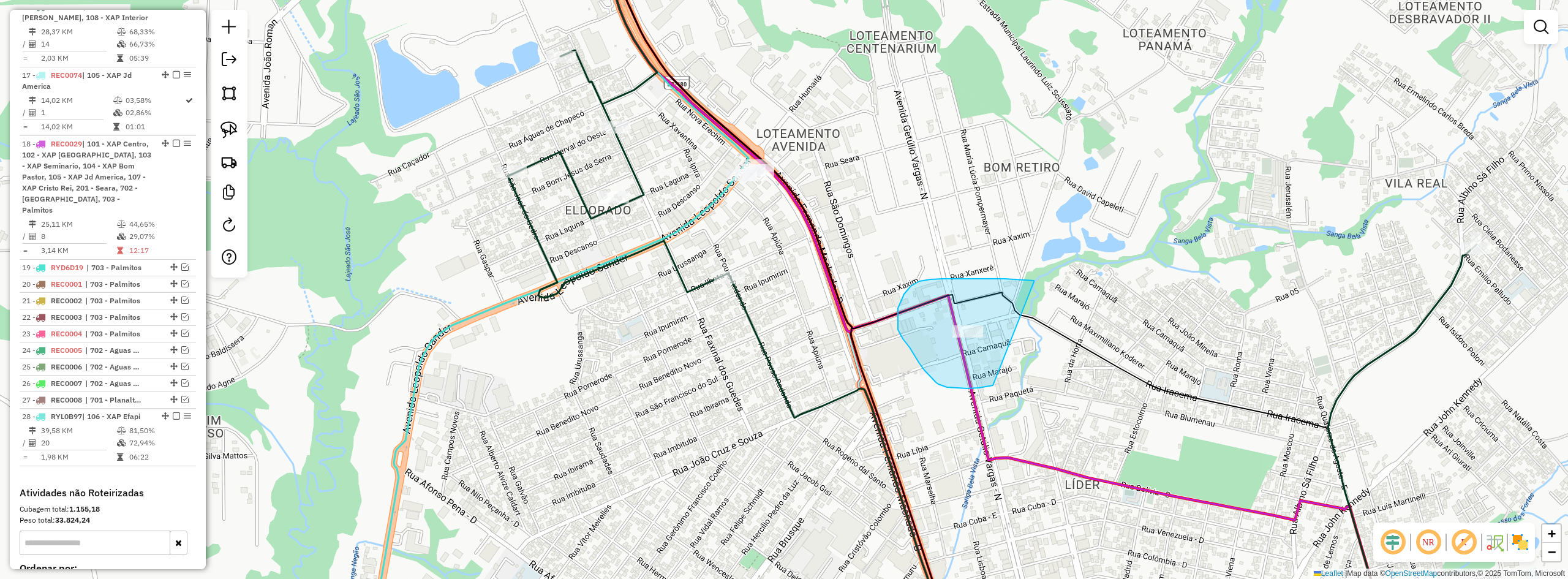
drag, startPoint x: 1034, startPoint y: 282, endPoint x: 1028, endPoint y: 374, distance: 92.2
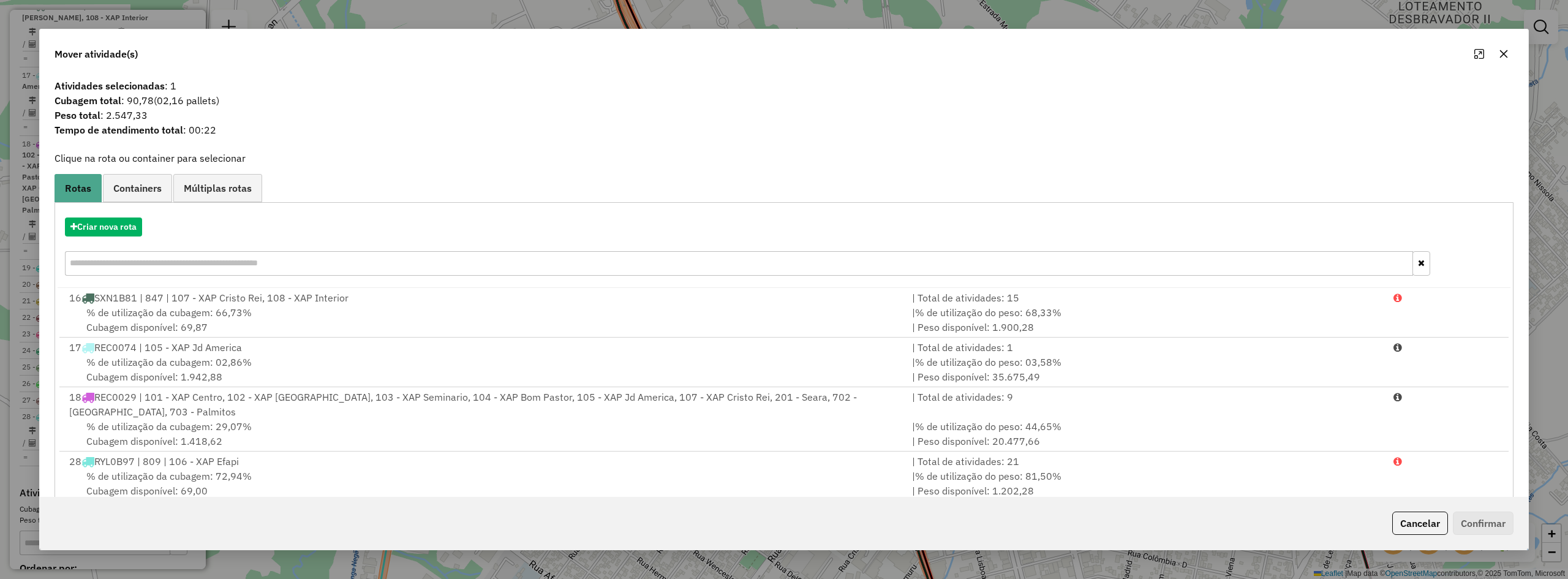
click at [1506, 51] on icon "button" at bounding box center [1504, 54] width 8 height 8
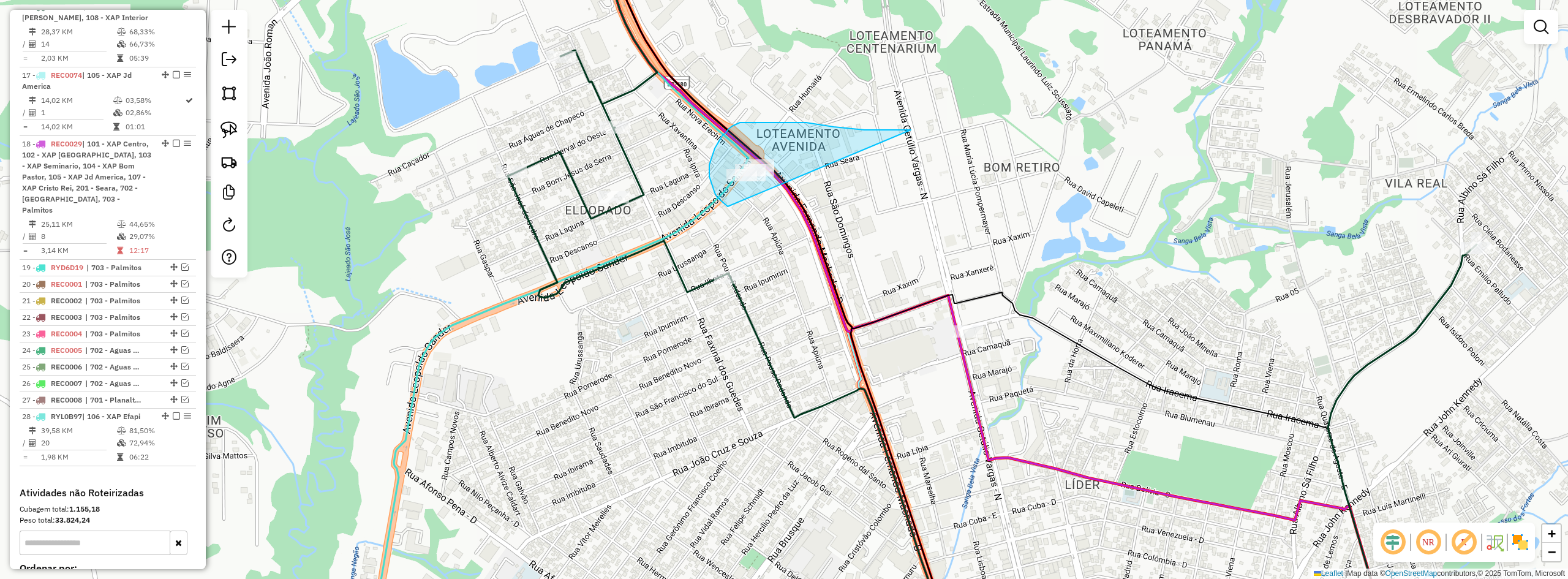
drag, startPoint x: 894, startPoint y: 130, endPoint x: 769, endPoint y: 212, distance: 149.5
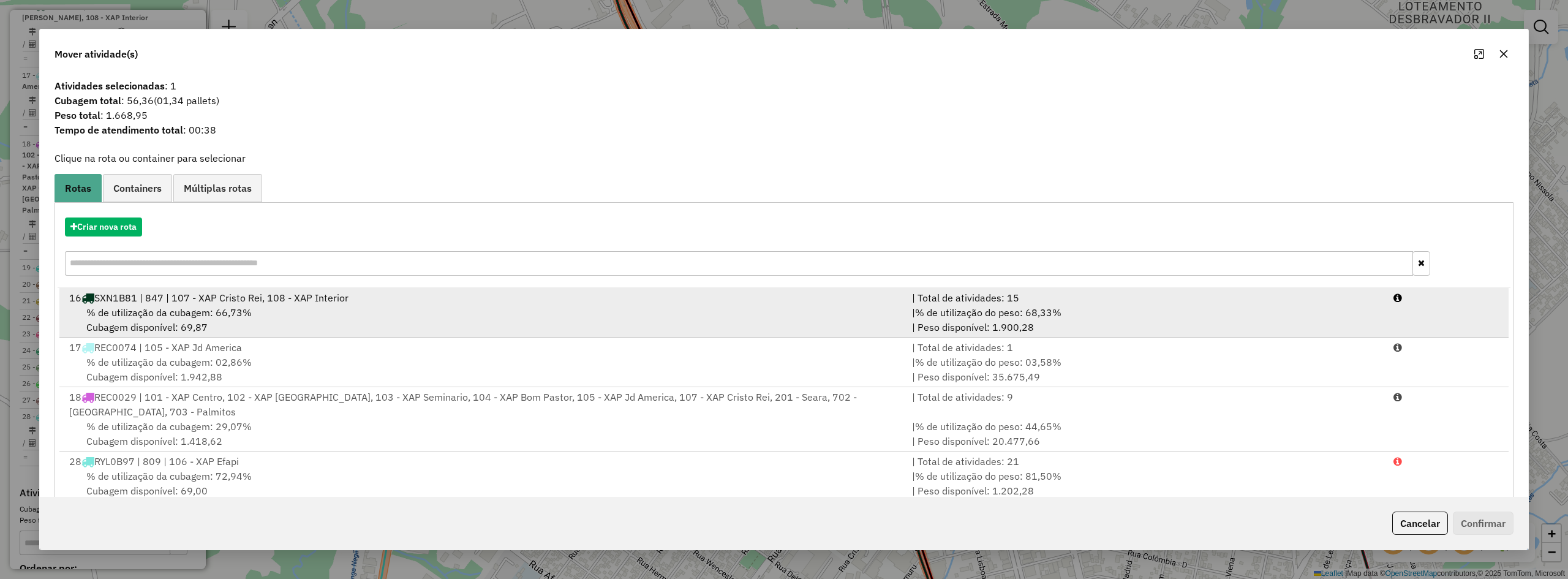
click at [484, 313] on div "% de utilização da cubagem: 66,73% Cubagem disponível: 69,87" at bounding box center [483, 320] width 843 height 29
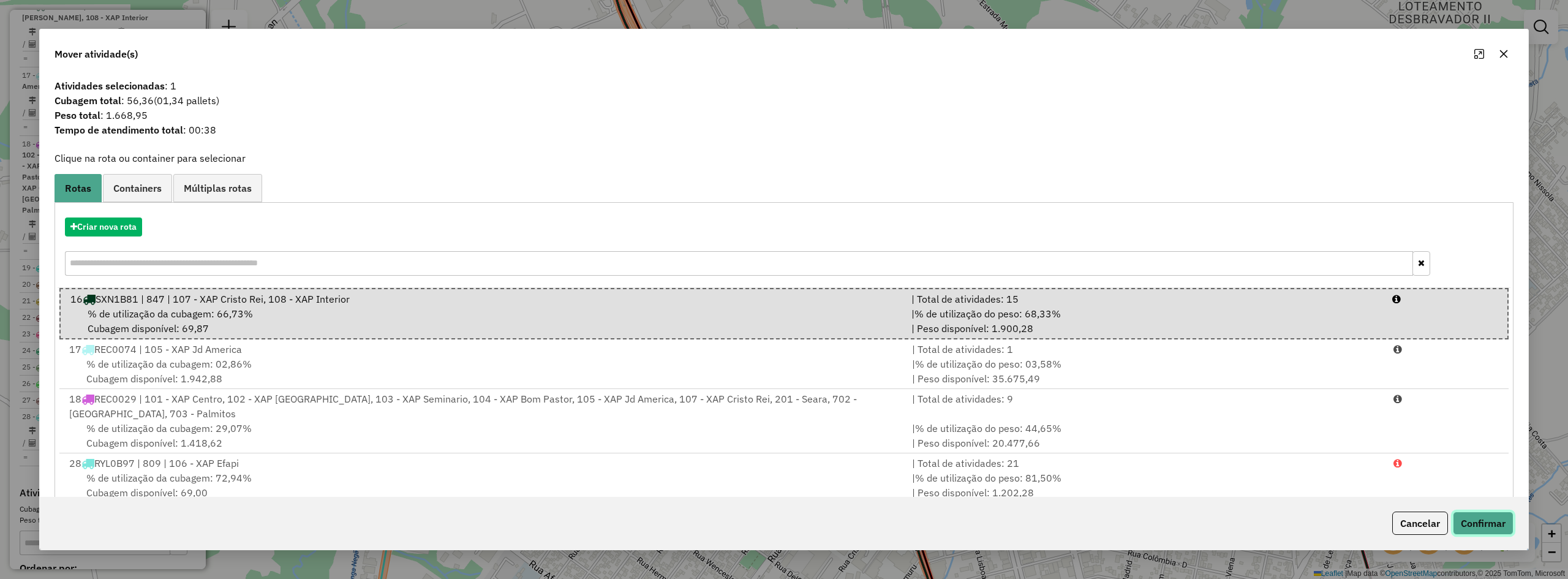
click at [1489, 530] on button "Confirmar" at bounding box center [1483, 524] width 60 height 24
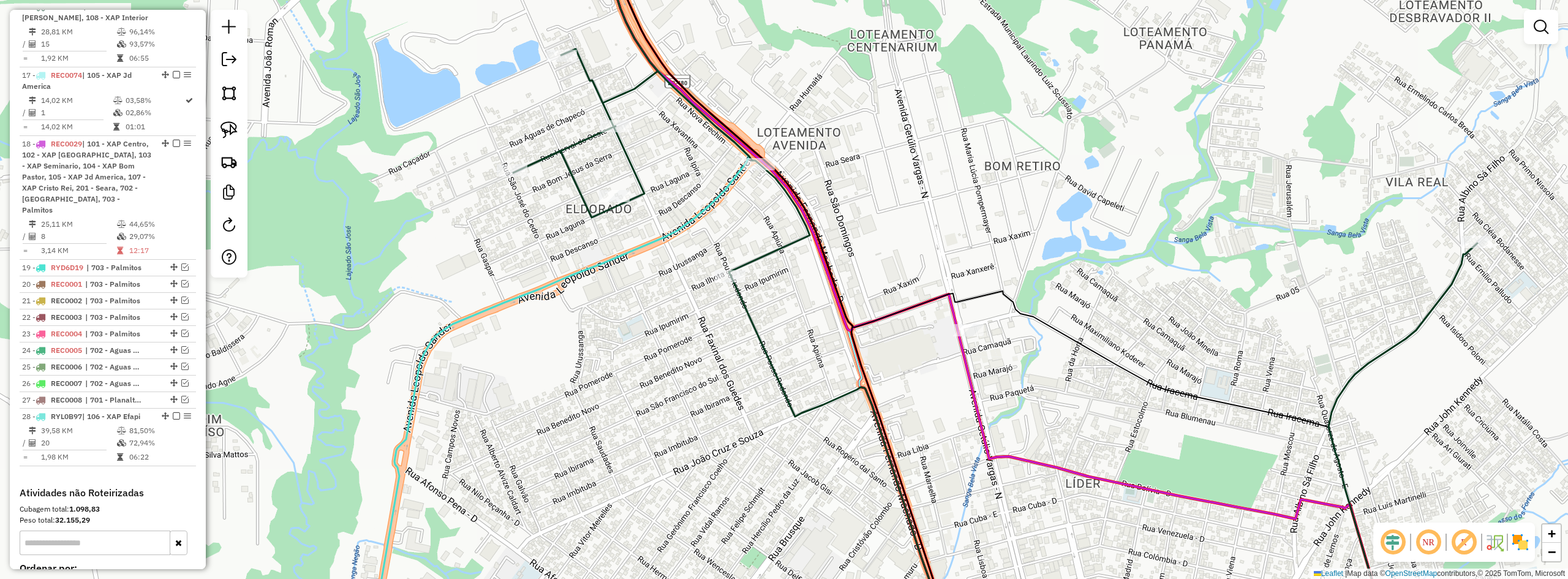
click at [887, 147] on div "Janela de atendimento Grade de atendimento Capacidade Transportadoras Veículos …" at bounding box center [784, 289] width 1568 height 579
select select "*********"
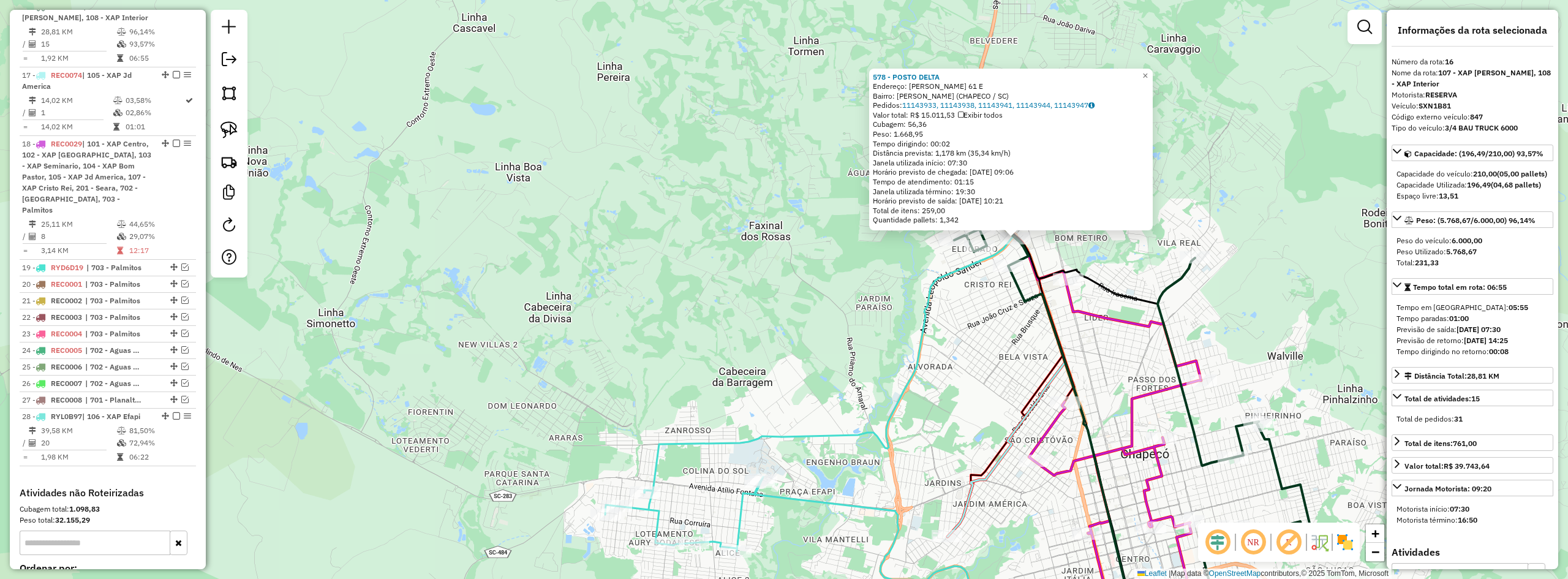
drag, startPoint x: 1124, startPoint y: 358, endPoint x: 1053, endPoint y: 308, distance: 86.8
click at [1056, 309] on div "578 - POSTO DELTA Endereço: [PERSON_NAME] 61 E Bairro: [PERSON_NAME] (CHAPECO /…" at bounding box center [784, 289] width 1568 height 579
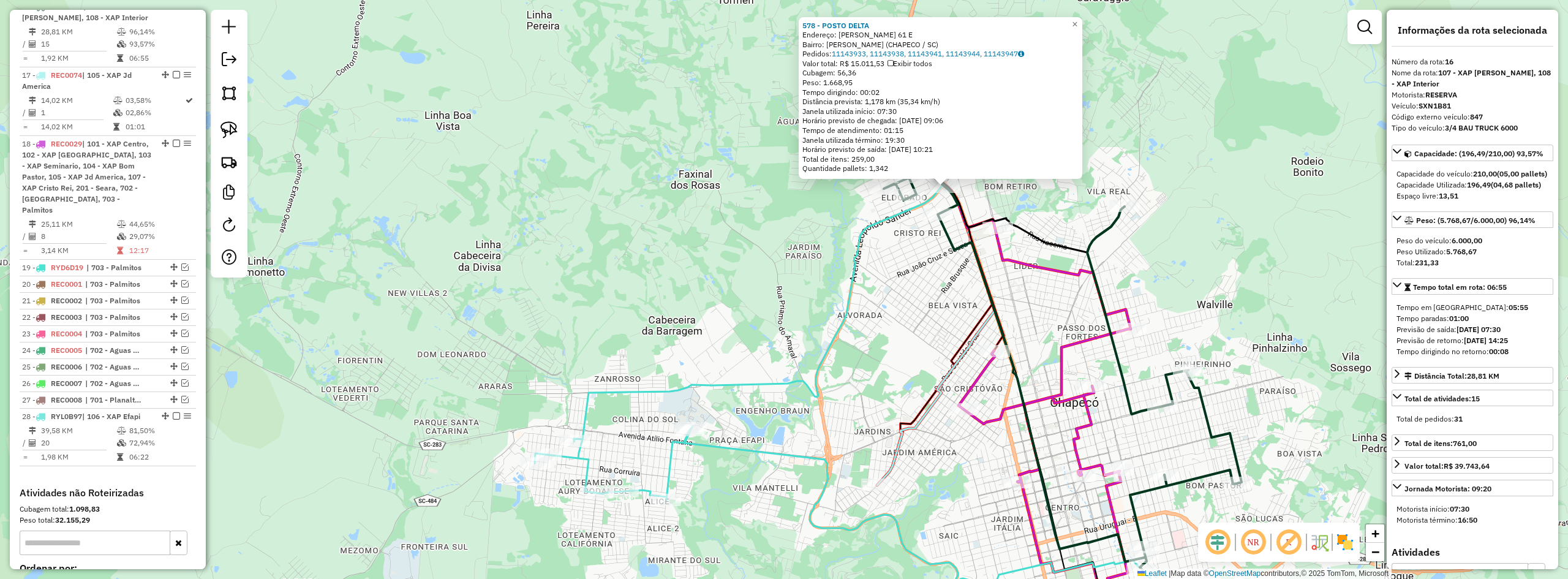
click at [1045, 299] on div "578 - POSTO DELTA Endereço: [PERSON_NAME] 61 E Bairro: [PERSON_NAME] (CHAPECO /…" at bounding box center [784, 289] width 1568 height 579
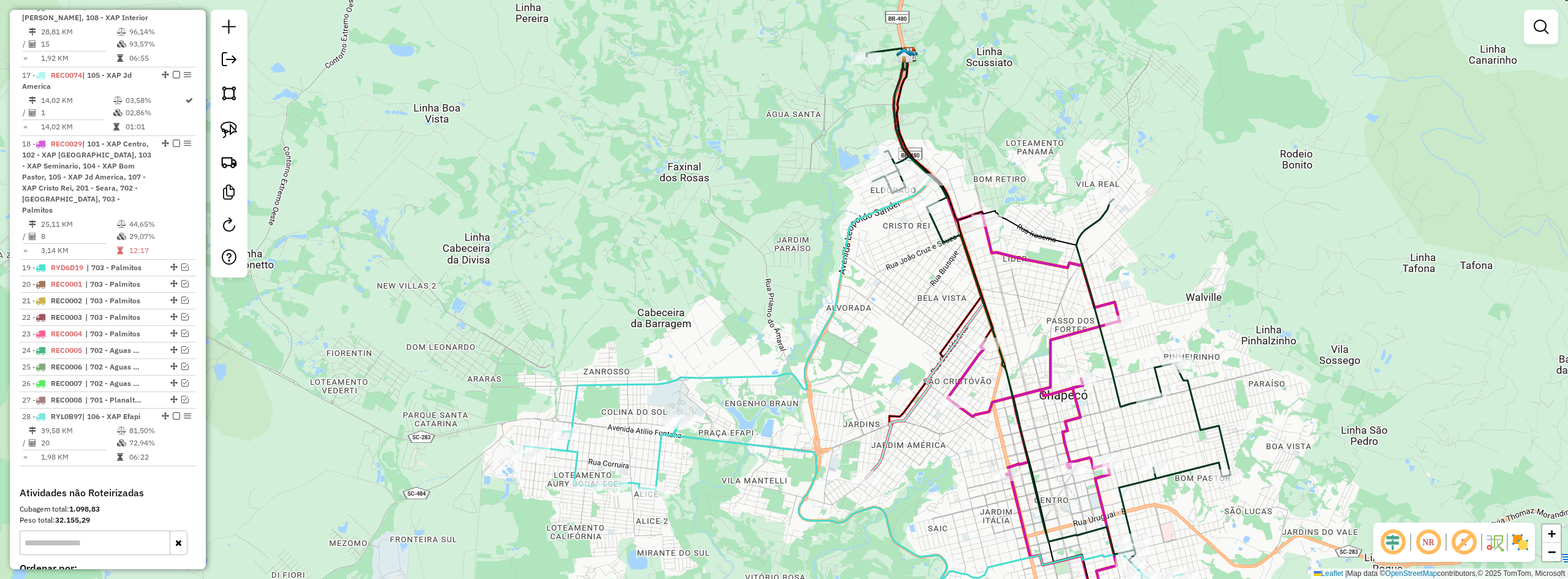
drag, startPoint x: 1303, startPoint y: 291, endPoint x: 1106, endPoint y: 209, distance: 213.4
click at [1117, 213] on div "Janela de atendimento Grade de atendimento Capacidade Transportadoras Veículos …" at bounding box center [784, 289] width 1568 height 579
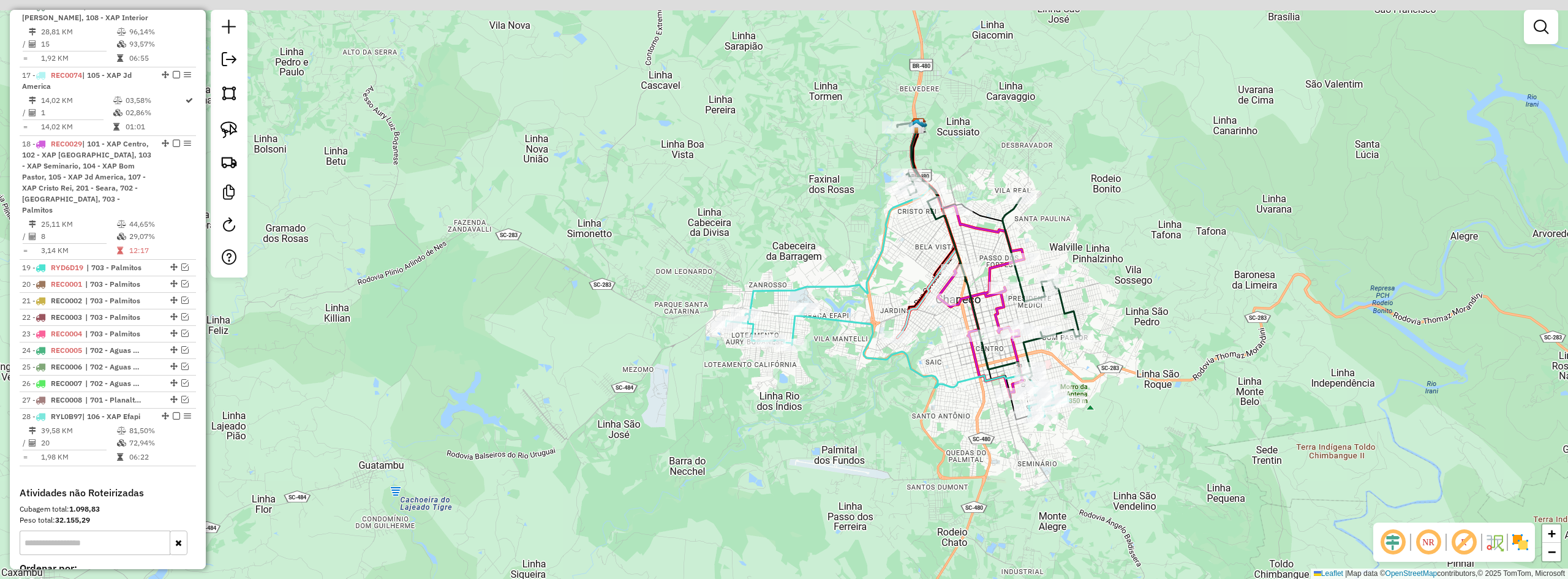
drag, startPoint x: 1079, startPoint y: 229, endPoint x: 1085, endPoint y: 235, distance: 8.5
click at [1085, 235] on div "Janela de atendimento Grade de atendimento Capacidade Transportadoras Veículos …" at bounding box center [784, 289] width 1568 height 579
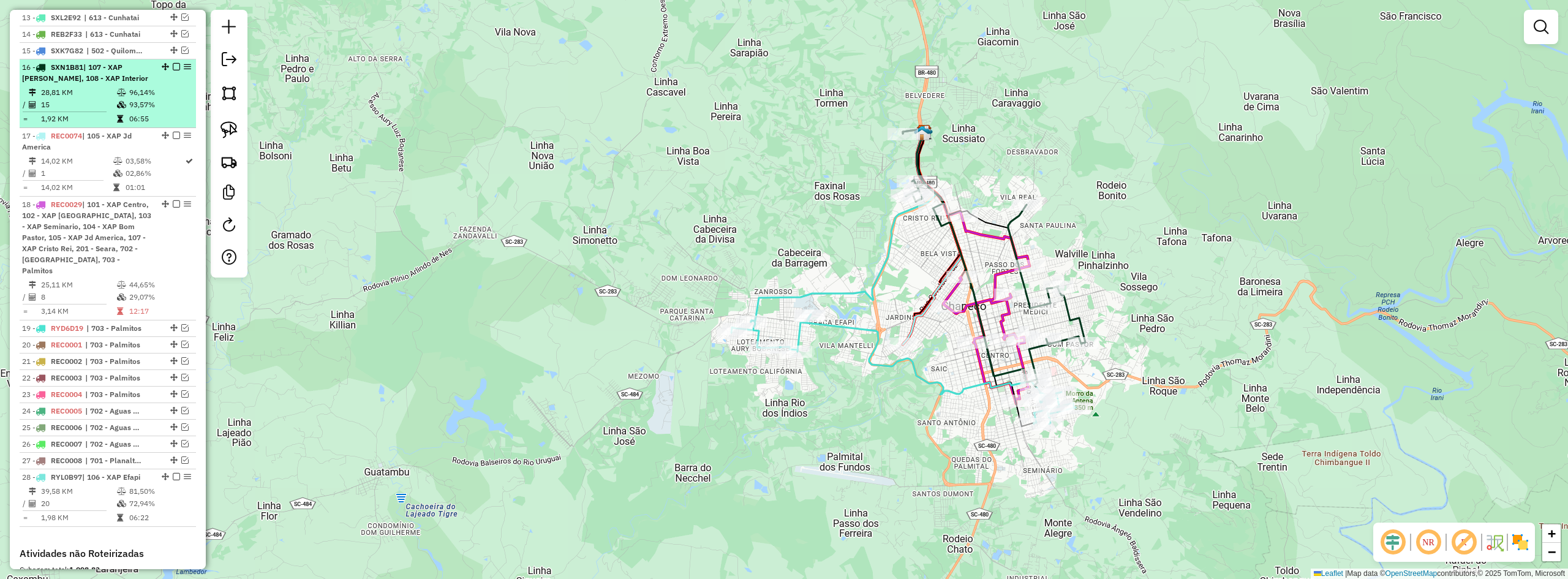
scroll to position [677, 0]
click at [173, 71] on em at bounding box center [176, 68] width 7 height 7
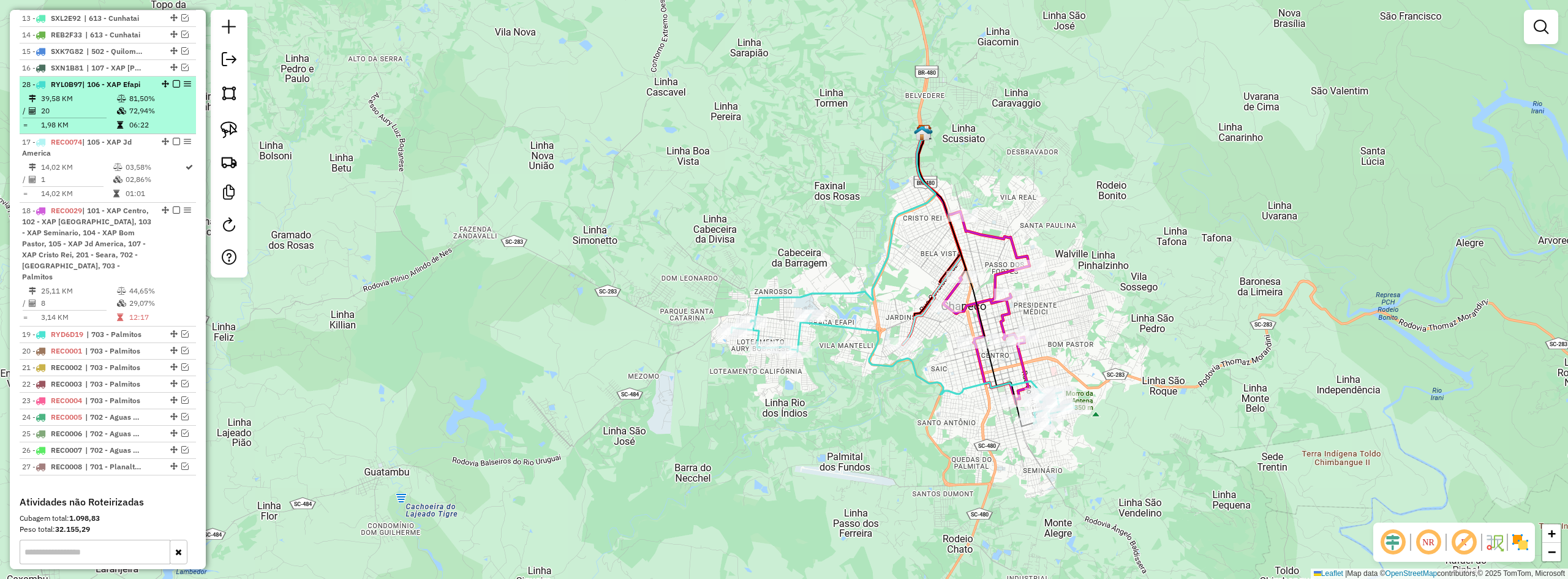
drag, startPoint x: 162, startPoint y: 426, endPoint x: 171, endPoint y: 97, distance: 329.1
click at [173, 88] on em at bounding box center [176, 84] width 7 height 7
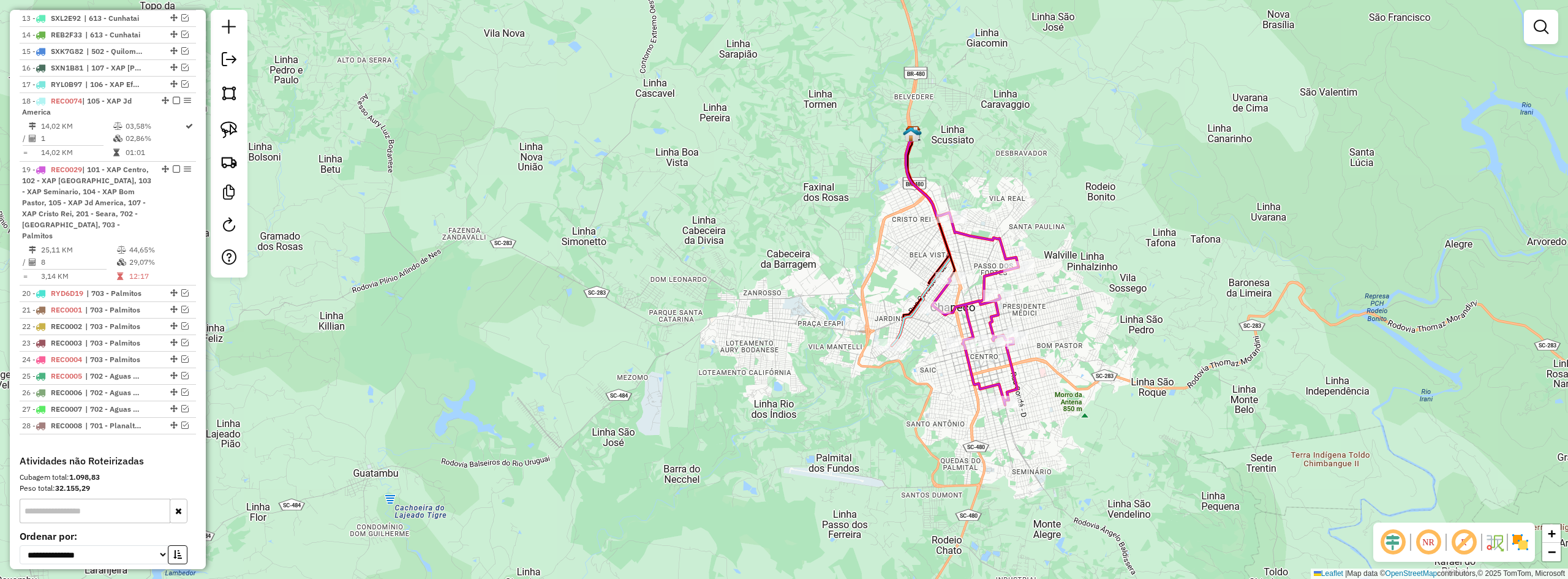
drag, startPoint x: 863, startPoint y: 410, endPoint x: 784, endPoint y: 408, distance: 79.0
click at [791, 409] on div "Janela de atendimento Grade de atendimento Capacidade Transportadoras Veículos …" at bounding box center [784, 289] width 1568 height 579
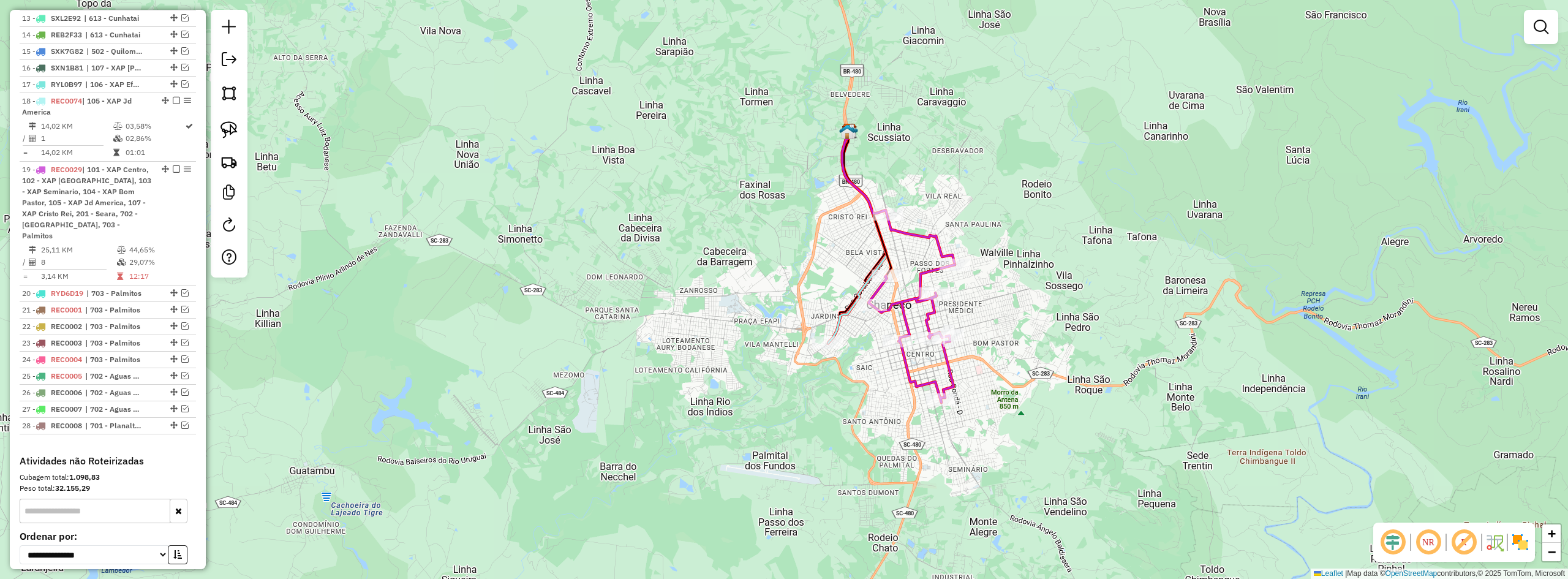
click at [784, 407] on div "Janela de atendimento Grade de atendimento Capacidade Transportadoras Veículos …" at bounding box center [784, 289] width 1568 height 579
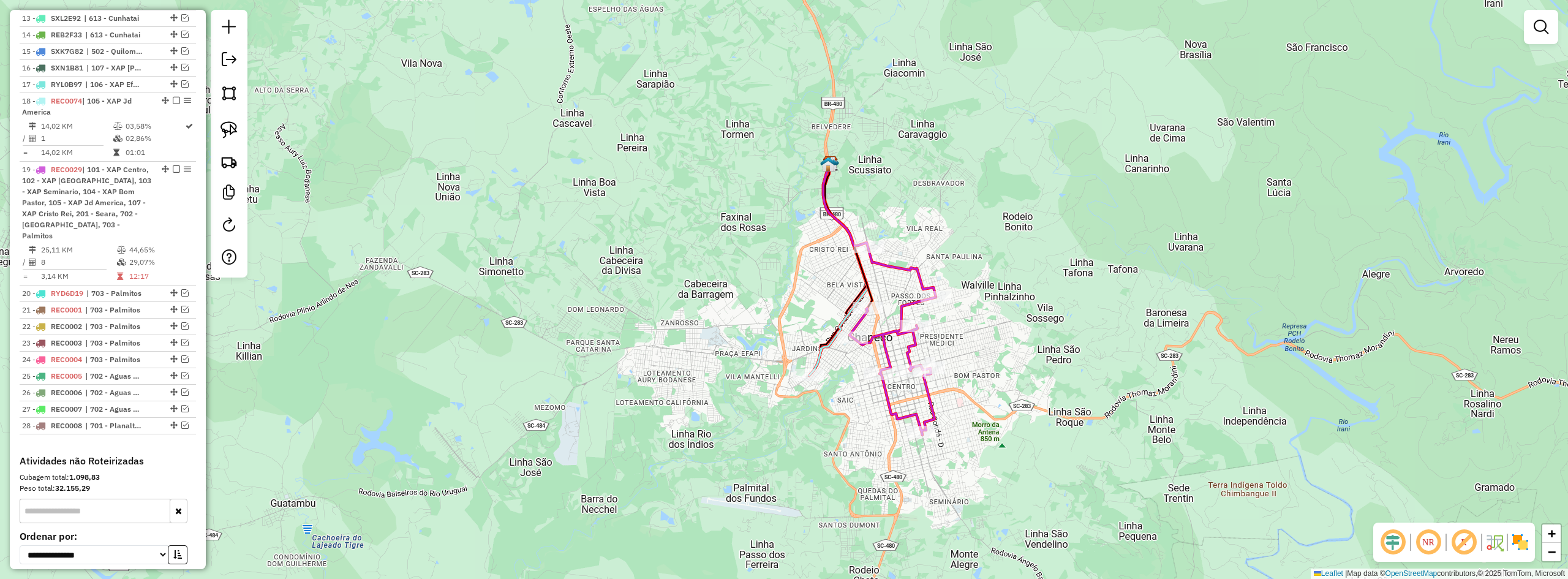
drag, startPoint x: 849, startPoint y: 380, endPoint x: 823, endPoint y: 414, distance: 42.8
click at [823, 414] on div "Janela de atendimento Grade de atendimento Capacidade Transportadoras Veículos …" at bounding box center [784, 289] width 1568 height 579
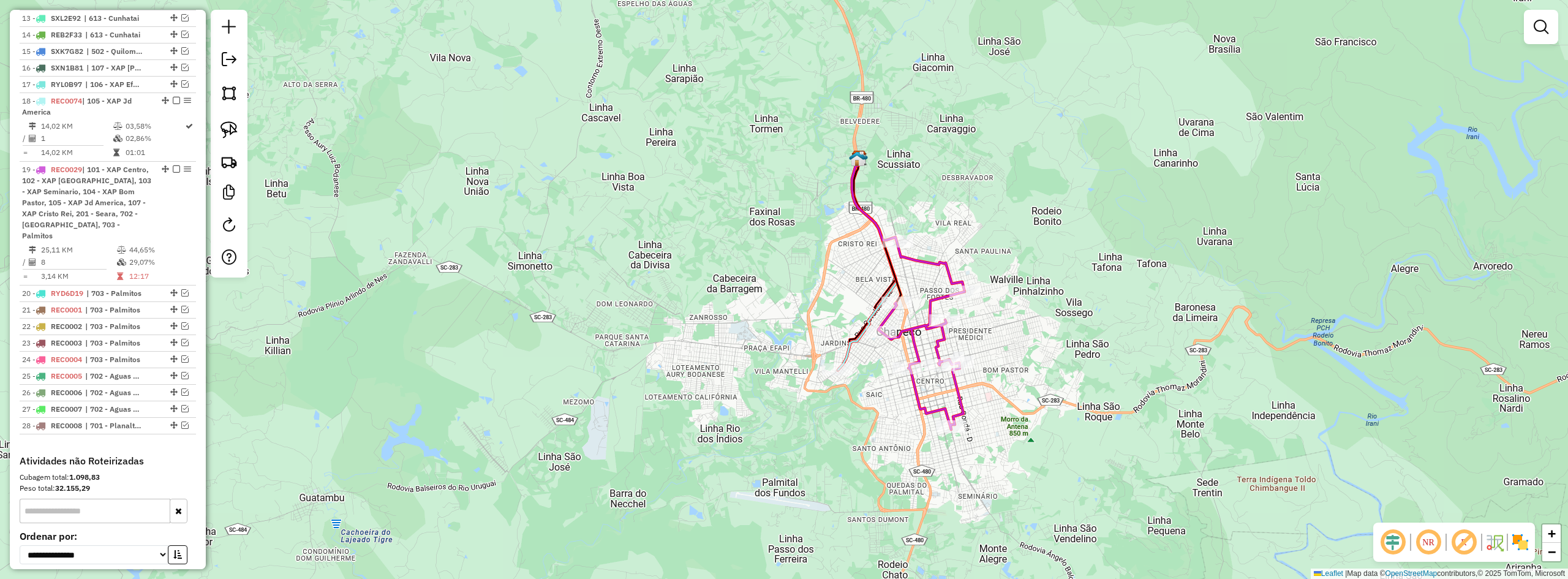
drag, startPoint x: 1031, startPoint y: 397, endPoint x: 1052, endPoint y: 388, distance: 22.8
click at [1052, 388] on div "Janela de atendimento Grade de atendimento Capacidade Transportadoras Veículos …" at bounding box center [784, 289] width 1568 height 579
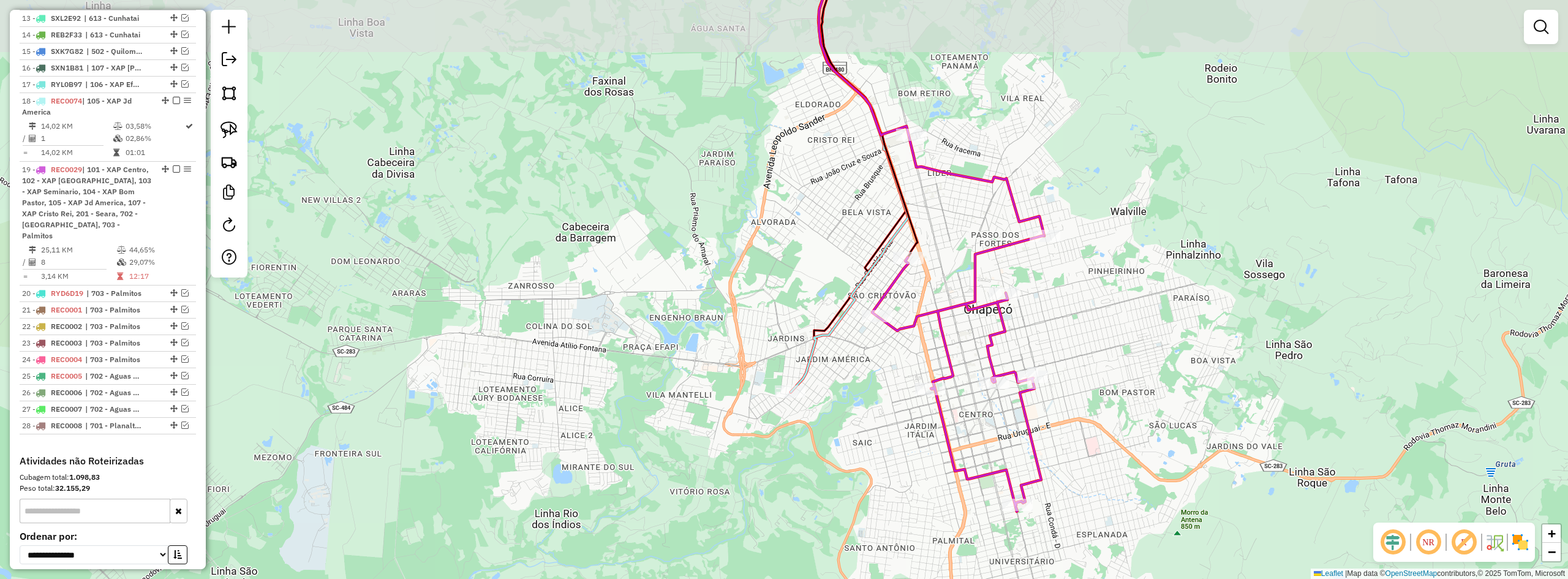
drag, startPoint x: 1134, startPoint y: 309, endPoint x: 1137, endPoint y: 322, distance: 13.3
click at [1137, 321] on div "Janela de atendimento Grade de atendimento Capacidade Transportadoras Veículos …" at bounding box center [784, 289] width 1568 height 579
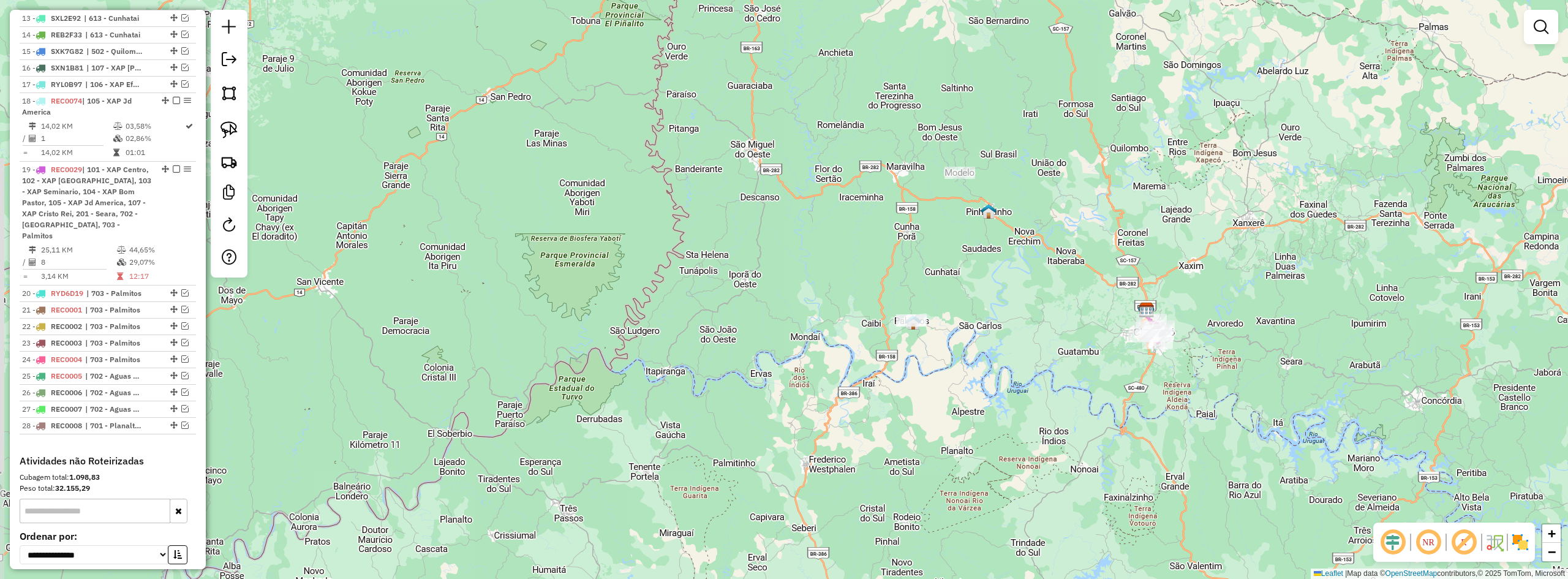
drag, startPoint x: 1236, startPoint y: 324, endPoint x: 1062, endPoint y: 343, distance: 175.0
click at [1073, 343] on div "Janela de atendimento Grade de atendimento Capacidade Transportadoras Veículos …" at bounding box center [784, 289] width 1568 height 579
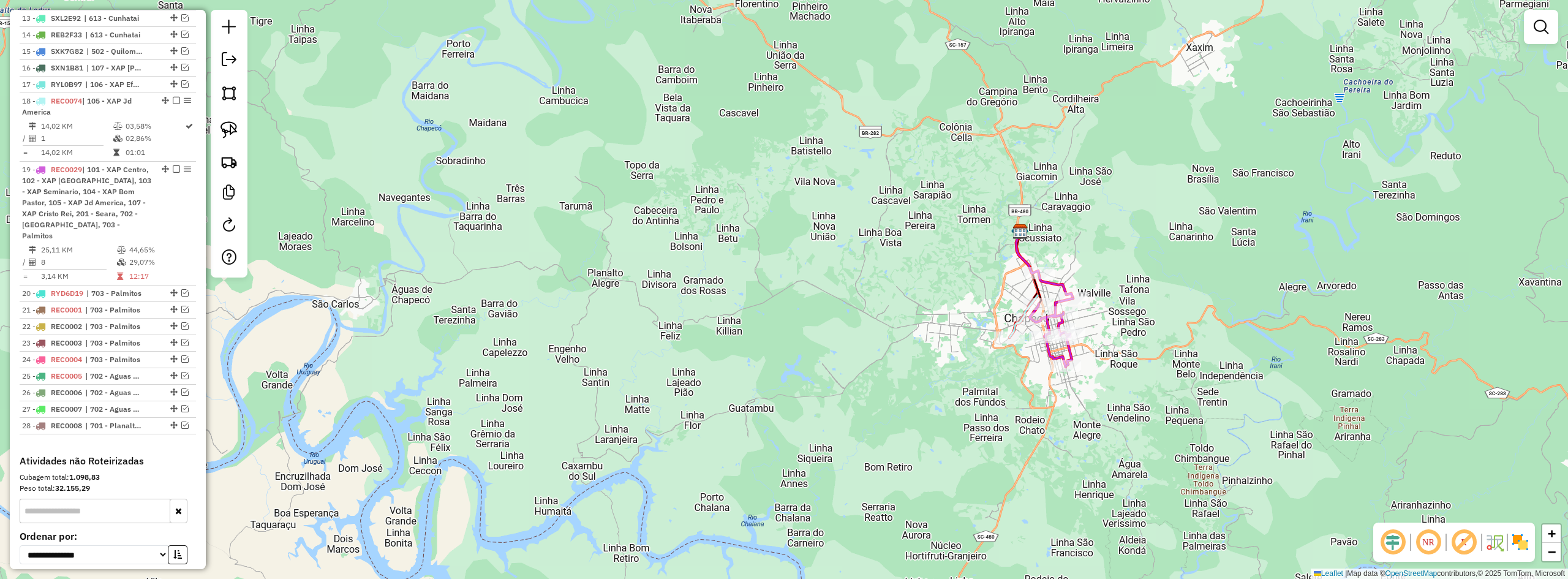
drag, startPoint x: 829, startPoint y: 383, endPoint x: 893, endPoint y: 397, distance: 65.5
click at [892, 397] on div "Janela de atendimento Grade de atendimento Capacidade Transportadoras Veículos …" at bounding box center [784, 289] width 1568 height 579
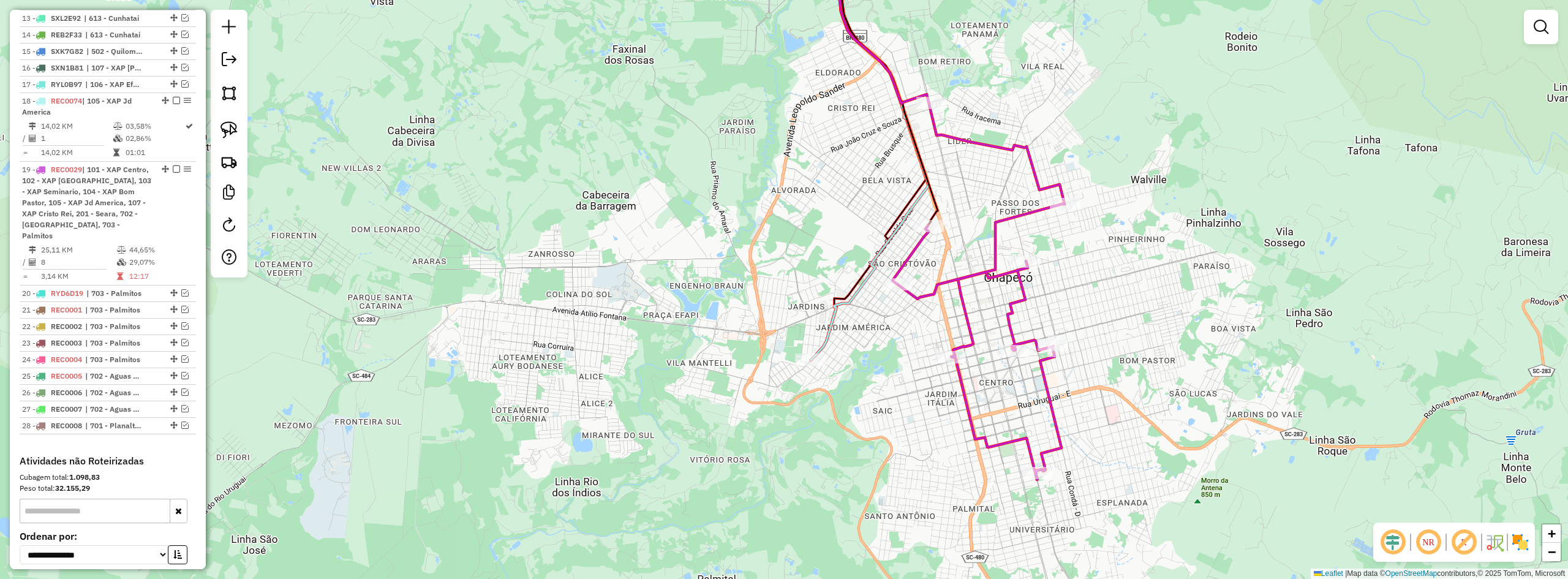
drag, startPoint x: 1094, startPoint y: 330, endPoint x: 1122, endPoint y: 333, distance: 28.2
click at [1122, 333] on div "Janela de atendimento Grade de atendimento Capacidade Transportadoras Veículos …" at bounding box center [784, 289] width 1568 height 579
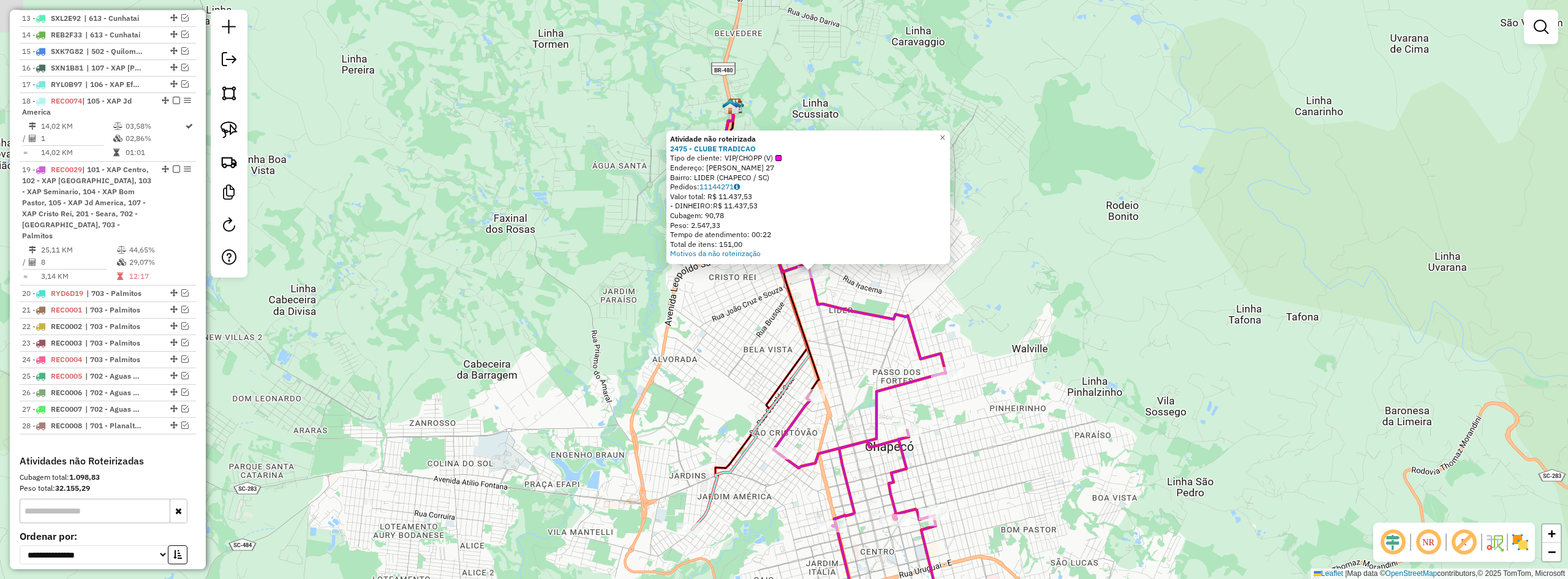
drag, startPoint x: 1025, startPoint y: 323, endPoint x: 1053, endPoint y: 306, distance: 32.8
click at [1053, 306] on div "Atividade não roteirizada 2475 - CLUBE TRADICAO Tipo de cliente: VIP/CHOPP (V) …" at bounding box center [784, 289] width 1568 height 579
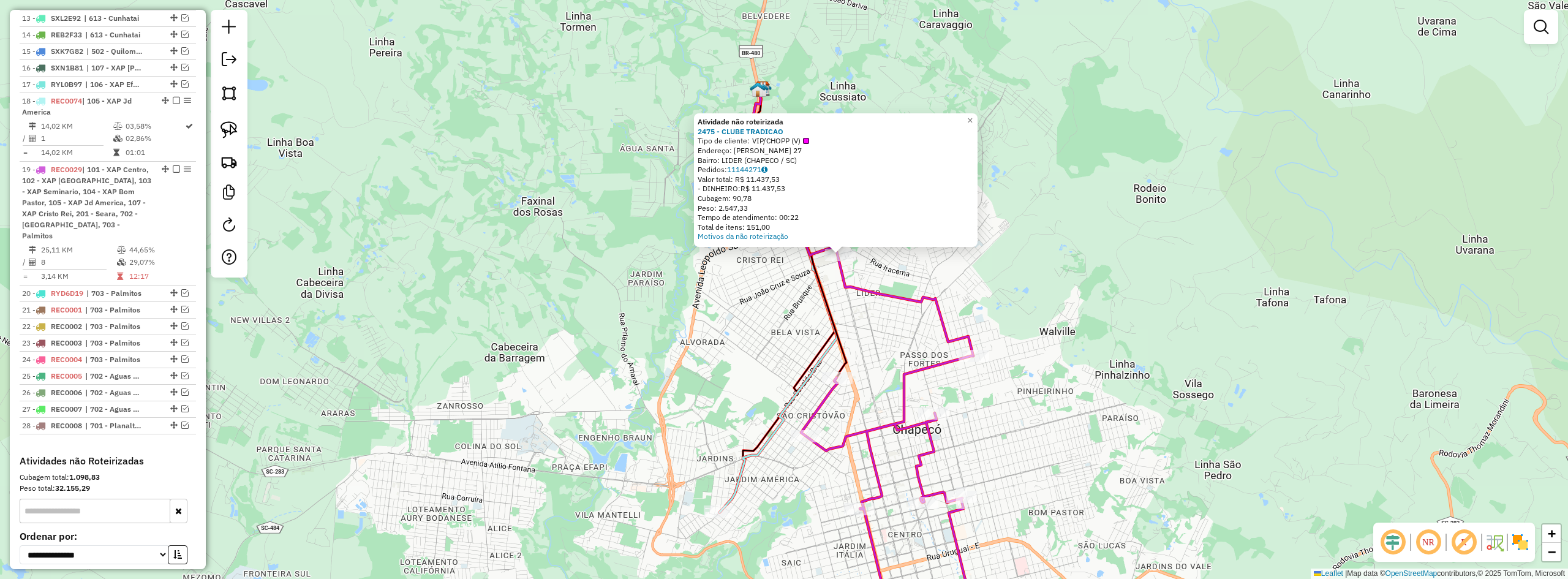
click at [1055, 306] on div "Atividade não roteirizada 2475 - CLUBE TRADICAO Tipo de cliente: VIP/CHOPP (V) …" at bounding box center [784, 289] width 1568 height 579
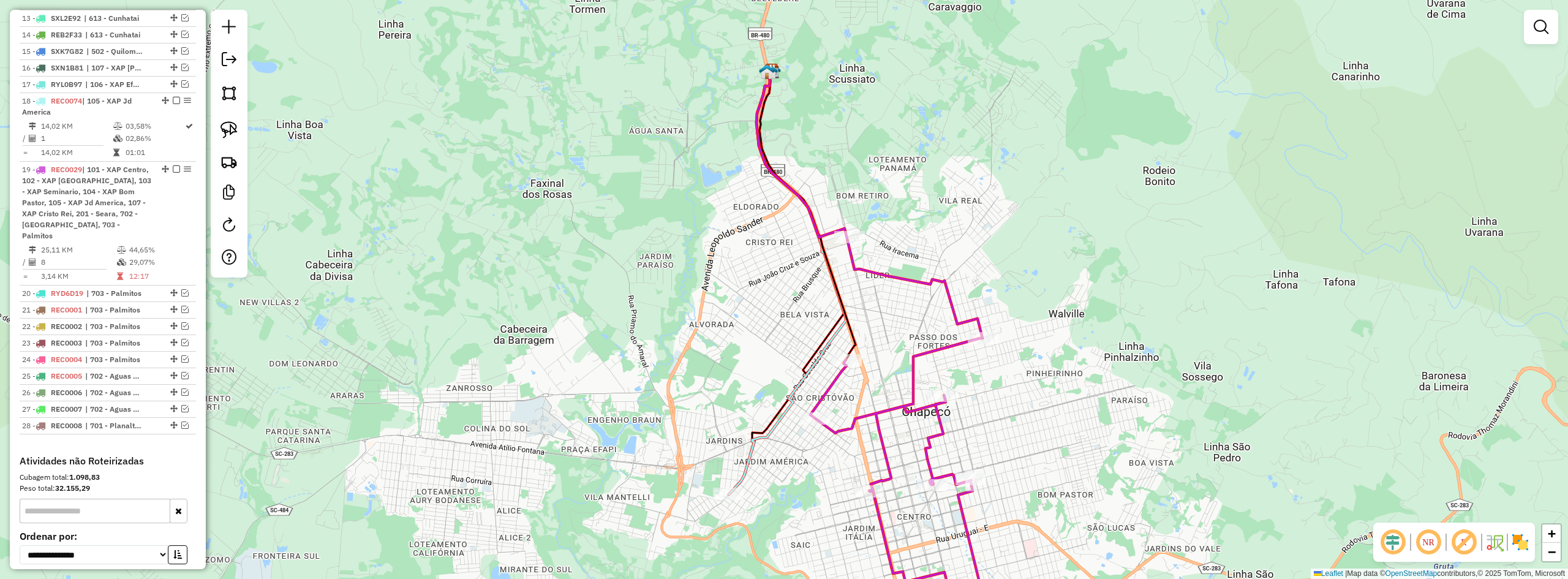
drag, startPoint x: 1047, startPoint y: 316, endPoint x: 1067, endPoint y: 275, distance: 45.6
click at [1056, 298] on div "Janela de atendimento Grade de atendimento Capacidade Transportadoras Veículos …" at bounding box center [784, 289] width 1568 height 579
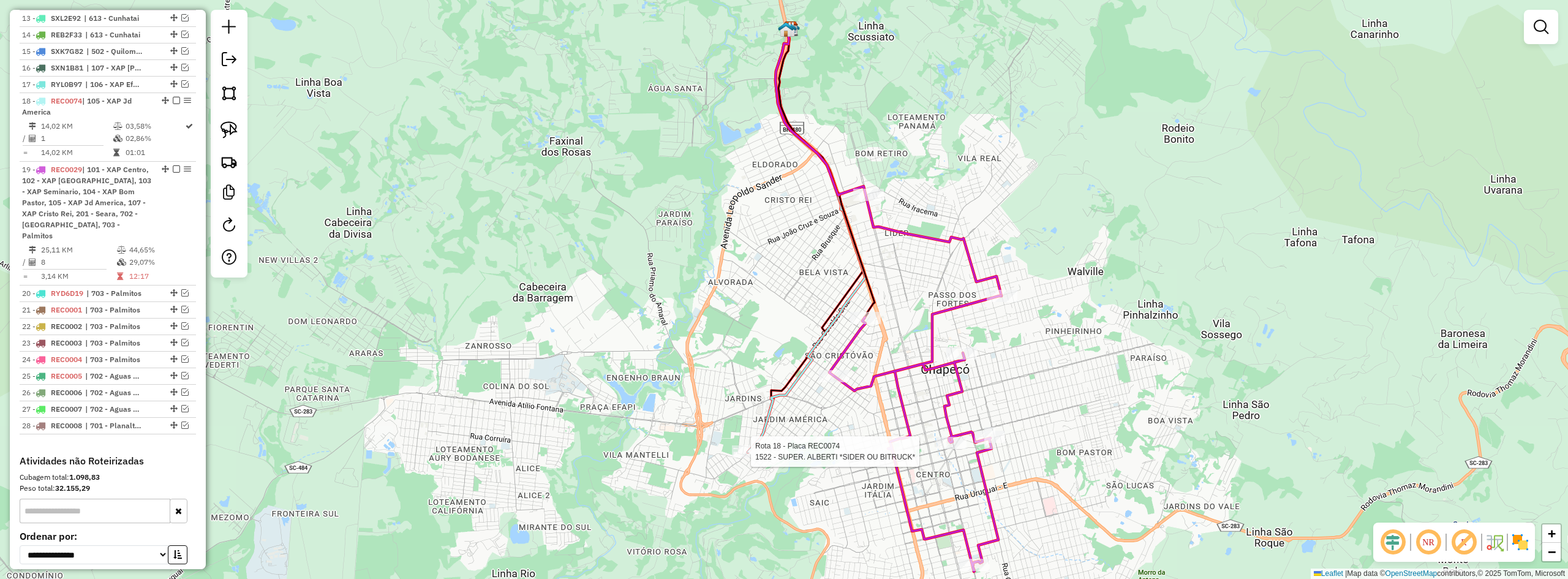
select select "*********"
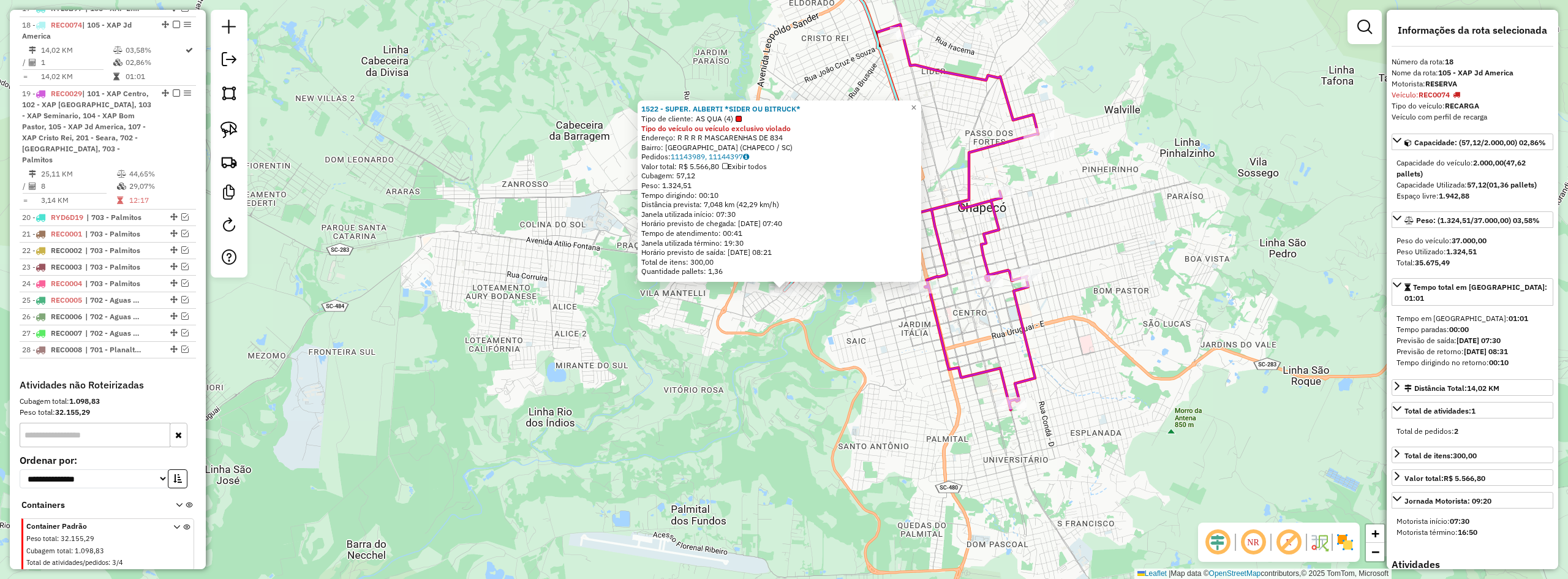
scroll to position [771, 0]
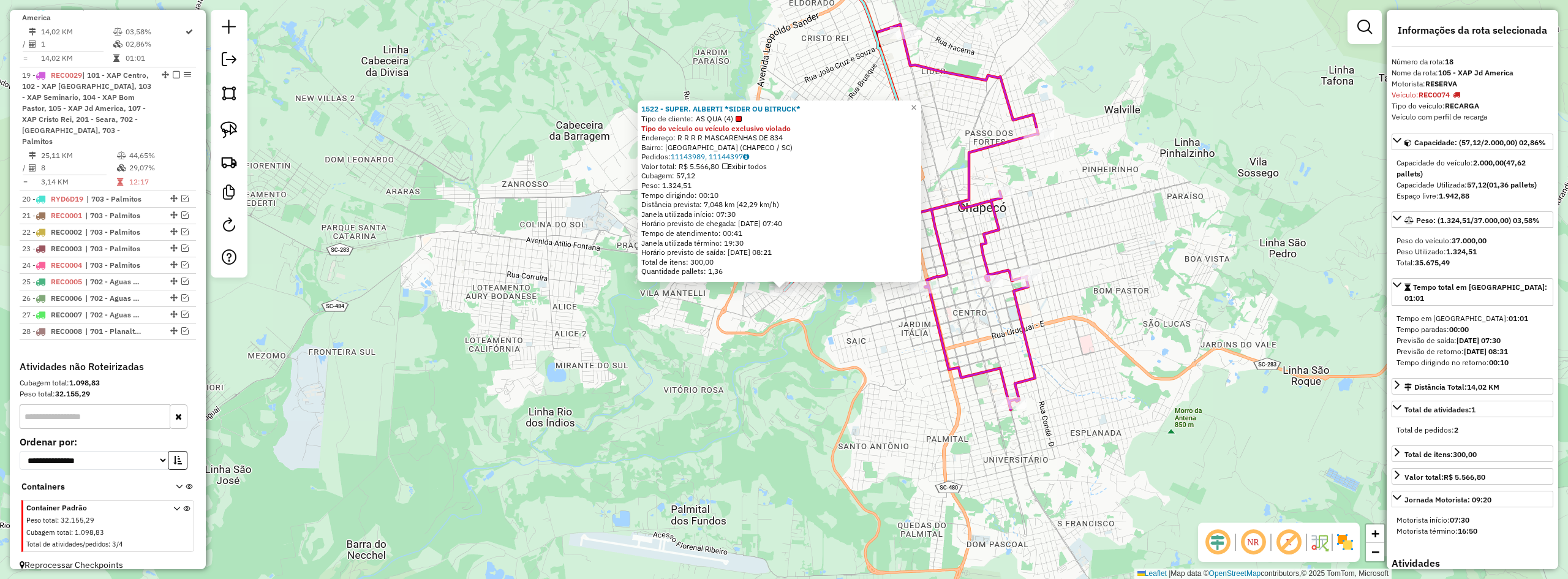
click at [840, 344] on div "1522 - SUPER. ALBERTI *SIDER OU BITRUCK* Tipo de cliente: AS QUA (4) Tipo do ve…" at bounding box center [784, 289] width 1568 height 579
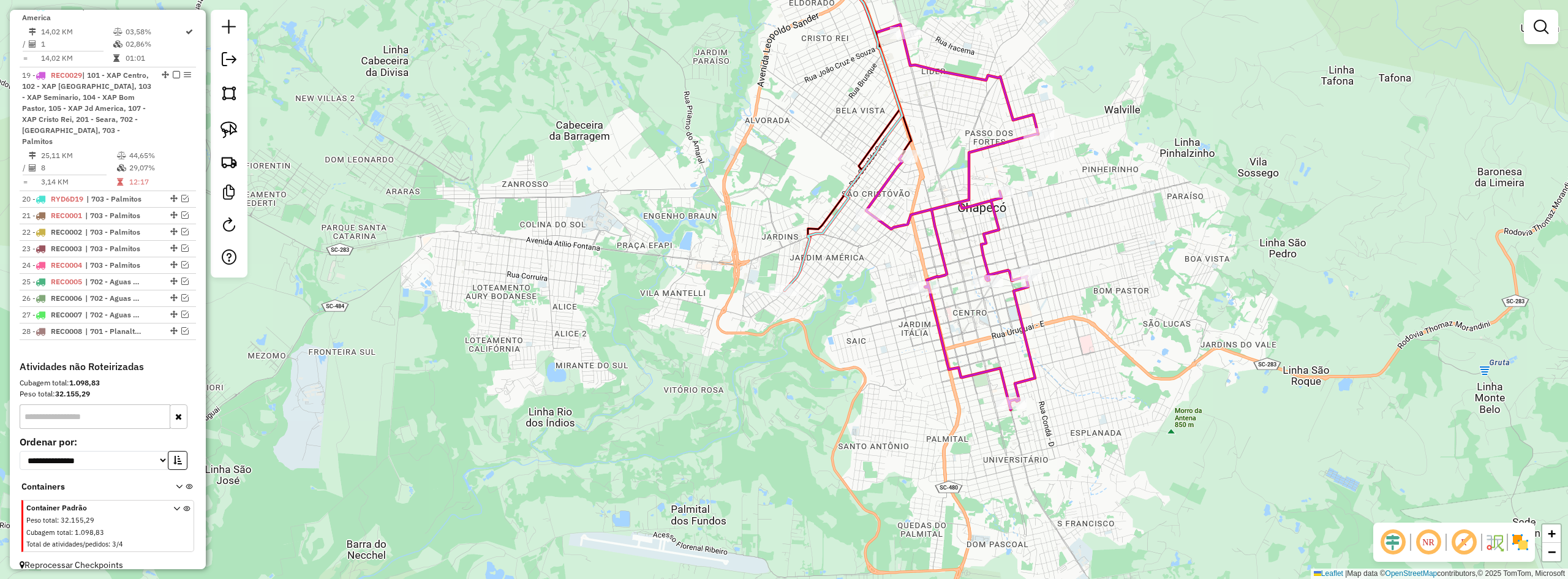
drag, startPoint x: 885, startPoint y: 328, endPoint x: 815, endPoint y: 366, distance: 79.6
click at [815, 366] on div "Janela de atendimento Grade de atendimento Capacidade Transportadoras Veículos …" at bounding box center [784, 289] width 1568 height 579
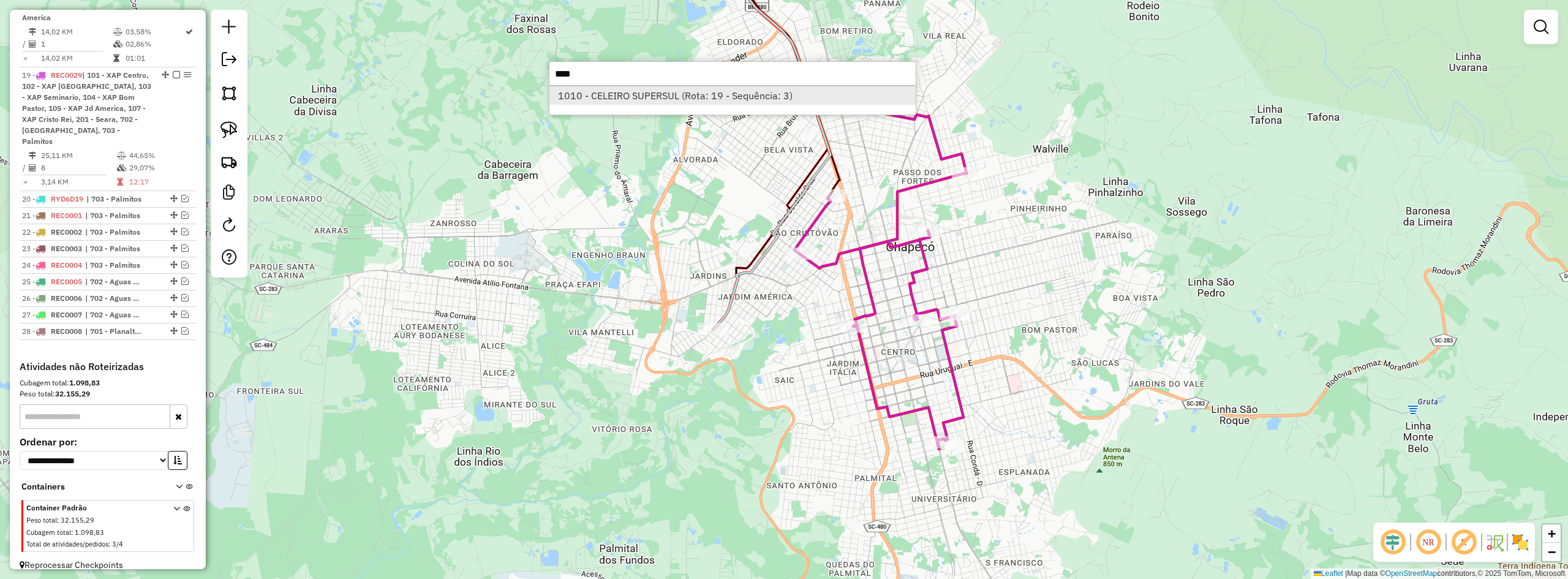
type input "****"
click at [678, 96] on li "1010 - CELEIRO SUPERSUL (Rota: 19 - Sequência: 3)" at bounding box center [732, 95] width 366 height 18
select select "*********"
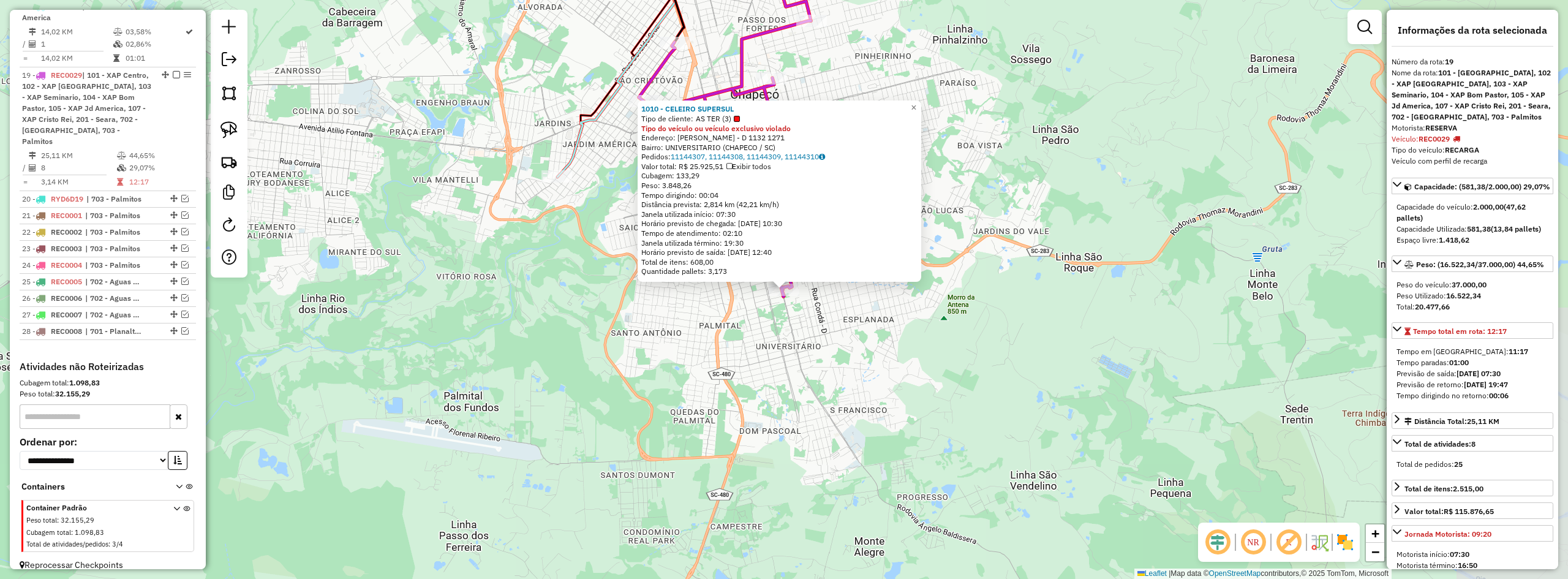
scroll to position [784, 0]
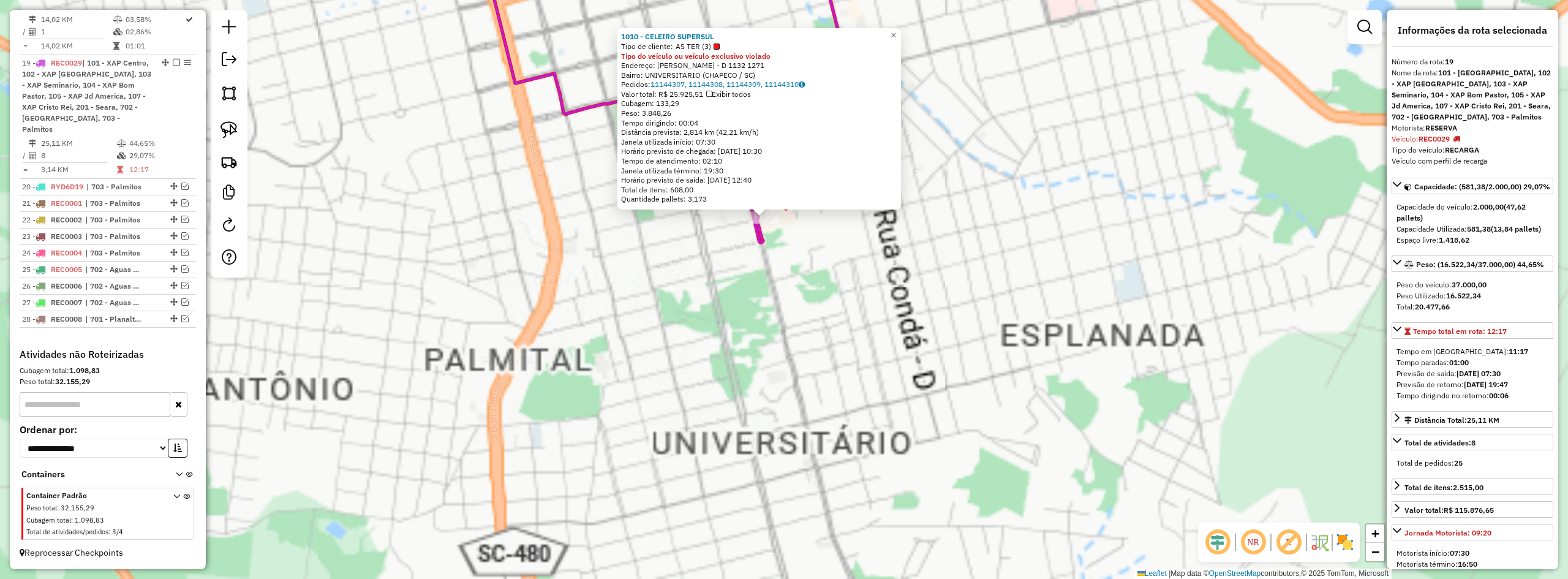
click at [803, 322] on div "1010 - CELEIRO SUPERSUL Tipo de cliente: AS TER (3) Tipo do veículo ou veículo …" at bounding box center [784, 289] width 1568 height 579
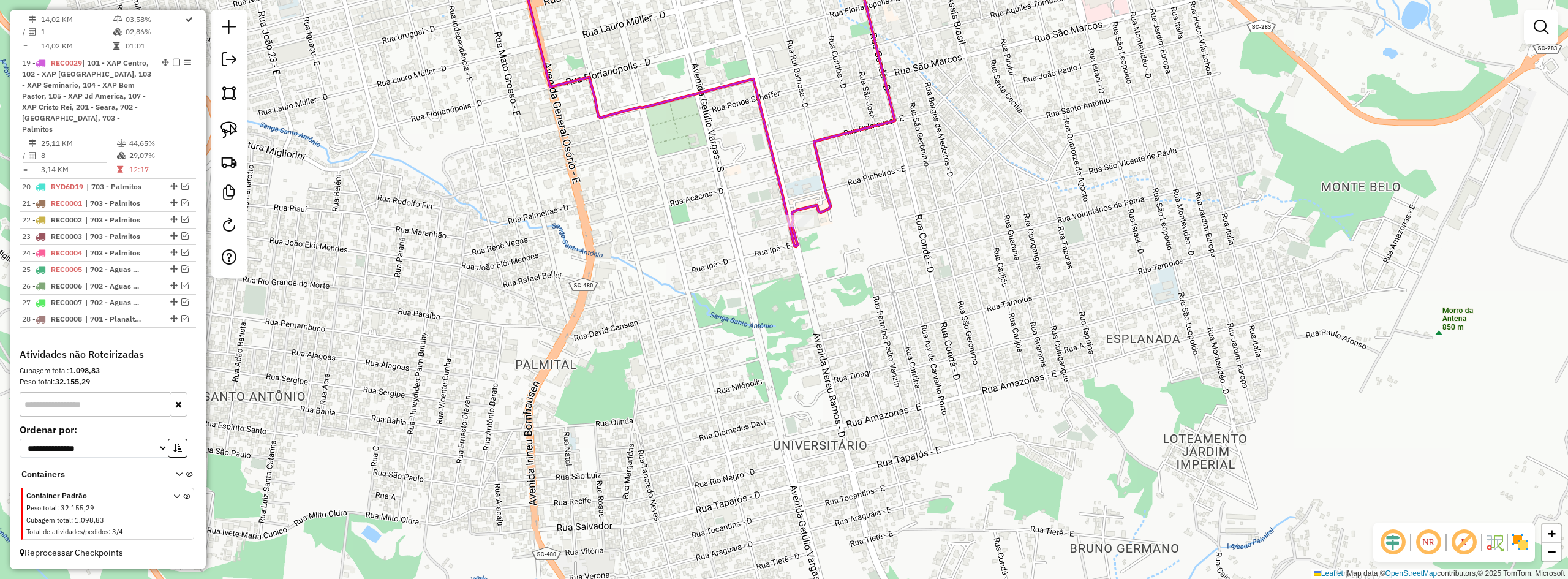
drag, startPoint x: 751, startPoint y: 293, endPoint x: 843, endPoint y: 250, distance: 101.6
click at [843, 250] on div "Janela de atendimento Grade de atendimento Capacidade Transportadoras Veículos …" at bounding box center [784, 289] width 1568 height 579
drag, startPoint x: 793, startPoint y: 288, endPoint x: 723, endPoint y: 213, distance: 102.6
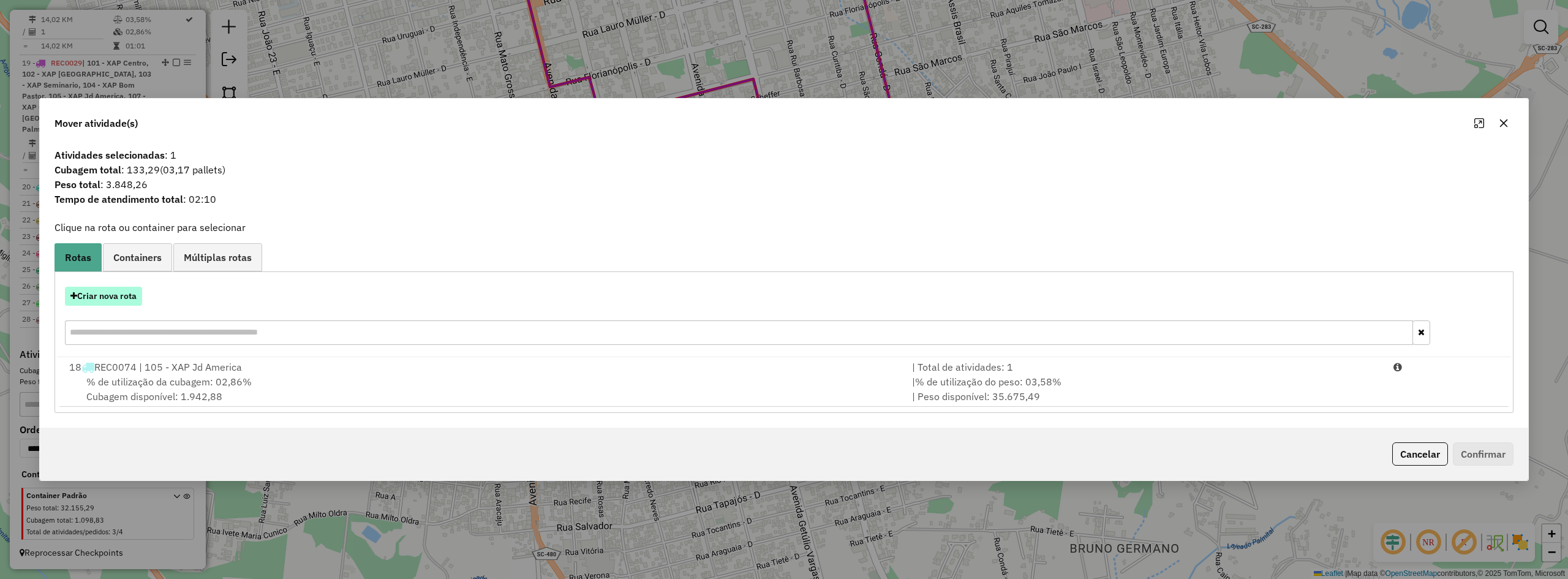
click at [105, 296] on button "Criar nova rota" at bounding box center [103, 296] width 77 height 19
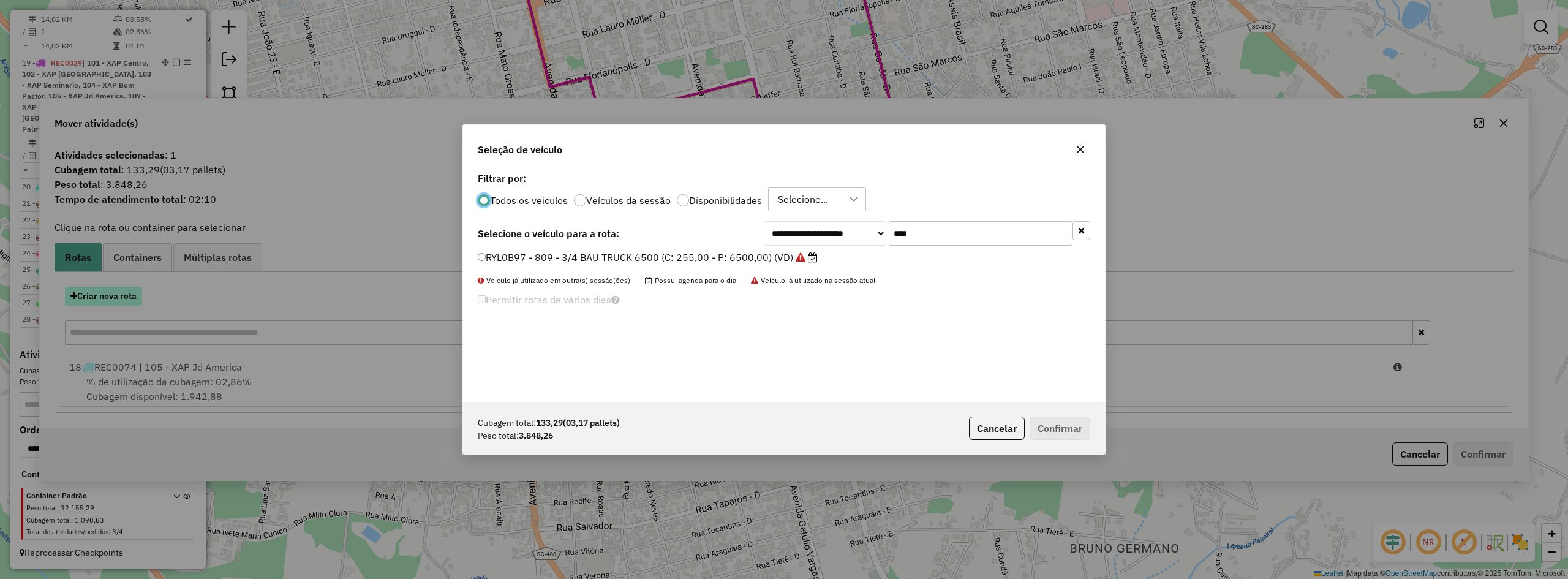
scroll to position [7, 4]
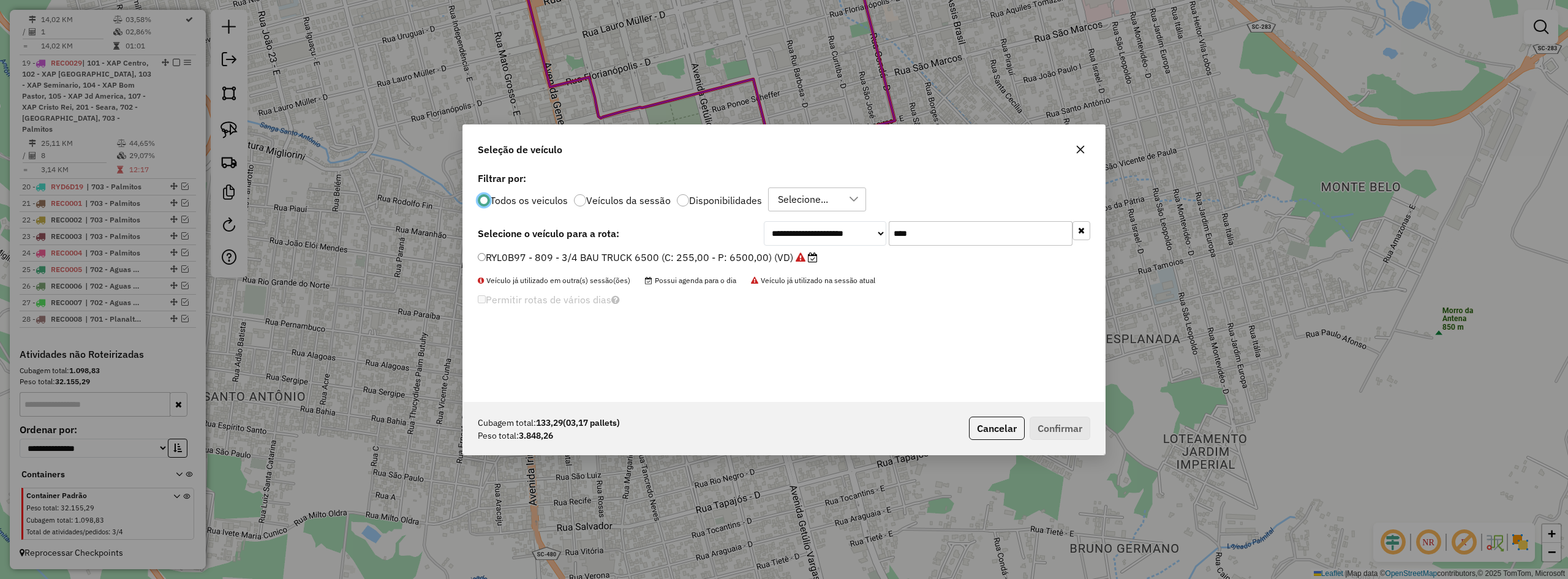
click at [949, 232] on input "****" at bounding box center [981, 233] width 184 height 24
click at [949, 233] on input "****" at bounding box center [981, 233] width 184 height 24
type input "***"
click at [759, 255] on label "AXM0D62 - 832 - CARROCERIA FECHADA 18000 (C: 588,00 - P: 18000,00) (VD)" at bounding box center [661, 257] width 366 height 15
click at [1068, 425] on button "Confirmar" at bounding box center [1060, 429] width 60 height 24
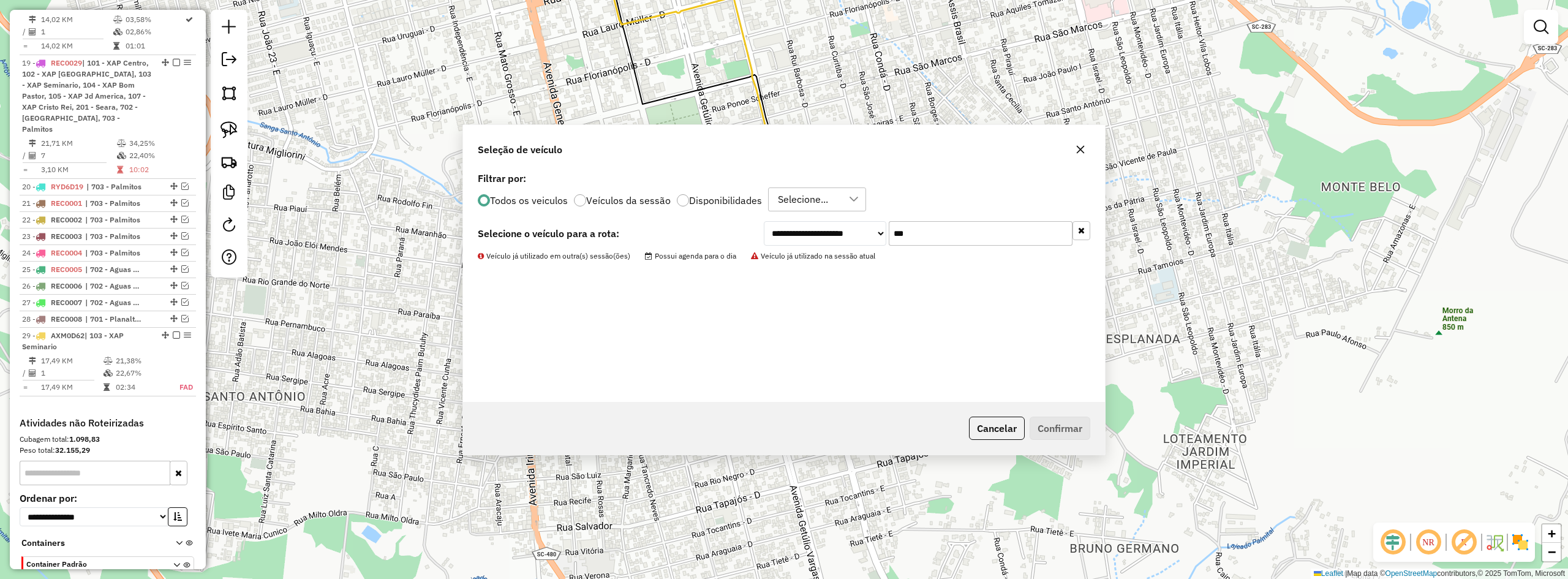
scroll to position [171, 0]
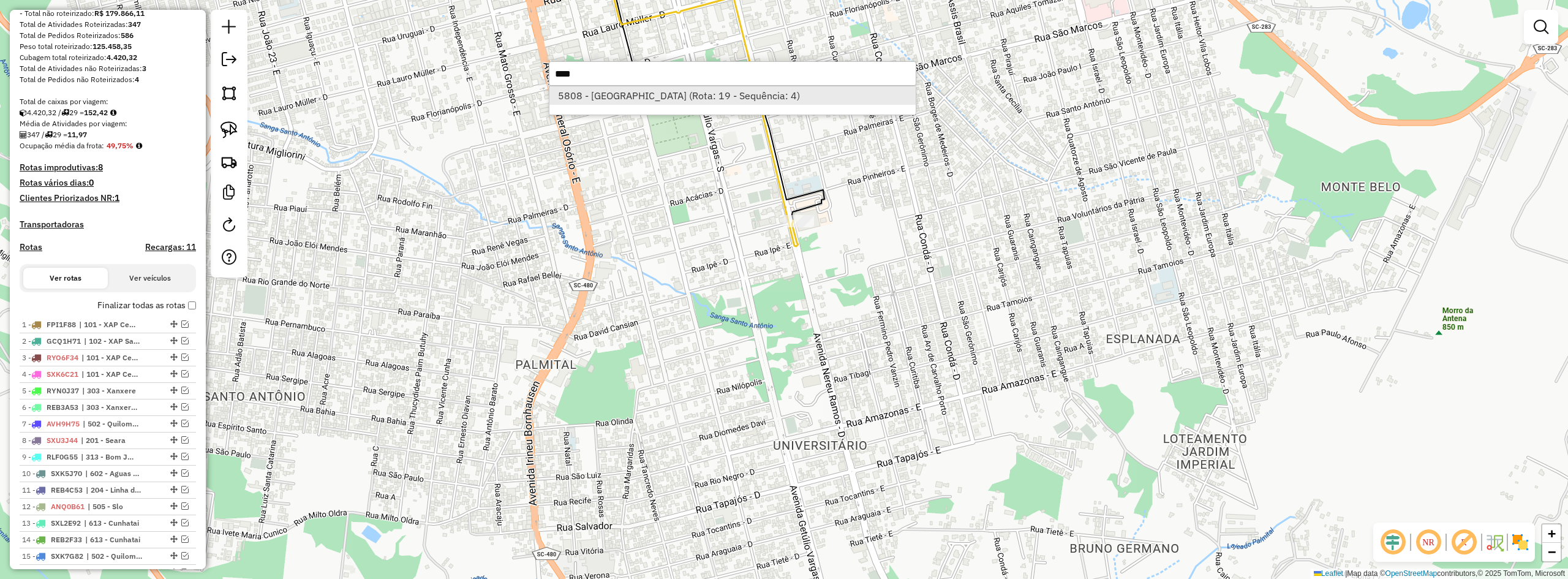
type input "****"
click at [728, 94] on li "5808 - [GEOGRAPHIC_DATA] (Rota: 19 - Sequência: 4)" at bounding box center [732, 95] width 366 height 18
select select "*********"
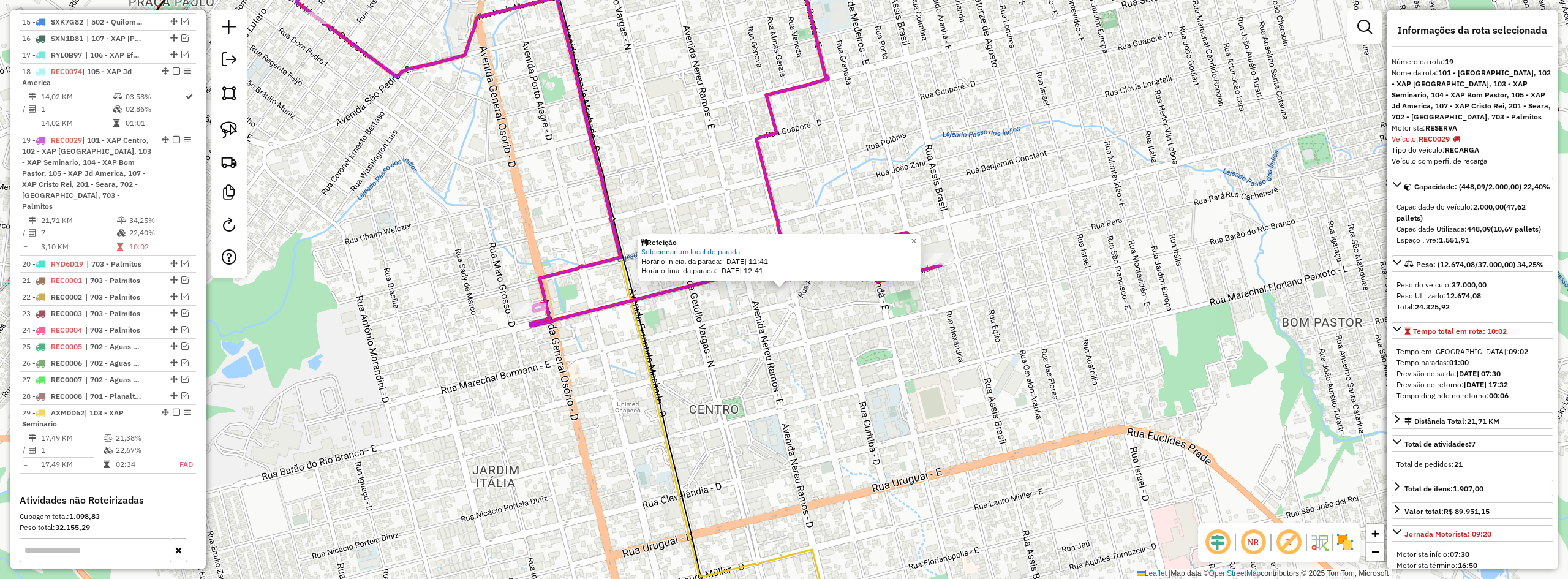
scroll to position [840, 0]
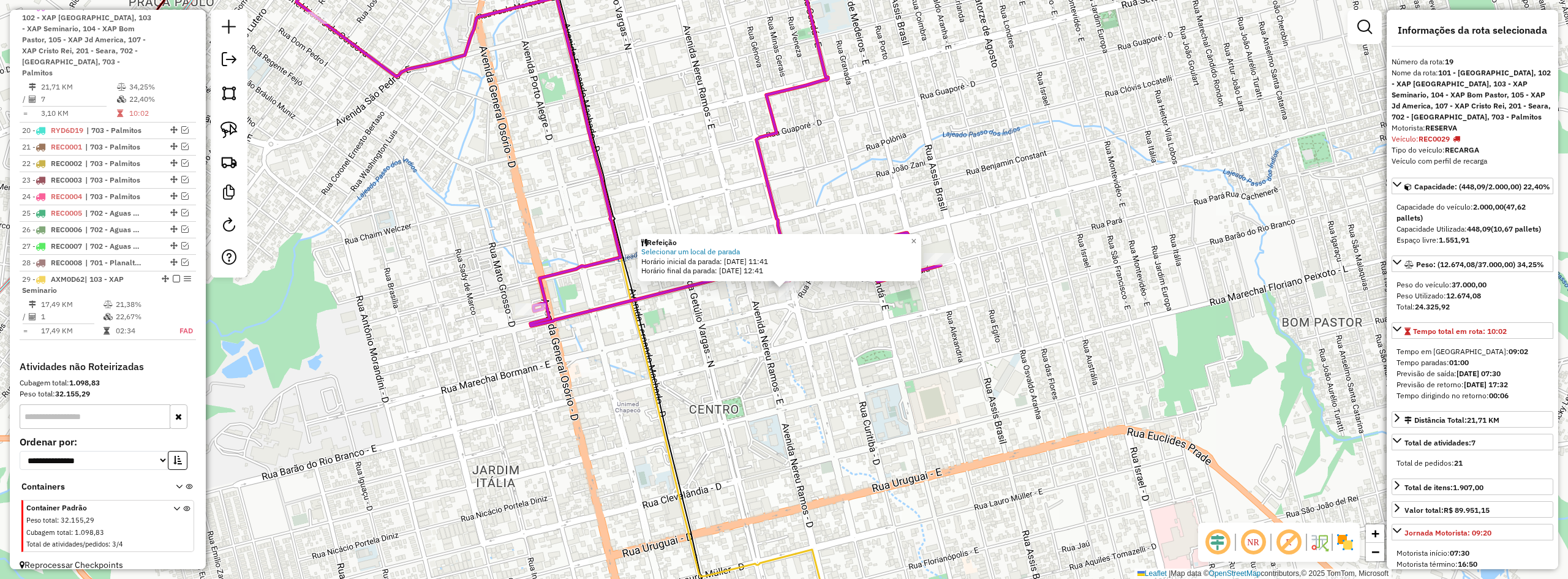
click at [865, 390] on div "Refeição Selecionar um local de parada Horário inicial da parada: [DATE] 11:41 …" at bounding box center [784, 289] width 1568 height 579
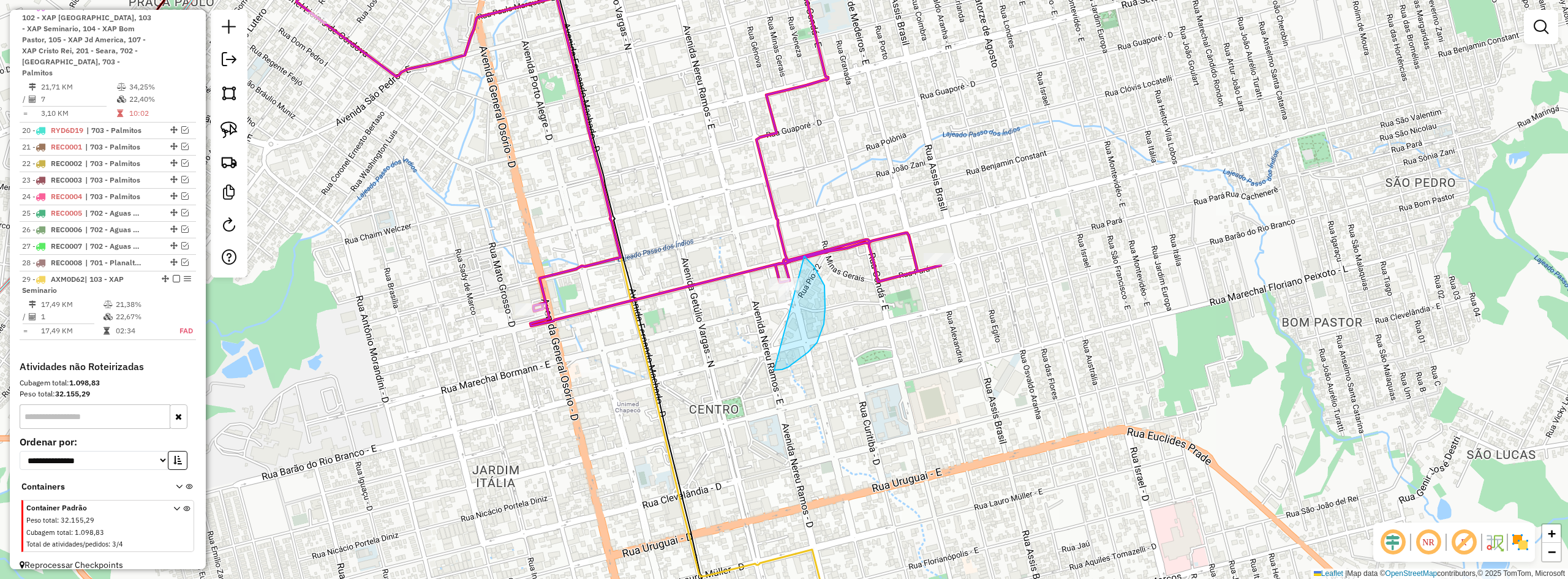
drag, startPoint x: 774, startPoint y: 370, endPoint x: 756, endPoint y: 282, distance: 89.8
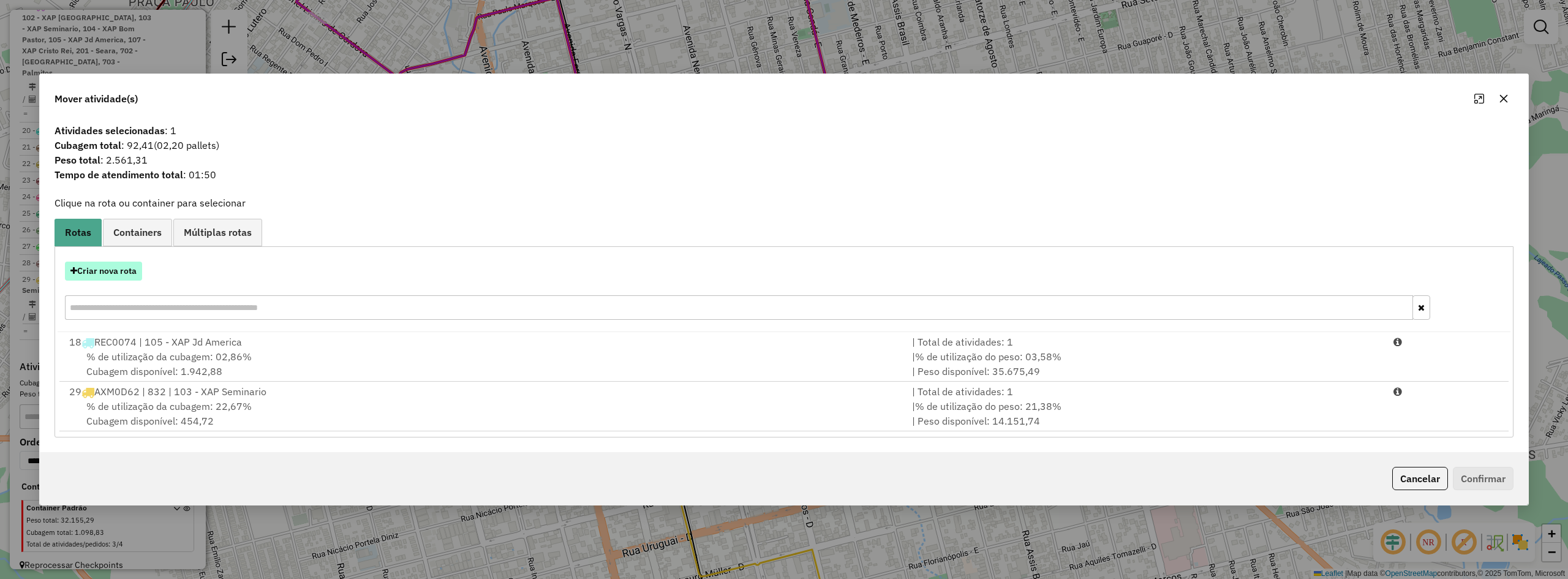
click at [106, 266] on button "Criar nova rota" at bounding box center [103, 271] width 77 height 19
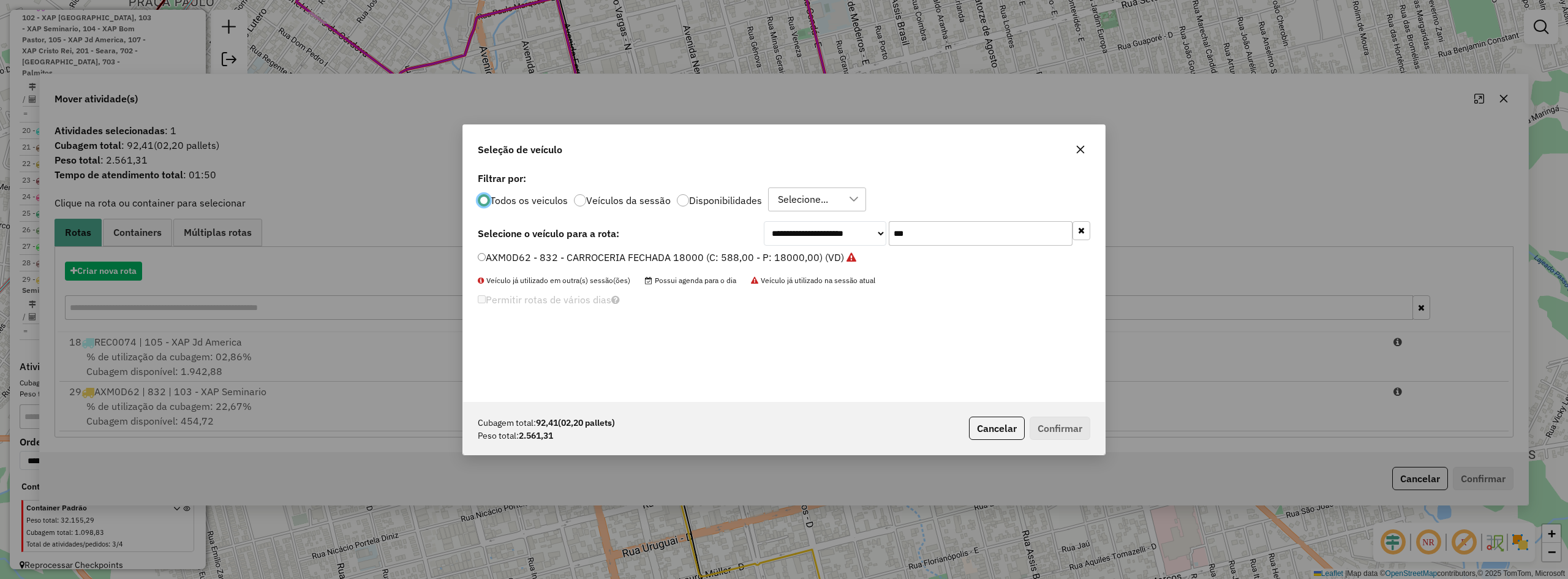
scroll to position [7, 4]
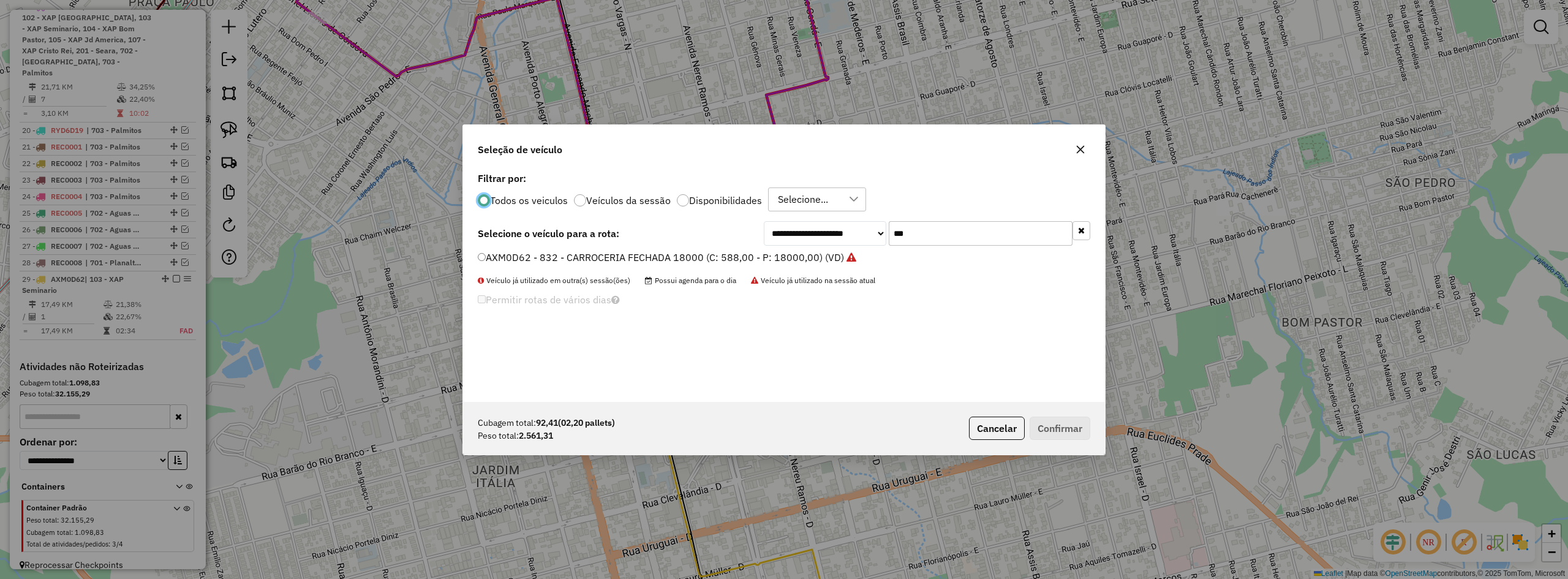
click at [935, 233] on input "***" at bounding box center [981, 233] width 184 height 24
click at [1009, 436] on button "Cancelar" at bounding box center [997, 429] width 56 height 24
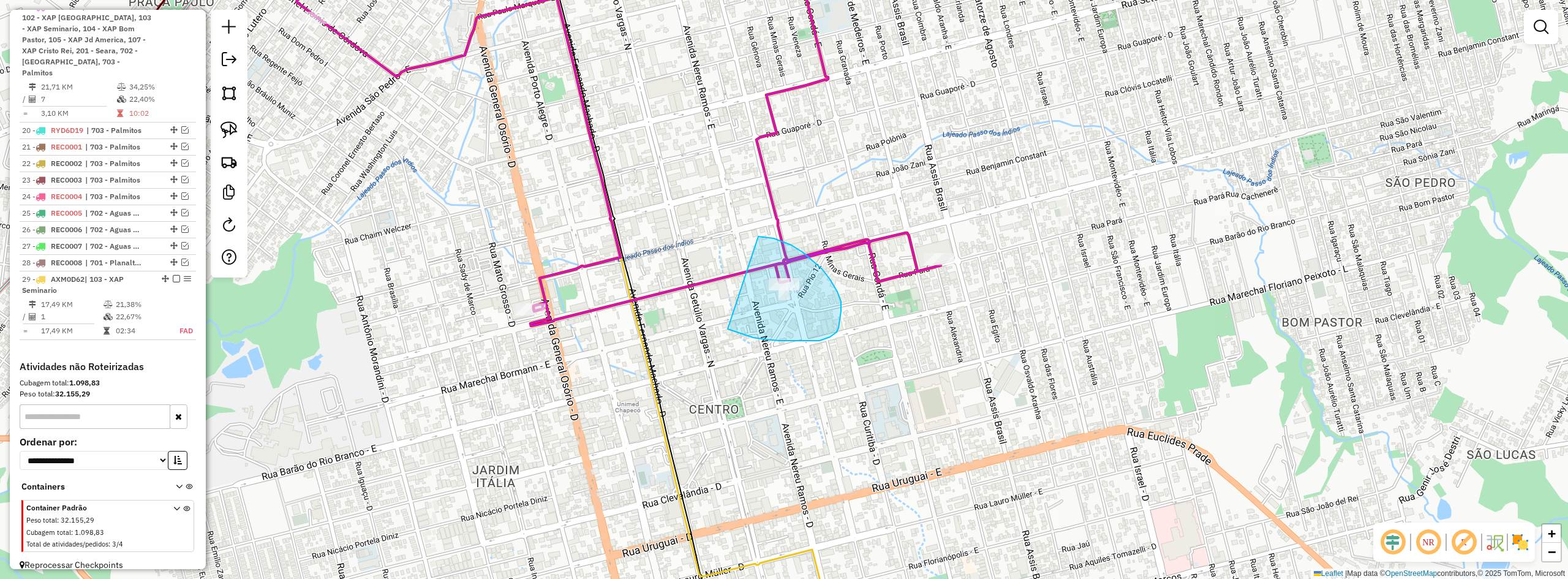
drag, startPoint x: 742, startPoint y: 334, endPoint x: 751, endPoint y: 239, distance: 95.4
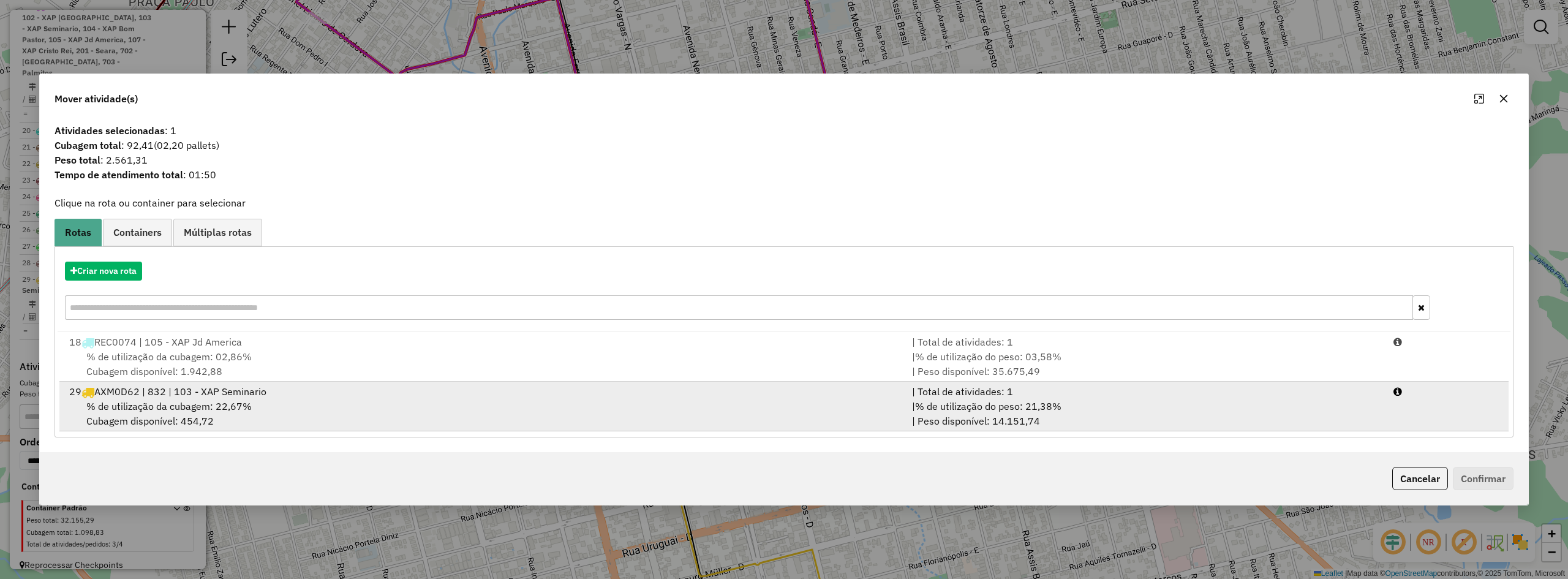
click at [179, 401] on div "% de utilização da cubagem: 22,67% Cubagem disponível: 454,72" at bounding box center [483, 413] width 843 height 29
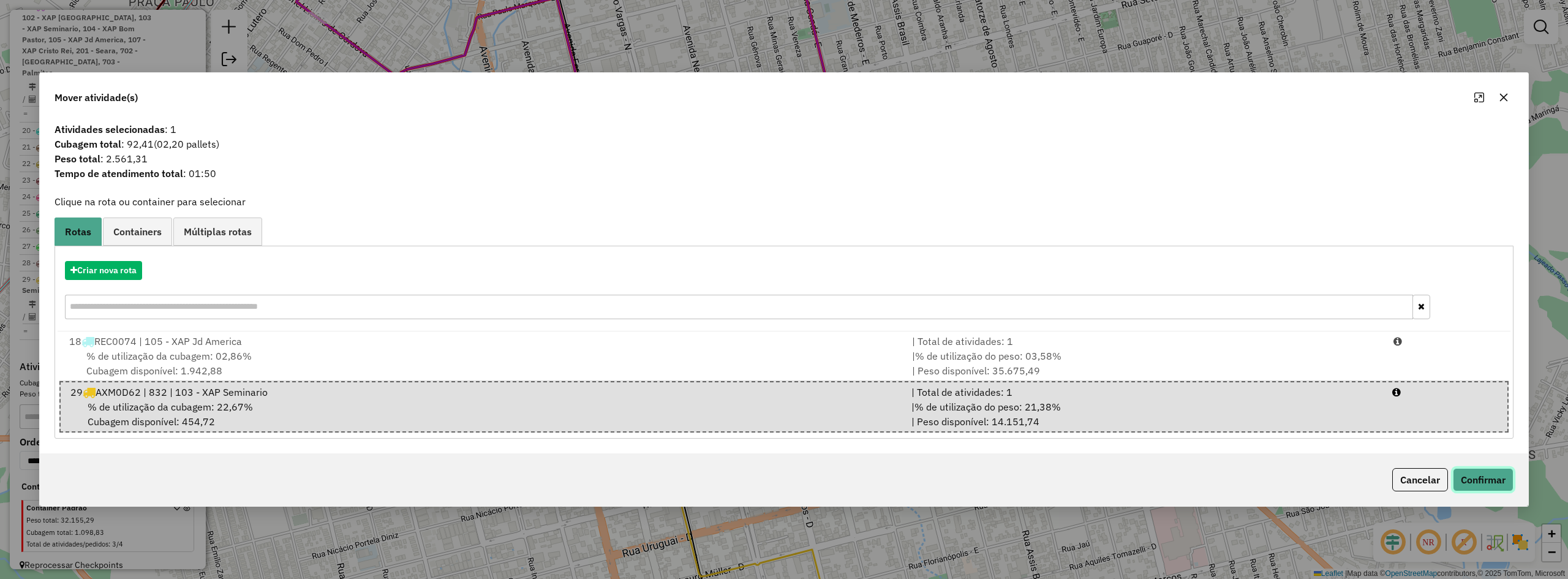
click at [1486, 477] on button "Confirmar" at bounding box center [1483, 480] width 60 height 24
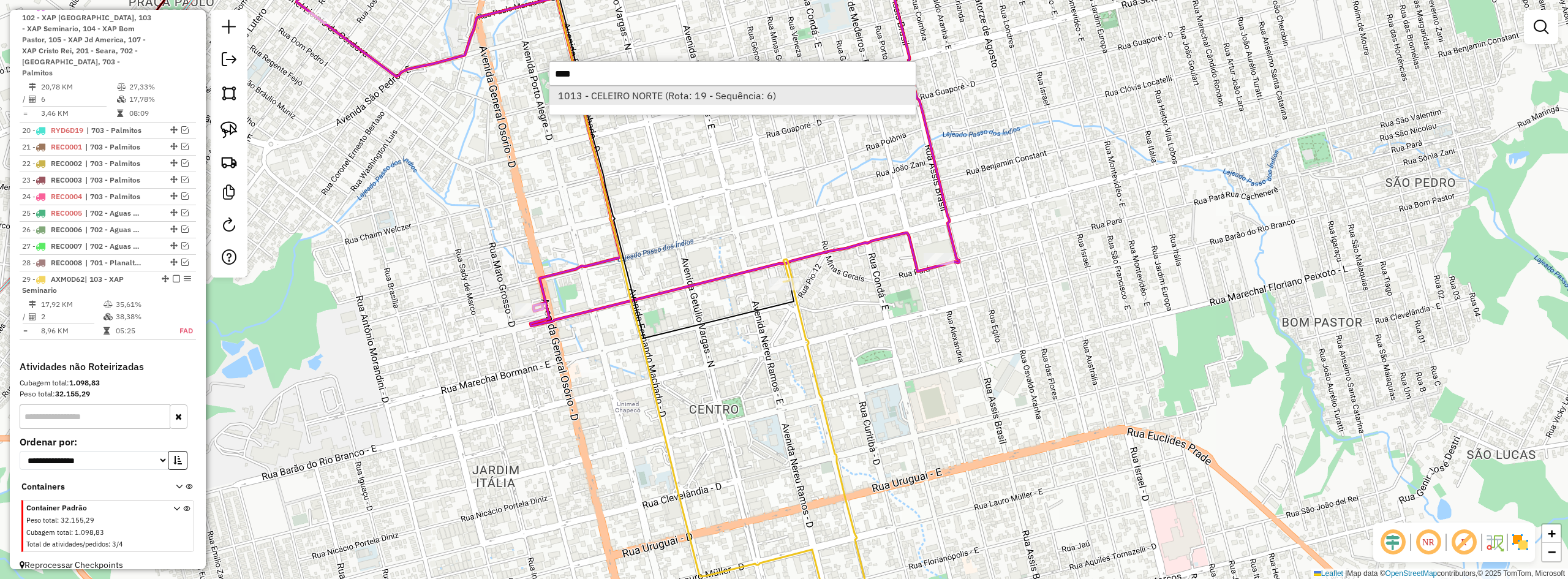
type input "****"
click at [698, 97] on li "1013 - CELEIRO NORTE (Rota: 19 - Sequência: 6)" at bounding box center [732, 95] width 366 height 18
select select "*********"
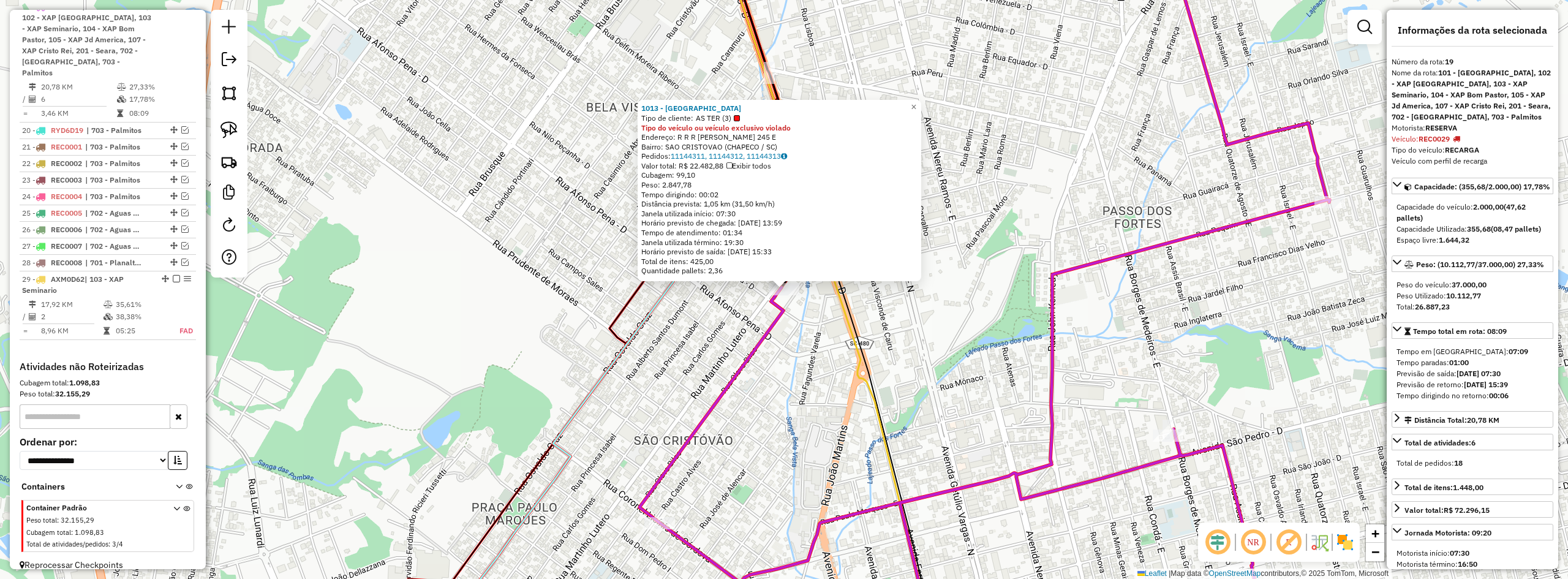
click at [953, 347] on div "1013 - CELEIRO NORTE Tipo de cliente: AS TER (3) Tipo do veículo ou veículo exc…" at bounding box center [784, 289] width 1568 height 579
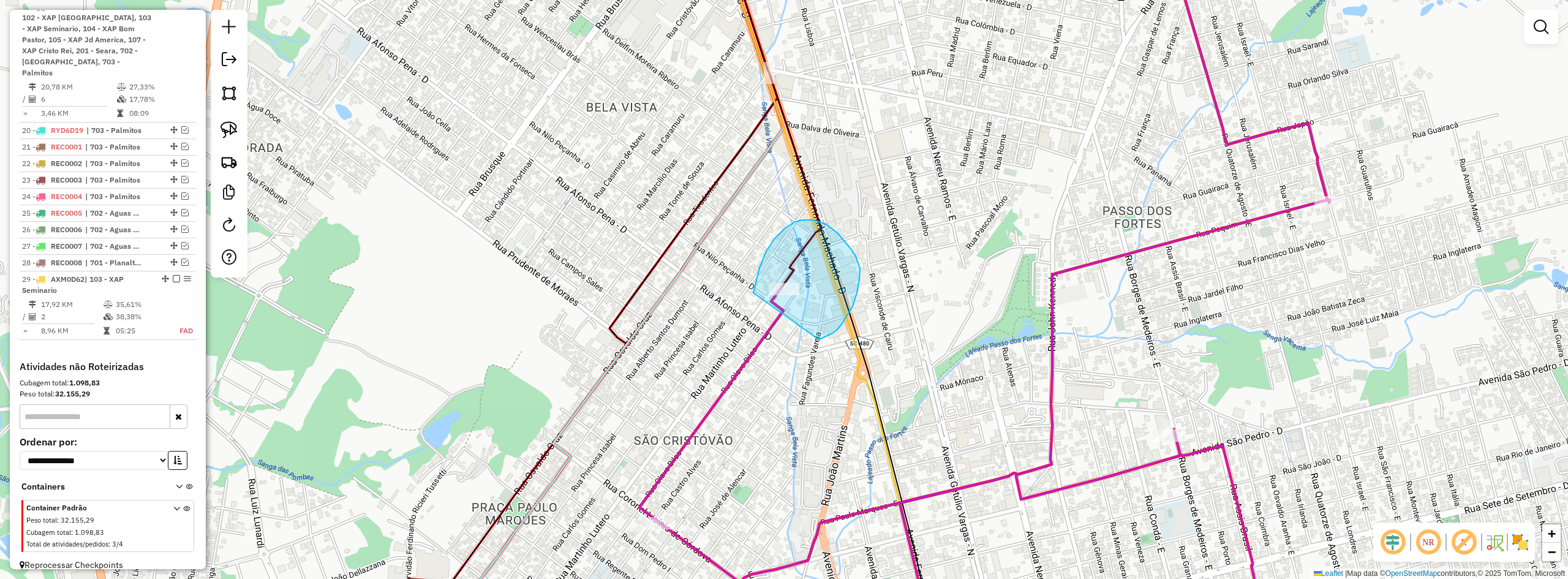
drag, startPoint x: 817, startPoint y: 339, endPoint x: 753, endPoint y: 293, distance: 78.8
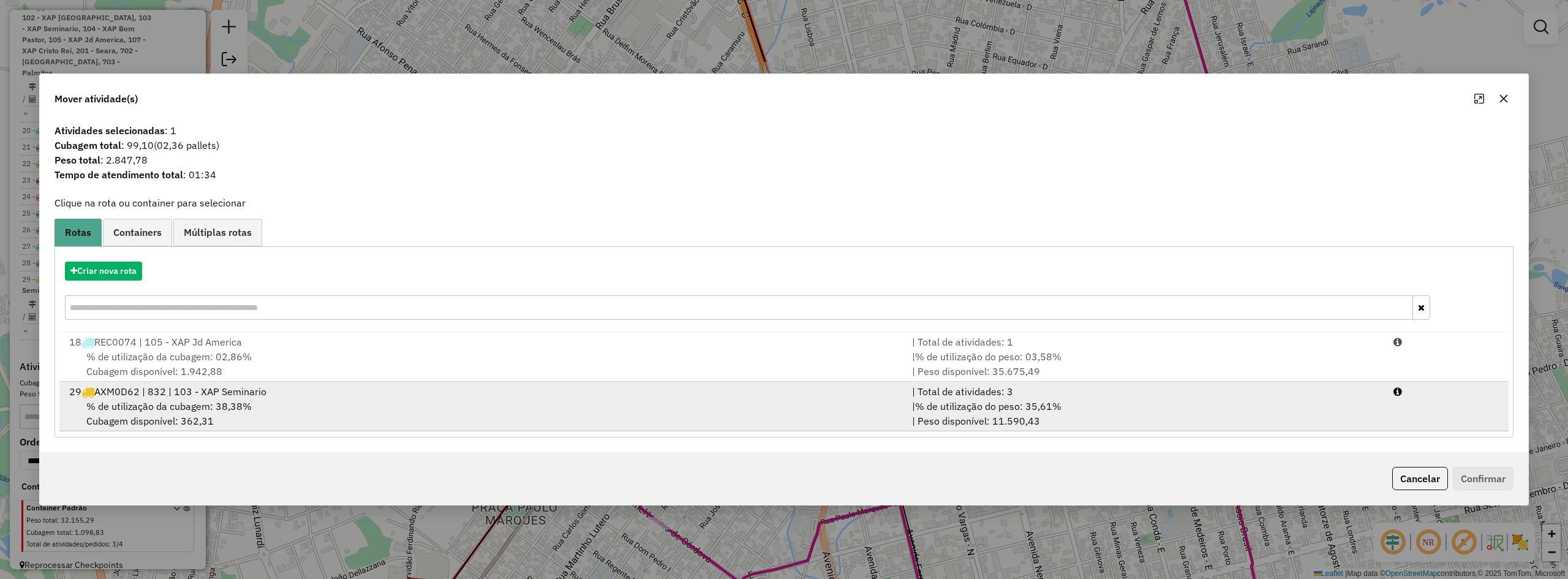
click at [220, 394] on span "AXM0D62 | 832 | 103 - XAP Seminario" at bounding box center [180, 391] width 172 height 13
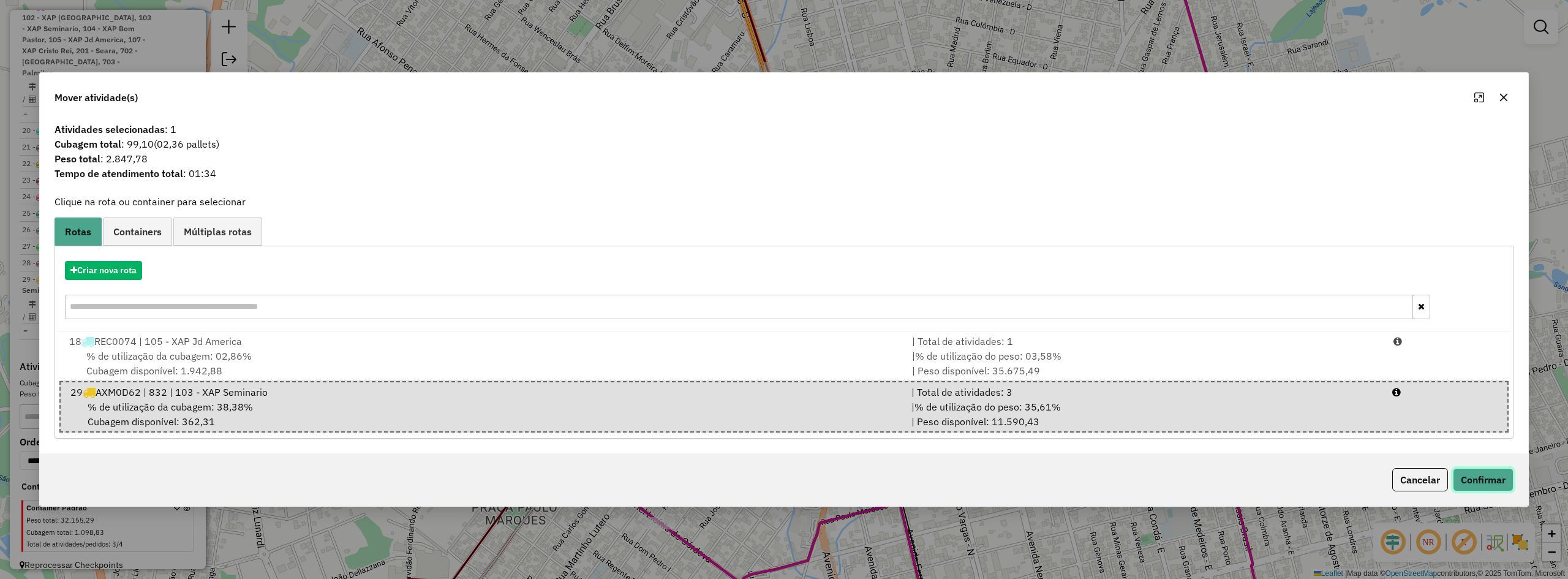
click at [1489, 472] on button "Confirmar" at bounding box center [1483, 480] width 60 height 24
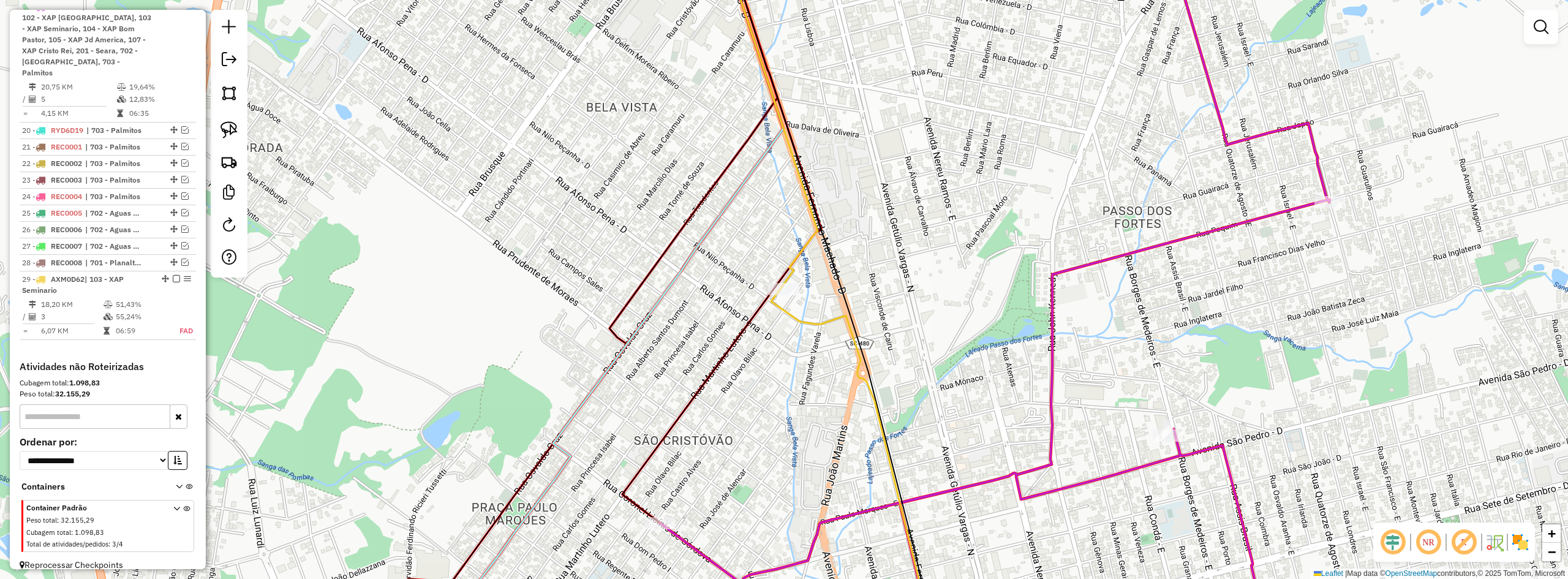
click at [1001, 396] on div "Rota 19 - Placa REC0029 14485 - ALBERTI COMERCIO DE Janela de atendimento Grade…" at bounding box center [784, 289] width 1568 height 579
click at [790, 296] on div at bounding box center [784, 289] width 31 height 13
select select "*********"
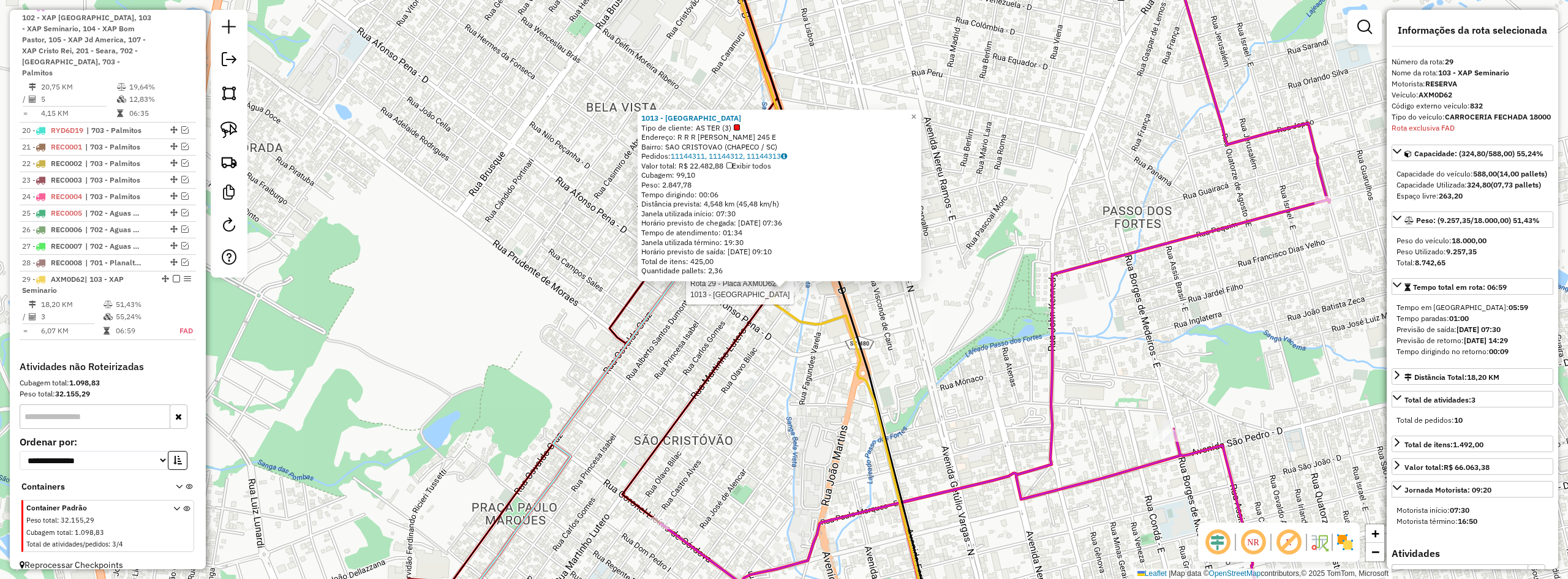
scroll to position [852, 0]
click at [1156, 308] on div "1013 - CELEIRO NORTE Tipo de cliente: AS TER (3) Endereço: R R R [PERSON_NAME] …" at bounding box center [784, 289] width 1568 height 579
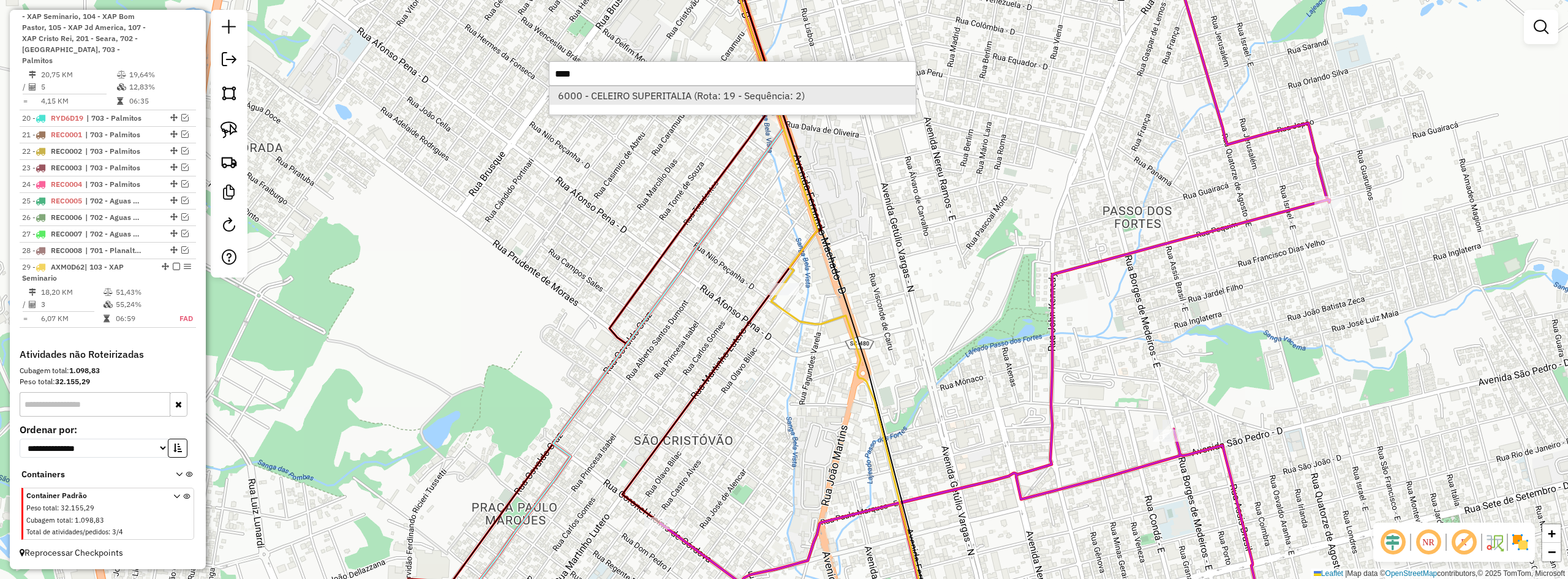
type input "****"
click at [775, 97] on li "6000 - CELEIRO SUPERITALIA (Rota: 19 - Sequência: 2)" at bounding box center [732, 95] width 366 height 18
select select "*********"
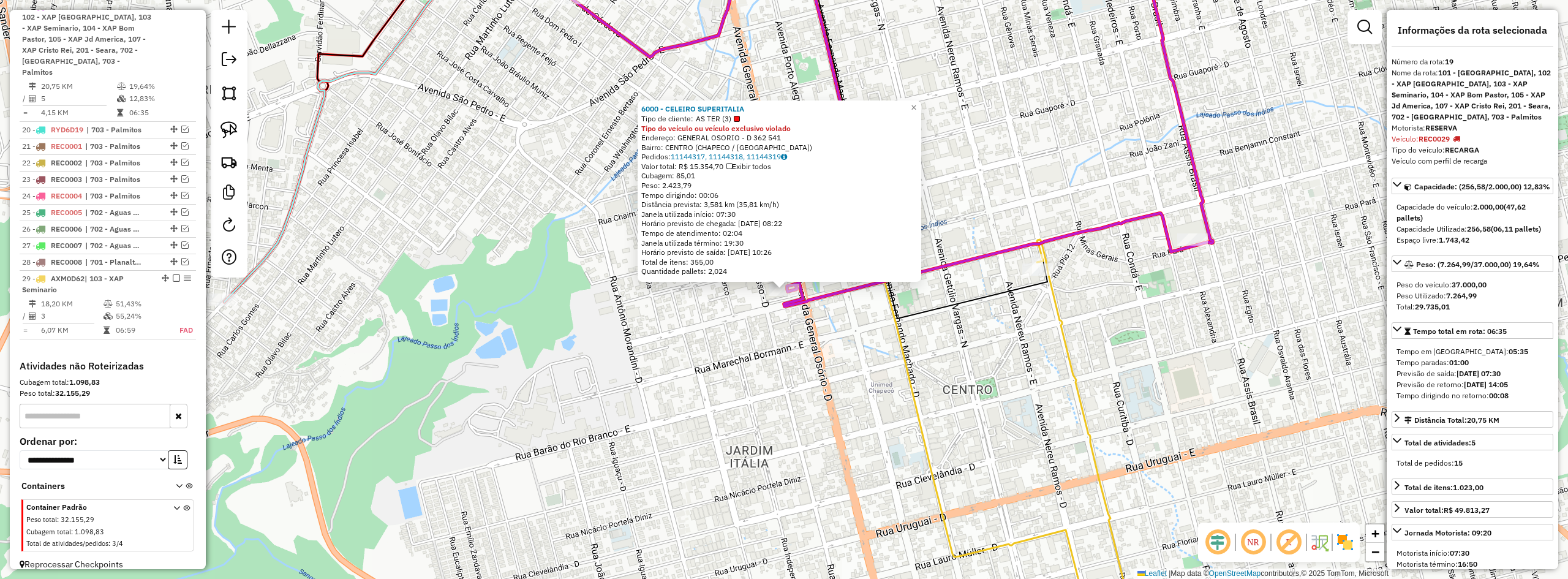
scroll to position [840, 0]
click at [806, 349] on div "6000 - CELEIRO SUPERITALIA Tipo de cliente: AS TER (3) Tipo do veículo ou veícu…" at bounding box center [784, 289] width 1568 height 579
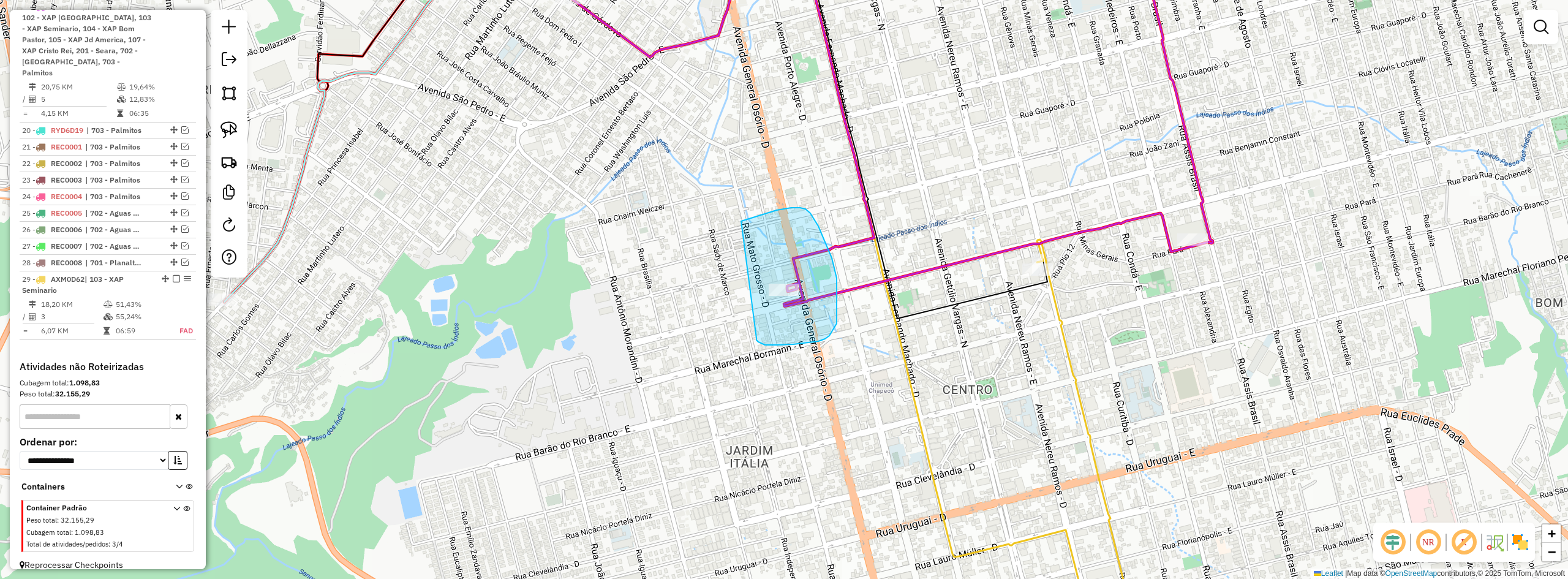
drag, startPoint x: 807, startPoint y: 343, endPoint x: 712, endPoint y: 252, distance: 131.6
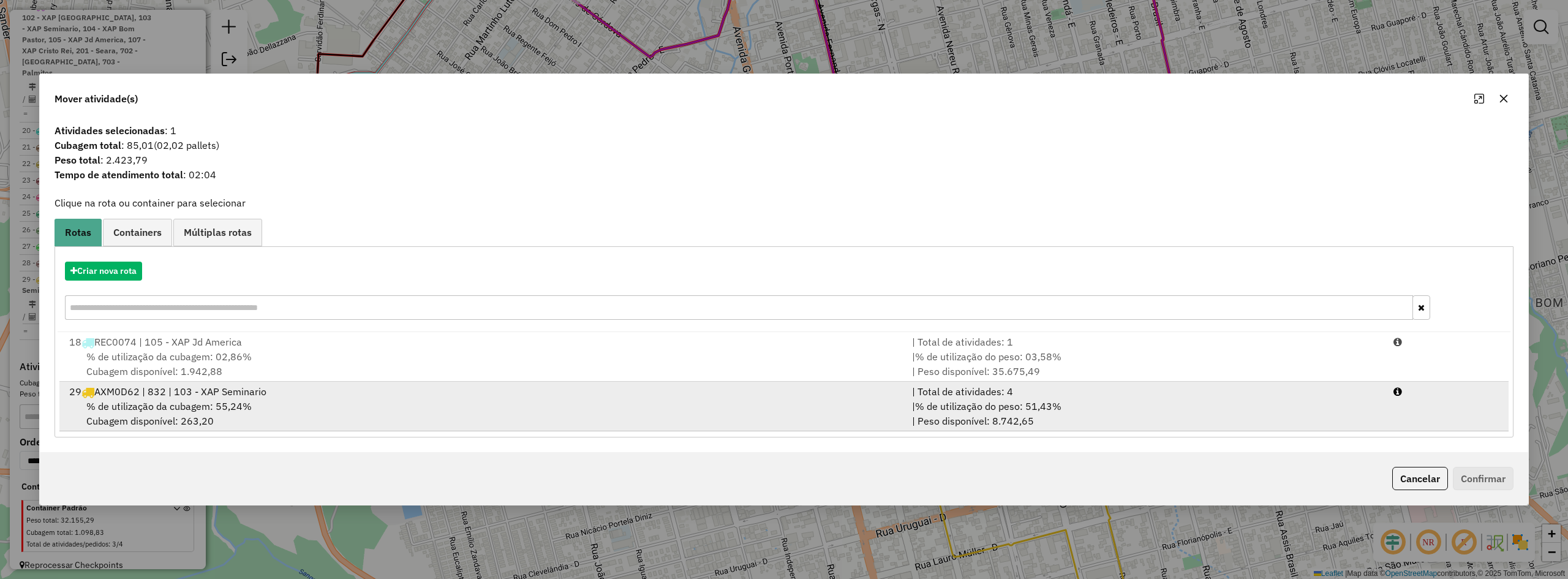
click at [192, 401] on span "% de utilização da cubagem: 55,24%" at bounding box center [168, 406] width 165 height 13
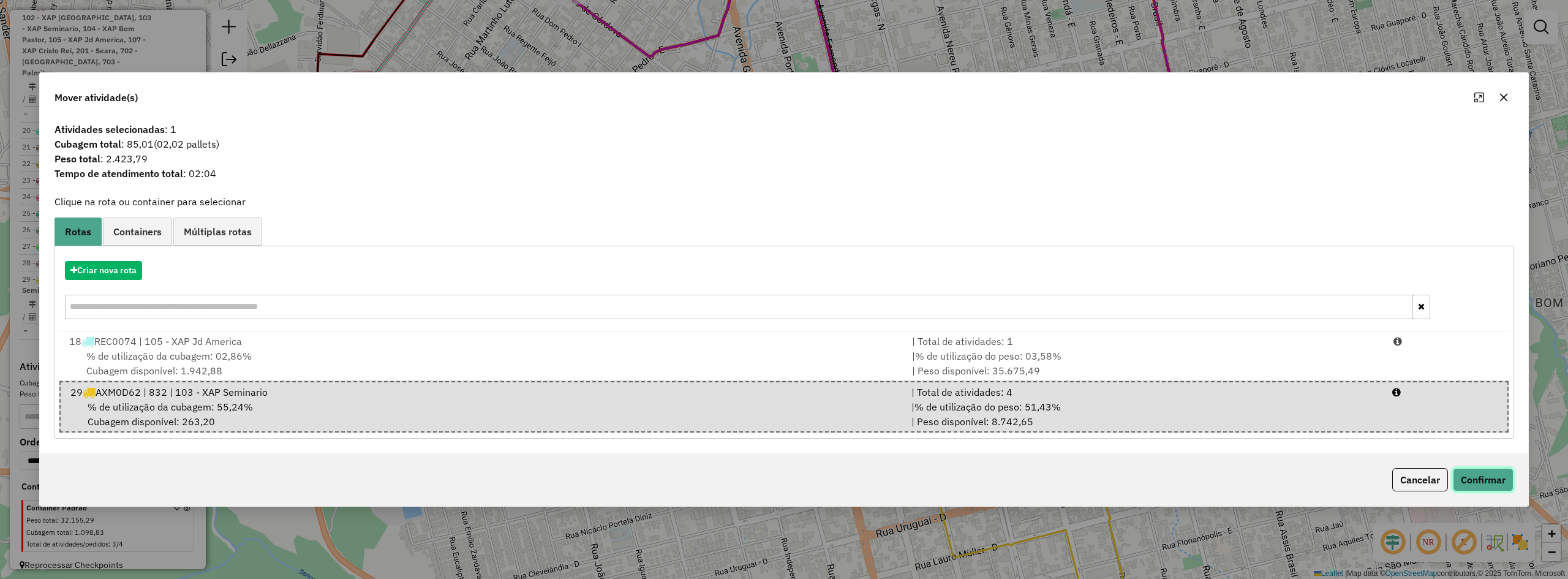
click at [1503, 479] on button "Confirmar" at bounding box center [1483, 480] width 60 height 24
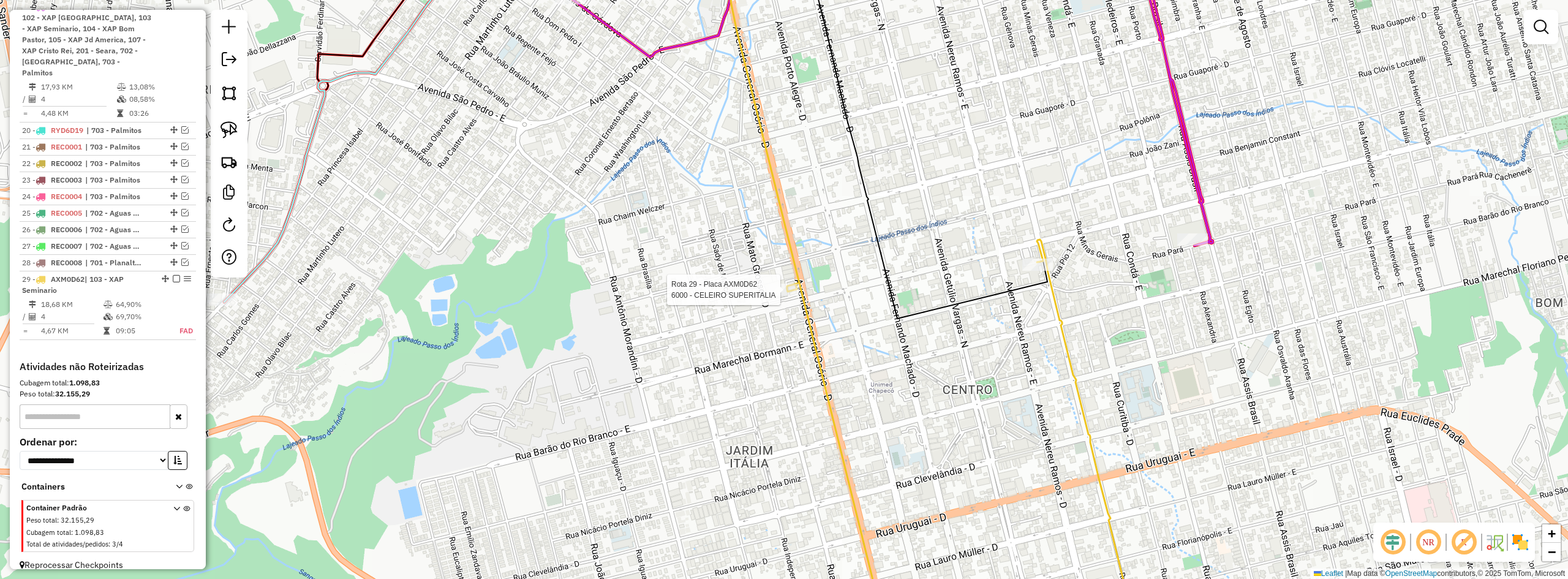
scroll to position [852, 0]
select select "*********"
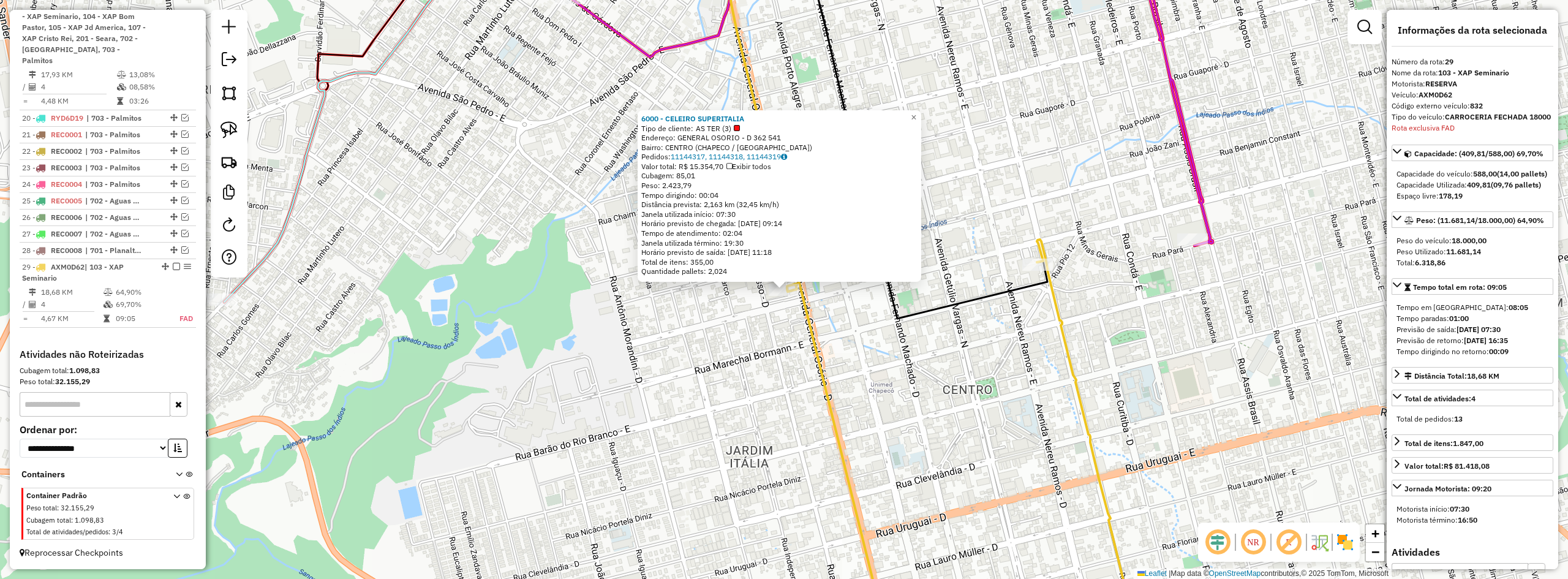
drag, startPoint x: 1005, startPoint y: 431, endPoint x: 995, endPoint y: 425, distance: 11.7
click at [1003, 431] on div "6000 - CELEIRO SUPERITALIA Tipo de cliente: AS TER (3) Endereço: GENERAL OSORIO…" at bounding box center [784, 289] width 1568 height 579
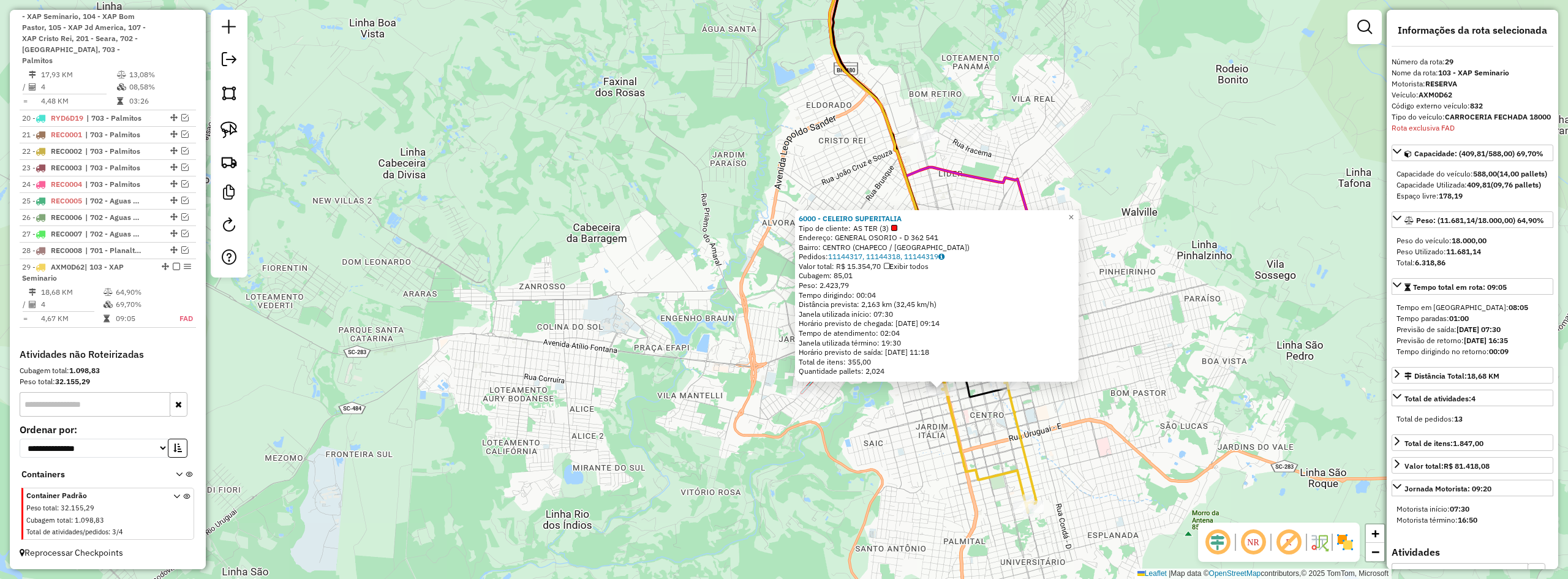
click at [979, 455] on div "6000 - CELEIRO SUPERITALIA Tipo de cliente: AS TER (3) Endereço: GENERAL OSORIO…" at bounding box center [784, 289] width 1568 height 579
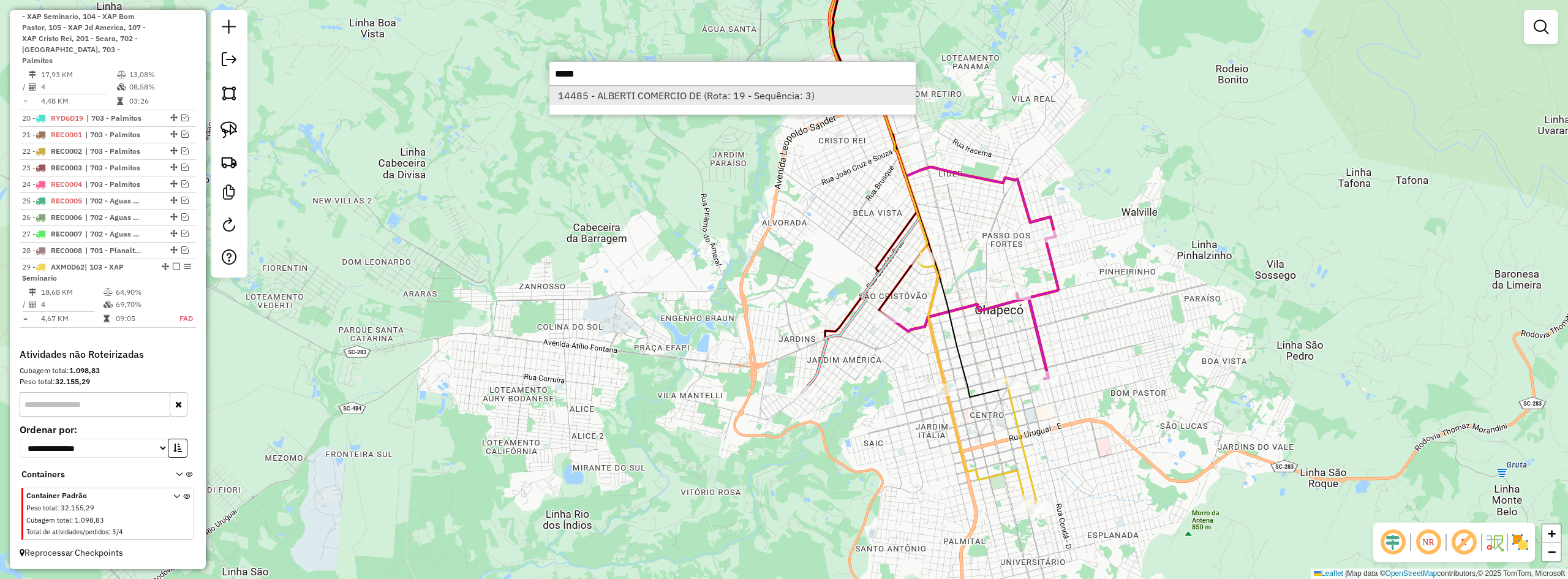
type input "*****"
click at [659, 93] on li "14485 - ALBERTI COMERCIO DE (Rota: 19 - Sequência: 3)" at bounding box center [732, 95] width 366 height 18
select select "*********"
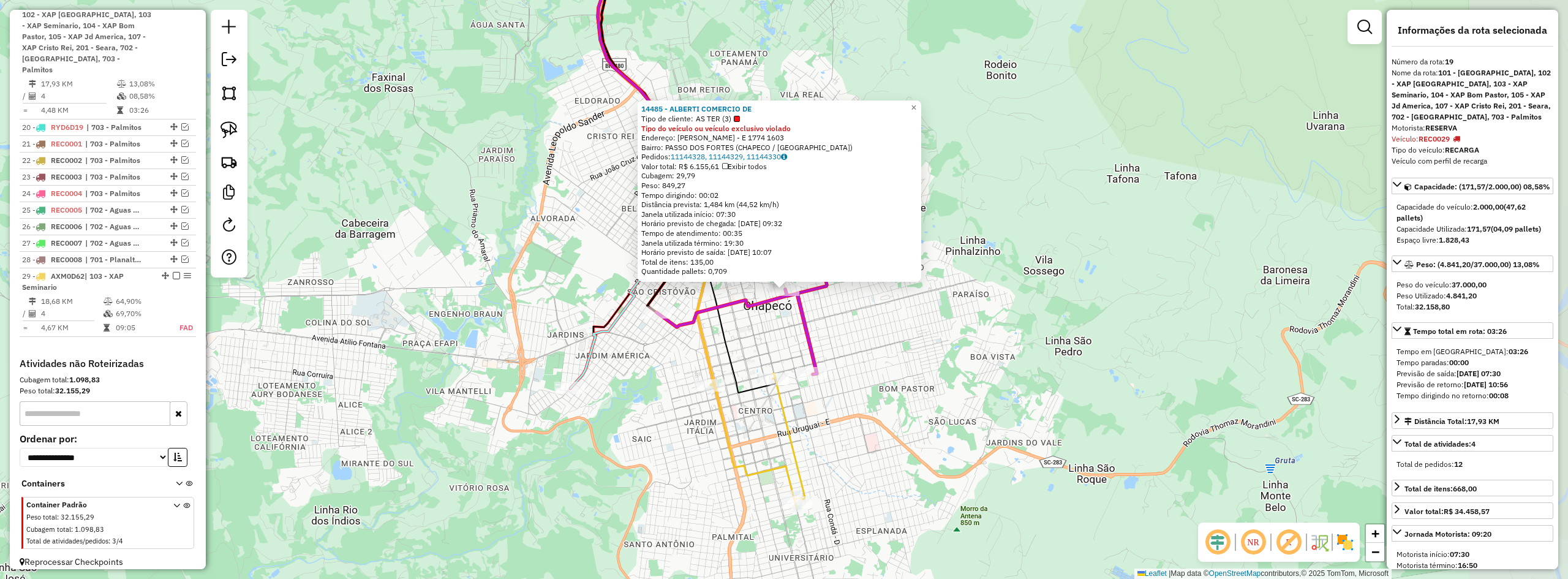
scroll to position [840, 0]
click at [762, 317] on div "14485 - ALBERTI COMERCIO DE Tipo de cliente: AS TER (3) Tipo do veículo ou veíc…" at bounding box center [784, 289] width 1568 height 579
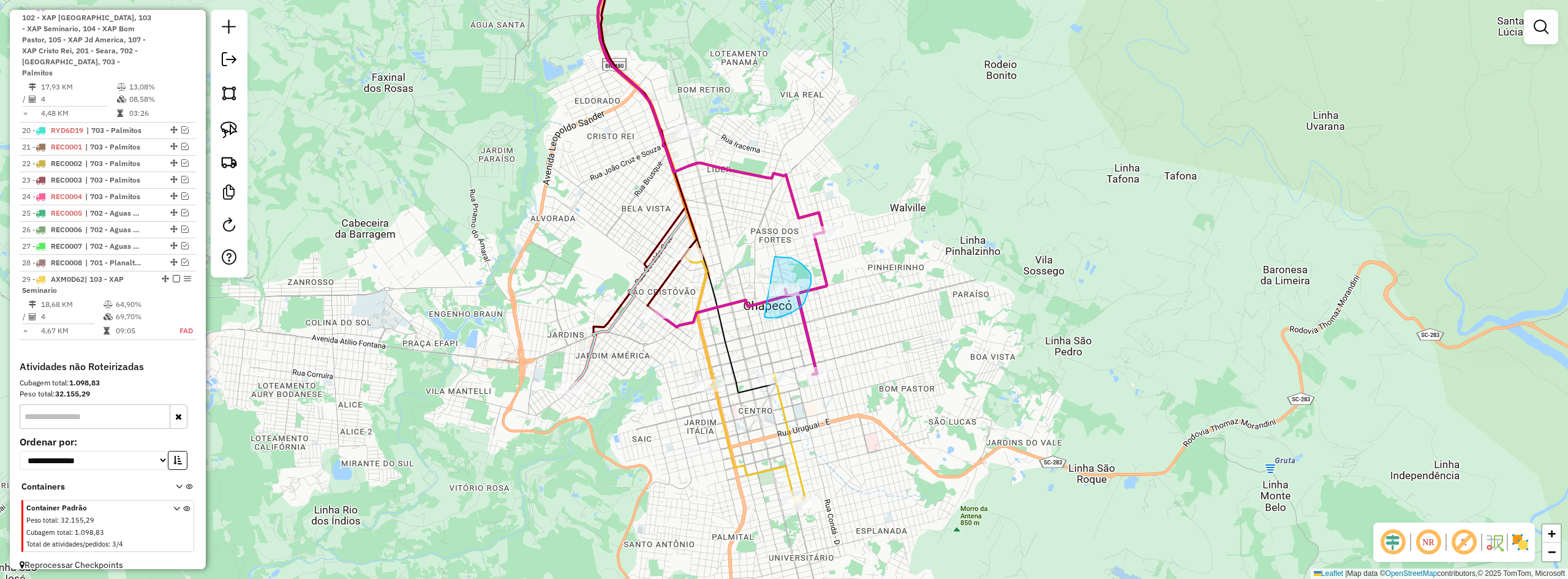
drag, startPoint x: 765, startPoint y: 318, endPoint x: 751, endPoint y: 274, distance: 46.2
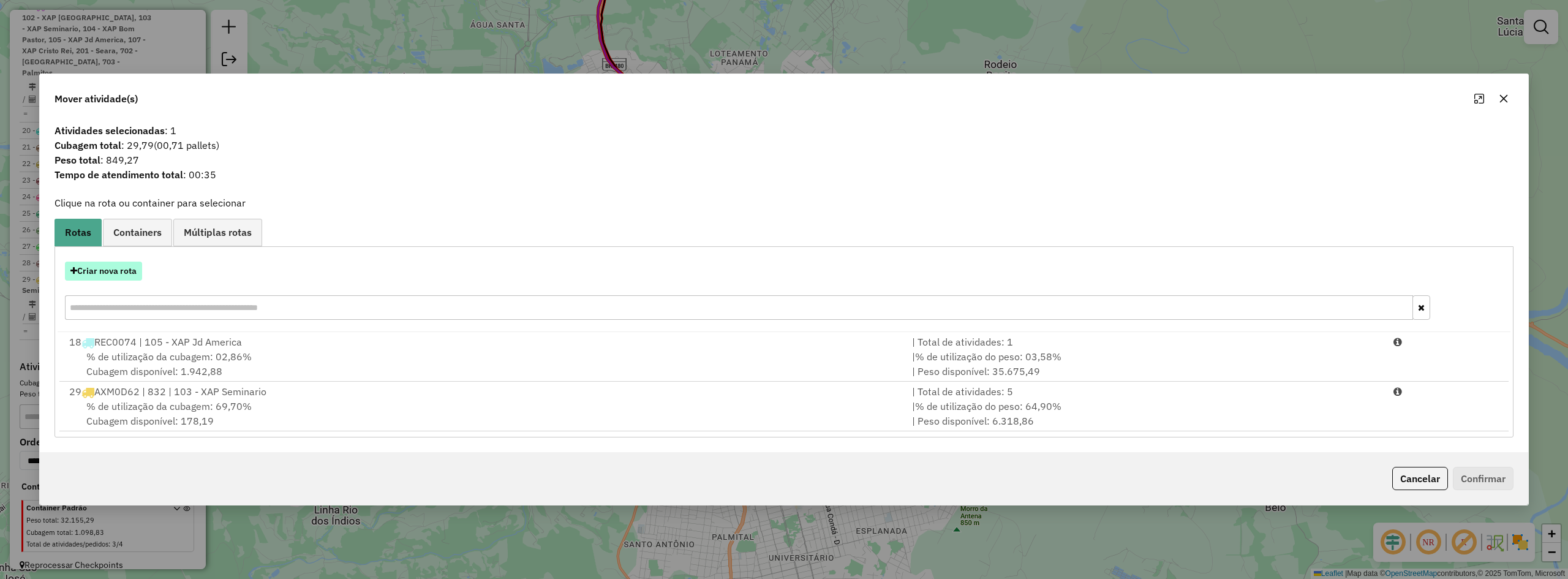
click at [125, 271] on button "Criar nova rota" at bounding box center [103, 271] width 77 height 19
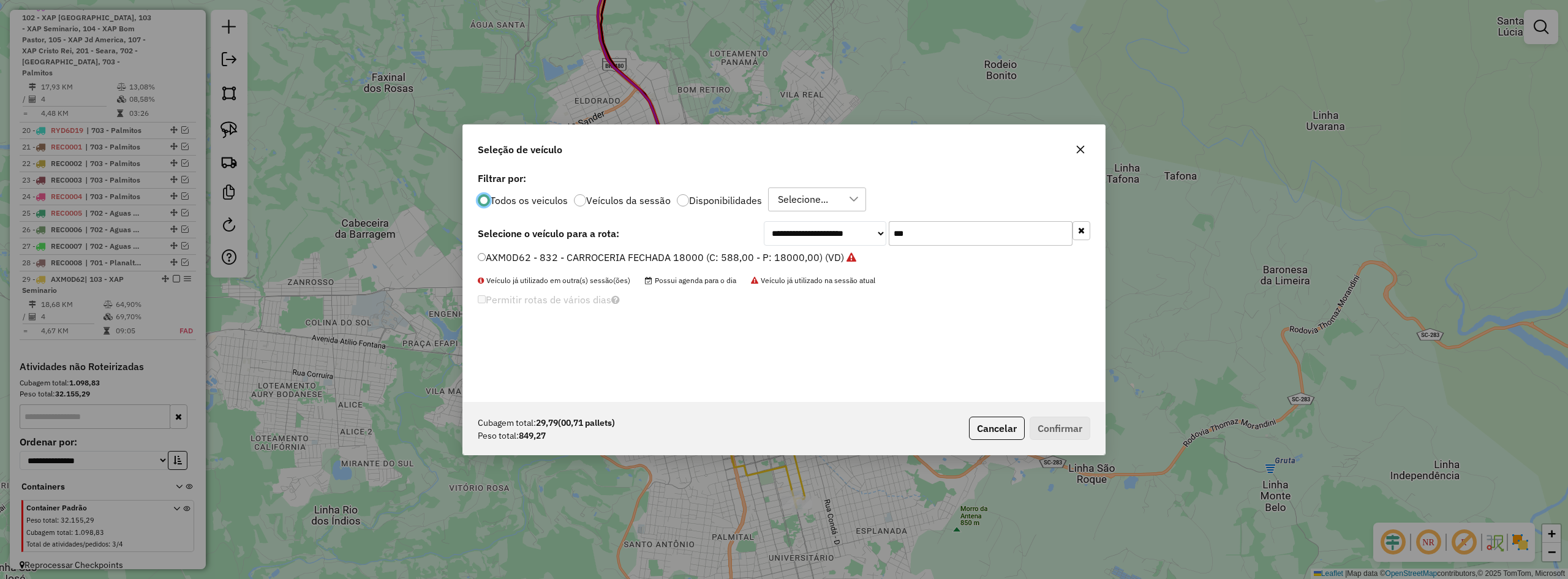
scroll to position [7, 4]
click at [948, 232] on input "***" at bounding box center [981, 233] width 184 height 24
type input "***"
click at [598, 256] on label "OTX0J17 - 750 - 3/4 BAU TRUCK 6500 (C: 255,00 - P: 6500,00)" at bounding box center [631, 257] width 307 height 15
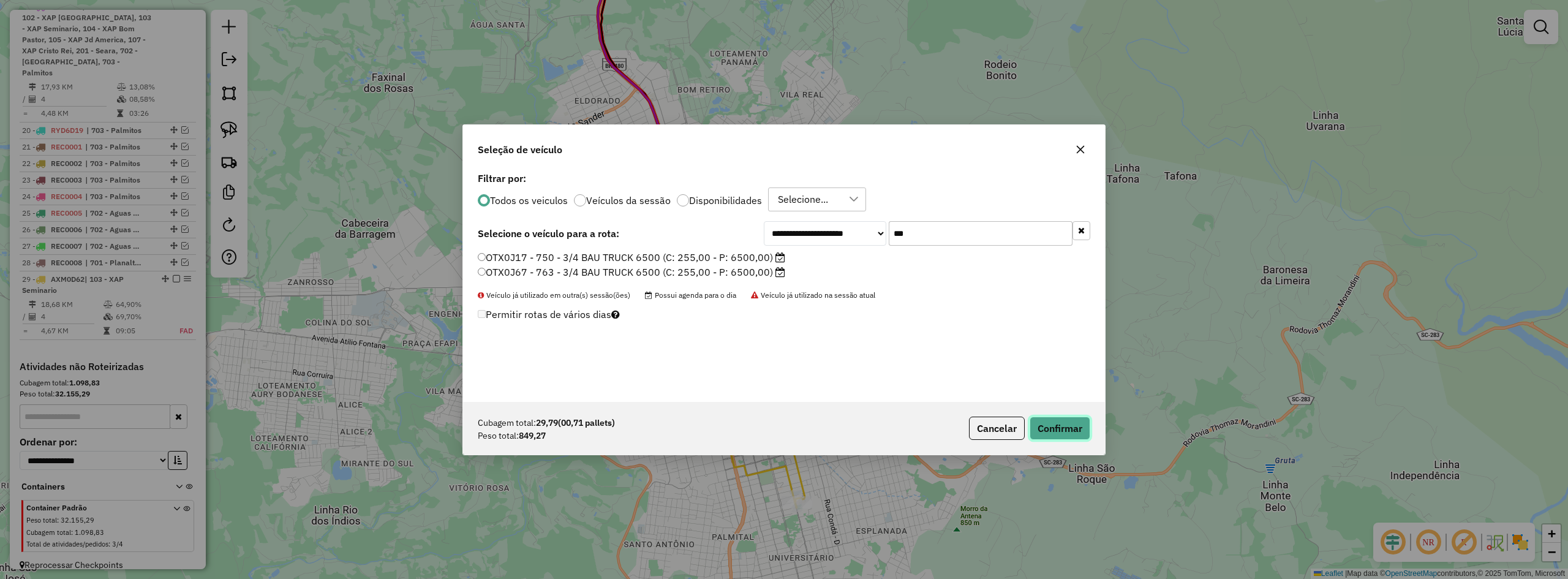
click at [1056, 427] on button "Confirmar" at bounding box center [1060, 429] width 60 height 24
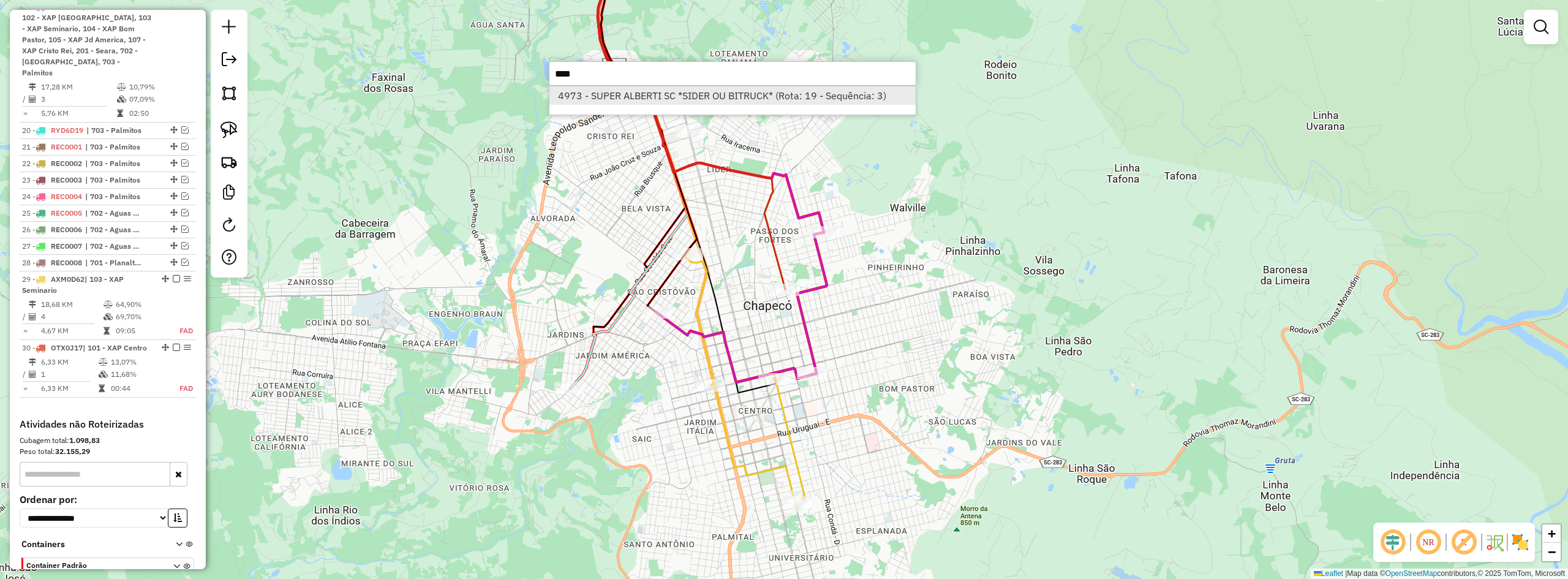
type input "****"
click at [668, 90] on li "4973 - SUPER ALBERTI SC *SIDER OU BITRUCK* (Rota: 19 - Sequência: 3)" at bounding box center [732, 95] width 366 height 18
select select "*********"
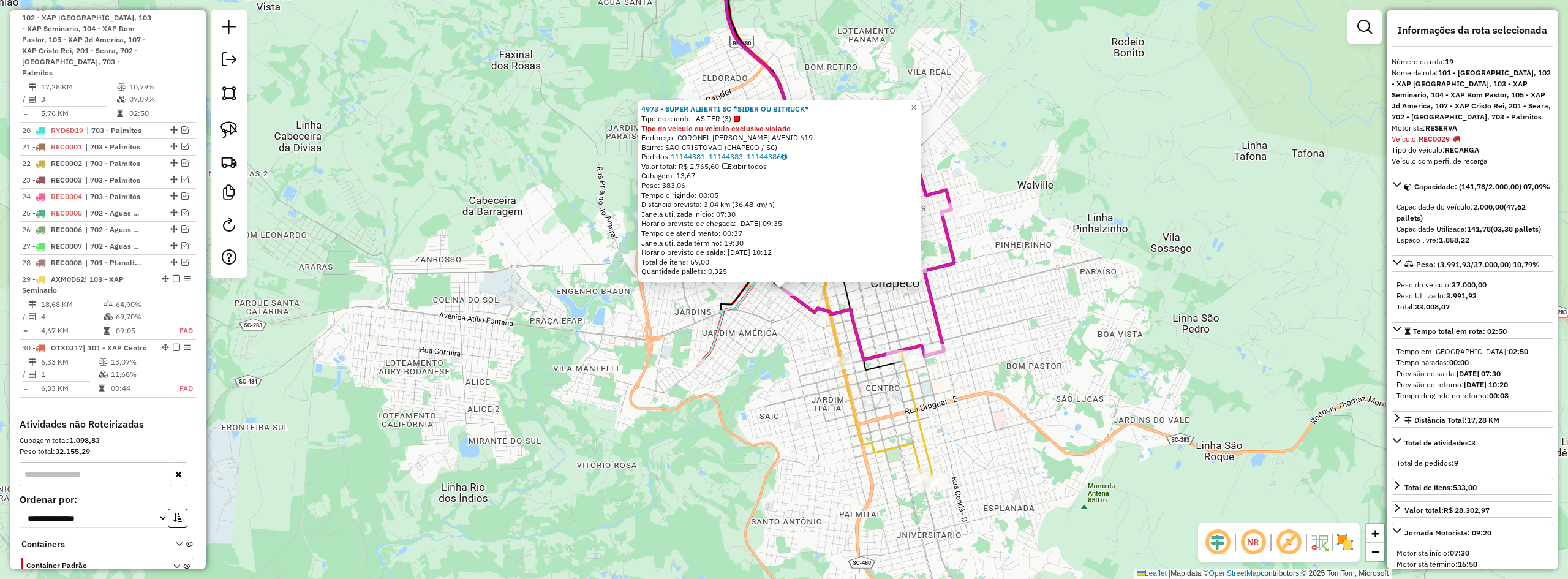
click at [757, 325] on div "4973 - SUPER ALBERTI SC *SIDER OU BITRUCK* Tipo de cliente: AS TER (3) Tipo do …" at bounding box center [784, 289] width 1568 height 579
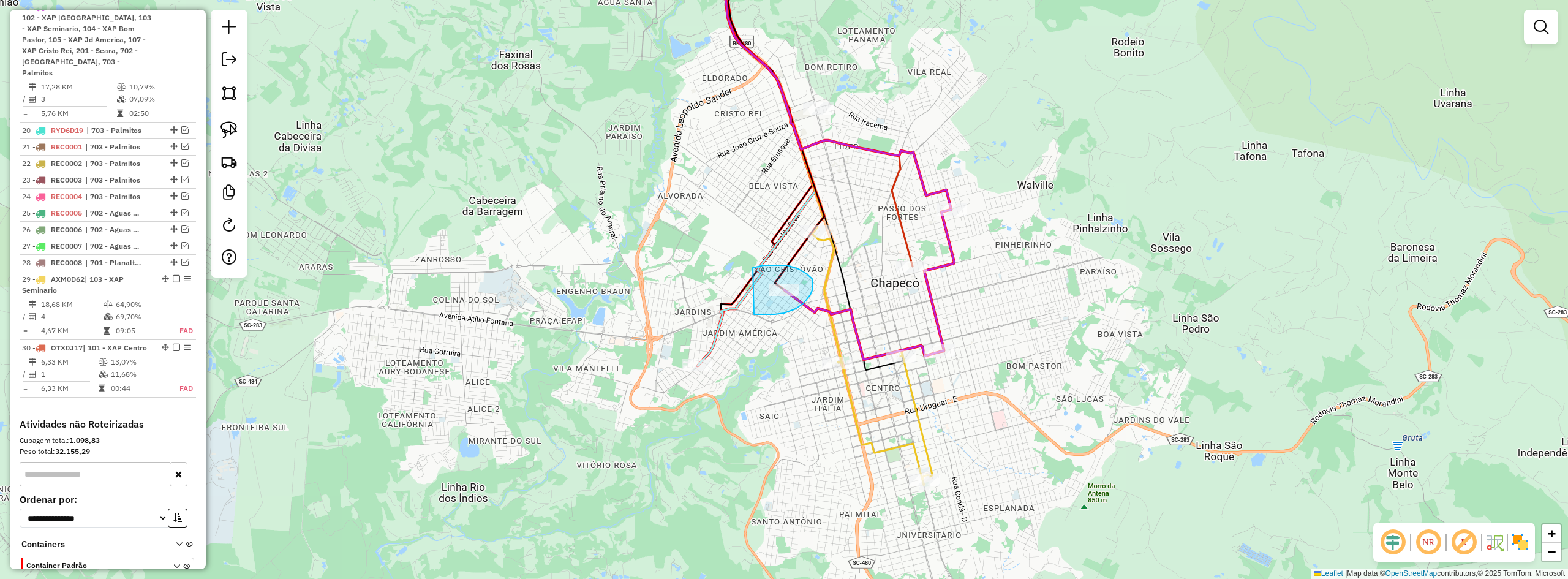
drag, startPoint x: 754, startPoint y: 314, endPoint x: 741, endPoint y: 273, distance: 43.0
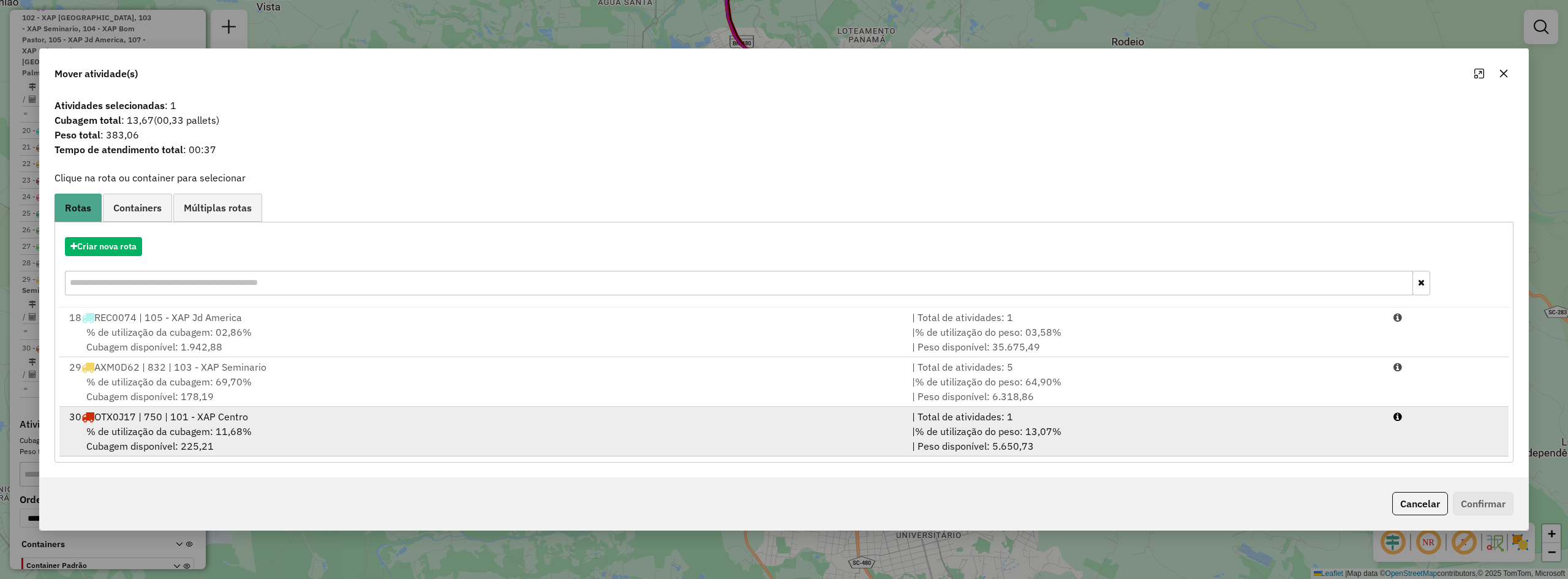
click at [242, 428] on span "% de utilização da cubagem: 11,68%" at bounding box center [168, 431] width 165 height 13
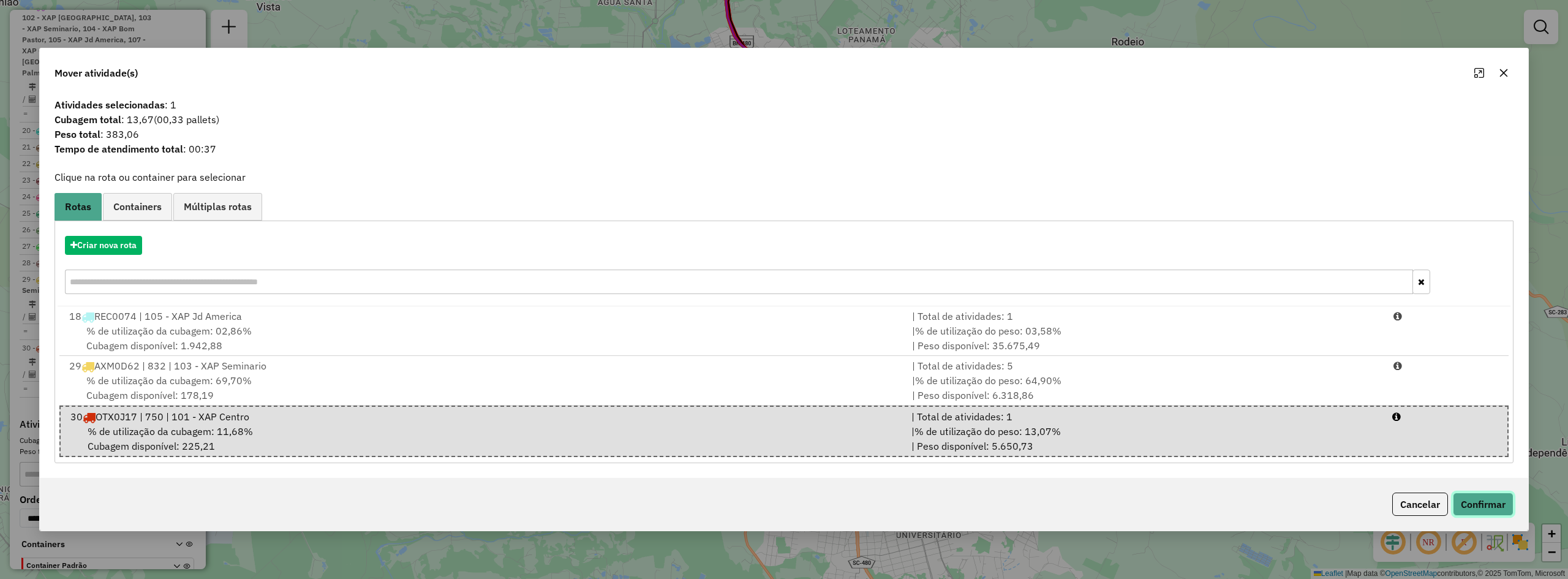
click at [1475, 494] on button "Confirmar" at bounding box center [1483, 505] width 60 height 24
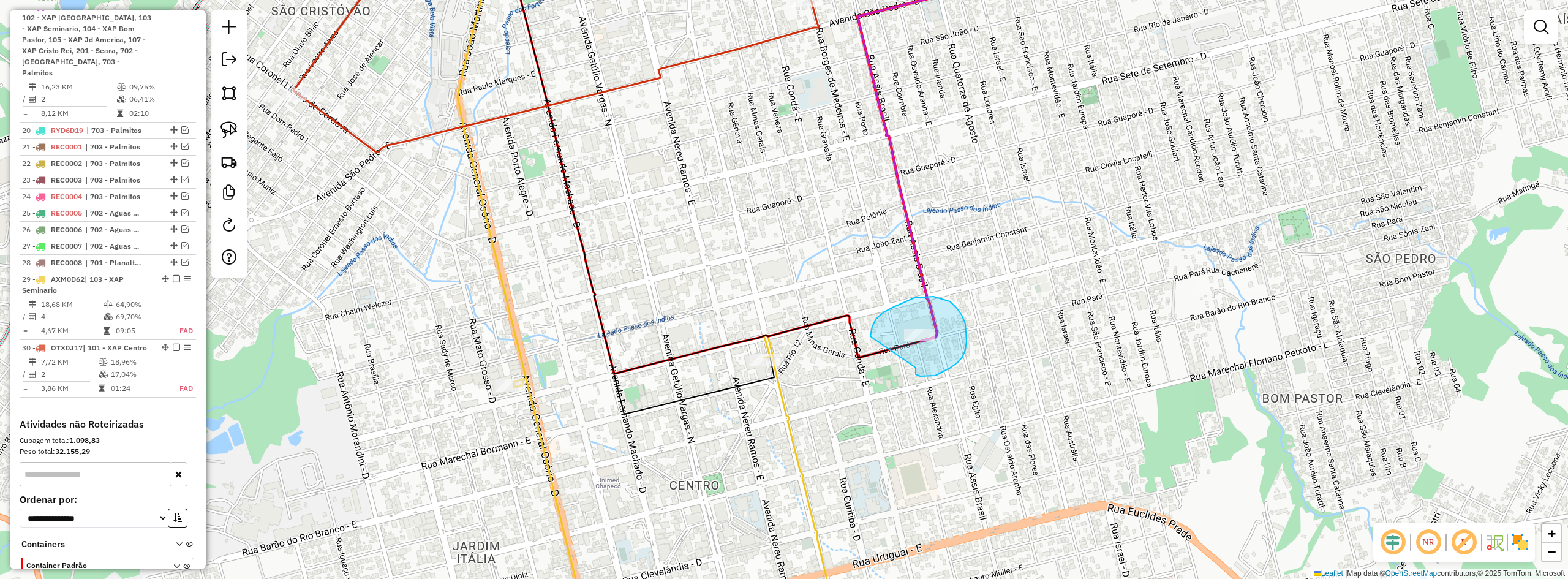
drag, startPoint x: 916, startPoint y: 368, endPoint x: 870, endPoint y: 336, distance: 56.0
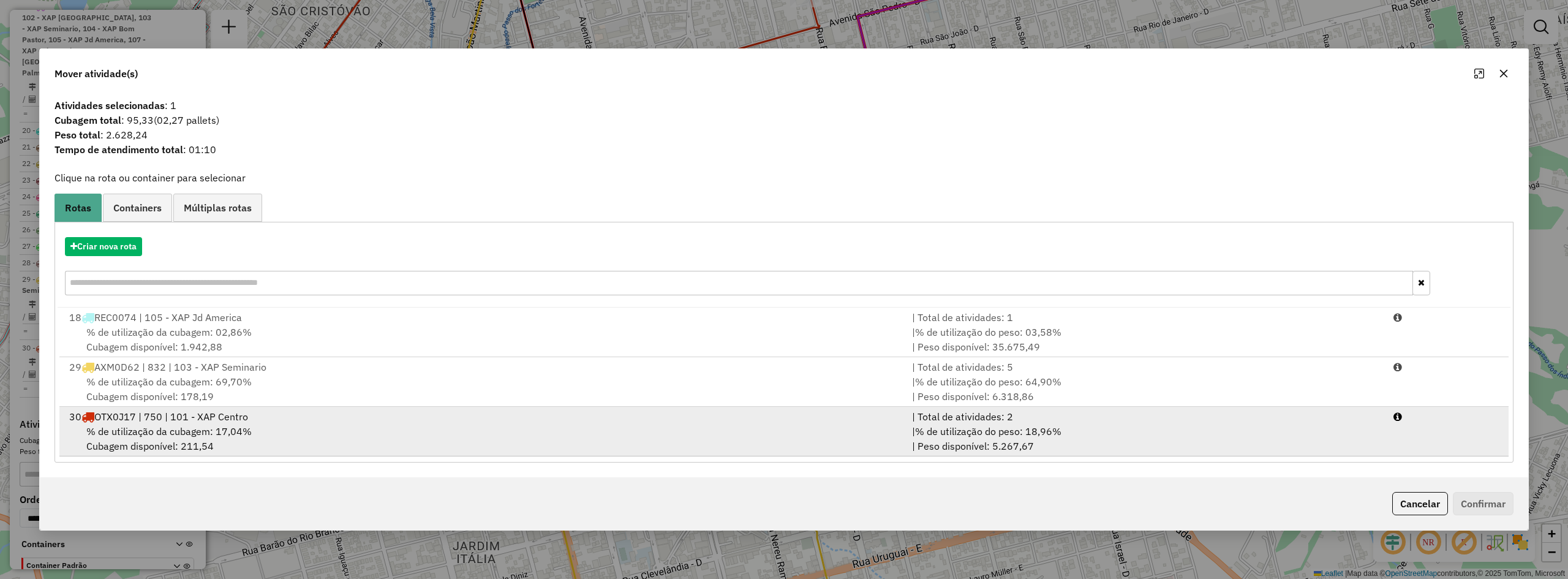
click at [323, 428] on div "% de utilização da cubagem: 17,04% Cubagem disponível: 211,54" at bounding box center [483, 439] width 843 height 29
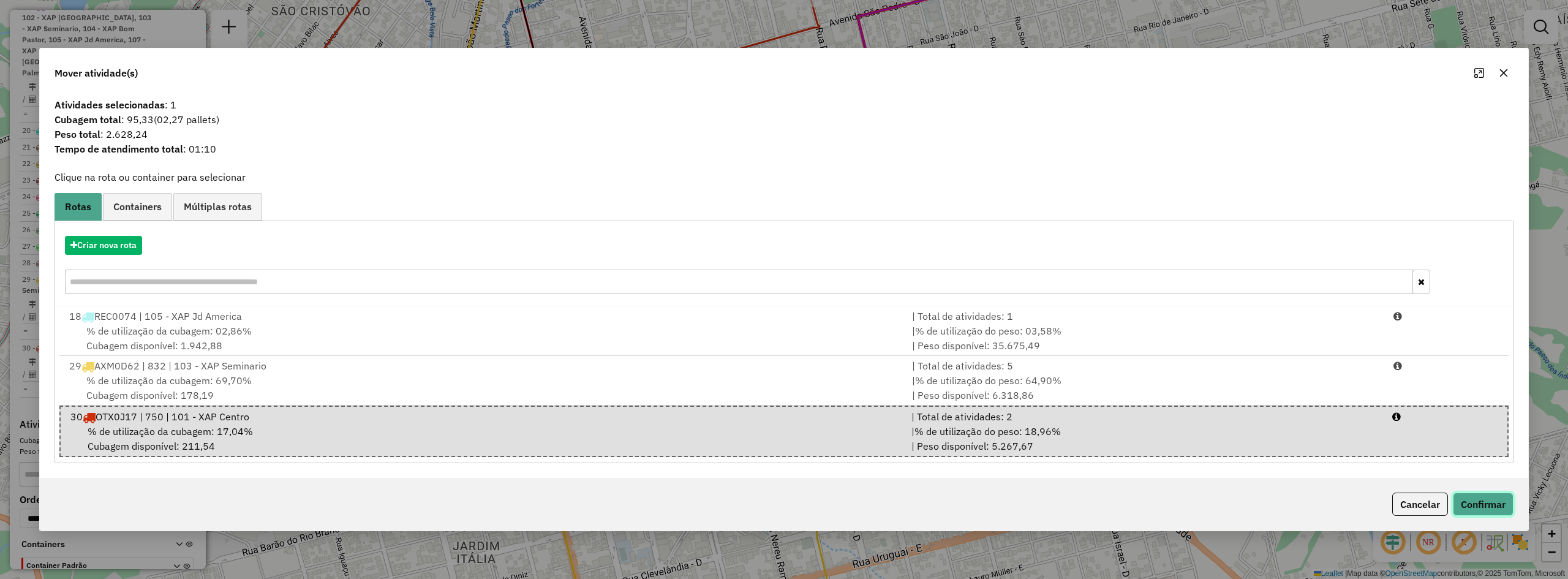
click at [1493, 507] on button "Confirmar" at bounding box center [1483, 505] width 60 height 24
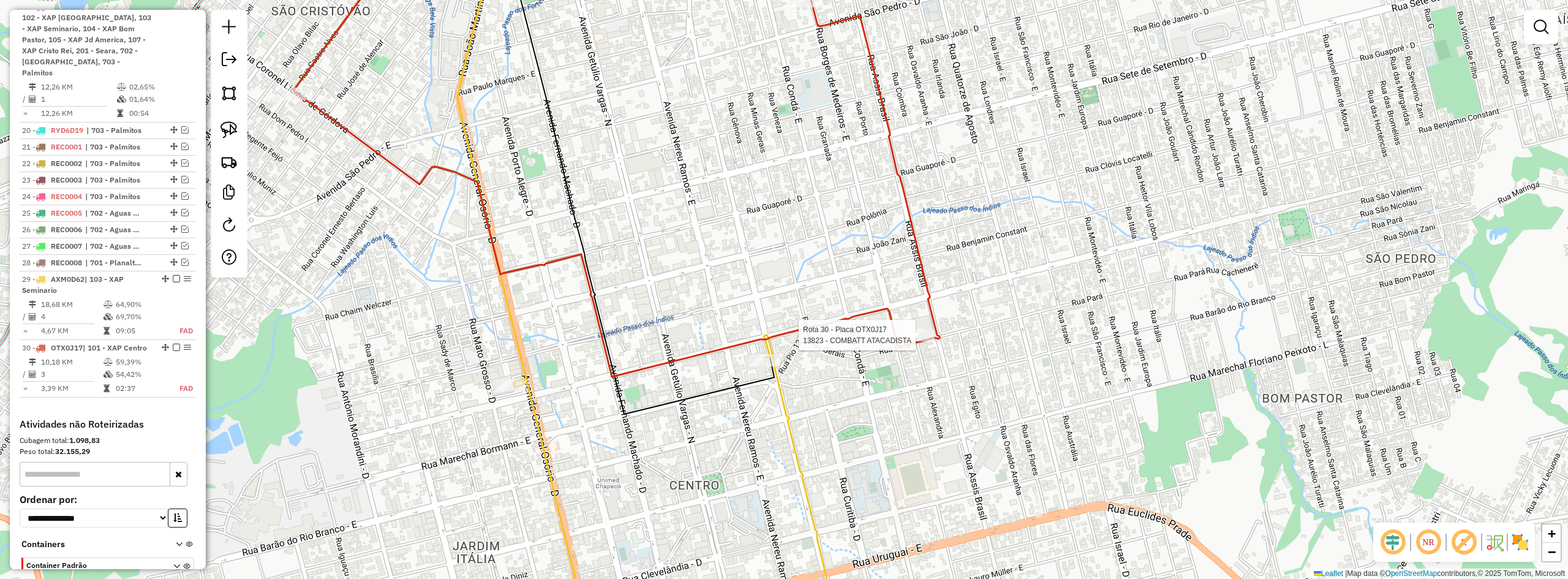
scroll to position [921, 0]
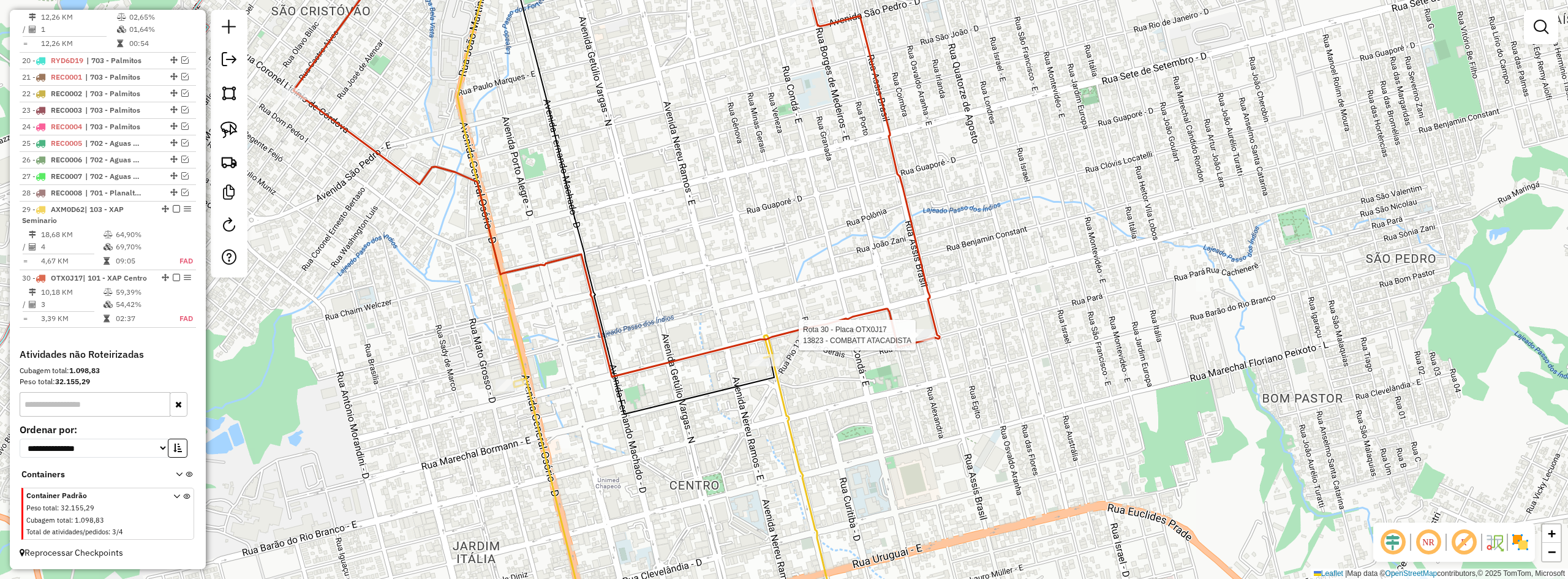
select select "*********"
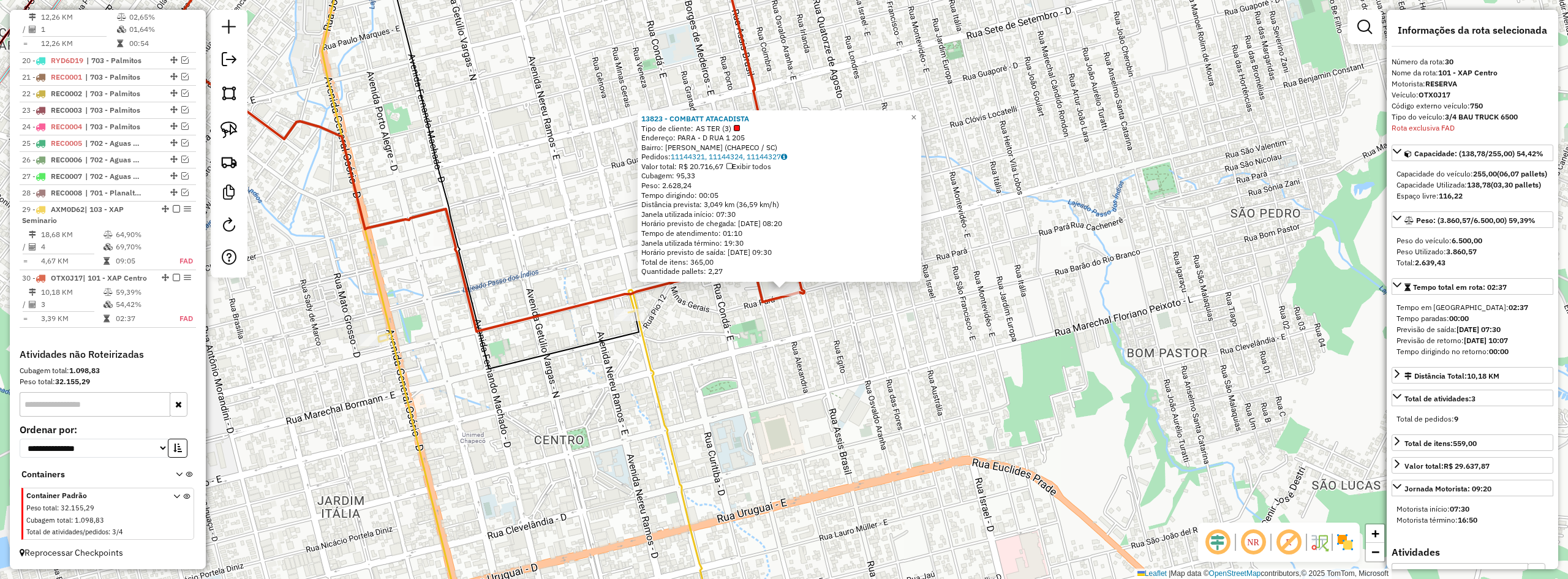
drag, startPoint x: 1132, startPoint y: 349, endPoint x: 1251, endPoint y: 326, distance: 121.2
click at [1210, 333] on div "13823 - COMBATT ATACADISTA Tipo de cliente: AS TER (3) Endereço: PARA - D RUA 1…" at bounding box center [784, 289] width 1568 height 579
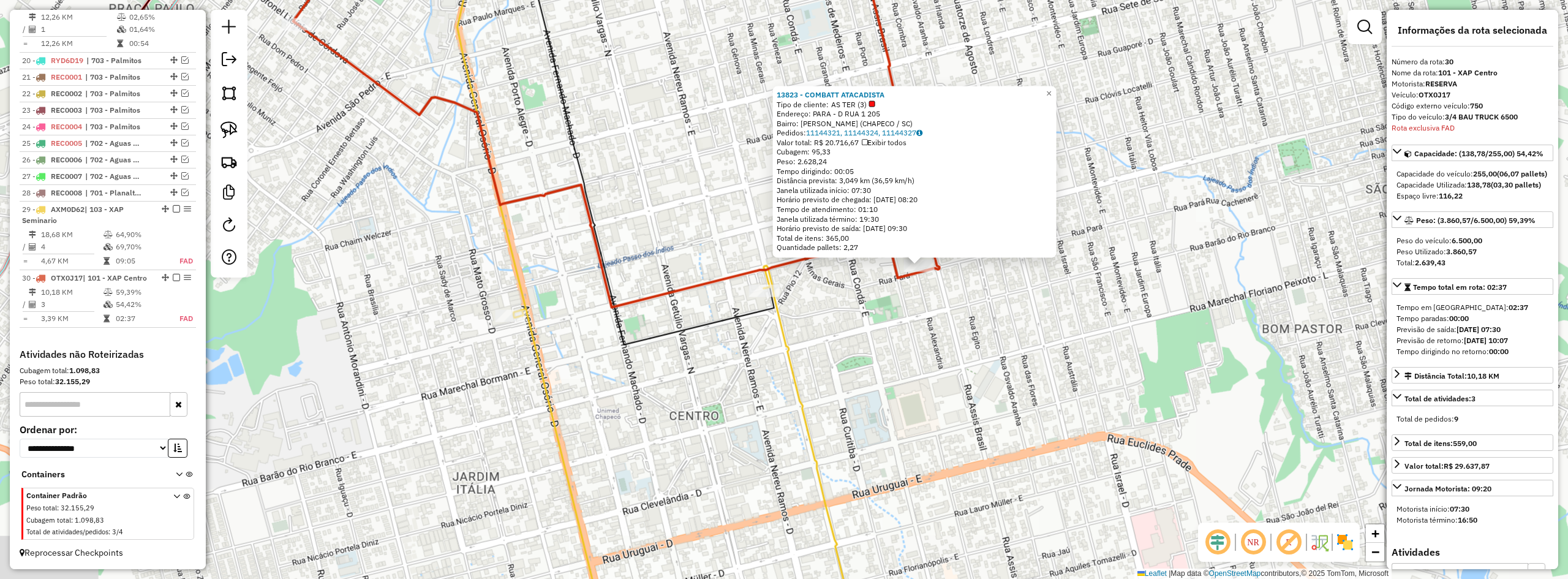
click at [1225, 328] on div "13823 - COMBATT ATACADISTA Tipo de cliente: AS TER (3) Endereço: PARA - D RUA 1…" at bounding box center [784, 289] width 1568 height 579
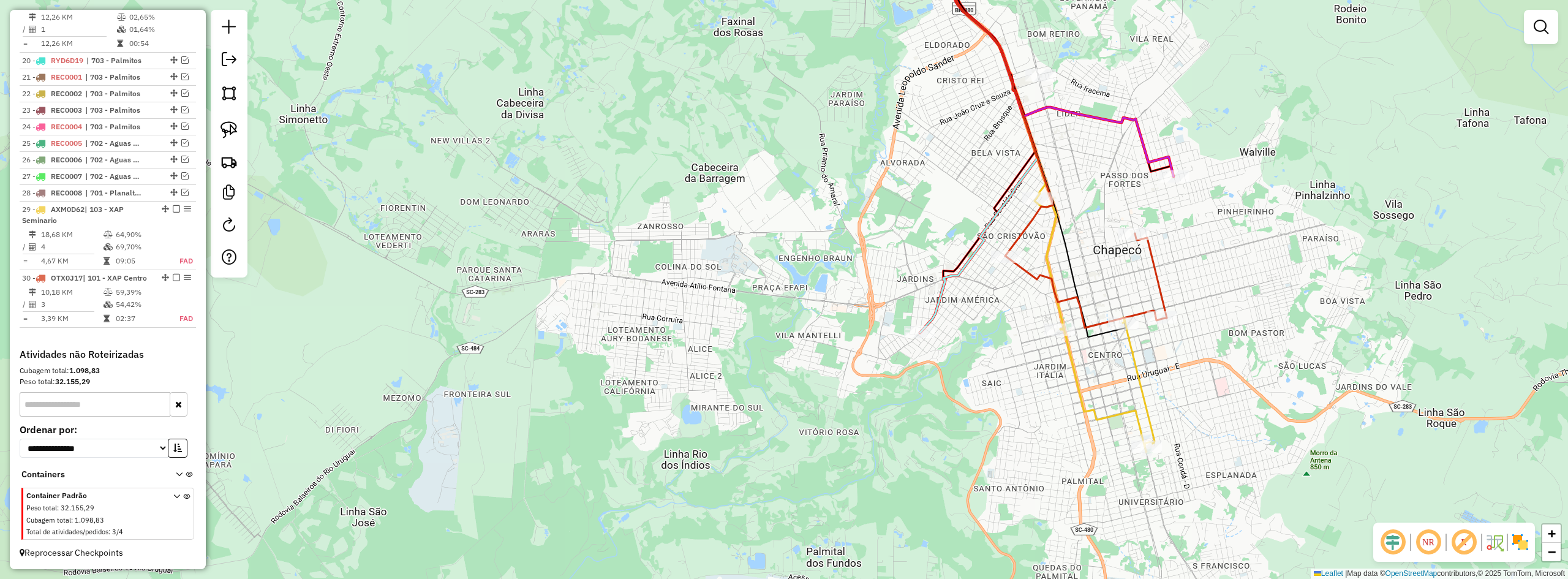
drag, startPoint x: 873, startPoint y: 378, endPoint x: 934, endPoint y: 338, distance: 72.9
click at [934, 338] on div "Janela de atendimento Grade de atendimento Capacidade Transportadoras Veículos …" at bounding box center [784, 289] width 1568 height 579
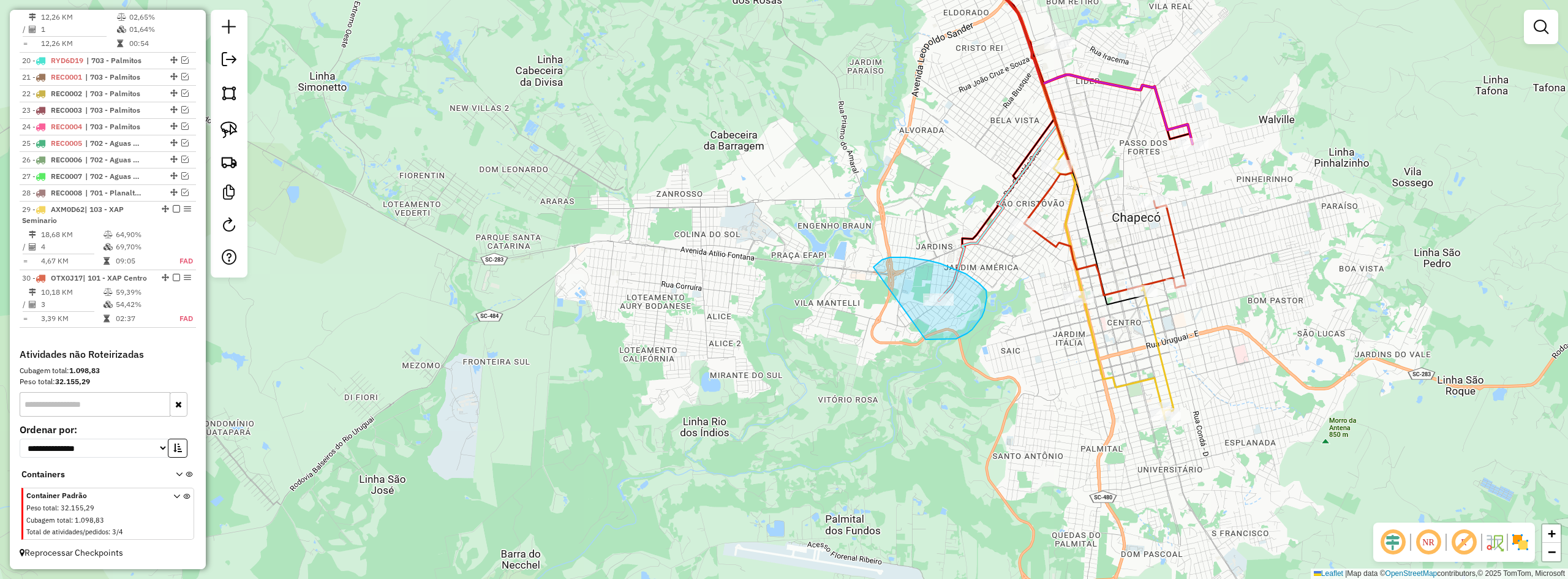
drag, startPoint x: 926, startPoint y: 340, endPoint x: 869, endPoint y: 279, distance: 83.5
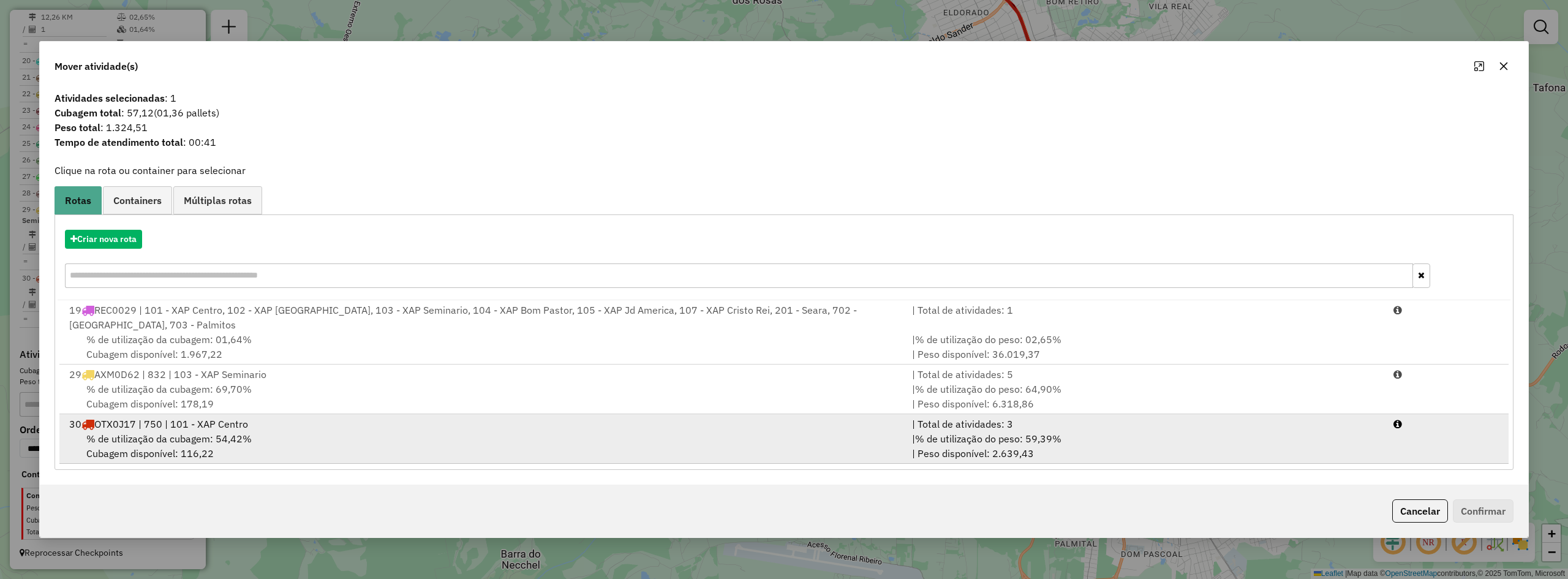
click at [365, 430] on div "30 OTX0J17 | 750 | 101 - XAP Centro" at bounding box center [483, 425] width 843 height 15
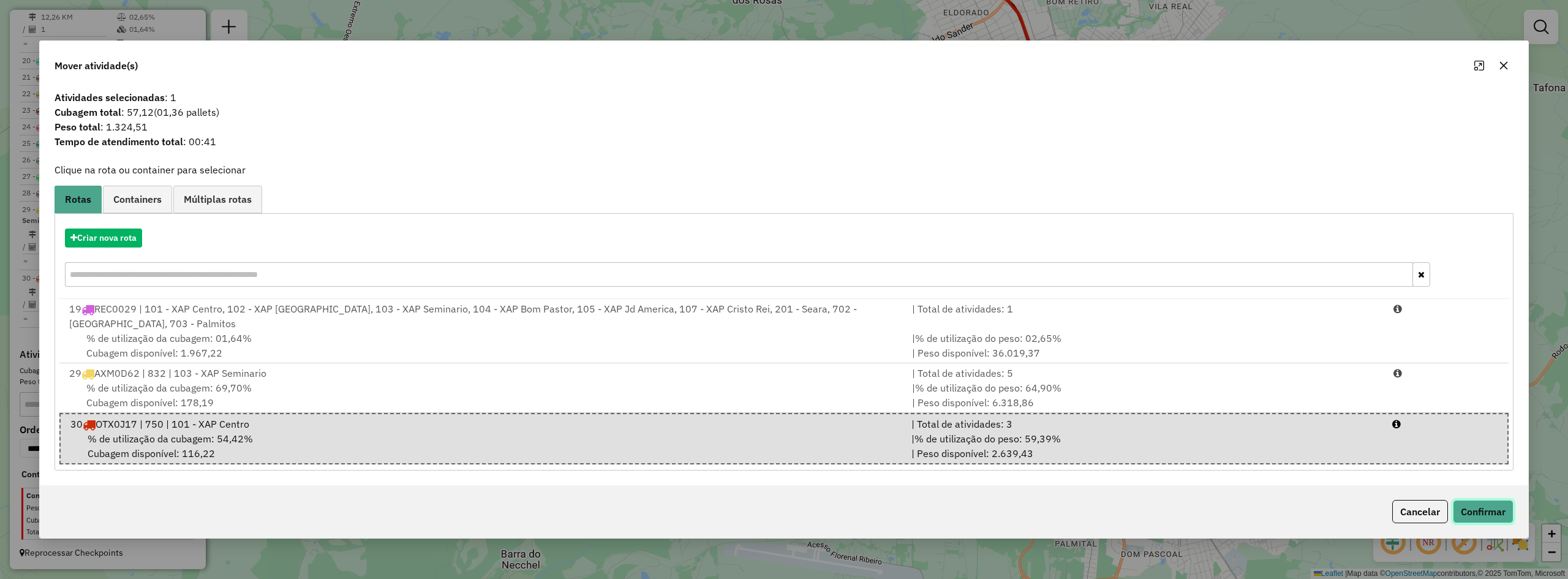
click at [1492, 521] on button "Confirmar" at bounding box center [1483, 512] width 60 height 24
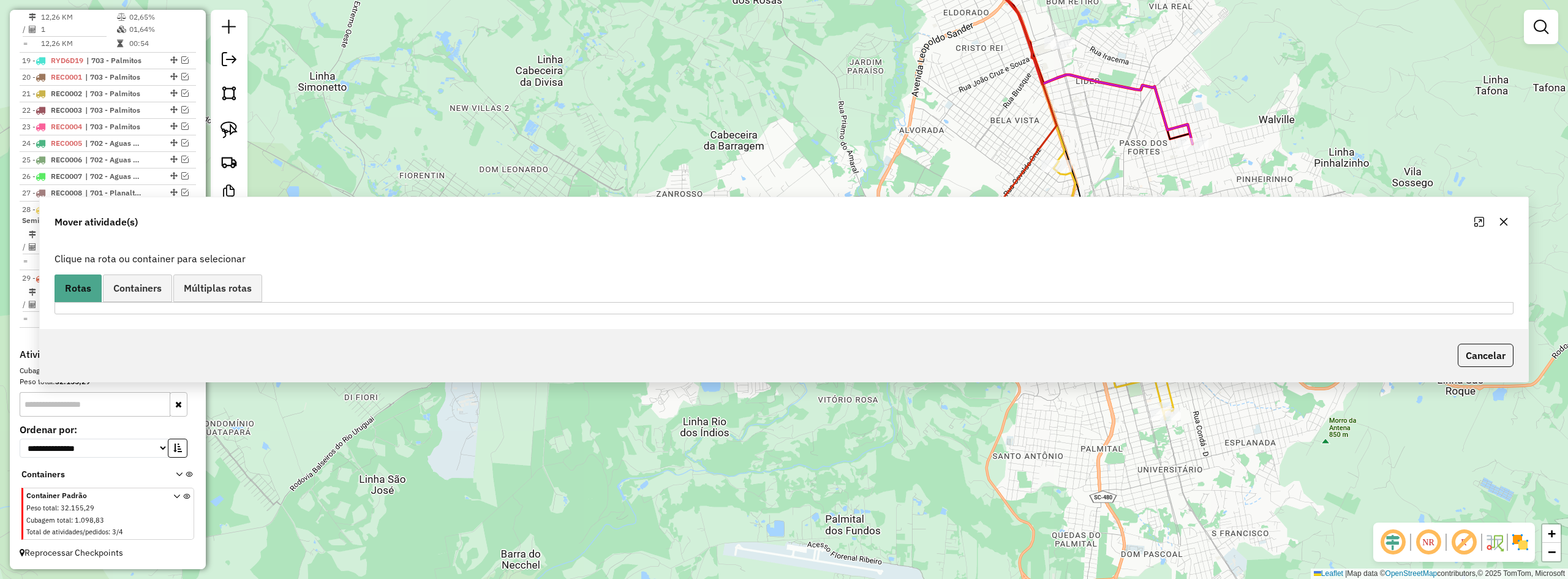
scroll to position [852, 0]
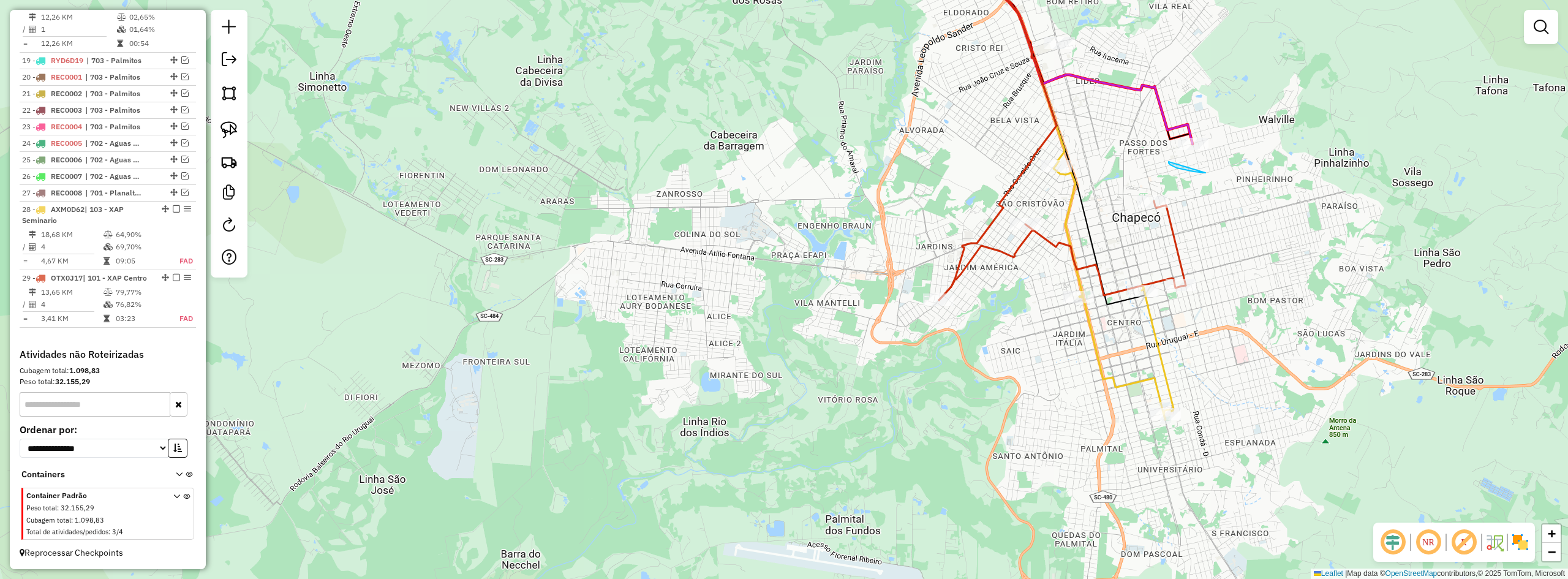
drag, startPoint x: 1169, startPoint y: 162, endPoint x: 1206, endPoint y: 173, distance: 38.6
drag, startPoint x: 1153, startPoint y: 160, endPoint x: 1167, endPoint y: 118, distance: 44.3
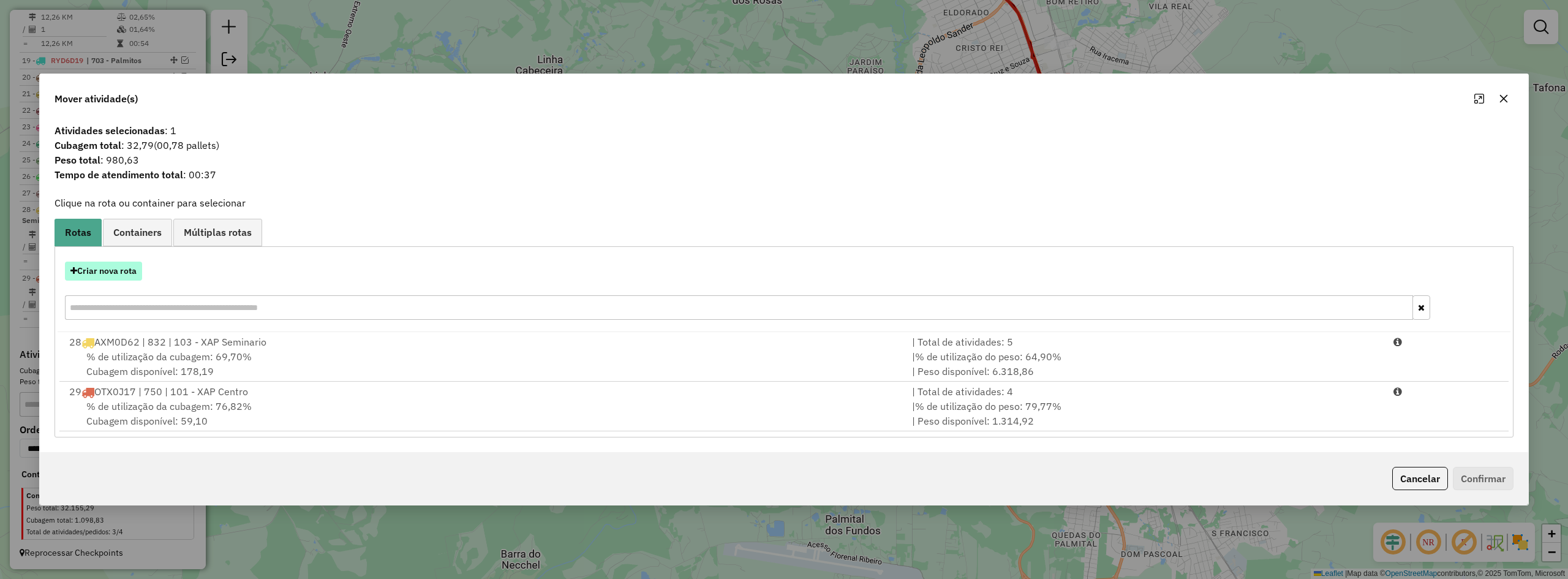
click at [118, 277] on button "Criar nova rota" at bounding box center [103, 271] width 77 height 19
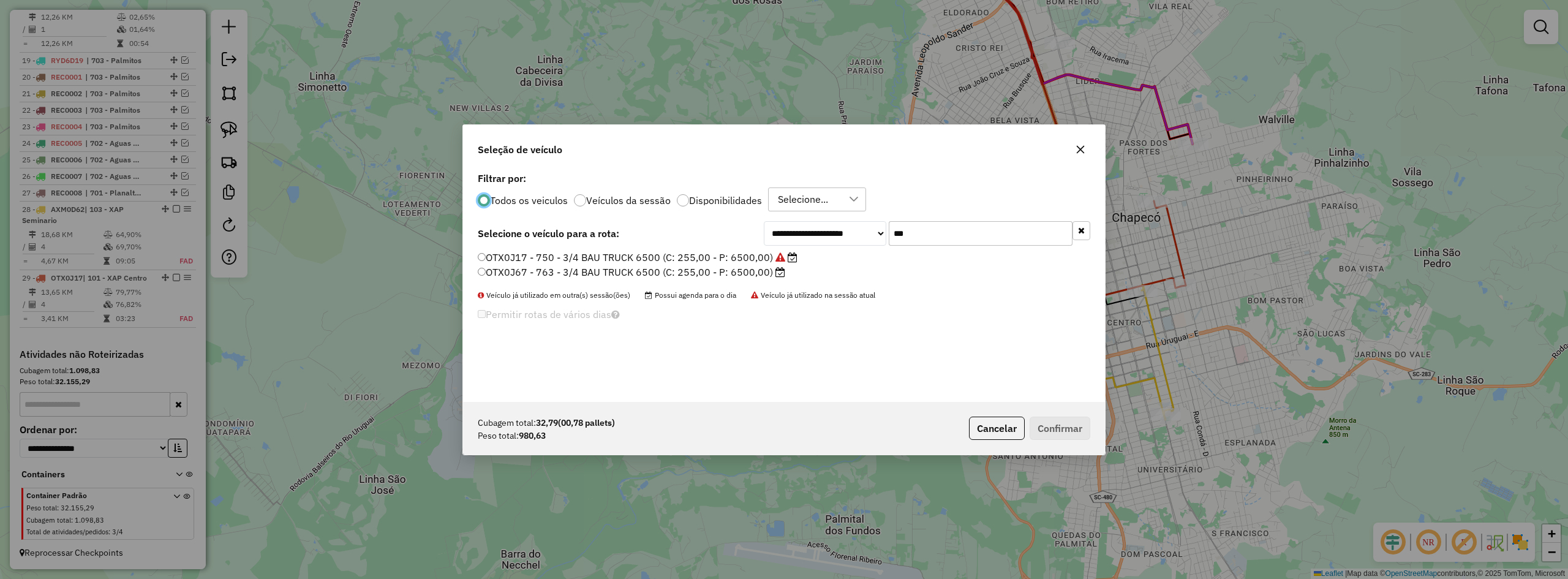
scroll to position [7, 4]
click at [912, 230] on input "***" at bounding box center [981, 233] width 184 height 24
click at [912, 230] on input "***" at bounding box center [981, 233] width 184 height 24
type input "****"
click at [617, 252] on label "REB5G33 - 690 - 3/4 TOCO BAU 5500 (C: 210,00 - P: 5200,00) (VD)" at bounding box center [634, 257] width 312 height 15
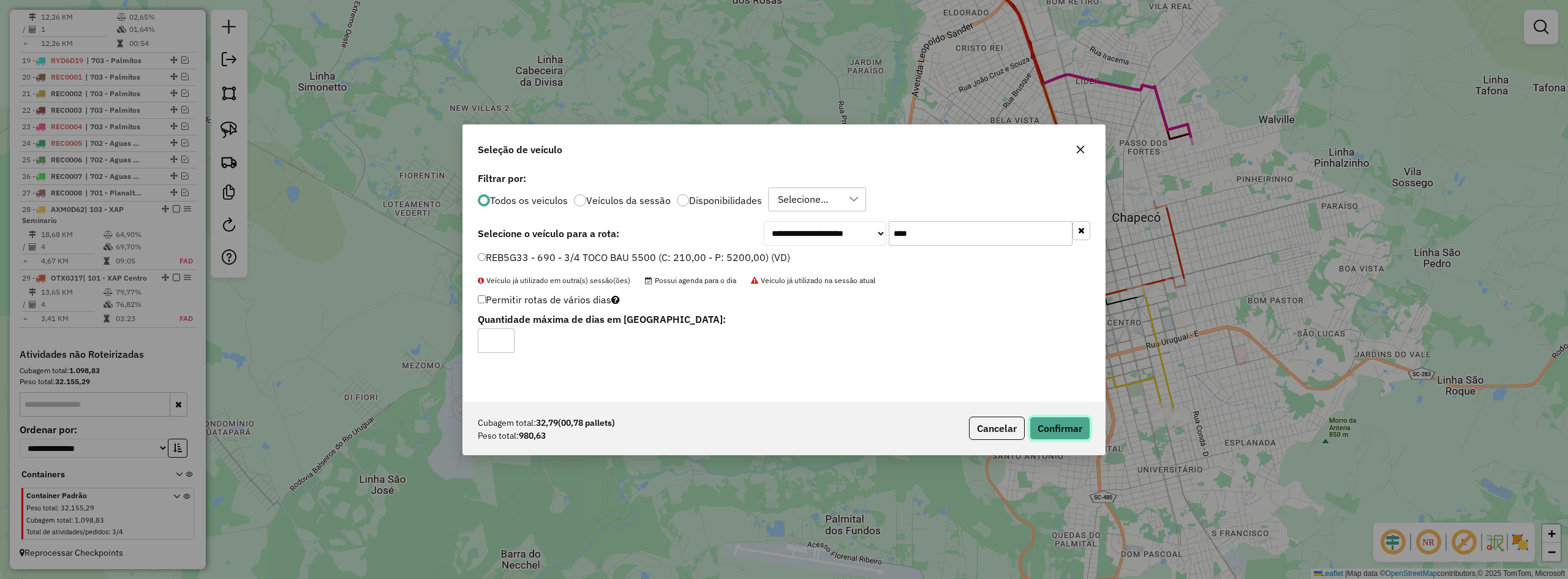
click at [1064, 428] on button "Confirmar" at bounding box center [1060, 429] width 60 height 24
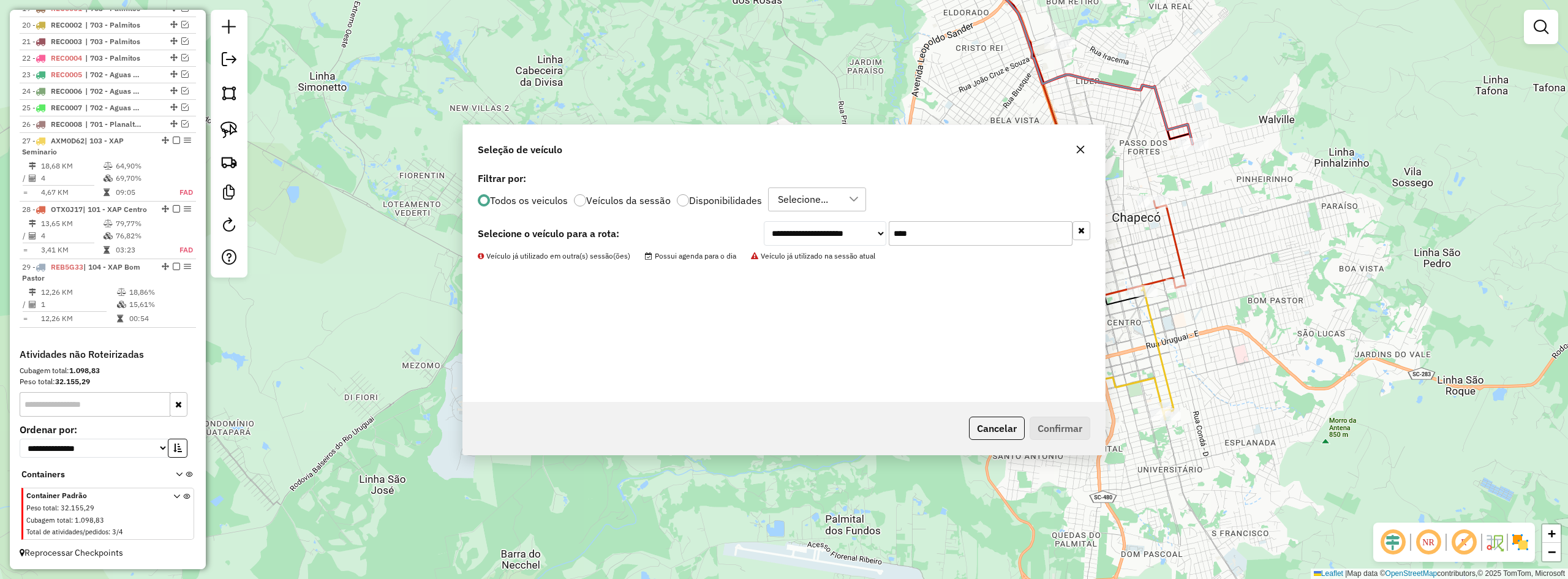
scroll to position [739, 0]
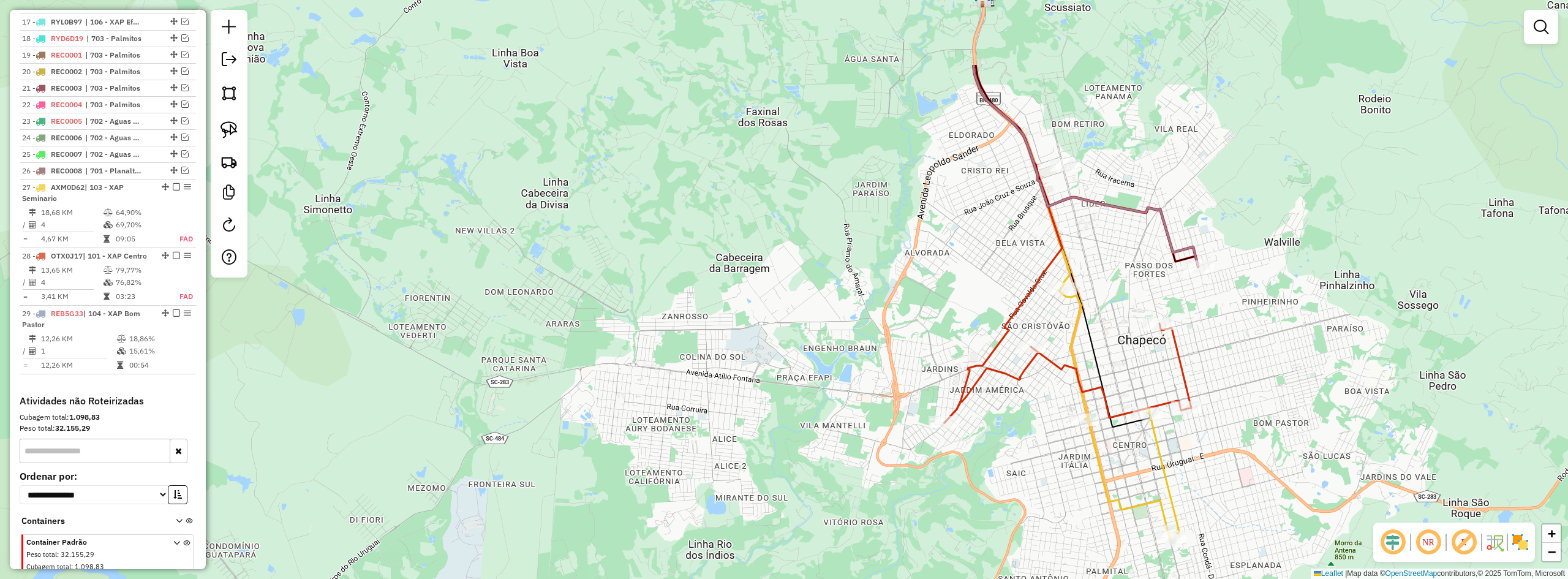
drag, startPoint x: 1115, startPoint y: 124, endPoint x: 1120, endPoint y: 248, distance: 124.1
click at [1120, 248] on div "Janela de atendimento Grade de atendimento Capacidade Transportadoras Veículos …" at bounding box center [784, 289] width 1568 height 579
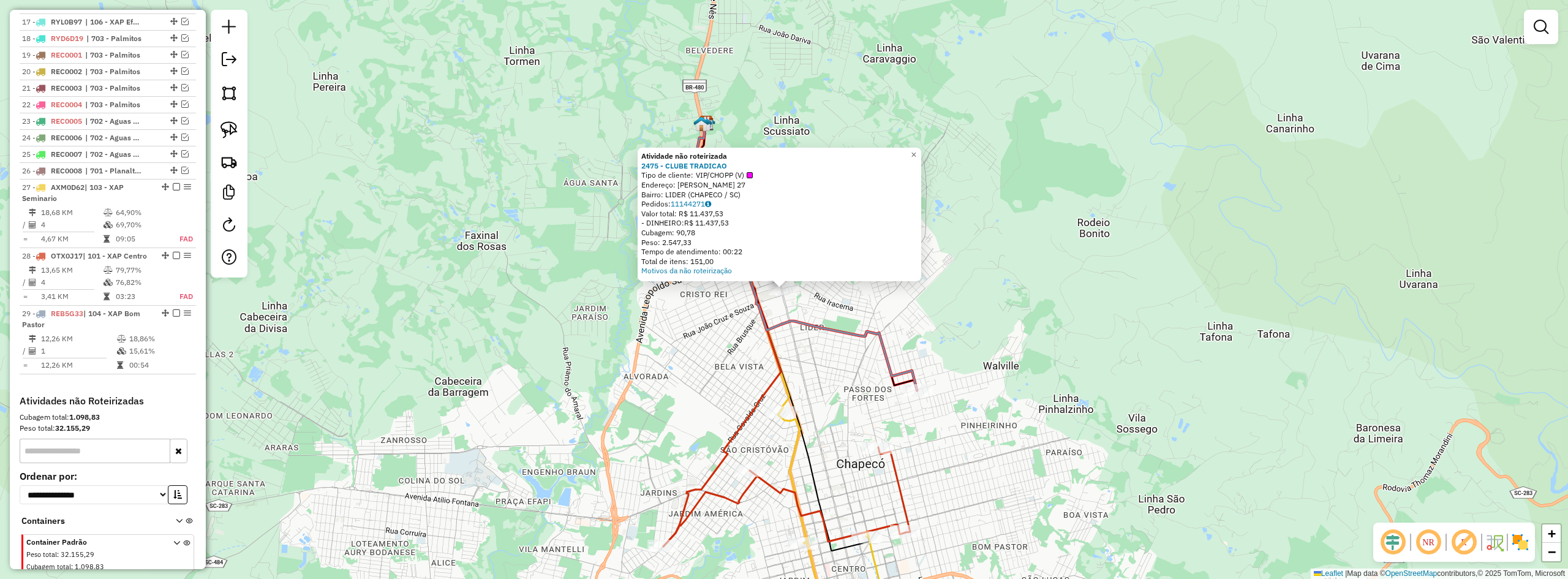
click at [721, 321] on div "Atividade não roteirizada 2475 - CLUBE TRADICAO Tipo de cliente: VIP/CHOPP (V) …" at bounding box center [784, 289] width 1568 height 579
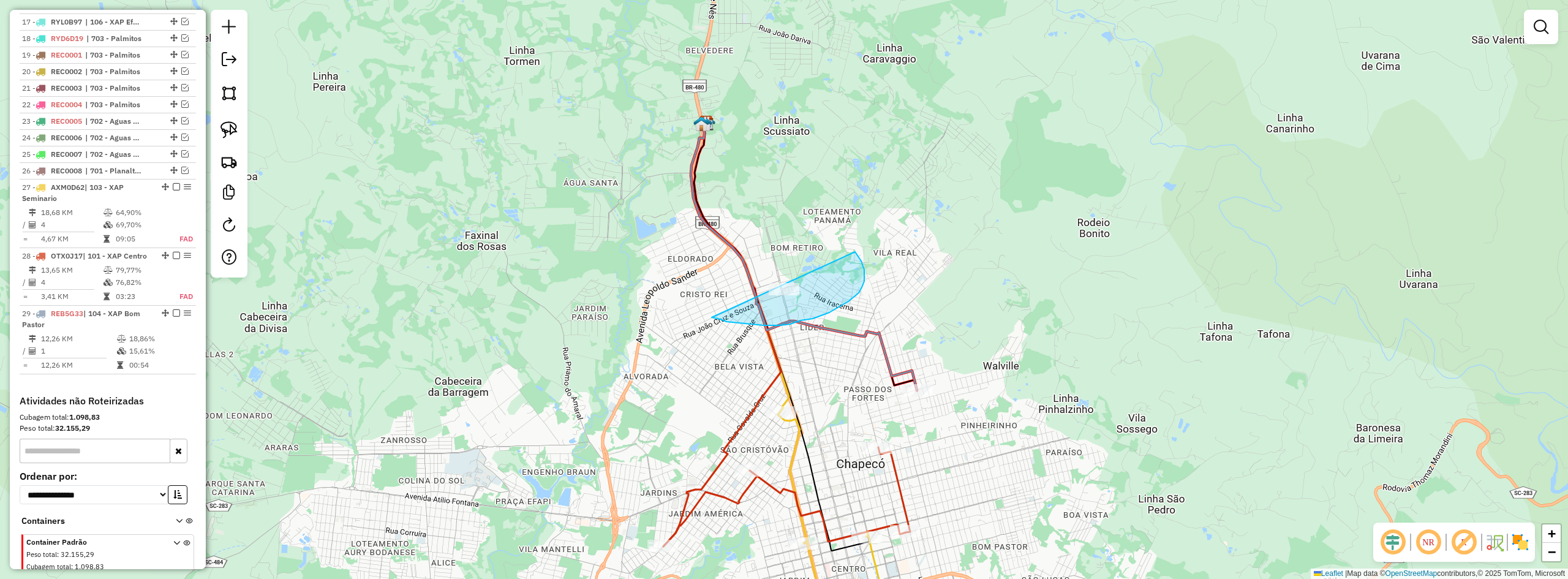
drag, startPoint x: 712, startPoint y: 318, endPoint x: 755, endPoint y: 258, distance: 73.8
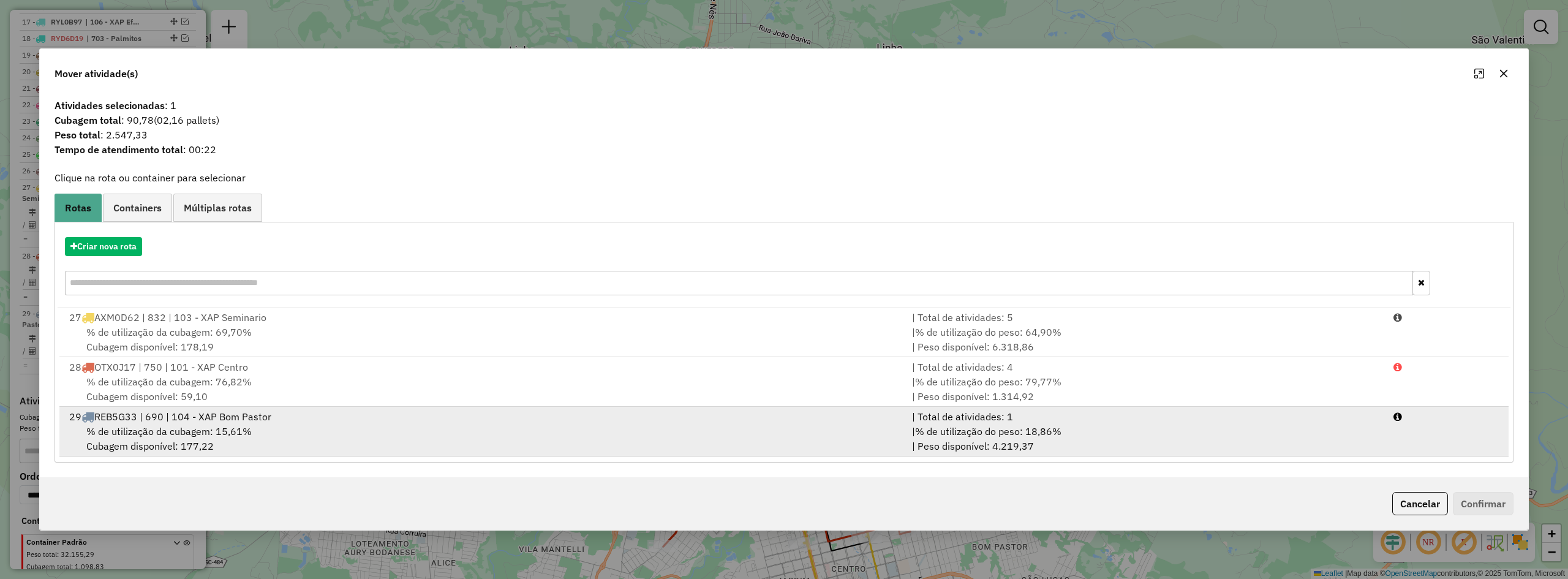
click at [316, 434] on div "% de utilização da cubagem: 15,61% Cubagem disponível: 177,22" at bounding box center [483, 439] width 843 height 29
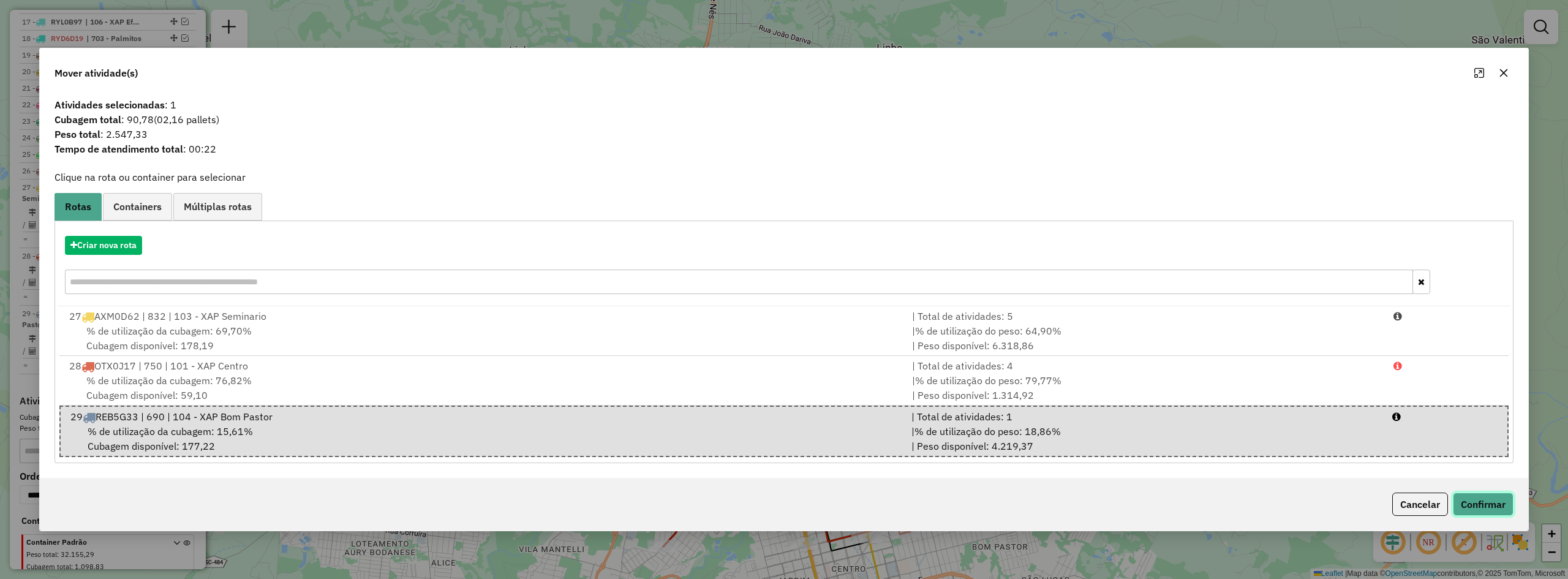
click at [1474, 498] on button "Confirmar" at bounding box center [1483, 505] width 60 height 24
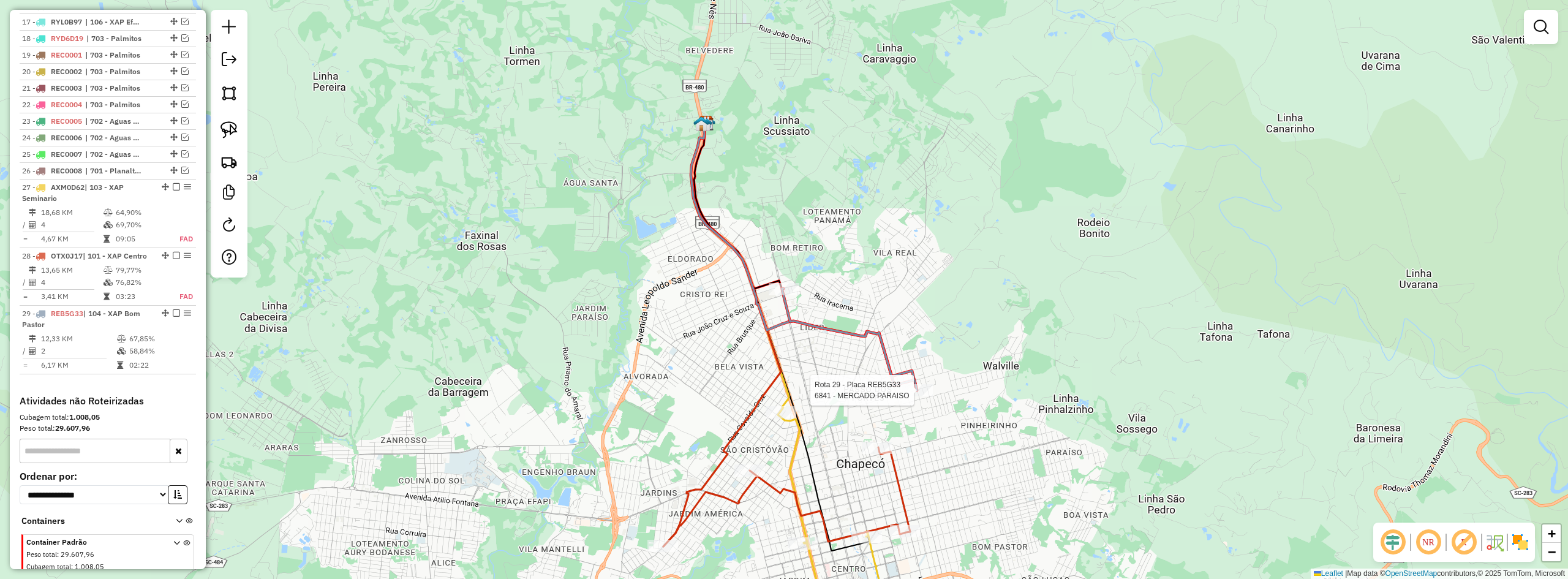
scroll to position [808, 0]
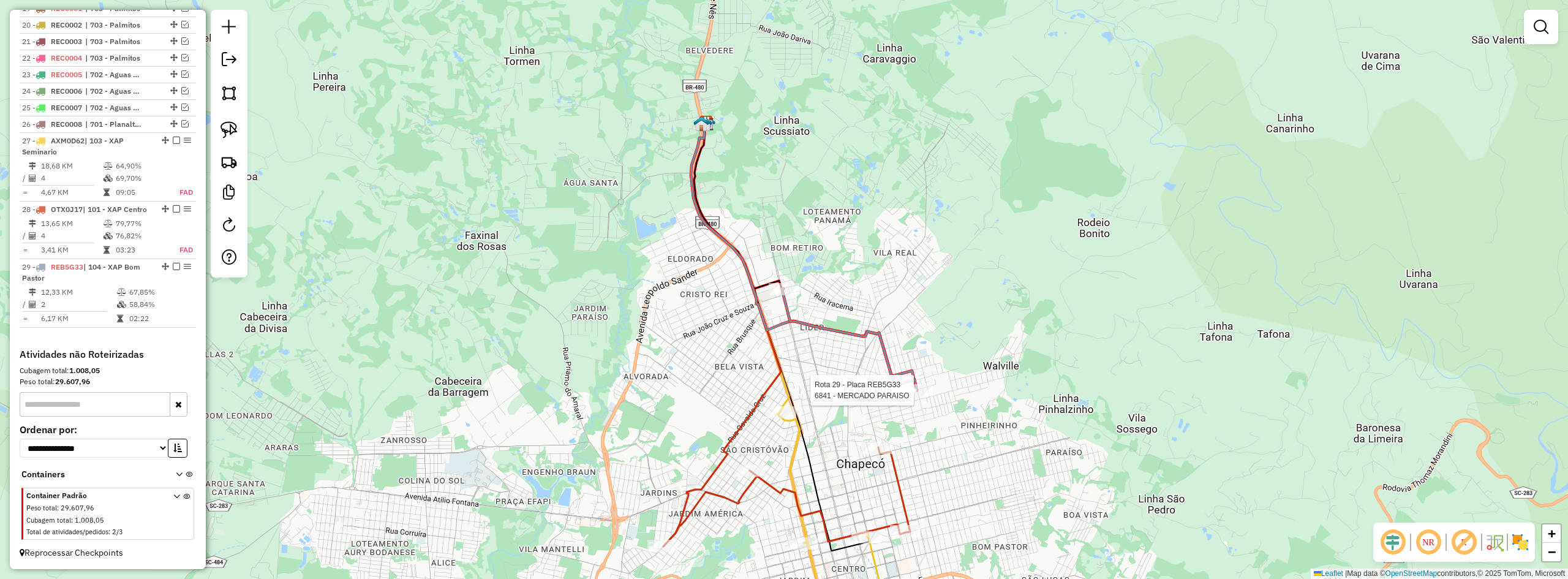
select select "*********"
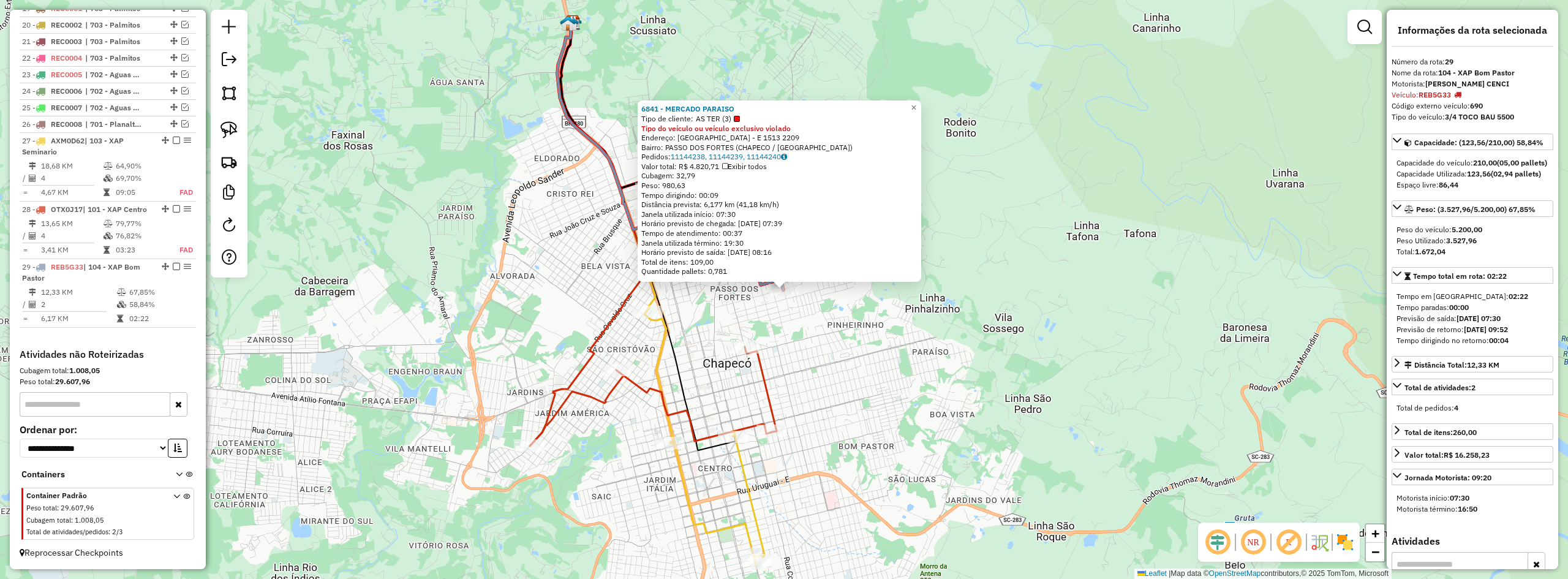
click at [1088, 299] on div "6841 - MERCADO PARAISO Tipo de cliente: AS TER (3) Tipo do veículo ou veículo e…" at bounding box center [784, 289] width 1568 height 579
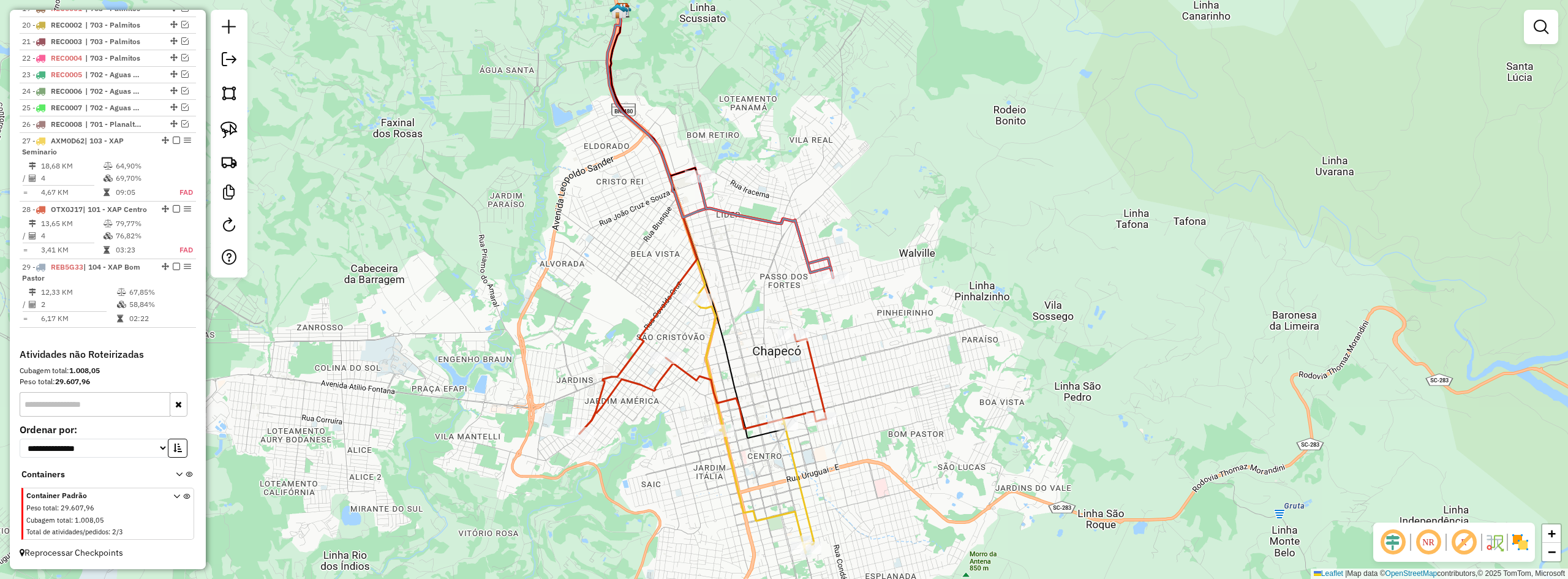
drag, startPoint x: 935, startPoint y: 363, endPoint x: 1041, endPoint y: 335, distance: 109.6
click at [1041, 335] on div "Janela de atendimento Grade de atendimento Capacidade Transportadoras Veículos …" at bounding box center [784, 289] width 1568 height 579
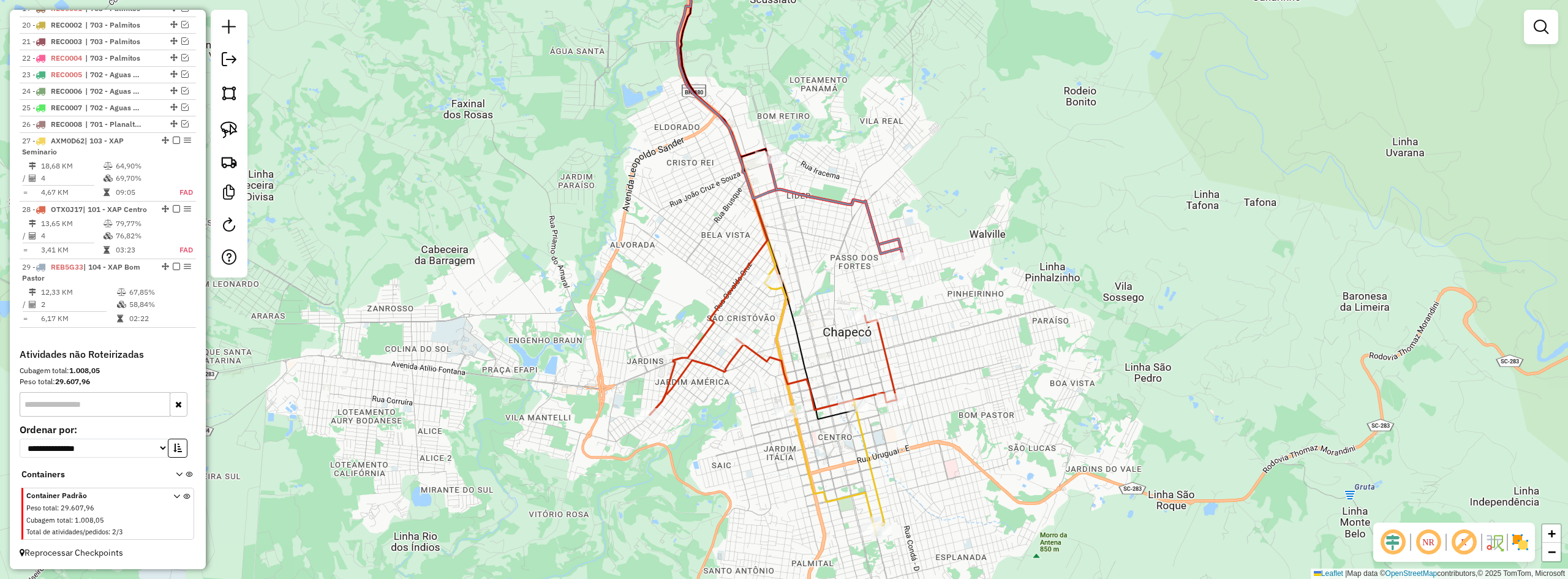
click at [977, 336] on div "Janela de atendimento Grade de atendimento Capacidade Transportadoras Veículos …" at bounding box center [784, 289] width 1568 height 579
select select "*********"
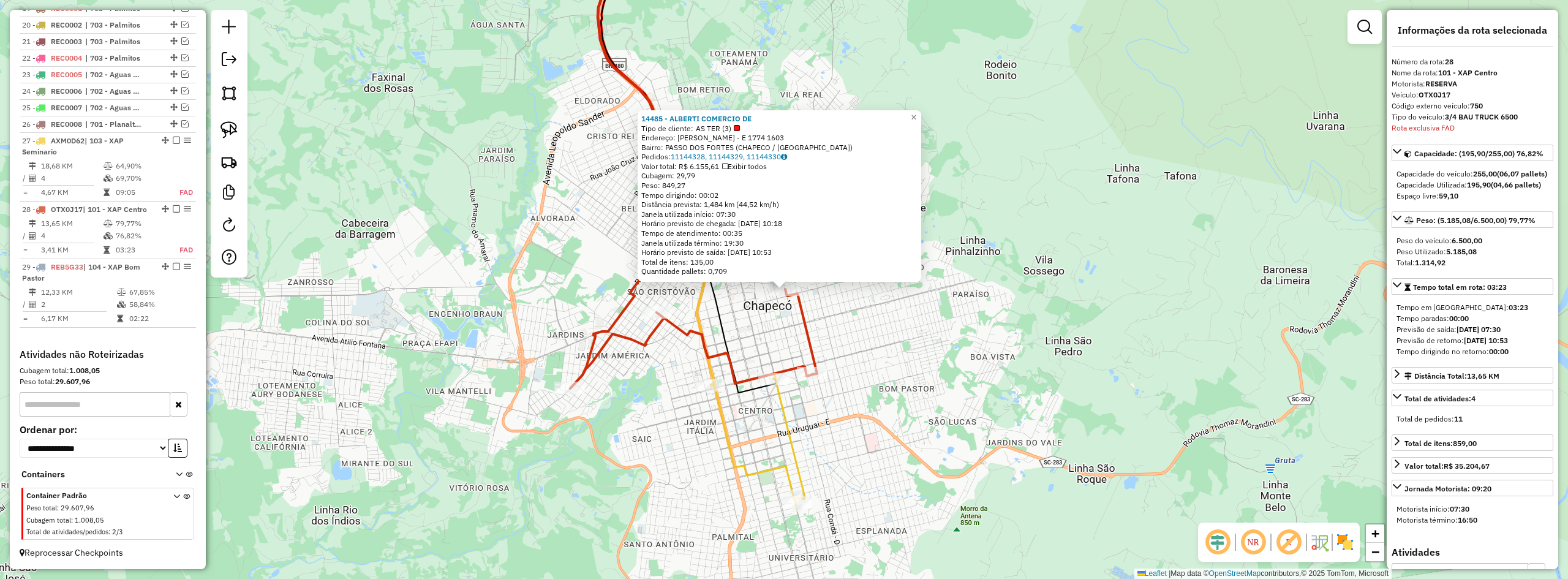
drag, startPoint x: 1061, startPoint y: 337, endPoint x: 1110, endPoint y: 337, distance: 49.0
click at [1108, 337] on div "14485 - ALBERTI COMERCIO DE Tipo de cliente: AS TER (3) Endereço: [PERSON_NAME]…" at bounding box center [784, 289] width 1568 height 579
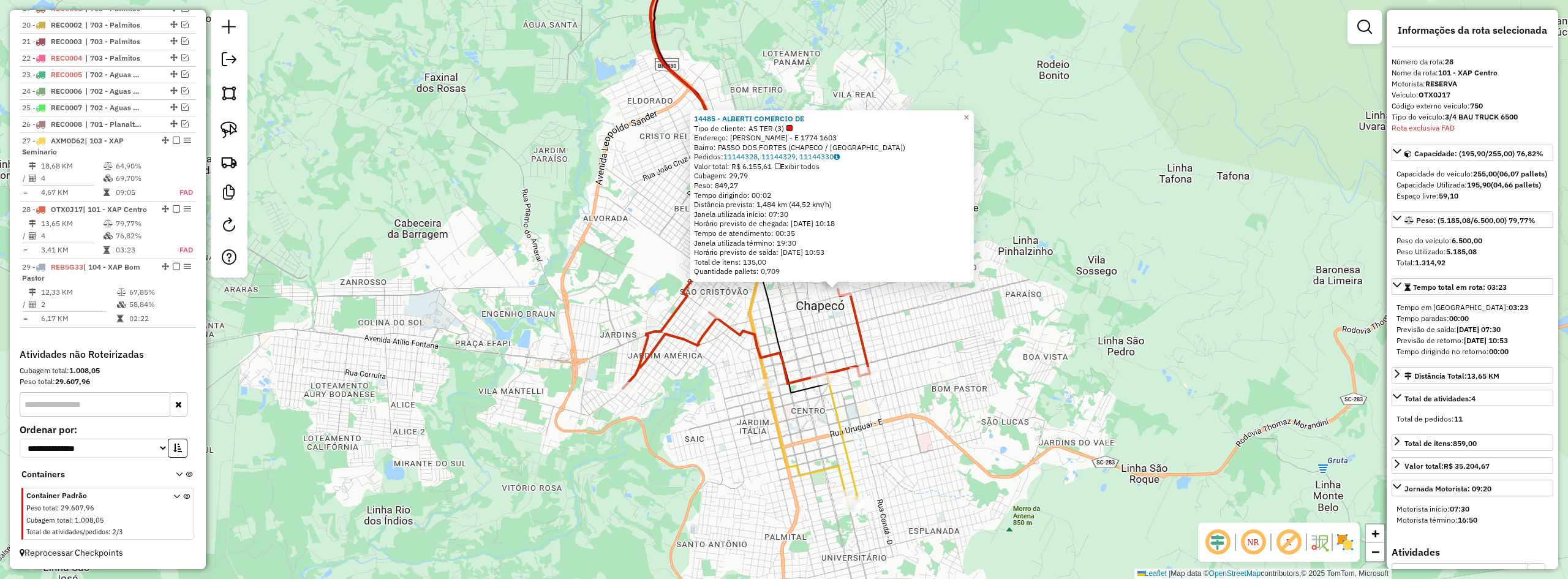
click at [1102, 337] on div "14485 - ALBERTI COMERCIO DE Tipo de cliente: AS TER (3) Endereço: [PERSON_NAME]…" at bounding box center [784, 289] width 1568 height 579
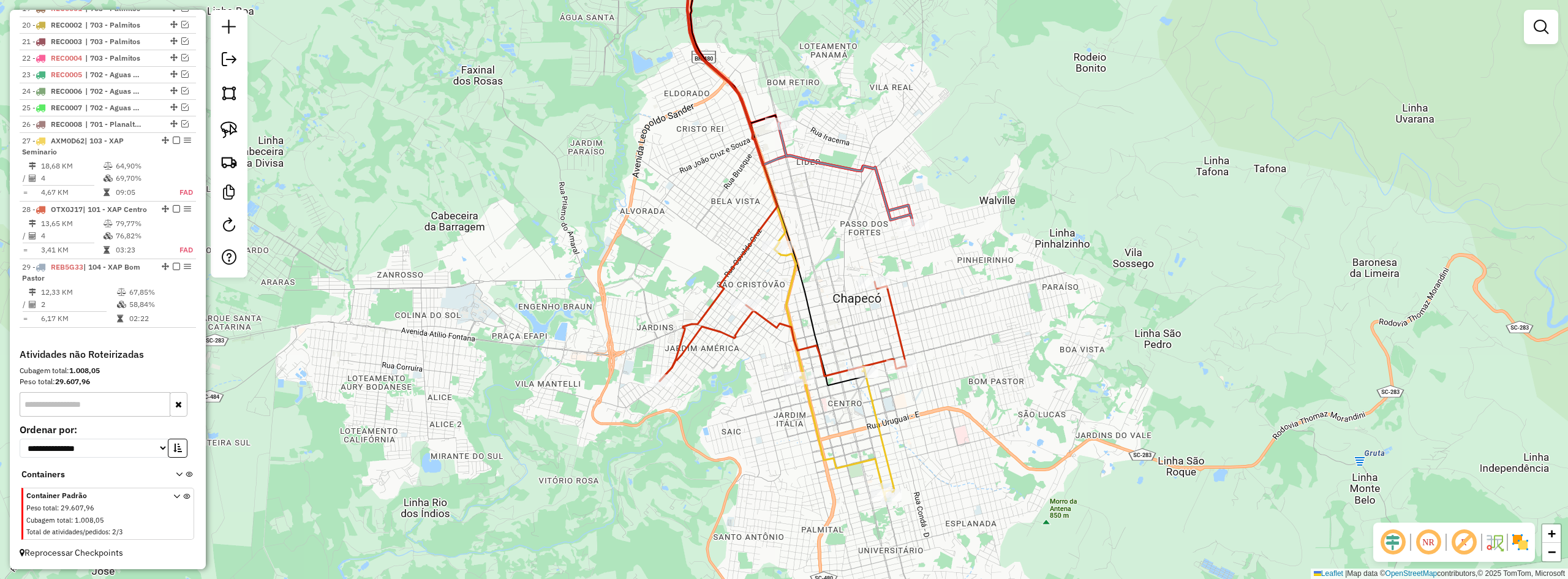
drag, startPoint x: 1010, startPoint y: 354, endPoint x: 1109, endPoint y: 391, distance: 105.7
click at [1109, 391] on div "Janela de atendimento Grade de atendimento Capacidade Transportadoras Veículos …" at bounding box center [784, 289] width 1568 height 579
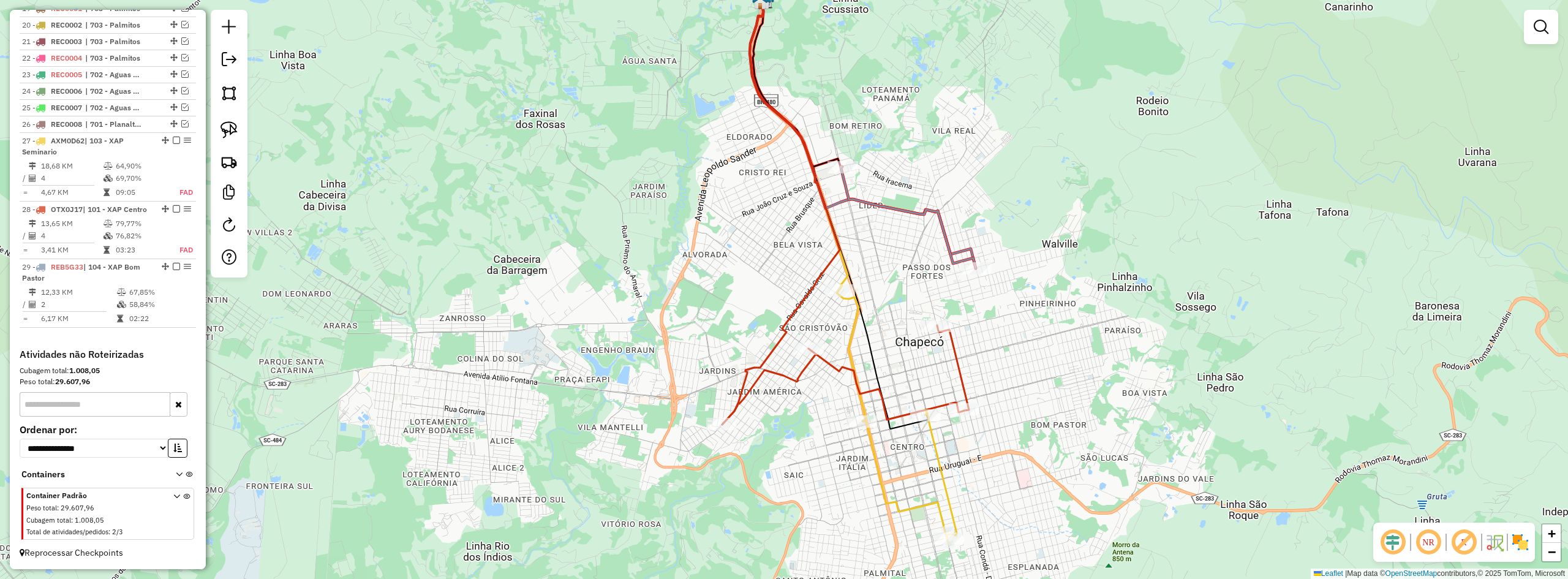
drag, startPoint x: 1067, startPoint y: 360, endPoint x: 1120, endPoint y: 277, distance: 98.5
click at [1111, 283] on div "Janela de atendimento Grade de atendimento Capacidade Transportadoras Veículos …" at bounding box center [784, 289] width 1568 height 579
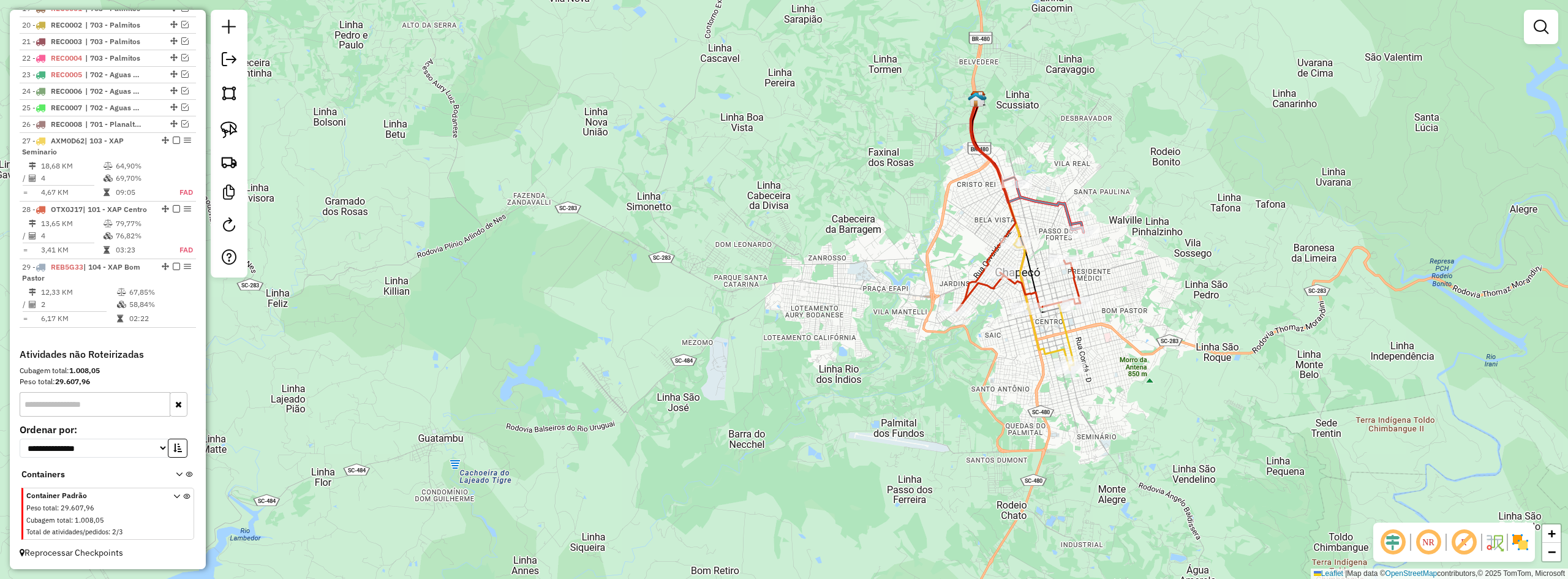
drag, startPoint x: 1128, startPoint y: 280, endPoint x: 1134, endPoint y: 347, distance: 67.3
click at [1134, 347] on div "Janela de atendimento Grade de atendimento Capacidade Transportadoras Veículos …" at bounding box center [784, 289] width 1568 height 579
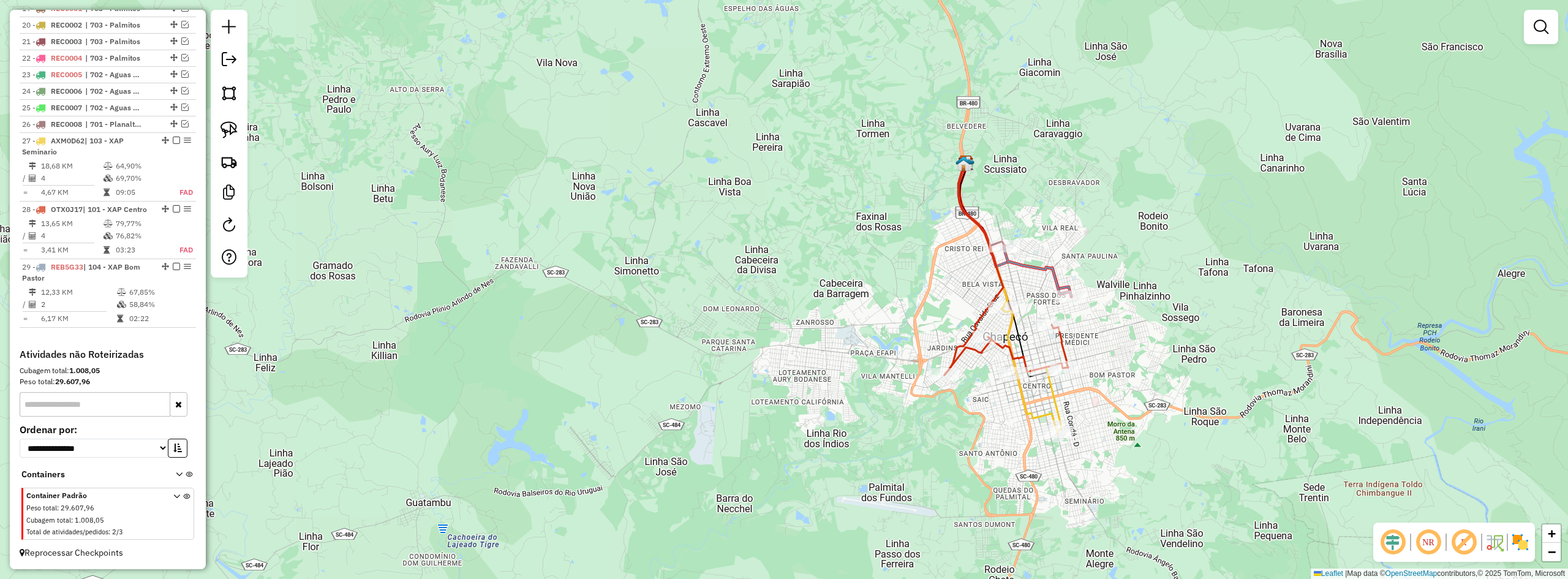
drag, startPoint x: 1159, startPoint y: 358, endPoint x: 1183, endPoint y: 351, distance: 25.0
click at [1183, 351] on div "Janela de atendimento Grade de atendimento Capacidade Transportadoras Veículos …" at bounding box center [784, 289] width 1568 height 579
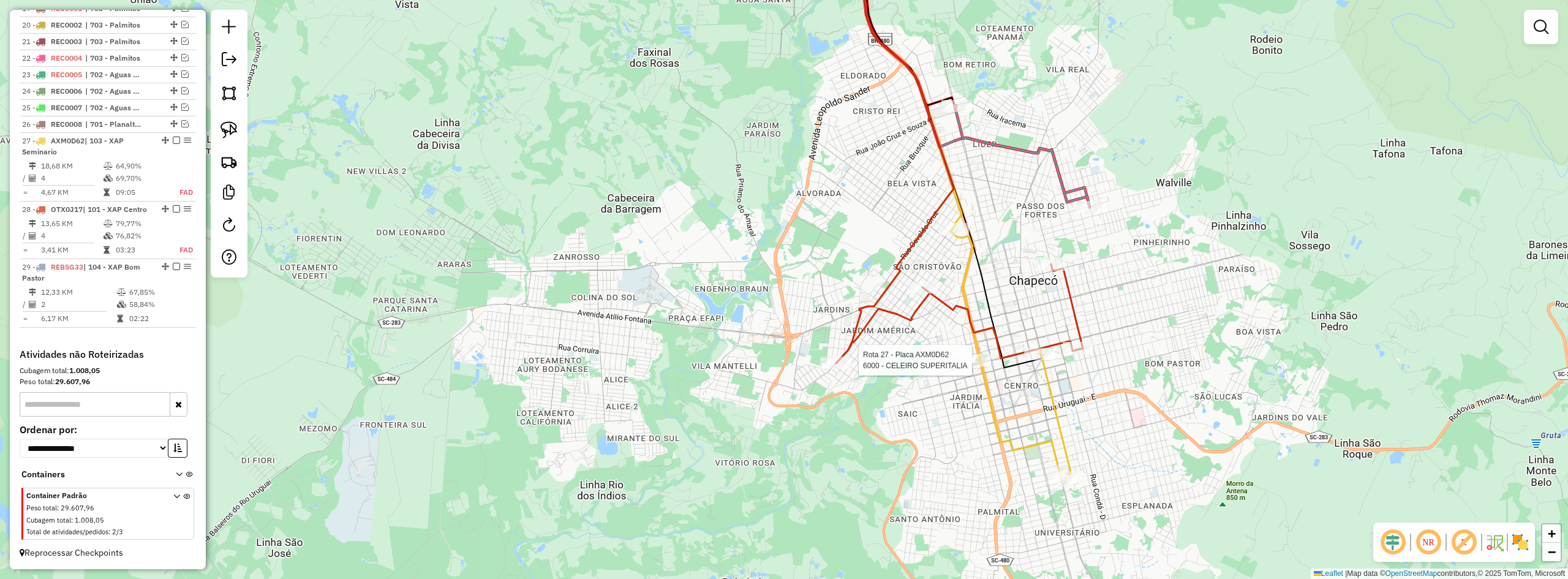
select select "*********"
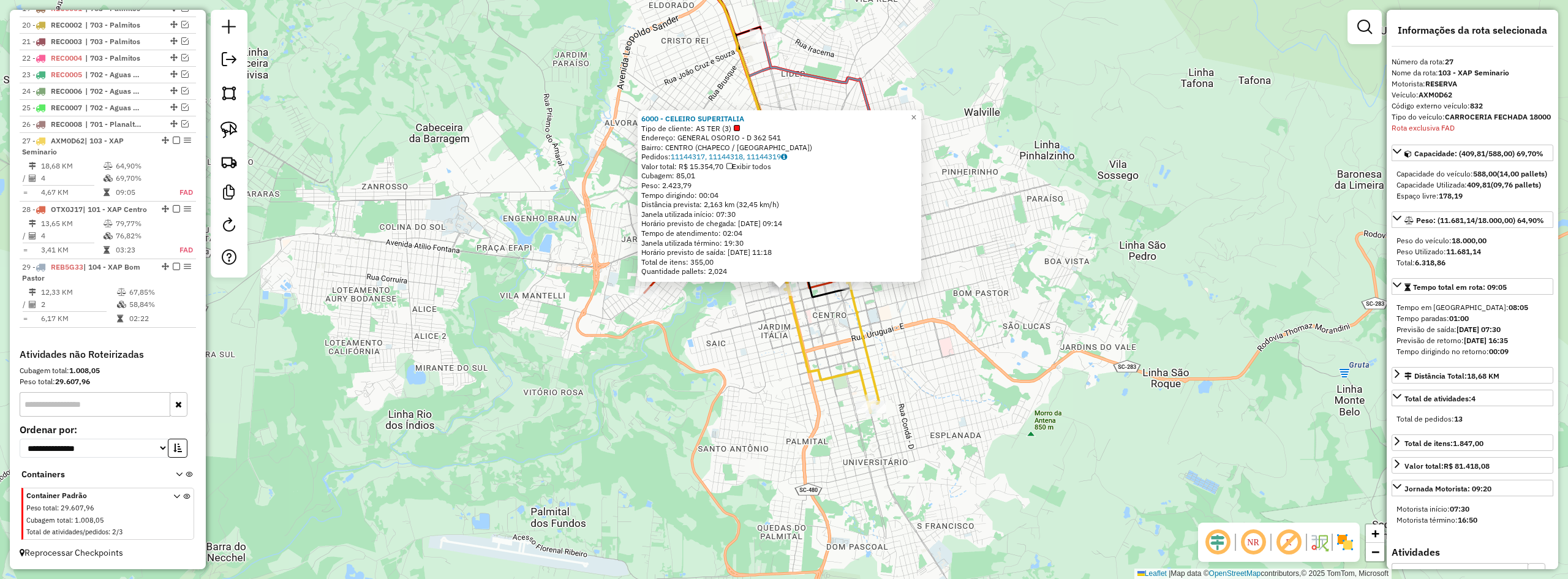
click at [684, 383] on div "6000 - CELEIRO SUPERITALIA Tipo de cliente: AS TER (3) Endereço: GENERAL OSORIO…" at bounding box center [784, 289] width 1568 height 579
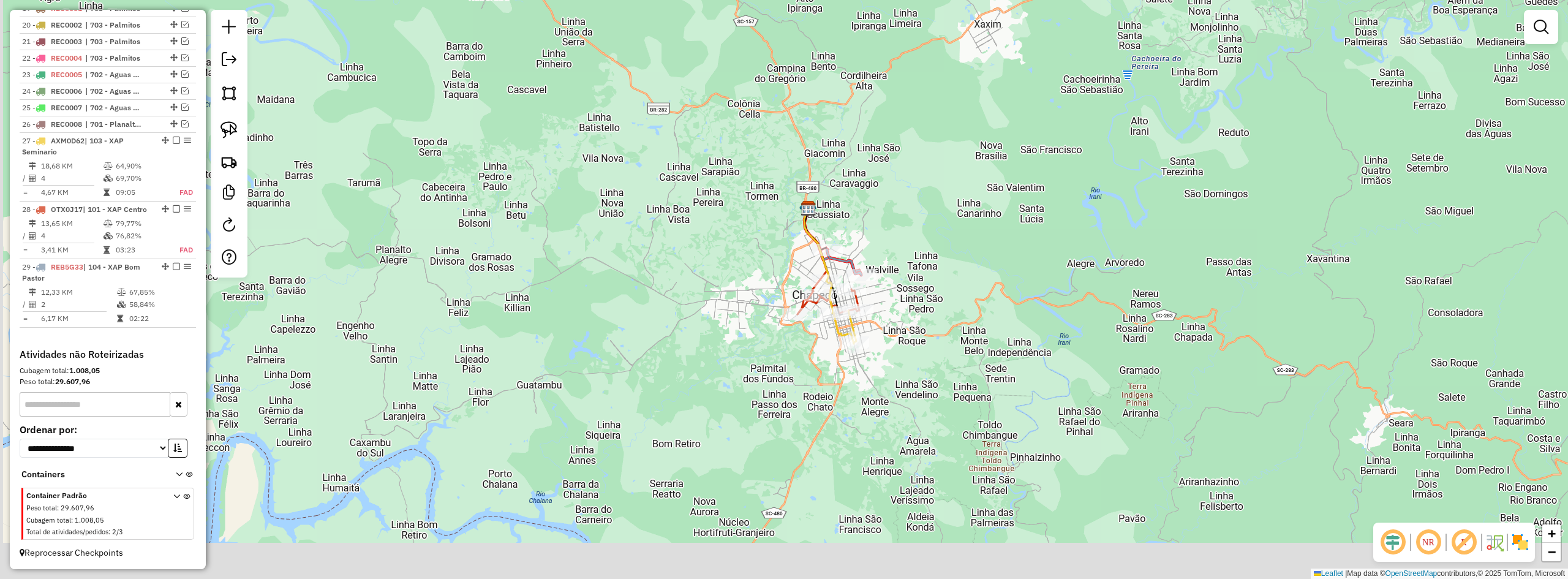
drag, startPoint x: 711, startPoint y: 398, endPoint x: 833, endPoint y: 349, distance: 131.5
click at [821, 355] on div "Janela de atendimento Grade de atendimento Capacidade Transportadoras Veículos …" at bounding box center [784, 289] width 1568 height 579
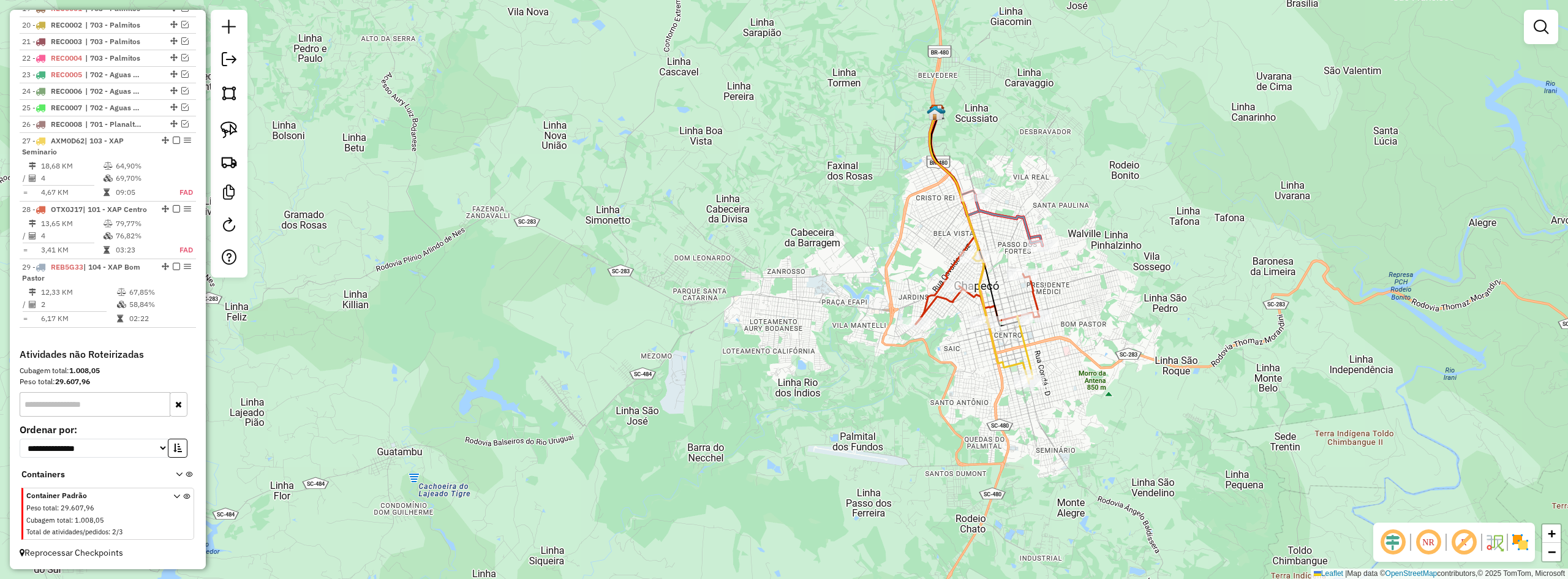
drag, startPoint x: 1108, startPoint y: 257, endPoint x: 1017, endPoint y: 289, distance: 96.5
click at [1020, 289] on div "Janela de atendimento Grade de atendimento Capacidade Transportadoras Veículos …" at bounding box center [784, 289] width 1568 height 579
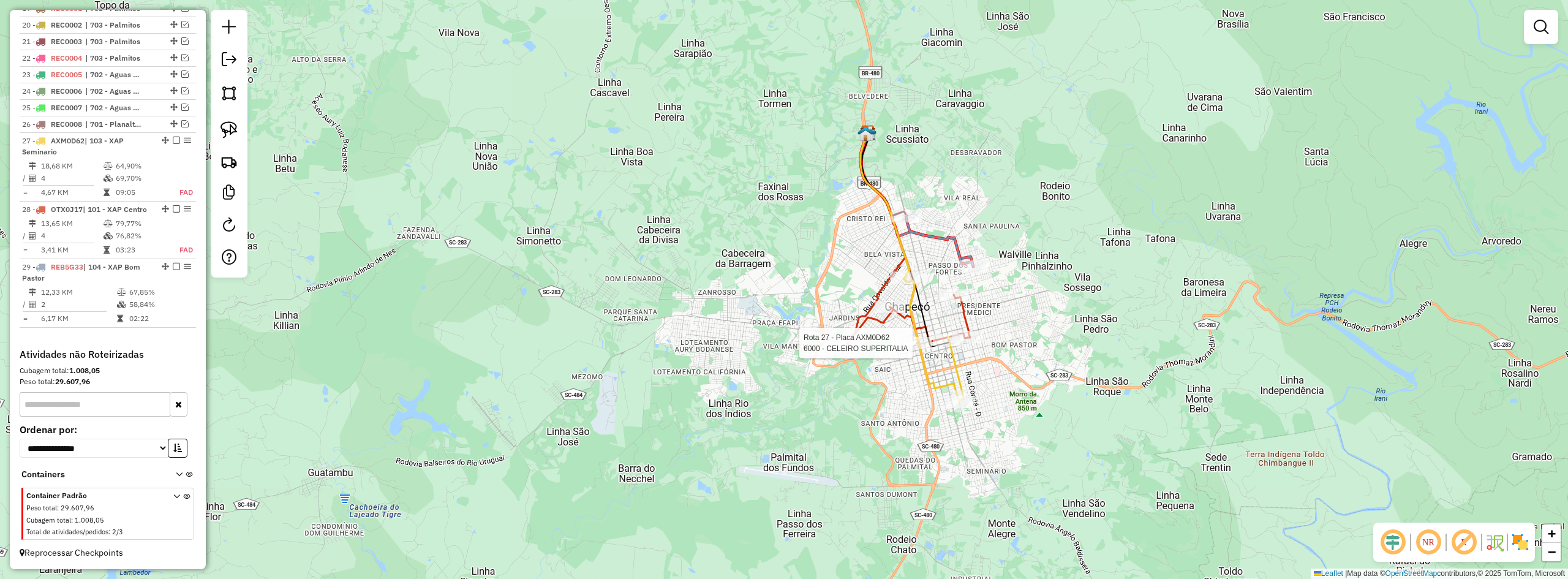
select select "*********"
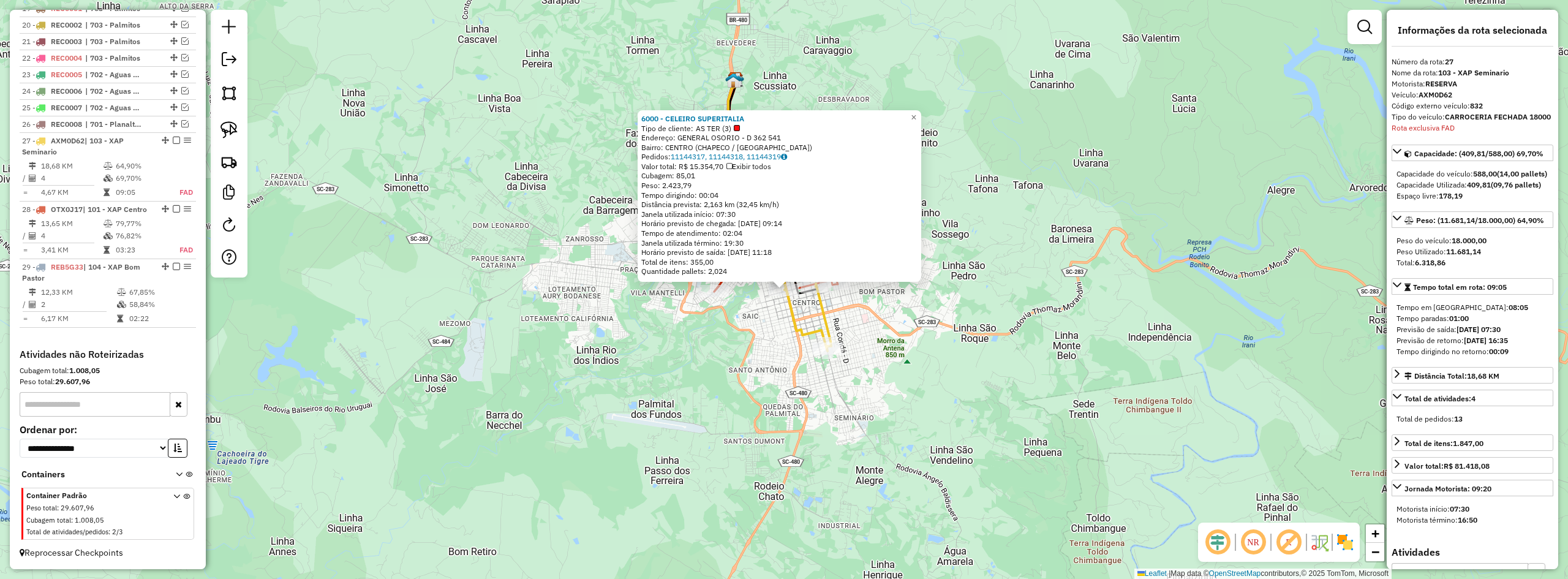
click at [1071, 325] on div "6000 - CELEIRO SUPERITALIA Tipo de cliente: AS TER (3) Endereço: GENERAL OSORIO…" at bounding box center [784, 289] width 1568 height 579
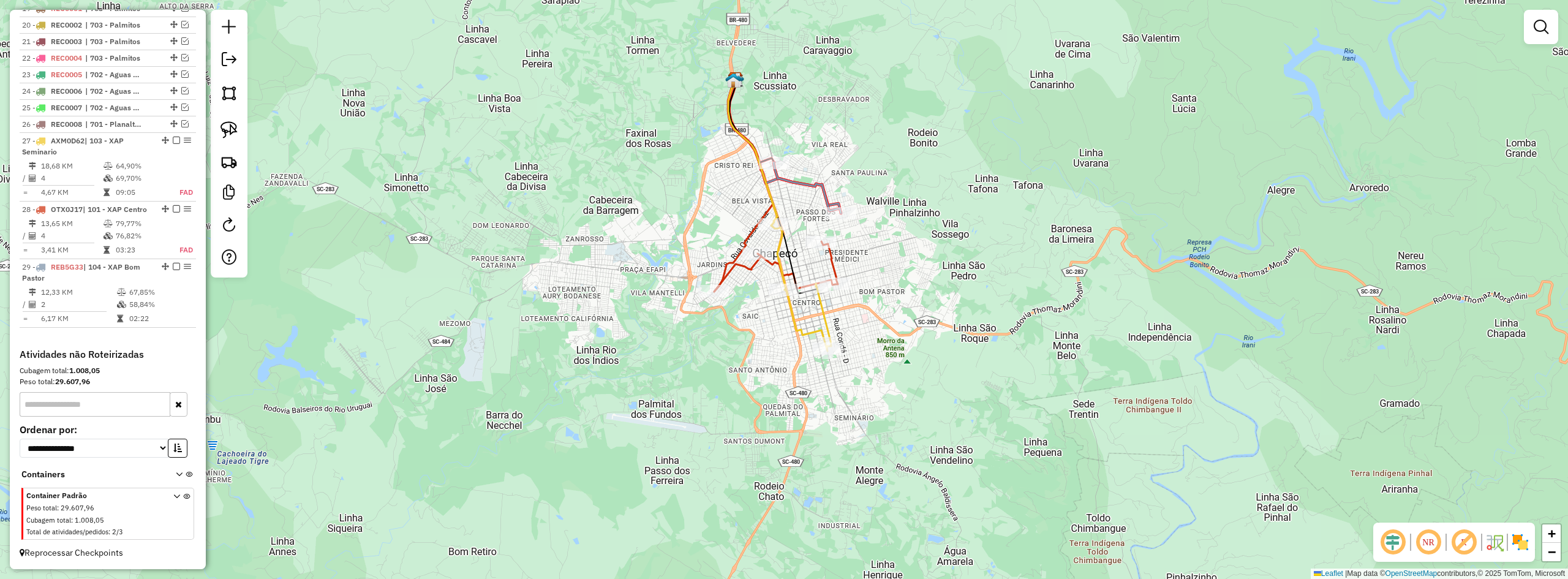
drag, startPoint x: 537, startPoint y: 286, endPoint x: 710, endPoint y: 260, distance: 174.9
click at [691, 265] on div "Janela de atendimento Grade de atendimento Capacidade Transportadoras Veículos …" at bounding box center [784, 289] width 1568 height 579
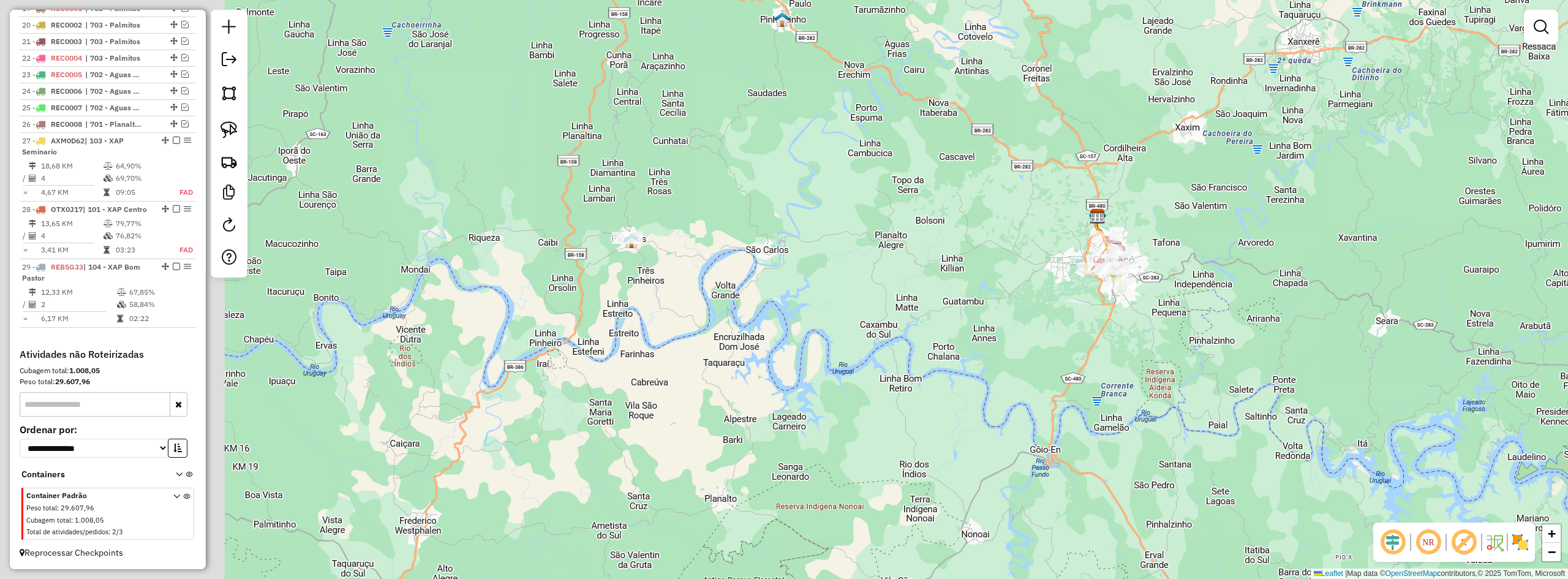
drag, startPoint x: 602, startPoint y: 263, endPoint x: 940, endPoint y: 288, distance: 338.9
click at [942, 287] on div "Janela de atendimento Grade de atendimento Capacidade Transportadoras Veículos …" at bounding box center [784, 289] width 1568 height 579
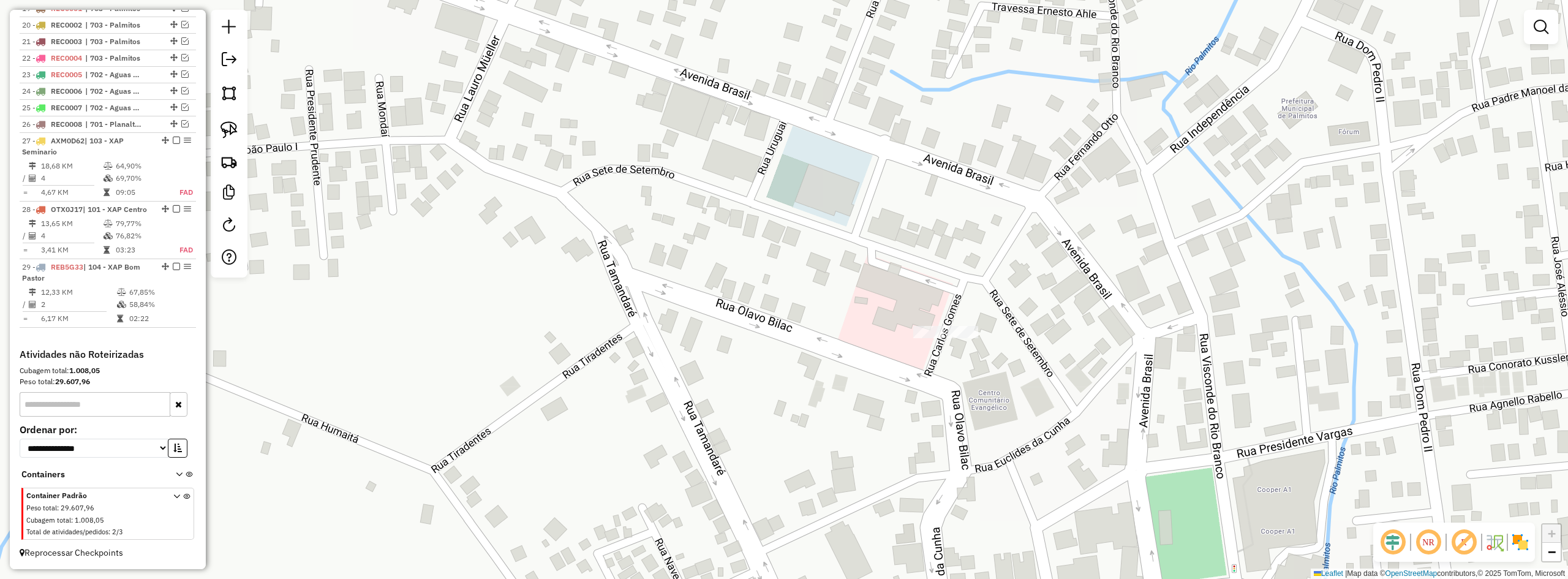
drag, startPoint x: 920, startPoint y: 268, endPoint x: 815, endPoint y: 264, distance: 105.1
click at [817, 265] on div "Janela de atendimento Grade de atendimento Capacidade Transportadoras Veículos …" at bounding box center [784, 289] width 1568 height 579
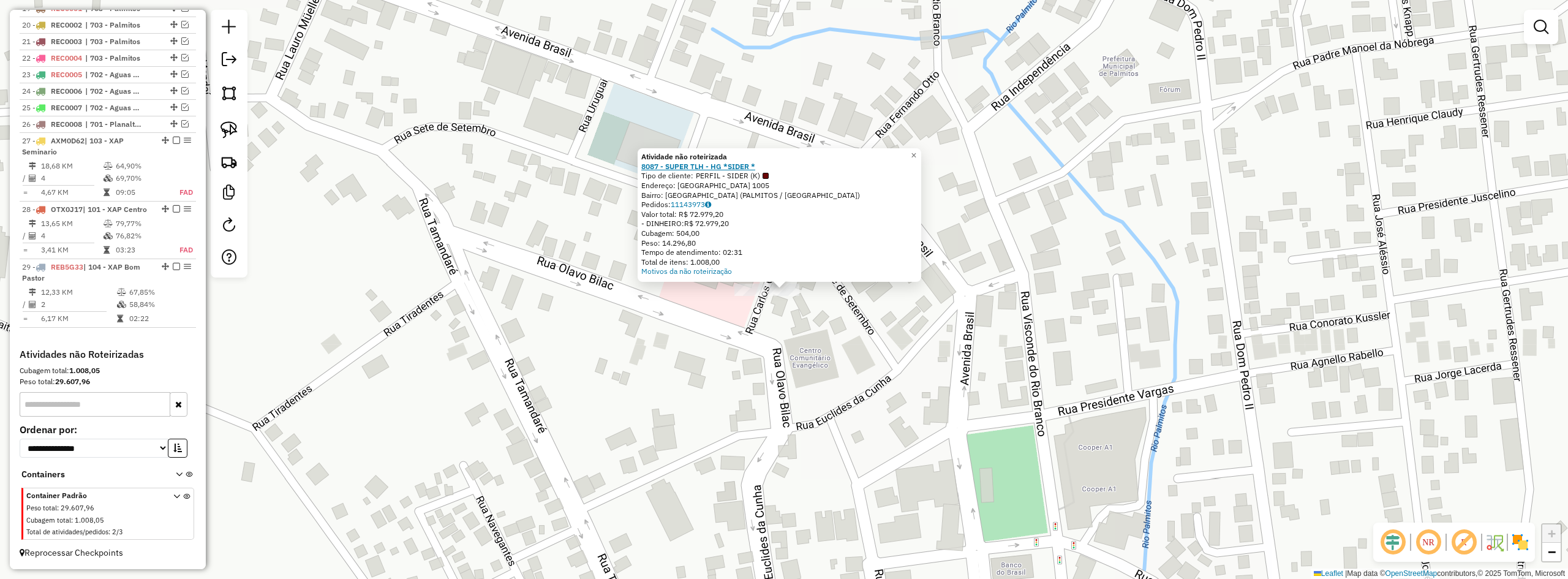
click at [731, 167] on strong "8087 - SUPER TLH - HG *SIDER *" at bounding box center [698, 166] width 114 height 9
click at [795, 327] on div "Atividade não roteirizada 8087 - SUPER TLH - HG *SIDER * Tipo de cliente: PERFI…" at bounding box center [784, 289] width 1568 height 579
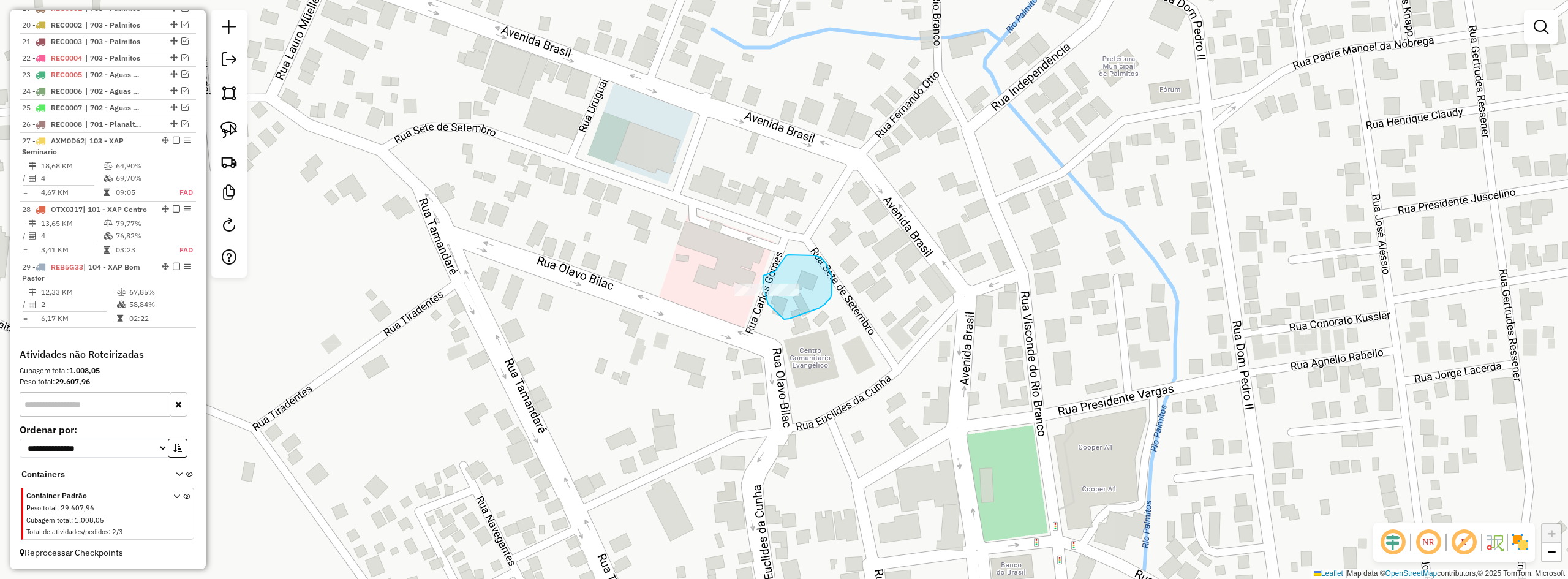
drag, startPoint x: 794, startPoint y: 317, endPoint x: 781, endPoint y: 324, distance: 14.8
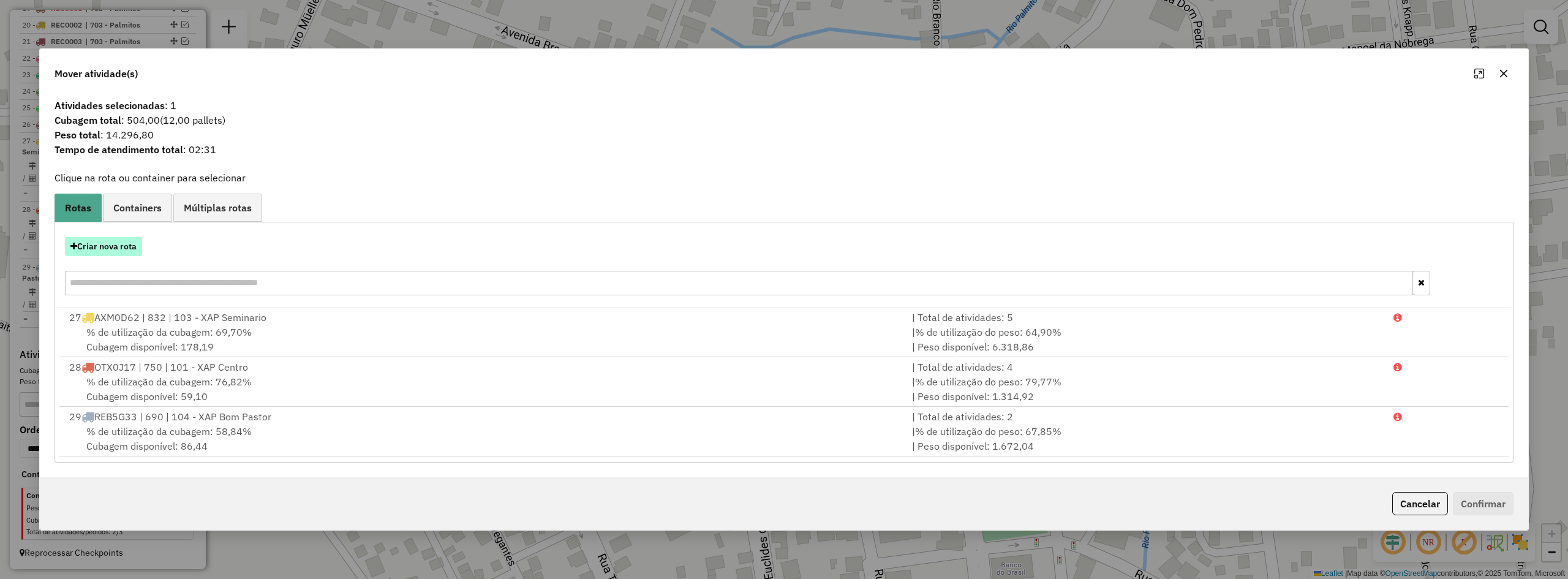
click at [104, 248] on button "Criar nova rota" at bounding box center [103, 246] width 77 height 19
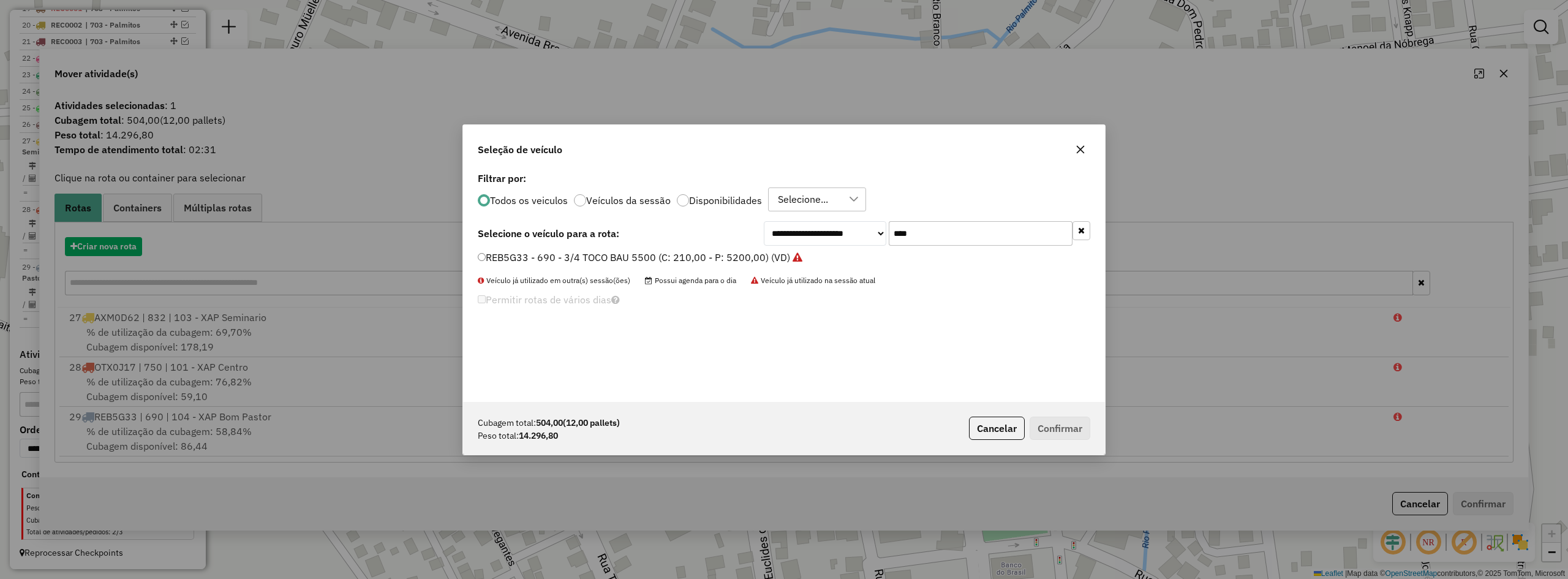
scroll to position [7, 4]
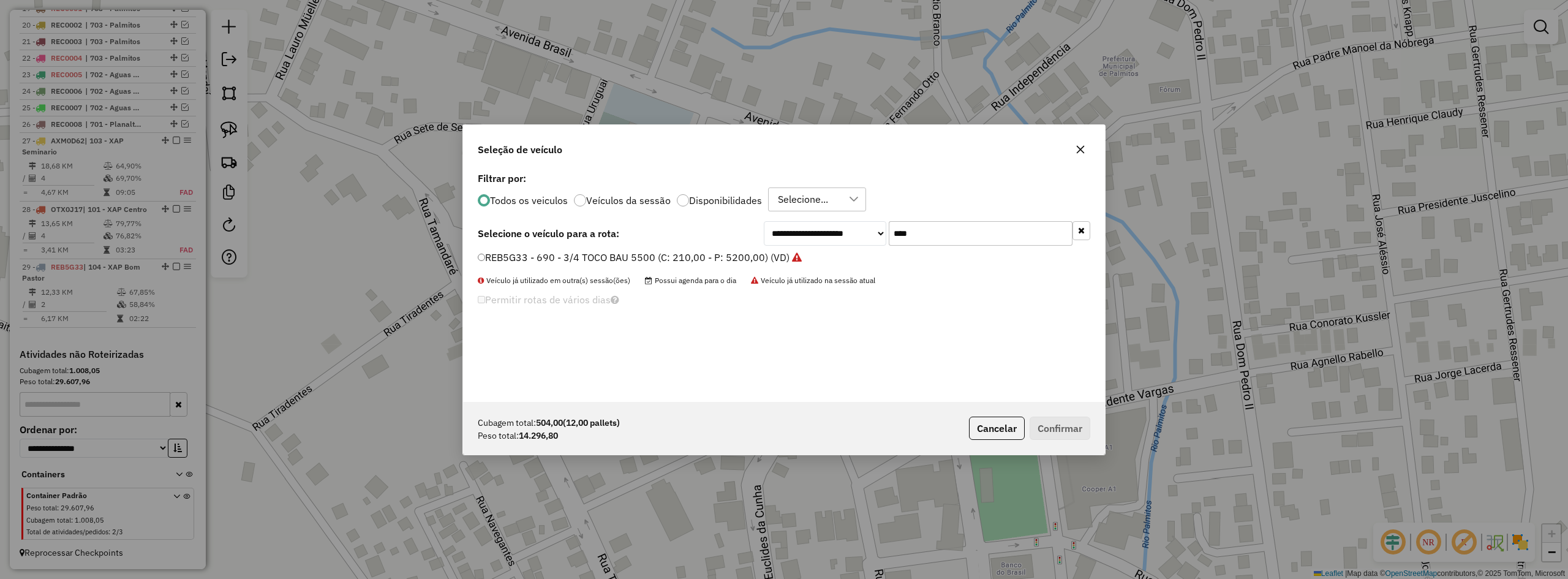
click at [953, 233] on input "****" at bounding box center [981, 233] width 184 height 24
type input "****"
click at [652, 258] on label "RYO5H24 - 799 - TRUCK BAU 14500 (C: 500,00 - P: 14500,00) (VD)" at bounding box center [634, 257] width 312 height 15
click at [619, 252] on label "RYO5H24 - 799 - TRUCK BAU 14500 (C: 500,00 - P: 14500,00) (VD)" at bounding box center [634, 257] width 312 height 15
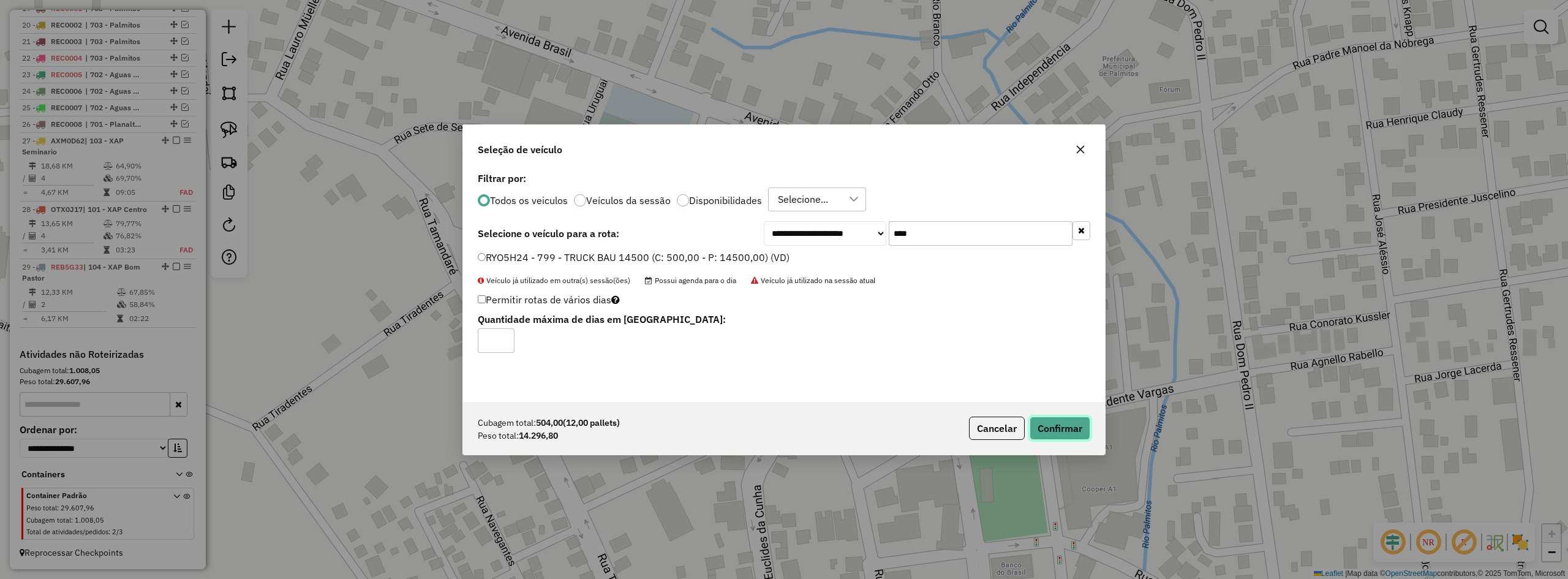
click at [1060, 430] on button "Confirmar" at bounding box center [1060, 429] width 60 height 24
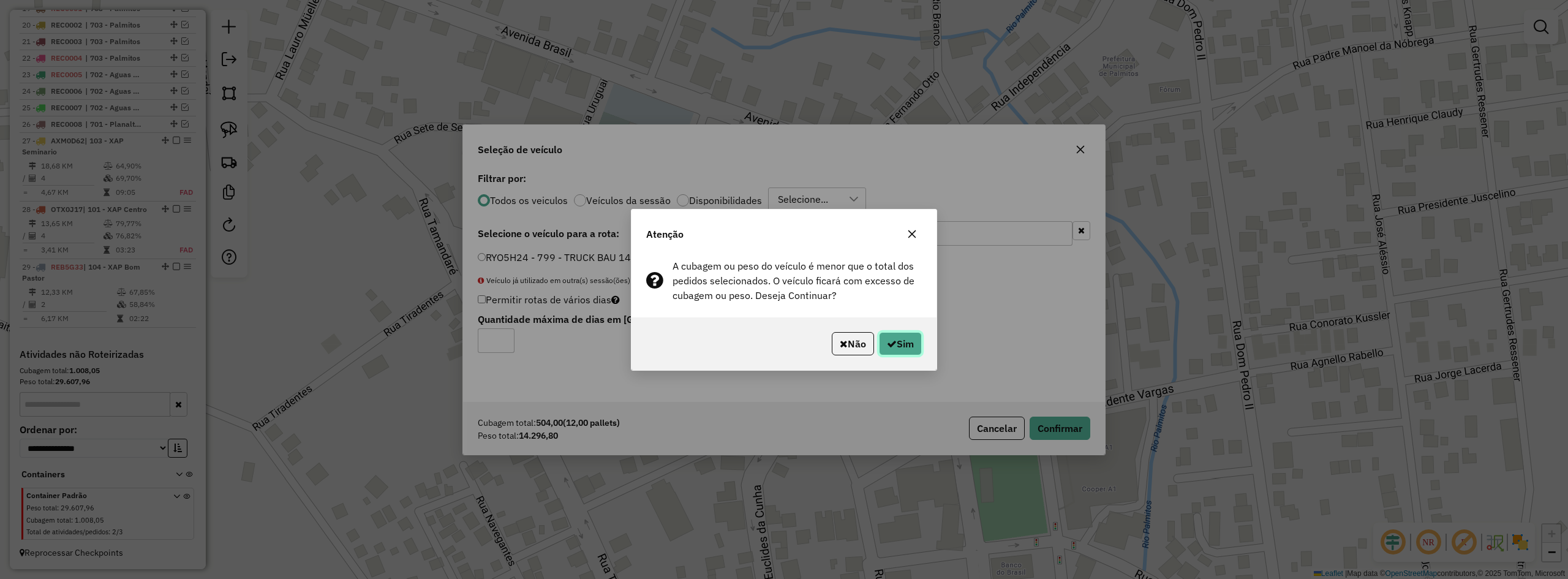
click at [906, 341] on button "Sim" at bounding box center [901, 344] width 43 height 24
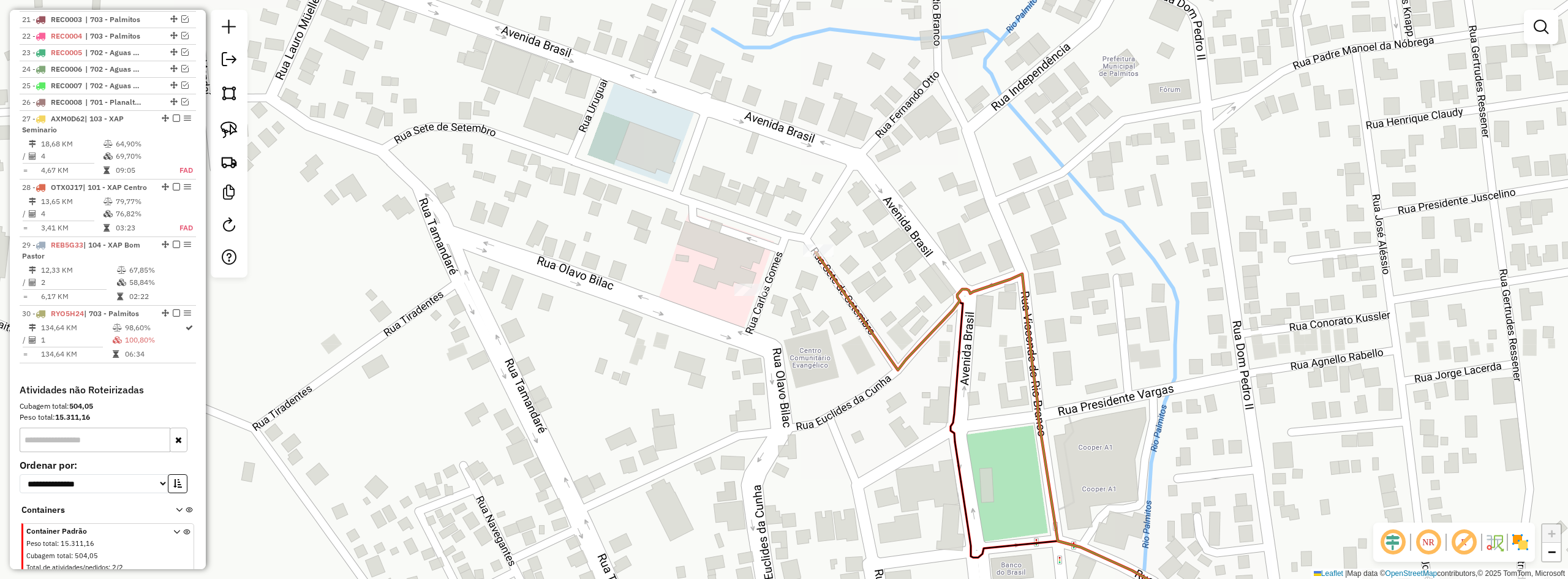
select select "*********"
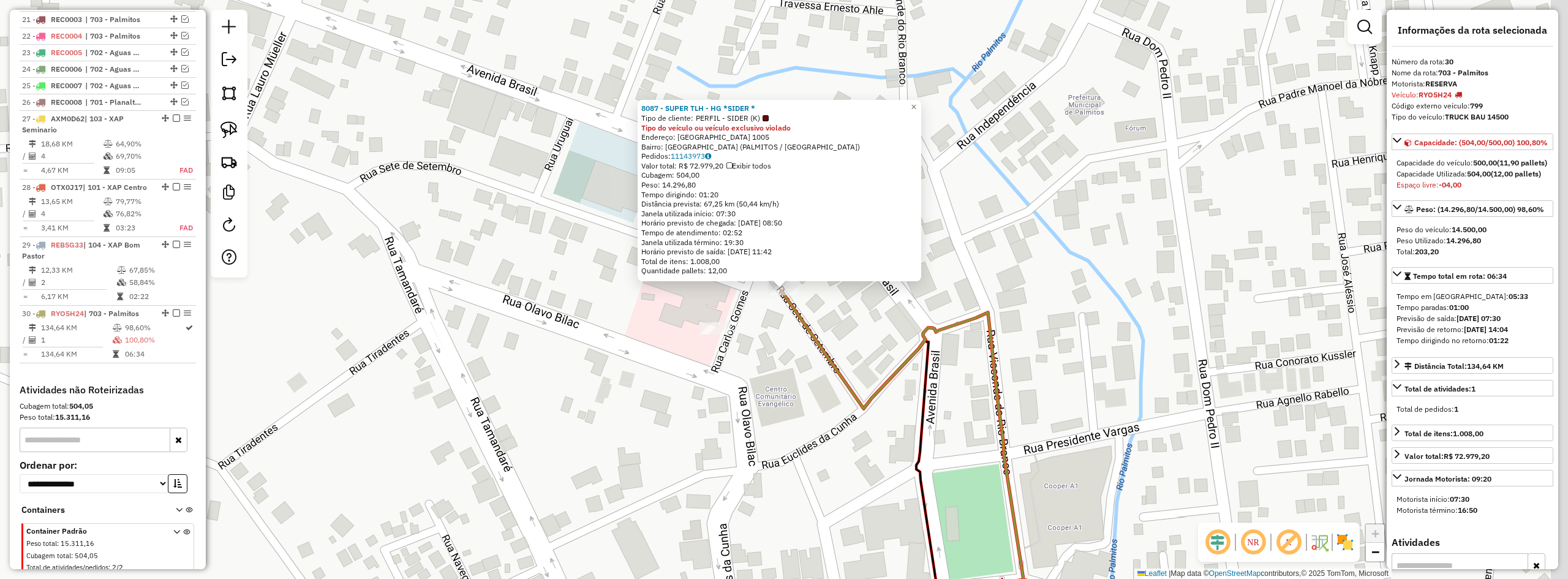
scroll to position [866, 0]
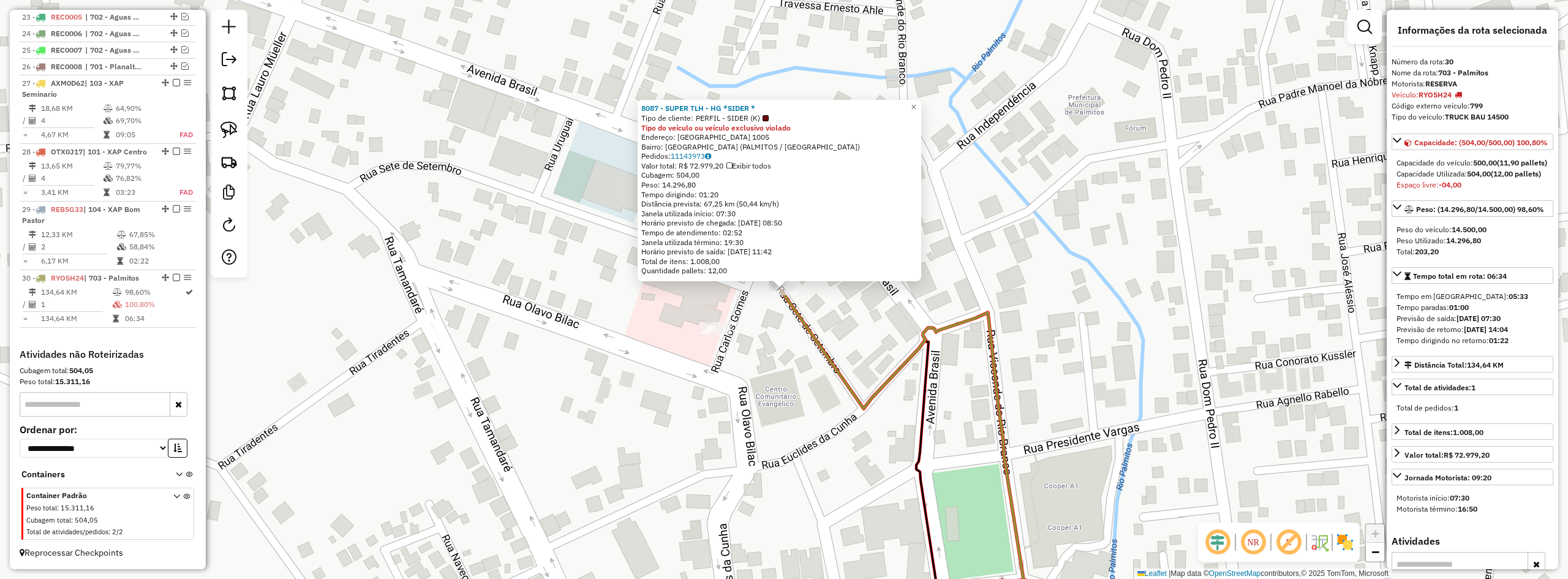
click at [760, 361] on div "8087 - SUPER TLH - HG *SIDER * Tipo de cliente: PERFIL - SIDER (K) Tipo do veíc…" at bounding box center [784, 289] width 1568 height 579
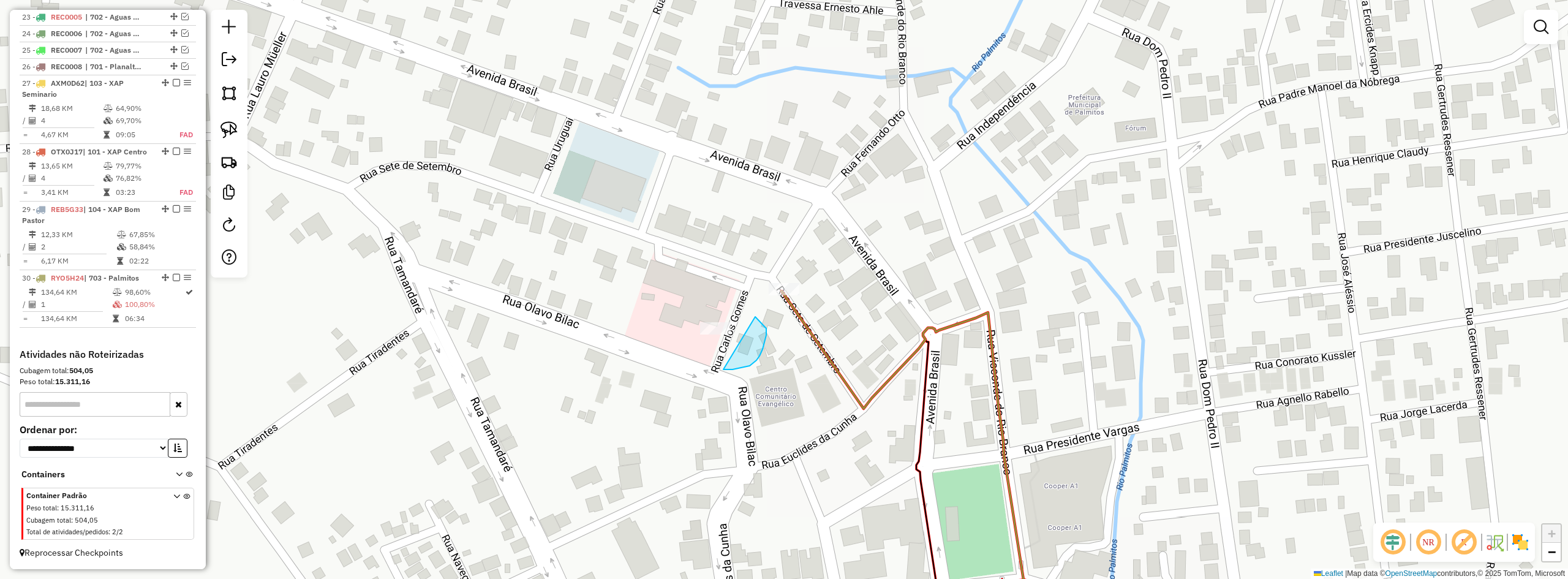
drag, startPoint x: 723, startPoint y: 369, endPoint x: 754, endPoint y: 340, distance: 42.4
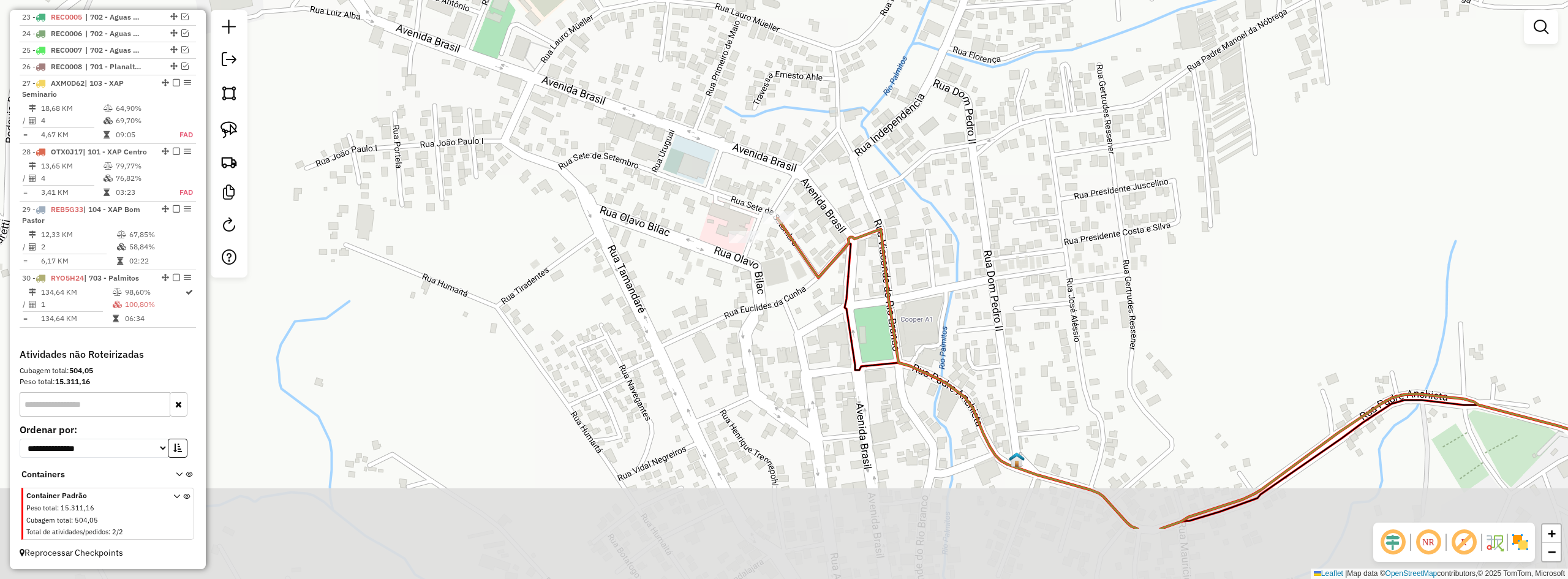
drag, startPoint x: 786, startPoint y: 432, endPoint x: 795, endPoint y: 314, distance: 118.3
click at [796, 317] on div "Janela de atendimento Grade de atendimento Capacidade Transportadoras Veículos …" at bounding box center [784, 289] width 1568 height 579
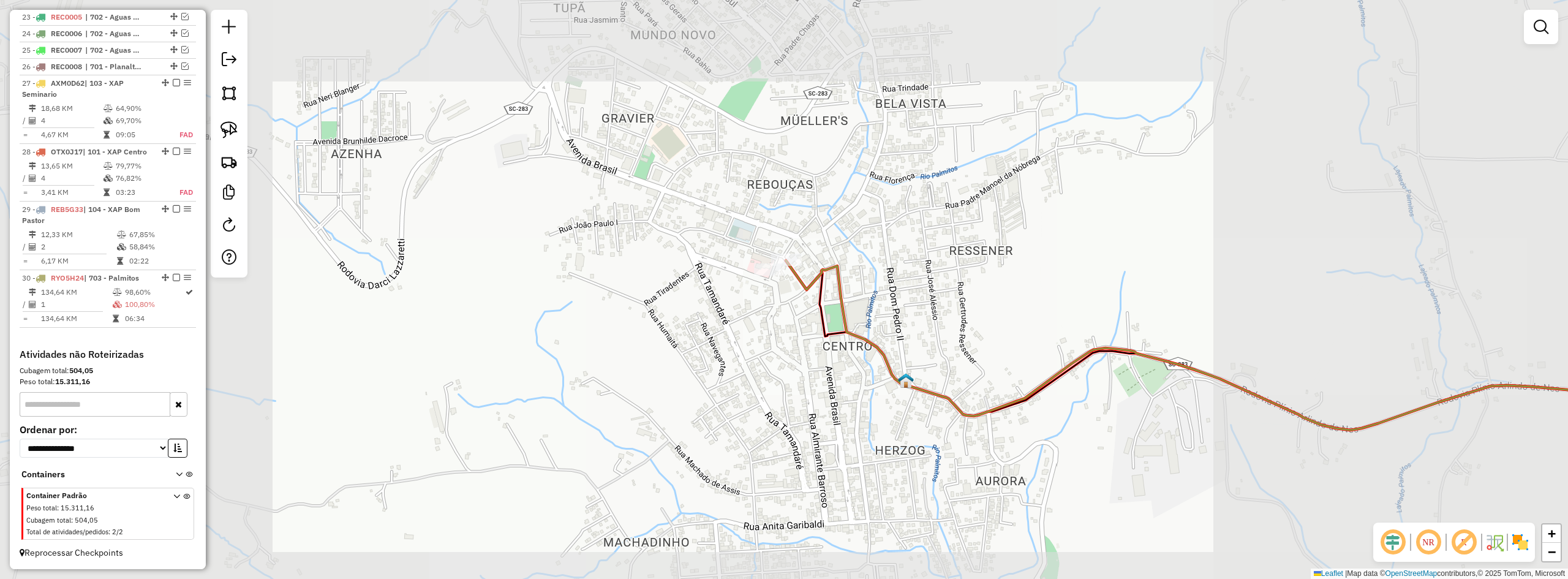
drag, startPoint x: 823, startPoint y: 391, endPoint x: 831, endPoint y: 241, distance: 150.2
click at [843, 267] on div "Janela de atendimento Grade de atendimento Capacidade Transportadoras Veículos …" at bounding box center [784, 289] width 1568 height 579
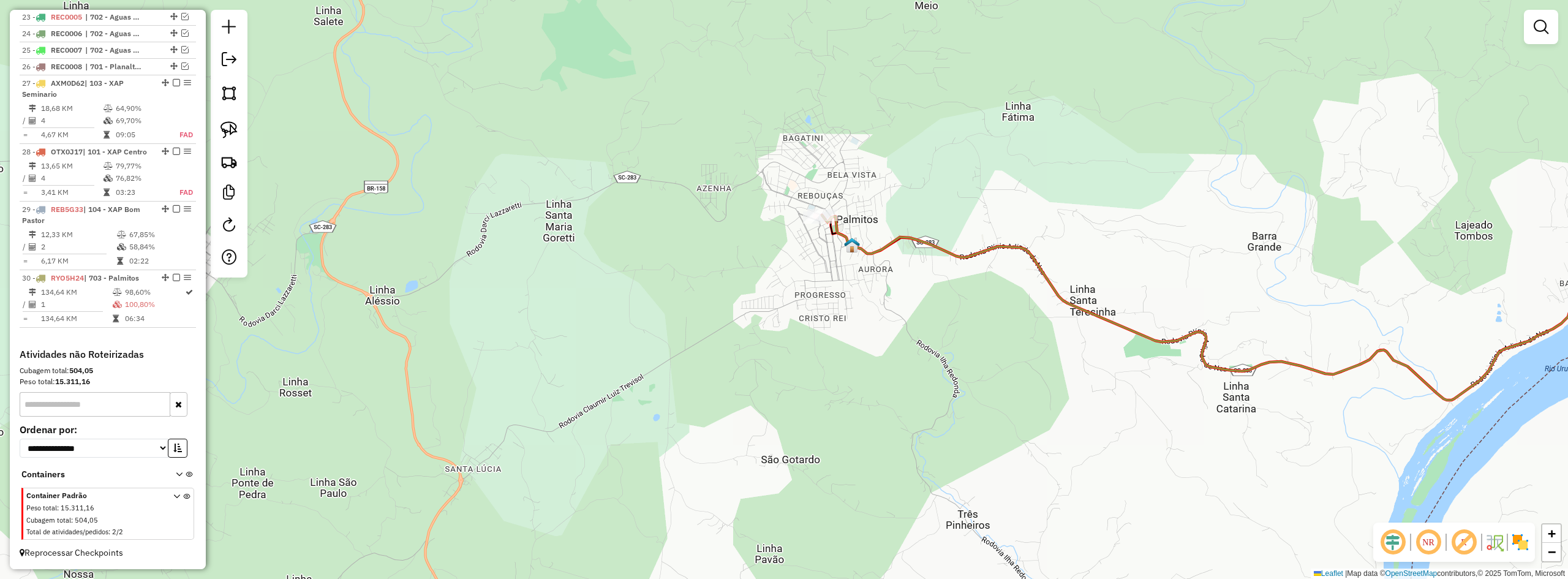
drag, startPoint x: 923, startPoint y: 344, endPoint x: 869, endPoint y: 243, distance: 114.5
click at [869, 246] on div "Janela de atendimento Grade de atendimento Capacidade Transportadoras Veículos …" at bounding box center [784, 289] width 1568 height 579
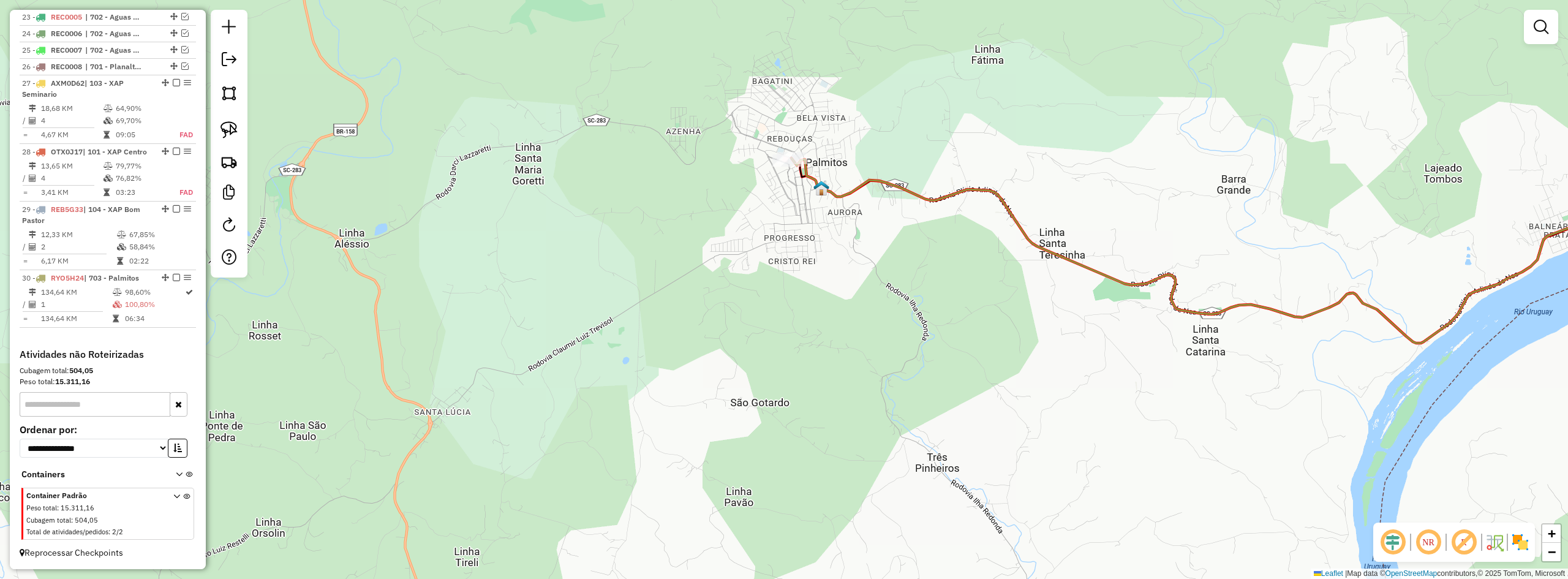
drag, startPoint x: 833, startPoint y: 219, endPoint x: 903, endPoint y: 344, distance: 143.3
click at [903, 344] on div "Janela de atendimento Grade de atendimento Capacidade Transportadoras Veículos …" at bounding box center [784, 289] width 1568 height 579
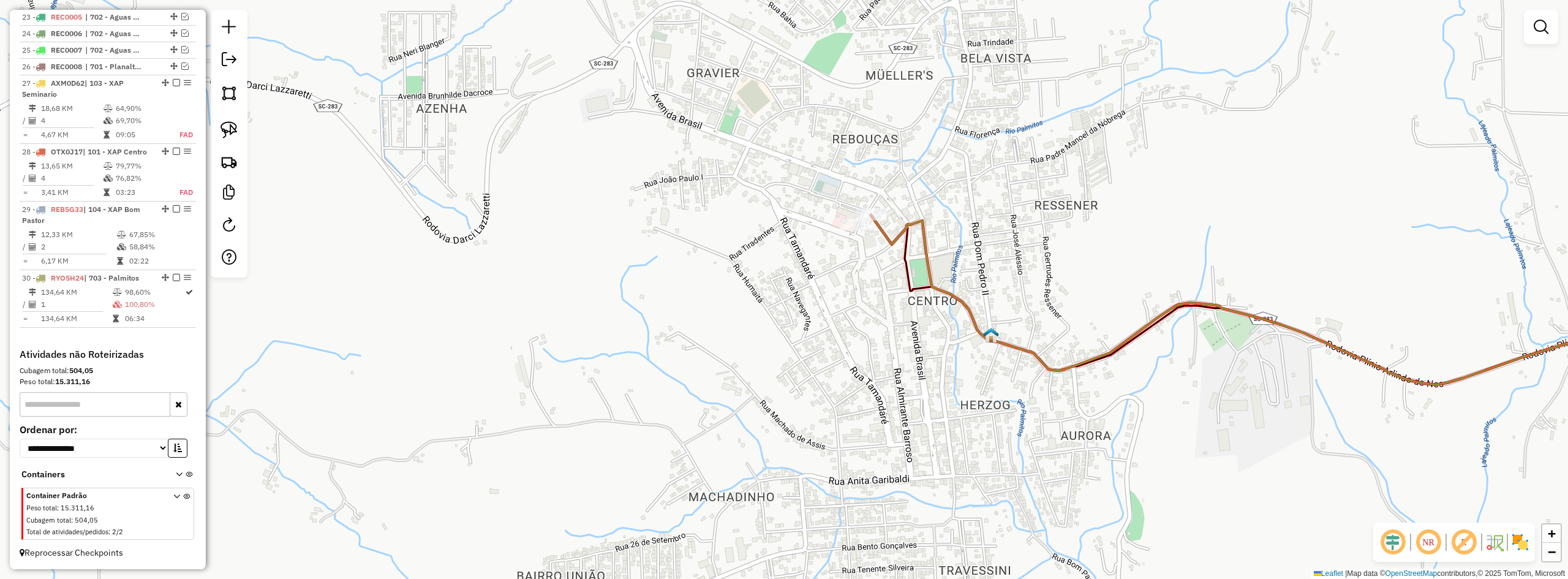
drag, startPoint x: 839, startPoint y: 252, endPoint x: 845, endPoint y: 288, distance: 36.5
click at [845, 288] on div "Janela de atendimento Grade de atendimento Capacidade Transportadoras Veículos …" at bounding box center [784, 289] width 1568 height 579
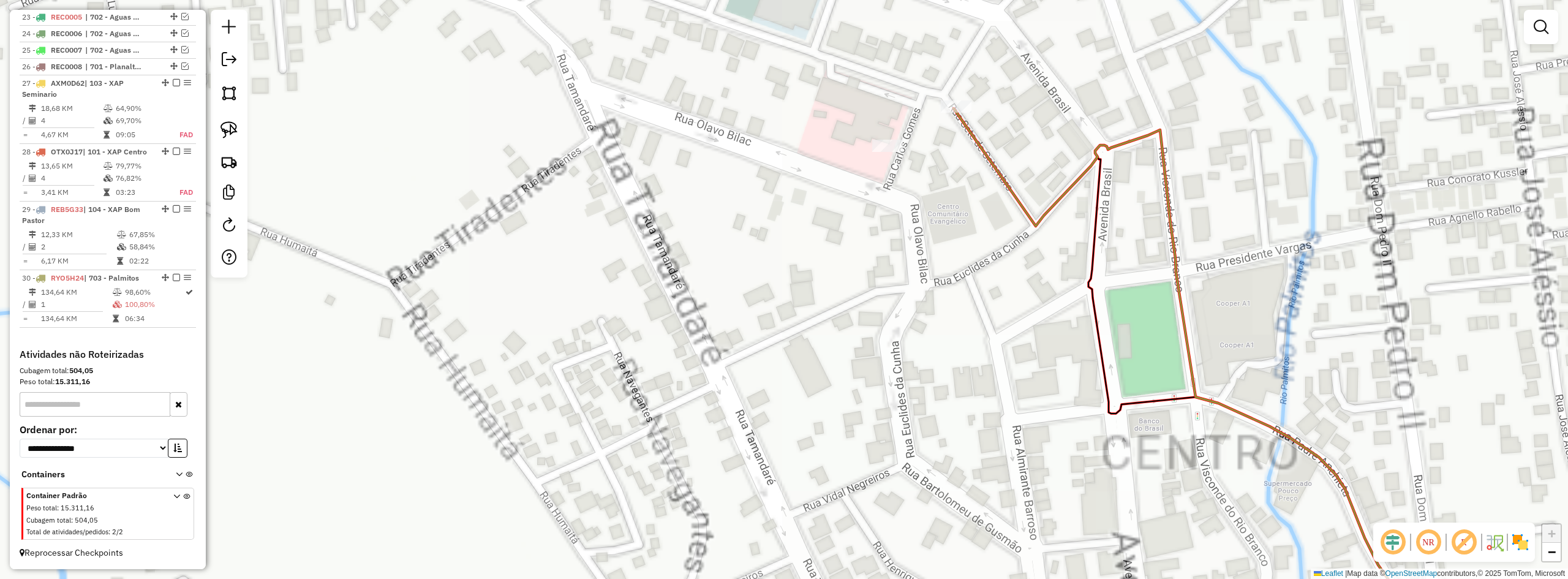
drag, startPoint x: 863, startPoint y: 255, endPoint x: 856, endPoint y: 310, distance: 55.4
click at [856, 310] on div "Janela de atendimento Grade de atendimento Capacidade Transportadoras Veículos …" at bounding box center [784, 289] width 1568 height 579
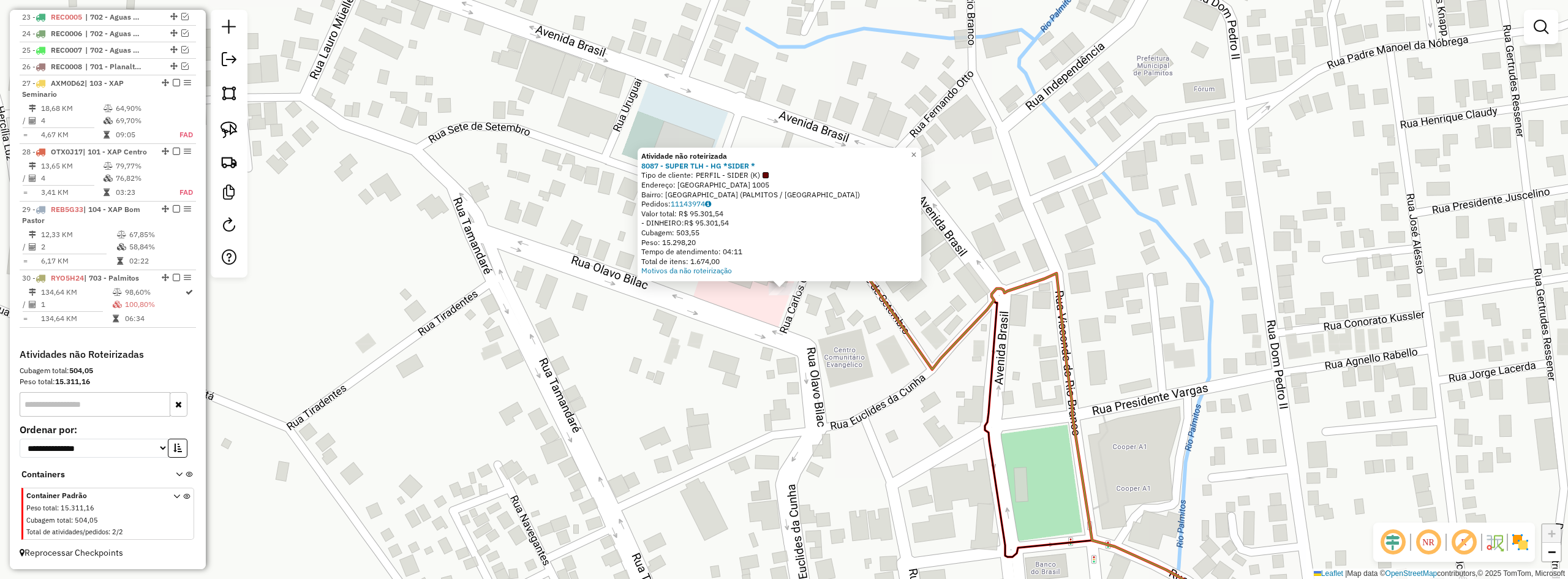
click at [733, 322] on div "Atividade não roteirizada 8087 - SUPER TLH - HG *SIDER * Tipo de cliente: PERFI…" at bounding box center [784, 289] width 1568 height 579
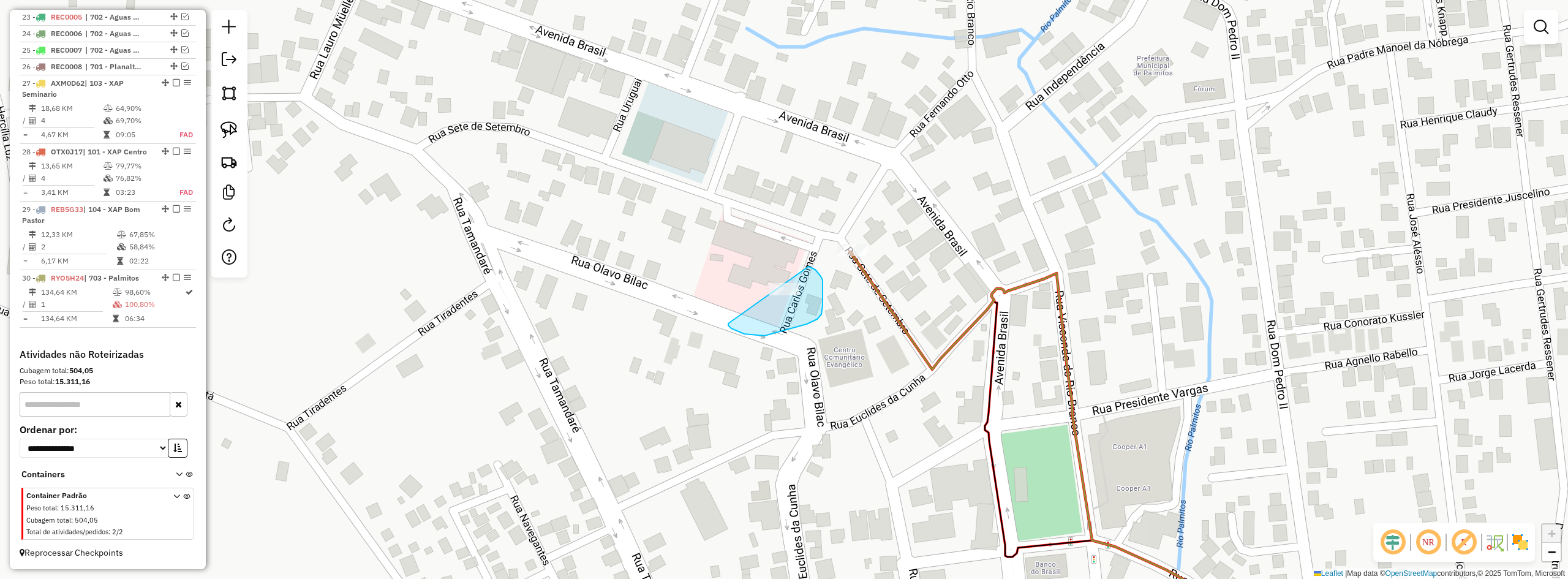
drag, startPoint x: 728, startPoint y: 324, endPoint x: 736, endPoint y: 273, distance: 51.6
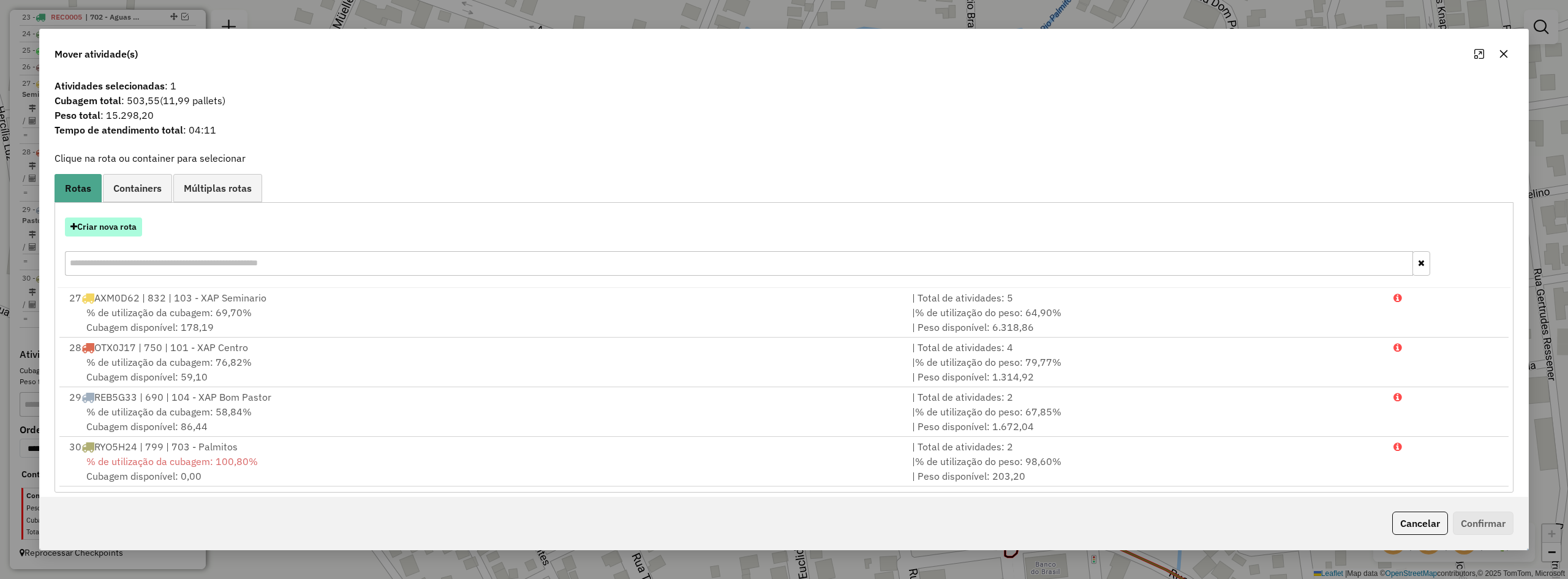
click at [123, 232] on button "Criar nova rota" at bounding box center [103, 227] width 77 height 19
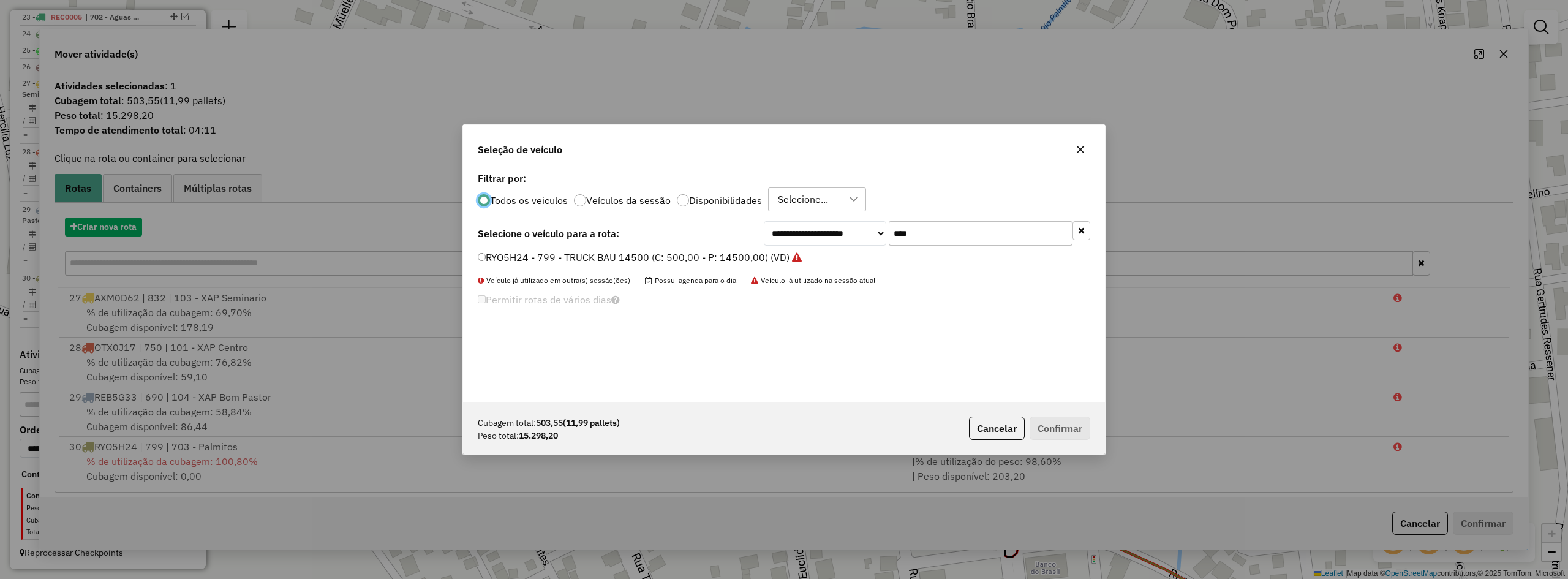
scroll to position [7, 4]
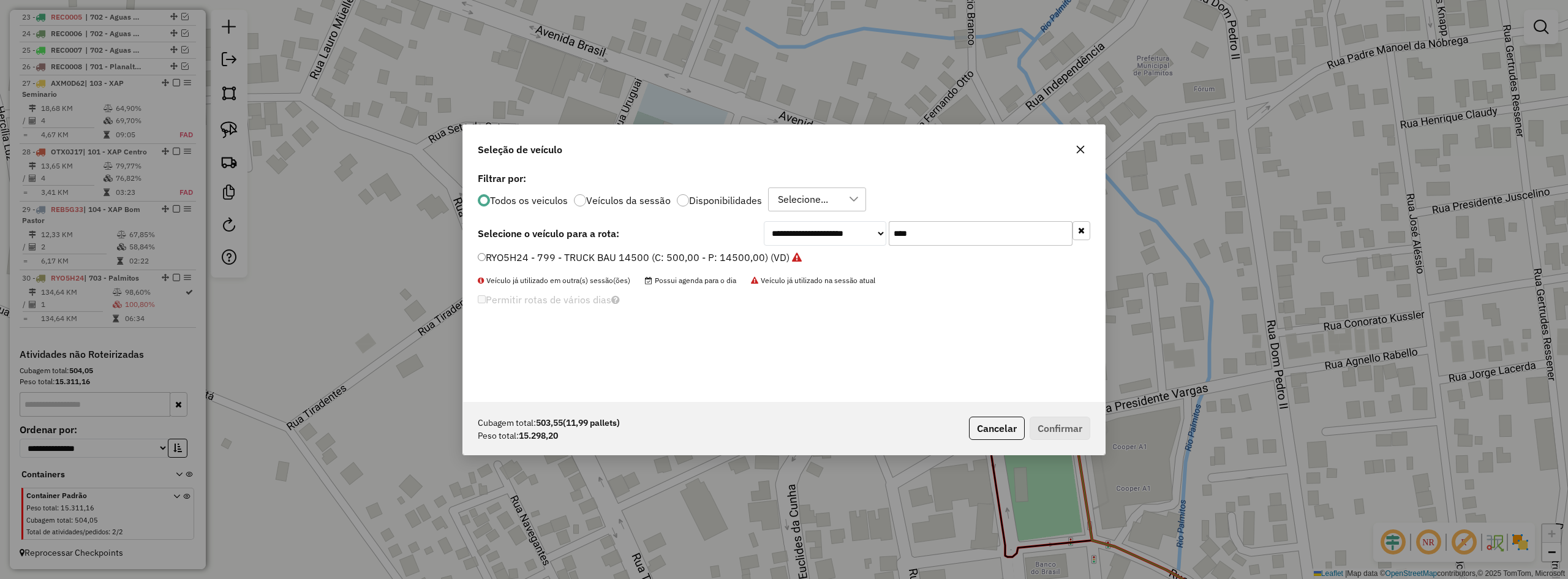
click at [924, 234] on input "****" at bounding box center [981, 233] width 184 height 24
type input "****"
click at [570, 252] on label "RXX2F41 - 788 - SIDER CARROCERIA (C: 504,00 - P: 15000,00) (VD)" at bounding box center [635, 257] width 315 height 15
click at [1078, 417] on button "Confirmar" at bounding box center [1060, 429] width 60 height 24
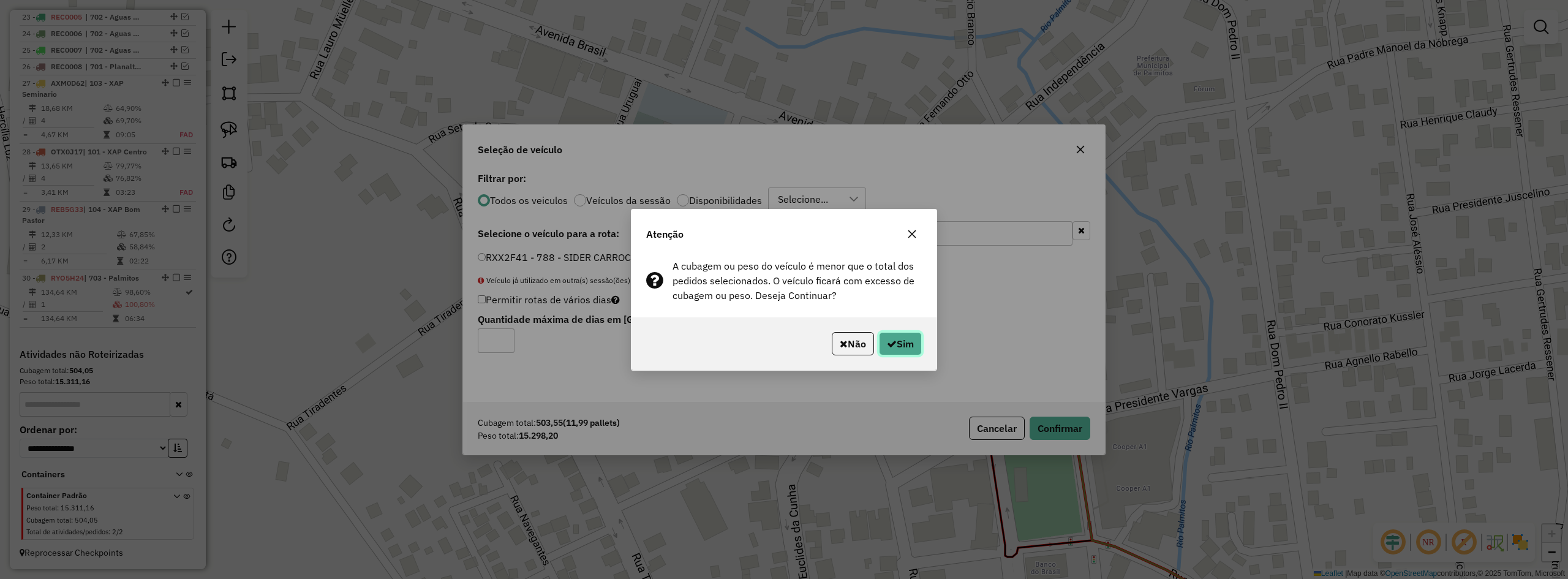
click at [909, 342] on button "Sim" at bounding box center [901, 344] width 43 height 24
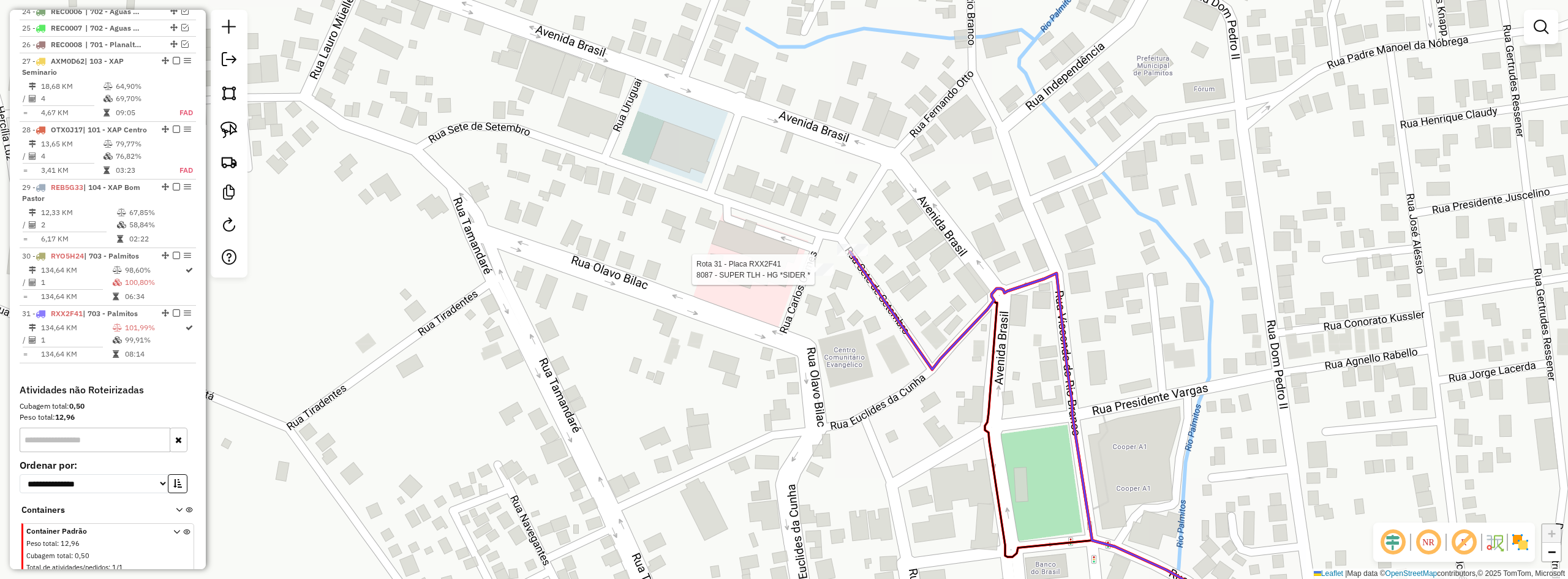
scroll to position [923, 0]
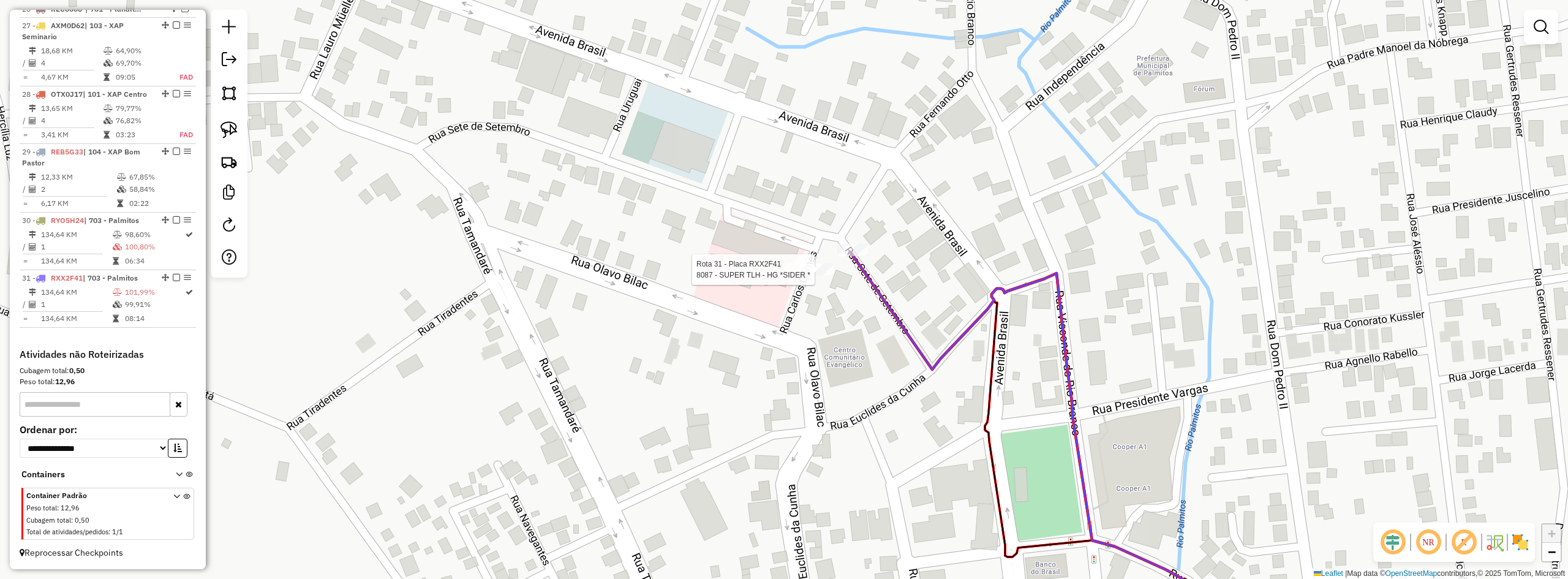
select select "*********"
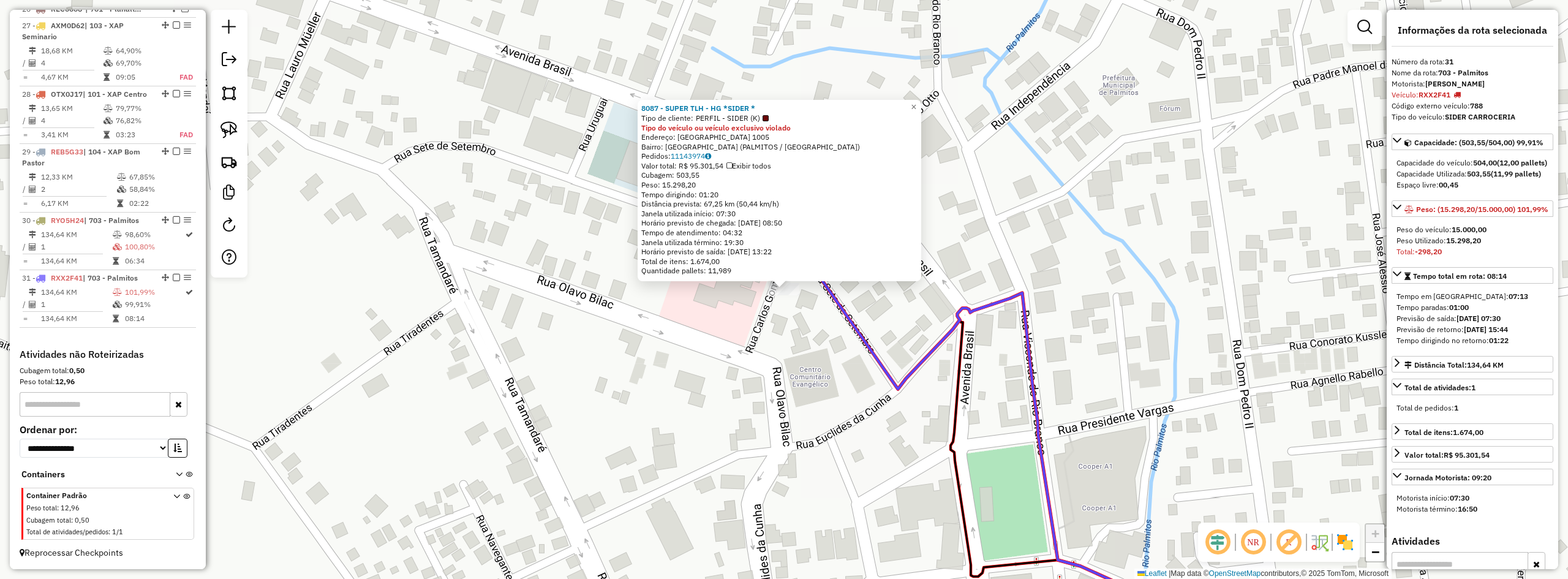
click at [1250, 259] on div "8087 - SUPER TLH - HG *SIDER * Tipo de cliente: PERFIL - SIDER (K) Tipo do veíc…" at bounding box center [784, 289] width 1568 height 579
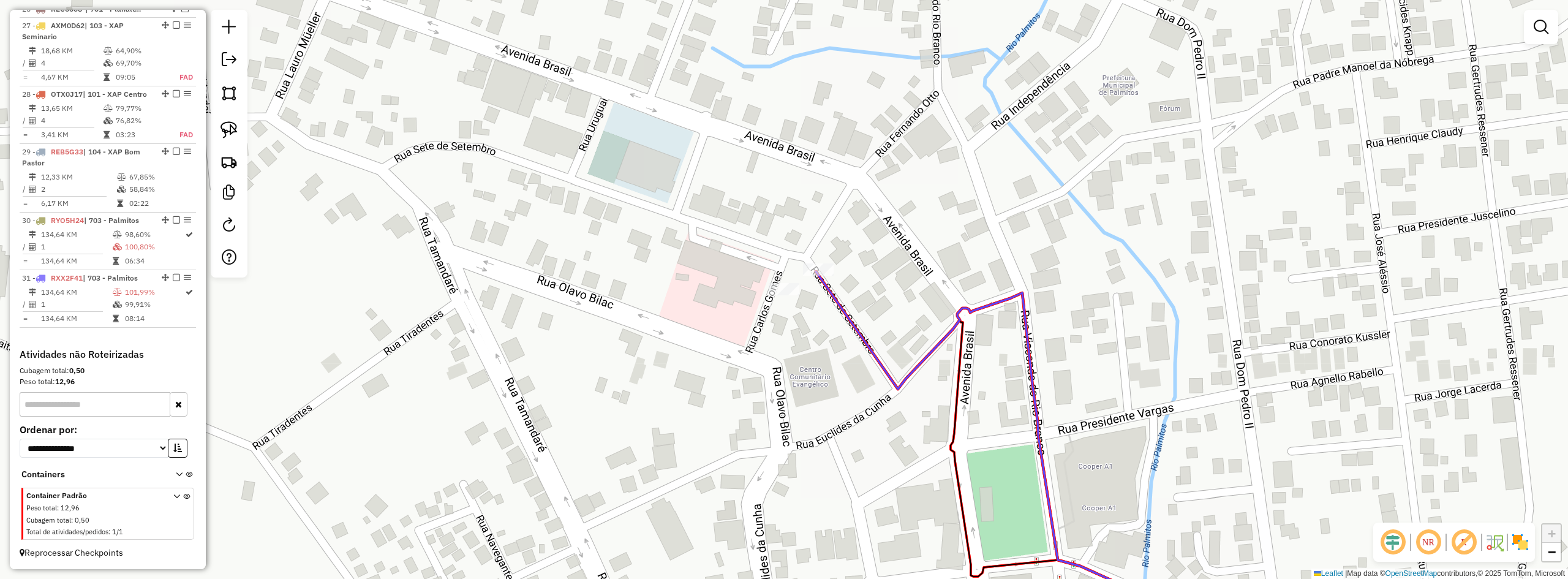
click at [816, 260] on div "Rota 30 - Placa RYO5H24 8087 - SUPER TLH - HG *SIDER * Janela de atendimento Gr…" at bounding box center [784, 289] width 1568 height 579
select select "*********"
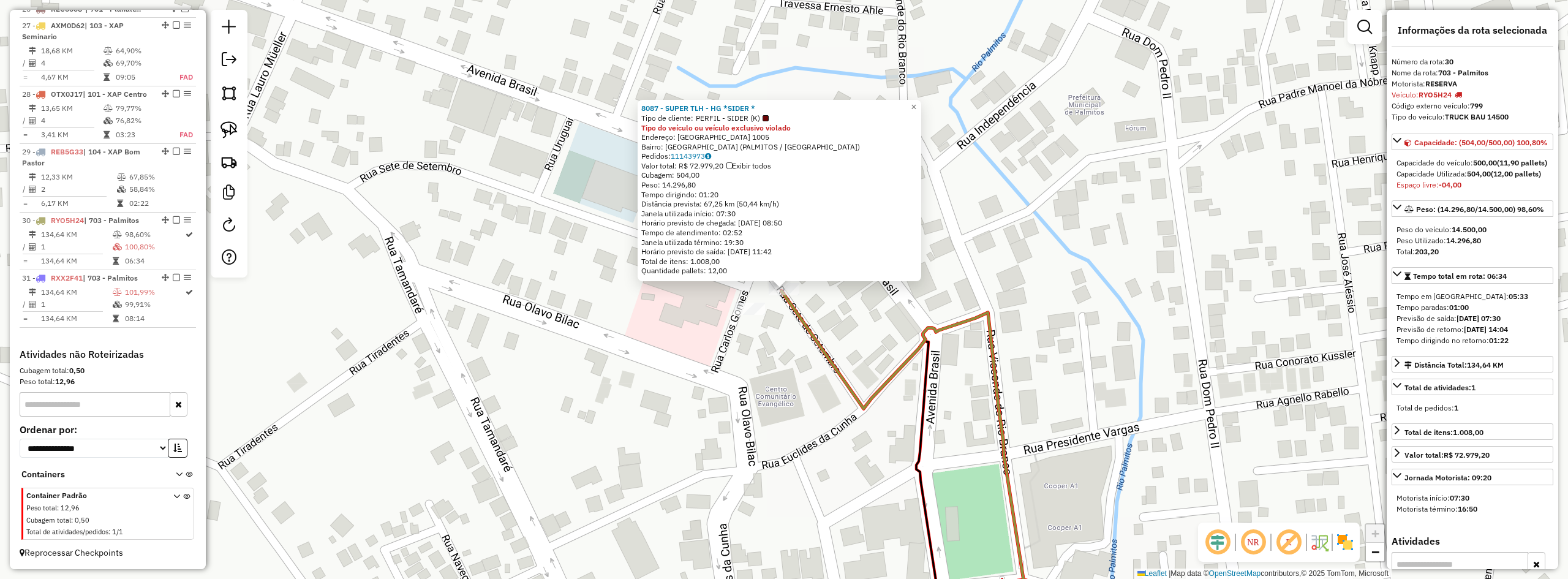
click at [751, 362] on div "8087 - SUPER TLH - HG *SIDER * Tipo de cliente: PERFIL - SIDER (K) Tipo do veíc…" at bounding box center [784, 289] width 1568 height 579
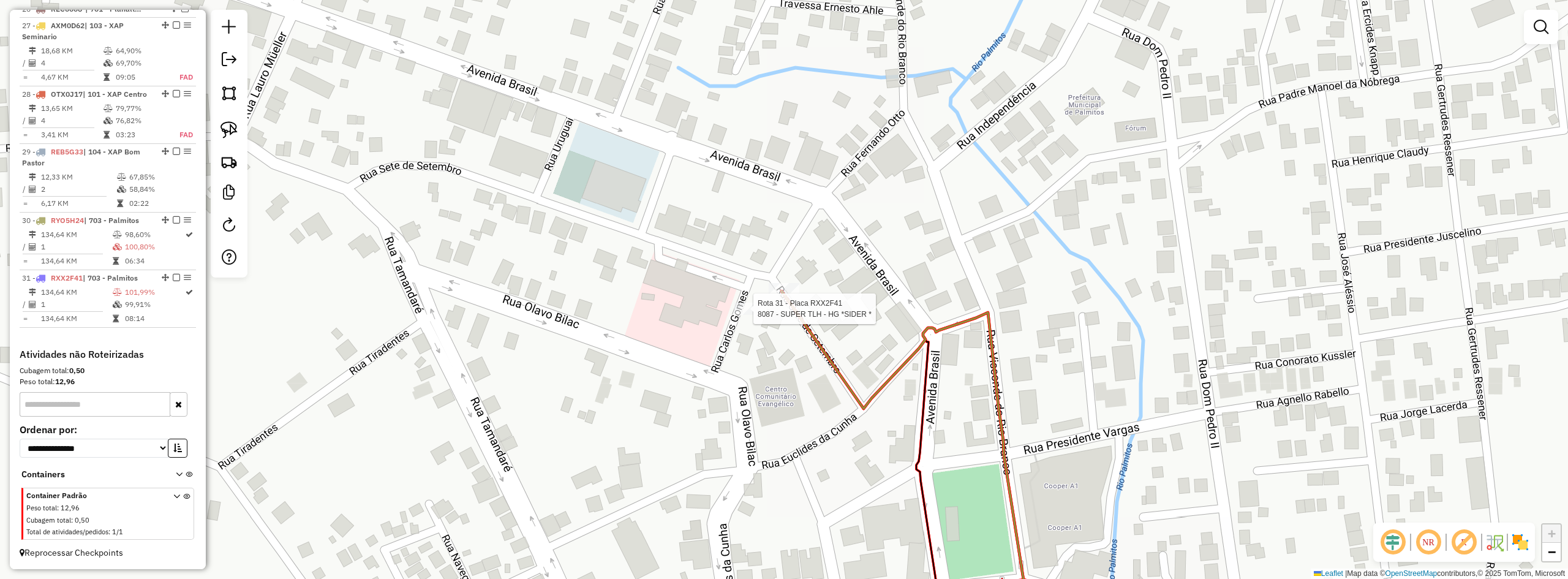
select select "*********"
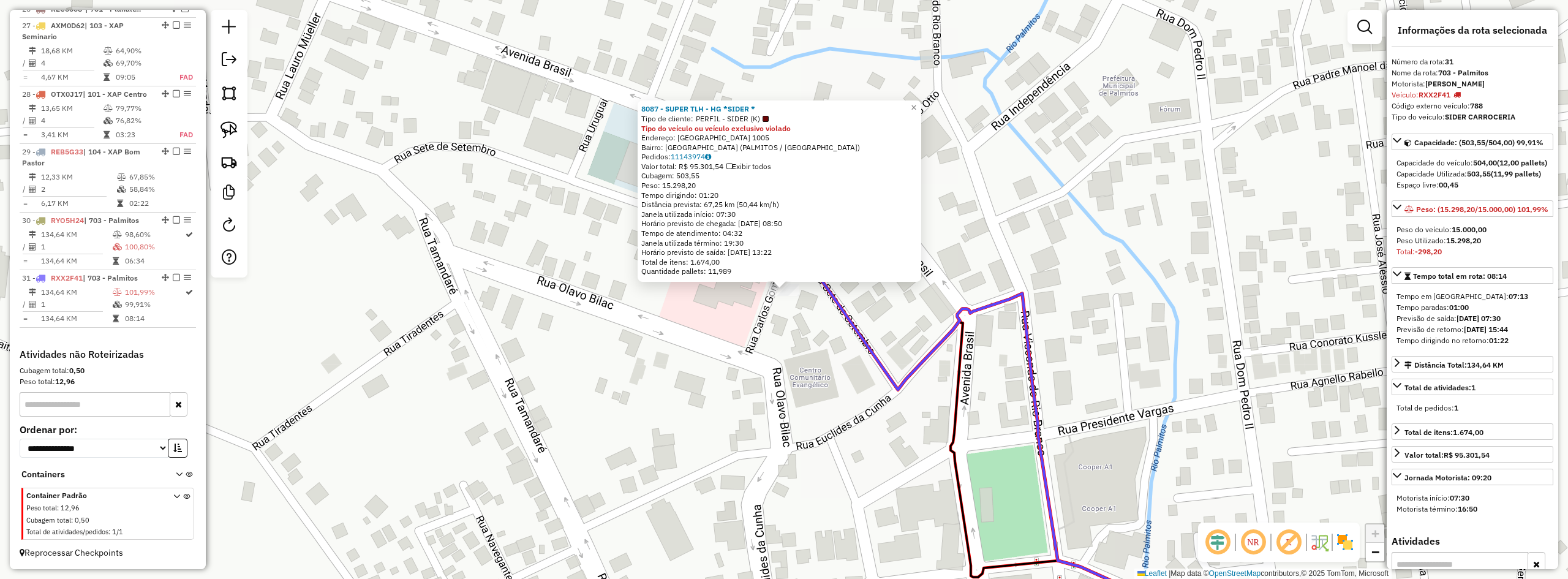
click at [799, 318] on div "8087 - SUPER TLH - HG *SIDER * Tipo de cliente: PERFIL - SIDER (K) Tipo do veíc…" at bounding box center [784, 289] width 1568 height 579
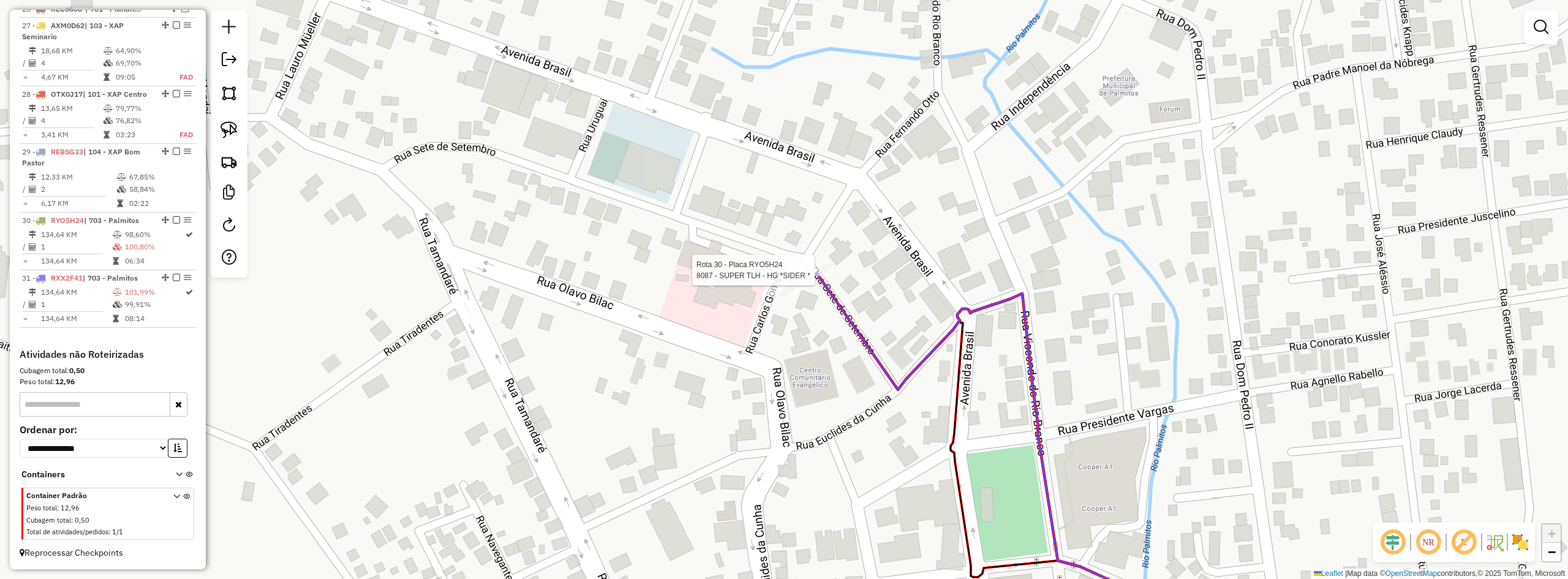
select select "*********"
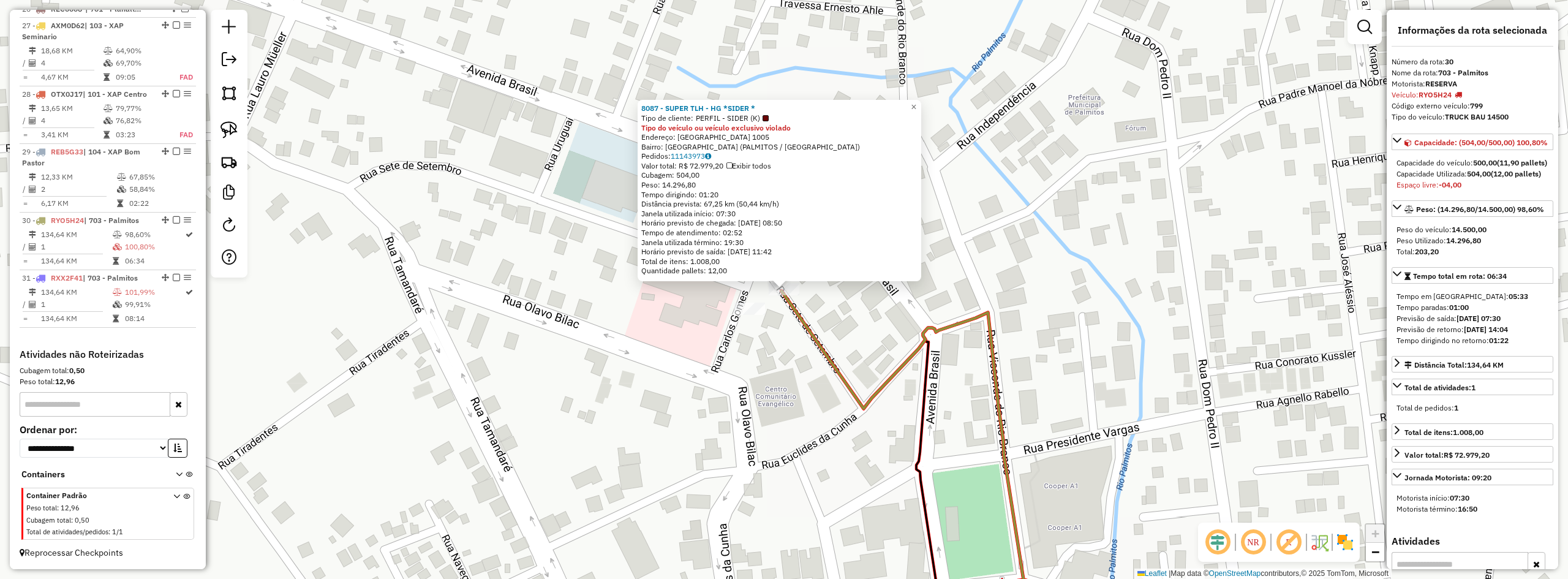
click at [781, 390] on div "8087 - SUPER TLH - HG *SIDER * Tipo de cliente: PERFIL - SIDER (K) Tipo do veíc…" at bounding box center [784, 289] width 1568 height 579
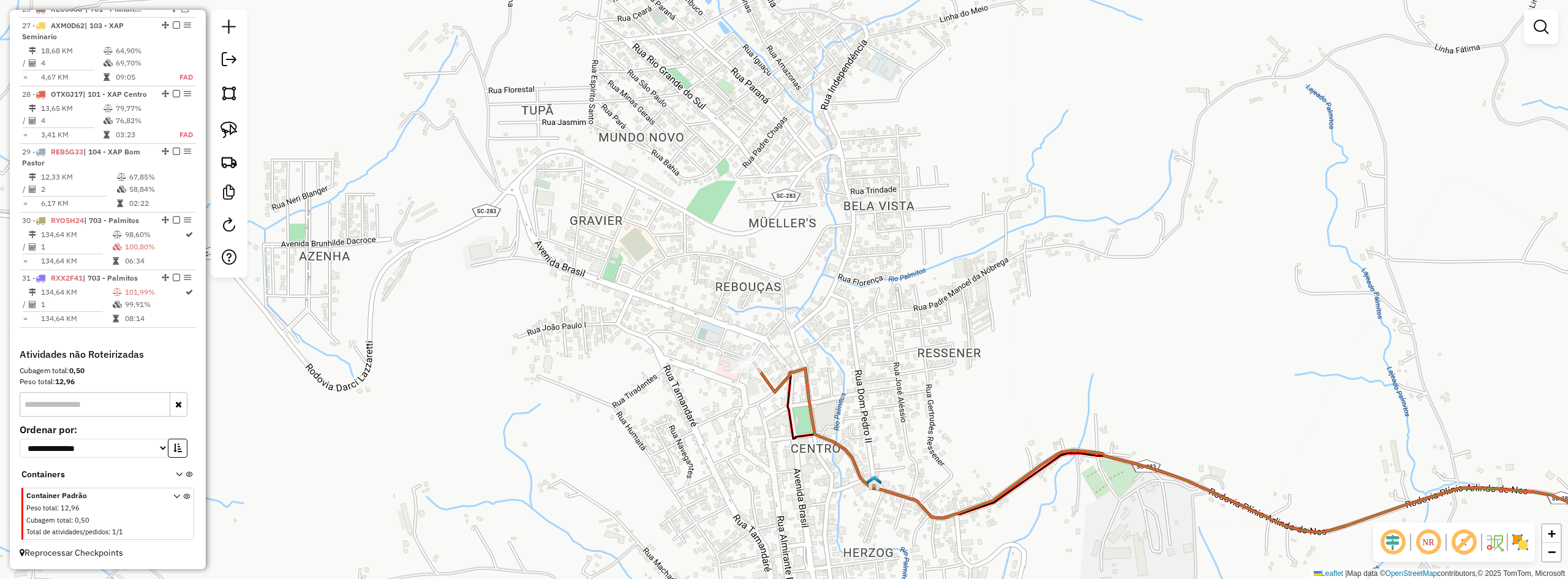
drag, startPoint x: 903, startPoint y: 421, endPoint x: 878, endPoint y: 400, distance: 32.6
click at [878, 400] on div "Janela de atendimento Grade de atendimento Capacidade Transportadoras Veículos …" at bounding box center [784, 289] width 1568 height 579
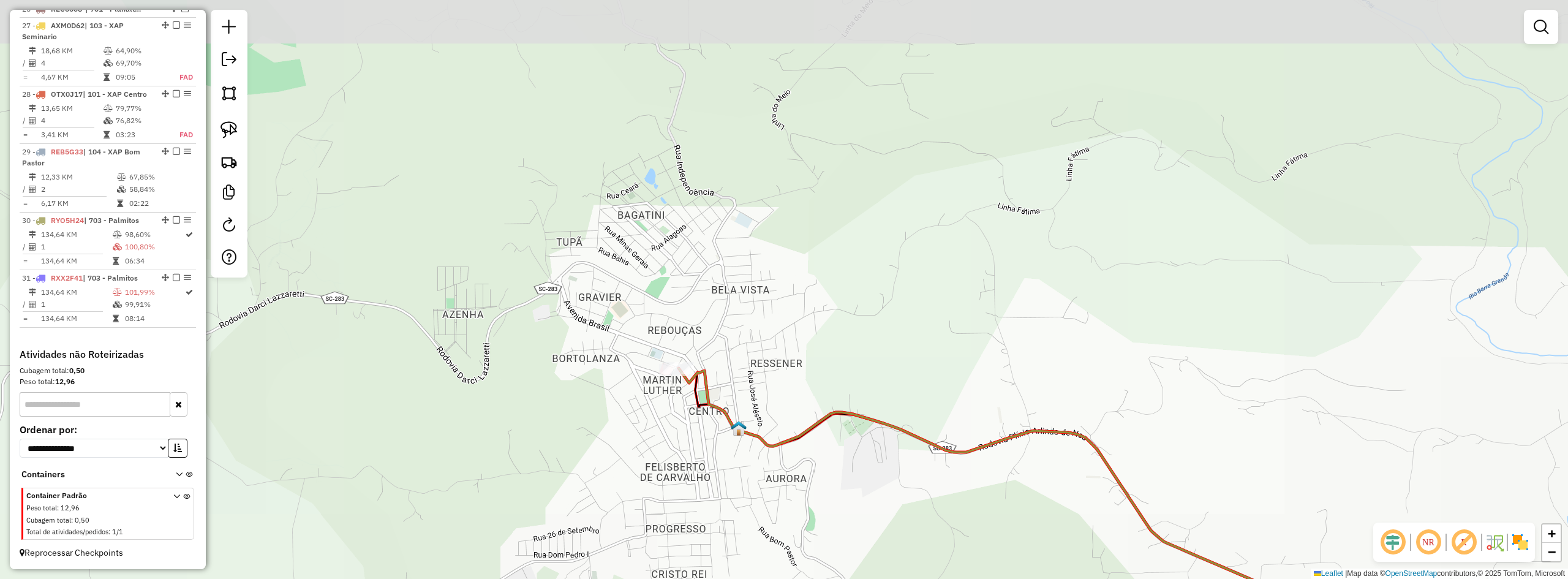
drag, startPoint x: 745, startPoint y: 455, endPoint x: 648, endPoint y: 400, distance: 111.5
click at [696, 421] on div "Janela de atendimento Grade de atendimento Capacidade Transportadoras Veículos …" at bounding box center [784, 289] width 1568 height 579
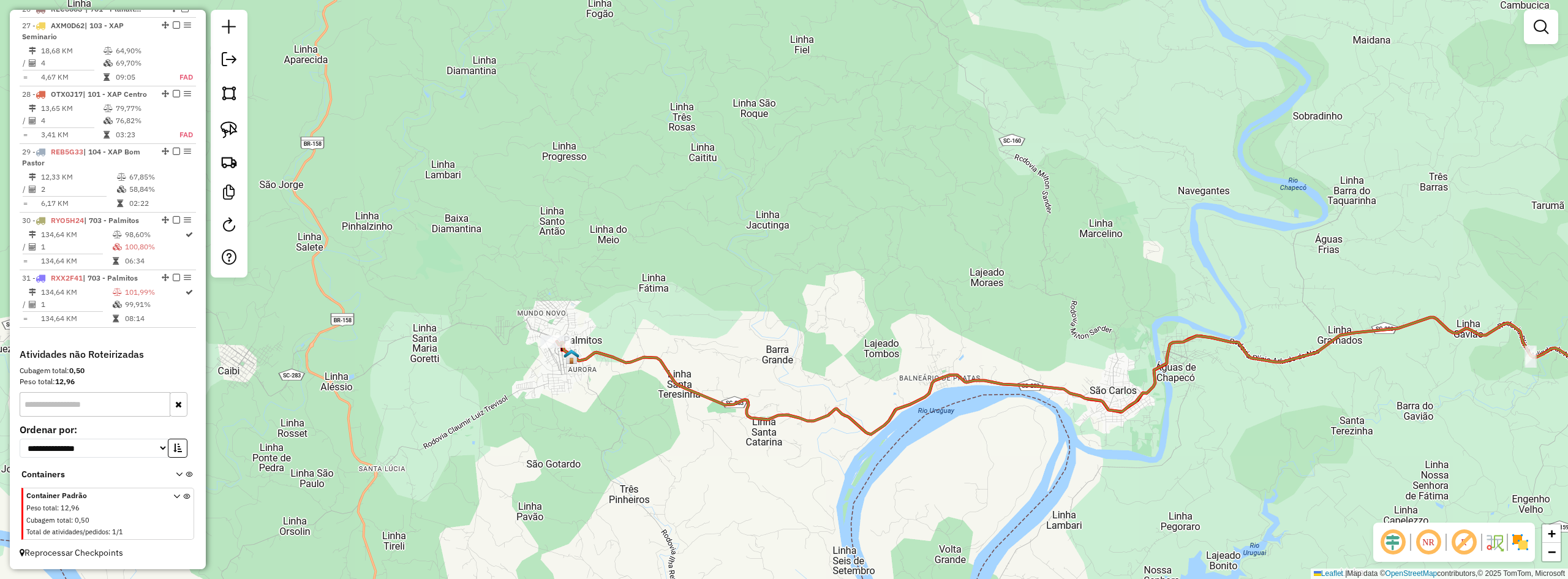
drag, startPoint x: 795, startPoint y: 474, endPoint x: 481, endPoint y: 380, distance: 327.8
click at [542, 391] on div "Janela de atendimento Grade de atendimento Capacidade Transportadoras Veículos …" at bounding box center [784, 289] width 1568 height 579
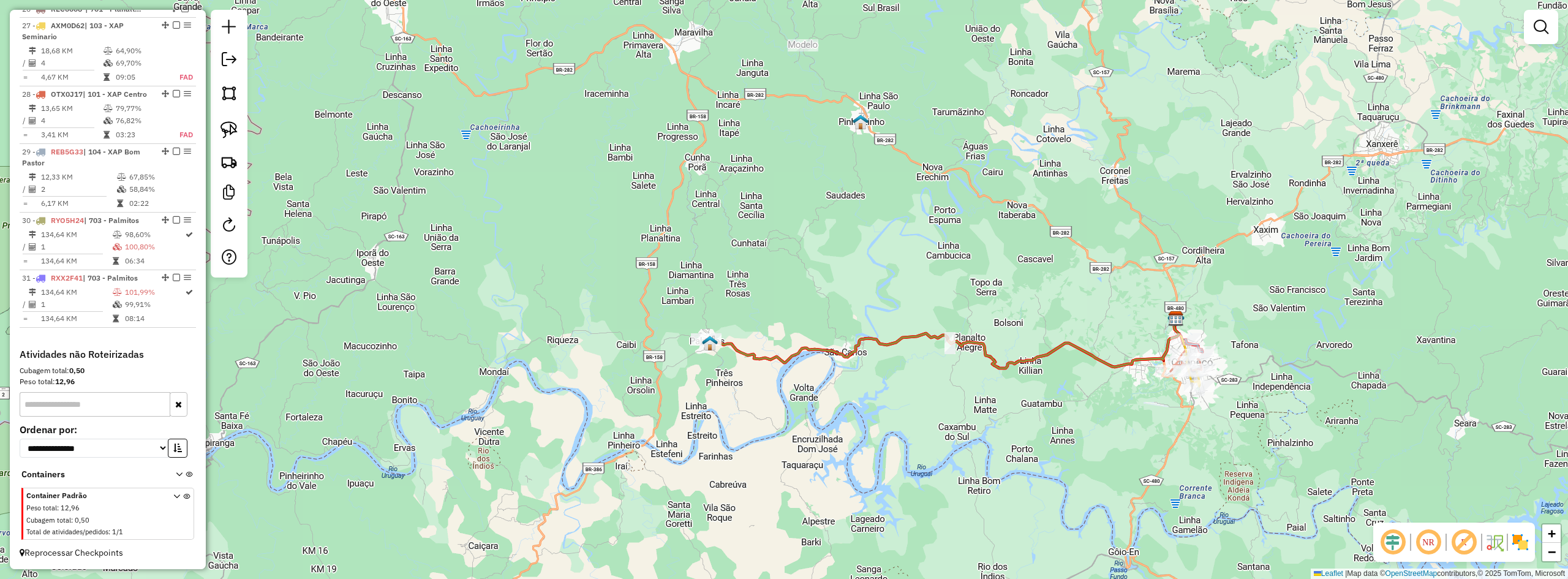
drag, startPoint x: 876, startPoint y: 425, endPoint x: 997, endPoint y: 406, distance: 122.5
click at [997, 412] on div "Janela de atendimento Grade de atendimento Capacidade Transportadoras Veículos …" at bounding box center [784, 289] width 1568 height 579
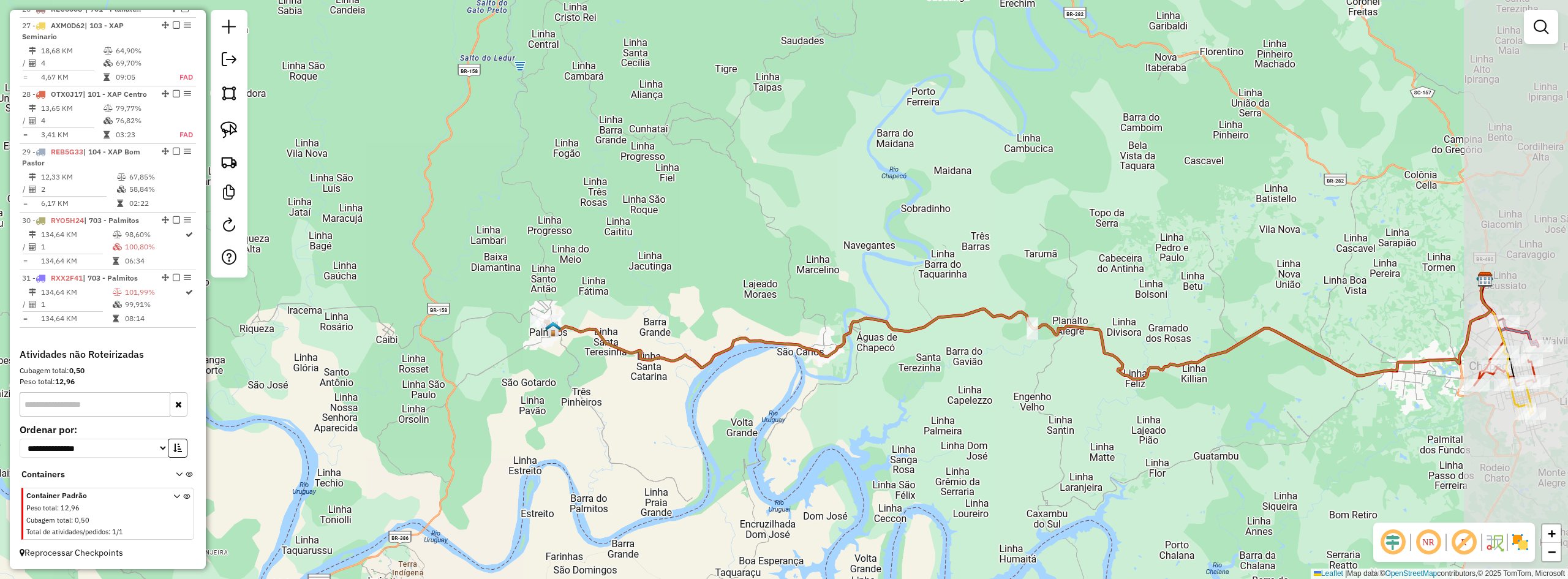
drag, startPoint x: 808, startPoint y: 357, endPoint x: 644, endPoint y: 357, distance: 164.0
click at [644, 357] on icon at bounding box center [1018, 330] width 945 height 100
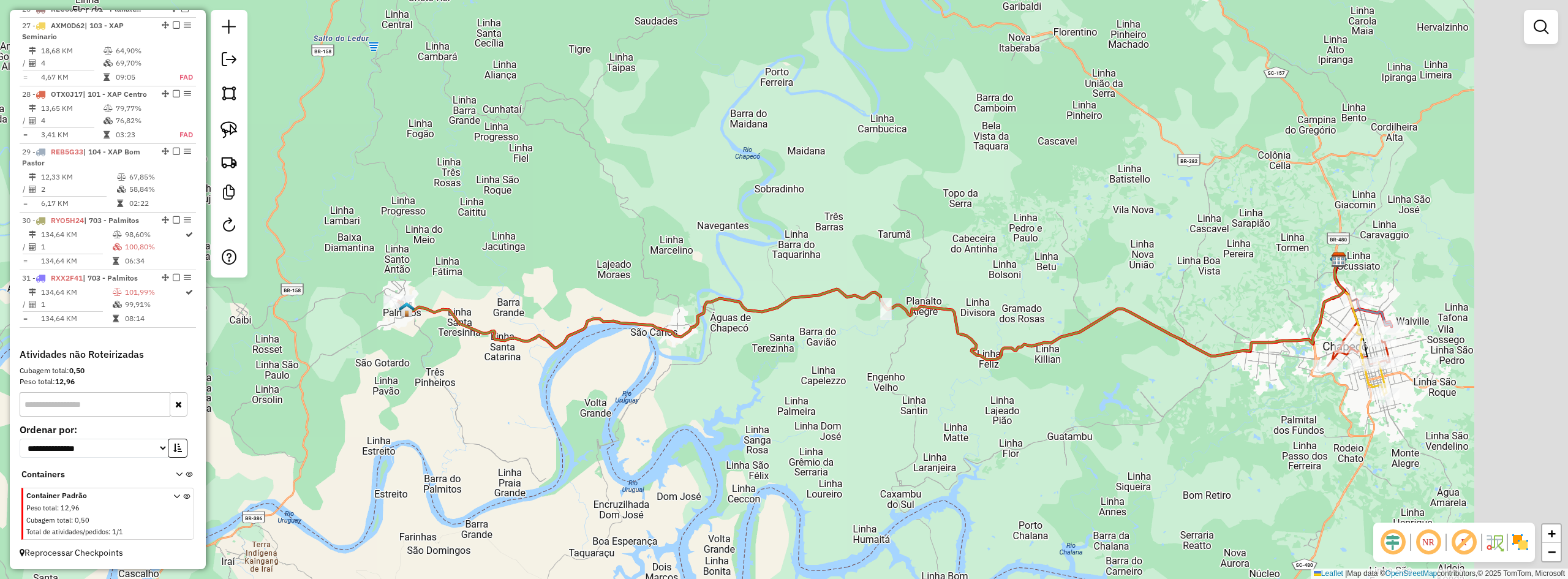
drag, startPoint x: 788, startPoint y: 360, endPoint x: 587, endPoint y: 334, distance: 202.7
click at [587, 334] on div "Janela de atendimento Grade de atendimento Capacidade Transportadoras Veículos …" at bounding box center [784, 289] width 1568 height 579
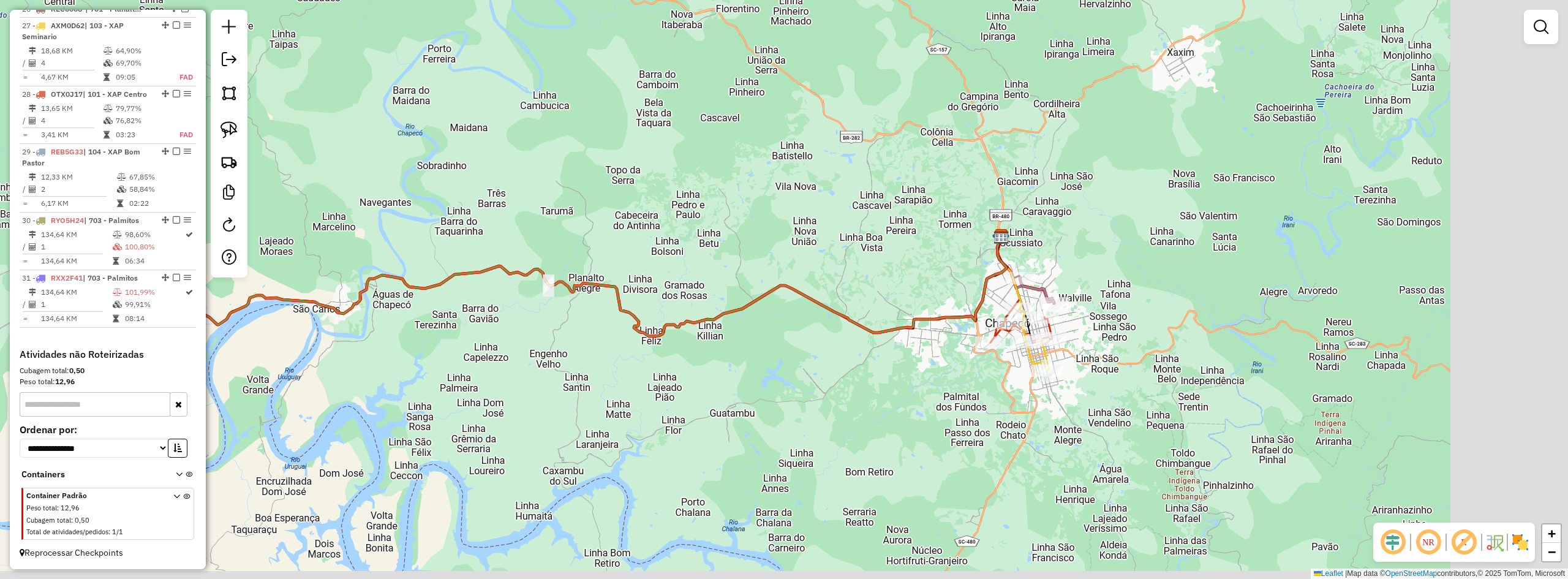
drag, startPoint x: 1097, startPoint y: 325, endPoint x: 762, endPoint y: 312, distance: 335.3
click at [773, 312] on icon at bounding box center [534, 287] width 945 height 100
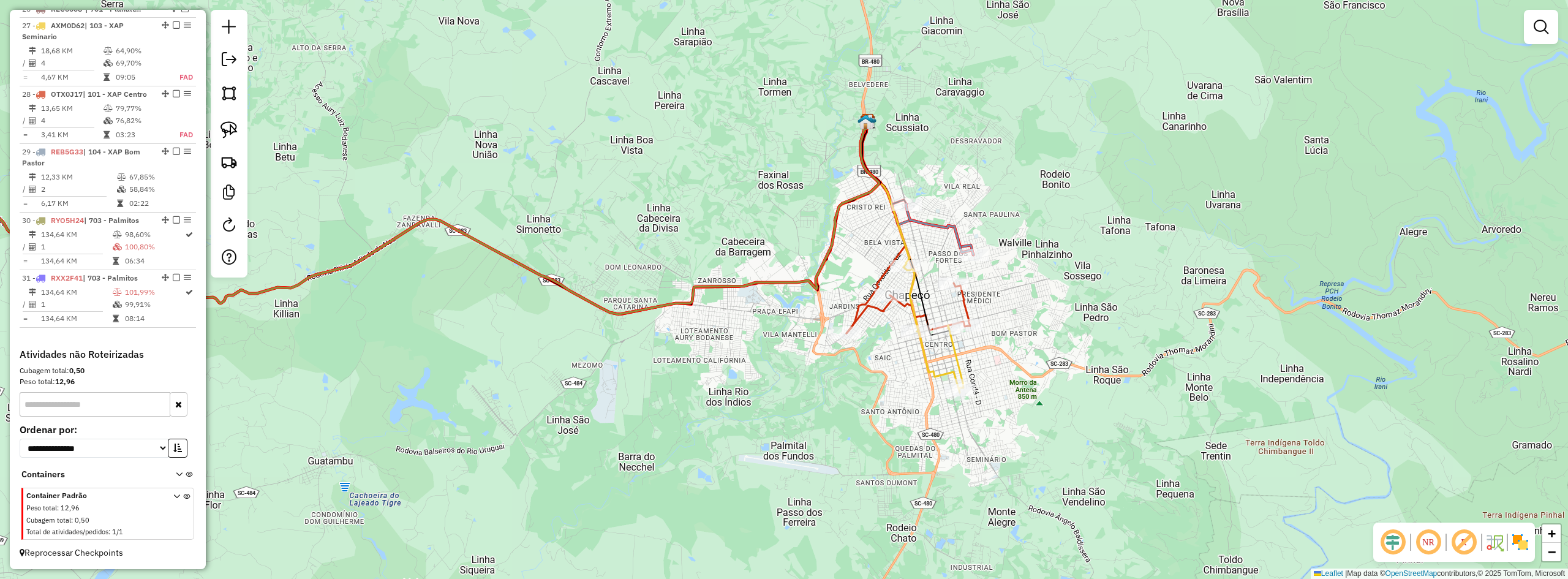
drag, startPoint x: 948, startPoint y: 364, endPoint x: 1050, endPoint y: 339, distance: 105.0
click at [1027, 345] on div "Janela de atendimento Grade de atendimento Capacidade Transportadoras Veículos …" at bounding box center [784, 289] width 1568 height 579
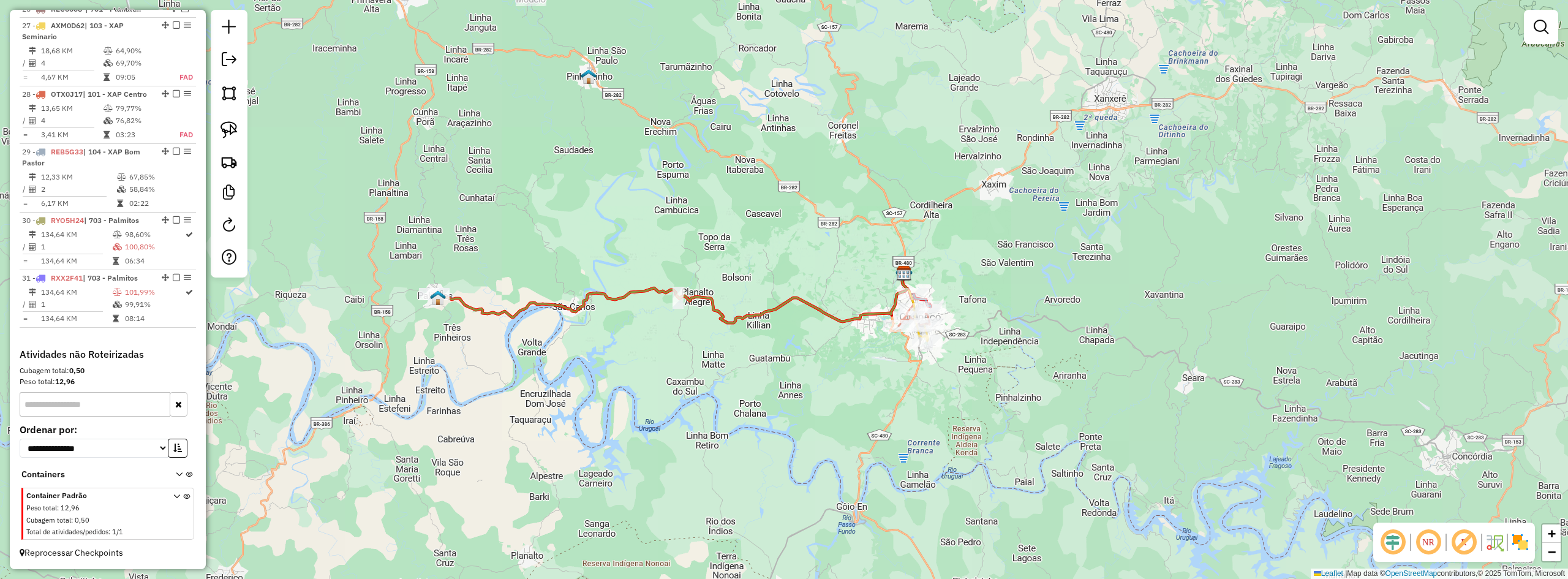
drag, startPoint x: 704, startPoint y: 358, endPoint x: 931, endPoint y: 358, distance: 227.0
click at [928, 358] on div "Janela de atendimento Grade de atendimento Capacidade Transportadoras Veículos …" at bounding box center [784, 289] width 1568 height 579
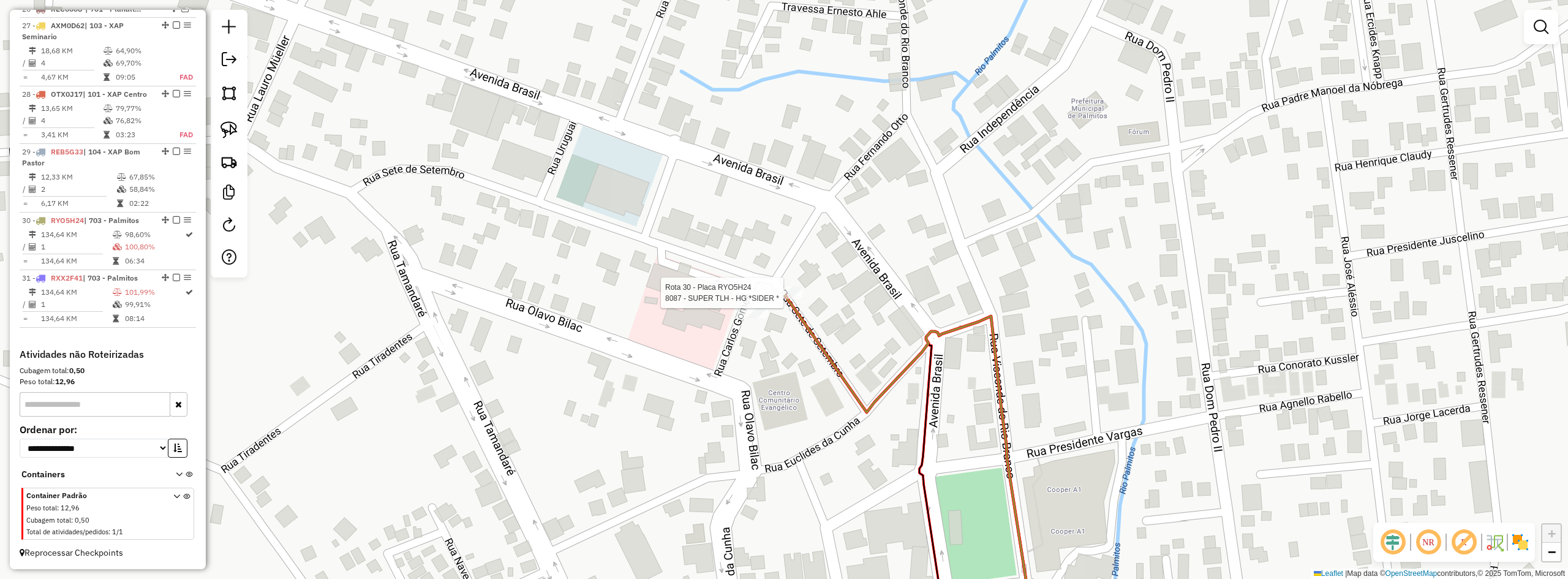
select select "*********"
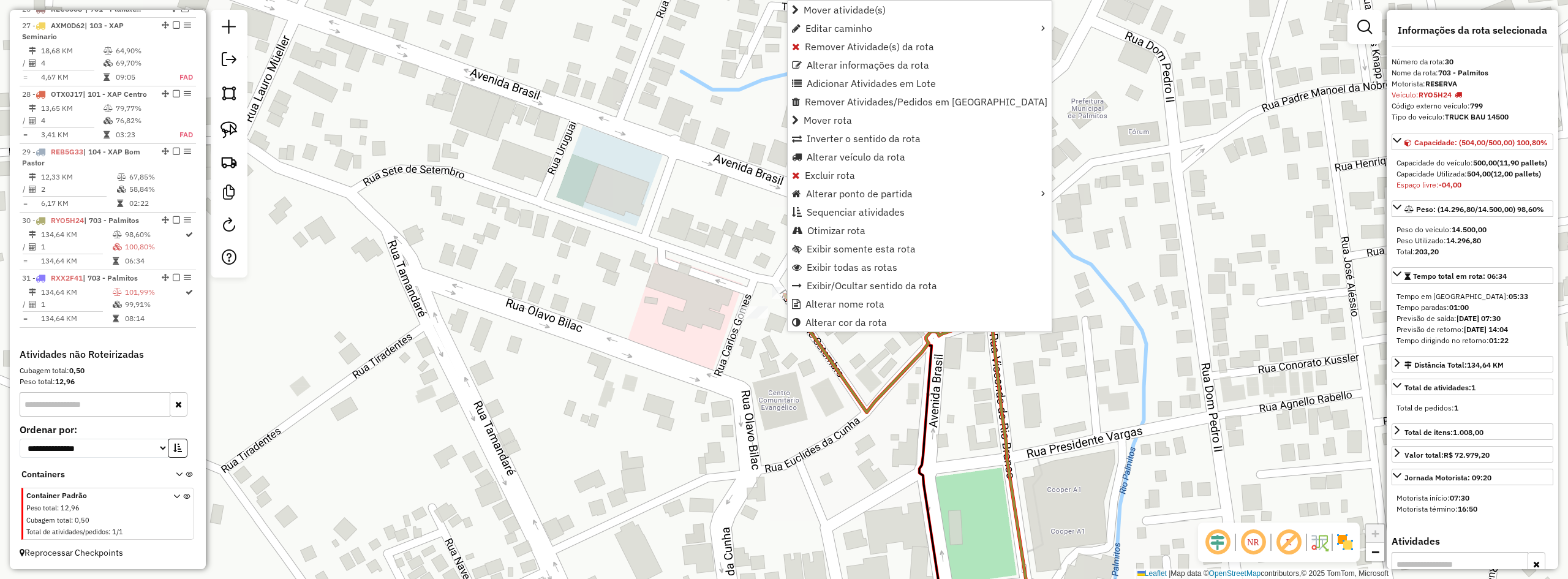
click at [674, 227] on div "Janela de atendimento Grade de atendimento Capacidade Transportadoras Veículos …" at bounding box center [784, 289] width 1568 height 579
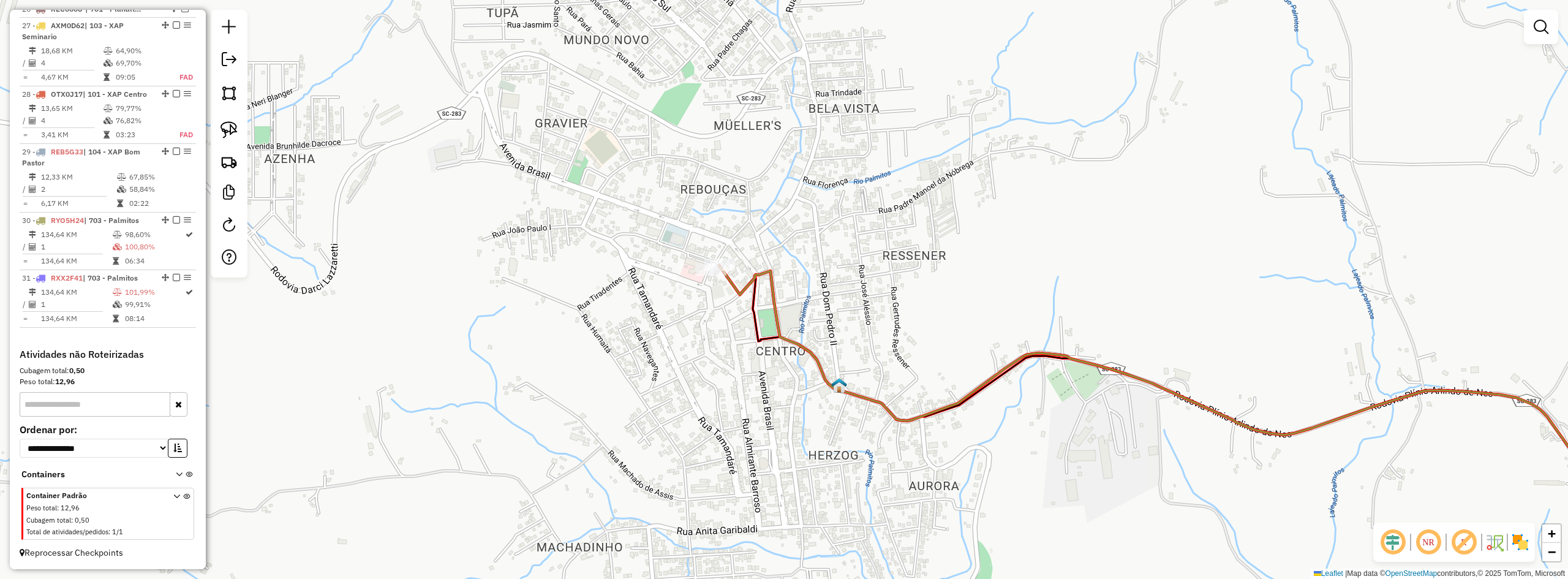
click at [909, 246] on div "Janela de atendimento Grade de atendimento Capacidade Transportadoras Veículos …" at bounding box center [784, 289] width 1568 height 579
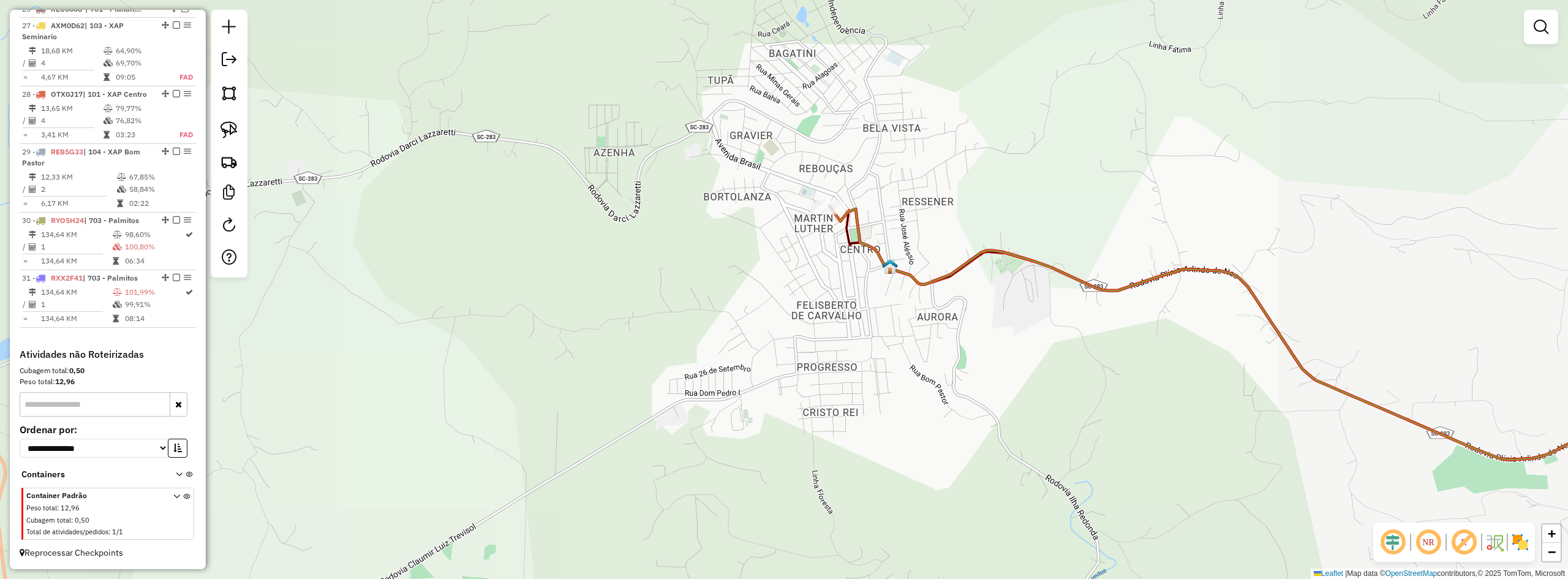
drag, startPoint x: 806, startPoint y: 310, endPoint x: 832, endPoint y: 352, distance: 49.4
click at [832, 352] on div "Janela de atendimento Grade de atendimento Capacidade Transportadoras Veículos …" at bounding box center [784, 289] width 1568 height 579
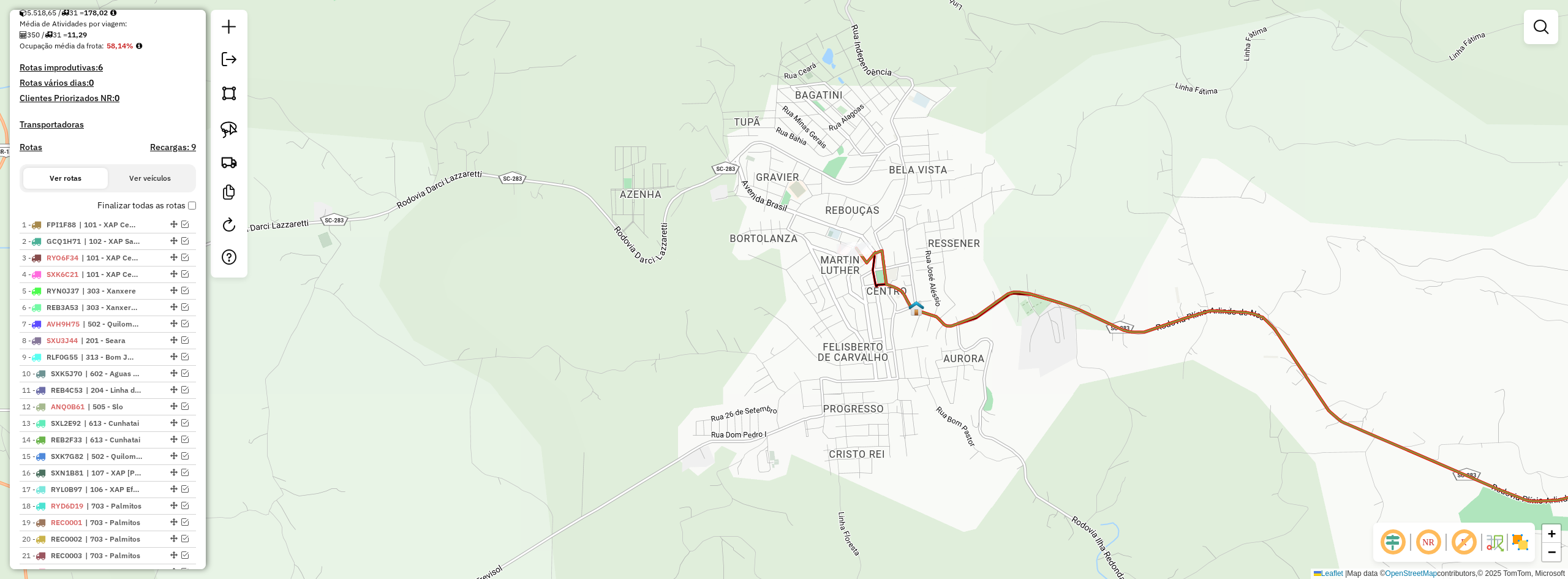
scroll to position [372, 0]
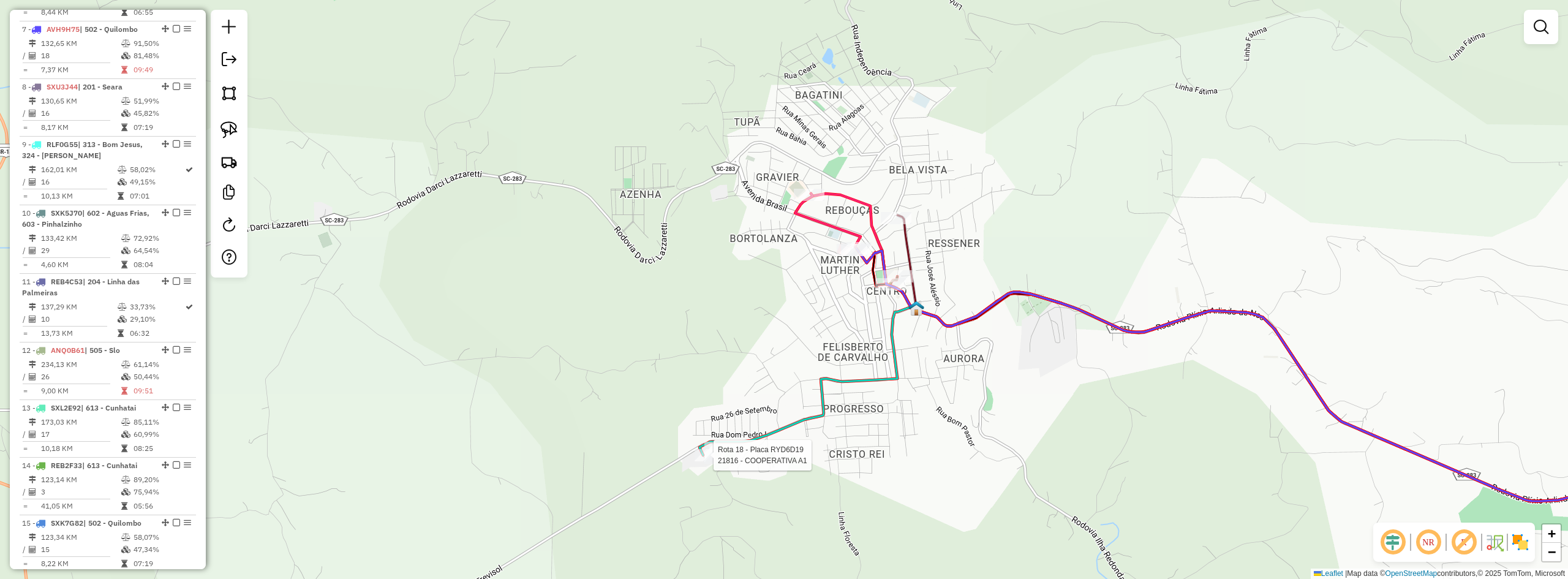
select select "*********"
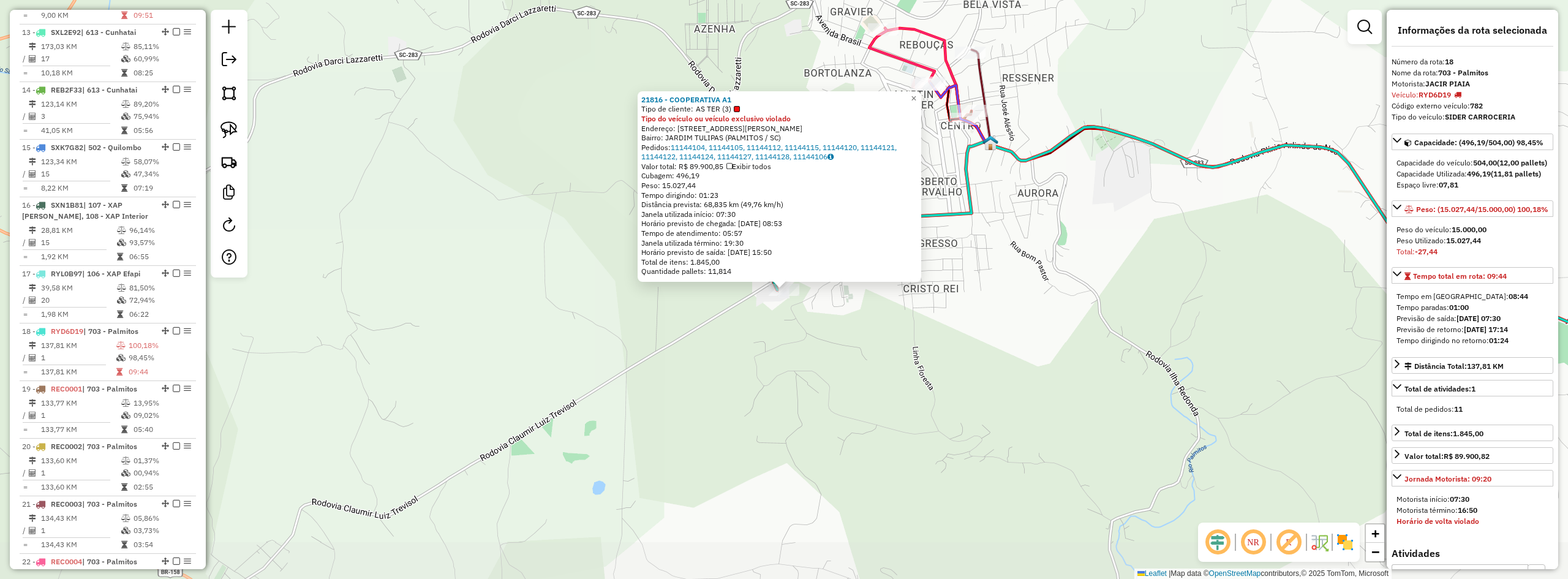
scroll to position [1624, 0]
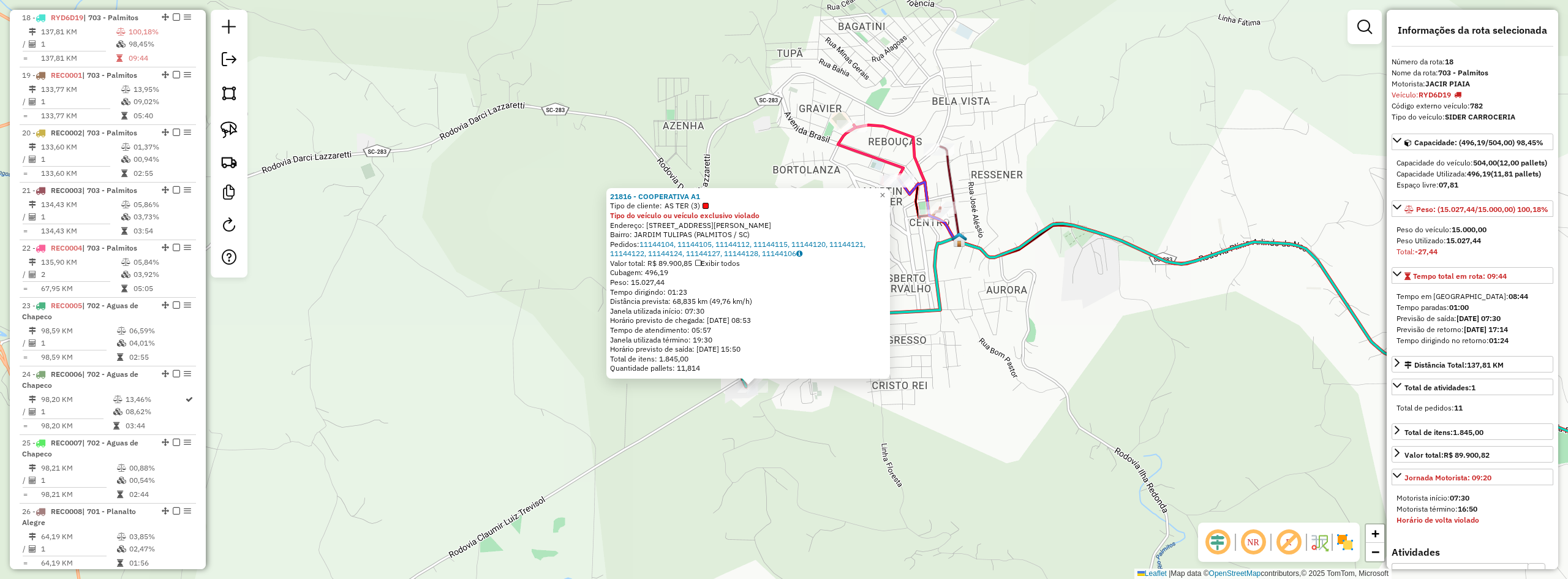
drag, startPoint x: 784, startPoint y: 354, endPoint x: 749, endPoint y: 456, distance: 107.8
click at [749, 455] on div "21816 - COOPERATIVA A1 Tipo de cliente: AS TER (3) Tipo do veículo ou veículo e…" at bounding box center [784, 289] width 1568 height 579
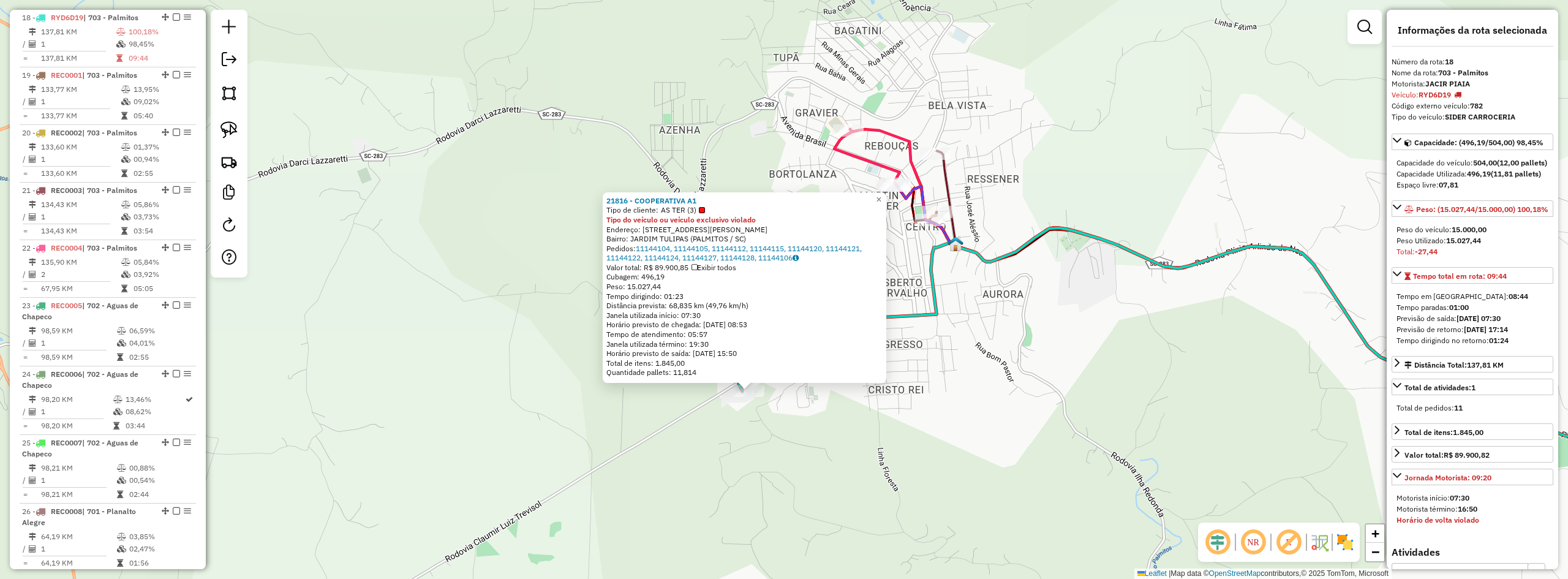
click at [843, 439] on div "21816 - COOPERATIVA A1 Tipo de cliente: AS TER (3) Tipo do veículo ou veículo e…" at bounding box center [784, 289] width 1568 height 579
click at [880, 426] on div "21816 - COOPERATIVA A1 Tipo de cliente: AS TER (3) Tipo do veículo ou veículo e…" at bounding box center [784, 289] width 1568 height 579
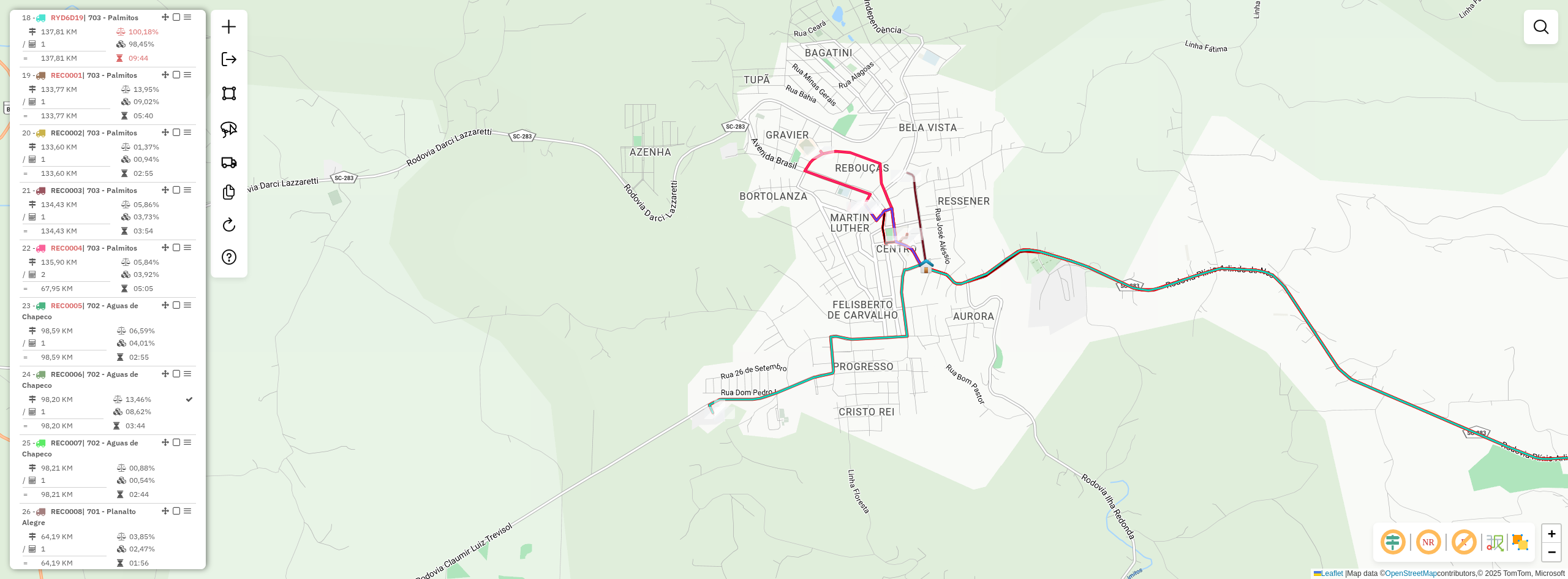
drag, startPoint x: 884, startPoint y: 420, endPoint x: 824, endPoint y: 447, distance: 65.8
click at [836, 447] on div "Janela de atendimento Grade de atendimento Capacidade Transportadoras Veículos …" at bounding box center [784, 289] width 1568 height 579
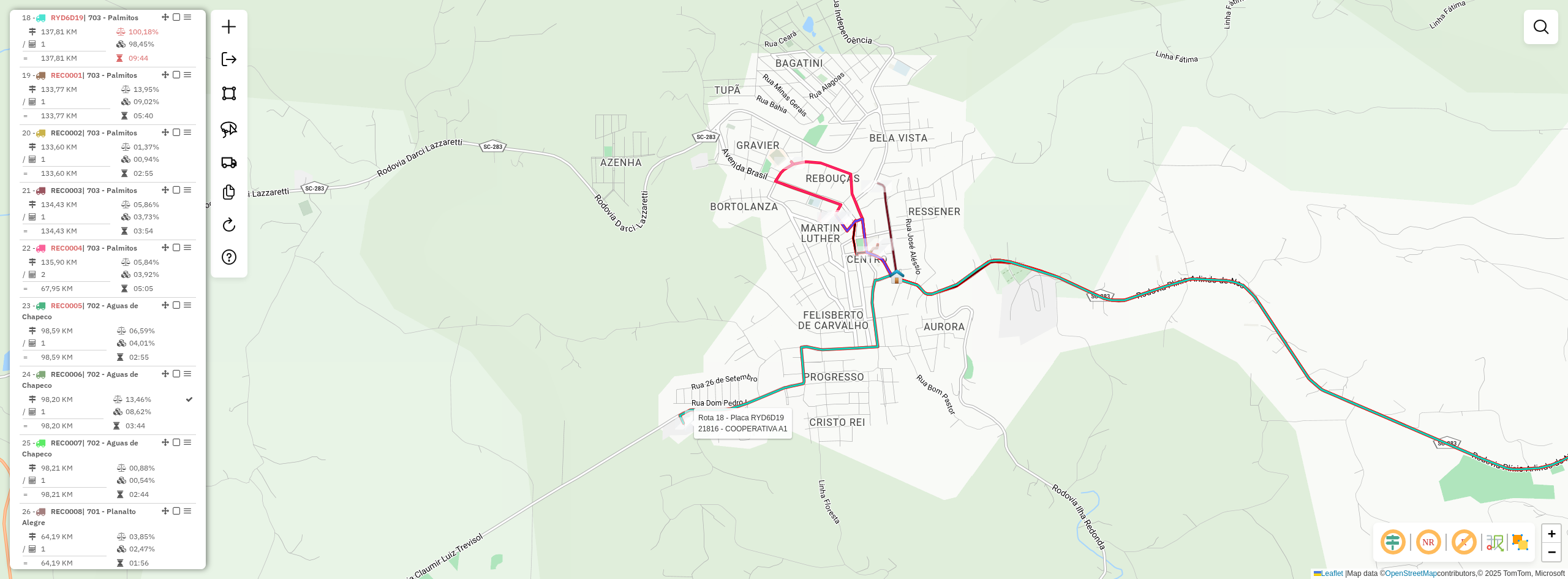
select select "*********"
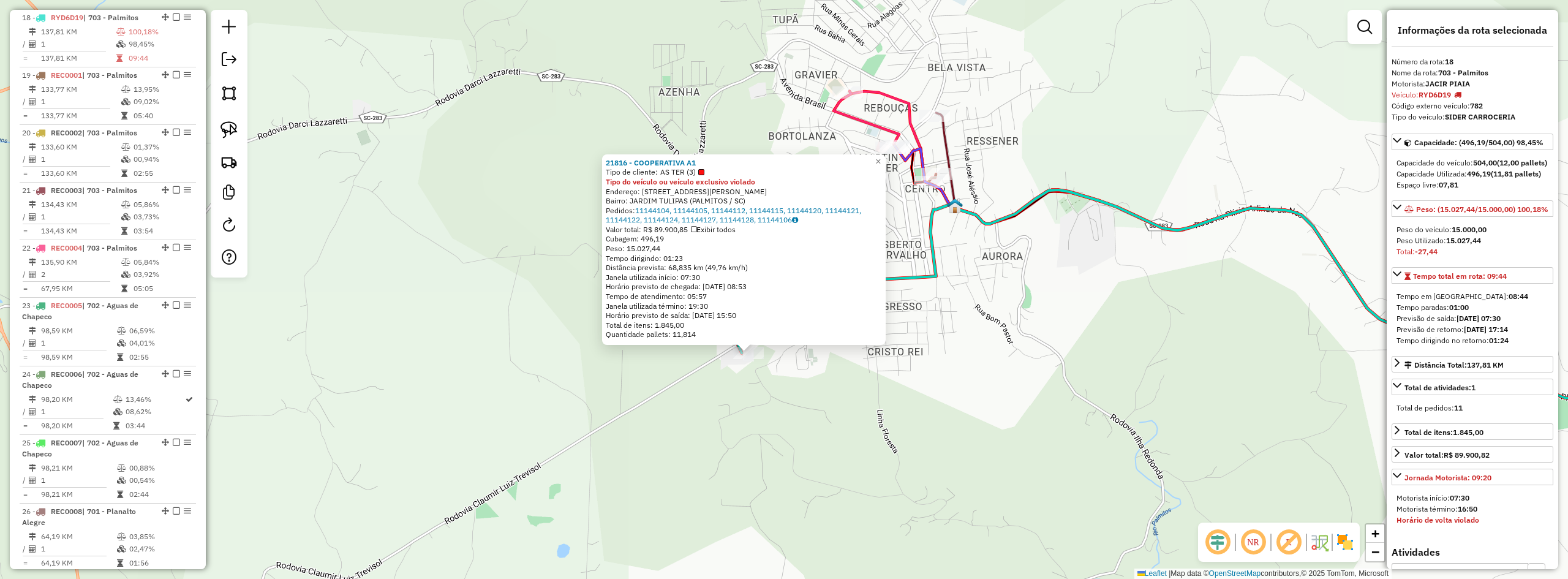
drag, startPoint x: 898, startPoint y: 394, endPoint x: 838, endPoint y: 489, distance: 112.4
click at [838, 489] on div "21816 - COOPERATIVA A1 Tipo de cliente: AS TER (3) Tipo do veículo ou veículo e…" at bounding box center [784, 289] width 1568 height 579
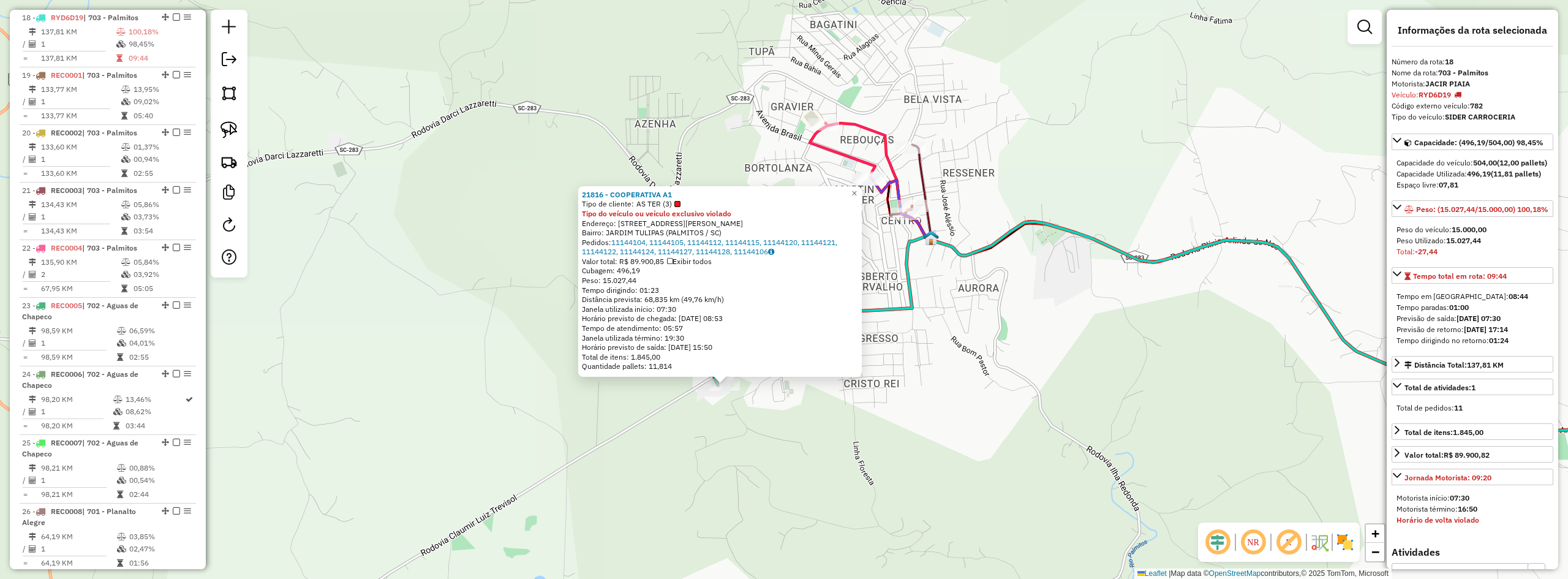
click at [812, 438] on div "21816 - COOPERATIVA A1 Tipo de cliente: AS TER (3) Tipo do veículo ou veículo e…" at bounding box center [784, 289] width 1568 height 579
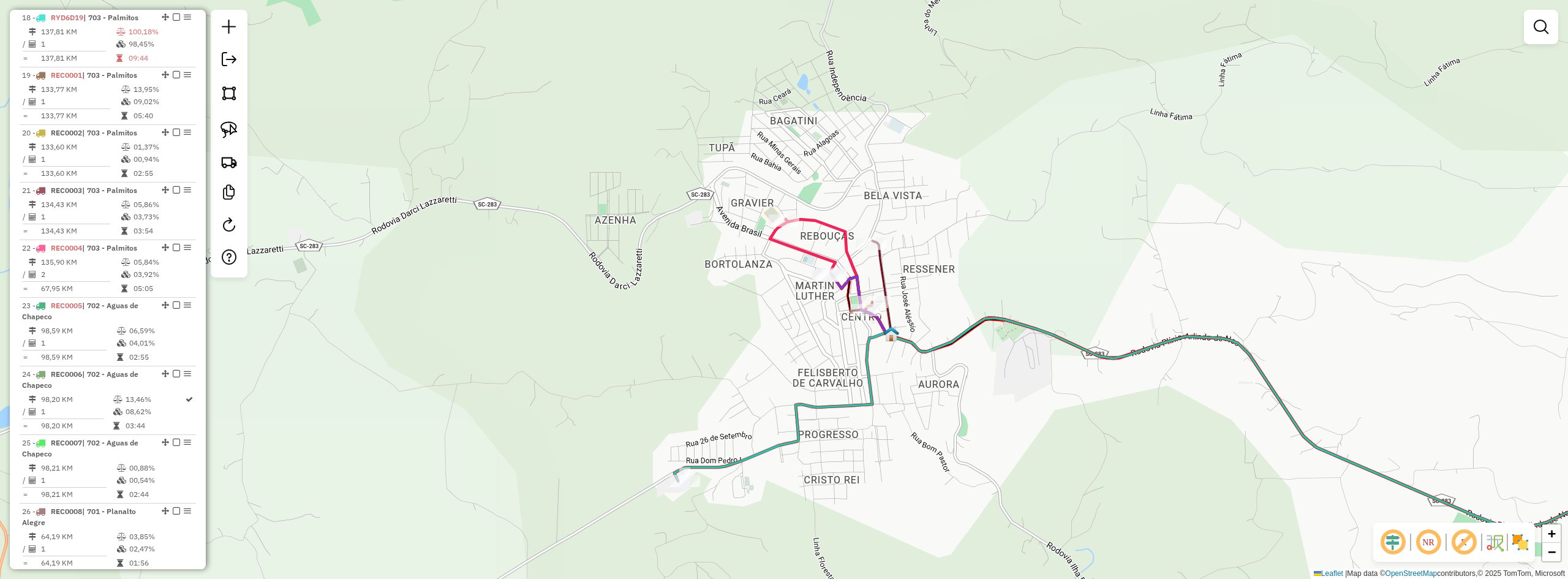
click at [784, 500] on div "Janela de atendimento Grade de atendimento Capacidade Transportadoras Veículos …" at bounding box center [784, 289] width 1568 height 579
select select "*********"
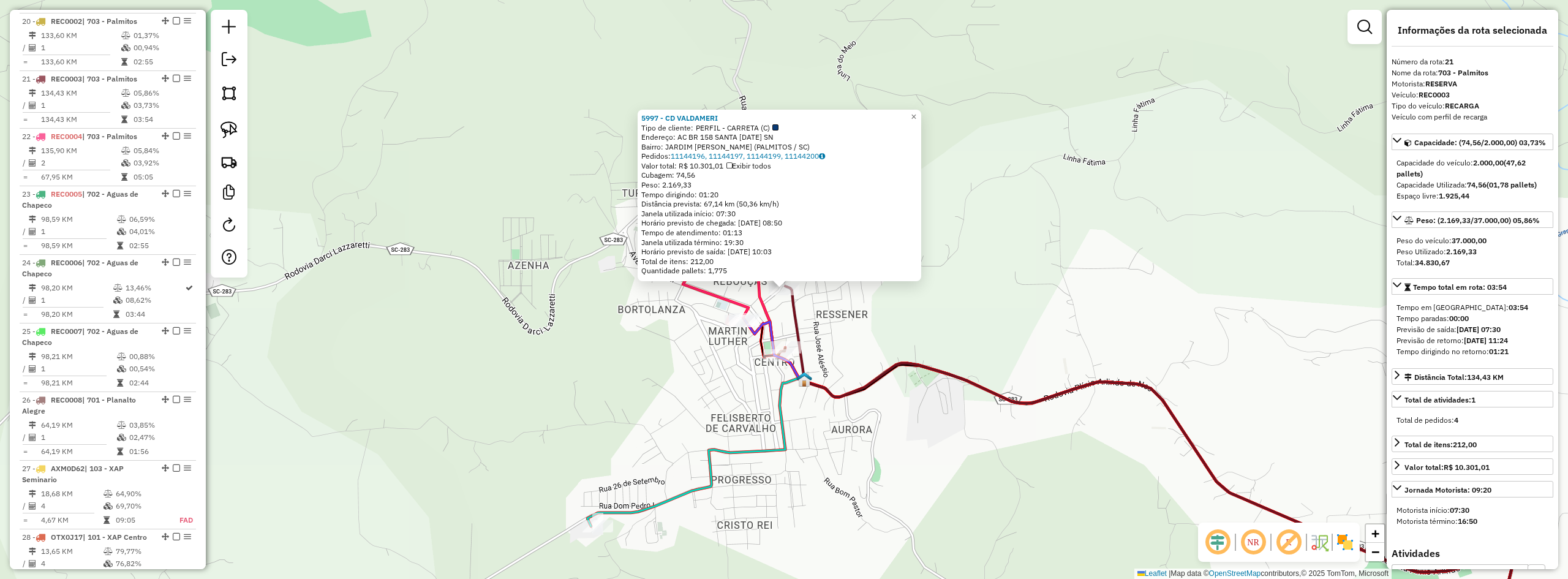
scroll to position [1797, 0]
click at [859, 337] on div "5997 - CD VALDAMERI Tipo de cliente: PERFIL - CARRETA (C) Endereço: AC BR 158 S…" at bounding box center [784, 289] width 1568 height 579
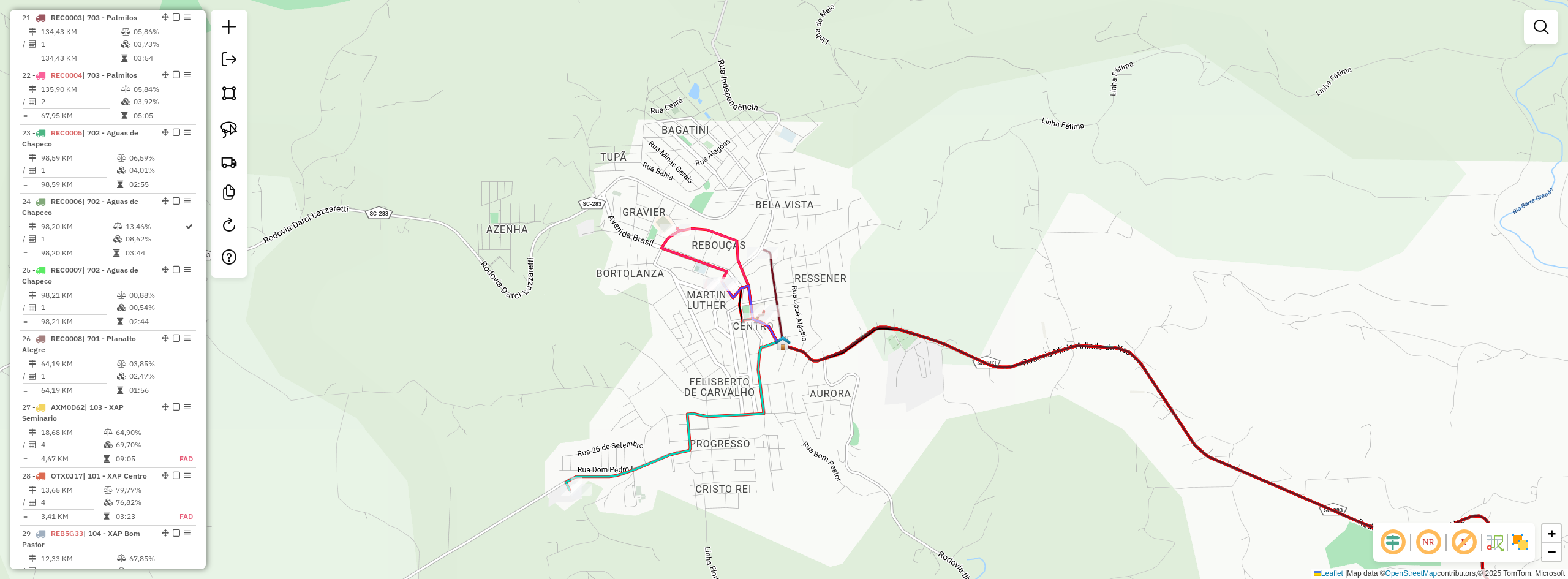
drag, startPoint x: 875, startPoint y: 316, endPoint x: 851, endPoint y: 277, distance: 45.8
click at [851, 277] on div "Janela de atendimento Grade de atendimento Capacidade Transportadoras Veículos …" at bounding box center [784, 289] width 1568 height 579
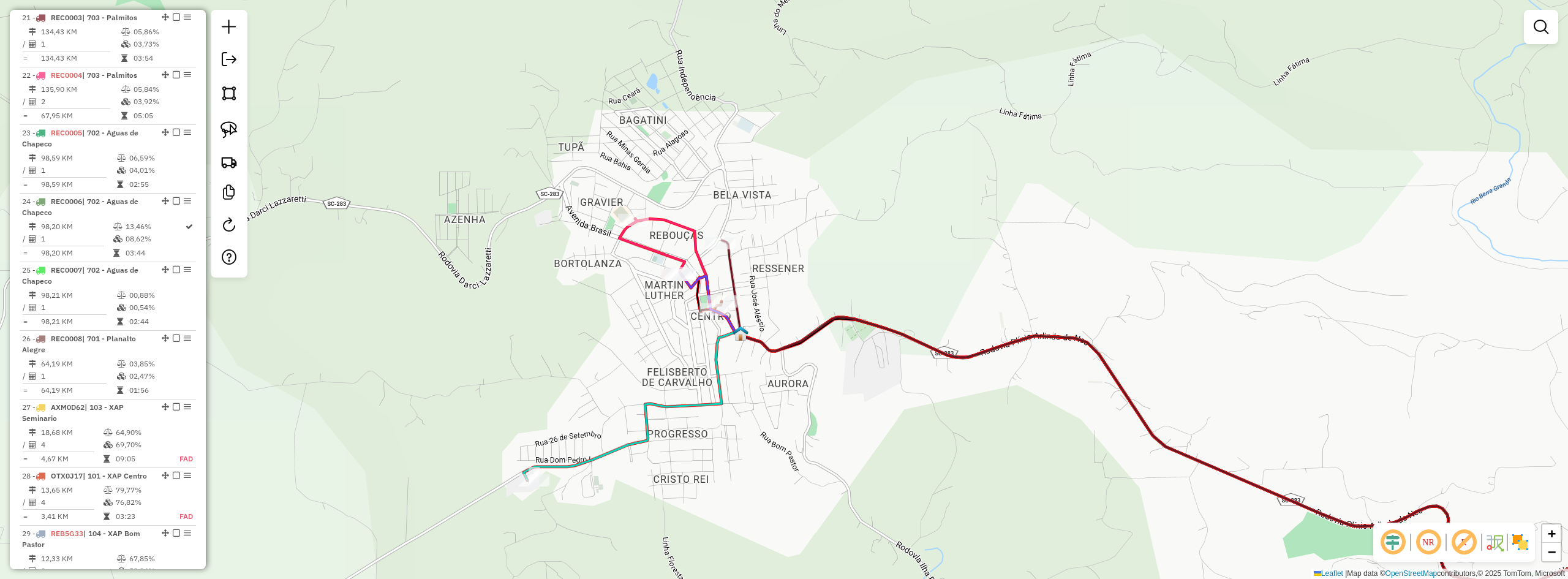
drag, startPoint x: 644, startPoint y: 391, endPoint x: 566, endPoint y: 388, distance: 78.1
click at [566, 388] on div "Janela de atendimento Grade de atendimento Capacidade Transportadoras Veículos …" at bounding box center [784, 289] width 1568 height 579
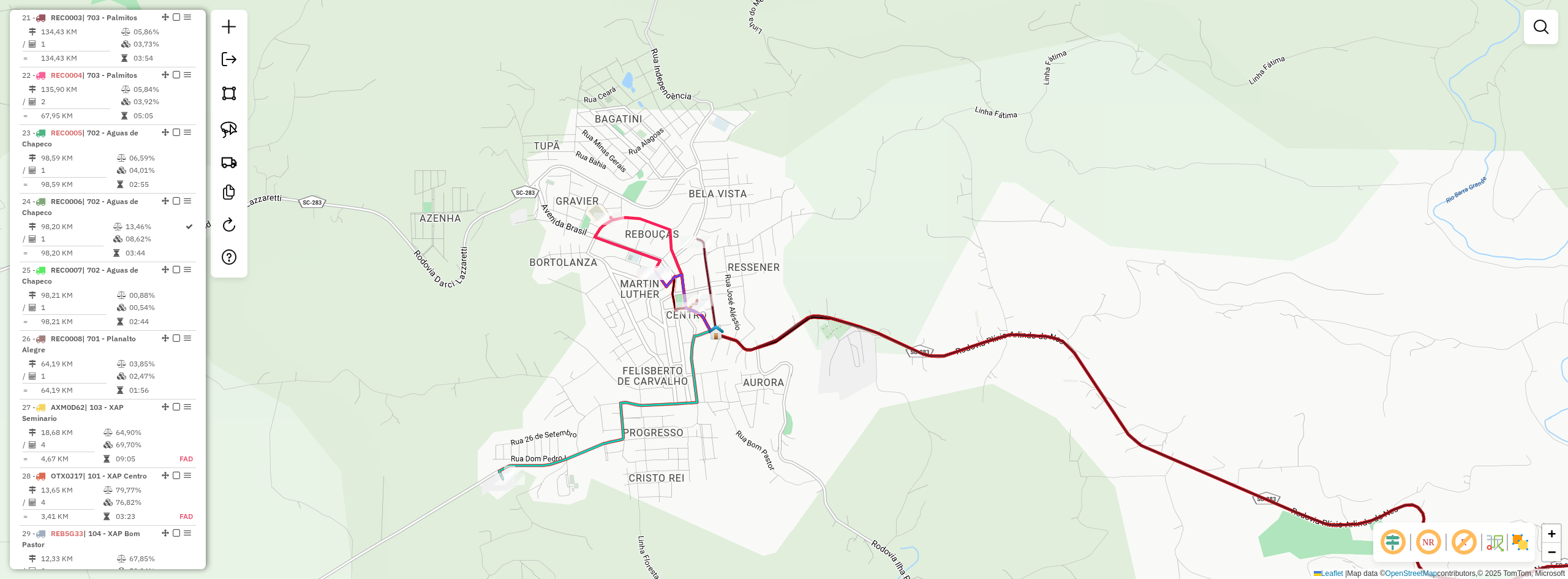
drag, startPoint x: 558, startPoint y: 384, endPoint x: 618, endPoint y: 365, distance: 62.9
click at [617, 366] on div "Janela de atendimento Grade de atendimento Capacidade Transportadoras Veículos …" at bounding box center [784, 289] width 1568 height 579
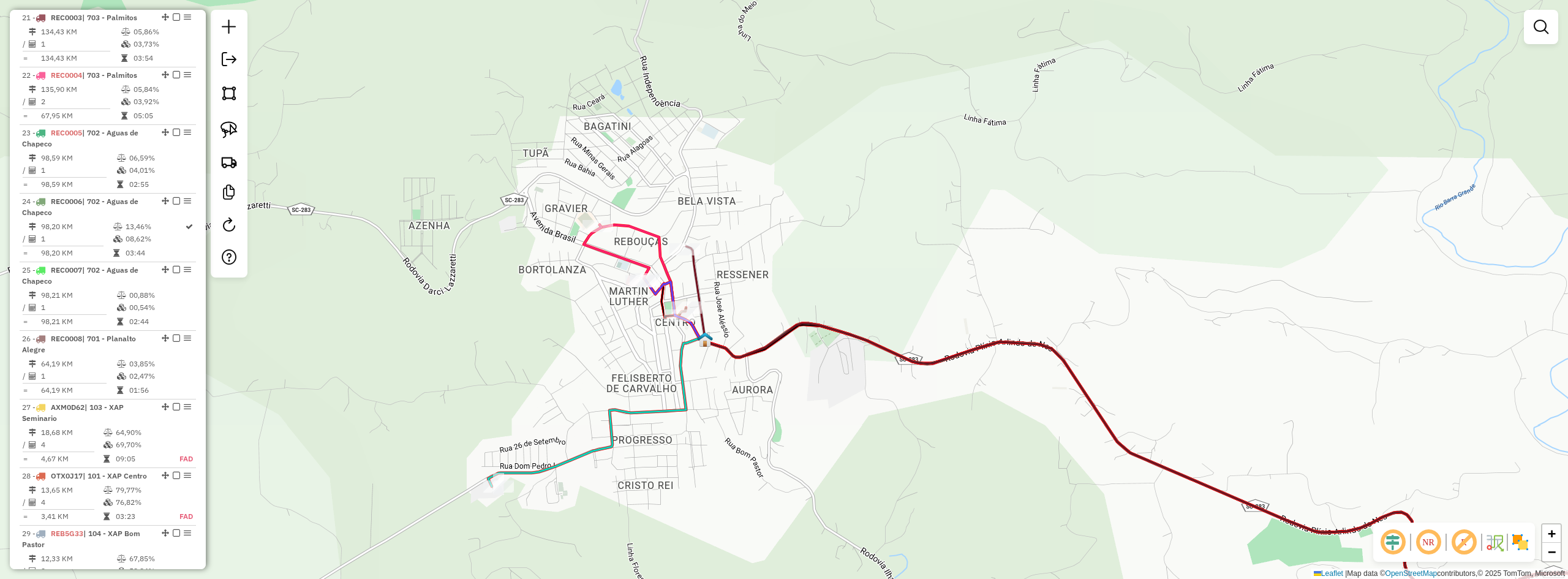
drag, startPoint x: 629, startPoint y: 356, endPoint x: 552, endPoint y: 388, distance: 83.4
click at [553, 388] on div "Janela de atendimento Grade de atendimento Capacidade Transportadoras Veículos …" at bounding box center [784, 289] width 1568 height 579
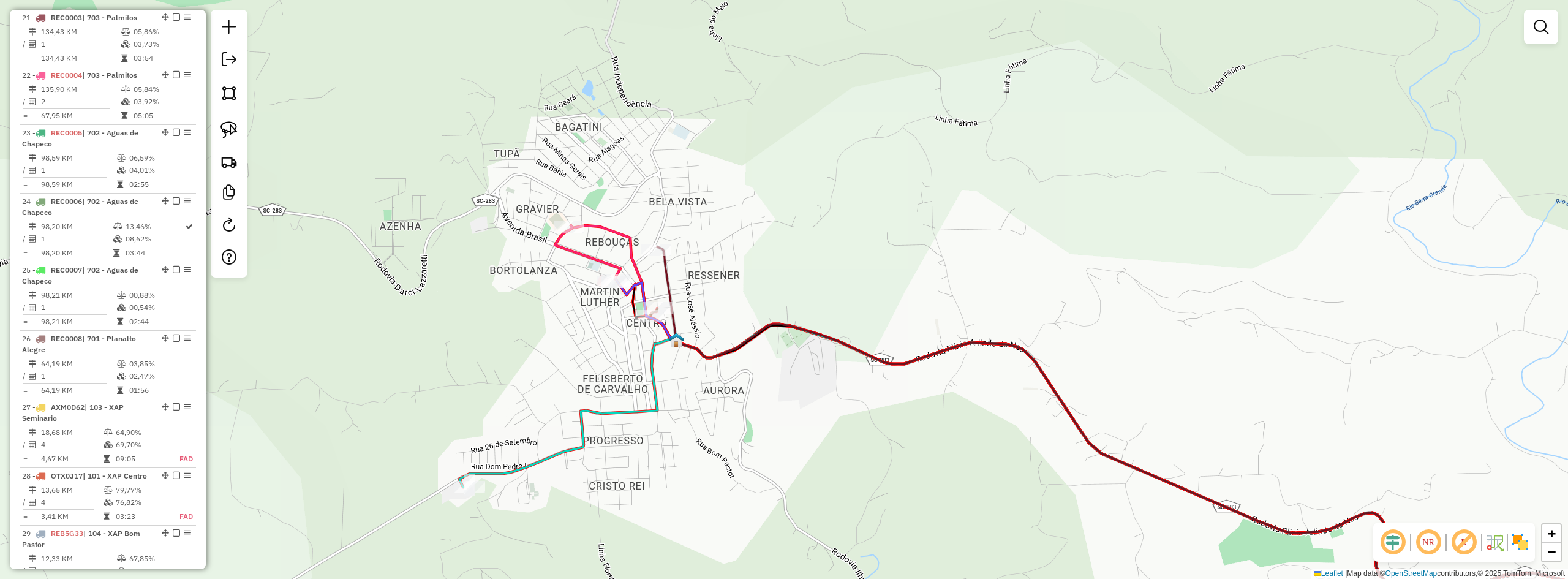
drag, startPoint x: 590, startPoint y: 386, endPoint x: 479, endPoint y: 341, distance: 119.8
click at [493, 345] on div "Janela de atendimento Grade de atendimento Capacidade Transportadoras Veículos …" at bounding box center [784, 289] width 1568 height 579
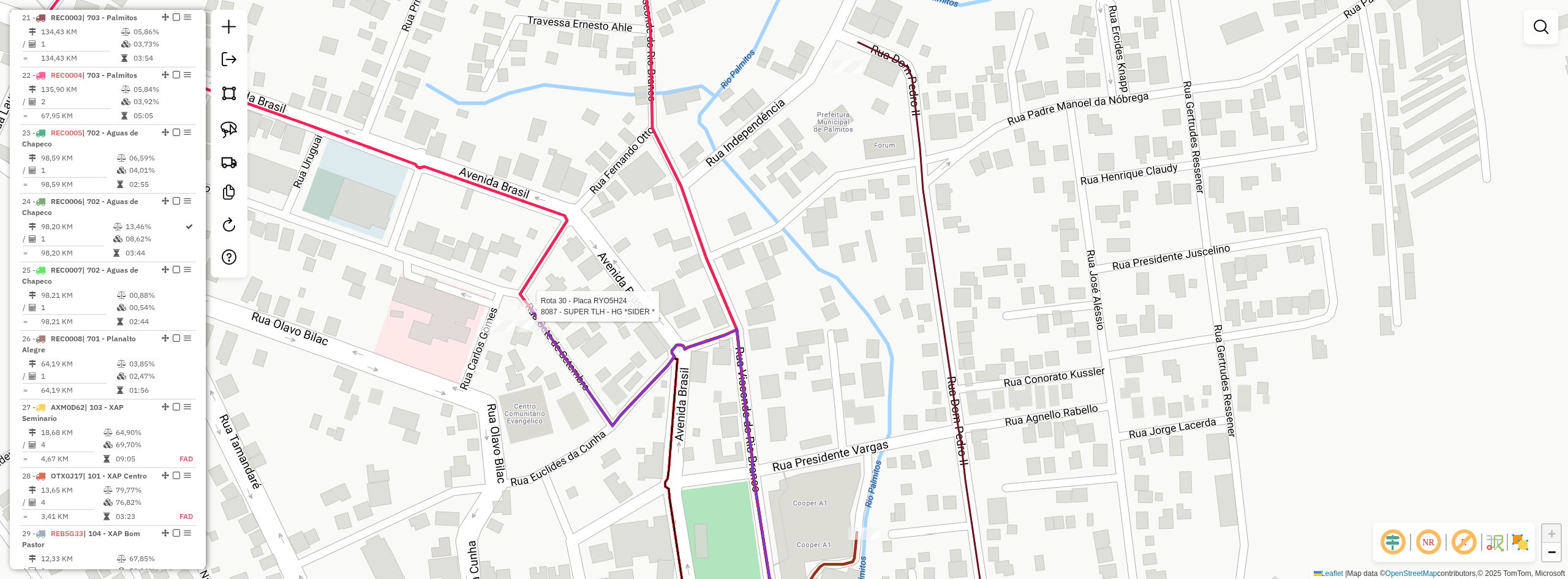
select select "*********"
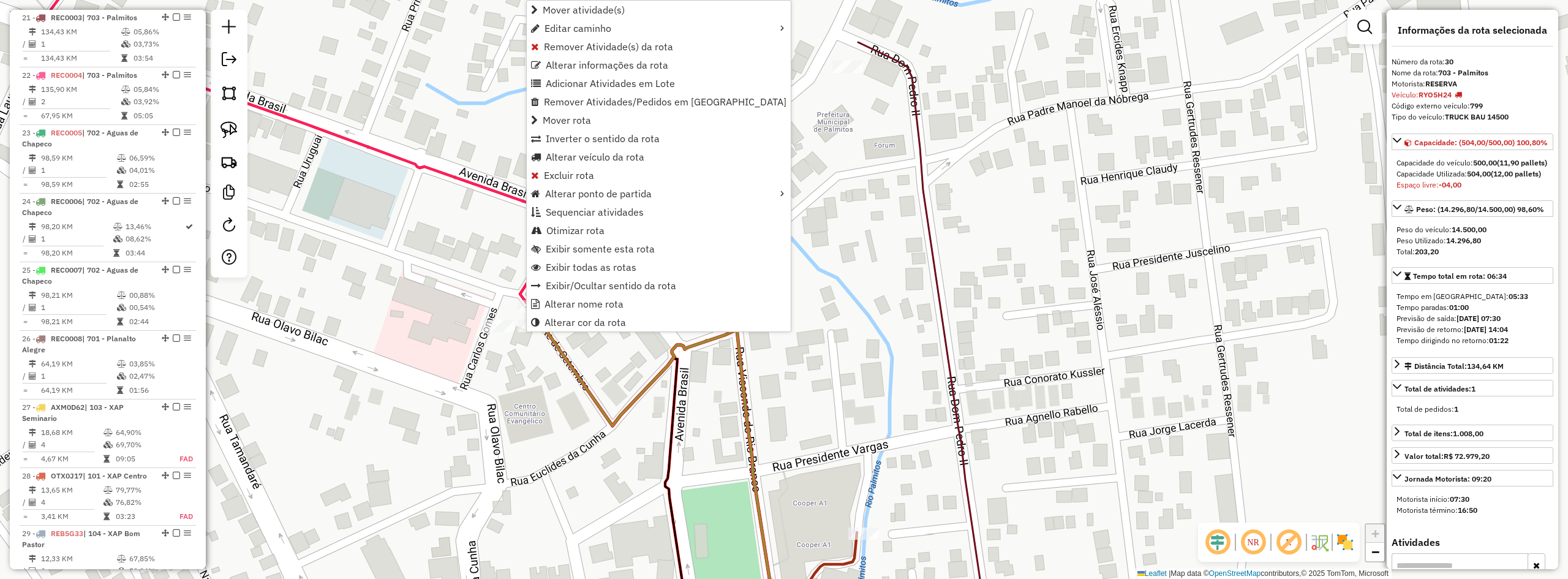
scroll to position [2190, 0]
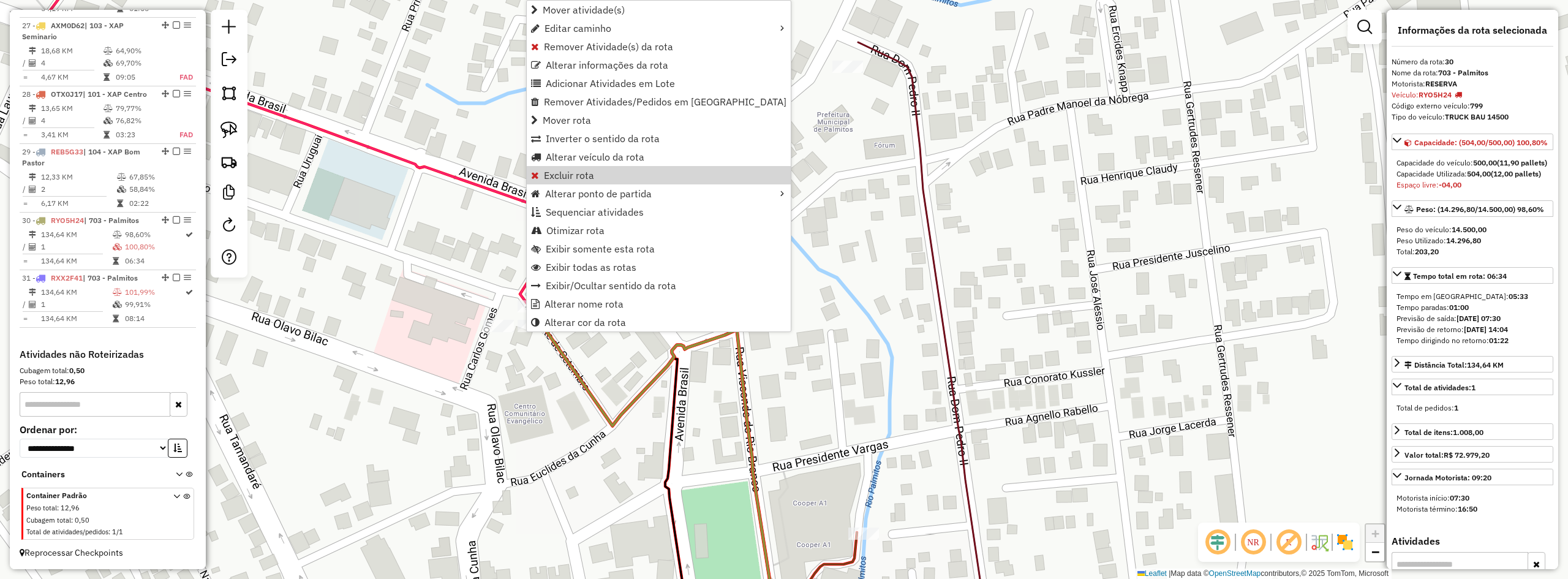
click at [445, 238] on div "Janela de atendimento Grade de atendimento Capacidade Transportadoras Veículos …" at bounding box center [784, 289] width 1568 height 579
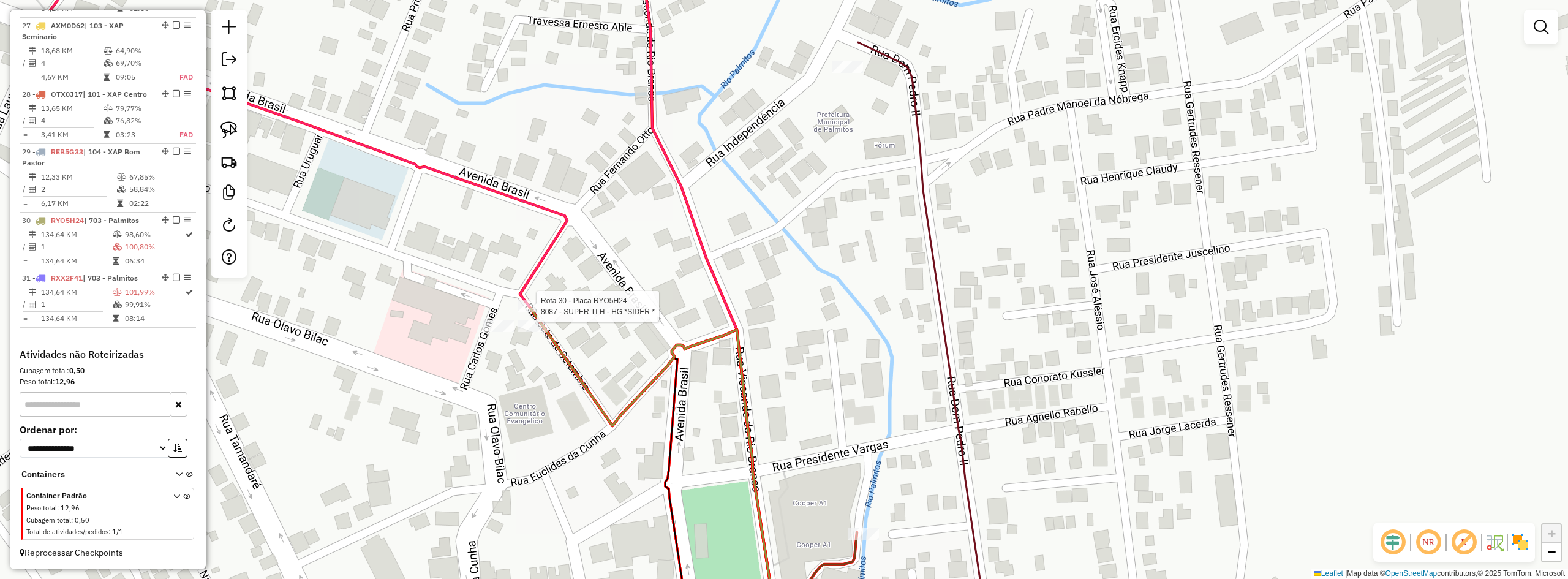
select select "*********"
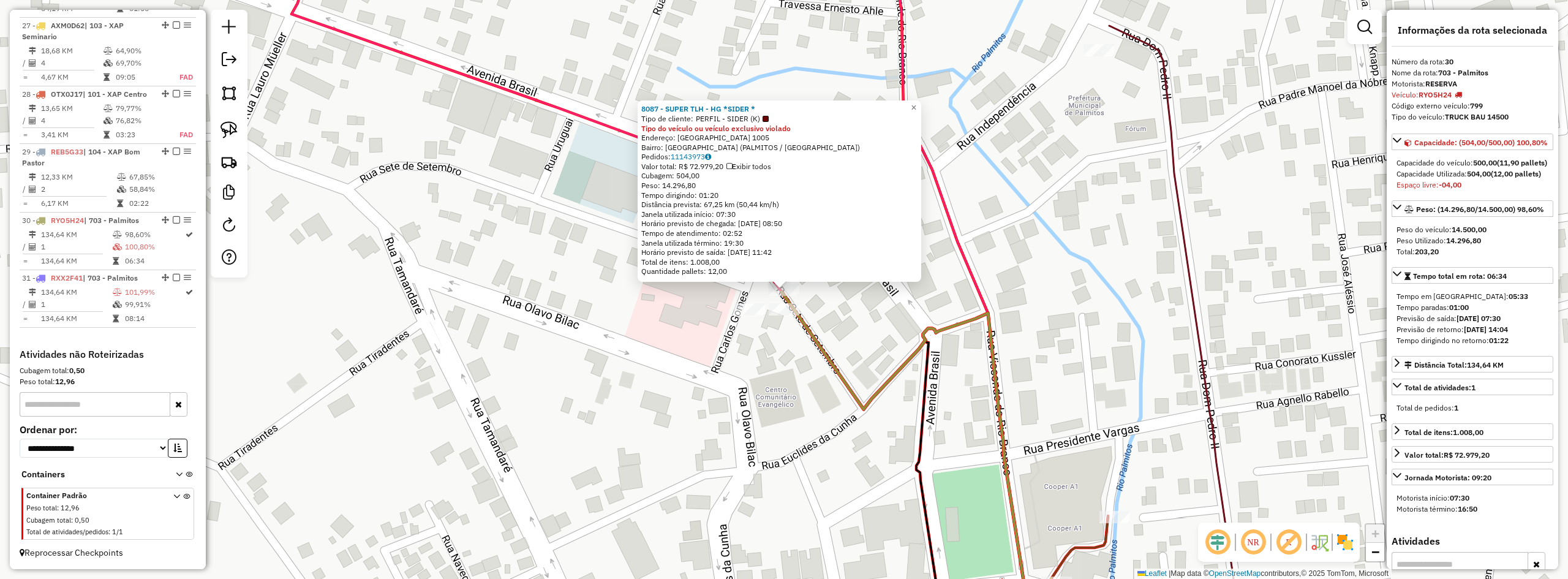
click at [640, 361] on div "8087 - SUPER TLH - HG *SIDER * Tipo de cliente: PERFIL - SIDER (K) Tipo do veíc…" at bounding box center [784, 289] width 1568 height 579
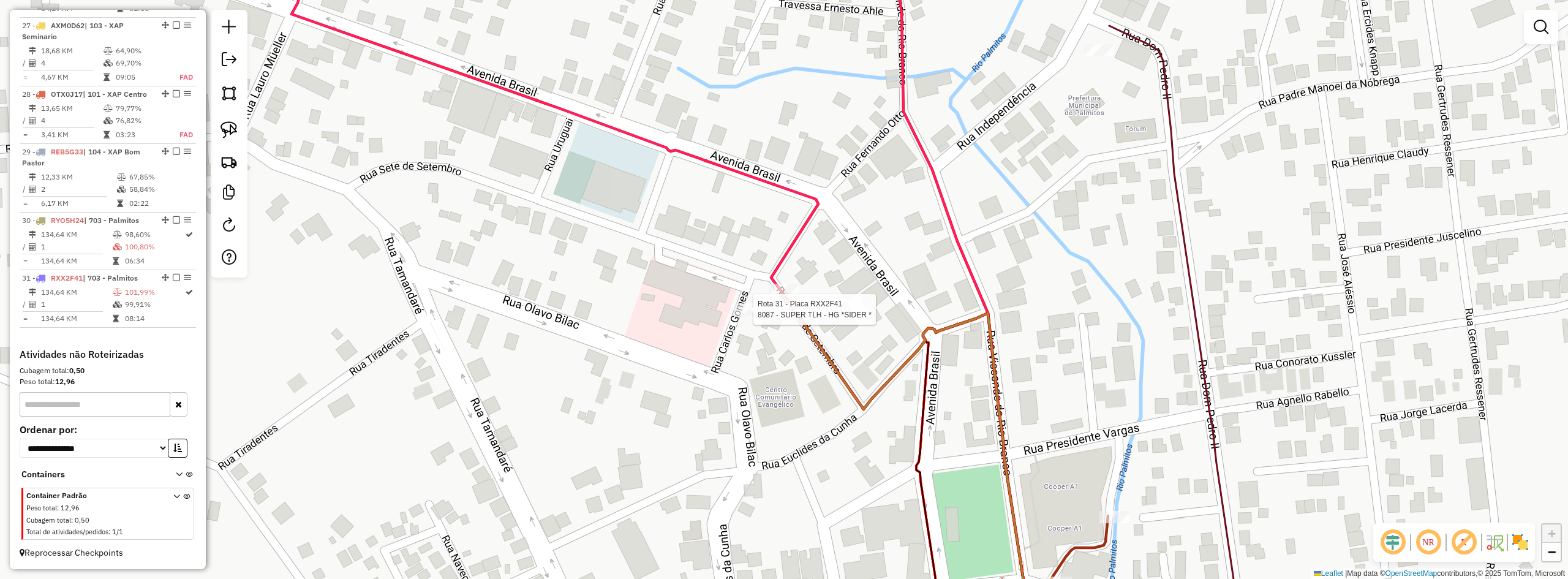
select select "*********"
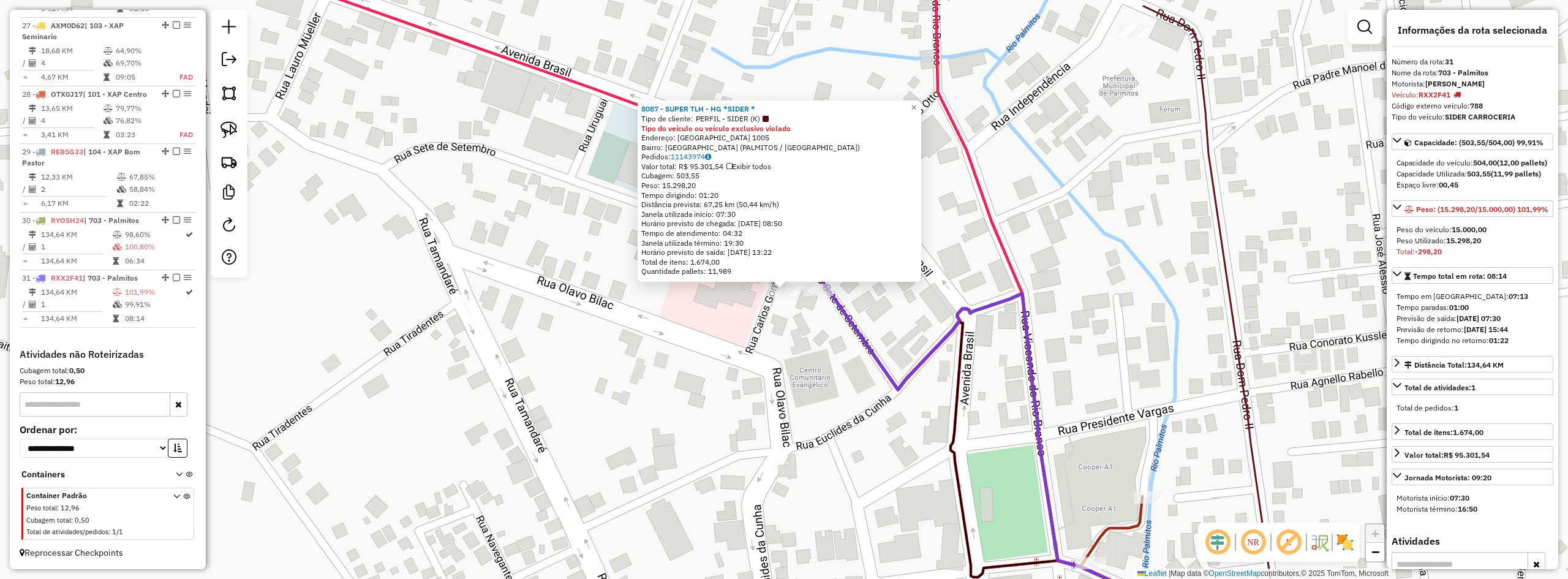
click at [734, 307] on div "8087 - SUPER TLH - HG *SIDER * Tipo de cliente: PERFIL - SIDER (K) Tipo do veíc…" at bounding box center [784, 289] width 1568 height 579
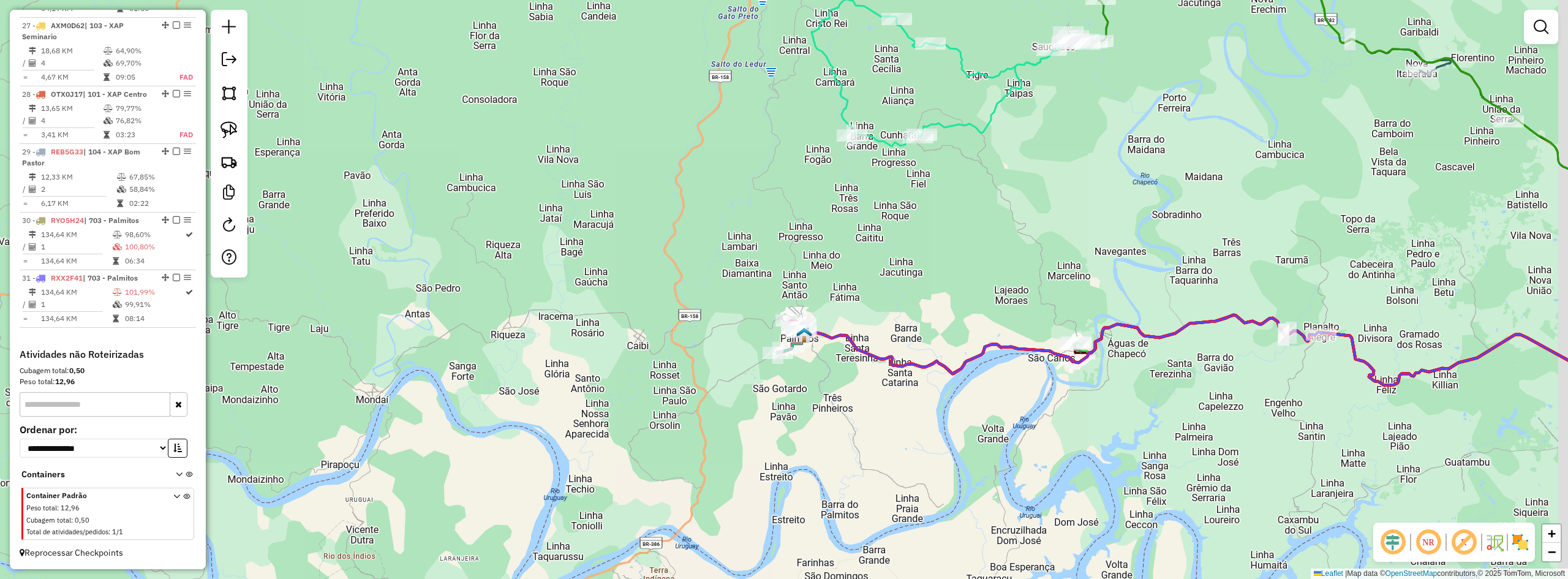
drag, startPoint x: 1119, startPoint y: 294, endPoint x: 608, endPoint y: 231, distance: 514.9
click at [666, 233] on div "Janela de atendimento Grade de atendimento Capacidade Transportadoras Veículos …" at bounding box center [784, 289] width 1568 height 579
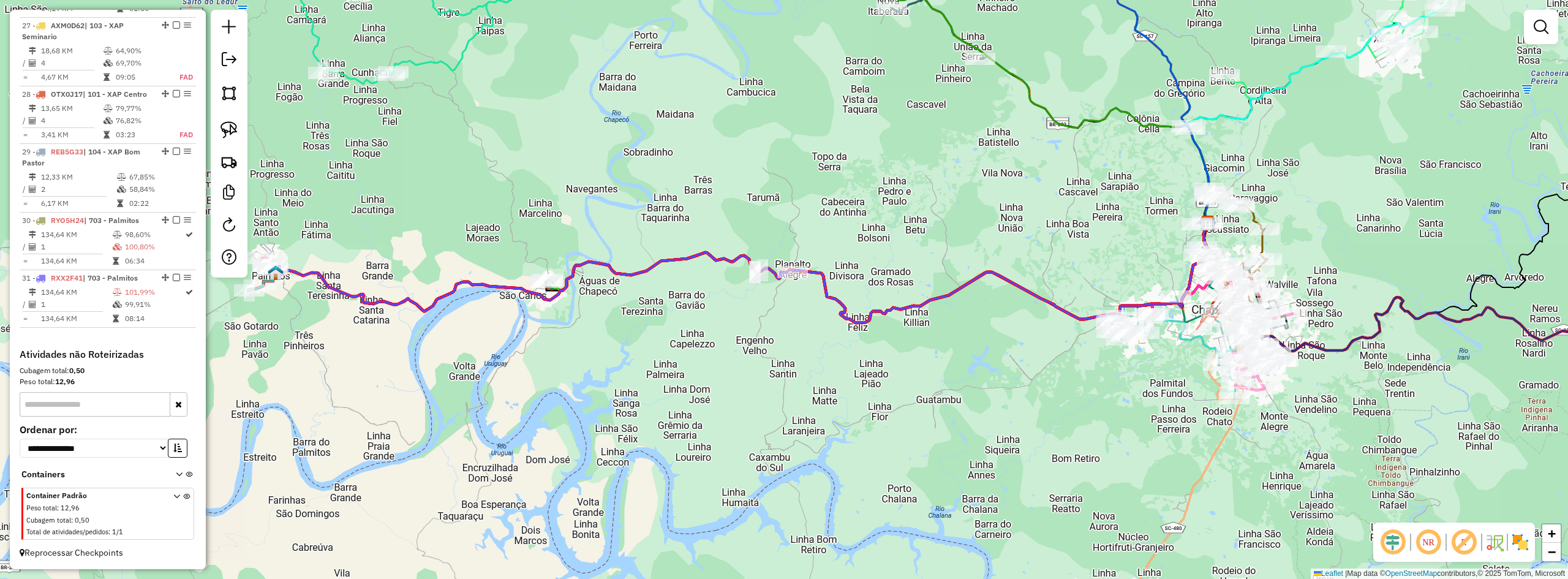
drag, startPoint x: 1099, startPoint y: 398, endPoint x: 884, endPoint y: 397, distance: 215.0
click at [896, 408] on div "Janela de atendimento Grade de atendimento Capacidade Transportadoras Veículos …" at bounding box center [784, 289] width 1568 height 579
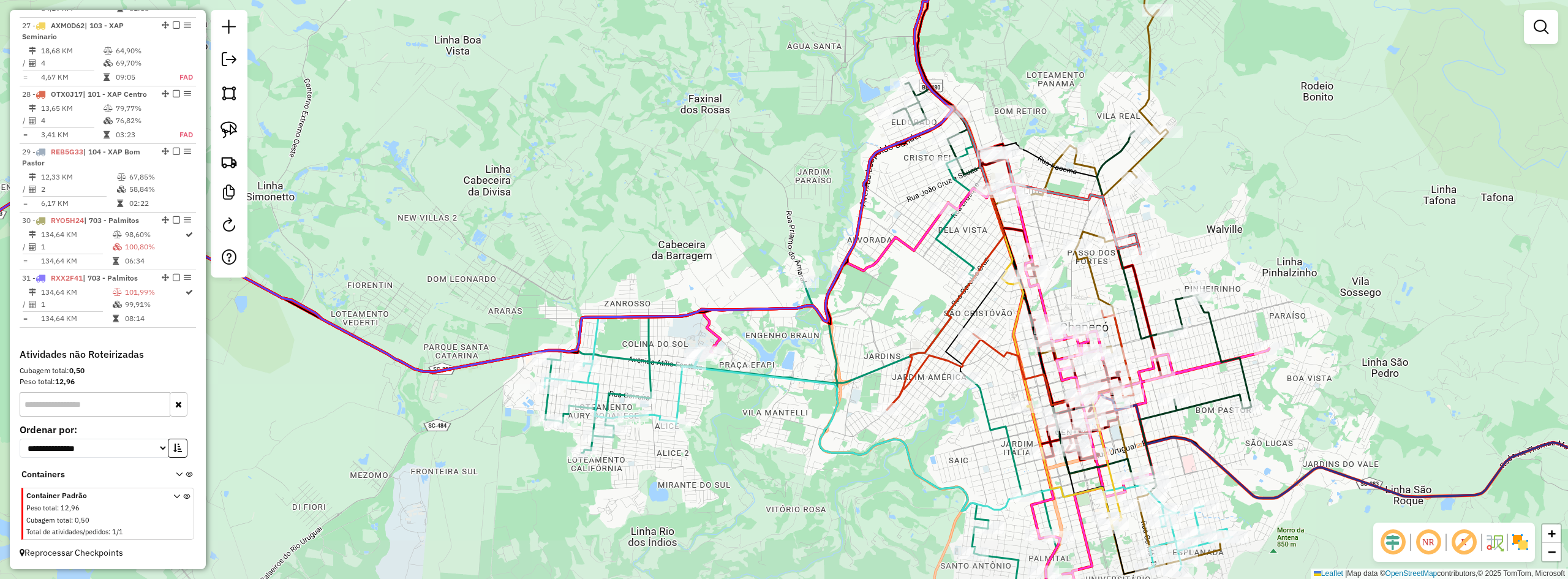
drag, startPoint x: 1296, startPoint y: 476, endPoint x: 1222, endPoint y: 411, distance: 98.5
click at [1225, 414] on div "Janela de atendimento Grade de atendimento Capacidade Transportadoras Veículos …" at bounding box center [784, 289] width 1568 height 579
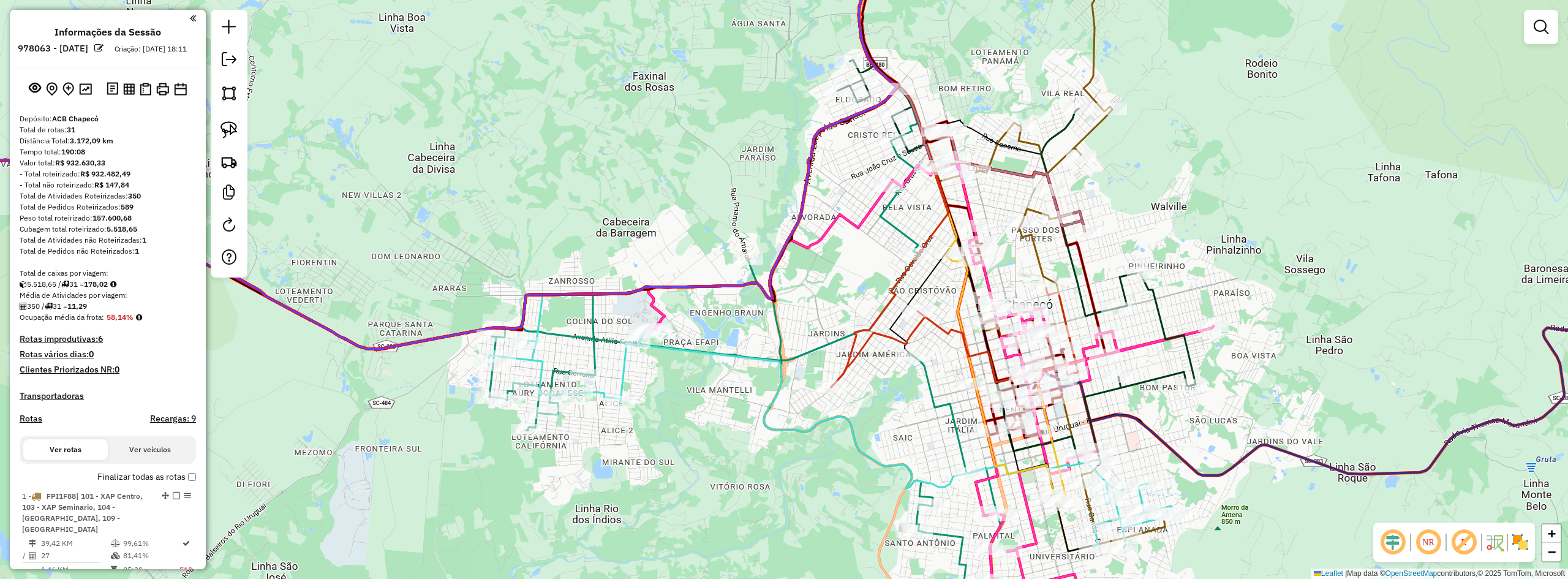
scroll to position [2190, 0]
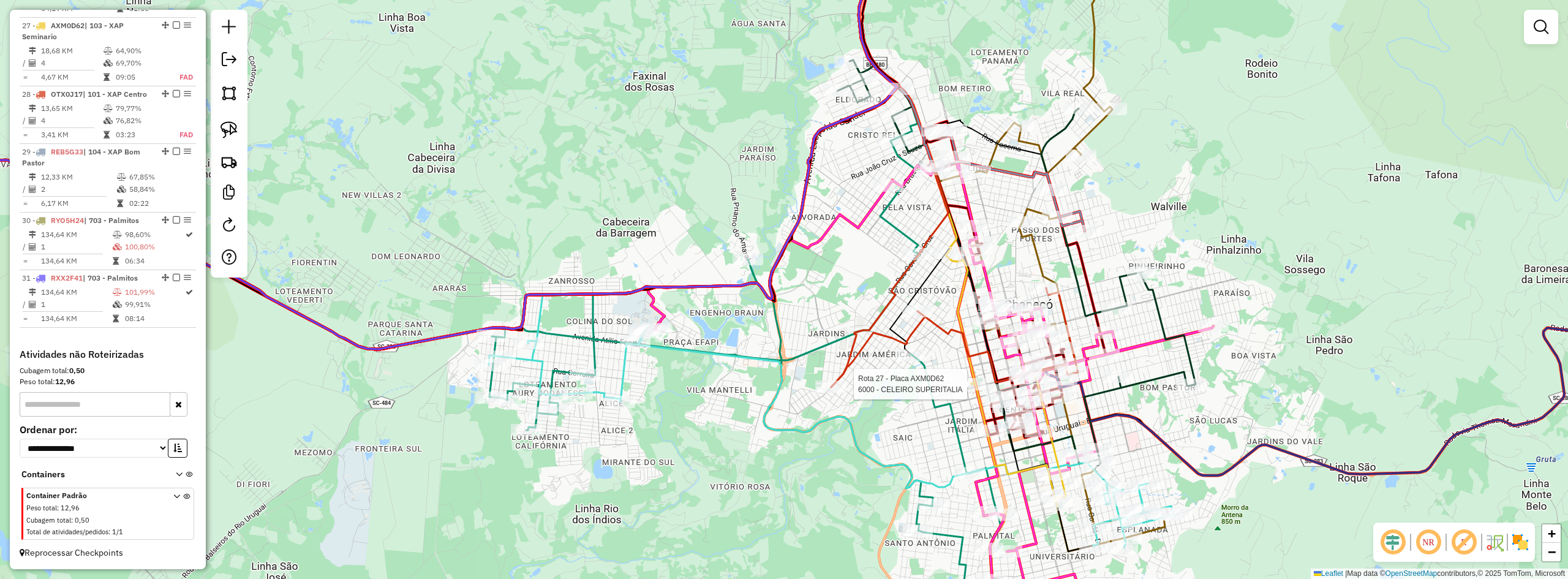
select select "*********"
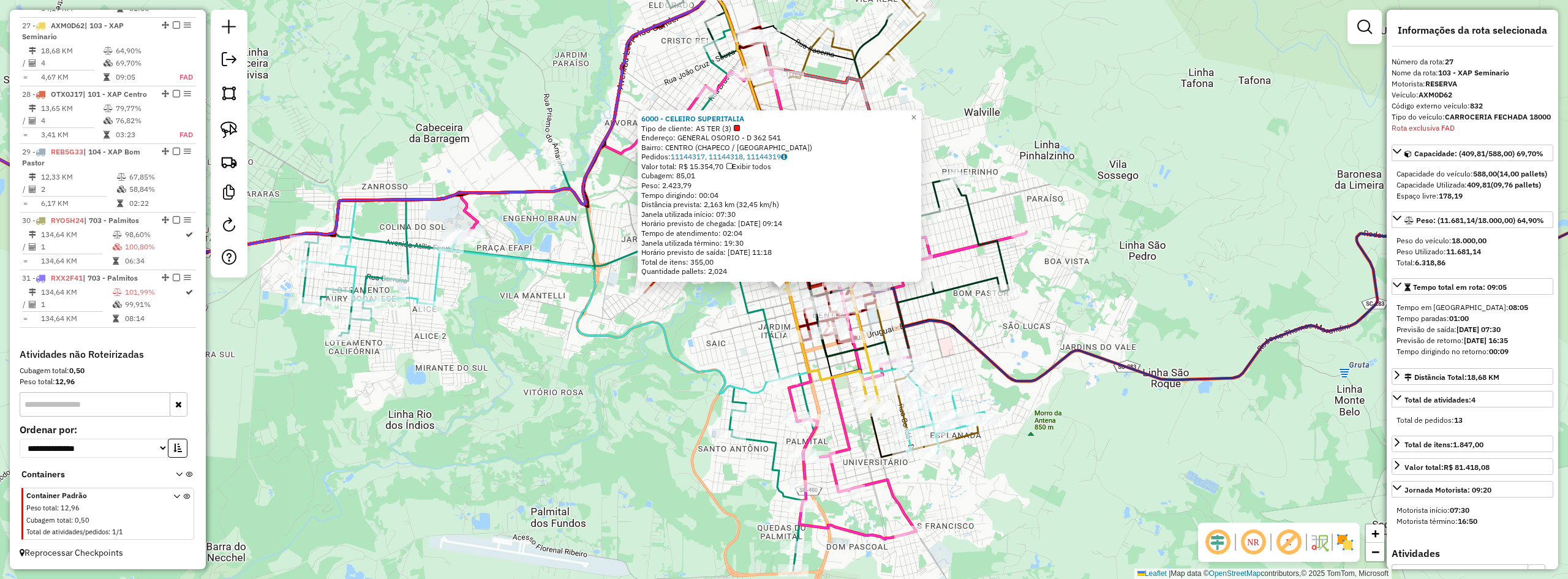
scroll to position [2187, 0]
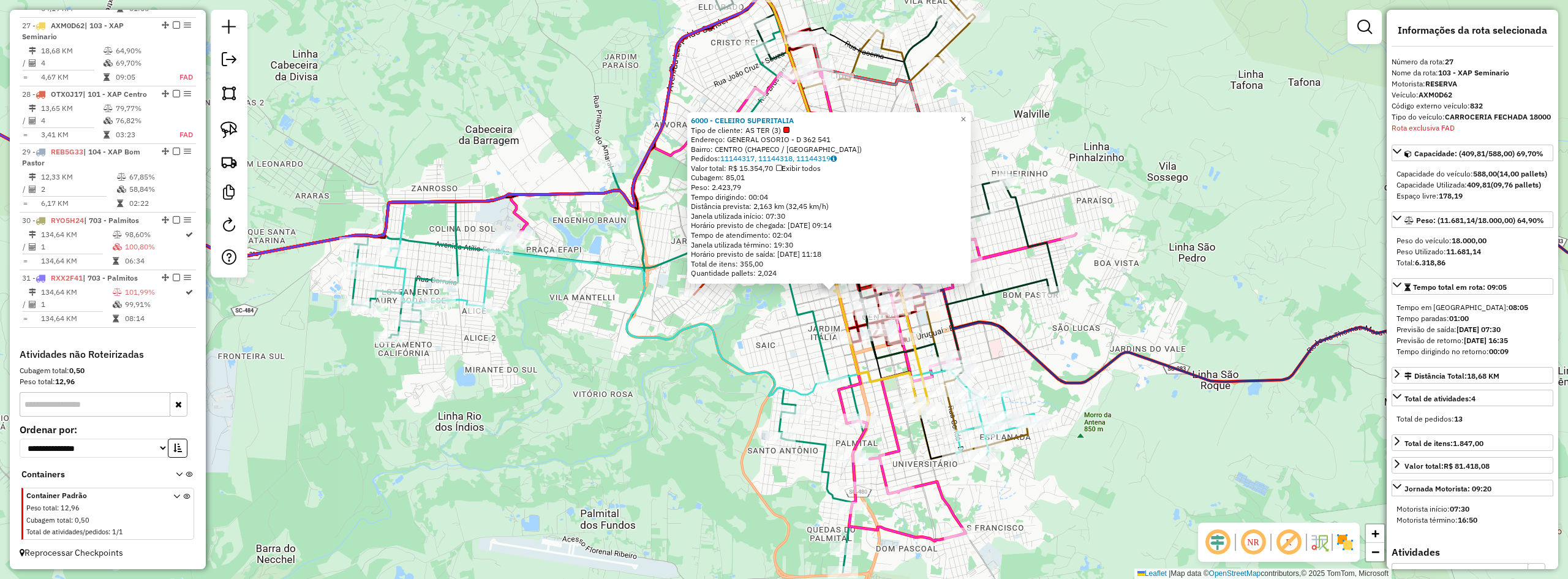
drag, startPoint x: 1126, startPoint y: 255, endPoint x: 1178, endPoint y: 255, distance: 52.0
click at [1177, 257] on div "6000 - CELEIRO SUPERITALIA Tipo de cliente: AS TER (3) Endereço: GENERAL OSORIO…" at bounding box center [784, 289] width 1568 height 579
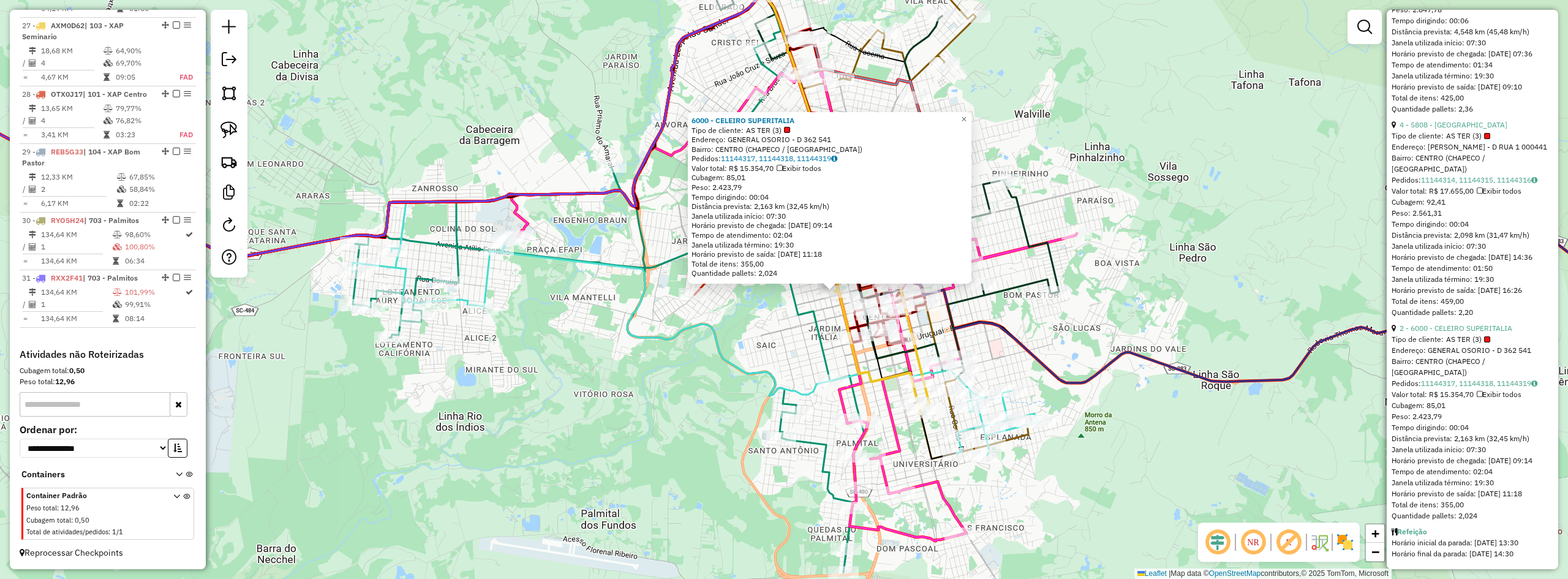
scroll to position [969, 0]
click at [1202, 292] on div "6000 - CELEIRO SUPERITALIA Tipo de cliente: AS TER (3) Endereço: GENERAL OSORIO…" at bounding box center [784, 289] width 1568 height 579
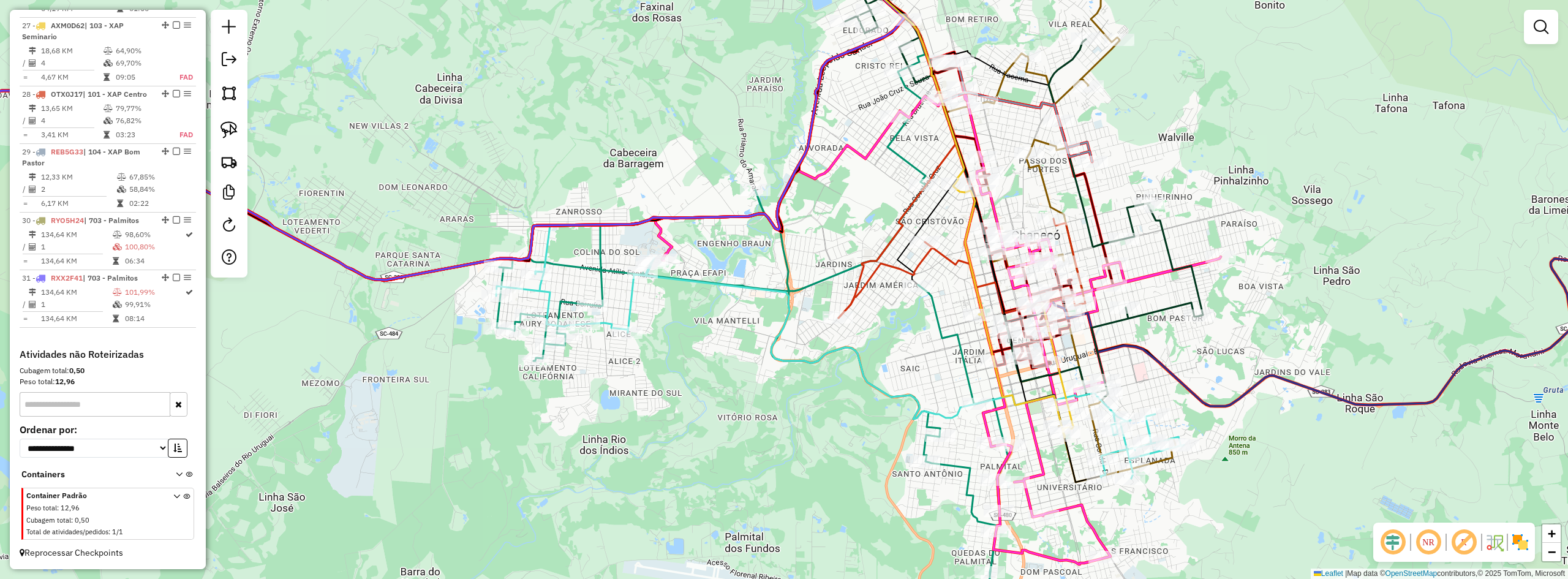
drag, startPoint x: 1160, startPoint y: 291, endPoint x: 1315, endPoint y: 316, distance: 157.0
click at [1343, 317] on div "Janela de atendimento Grade de atendimento Capacidade Transportadoras Veículos …" at bounding box center [784, 289] width 1568 height 579
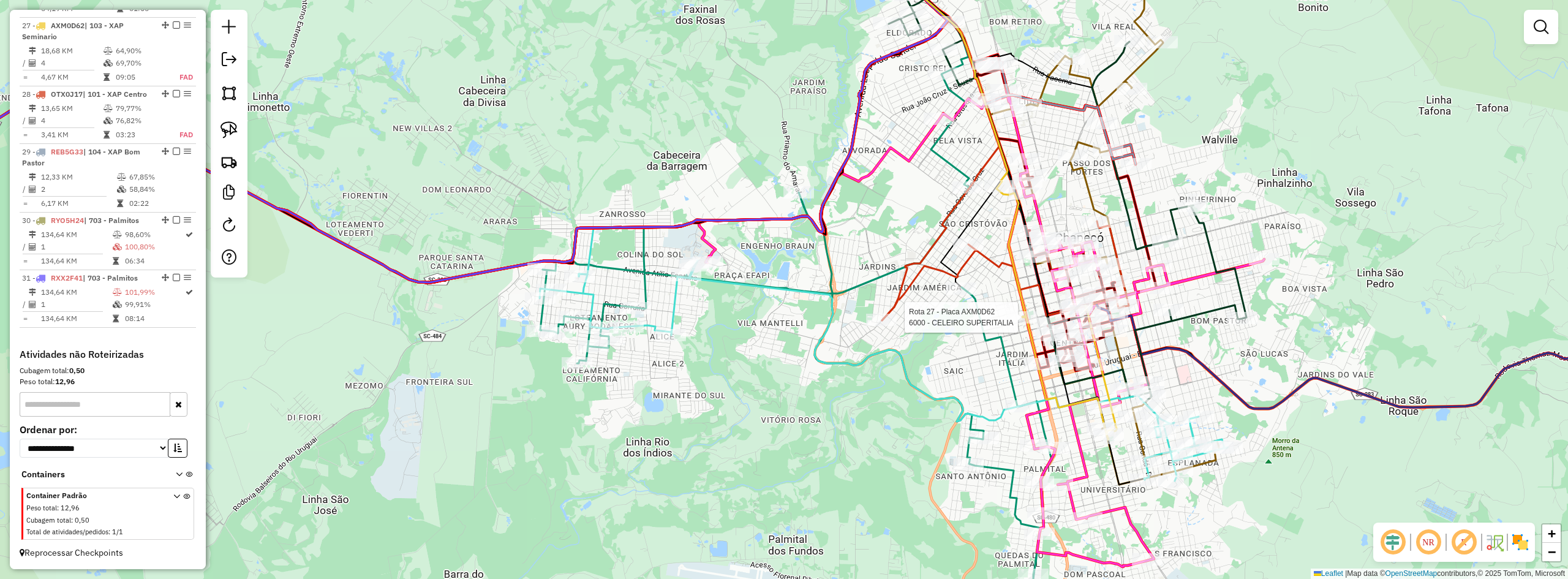
select select "*********"
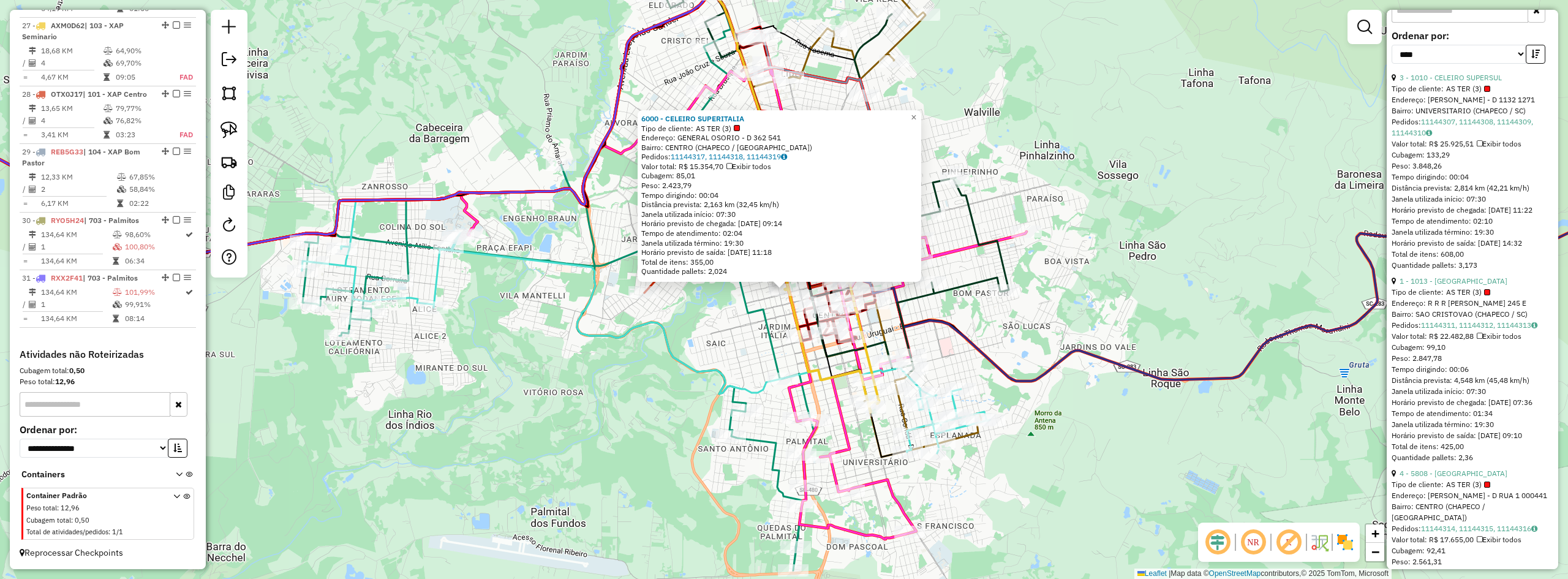
scroll to position [613, 0]
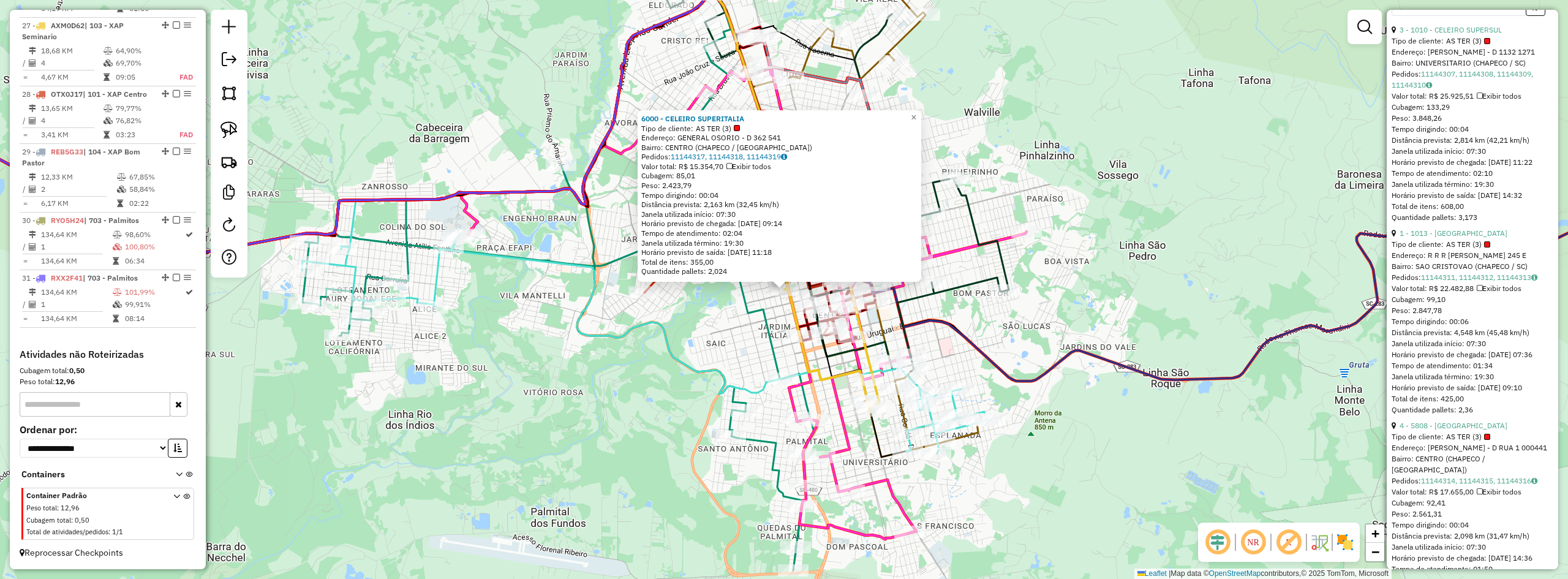
click at [1099, 349] on div "6000 - CELEIRO SUPERITALIA Tipo de cliente: AS TER (3) Endereço: GENERAL OSORIO…" at bounding box center [784, 289] width 1568 height 579
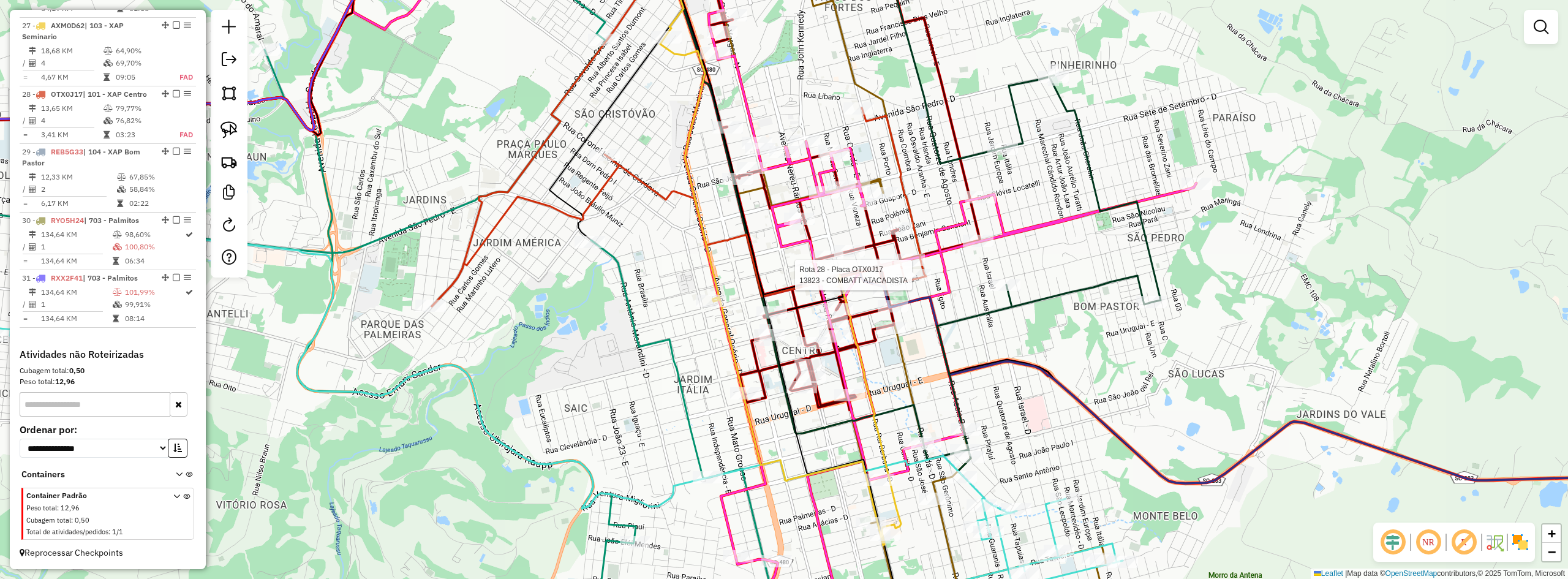
scroll to position [2190, 0]
select select "*********"
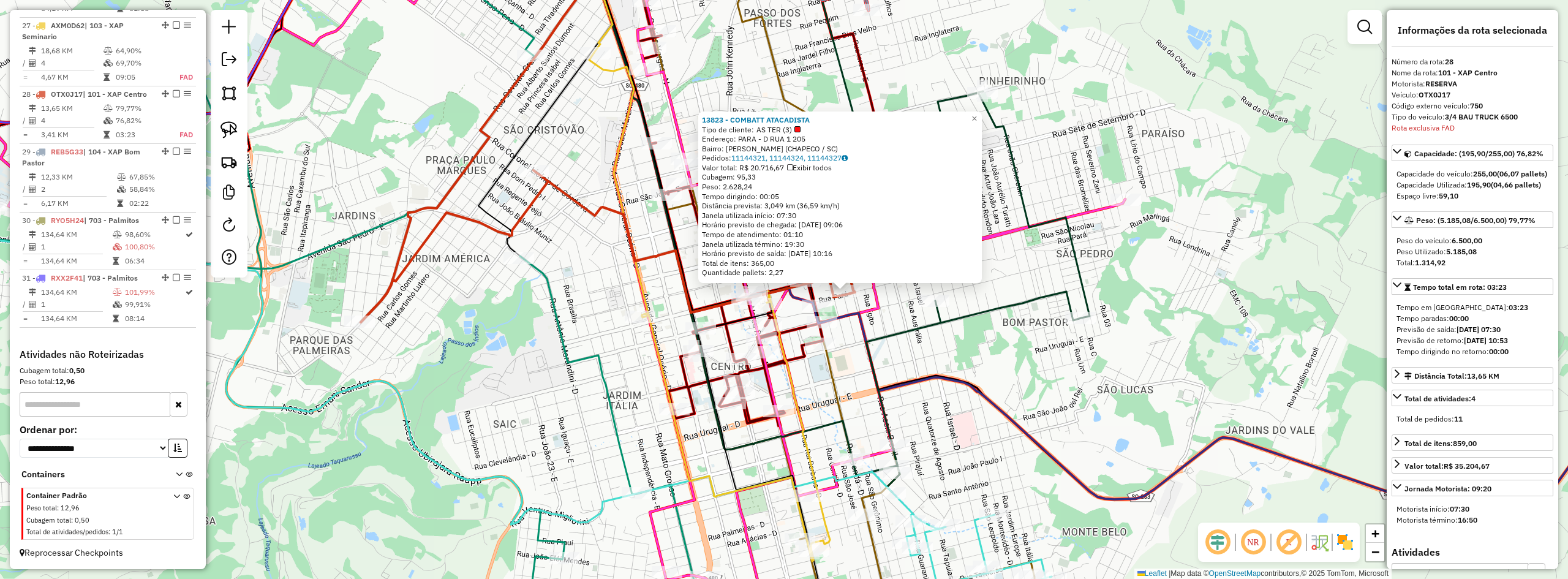
drag, startPoint x: 895, startPoint y: 355, endPoint x: 996, endPoint y: 356, distance: 101.0
click at [996, 356] on div "13823 - COMBATT ATACADISTA Tipo de cliente: AS TER (3) Endereço: PARA - D RUA 1…" at bounding box center [784, 289] width 1568 height 579
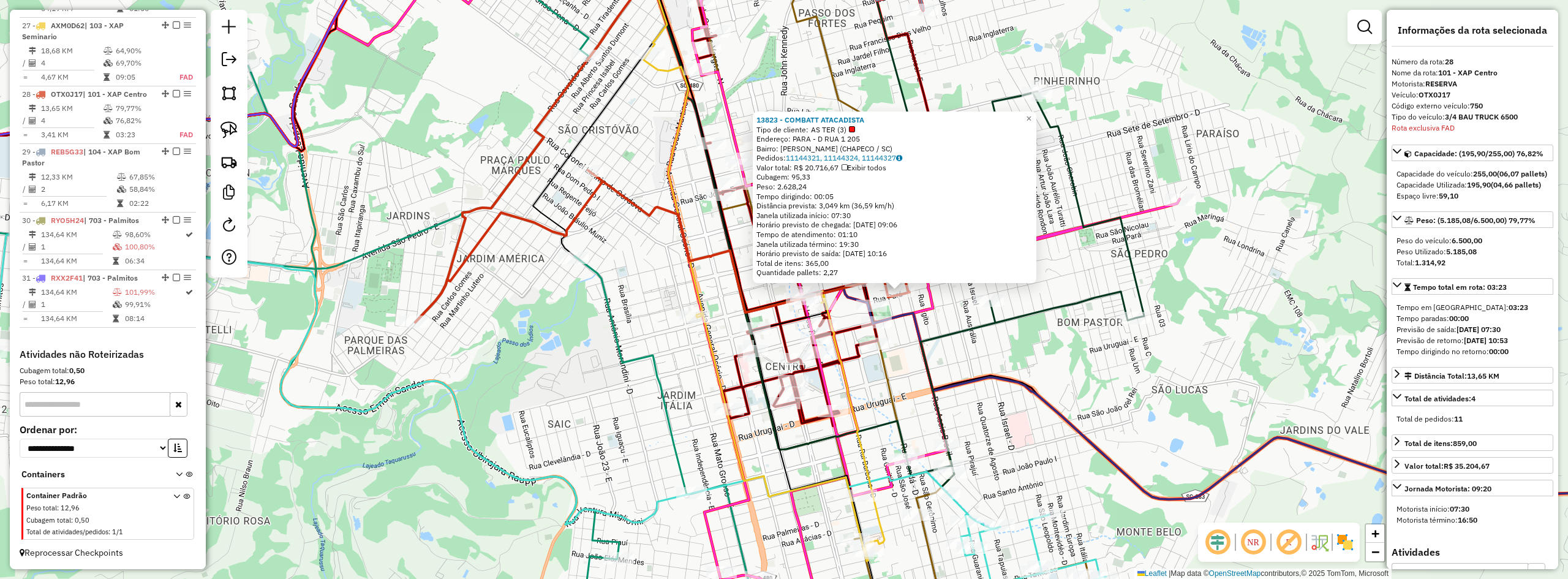
click at [996, 356] on div "13823 - COMBATT ATACADISTA Tipo de cliente: AS TER (3) Endereço: PARA - D RUA 1…" at bounding box center [784, 289] width 1568 height 579
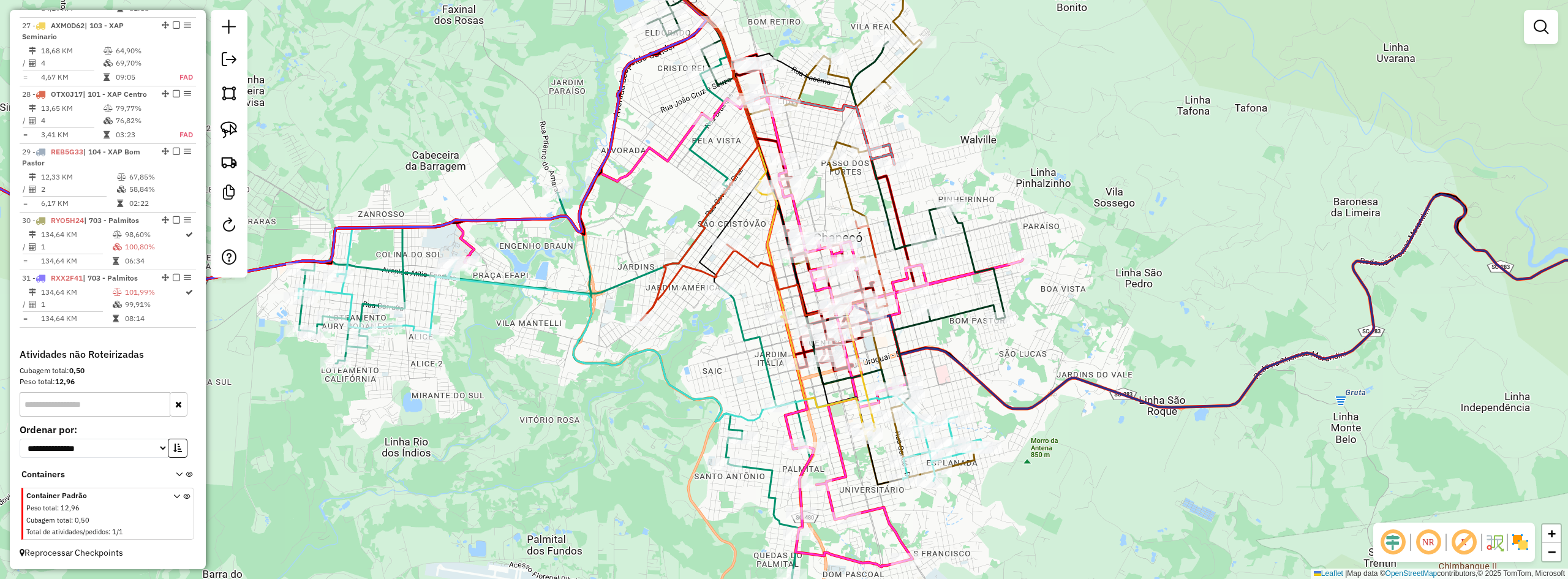
drag, startPoint x: 755, startPoint y: 295, endPoint x: 777, endPoint y: 313, distance: 28.4
click at [777, 313] on div "Janela de atendimento Grade de atendimento Capacidade Transportadoras Veículos …" at bounding box center [784, 289] width 1568 height 579
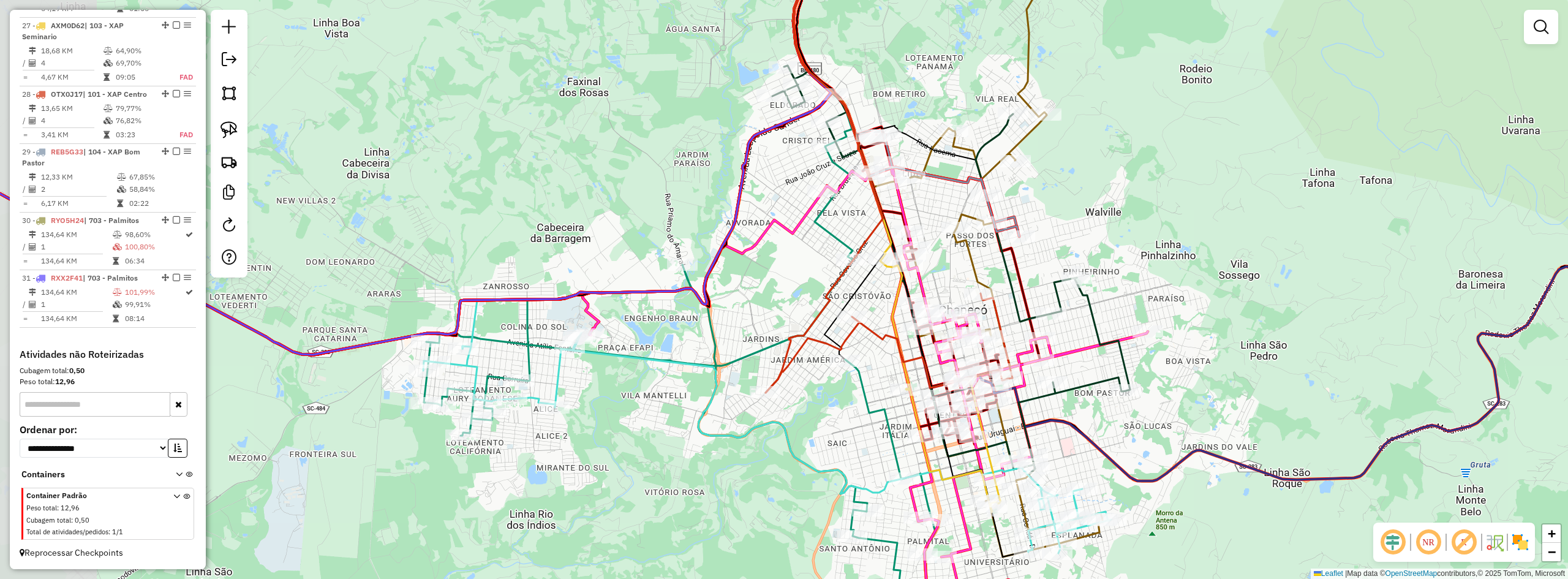
drag, startPoint x: 733, startPoint y: 359, endPoint x: 873, endPoint y: 434, distance: 158.8
click at [862, 431] on div "Janela de atendimento Grade de atendimento Capacidade Transportadoras Veículos …" at bounding box center [784, 289] width 1568 height 579
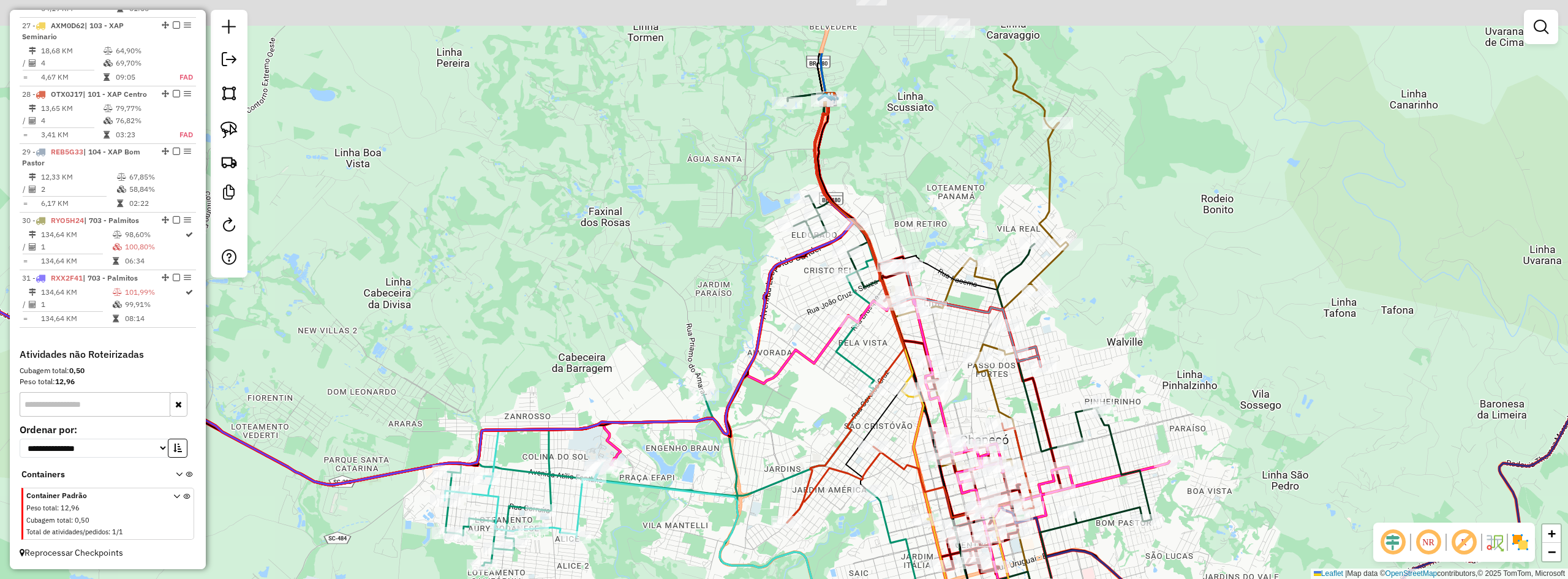
drag, startPoint x: 798, startPoint y: 344, endPoint x: 790, endPoint y: 388, distance: 44.7
click at [791, 388] on div "Janela de atendimento Grade de atendimento Capacidade Transportadoras Veículos …" at bounding box center [784, 289] width 1568 height 579
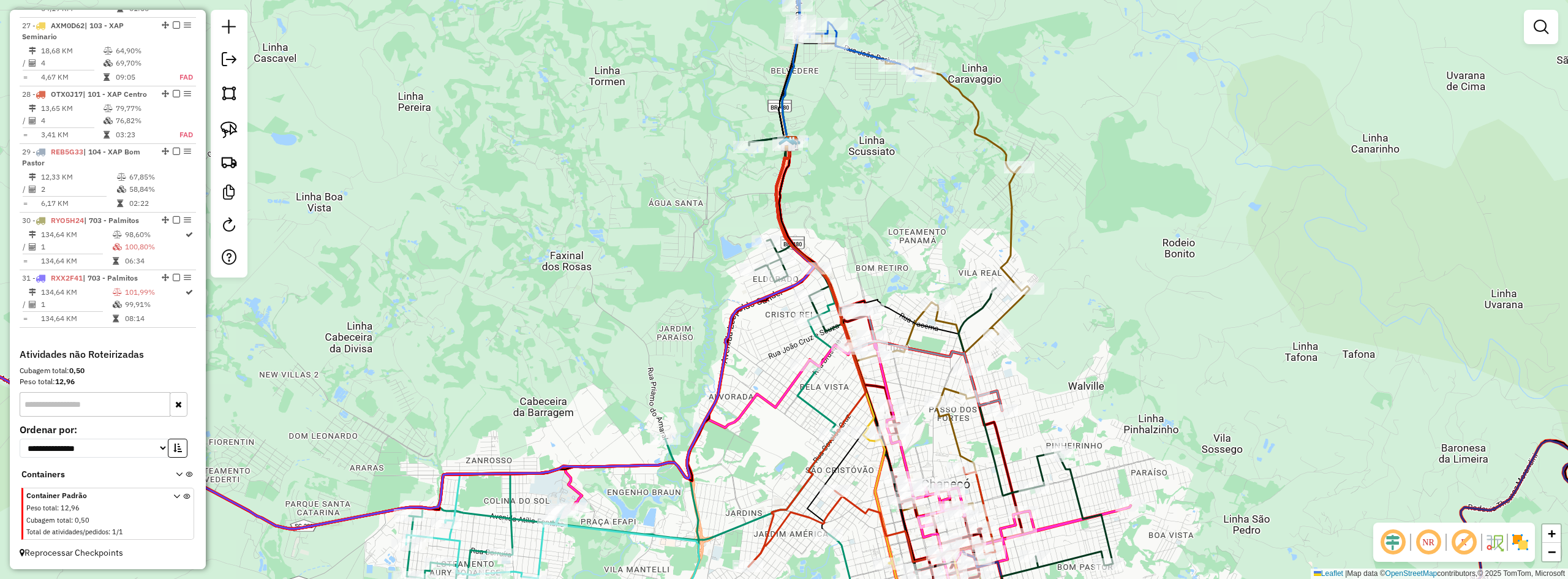
drag, startPoint x: 975, startPoint y: 185, endPoint x: 911, endPoint y: 268, distance: 104.8
click at [911, 268] on div "Janela de atendimento Grade de atendimento Capacidade Transportadoras Veículos …" at bounding box center [784, 289] width 1568 height 579
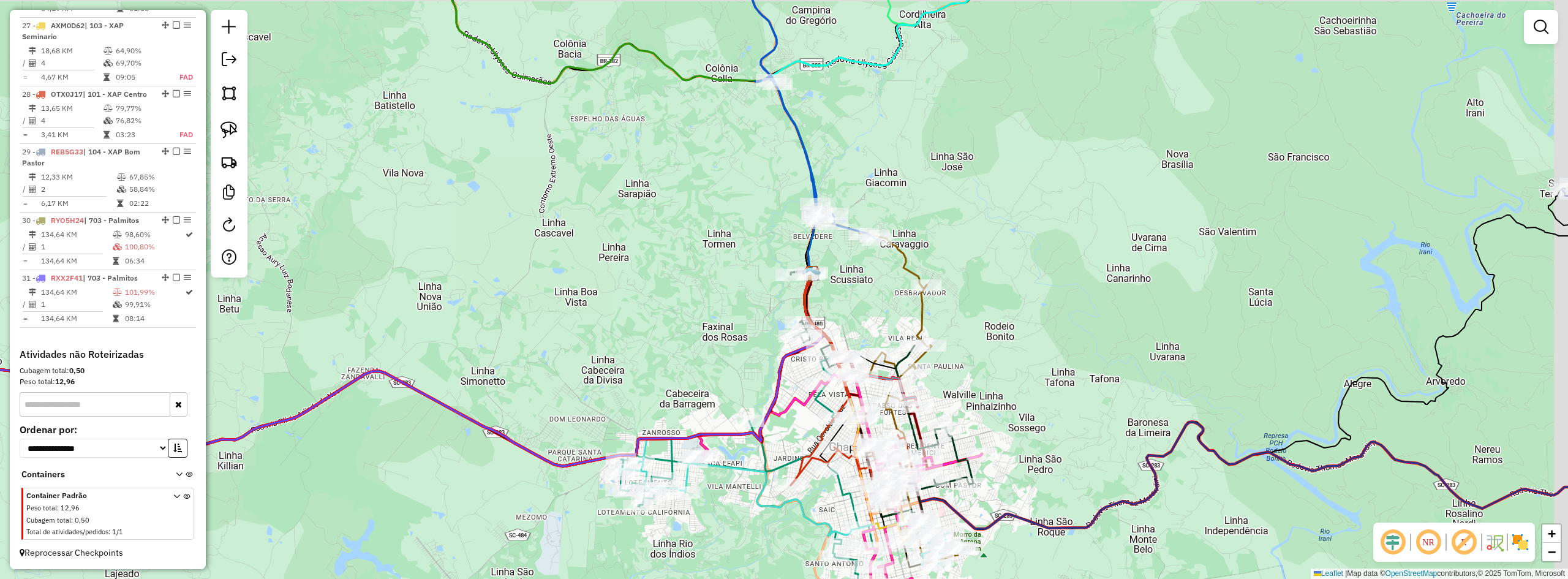
drag, startPoint x: 1015, startPoint y: 279, endPoint x: 1005, endPoint y: 314, distance: 36.4
click at [1005, 314] on div "Janela de atendimento Grade de atendimento Capacidade Transportadoras Veículos …" at bounding box center [784, 289] width 1568 height 579
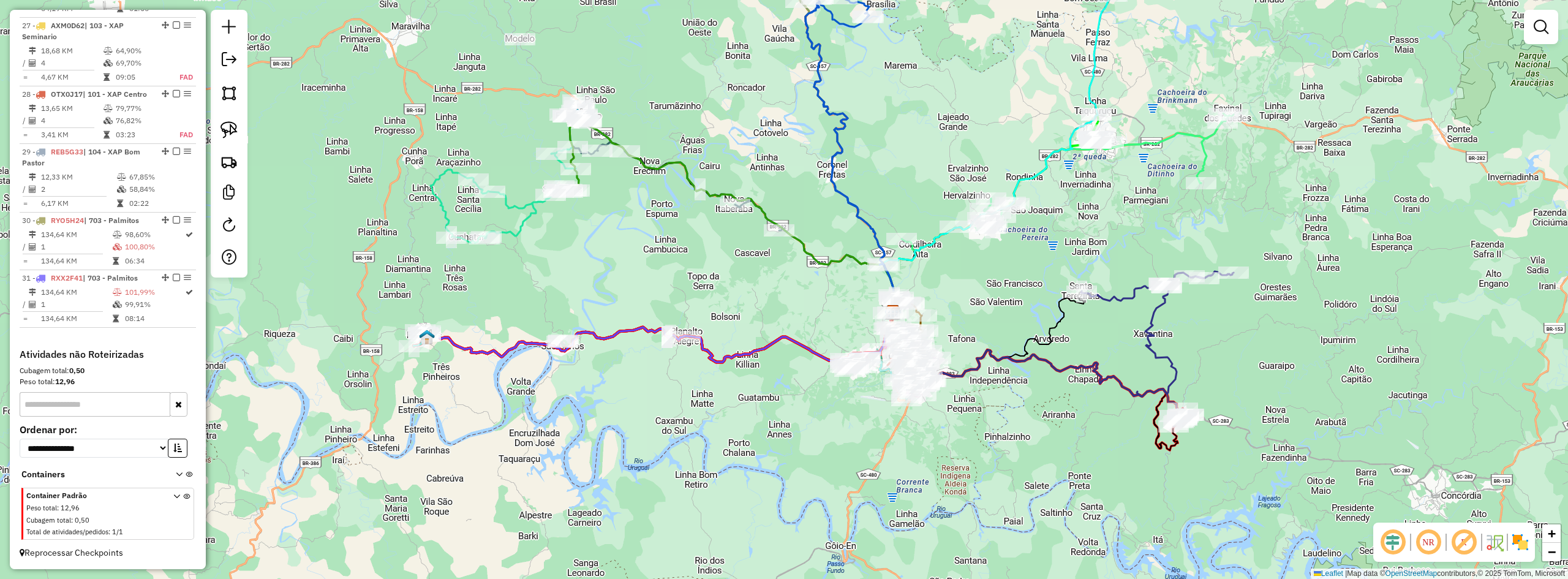
drag, startPoint x: 1062, startPoint y: 277, endPoint x: 1017, endPoint y: 281, distance: 45.2
click at [1017, 281] on div "Janela de atendimento Grade de atendimento Capacidade Transportadoras Veículos …" at bounding box center [784, 289] width 1568 height 579
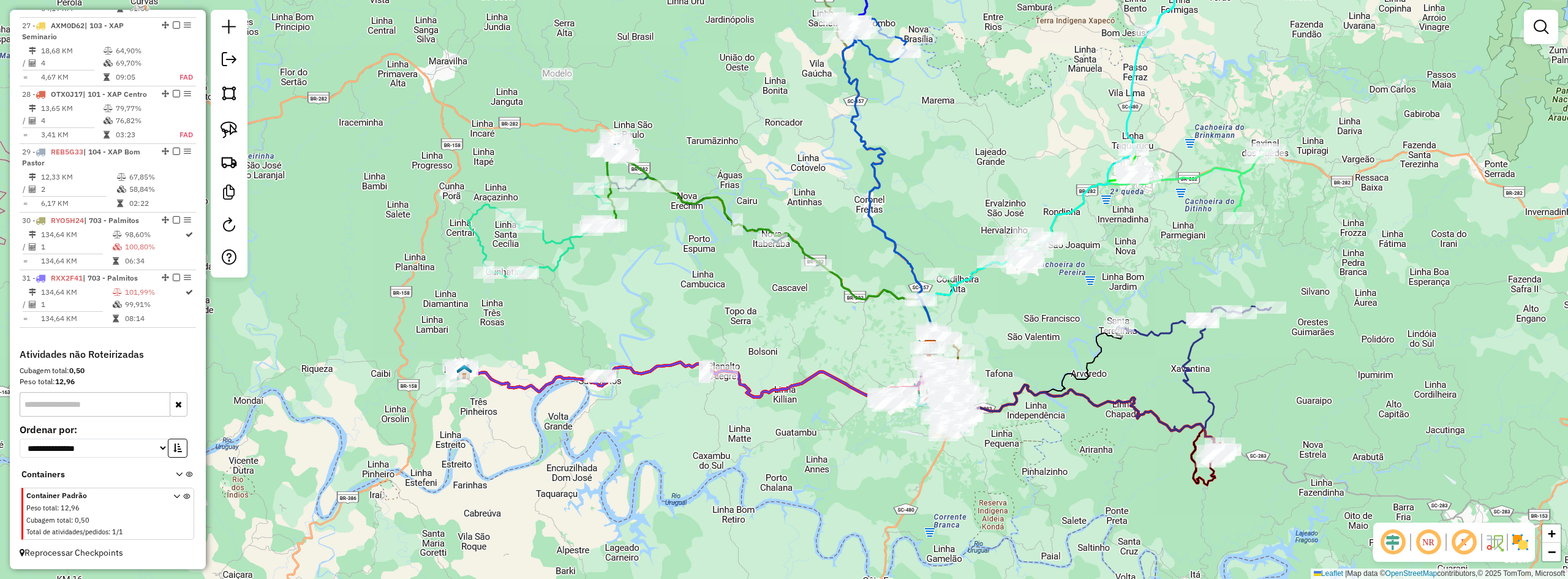
drag, startPoint x: 1043, startPoint y: 286, endPoint x: 1082, endPoint y: 320, distance: 51.7
click at [1082, 320] on div "Janela de atendimento Grade de atendimento Capacidade Transportadoras Veículos …" at bounding box center [784, 289] width 1568 height 579
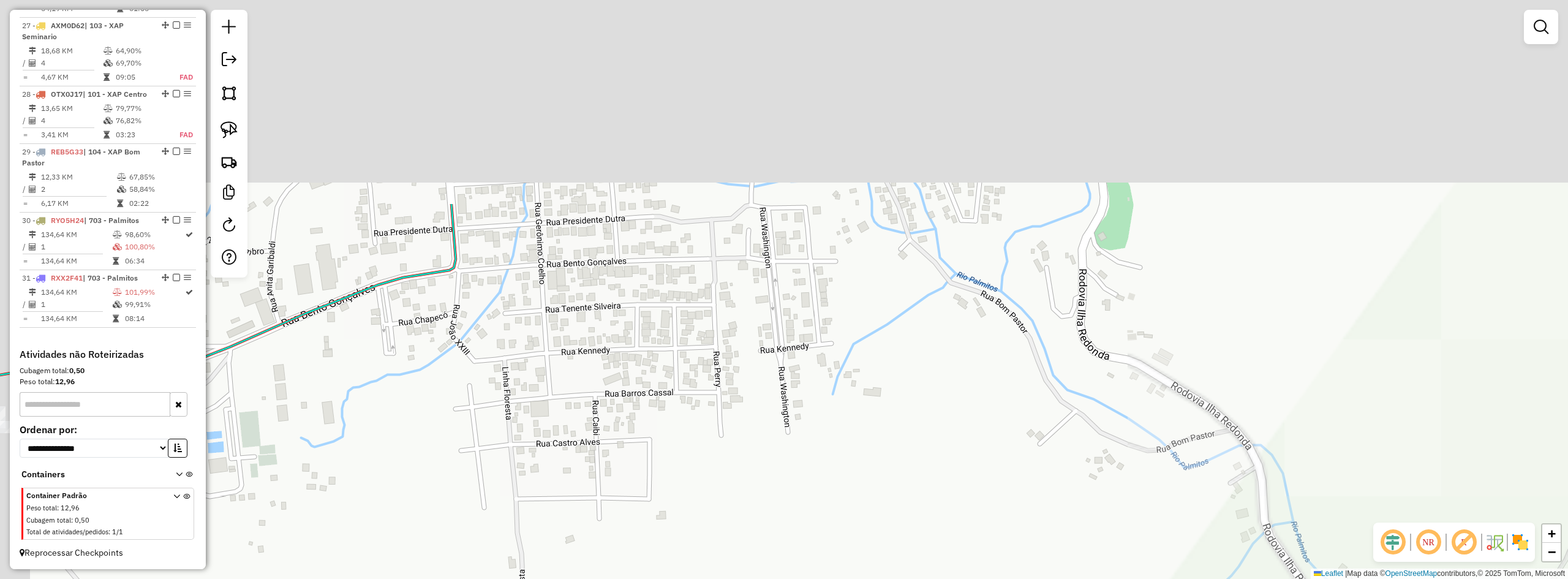
drag, startPoint x: 548, startPoint y: 271, endPoint x: 598, endPoint y: 483, distance: 217.8
click at [593, 496] on div "Janela de atendimento Grade de atendimento Capacidade Transportadoras Veículos …" at bounding box center [784, 289] width 1568 height 579
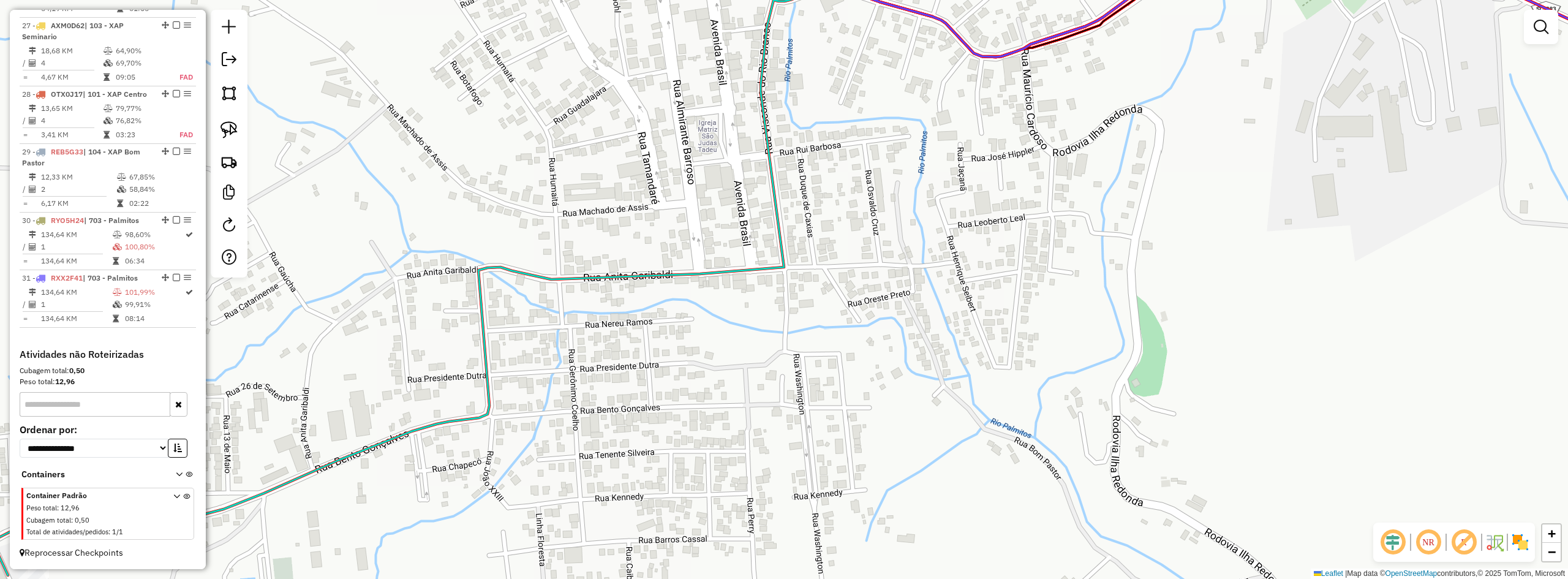
drag, startPoint x: 604, startPoint y: 497, endPoint x: 681, endPoint y: 383, distance: 137.6
click at [680, 386] on div "Janela de atendimento Grade de atendimento Capacidade Transportadoras Veículos …" at bounding box center [784, 289] width 1568 height 579
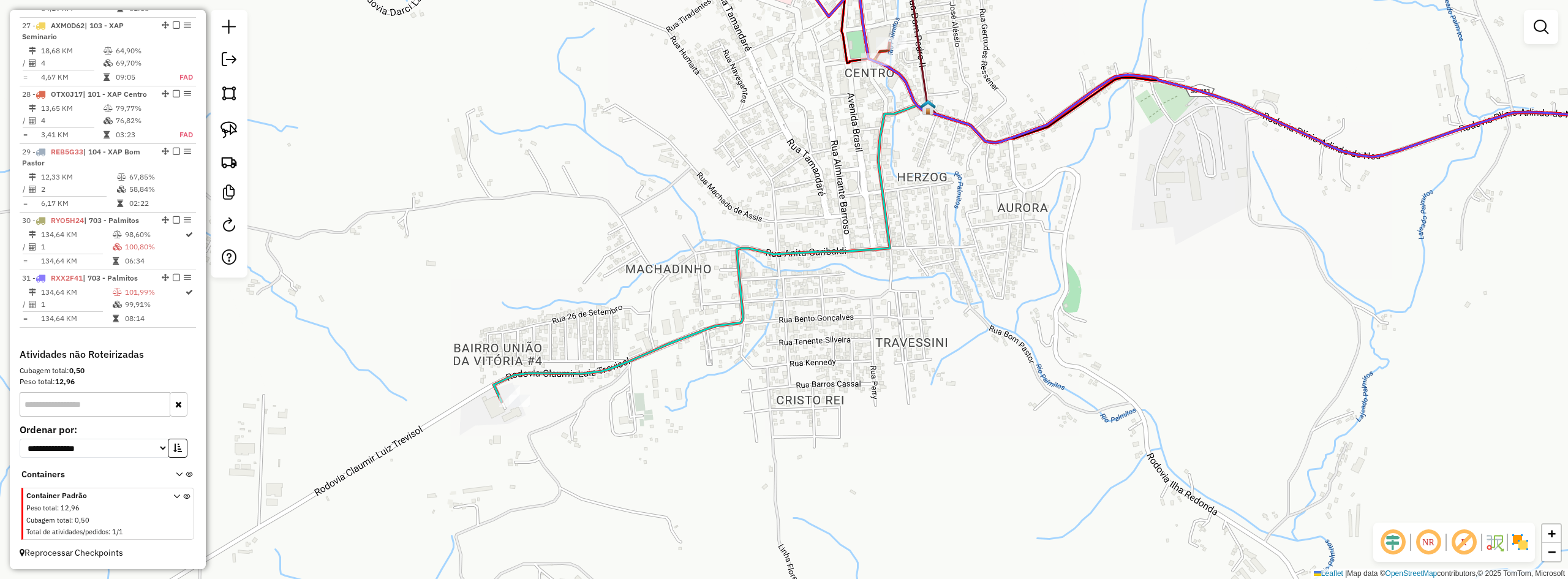
drag, startPoint x: 571, startPoint y: 413, endPoint x: 692, endPoint y: 391, distance: 123.0
click at [692, 394] on div "Janela de atendimento Grade de atendimento Capacidade Transportadoras Veículos …" at bounding box center [784, 289] width 1568 height 579
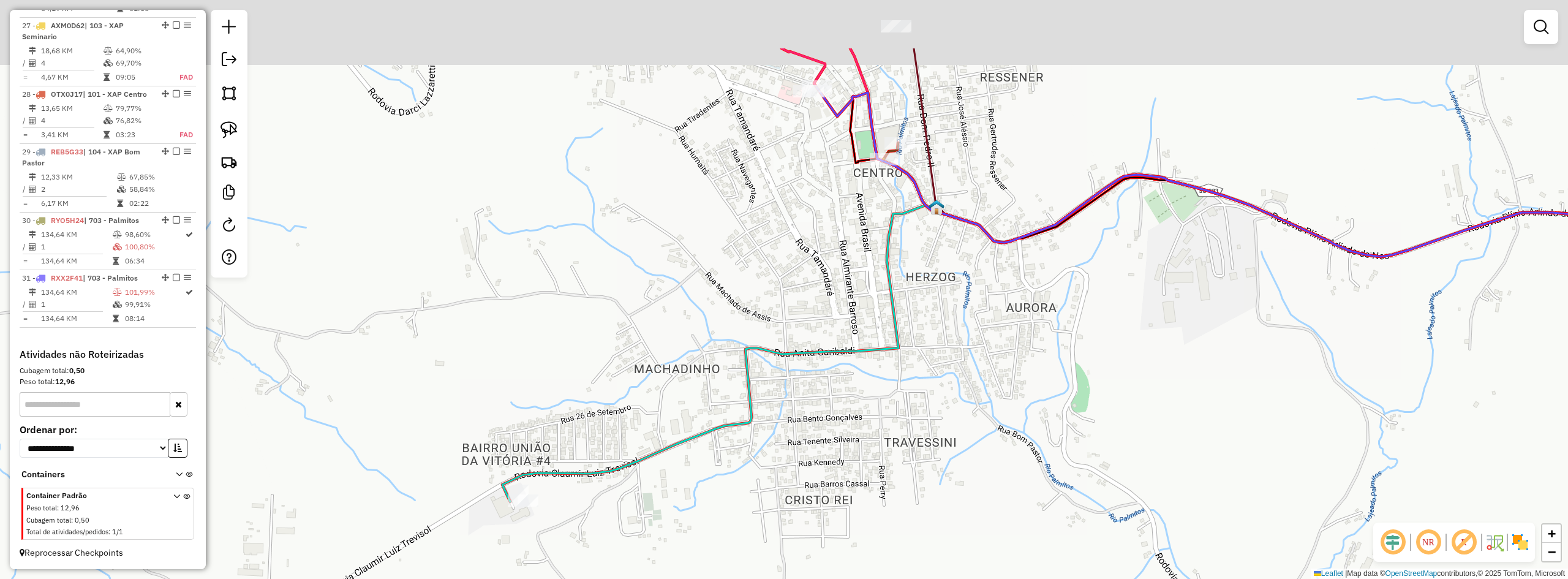
drag, startPoint x: 561, startPoint y: 299, endPoint x: 538, endPoint y: 434, distance: 136.9
click at [537, 429] on div "Janela de atendimento Grade de atendimento Capacidade Transportadoras Veículos …" at bounding box center [784, 289] width 1568 height 579
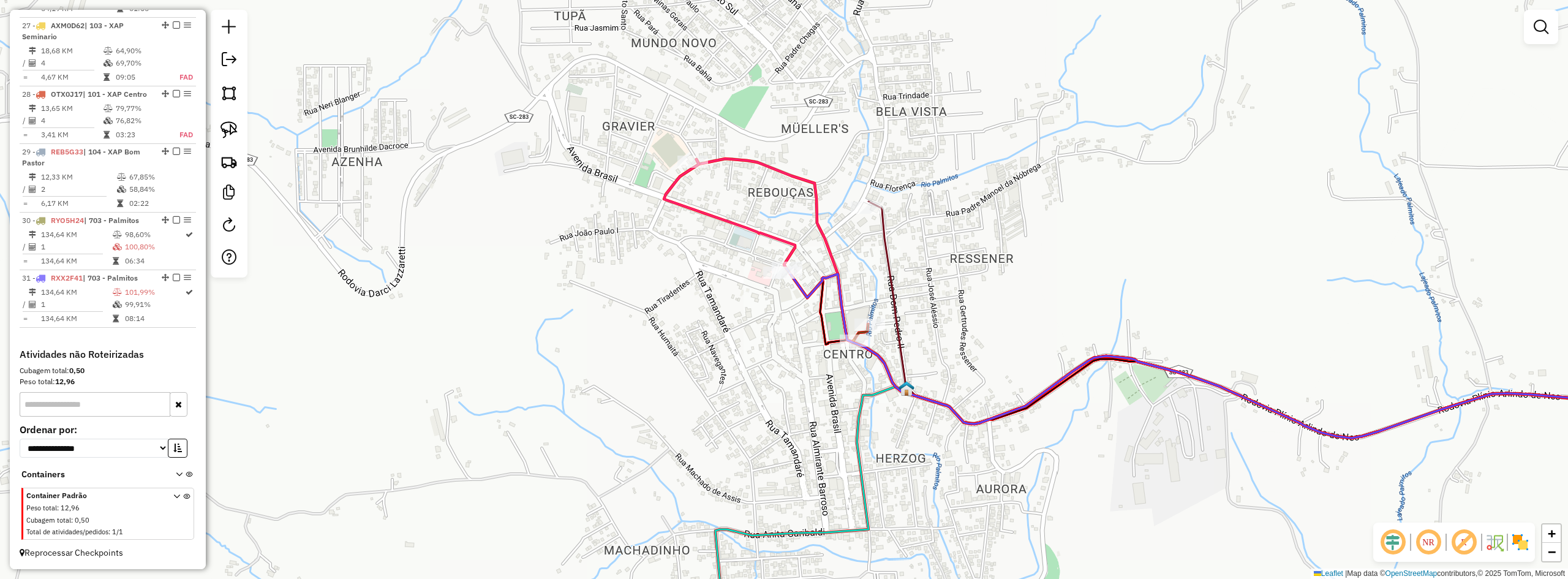
drag, startPoint x: 620, startPoint y: 304, endPoint x: 623, endPoint y: 391, distance: 87.1
click at [611, 415] on div "Janela de atendimento Grade de atendimento Capacidade Transportadoras Veículos …" at bounding box center [784, 289] width 1568 height 579
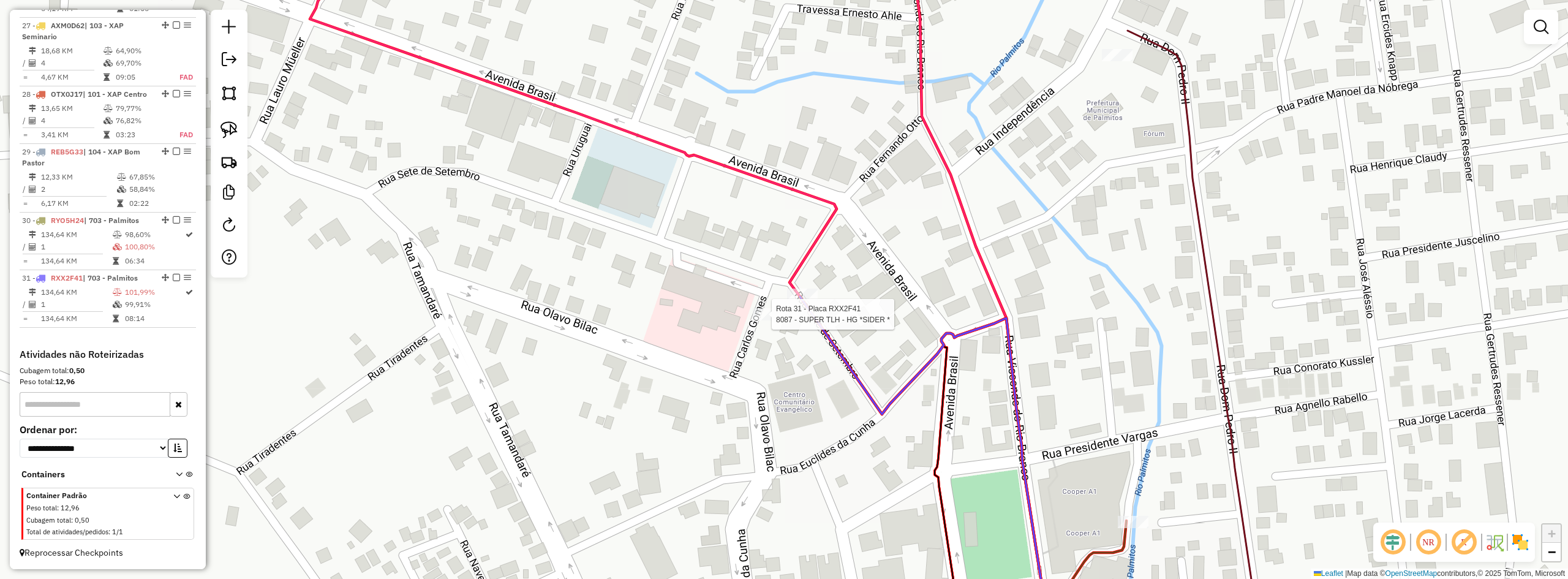
select select "*********"
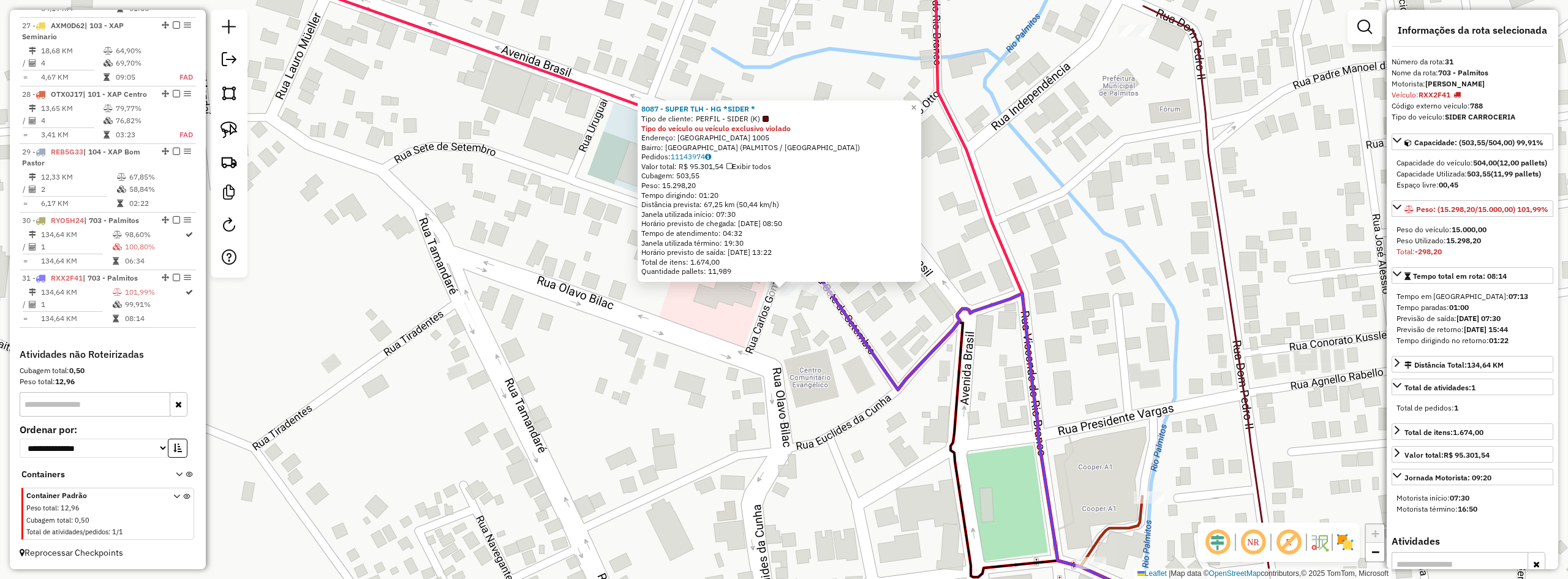
click at [775, 329] on div "8087 - SUPER TLH - HG *SIDER * Tipo de cliente: PERFIL - SIDER (K) Tipo do veíc…" at bounding box center [784, 289] width 1568 height 579
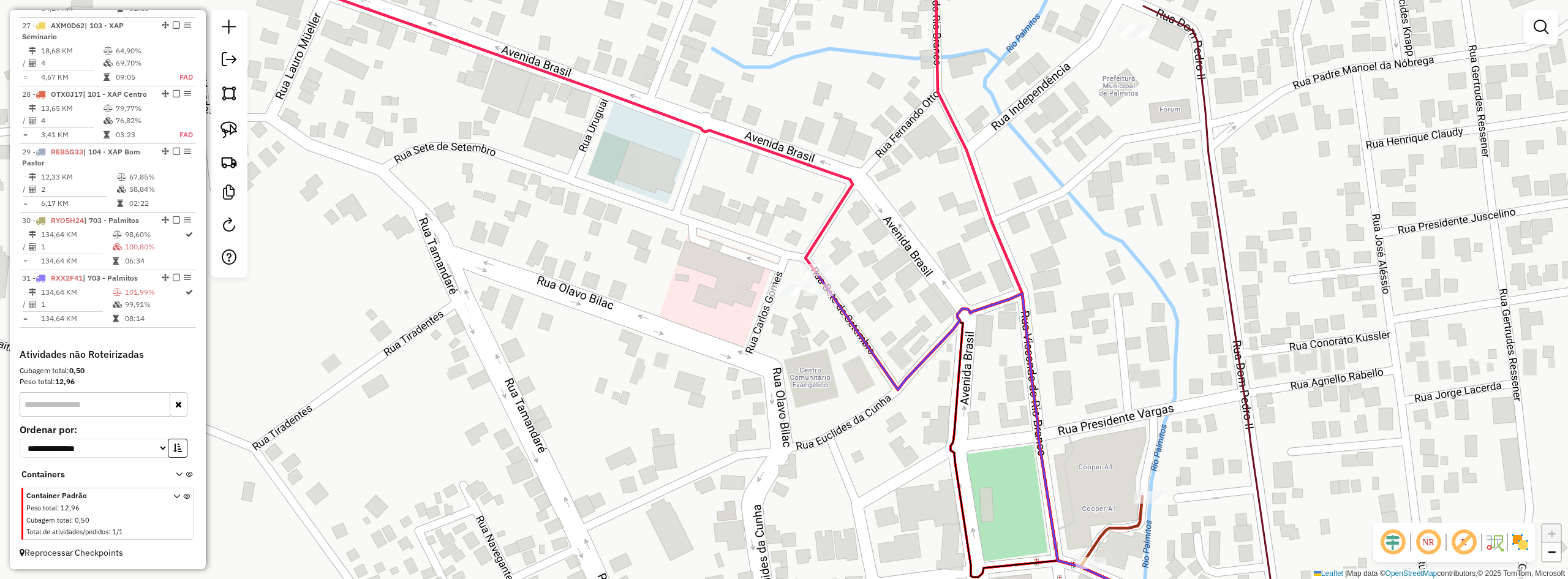
drag, startPoint x: 864, startPoint y: 252, endPoint x: 863, endPoint y: 283, distance: 31.0
click at [863, 283] on div "Janela de atendimento Grade de atendimento Capacidade Transportadoras Veículos …" at bounding box center [784, 289] width 1568 height 579
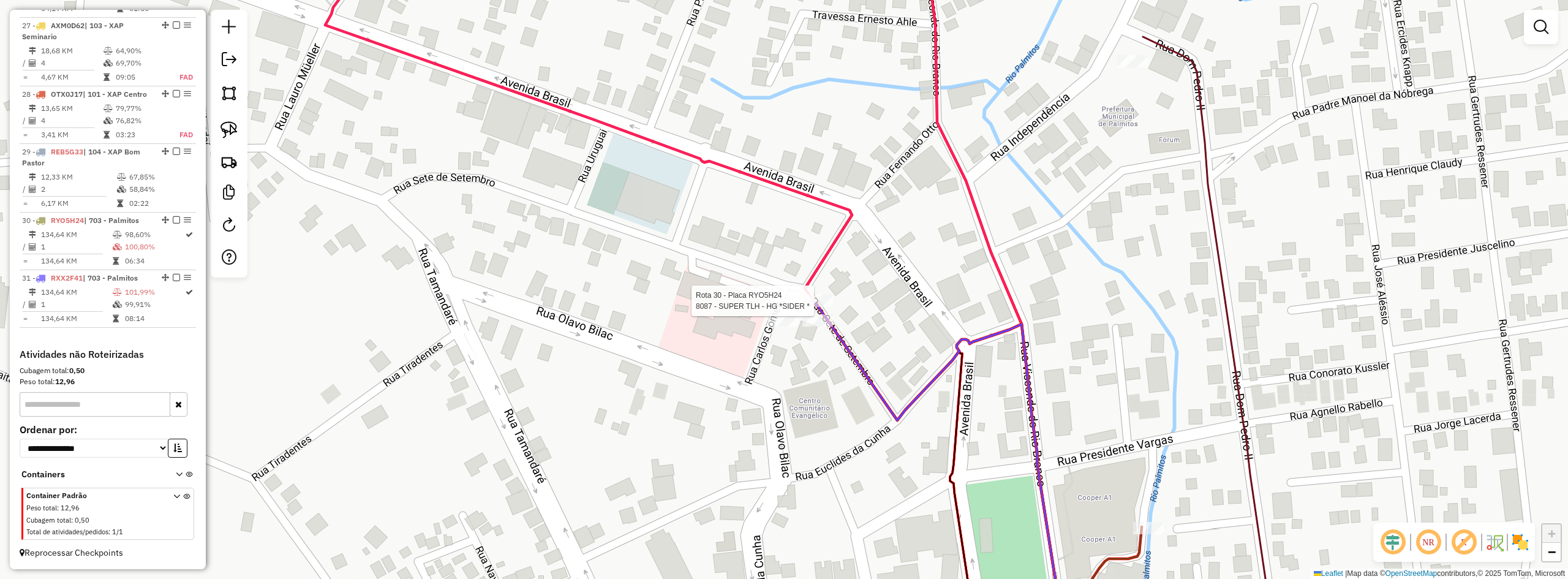
select select "*********"
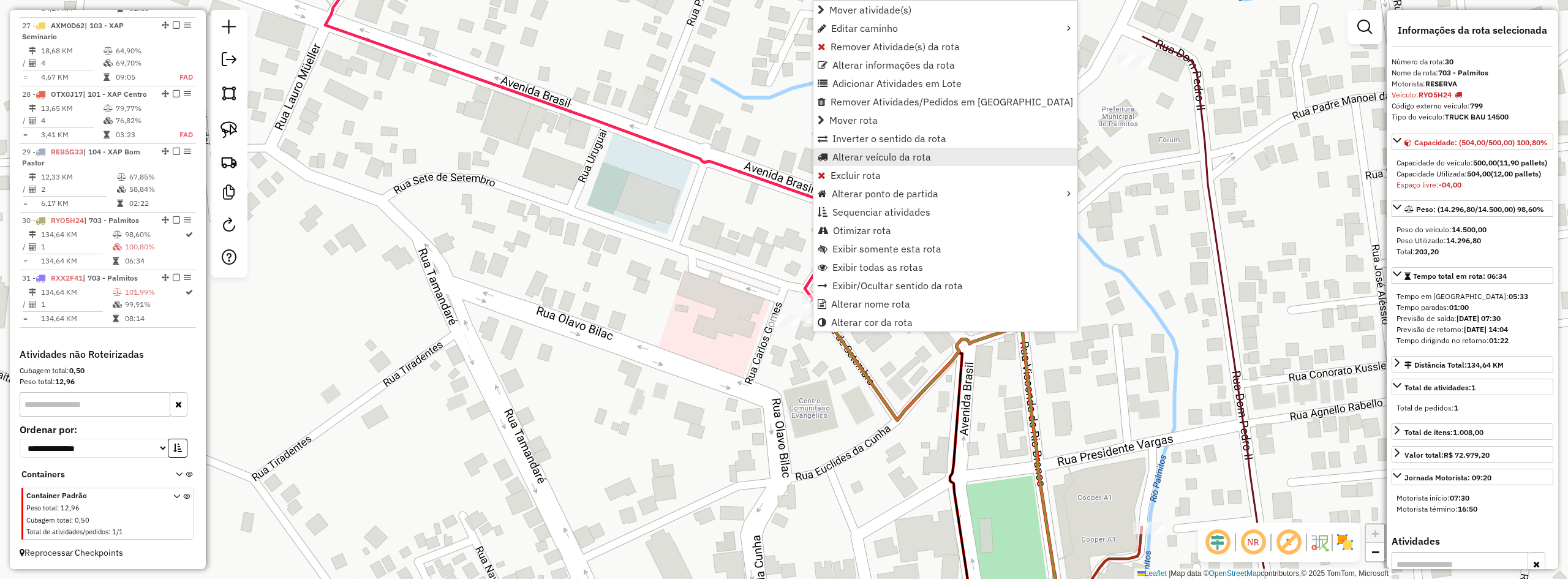
click at [859, 156] on span "Alterar veículo da rota" at bounding box center [881, 157] width 99 height 10
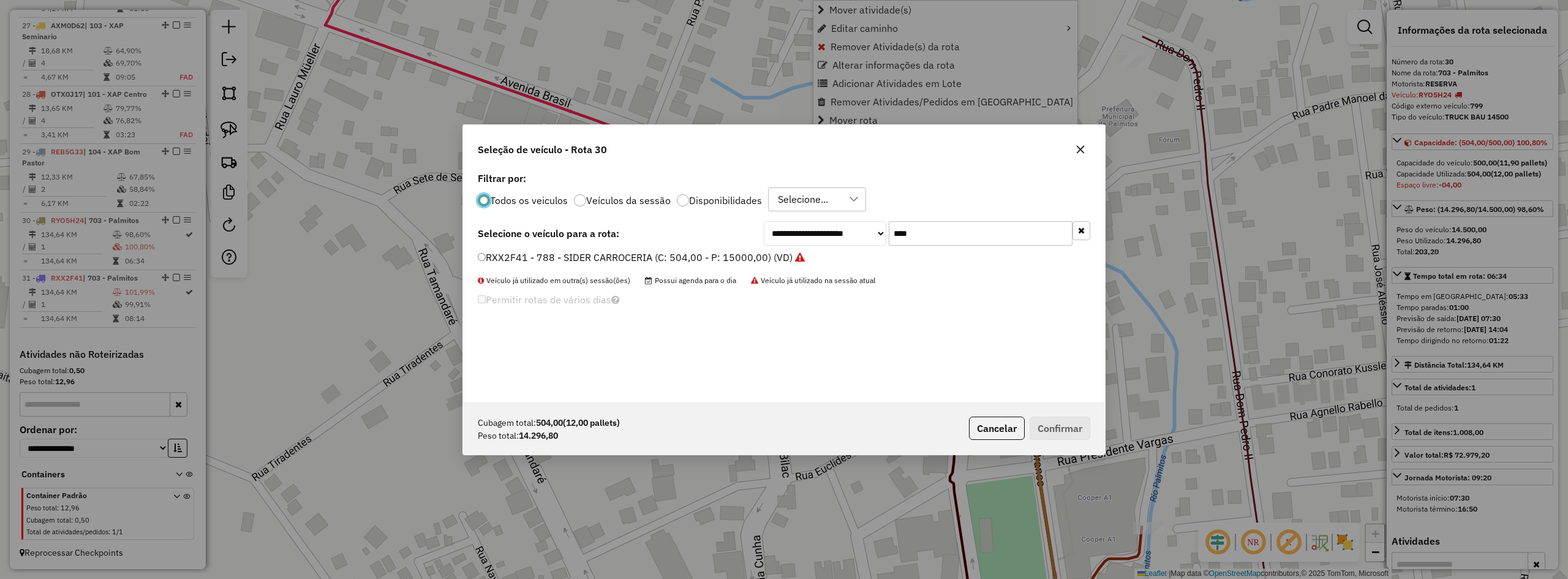
scroll to position [7, 4]
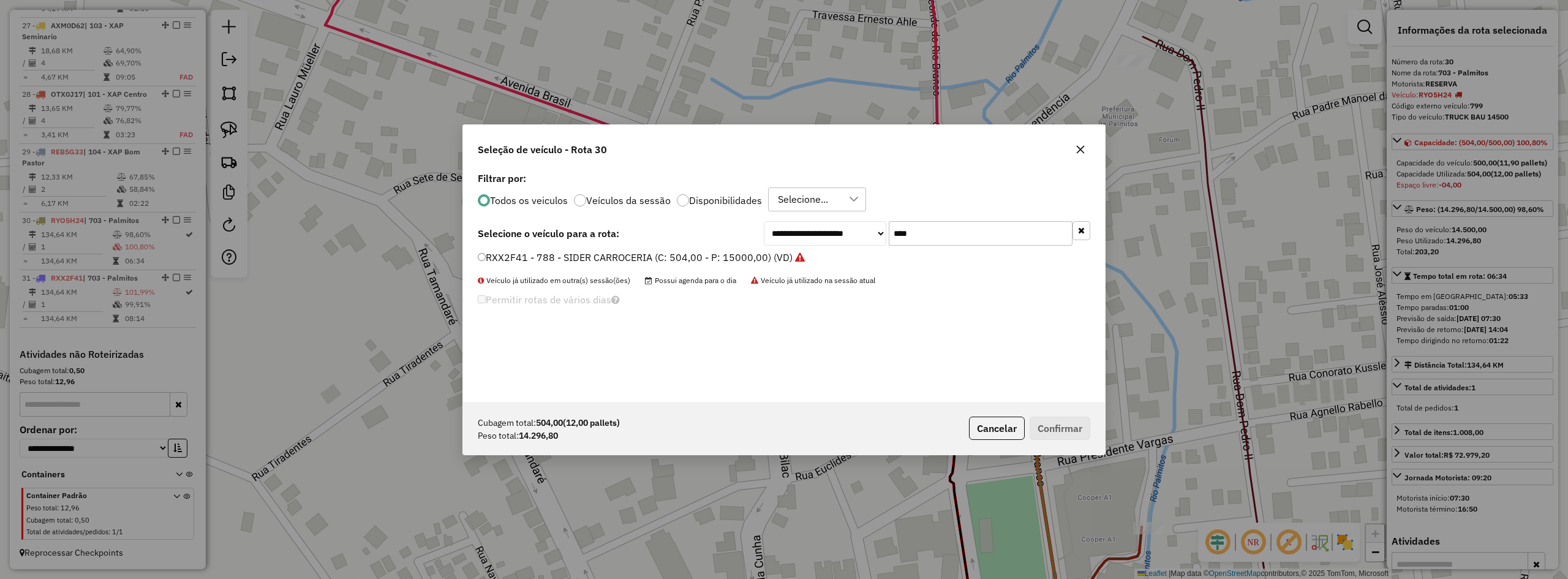
click at [928, 235] on input "****" at bounding box center [981, 233] width 184 height 24
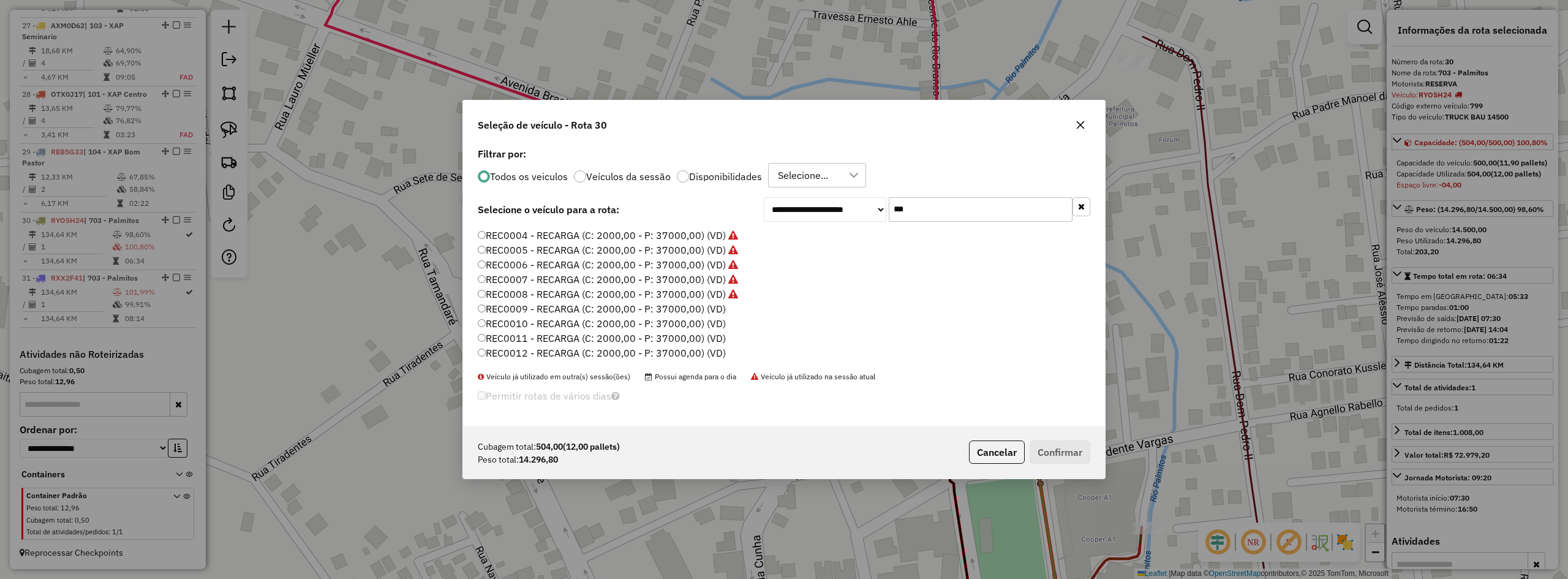
scroll to position [61, 0]
type input "***"
click at [645, 287] on label "REC0009 - RECARGA (C: 2000,00 - P: 37000,00) (VD)" at bounding box center [601, 290] width 248 height 15
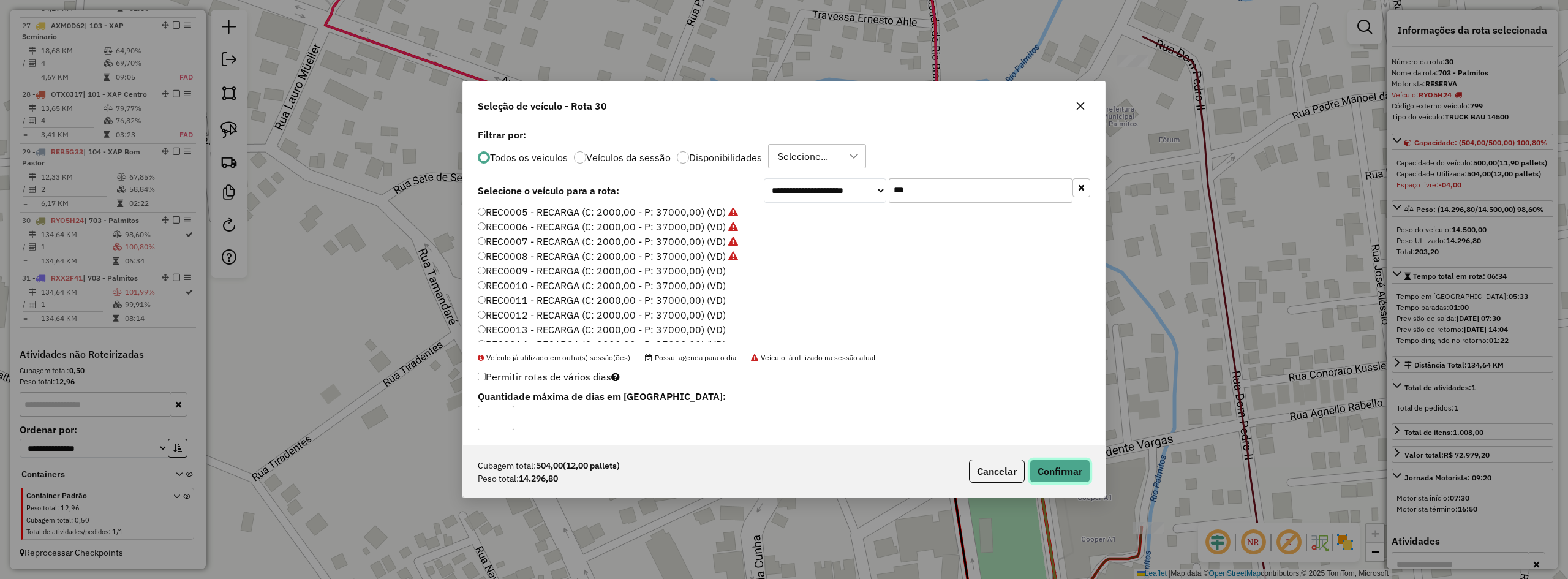
click at [1063, 472] on button "Confirmar" at bounding box center [1060, 472] width 60 height 24
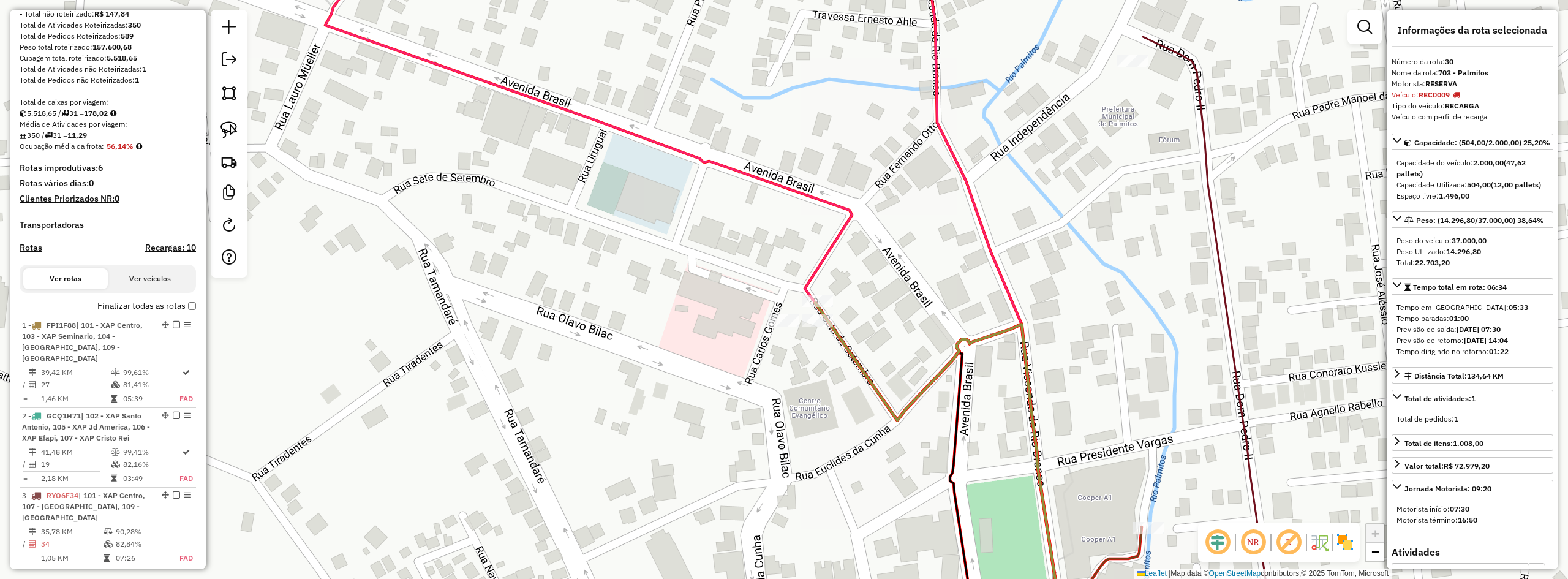
scroll to position [167, 0]
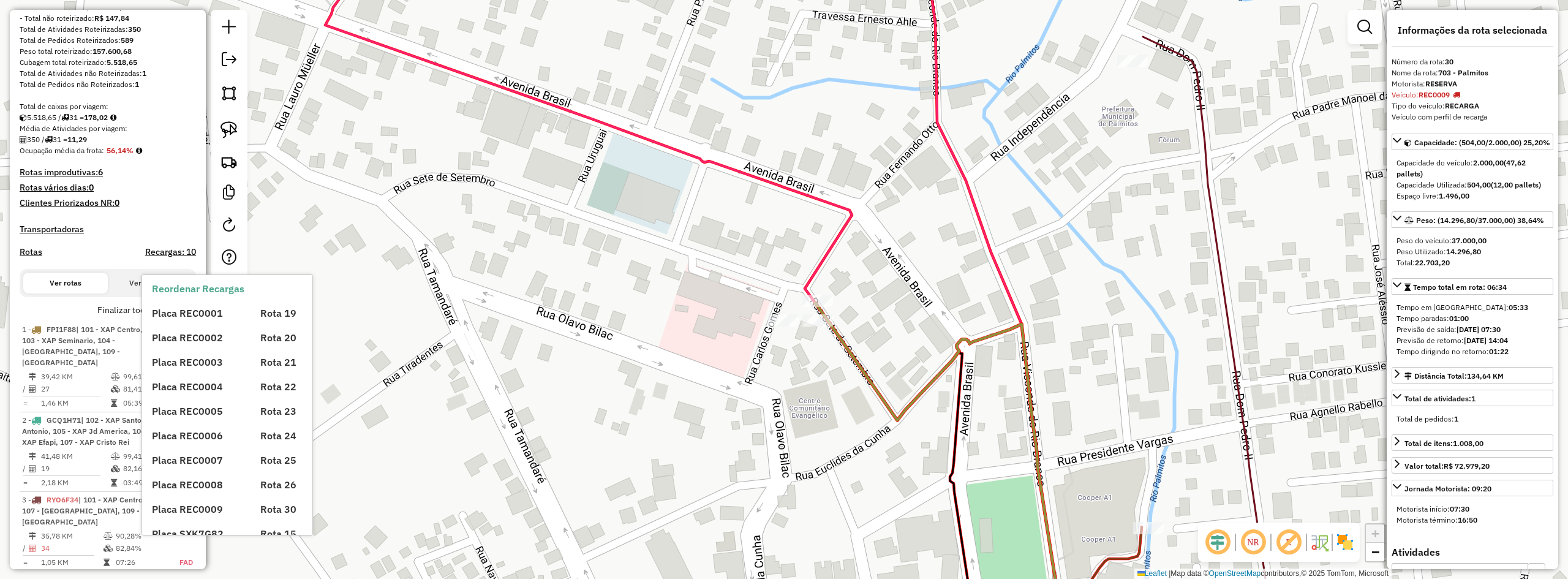
click at [189, 323] on div "Placa REC0001 Rota 19 Placa REC0002 Rota 20 Placa REC0003 Rota 21 Placa REC0004…" at bounding box center [237, 418] width 171 height 245
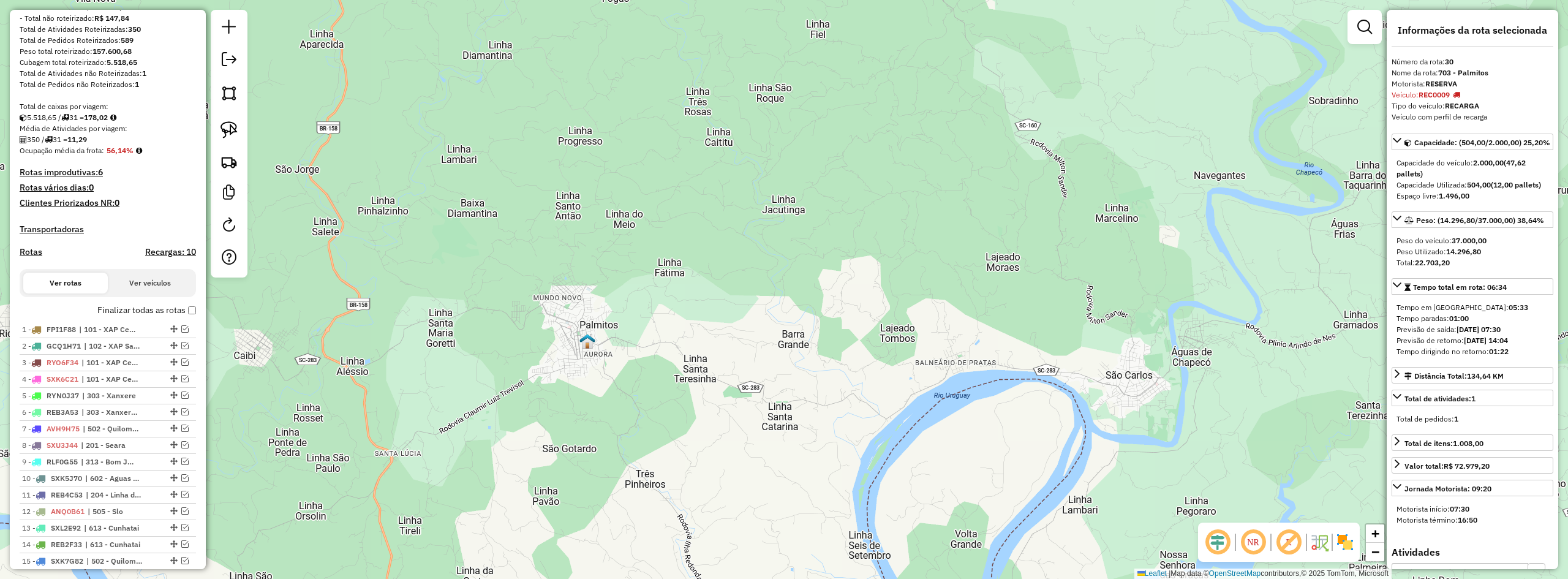
drag, startPoint x: 929, startPoint y: 338, endPoint x: 641, endPoint y: 294, distance: 291.3
click at [695, 310] on div "Janela de atendimento Grade de atendimento Capacidade Transportadoras Veículos …" at bounding box center [784, 289] width 1568 height 579
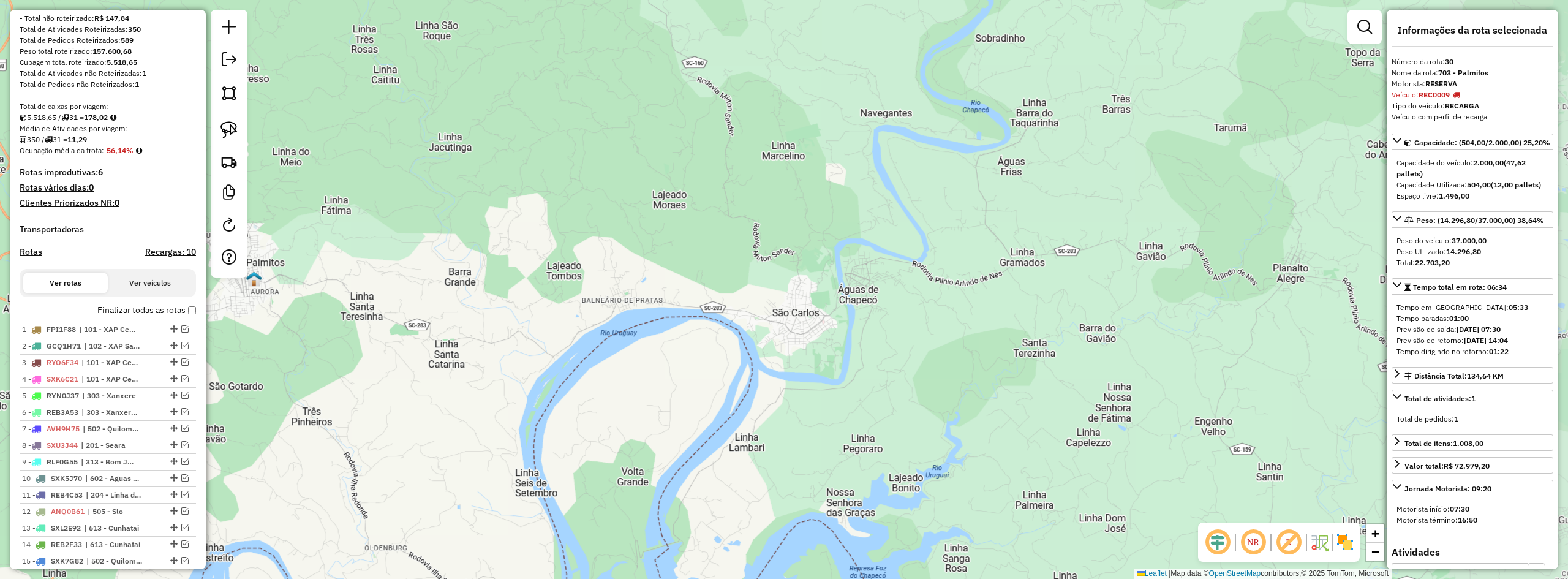
drag, startPoint x: 963, startPoint y: 291, endPoint x: 627, endPoint y: 276, distance: 336.3
click at [656, 280] on div "Janela de atendimento Grade de atendimento Capacidade Transportadoras Veículos …" at bounding box center [784, 289] width 1568 height 579
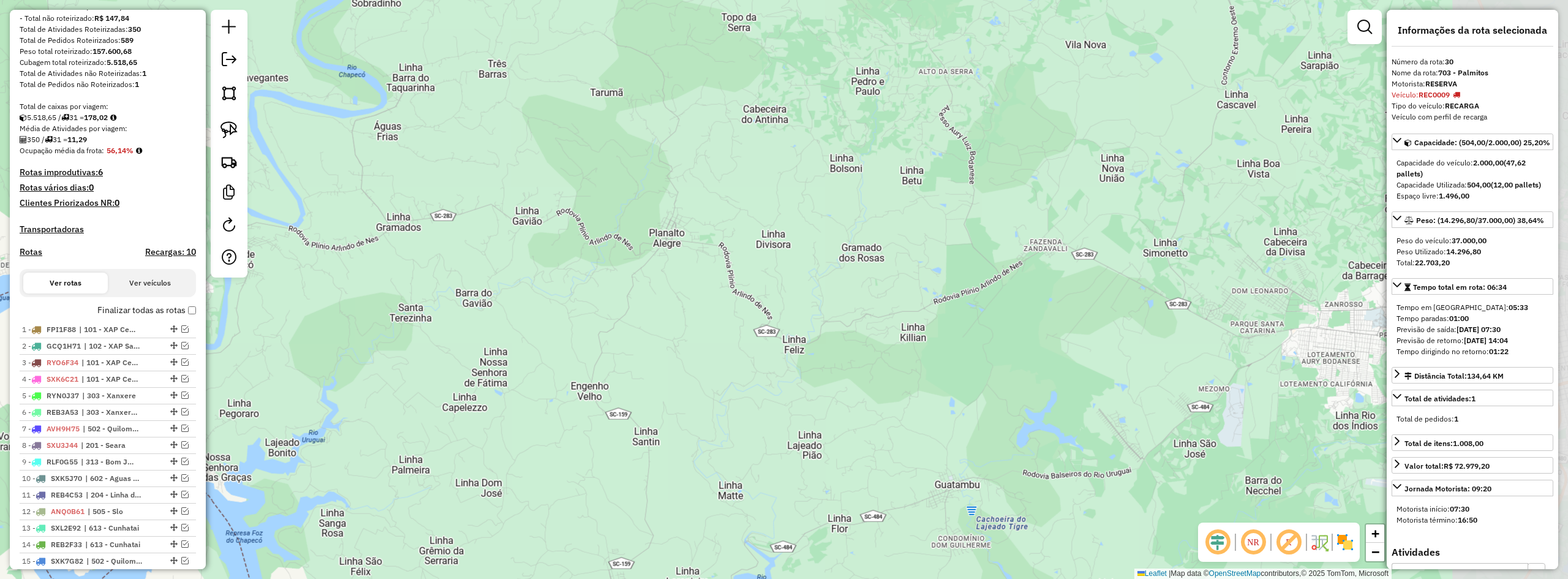
drag, startPoint x: 1028, startPoint y: 277, endPoint x: 659, endPoint y: 271, distance: 369.0
click at [670, 272] on div "Janela de atendimento Grade de atendimento Capacidade Transportadoras Veículos …" at bounding box center [784, 289] width 1568 height 579
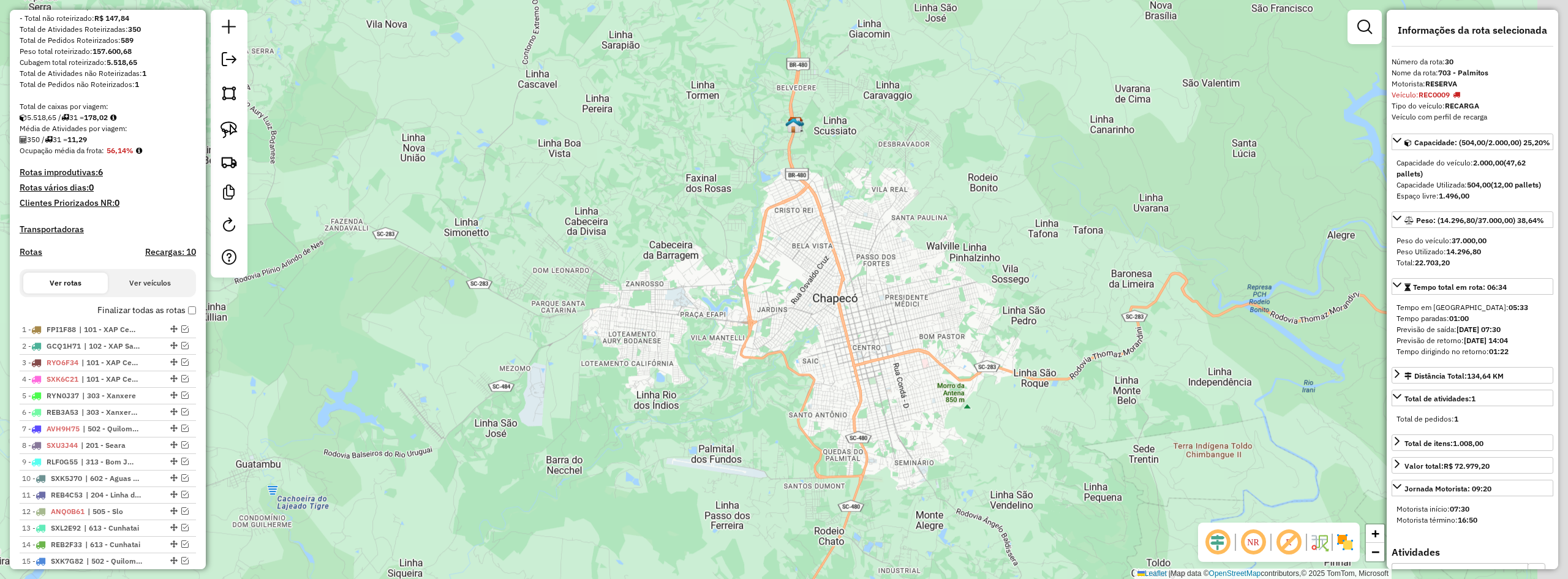
drag, startPoint x: 959, startPoint y: 282, endPoint x: 788, endPoint y: 281, distance: 171.0
click at [793, 283] on div "Janela de atendimento Grade de atendimento Capacidade Transportadoras Veículos …" at bounding box center [784, 289] width 1568 height 579
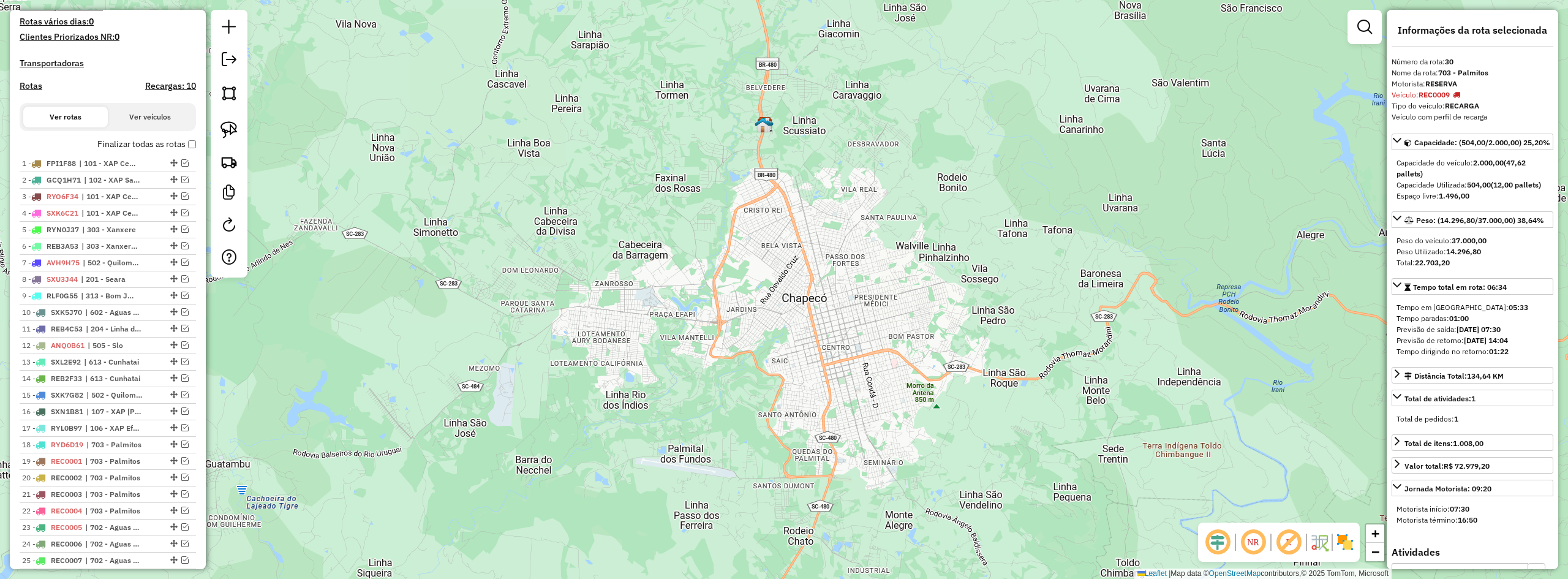
scroll to position [596, 0]
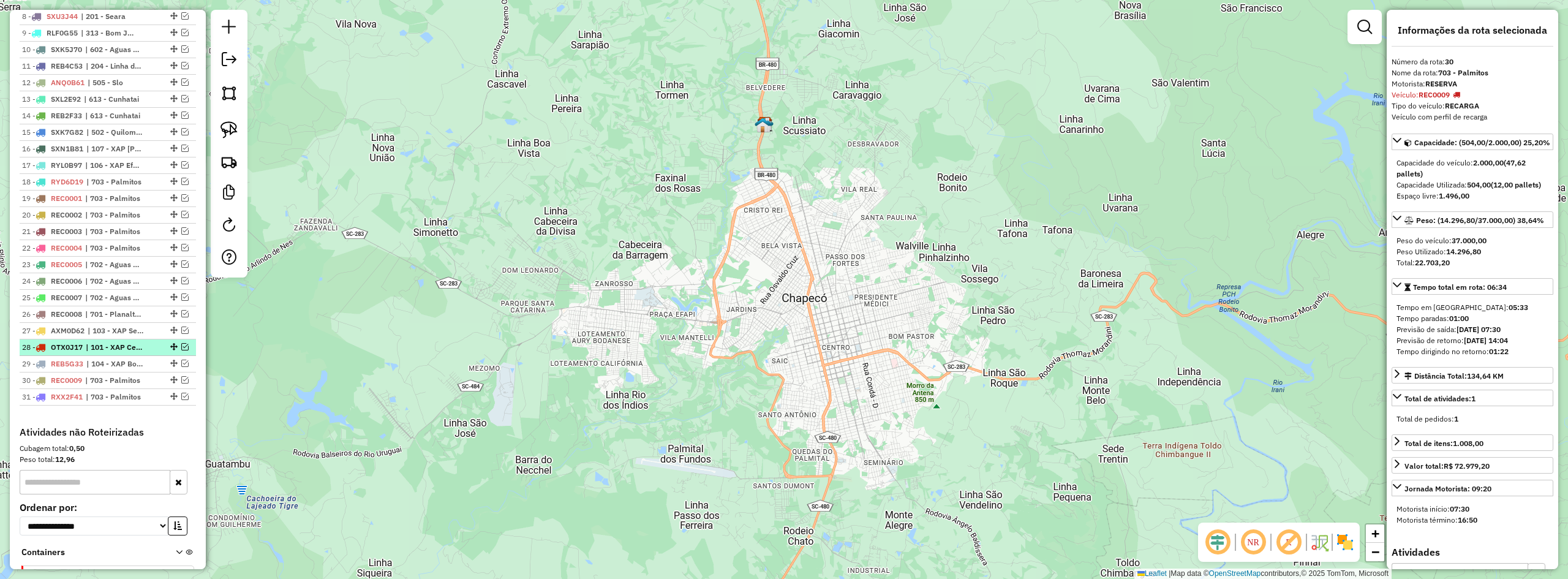
click at [182, 351] on em at bounding box center [185, 347] width 7 height 7
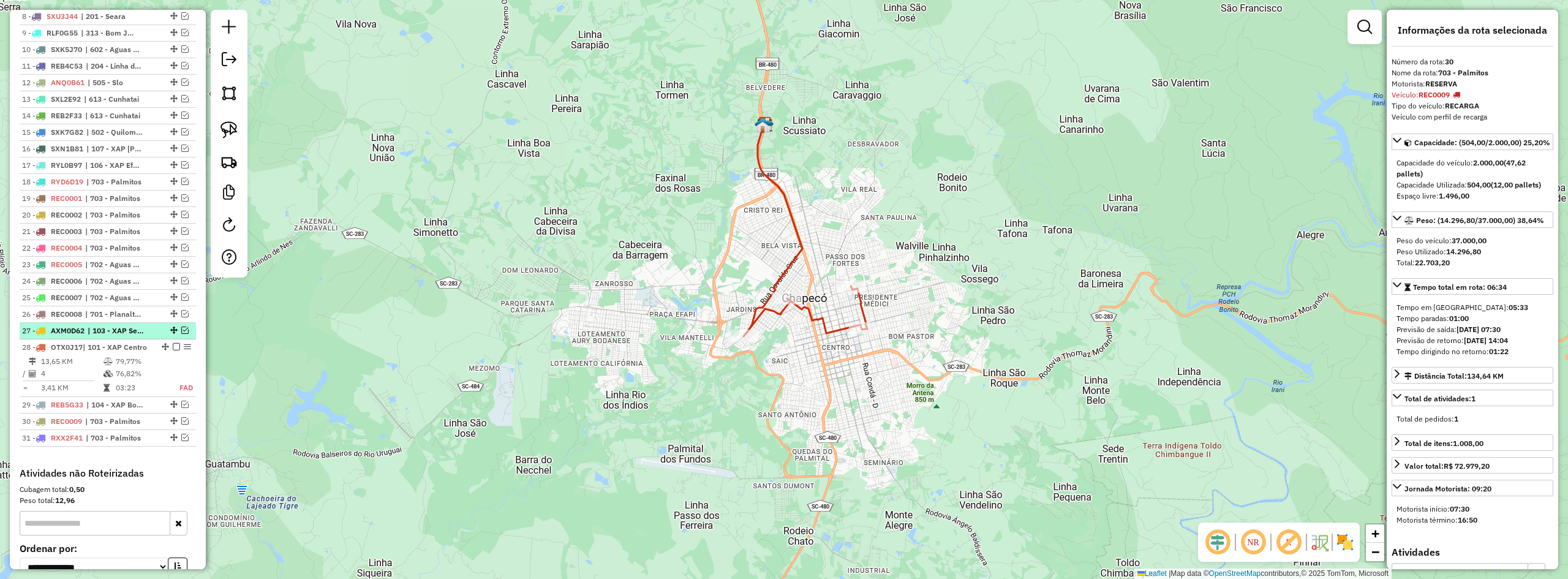
click at [182, 334] on em at bounding box center [185, 330] width 7 height 7
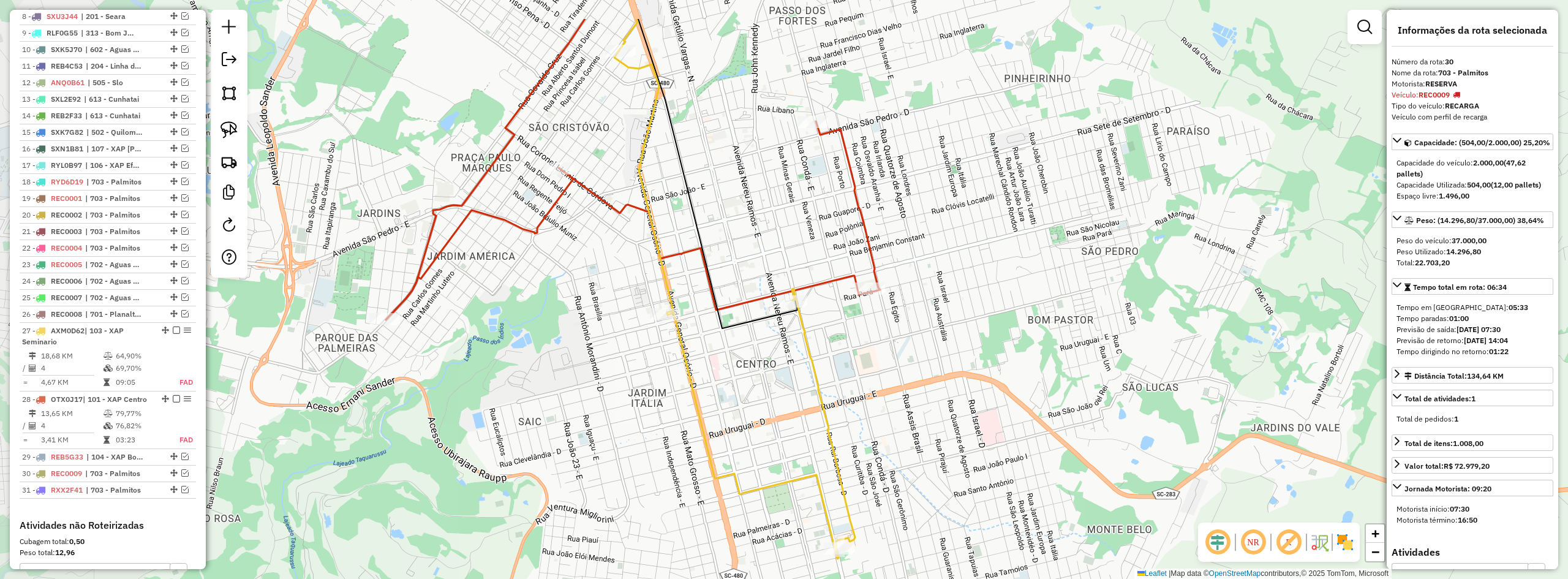
drag, startPoint x: 843, startPoint y: 357, endPoint x: 998, endPoint y: 417, distance: 166.2
click at [994, 420] on div "Janela de atendimento Grade de atendimento Capacidade Transportadoras Veículos …" at bounding box center [784, 289] width 1568 height 579
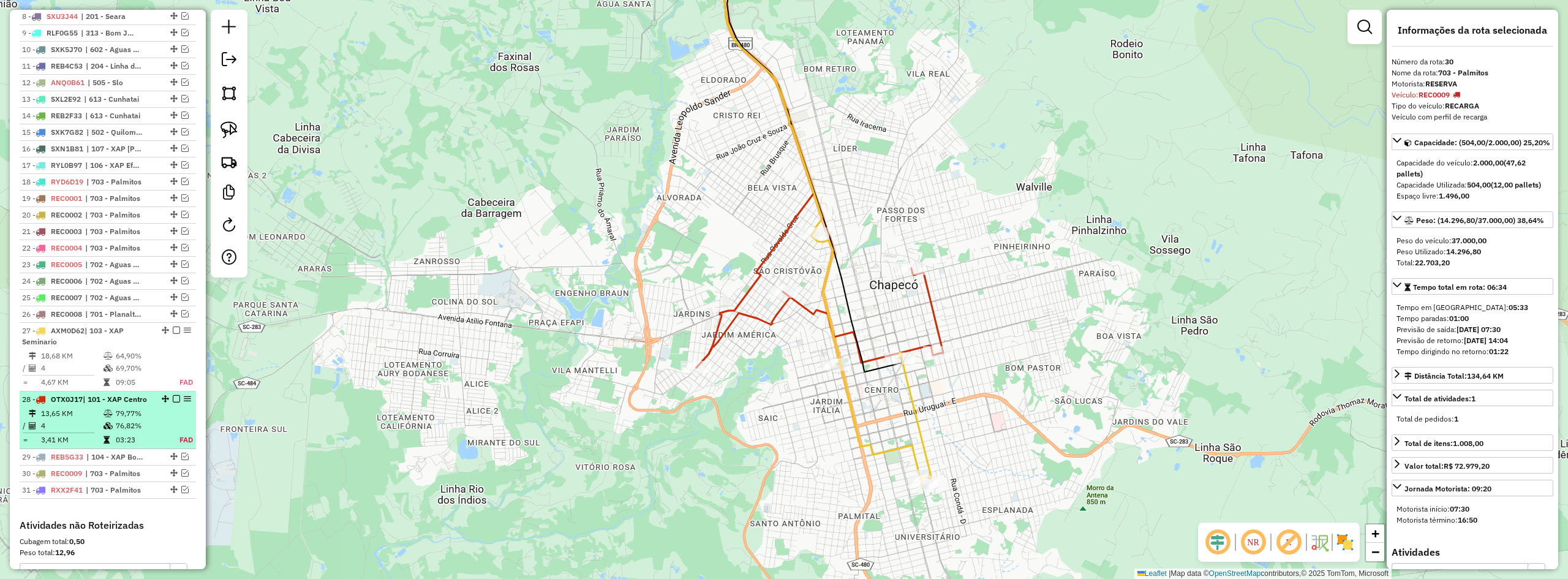
click at [174, 402] on em at bounding box center [176, 399] width 7 height 7
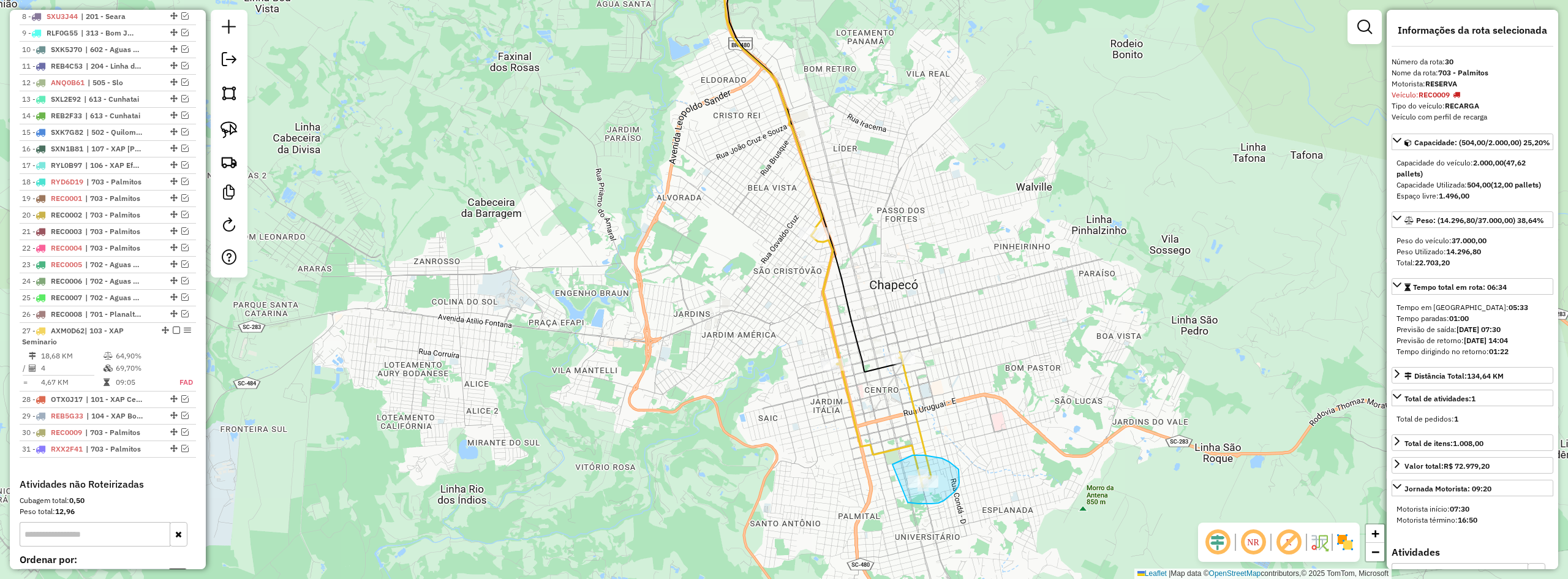
drag, startPoint x: 908, startPoint y: 502, endPoint x: 892, endPoint y: 465, distance: 40.3
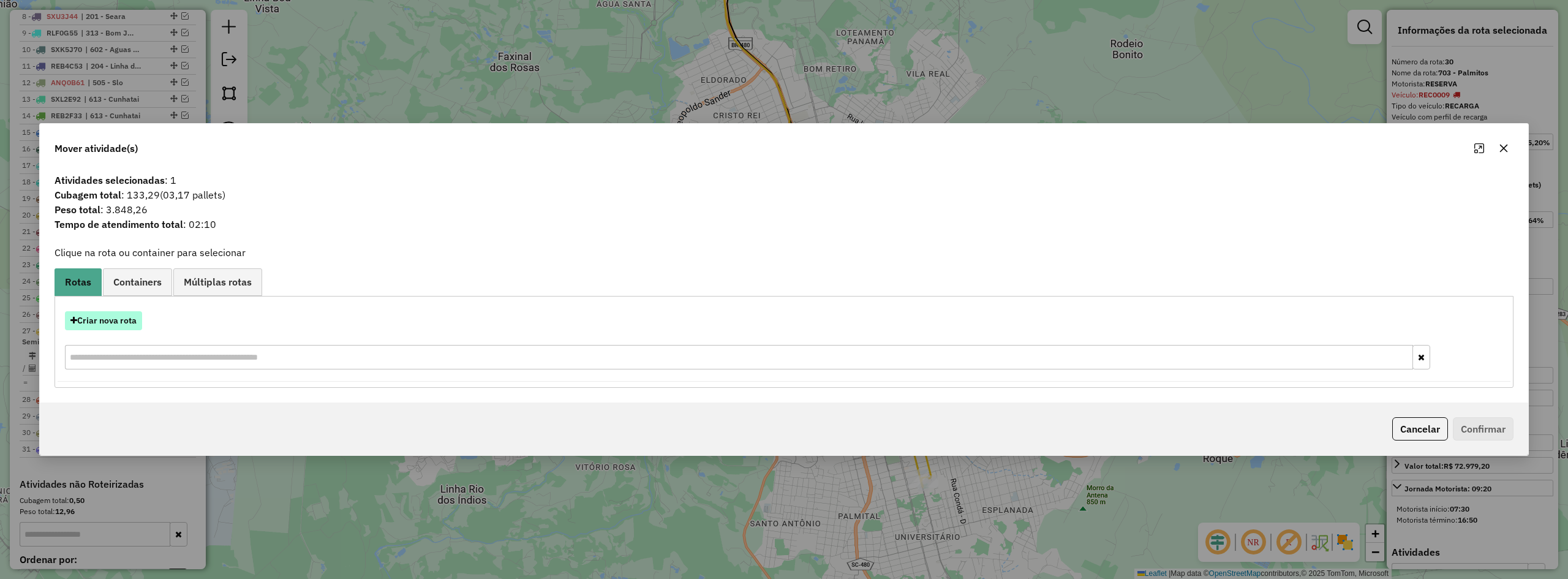
click at [115, 319] on button "Criar nova rota" at bounding box center [103, 321] width 77 height 19
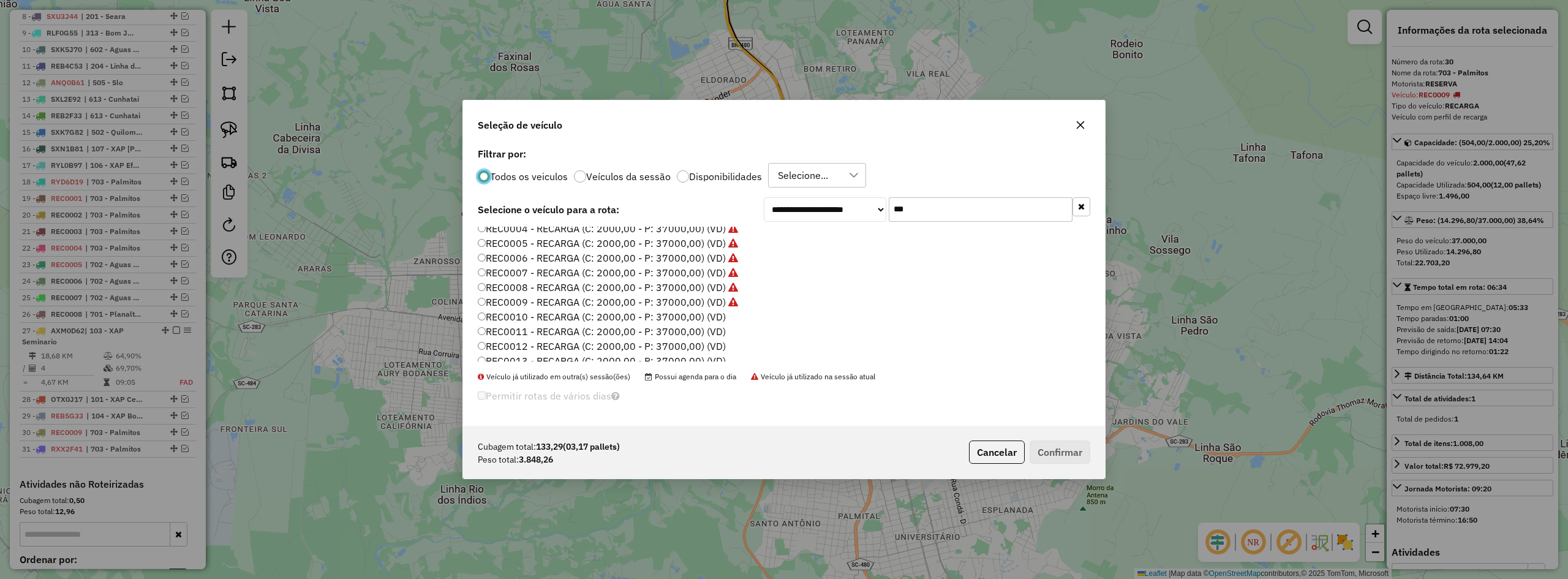
scroll to position [123, 0]
click at [604, 238] on label "REC0010 - RECARGA (C: 2000,00 - P: 37000,00) (VD)" at bounding box center [601, 244] width 248 height 15
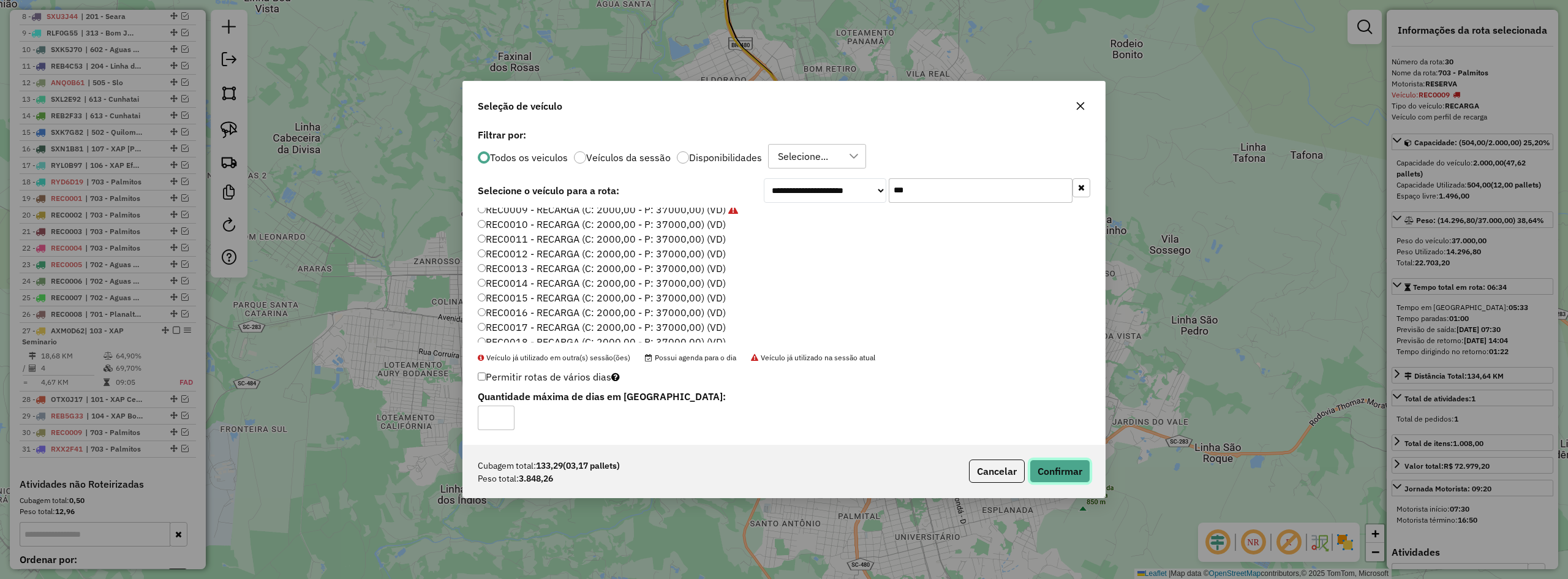
click at [1067, 468] on button "Confirmar" at bounding box center [1060, 472] width 60 height 24
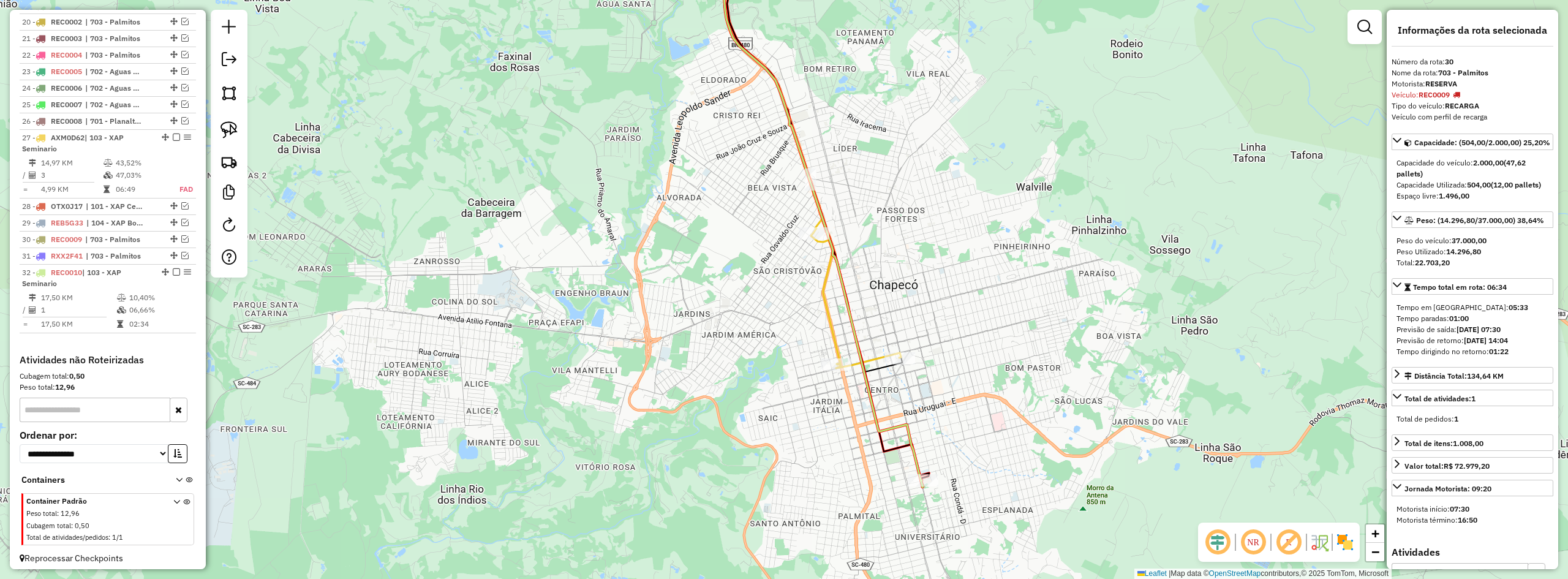
scroll to position [806, 0]
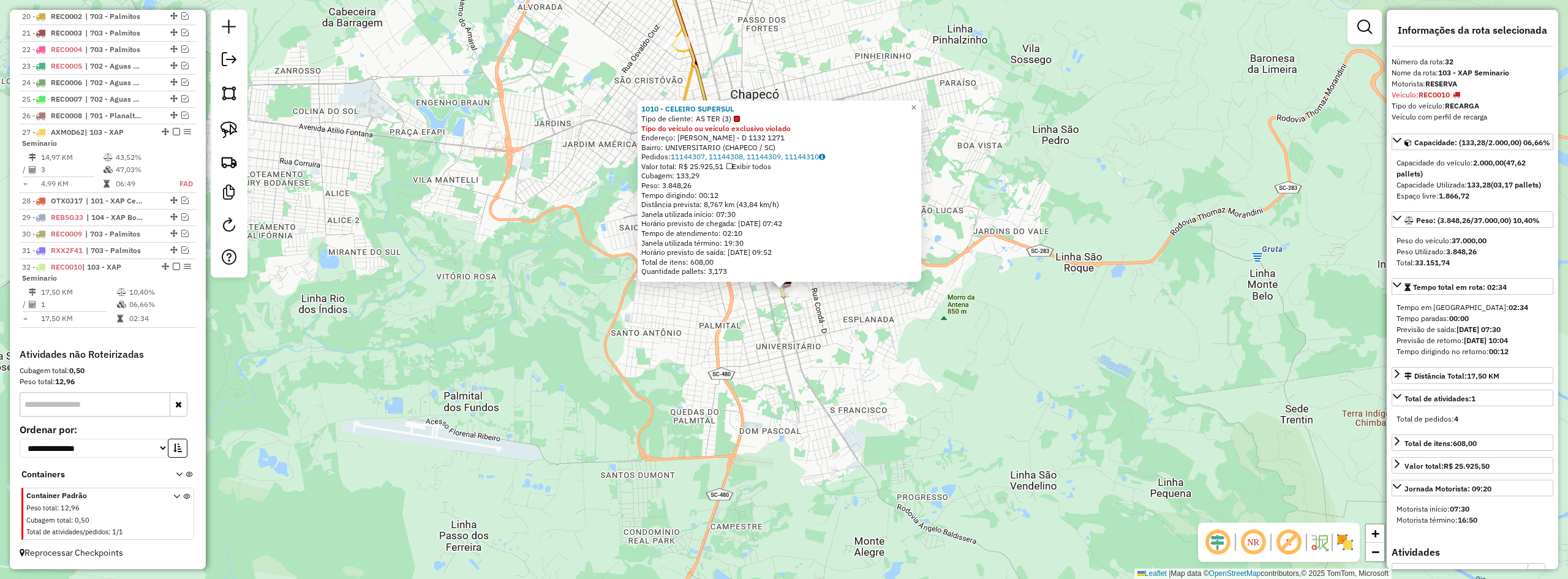
click at [783, 358] on div "1010 - CELEIRO SUPERSUL Tipo de cliente: AS TER (3) Tipo do veículo ou veículo …" at bounding box center [784, 289] width 1568 height 579
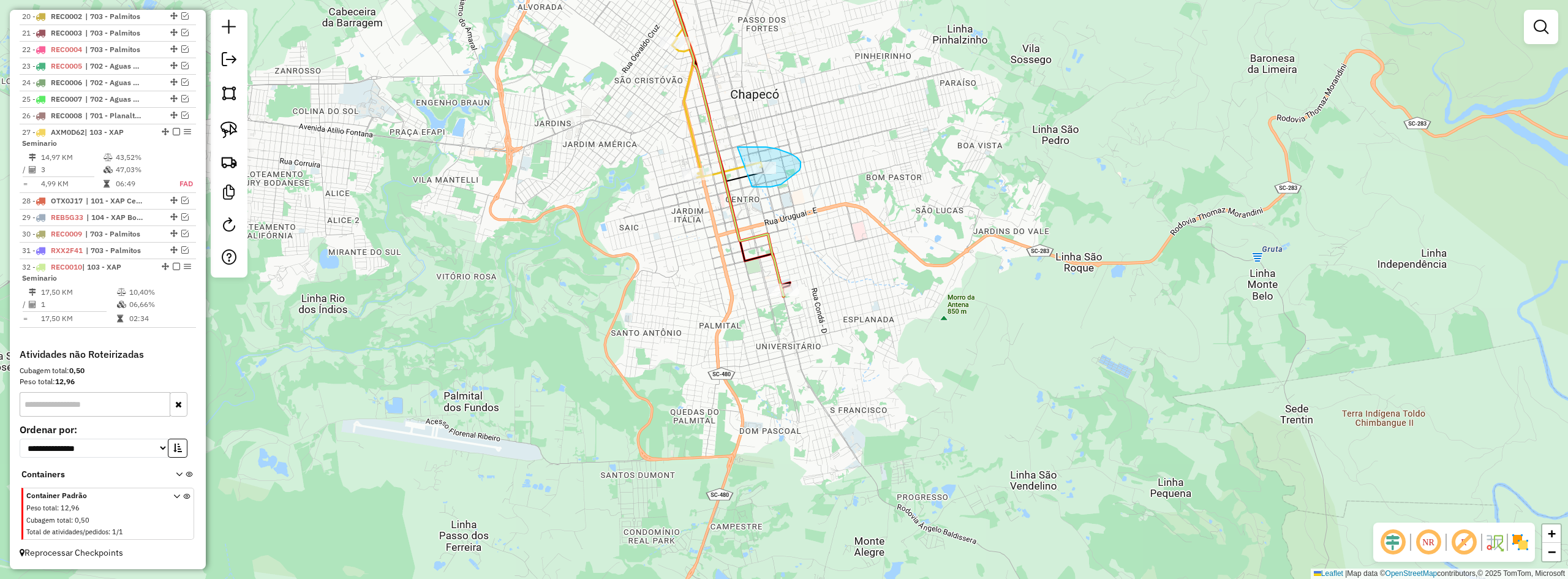
drag, startPoint x: 752, startPoint y: 187, endPoint x: 737, endPoint y: 153, distance: 37.2
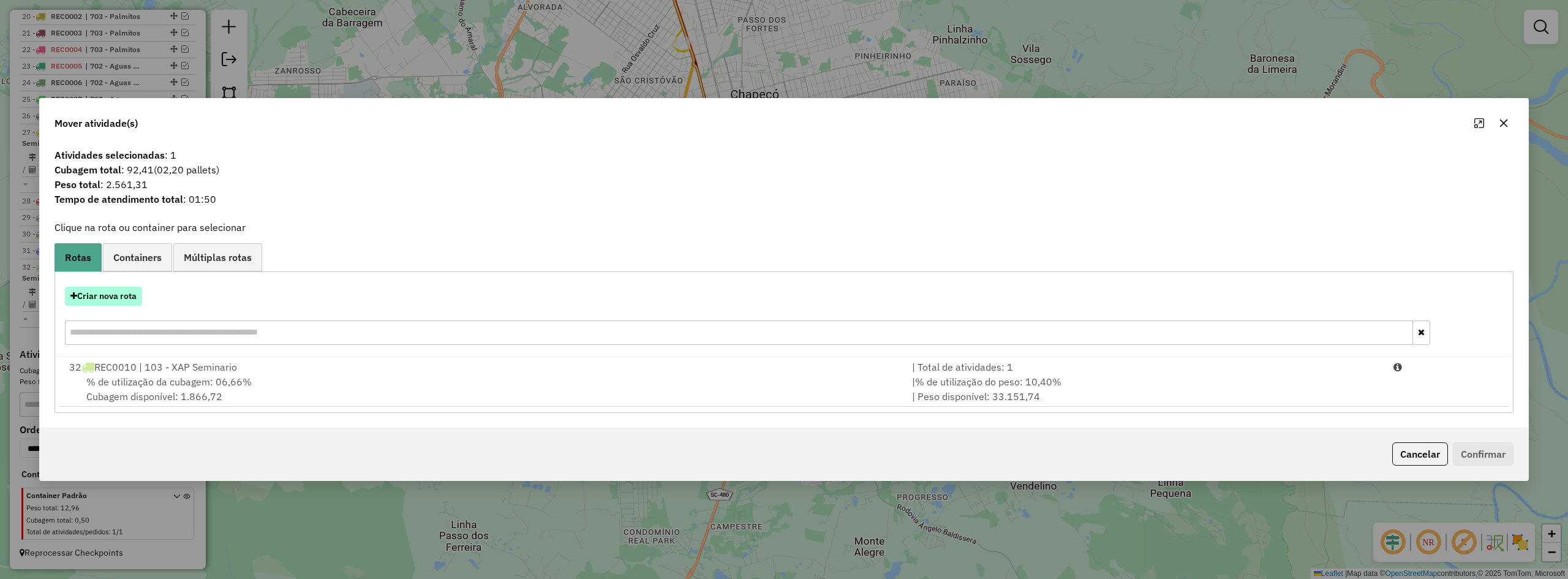
click at [106, 296] on button "Criar nova rota" at bounding box center [103, 296] width 77 height 19
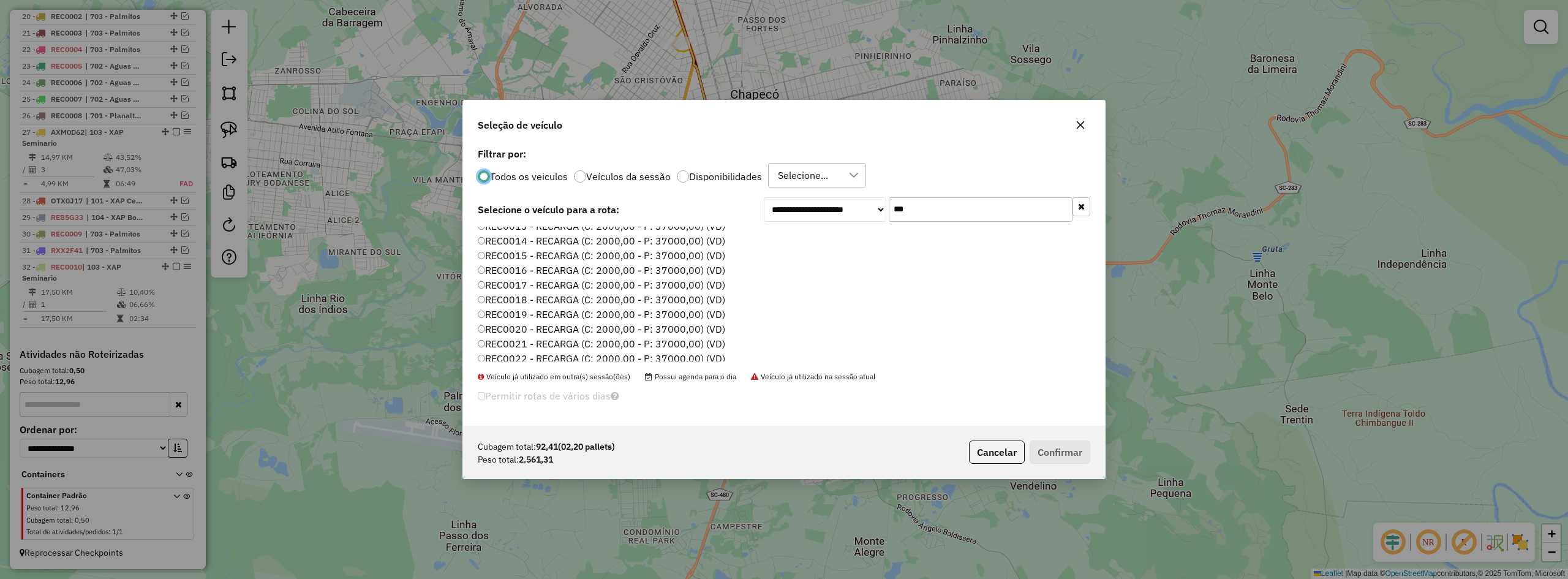
scroll to position [123, 0]
click at [631, 258] on label "REC0011 - RECARGA (C: 2000,00 - P: 37000,00) (VD)" at bounding box center [601, 258] width 248 height 15
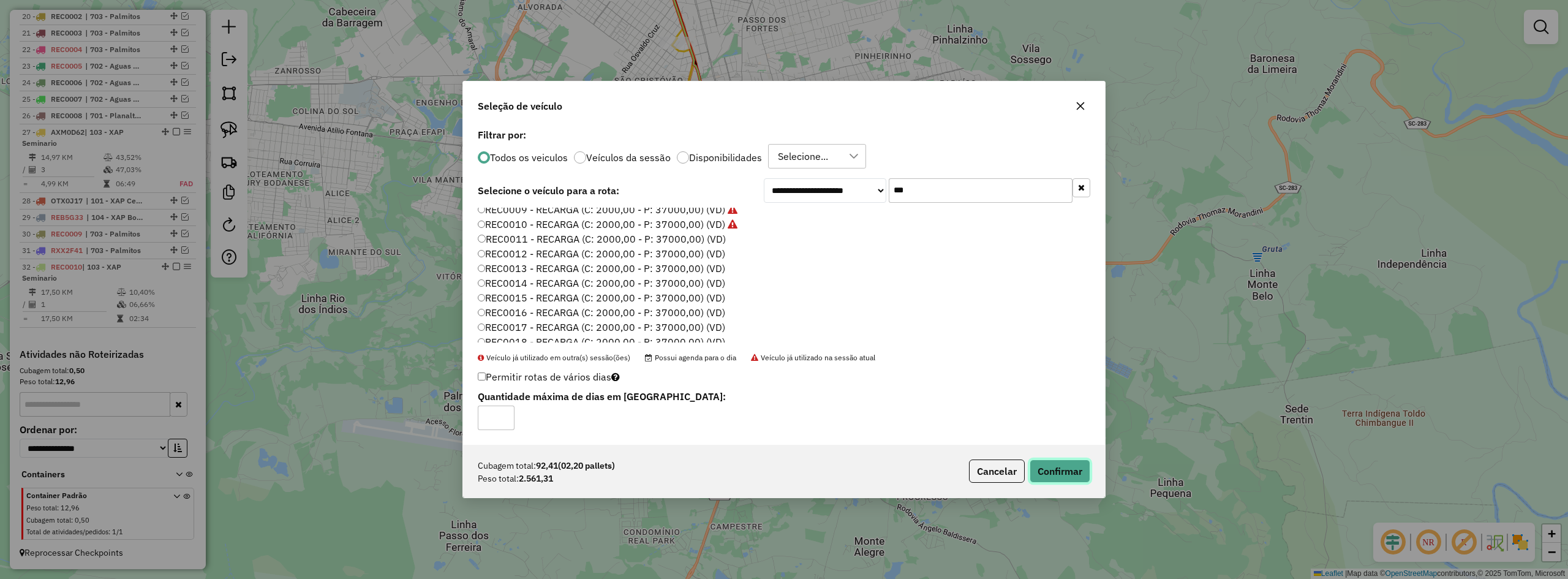
click at [1053, 468] on button "Confirmar" at bounding box center [1060, 472] width 60 height 24
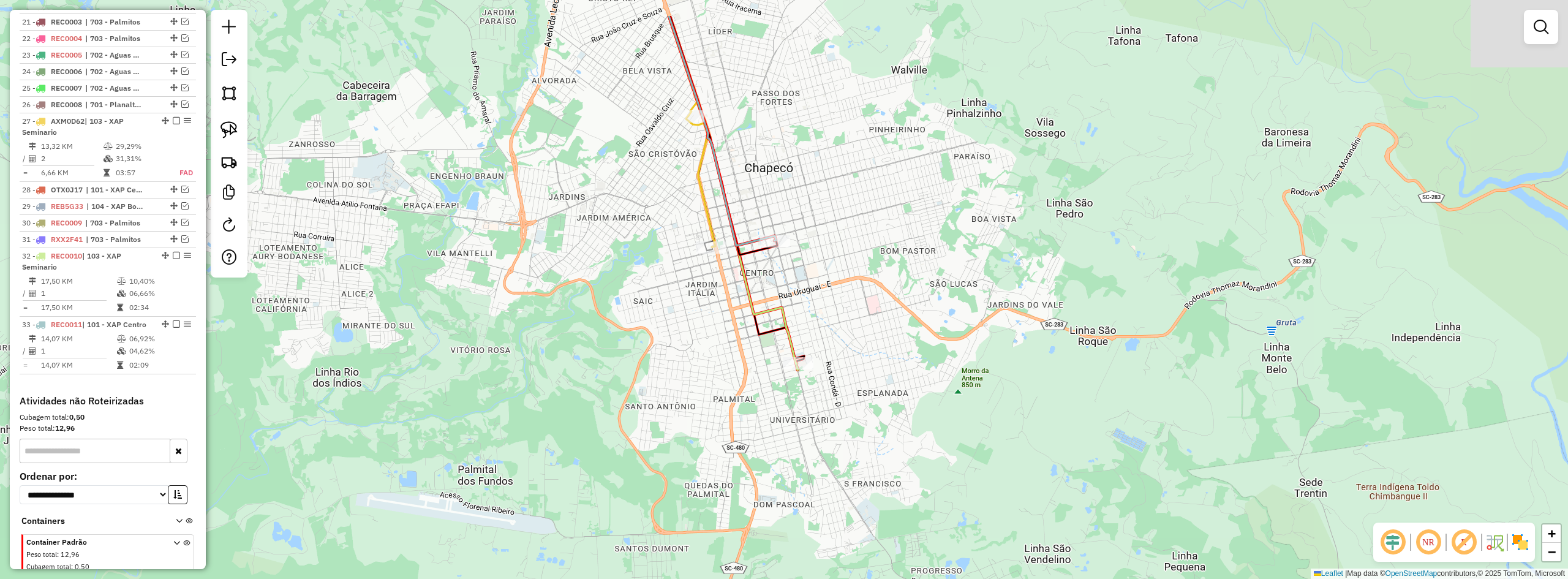
drag, startPoint x: 658, startPoint y: 130, endPoint x: 681, endPoint y: 219, distance: 91.9
click at [681, 230] on div "Janela de atendimento Grade de atendimento Capacidade Transportadoras Veículos …" at bounding box center [784, 289] width 1568 height 579
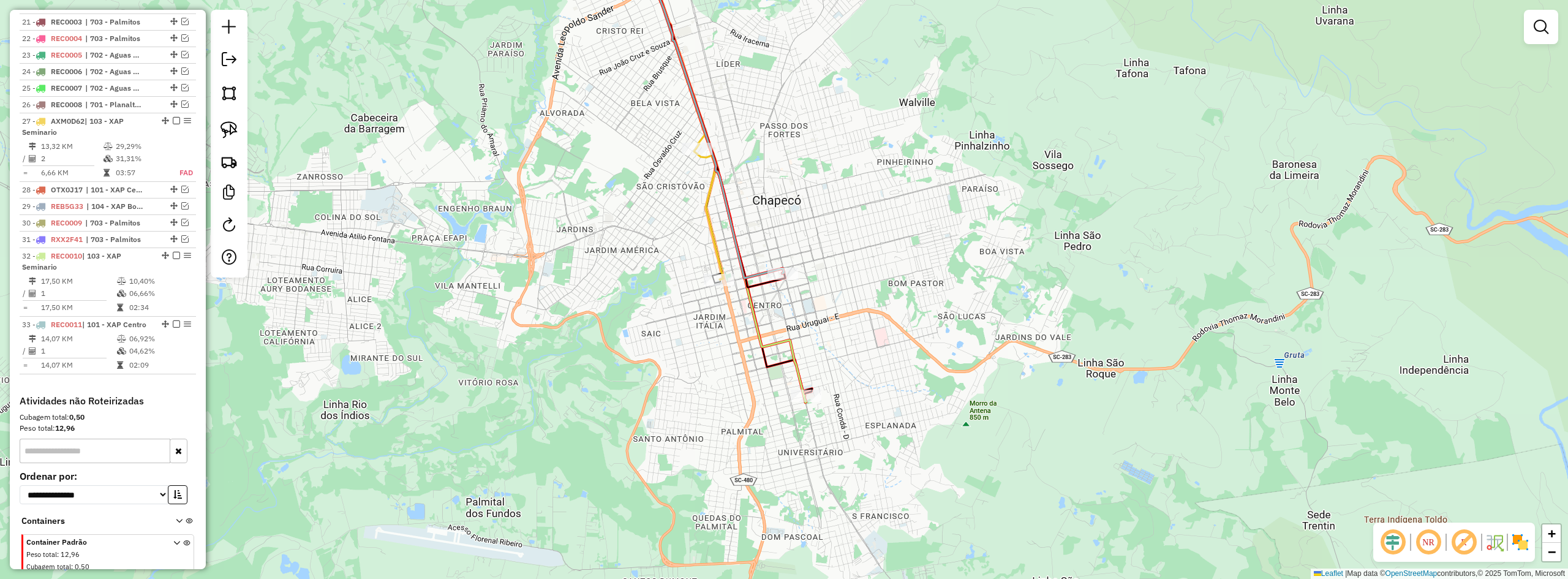
drag, startPoint x: 673, startPoint y: 175, endPoint x: 679, endPoint y: 197, distance: 22.8
click at [679, 197] on div "Janela de atendimento Grade de atendimento Capacidade Transportadoras Veículos …" at bounding box center [784, 289] width 1568 height 579
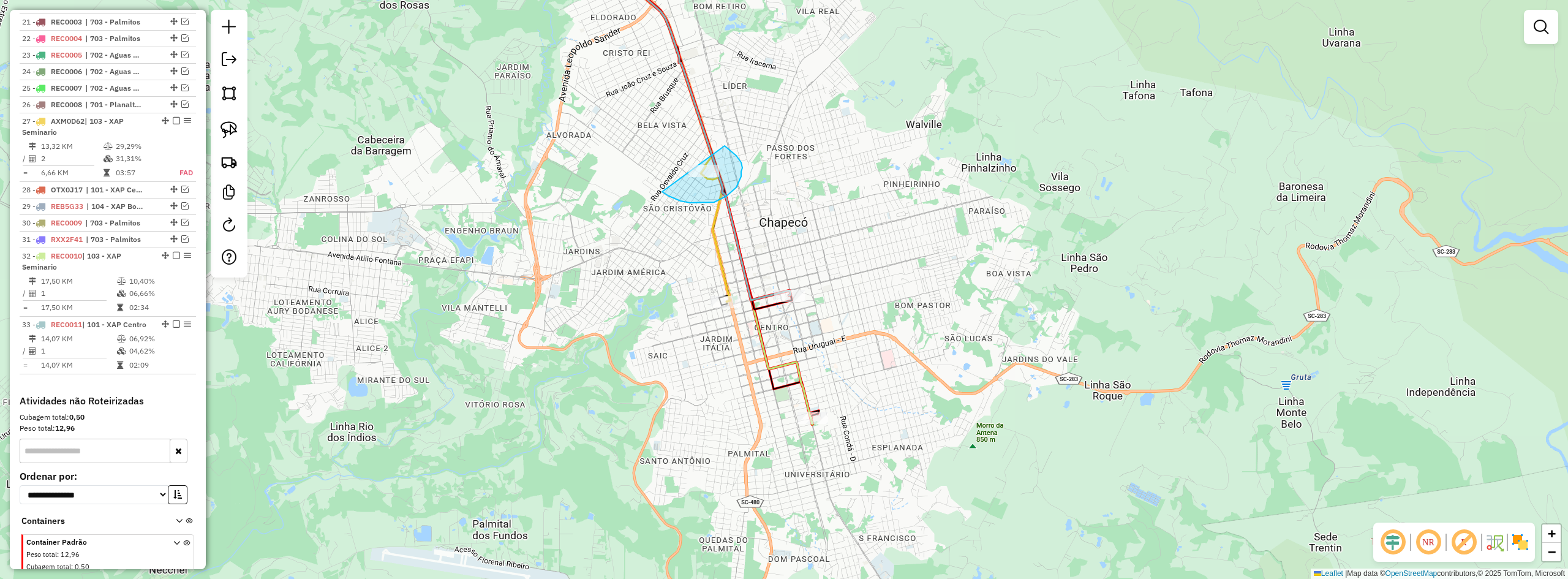
drag, startPoint x: 662, startPoint y: 192, endPoint x: 667, endPoint y: 141, distance: 51.2
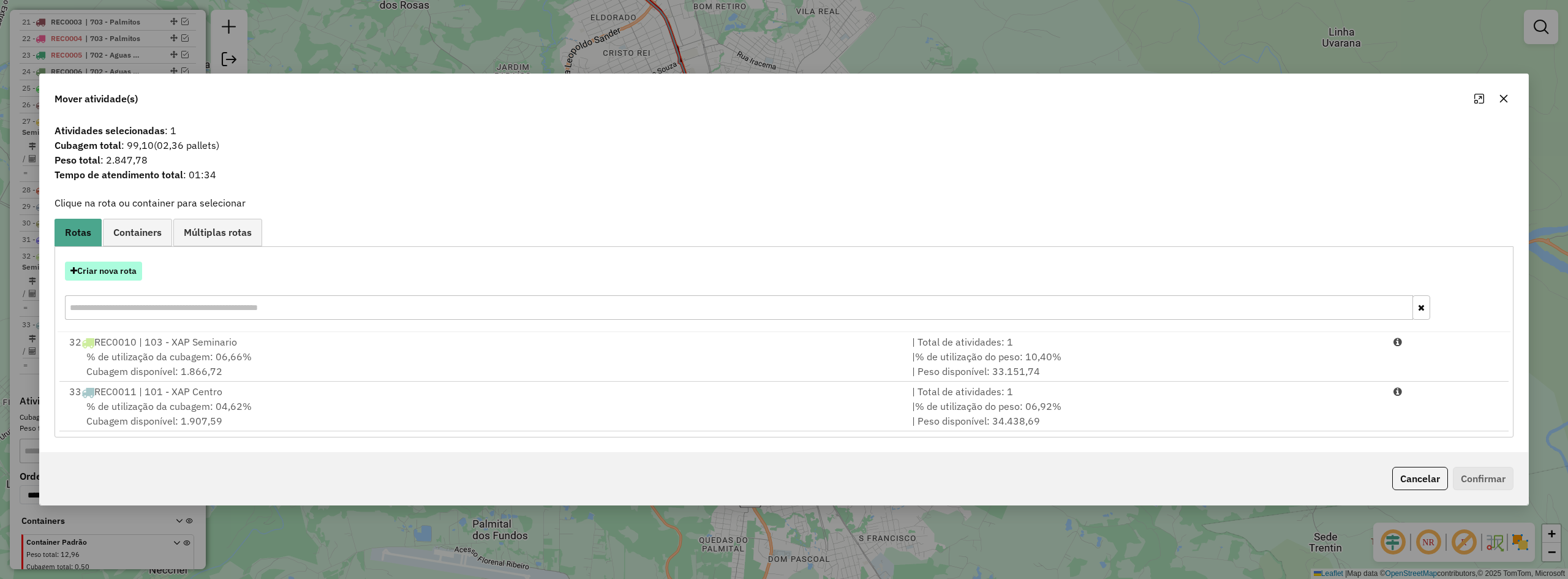
click at [121, 270] on button "Criar nova rota" at bounding box center [103, 271] width 77 height 19
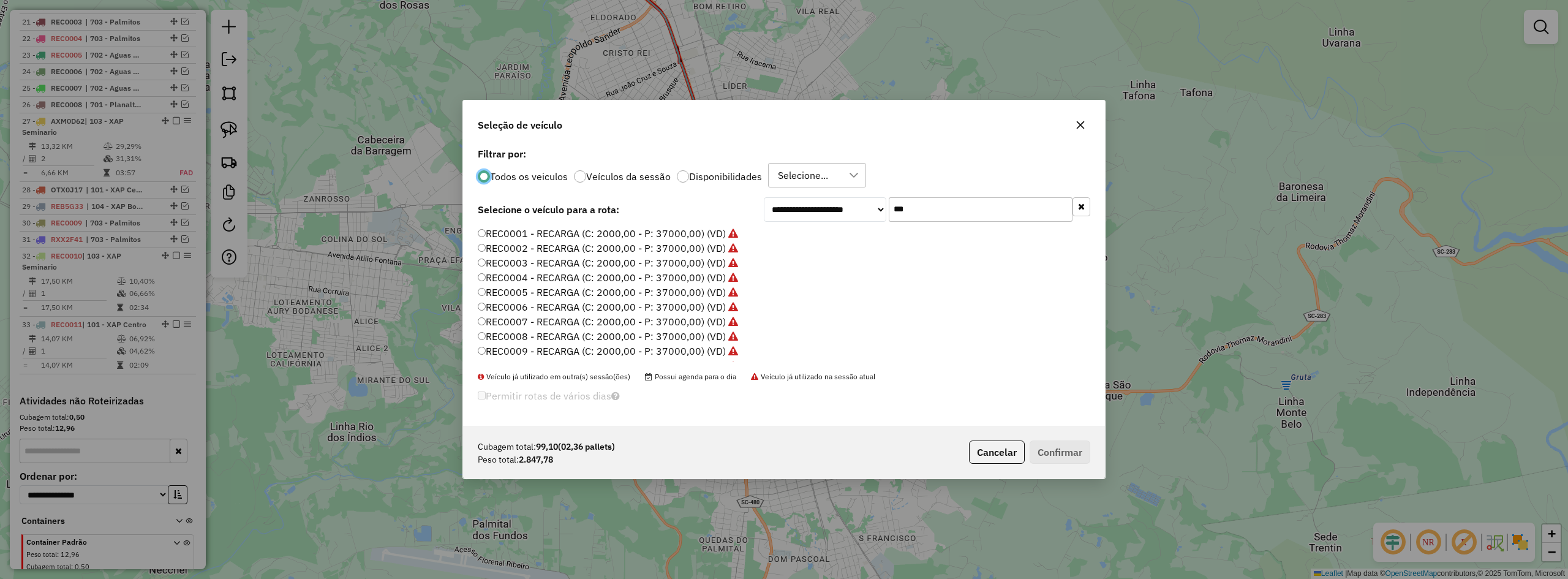
scroll to position [61, 0]
click at [563, 338] on label "REC0012 - RECARGA (C: 2000,00 - P: 37000,00) (VD)" at bounding box center [601, 334] width 248 height 15
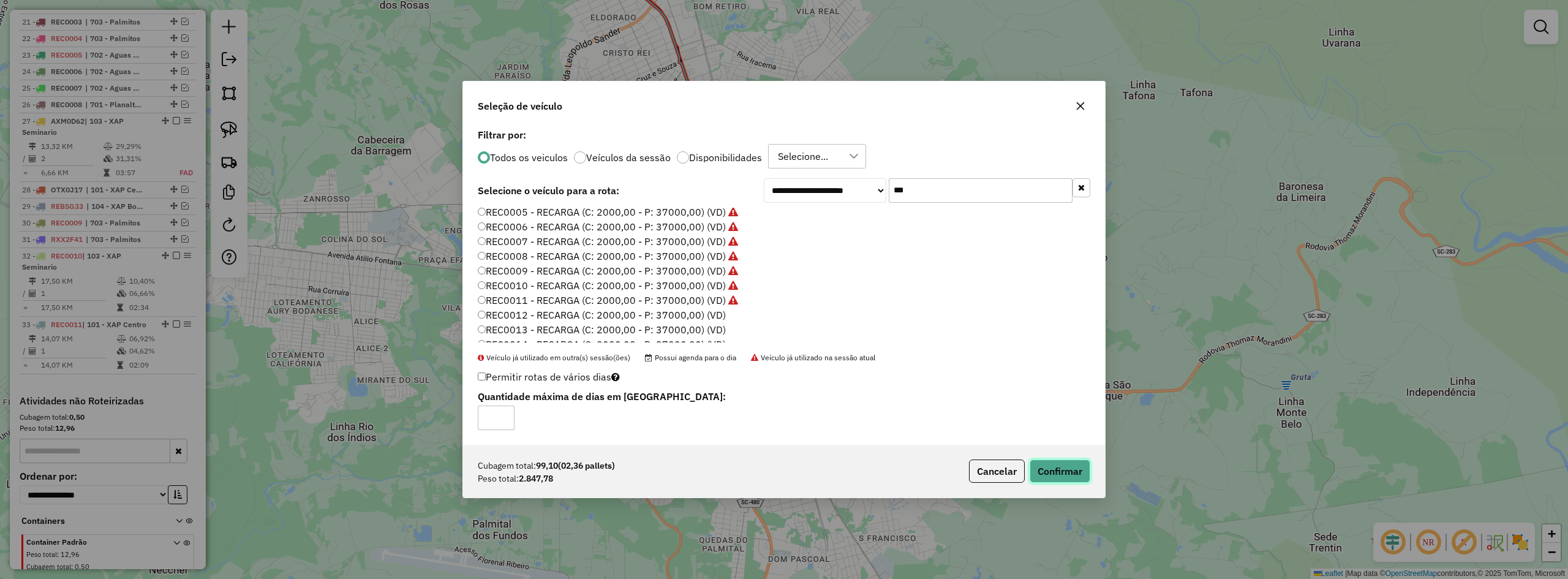
click at [1056, 465] on button "Confirmar" at bounding box center [1060, 472] width 60 height 24
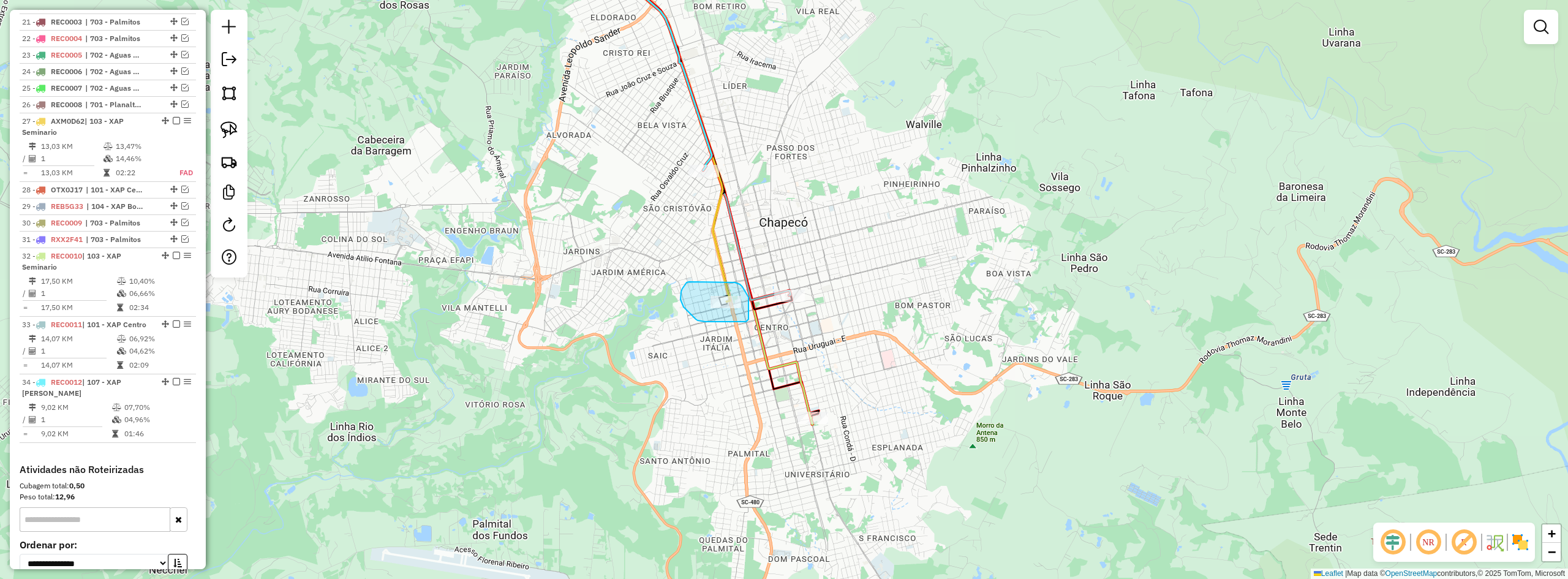
drag, startPoint x: 682, startPoint y: 288, endPoint x: 731, endPoint y: 283, distance: 49.3
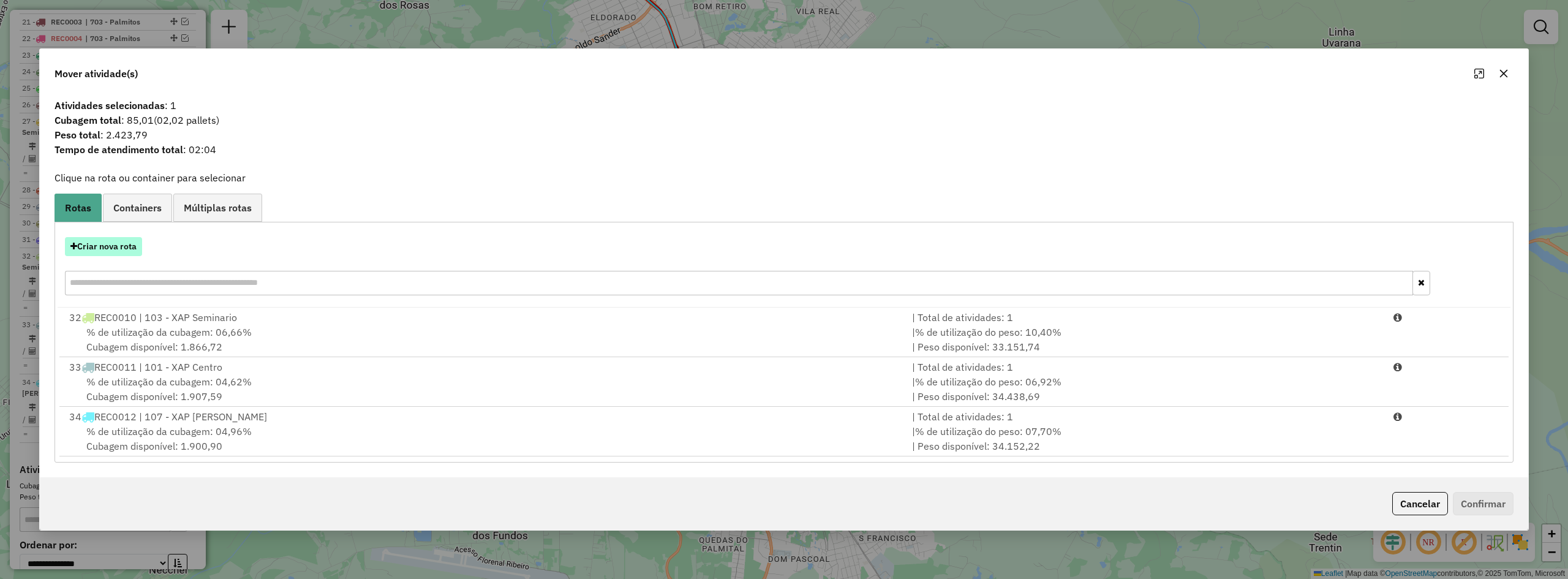
click at [112, 246] on button "Criar nova rota" at bounding box center [103, 246] width 77 height 19
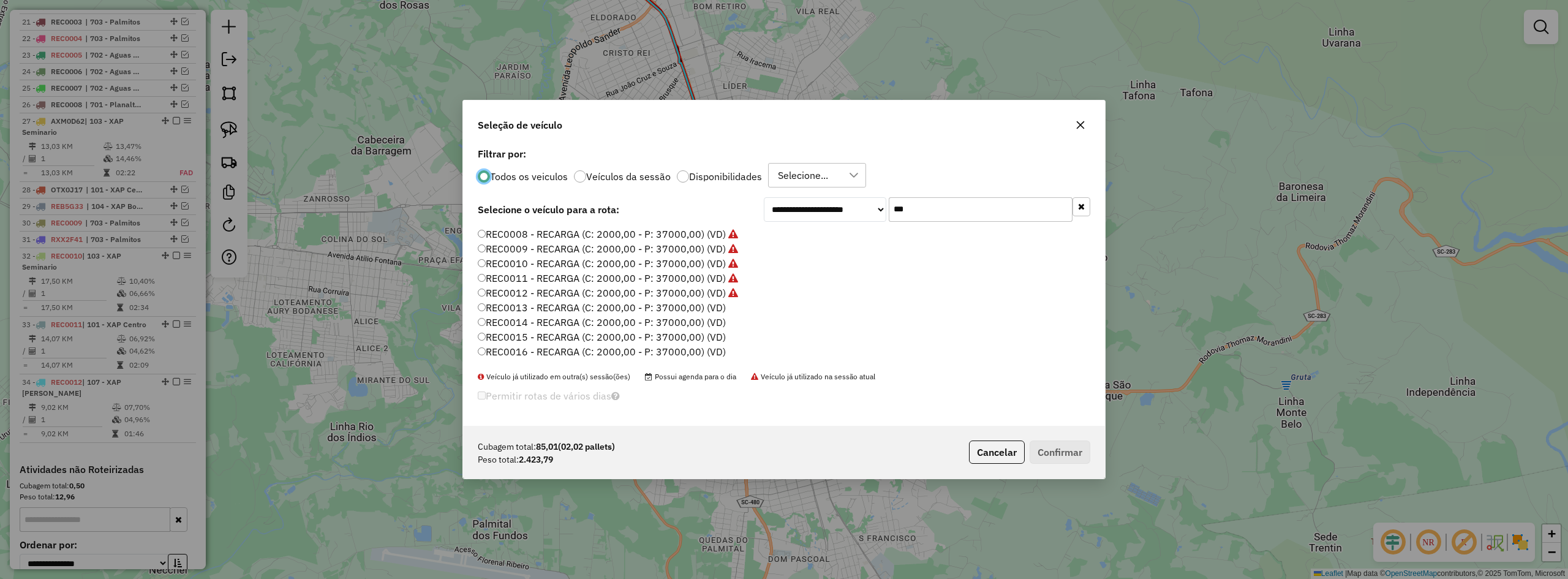
scroll to position [123, 0]
click at [671, 285] on label "REC0013 - RECARGA (C: 2000,00 - P: 37000,00) (VD)" at bounding box center [601, 288] width 248 height 15
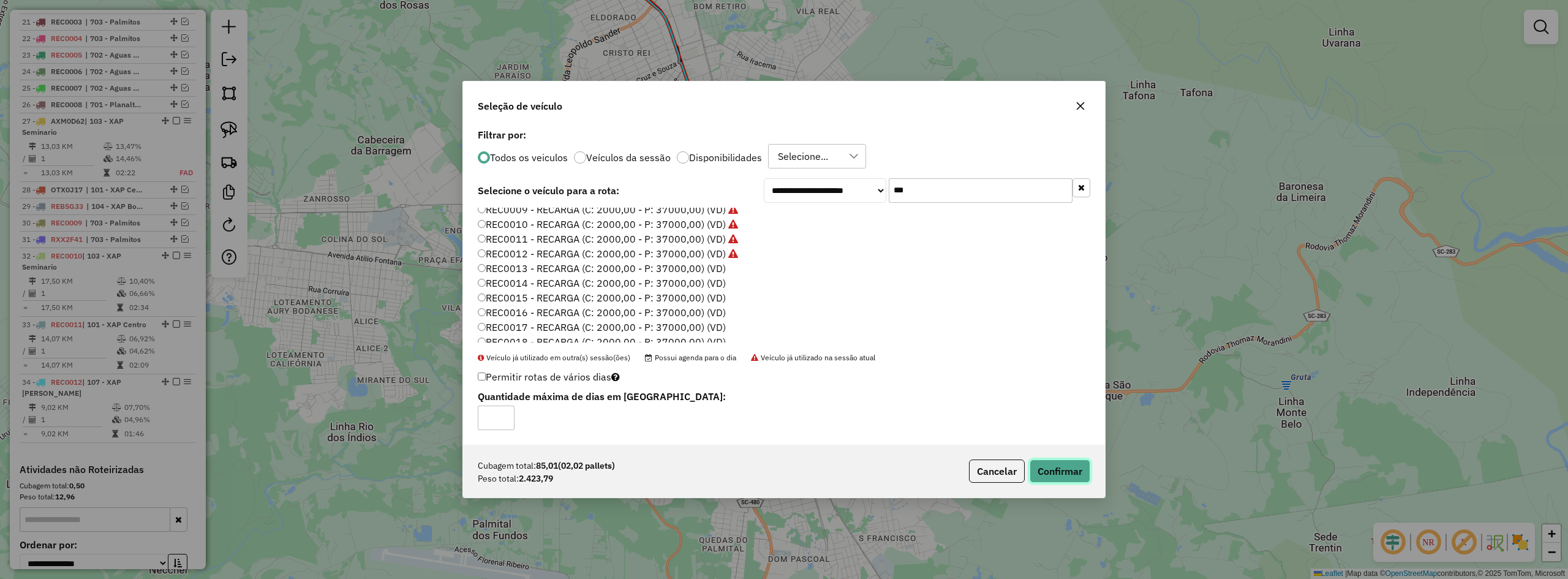
click at [1065, 471] on button "Confirmar" at bounding box center [1060, 472] width 60 height 24
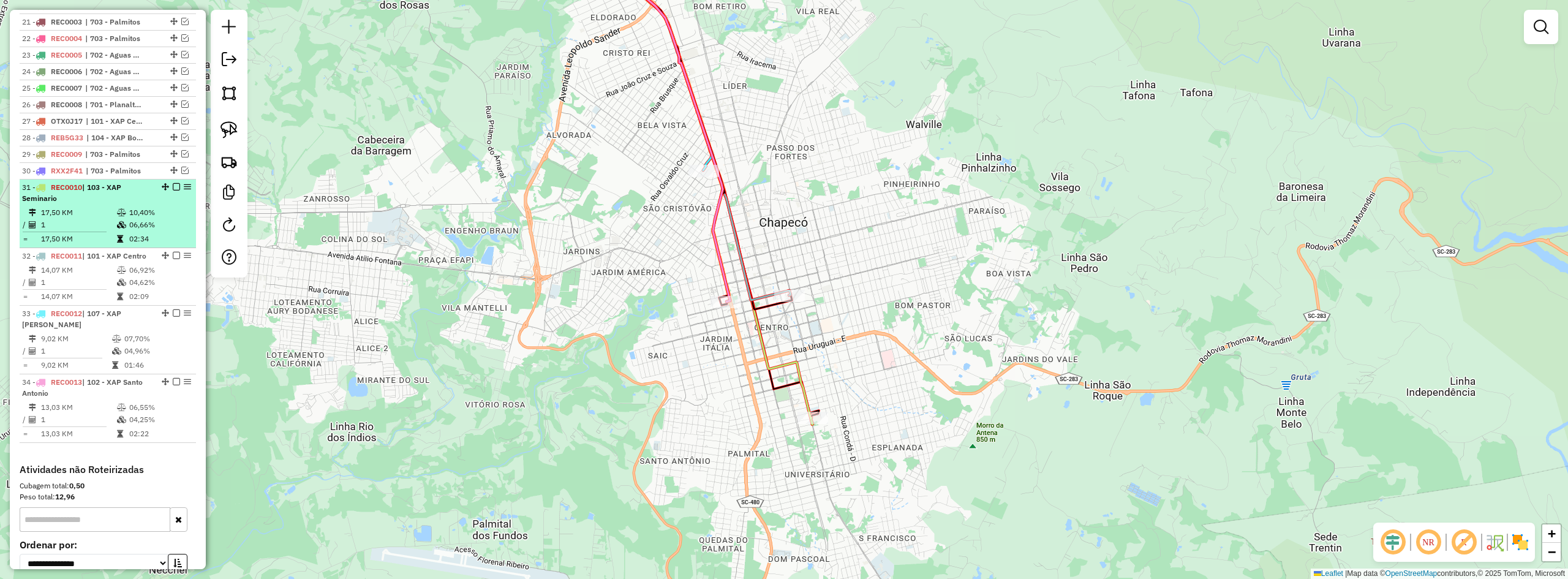
click at [173, 191] on em at bounding box center [176, 187] width 7 height 7
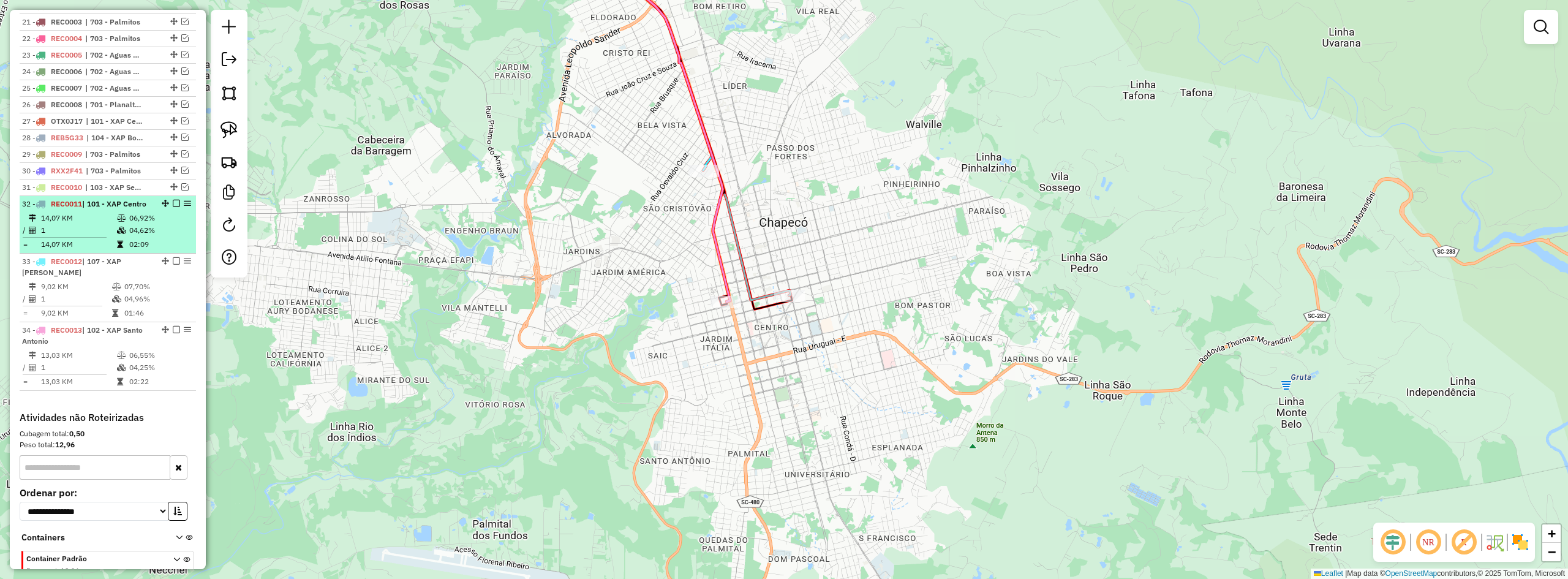
click at [168, 207] on div at bounding box center [173, 204] width 37 height 7
select select "*********"
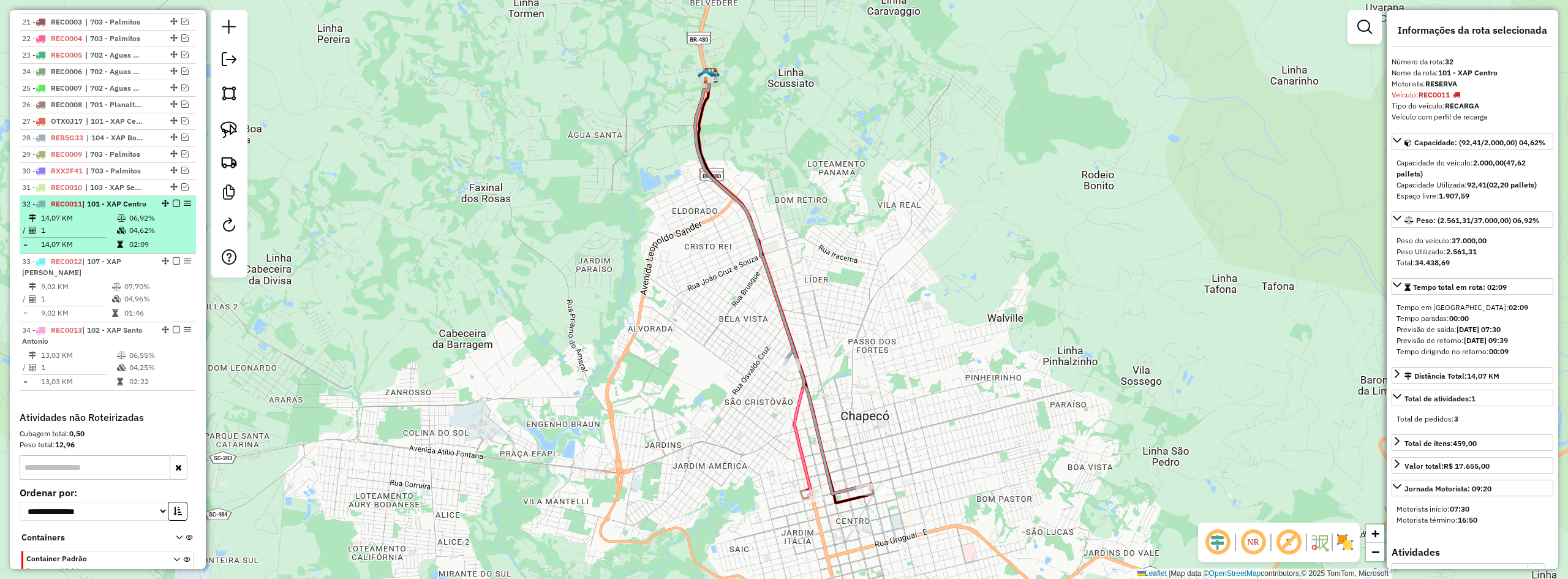
click at [173, 207] on em at bounding box center [176, 204] width 7 height 7
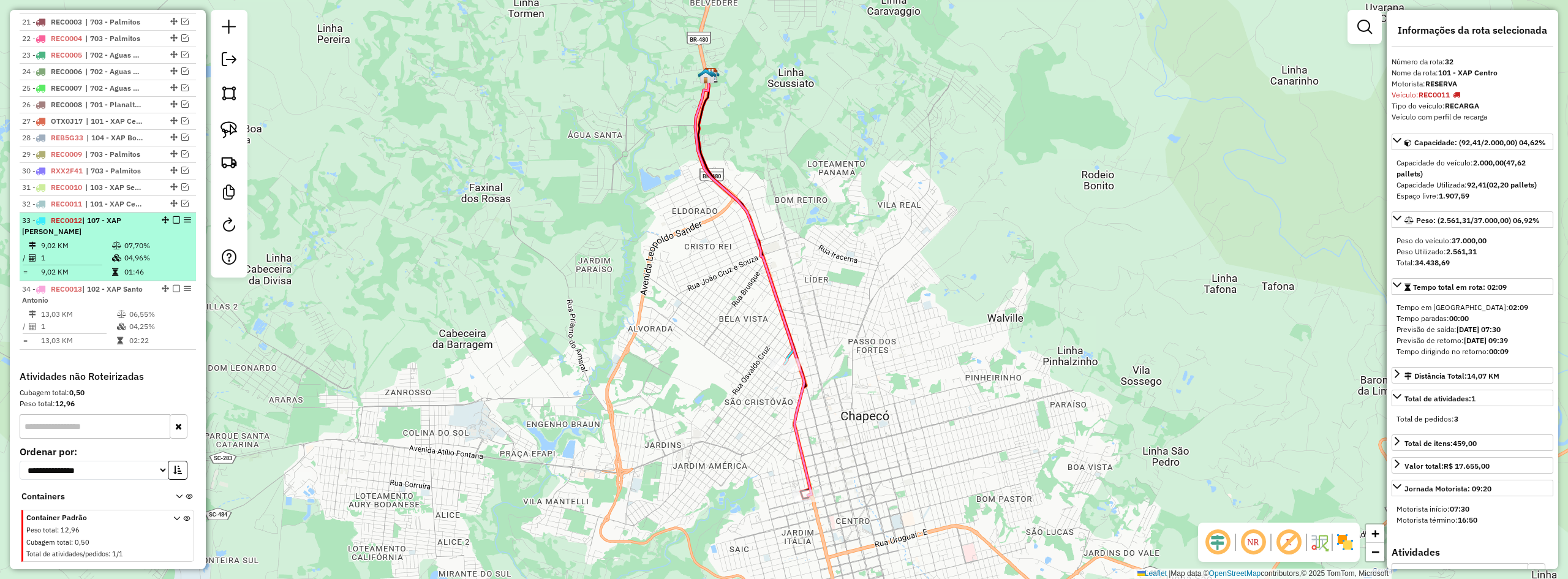
click at [173, 224] on em at bounding box center [176, 220] width 7 height 7
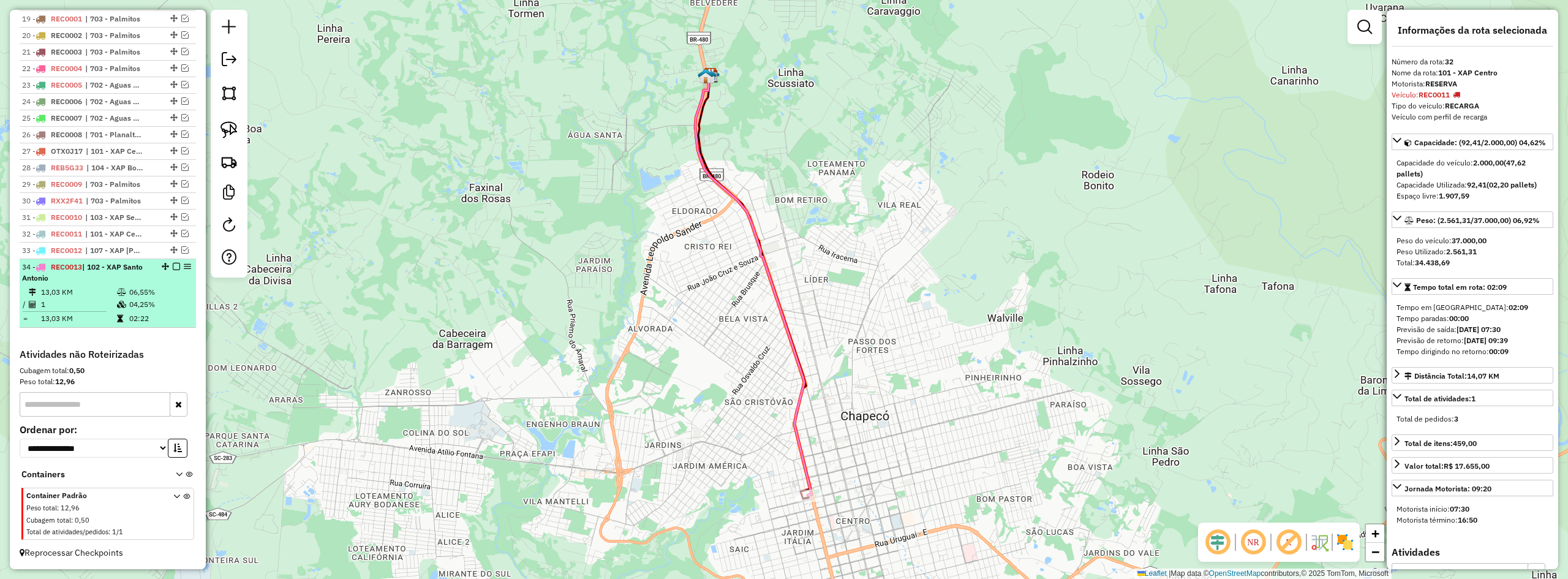
click at [179, 269] on div at bounding box center [173, 266] width 37 height 7
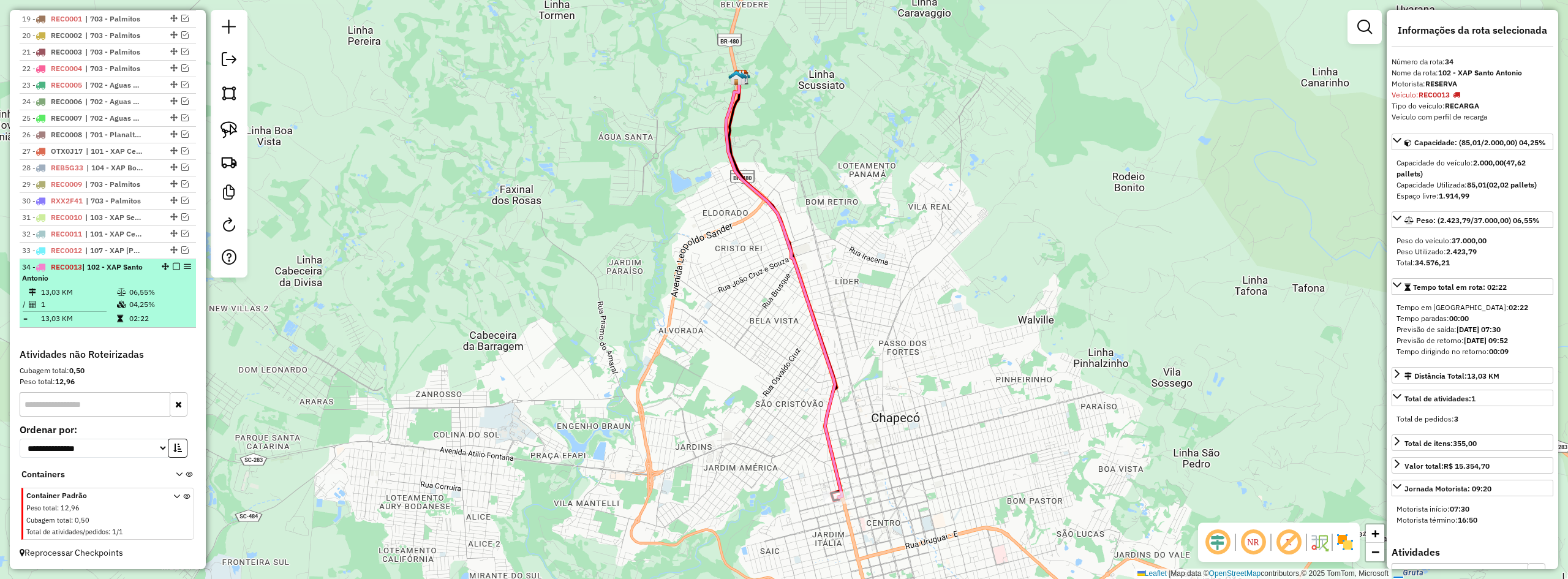
click at [173, 265] on em at bounding box center [176, 266] width 7 height 7
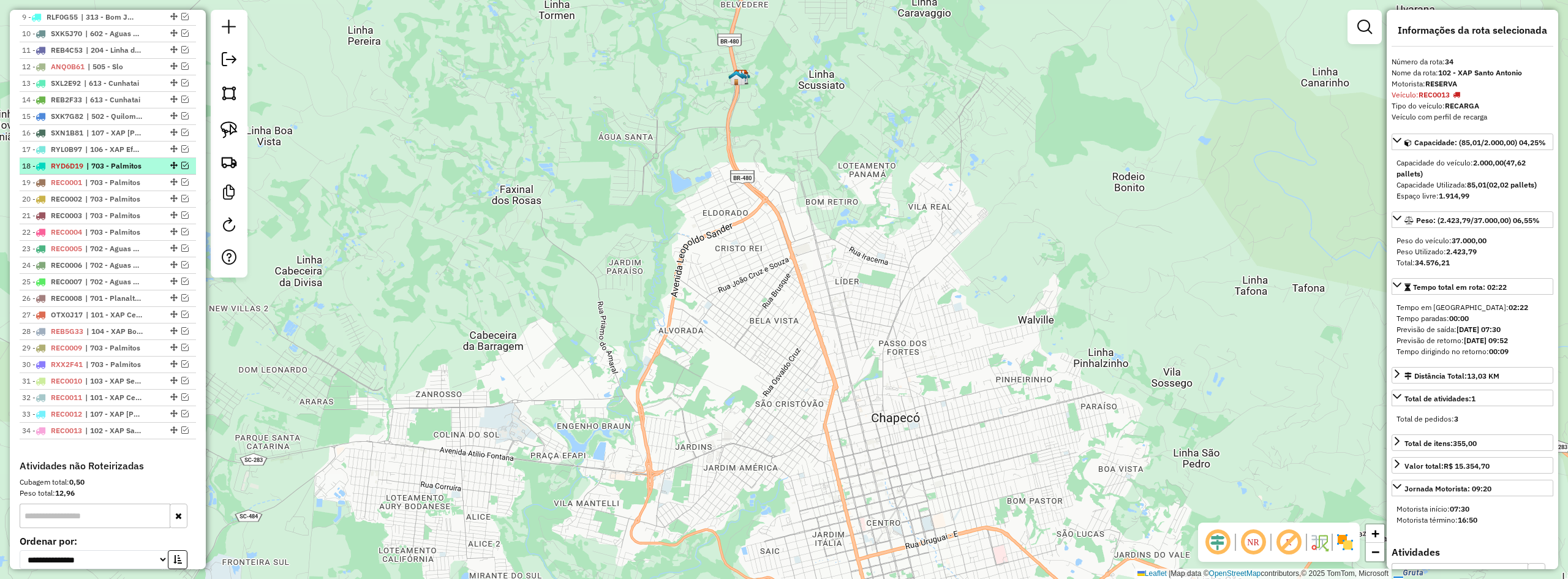
scroll to position [673, 0]
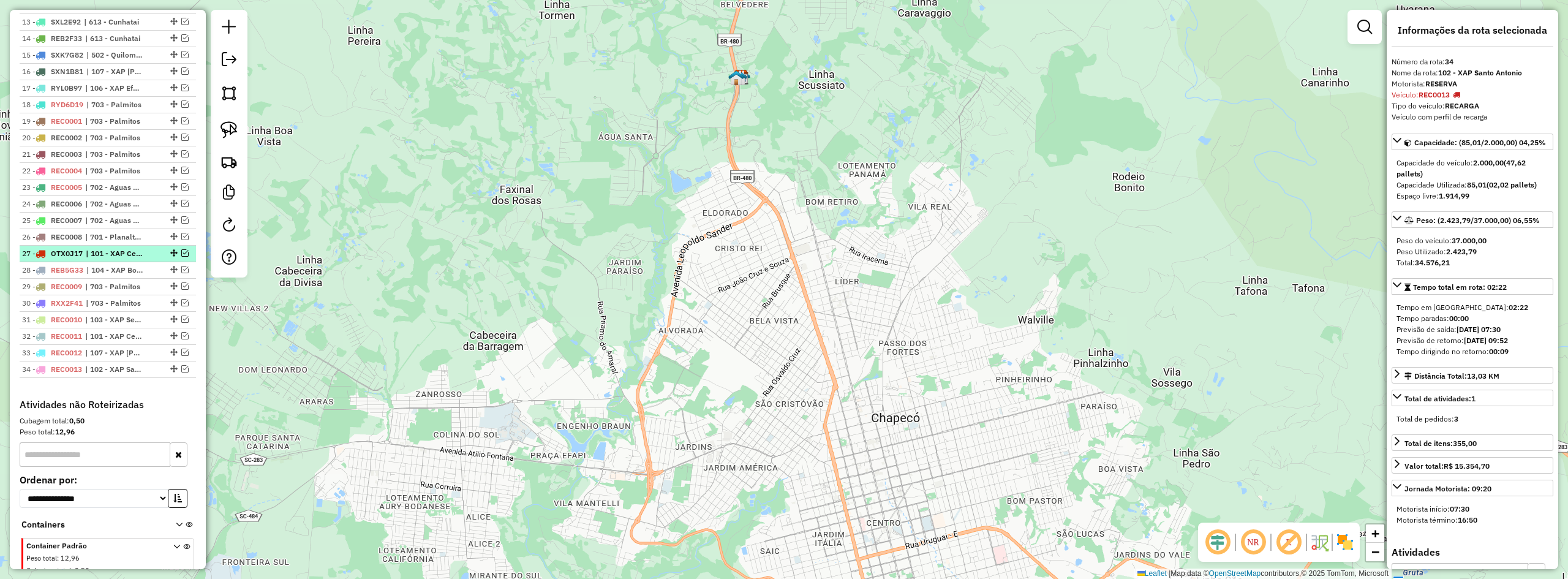
click at [182, 257] on em at bounding box center [185, 253] width 7 height 7
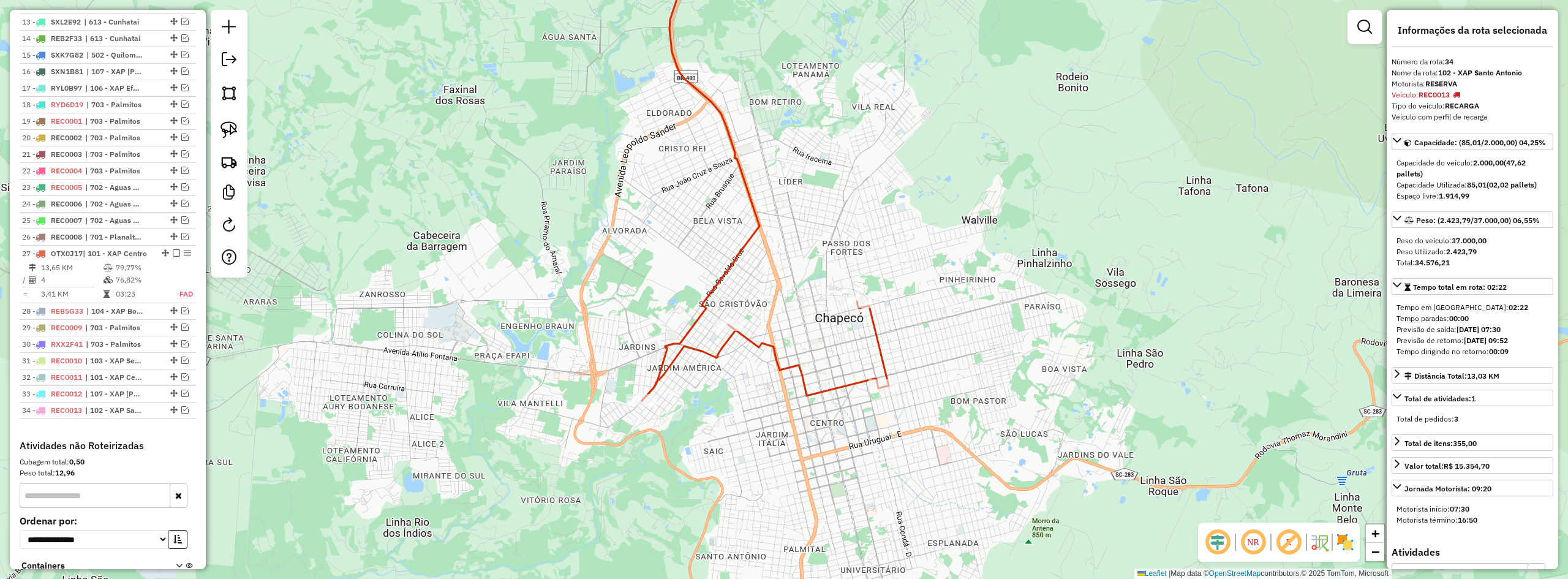
drag, startPoint x: 729, startPoint y: 396, endPoint x: 659, endPoint y: 279, distance: 136.3
click at [663, 283] on div "Janela de atendimento Grade de atendimento Capacidade Transportadoras Veículos …" at bounding box center [784, 289] width 1568 height 579
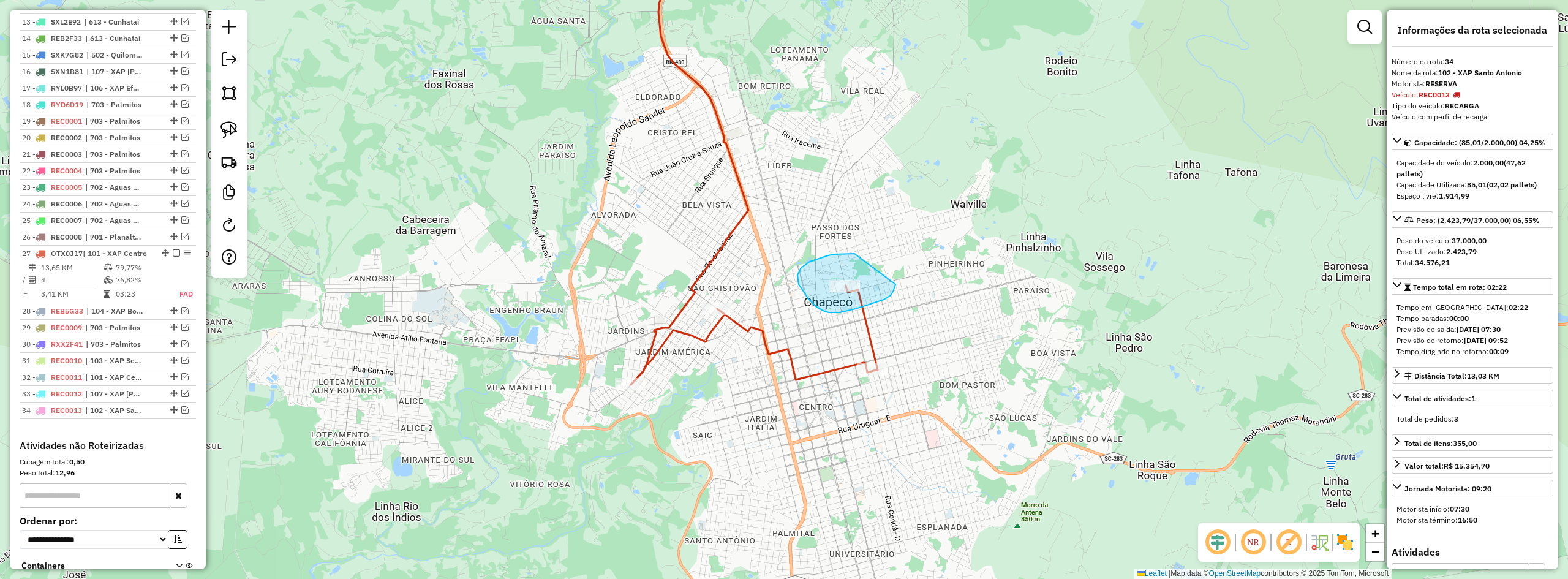
drag, startPoint x: 847, startPoint y: 254, endPoint x: 896, endPoint y: 278, distance: 54.6
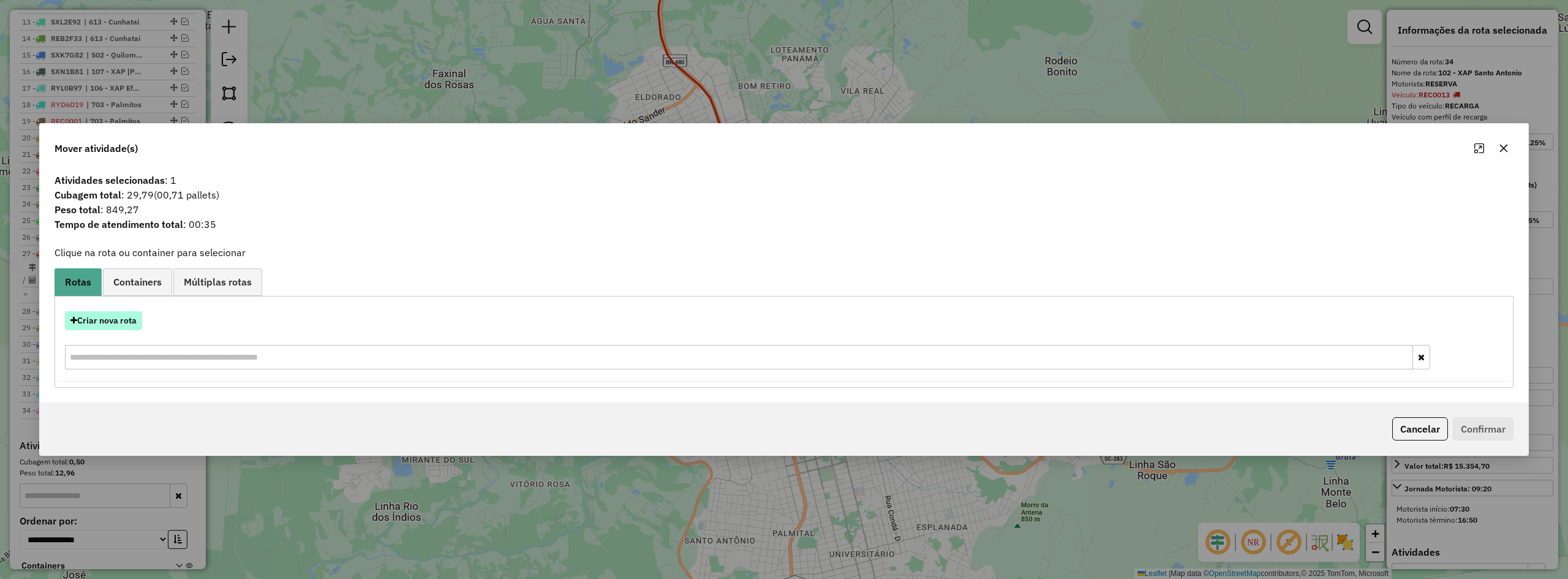
click at [107, 319] on button "Criar nova rota" at bounding box center [103, 321] width 77 height 19
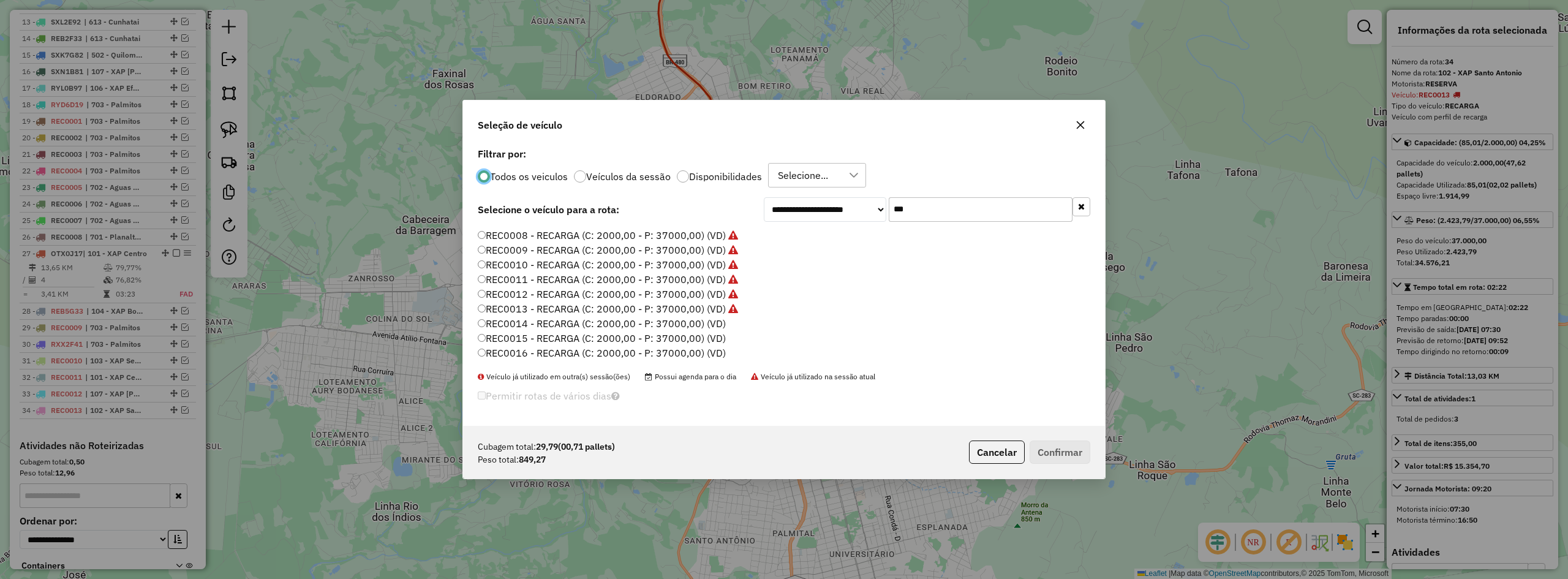
scroll to position [123, 0]
click at [545, 300] on label "REC0014 - RECARGA (C: 2000,00 - P: 37000,00) (VD)" at bounding box center [601, 302] width 248 height 15
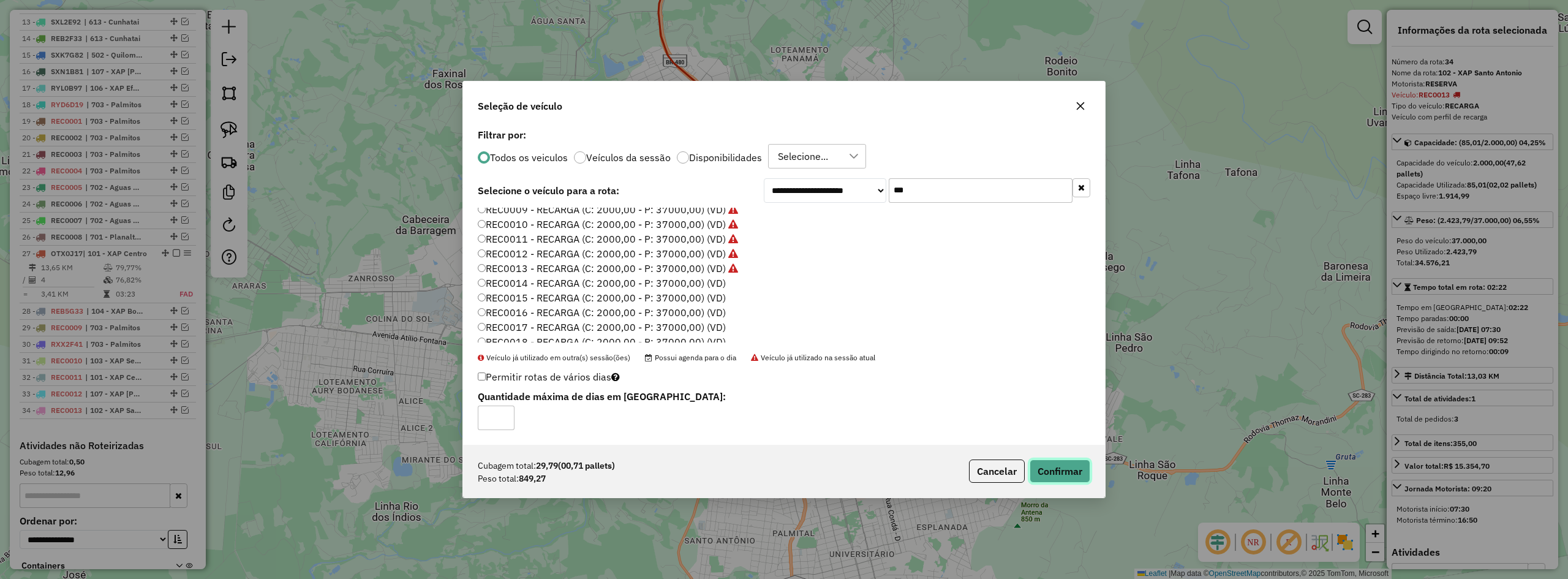
click at [1060, 470] on button "Confirmar" at bounding box center [1060, 472] width 60 height 24
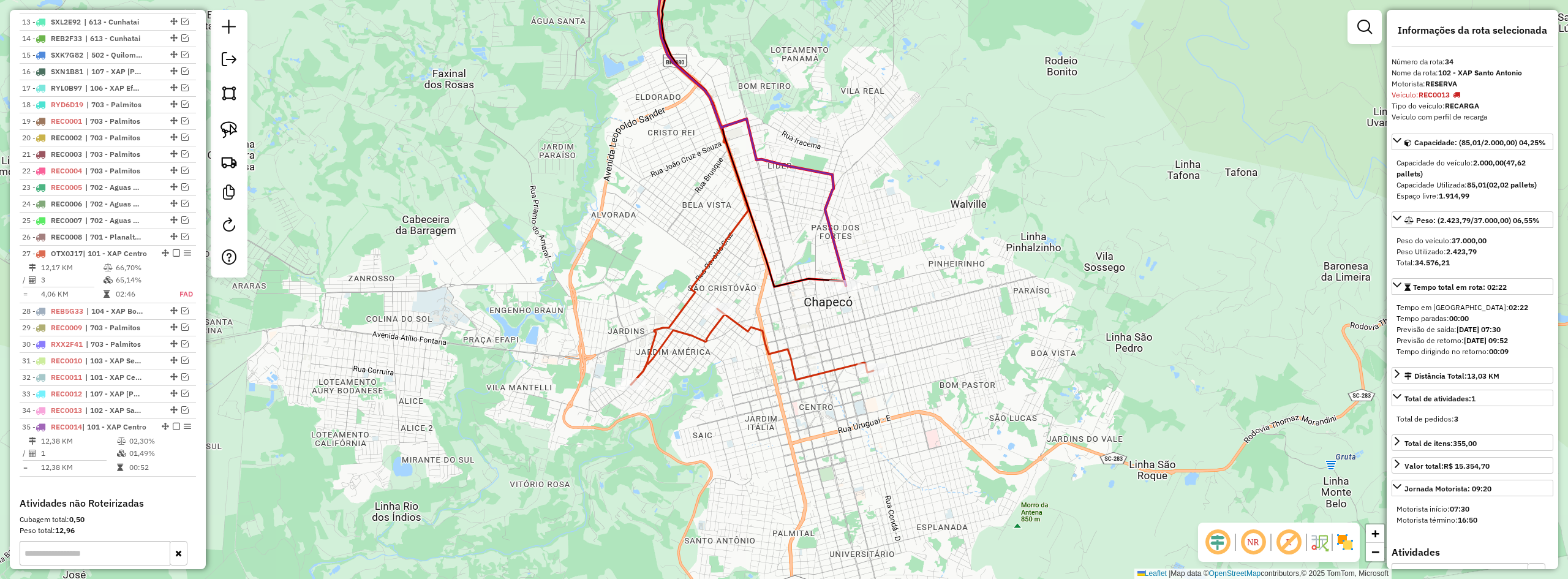
scroll to position [855, 0]
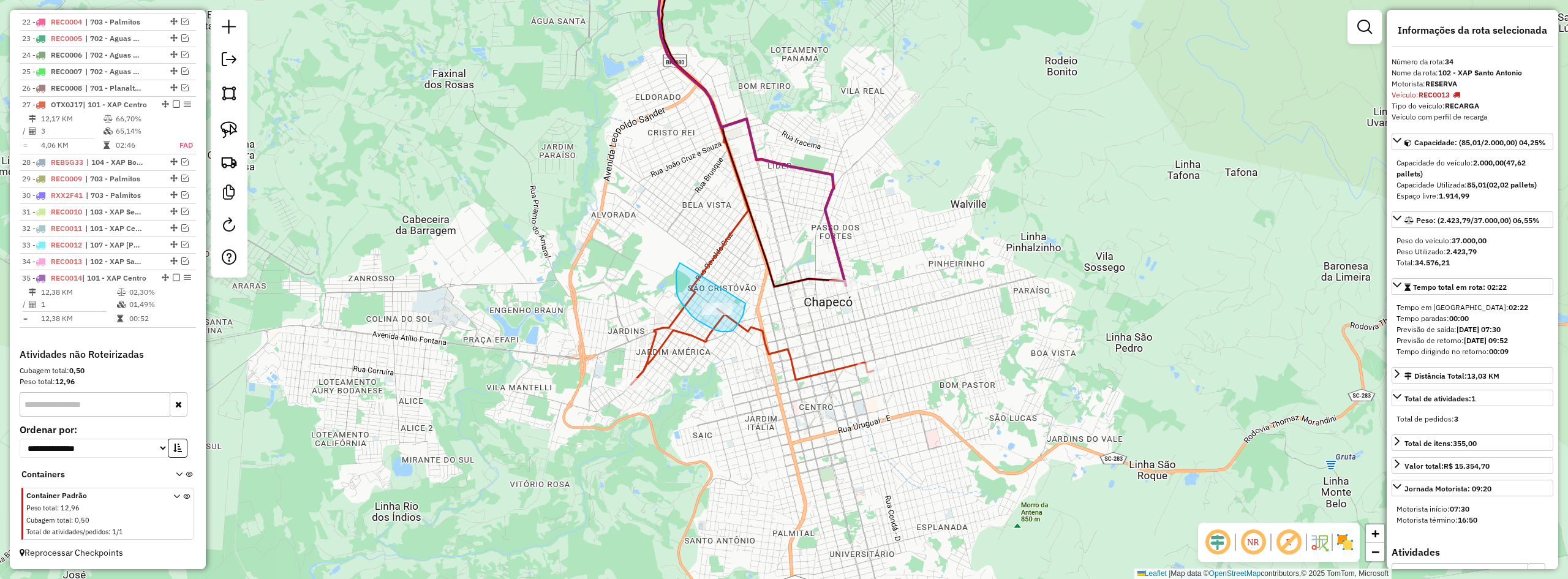
drag, startPoint x: 679, startPoint y: 266, endPoint x: 737, endPoint y: 280, distance: 59.7
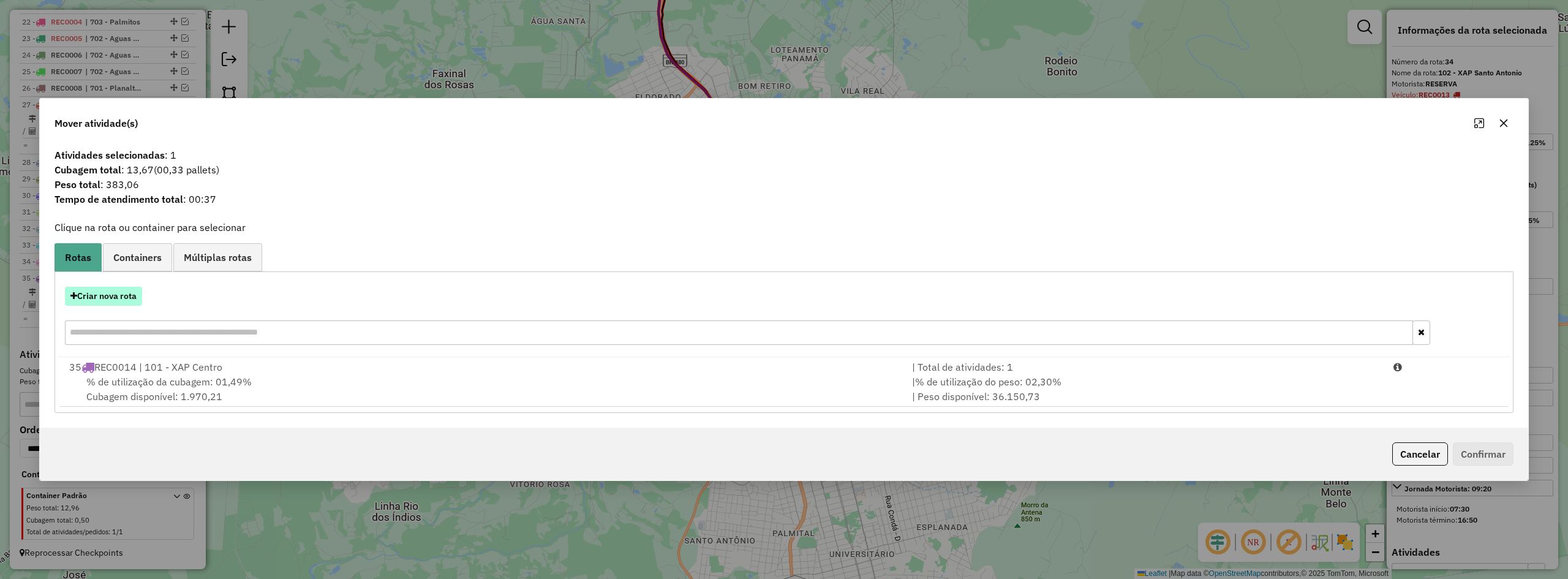
click at [107, 304] on button "Criar nova rota" at bounding box center [103, 296] width 77 height 19
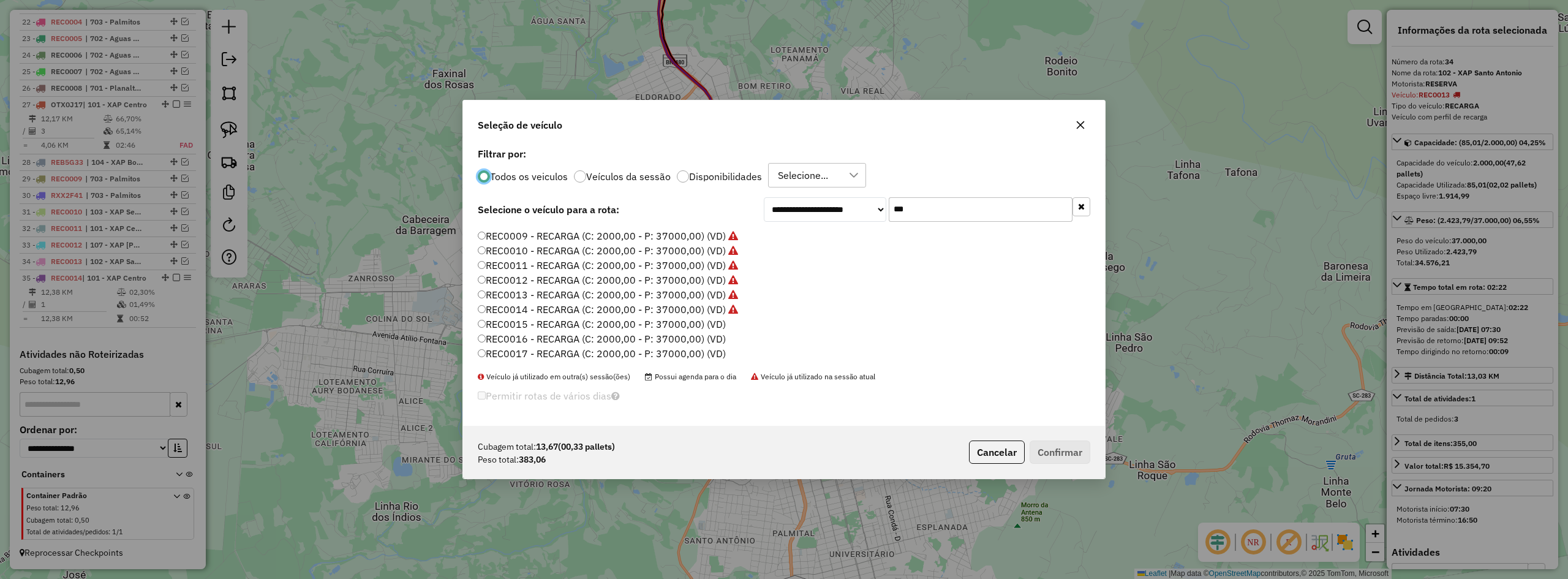
scroll to position [123, 0]
click at [593, 318] on label "REC0015 - RECARGA (C: 2000,00 - P: 37000,00) (VD)" at bounding box center [601, 317] width 248 height 15
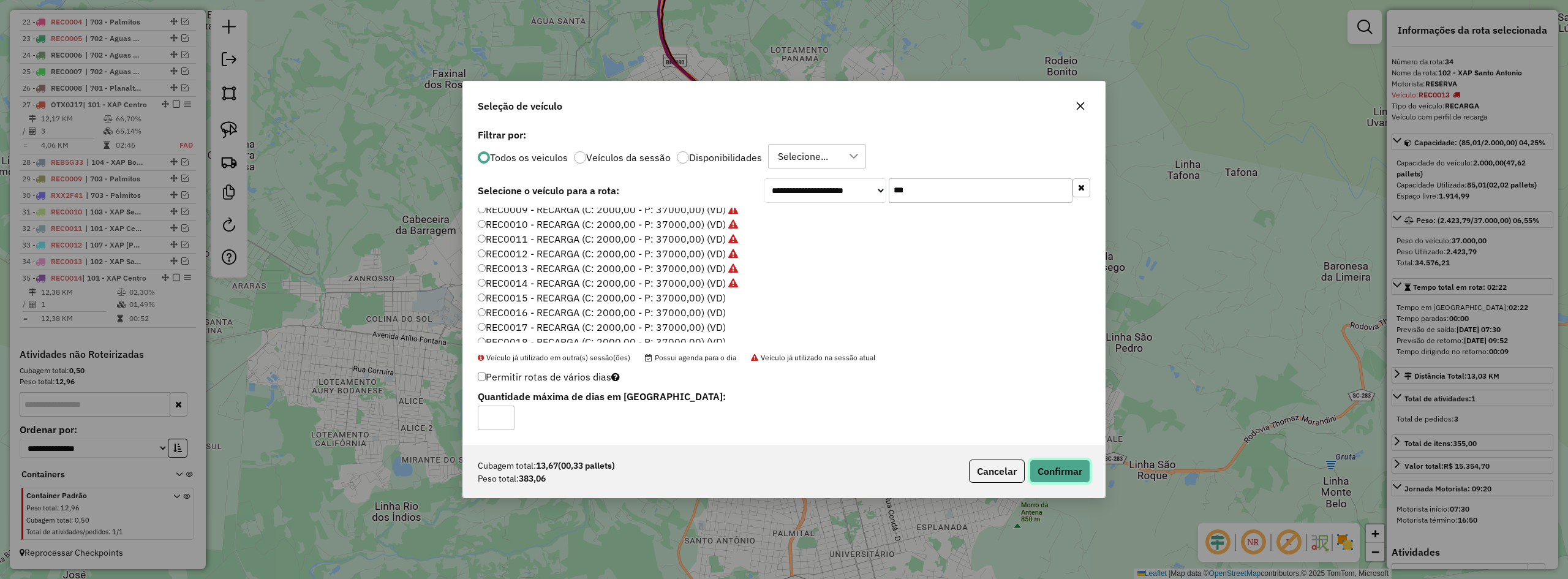
click at [1086, 466] on button "Confirmar" at bounding box center [1060, 472] width 60 height 24
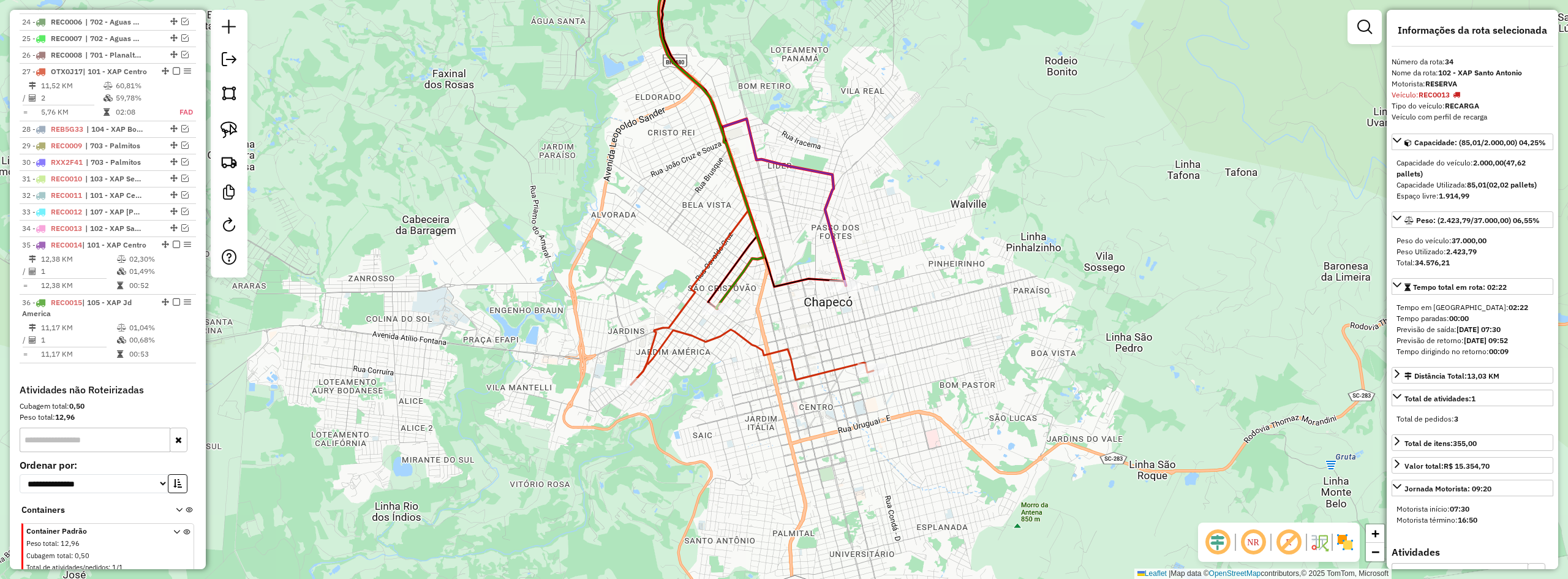
scroll to position [924, 0]
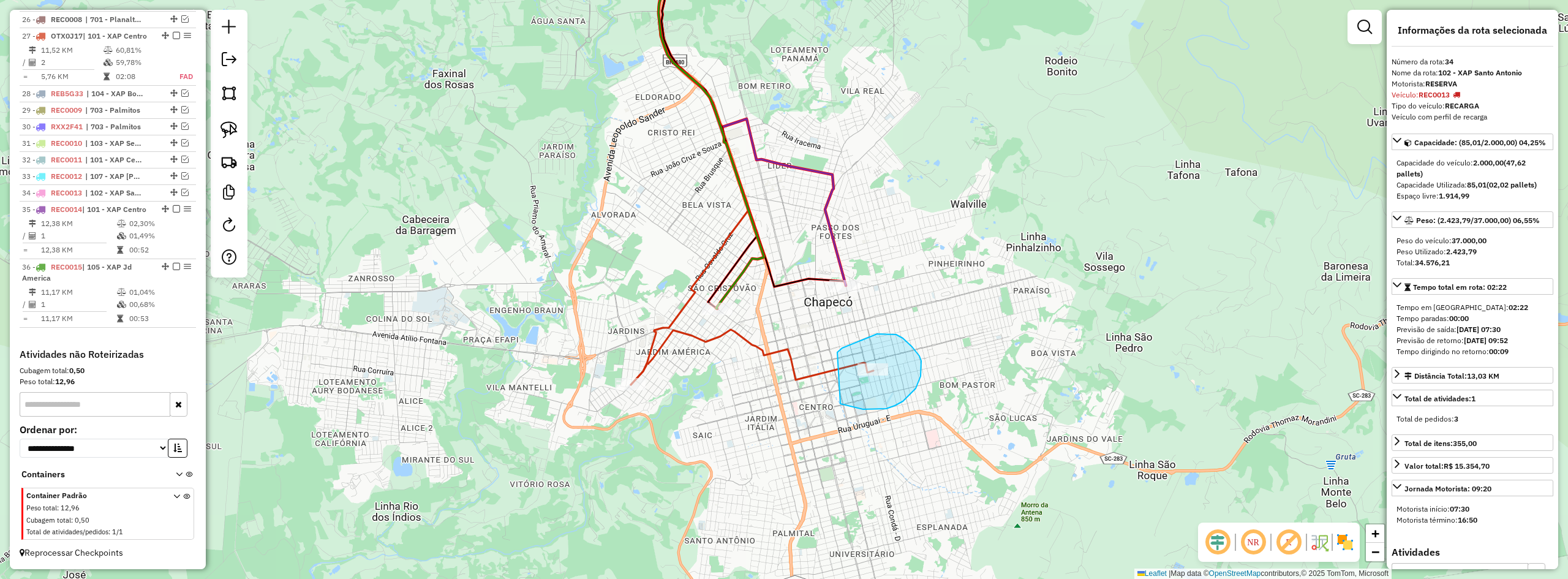
drag, startPoint x: 849, startPoint y: 406, endPoint x: 837, endPoint y: 352, distance: 55.3
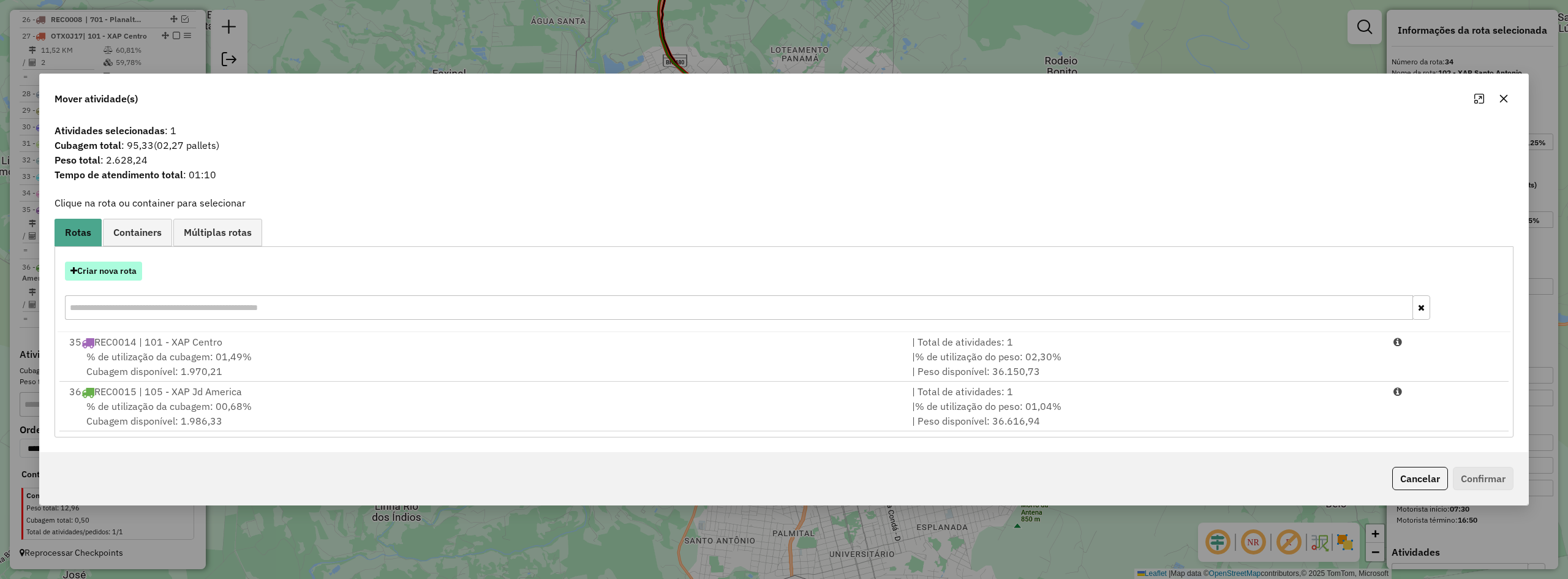
click at [123, 277] on button "Criar nova rota" at bounding box center [103, 271] width 77 height 19
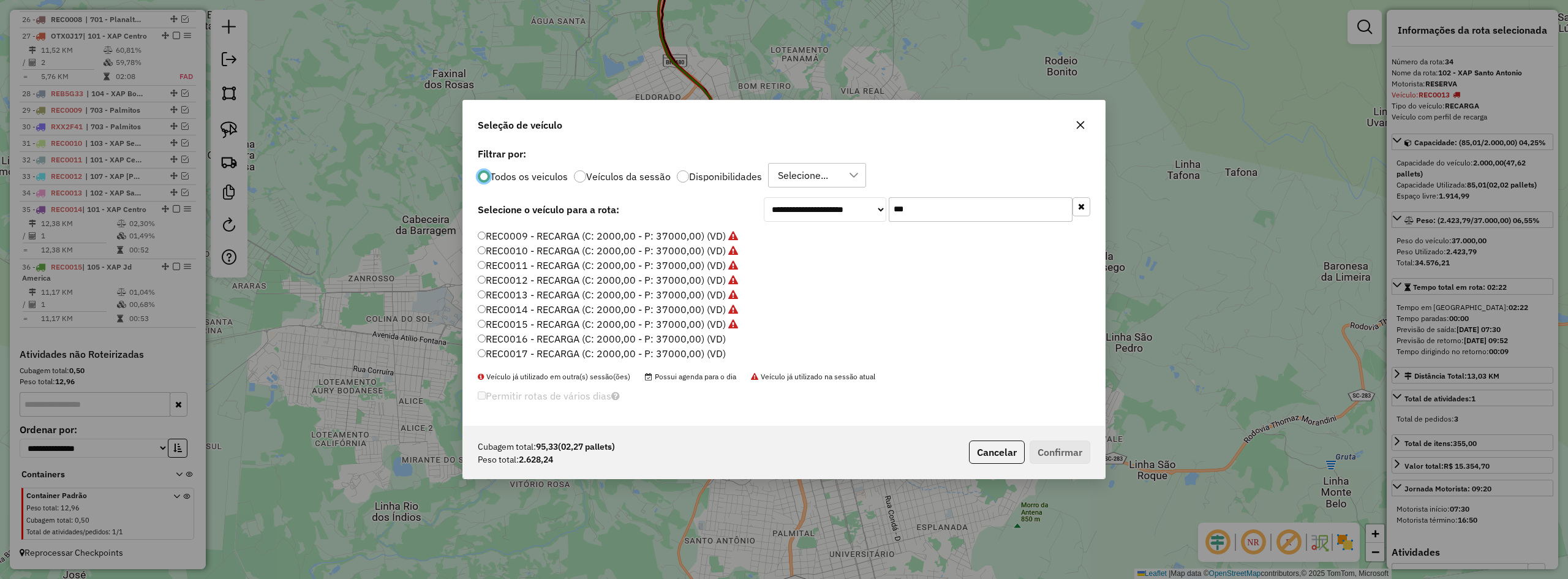
scroll to position [123, 0]
click at [600, 331] on label "REC0016 - RECARGA (C: 2000,00 - P: 37000,00) (VD)" at bounding box center [601, 332] width 248 height 15
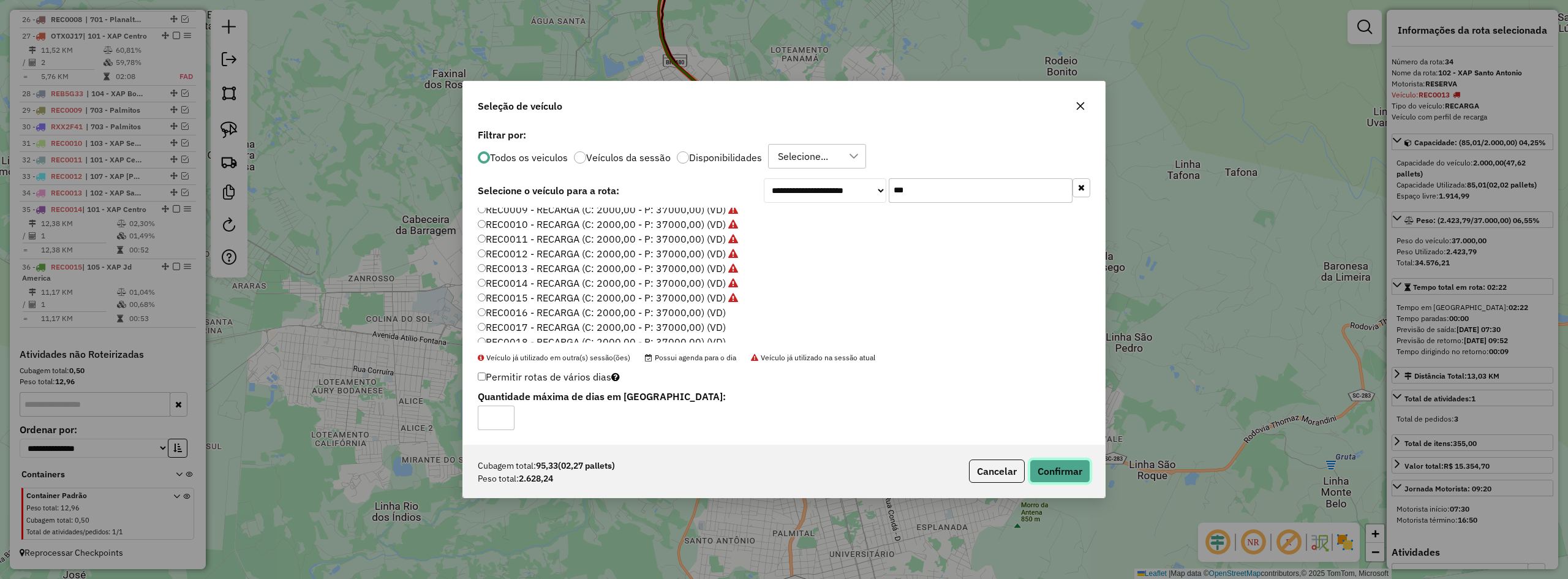
click at [1067, 467] on button "Confirmar" at bounding box center [1060, 472] width 60 height 24
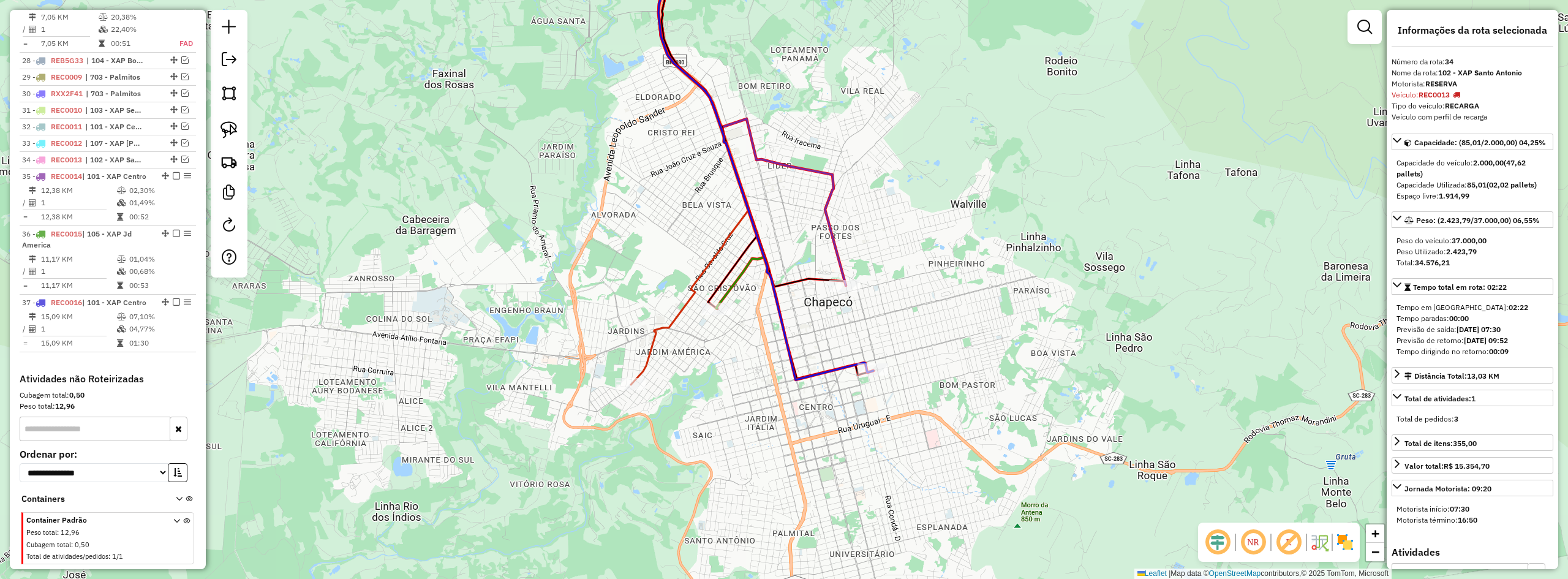
scroll to position [992, 0]
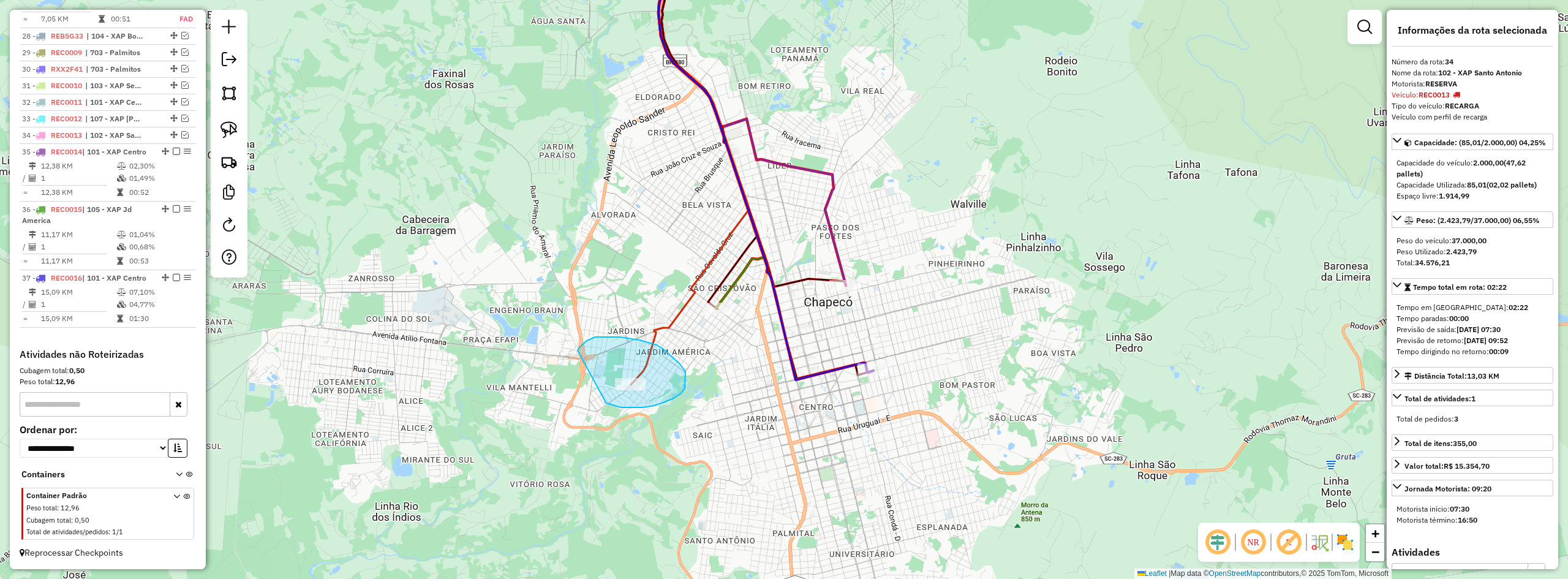
drag, startPoint x: 605, startPoint y: 402, endPoint x: 578, endPoint y: 351, distance: 57.7
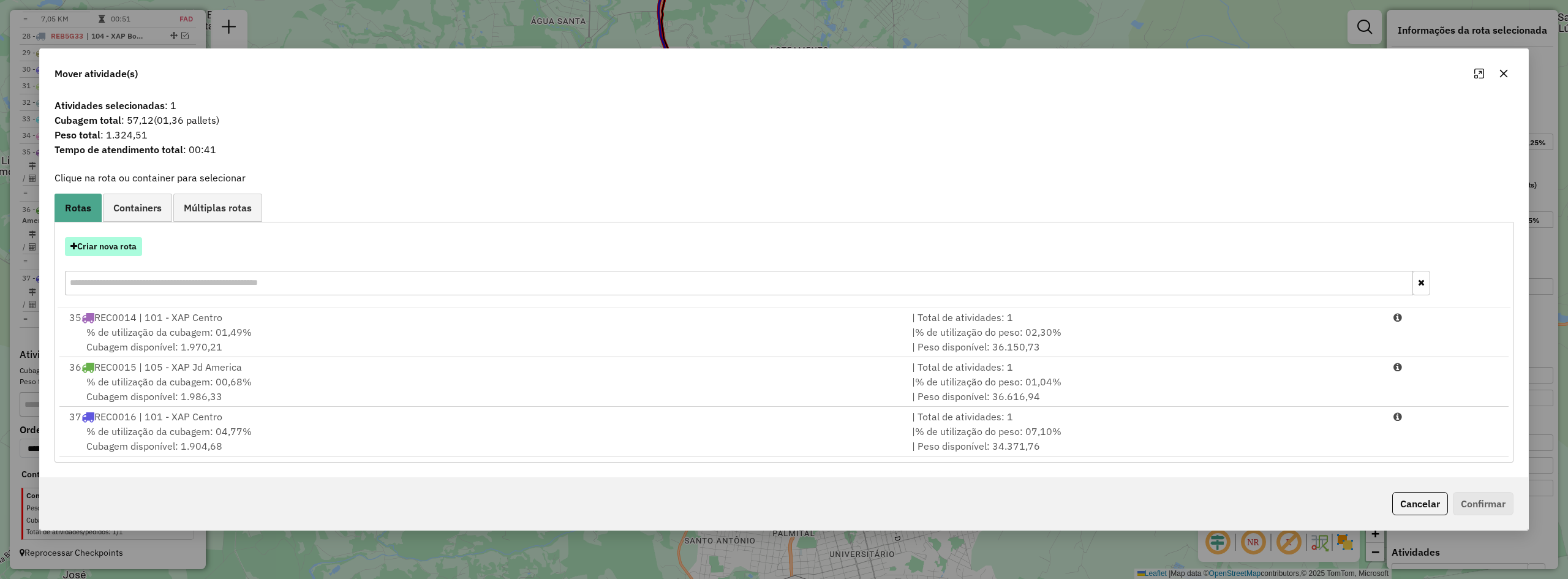
click at [111, 247] on button "Criar nova rota" at bounding box center [103, 246] width 77 height 19
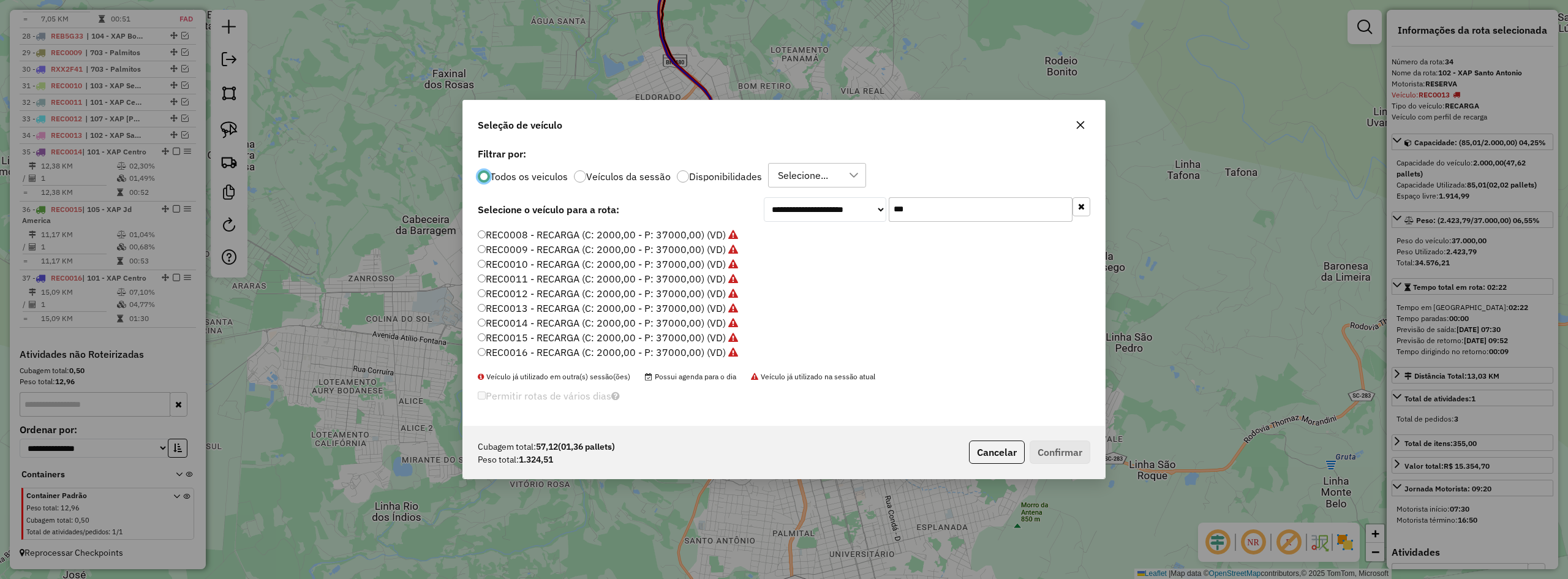
scroll to position [123, 0]
click at [579, 349] on label "REC0017 - RECARGA (C: 2000,00 - P: 37000,00) (VD)" at bounding box center [601, 347] width 248 height 15
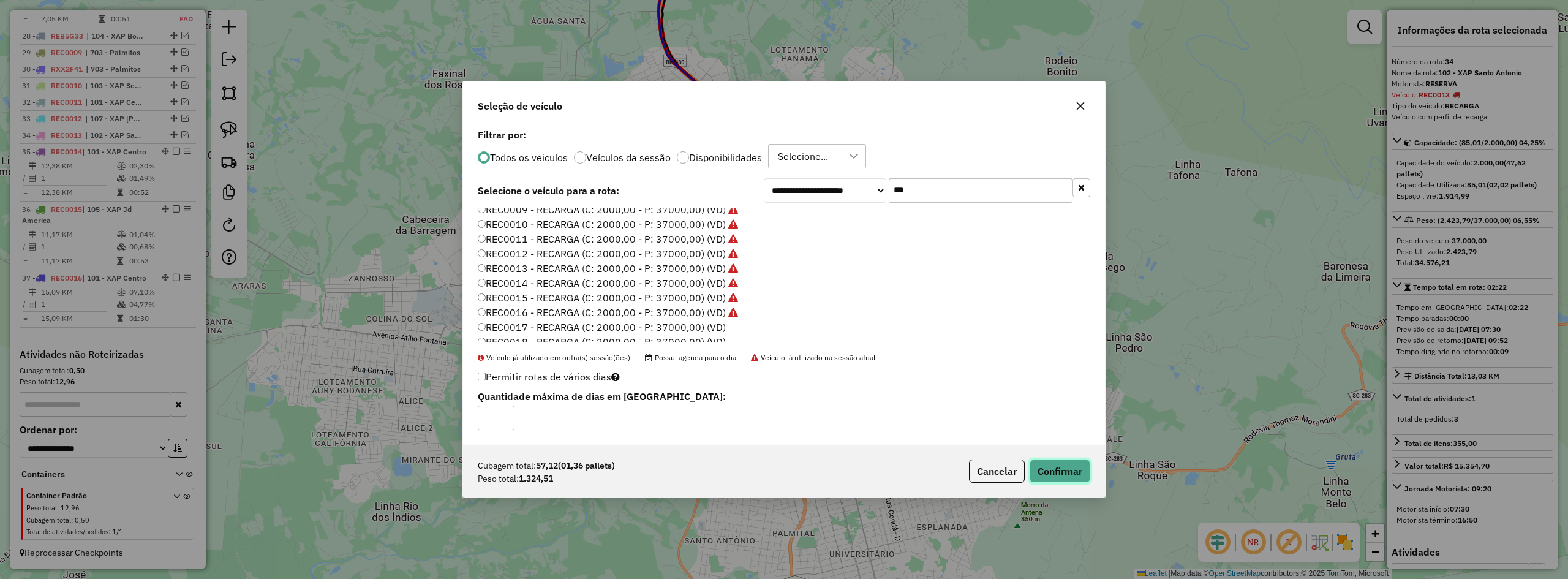
click at [1078, 475] on button "Confirmar" at bounding box center [1060, 472] width 60 height 24
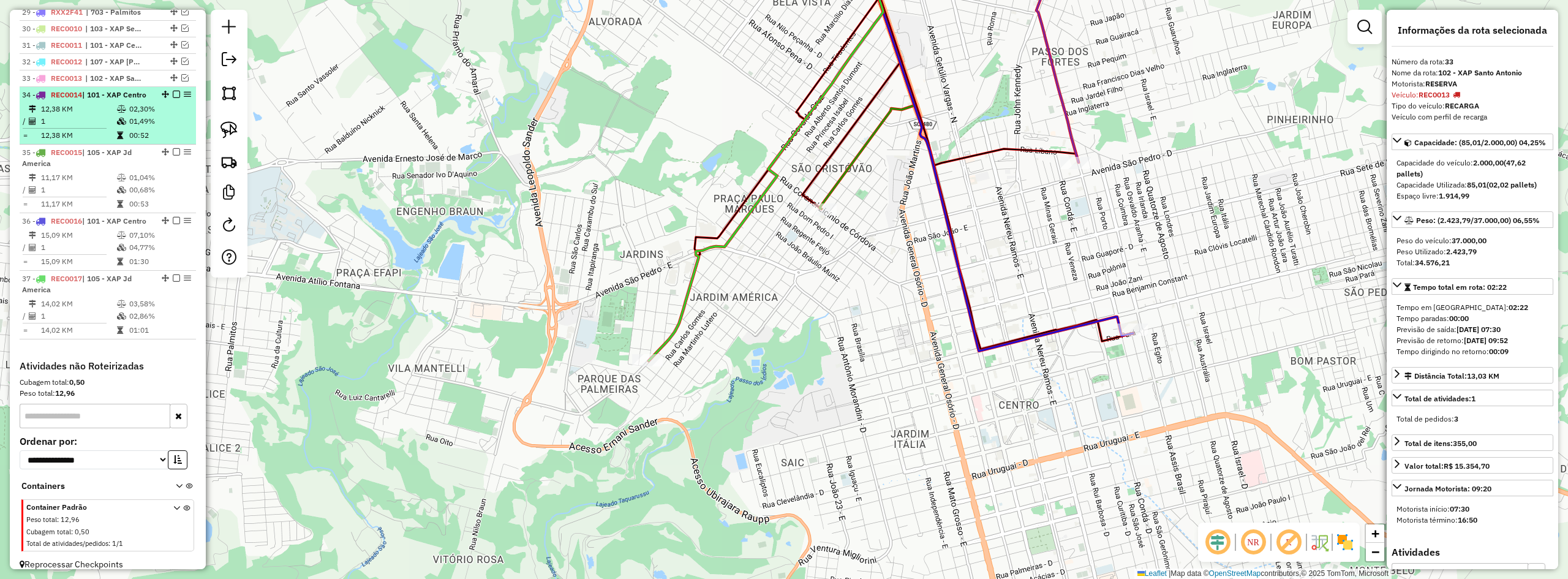
scroll to position [931, 0]
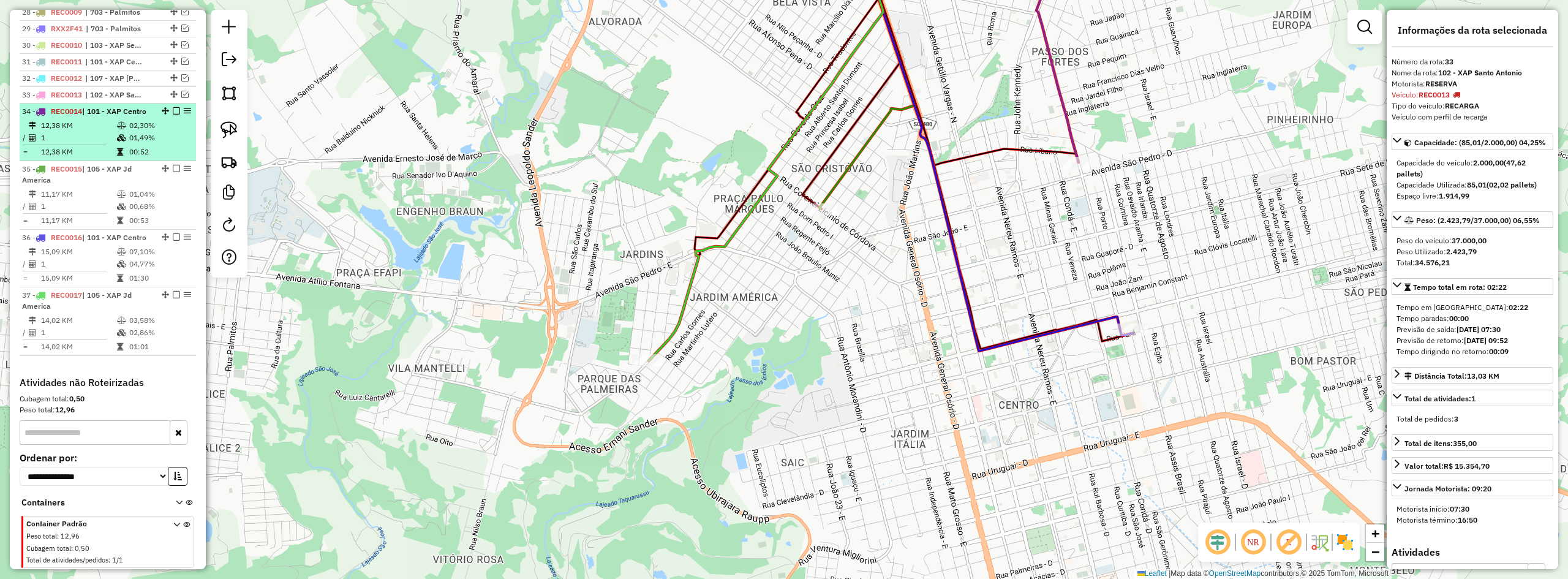
click at [173, 115] on em at bounding box center [176, 111] width 7 height 7
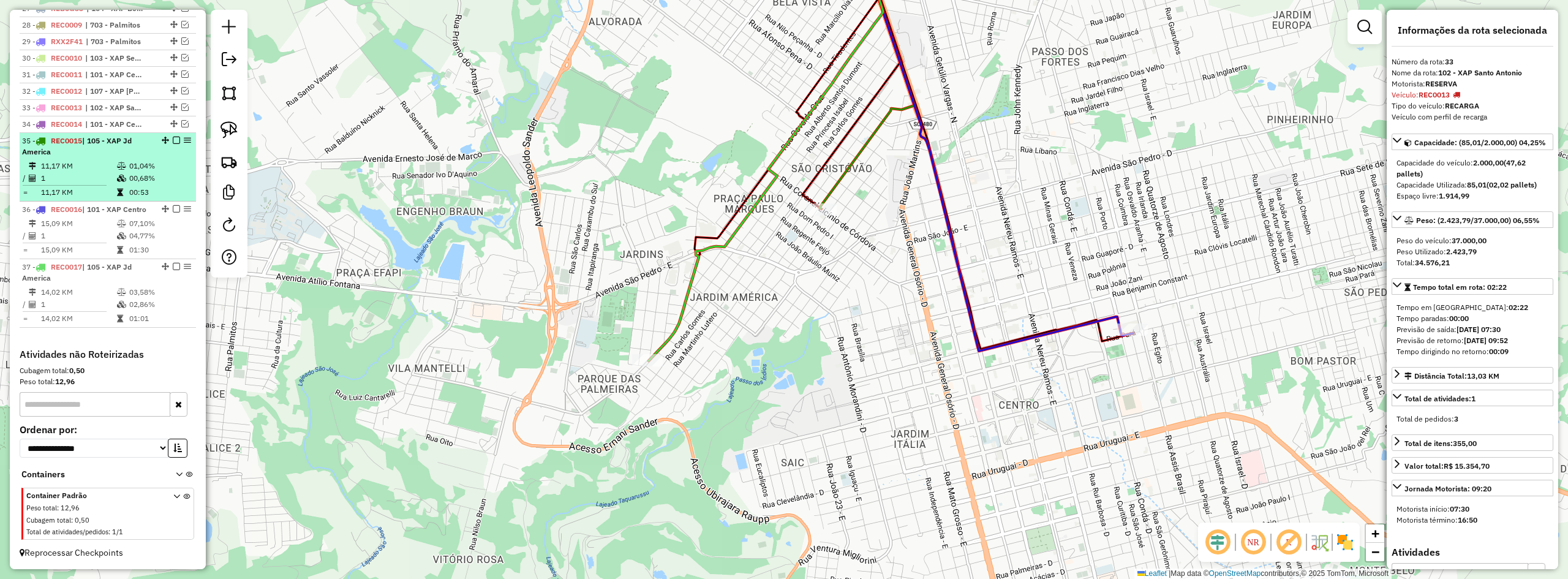
click at [176, 138] on em at bounding box center [176, 141] width 7 height 7
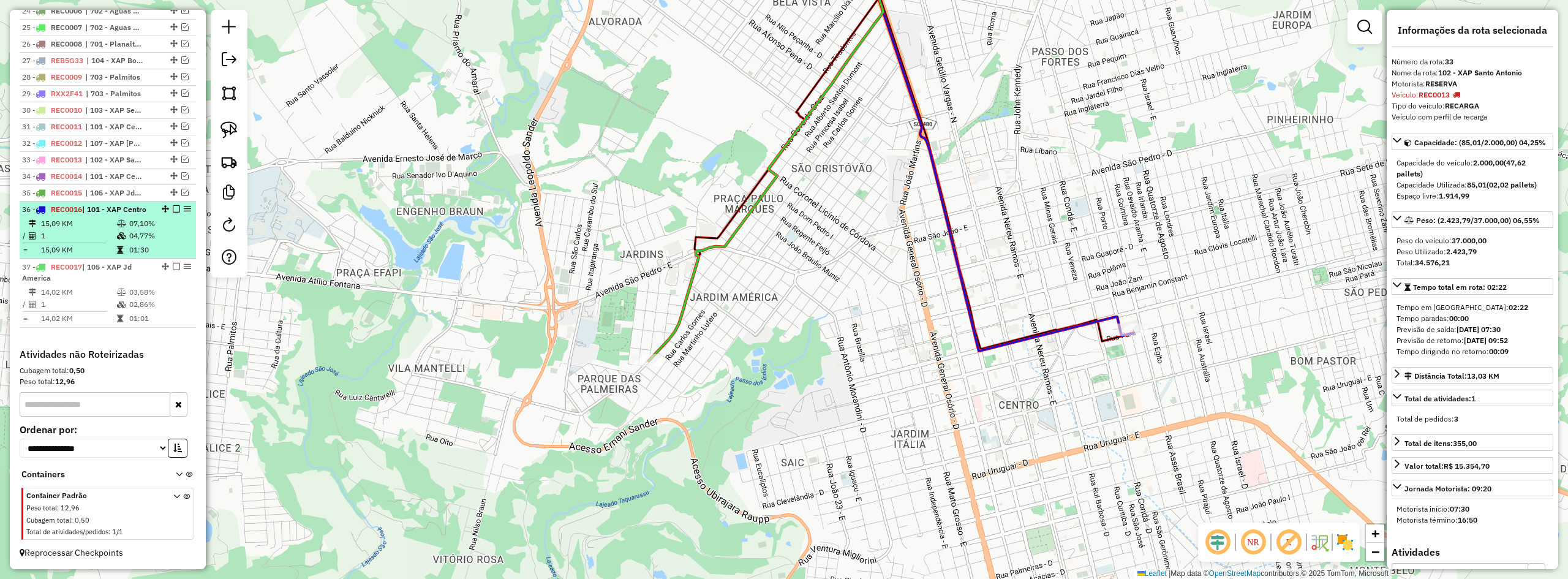
click at [173, 205] on em at bounding box center [176, 209] width 7 height 7
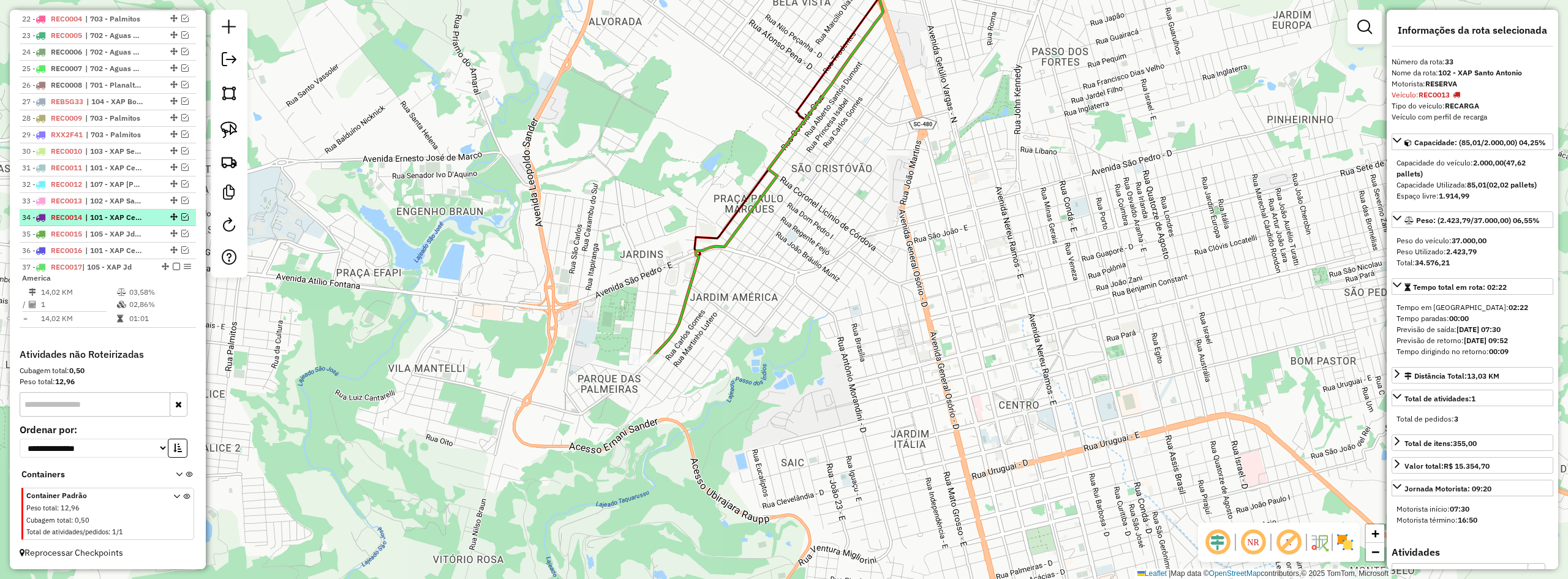
click at [173, 267] on em at bounding box center [176, 266] width 7 height 7
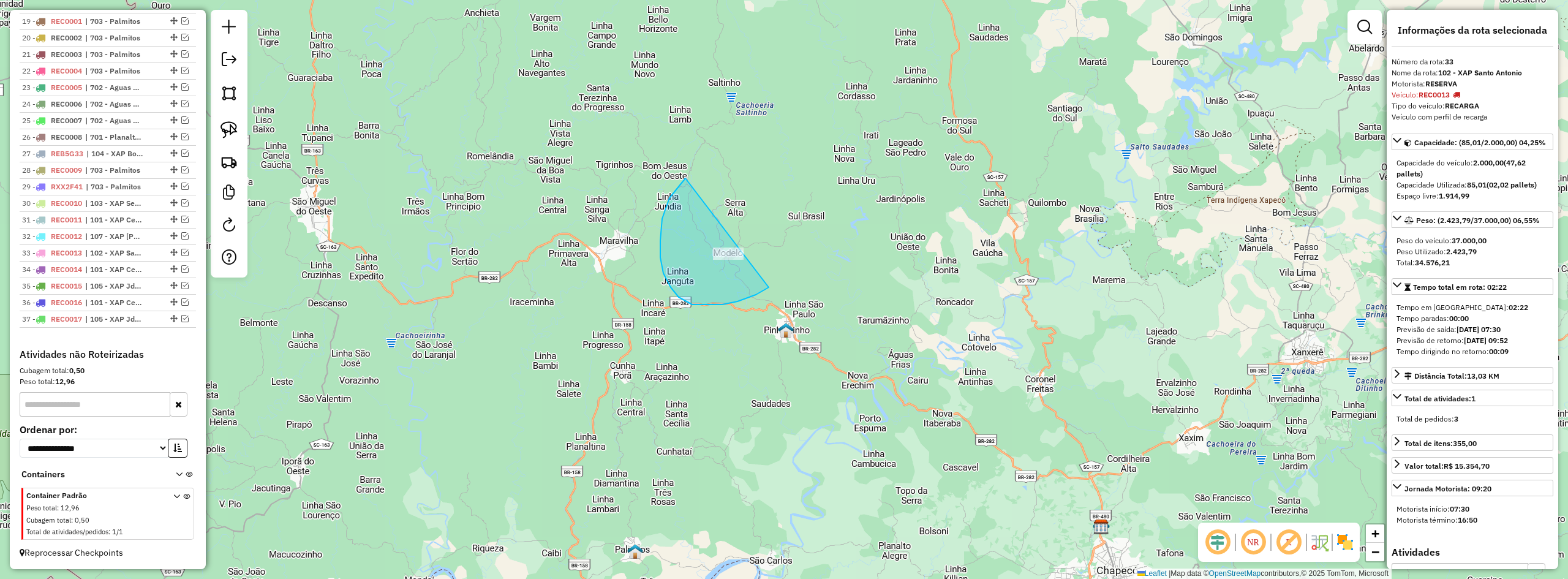
drag, startPoint x: 670, startPoint y: 198, endPoint x: 788, endPoint y: 232, distance: 122.8
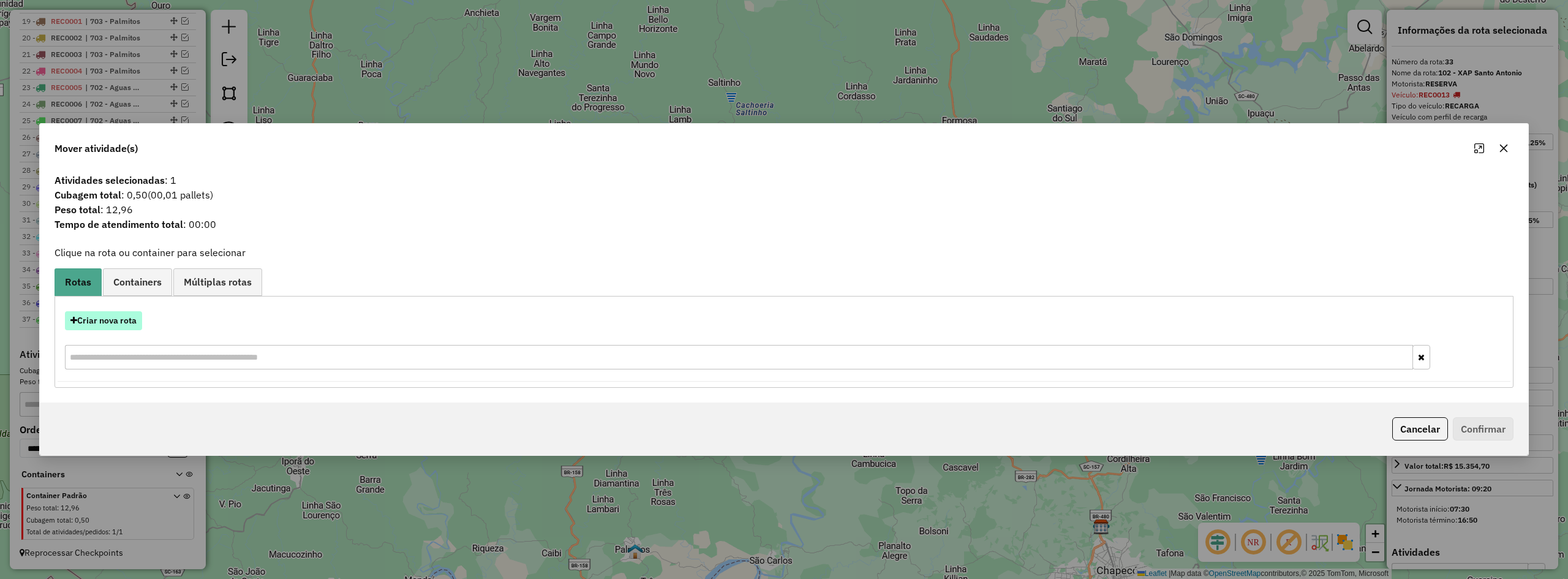
click at [96, 316] on button "Criar nova rota" at bounding box center [103, 321] width 77 height 19
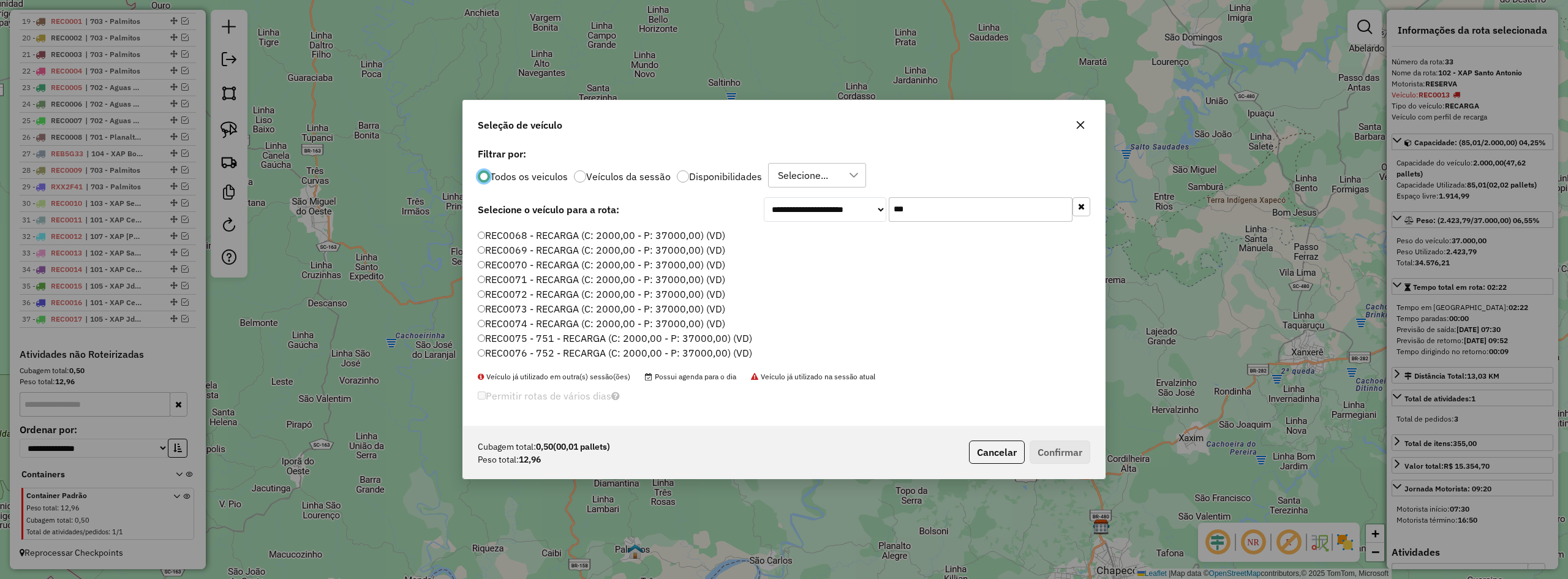
scroll to position [981, 0]
click at [992, 447] on button "Cancelar" at bounding box center [997, 452] width 56 height 24
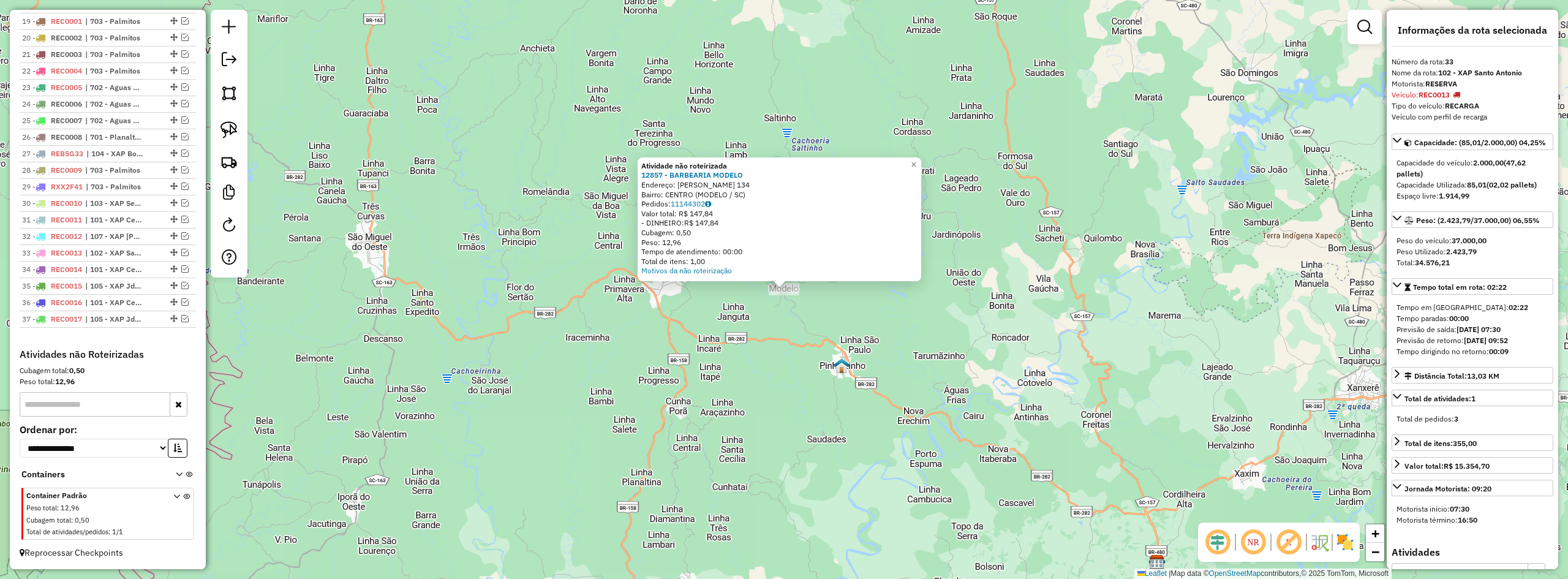
click at [825, 324] on div "Atividade não roteirizada 12857 - BARBEARIA MODELO Endereço: JORGE LACERDA 134 …" at bounding box center [784, 289] width 1568 height 579
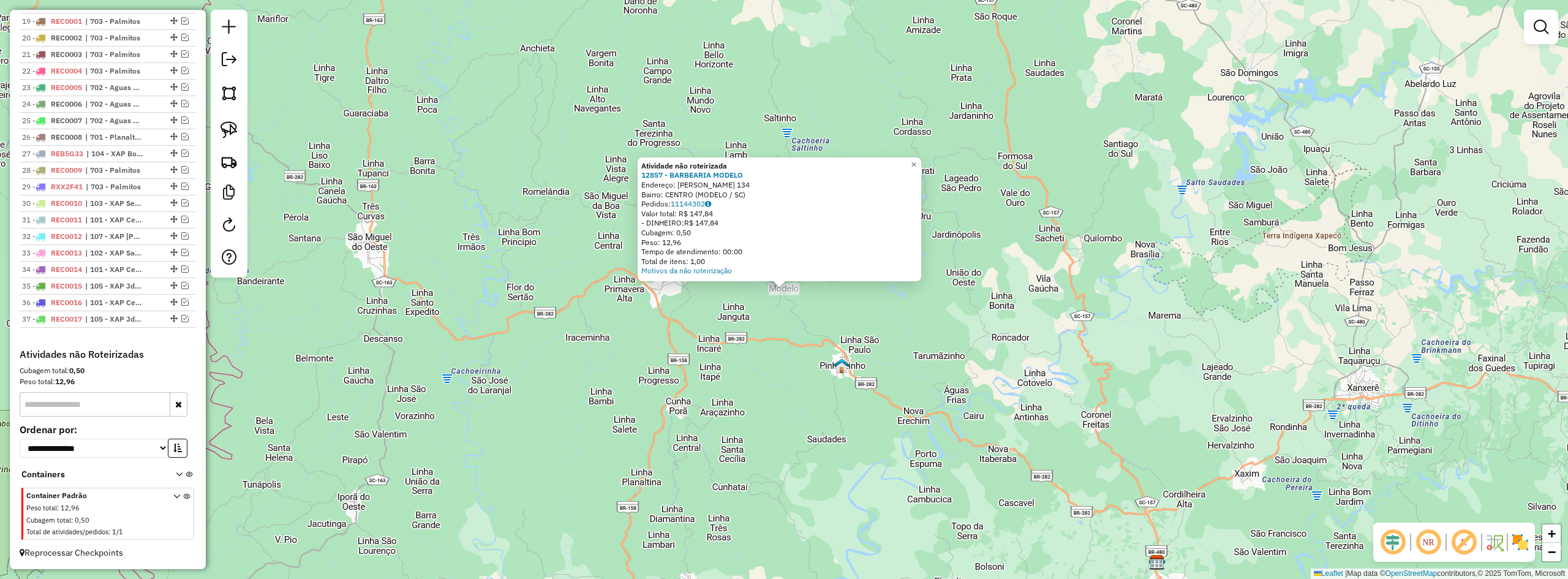
click at [826, 347] on div "Atividade não roteirizada 12857 - BARBEARIA MODELO Endereço: JORGE LACERDA 134 …" at bounding box center [784, 289] width 1568 height 579
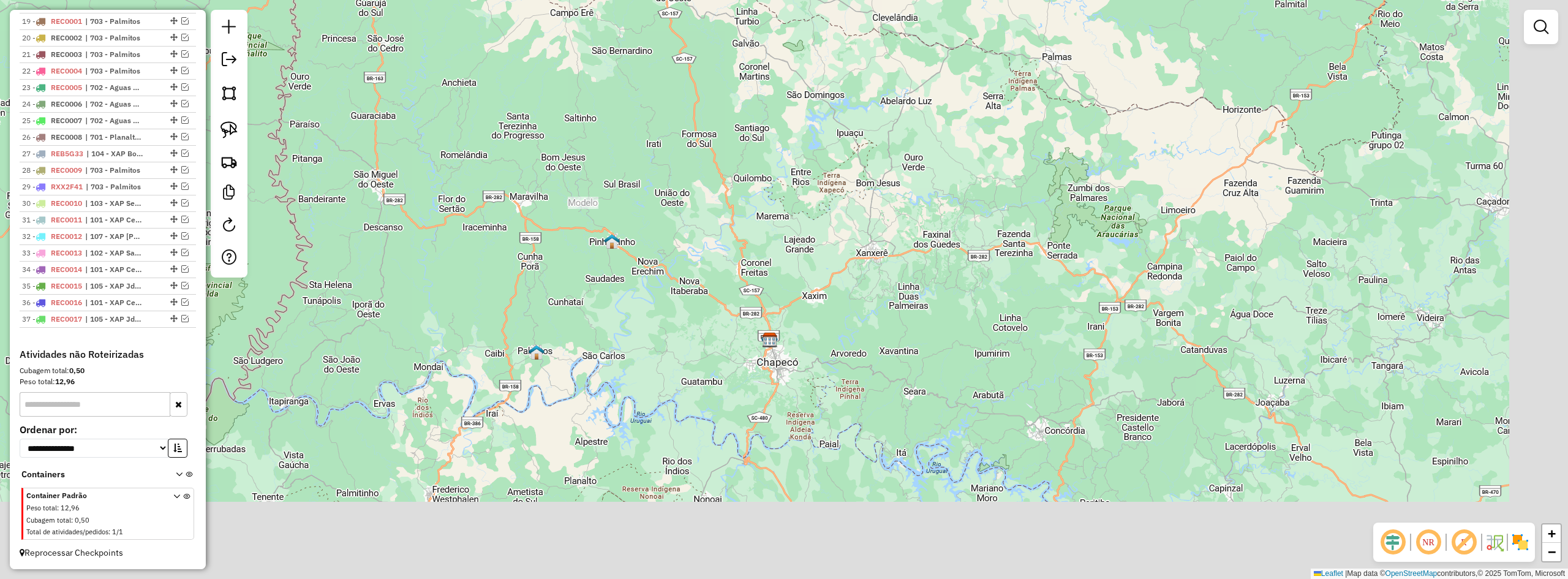
drag, startPoint x: 786, startPoint y: 301, endPoint x: 685, endPoint y: 257, distance: 110.2
click at [701, 263] on div "Janela de atendimento Grade de atendimento Capacidade Transportadoras Veículos …" at bounding box center [784, 289] width 1568 height 579
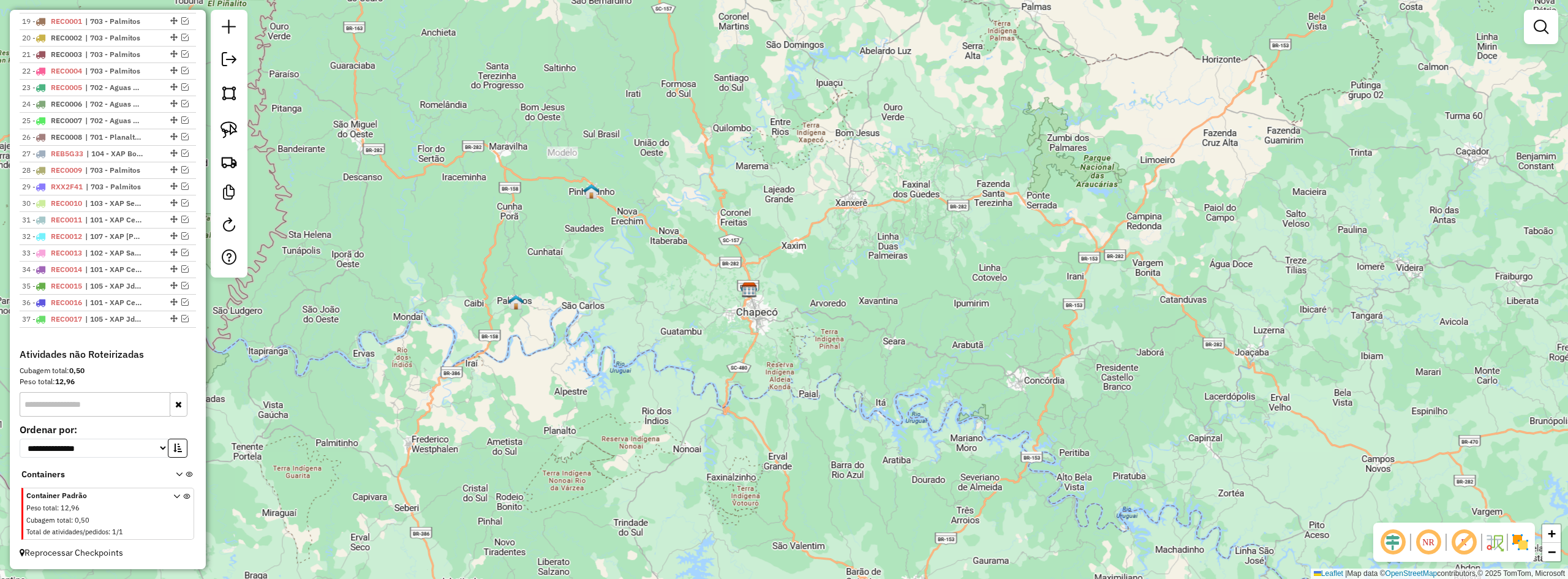
drag, startPoint x: 737, startPoint y: 274, endPoint x: 755, endPoint y: 269, distance: 18.7
click at [755, 269] on div "Janela de atendimento Grade de atendimento Capacidade Transportadoras Veículos …" at bounding box center [784, 289] width 1568 height 579
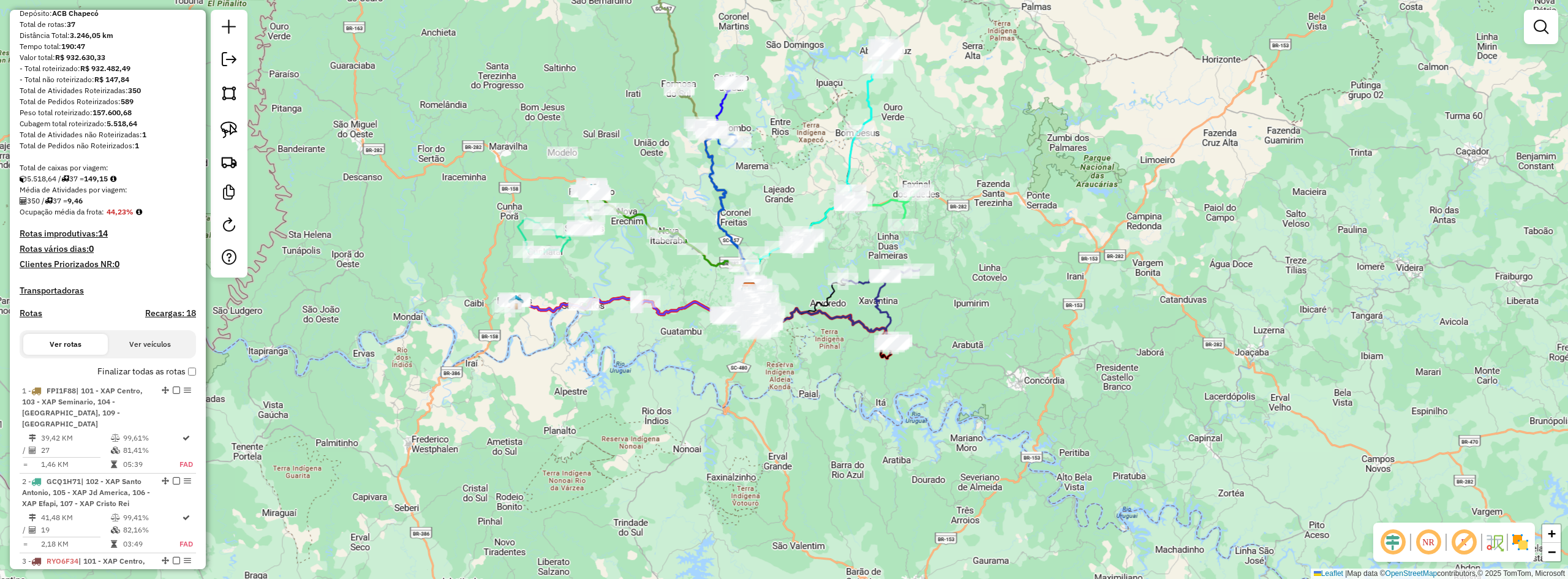
scroll to position [0, 0]
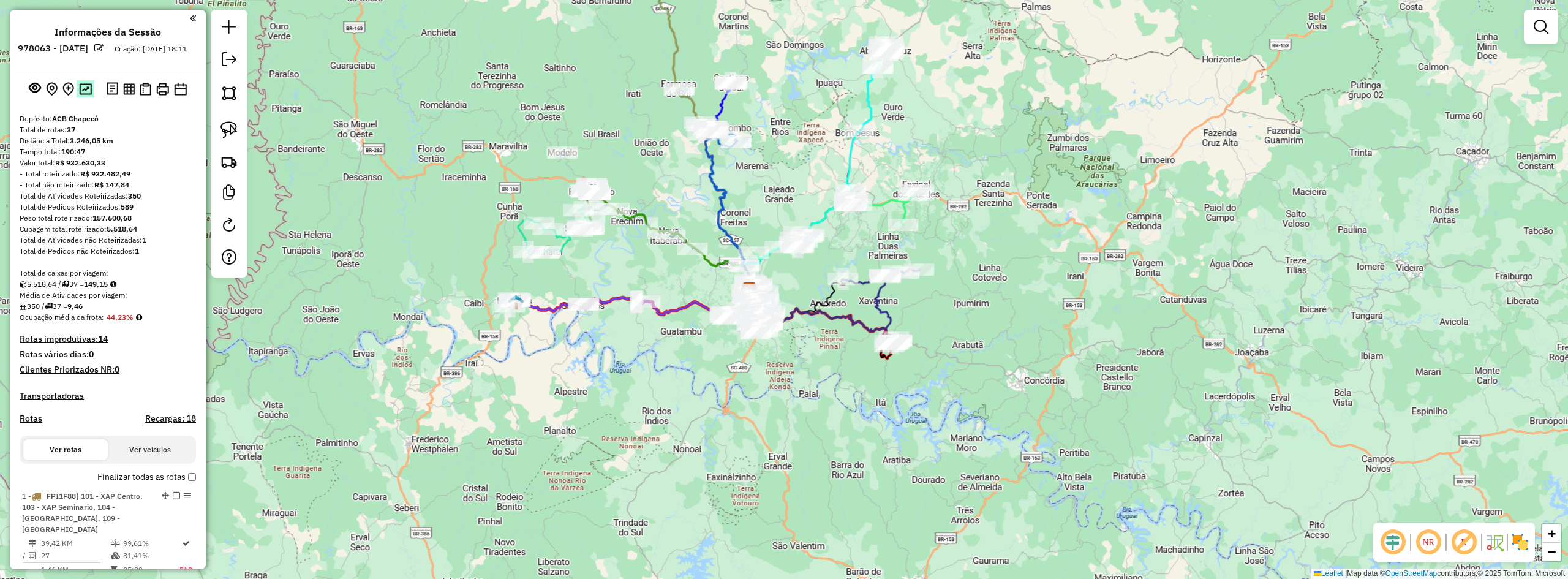
click at [84, 93] on button at bounding box center [85, 88] width 18 height 16
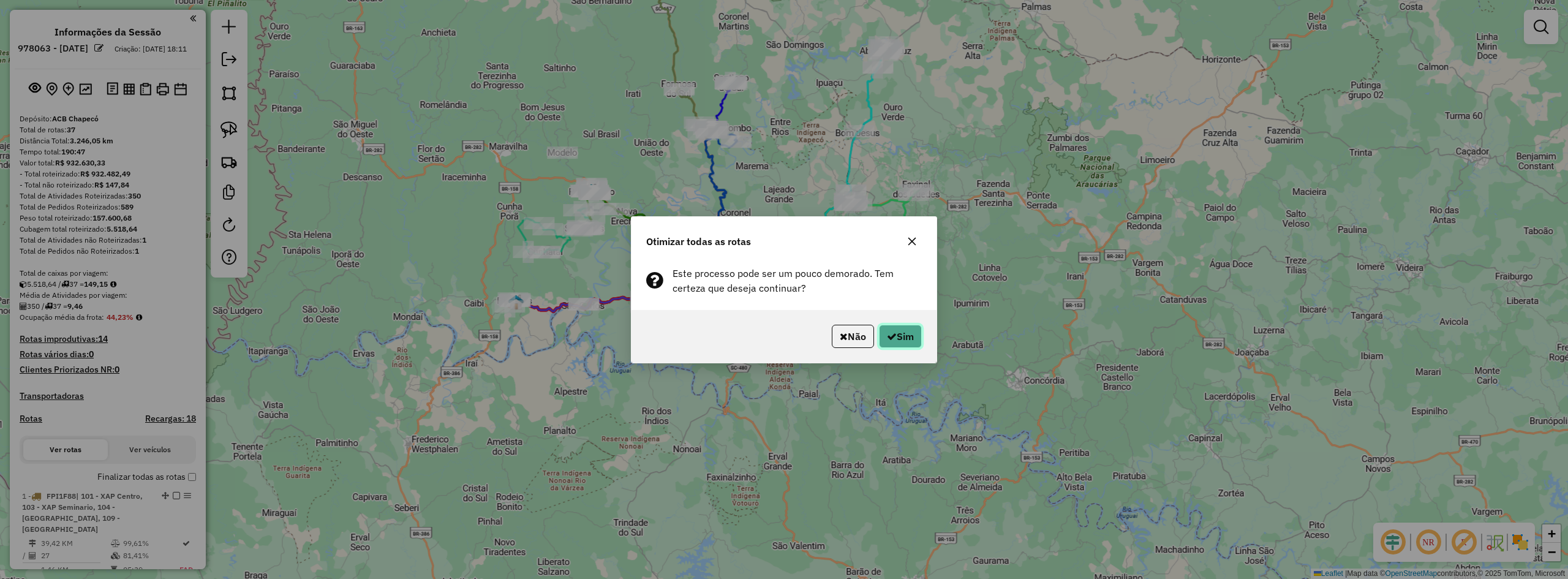
click at [903, 340] on button "Sim" at bounding box center [901, 337] width 43 height 24
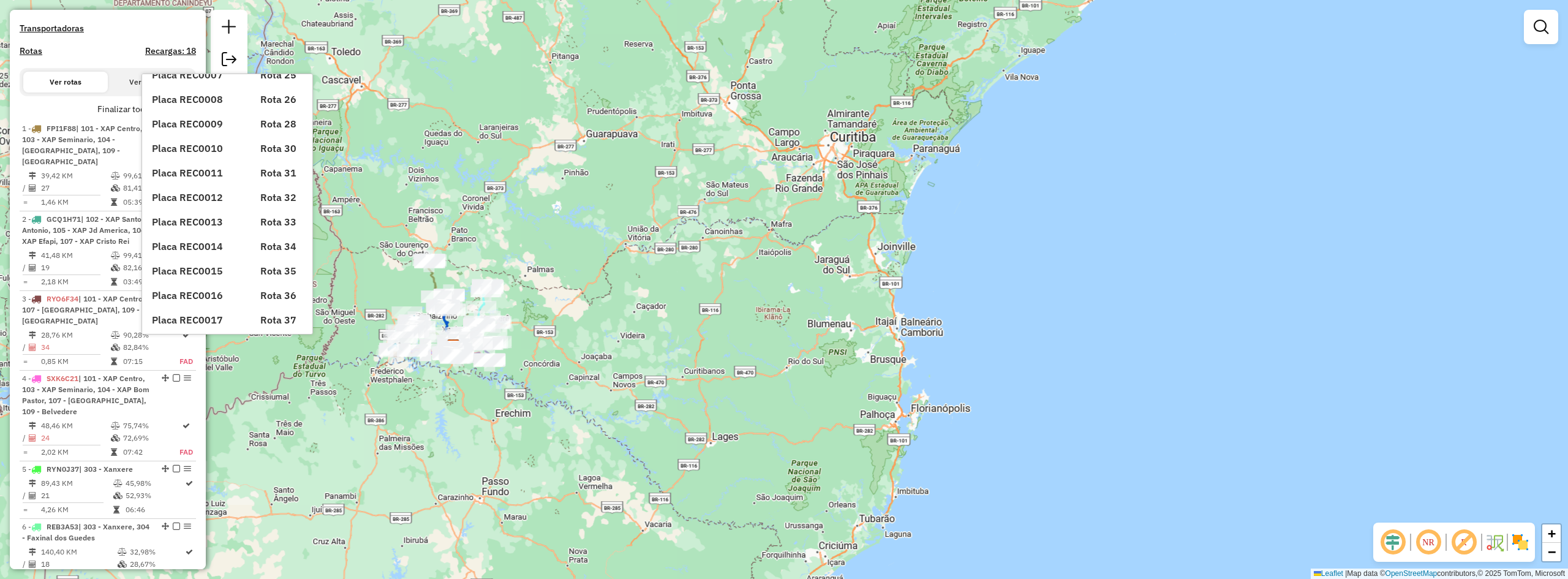
scroll to position [218, 0]
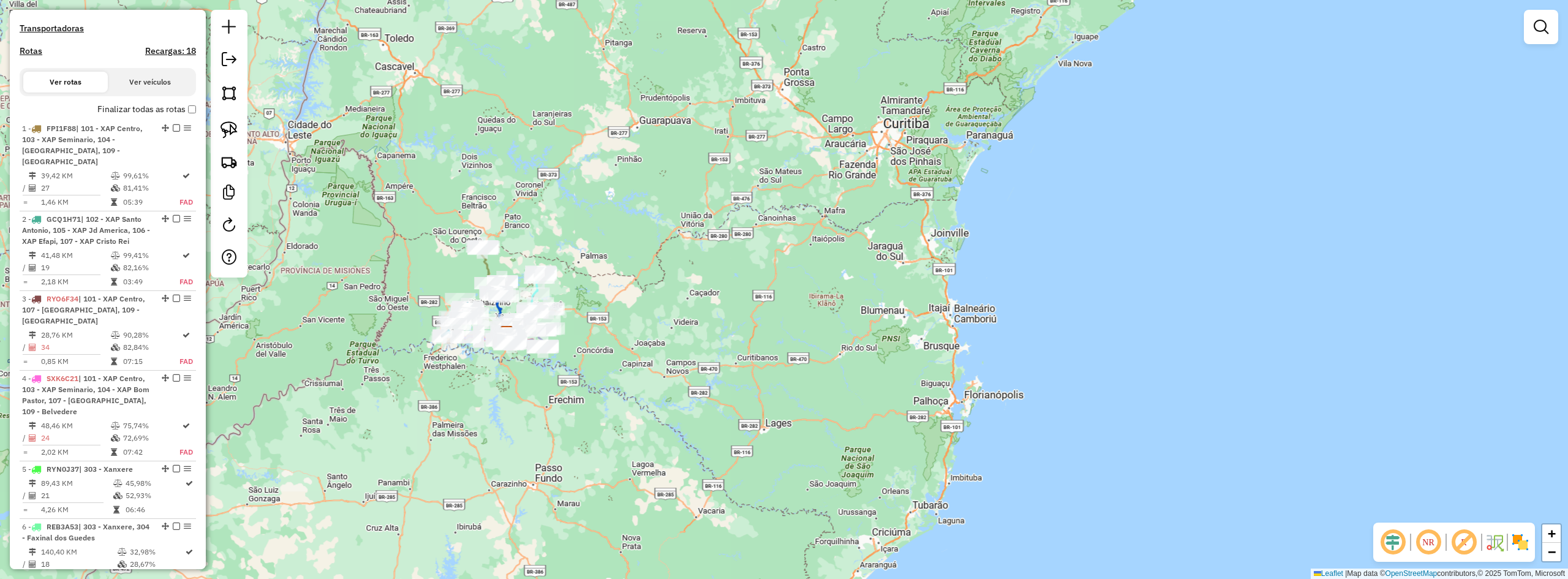
drag, startPoint x: 659, startPoint y: 280, endPoint x: 730, endPoint y: 232, distance: 85.7
click at [730, 232] on div "Janela de atendimento Grade de atendimento Capacidade Transportadoras Veículos …" at bounding box center [784, 289] width 1568 height 579
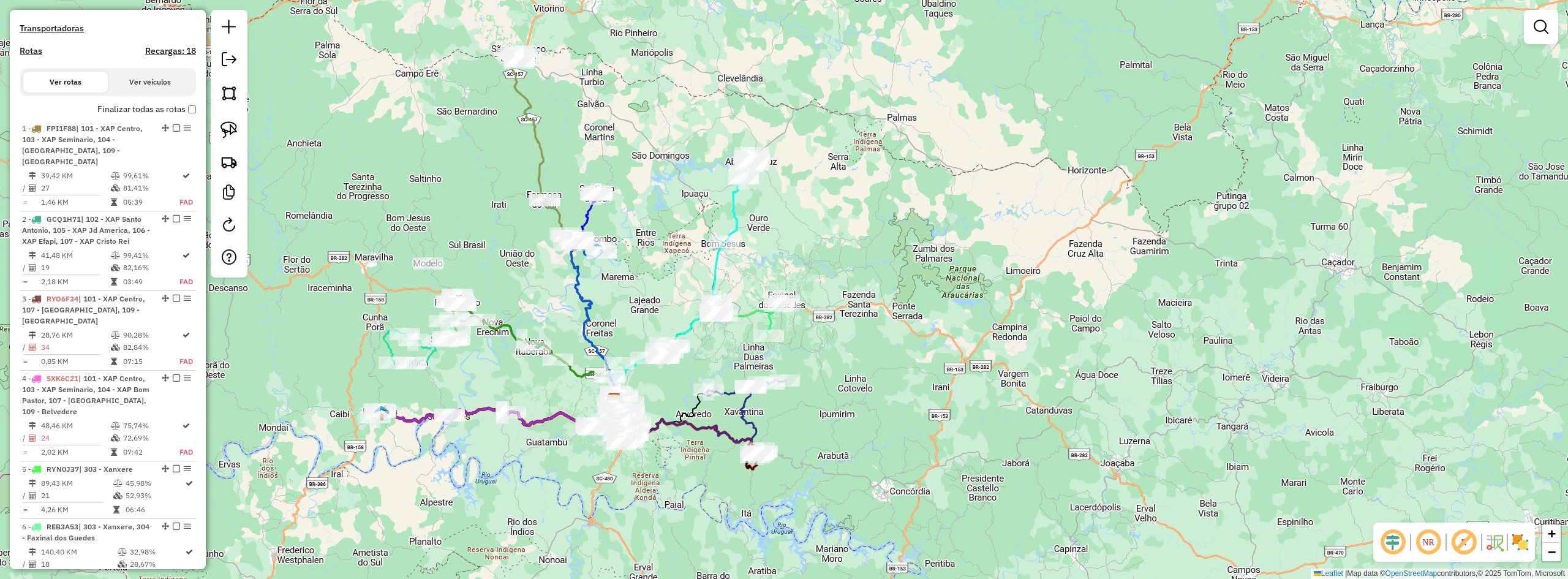
drag, startPoint x: 488, startPoint y: 297, endPoint x: 550, endPoint y: 266, distance: 69.3
click at [550, 266] on div "Janela de atendimento Grade de atendimento Capacidade Transportadoras Veículos …" at bounding box center [784, 289] width 1568 height 579
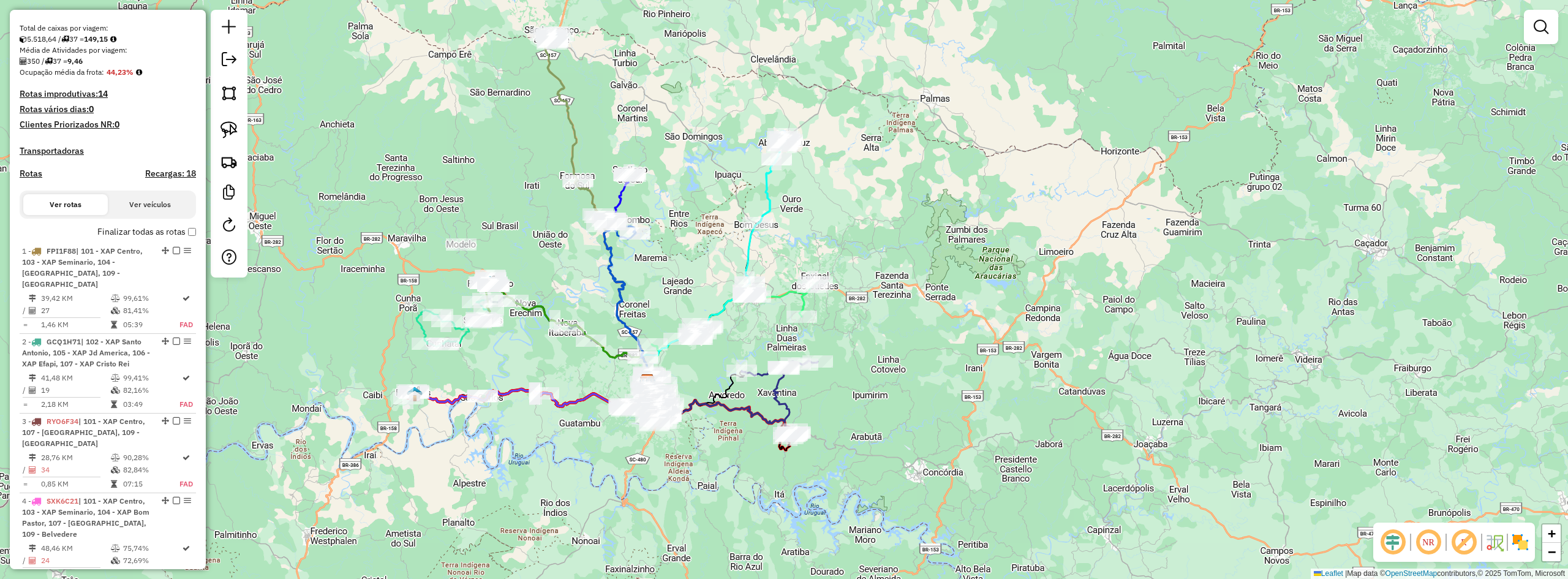
scroll to position [0, 0]
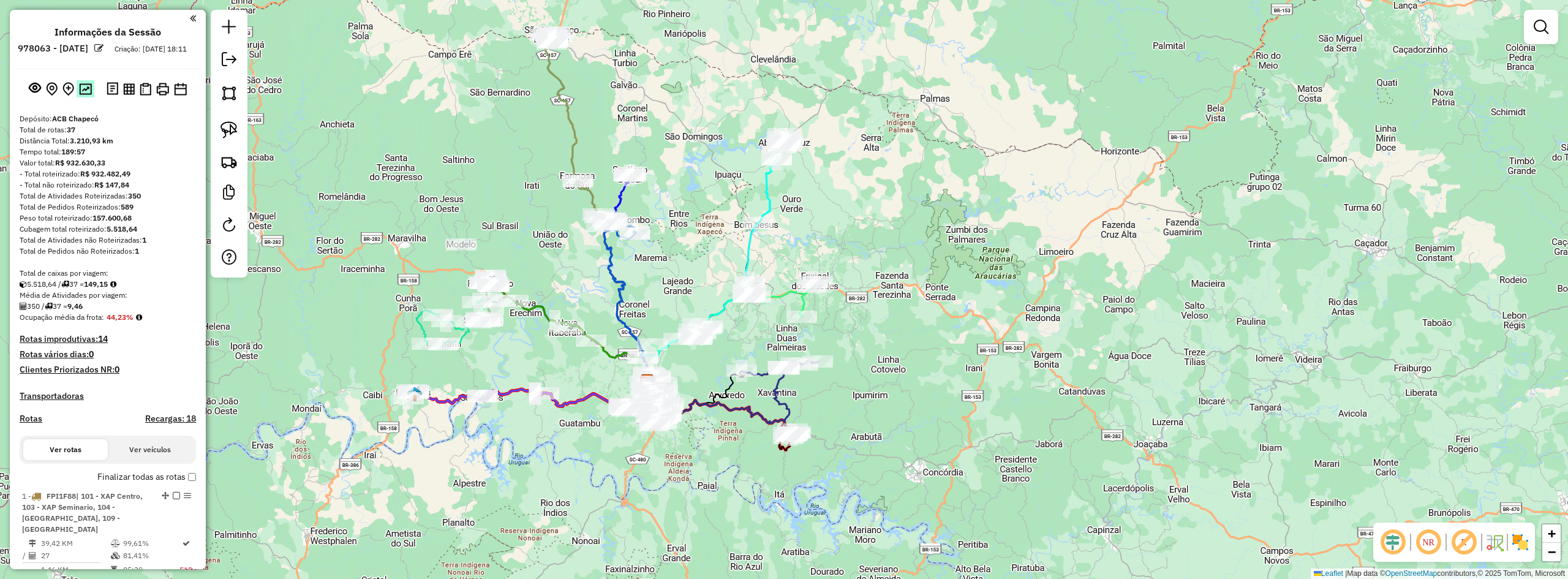
click at [84, 95] on img at bounding box center [85, 89] width 12 height 12
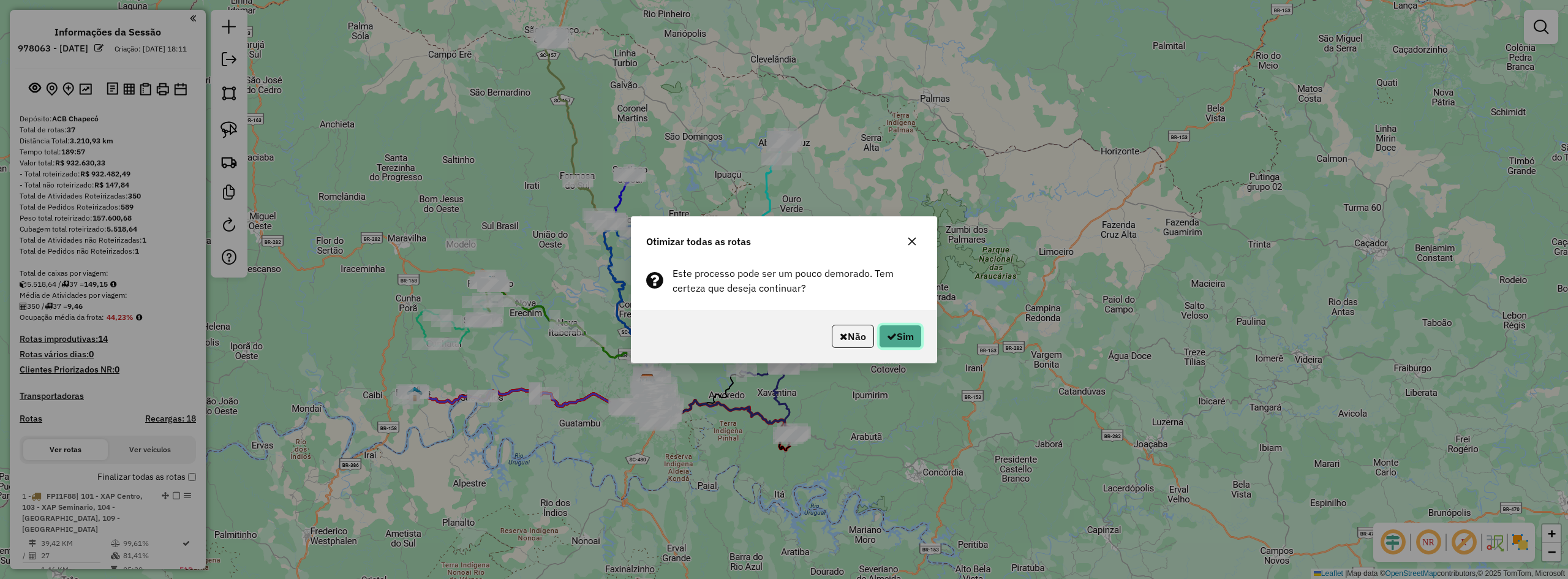
click at [895, 333] on button "Sim" at bounding box center [901, 337] width 43 height 24
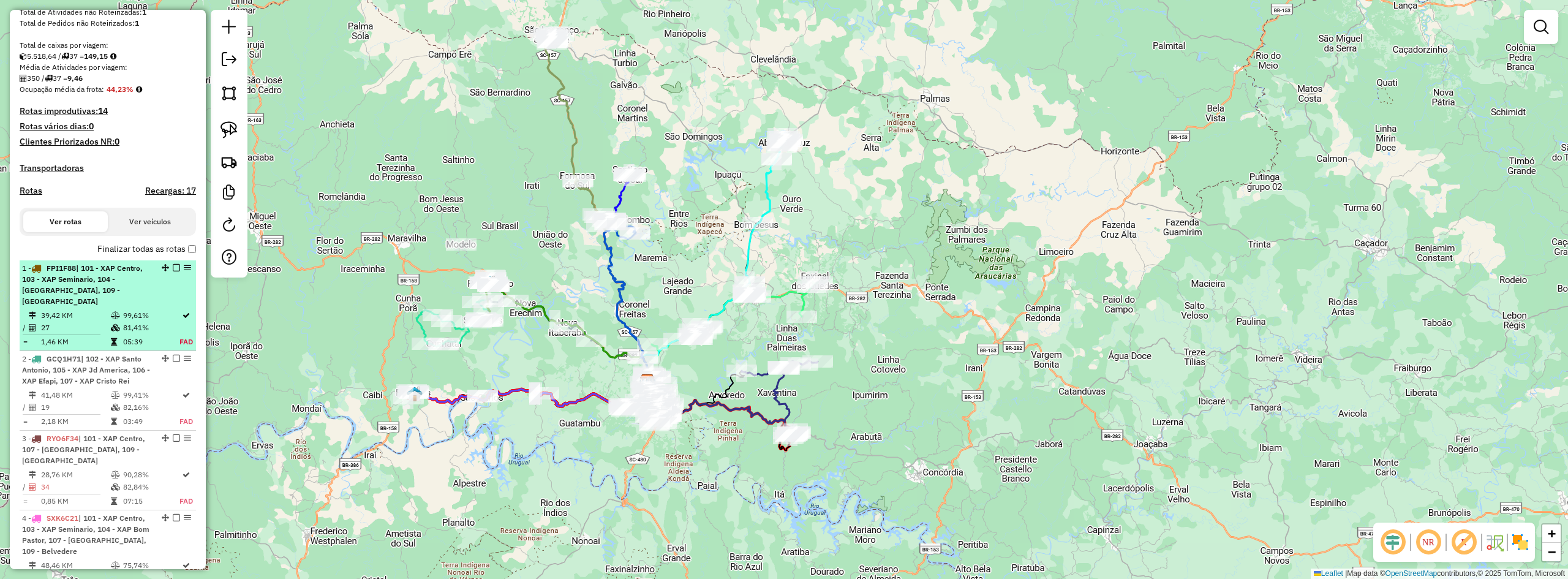
scroll to position [245, 0]
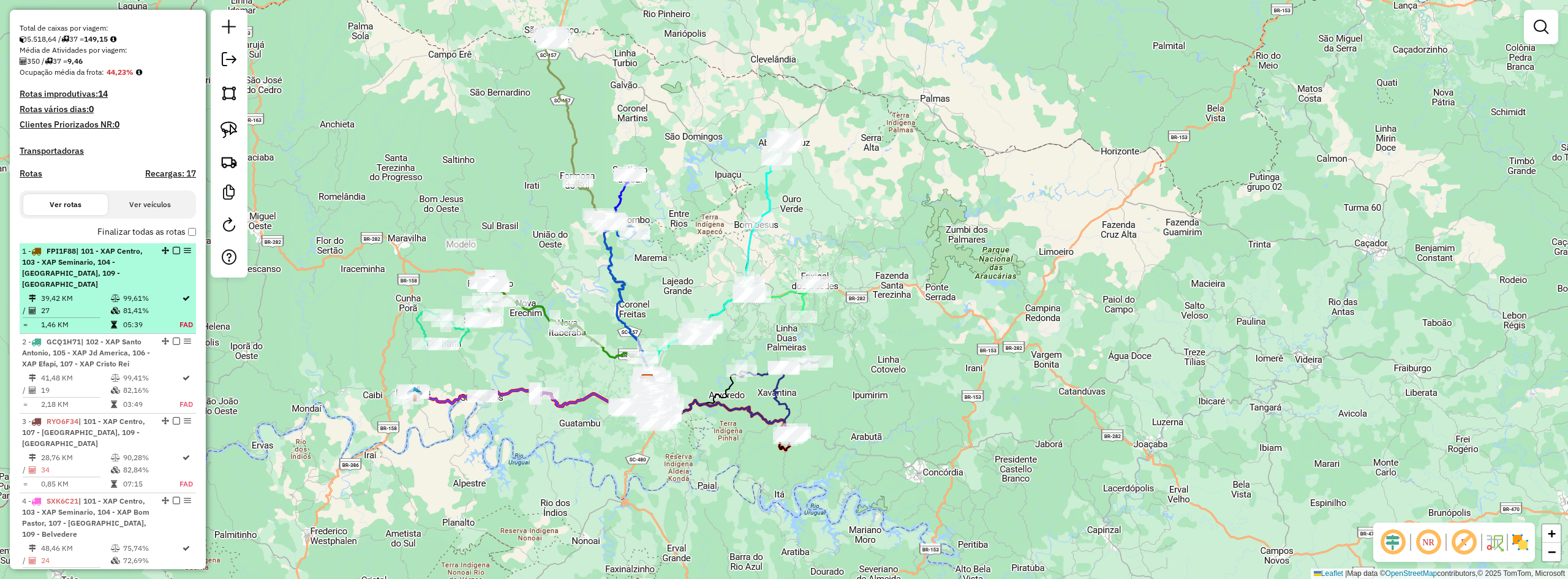
click at [102, 265] on span "| 101 - XAP Centro, 103 - XAP Seminario, 104 - XAP Bom Pastor, 109 - Belvedere" at bounding box center [82, 267] width 121 height 42
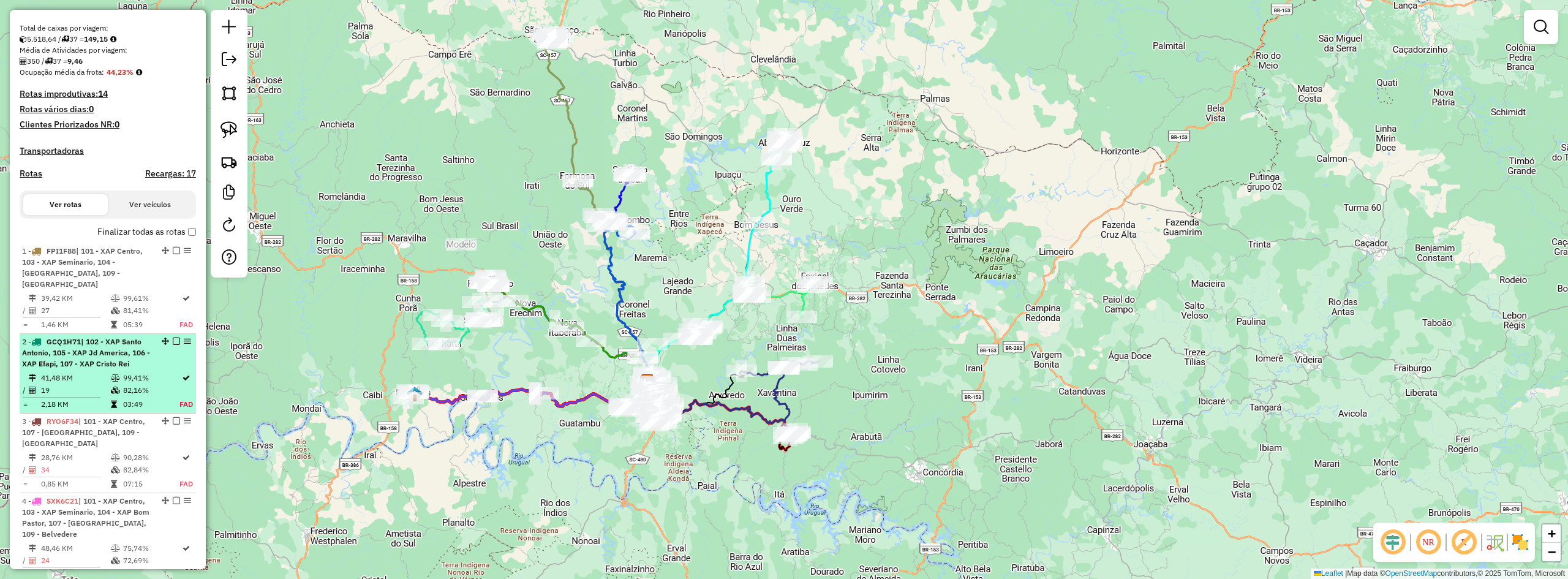
select select "*********"
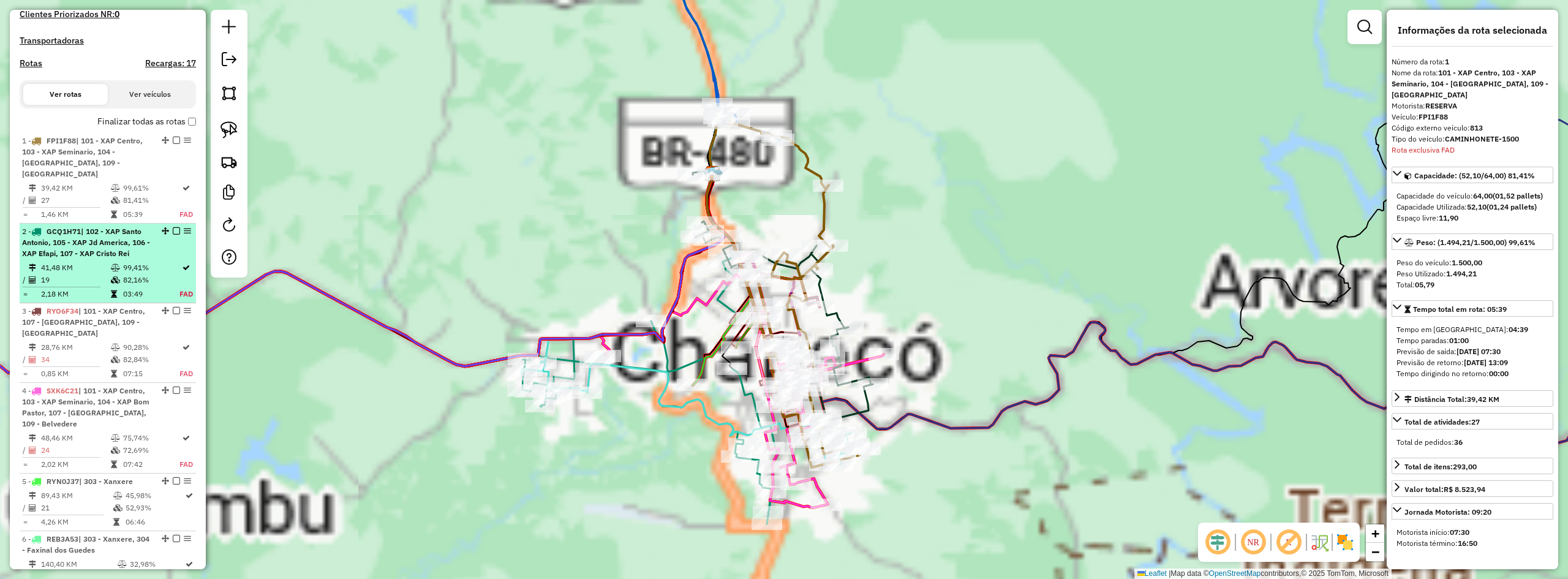
scroll to position [490, 0]
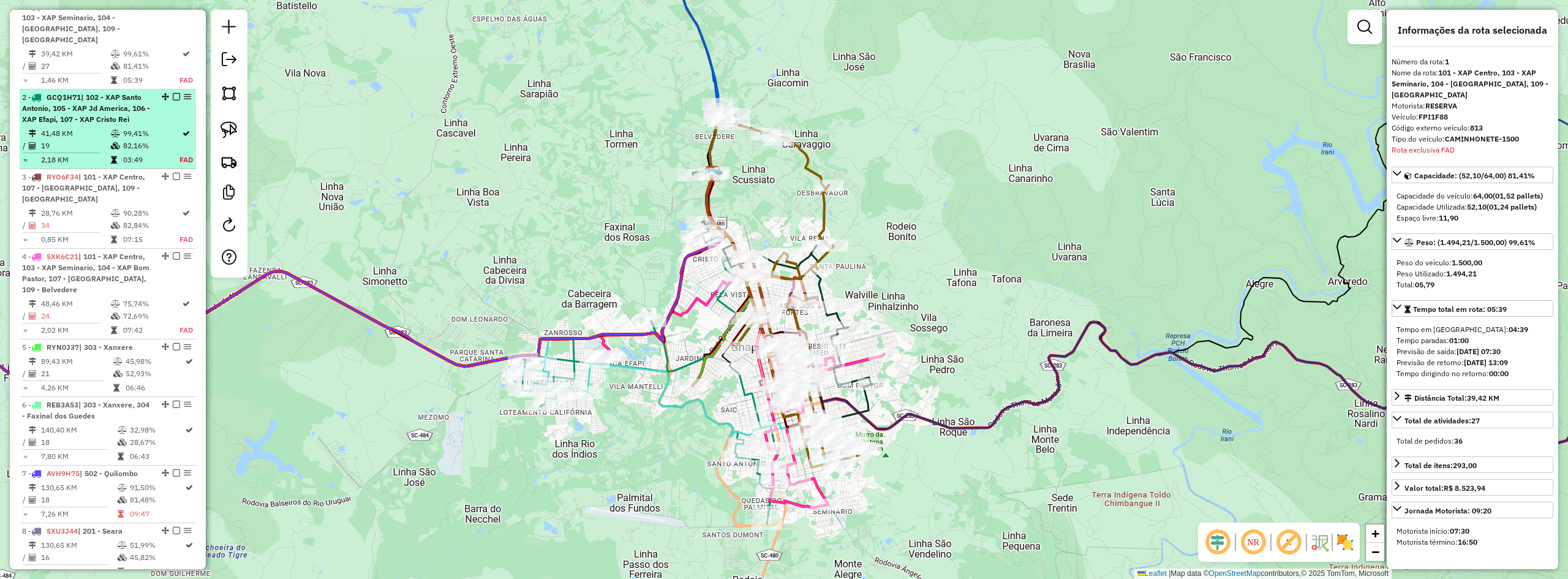
click at [173, 95] on em at bounding box center [176, 97] width 7 height 7
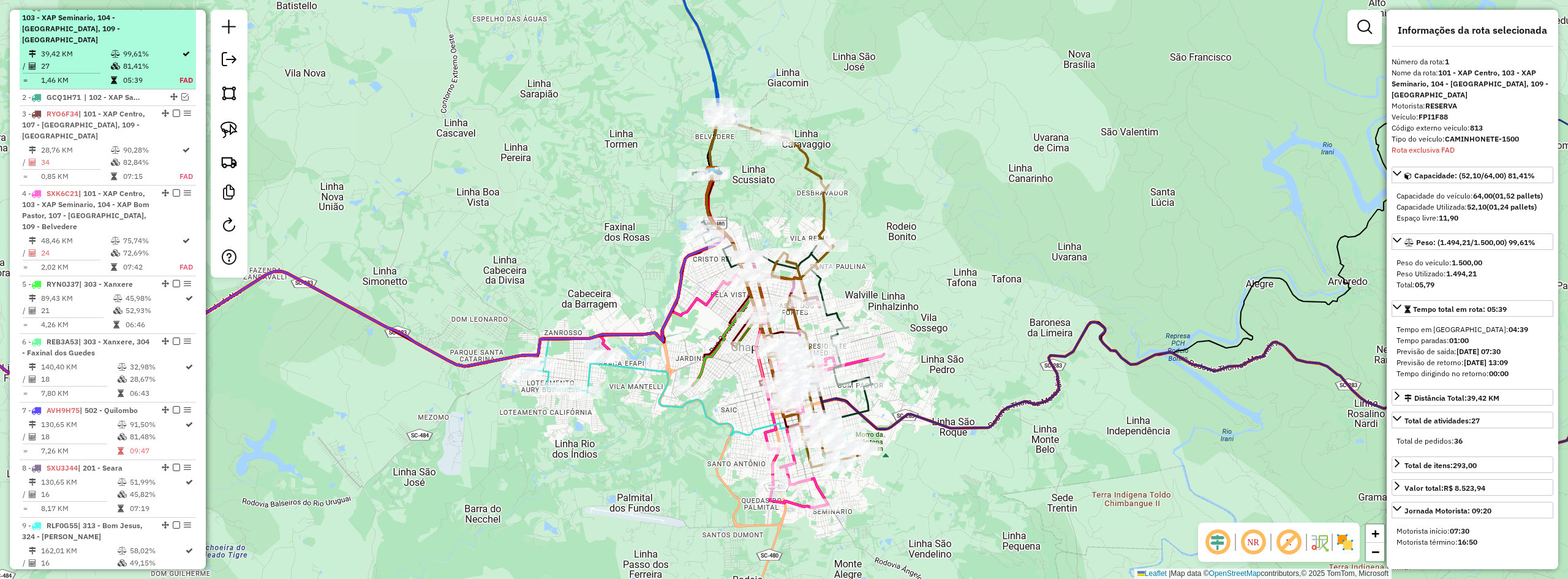
click at [121, 24] on span "| 101 - XAP Centro, 103 - XAP Seminario, 104 - XAP Bom Pastor, 109 - Belvedere" at bounding box center [82, 22] width 121 height 42
click at [173, 10] on em at bounding box center [176, 6] width 7 height 7
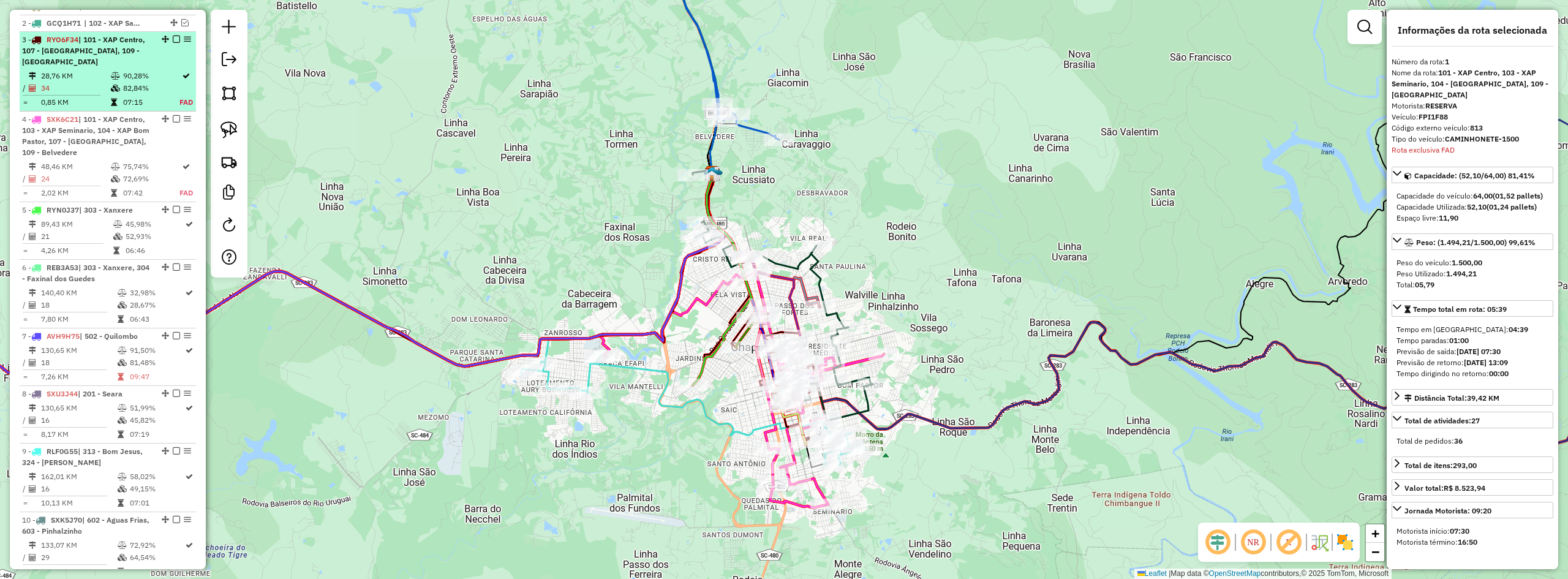
click at [96, 49] on span "| 101 - XAP Centro, 107 - XAP Cristo Rei, 109 - Belvedere" at bounding box center [83, 50] width 123 height 31
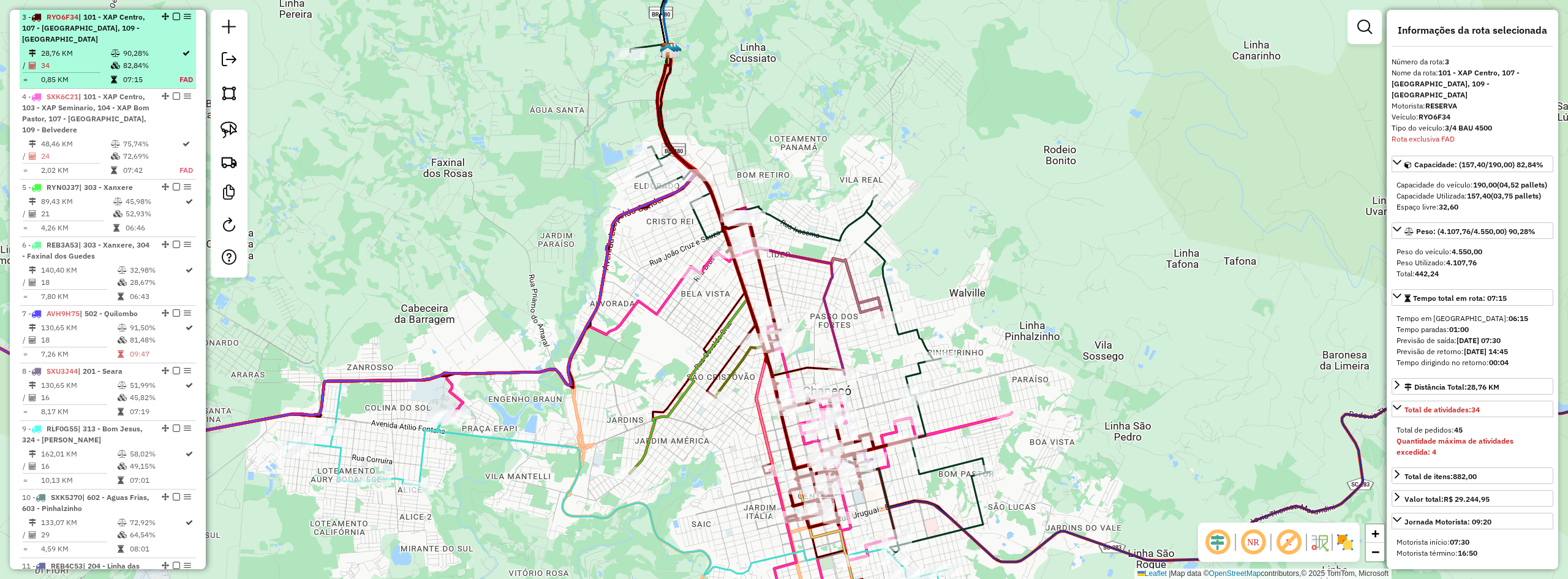
scroll to position [523, 0]
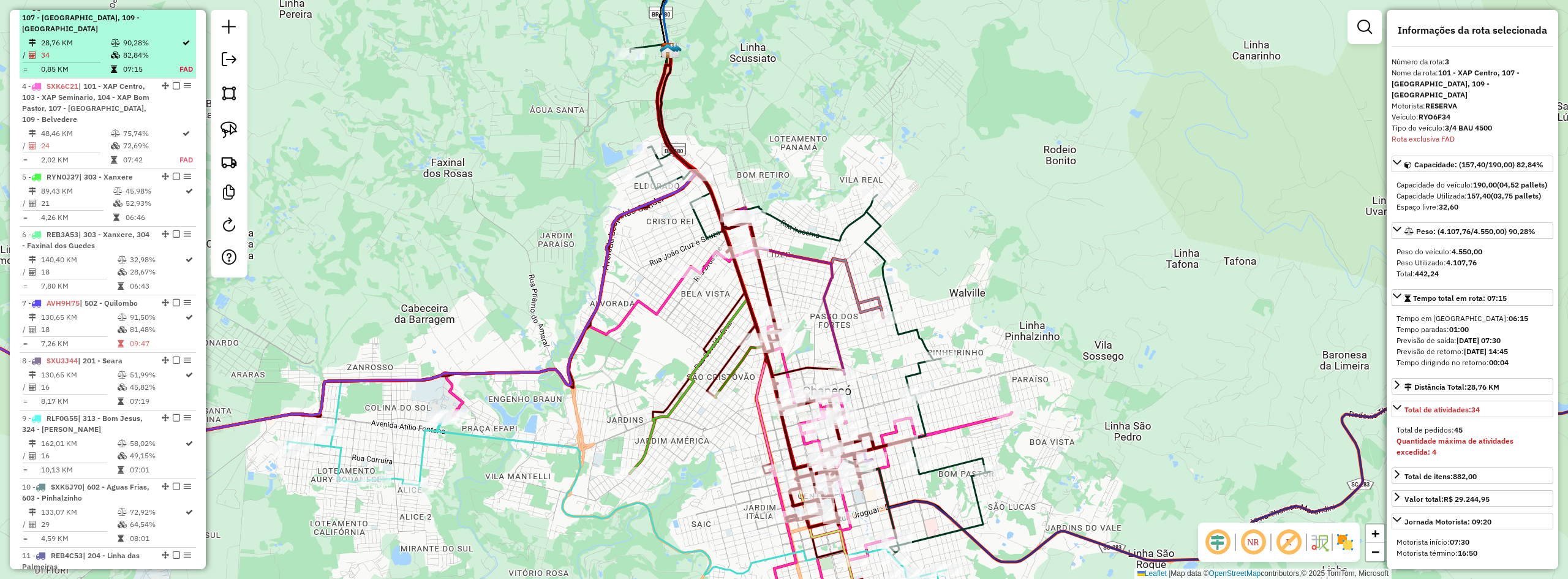
click at [173, 10] on em at bounding box center [176, 6] width 7 height 7
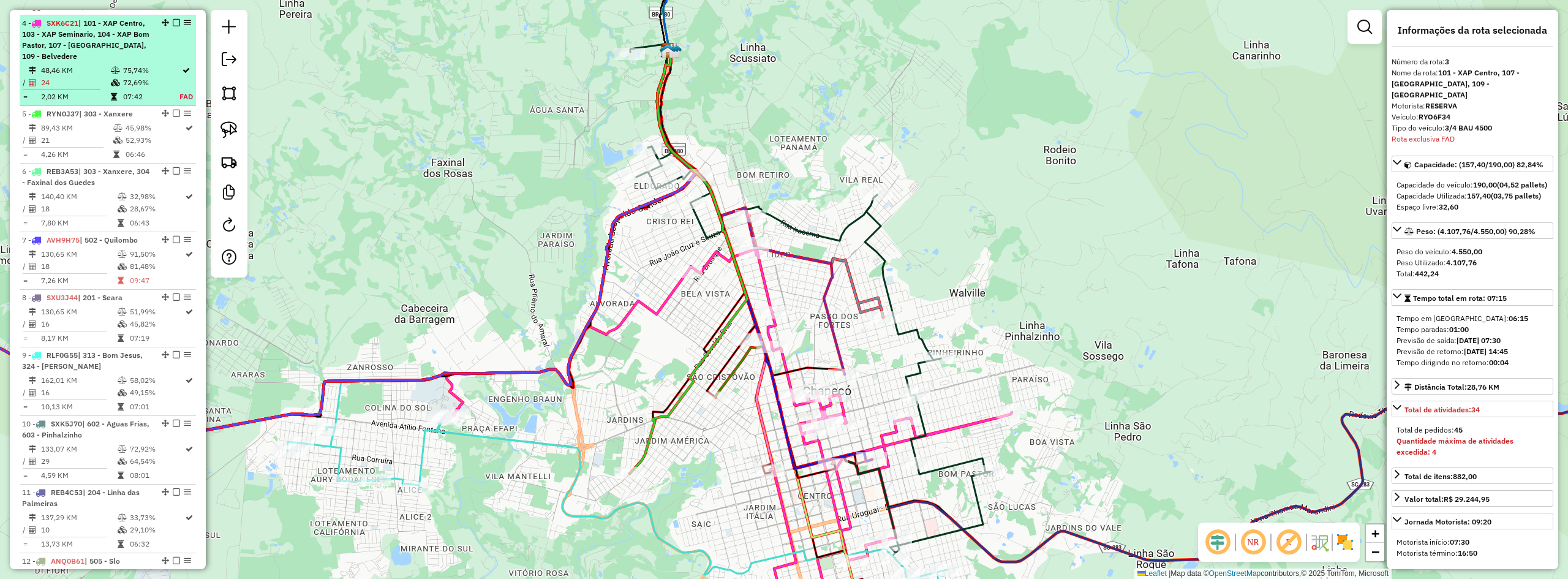
click at [140, 46] on span "| 101 - XAP Centro, 103 - XAP Seminario, 104 - XAP Bom Pastor, 107 - XAP Cristo…" at bounding box center [85, 39] width 127 height 42
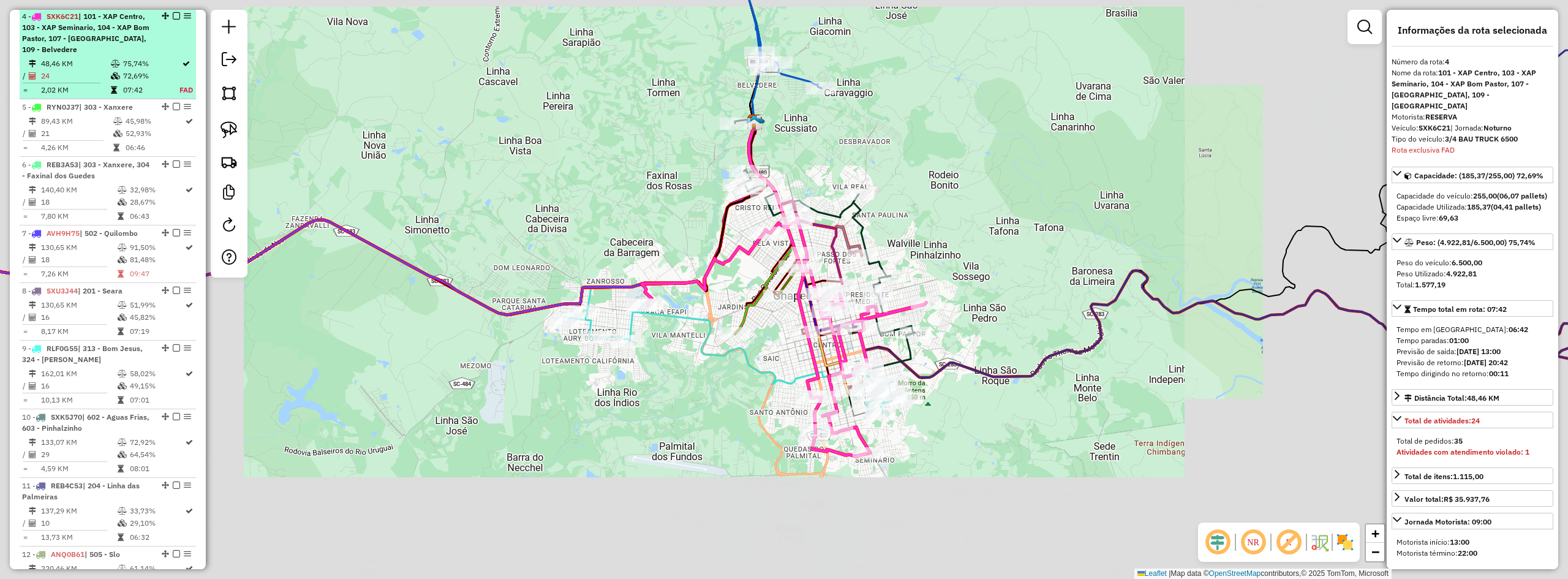
scroll to position [539, 0]
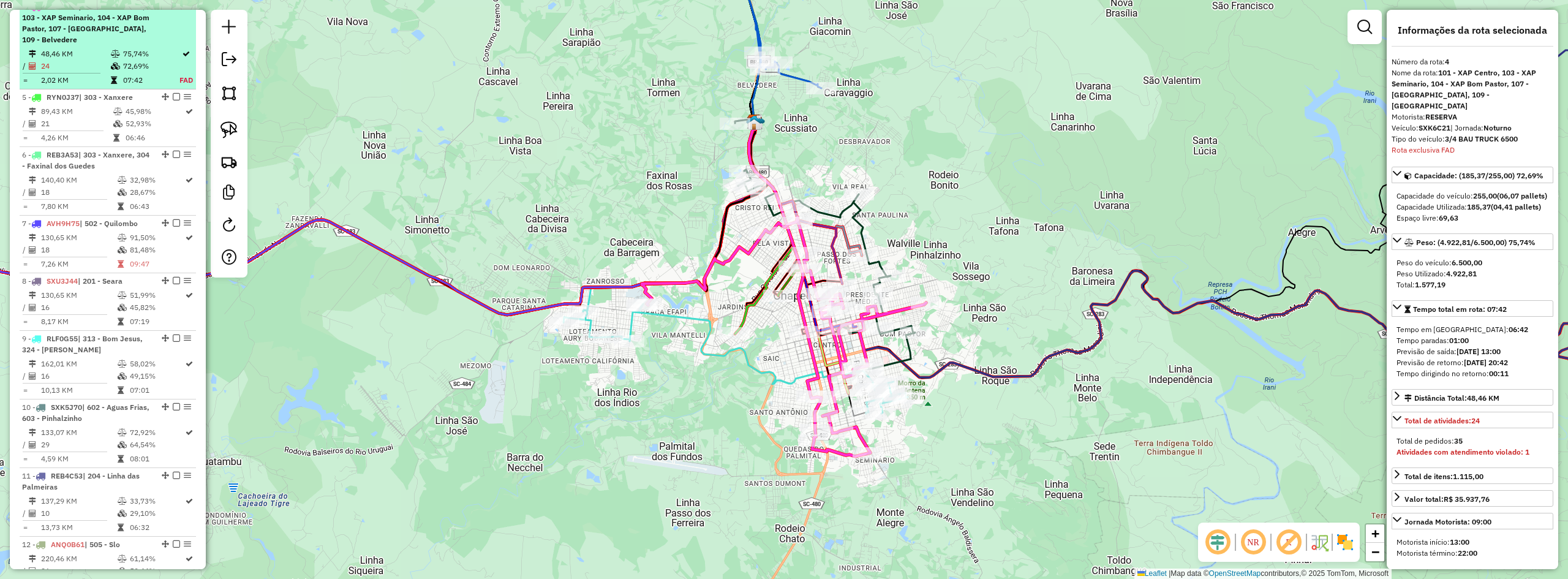
click at [173, 10] on em at bounding box center [176, 6] width 7 height 7
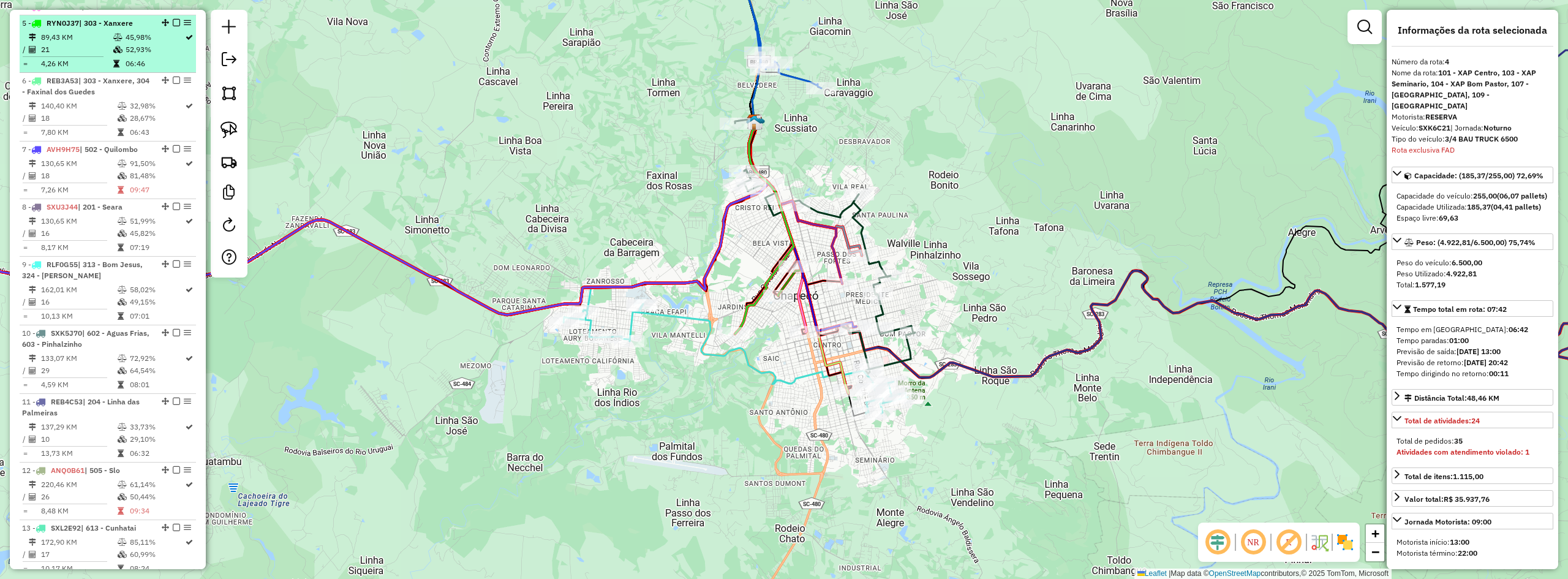
click at [108, 27] on span "| 303 - Xanxere" at bounding box center [105, 23] width 54 height 9
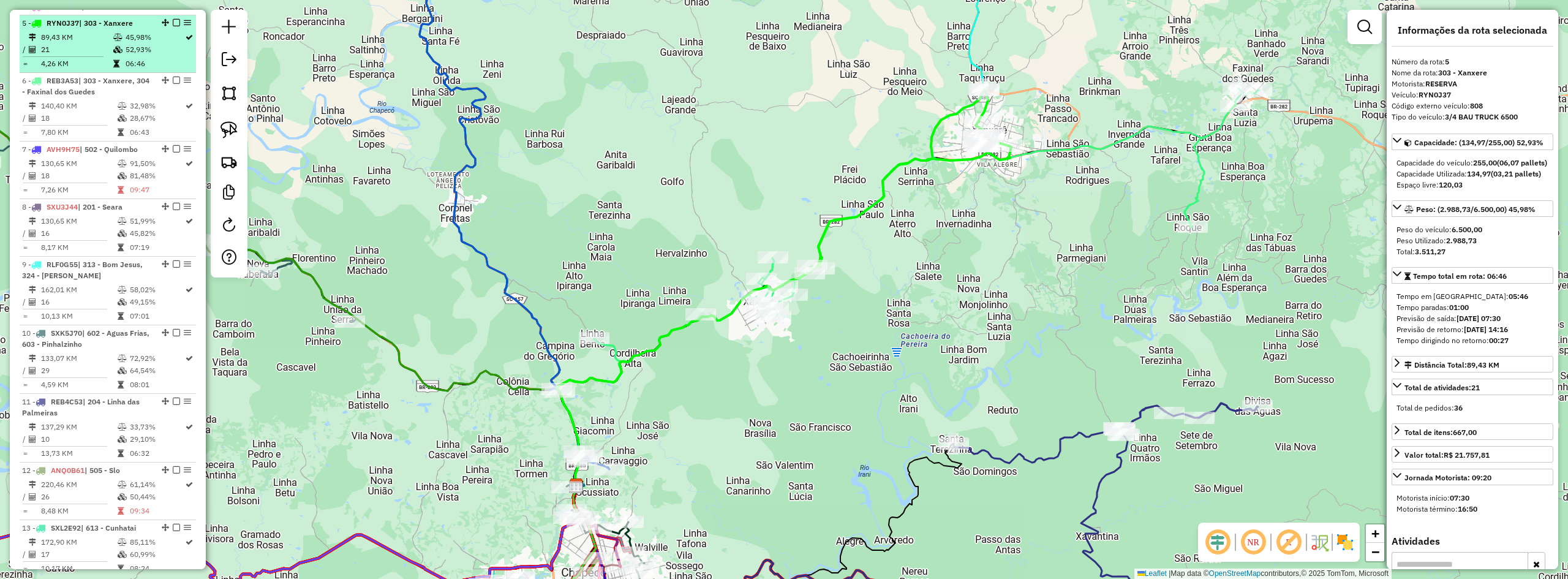
click at [173, 26] on em at bounding box center [176, 23] width 7 height 7
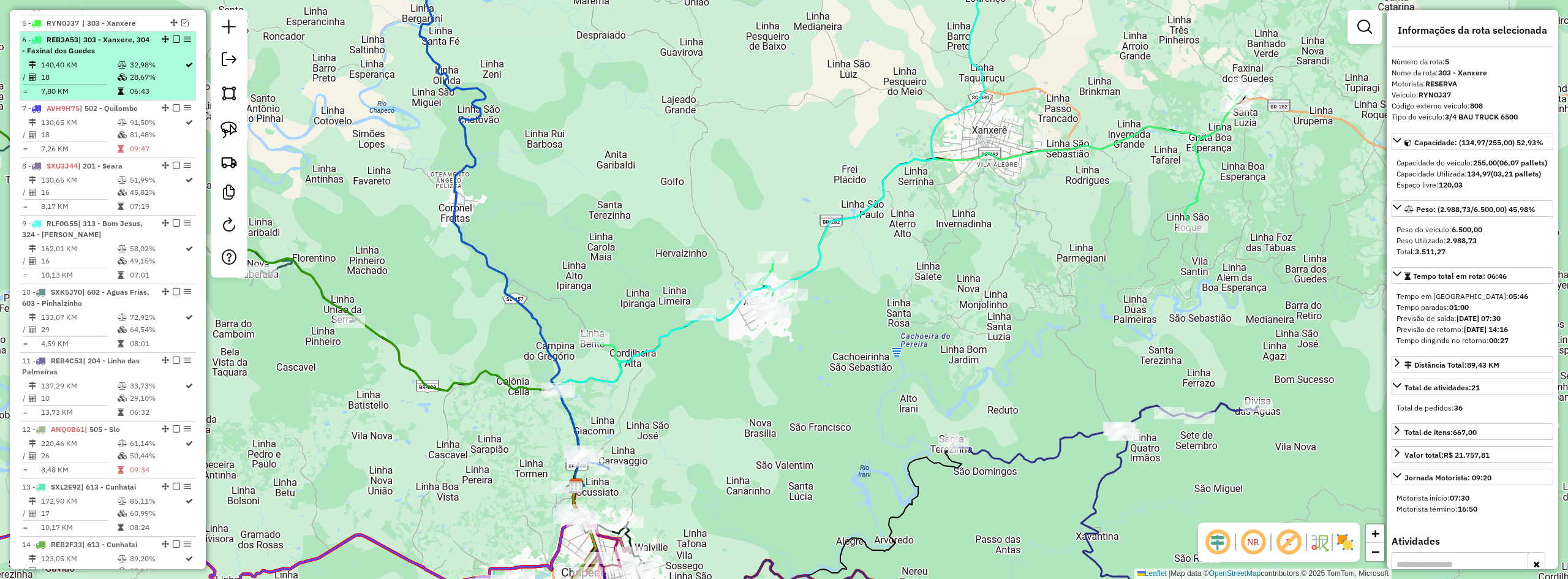
click at [116, 50] on span "| 303 - Xanxere, 304 - Faxinal dos Guedes" at bounding box center [85, 44] width 127 height 20
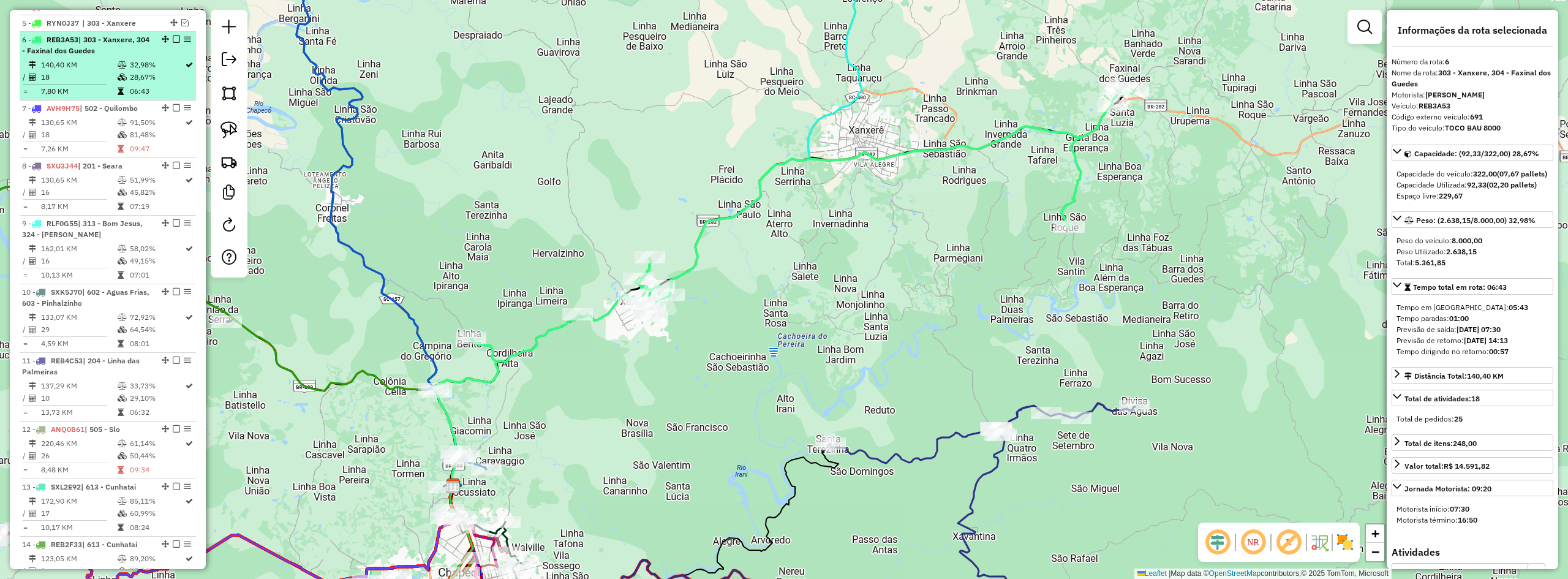
click at [173, 43] on em at bounding box center [176, 39] width 7 height 7
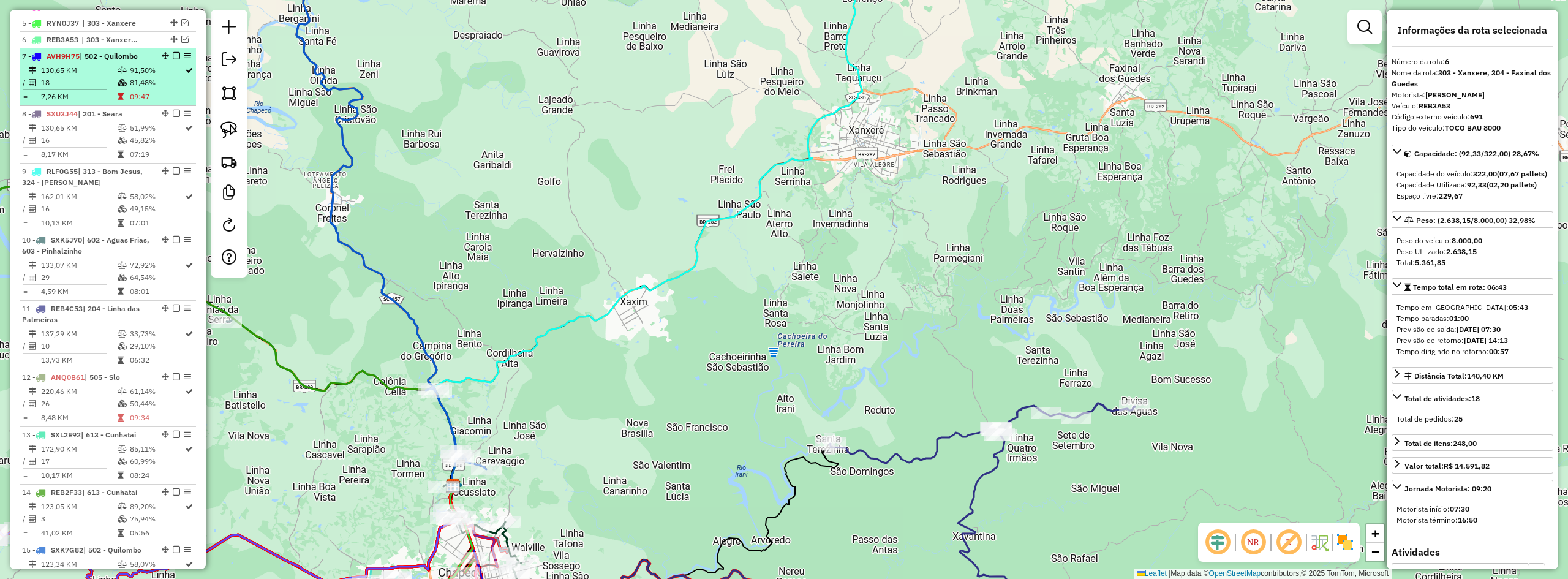
click at [126, 60] on span "| 502 - Quilombo" at bounding box center [108, 56] width 58 height 9
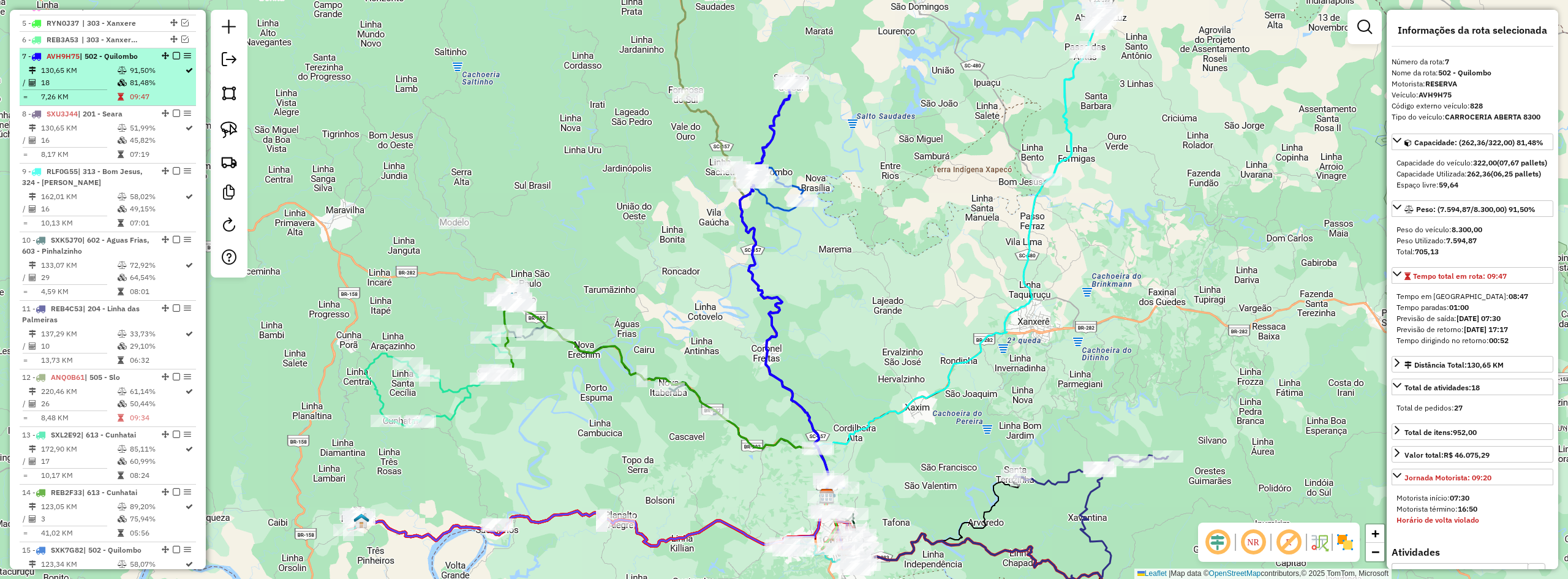
click at [173, 60] on em at bounding box center [176, 56] width 7 height 7
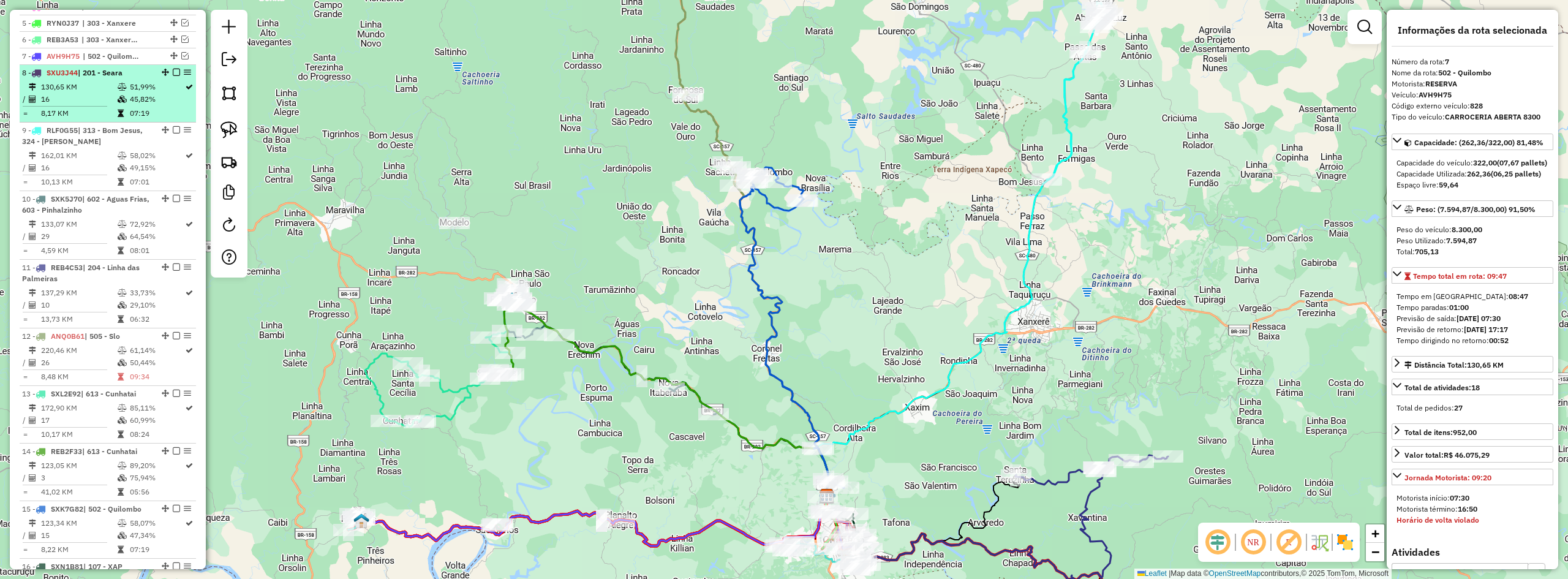
click at [96, 77] on span "| 201 - Seara" at bounding box center [100, 72] width 45 height 9
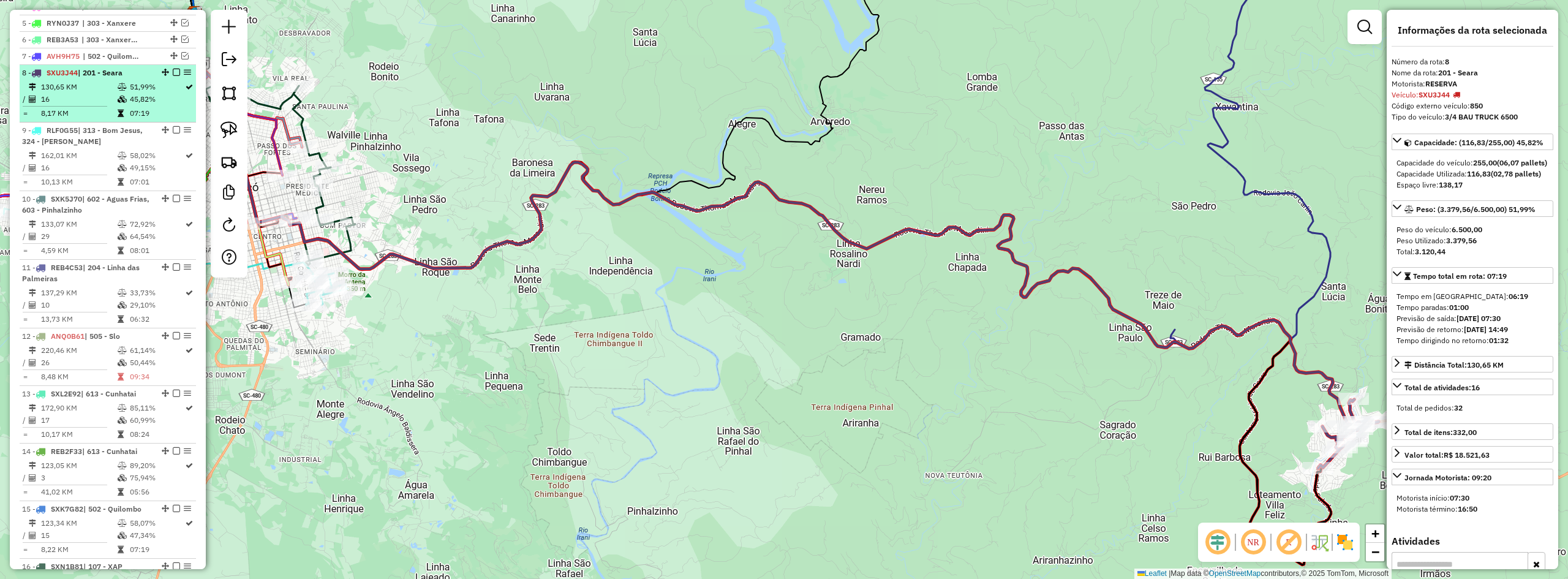
click at [173, 76] on em at bounding box center [176, 72] width 7 height 7
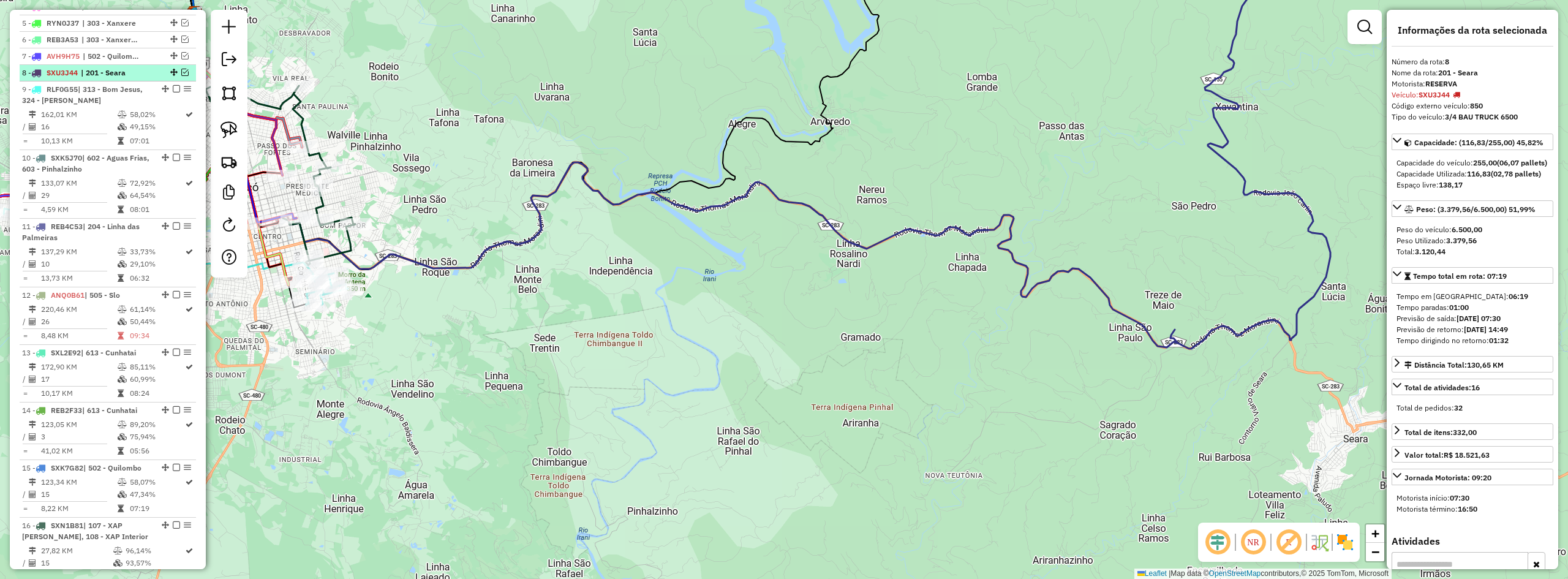
click at [177, 76] on div at bounding box center [173, 72] width 37 height 7
click at [182, 76] on em at bounding box center [185, 72] width 7 height 7
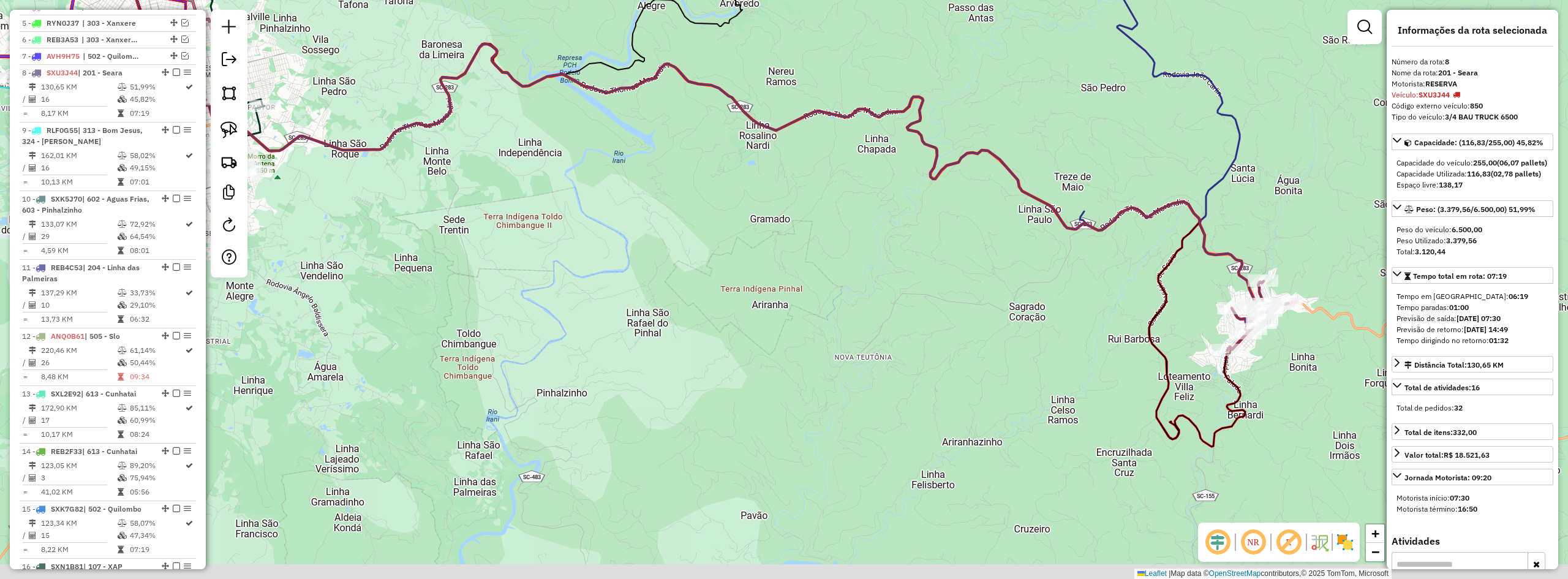
drag, startPoint x: 862, startPoint y: 313, endPoint x: 787, endPoint y: 226, distance: 114.9
click at [787, 227] on div "Janela de atendimento Grade de atendimento Capacidade Transportadoras Veículos …" at bounding box center [784, 289] width 1568 height 579
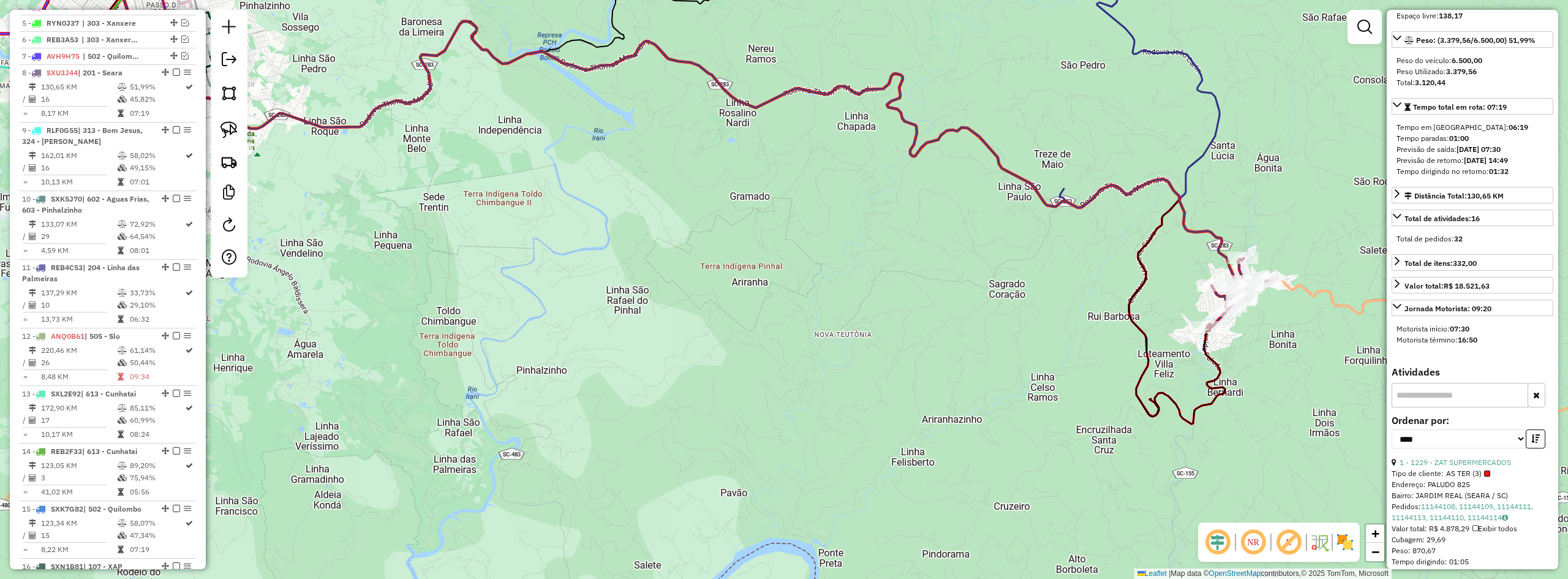
scroll to position [307, 0]
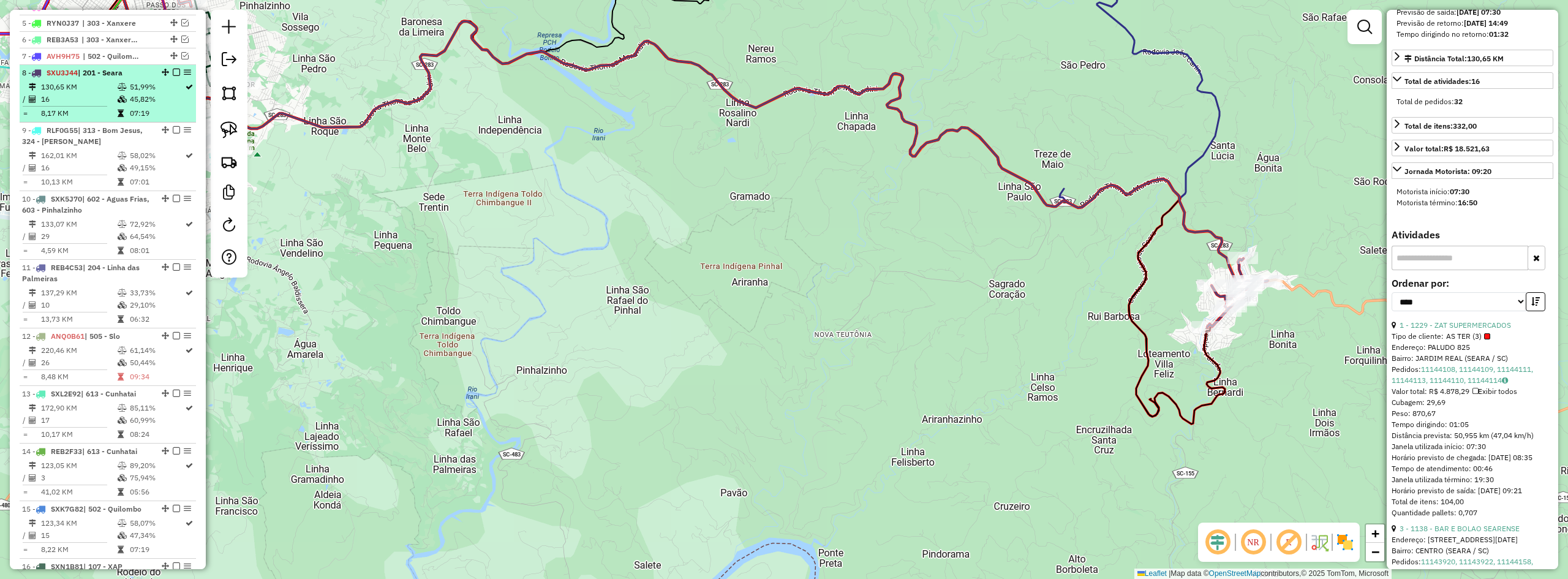
click at [93, 77] on span "| 201 - Seara" at bounding box center [100, 72] width 45 height 9
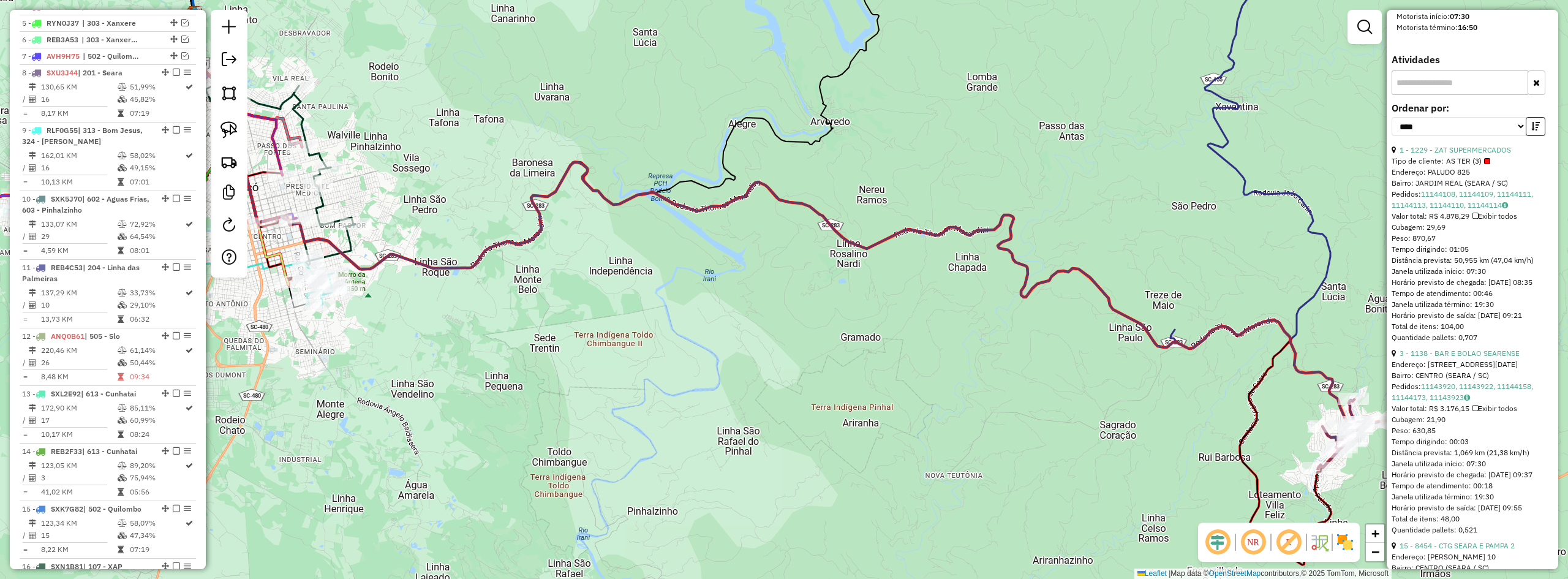
scroll to position [552, 0]
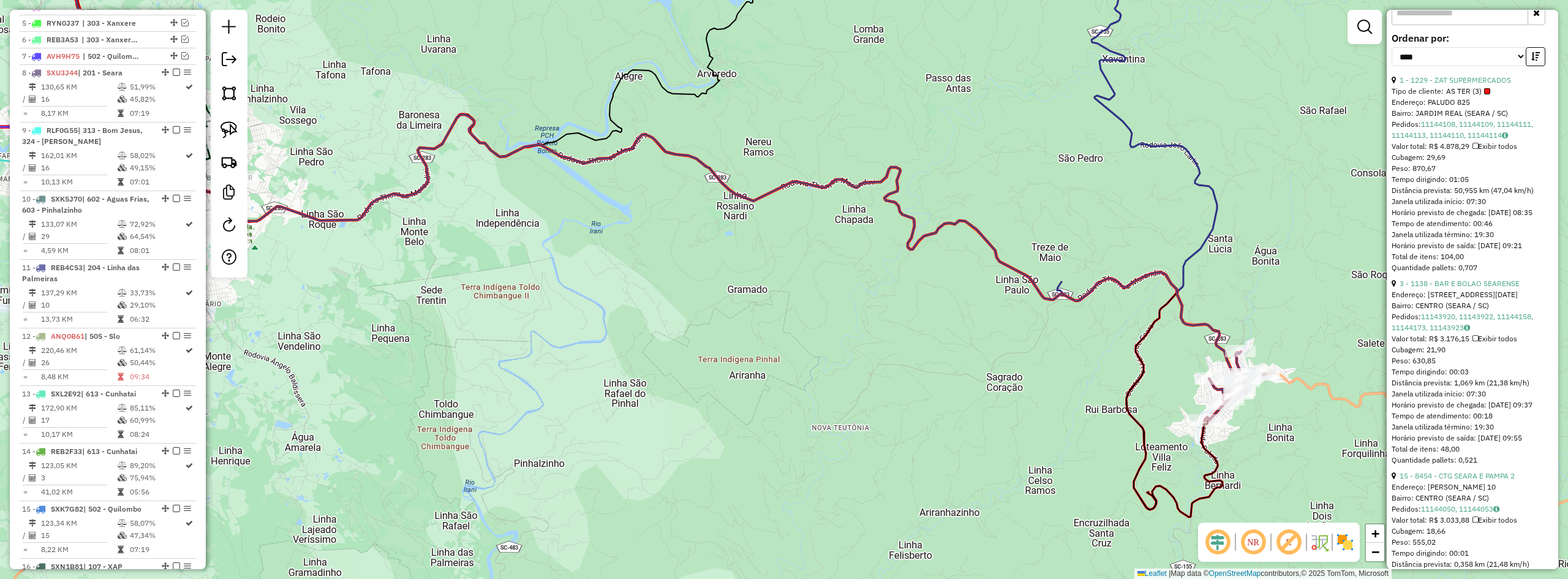
drag, startPoint x: 1159, startPoint y: 357, endPoint x: 1097, endPoint y: 338, distance: 64.8
click at [1097, 338] on div "Janela de atendimento Grade de atendimento Capacidade Transportadoras Veículos …" at bounding box center [784, 289] width 1568 height 579
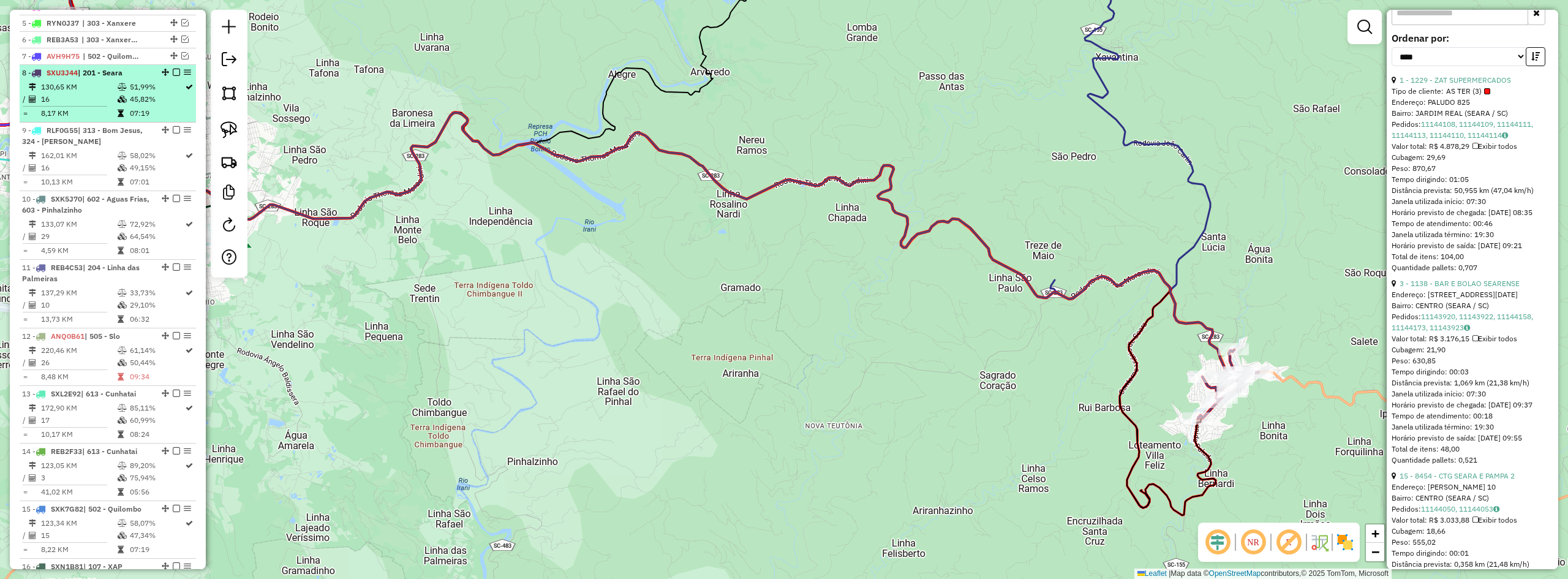
click at [173, 76] on em at bounding box center [176, 72] width 7 height 7
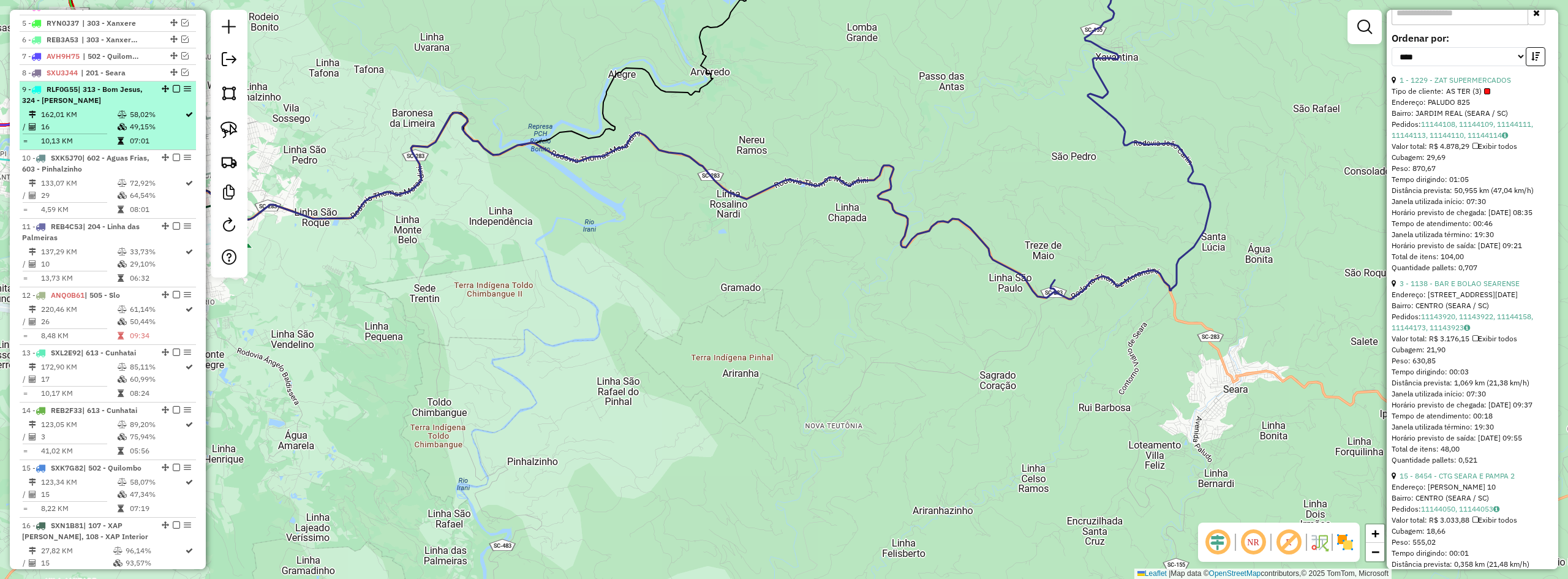
click at [133, 98] on span "| 313 - Bom Jesus, 324 - Abelardo Luz" at bounding box center [82, 94] width 121 height 20
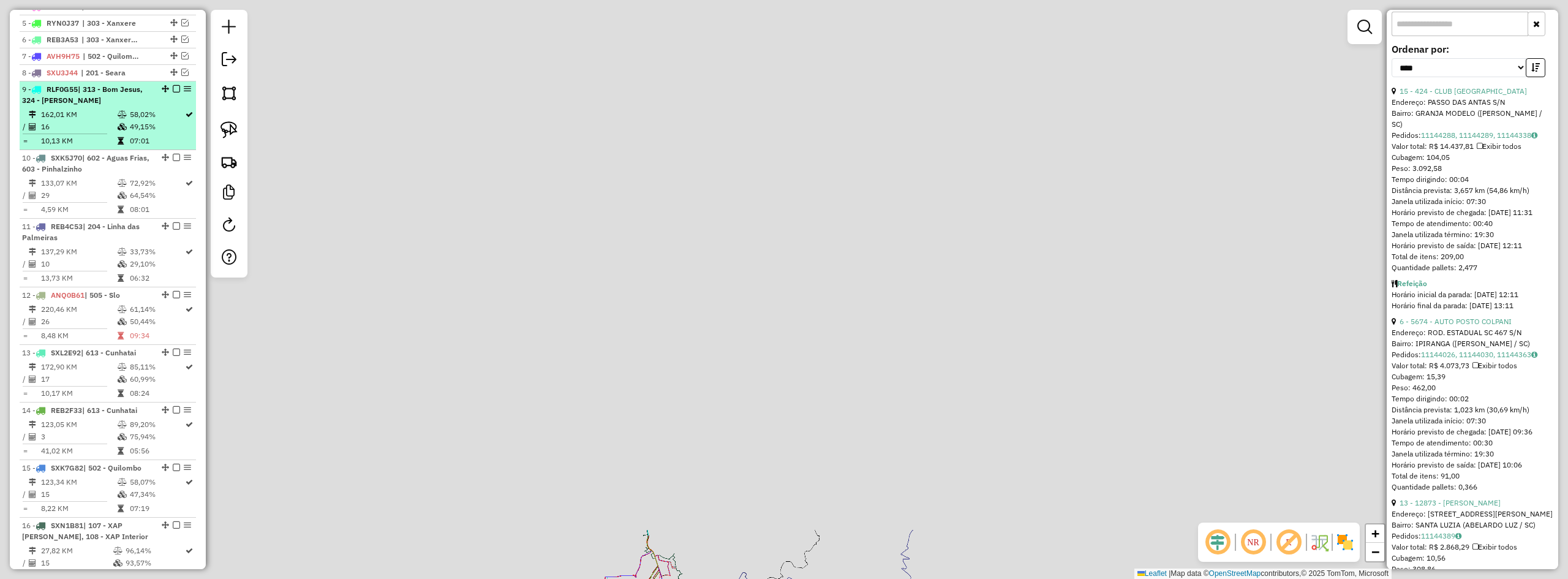
scroll to position [563, 0]
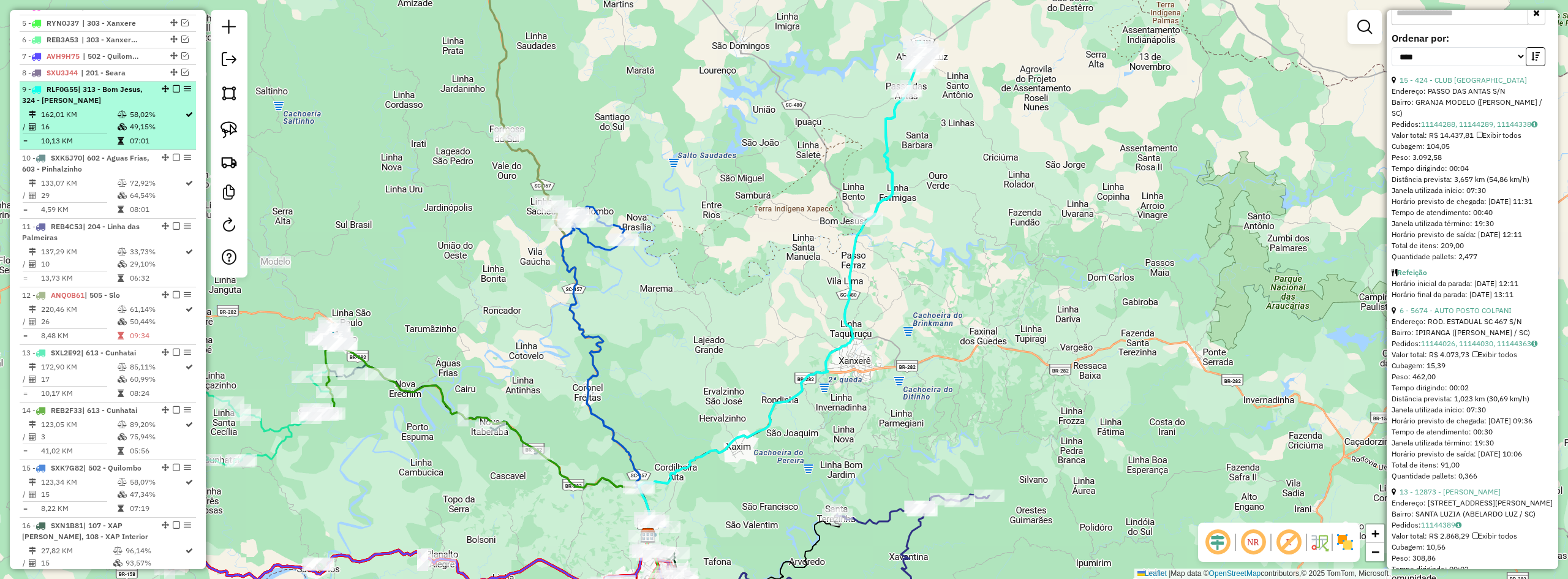
click at [173, 93] on em at bounding box center [176, 89] width 7 height 7
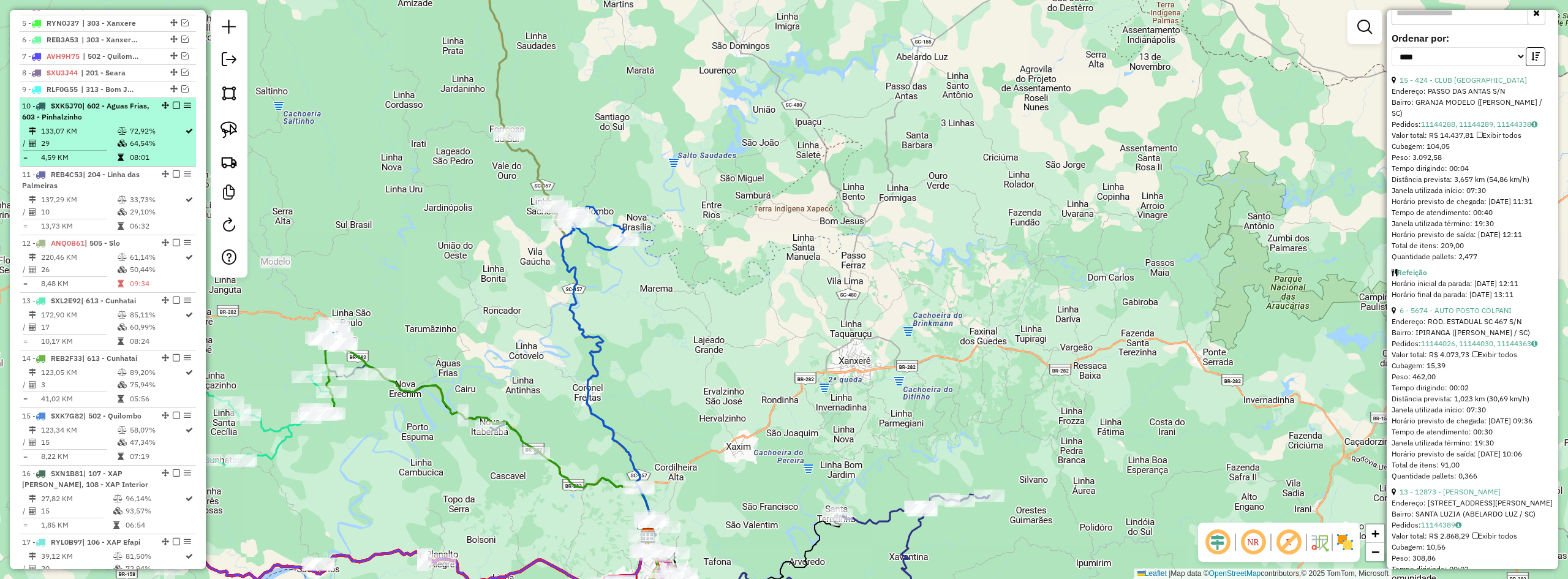
click at [109, 119] on span "| 602 - Aguas Frias, 603 - Pinhalzinho" at bounding box center [85, 110] width 127 height 20
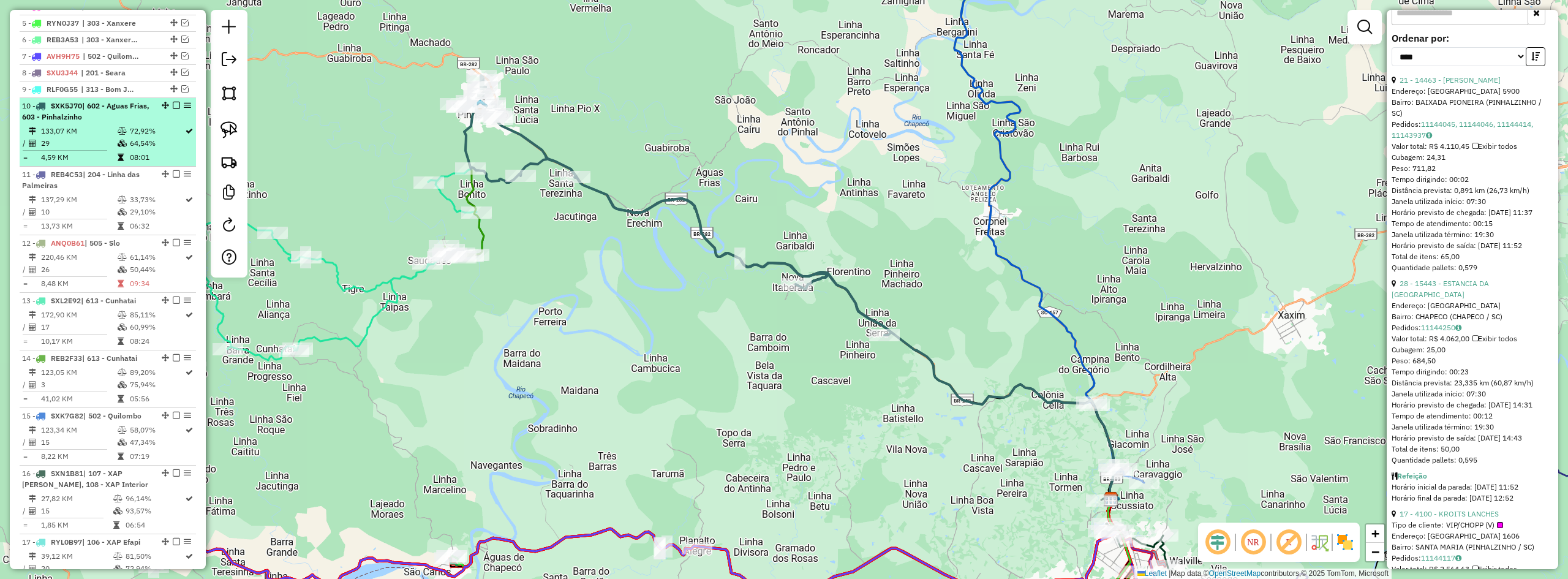
click at [173, 109] on em at bounding box center [176, 105] width 7 height 7
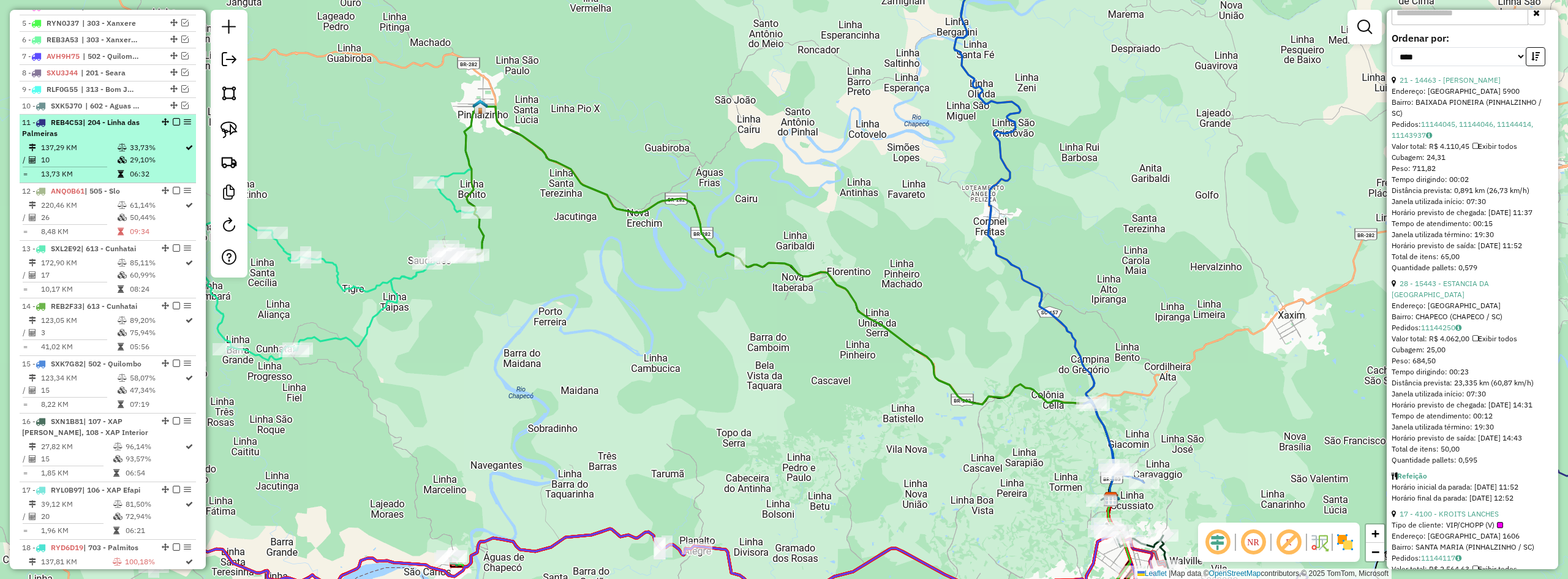
click at [110, 132] on span "| 204 - Linha das Palmeiras" at bounding box center [81, 127] width 118 height 20
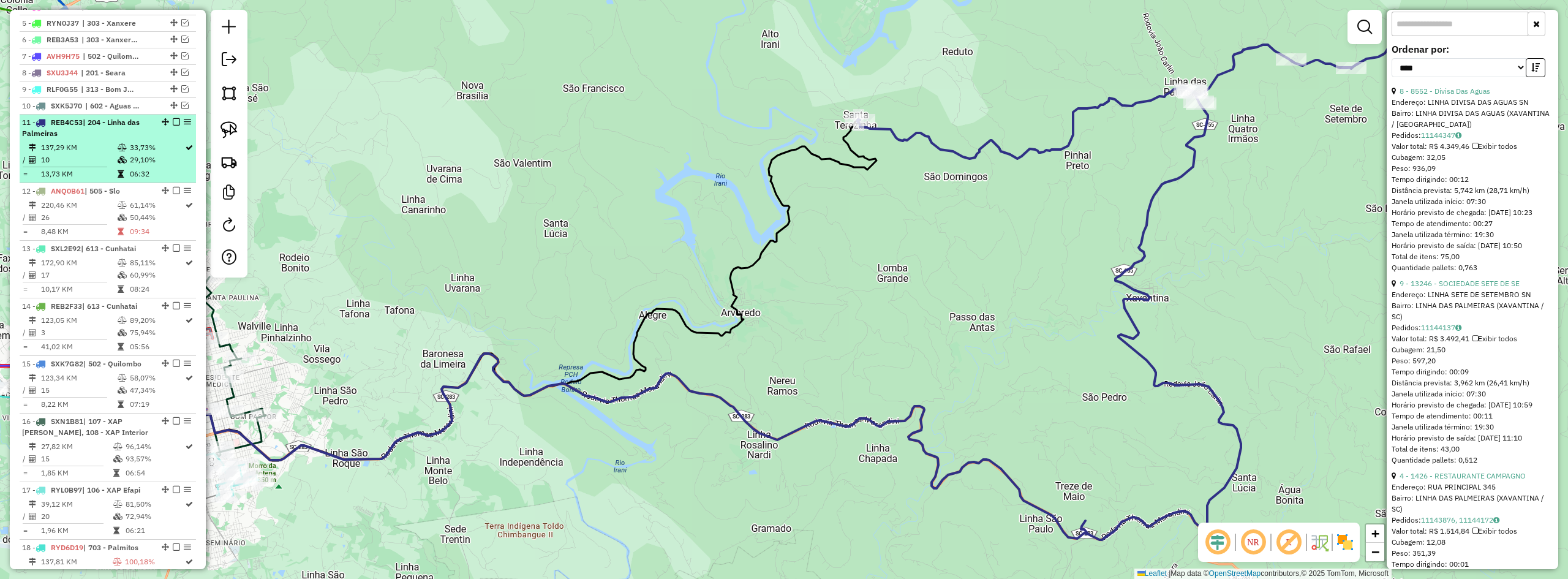
click at [173, 126] on em at bounding box center [176, 122] width 7 height 7
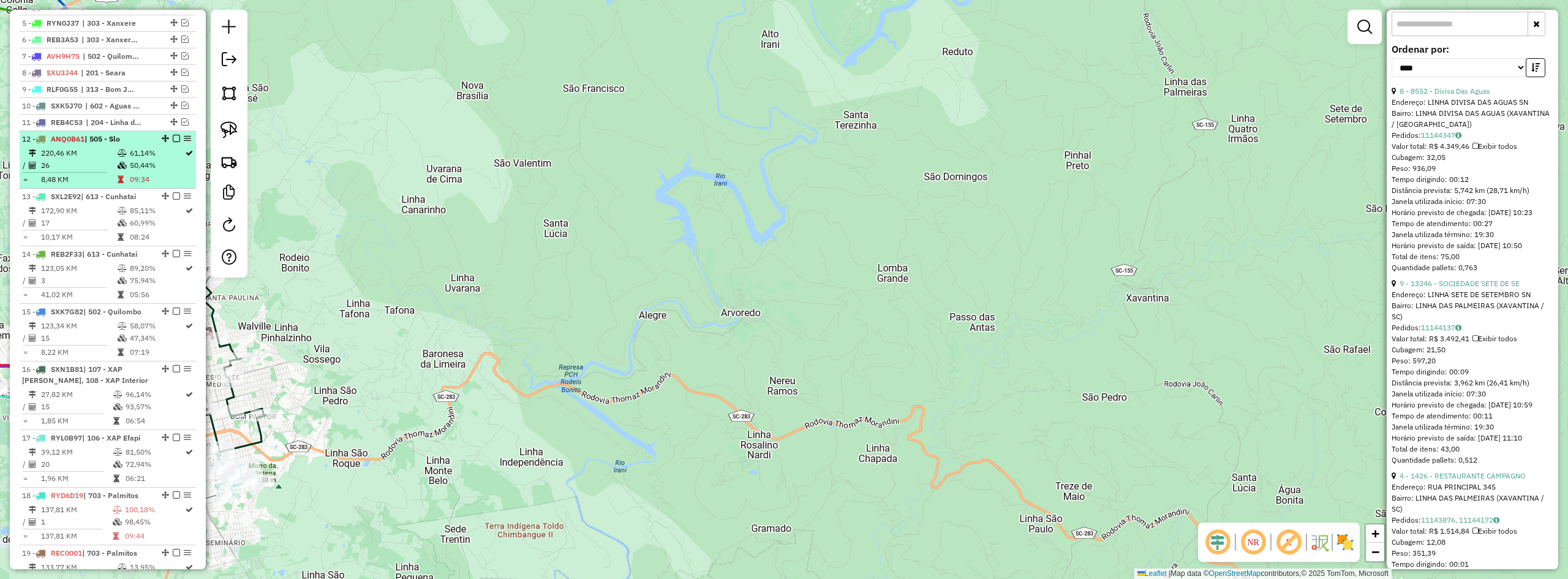
click at [111, 143] on span "| 505 - Slo" at bounding box center [102, 138] width 35 height 9
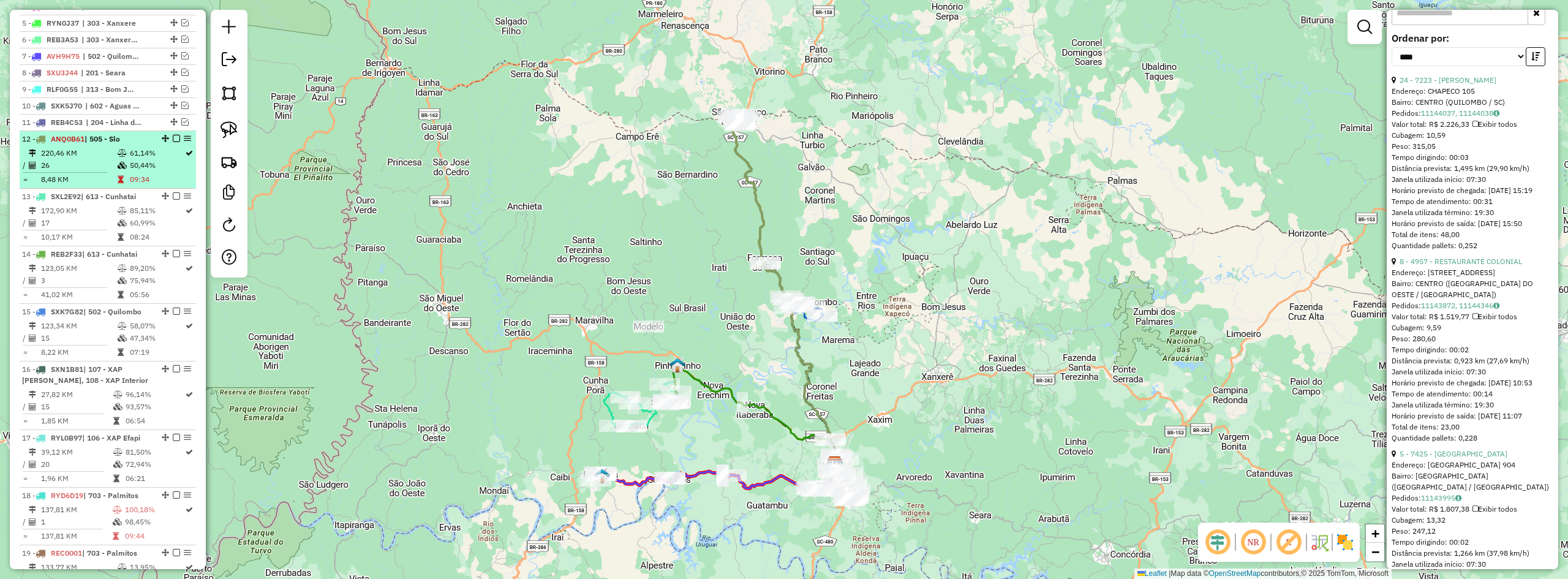
click at [173, 142] on em at bounding box center [176, 138] width 7 height 7
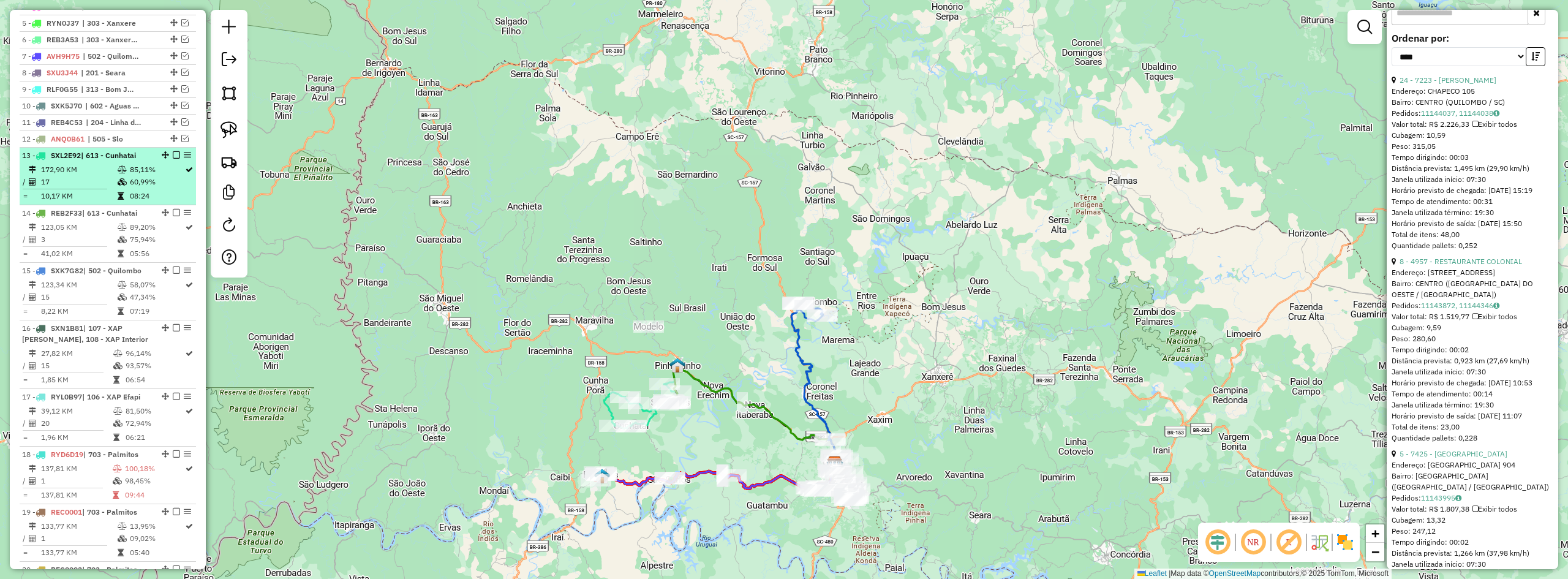
click at [120, 160] on span "| 613 - Cunhatai" at bounding box center [108, 155] width 55 height 9
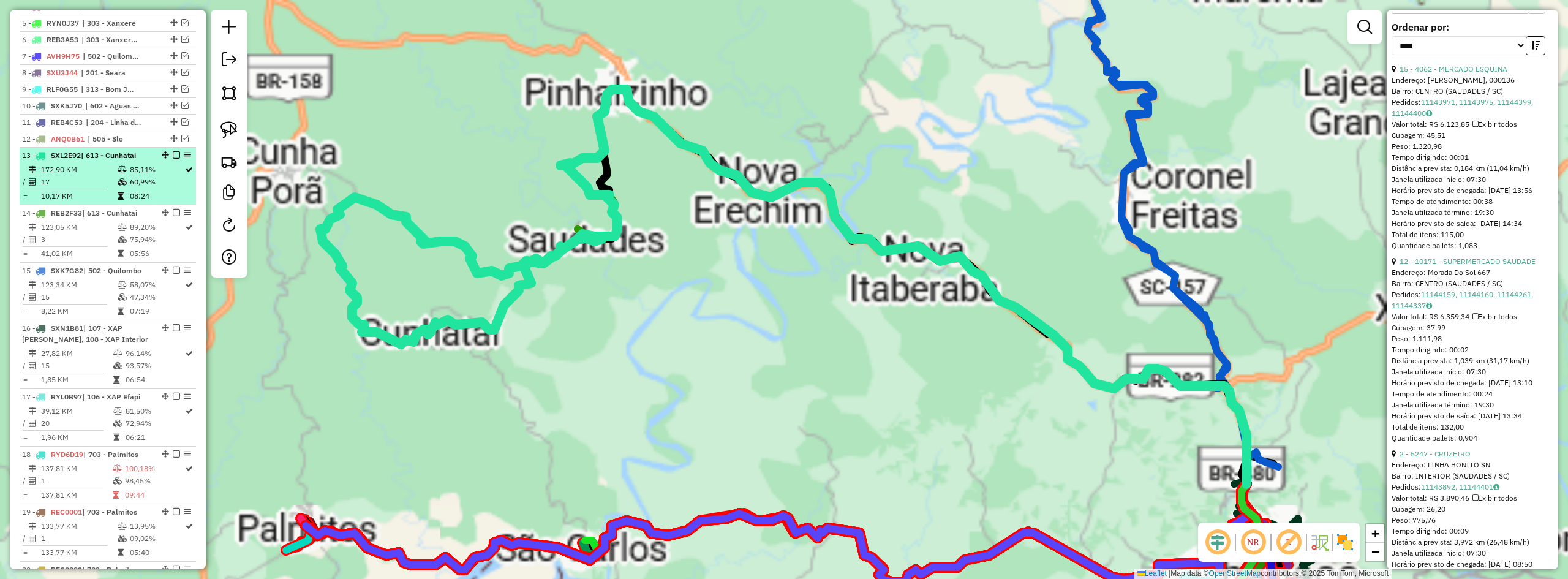
scroll to position [552, 0]
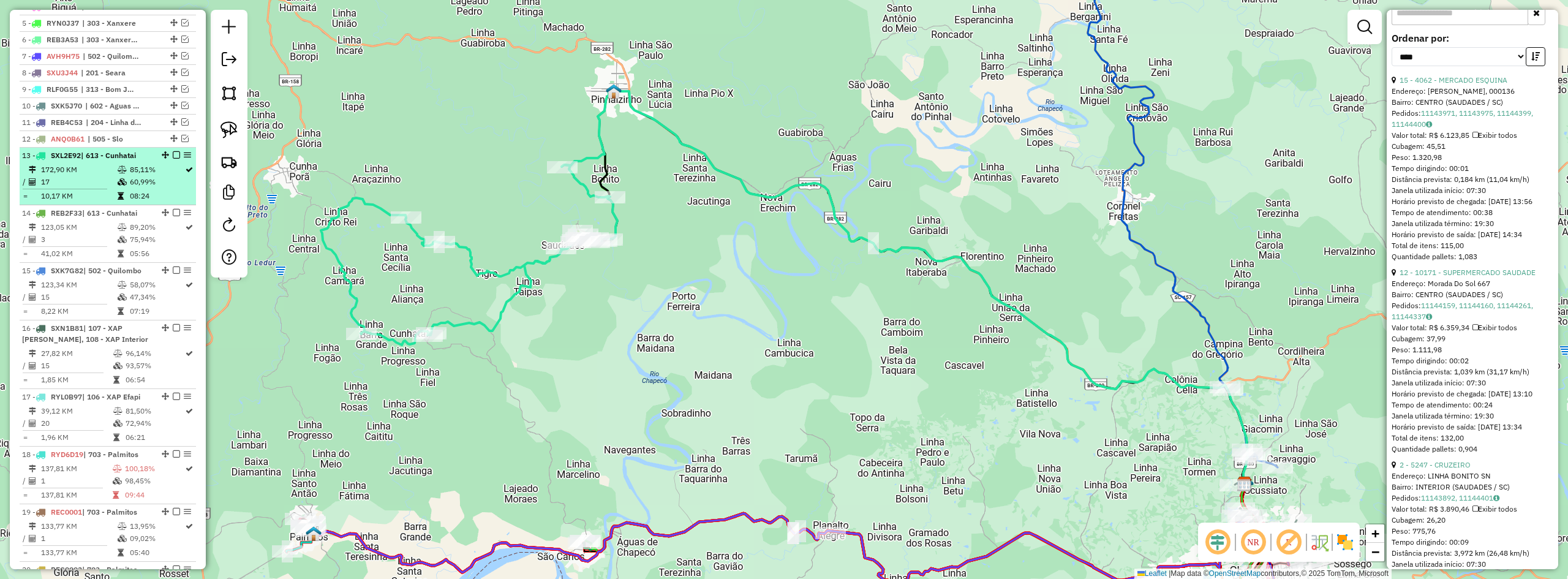
click at [173, 159] on em at bounding box center [176, 155] width 7 height 7
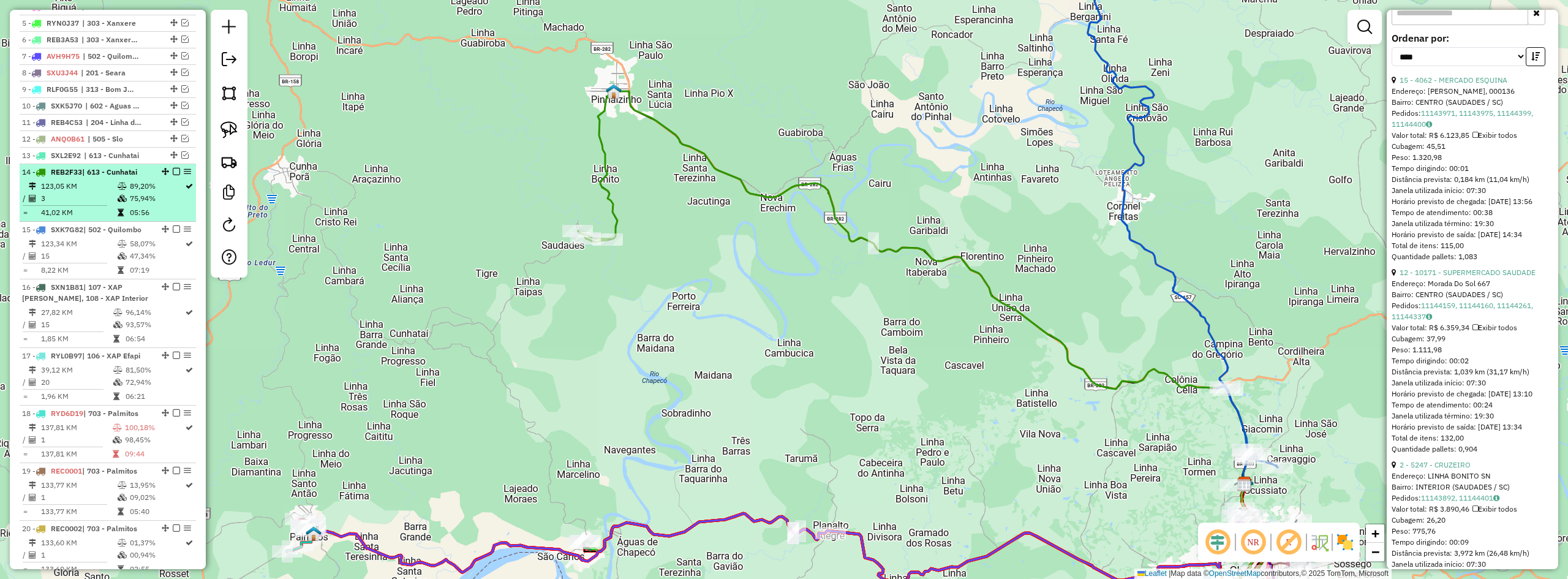
click at [136, 177] on span "| 613 - Cunhatai" at bounding box center [110, 171] width 55 height 9
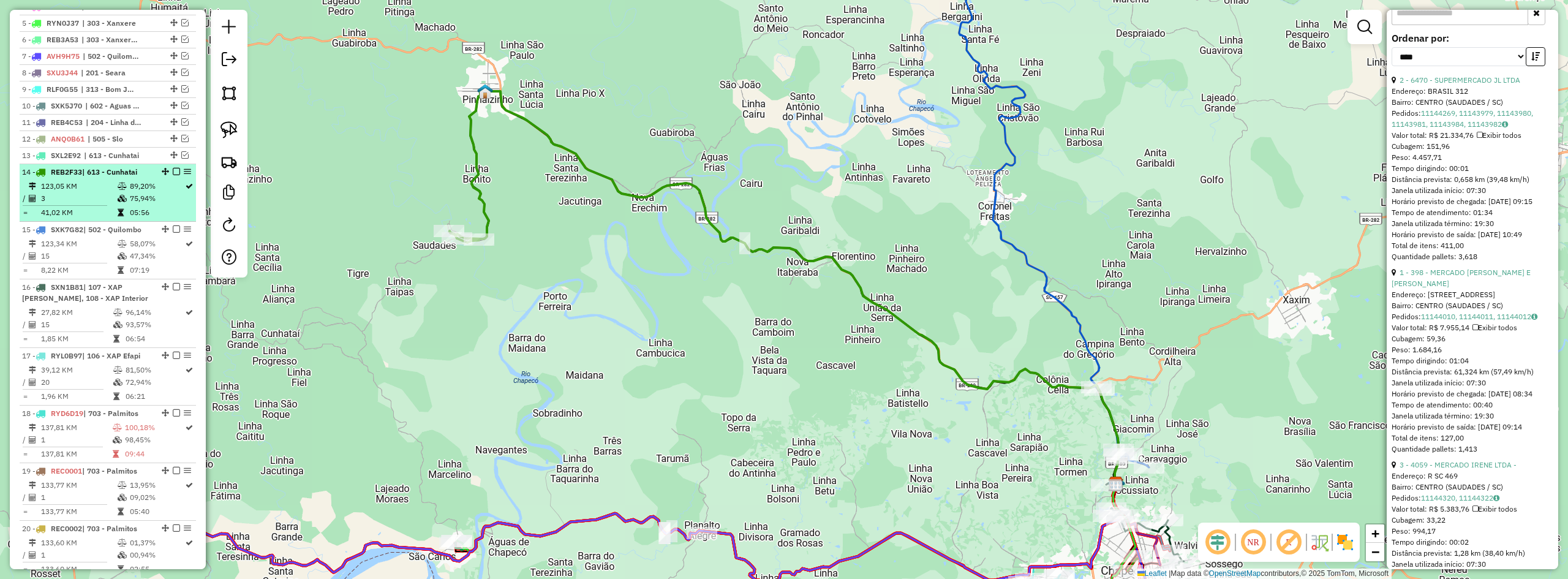
click at [173, 175] on em at bounding box center [176, 171] width 7 height 7
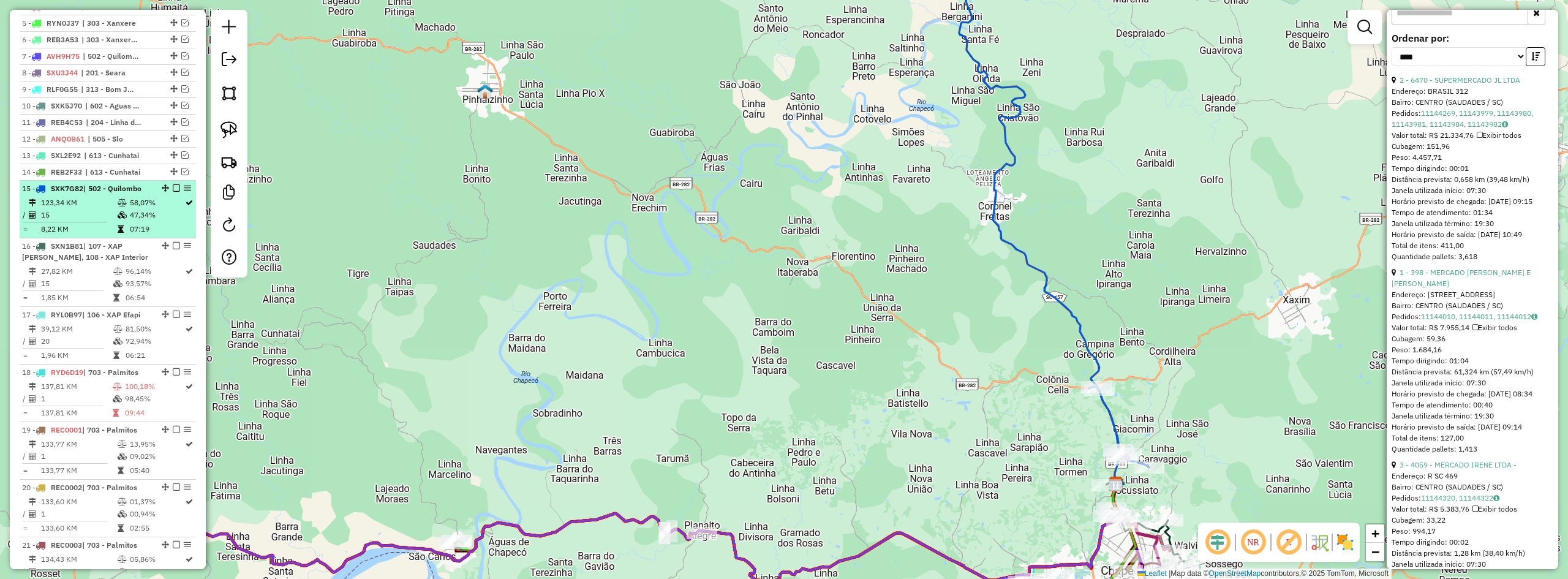
click at [108, 194] on div "15 - SXK7G82 | 502 - Quilombo" at bounding box center [87, 188] width 130 height 11
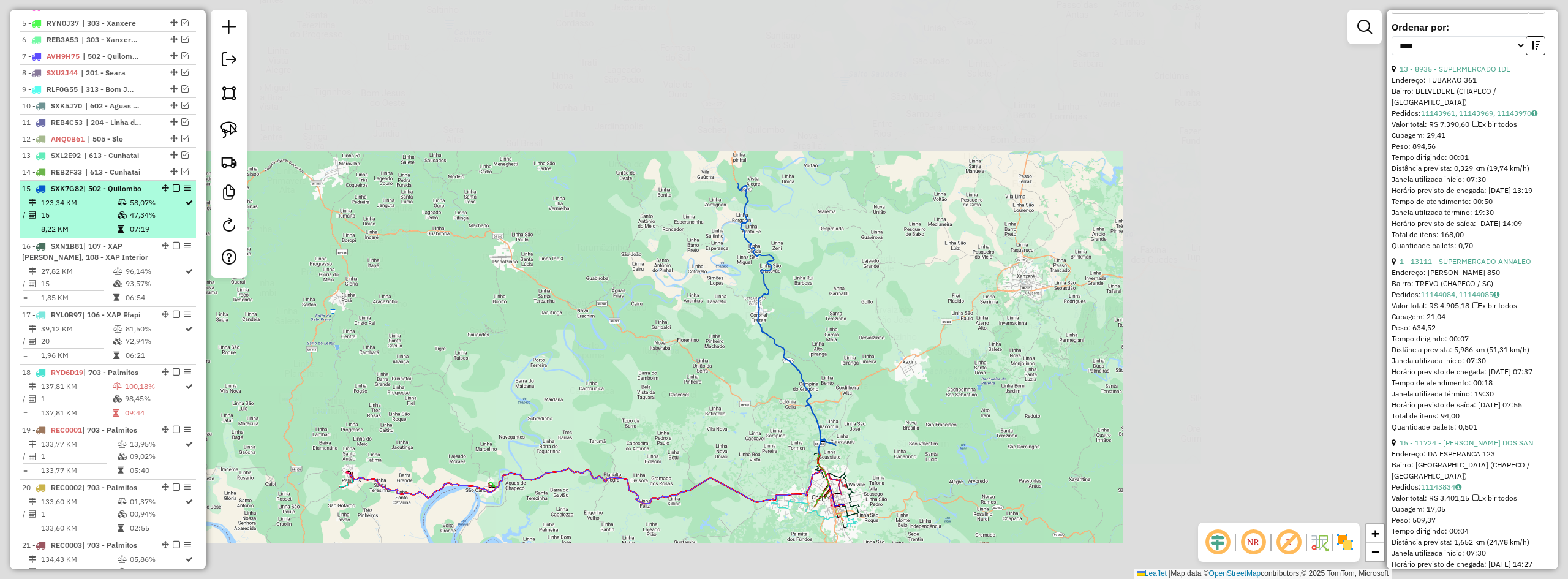
scroll to position [541, 0]
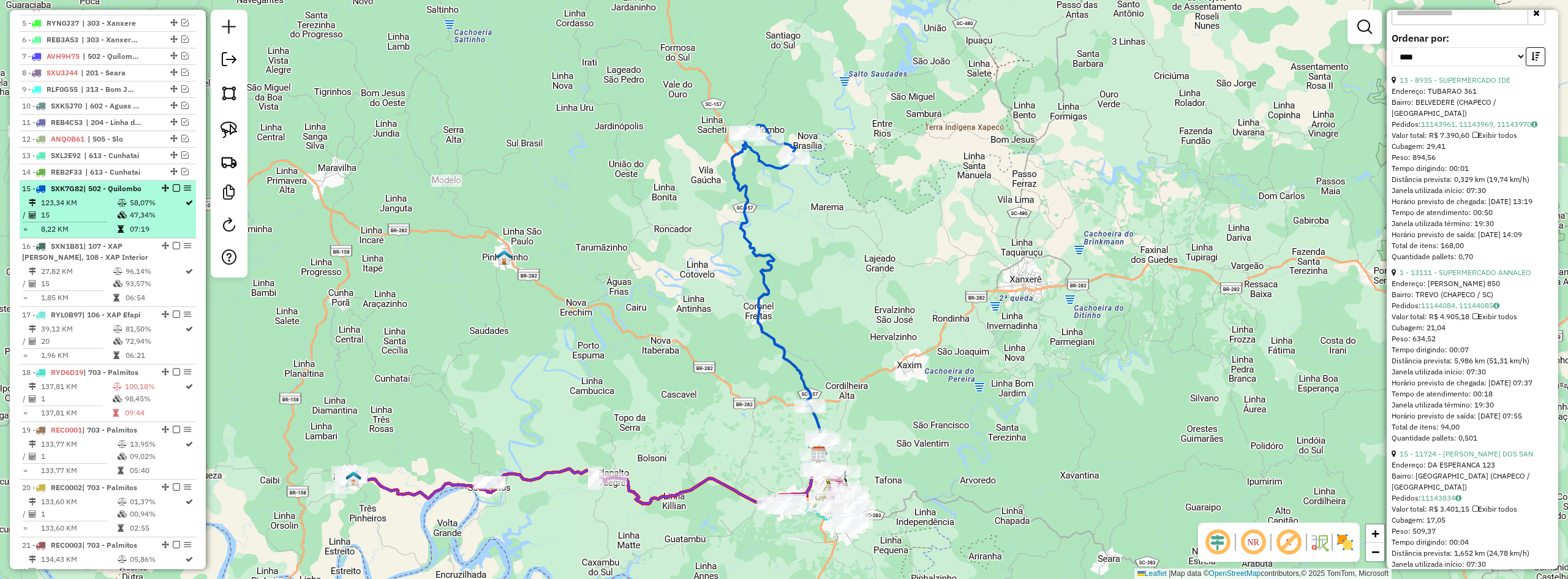
click at [173, 192] on em at bounding box center [176, 188] width 7 height 7
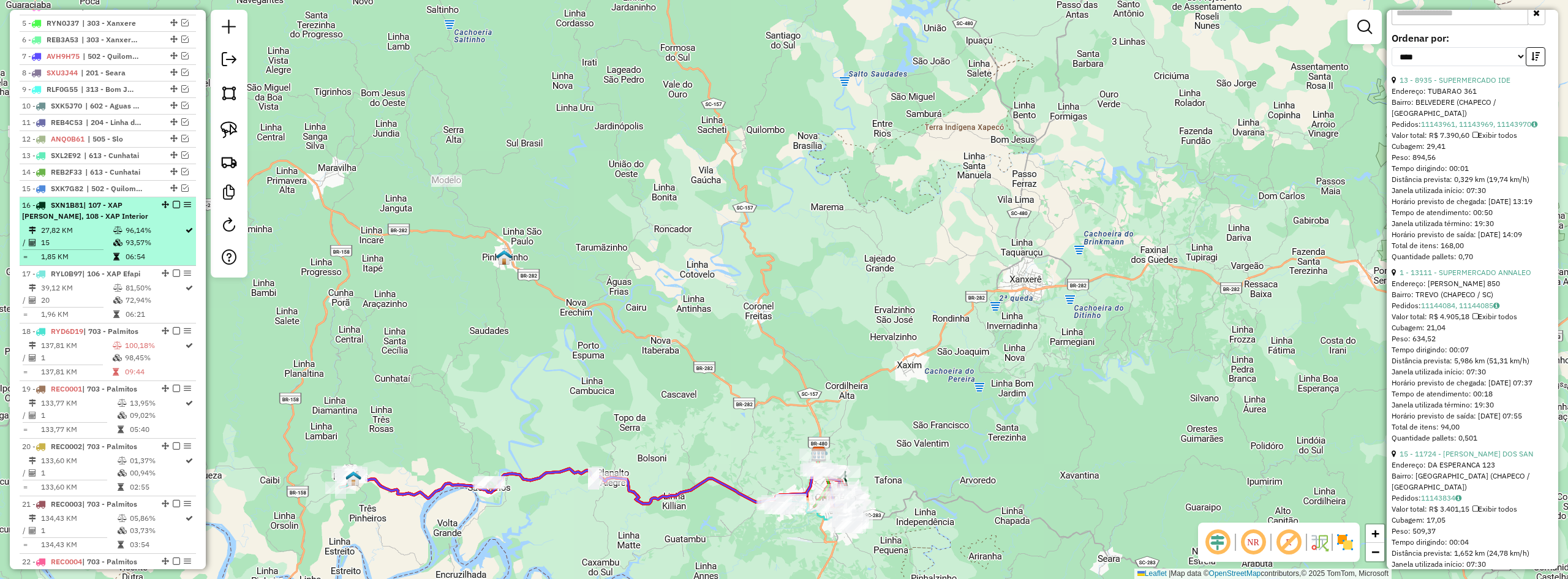
click at [134, 217] on span "| 107 - XAP Cristo Rei, 108 - XAP Interior" at bounding box center [85, 210] width 126 height 20
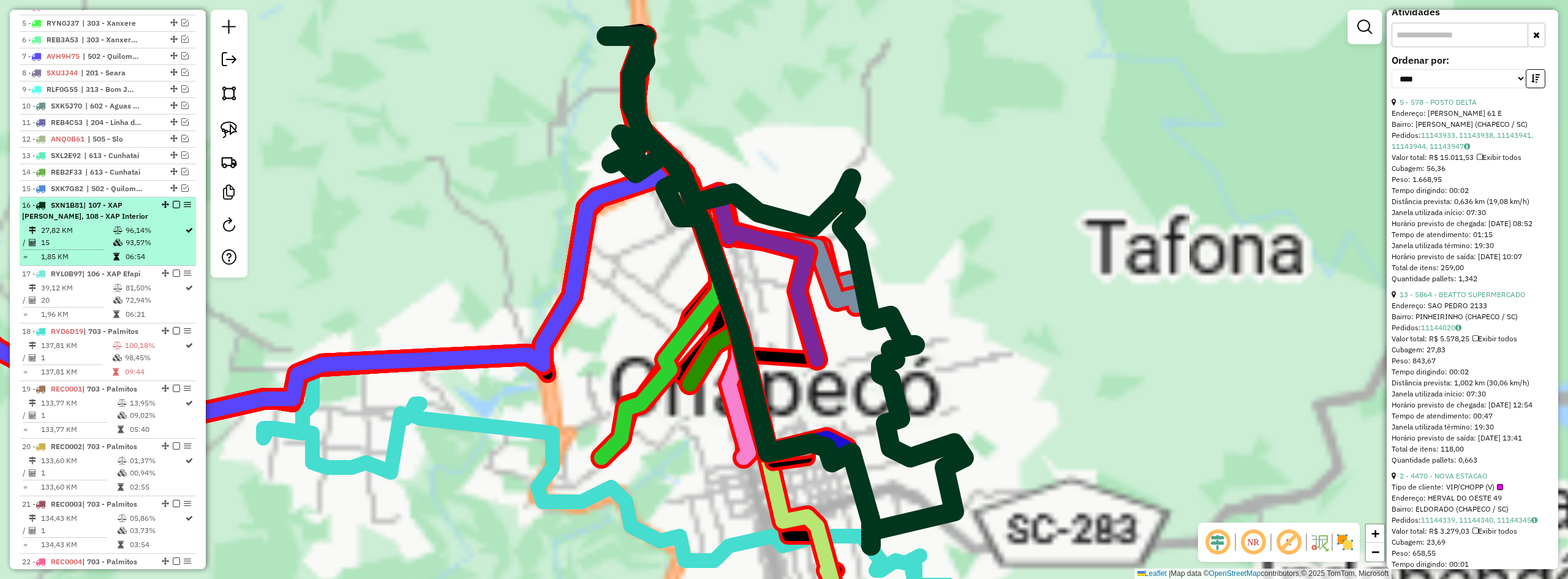
scroll to position [563, 0]
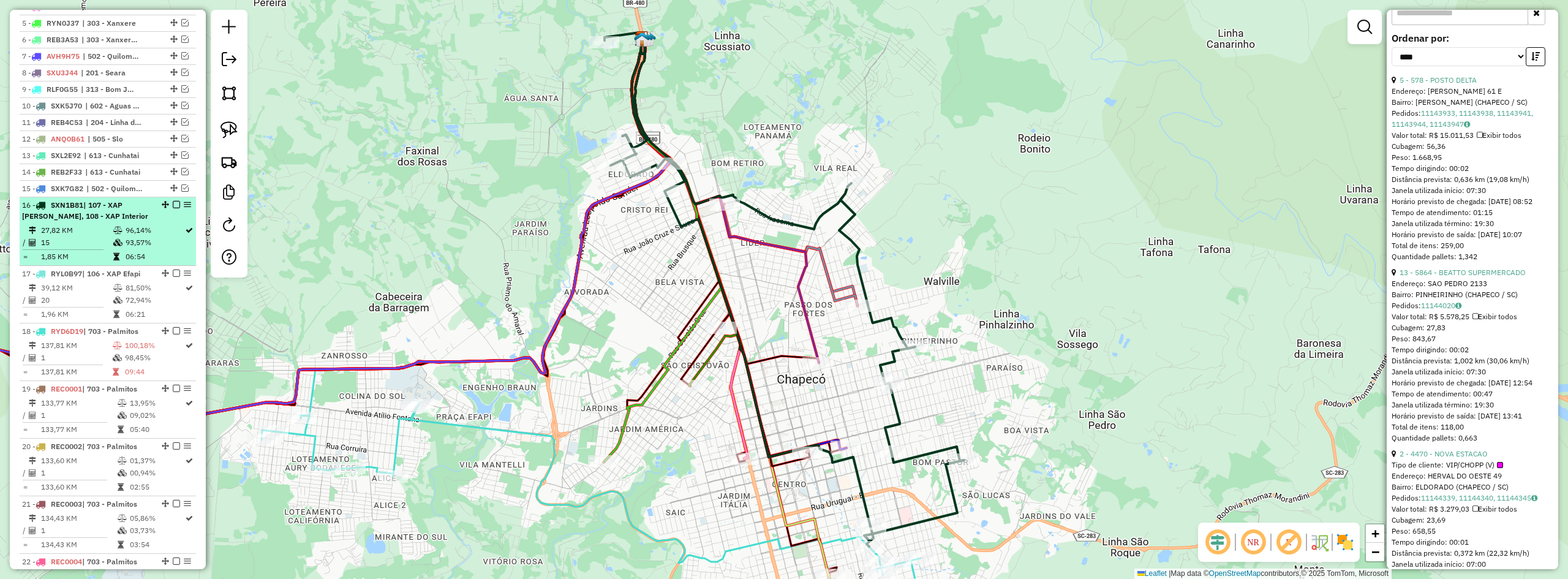
click at [173, 208] on em at bounding box center [176, 205] width 7 height 7
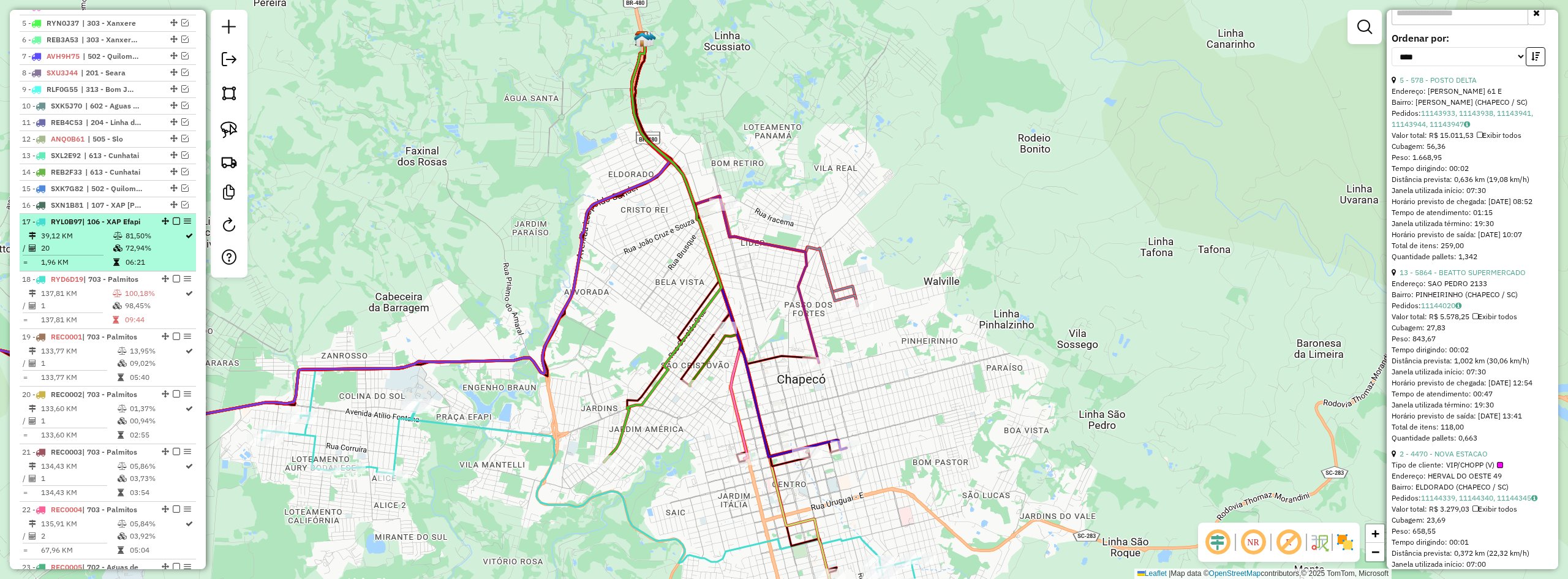
click at [173, 225] on em at bounding box center [176, 221] width 7 height 7
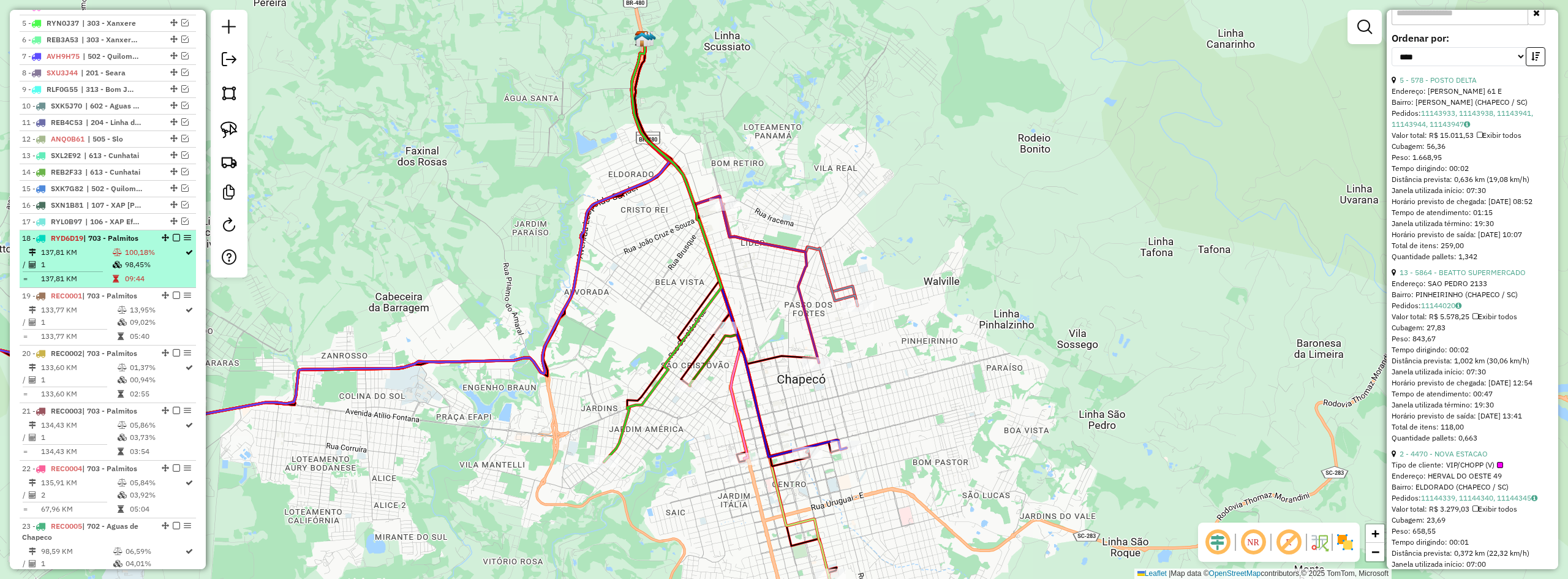
click at [117, 243] on span "| 703 - Palmitos" at bounding box center [110, 238] width 55 height 9
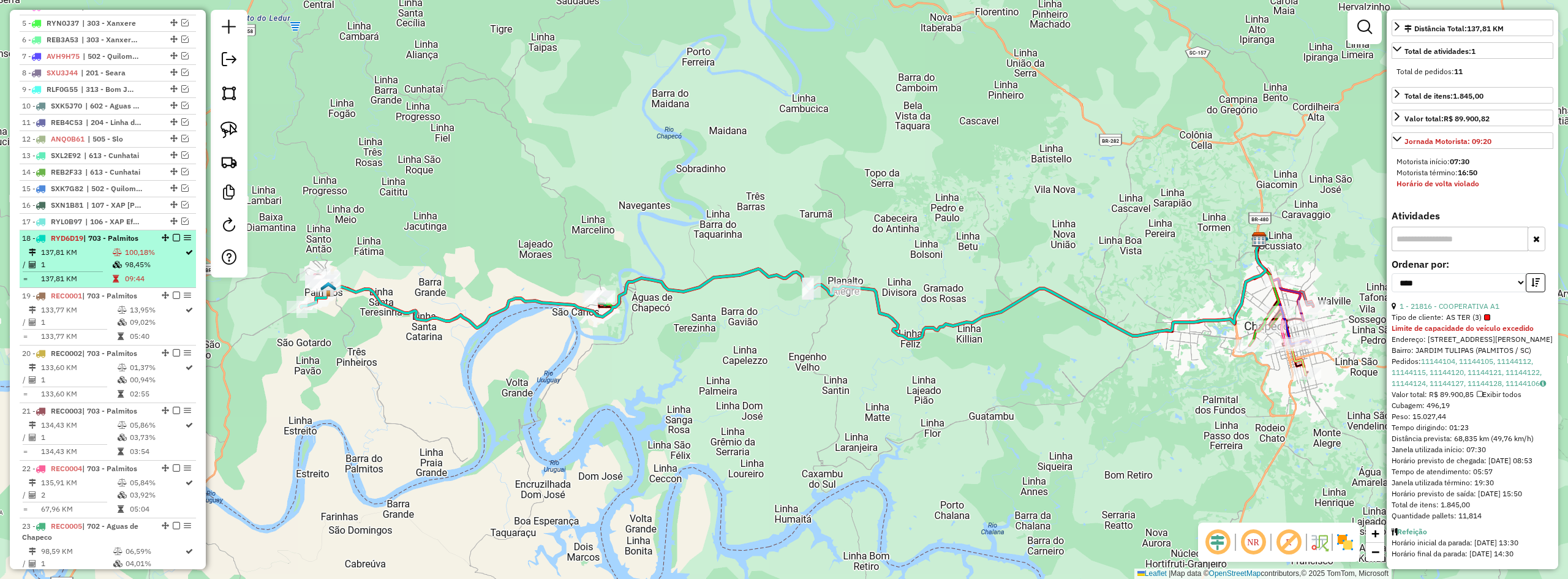
click at [109, 243] on span "| 703 - Palmitos" at bounding box center [110, 238] width 55 height 9
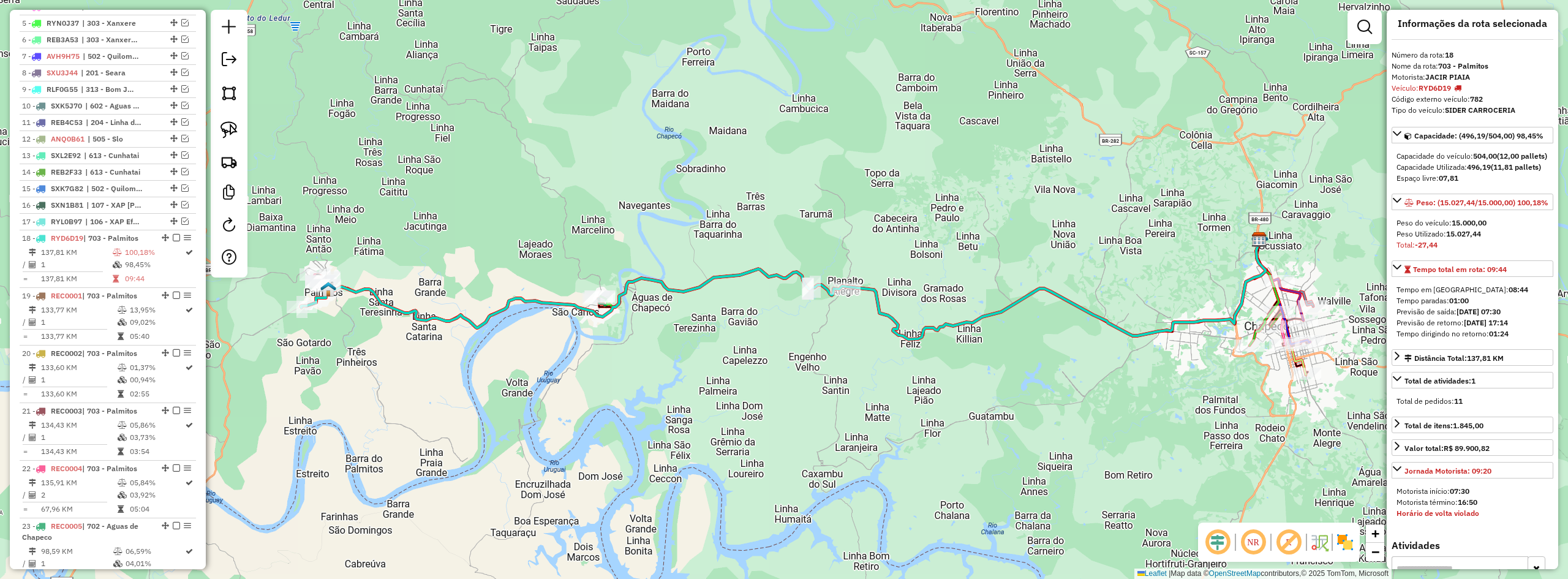
scroll to position [0, 0]
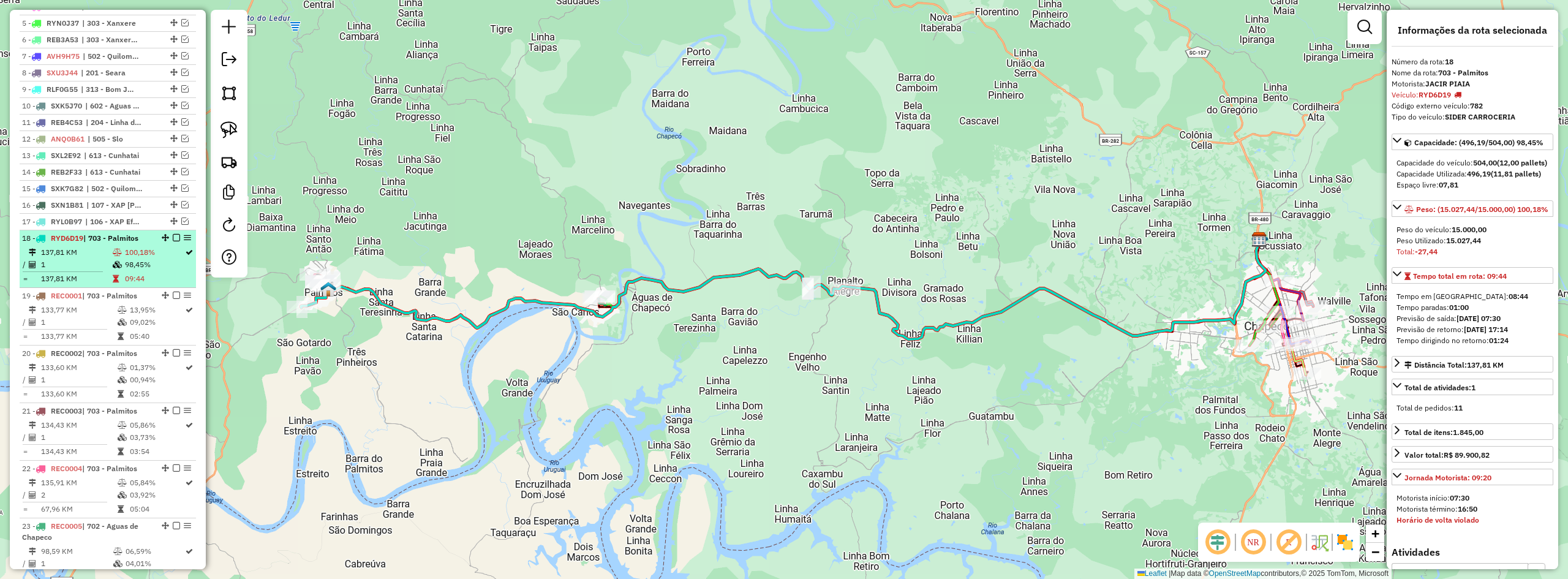
click at [173, 241] on em at bounding box center [176, 238] width 7 height 7
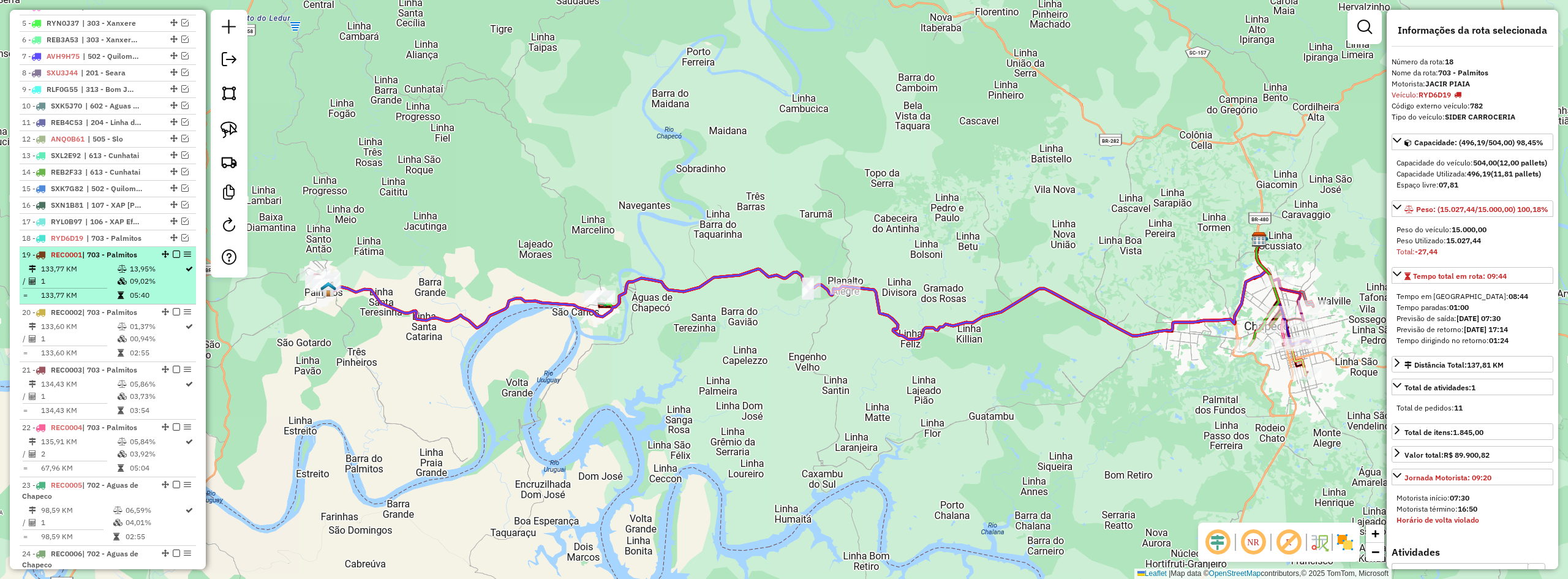
click at [118, 259] on span "| 703 - Palmitos" at bounding box center [110, 255] width 55 height 9
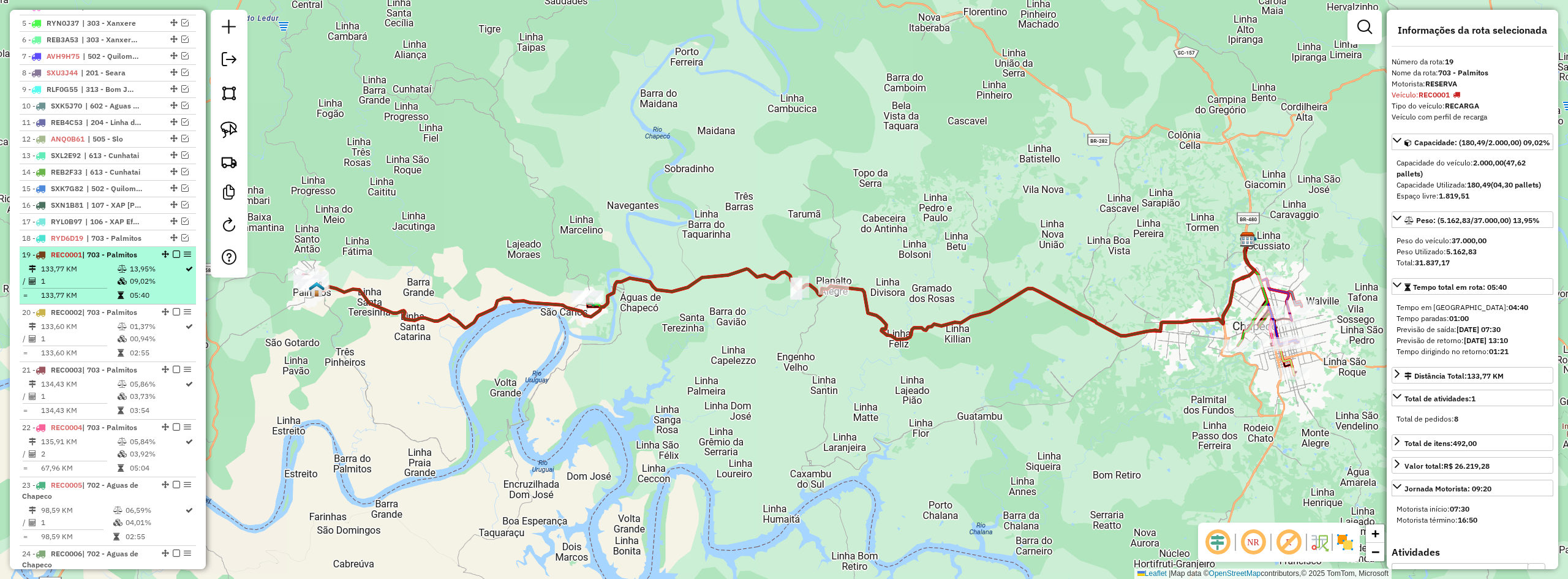
click at [173, 258] on em at bounding box center [176, 255] width 7 height 7
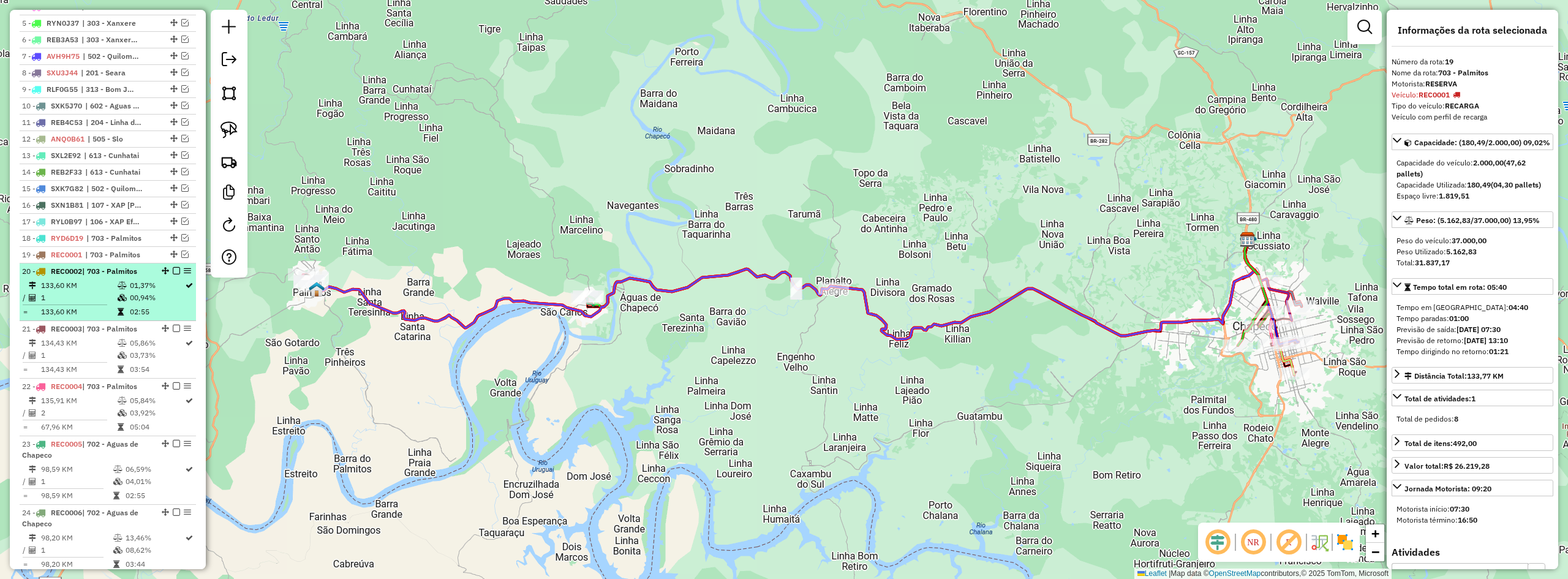
click at [173, 274] on em at bounding box center [176, 271] width 7 height 7
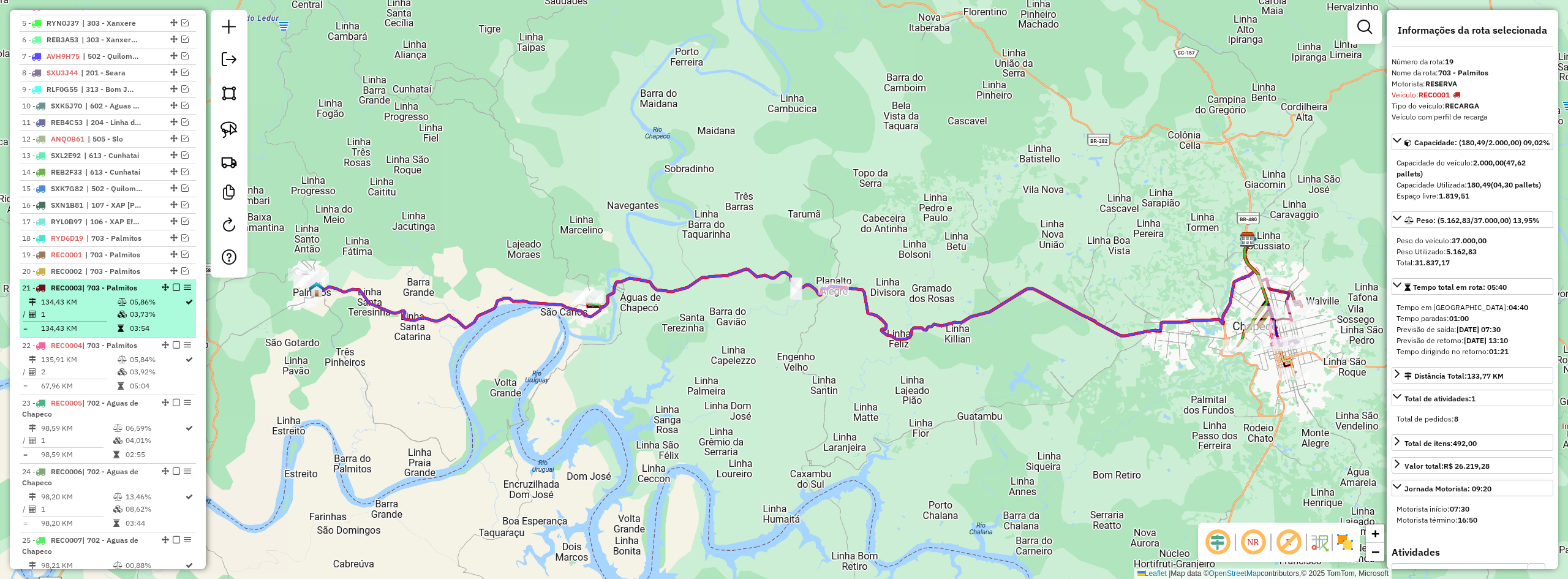
click at [173, 291] on em at bounding box center [176, 288] width 7 height 7
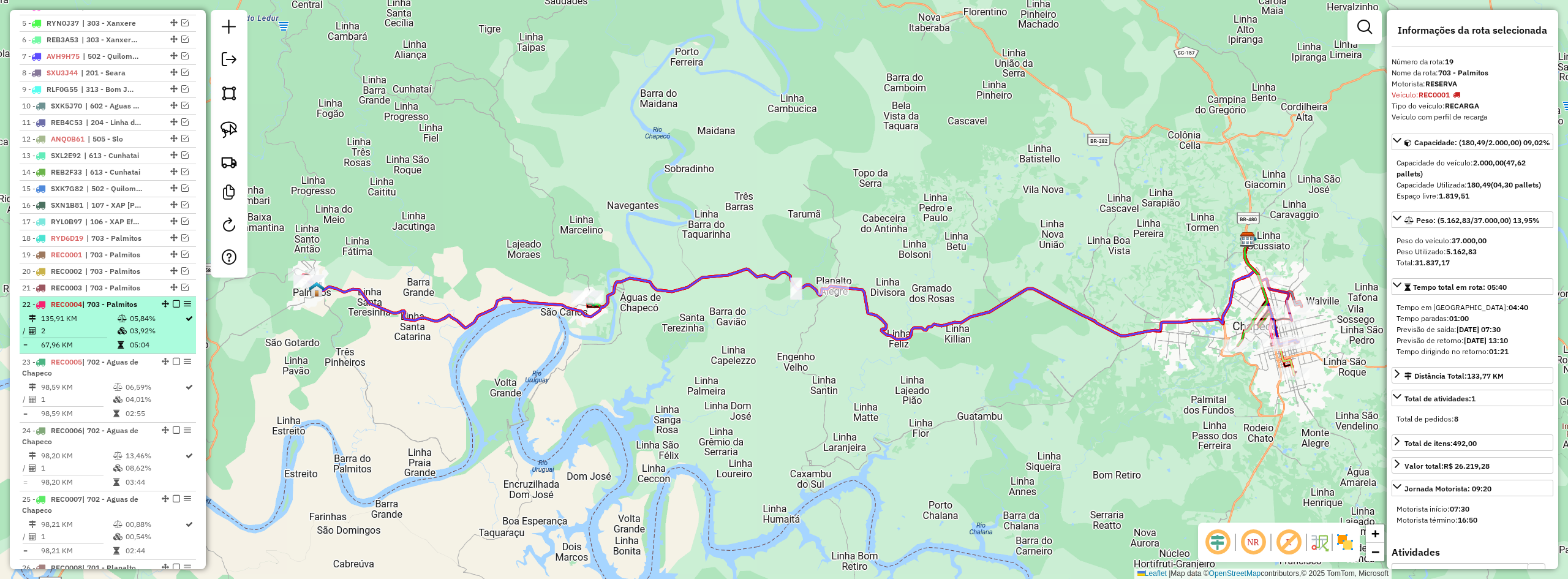
click at [173, 309] on li "22 - REC0004 | 703 - Palmitos 135,91 KM 05,84% / 2 03,92% = 67,96 KM 05:04" at bounding box center [108, 325] width 176 height 57
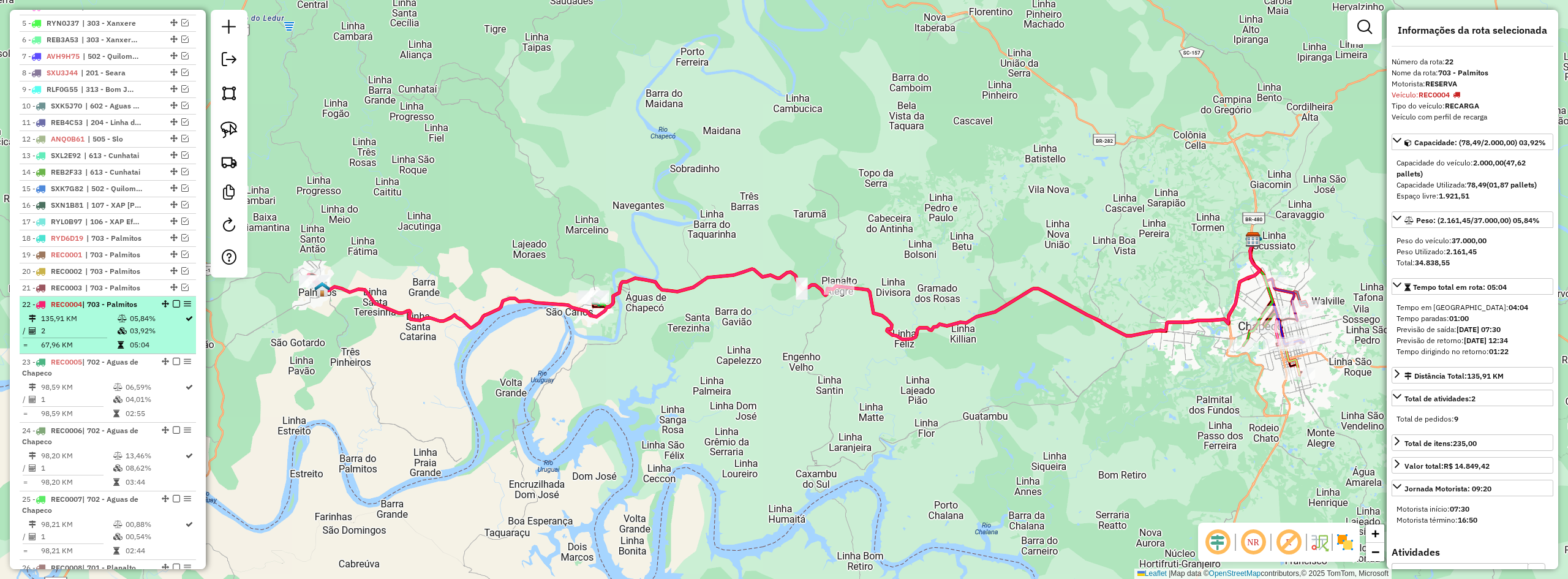
click at [174, 308] on em at bounding box center [176, 304] width 7 height 7
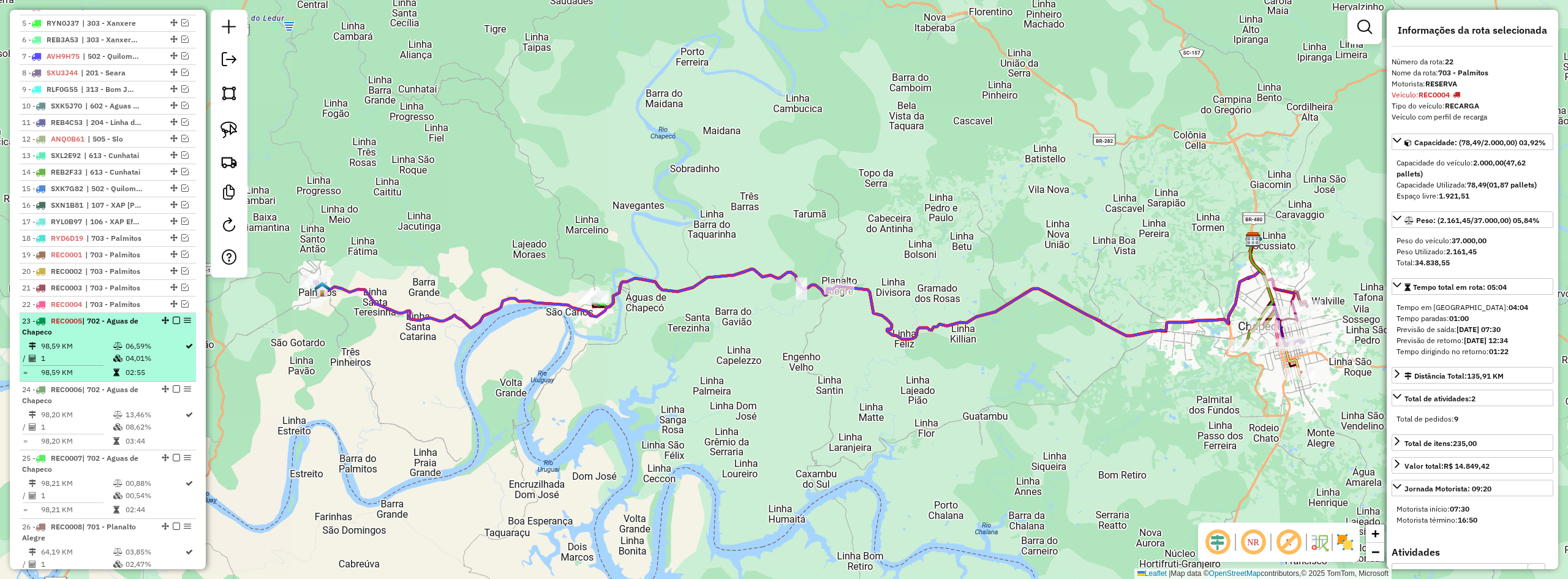
click at [176, 324] on div at bounding box center [173, 321] width 37 height 7
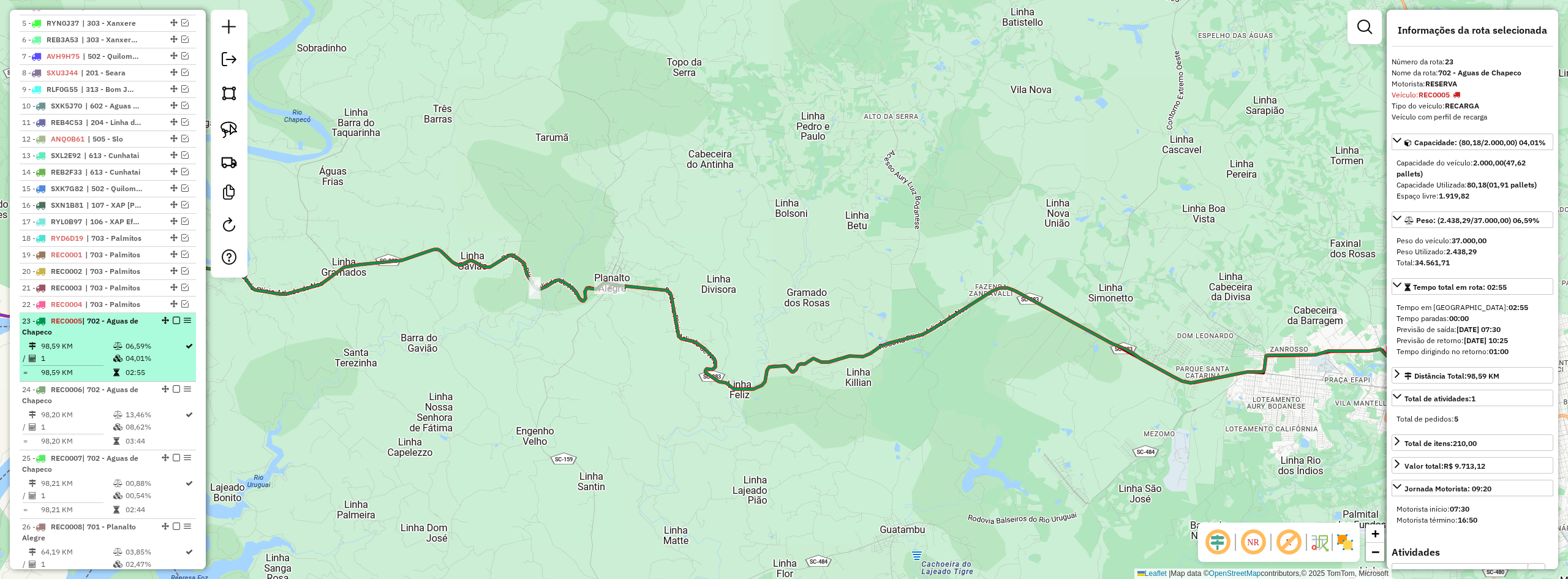
click at [173, 324] on em at bounding box center [176, 321] width 7 height 7
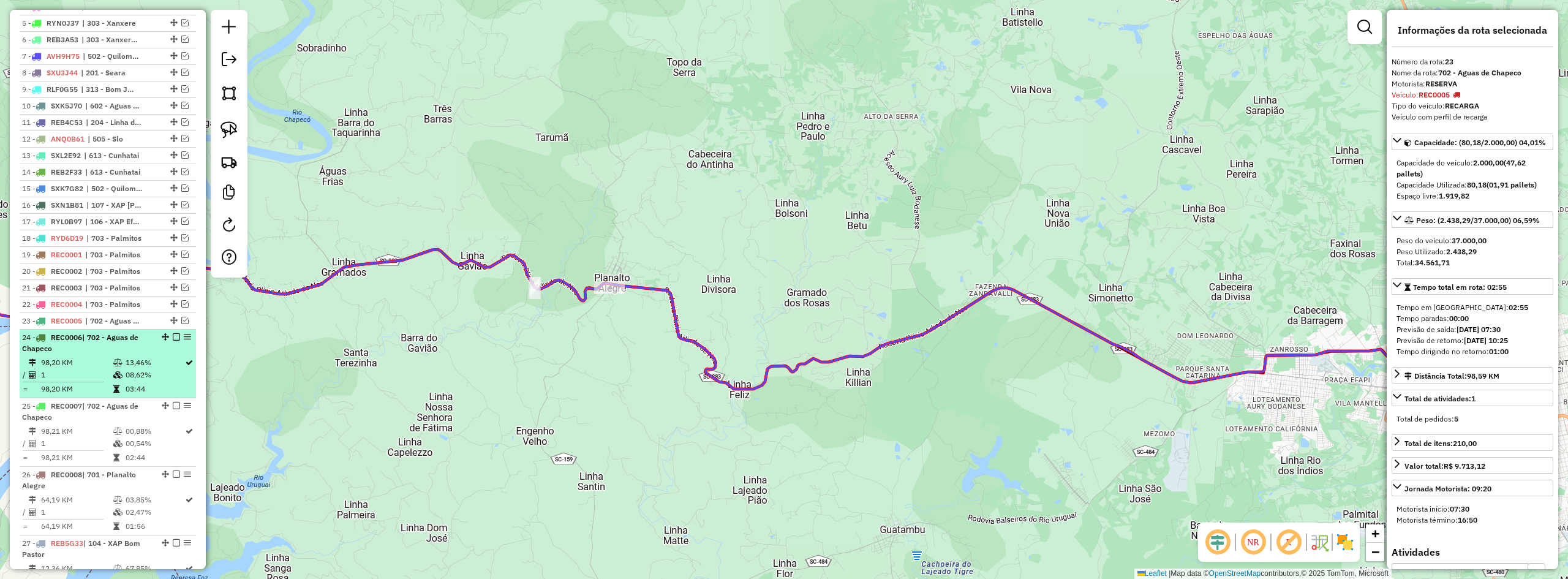
click at [173, 341] on em at bounding box center [176, 337] width 7 height 7
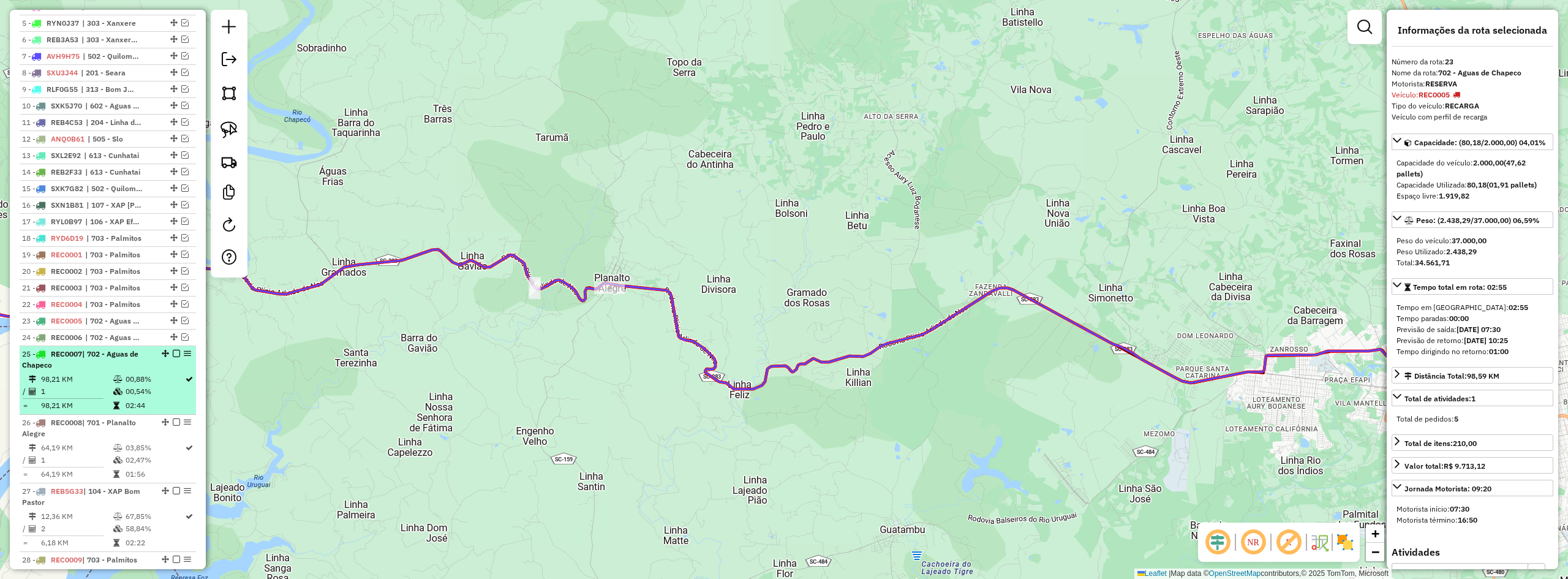
click at [175, 360] on div "25 - REC0007 | 702 - Aguas de Chapeco" at bounding box center [107, 360] width 171 height 22
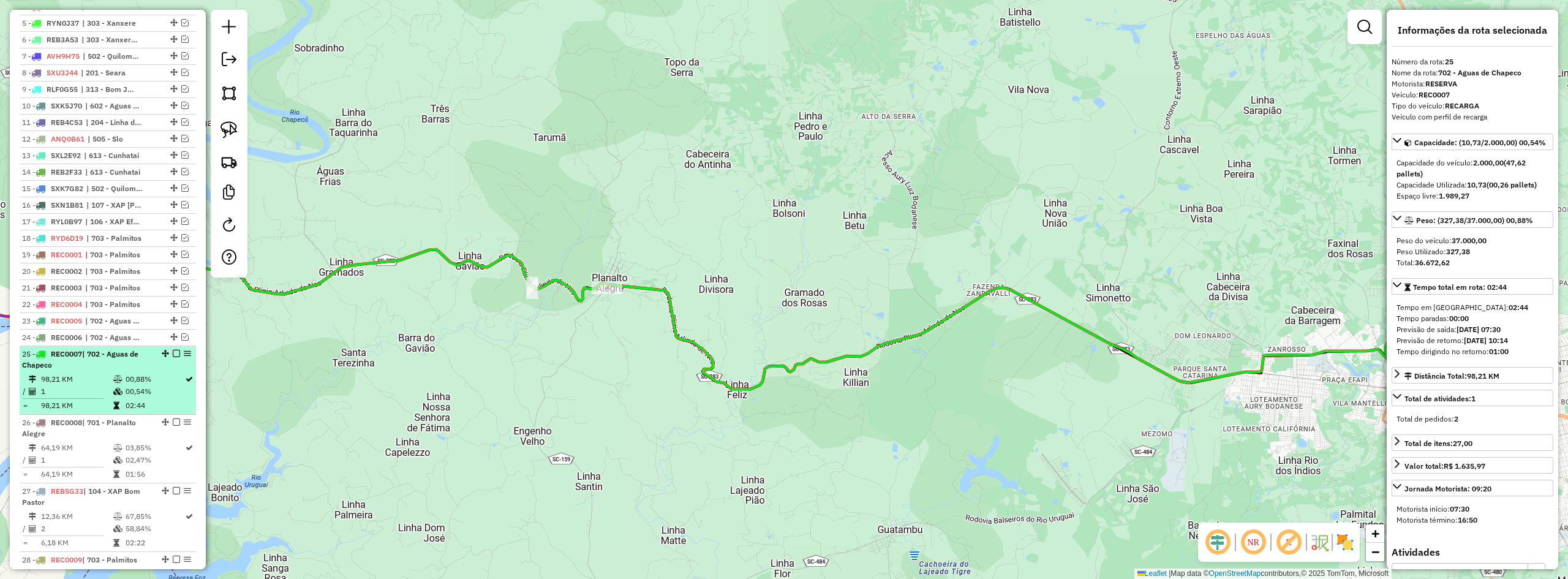
click at [171, 369] on div "25 - REC0007 | 702 - Aguas de Chapeco" at bounding box center [107, 360] width 171 height 22
click at [173, 358] on em at bounding box center [176, 354] width 7 height 7
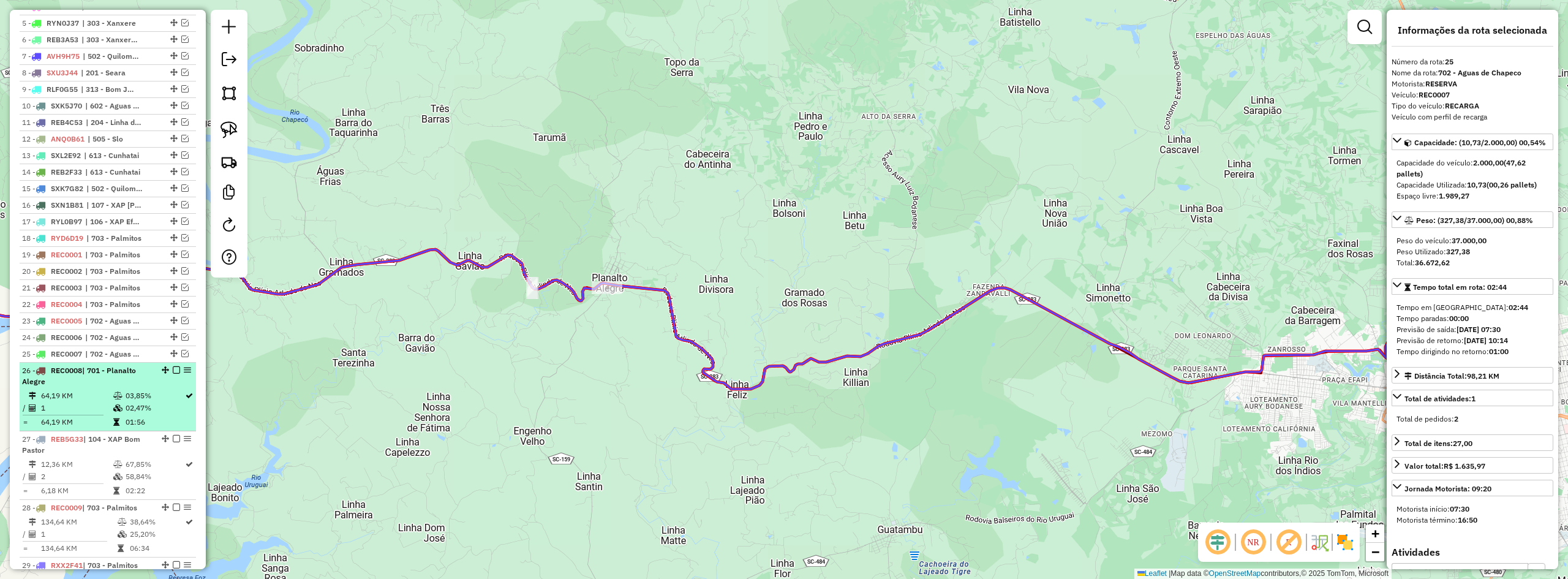
click at [173, 374] on em at bounding box center [176, 370] width 7 height 7
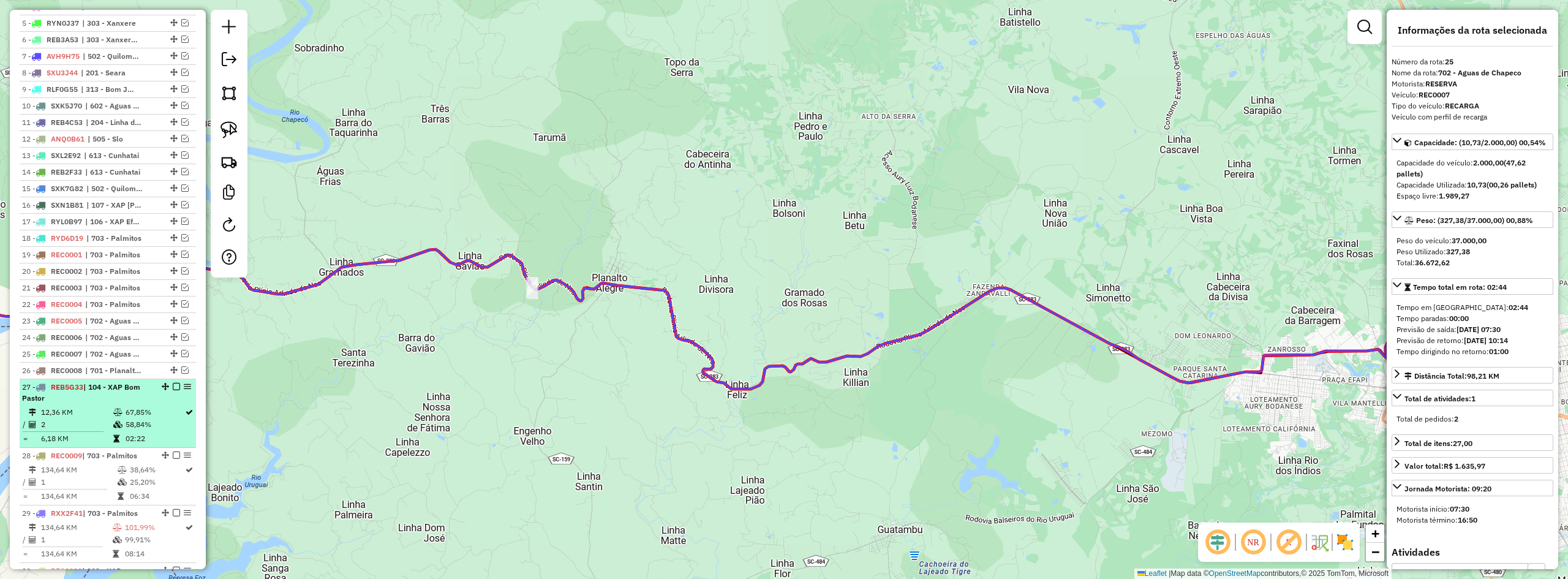
click at [130, 400] on span "| 104 - XAP Bom Pastor" at bounding box center [81, 392] width 118 height 20
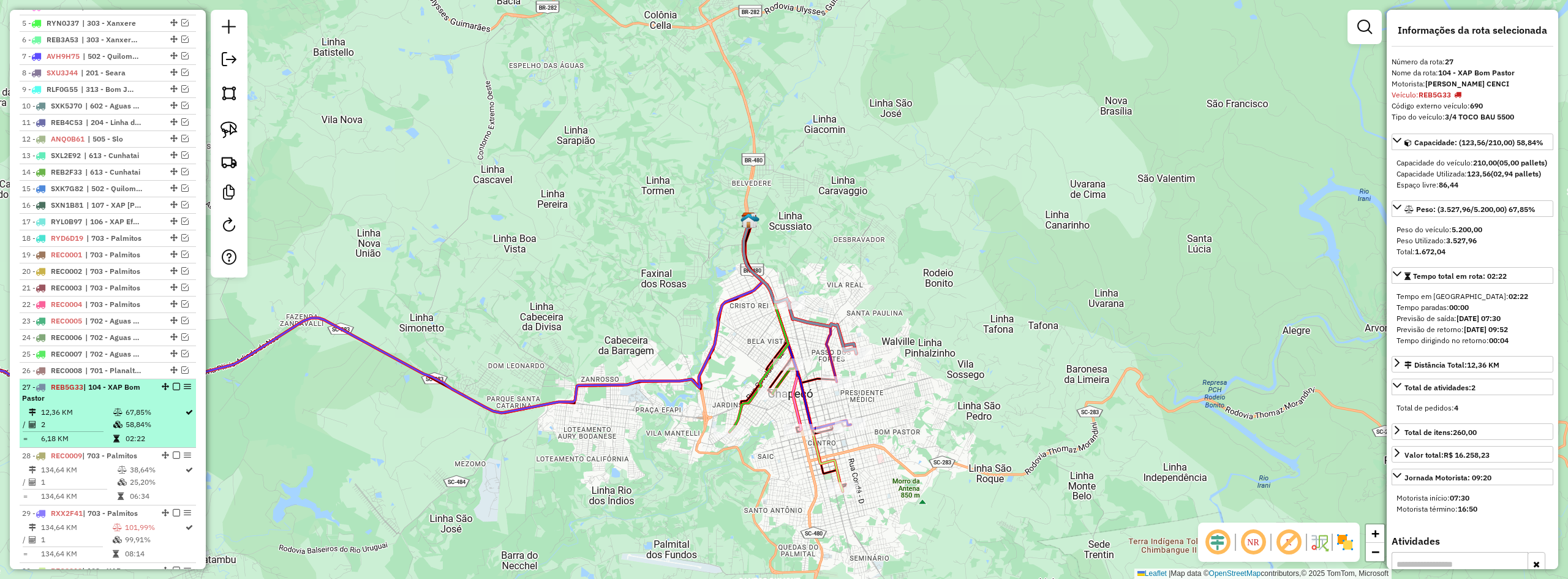
click at [173, 391] on em at bounding box center [176, 387] width 7 height 7
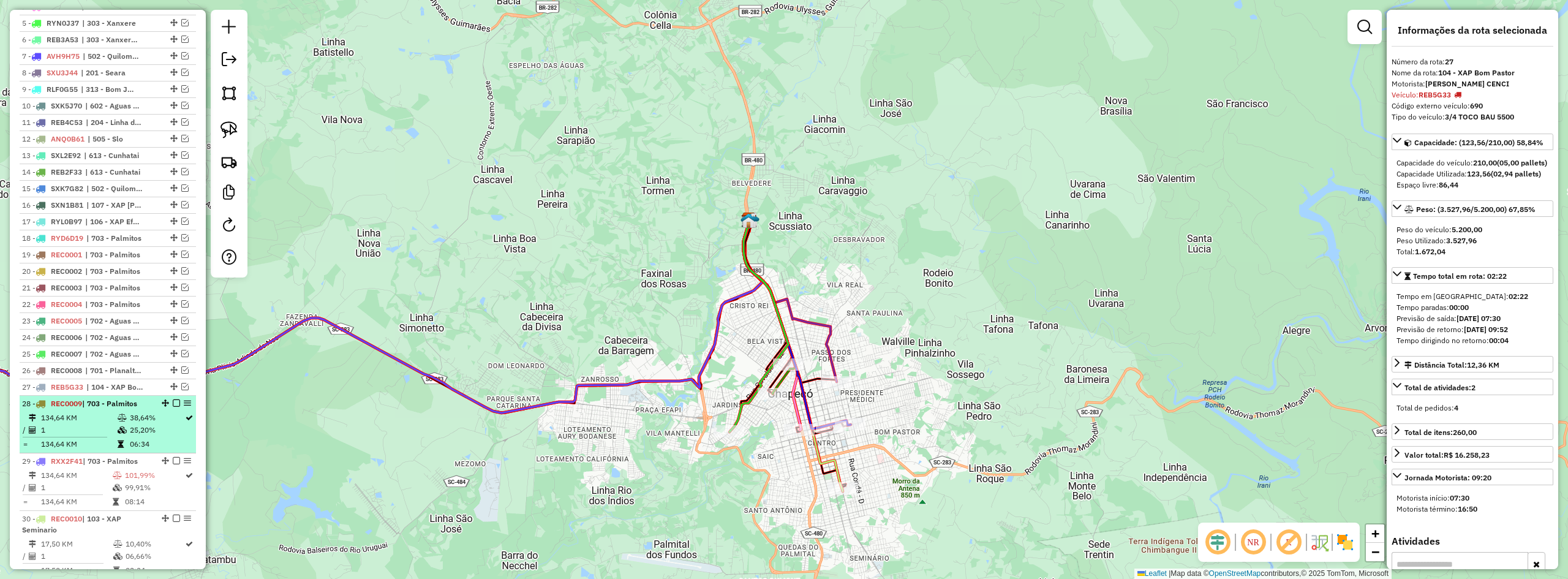
click at [125, 410] on div "28 - REC0009 | 703 - Palmitos" at bounding box center [87, 404] width 130 height 11
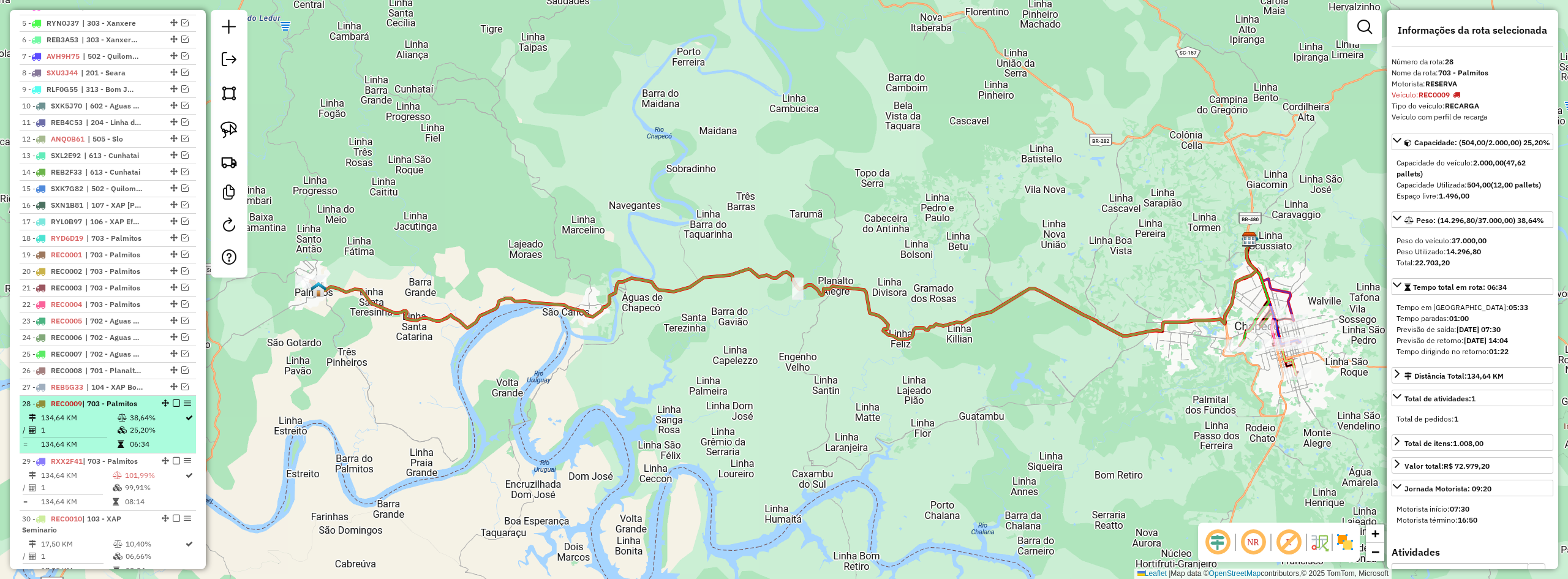
click at [173, 407] on em at bounding box center [176, 403] width 7 height 7
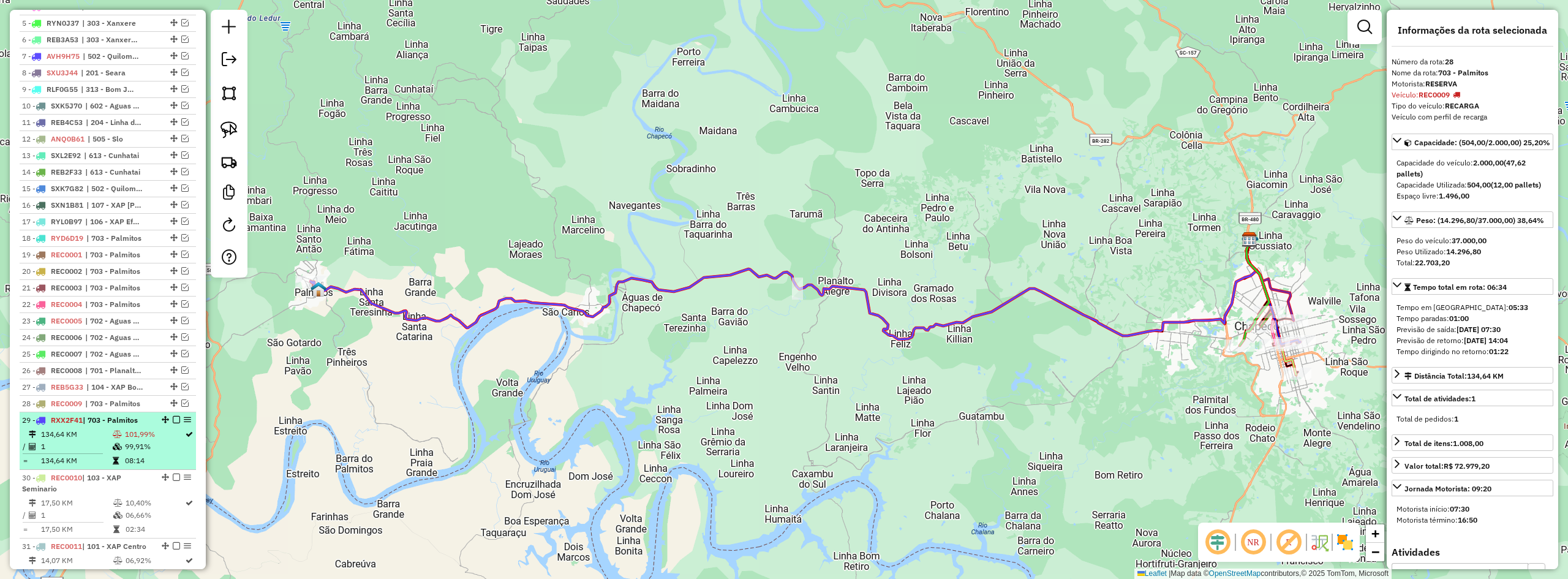
click at [134, 425] on span "| 703 - Palmitos" at bounding box center [110, 420] width 55 height 9
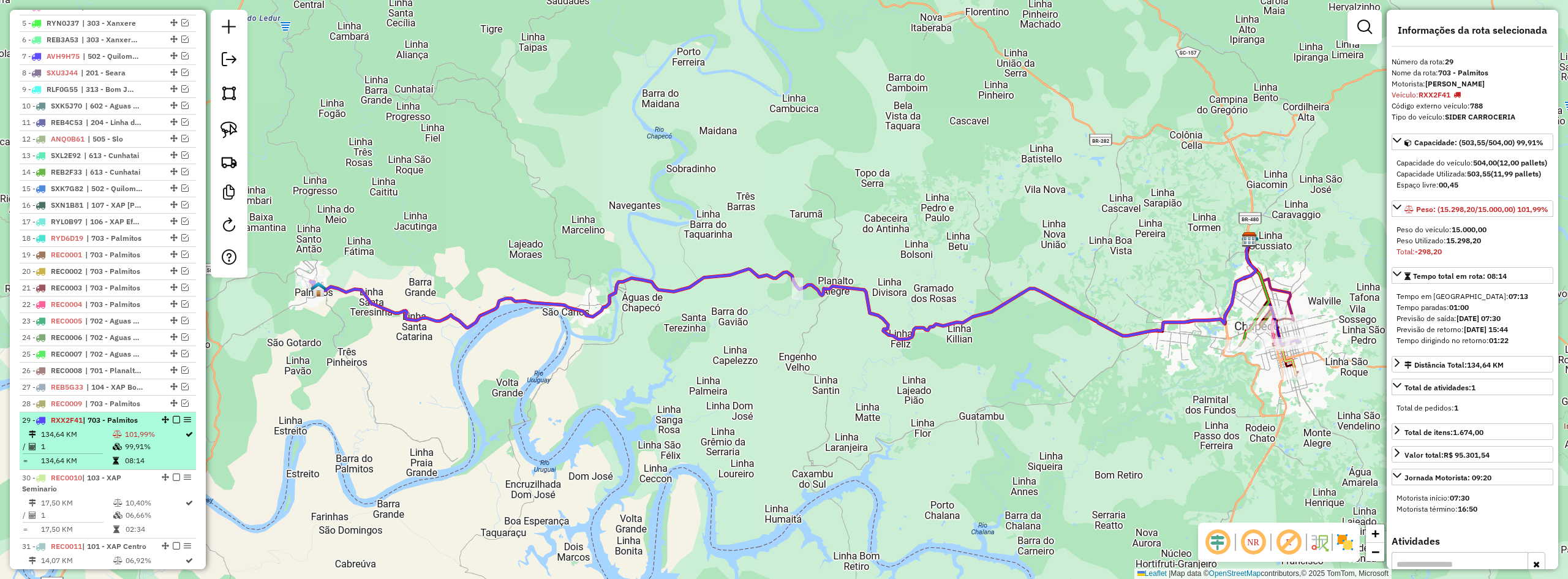
click at [175, 424] on em at bounding box center [176, 420] width 7 height 7
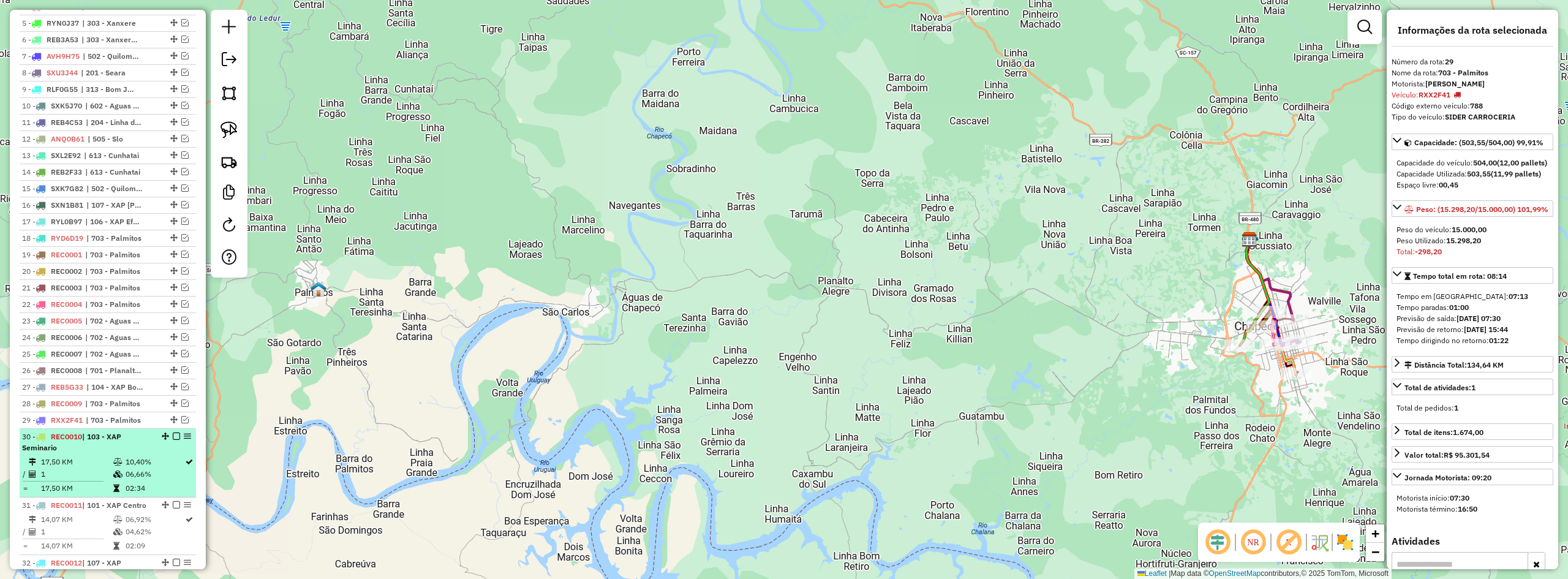
click at [130, 447] on div "30 - REC0010 | 103 - XAP Seminario" at bounding box center [87, 443] width 130 height 22
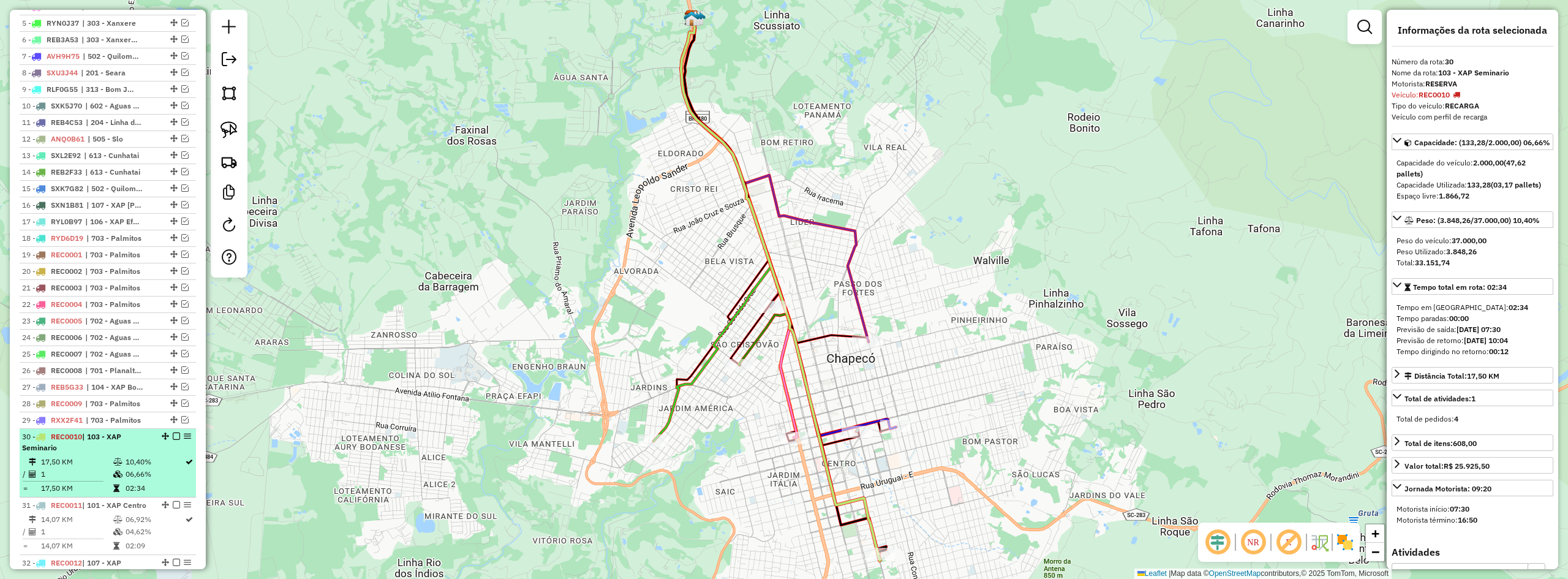
click at [173, 440] on em at bounding box center [176, 436] width 7 height 7
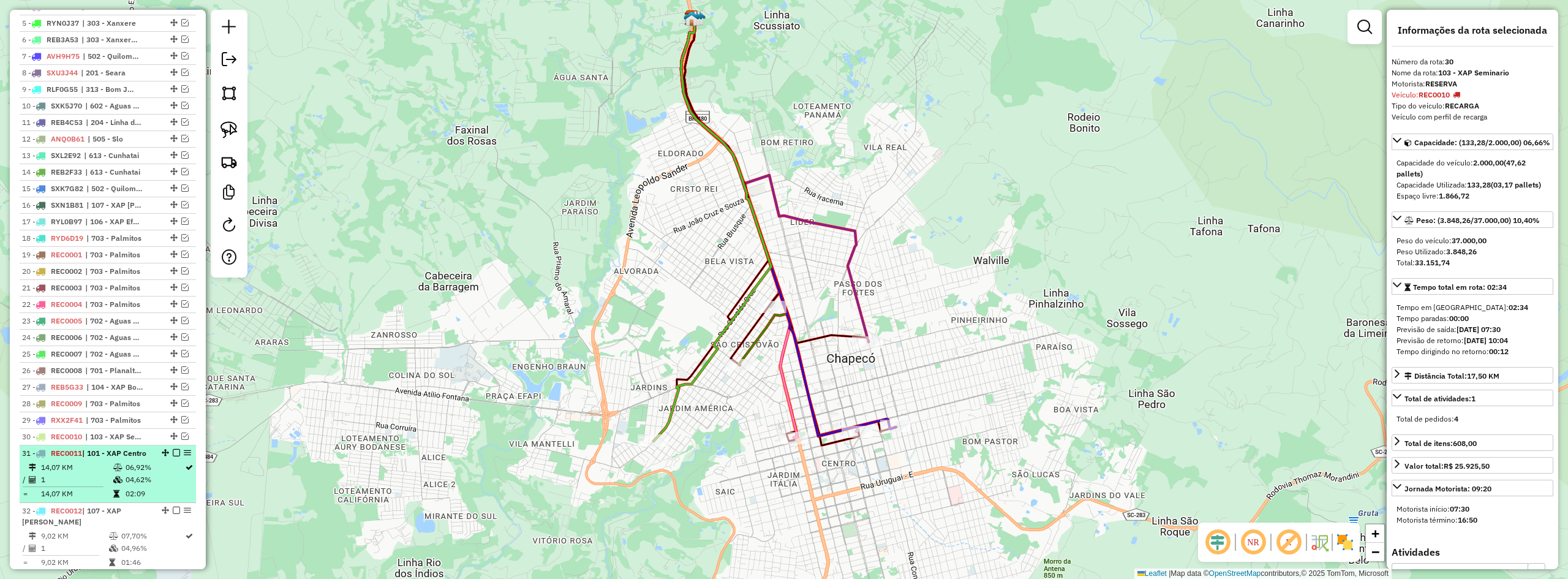
click at [173, 457] on em at bounding box center [176, 453] width 7 height 7
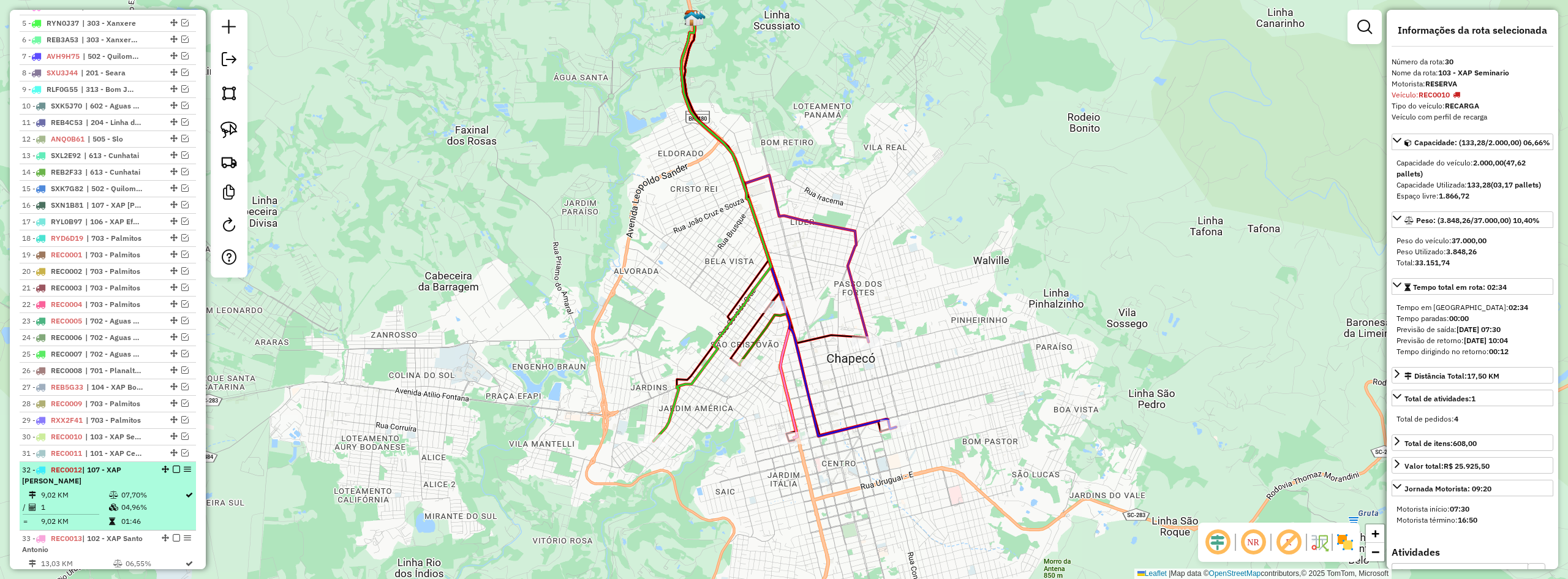
click at [173, 473] on em at bounding box center [176, 469] width 7 height 7
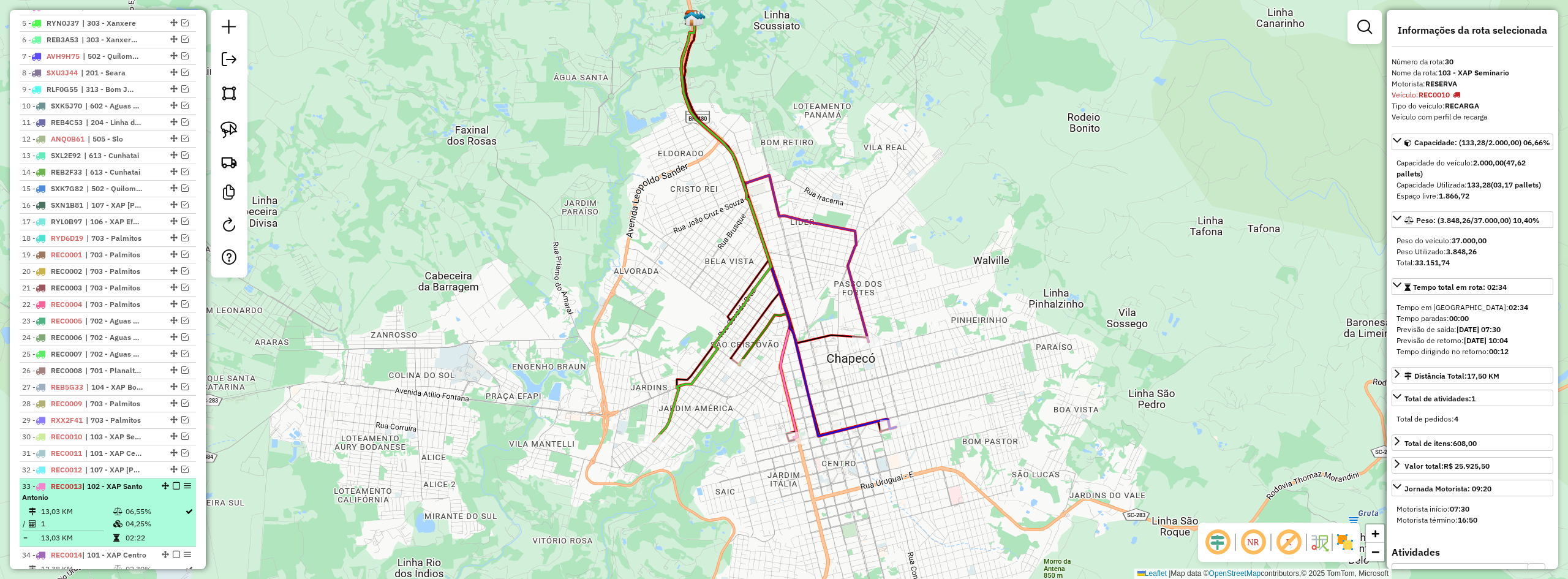
click at [173, 490] on em at bounding box center [176, 486] width 7 height 7
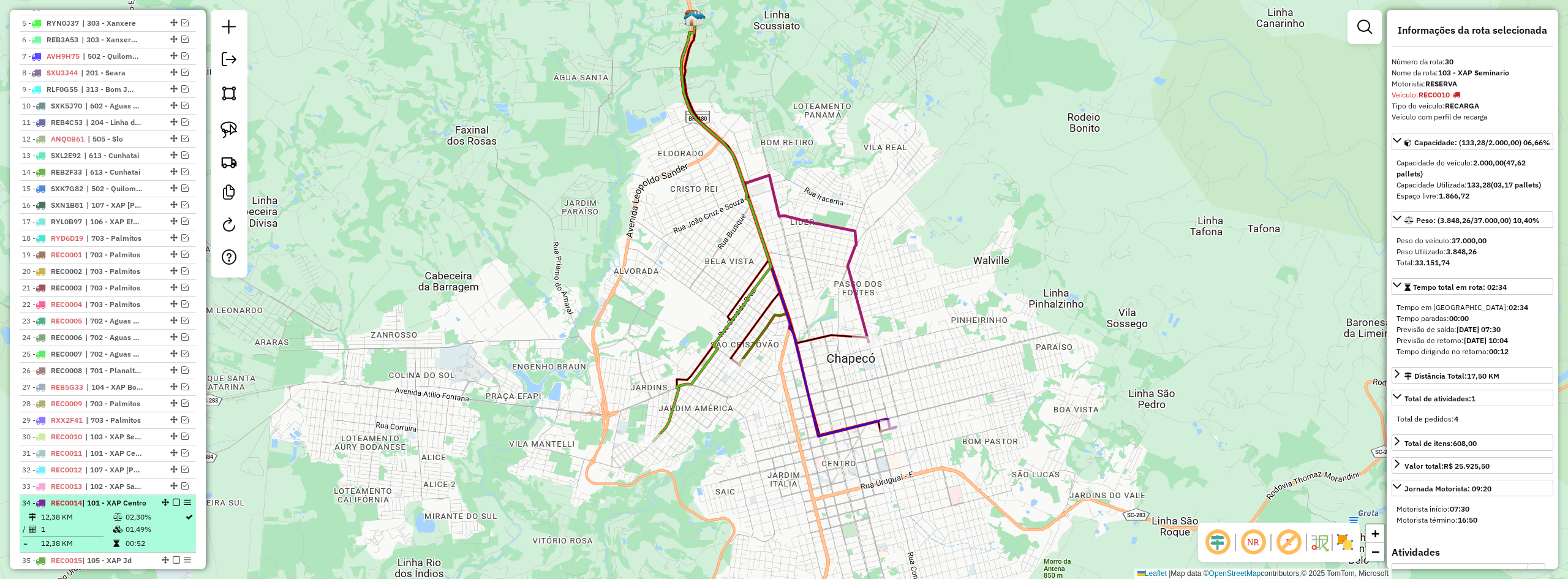
click at [173, 506] on em at bounding box center [176, 502] width 7 height 7
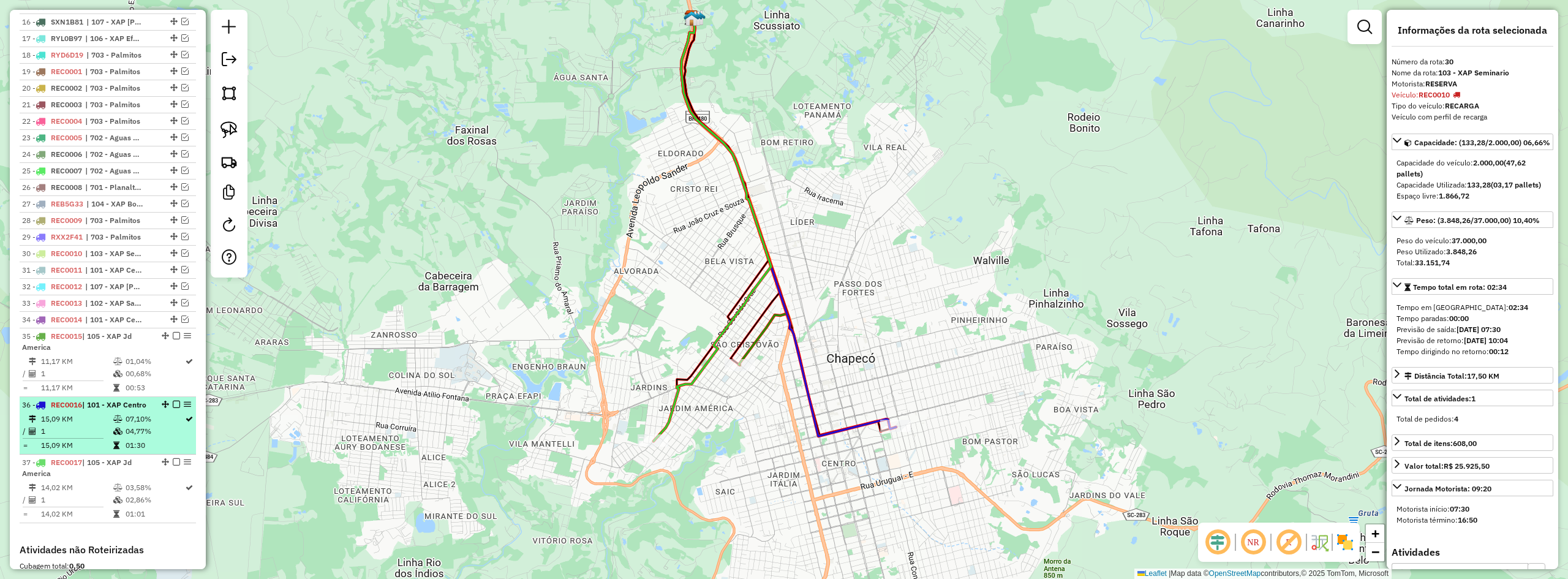
scroll to position [723, 0]
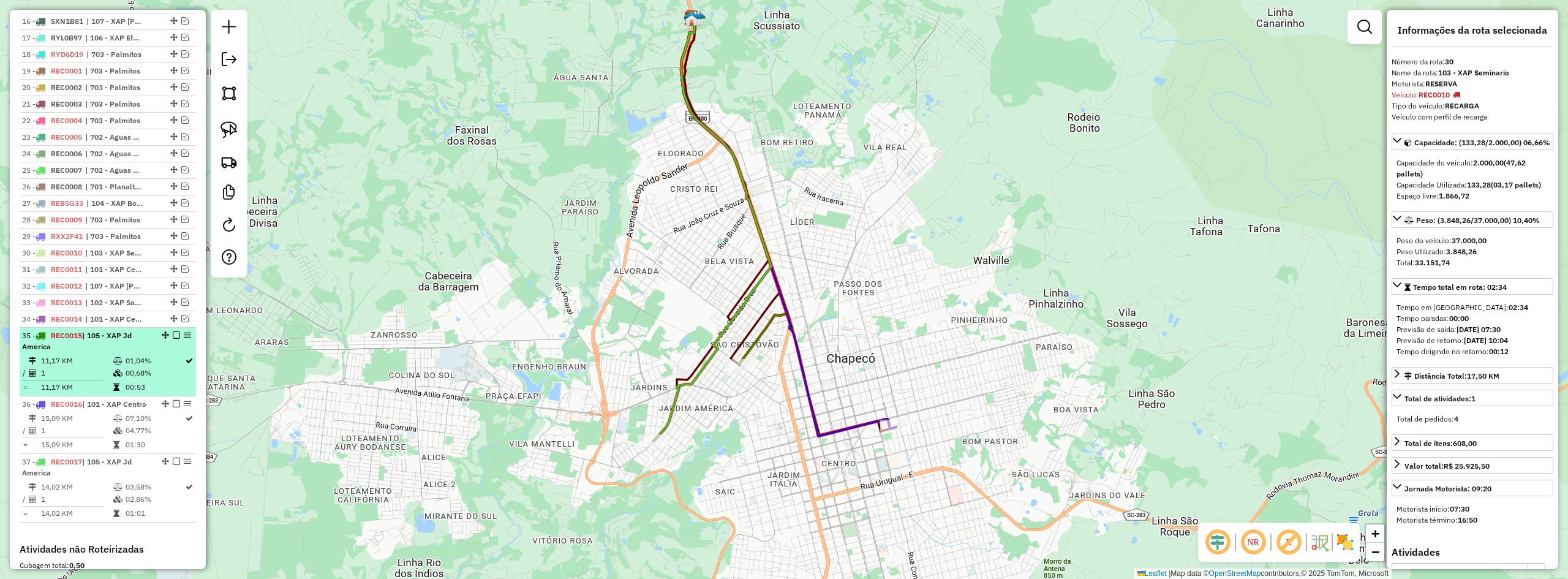
click at [177, 339] on div at bounding box center [173, 335] width 37 height 7
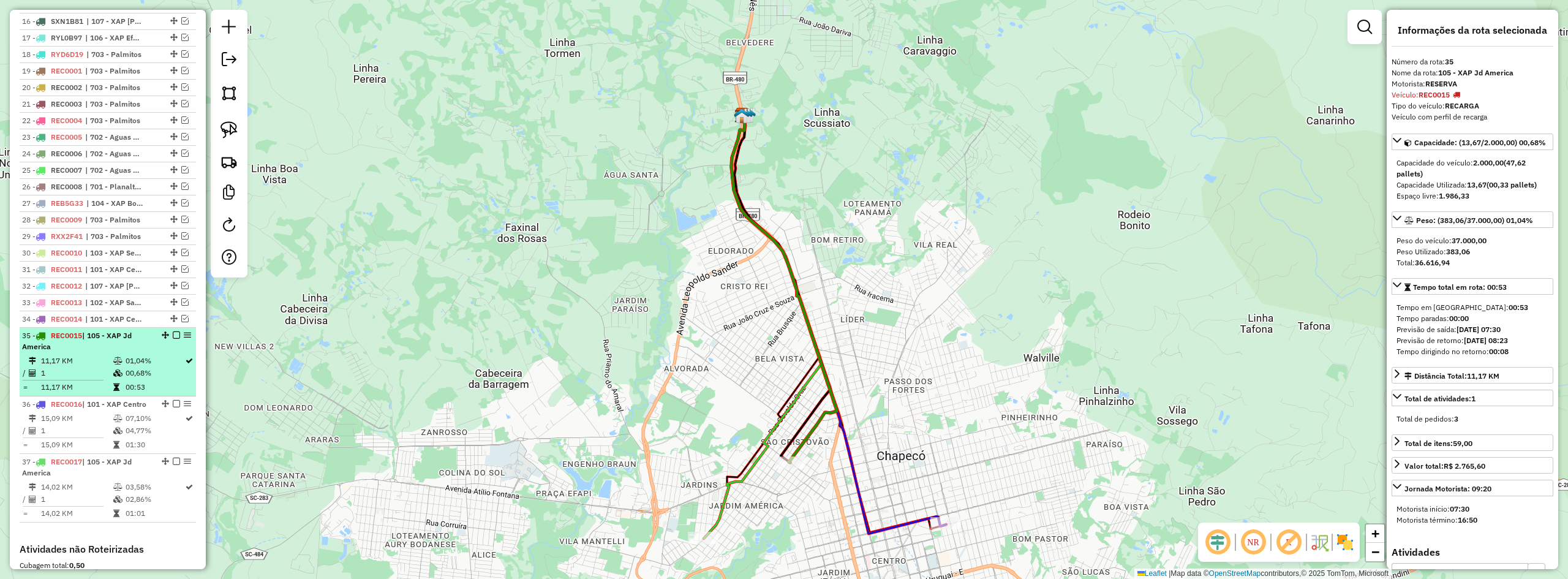
click at [173, 339] on em at bounding box center [176, 335] width 7 height 7
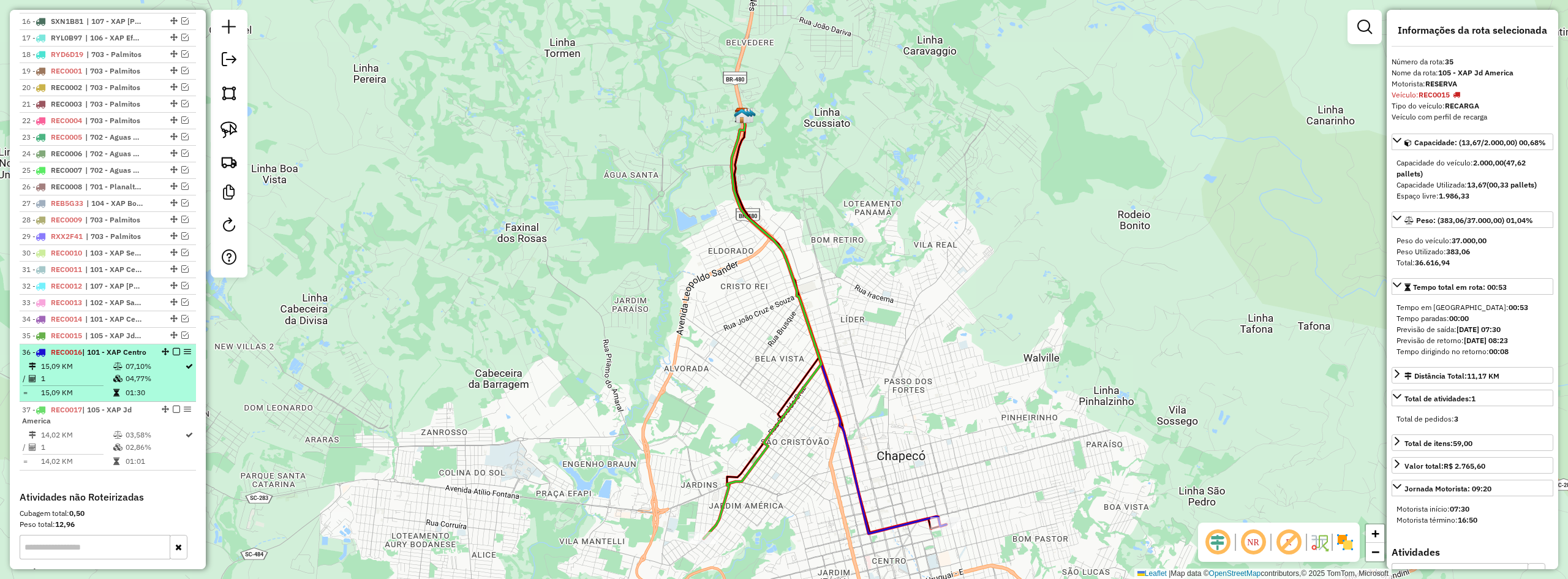
click at [173, 355] on em at bounding box center [176, 352] width 7 height 7
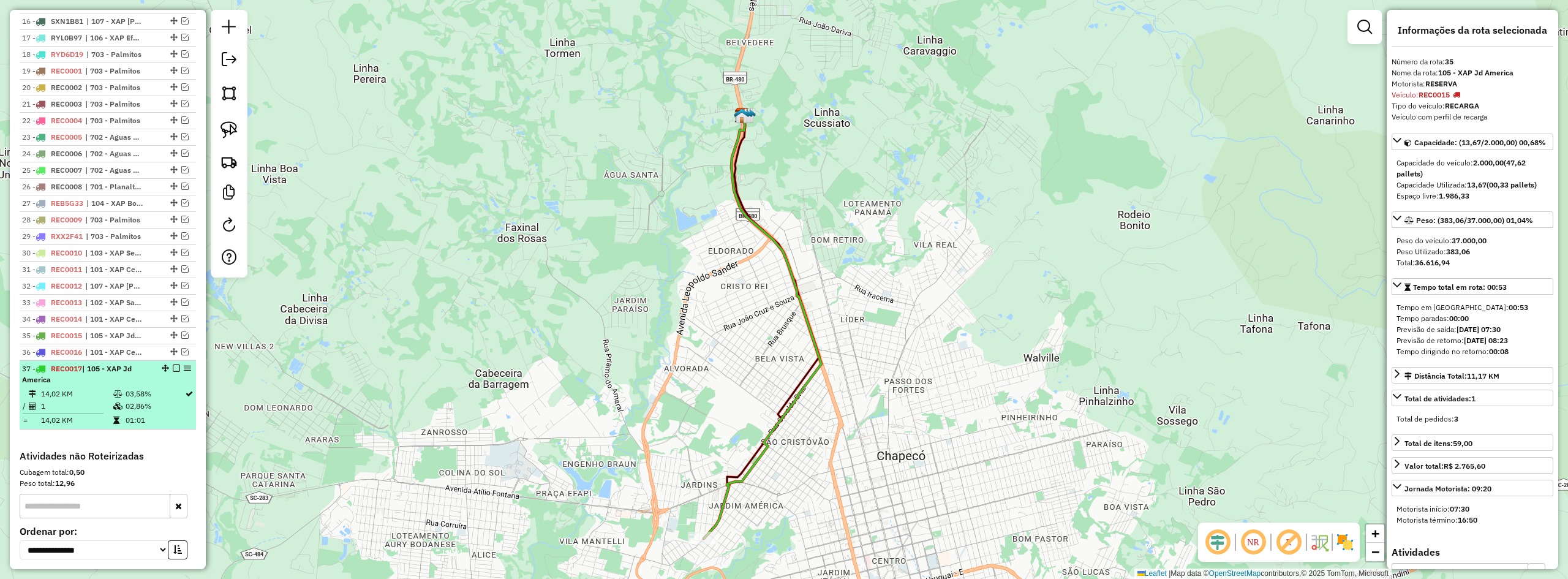
click at [142, 382] on div "37 - REC0017 | 105 - XAP Jd America" at bounding box center [87, 374] width 130 height 22
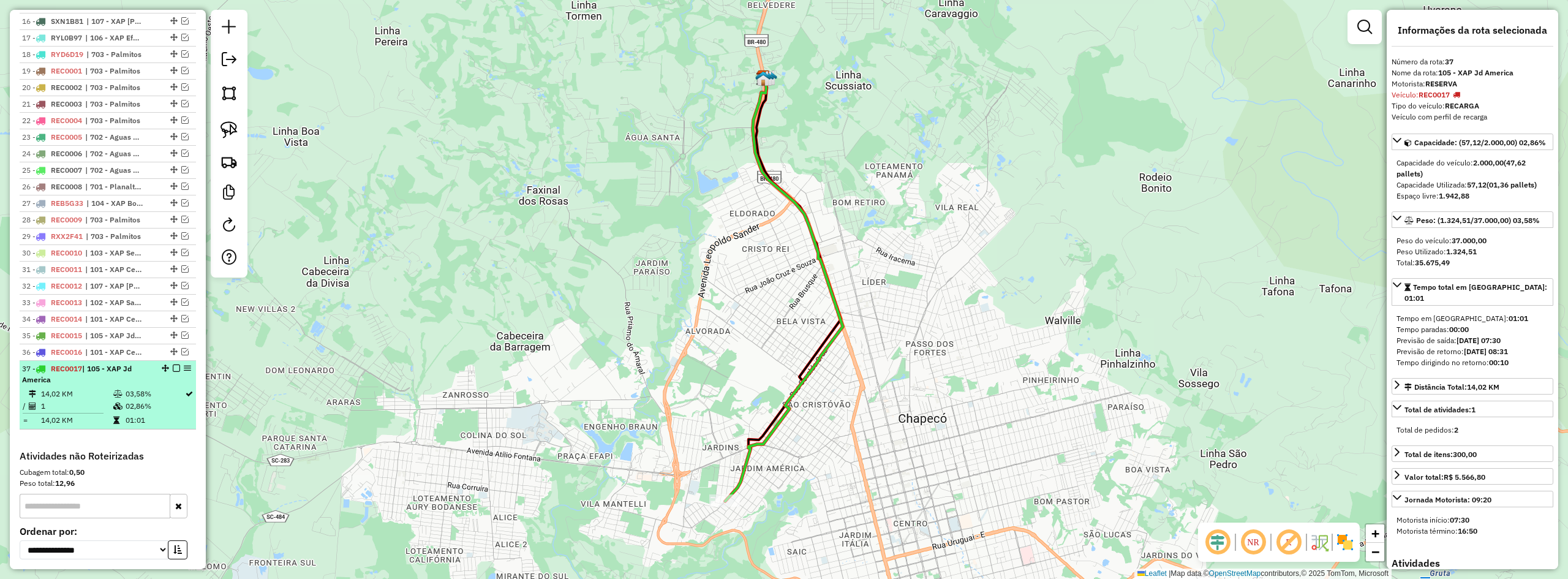
click at [173, 372] on em at bounding box center [176, 369] width 7 height 7
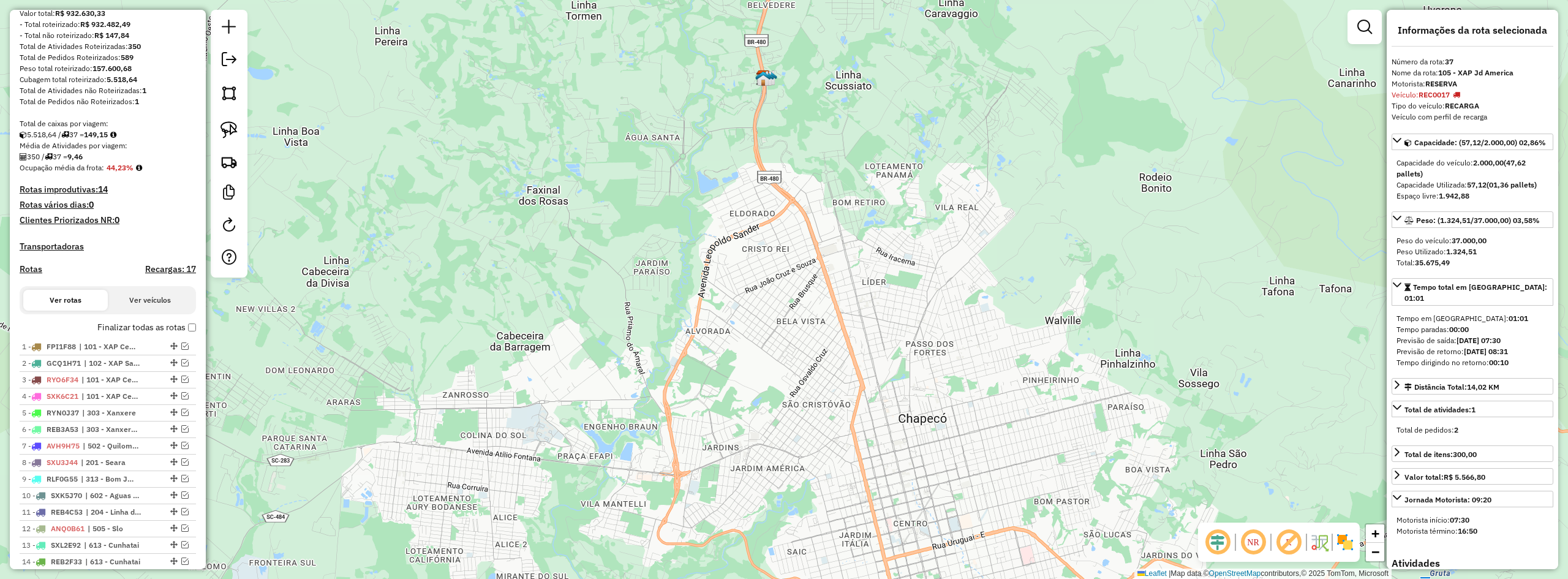
scroll to position [0, 0]
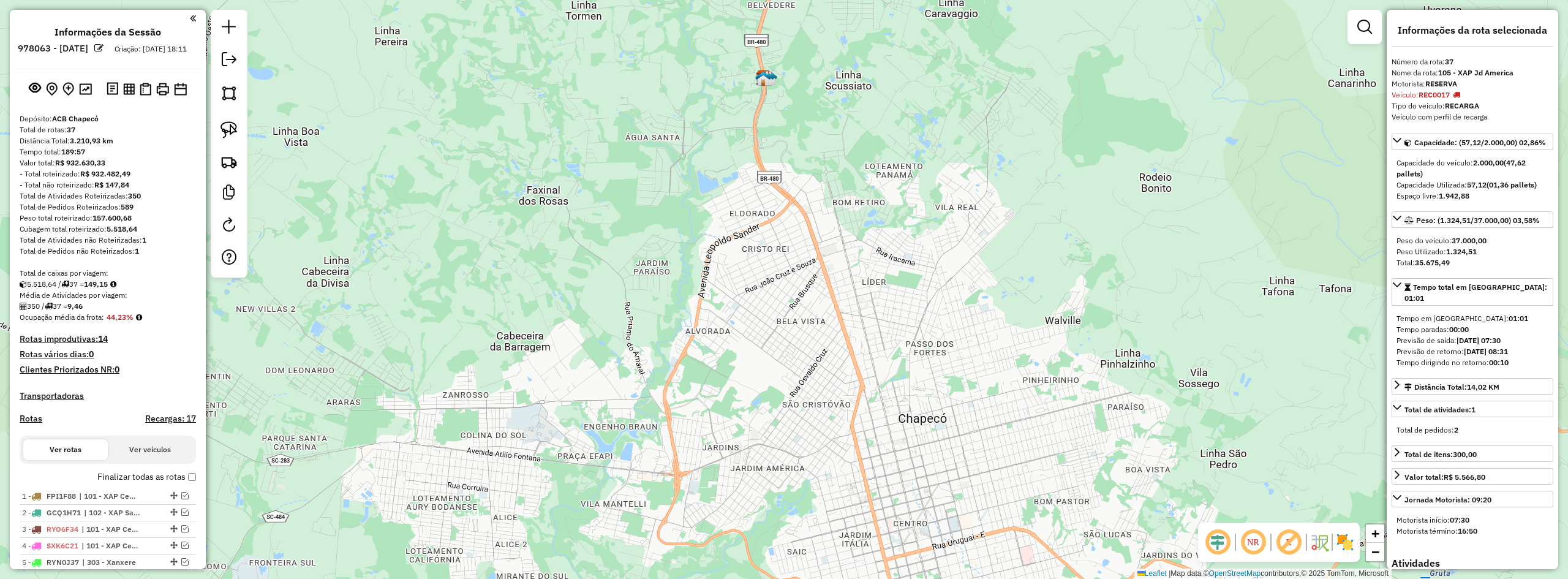
click at [226, 60] on em at bounding box center [229, 60] width 15 height 15
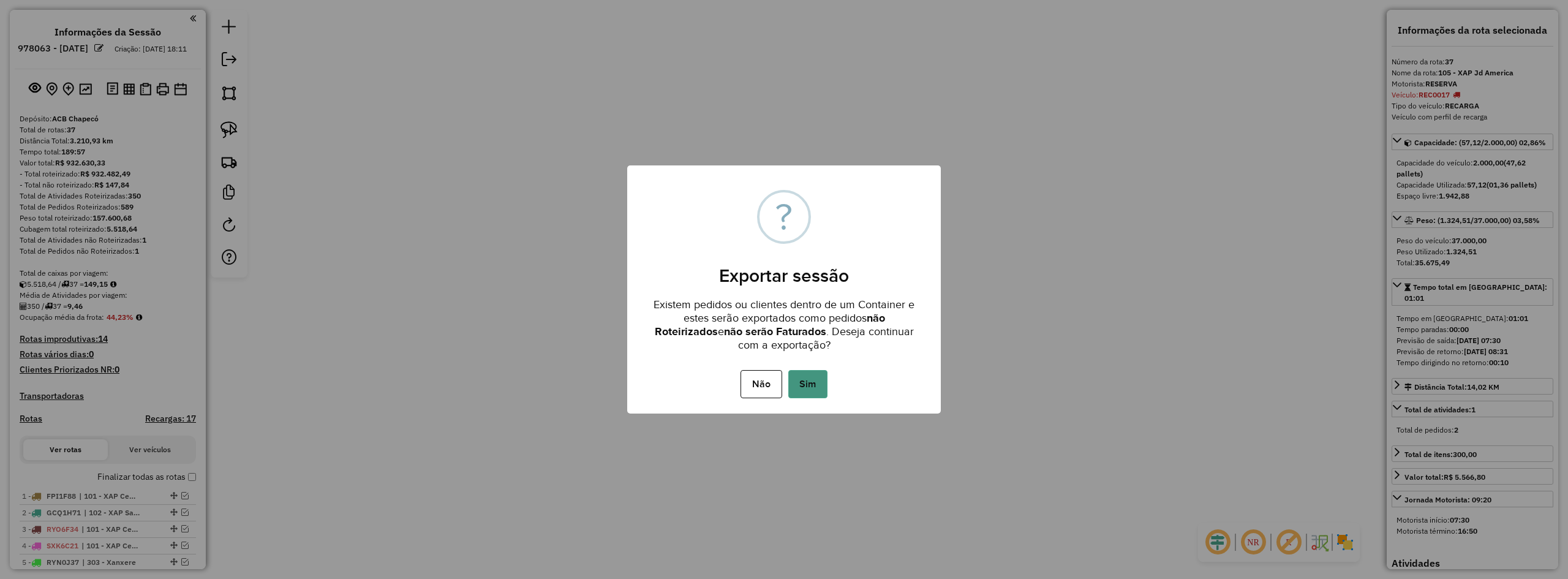
click at [825, 383] on button "Sim" at bounding box center [807, 384] width 39 height 28
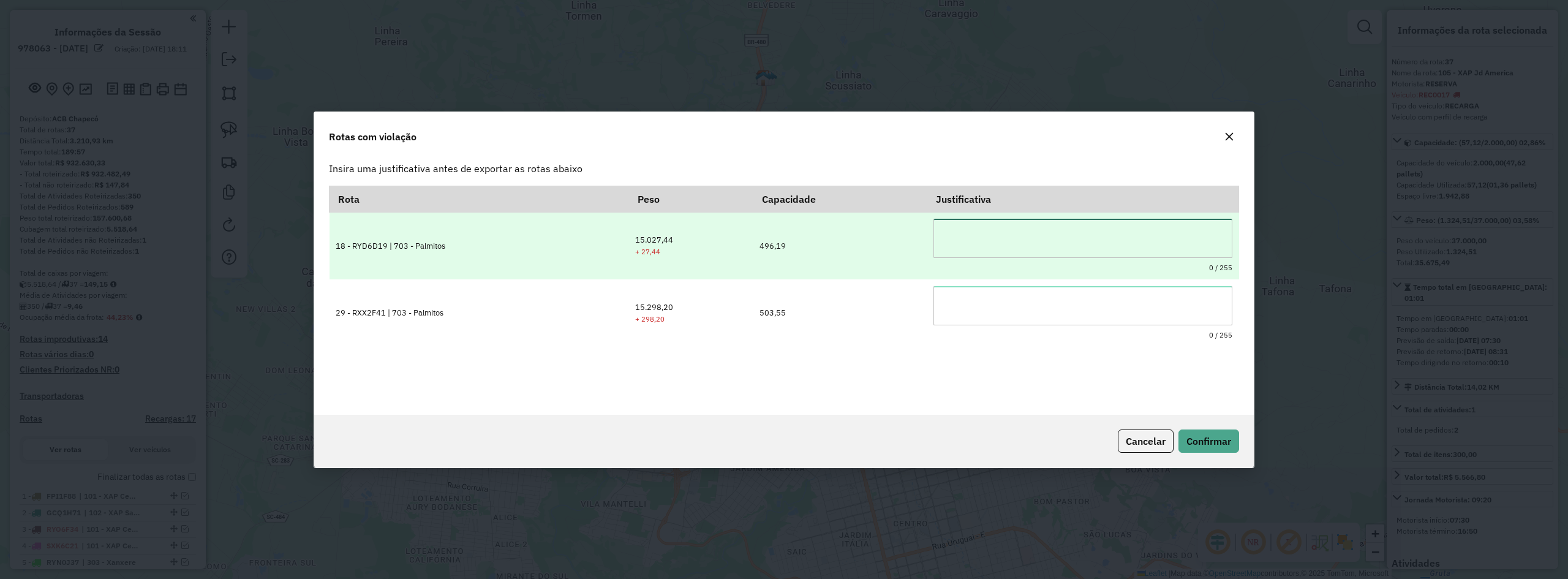
click at [1015, 232] on textarea at bounding box center [1083, 238] width 299 height 39
click at [1006, 241] on textarea at bounding box center [1083, 238] width 299 height 39
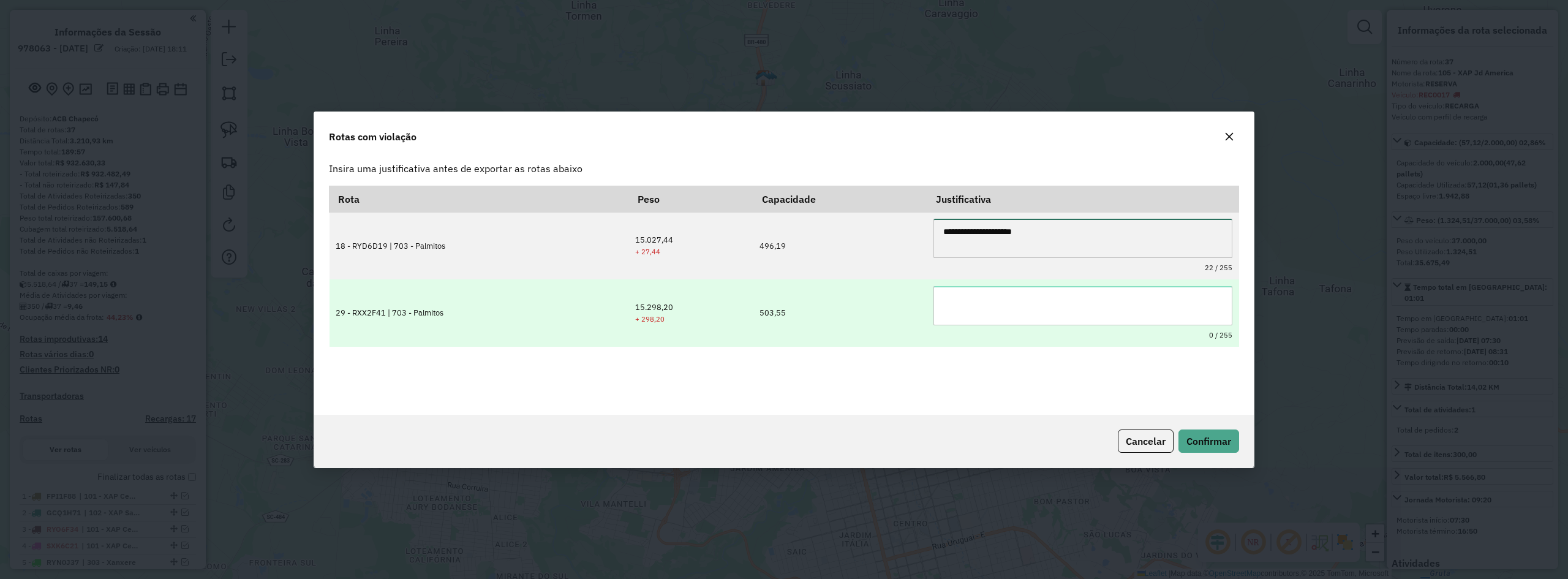
type textarea "**********"
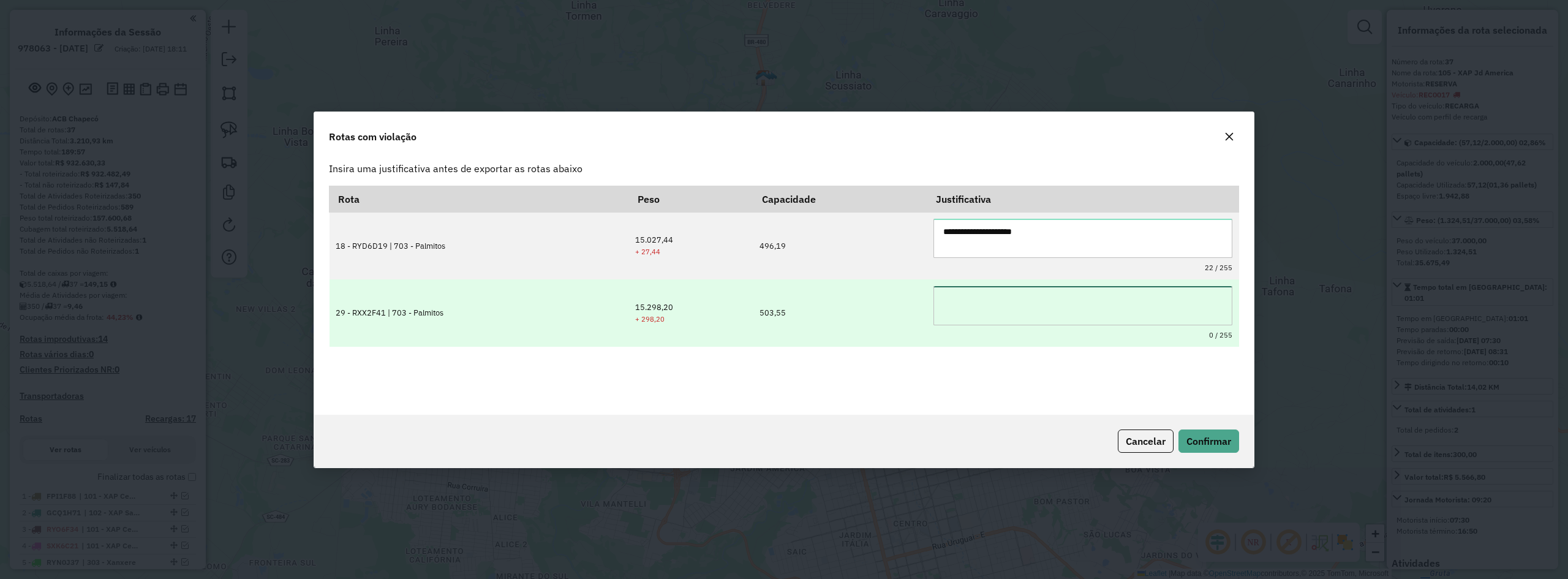
click at [1008, 299] on textarea at bounding box center [1083, 305] width 299 height 39
paste textarea "**********"
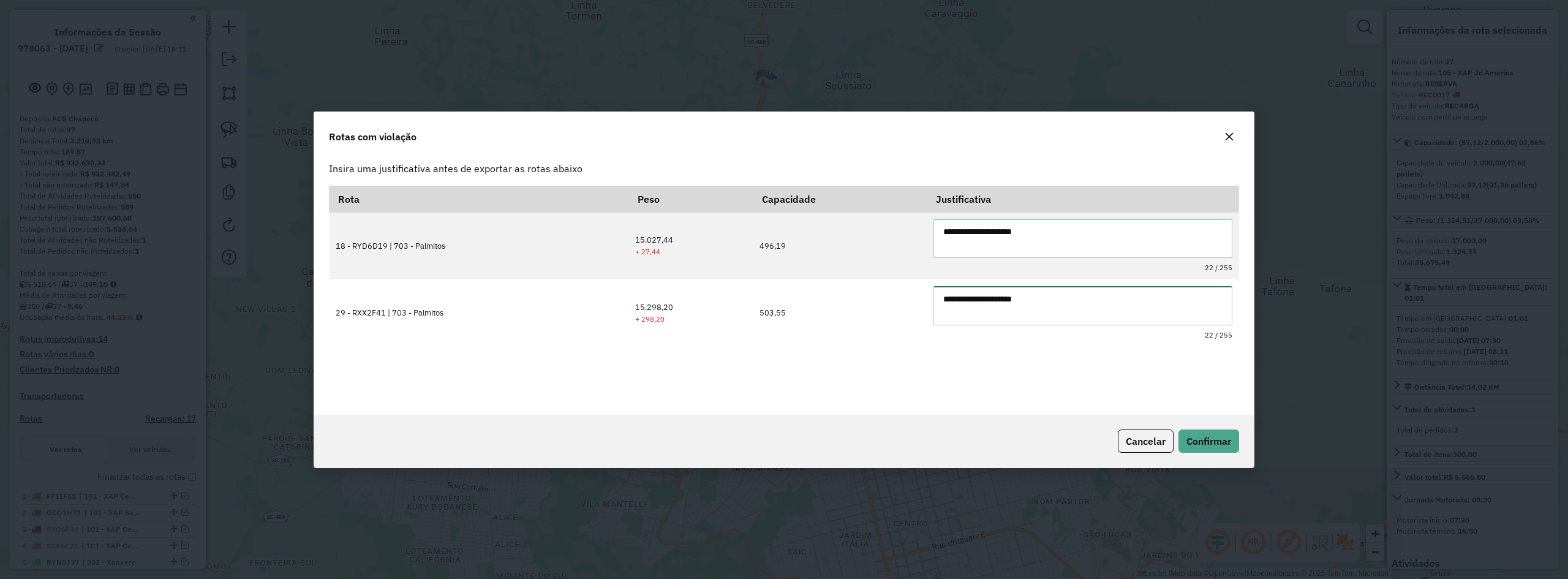
type textarea "**********"
click at [1059, 363] on div "**********" at bounding box center [784, 293] width 910 height 215
click at [1204, 443] on span "Confirmar" at bounding box center [1209, 441] width 45 height 13
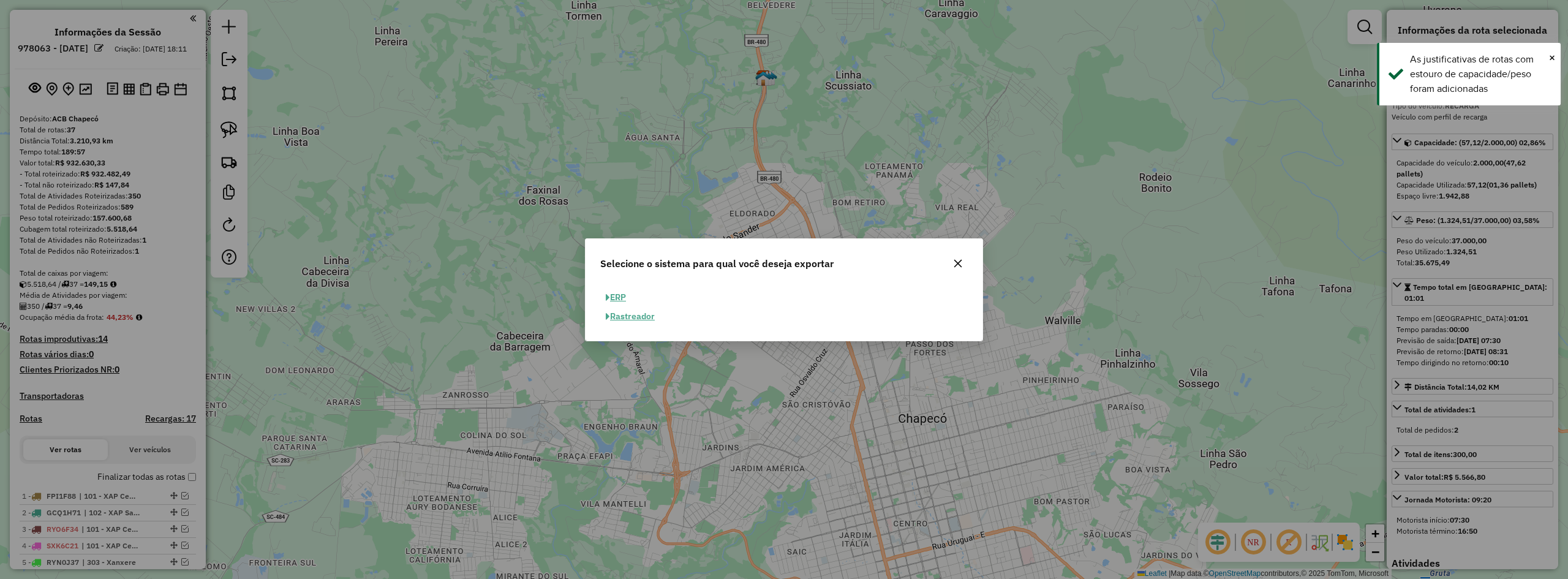
click at [621, 296] on button "ERP" at bounding box center [616, 298] width 31 height 19
select select "**"
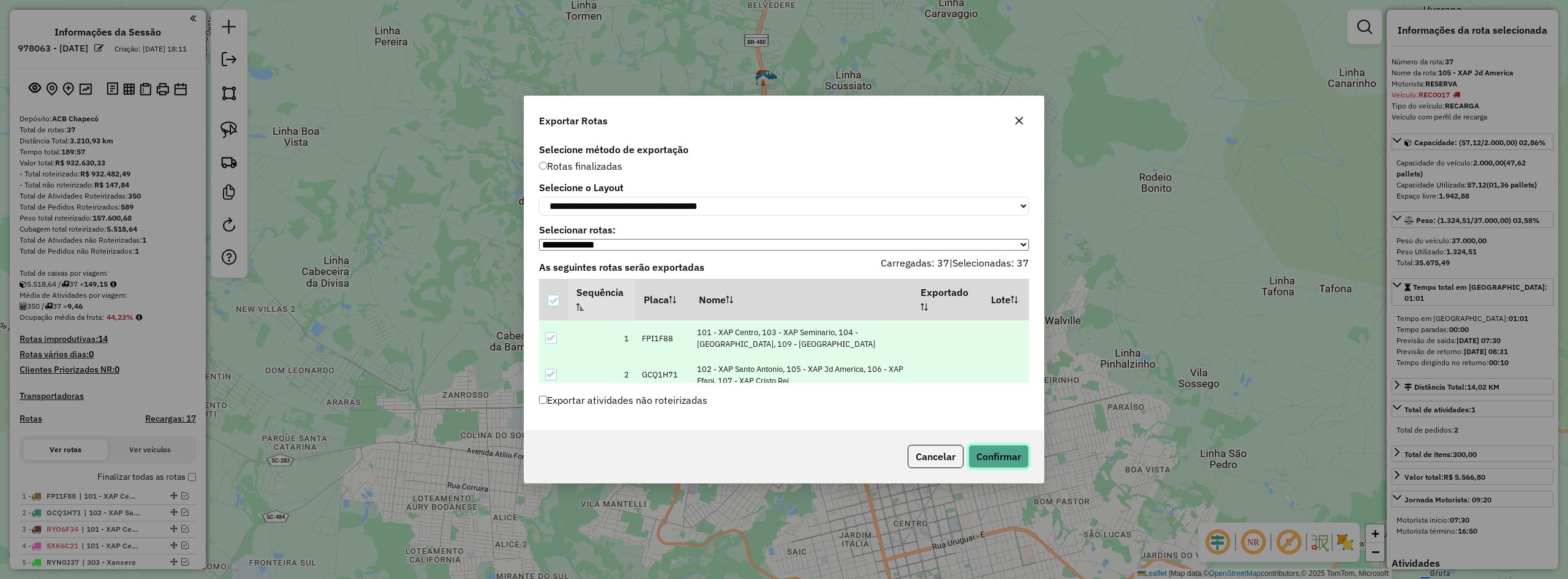
click at [995, 453] on button "Confirmar" at bounding box center [998, 457] width 60 height 24
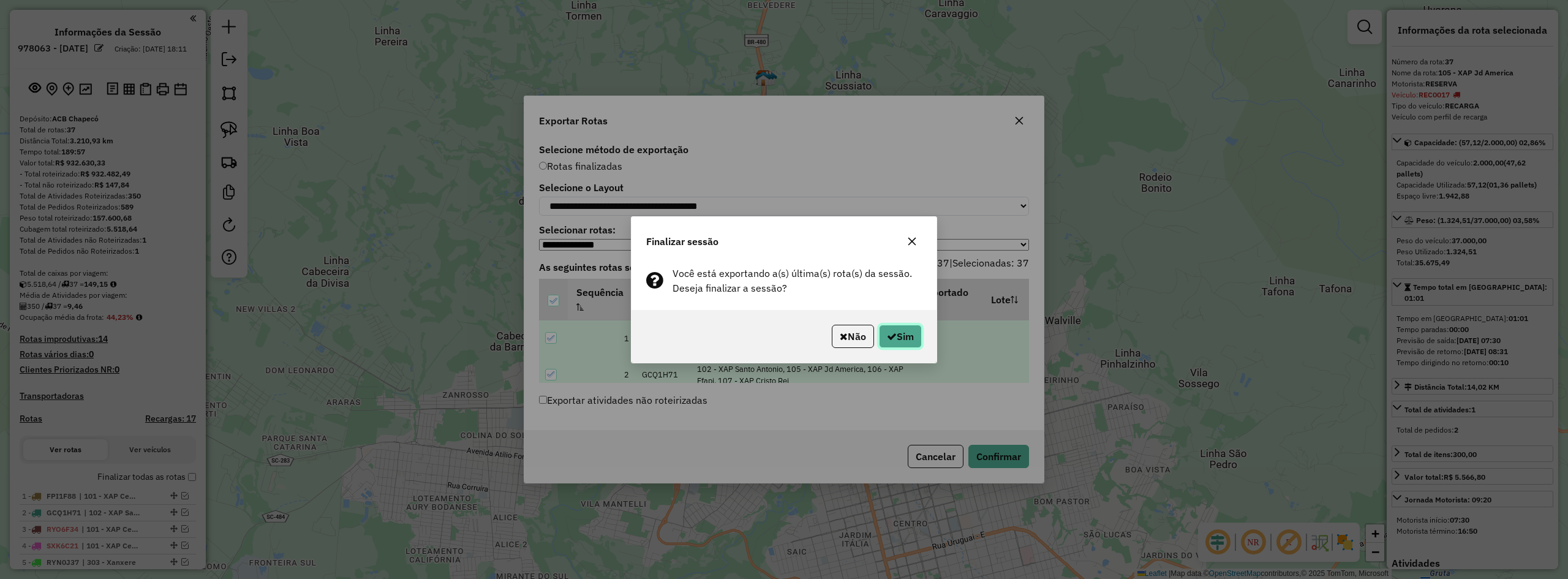
click at [899, 339] on button "Sim" at bounding box center [901, 337] width 43 height 24
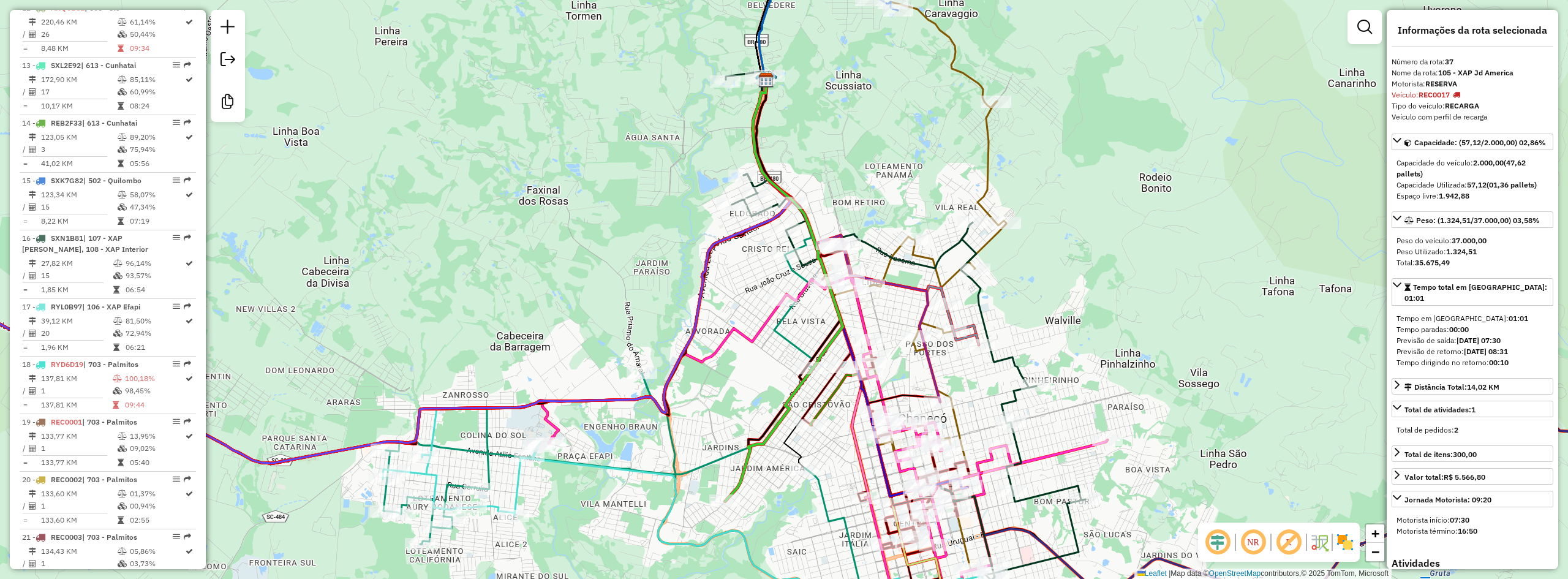
scroll to position [2583, 0]
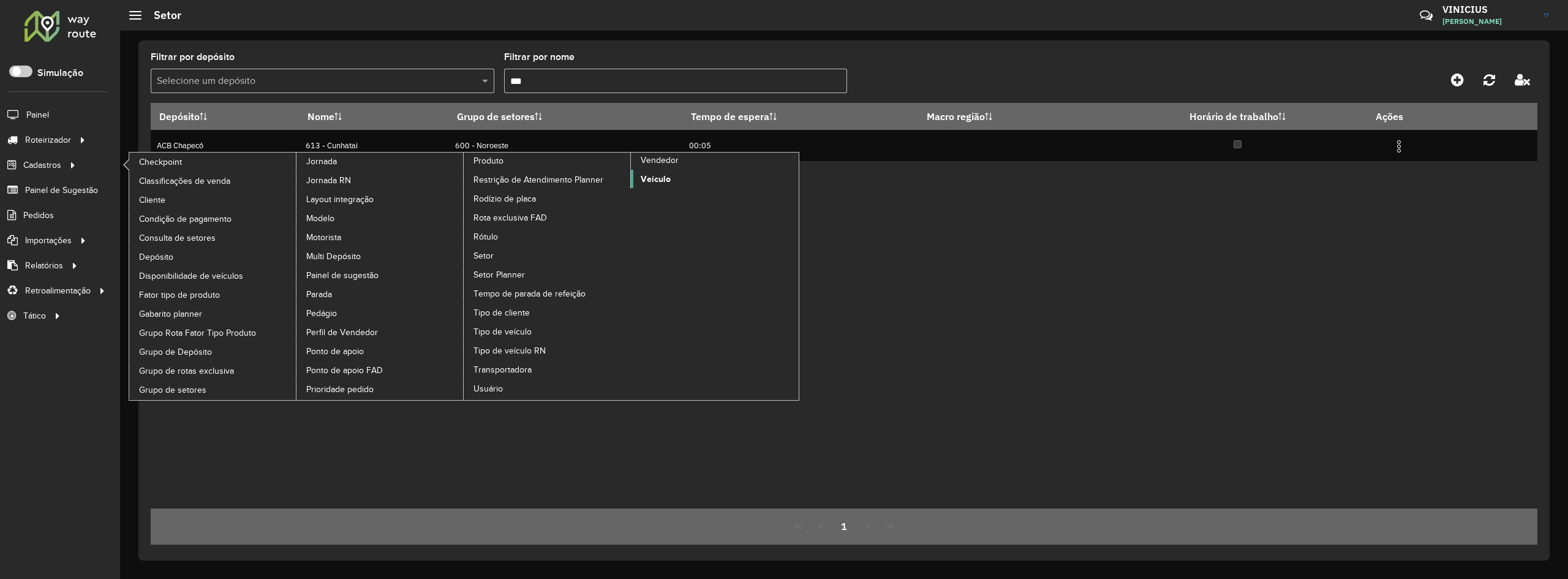
click at [676, 178] on link "Veículo" at bounding box center [715, 179] width 168 height 18
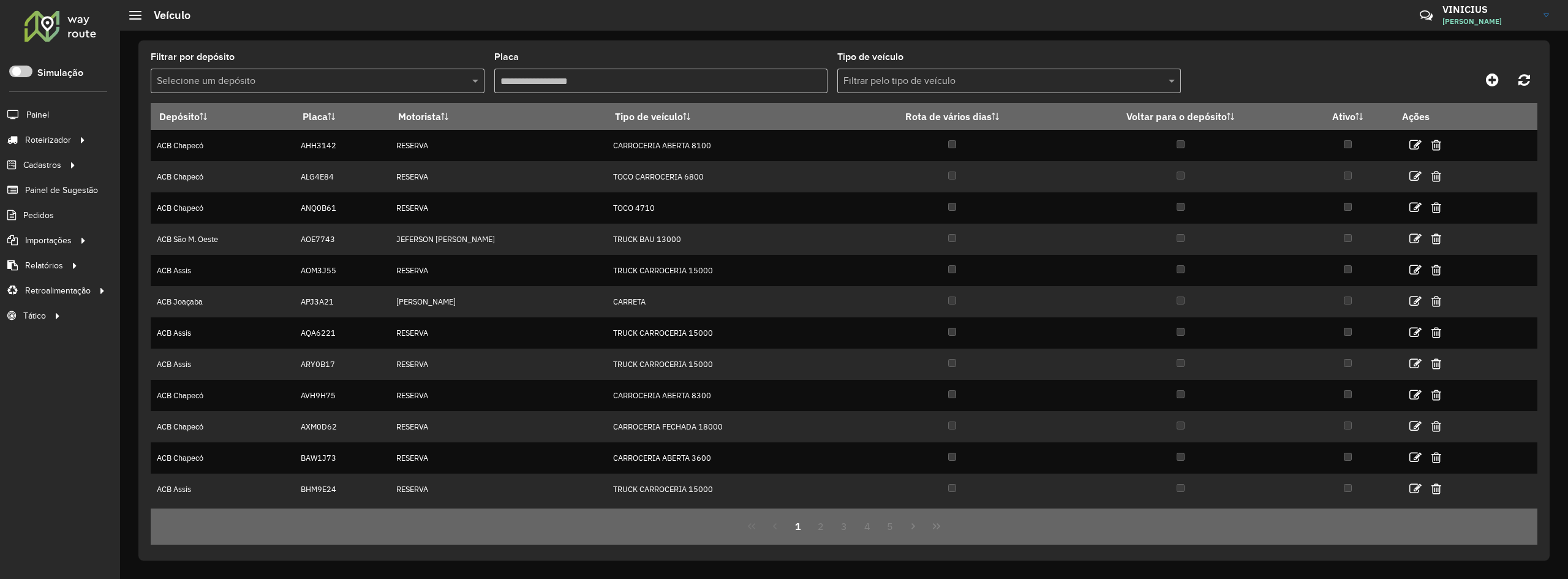
click at [623, 84] on input "Placa" at bounding box center [661, 80] width 334 height 24
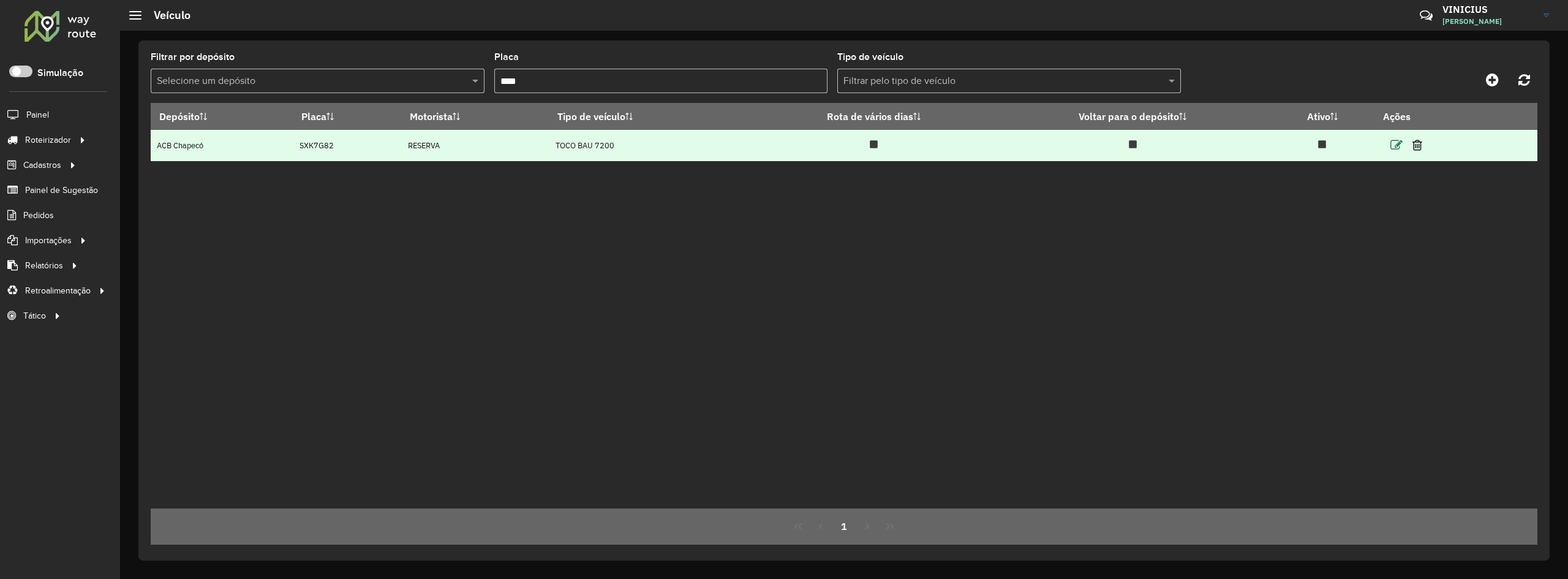
type input "****"
click at [1402, 146] on icon at bounding box center [1397, 145] width 12 height 13
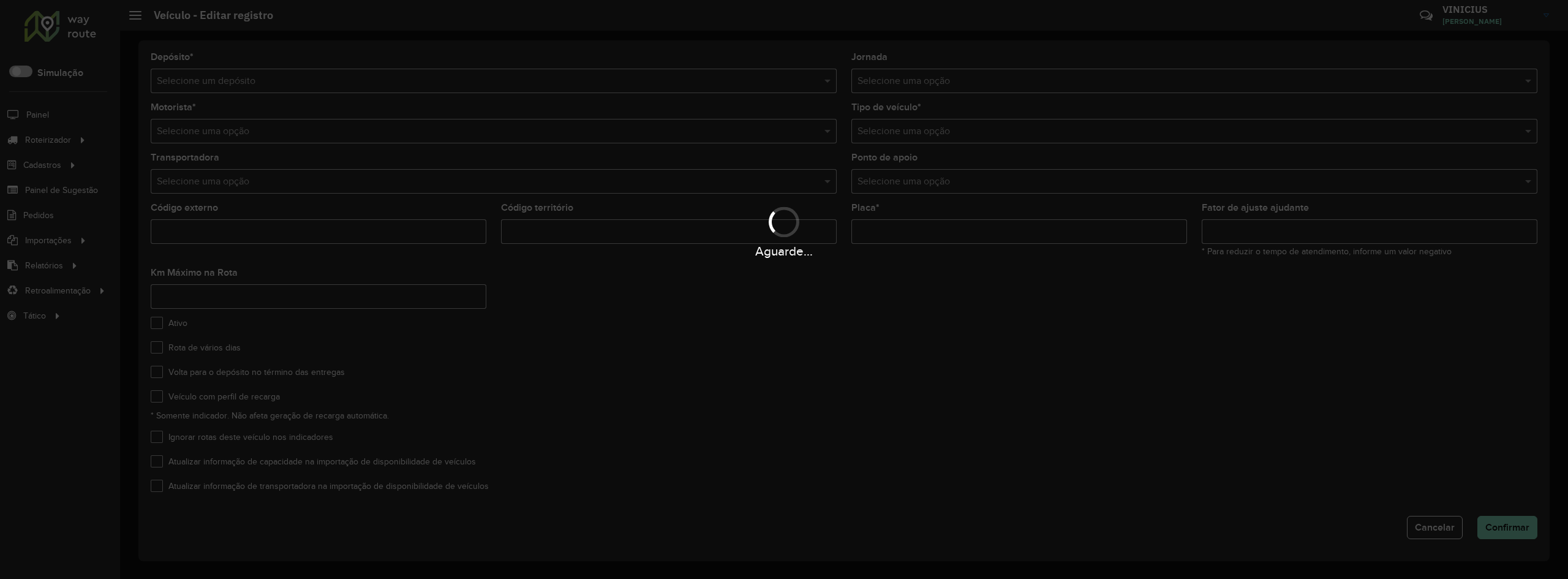
type input "*******"
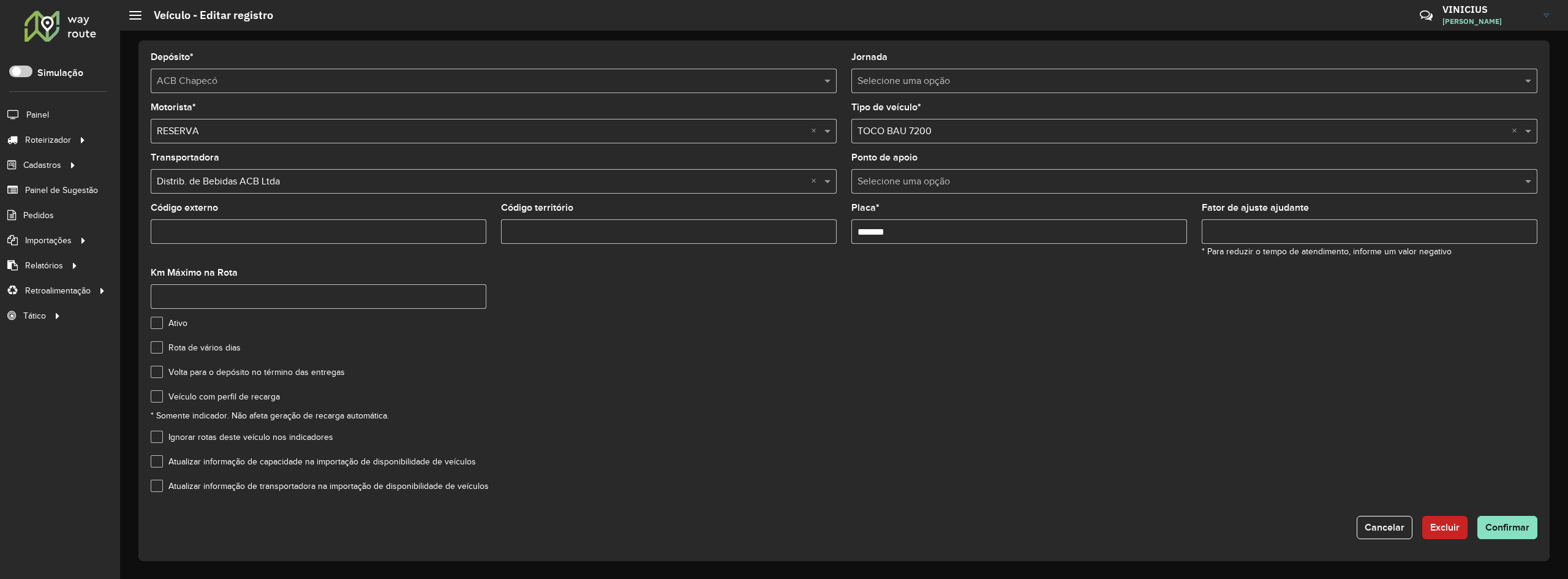
click at [161, 396] on label "Veículo com perfil de recarga" at bounding box center [215, 397] width 129 height 13
click at [1517, 530] on span "Confirmar" at bounding box center [1508, 528] width 44 height 10
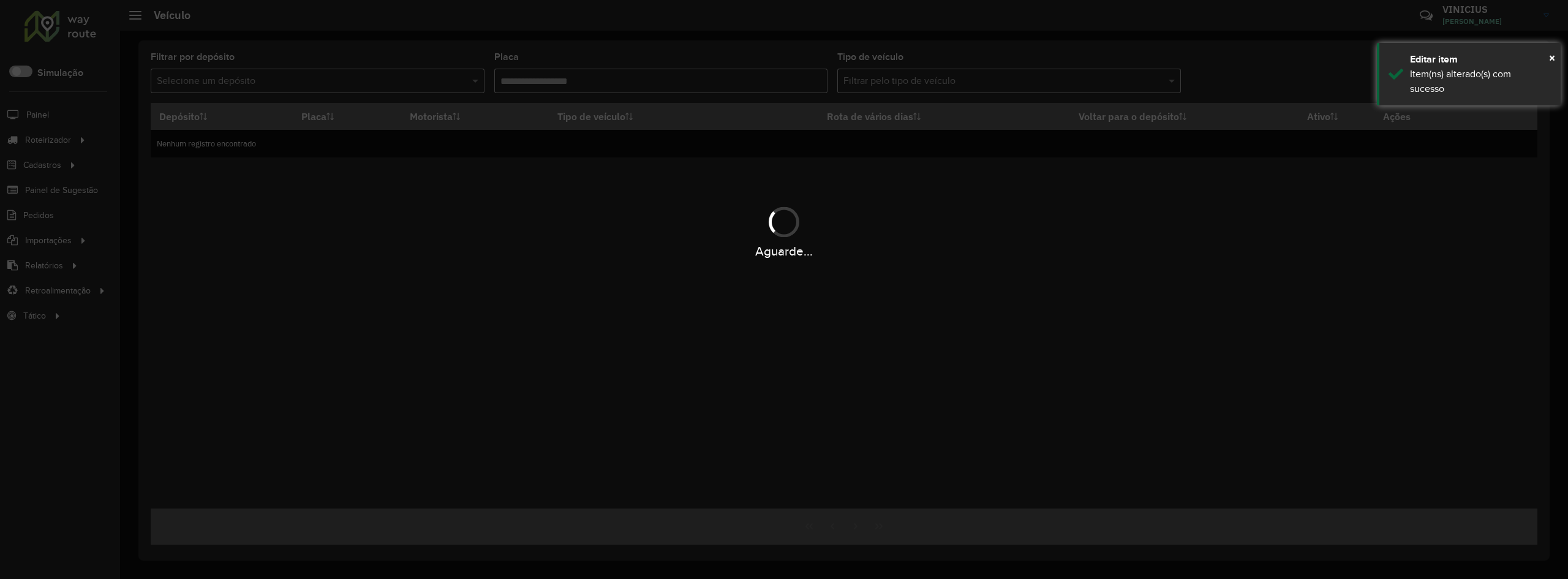
type input "****"
